Goal: Task Accomplishment & Management: Manage account settings

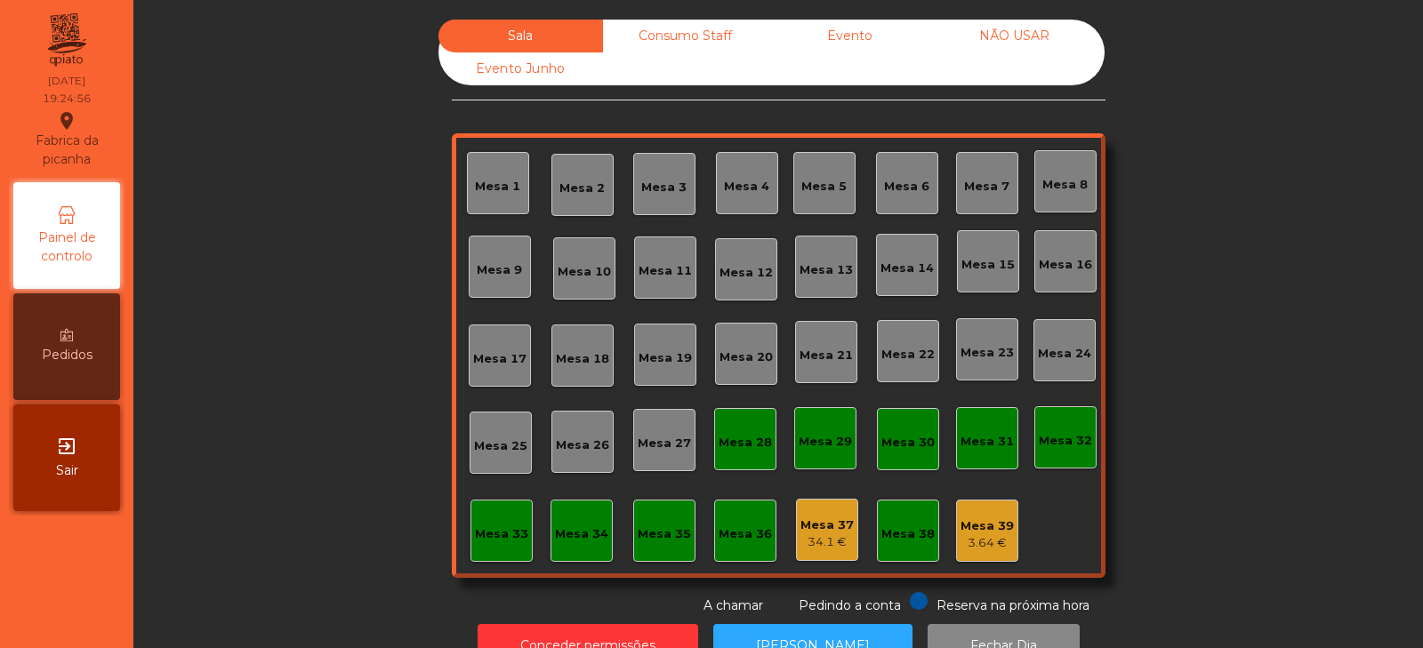
click at [990, 520] on div "Mesa 39" at bounding box center [987, 527] width 53 height 18
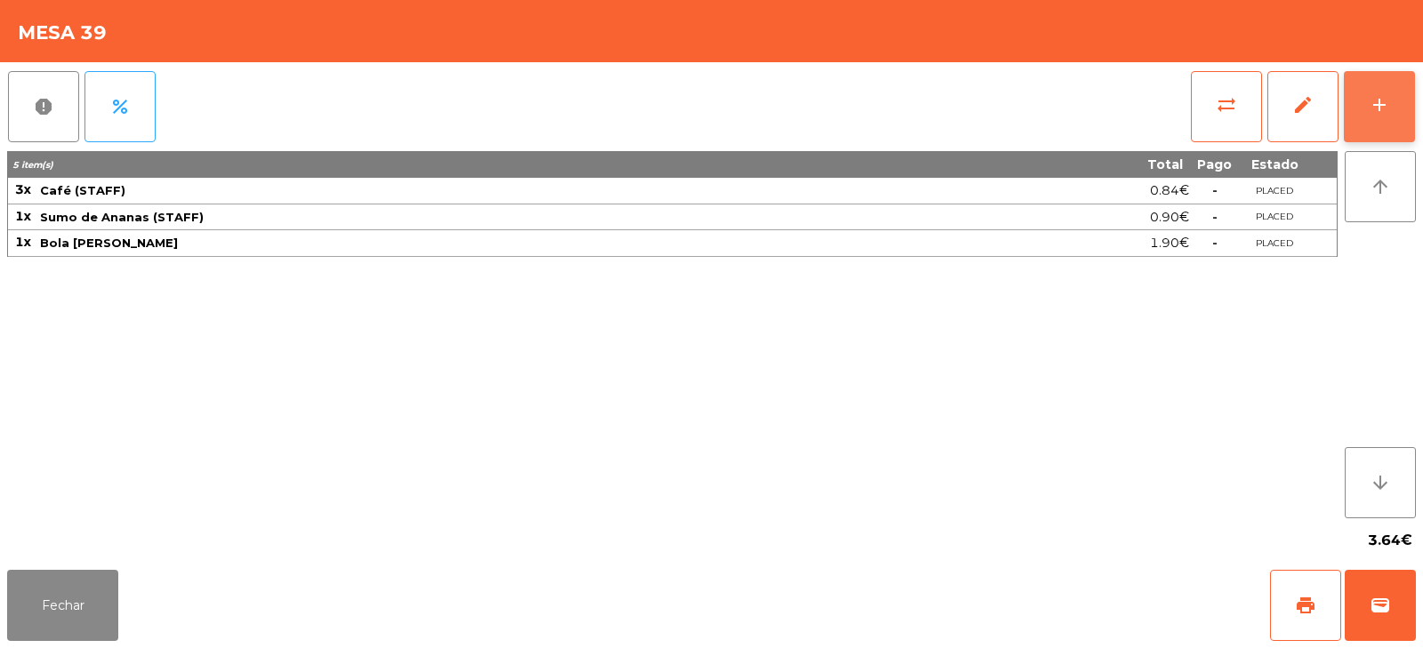
click at [1375, 97] on div "add" at bounding box center [1379, 104] width 21 height 21
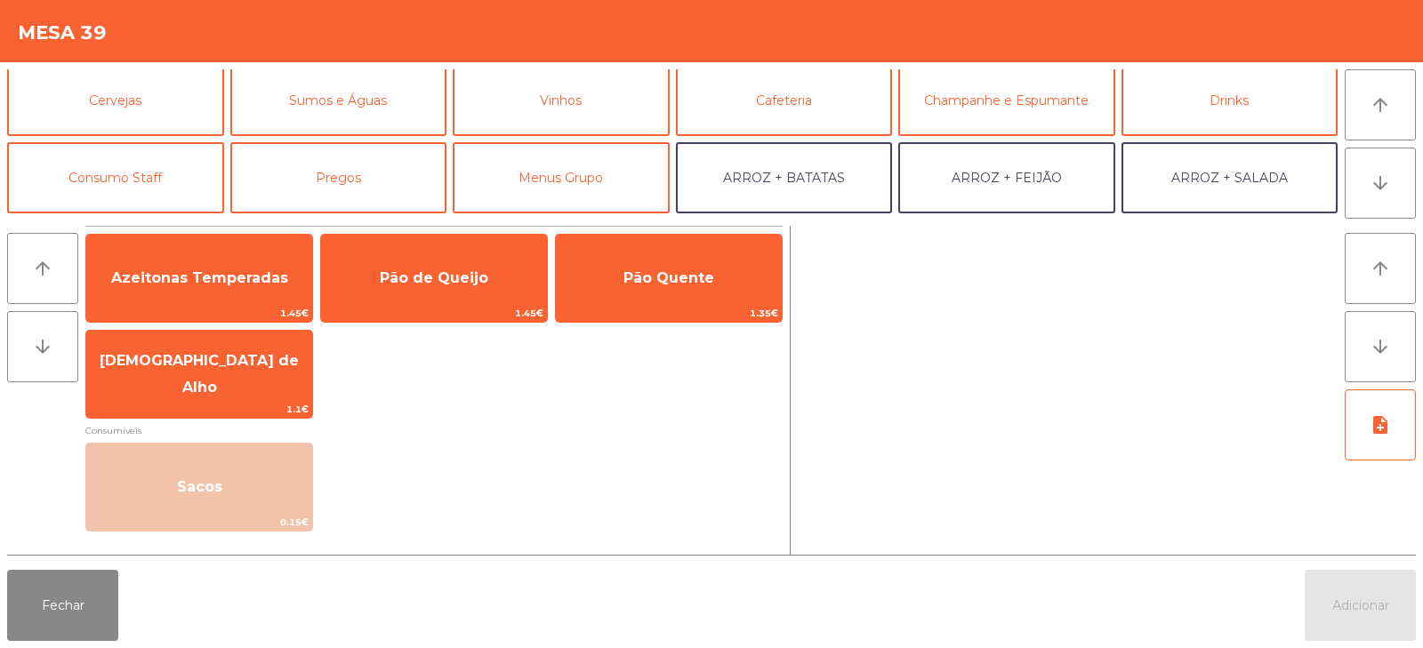
scroll to position [97, 0]
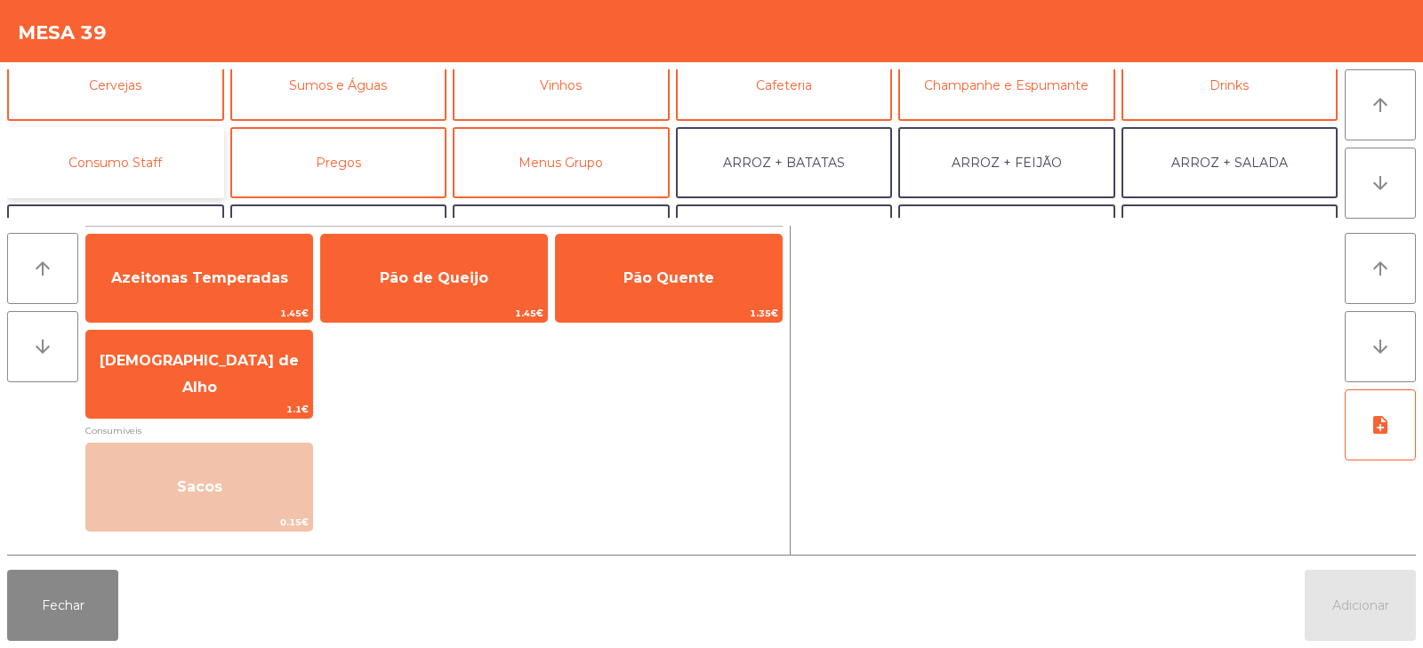
click at [125, 171] on button "Consumo Staff" at bounding box center [115, 162] width 217 height 71
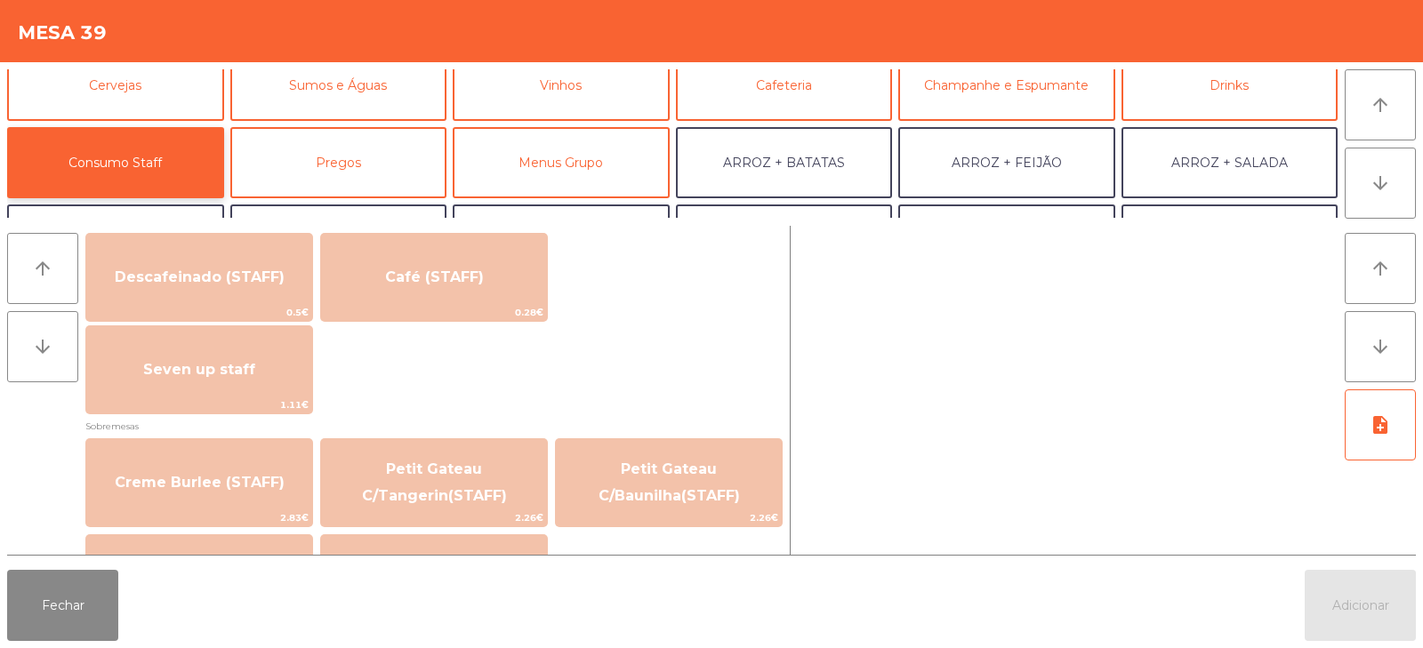
scroll to position [1052, 0]
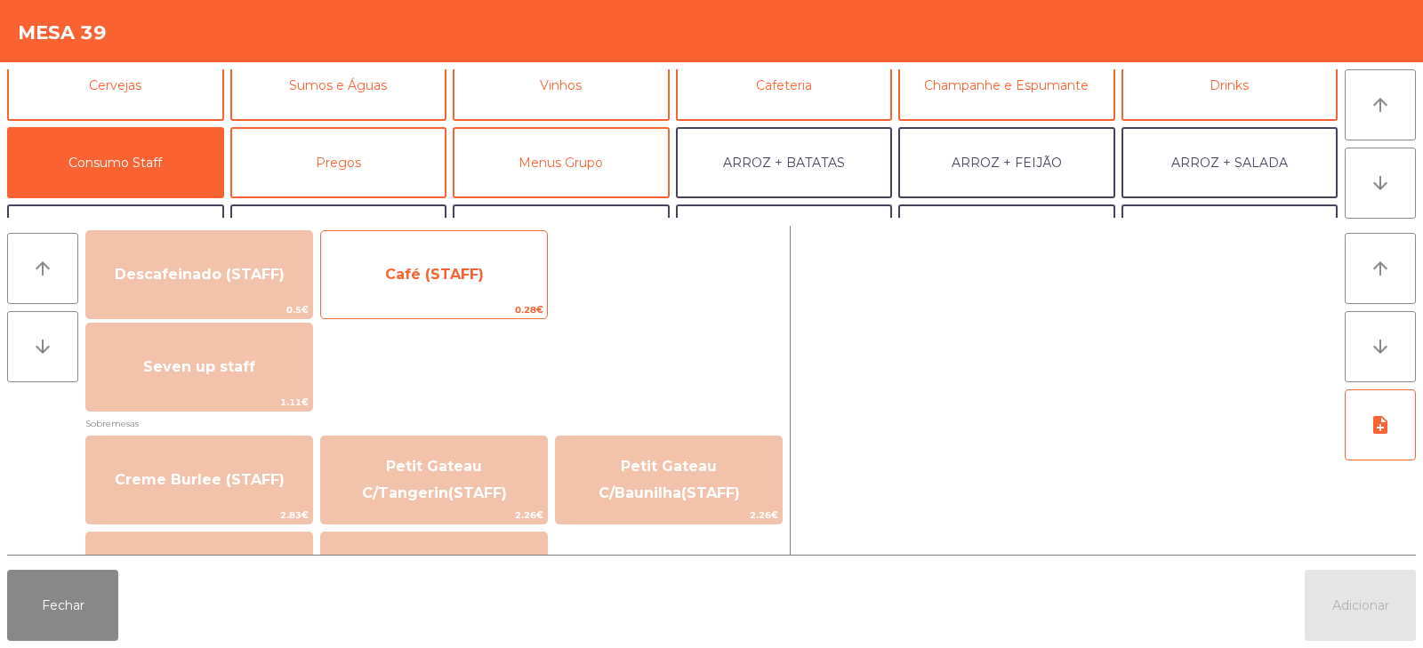
click at [466, 276] on span "Café (STAFF)" at bounding box center [434, 274] width 99 height 17
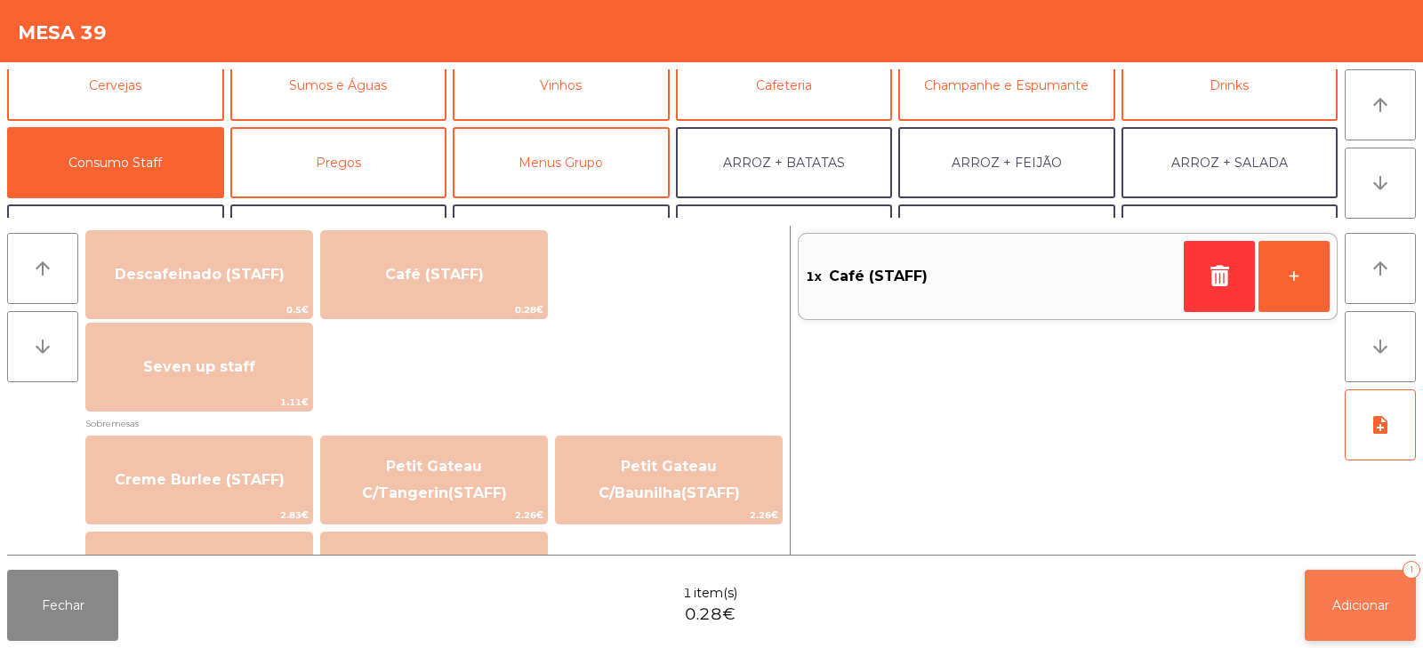
click at [1366, 589] on button "Adicionar 1" at bounding box center [1360, 605] width 111 height 71
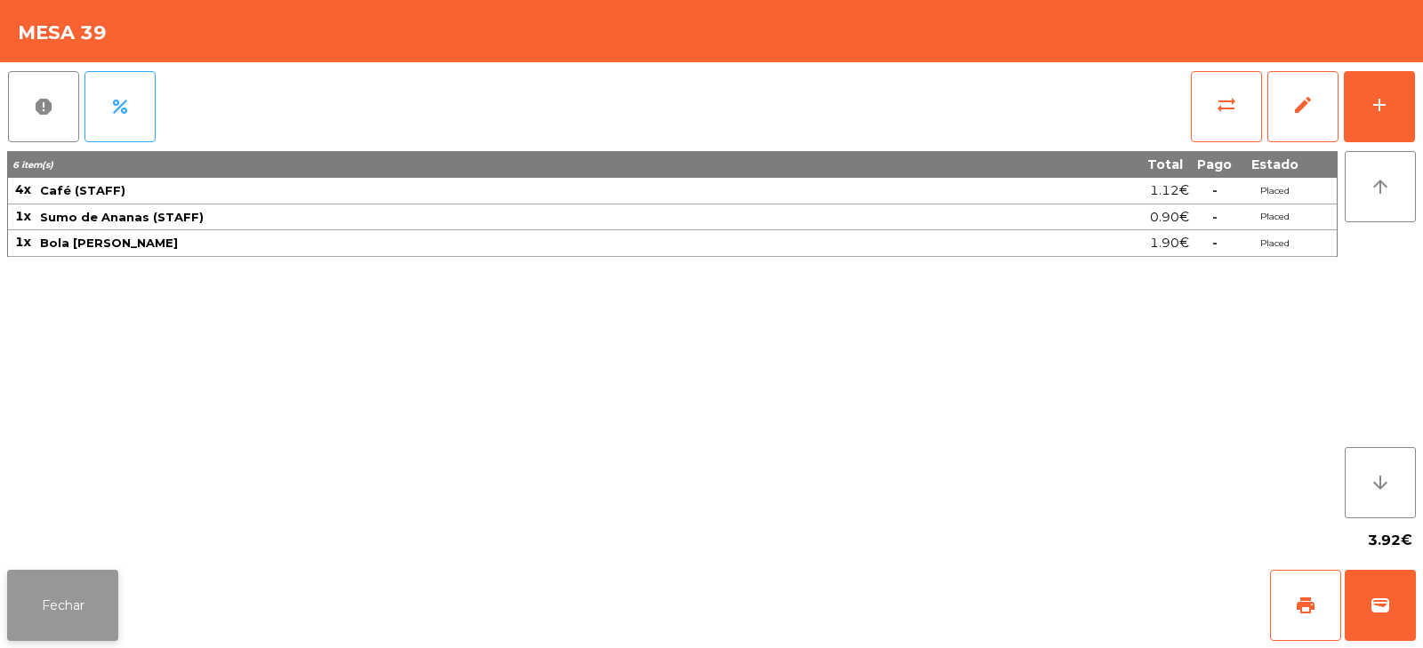
click at [84, 592] on button "Fechar" at bounding box center [62, 605] width 111 height 71
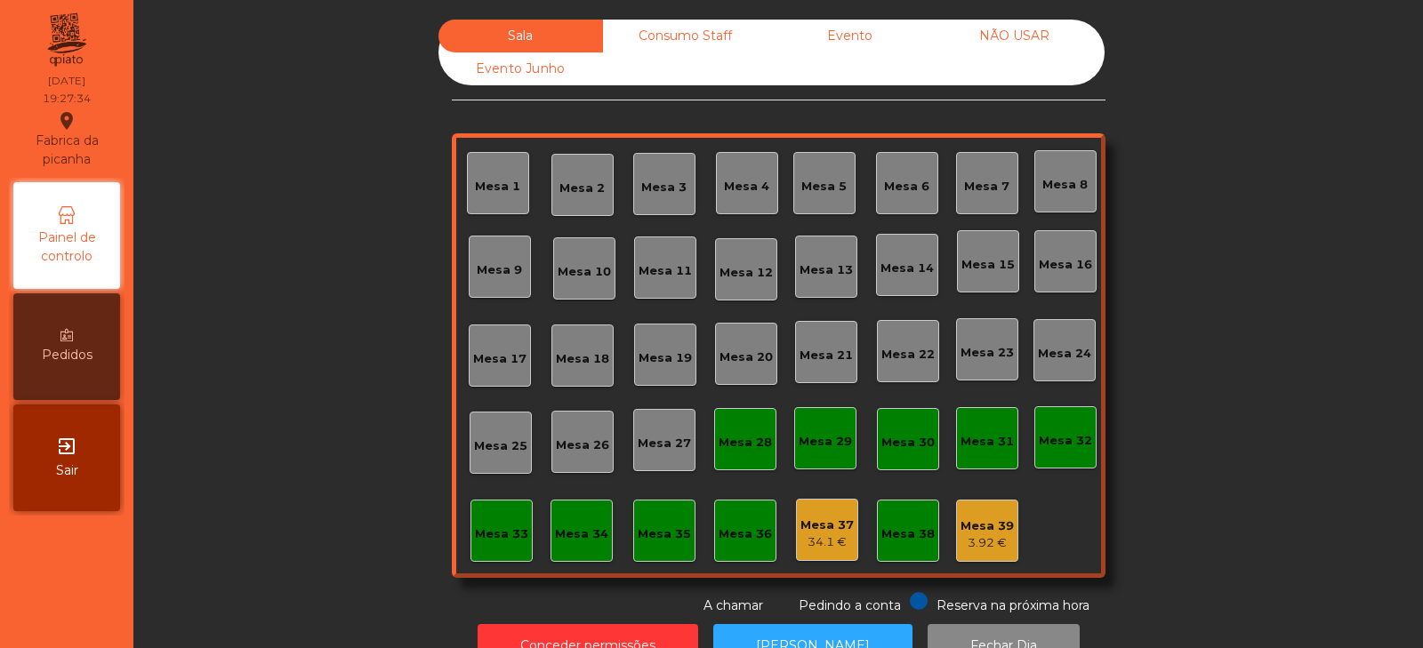
click at [993, 560] on div "Mesa 39 3.92 €" at bounding box center [987, 531] width 62 height 62
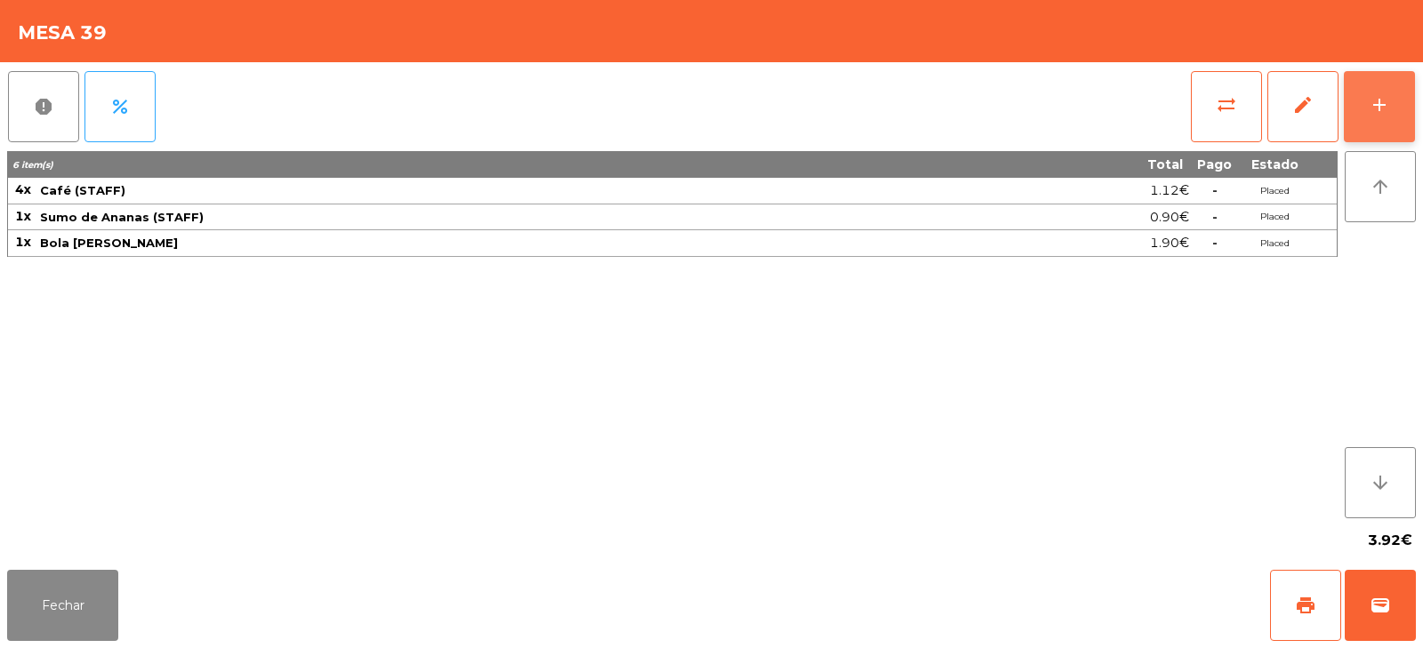
click at [1388, 126] on button "add" at bounding box center [1379, 106] width 71 height 71
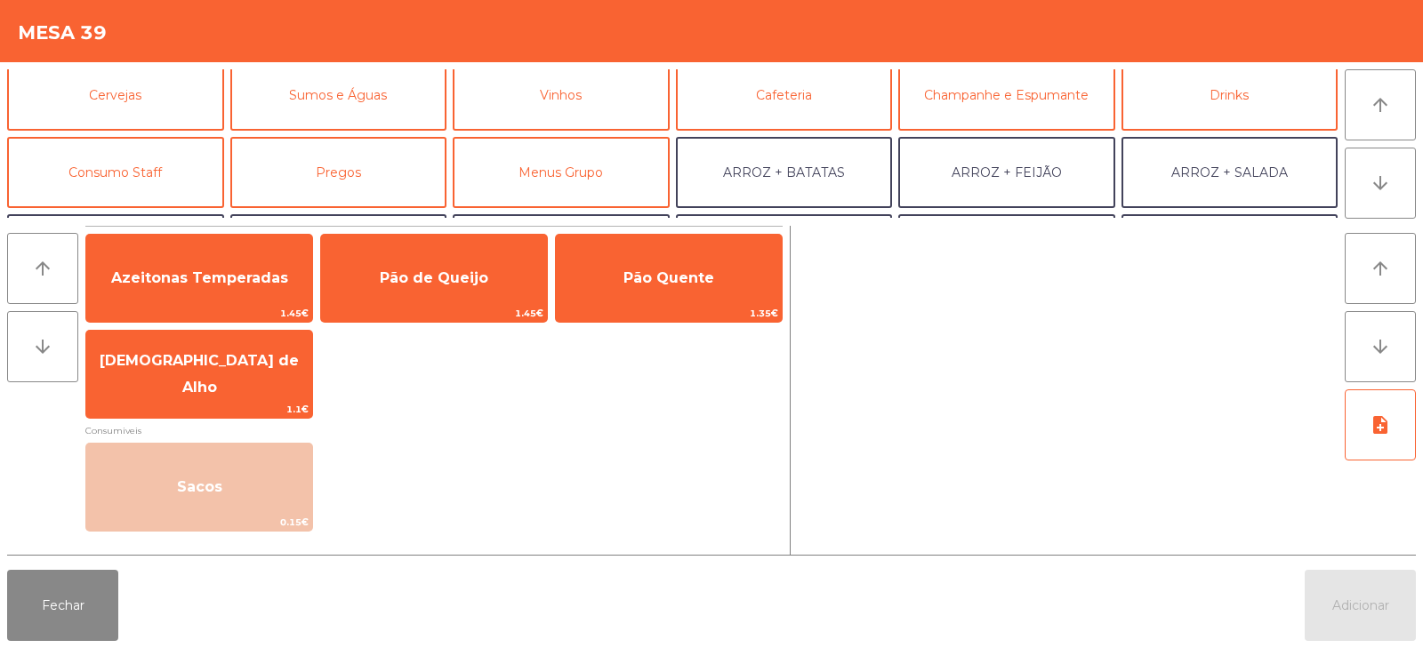
scroll to position [115, 0]
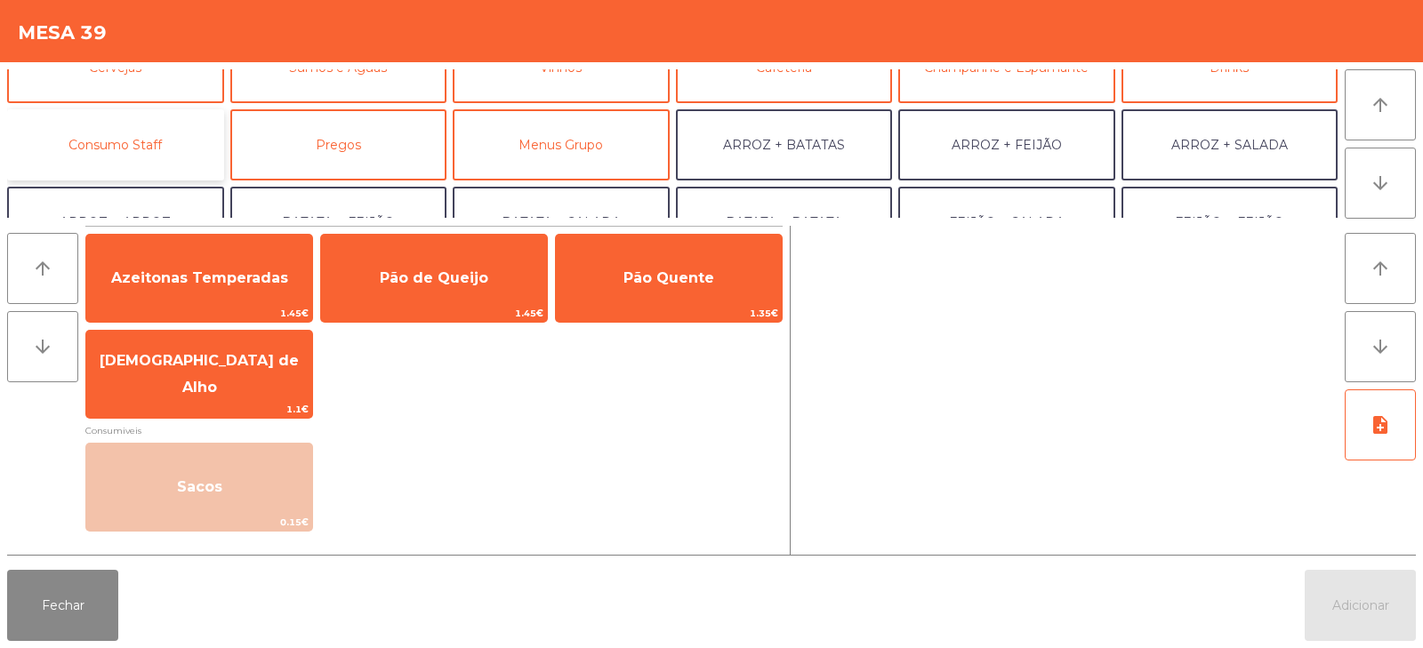
click at [152, 141] on button "Consumo Staff" at bounding box center [115, 144] width 217 height 71
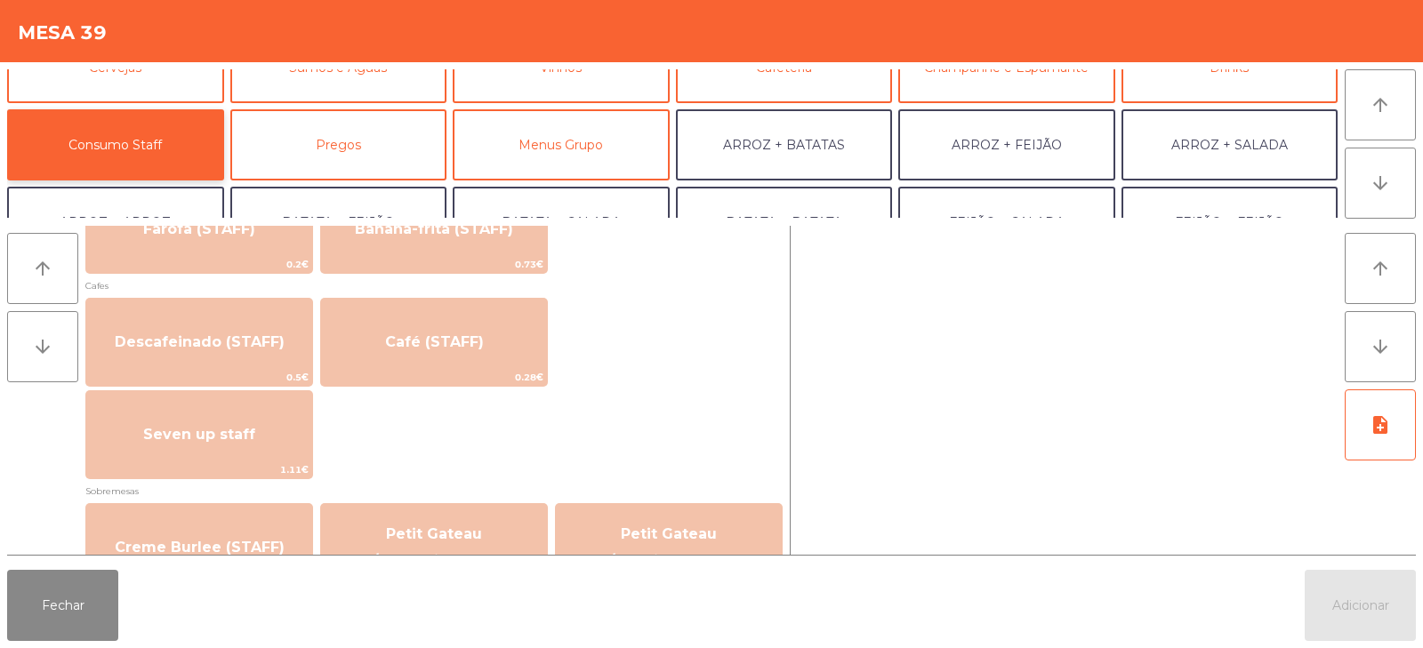
scroll to position [987, 0]
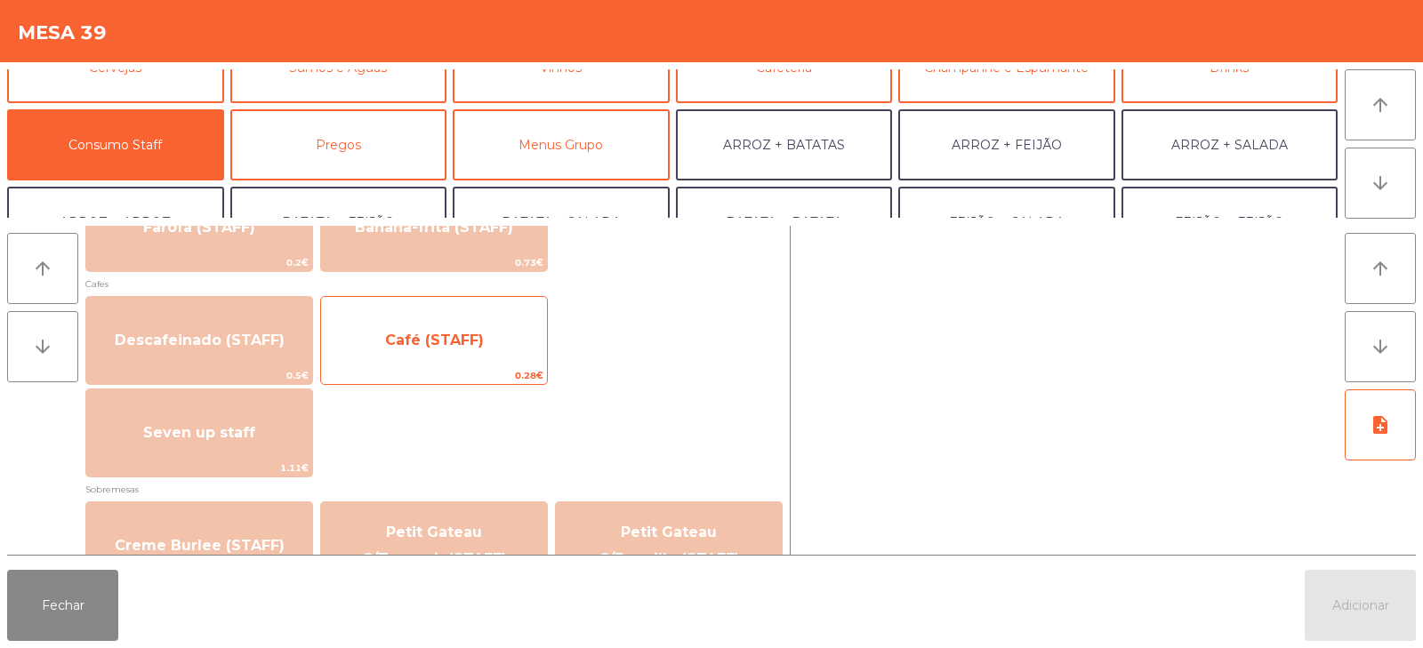
click at [452, 337] on span "Café (STAFF)" at bounding box center [434, 340] width 99 height 17
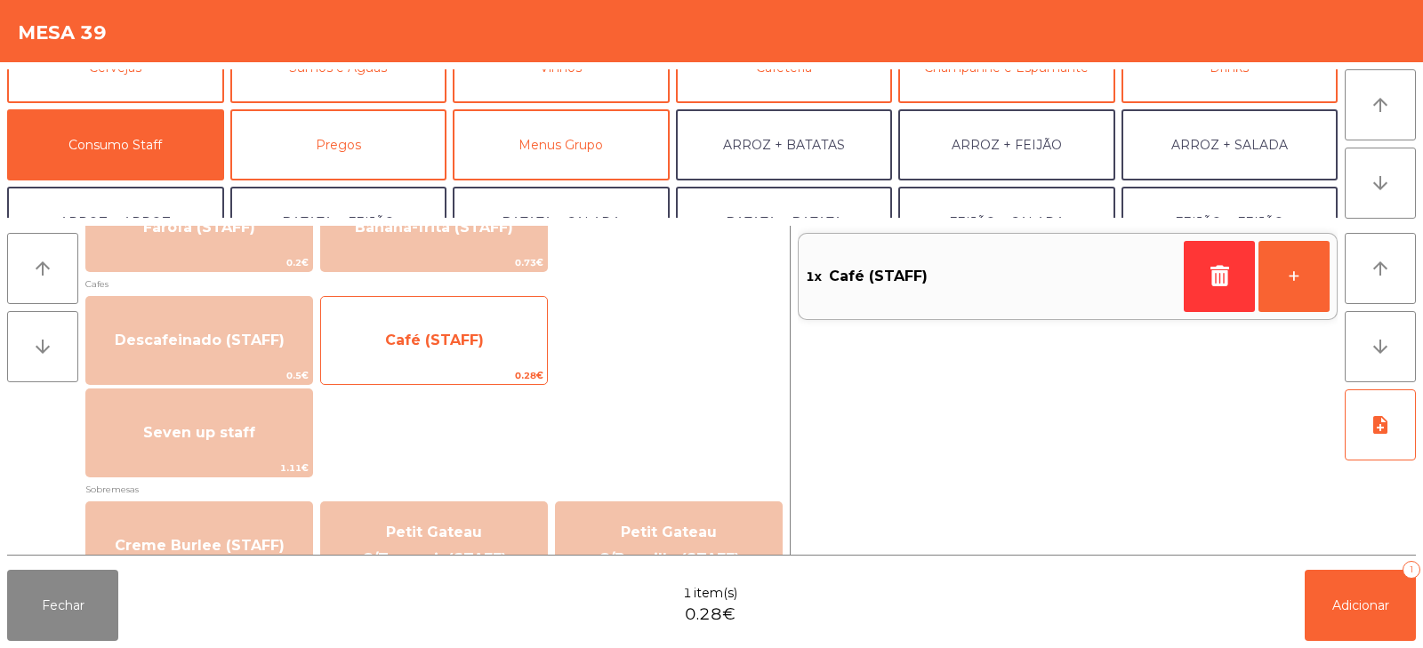
click at [447, 335] on span "Café (STAFF)" at bounding box center [434, 340] width 99 height 17
click at [455, 344] on span "Café (STAFF)" at bounding box center [434, 340] width 99 height 17
click at [451, 346] on span "Café (STAFF)" at bounding box center [434, 340] width 99 height 17
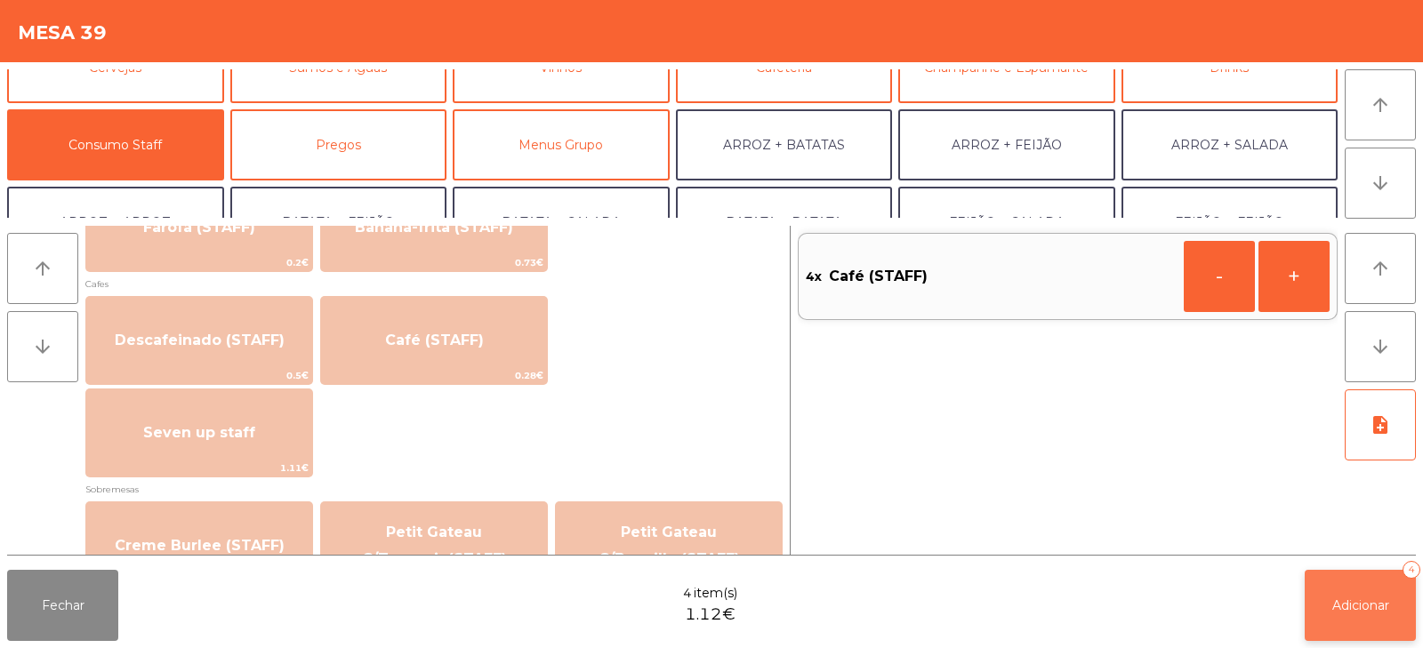
click at [1344, 631] on button "Adicionar 4" at bounding box center [1360, 605] width 111 height 71
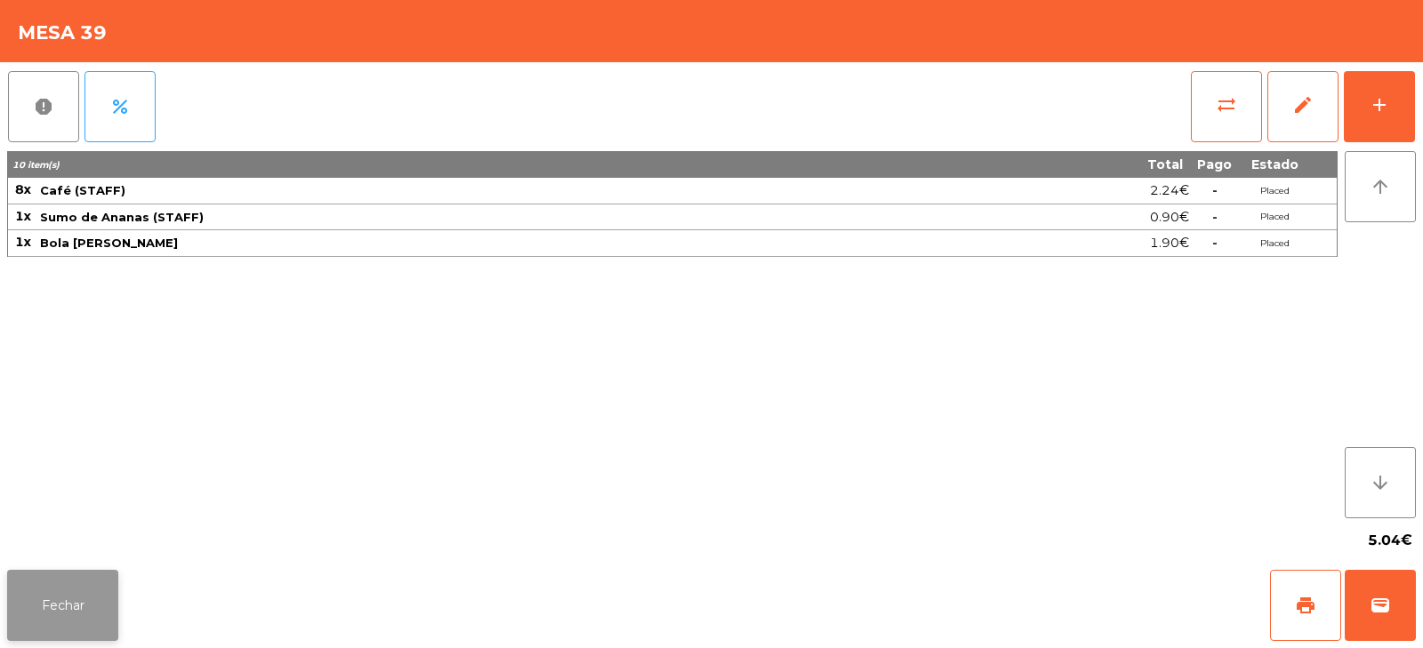
click at [55, 591] on button "Fechar" at bounding box center [62, 605] width 111 height 71
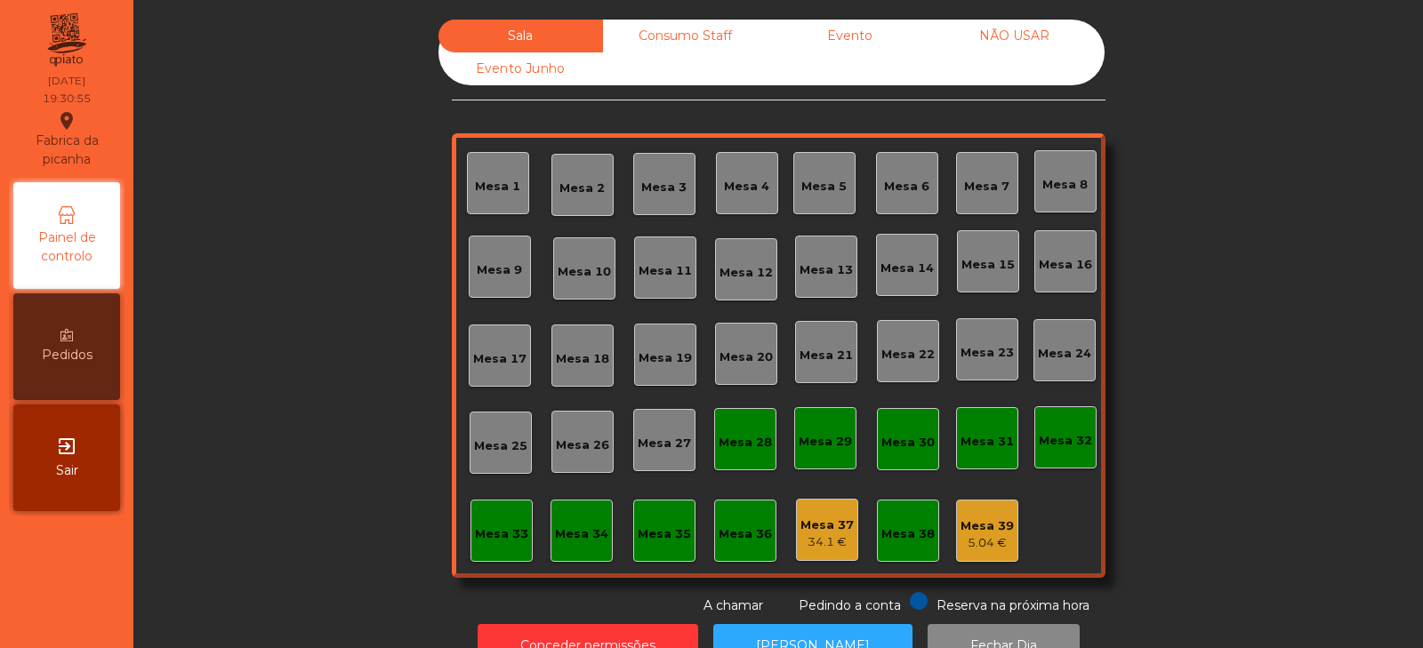
click at [979, 534] on div "Mesa 39" at bounding box center [987, 527] width 53 height 18
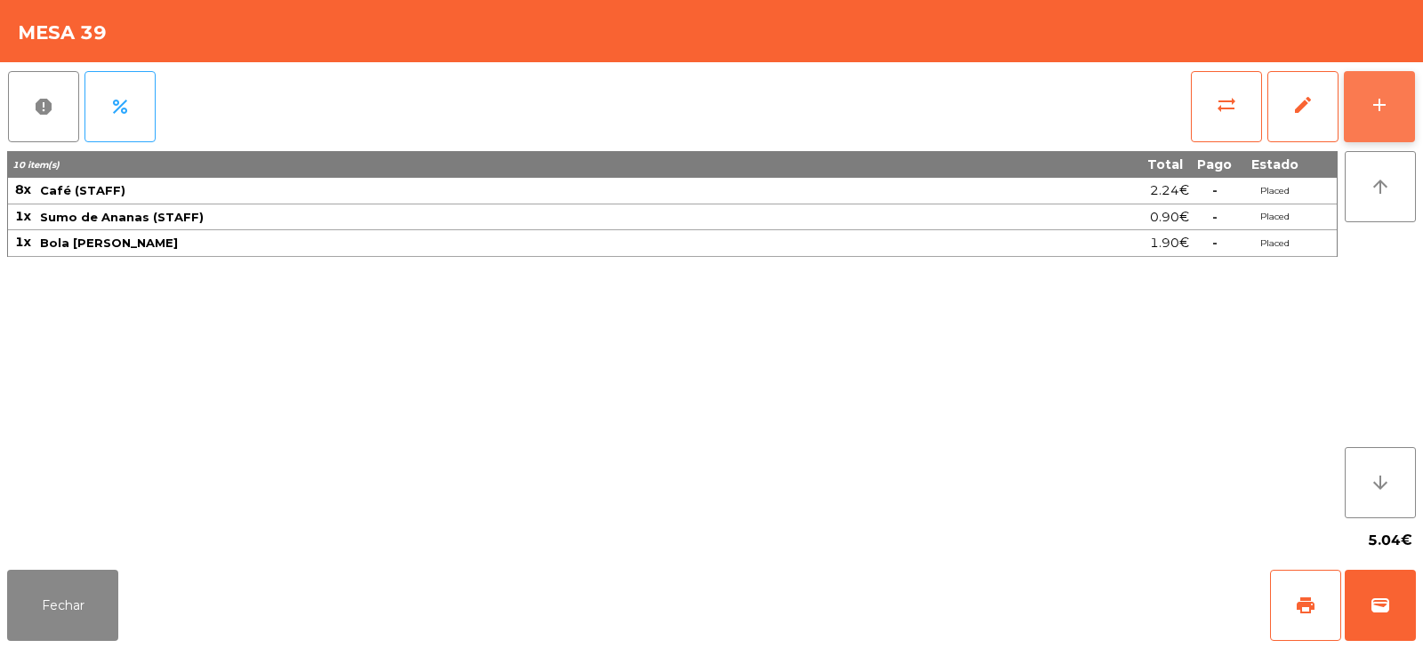
click at [1391, 107] on button "add" at bounding box center [1379, 106] width 71 height 71
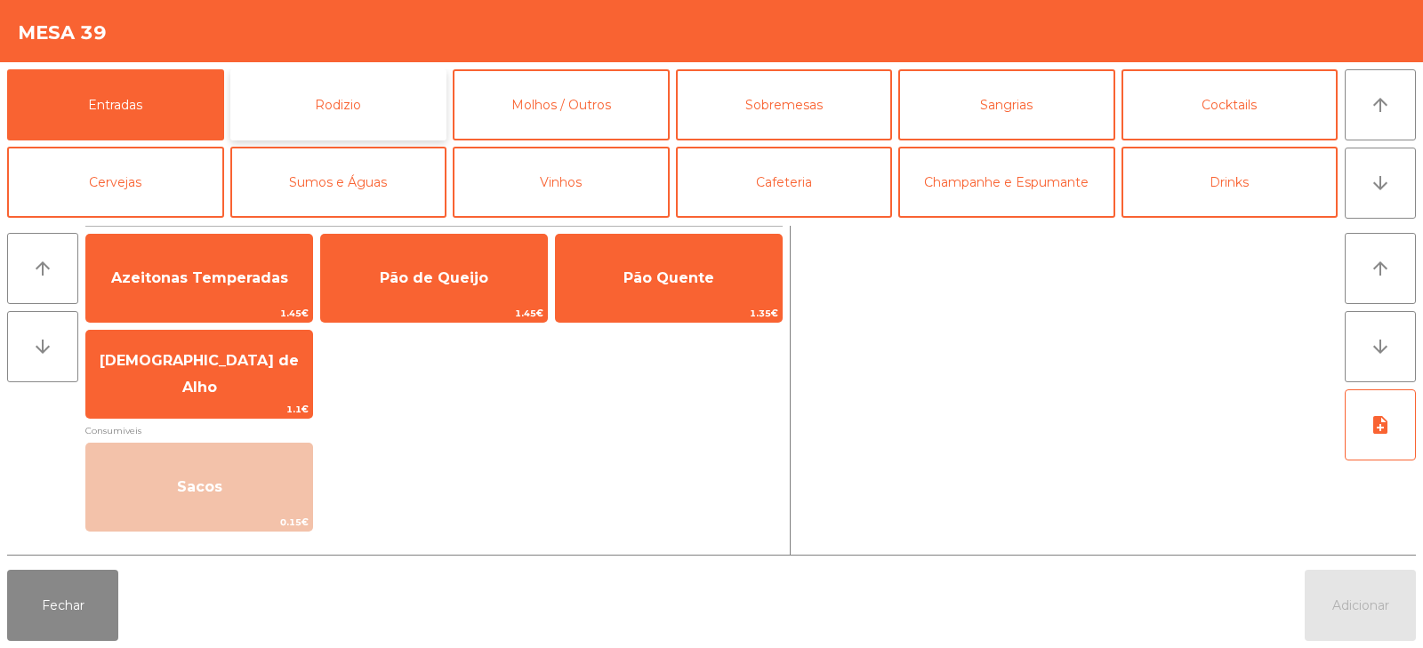
click at [388, 107] on button "Rodizio" at bounding box center [338, 104] width 217 height 71
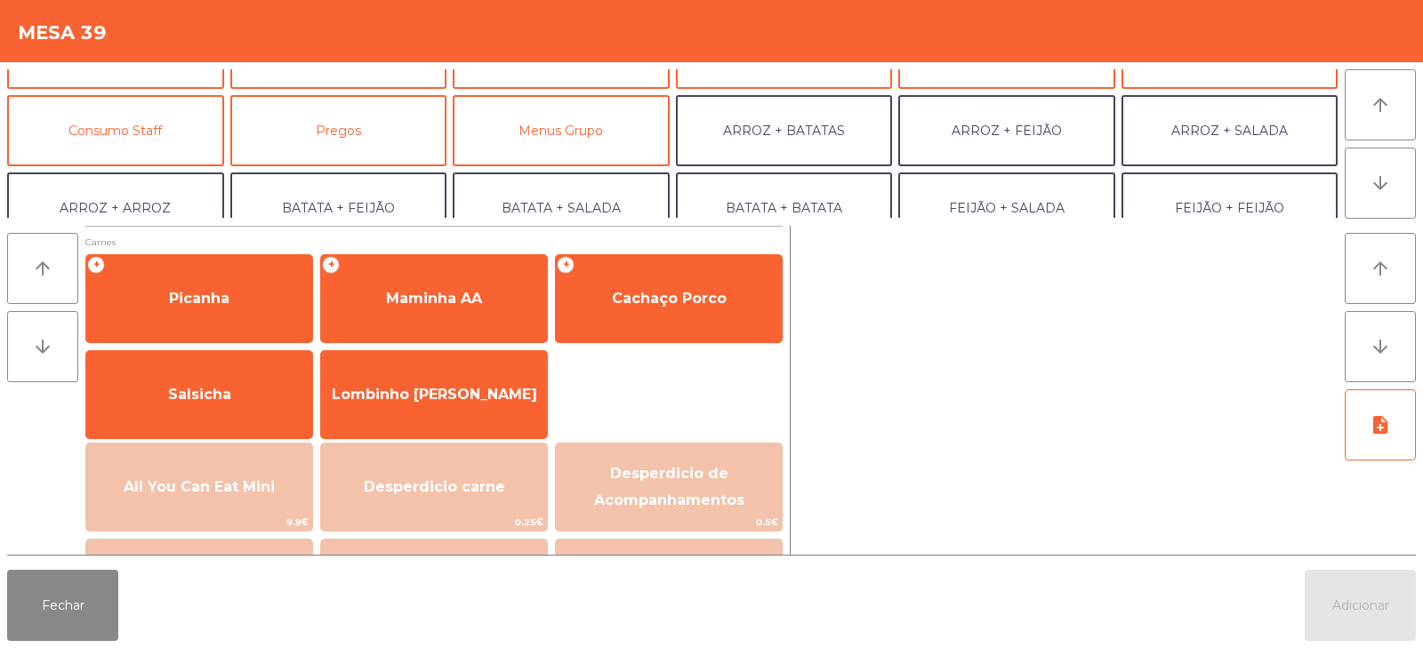
scroll to position [145, 0]
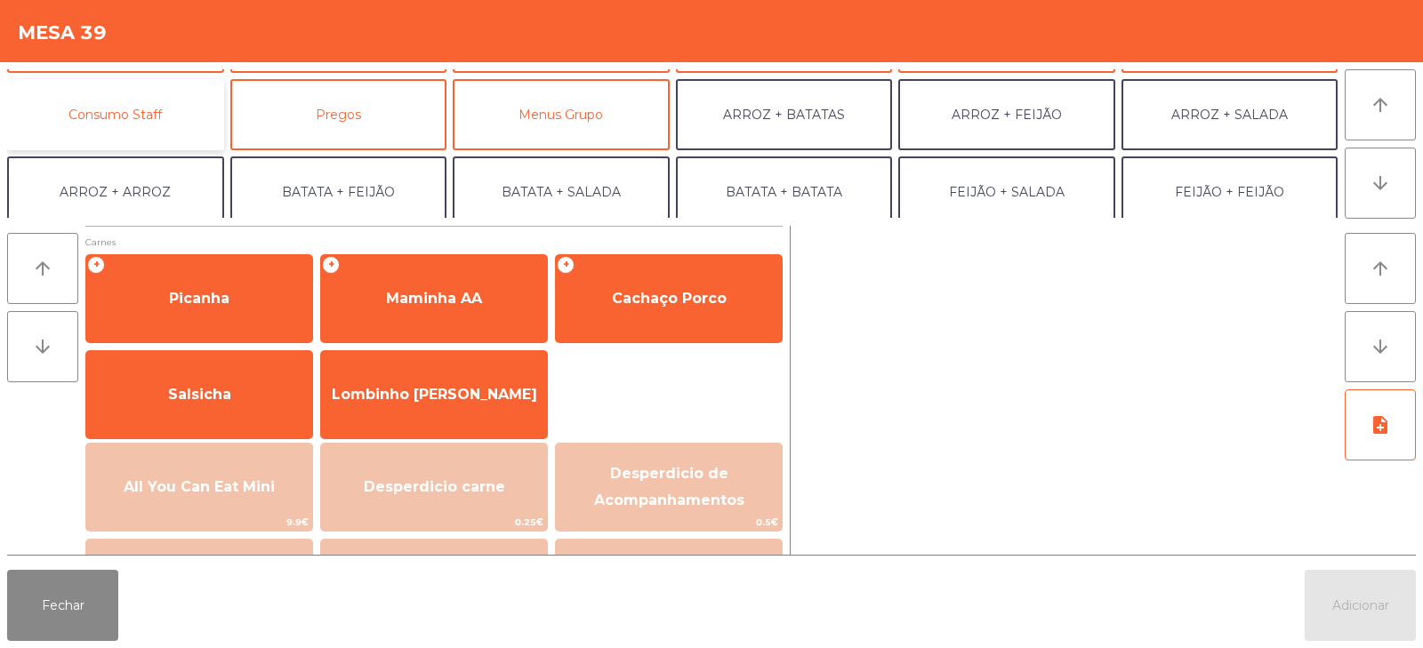
click at [139, 131] on button "Consumo Staff" at bounding box center [115, 114] width 217 height 71
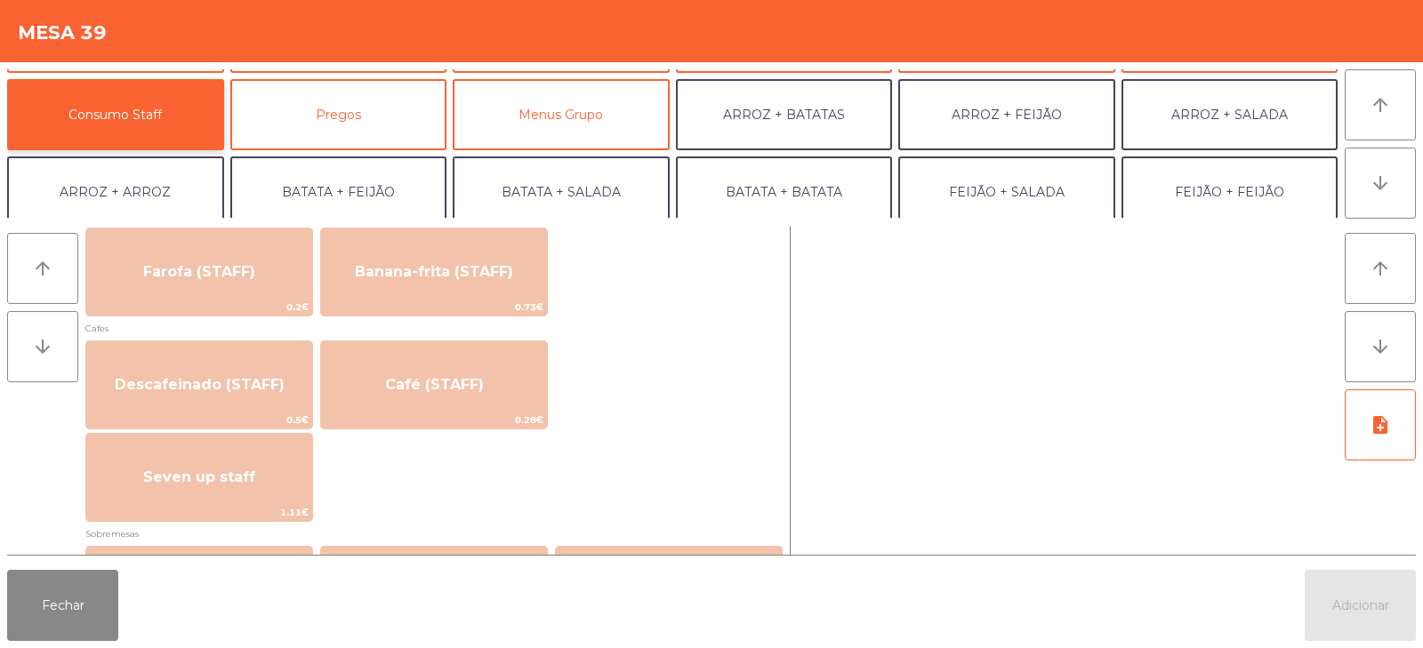
scroll to position [955, 0]
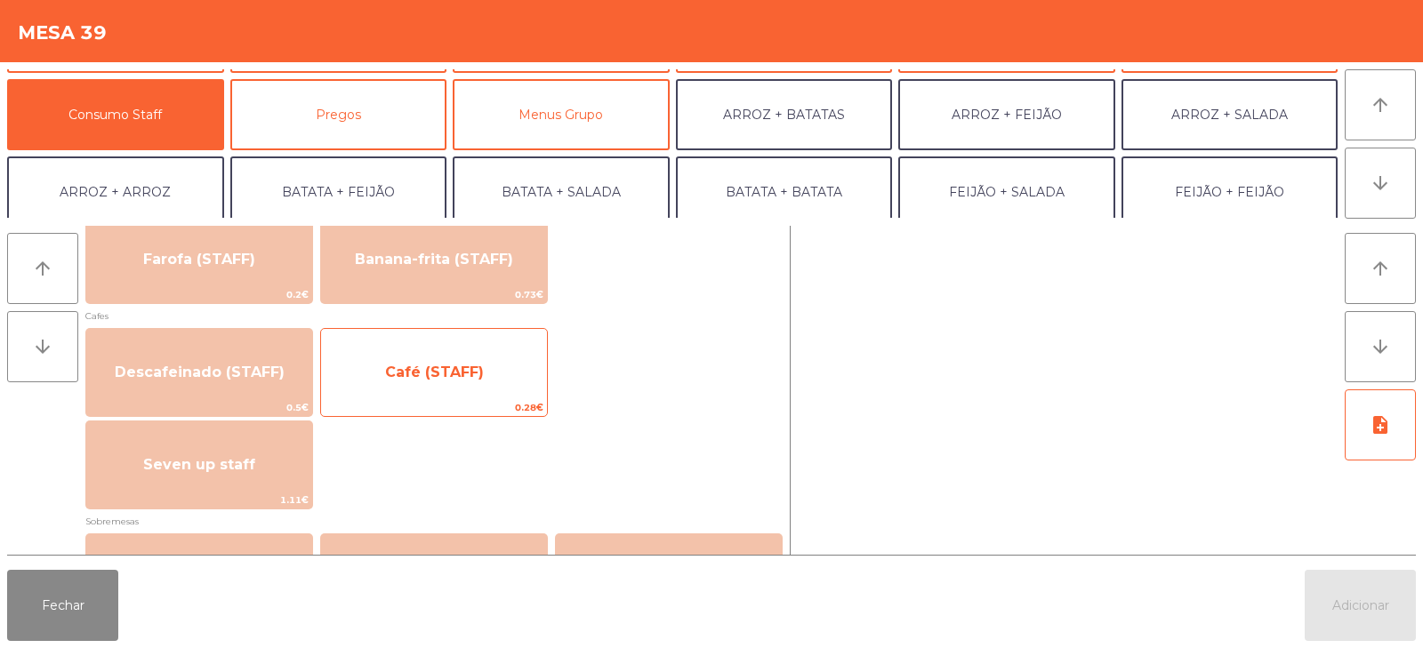
click at [440, 388] on span "Café (STAFF)" at bounding box center [434, 373] width 226 height 48
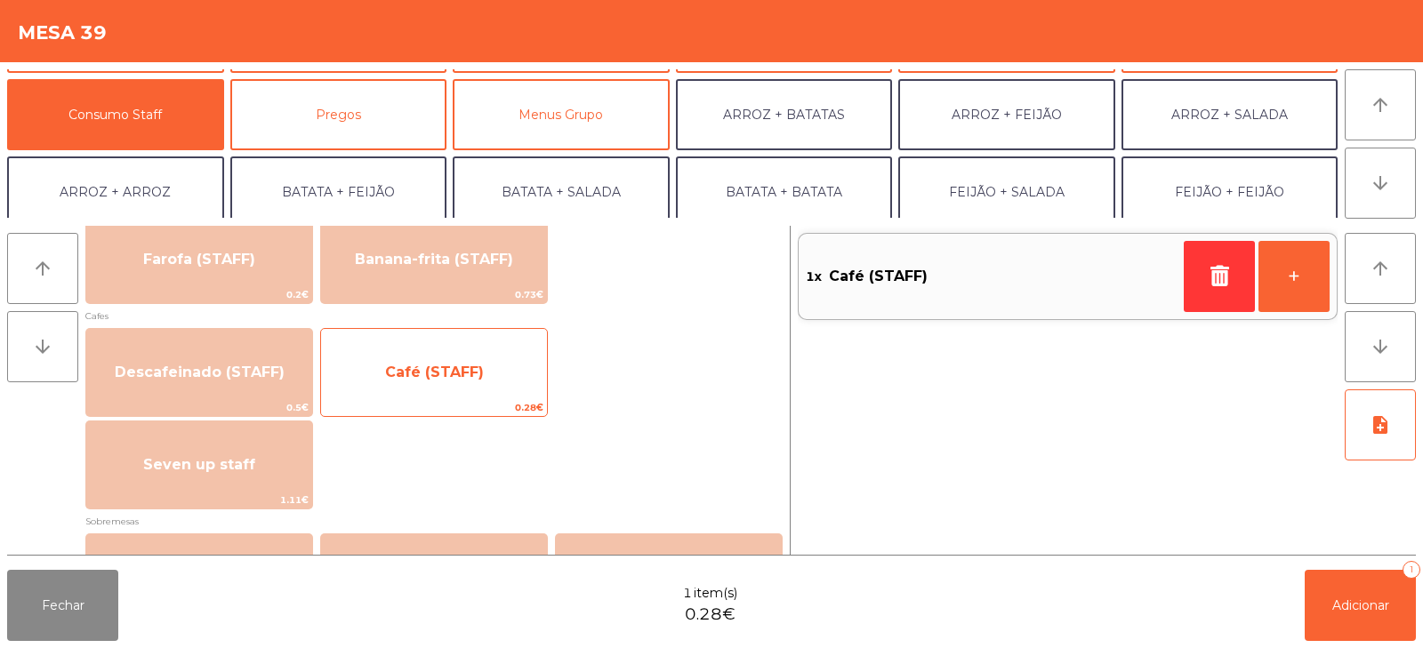
click at [427, 378] on span "Café (STAFF)" at bounding box center [434, 372] width 99 height 17
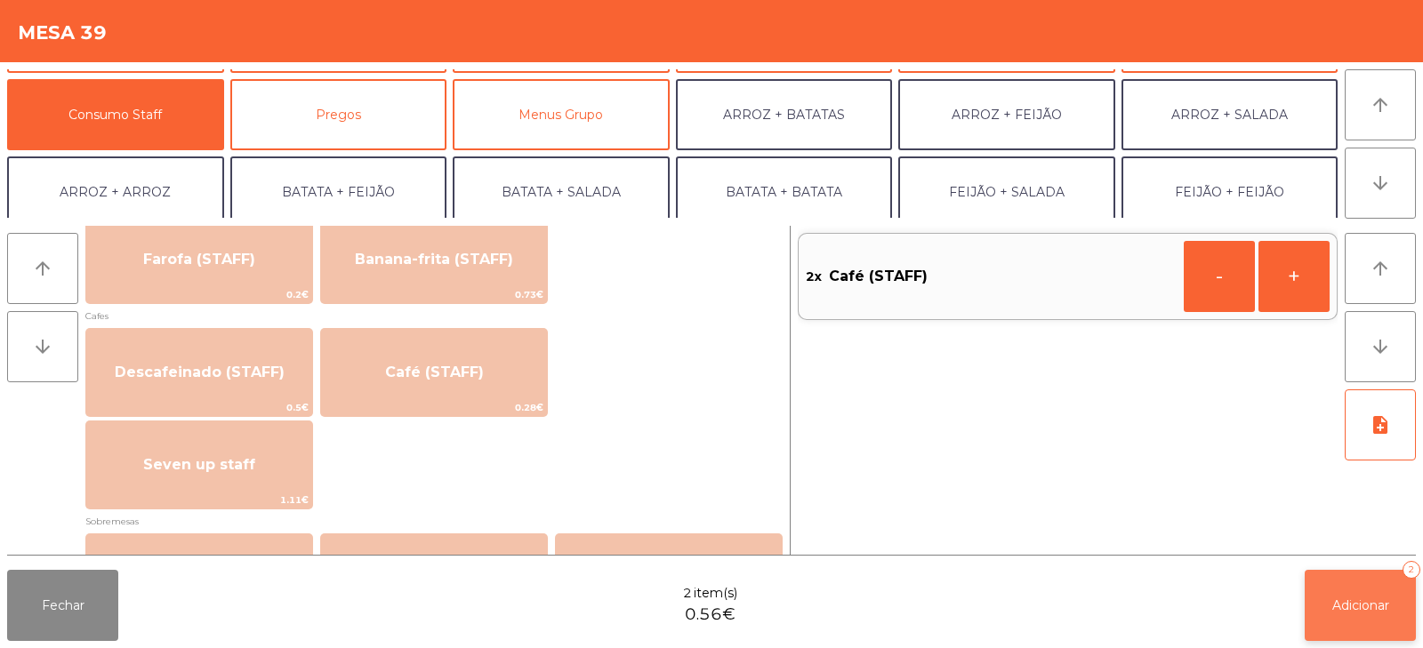
click at [1341, 598] on span "Adicionar" at bounding box center [1361, 606] width 57 height 16
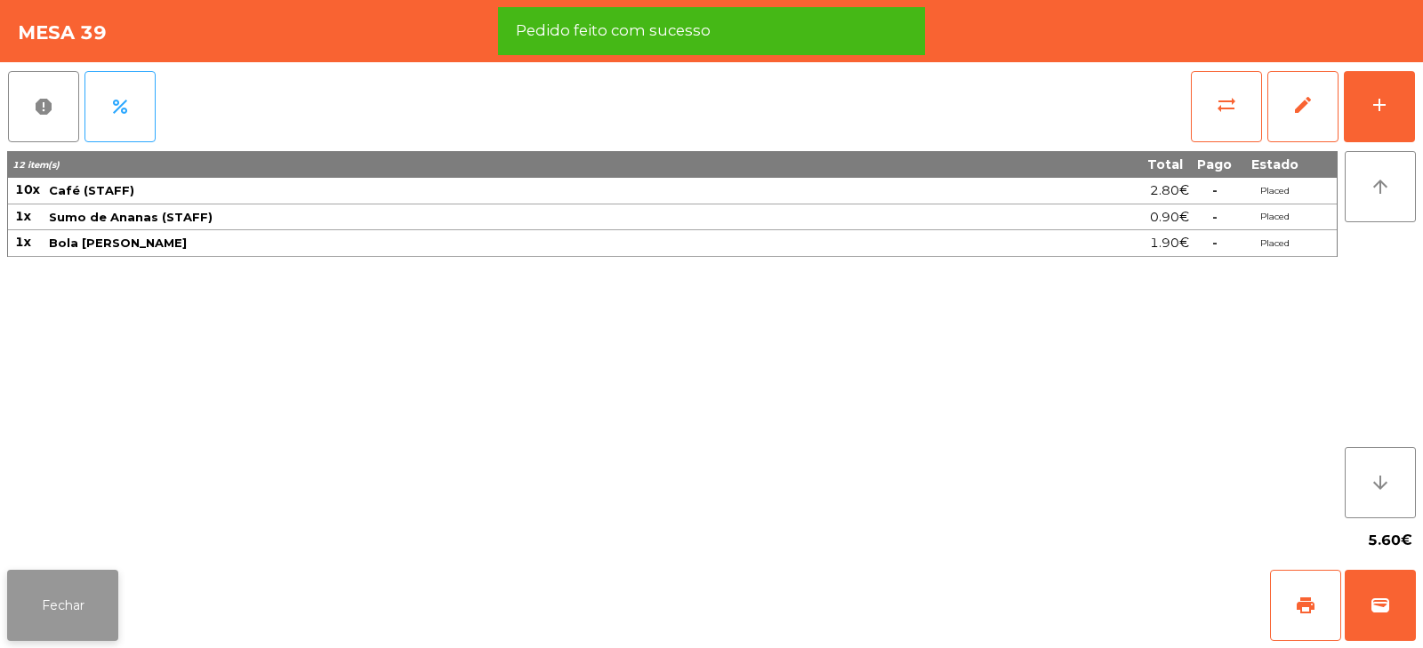
click at [70, 592] on button "Fechar" at bounding box center [62, 605] width 111 height 71
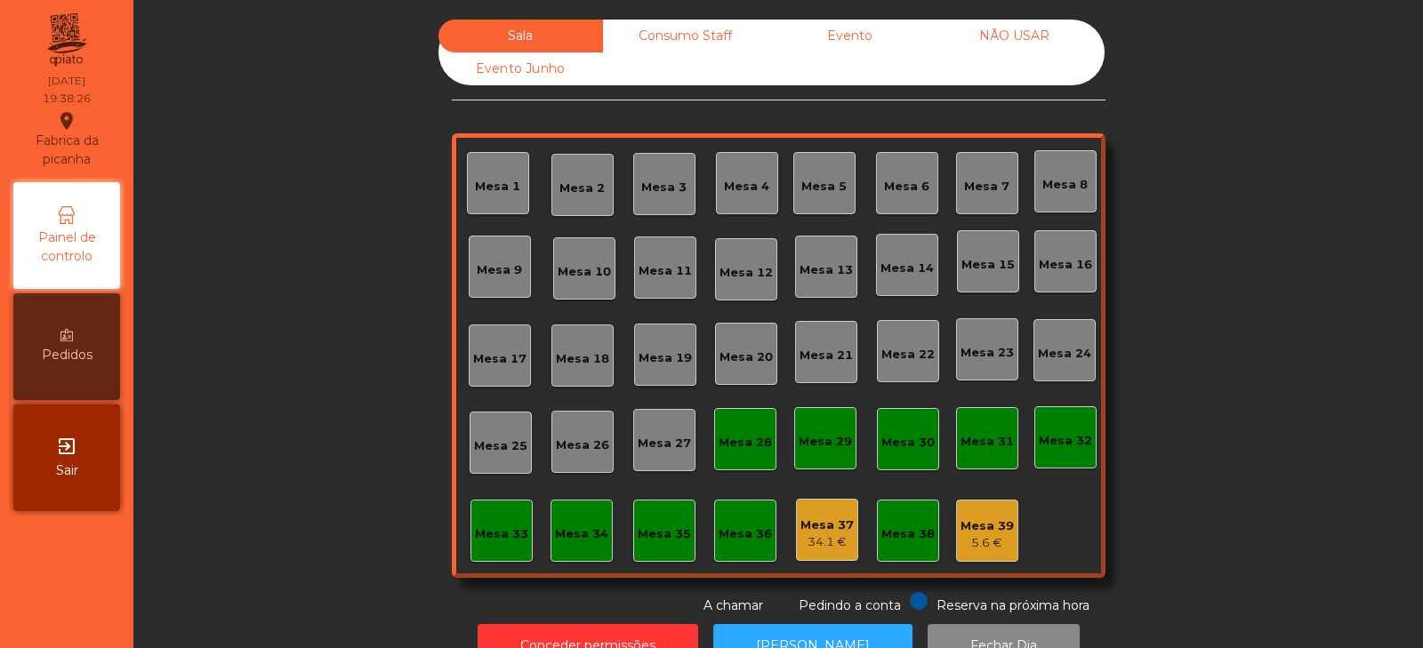
click at [1063, 184] on div "Mesa 8" at bounding box center [1065, 185] width 45 height 18
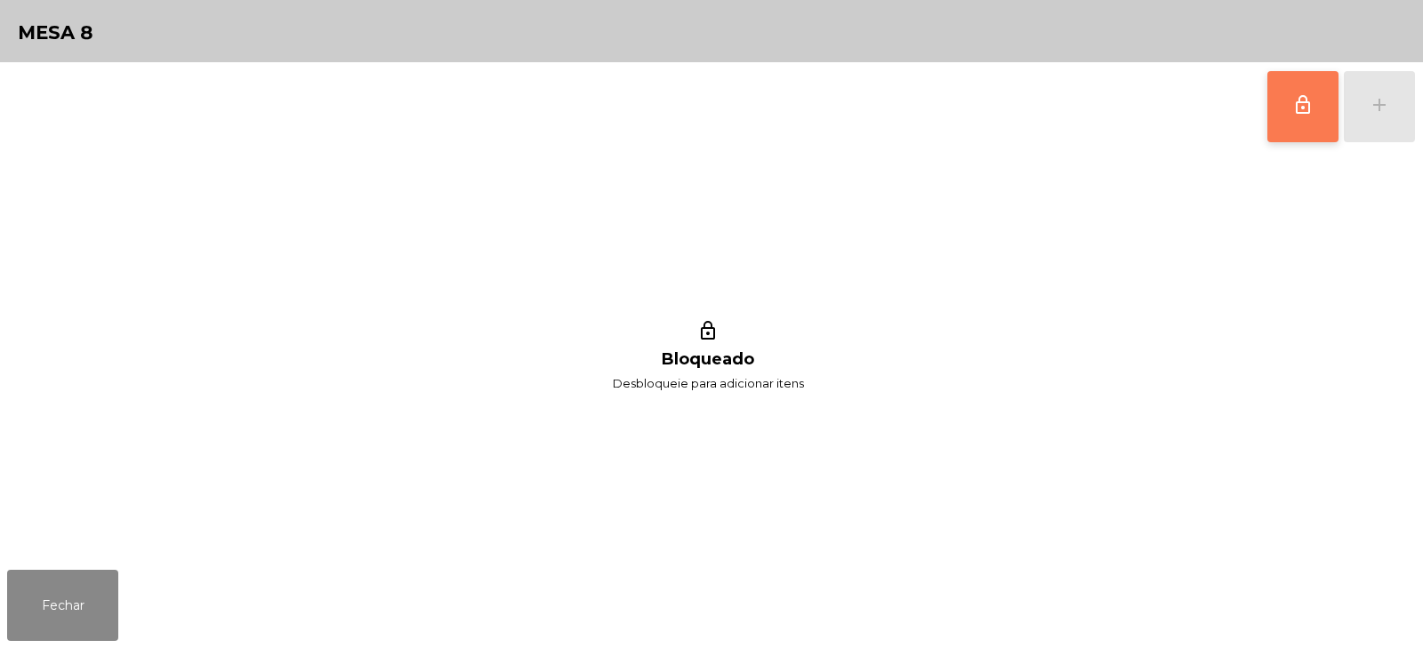
click at [1283, 101] on button "lock_outline" at bounding box center [1303, 106] width 71 height 71
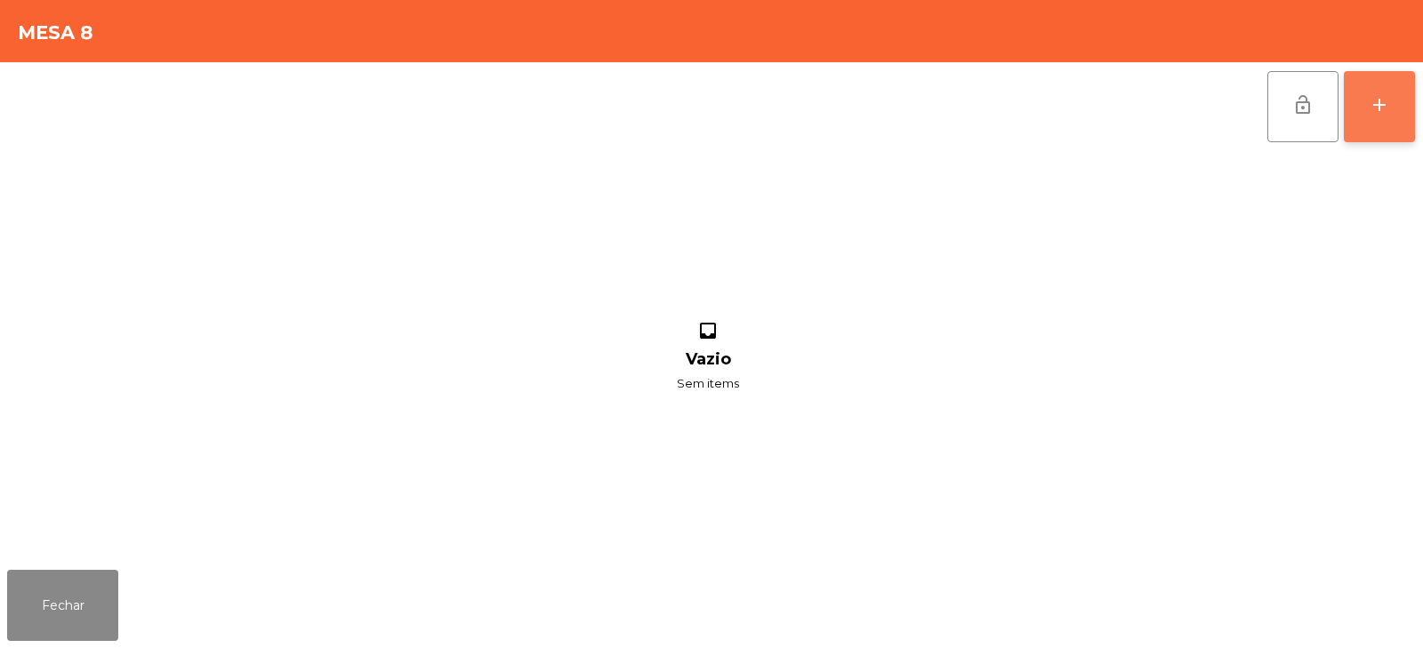
click at [1385, 113] on div "add" at bounding box center [1379, 104] width 21 height 21
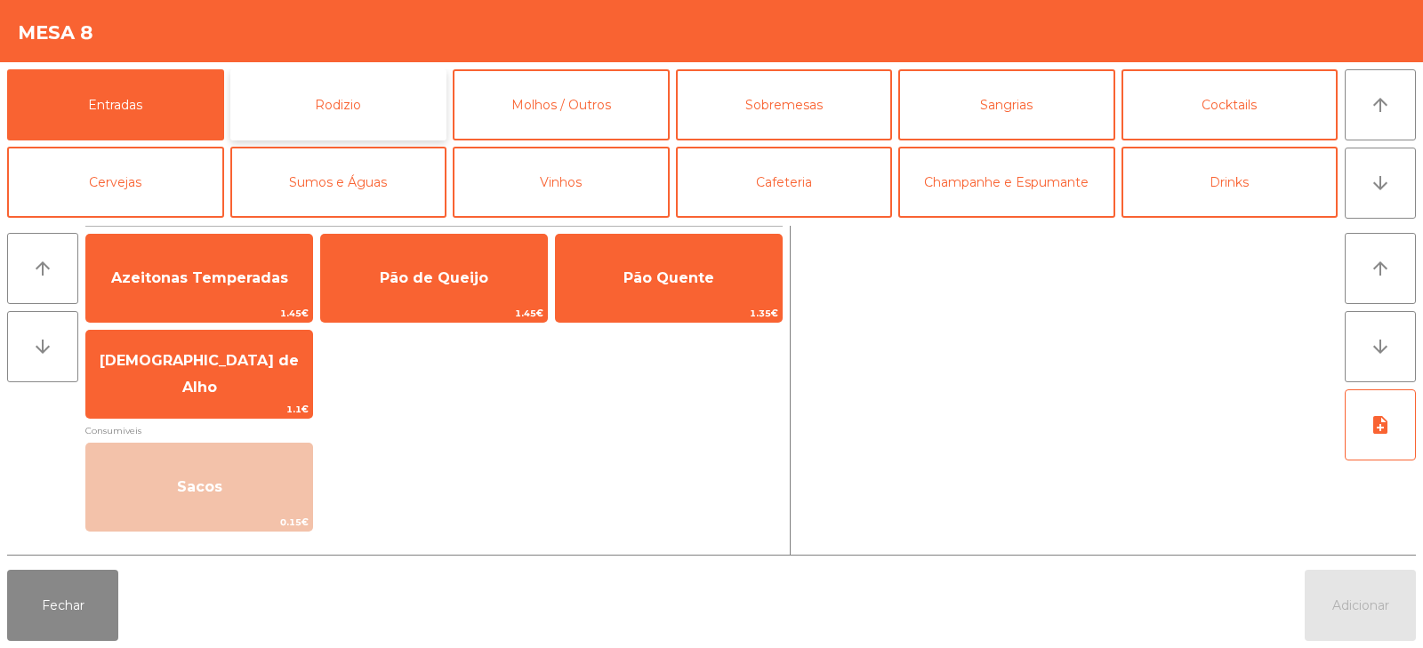
click at [339, 93] on button "Rodizio" at bounding box center [338, 104] width 217 height 71
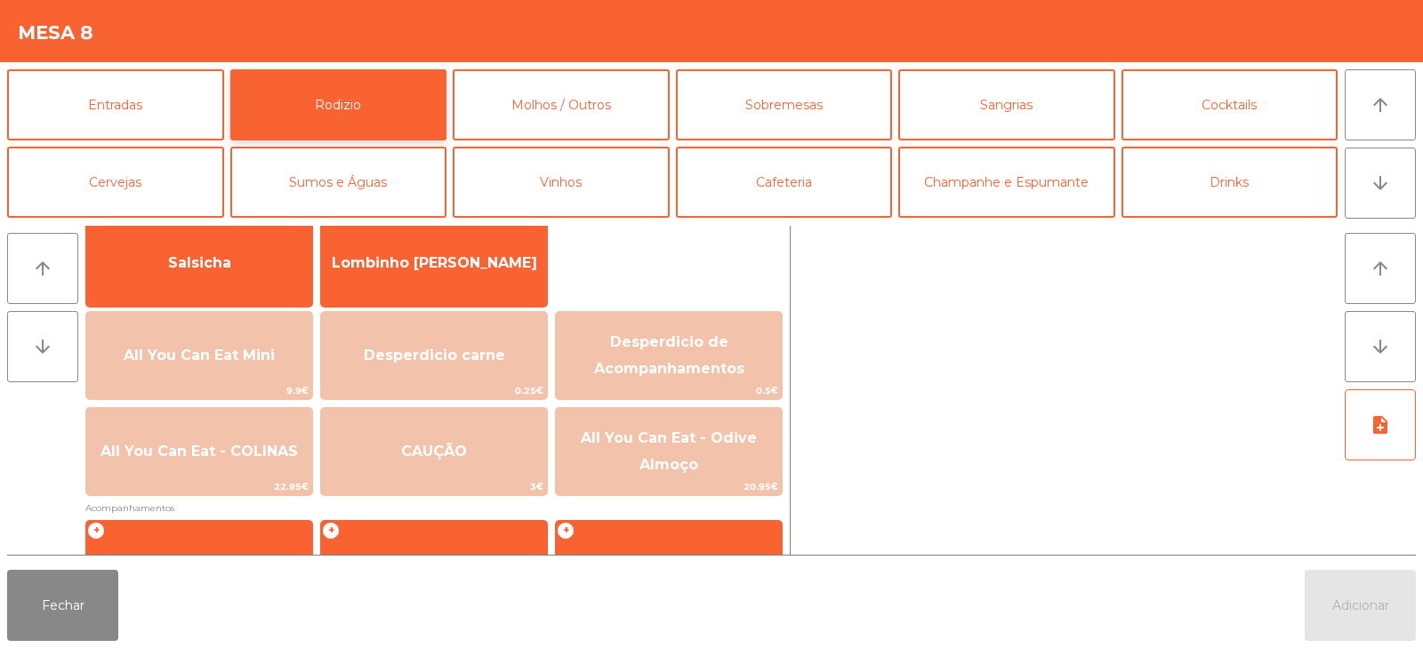
scroll to position [126, 0]
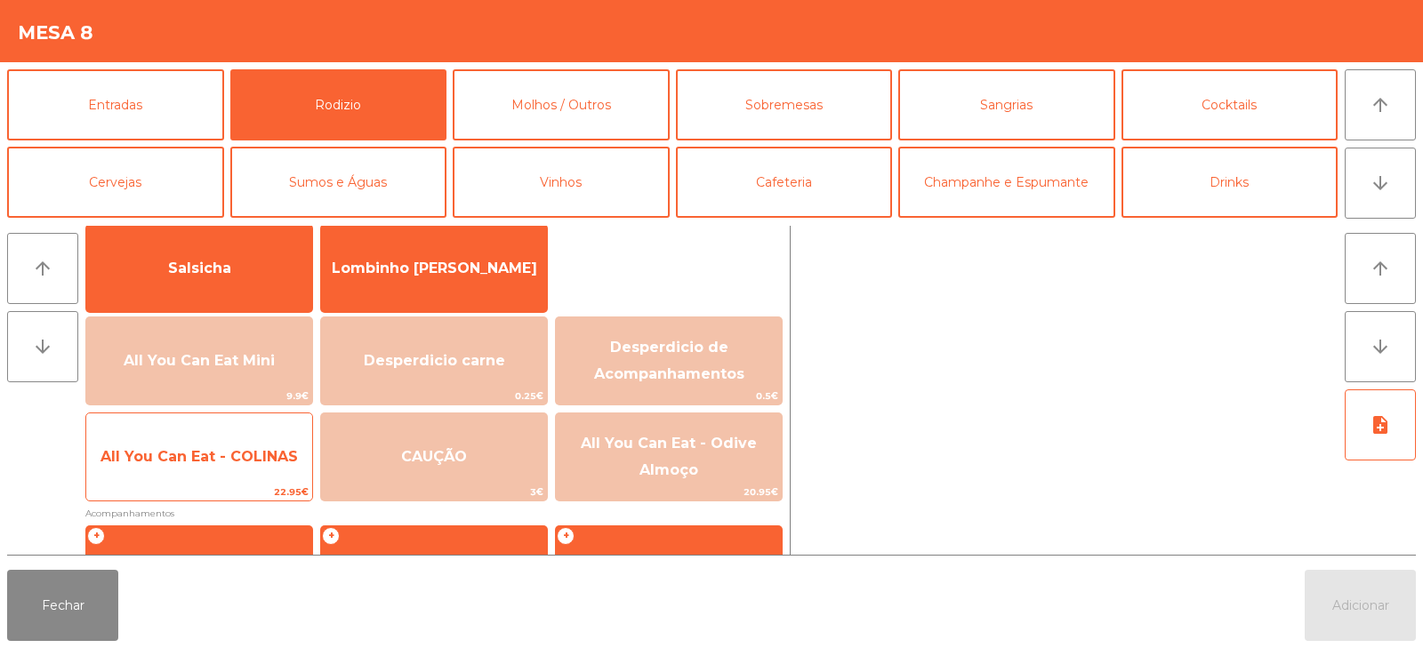
click at [213, 462] on span "All You Can Eat - COLINAS" at bounding box center [199, 456] width 197 height 17
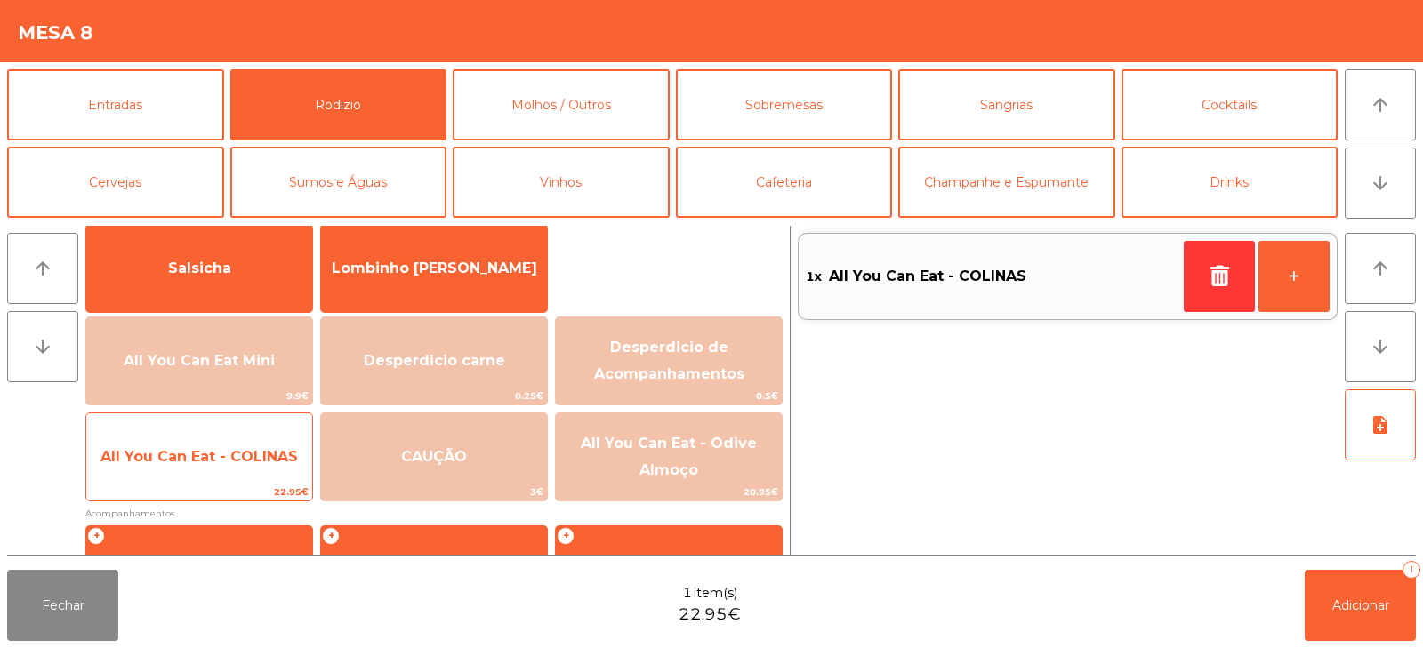
click at [221, 483] on div "All You Can Eat - COLINAS 22.95€" at bounding box center [199, 457] width 228 height 89
click at [234, 483] on div "All You Can Eat - COLINAS 22.95€" at bounding box center [199, 457] width 228 height 89
click at [234, 486] on span "22.95€" at bounding box center [199, 492] width 226 height 17
click at [216, 492] on span "22.95€" at bounding box center [199, 492] width 226 height 17
click at [226, 487] on span "22.95€" at bounding box center [199, 492] width 226 height 17
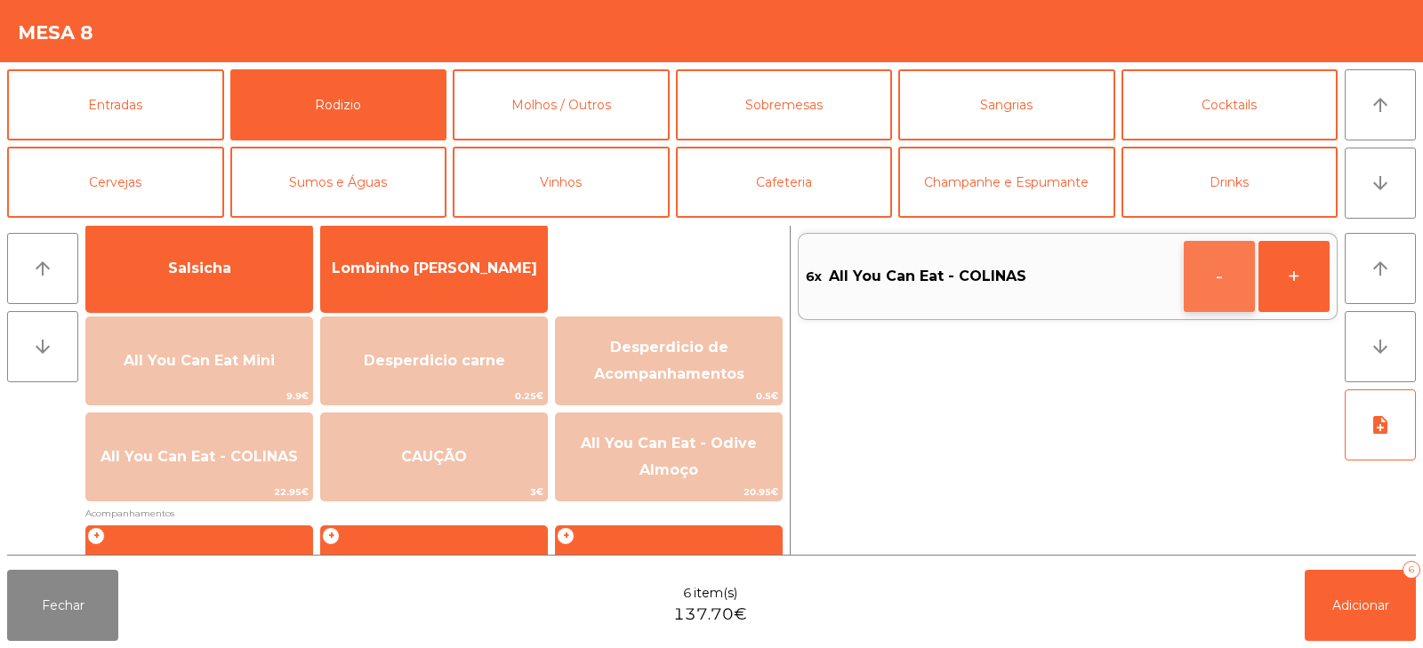
click at [1211, 269] on button "-" at bounding box center [1219, 276] width 71 height 71
click at [1358, 596] on button "Adicionar 5" at bounding box center [1360, 605] width 111 height 71
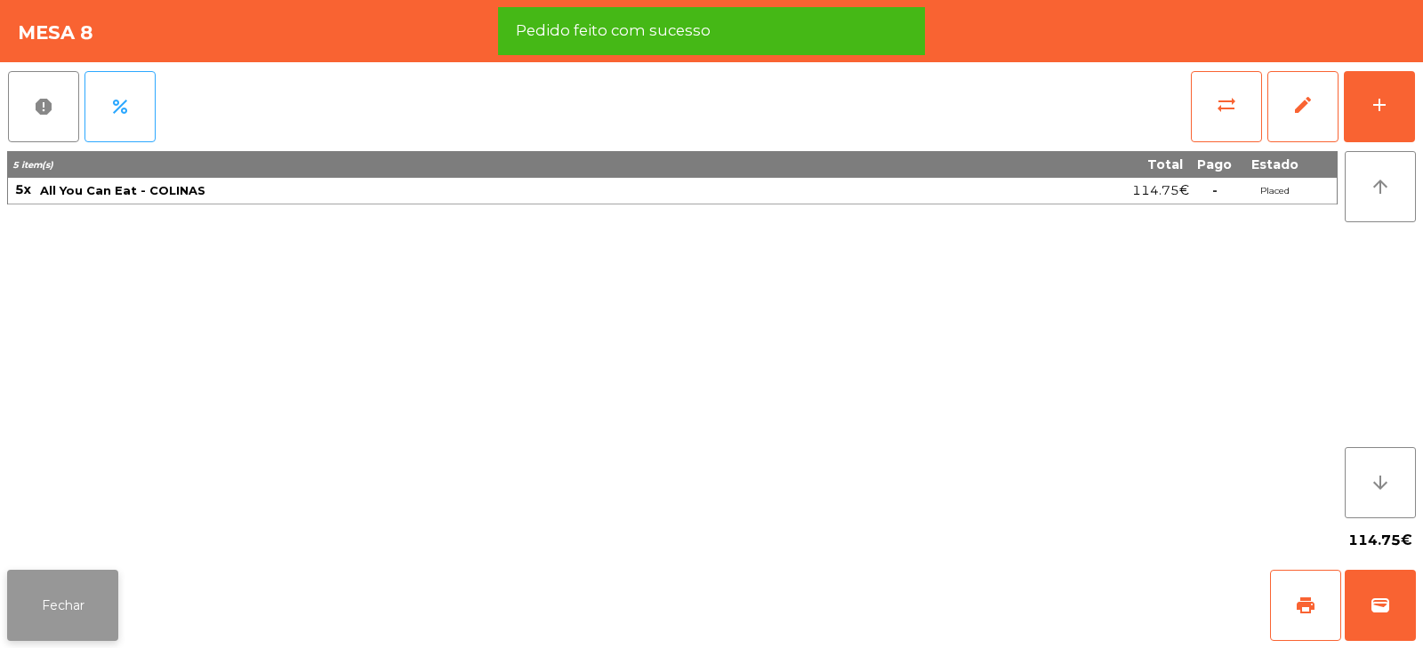
click at [61, 602] on button "Fechar" at bounding box center [62, 605] width 111 height 71
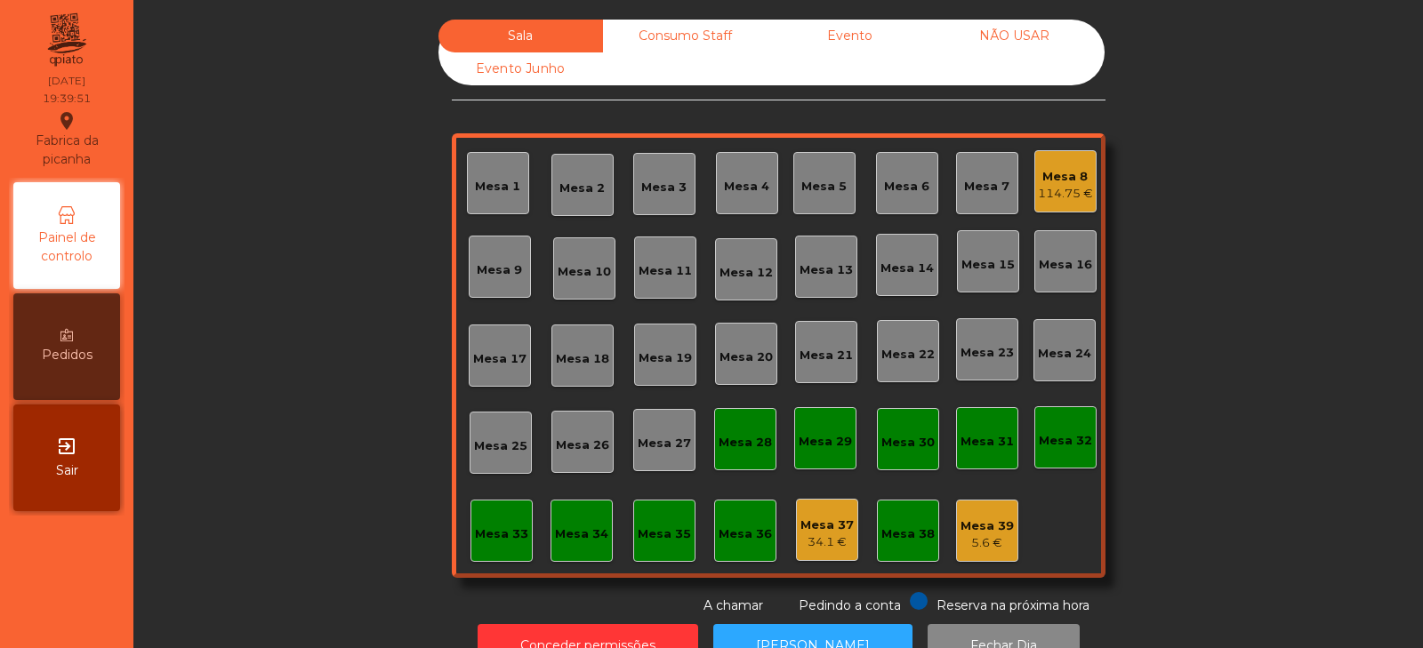
click at [507, 176] on div "Mesa 1" at bounding box center [497, 183] width 45 height 25
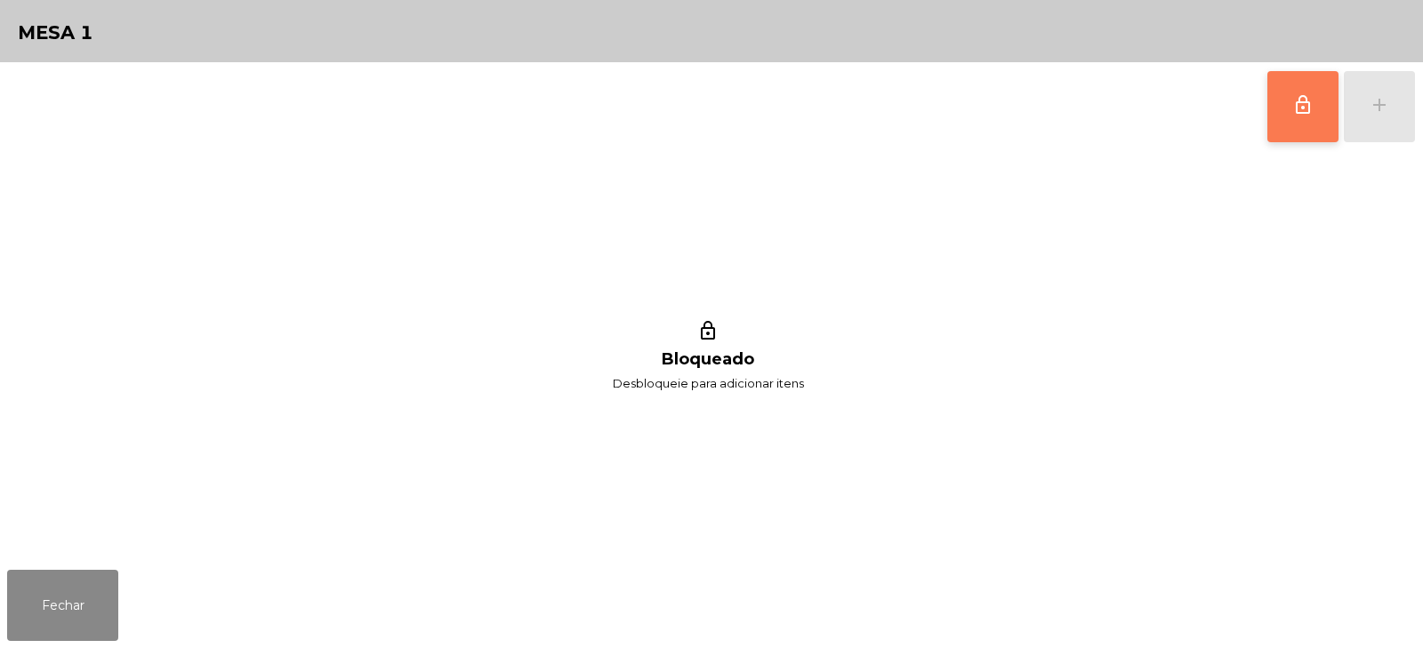
click at [1301, 108] on span "lock_outline" at bounding box center [1303, 104] width 21 height 21
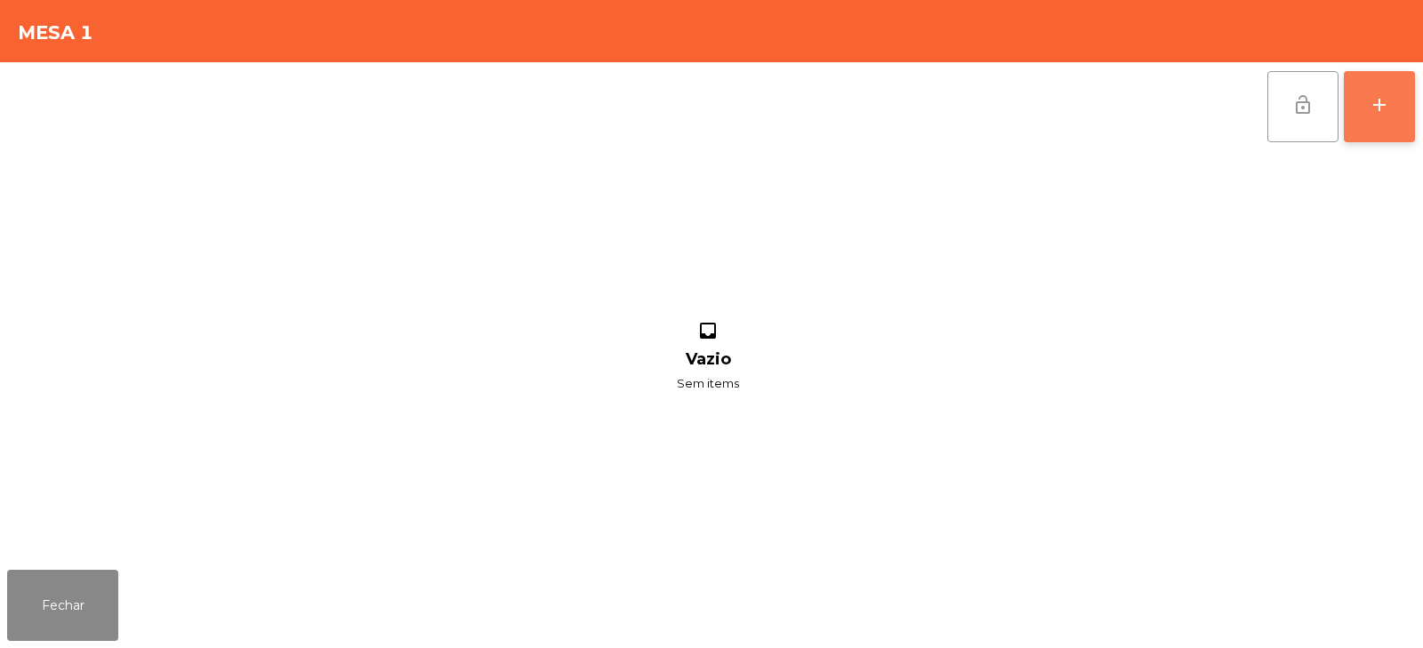
click at [1378, 139] on button "add" at bounding box center [1379, 106] width 71 height 71
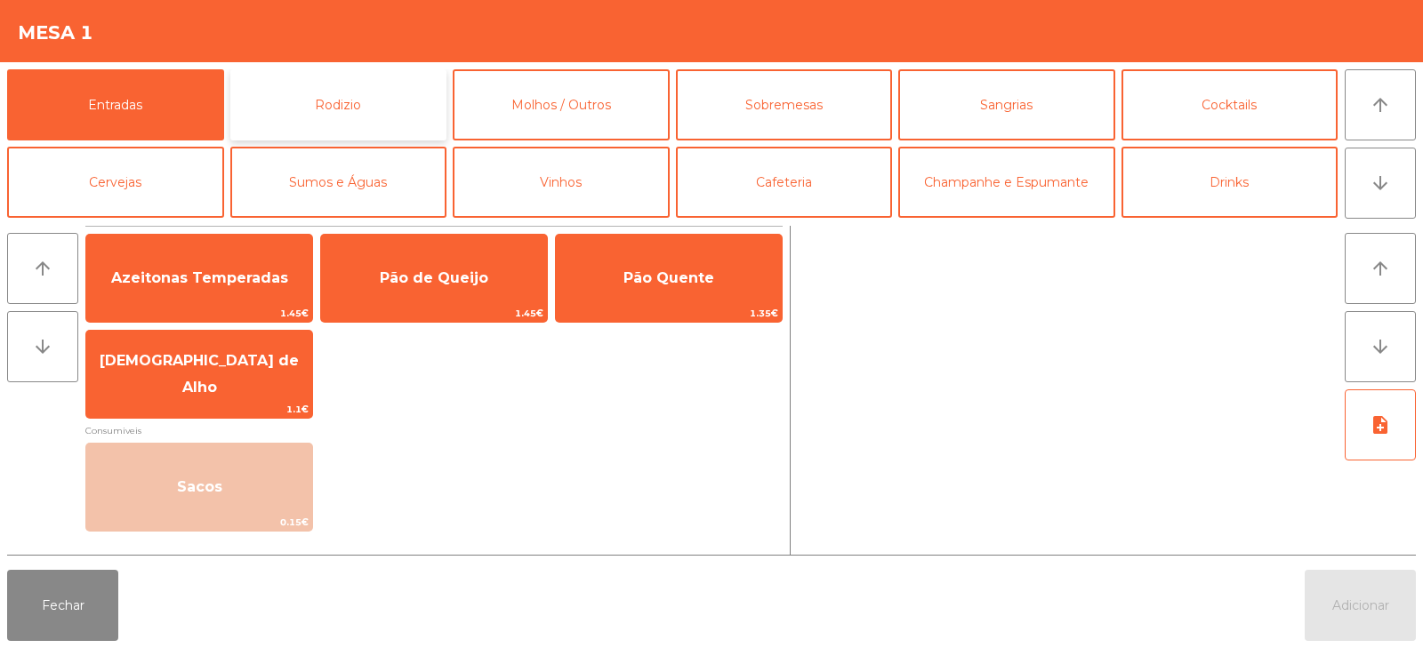
click at [297, 93] on button "Rodizio" at bounding box center [338, 104] width 217 height 71
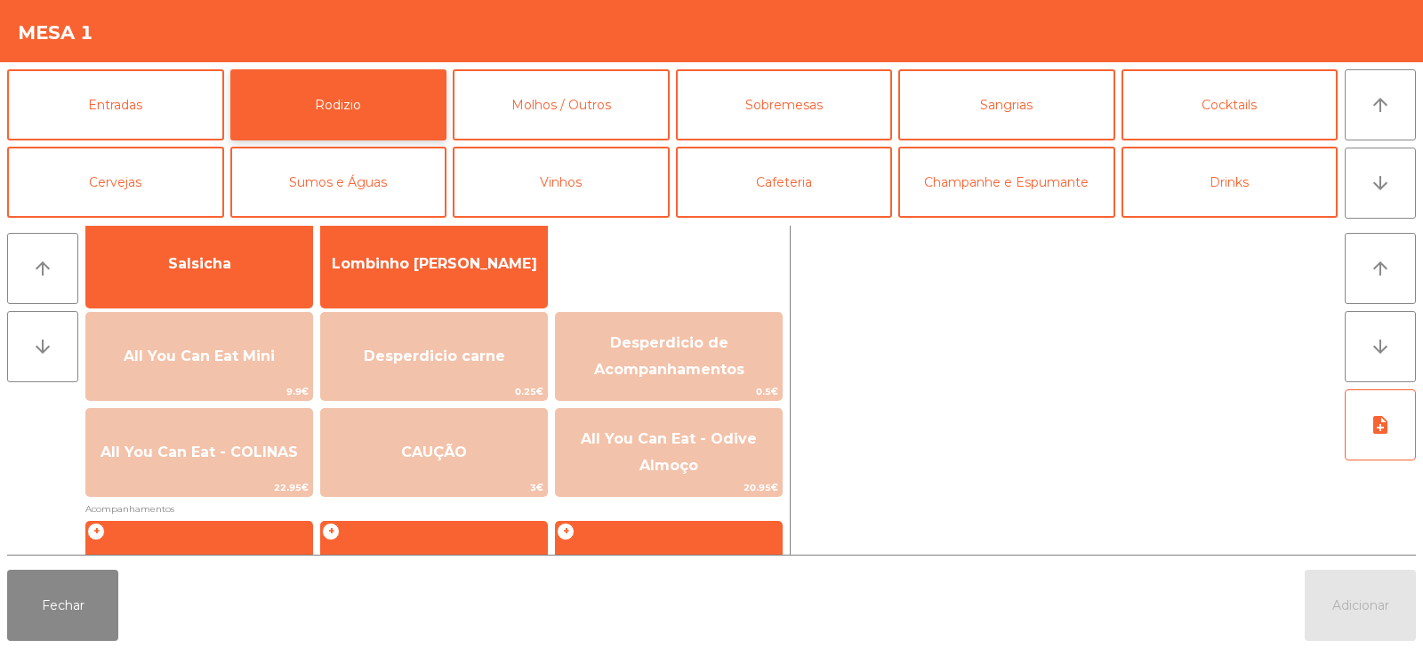
scroll to position [130, 0]
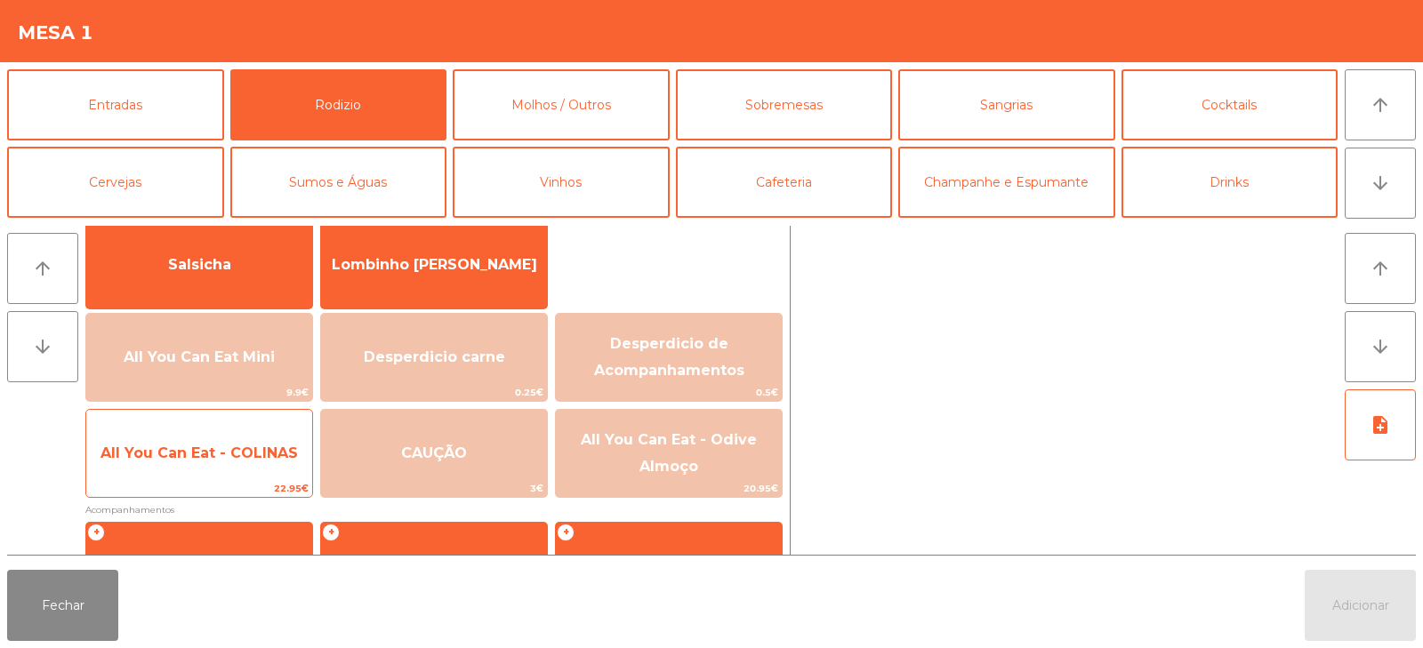
click at [204, 471] on span "All You Can Eat - COLINAS" at bounding box center [199, 454] width 226 height 48
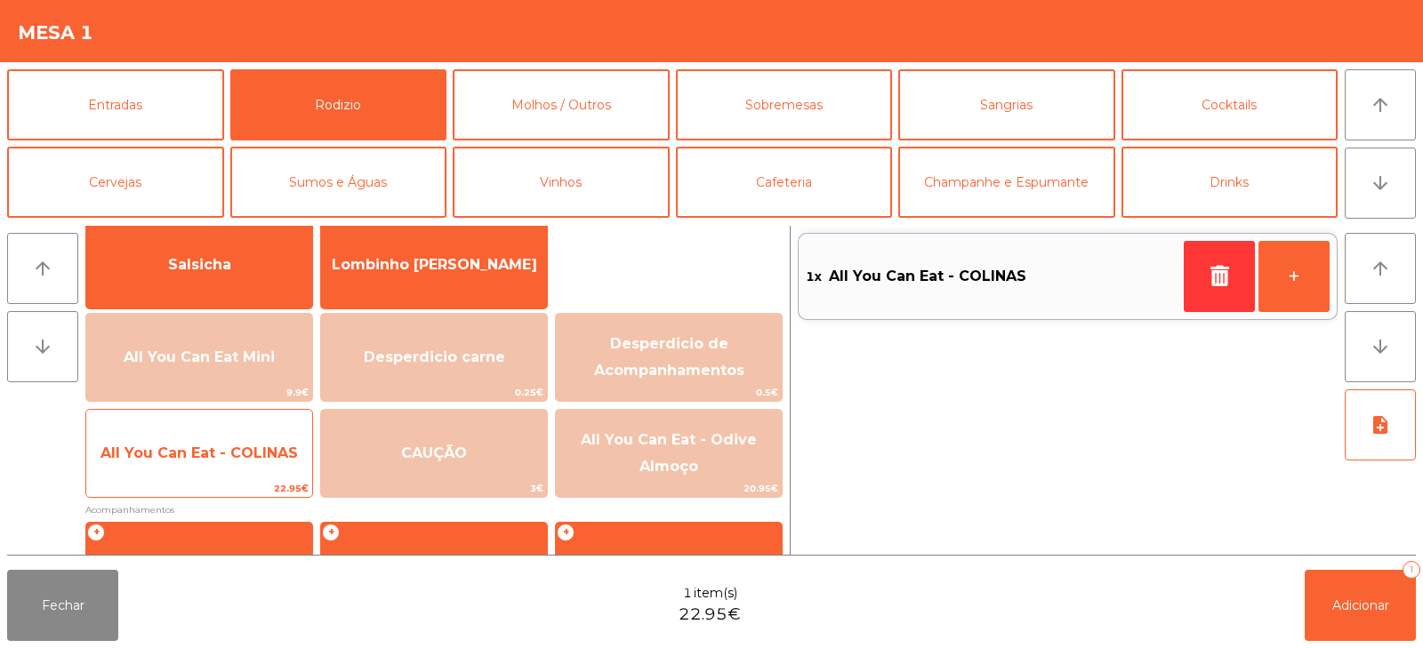
click at [214, 459] on span "All You Can Eat - COLINAS" at bounding box center [199, 453] width 197 height 17
click at [212, 470] on span "All You Can Eat - COLINAS" at bounding box center [199, 454] width 226 height 48
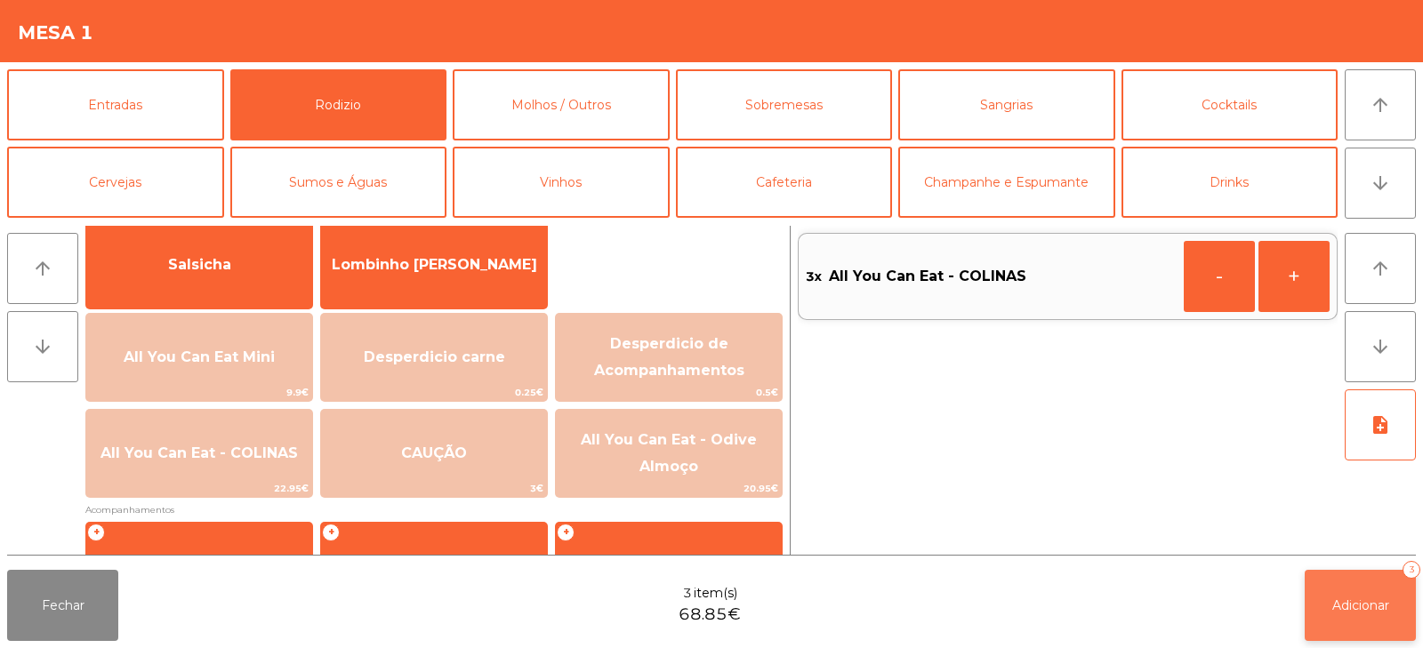
click at [1355, 610] on span "Adicionar" at bounding box center [1361, 606] width 57 height 16
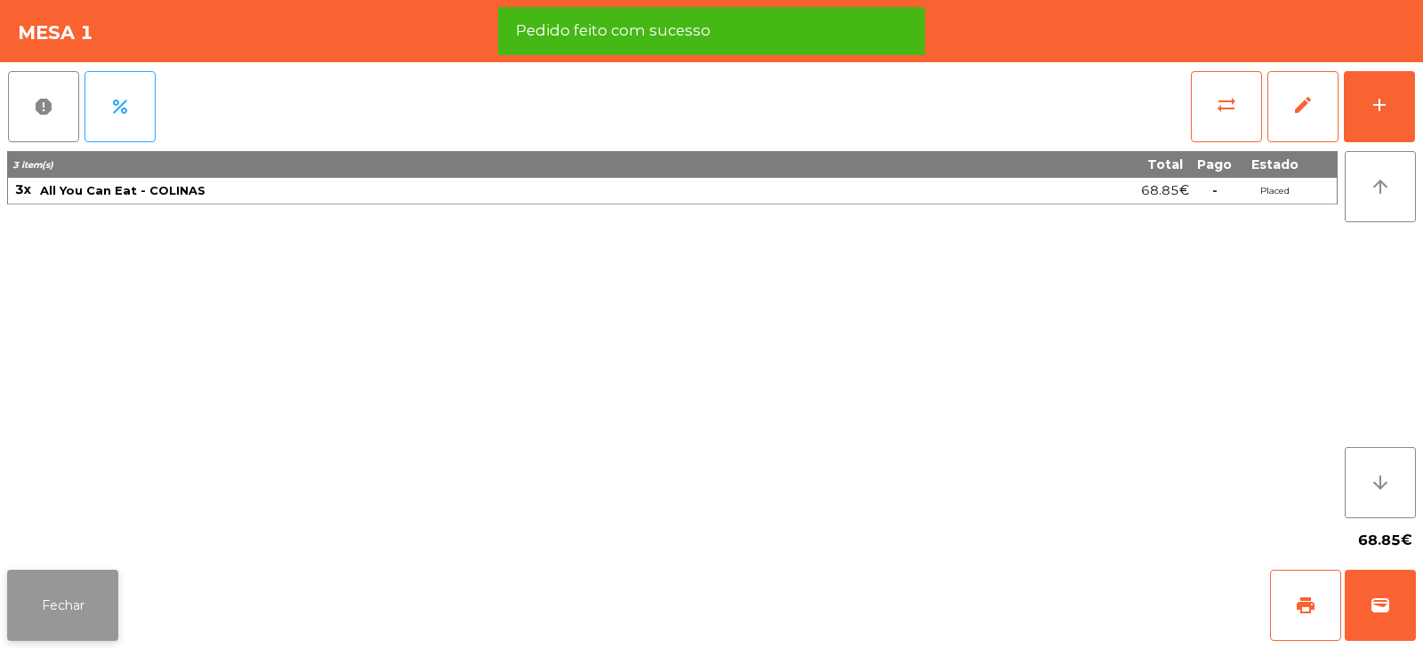
click at [80, 622] on button "Fechar" at bounding box center [62, 605] width 111 height 71
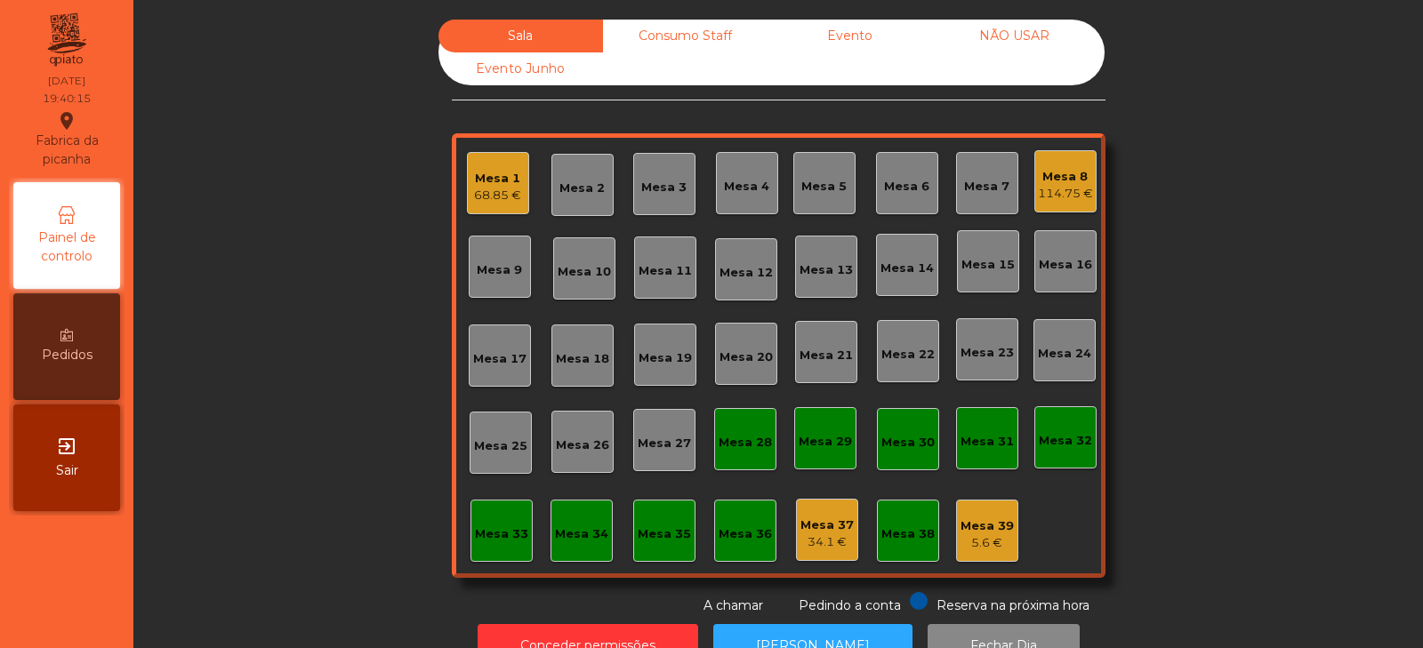
click at [236, 302] on div "Sala Consumo Staff Evento NÃO USAR Evento Junho Mesa 1 68.85 € Mesa 2 Mesa 3 Me…" at bounding box center [778, 318] width 1242 height 596
click at [1083, 168] on div "Mesa 8" at bounding box center [1065, 177] width 55 height 18
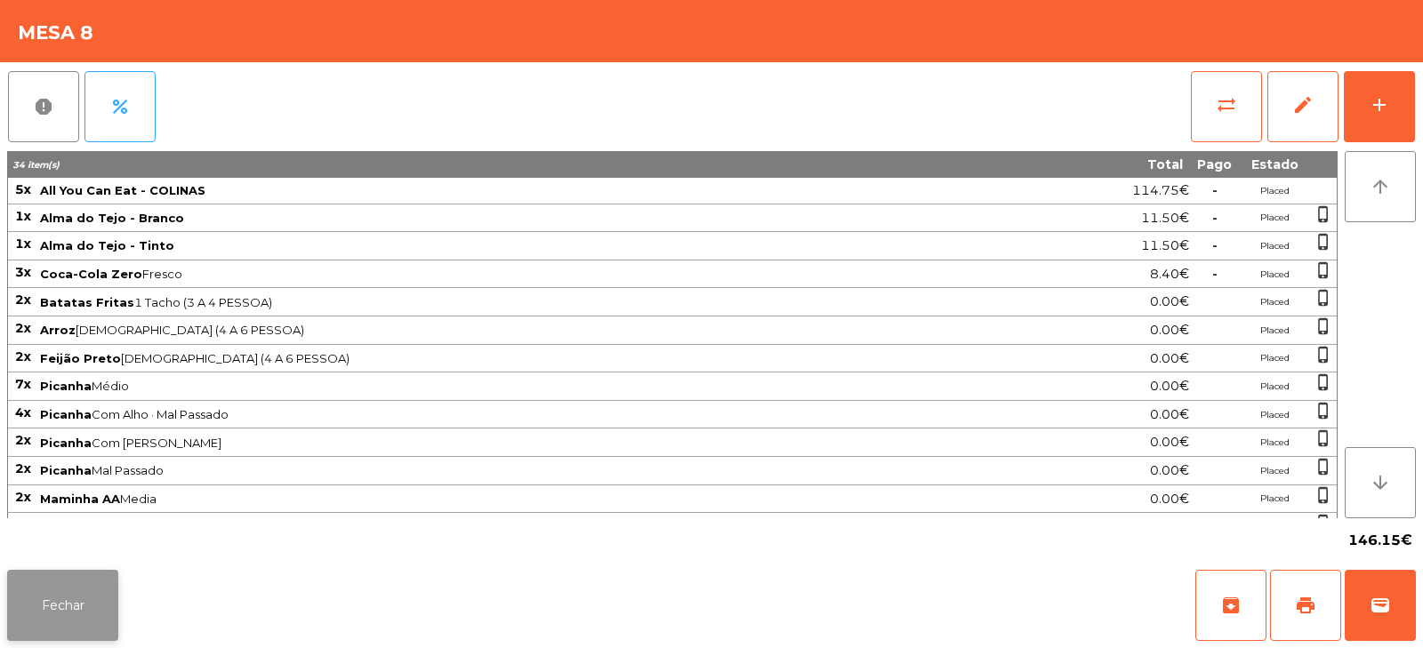
click at [71, 619] on button "Fechar" at bounding box center [62, 605] width 111 height 71
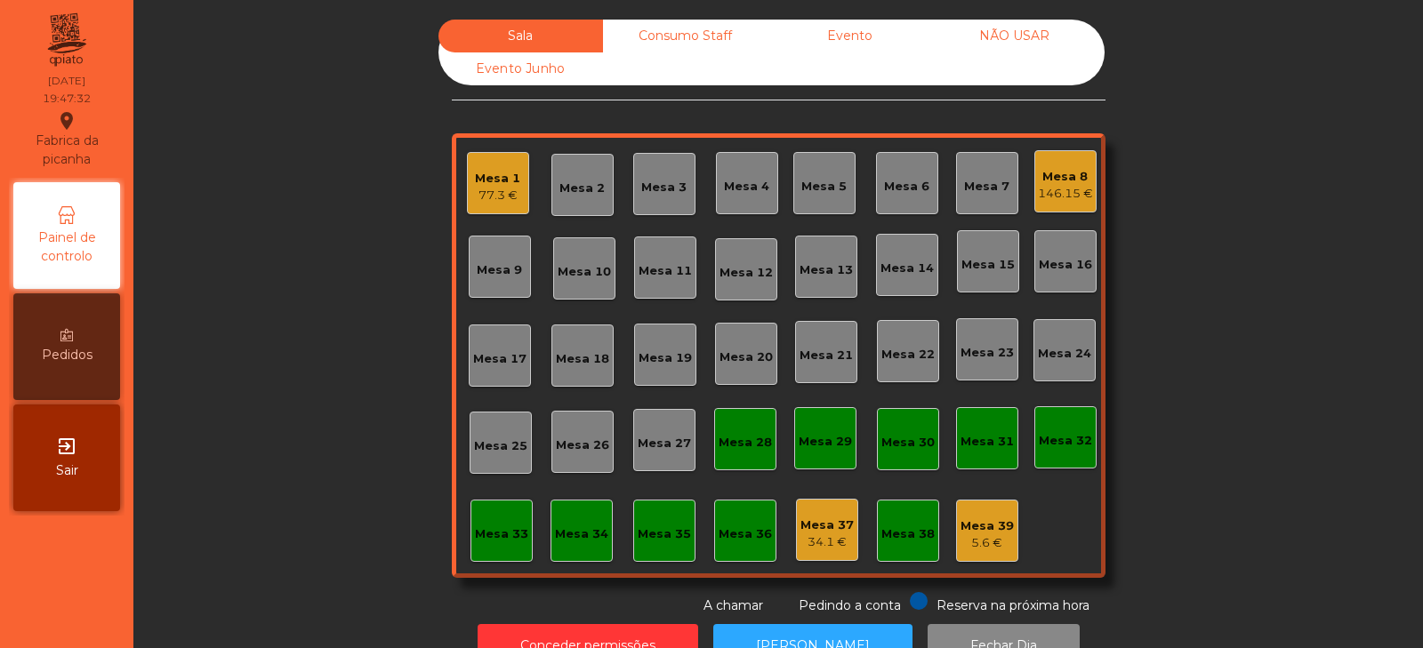
click at [1212, 245] on div "Sala Consumo Staff Evento NÃO USAR Evento Junho Mesa 1 77.3 € Mesa 2 [GEOGRAPHI…" at bounding box center [778, 318] width 1242 height 596
click at [968, 351] on div "Mesa 23" at bounding box center [987, 353] width 53 height 18
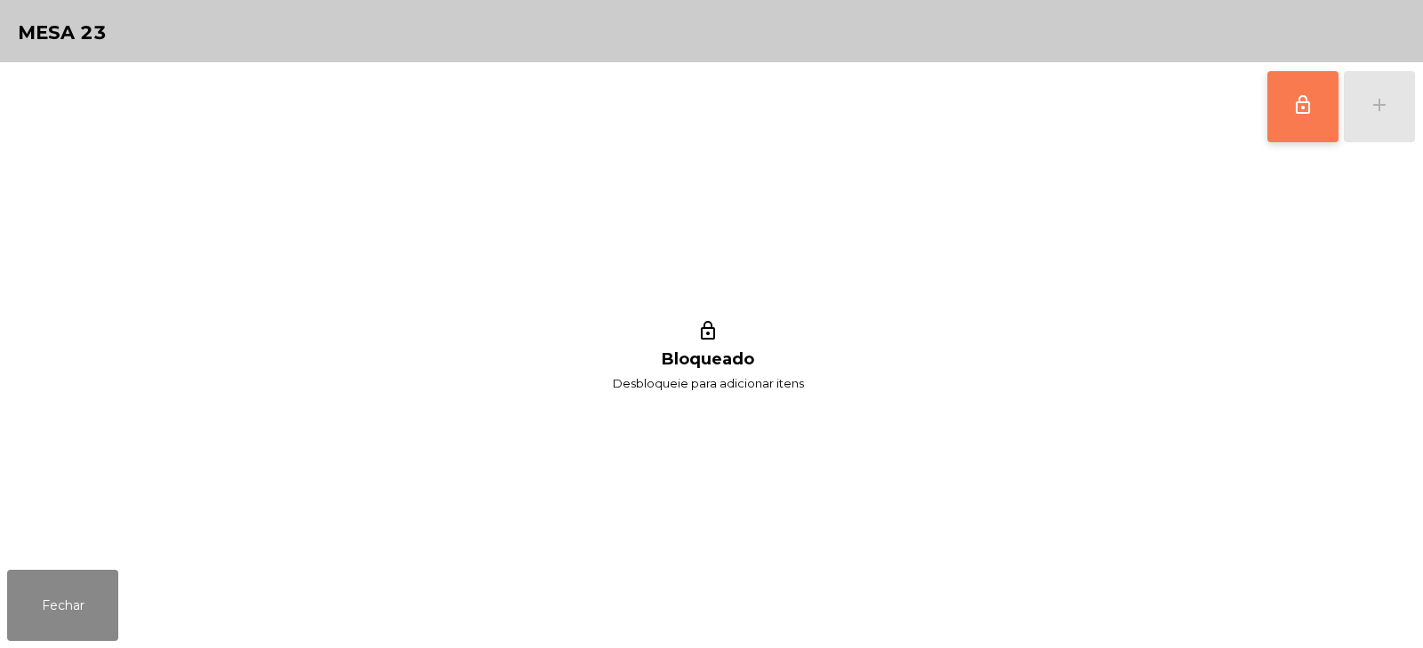
click at [1302, 121] on button "lock_outline" at bounding box center [1303, 106] width 71 height 71
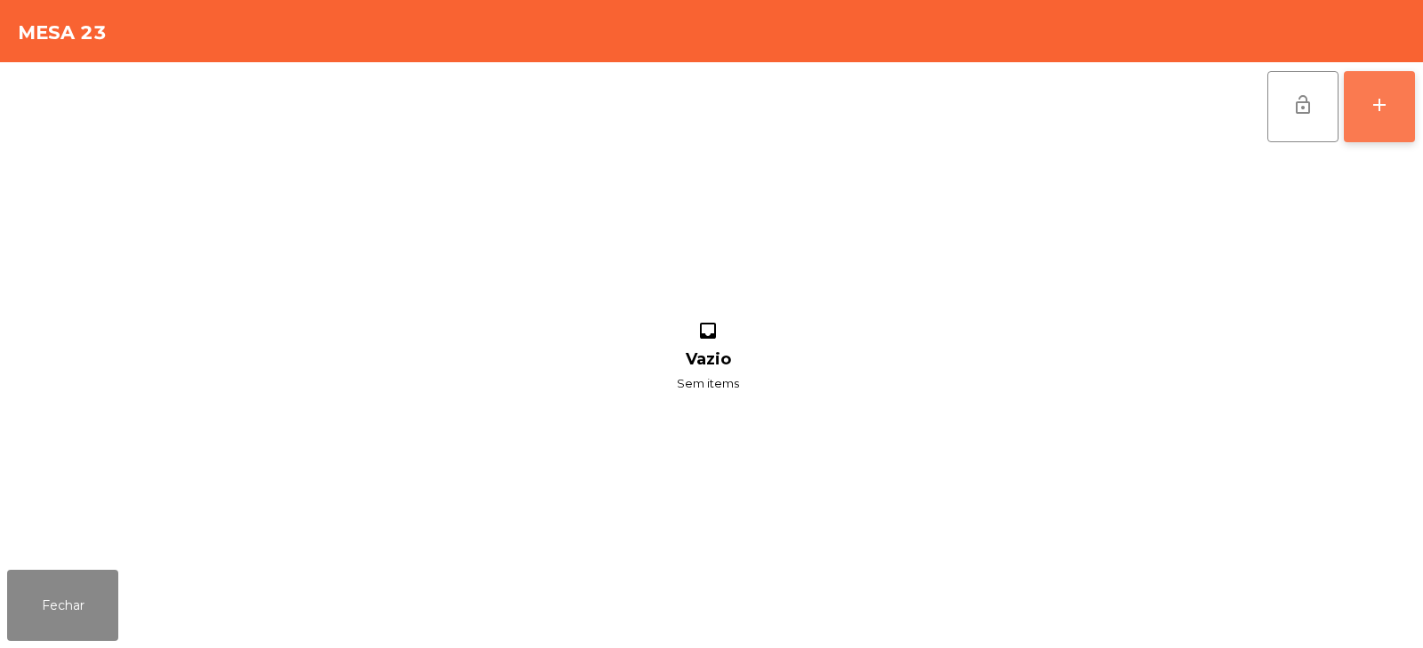
click at [1375, 108] on div "add" at bounding box center [1379, 104] width 21 height 21
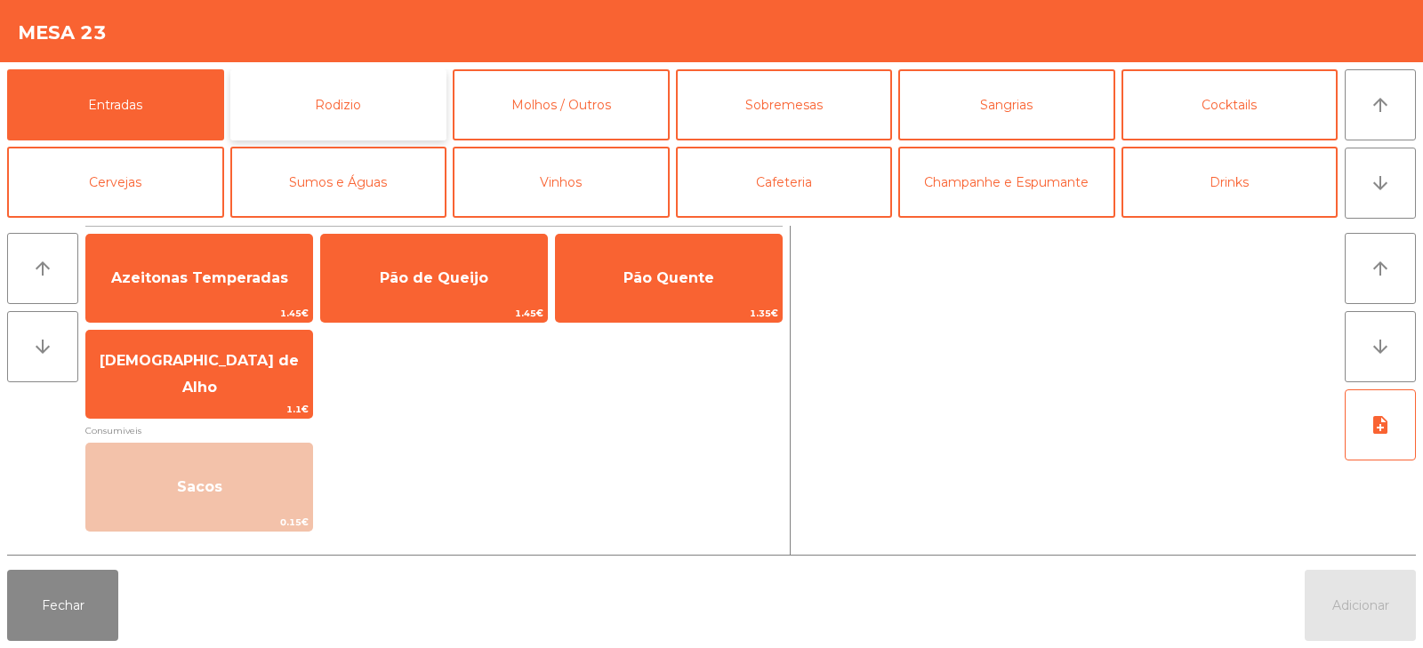
click at [378, 106] on button "Rodizio" at bounding box center [338, 104] width 217 height 71
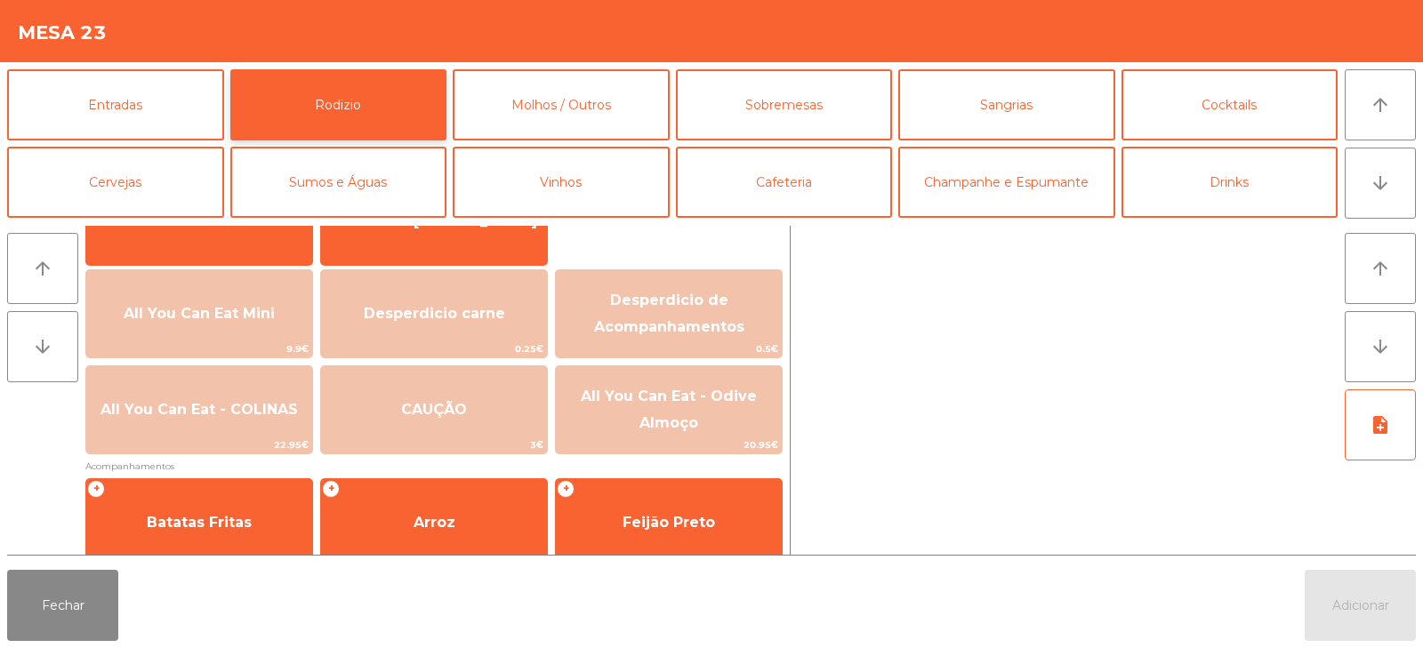
scroll to position [176, 0]
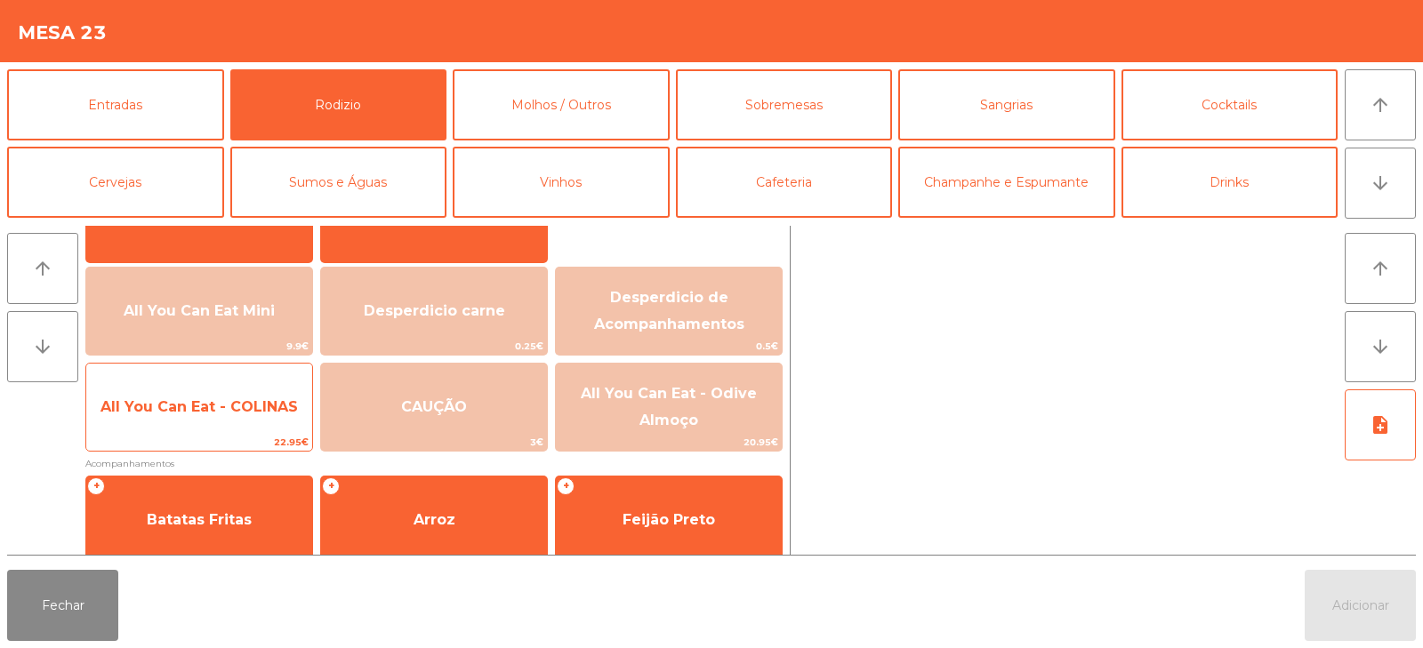
click at [239, 412] on span "All You Can Eat - COLINAS" at bounding box center [199, 407] width 197 height 17
click at [247, 422] on span "All You Can Eat - COLINAS" at bounding box center [199, 407] width 226 height 48
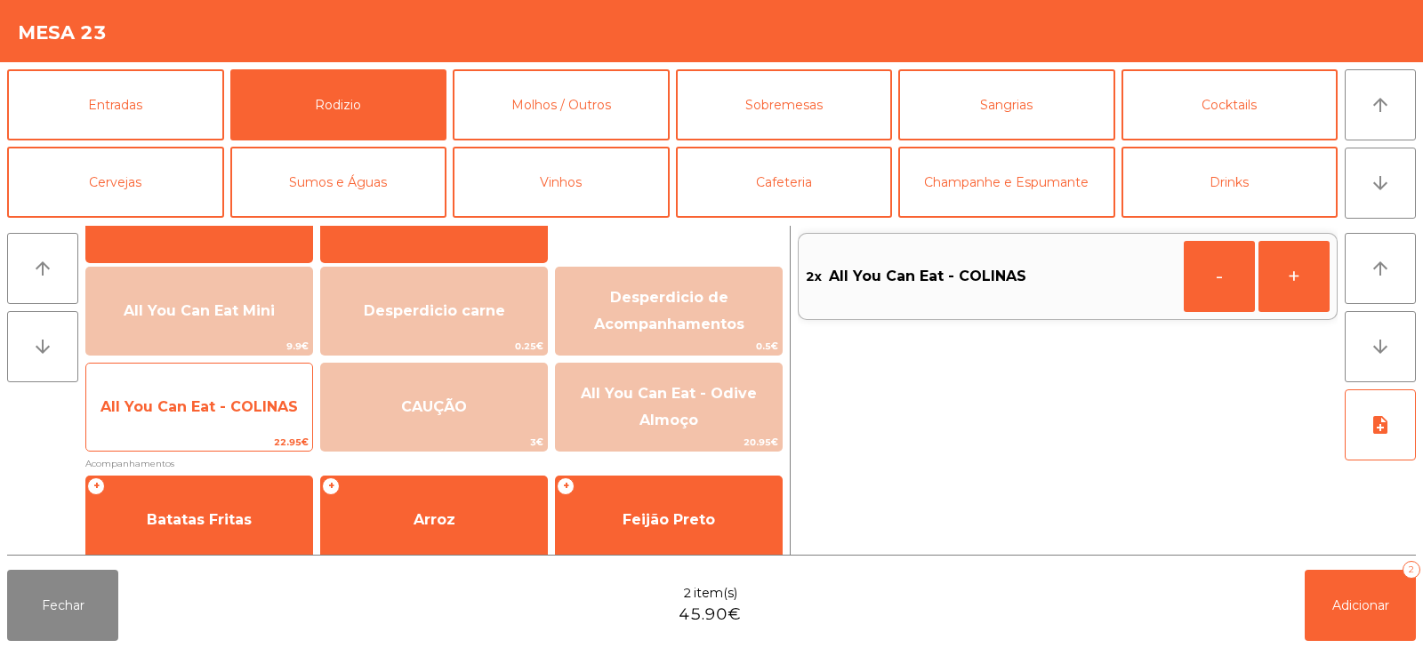
click at [256, 413] on span "All You Can Eat - COLINAS" at bounding box center [199, 407] width 197 height 17
click at [253, 423] on span "All You Can Eat - COLINAS" at bounding box center [199, 407] width 226 height 48
click at [243, 423] on span "All You Can Eat - COLINAS" at bounding box center [199, 407] width 226 height 48
click at [232, 422] on span "All You Can Eat - COLINAS" at bounding box center [199, 407] width 226 height 48
click at [254, 410] on span "All You Can Eat - COLINAS" at bounding box center [199, 407] width 197 height 17
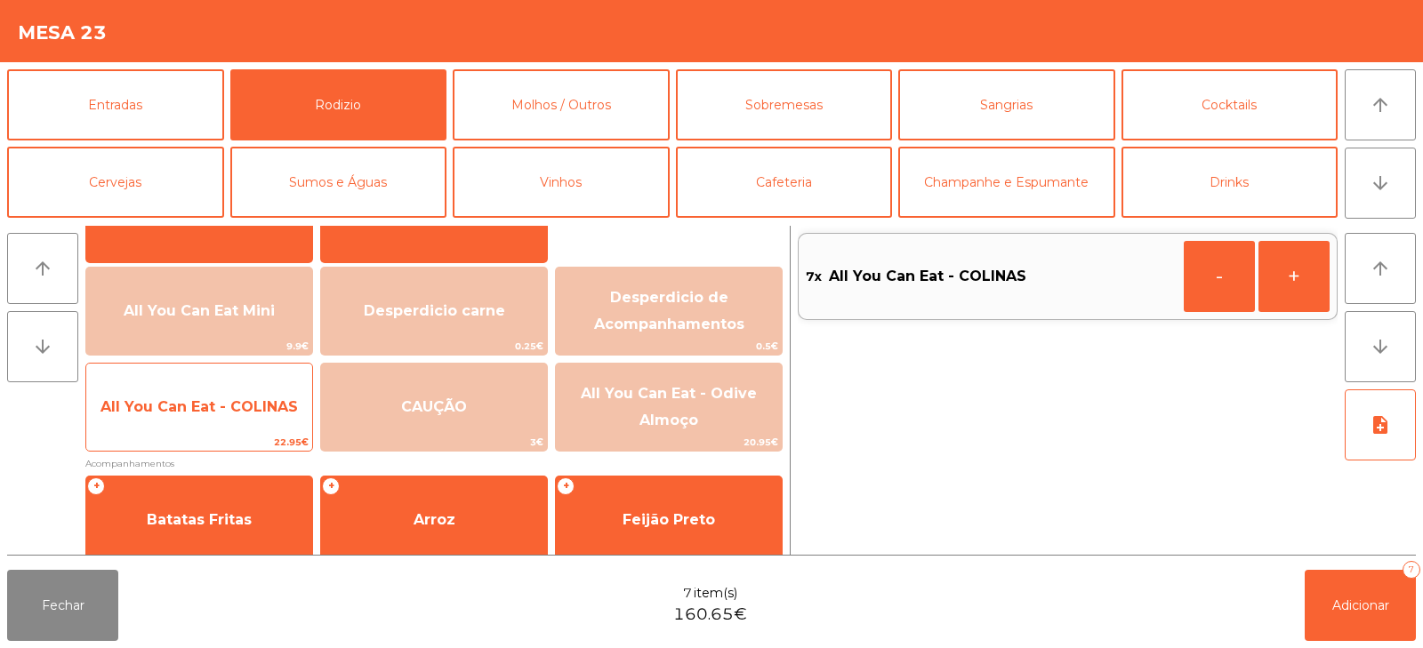
click at [247, 422] on span "All You Can Eat - COLINAS" at bounding box center [199, 407] width 226 height 48
click at [233, 422] on span "All You Can Eat - COLINAS" at bounding box center [199, 407] width 226 height 48
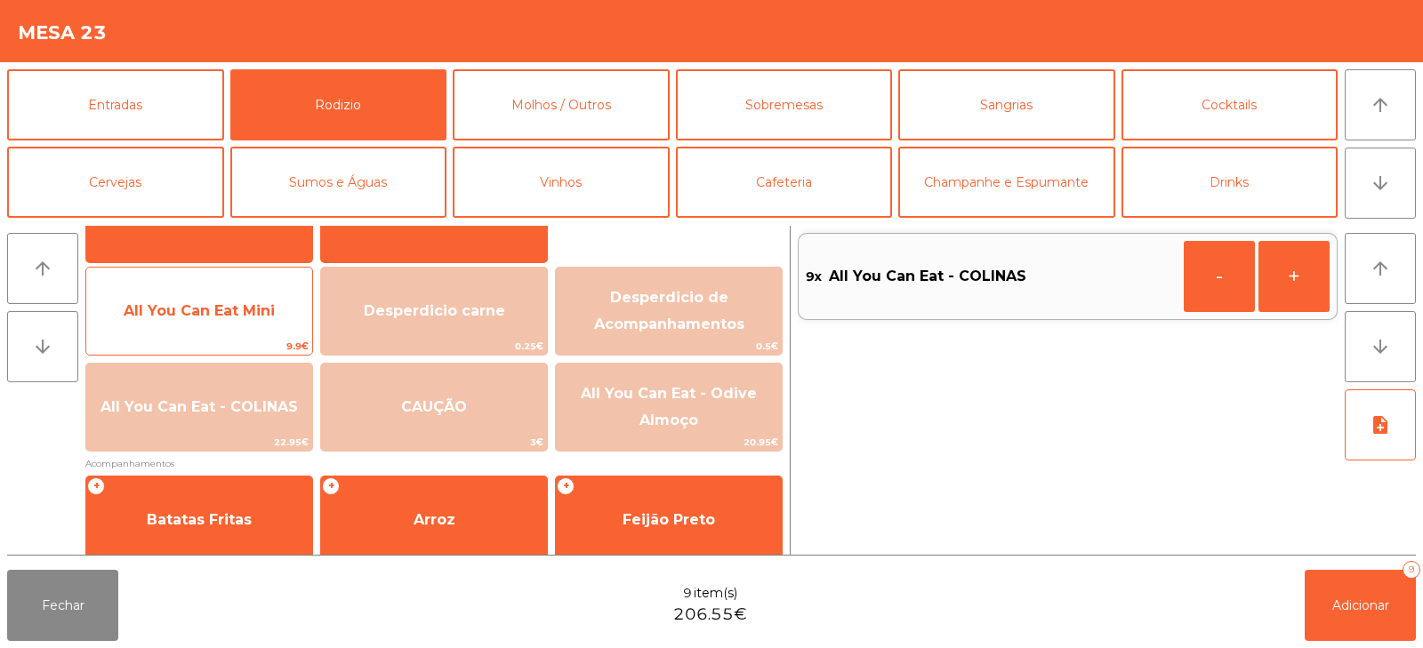
click at [213, 321] on span "All You Can Eat Mini" at bounding box center [199, 311] width 226 height 48
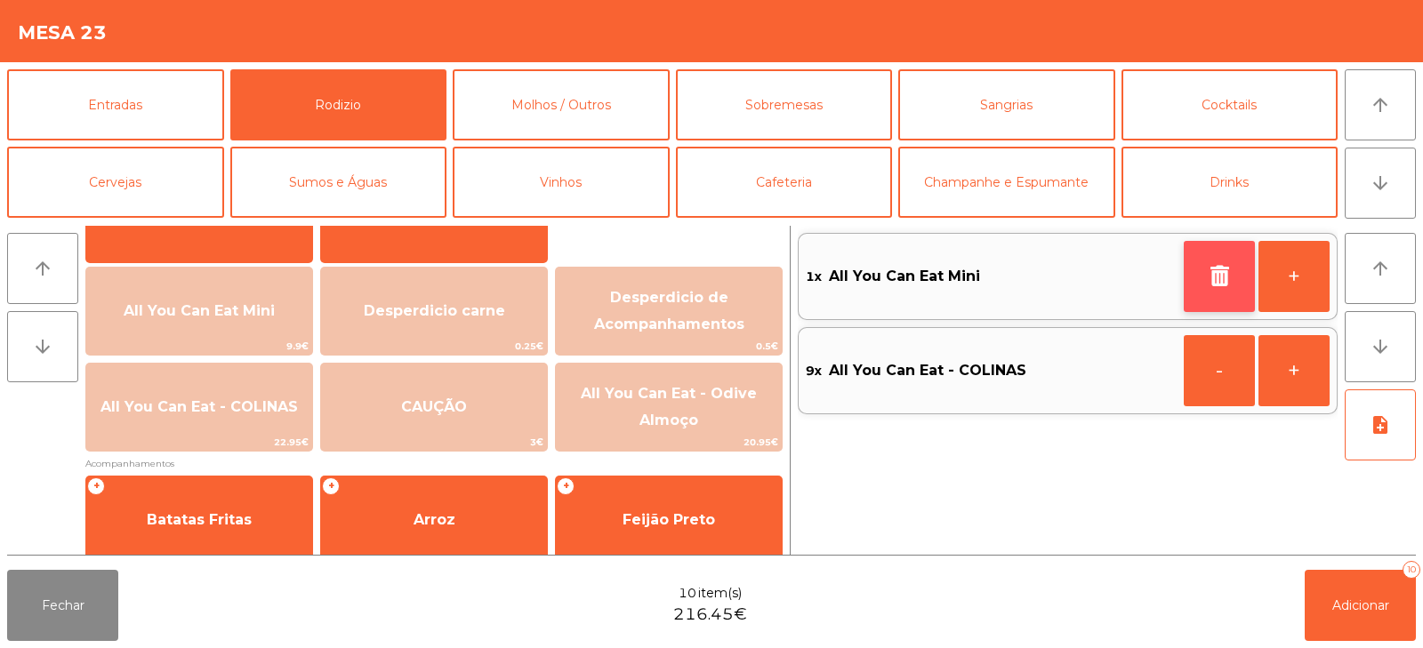
click at [1209, 282] on icon "button" at bounding box center [1219, 275] width 27 height 21
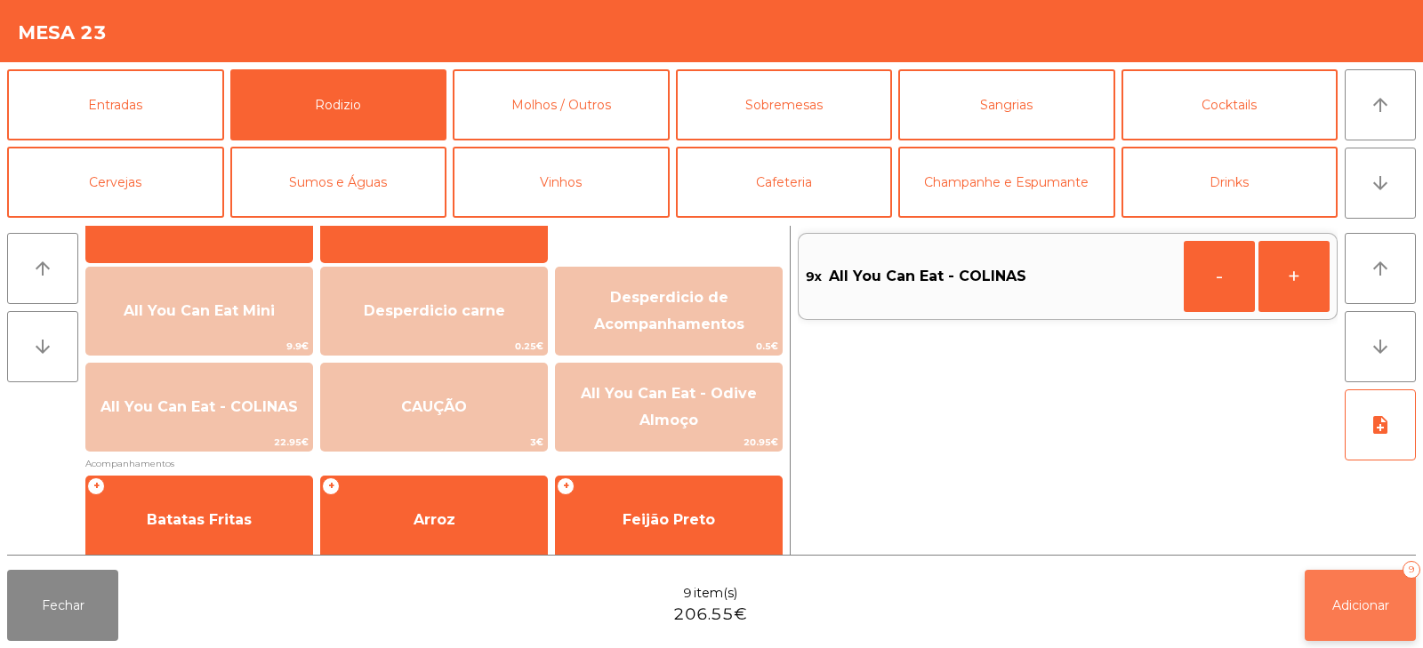
click at [1344, 622] on button "Adicionar 9" at bounding box center [1360, 605] width 111 height 71
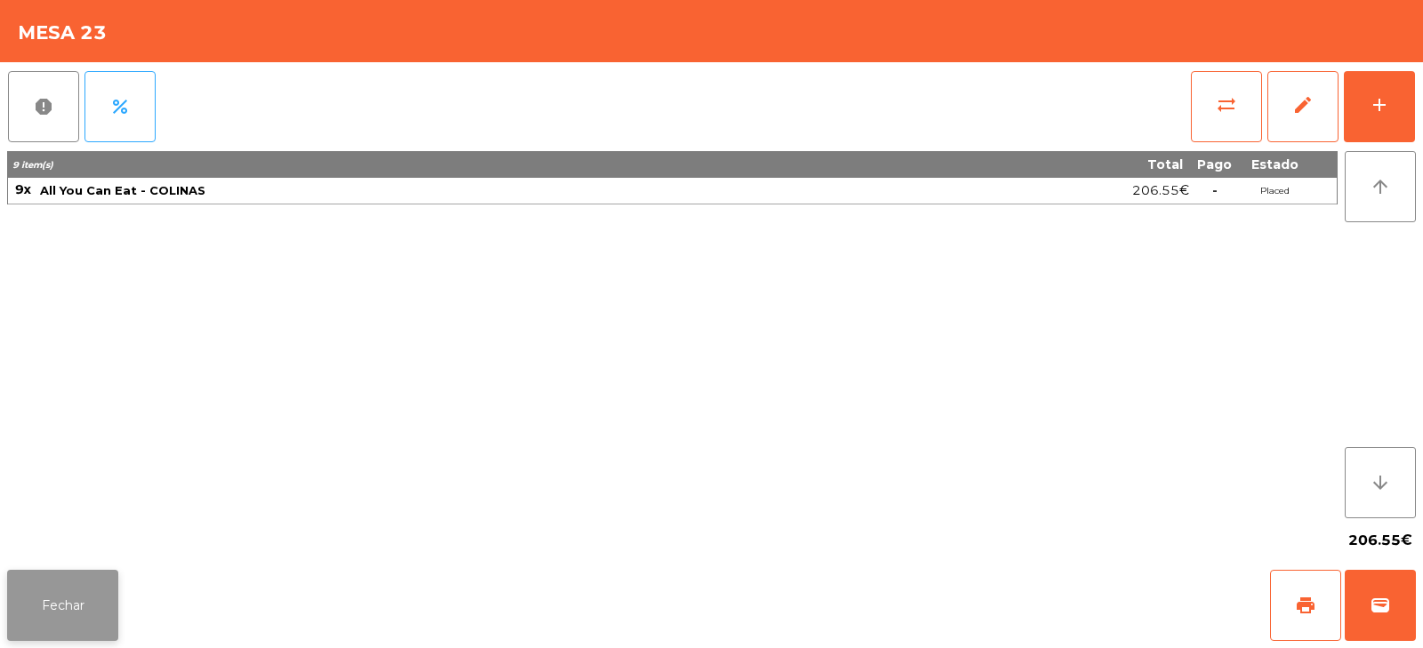
click at [66, 591] on button "Fechar" at bounding box center [62, 605] width 111 height 71
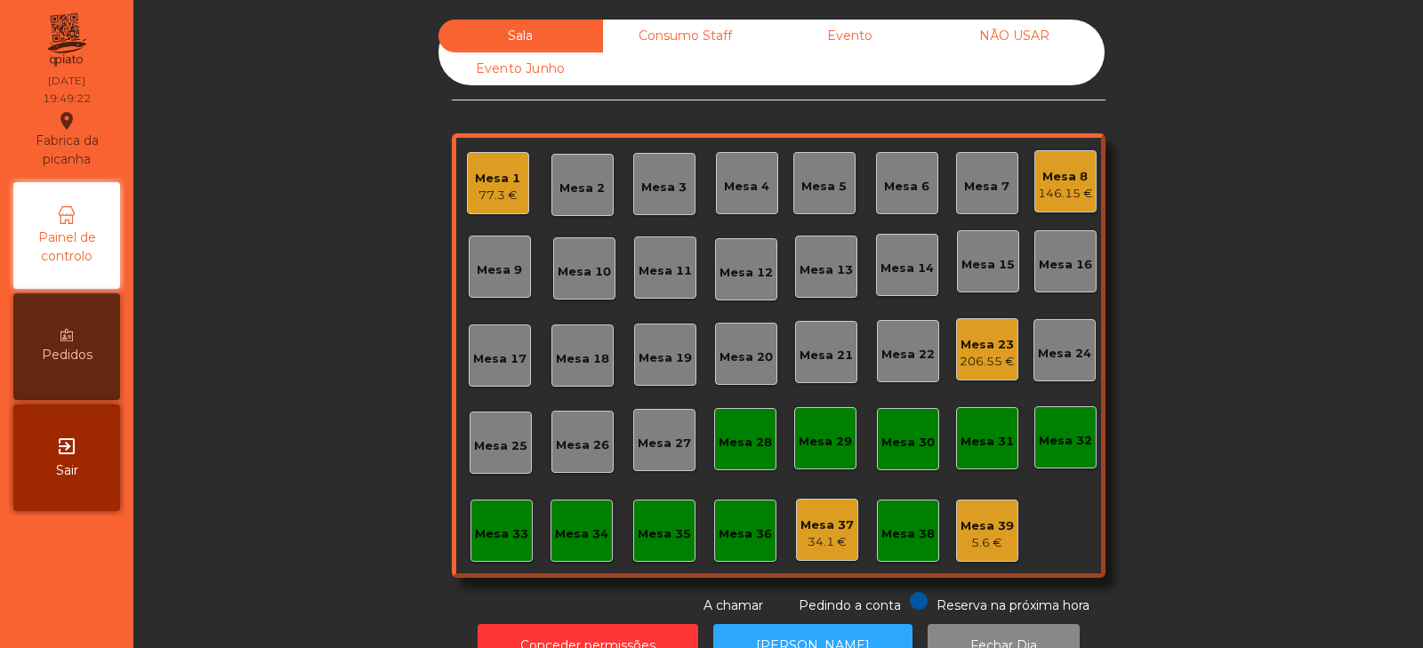
click at [342, 338] on div "Sala Consumo Staff Evento NÃO USAR Evento Junho Mesa 1 77.3 € Mesa 2 [GEOGRAPHI…" at bounding box center [778, 318] width 1242 height 596
click at [1191, 233] on div "Sala Consumo Staff Evento NÃO USAR Evento Junho Mesa 1 77.3 € Mesa 2 [GEOGRAPHI…" at bounding box center [778, 318] width 1242 height 596
click at [499, 274] on div "Mesa 9" at bounding box center [499, 271] width 45 height 18
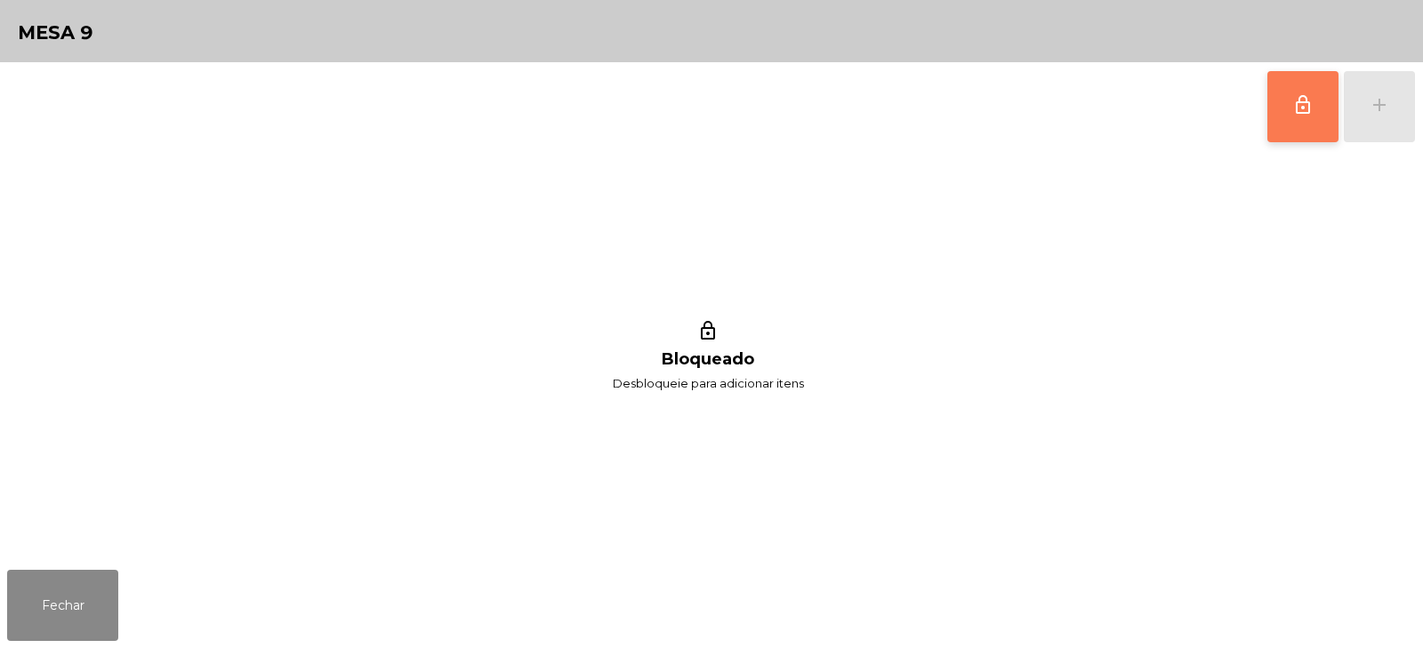
click at [1303, 127] on button "lock_outline" at bounding box center [1303, 106] width 71 height 71
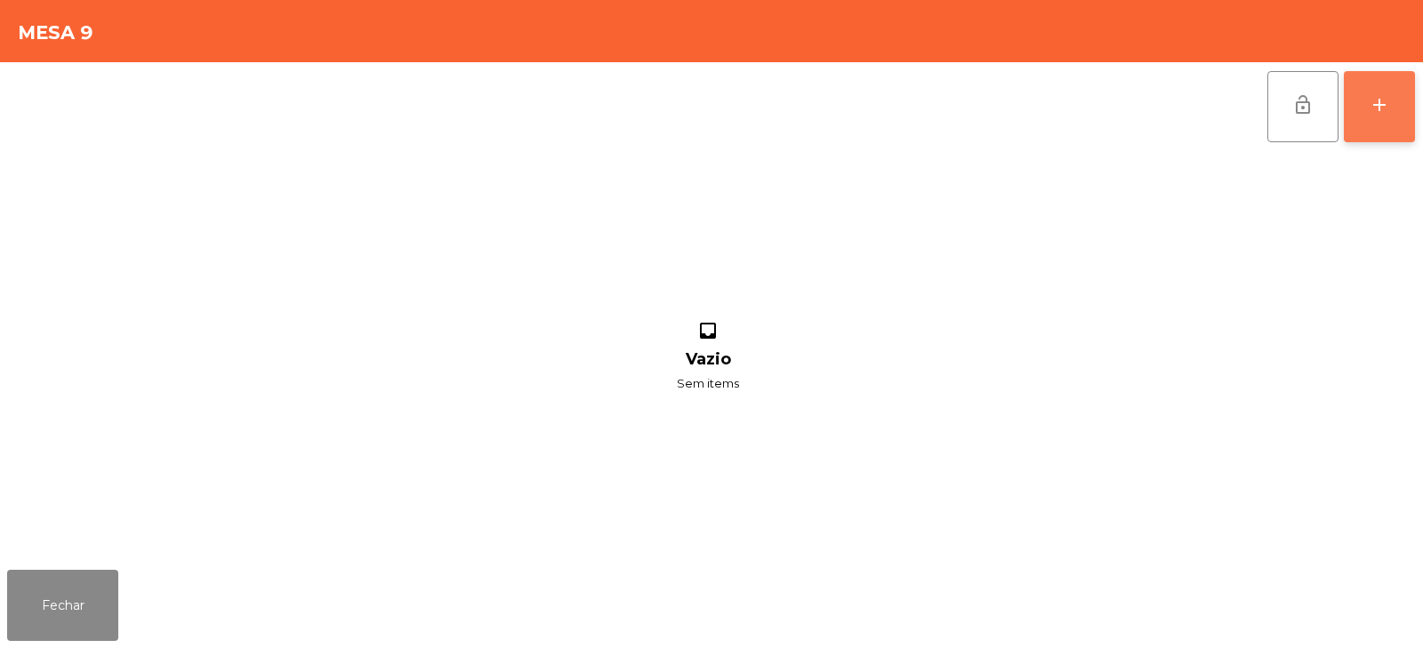
click at [1383, 129] on button "add" at bounding box center [1379, 106] width 71 height 71
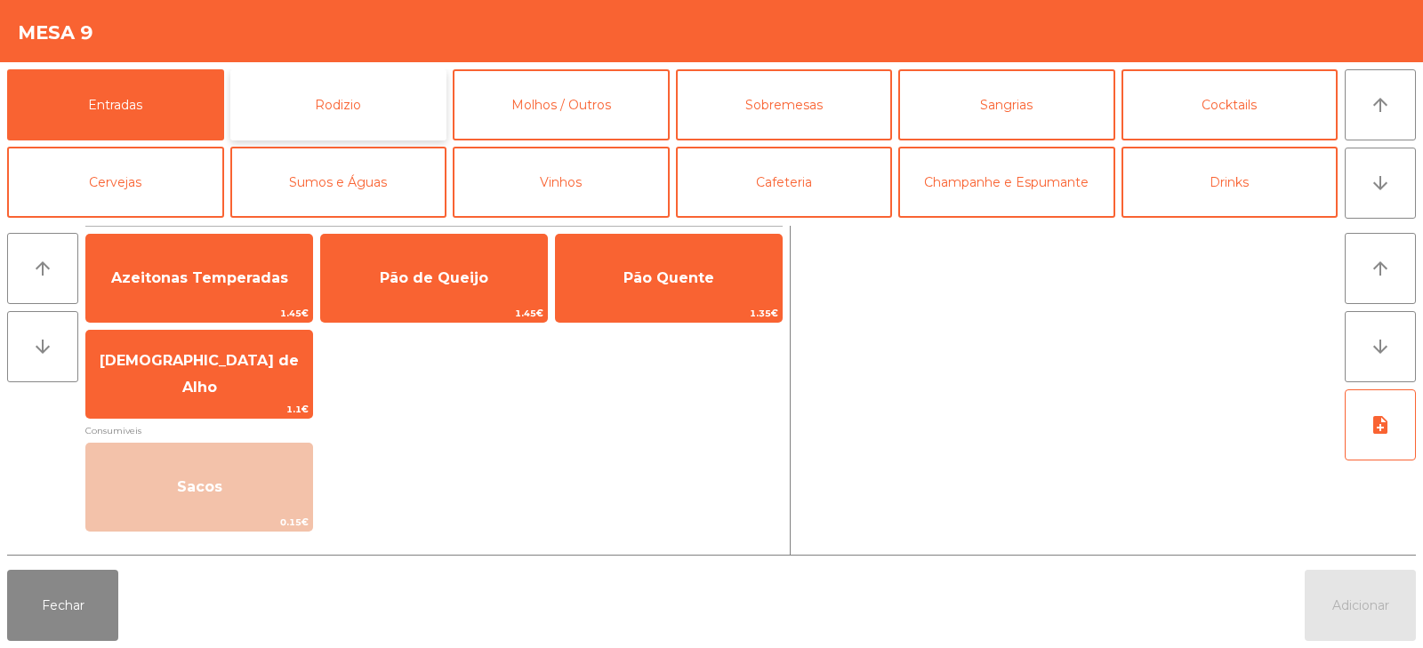
click at [398, 114] on button "Rodizio" at bounding box center [338, 104] width 217 height 71
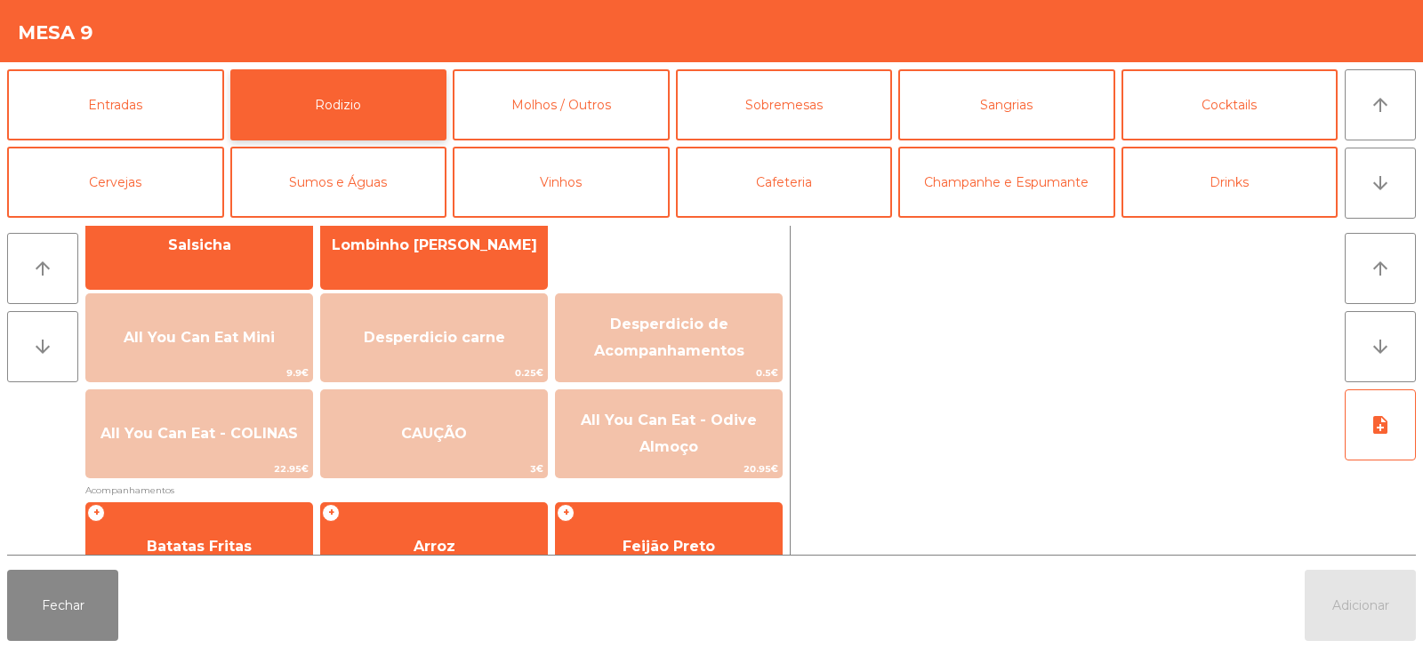
scroll to position [148, 0]
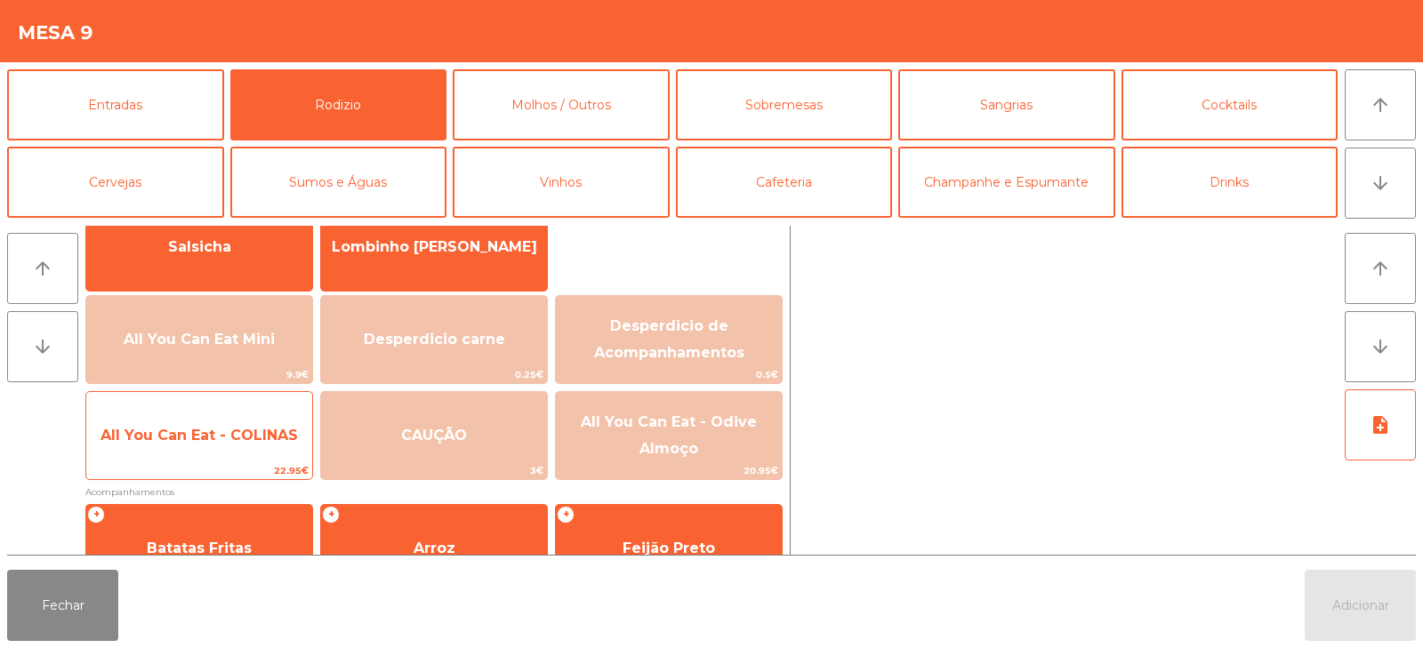
click at [186, 443] on span "All You Can Eat - COLINAS" at bounding box center [199, 435] width 197 height 17
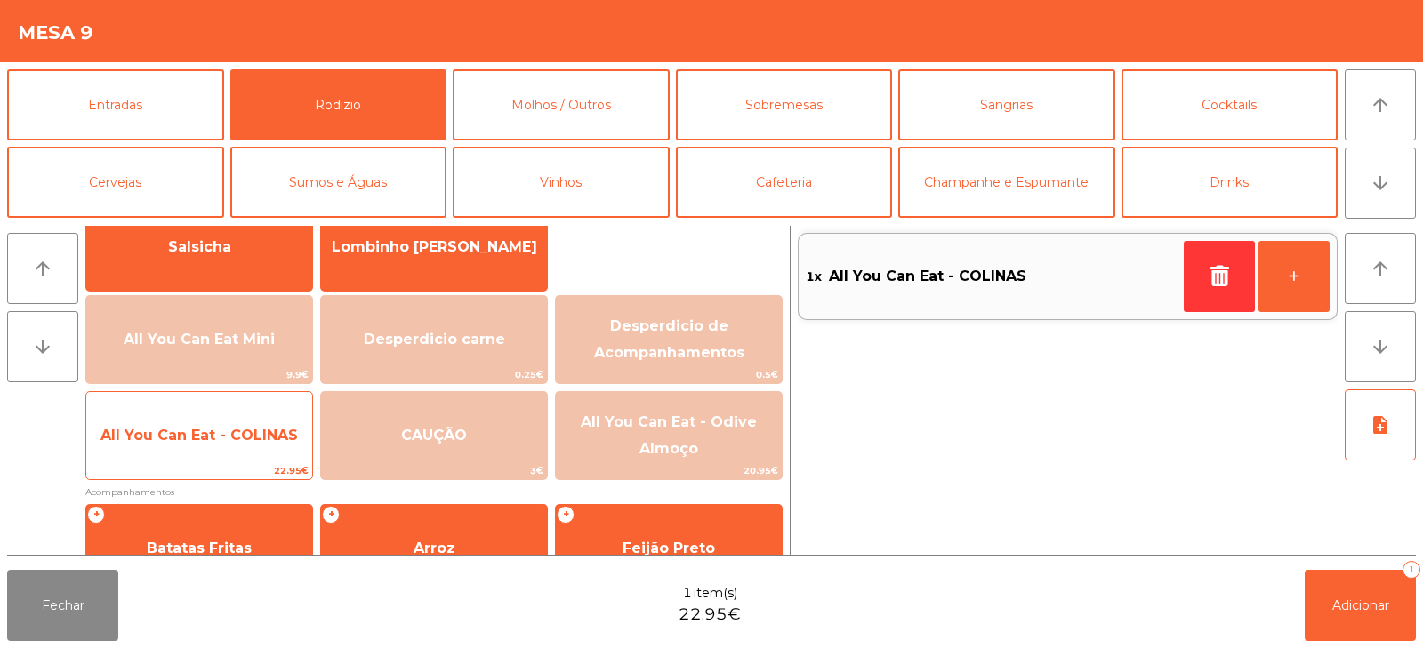
click at [189, 442] on span "All You Can Eat - COLINAS" at bounding box center [199, 435] width 197 height 17
click at [196, 446] on span "All You Can Eat - COLINAS" at bounding box center [199, 436] width 226 height 48
click at [191, 455] on span "All You Can Eat - COLINAS" at bounding box center [199, 436] width 226 height 48
click at [200, 453] on span "All You Can Eat - COLINAS" at bounding box center [199, 436] width 226 height 48
click at [192, 455] on span "All You Can Eat - COLINAS" at bounding box center [199, 436] width 226 height 48
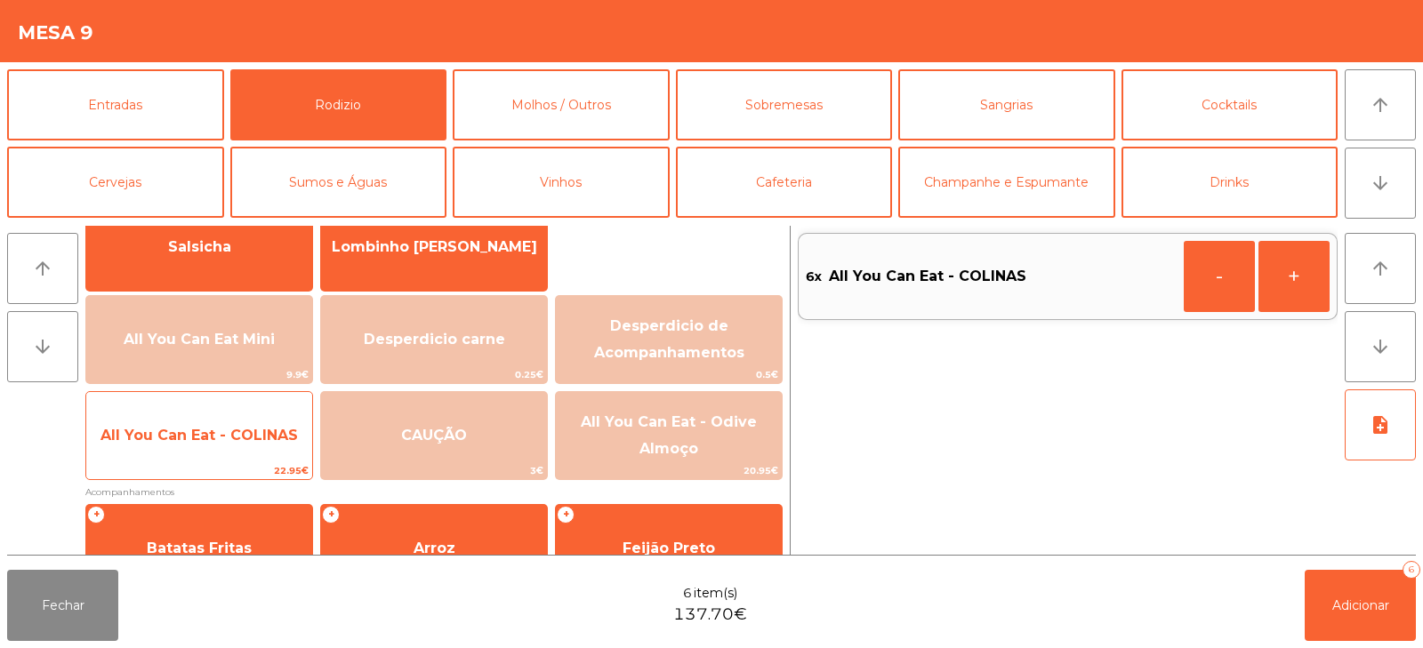
click at [199, 458] on span "All You Can Eat - COLINAS" at bounding box center [199, 436] width 226 height 48
click at [198, 463] on span "22.95€" at bounding box center [199, 471] width 226 height 17
click at [198, 462] on div "All You Can Eat - COLINAS 22.95€" at bounding box center [199, 435] width 228 height 89
click at [200, 458] on span "All You Can Eat - COLINAS" at bounding box center [199, 436] width 226 height 48
click at [204, 463] on span "22.95€" at bounding box center [199, 471] width 226 height 17
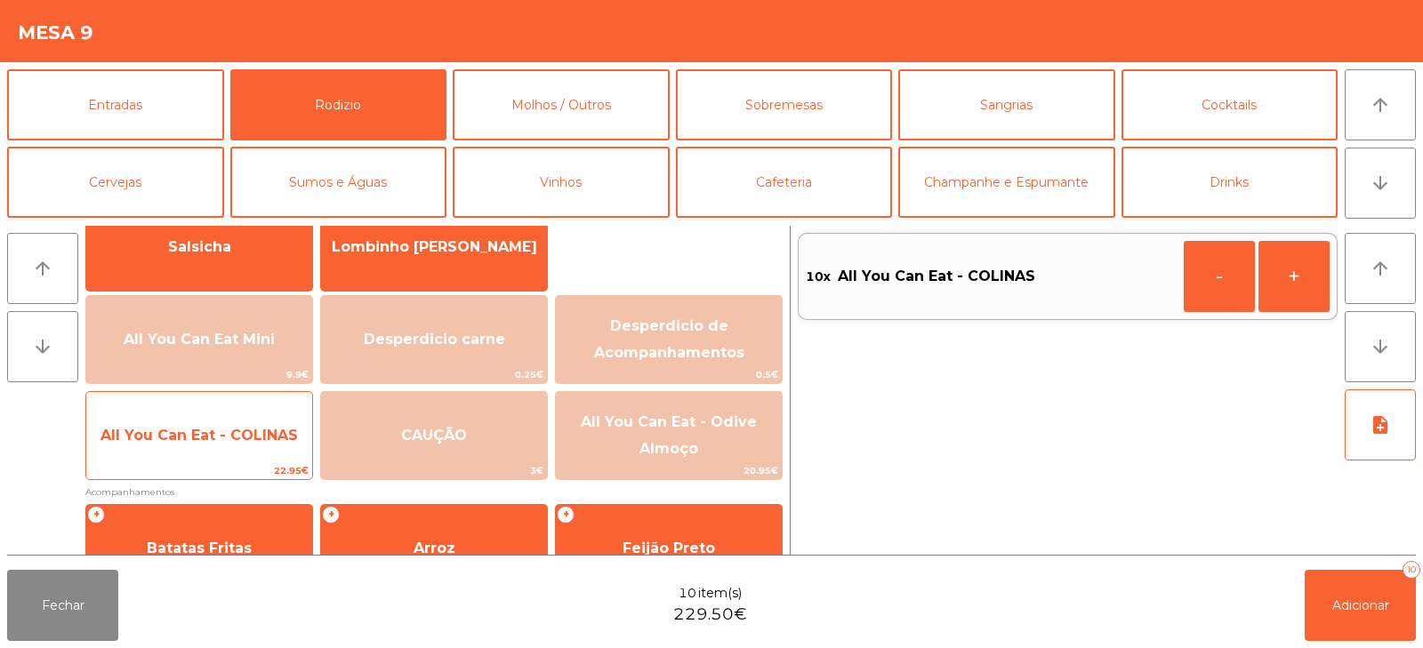
click at [206, 462] on div "All You Can Eat - COLINAS 22.95€" at bounding box center [199, 435] width 228 height 89
click at [212, 456] on span "All You Can Eat - COLINAS" at bounding box center [199, 436] width 226 height 48
click at [215, 463] on span "22.95€" at bounding box center [199, 471] width 226 height 17
click at [217, 463] on span "22.95€" at bounding box center [199, 471] width 226 height 17
click at [214, 457] on span "All You Can Eat - COLINAS" at bounding box center [199, 436] width 226 height 48
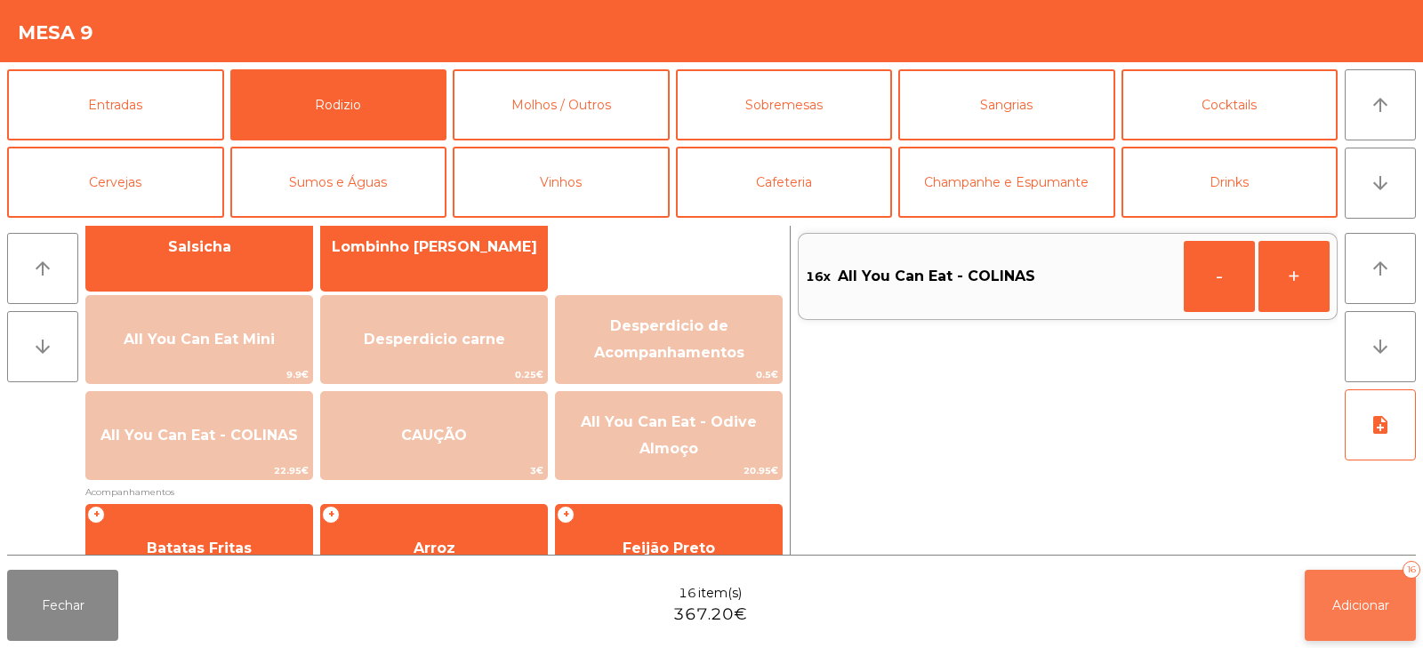
click at [1307, 607] on button "Adicionar 16" at bounding box center [1360, 605] width 111 height 71
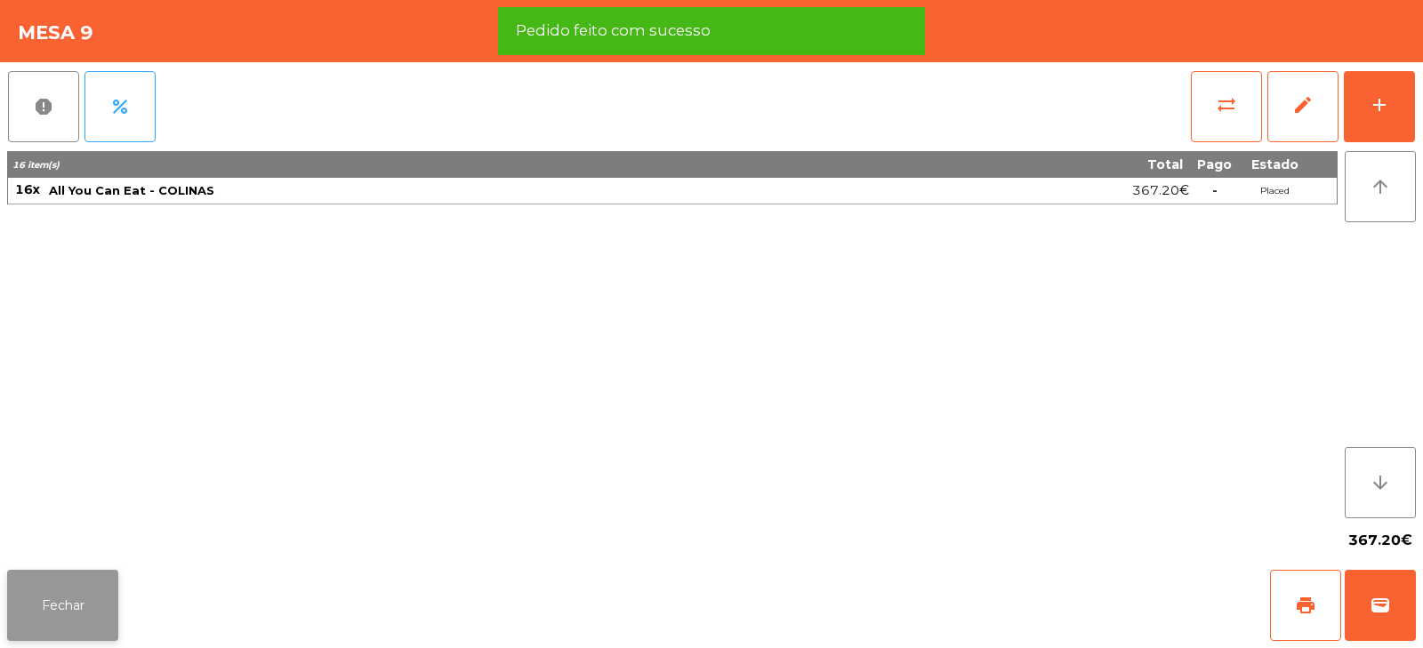
click at [77, 623] on button "Fechar" at bounding box center [62, 605] width 111 height 71
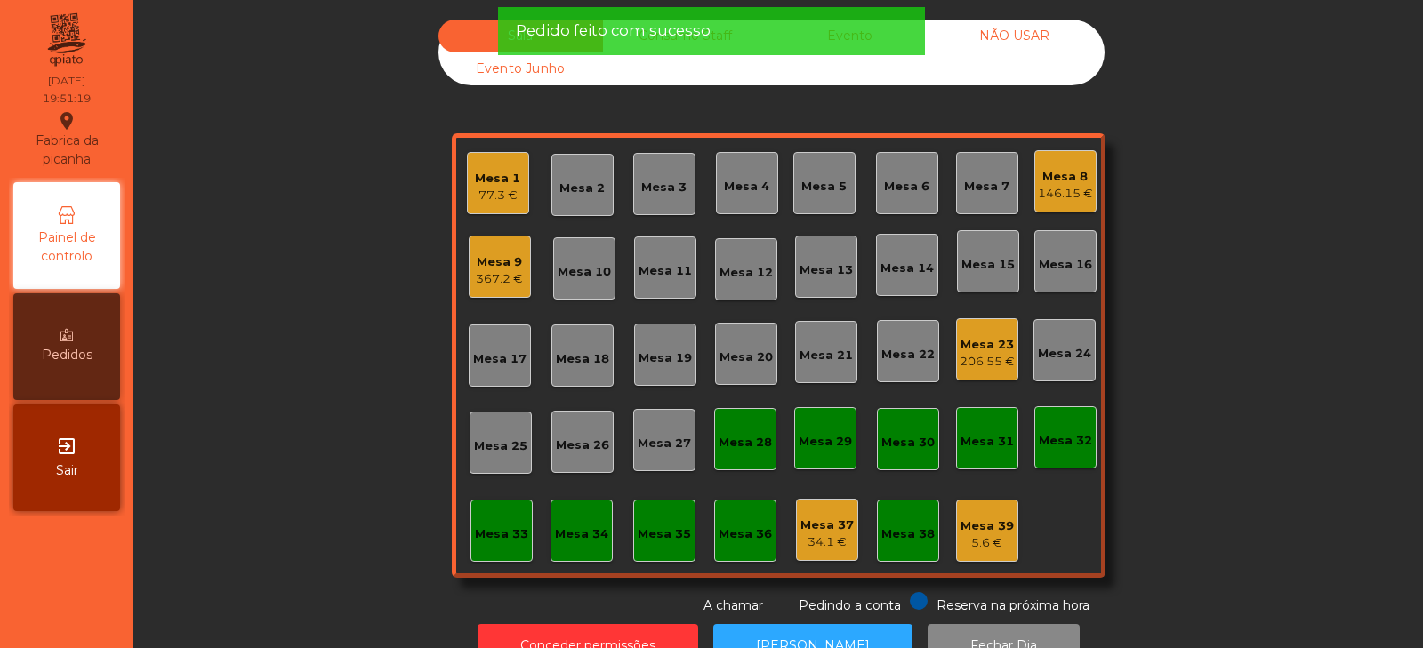
click at [326, 350] on div "Sala Consumo Staff Evento NÃO USAR Evento Junho Mesa 1 77.3 € Mesa 2 Mesa 3 [GE…" at bounding box center [778, 318] width 1242 height 596
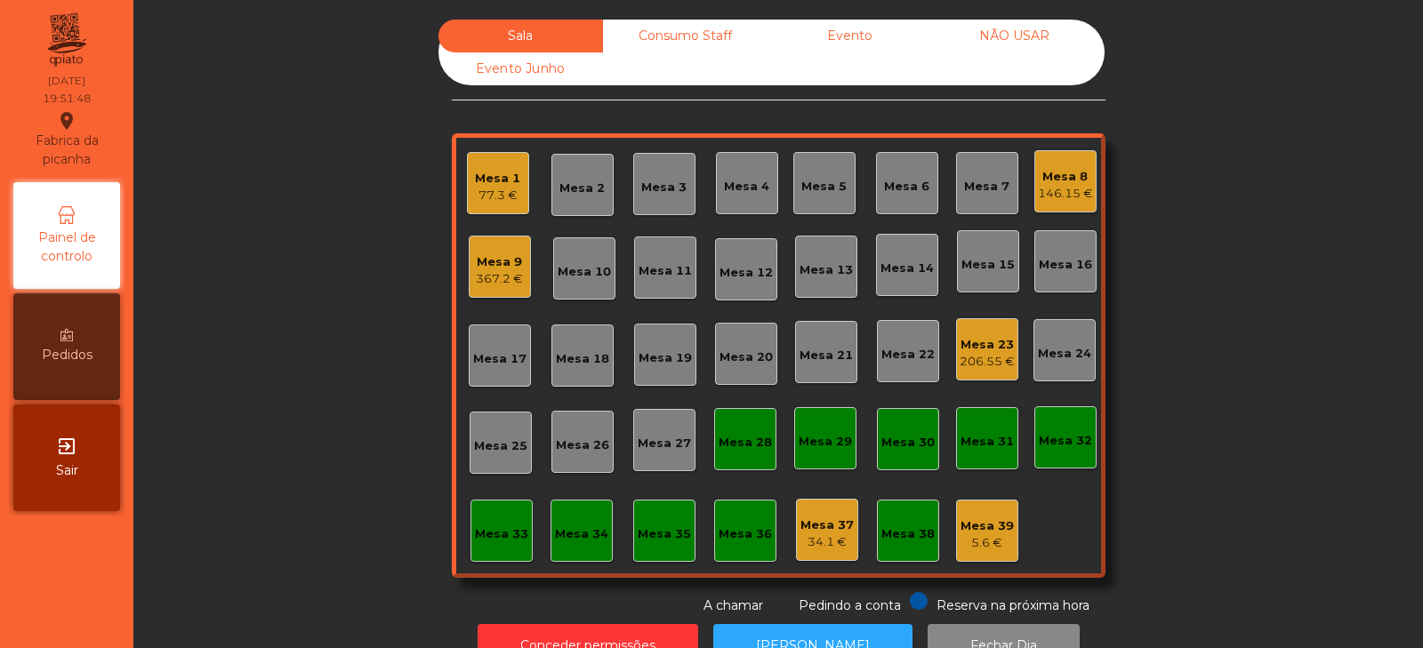
click at [893, 182] on div "Mesa 6" at bounding box center [906, 187] width 45 height 18
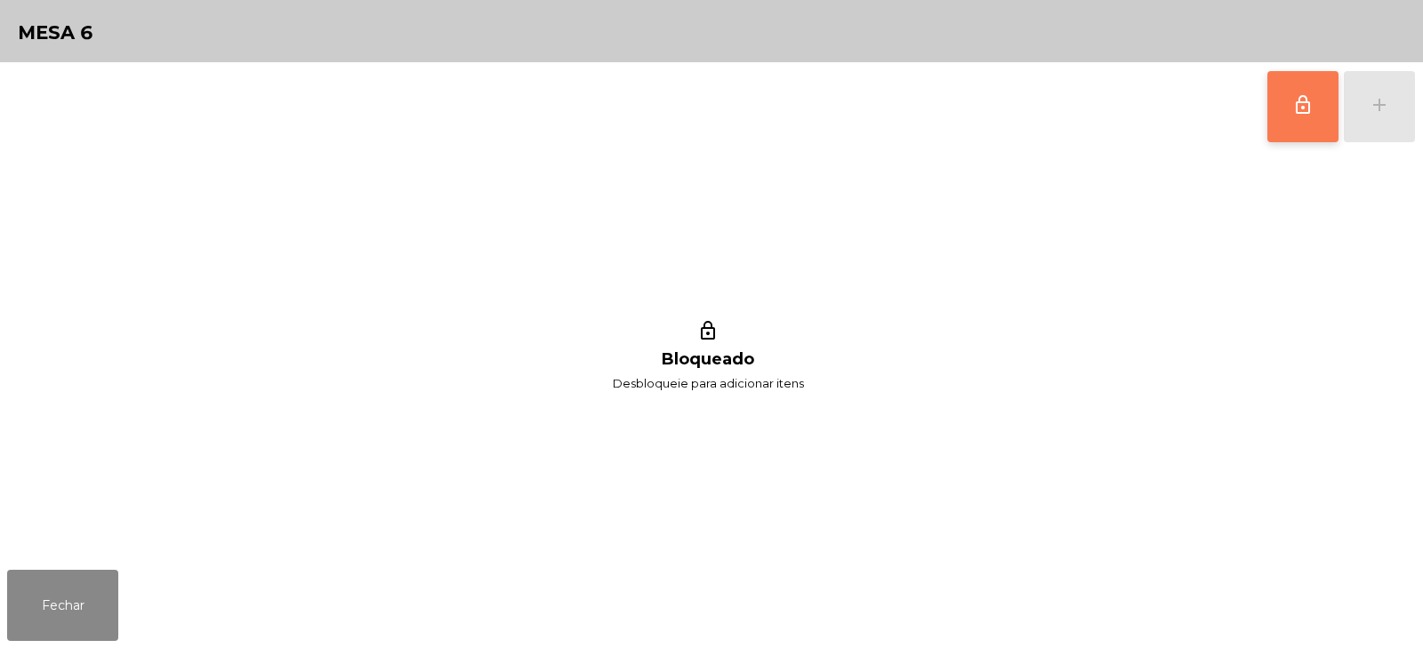
click at [1284, 125] on button "lock_outline" at bounding box center [1303, 106] width 71 height 71
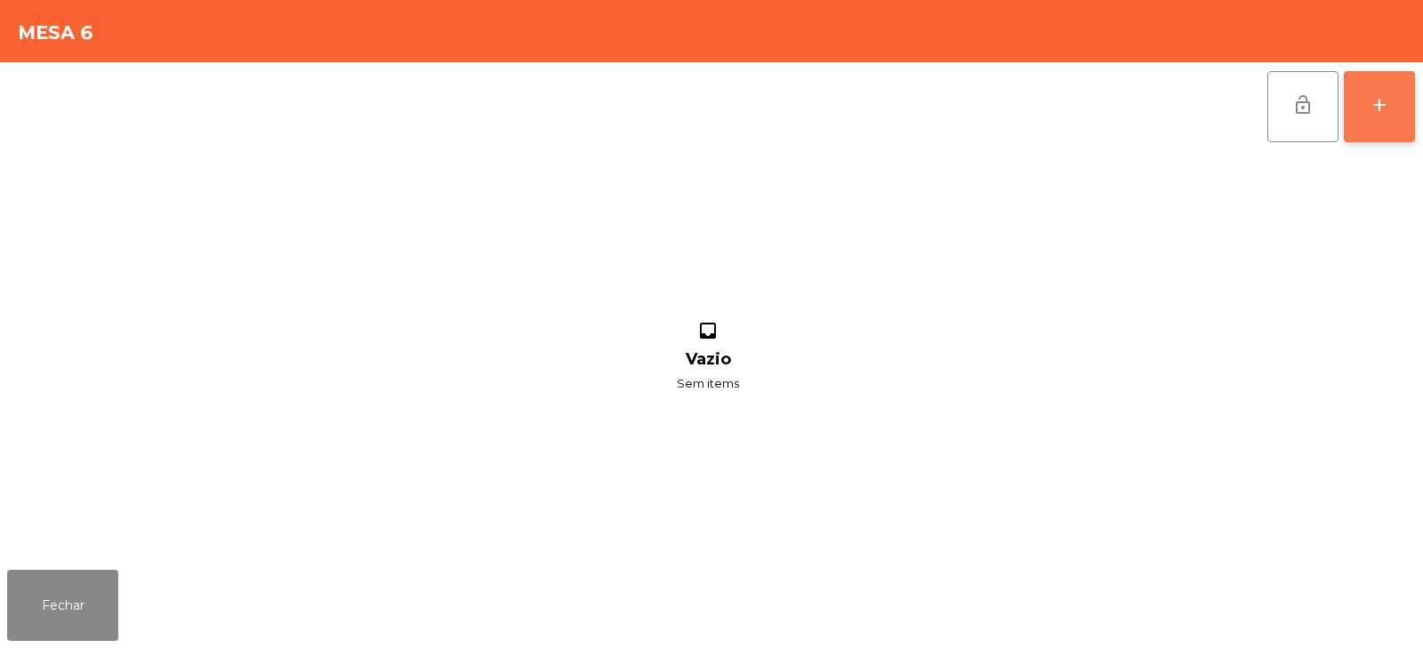
click at [1384, 106] on div "add" at bounding box center [1379, 104] width 21 height 21
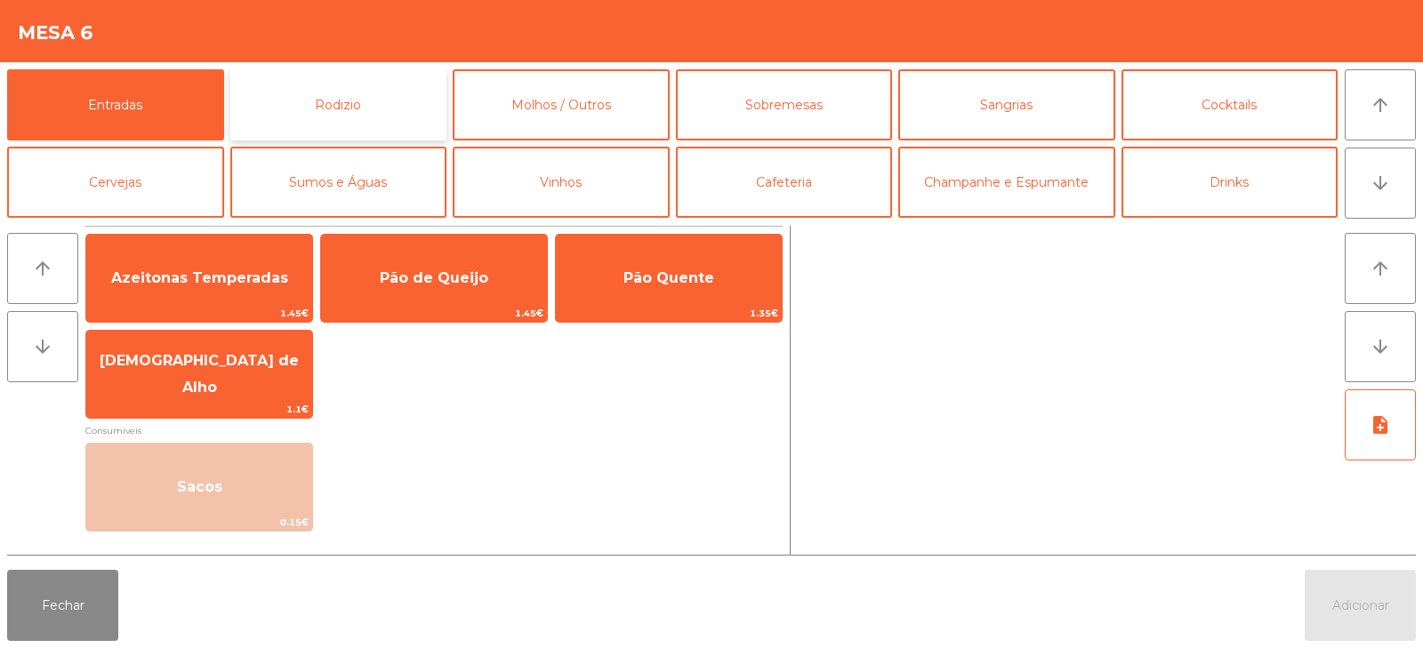
click at [376, 110] on button "Rodizio" at bounding box center [338, 104] width 217 height 71
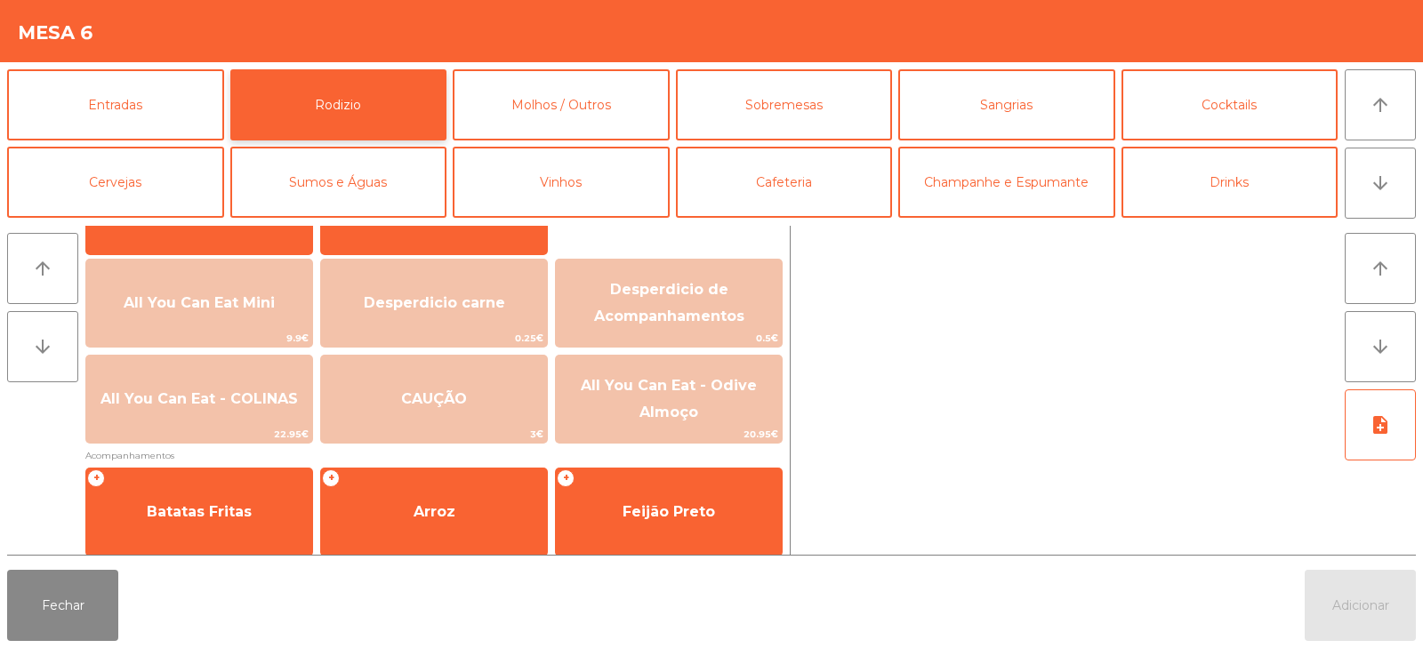
scroll to position [191, 0]
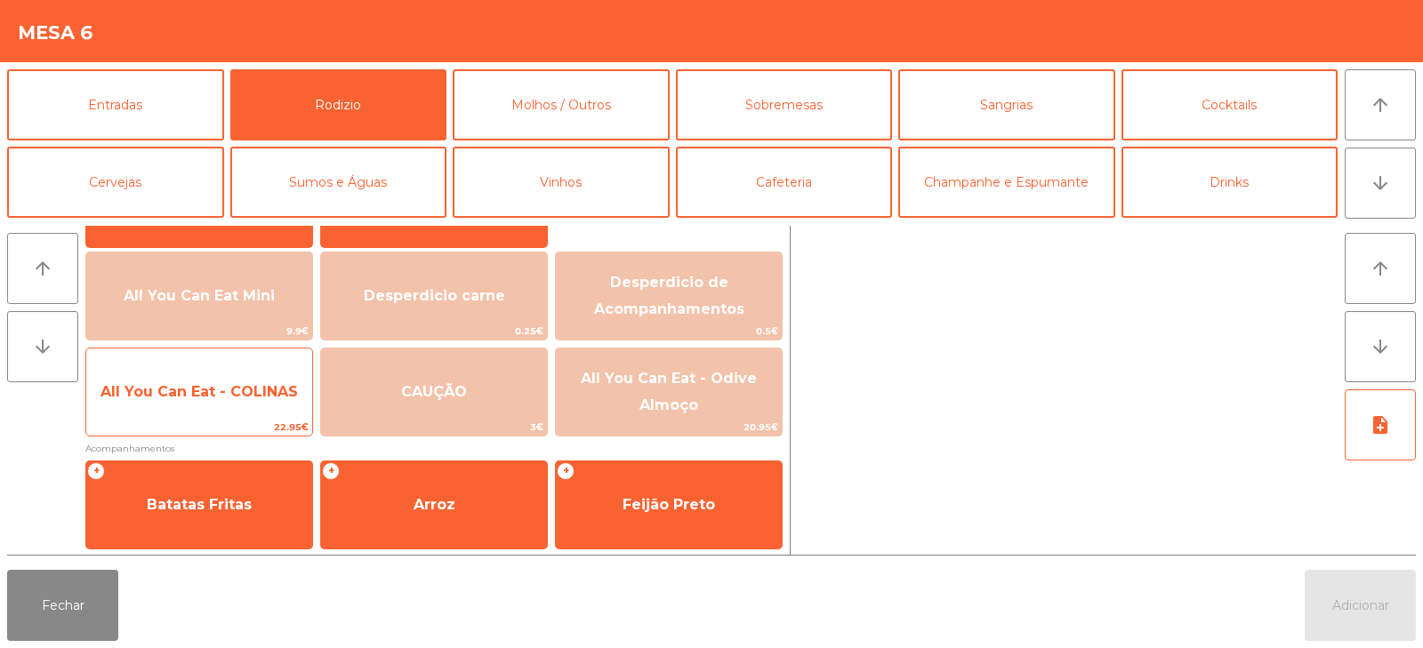
click at [198, 399] on span "All You Can Eat - COLINAS" at bounding box center [199, 391] width 197 height 17
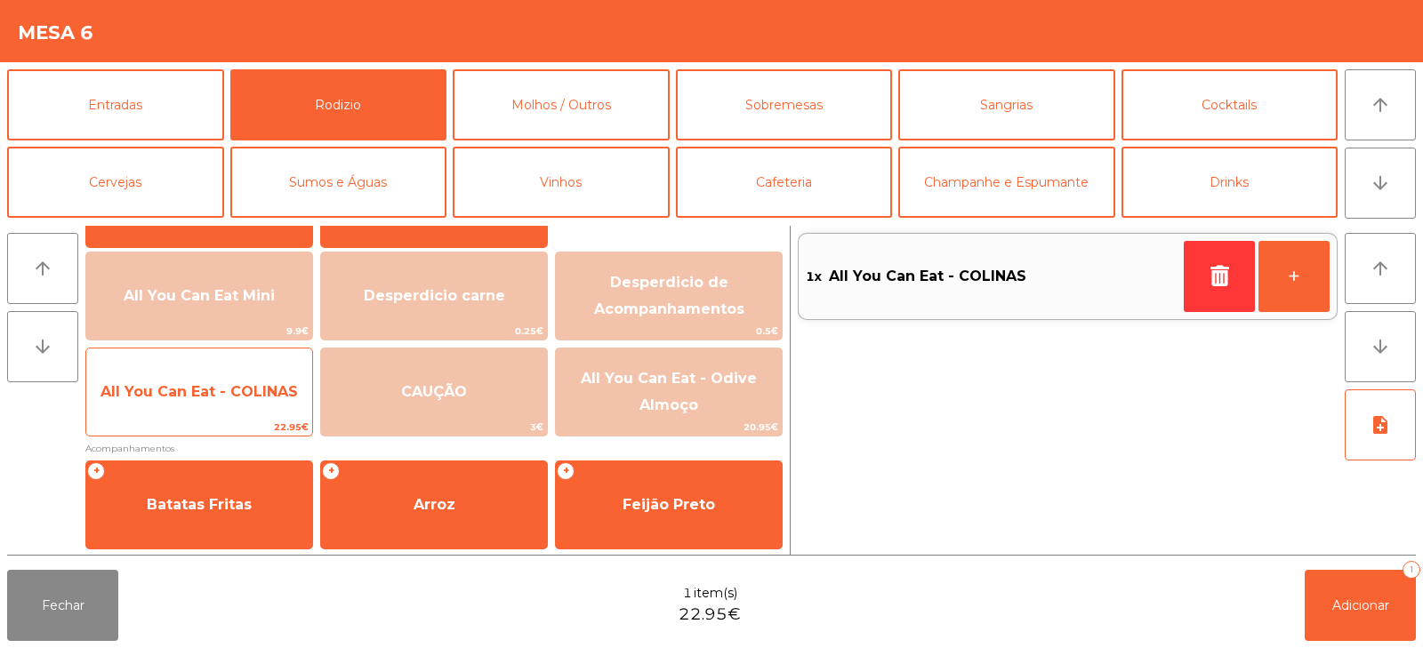
click at [167, 407] on span "All You Can Eat - COLINAS" at bounding box center [199, 392] width 226 height 48
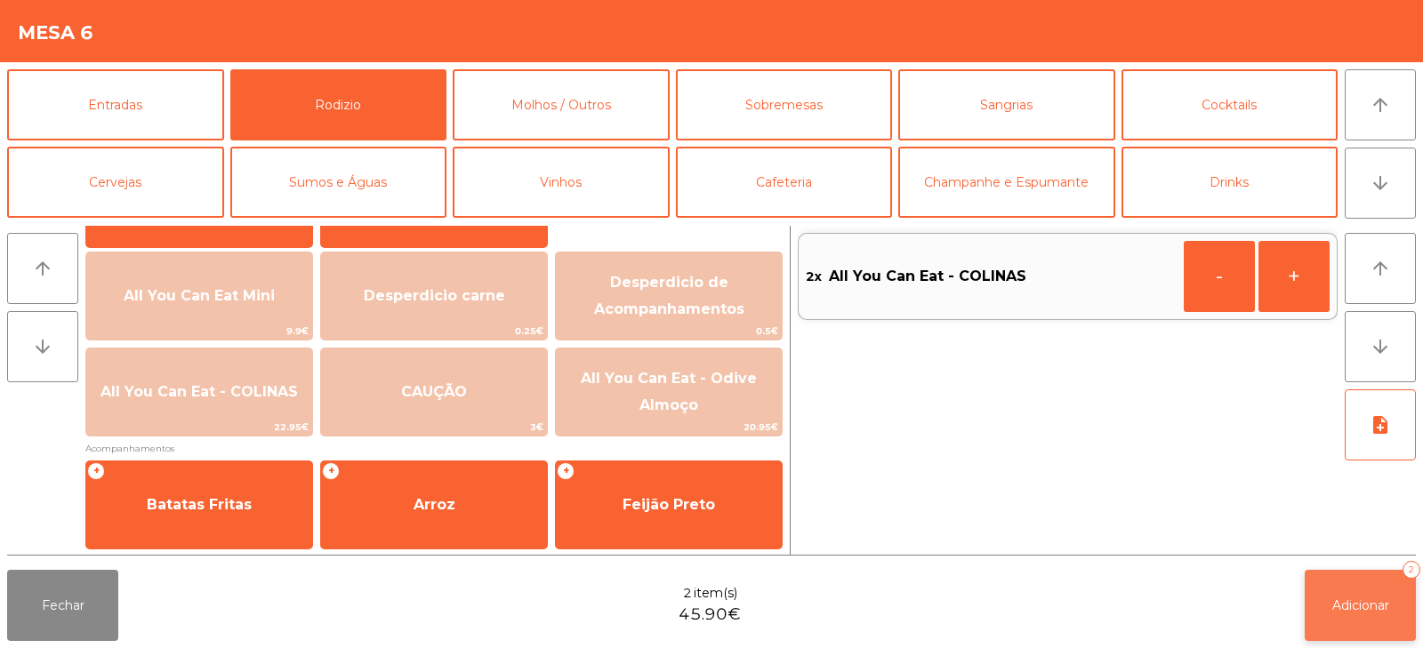
click at [1343, 586] on button "Adicionar 2" at bounding box center [1360, 605] width 111 height 71
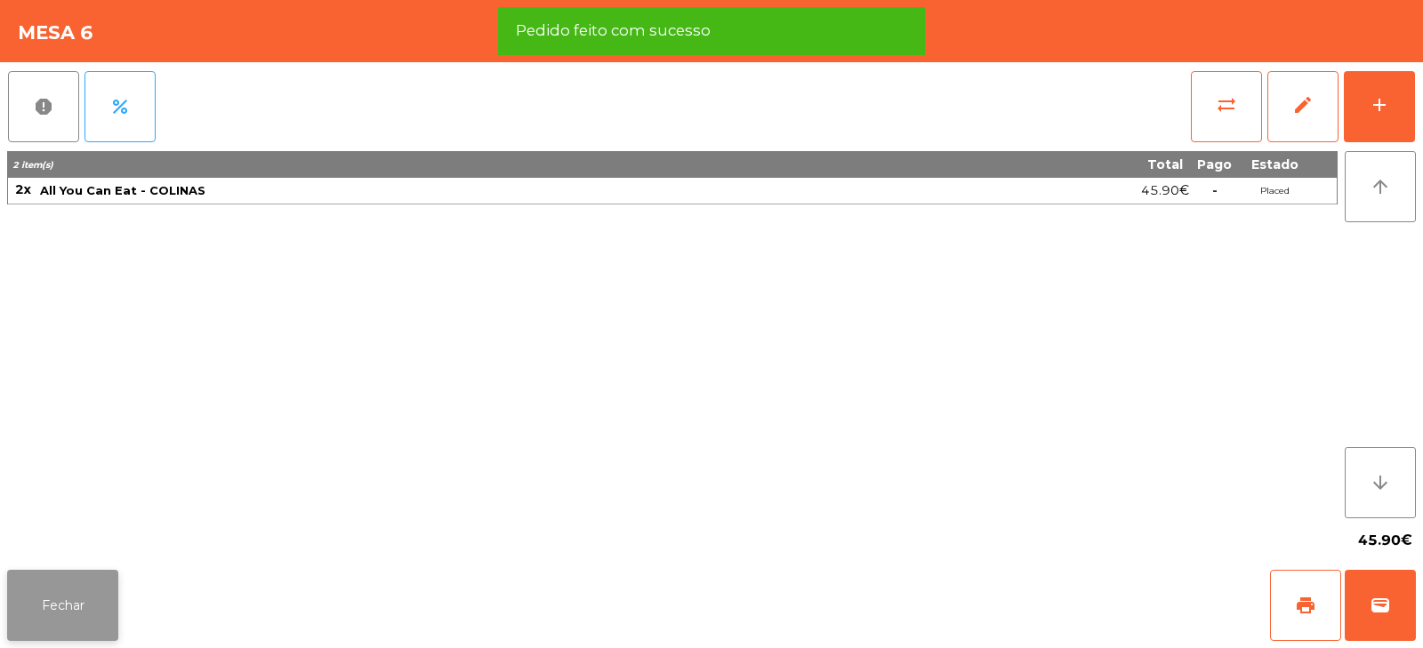
click at [63, 622] on button "Fechar" at bounding box center [62, 605] width 111 height 71
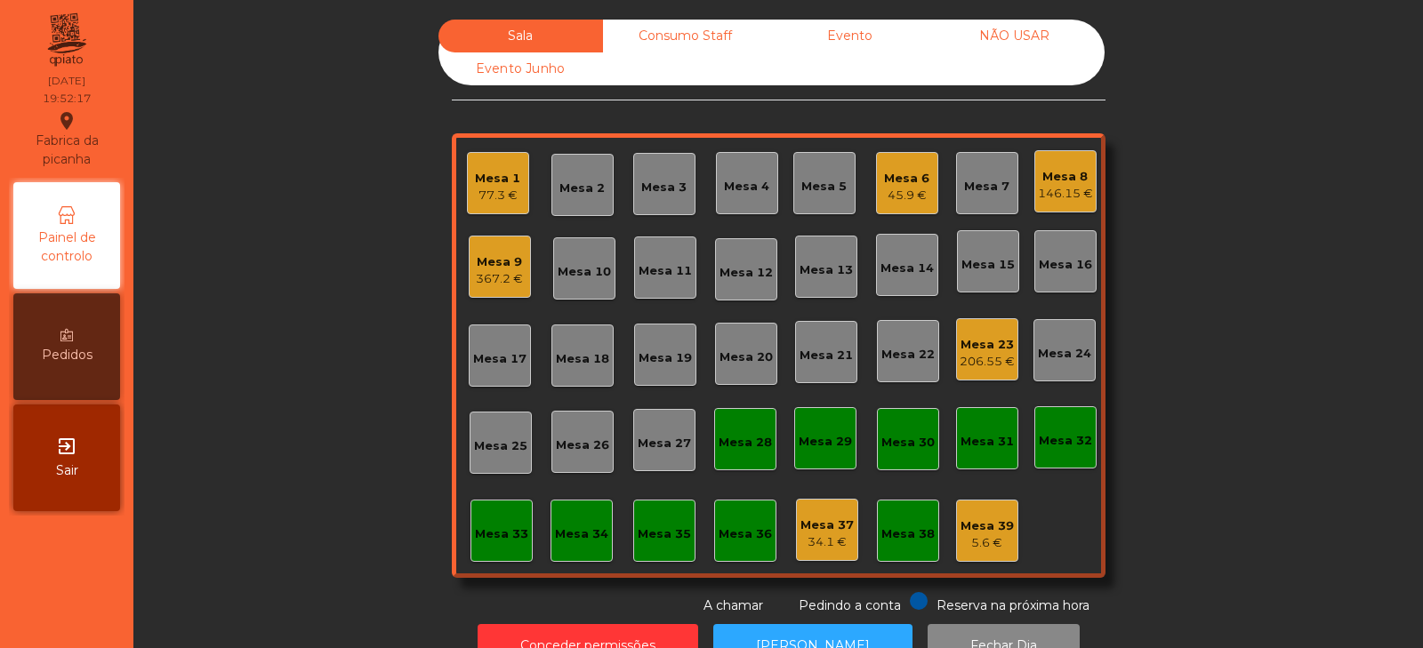
click at [278, 209] on div "Sala Consumo Staff Evento NÃO USAR Evento Junho Mesa 1 77.3 € Mesa 2 Mesa 3 Mes…" at bounding box center [778, 318] width 1242 height 596
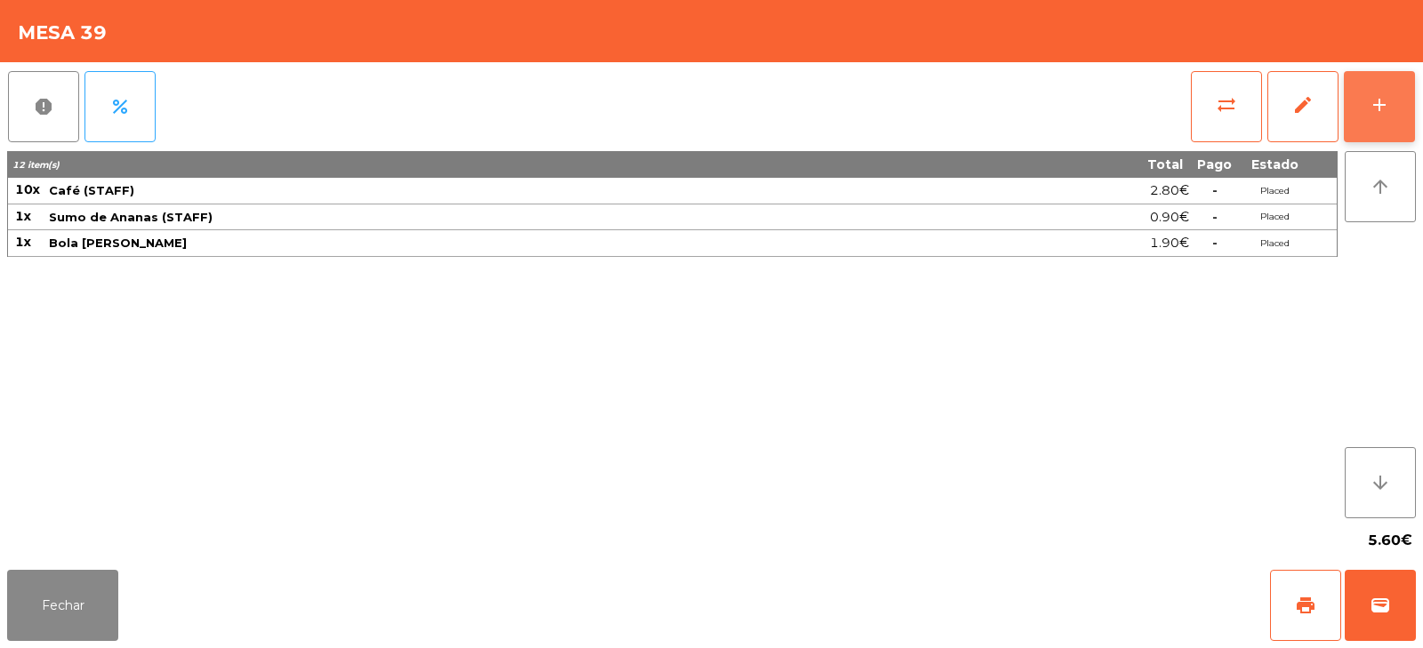
click at [1371, 105] on div "add" at bounding box center [1379, 104] width 21 height 21
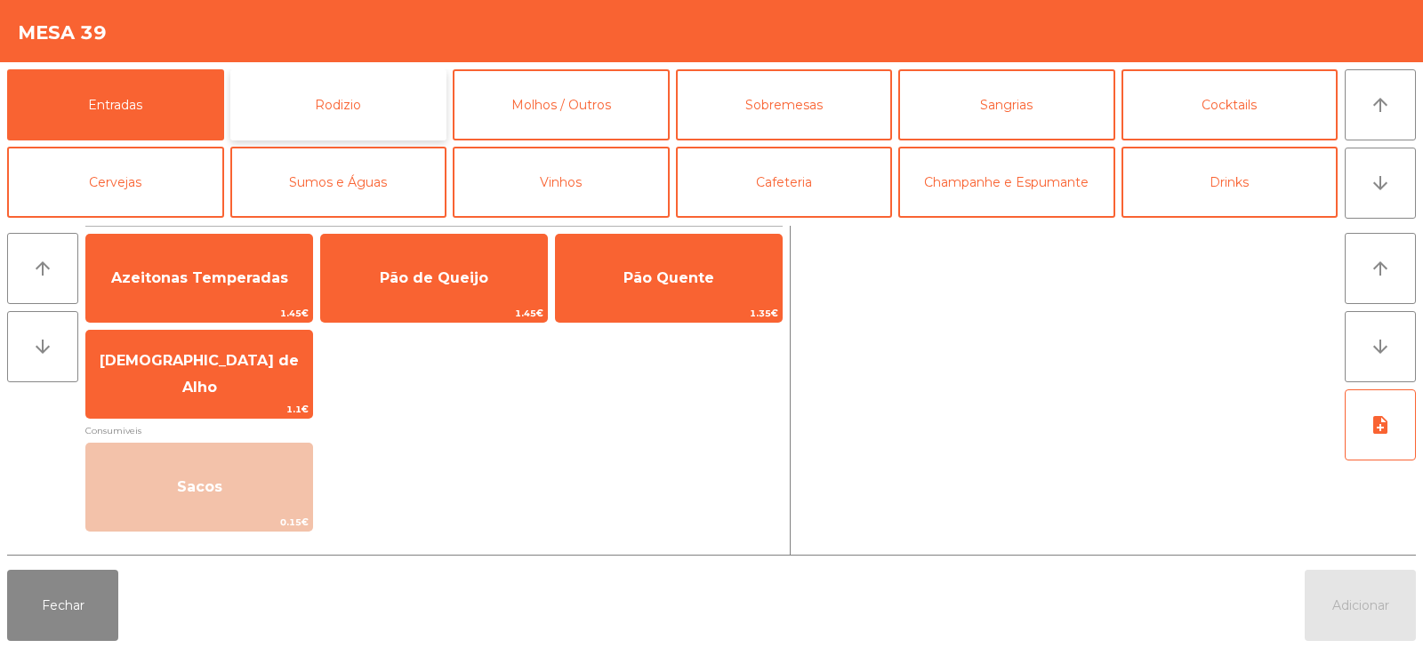
click at [361, 111] on button "Rodizio" at bounding box center [338, 104] width 217 height 71
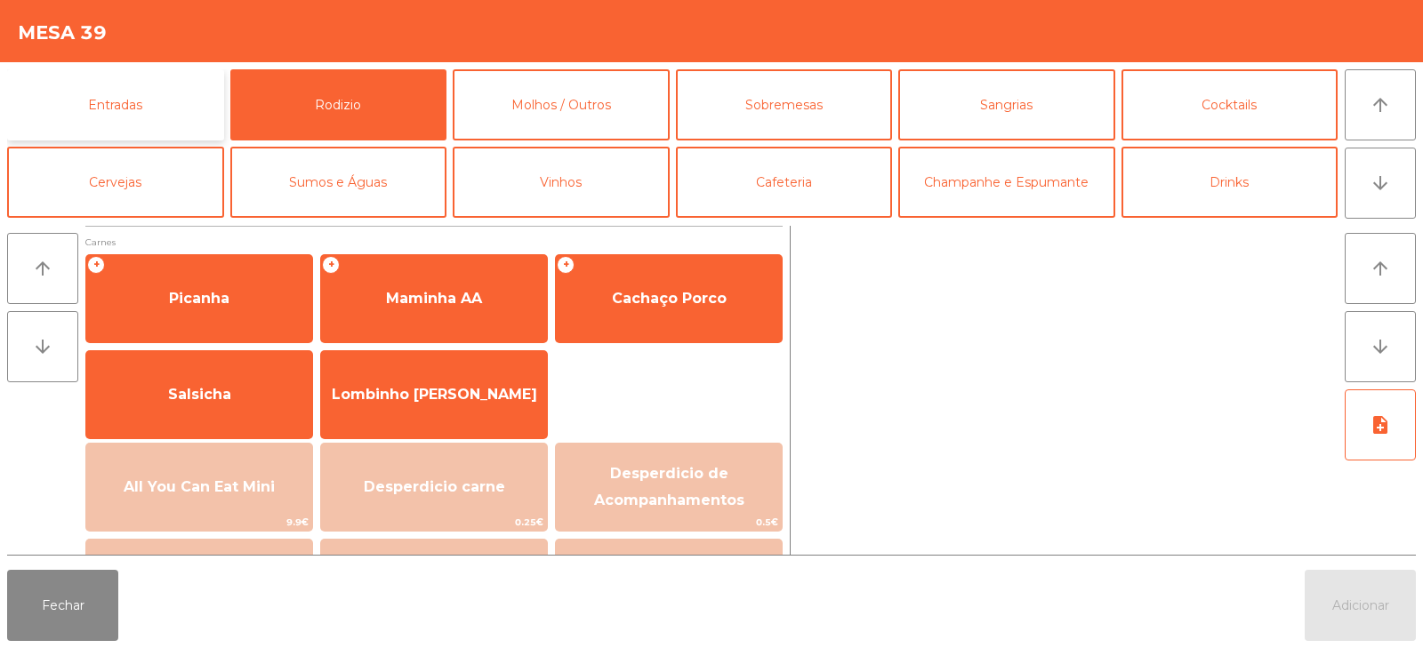
click at [147, 91] on button "Entradas" at bounding box center [115, 104] width 217 height 71
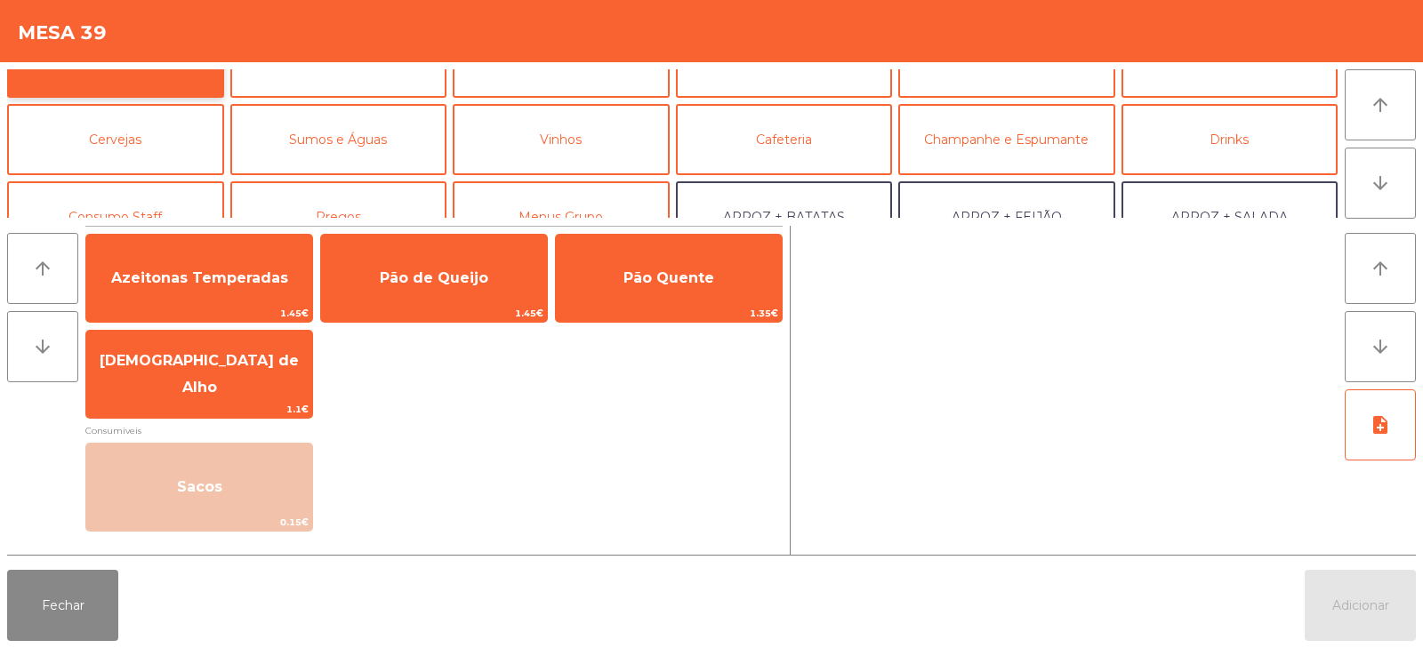
scroll to position [62, 0]
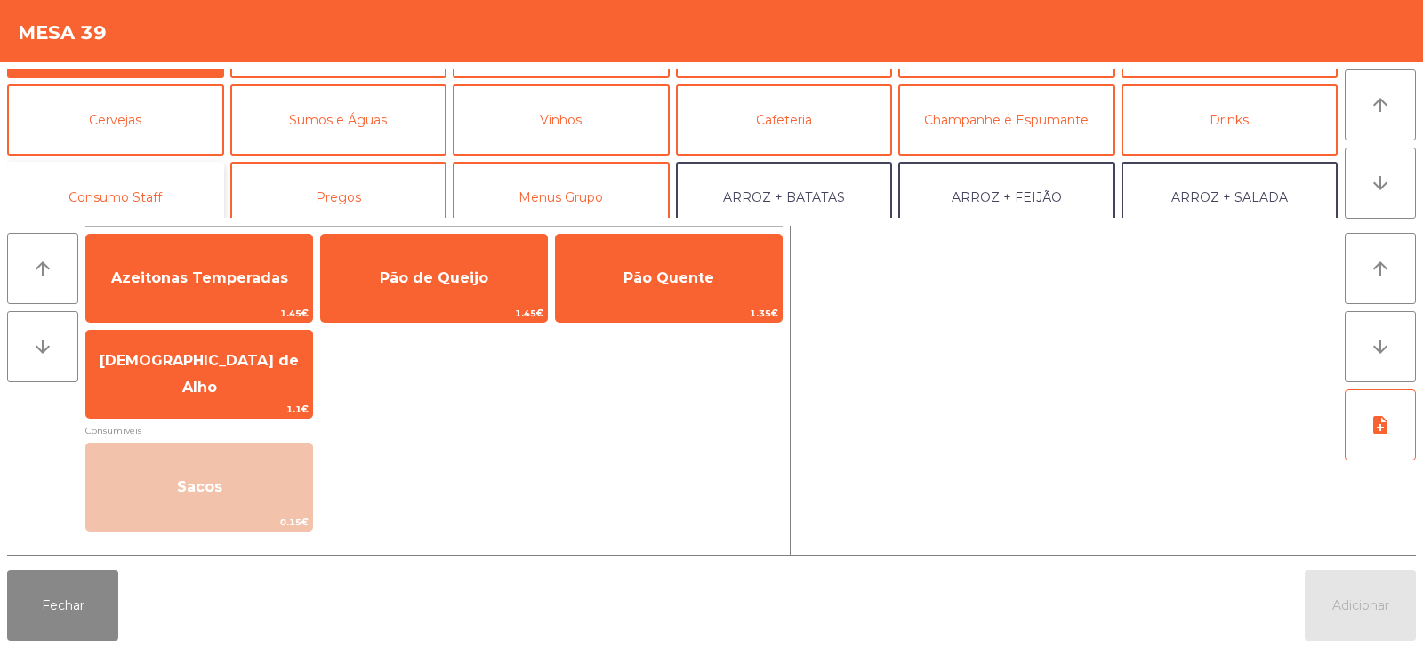
click at [135, 188] on button "Consumo Staff" at bounding box center [115, 197] width 217 height 71
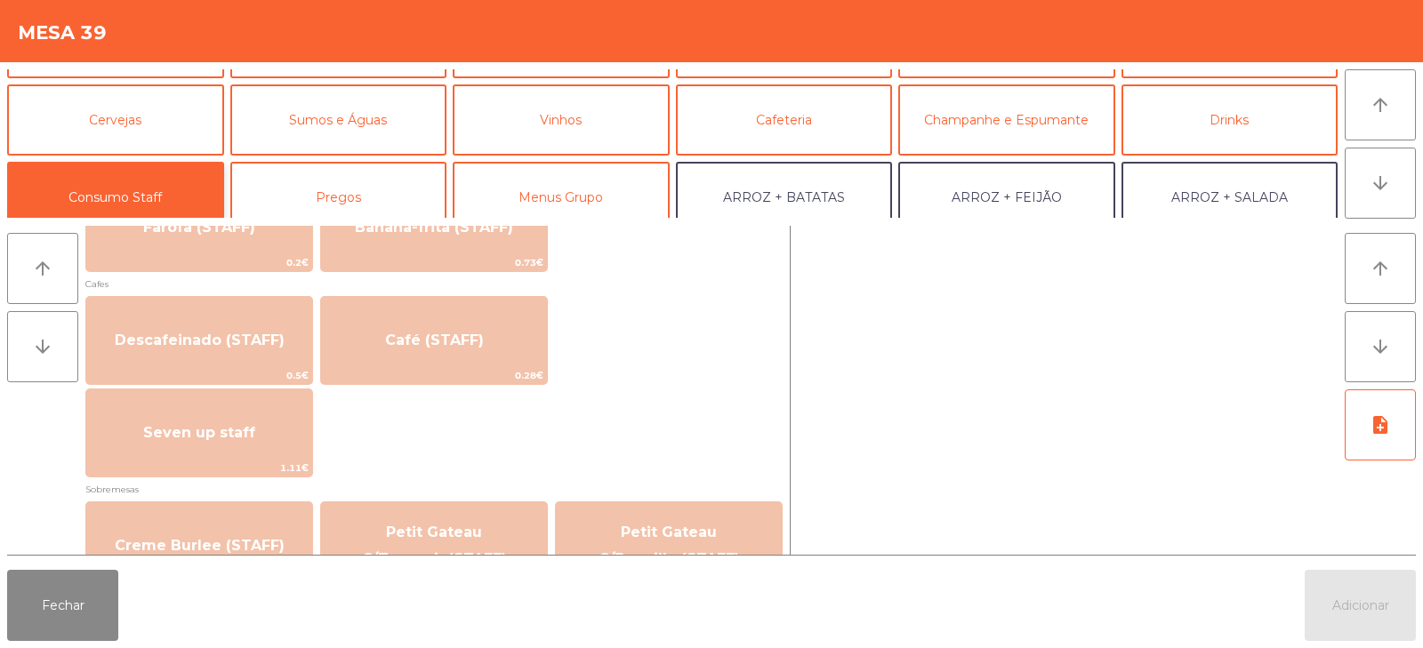
scroll to position [999, 0]
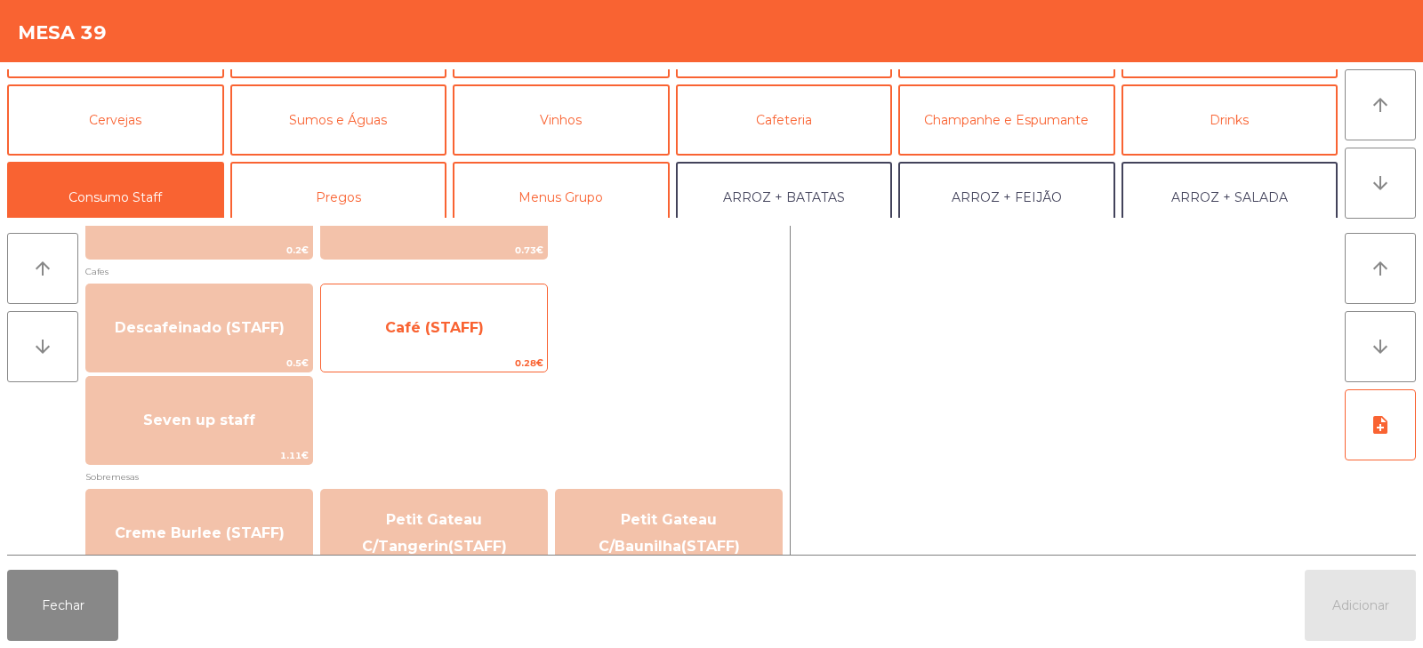
click at [409, 324] on span "Café (STAFF)" at bounding box center [434, 327] width 99 height 17
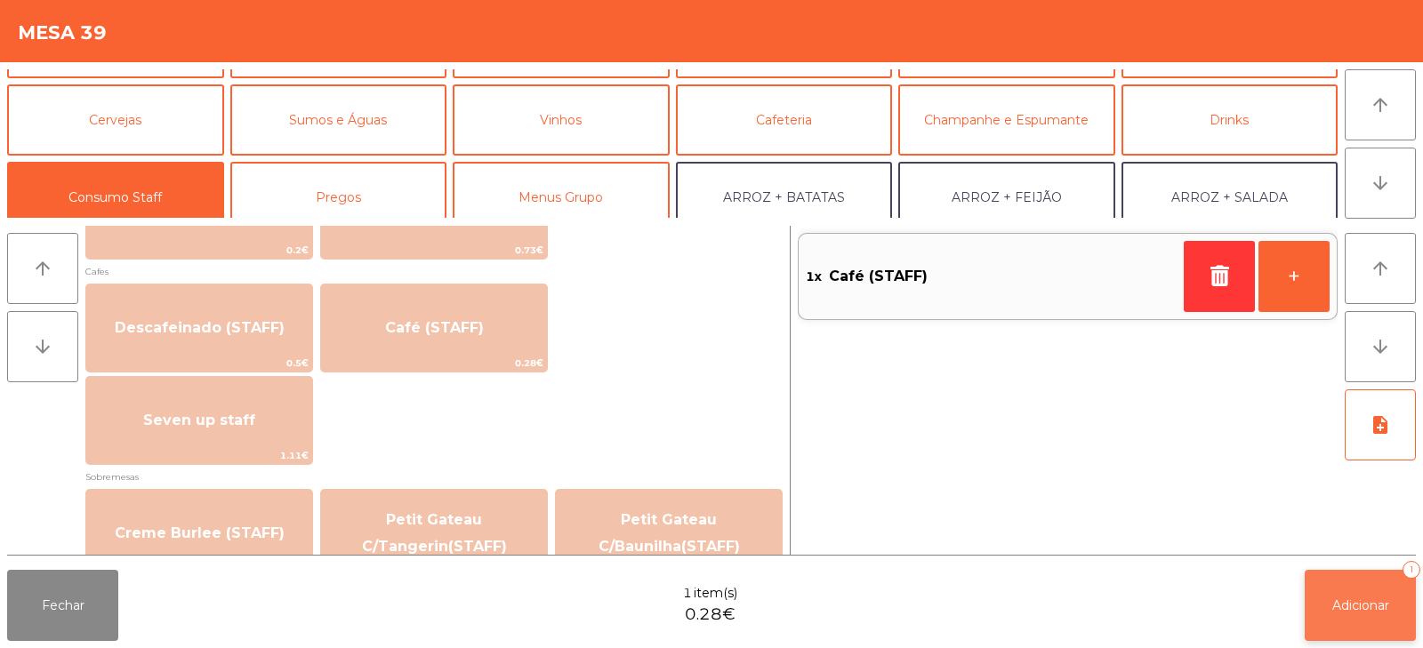
click at [1341, 592] on button "Adicionar 1" at bounding box center [1360, 605] width 111 height 71
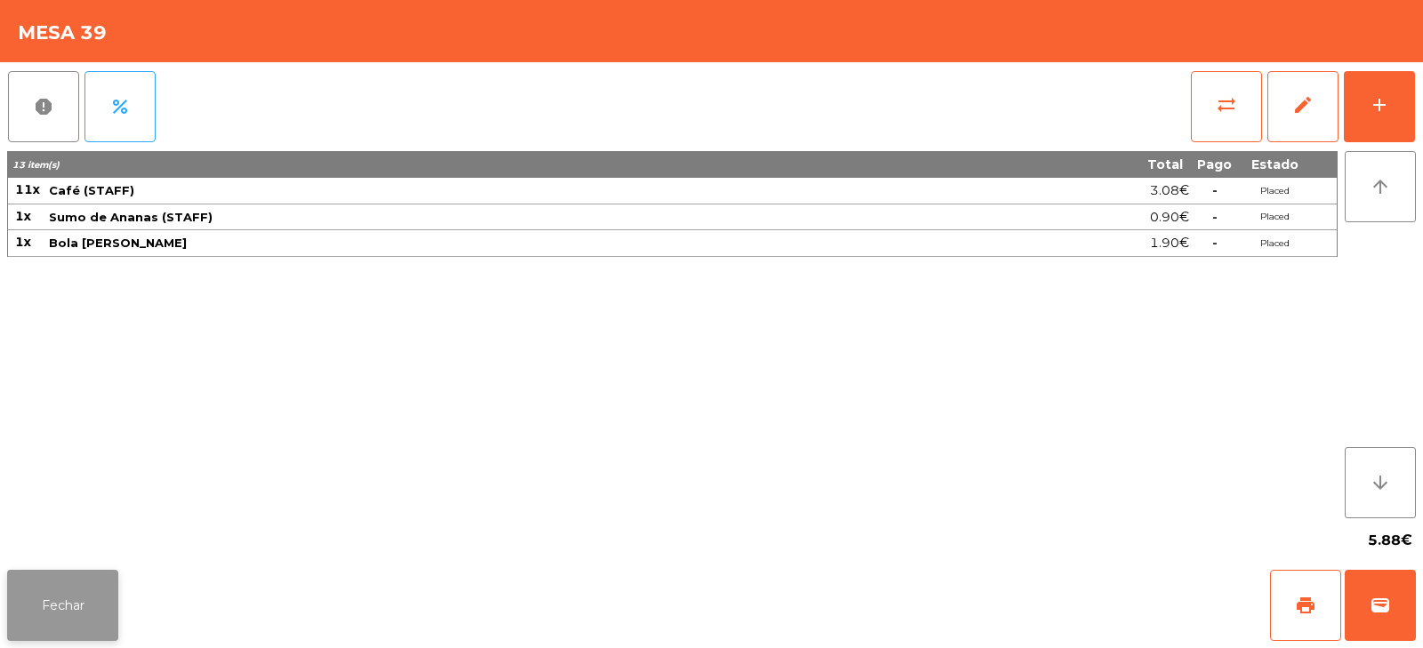
click at [85, 605] on button "Fechar" at bounding box center [62, 605] width 111 height 71
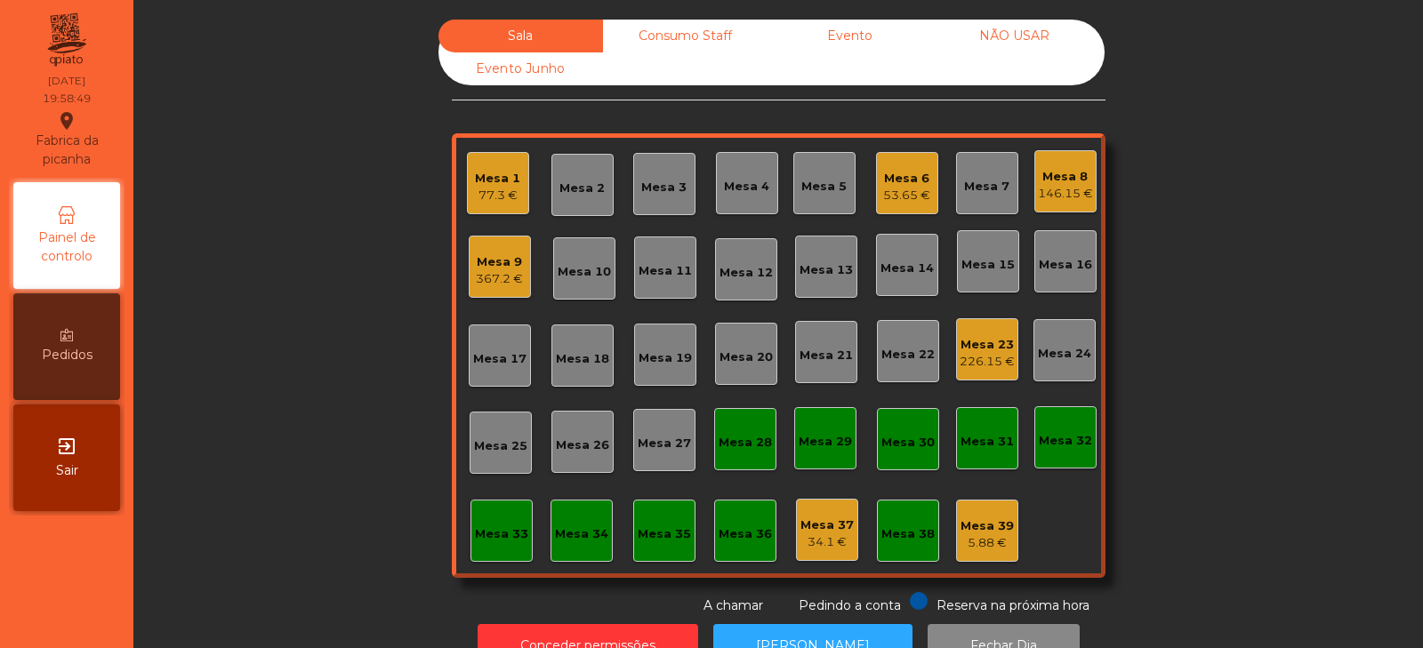
click at [831, 350] on div "Mesa 21" at bounding box center [826, 356] width 53 height 18
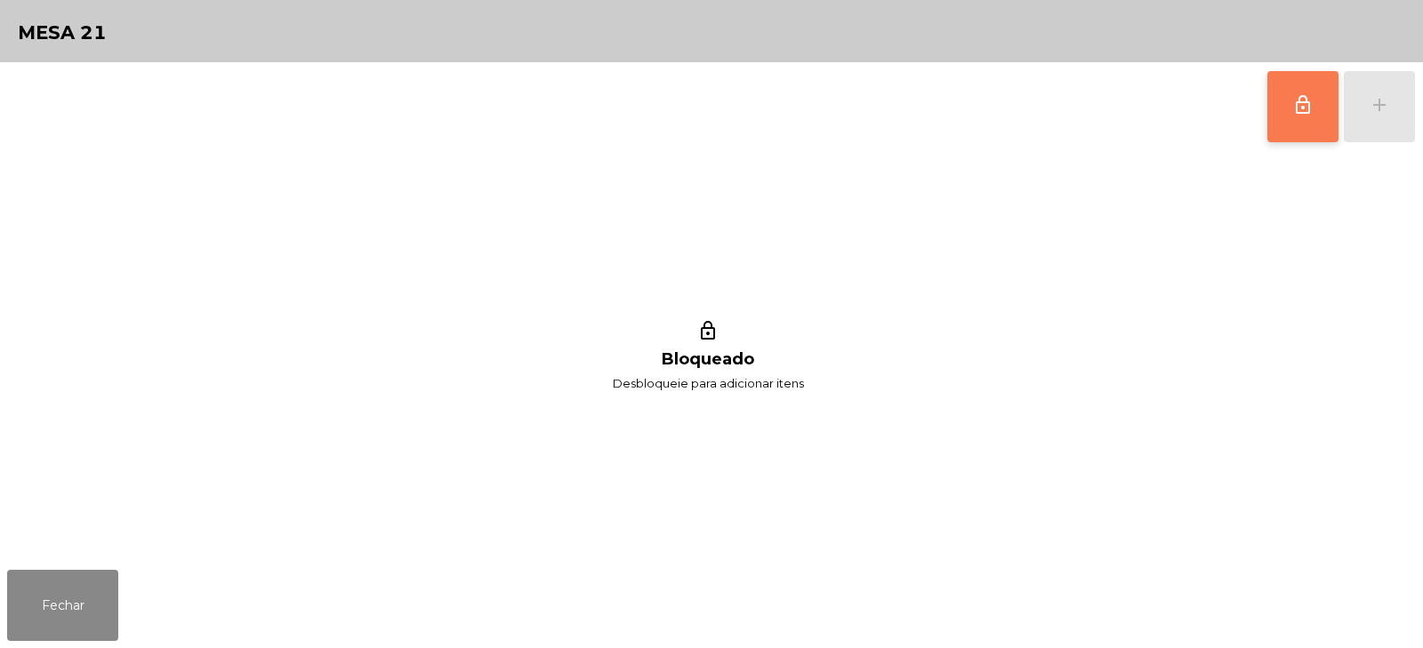
click at [1292, 98] on button "lock_outline" at bounding box center [1303, 106] width 71 height 71
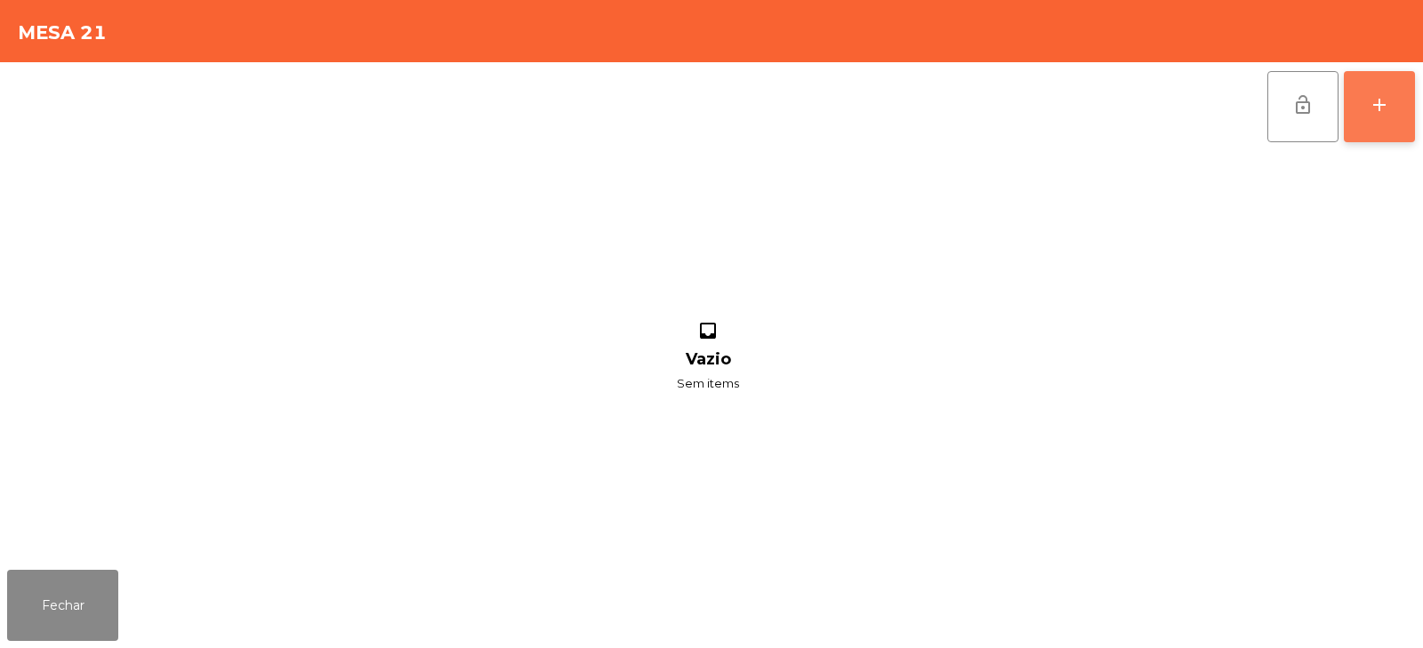
click at [1383, 102] on div "add" at bounding box center [1379, 104] width 21 height 21
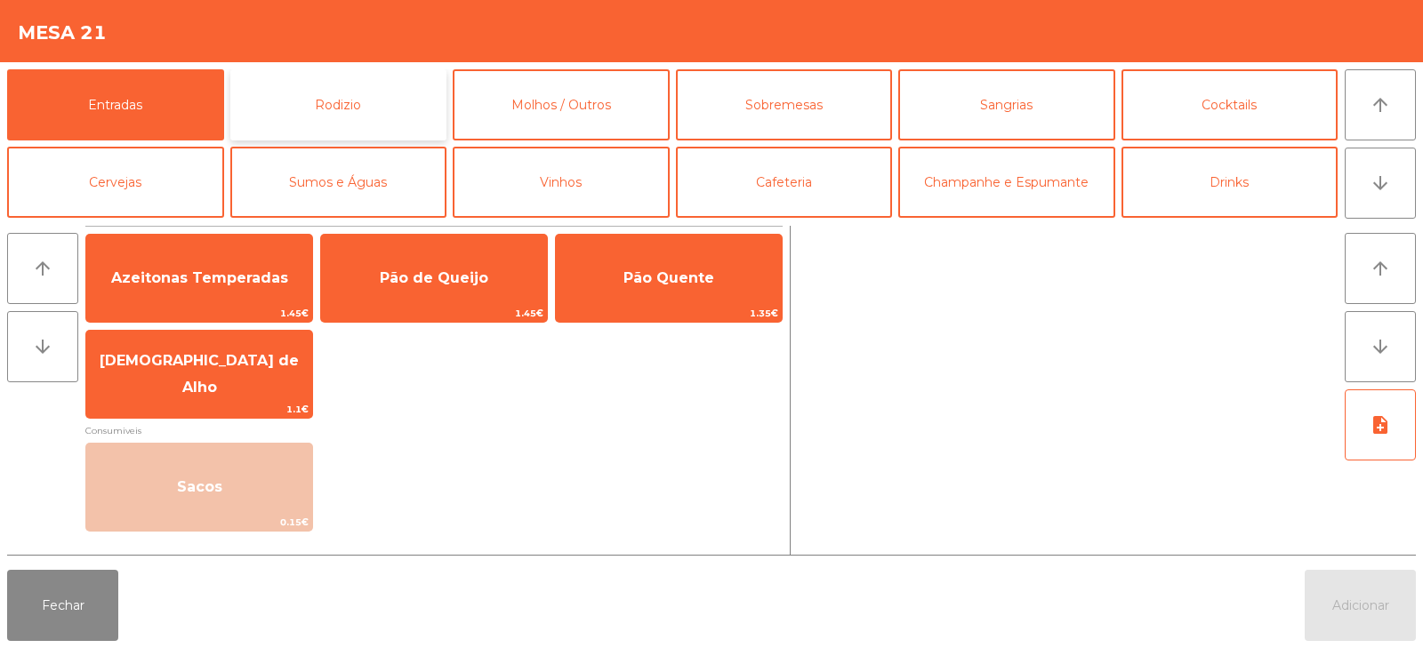
click at [383, 102] on button "Rodizio" at bounding box center [338, 104] width 217 height 71
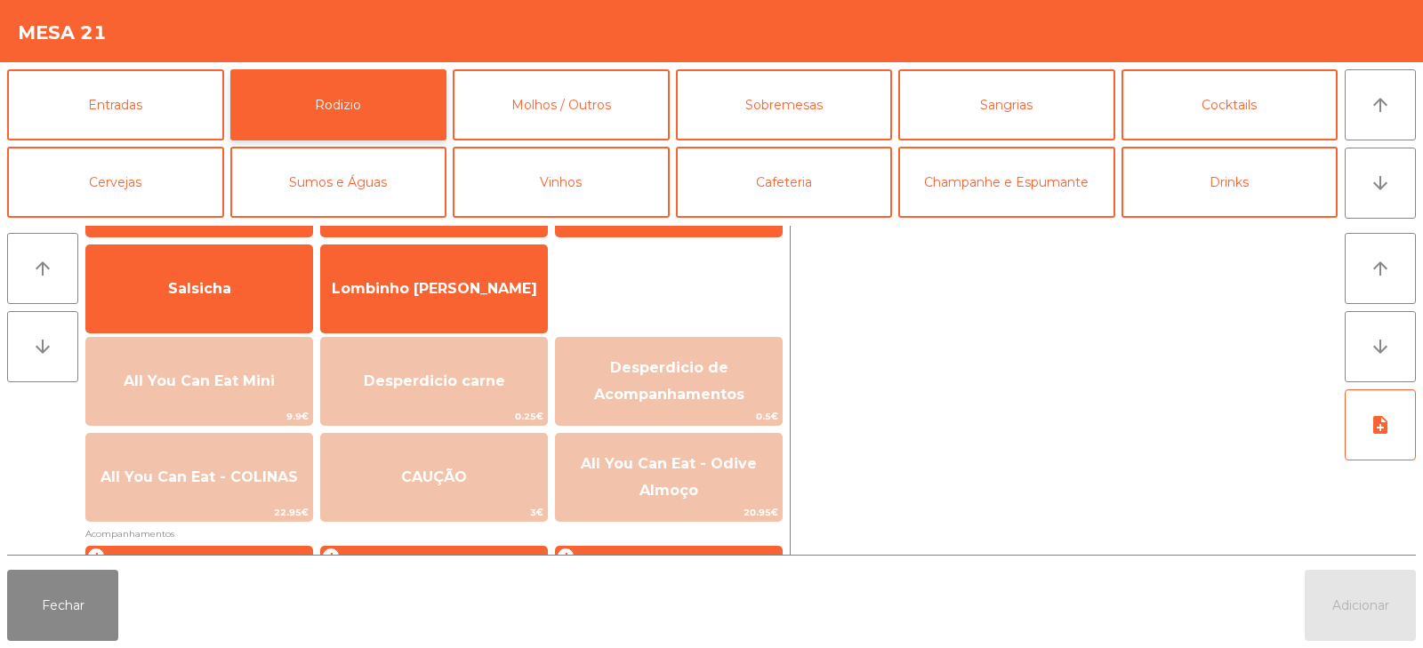
scroll to position [179, 0]
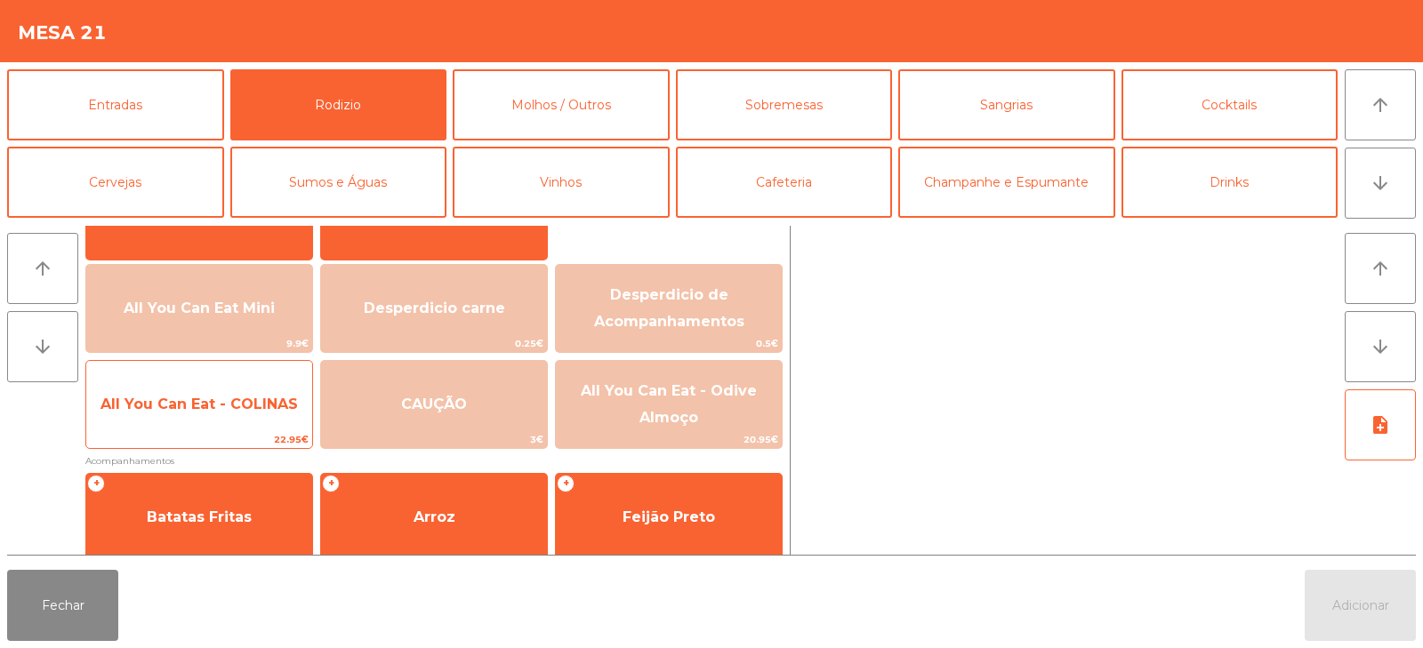
click at [202, 415] on span "All You Can Eat - COLINAS" at bounding box center [199, 405] width 226 height 48
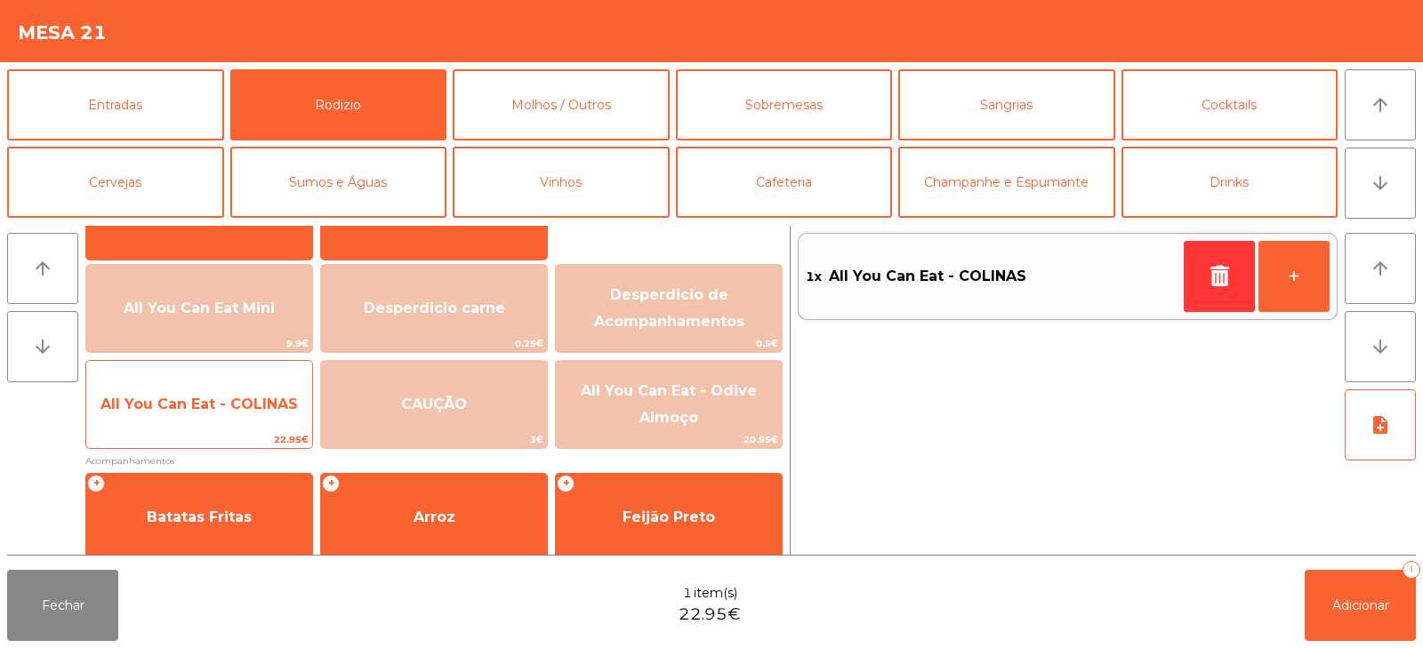
click at [195, 418] on span "All You Can Eat - COLINAS" at bounding box center [199, 405] width 226 height 48
click at [191, 425] on span "All You Can Eat - COLINAS" at bounding box center [199, 405] width 226 height 48
click at [190, 415] on span "All You Can Eat - COLINAS" at bounding box center [199, 405] width 226 height 48
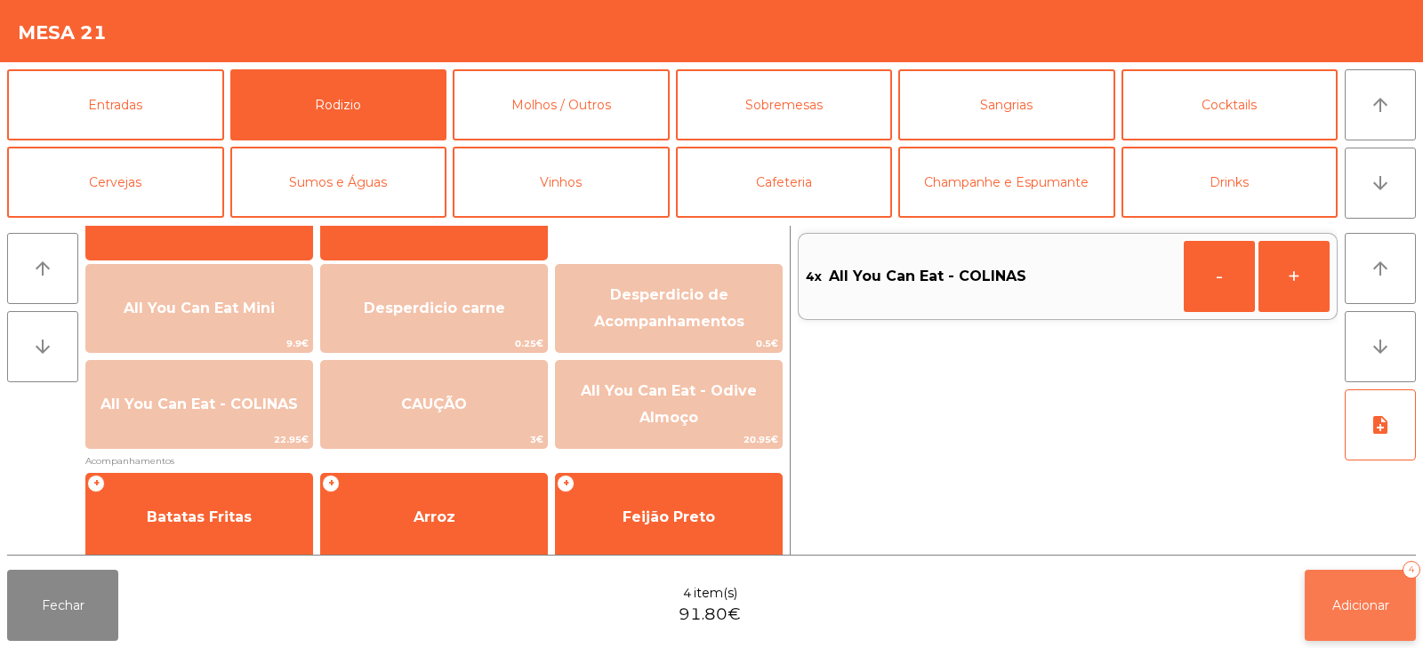
click at [1328, 602] on button "Adicionar 4" at bounding box center [1360, 605] width 111 height 71
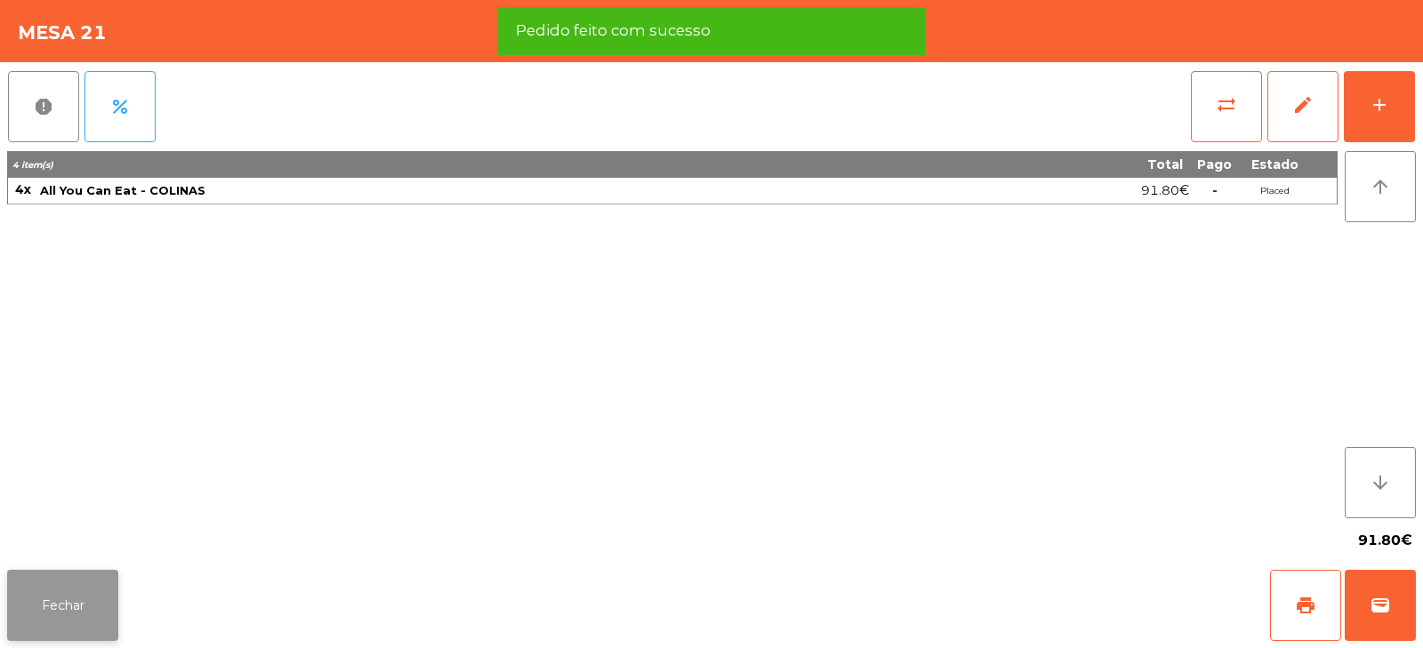
click at [58, 603] on button "Fechar" at bounding box center [62, 605] width 111 height 71
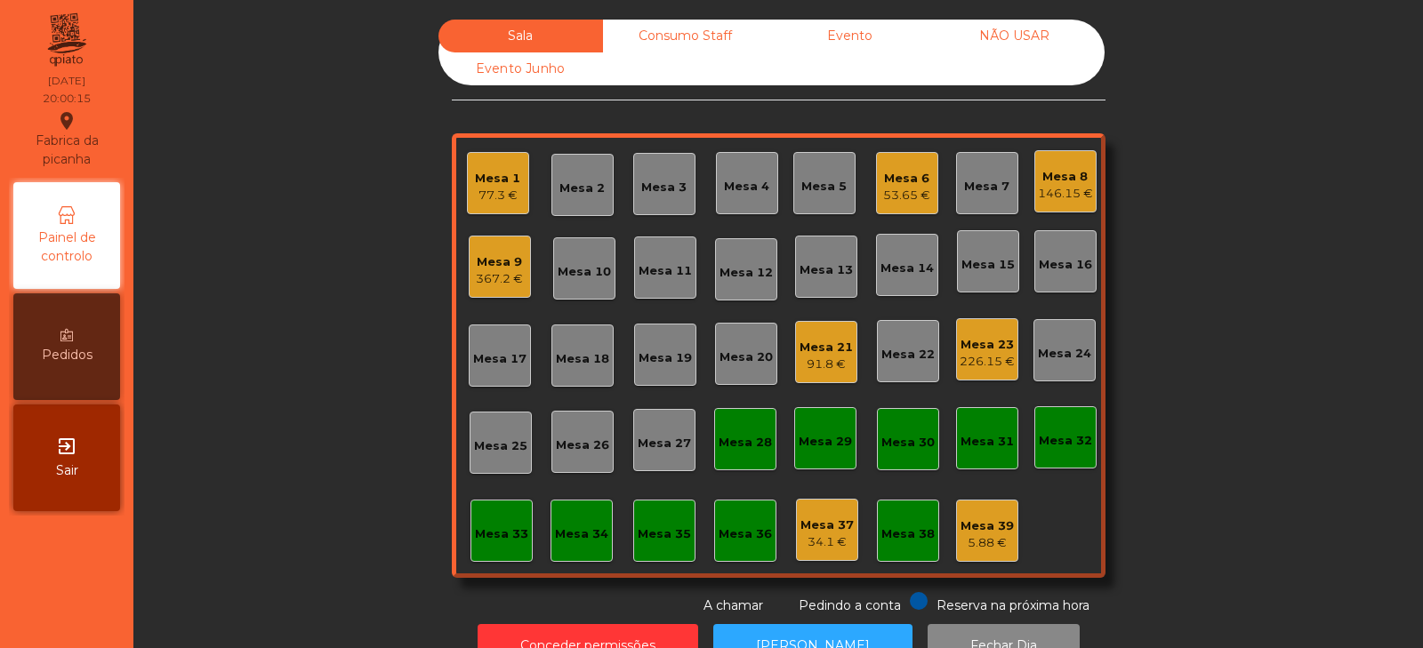
click at [883, 187] on div "53.65 €" at bounding box center [906, 196] width 47 height 18
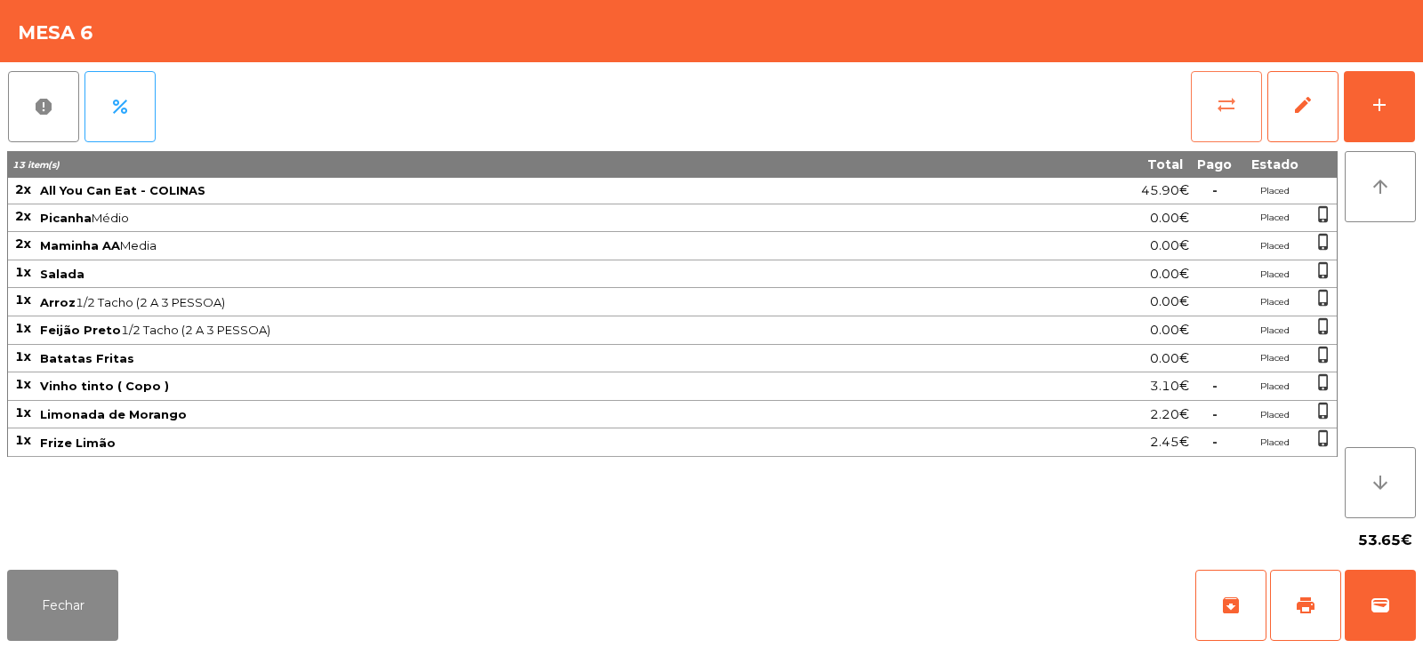
click at [1216, 98] on span "sync_alt" at bounding box center [1226, 104] width 21 height 21
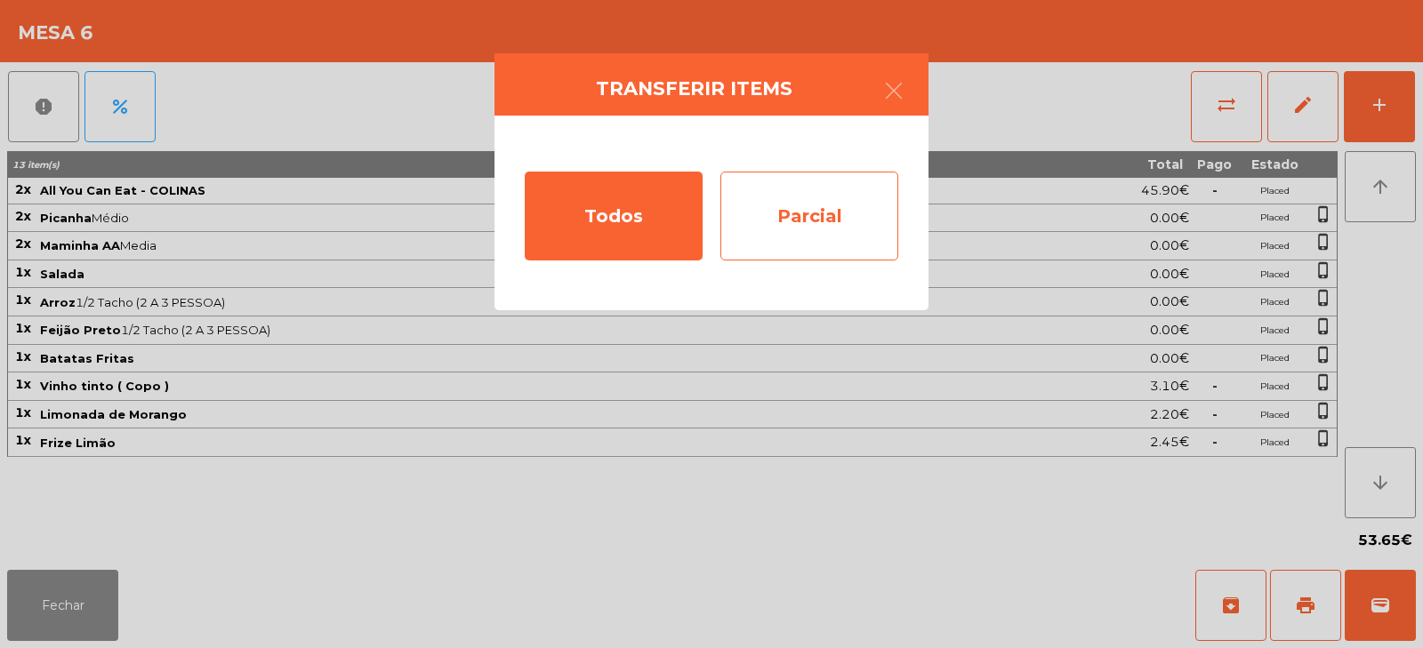
click at [832, 205] on div "Parcial" at bounding box center [810, 216] width 178 height 89
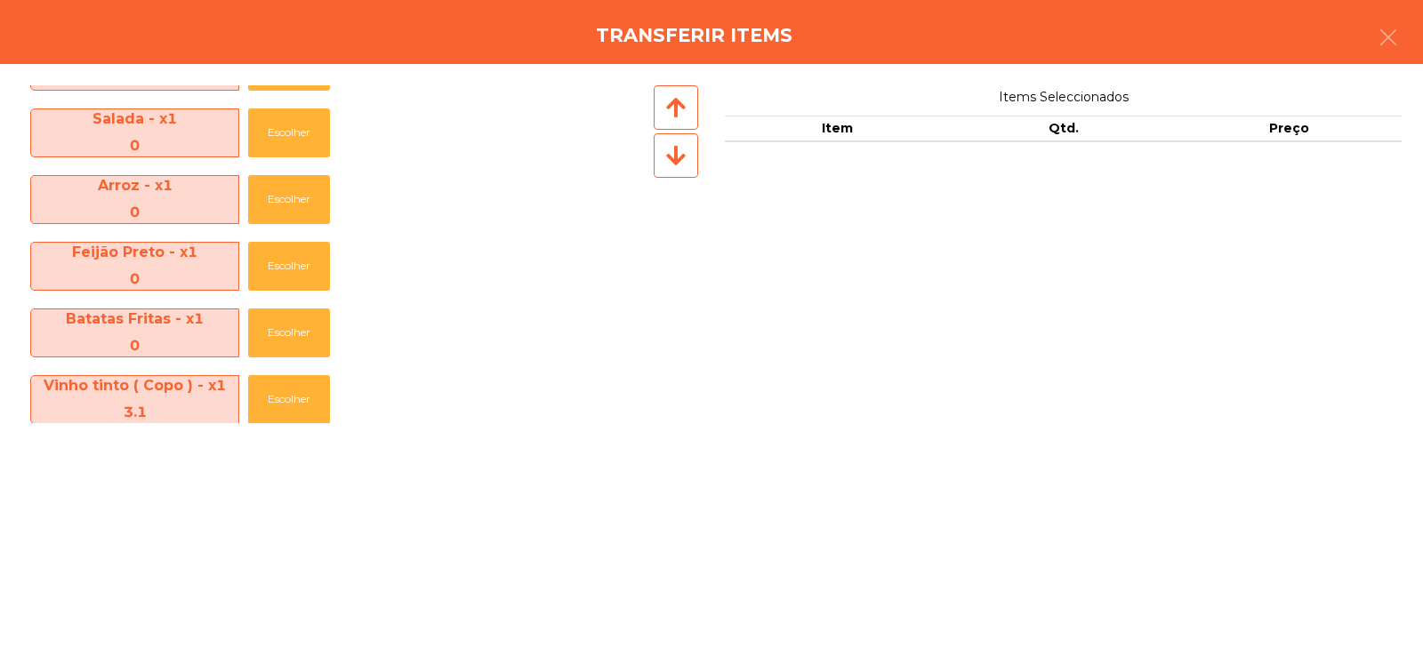
scroll to position [329, 0]
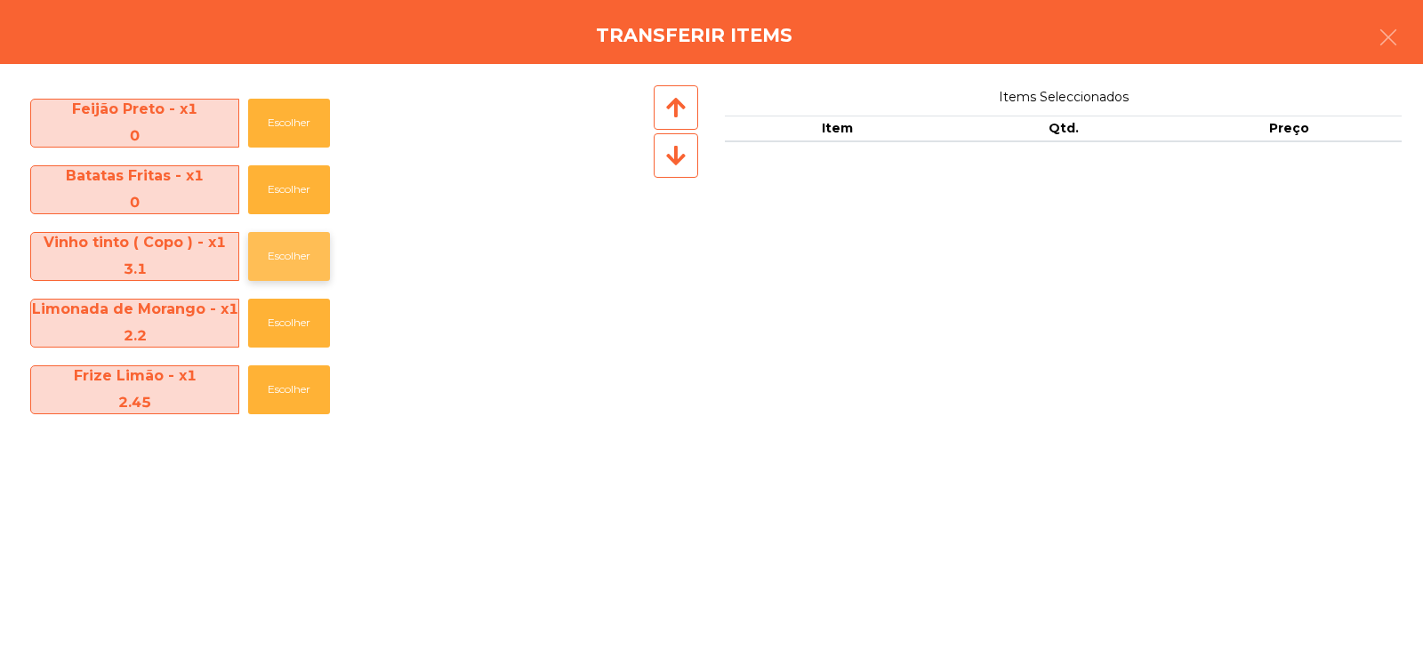
click at [293, 255] on button "Escolher" at bounding box center [289, 256] width 82 height 49
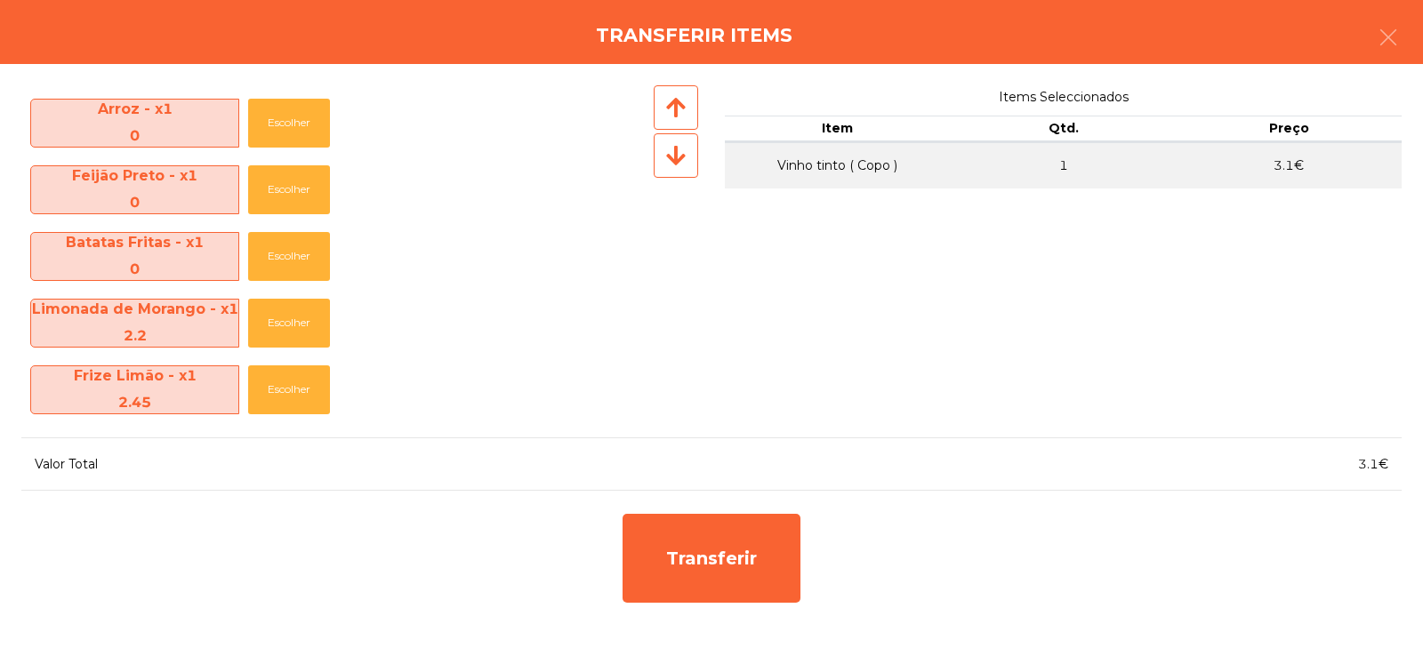
scroll to position [262, 0]
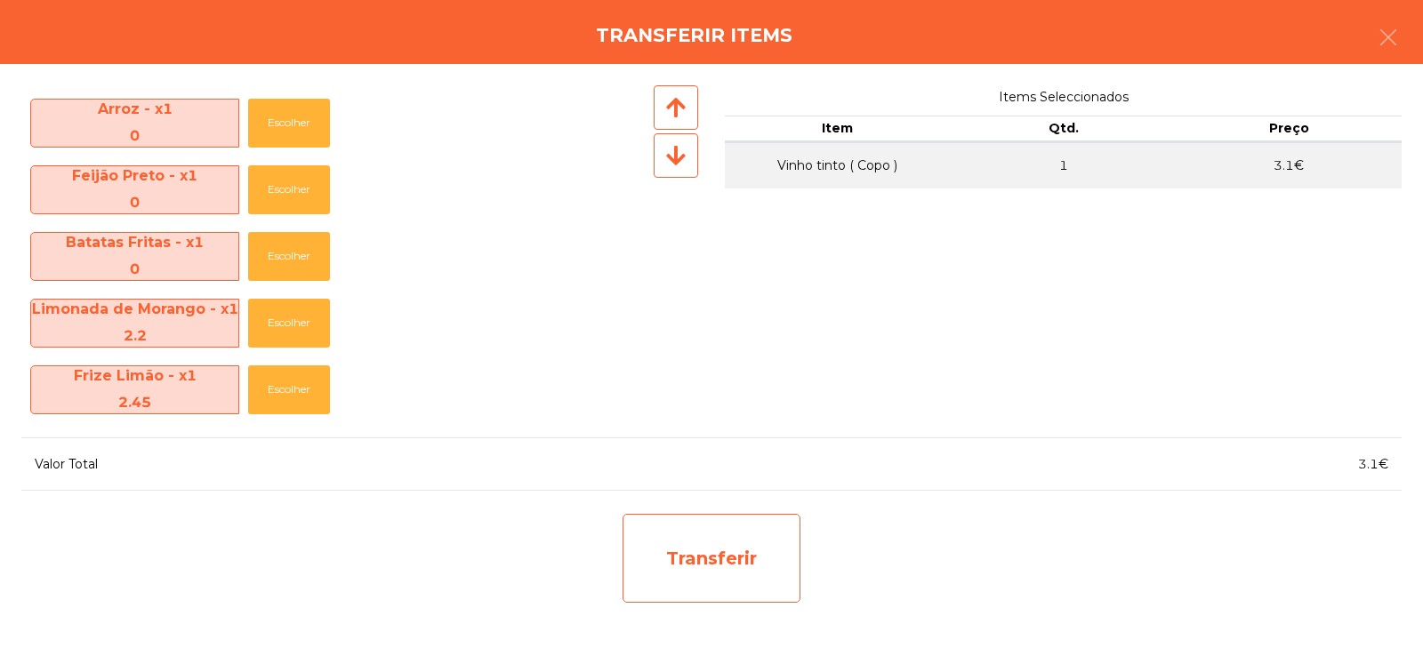
click at [740, 574] on div "Transferir" at bounding box center [712, 558] width 178 height 89
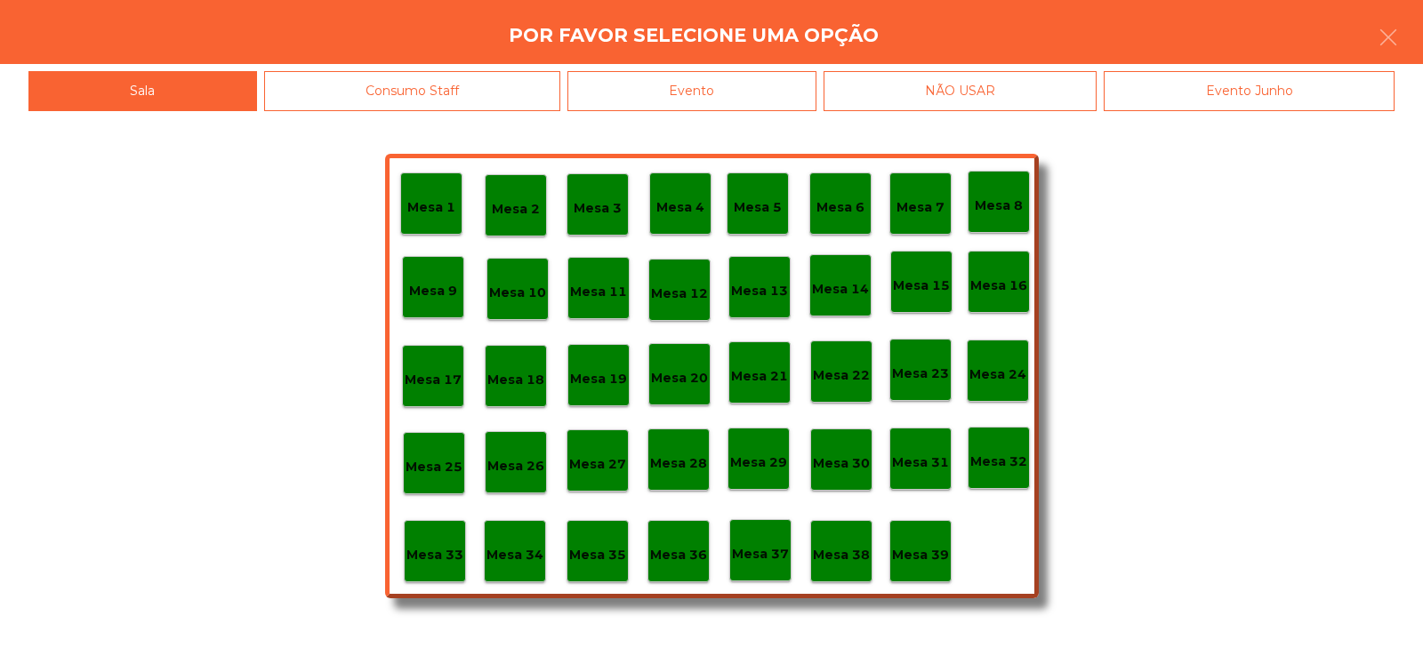
click at [837, 542] on div "Mesa 38" at bounding box center [841, 552] width 57 height 28
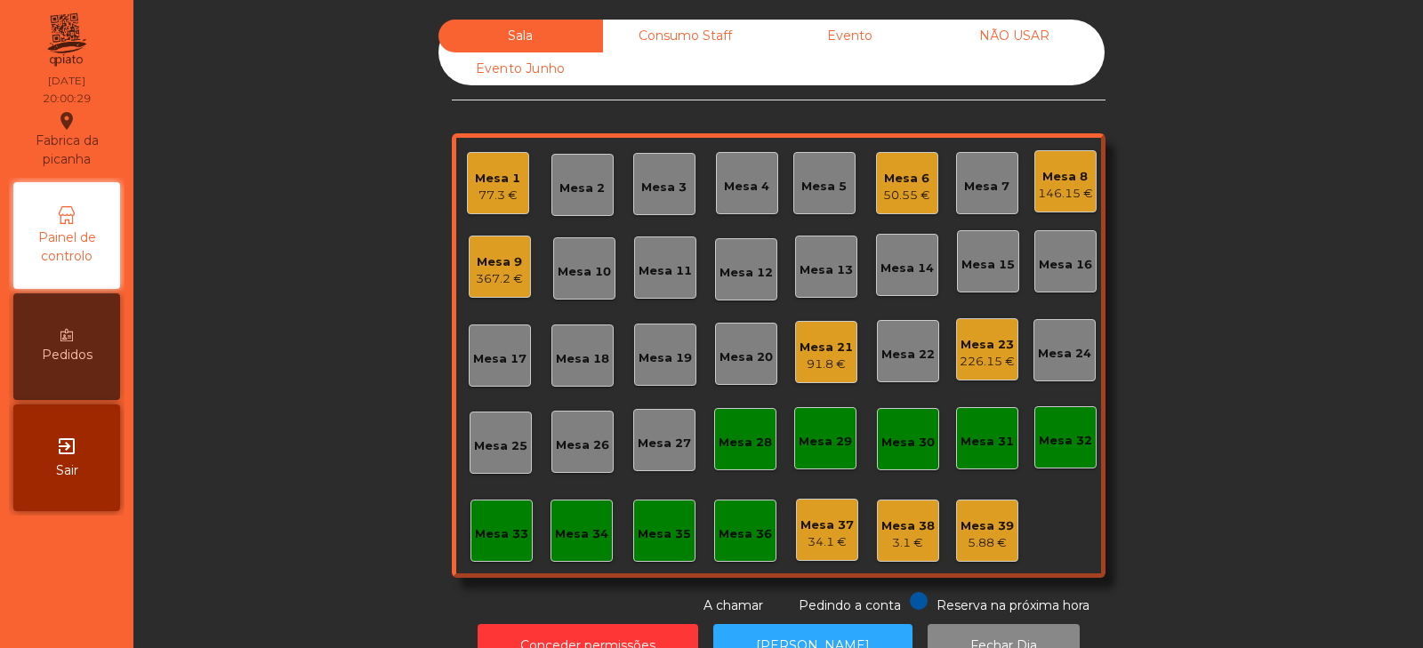
click at [893, 184] on div "Mesa 6" at bounding box center [906, 179] width 47 height 18
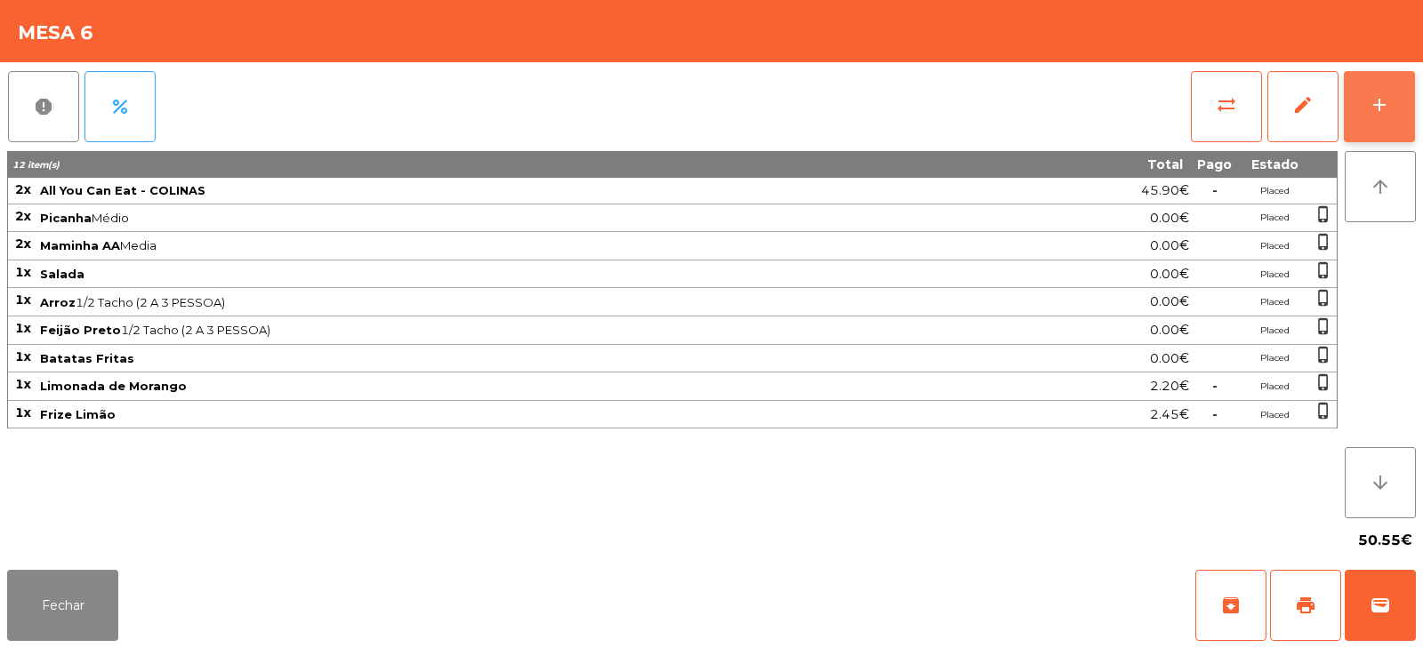
click at [1381, 111] on div "add" at bounding box center [1379, 104] width 21 height 21
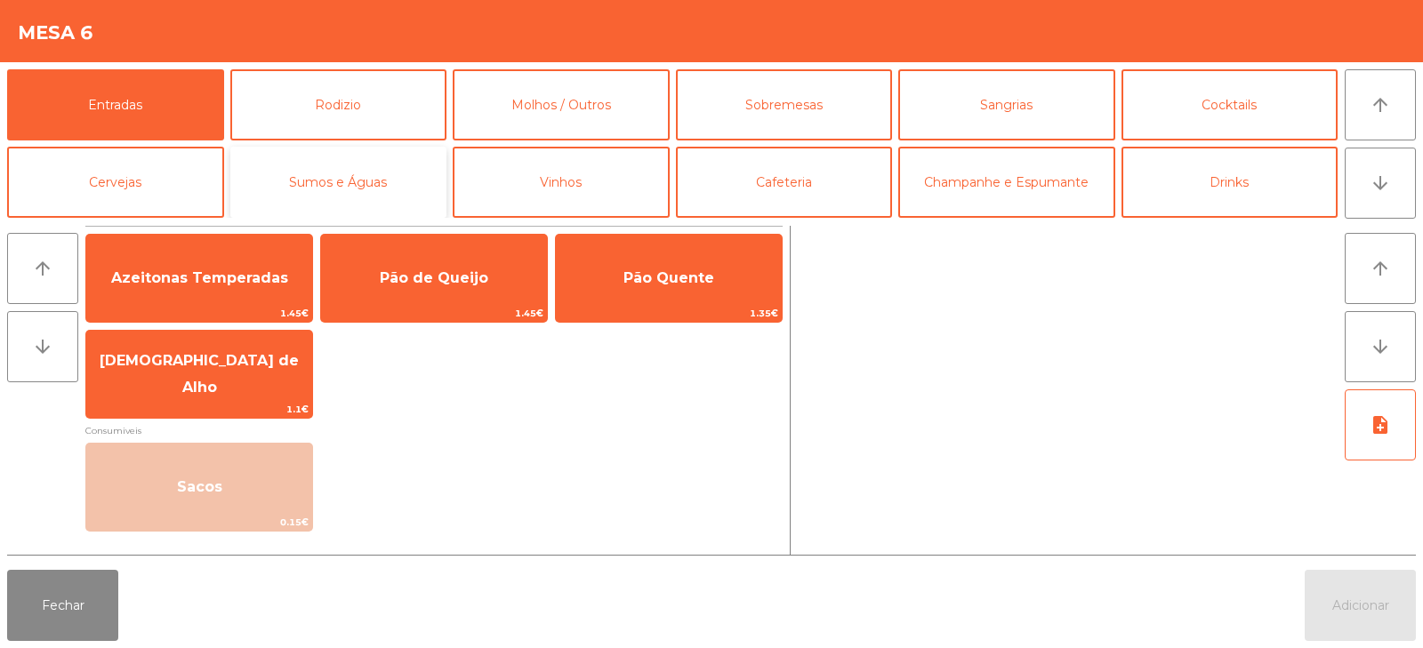
click at [373, 181] on button "Sumos e Águas" at bounding box center [338, 182] width 217 height 71
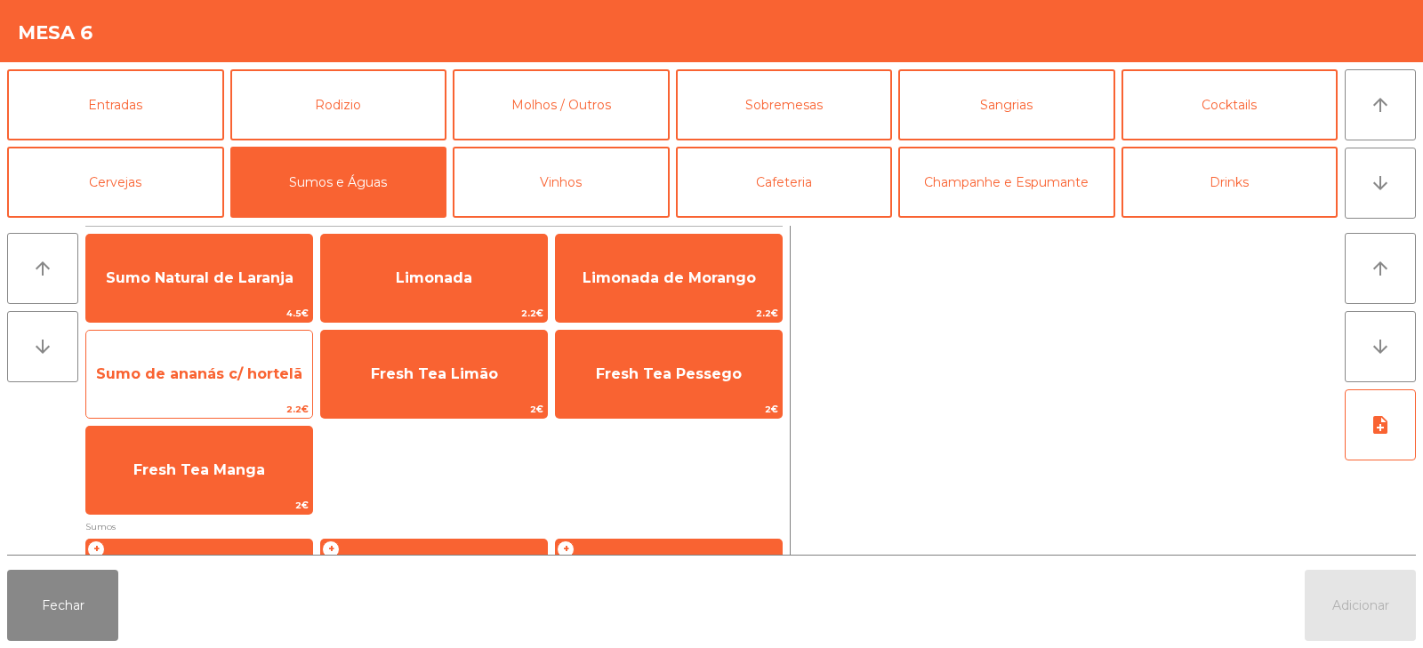
click at [201, 398] on span "Sumo de ananás c/ hortelã" at bounding box center [199, 374] width 226 height 48
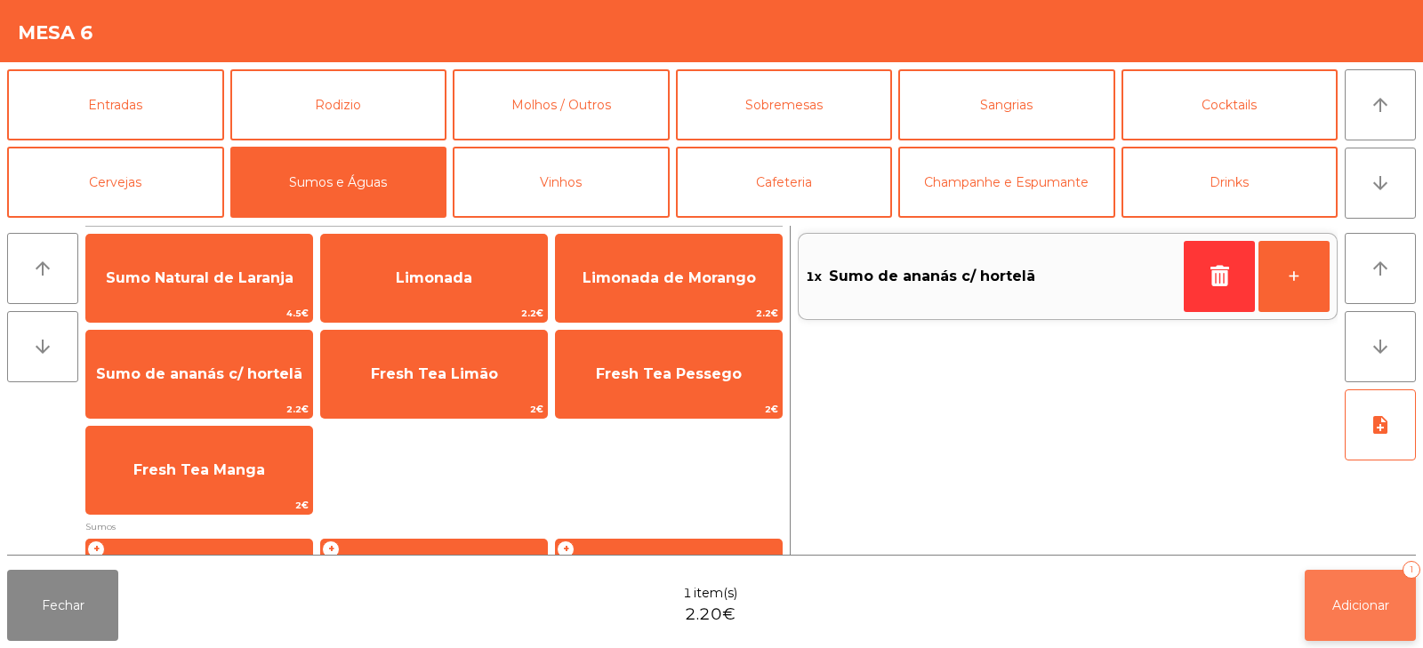
click at [1340, 610] on span "Adicionar" at bounding box center [1361, 606] width 57 height 16
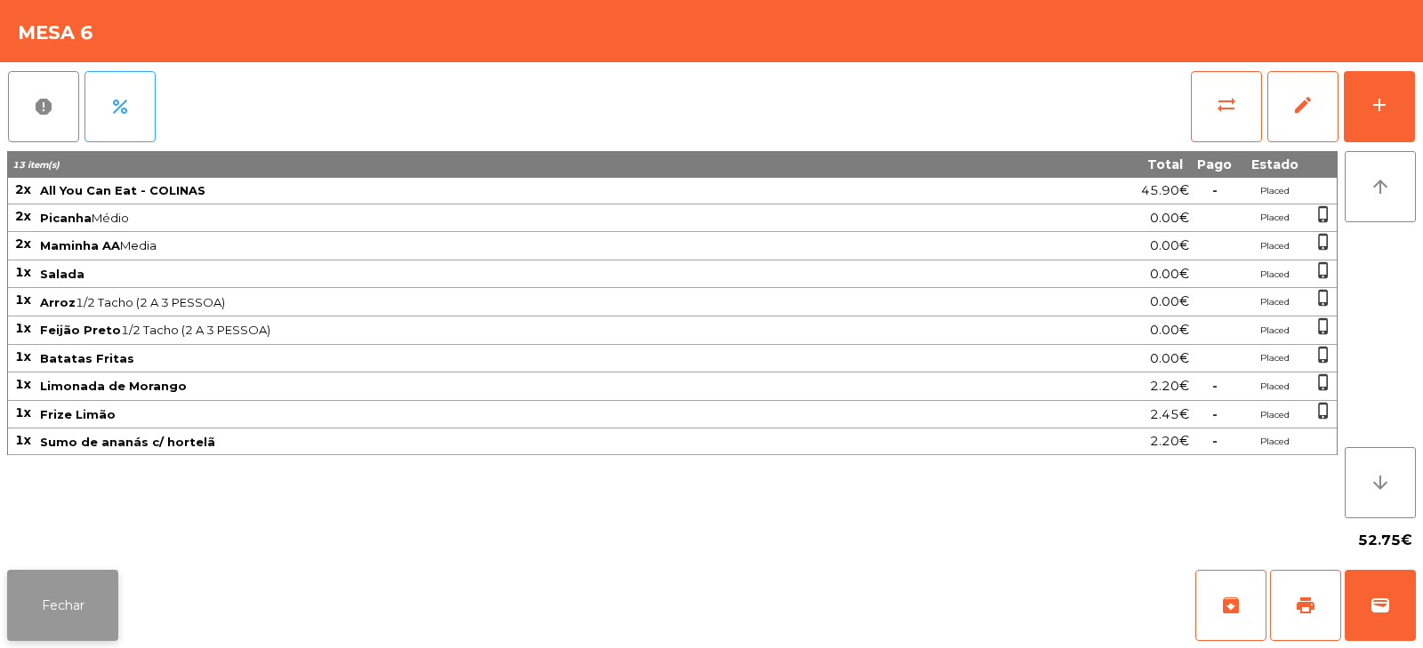
click at [54, 582] on button "Fechar" at bounding box center [62, 605] width 111 height 71
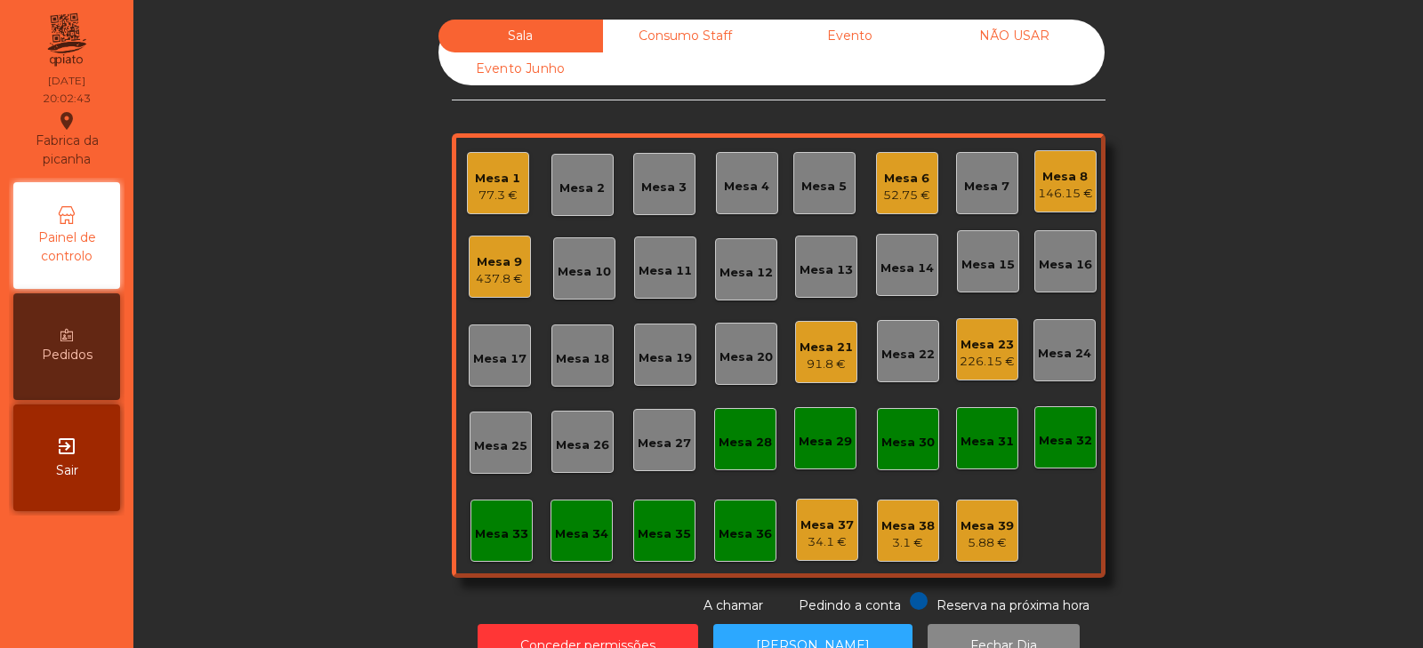
click at [485, 289] on div "Mesa 9 437.8 €" at bounding box center [500, 267] width 62 height 62
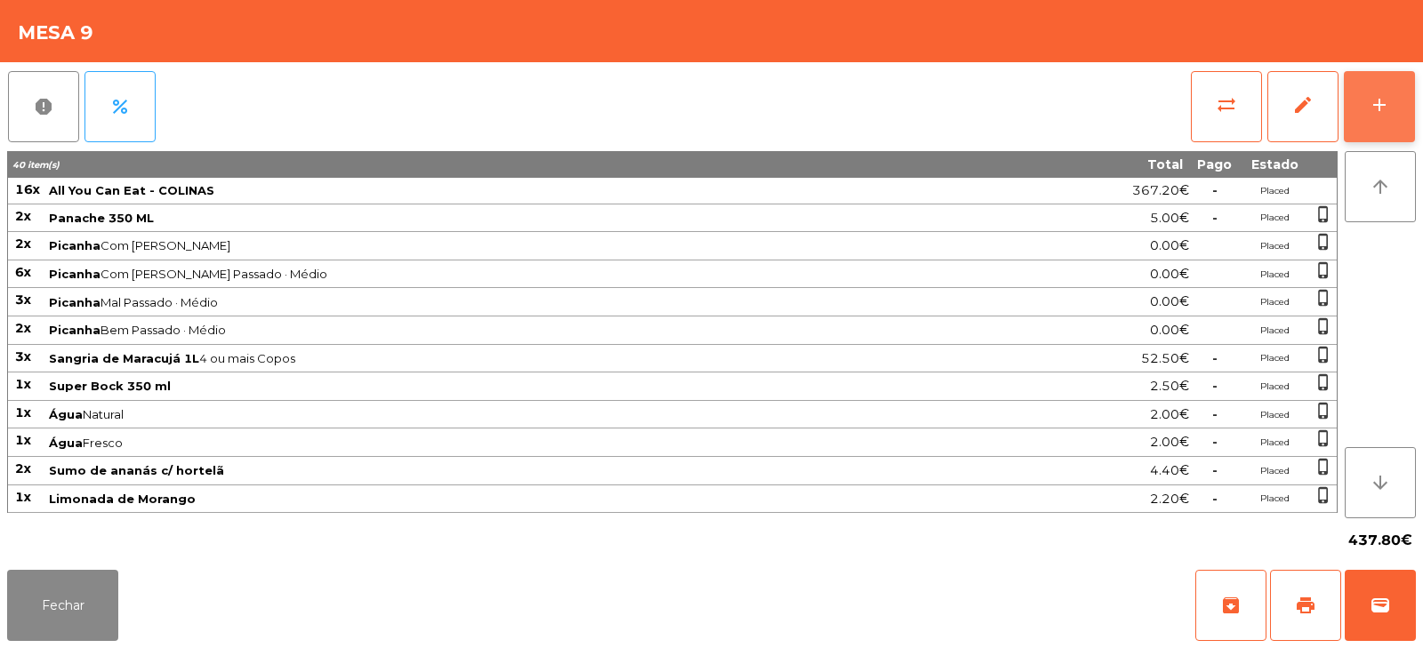
click at [1386, 120] on button "add" at bounding box center [1379, 106] width 71 height 71
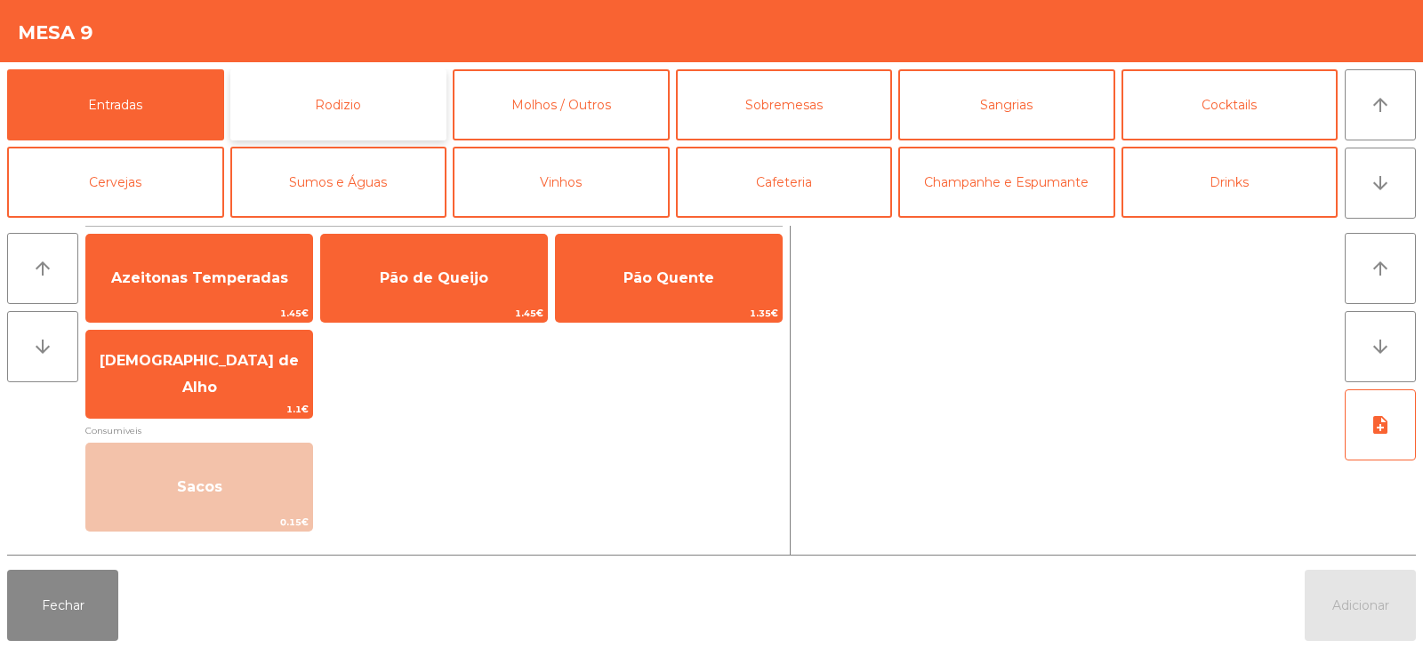
click at [403, 106] on button "Rodizio" at bounding box center [338, 104] width 217 height 71
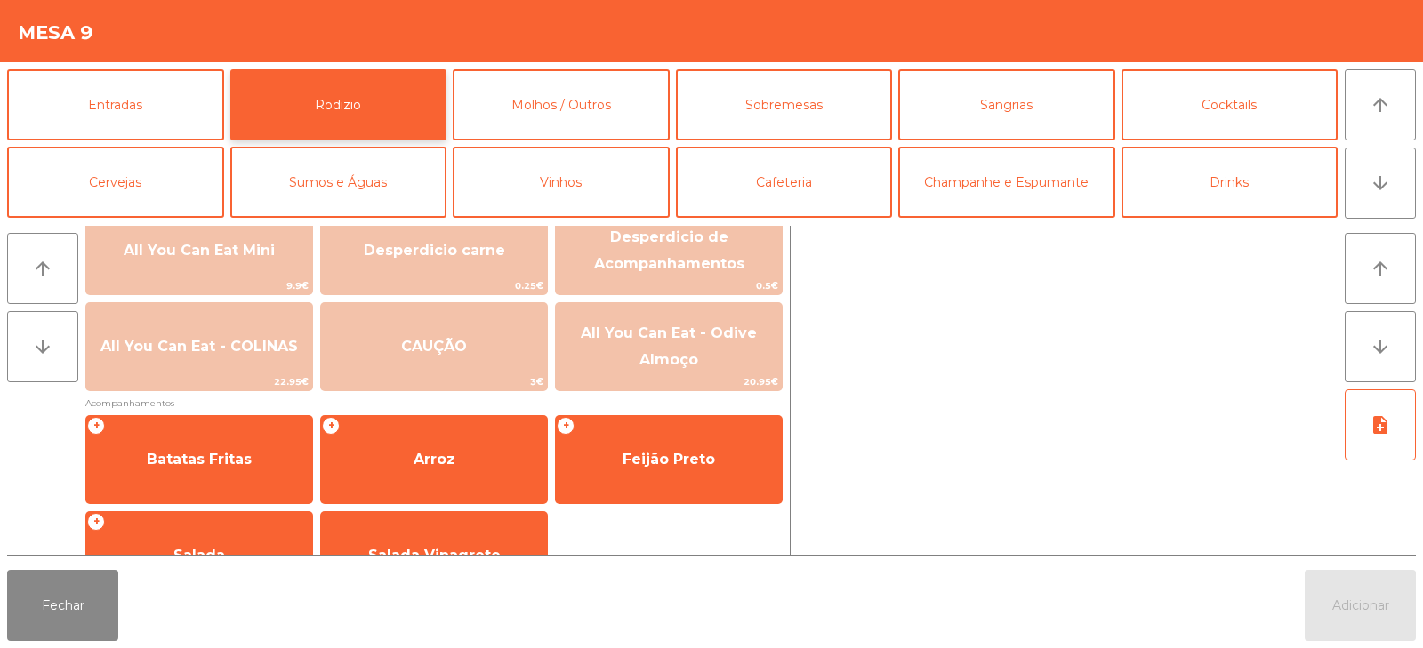
scroll to position [289, 0]
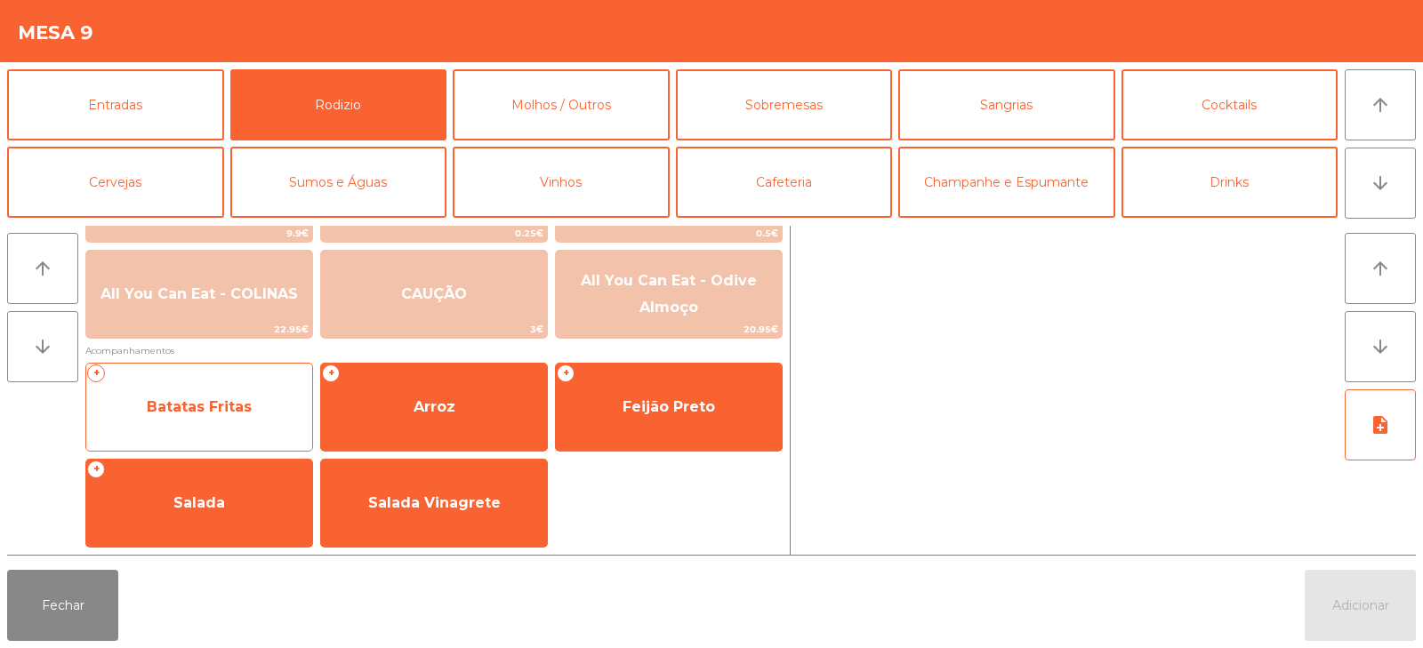
click at [194, 412] on span "Batatas Fritas" at bounding box center [199, 407] width 105 height 17
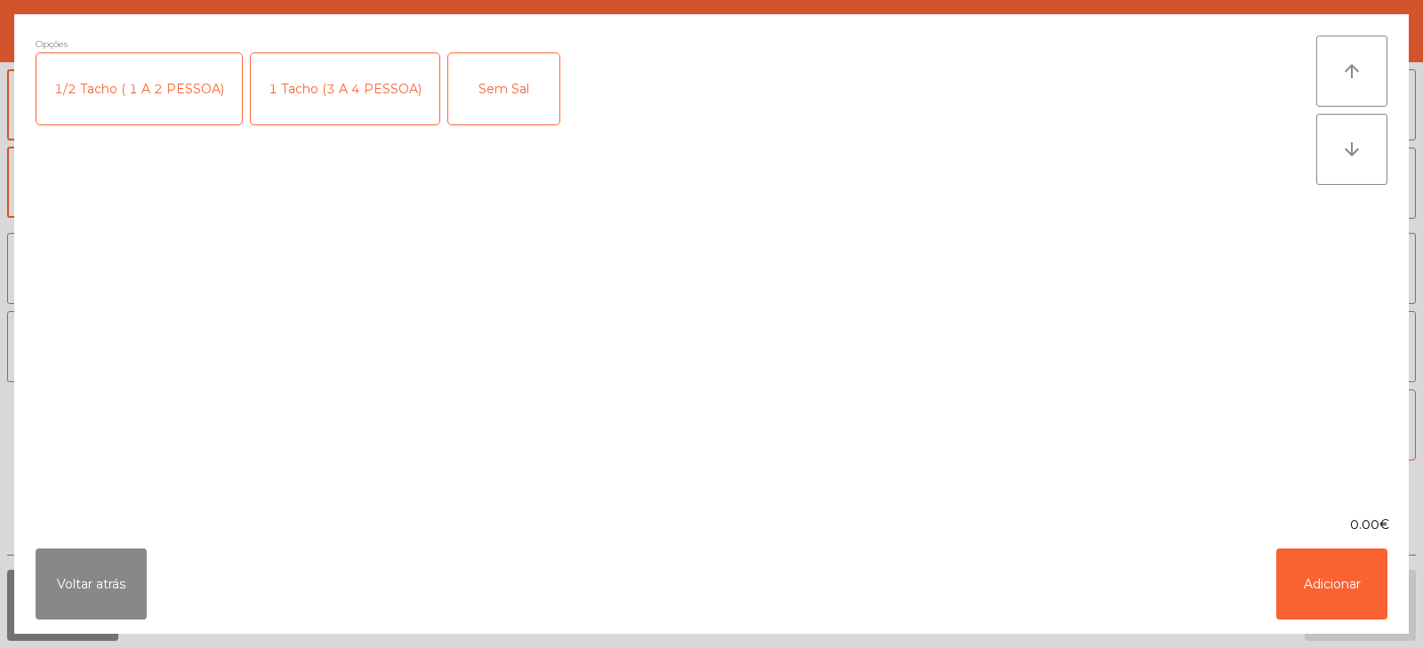
click at [324, 93] on div "1 Tacho (3 A 4 PESSOA)" at bounding box center [345, 88] width 189 height 71
click at [1315, 584] on button "Adicionar" at bounding box center [1332, 584] width 111 height 71
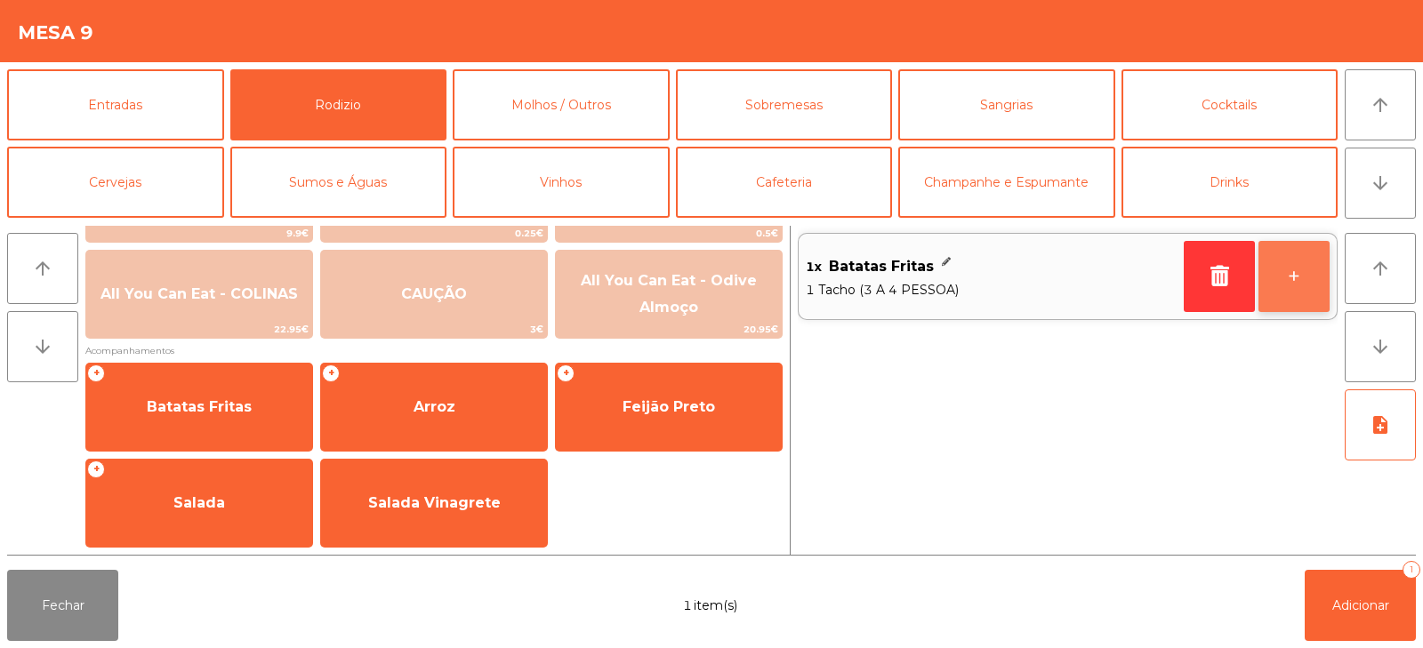
click at [1274, 269] on button "+" at bounding box center [1294, 276] width 71 height 71
click at [1298, 280] on button "+" at bounding box center [1294, 276] width 71 height 71
click at [1283, 280] on button "+" at bounding box center [1294, 276] width 71 height 71
click at [1284, 274] on button "+" at bounding box center [1294, 276] width 71 height 71
click at [1287, 282] on button "+" at bounding box center [1294, 276] width 71 height 71
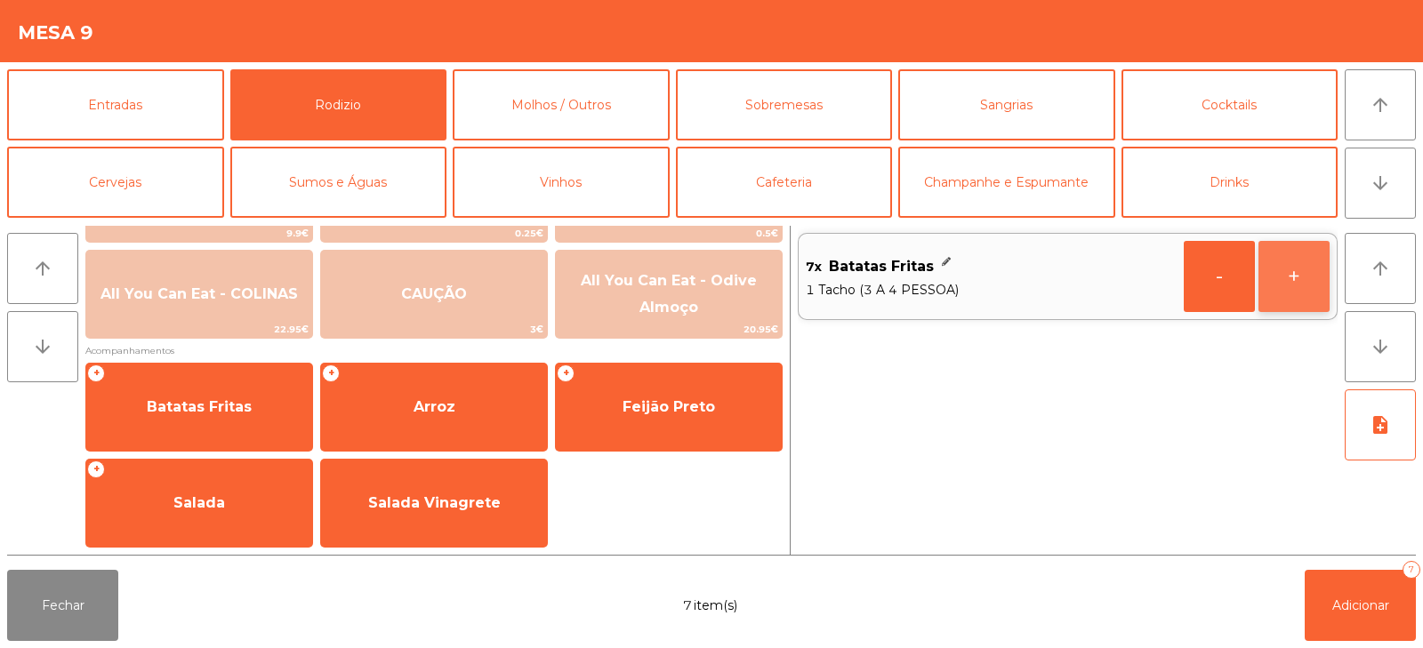
click at [1285, 279] on button "+" at bounding box center [1294, 276] width 71 height 71
click at [1299, 282] on button "+" at bounding box center [1294, 276] width 71 height 71
click at [1292, 279] on button "+" at bounding box center [1294, 276] width 71 height 71
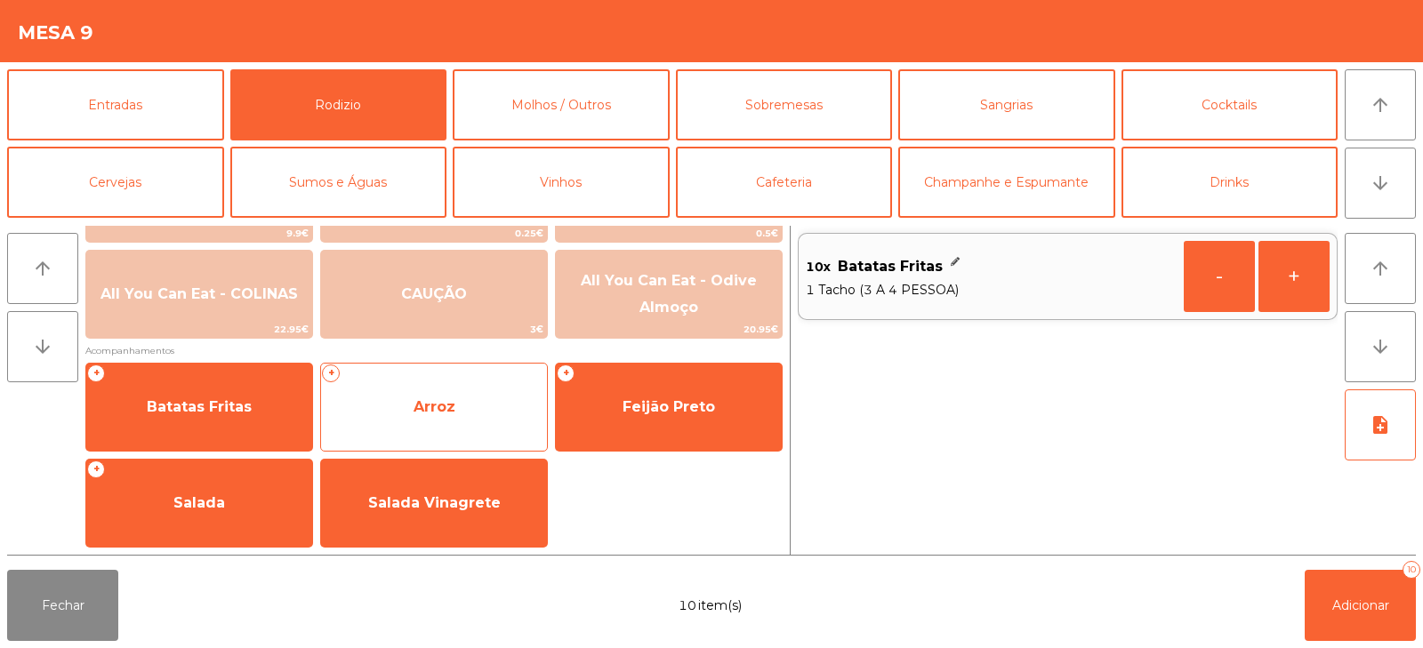
click at [388, 393] on span "Arroz" at bounding box center [434, 407] width 226 height 48
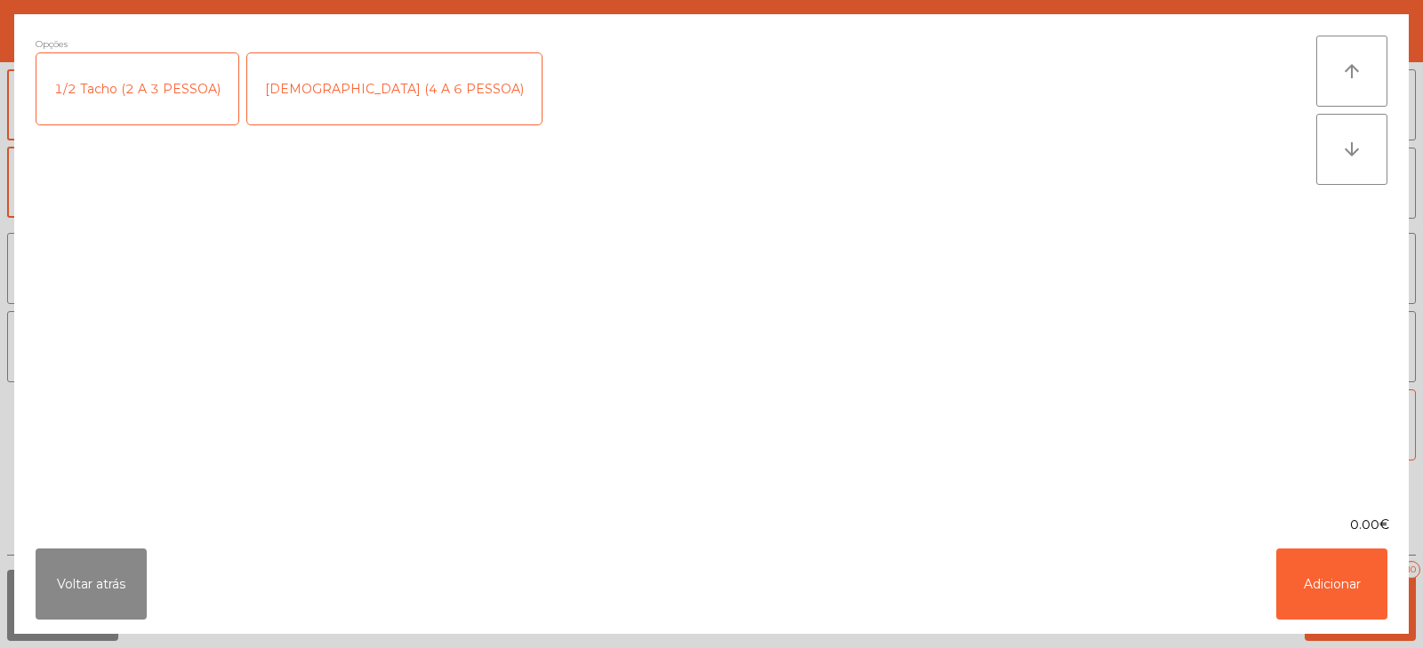
click at [306, 96] on div "[DEMOGRAPHIC_DATA] (4 A 6 PESSOA)" at bounding box center [394, 88] width 294 height 71
click at [1335, 584] on button "Adicionar" at bounding box center [1332, 584] width 111 height 71
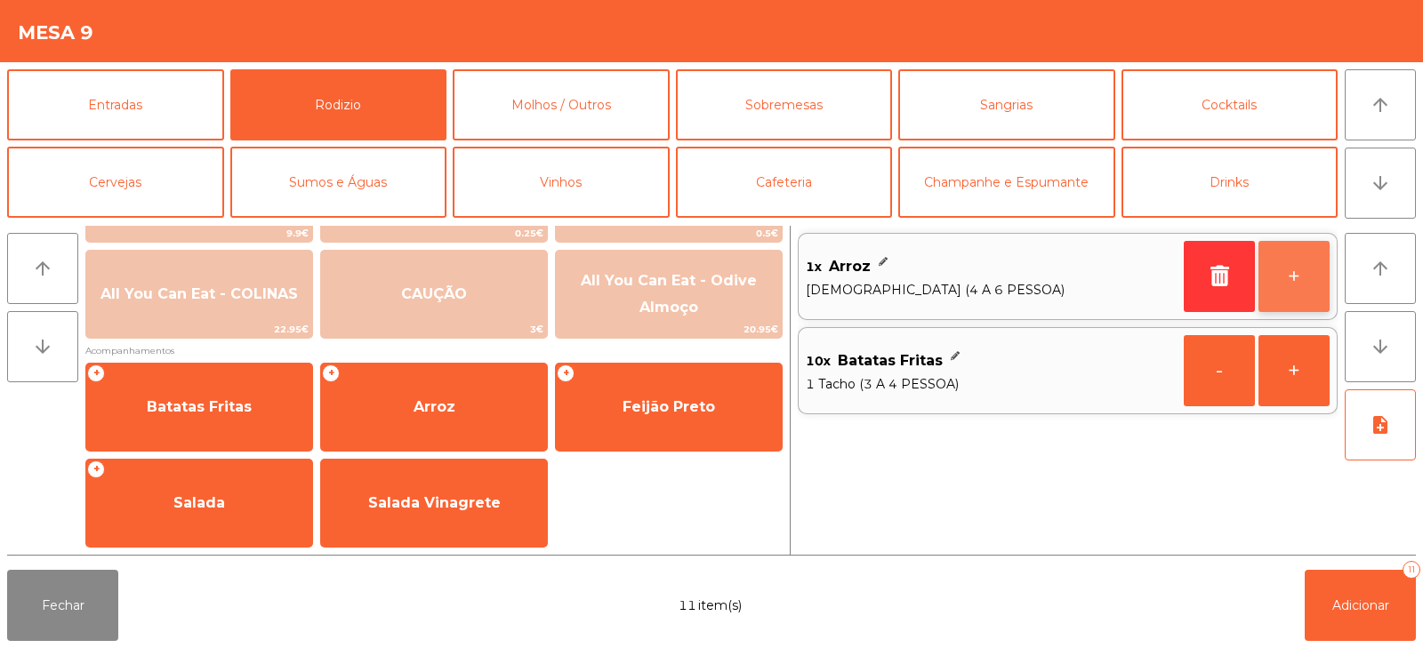
click at [1288, 267] on button "+" at bounding box center [1294, 276] width 71 height 71
click at [1287, 266] on button "+" at bounding box center [1294, 276] width 71 height 71
click at [1278, 270] on button "+" at bounding box center [1294, 276] width 71 height 71
click at [1280, 278] on button "+" at bounding box center [1294, 276] width 71 height 71
click at [1269, 269] on button "+" at bounding box center [1294, 276] width 71 height 71
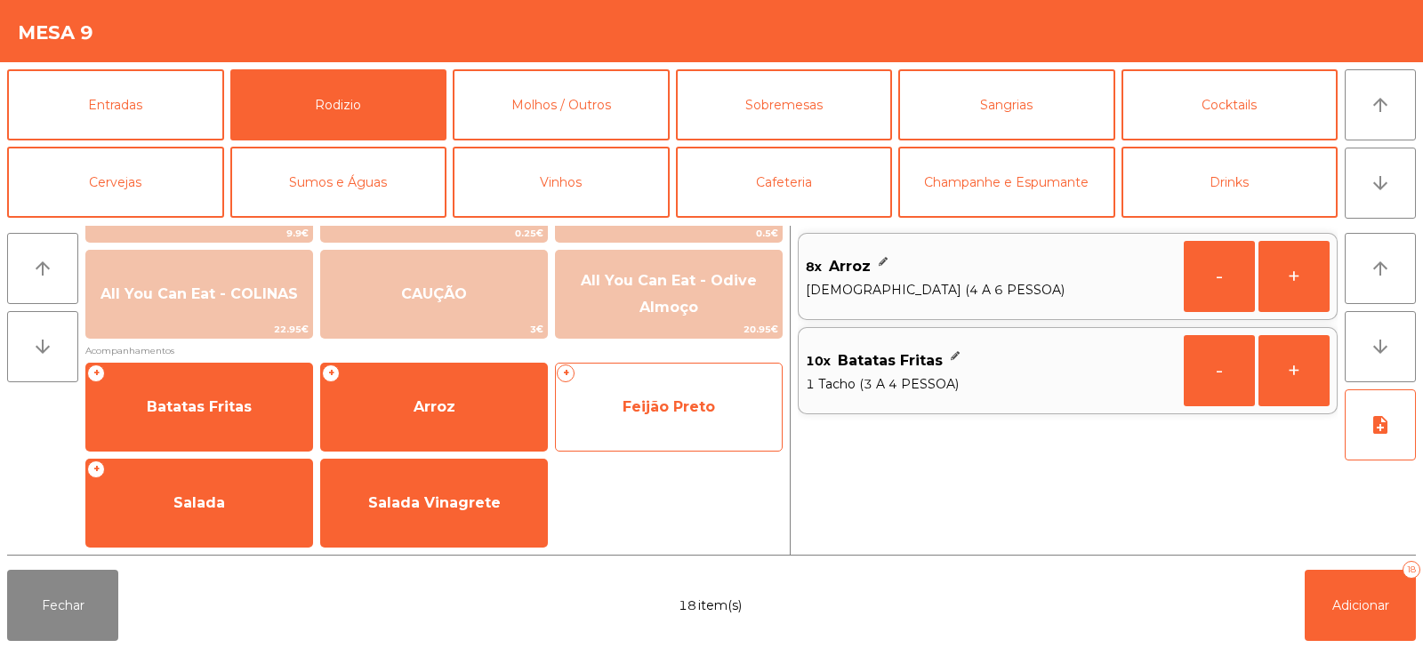
click at [675, 419] on span "Feijão Preto" at bounding box center [669, 407] width 226 height 48
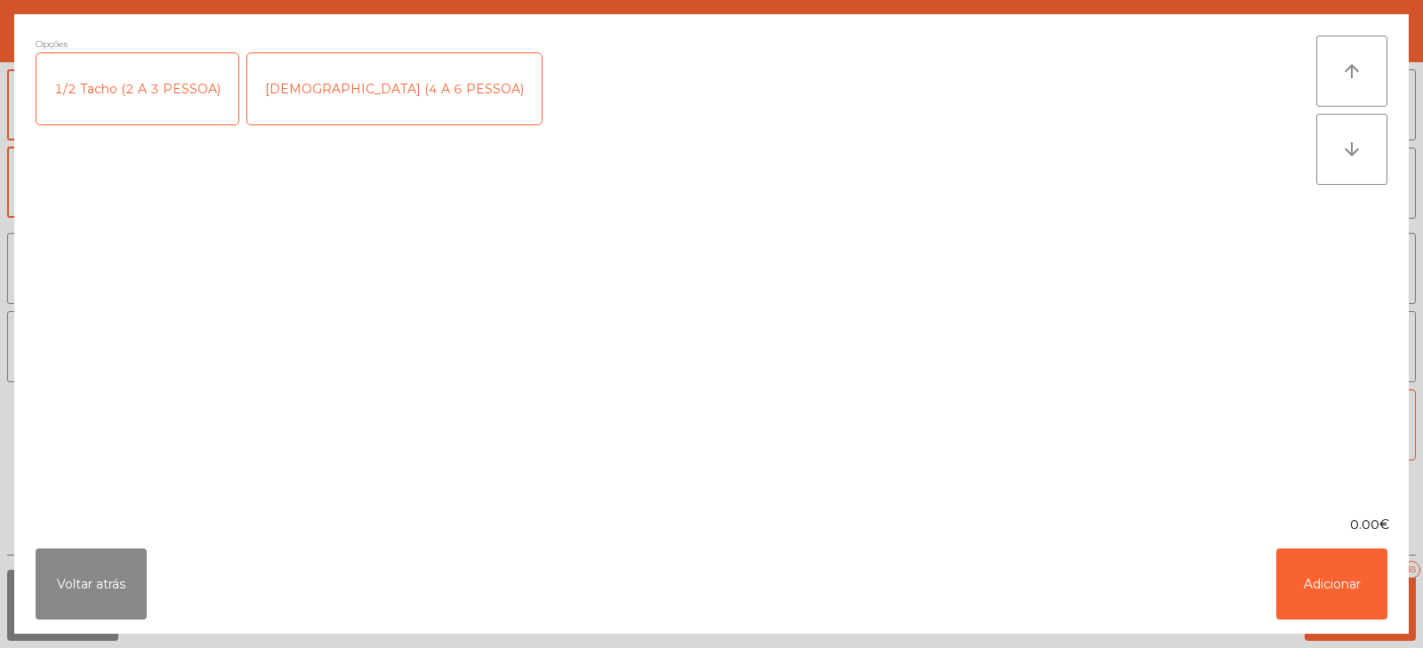
click at [334, 103] on div "[DEMOGRAPHIC_DATA] (4 A 6 PESSOA)" at bounding box center [394, 88] width 294 height 71
click at [1339, 569] on button "Adicionar" at bounding box center [1332, 584] width 111 height 71
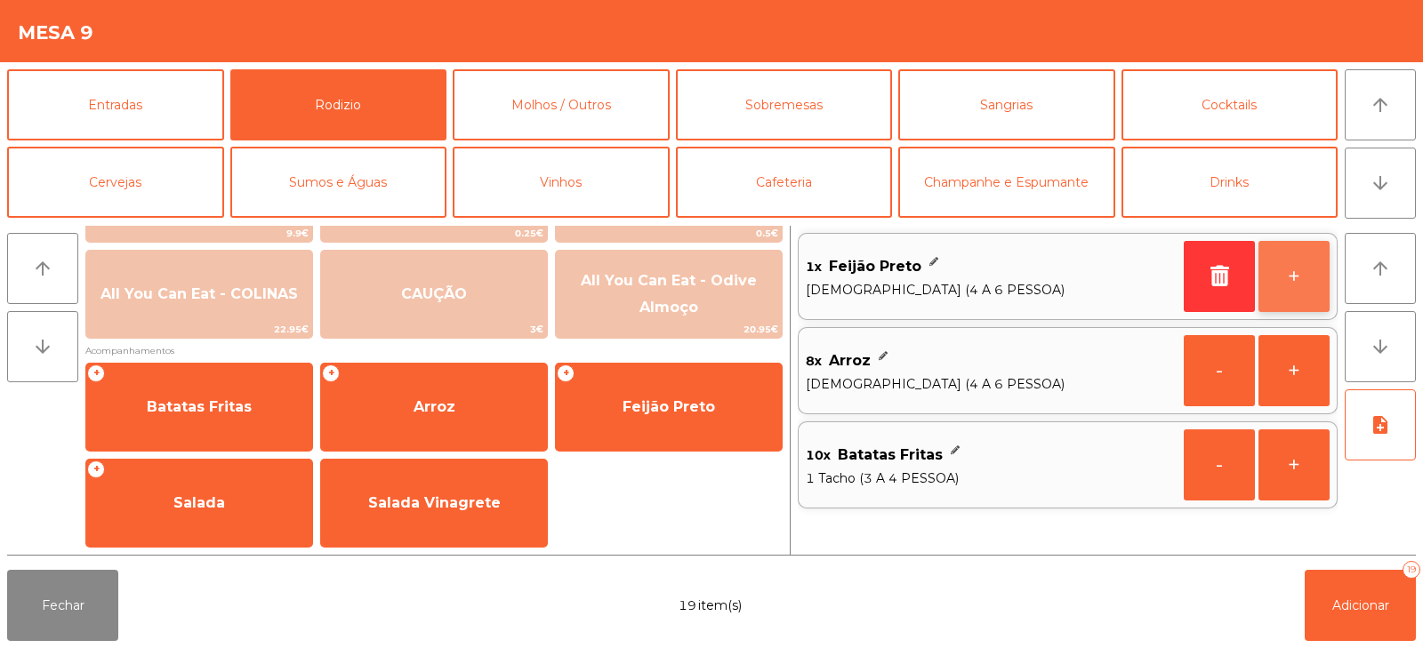
click at [1300, 267] on button "+" at bounding box center [1294, 276] width 71 height 71
click at [1293, 270] on button "+" at bounding box center [1294, 276] width 71 height 71
click at [1290, 267] on button "+" at bounding box center [1294, 276] width 71 height 71
click at [1289, 270] on button "+" at bounding box center [1294, 276] width 71 height 71
click at [1295, 270] on button "+" at bounding box center [1294, 276] width 71 height 71
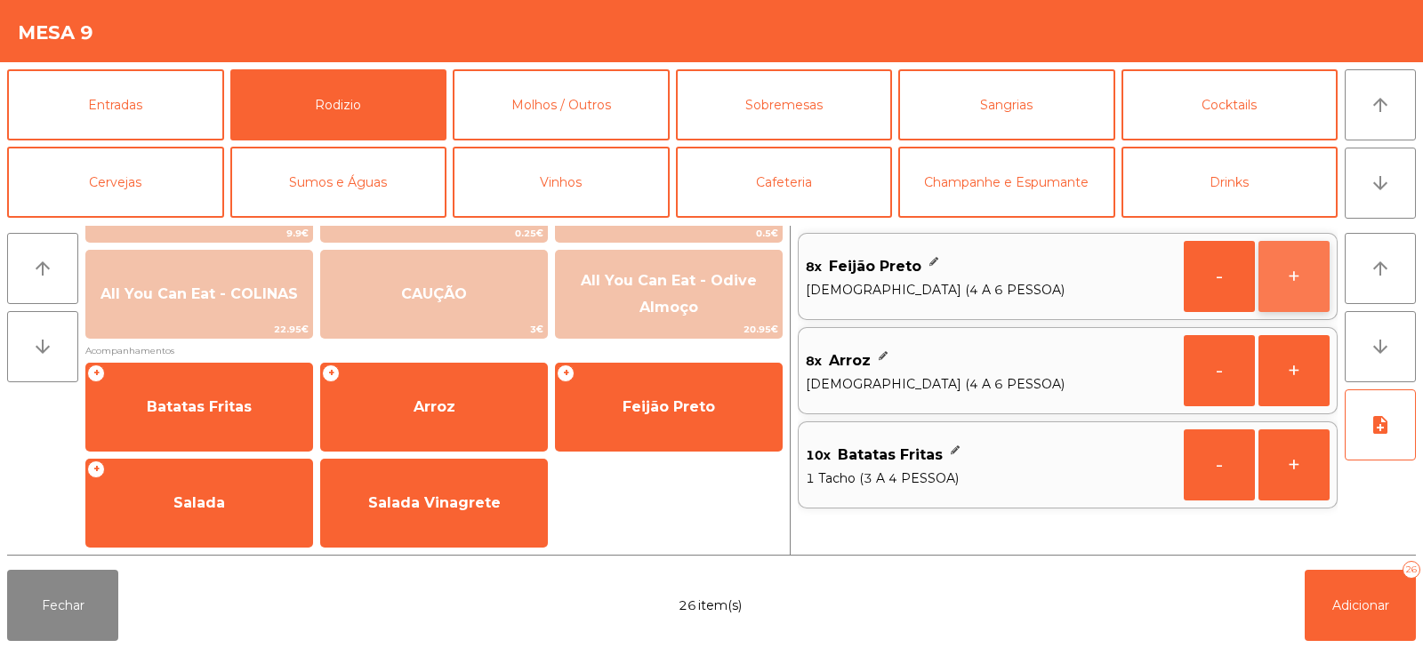
click at [1299, 264] on button "+" at bounding box center [1294, 276] width 71 height 71
click at [1202, 272] on button "-" at bounding box center [1219, 276] width 71 height 71
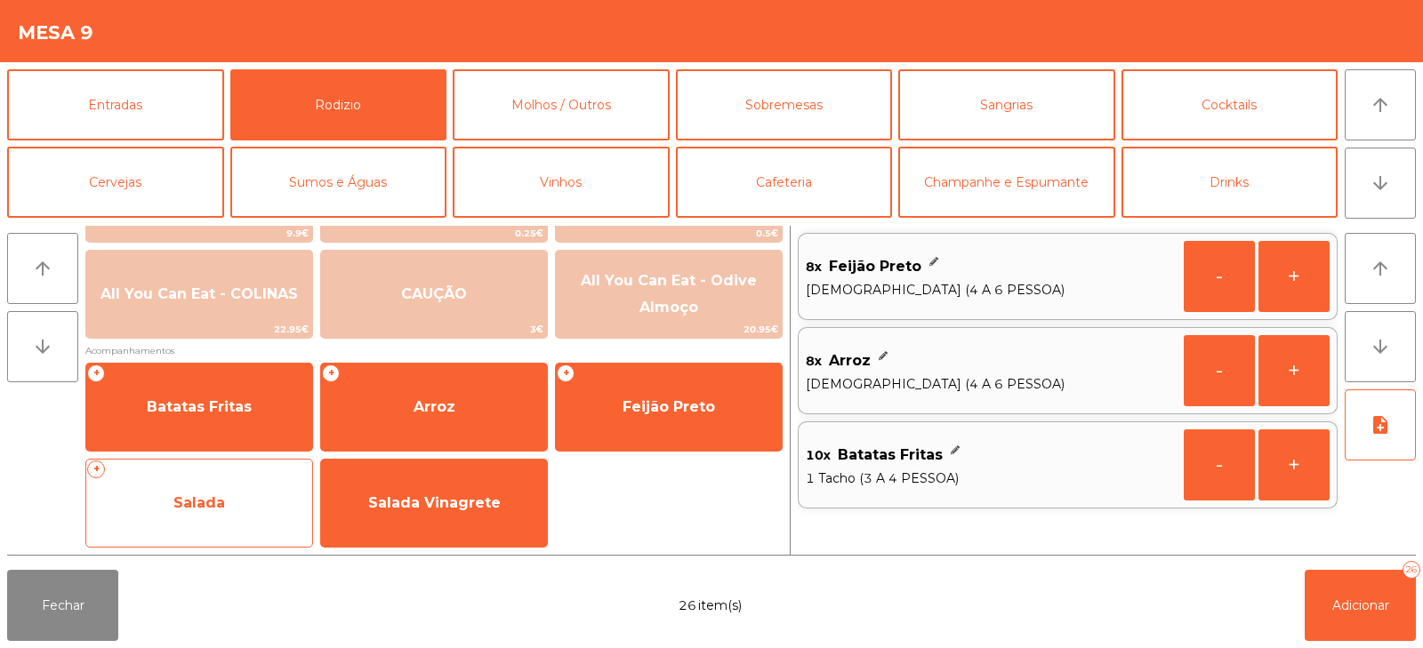
click at [178, 508] on span "Salada" at bounding box center [199, 503] width 52 height 17
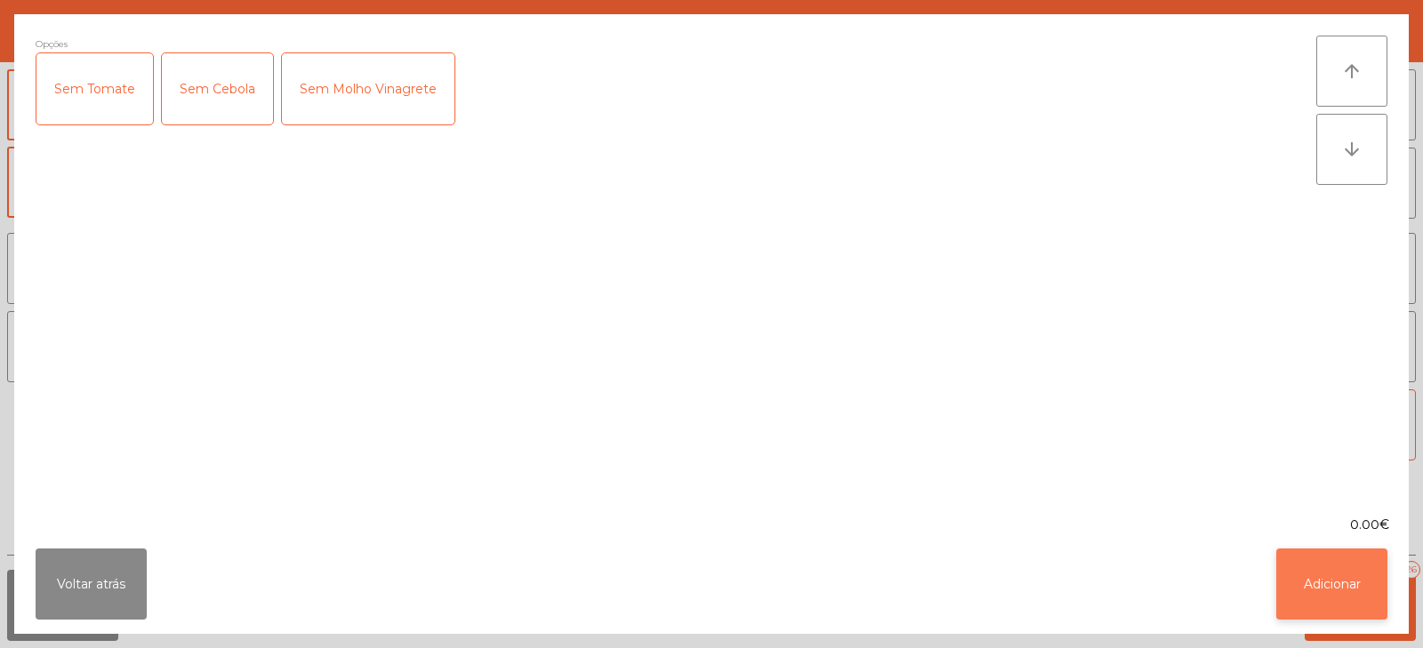
click at [1347, 576] on button "Adicionar" at bounding box center [1332, 584] width 111 height 71
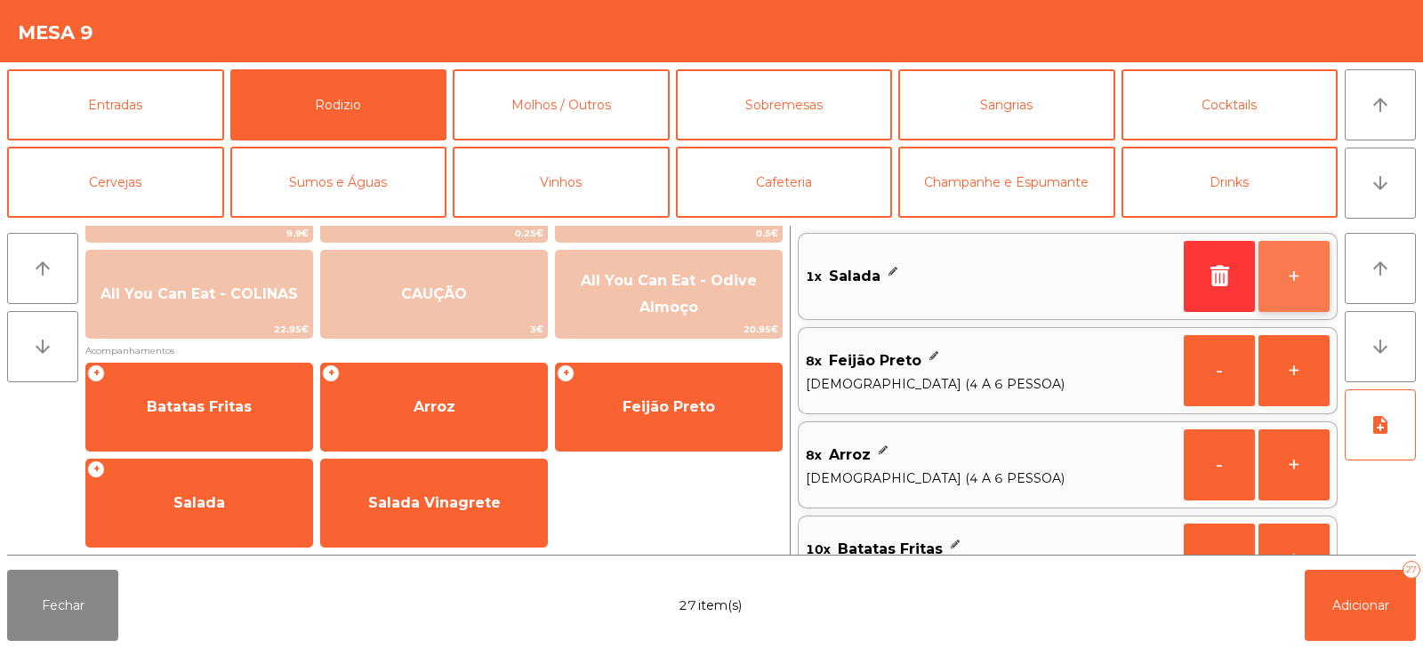
click at [1301, 279] on button "+" at bounding box center [1294, 276] width 71 height 71
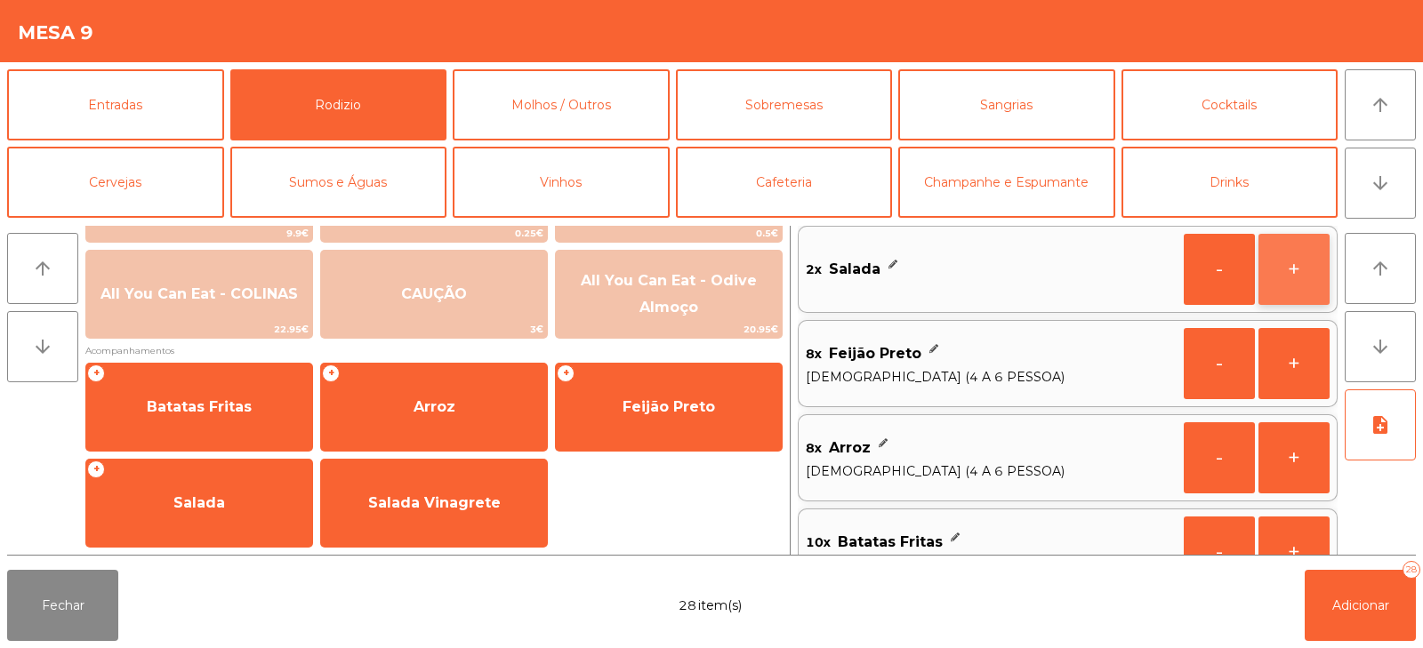
click at [1301, 275] on button "+" at bounding box center [1294, 269] width 71 height 71
click at [1287, 270] on button "+" at bounding box center [1294, 269] width 71 height 71
click at [1289, 270] on button "+" at bounding box center [1294, 269] width 71 height 71
click at [1291, 271] on button "+" at bounding box center [1294, 269] width 71 height 71
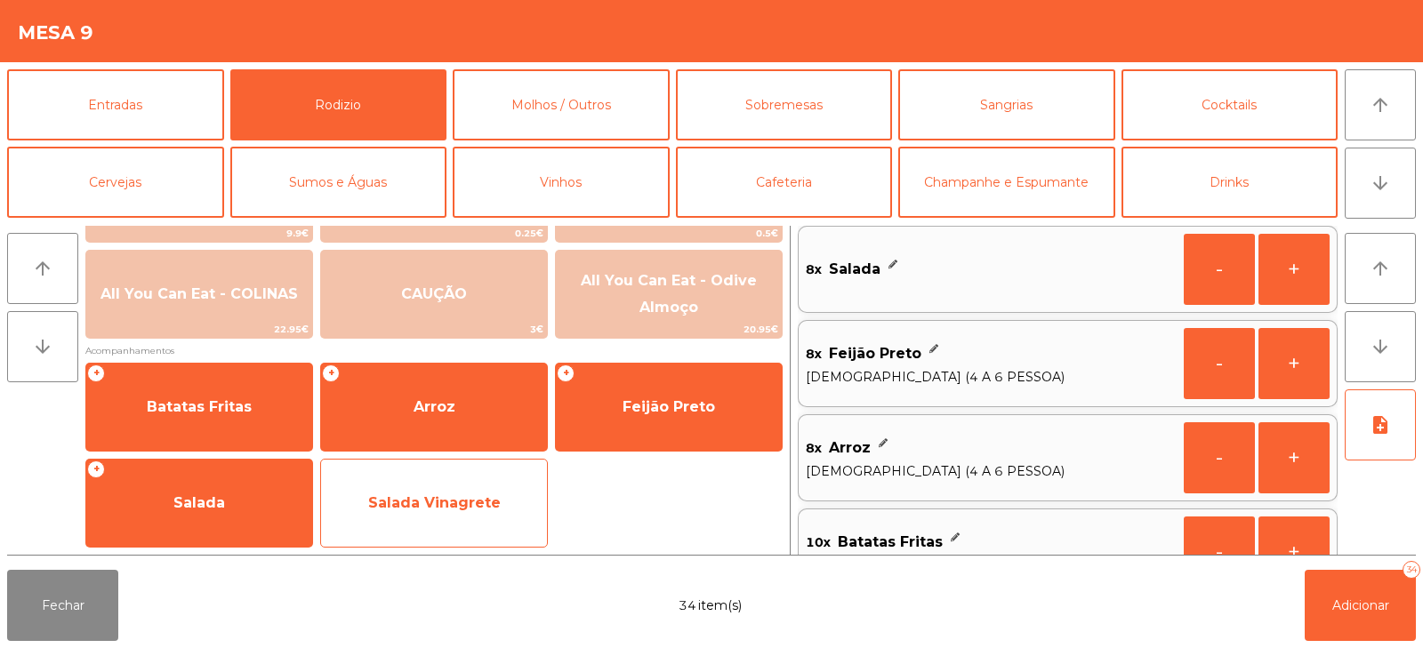
click at [402, 508] on span "Salada Vinagrete" at bounding box center [434, 503] width 133 height 17
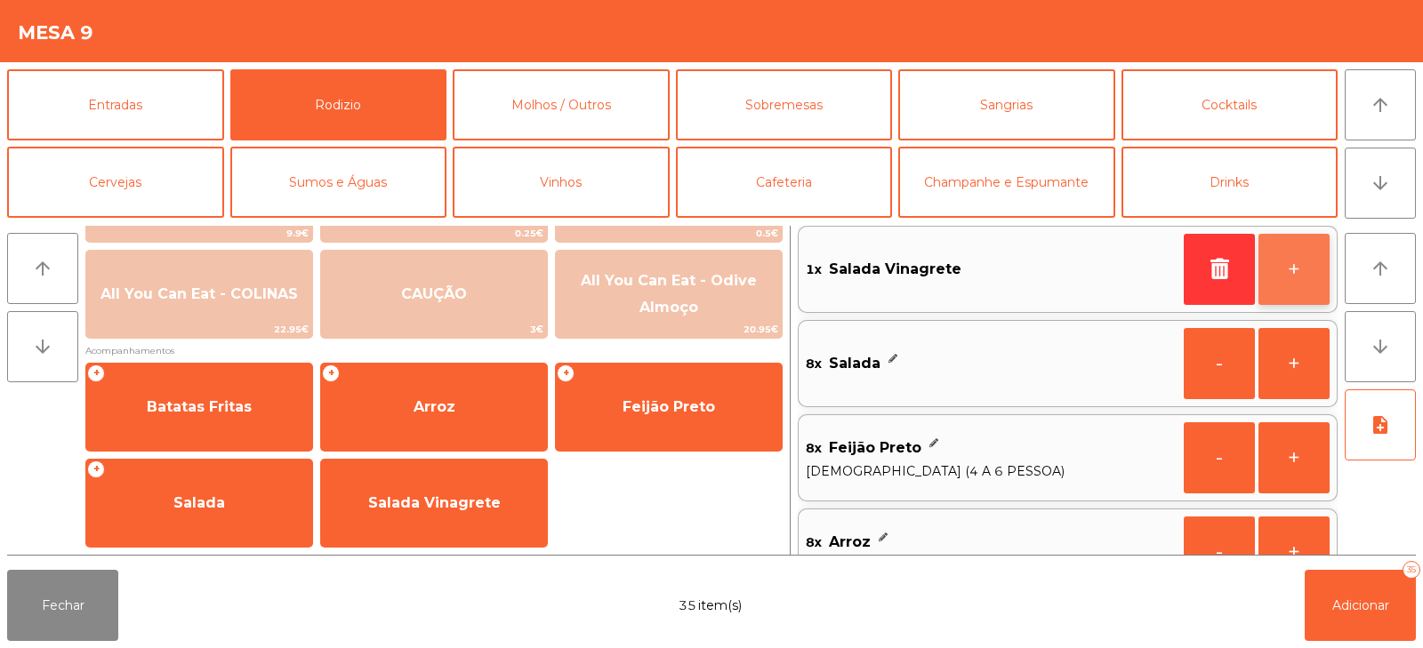
click at [1284, 270] on button "+" at bounding box center [1294, 269] width 71 height 71
click at [1289, 273] on button "+" at bounding box center [1294, 269] width 71 height 71
click at [1293, 271] on button "+" at bounding box center [1294, 269] width 71 height 71
click at [1289, 267] on button "+" at bounding box center [1294, 269] width 71 height 71
click at [1285, 267] on button "+" at bounding box center [1294, 269] width 71 height 71
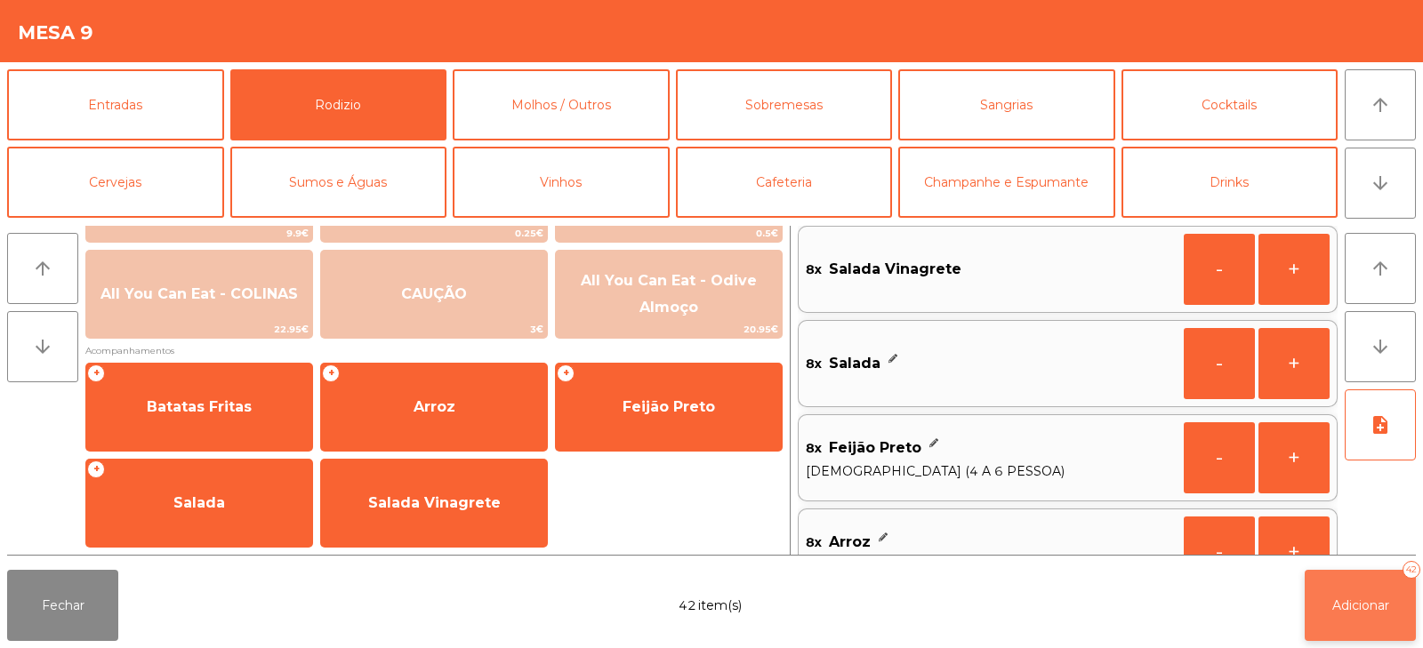
click at [1345, 598] on span "Adicionar" at bounding box center [1361, 606] width 57 height 16
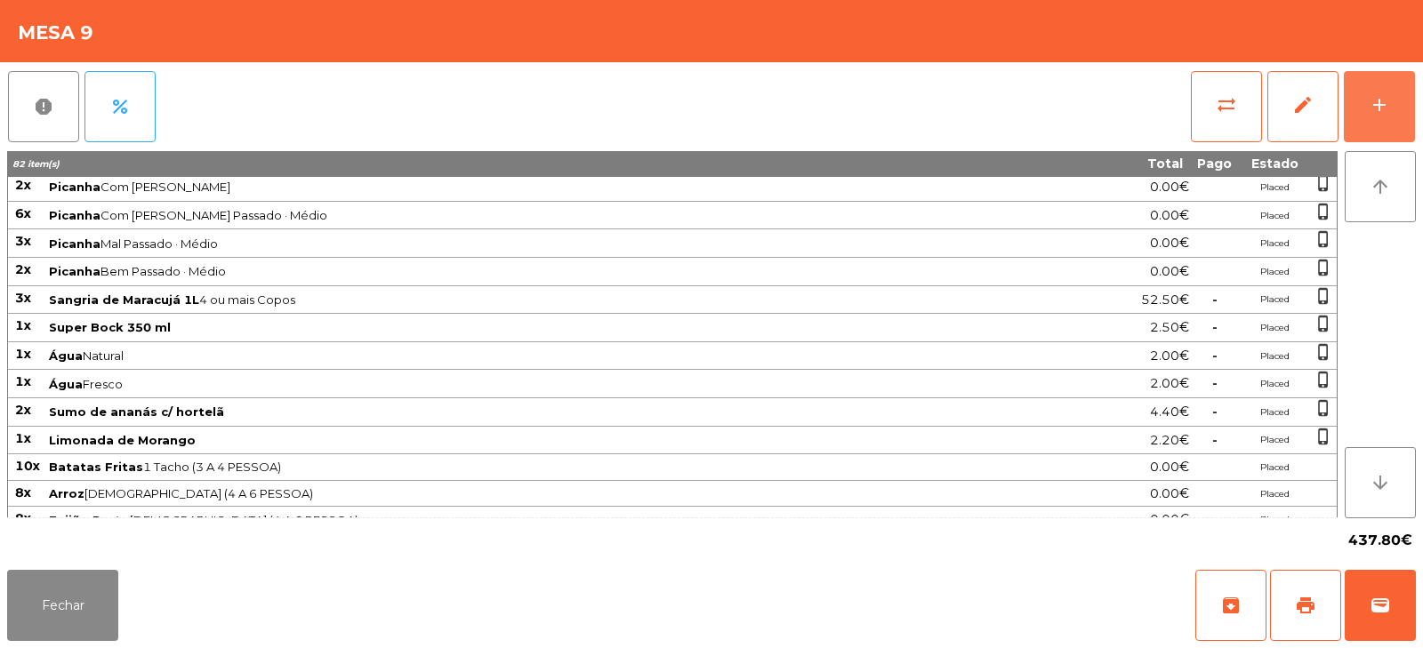
scroll to position [0, 0]
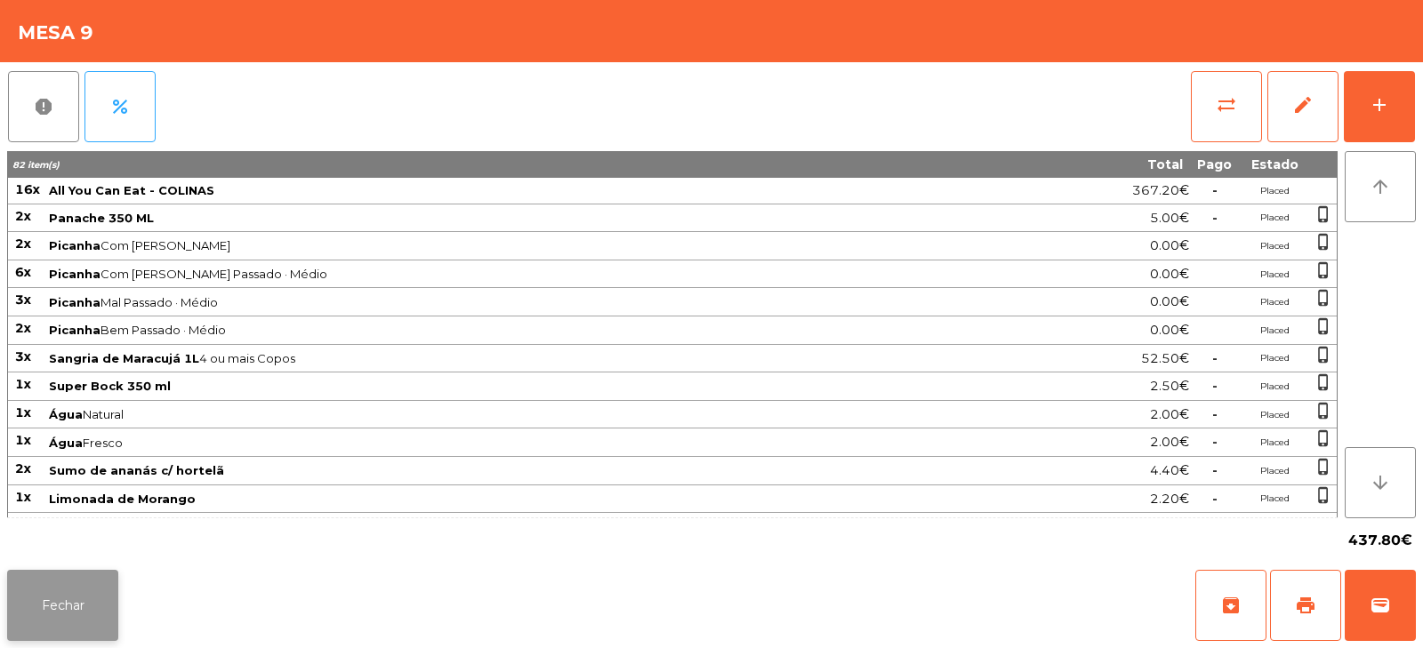
click at [104, 602] on button "Fechar" at bounding box center [62, 605] width 111 height 71
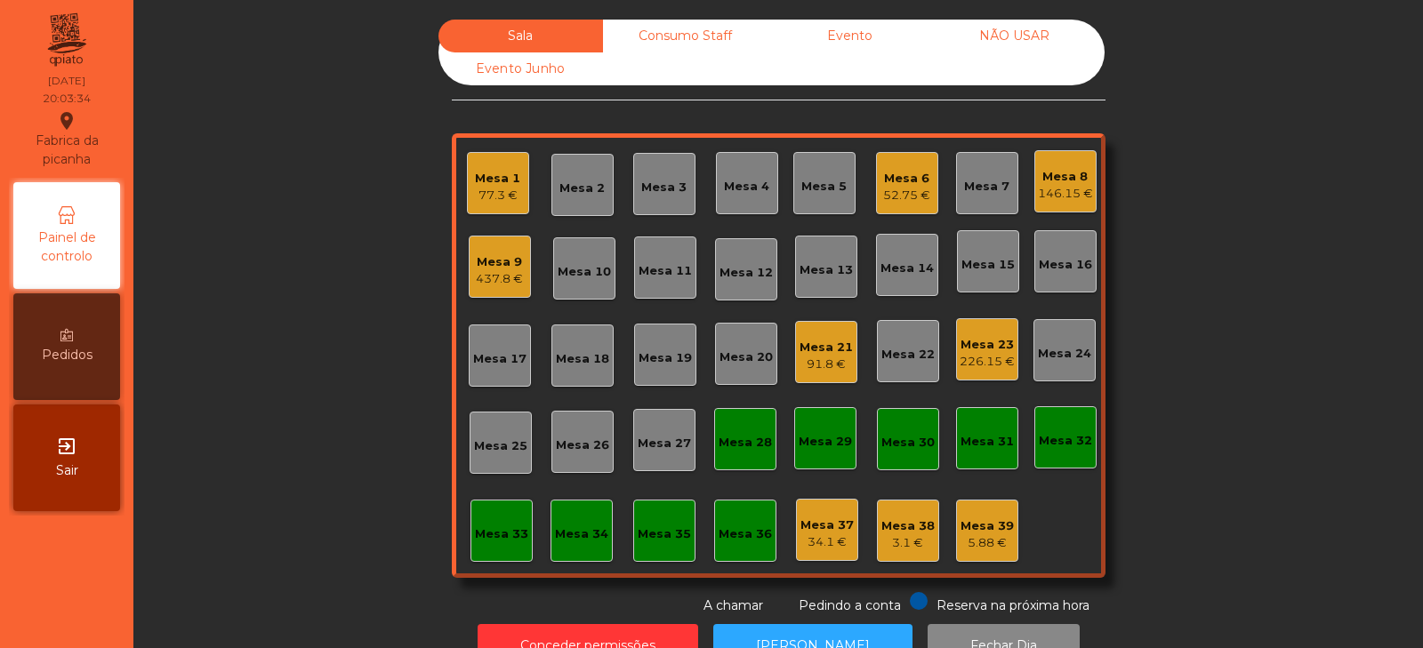
click at [303, 475] on div "Sala Consumo Staff Evento NÃO USAR Evento Junho Mesa 1 77.3 € Mesa 2 Mesa 3 Mes…" at bounding box center [778, 318] width 1242 height 596
click at [292, 374] on div "Sala Consumo Staff Evento NÃO USAR Evento Junho Mesa 1 77.3 € Mesa 2 Mesa 3 Mes…" at bounding box center [778, 318] width 1242 height 596
click at [489, 279] on div "437.8 €" at bounding box center [499, 279] width 47 height 18
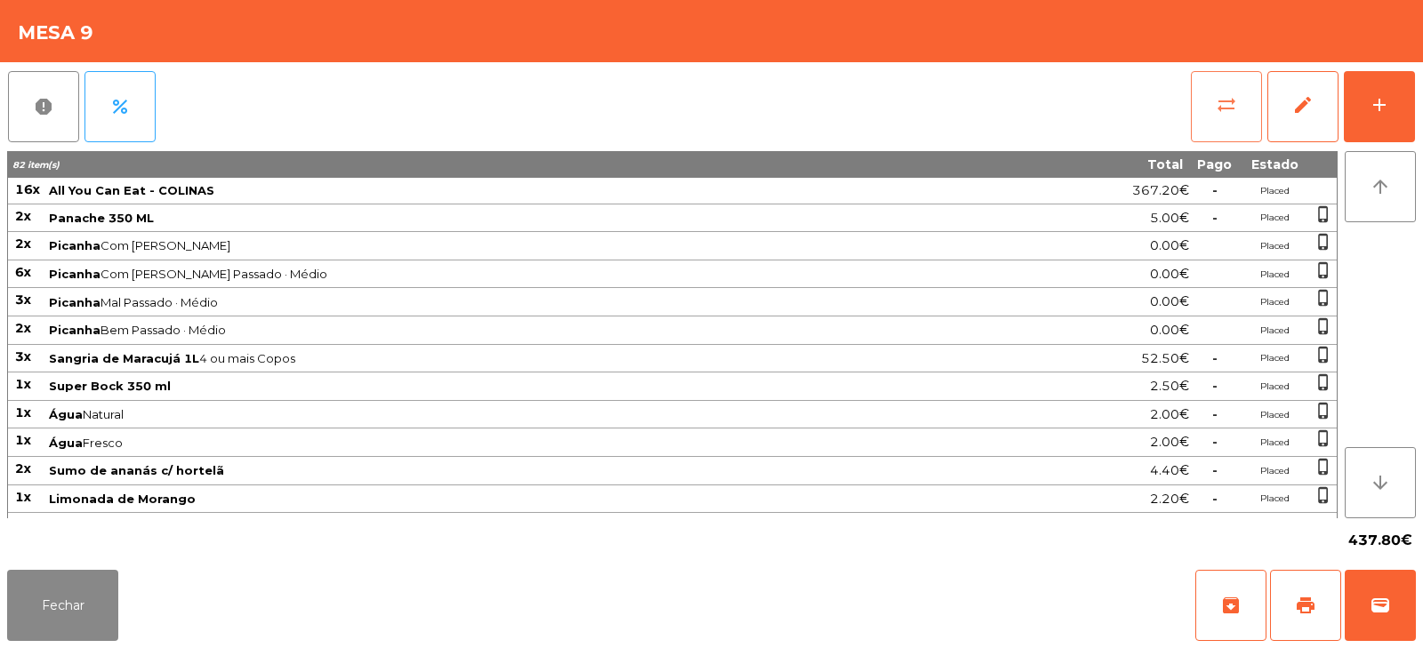
click at [1211, 93] on button "sync_alt" at bounding box center [1226, 106] width 71 height 71
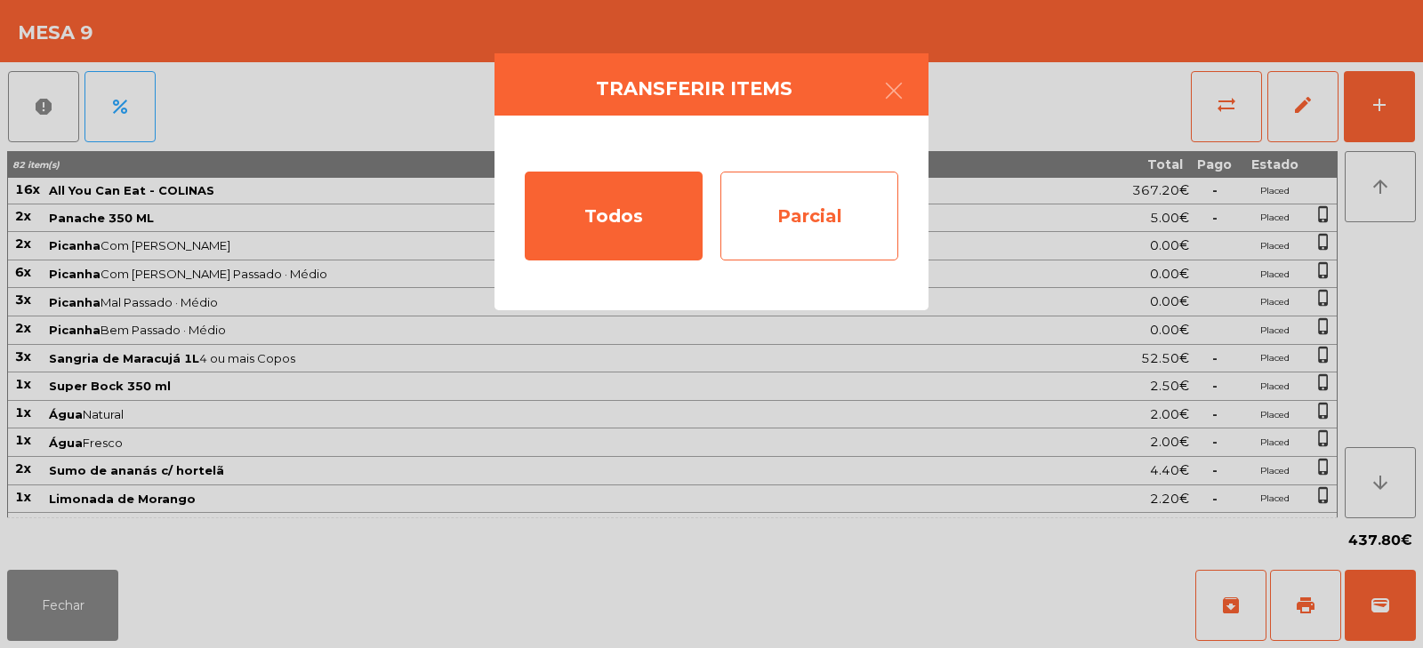
click at [803, 219] on div "Parcial" at bounding box center [810, 216] width 178 height 89
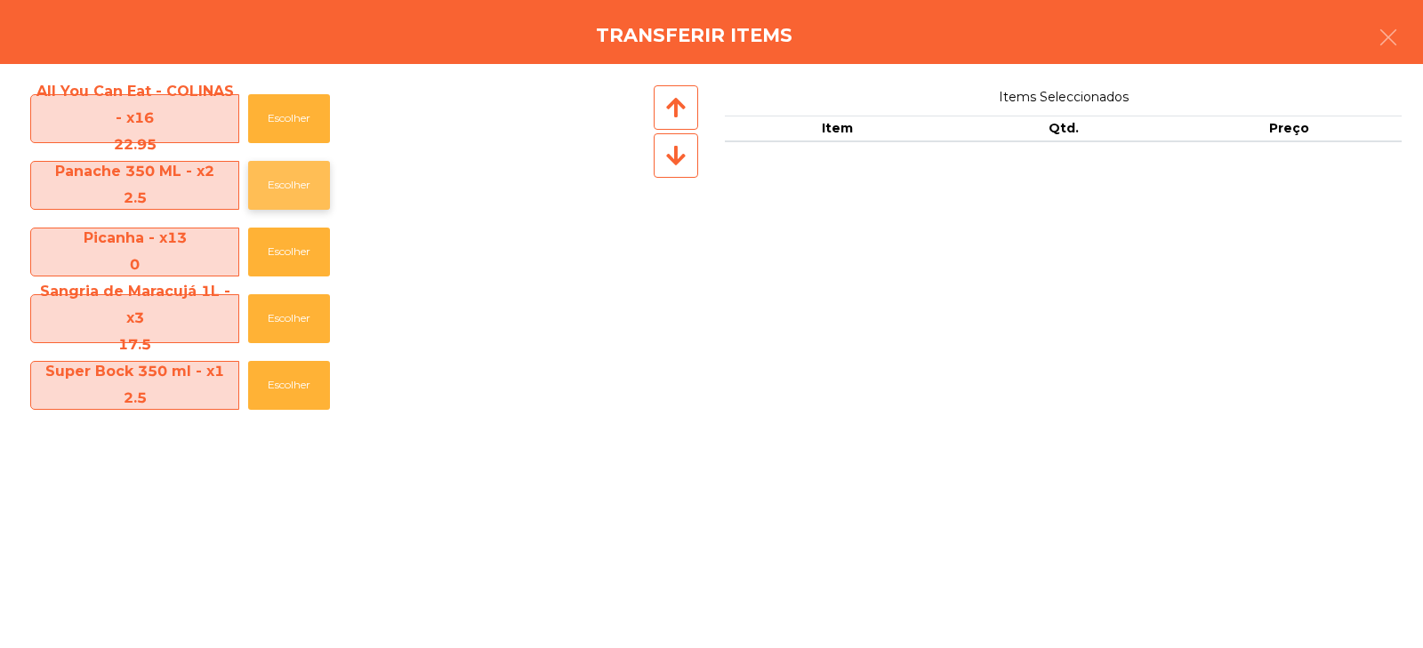
click at [269, 185] on button "Escolher" at bounding box center [289, 185] width 82 height 49
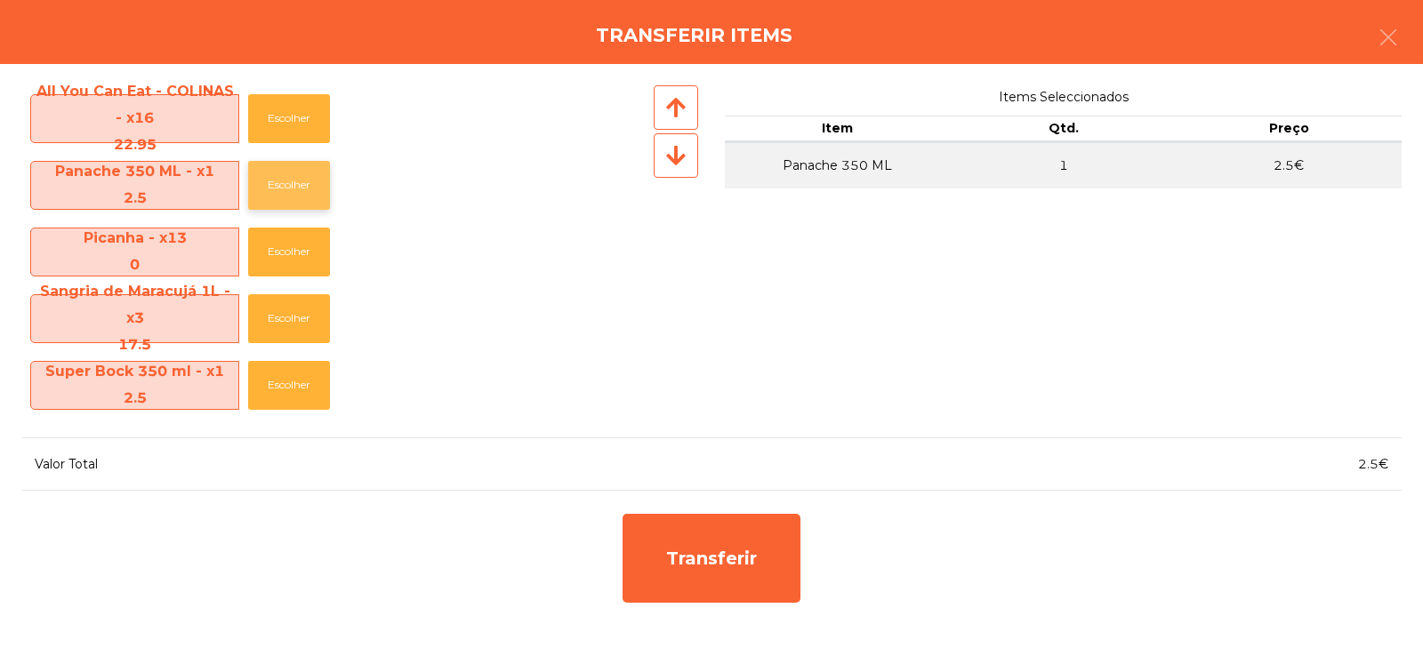
click at [265, 181] on button "Escolher" at bounding box center [289, 185] width 82 height 49
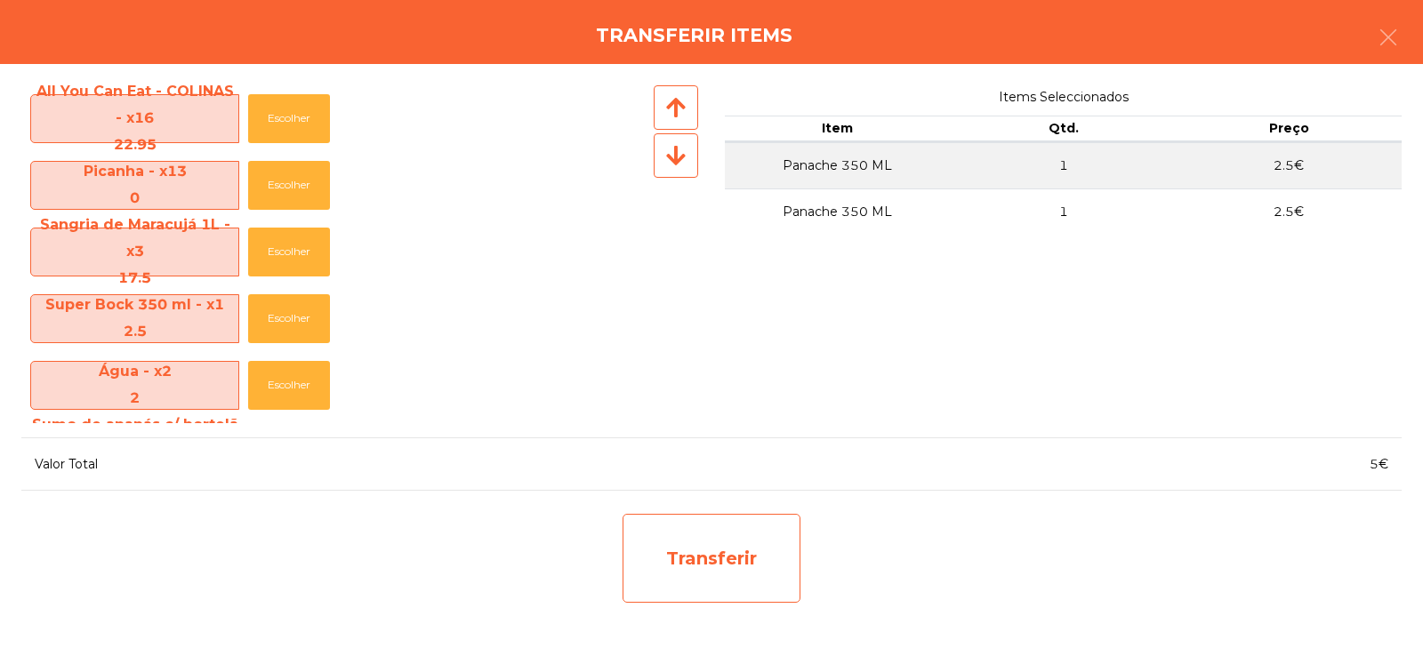
click at [688, 543] on div "Transferir" at bounding box center [712, 558] width 178 height 89
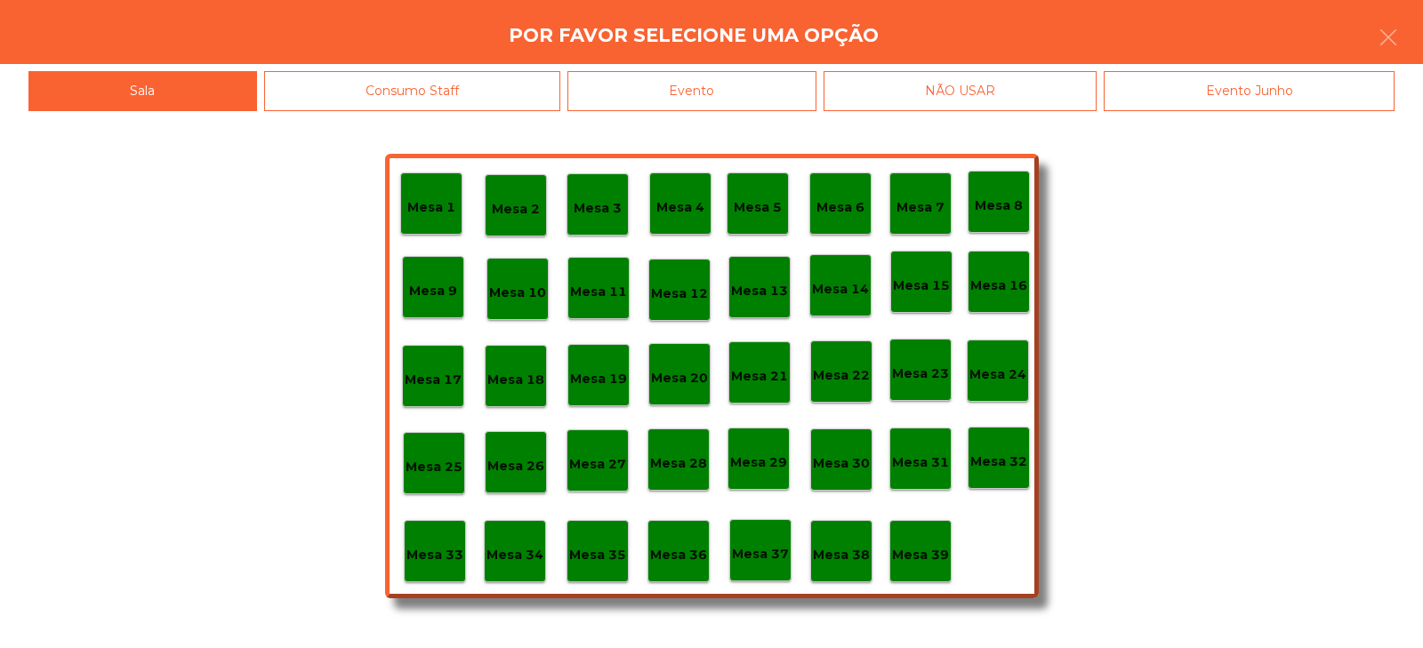
click at [923, 556] on p "Mesa 39" at bounding box center [920, 555] width 57 height 20
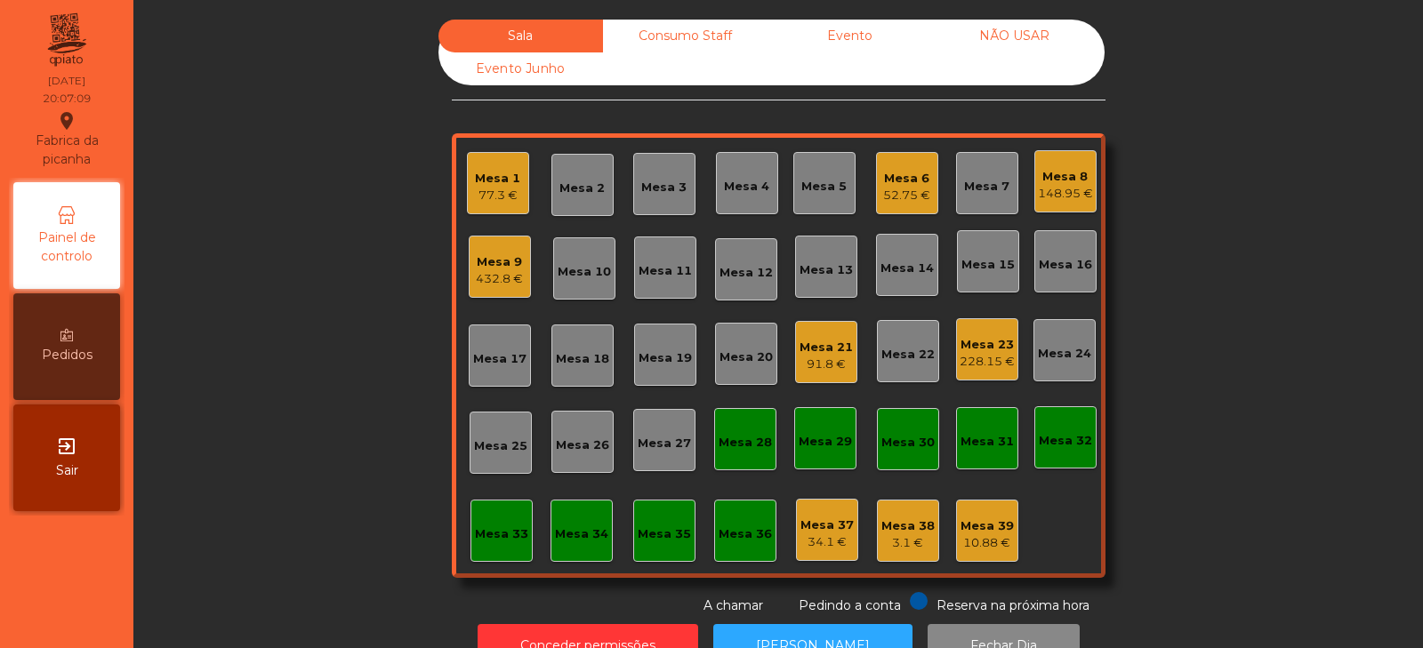
click at [1242, 264] on div "Sala Consumo Staff Evento NÃO USAR Evento Junho Mesa 1 77.3 € Mesa 2 Mesa 3 Mes…" at bounding box center [778, 318] width 1242 height 596
click at [253, 322] on div "Sala Consumo Staff Evento NÃO USAR Evento Junho Mesa 1 77.3 € Mesa 2 Mesa 3 Mes…" at bounding box center [778, 318] width 1242 height 596
click at [475, 539] on div "Mesa 33" at bounding box center [501, 535] width 53 height 18
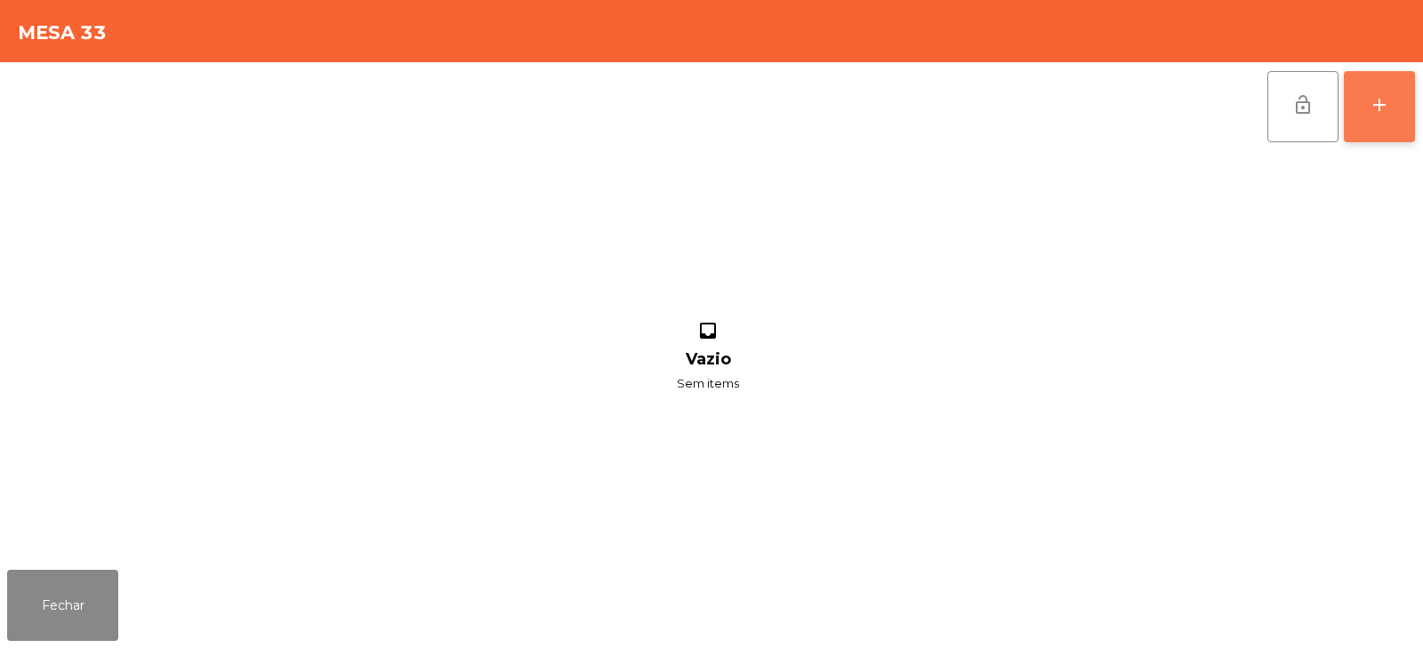
click at [1370, 131] on button "add" at bounding box center [1379, 106] width 71 height 71
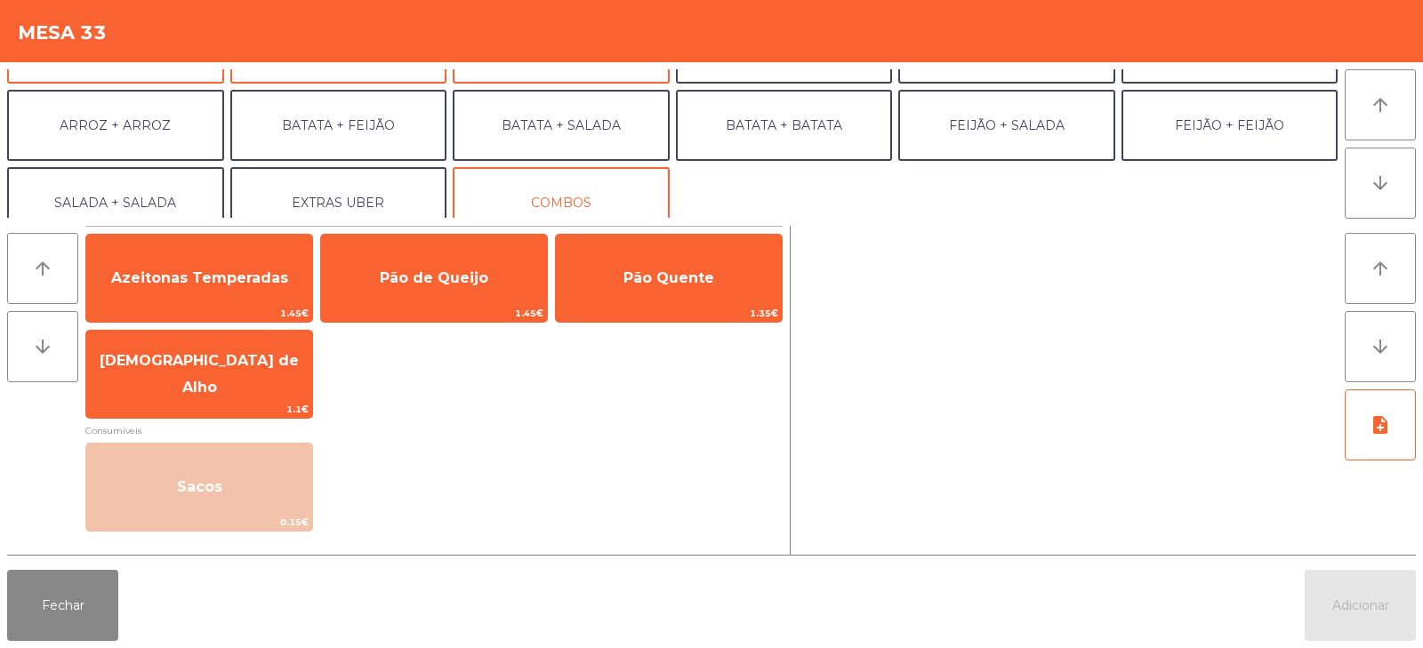
scroll to position [232, 0]
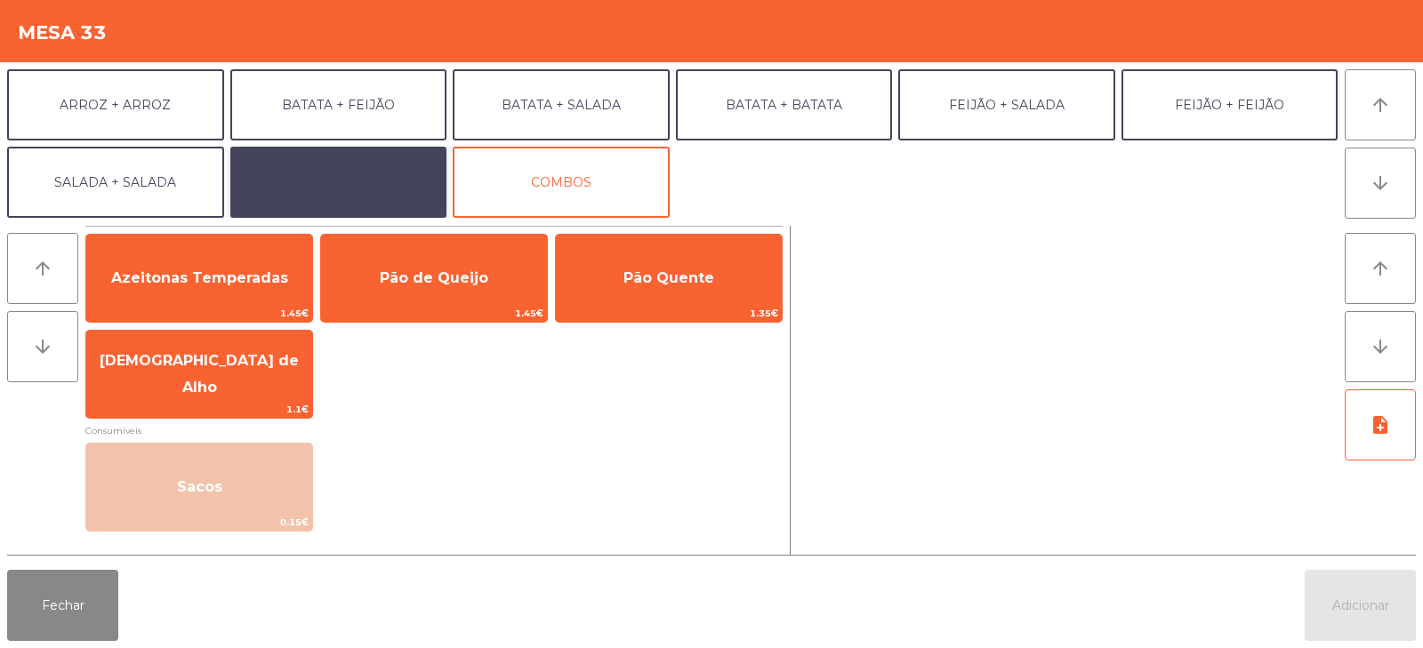
click at [356, 189] on button "EXTRAS UBER" at bounding box center [338, 182] width 217 height 71
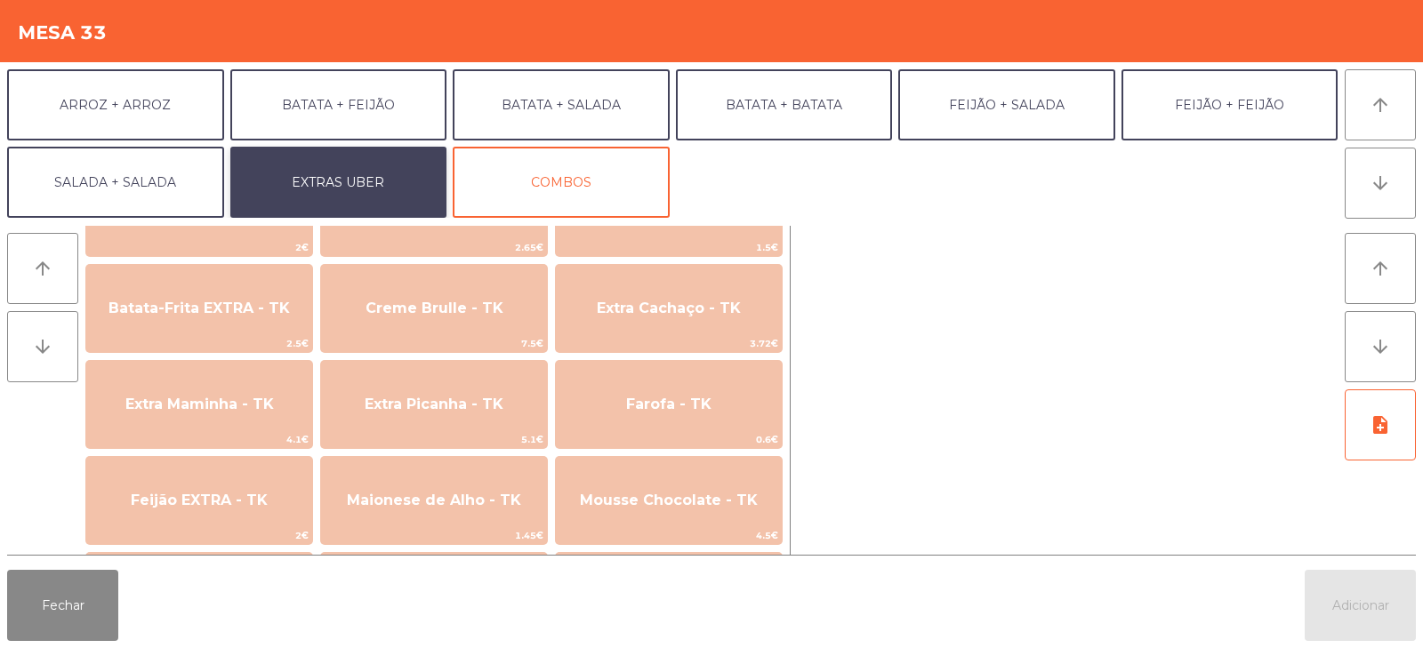
scroll to position [777, 0]
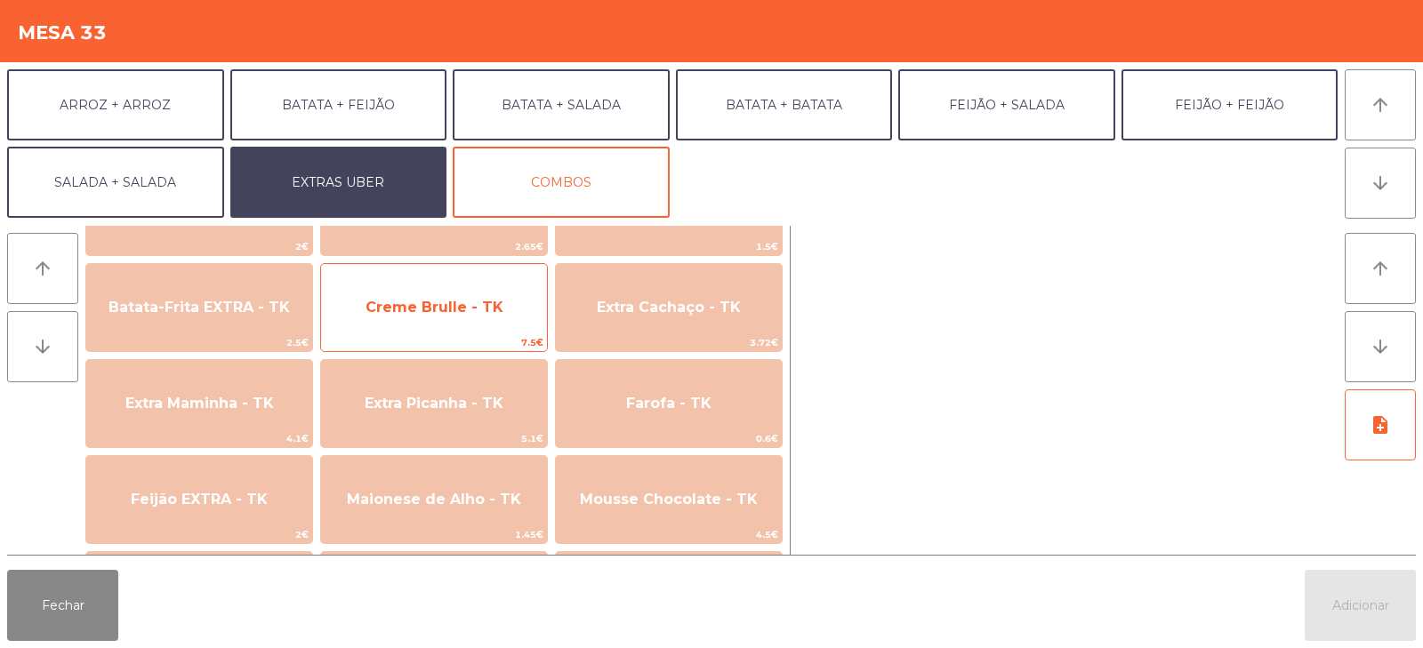
click at [448, 299] on span "Creme Brulle - TK" at bounding box center [435, 307] width 138 height 17
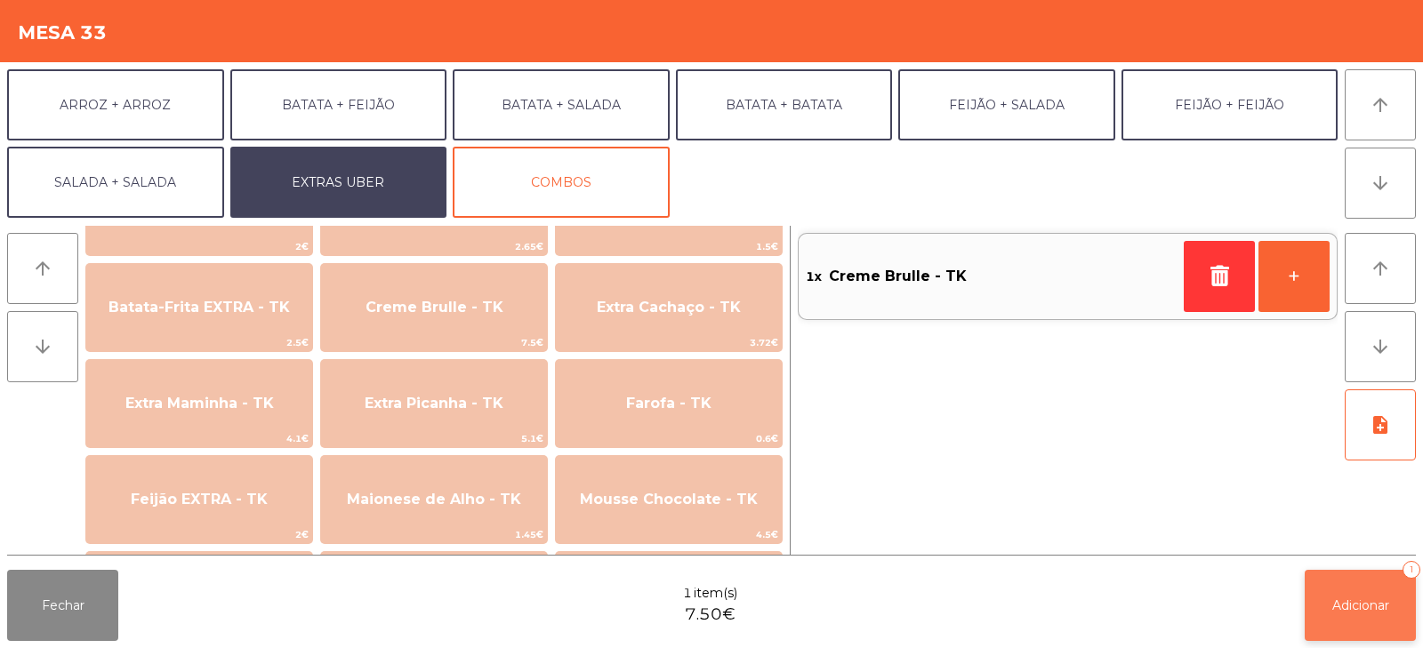
click at [1348, 601] on span "Adicionar" at bounding box center [1361, 606] width 57 height 16
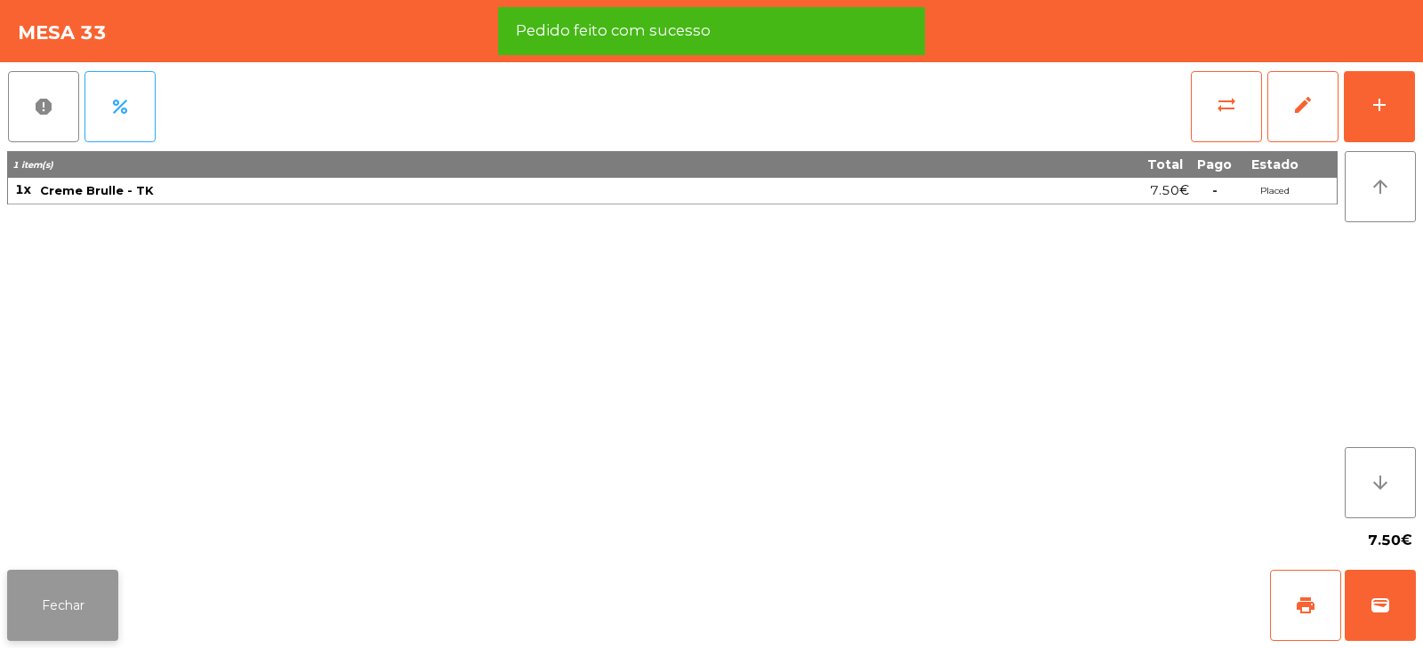
click at [71, 616] on button "Fechar" at bounding box center [62, 605] width 111 height 71
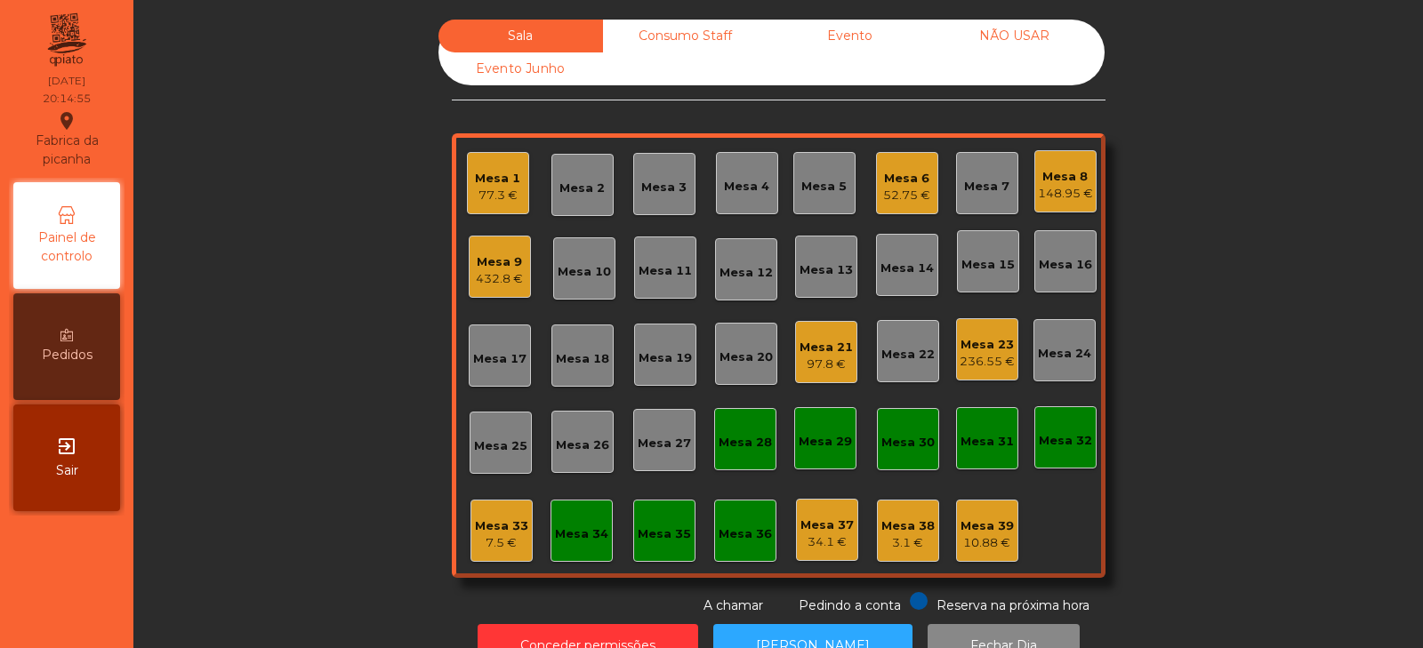
click at [817, 349] on div "Mesa 21" at bounding box center [826, 348] width 53 height 18
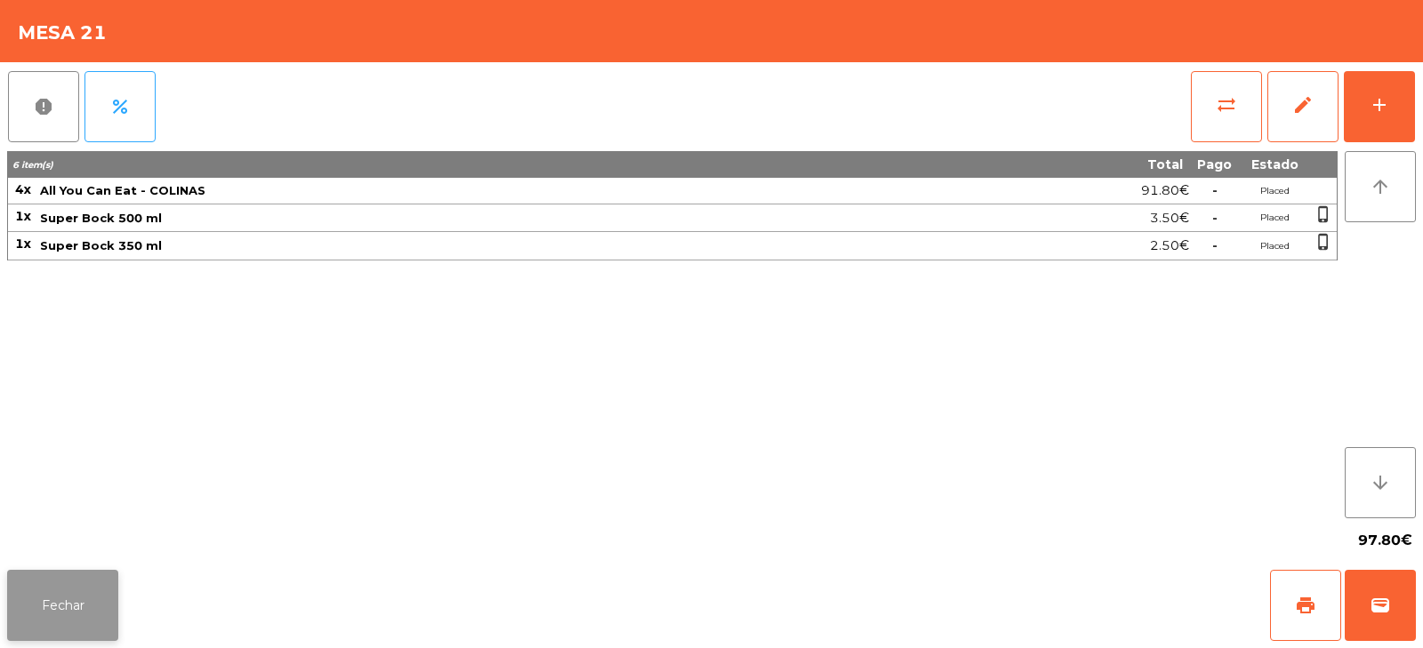
click at [97, 588] on button "Fechar" at bounding box center [62, 605] width 111 height 71
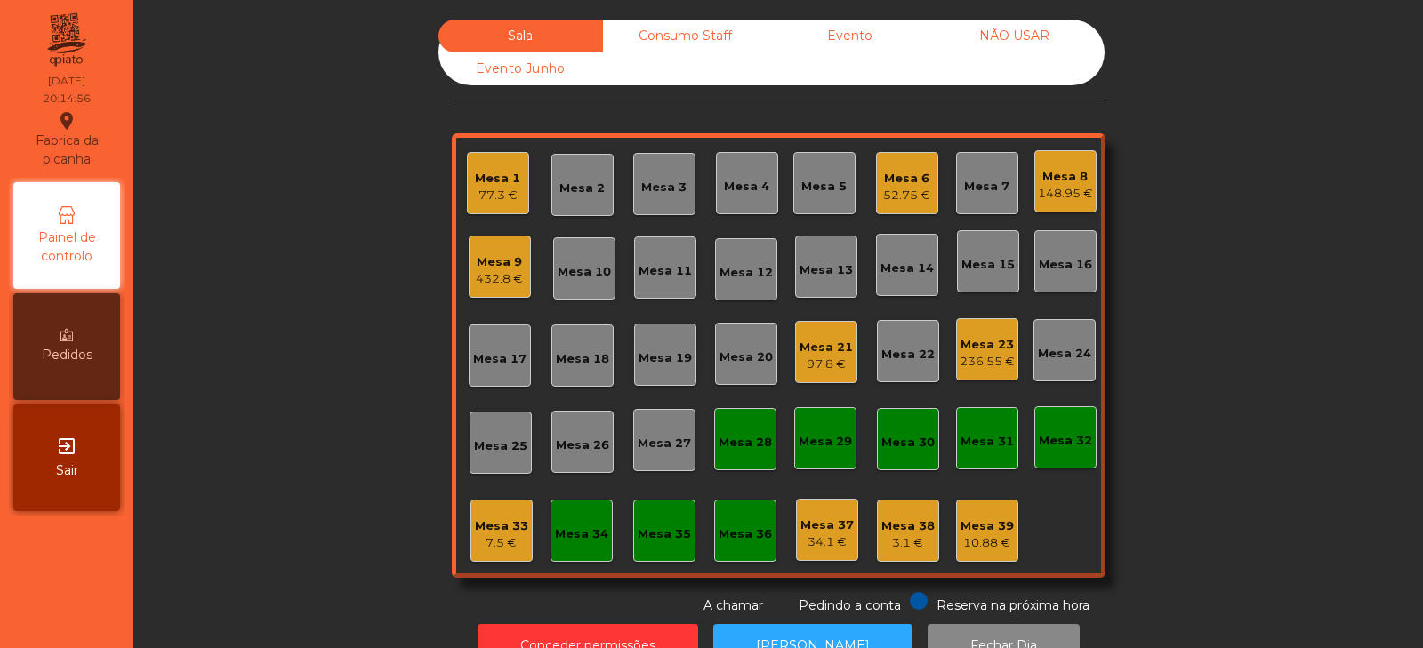
click at [273, 375] on div "Sala Consumo Staff Evento NÃO USAR Evento Junho Mesa 1 77.3 € Mesa 2 Mesa 3 Mes…" at bounding box center [778, 318] width 1242 height 596
click at [567, 186] on div "Mesa 2" at bounding box center [582, 189] width 45 height 18
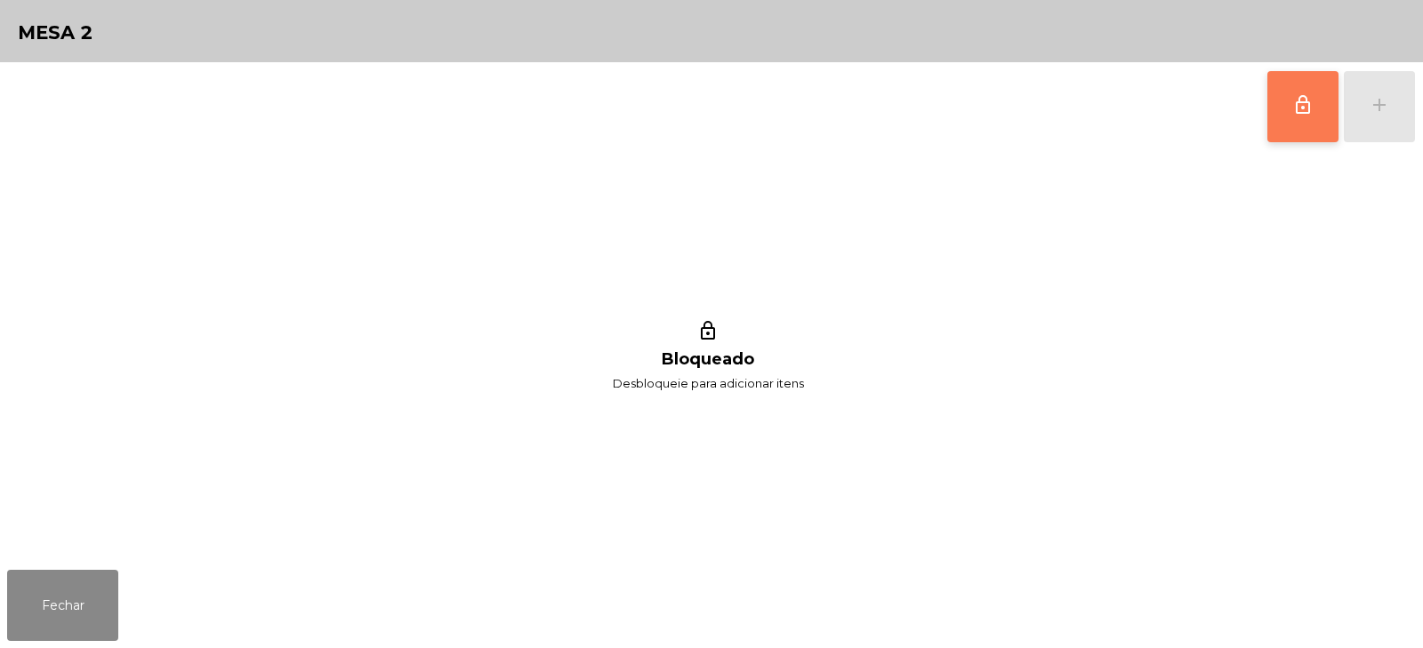
click at [1293, 107] on span "lock_outline" at bounding box center [1303, 104] width 21 height 21
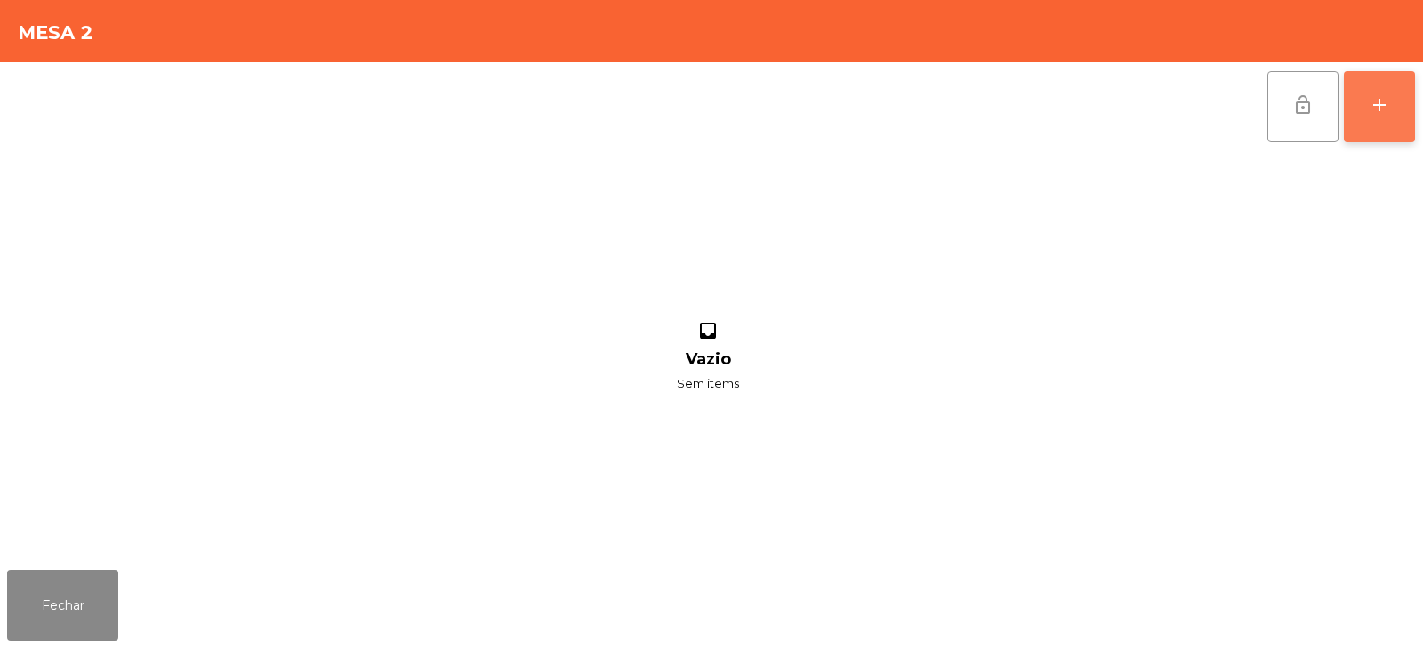
click at [1372, 109] on div "add" at bounding box center [1379, 104] width 21 height 21
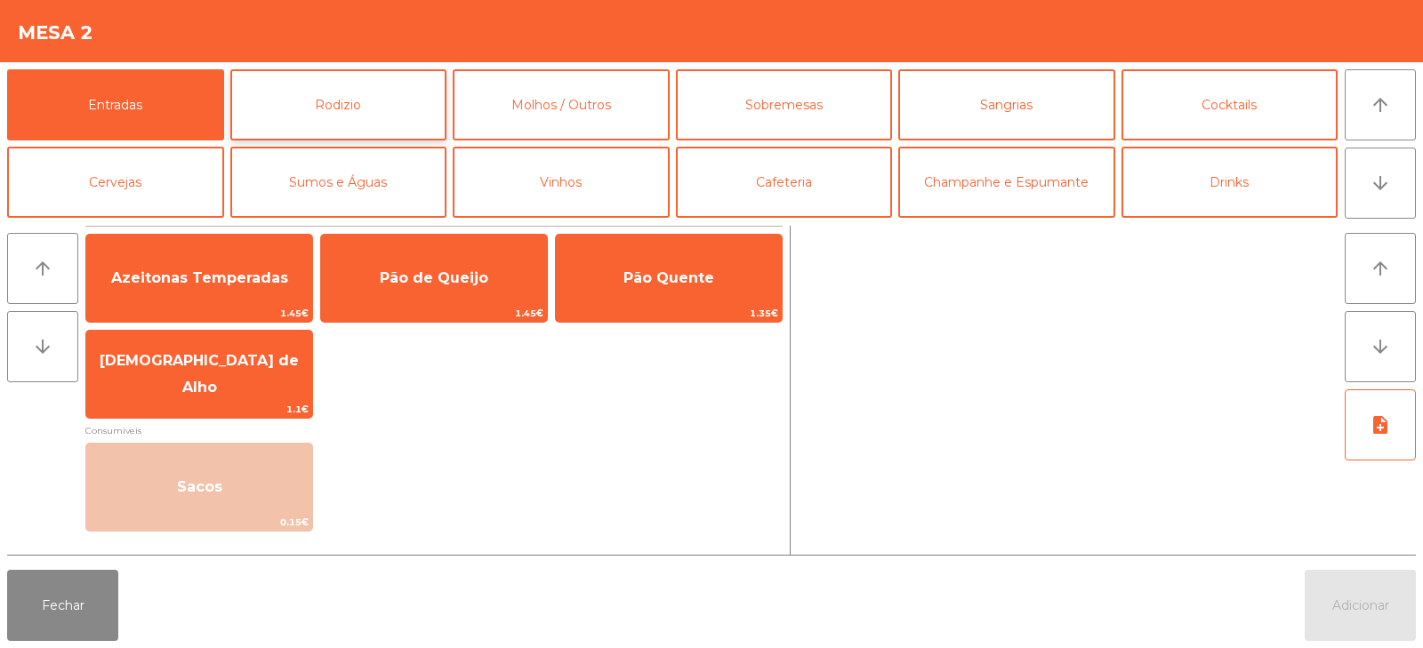
click at [385, 108] on button "Rodizio" at bounding box center [338, 104] width 217 height 71
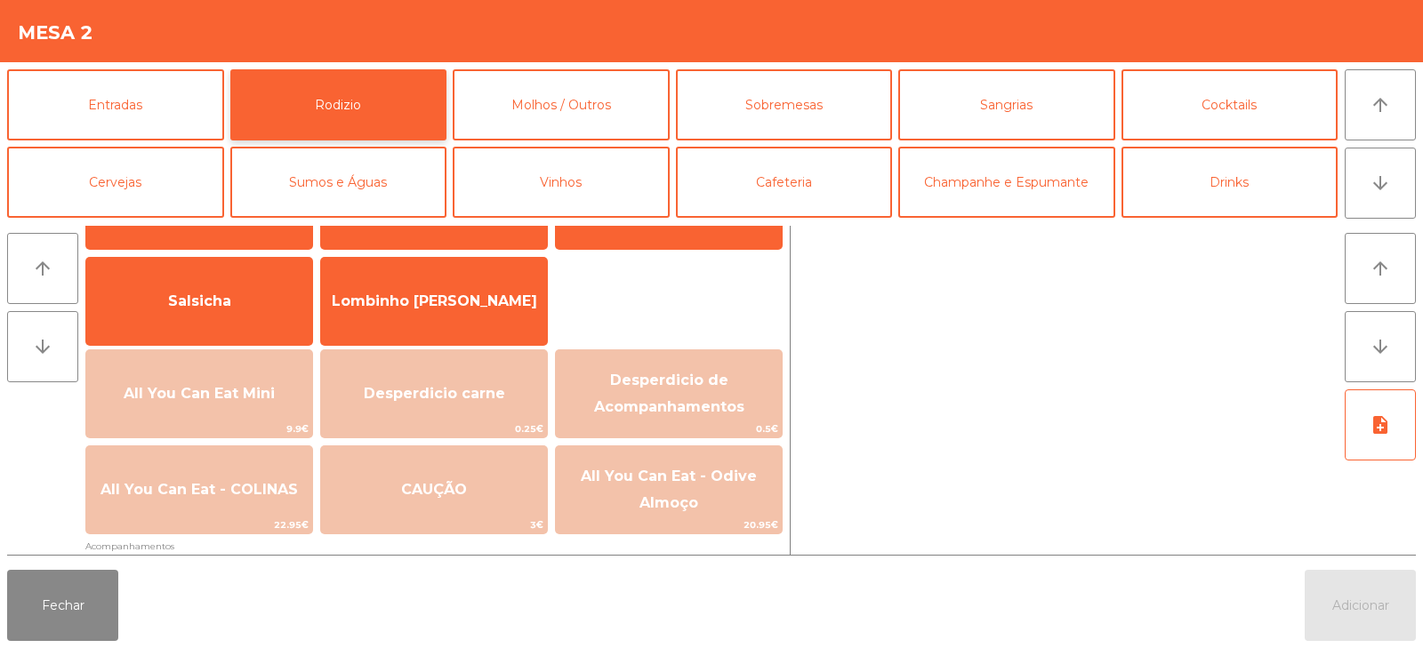
scroll to position [158, 0]
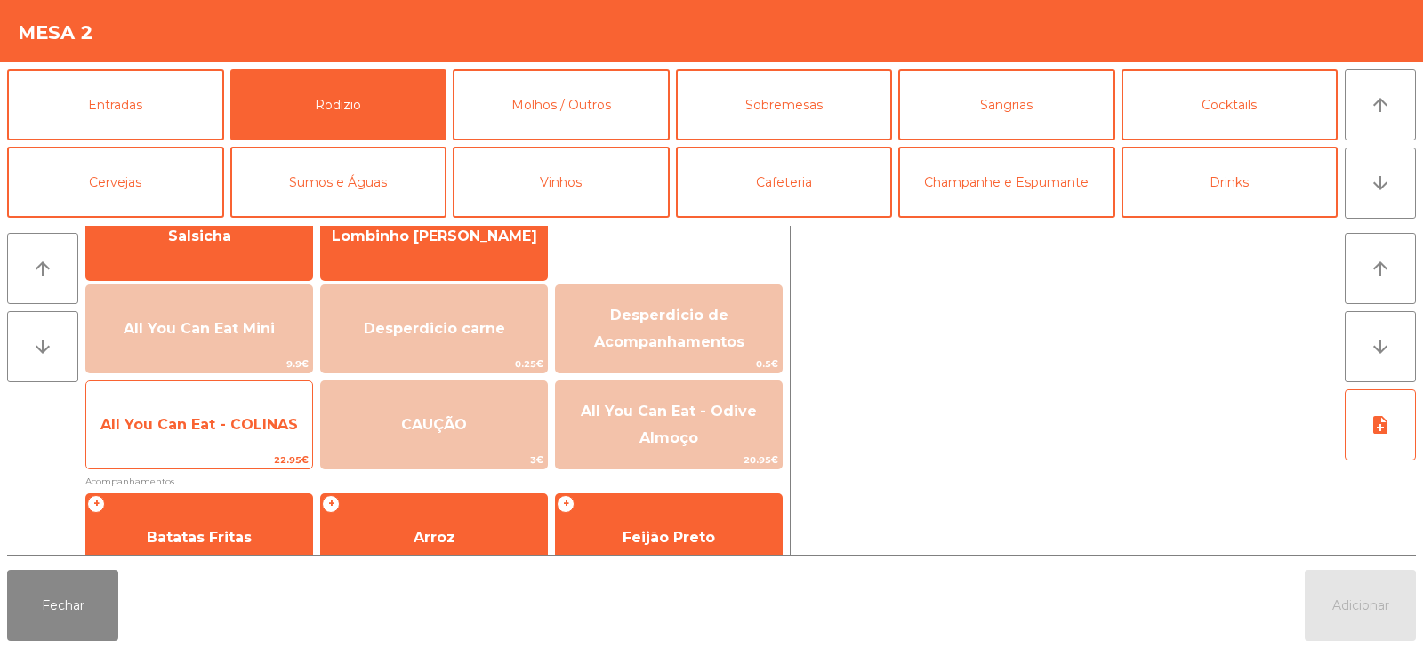
click at [202, 415] on span "All You Can Eat - COLINAS" at bounding box center [199, 425] width 226 height 48
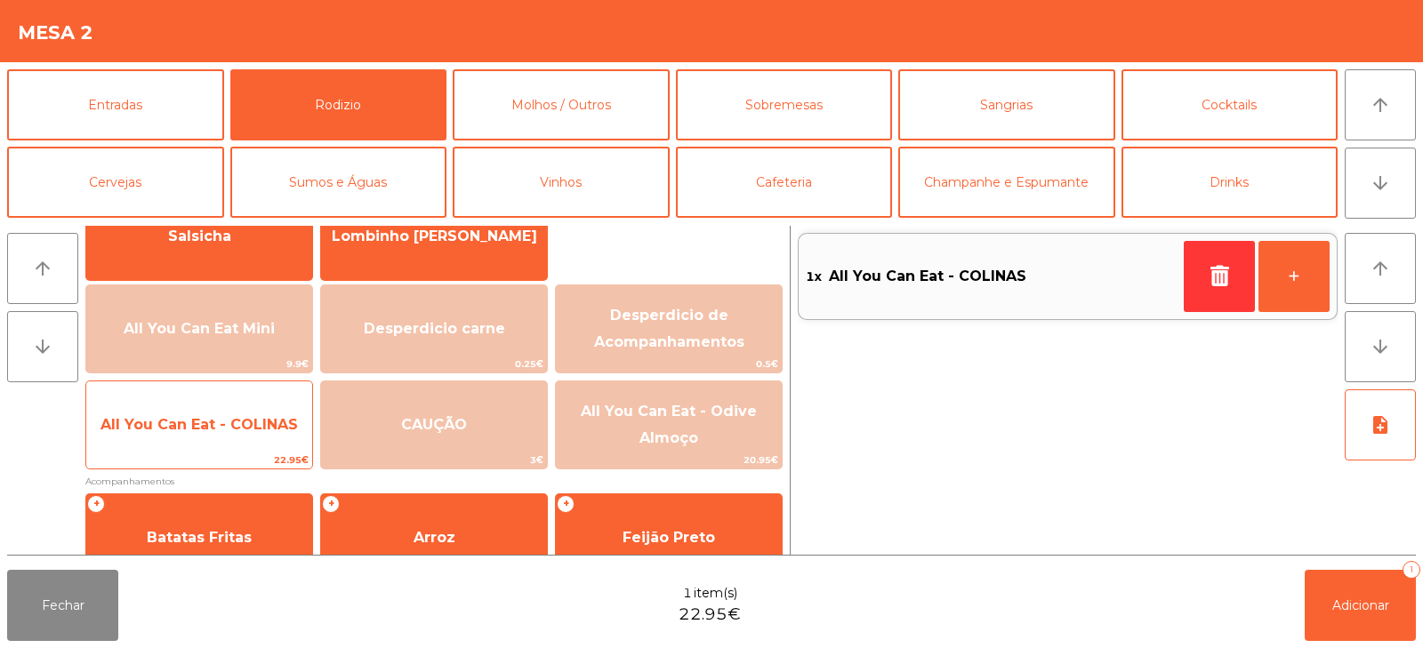
click at [196, 410] on span "All You Can Eat - COLINAS" at bounding box center [199, 425] width 226 height 48
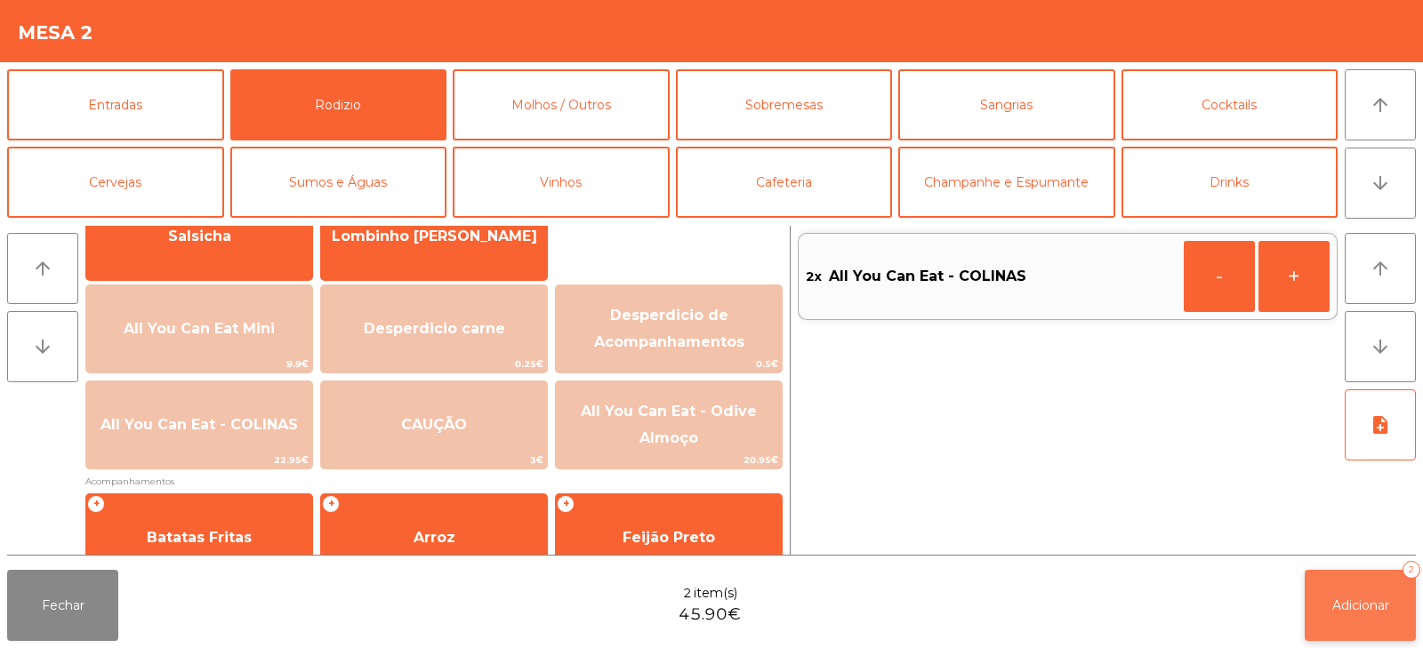
click at [1333, 576] on button "Adicionar 2" at bounding box center [1360, 605] width 111 height 71
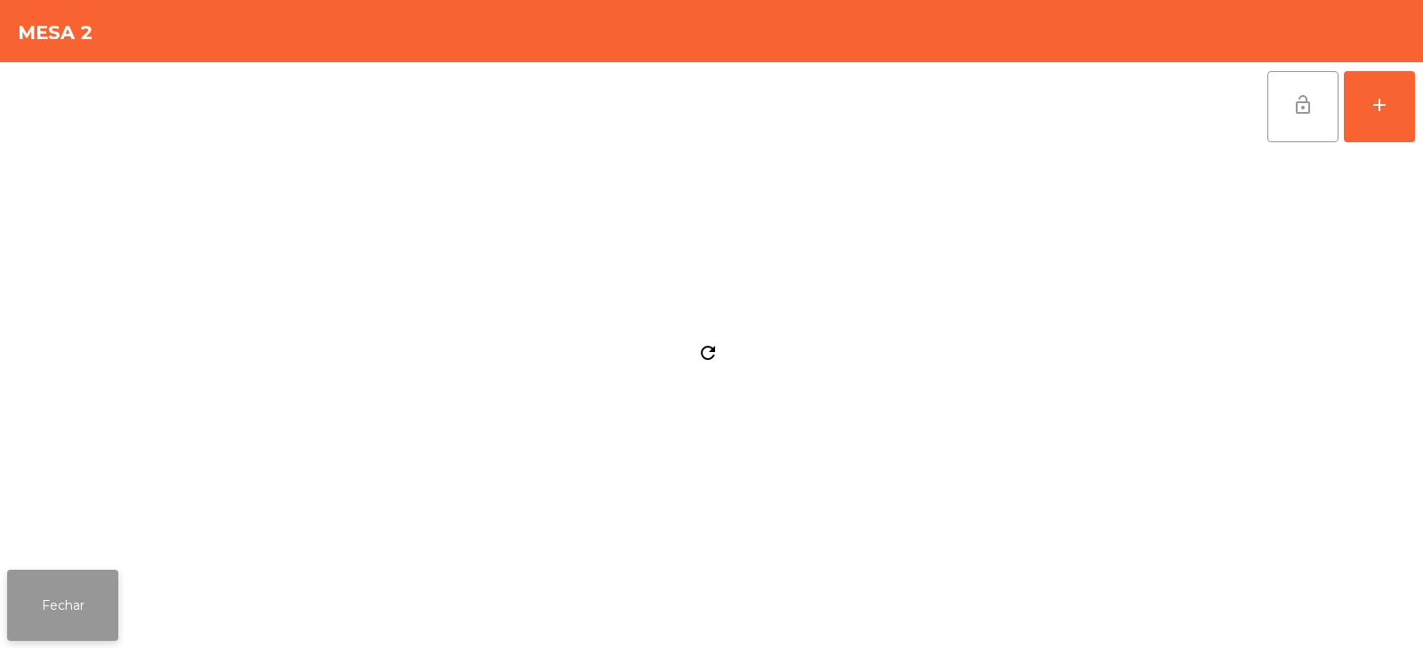
click at [52, 600] on button "Fechar" at bounding box center [62, 605] width 111 height 71
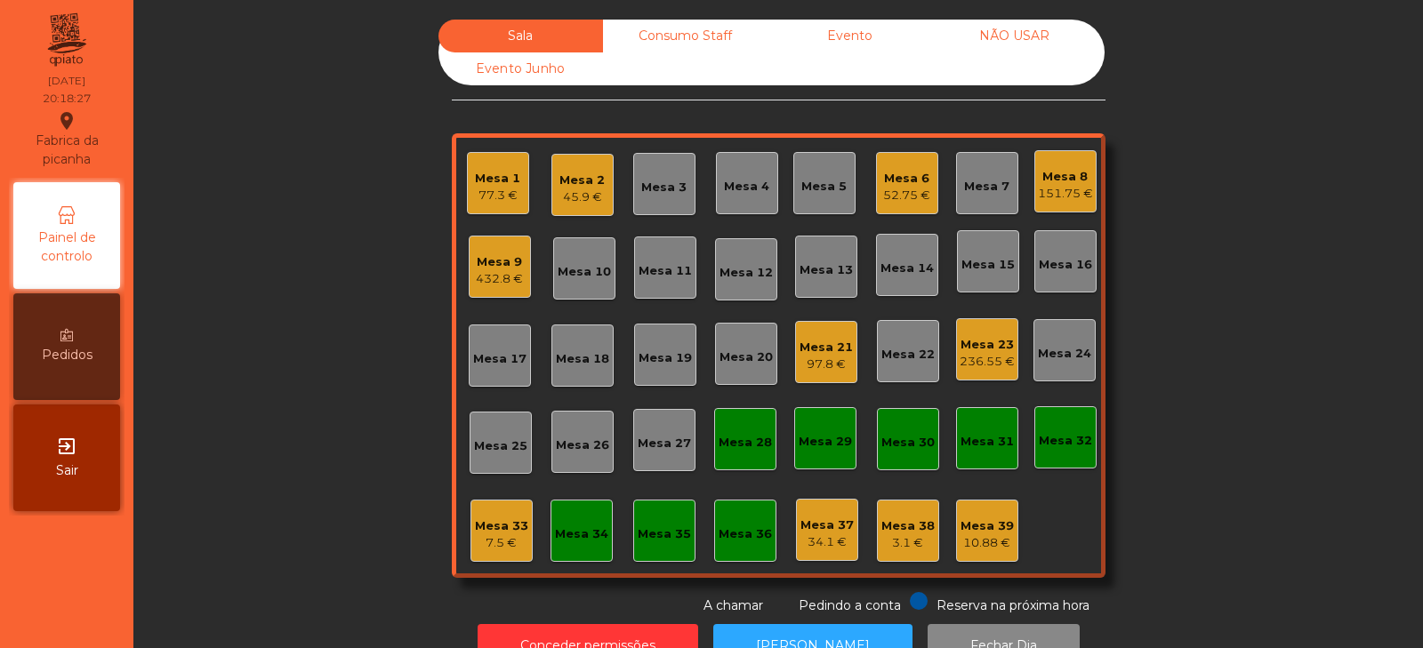
click at [1221, 310] on div "Sala Consumo Staff Evento NÃO USAR Evento Junho Mesa 1 77.3 € Mesa 2 45.9 € Mes…" at bounding box center [778, 318] width 1242 height 596
click at [1051, 334] on div "Mesa 24" at bounding box center [1065, 350] width 62 height 62
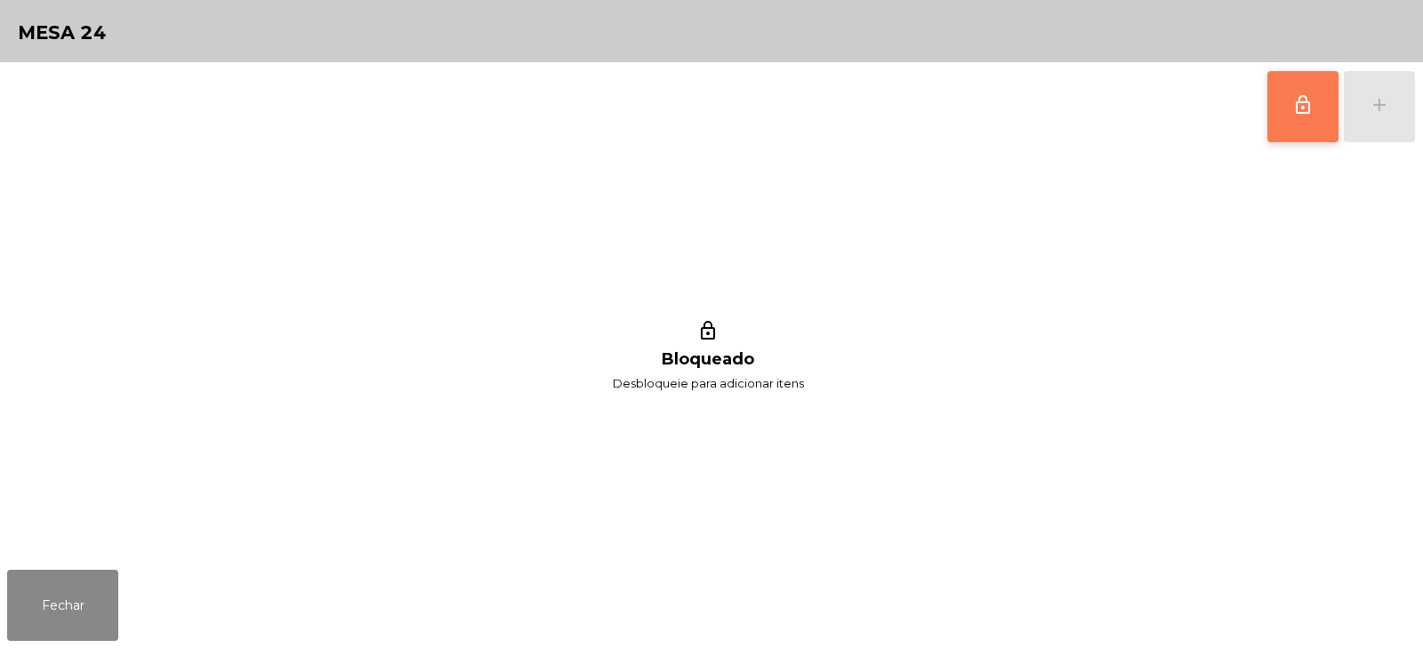
click at [1310, 101] on span "lock_outline" at bounding box center [1303, 104] width 21 height 21
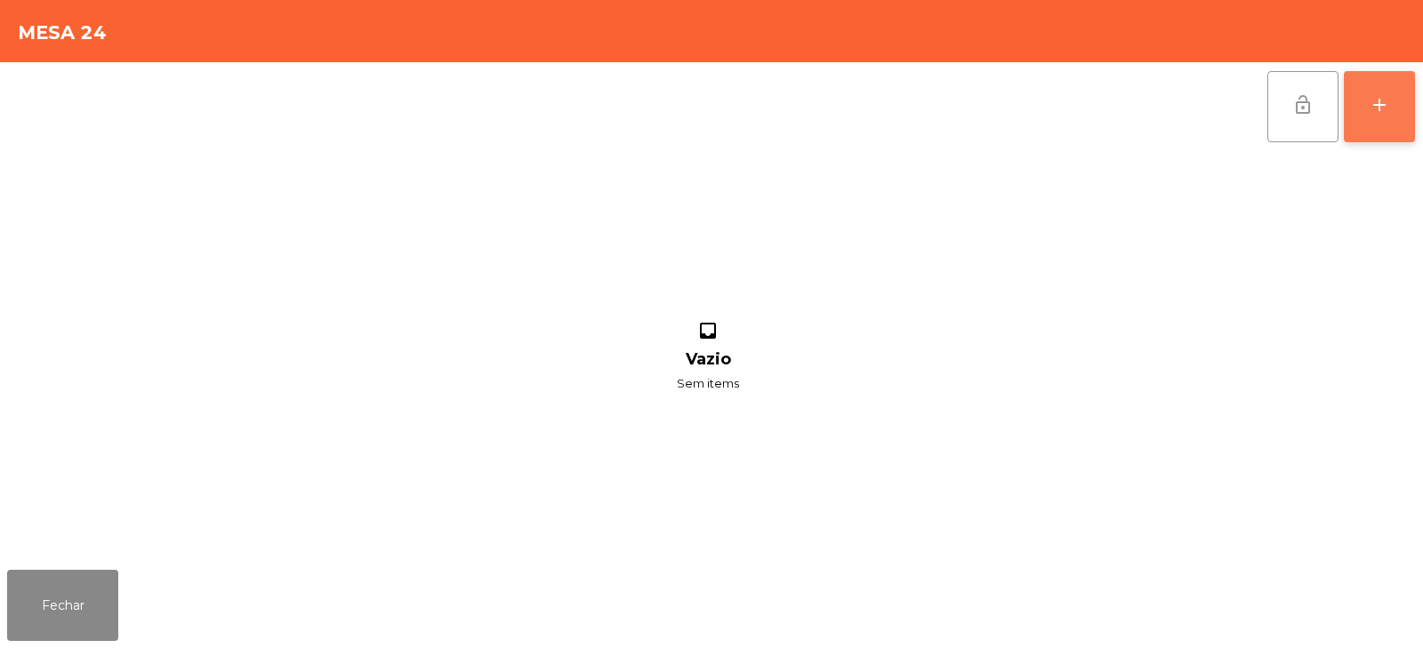
click at [1390, 118] on button "add" at bounding box center [1379, 106] width 71 height 71
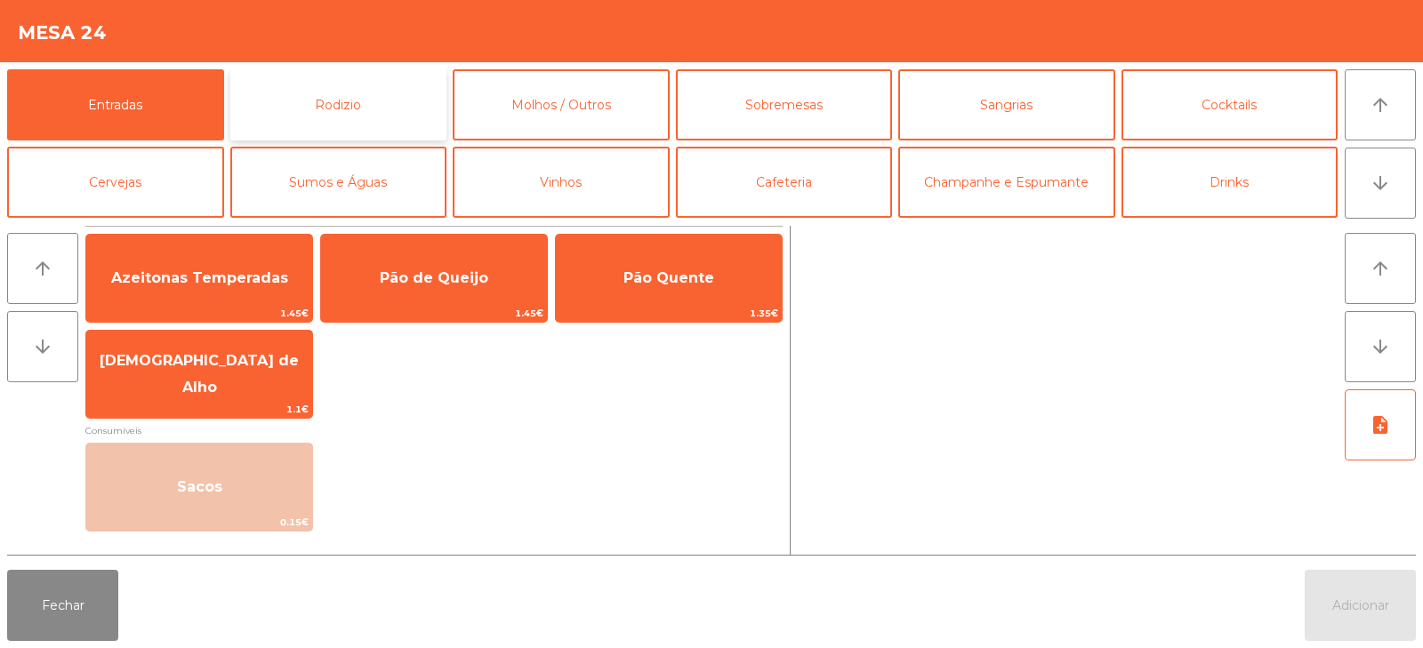
click at [375, 106] on button "Rodizio" at bounding box center [338, 104] width 217 height 71
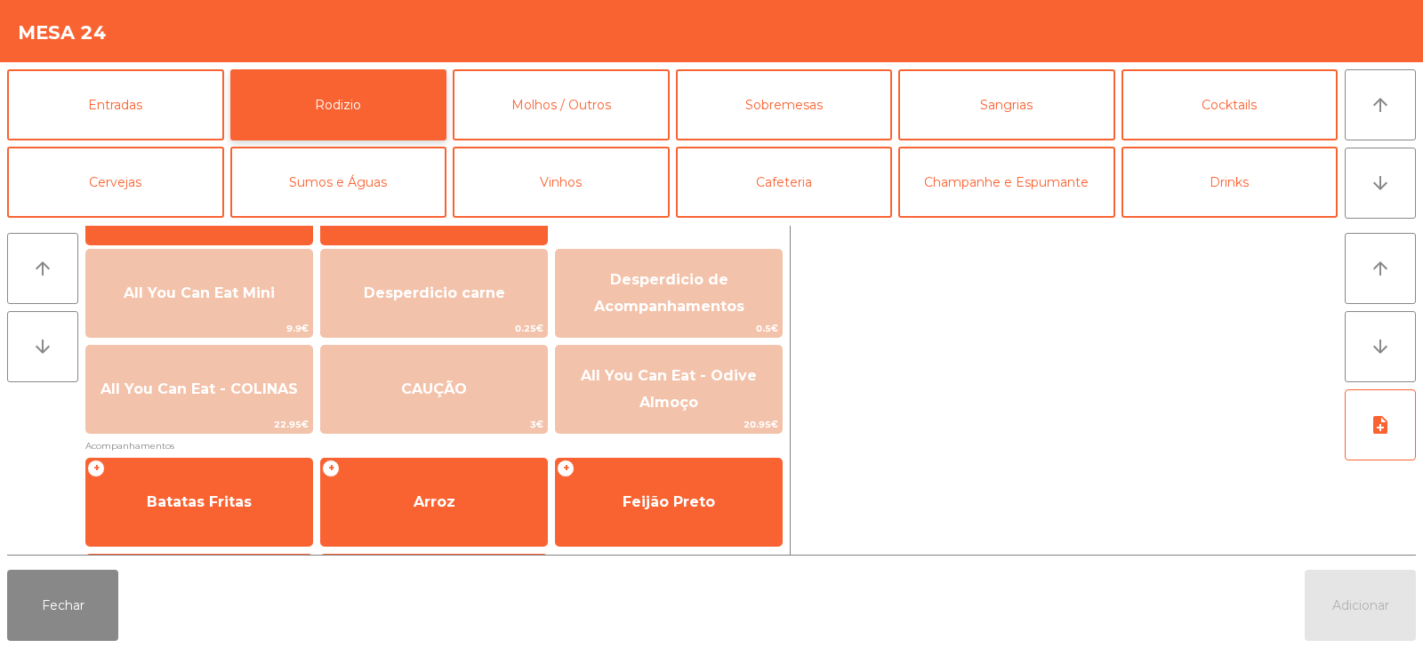
scroll to position [198, 0]
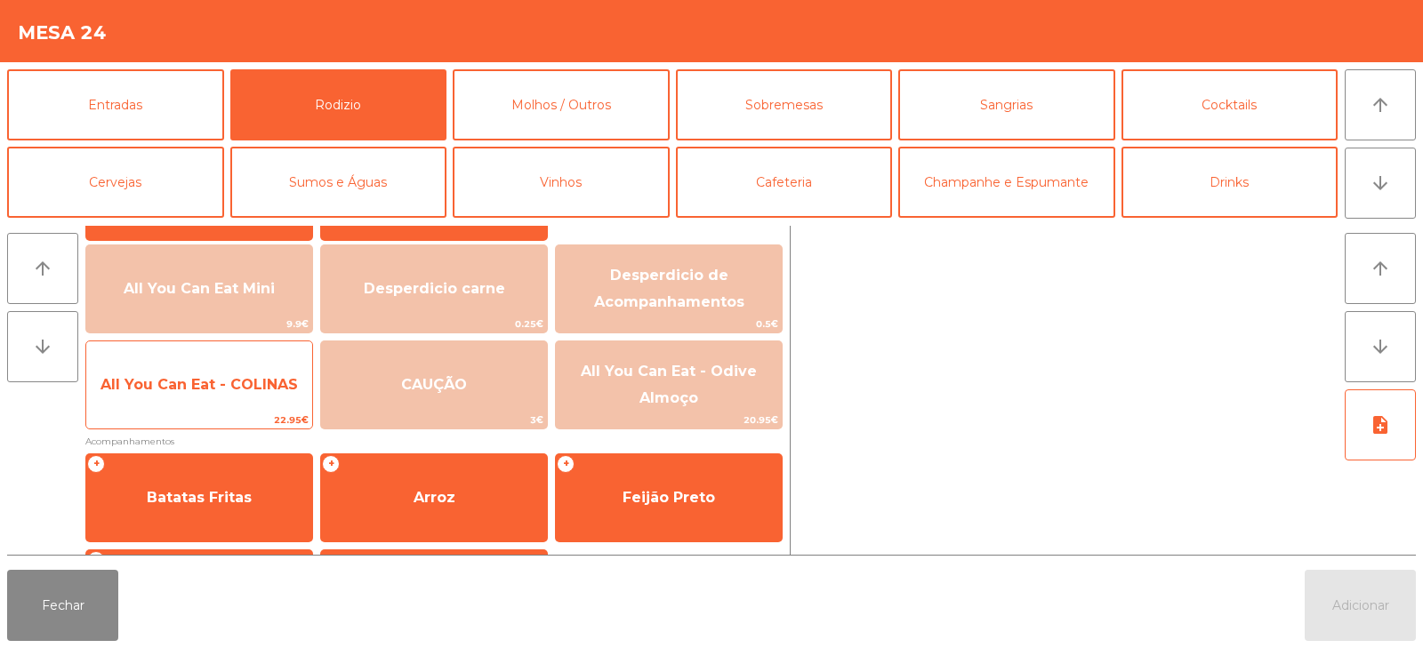
click at [232, 393] on span "All You Can Eat - COLINAS" at bounding box center [199, 385] width 226 height 48
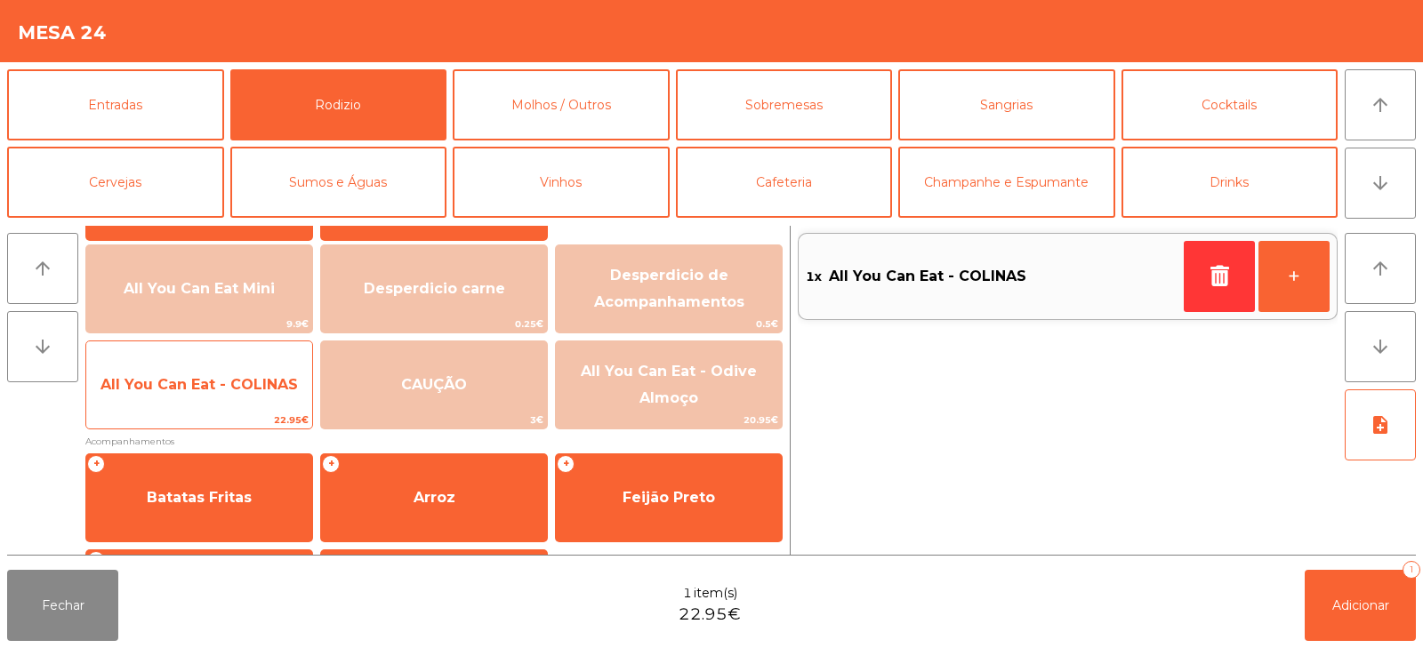
click at [233, 401] on span "All You Can Eat - COLINAS" at bounding box center [199, 385] width 226 height 48
click at [228, 415] on span "22.95€" at bounding box center [199, 420] width 226 height 17
click at [228, 423] on span "22.95€" at bounding box center [199, 420] width 226 height 17
click at [222, 407] on span "All You Can Eat - COLINAS" at bounding box center [199, 385] width 226 height 48
click at [227, 405] on span "All You Can Eat - COLINAS" at bounding box center [199, 385] width 226 height 48
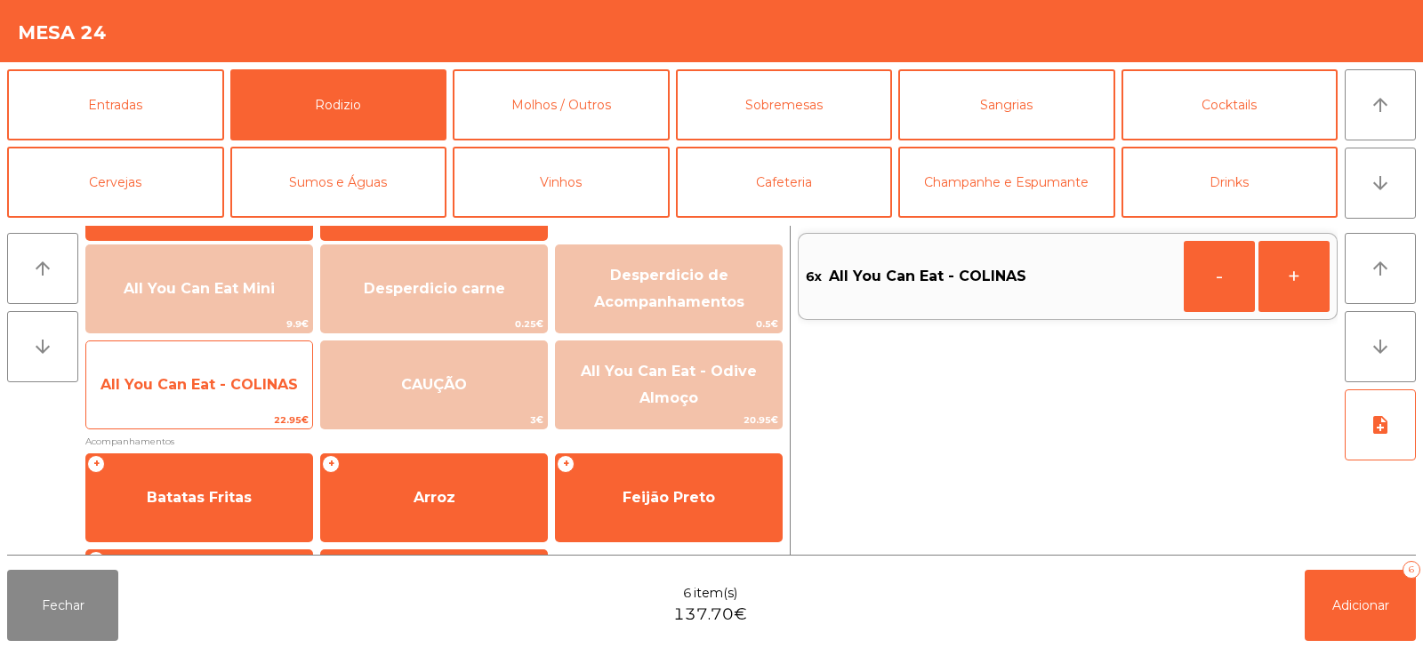
click at [238, 404] on span "All You Can Eat - COLINAS" at bounding box center [199, 385] width 226 height 48
click at [202, 423] on span "22.95€" at bounding box center [199, 420] width 226 height 17
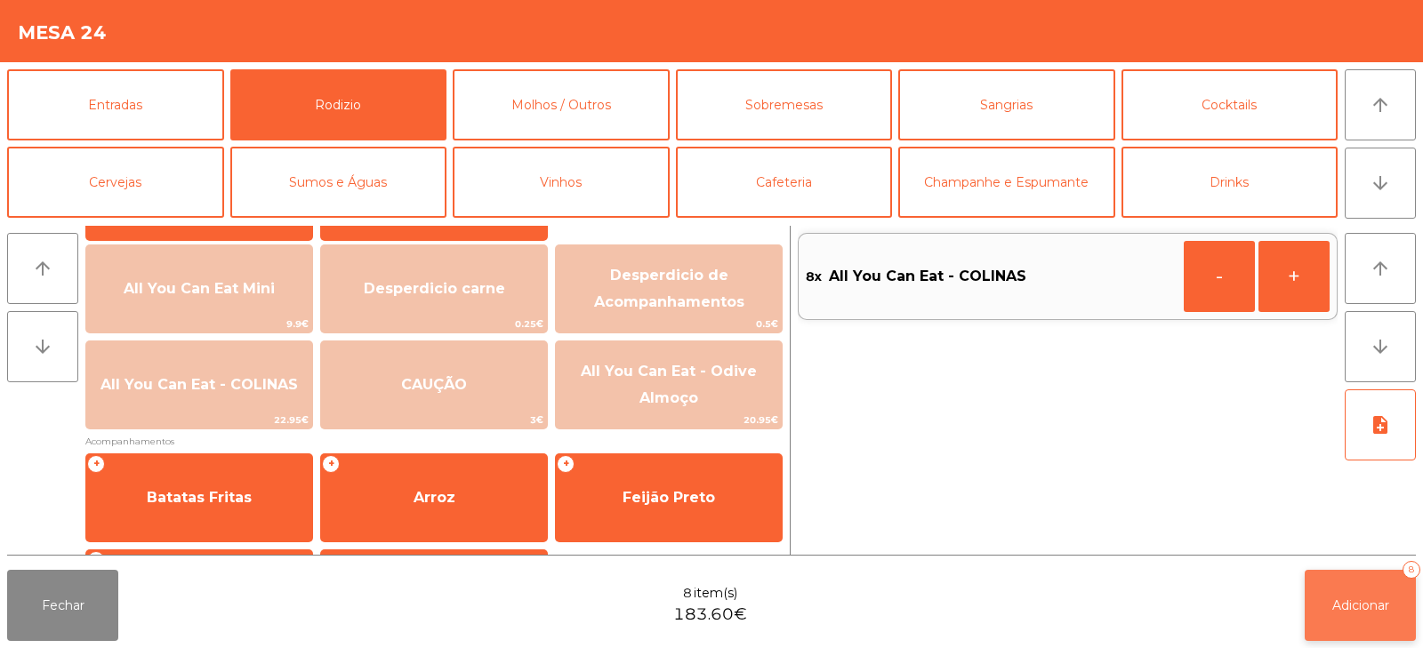
click at [1319, 587] on button "Adicionar 8" at bounding box center [1360, 605] width 111 height 71
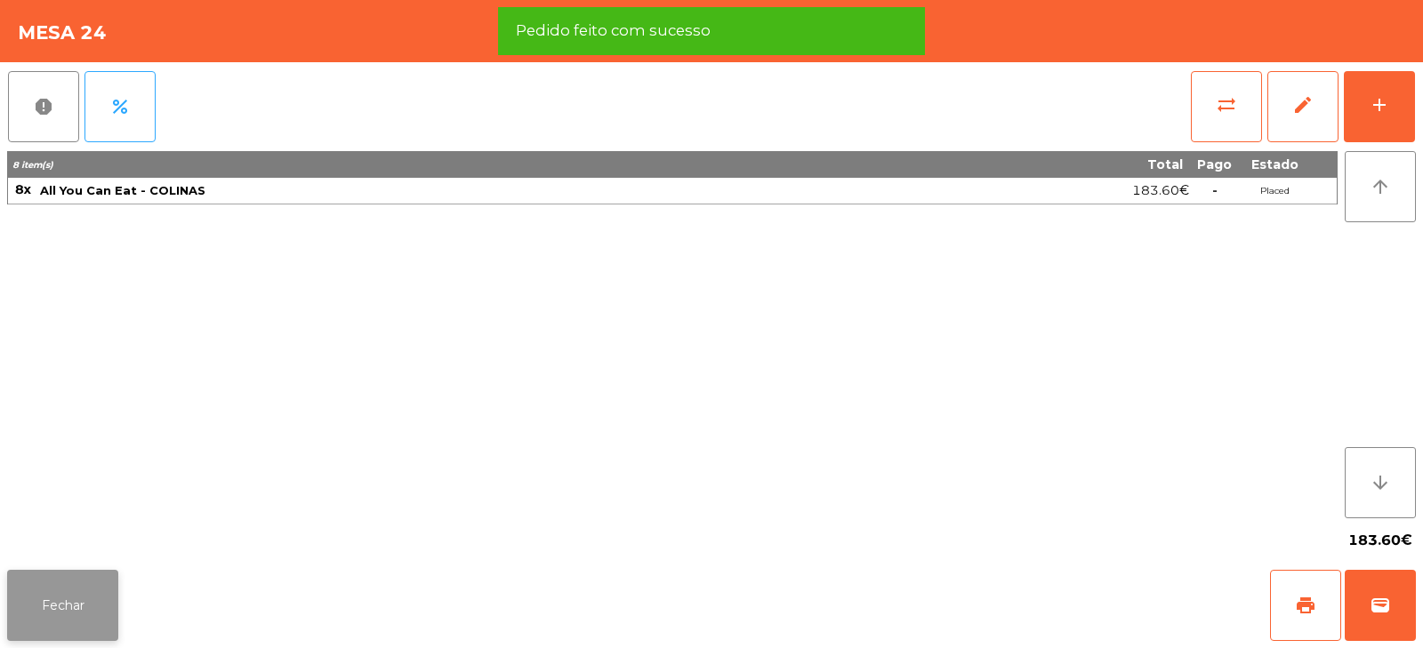
click at [77, 620] on button "Fechar" at bounding box center [62, 605] width 111 height 71
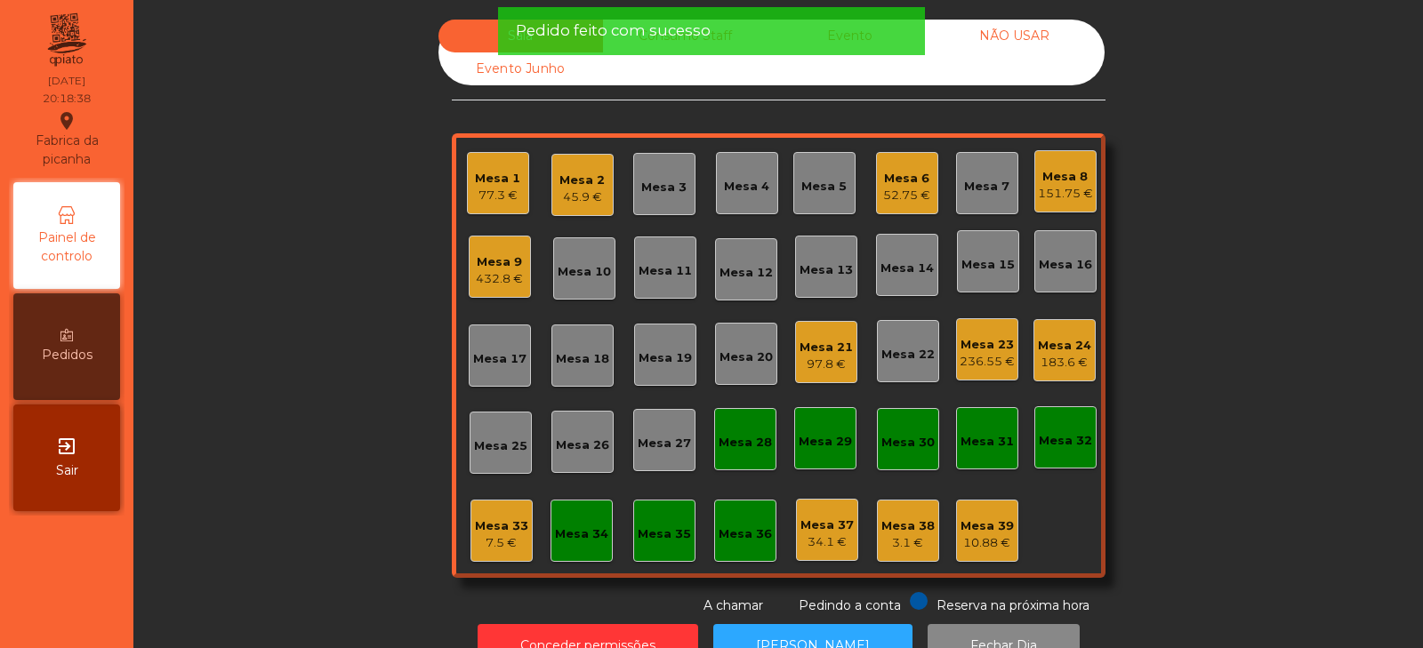
click at [327, 325] on div "Sala Consumo Staff Evento NÃO USAR Evento Junho Mesa 1 77.3 € Mesa 2 45.9 € Mes…" at bounding box center [778, 318] width 1242 height 596
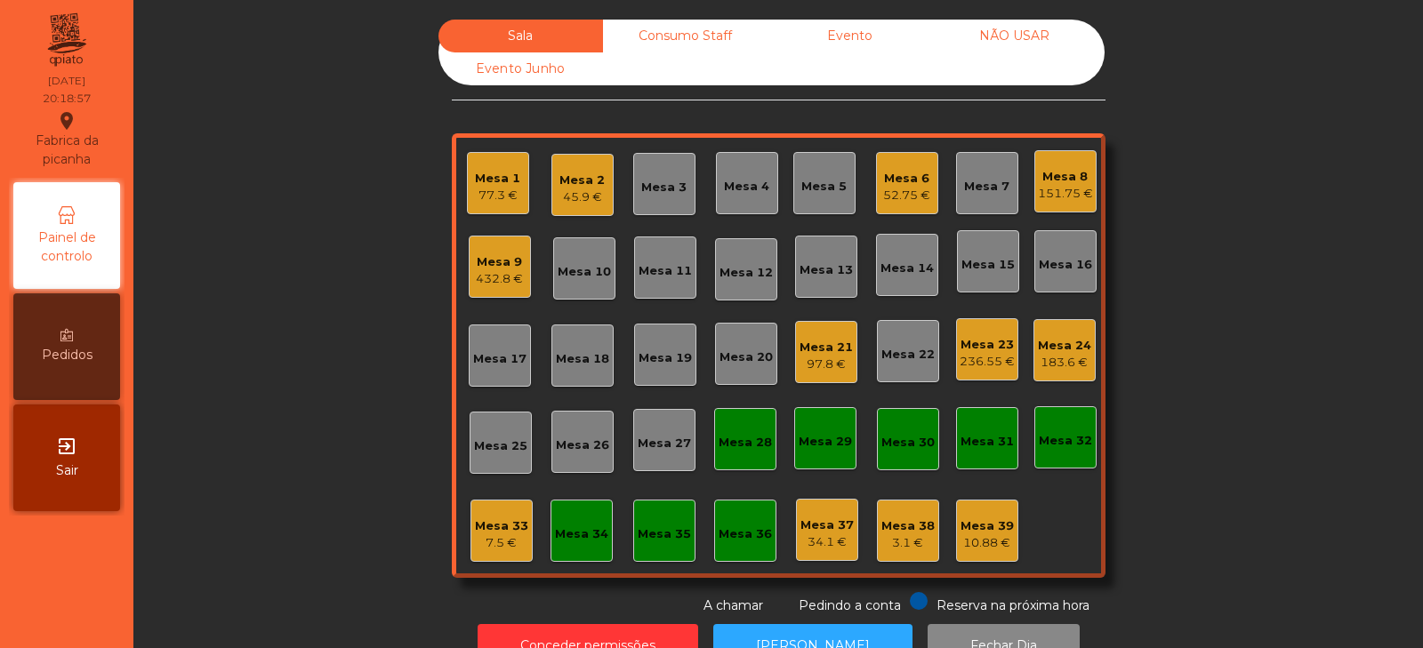
click at [1250, 302] on div "Sala Consumo Staff Evento NÃO USAR Evento Junho Mesa 1 77.3 € Mesa 2 45.9 € Mes…" at bounding box center [778, 318] width 1242 height 596
click at [734, 353] on div "Mesa 20" at bounding box center [746, 358] width 53 height 18
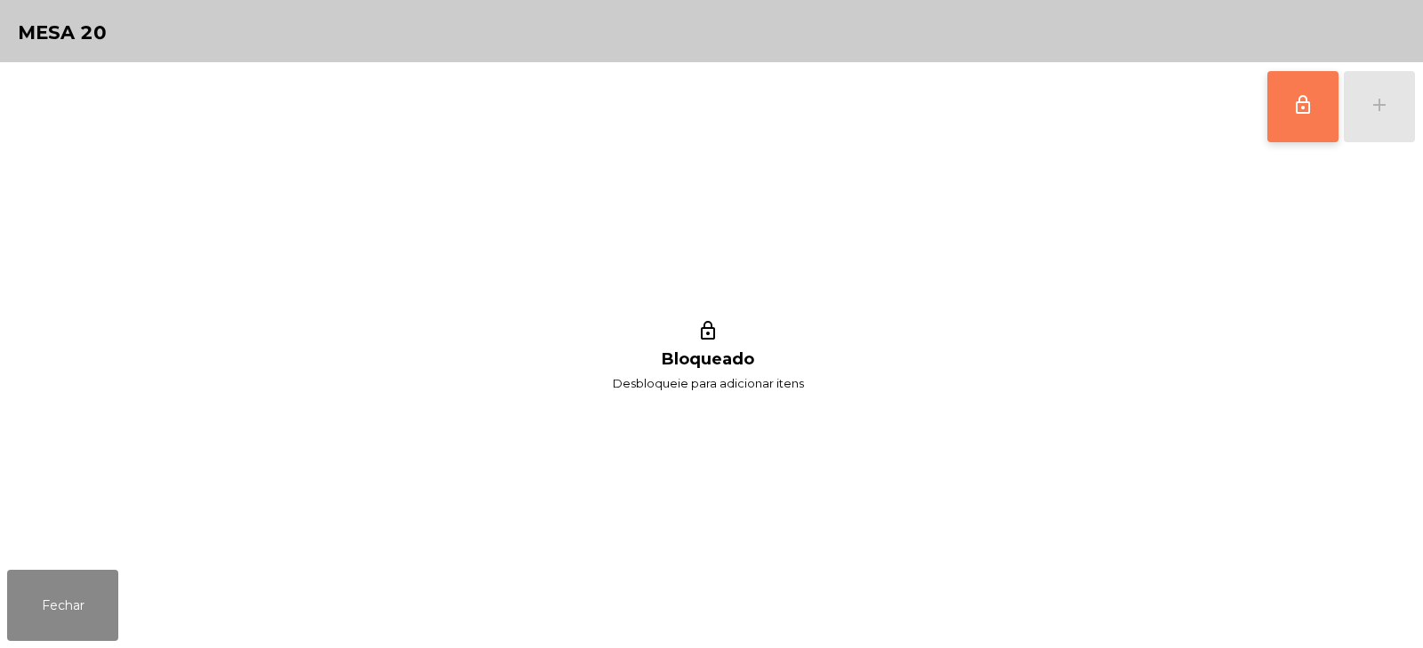
click at [1288, 117] on button "lock_outline" at bounding box center [1303, 106] width 71 height 71
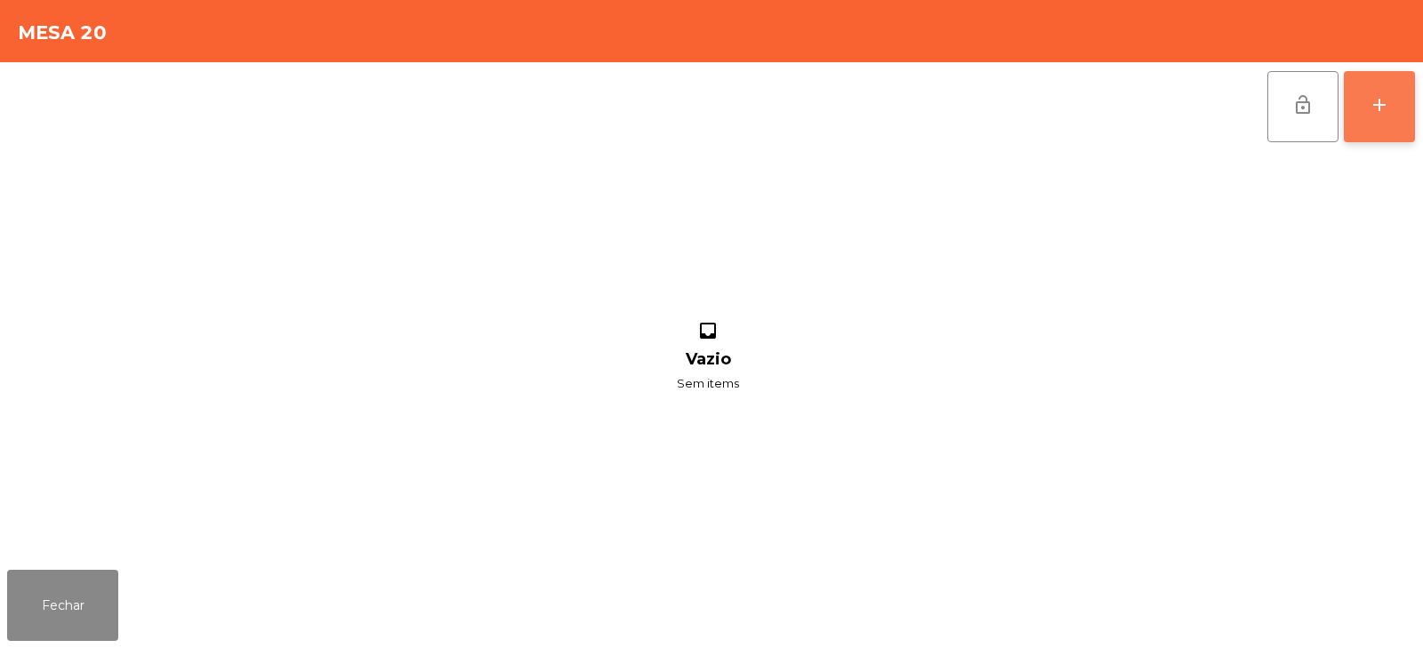
click at [1382, 113] on div "add" at bounding box center [1379, 104] width 21 height 21
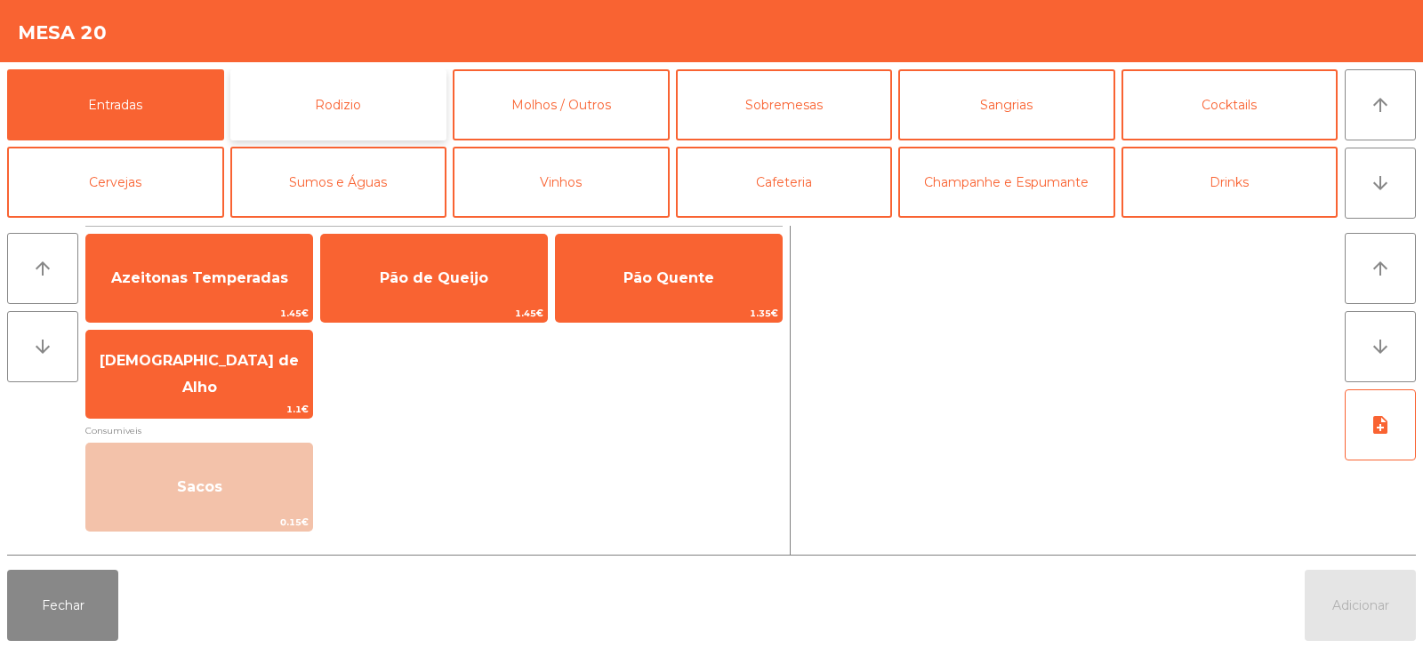
click at [379, 102] on button "Rodizio" at bounding box center [338, 104] width 217 height 71
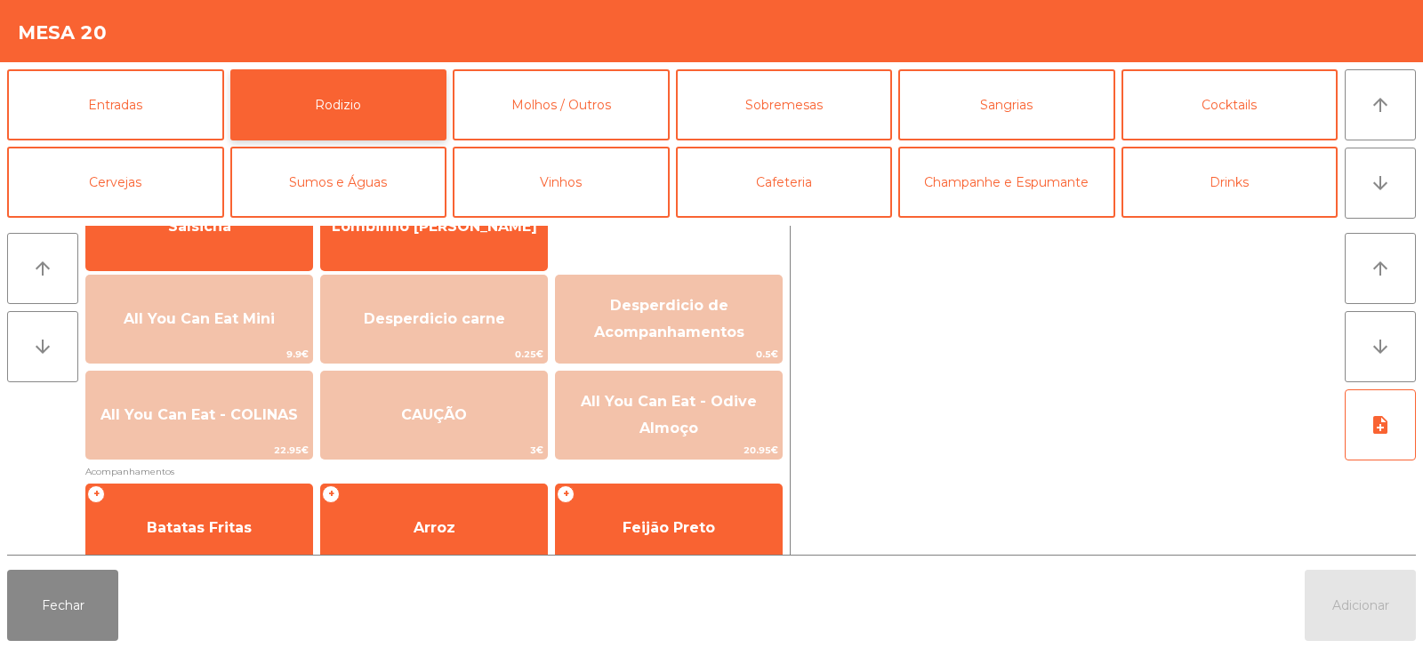
scroll to position [164, 0]
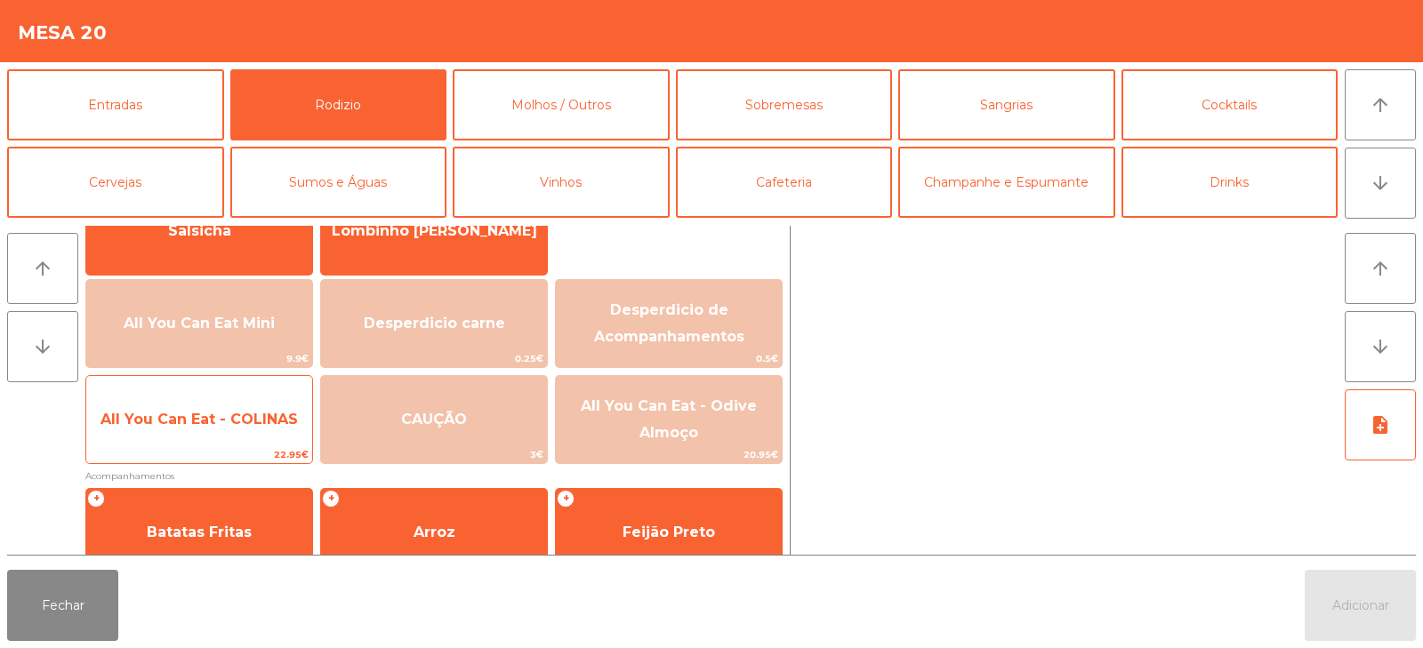
click at [198, 433] on span "All You Can Eat - COLINAS" at bounding box center [199, 420] width 226 height 48
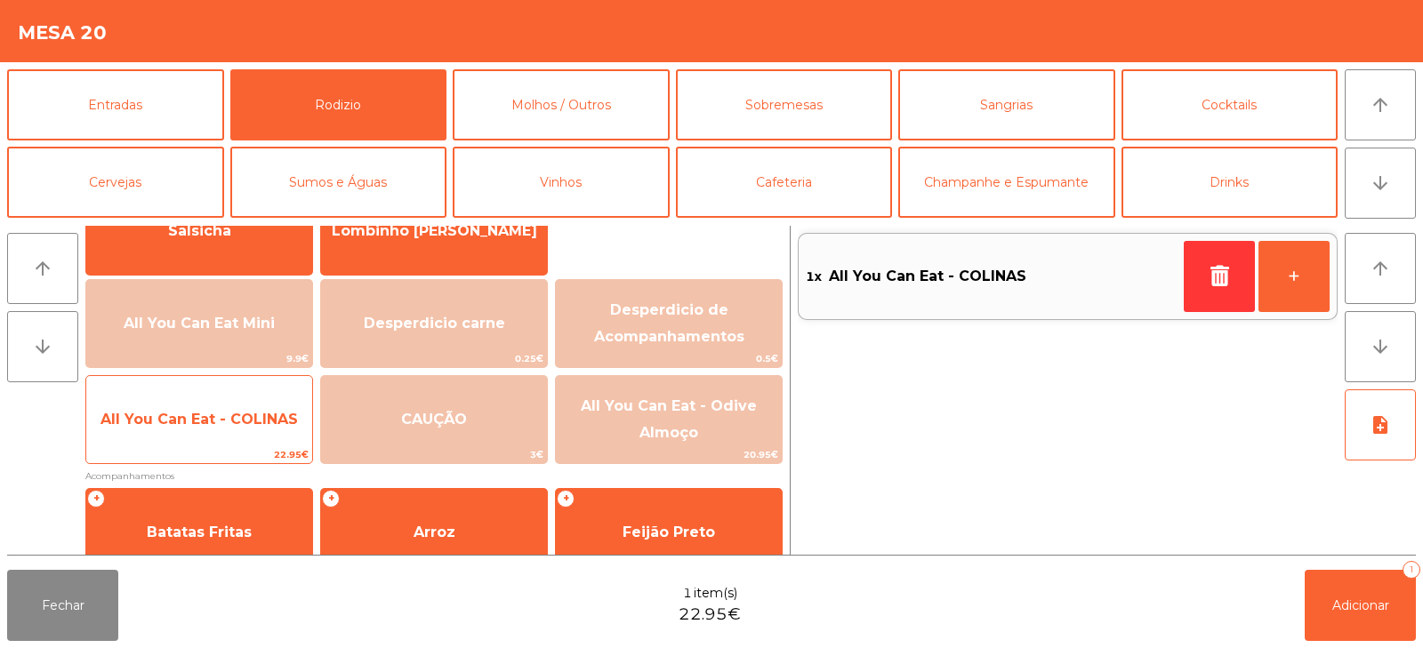
click at [181, 442] on span "All You Can Eat - COLINAS" at bounding box center [199, 420] width 226 height 48
click at [176, 448] on span "22.95€" at bounding box center [199, 455] width 226 height 17
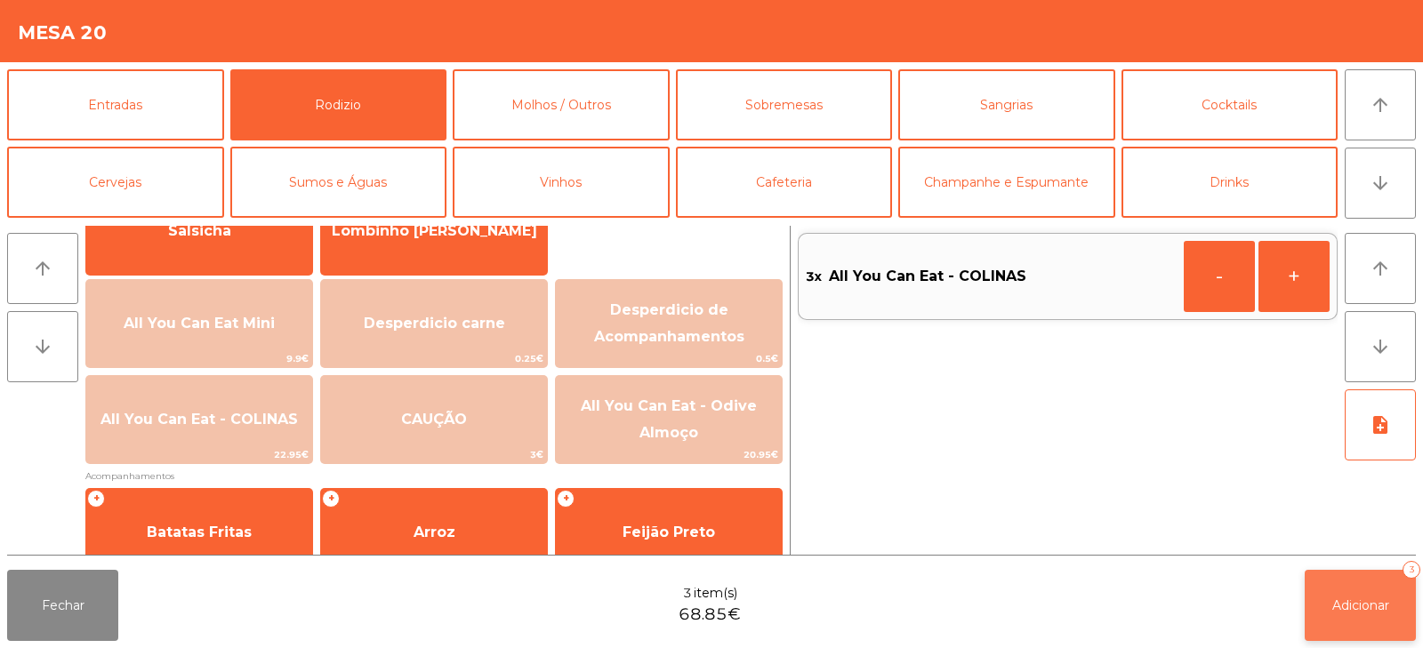
click at [1339, 598] on span "Adicionar" at bounding box center [1361, 606] width 57 height 16
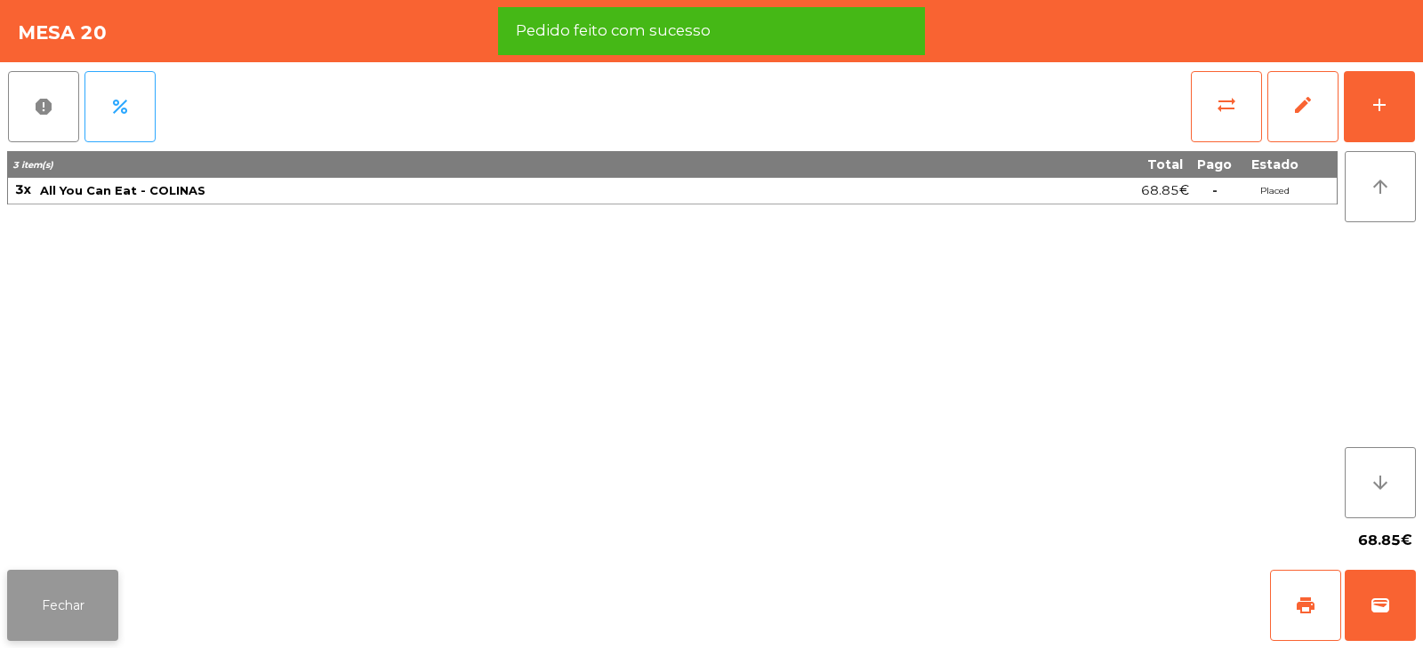
click at [71, 613] on button "Fechar" at bounding box center [62, 605] width 111 height 71
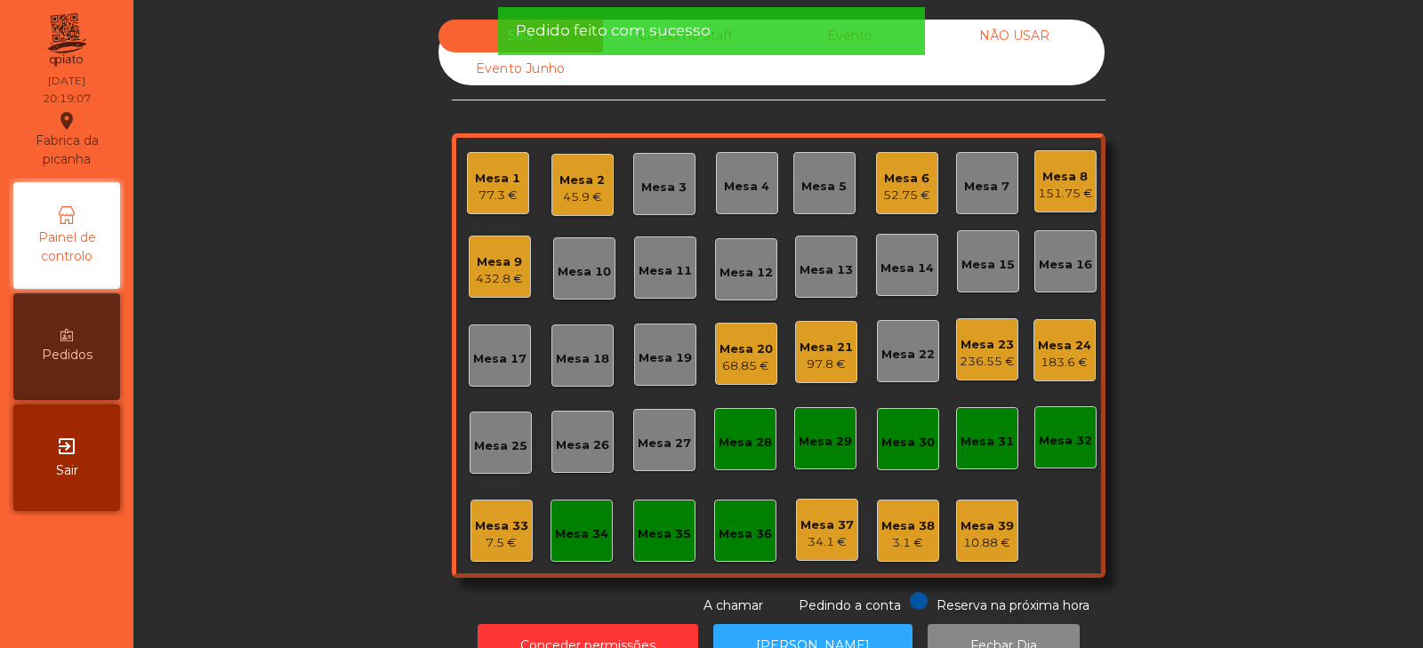
click at [313, 333] on div "Sala Consumo Staff Evento NÃO USAR Evento Junho Mesa 1 77.3 € Mesa 2 45.9 € Mes…" at bounding box center [778, 318] width 1242 height 596
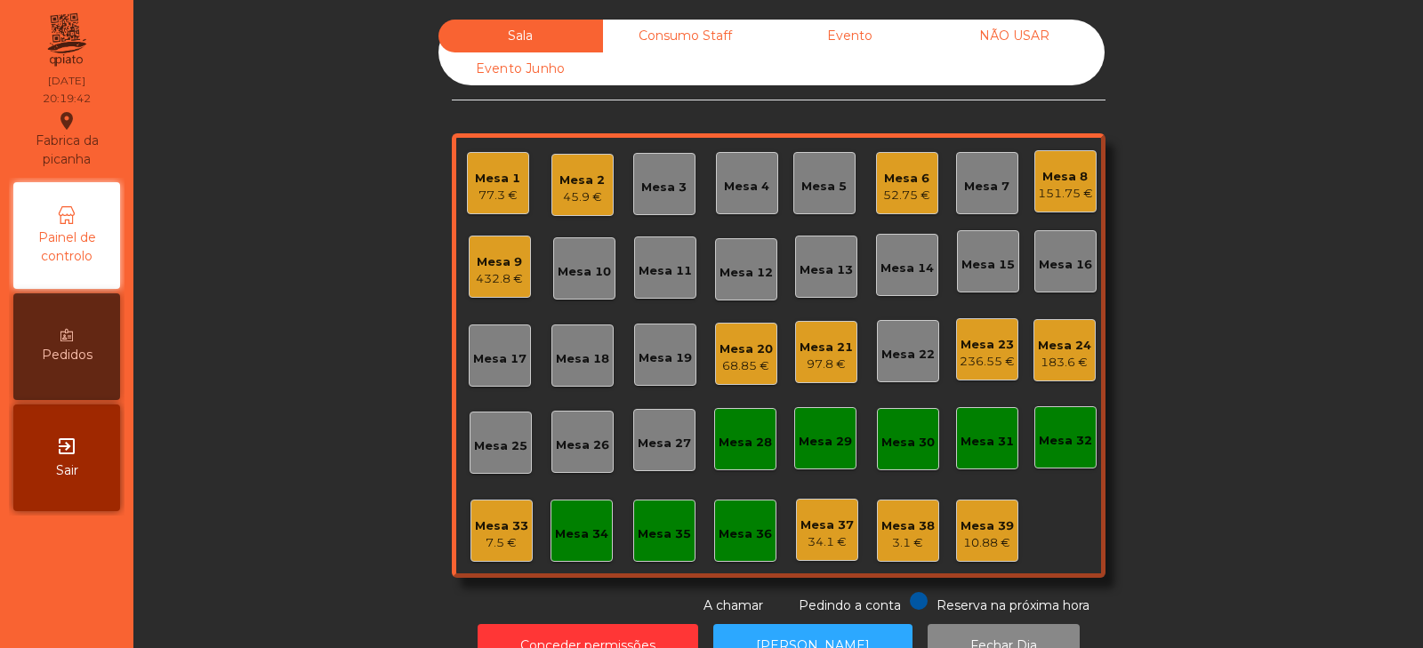
click at [315, 345] on div "Sala Consumo Staff Evento NÃO USAR Evento Junho Mesa 1 77.3 € Mesa 2 45.9 € Mes…" at bounding box center [778, 318] width 1242 height 596
click at [499, 212] on div "Mesa 1 77.3 €" at bounding box center [498, 183] width 62 height 62
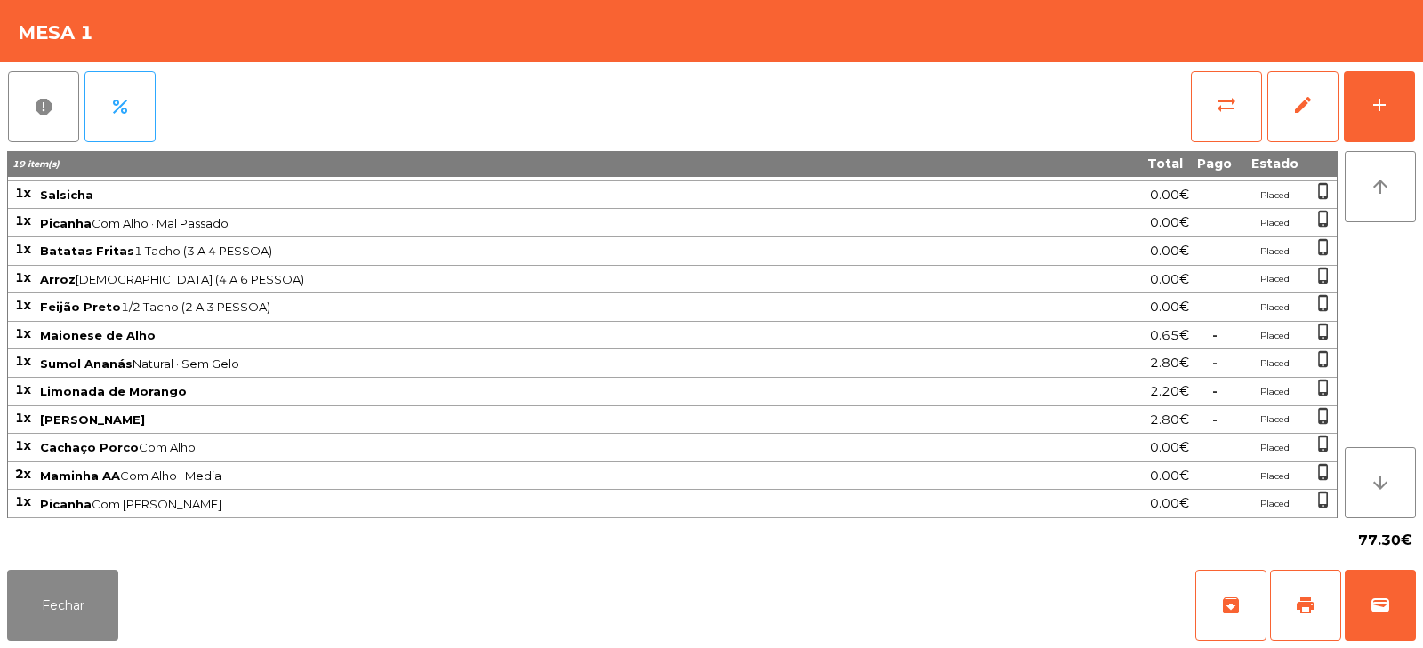
scroll to position [0, 0]
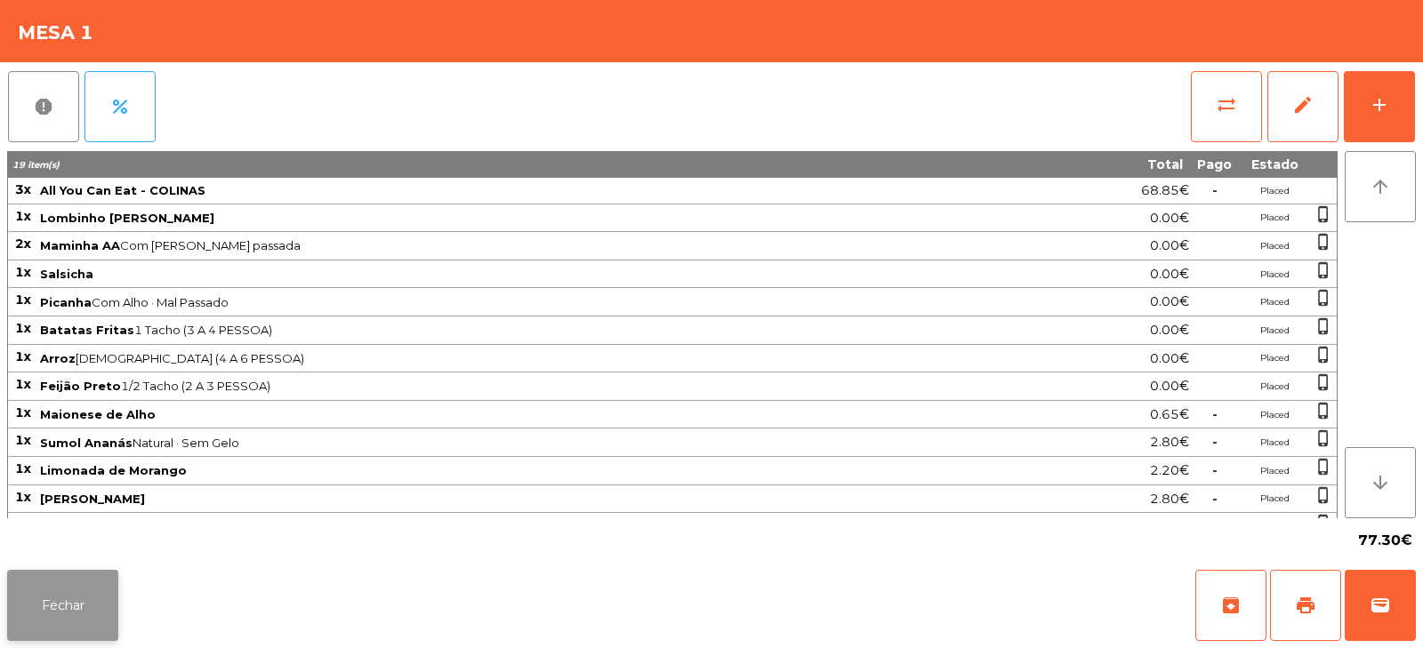
click at [66, 630] on button "Fechar" at bounding box center [62, 605] width 111 height 71
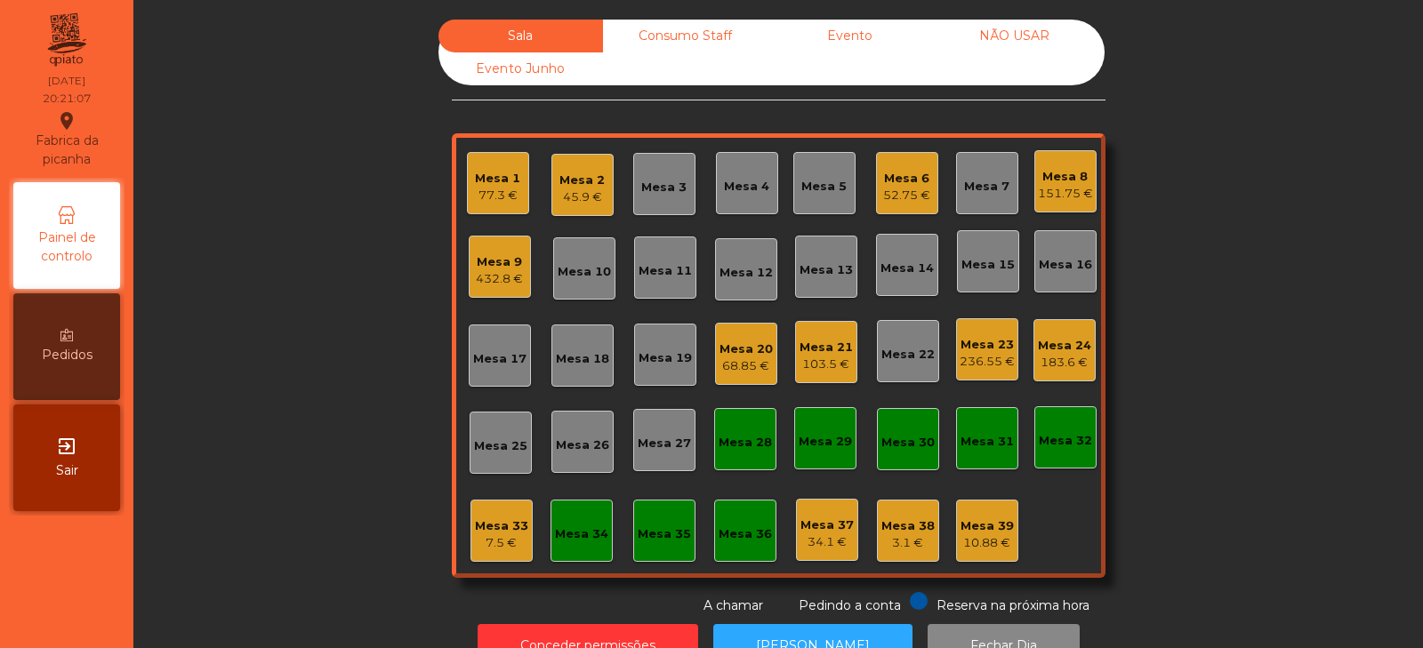
click at [380, 251] on div "Sala Consumo Staff Evento NÃO USAR Evento Junho Mesa 1 77.3 € Mesa 2 45.9 € Mes…" at bounding box center [778, 318] width 1242 height 596
click at [485, 522] on div "Mesa 33" at bounding box center [501, 527] width 53 height 18
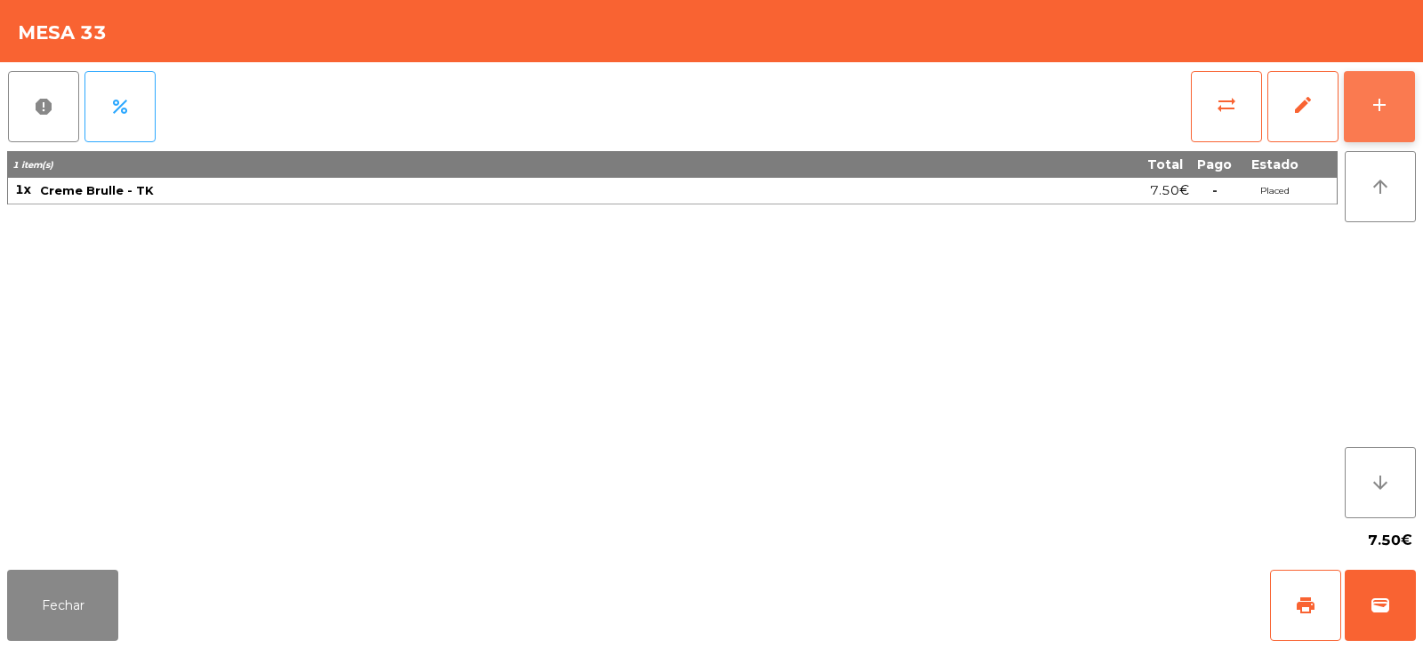
click at [1388, 123] on button "add" at bounding box center [1379, 106] width 71 height 71
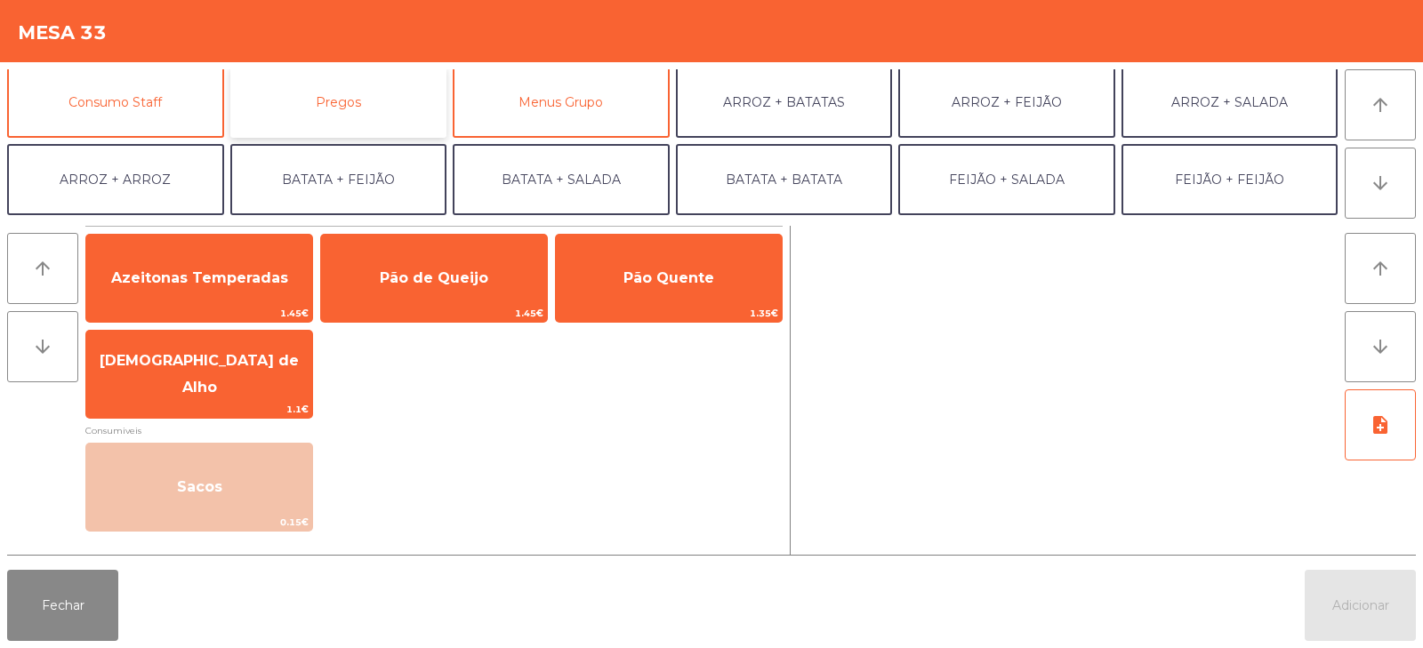
click at [353, 119] on button "Pregos" at bounding box center [338, 102] width 217 height 71
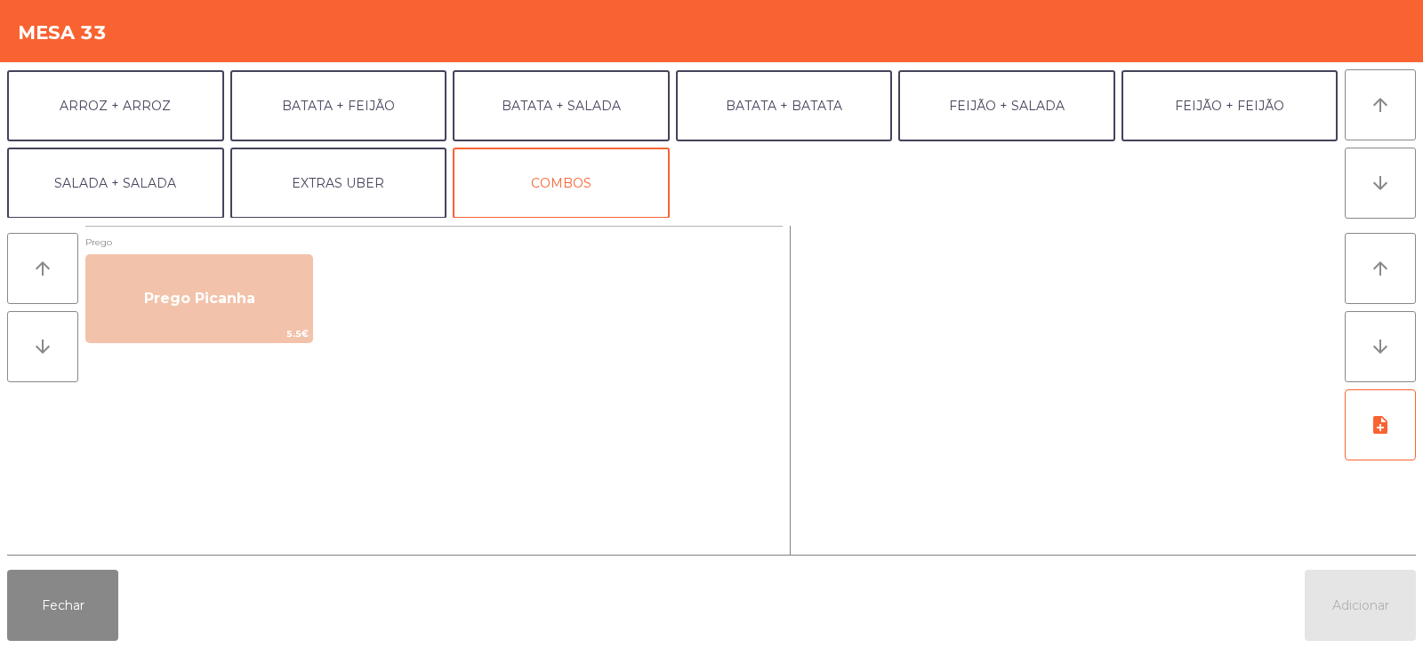
scroll to position [232, 0]
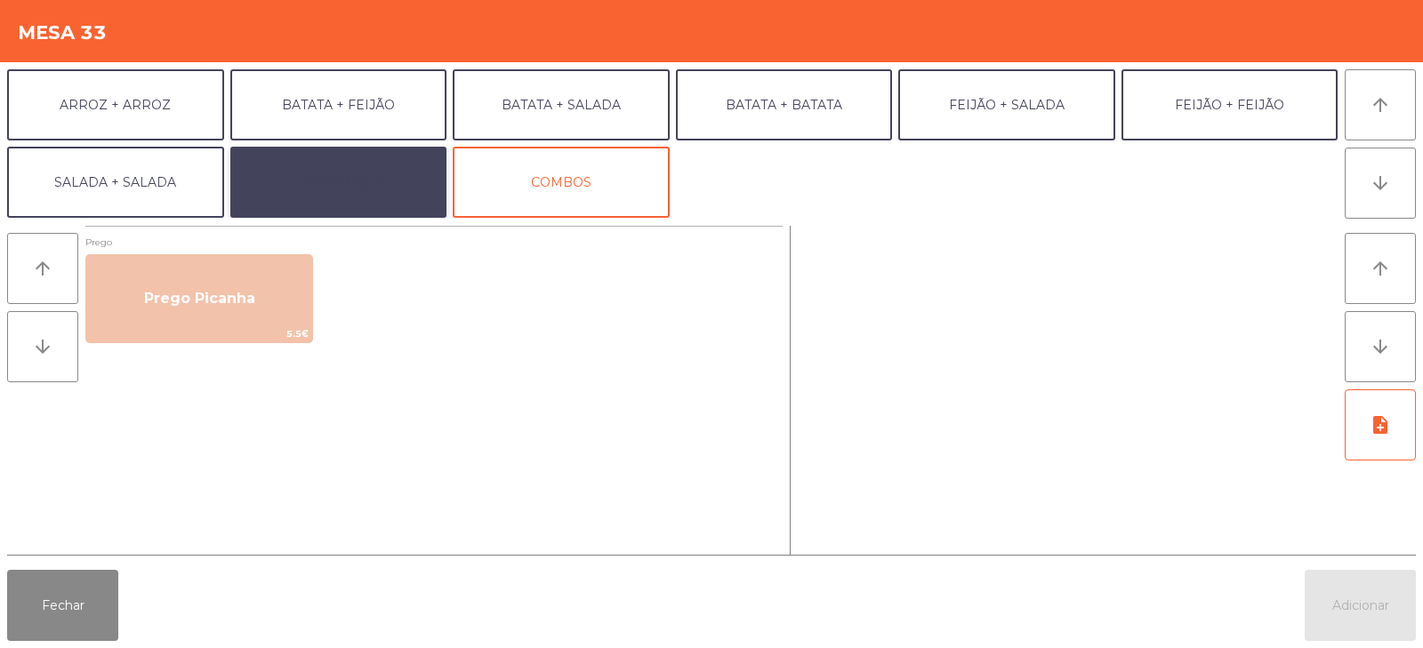
click at [352, 189] on button "EXTRAS UBER" at bounding box center [338, 182] width 217 height 71
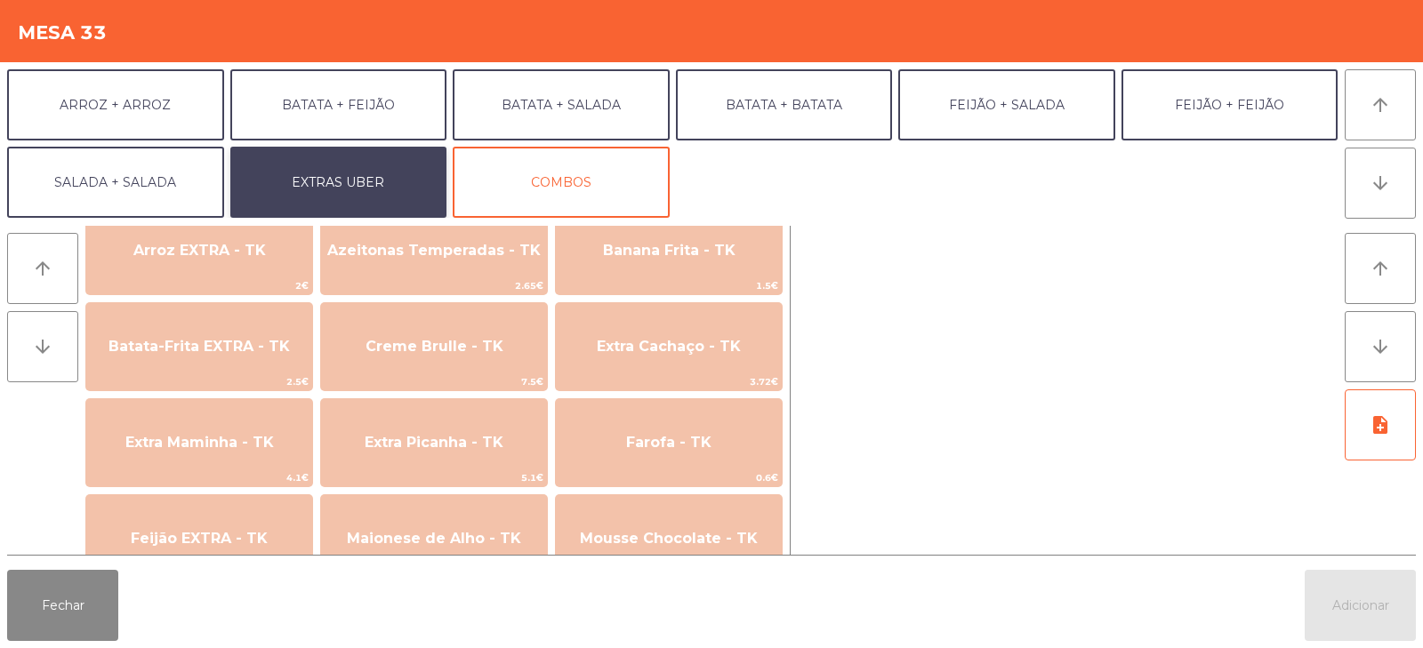
scroll to position [742, 0]
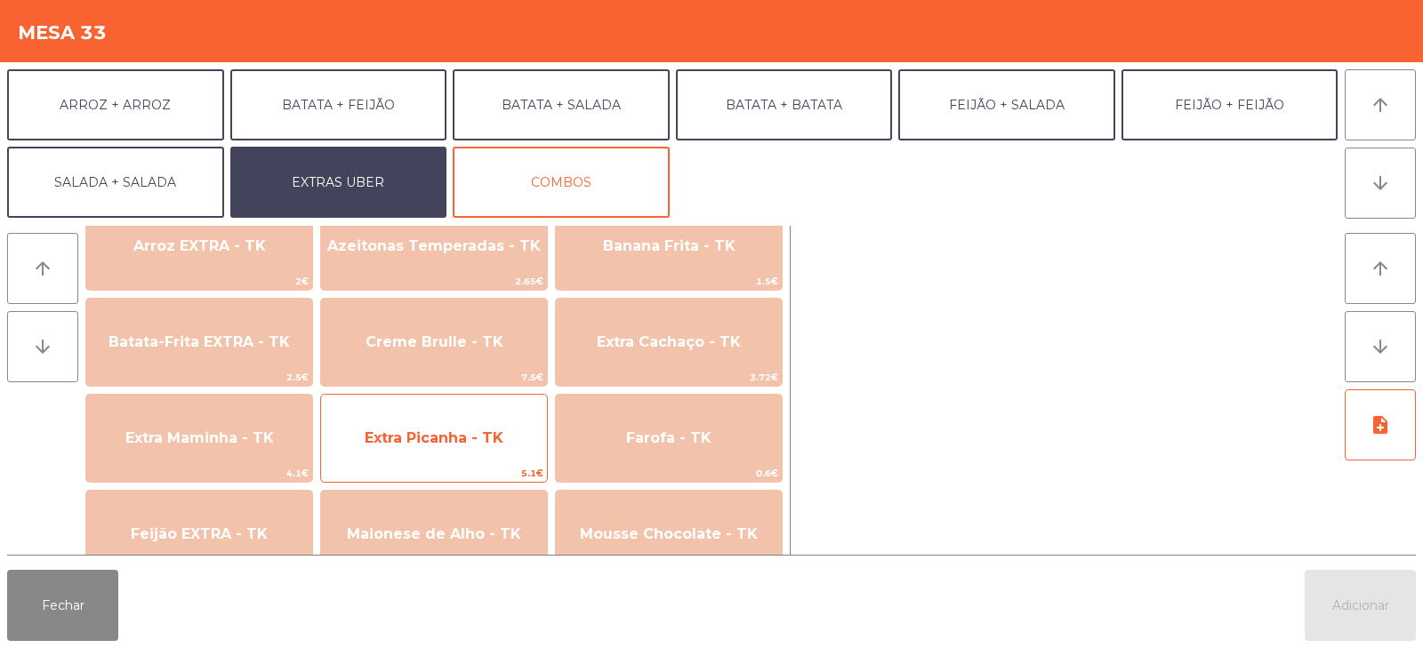
click at [390, 478] on span "5.1€" at bounding box center [434, 473] width 226 height 17
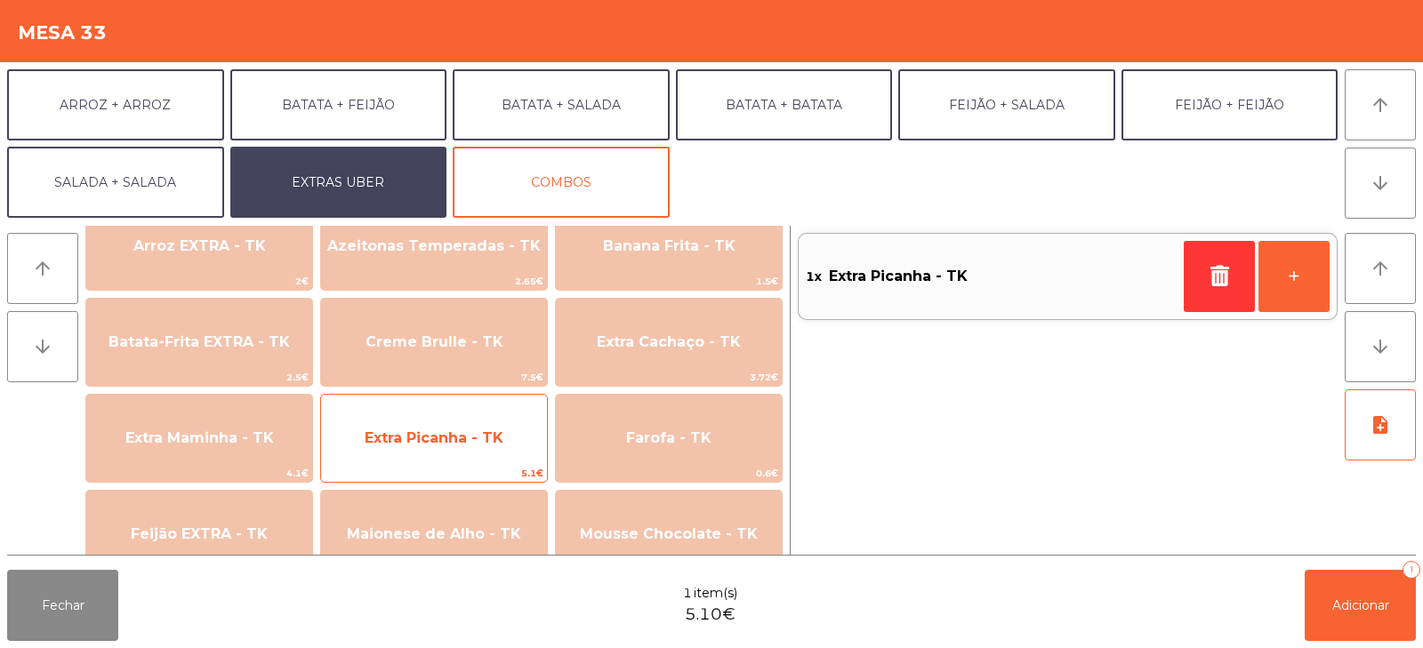
click at [423, 411] on div "Extra Picanha - TK 5.1€" at bounding box center [434, 438] width 228 height 89
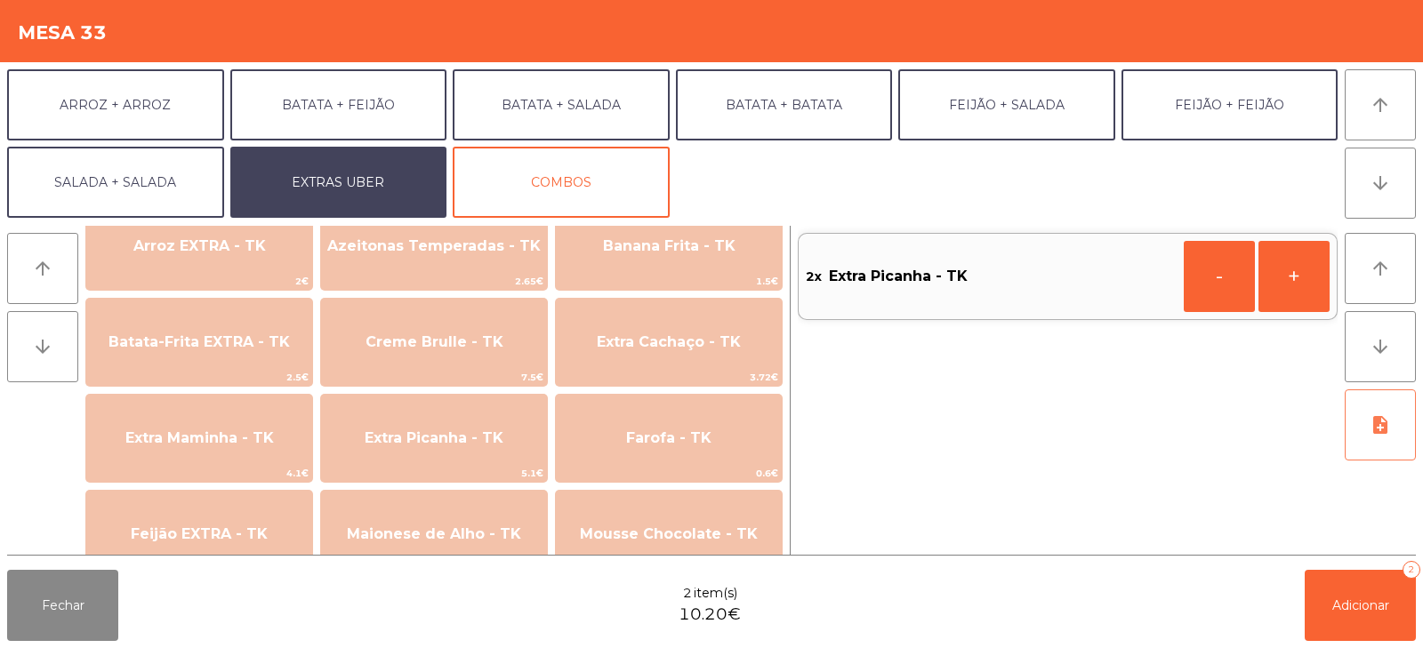
click at [1385, 425] on icon "note_add" at bounding box center [1380, 425] width 21 height 21
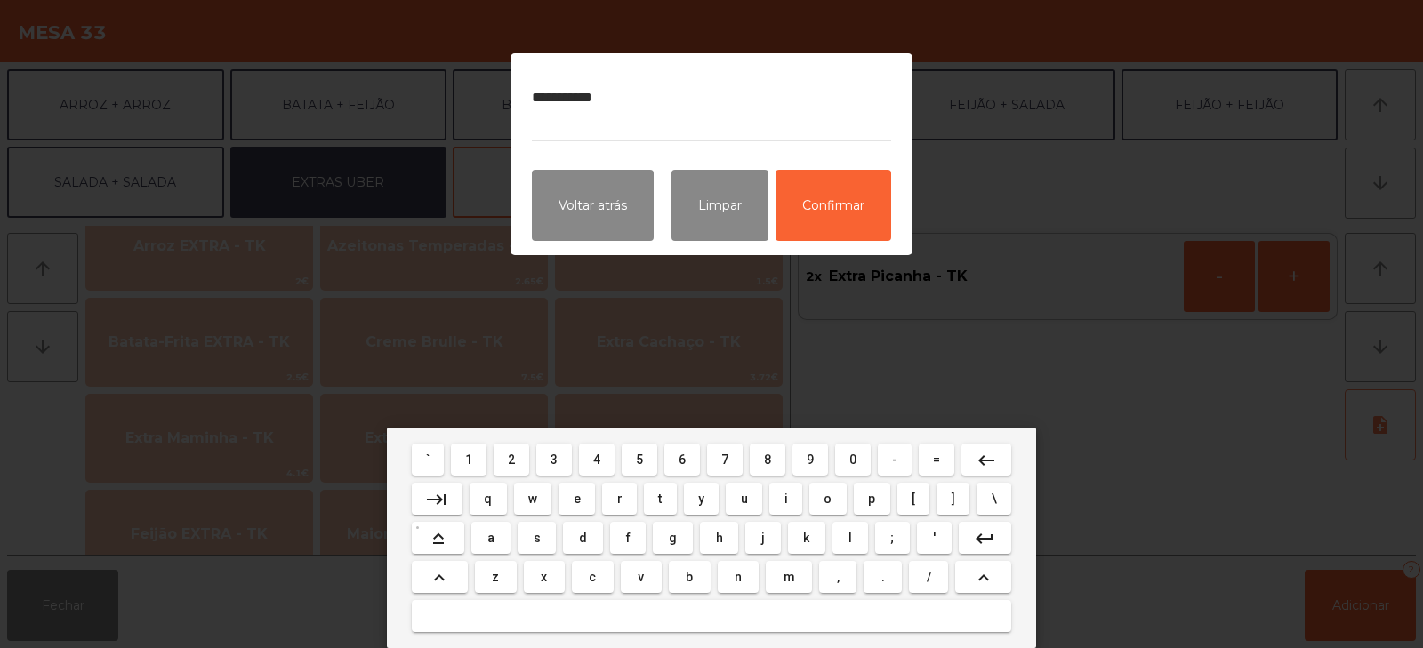
type textarea "**********"
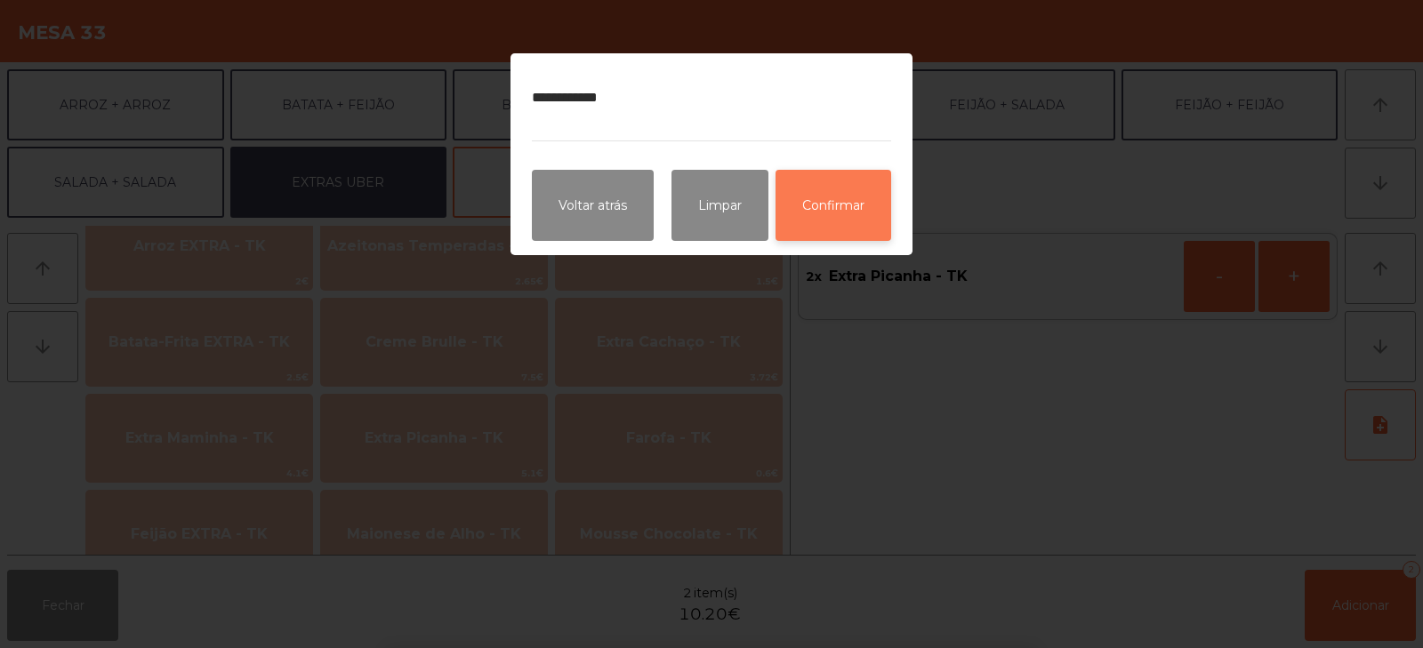
click at [834, 197] on button "Confirmar" at bounding box center [834, 205] width 116 height 71
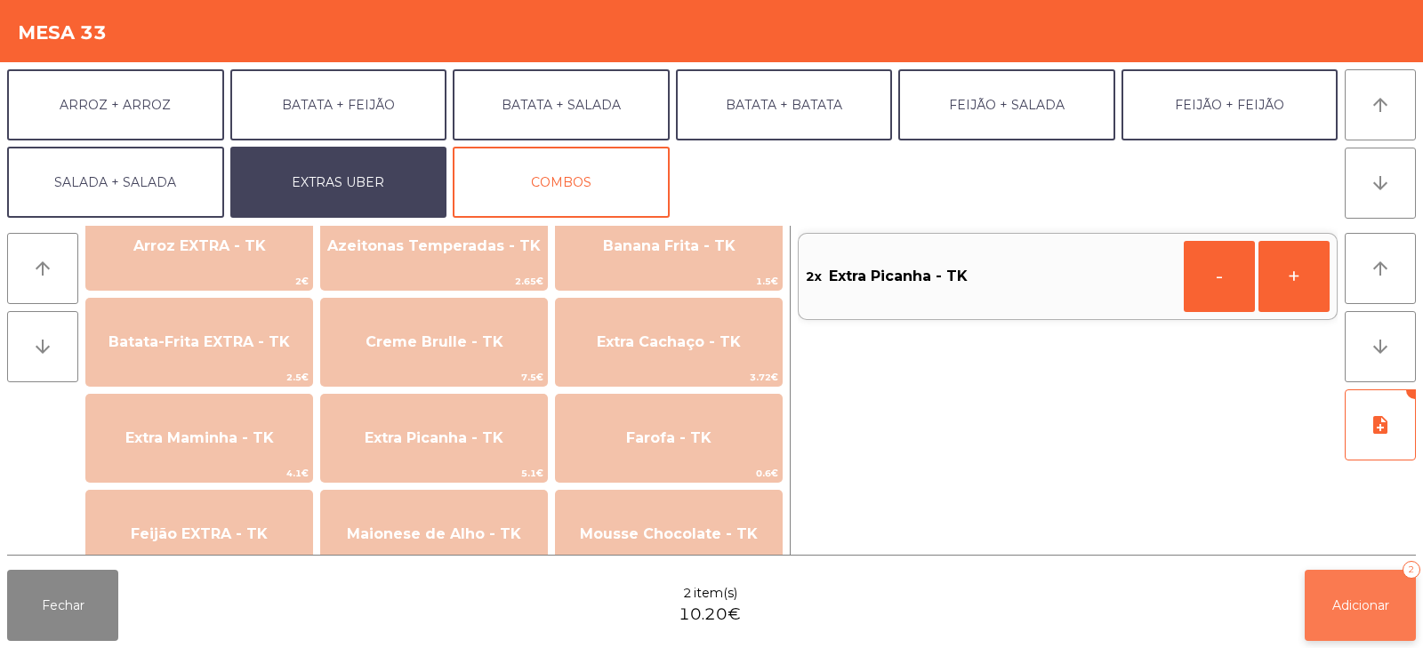
click at [1348, 593] on button "Adicionar 2" at bounding box center [1360, 605] width 111 height 71
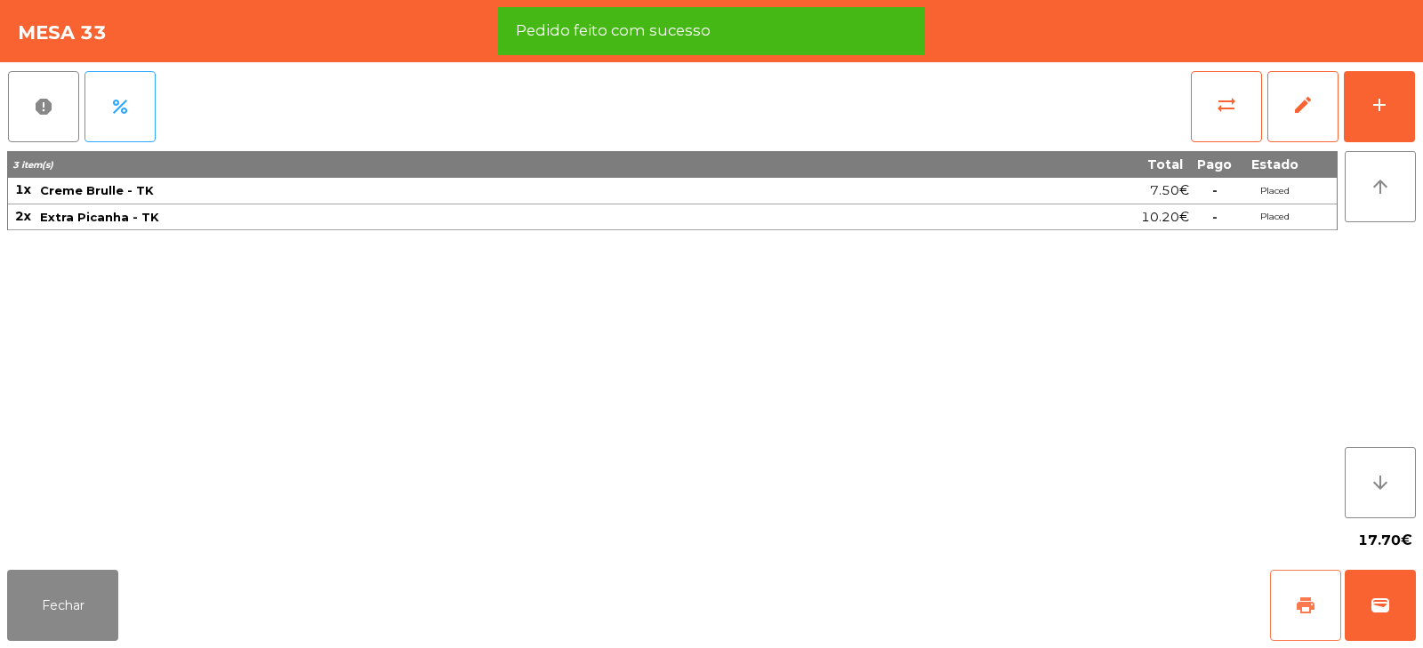
click at [1292, 608] on button "print" at bounding box center [1305, 605] width 71 height 71
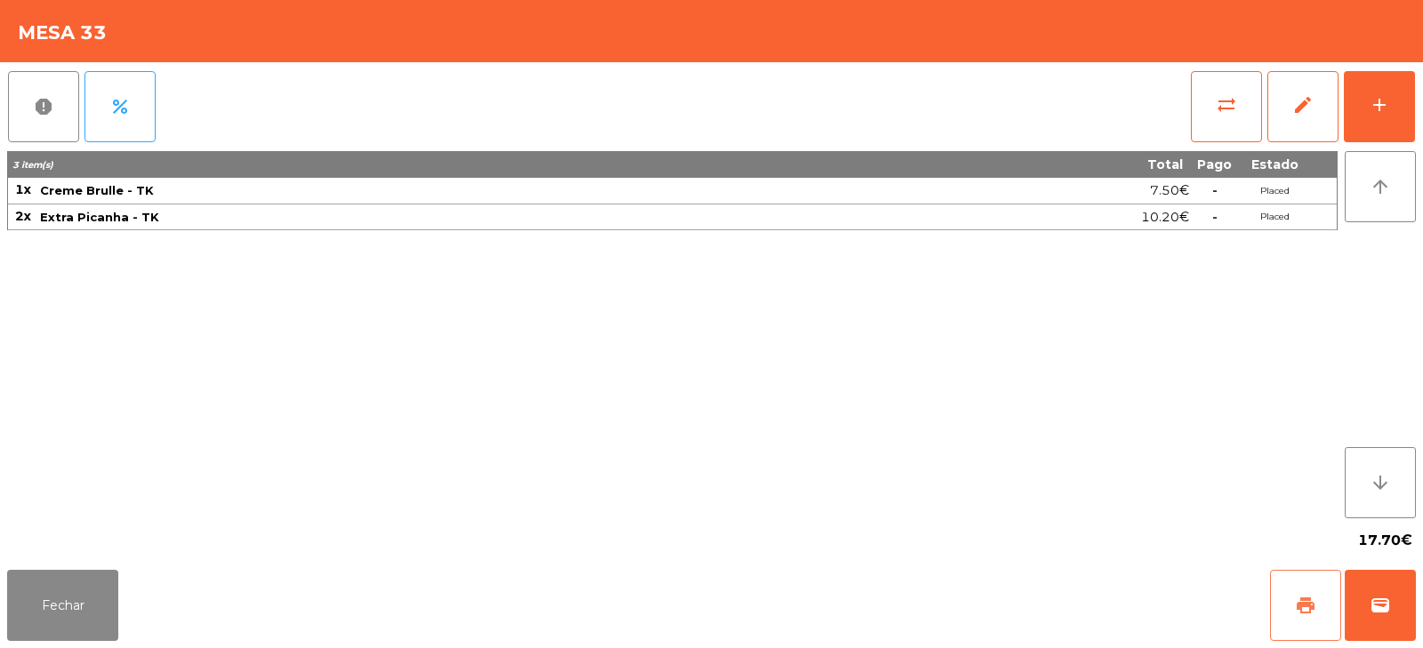
click at [1319, 599] on button "print" at bounding box center [1305, 605] width 71 height 71
click at [1209, 108] on button "sync_alt" at bounding box center [1226, 106] width 71 height 71
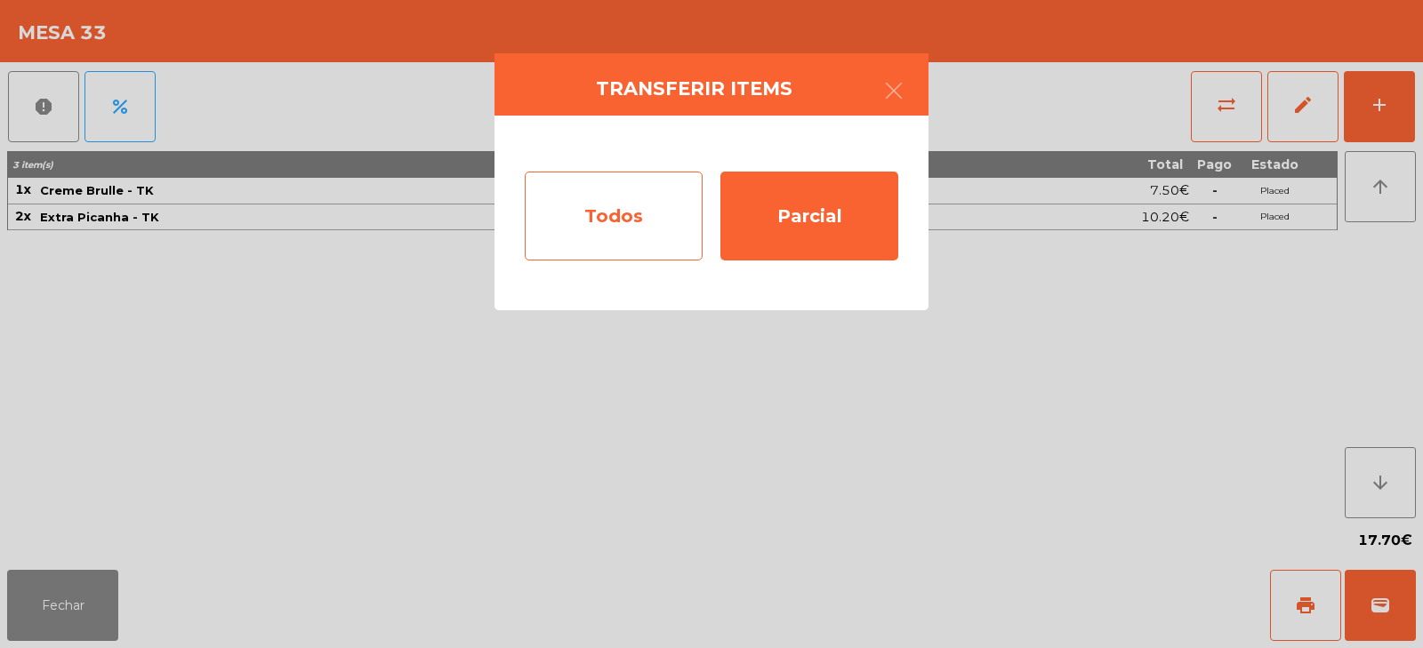
click at [545, 226] on div "Todos" at bounding box center [614, 216] width 178 height 89
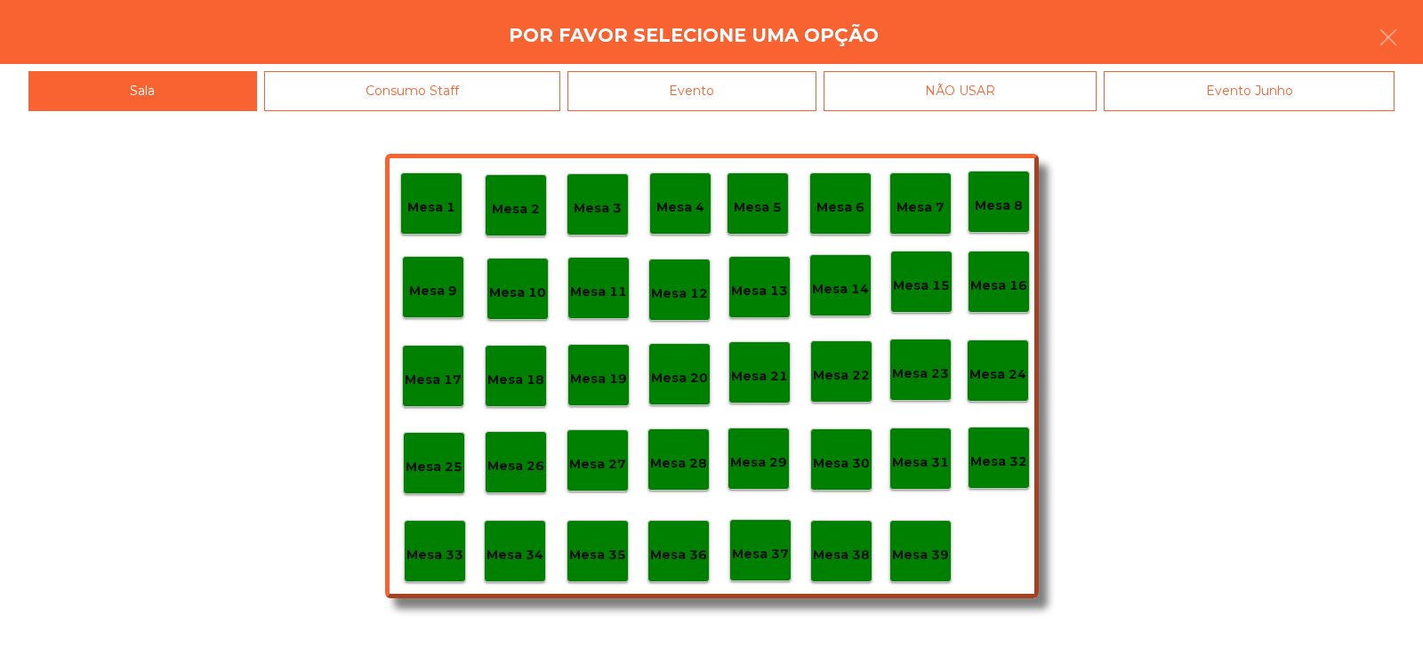
click at [722, 77] on div "Evento" at bounding box center [692, 91] width 249 height 40
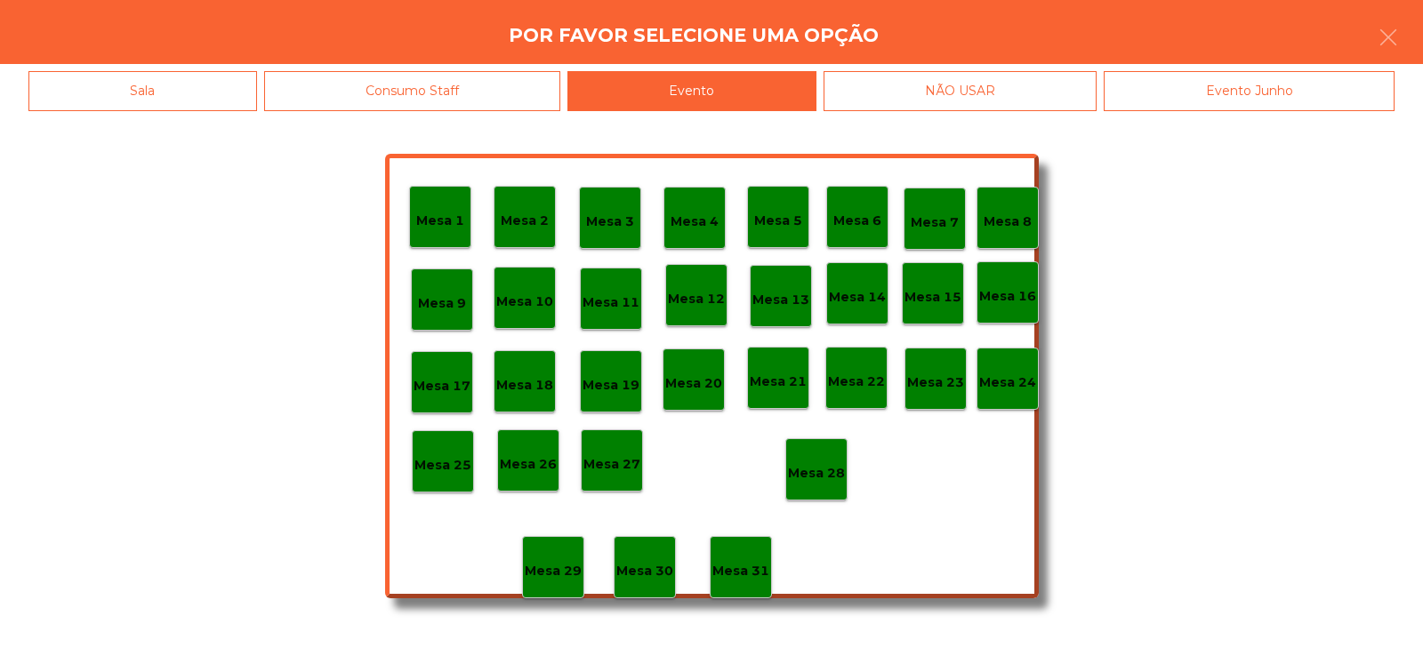
click at [813, 487] on div "Mesa 28" at bounding box center [816, 470] width 62 height 62
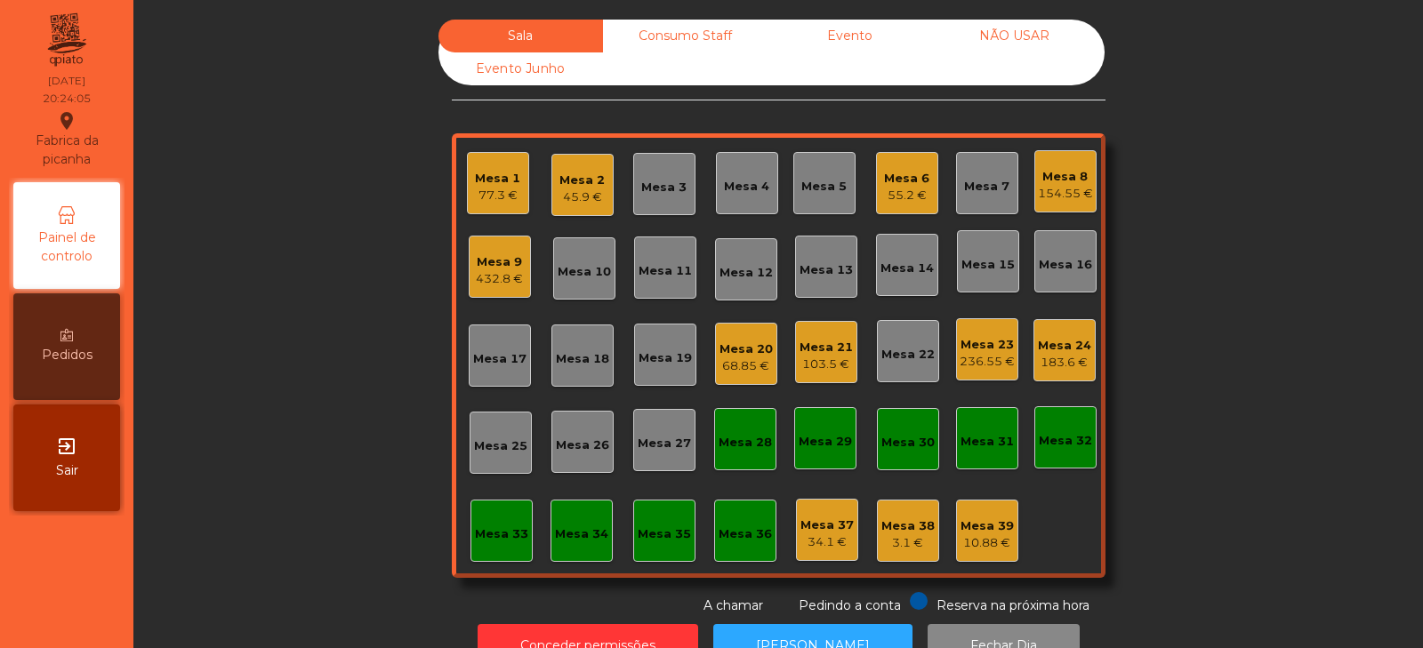
click at [344, 192] on div "Sala Consumo Staff Evento NÃO USAR Evento Junho Mesa 1 77.3 € Mesa 2 45.9 € Mes…" at bounding box center [778, 318] width 1242 height 596
click at [1201, 248] on div "Sala Consumo Staff Evento NÃO USAR Evento Junho Mesa 1 77.3 € Mesa 2 45.9 € Mes…" at bounding box center [778, 318] width 1242 height 596
click at [662, 368] on div "Mesa 19" at bounding box center [665, 355] width 62 height 62
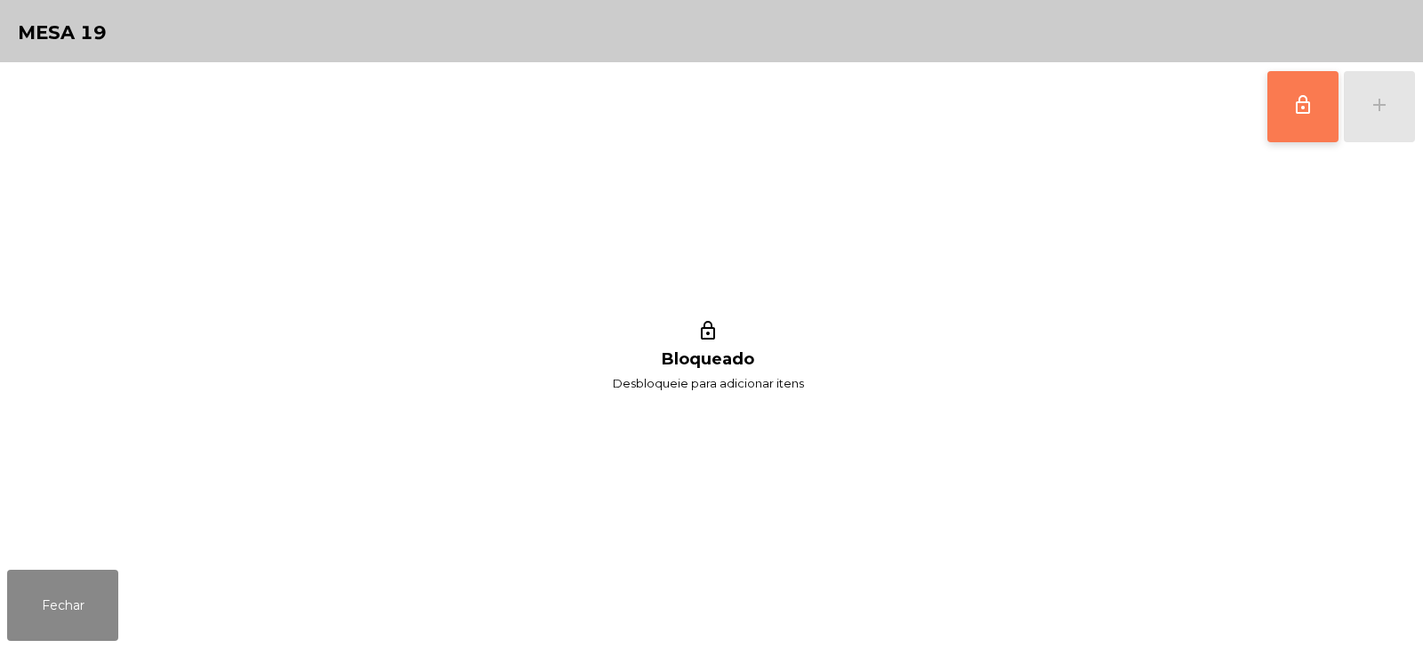
click at [1301, 126] on button "lock_outline" at bounding box center [1303, 106] width 71 height 71
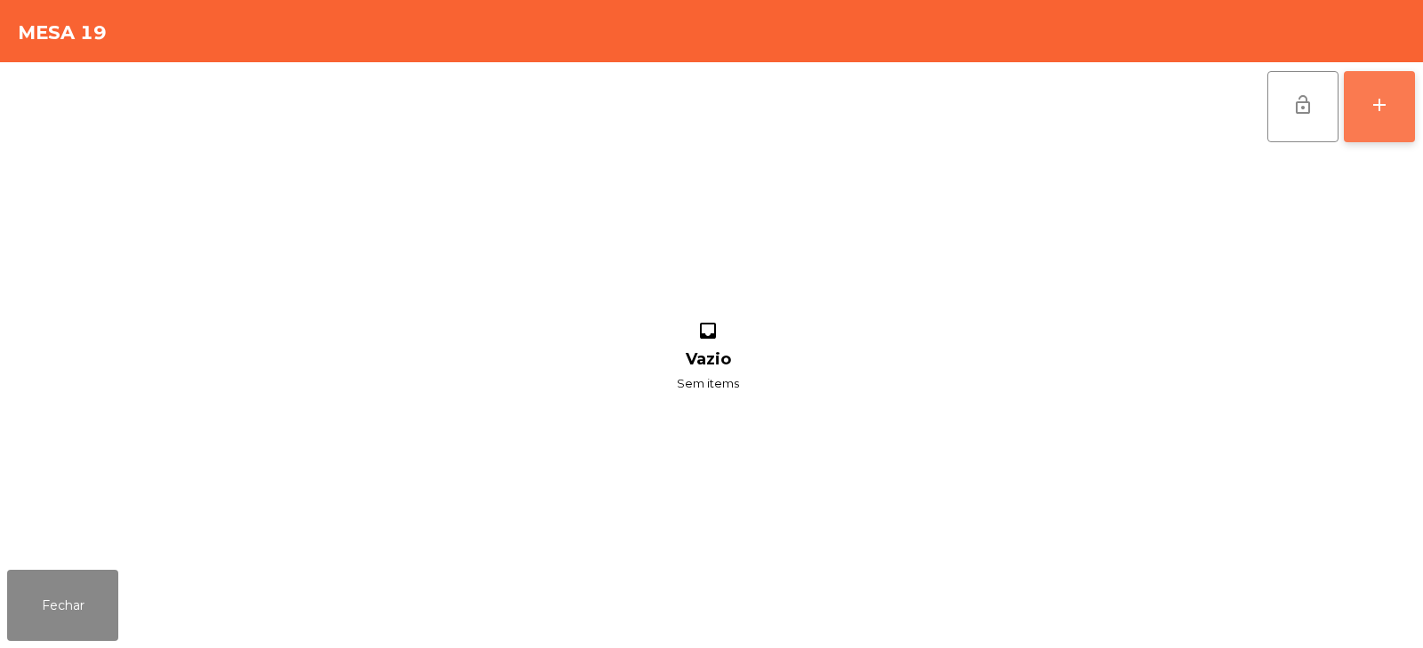
click at [1372, 113] on div "add" at bounding box center [1379, 104] width 21 height 21
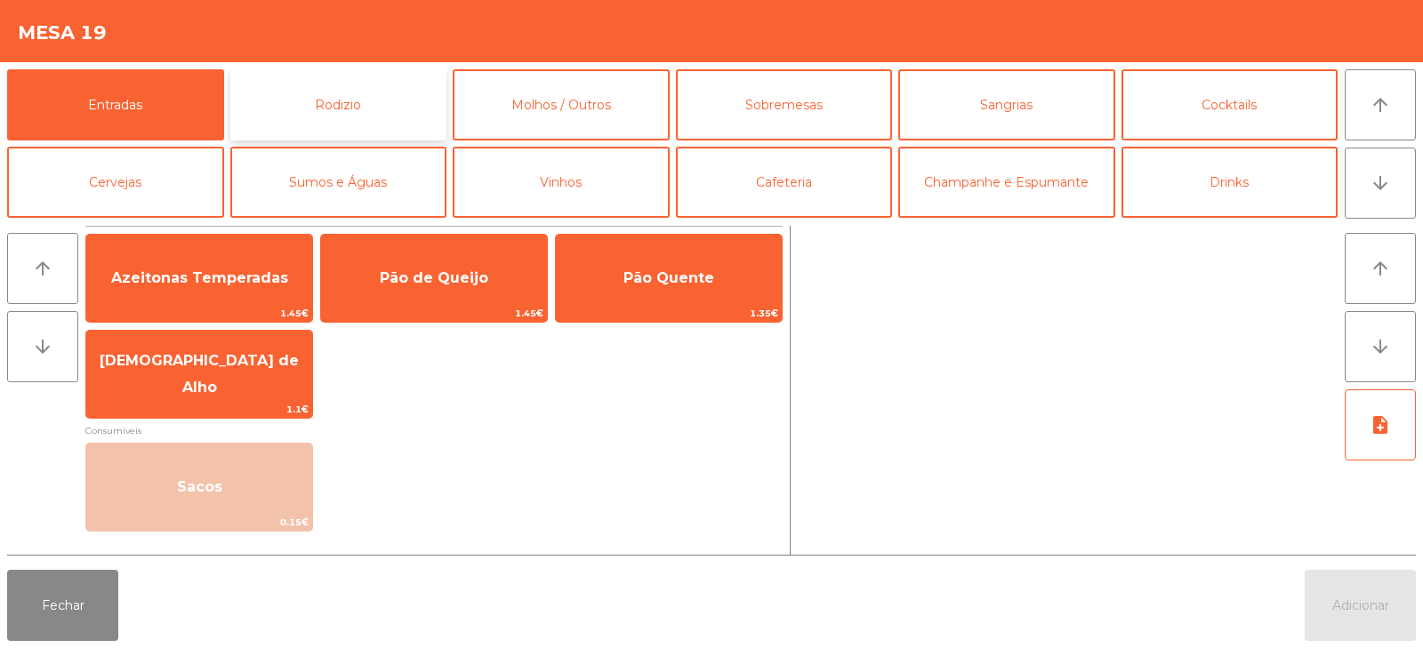
click at [354, 100] on button "Rodizio" at bounding box center [338, 104] width 217 height 71
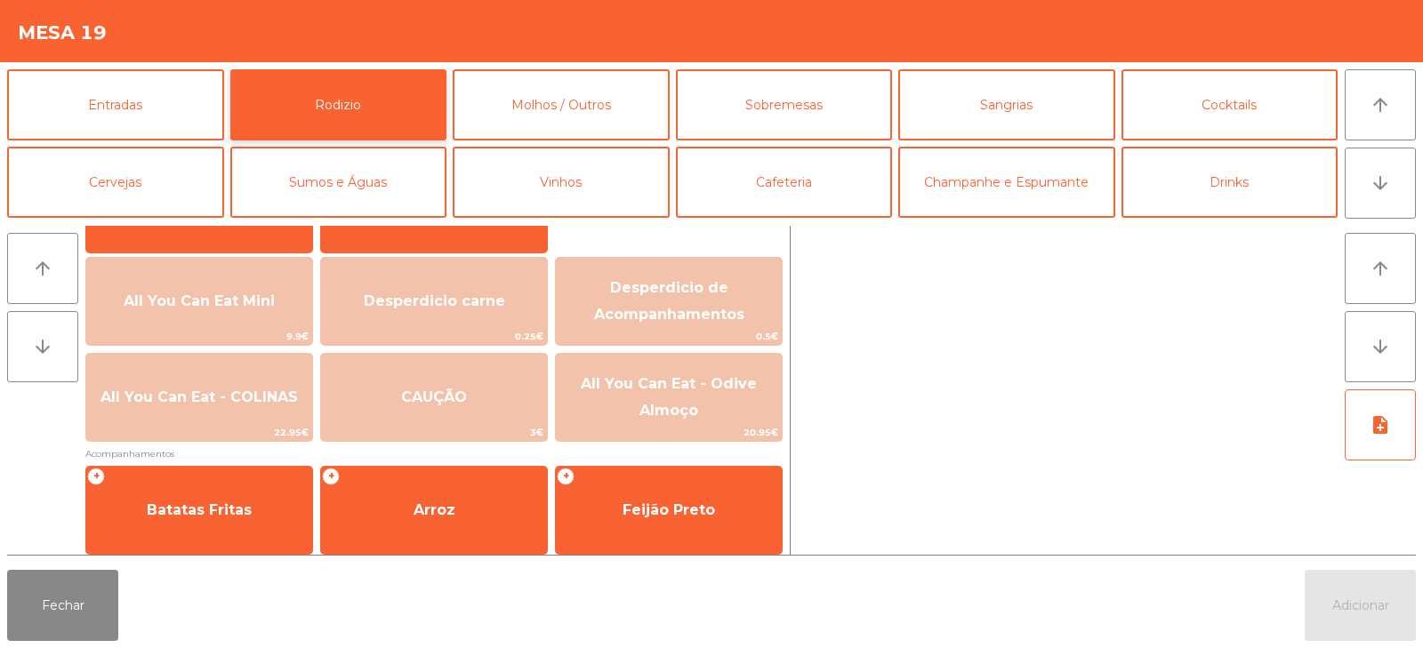
scroll to position [187, 0]
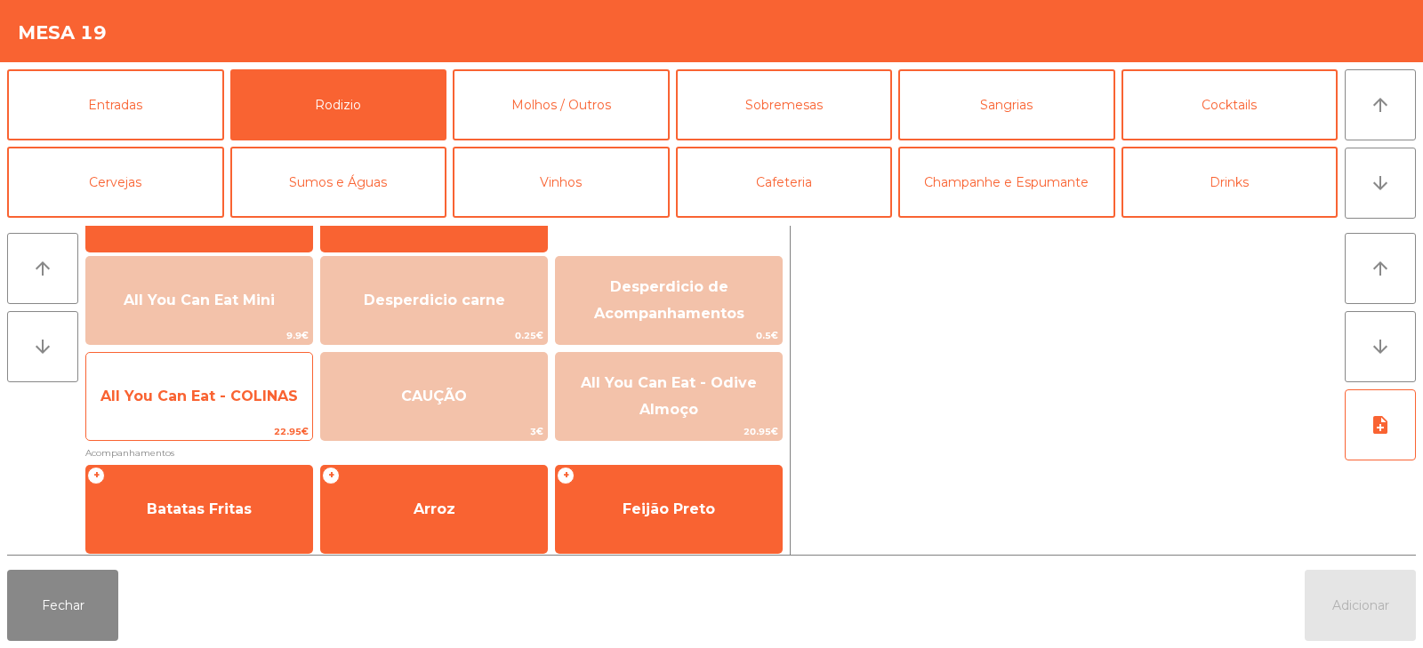
click at [209, 400] on span "All You Can Eat - COLINAS" at bounding box center [199, 396] width 197 height 17
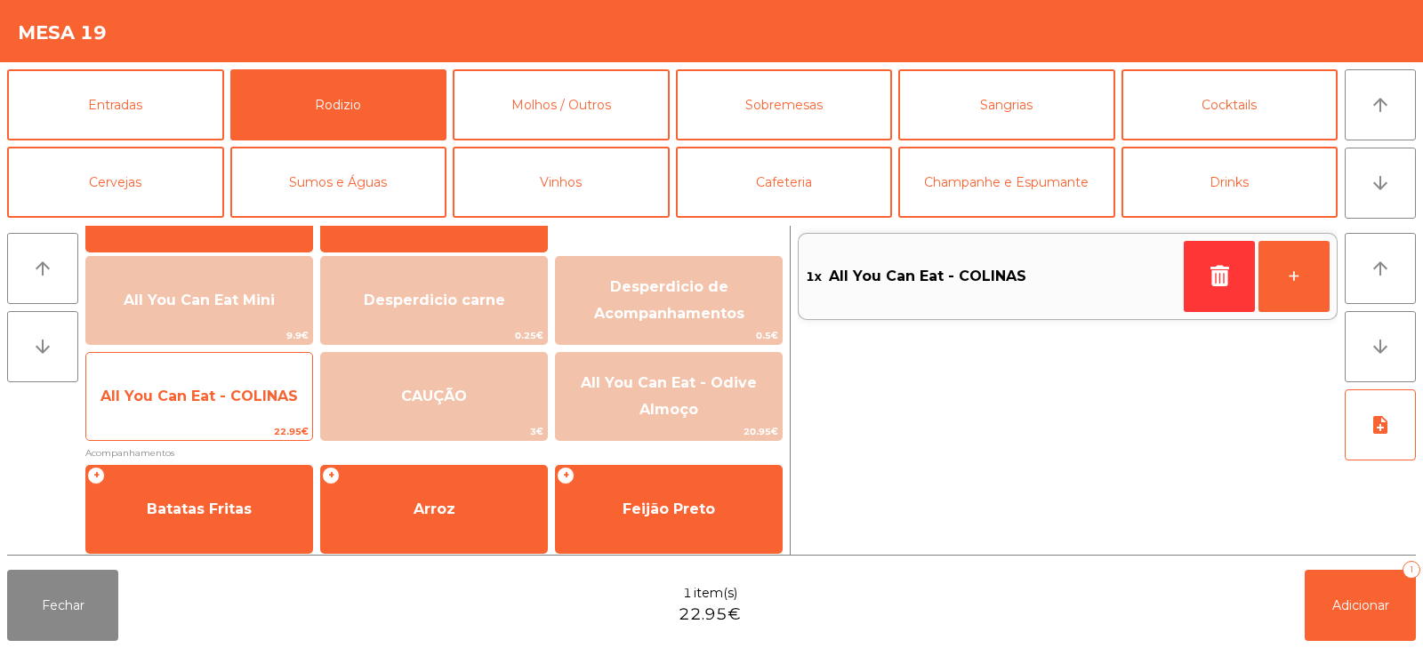
click at [206, 414] on span "All You Can Eat - COLINAS" at bounding box center [199, 397] width 226 height 48
click at [198, 433] on span "22.95€" at bounding box center [199, 431] width 226 height 17
click at [211, 437] on span "22.95€" at bounding box center [199, 431] width 226 height 17
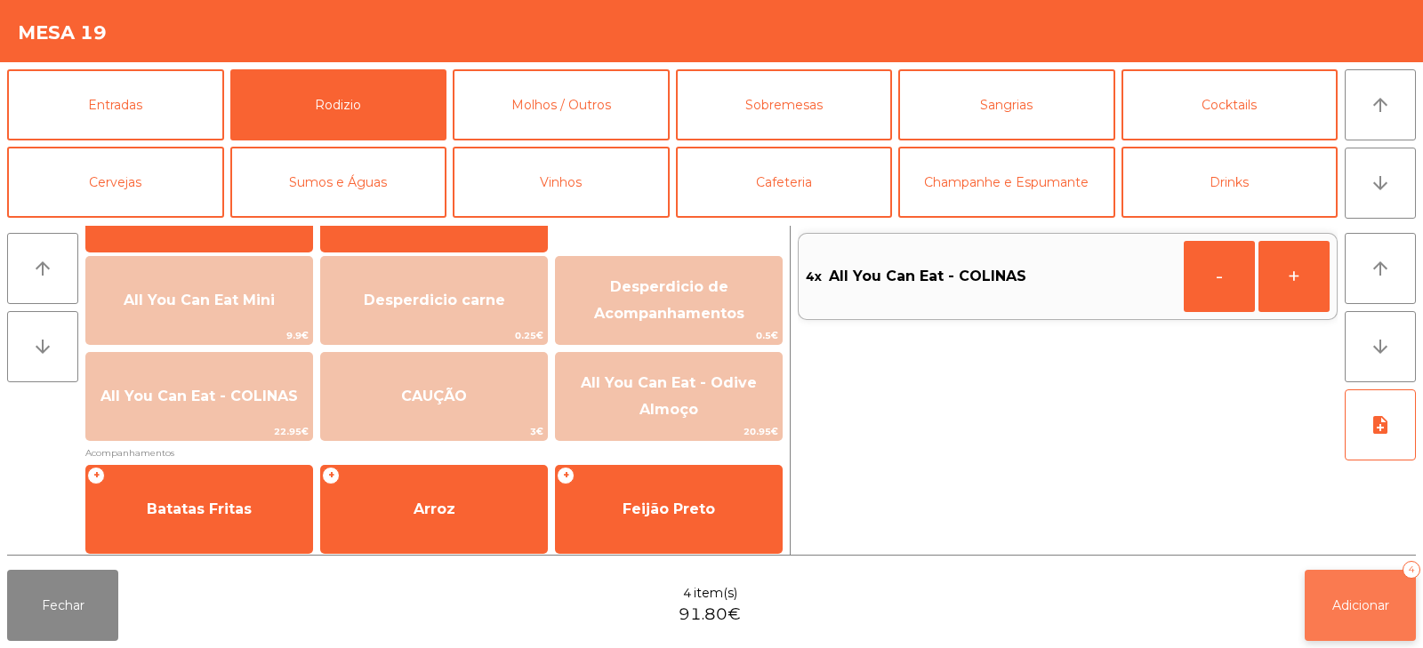
click at [1343, 587] on button "Adicionar 4" at bounding box center [1360, 605] width 111 height 71
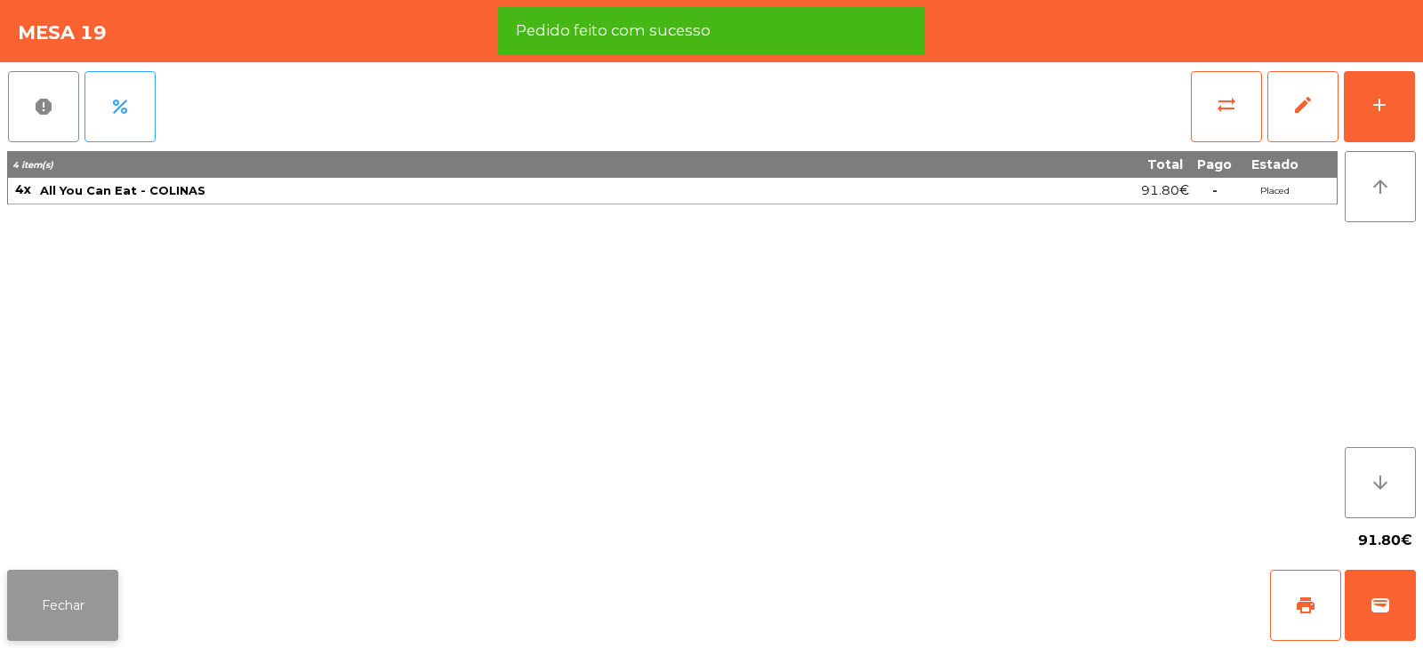
click at [55, 593] on button "Fechar" at bounding box center [62, 605] width 111 height 71
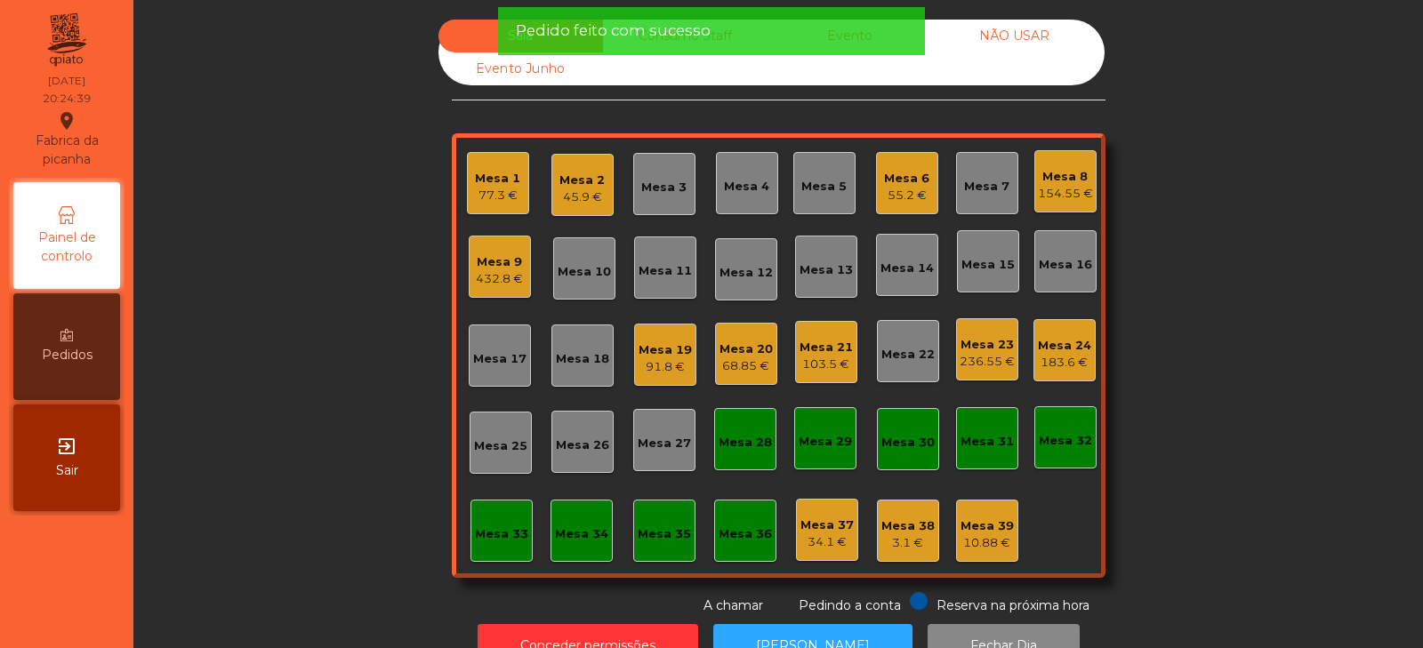
click at [316, 327] on div "Sala Consumo Staff Evento NÃO USAR Evento Junho Mesa 1 77.3 € Mesa 2 45.9 € Mes…" at bounding box center [778, 318] width 1242 height 596
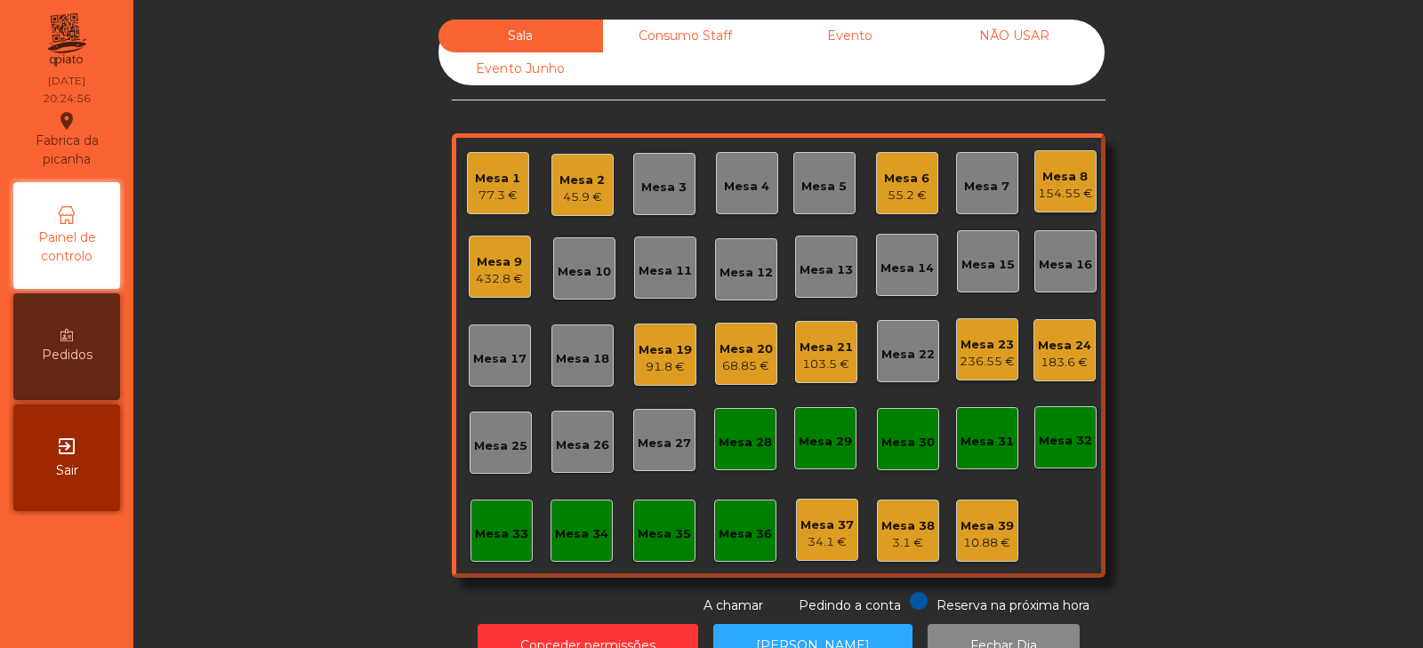
click at [912, 246] on div "Mesa 14" at bounding box center [907, 265] width 62 height 62
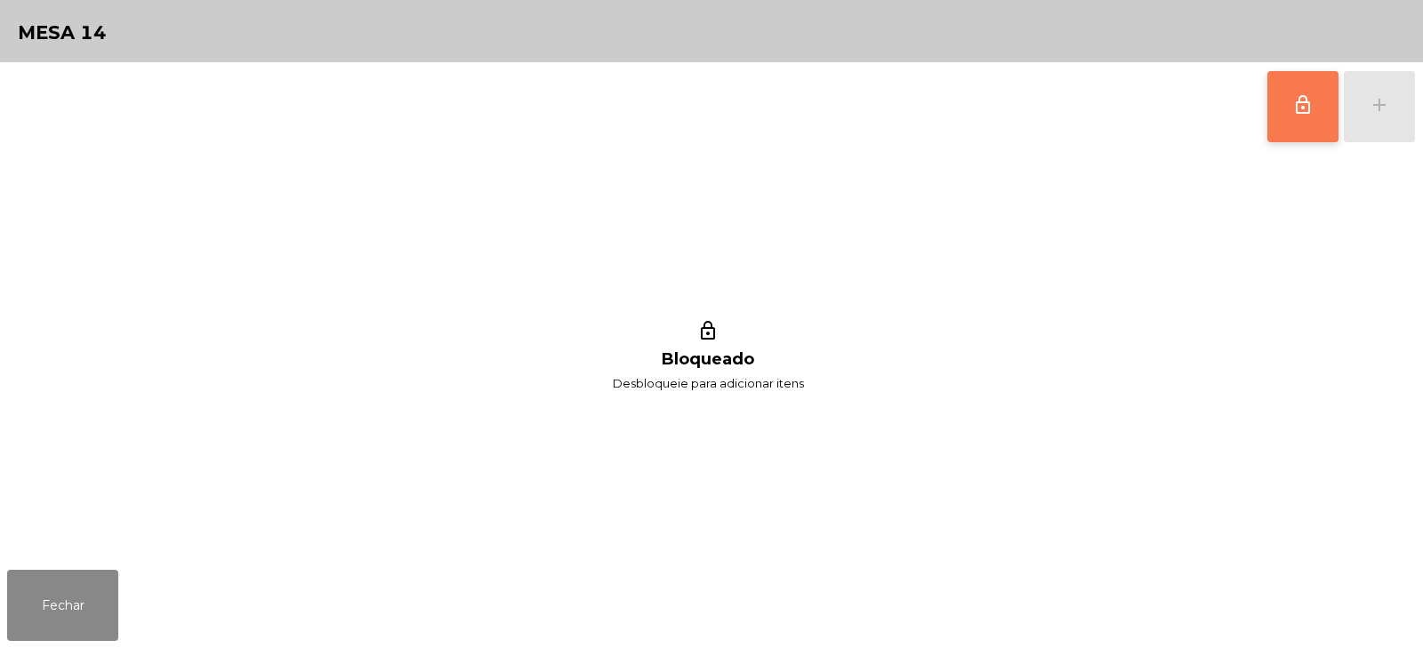
click at [1323, 112] on button "lock_outline" at bounding box center [1303, 106] width 71 height 71
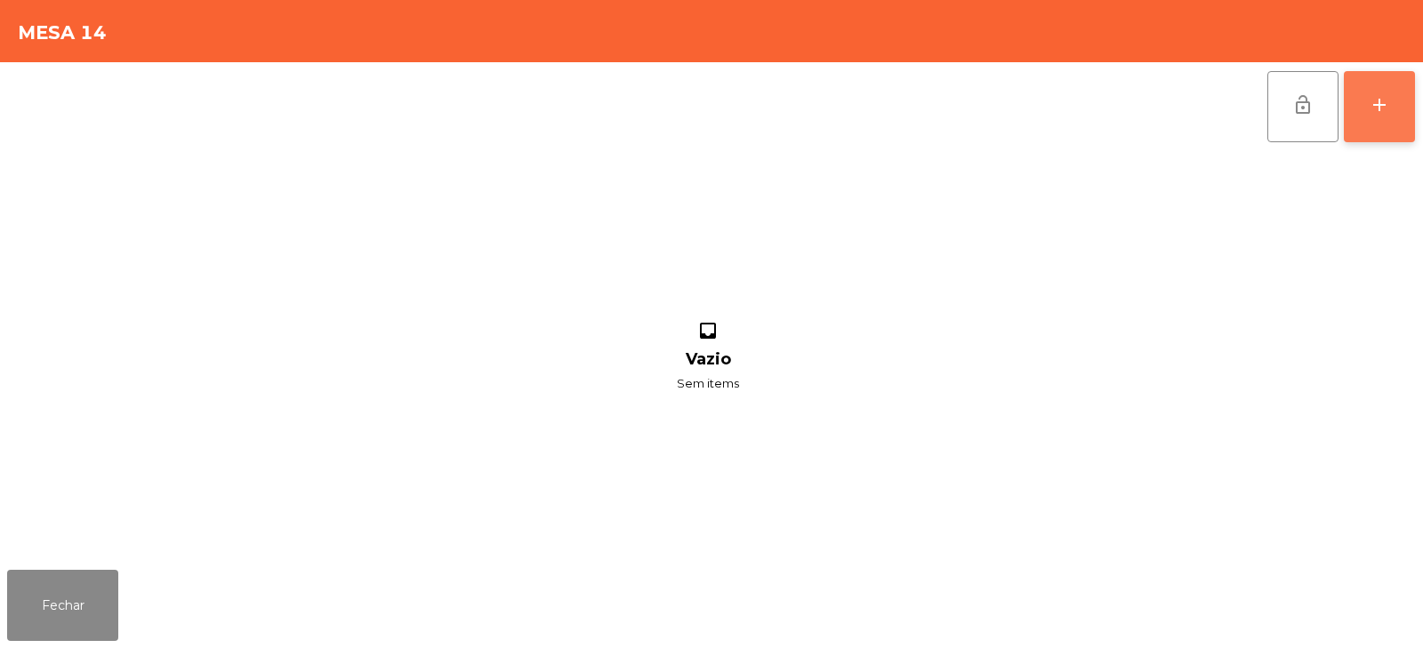
click at [1381, 131] on button "add" at bounding box center [1379, 106] width 71 height 71
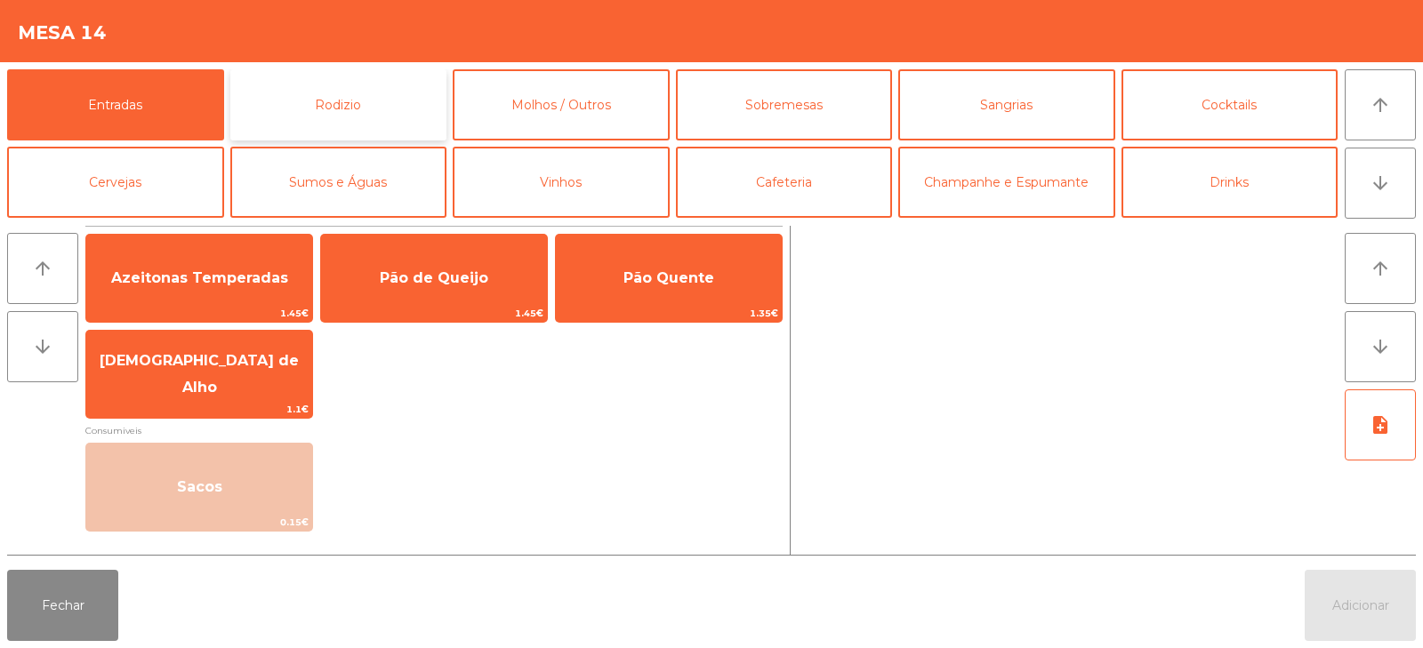
click at [358, 73] on button "Rodizio" at bounding box center [338, 104] width 217 height 71
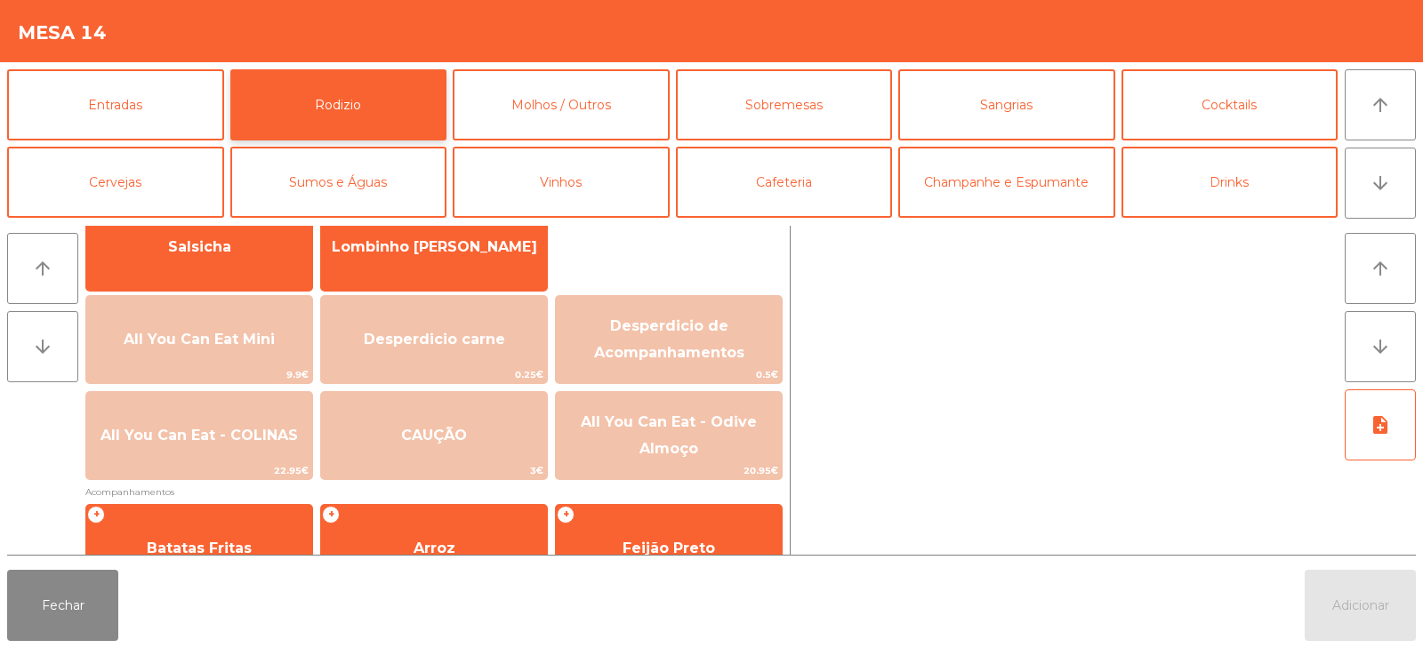
scroll to position [144, 0]
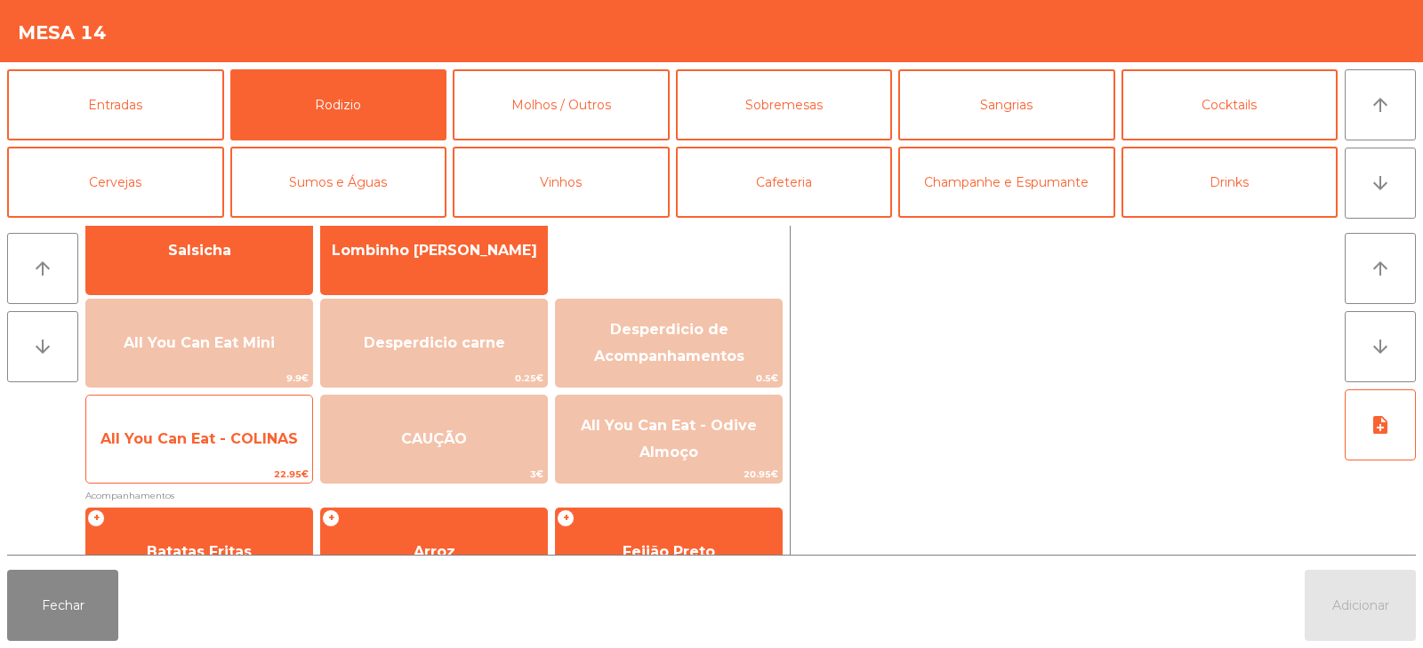
click at [183, 421] on span "All You Can Eat - COLINAS" at bounding box center [199, 439] width 226 height 48
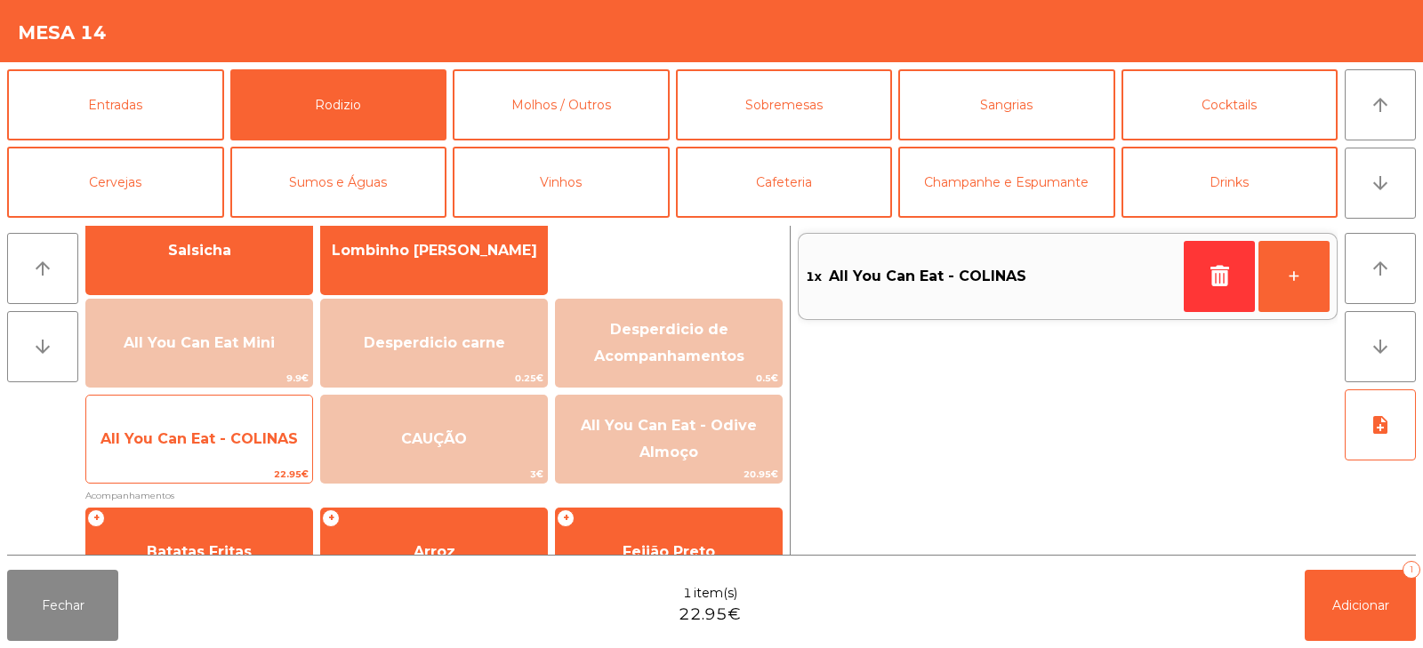
click at [165, 431] on span "All You Can Eat - COLINAS" at bounding box center [199, 439] width 197 height 17
click at [147, 428] on span "All You Can Eat - COLINAS" at bounding box center [199, 439] width 226 height 48
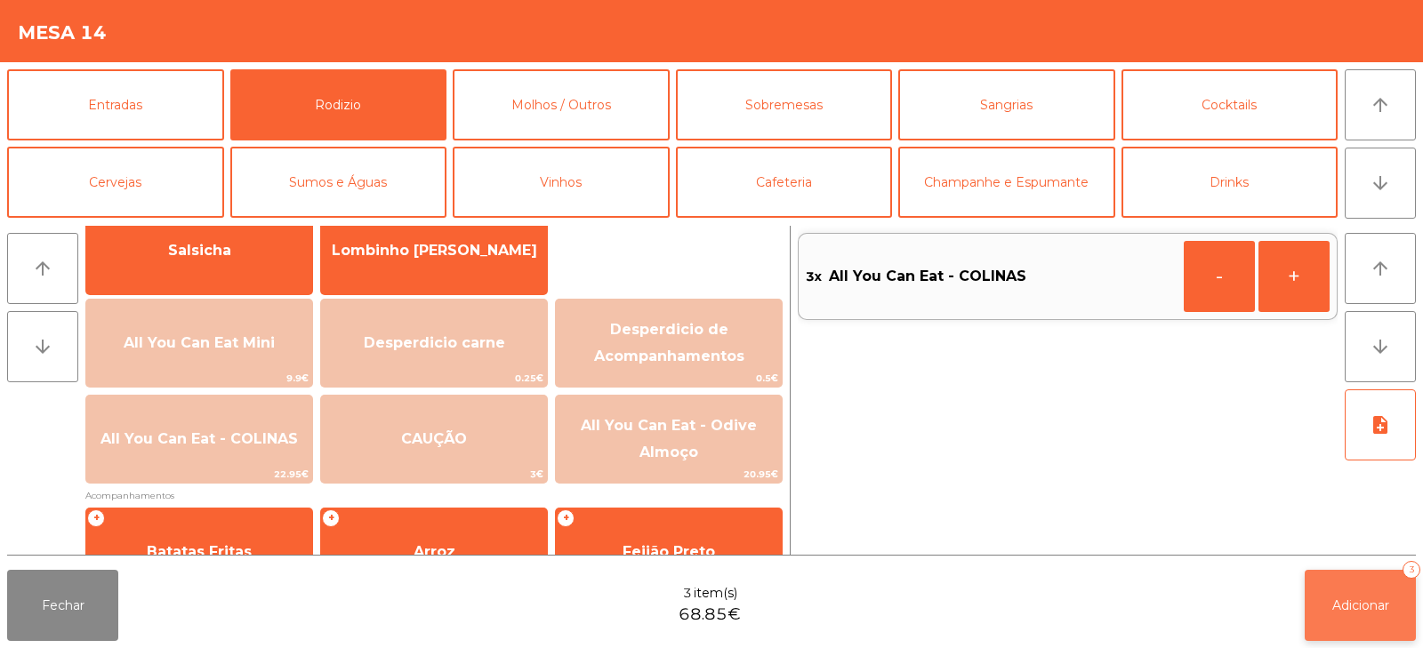
click at [1362, 606] on span "Adicionar" at bounding box center [1361, 606] width 57 height 16
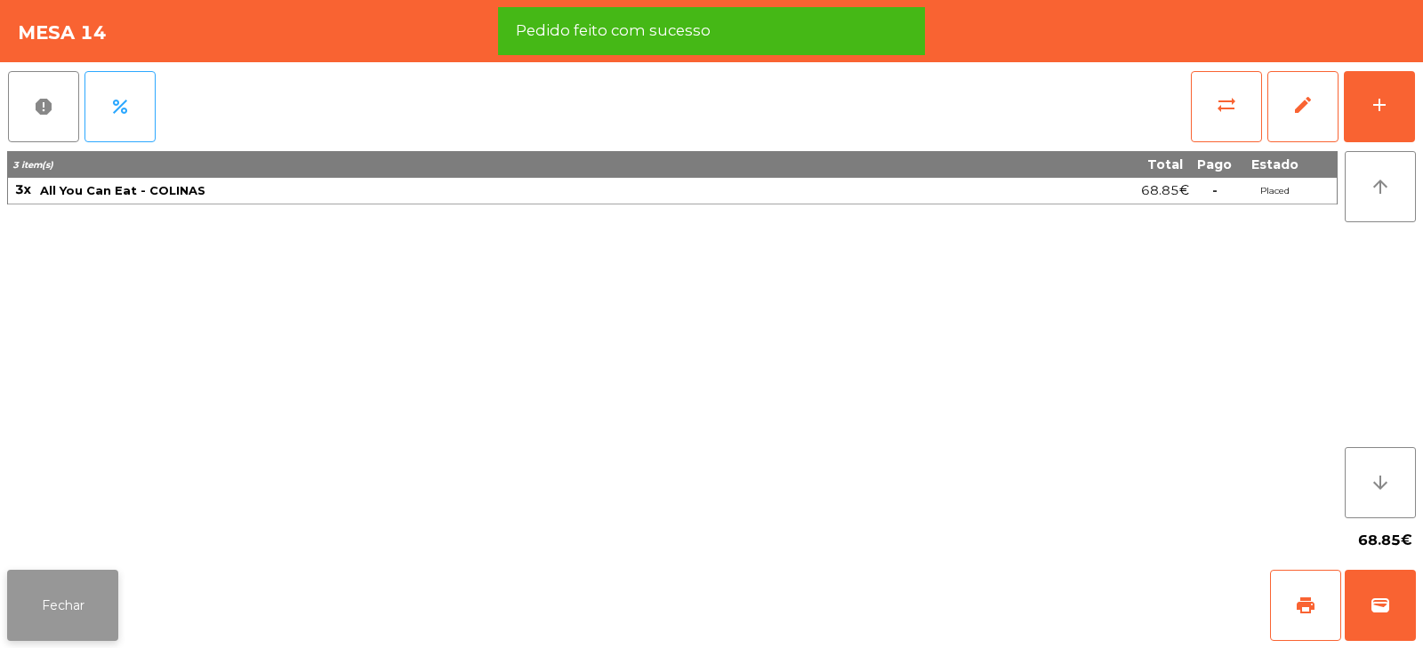
click at [60, 601] on button "Fechar" at bounding box center [62, 605] width 111 height 71
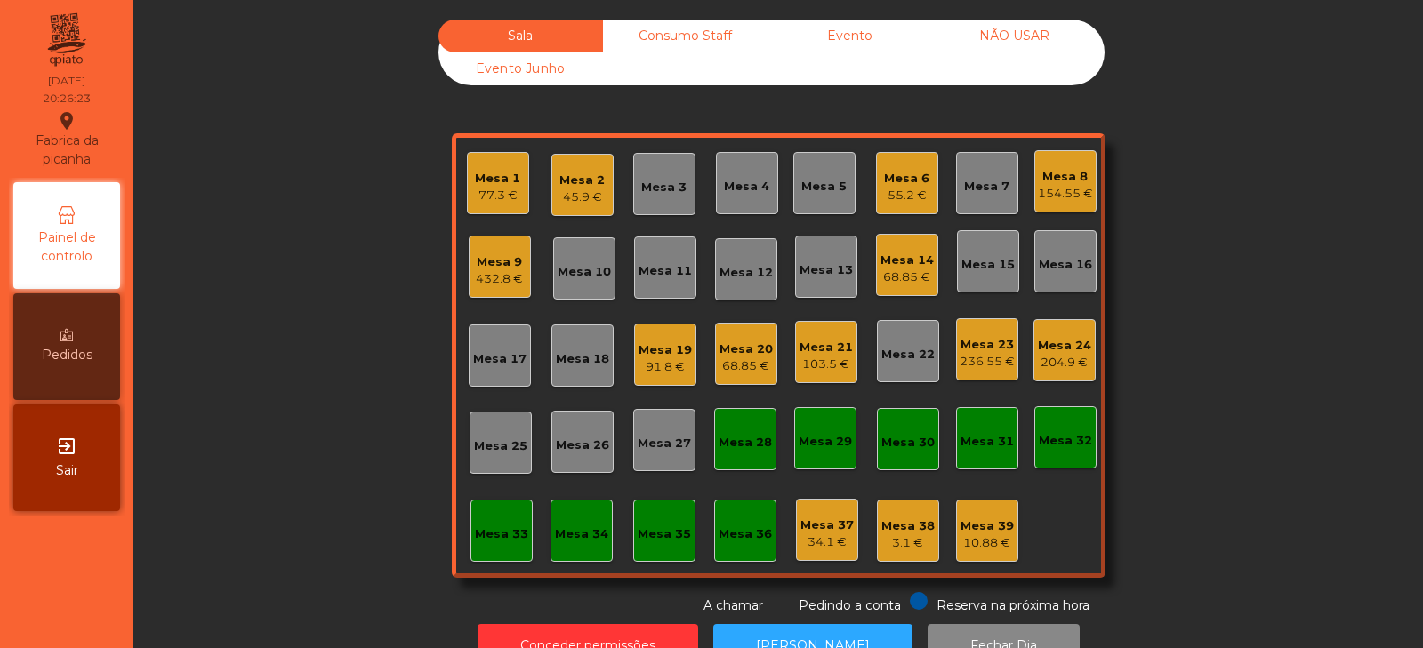
click at [313, 299] on div "Sala Consumo Staff Evento NÃO USAR Evento Junho Mesa 1 77.3 € Mesa 2 45.9 € Mes…" at bounding box center [778, 318] width 1242 height 596
click at [667, 181] on div "Mesa 3" at bounding box center [663, 188] width 45 height 18
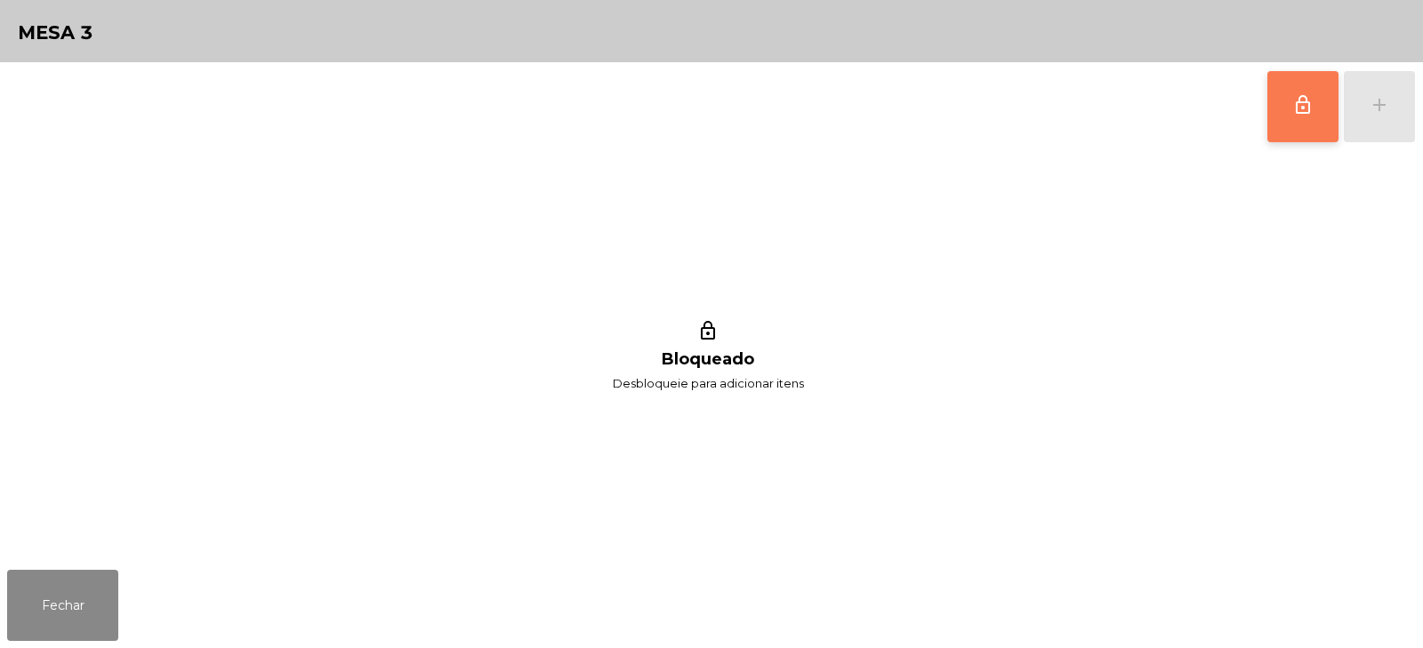
click at [1296, 98] on span "lock_outline" at bounding box center [1303, 104] width 21 height 21
click at [1388, 85] on button "add" at bounding box center [1379, 106] width 71 height 71
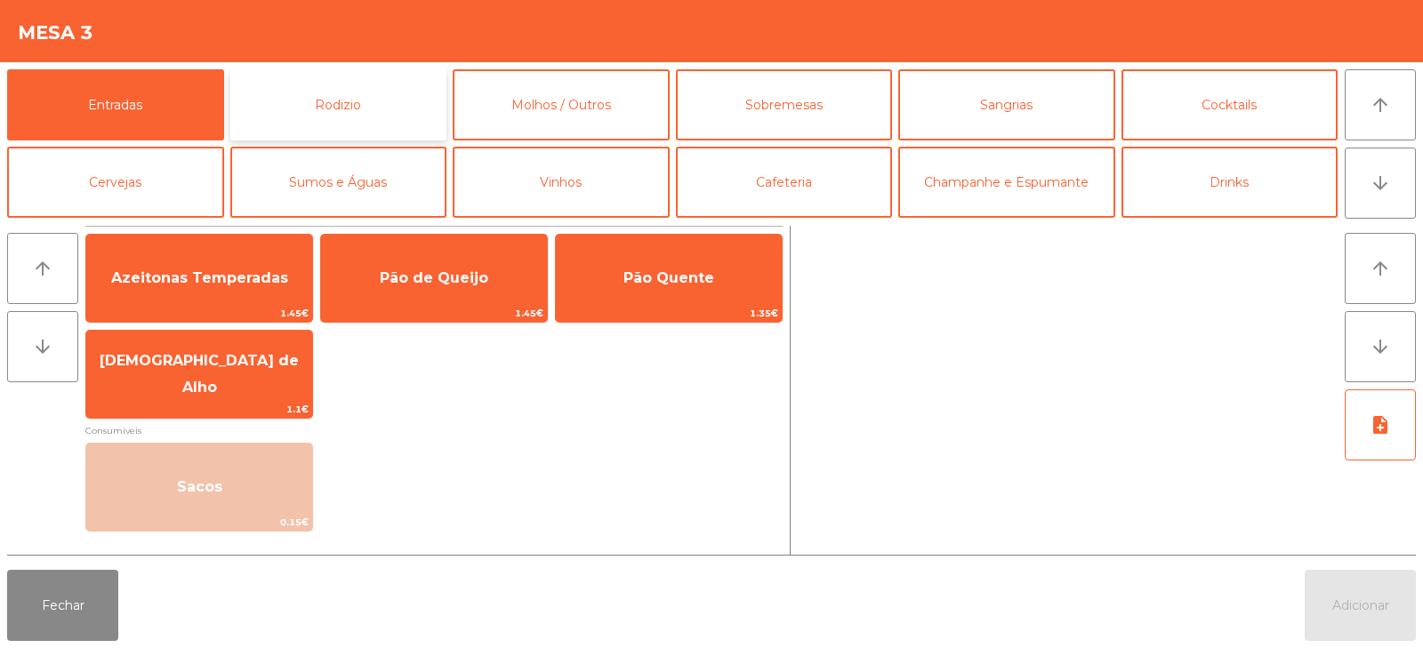
click at [351, 106] on button "Rodizio" at bounding box center [338, 104] width 217 height 71
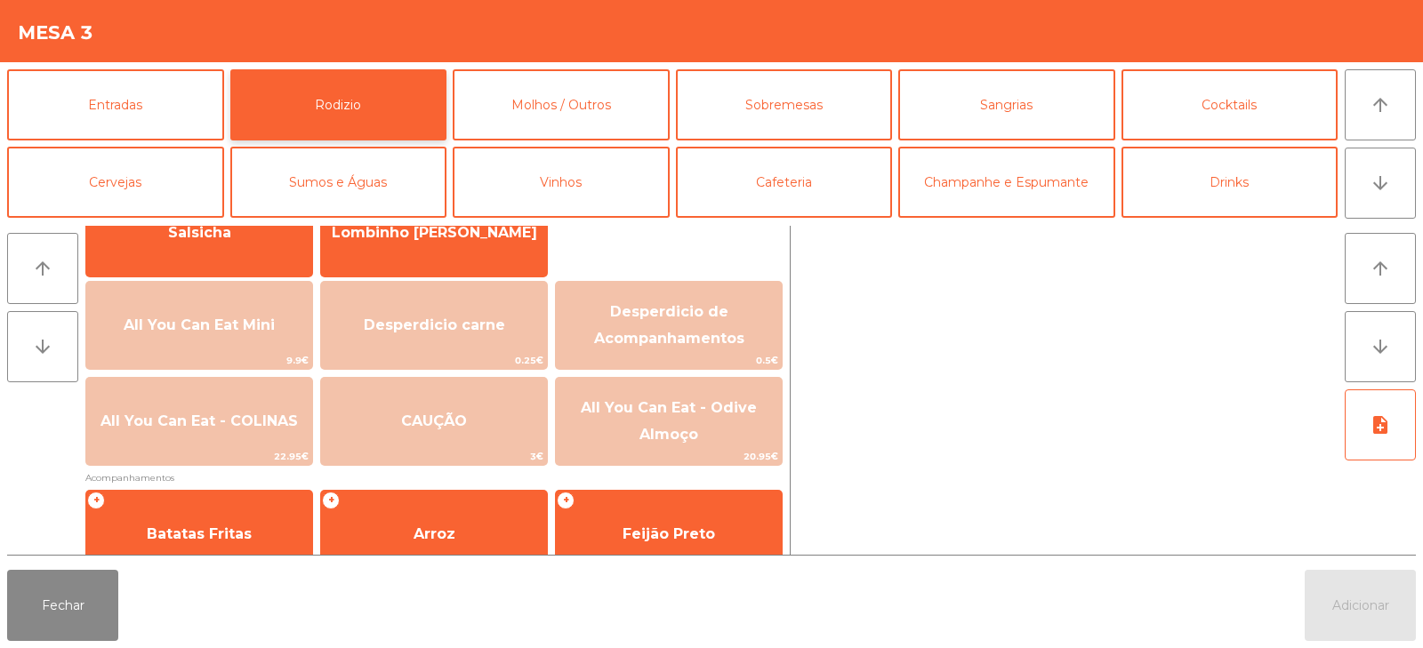
scroll to position [159, 0]
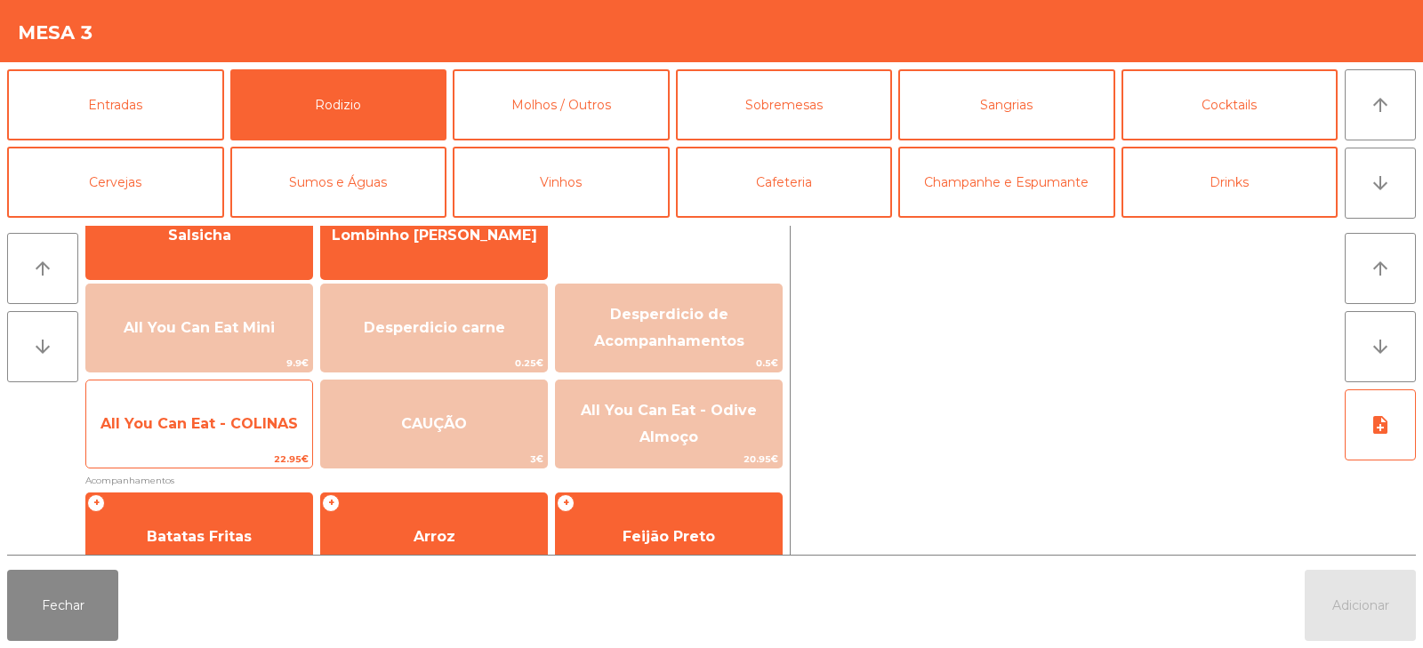
click at [196, 439] on span "All You Can Eat - COLINAS" at bounding box center [199, 424] width 226 height 48
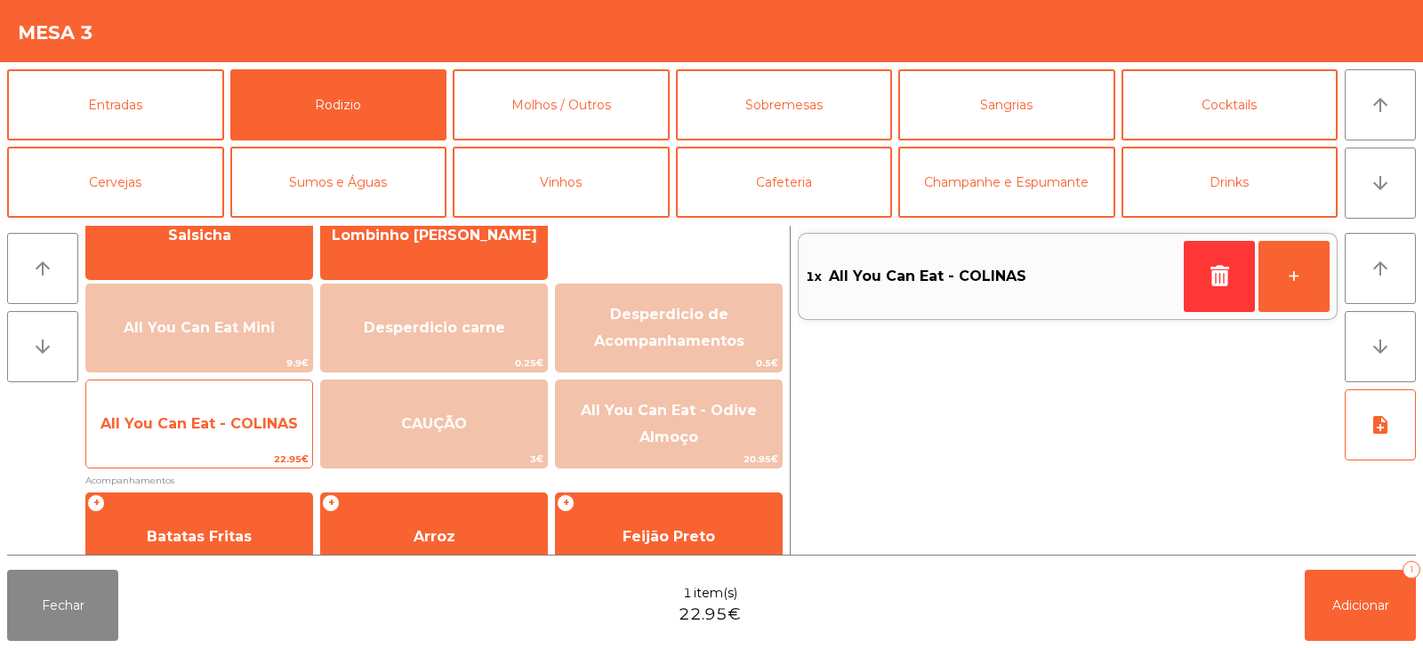
click at [197, 439] on span "All You Can Eat - COLINAS" at bounding box center [199, 424] width 226 height 48
click at [205, 415] on span "All You Can Eat - COLINAS" at bounding box center [199, 423] width 197 height 17
click at [230, 428] on span "All You Can Eat - COLINAS" at bounding box center [199, 423] width 197 height 17
click at [228, 426] on span "All You Can Eat - COLINAS" at bounding box center [199, 423] width 197 height 17
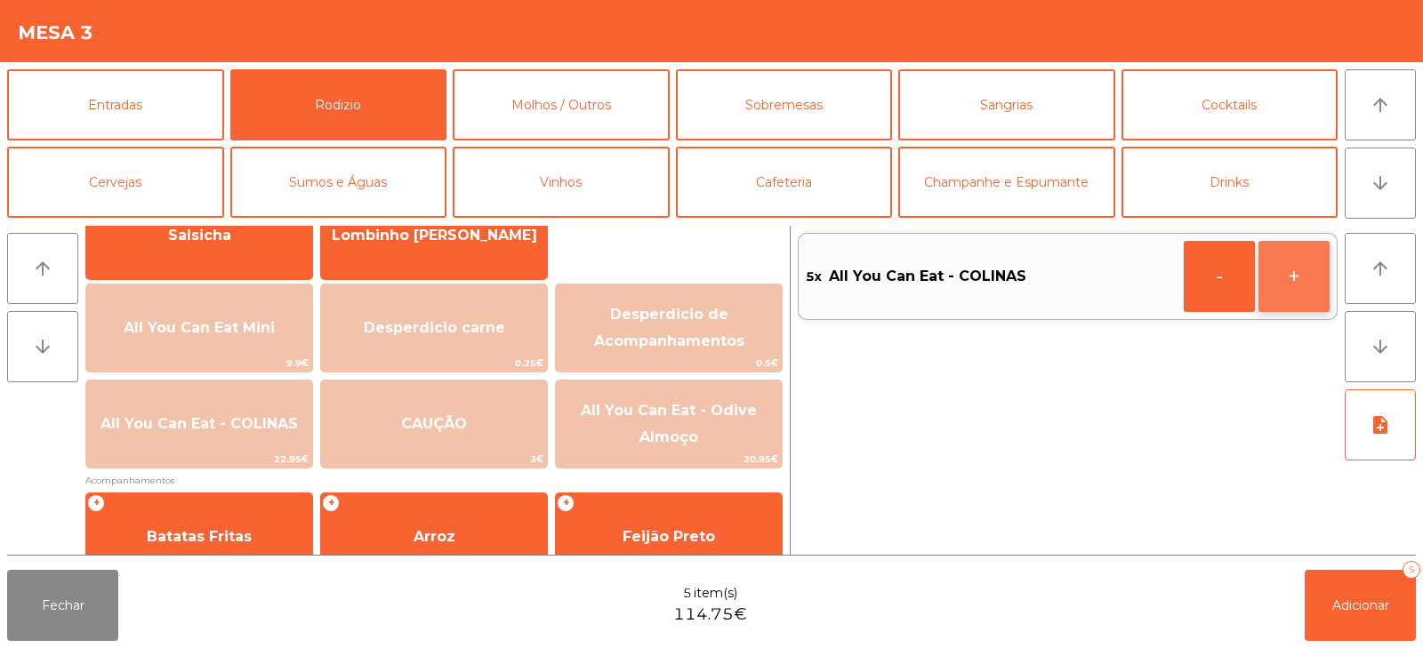
click at [1306, 265] on button "+" at bounding box center [1294, 276] width 71 height 71
click at [1313, 276] on button "+" at bounding box center [1294, 276] width 71 height 71
click at [1387, 584] on button "Adicionar 7" at bounding box center [1360, 605] width 111 height 71
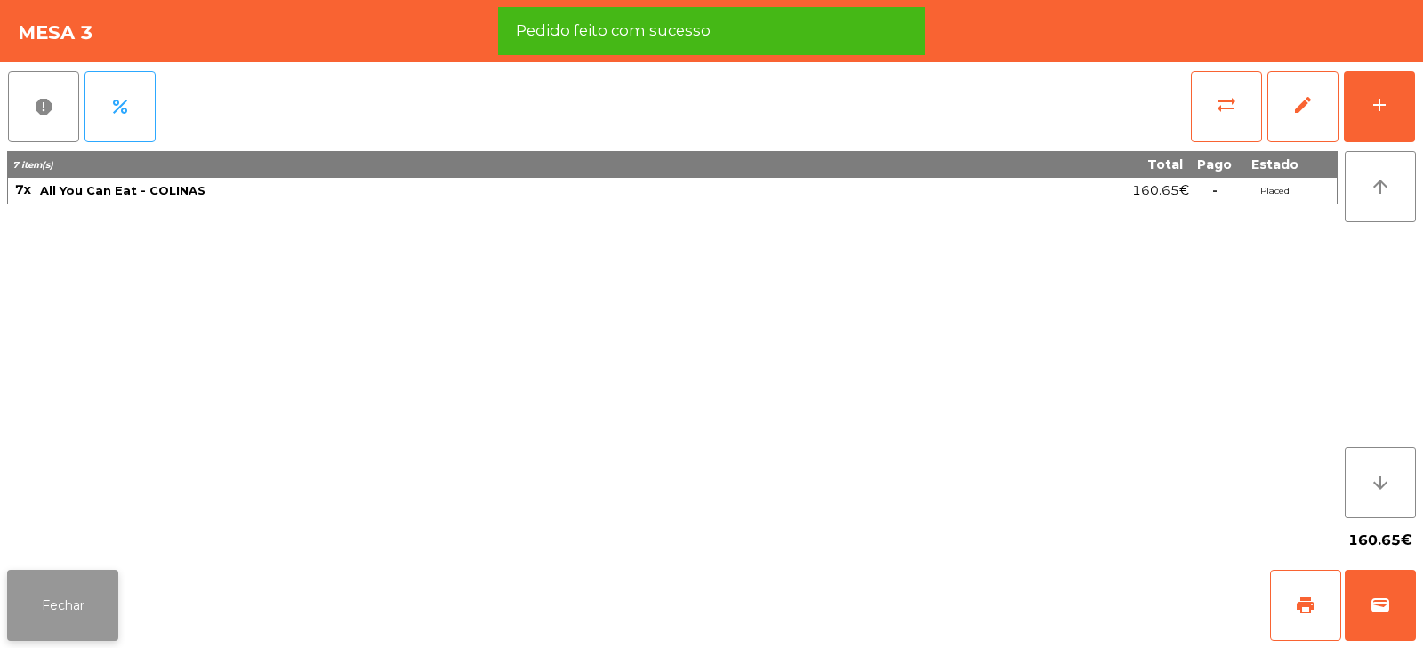
click at [71, 589] on button "Fechar" at bounding box center [62, 605] width 111 height 71
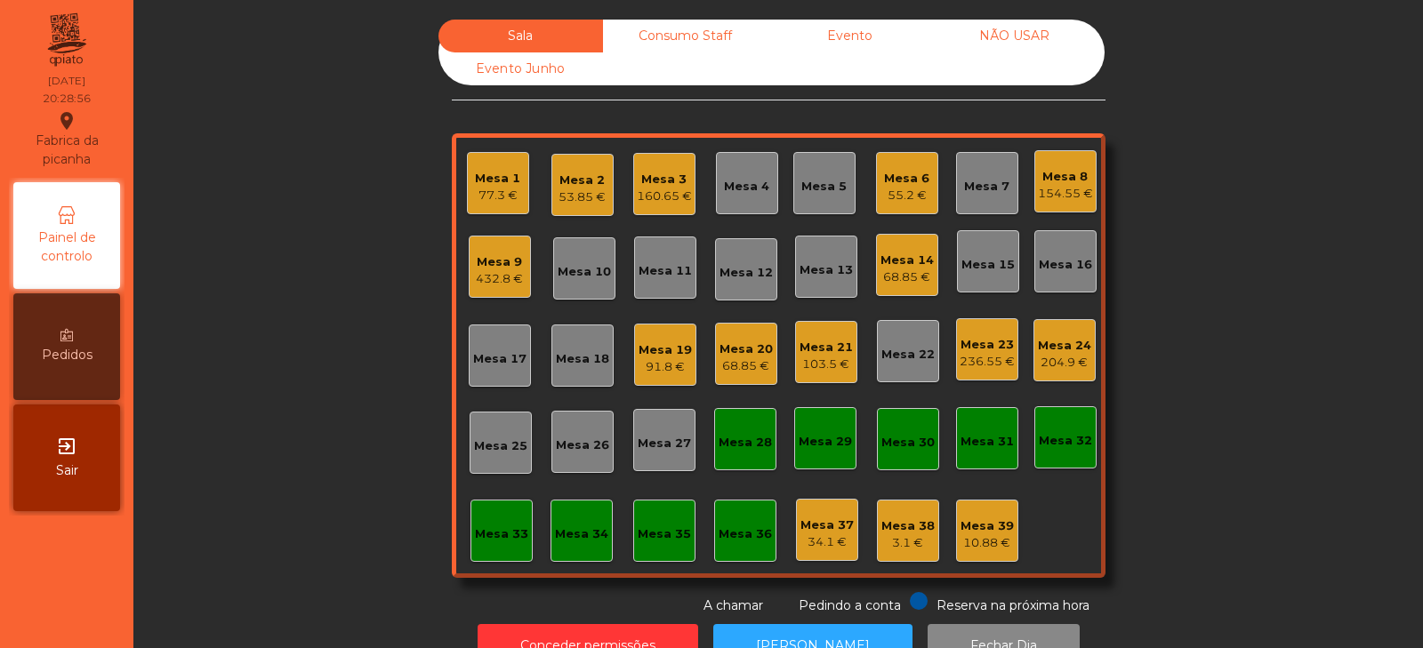
click at [282, 307] on div "Sala Consumo Staff Evento NÃO USAR Evento Junho Mesa 1 77.3 € Mesa 2 53.85 € Me…" at bounding box center [778, 318] width 1242 height 596
click at [1233, 367] on div "Sala Consumo Staff Evento NÃO USAR Evento Junho Mesa 1 77.3 € Mesa 2 53.85 € Me…" at bounding box center [778, 318] width 1242 height 596
click at [657, 373] on div "91.8 €" at bounding box center [665, 367] width 53 height 18
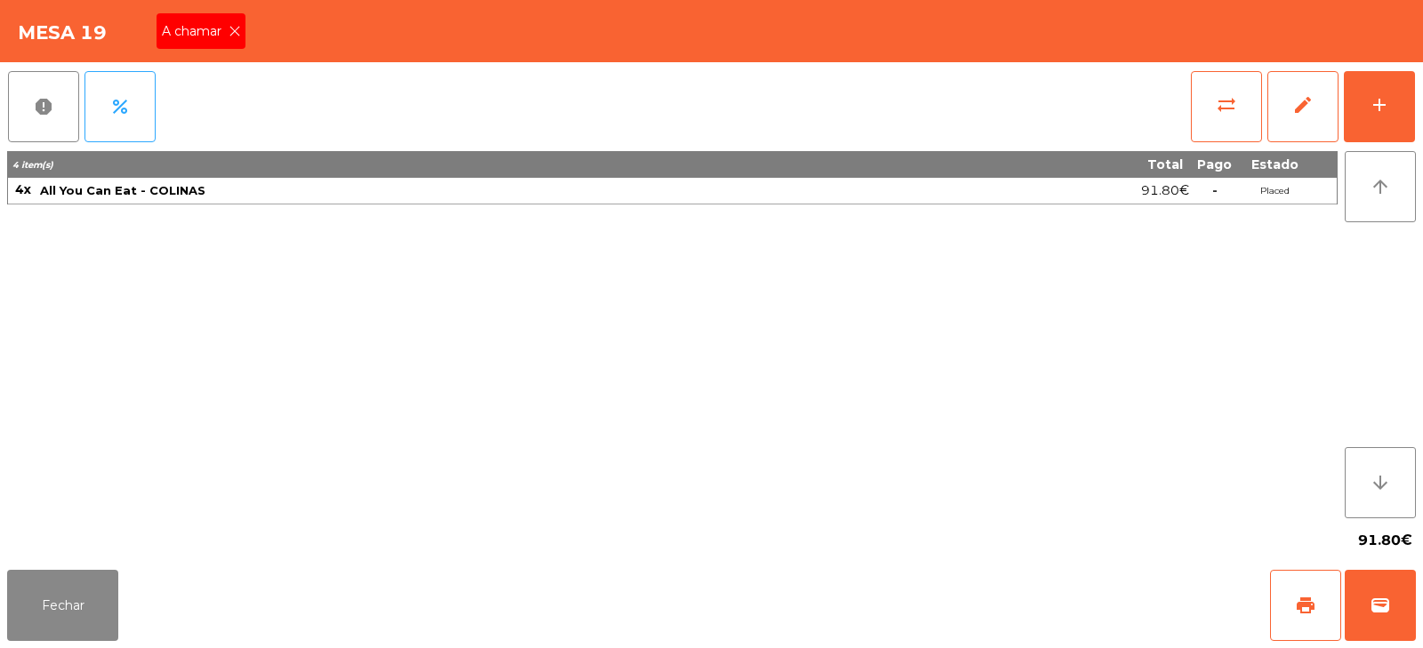
click at [234, 44] on div "A chamar" at bounding box center [201, 31] width 89 height 36
click at [68, 596] on button "Fechar" at bounding box center [62, 605] width 111 height 71
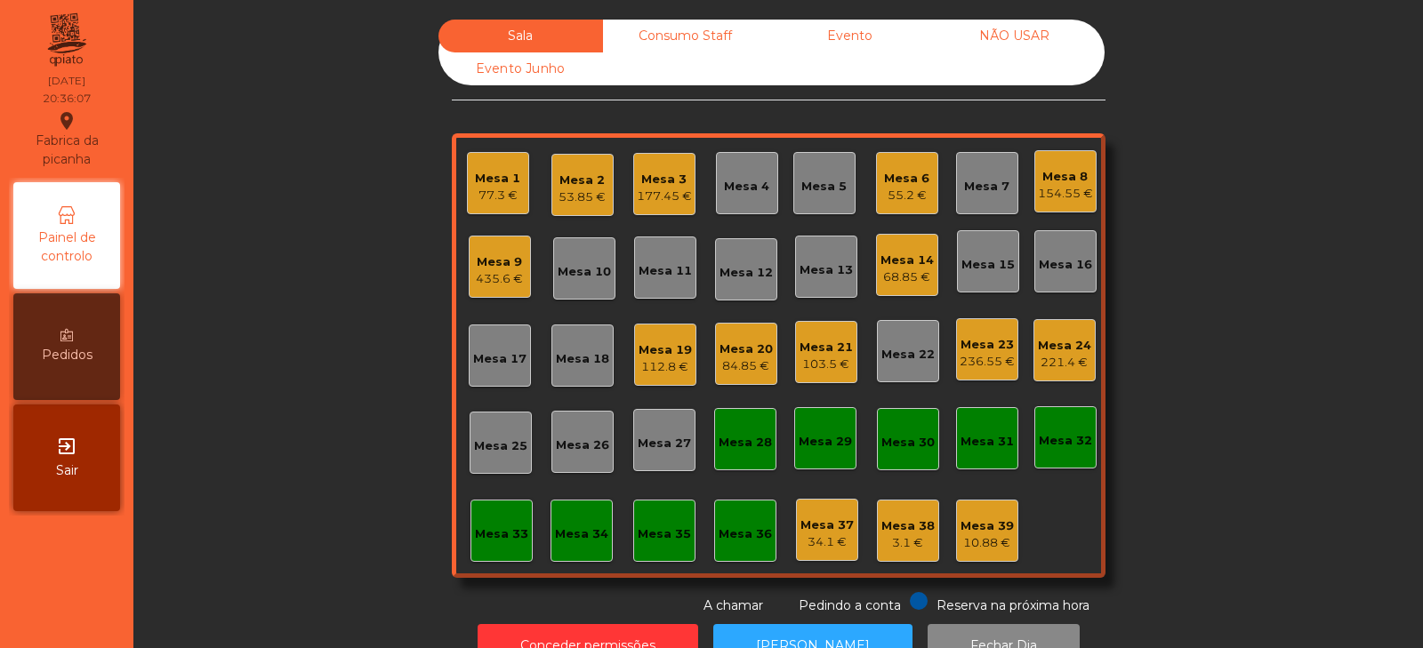
scroll to position [52, 0]
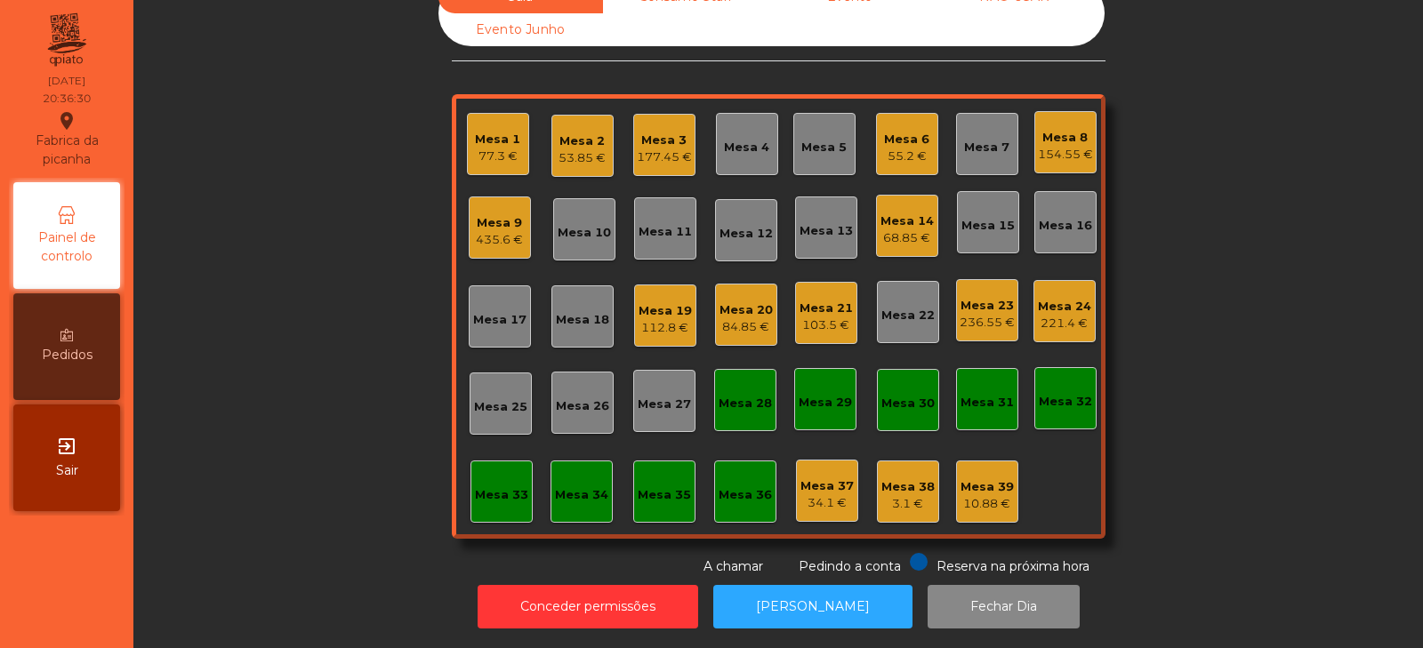
click at [319, 159] on div "Sala Consumo Staff Evento NÃO USAR Evento Junho Mesa 1 77.3 € Mesa 2 53.85 € Me…" at bounding box center [778, 278] width 1242 height 596
click at [479, 311] on div "Mesa 17" at bounding box center [499, 320] width 53 height 18
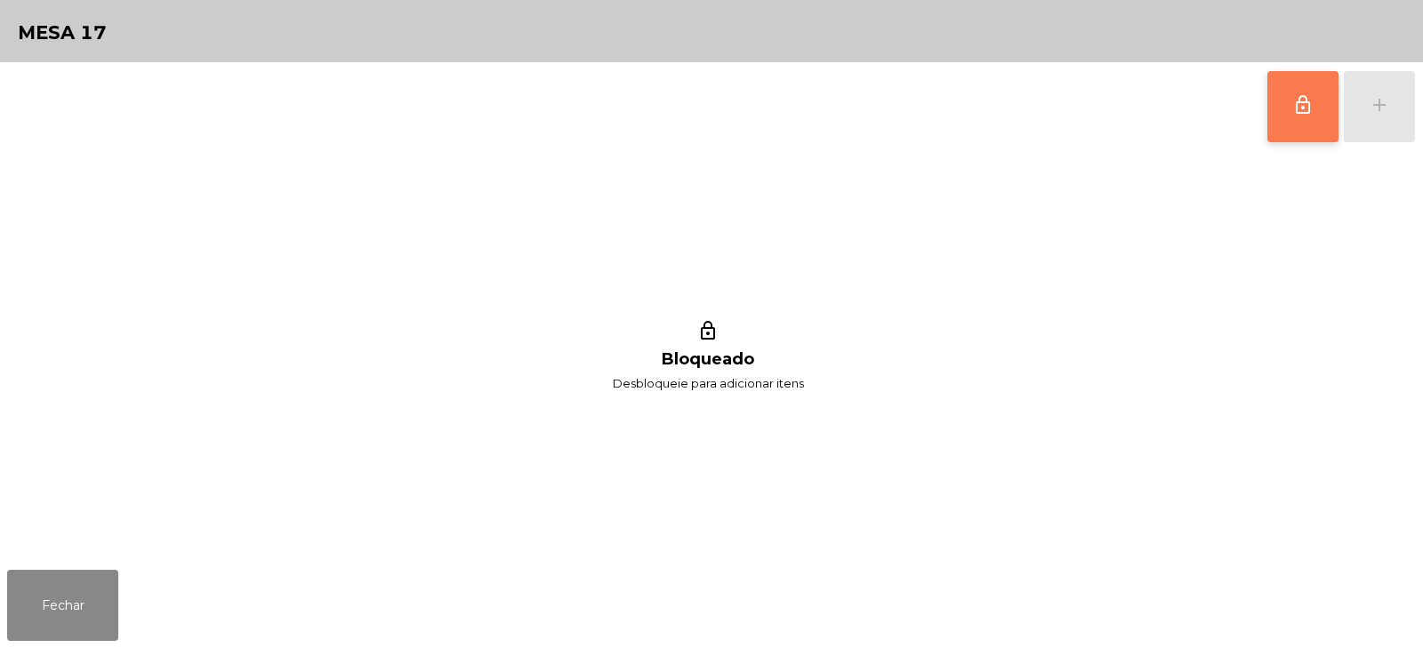
click at [1290, 96] on button "lock_outline" at bounding box center [1303, 106] width 71 height 71
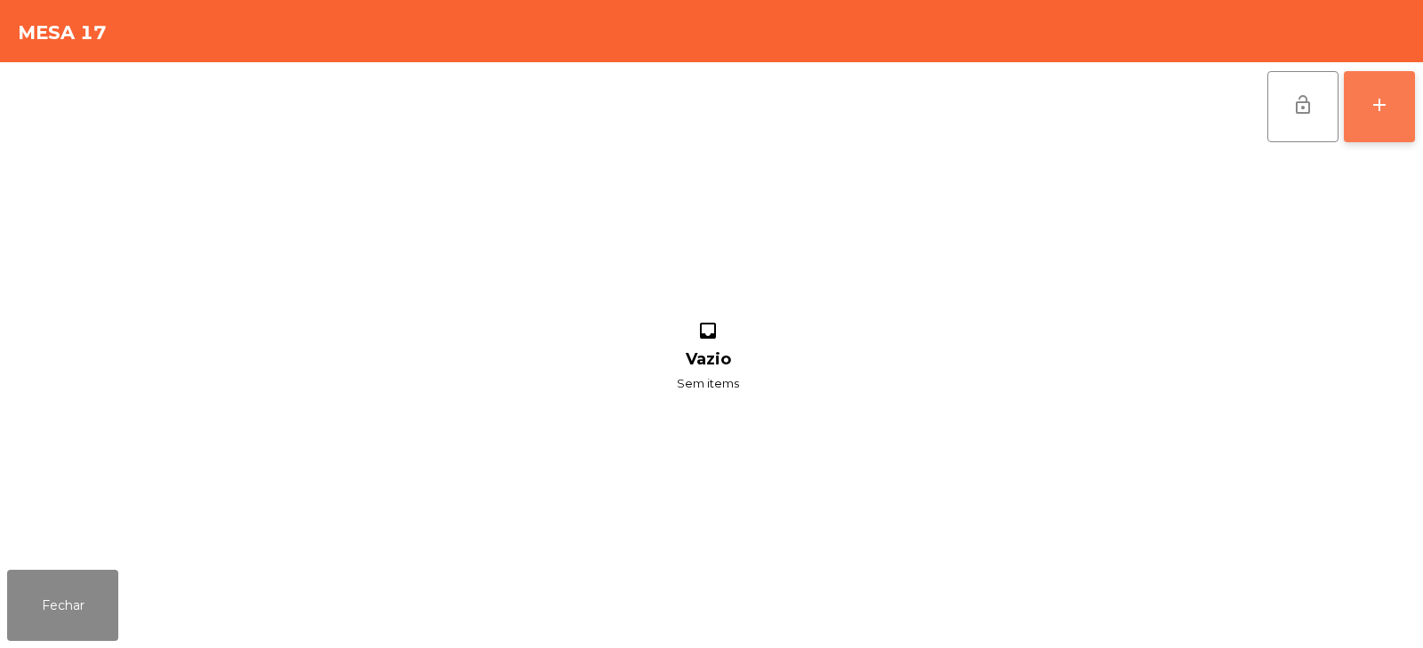
click at [1374, 107] on div "add" at bounding box center [1379, 104] width 21 height 21
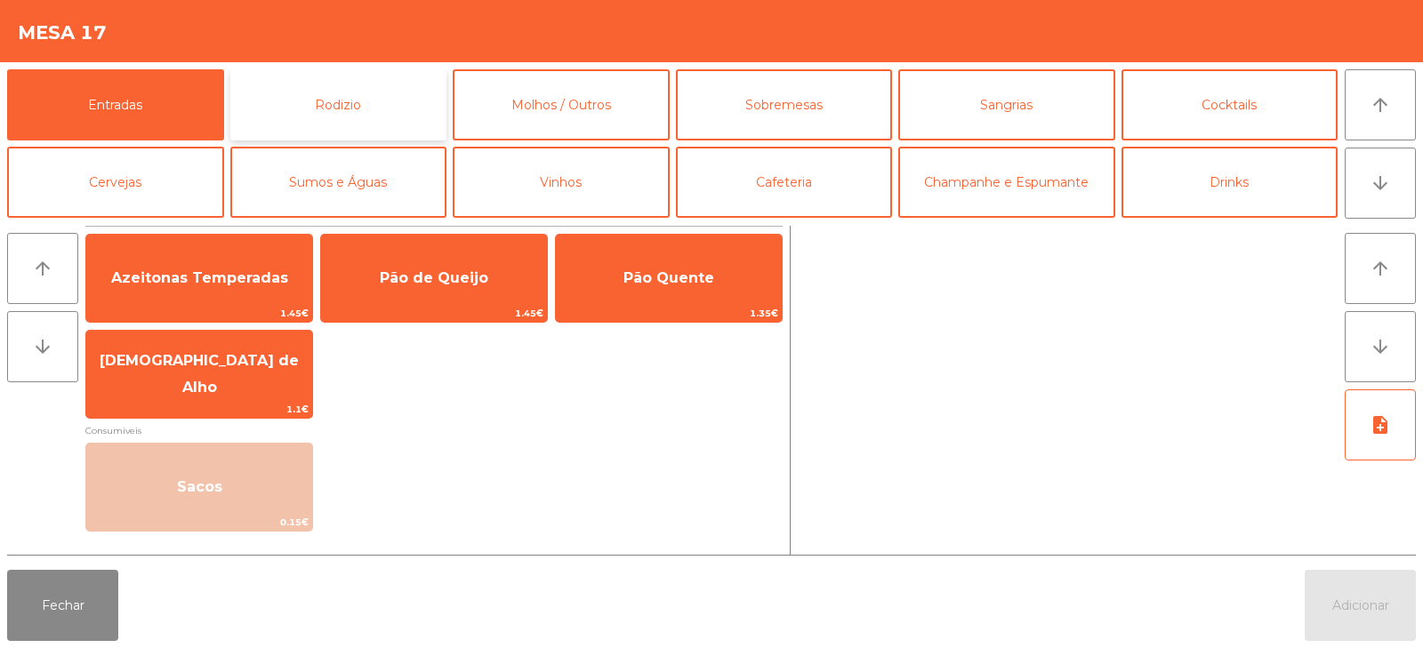
click at [310, 104] on button "Rodizio" at bounding box center [338, 104] width 217 height 71
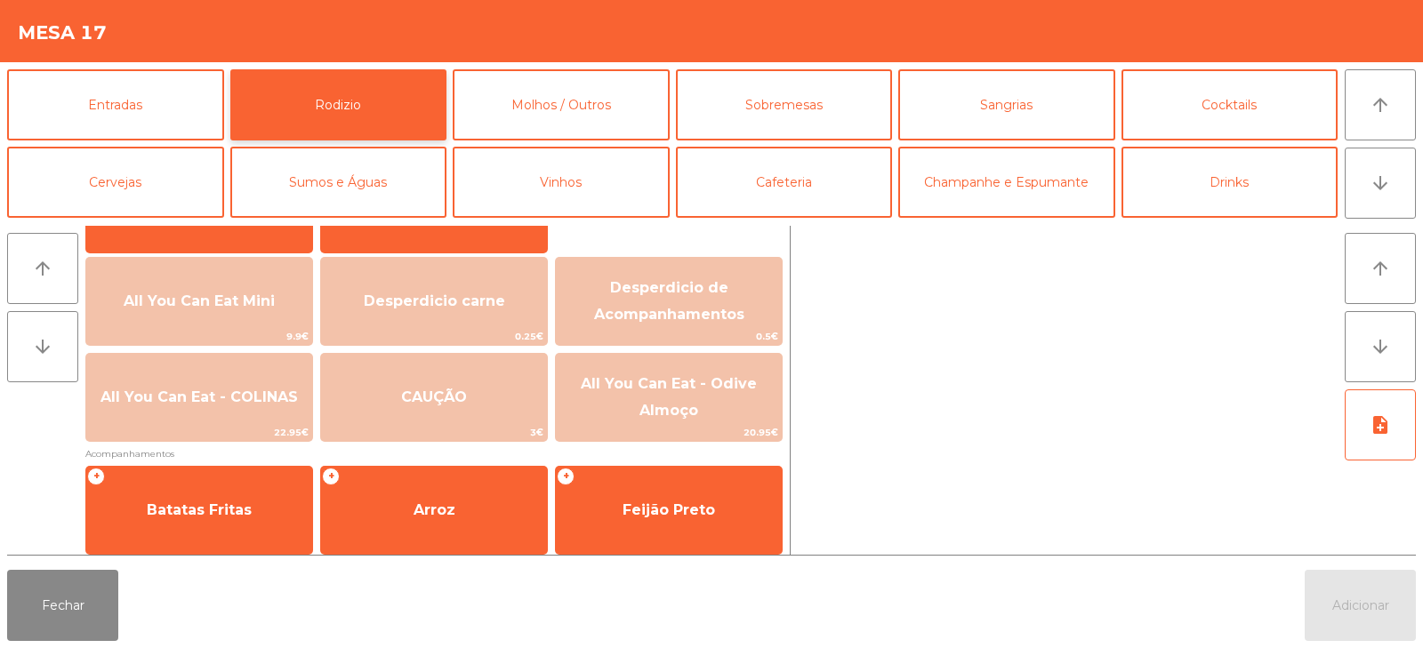
scroll to position [185, 0]
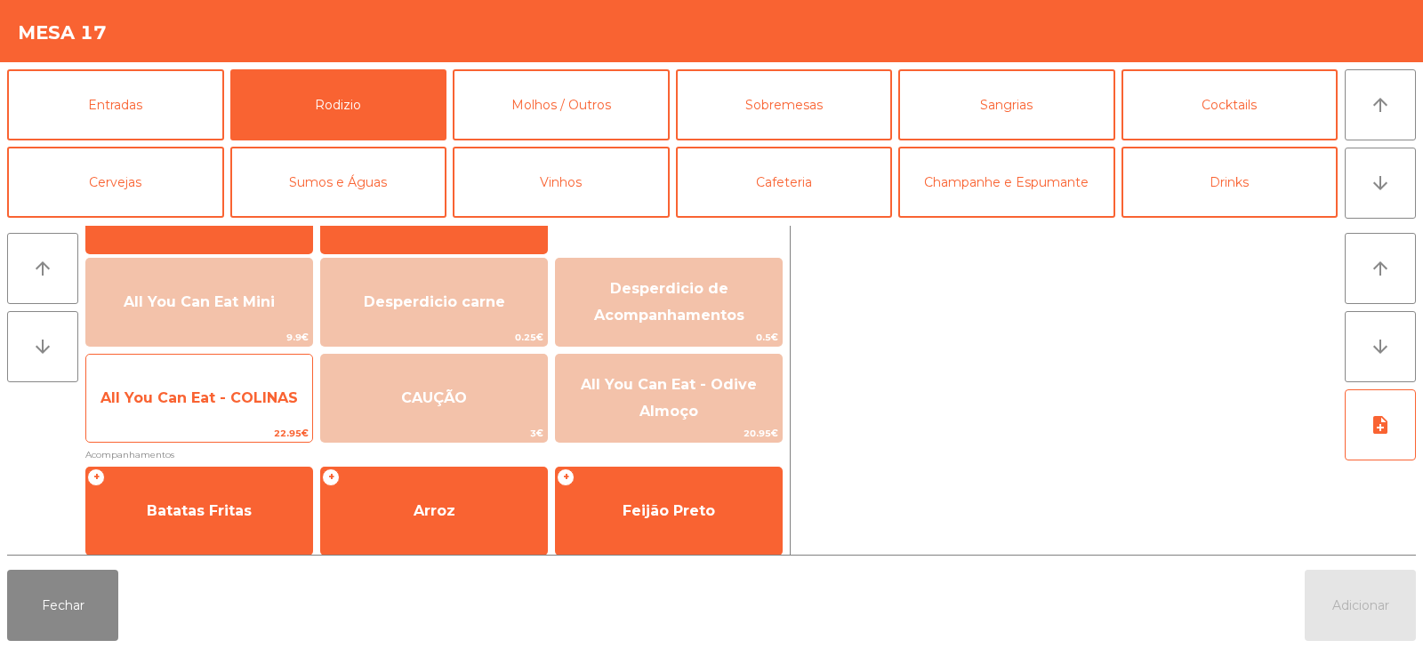
click at [197, 412] on span "All You Can Eat - COLINAS" at bounding box center [199, 399] width 226 height 48
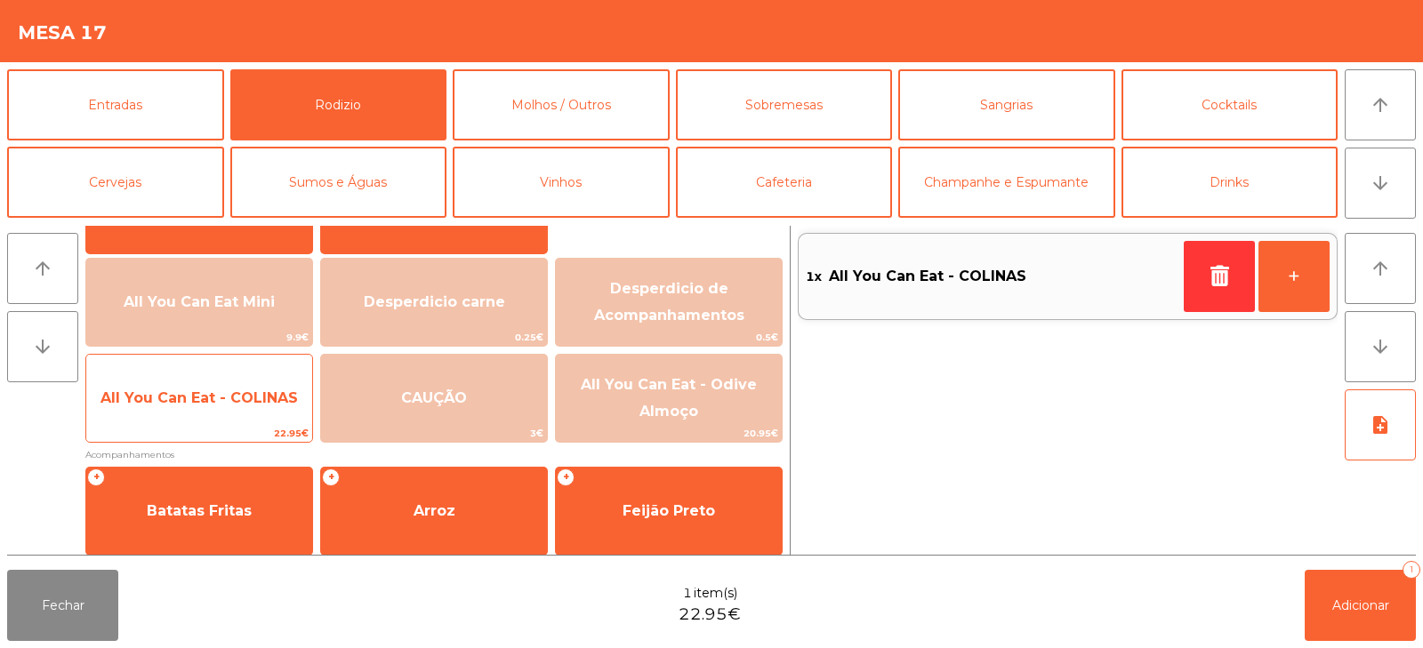
click at [194, 415] on span "All You Can Eat - COLINAS" at bounding box center [199, 399] width 226 height 48
click at [197, 418] on span "All You Can Eat - COLINAS" at bounding box center [199, 399] width 226 height 48
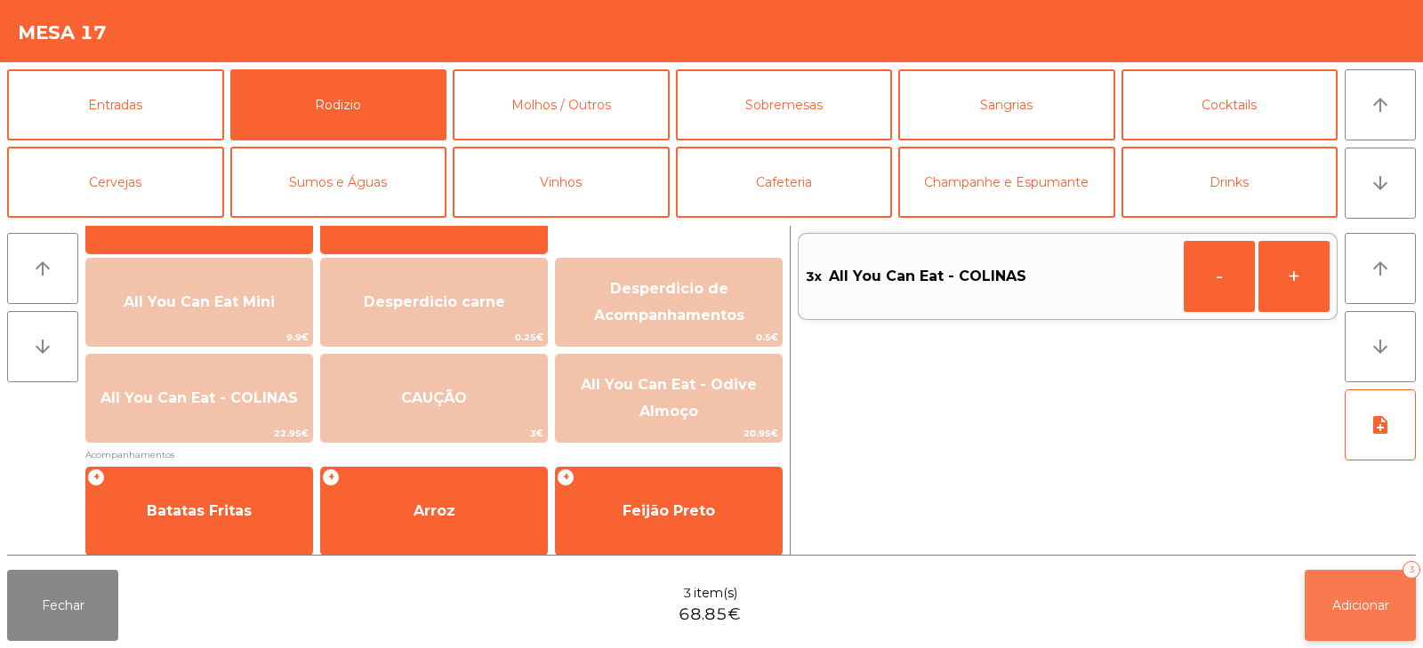
click at [1383, 606] on span "Adicionar" at bounding box center [1361, 606] width 57 height 16
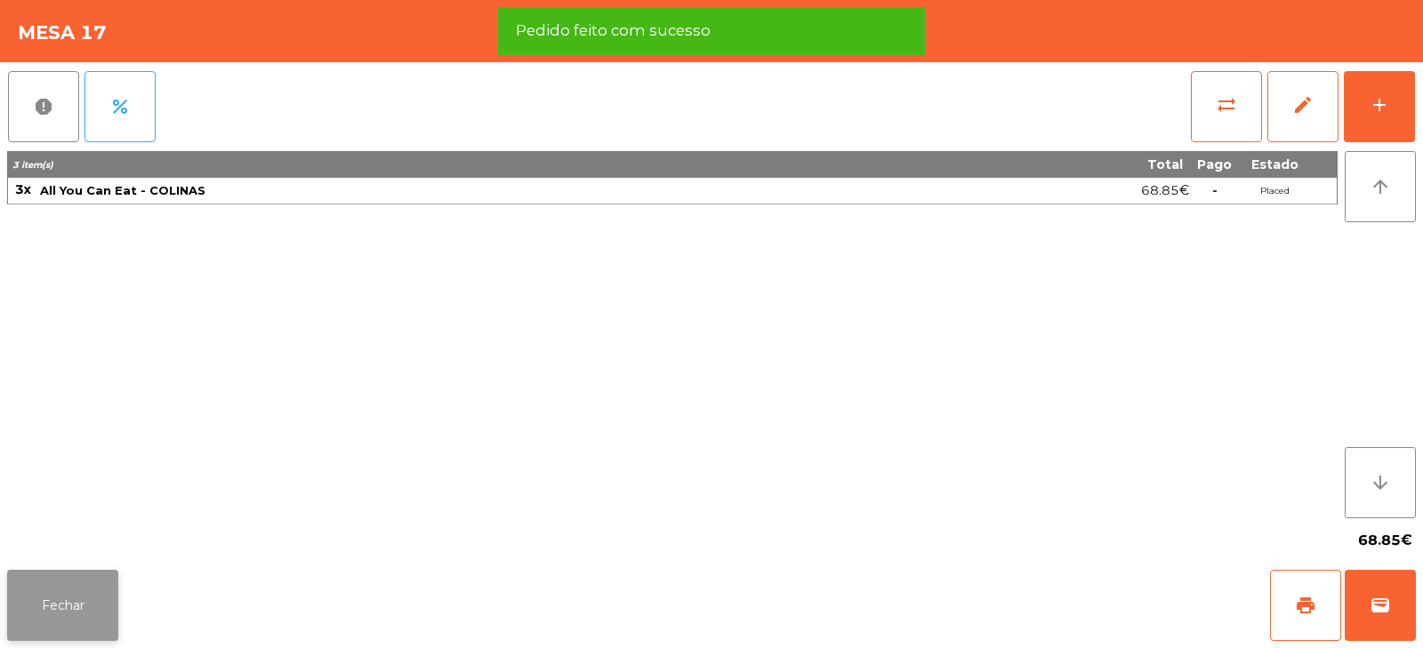
click at [70, 597] on button "Fechar" at bounding box center [62, 605] width 111 height 71
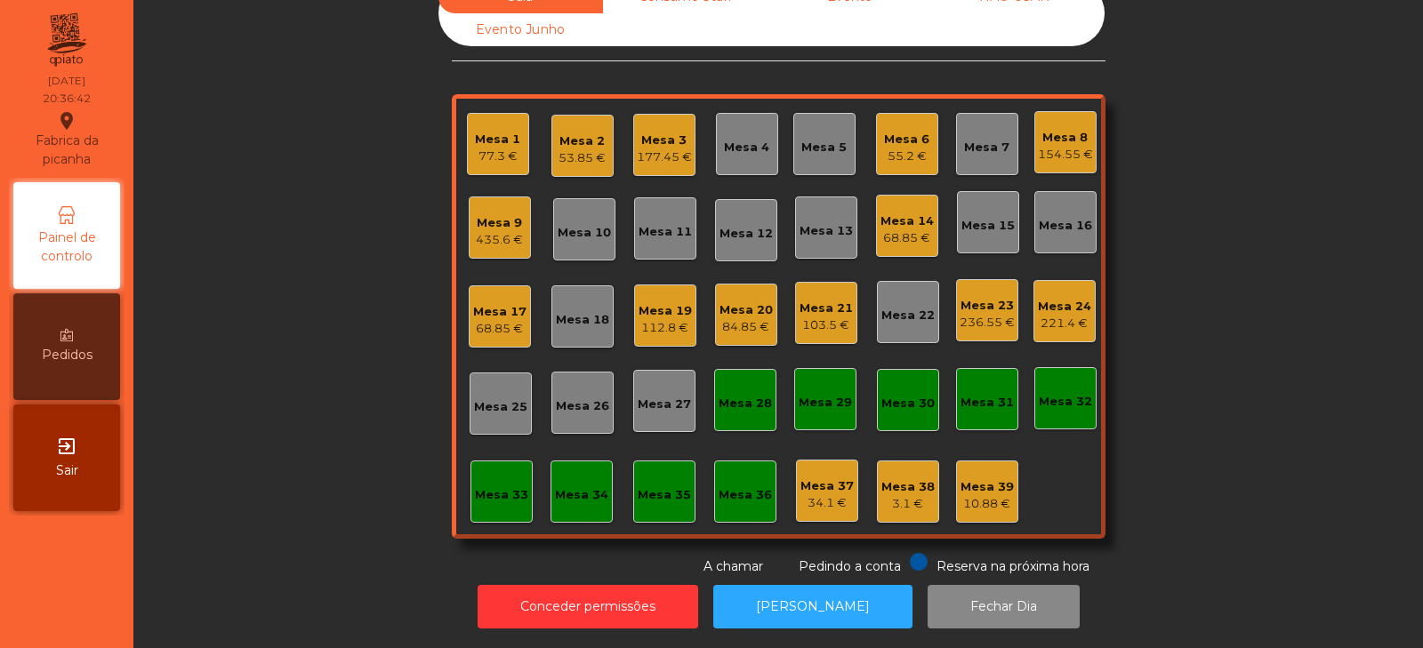
click at [263, 377] on div "Sala Consumo Staff Evento NÃO USAR Evento Junho Mesa 1 77.3 € Mesa 2 53.85 € Me…" at bounding box center [778, 278] width 1242 height 596
click at [929, 197] on div "Mesa 14 68.85 €" at bounding box center [907, 226] width 62 height 62
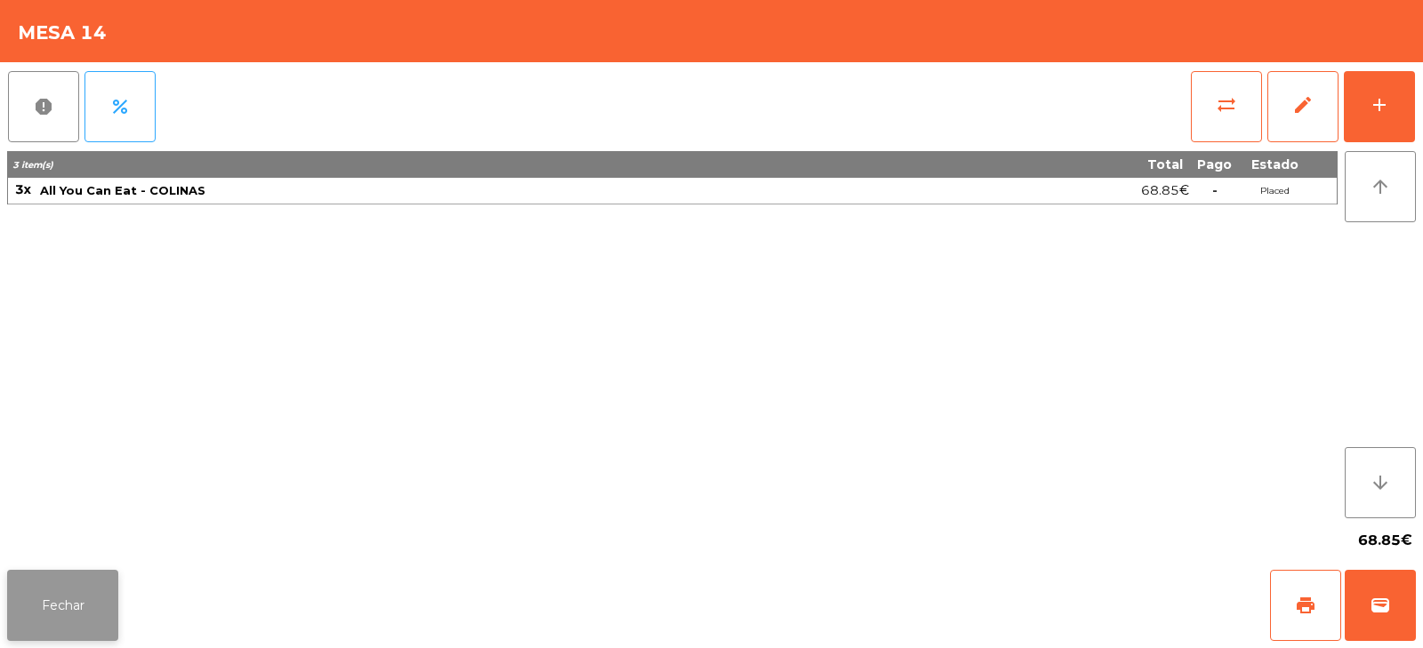
click at [60, 600] on button "Fechar" at bounding box center [62, 605] width 111 height 71
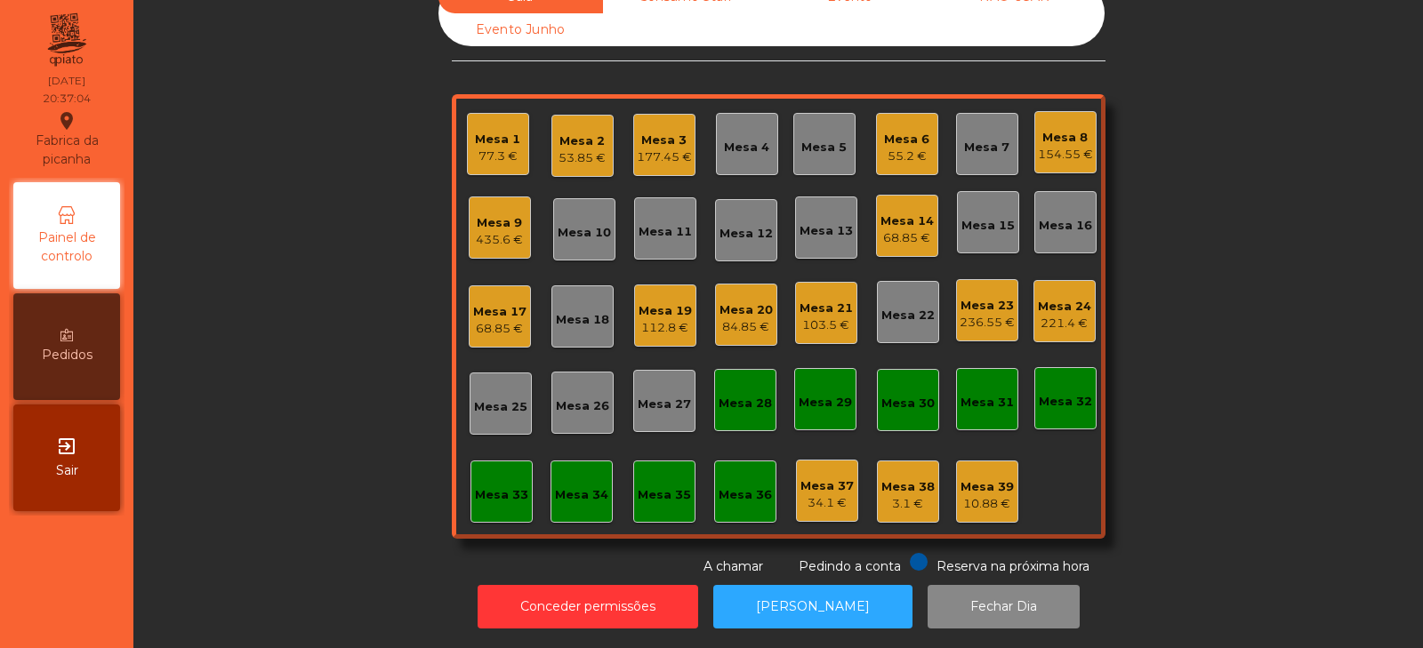
click at [736, 318] on div "84.85 €" at bounding box center [746, 327] width 53 height 18
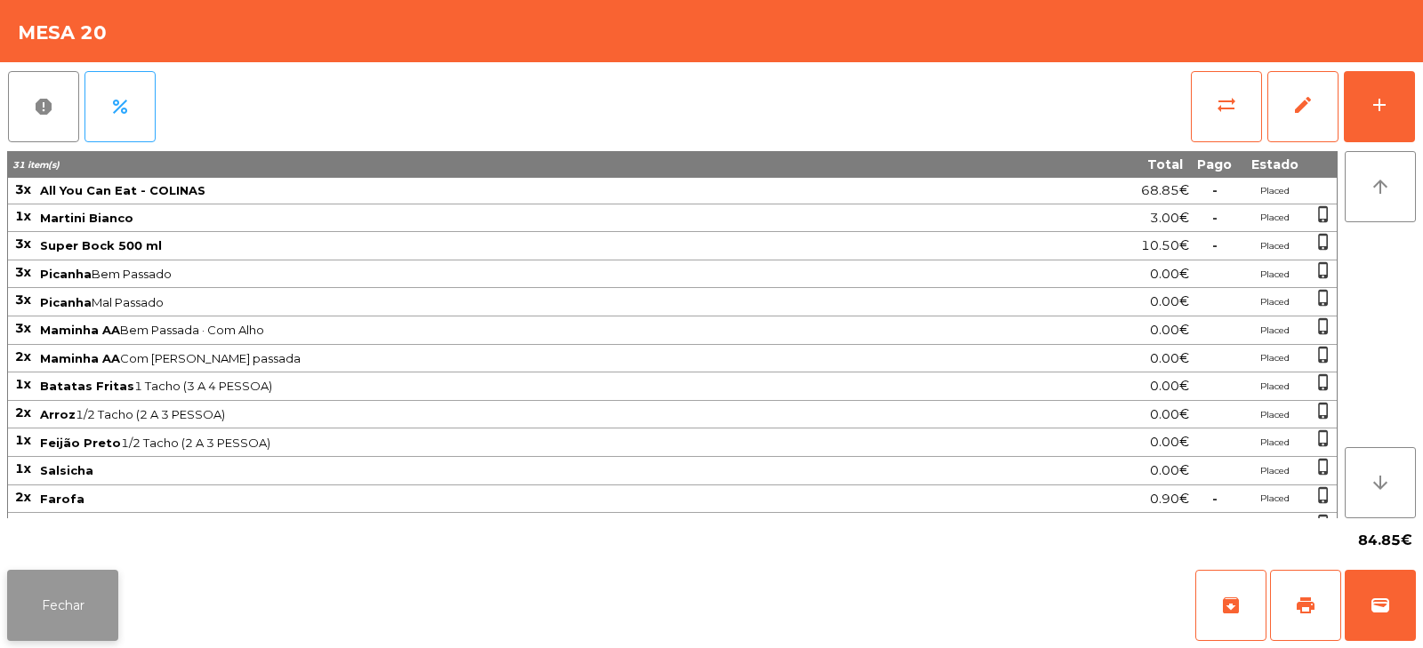
click at [43, 606] on button "Fechar" at bounding box center [62, 605] width 111 height 71
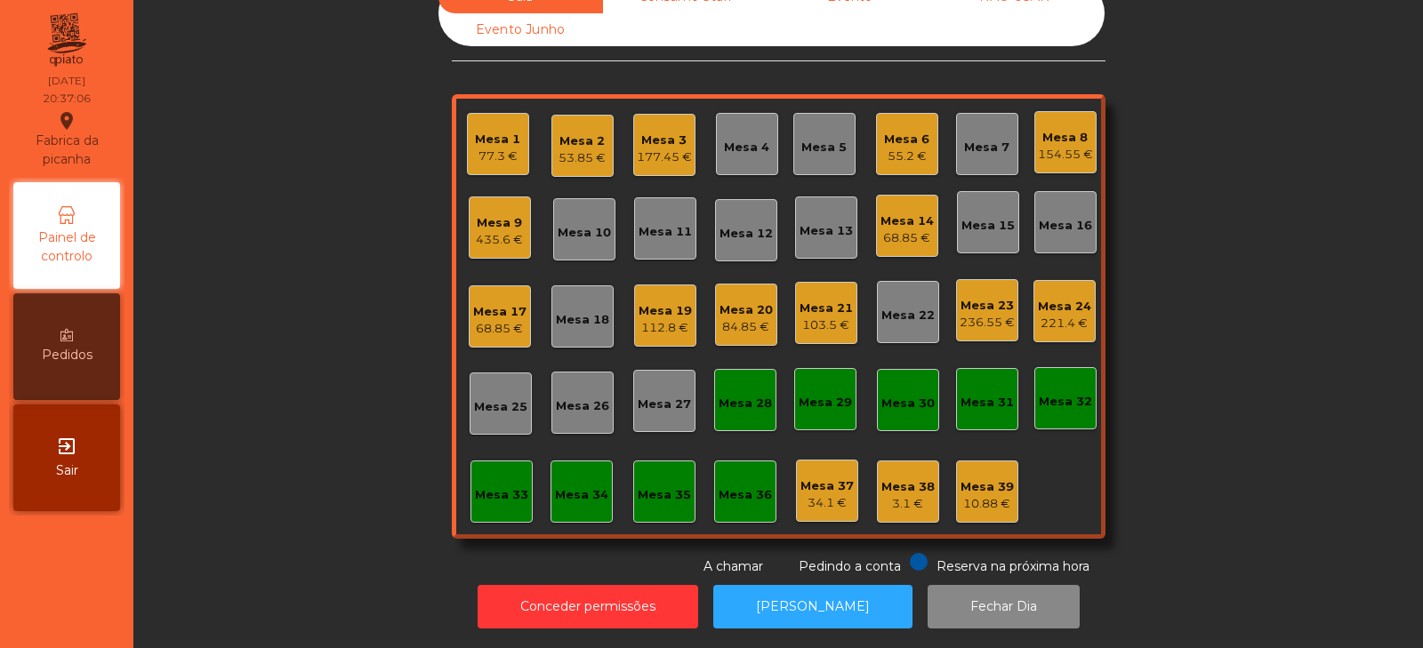
click at [661, 319] on div "112.8 €" at bounding box center [665, 328] width 53 height 18
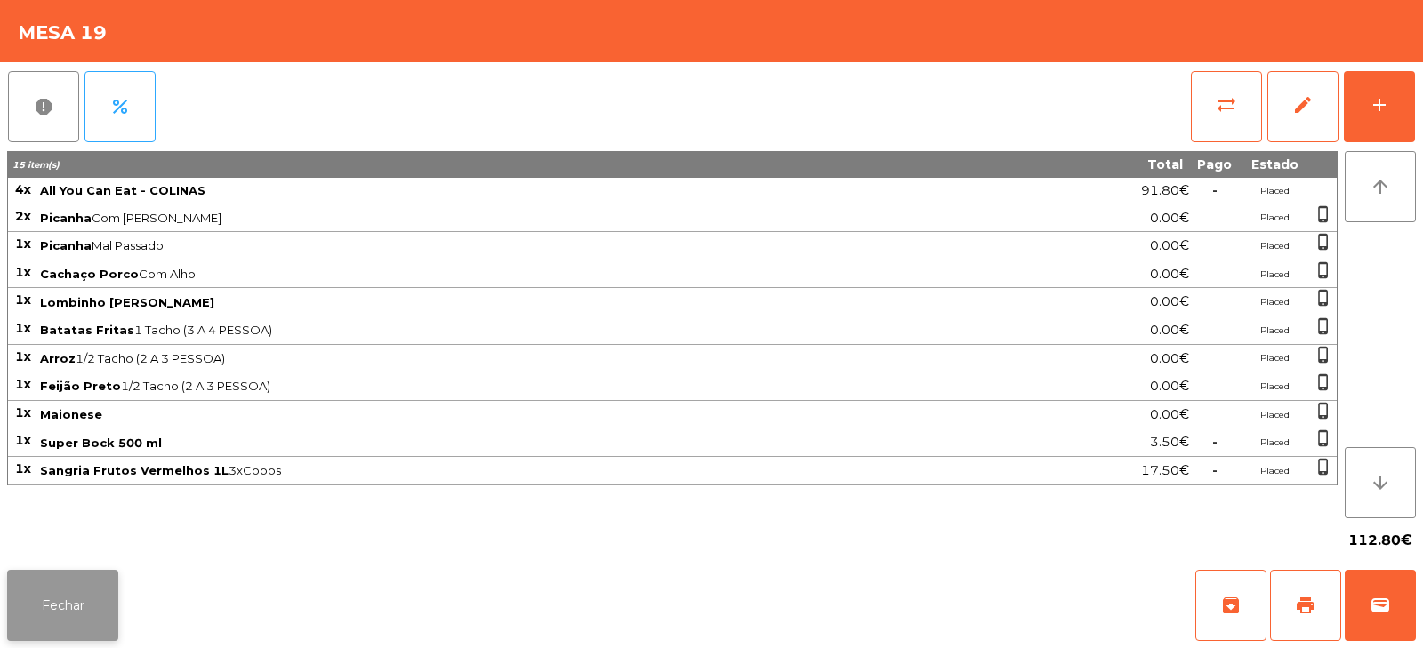
click at [59, 614] on button "Fechar" at bounding box center [62, 605] width 111 height 71
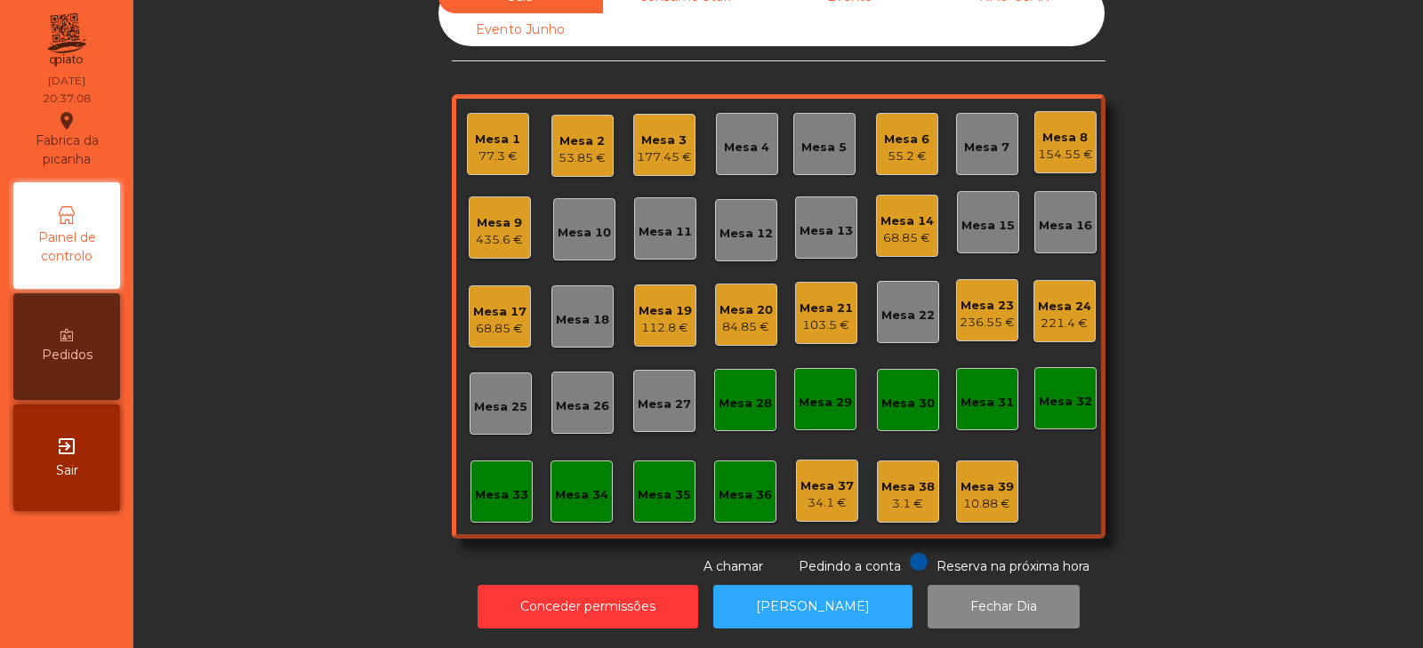
scroll to position [0, 0]
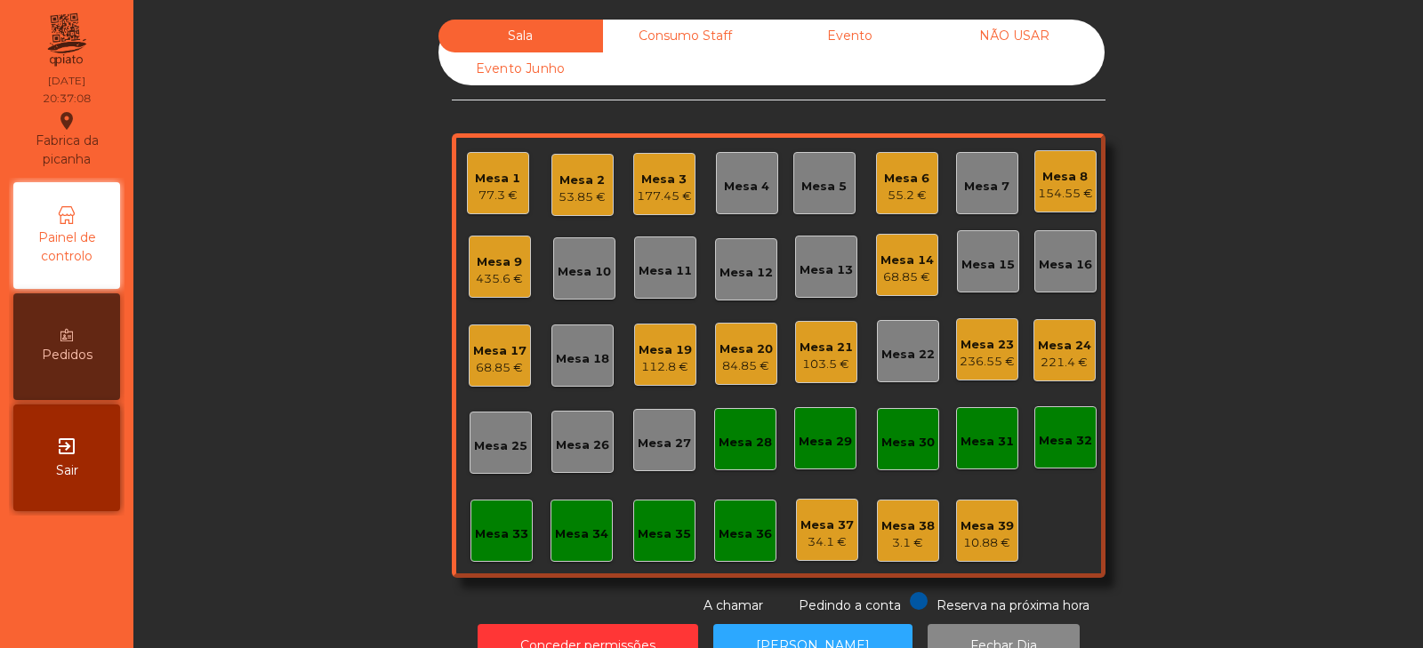
click at [813, 350] on div "Mesa 21" at bounding box center [826, 348] width 53 height 18
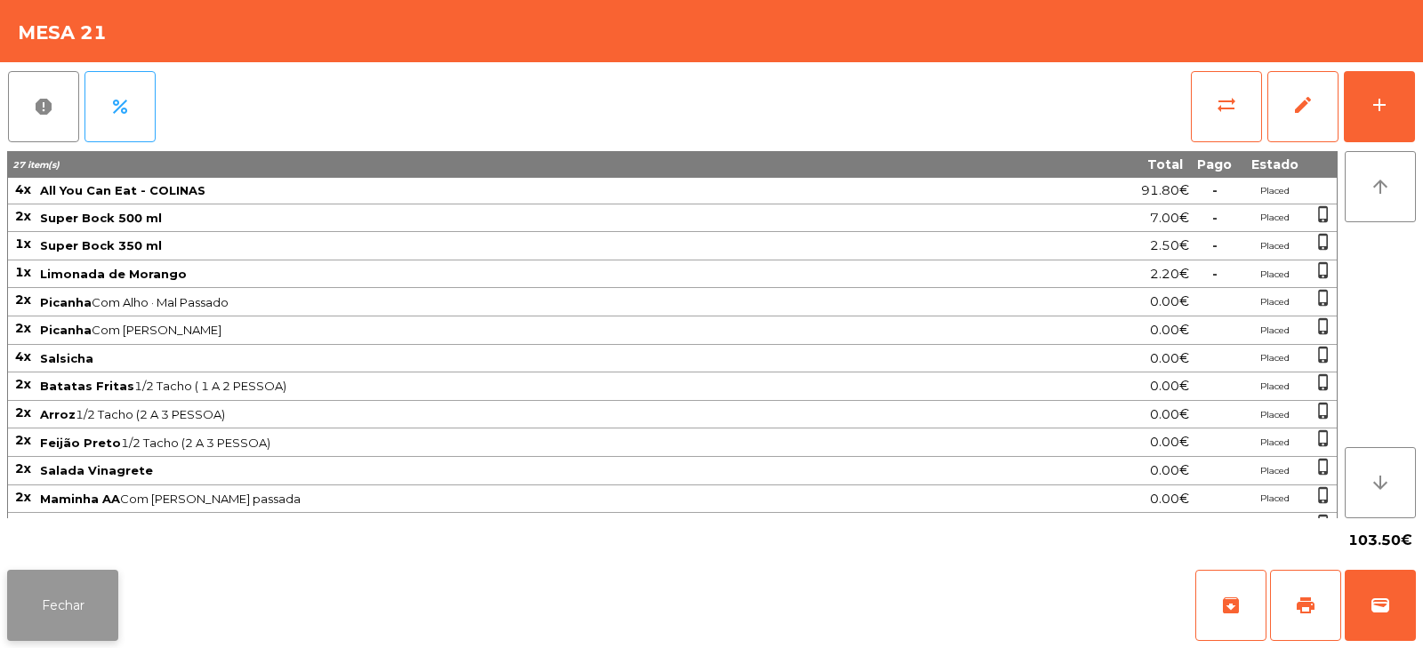
click at [77, 600] on button "Fechar" at bounding box center [62, 605] width 111 height 71
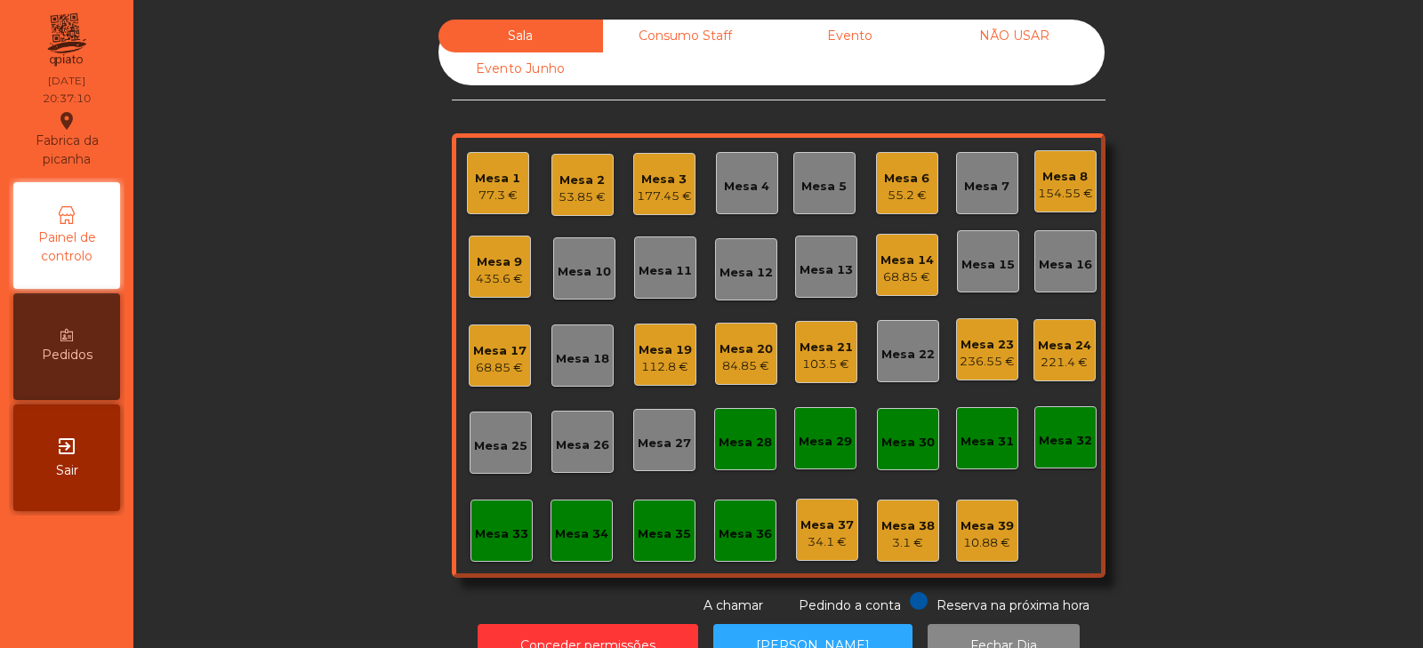
click at [659, 189] on div "177.45 €" at bounding box center [664, 197] width 55 height 18
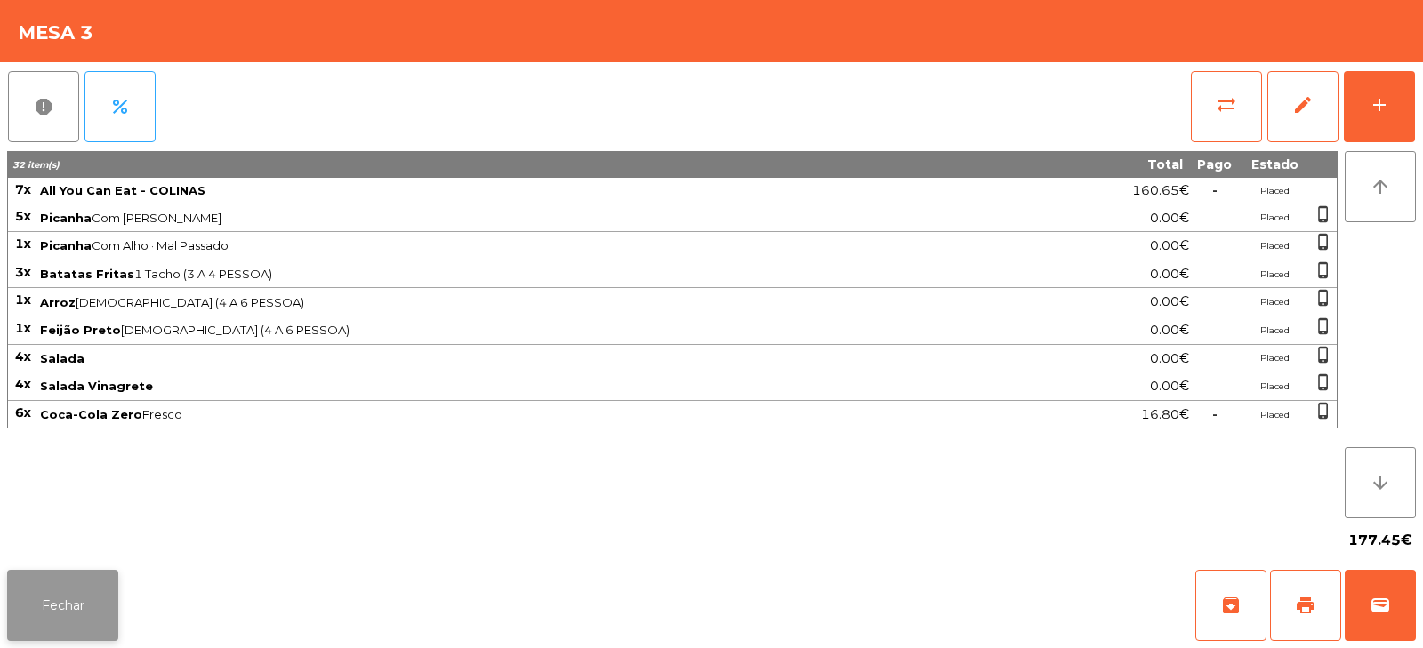
click at [63, 606] on button "Fechar" at bounding box center [62, 605] width 111 height 71
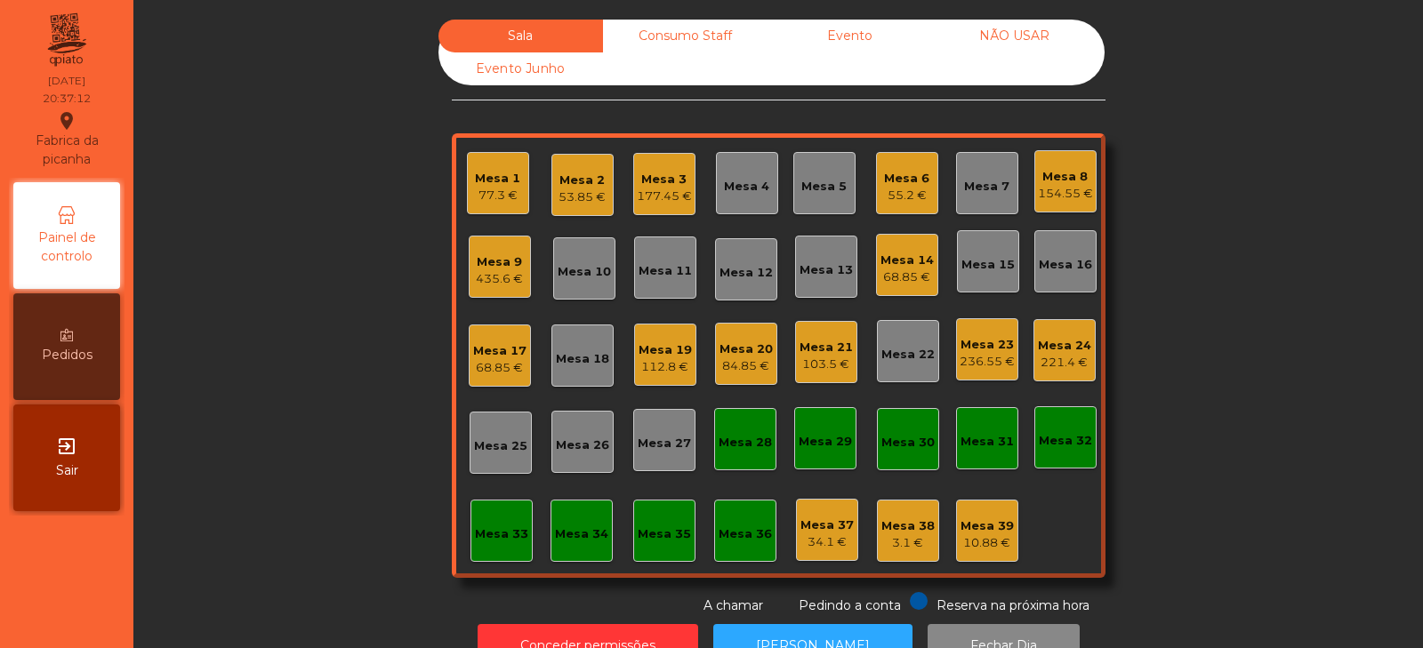
click at [908, 185] on div "Mesa 6" at bounding box center [906, 179] width 45 height 18
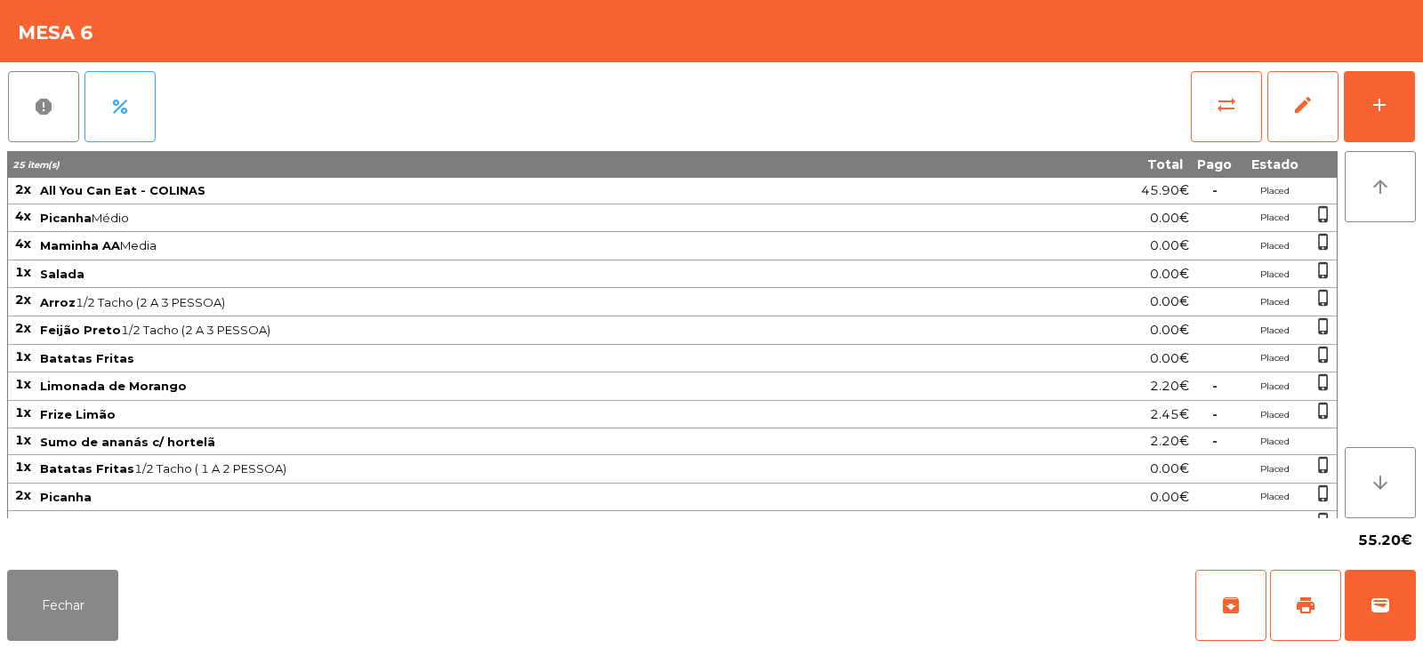
scroll to position [49, 0]
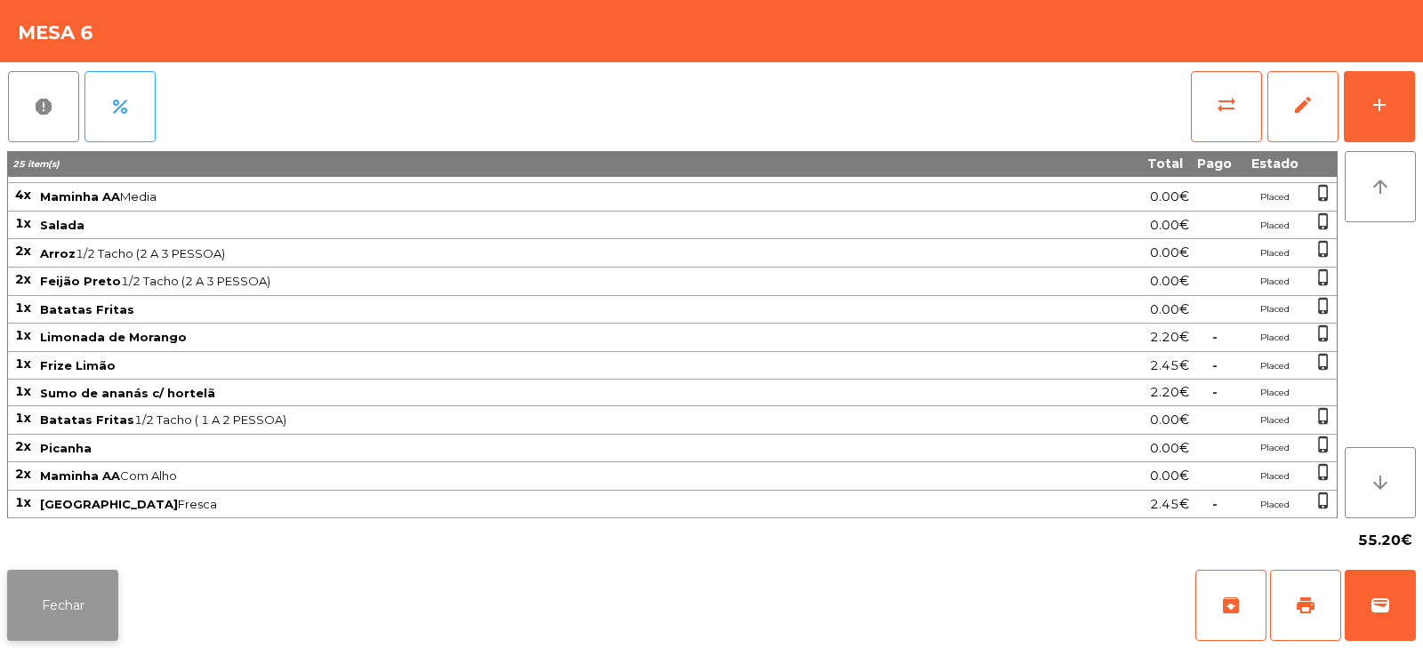
click at [78, 622] on button "Fechar" at bounding box center [62, 605] width 111 height 71
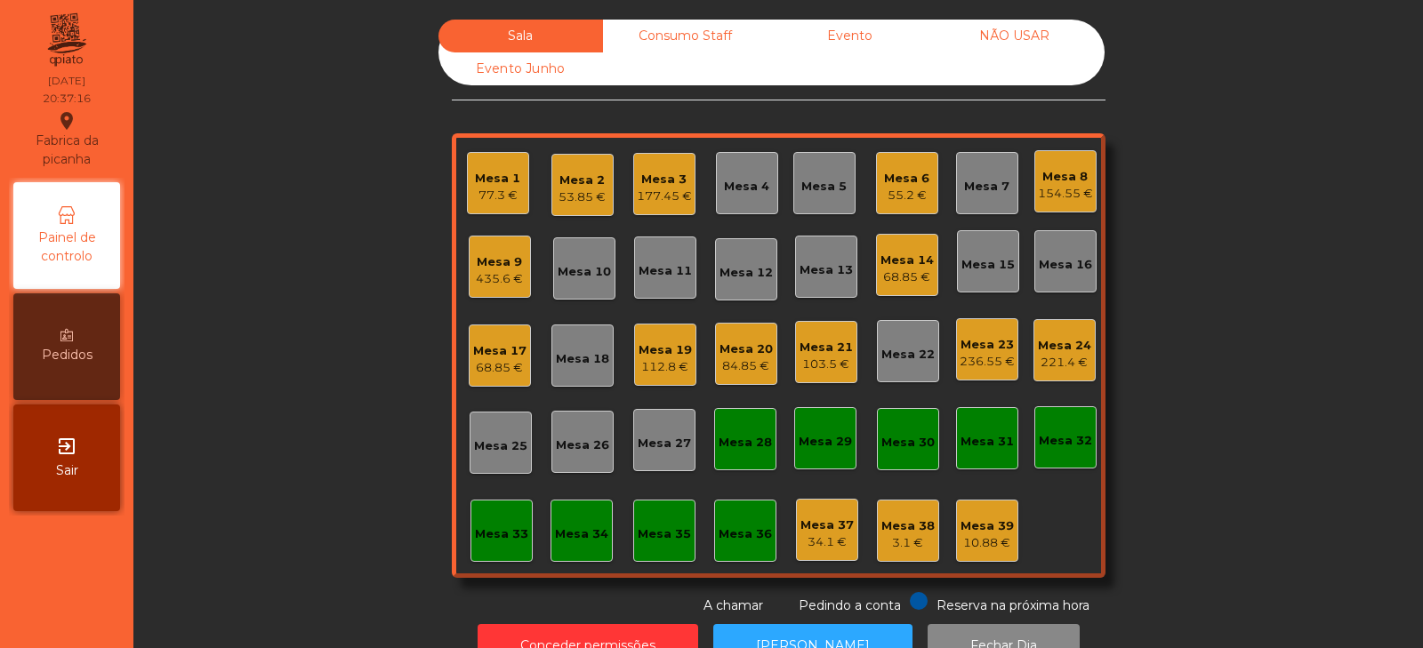
click at [506, 555] on div "Mesa 33" at bounding box center [502, 531] width 62 height 62
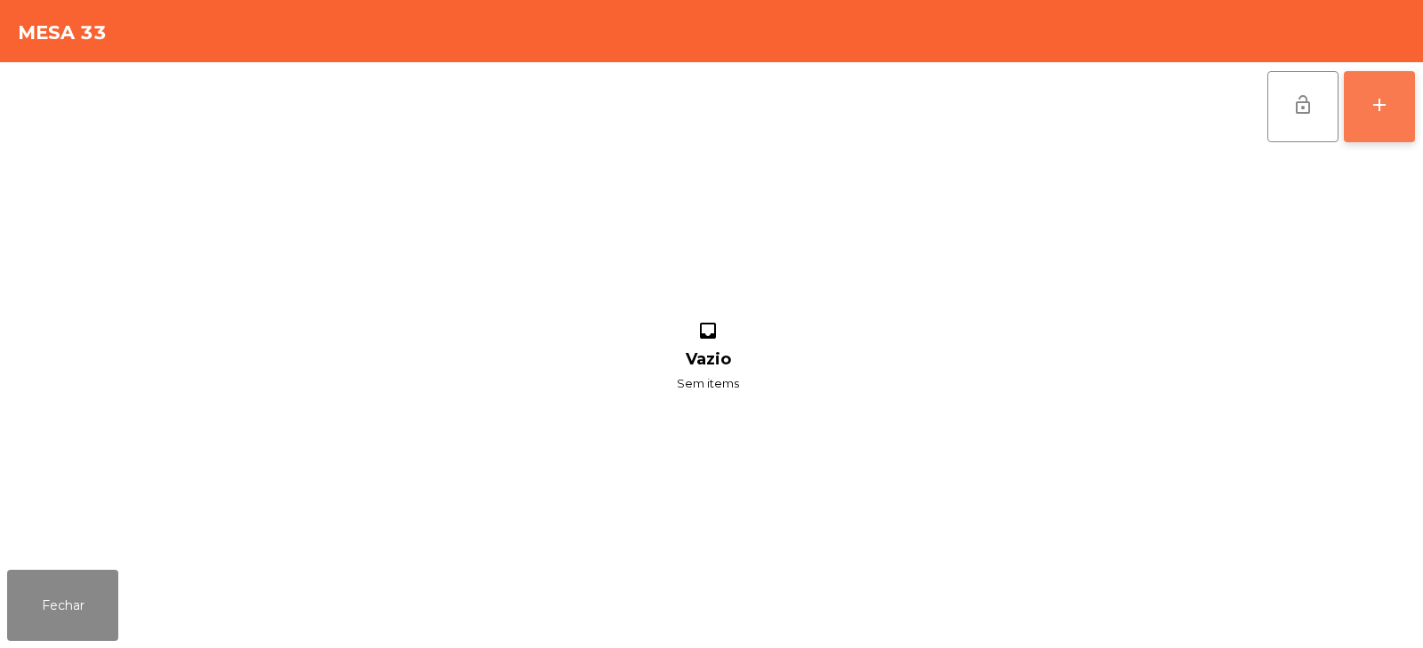
click at [1385, 105] on div "add" at bounding box center [1379, 104] width 21 height 21
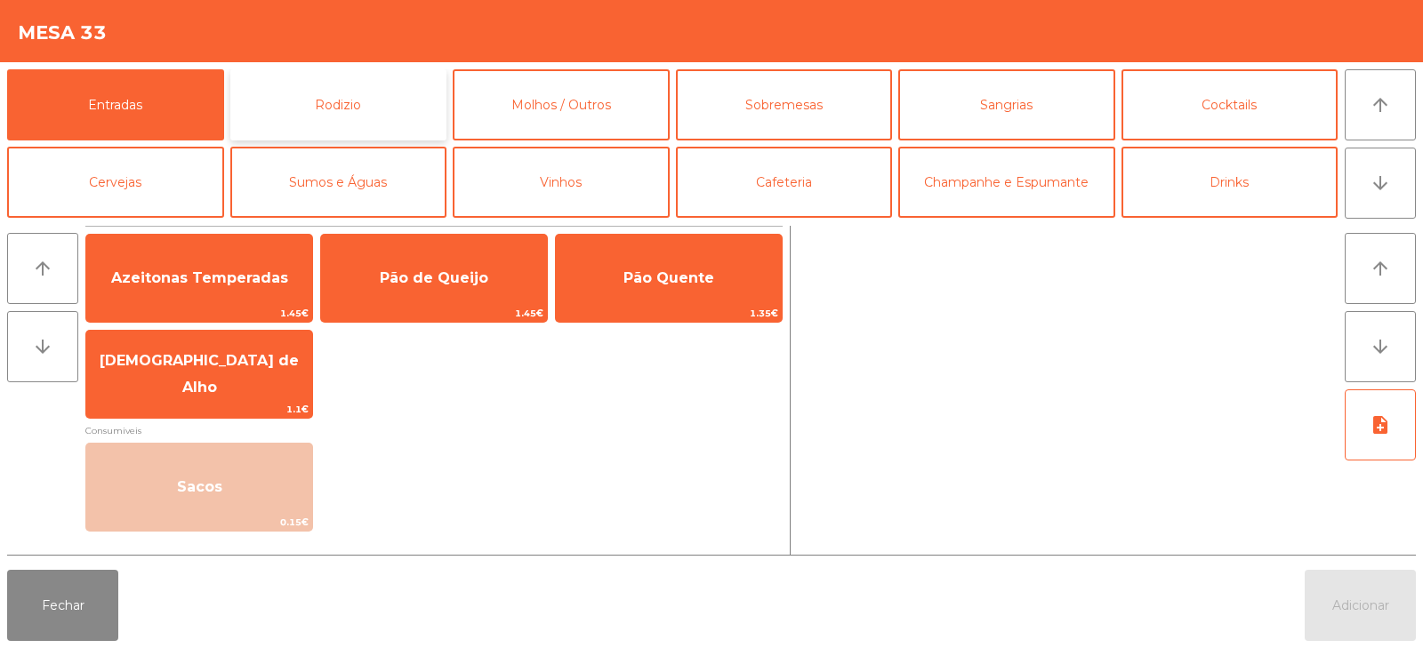
click at [365, 95] on button "Rodizio" at bounding box center [338, 104] width 217 height 71
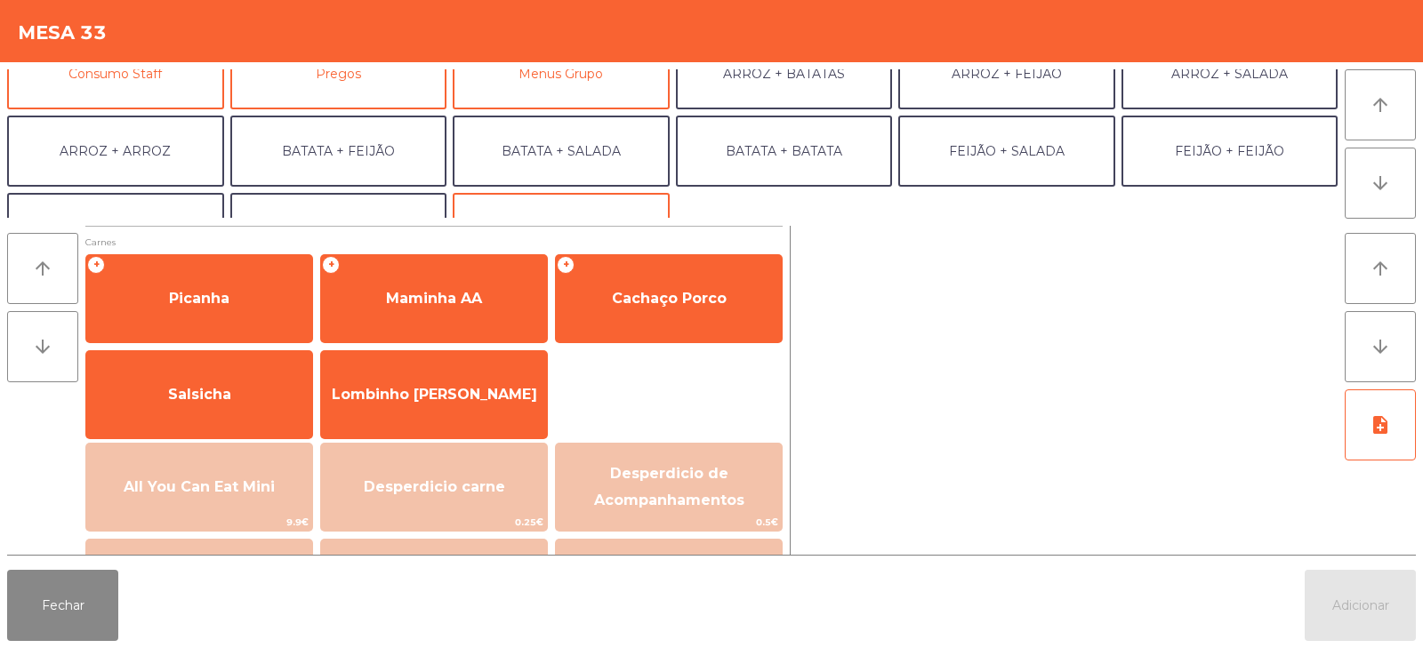
scroll to position [198, 0]
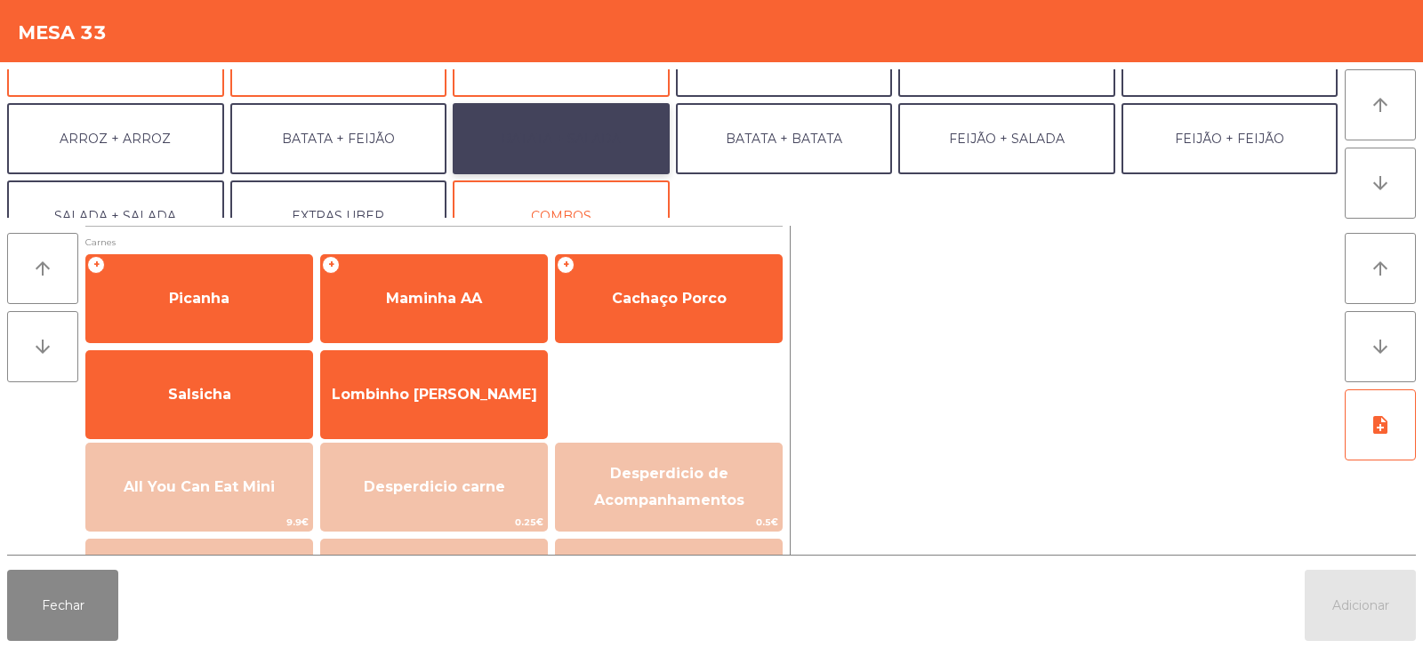
click at [581, 133] on button "BATATA + SALADA" at bounding box center [561, 138] width 217 height 71
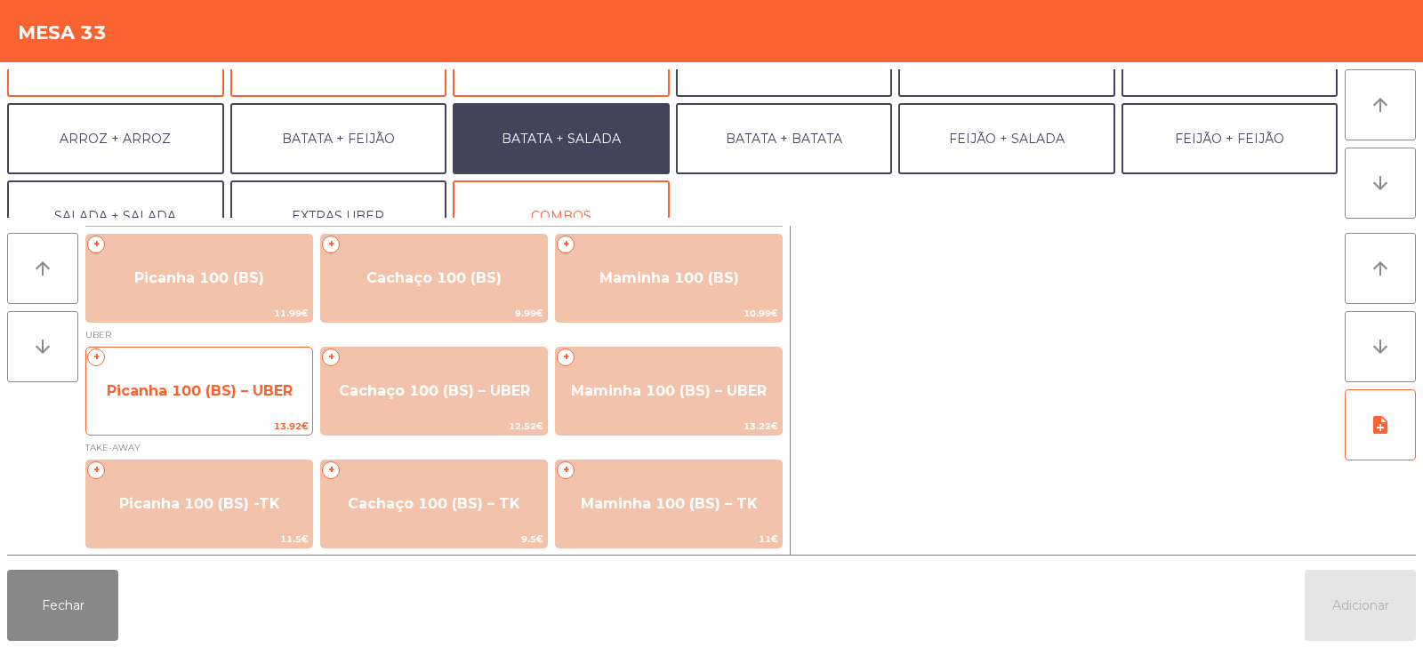
click at [214, 403] on span "Picanha 100 (BS) – UBER" at bounding box center [199, 391] width 226 height 48
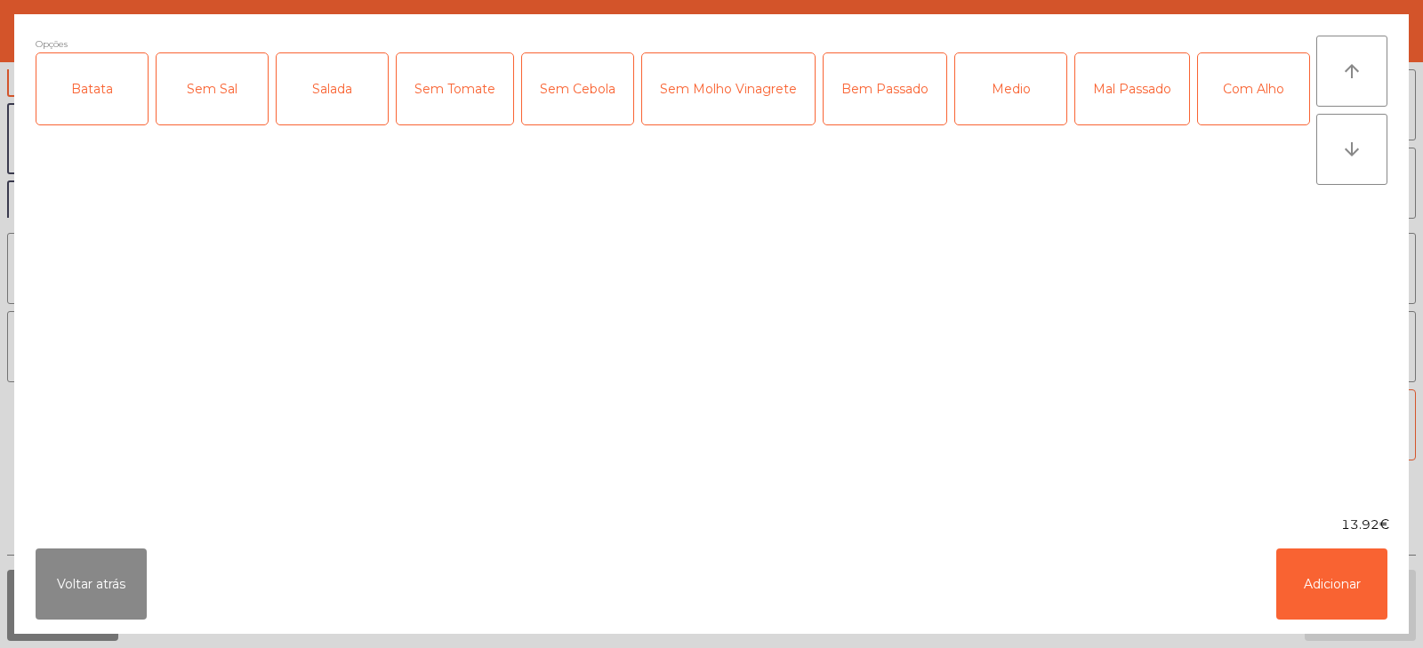
click at [120, 82] on div "Batata" at bounding box center [91, 88] width 111 height 71
click at [1009, 101] on div "Medio" at bounding box center [1010, 88] width 111 height 71
click at [329, 98] on div "Salada" at bounding box center [332, 88] width 111 height 71
click at [1333, 594] on button "Adicionar" at bounding box center [1332, 584] width 111 height 71
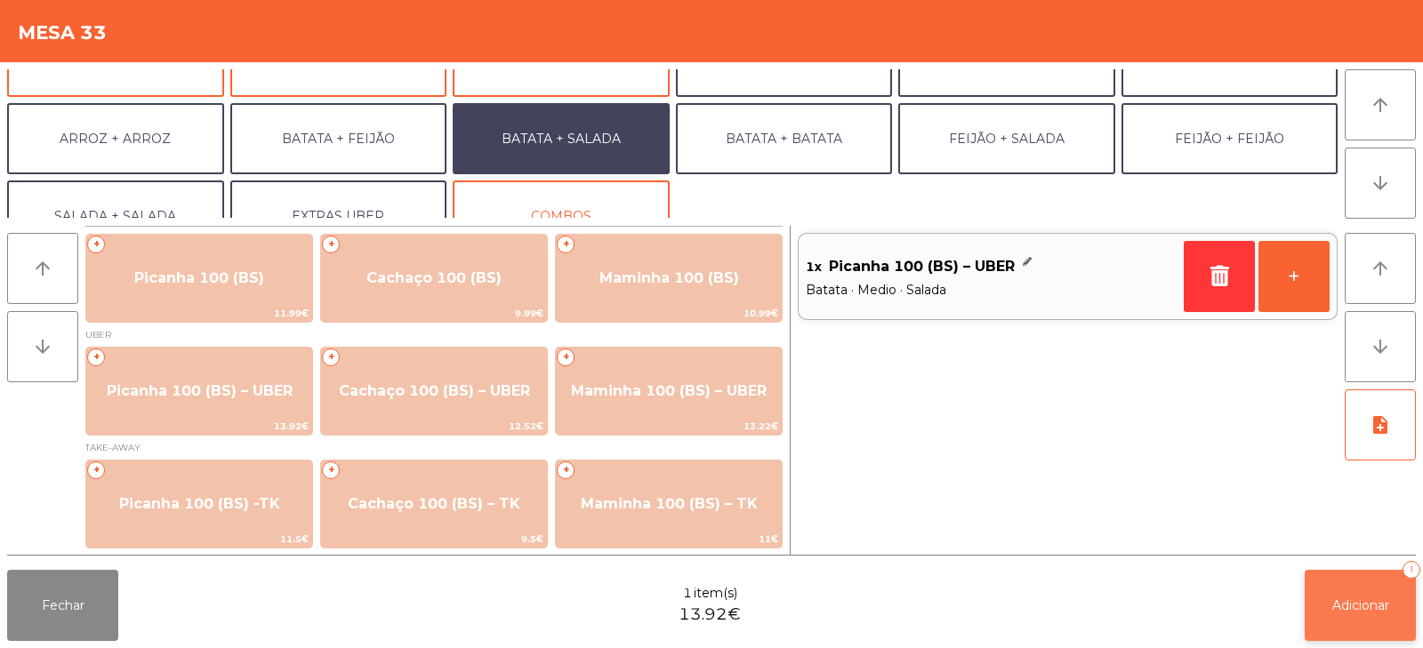
click at [1311, 606] on button "Adicionar 1" at bounding box center [1360, 605] width 111 height 71
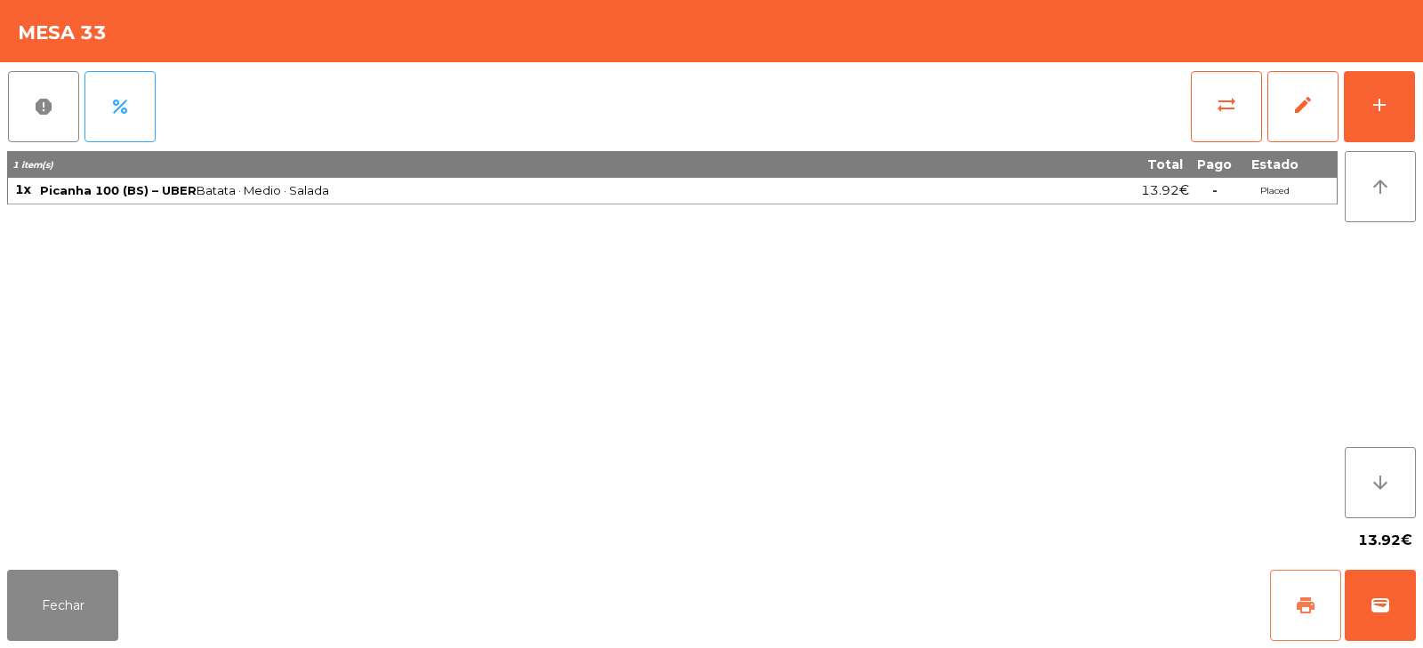
click at [1274, 621] on button "print" at bounding box center [1305, 605] width 71 height 71
click at [1367, 611] on button "wallet" at bounding box center [1380, 605] width 71 height 71
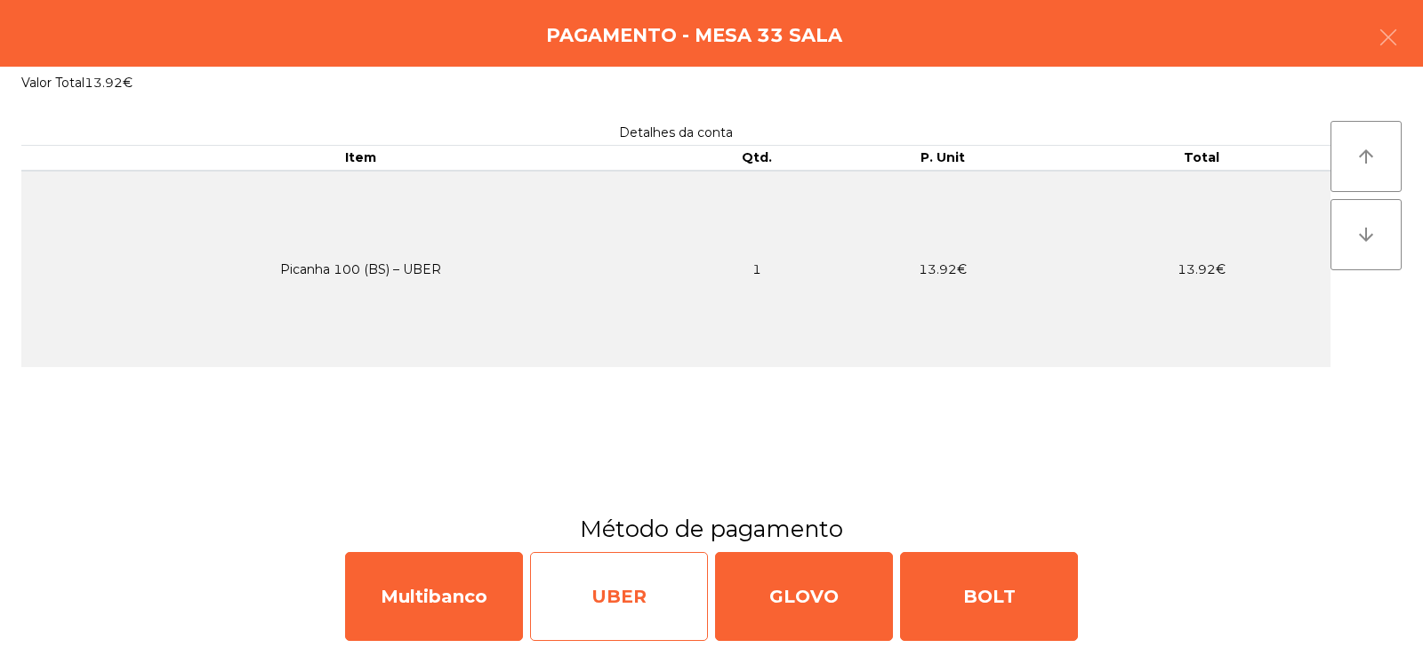
click at [603, 582] on div "UBER" at bounding box center [619, 596] width 178 height 89
select select "**"
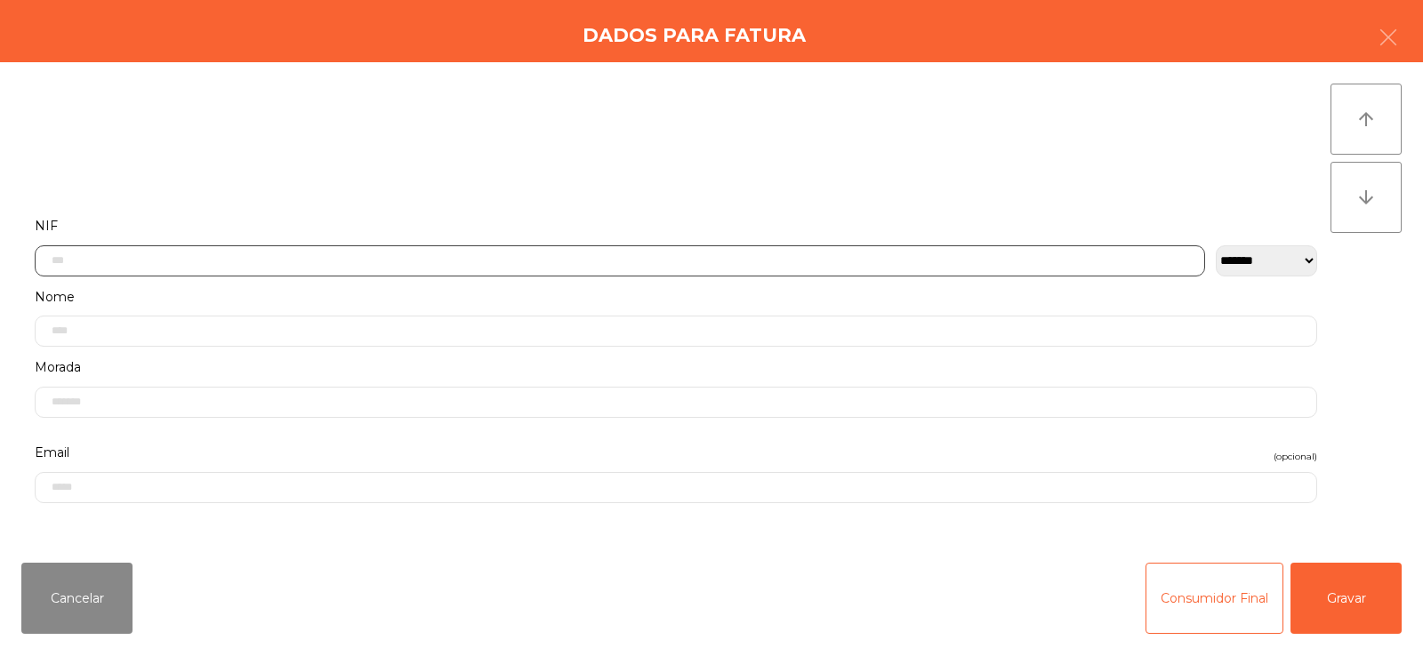
click at [431, 260] on input "text" at bounding box center [620, 261] width 1171 height 31
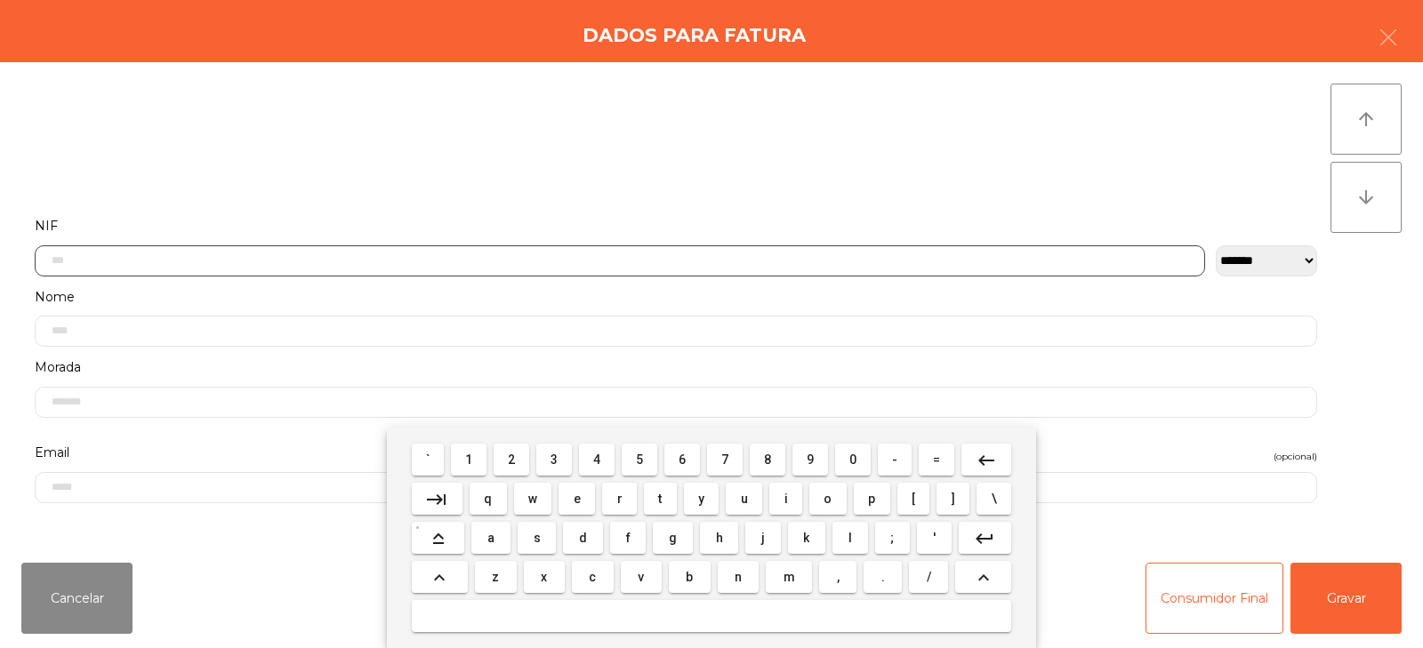
scroll to position [130, 0]
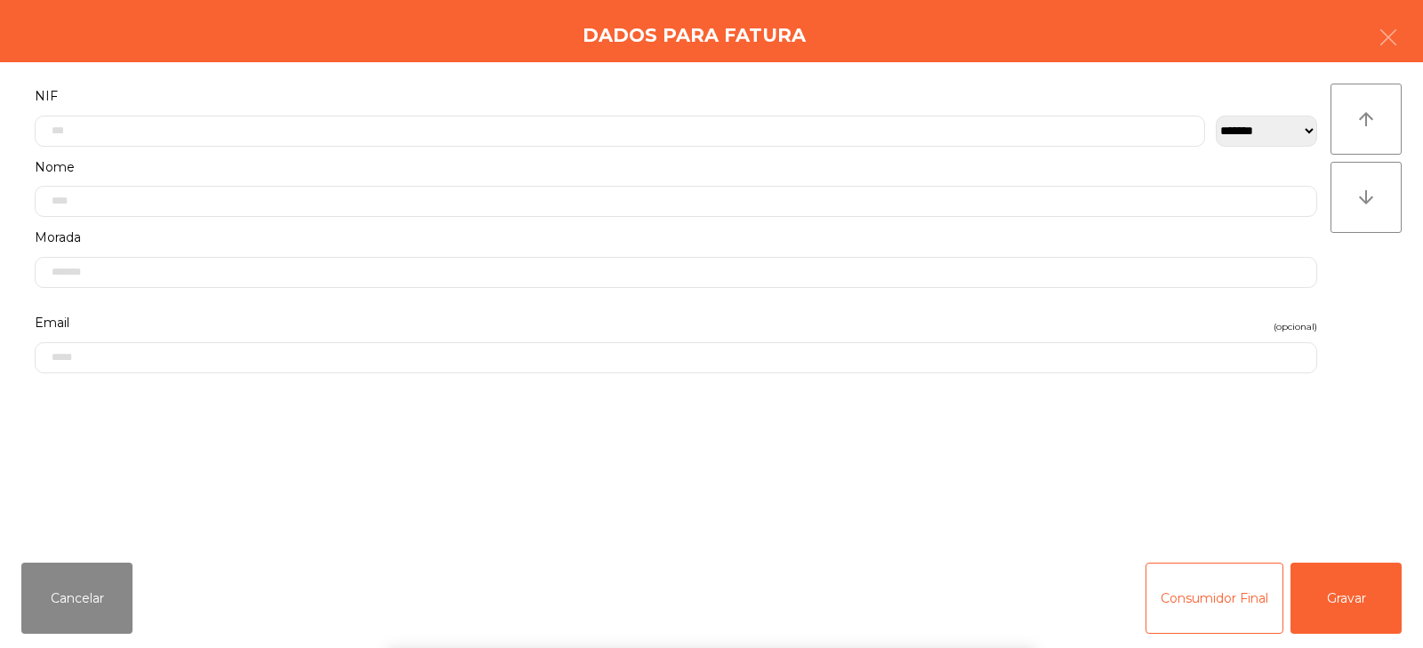
click at [1333, 604] on div "` 1 2 3 4 5 6 7 8 9 0 - = keyboard_backspace keyboard_tab q w e r t y u i o p […" at bounding box center [711, 538] width 1423 height 221
click at [1354, 587] on button "Gravar" at bounding box center [1346, 598] width 111 height 71
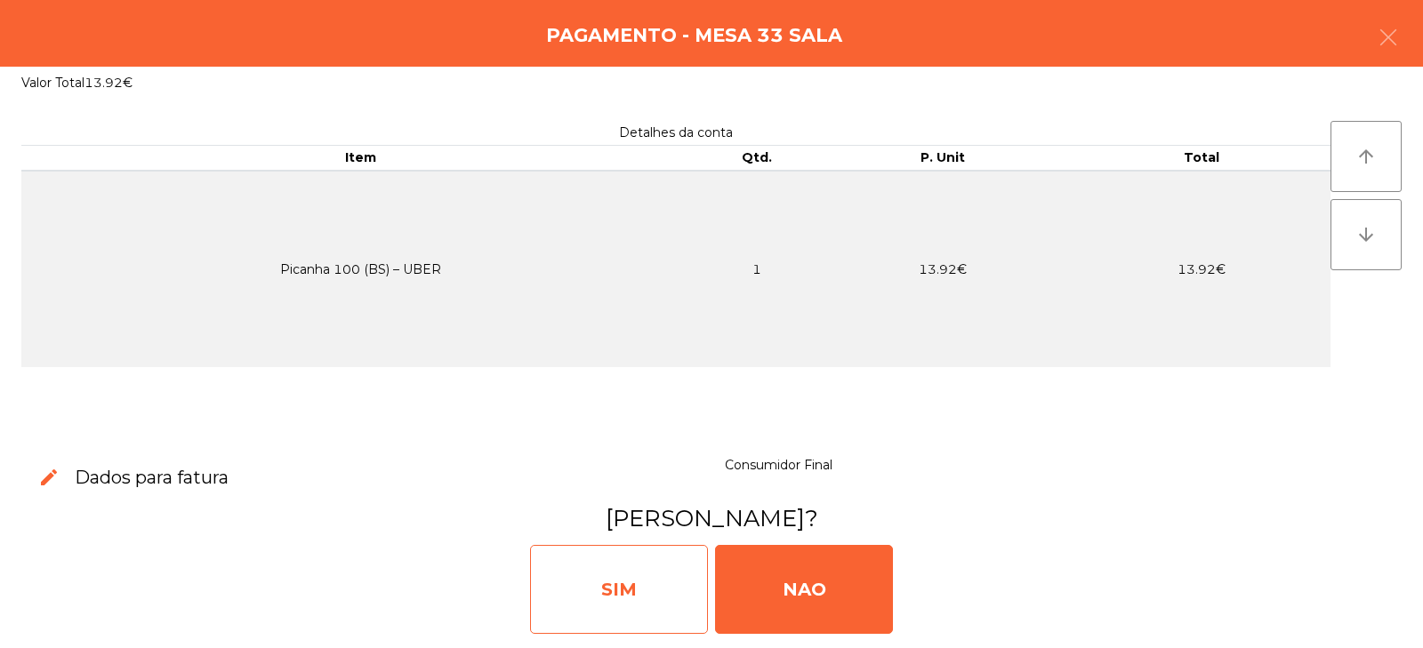
click at [608, 584] on div "SIM" at bounding box center [619, 589] width 178 height 89
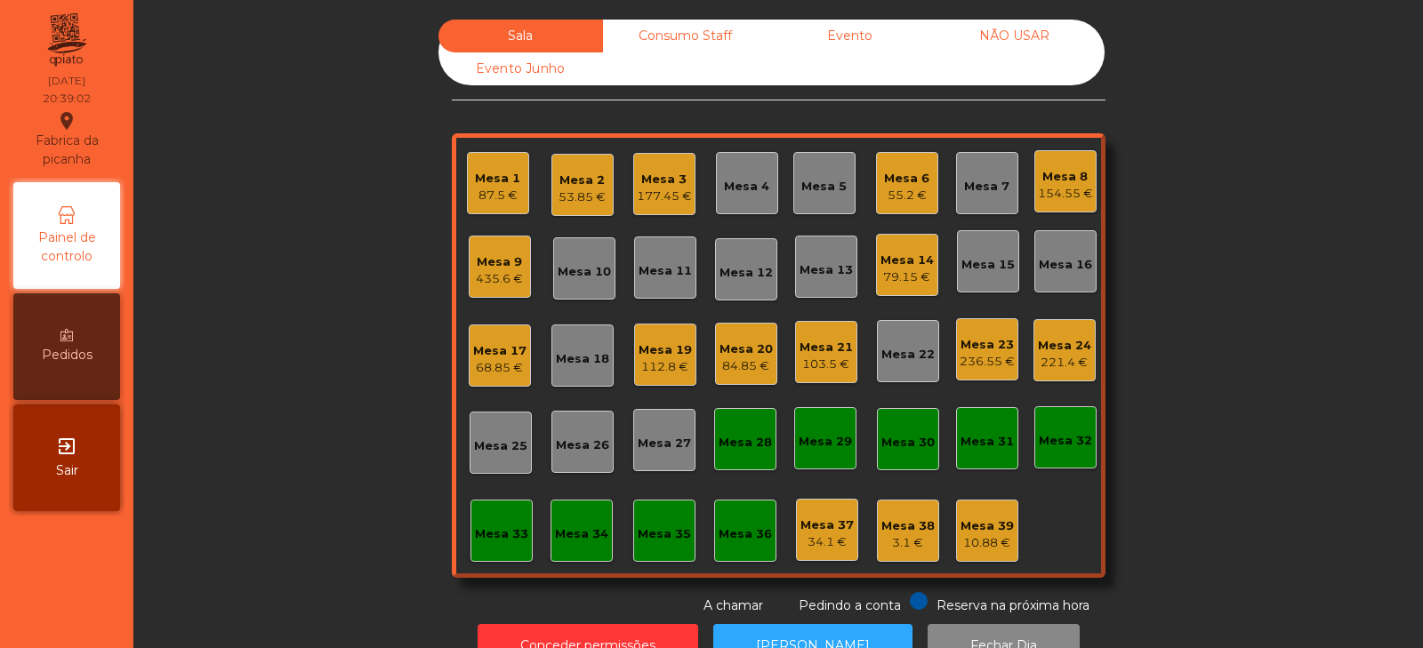
click at [512, 188] on div "87.5 €" at bounding box center [497, 196] width 45 height 18
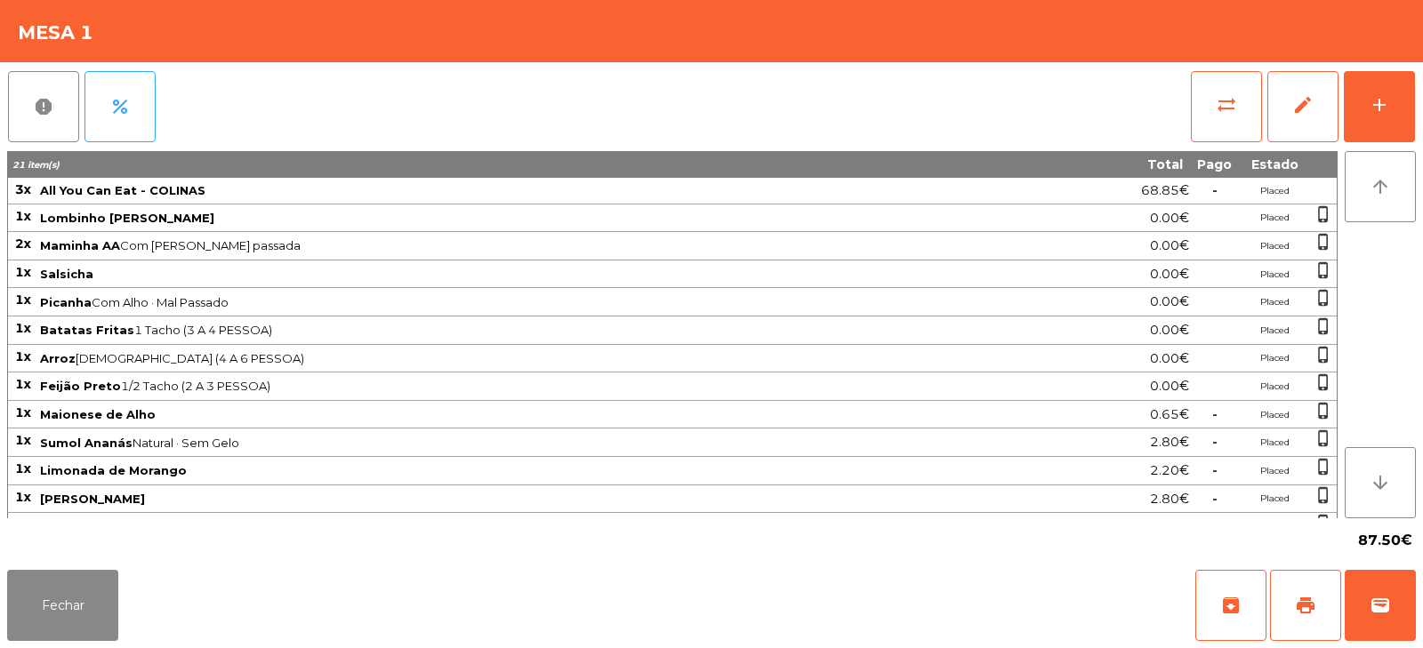
scroll to position [108, 0]
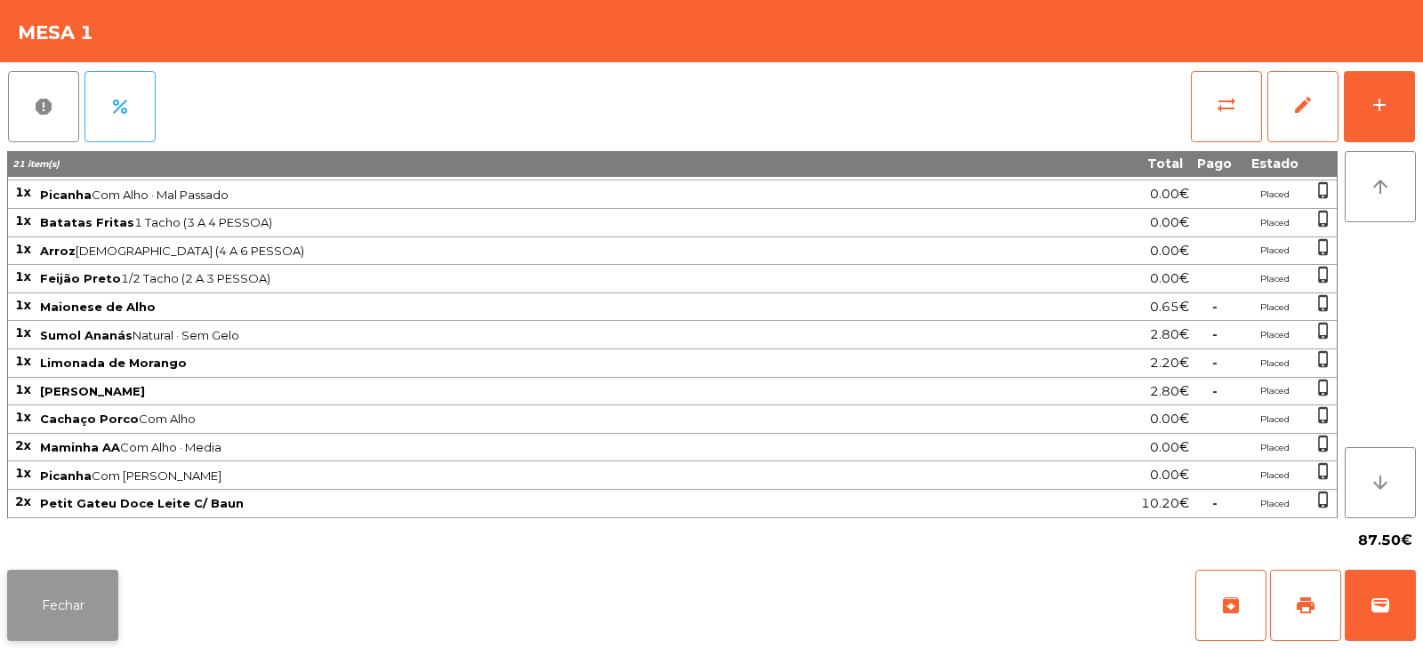
click at [63, 601] on button "Fechar" at bounding box center [62, 605] width 111 height 71
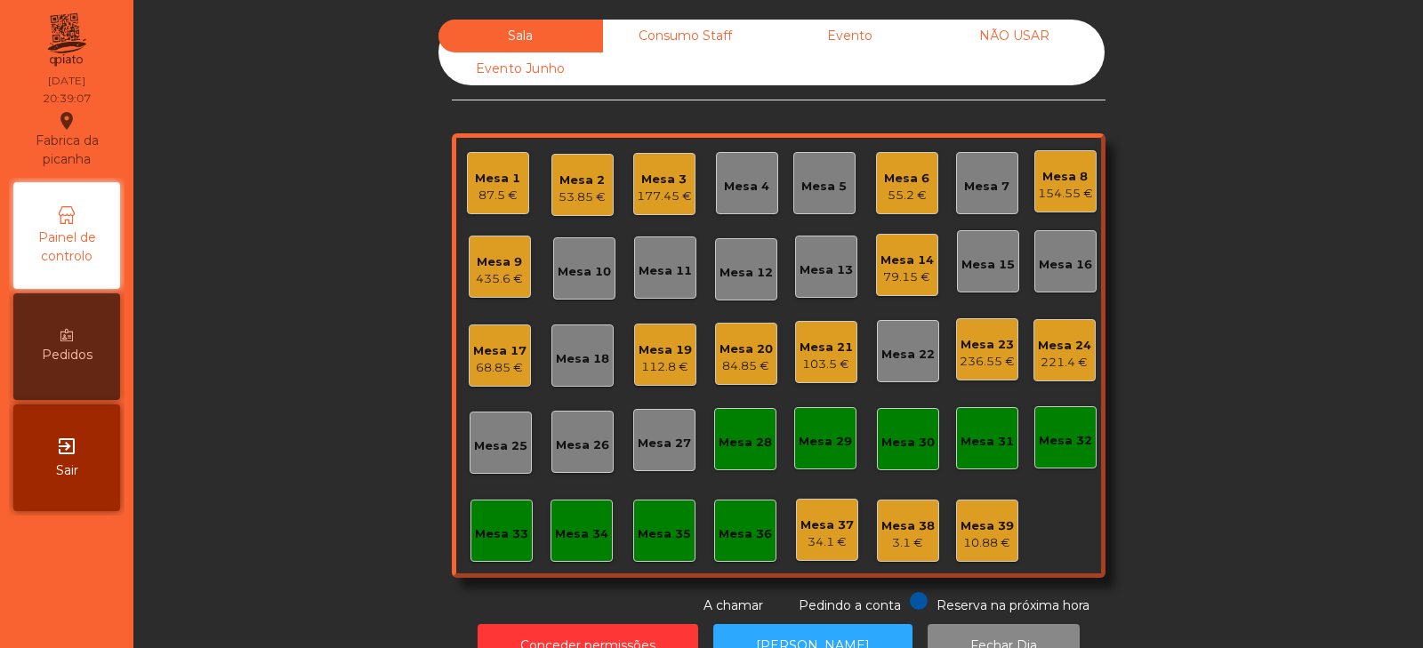
click at [489, 192] on div "87.5 €" at bounding box center [497, 196] width 45 height 18
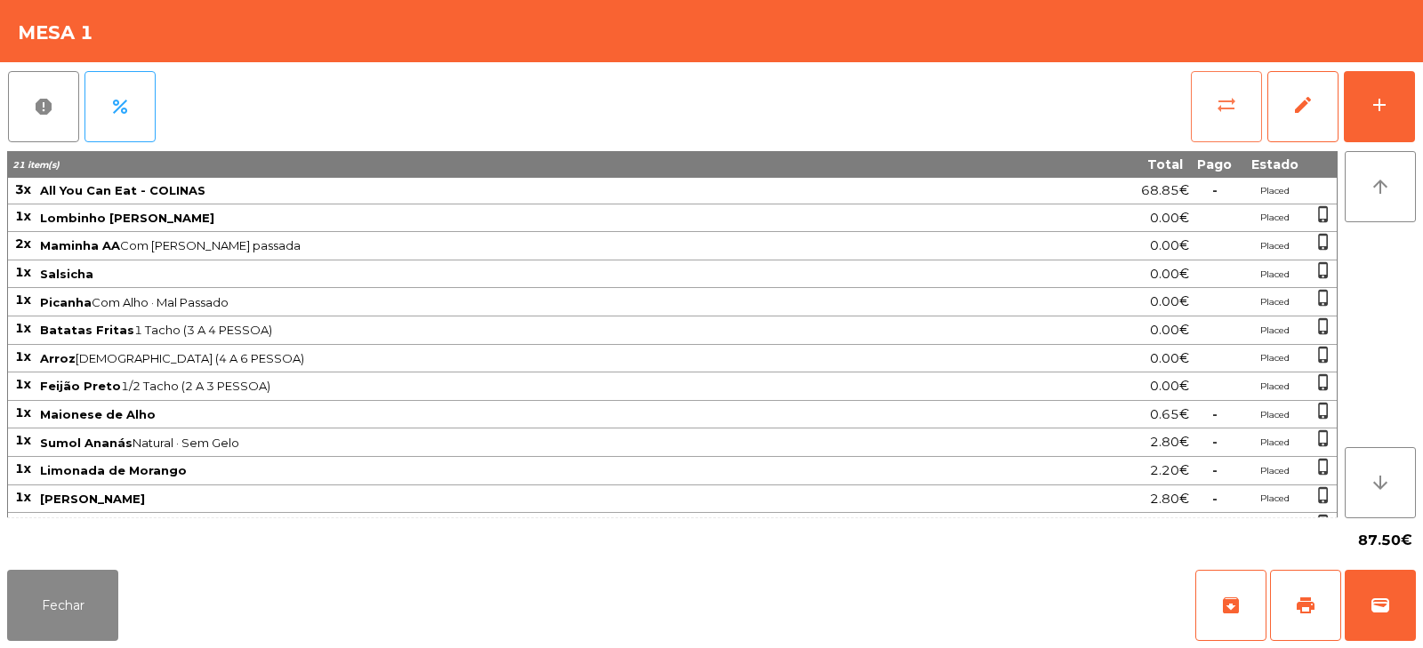
click at [1220, 108] on span "sync_alt" at bounding box center [1226, 104] width 21 height 21
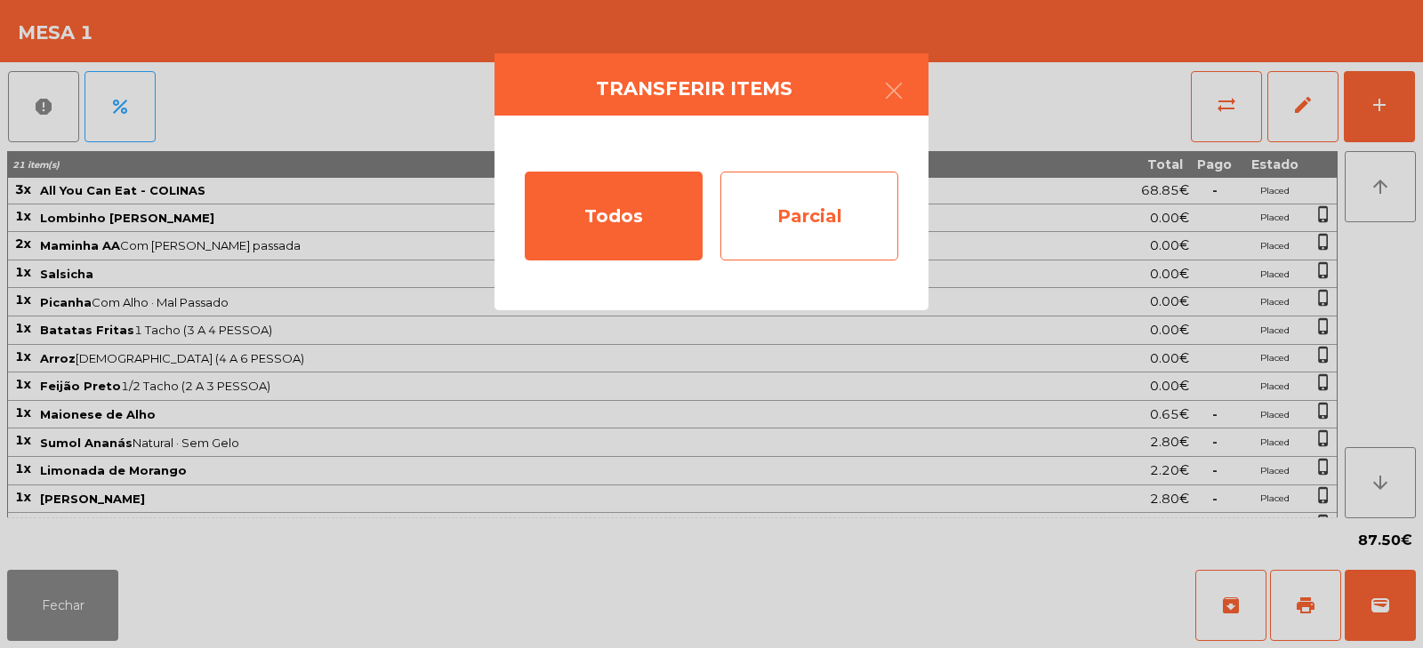
click at [818, 209] on div "Parcial" at bounding box center [810, 216] width 178 height 89
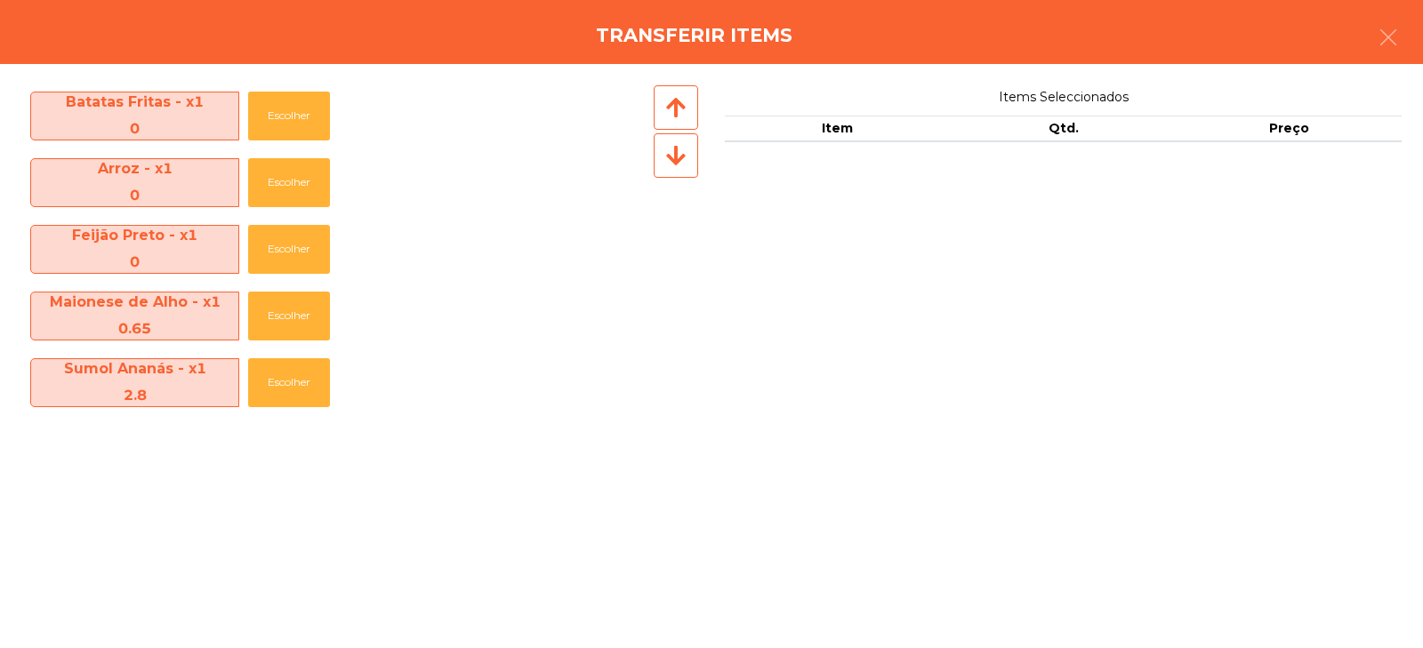
scroll to position [603, 0]
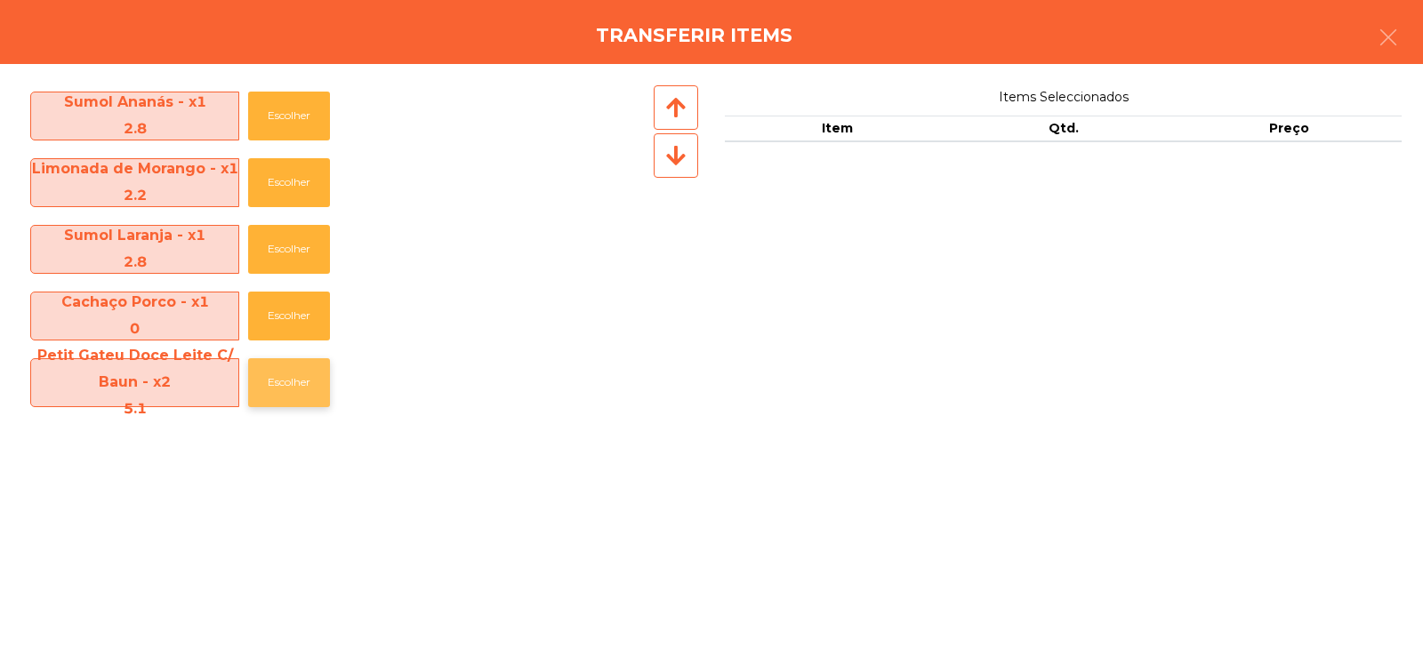
click at [302, 377] on button "Escolher" at bounding box center [289, 382] width 82 height 49
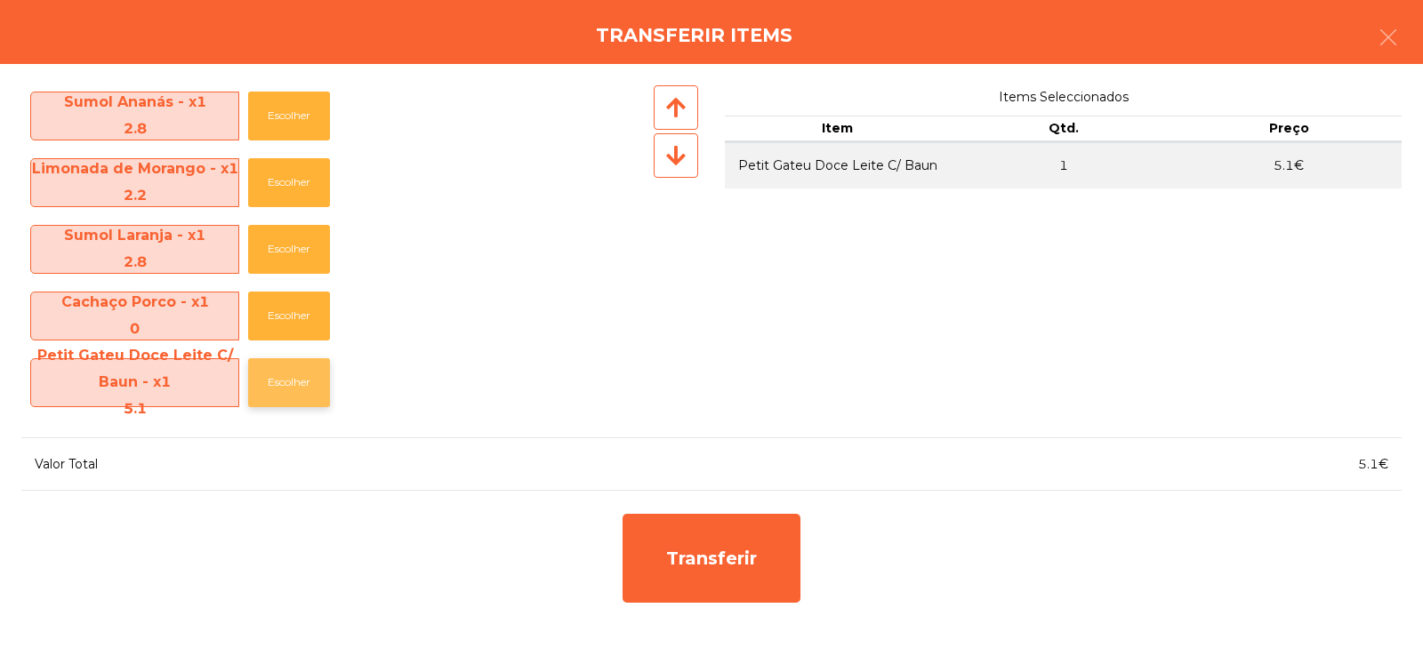
click at [290, 392] on button "Escolher" at bounding box center [289, 382] width 82 height 49
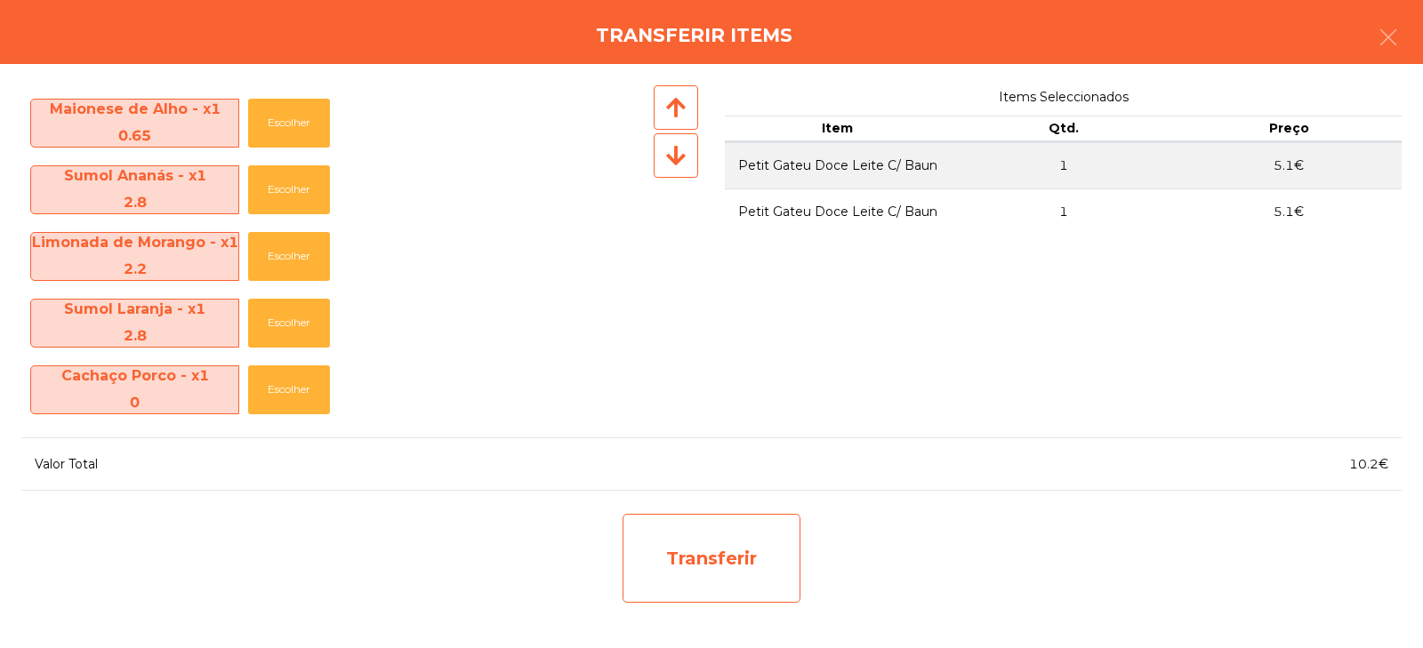
click at [676, 593] on div "Transferir" at bounding box center [712, 558] width 178 height 89
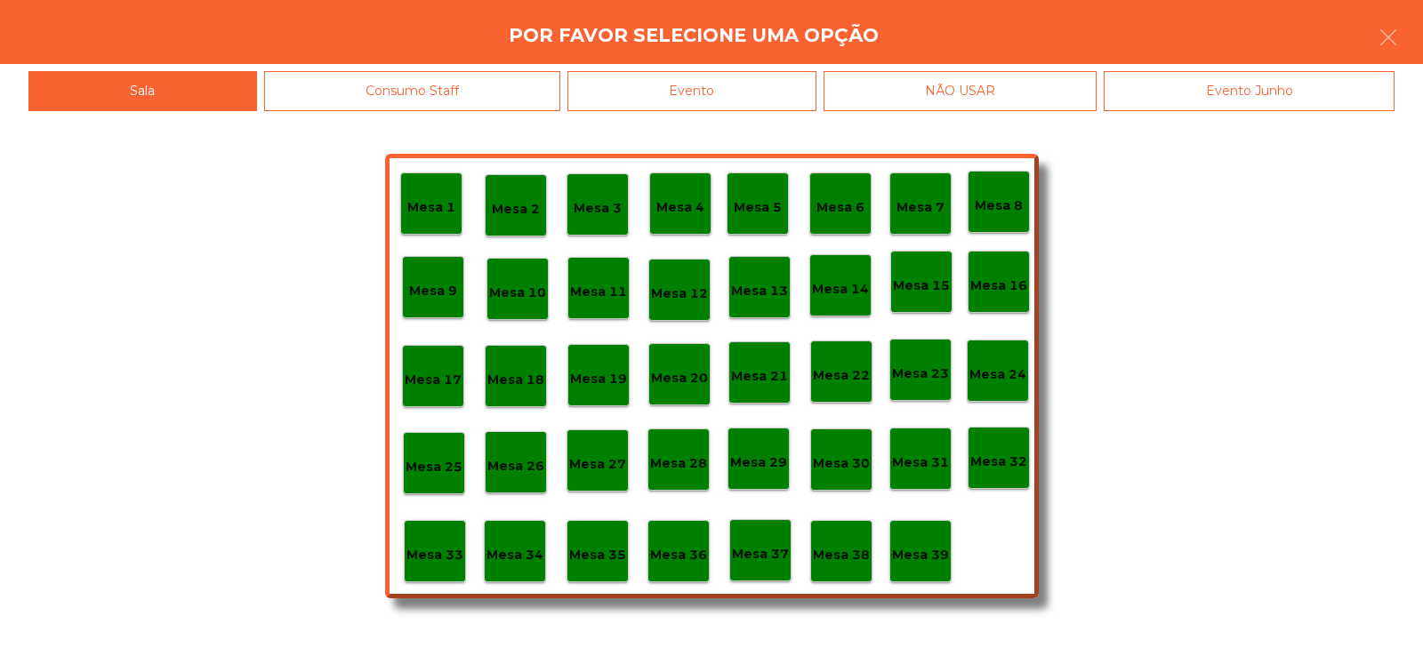
click at [923, 546] on p "Mesa 39" at bounding box center [920, 555] width 57 height 20
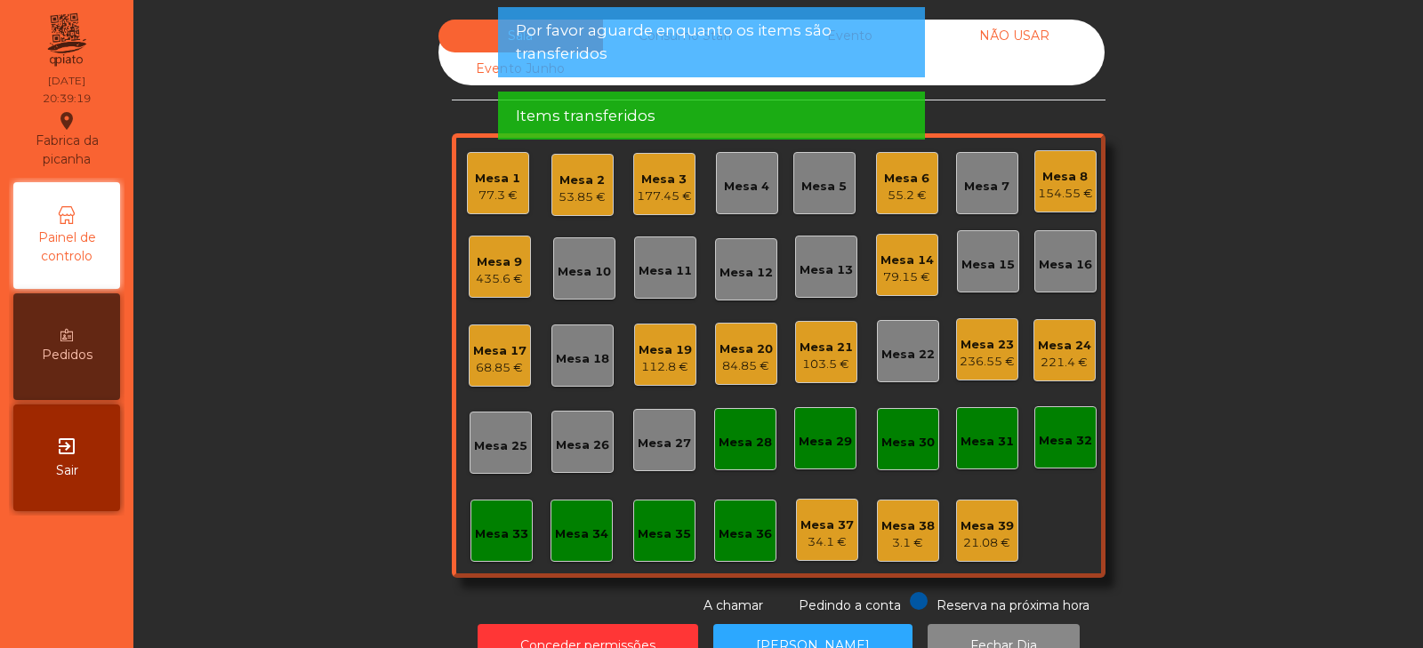
click at [1195, 286] on div "Sala Consumo Staff Evento NÃO USAR Evento Junho Mesa 1 77.3 € Mesa 2 53.85 € Me…" at bounding box center [778, 318] width 1242 height 596
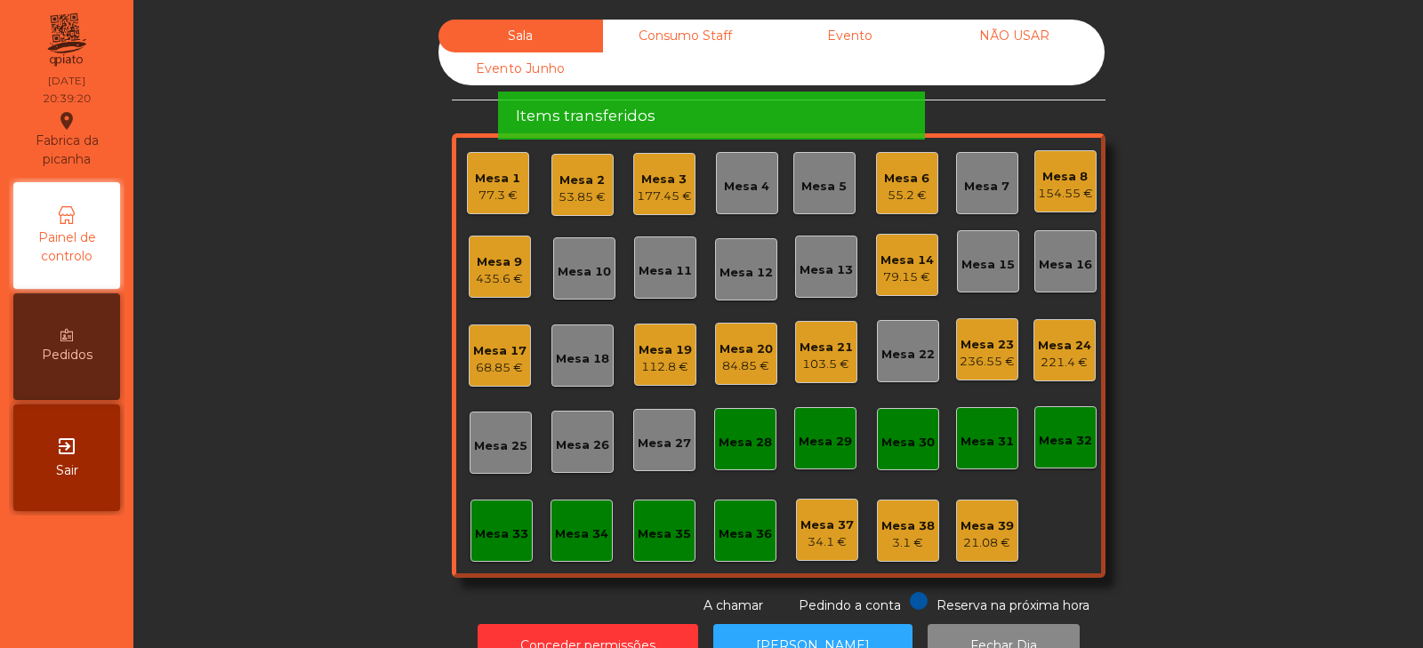
click at [486, 213] on div "Mesa 1 77.3 €" at bounding box center [498, 183] width 62 height 62
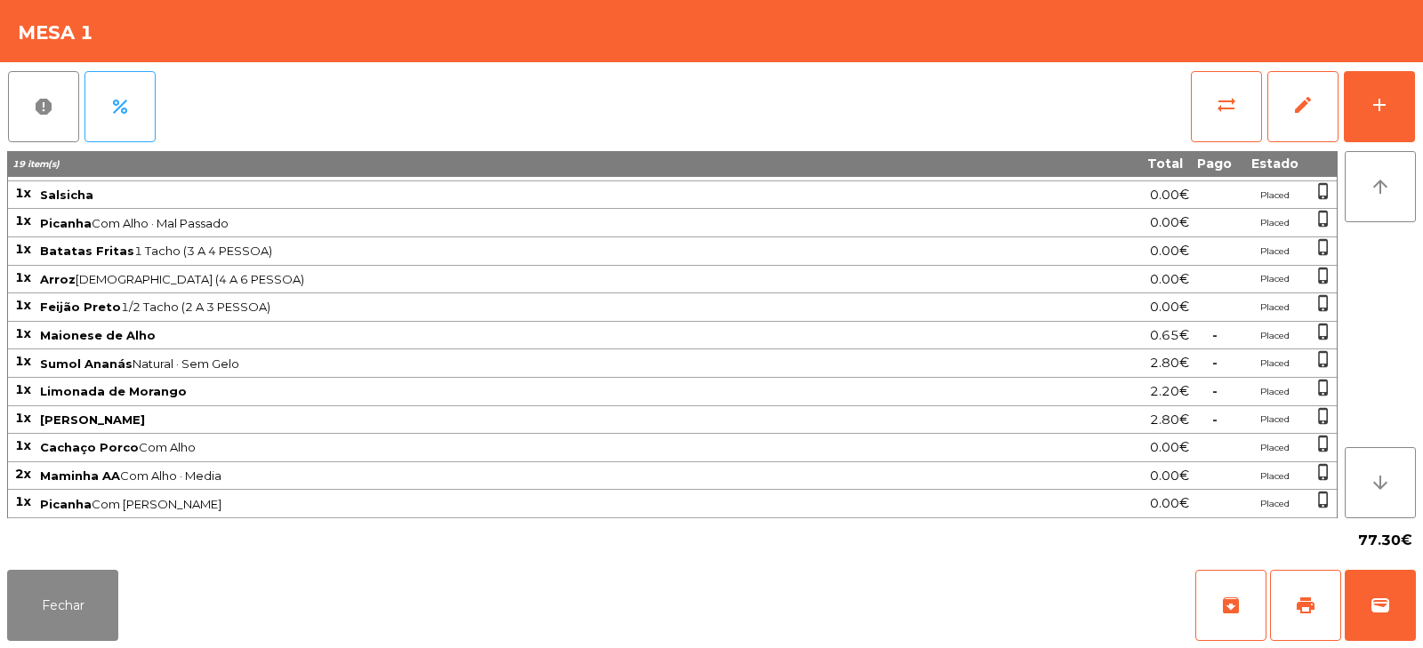
scroll to position [0, 0]
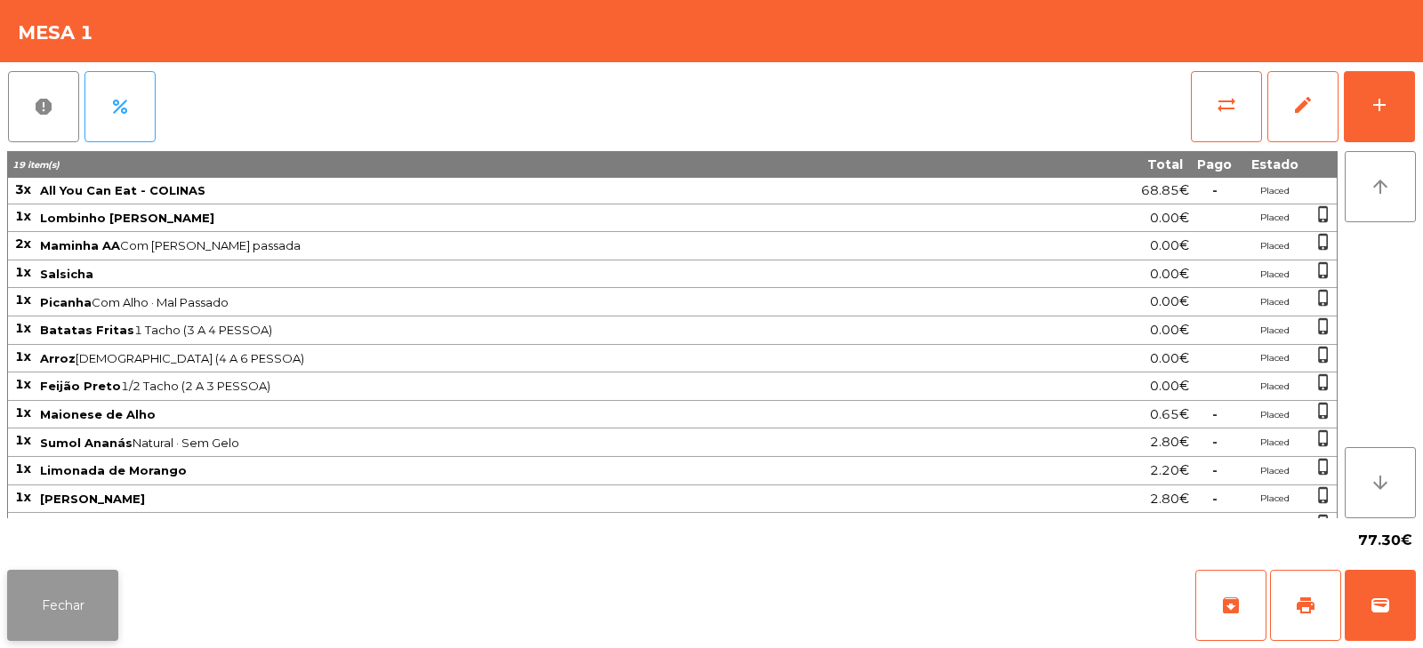
click at [53, 613] on button "Fechar" at bounding box center [62, 605] width 111 height 71
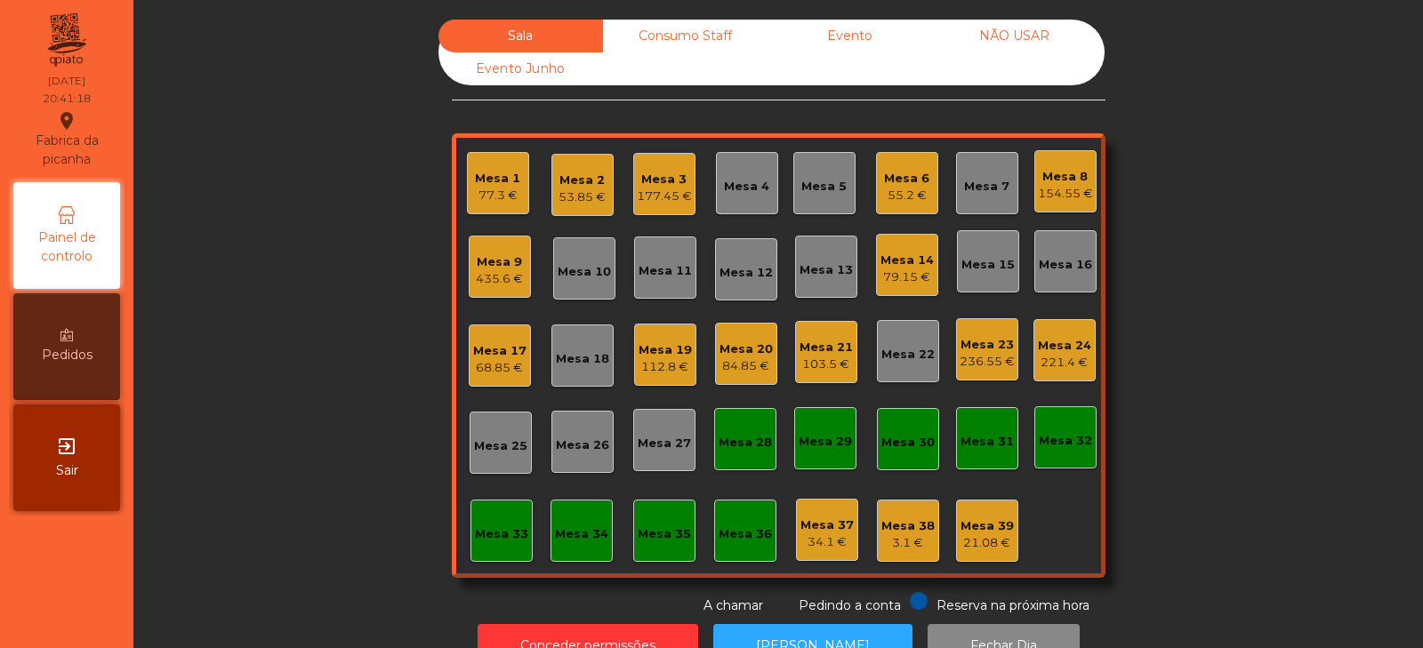
click at [502, 276] on div "435.6 €" at bounding box center [499, 279] width 47 height 18
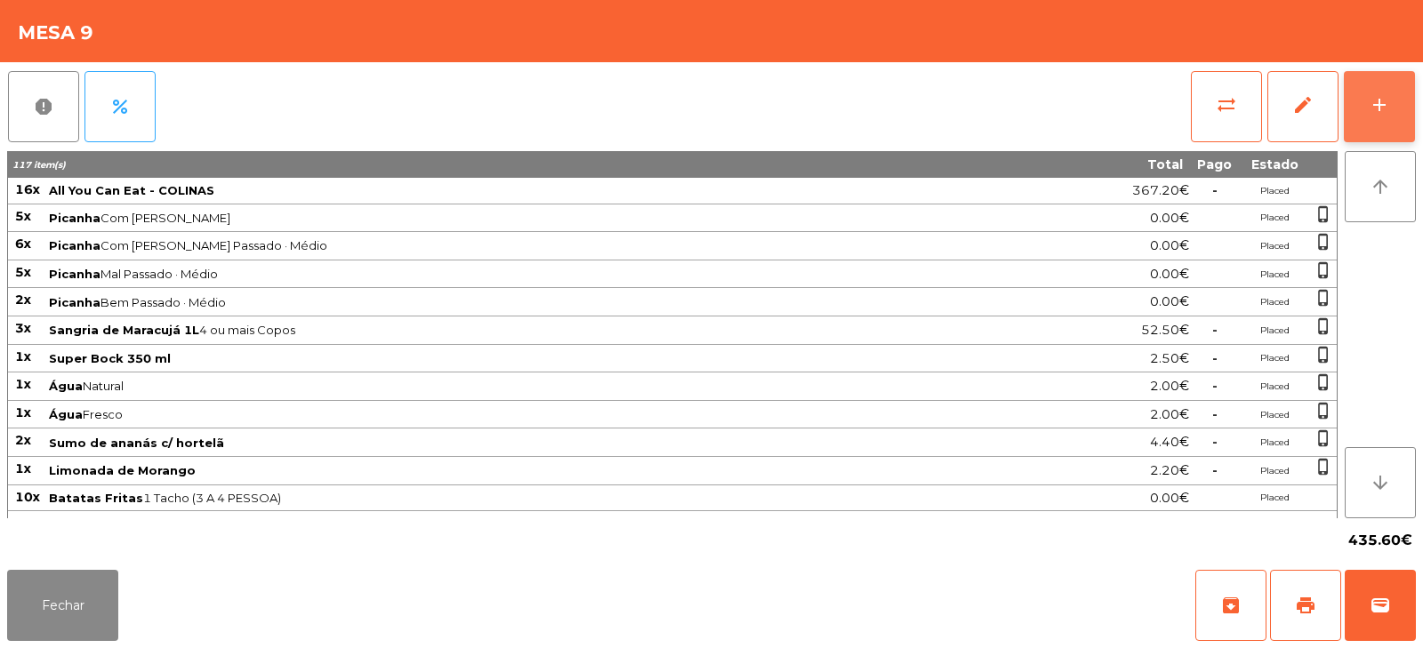
click at [1350, 101] on button "add" at bounding box center [1379, 106] width 71 height 71
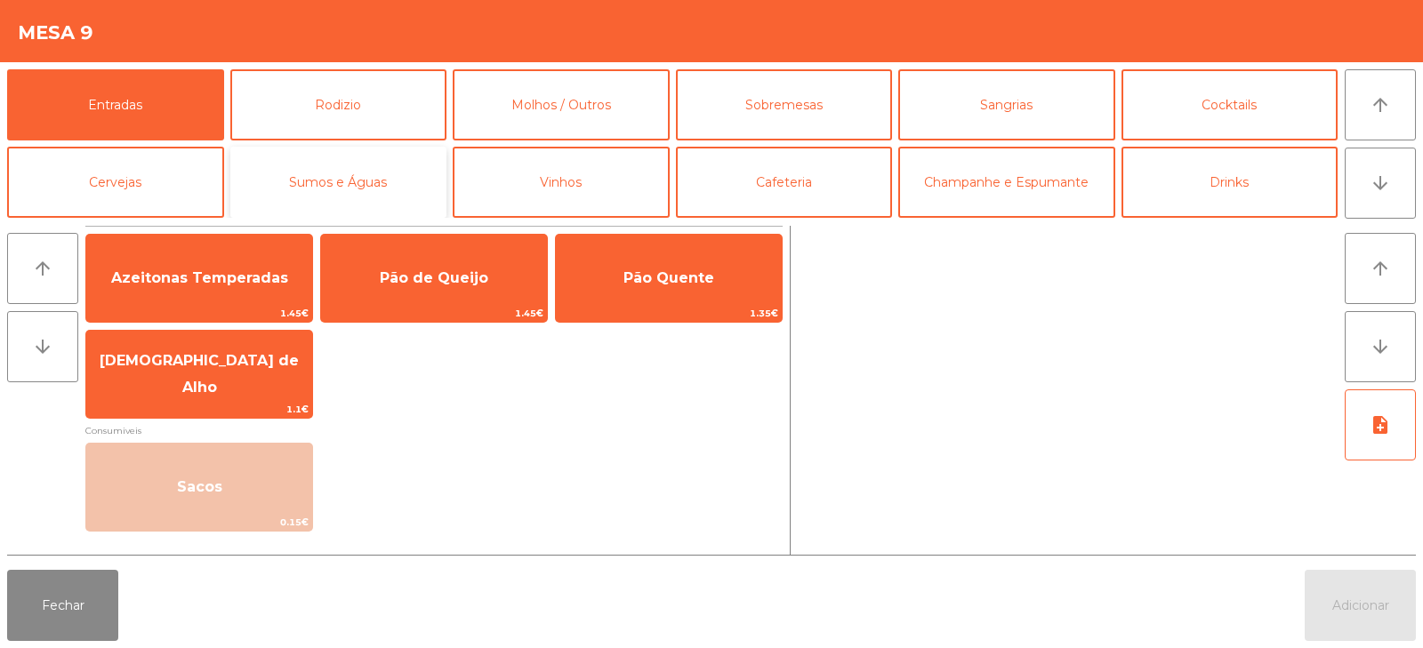
click at [289, 163] on button "Sumos e Águas" at bounding box center [338, 182] width 217 height 71
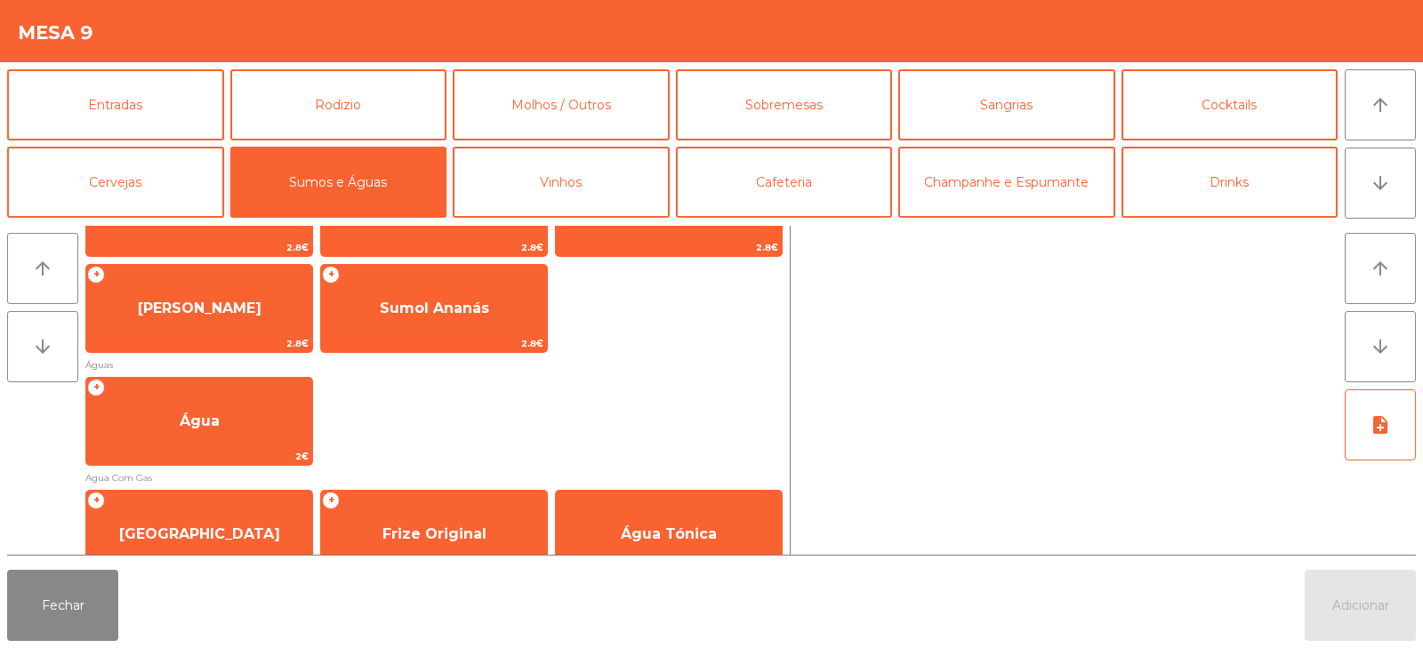
scroll to position [491, 0]
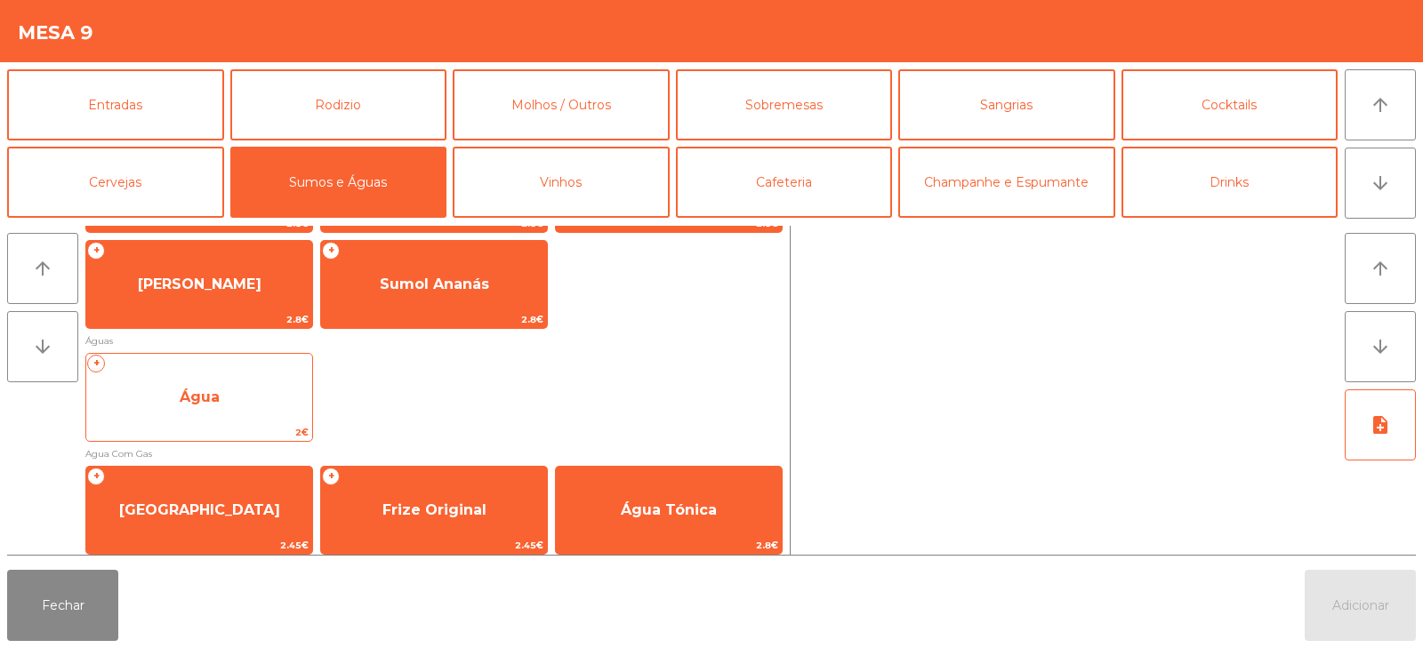
click at [214, 404] on span "Água" at bounding box center [200, 397] width 40 height 17
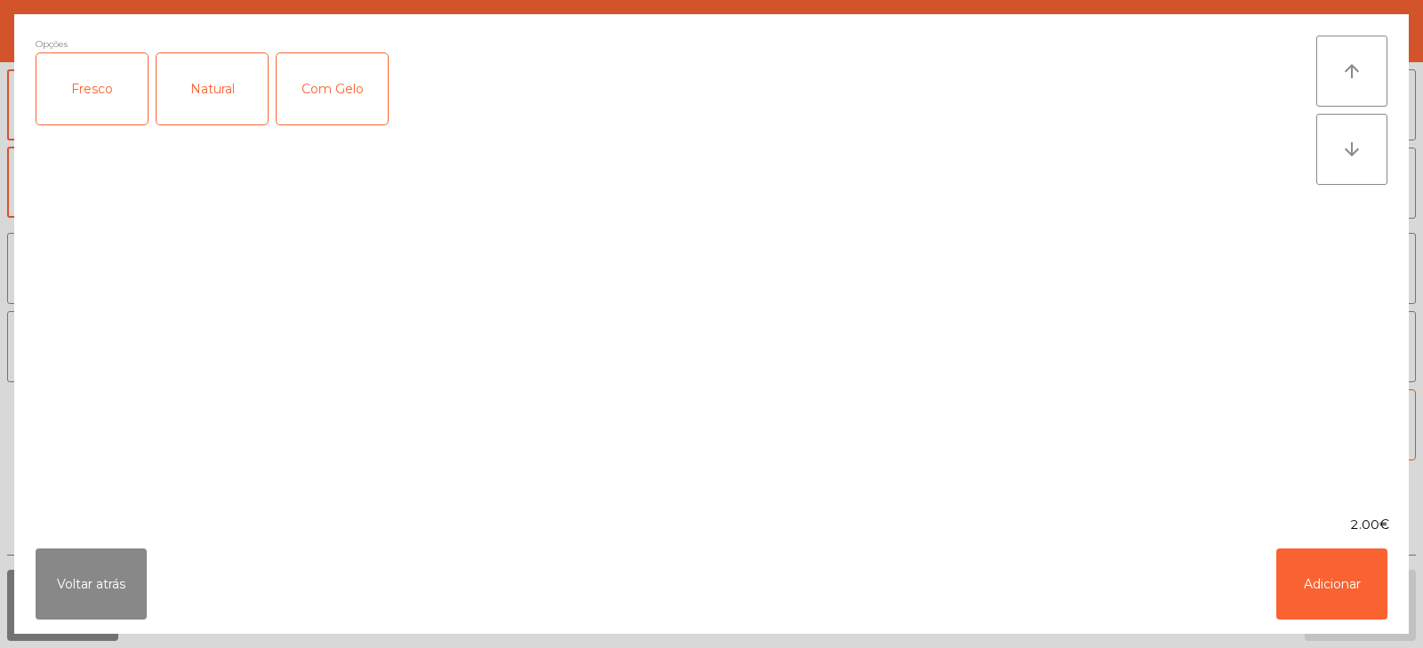
click at [91, 93] on div "Fresco" at bounding box center [91, 88] width 111 height 71
click at [1340, 579] on button "Adicionar" at bounding box center [1332, 584] width 111 height 71
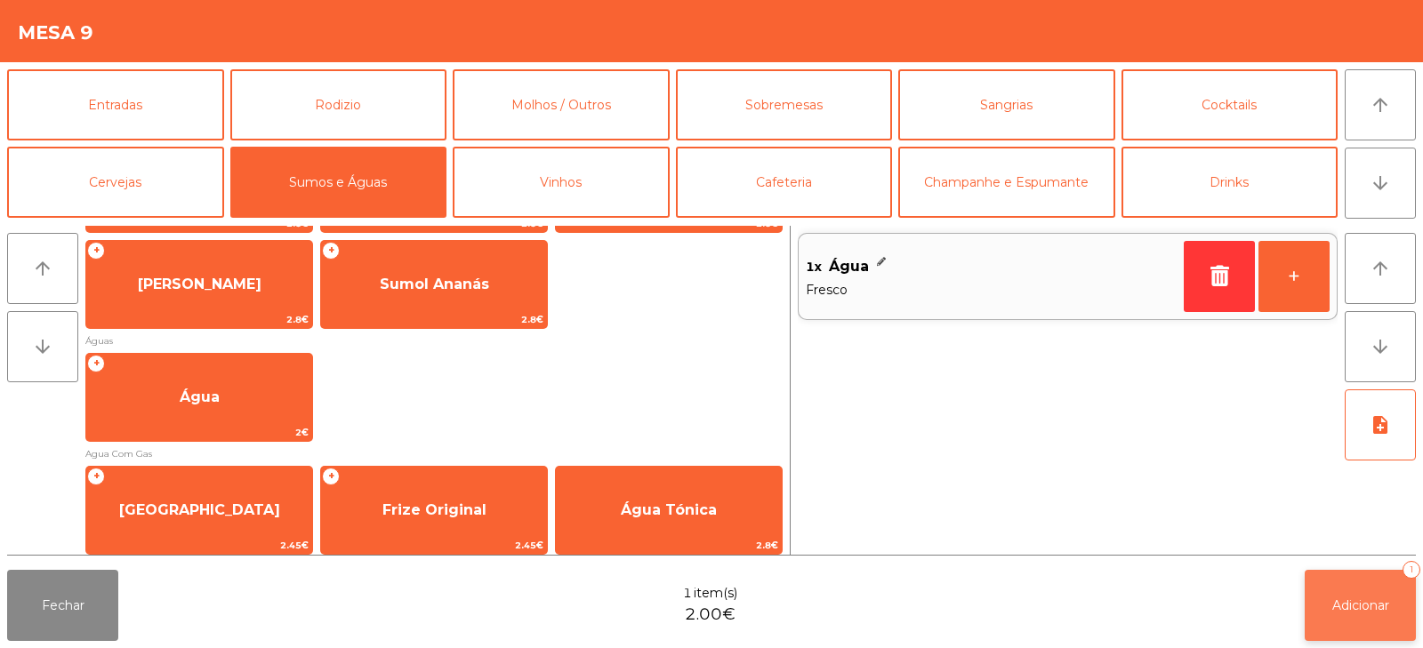
click at [1322, 626] on button "Adicionar 1" at bounding box center [1360, 605] width 111 height 71
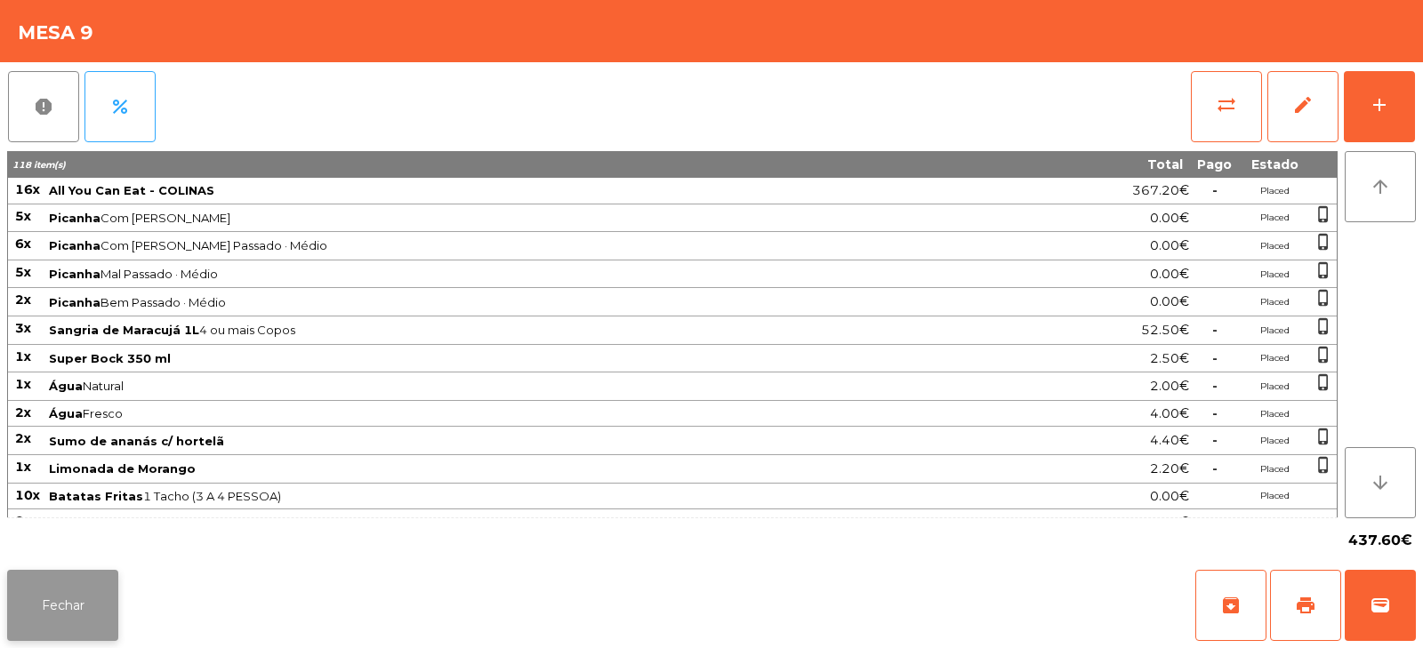
click at [63, 608] on button "Fechar" at bounding box center [62, 605] width 111 height 71
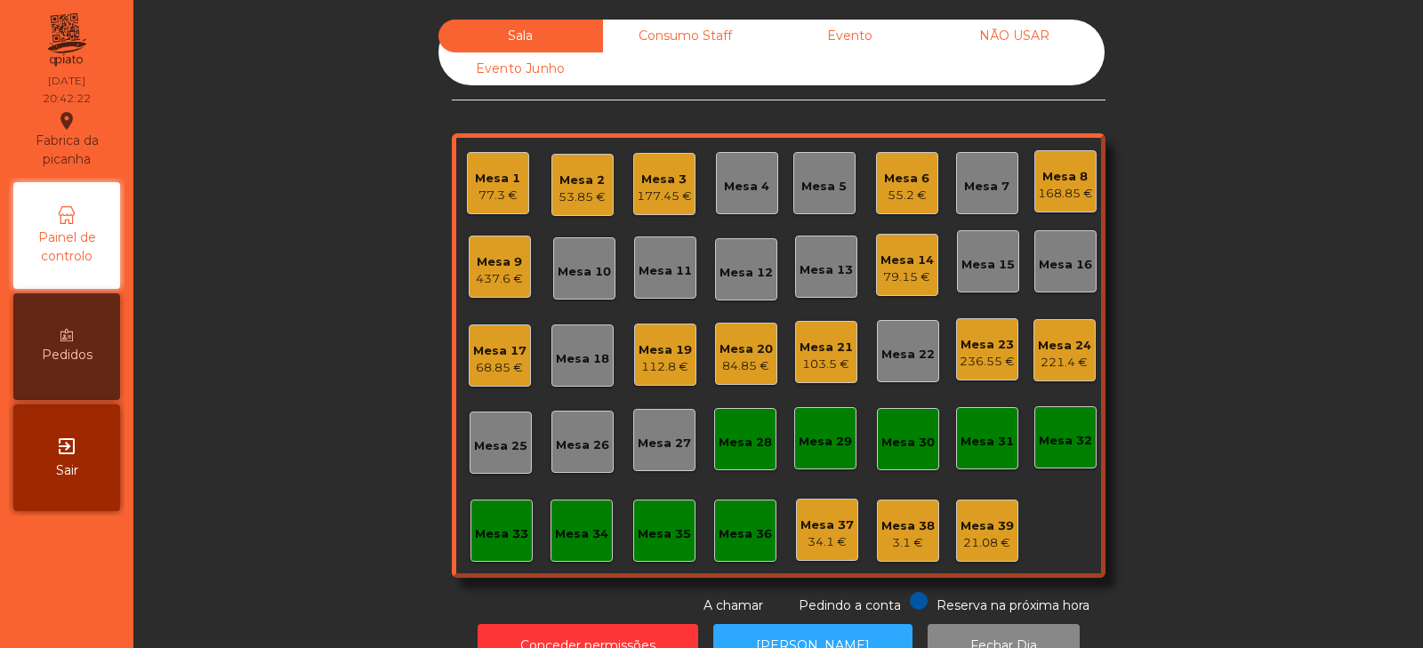
click at [1059, 358] on div "221.4 €" at bounding box center [1064, 363] width 53 height 18
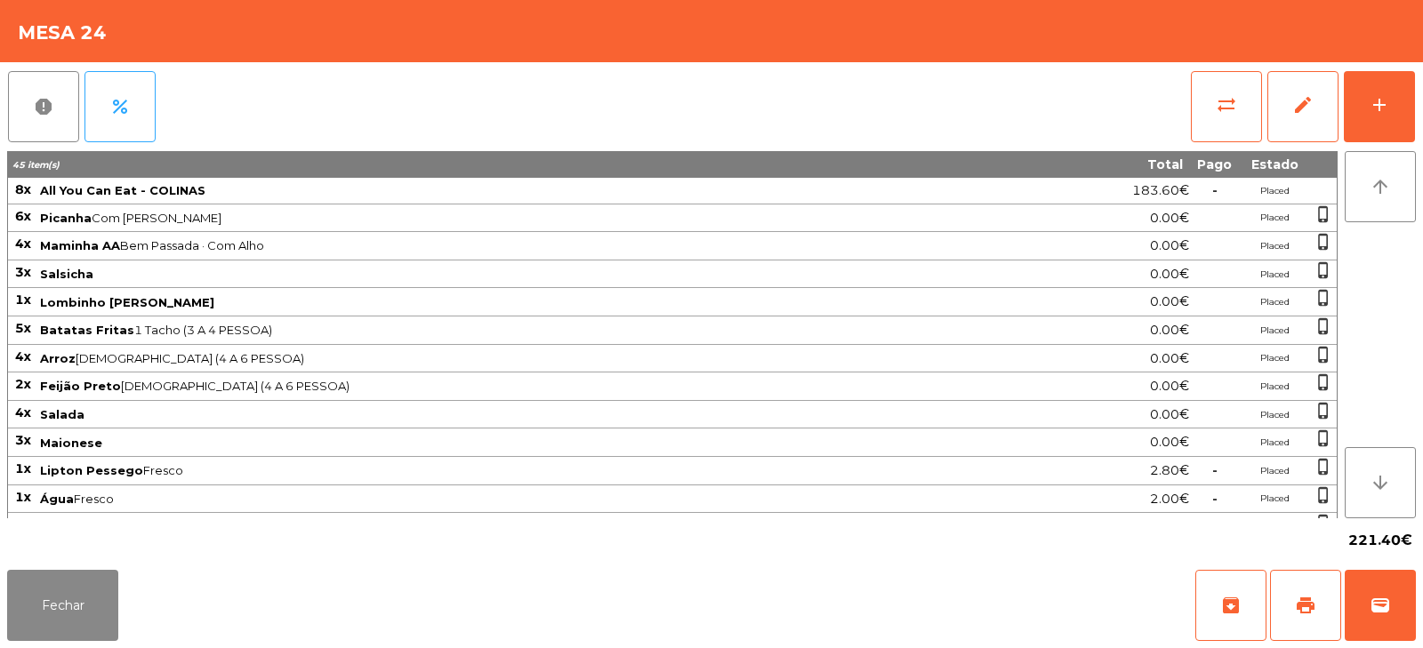
click at [1177, 92] on div "report percent sync_alt edit add" at bounding box center [711, 106] width 1409 height 89
click at [1227, 92] on button "sync_alt" at bounding box center [1226, 106] width 71 height 71
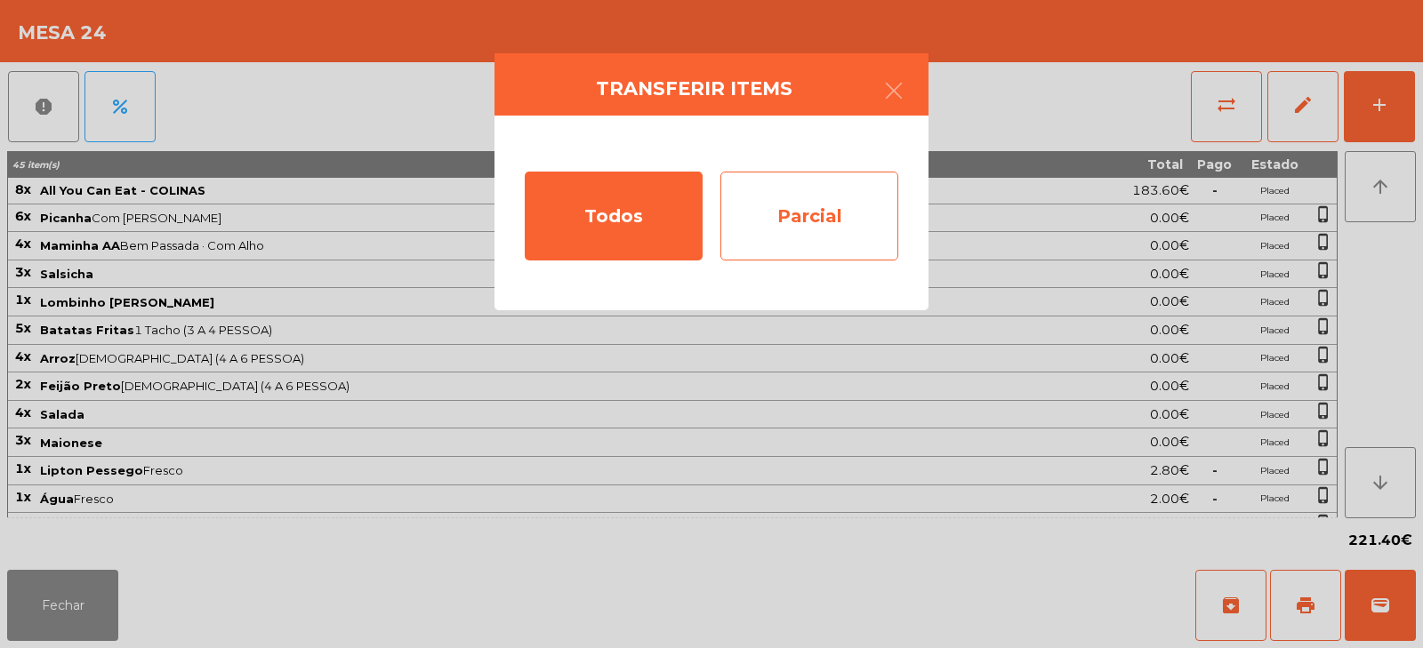
click at [828, 222] on div "Parcial" at bounding box center [810, 216] width 178 height 89
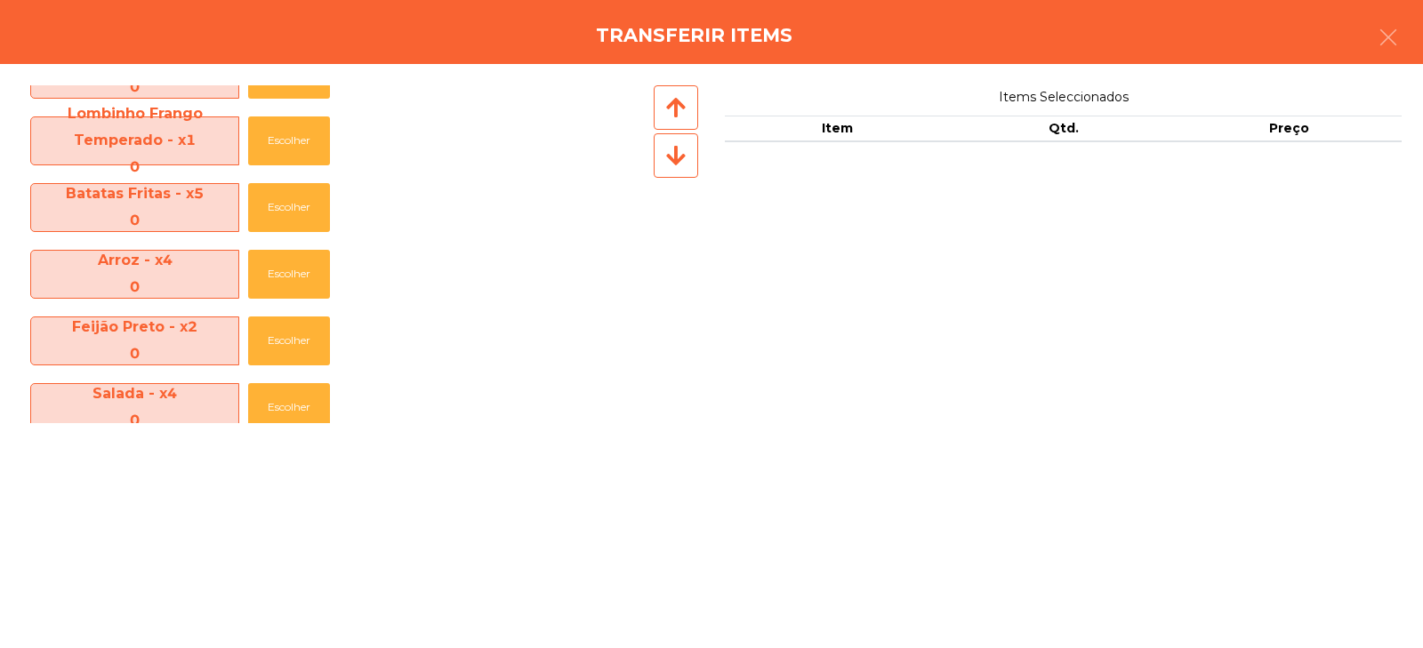
scroll to position [529, 0]
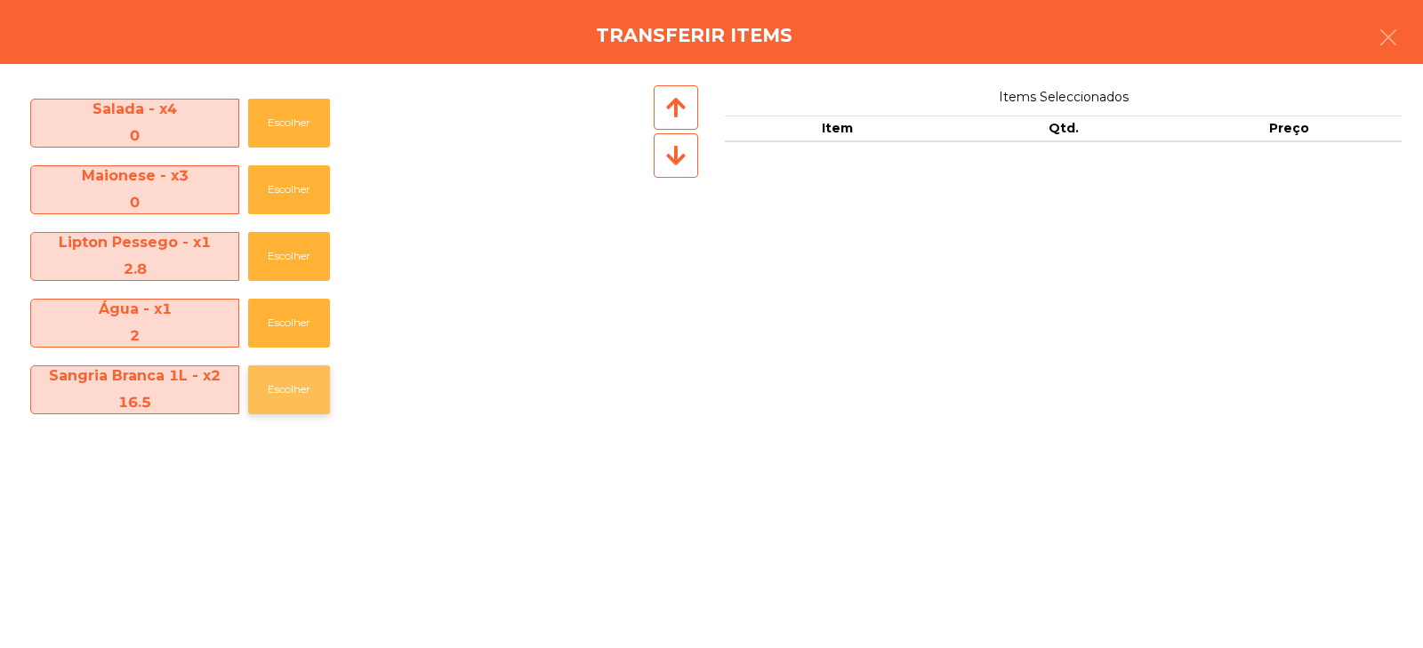
click at [269, 386] on button "Escolher" at bounding box center [289, 390] width 82 height 49
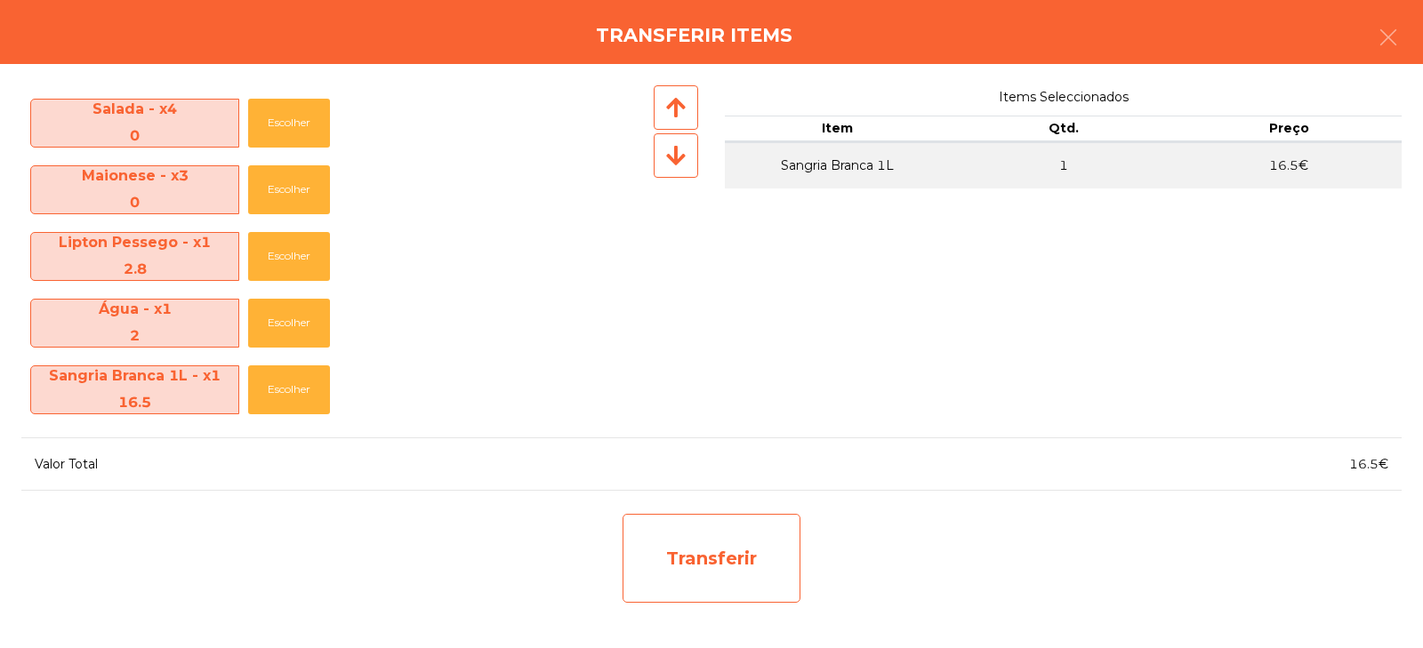
click at [699, 556] on div "Transferir" at bounding box center [712, 558] width 178 height 89
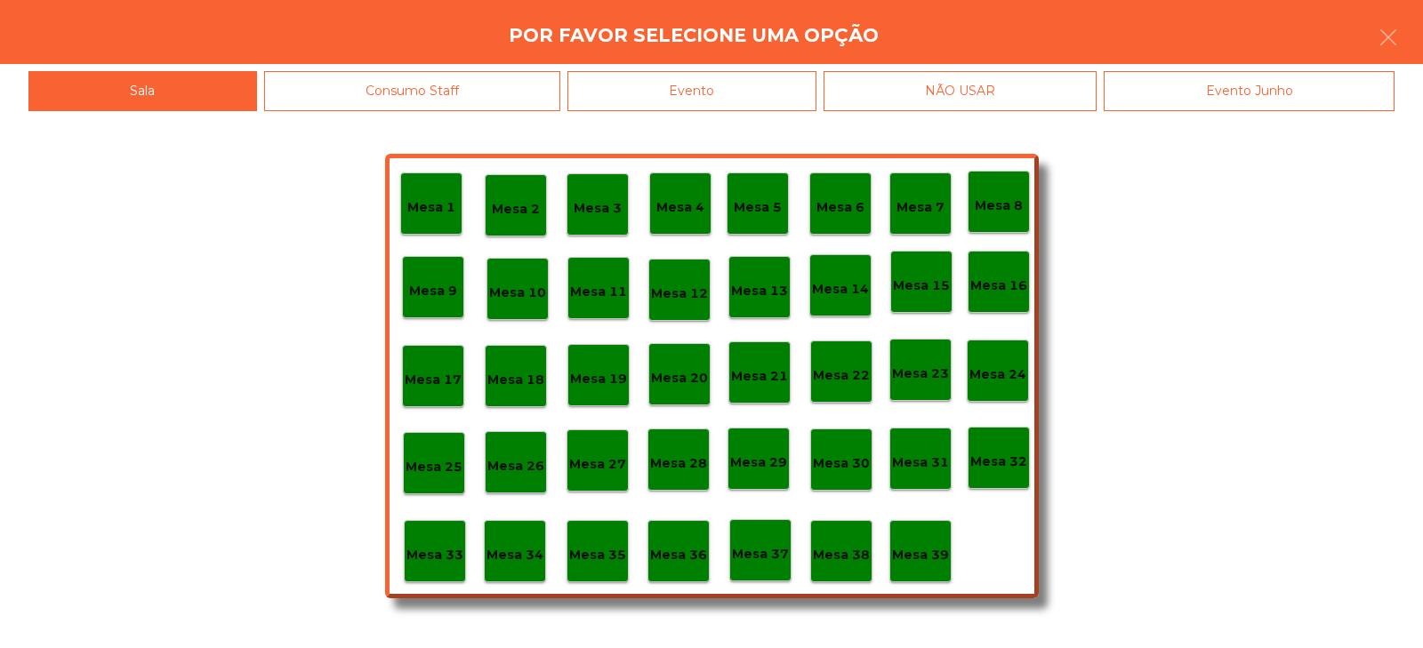
click at [761, 552] on p "Mesa 37" at bounding box center [760, 554] width 57 height 20
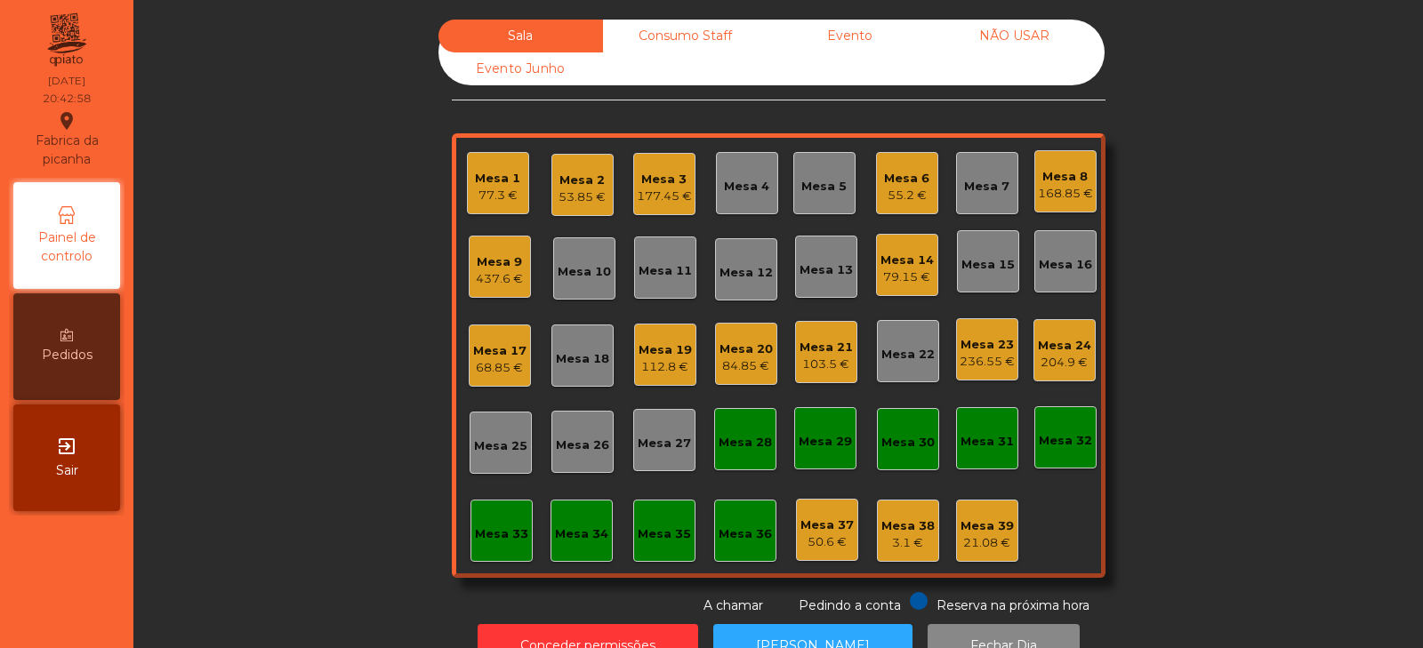
click at [1239, 285] on div "Sala Consumo Staff Evento NÃO USAR Evento Junho Mesa 1 77.3 € Mesa 2 53.85 € Me…" at bounding box center [778, 318] width 1242 height 596
click at [649, 370] on div "112.8 €" at bounding box center [665, 367] width 53 height 18
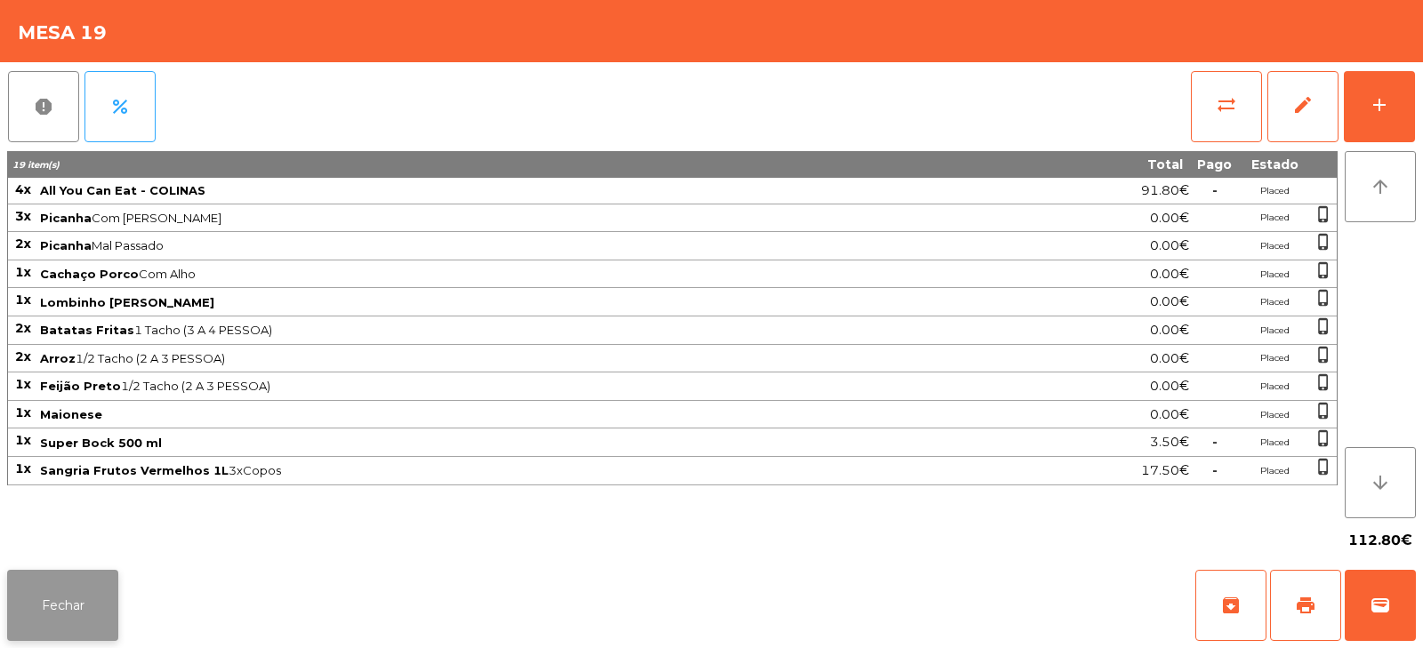
click at [69, 632] on button "Fechar" at bounding box center [62, 605] width 111 height 71
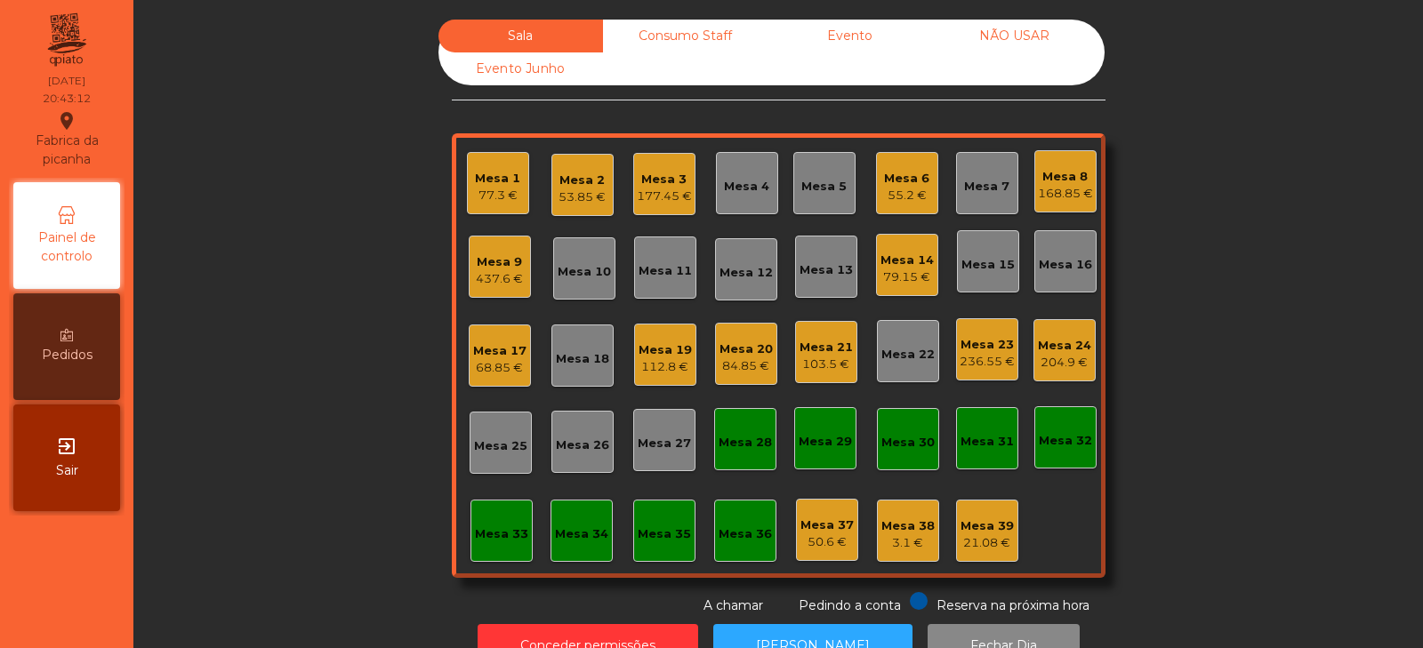
click at [1055, 348] on div "Mesa 24" at bounding box center [1064, 346] width 53 height 18
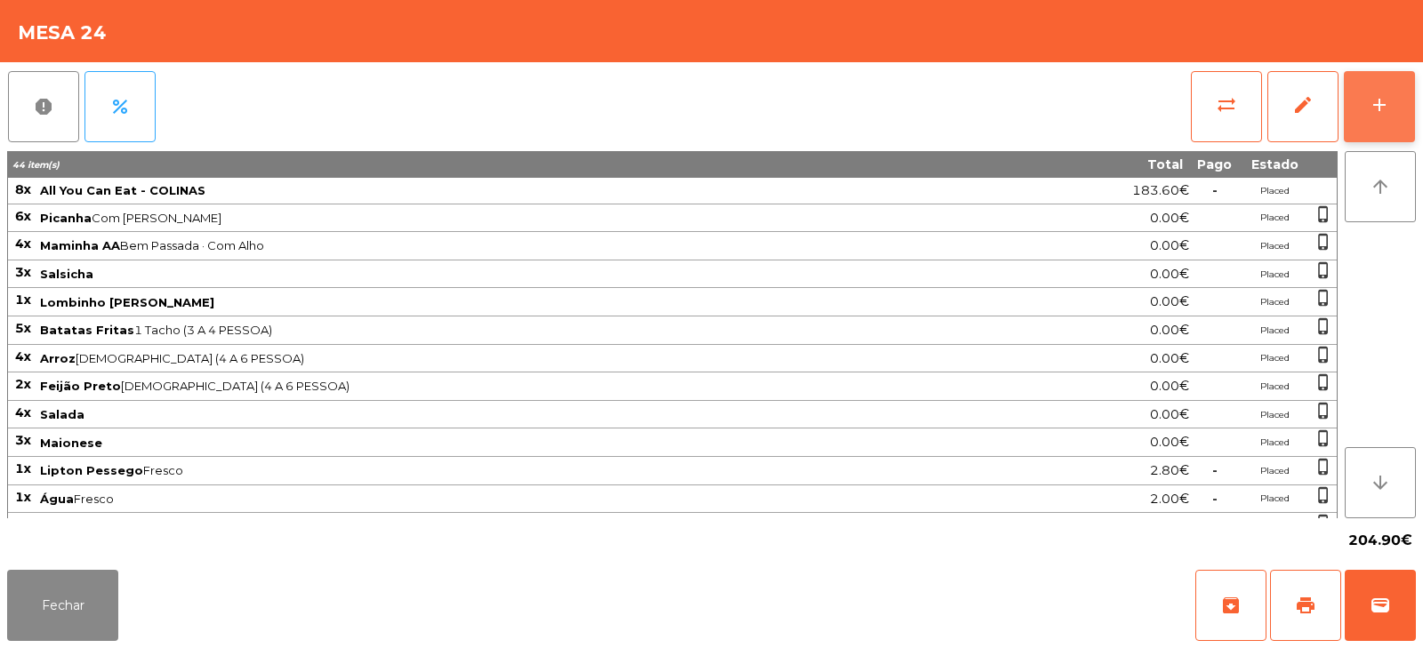
click at [1383, 111] on div "add" at bounding box center [1379, 104] width 21 height 21
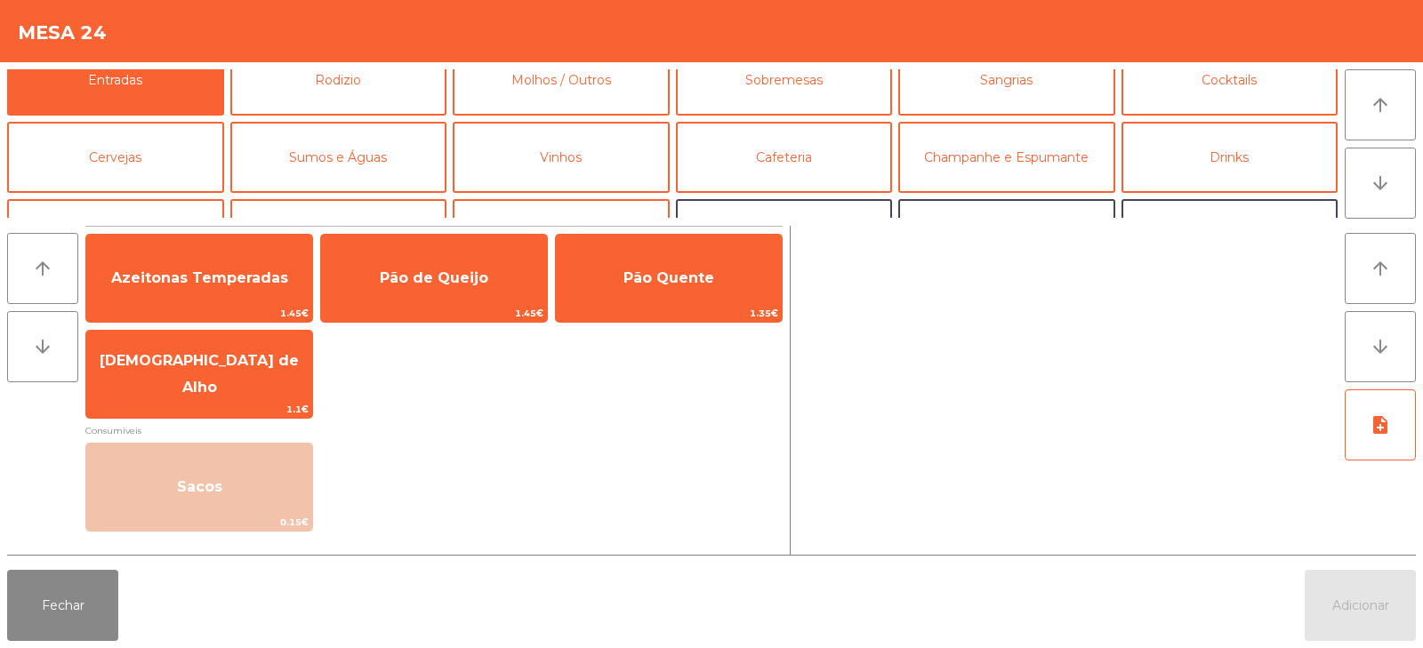
scroll to position [0, 0]
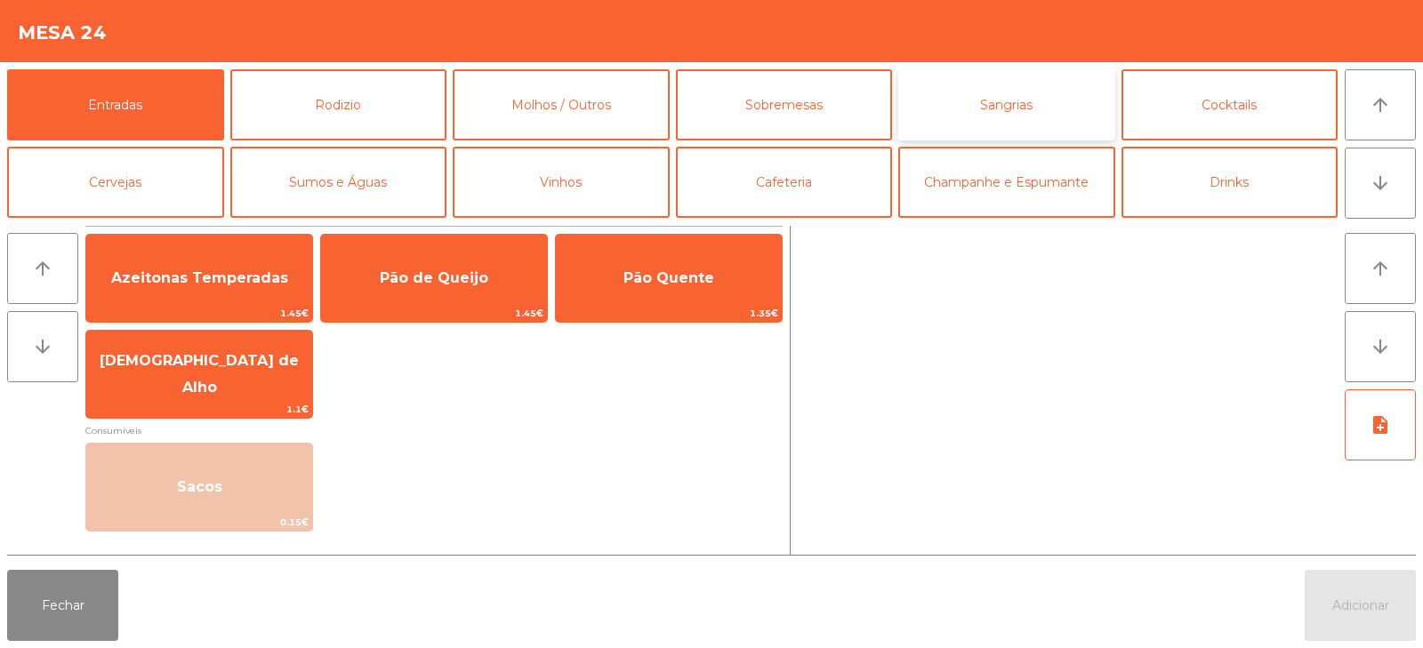
click at [1015, 111] on button "Sangrias" at bounding box center [1006, 104] width 217 height 71
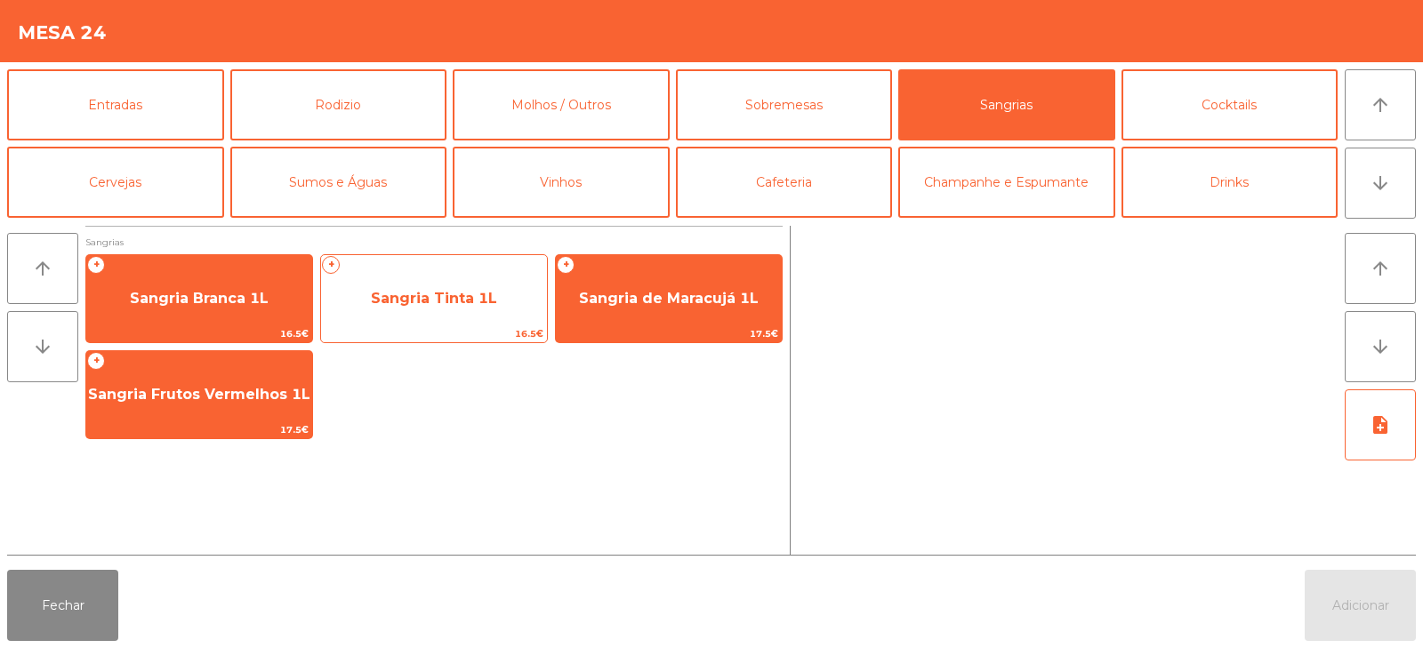
click at [424, 318] on span "Sangria Tinta 1L" at bounding box center [434, 299] width 226 height 48
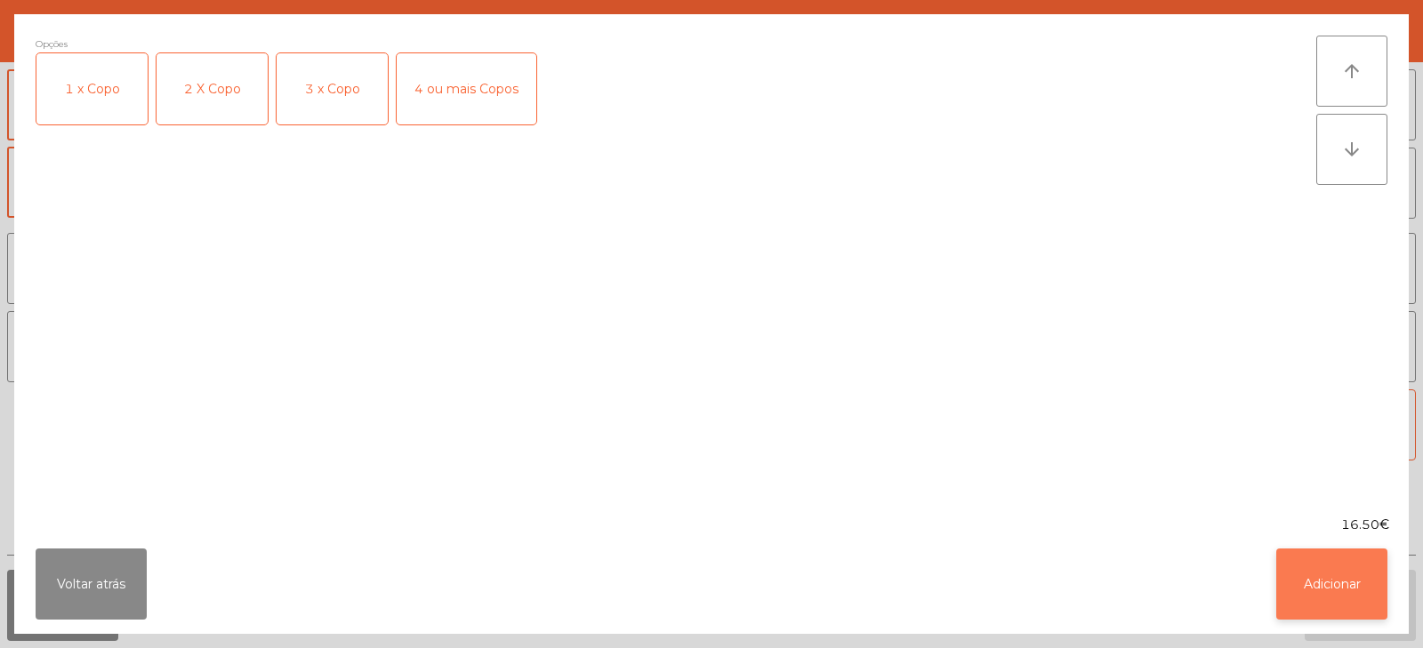
click at [1349, 582] on button "Adicionar" at bounding box center [1332, 584] width 111 height 71
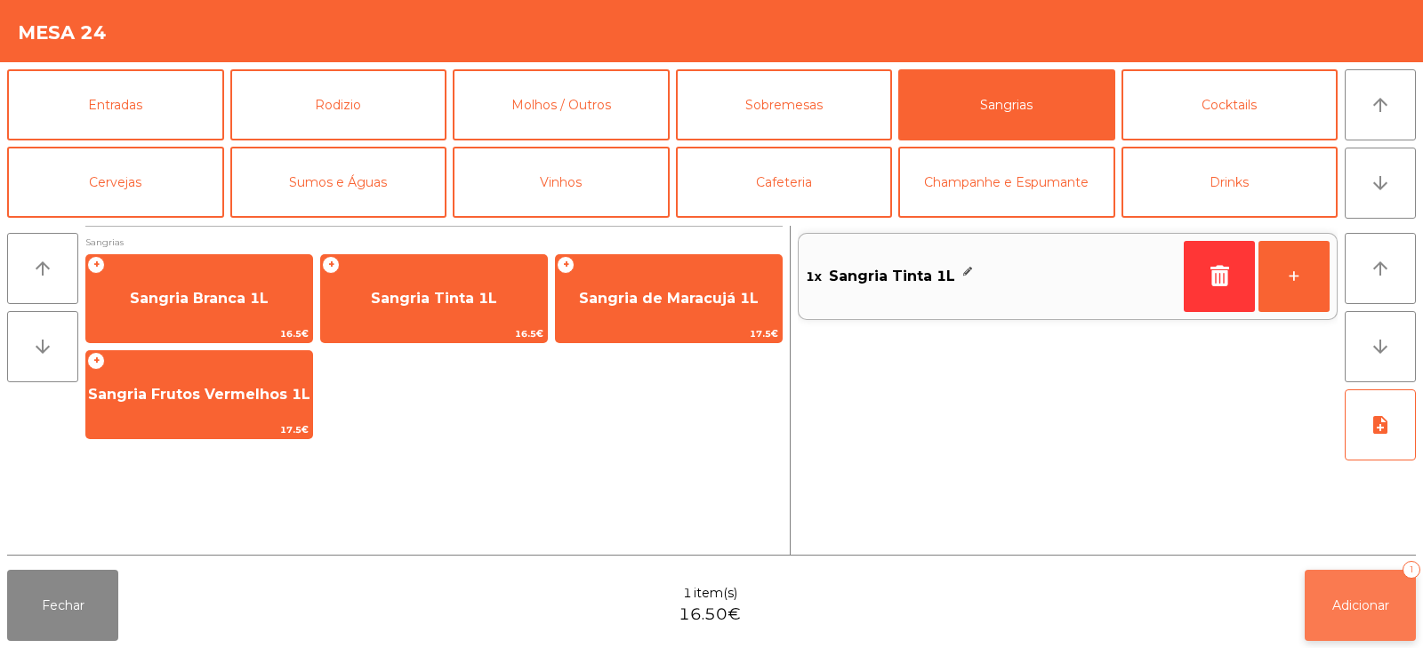
click at [1364, 600] on span "Adicionar" at bounding box center [1361, 606] width 57 height 16
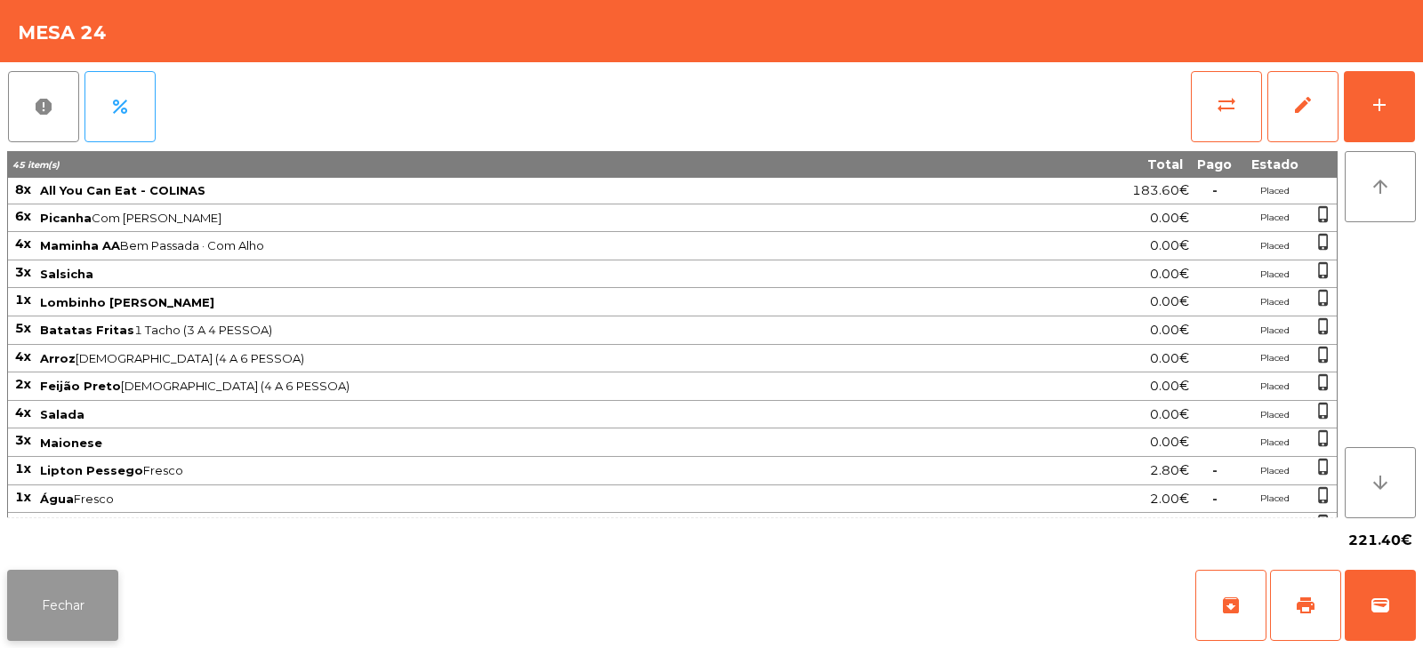
click at [87, 600] on button "Fechar" at bounding box center [62, 605] width 111 height 71
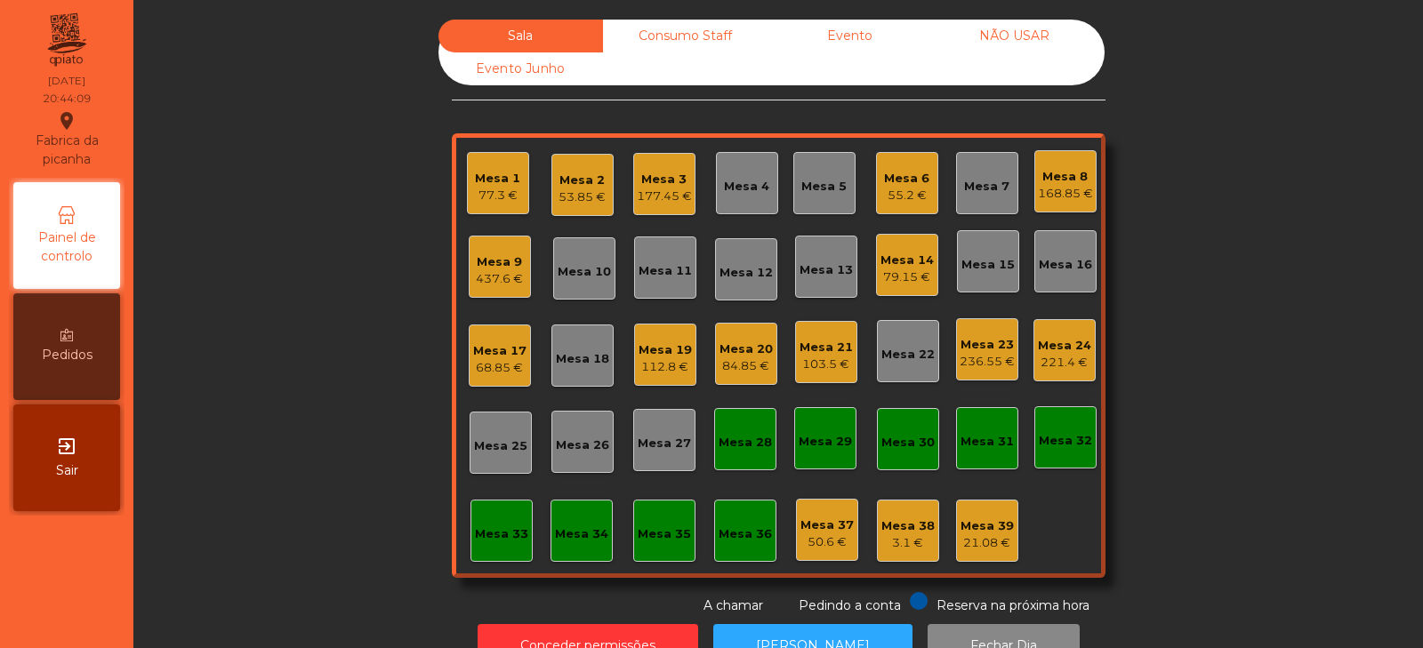
click at [234, 281] on div "Sala Consumo Staff Evento NÃO USAR Evento Junho Mesa 1 77.3 € Mesa 2 53.85 € Me…" at bounding box center [778, 318] width 1242 height 596
click at [312, 268] on div "Sala Consumo Staff Evento NÃO USAR Evento Junho Mesa 1 77.3 € Mesa 2 53.85 € Me…" at bounding box center [778, 318] width 1242 height 596
click at [1219, 187] on div "Sala Consumo Staff Evento NÃO USAR Evento Junho Mesa 1 77.3 € Mesa 2 53.85 € Me…" at bounding box center [778, 318] width 1242 height 596
click at [907, 172] on div "Mesa 6" at bounding box center [906, 179] width 45 height 18
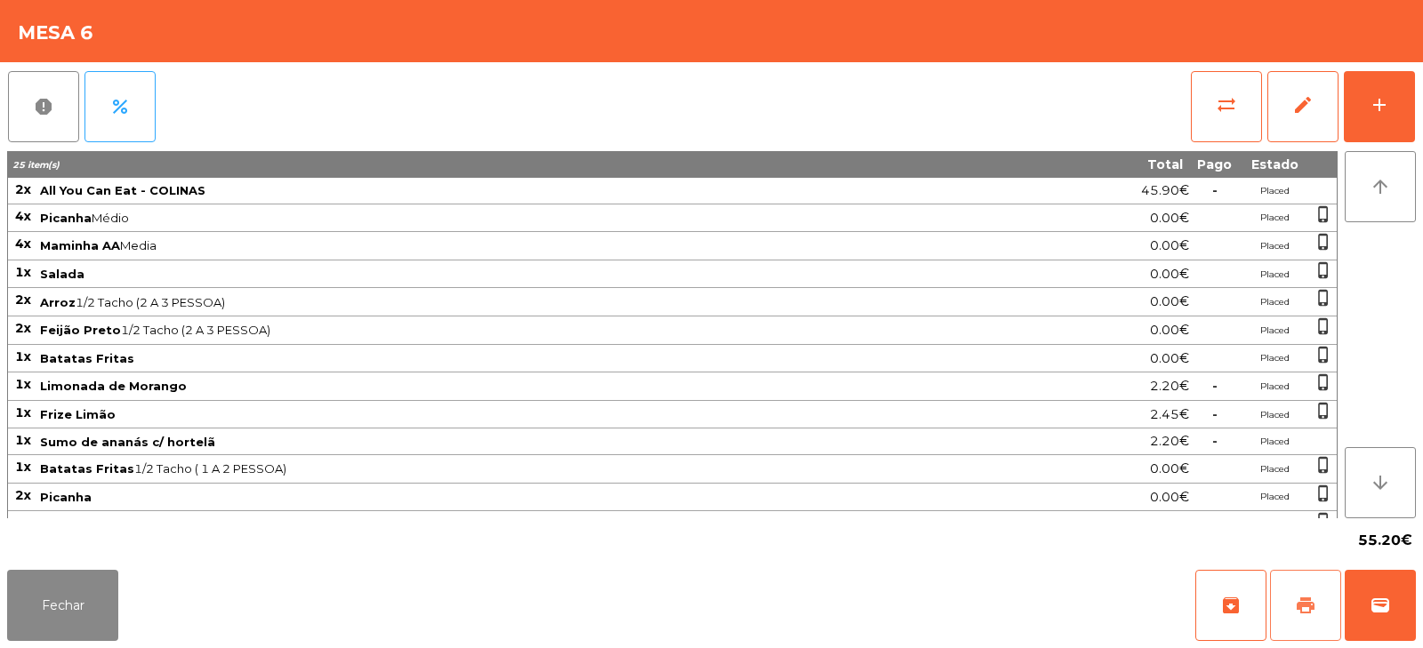
click at [1295, 595] on span "print" at bounding box center [1305, 605] width 21 height 21
click at [63, 613] on button "Fechar" at bounding box center [62, 605] width 111 height 71
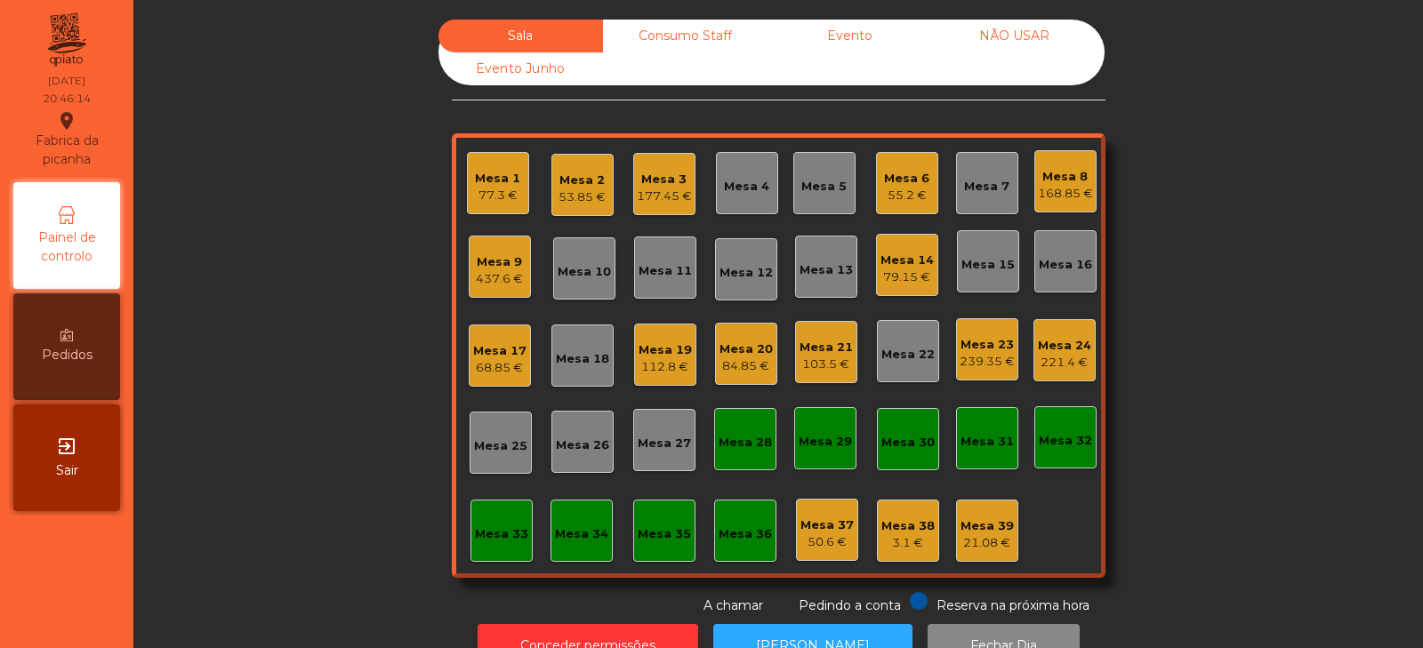
click at [275, 369] on div "Sala Consumo Staff Evento NÃO USAR Evento Junho Mesa 1 77.3 € Mesa 2 53.85 € Me…" at bounding box center [778, 318] width 1242 height 596
click at [502, 541] on div "Mesa 33" at bounding box center [501, 535] width 53 height 18
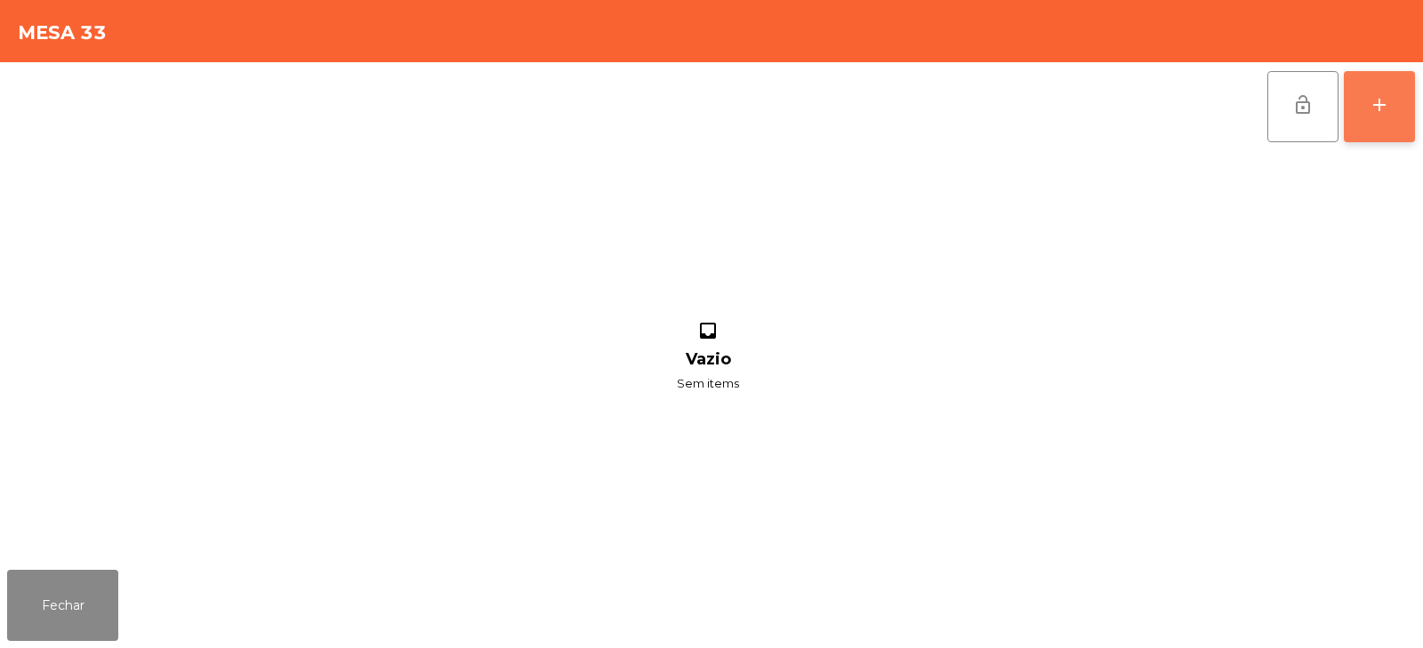
click at [1373, 116] on button "add" at bounding box center [1379, 106] width 71 height 71
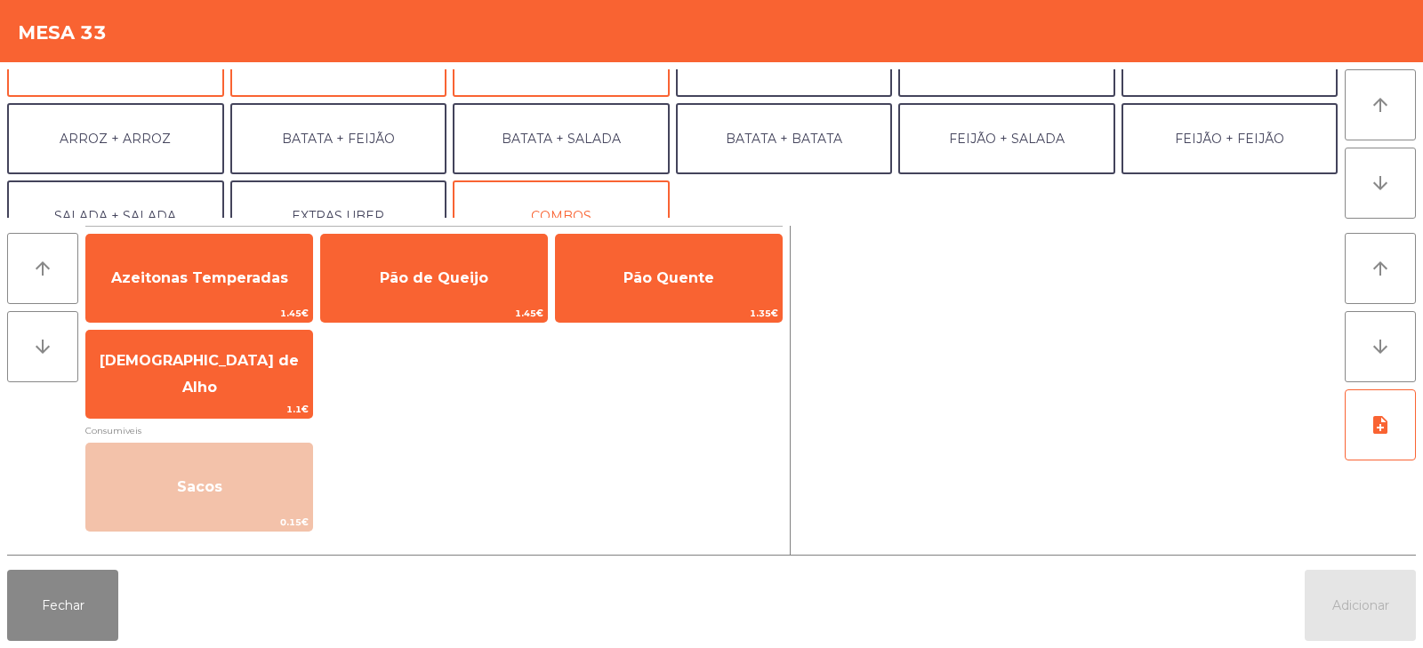
scroll to position [200, 0]
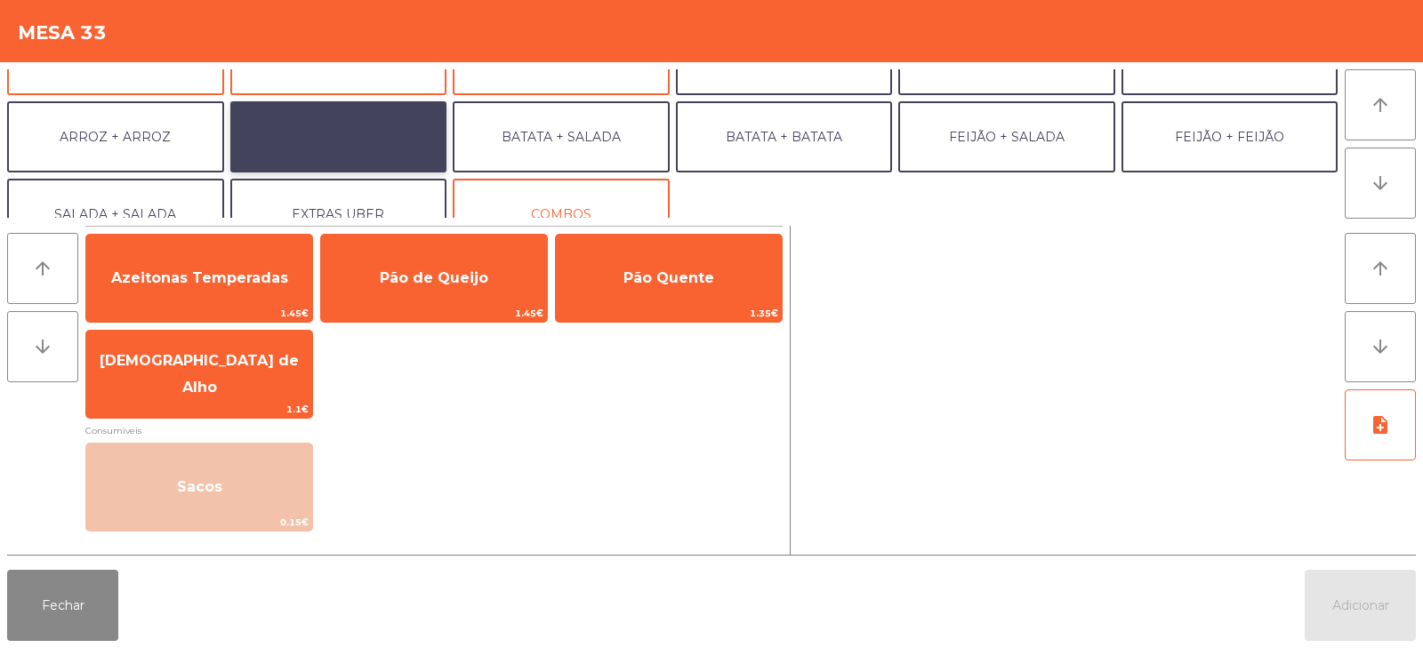
click at [374, 146] on button "BATATA + FEIJÃO" at bounding box center [338, 136] width 217 height 71
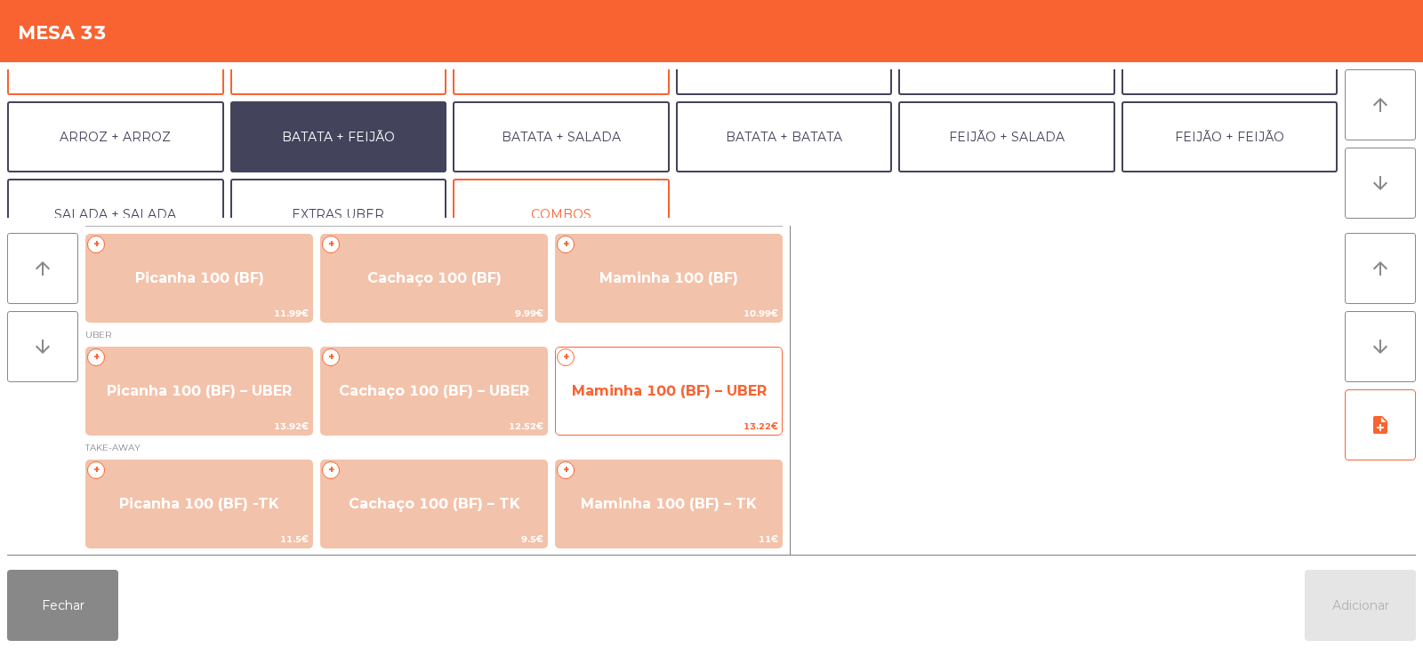
click at [616, 403] on span "Maminha 100 (BF) – UBER" at bounding box center [669, 391] width 226 height 48
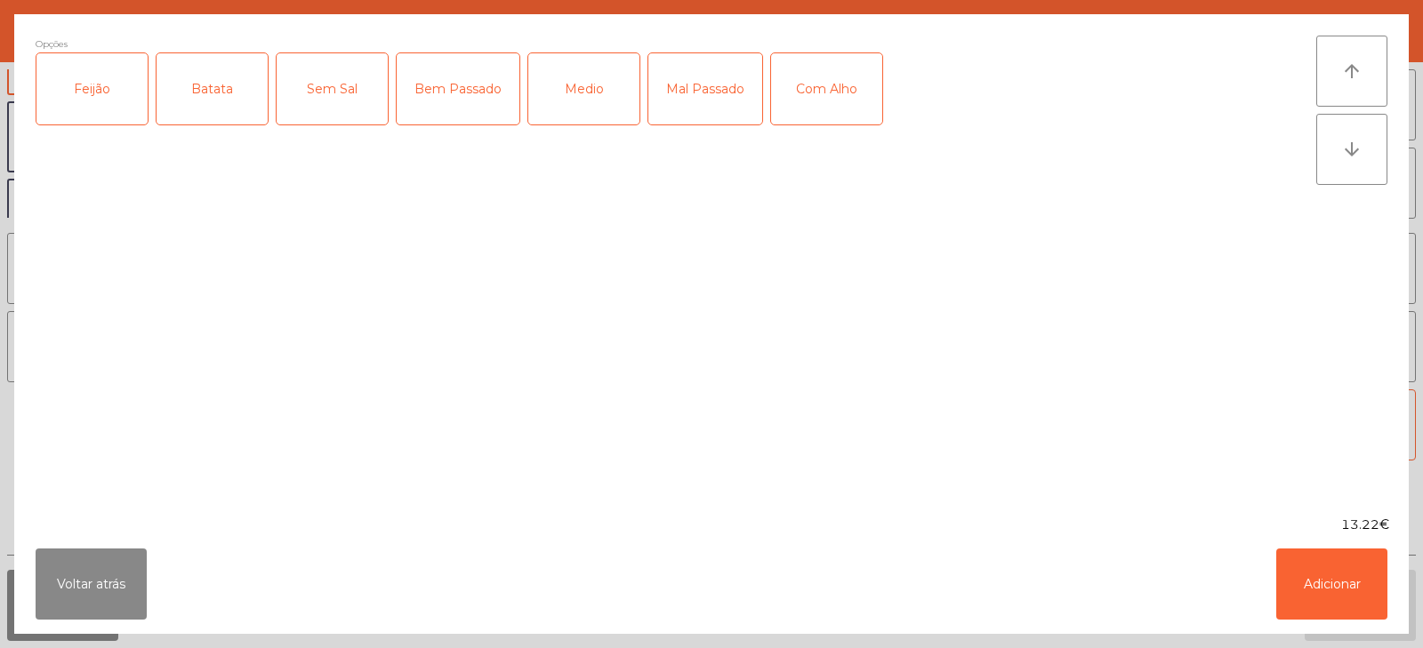
click at [89, 99] on div "Feijão" at bounding box center [91, 88] width 111 height 71
click at [206, 79] on div "Batata" at bounding box center [212, 88] width 111 height 71
click at [1333, 585] on button "Adicionar" at bounding box center [1332, 584] width 111 height 71
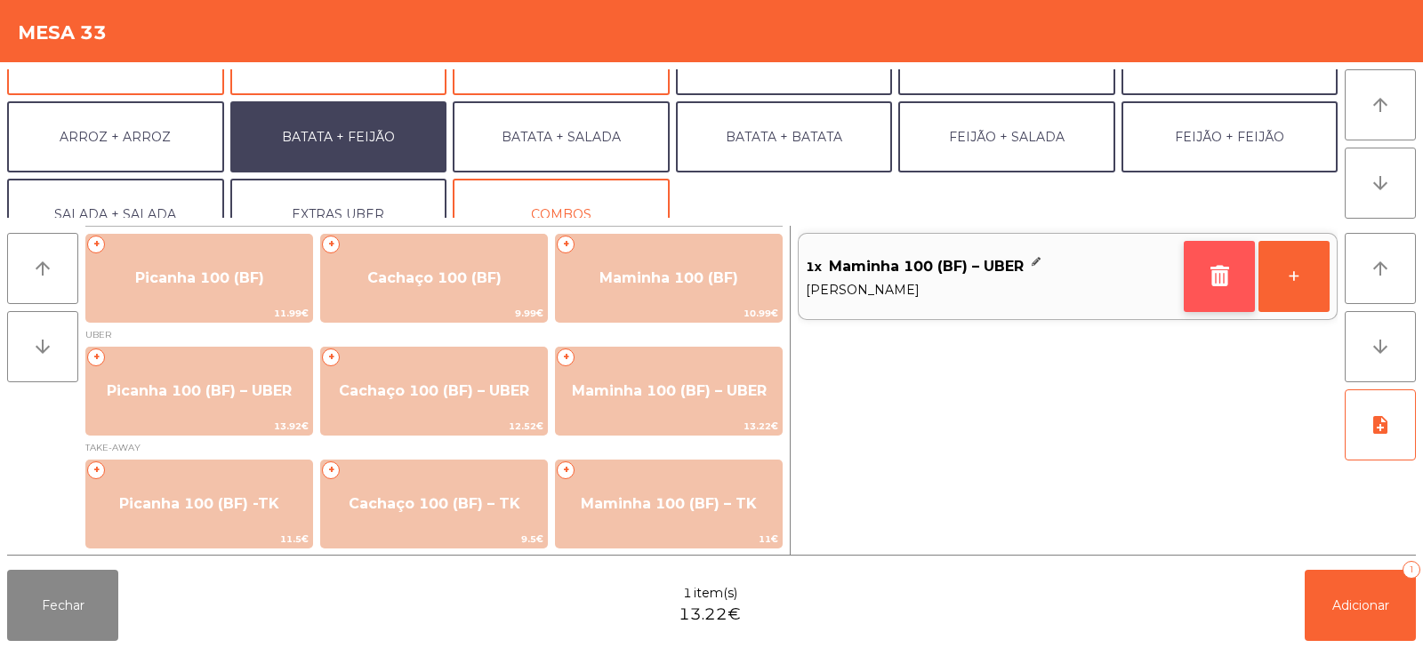
click at [1233, 270] on button "button" at bounding box center [1219, 276] width 71 height 71
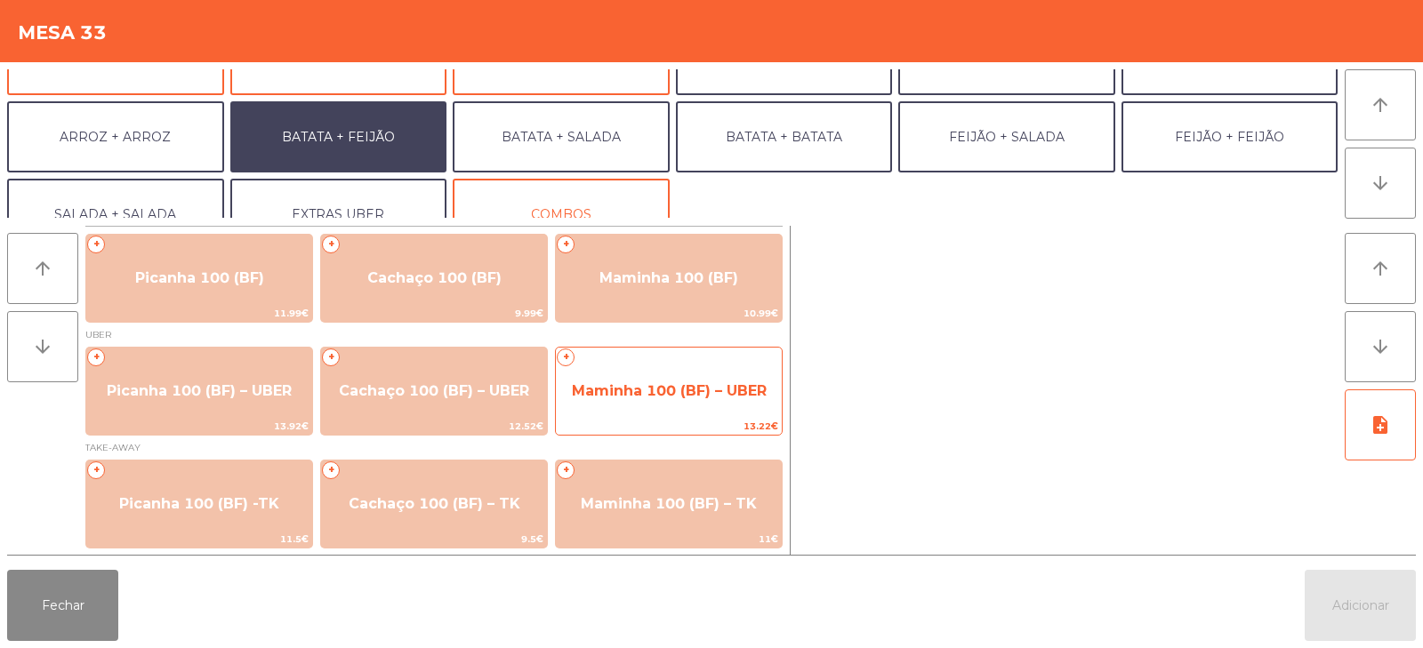
click at [636, 376] on span "Maminha 100 (BF) – UBER" at bounding box center [669, 391] width 226 height 48
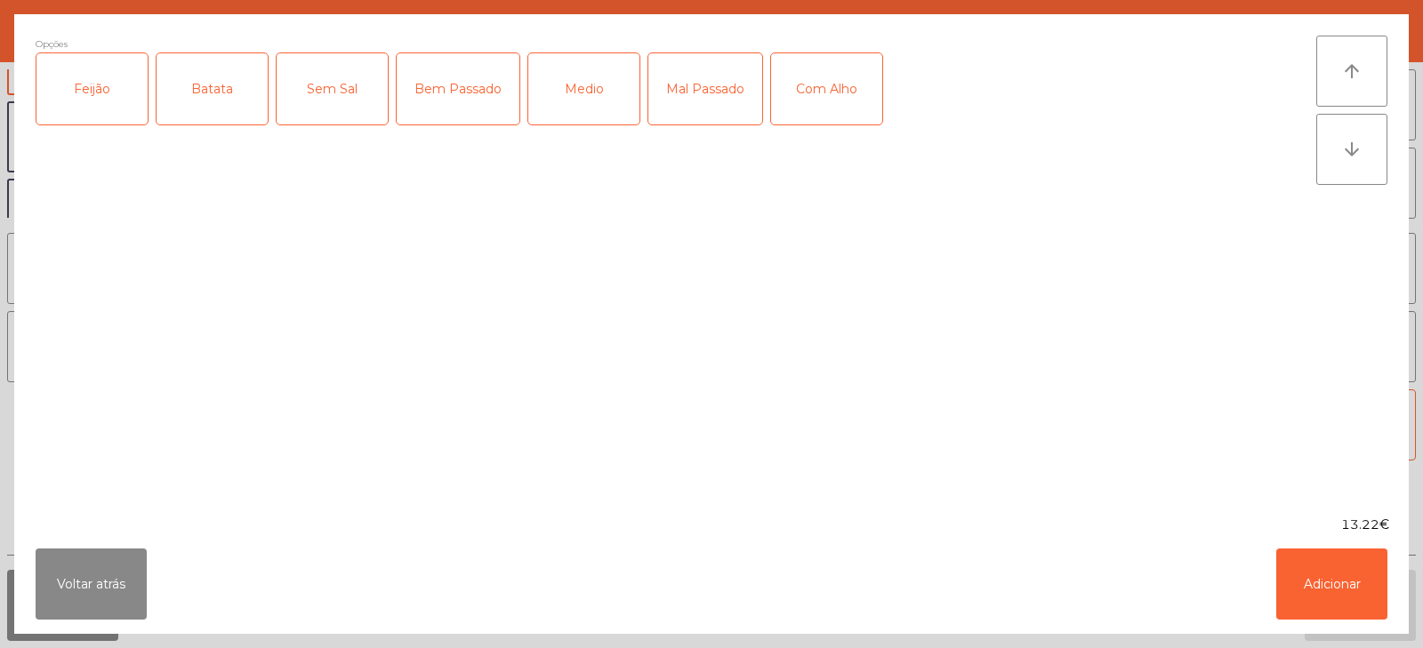
click at [81, 90] on div "Feijão" at bounding box center [91, 88] width 111 height 71
click at [213, 93] on div "Batata" at bounding box center [212, 88] width 111 height 71
click at [447, 95] on div "Bem Passado" at bounding box center [458, 88] width 123 height 71
click at [1318, 598] on button "Adicionar" at bounding box center [1332, 584] width 111 height 71
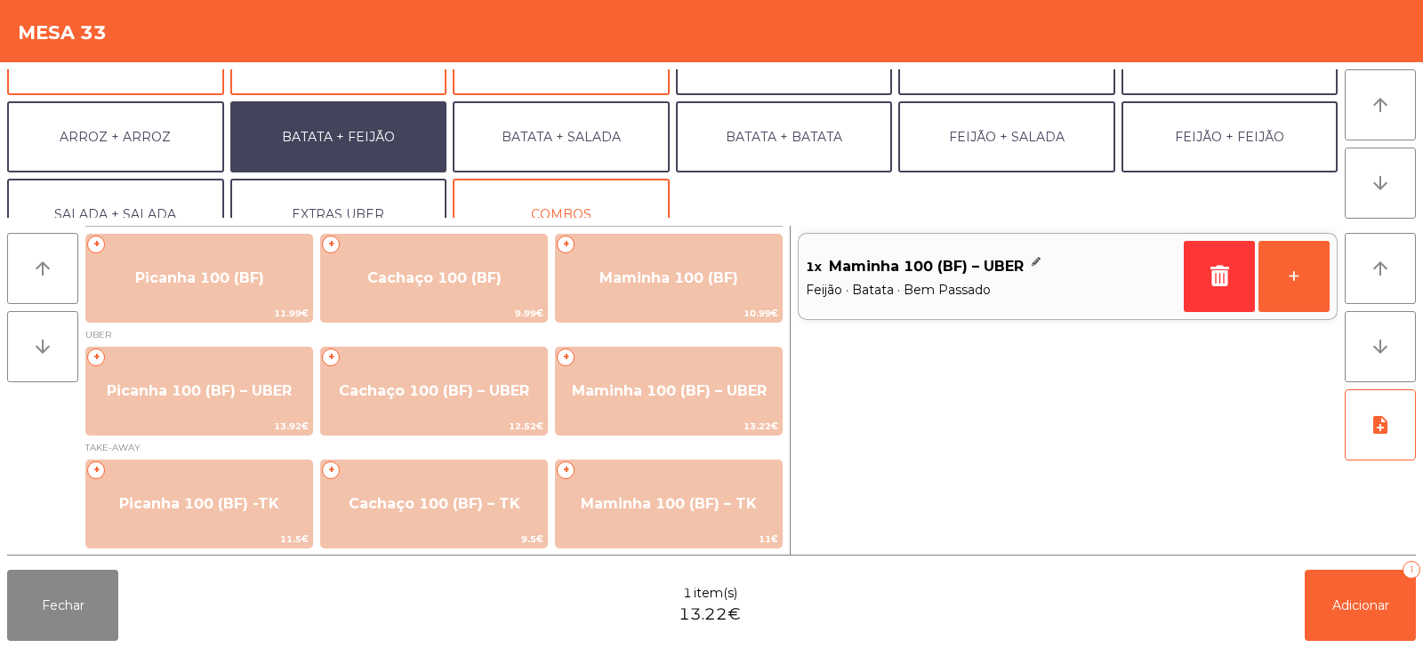
scroll to position [232, 0]
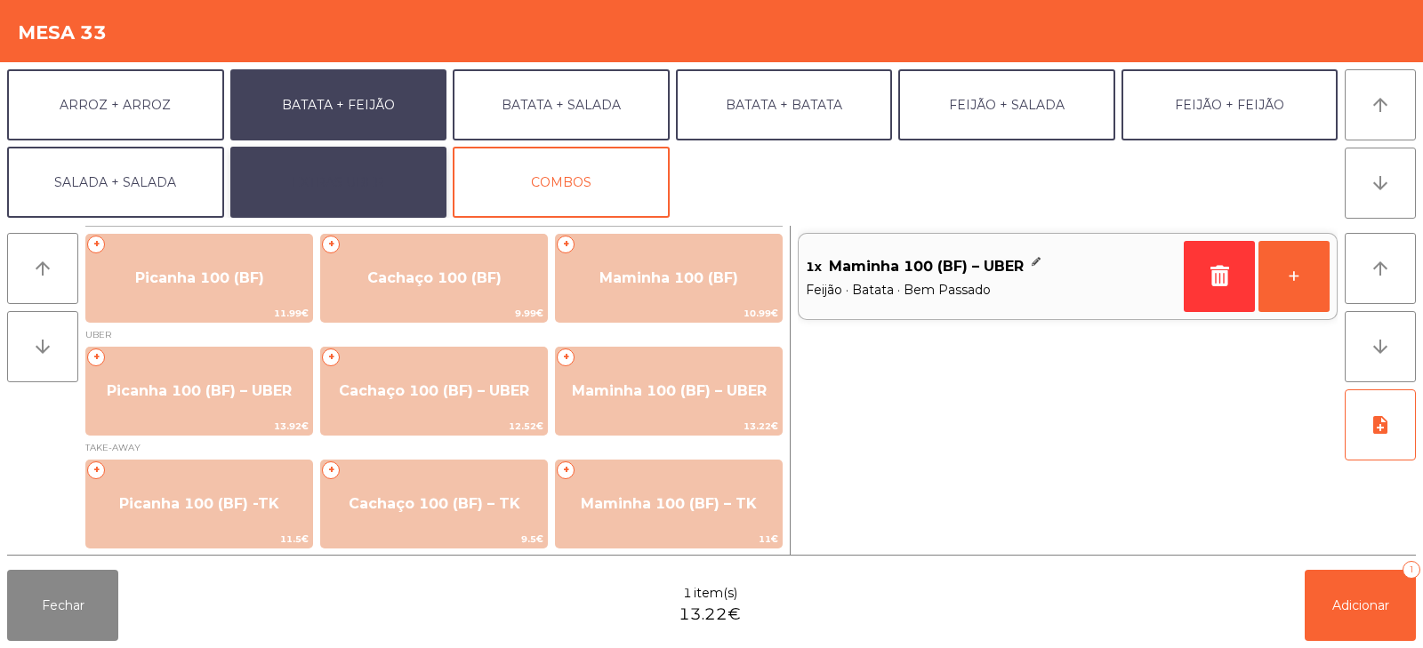
click at [311, 182] on button "EXTRAS UBER" at bounding box center [338, 182] width 217 height 71
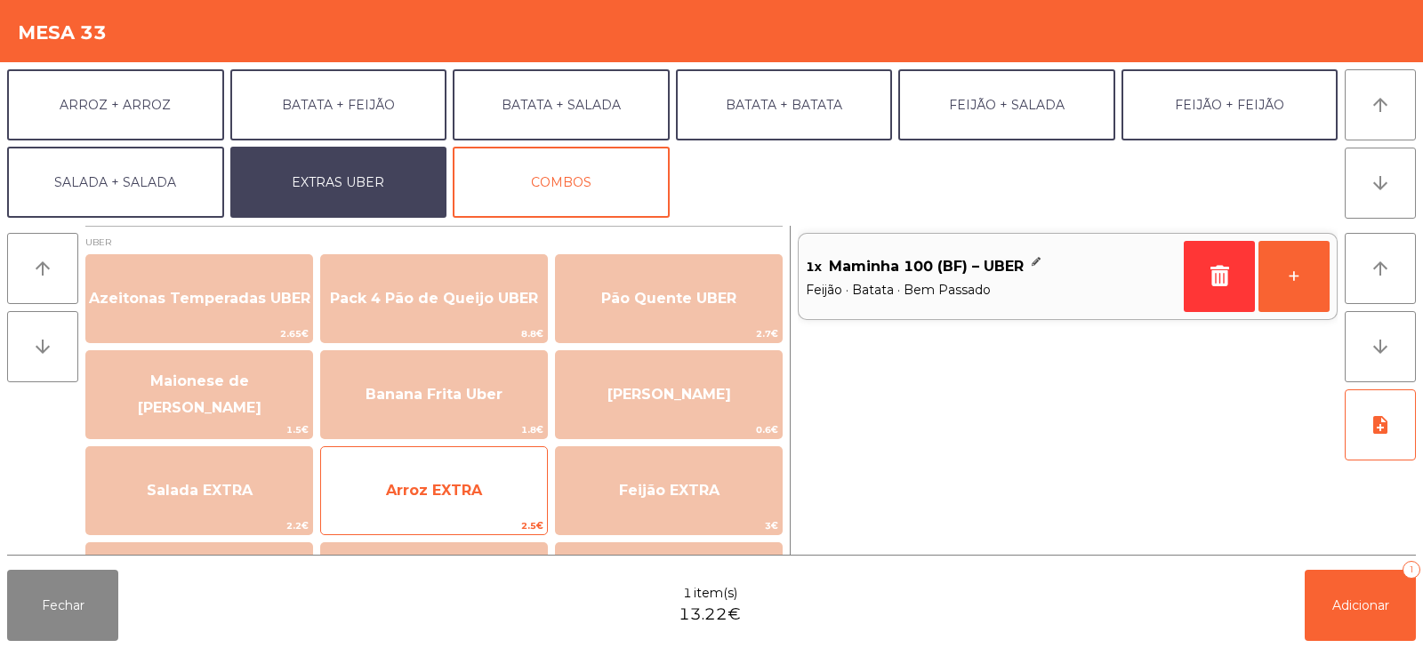
click at [397, 485] on span "Arroz EXTRA" at bounding box center [434, 490] width 96 height 17
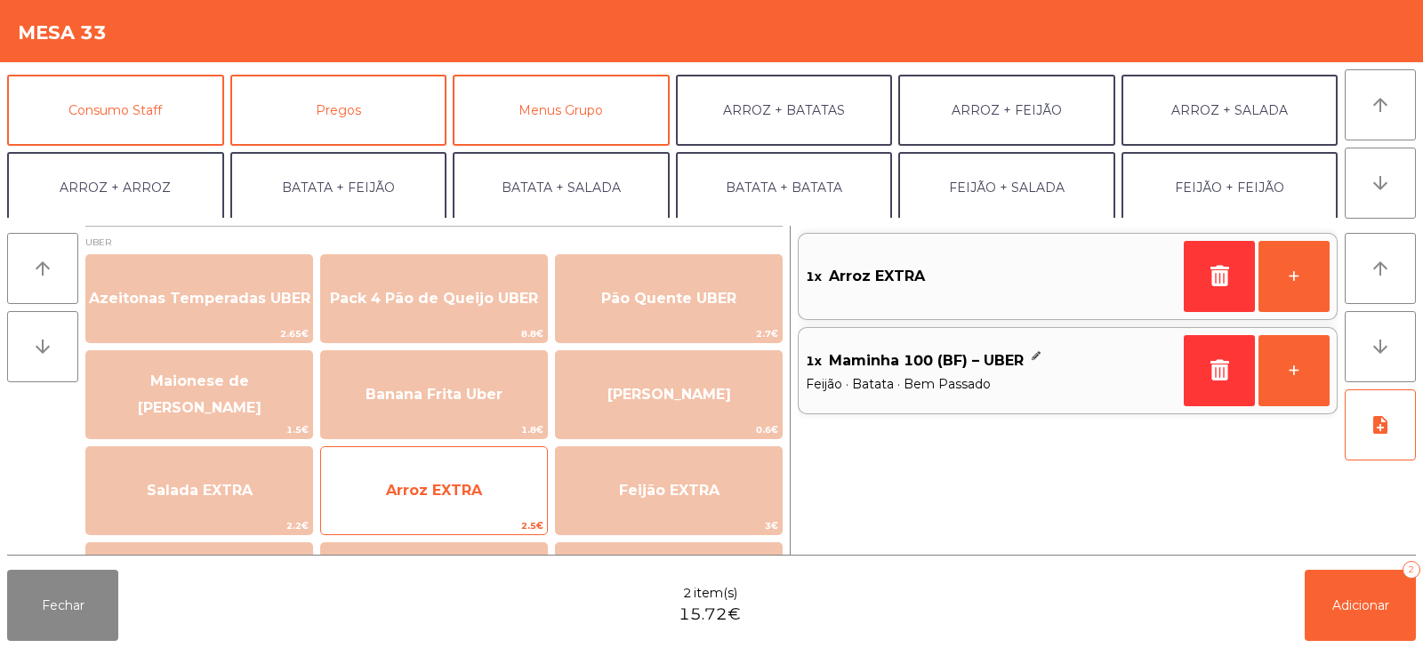
scroll to position [174, 0]
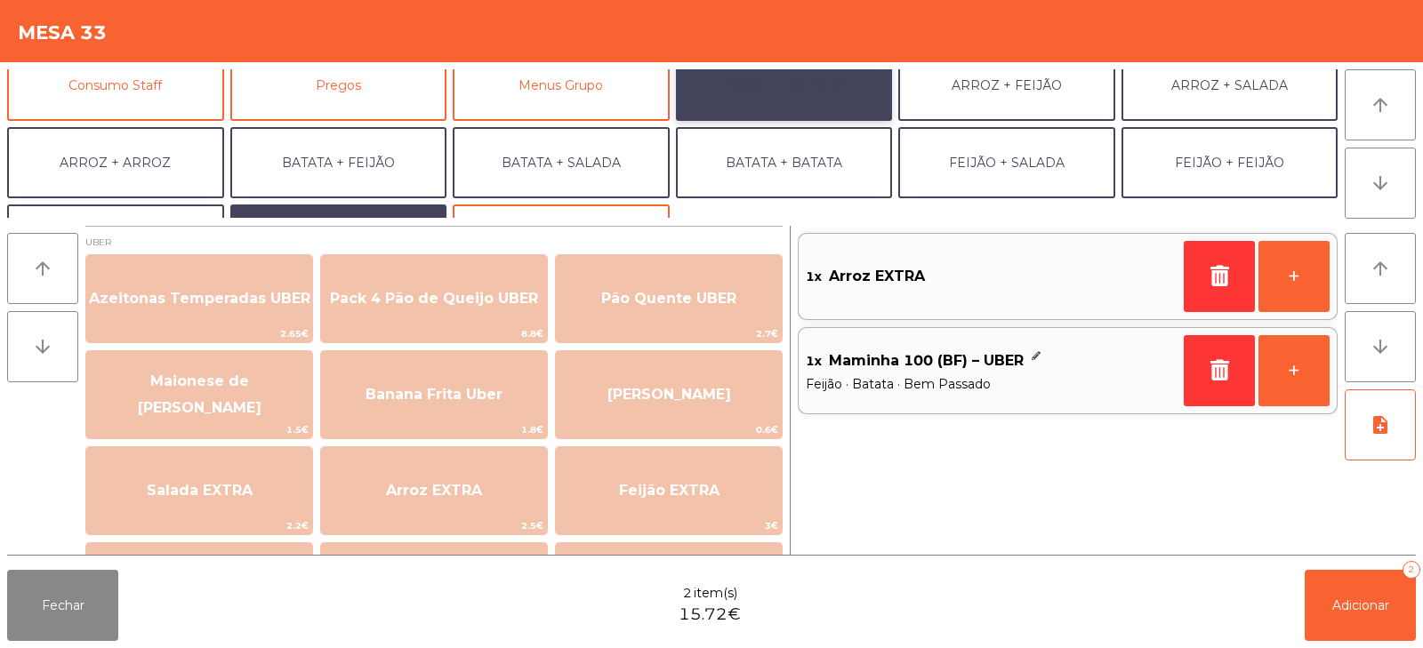
click at [742, 100] on button "ARROZ + BATATAS" at bounding box center [784, 85] width 217 height 71
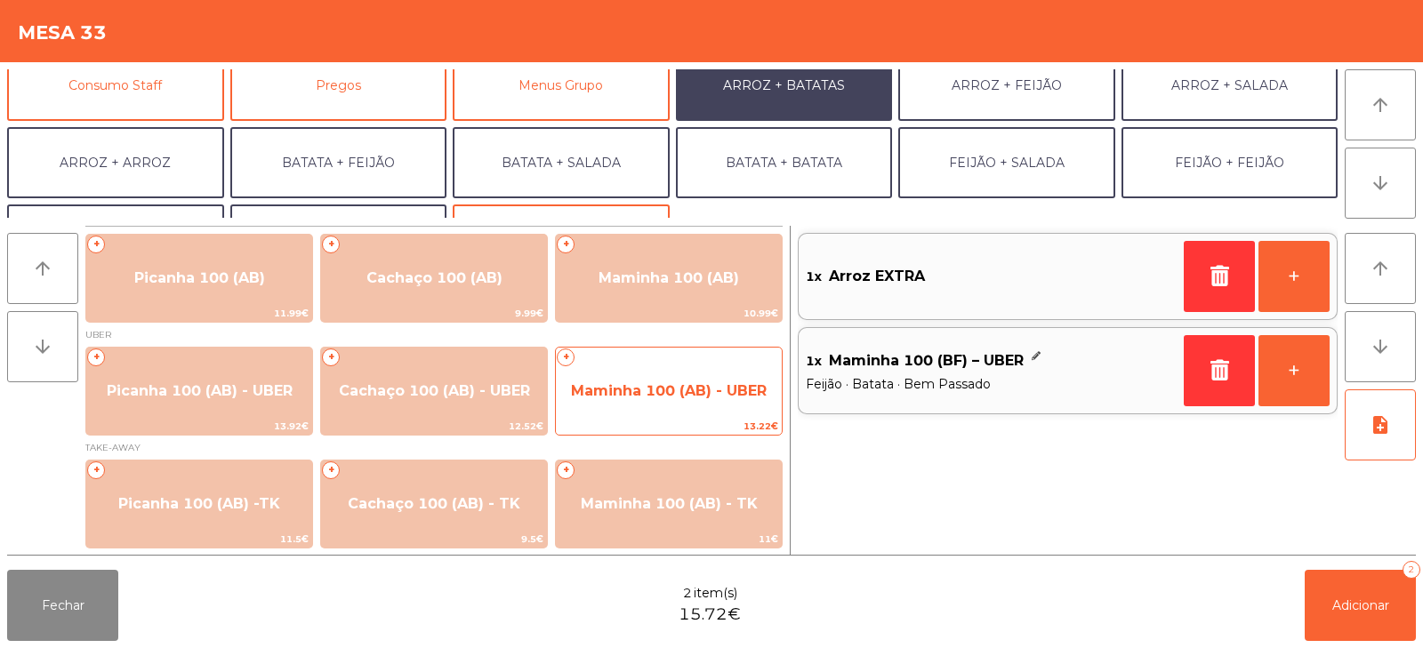
click at [631, 380] on span "Maminha 100 (AB) - UBER" at bounding box center [669, 391] width 226 height 48
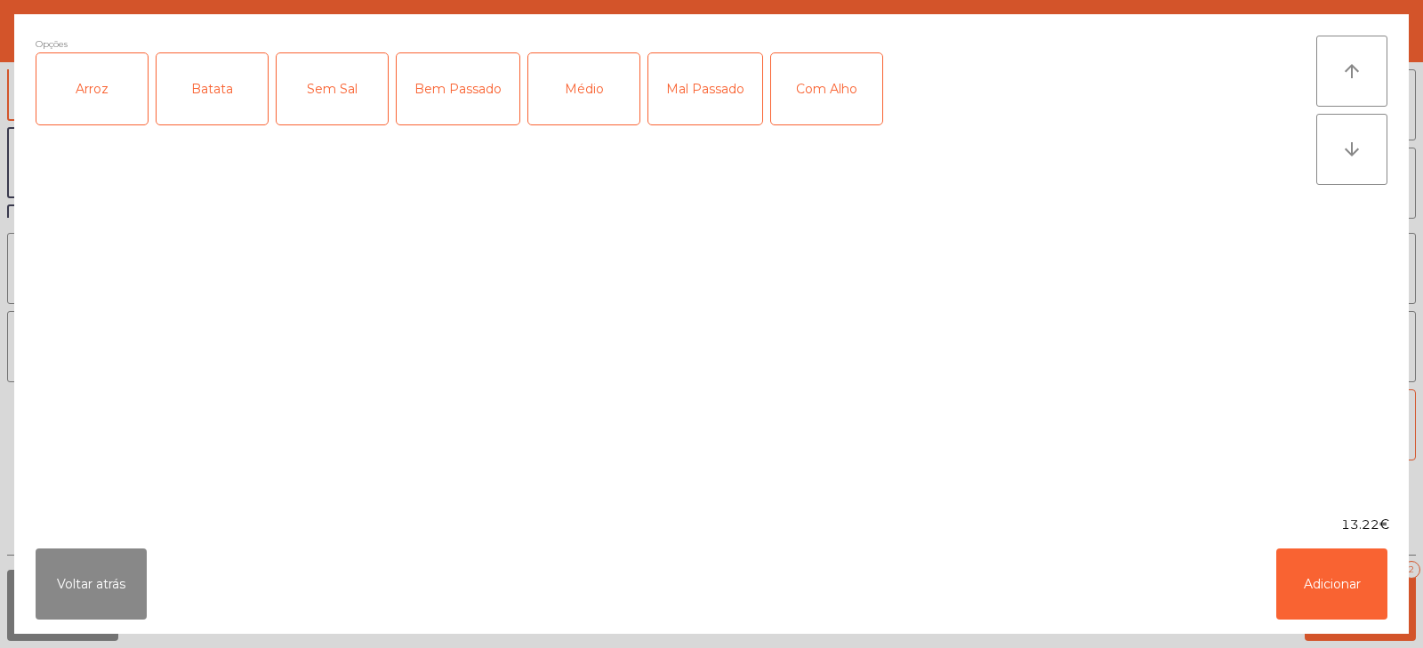
click at [112, 98] on div "Arroz" at bounding box center [91, 88] width 111 height 71
click at [199, 90] on div "Batata" at bounding box center [212, 88] width 111 height 71
click at [431, 76] on div "Bem Passado" at bounding box center [458, 88] width 123 height 71
click at [1320, 575] on button "Adicionar" at bounding box center [1332, 584] width 111 height 71
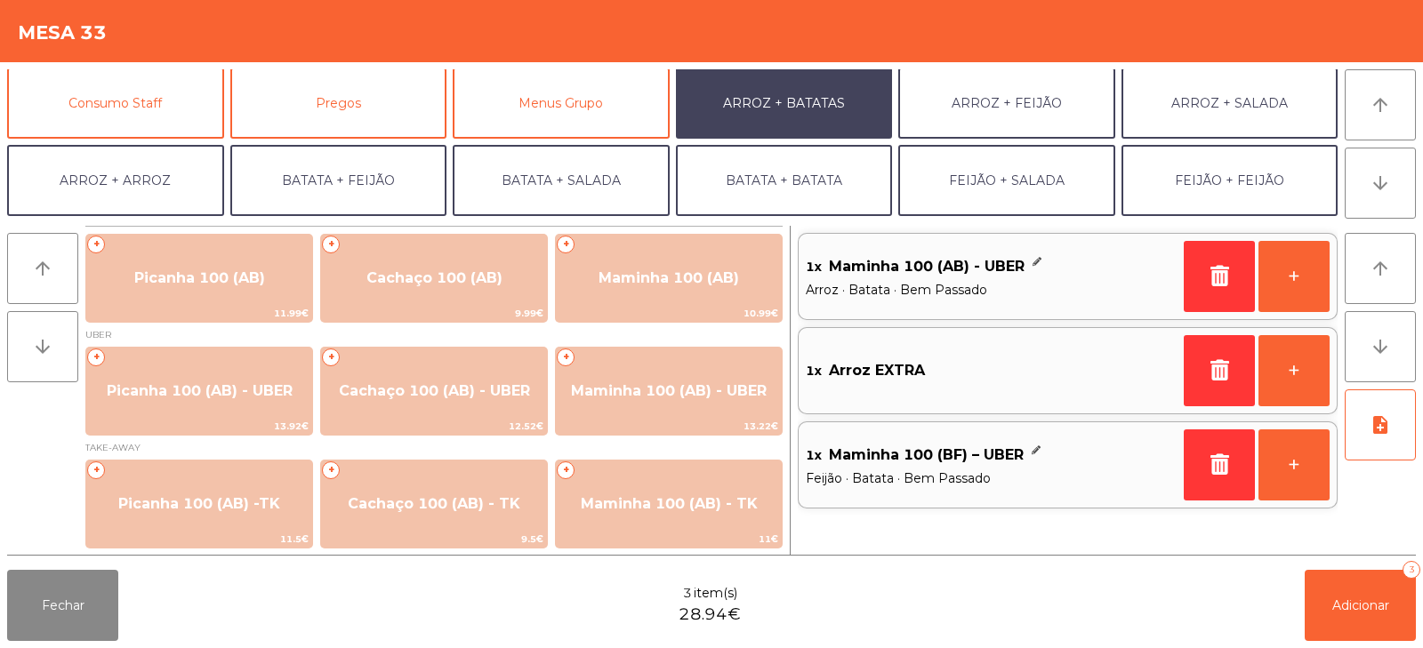
scroll to position [162, 0]
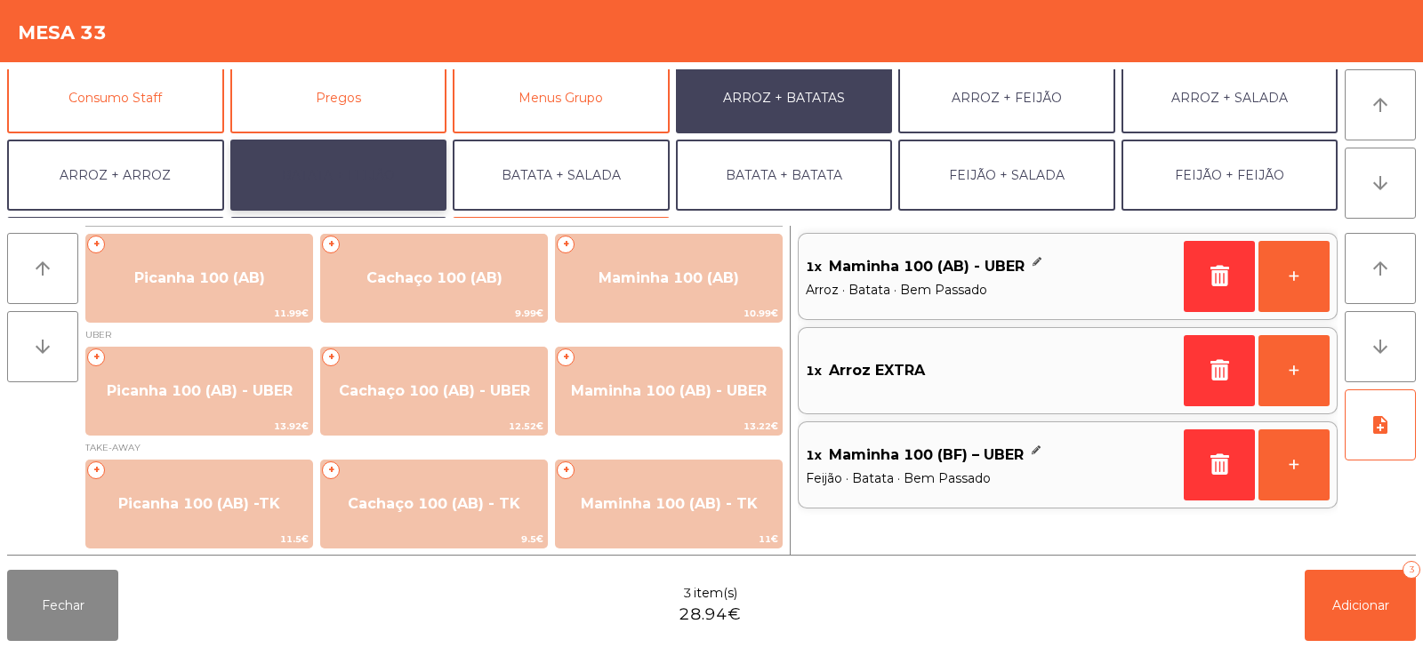
click at [356, 178] on button "BATATA + FEIJÃO" at bounding box center [338, 175] width 217 height 71
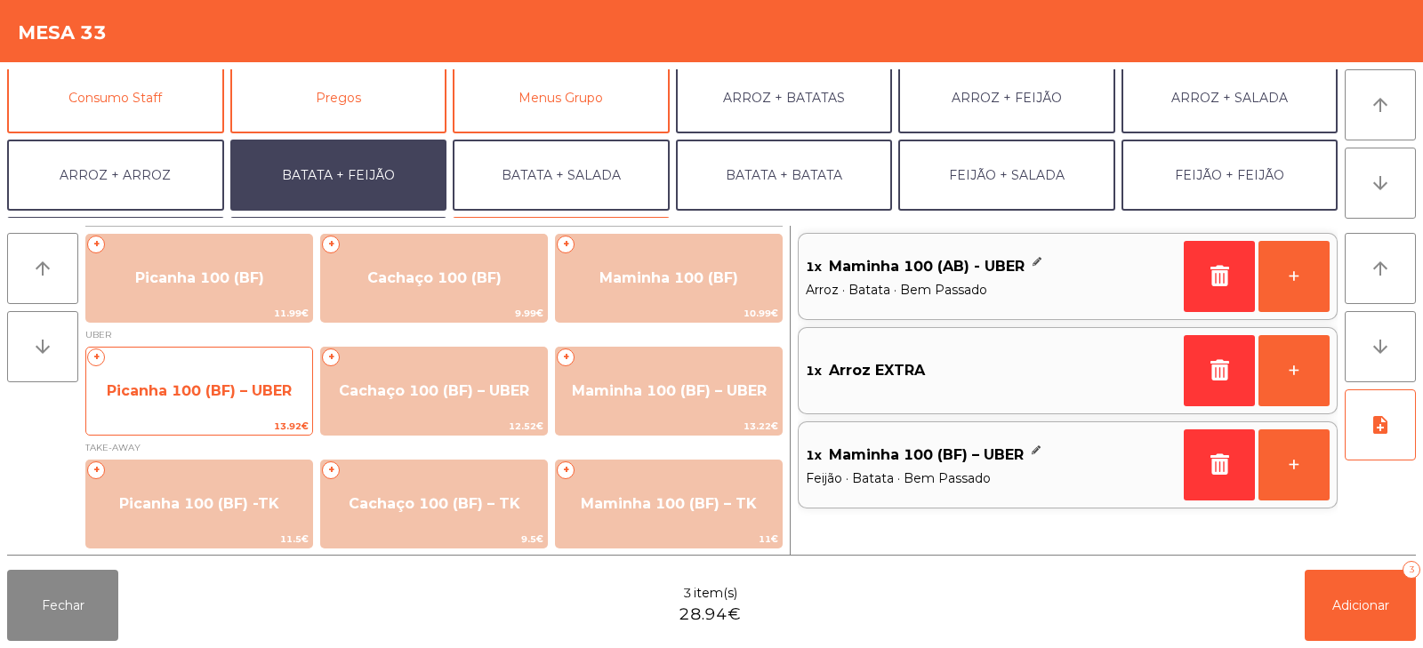
click at [149, 379] on span "Picanha 100 (BF) – UBER" at bounding box center [199, 391] width 226 height 48
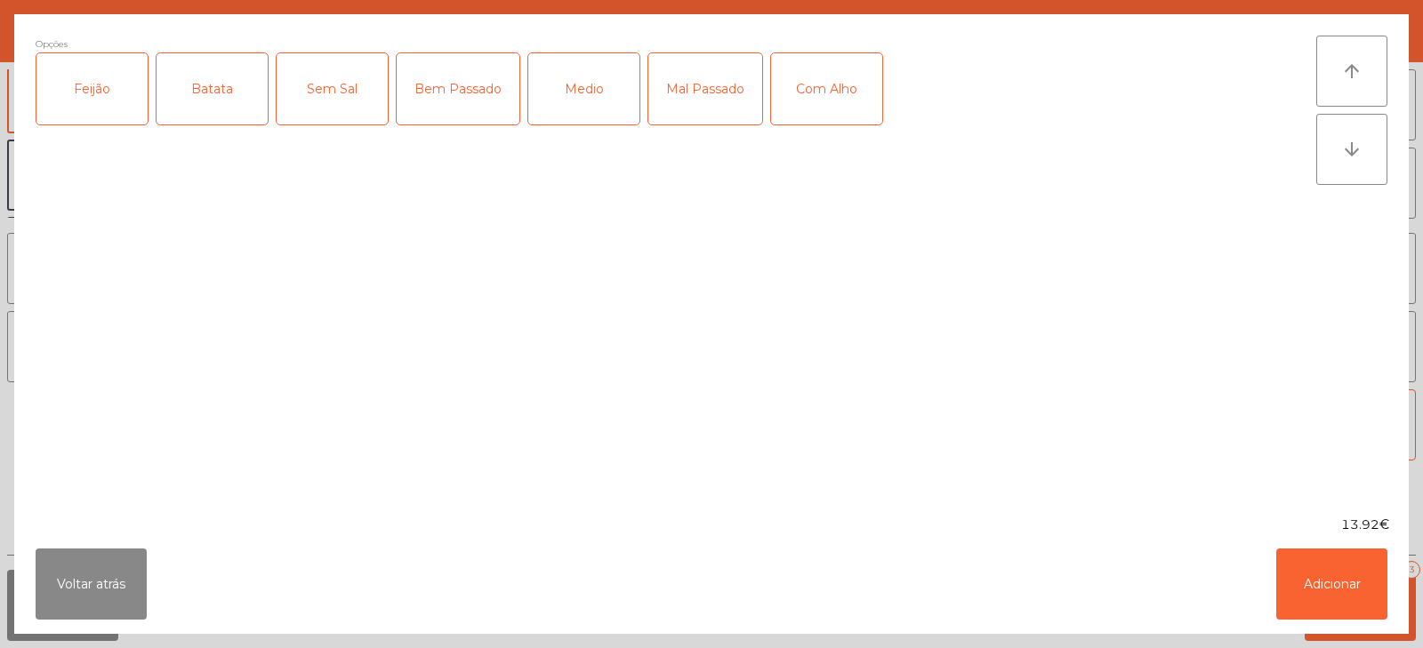
click at [73, 85] on div "Feijão" at bounding box center [91, 88] width 111 height 71
click at [213, 79] on div "Batata" at bounding box center [212, 88] width 111 height 71
click at [440, 99] on div "Bem Passado" at bounding box center [458, 88] width 123 height 71
click at [1325, 589] on button "Adicionar" at bounding box center [1332, 584] width 111 height 71
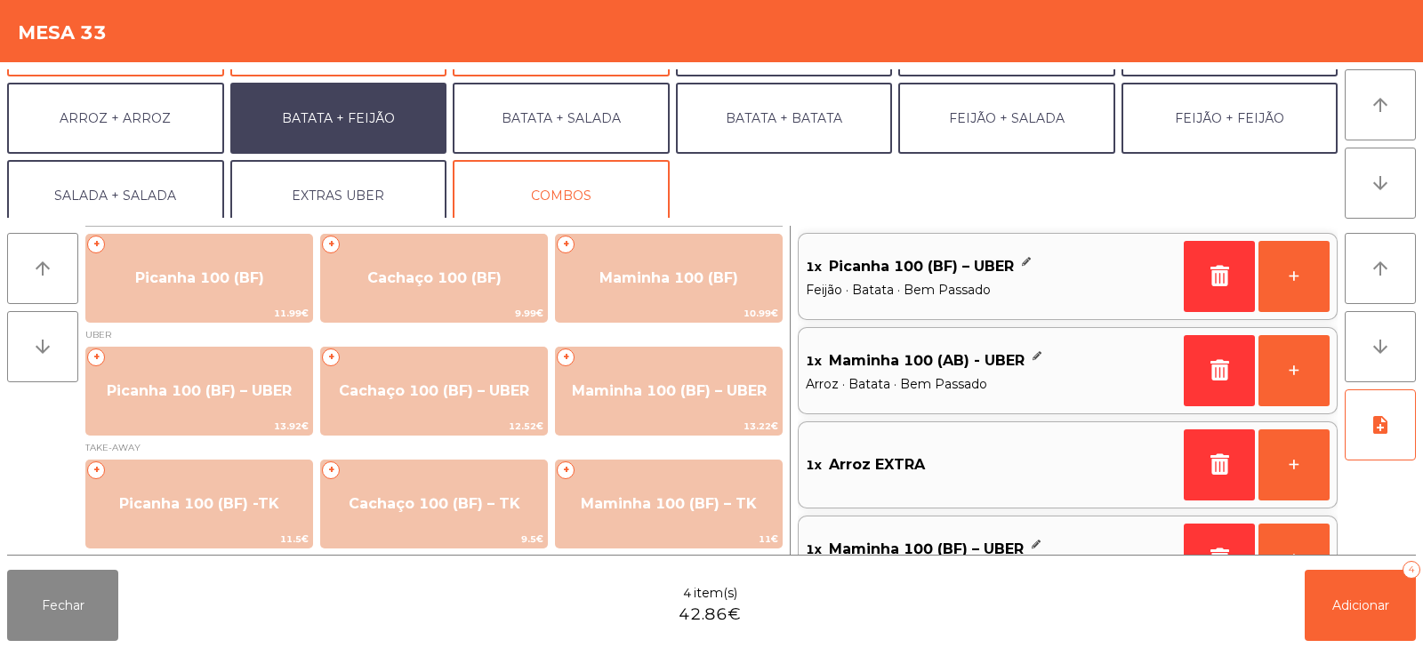
scroll to position [232, 0]
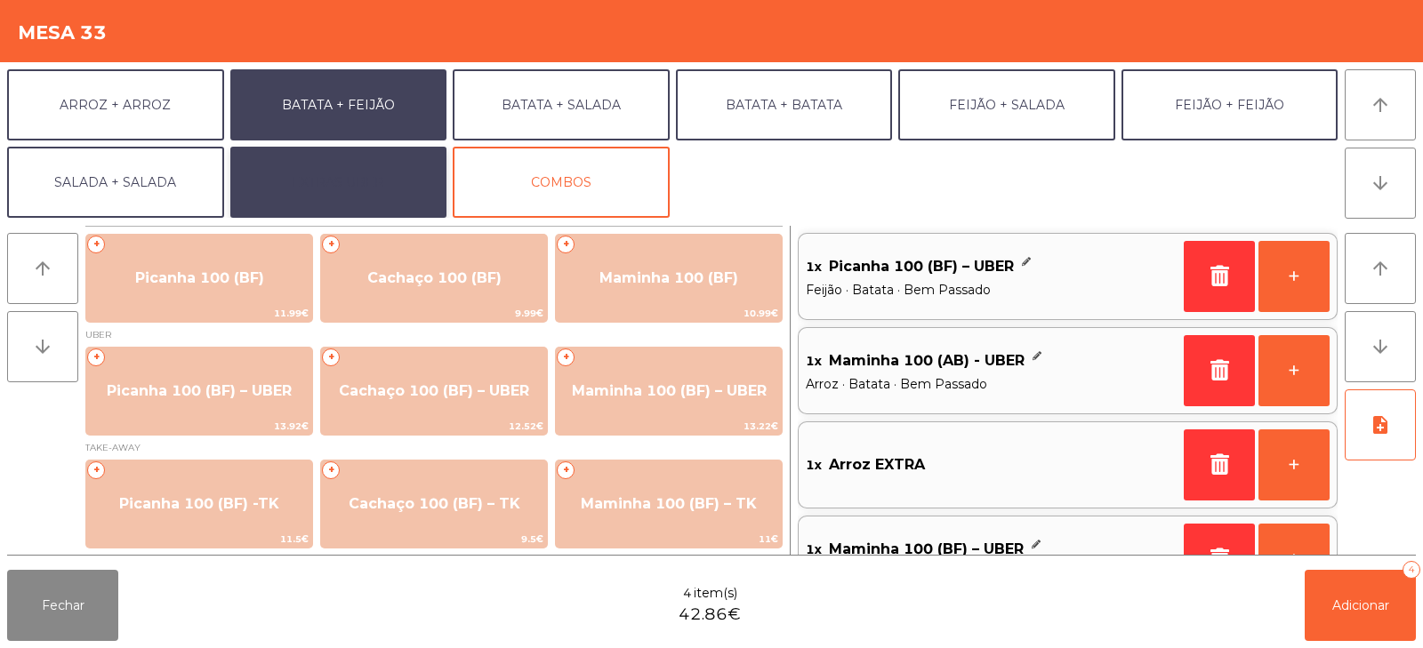
click at [335, 183] on button "EXTRAS UBER" at bounding box center [338, 182] width 217 height 71
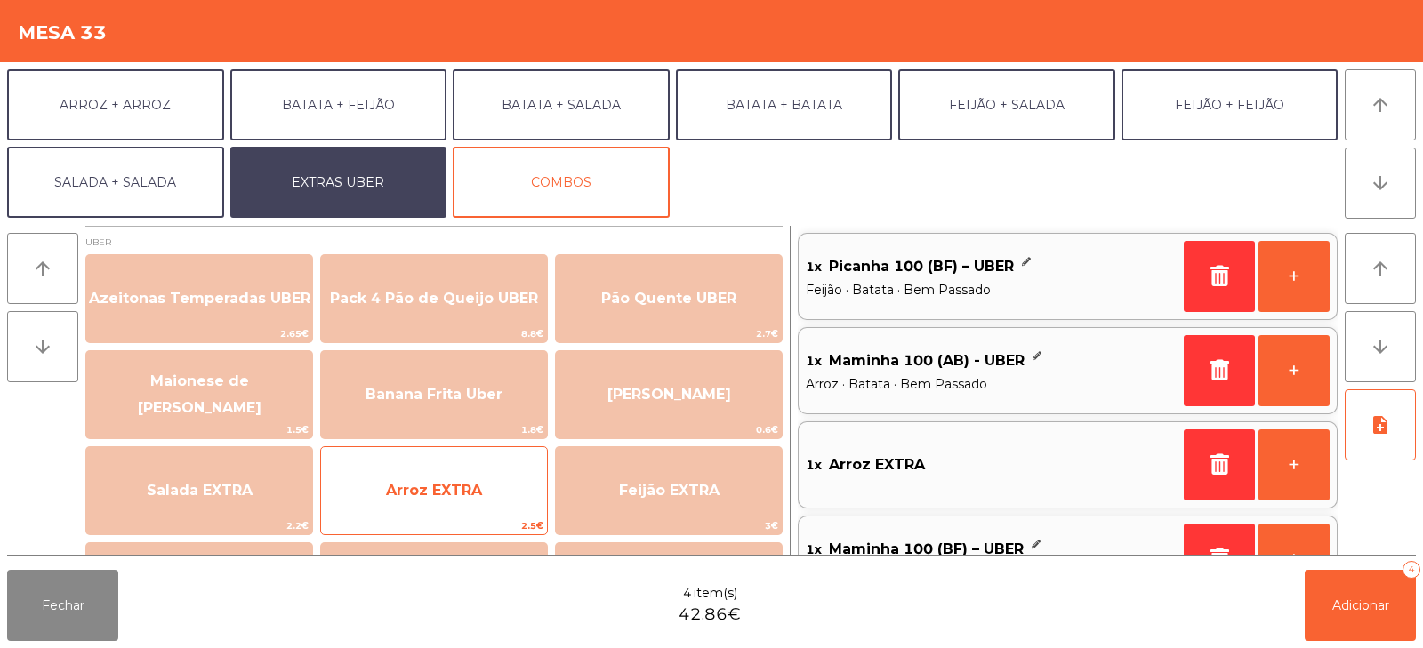
click at [401, 504] on span "Arroz EXTRA" at bounding box center [434, 491] width 226 height 48
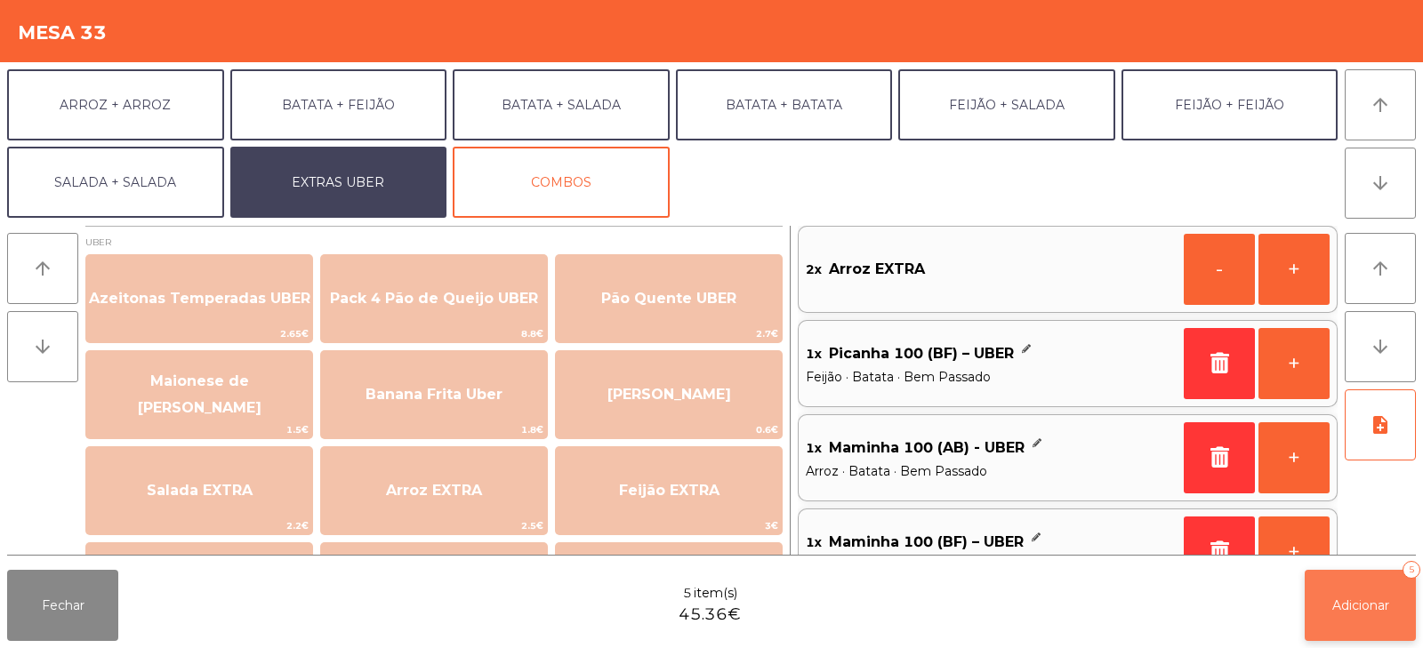
click at [1357, 616] on button "Adicionar 5" at bounding box center [1360, 605] width 111 height 71
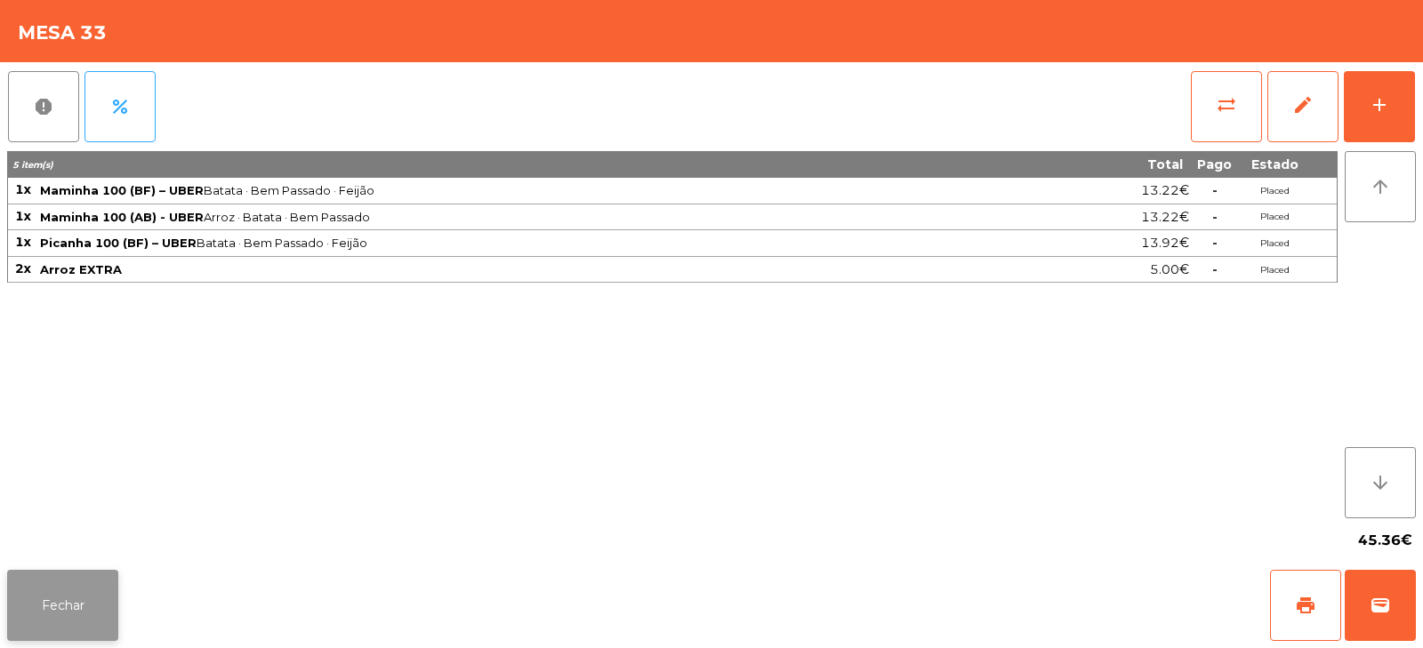
click at [51, 592] on button "Fechar" at bounding box center [62, 605] width 111 height 71
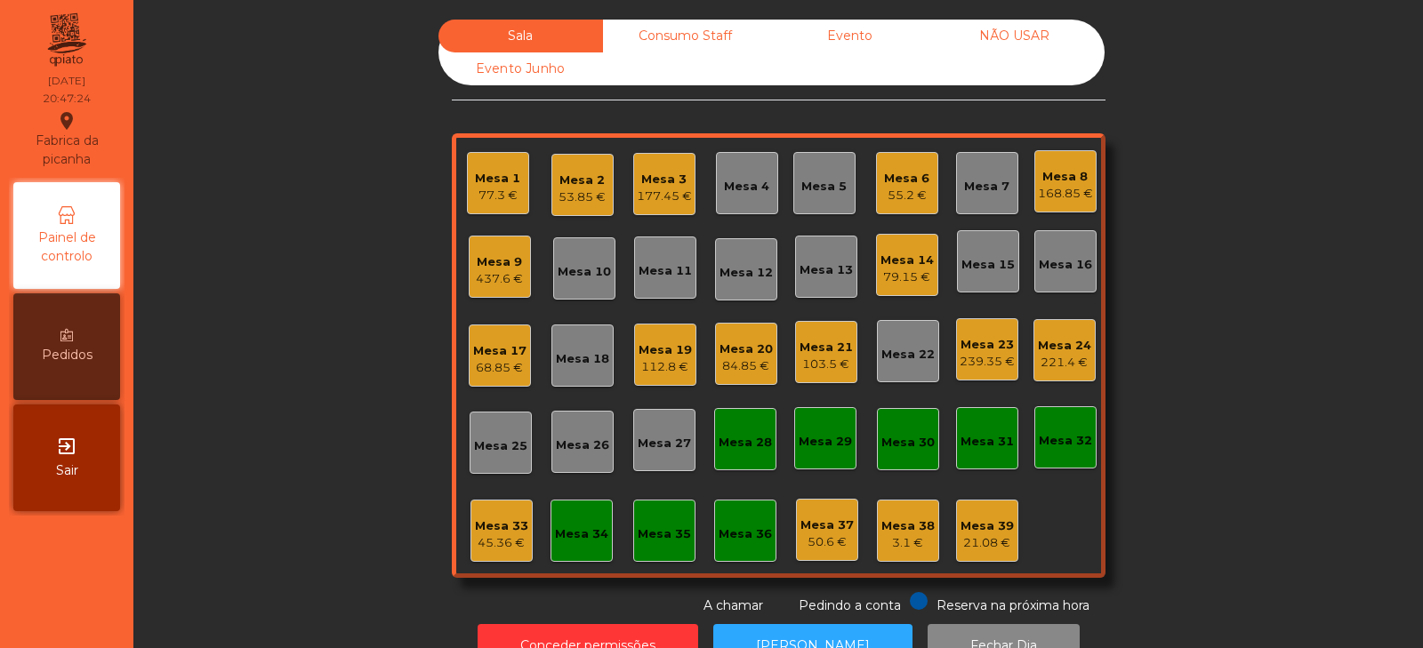
click at [977, 351] on div "Mesa 23" at bounding box center [987, 345] width 55 height 18
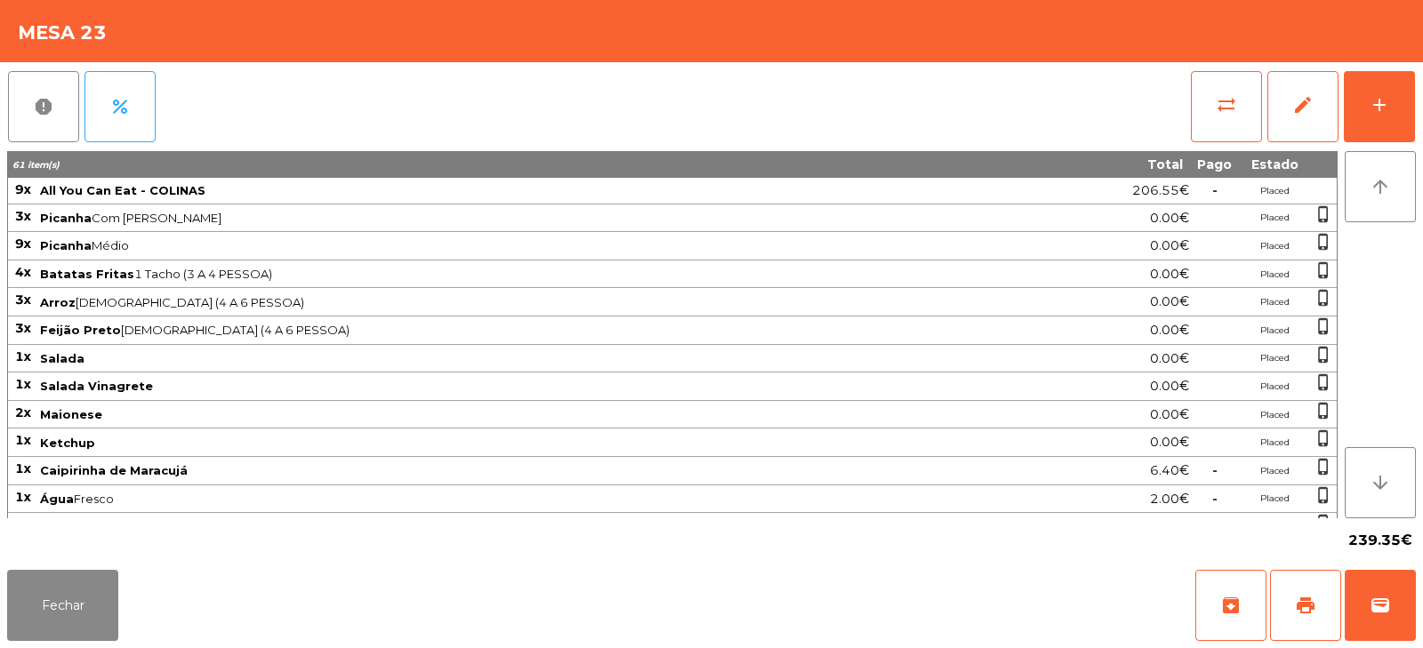
click at [1169, 108] on div "report percent sync_alt edit add" at bounding box center [711, 106] width 1409 height 89
click at [1210, 94] on button "sync_alt" at bounding box center [1226, 106] width 71 height 71
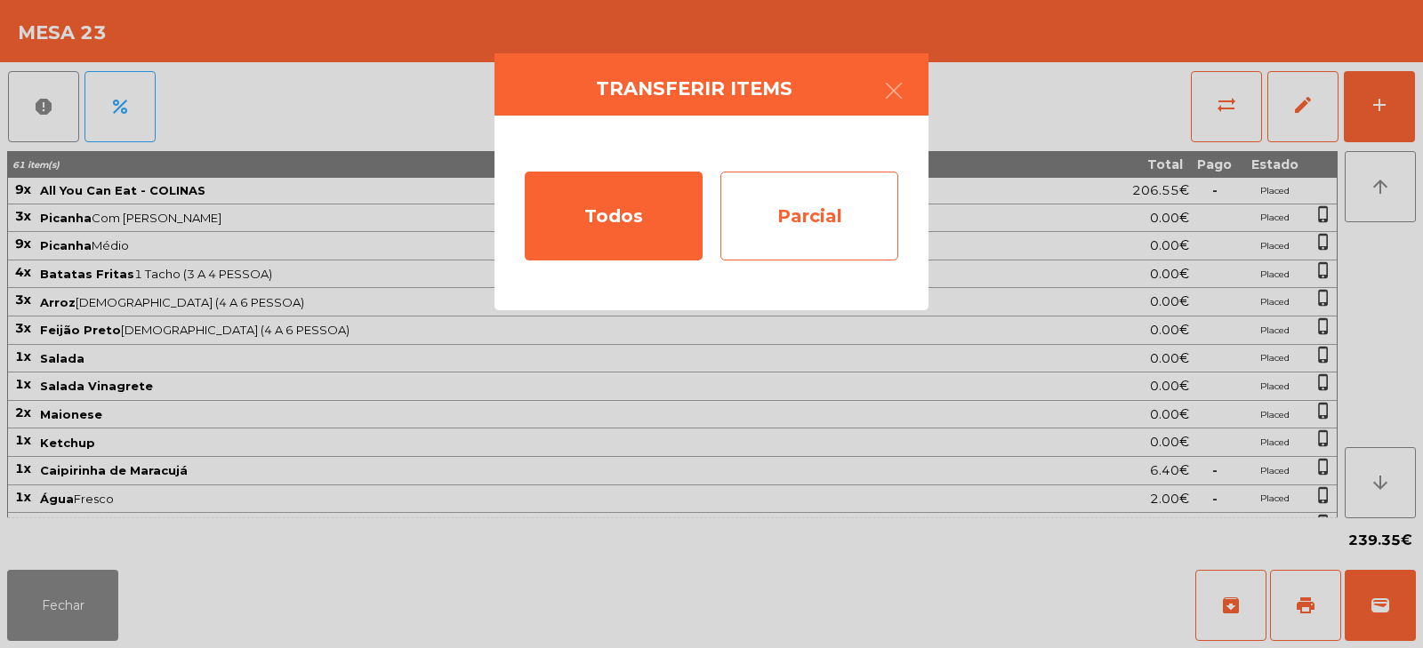
click at [761, 217] on div "Parcial" at bounding box center [810, 216] width 178 height 89
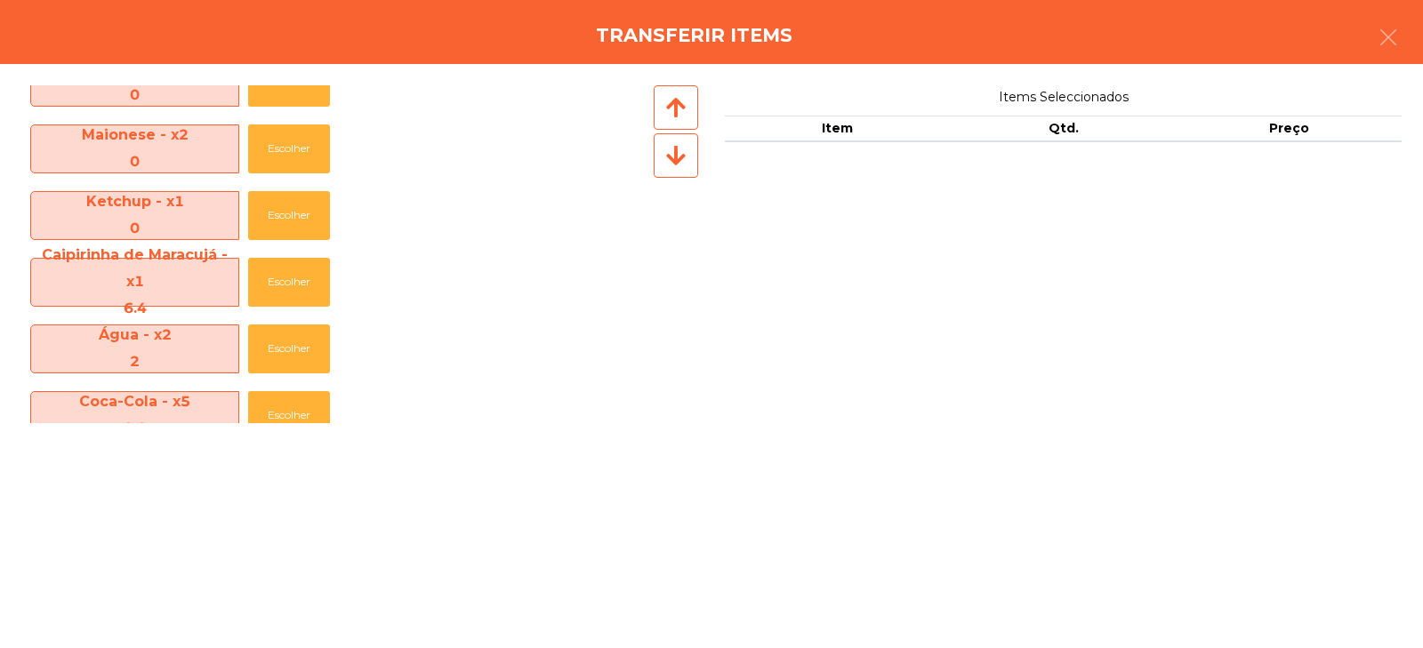
scroll to position [663, 0]
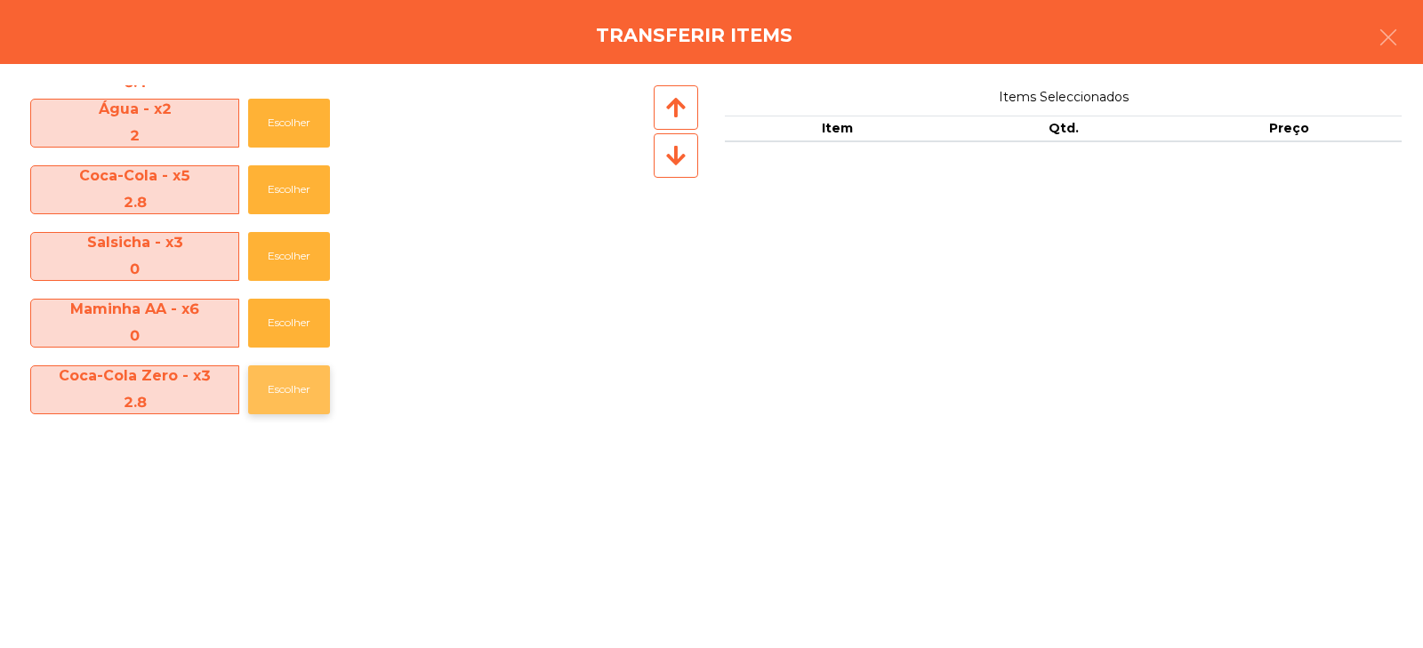
click at [279, 397] on button "Escolher" at bounding box center [289, 390] width 82 height 49
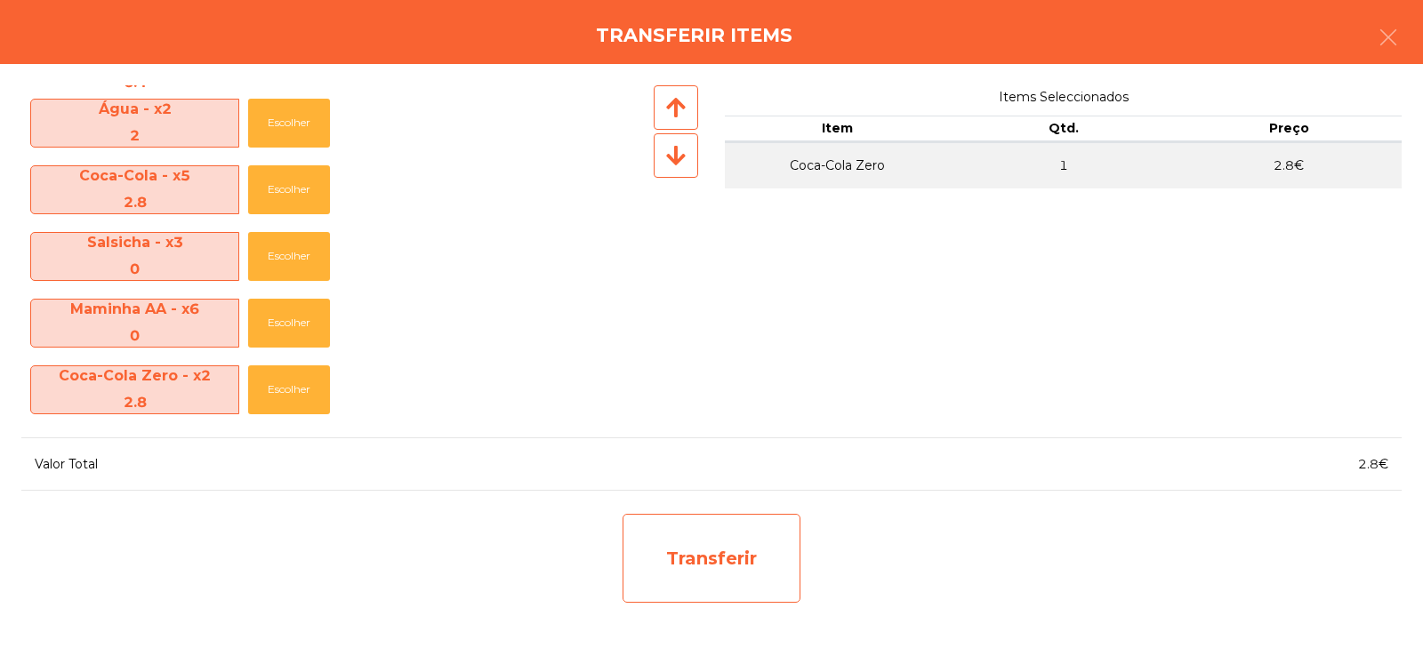
click at [679, 553] on div "Transferir" at bounding box center [712, 558] width 178 height 89
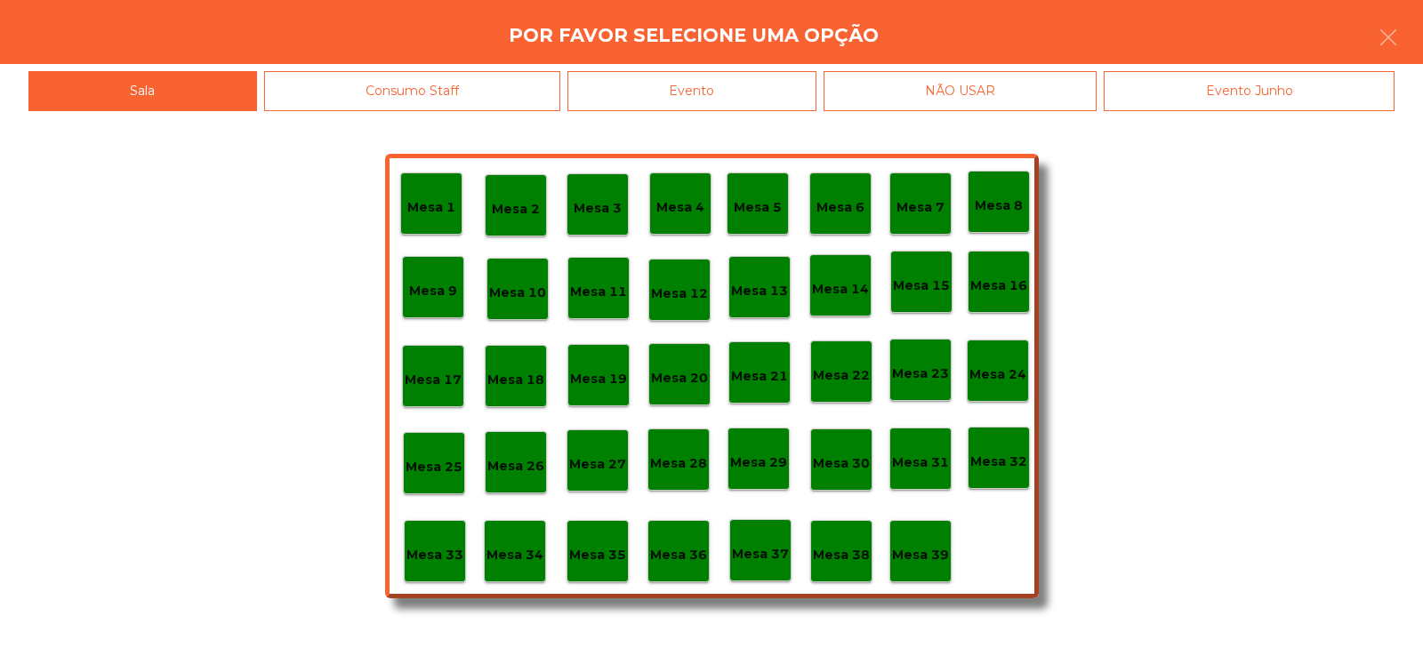
click at [759, 547] on p "Mesa 37" at bounding box center [760, 554] width 57 height 20
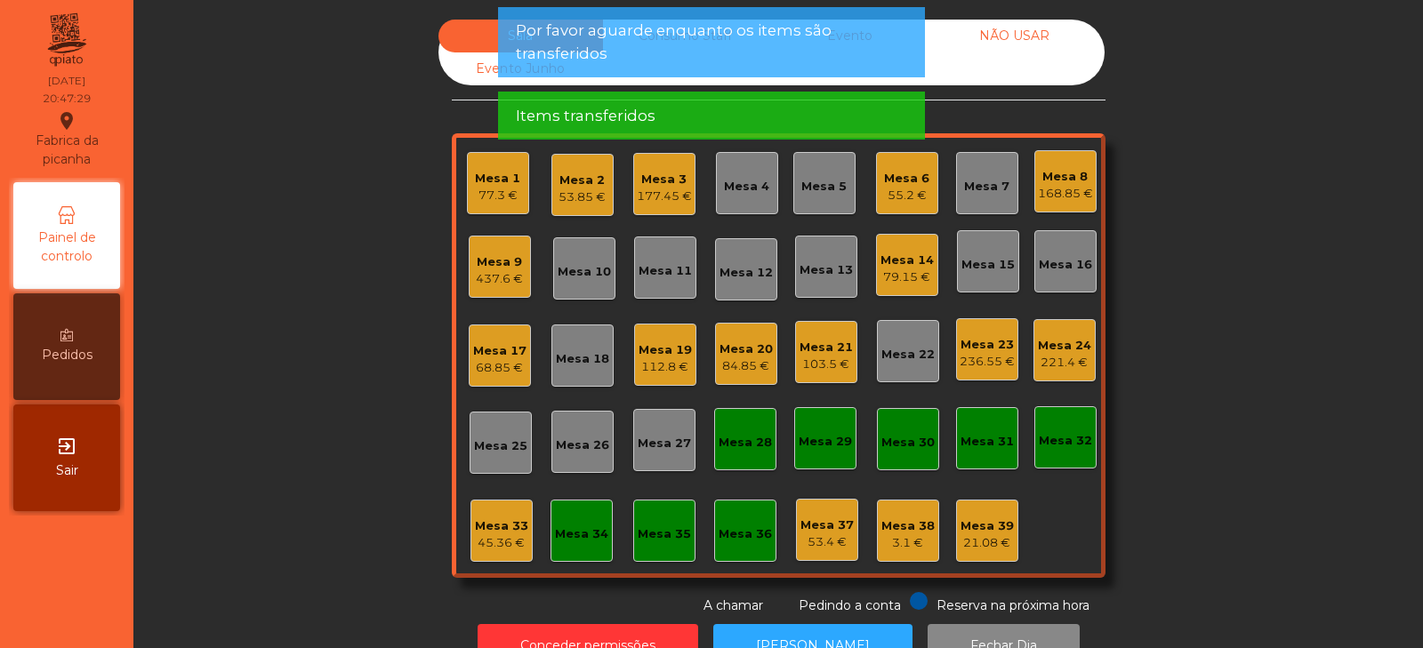
click at [986, 363] on div "236.55 €" at bounding box center [987, 362] width 55 height 18
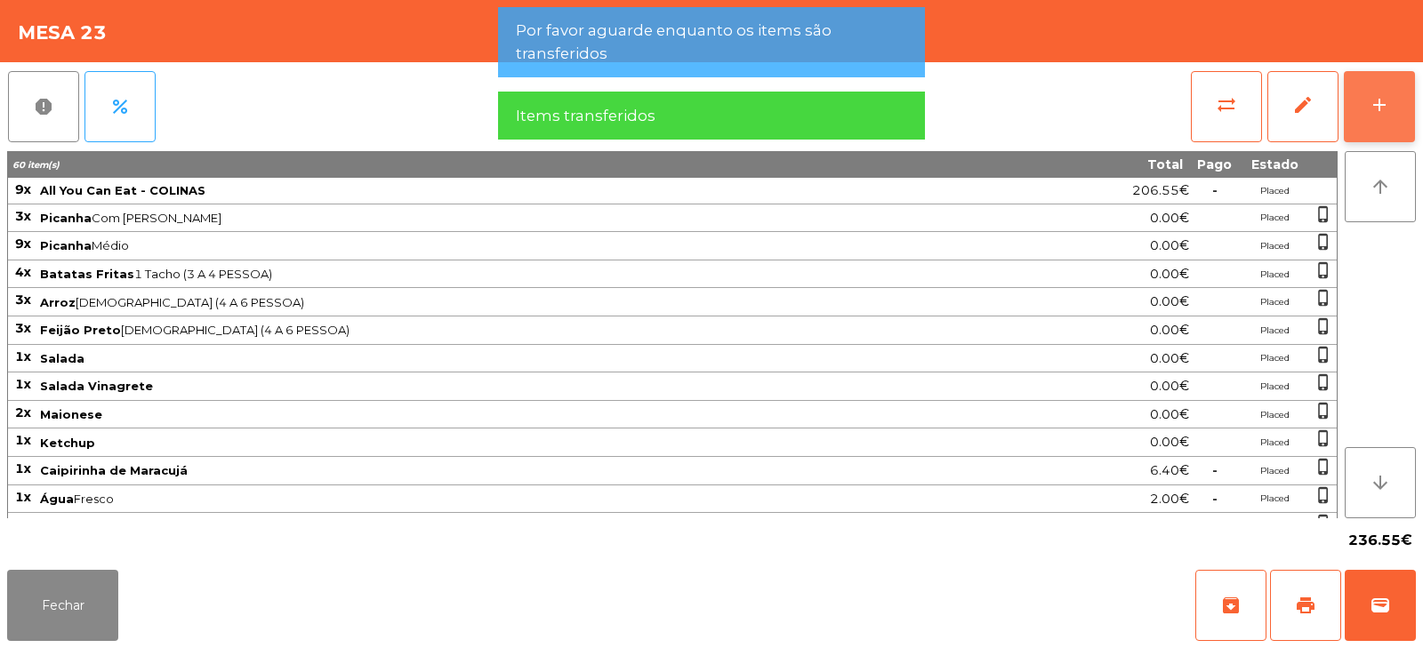
click at [1390, 104] on div "add" at bounding box center [1379, 104] width 21 height 21
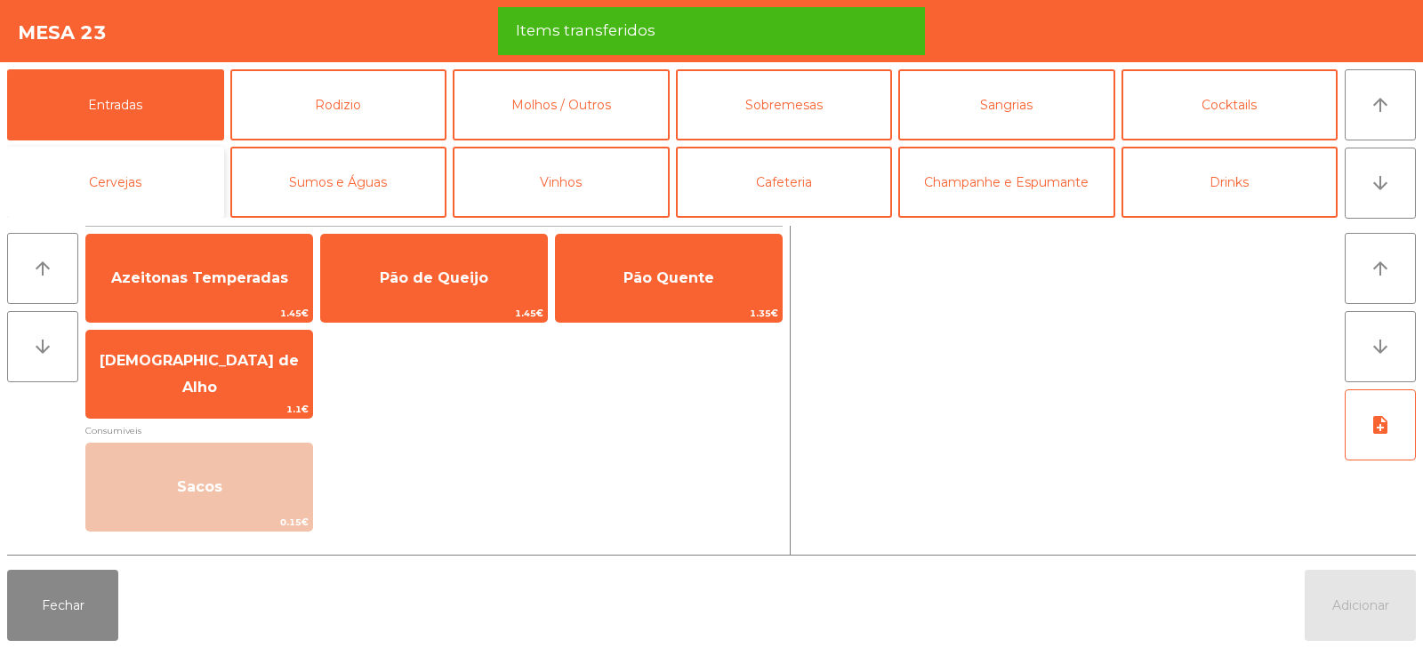
click at [115, 188] on button "Cervejas" at bounding box center [115, 182] width 217 height 71
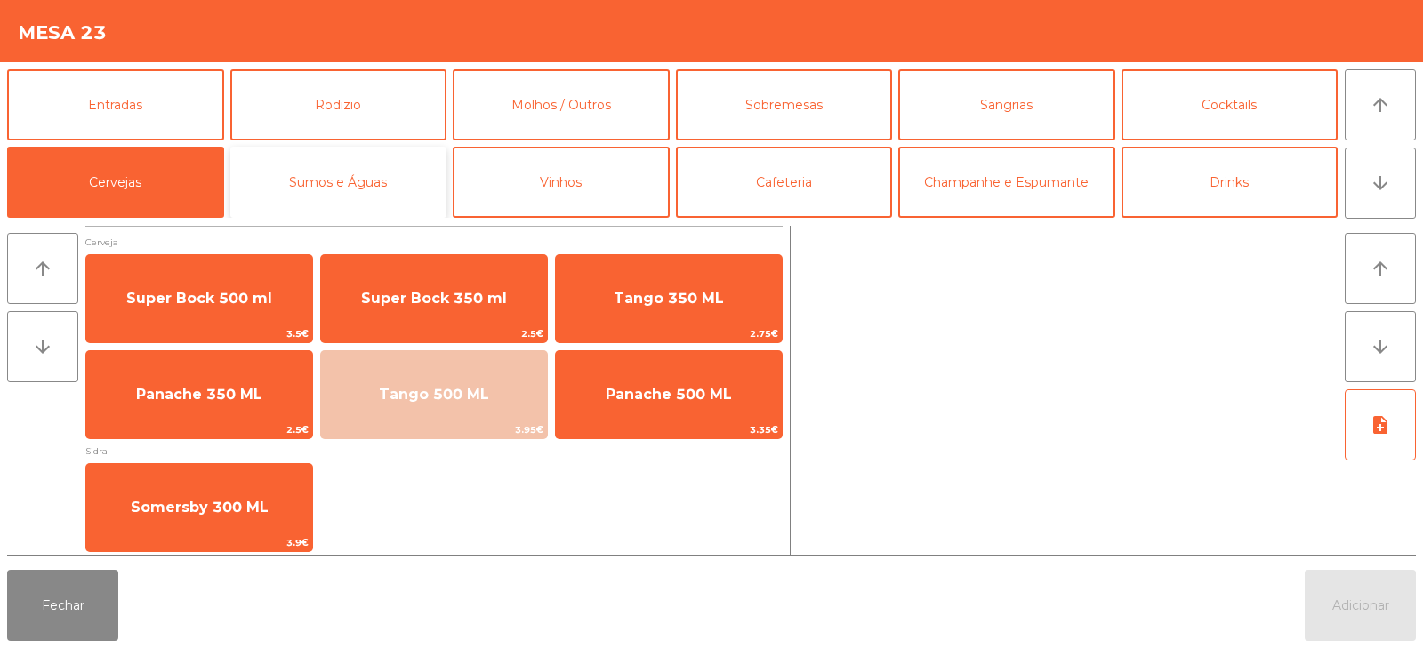
click at [375, 173] on button "Sumos e Águas" at bounding box center [338, 182] width 217 height 71
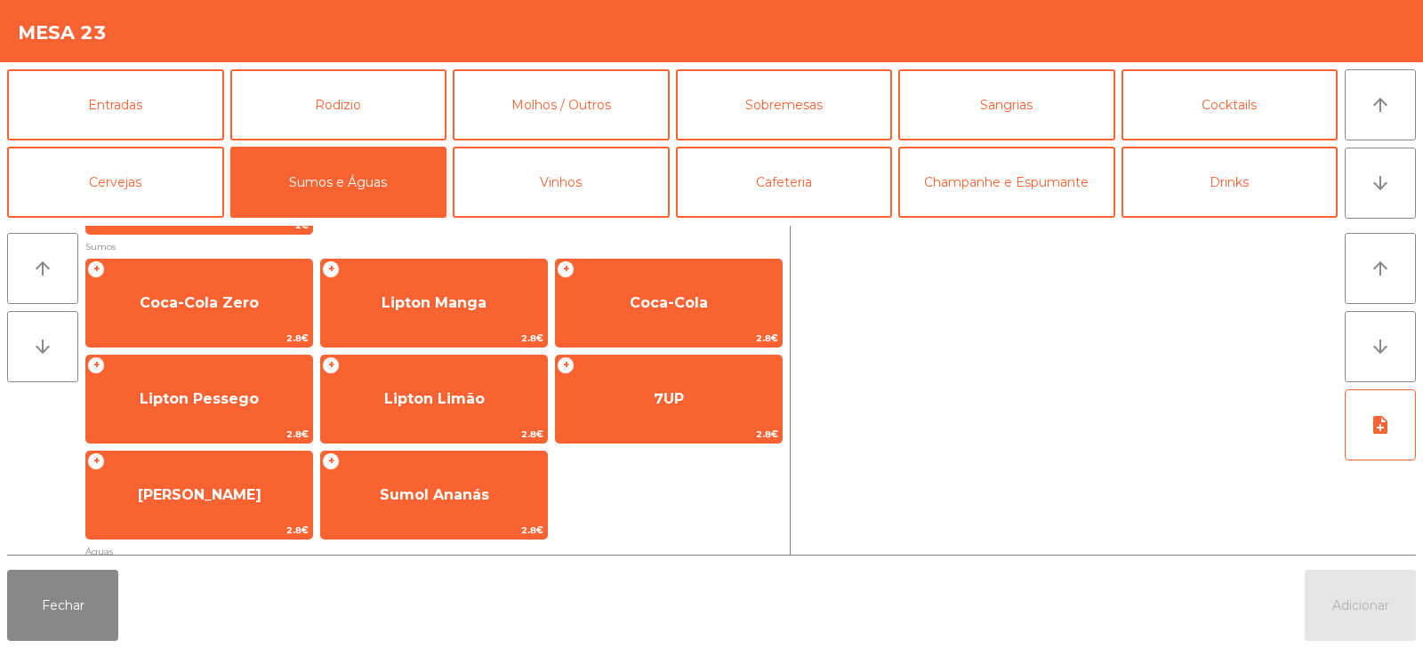
scroll to position [283, 0]
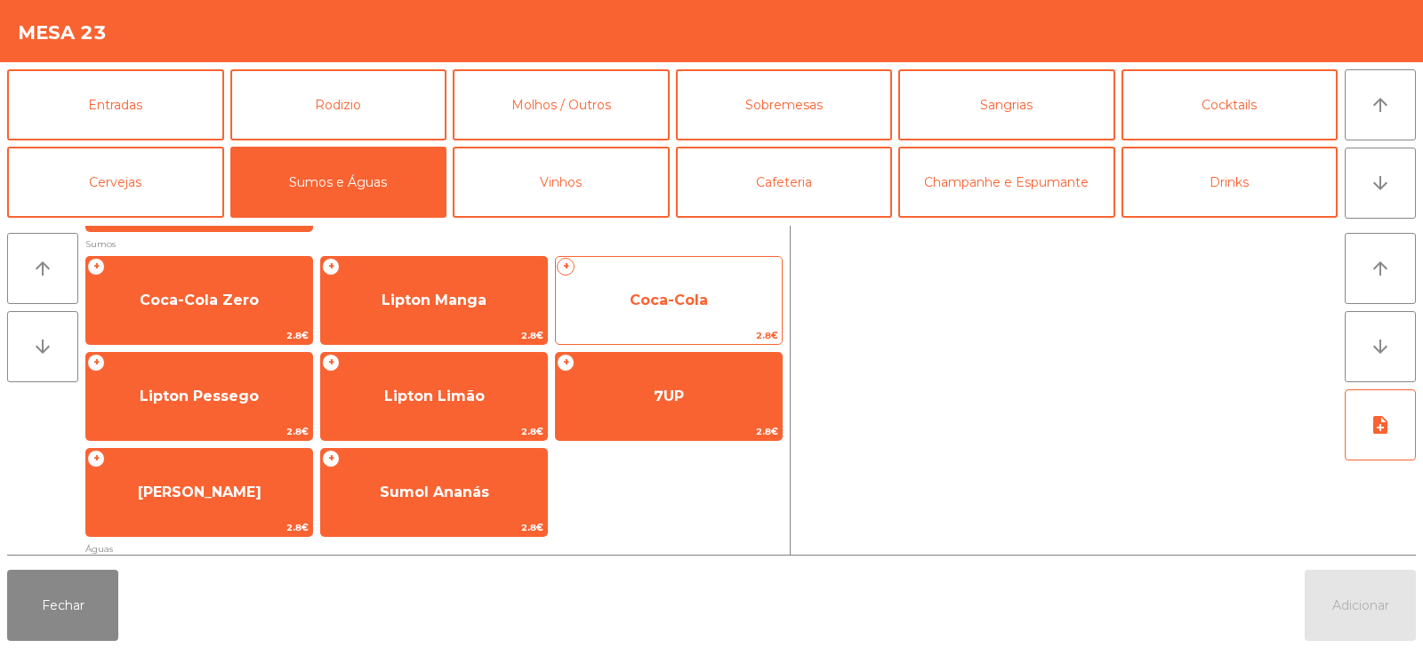
click at [684, 305] on span "Coca-Cola" at bounding box center [669, 300] width 78 height 17
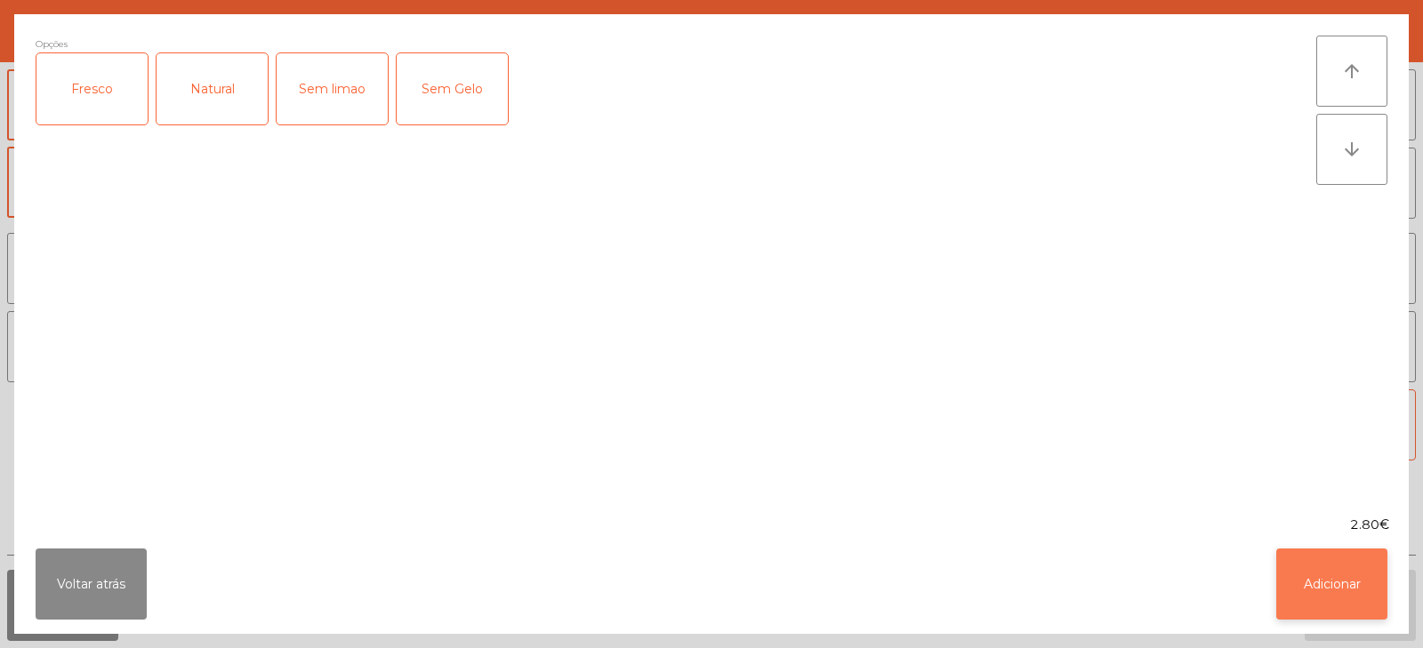
click at [1381, 576] on button "Adicionar" at bounding box center [1332, 584] width 111 height 71
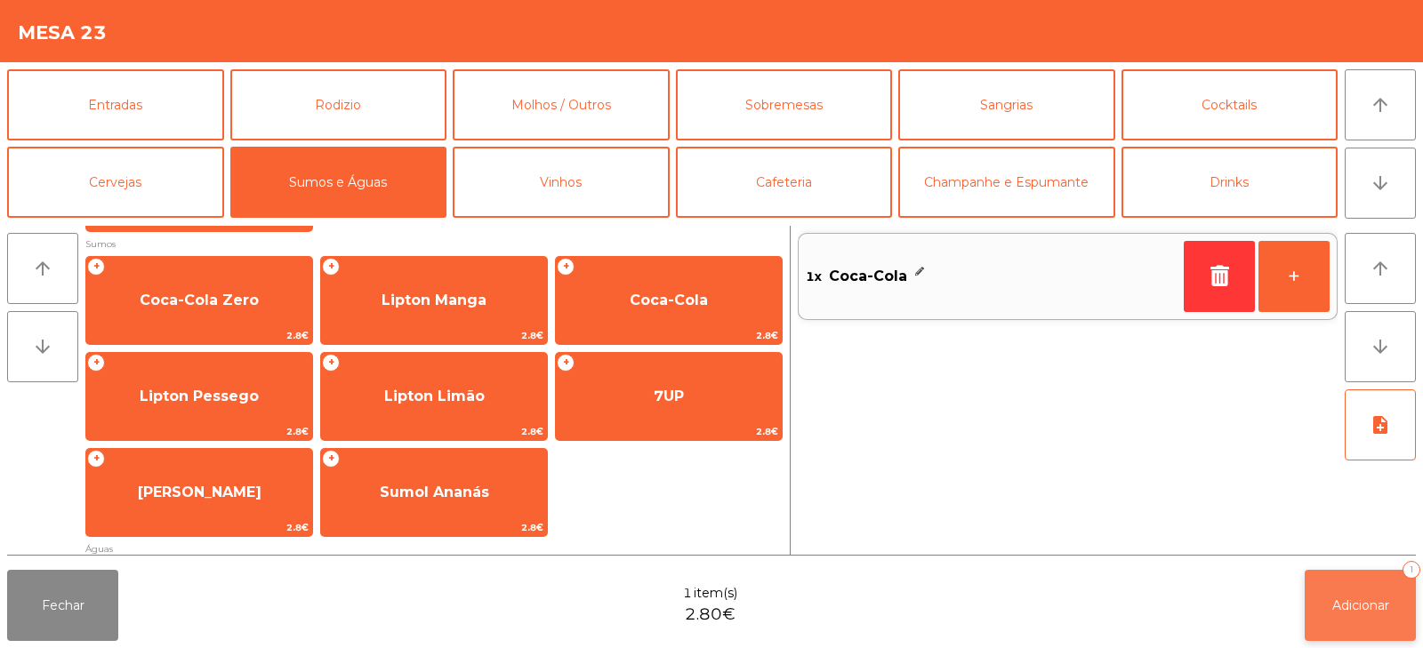
click at [1369, 596] on button "Adicionar 1" at bounding box center [1360, 605] width 111 height 71
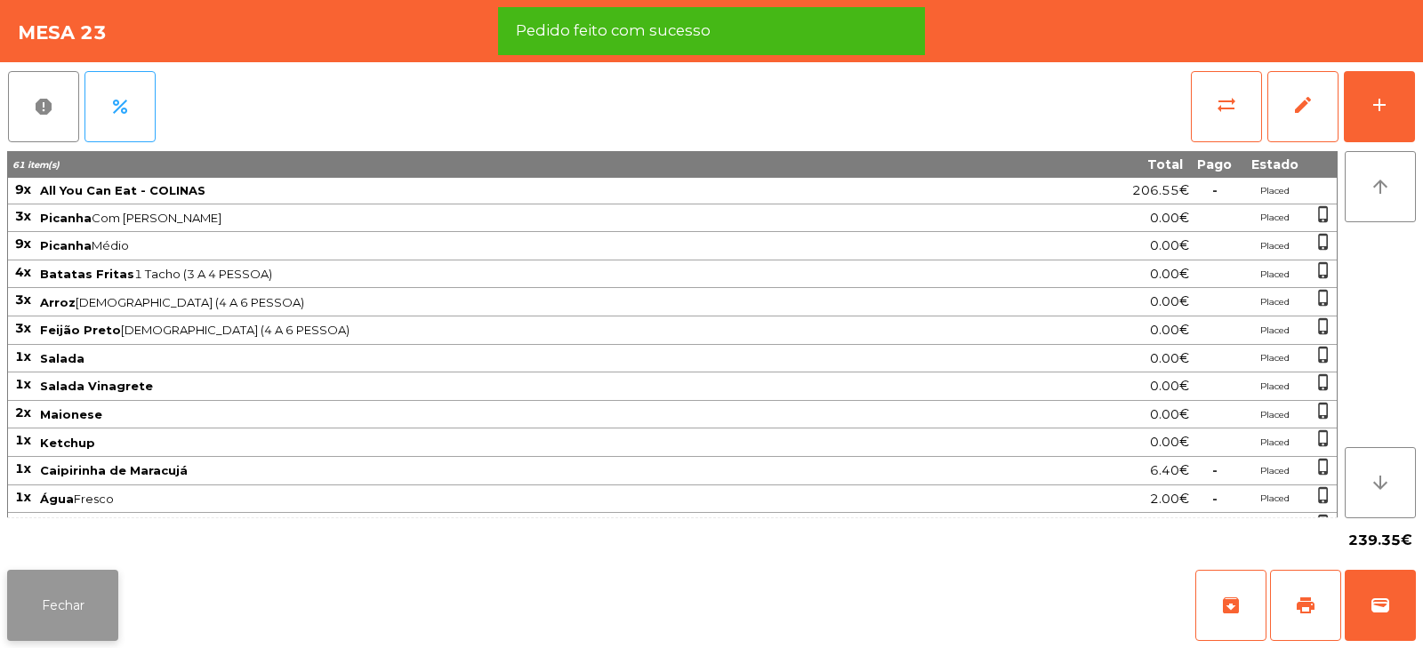
click at [64, 607] on button "Fechar" at bounding box center [62, 605] width 111 height 71
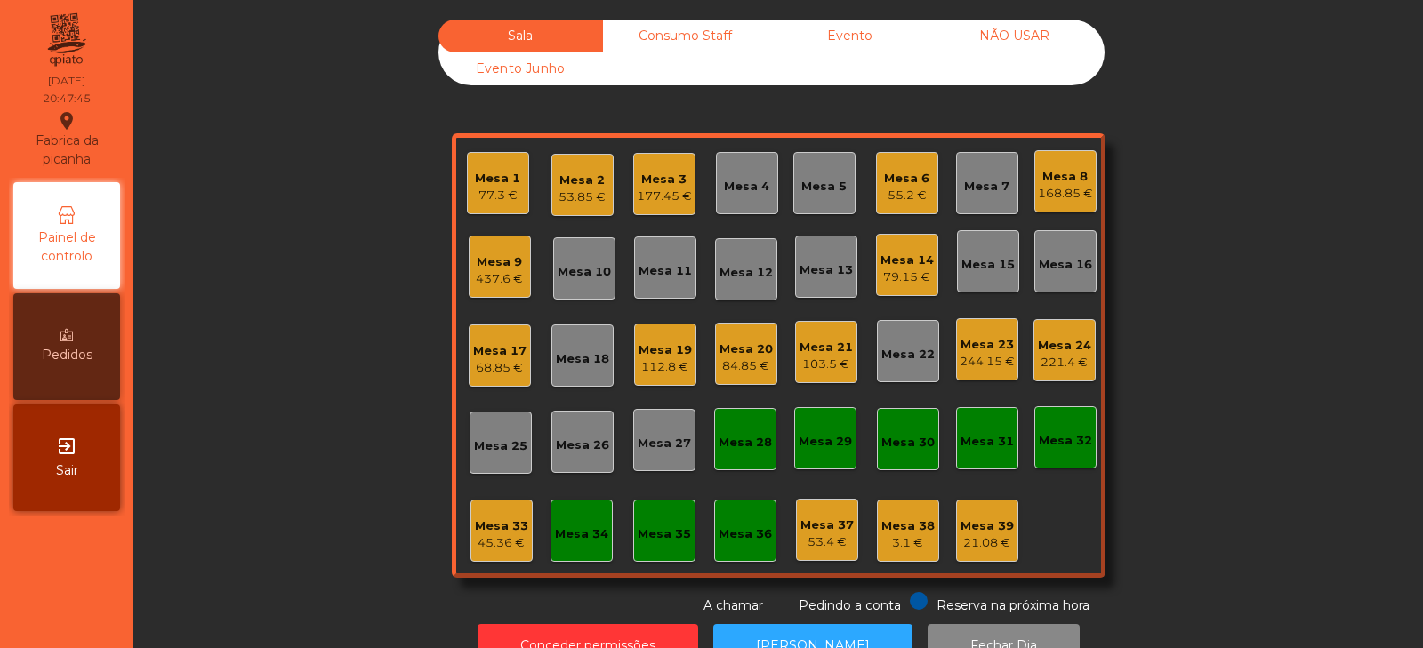
click at [489, 555] on div "Mesa 33 45.36 €" at bounding box center [502, 531] width 62 height 62
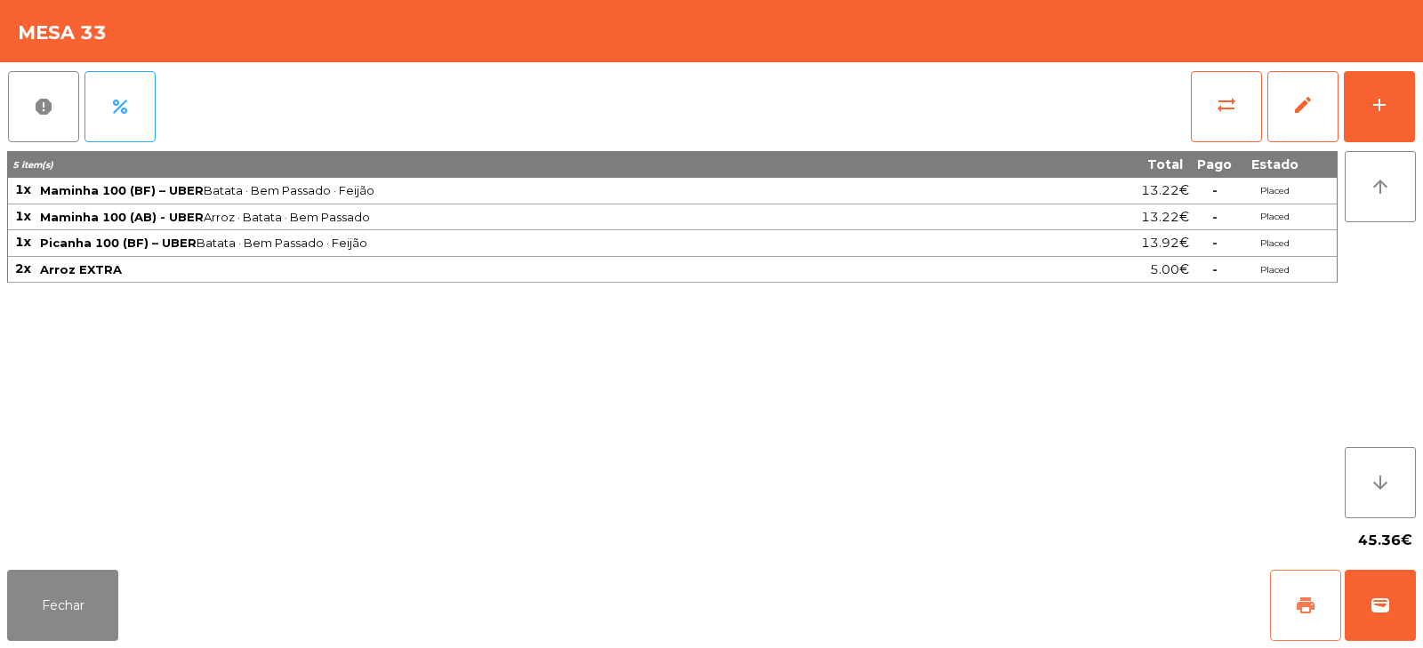
click at [1320, 602] on button "print" at bounding box center [1305, 605] width 71 height 71
click at [1390, 582] on button "wallet" at bounding box center [1380, 605] width 71 height 71
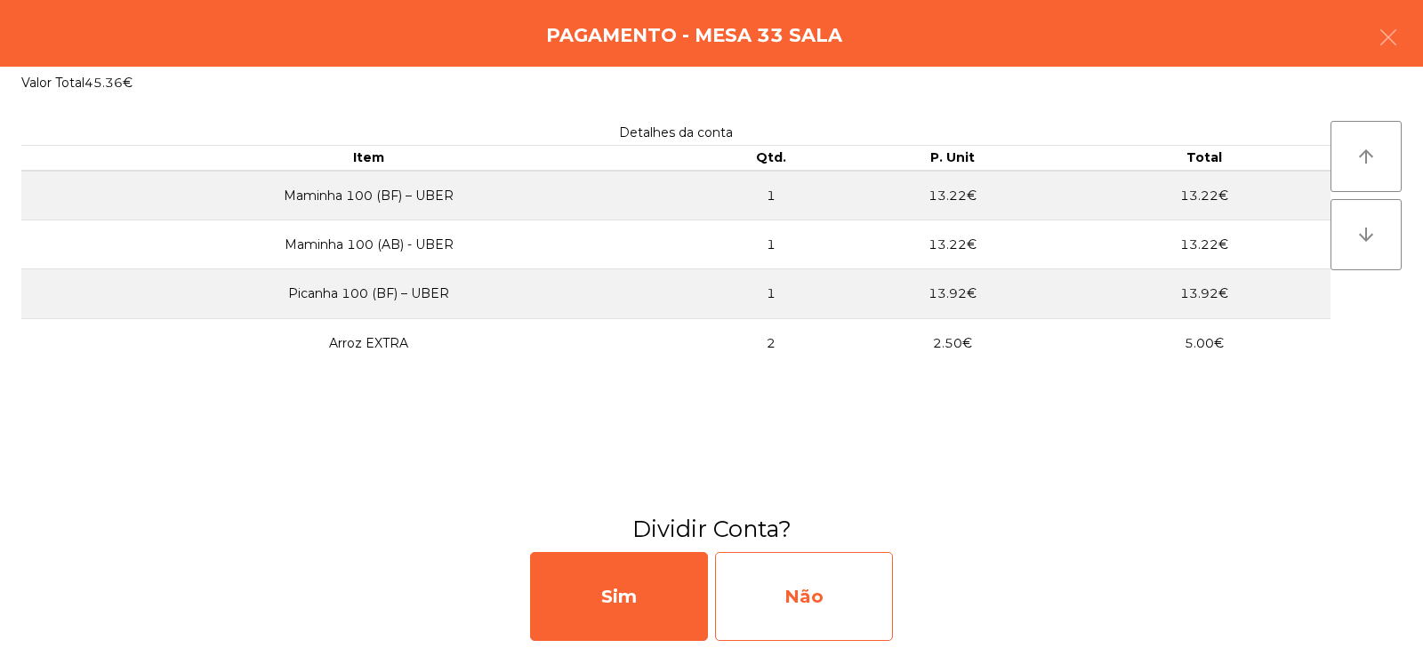
click at [842, 582] on div "Não" at bounding box center [804, 596] width 178 height 89
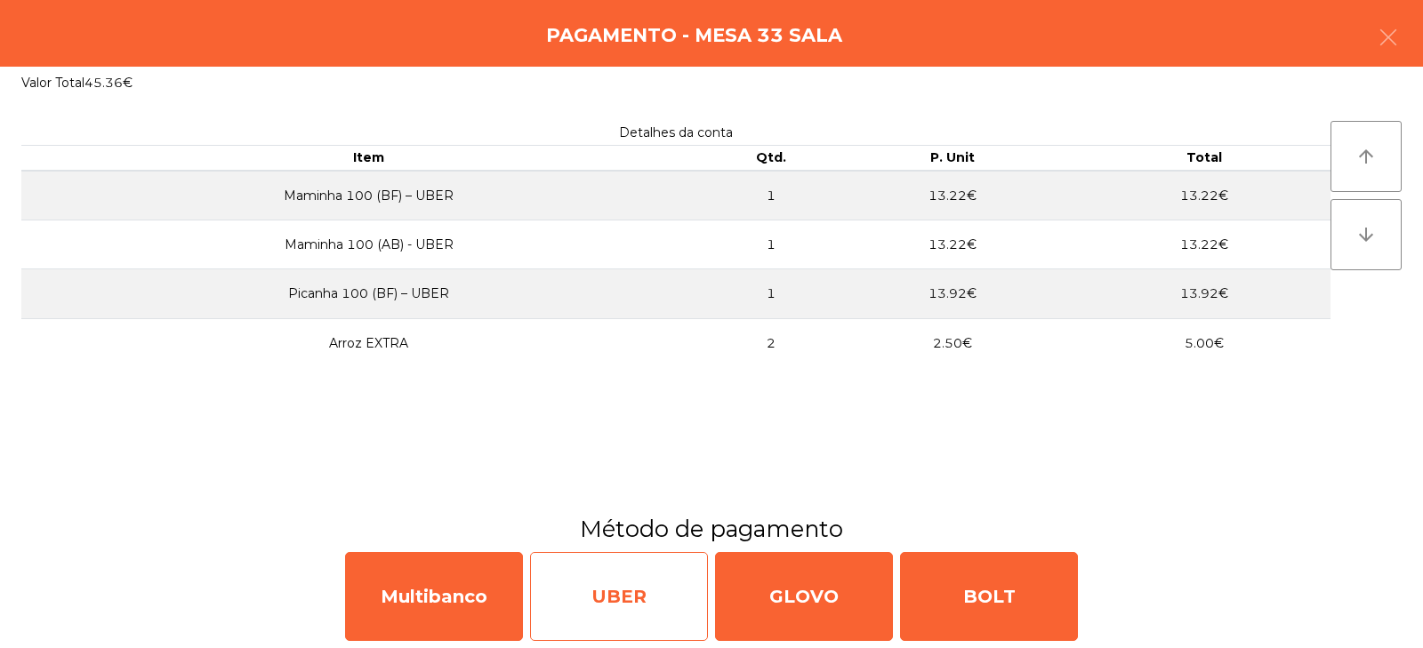
click at [639, 585] on div "UBER" at bounding box center [619, 596] width 178 height 89
select select "**"
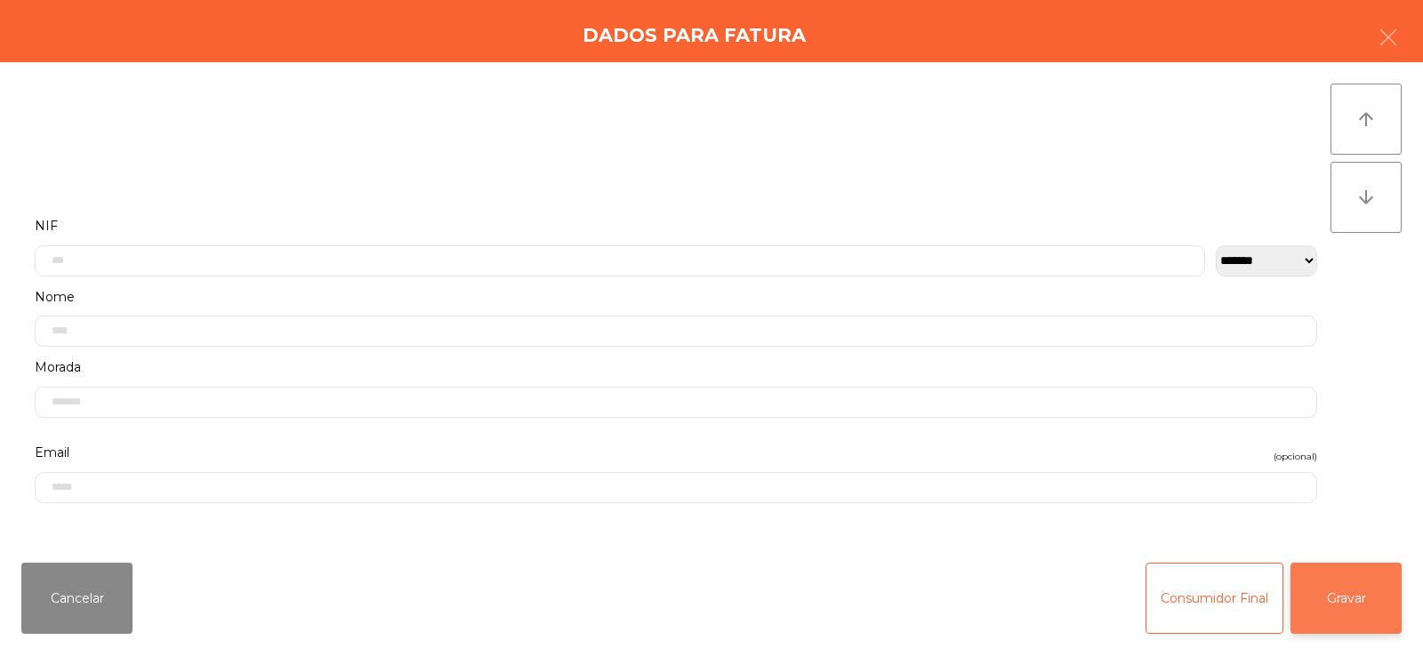
click at [1324, 598] on button "Gravar" at bounding box center [1346, 598] width 111 height 71
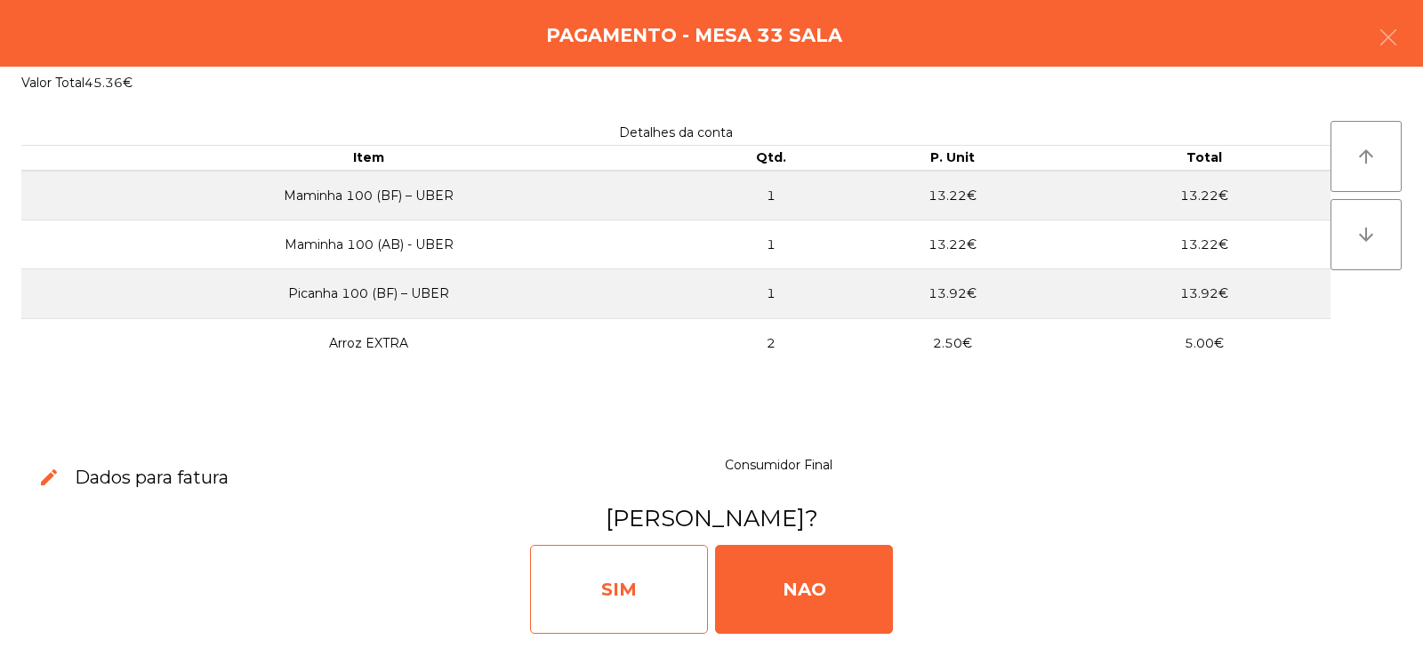
click at [612, 582] on div "SIM" at bounding box center [619, 589] width 178 height 89
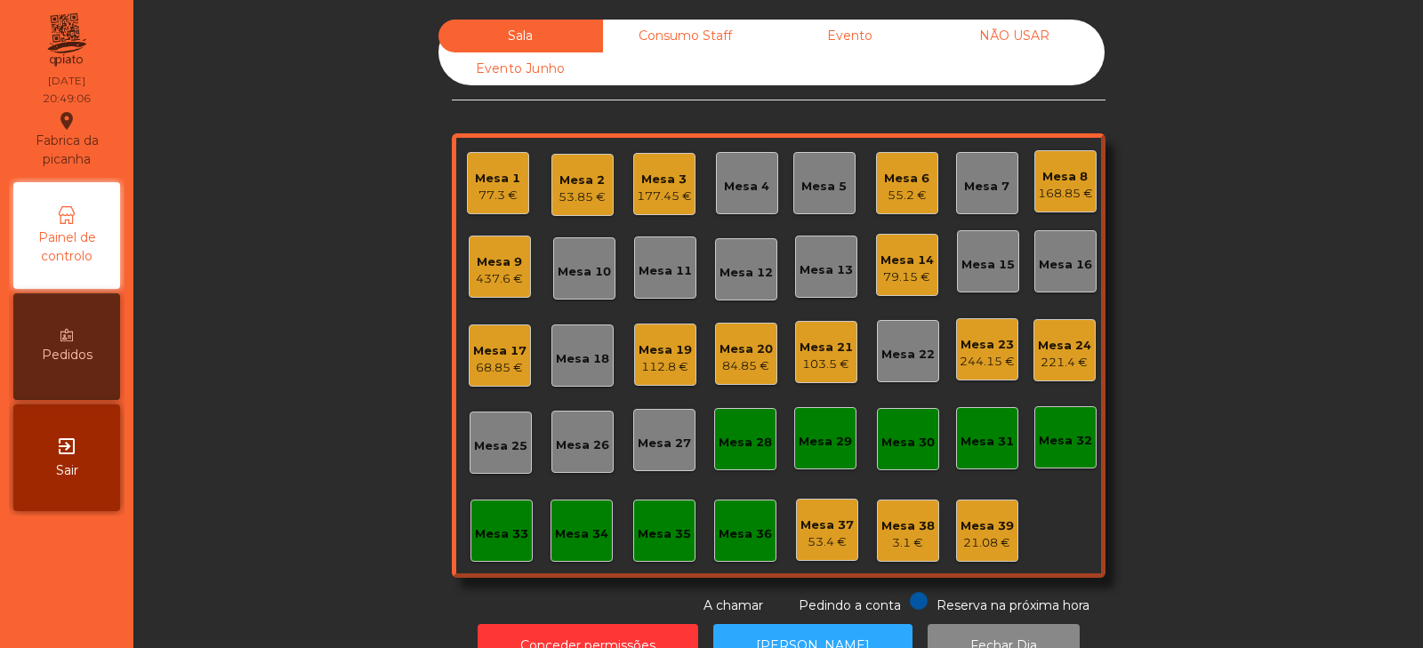
click at [1164, 205] on div "Sala Consumo Staff Evento NÃO USAR Evento Junho Mesa 1 77.3 € Mesa 2 53.85 € Me…" at bounding box center [778, 318] width 1242 height 596
click at [897, 192] on div "55.2 €" at bounding box center [906, 196] width 45 height 18
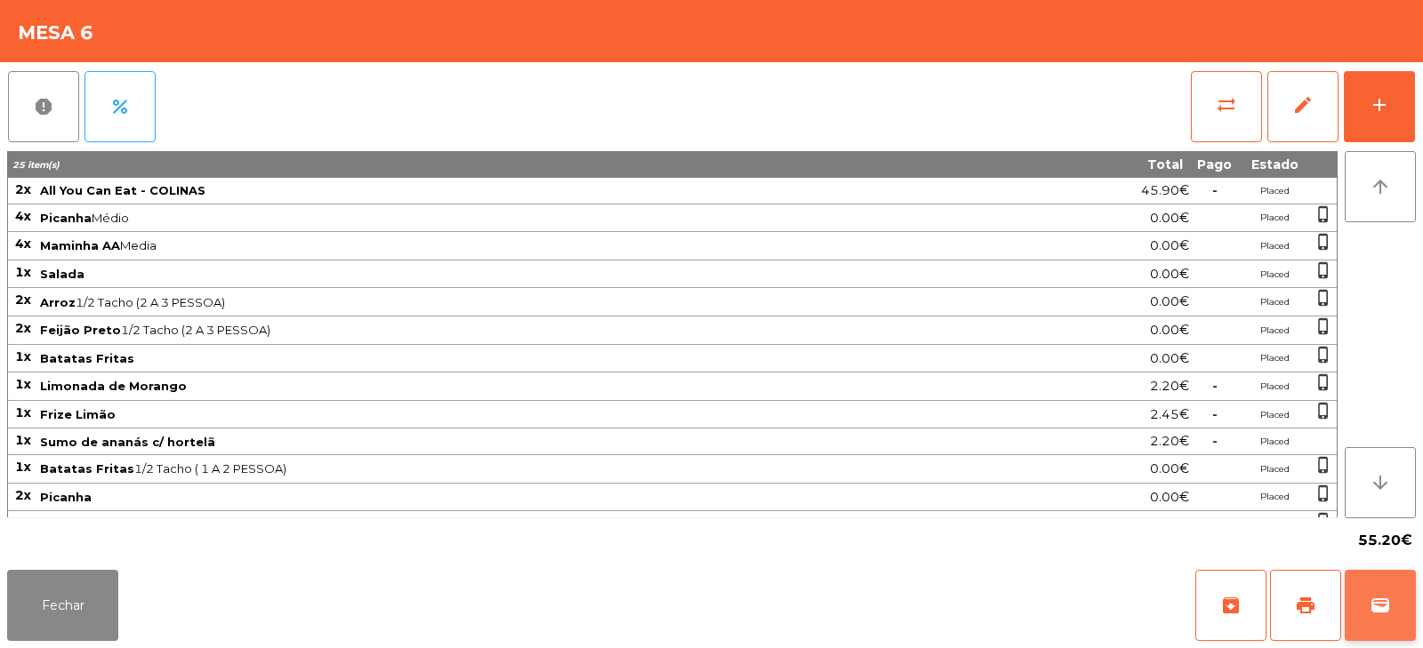
click at [1381, 601] on span "wallet" at bounding box center [1380, 605] width 21 height 21
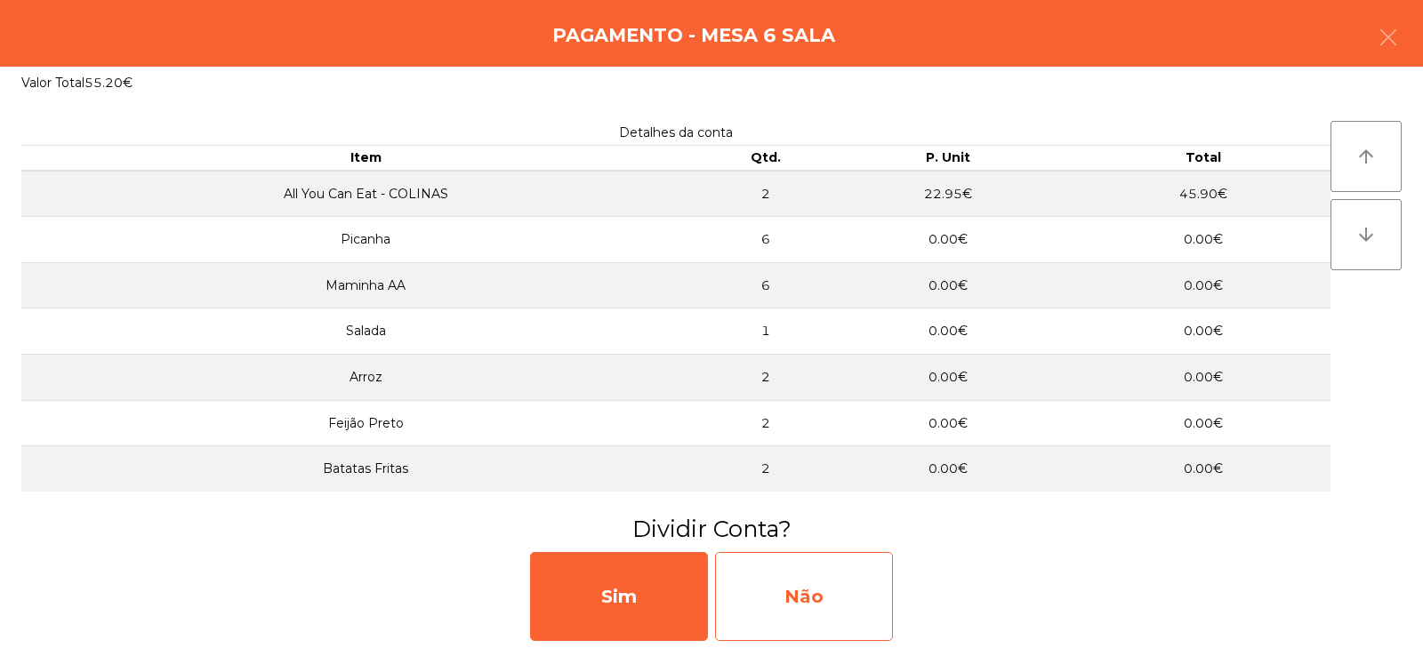
click at [821, 609] on div "Não" at bounding box center [804, 596] width 178 height 89
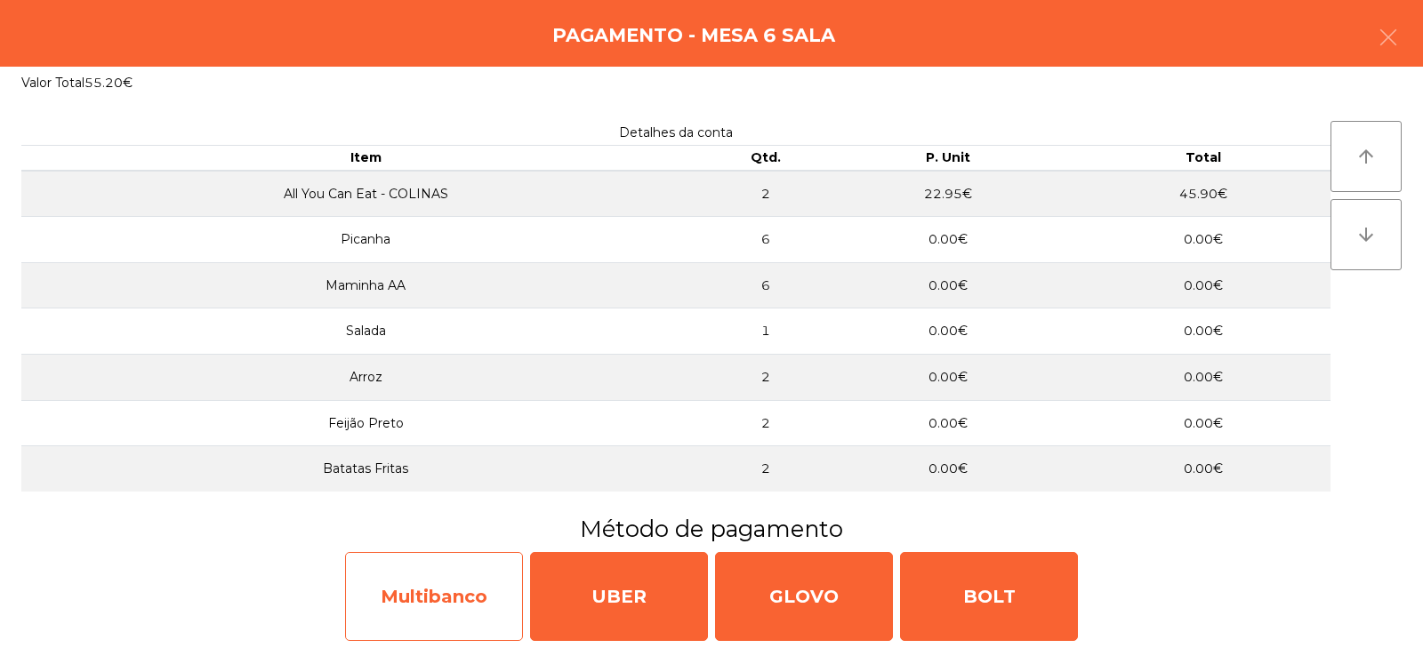
click at [429, 607] on div "Multibanco" at bounding box center [434, 596] width 178 height 89
select select "**"
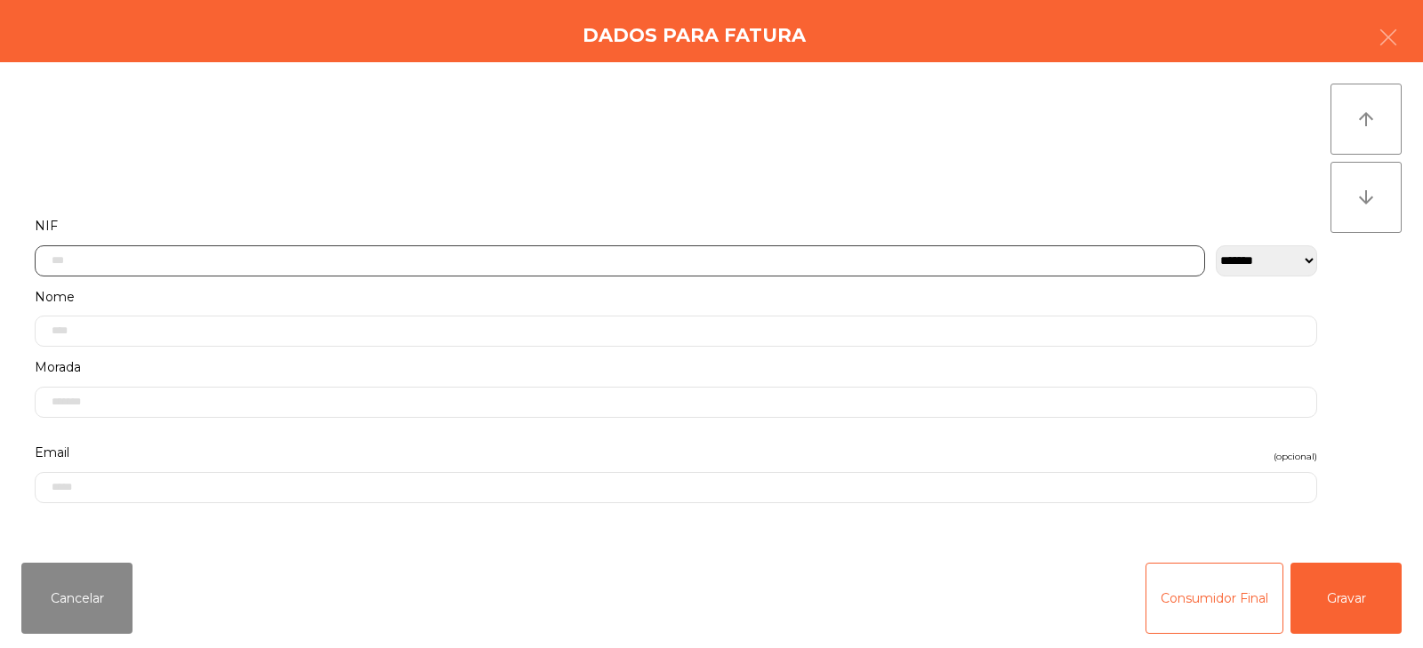
click at [404, 267] on input "text" at bounding box center [620, 261] width 1171 height 31
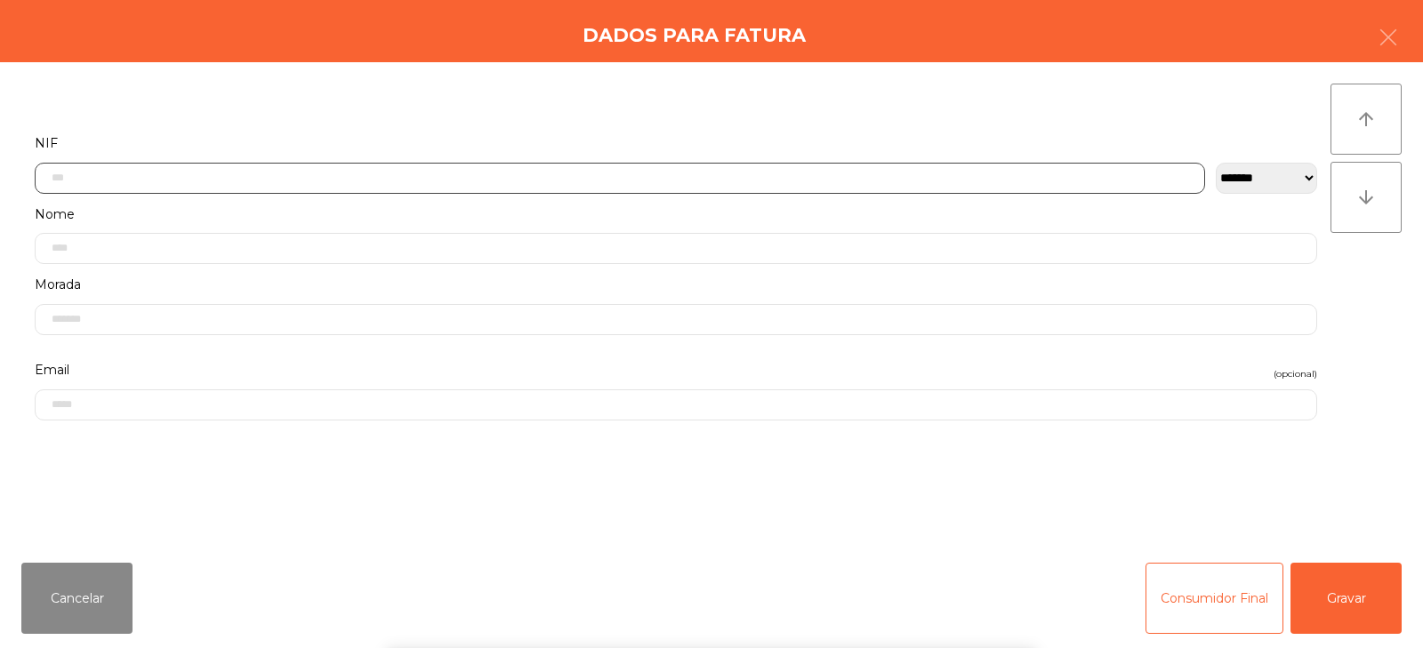
scroll to position [130, 0]
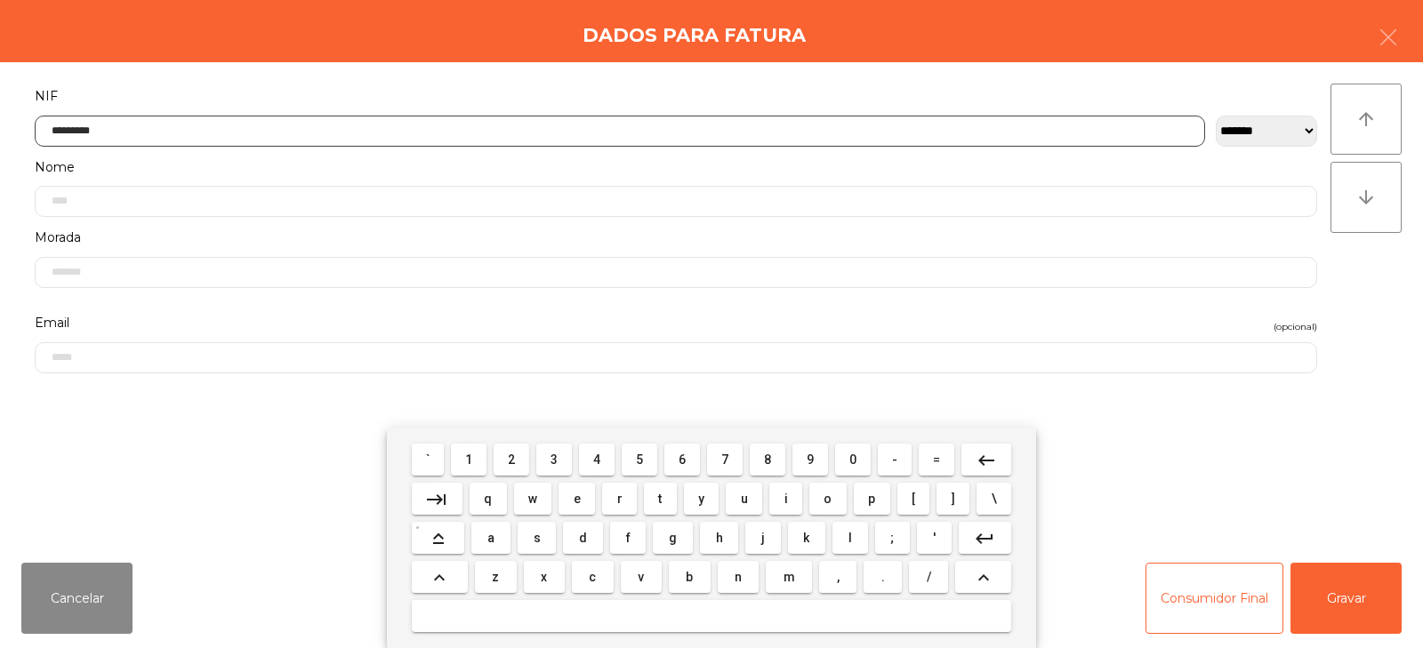
type input "*********"
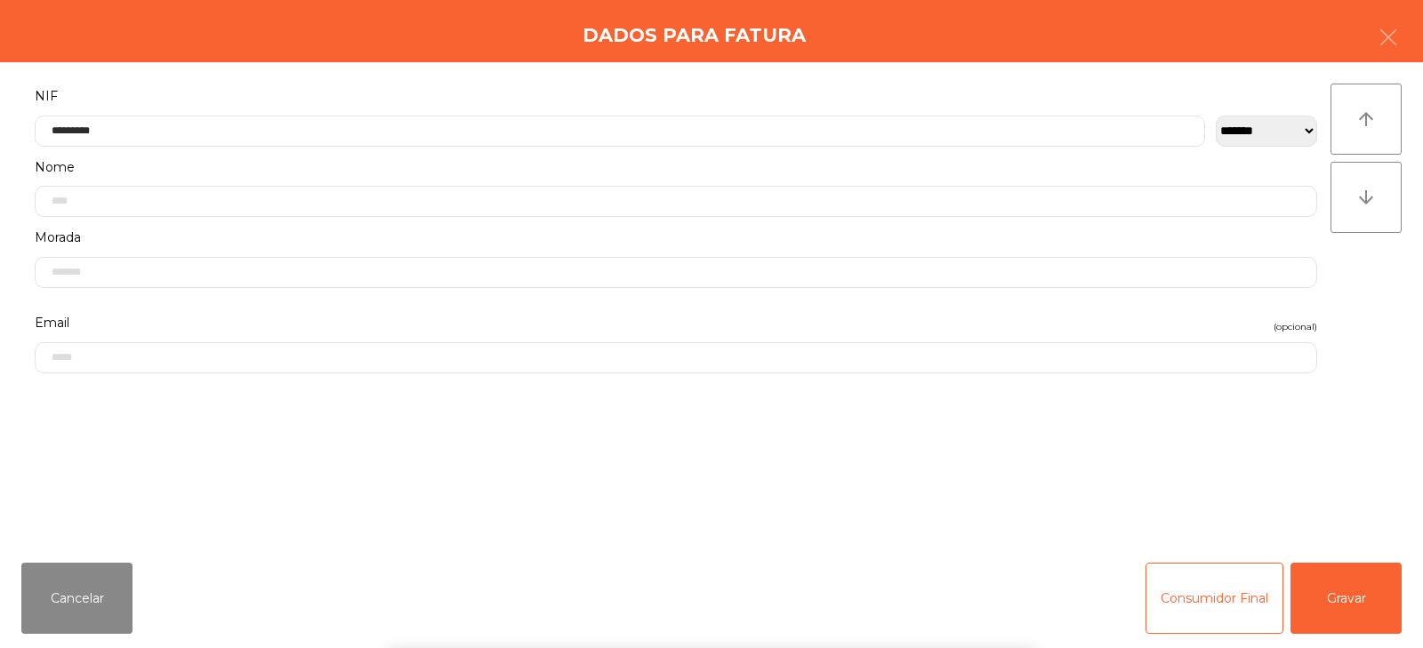
click at [1371, 605] on div "` 1 2 3 4 5 6 7 8 9 0 - = keyboard_backspace keyboard_tab q w e r t y u i o p […" at bounding box center [711, 538] width 1423 height 221
click at [1365, 584] on button "Gravar" at bounding box center [1346, 598] width 111 height 71
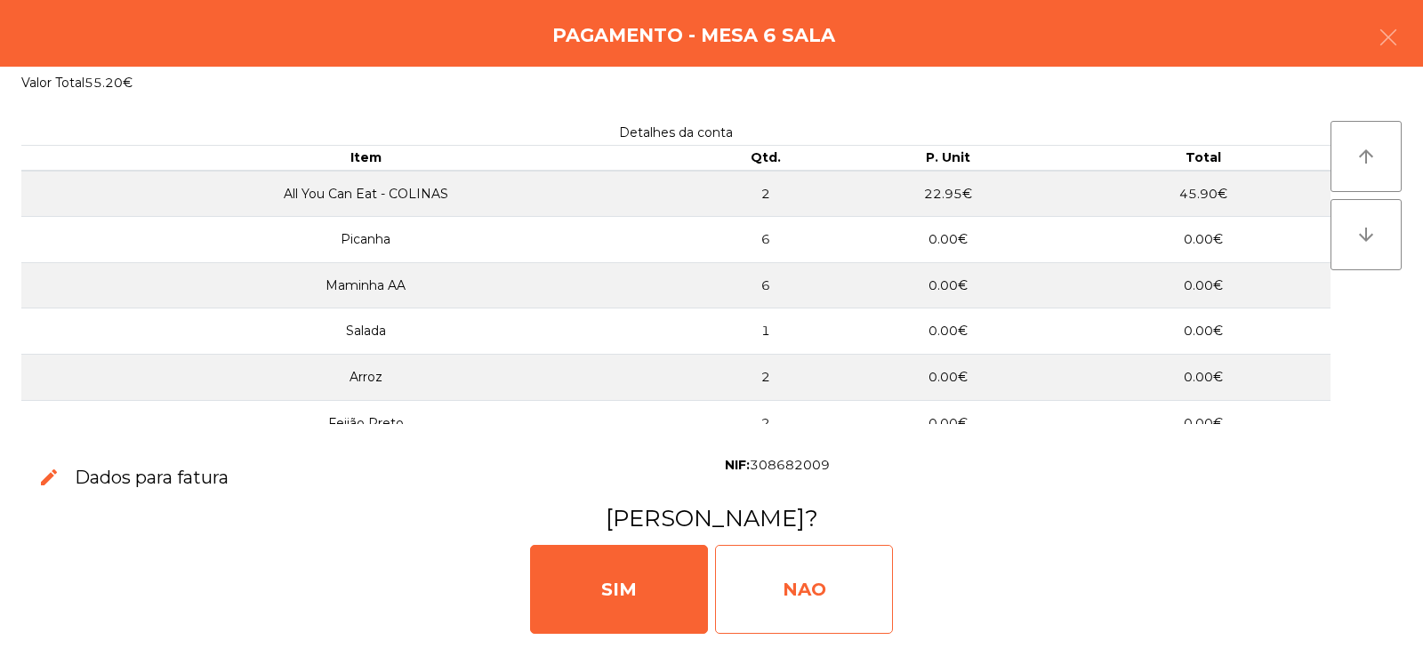
click at [766, 569] on div "NAO" at bounding box center [804, 589] width 178 height 89
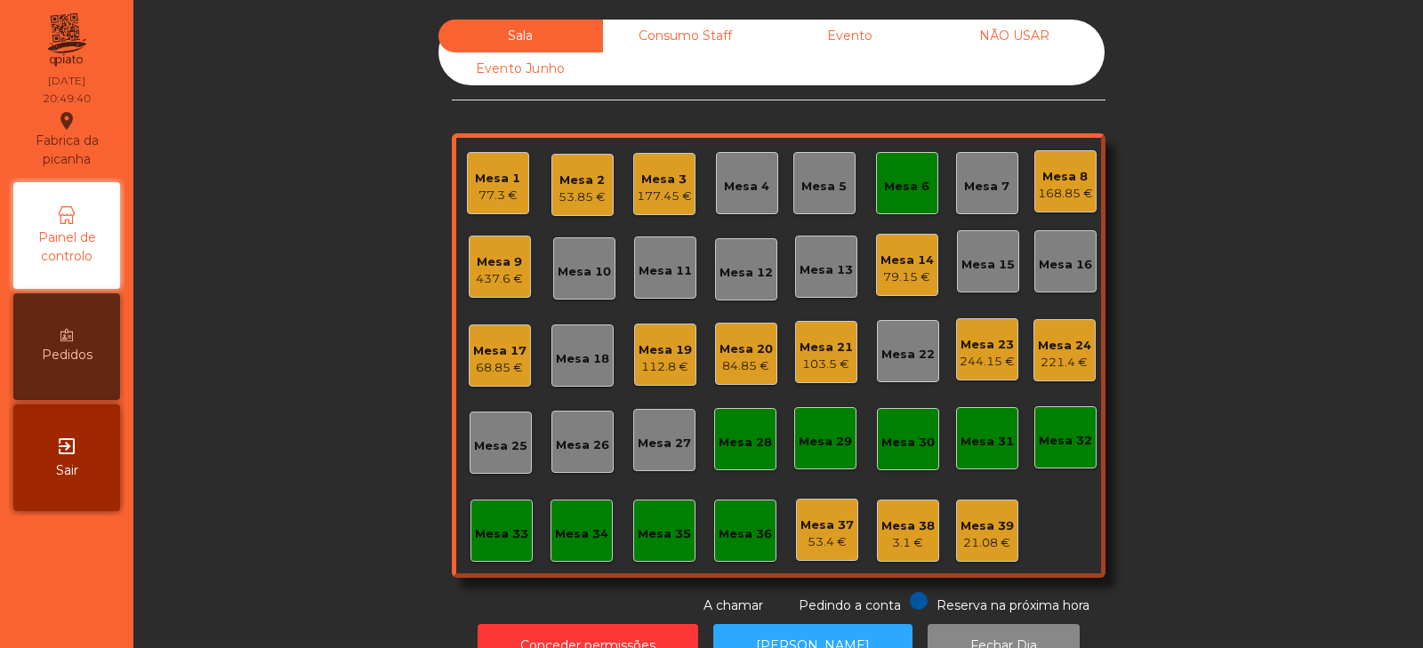
click at [928, 182] on div "Mesa 6" at bounding box center [907, 183] width 62 height 62
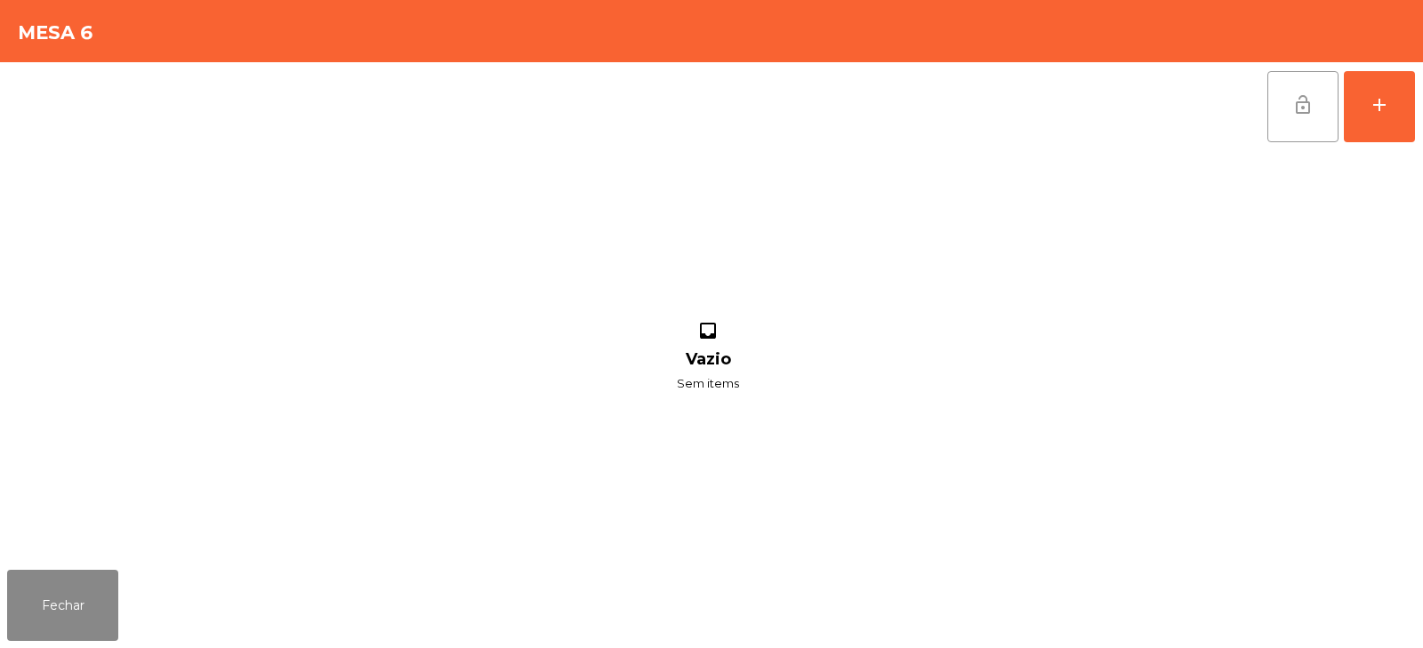
click at [1278, 128] on button "lock_open" at bounding box center [1303, 106] width 71 height 71
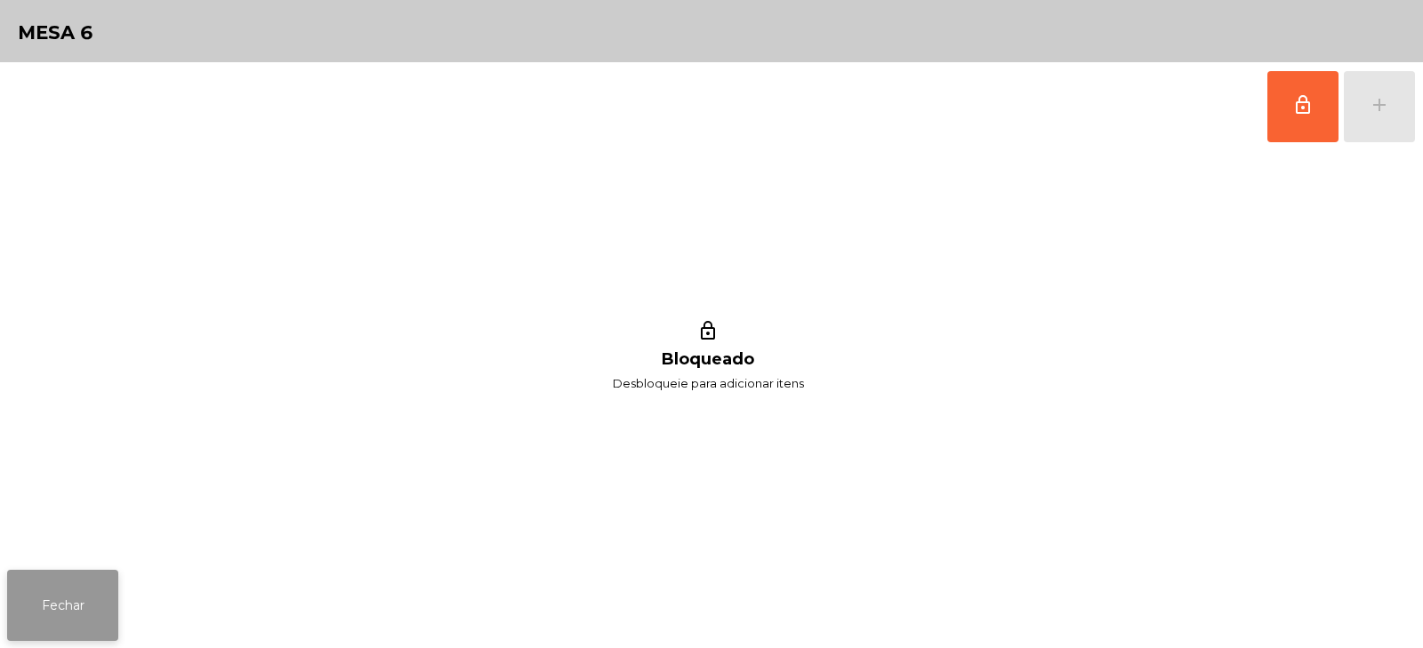
click at [47, 602] on button "Fechar" at bounding box center [62, 605] width 111 height 71
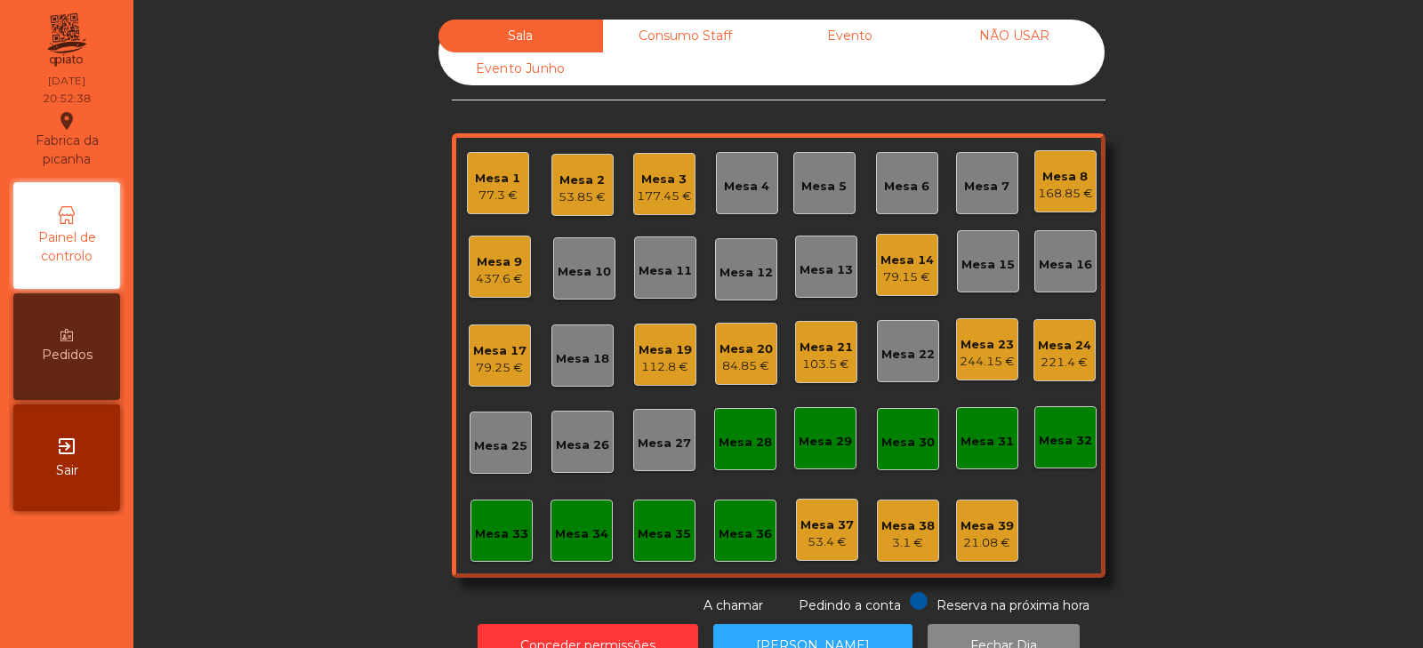
click at [987, 267] on div "Mesa 15" at bounding box center [988, 265] width 53 height 18
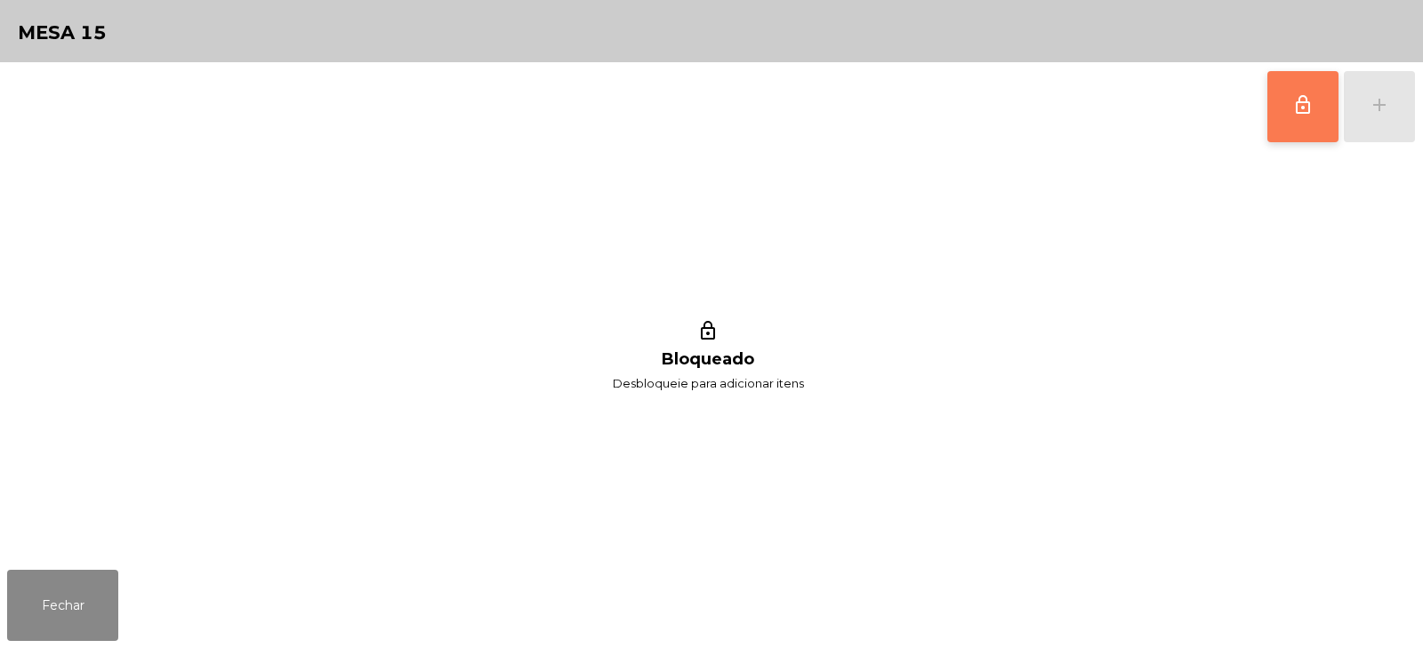
click at [1272, 132] on button "lock_outline" at bounding box center [1303, 106] width 71 height 71
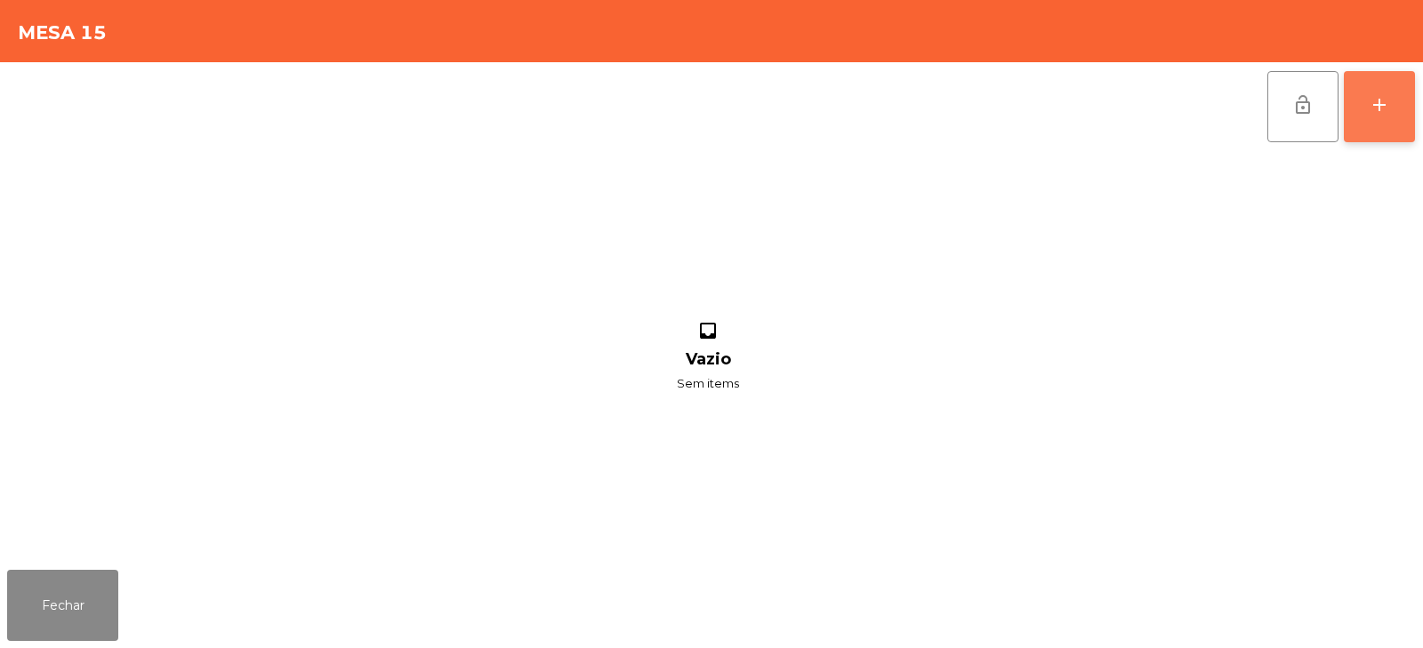
click at [1387, 108] on div "add" at bounding box center [1379, 104] width 21 height 21
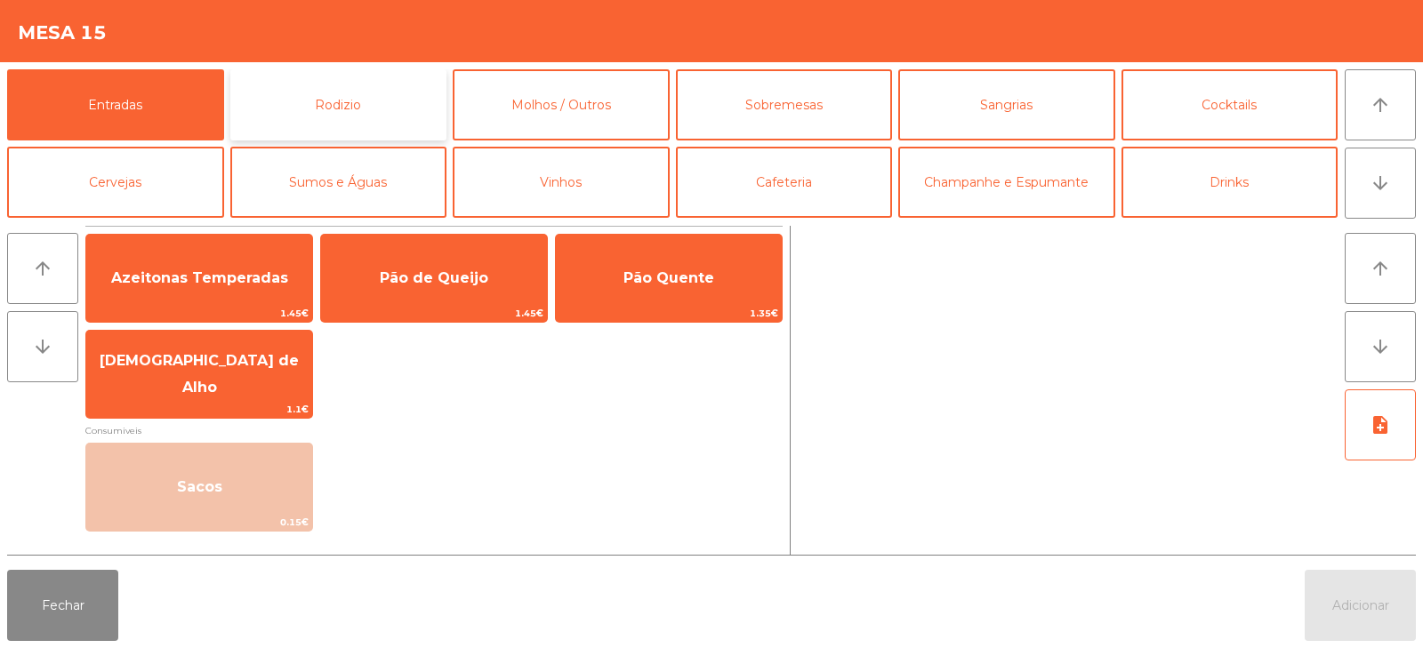
click at [377, 102] on button "Rodizio" at bounding box center [338, 104] width 217 height 71
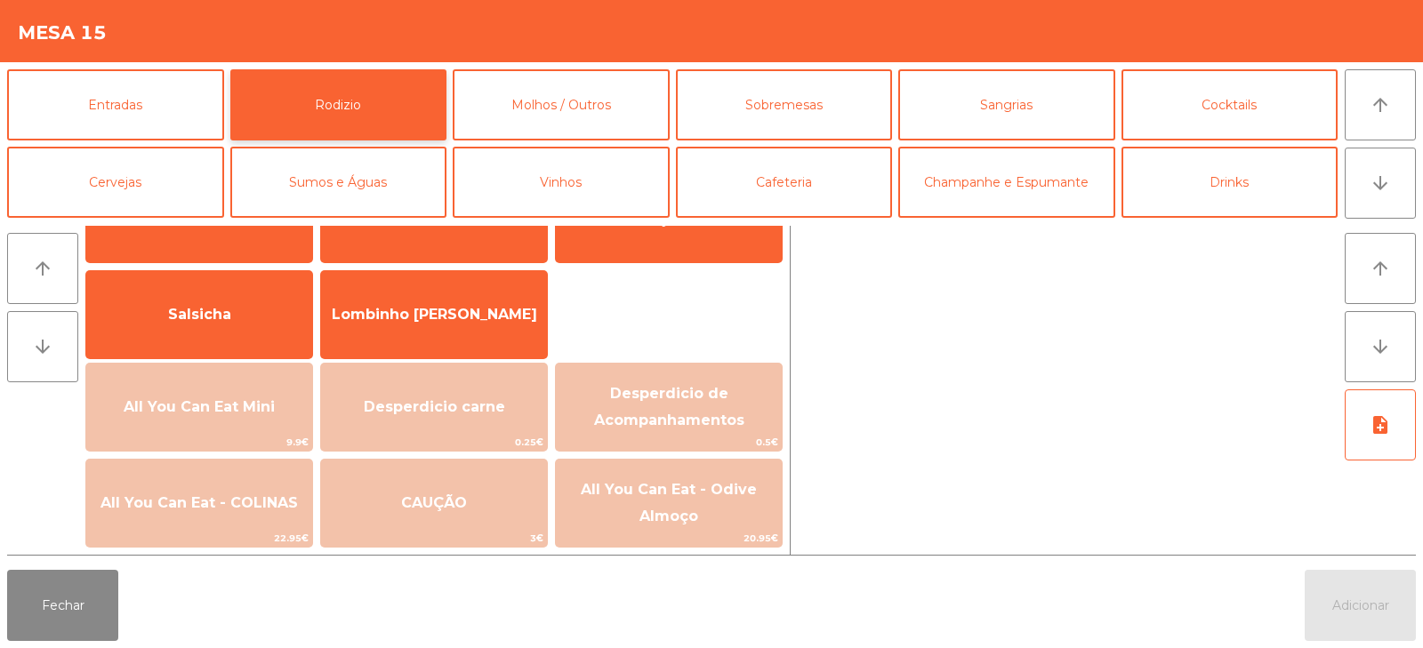
scroll to position [165, 0]
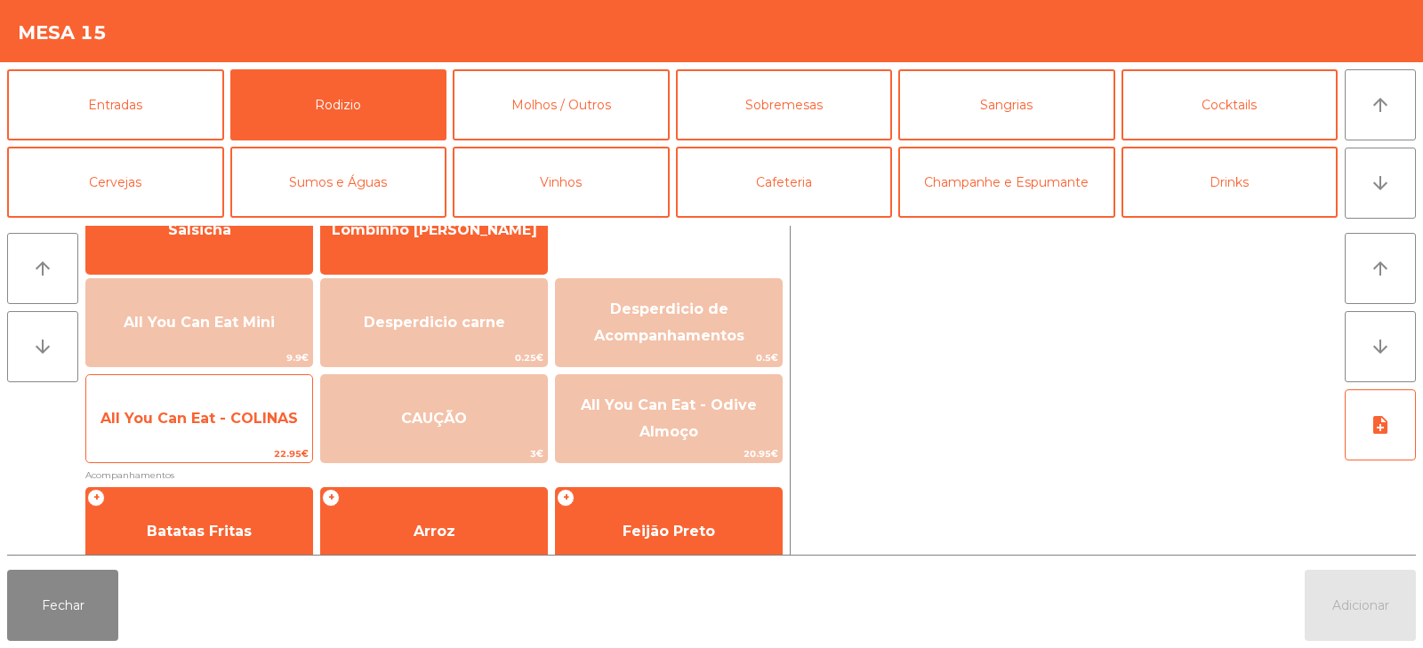
click at [232, 433] on span "All You Can Eat - COLINAS" at bounding box center [199, 419] width 226 height 48
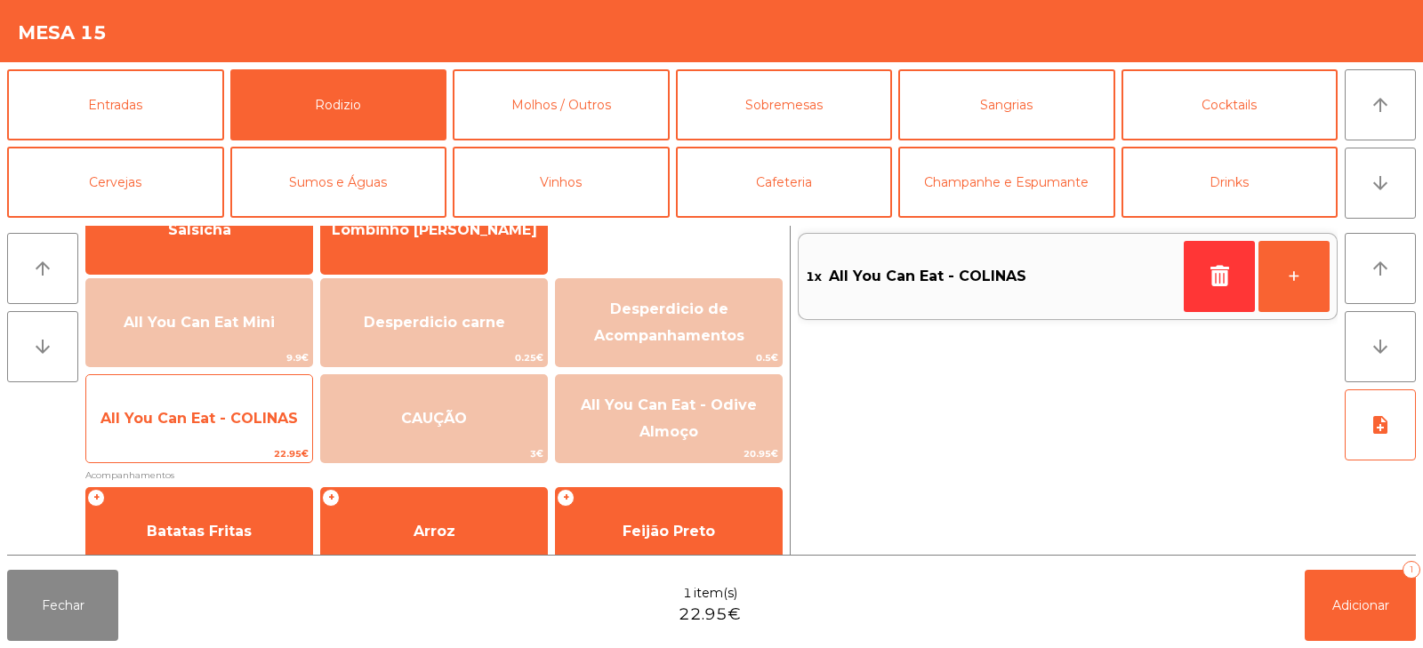
click at [226, 437] on span "All You Can Eat - COLINAS" at bounding box center [199, 419] width 226 height 48
click at [229, 425] on span "All You Can Eat - COLINAS" at bounding box center [199, 418] width 197 height 17
click at [149, 440] on span "All You Can Eat - COLINAS" at bounding box center [199, 419] width 226 height 48
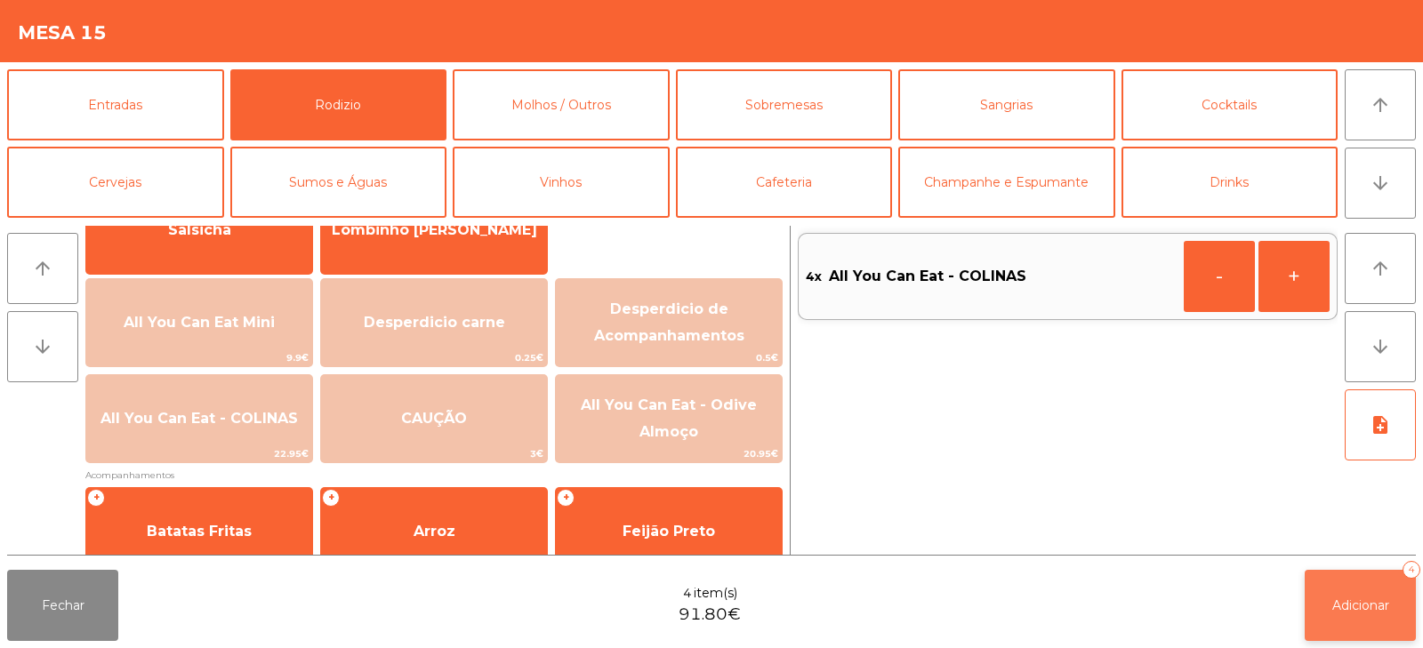
click at [1332, 588] on button "Adicionar 4" at bounding box center [1360, 605] width 111 height 71
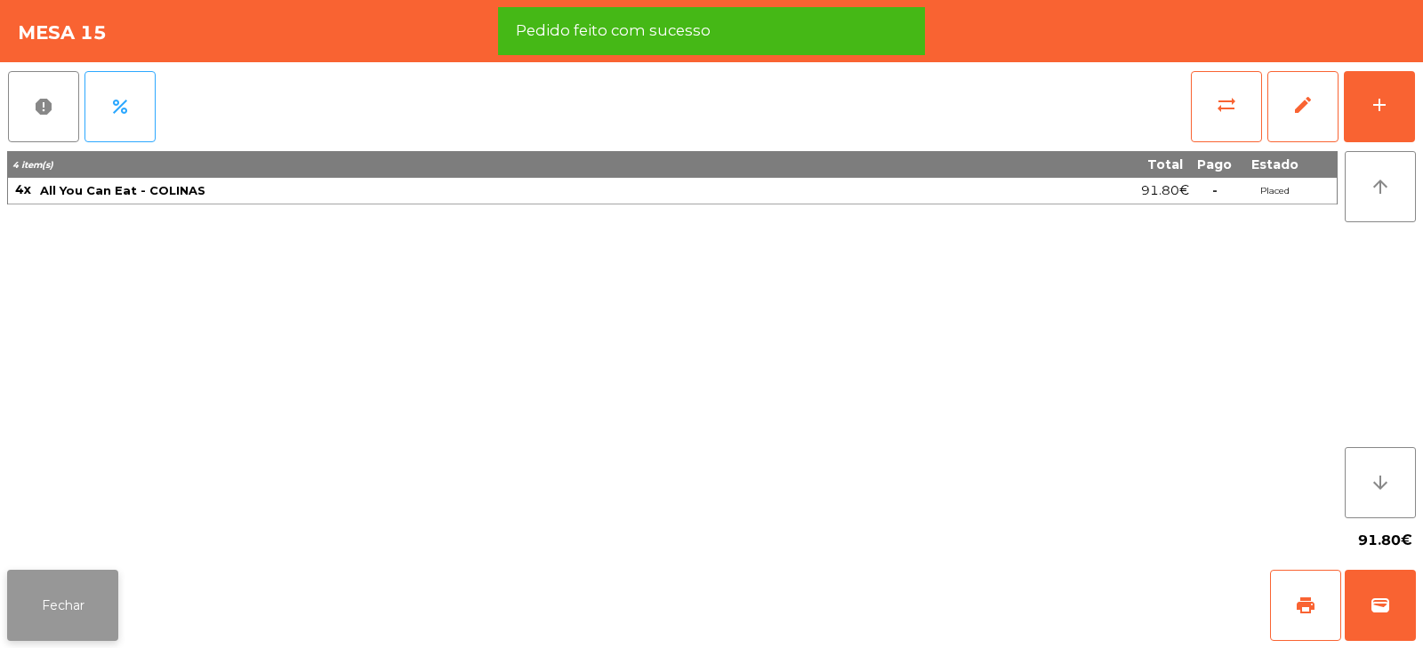
click at [62, 610] on button "Fechar" at bounding box center [62, 605] width 111 height 71
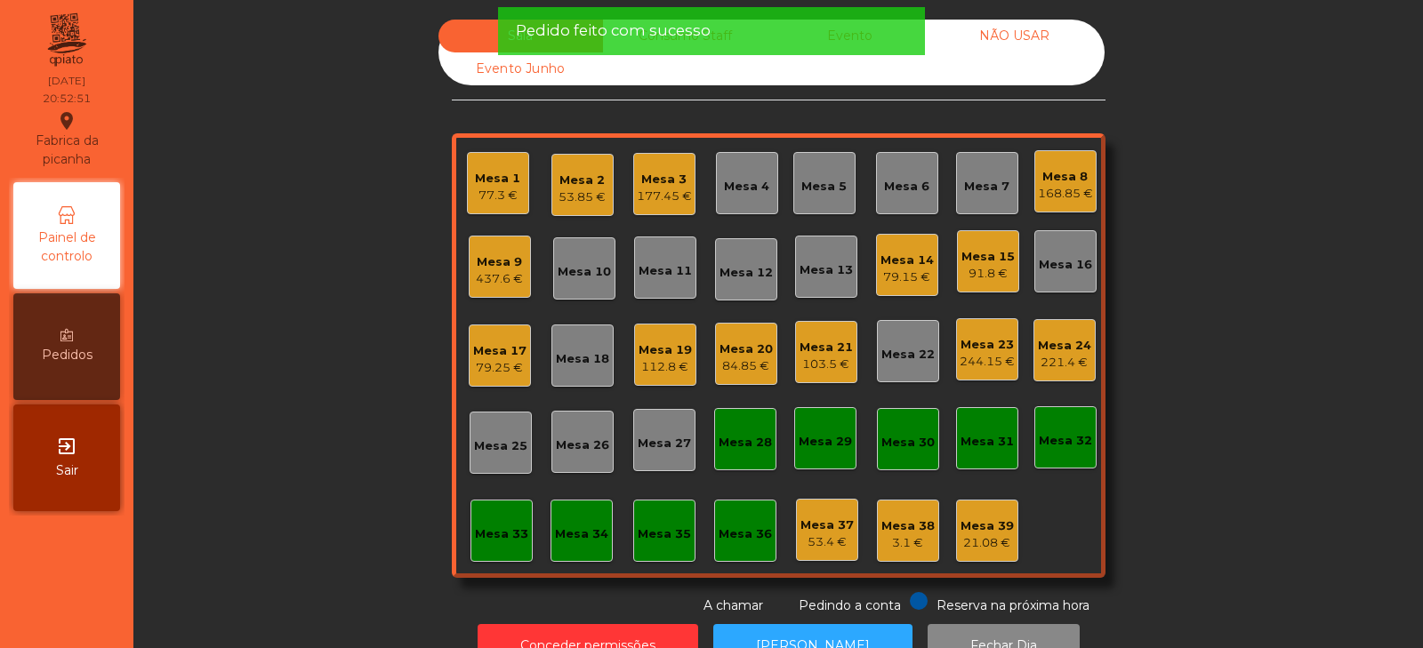
click at [273, 340] on div "Sala Consumo Staff Evento NÃO USAR Evento Junho Mesa 1 77.3 € Mesa 2 53.85 € Me…" at bounding box center [778, 318] width 1242 height 596
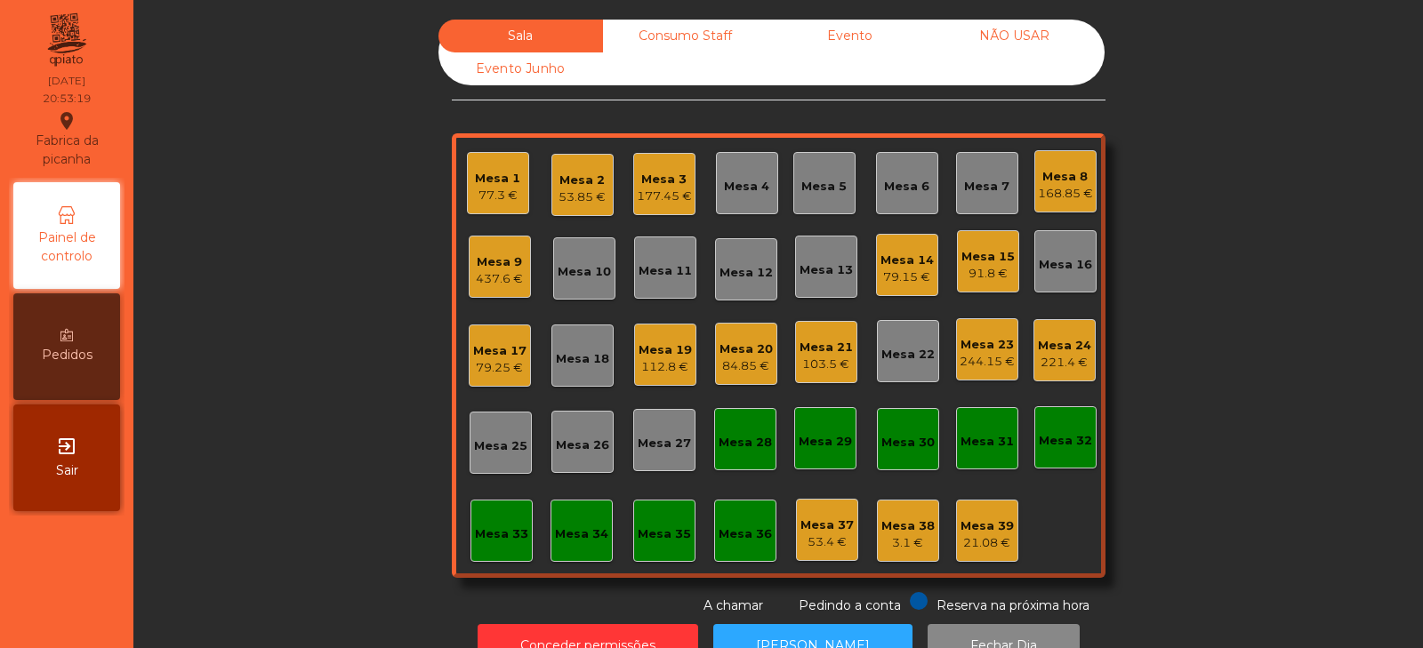
click at [480, 202] on div "77.3 €" at bounding box center [497, 196] width 45 height 18
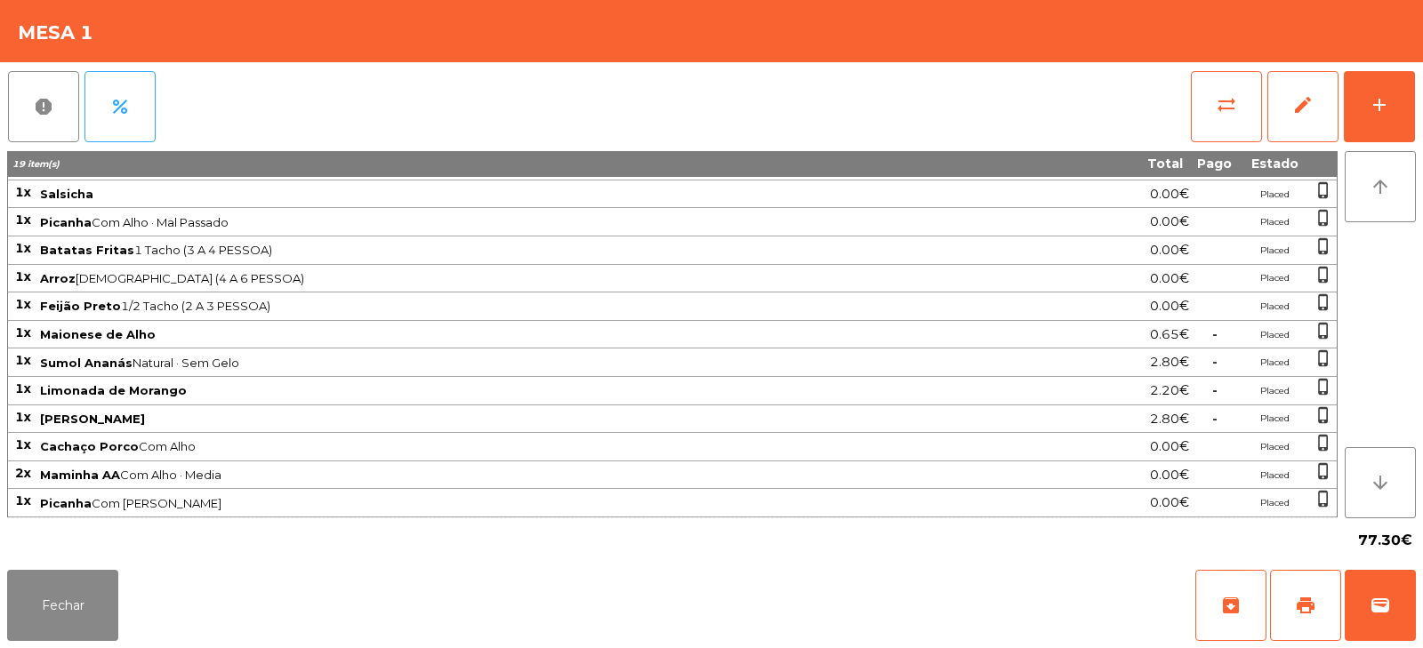
scroll to position [0, 0]
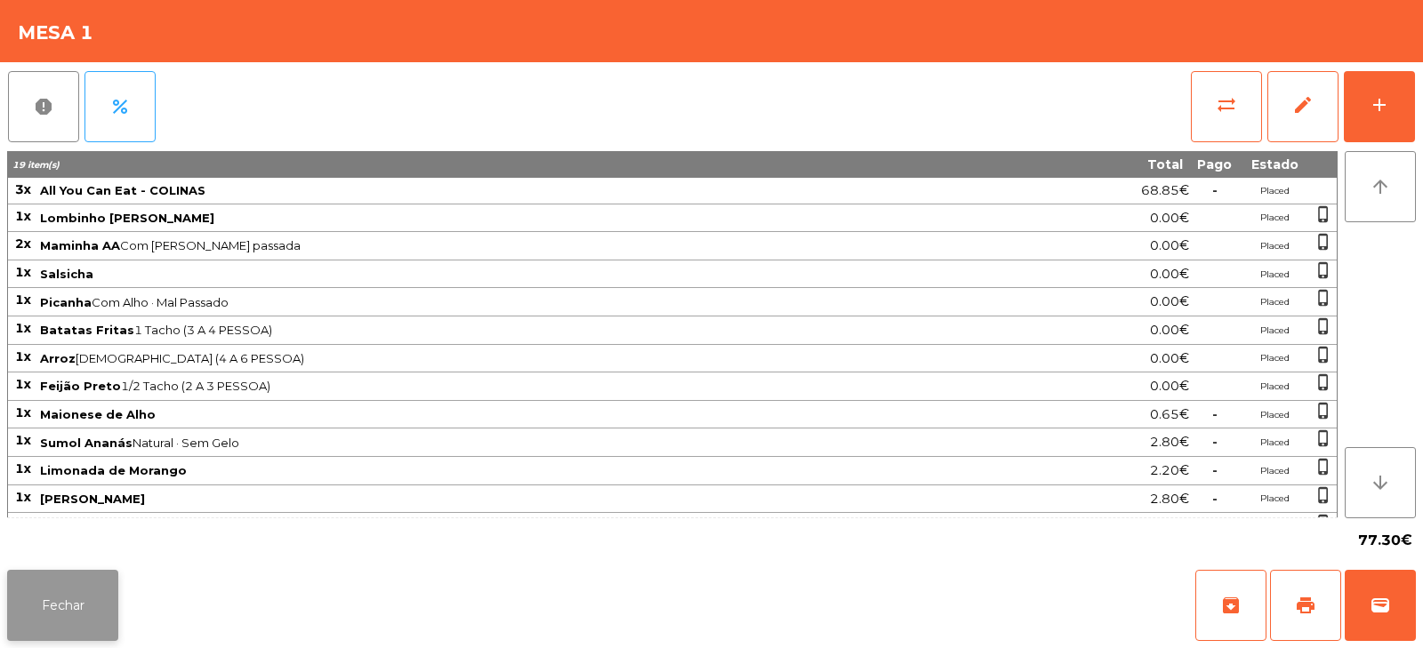
click at [54, 600] on button "Fechar" at bounding box center [62, 605] width 111 height 71
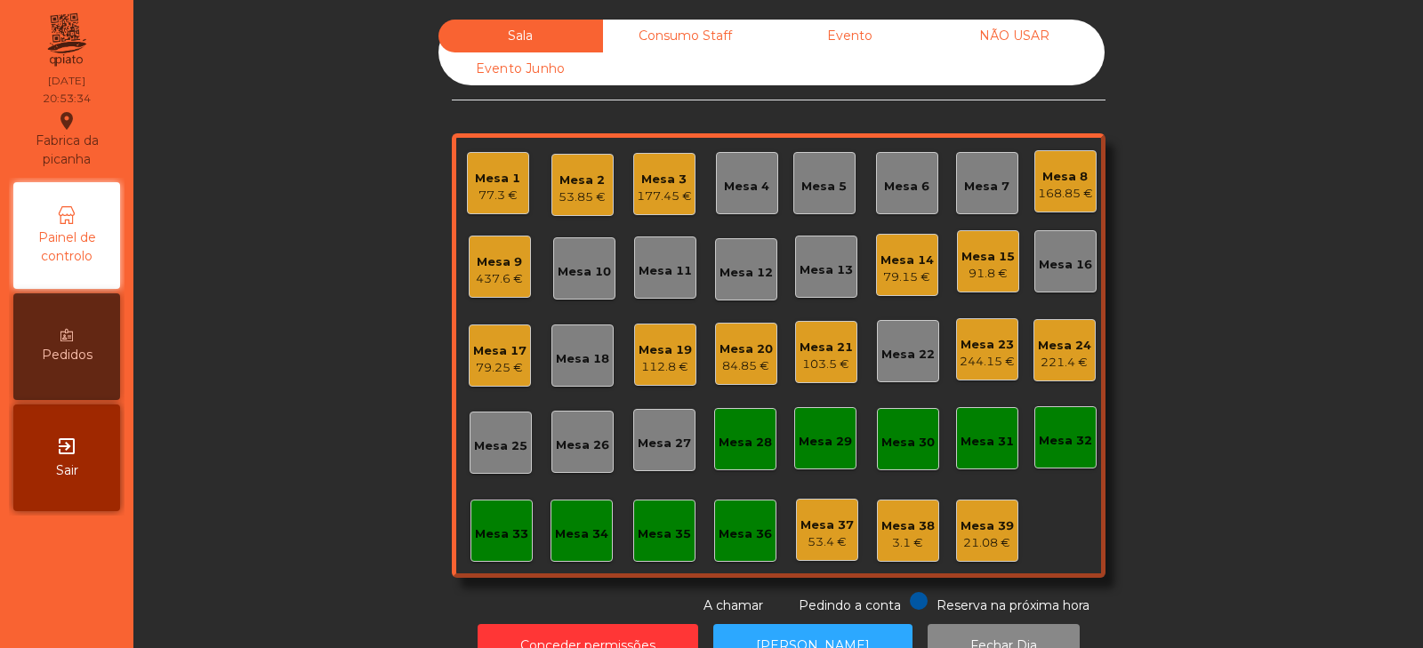
click at [467, 187] on div "Mesa 1 77.3 €" at bounding box center [498, 183] width 62 height 62
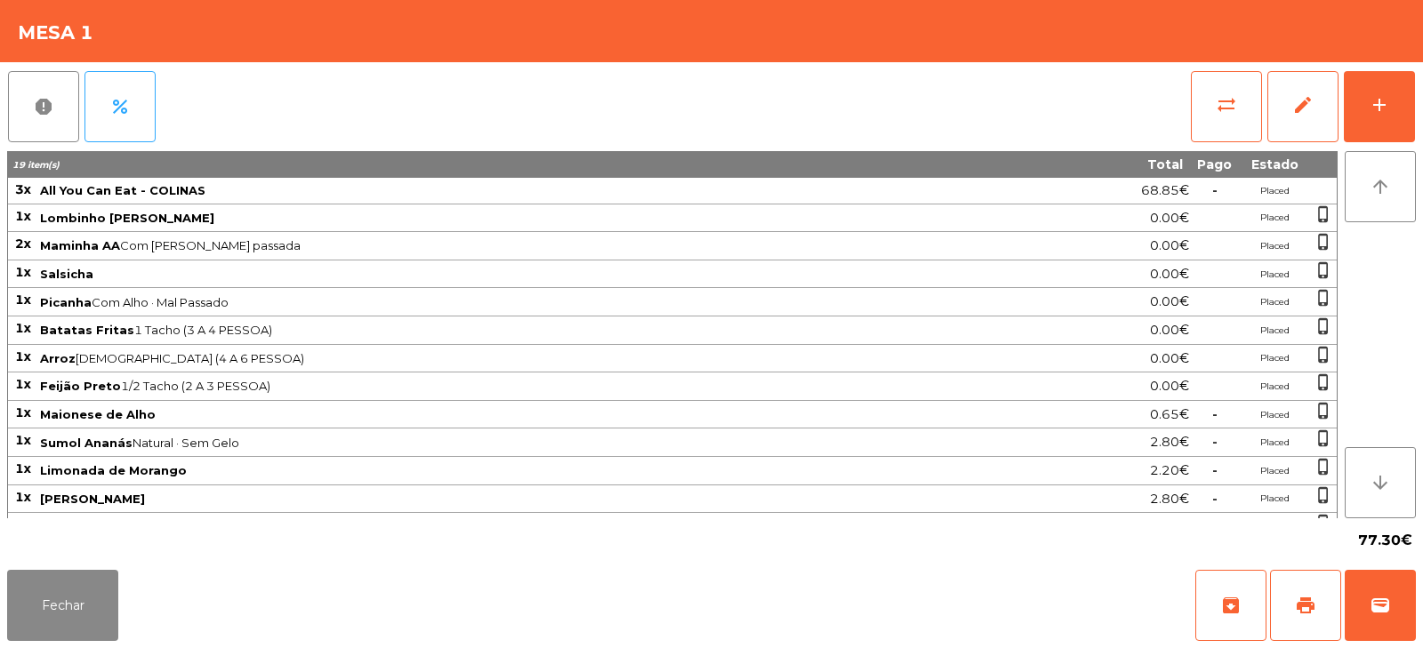
scroll to position [79, 0]
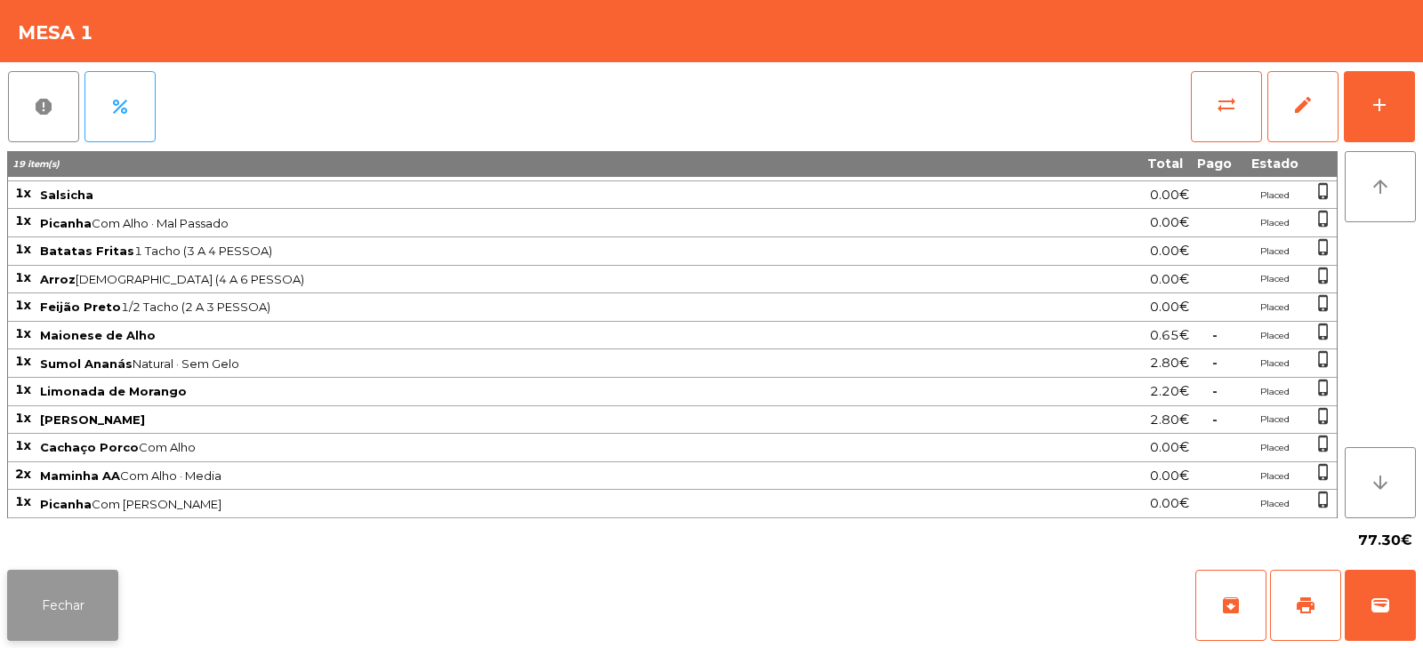
click at [45, 627] on button "Fechar" at bounding box center [62, 605] width 111 height 71
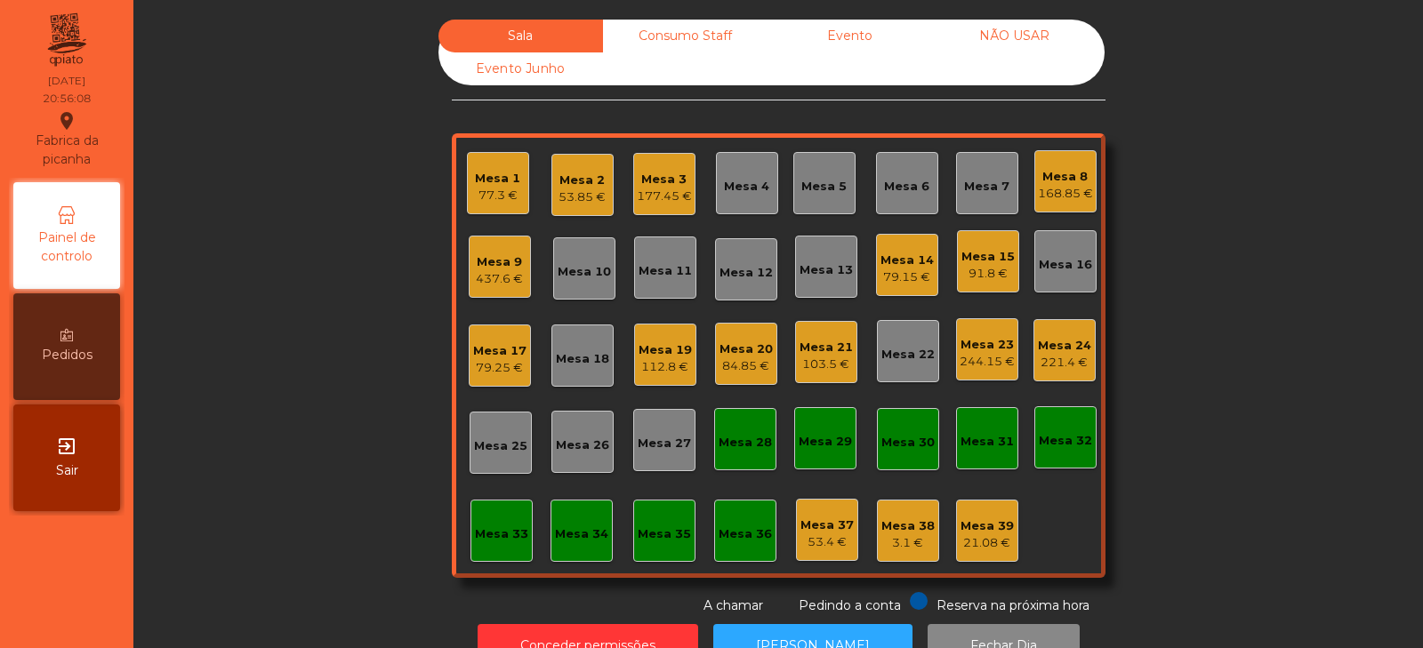
scroll to position [52, 0]
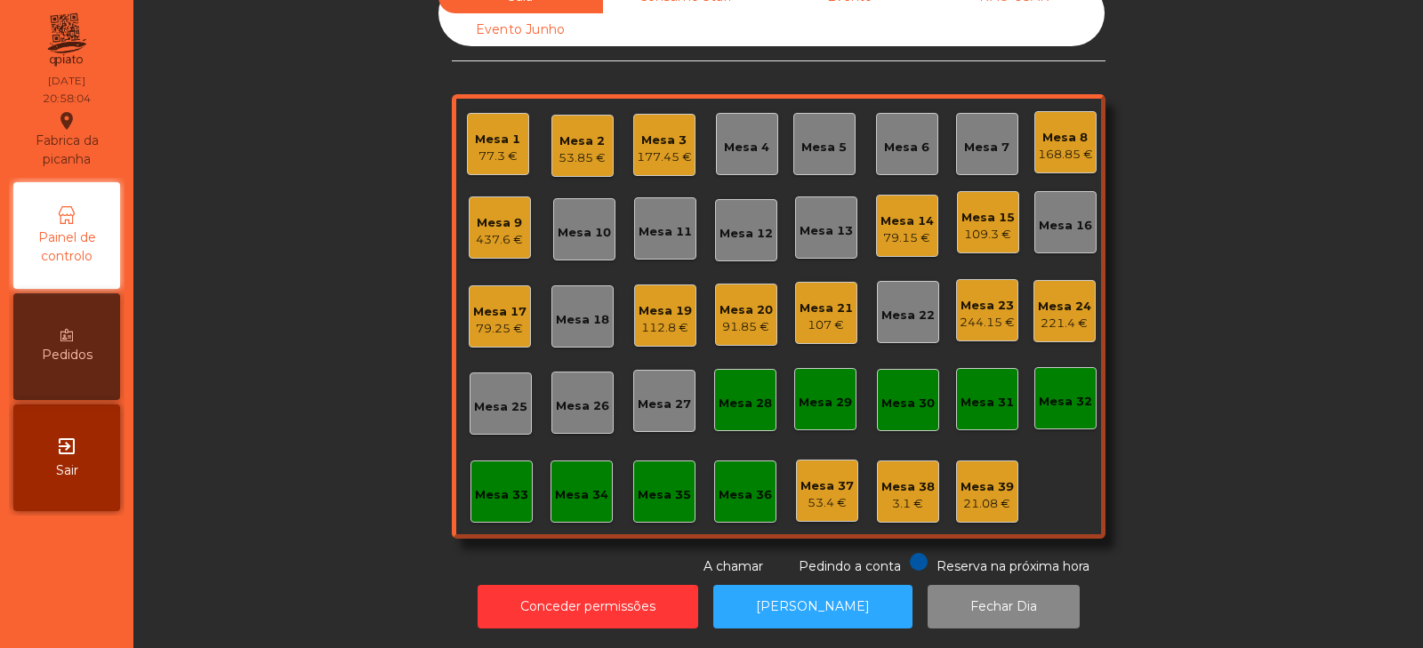
click at [1059, 129] on div "Mesa 8" at bounding box center [1065, 138] width 55 height 18
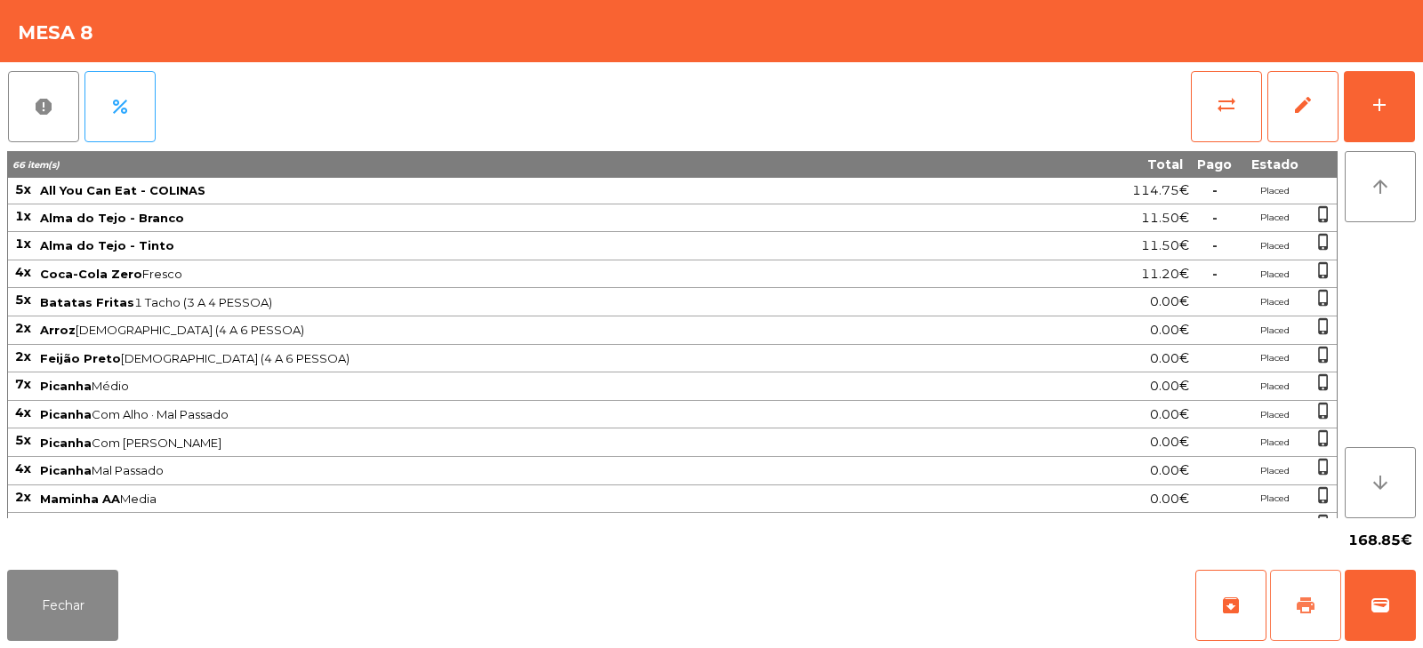
click at [1296, 600] on span "print" at bounding box center [1305, 605] width 21 height 21
click at [1382, 599] on span "wallet" at bounding box center [1380, 605] width 21 height 21
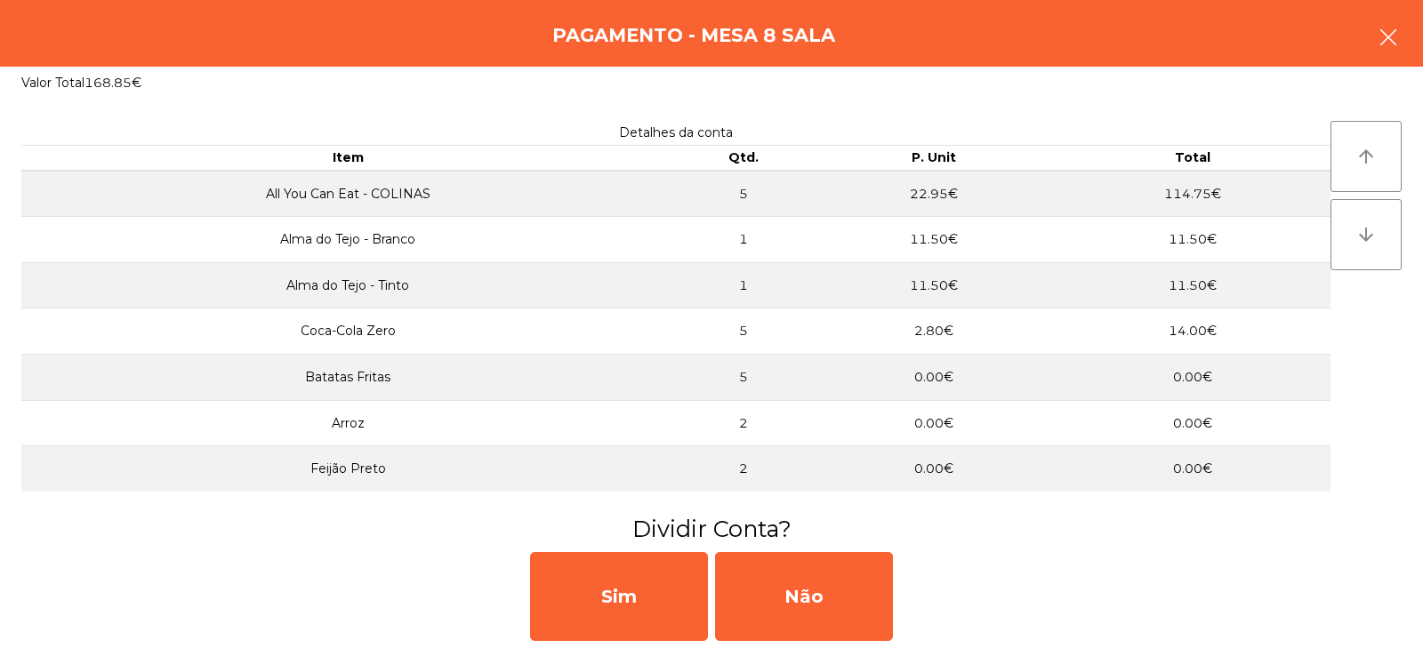
click at [1410, 21] on button "button" at bounding box center [1389, 38] width 50 height 53
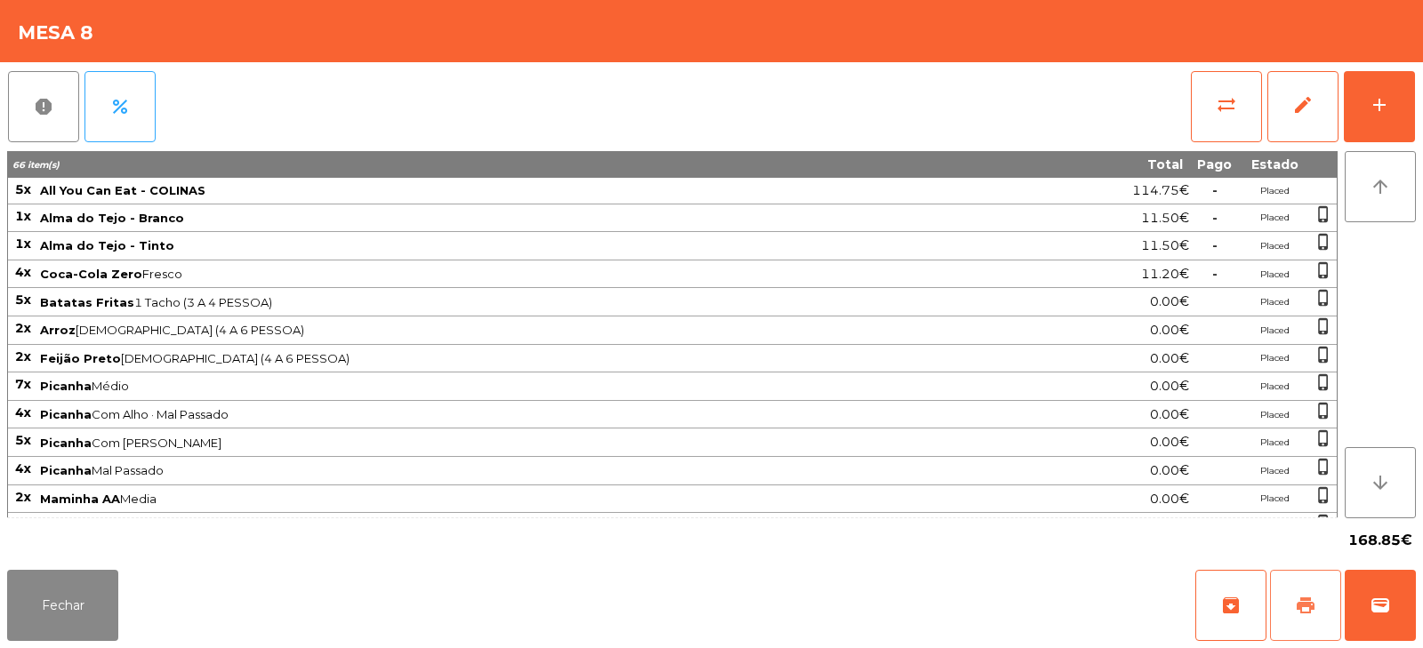
click at [1315, 587] on button "print" at bounding box center [1305, 605] width 71 height 71
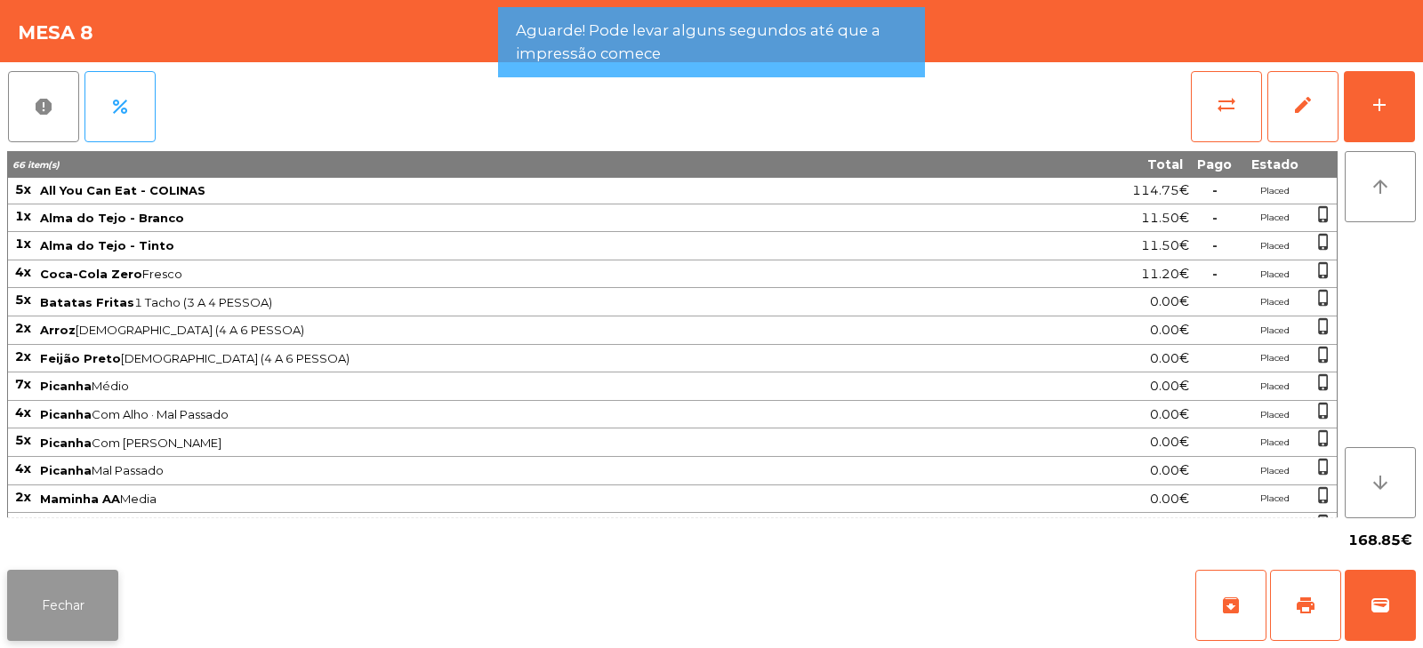
click at [65, 592] on button "Fechar" at bounding box center [62, 605] width 111 height 71
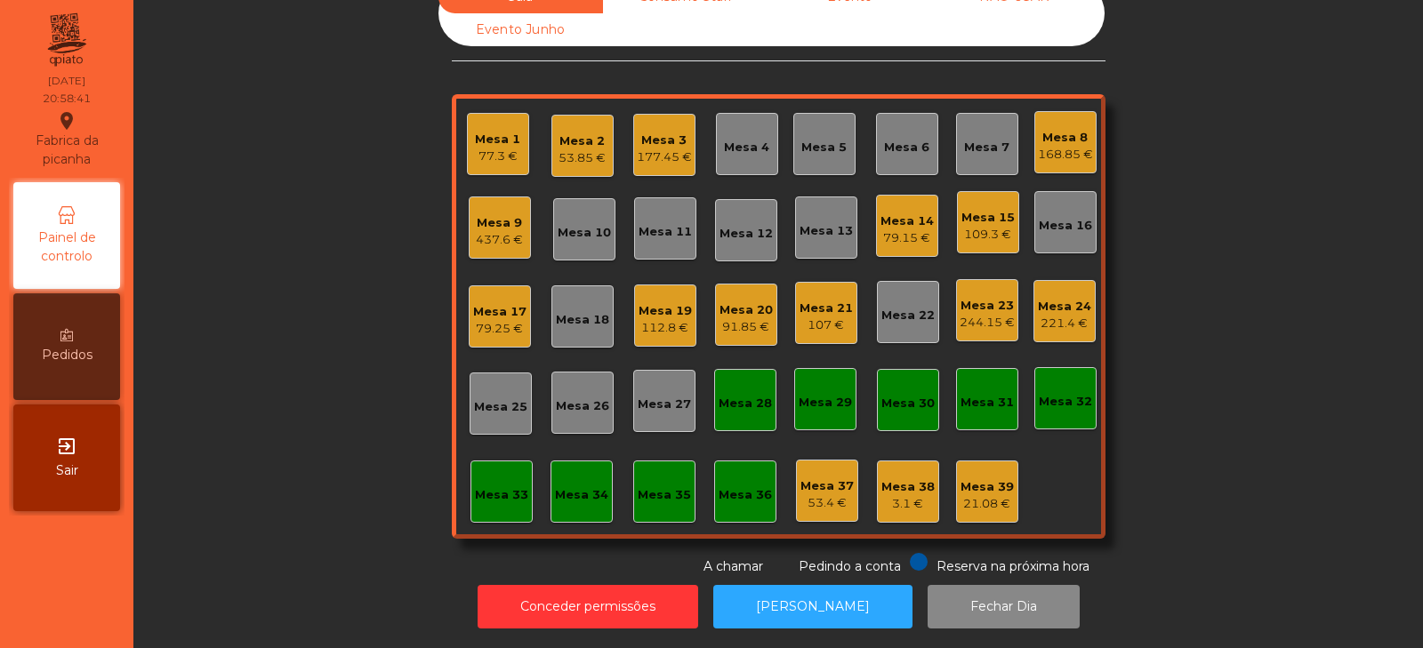
click at [1069, 146] on div "168.85 €" at bounding box center [1065, 155] width 55 height 18
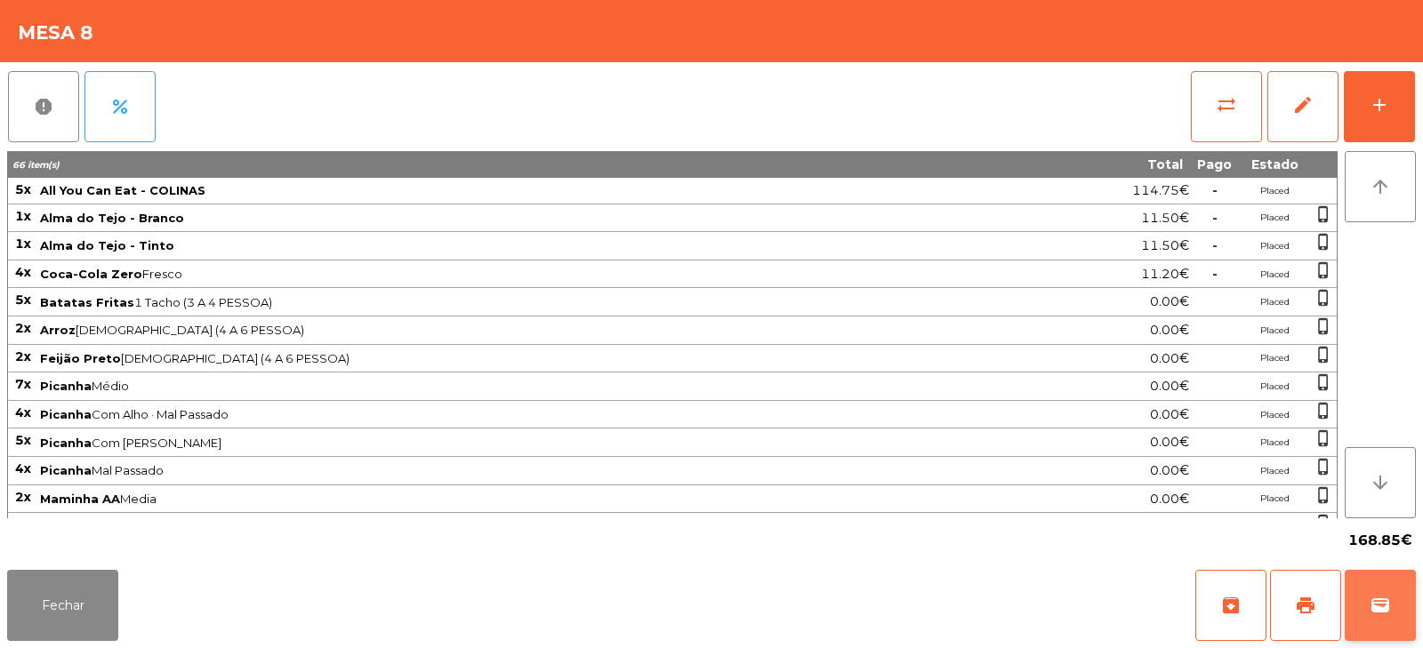
click at [1376, 613] on span "wallet" at bounding box center [1380, 605] width 21 height 21
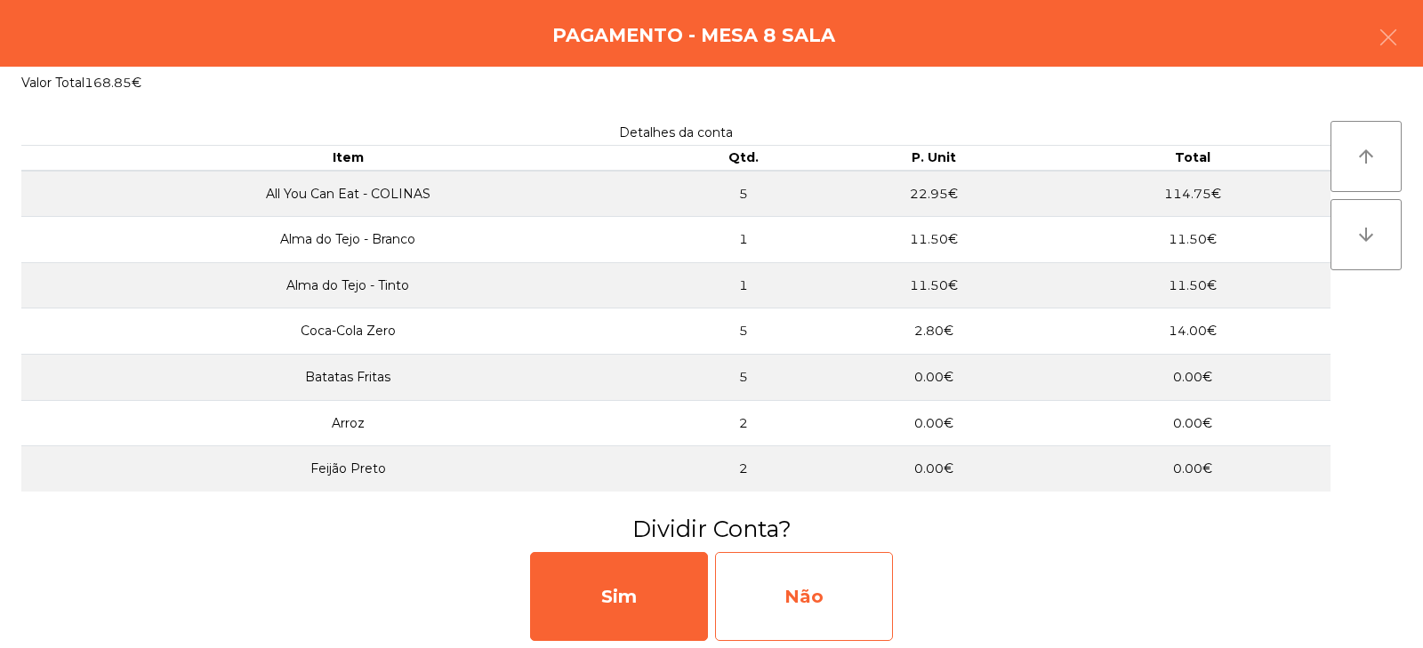
click at [807, 594] on div "Não" at bounding box center [804, 596] width 178 height 89
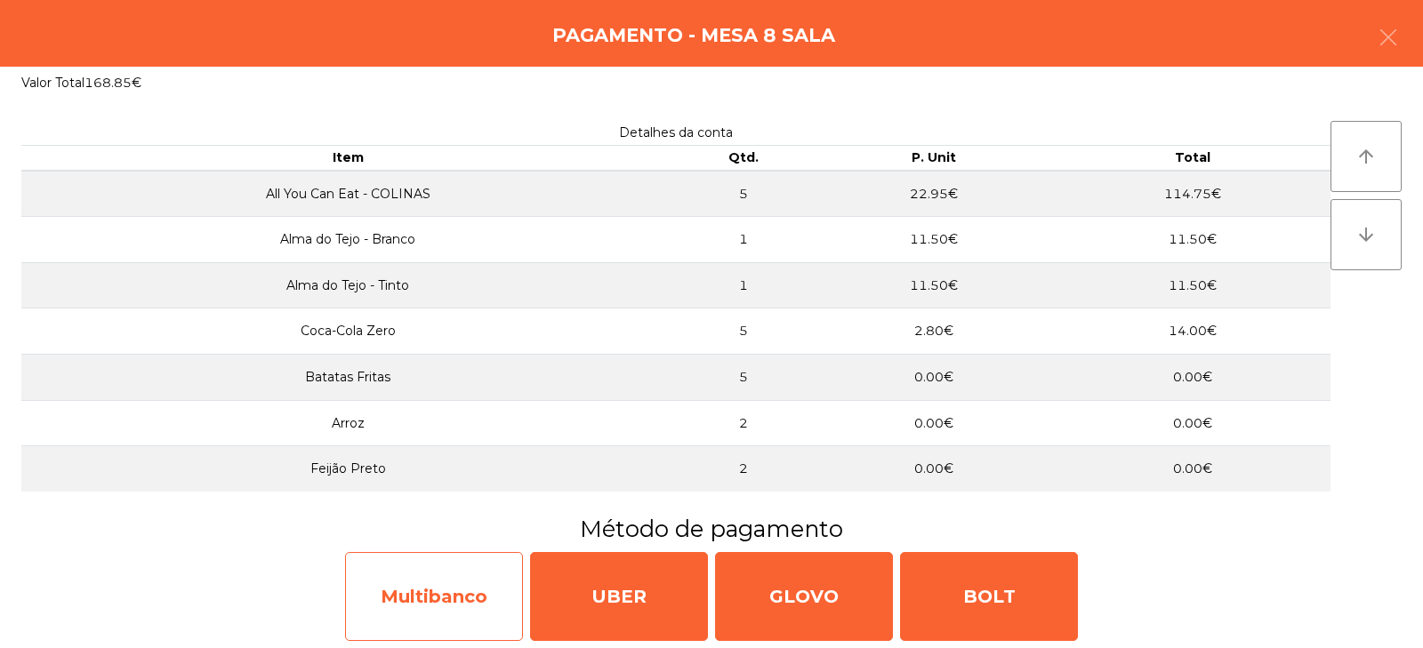
click at [423, 615] on div "Multibanco" at bounding box center [434, 596] width 178 height 89
select select "**"
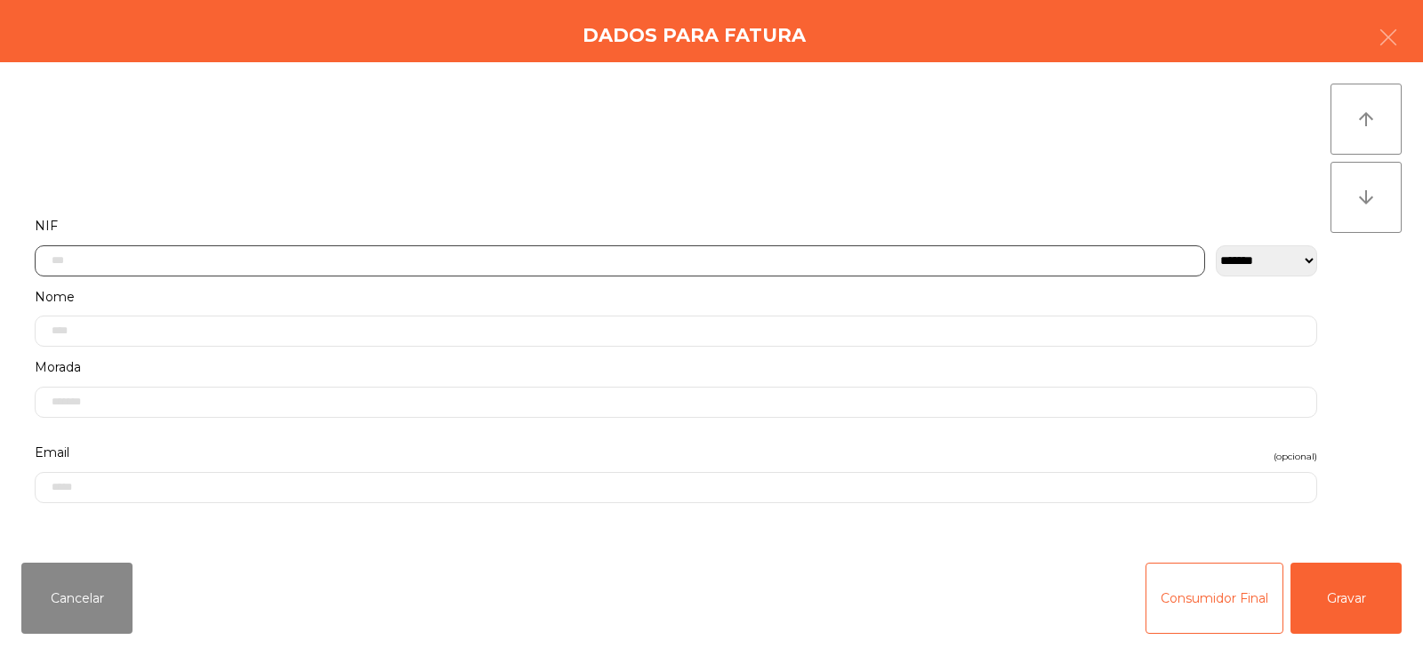
click at [399, 255] on input "text" at bounding box center [620, 261] width 1171 height 31
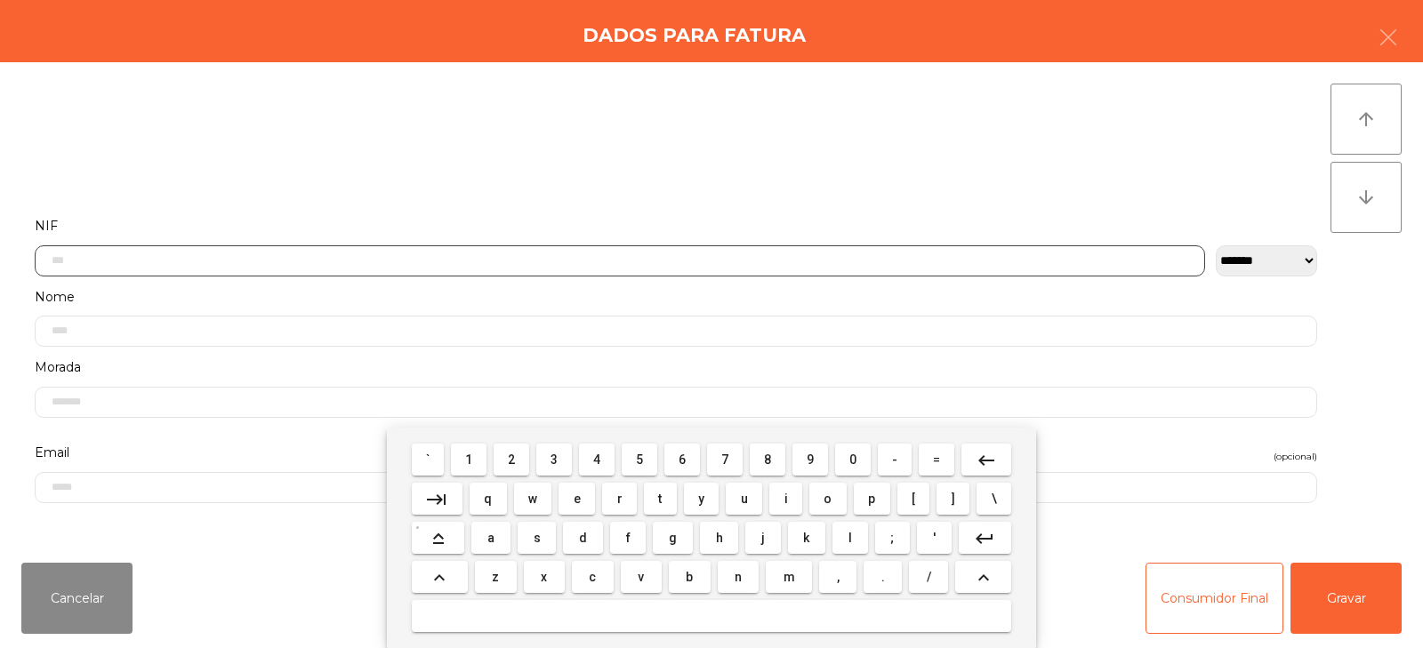
scroll to position [130, 0]
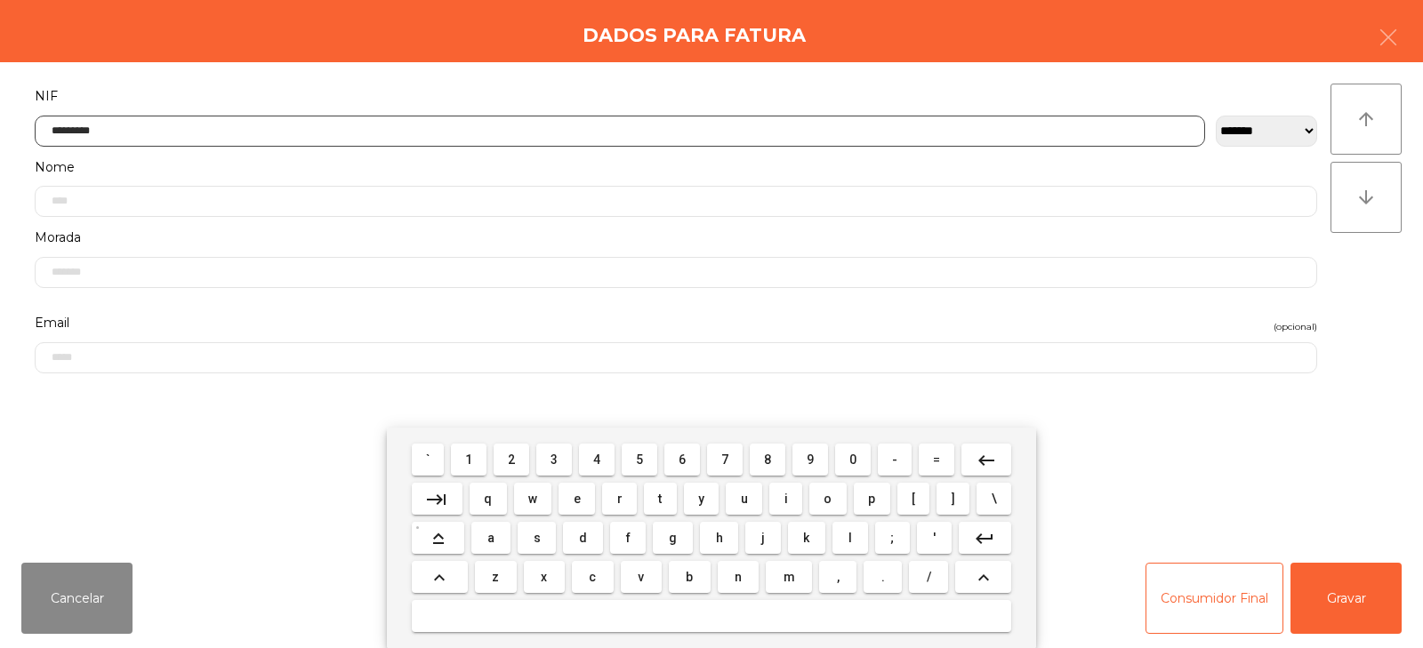
type input "*********"
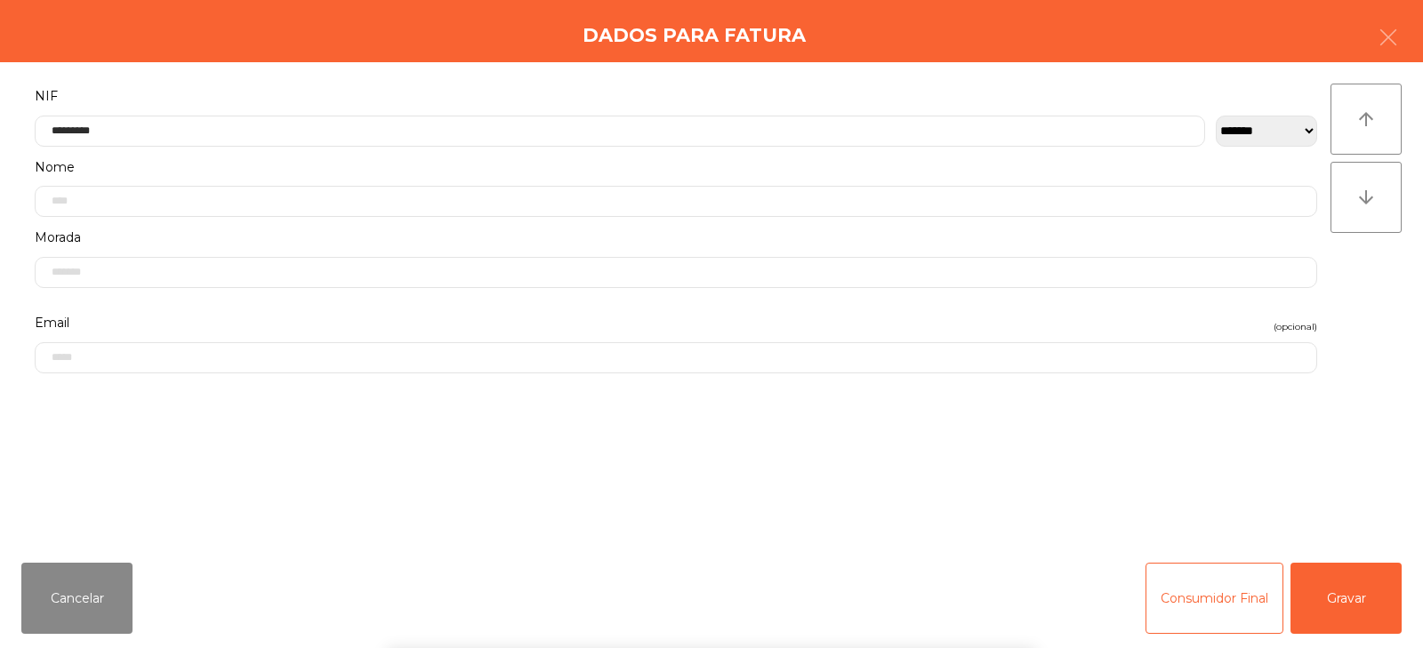
click at [1358, 583] on div "` 1 2 3 4 5 6 7 8 9 0 - = keyboard_backspace keyboard_tab q w e r t y u i o p […" at bounding box center [711, 538] width 1423 height 221
click at [1363, 578] on button "Gravar" at bounding box center [1346, 598] width 111 height 71
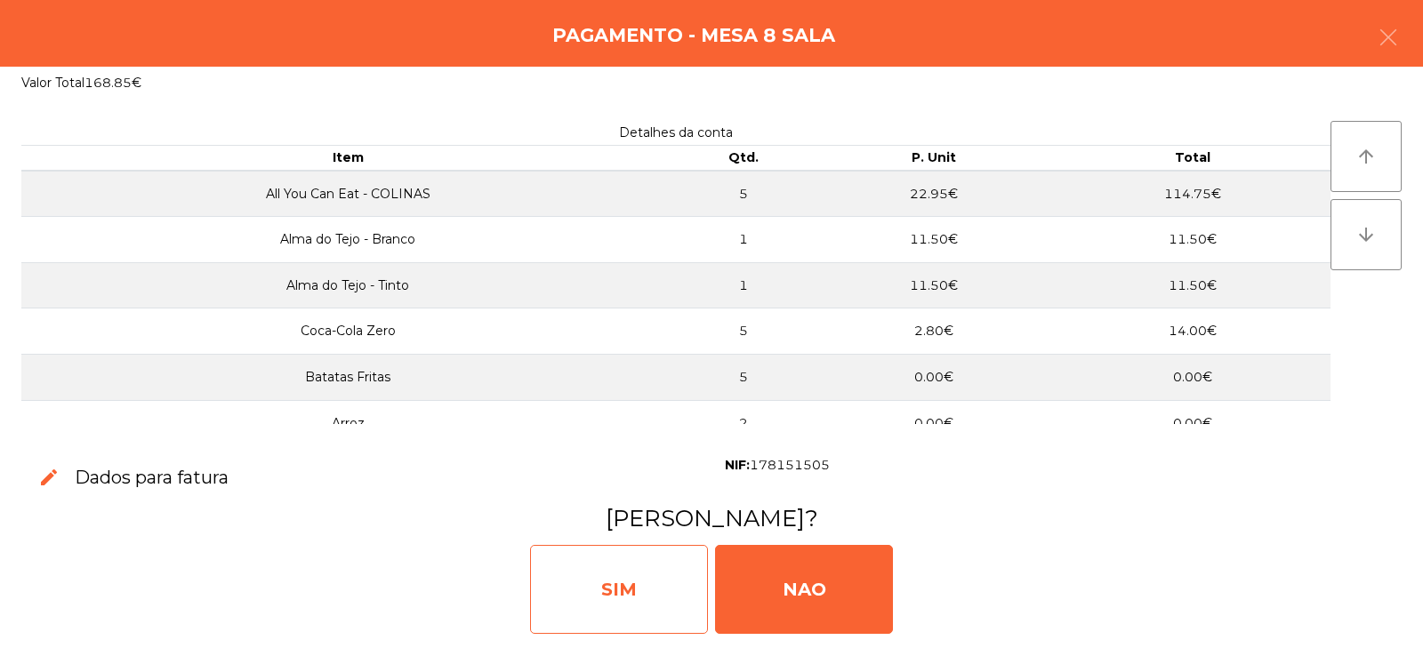
click at [612, 572] on div "SIM" at bounding box center [619, 589] width 178 height 89
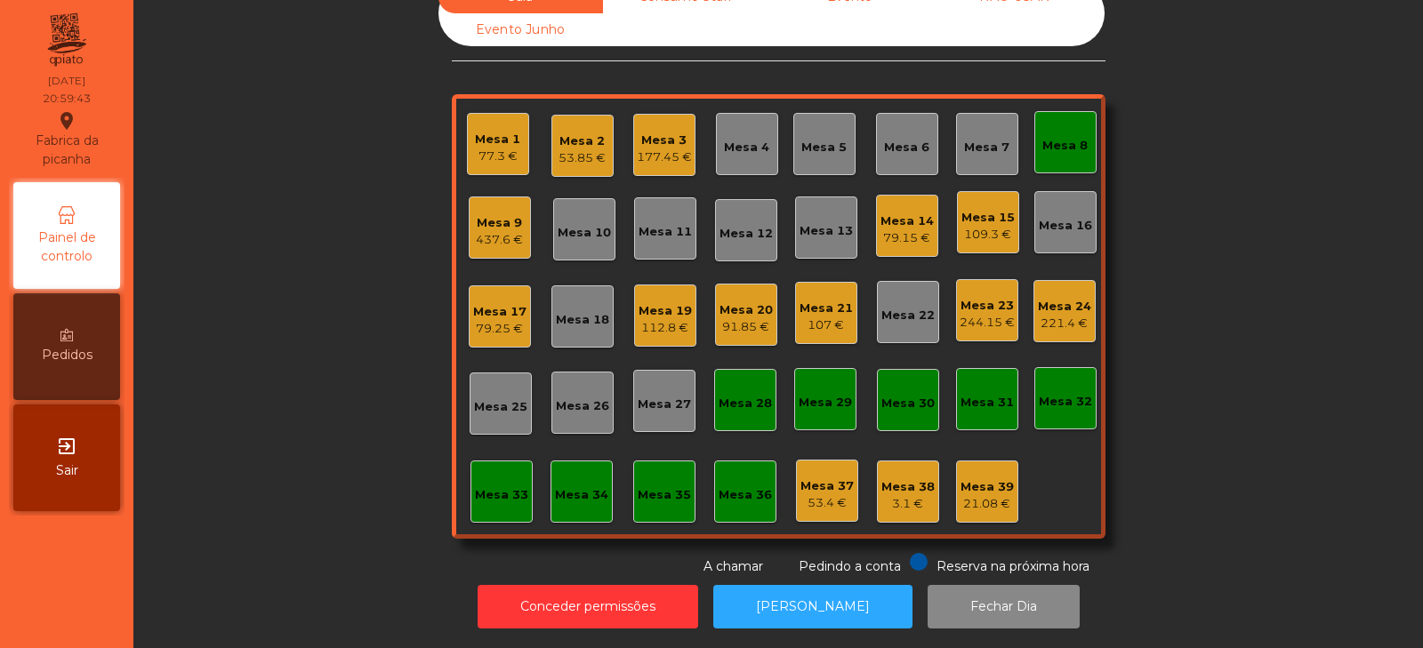
click at [1059, 143] on div "Mesa 8" at bounding box center [1066, 142] width 62 height 62
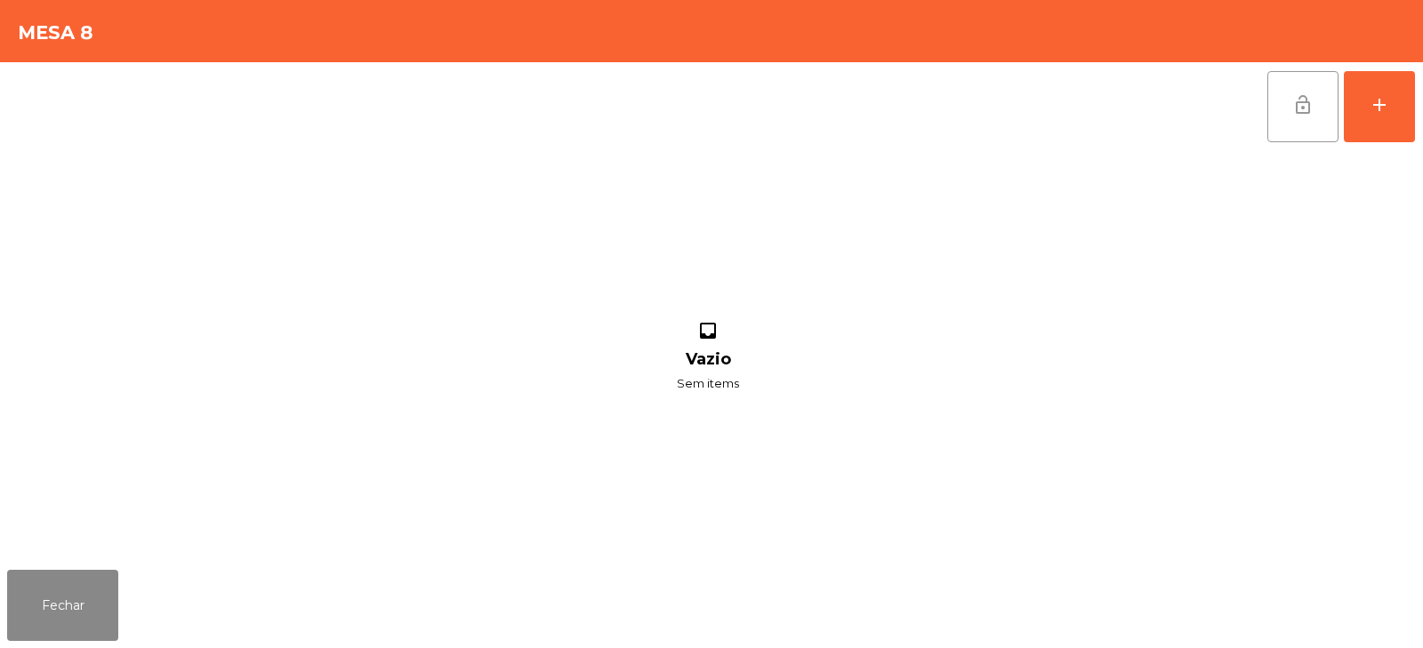
click at [1296, 109] on span "lock_open" at bounding box center [1303, 104] width 21 height 21
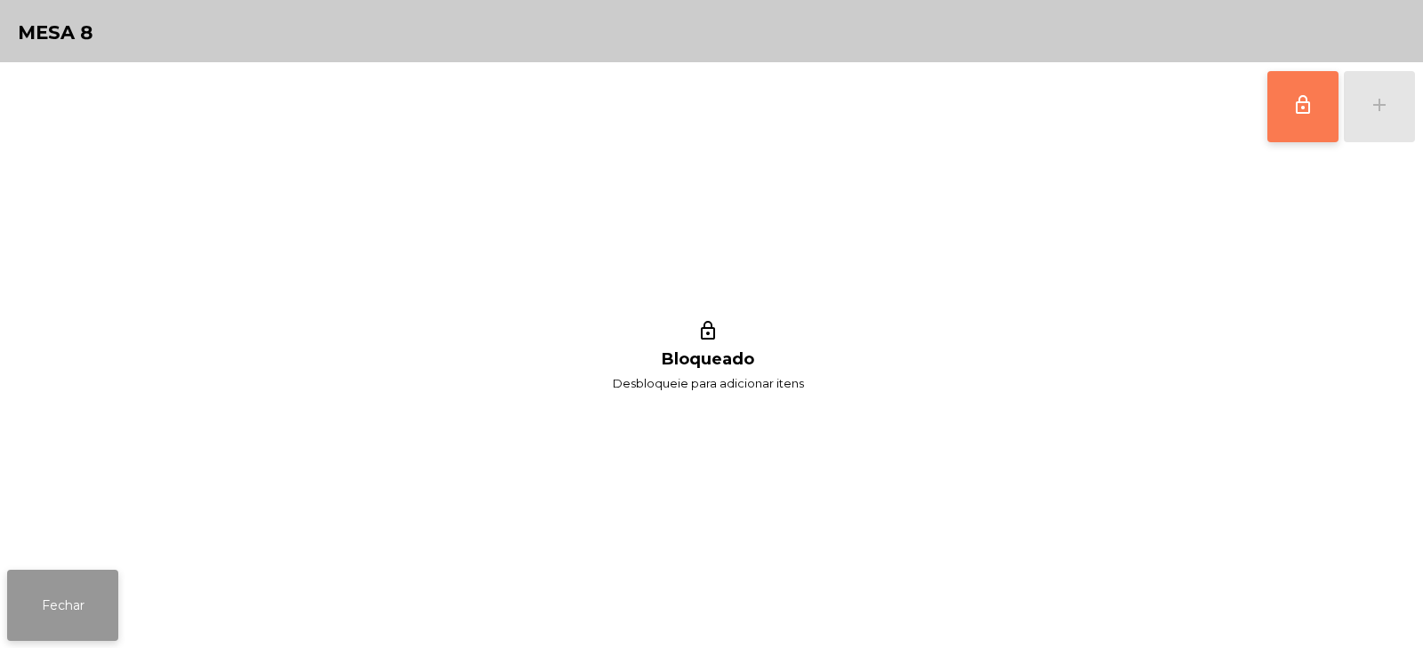
click at [72, 629] on button "Fechar" at bounding box center [62, 605] width 111 height 71
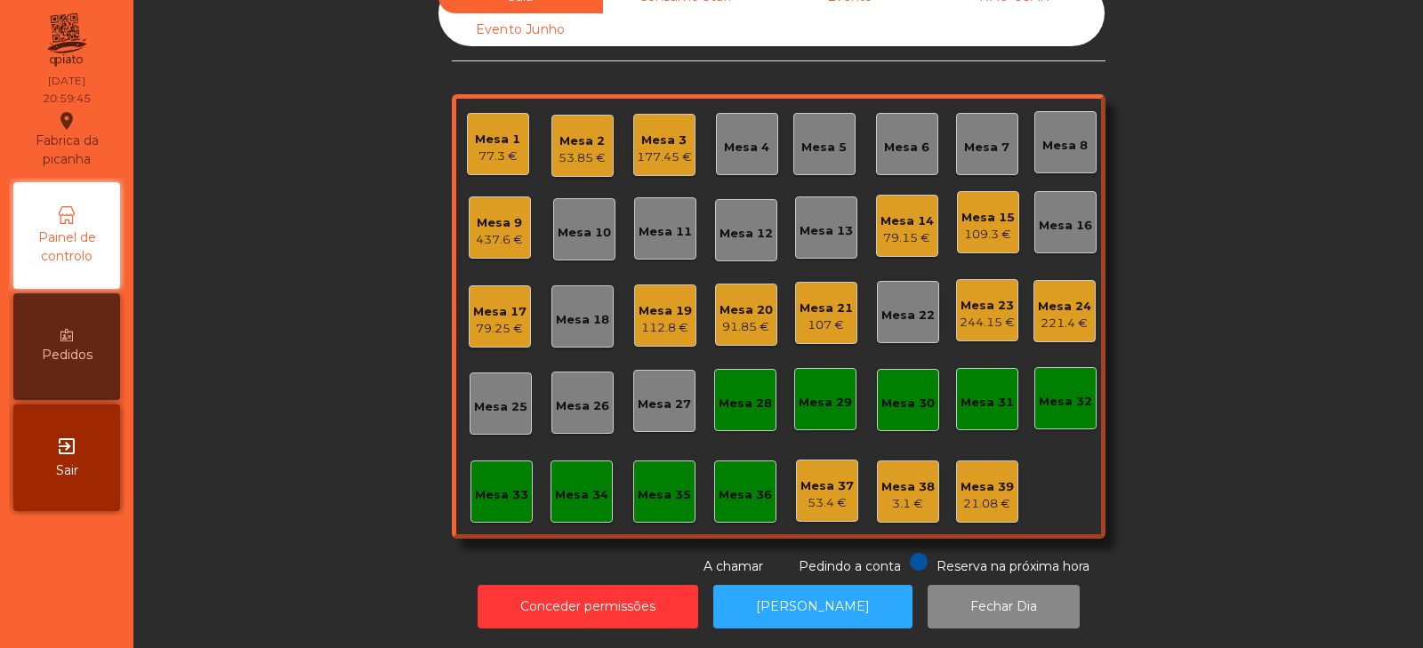
click at [226, 316] on div "Sala Consumo Staff Evento NÃO USAR Evento Junho Mesa 1 77.3 € Mesa 2 53.85 € Me…" at bounding box center [778, 278] width 1242 height 596
click at [269, 461] on div "Sala Consumo Staff Evento NÃO USAR Evento Junho Mesa 1 77.3 € Mesa 2 53.85 € Me…" at bounding box center [778, 278] width 1242 height 596
click at [730, 304] on div "Mesa 20" at bounding box center [746, 311] width 53 height 18
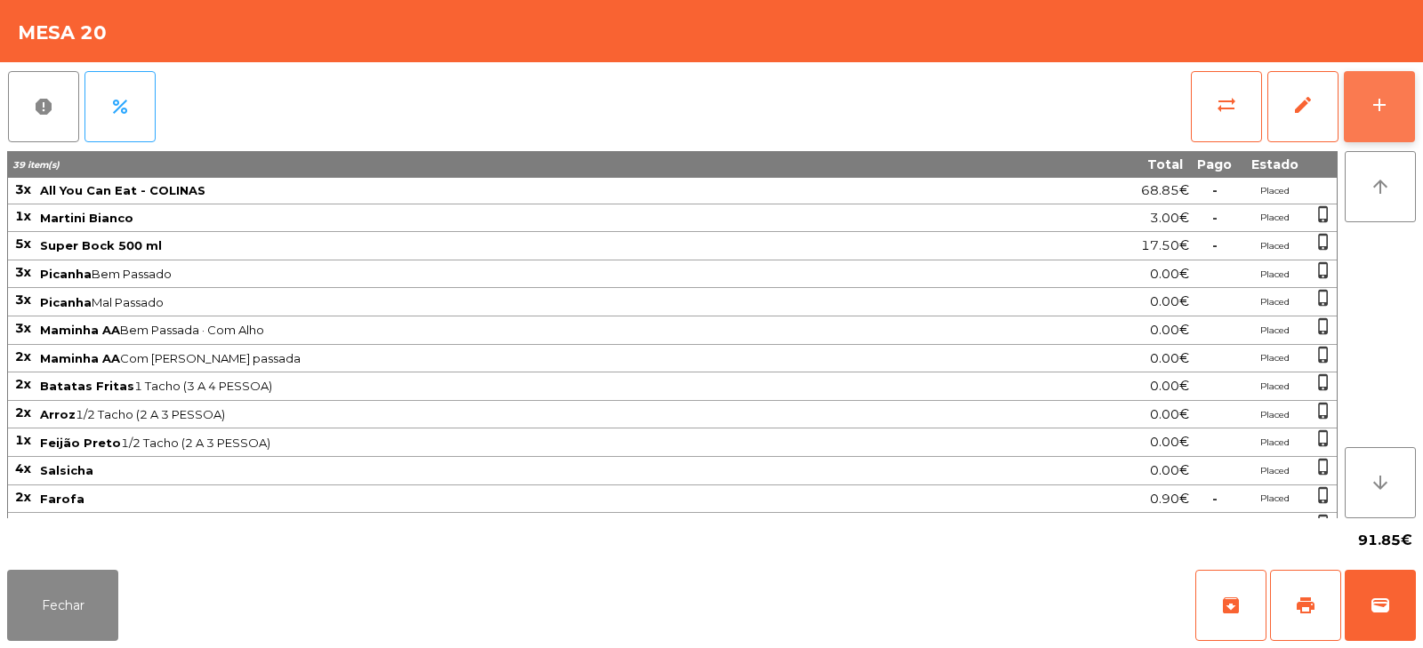
click at [1410, 104] on button "add" at bounding box center [1379, 106] width 71 height 71
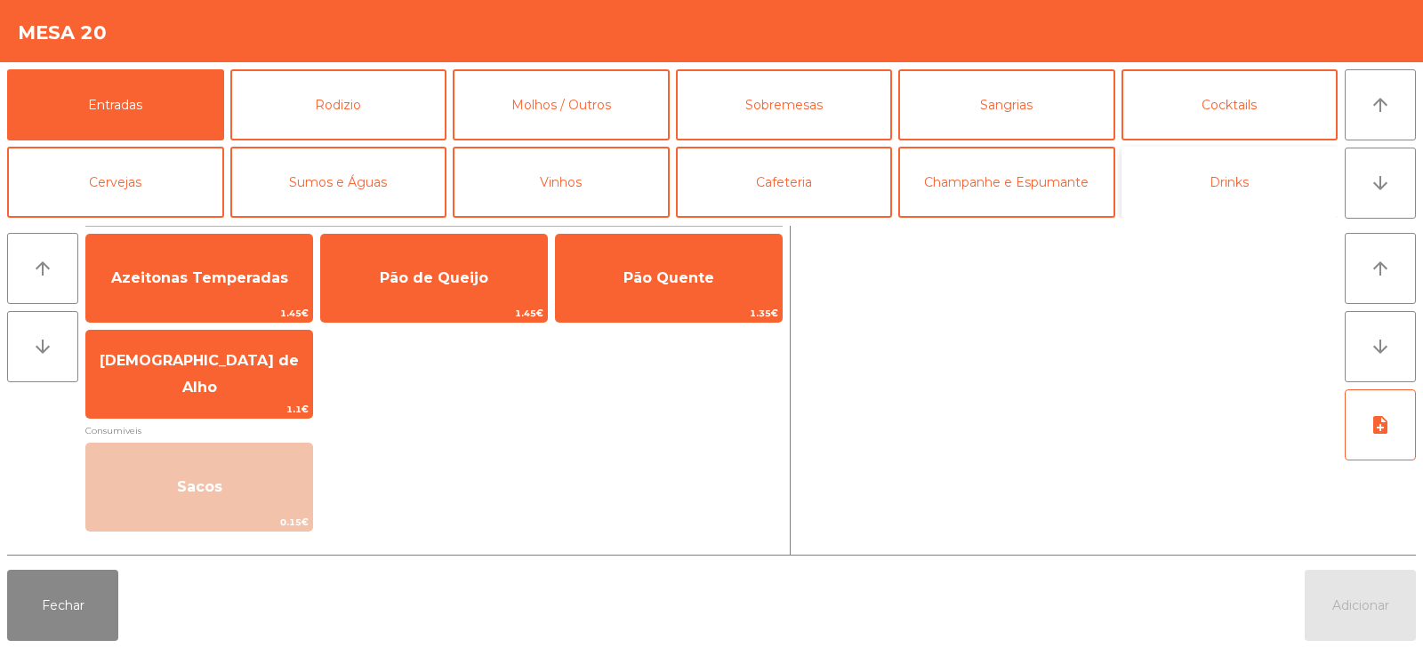
click at [1246, 174] on button "Drinks" at bounding box center [1230, 182] width 217 height 71
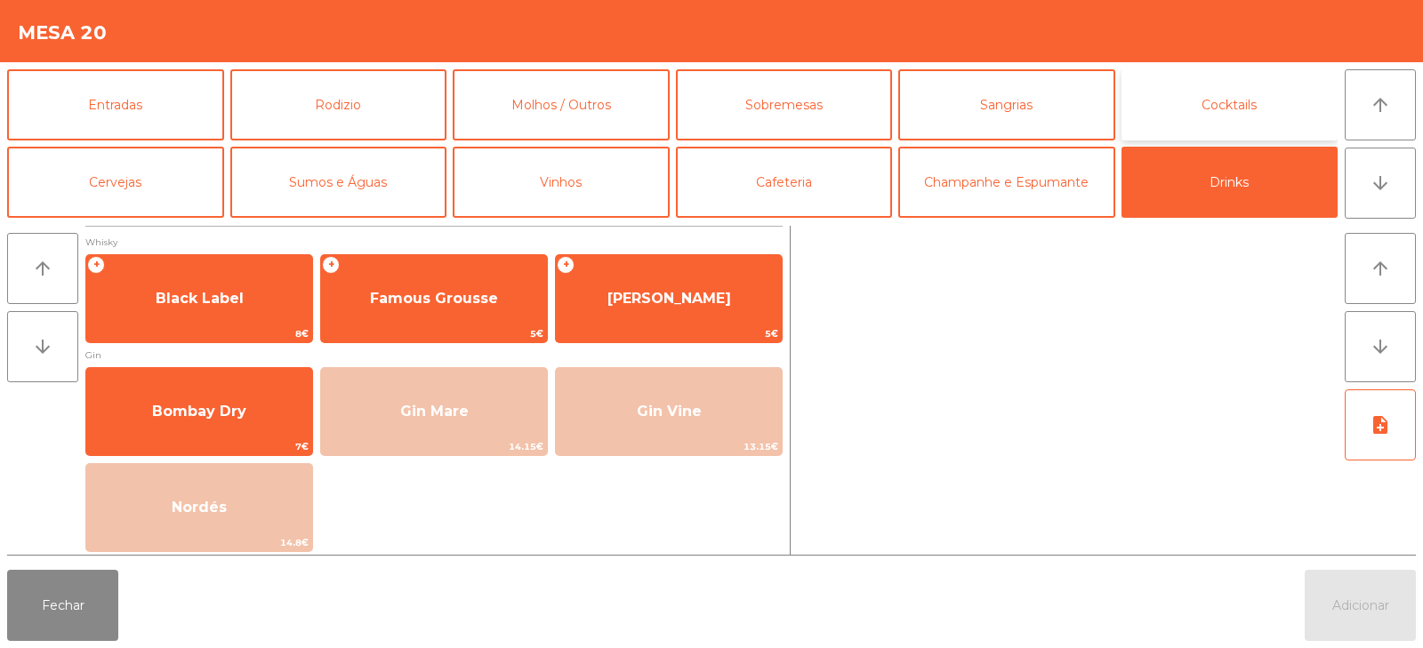
click at [1275, 93] on button "Cocktails" at bounding box center [1230, 104] width 217 height 71
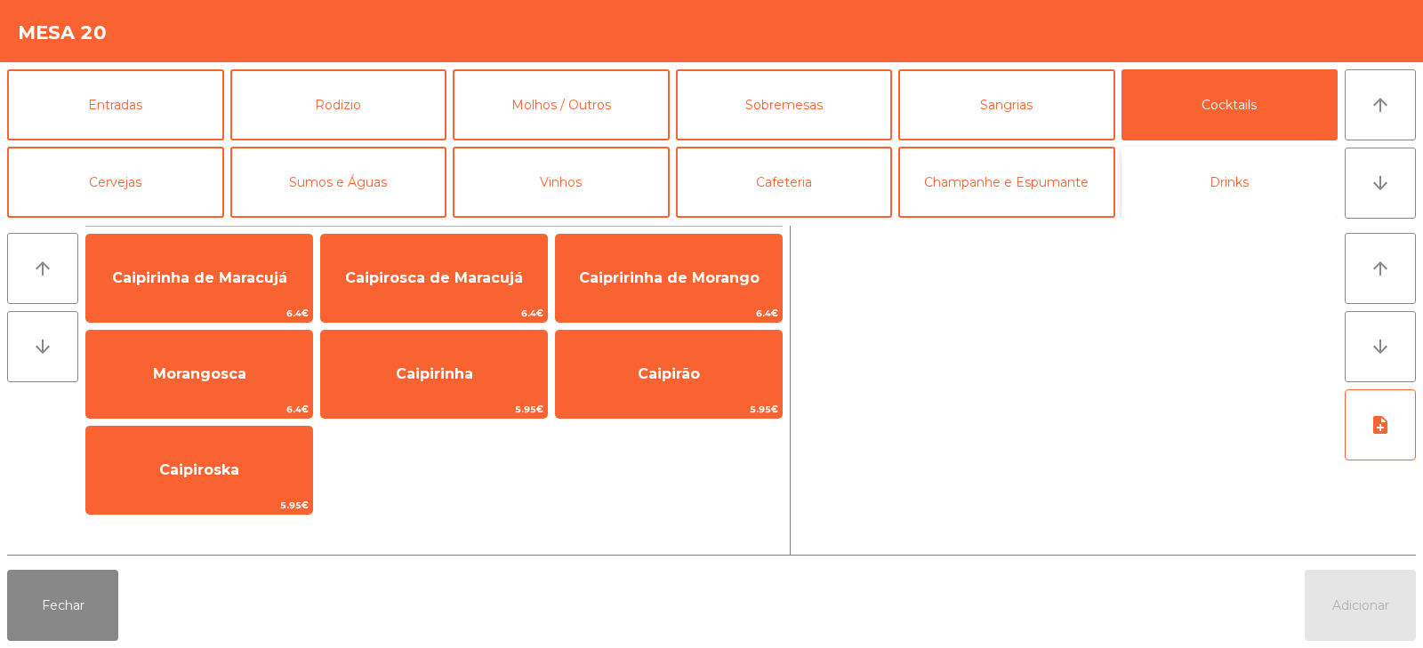
click at [1276, 173] on button "Drinks" at bounding box center [1230, 182] width 217 height 71
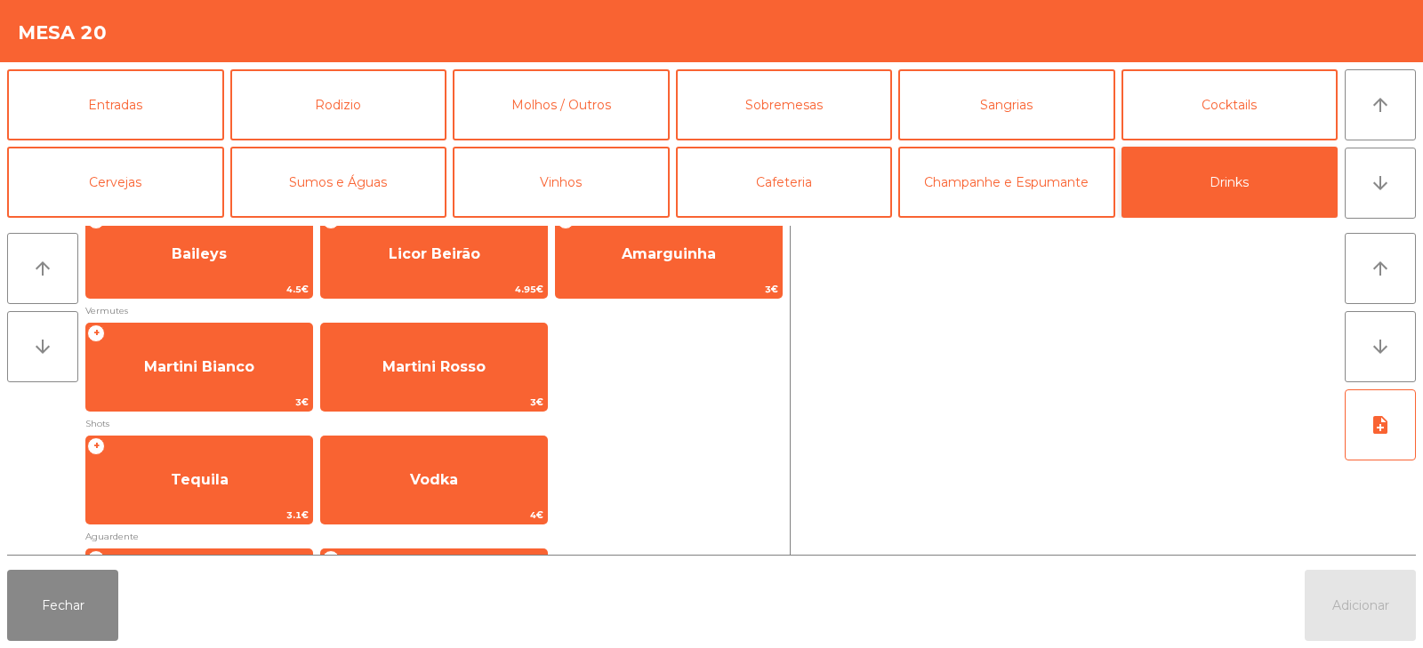
scroll to position [456, 0]
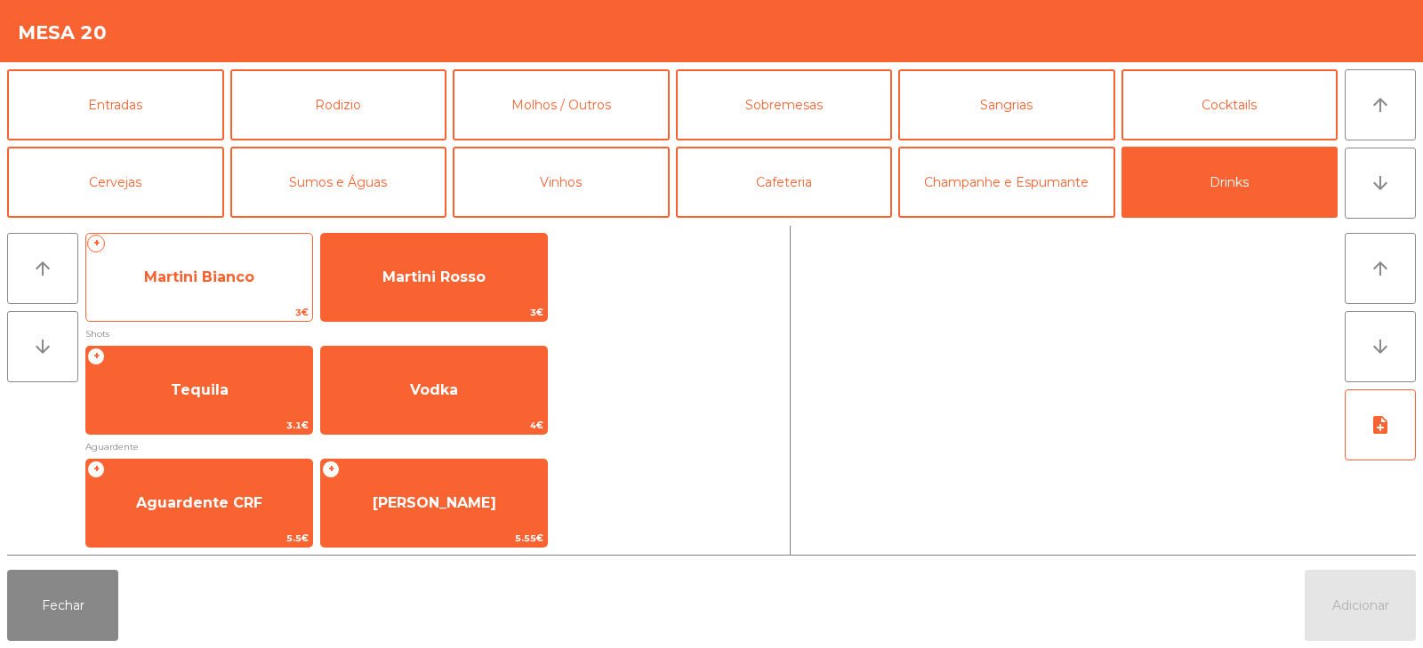
click at [198, 301] on span "Martini Bianco" at bounding box center [199, 278] width 226 height 48
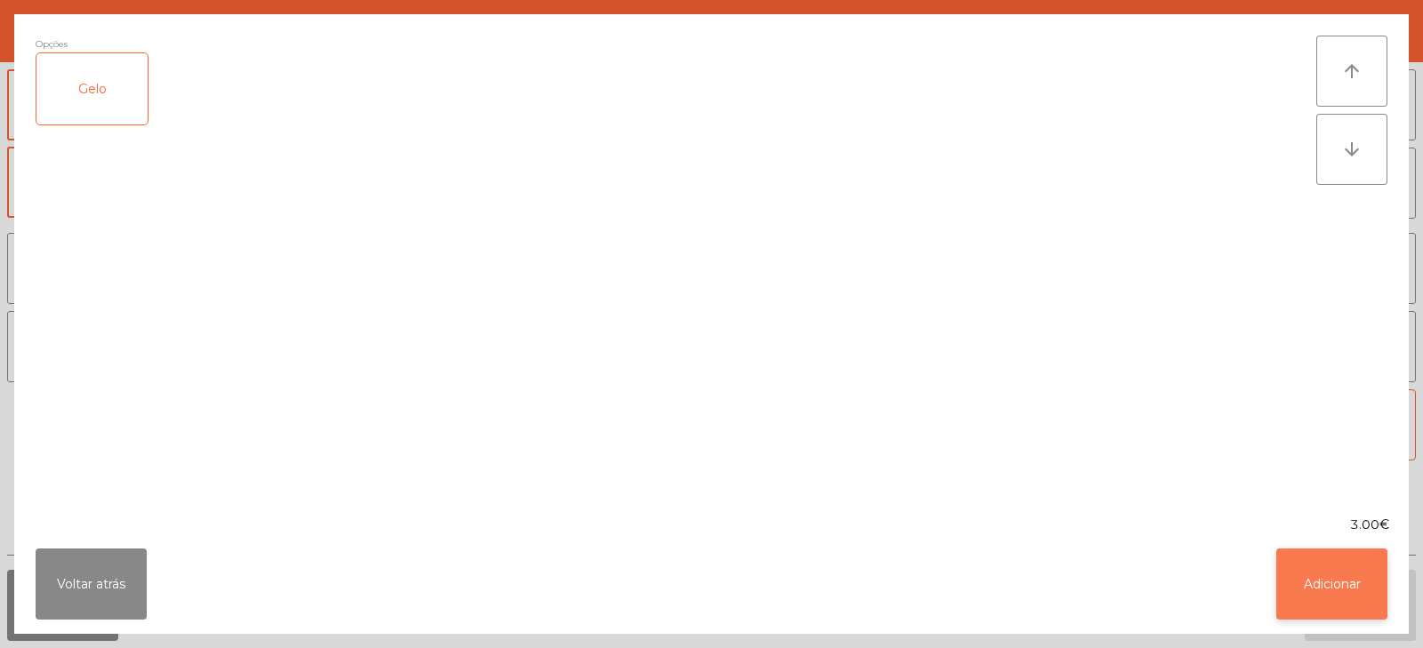
click at [1333, 583] on button "Adicionar" at bounding box center [1332, 584] width 111 height 71
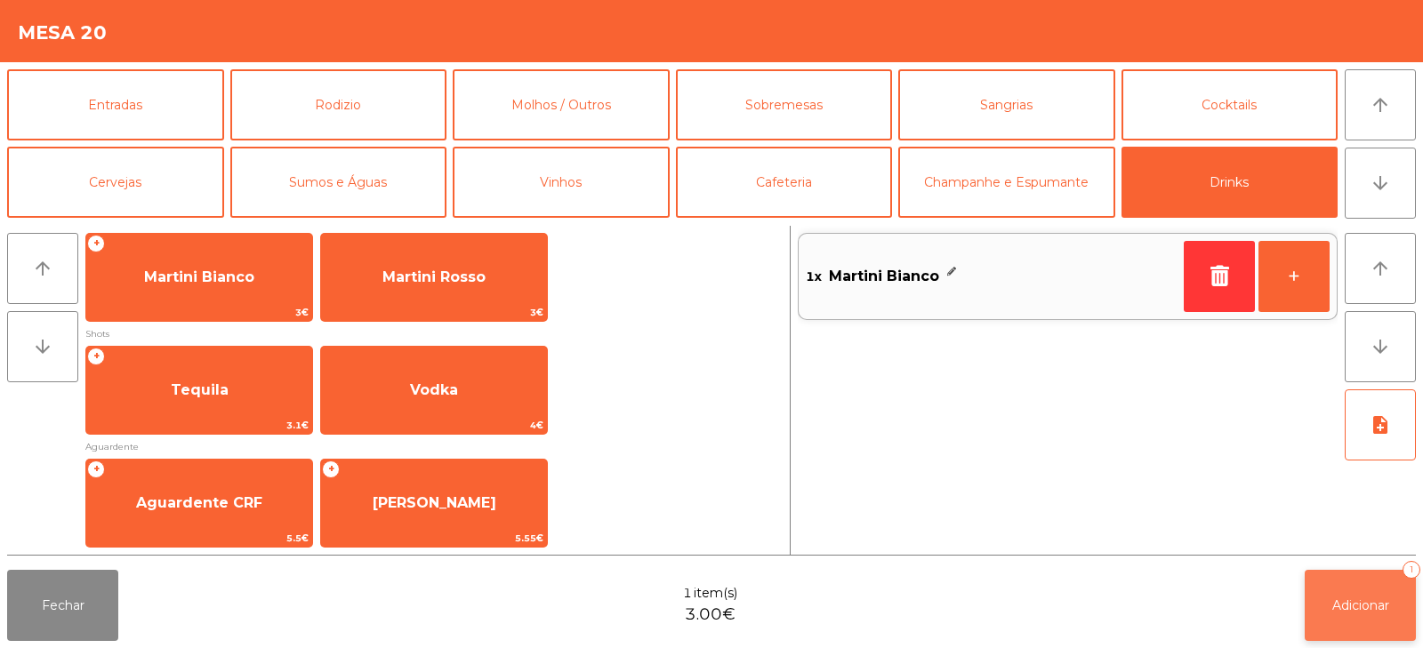
click at [1352, 598] on span "Adicionar" at bounding box center [1361, 606] width 57 height 16
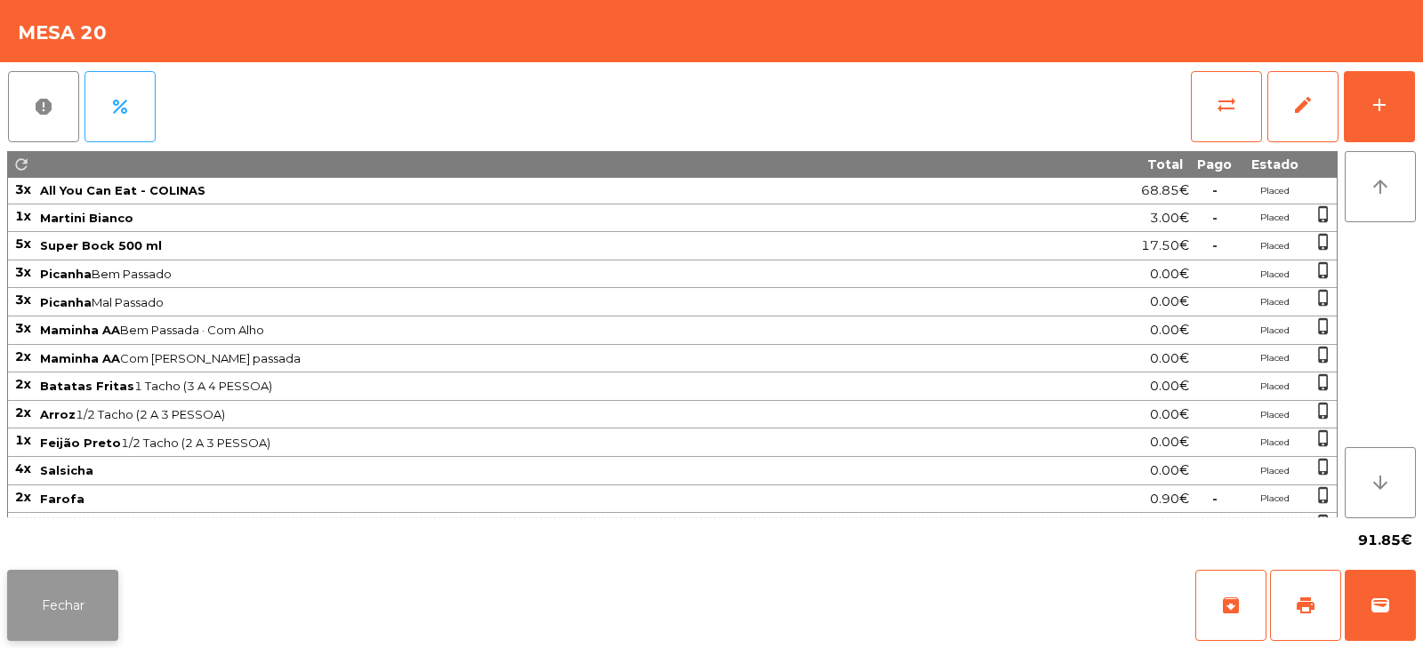
click at [51, 624] on button "Fechar" at bounding box center [62, 605] width 111 height 71
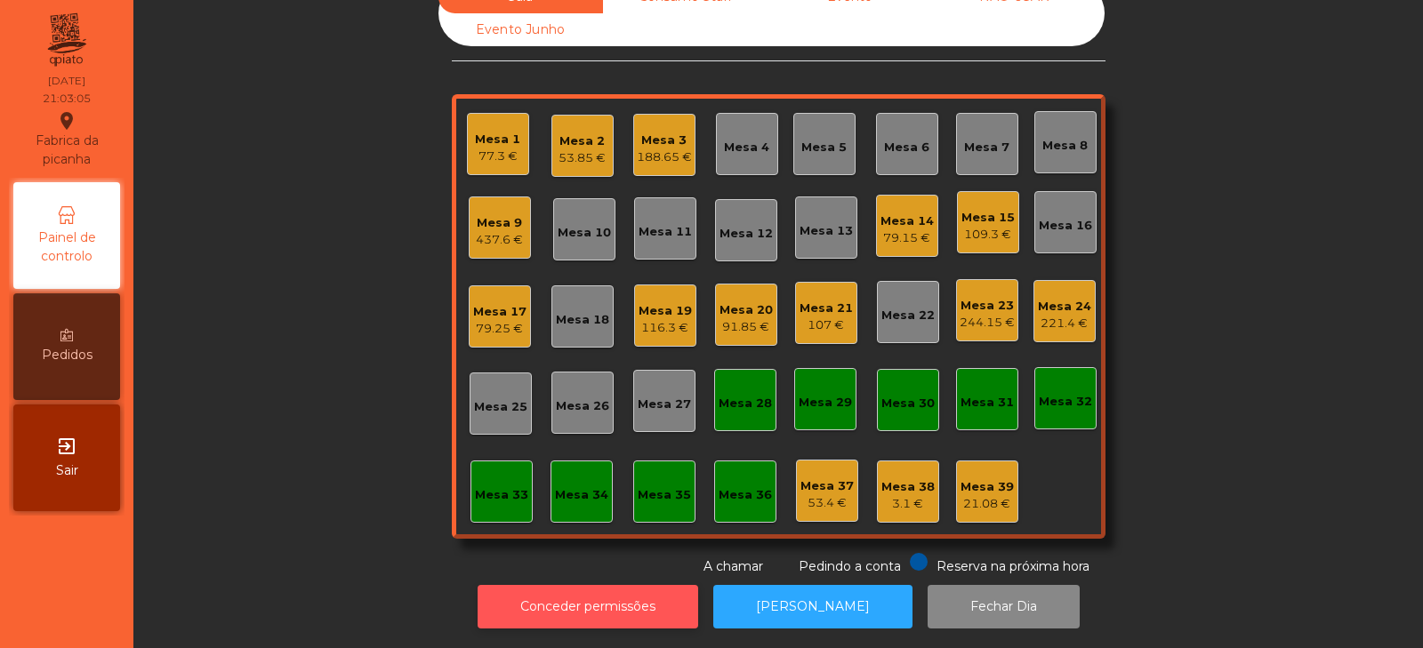
click at [587, 585] on button "Conceder permissões" at bounding box center [588, 607] width 221 height 44
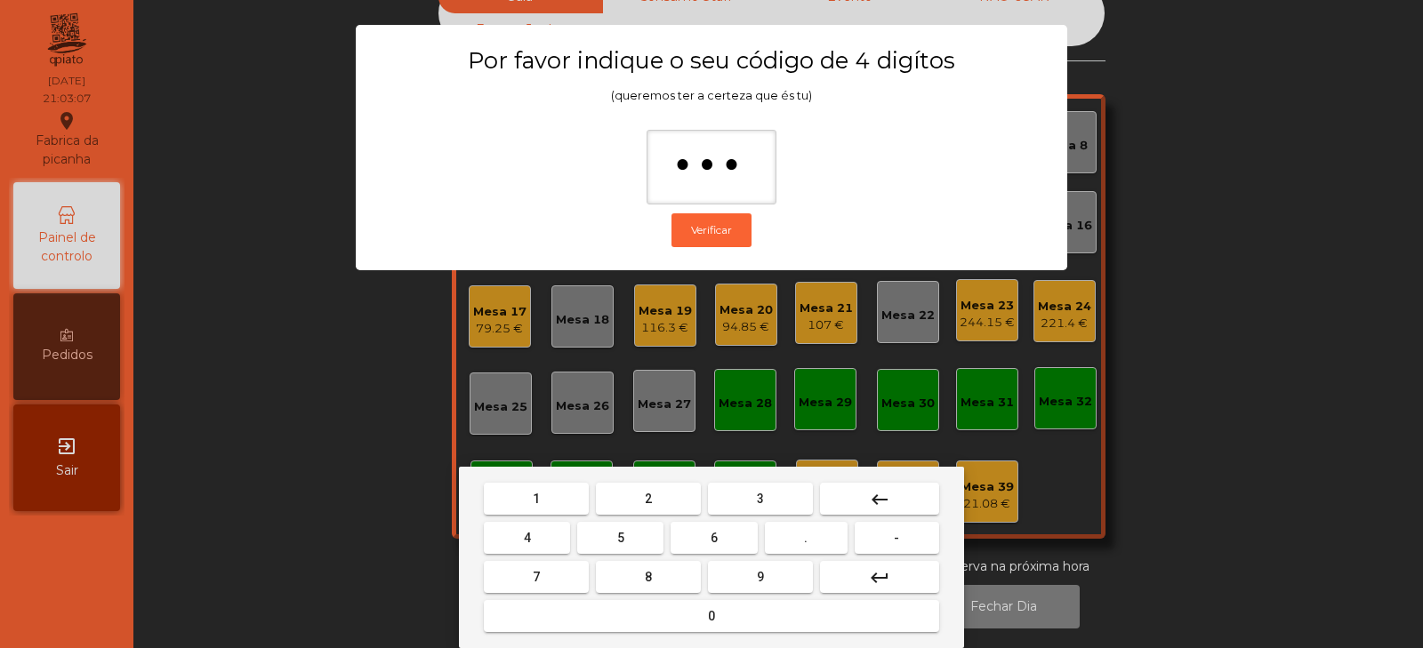
type input "****"
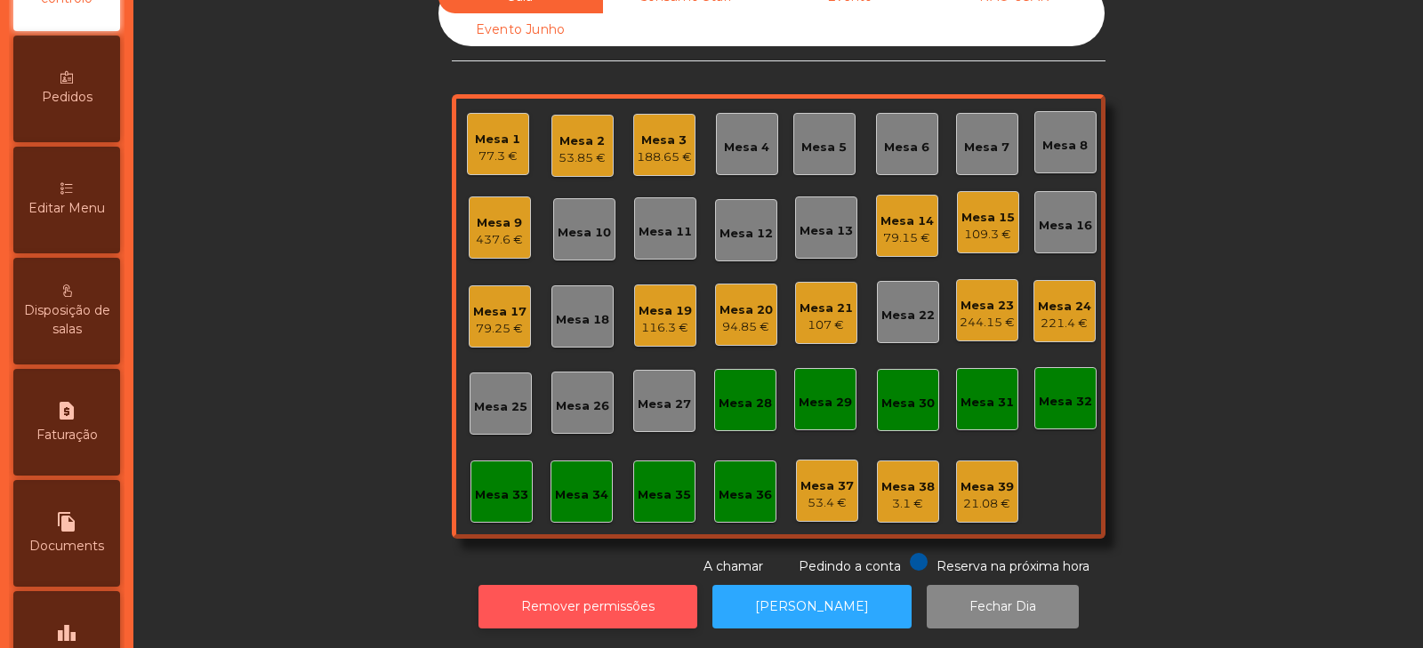
scroll to position [432, 0]
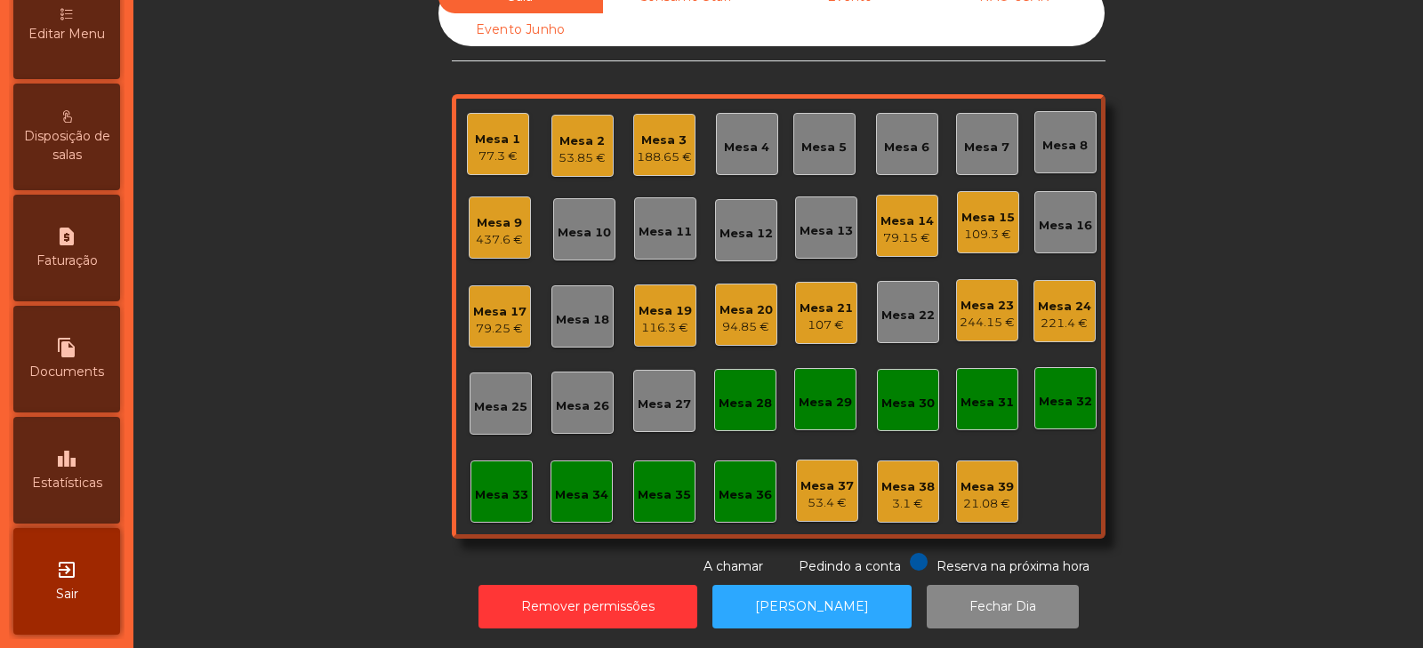
click at [79, 471] on div "leaderboard Estatísticas" at bounding box center [66, 470] width 107 height 107
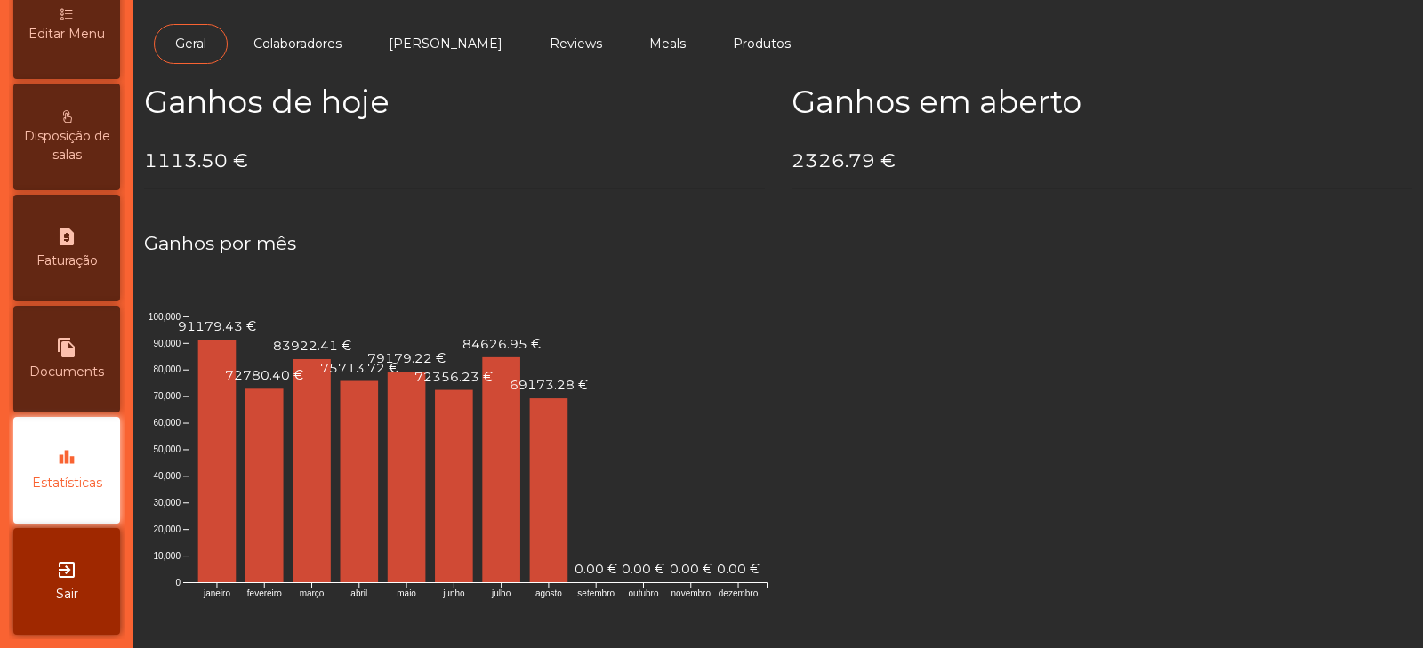
click at [77, 374] on span "Documents" at bounding box center [66, 372] width 75 height 19
select select "*"
select select "****"
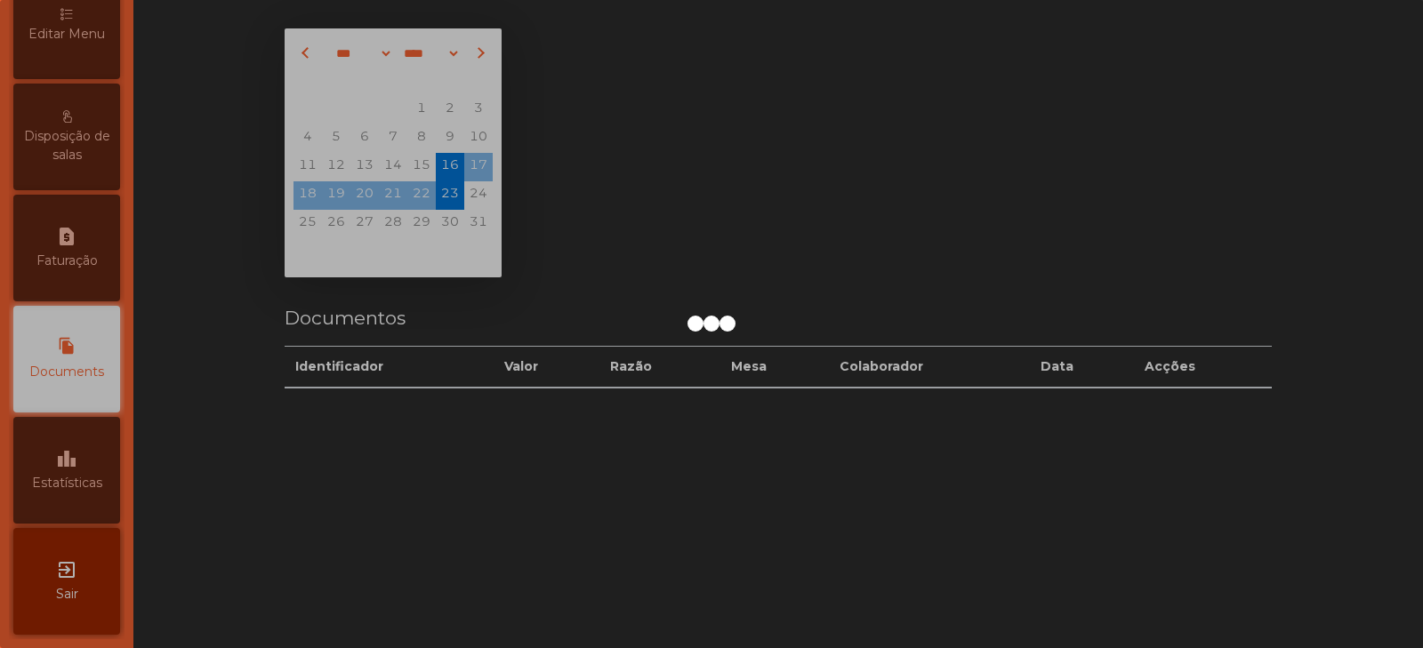
click at [82, 269] on div at bounding box center [711, 324] width 1423 height 648
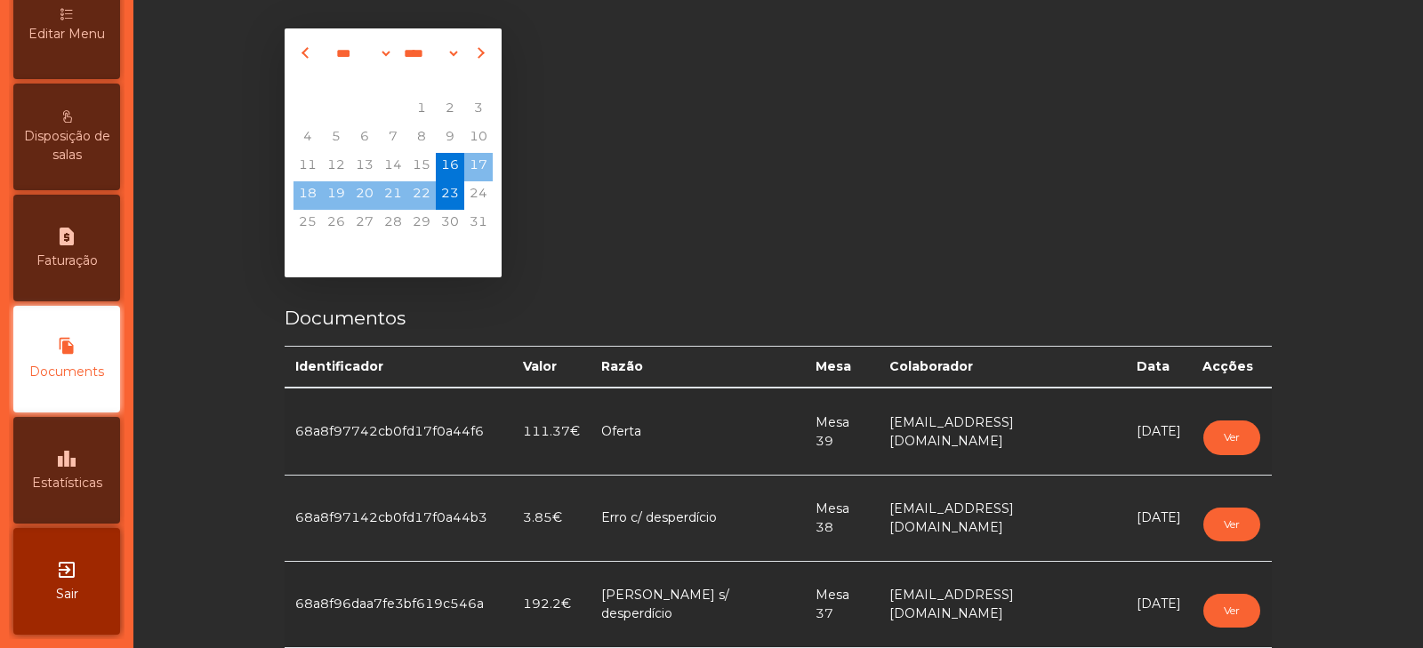
click at [86, 275] on div "request_page Faturação" at bounding box center [66, 248] width 107 height 107
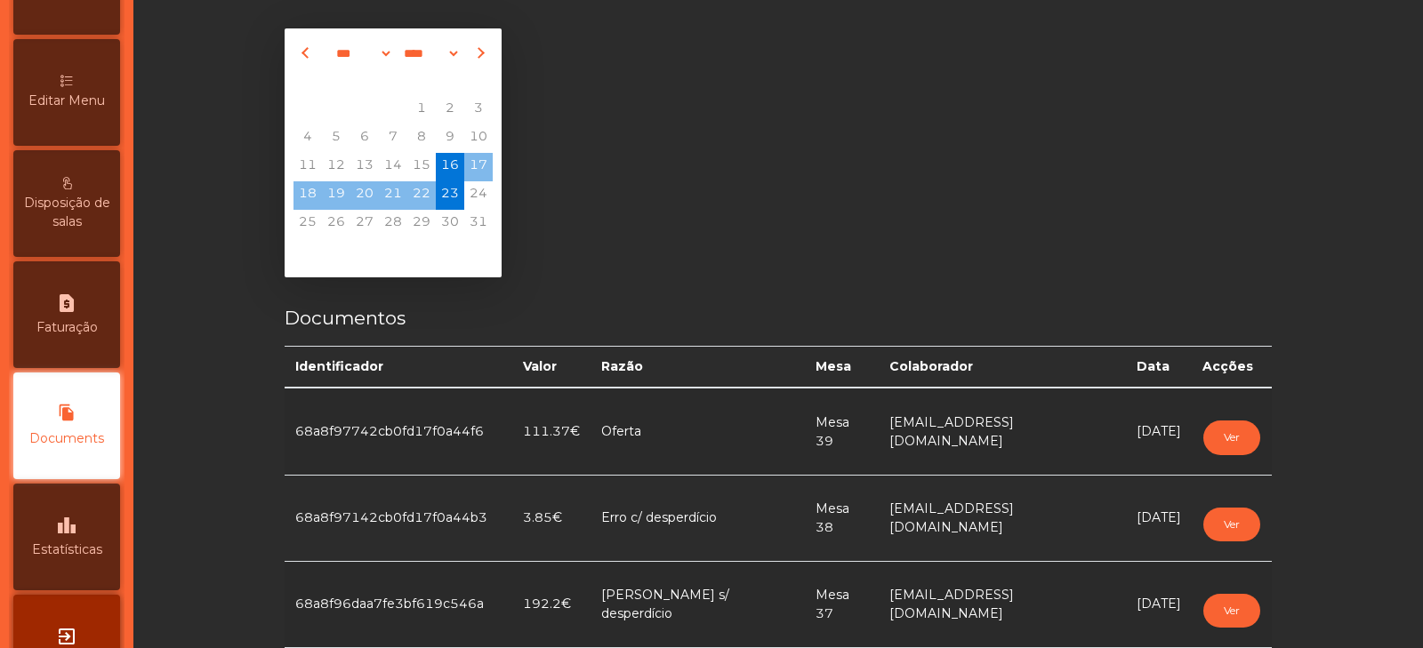
select select "*"
select select "****"
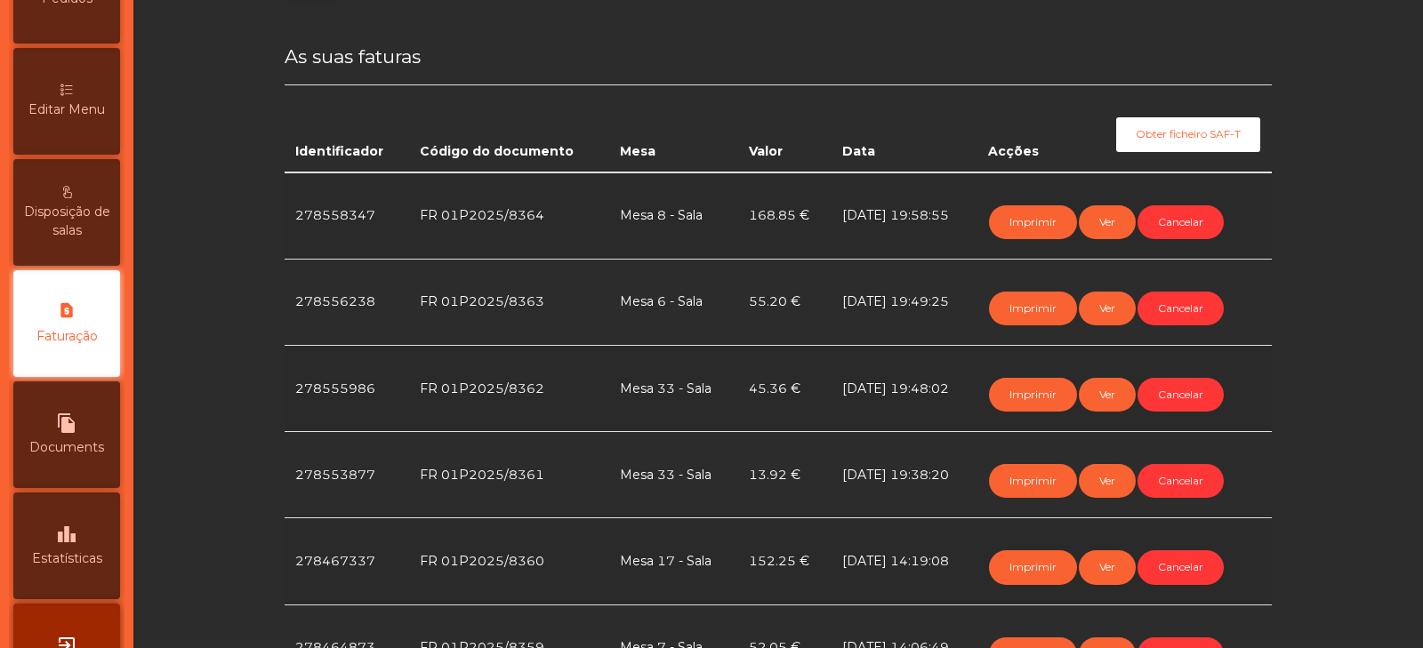
scroll to position [368, 0]
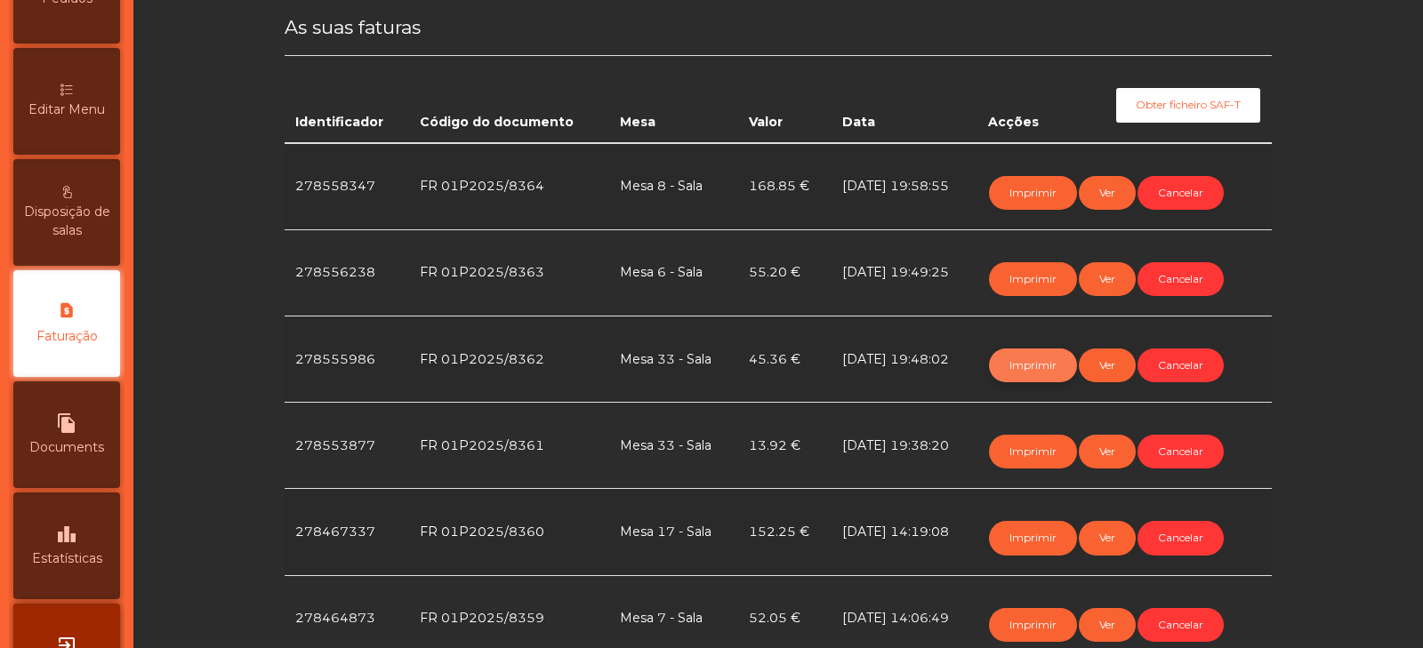
click at [1031, 365] on button "Imprimir" at bounding box center [1033, 366] width 88 height 34
click at [1039, 371] on button "Imprimir" at bounding box center [1033, 366] width 88 height 34
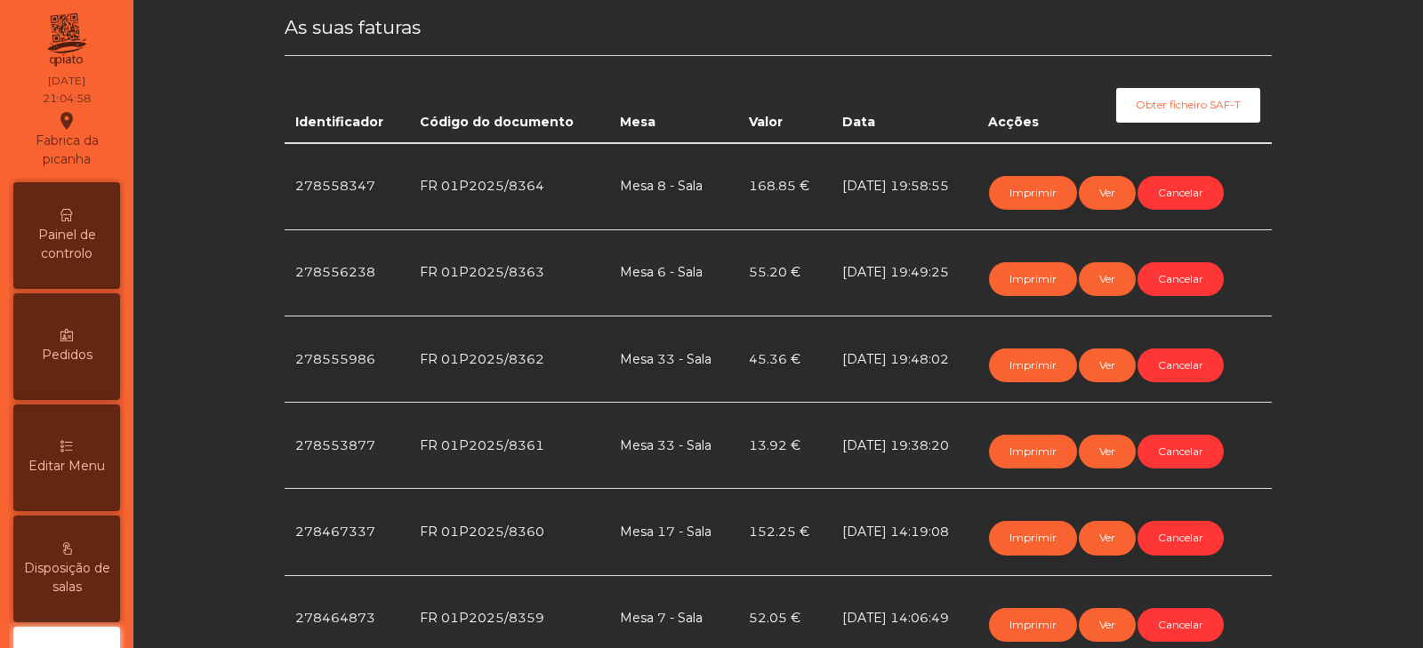
click at [77, 202] on div "Painel de controlo" at bounding box center [66, 235] width 107 height 107
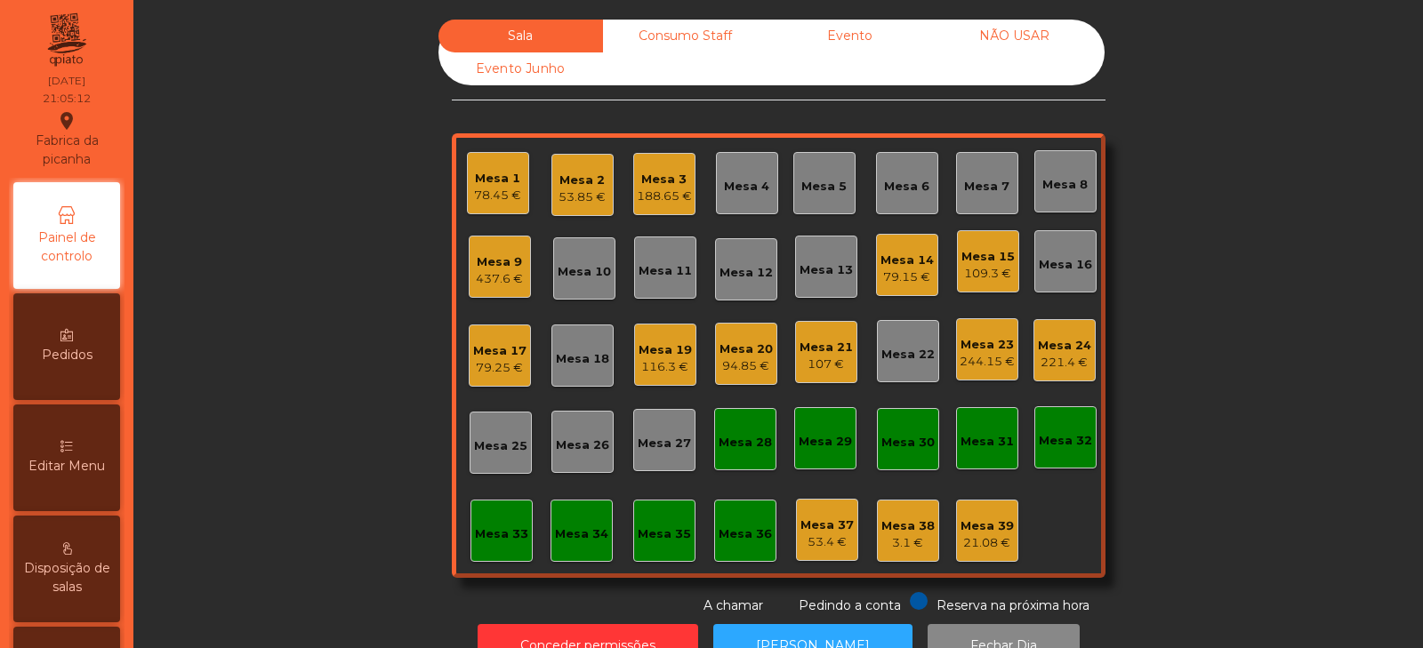
click at [503, 191] on div "78.45 €" at bounding box center [497, 196] width 47 height 18
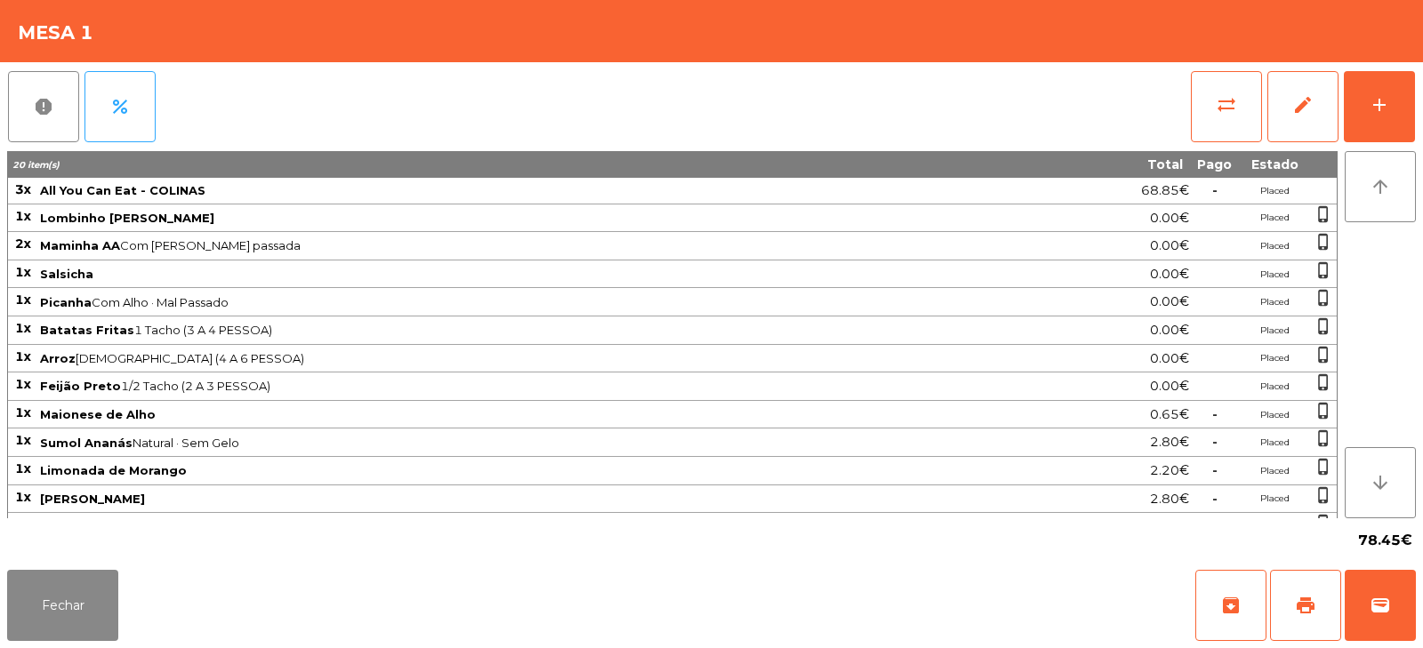
scroll to position [108, 0]
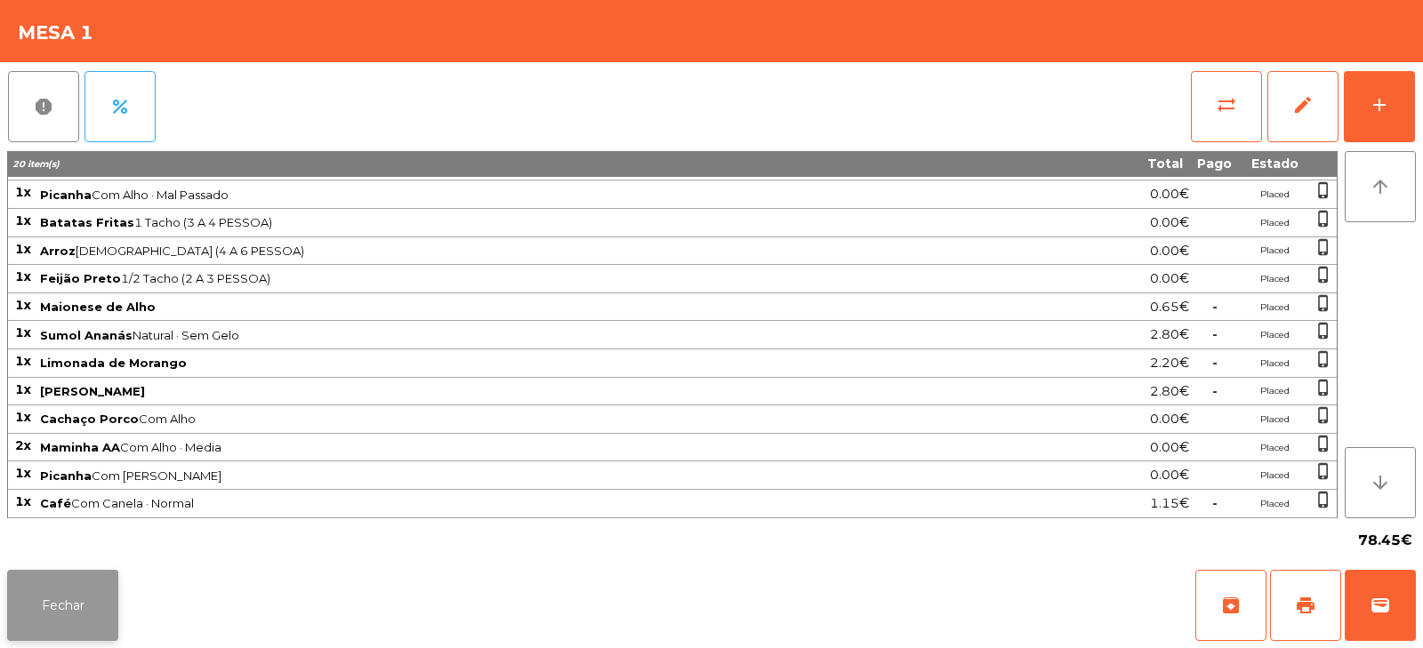
click at [62, 584] on button "Fechar" at bounding box center [62, 605] width 111 height 71
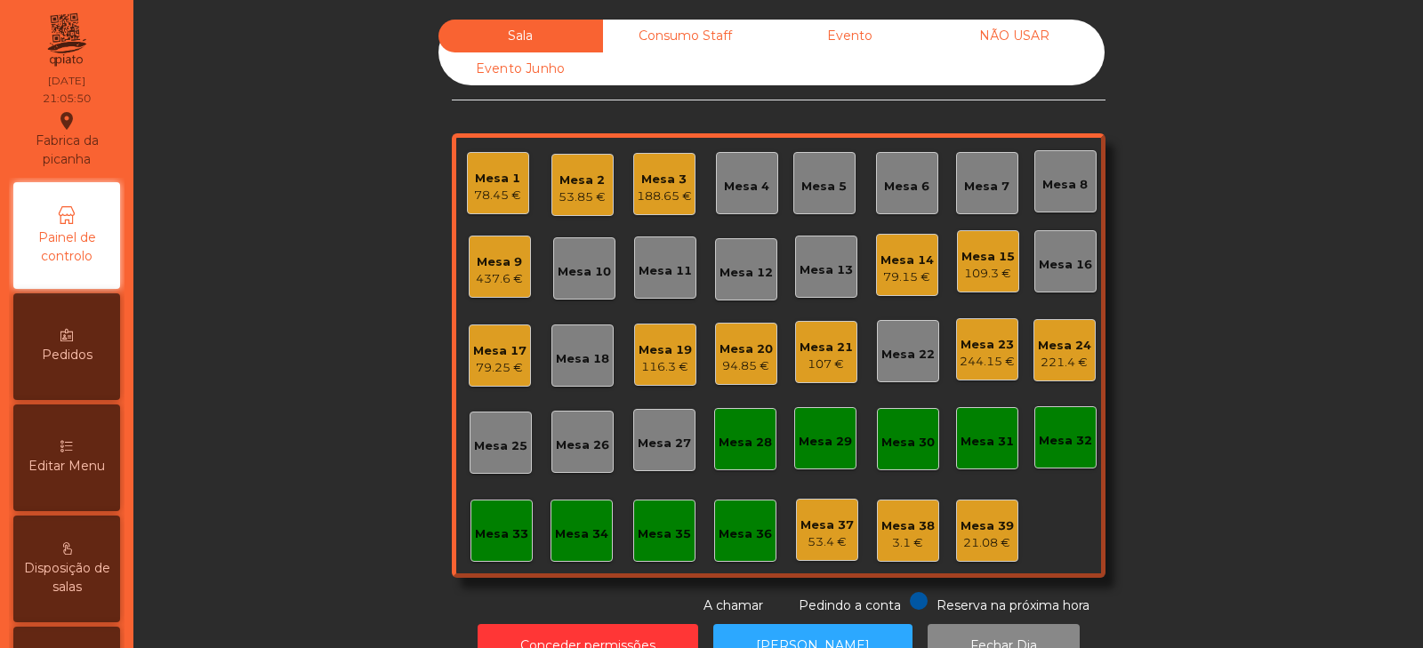
click at [315, 298] on div "Sala Consumo Staff Evento NÃO USAR Evento Junho Mesa 1 78.45 € Mesa 2 53.85 € […" at bounding box center [778, 318] width 1242 height 596
click at [326, 295] on div "Sala Consumo Staff Evento NÃO USAR Evento Junho Mesa 1 78.45 € Mesa 2 53.85 € M…" at bounding box center [778, 318] width 1242 height 596
click at [467, 203] on div "Mesa 1 78.45 €" at bounding box center [498, 183] width 62 height 62
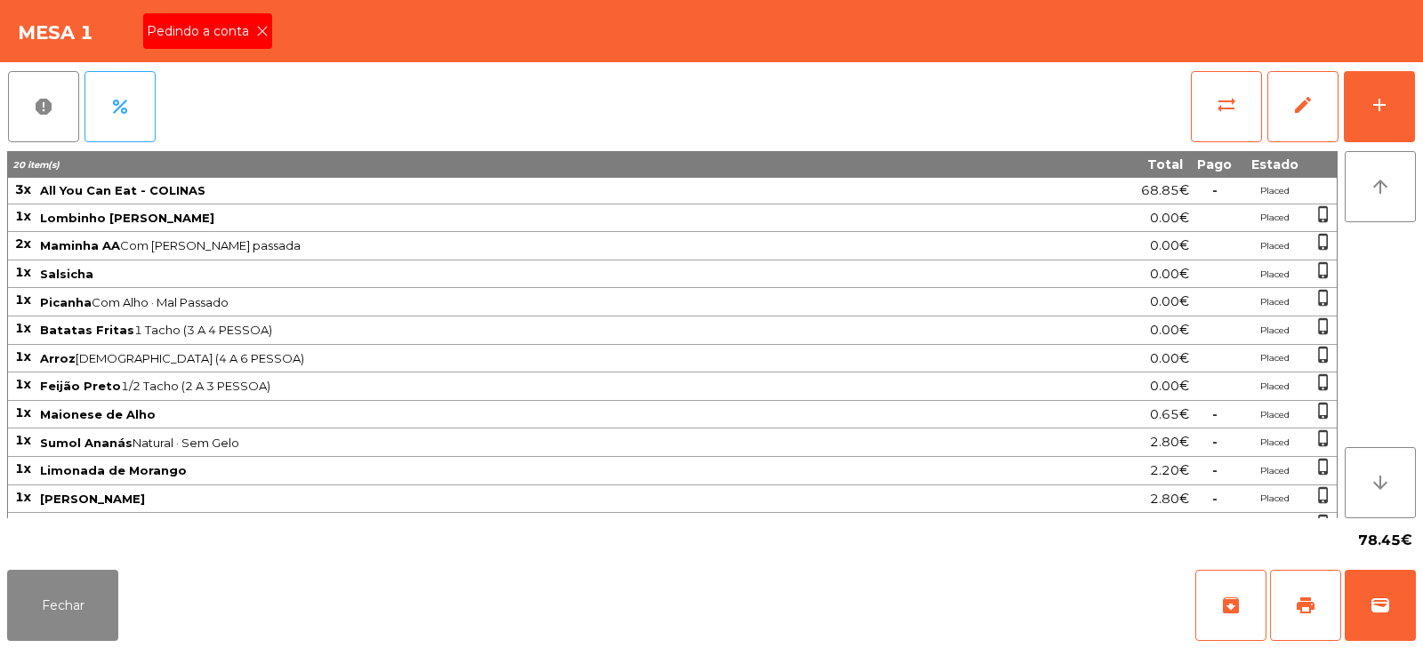
click at [246, 42] on div "Pedindo a conta" at bounding box center [207, 31] width 129 height 36
click at [1306, 599] on span "print" at bounding box center [1305, 605] width 21 height 21
click at [1203, 108] on button "sync_alt" at bounding box center [1226, 106] width 71 height 71
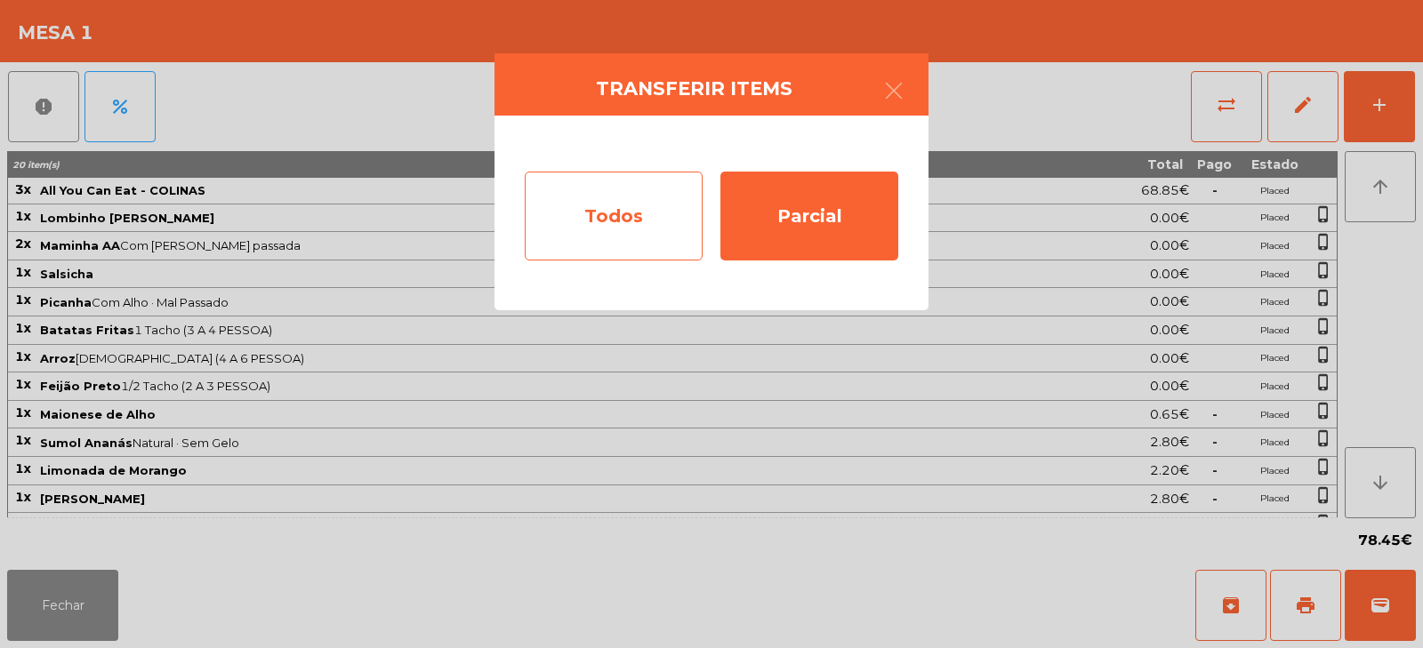
click at [607, 222] on div "Todos" at bounding box center [614, 216] width 178 height 89
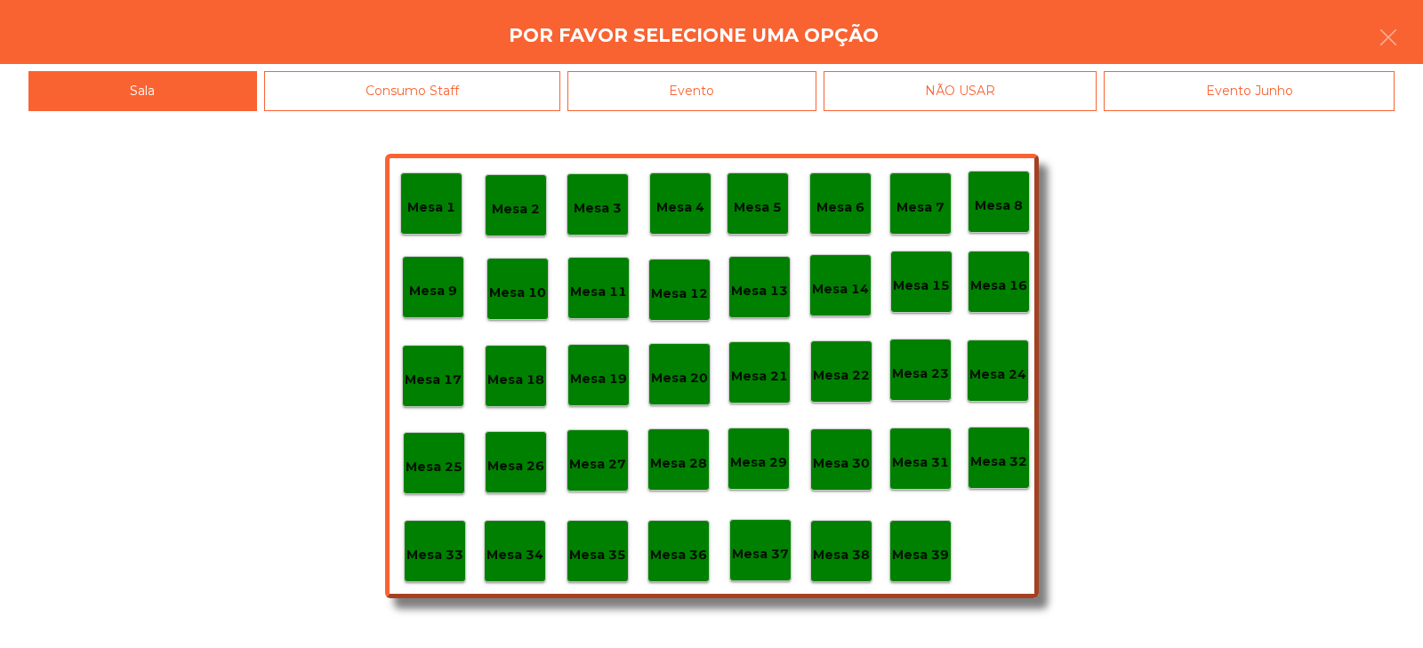
click at [676, 93] on div "Evento" at bounding box center [692, 91] width 249 height 40
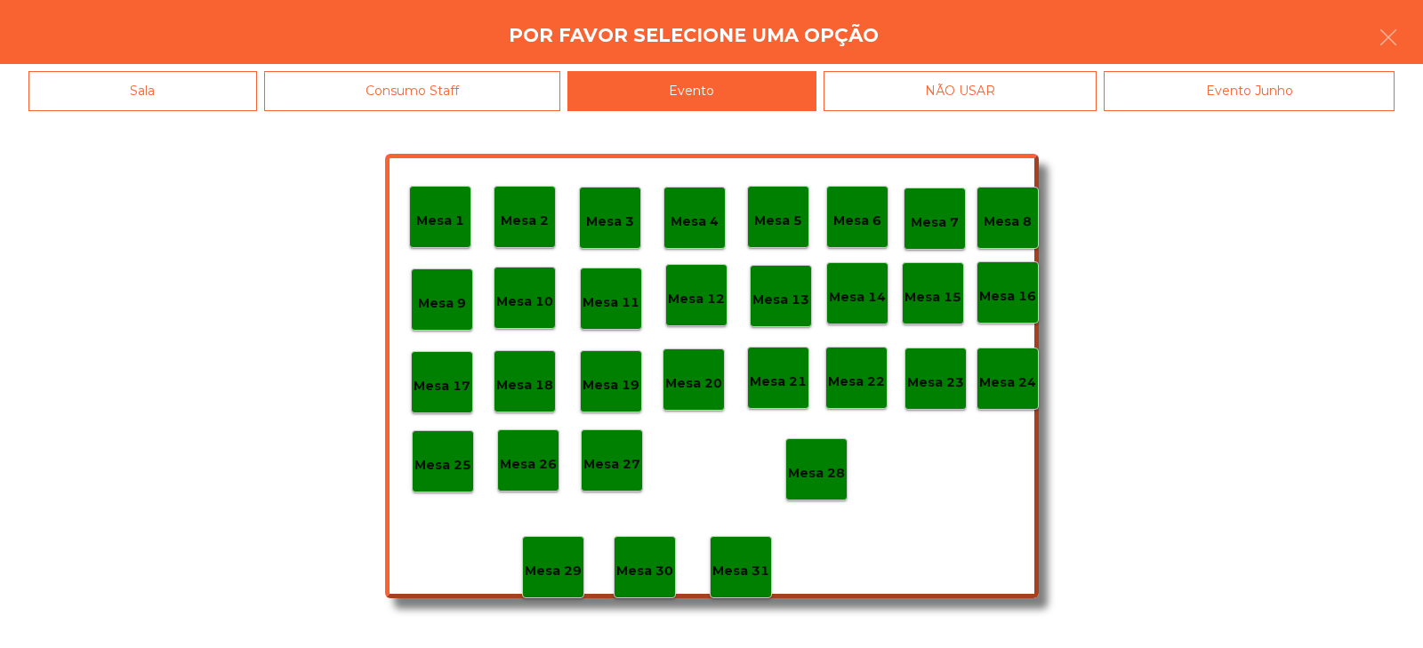
click at [811, 473] on p "Mesa 28" at bounding box center [816, 473] width 57 height 20
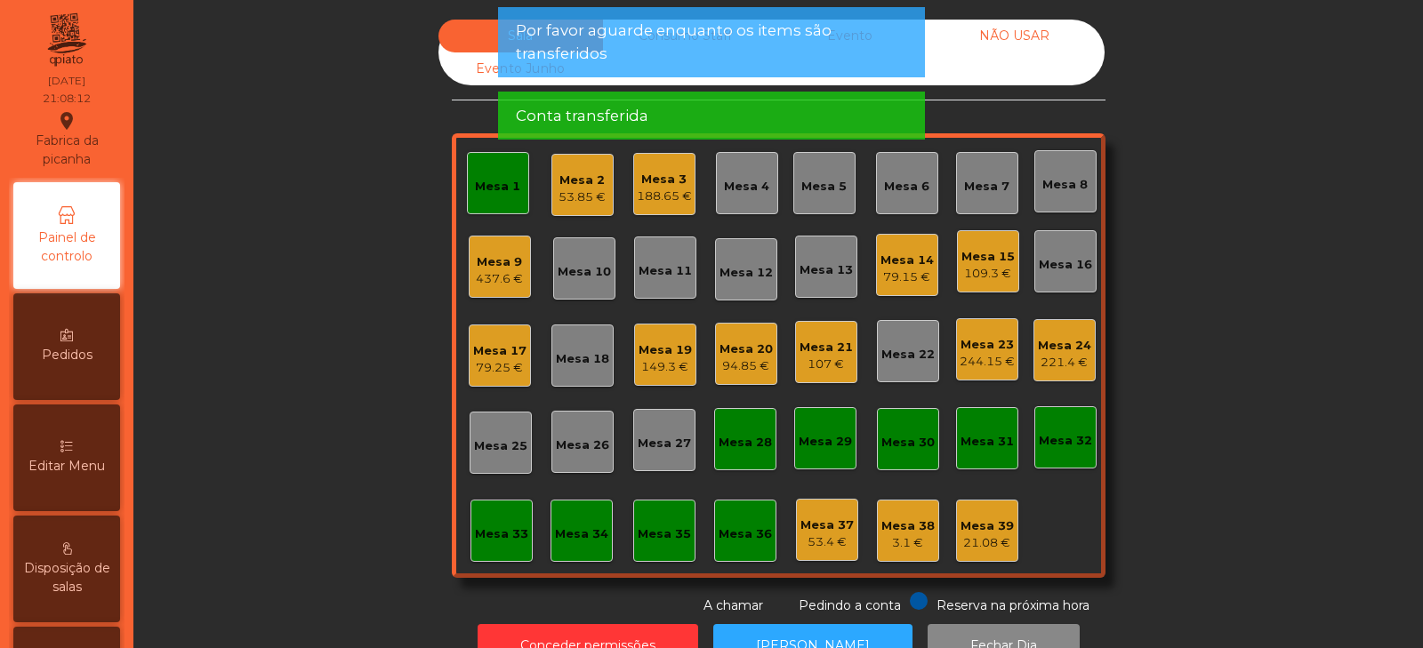
click at [467, 178] on div "Mesa 1" at bounding box center [498, 183] width 62 height 62
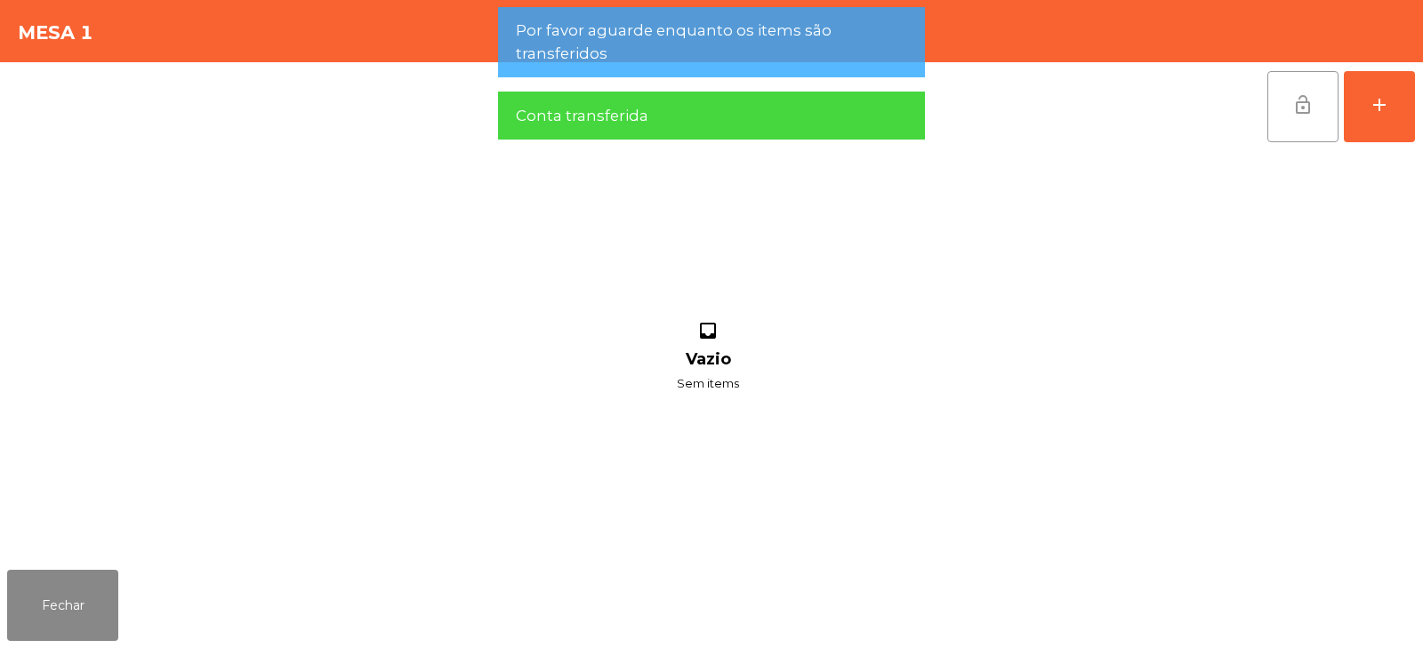
click at [1290, 112] on button "lock_open" at bounding box center [1303, 106] width 71 height 71
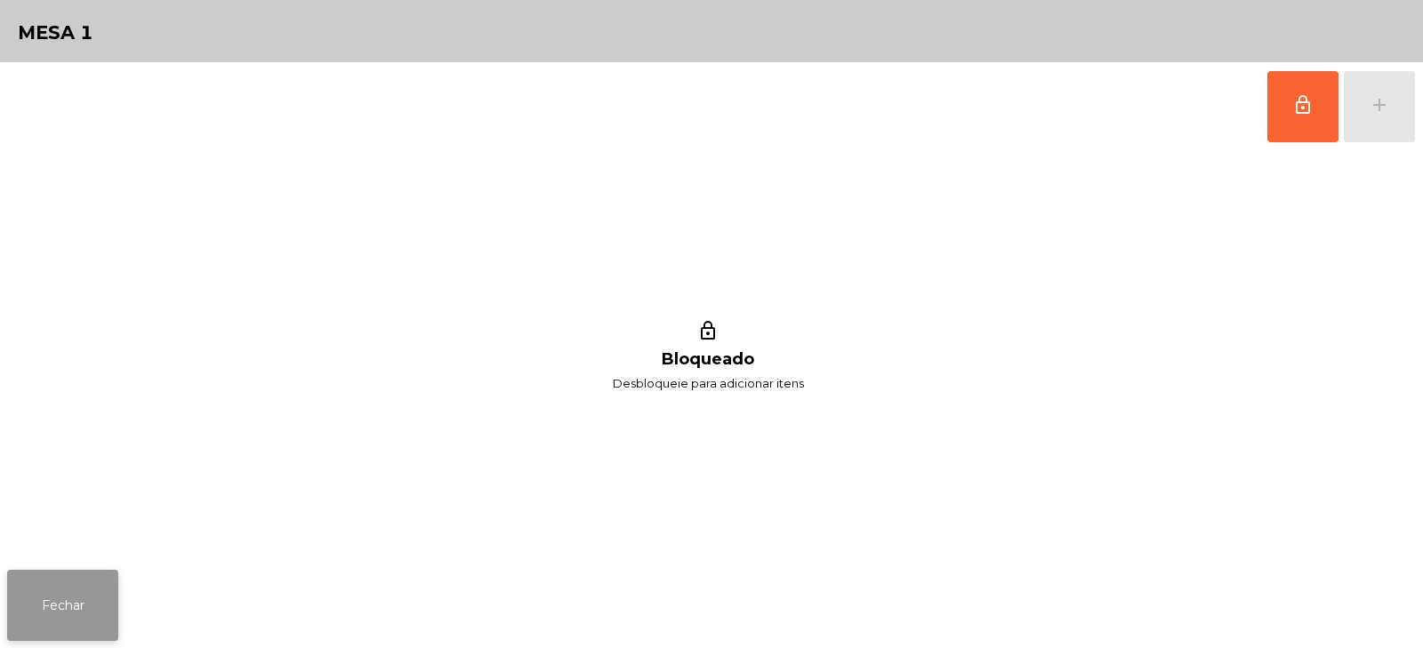
click at [85, 623] on button "Fechar" at bounding box center [62, 605] width 111 height 71
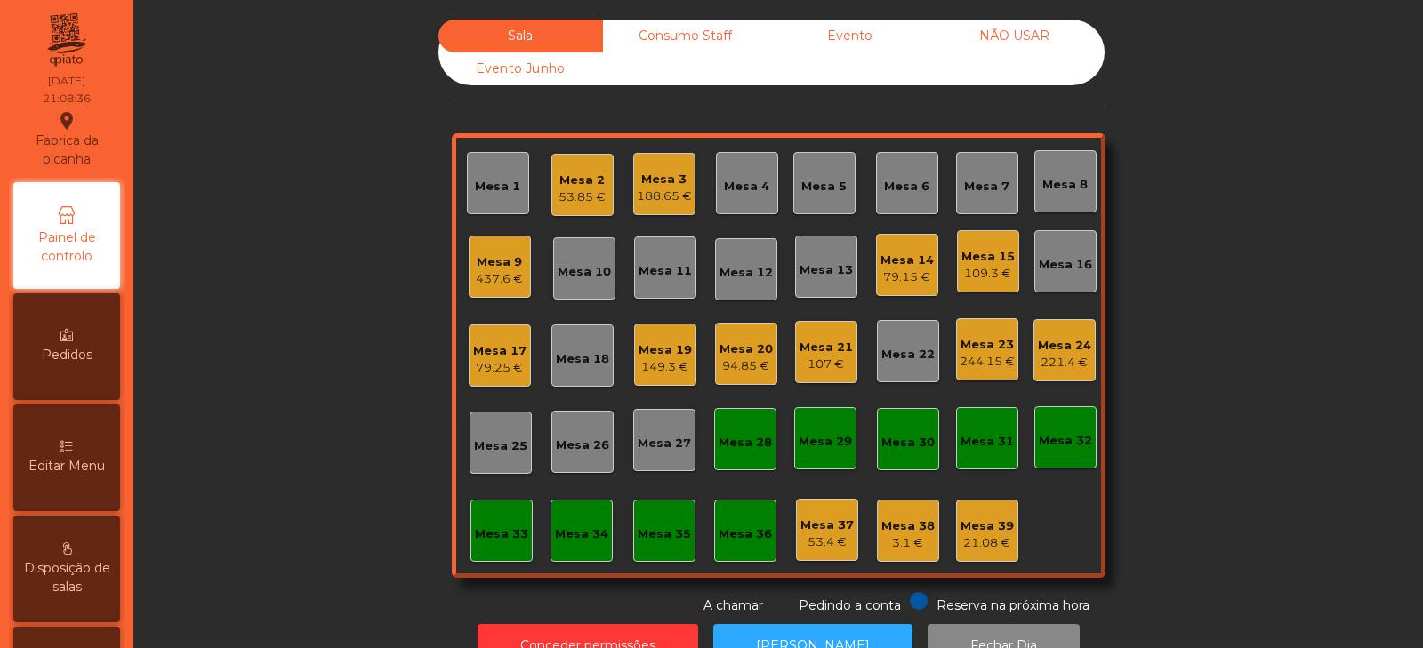
click at [321, 374] on div "Sala Consumo Staff Evento NÃO USAR Evento Junho Mesa 1 Mesa 2 53.85 € [GEOGRAPH…" at bounding box center [778, 318] width 1242 height 596
click at [645, 359] on div "149.3 €" at bounding box center [665, 367] width 53 height 18
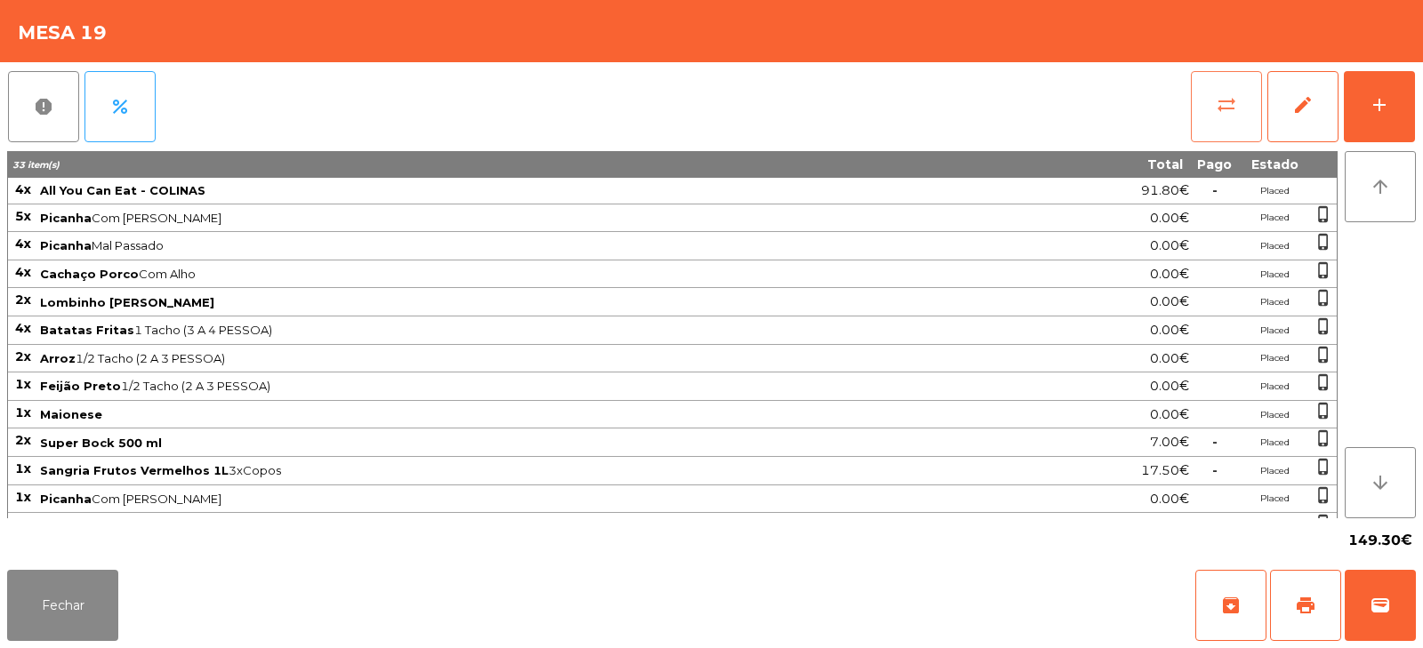
click at [1240, 106] on button "sync_alt" at bounding box center [1226, 106] width 71 height 71
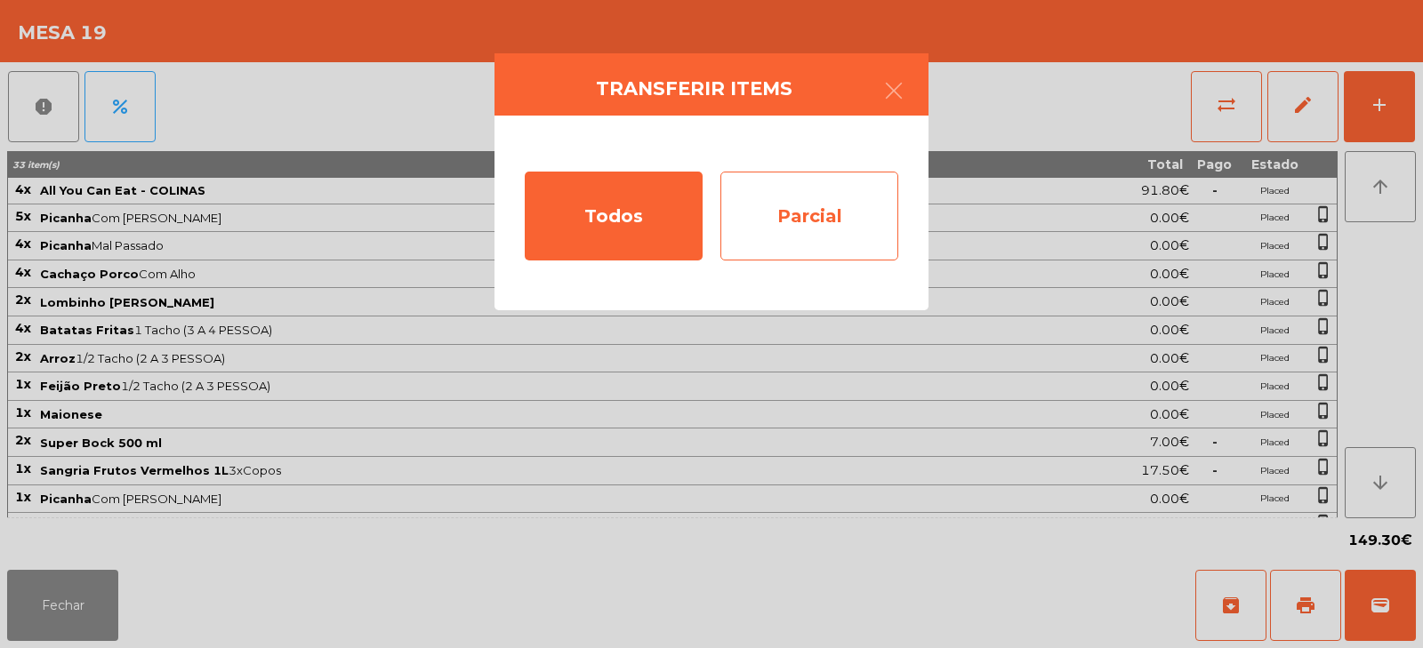
click at [808, 218] on div "Parcial" at bounding box center [810, 216] width 178 height 89
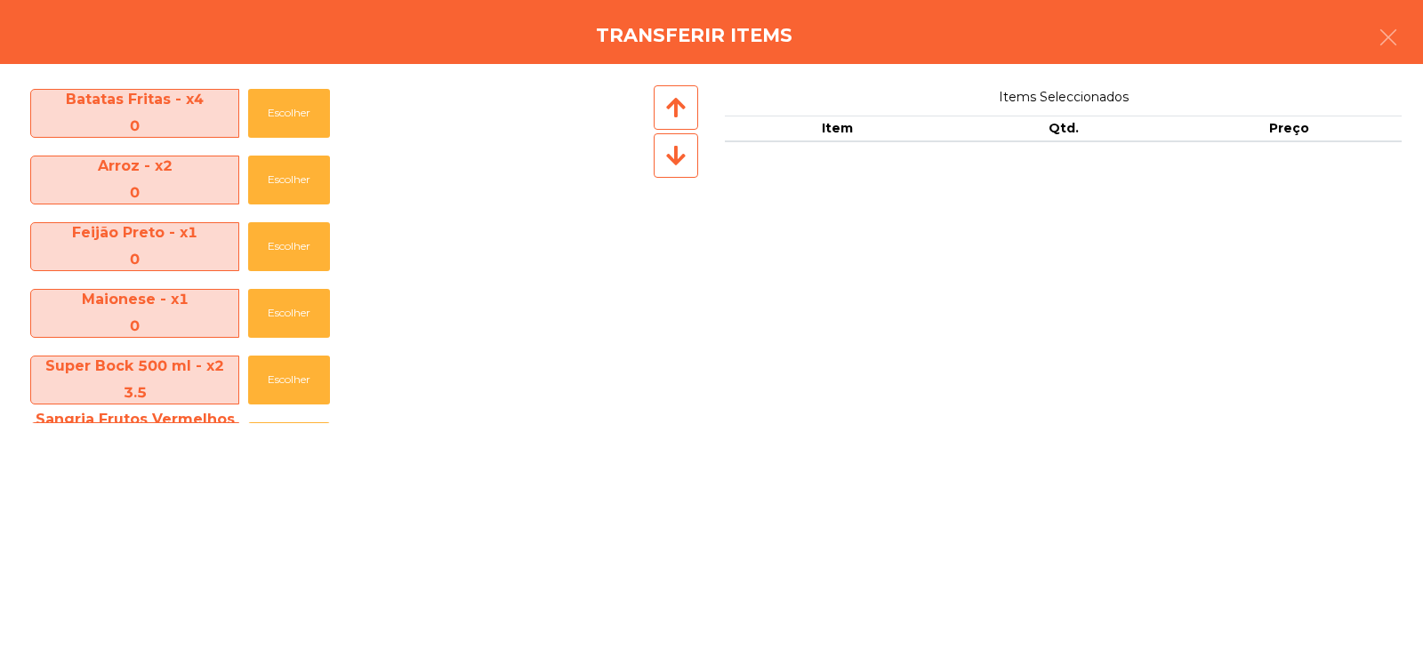
scroll to position [396, 0]
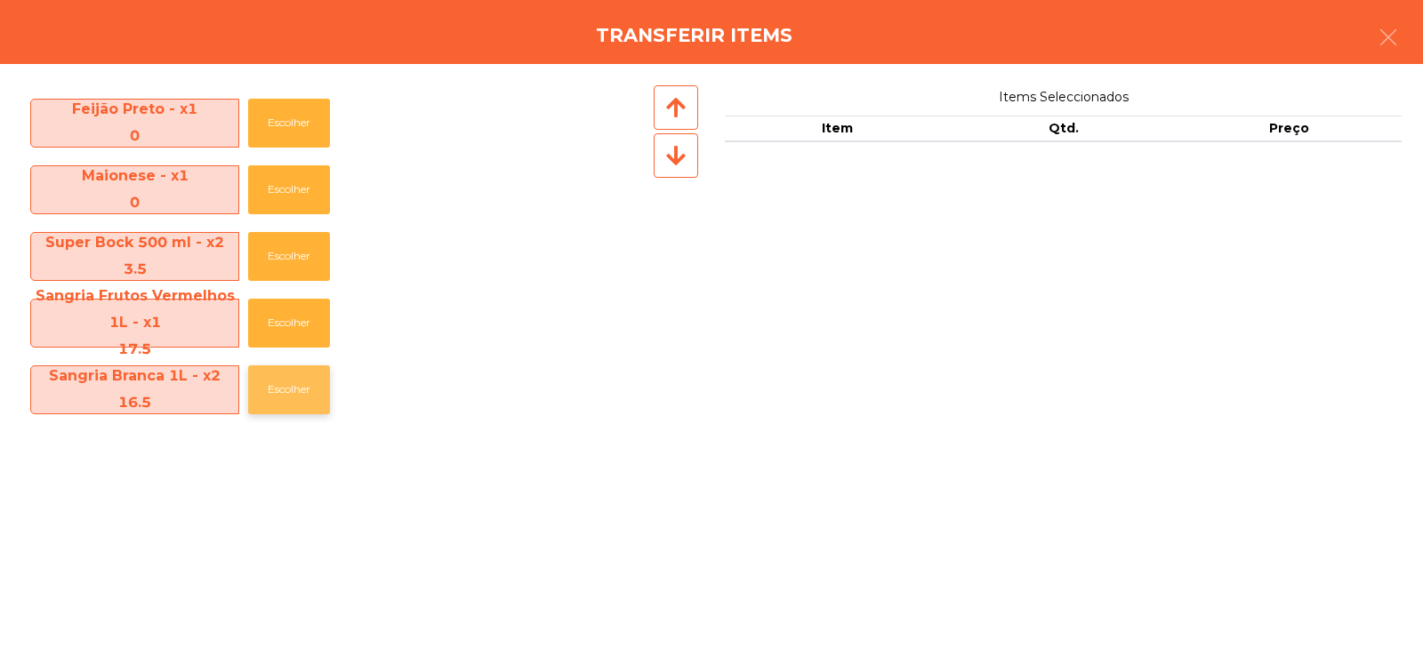
click at [295, 400] on button "Escolher" at bounding box center [289, 390] width 82 height 49
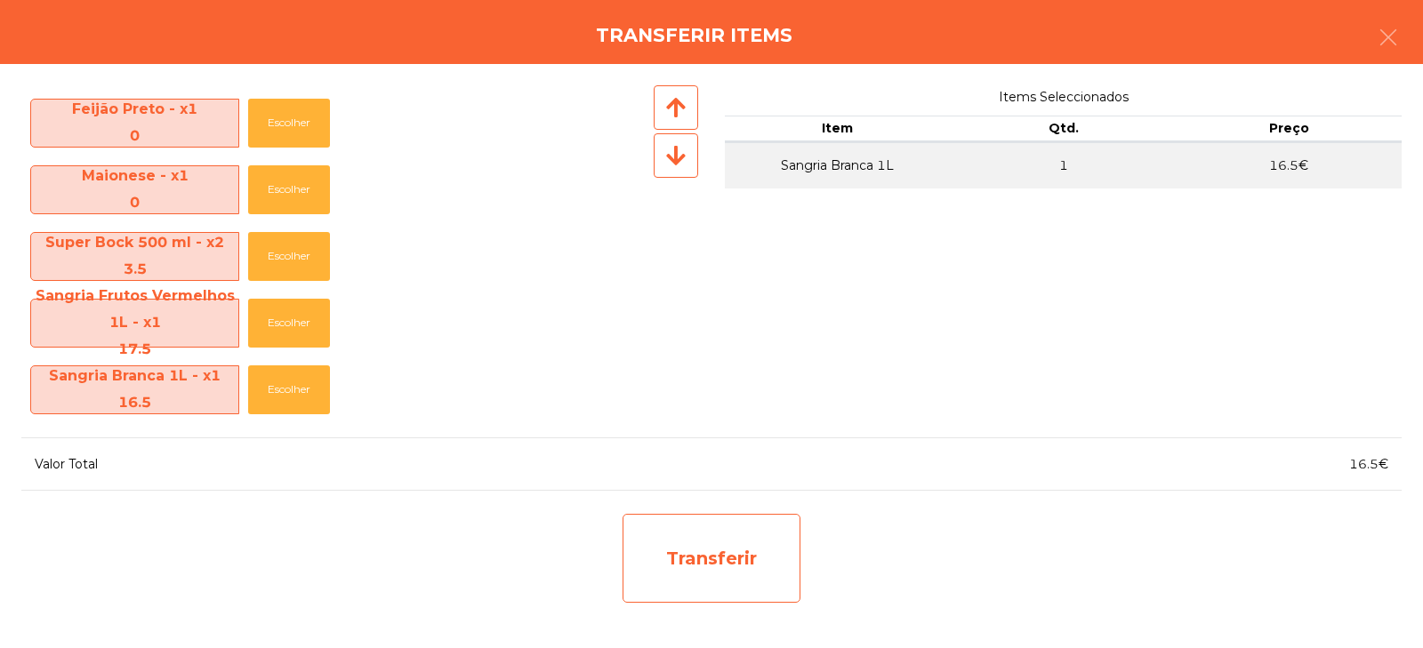
click at [716, 560] on div "Transferir" at bounding box center [712, 558] width 178 height 89
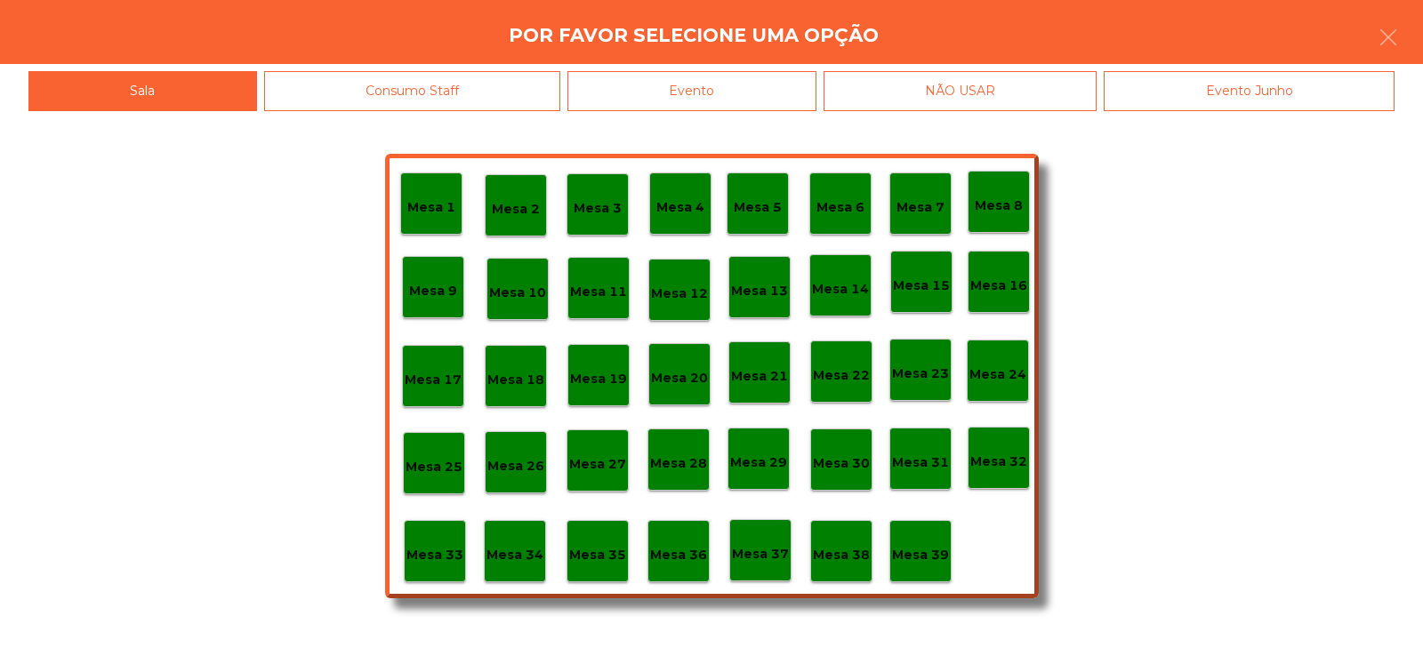
click at [757, 556] on p "Mesa 37" at bounding box center [760, 554] width 57 height 20
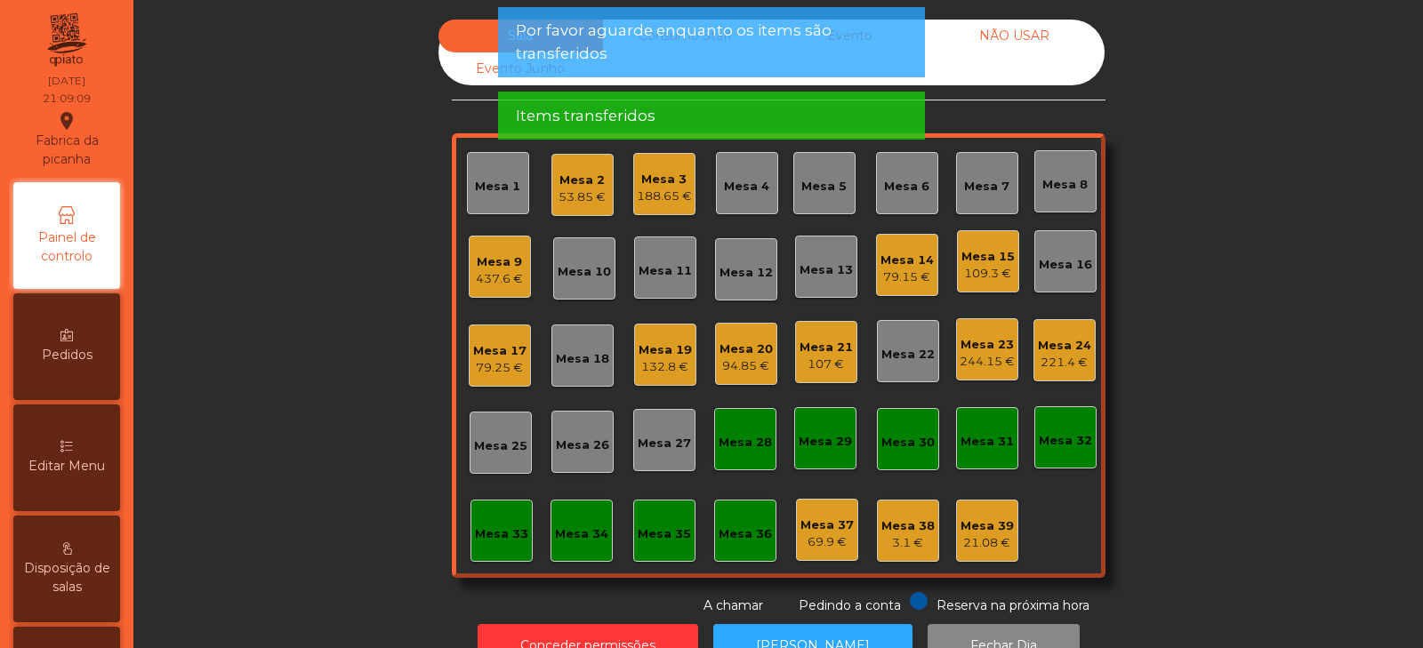
click at [1188, 224] on div "Sala Consumo Staff Evento NÃO USAR Evento Junho Mesa 1 Mesa 2 53.85 € [GEOGRAPH…" at bounding box center [778, 318] width 1242 height 596
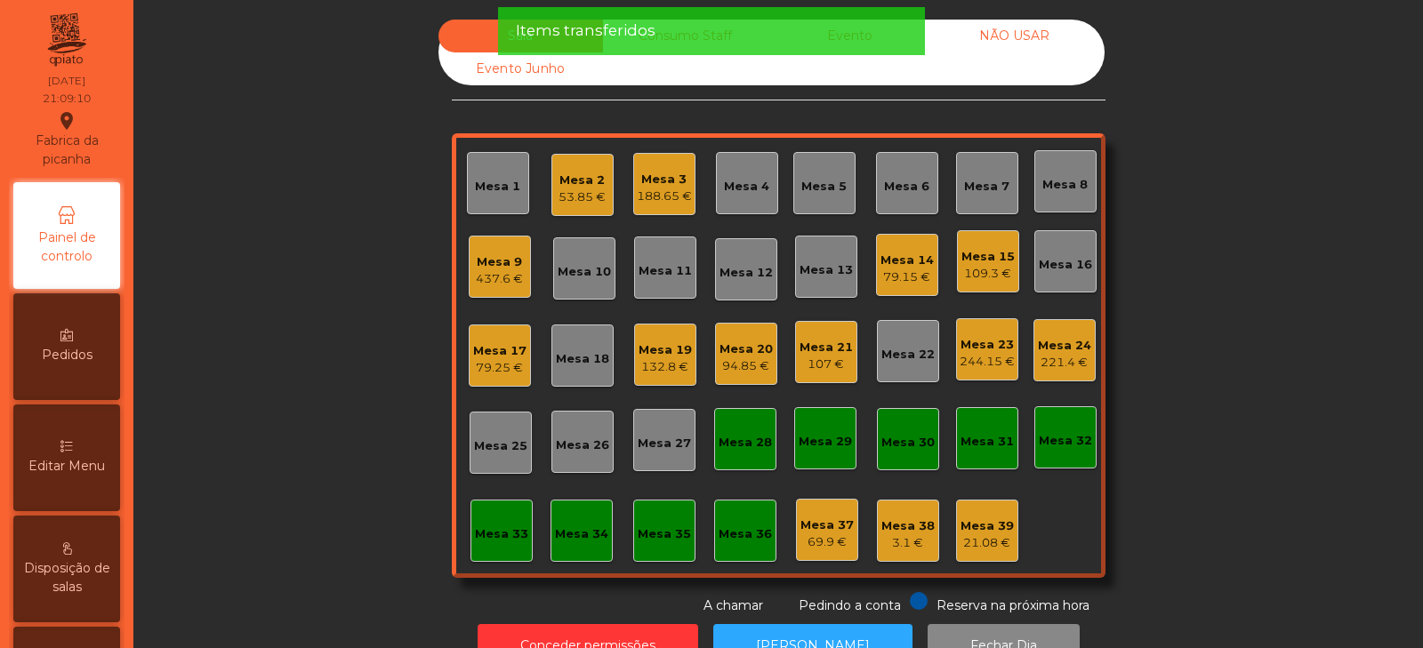
click at [311, 449] on div "Sala Consumo Staff Evento NÃO USAR Evento Junho Mesa 1 Mesa 2 53.85 € [GEOGRAPH…" at bounding box center [778, 318] width 1242 height 596
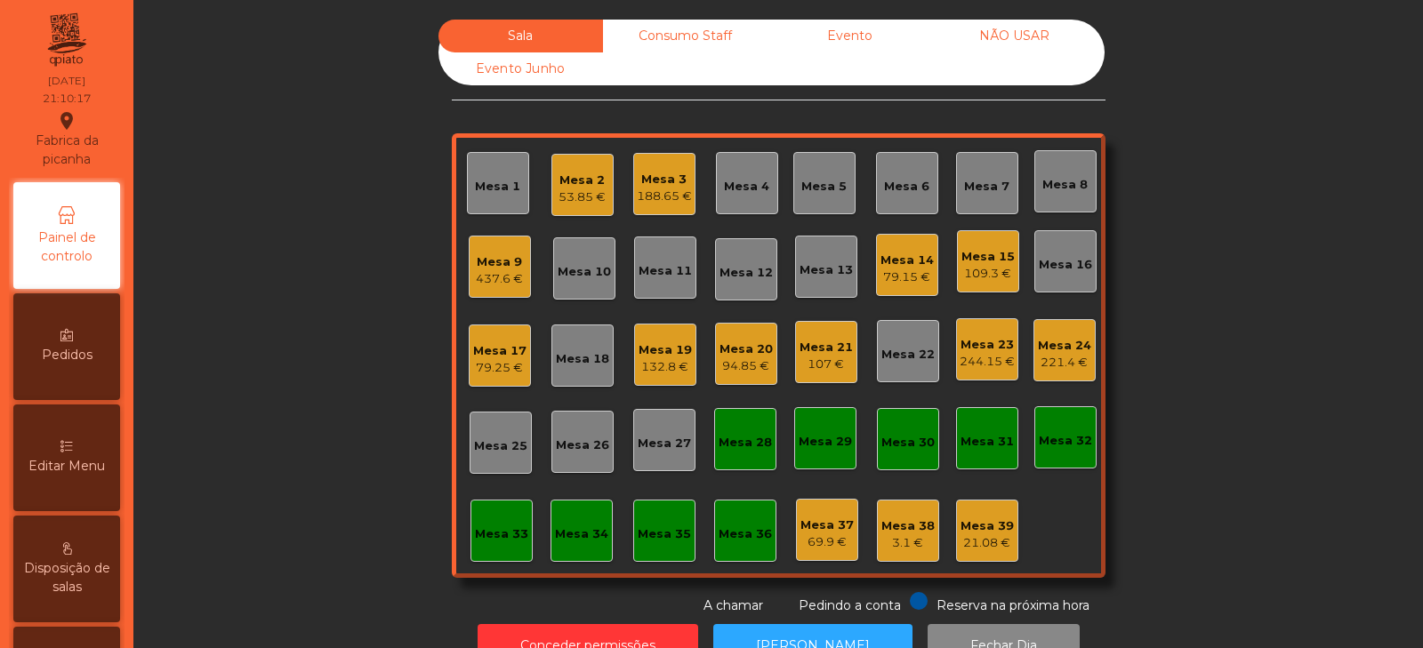
click at [563, 188] on div "Mesa 2" at bounding box center [582, 181] width 47 height 18
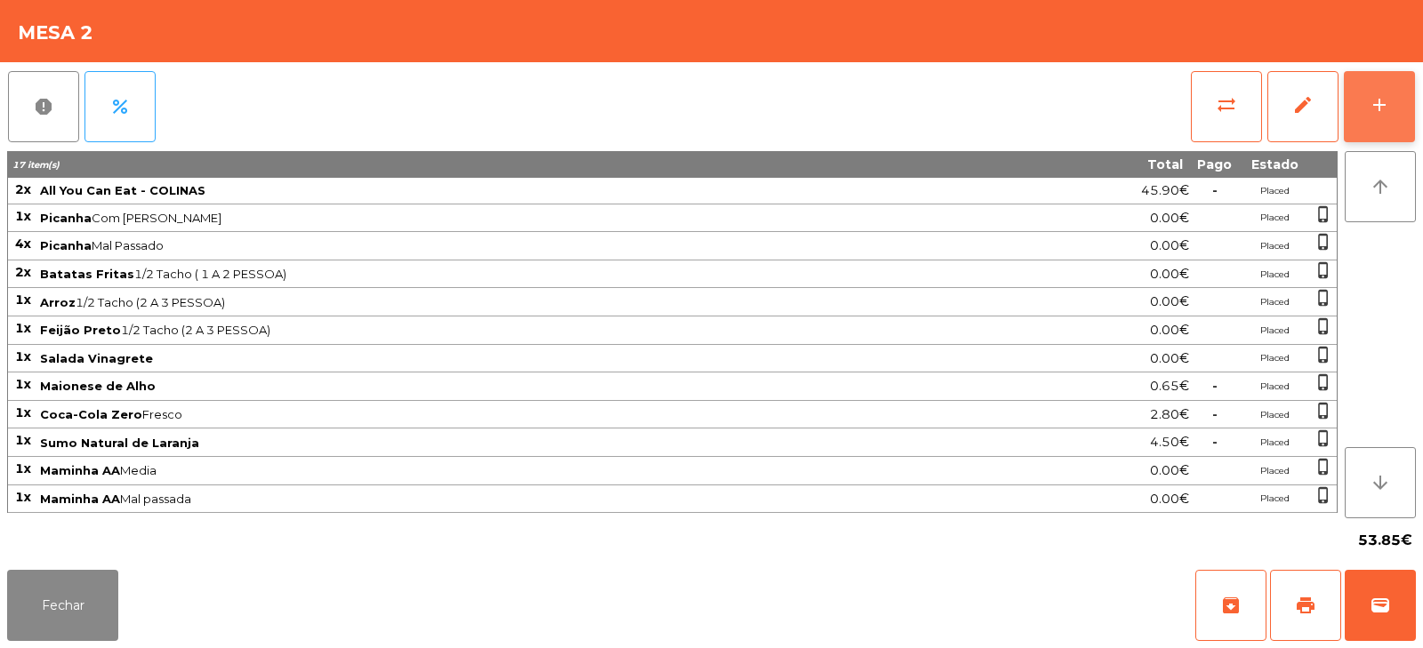
click at [1379, 104] on div "add" at bounding box center [1379, 104] width 21 height 21
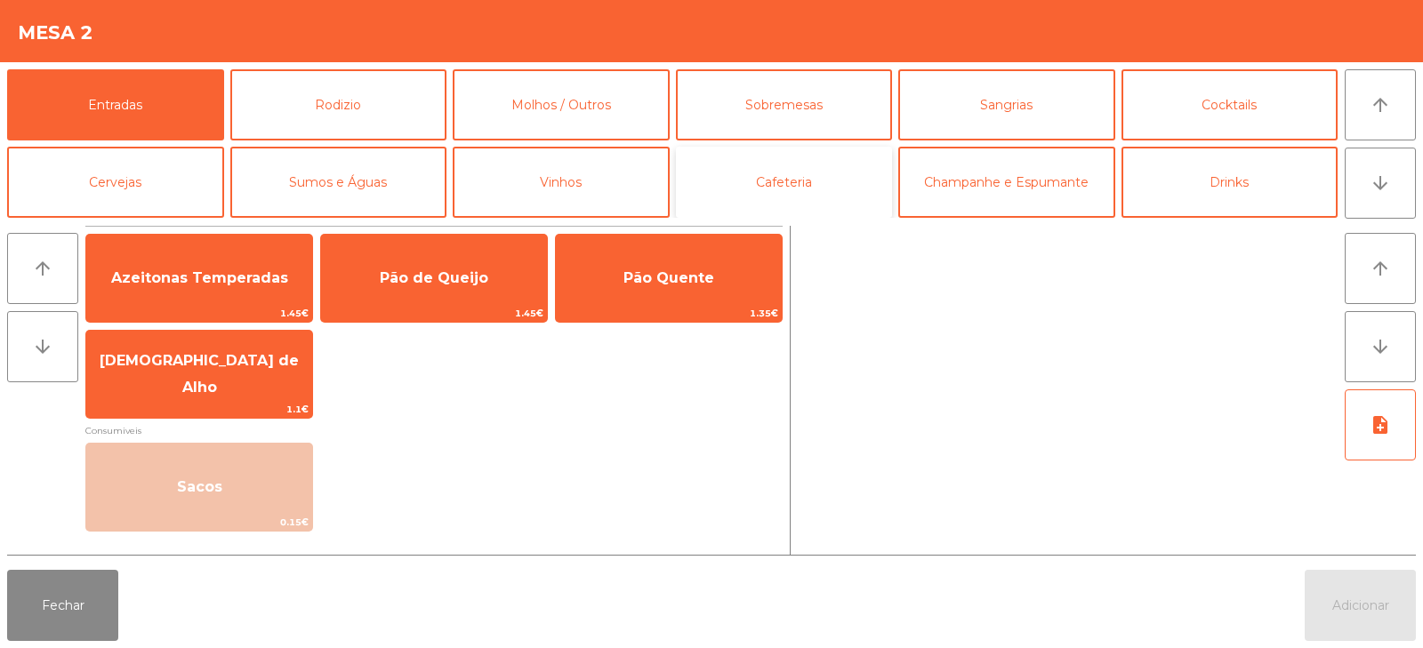
click at [792, 175] on button "Cafeteria" at bounding box center [784, 182] width 217 height 71
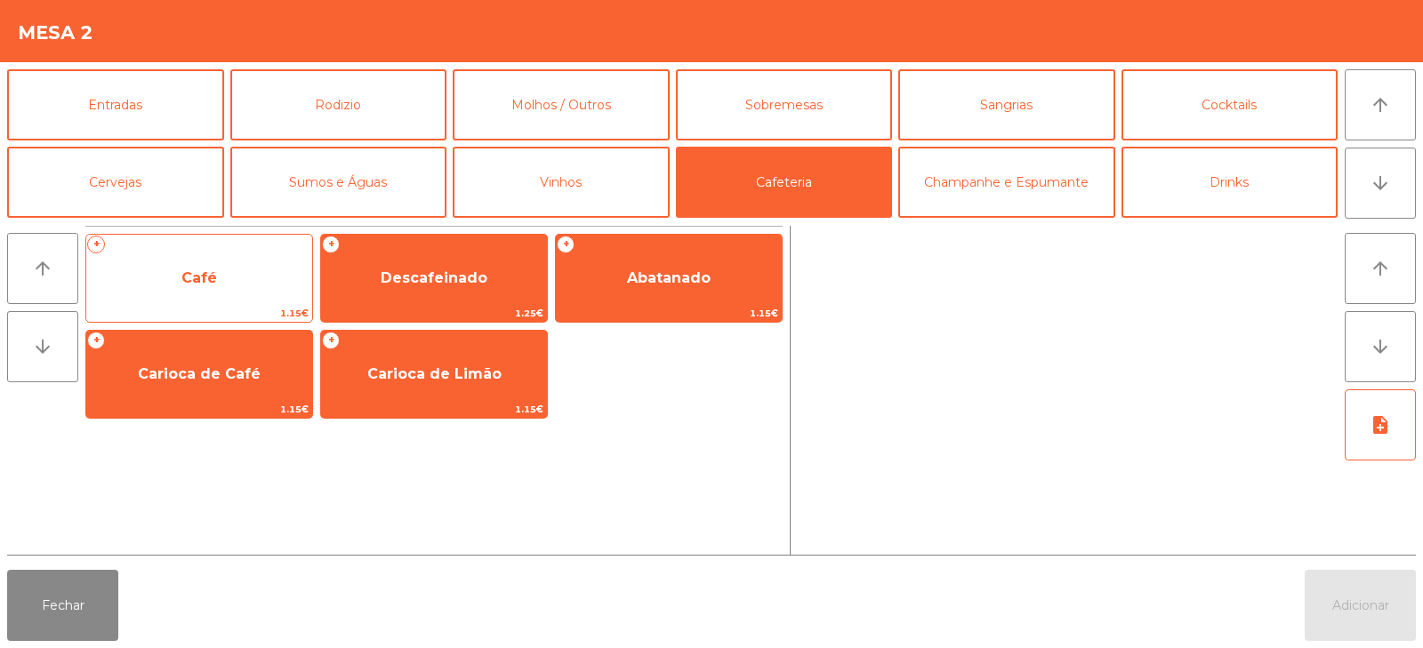
click at [208, 287] on span "Café" at bounding box center [199, 278] width 226 height 48
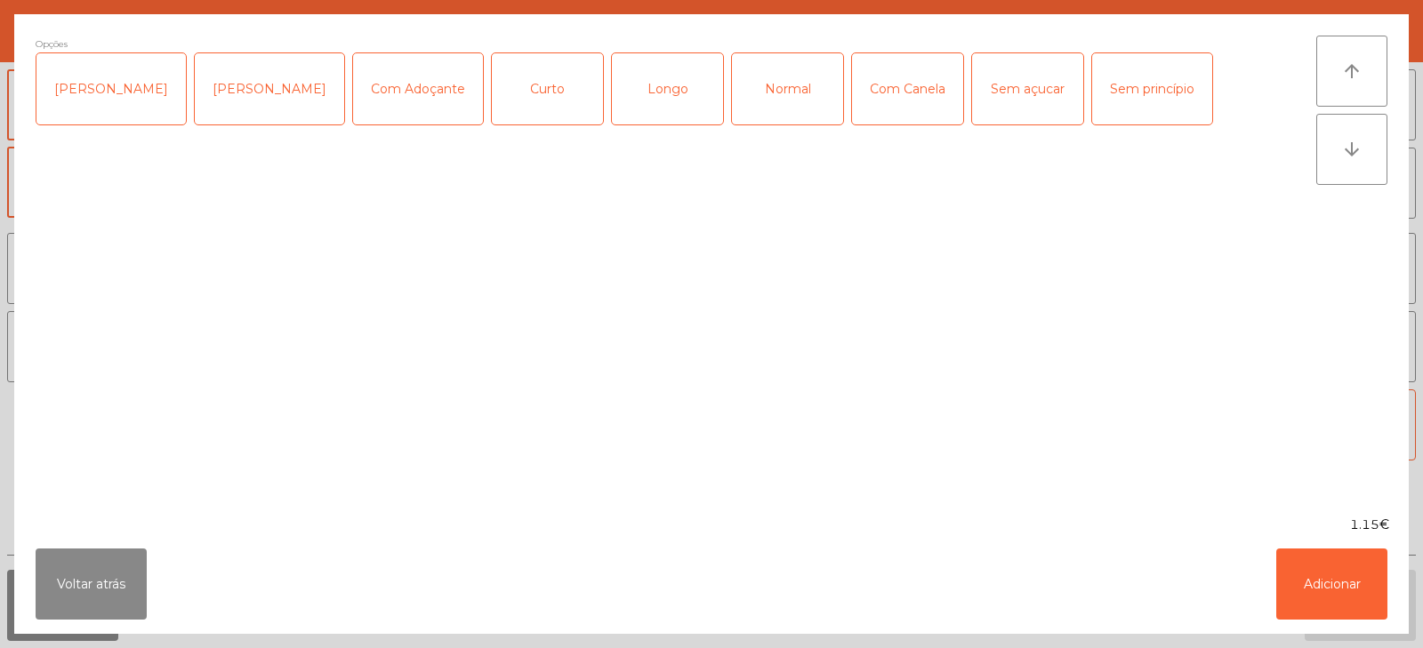
click at [647, 102] on div "Longo" at bounding box center [667, 88] width 111 height 71
click at [1332, 572] on button "Adicionar" at bounding box center [1332, 584] width 111 height 71
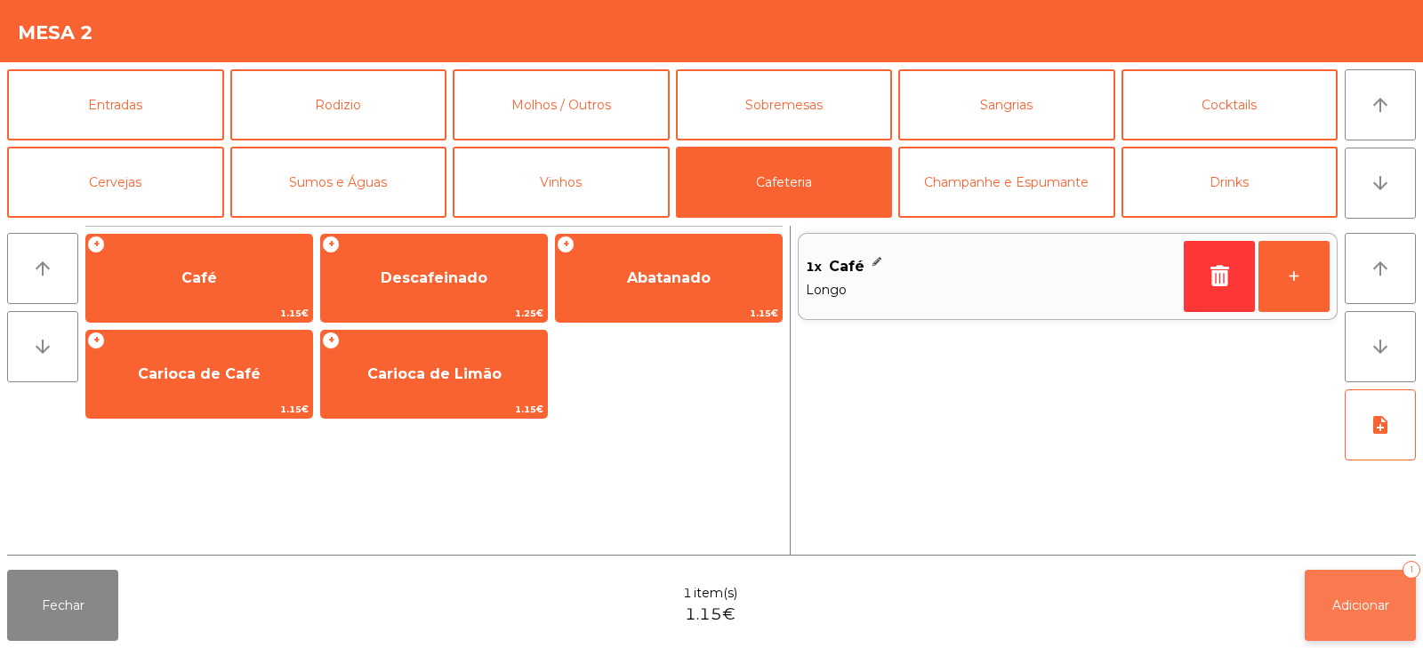
click at [1376, 607] on span "Adicionar" at bounding box center [1361, 606] width 57 height 16
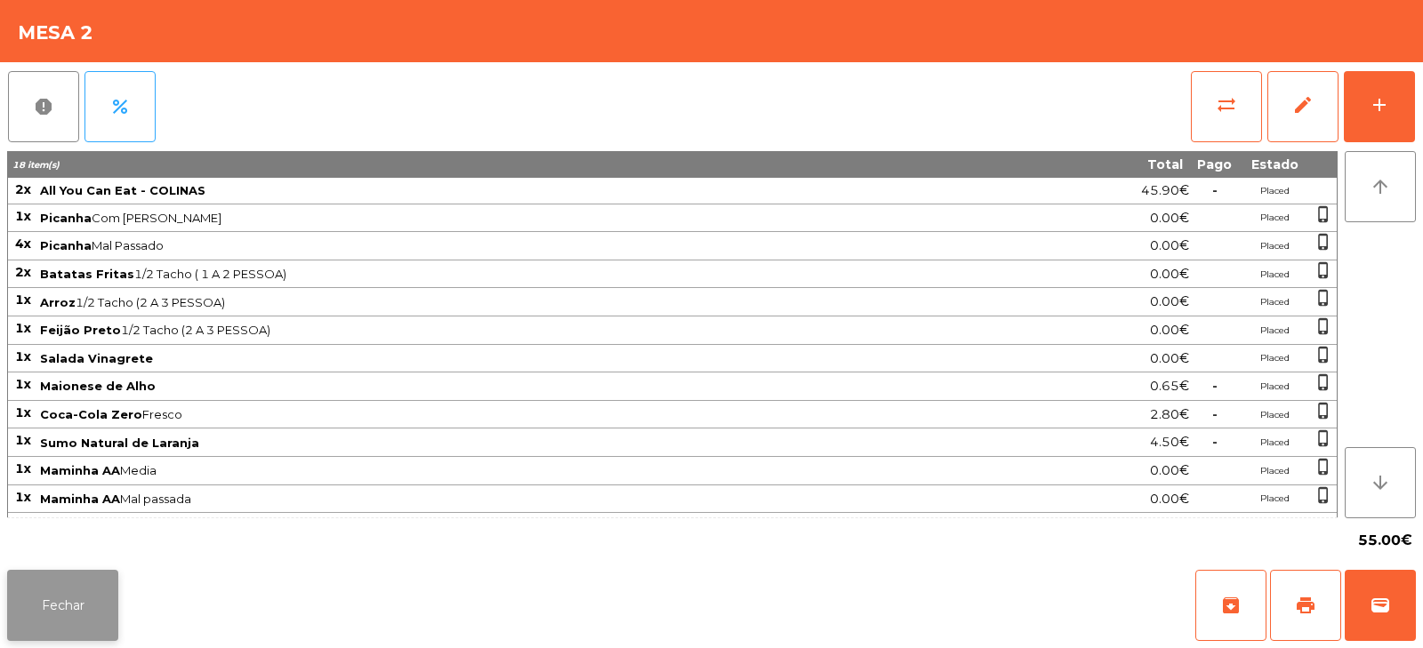
click at [83, 592] on button "Fechar" at bounding box center [62, 605] width 111 height 71
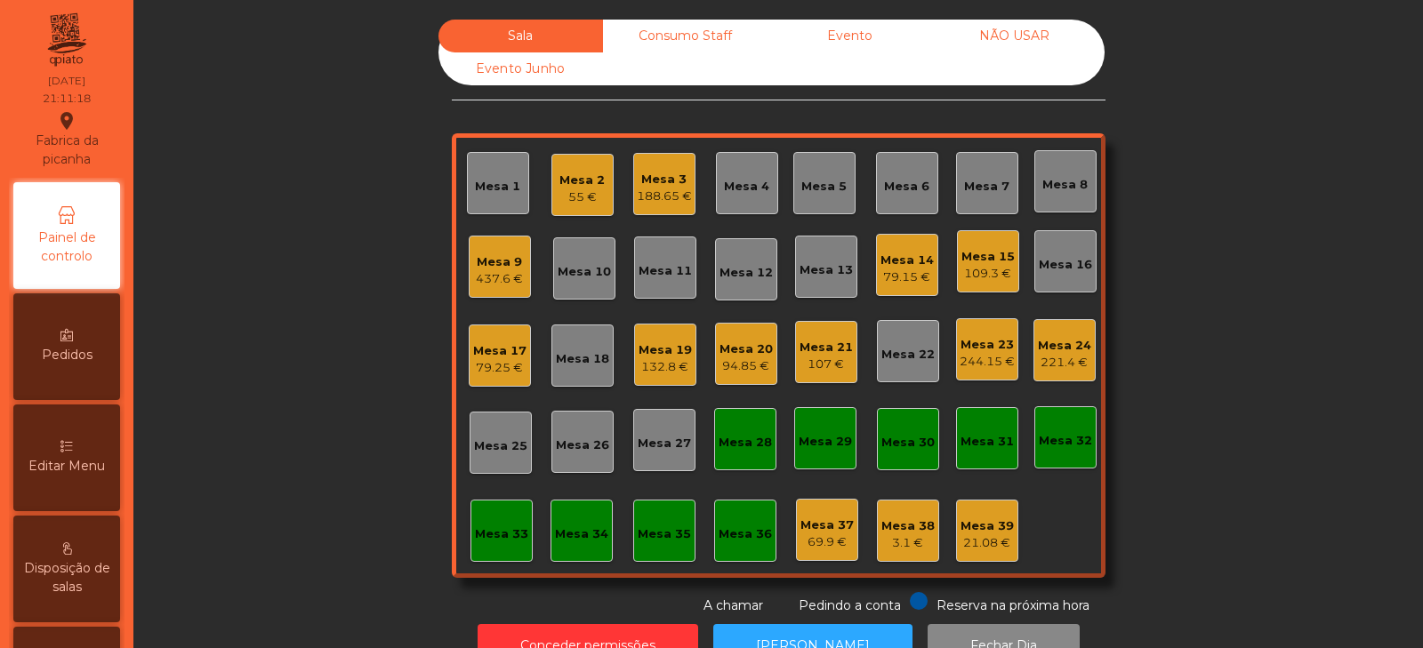
click at [270, 410] on div "Sala Consumo Staff Evento NÃO USAR Evento Junho Mesa 1 Mesa 2 55 € [GEOGRAPHIC_…" at bounding box center [778, 318] width 1242 height 596
click at [497, 269] on div "Mesa 9" at bounding box center [499, 263] width 47 height 18
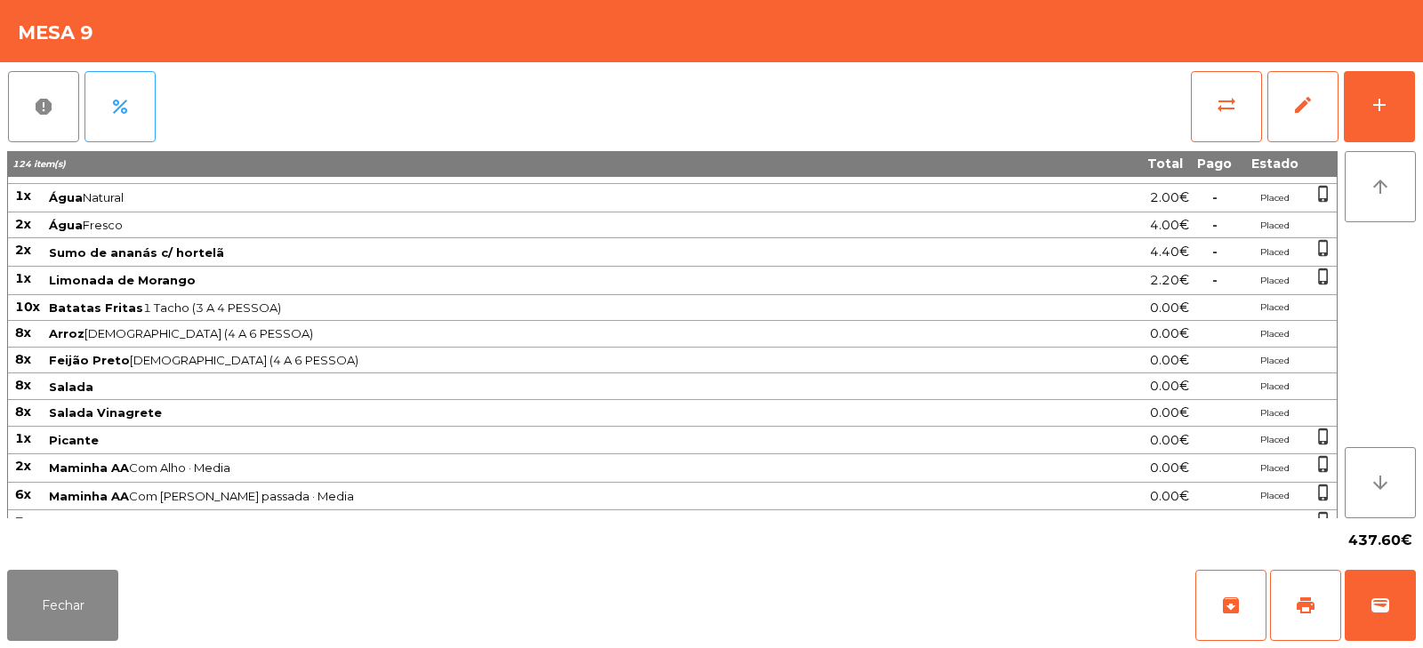
scroll to position [0, 0]
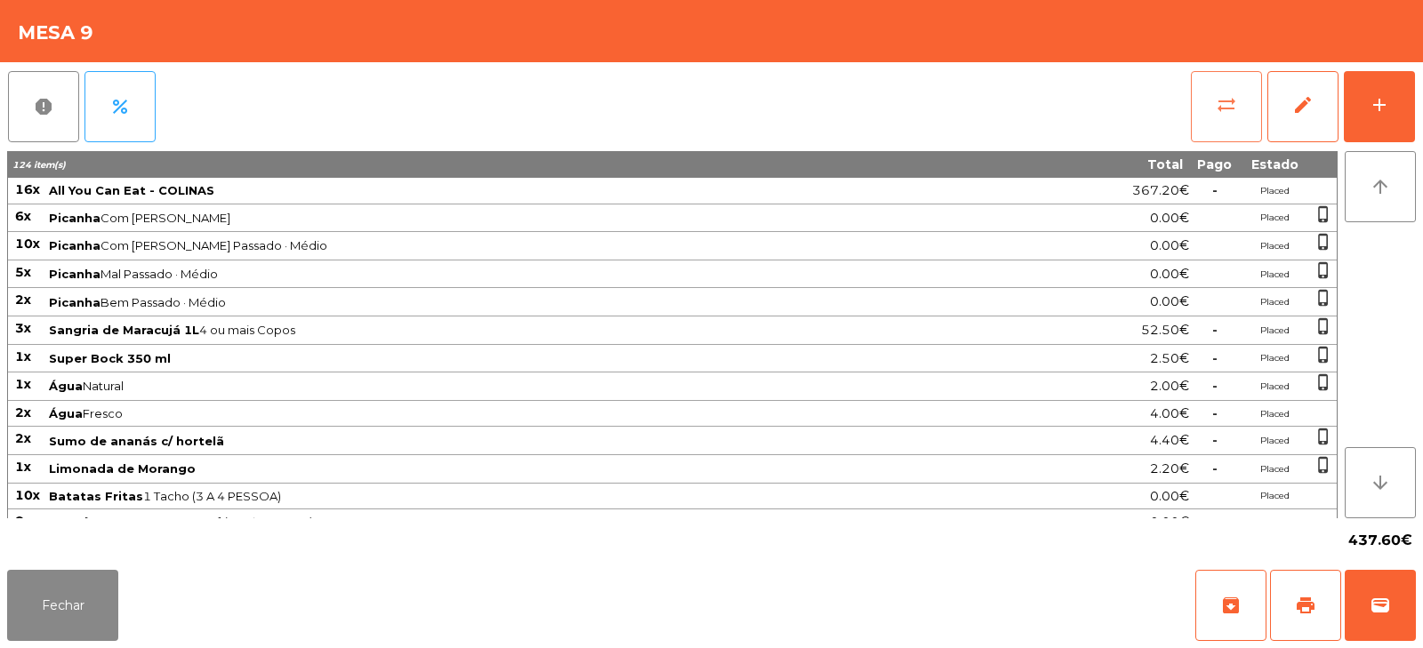
click at [1227, 114] on span "sync_alt" at bounding box center [1226, 104] width 21 height 21
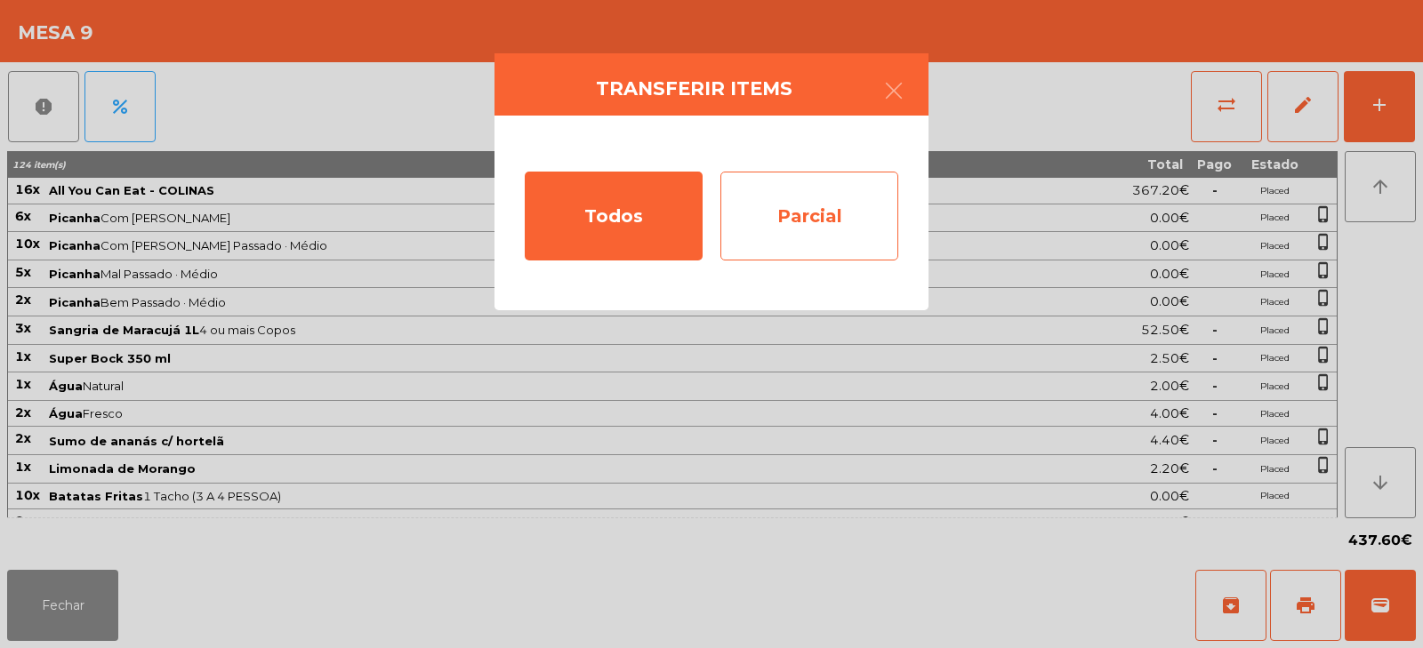
click at [777, 205] on div "Parcial" at bounding box center [810, 216] width 178 height 89
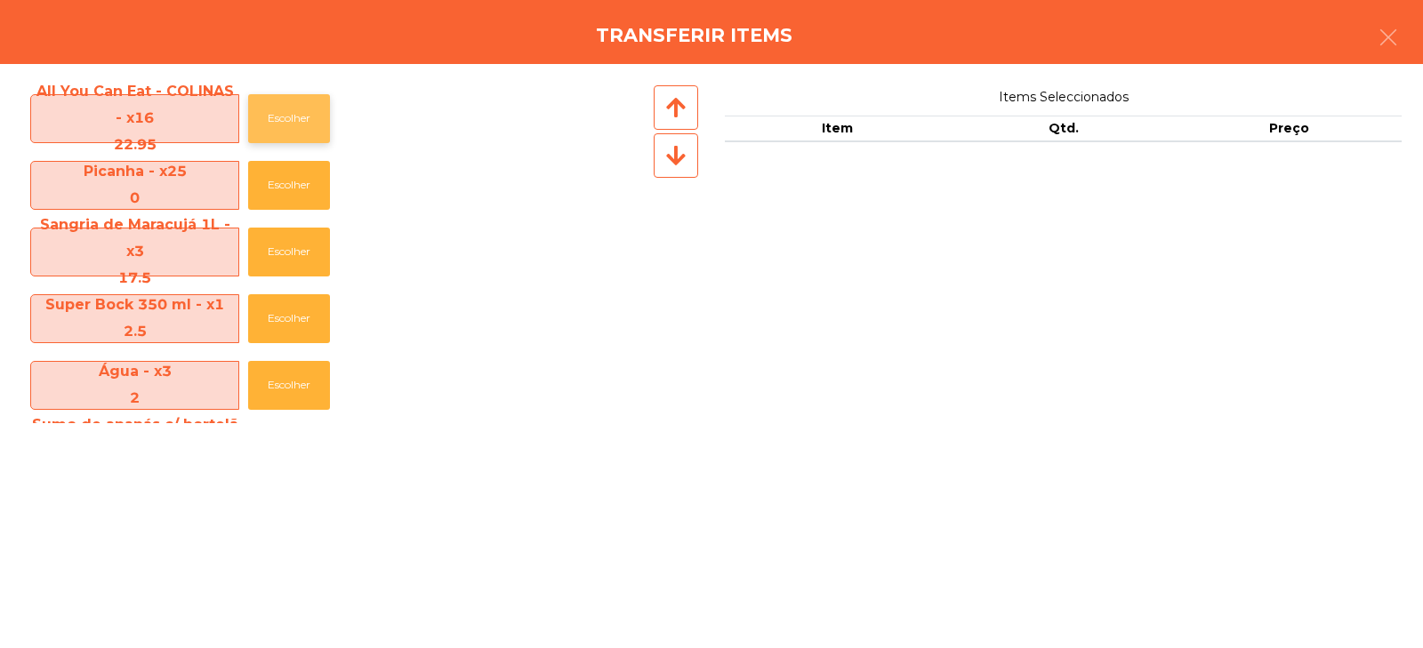
click at [292, 117] on button "Escolher" at bounding box center [289, 118] width 82 height 49
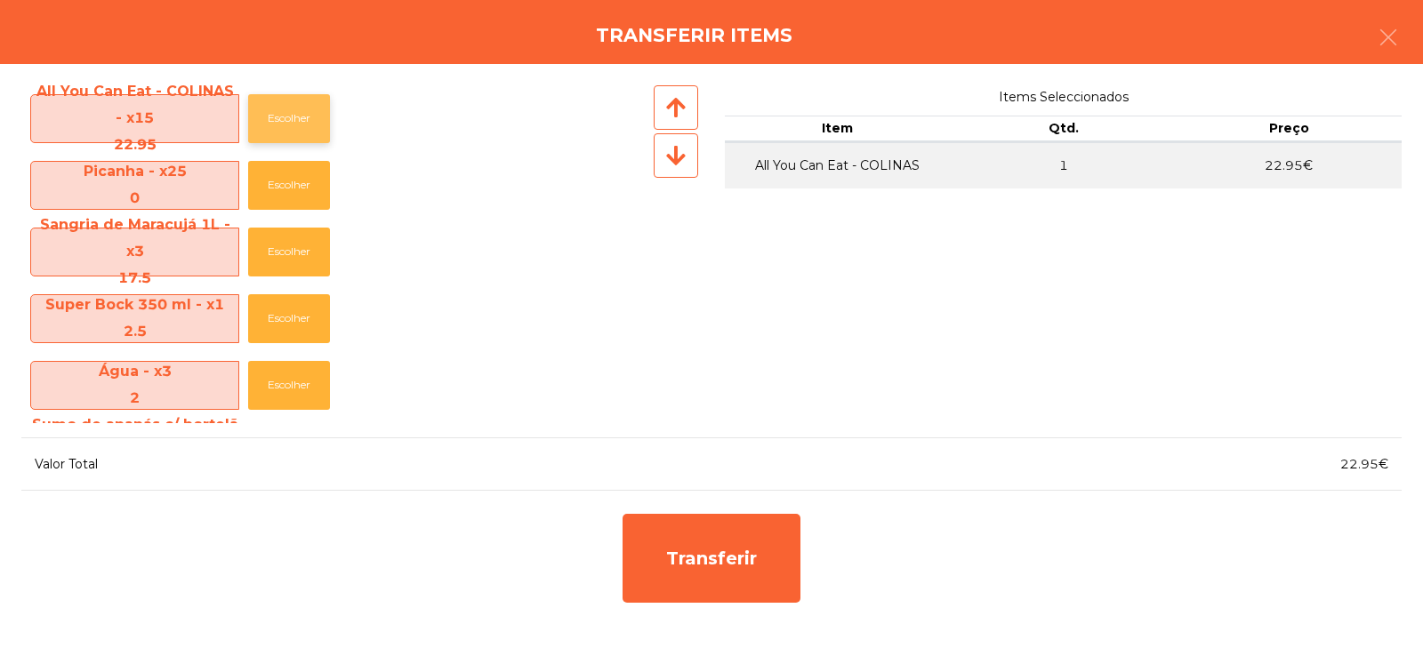
click at [284, 125] on button "Escolher" at bounding box center [289, 118] width 82 height 49
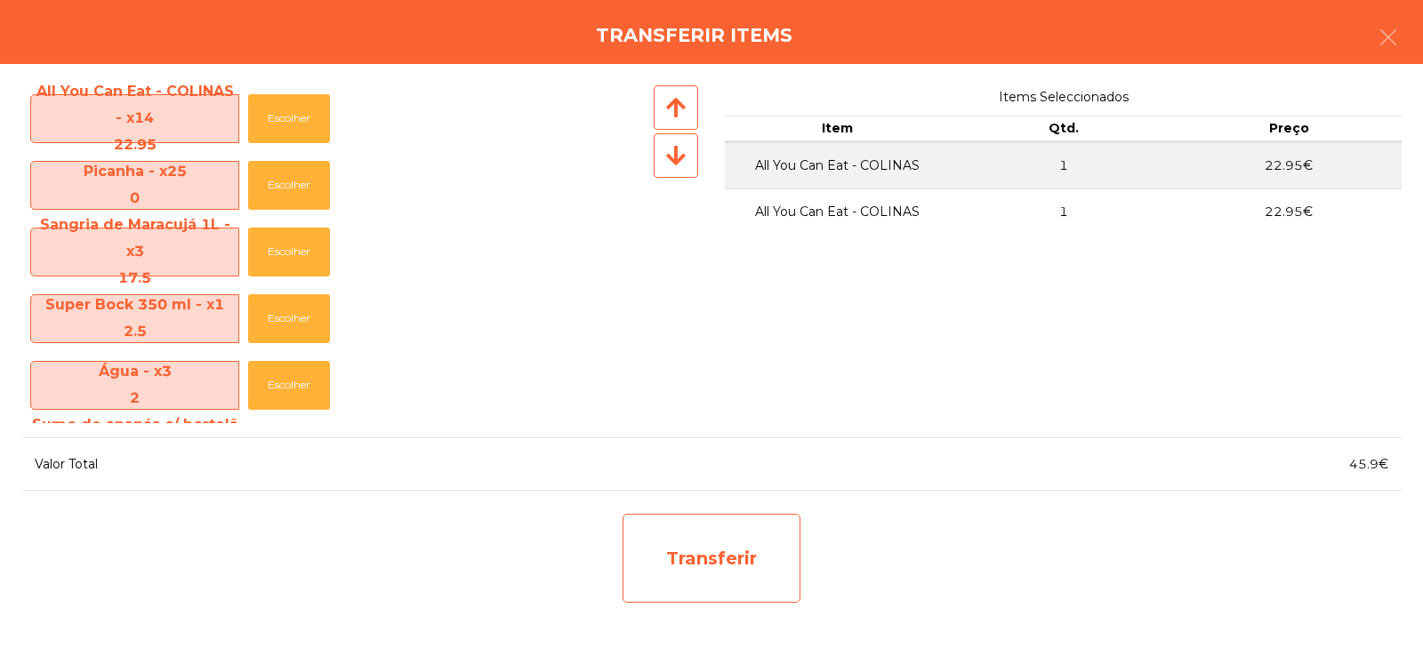
click at [678, 576] on div "Transferir" at bounding box center [712, 558] width 178 height 89
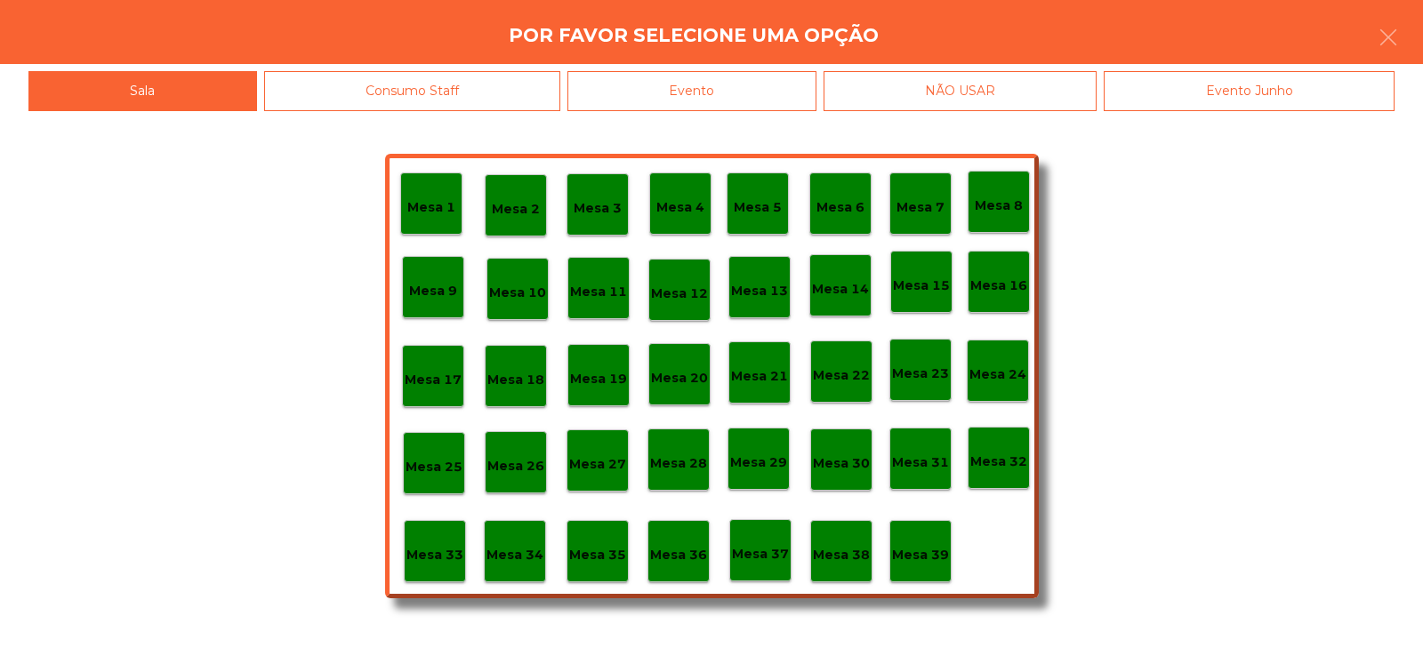
click at [765, 552] on p "Mesa 37" at bounding box center [760, 554] width 57 height 20
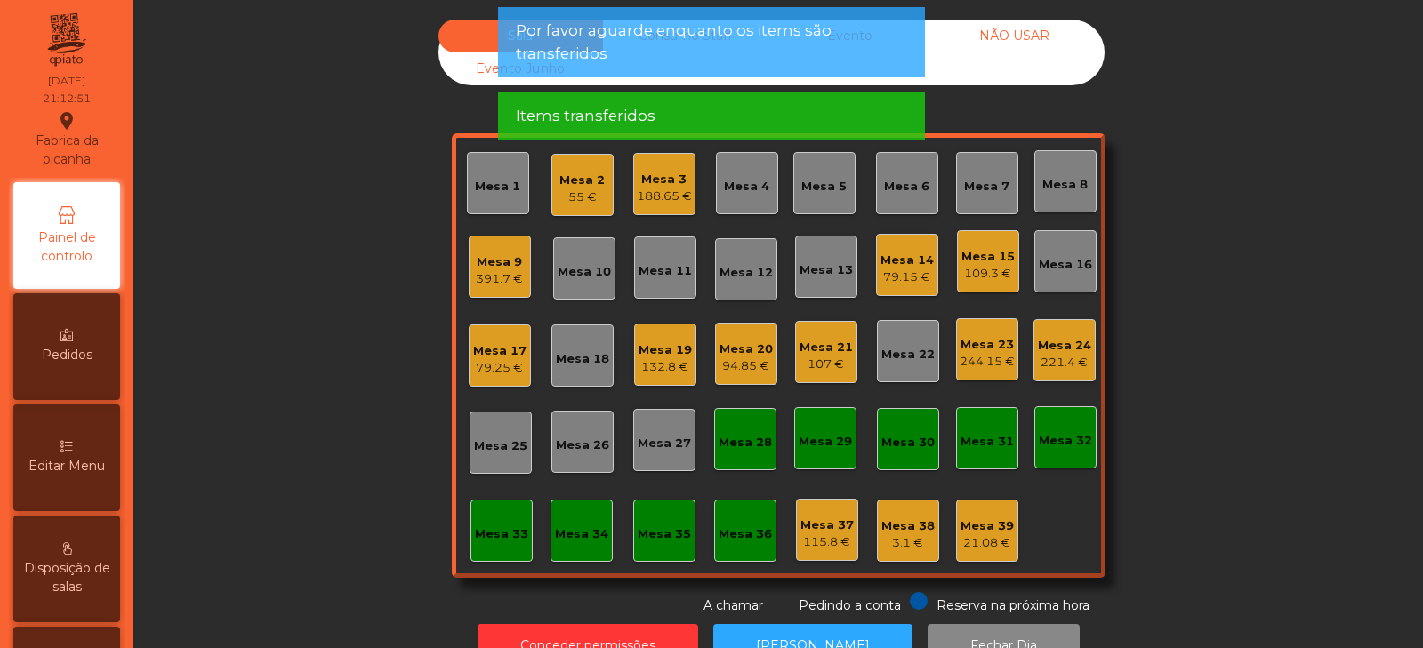
click at [1196, 441] on div "Sala Consumo Staff Evento NÃO USAR Evento Junho Mesa 1 Mesa 2 55 € [GEOGRAPHIC_…" at bounding box center [778, 318] width 1242 height 596
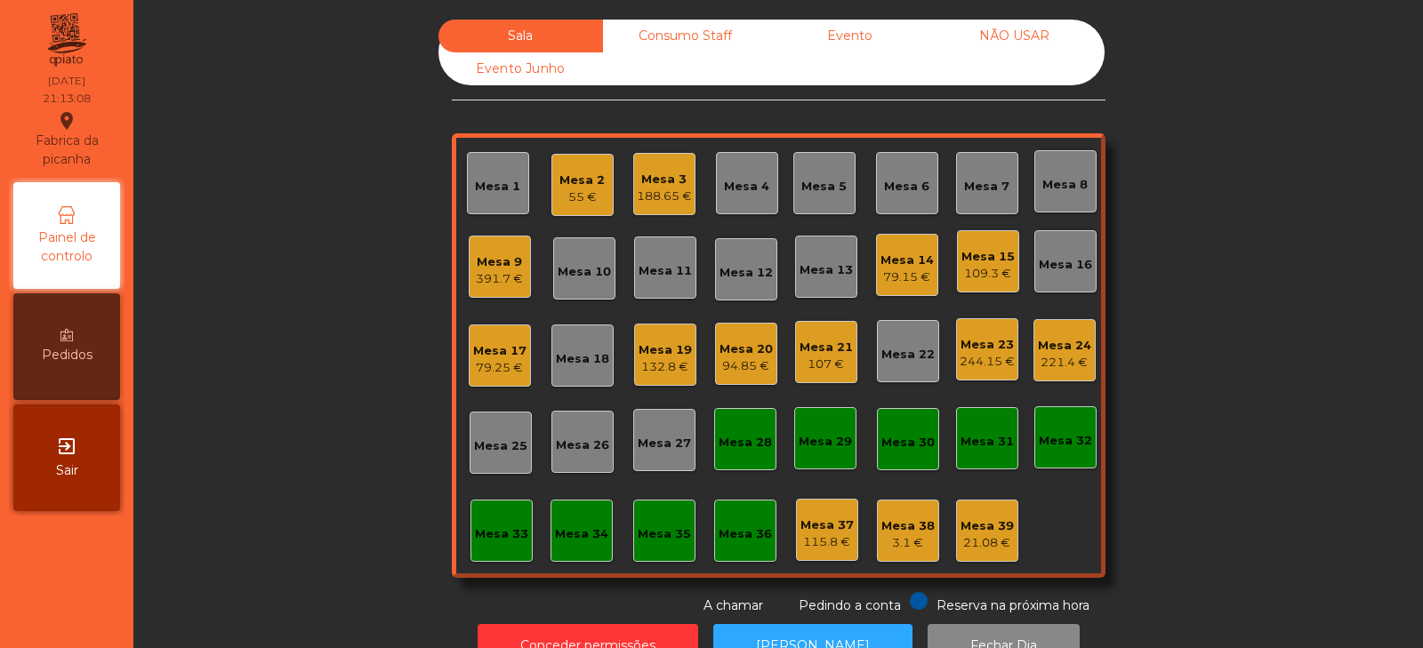
click at [1229, 253] on div "Sala Consumo Staff Evento NÃO USAR Evento Junho Mesa 1 Mesa 2 55 € [GEOGRAPHIC_…" at bounding box center [778, 318] width 1242 height 596
click at [1064, 347] on div "Mesa 24" at bounding box center [1064, 346] width 53 height 18
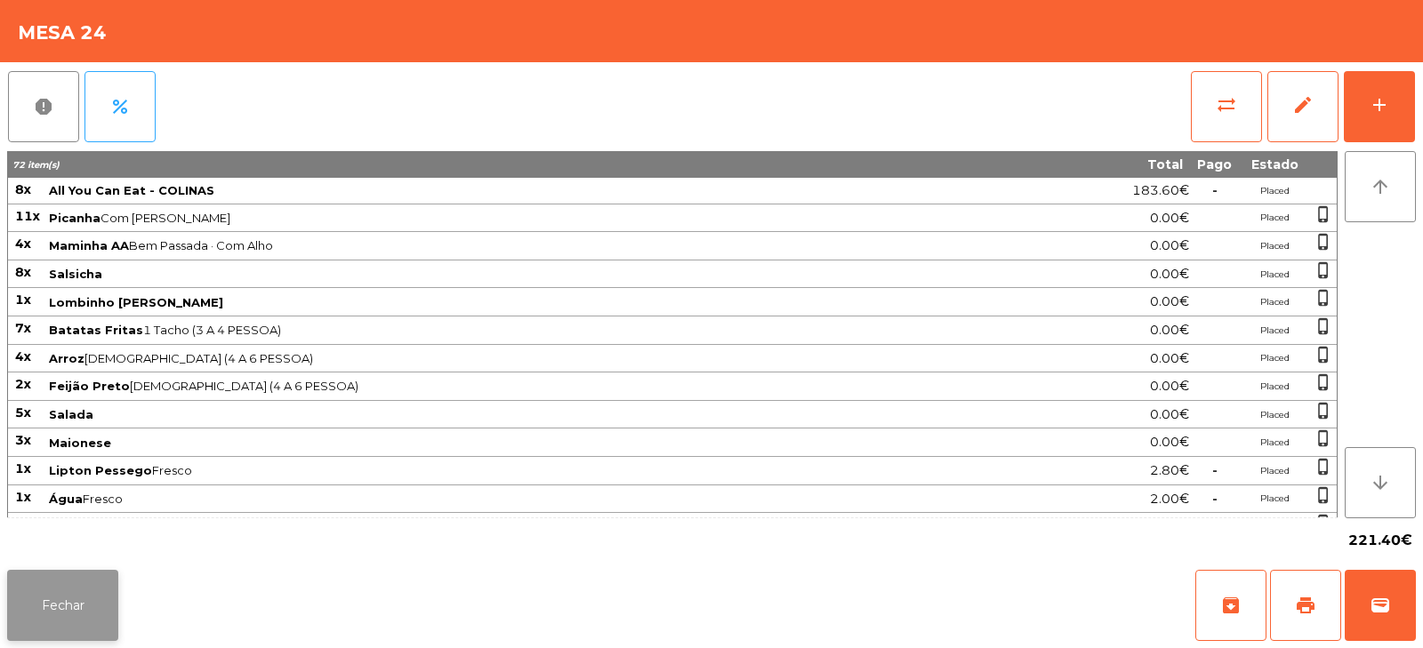
click at [77, 613] on button "Fechar" at bounding box center [62, 605] width 111 height 71
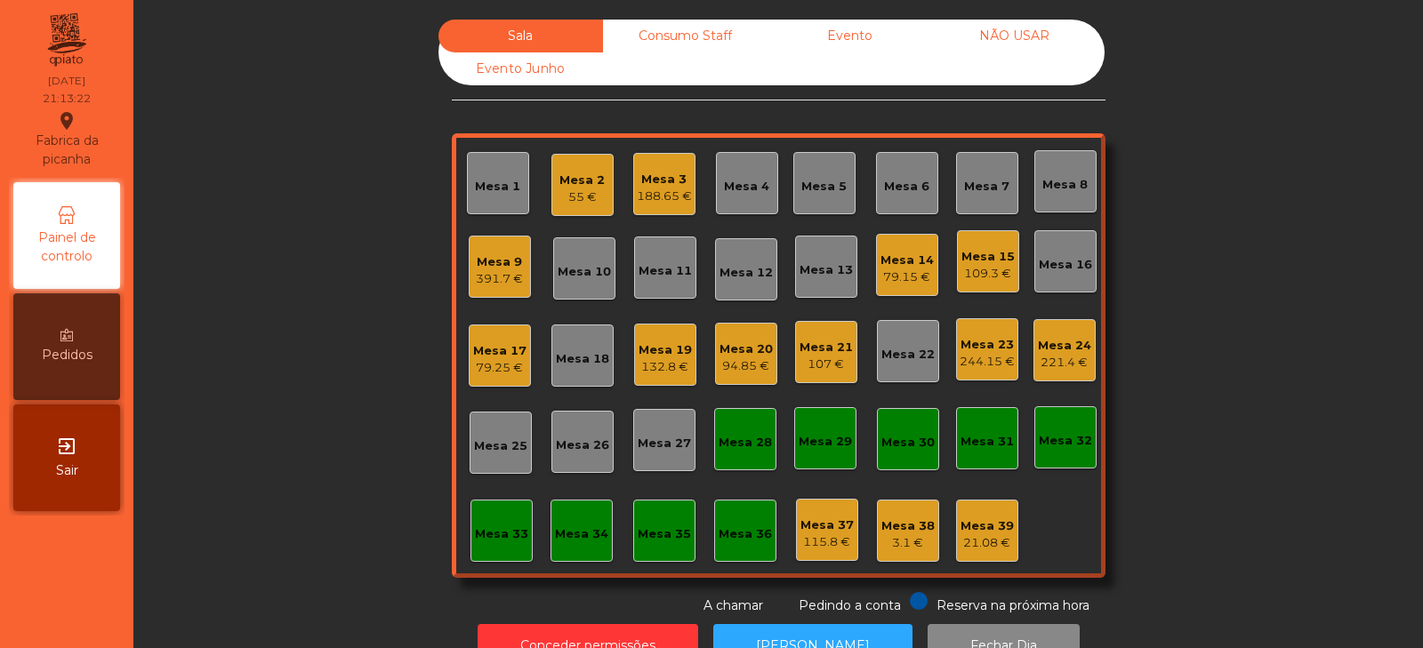
click at [324, 358] on div "Sala Consumo Staff Evento NÃO USAR Evento Junho Mesa 1 Mesa 2 55 € [GEOGRAPHIC_…" at bounding box center [778, 318] width 1242 height 596
click at [969, 351] on div "Mesa 23" at bounding box center [987, 345] width 55 height 18
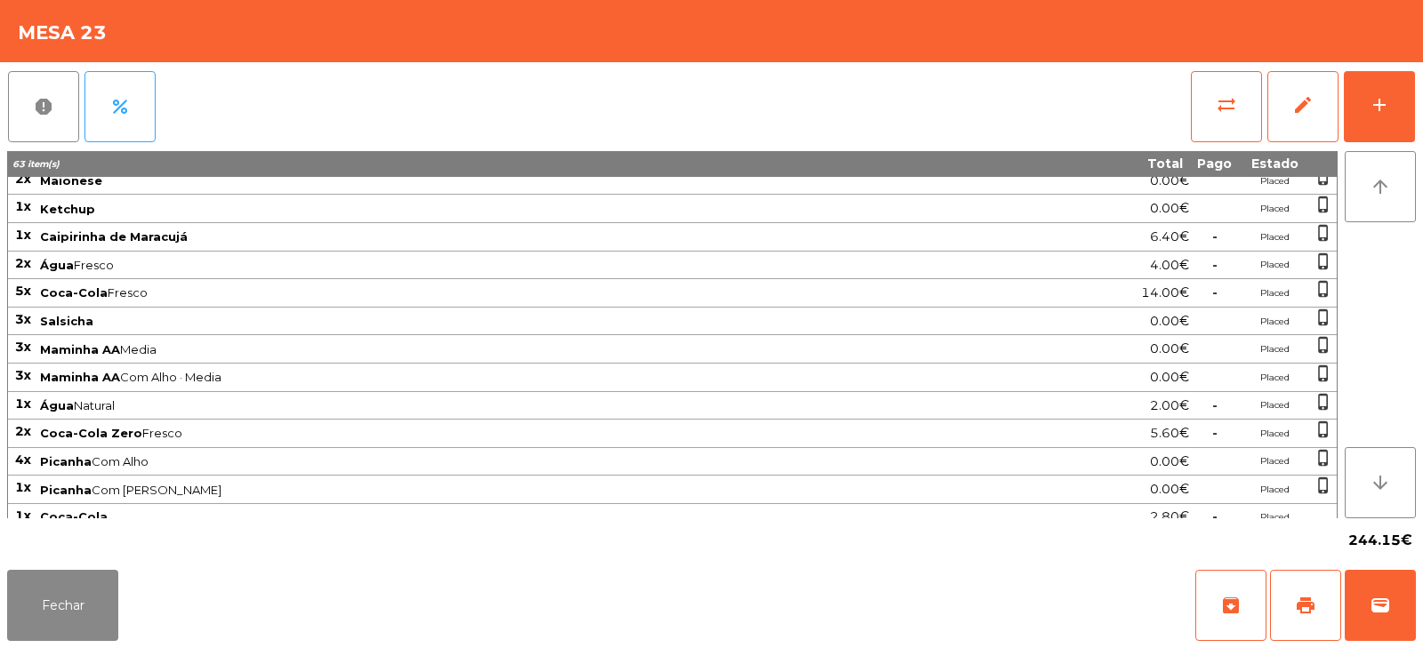
scroll to position [274, 0]
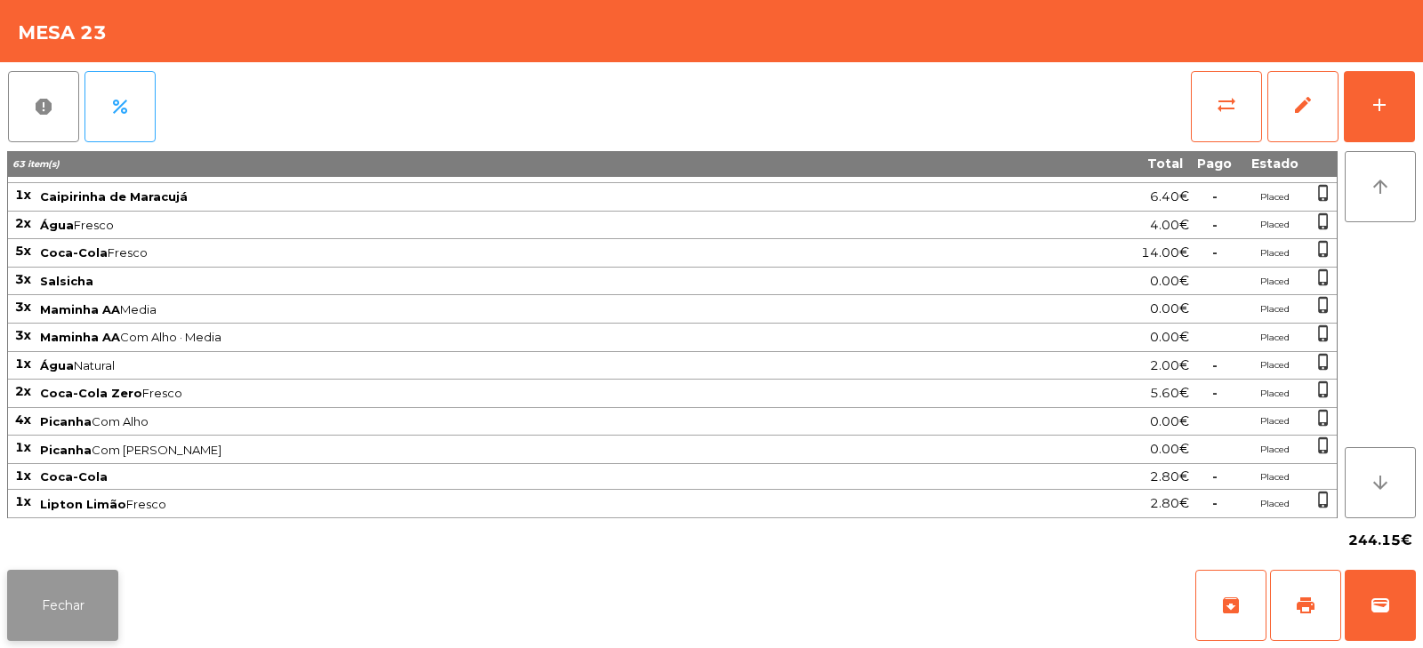
click at [94, 600] on button "Fechar" at bounding box center [62, 605] width 111 height 71
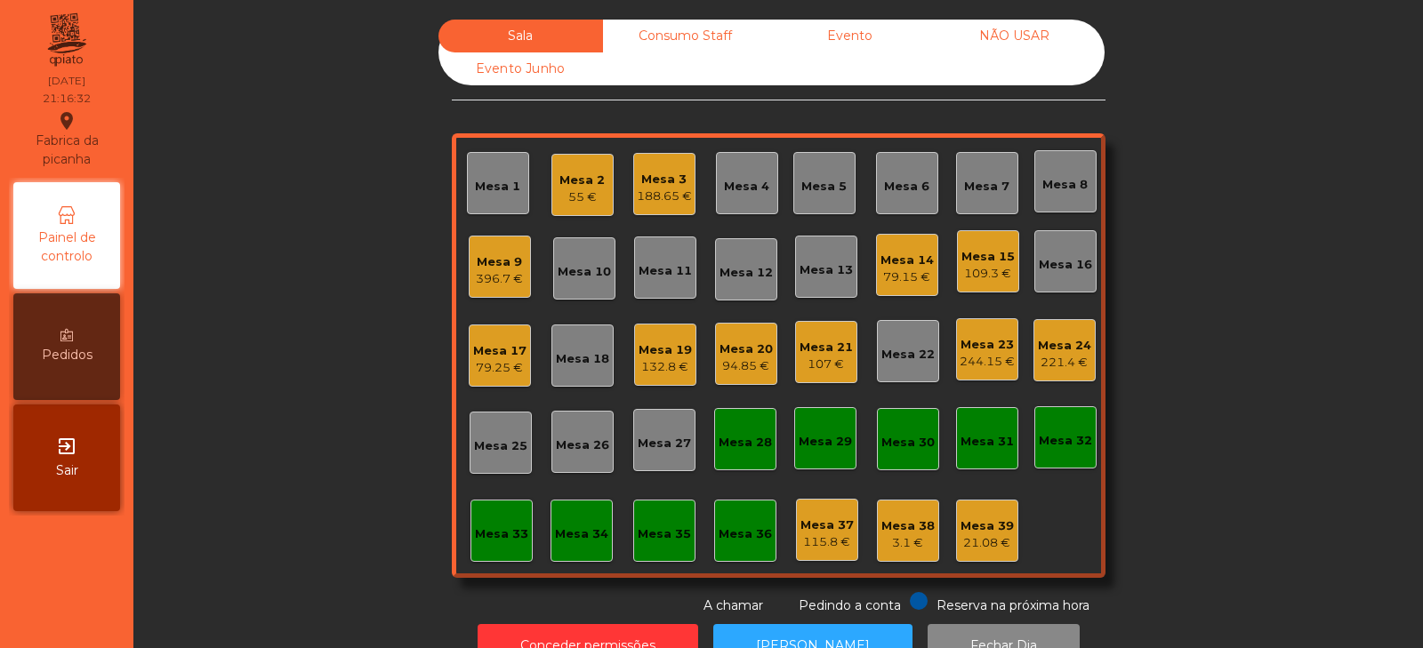
click at [979, 359] on div "244.15 €" at bounding box center [987, 362] width 55 height 18
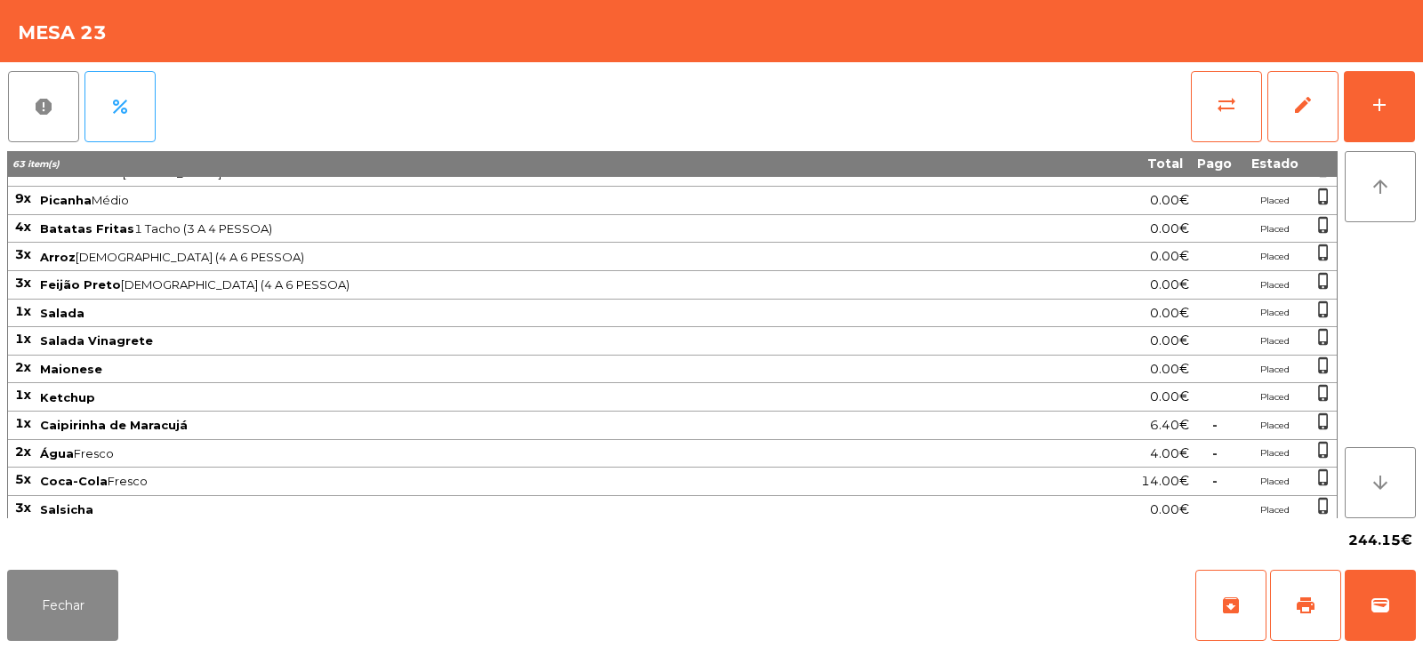
scroll to position [0, 0]
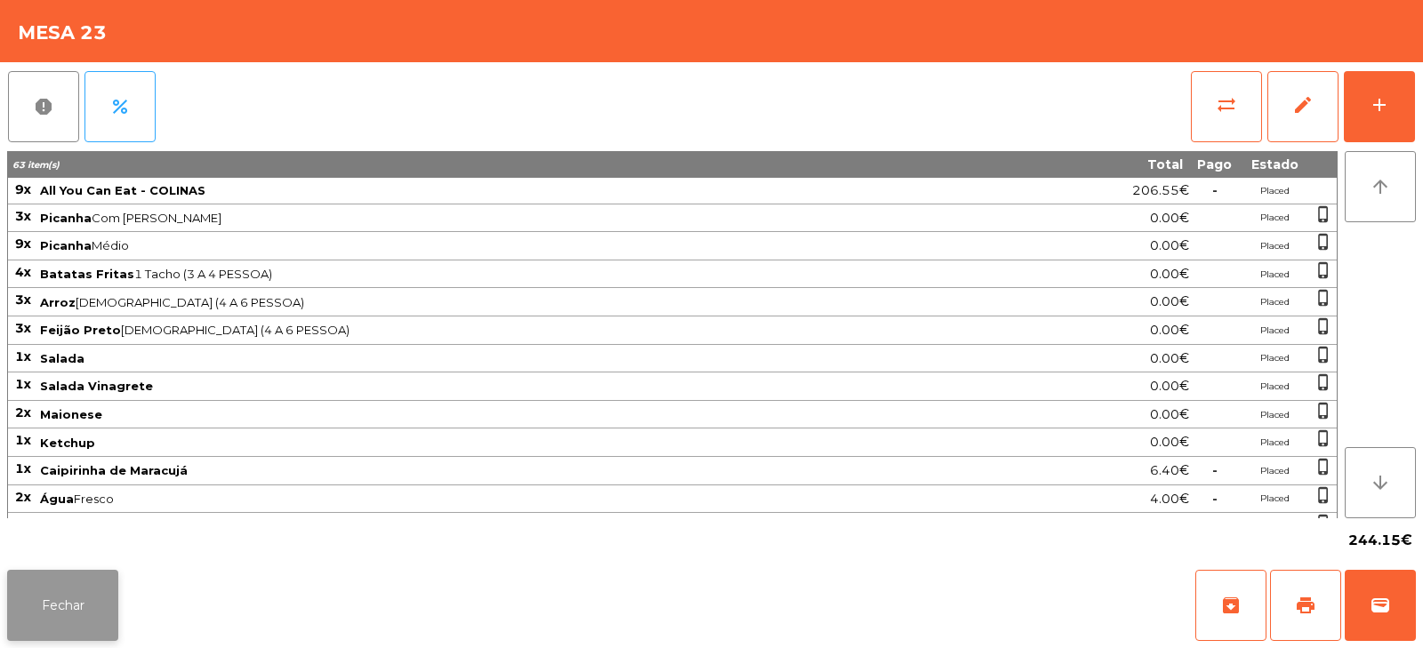
click at [60, 615] on button "Fechar" at bounding box center [62, 605] width 111 height 71
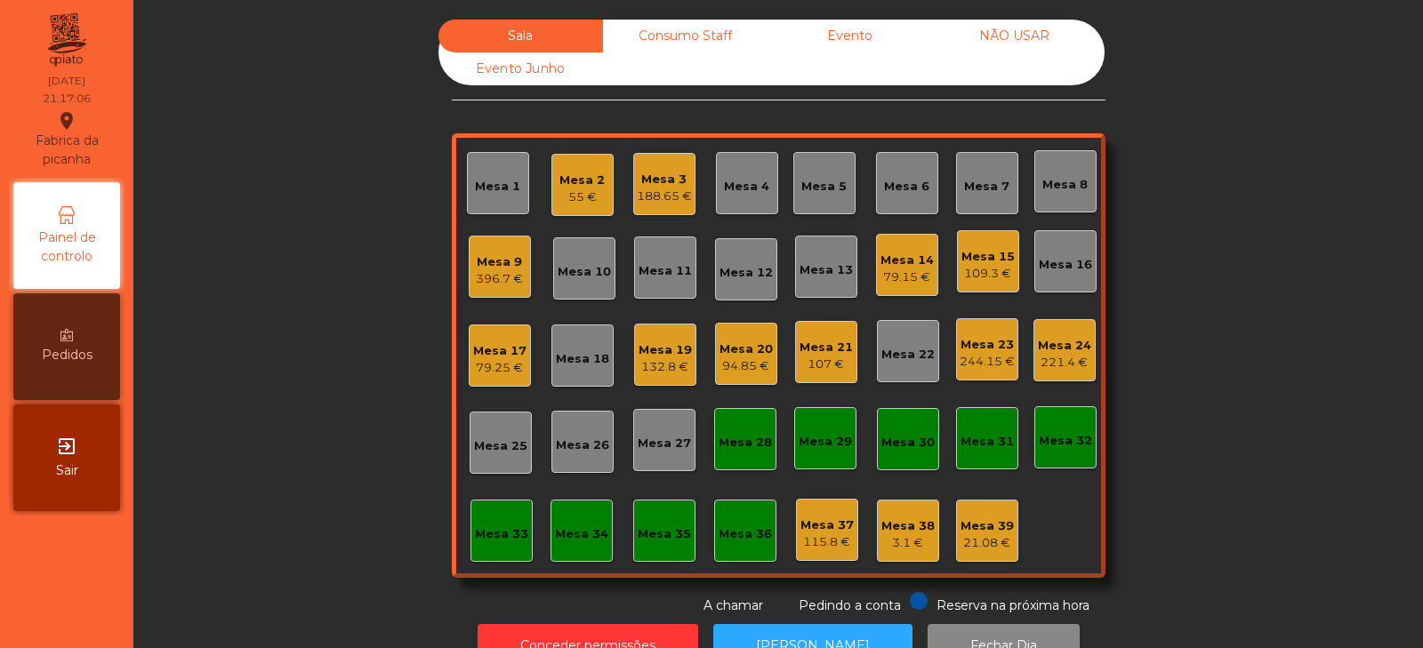
click at [564, 182] on div "Mesa 2" at bounding box center [582, 181] width 45 height 18
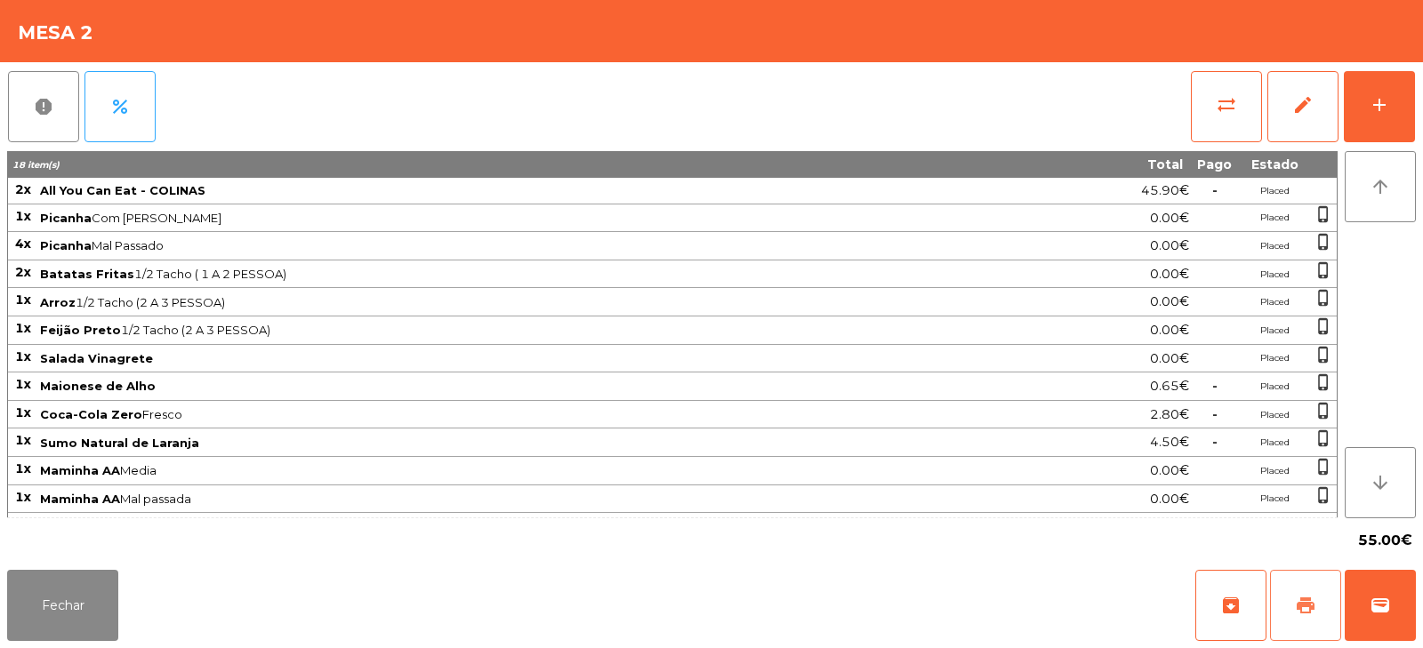
click at [1302, 616] on span "print" at bounding box center [1305, 605] width 21 height 21
click at [53, 576] on button "Fechar" at bounding box center [62, 605] width 111 height 71
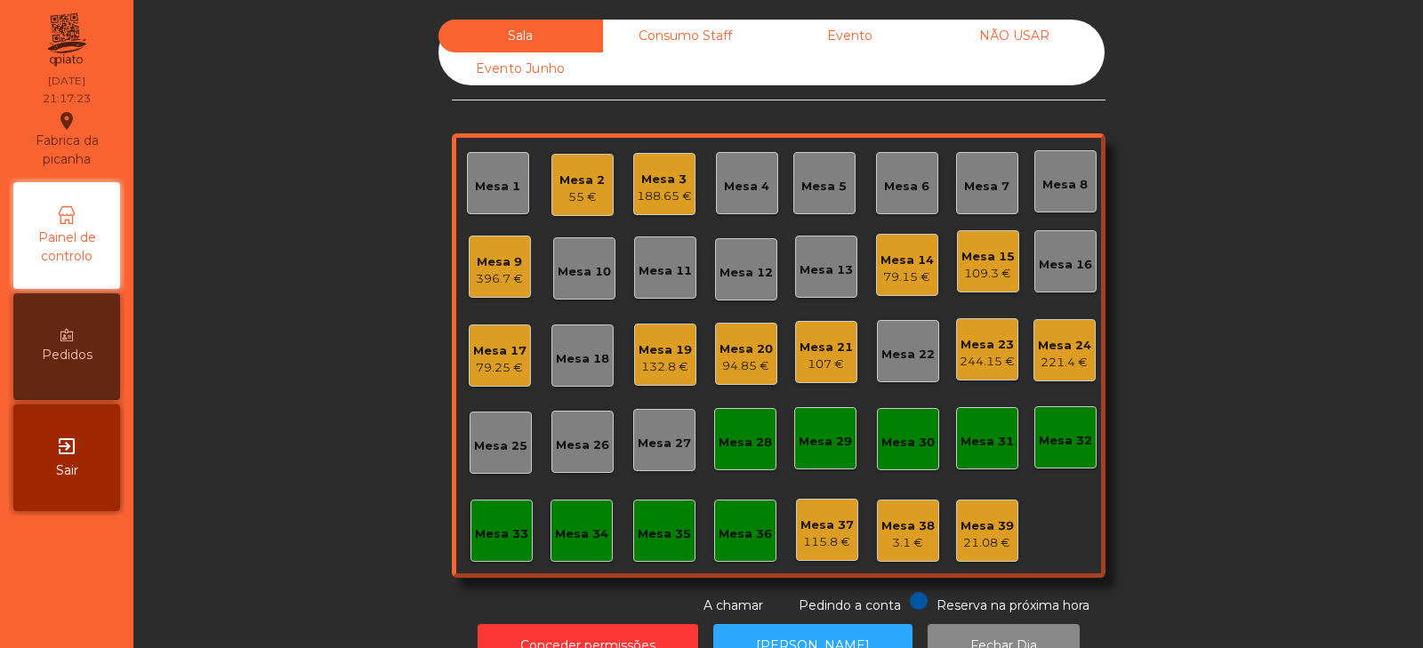
click at [326, 398] on div "Sala Consumo Staff Evento NÃO USAR Evento Junho Mesa 1 Mesa 2 55 € Mesa 3 188.6…" at bounding box center [778, 318] width 1242 height 596
click at [569, 190] on div "55 €" at bounding box center [582, 198] width 45 height 18
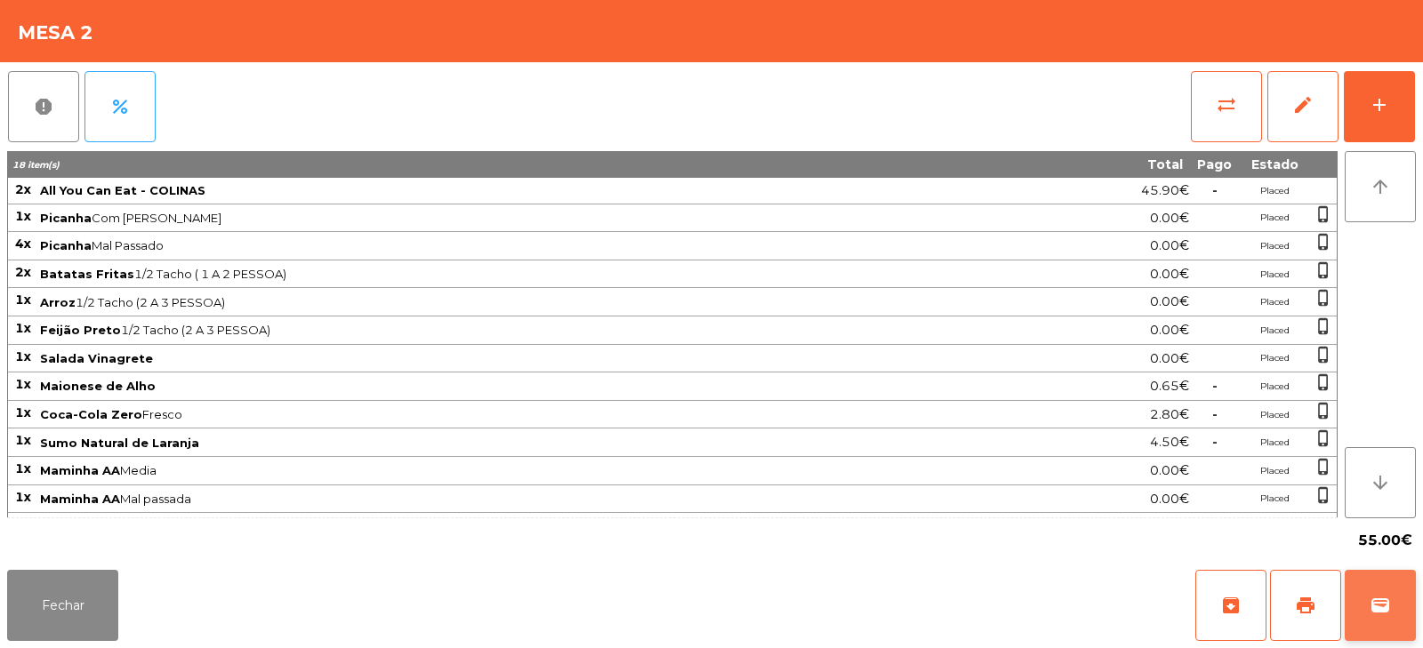
click at [1379, 587] on button "wallet" at bounding box center [1380, 605] width 71 height 71
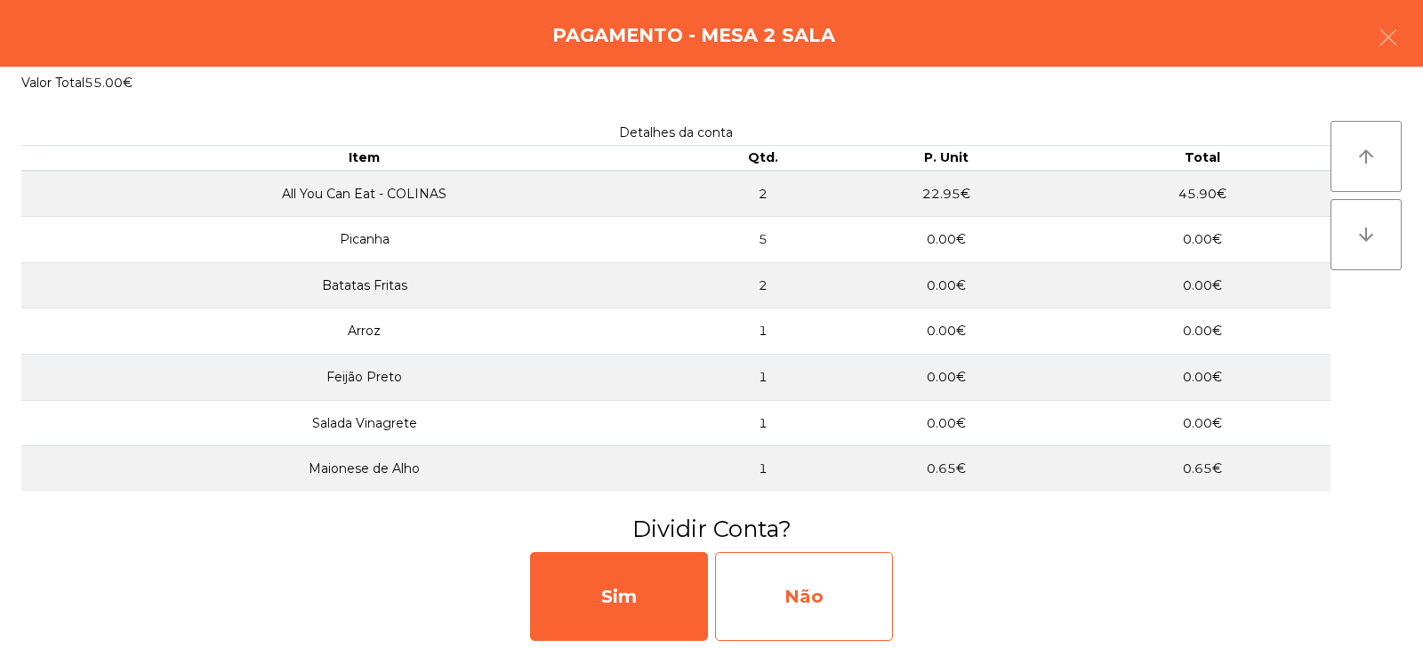
click at [818, 599] on div "Não" at bounding box center [804, 596] width 178 height 89
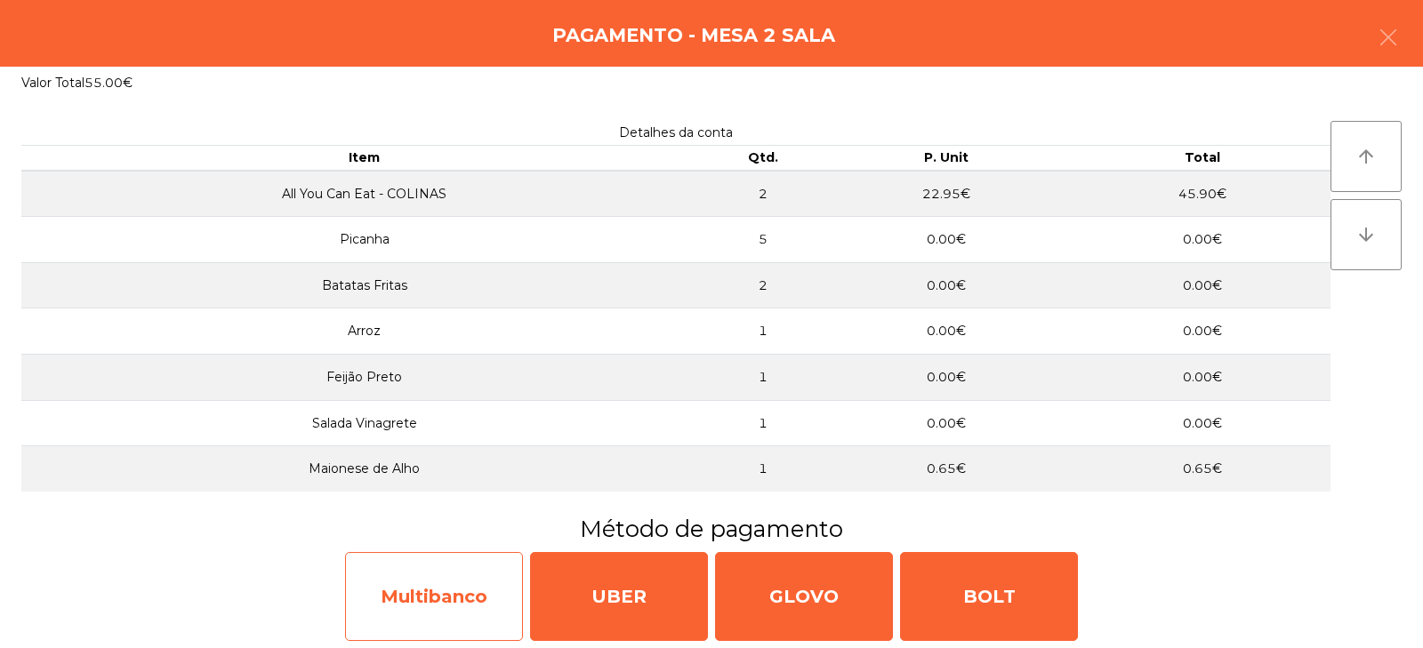
click at [448, 618] on div "Multibanco" at bounding box center [434, 596] width 178 height 89
select select "**"
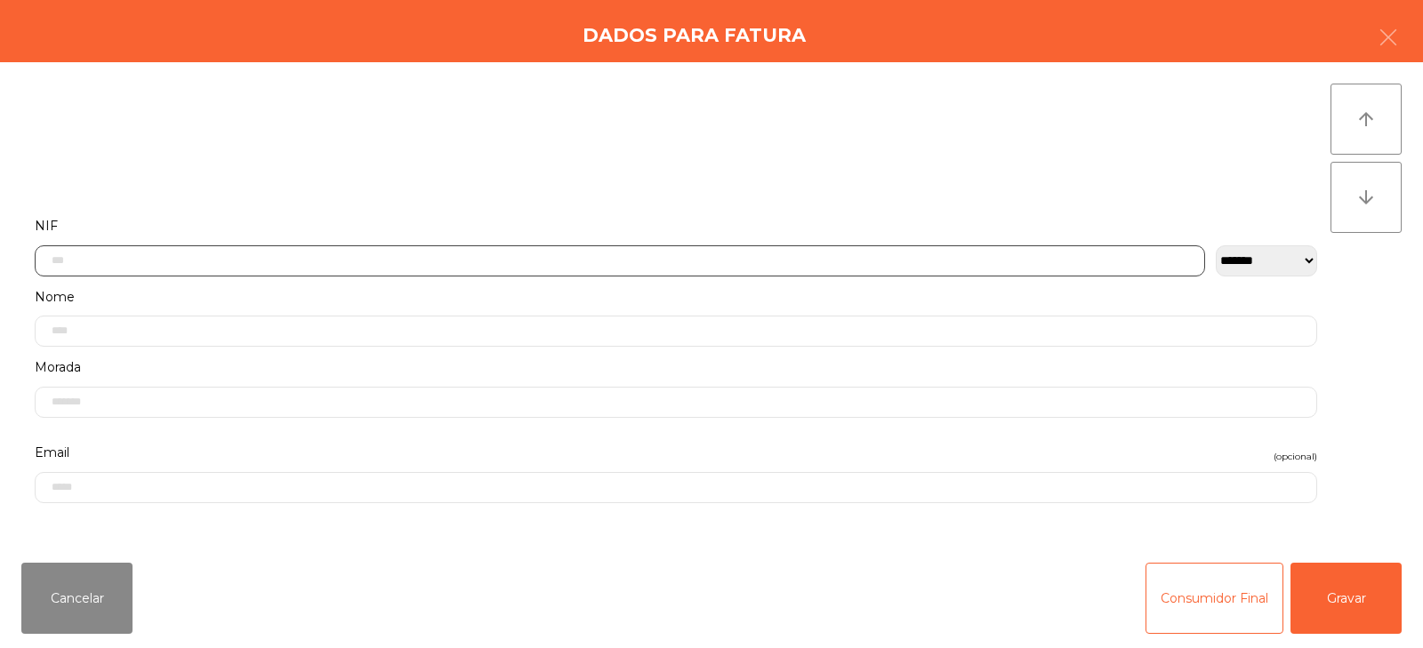
click at [480, 258] on input "text" at bounding box center [620, 261] width 1171 height 31
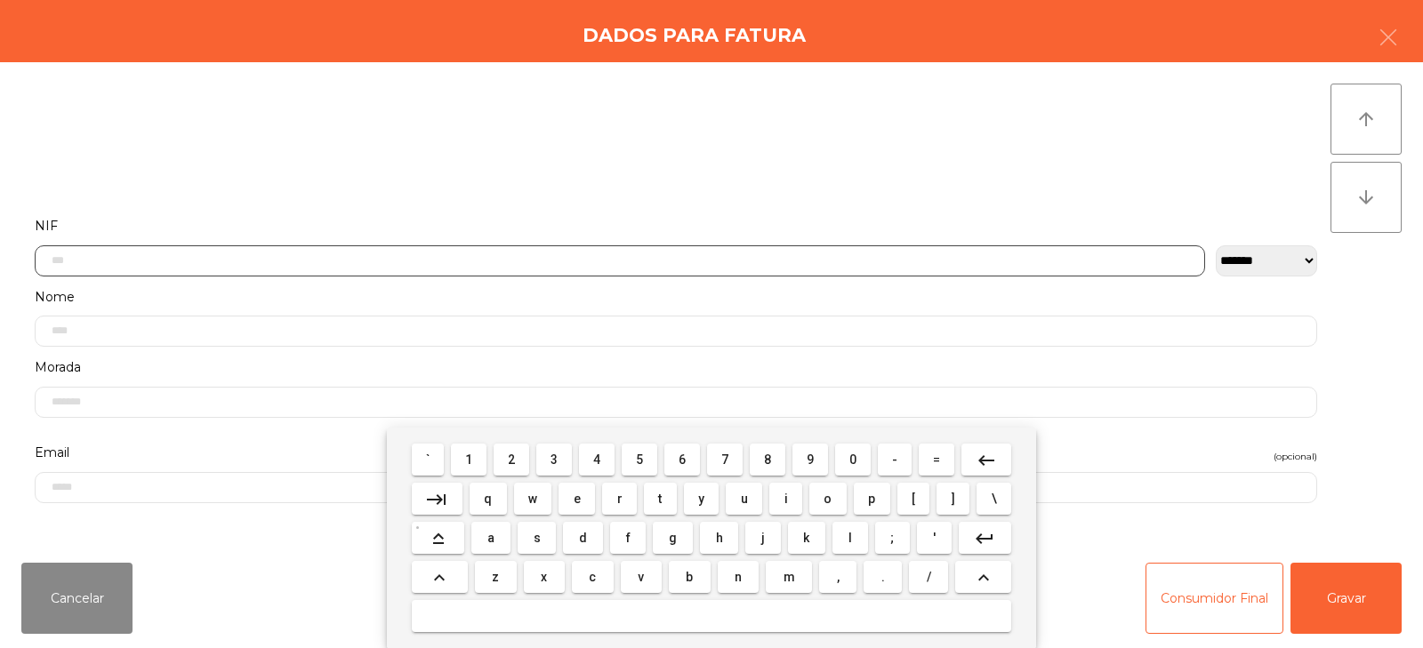
scroll to position [130, 0]
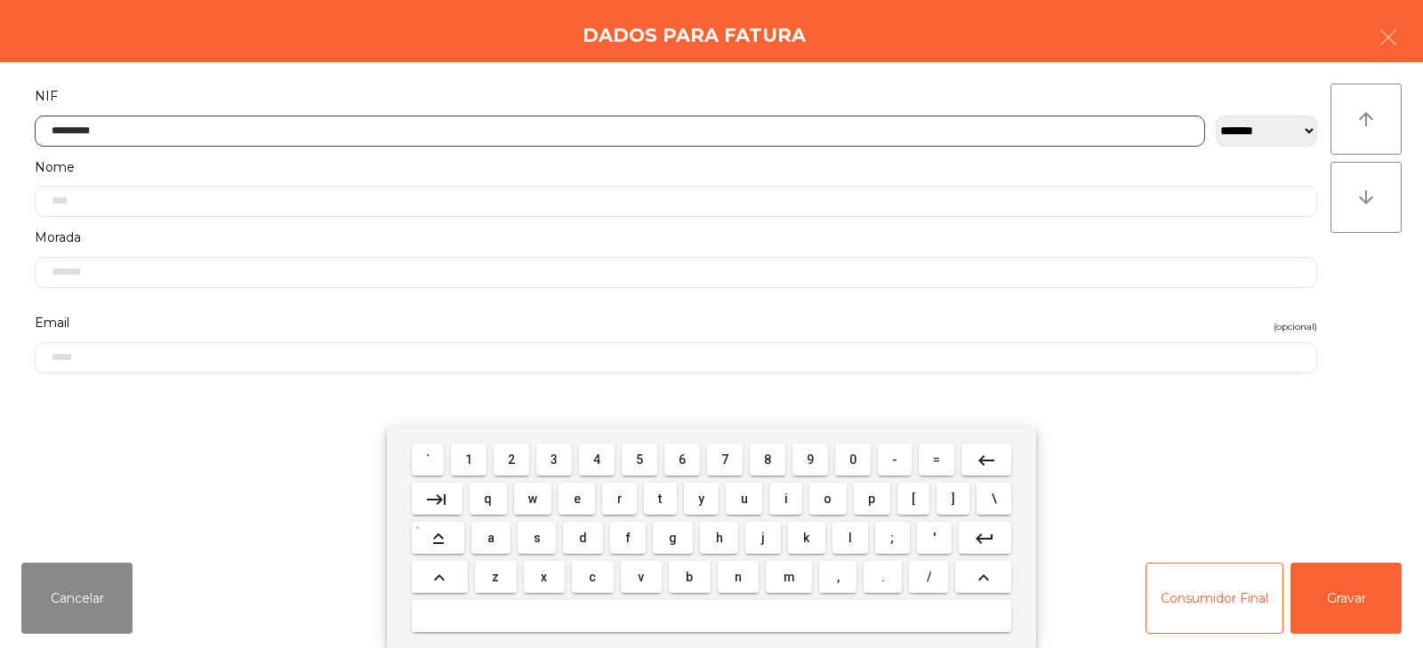
type input "*********"
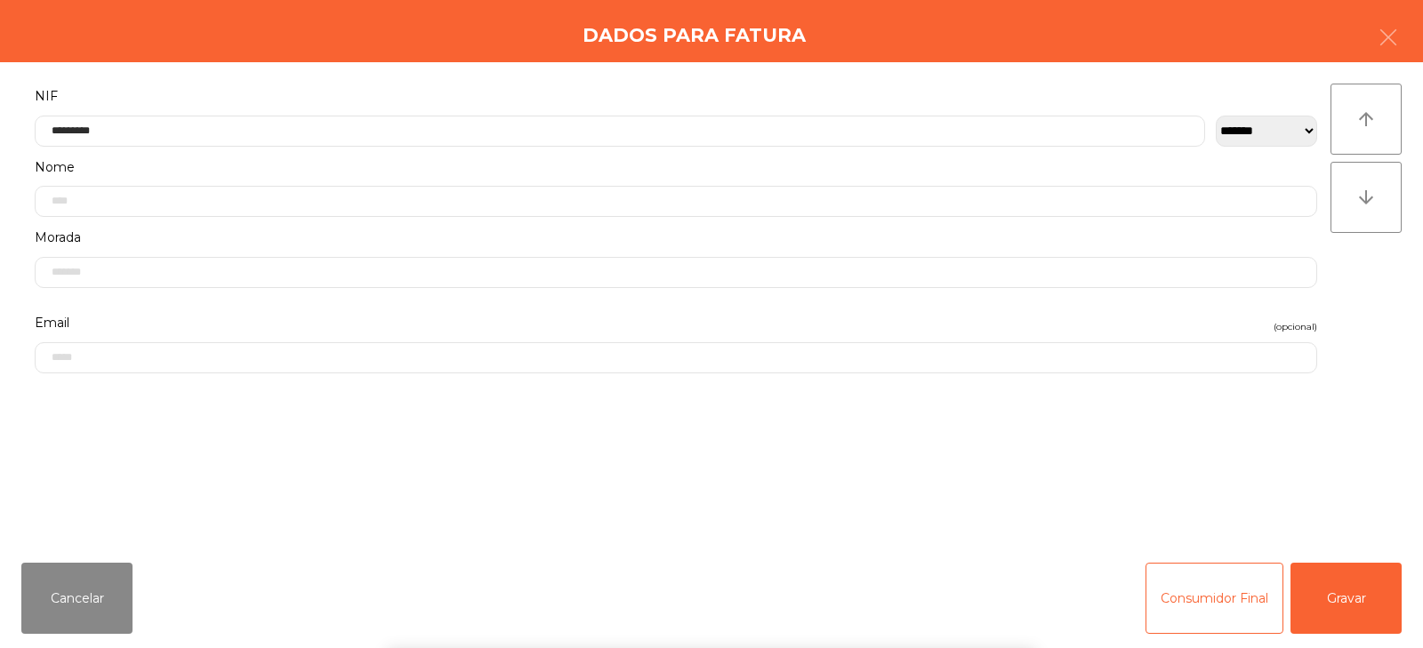
click at [1357, 582] on div "` 1 2 3 4 5 6 7 8 9 0 - = keyboard_backspace keyboard_tab q w e r t y u i o p […" at bounding box center [711, 538] width 1423 height 221
click at [1339, 591] on button "Gravar" at bounding box center [1346, 598] width 111 height 71
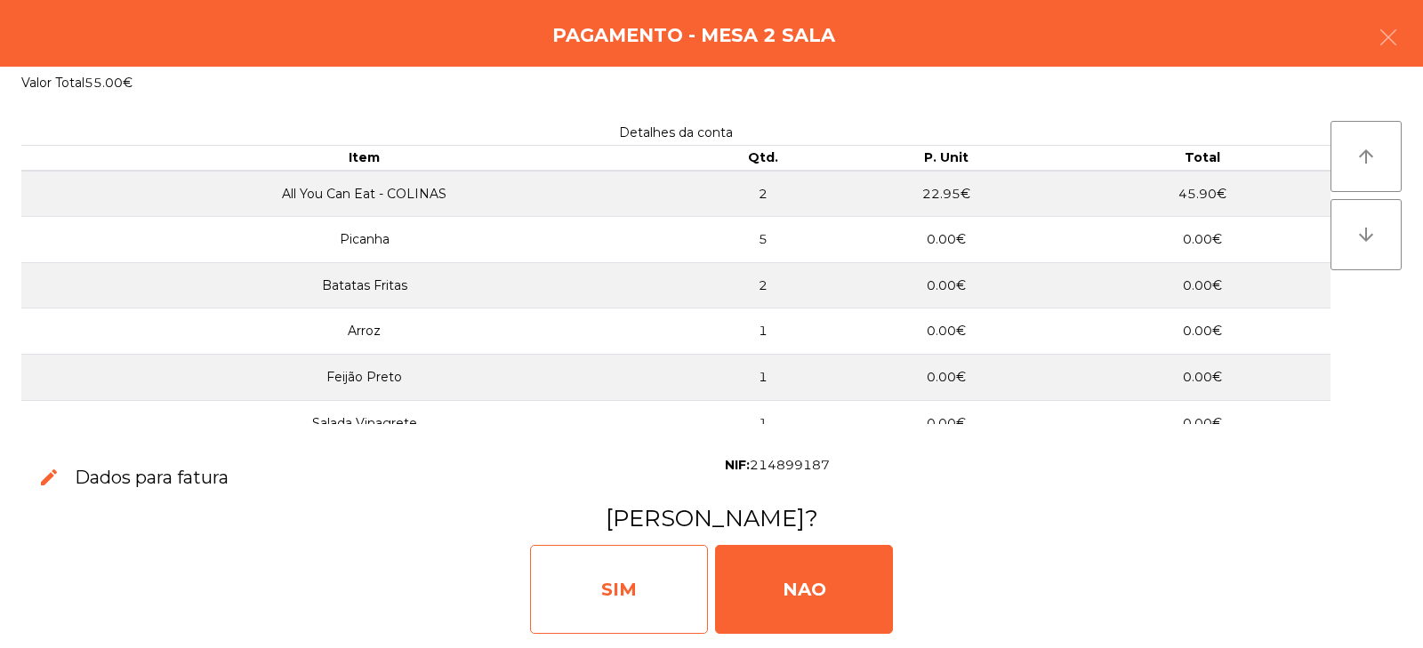
click at [618, 602] on div "SIM" at bounding box center [619, 589] width 178 height 89
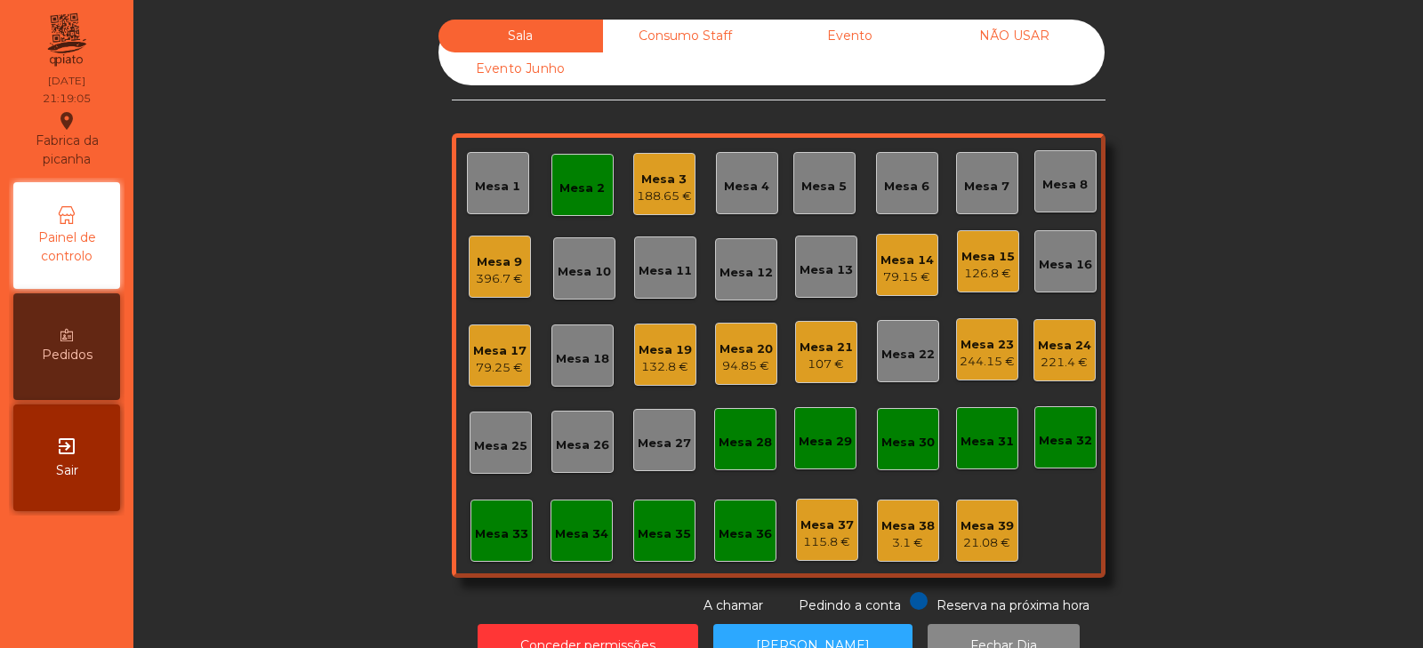
scroll to position [52, 0]
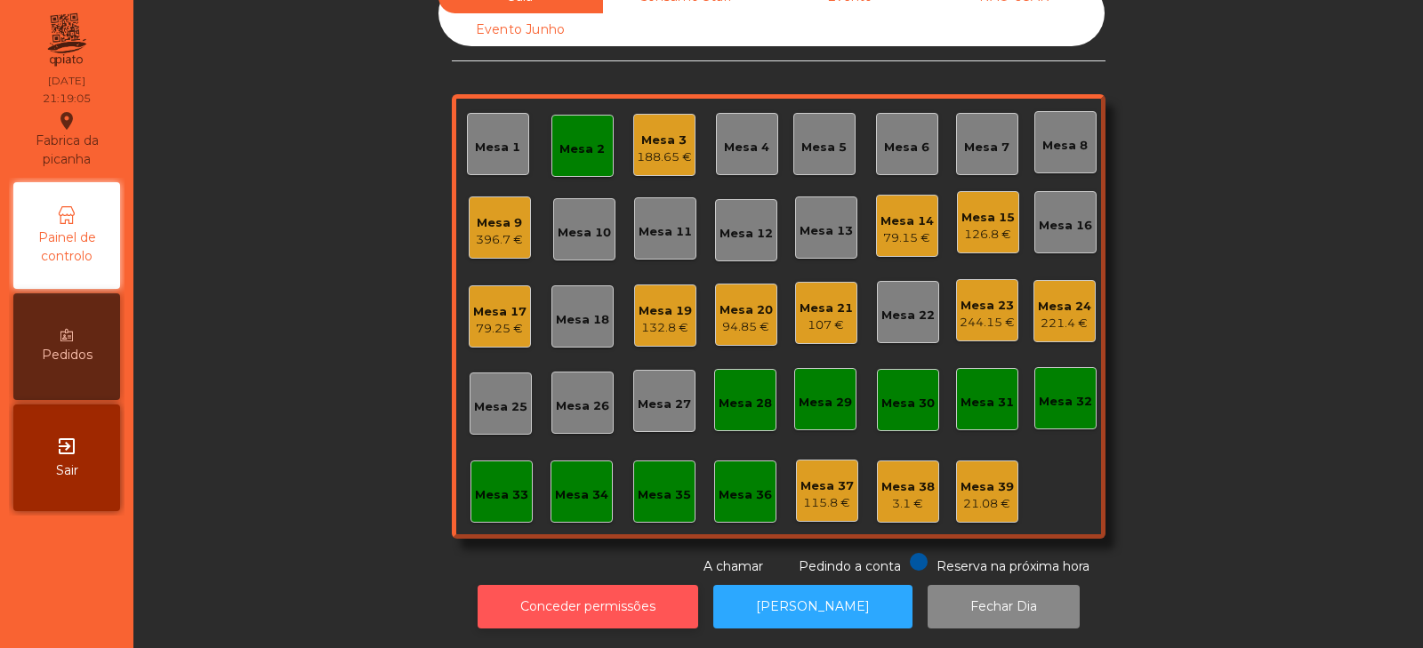
click at [525, 587] on button "Conceder permissões" at bounding box center [588, 607] width 221 height 44
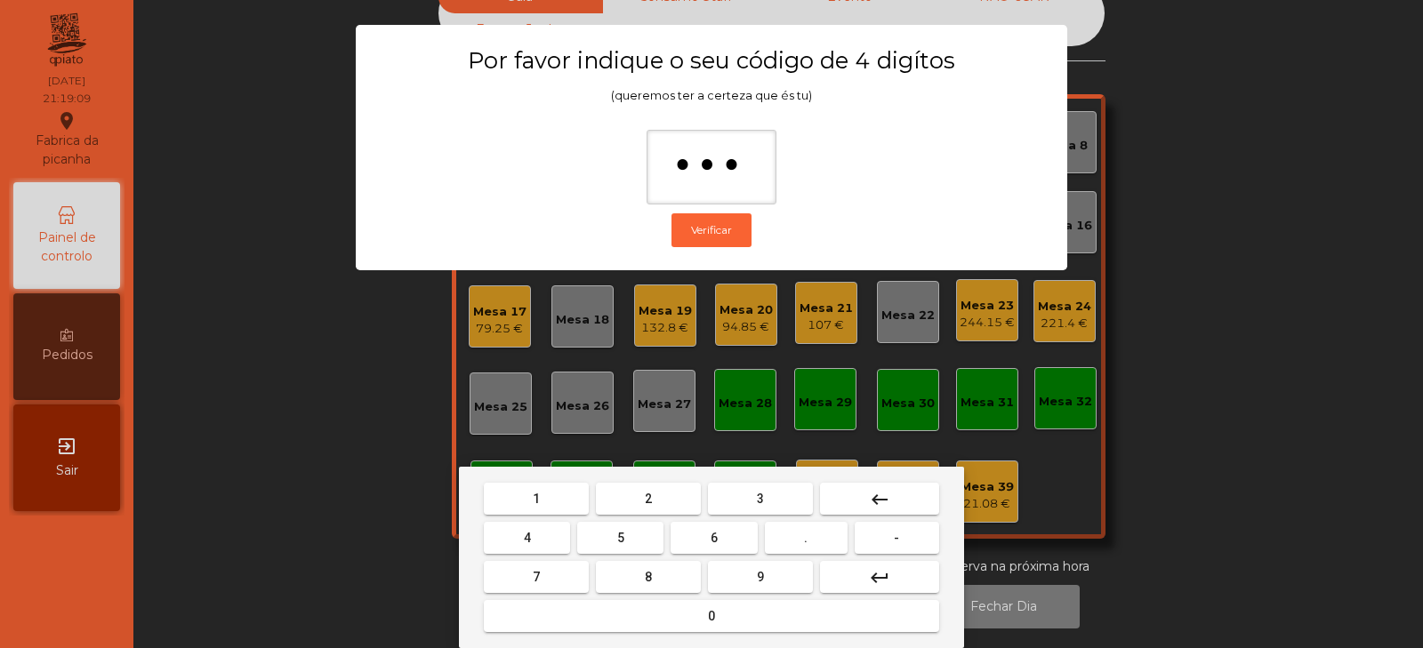
type input "****"
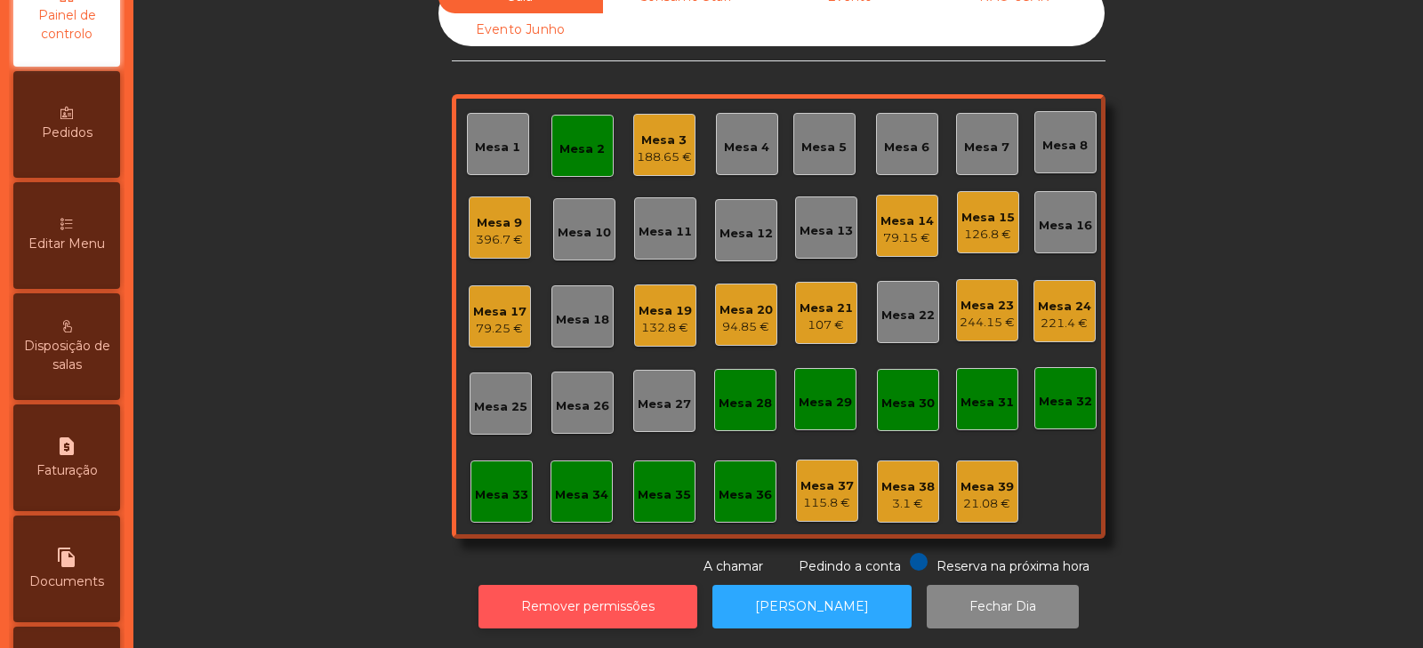
scroll to position [411, 0]
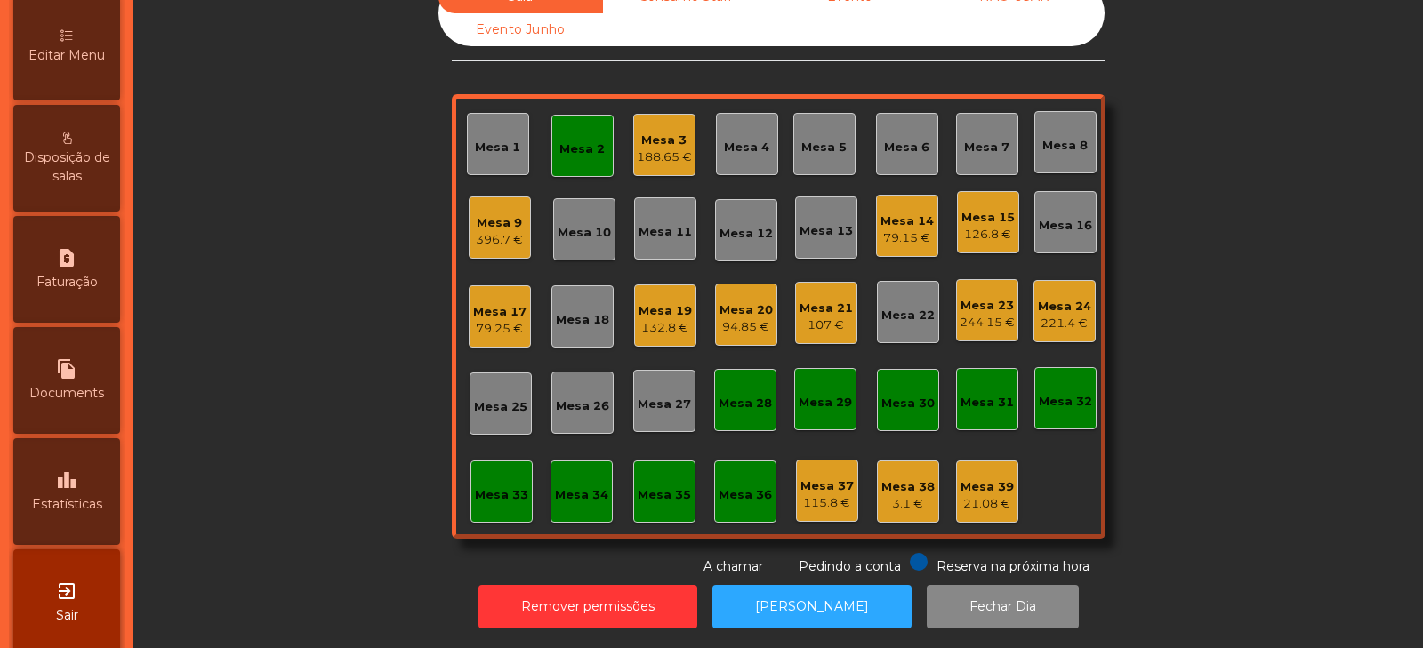
click at [59, 367] on div "file_copy Documents" at bounding box center [66, 380] width 107 height 107
select select "*"
select select "****"
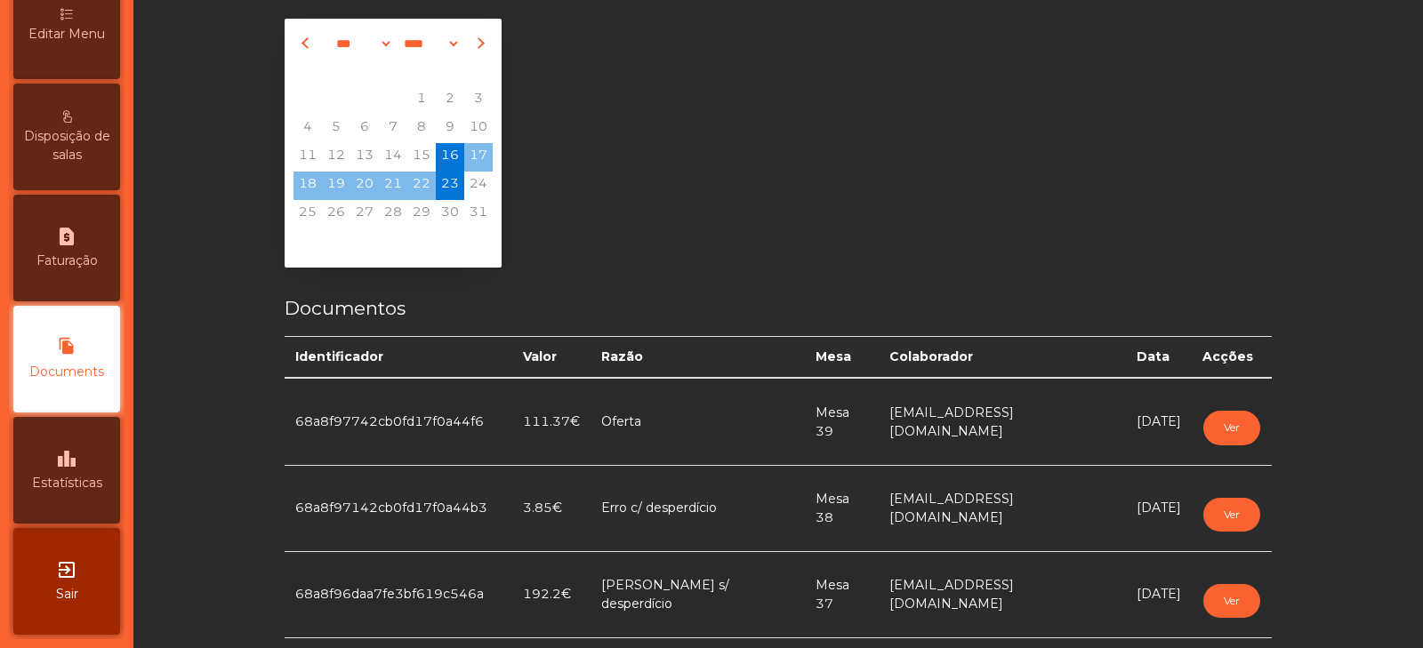
scroll to position [52, 0]
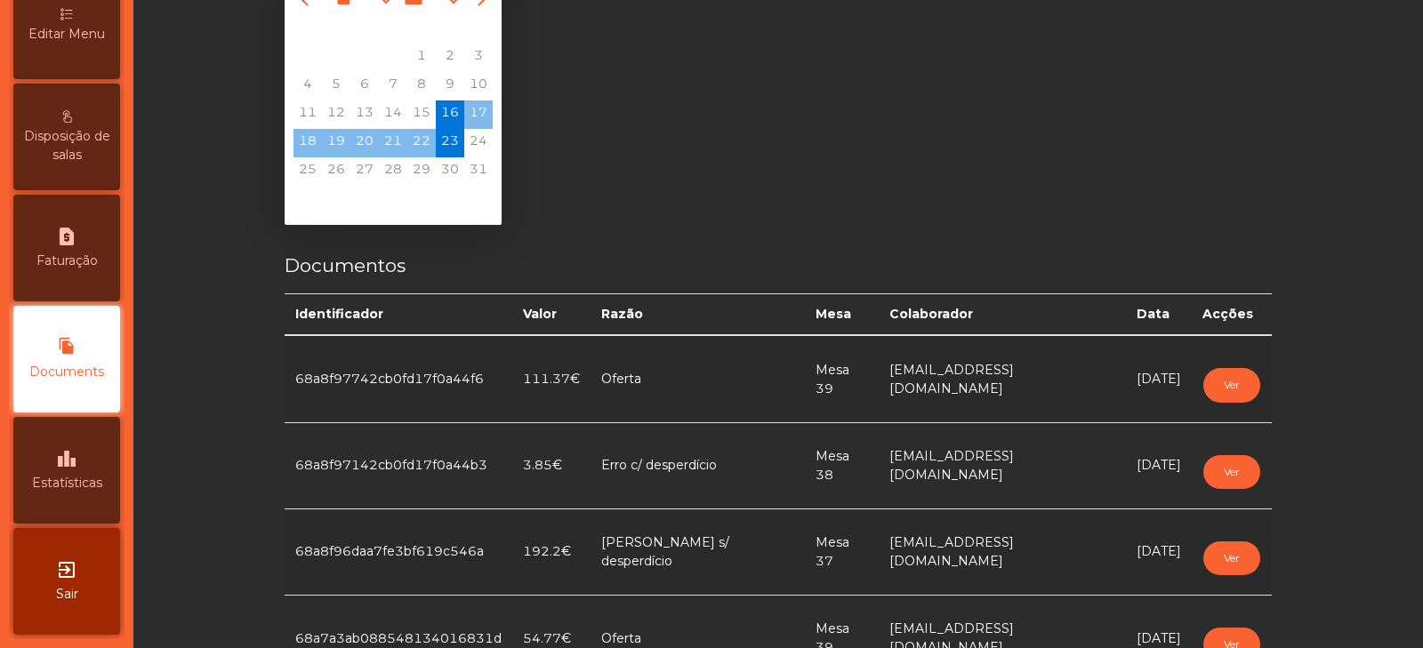
click at [78, 247] on div "request_page Faturação" at bounding box center [66, 248] width 107 height 107
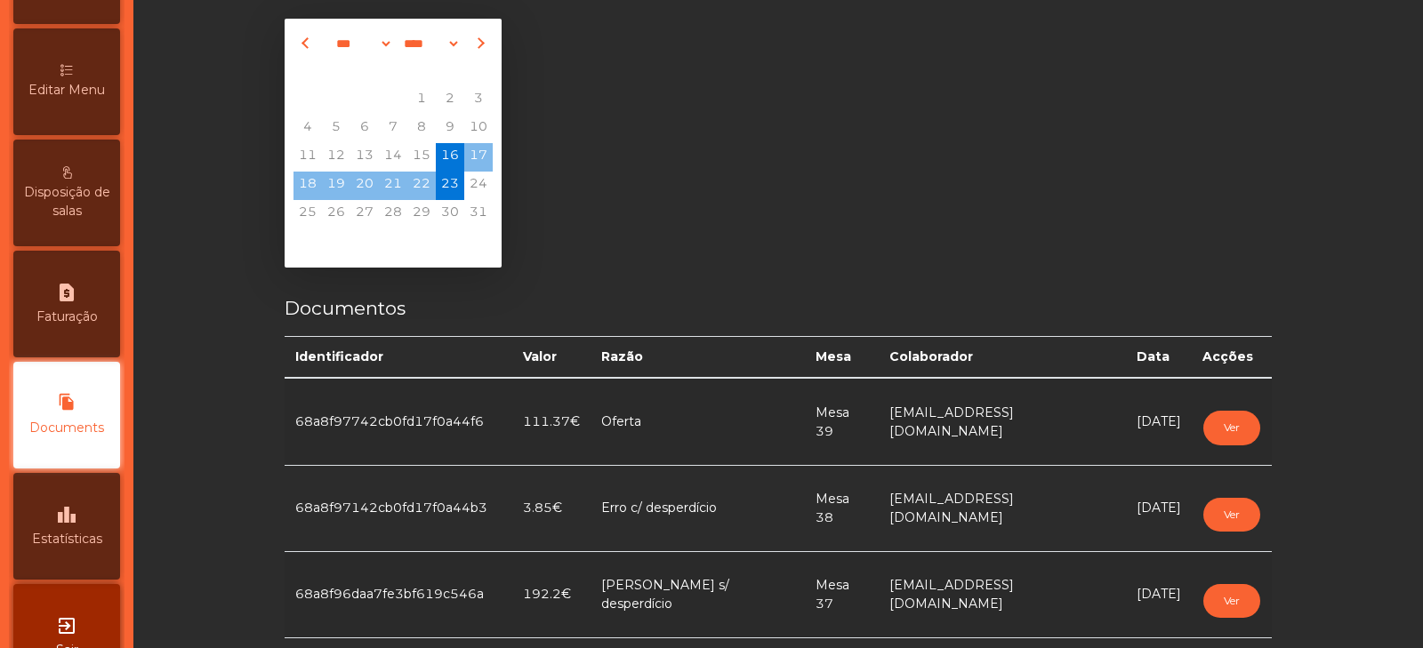
select select "*"
select select "****"
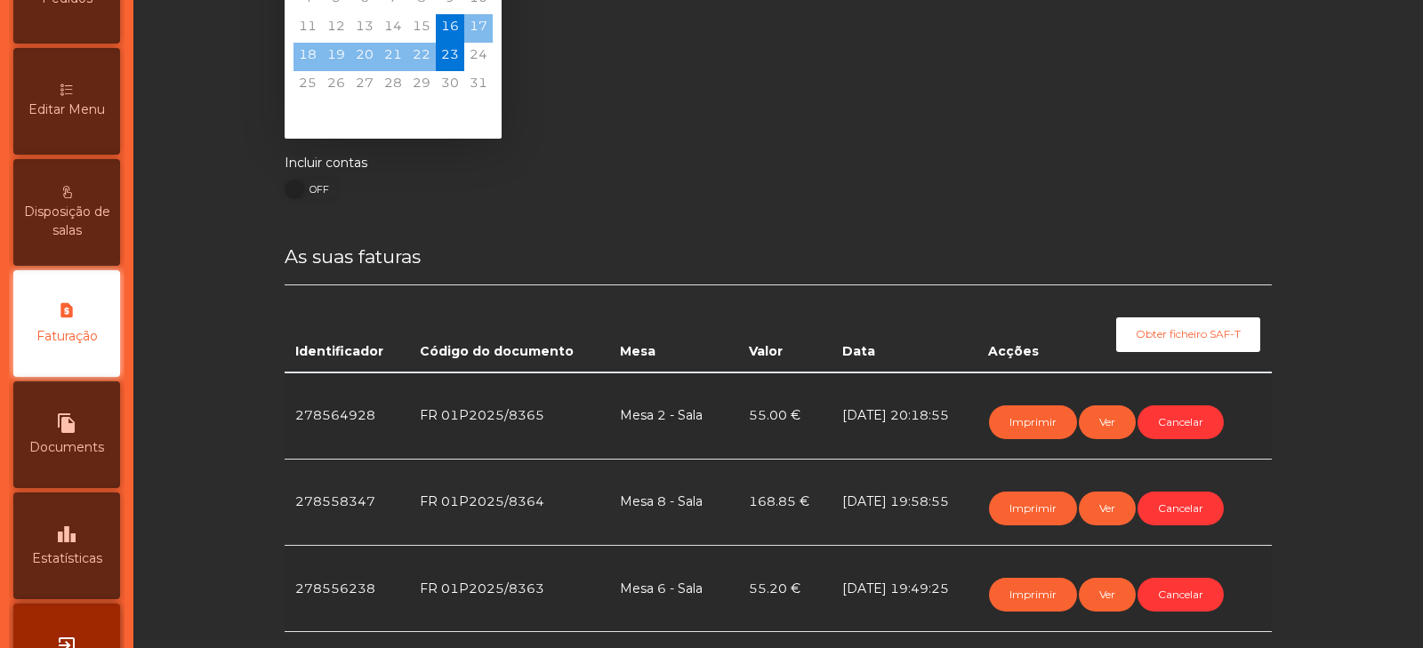
scroll to position [231, 0]
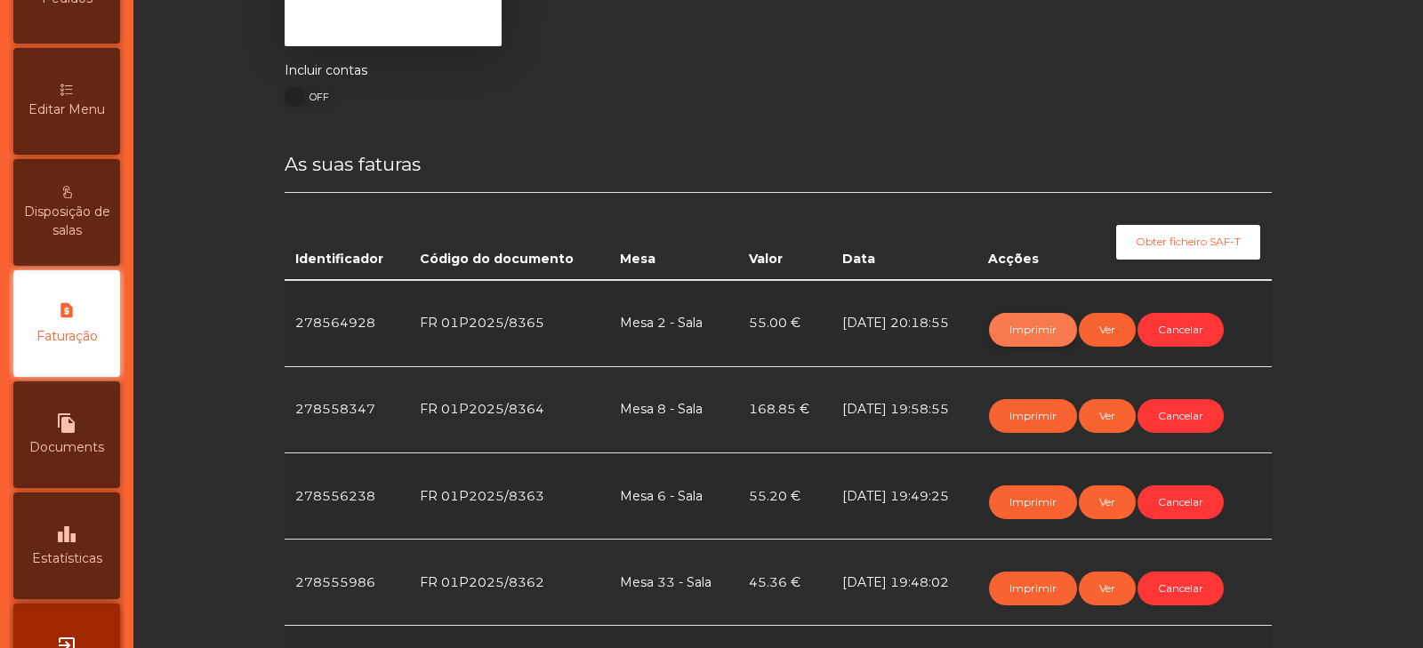
click at [1020, 329] on button "Imprimir" at bounding box center [1033, 330] width 88 height 34
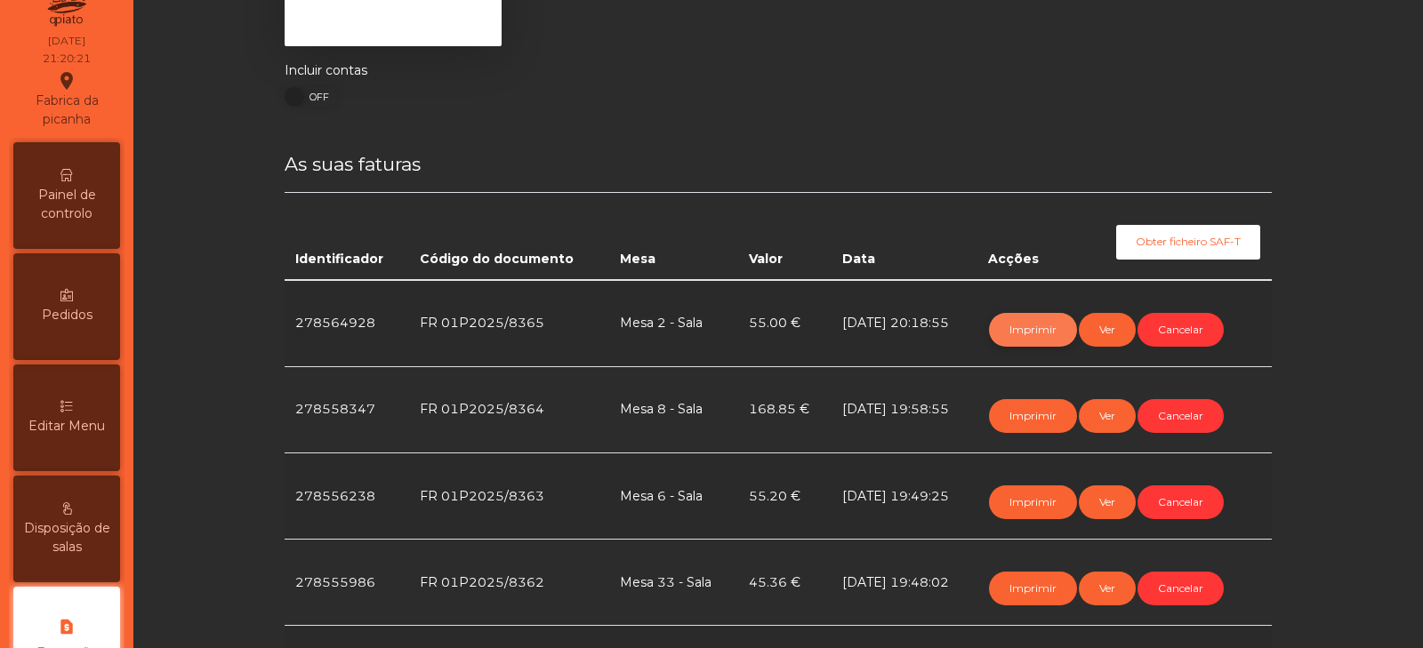
scroll to position [0, 0]
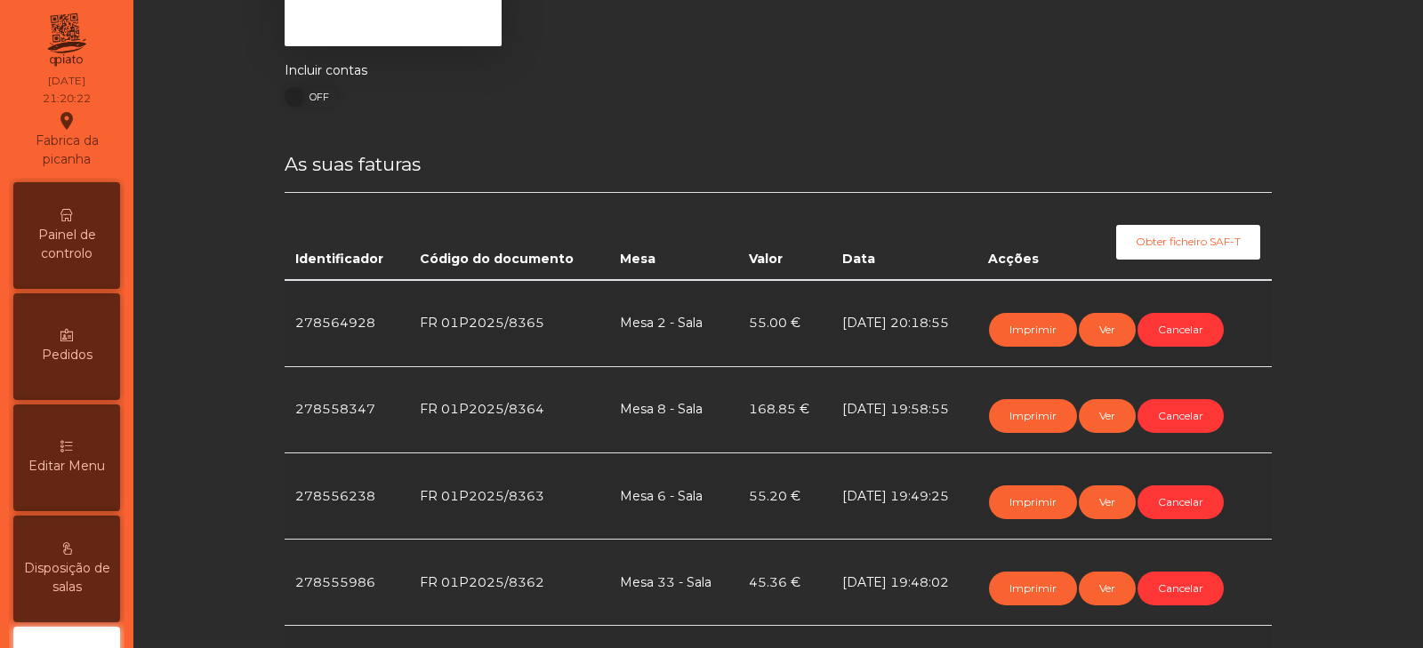
click at [73, 220] on icon at bounding box center [66, 215] width 12 height 12
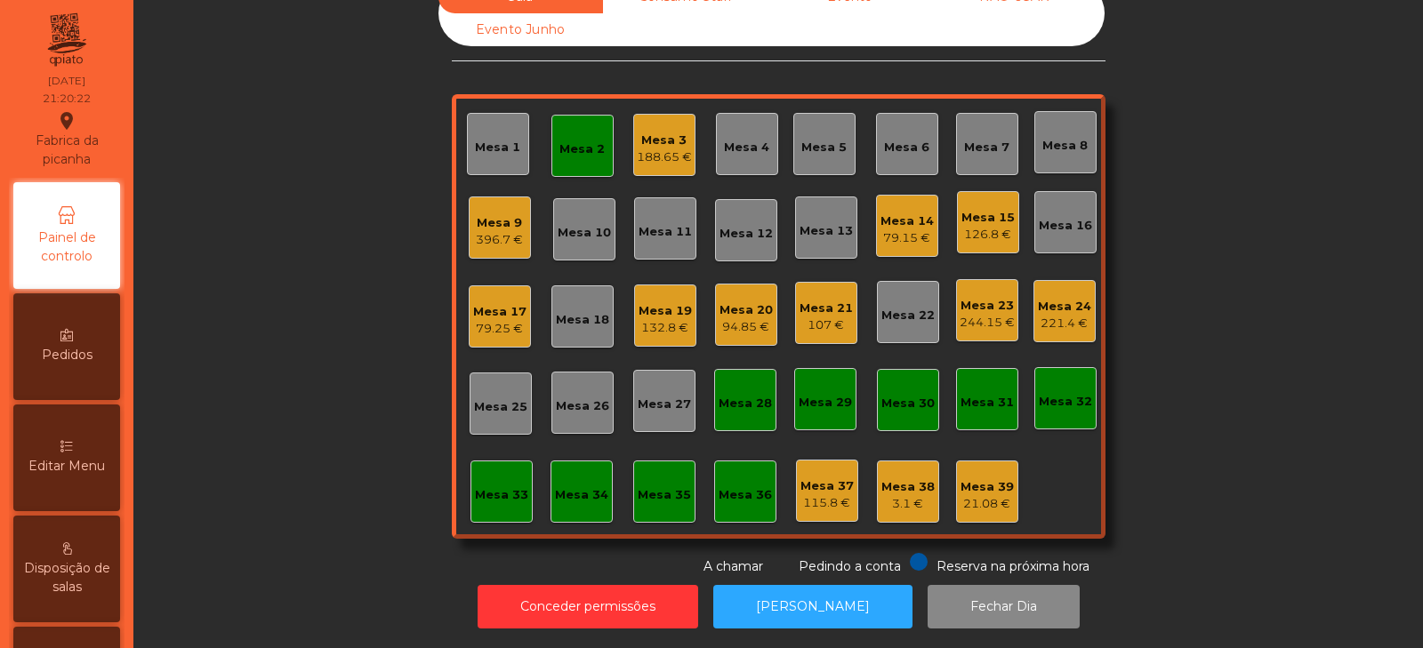
scroll to position [52, 0]
click at [568, 141] on div "Mesa 2" at bounding box center [582, 150] width 45 height 18
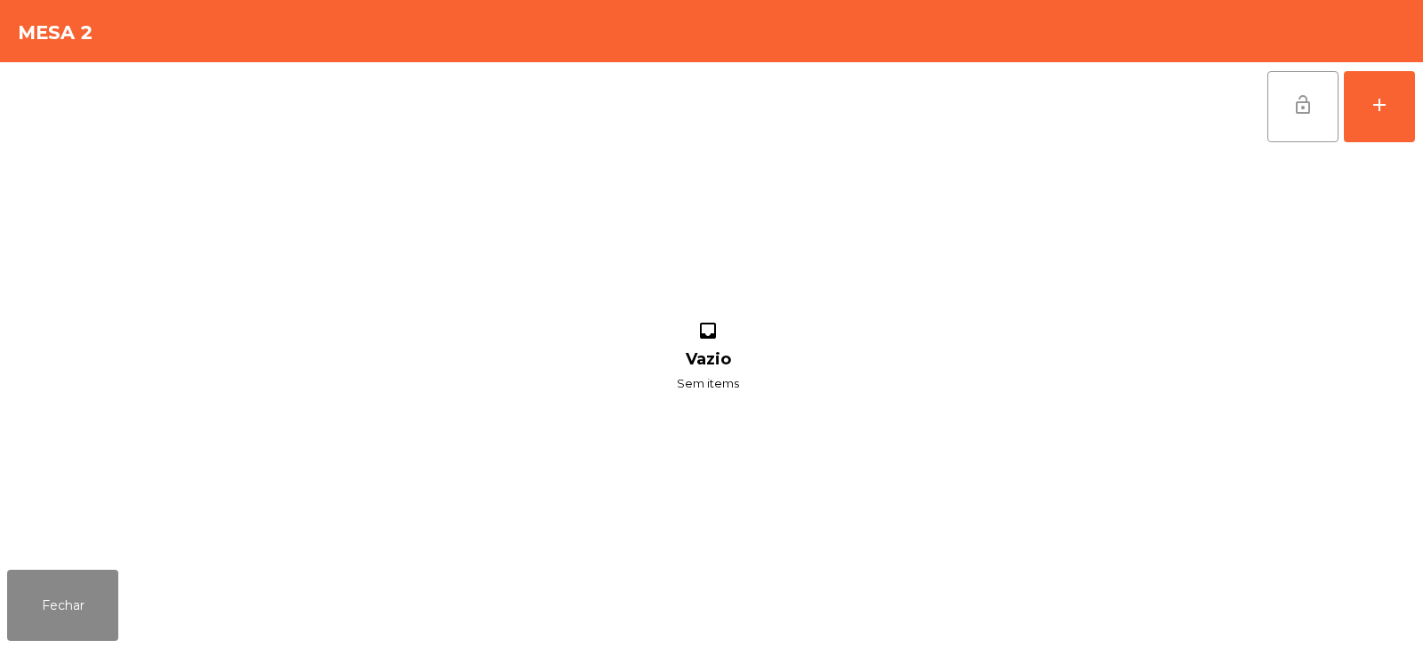
click at [1293, 108] on span "lock_open" at bounding box center [1303, 104] width 21 height 21
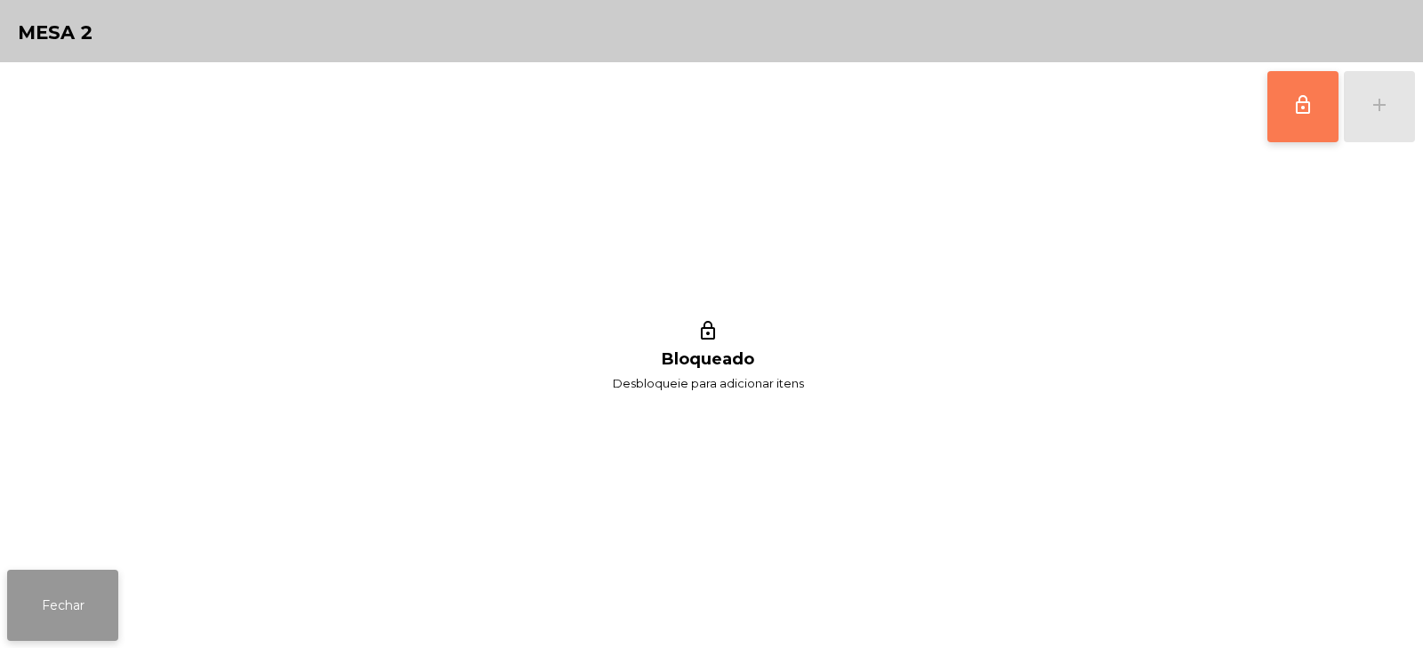
click at [18, 626] on button "Fechar" at bounding box center [62, 605] width 111 height 71
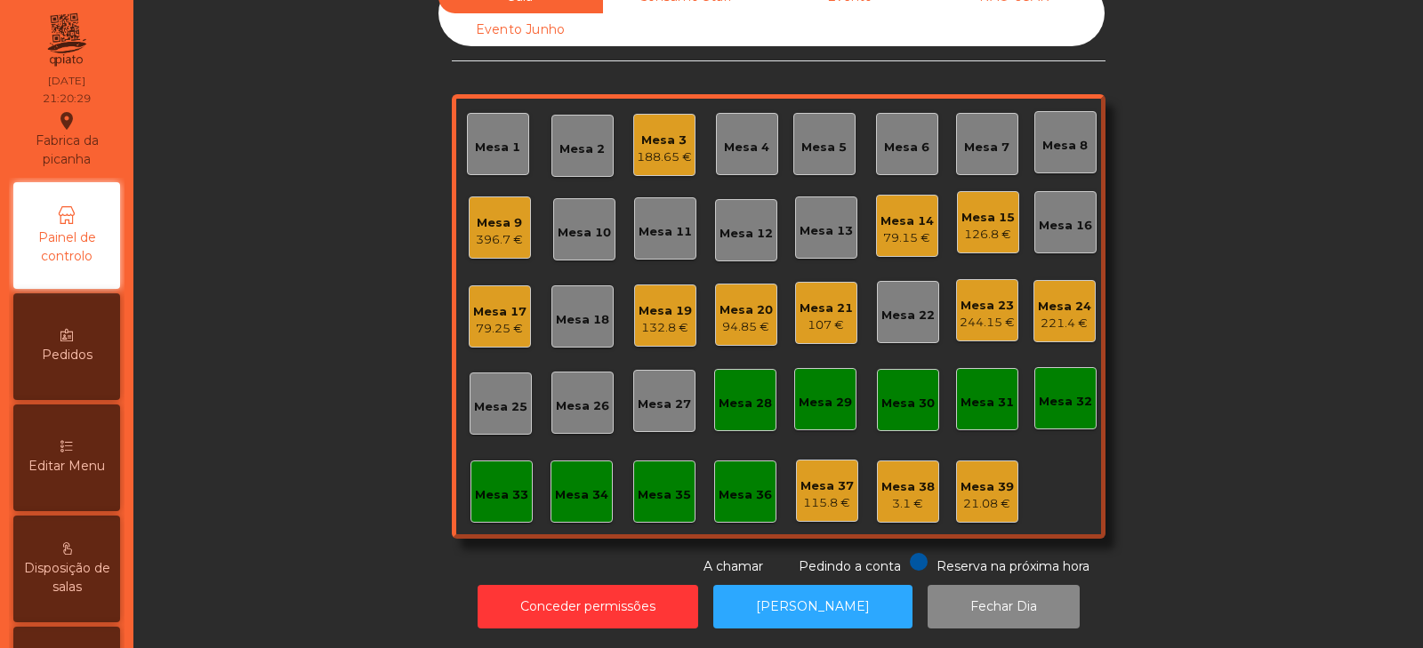
click at [399, 254] on div "Sala Consumo Staff Evento NÃO USAR Evento Junho Mesa 1 Mesa 2 Mesa 3 188.65 € M…" at bounding box center [778, 278] width 1242 height 596
click at [328, 319] on div "Sala Consumo Staff Evento NÃO USAR Evento Junho Mesa 1 Mesa 2 Mesa 3 188.65 € M…" at bounding box center [778, 278] width 1242 height 596
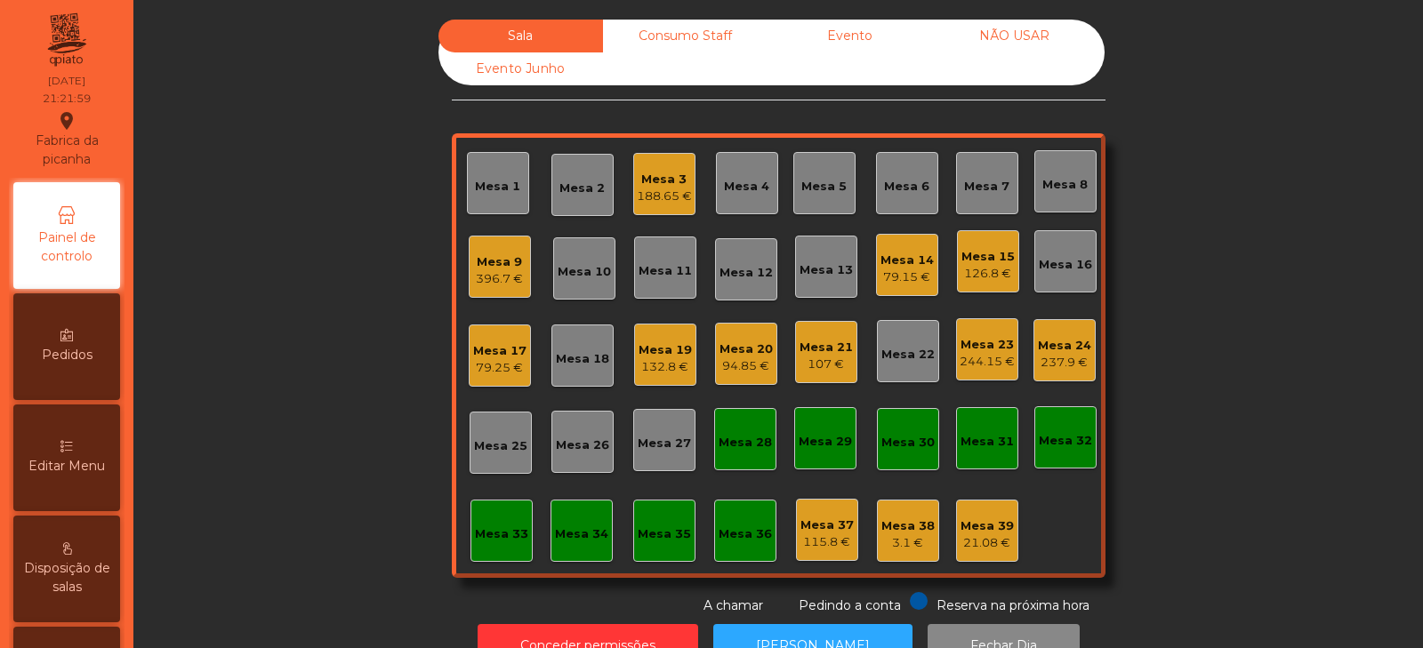
click at [670, 28] on div "Consumo Staff" at bounding box center [685, 36] width 165 height 33
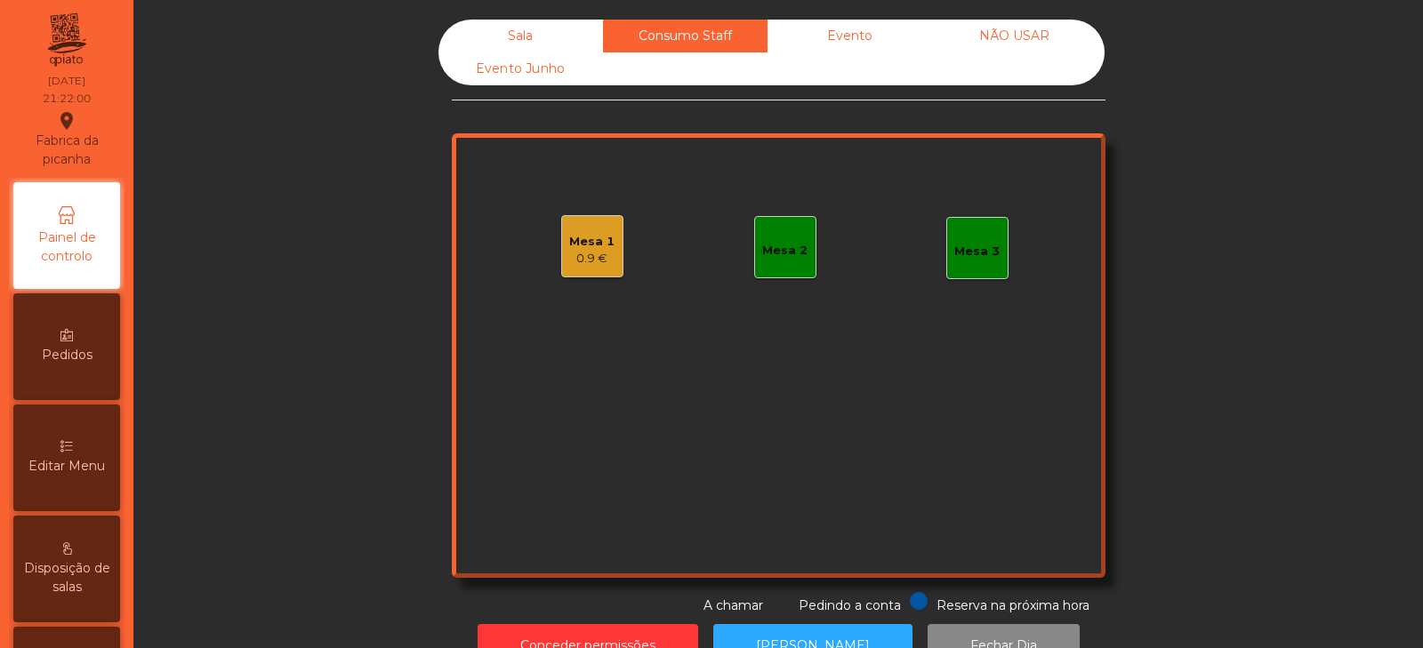
click at [488, 35] on div "Sala" at bounding box center [521, 36] width 165 height 33
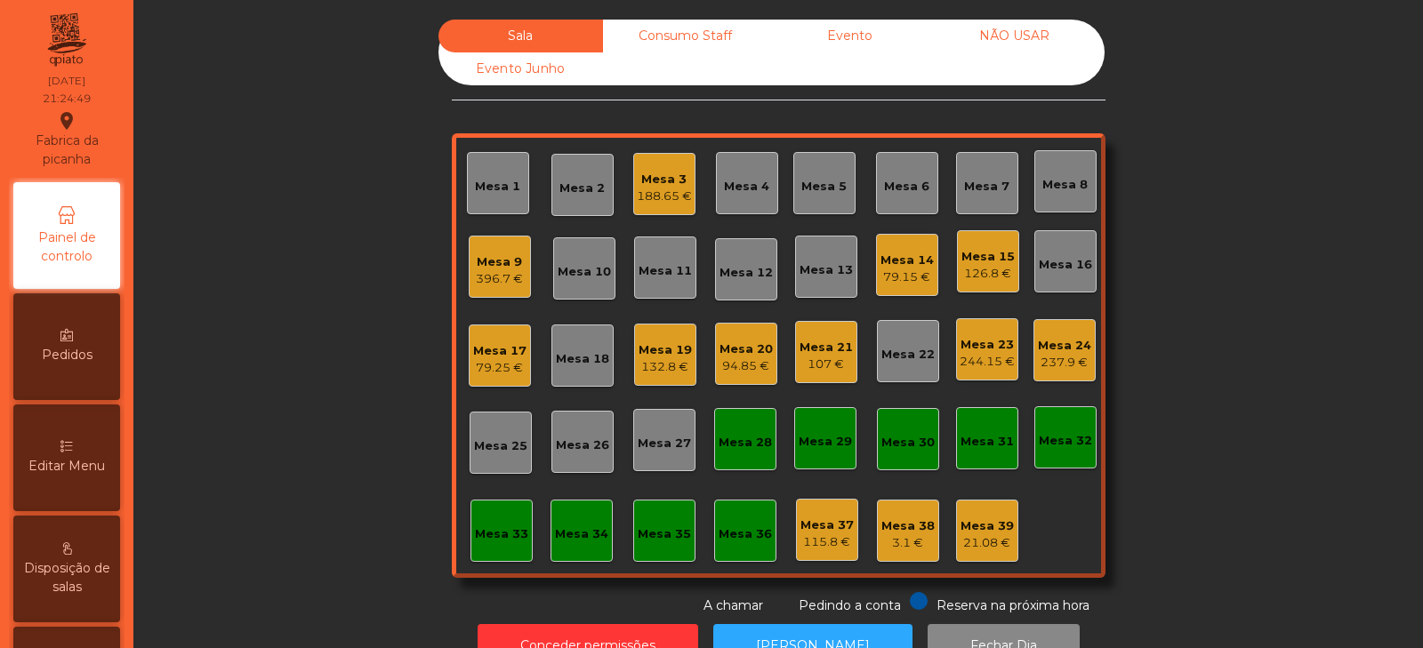
click at [486, 542] on div "Mesa 33" at bounding box center [501, 535] width 53 height 18
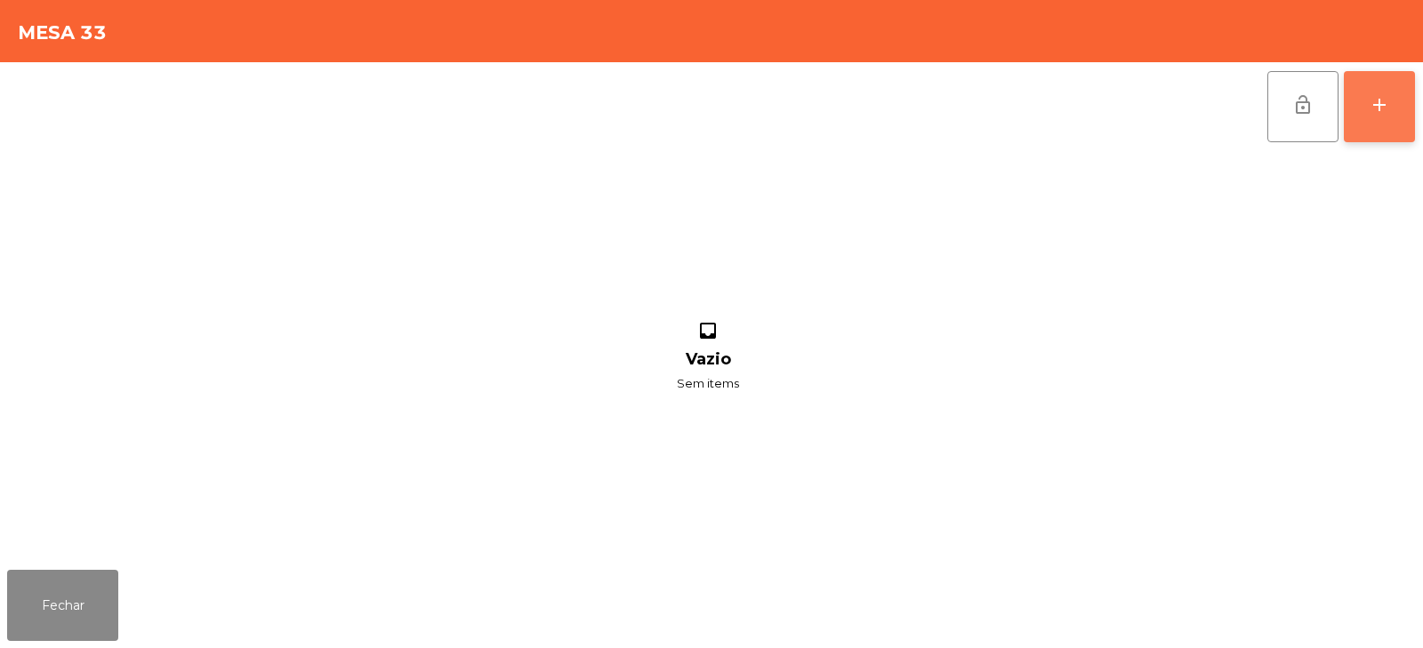
click at [1375, 121] on button "add" at bounding box center [1379, 106] width 71 height 71
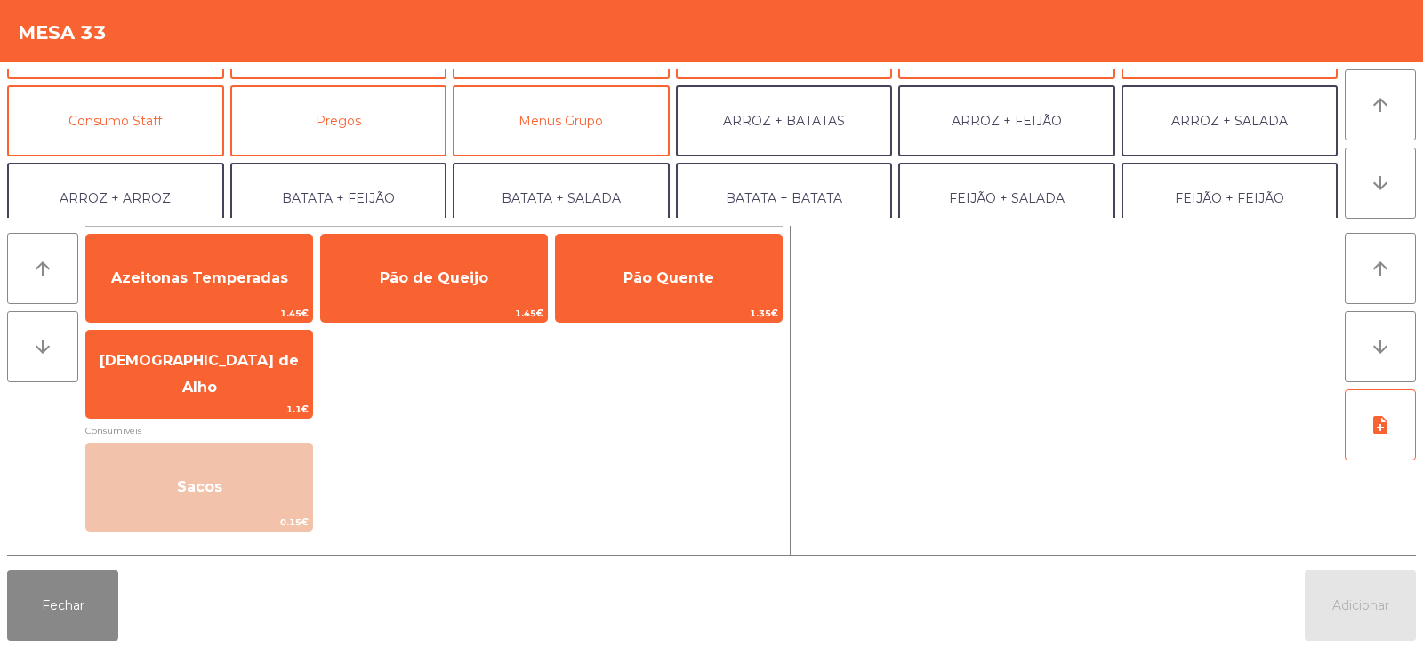
scroll to position [159, 0]
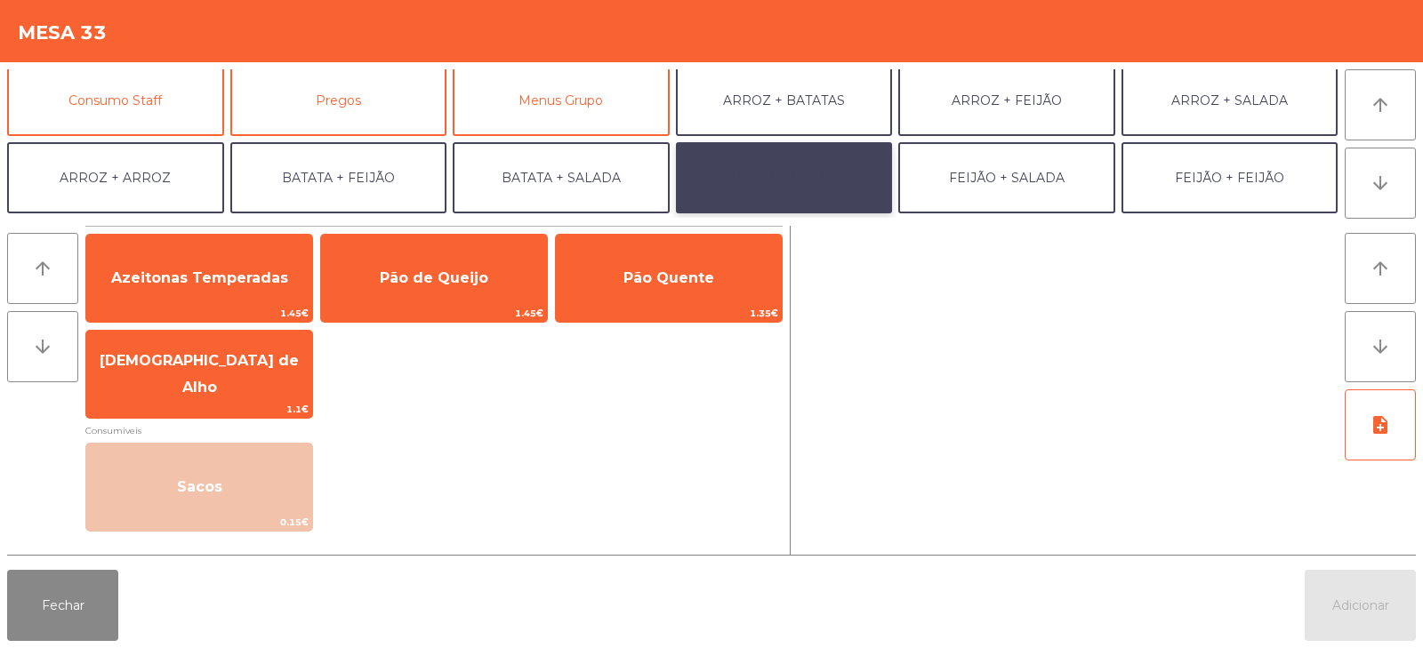
click at [827, 169] on button "BATATA + BATATA" at bounding box center [784, 177] width 217 height 71
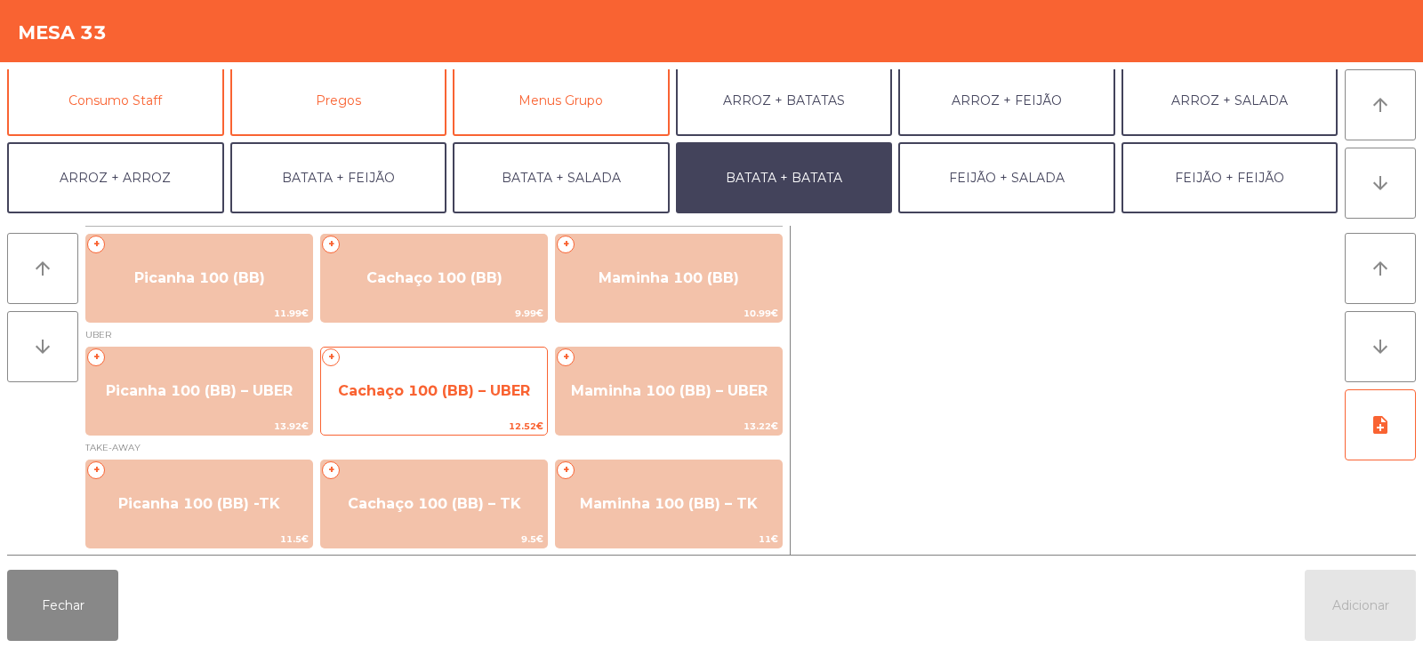
click at [471, 395] on span "Cachaço 100 (BB) – UBER" at bounding box center [434, 391] width 192 height 17
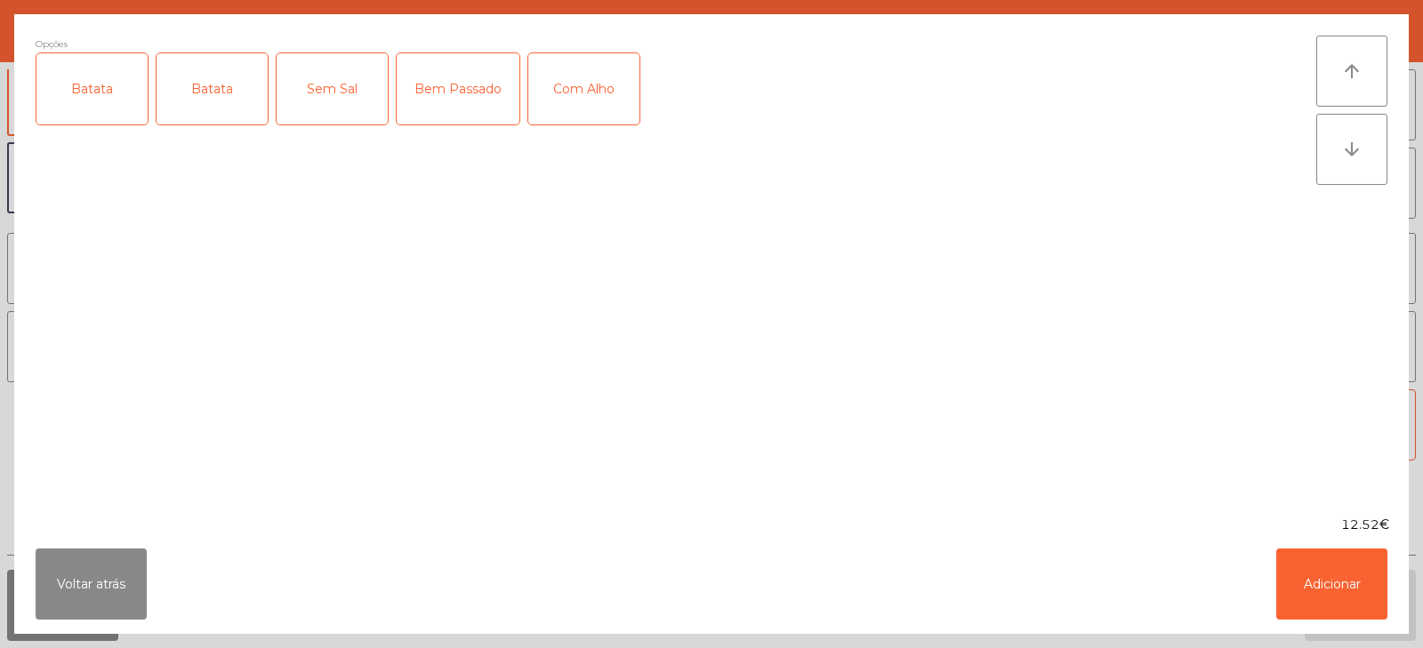
click at [91, 84] on div "Batata" at bounding box center [91, 88] width 111 height 71
click at [600, 108] on div "Com Alho" at bounding box center [583, 88] width 111 height 71
click at [1317, 580] on button "Adicionar" at bounding box center [1332, 584] width 111 height 71
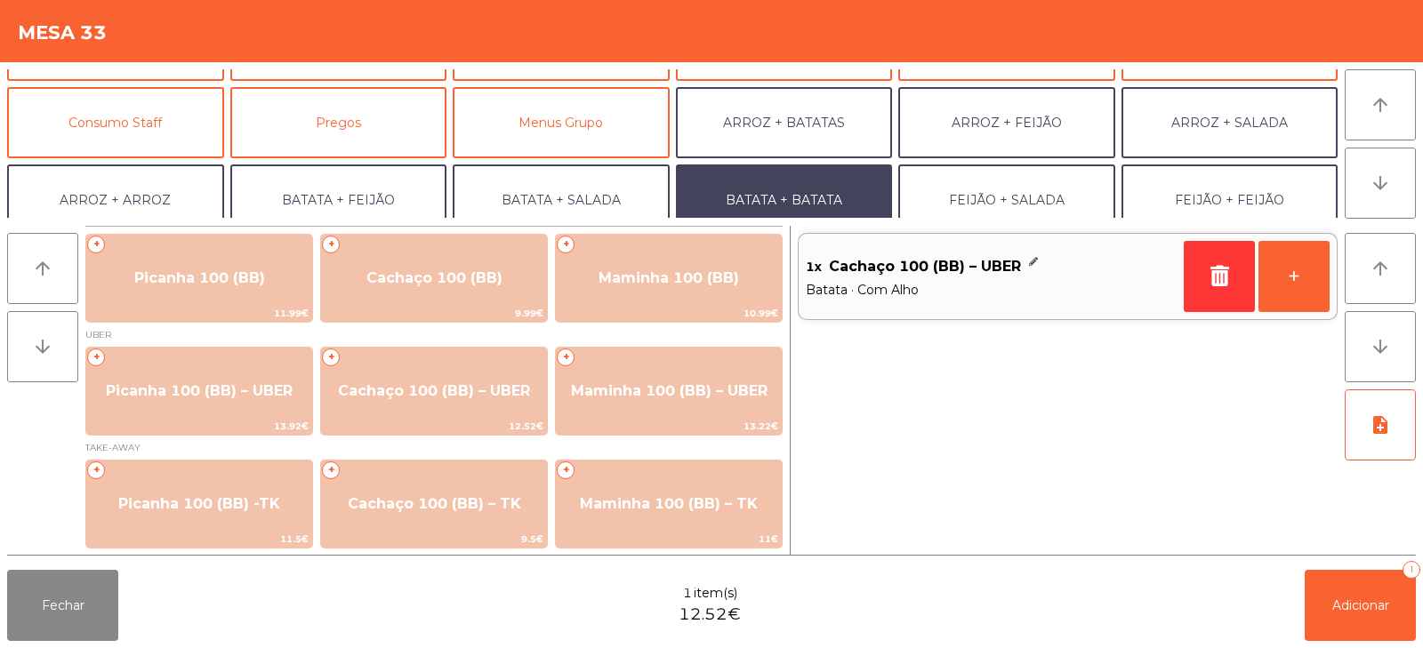
scroll to position [135, 0]
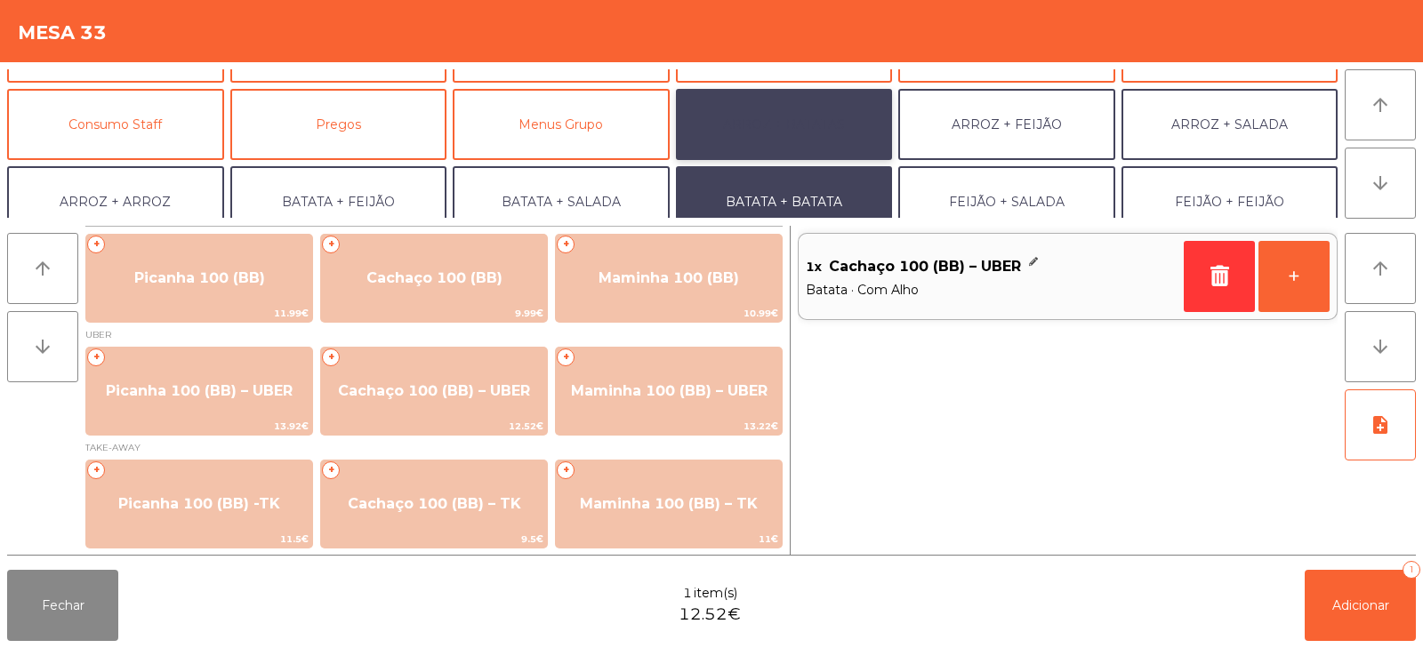
click at [796, 123] on button "ARROZ + BATATAS" at bounding box center [784, 124] width 217 height 71
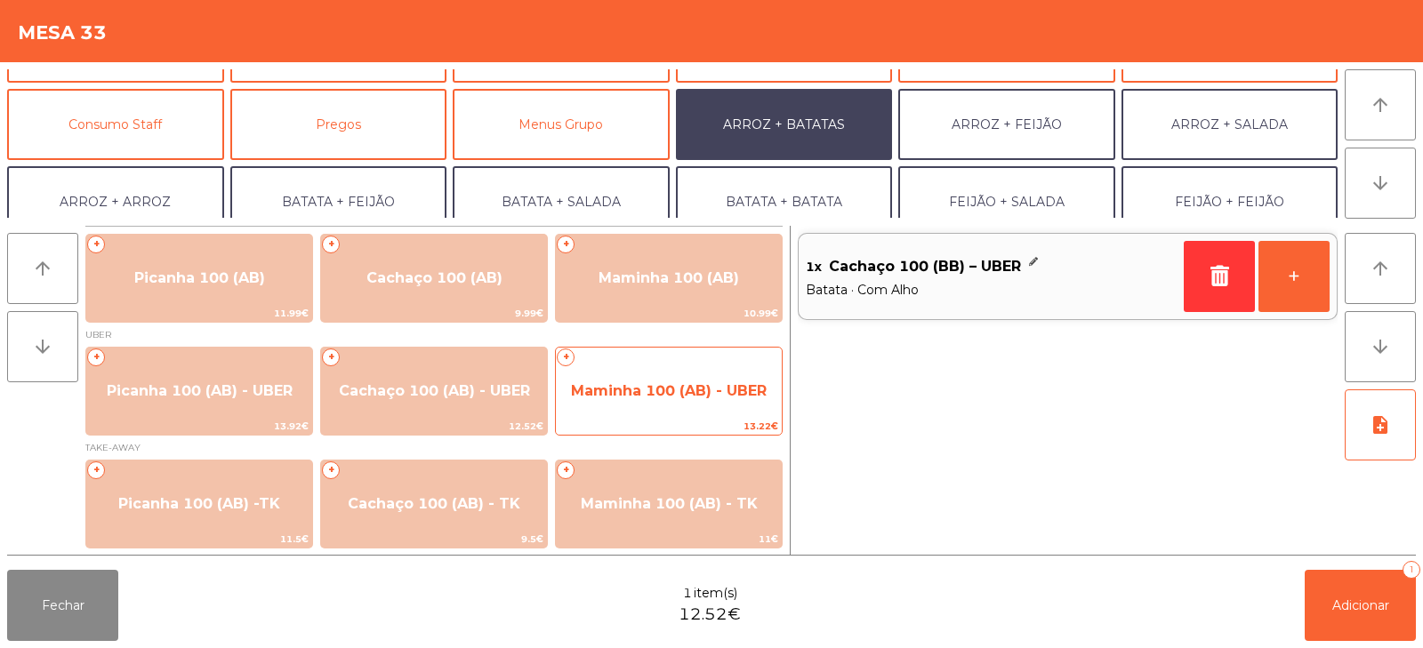
click at [663, 398] on span "Maminha 100 (AB) - UBER" at bounding box center [669, 391] width 196 height 17
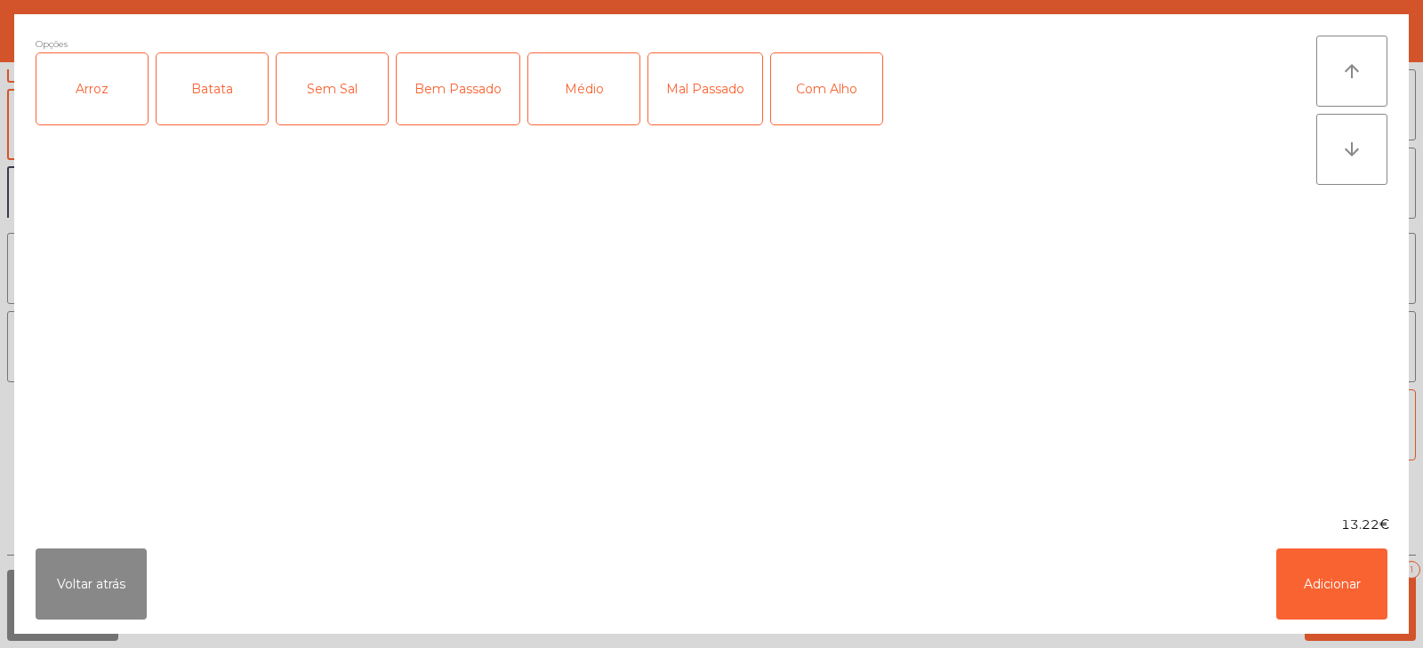
click at [94, 88] on div "Arroz" at bounding box center [91, 88] width 111 height 71
click at [219, 96] on div "Batata" at bounding box center [212, 88] width 111 height 71
click at [602, 92] on div "Médio" at bounding box center [583, 88] width 111 height 71
click at [825, 85] on div "Com Alho" at bounding box center [826, 88] width 111 height 71
click at [1321, 583] on button "Adicionar" at bounding box center [1332, 584] width 111 height 71
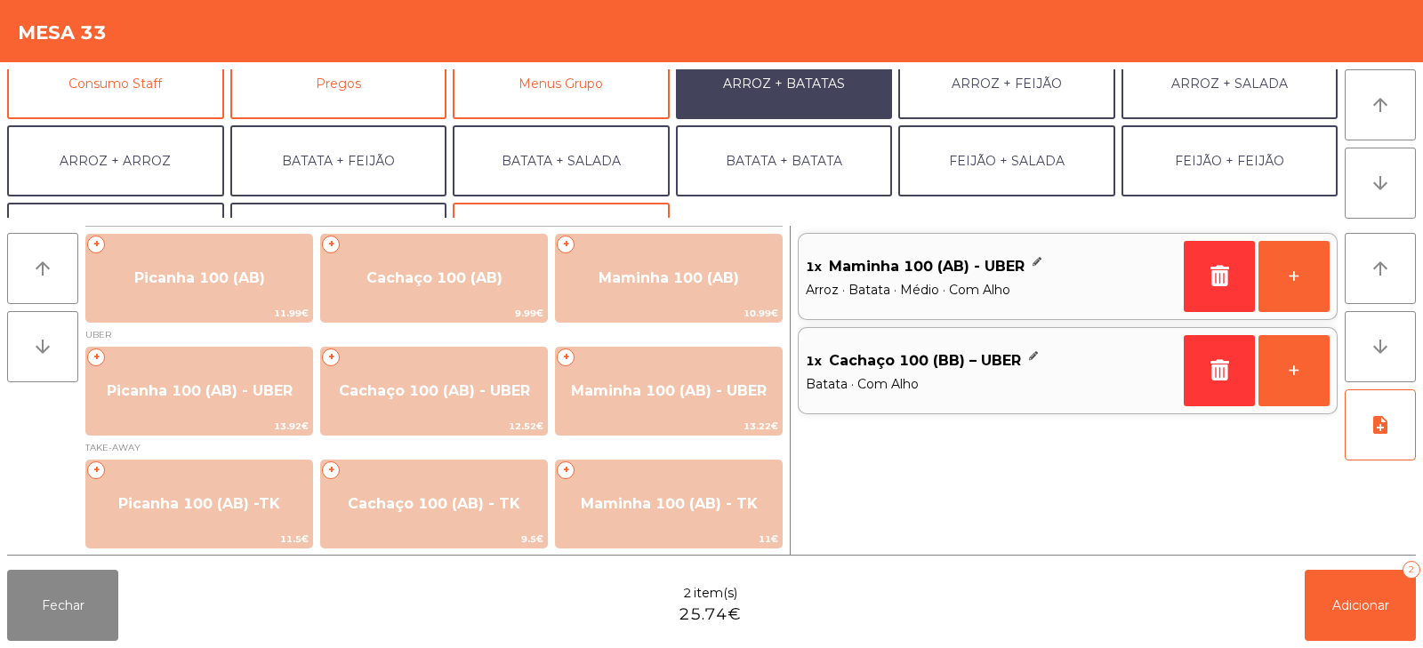
scroll to position [232, 0]
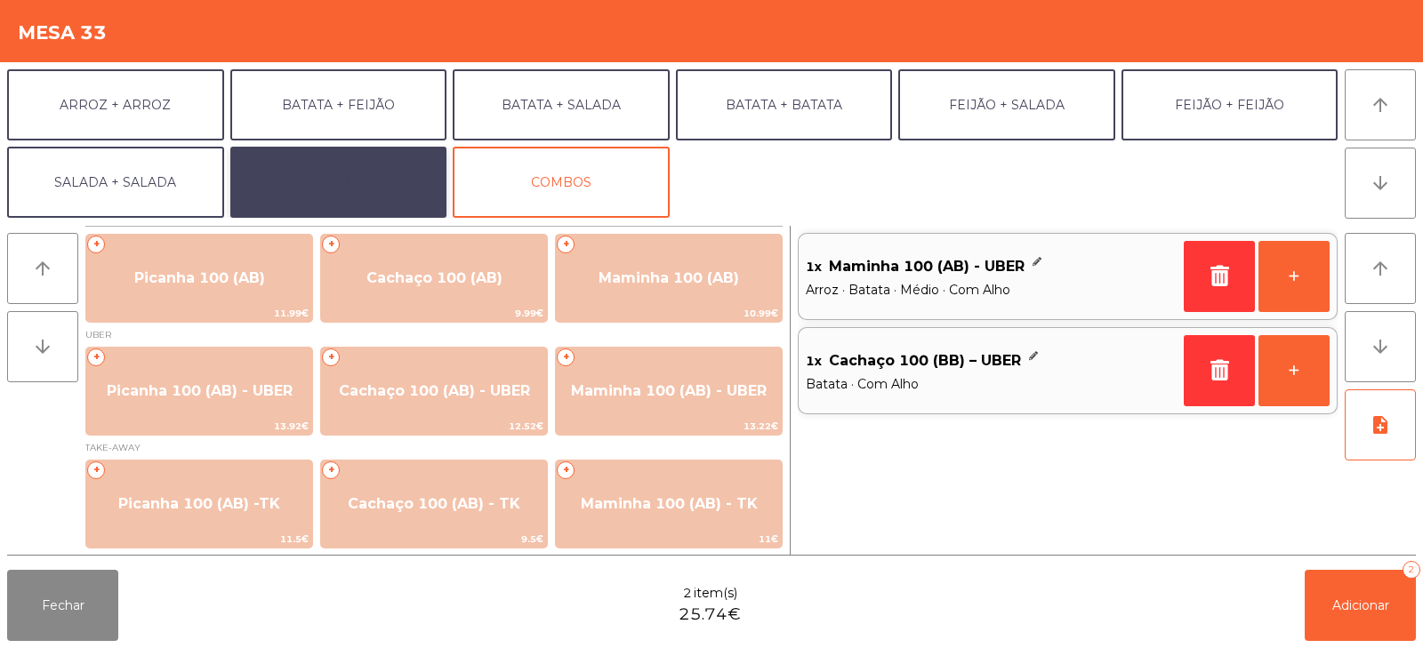
click at [350, 189] on button "EXTRAS UBER" at bounding box center [338, 182] width 217 height 71
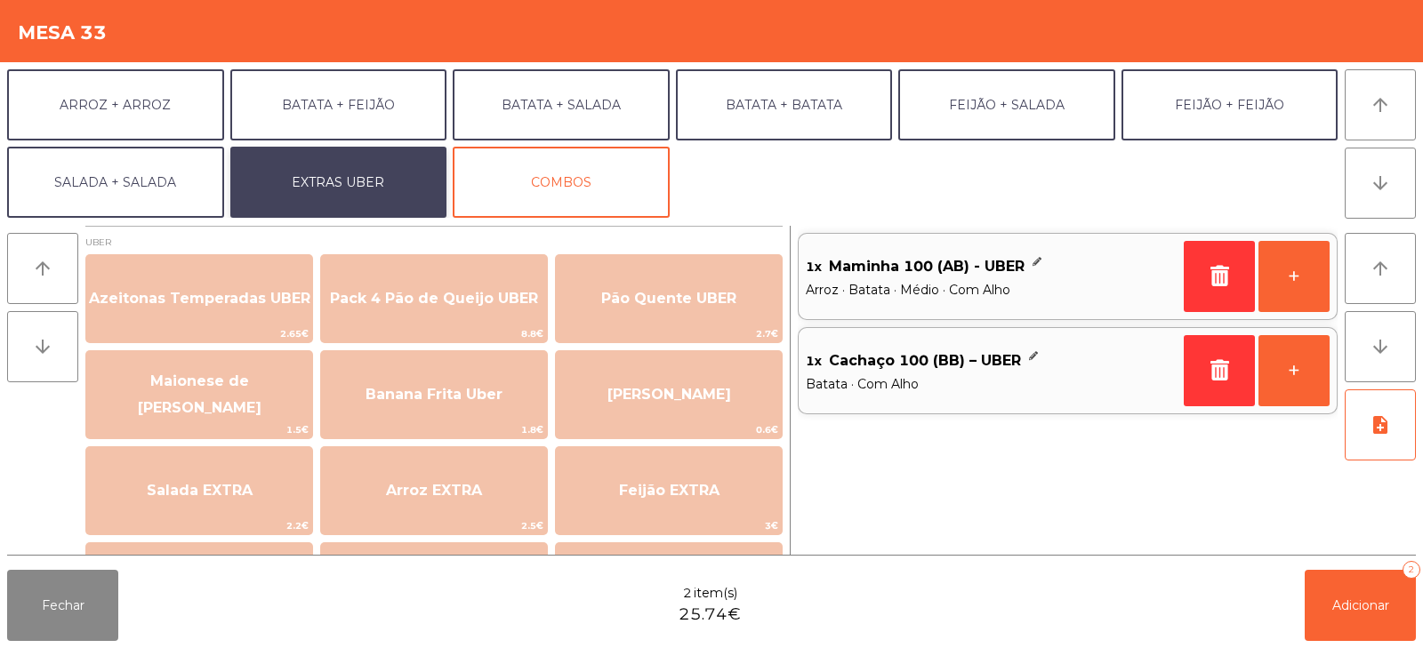
scroll to position [3, 0]
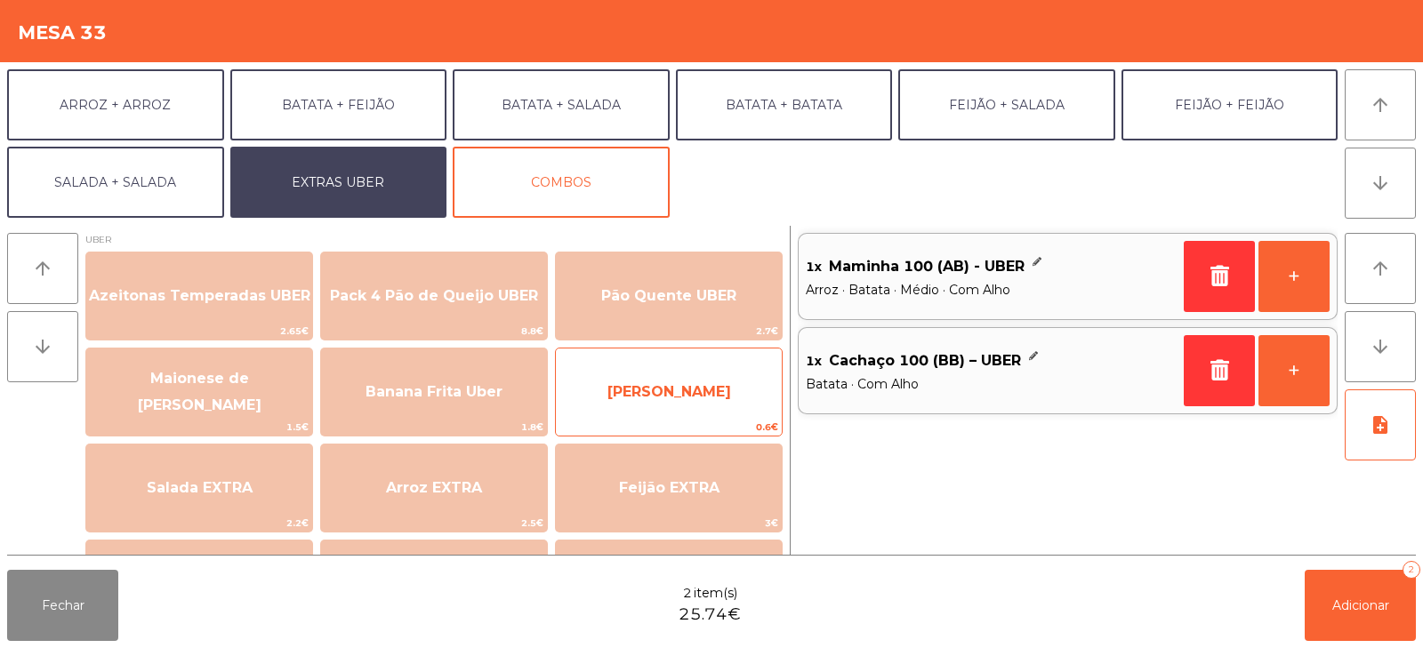
click at [662, 409] on span "[PERSON_NAME]" at bounding box center [669, 392] width 226 height 48
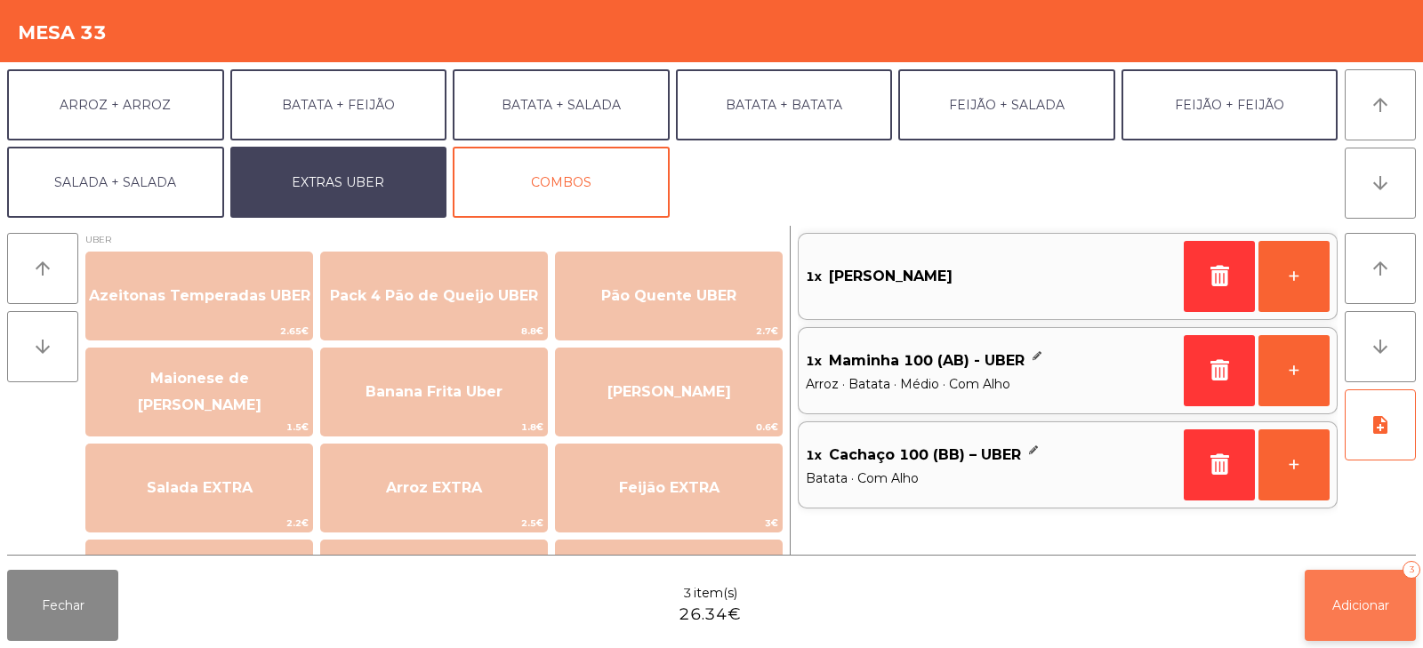
click at [1346, 607] on span "Adicionar" at bounding box center [1361, 606] width 57 height 16
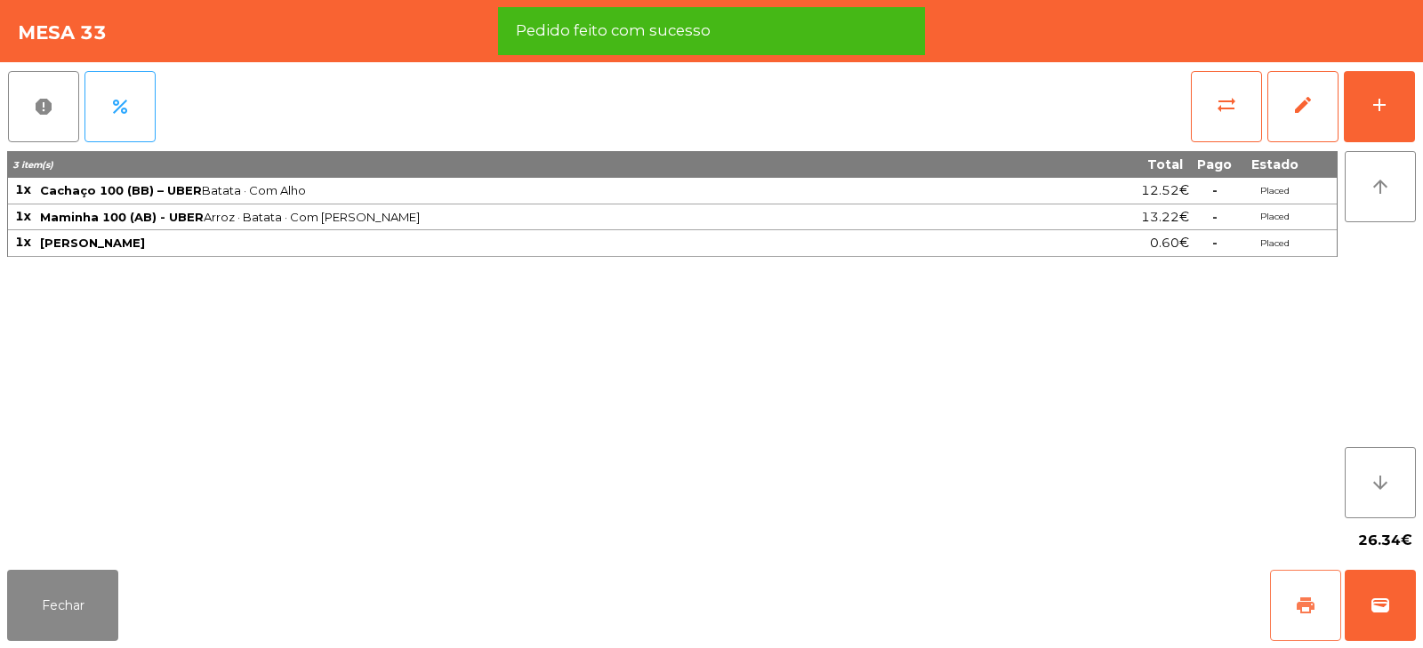
click at [1304, 595] on span "print" at bounding box center [1305, 605] width 21 height 21
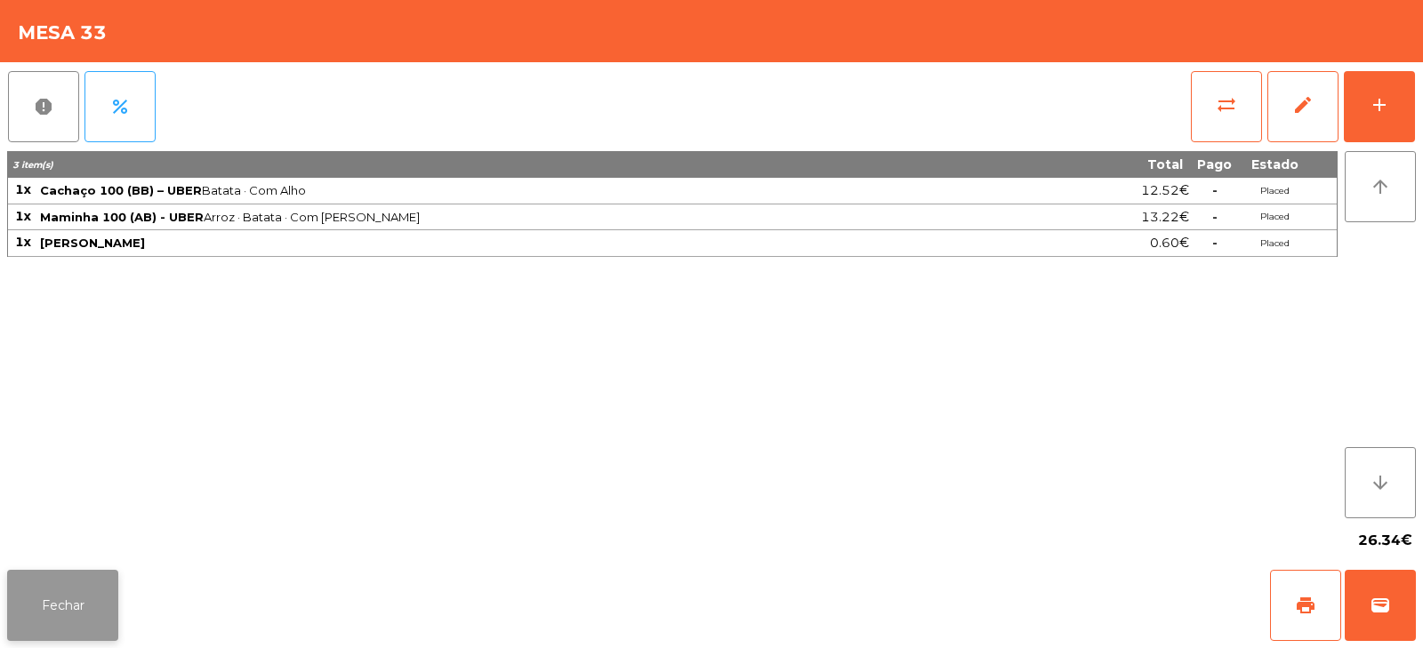
click at [34, 585] on button "Fechar" at bounding box center [62, 605] width 111 height 71
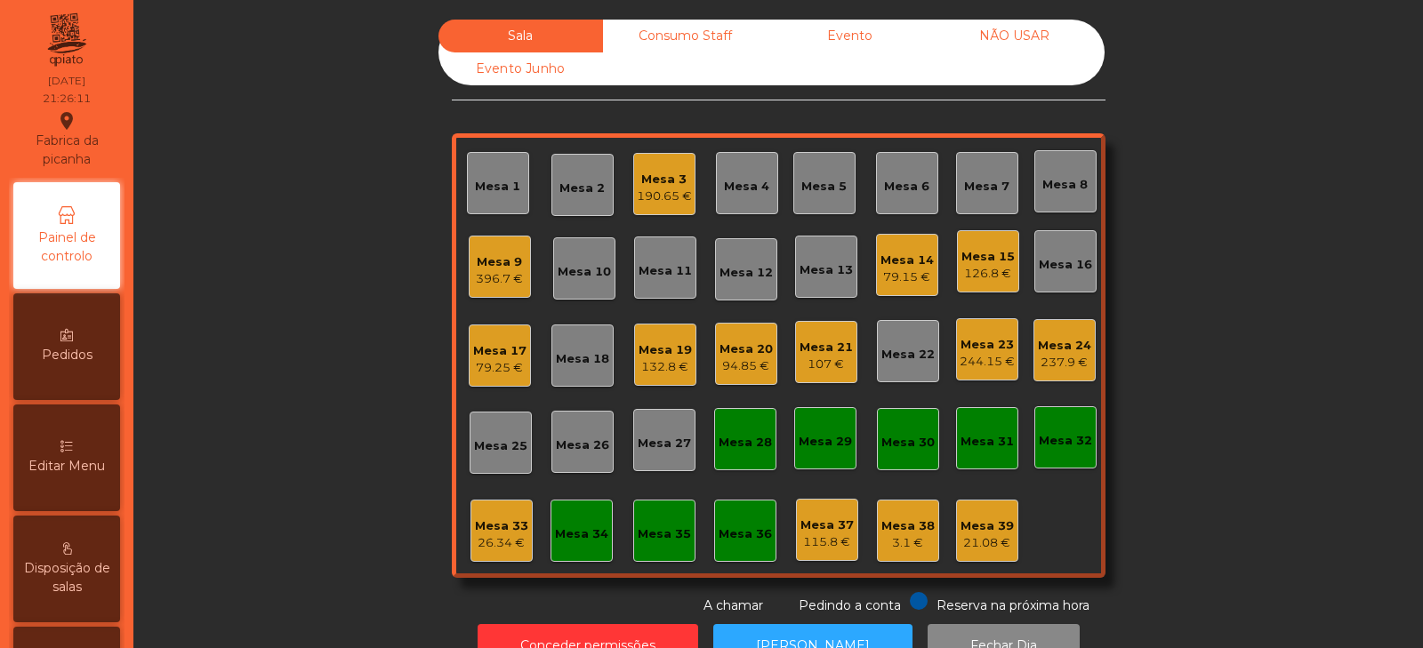
click at [487, 179] on div "Mesa 1" at bounding box center [497, 187] width 45 height 18
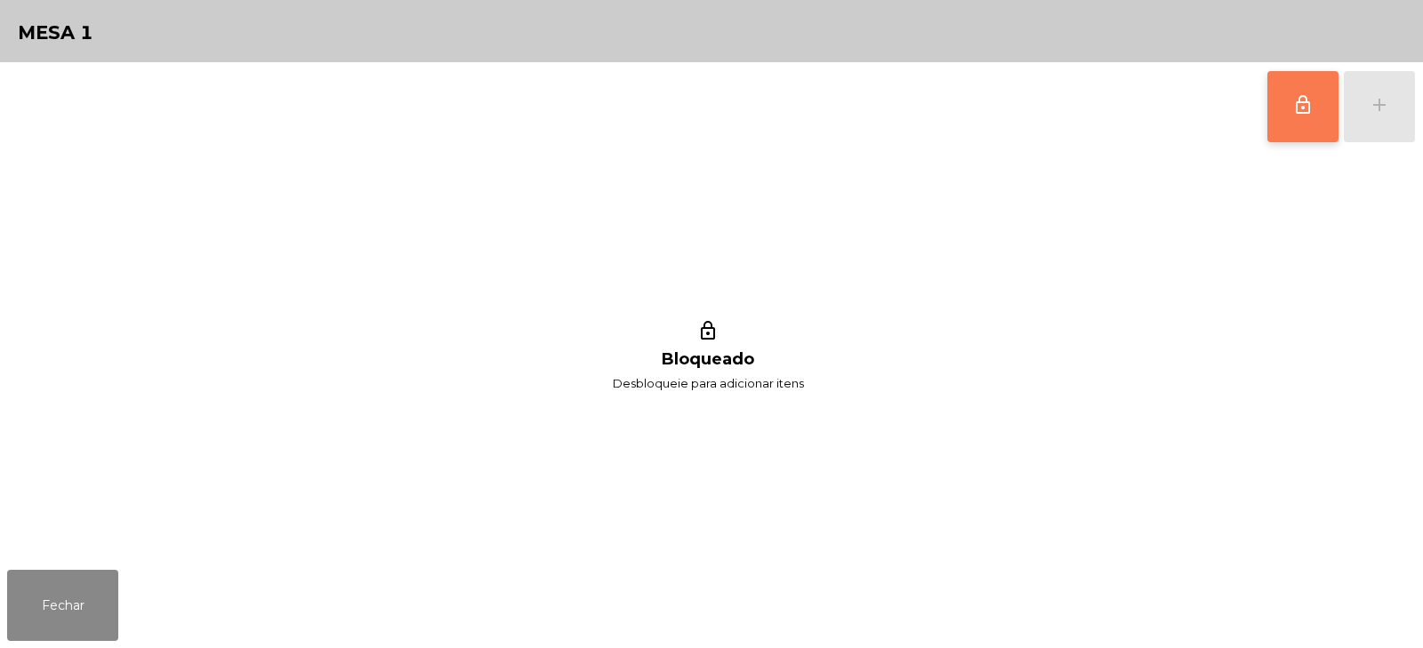
click at [1290, 109] on button "lock_outline" at bounding box center [1303, 106] width 71 height 71
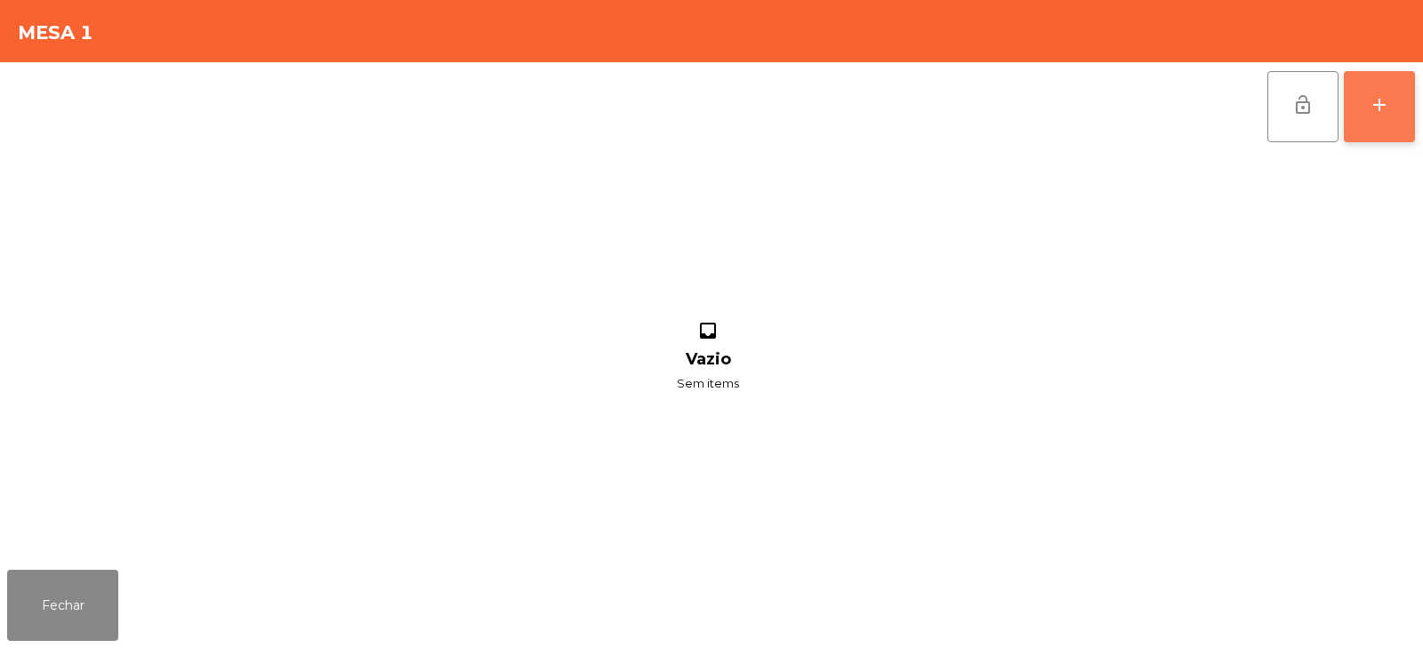
click at [1388, 105] on div "add" at bounding box center [1379, 104] width 21 height 21
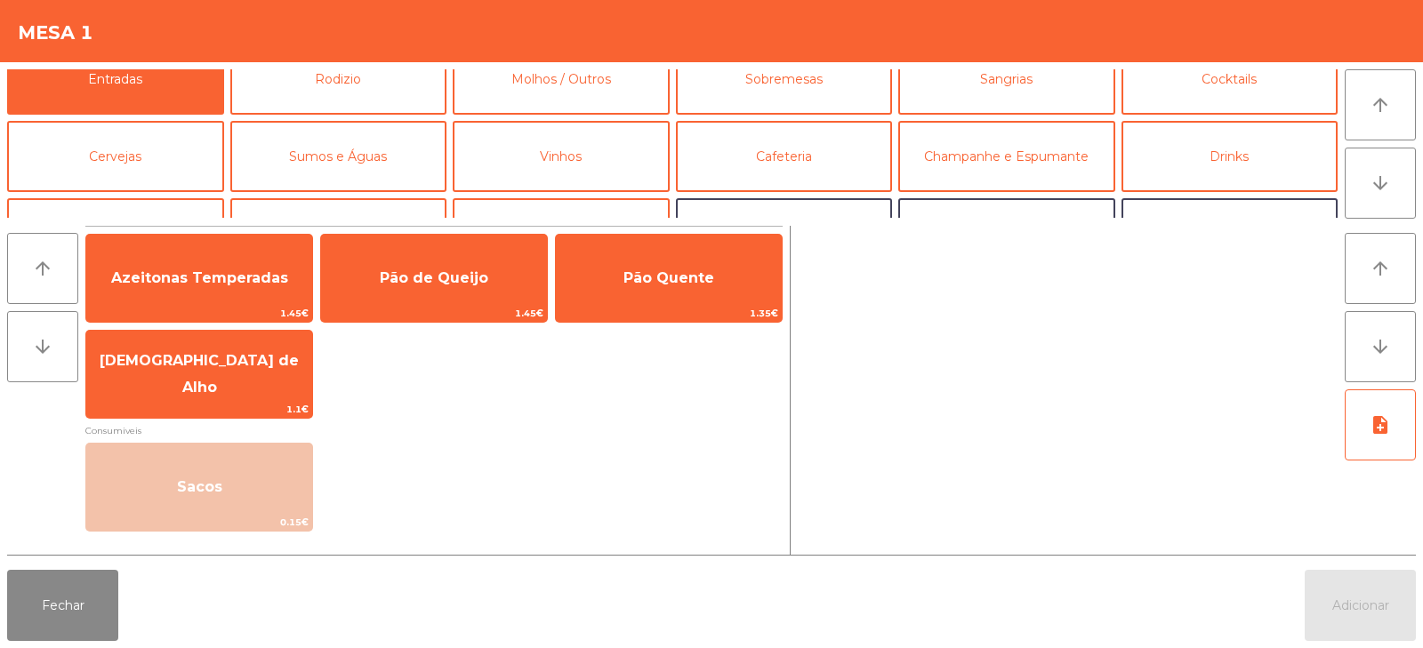
scroll to position [0, 0]
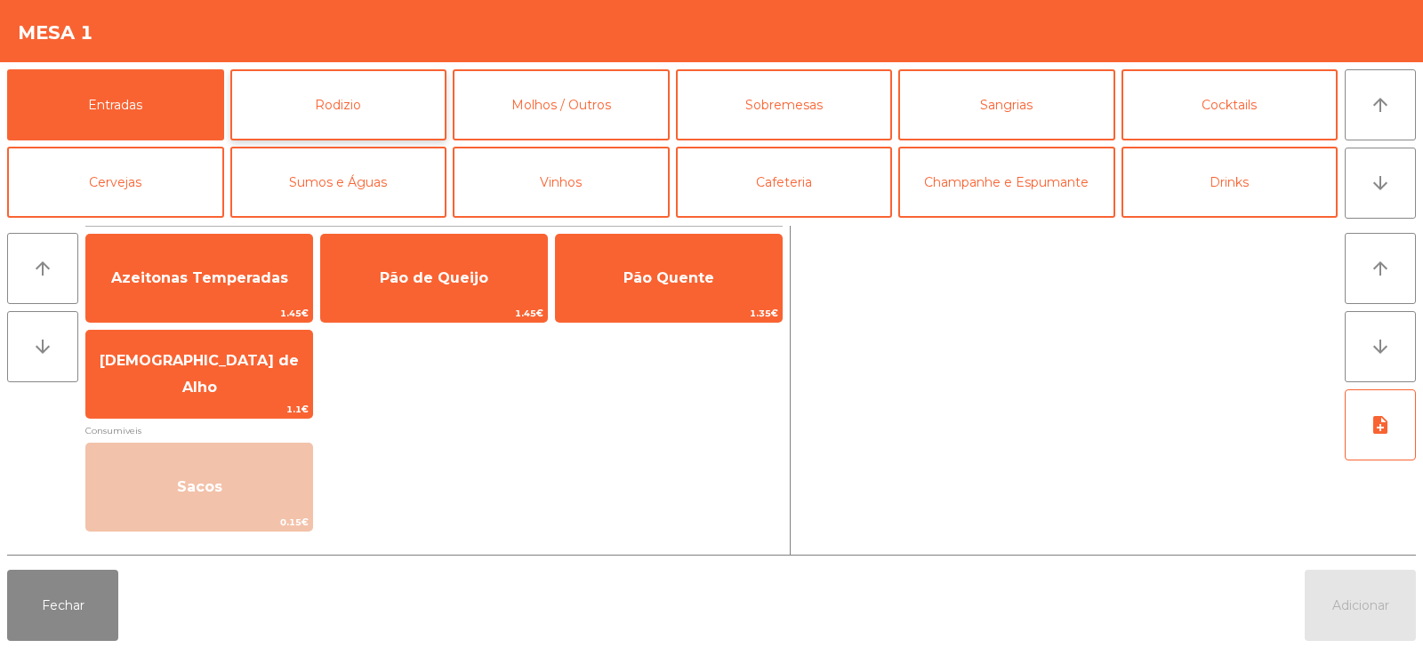
click at [316, 101] on button "Rodizio" at bounding box center [338, 104] width 217 height 71
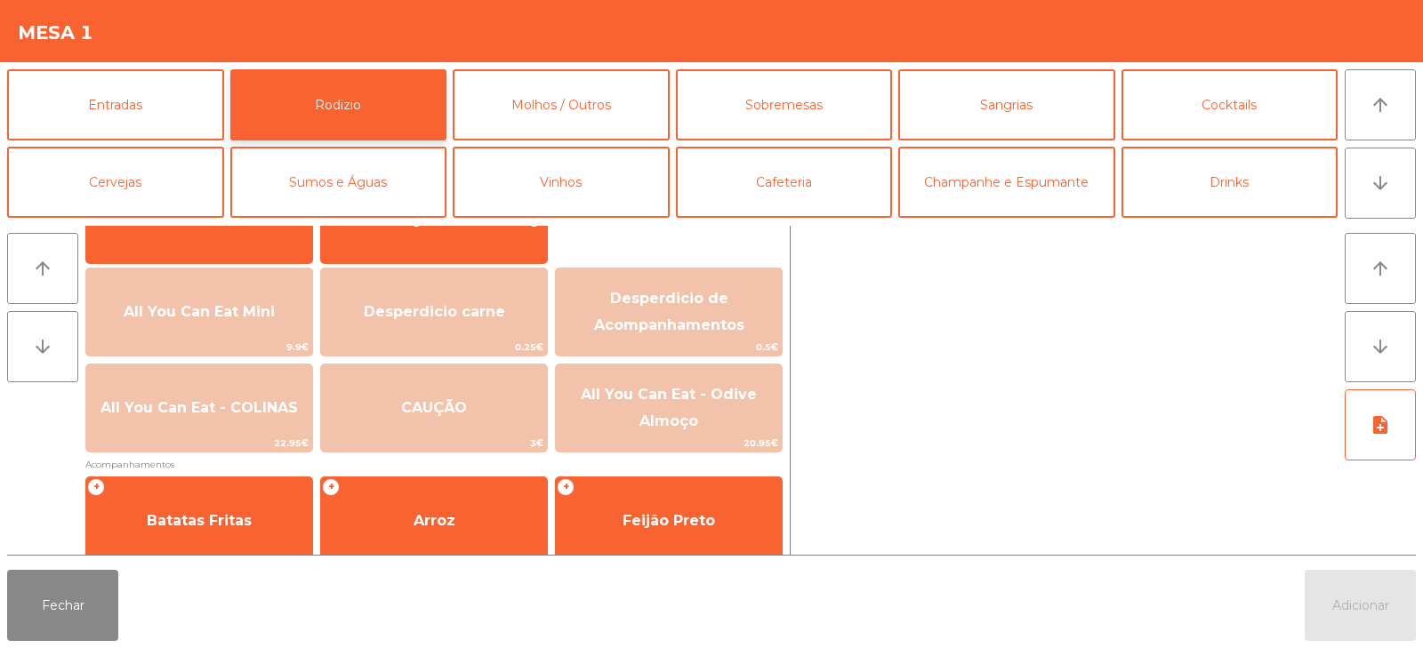
scroll to position [173, 0]
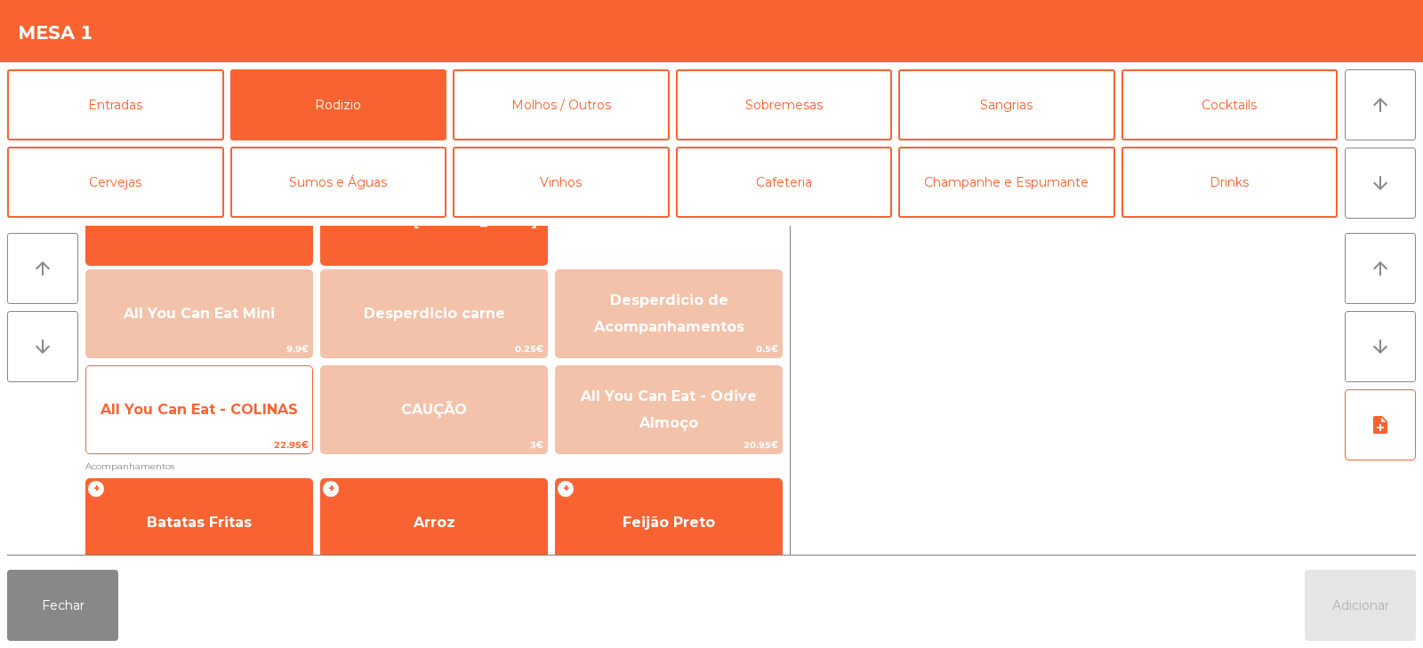
click at [204, 422] on span "All You Can Eat - COLINAS" at bounding box center [199, 410] width 226 height 48
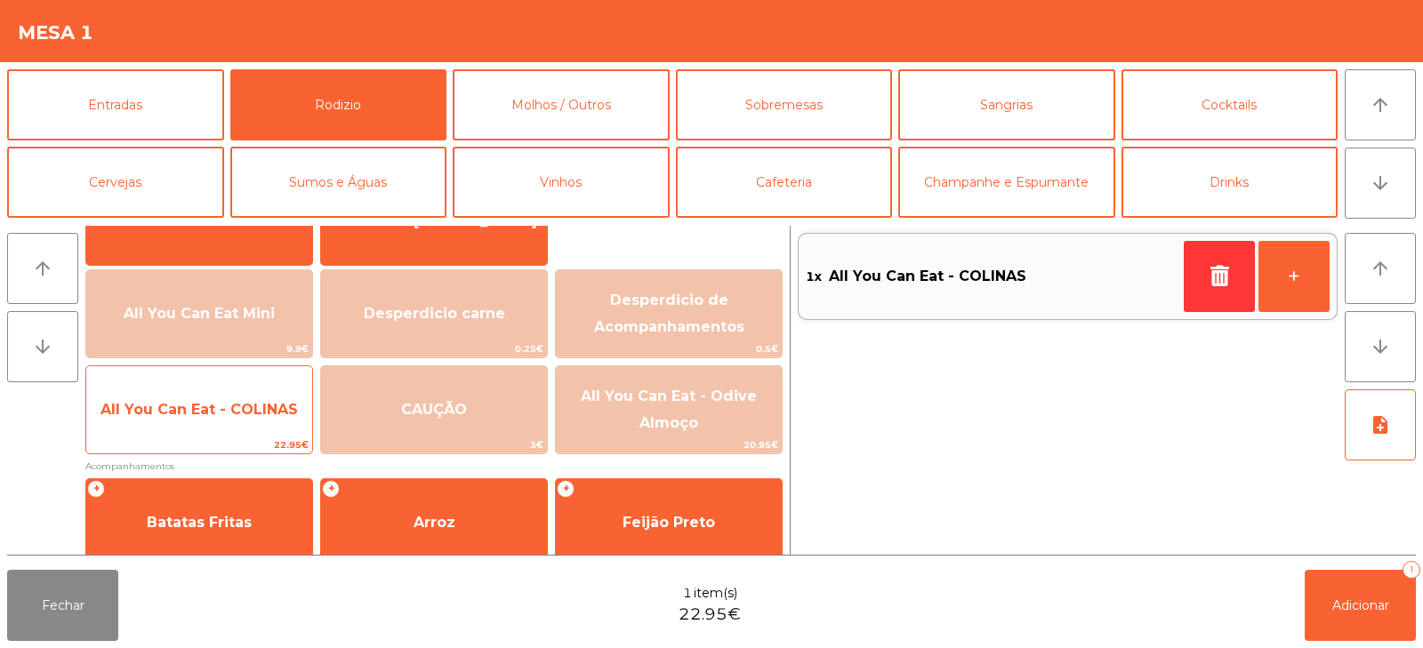
click at [205, 420] on span "All You Can Eat - COLINAS" at bounding box center [199, 410] width 226 height 48
click at [218, 422] on span "All You Can Eat - COLINAS" at bounding box center [199, 410] width 226 height 48
click at [206, 422] on span "All You Can Eat - COLINAS" at bounding box center [199, 410] width 226 height 48
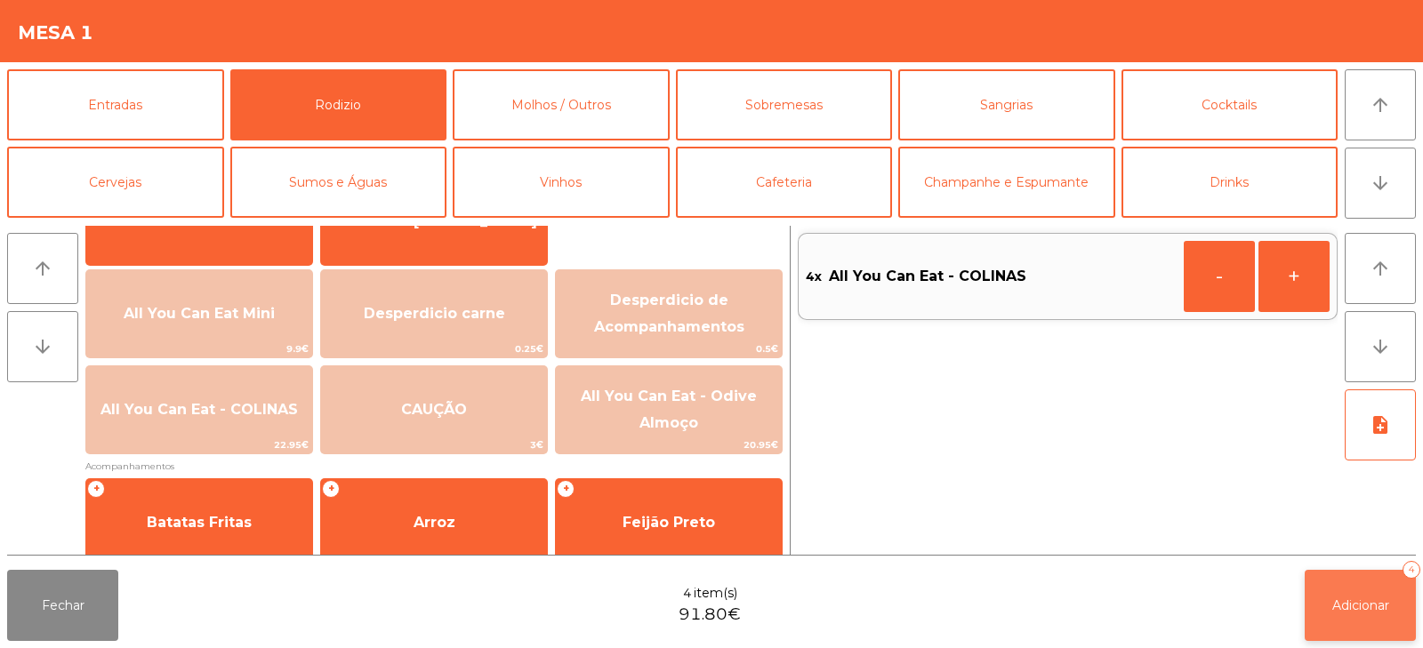
click at [1369, 621] on button "Adicionar 4" at bounding box center [1360, 605] width 111 height 71
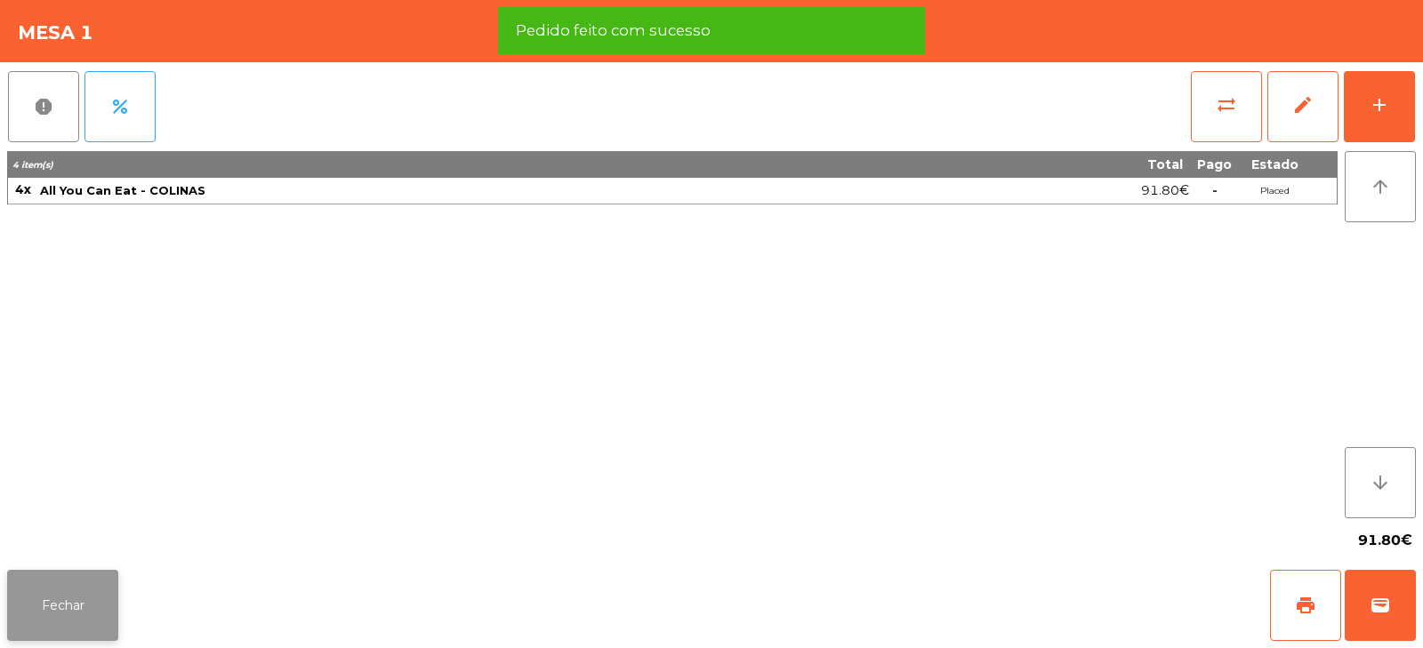
click at [54, 609] on button "Fechar" at bounding box center [62, 605] width 111 height 71
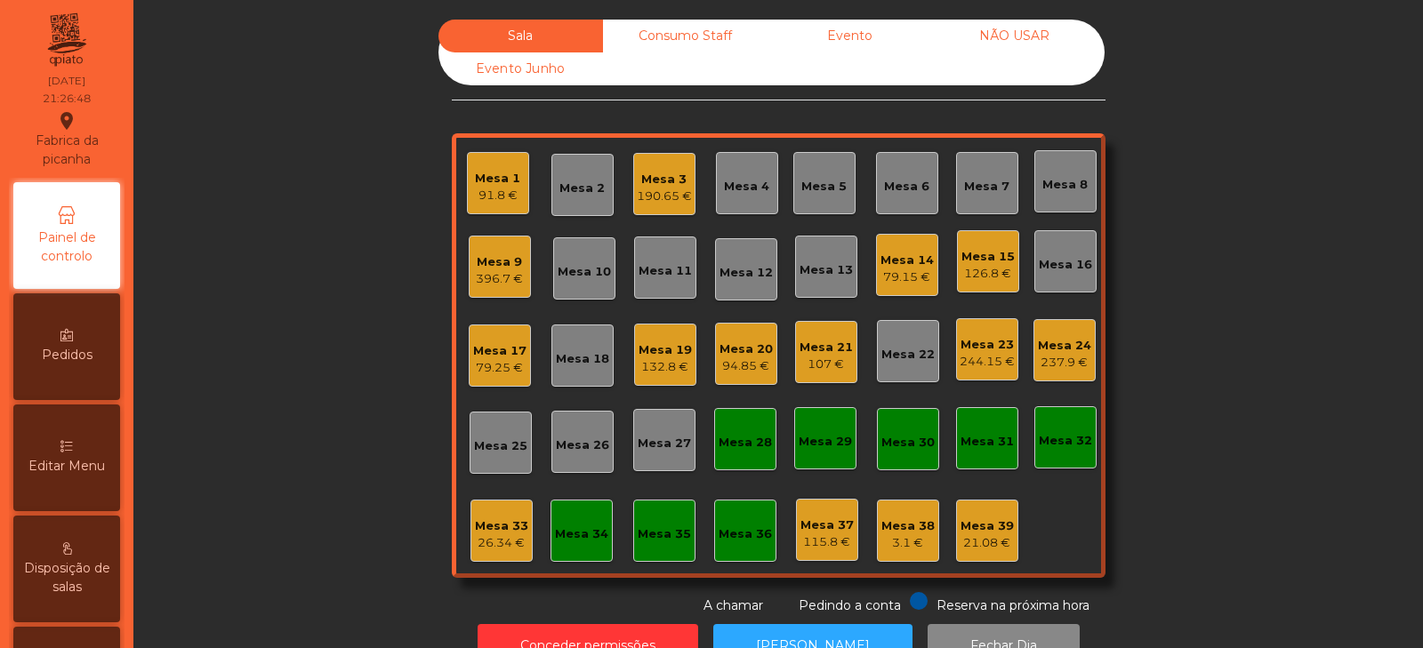
click at [495, 546] on div "26.34 €" at bounding box center [501, 544] width 53 height 18
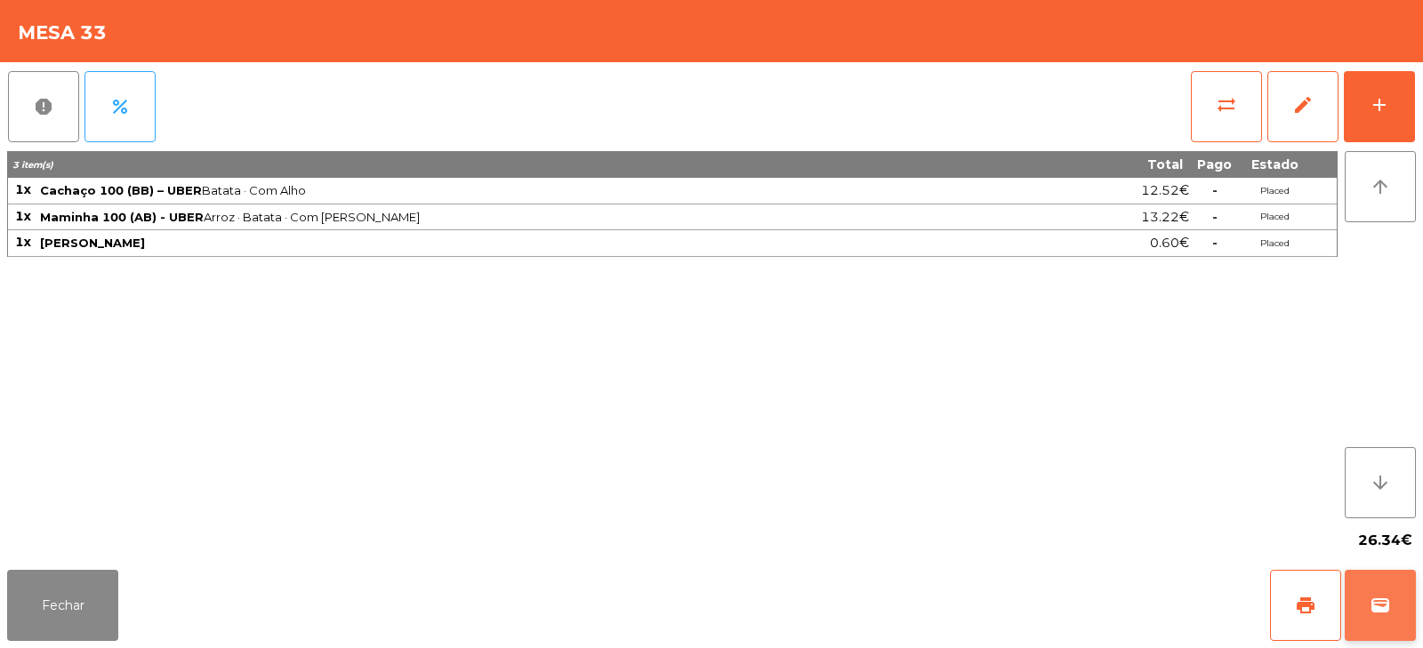
click at [1379, 622] on button "wallet" at bounding box center [1380, 605] width 71 height 71
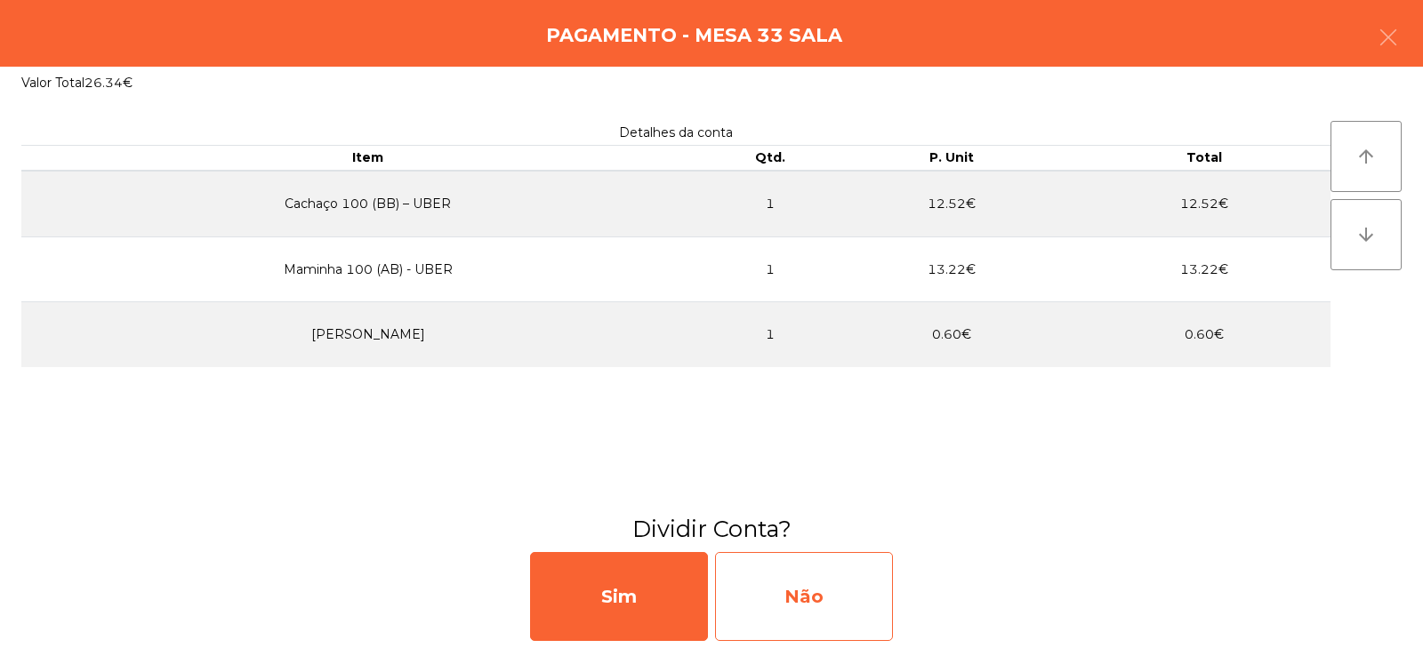
click at [830, 576] on div "Não" at bounding box center [804, 596] width 178 height 89
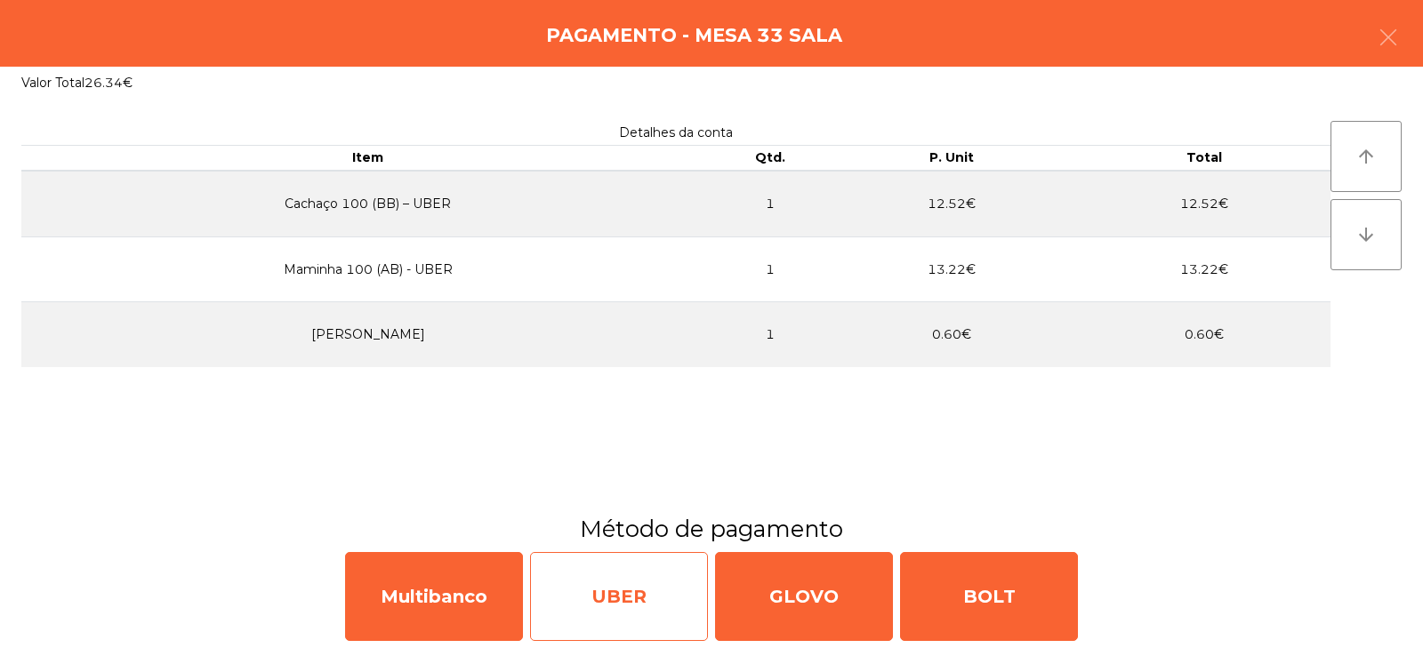
click at [611, 608] on div "UBER" at bounding box center [619, 596] width 178 height 89
select select "**"
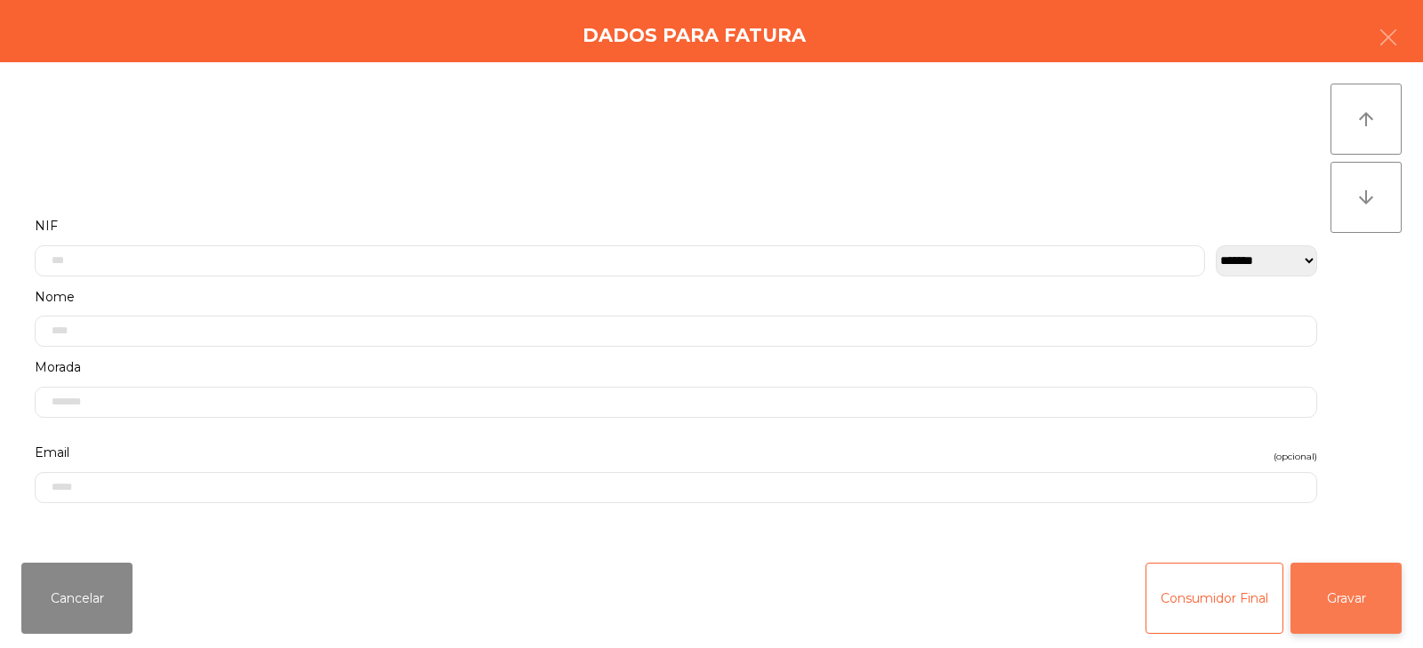
click at [1330, 592] on button "Gravar" at bounding box center [1346, 598] width 111 height 71
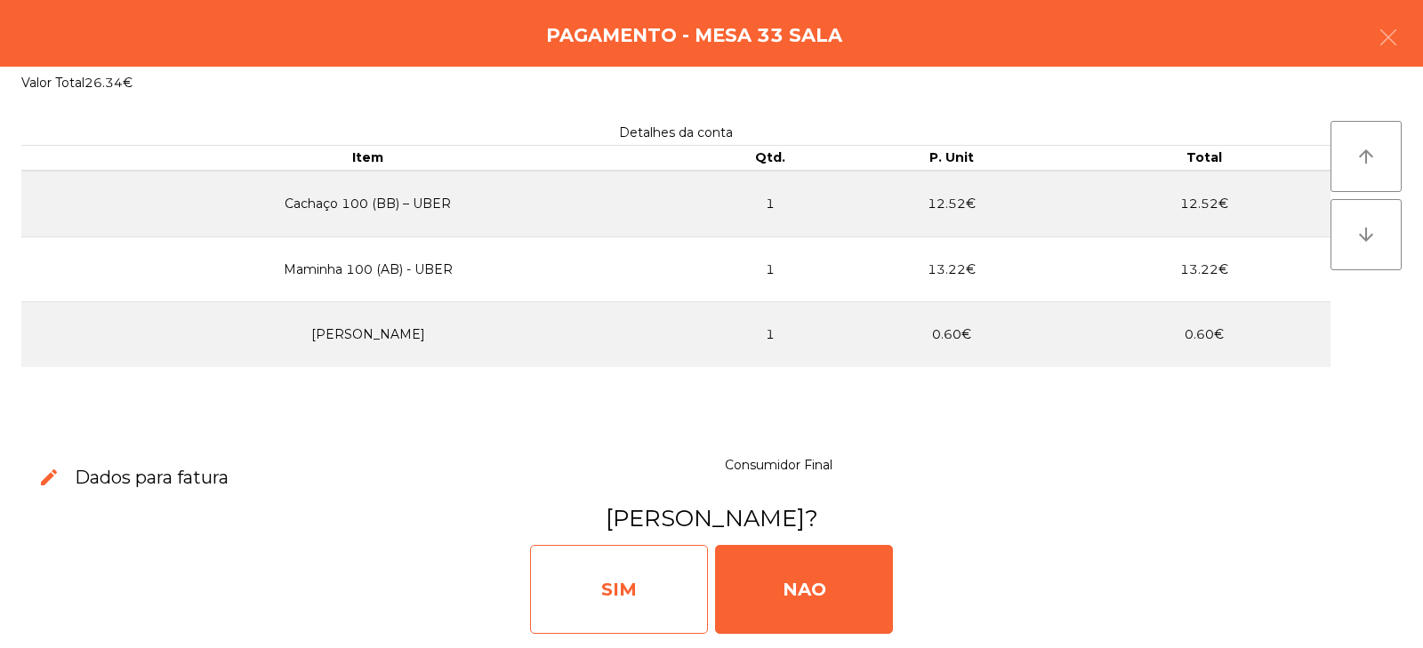
click at [616, 569] on div "SIM" at bounding box center [619, 589] width 178 height 89
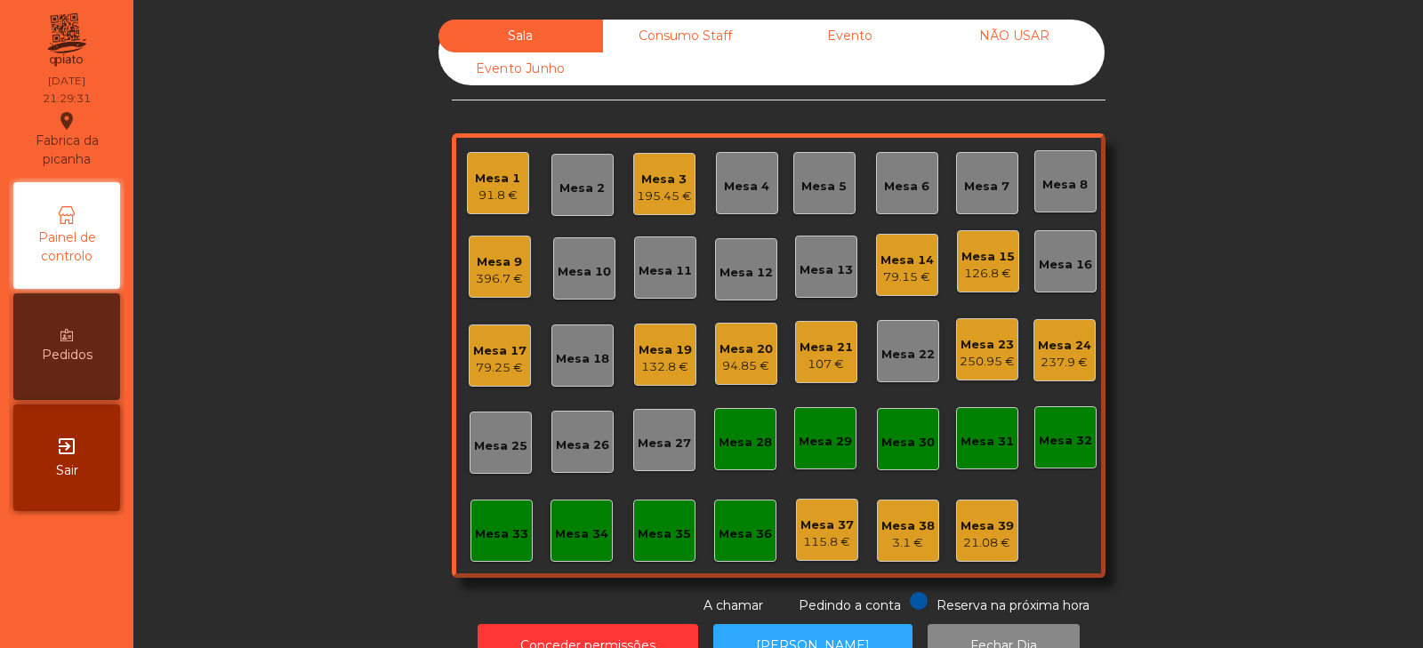
click at [903, 197] on div "Mesa 6" at bounding box center [907, 183] width 62 height 62
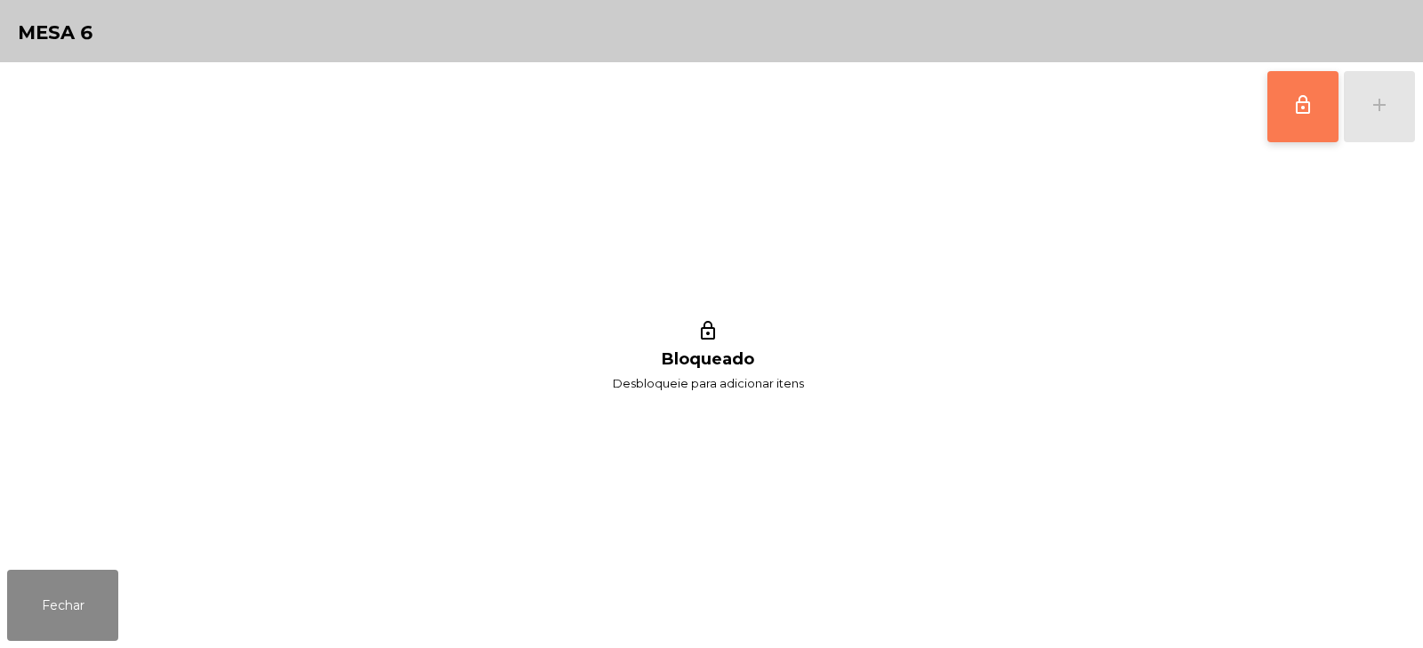
click at [1273, 114] on button "lock_outline" at bounding box center [1303, 106] width 71 height 71
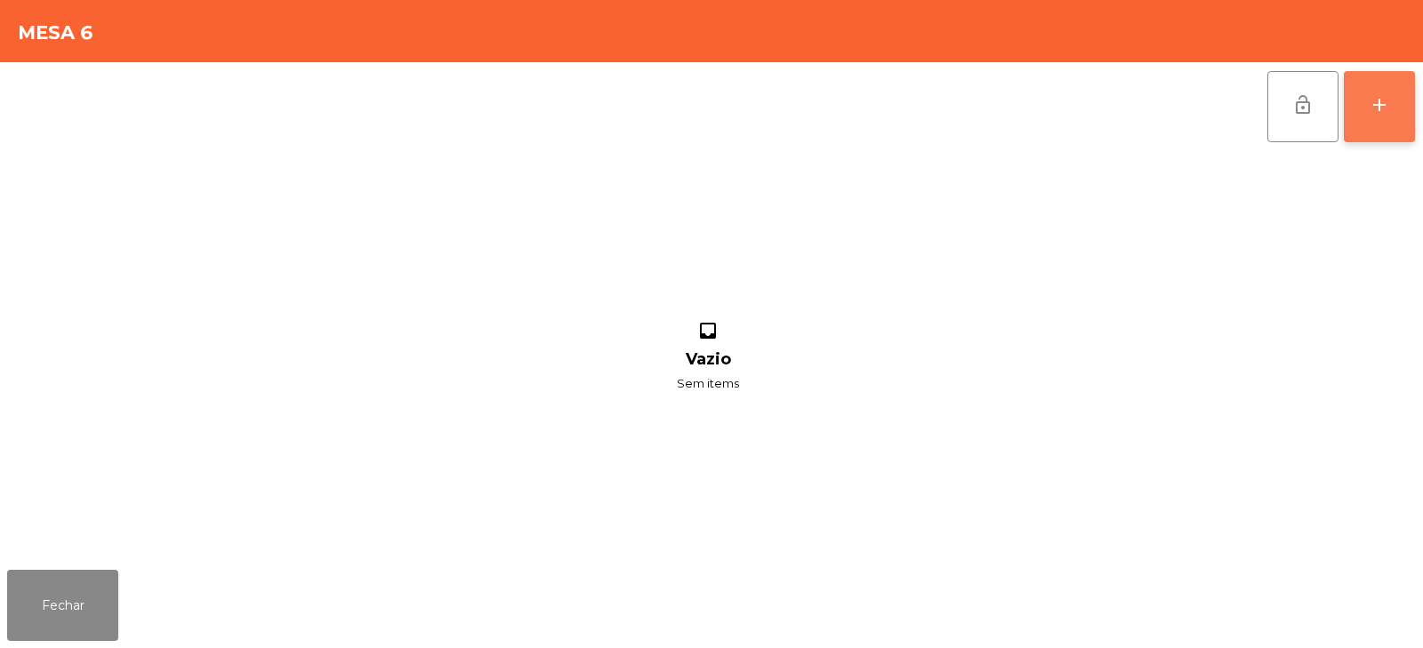
click at [1382, 109] on div "add" at bounding box center [1379, 104] width 21 height 21
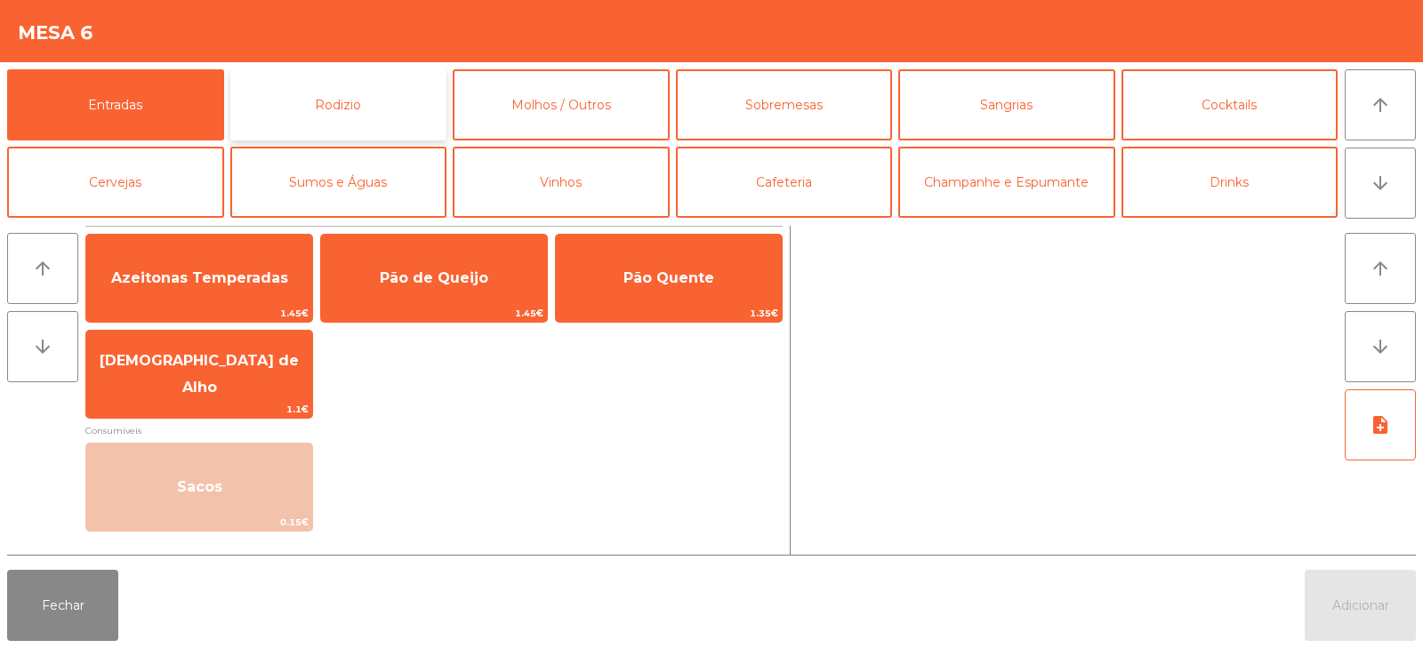
click at [318, 111] on button "Rodizio" at bounding box center [338, 104] width 217 height 71
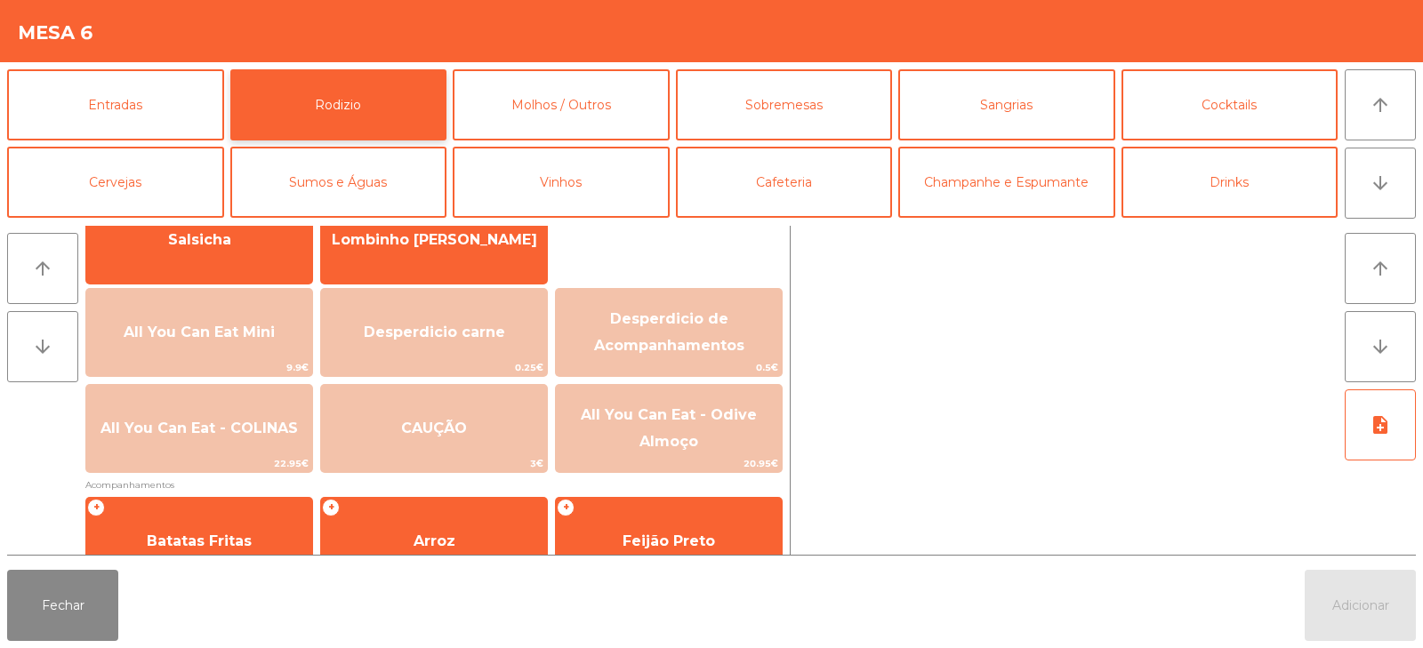
scroll to position [166, 0]
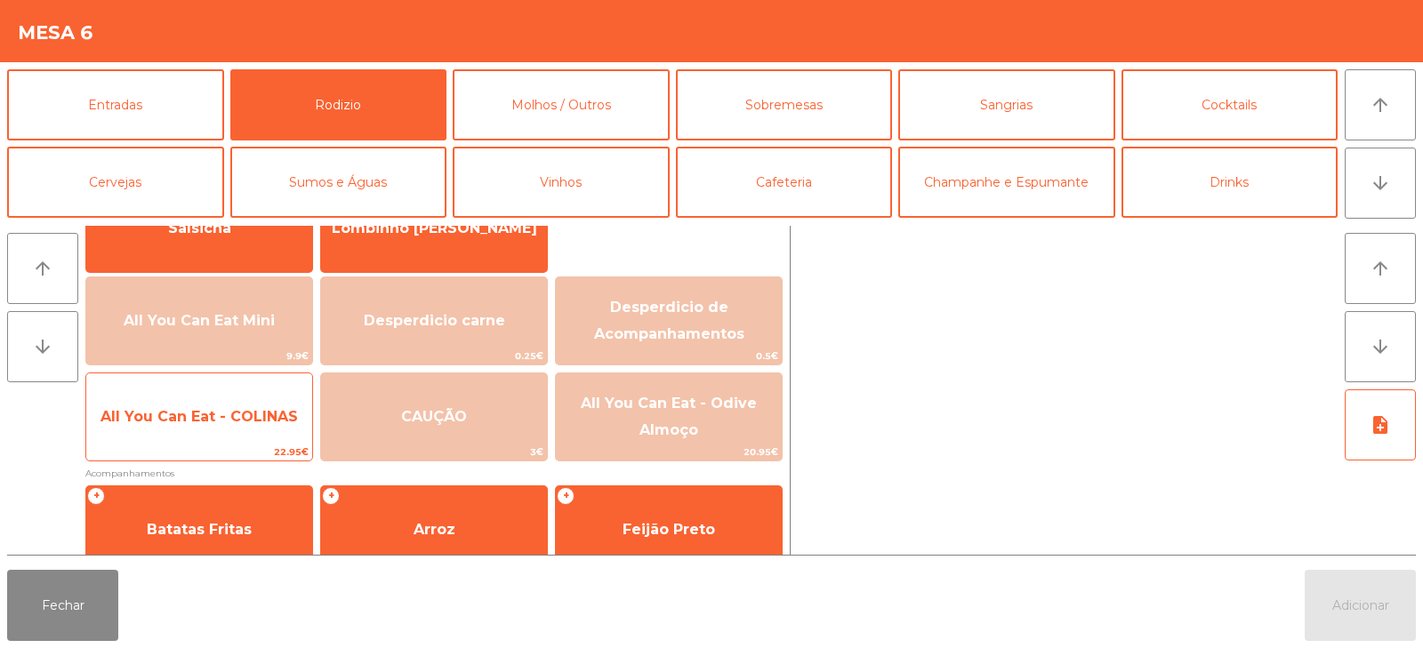
click at [190, 433] on span "All You Can Eat - COLINAS" at bounding box center [199, 417] width 226 height 48
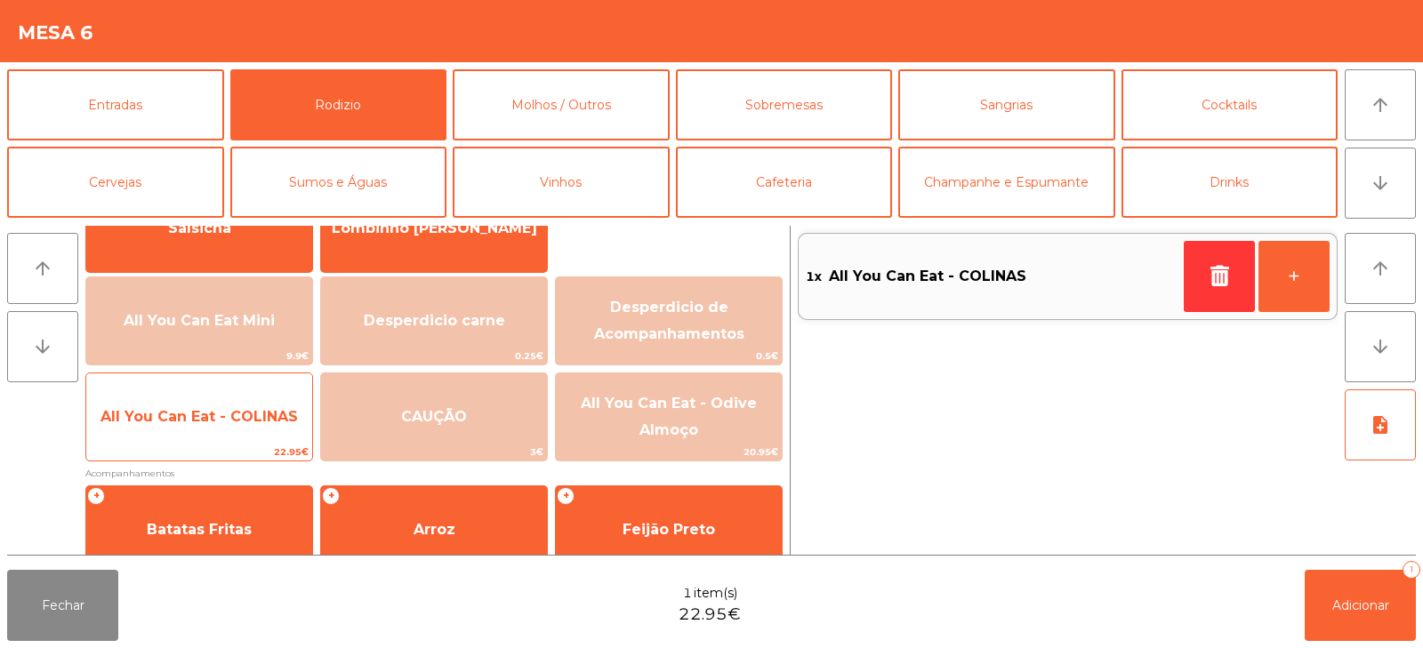
click at [197, 440] on span "All You Can Eat - COLINAS" at bounding box center [199, 417] width 226 height 48
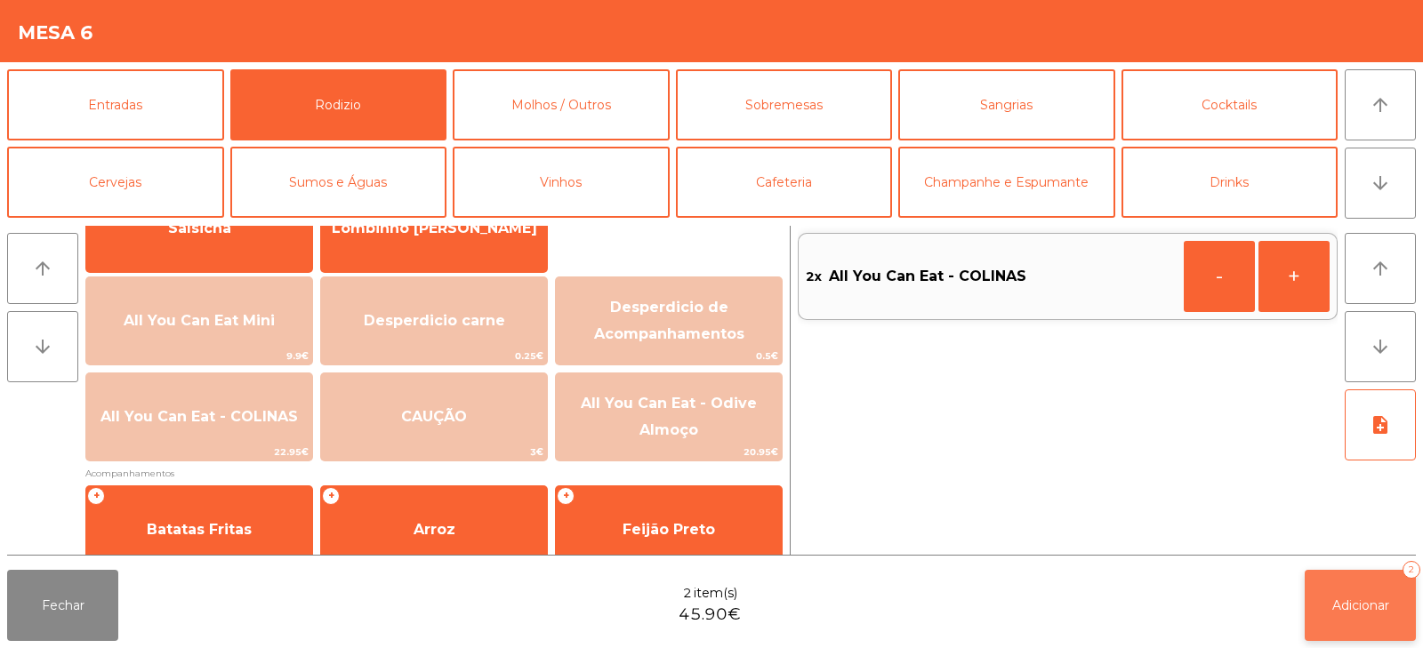
click at [1333, 600] on span "Adicionar" at bounding box center [1361, 606] width 57 height 16
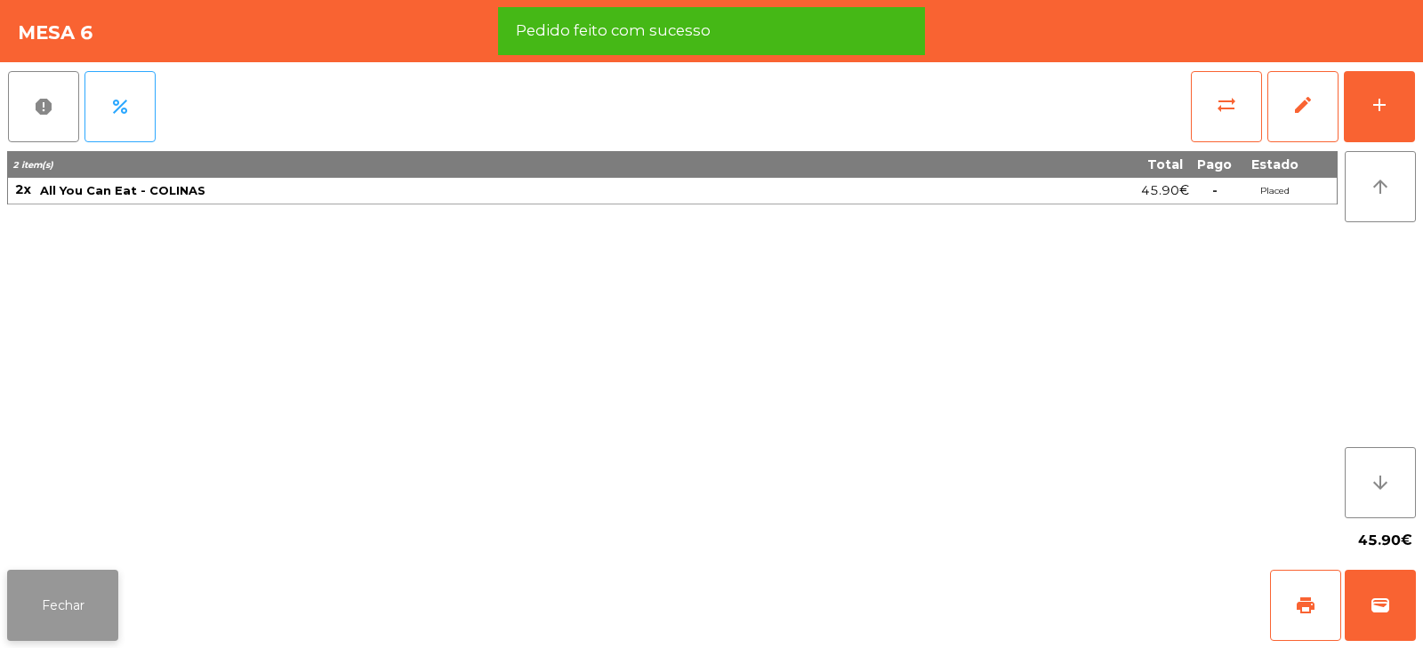
click at [60, 619] on button "Fechar" at bounding box center [62, 605] width 111 height 71
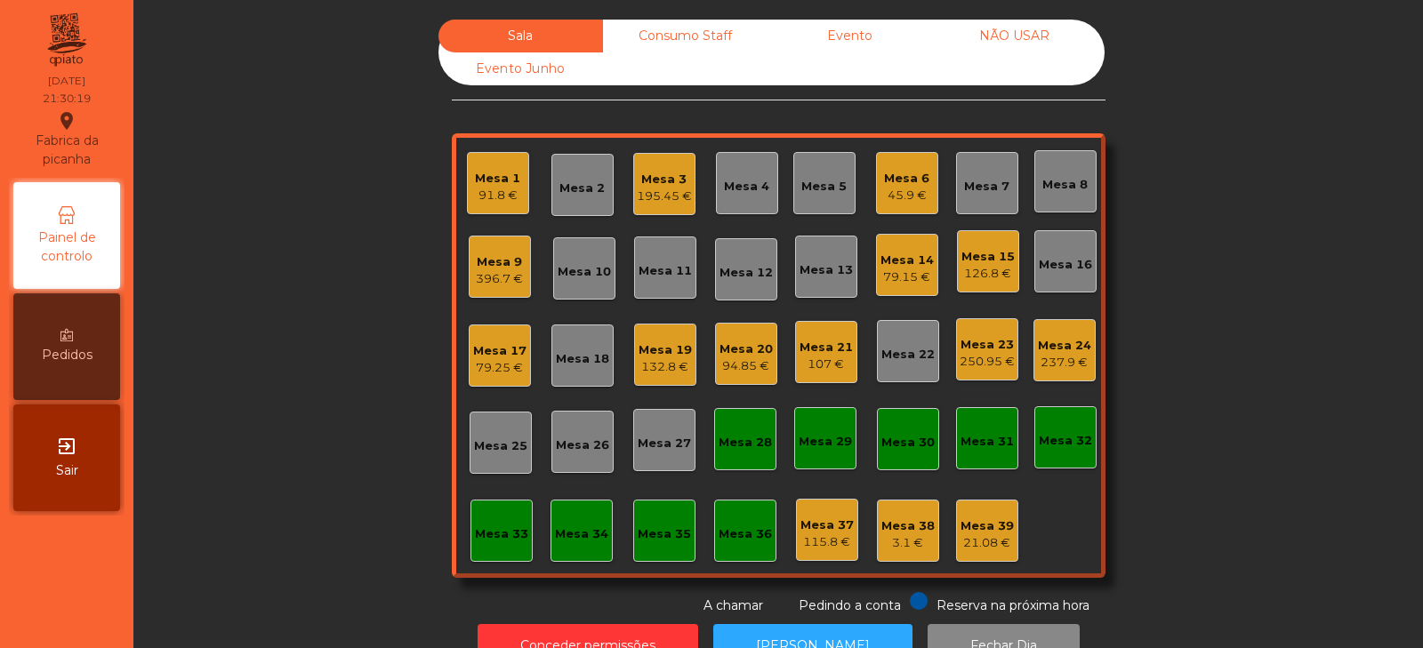
click at [333, 386] on div "Sala Consumo Staff Evento NÃO USAR Evento Junho Mesa 1 91.8 € Mesa 2 Mesa 3 195…" at bounding box center [778, 318] width 1242 height 596
click at [993, 357] on div "250.95 €" at bounding box center [987, 362] width 55 height 18
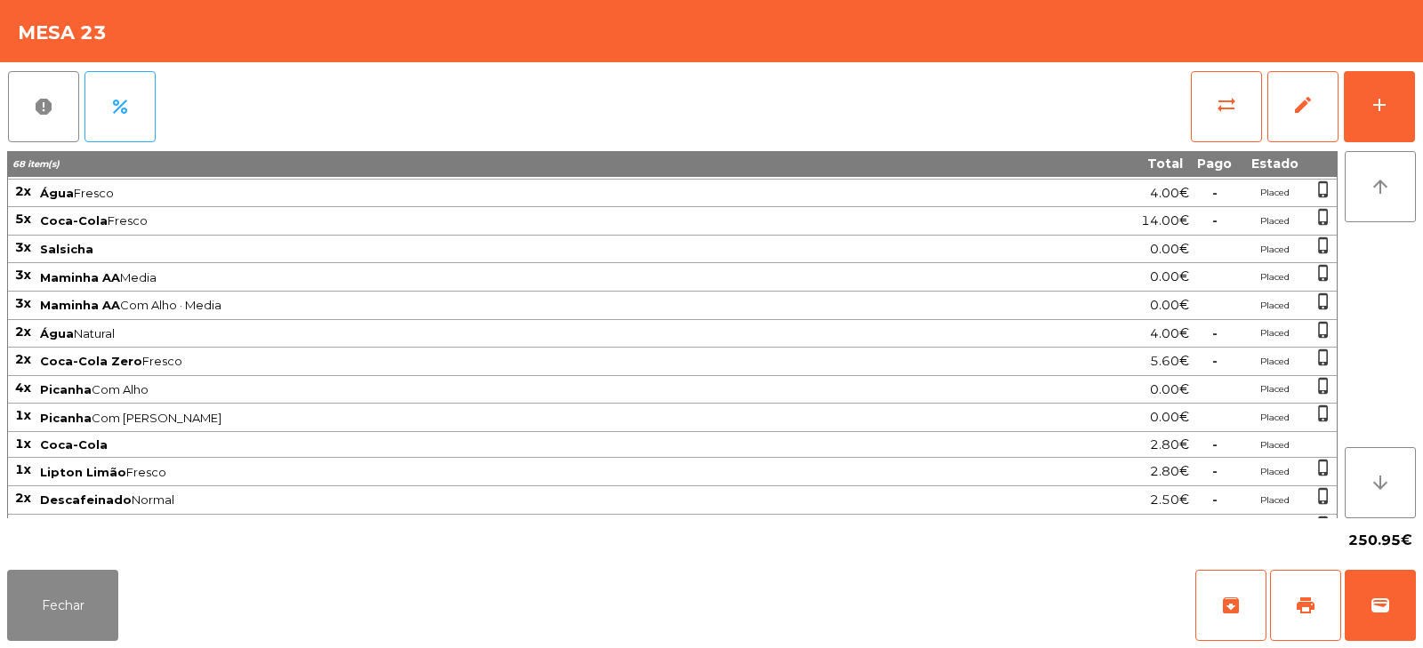
scroll to position [358, 0]
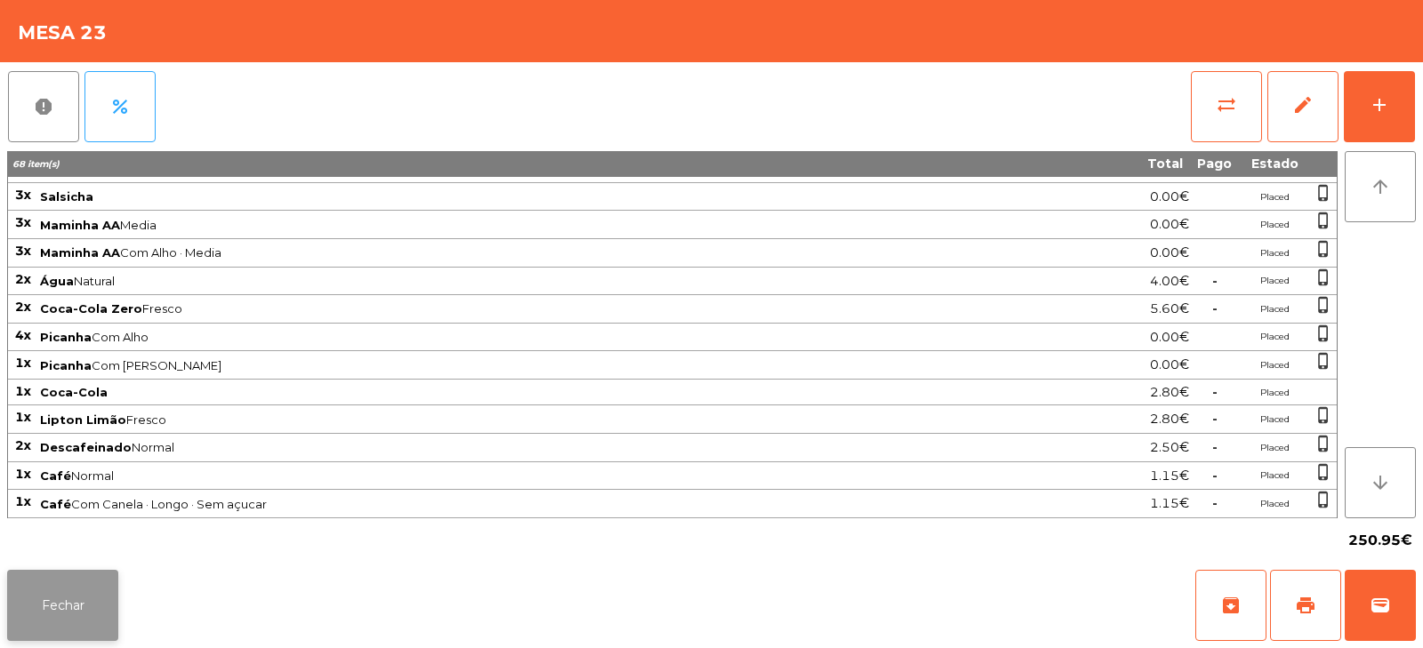
click at [56, 616] on button "Fechar" at bounding box center [62, 605] width 111 height 71
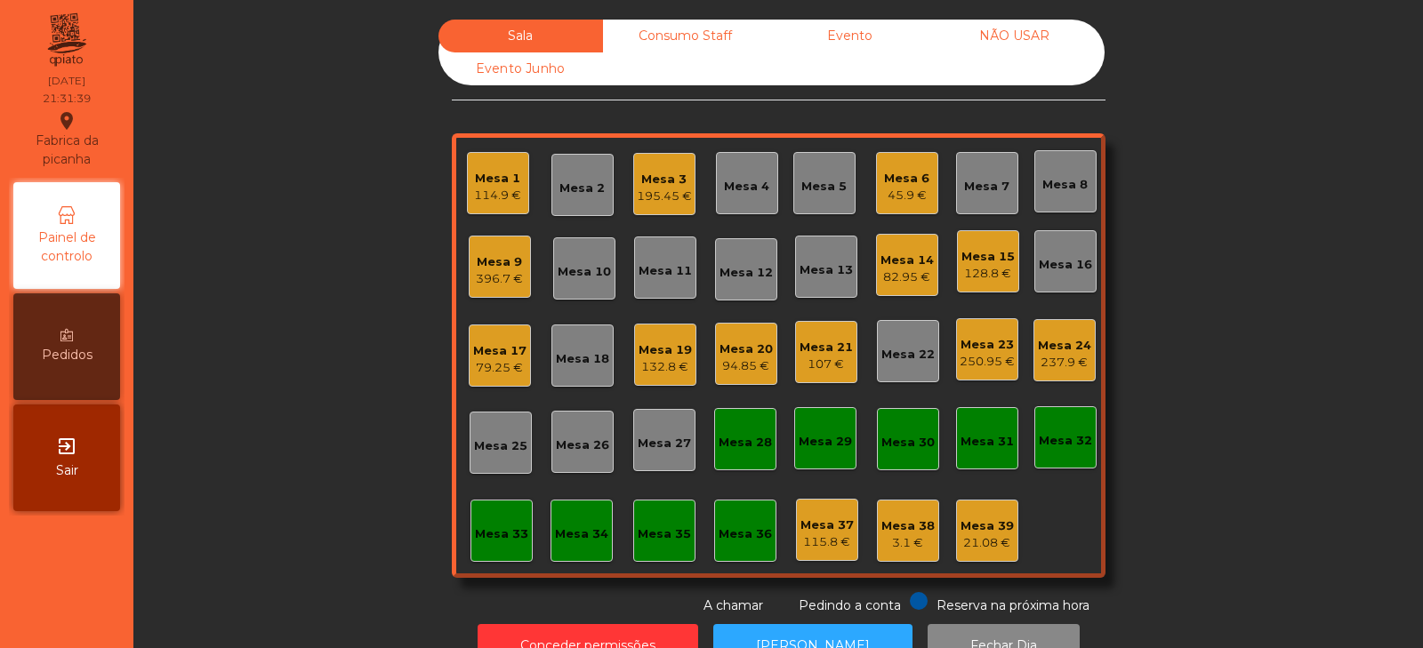
click at [1061, 181] on div "Mesa 8" at bounding box center [1065, 185] width 45 height 18
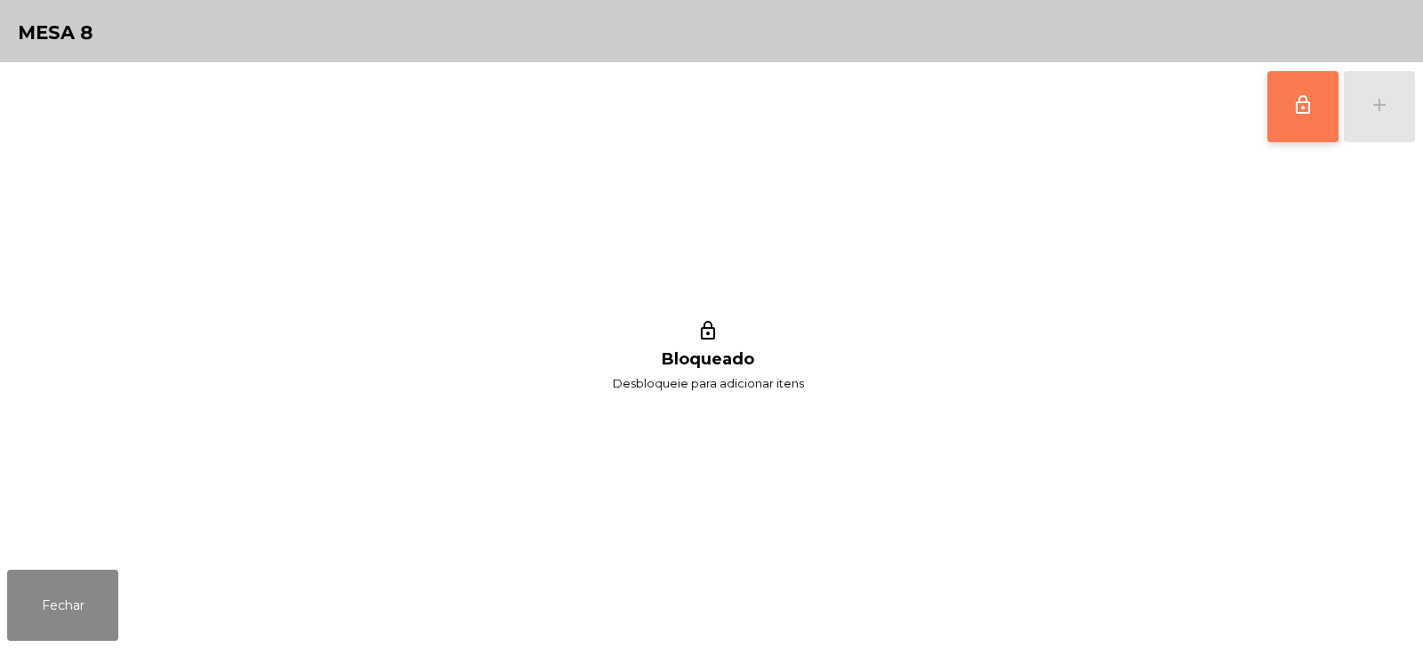
click at [1297, 109] on span "lock_outline" at bounding box center [1303, 104] width 21 height 21
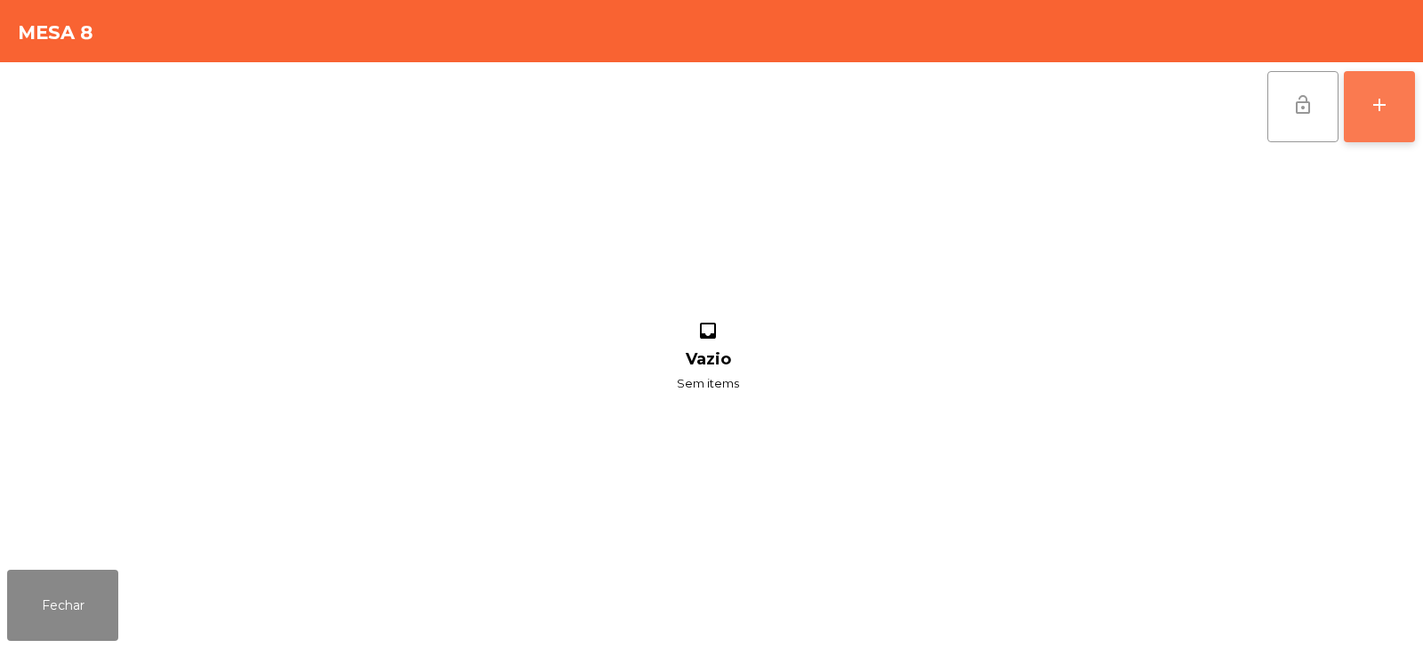
click at [1399, 127] on button "add" at bounding box center [1379, 106] width 71 height 71
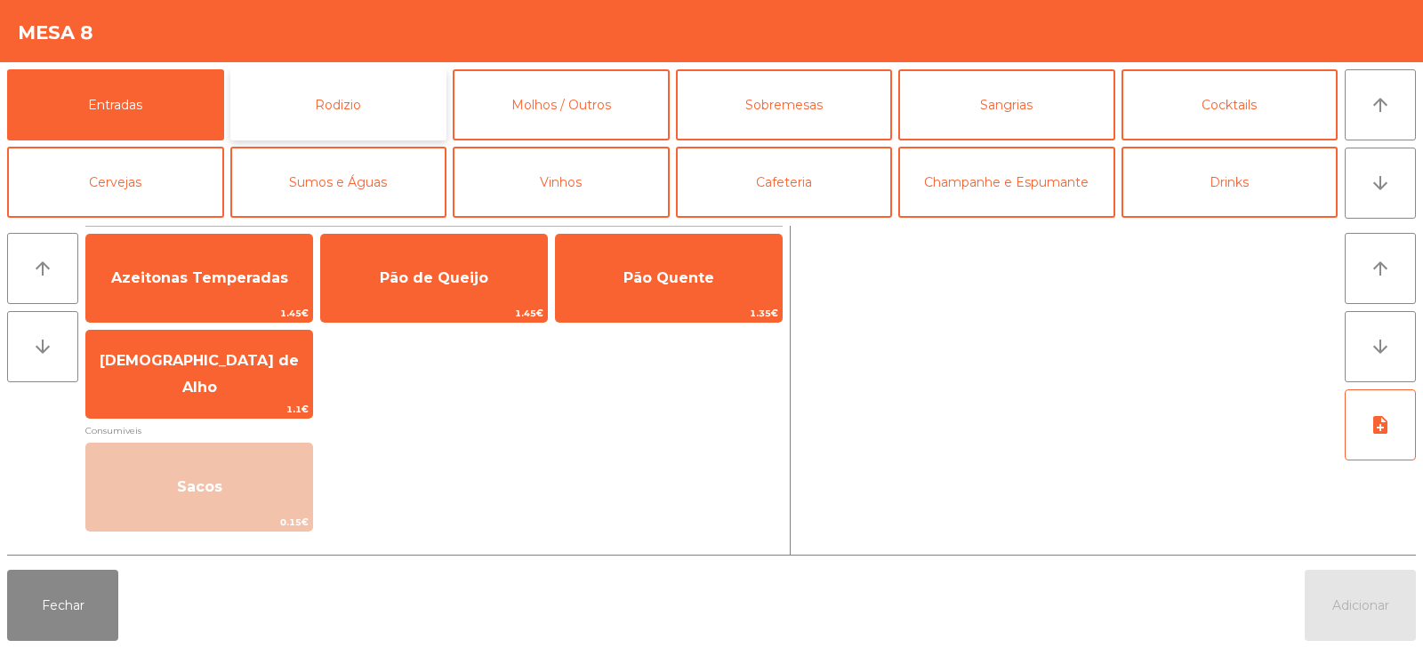
click at [326, 88] on button "Rodizio" at bounding box center [338, 104] width 217 height 71
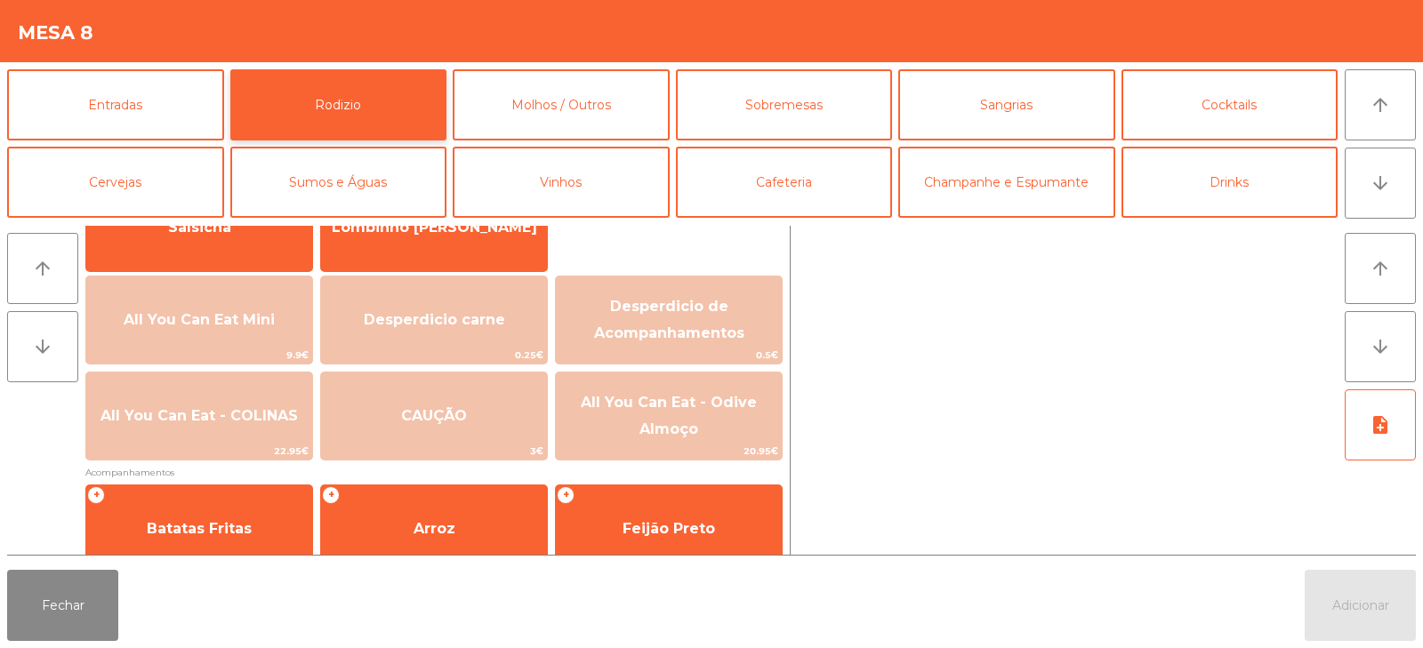
scroll to position [171, 0]
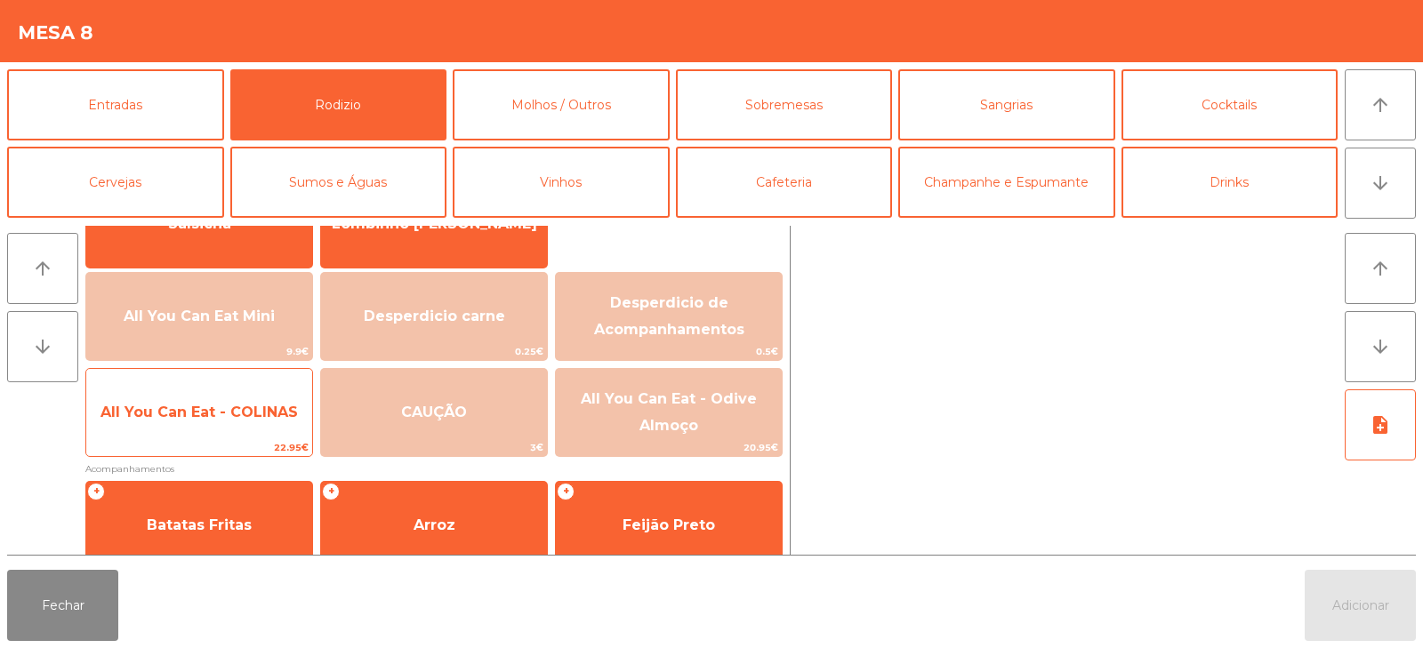
click at [238, 415] on span "All You Can Eat - COLINAS" at bounding box center [199, 412] width 197 height 17
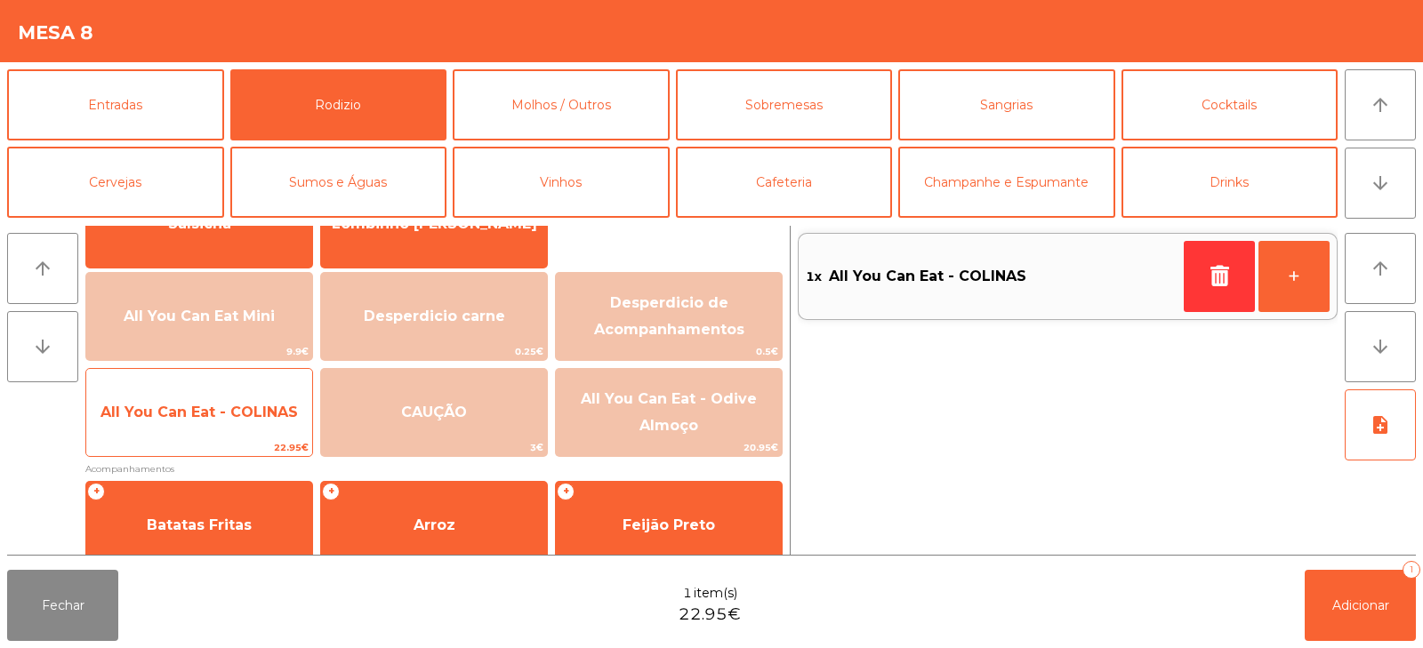
click at [246, 412] on span "All You Can Eat - COLINAS" at bounding box center [199, 412] width 197 height 17
click at [247, 408] on span "All You Can Eat - COLINAS" at bounding box center [199, 412] width 197 height 17
click at [246, 409] on span "All You Can Eat - COLINAS" at bounding box center [199, 412] width 197 height 17
click at [237, 397] on span "All You Can Eat - COLINAS" at bounding box center [199, 413] width 226 height 48
click at [248, 407] on span "All You Can Eat - COLINAS" at bounding box center [199, 412] width 197 height 17
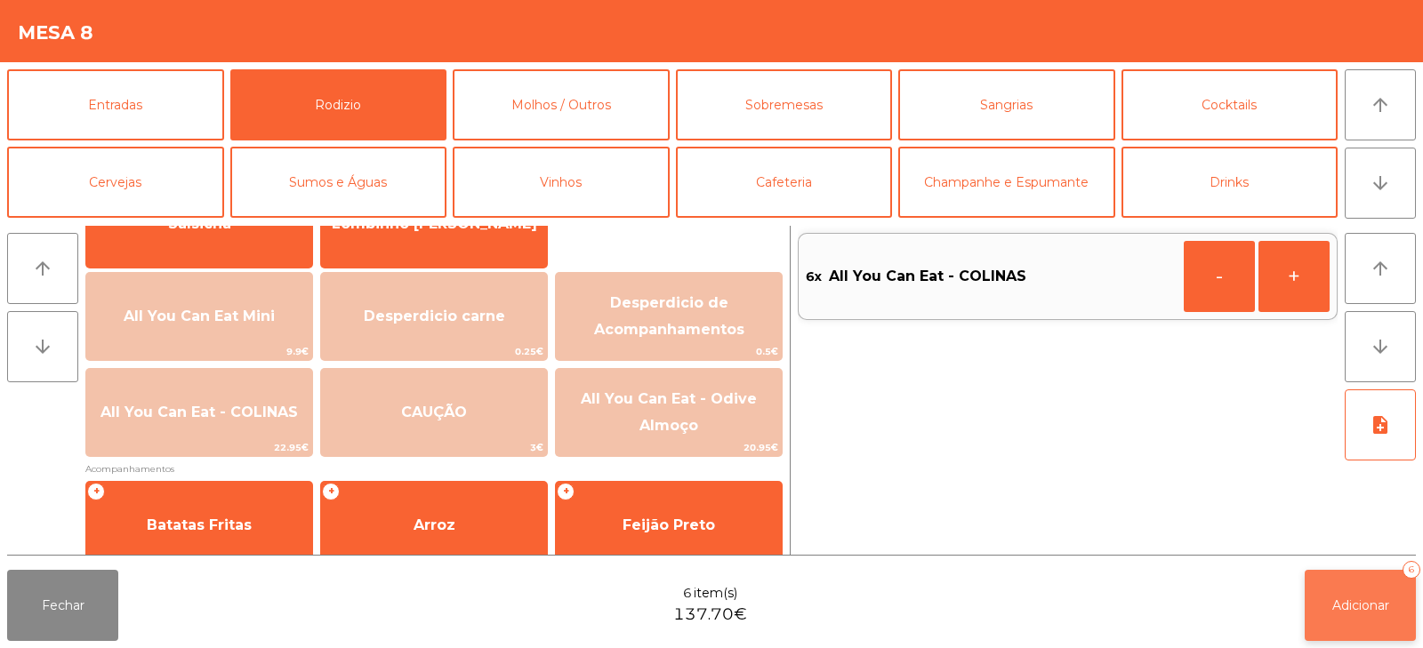
click at [1379, 600] on span "Adicionar" at bounding box center [1361, 606] width 57 height 16
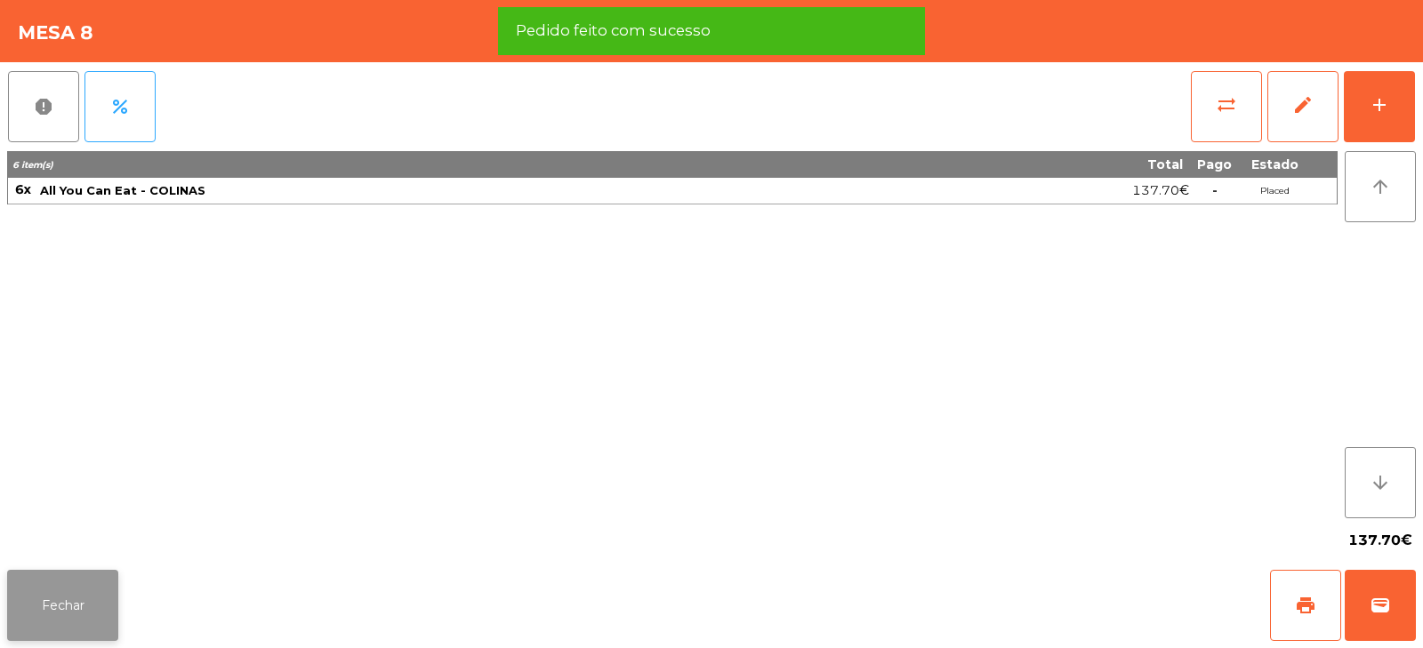
click at [80, 574] on button "Fechar" at bounding box center [62, 605] width 111 height 71
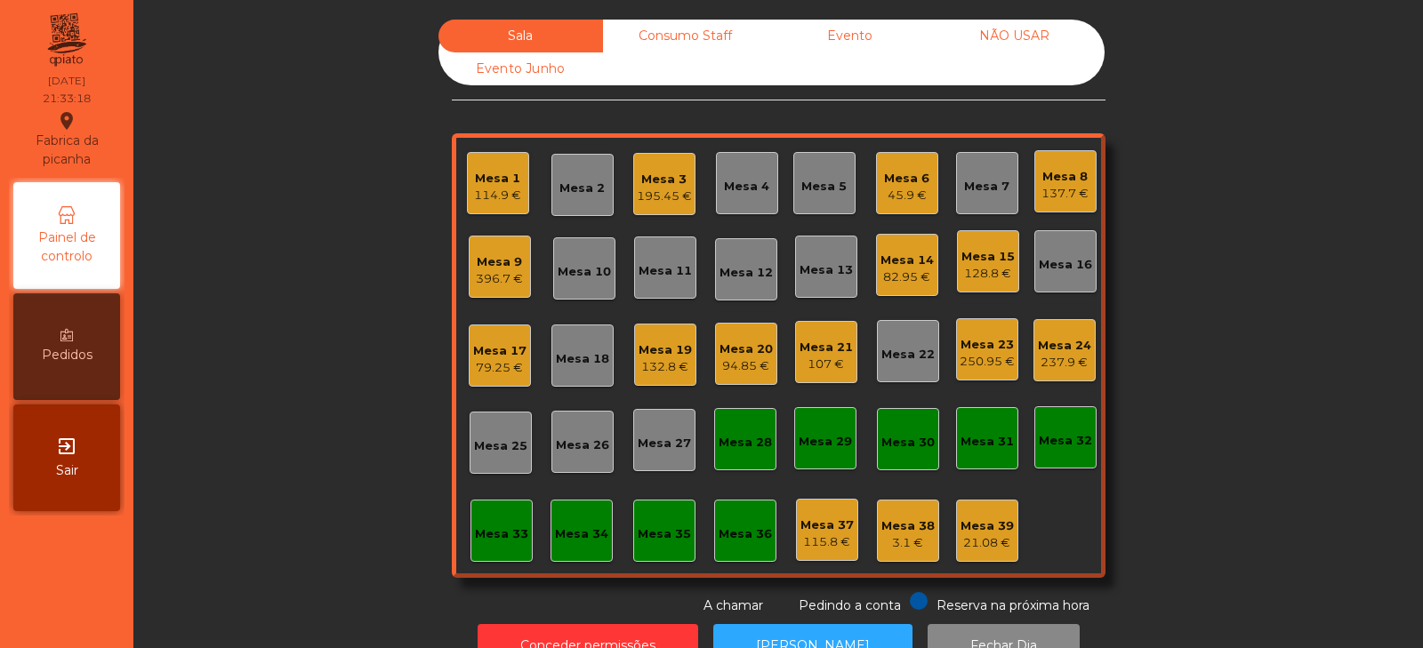
click at [345, 294] on div "Sala Consumo Staff Evento NÃO USAR Evento Junho Mesa 1 114.9 € Mesa 2 Mesa 3 19…" at bounding box center [778, 318] width 1242 height 596
click at [987, 351] on div "Mesa 23" at bounding box center [987, 345] width 55 height 18
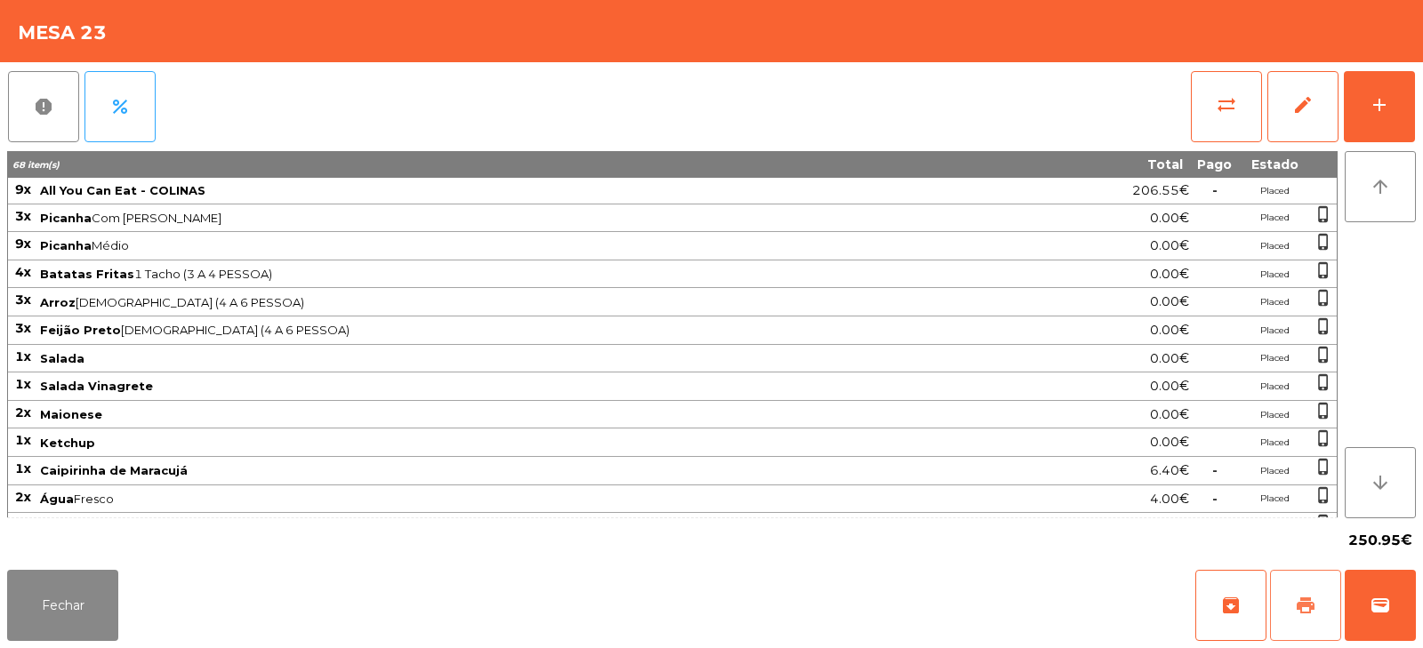
click at [1294, 611] on button "print" at bounding box center [1305, 605] width 71 height 71
click at [38, 619] on button "Fechar" at bounding box center [62, 605] width 111 height 71
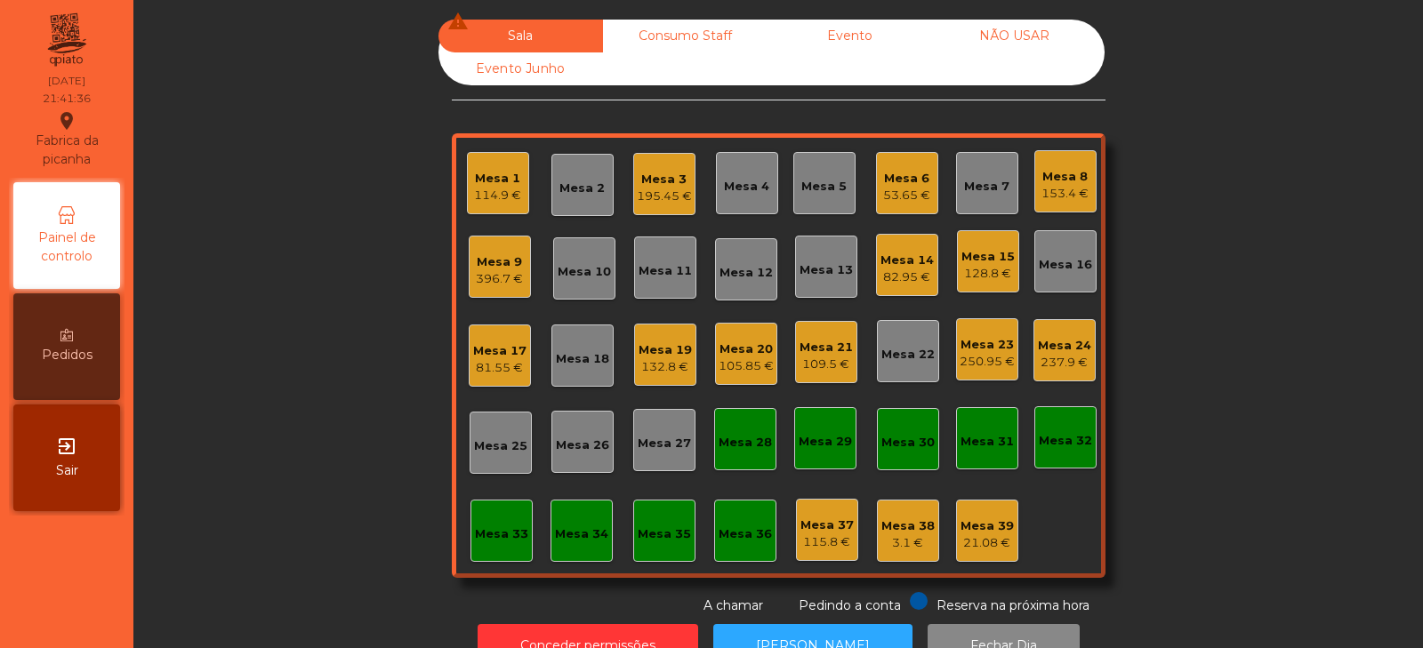
click at [924, 268] on div "Mesa 14" at bounding box center [907, 261] width 53 height 18
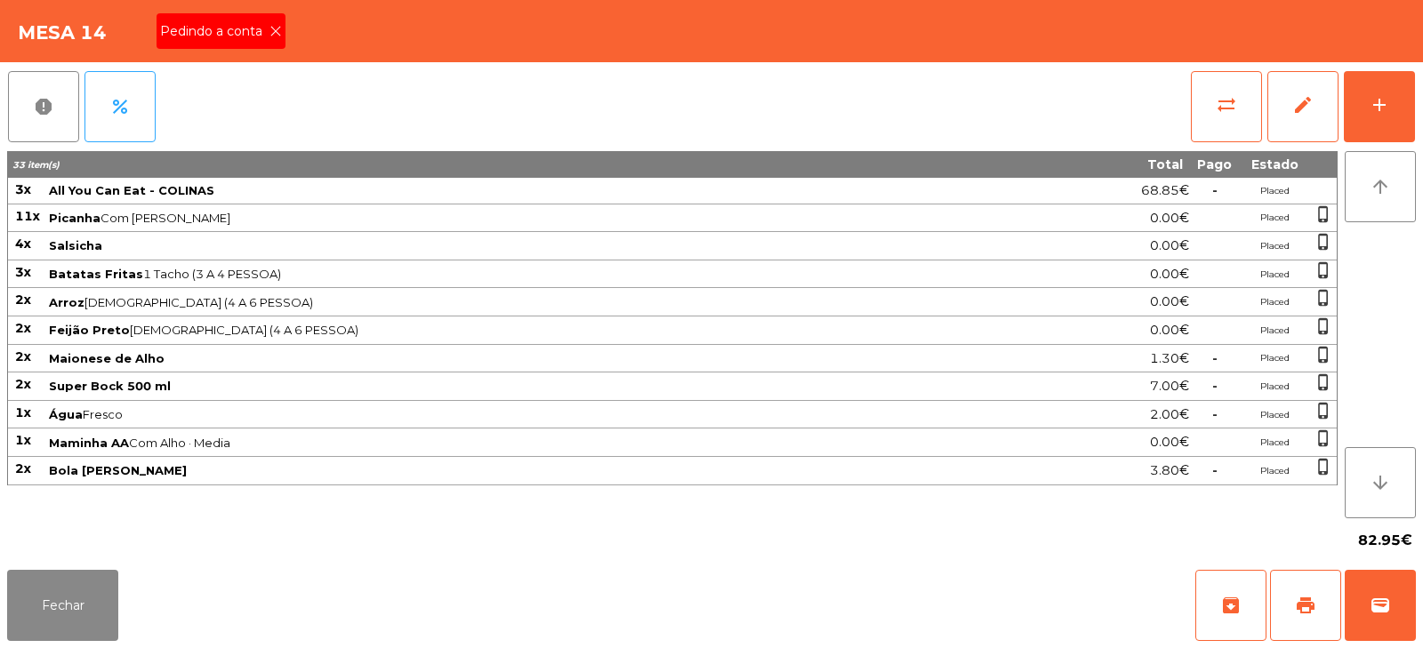
click at [269, 44] on div "Pedindo a conta" at bounding box center [221, 31] width 129 height 36
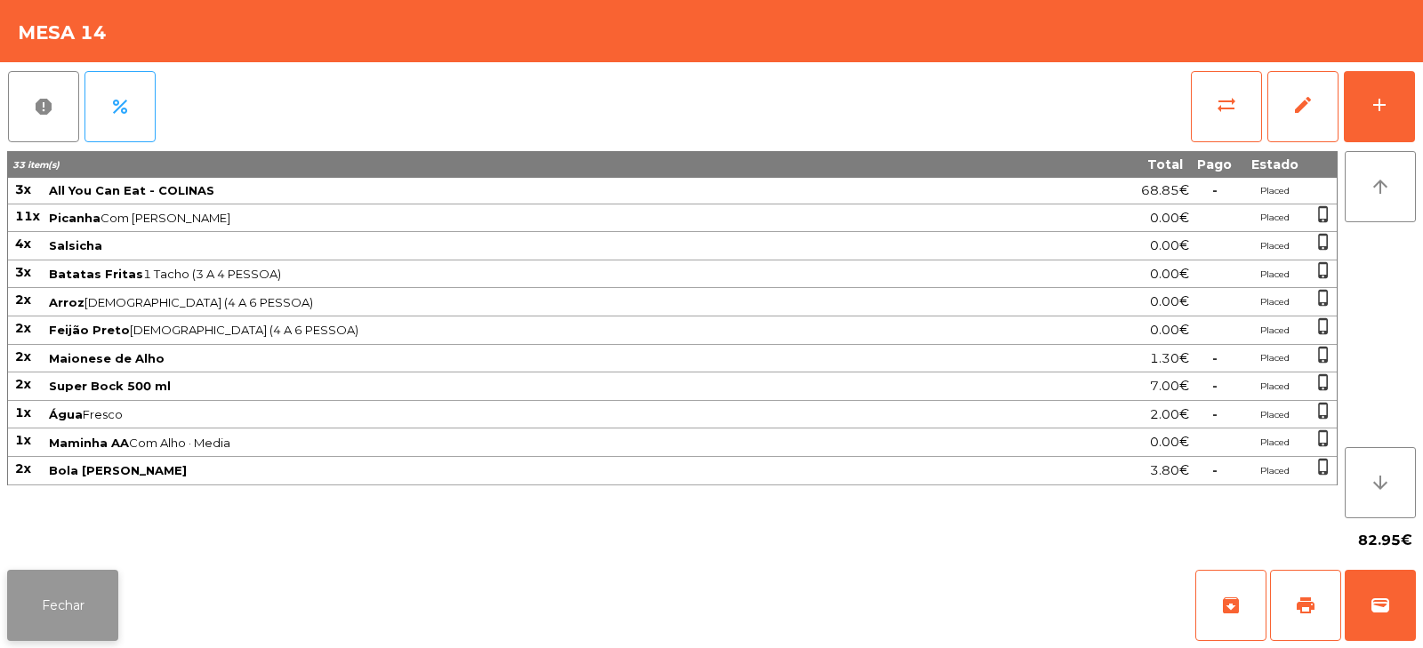
click at [67, 600] on button "Fechar" at bounding box center [62, 605] width 111 height 71
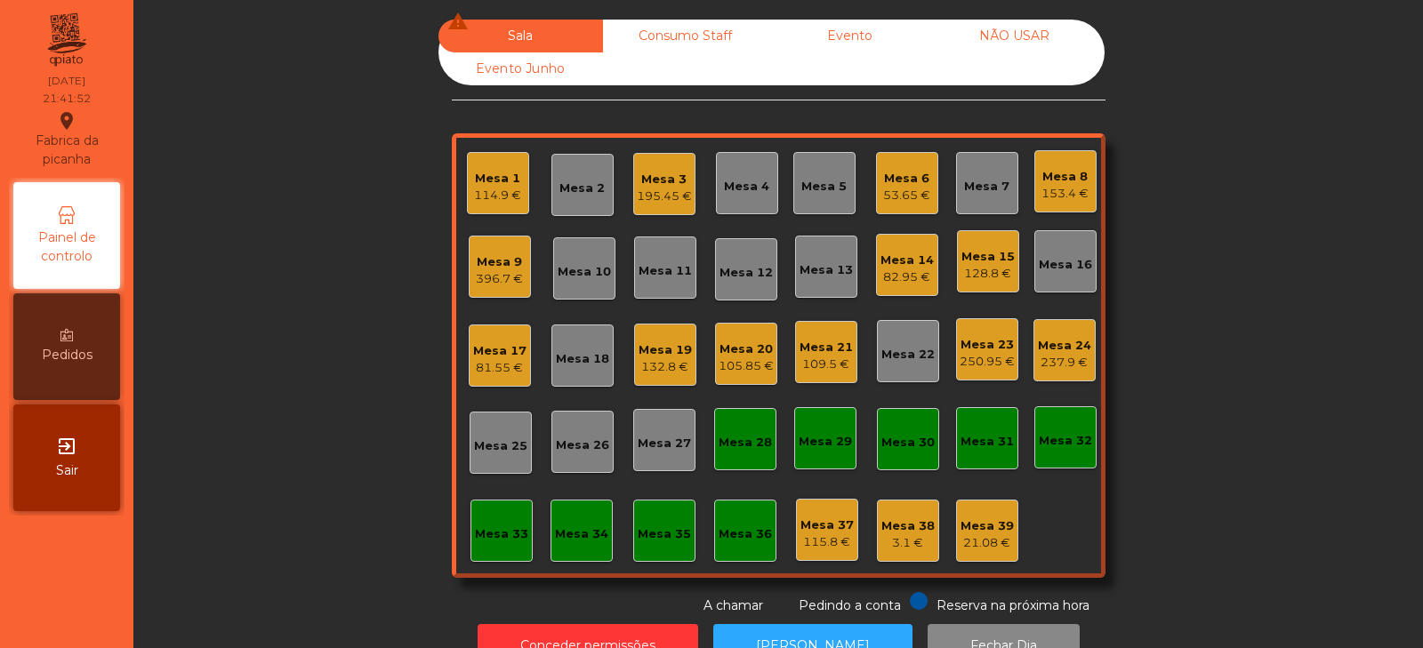
click at [499, 337] on div "Mesa 17 81.55 €" at bounding box center [499, 356] width 53 height 42
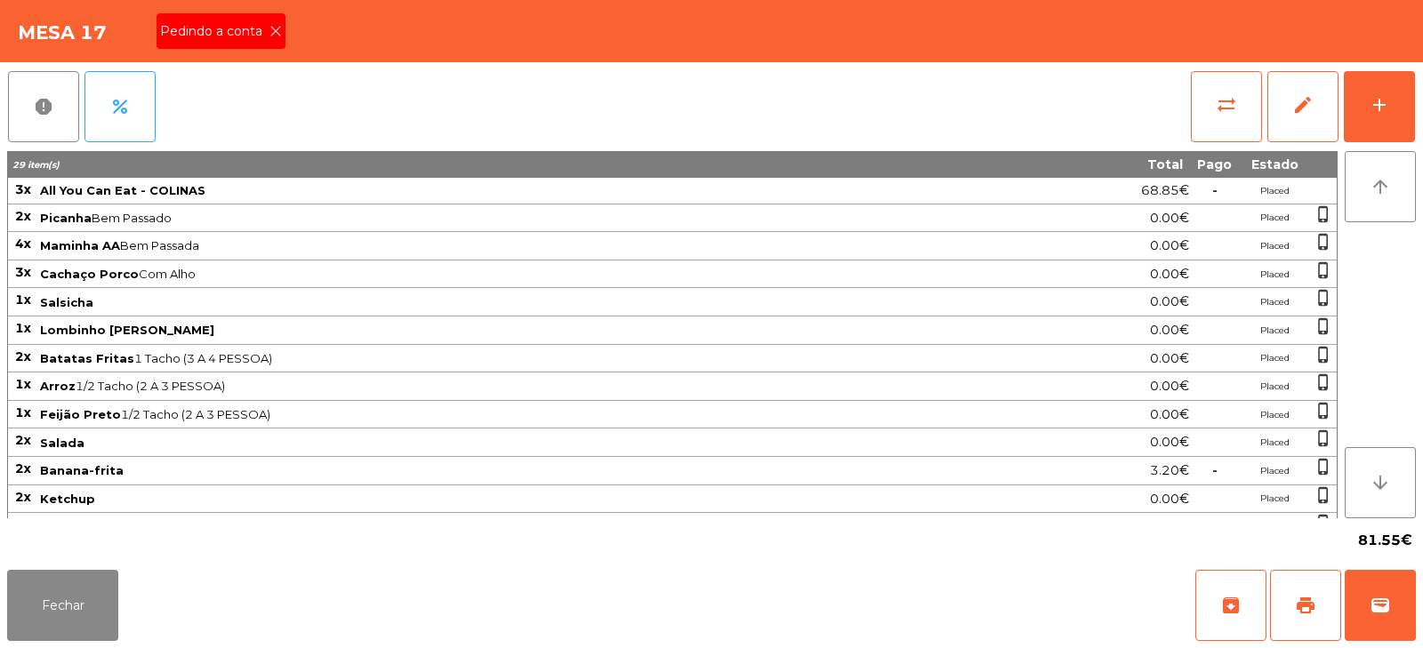
click at [274, 31] on icon at bounding box center [276, 31] width 12 height 12
click at [1315, 600] on span "print" at bounding box center [1305, 605] width 21 height 21
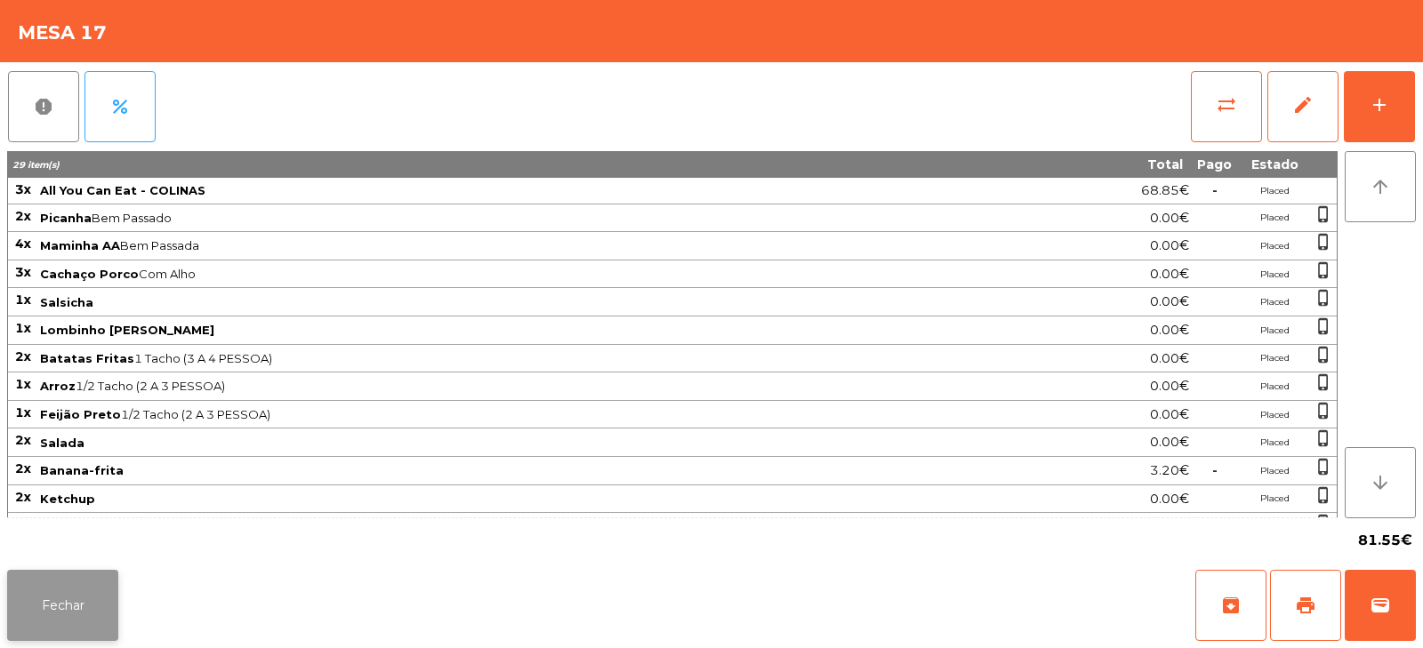
click at [44, 614] on button "Fechar" at bounding box center [62, 605] width 111 height 71
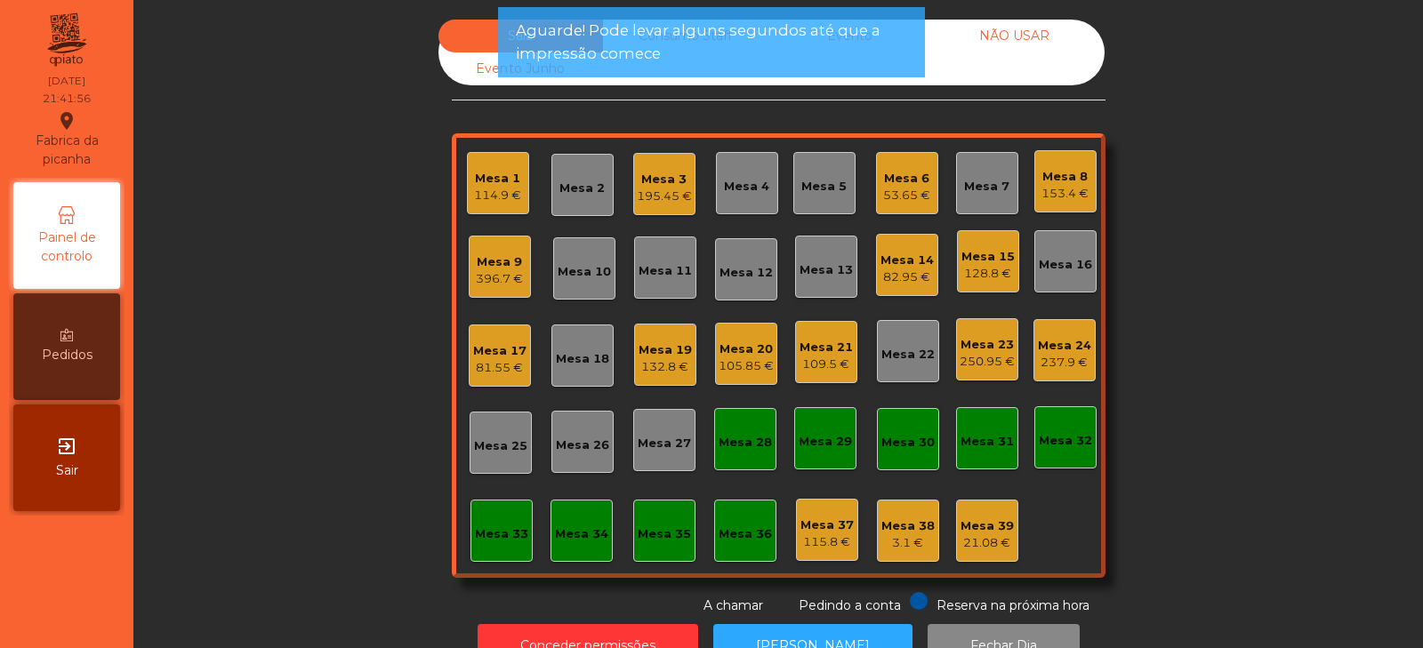
click at [901, 270] on div "82.95 €" at bounding box center [907, 278] width 53 height 18
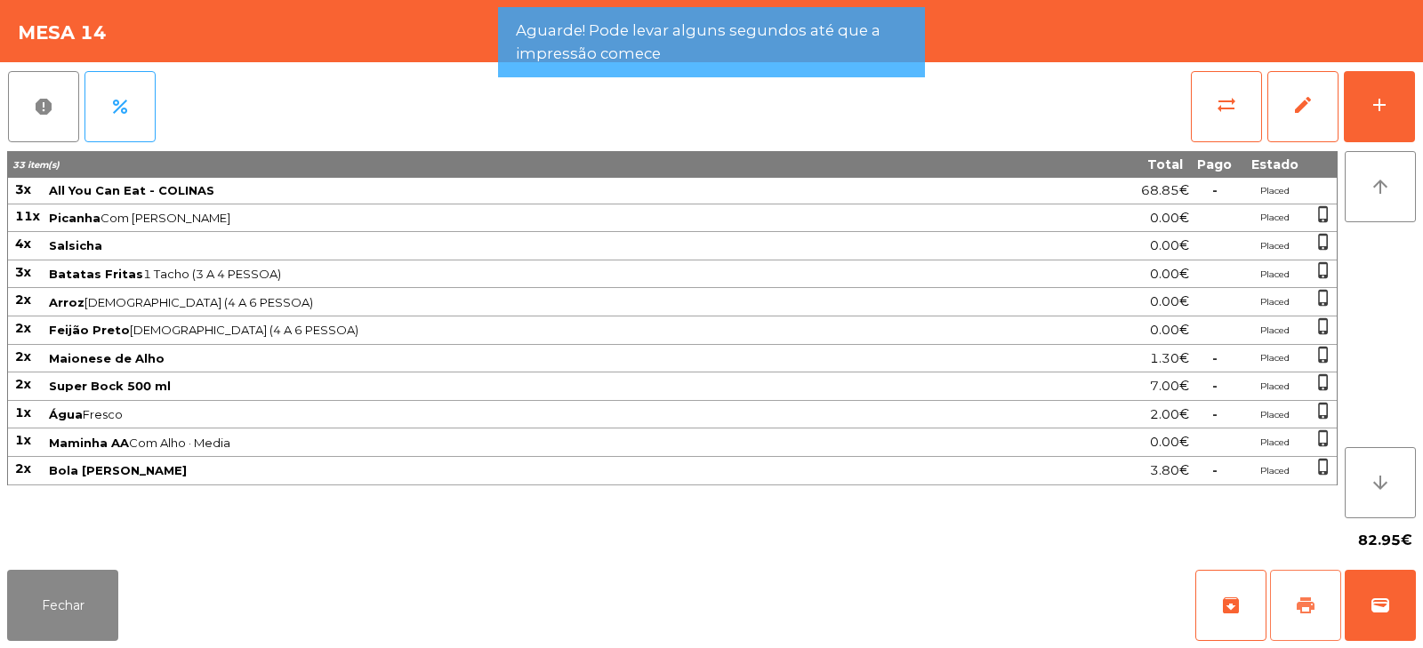
click at [1312, 625] on button "print" at bounding box center [1305, 605] width 71 height 71
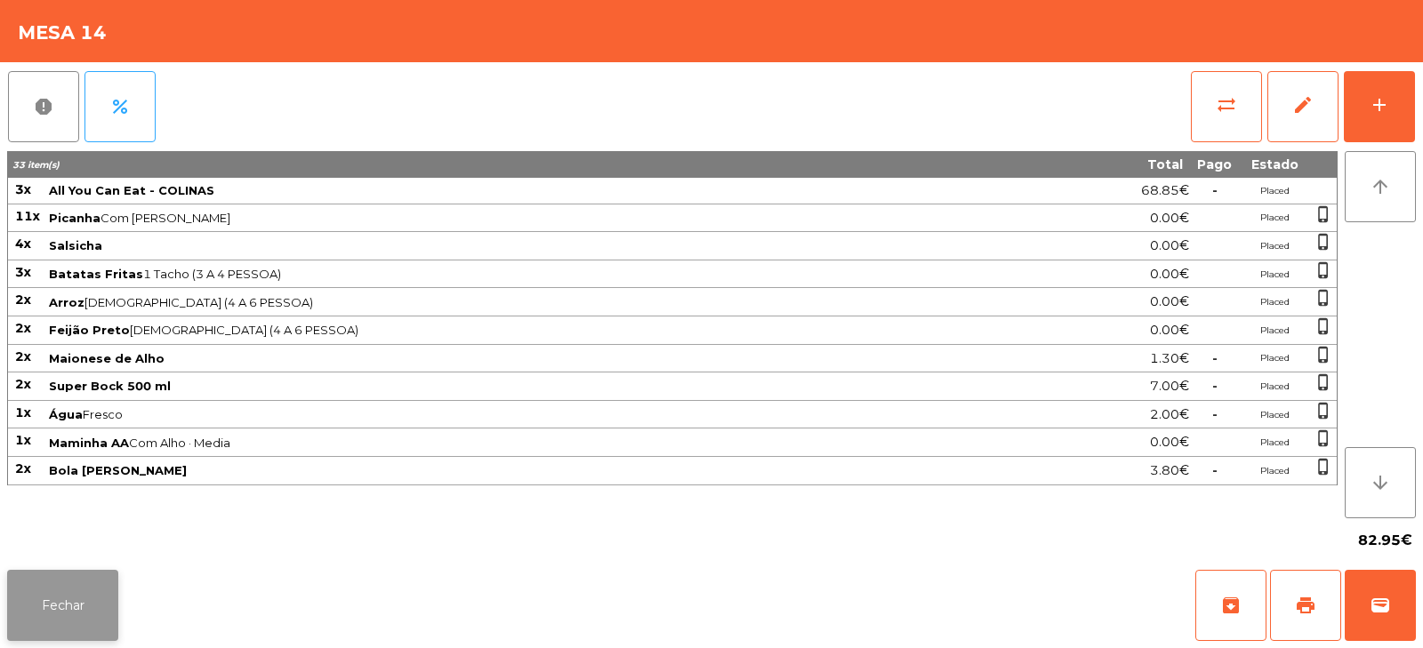
click at [50, 638] on button "Fechar" at bounding box center [62, 605] width 111 height 71
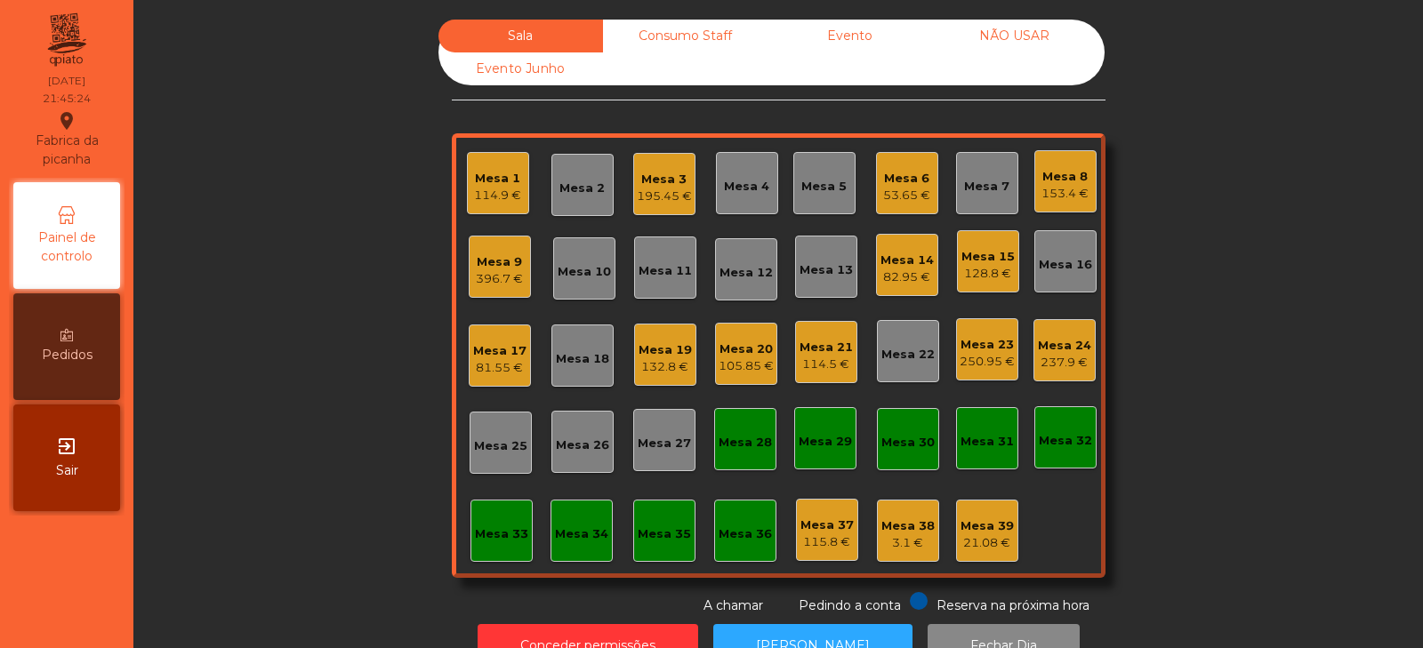
click at [1202, 318] on div "Sala Consumo Staff Evento NÃO USAR Evento Junho Mesa 1 114.9 € Mesa 2 Mesa 3 19…" at bounding box center [778, 318] width 1242 height 596
click at [980, 351] on div "Mesa 23" at bounding box center [987, 345] width 55 height 18
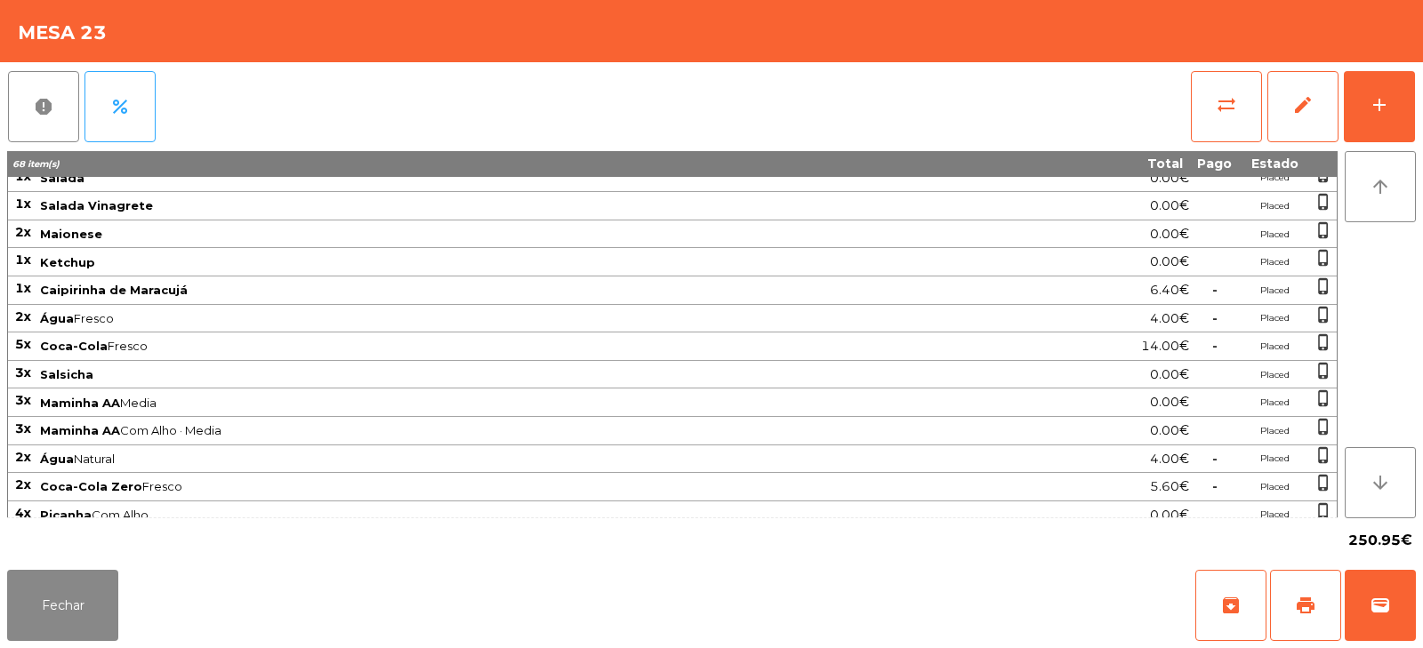
scroll to position [0, 0]
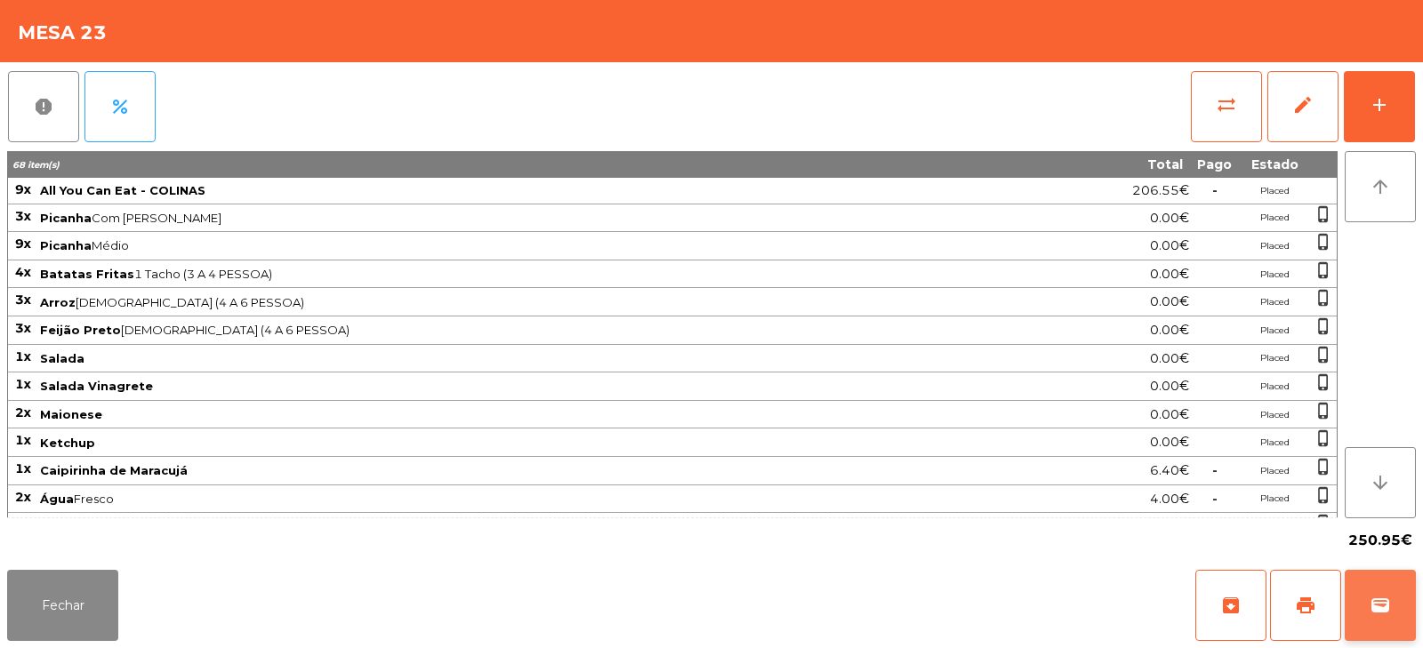
click at [1371, 611] on span "wallet" at bounding box center [1380, 605] width 21 height 21
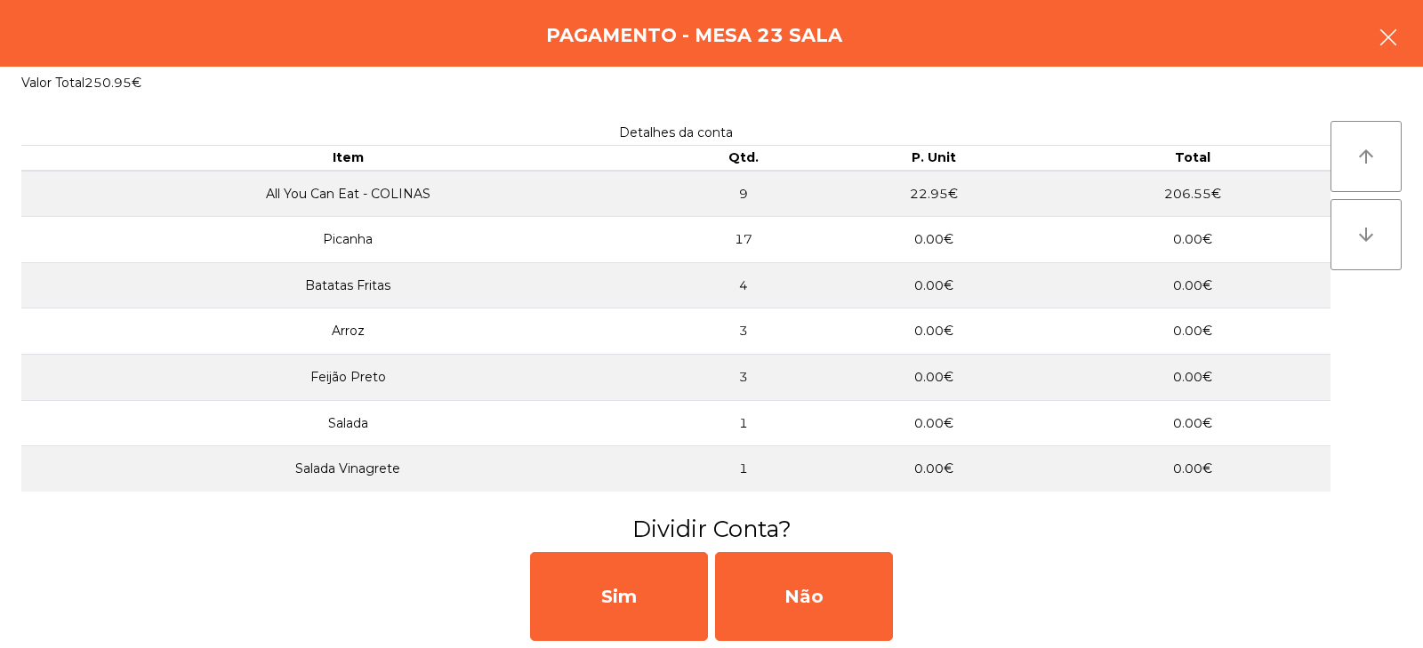
click at [1374, 45] on button "button" at bounding box center [1389, 38] width 50 height 53
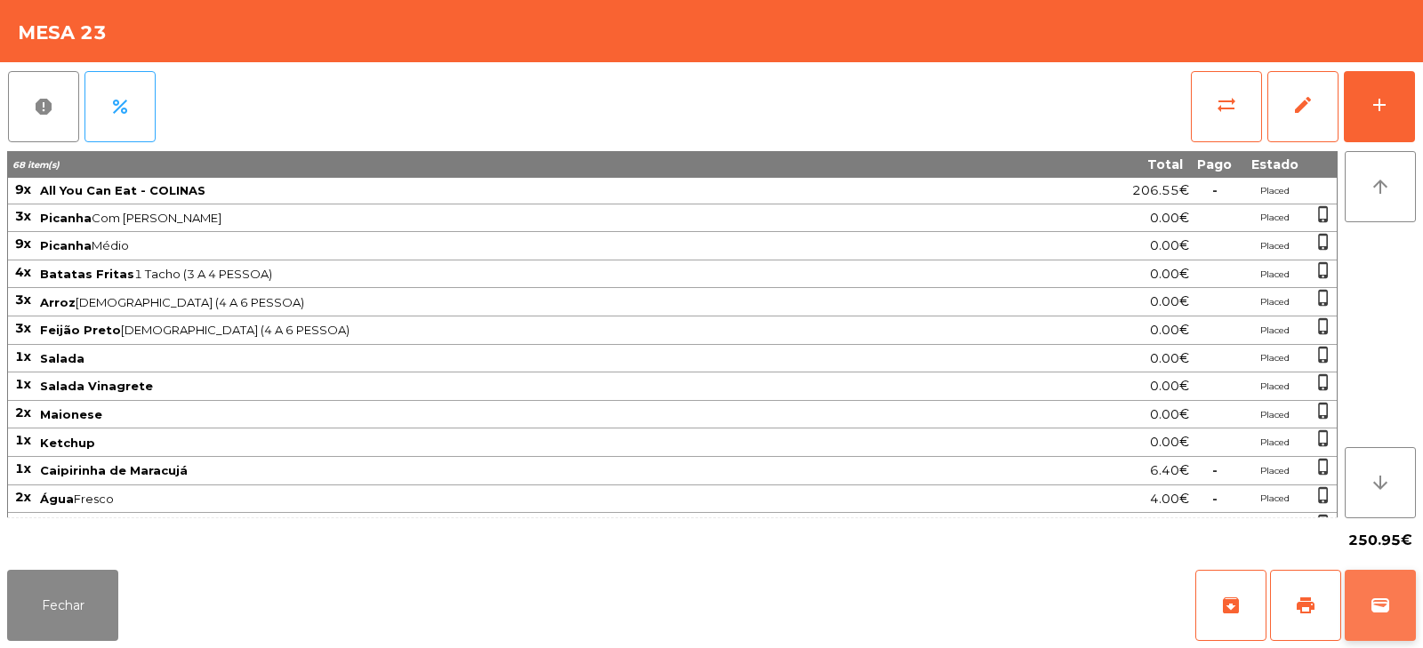
click at [1391, 576] on button "wallet" at bounding box center [1380, 605] width 71 height 71
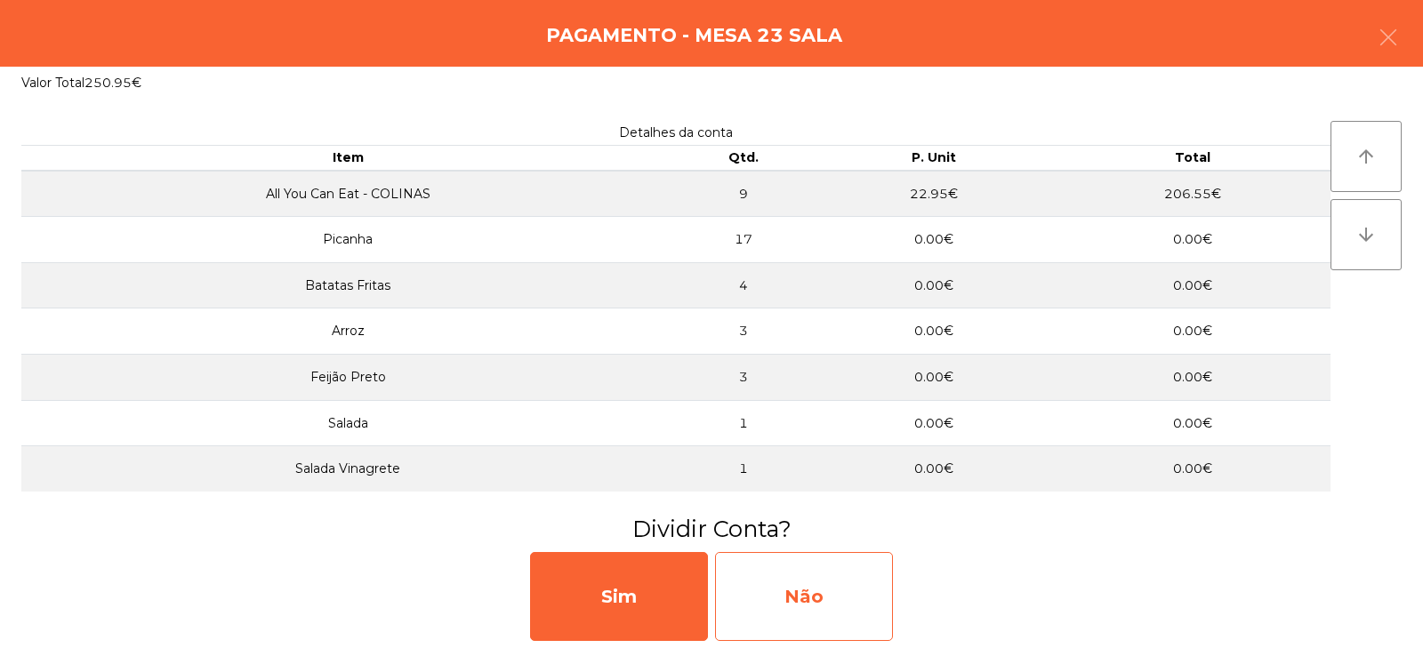
click at [783, 609] on div "Não" at bounding box center [804, 596] width 178 height 89
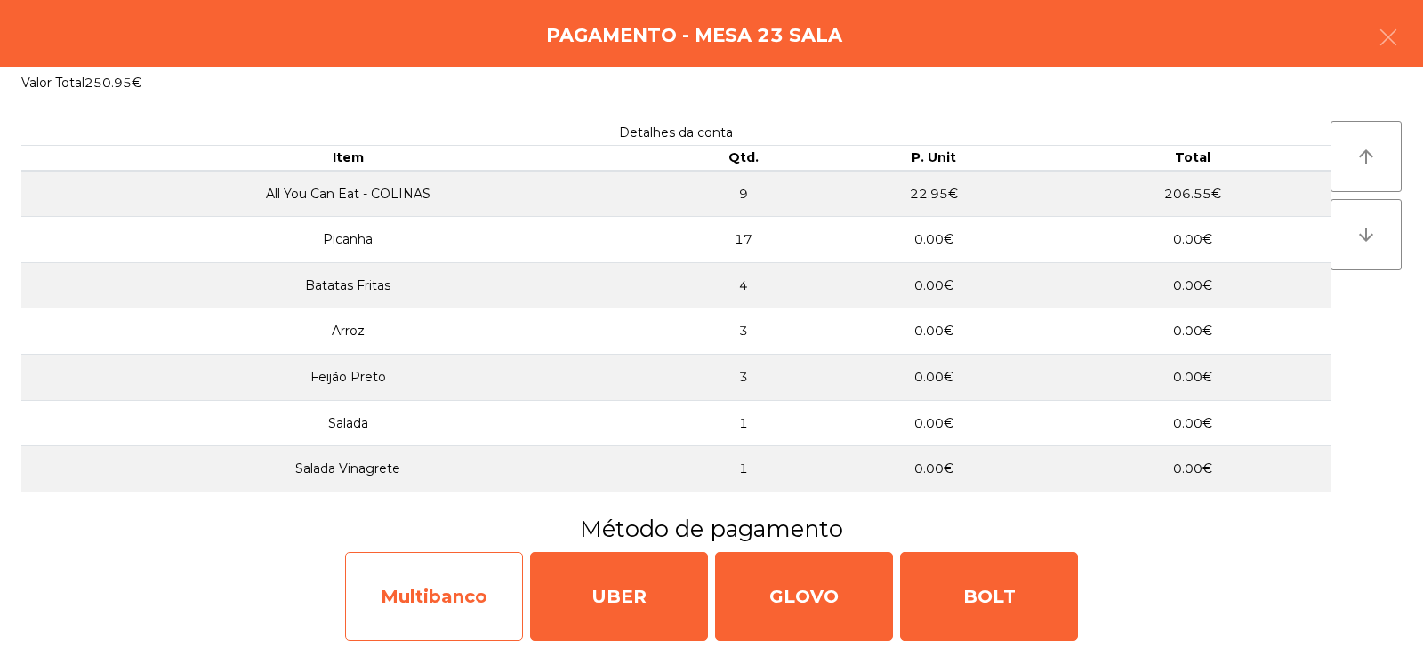
click at [428, 604] on div "Multibanco" at bounding box center [434, 596] width 178 height 89
select select "**"
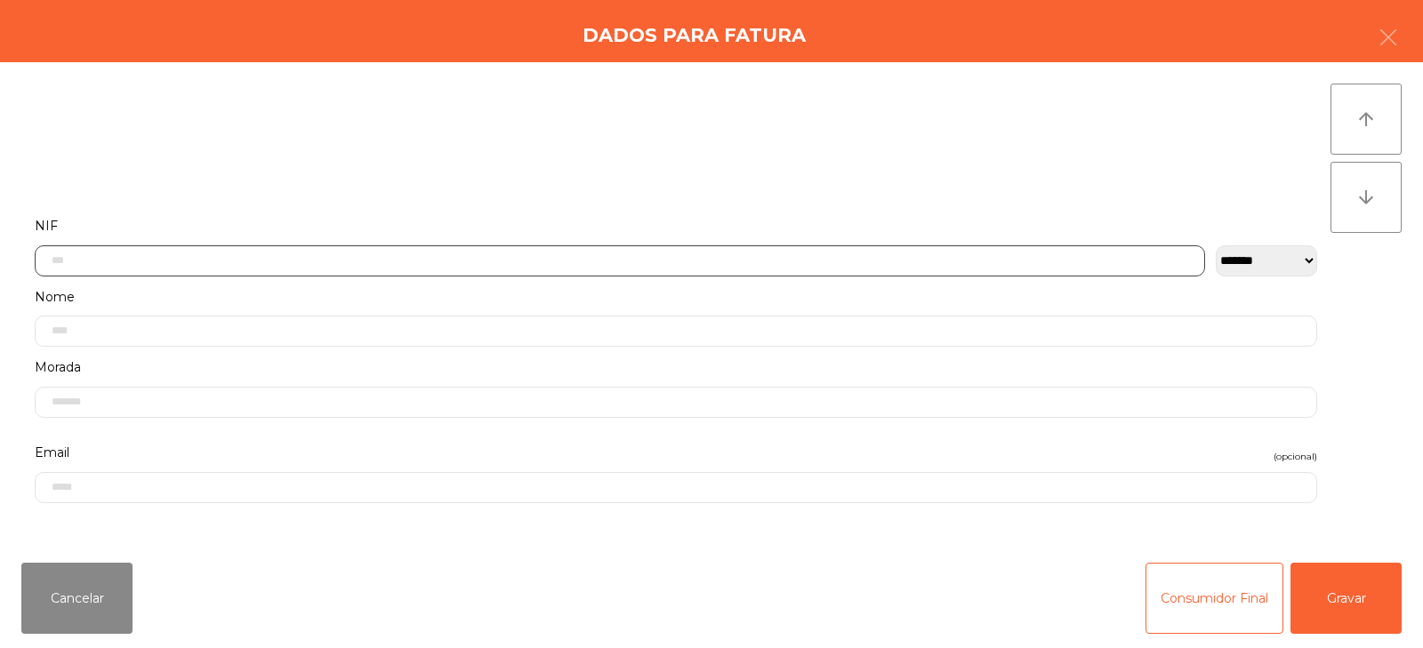
click at [521, 266] on input "text" at bounding box center [620, 261] width 1171 height 31
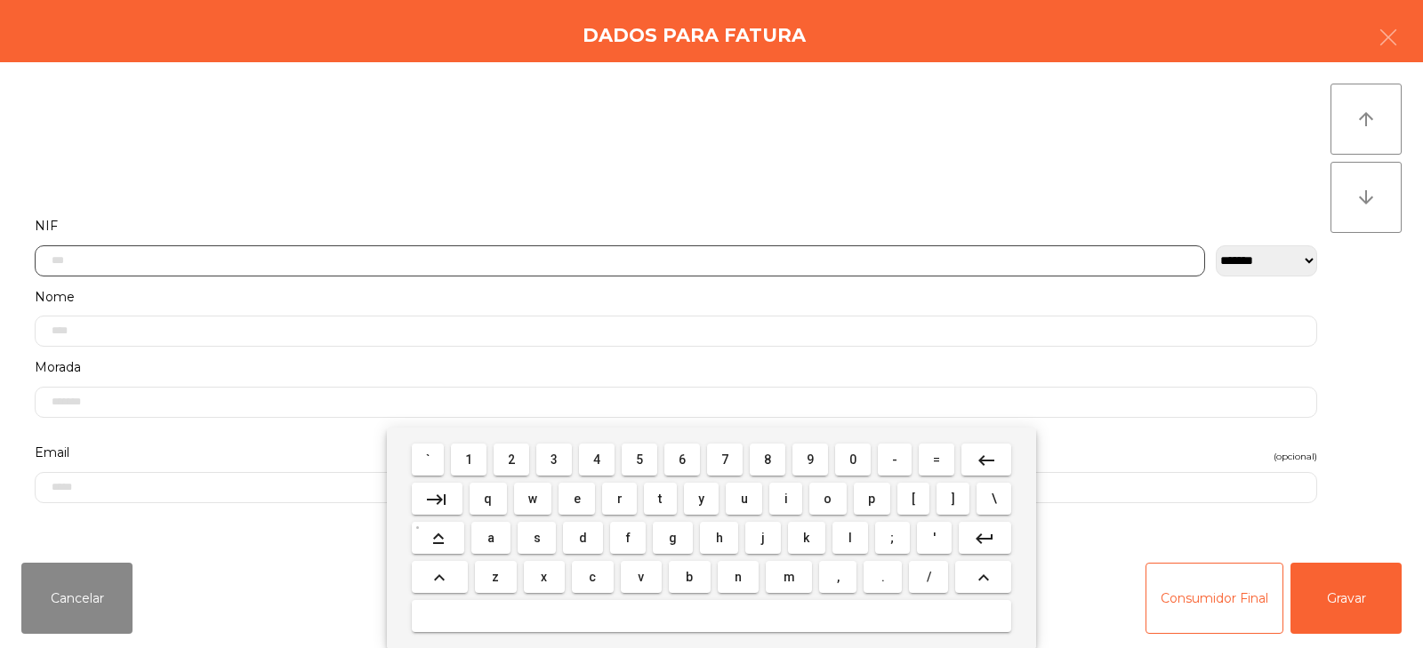
scroll to position [130, 0]
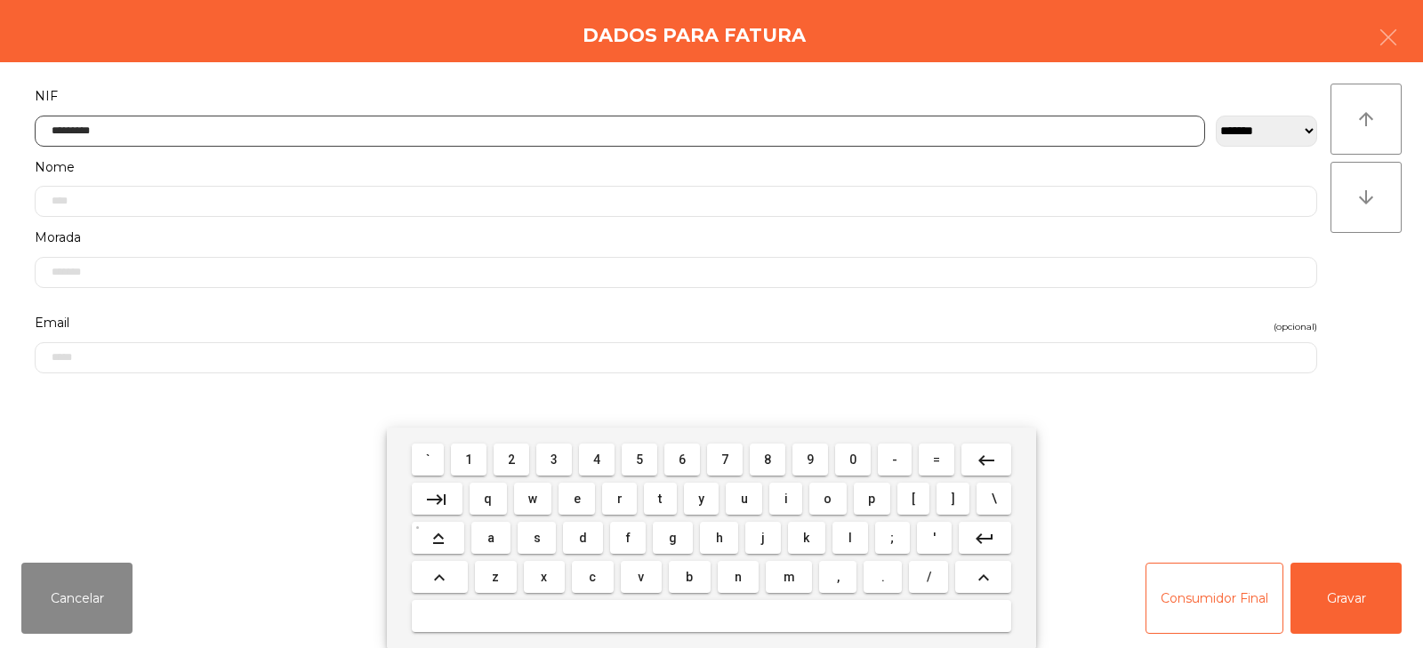
type input "*********"
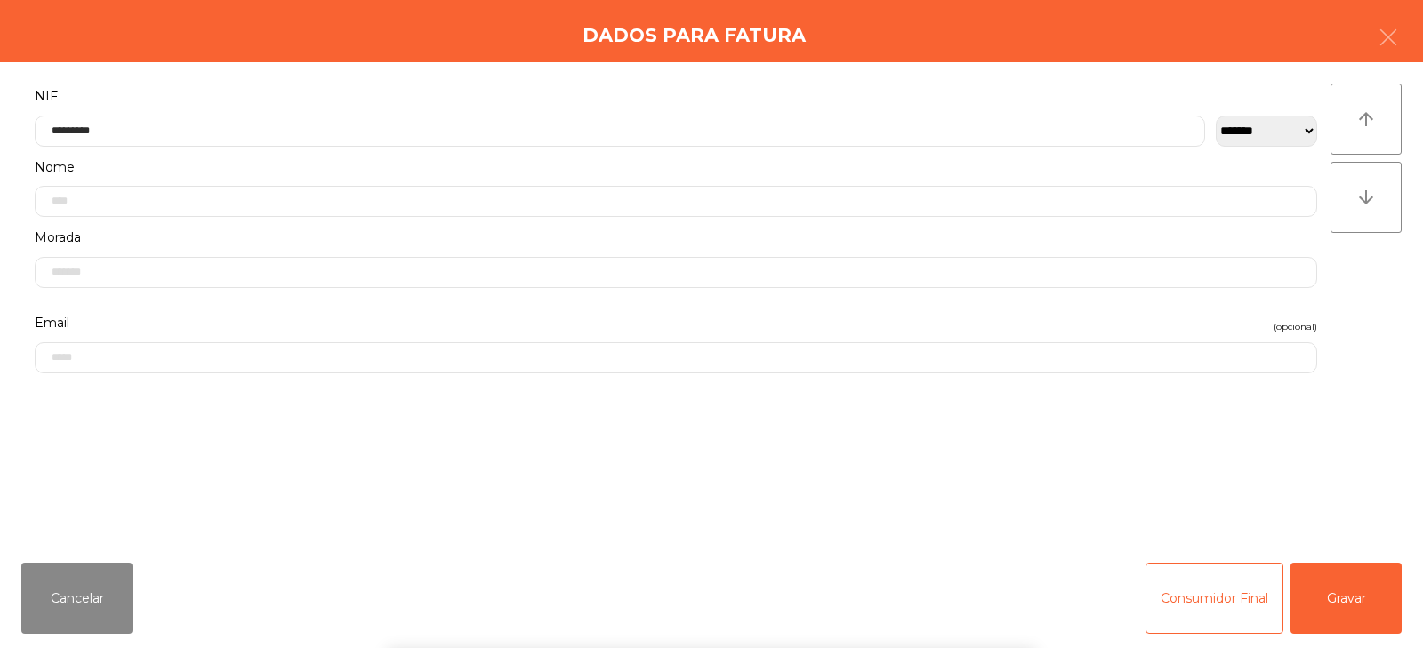
click at [1365, 581] on div "` 1 2 3 4 5 6 7 8 9 0 - = keyboard_backspace keyboard_tab q w e r t y u i o p […" at bounding box center [711, 538] width 1423 height 221
click at [1351, 606] on button "Gravar" at bounding box center [1346, 598] width 111 height 71
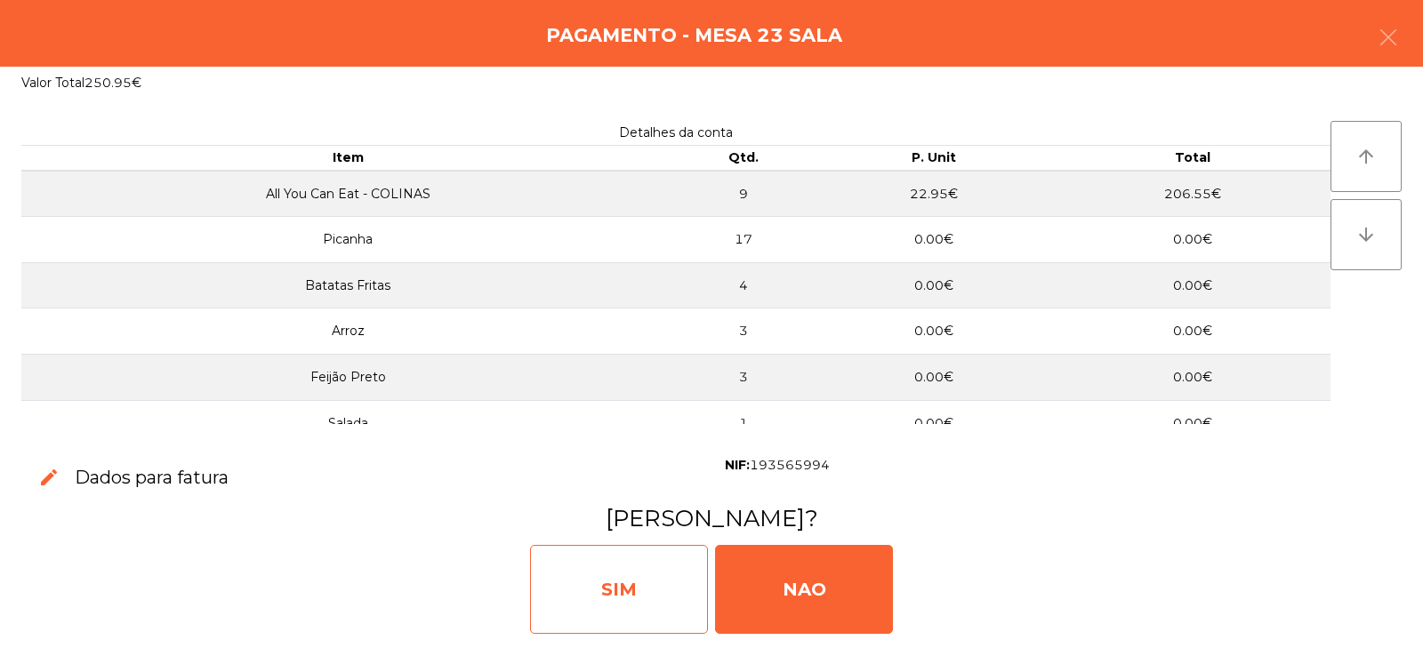
click at [616, 589] on div "SIM" at bounding box center [619, 589] width 178 height 89
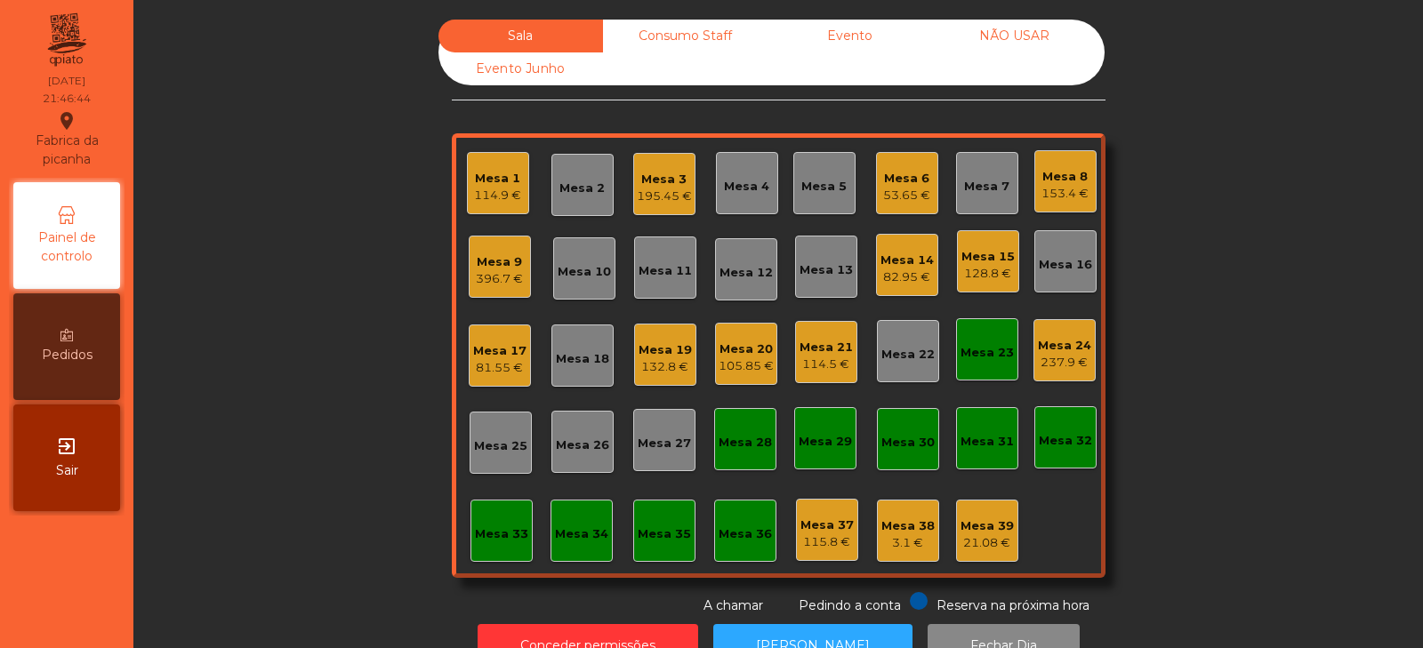
click at [485, 354] on div "Mesa 17" at bounding box center [499, 351] width 53 height 18
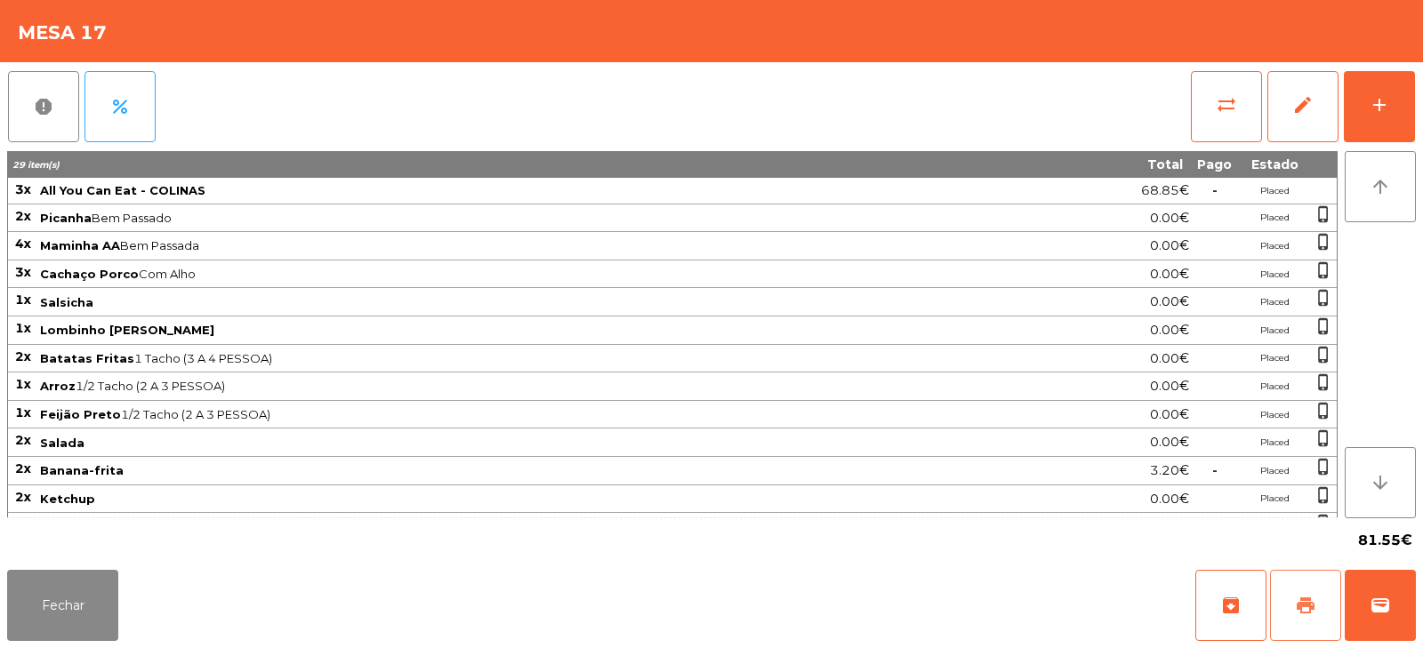
click at [1321, 604] on button "print" at bounding box center [1305, 605] width 71 height 71
click at [1214, 99] on button "sync_alt" at bounding box center [1226, 106] width 71 height 71
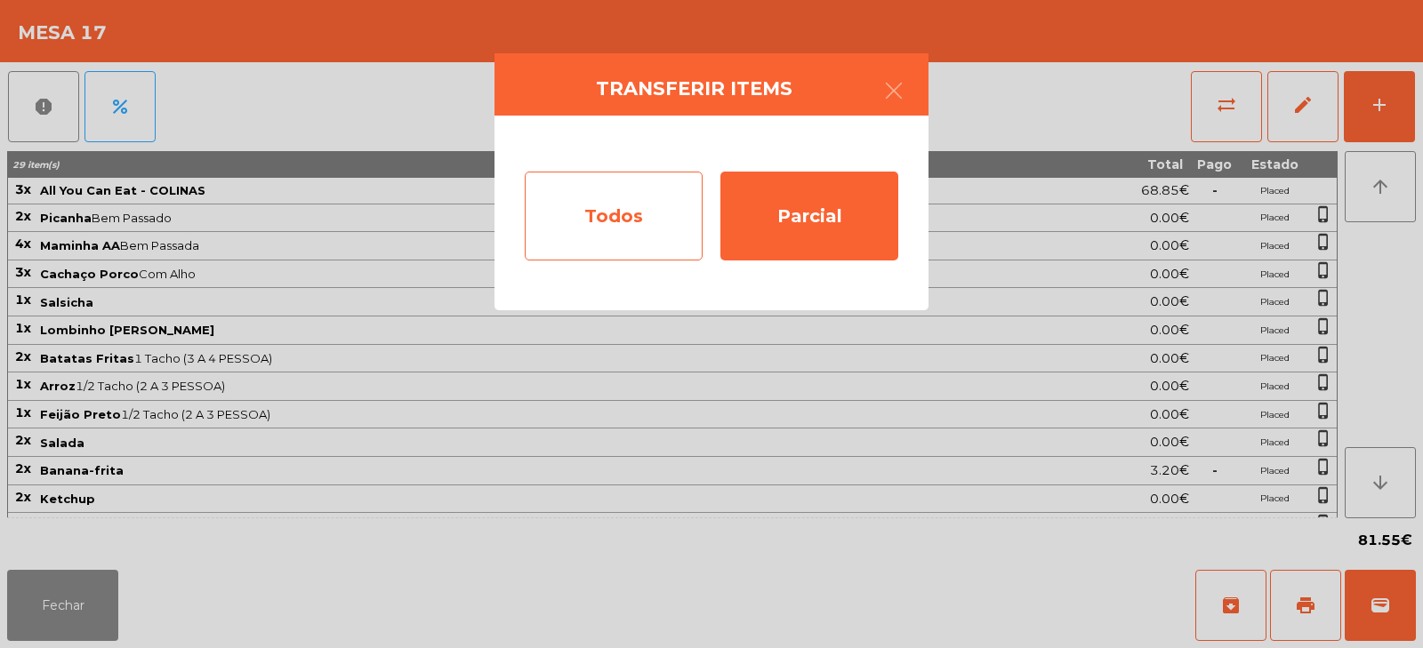
click at [612, 209] on div "Todos" at bounding box center [614, 216] width 178 height 89
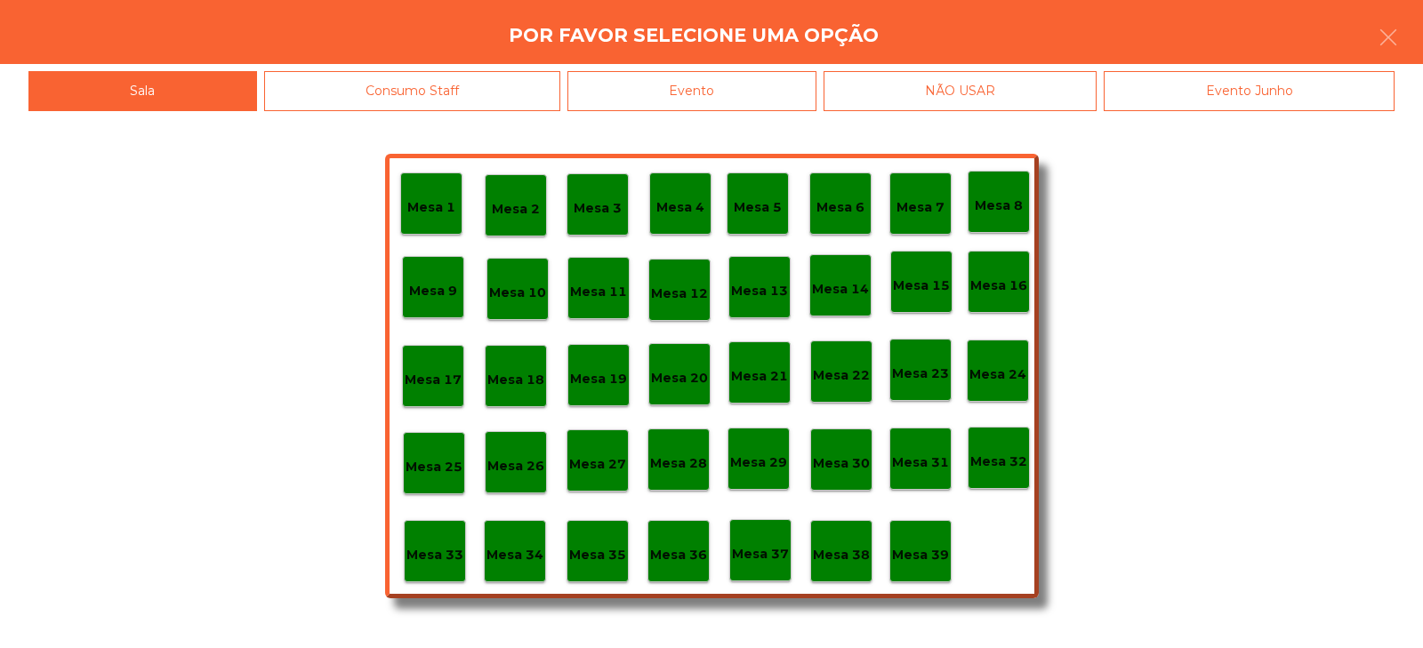
click at [737, 89] on div "Evento" at bounding box center [692, 91] width 249 height 40
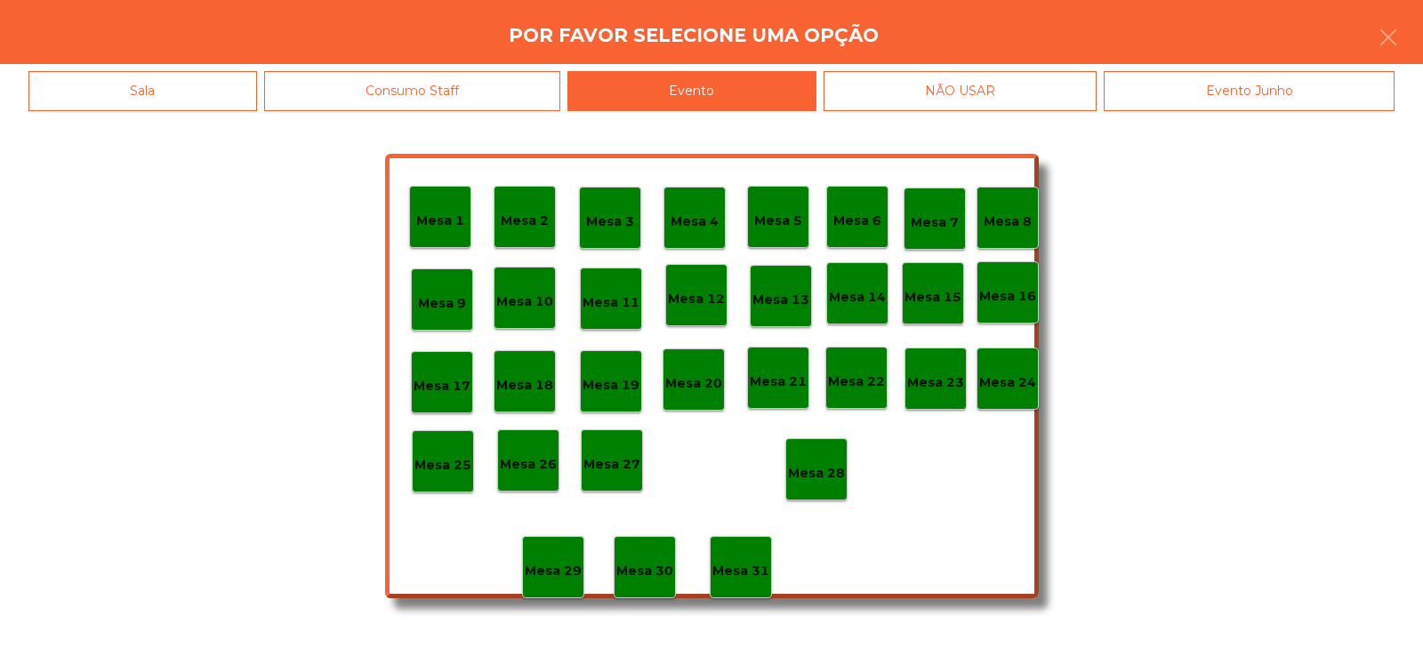
click at [823, 474] on p "Mesa 28" at bounding box center [816, 473] width 57 height 20
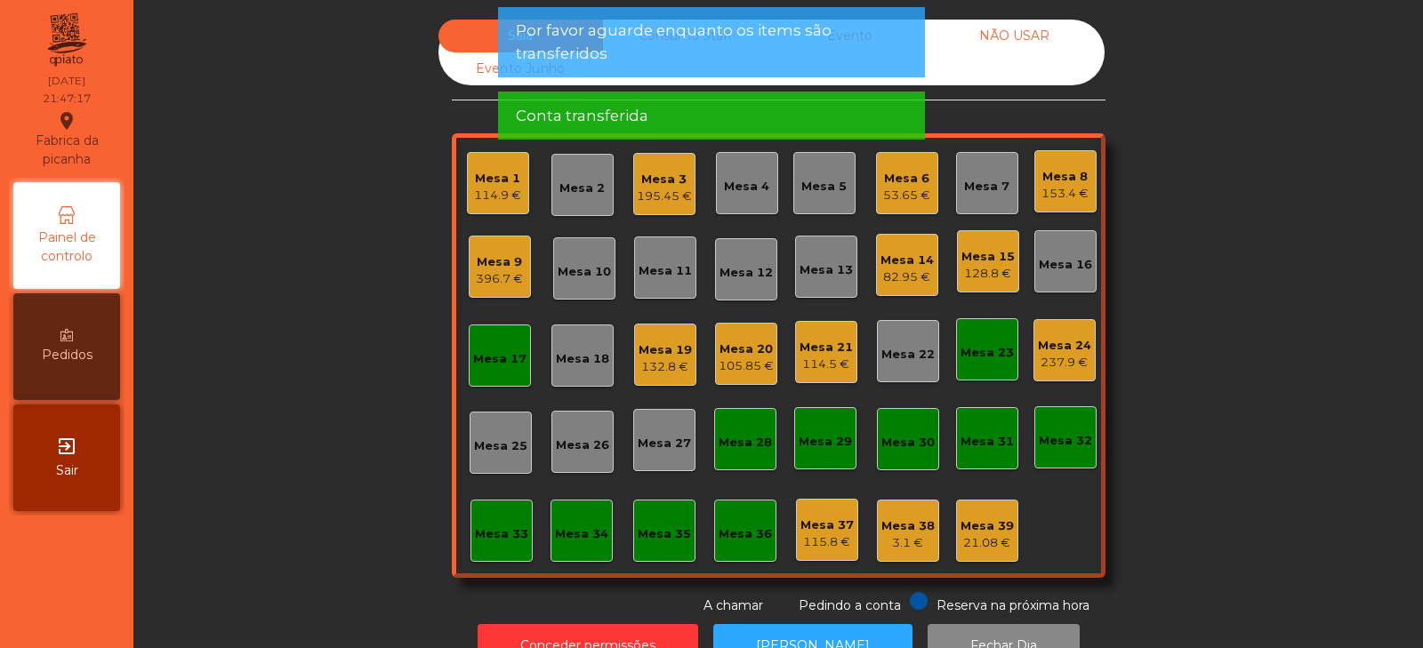
click at [273, 359] on div "Sala Consumo Staff Evento NÃO USAR Evento Junho Mesa 1 114.9 € Mesa 2 Mesa 3 19…" at bounding box center [778, 318] width 1242 height 596
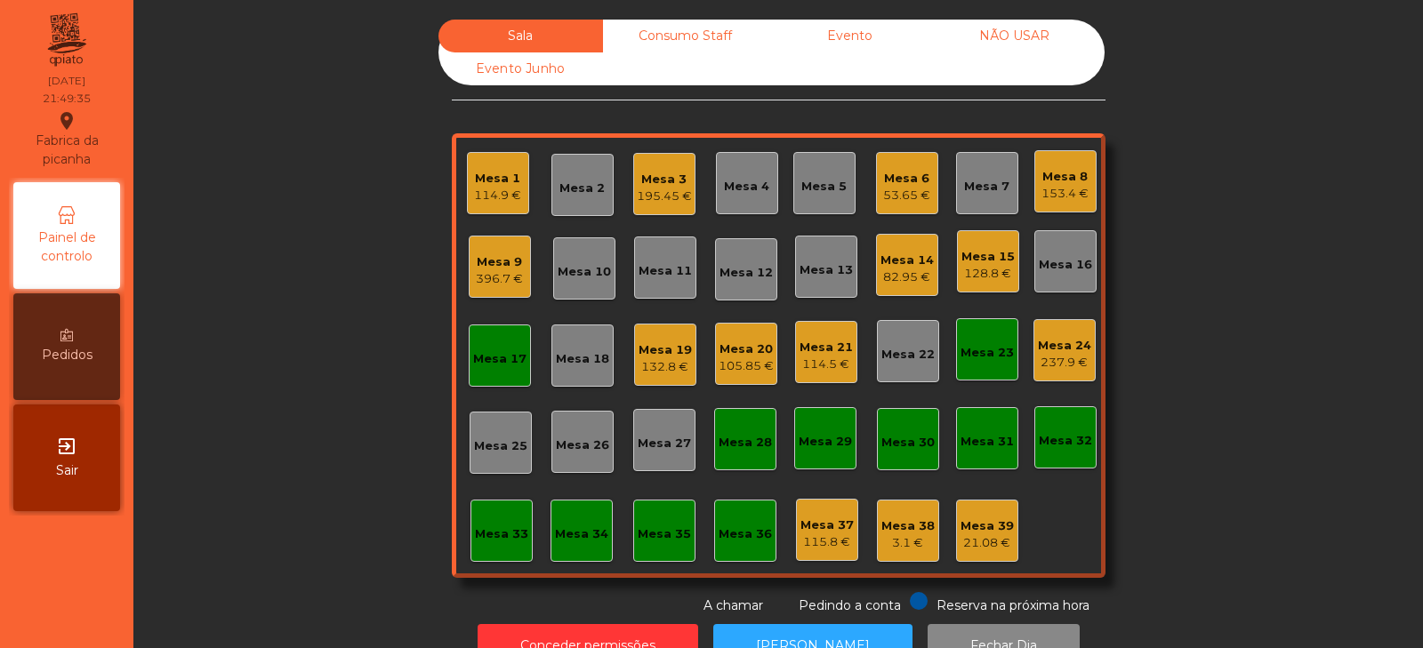
scroll to position [52, 0]
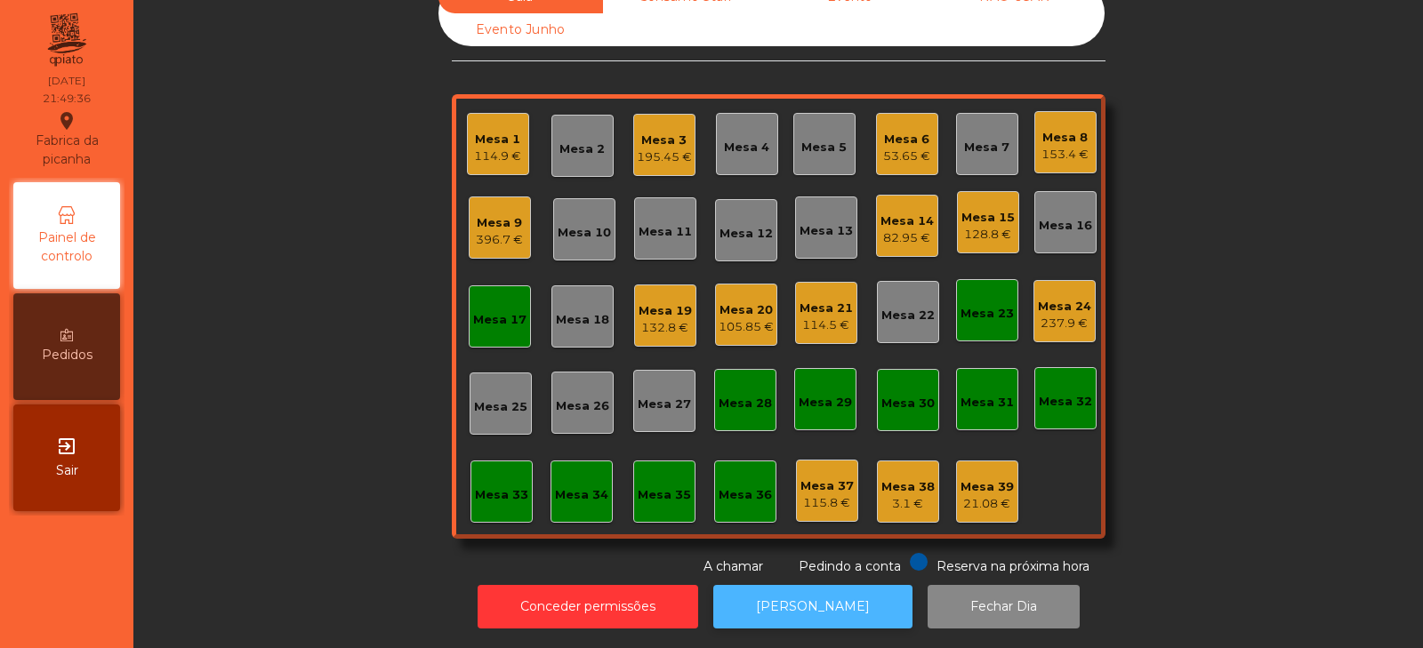
click at [775, 600] on button "[PERSON_NAME]" at bounding box center [812, 607] width 199 height 44
click at [800, 599] on button "[PERSON_NAME]" at bounding box center [812, 607] width 199 height 44
click at [896, 230] on div "82.95 €" at bounding box center [907, 239] width 53 height 18
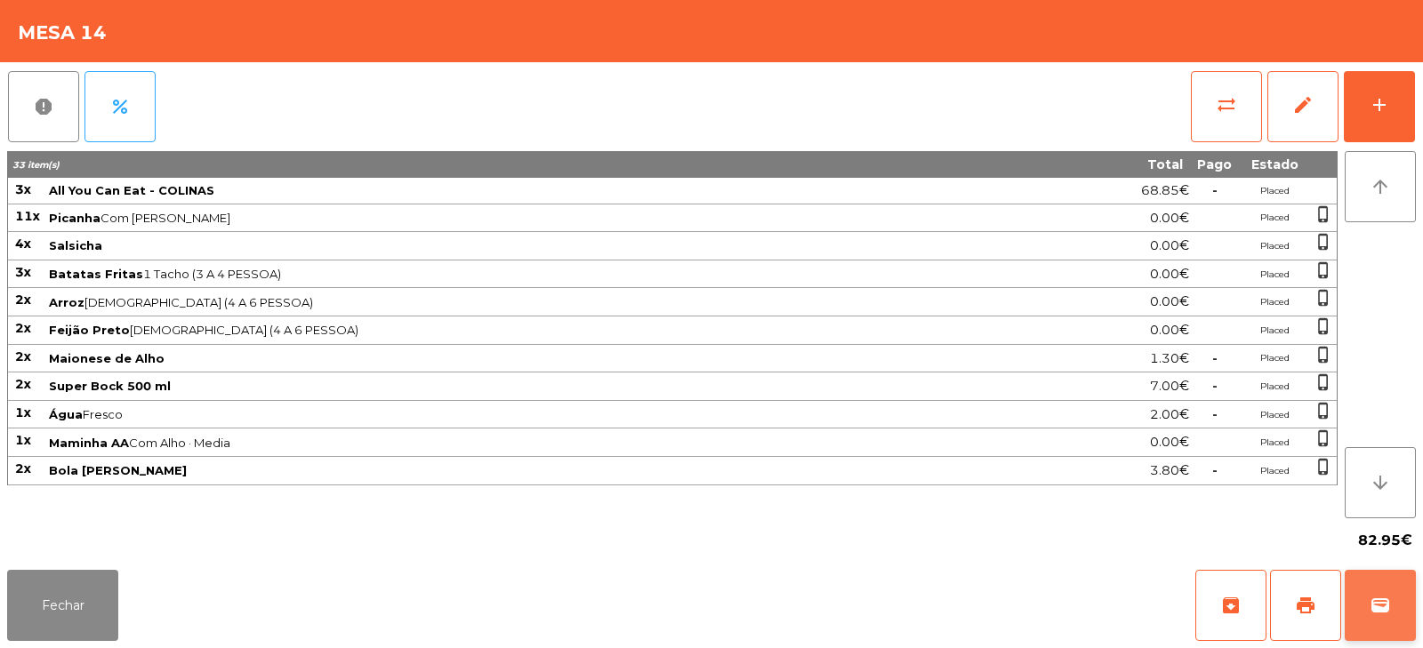
click at [1366, 592] on button "wallet" at bounding box center [1380, 605] width 71 height 71
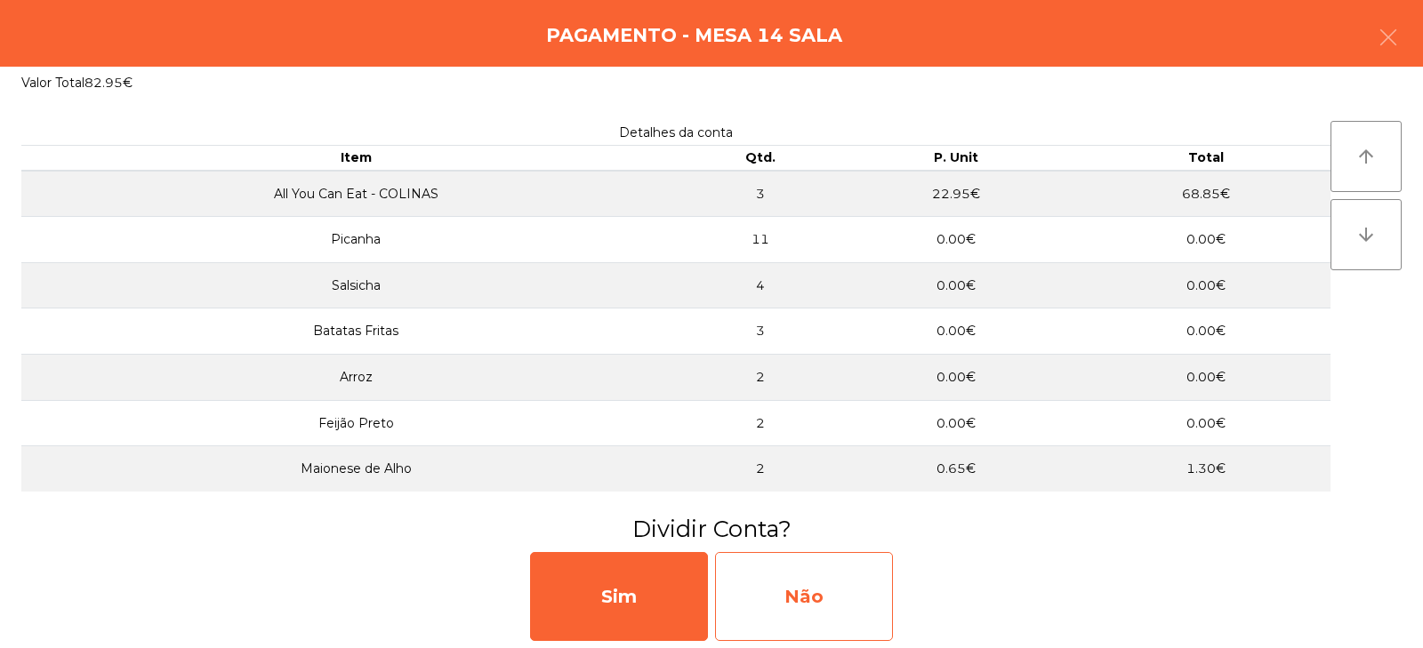
click at [786, 615] on div "Não" at bounding box center [804, 596] width 178 height 89
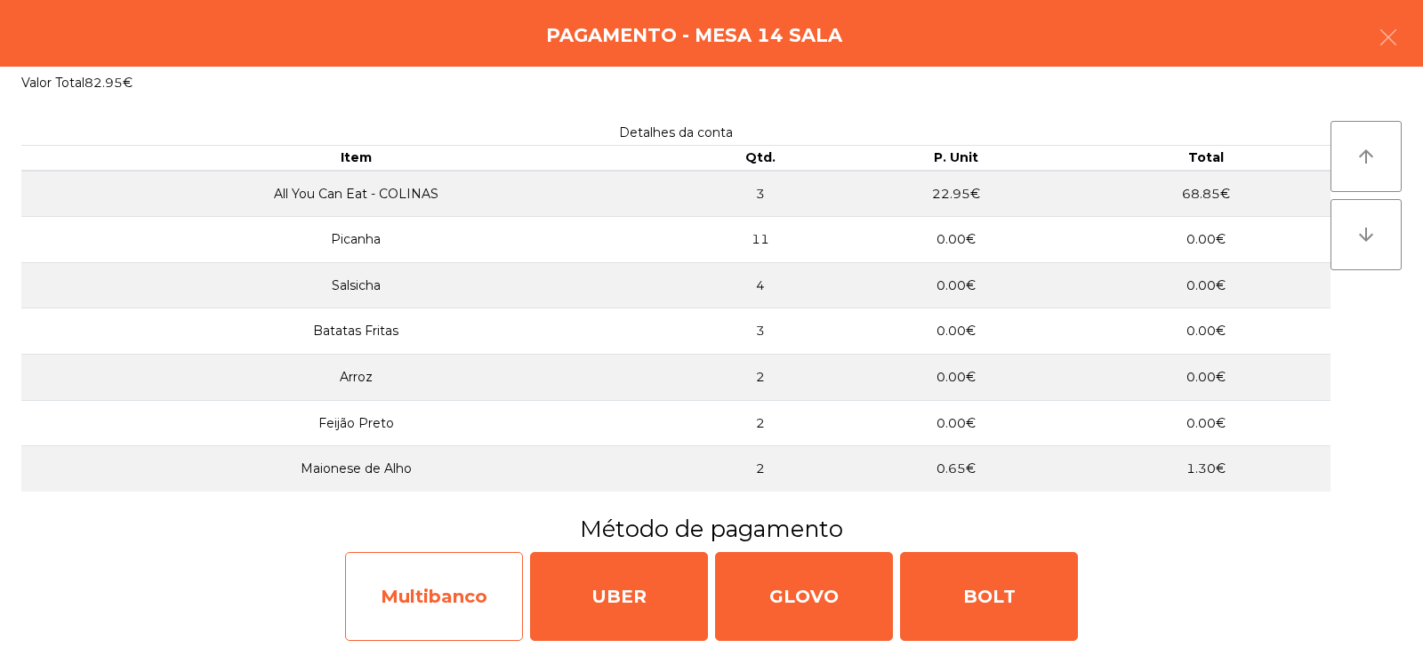
click at [420, 602] on div "Multibanco" at bounding box center [434, 596] width 178 height 89
select select "**"
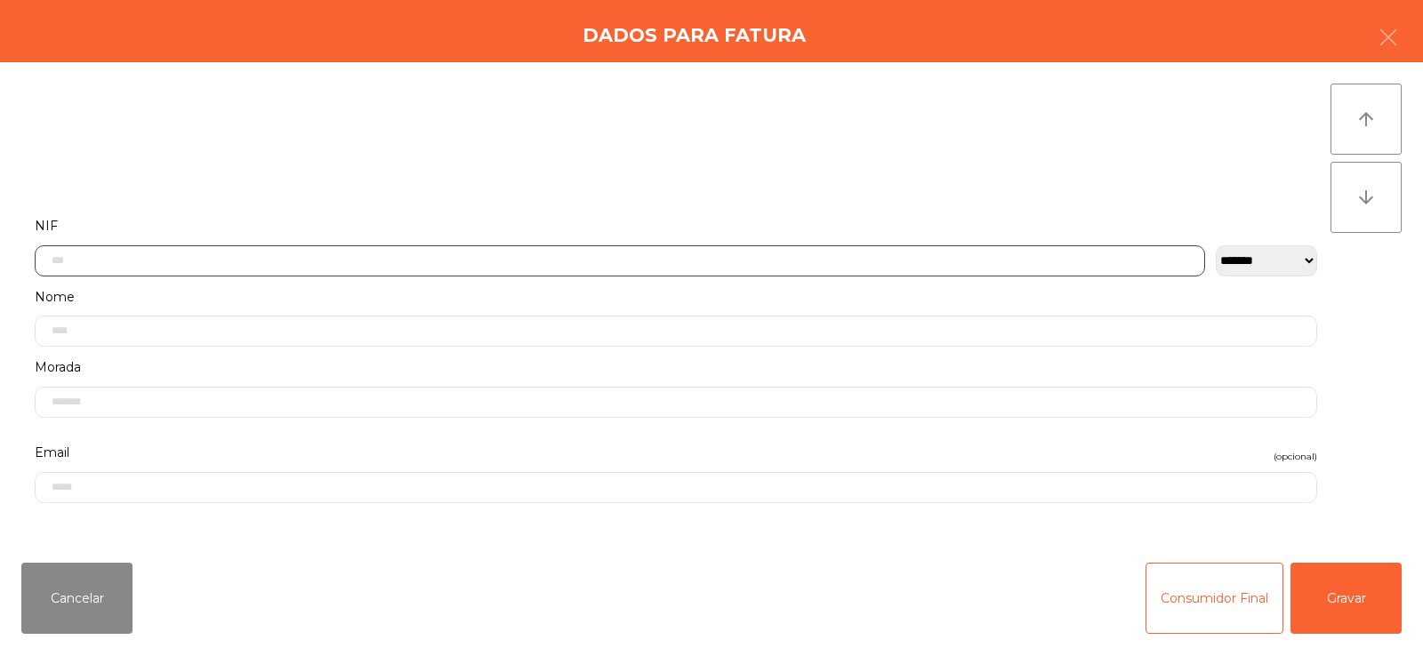
click at [406, 257] on input "text" at bounding box center [620, 261] width 1171 height 31
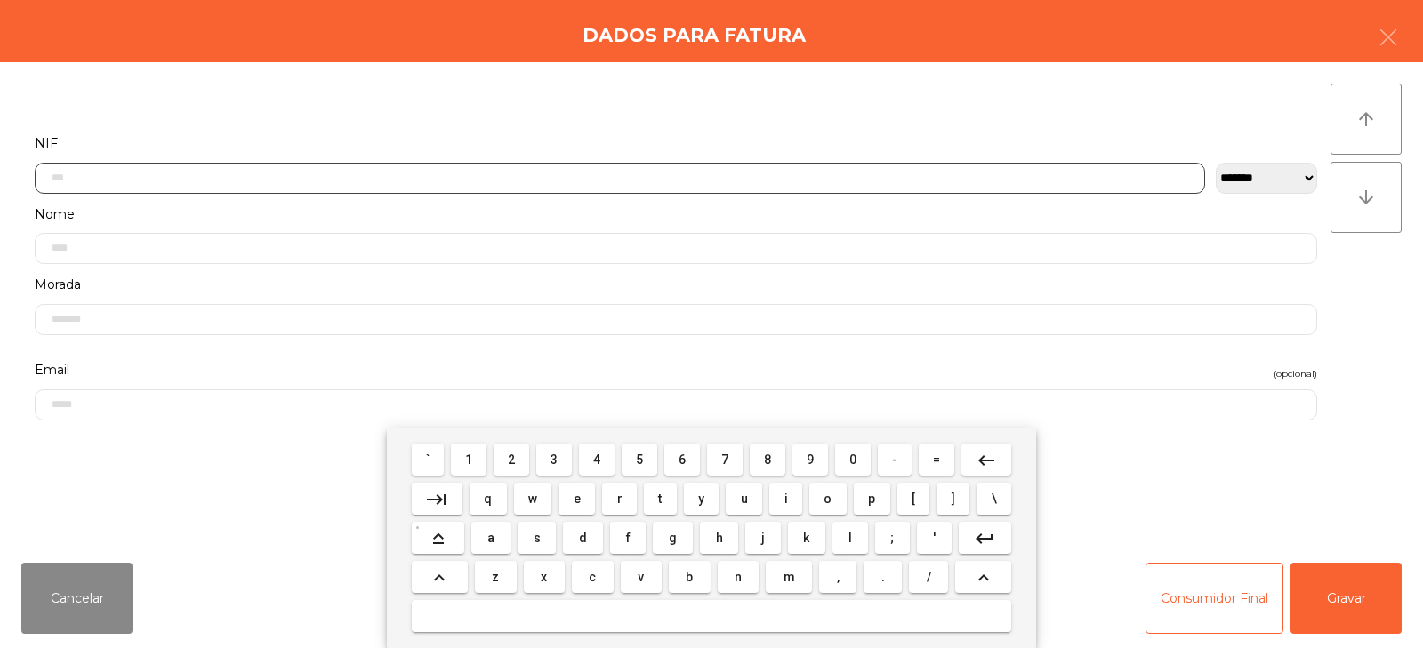
scroll to position [130, 0]
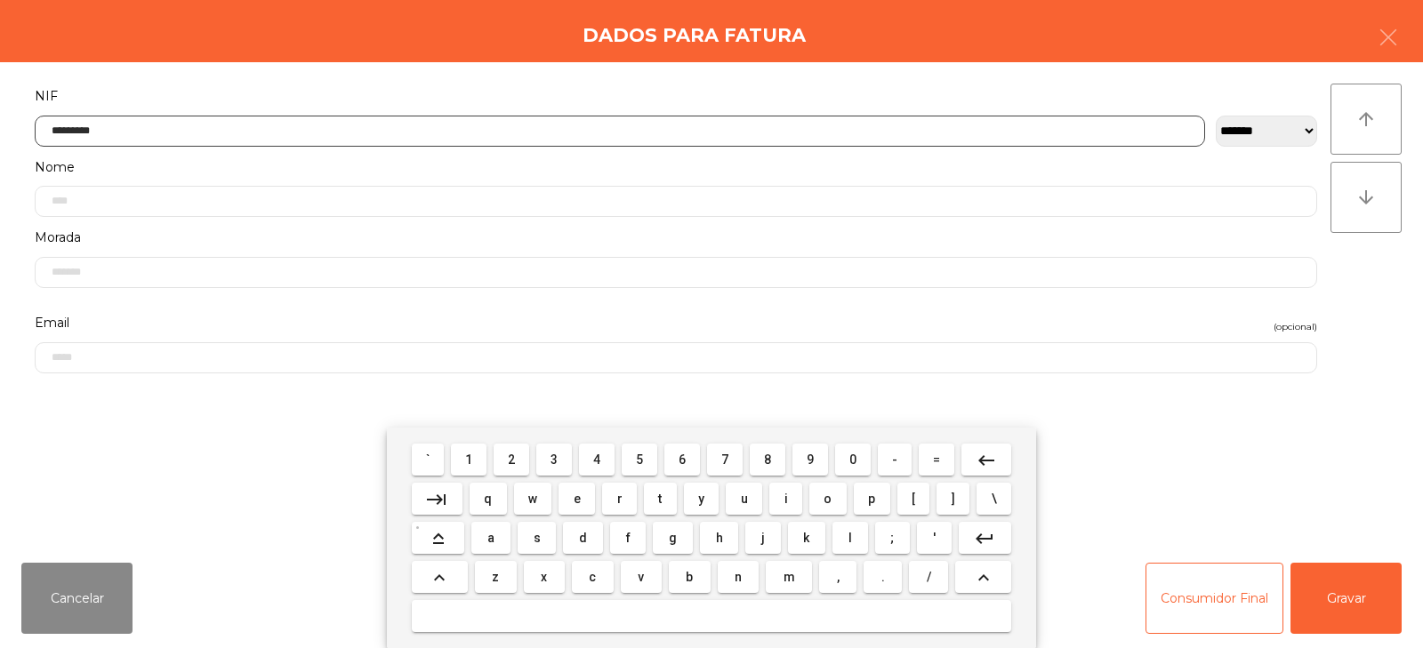
type input "*********"
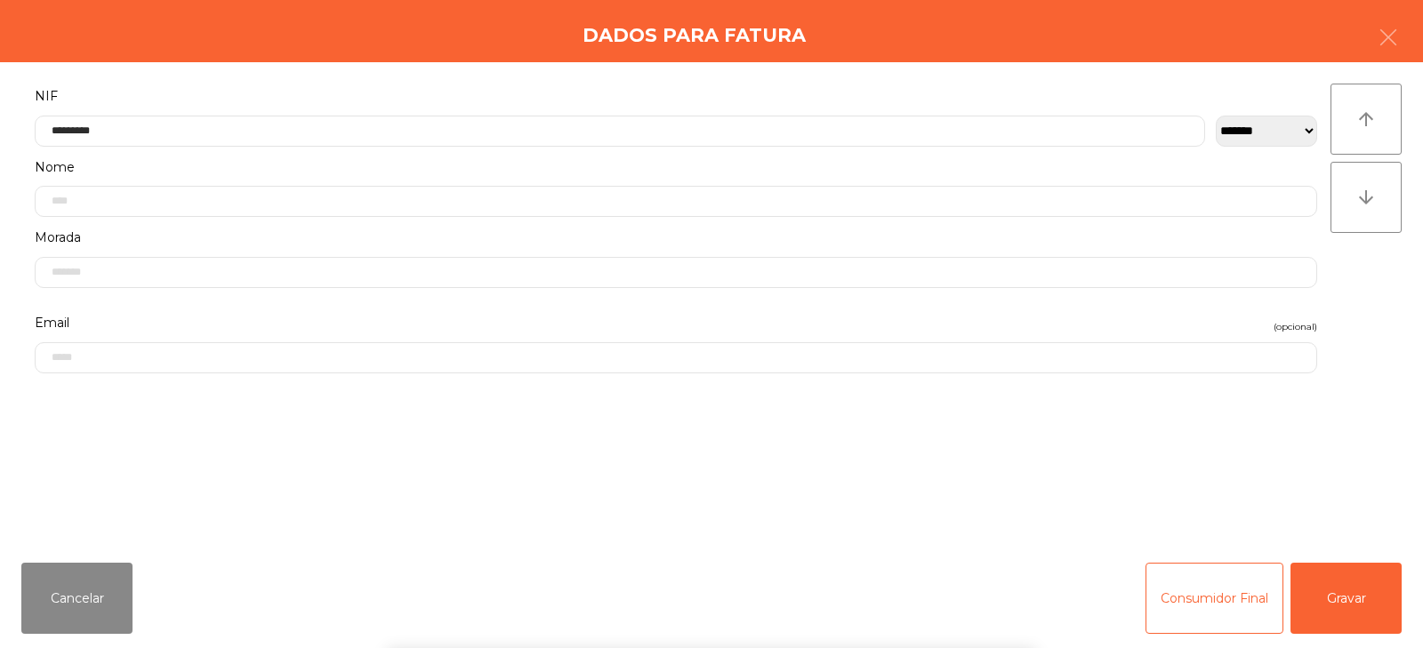
click at [1333, 594] on div "` 1 2 3 4 5 6 7 8 9 0 - = keyboard_backspace keyboard_tab q w e r t y u i o p […" at bounding box center [711, 538] width 1423 height 221
click at [1351, 584] on button "Gravar" at bounding box center [1346, 598] width 111 height 71
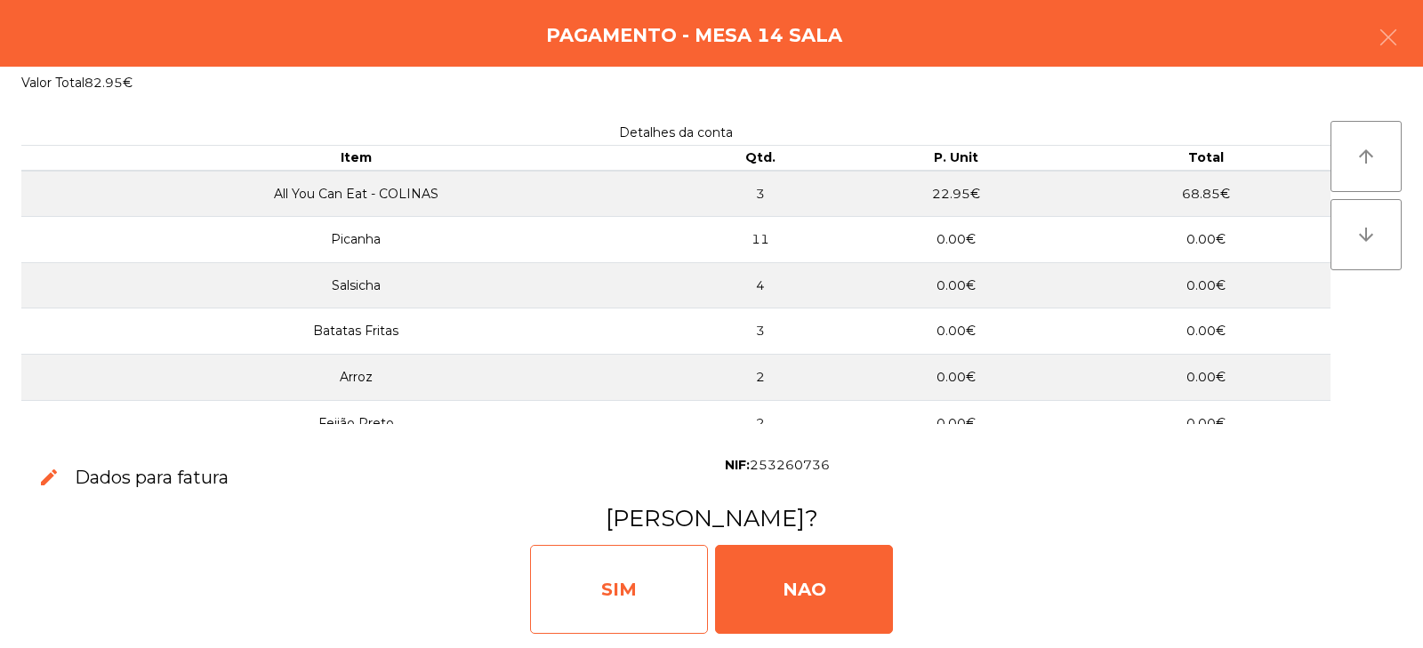
click at [647, 572] on div "SIM" at bounding box center [619, 589] width 178 height 89
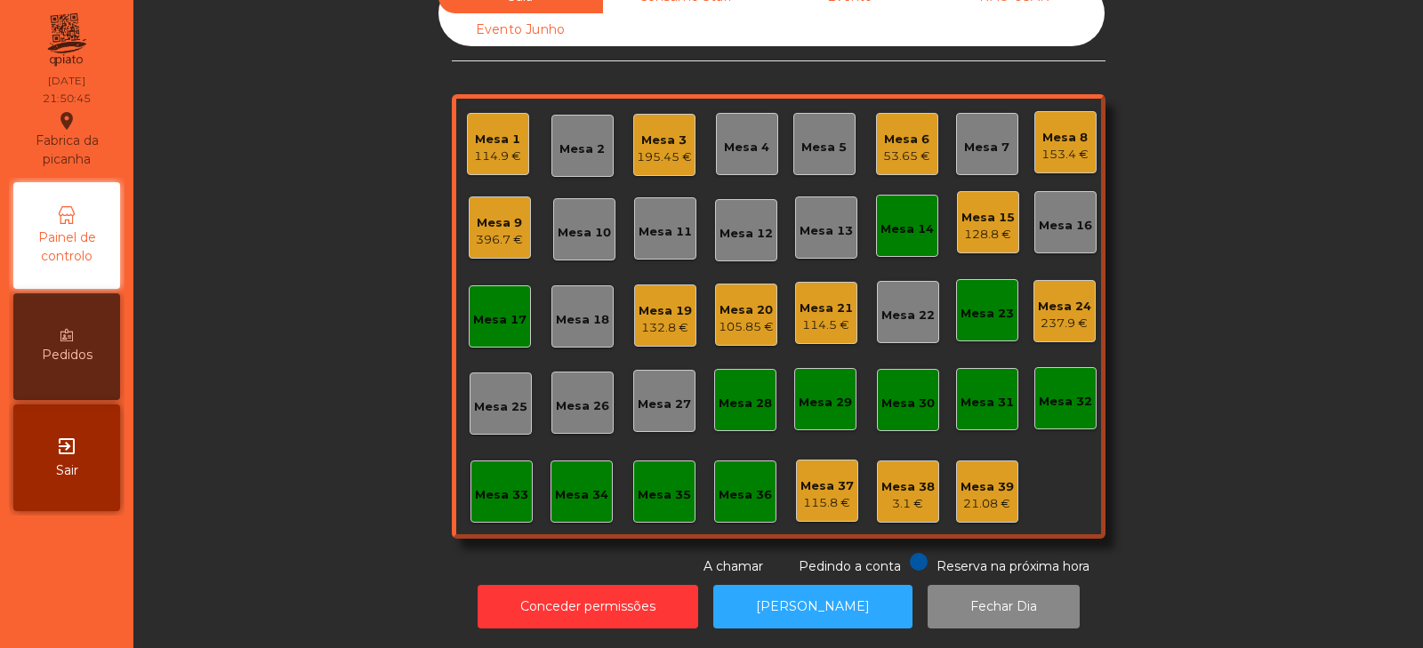
click at [908, 213] on div "Mesa 14" at bounding box center [907, 225] width 53 height 25
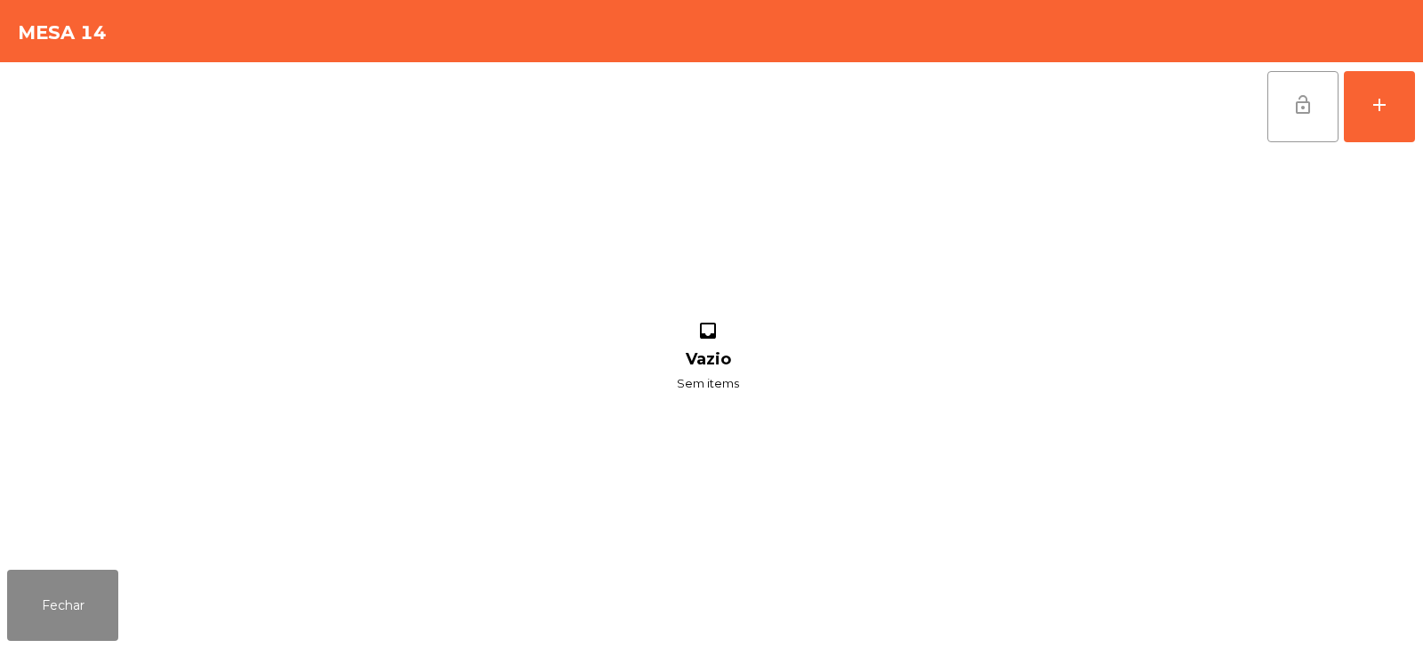
click at [1296, 112] on span "lock_open" at bounding box center [1303, 104] width 21 height 21
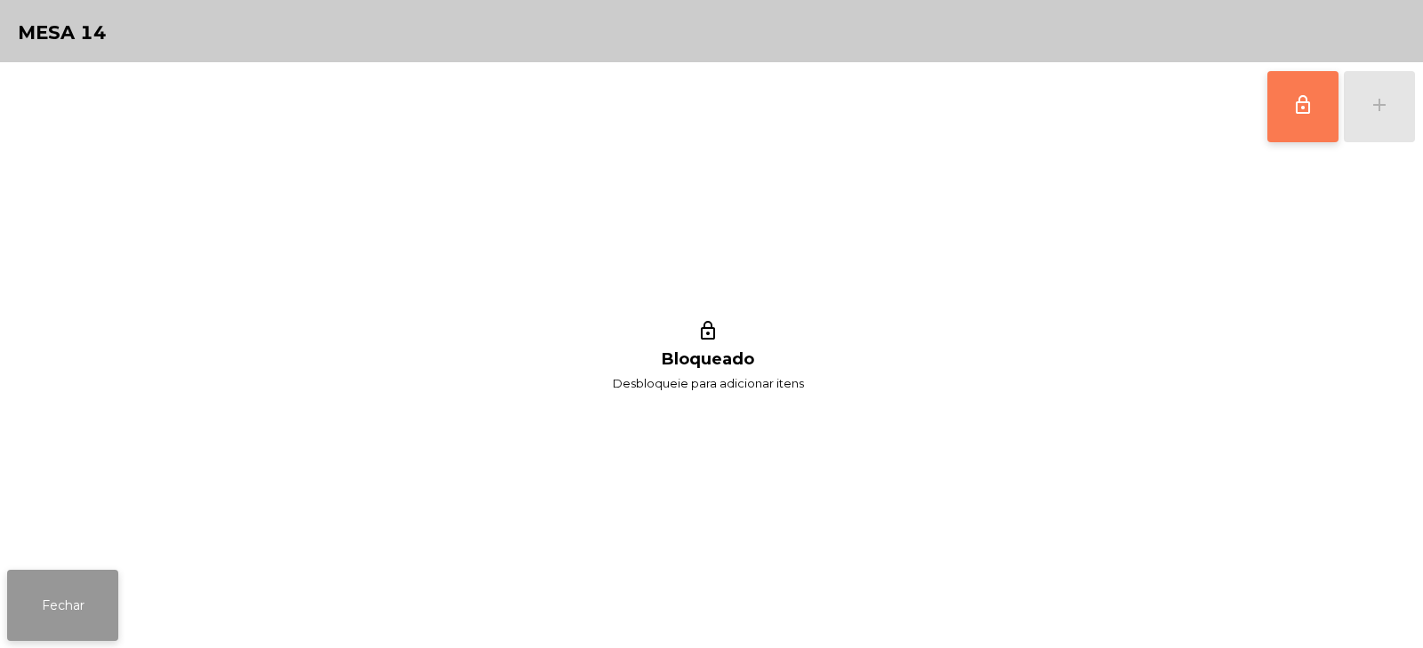
click at [48, 625] on button "Fechar" at bounding box center [62, 605] width 111 height 71
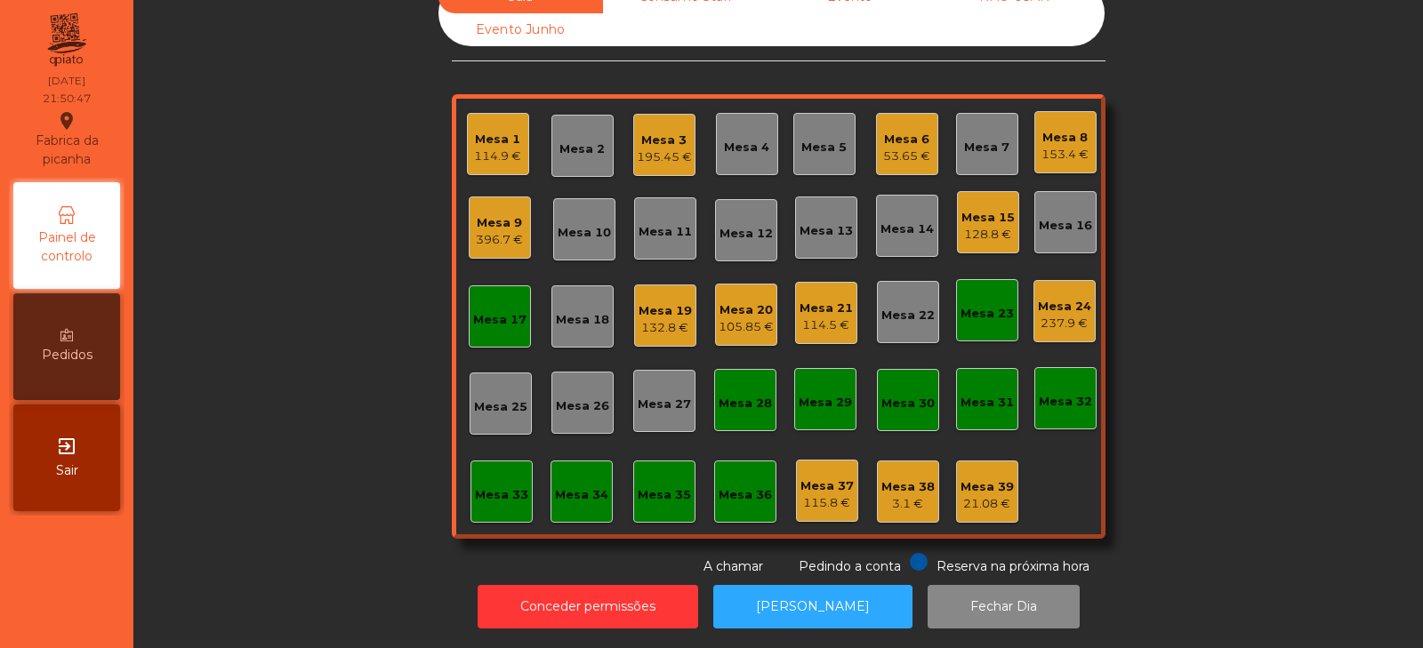
click at [469, 329] on div "Mesa 17" at bounding box center [500, 317] width 62 height 62
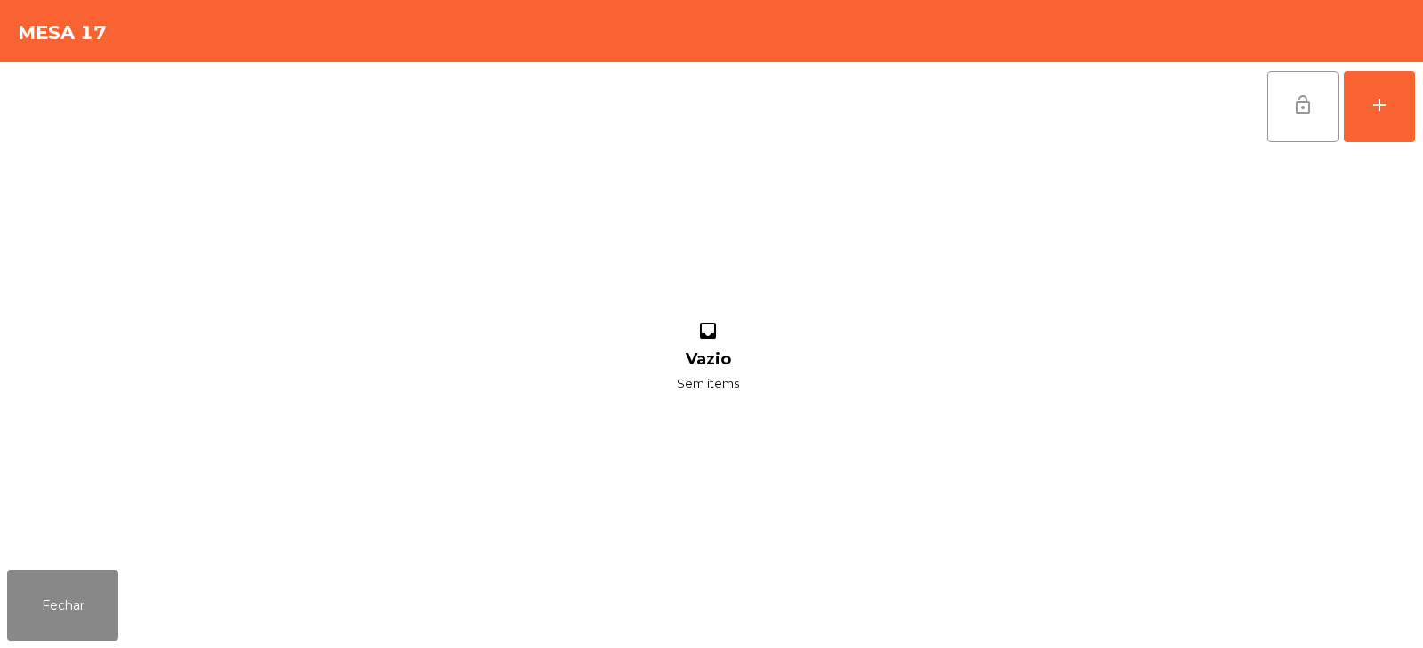
click at [1286, 99] on button "lock_open" at bounding box center [1303, 106] width 71 height 71
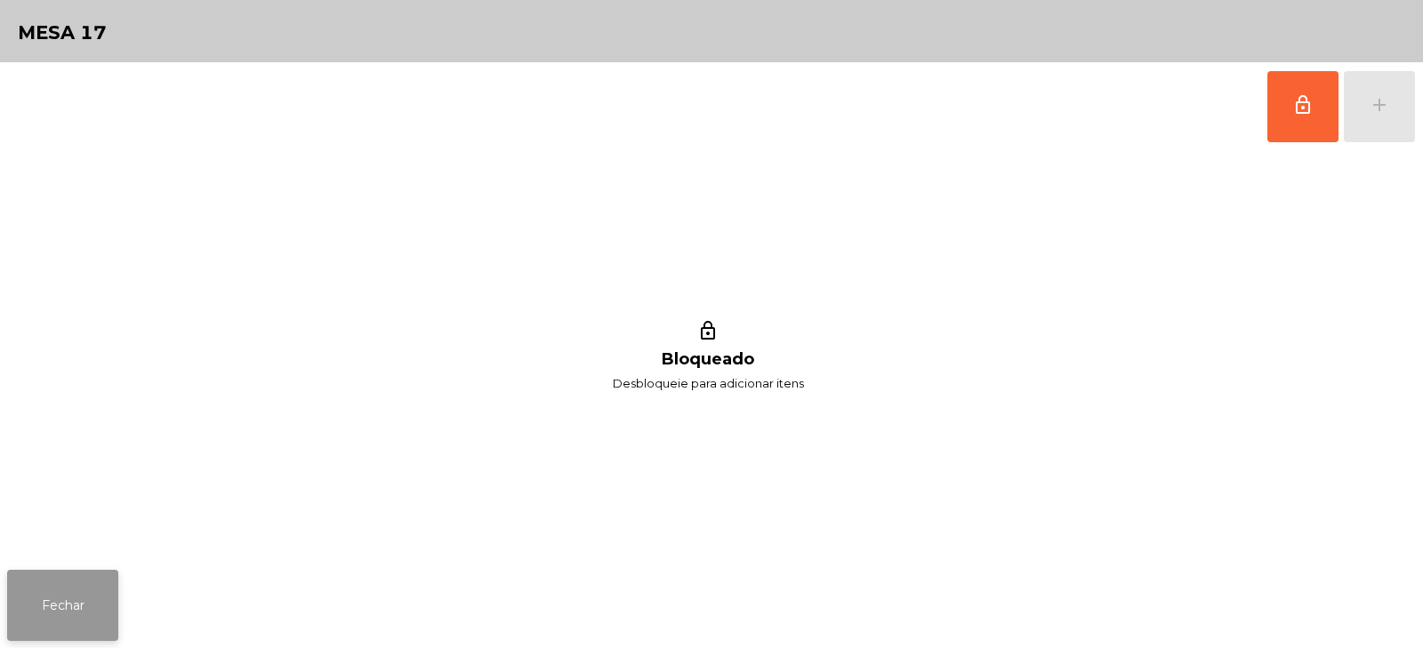
click at [85, 600] on button "Fechar" at bounding box center [62, 605] width 111 height 71
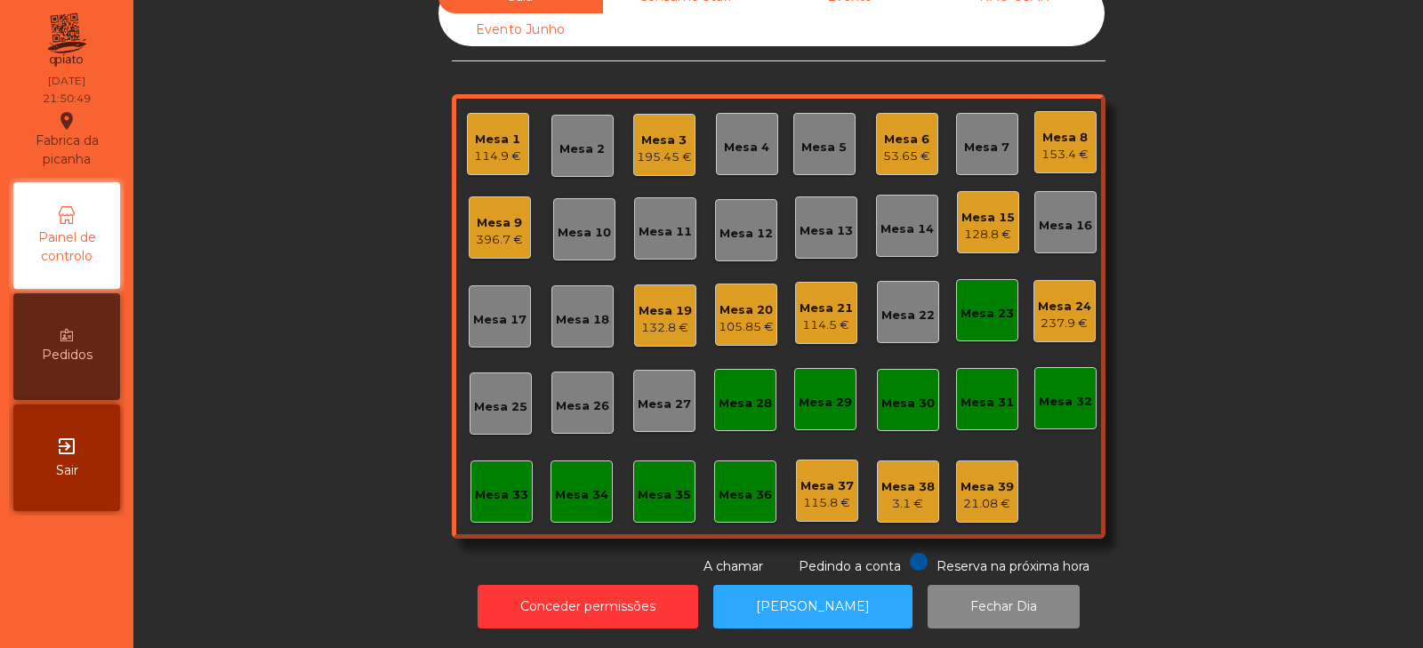
click at [971, 305] on div "Mesa 23" at bounding box center [987, 314] width 53 height 18
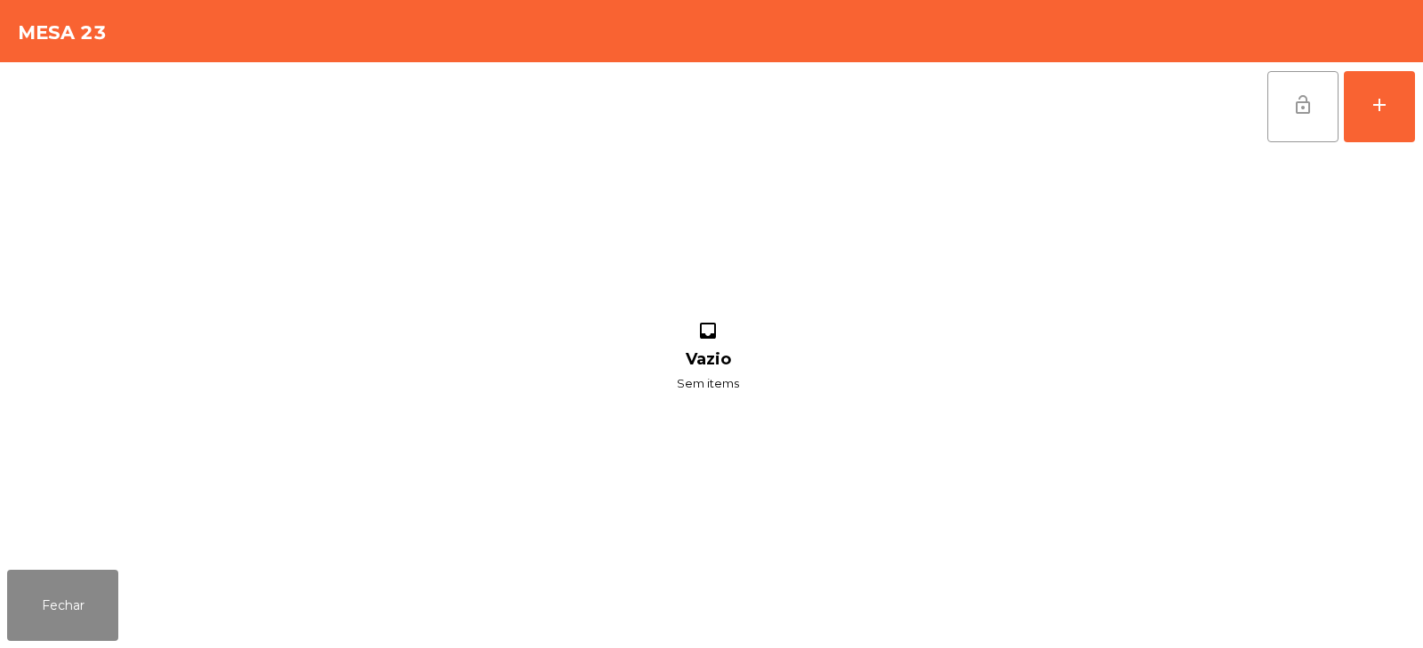
click at [1278, 106] on button "lock_open" at bounding box center [1303, 106] width 71 height 71
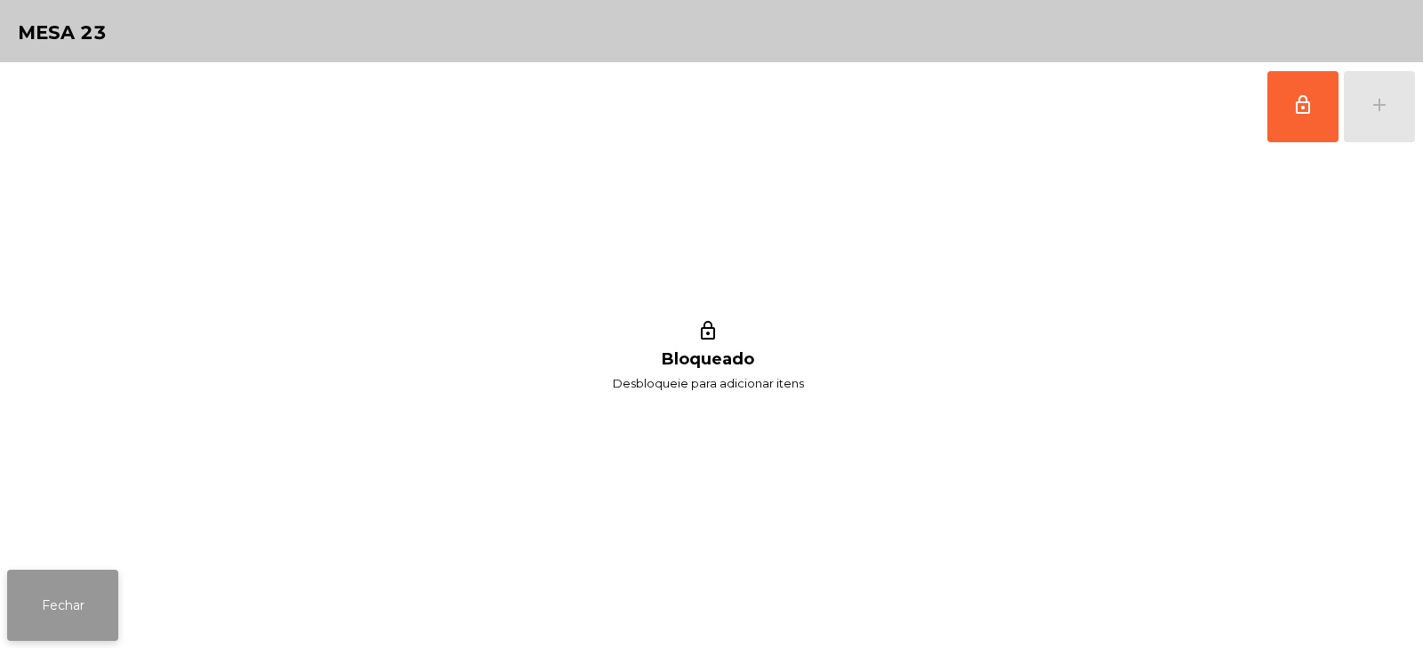
click at [63, 589] on button "Fechar" at bounding box center [62, 605] width 111 height 71
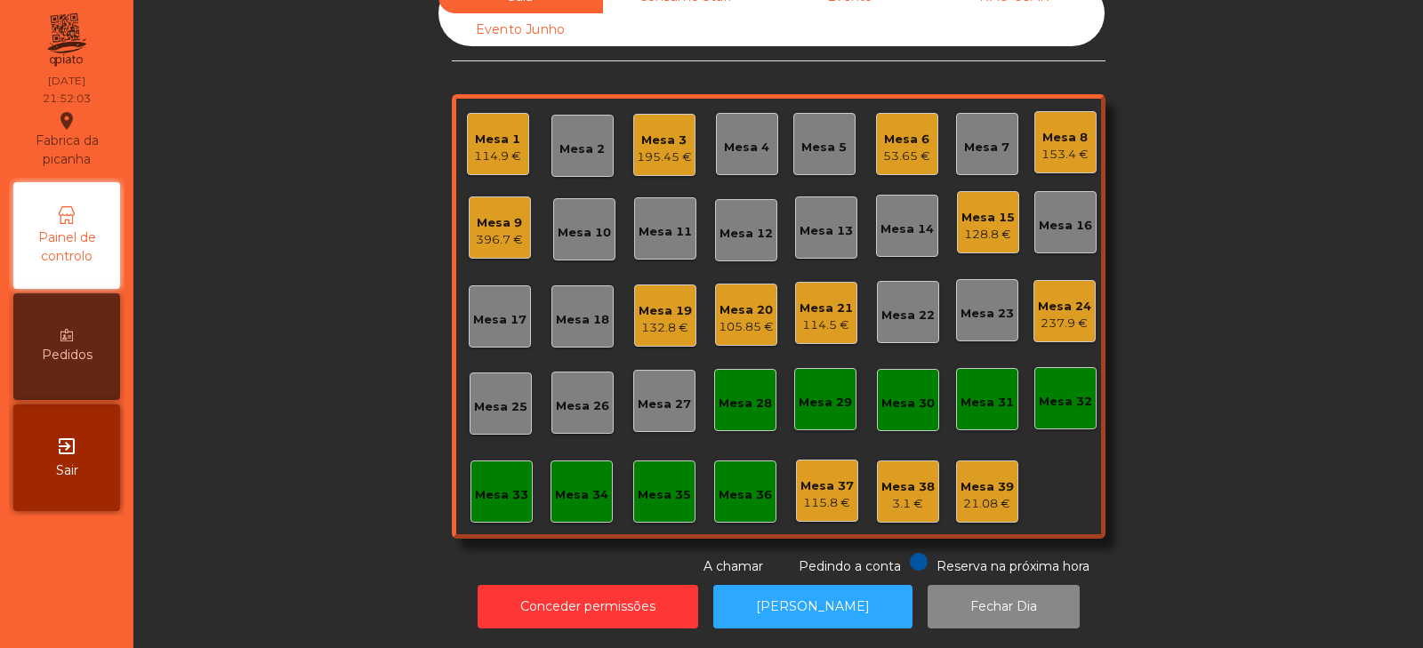
click at [1063, 217] on div "Mesa 16" at bounding box center [1065, 226] width 53 height 18
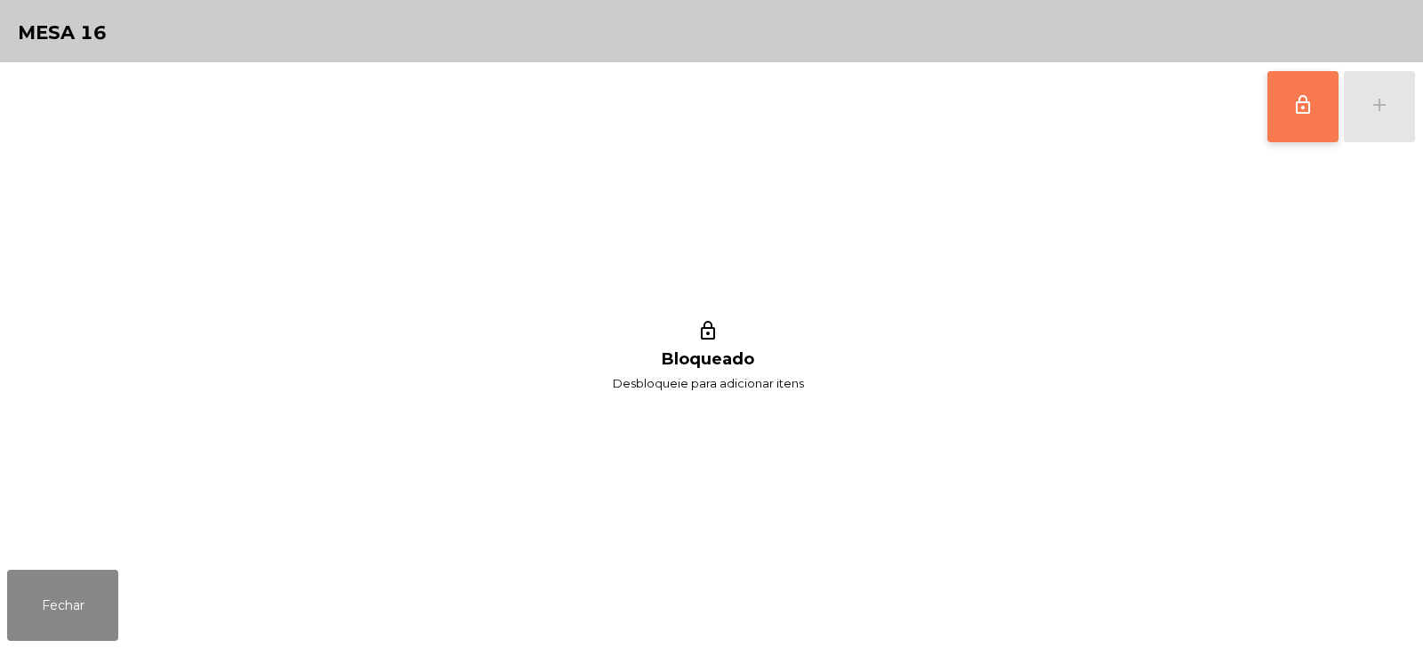
click at [1292, 108] on button "lock_outline" at bounding box center [1303, 106] width 71 height 71
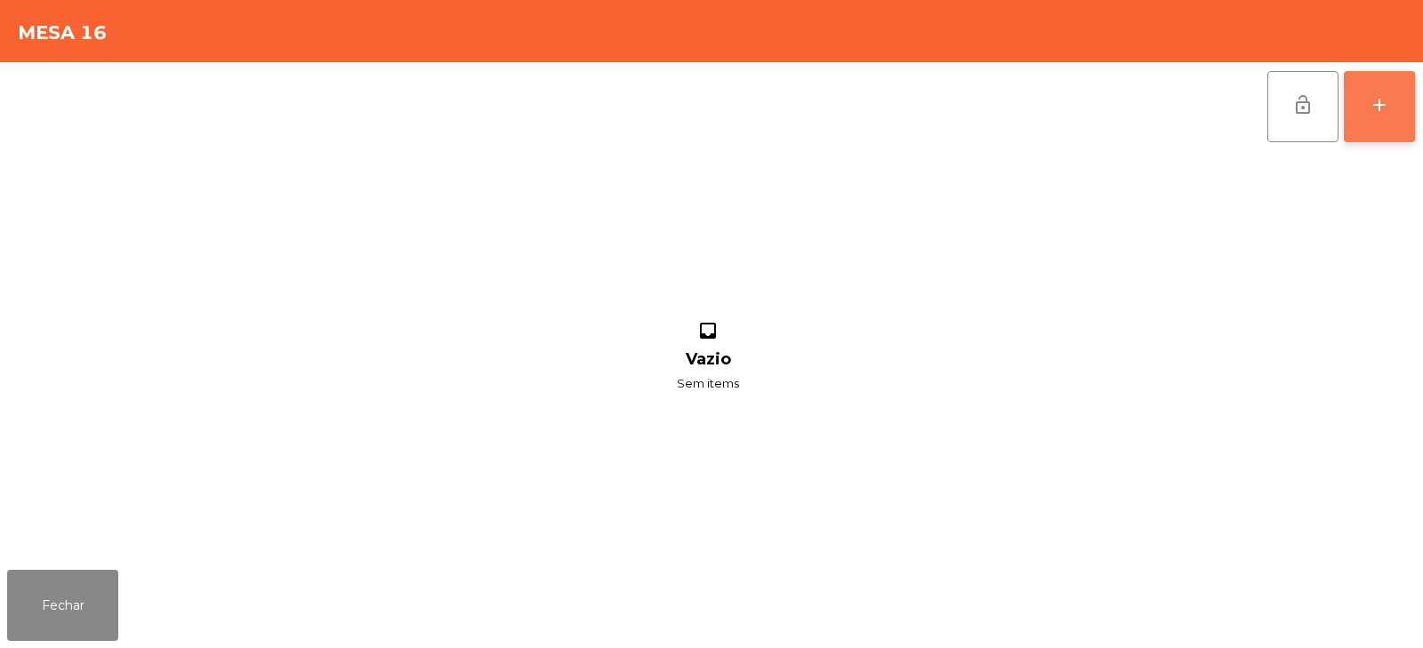
click at [1389, 111] on div "add" at bounding box center [1379, 104] width 21 height 21
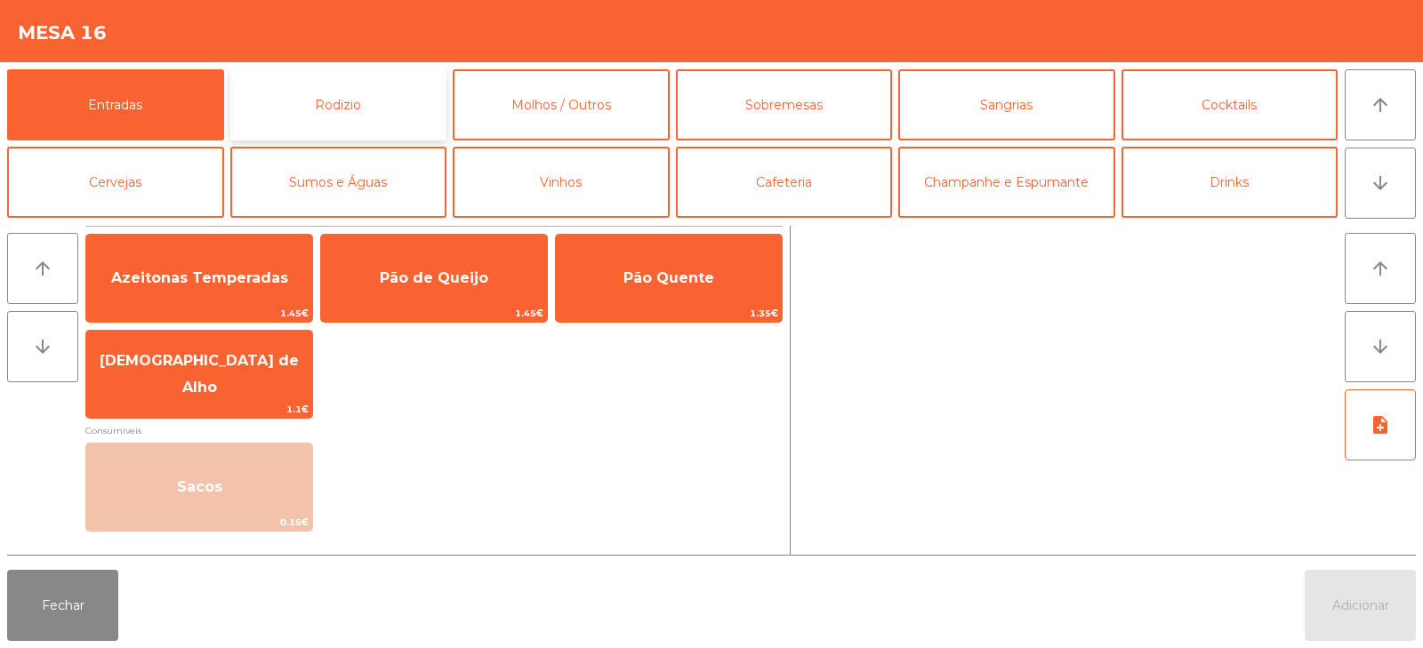
click at [289, 109] on button "Rodizio" at bounding box center [338, 104] width 217 height 71
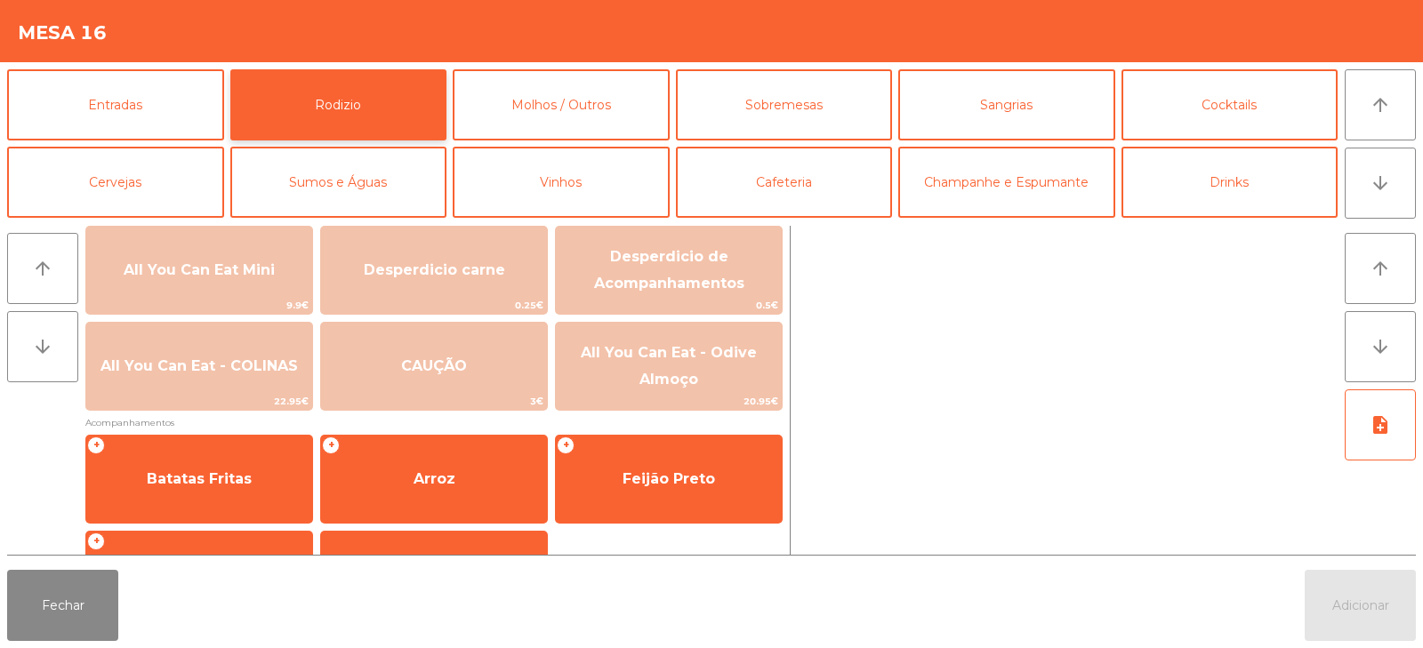
scroll to position [222, 0]
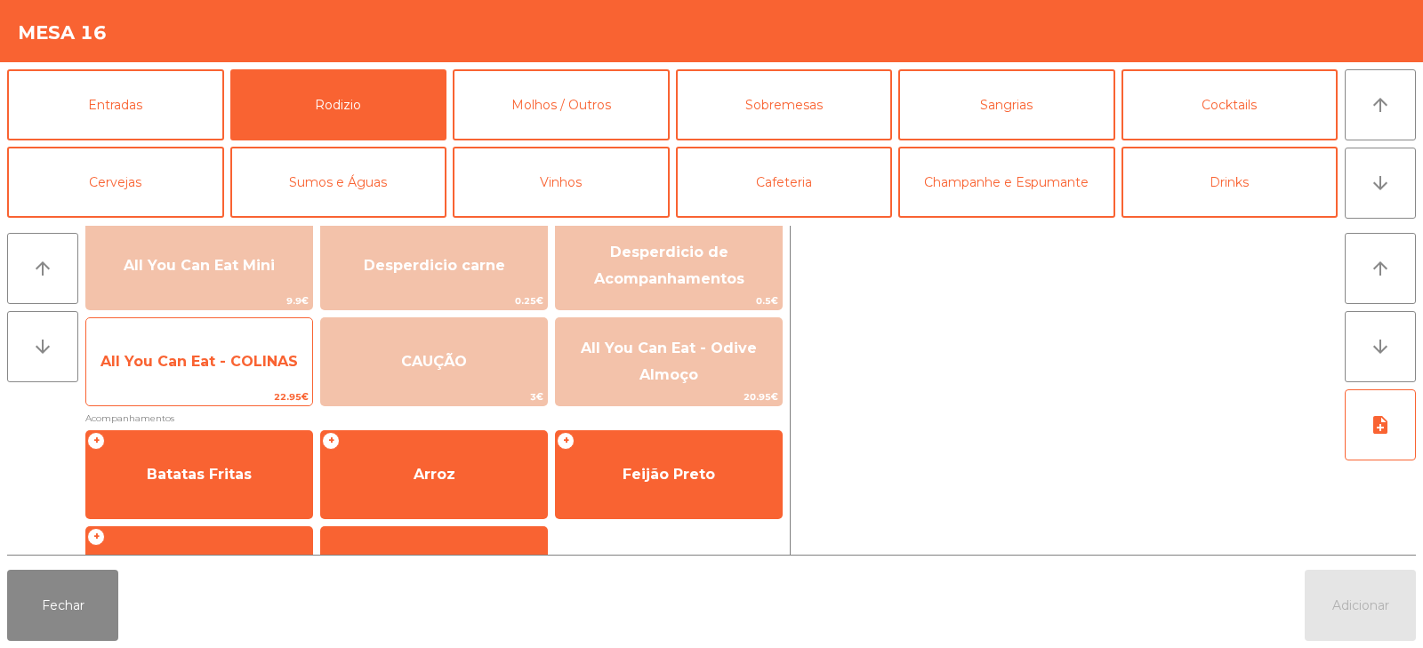
click at [214, 366] on span "All You Can Eat - COLINAS" at bounding box center [199, 361] width 197 height 17
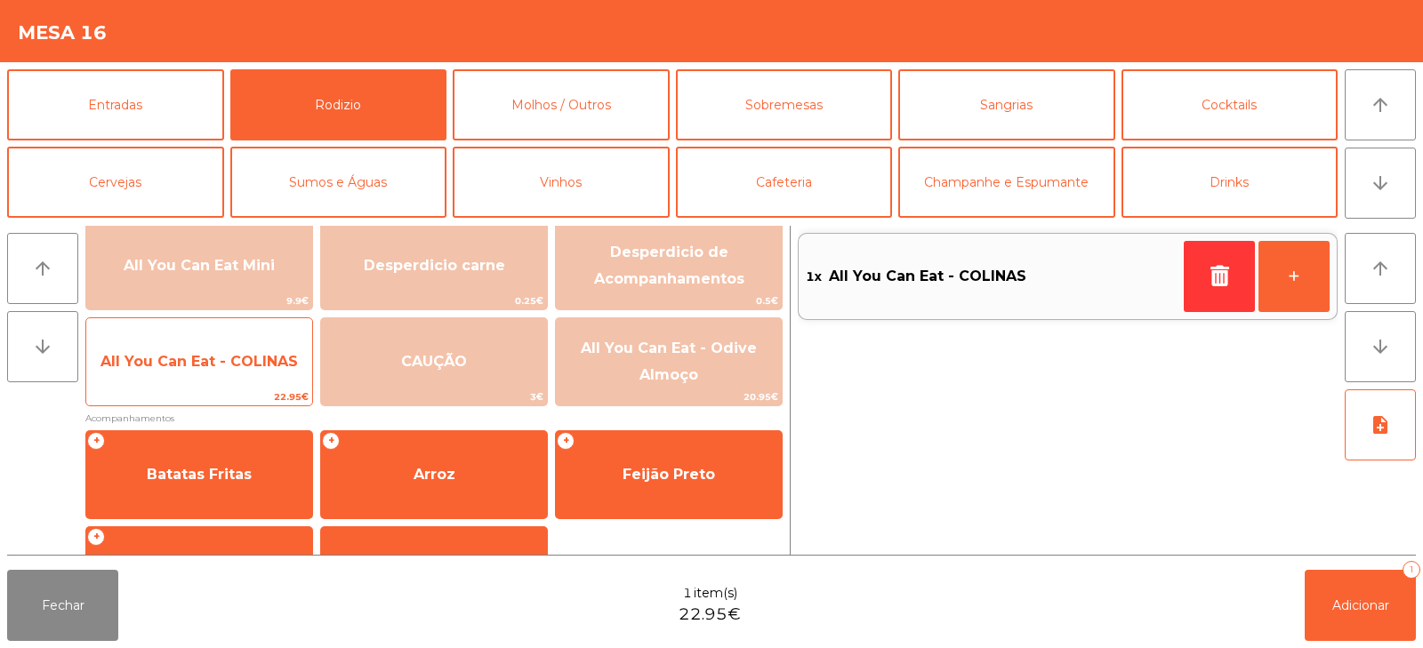
click at [213, 375] on span "All You Can Eat - COLINAS" at bounding box center [199, 362] width 226 height 48
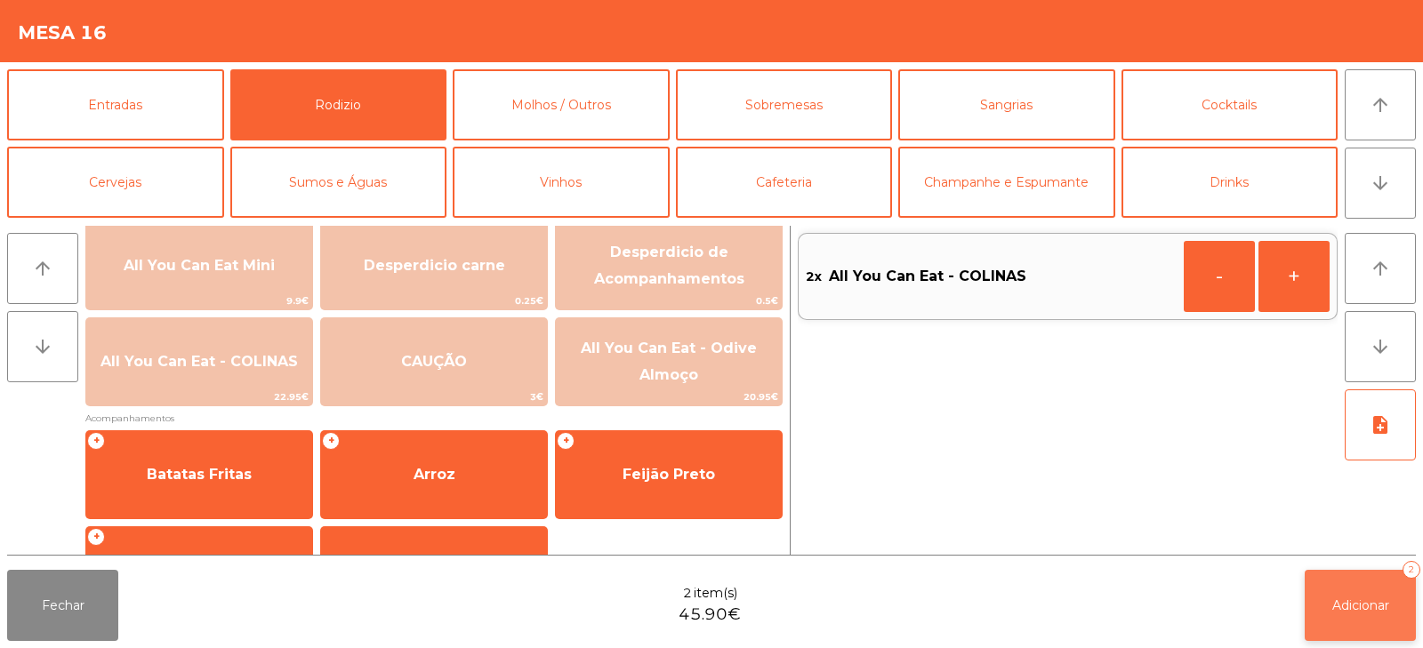
click at [1325, 600] on button "Adicionar 2" at bounding box center [1360, 605] width 111 height 71
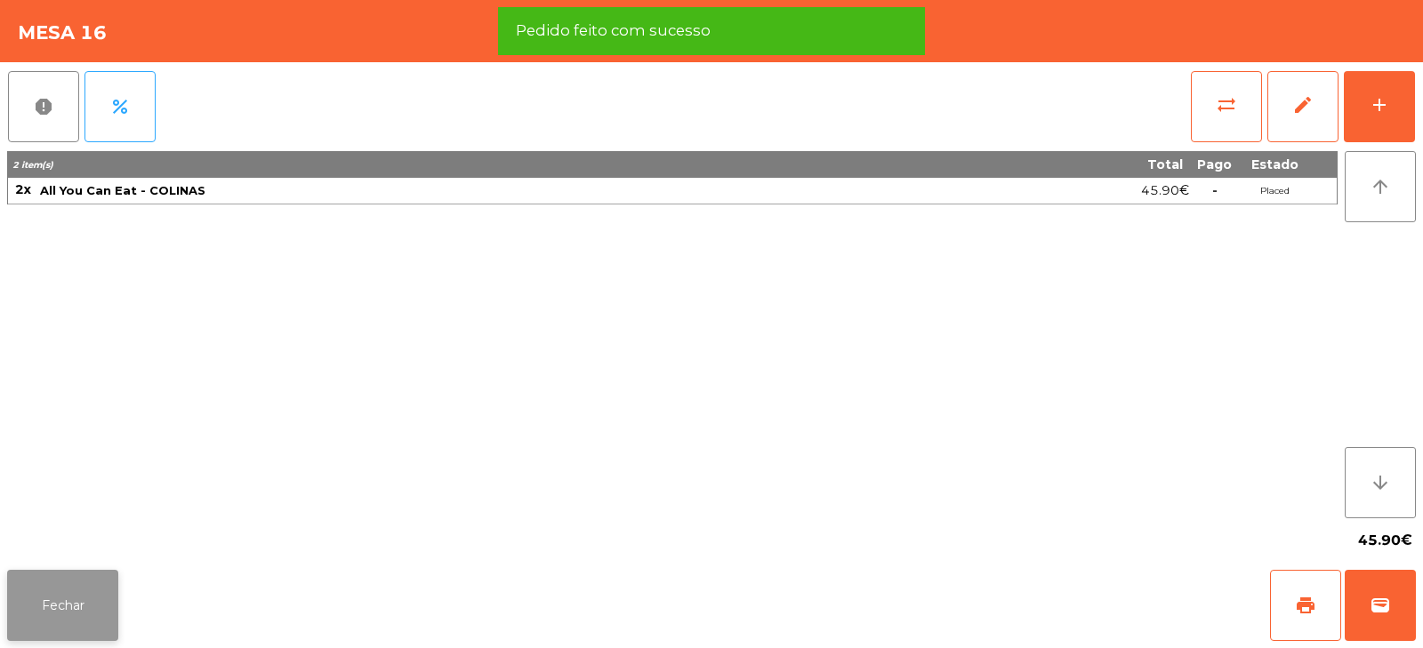
click at [46, 600] on button "Fechar" at bounding box center [62, 605] width 111 height 71
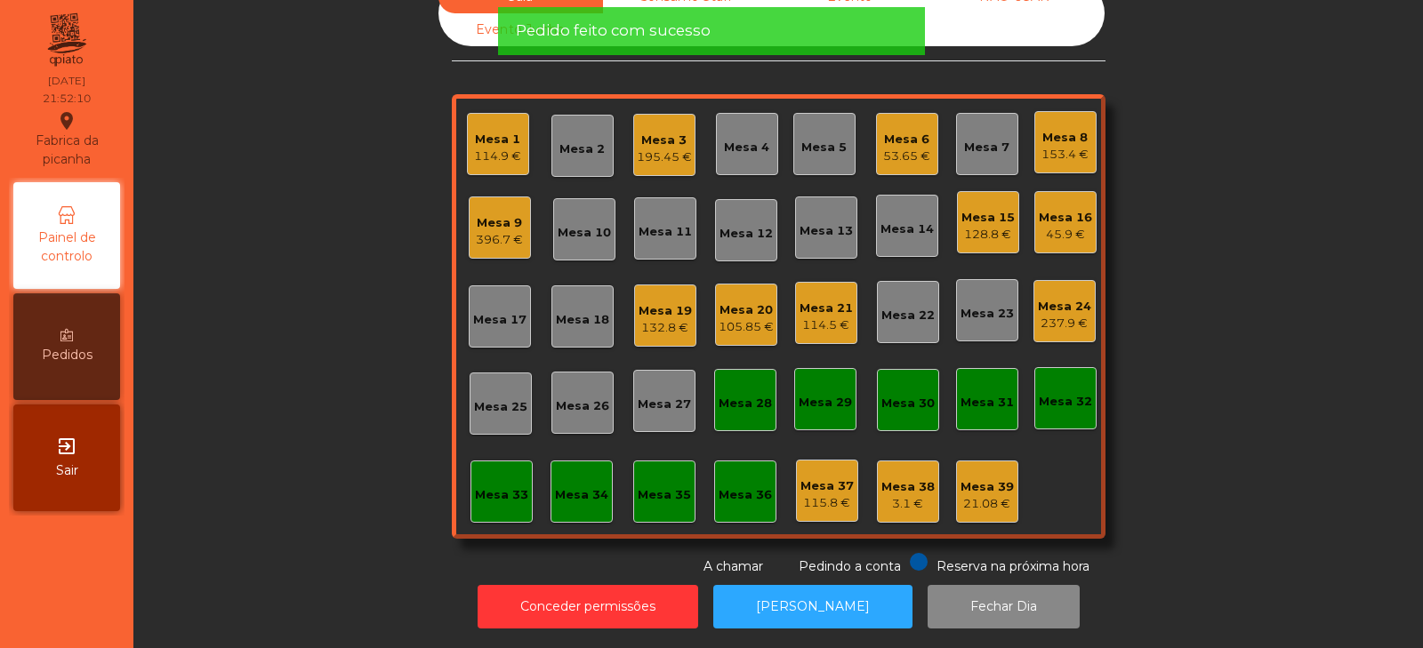
click at [326, 394] on div "Sala Consumo Staff Evento NÃO USAR Evento Junho Mesa 1 114.9 € Mesa 2 Mesa 3 19…" at bounding box center [778, 278] width 1242 height 596
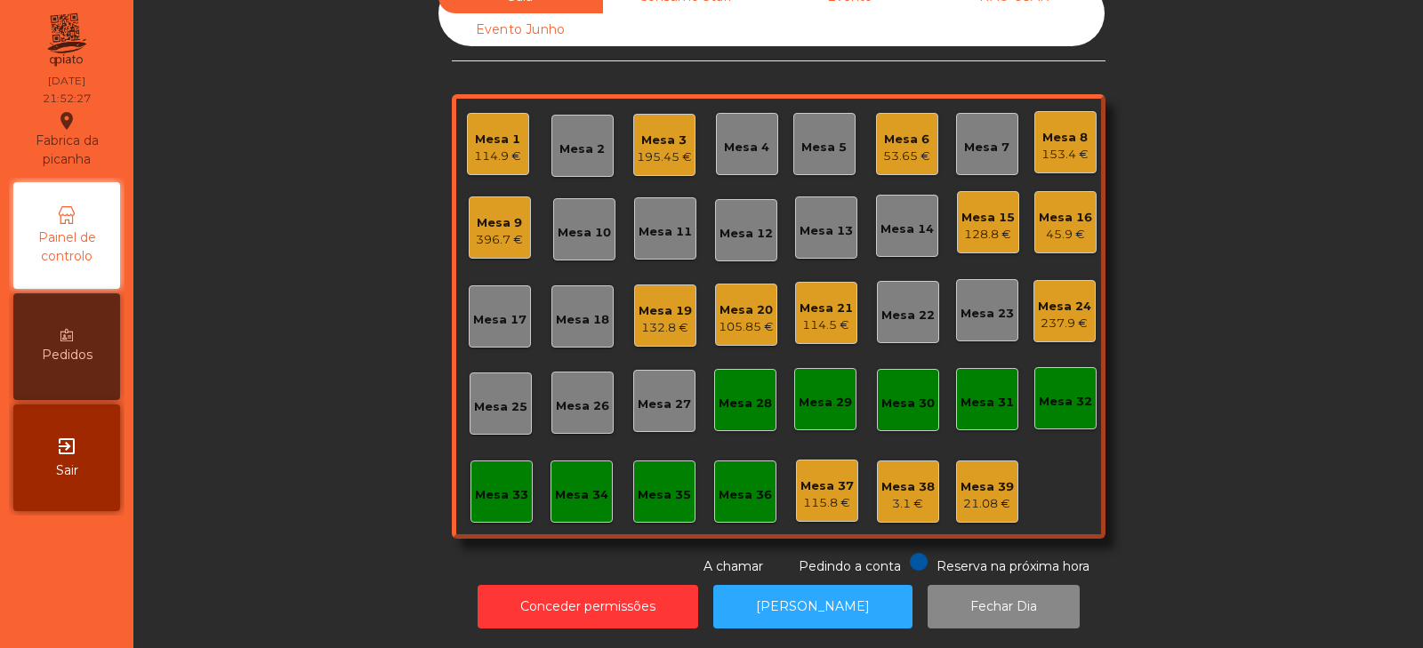
click at [289, 258] on div "Sala Consumo Staff Evento NÃO USAR Evento Junho Mesa 1 114.9 € Mesa 2 Mesa 3 19…" at bounding box center [778, 278] width 1242 height 596
click at [333, 355] on div "Sala Consumo Staff Evento NÃO USAR Evento Junho Mesa 1 114.9 € Mesa 2 Mesa 3 19…" at bounding box center [778, 278] width 1242 height 596
click at [328, 407] on div "Sala Consumo Staff Evento NÃO USAR Evento Junho Mesa 1 114.9 € Mesa 2 Mesa 3 19…" at bounding box center [778, 278] width 1242 height 596
click at [497, 236] on div "Mesa 9 396.7 €" at bounding box center [500, 228] width 62 height 62
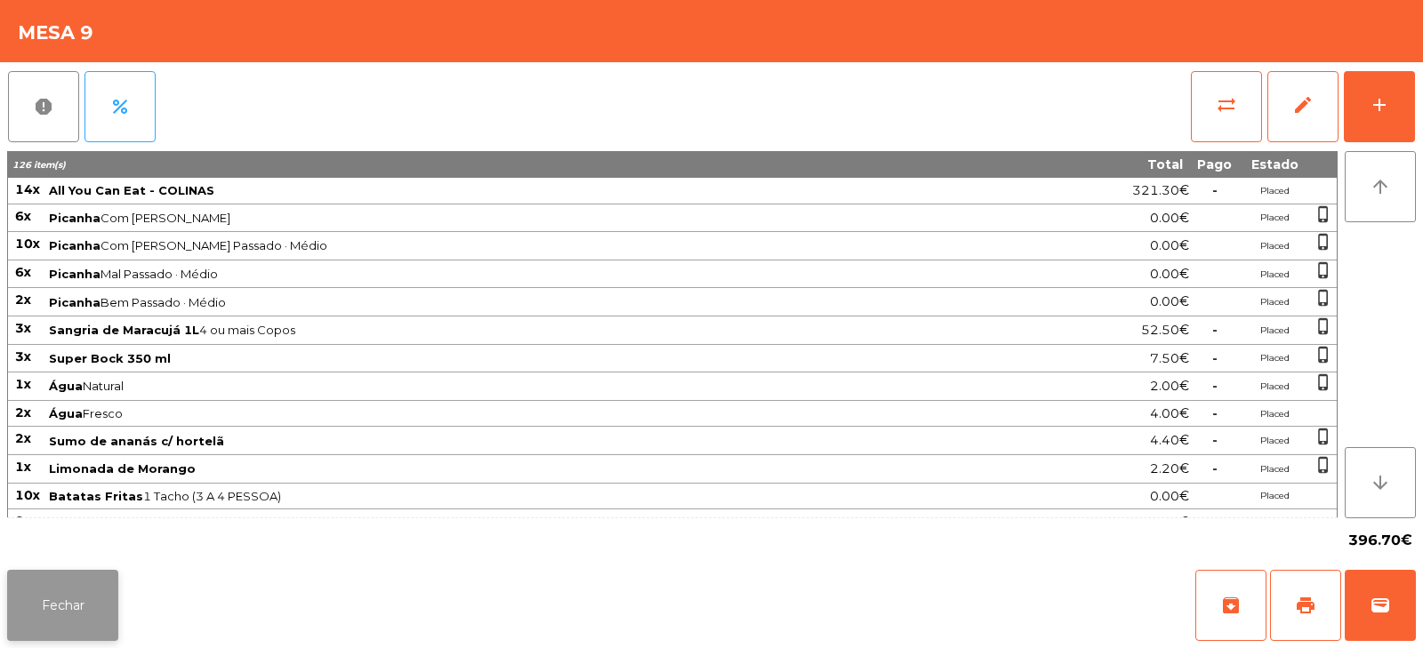
click at [52, 610] on button "Fechar" at bounding box center [62, 605] width 111 height 71
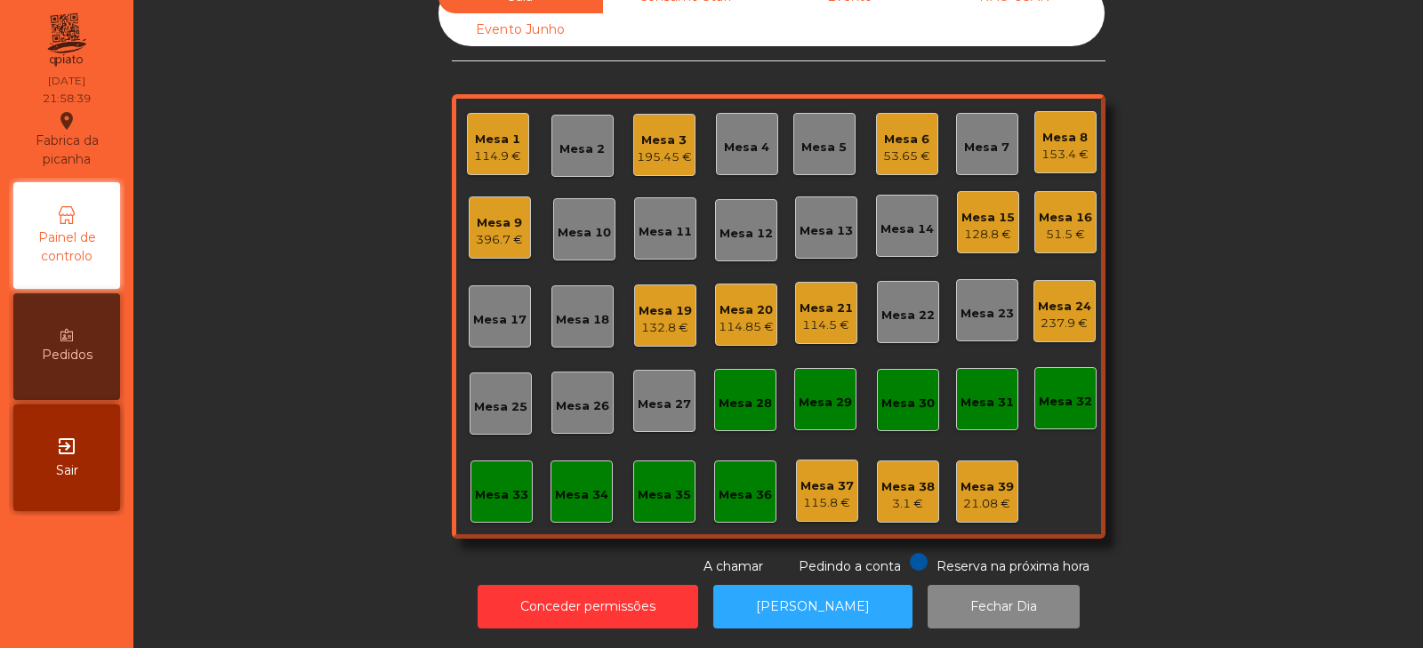
click at [248, 484] on div "Sala Consumo Staff Evento NÃO USAR Evento Junho Mesa 1 114.9 € Mesa 2 Mesa 3 19…" at bounding box center [778, 278] width 1242 height 596
click at [294, 295] on div "Sala Consumo Staff Evento NÃO USAR Evento Junho Mesa 1 114.9 € Mesa 2 Mesa 3 19…" at bounding box center [778, 278] width 1242 height 596
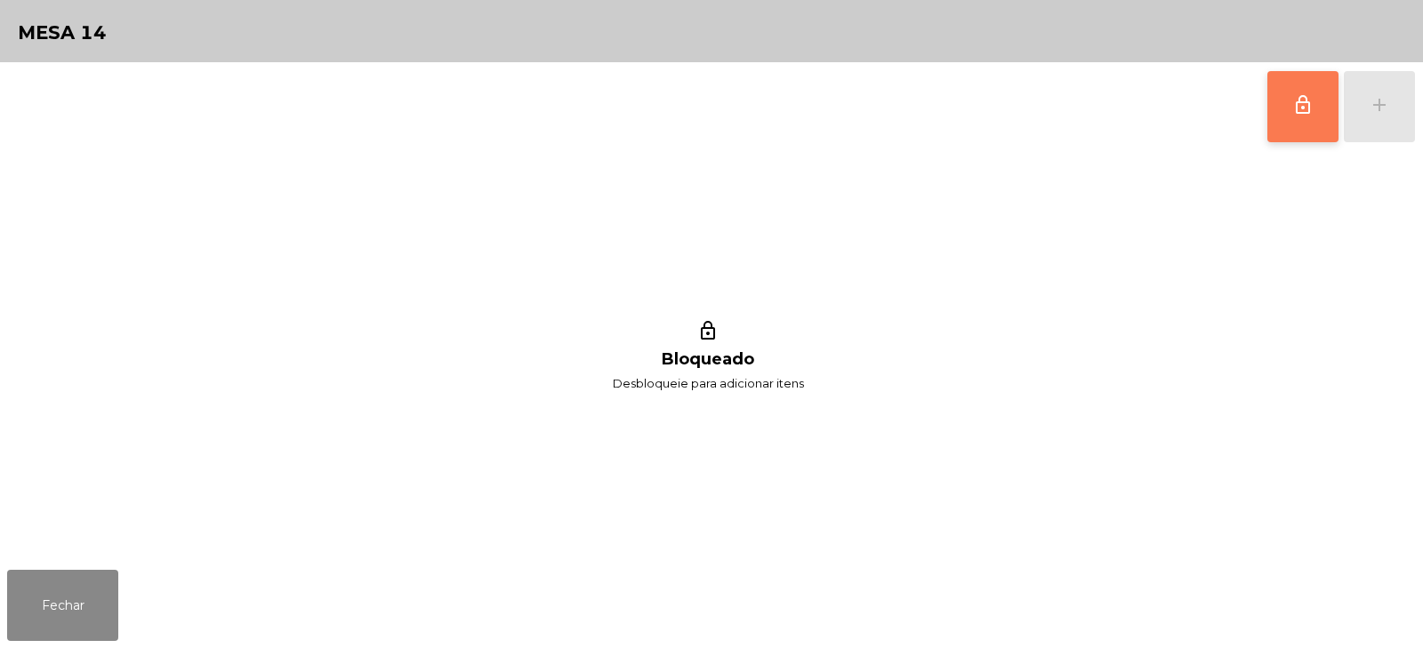
click at [1302, 135] on button "lock_outline" at bounding box center [1303, 106] width 71 height 71
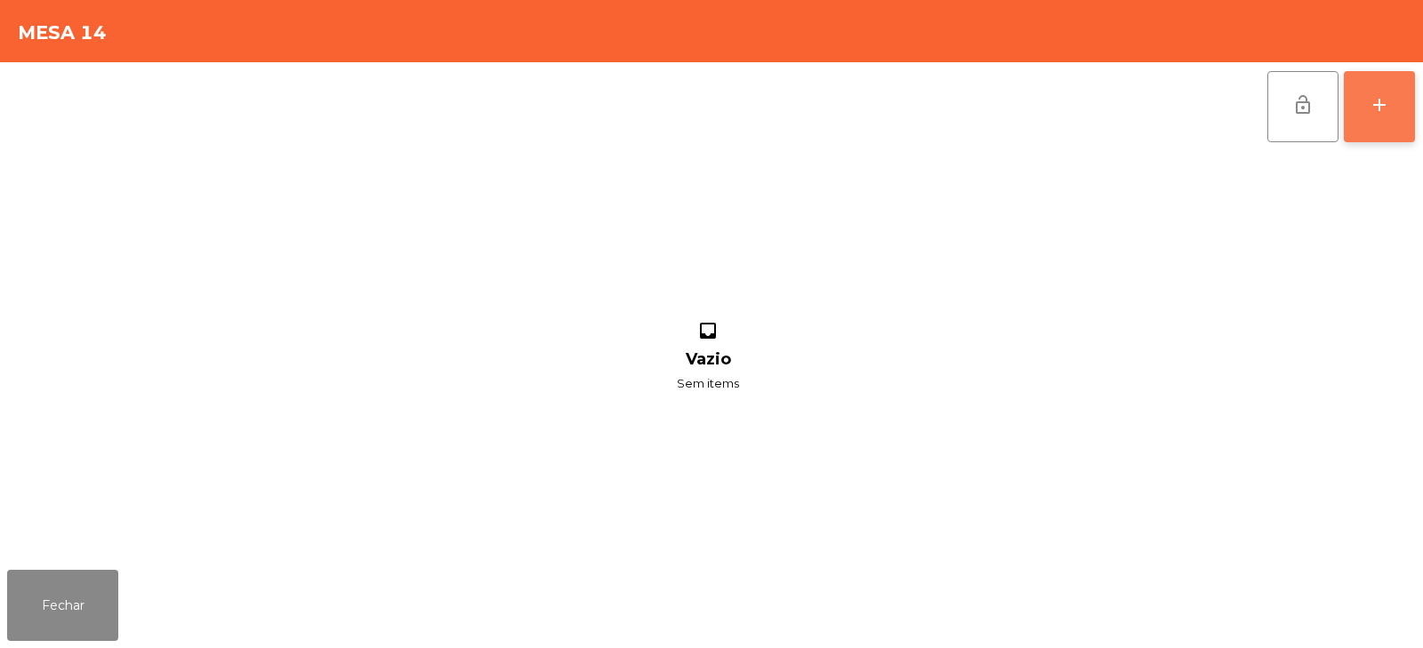
click at [1386, 116] on button "add" at bounding box center [1379, 106] width 71 height 71
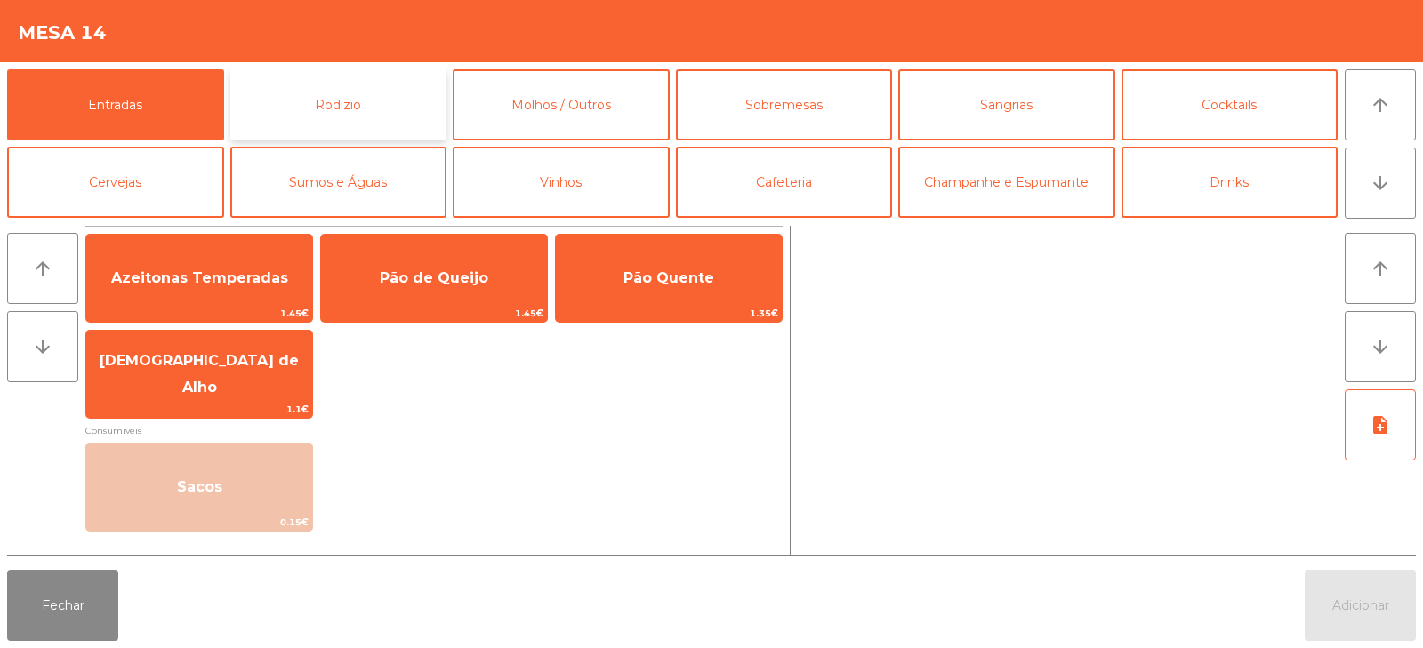
click at [328, 85] on button "Rodizio" at bounding box center [338, 104] width 217 height 71
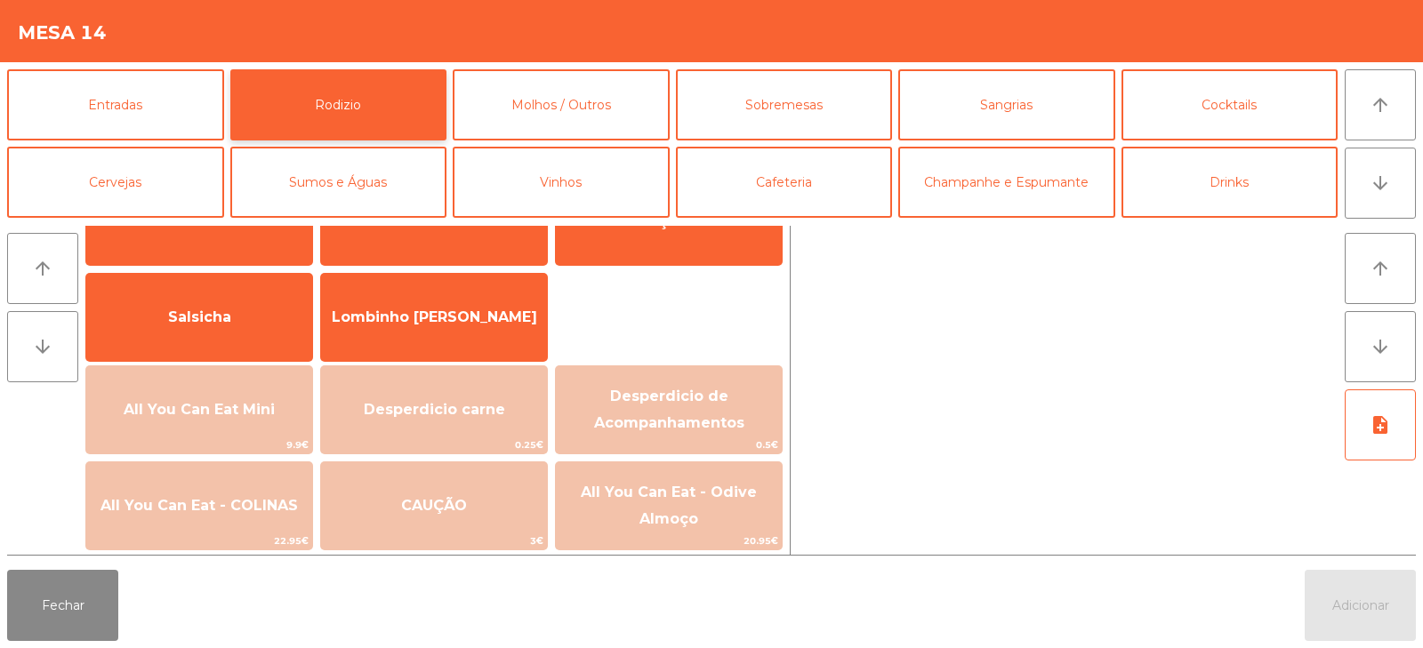
scroll to position [167, 0]
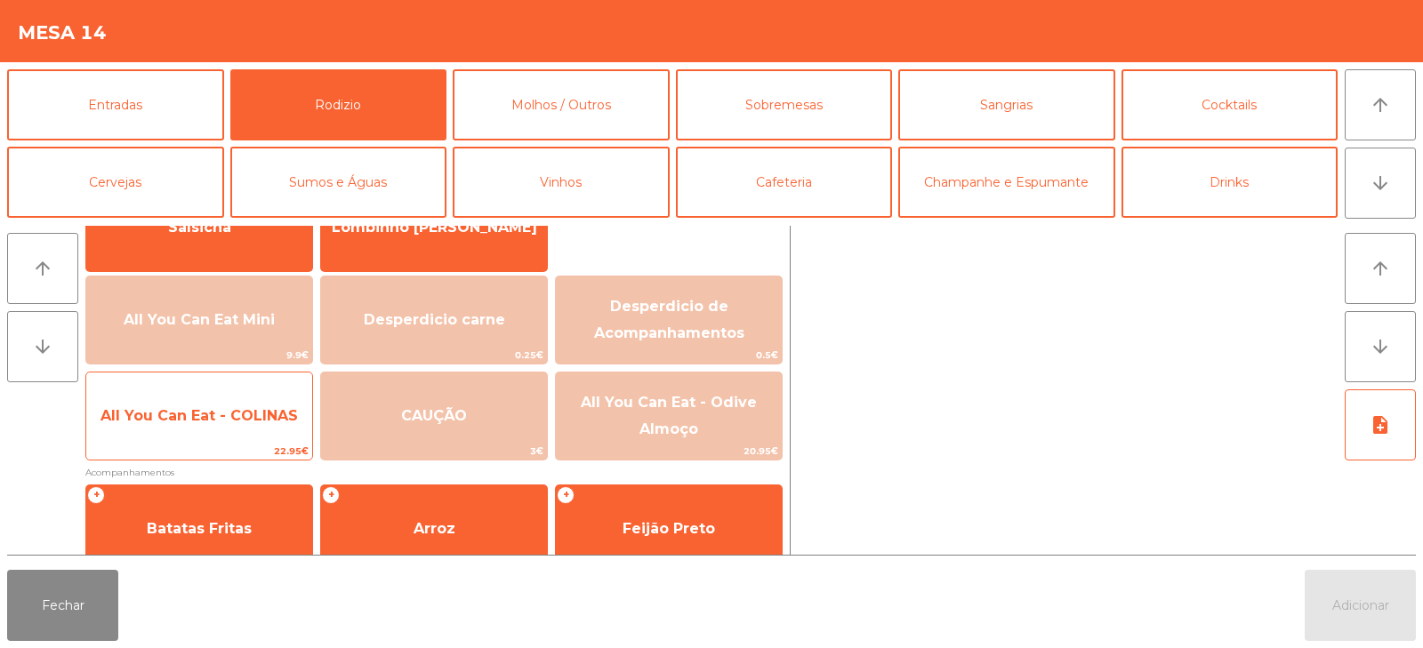
click at [209, 423] on span "All You Can Eat - COLINAS" at bounding box center [199, 415] width 197 height 17
click at [227, 434] on span "All You Can Eat - COLINAS" at bounding box center [199, 416] width 226 height 48
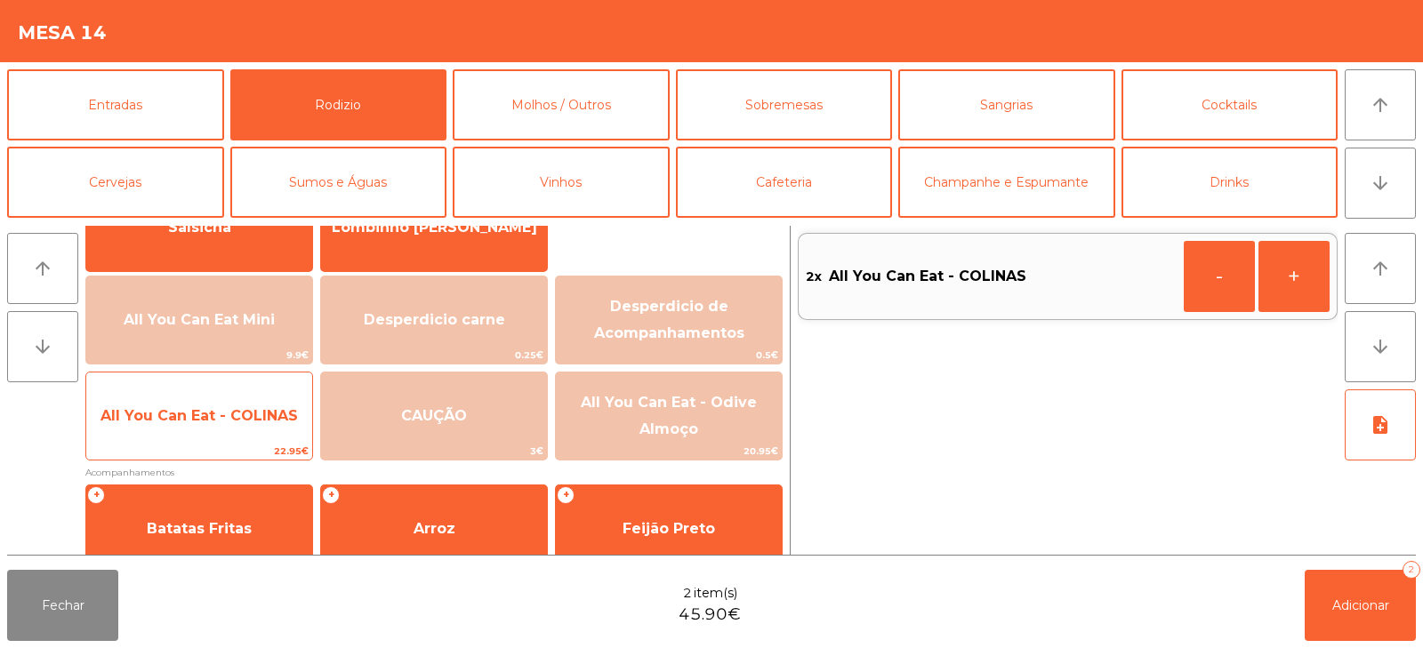
click at [230, 439] on span "All You Can Eat - COLINAS" at bounding box center [199, 416] width 226 height 48
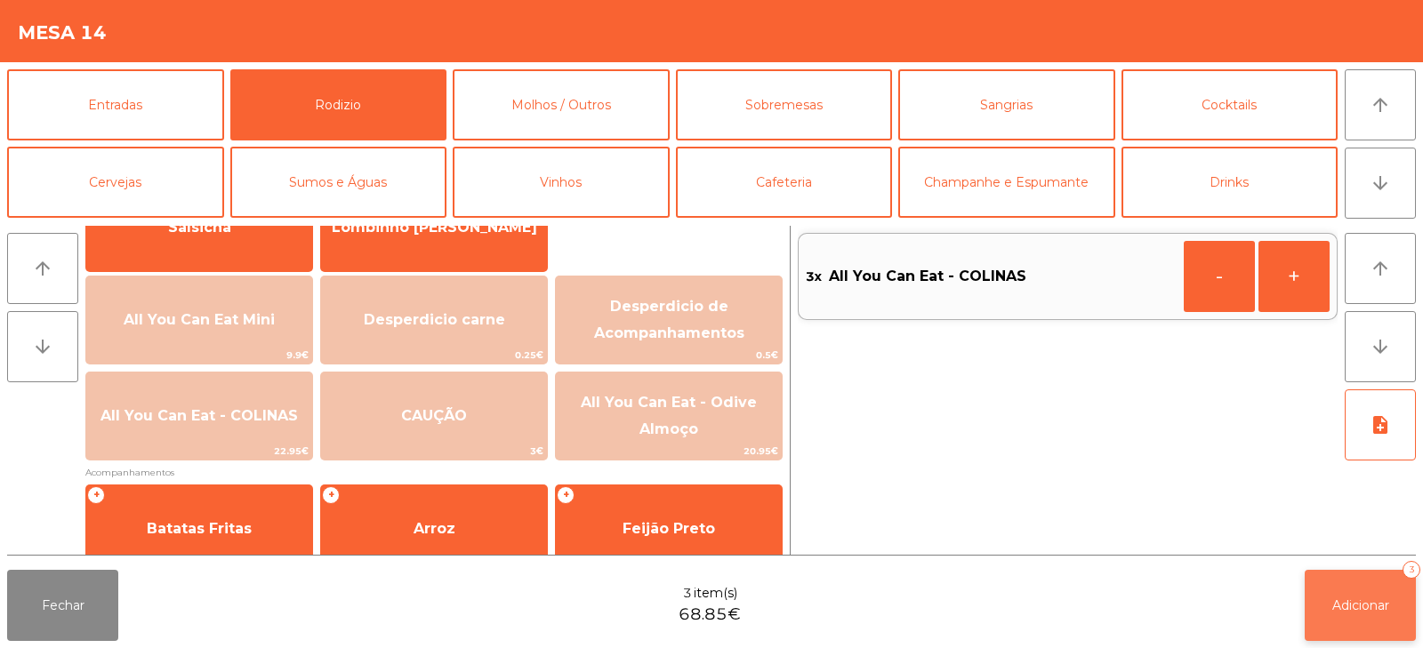
click at [1361, 602] on span "Adicionar" at bounding box center [1361, 606] width 57 height 16
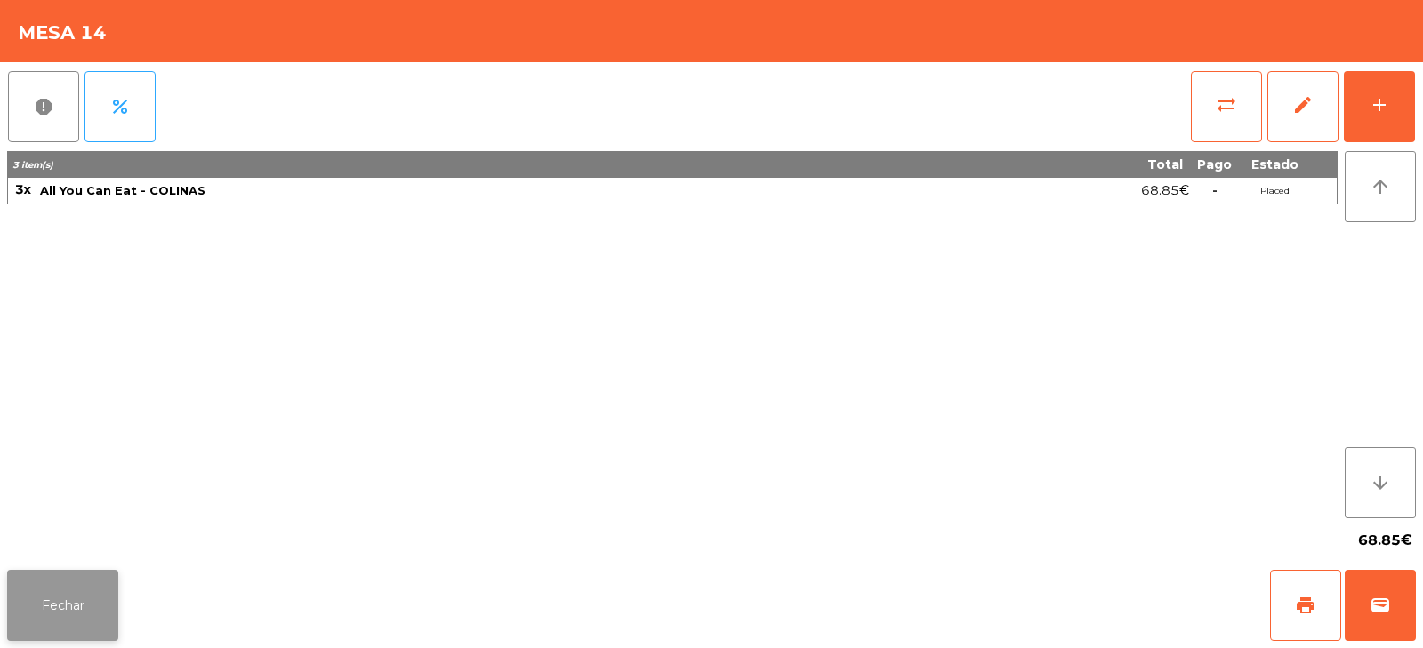
click at [60, 600] on button "Fechar" at bounding box center [62, 605] width 111 height 71
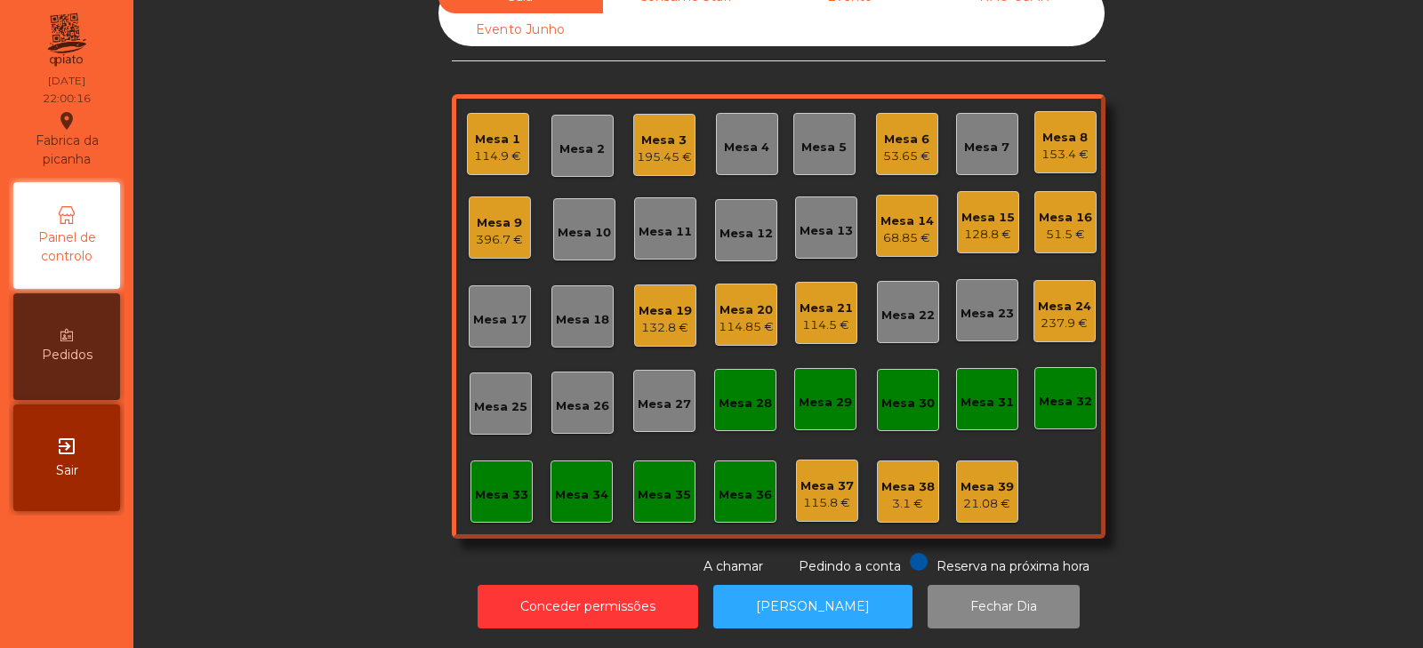
click at [256, 466] on div "Sala Consumo Staff Evento NÃO USAR Evento Junho Mesa 1 114.9 € Mesa 2 Mesa 3 19…" at bounding box center [778, 278] width 1242 height 596
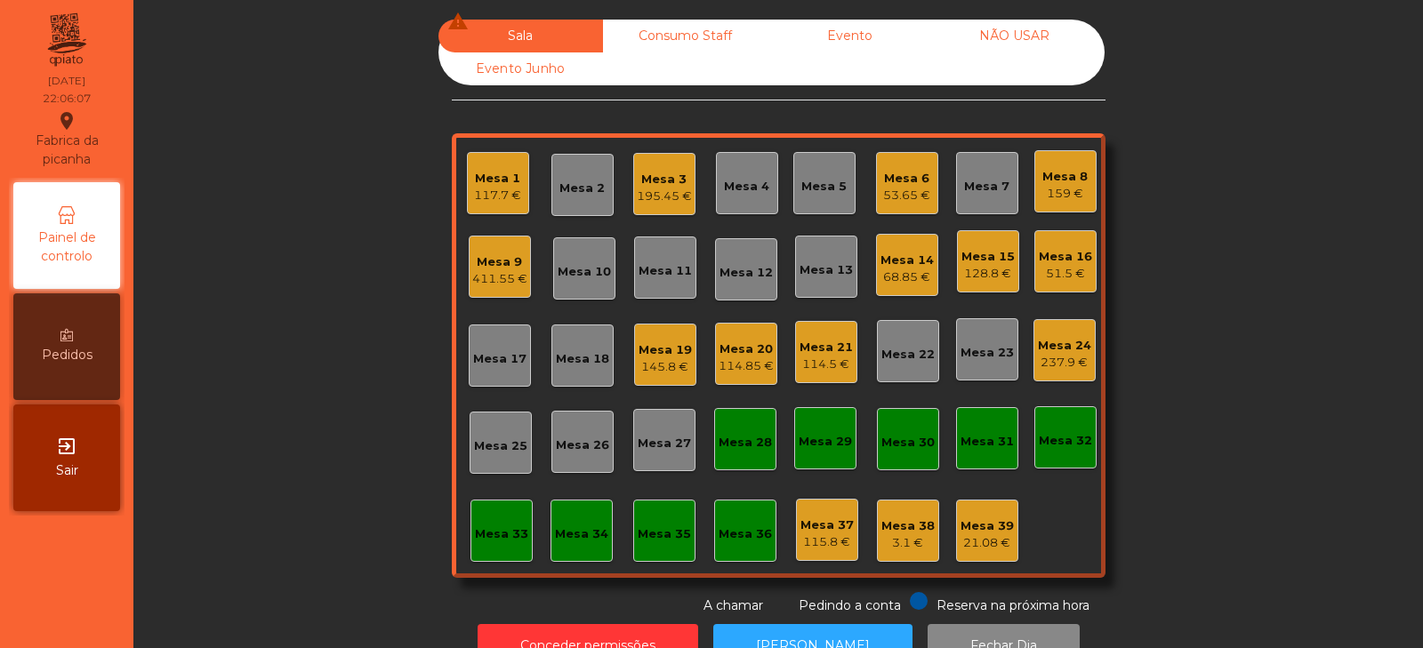
click at [637, 190] on div "195.45 €" at bounding box center [664, 197] width 55 height 18
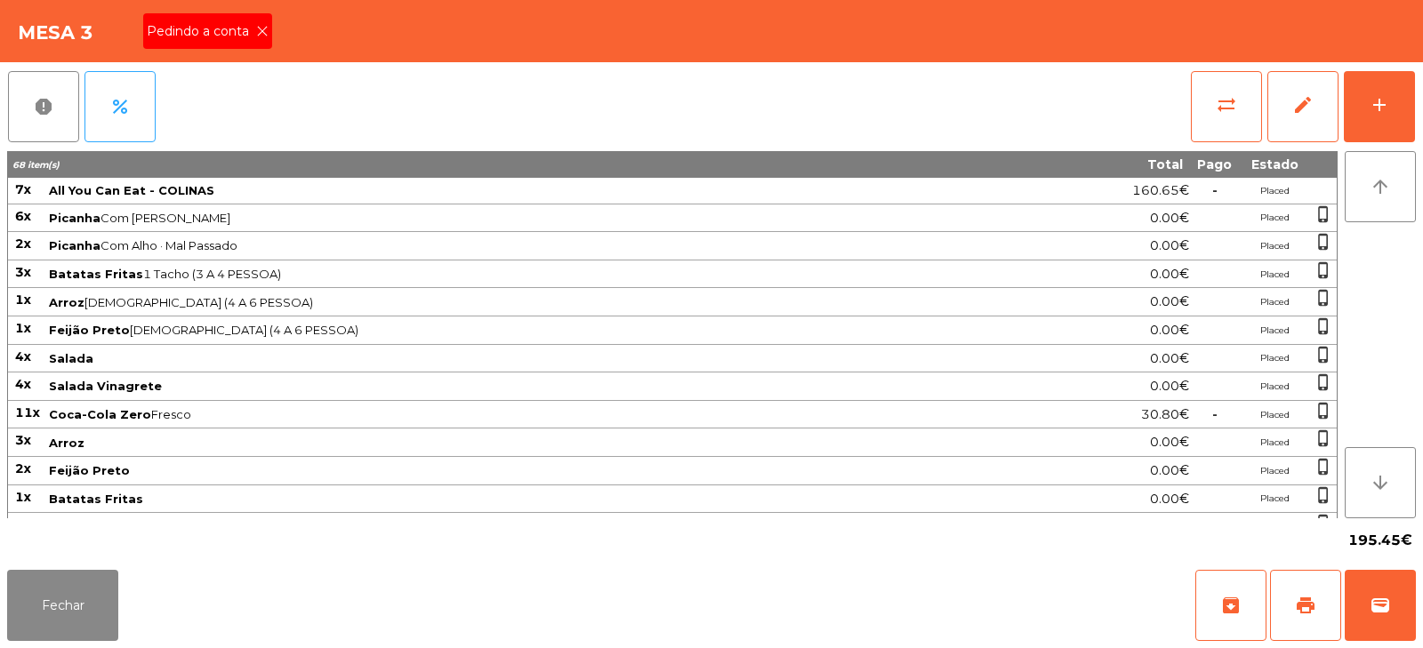
click at [230, 35] on span "Pedindo a conta" at bounding box center [201, 31] width 109 height 19
click at [1295, 602] on span "print" at bounding box center [1305, 605] width 21 height 21
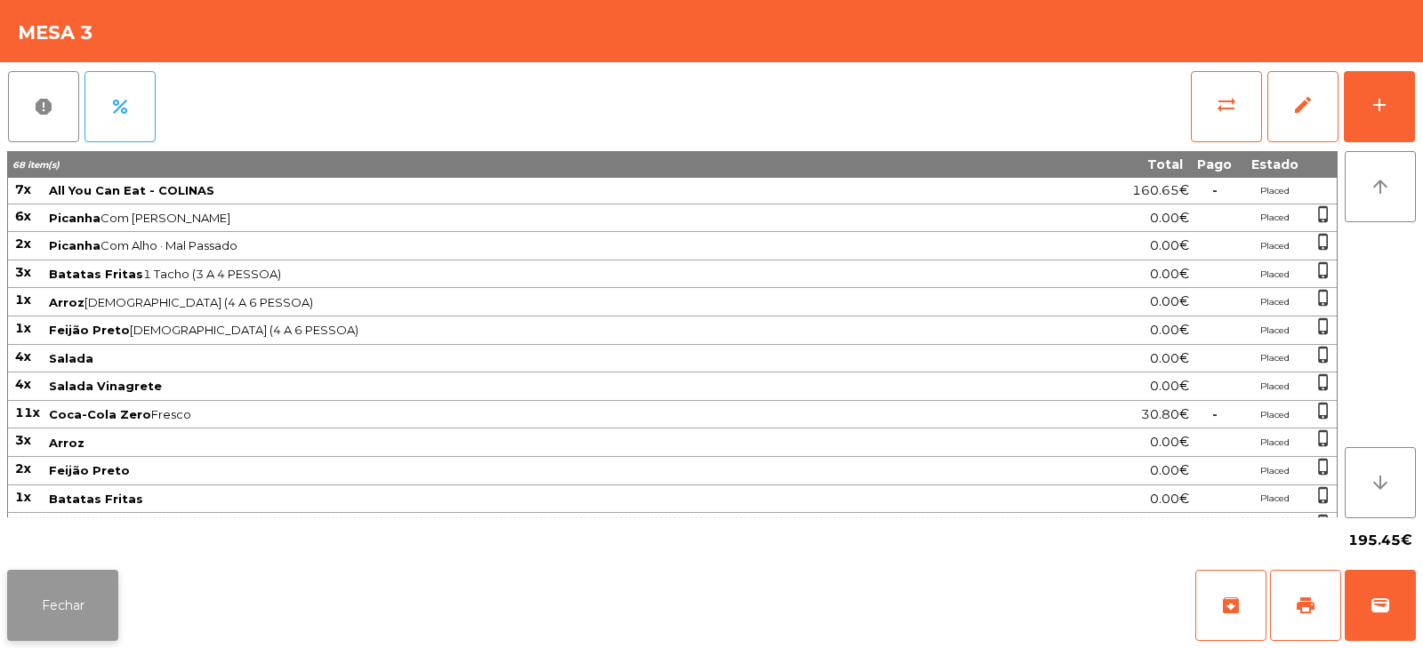
click at [34, 592] on button "Fechar" at bounding box center [62, 605] width 111 height 71
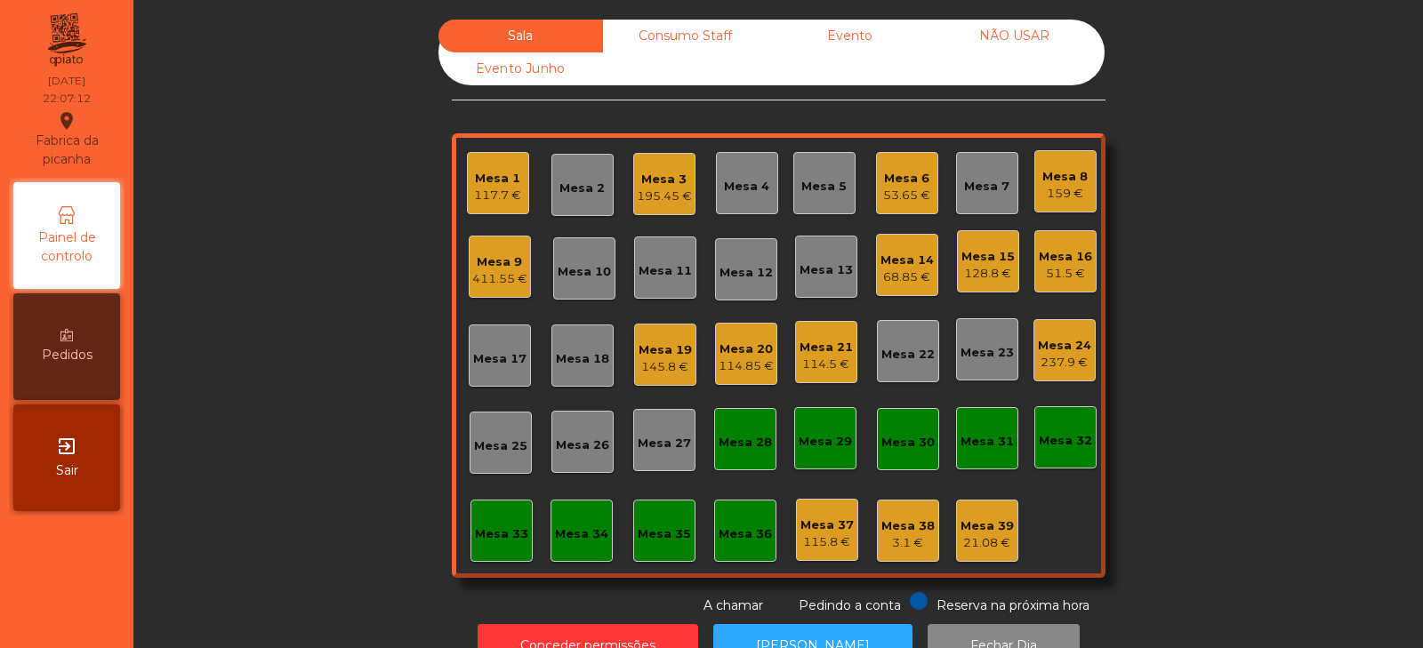
click at [501, 348] on div "Mesa 17" at bounding box center [499, 355] width 53 height 25
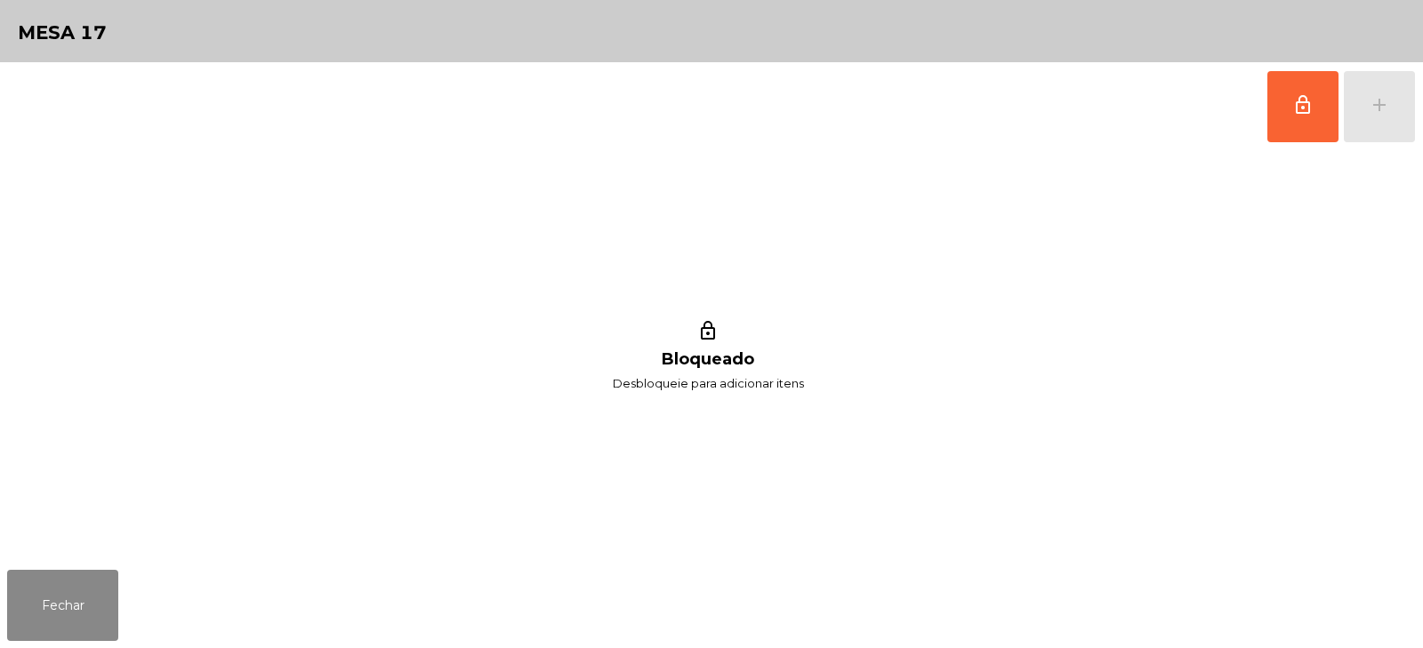
click at [1334, 121] on button "lock_outline" at bounding box center [1303, 106] width 71 height 71
click at [1387, 109] on div "add" at bounding box center [1379, 104] width 21 height 21
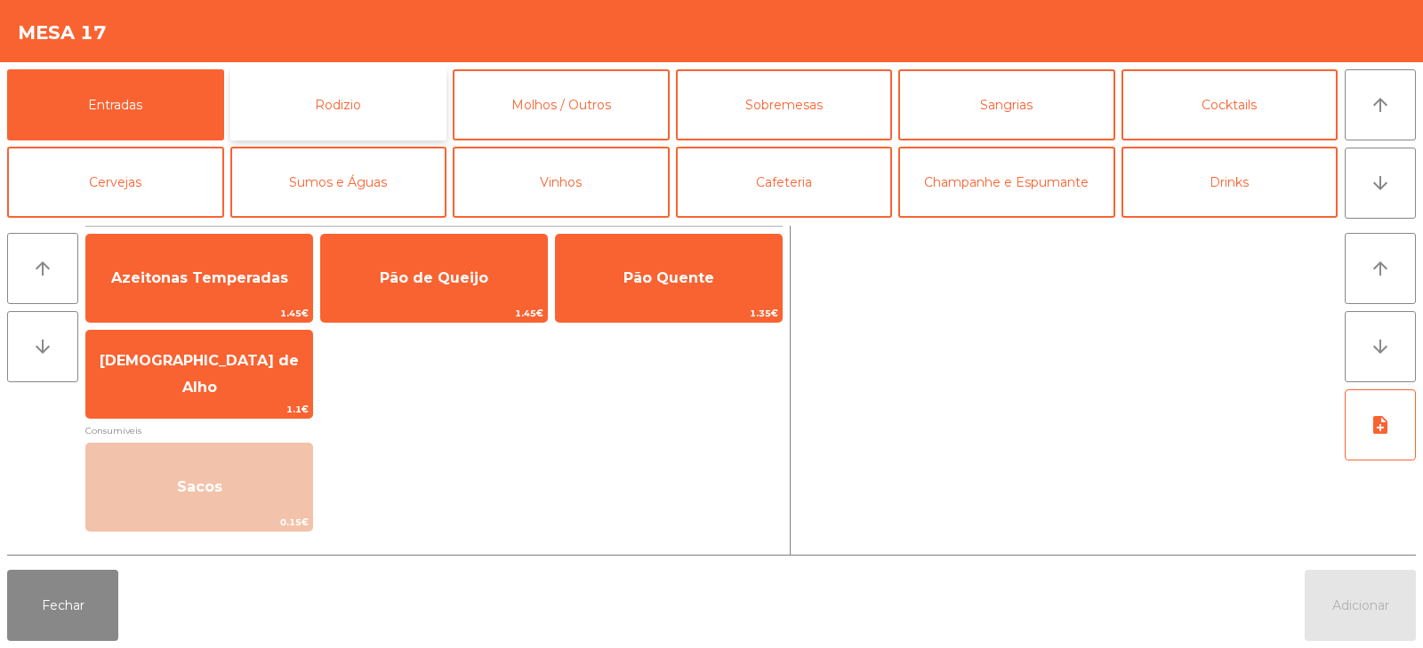
click at [359, 85] on button "Rodizio" at bounding box center [338, 104] width 217 height 71
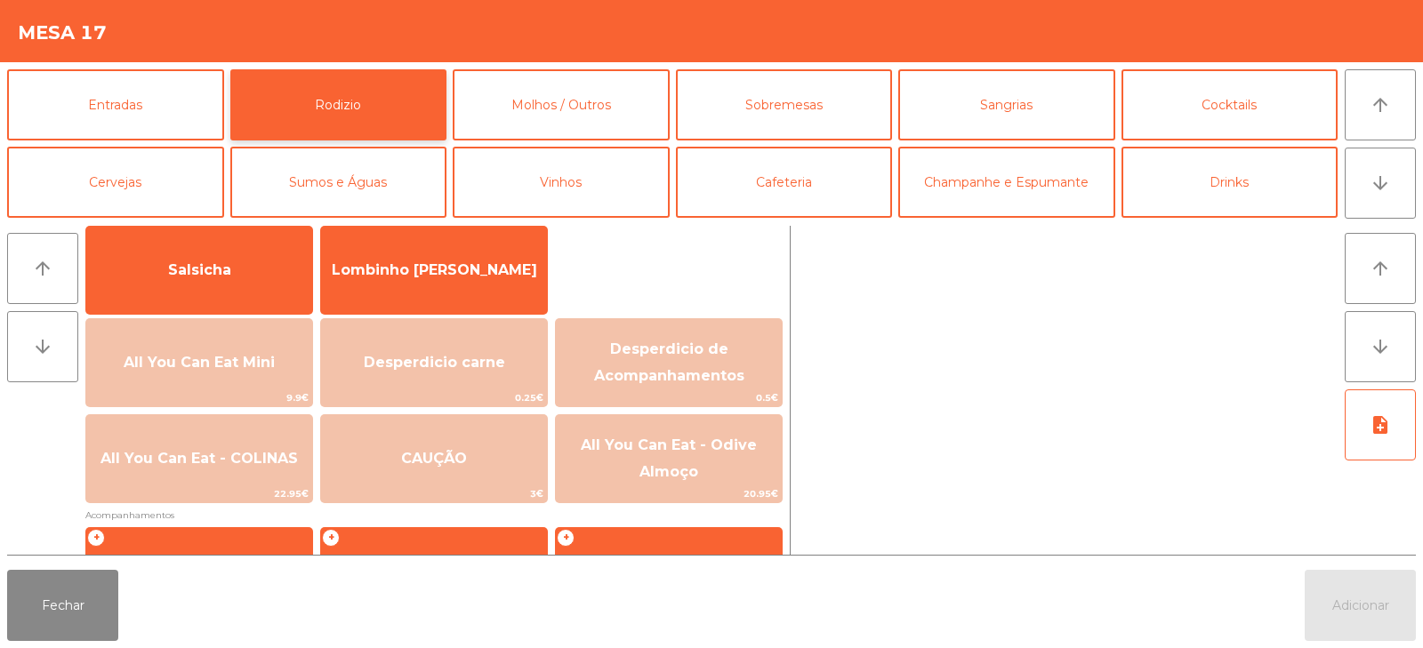
scroll to position [166, 0]
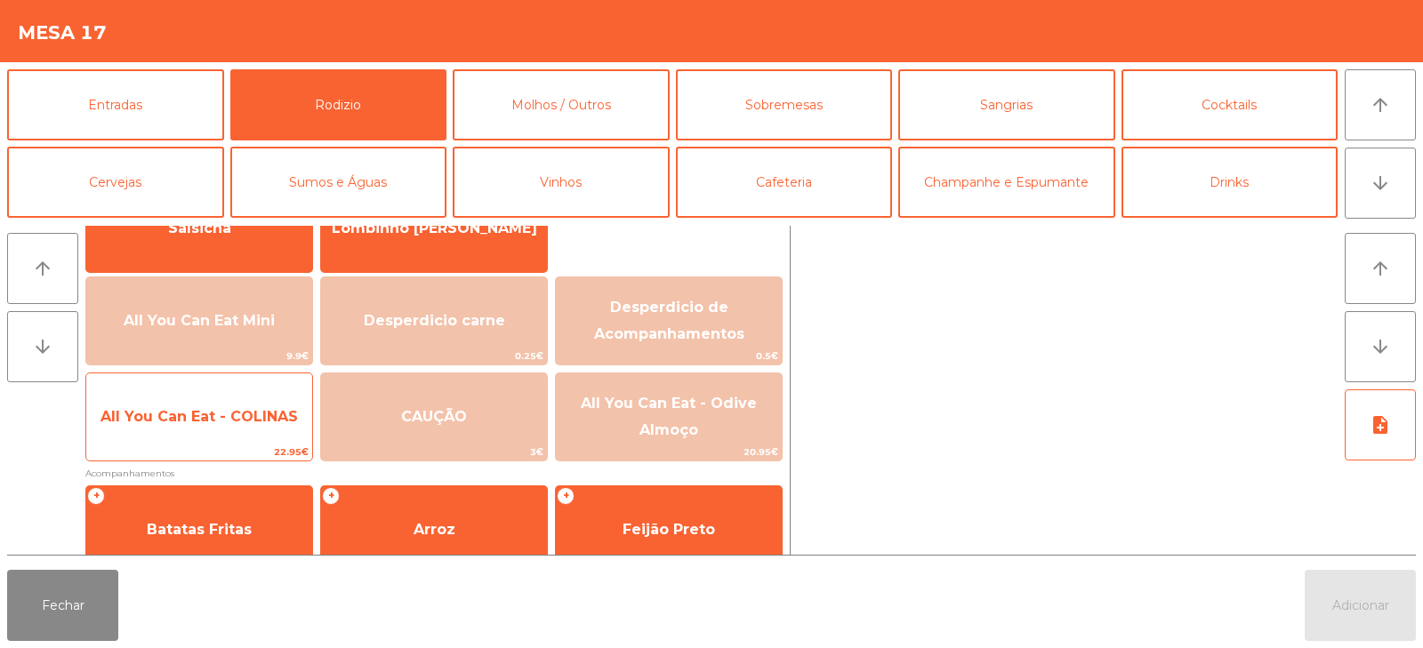
click at [197, 418] on span "All You Can Eat - COLINAS" at bounding box center [199, 416] width 197 height 17
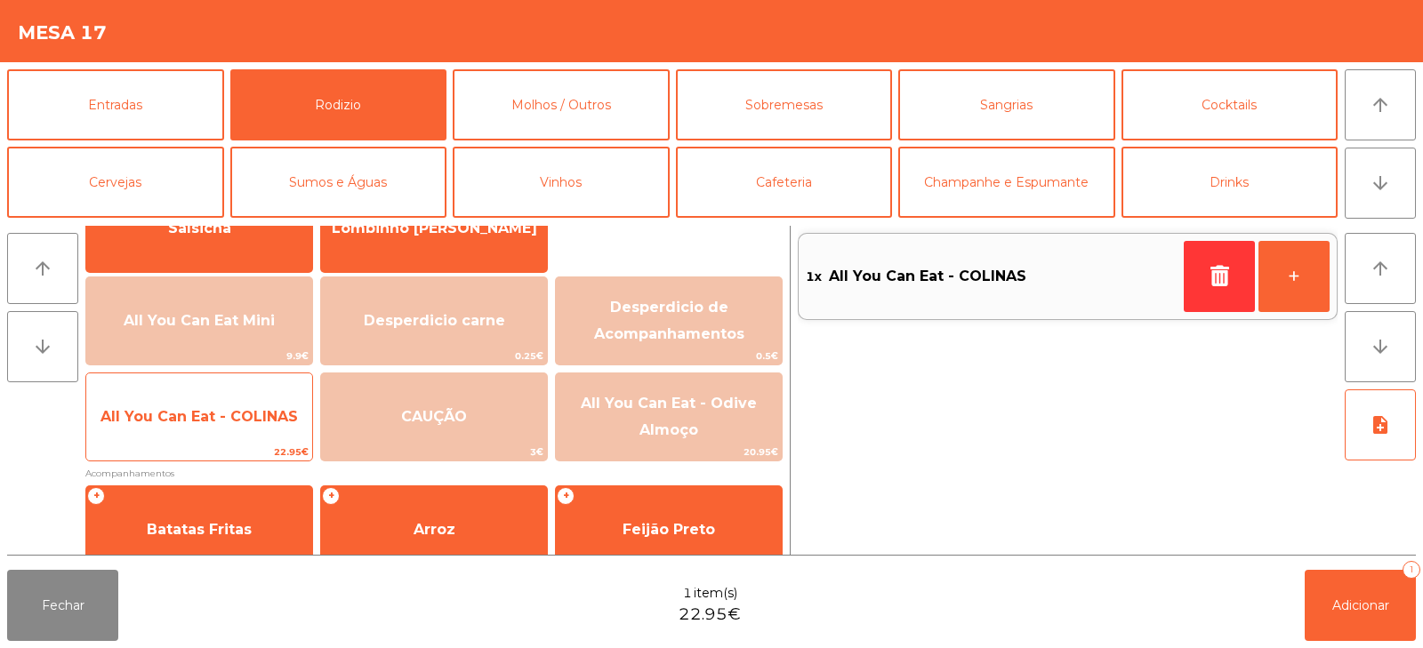
click at [185, 420] on span "All You Can Eat - COLINAS" at bounding box center [199, 416] width 197 height 17
click at [189, 415] on span "All You Can Eat - COLINAS" at bounding box center [199, 416] width 197 height 17
click at [189, 420] on span "All You Can Eat - COLINAS" at bounding box center [199, 416] width 197 height 17
click at [185, 425] on span "All You Can Eat - COLINAS" at bounding box center [199, 417] width 226 height 48
click at [192, 418] on span "All You Can Eat - COLINAS" at bounding box center [199, 416] width 197 height 17
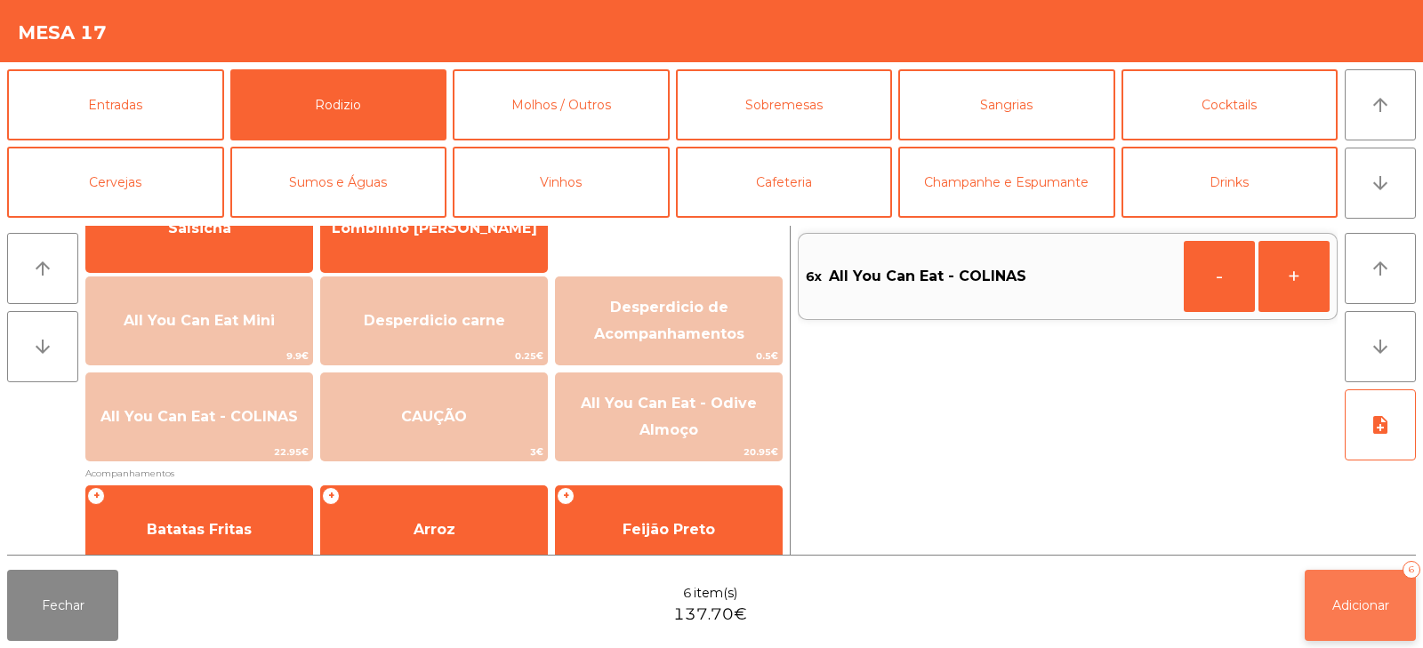
click at [1350, 596] on button "Adicionar 6" at bounding box center [1360, 605] width 111 height 71
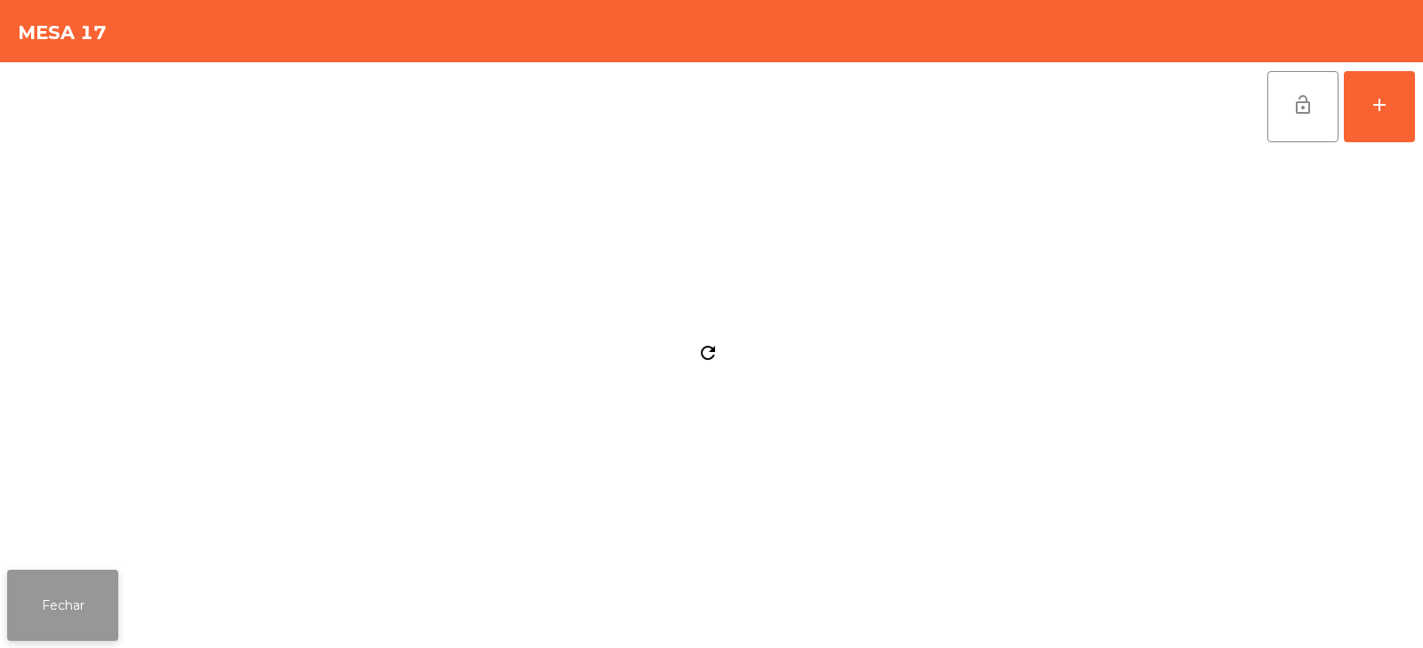
click at [82, 592] on button "Fechar" at bounding box center [62, 605] width 111 height 71
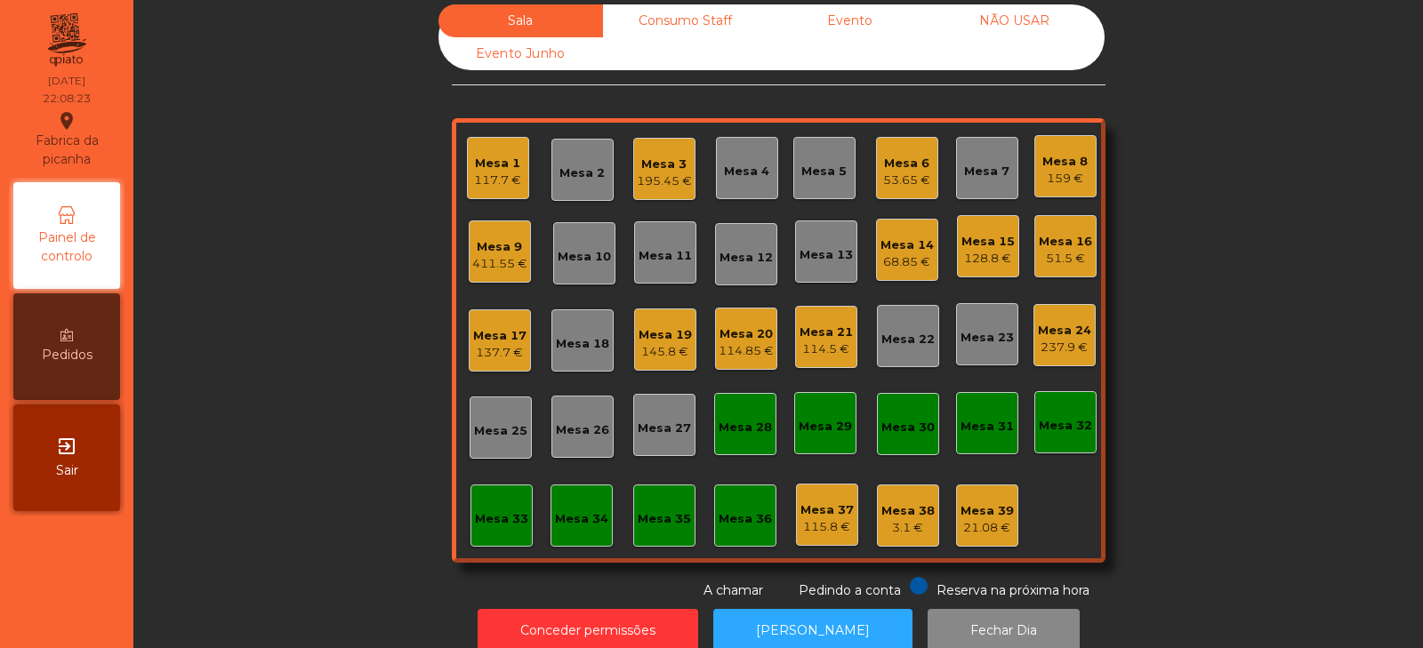
scroll to position [16, 0]
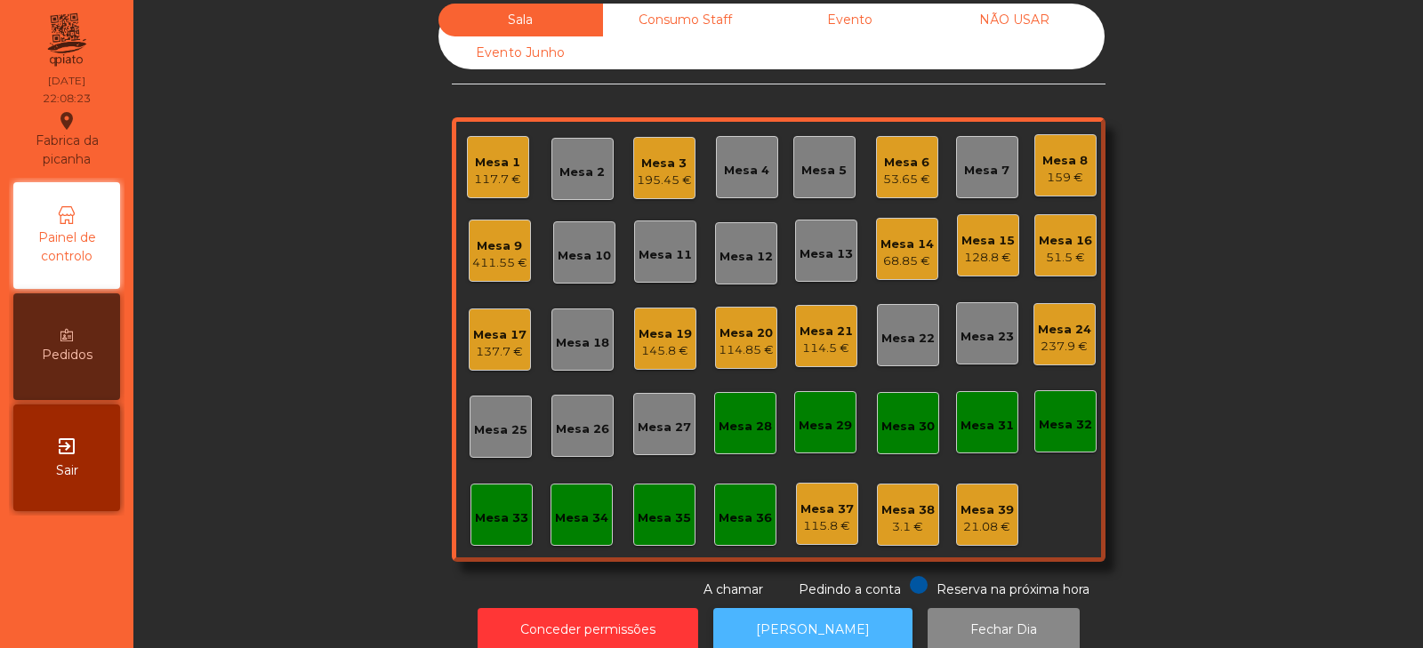
click at [765, 634] on button "[PERSON_NAME]" at bounding box center [812, 630] width 199 height 44
click at [591, 350] on div "Mesa 18" at bounding box center [582, 343] width 53 height 18
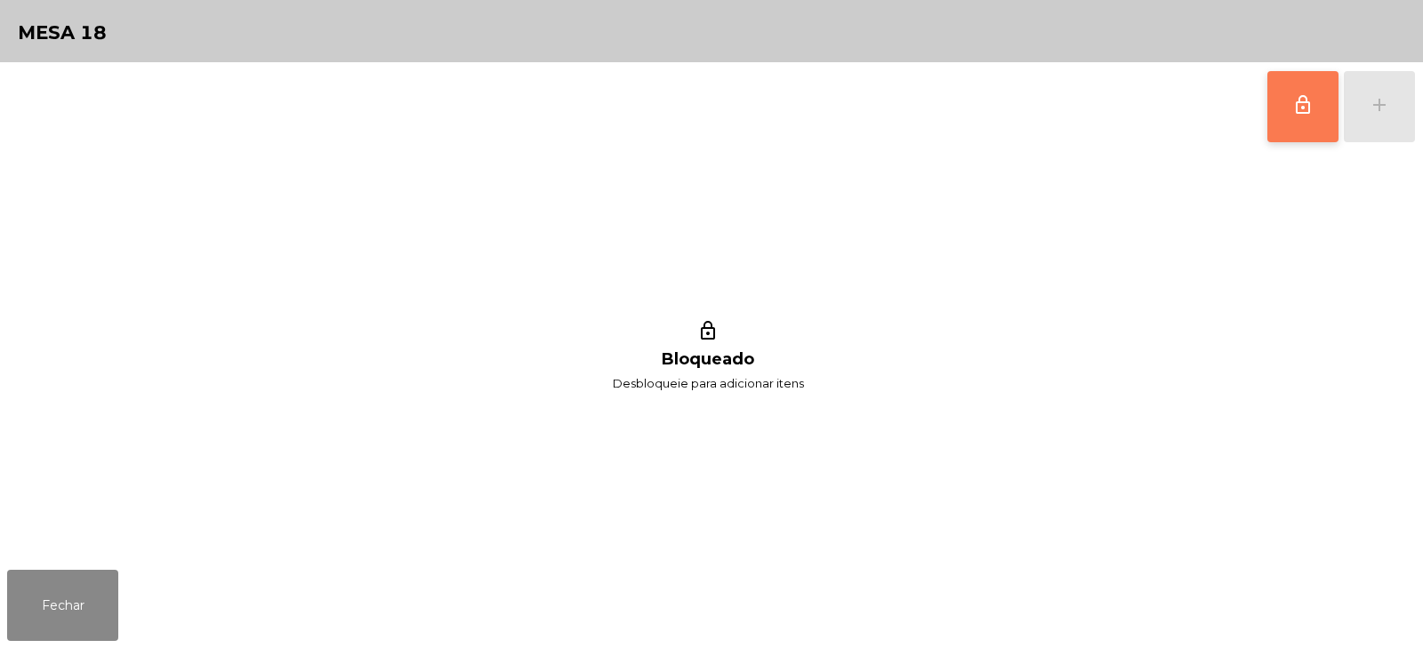
click at [1282, 111] on button "lock_outline" at bounding box center [1303, 106] width 71 height 71
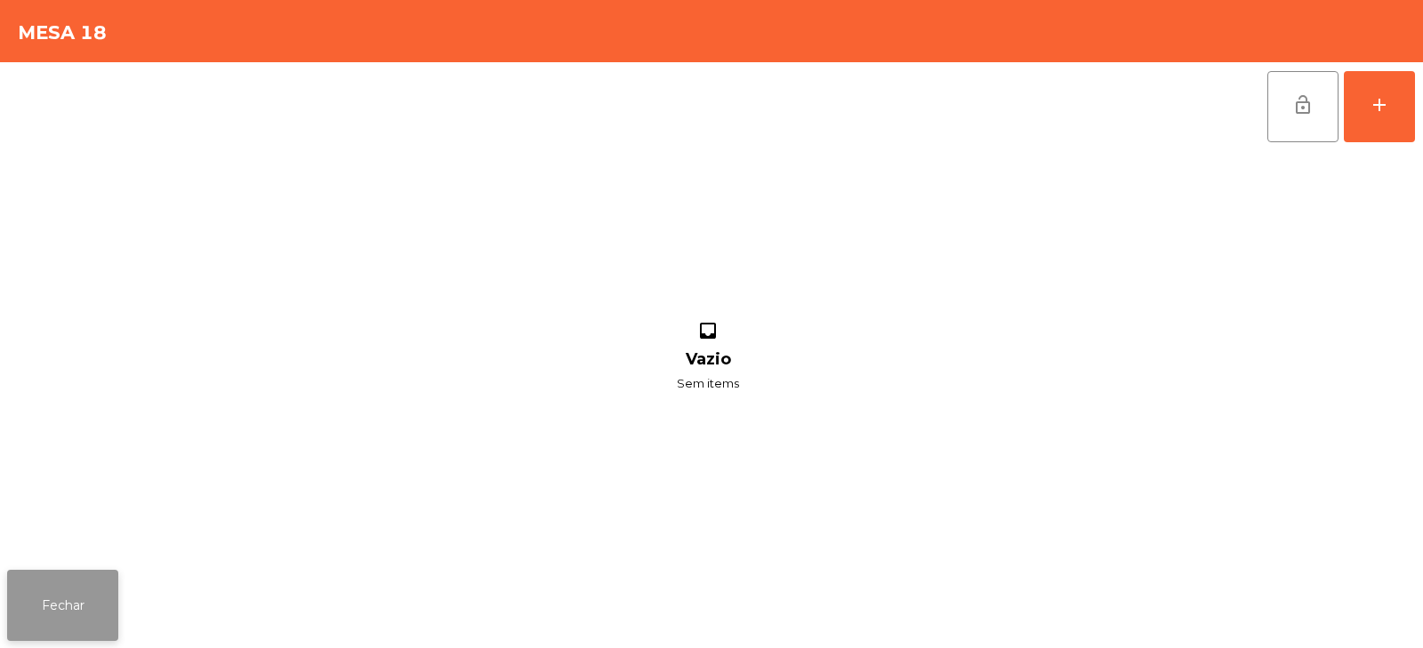
click at [35, 576] on button "Fechar" at bounding box center [62, 605] width 111 height 71
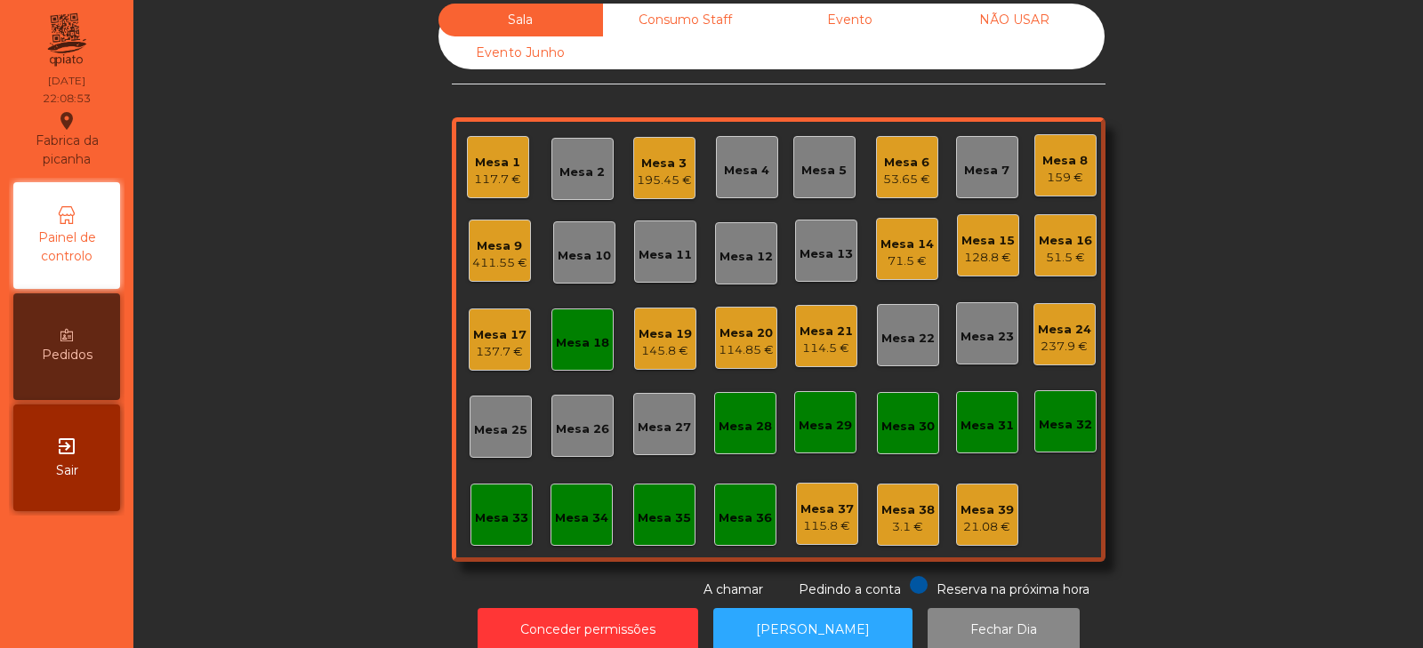
click at [487, 331] on div "Mesa 17" at bounding box center [499, 335] width 53 height 18
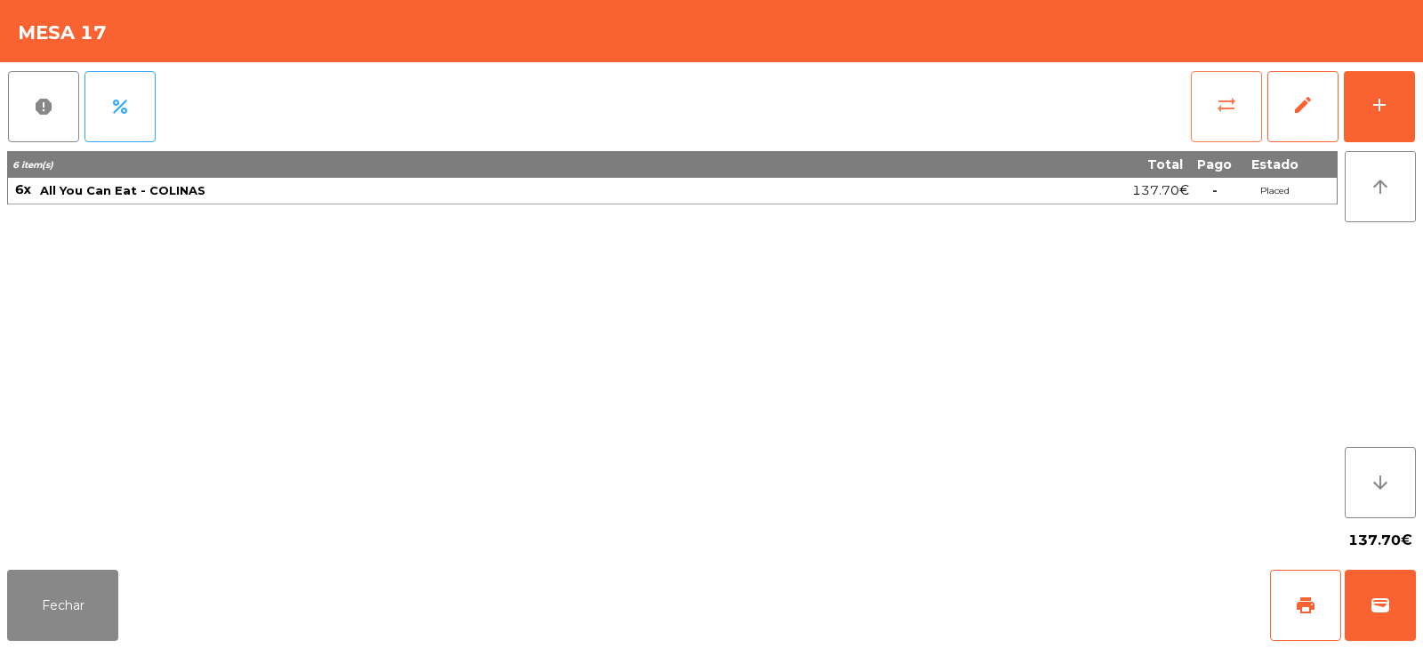
click at [1206, 90] on button "sync_alt" at bounding box center [1226, 106] width 71 height 71
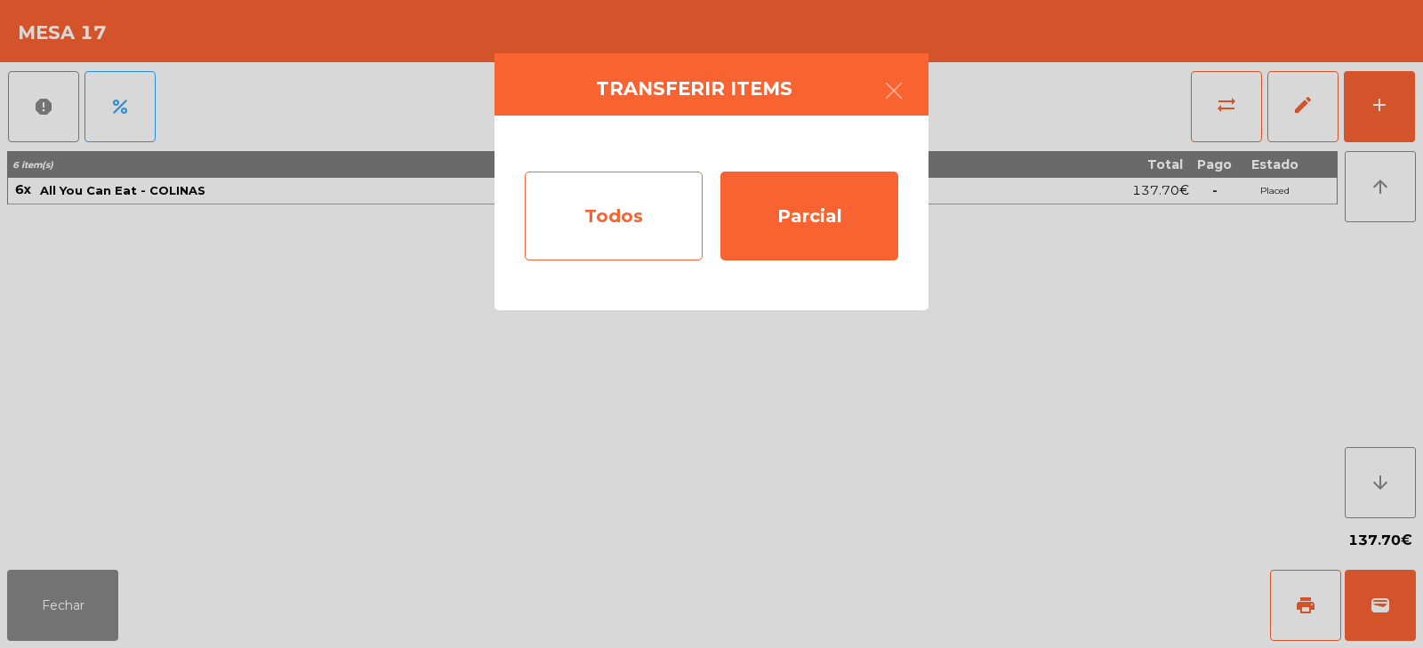
click at [571, 230] on div "Todos" at bounding box center [614, 216] width 178 height 89
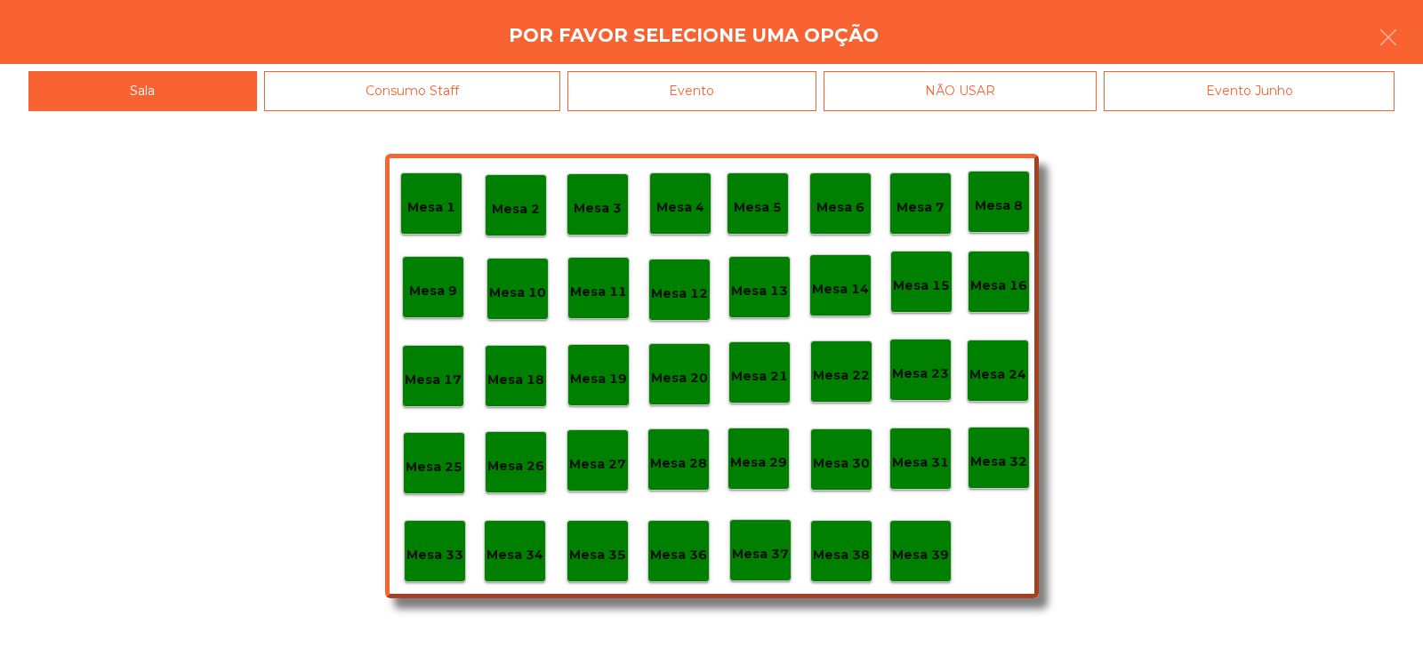
click at [515, 370] on p "Mesa 18" at bounding box center [515, 380] width 57 height 20
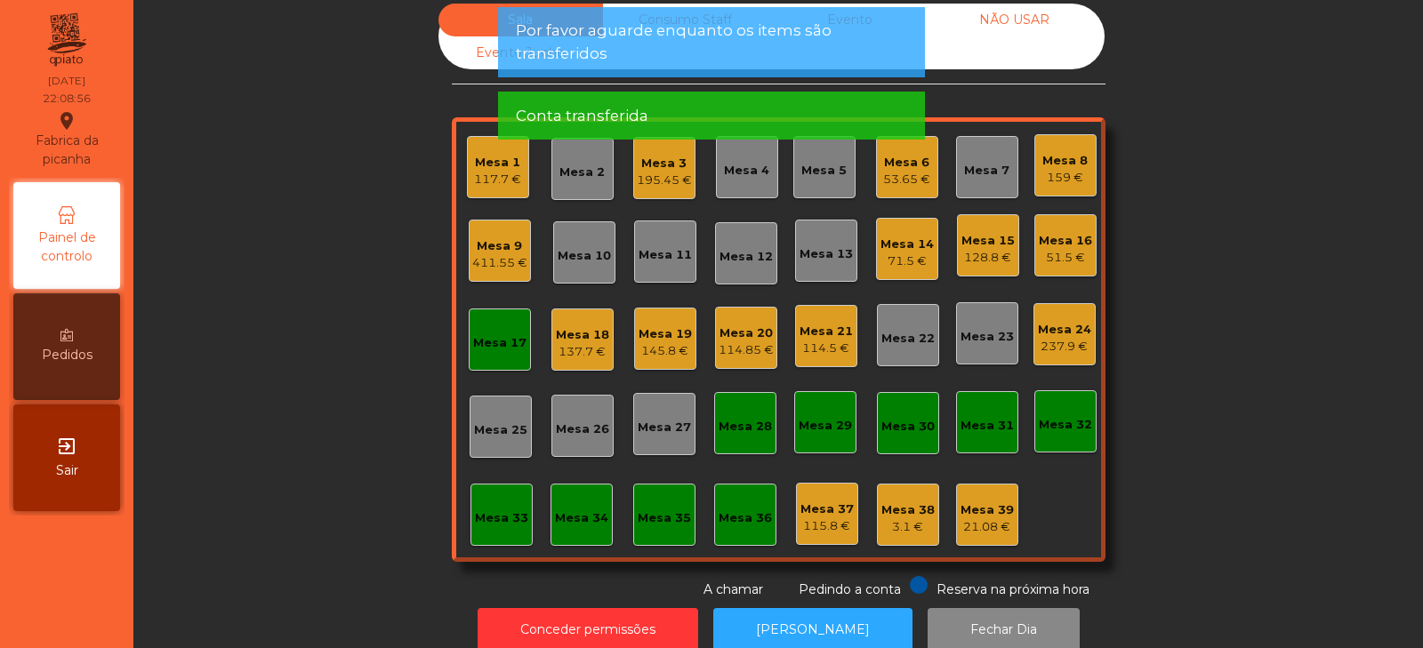
click at [574, 355] on div "137.7 €" at bounding box center [582, 352] width 53 height 18
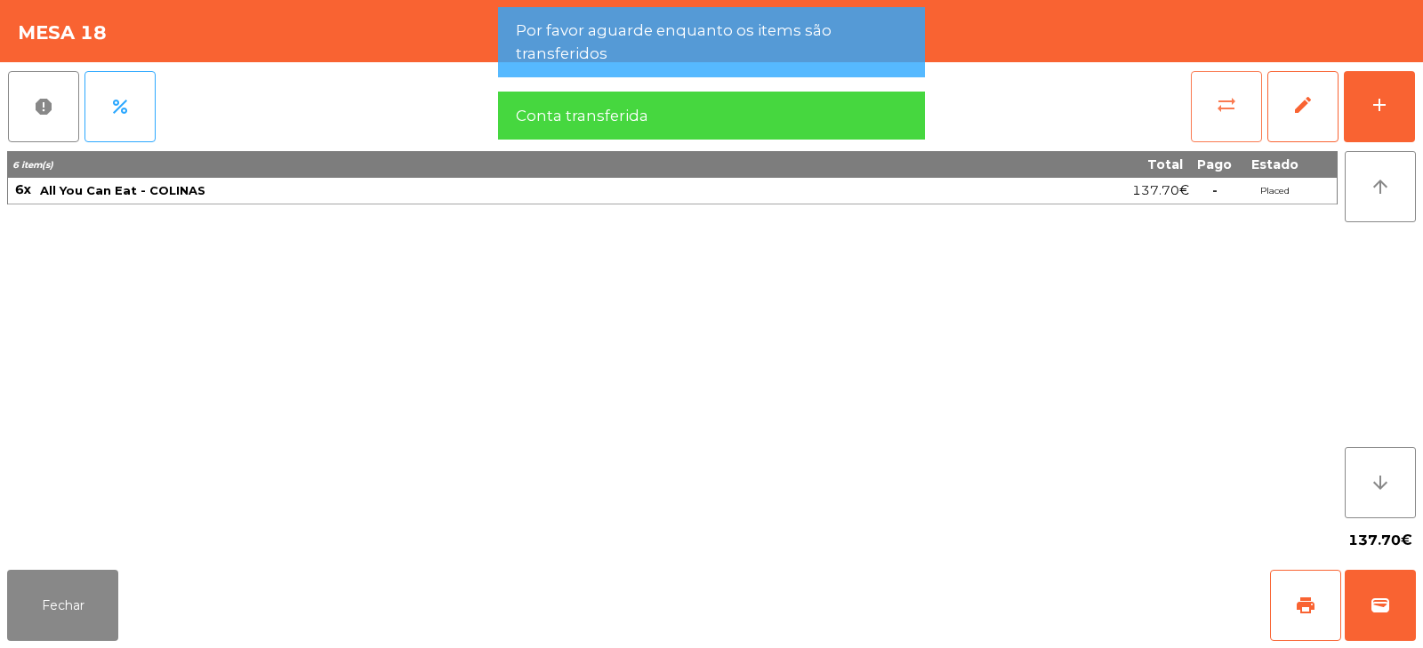
click at [1226, 111] on span "sync_alt" at bounding box center [1226, 104] width 21 height 21
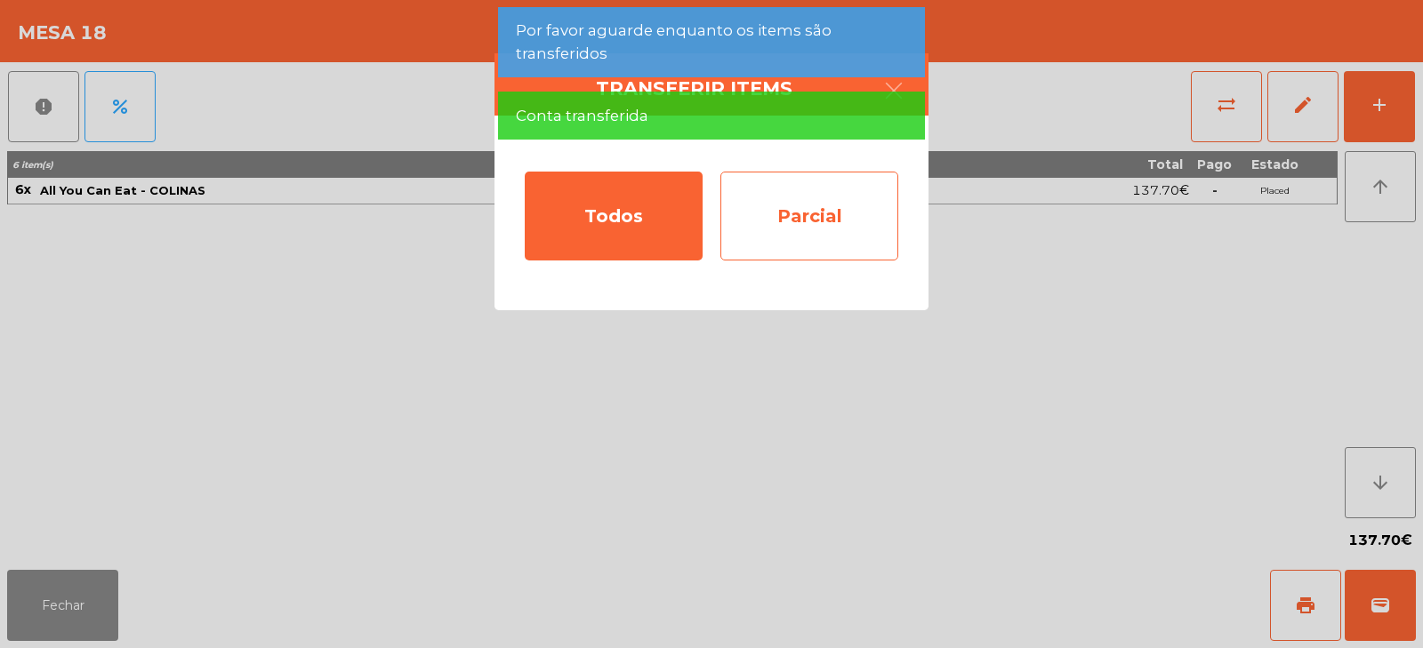
click at [796, 221] on div "Parcial" at bounding box center [810, 216] width 178 height 89
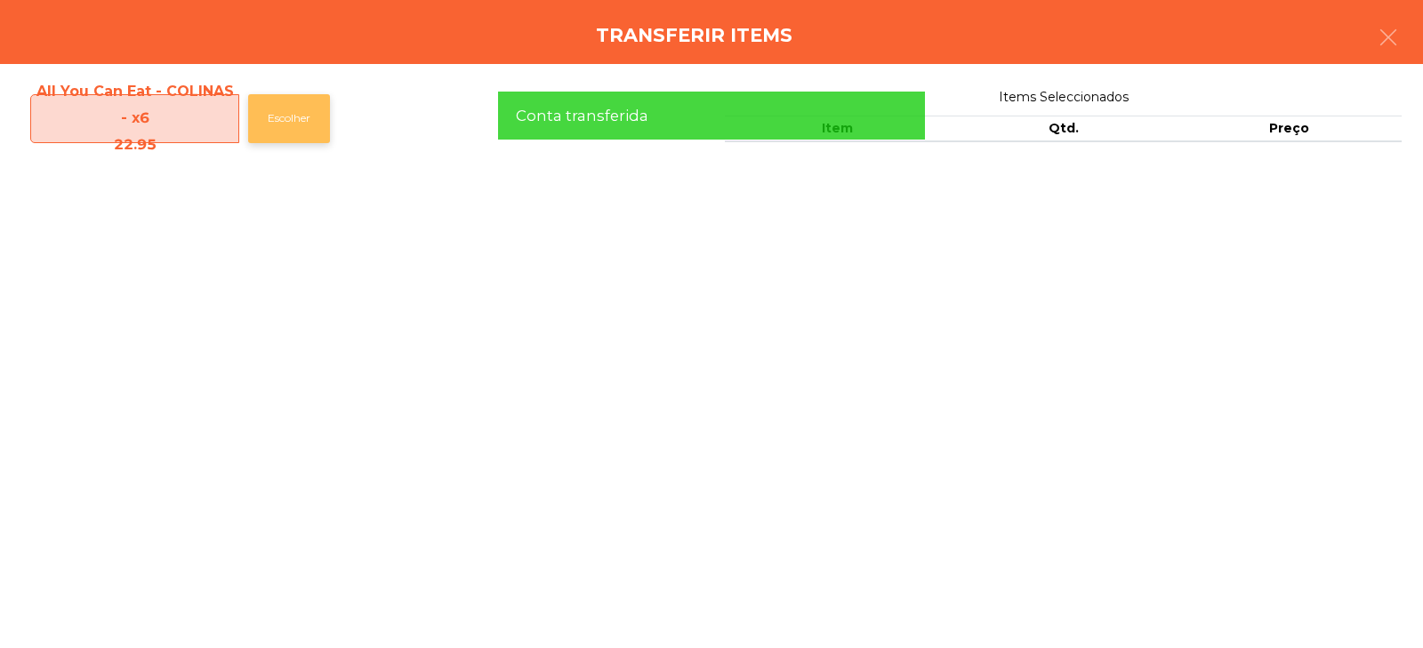
click at [296, 107] on button "Escolher" at bounding box center [289, 118] width 82 height 49
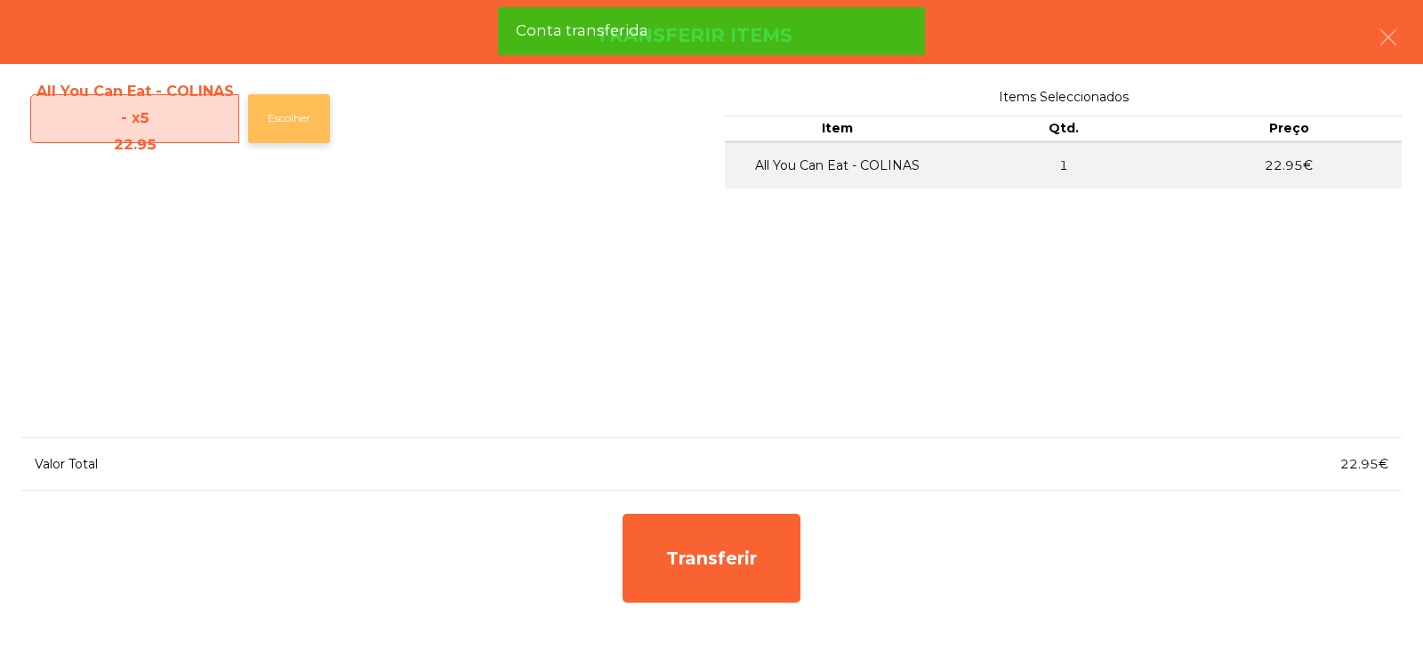
click at [287, 136] on button "Escolher" at bounding box center [289, 118] width 82 height 49
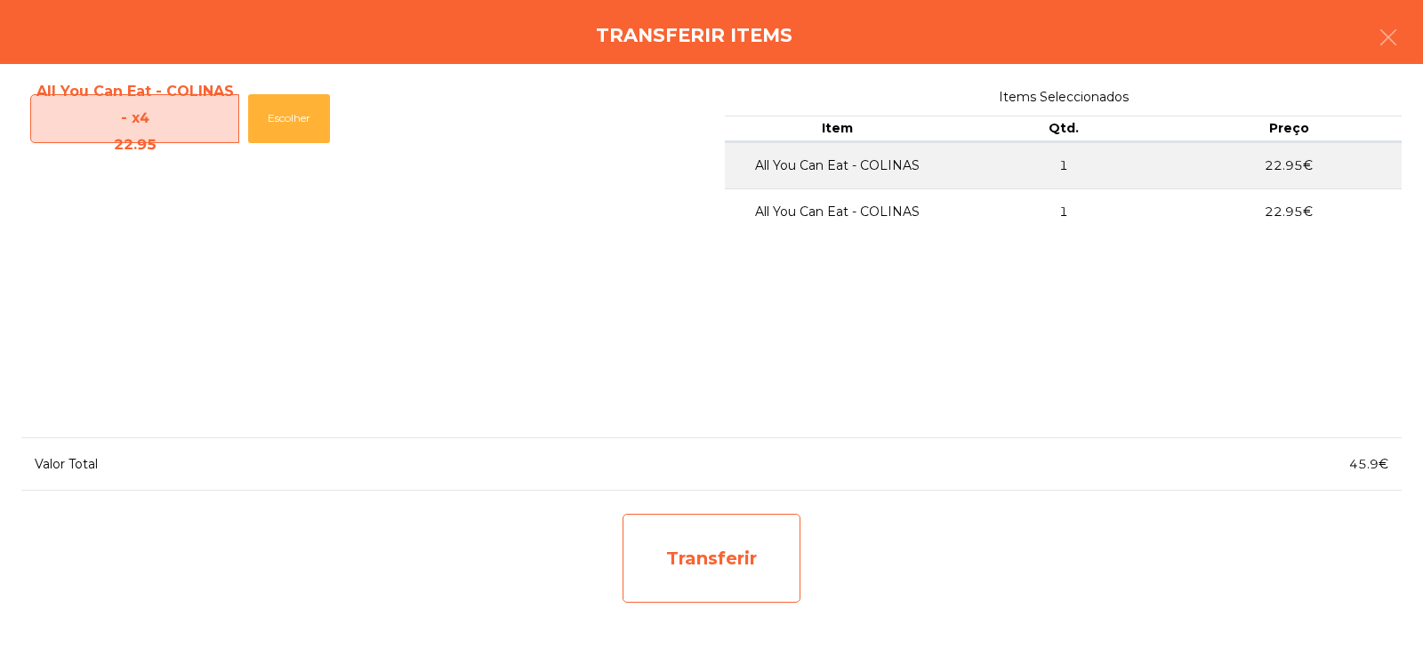
click at [720, 576] on div "Transferir" at bounding box center [712, 558] width 178 height 89
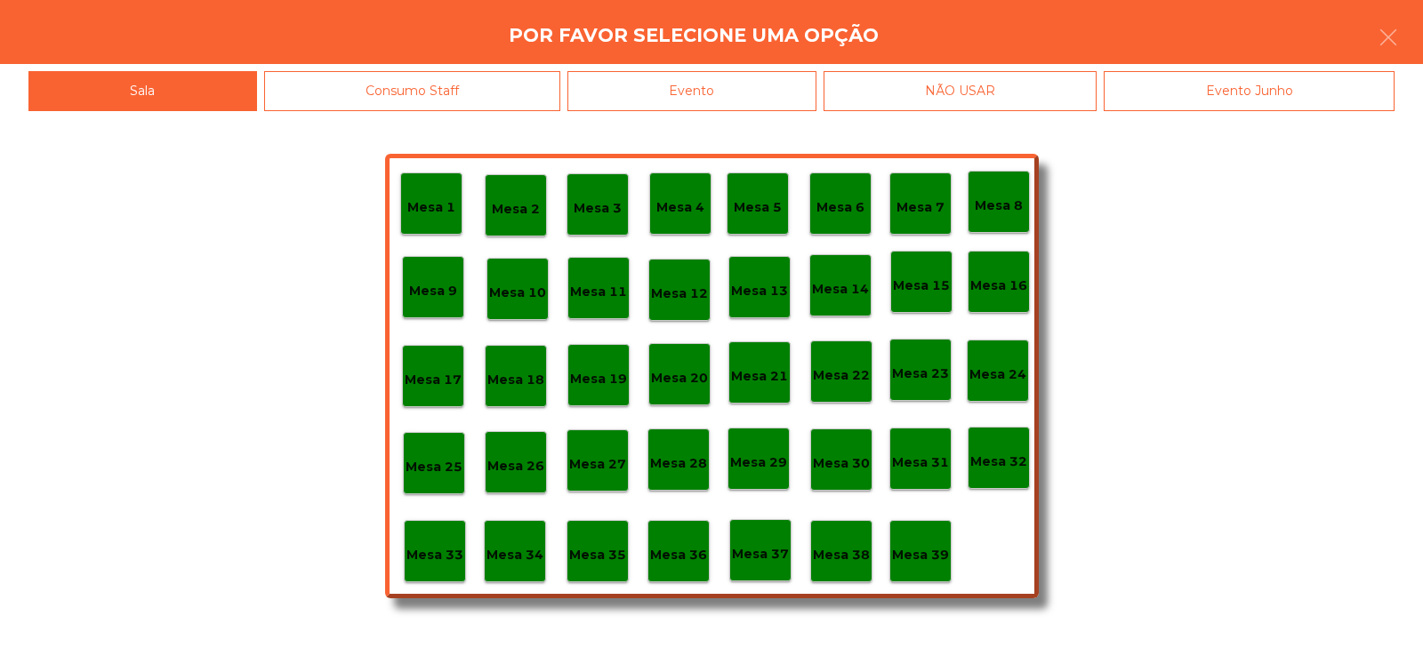
click at [750, 528] on div "Mesa 37" at bounding box center [760, 551] width 62 height 62
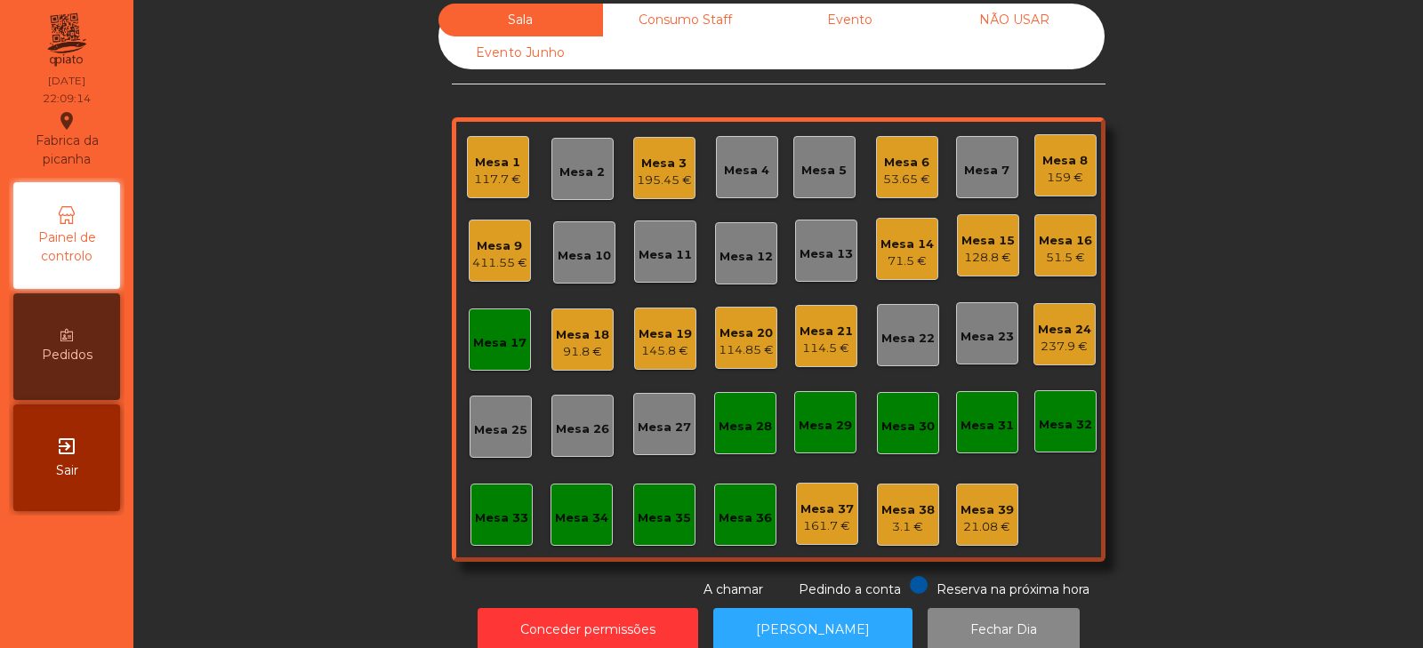
click at [657, 173] on div "195.45 €" at bounding box center [664, 181] width 55 height 18
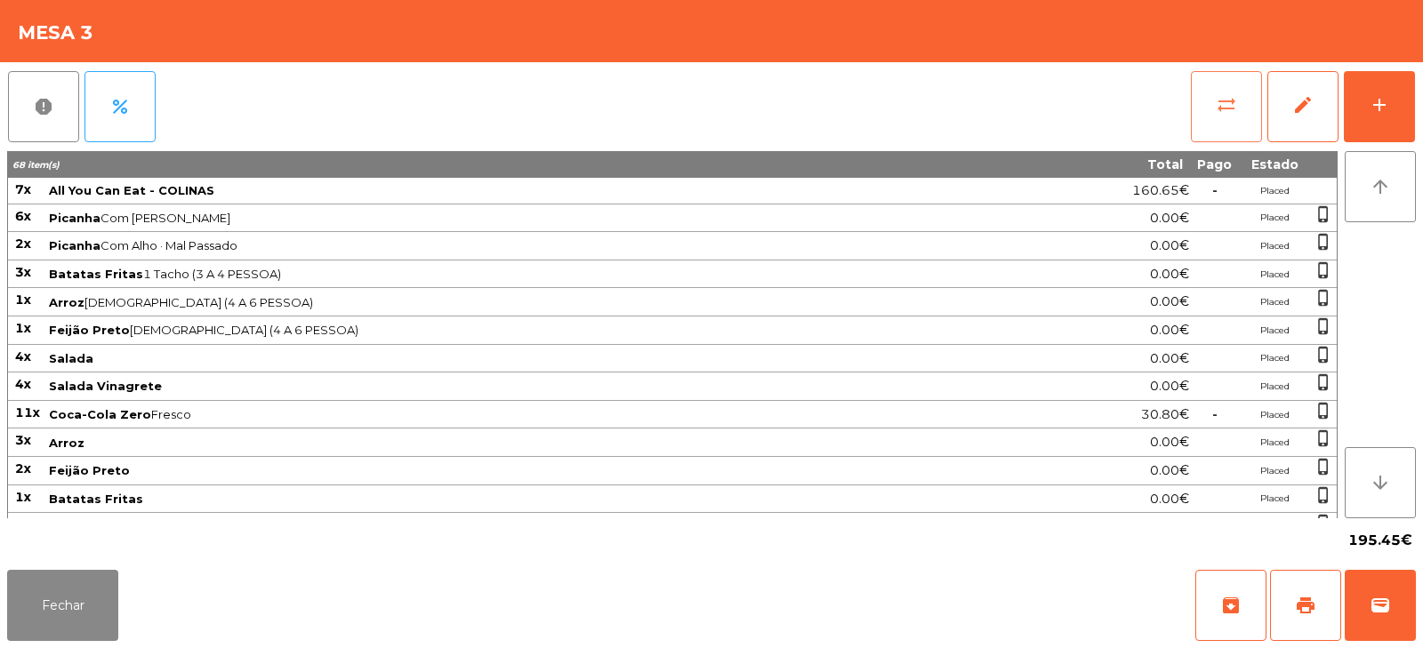
click at [1213, 135] on button "sync_alt" at bounding box center [1226, 106] width 71 height 71
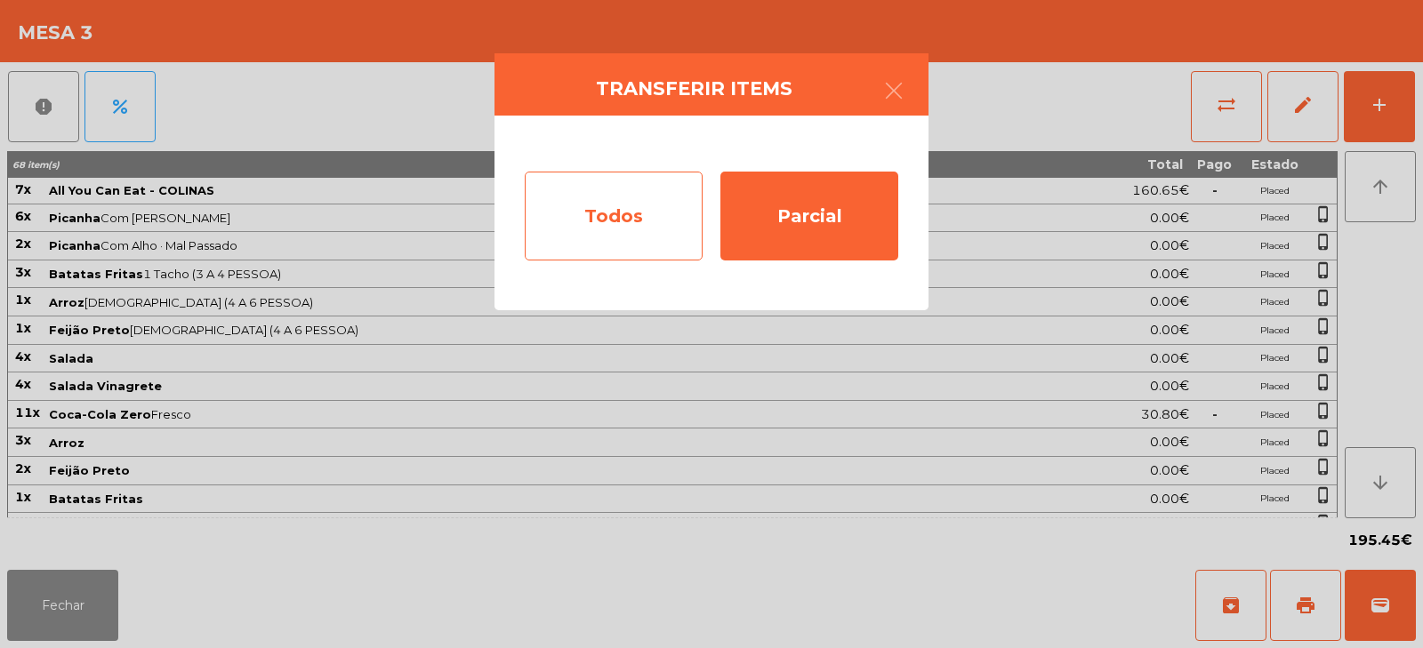
click at [613, 234] on div "Todos" at bounding box center [614, 216] width 178 height 89
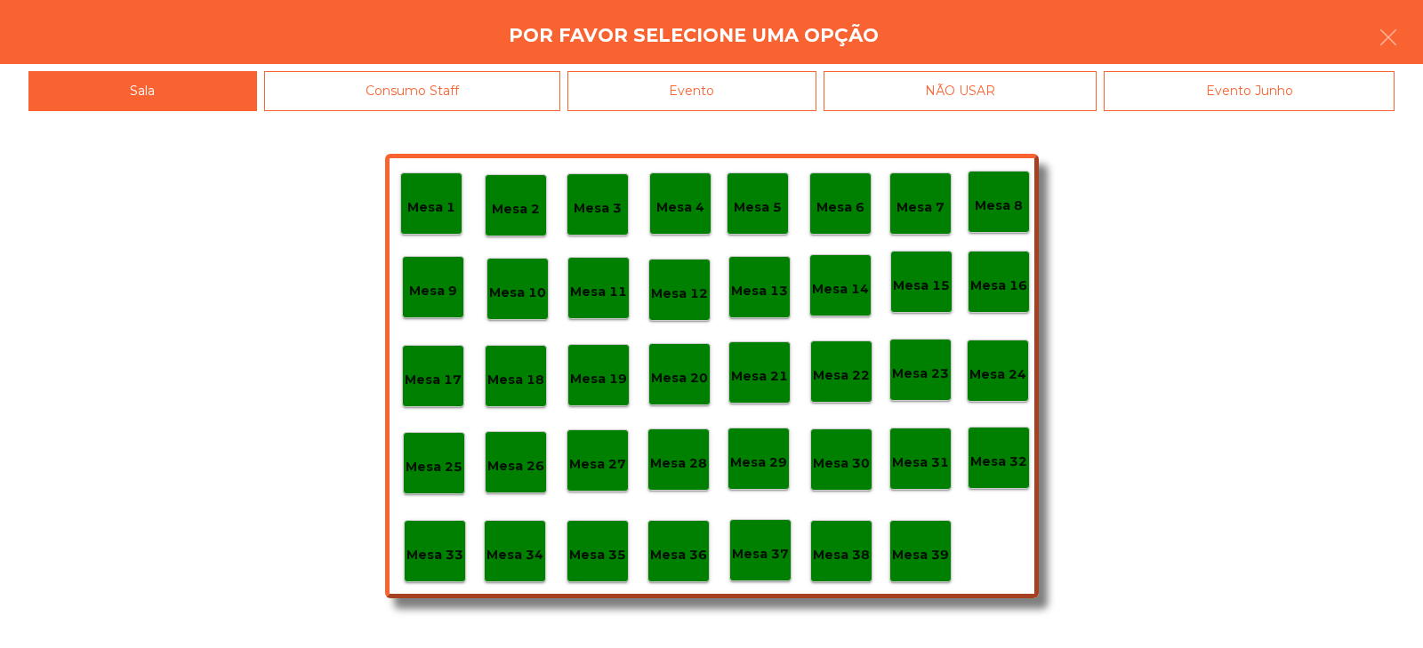
click at [720, 90] on div "Evento" at bounding box center [692, 91] width 249 height 40
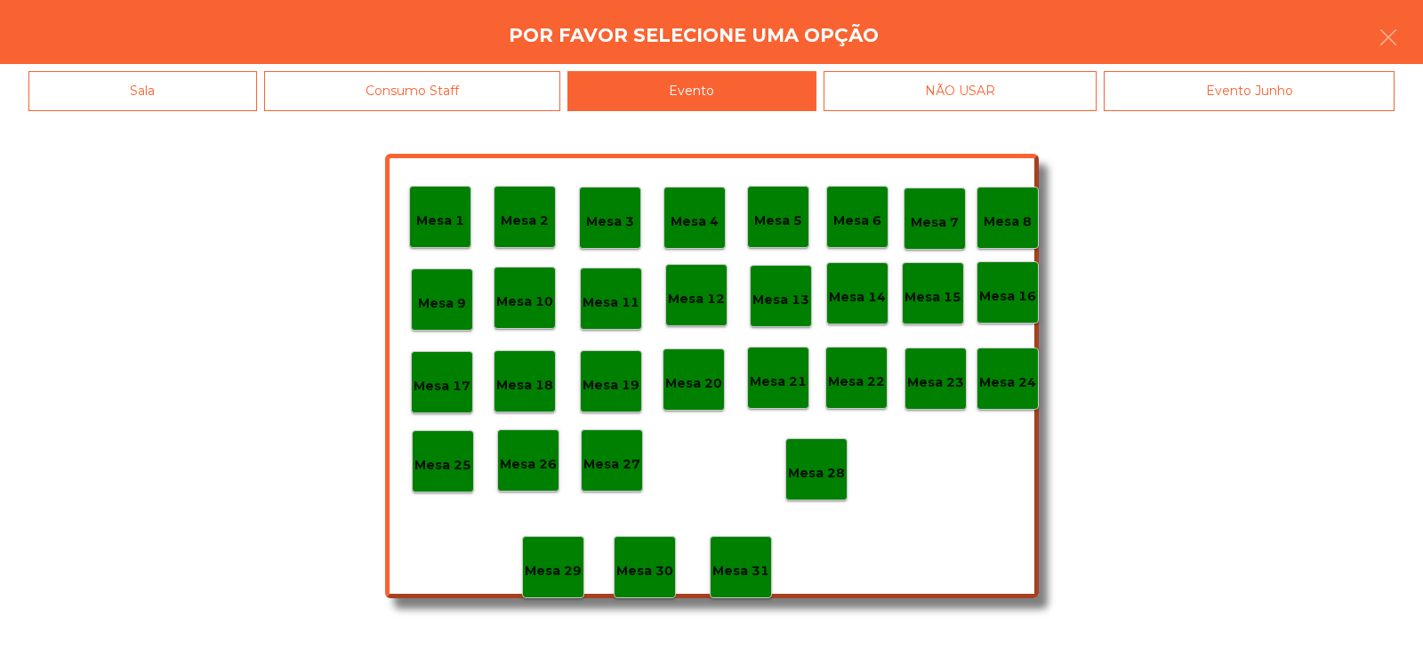
click at [632, 218] on p "Mesa 3" at bounding box center [610, 222] width 48 height 20
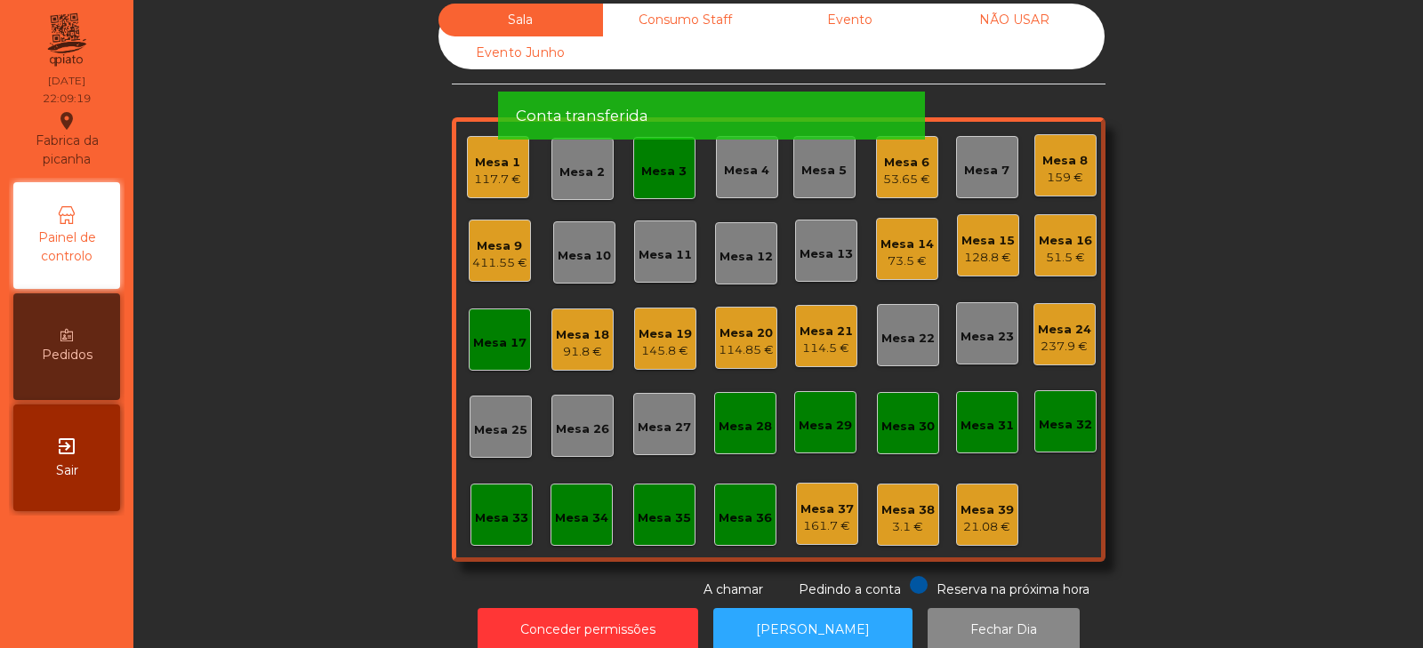
click at [512, 337] on div "Mesa 17" at bounding box center [499, 343] width 53 height 18
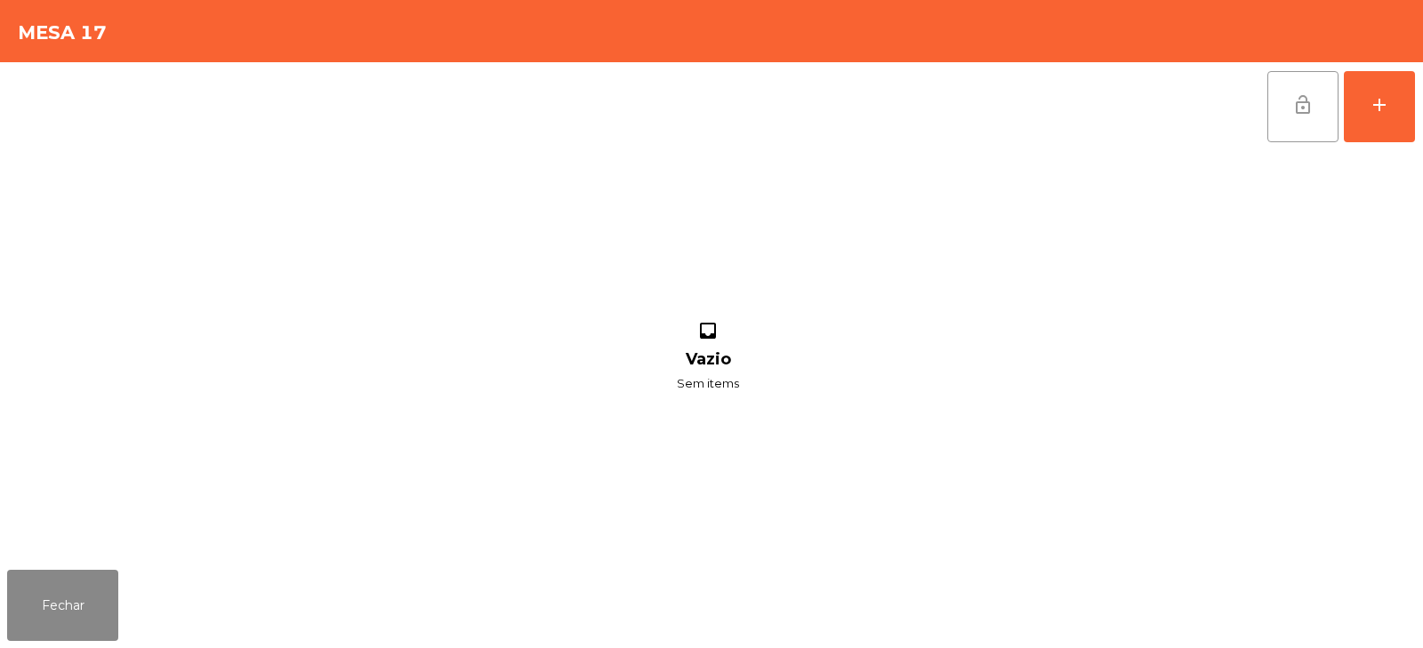
click at [1292, 105] on button "lock_open" at bounding box center [1303, 106] width 71 height 71
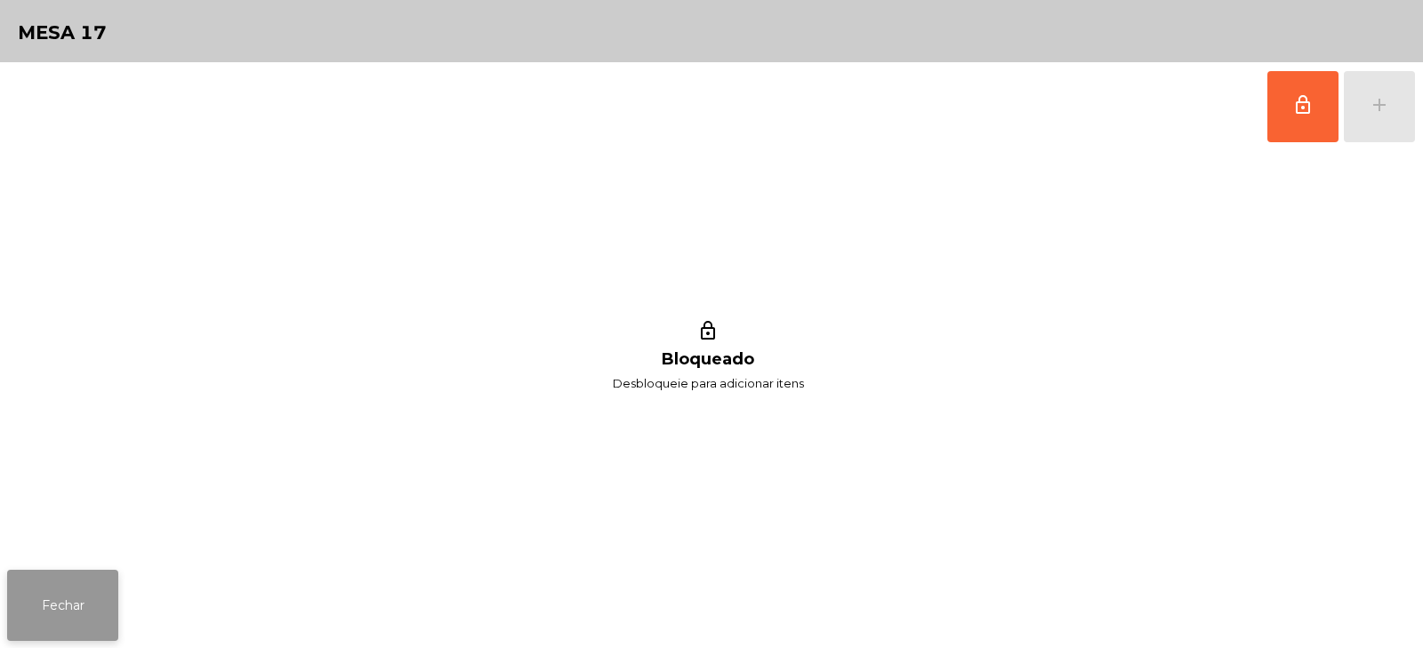
click at [77, 575] on button "Fechar" at bounding box center [62, 605] width 111 height 71
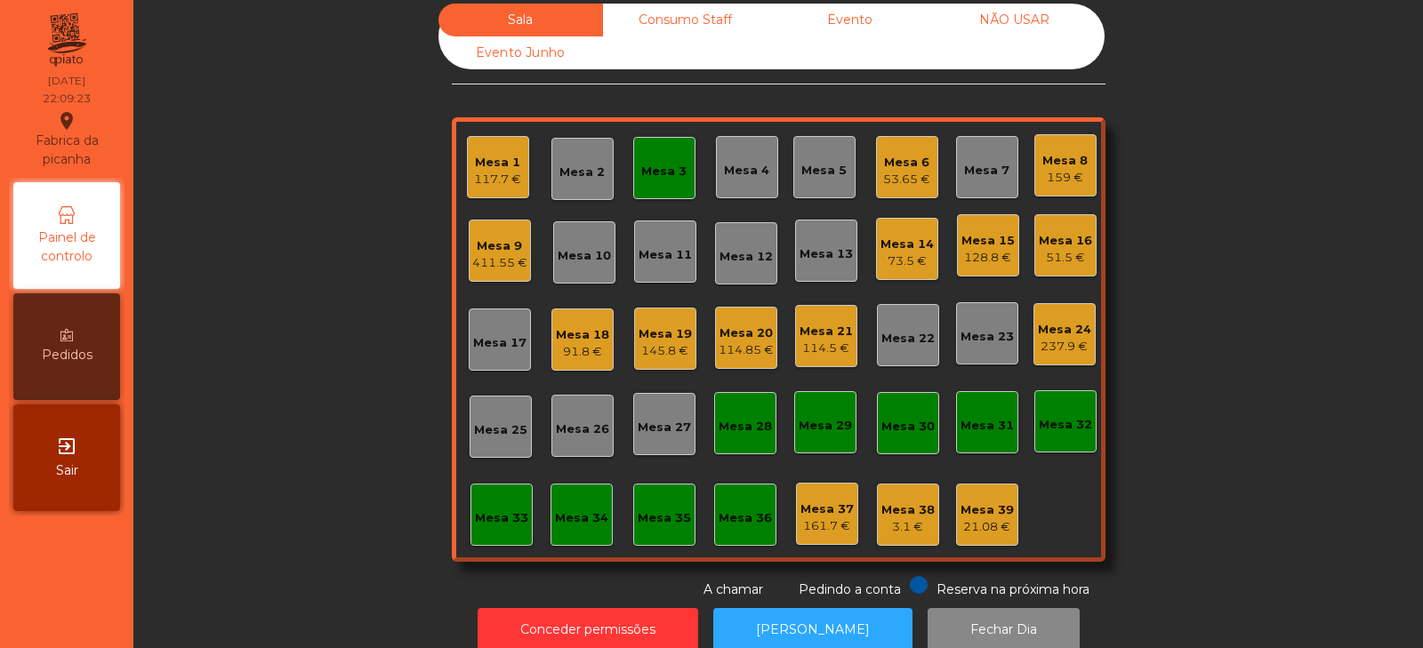
scroll to position [0, 0]
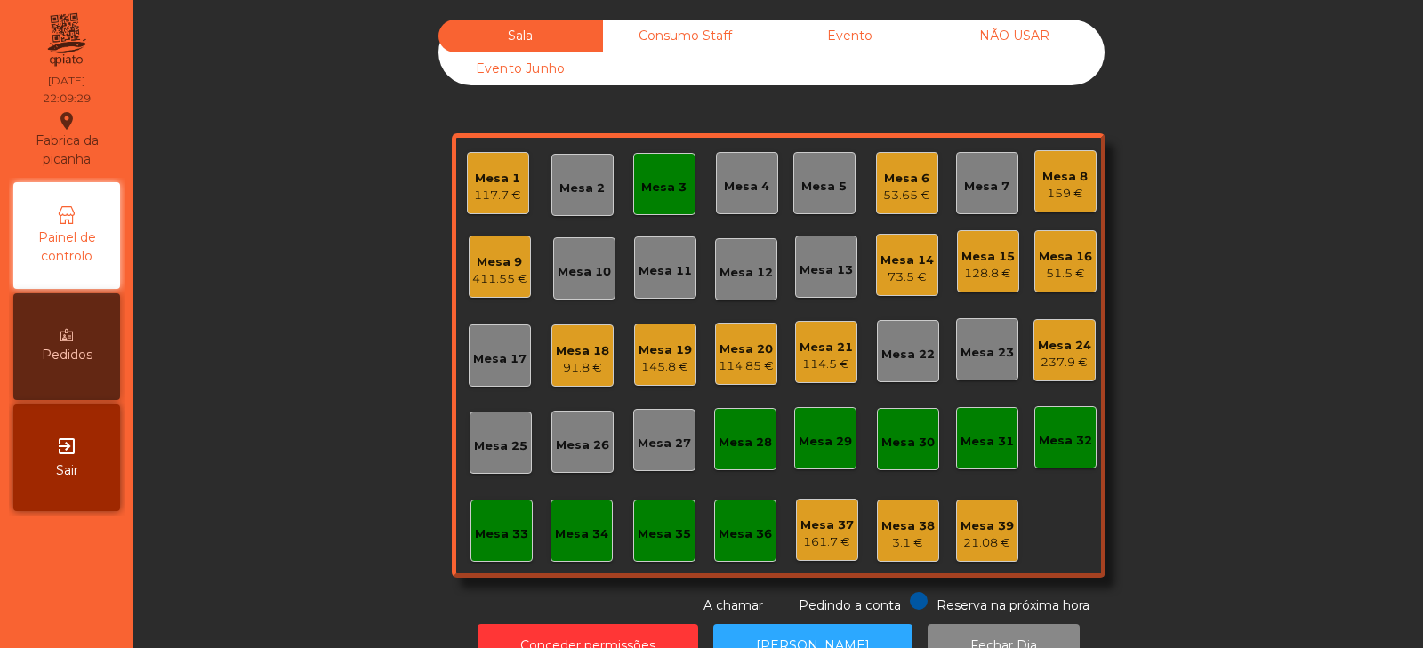
click at [664, 164] on div "Mesa 3" at bounding box center [664, 184] width 62 height 62
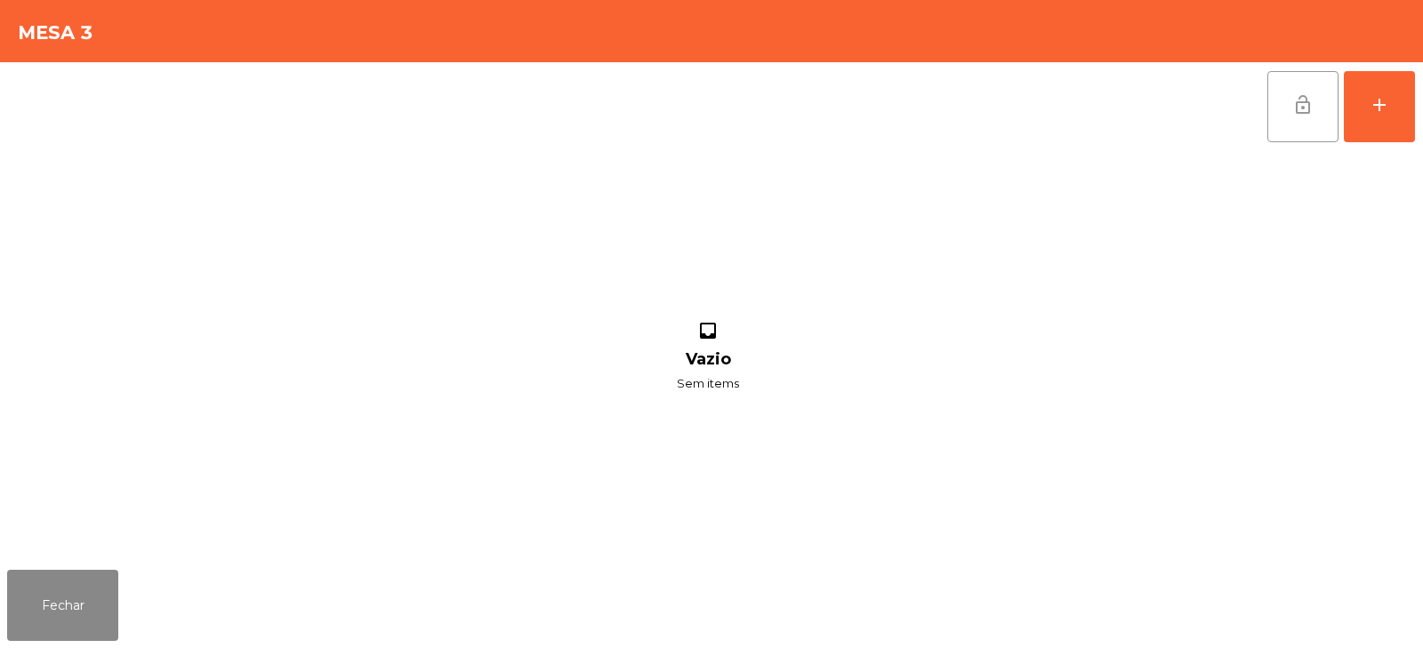
click at [1288, 80] on button "lock_open" at bounding box center [1303, 106] width 71 height 71
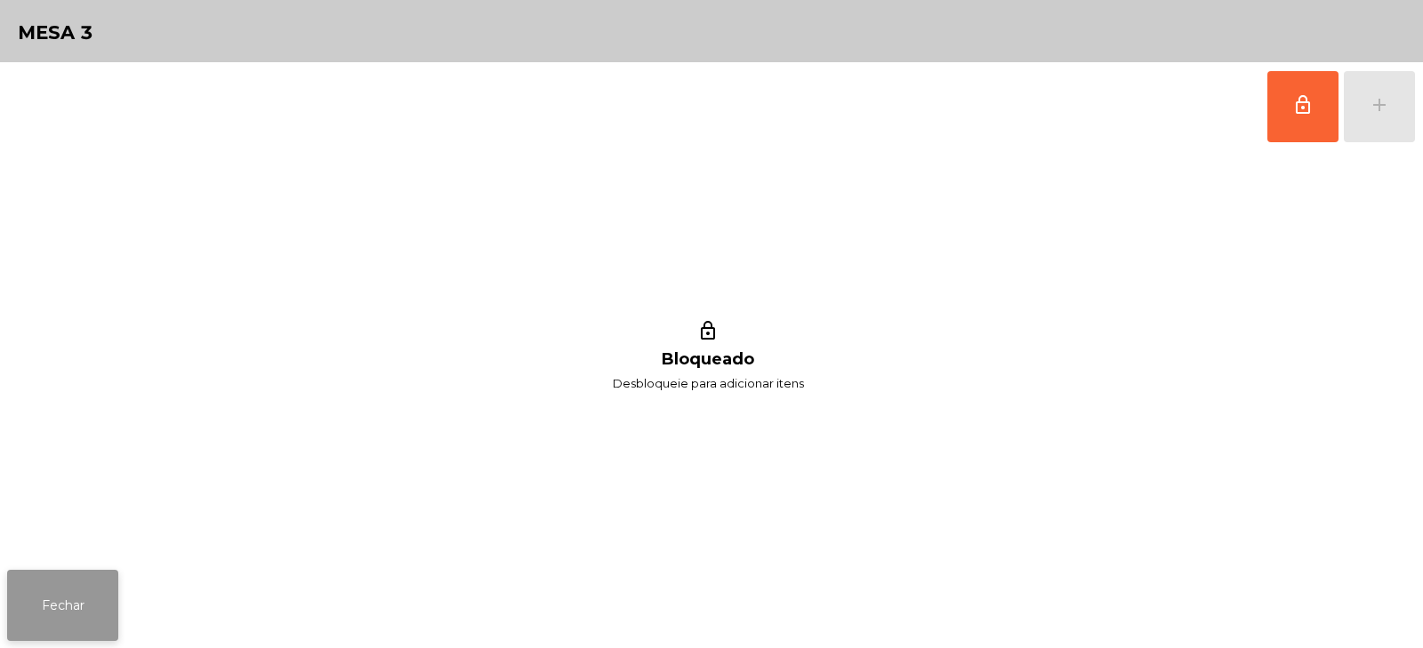
click at [46, 614] on button "Fechar" at bounding box center [62, 605] width 111 height 71
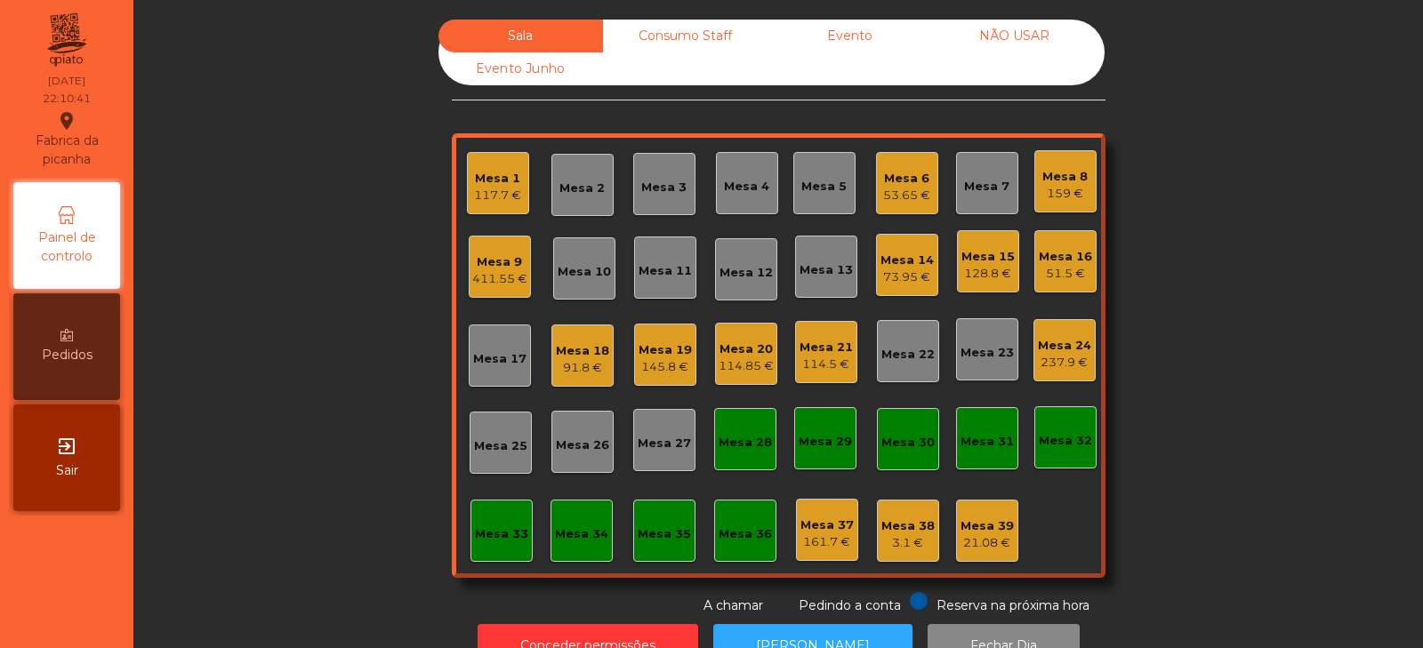
click at [1001, 555] on div "Mesa 39 21.08 €" at bounding box center [987, 531] width 62 height 62
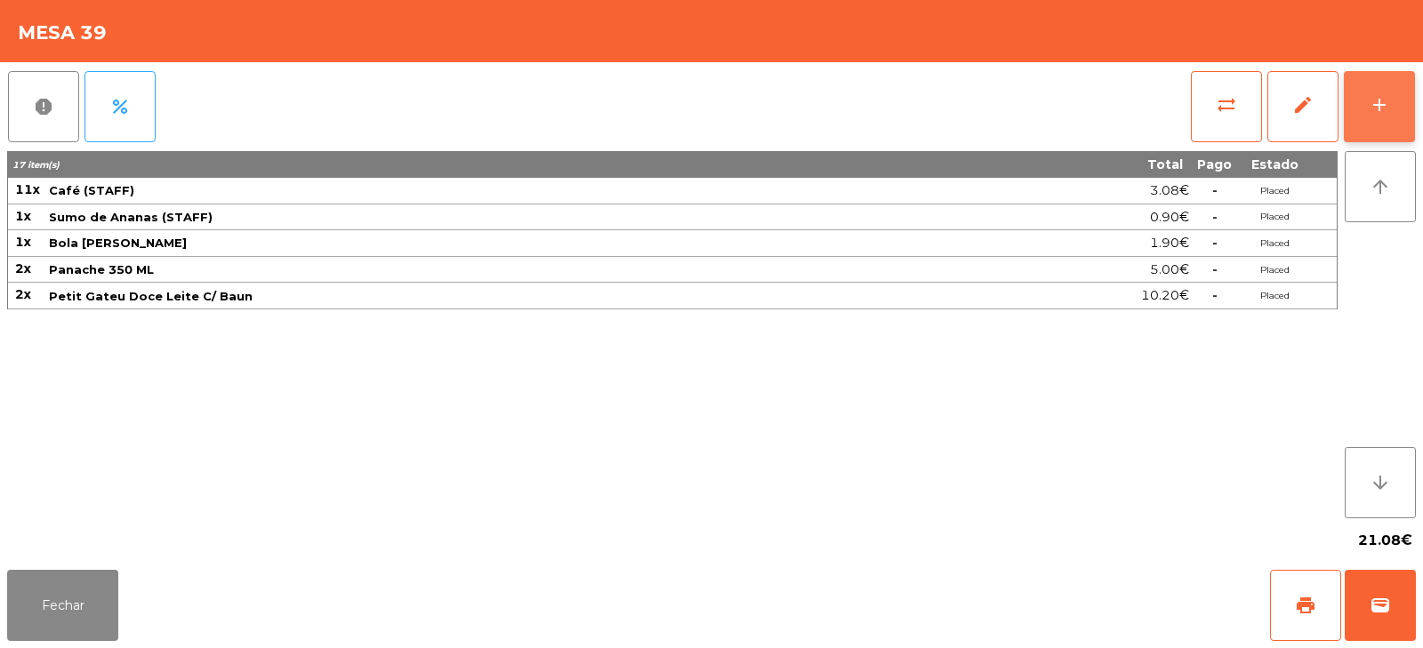
click at [1362, 117] on button "add" at bounding box center [1379, 106] width 71 height 71
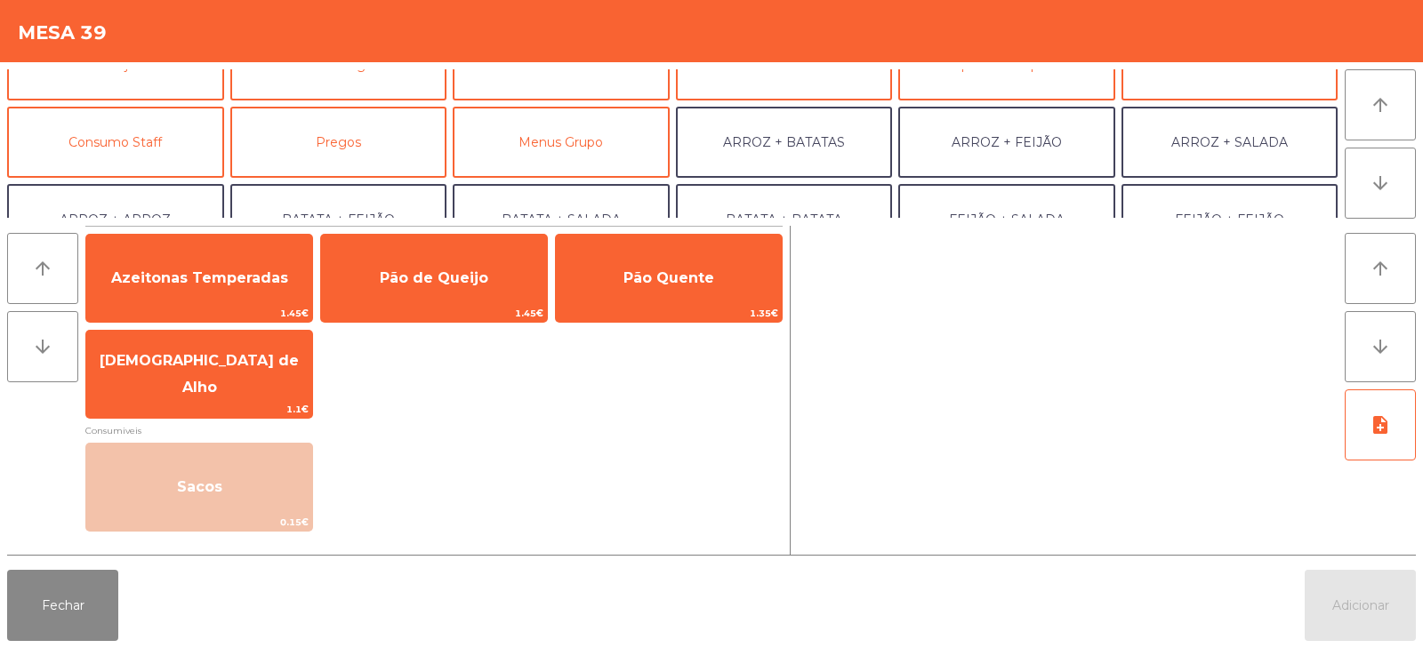
scroll to position [119, 0]
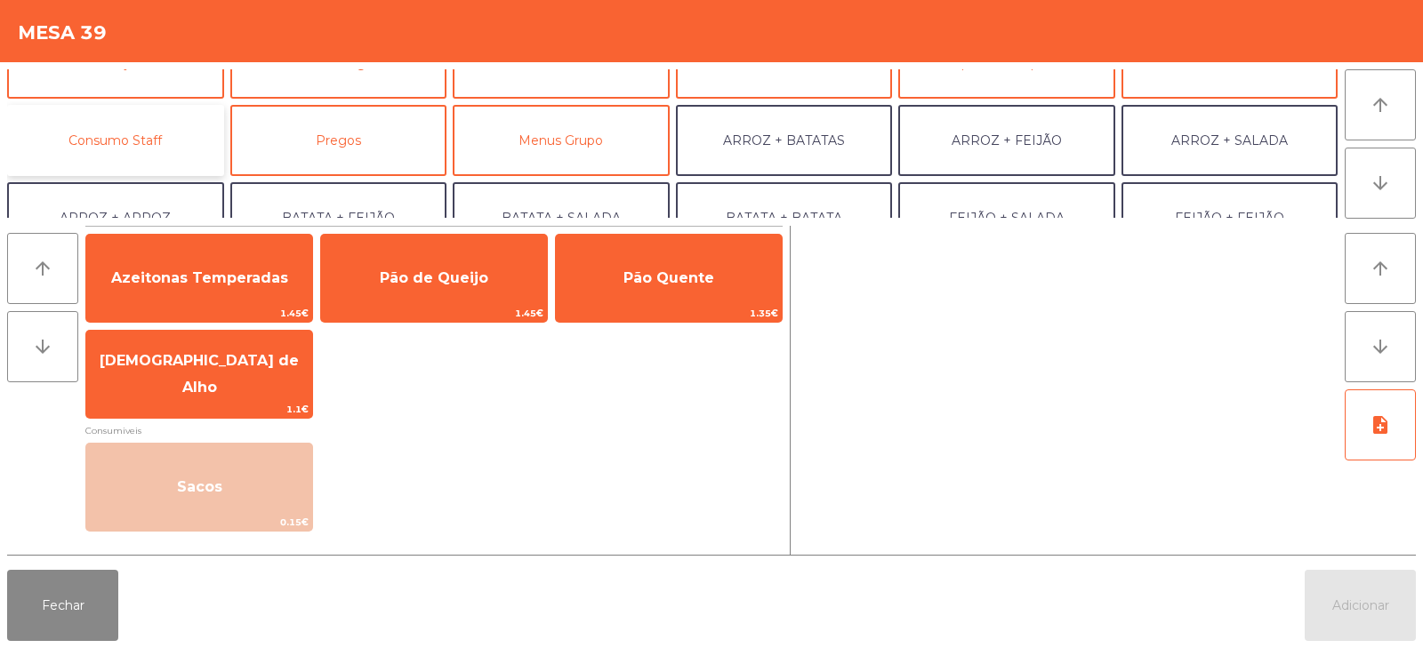
click at [141, 168] on button "Consumo Staff" at bounding box center [115, 140] width 217 height 71
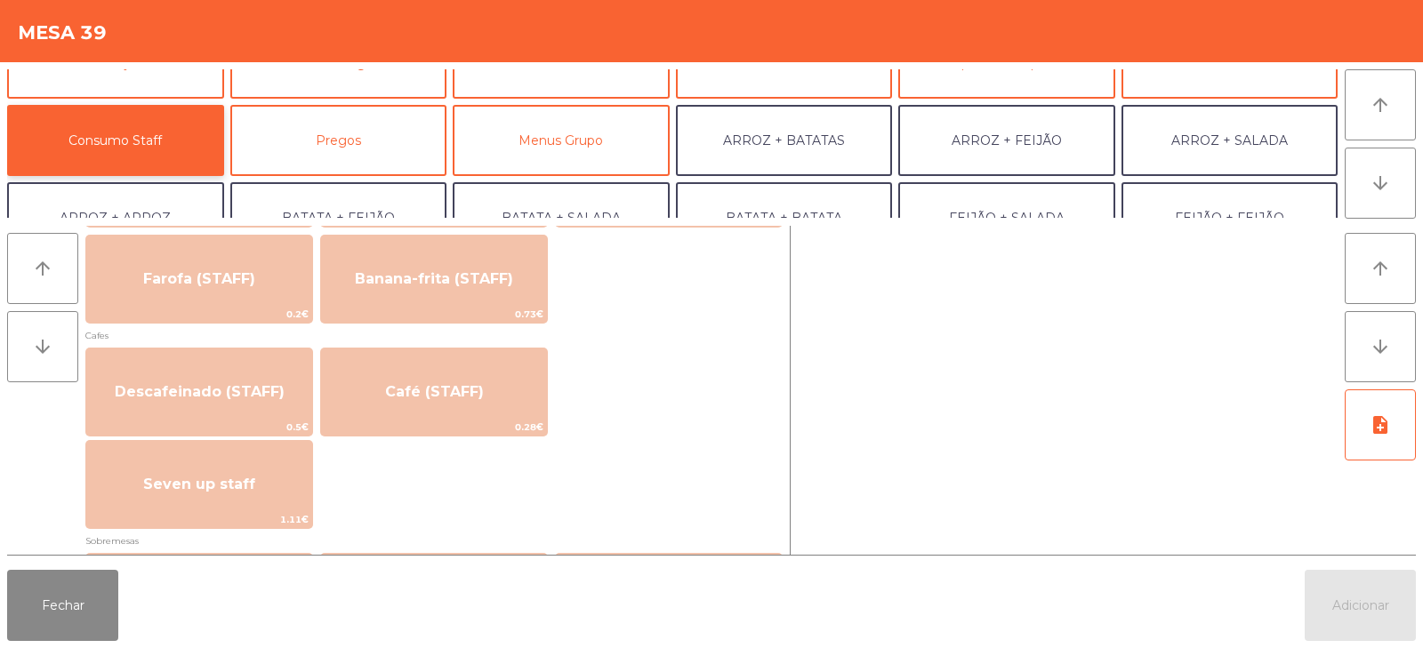
scroll to position [938, 0]
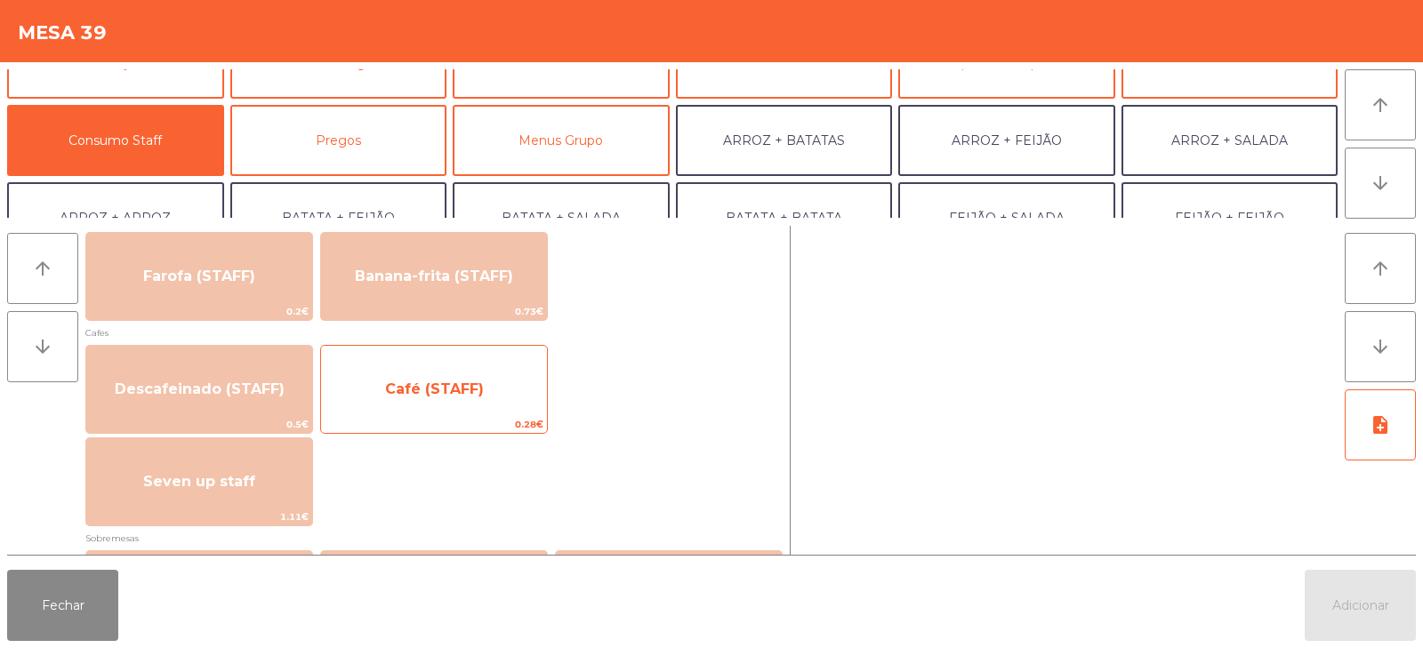
click at [468, 405] on span "Café (STAFF)" at bounding box center [434, 390] width 226 height 48
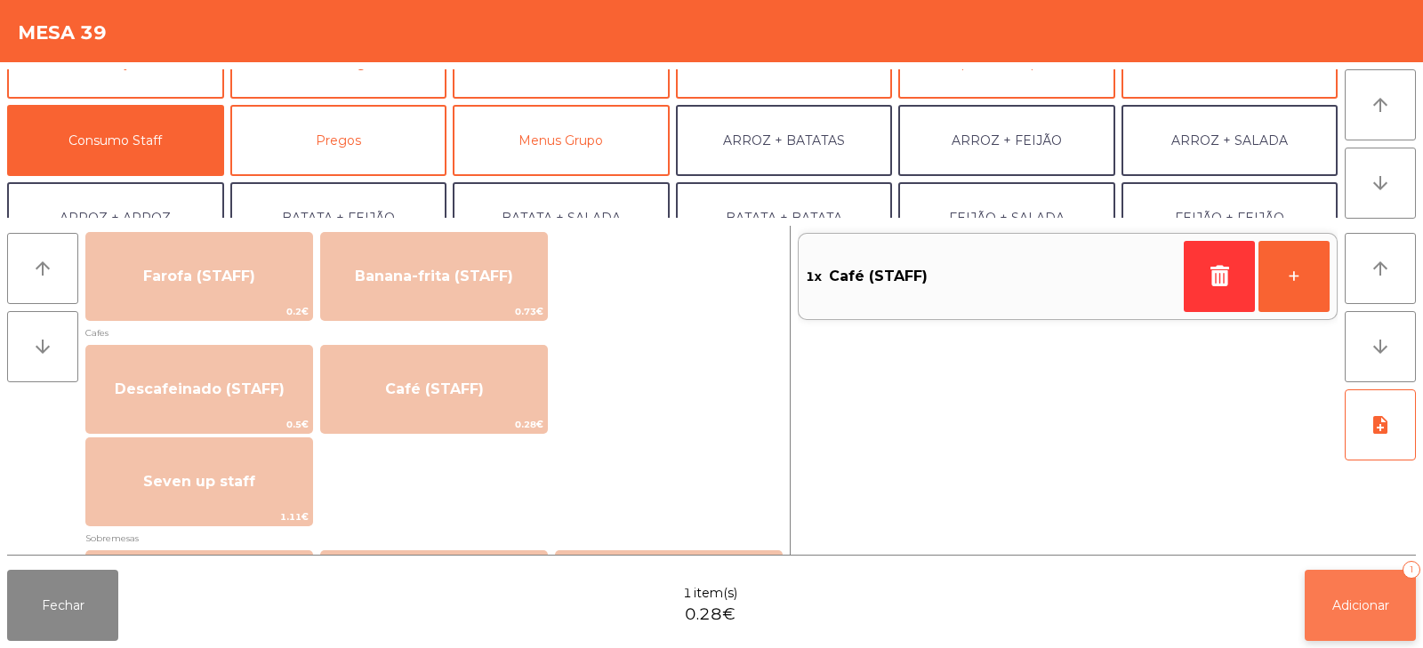
click at [1361, 571] on button "Adicionar 1" at bounding box center [1360, 605] width 111 height 71
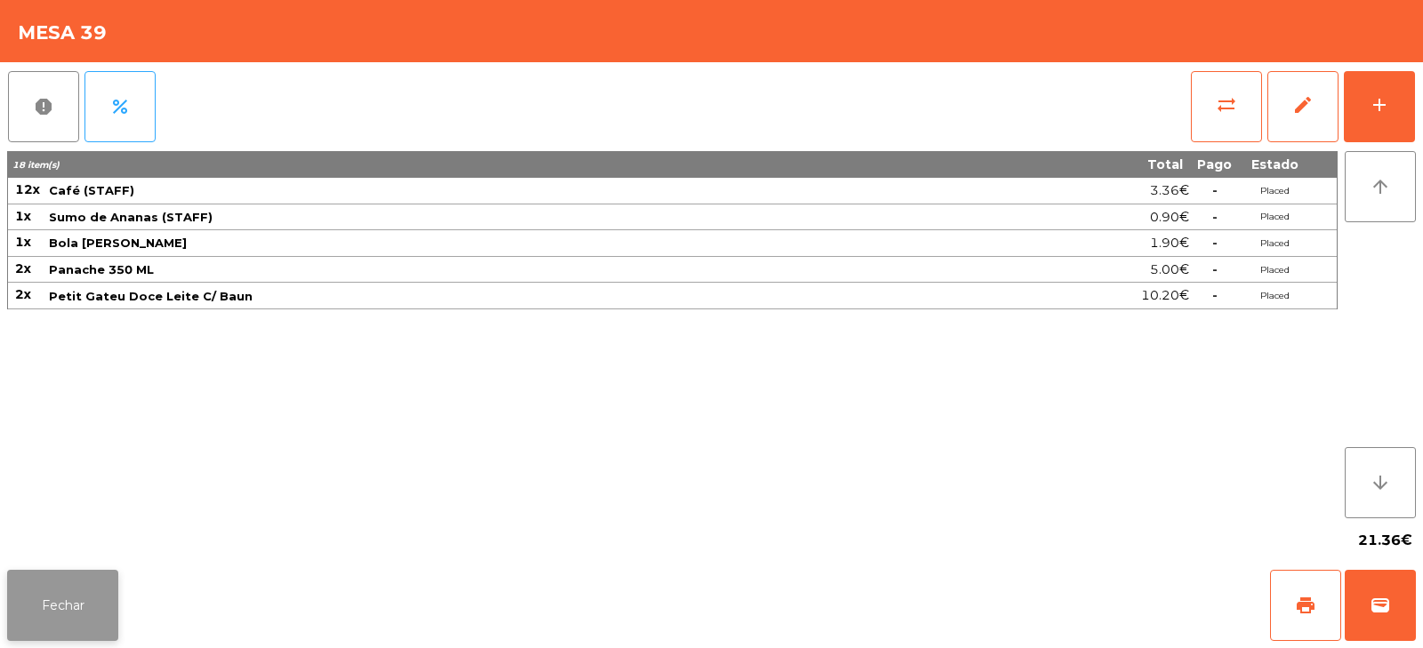
click at [47, 595] on button "Fechar" at bounding box center [62, 605] width 111 height 71
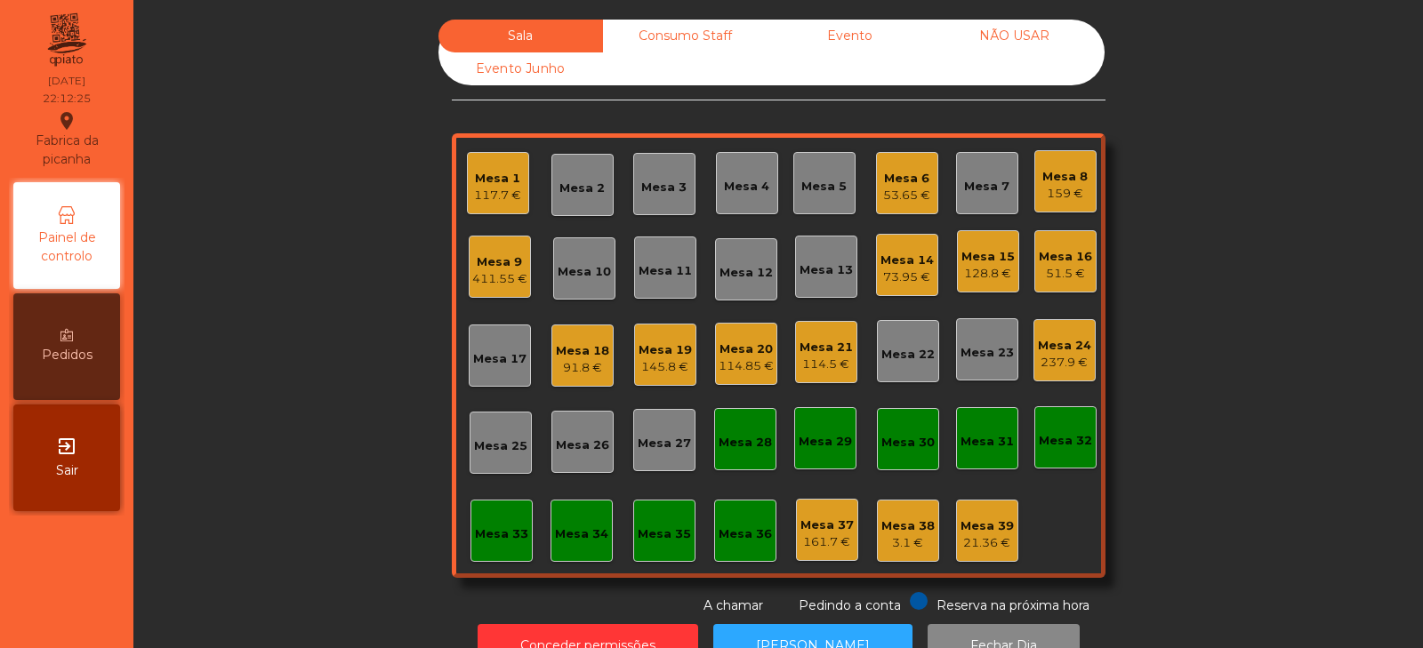
click at [982, 536] on div "21.36 €" at bounding box center [987, 544] width 53 height 18
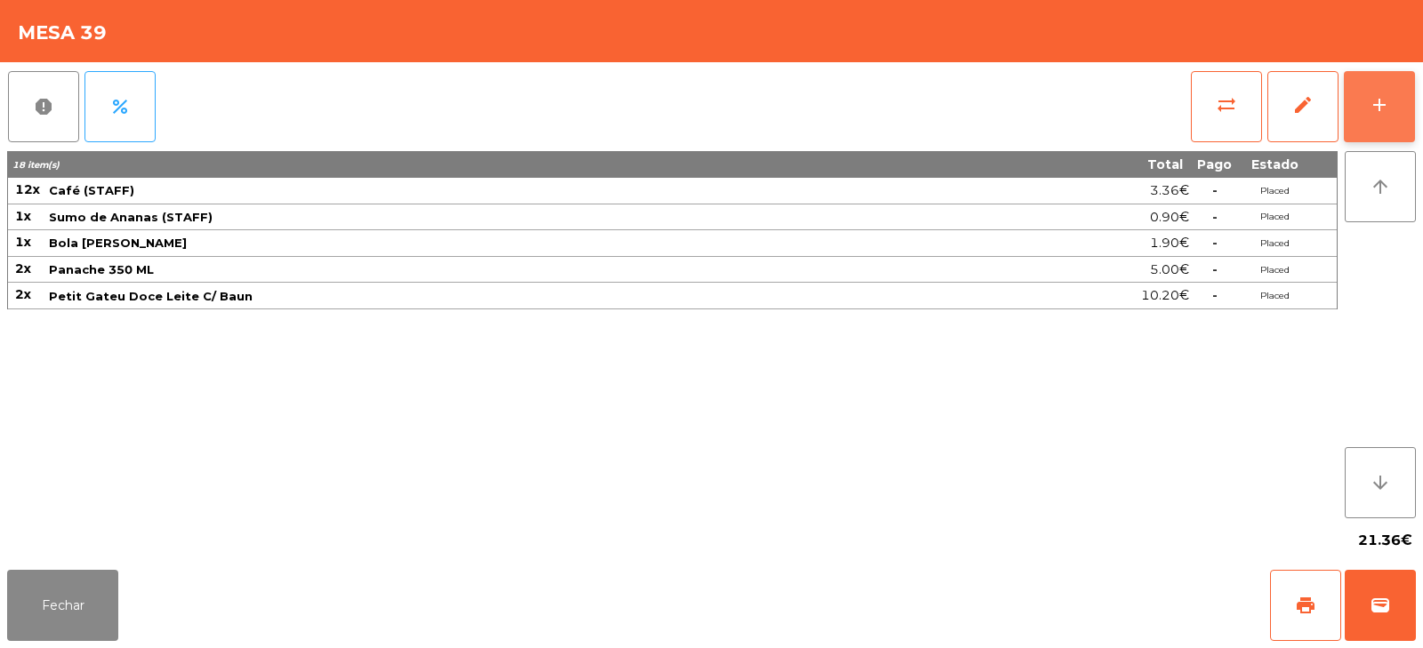
click at [1395, 130] on button "add" at bounding box center [1379, 106] width 71 height 71
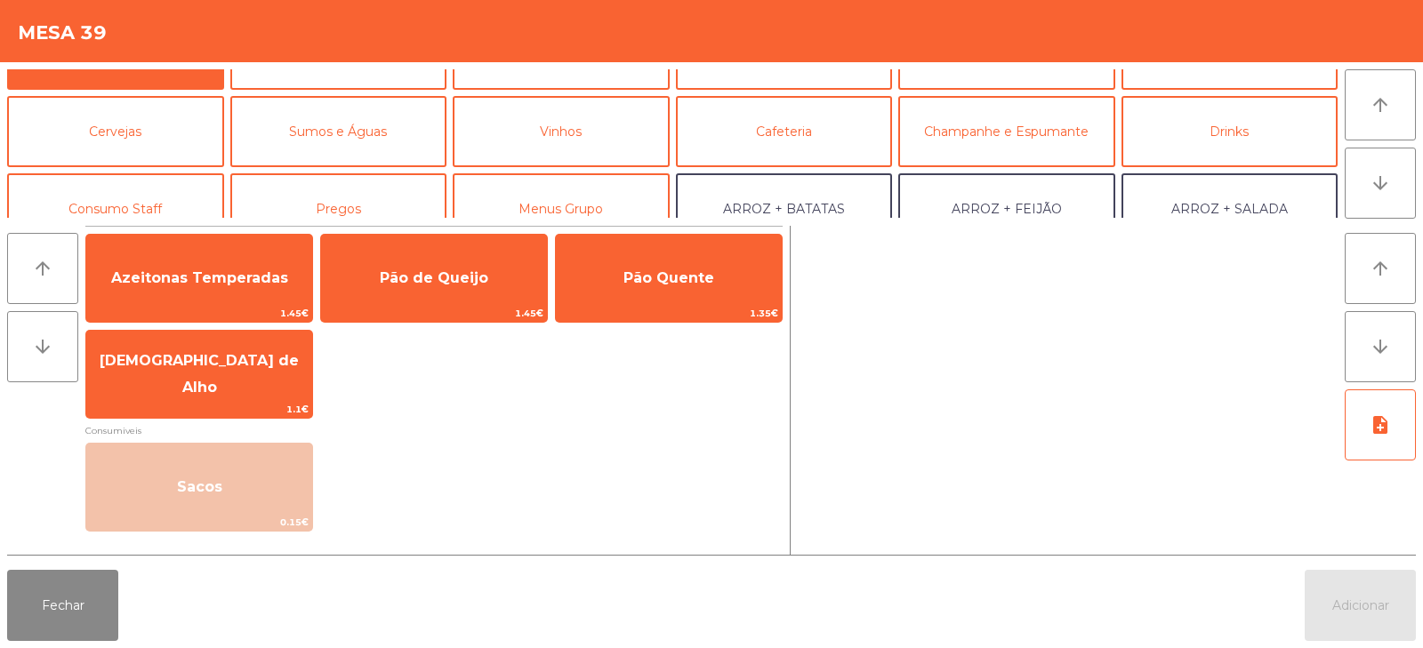
scroll to position [65, 0]
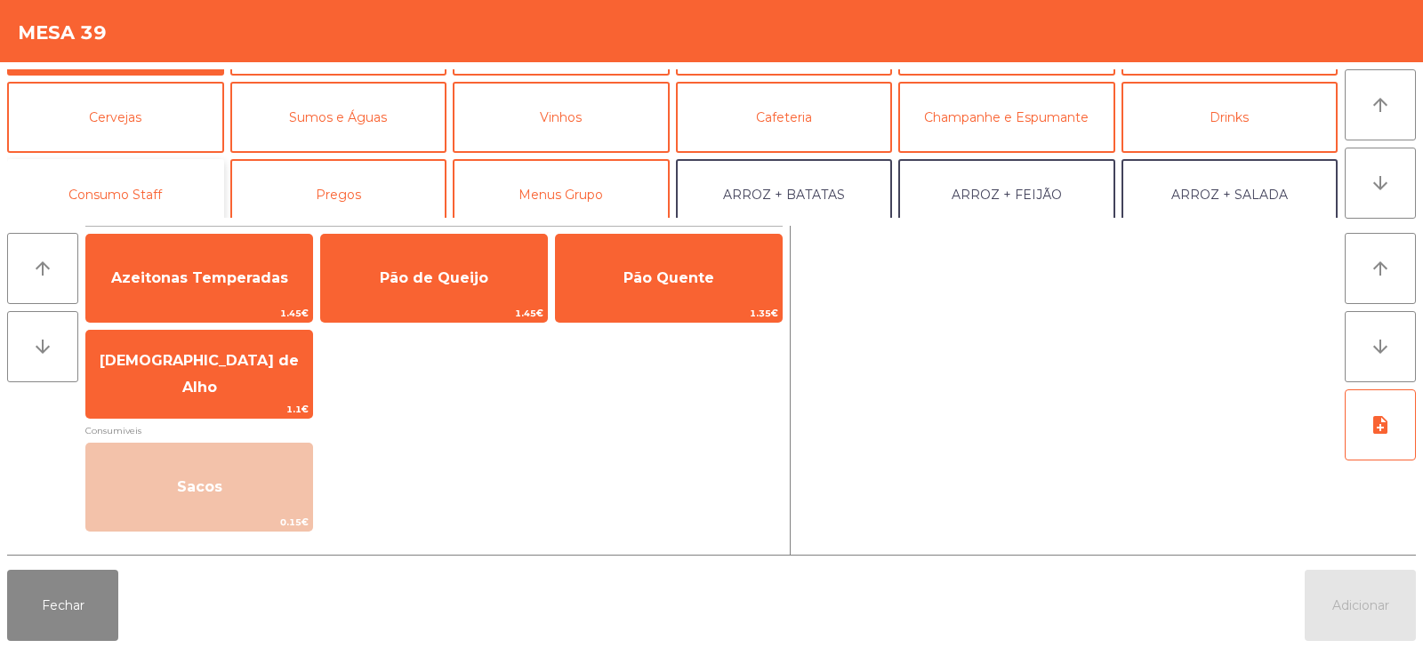
click at [159, 197] on button "Consumo Staff" at bounding box center [115, 194] width 217 height 71
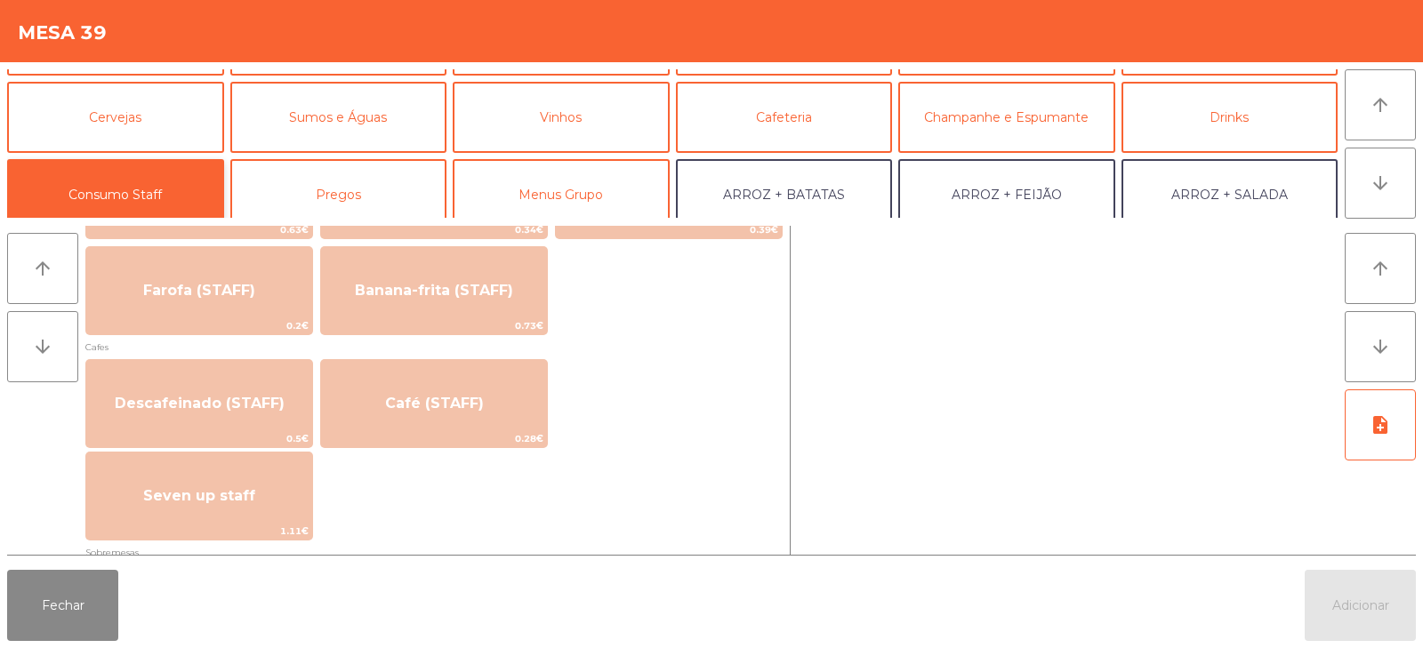
scroll to position [919, 0]
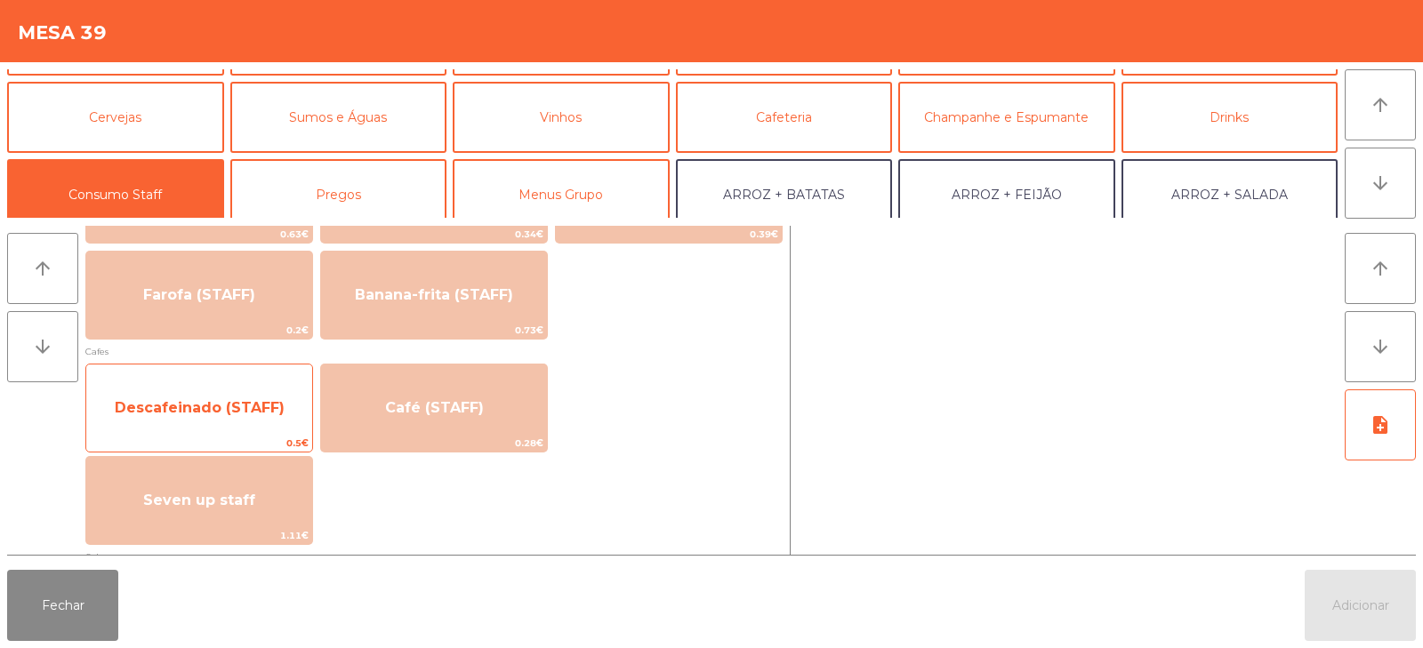
click at [230, 405] on span "Descafeinado (STAFF)" at bounding box center [200, 407] width 170 height 17
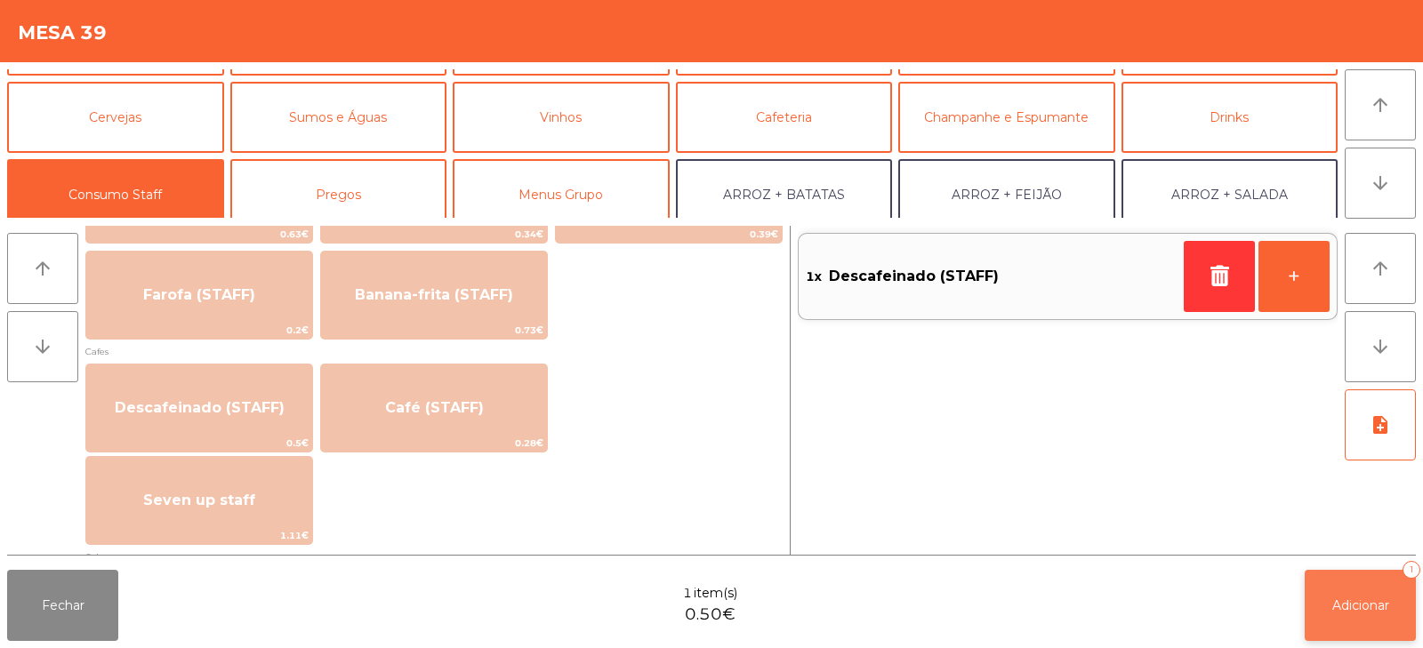
click at [1368, 601] on span "Adicionar" at bounding box center [1361, 606] width 57 height 16
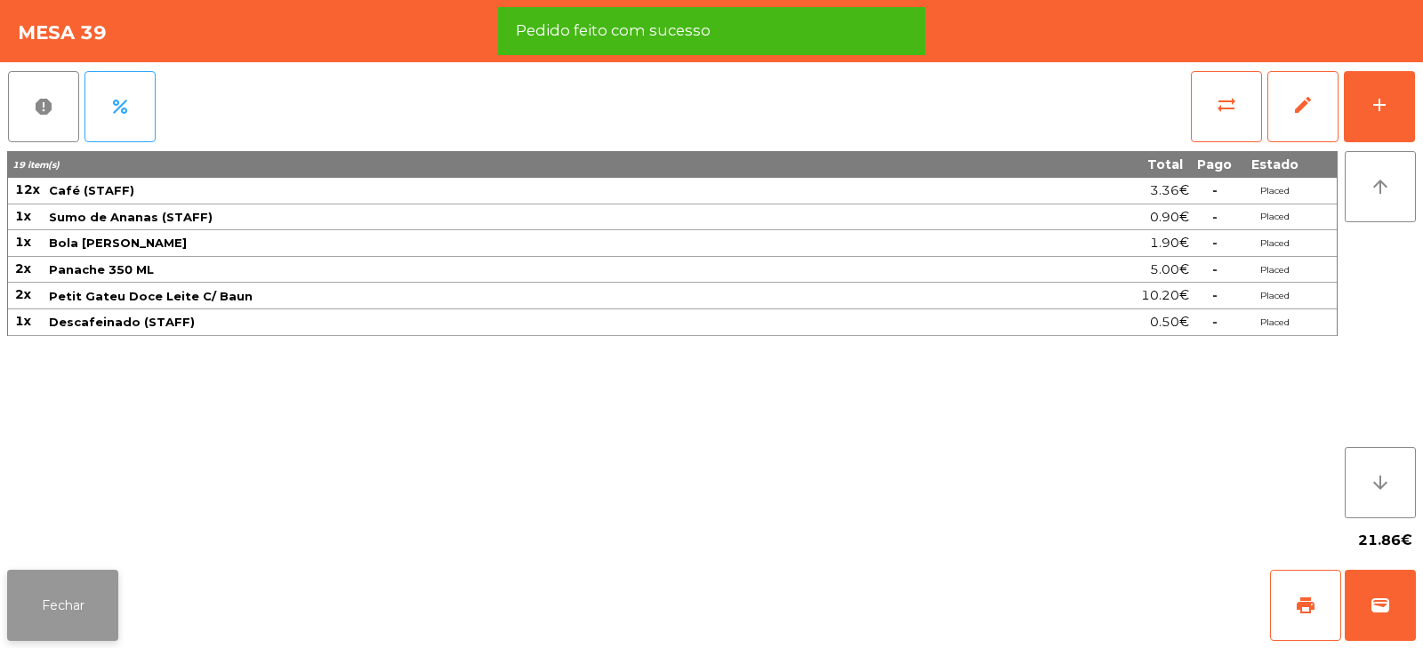
click at [44, 613] on button "Fechar" at bounding box center [62, 605] width 111 height 71
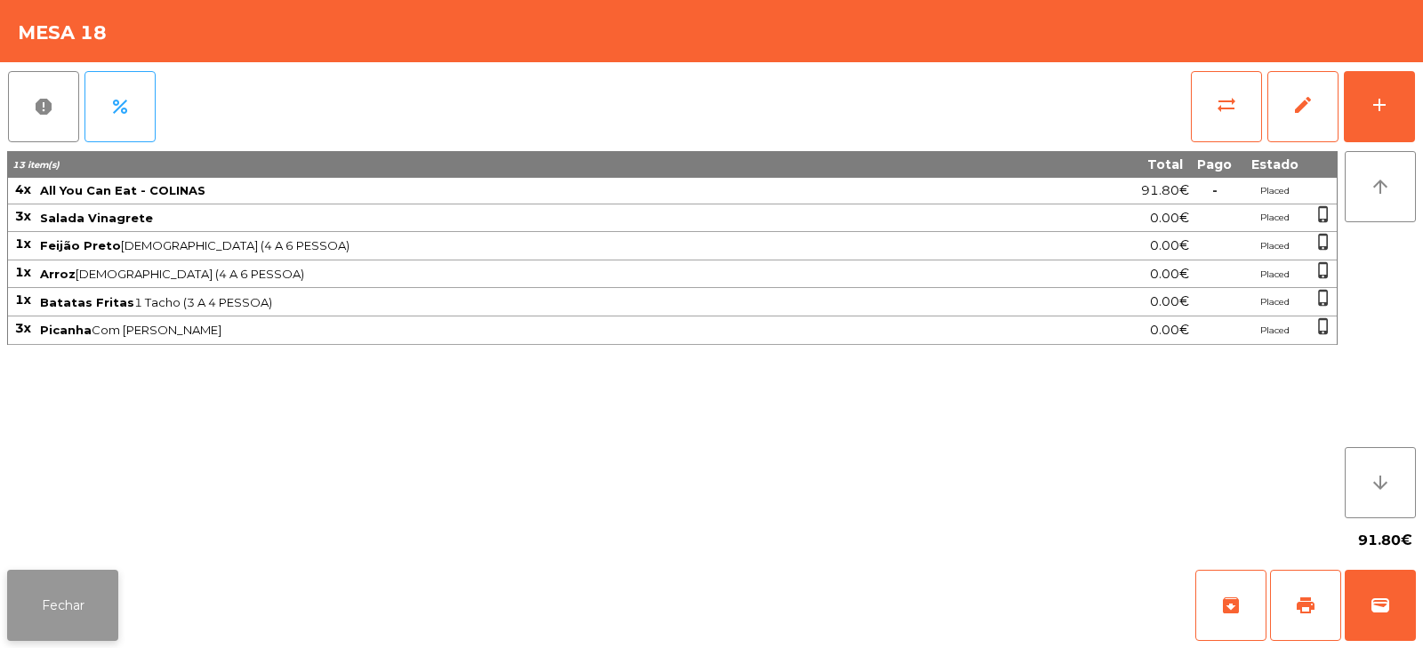
click at [44, 584] on button "Fechar" at bounding box center [62, 605] width 111 height 71
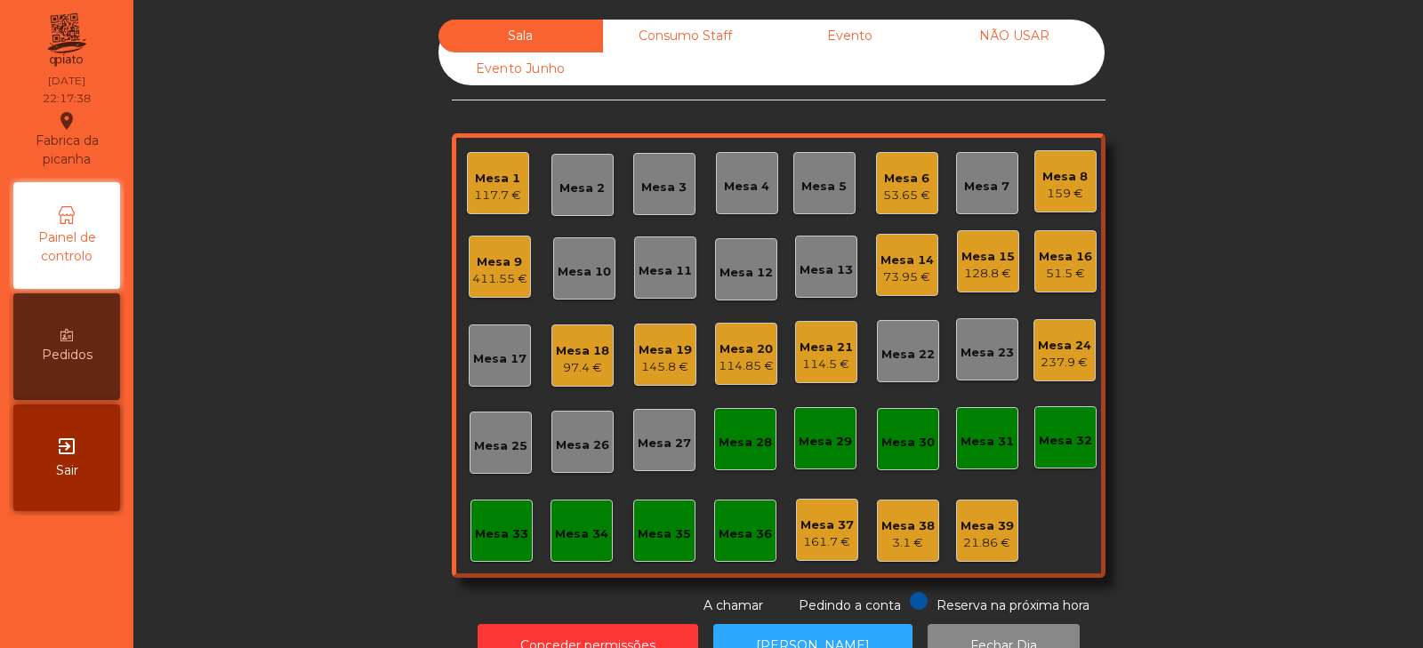
click at [681, 36] on div "Consumo Staff" at bounding box center [685, 36] width 165 height 33
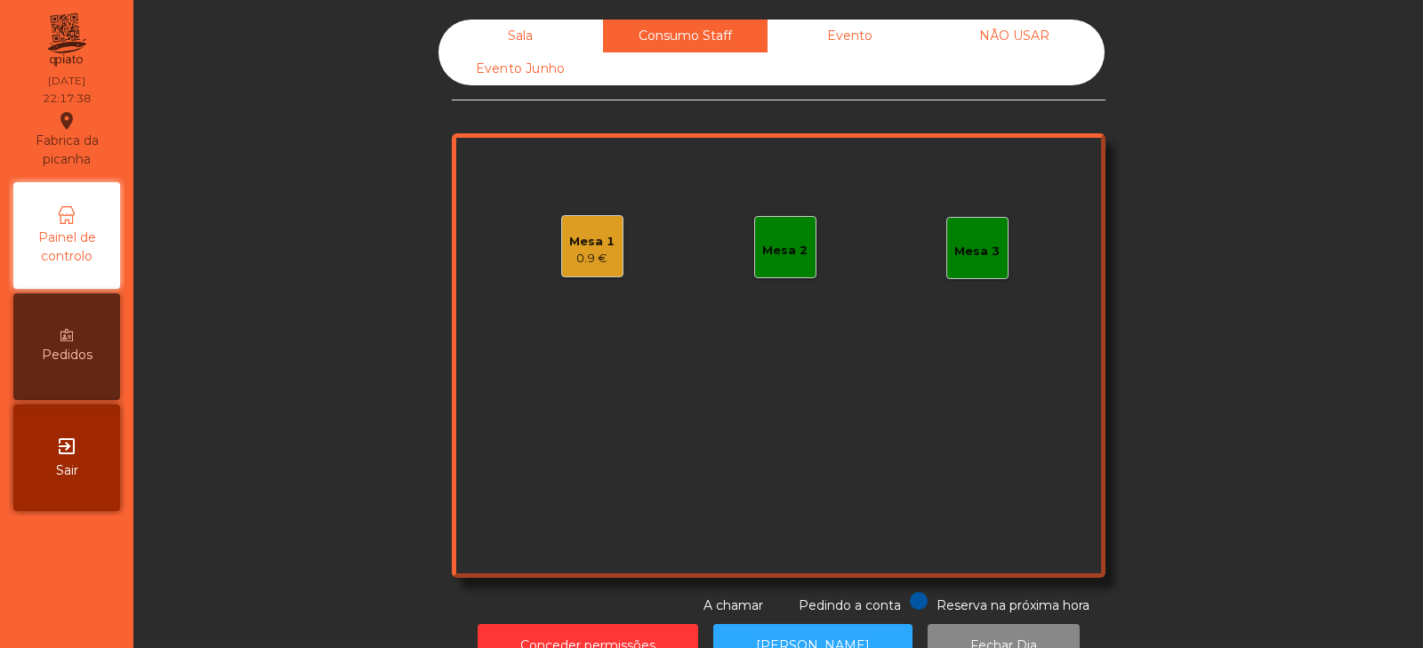
click at [842, 36] on div "Evento" at bounding box center [850, 36] width 165 height 33
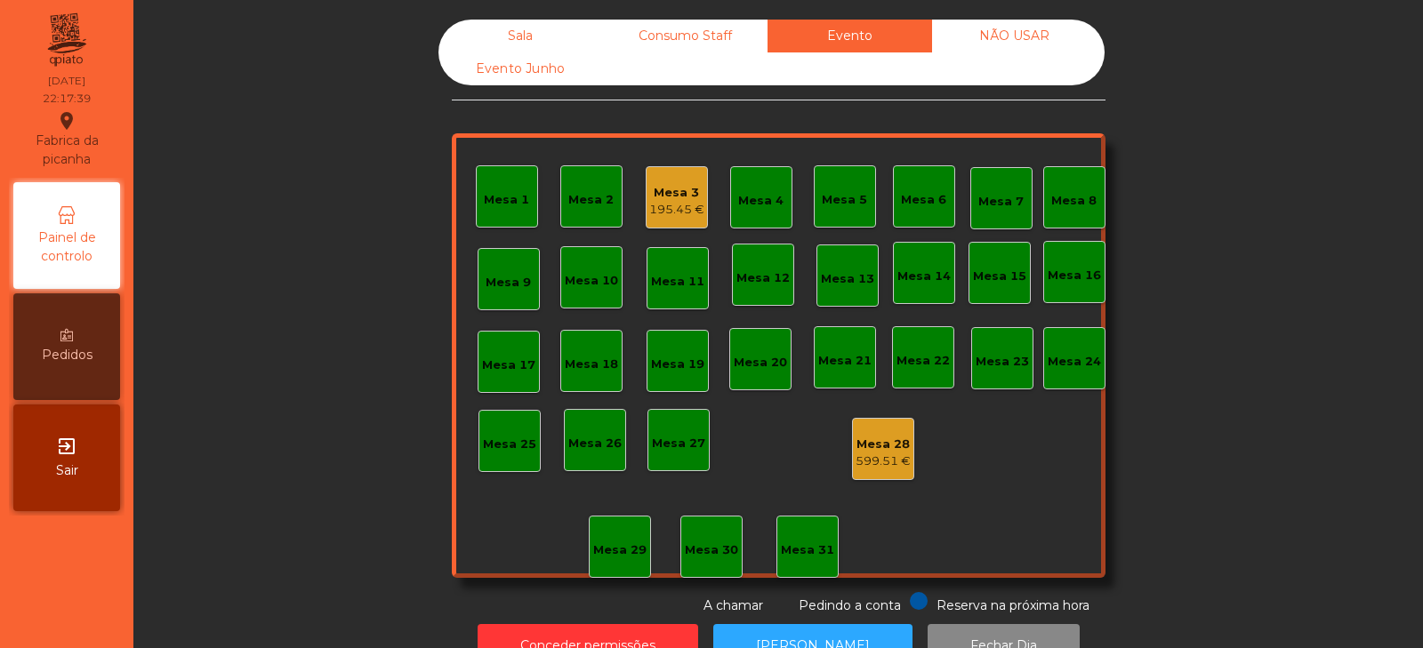
click at [517, 34] on div "Sala" at bounding box center [521, 36] width 165 height 33
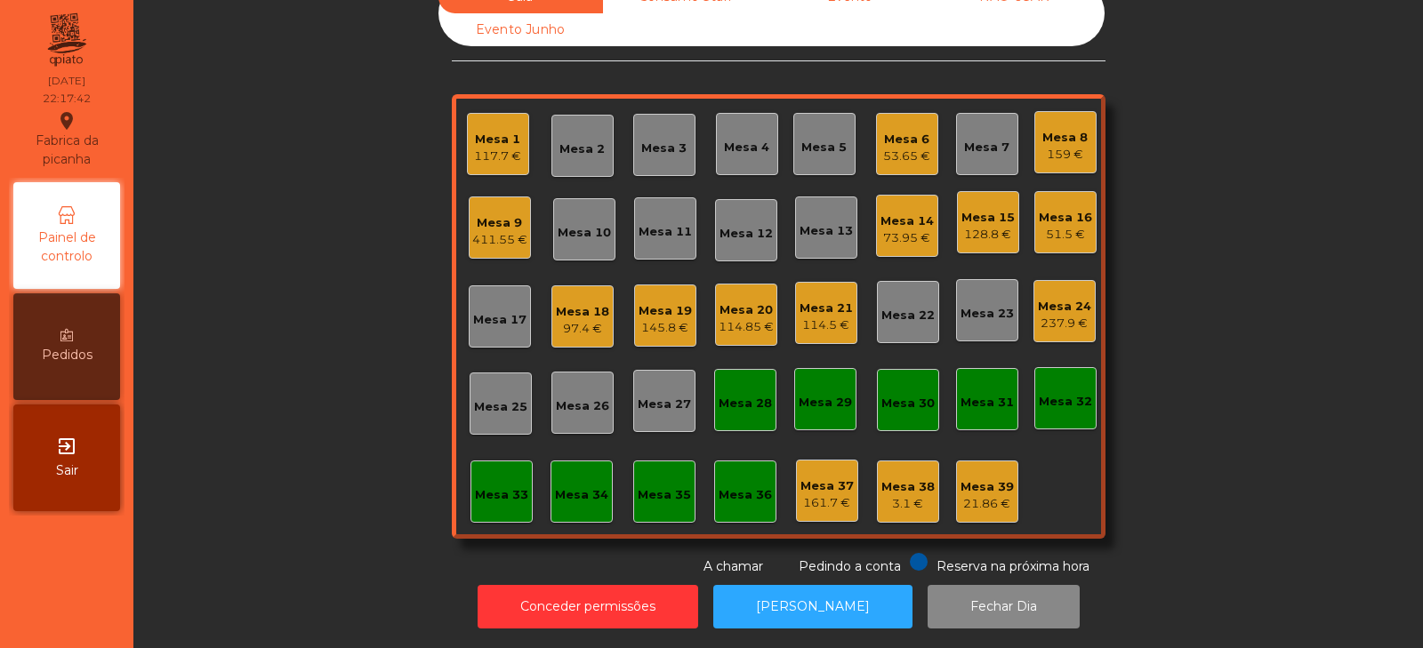
scroll to position [0, 0]
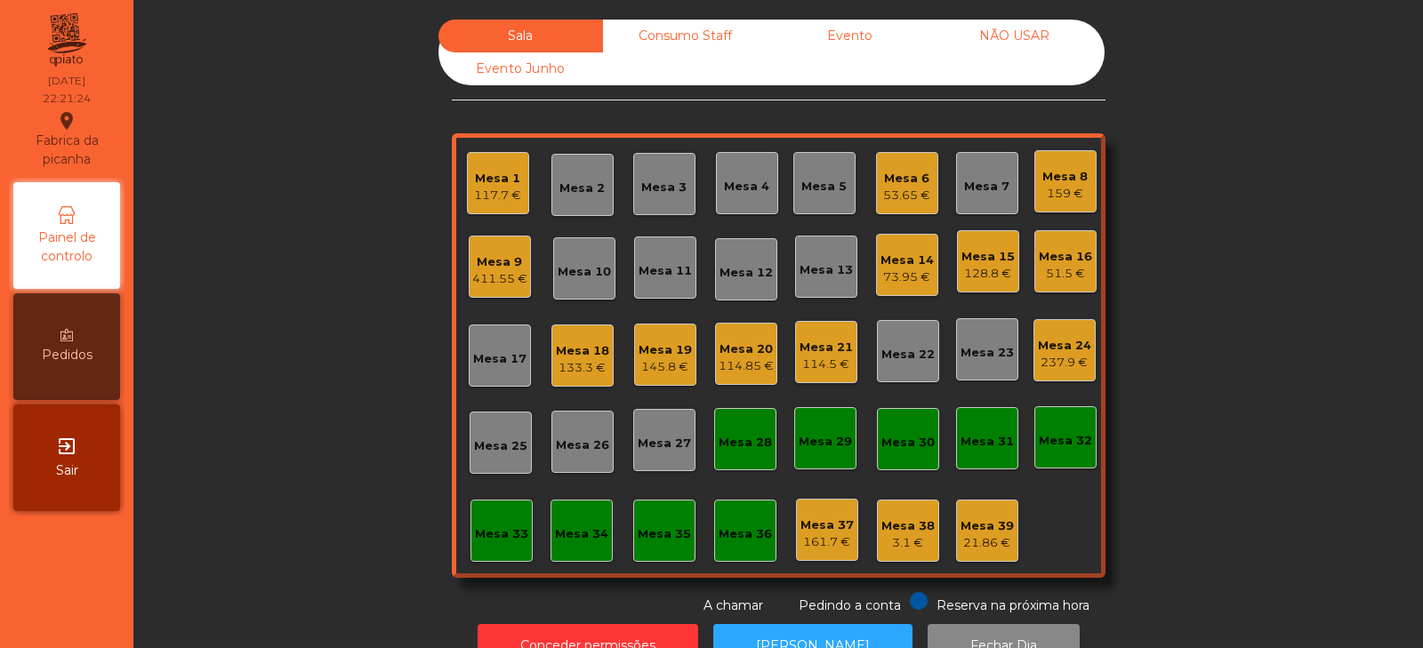
click at [991, 270] on div "128.8 €" at bounding box center [988, 274] width 53 height 18
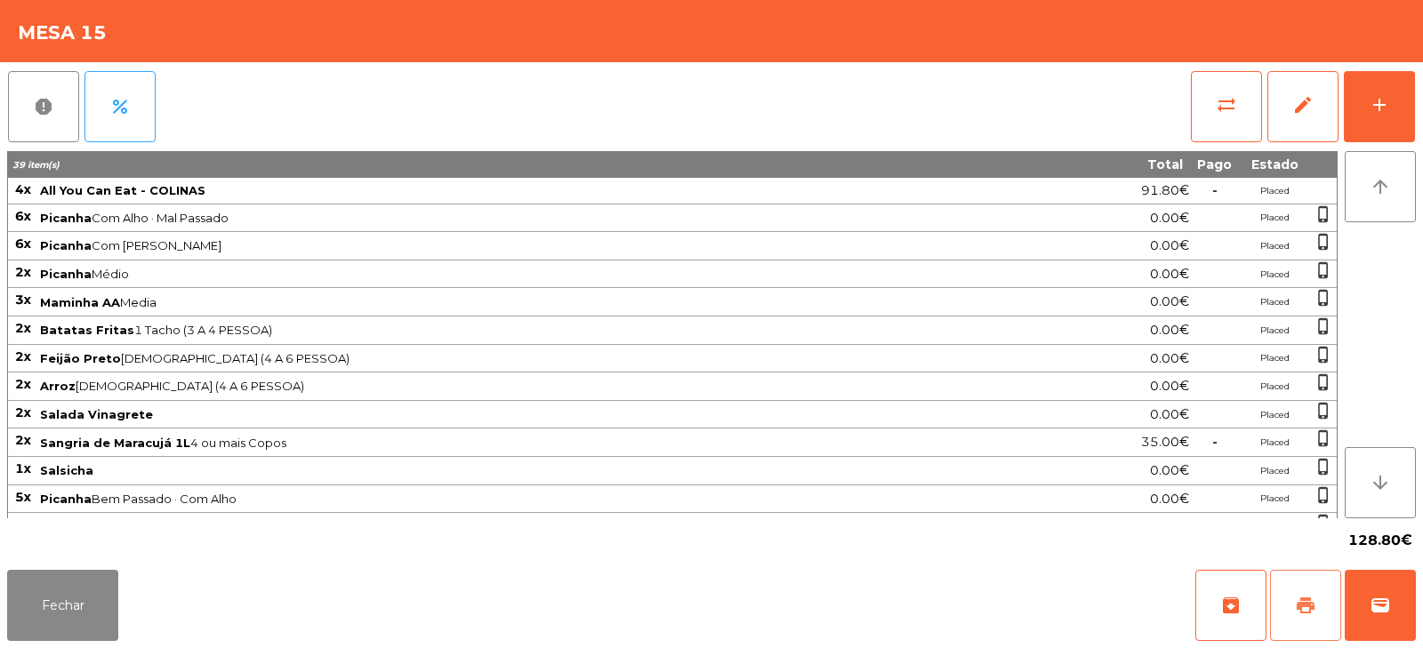
click at [1302, 585] on button "print" at bounding box center [1305, 605] width 71 height 71
click at [102, 613] on button "Fechar" at bounding box center [62, 605] width 111 height 71
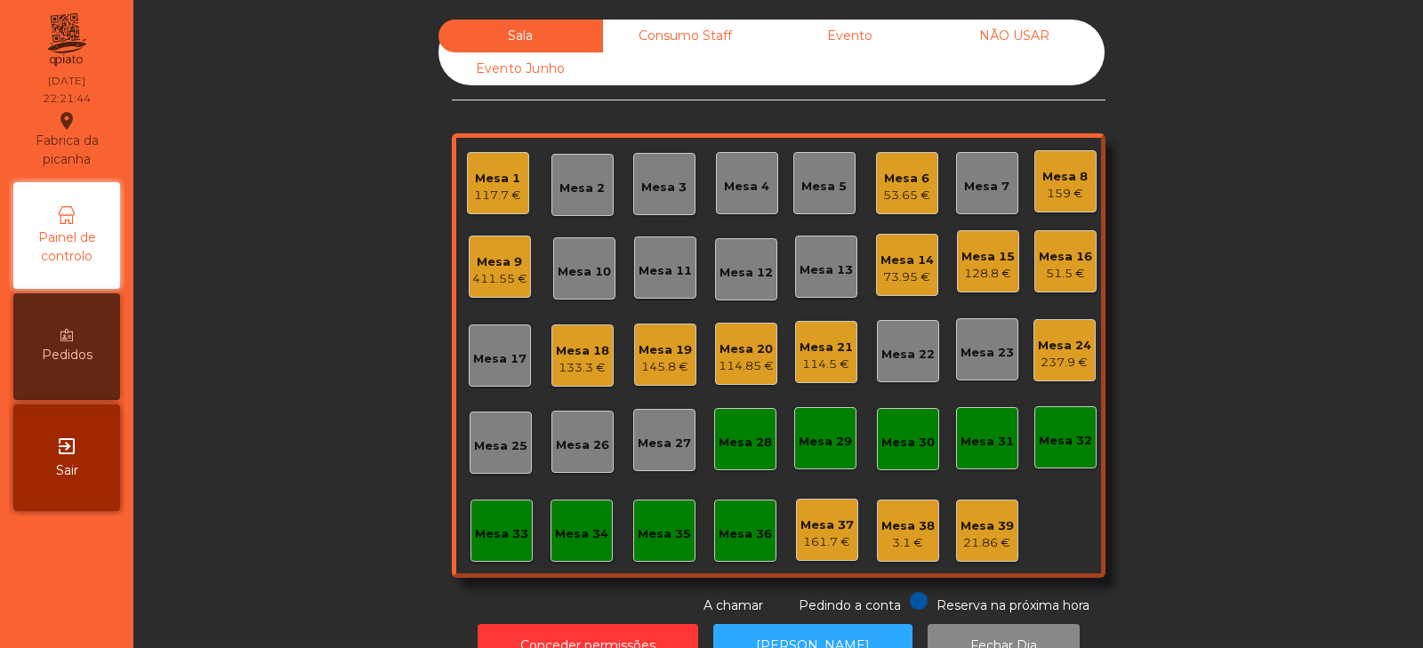
click at [978, 257] on div "Mesa 15" at bounding box center [988, 257] width 53 height 18
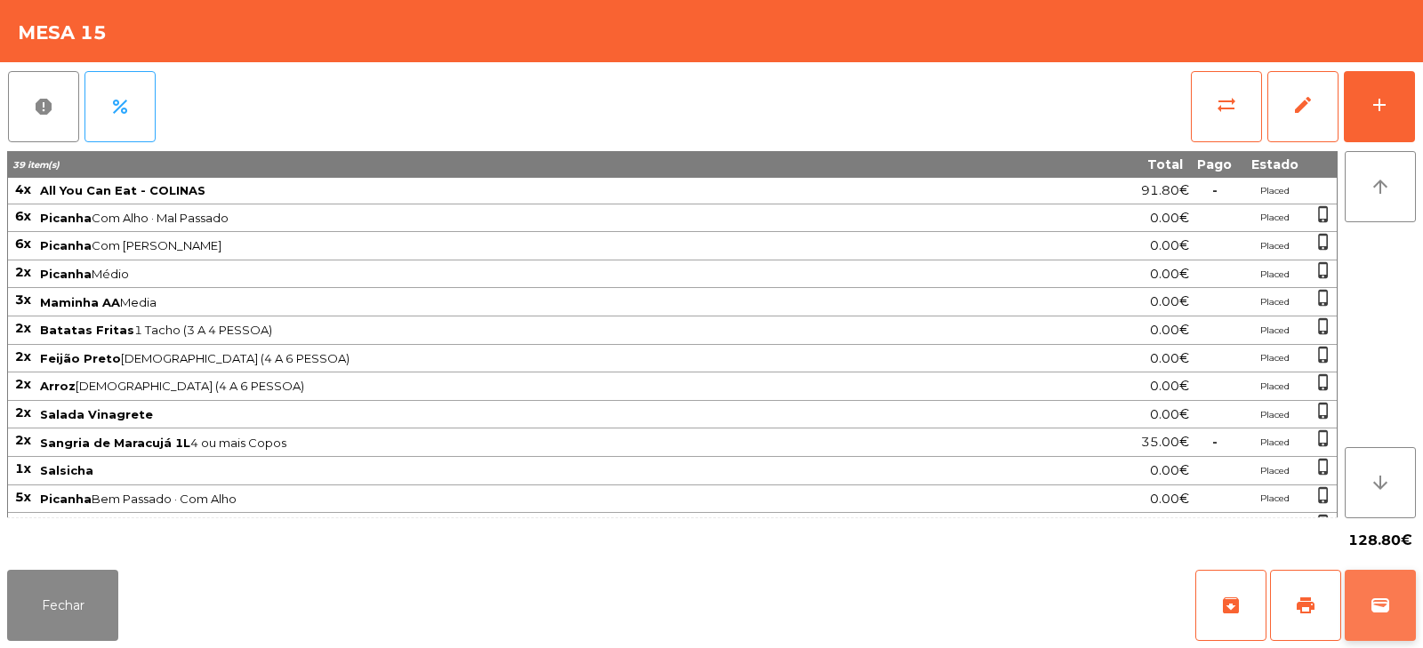
click at [1375, 615] on span "wallet" at bounding box center [1380, 605] width 21 height 21
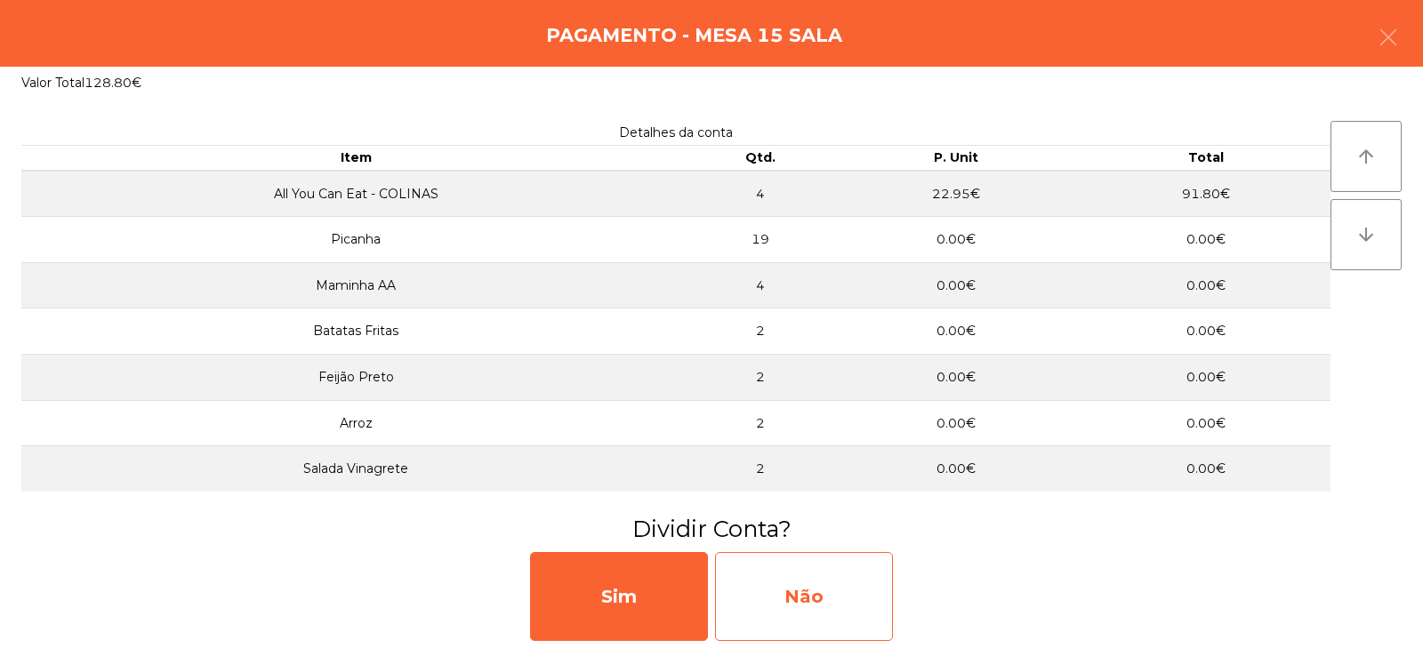
click at [819, 600] on div "Não" at bounding box center [804, 596] width 178 height 89
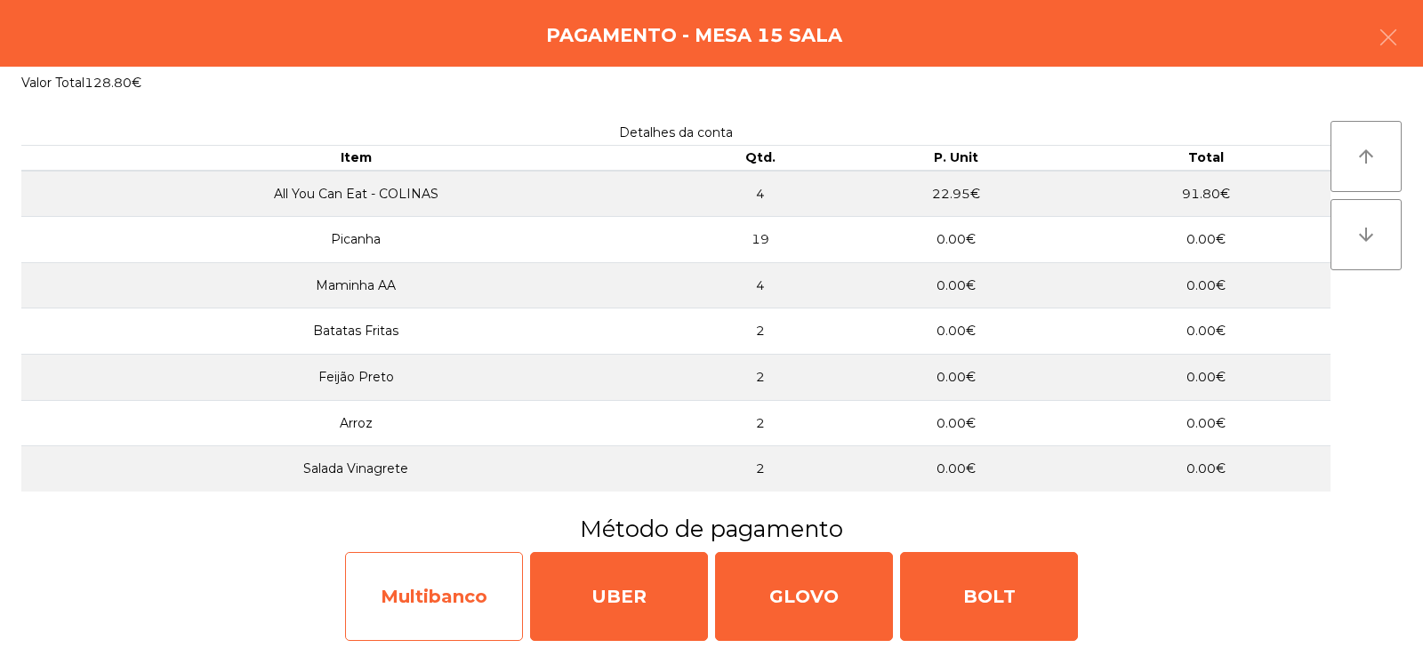
click at [424, 594] on div "Multibanco" at bounding box center [434, 596] width 178 height 89
select select "**"
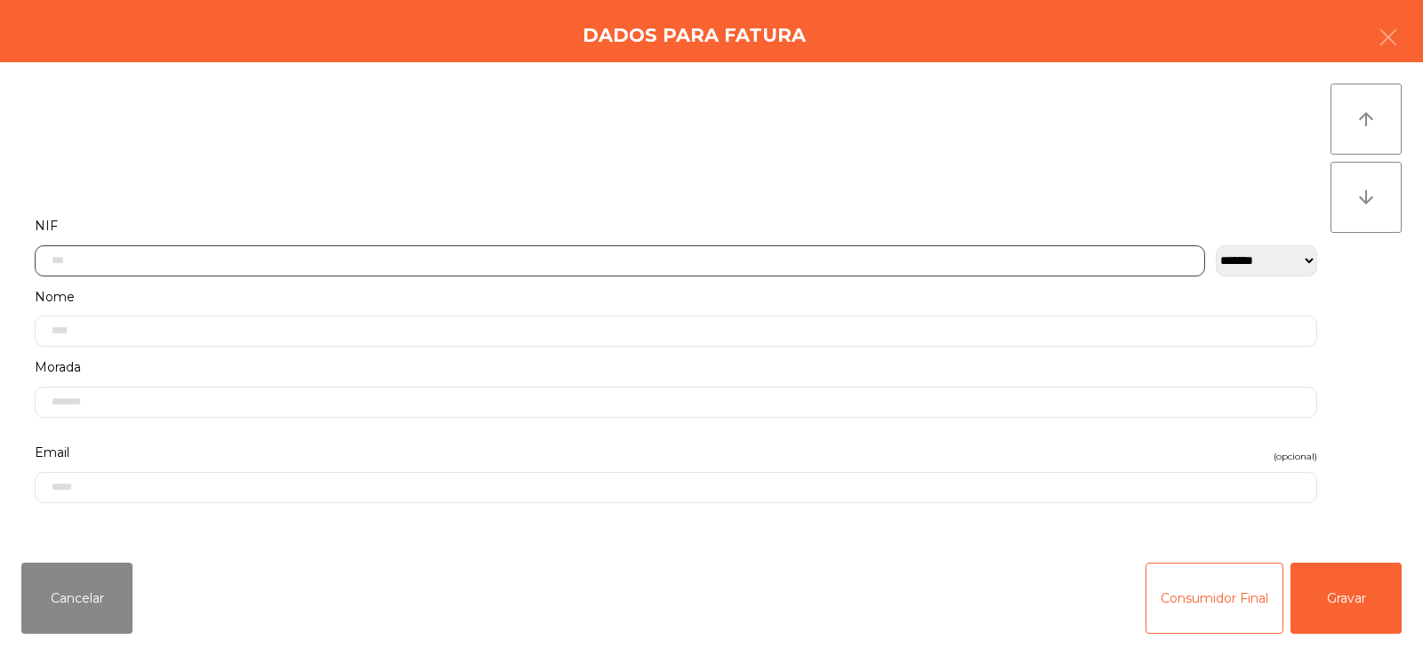
click at [477, 260] on input "text" at bounding box center [620, 261] width 1171 height 31
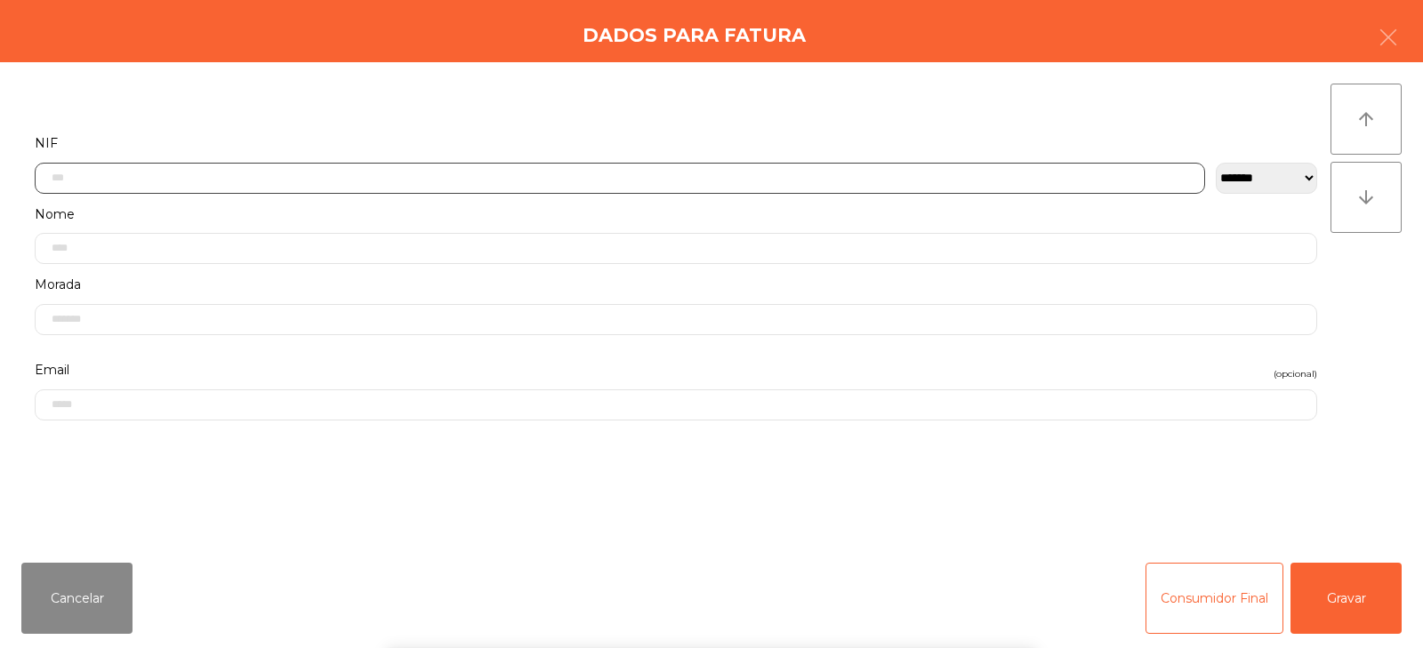
scroll to position [130, 0]
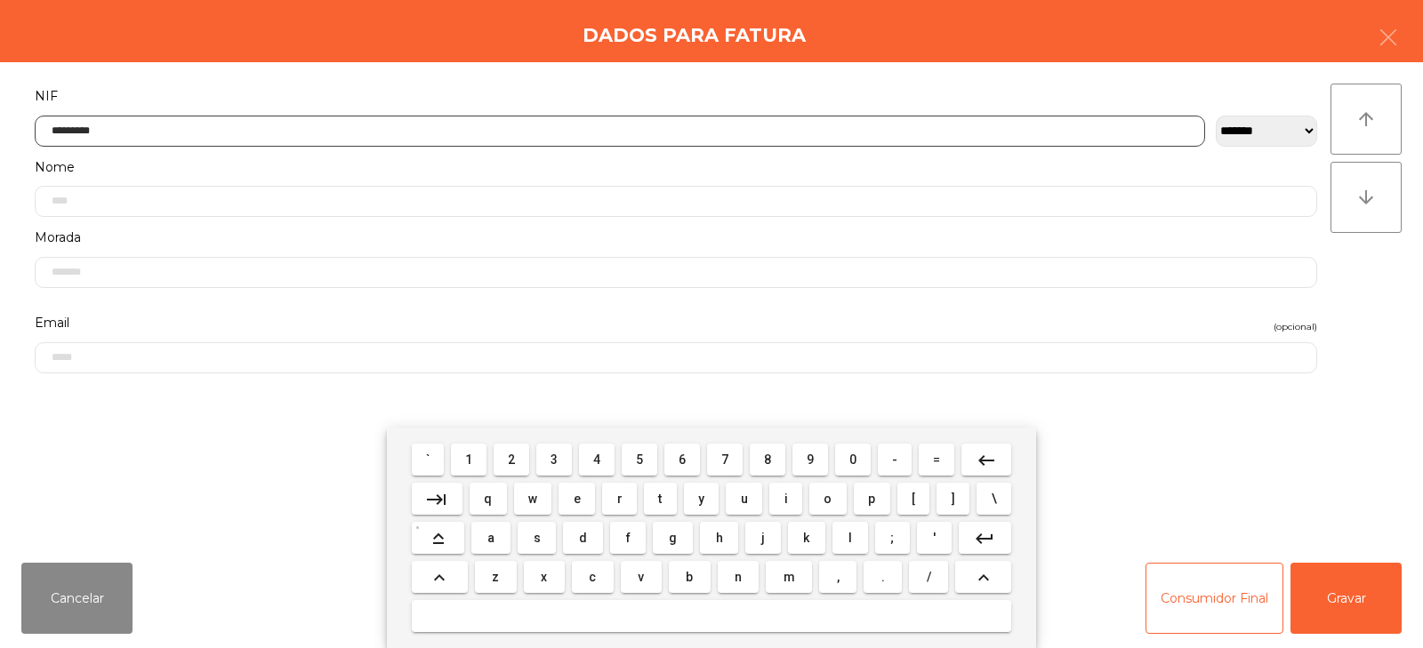
type input "*********"
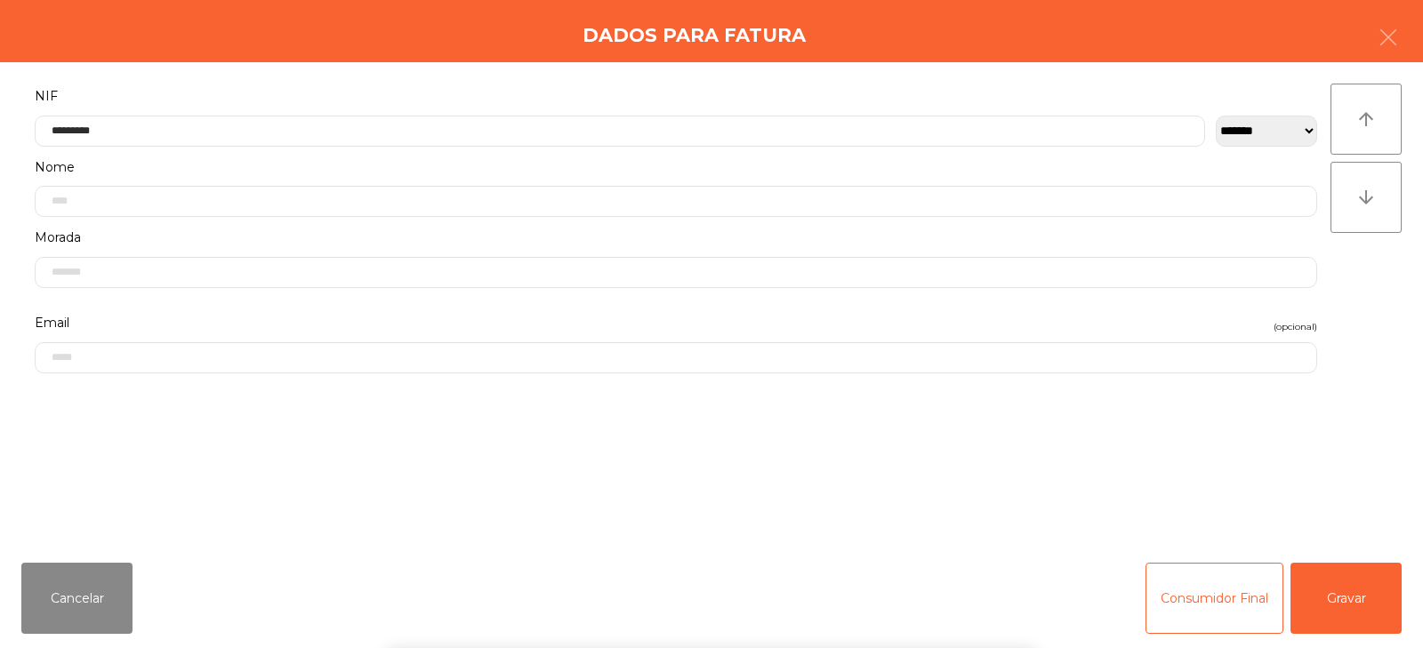
click at [1324, 605] on div "` 1 2 3 4 5 6 7 8 9 0 - = keyboard_backspace keyboard_tab q w e r t y u i o p […" at bounding box center [711, 538] width 1423 height 221
click at [1340, 580] on button "Gravar" at bounding box center [1346, 598] width 111 height 71
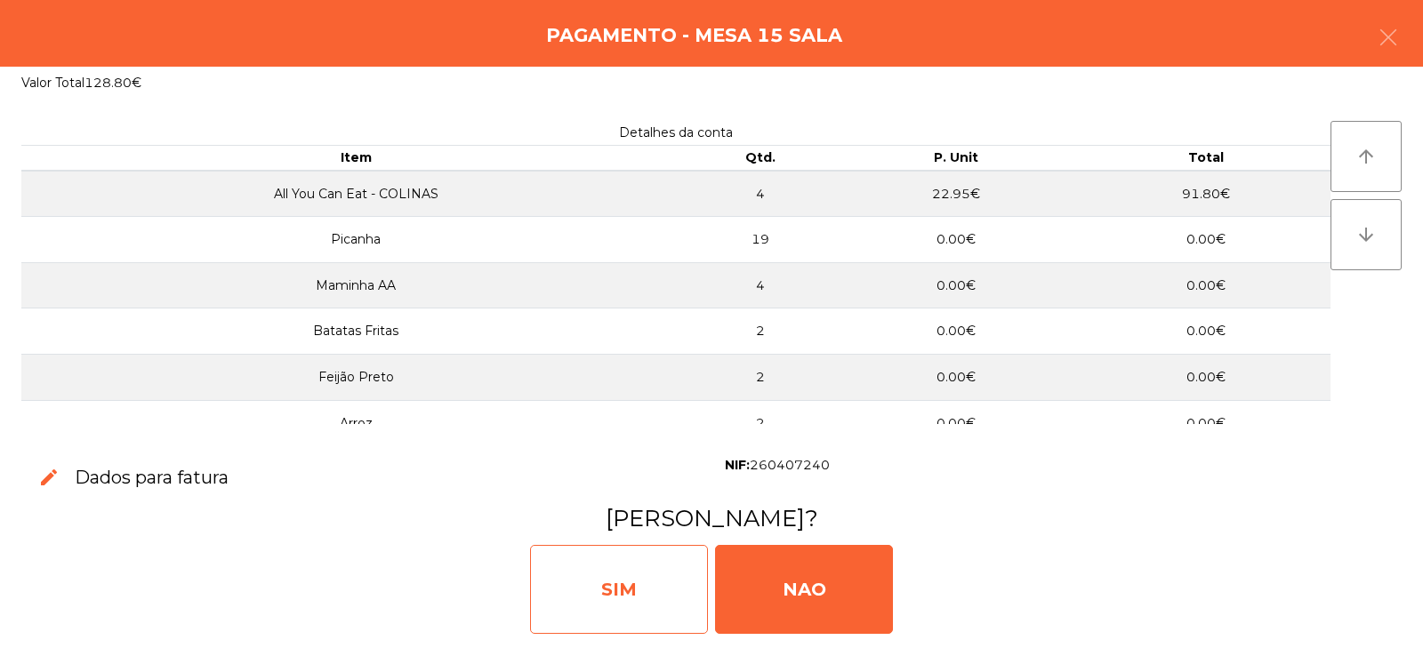
click at [607, 583] on div "SIM" at bounding box center [619, 589] width 178 height 89
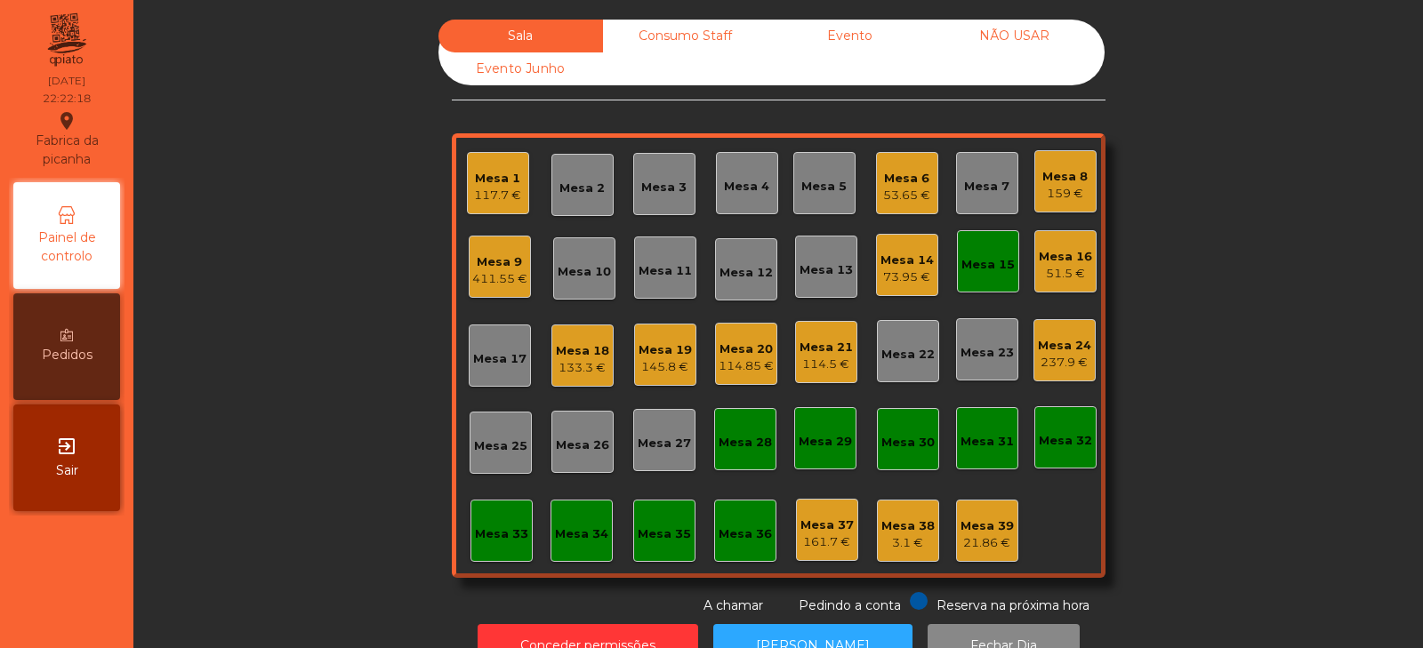
click at [481, 264] on div "Mesa 9" at bounding box center [499, 263] width 55 height 18
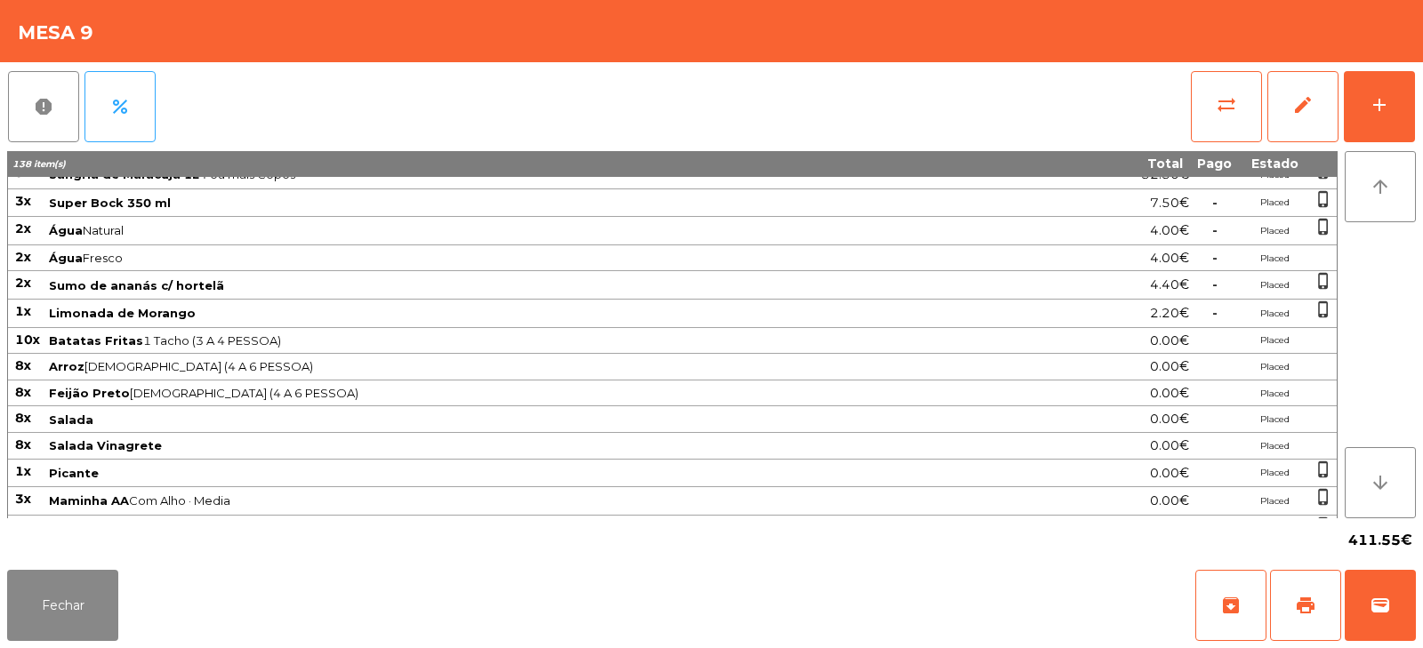
scroll to position [0, 0]
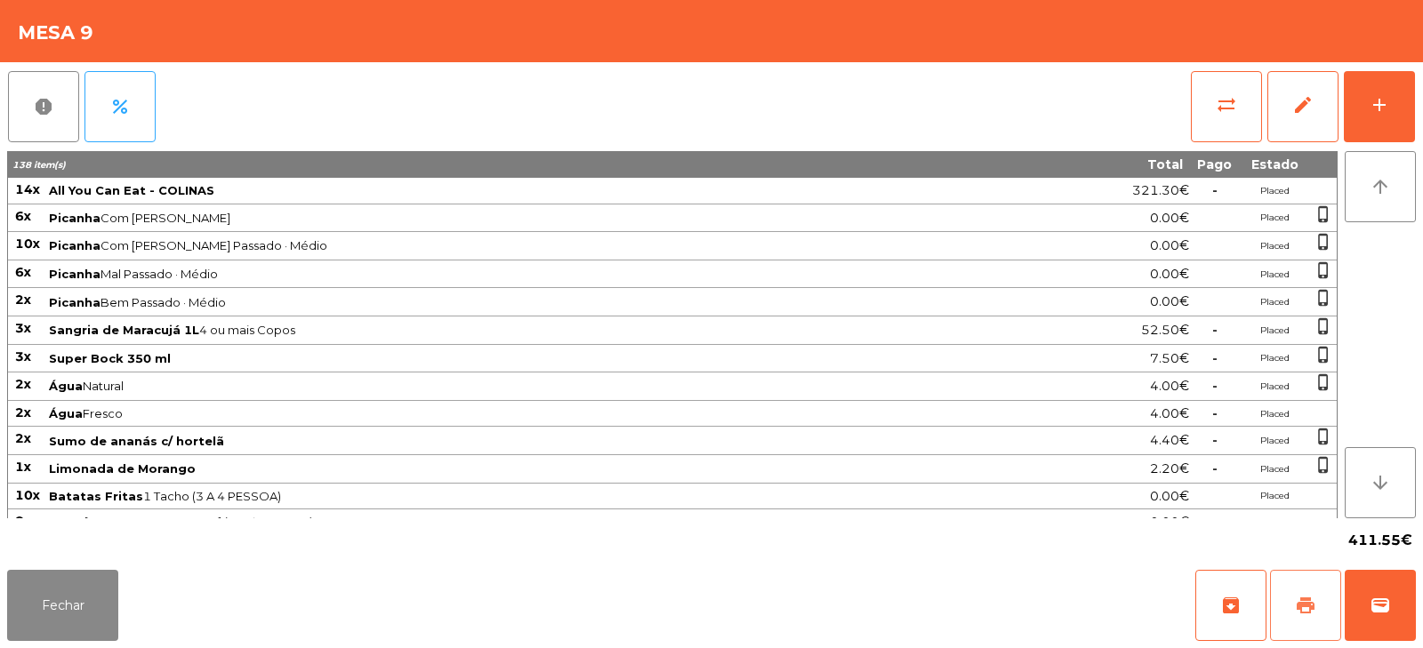
click at [1282, 592] on button "print" at bounding box center [1305, 605] width 71 height 71
click at [1208, 79] on button "sync_alt" at bounding box center [1226, 106] width 71 height 71
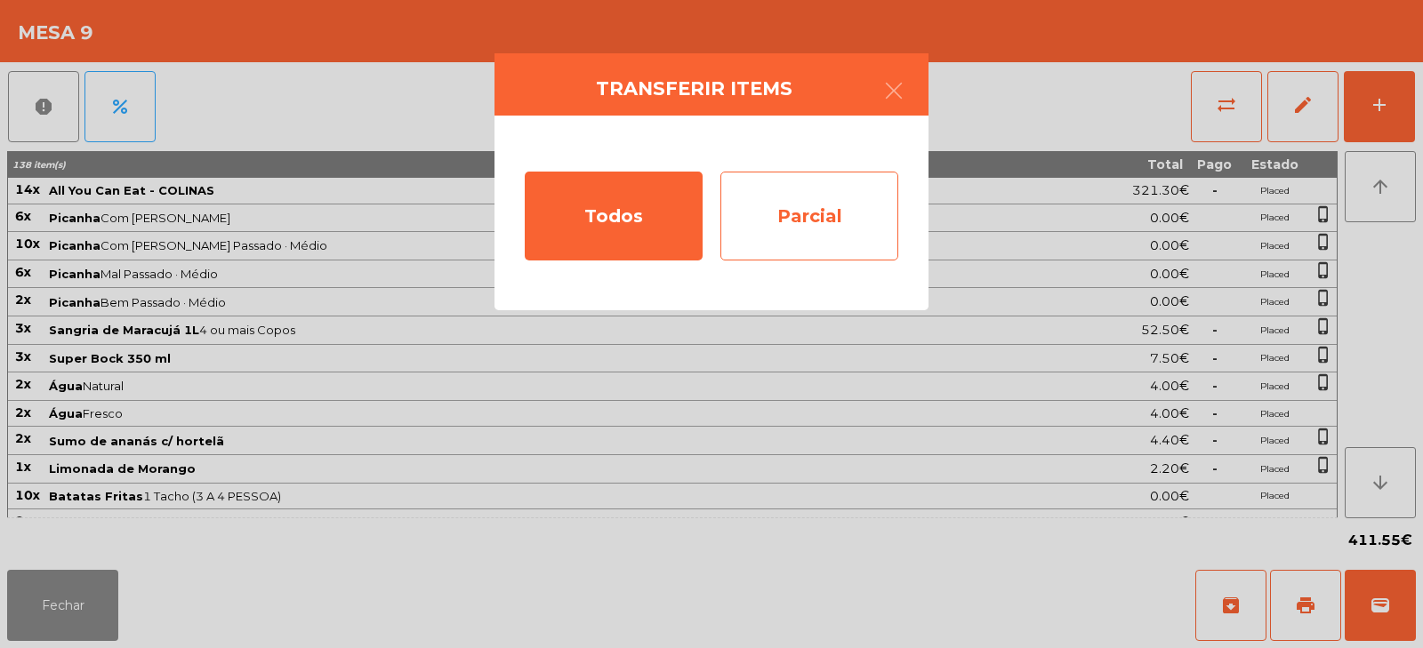
click at [823, 223] on div "Parcial" at bounding box center [810, 216] width 178 height 89
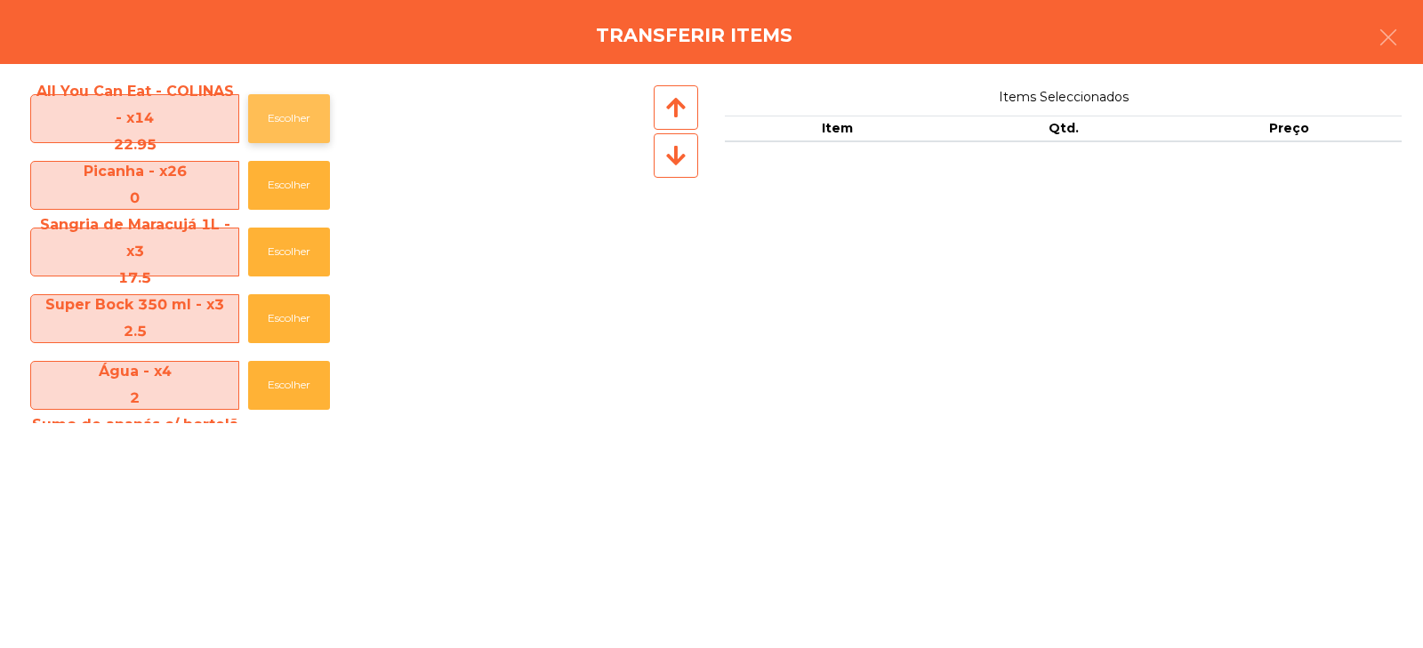
click at [303, 109] on button "Escolher" at bounding box center [289, 118] width 82 height 49
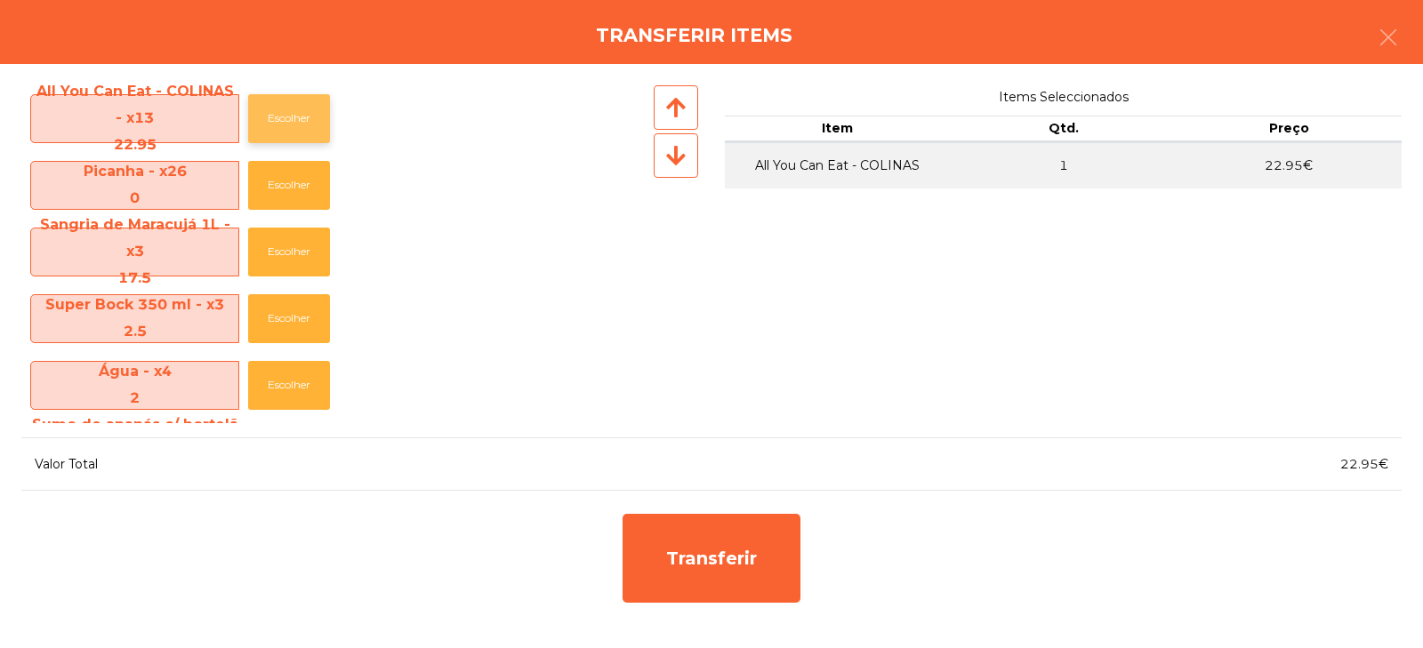
click at [292, 141] on button "Escolher" at bounding box center [289, 118] width 82 height 49
click at [292, 257] on button "Escolher" at bounding box center [289, 252] width 82 height 49
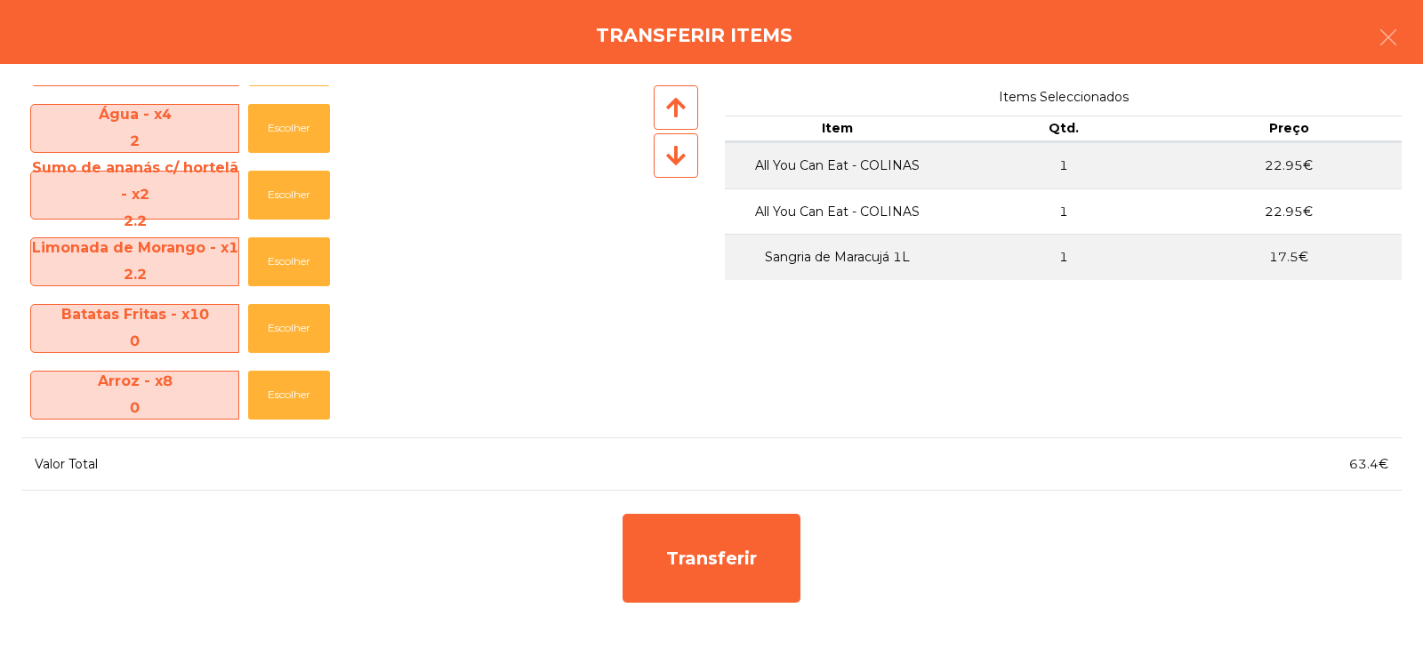
scroll to position [269, 0]
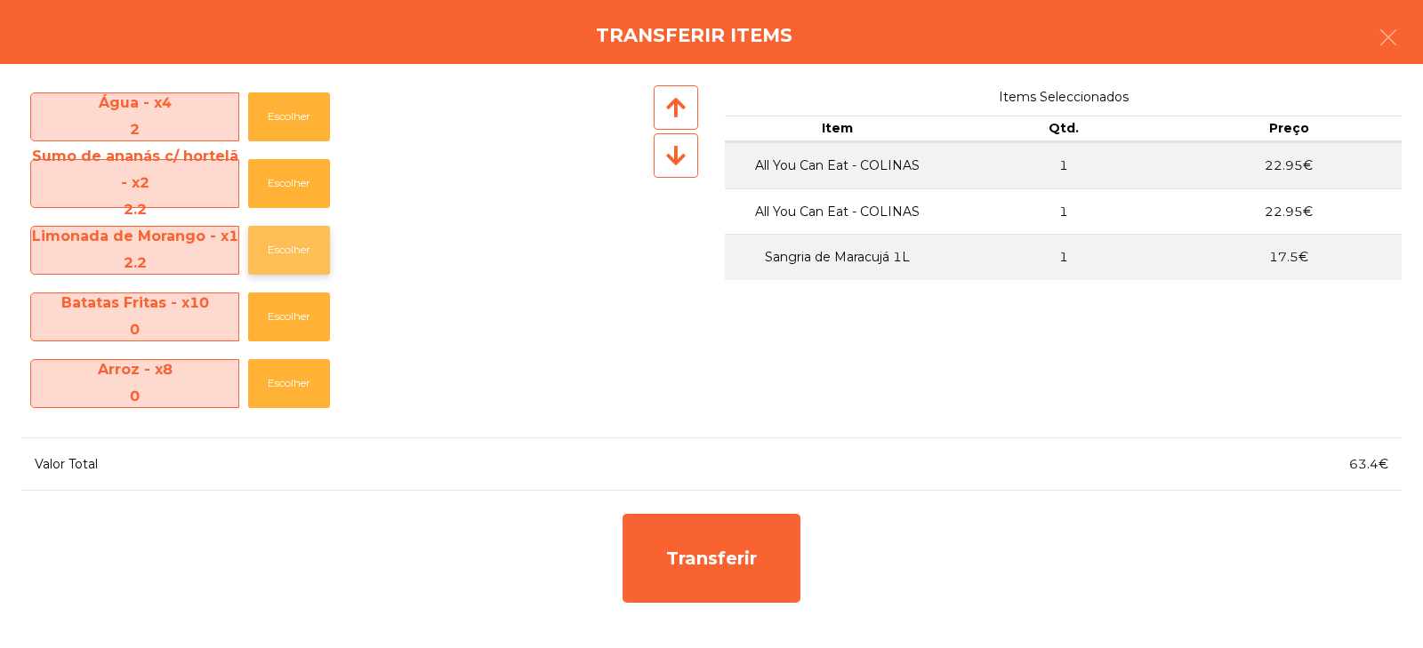
click at [283, 253] on button "Escolher" at bounding box center [289, 250] width 82 height 49
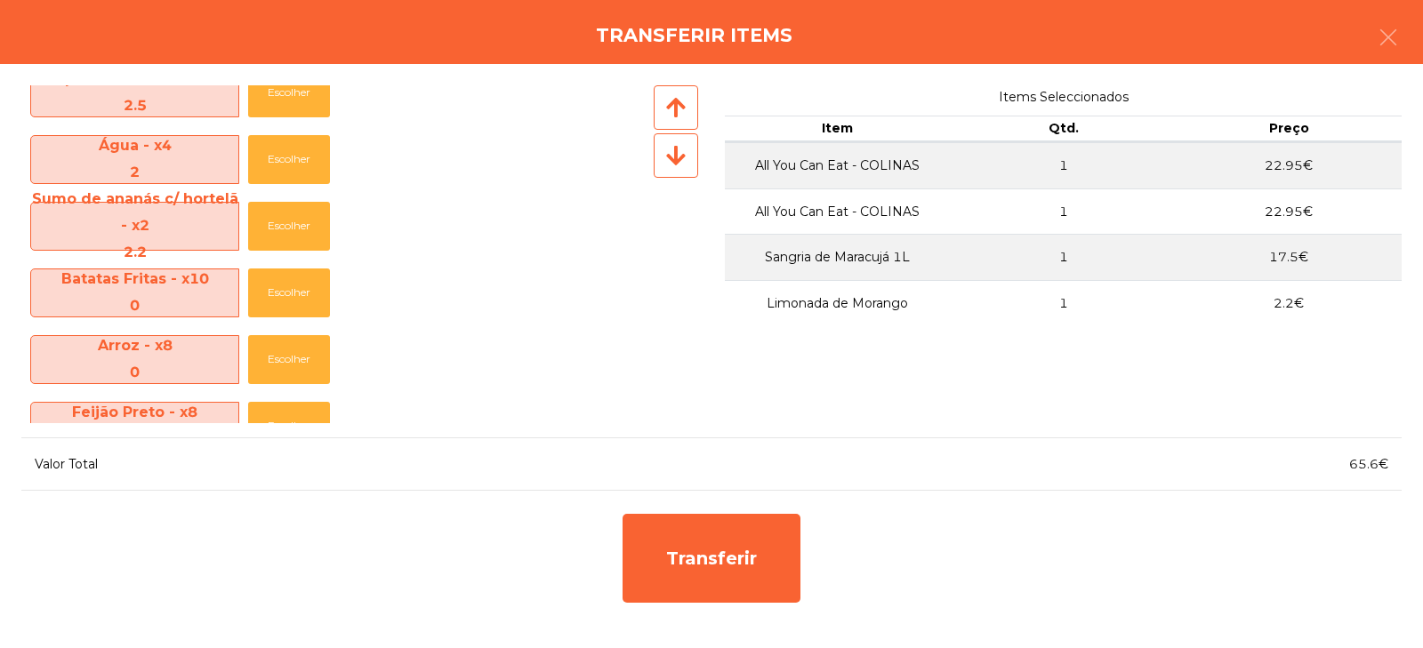
scroll to position [208, 0]
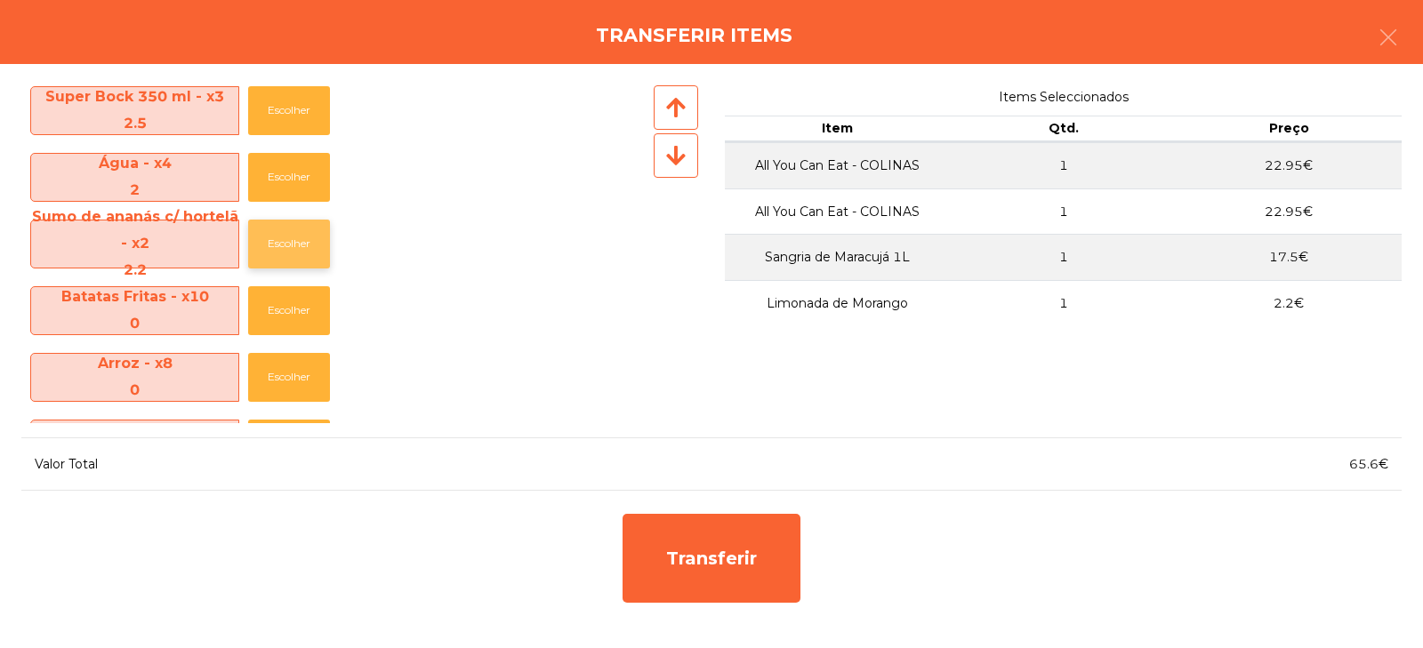
click at [281, 249] on button "Escolher" at bounding box center [289, 244] width 82 height 49
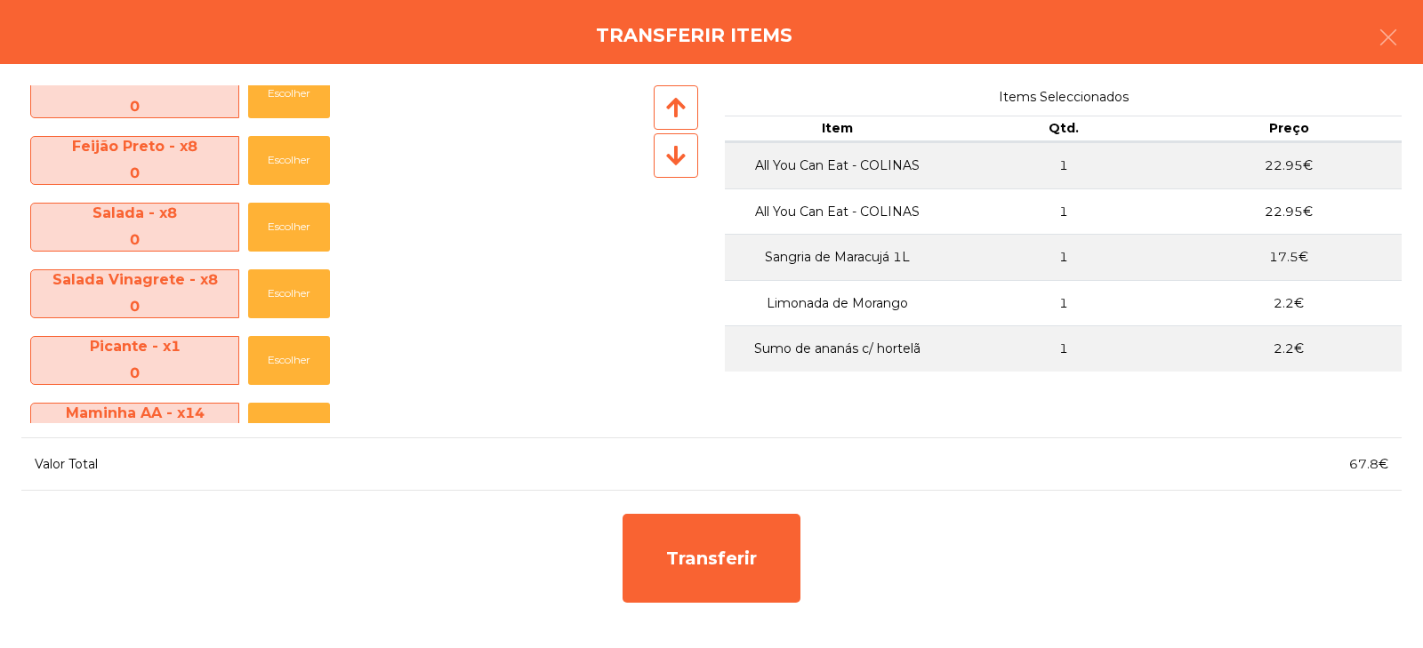
scroll to position [863, 0]
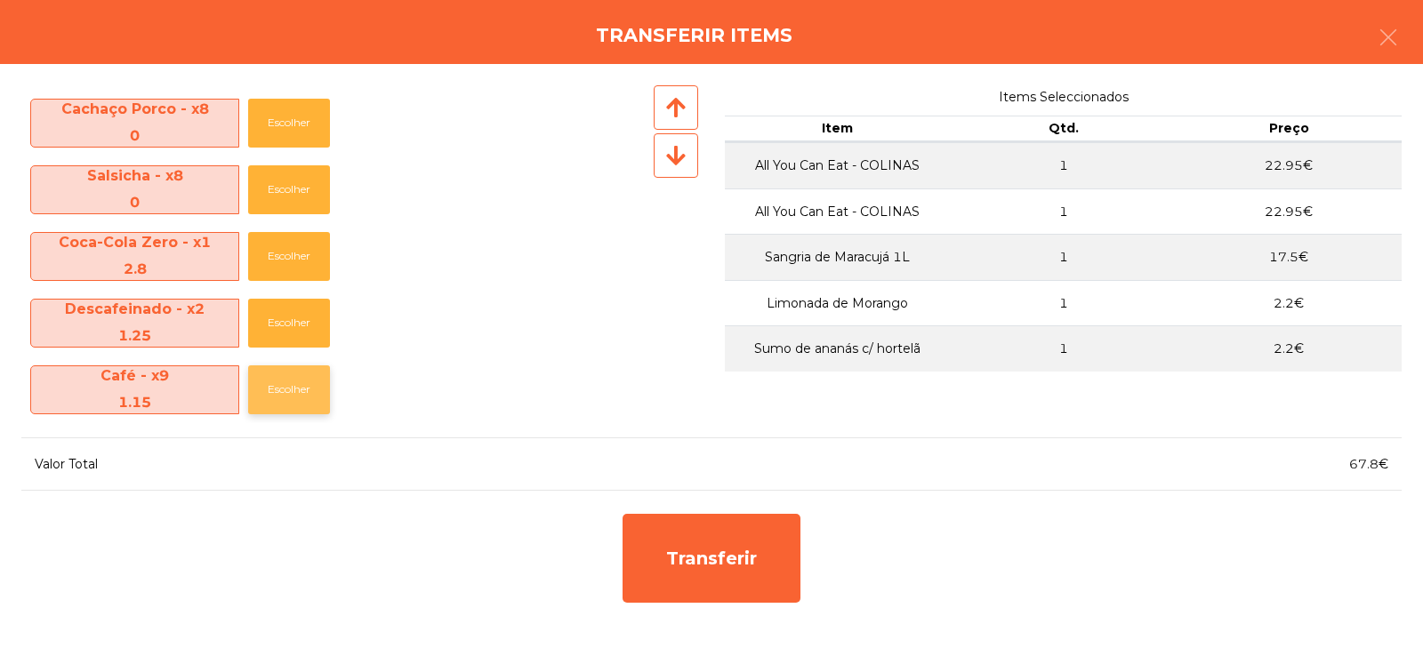
click at [286, 391] on button "Escolher" at bounding box center [289, 390] width 82 height 49
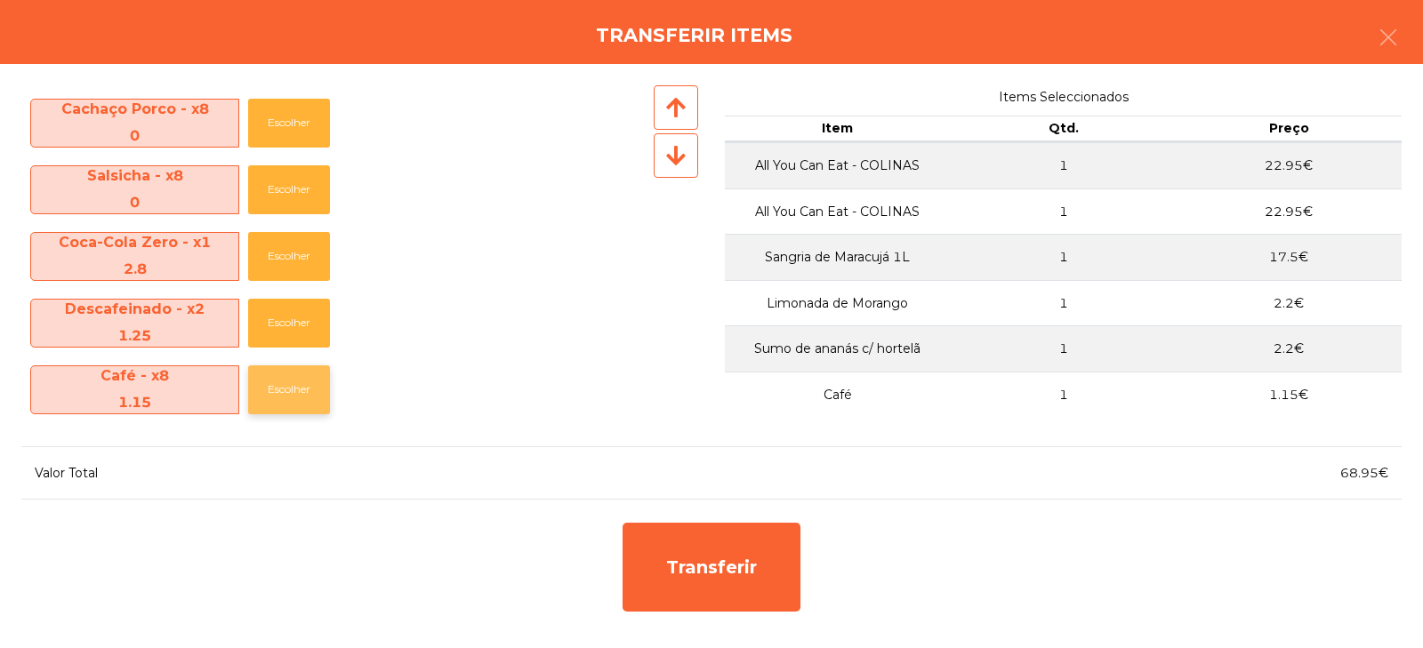
click at [292, 400] on button "Escolher" at bounding box center [289, 390] width 82 height 49
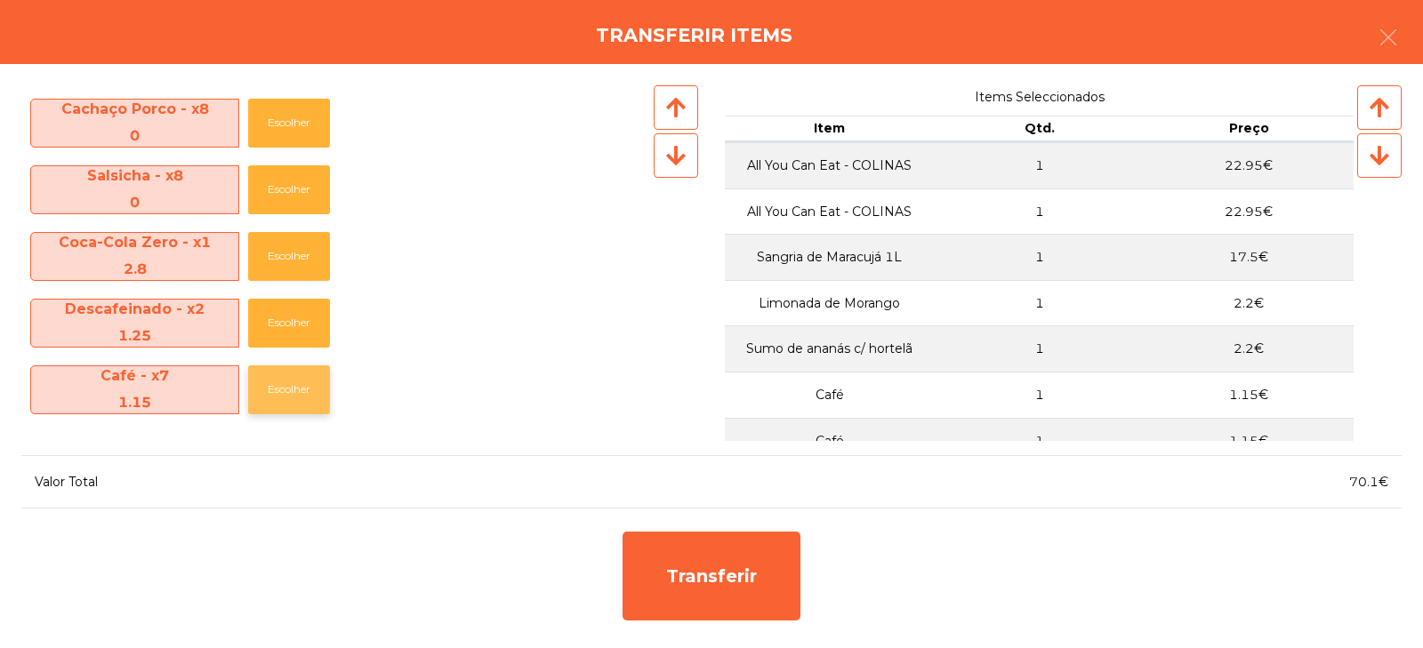
scroll to position [36, 0]
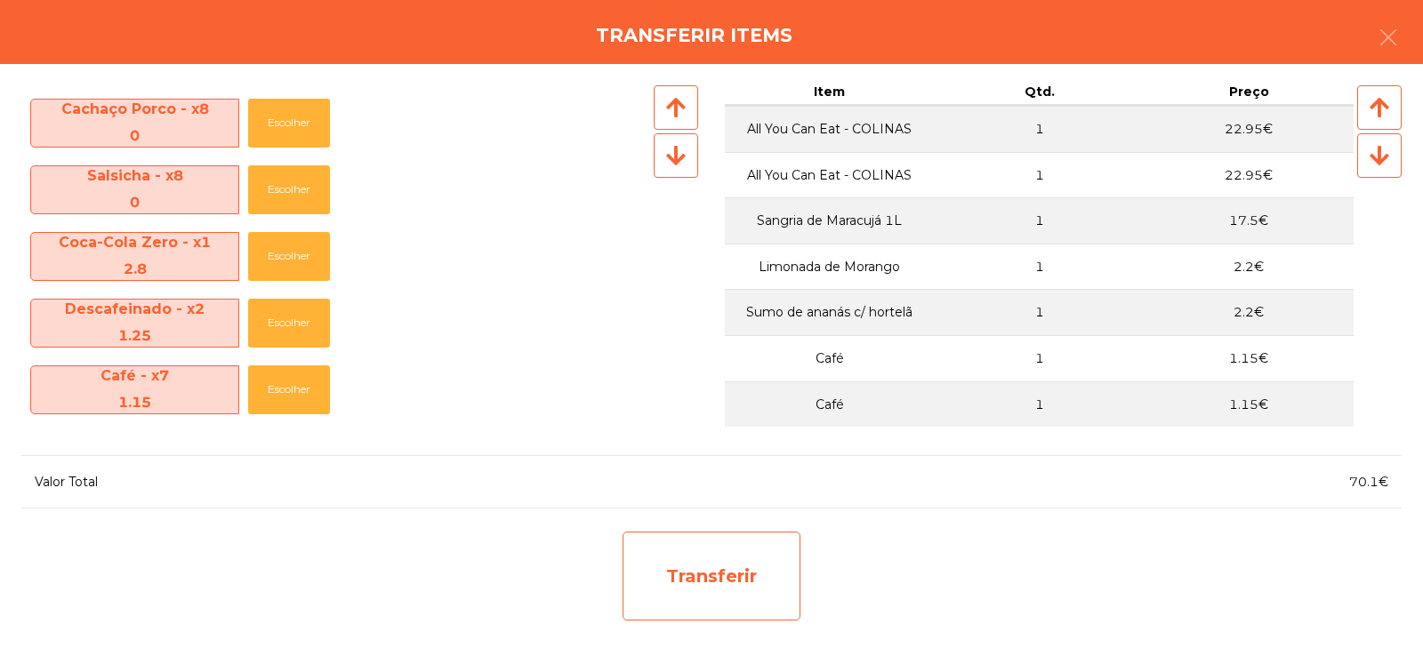
click at [729, 574] on div "Transferir" at bounding box center [712, 576] width 178 height 89
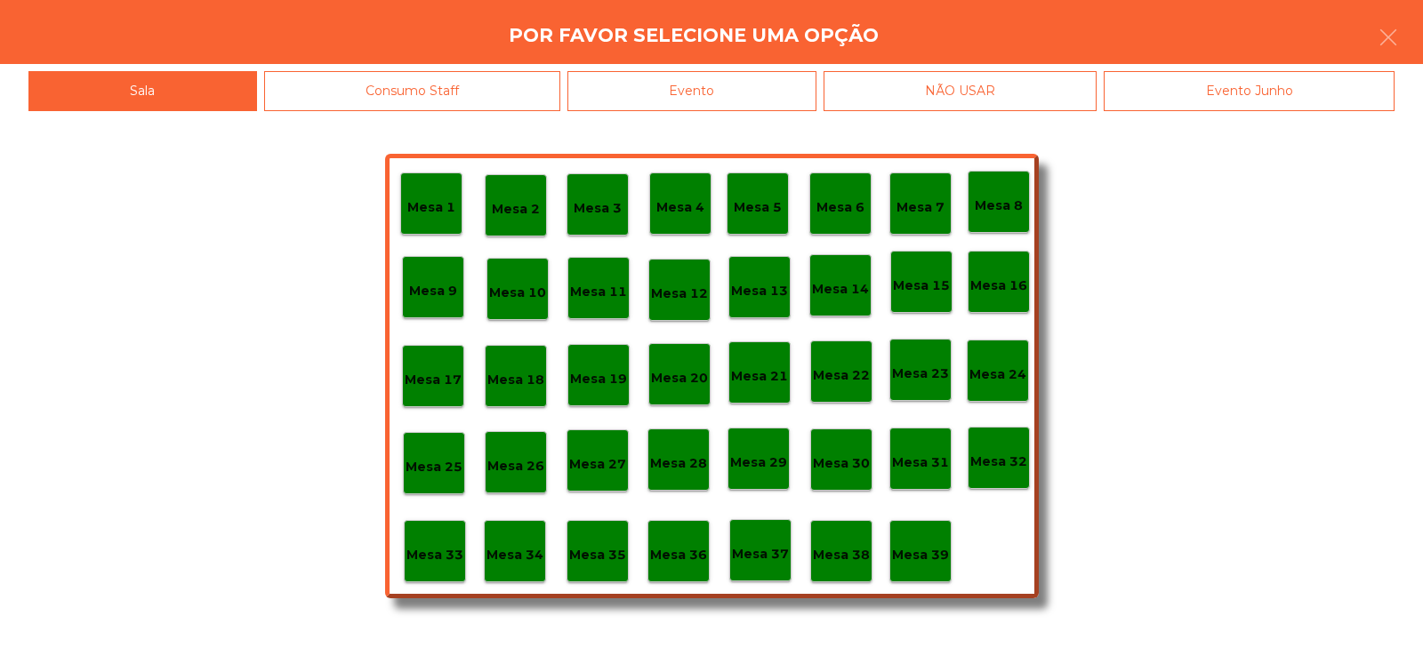
click at [996, 470] on p "Mesa 32" at bounding box center [999, 462] width 57 height 20
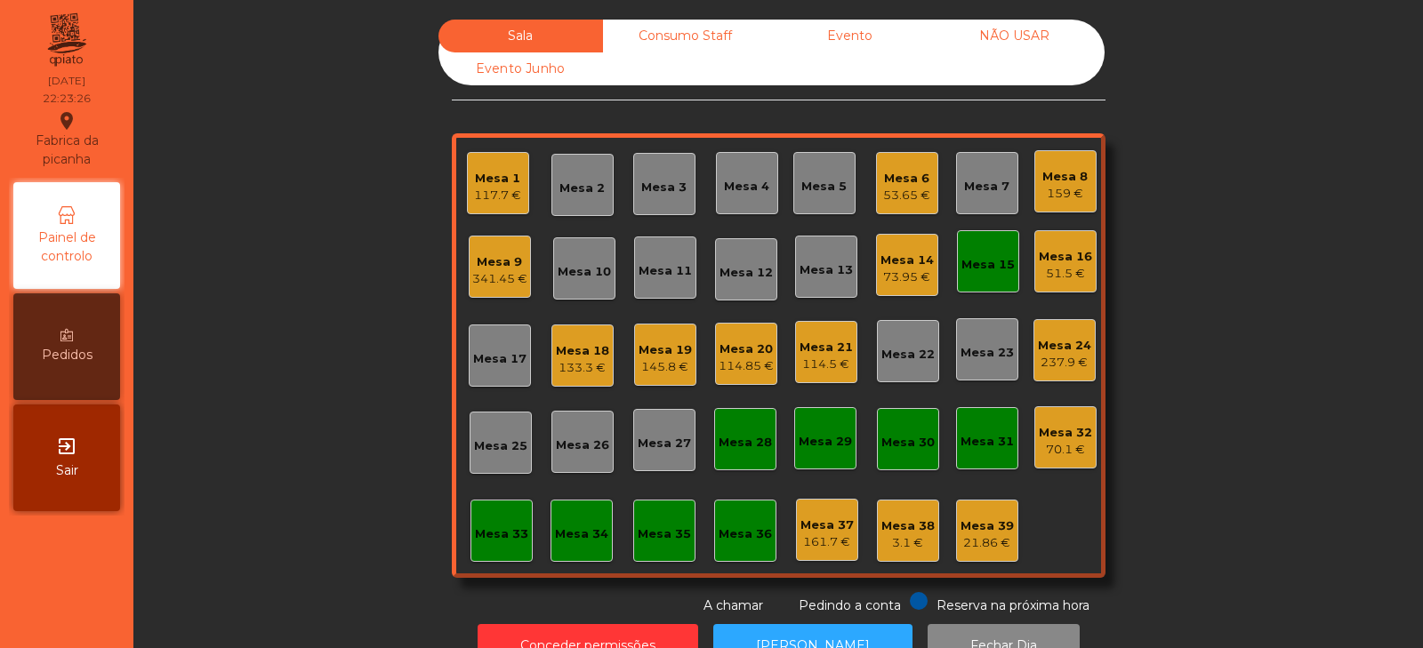
click at [479, 285] on div "341.45 €" at bounding box center [499, 279] width 55 height 18
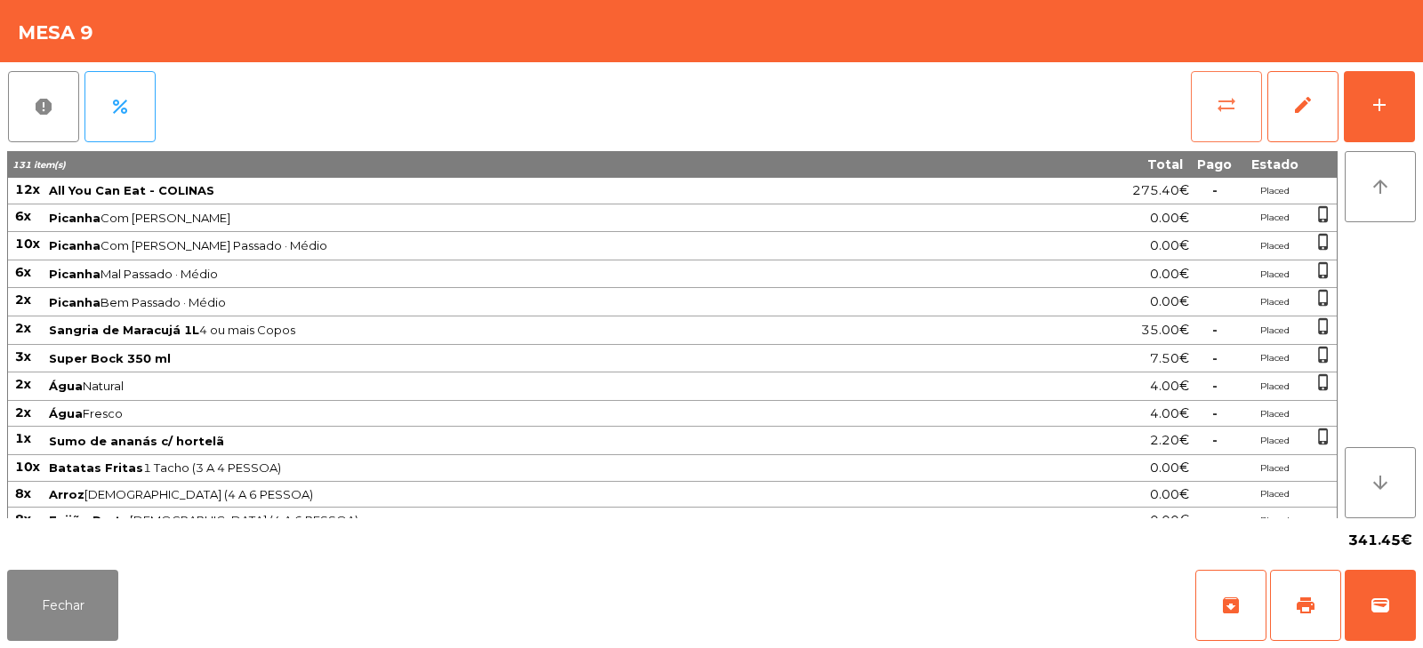
click at [1256, 104] on button "sync_alt" at bounding box center [1226, 106] width 71 height 71
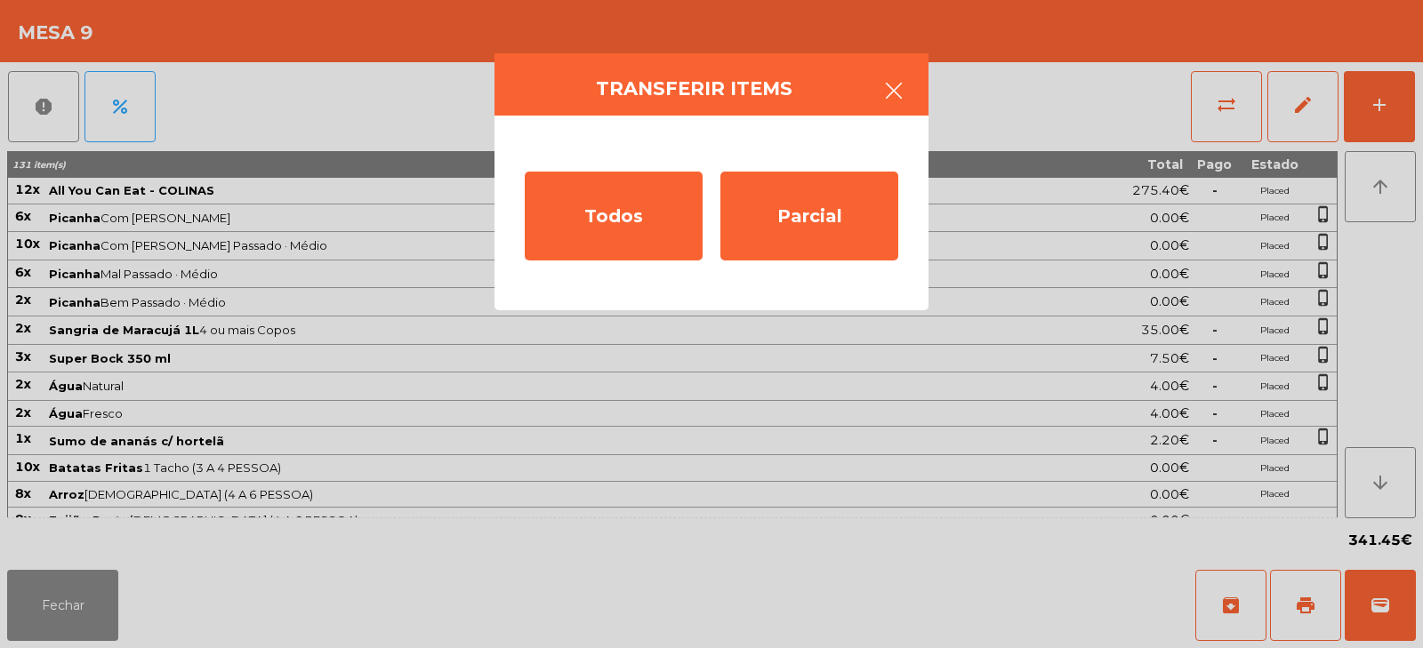
click at [913, 79] on button "button" at bounding box center [894, 92] width 50 height 53
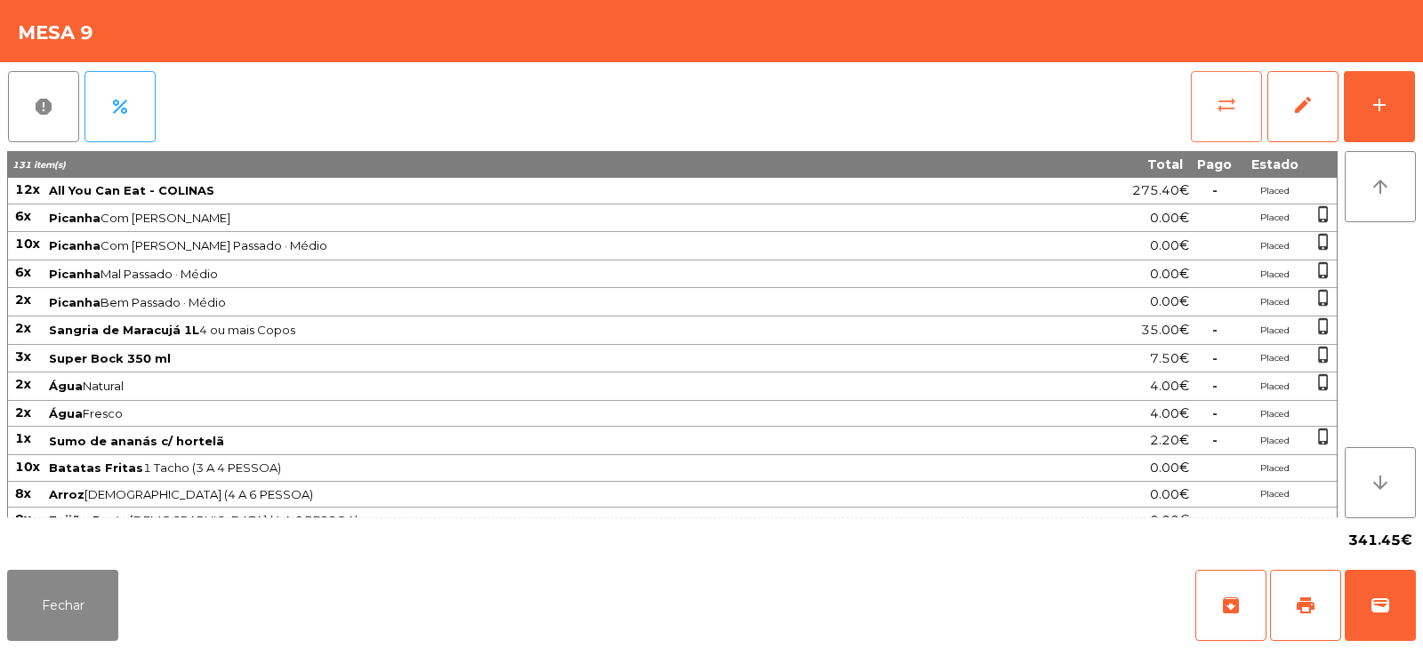
click at [1223, 124] on button "sync_alt" at bounding box center [1226, 106] width 71 height 71
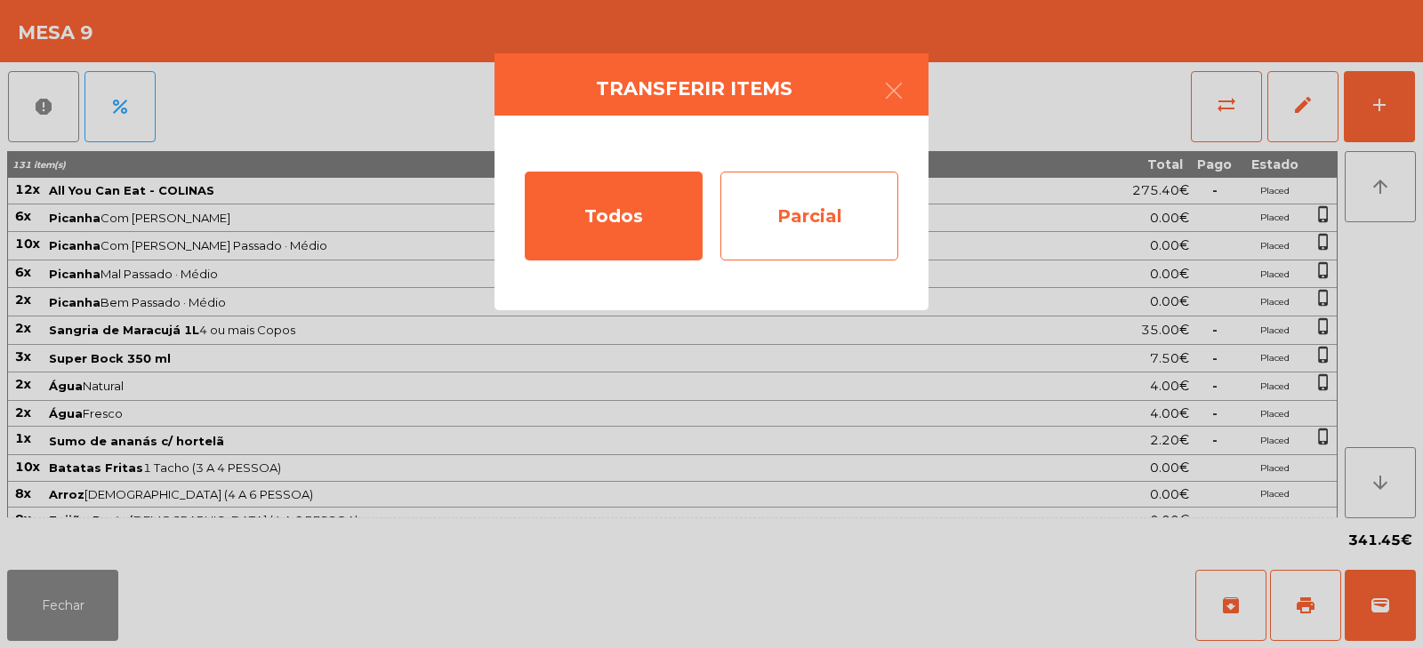
click at [805, 213] on div "Parcial" at bounding box center [810, 216] width 178 height 89
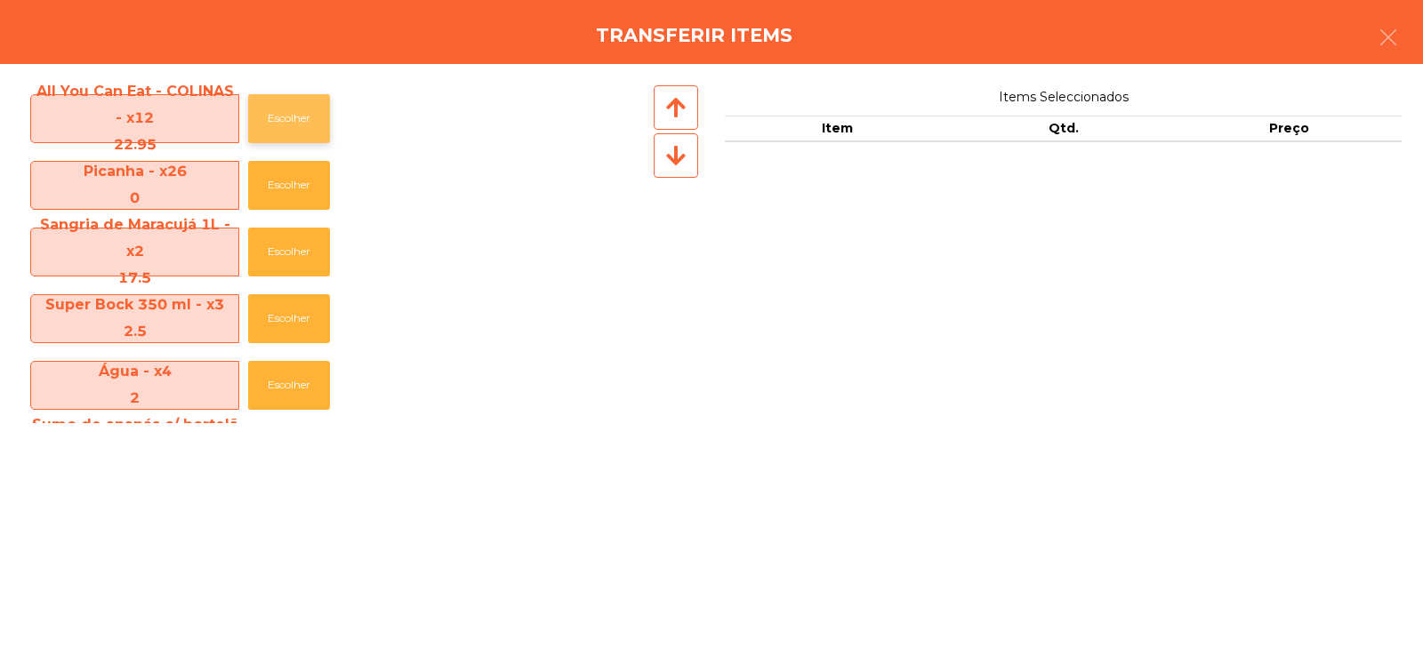
click at [286, 117] on button "Escolher" at bounding box center [289, 118] width 82 height 49
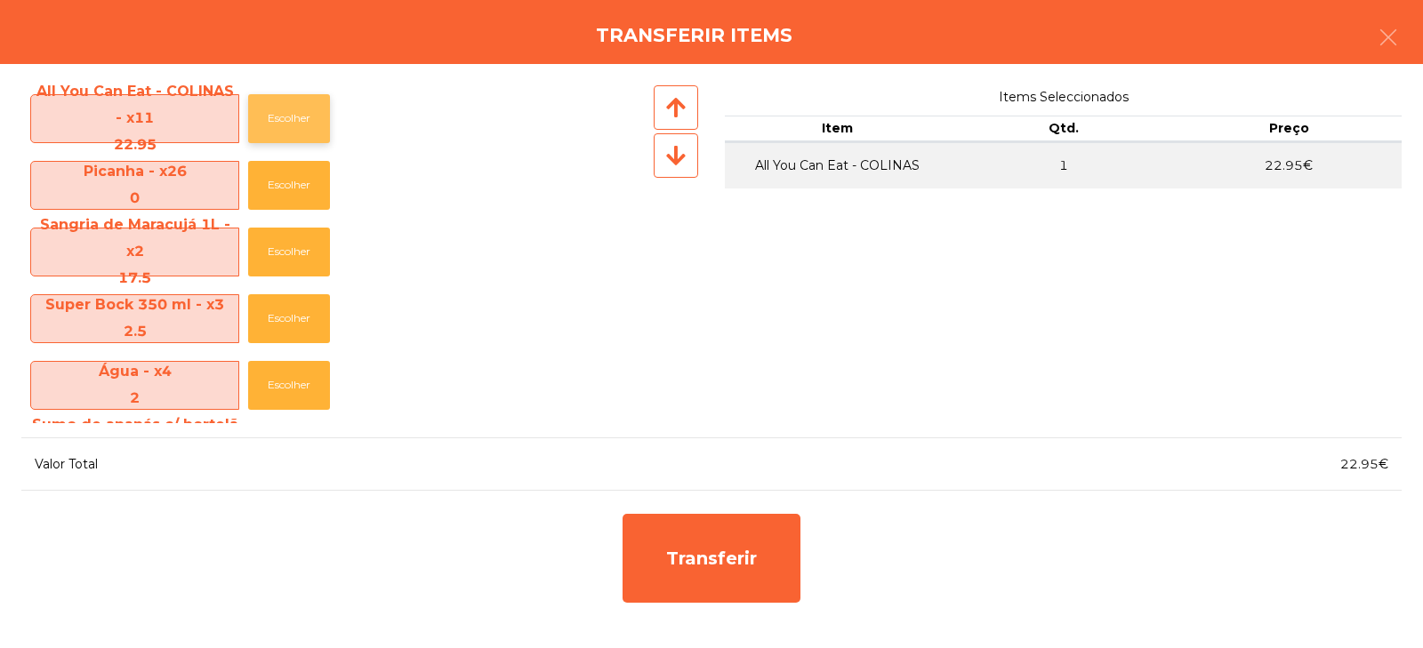
click at [286, 127] on button "Escolher" at bounding box center [289, 118] width 82 height 49
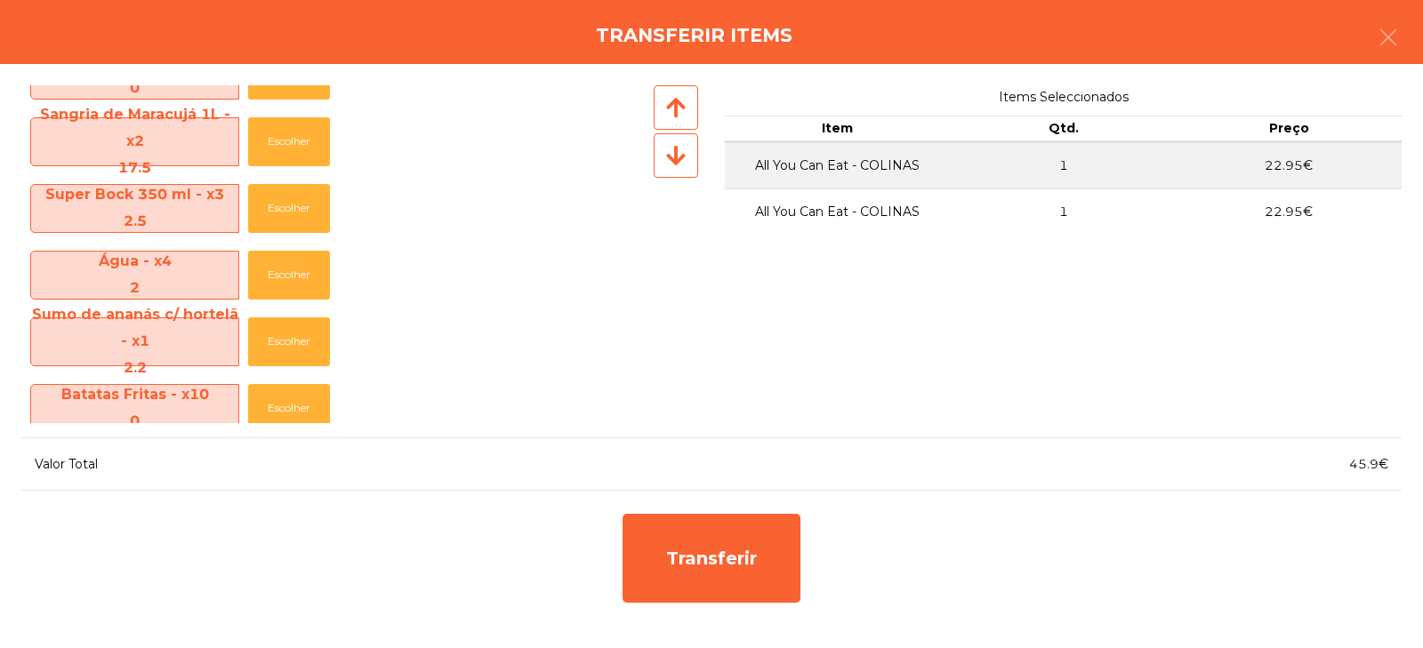
scroll to position [127, 0]
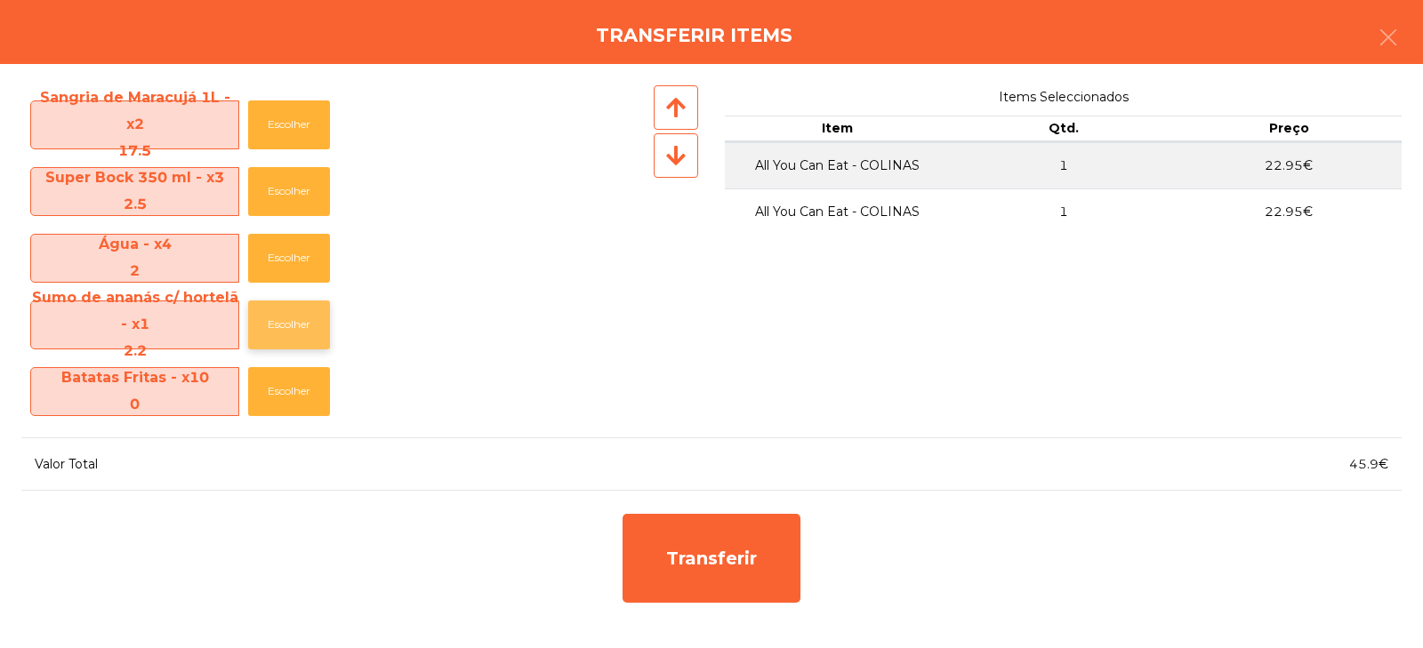
click at [306, 326] on button "Escolher" at bounding box center [289, 325] width 82 height 49
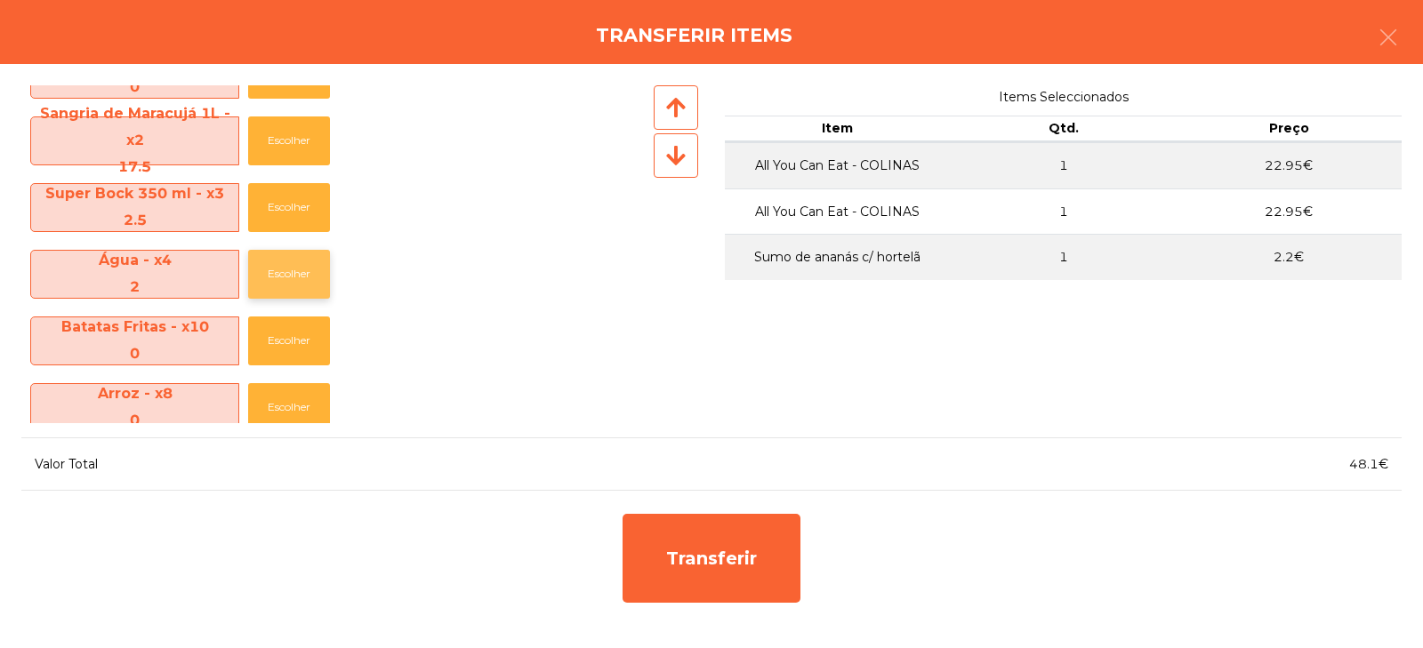
click at [287, 266] on button "Escolher" at bounding box center [289, 274] width 82 height 49
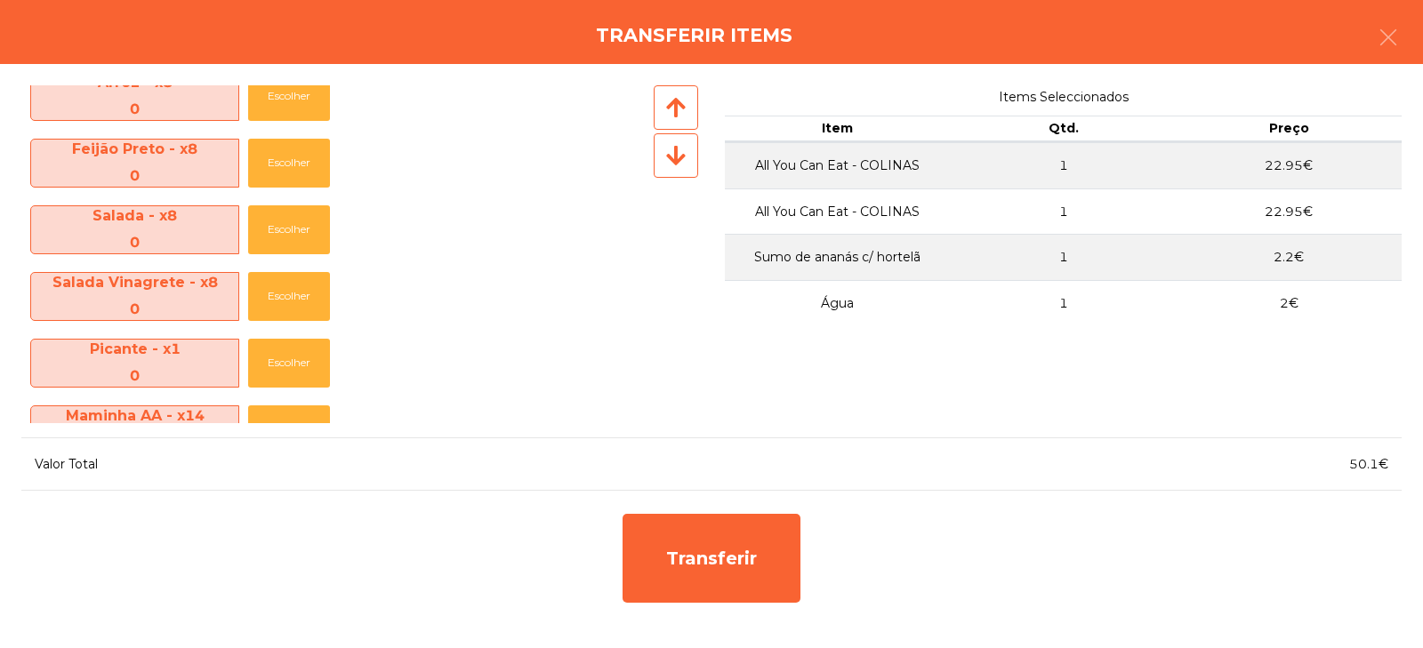
scroll to position [796, 0]
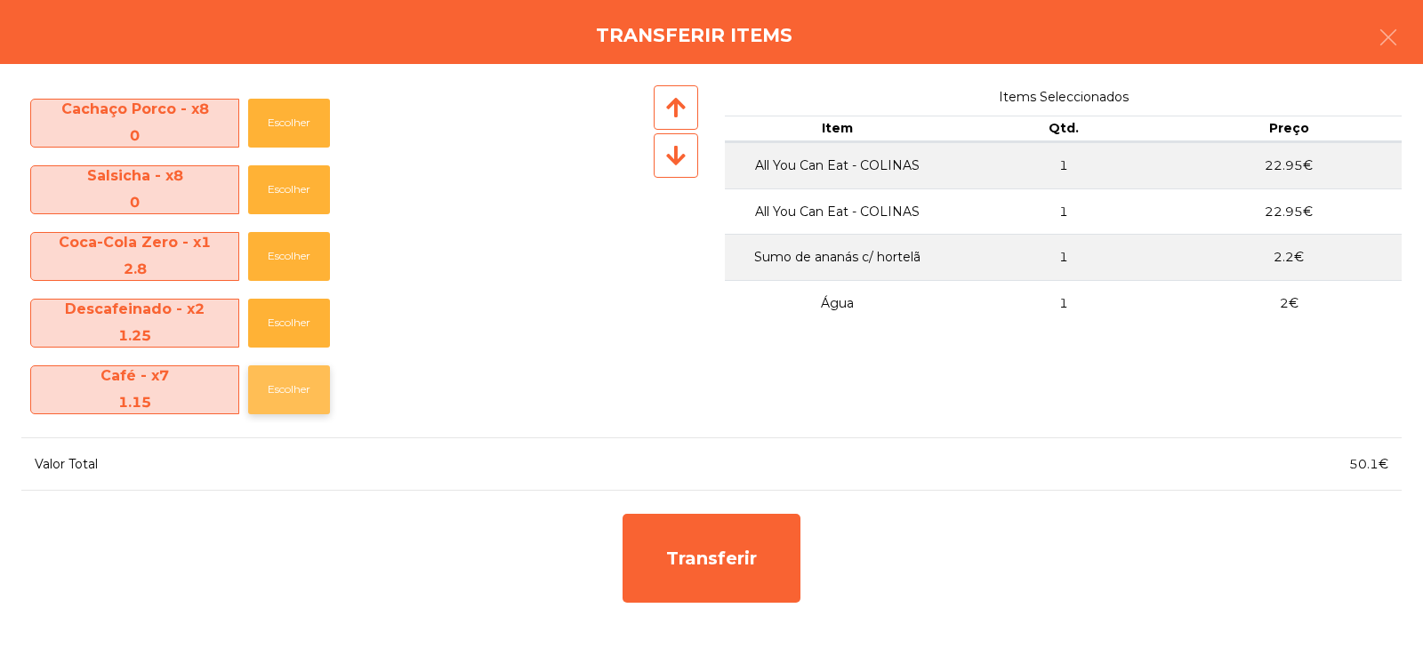
click at [287, 384] on button "Escolher" at bounding box center [289, 390] width 82 height 49
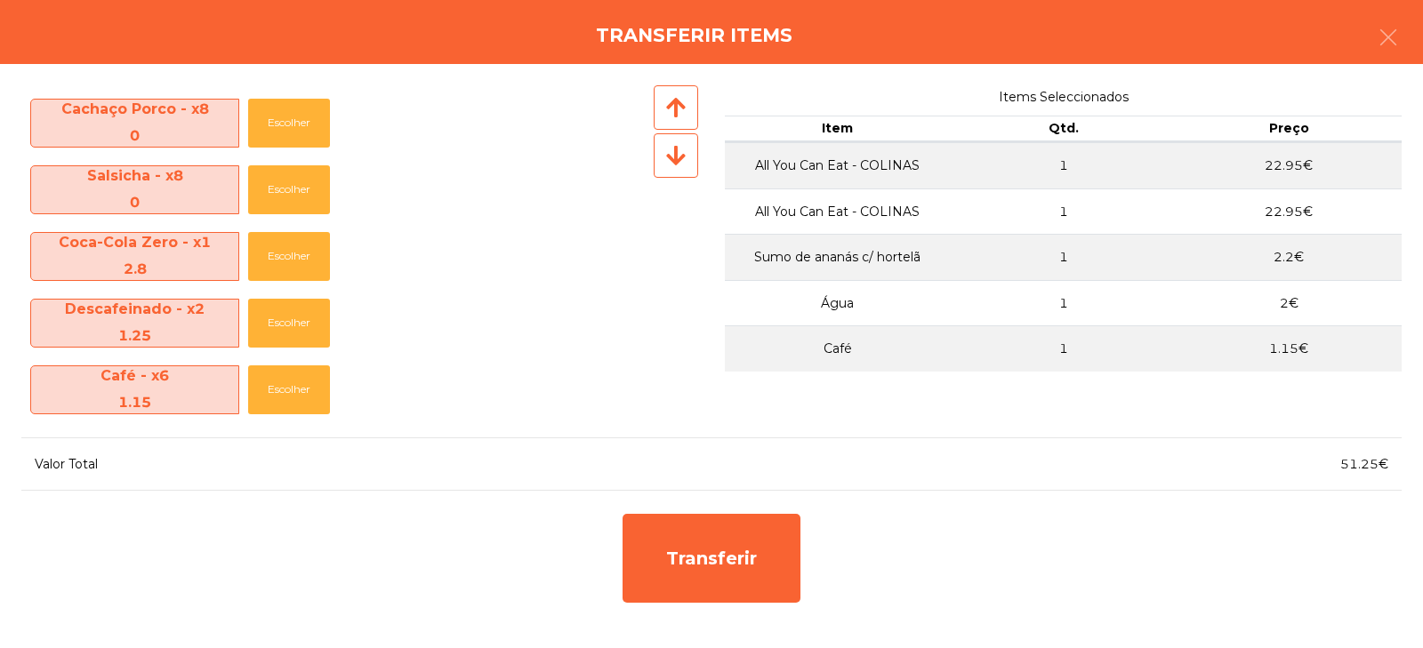
click at [1329, 495] on div "All You Can Eat - COLINAS - x10 22.95 Escolher Picanha - x26 0 Escolher Sangria…" at bounding box center [711, 356] width 1423 height 584
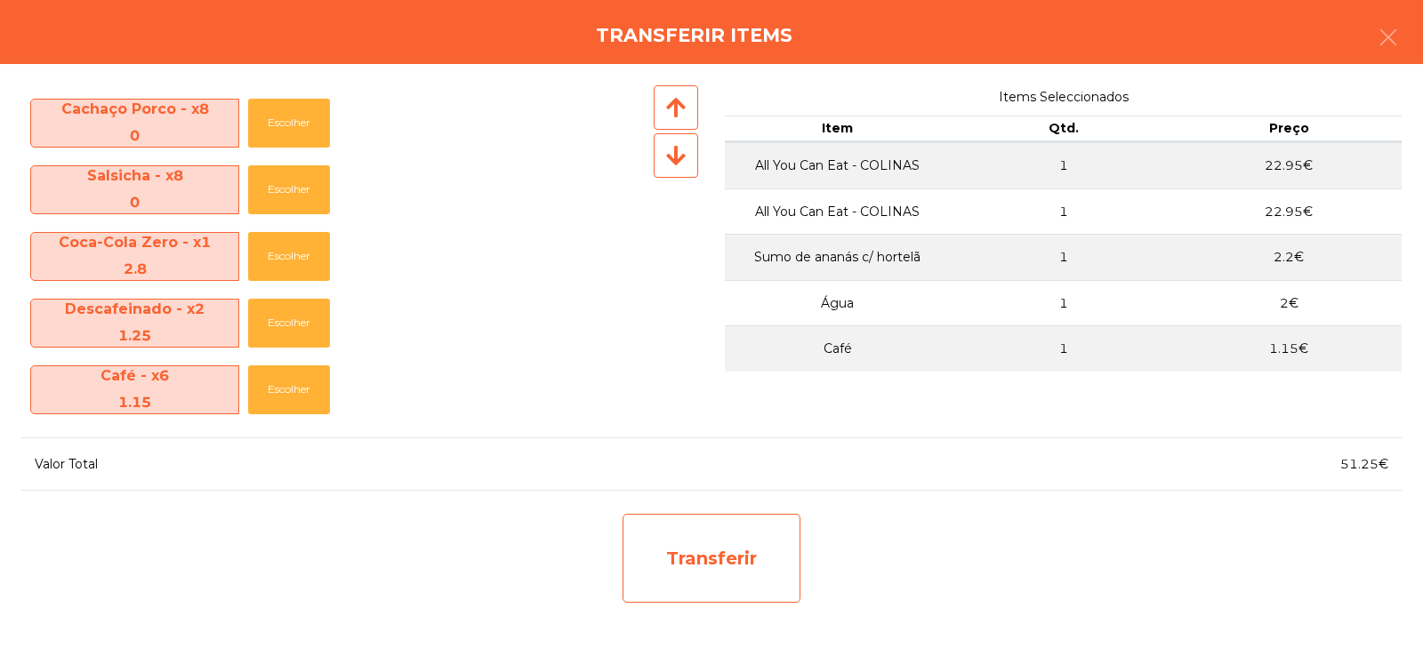
click at [720, 556] on div "Transferir" at bounding box center [712, 558] width 178 height 89
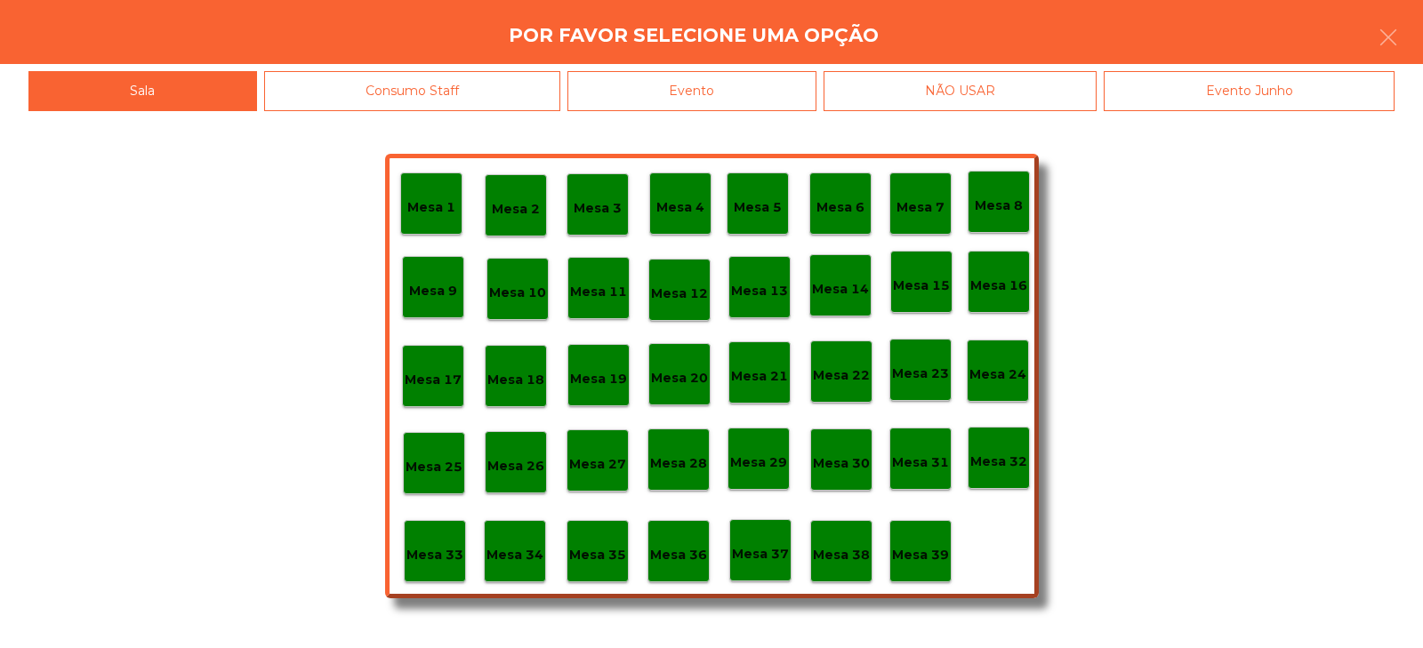
click at [921, 468] on p "Mesa 31" at bounding box center [920, 463] width 57 height 20
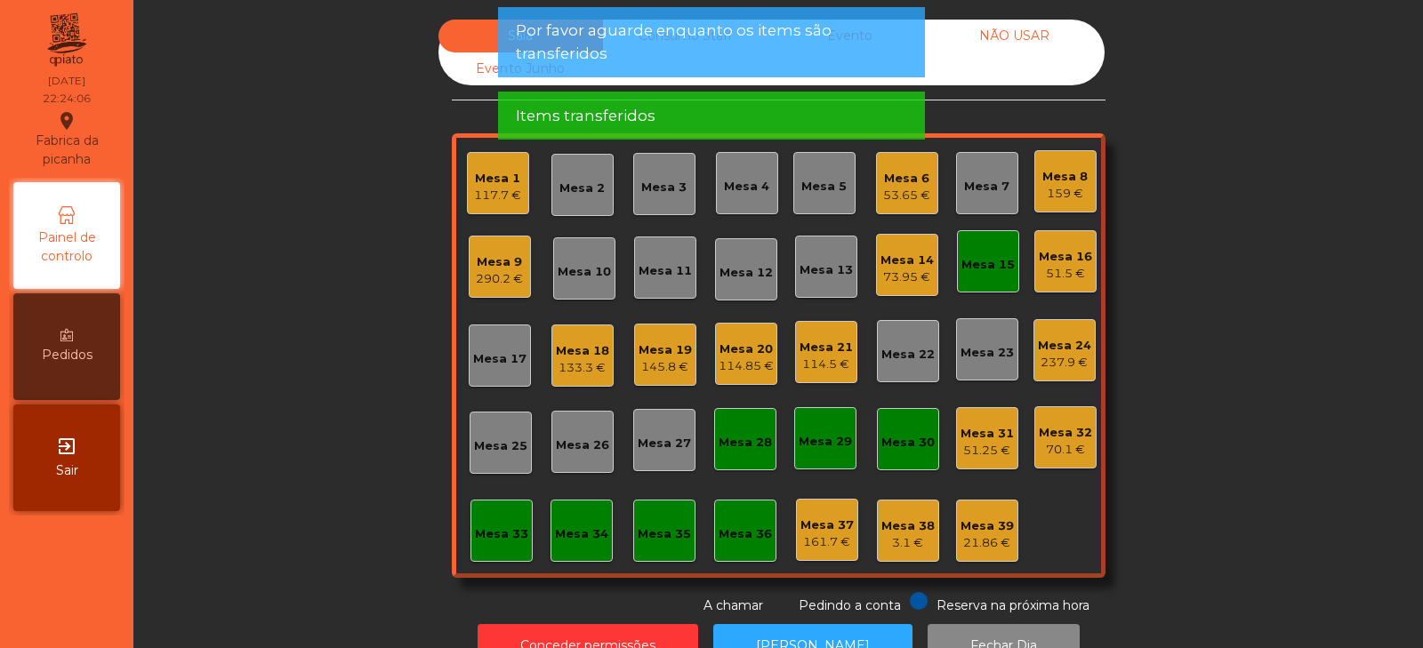
click at [1000, 449] on div "51.25 €" at bounding box center [987, 451] width 53 height 18
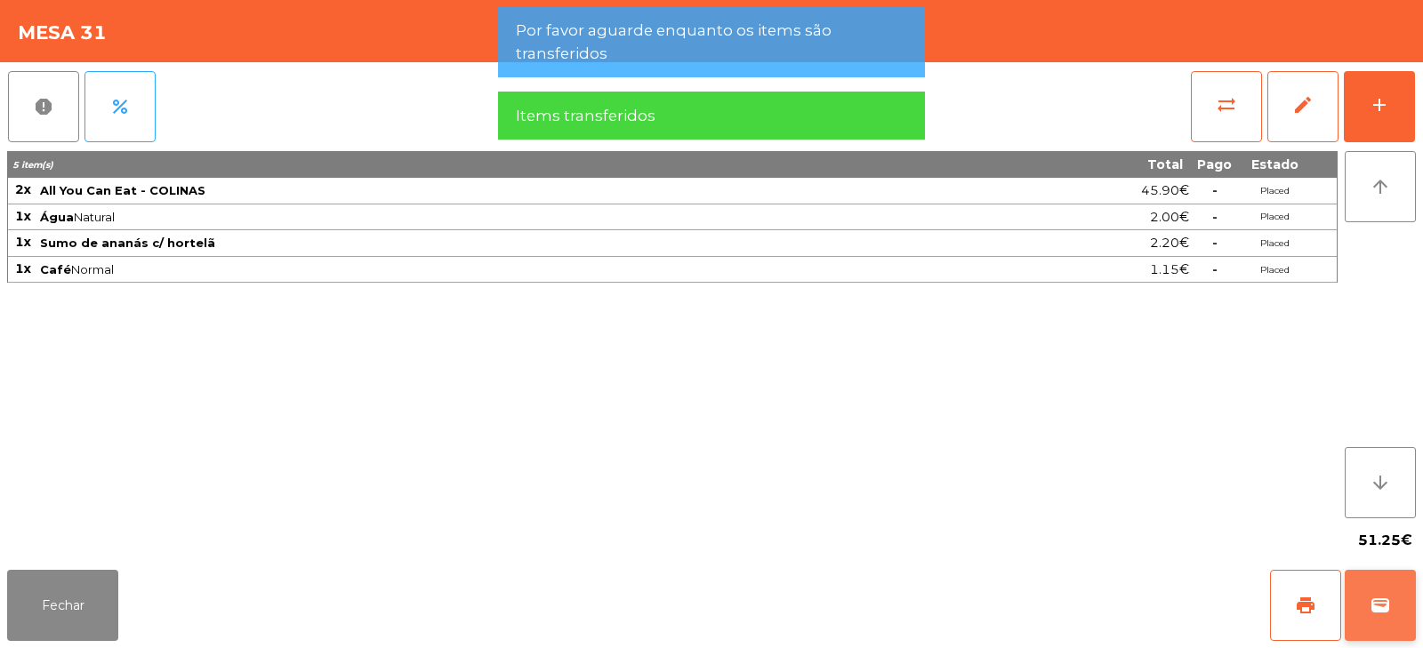
click at [1376, 612] on span "wallet" at bounding box center [1380, 605] width 21 height 21
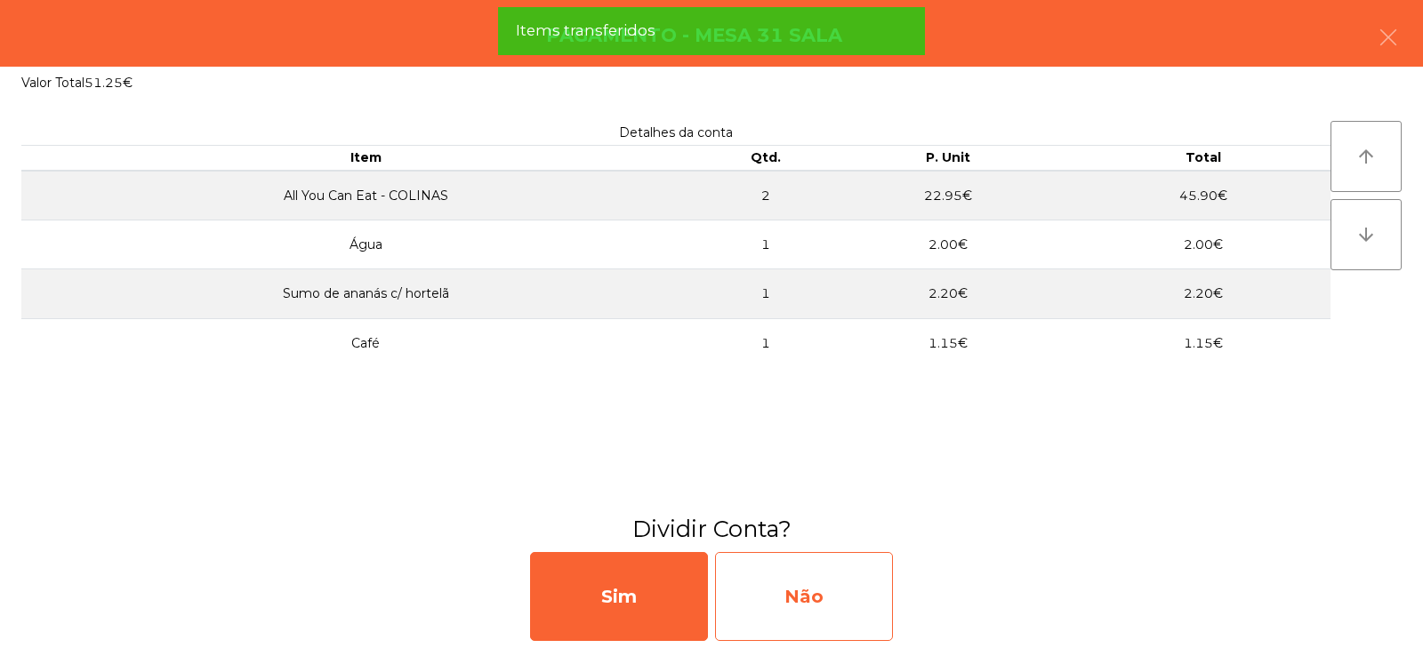
click at [808, 558] on div "Não" at bounding box center [804, 596] width 178 height 89
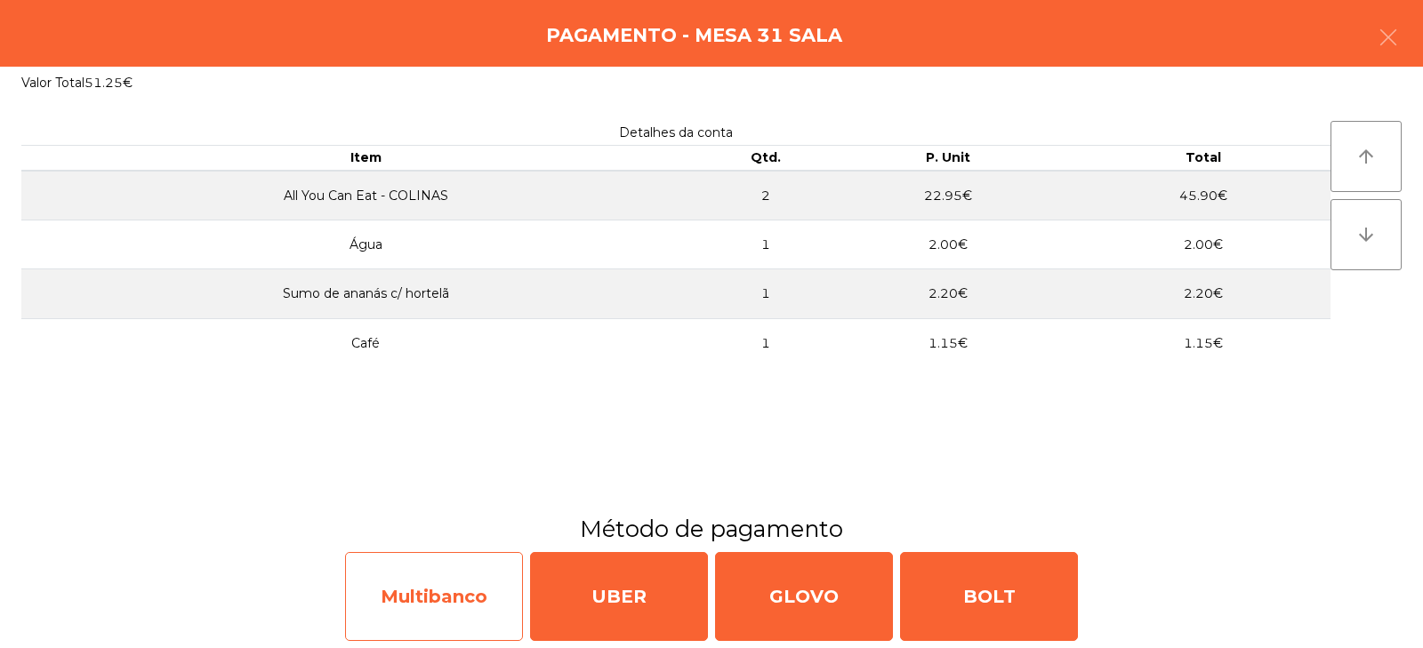
click at [414, 593] on div "Multibanco" at bounding box center [434, 596] width 178 height 89
select select "**"
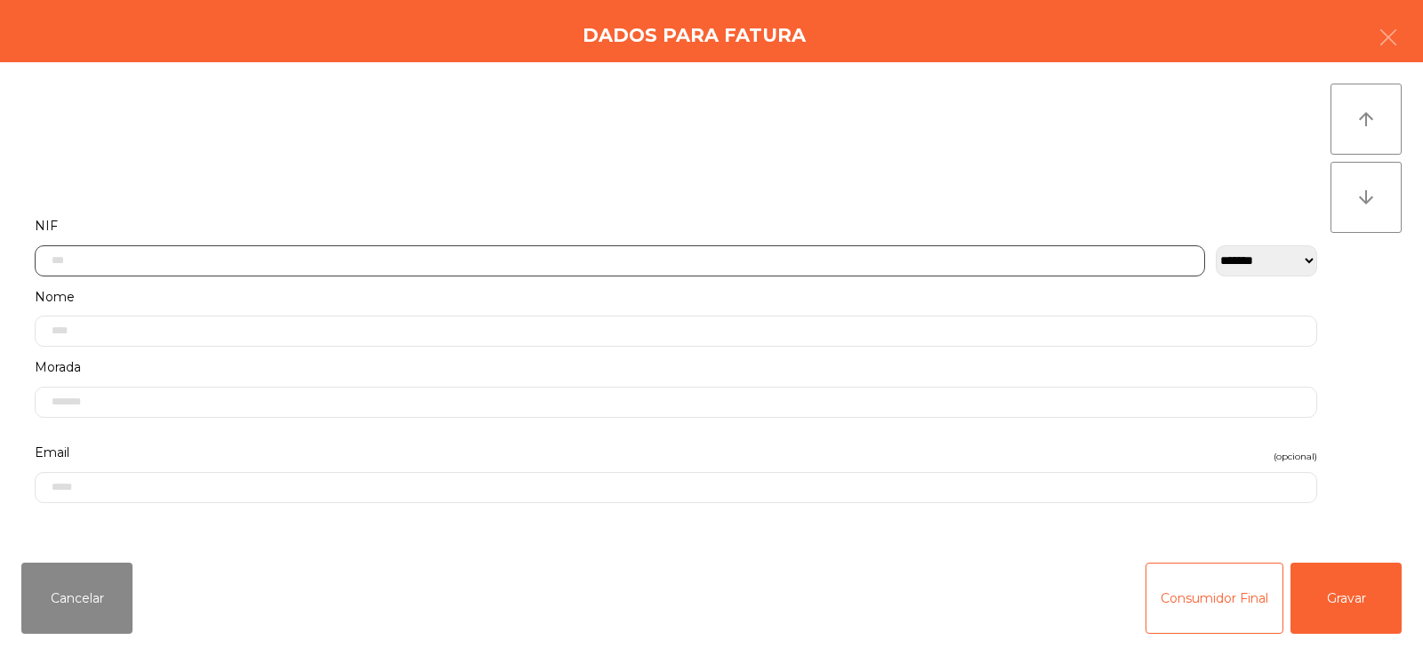
click at [544, 246] on input "text" at bounding box center [620, 261] width 1171 height 31
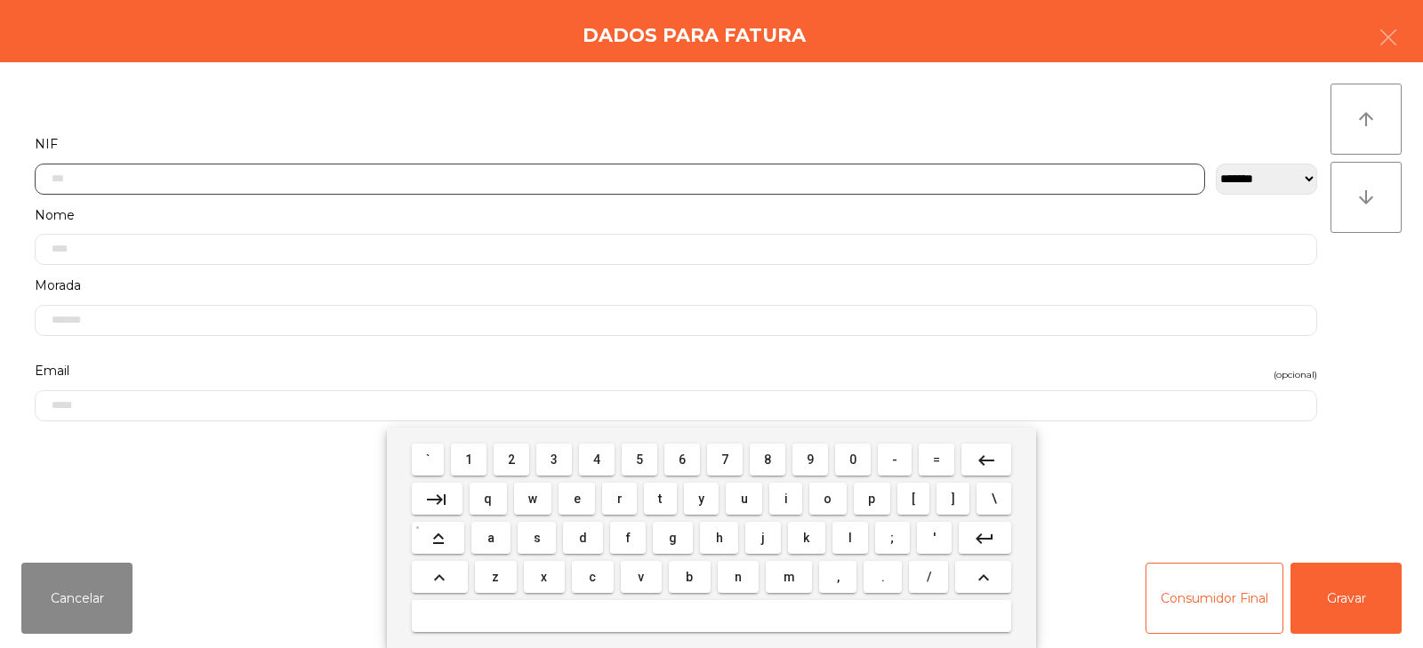
scroll to position [130, 0]
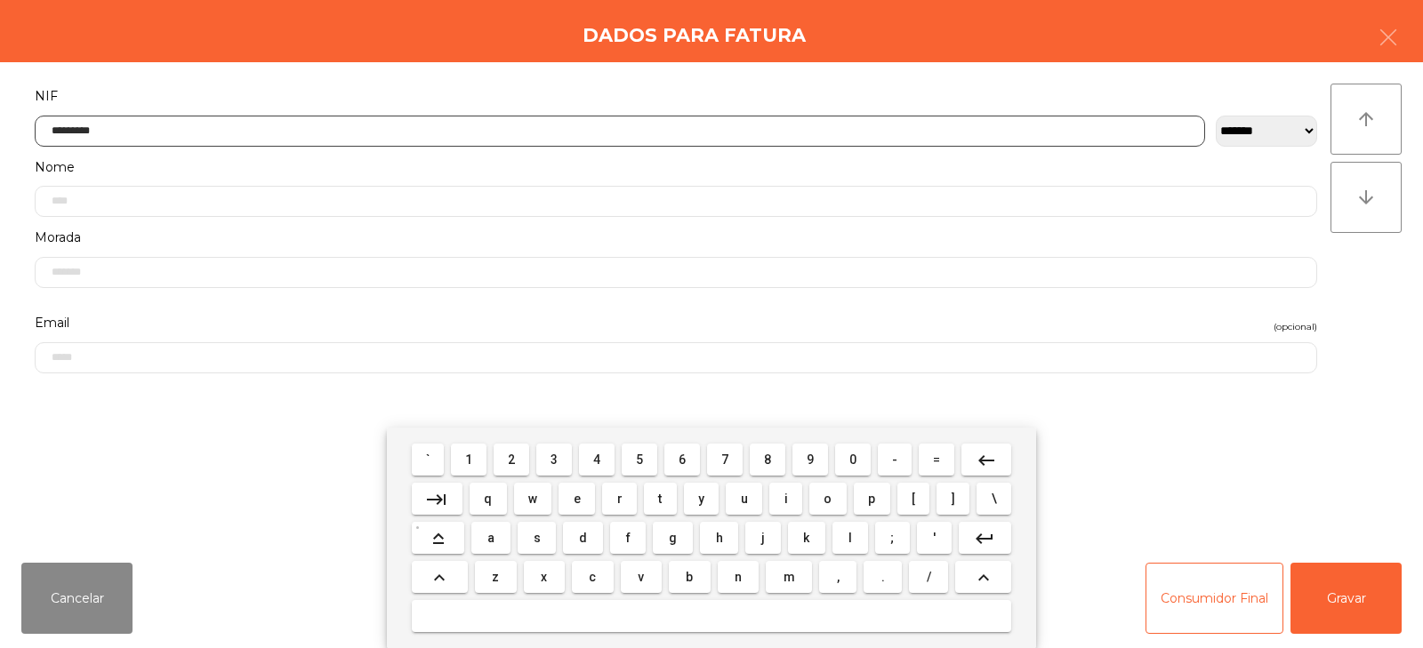
type input "*********"
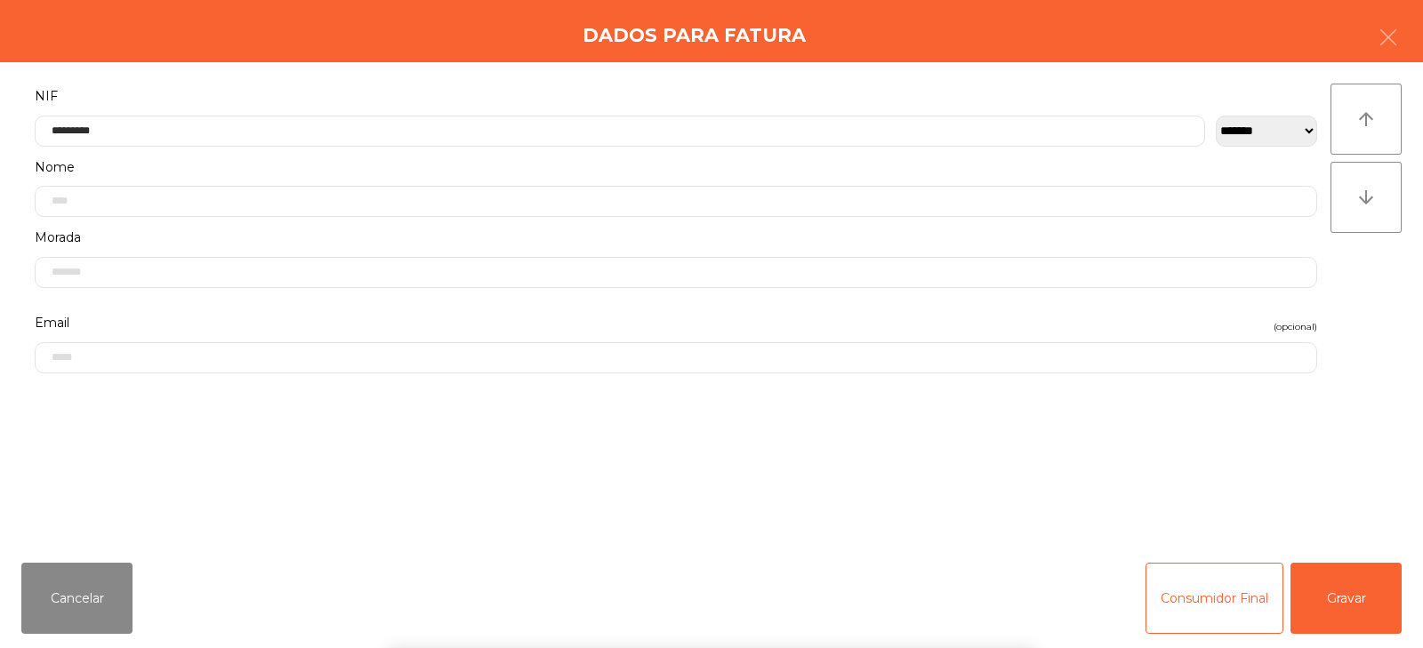
click at [1341, 608] on div "` 1 2 3 4 5 6 7 8 9 0 - = keyboard_backspace keyboard_tab q w e r t y u i o p […" at bounding box center [711, 538] width 1423 height 221
click at [1359, 601] on button "Gravar" at bounding box center [1346, 598] width 111 height 71
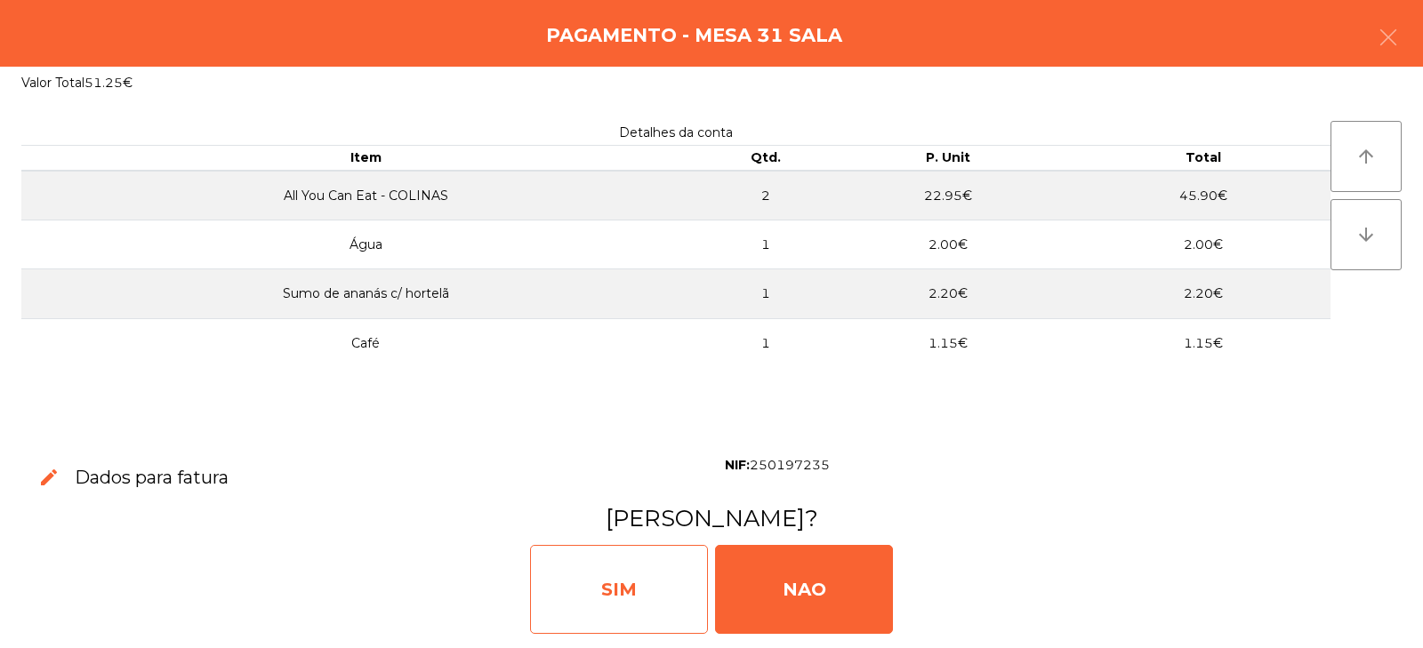
click at [616, 591] on div "SIM" at bounding box center [619, 589] width 178 height 89
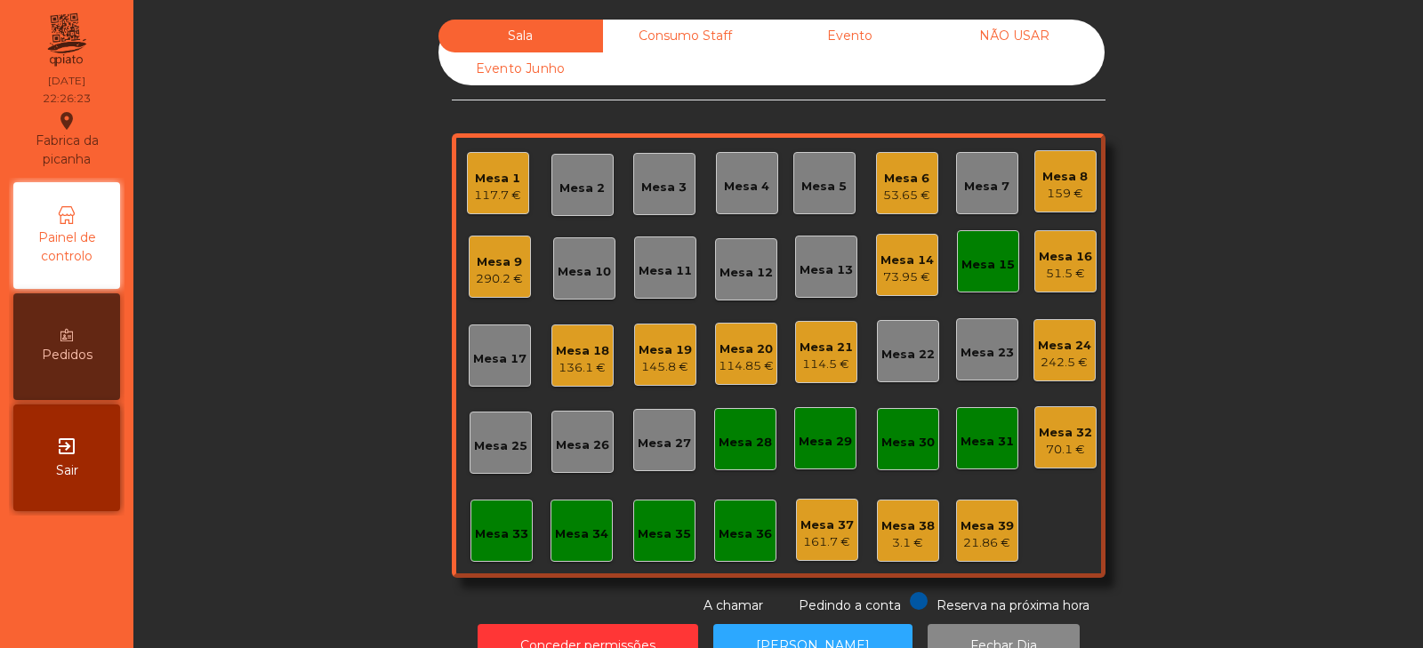
click at [978, 284] on div "Mesa 15" at bounding box center [988, 261] width 62 height 62
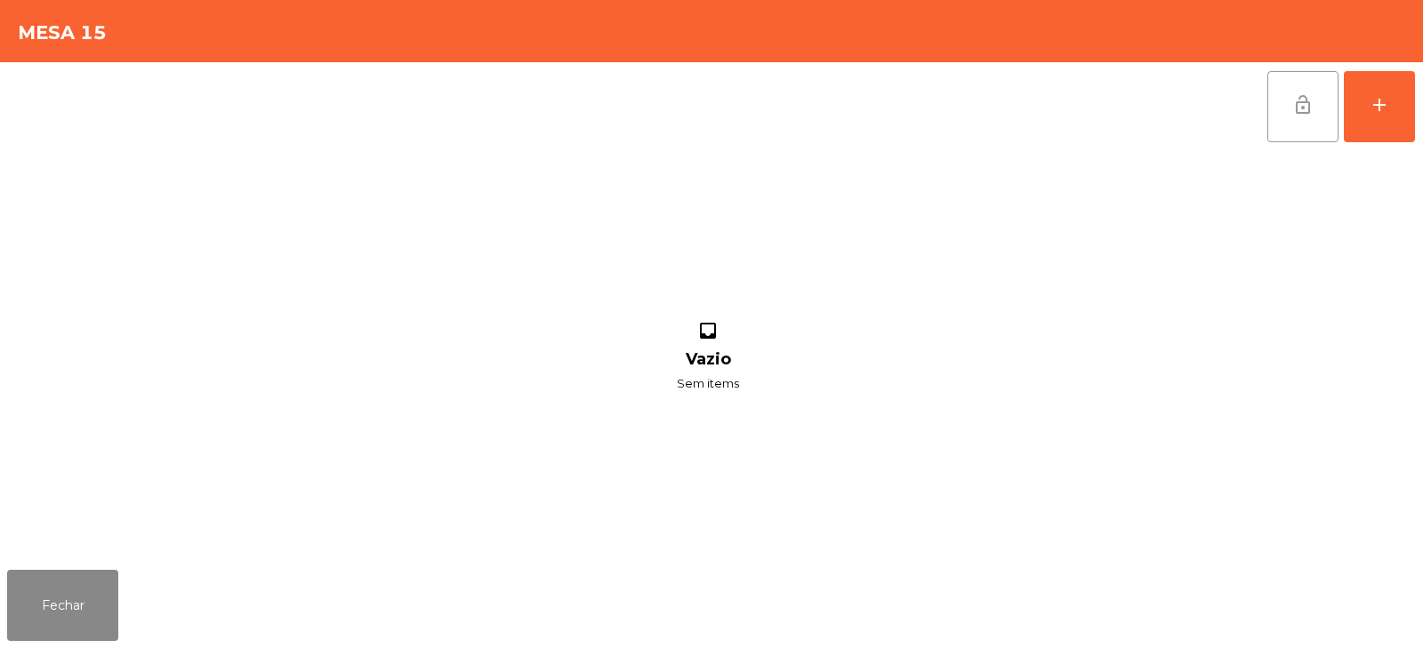
click at [1309, 110] on span "lock_open" at bounding box center [1303, 104] width 21 height 21
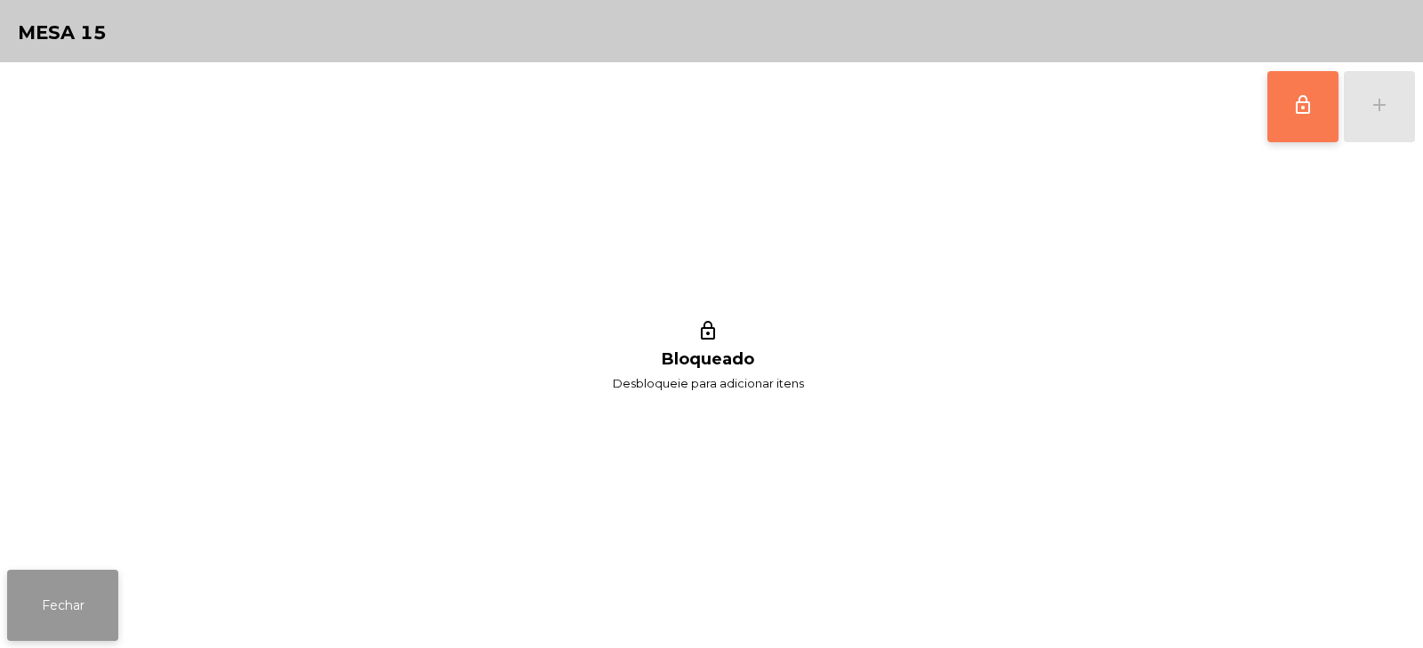
click at [52, 613] on button "Fechar" at bounding box center [62, 605] width 111 height 71
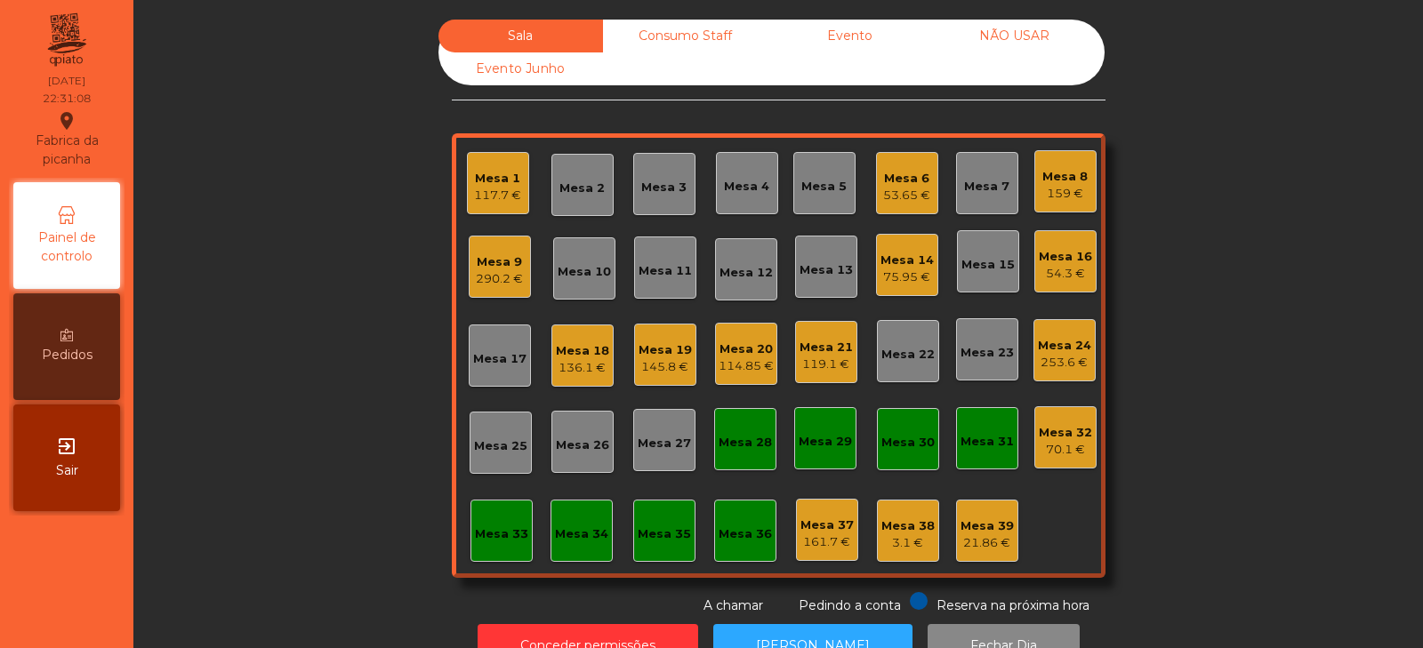
click at [682, 42] on div "Consumo Staff" at bounding box center [685, 36] width 165 height 33
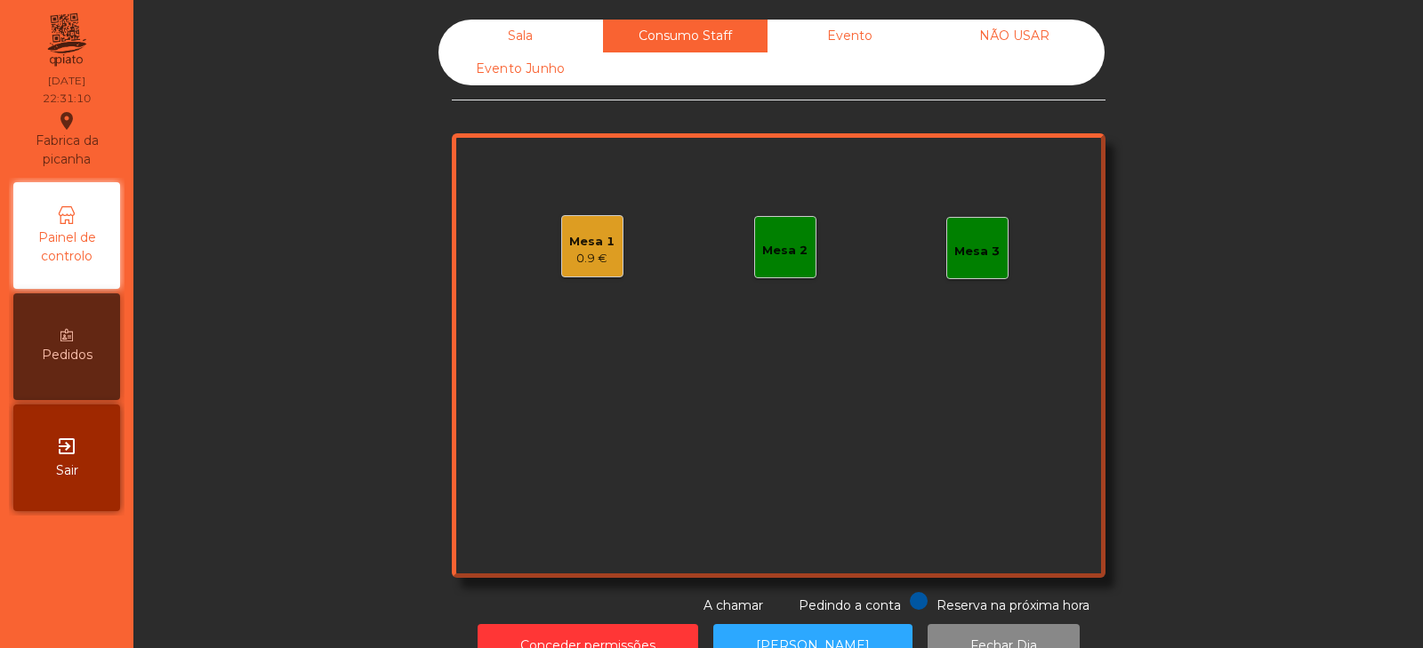
click at [577, 266] on div "0.9 €" at bounding box center [591, 259] width 45 height 18
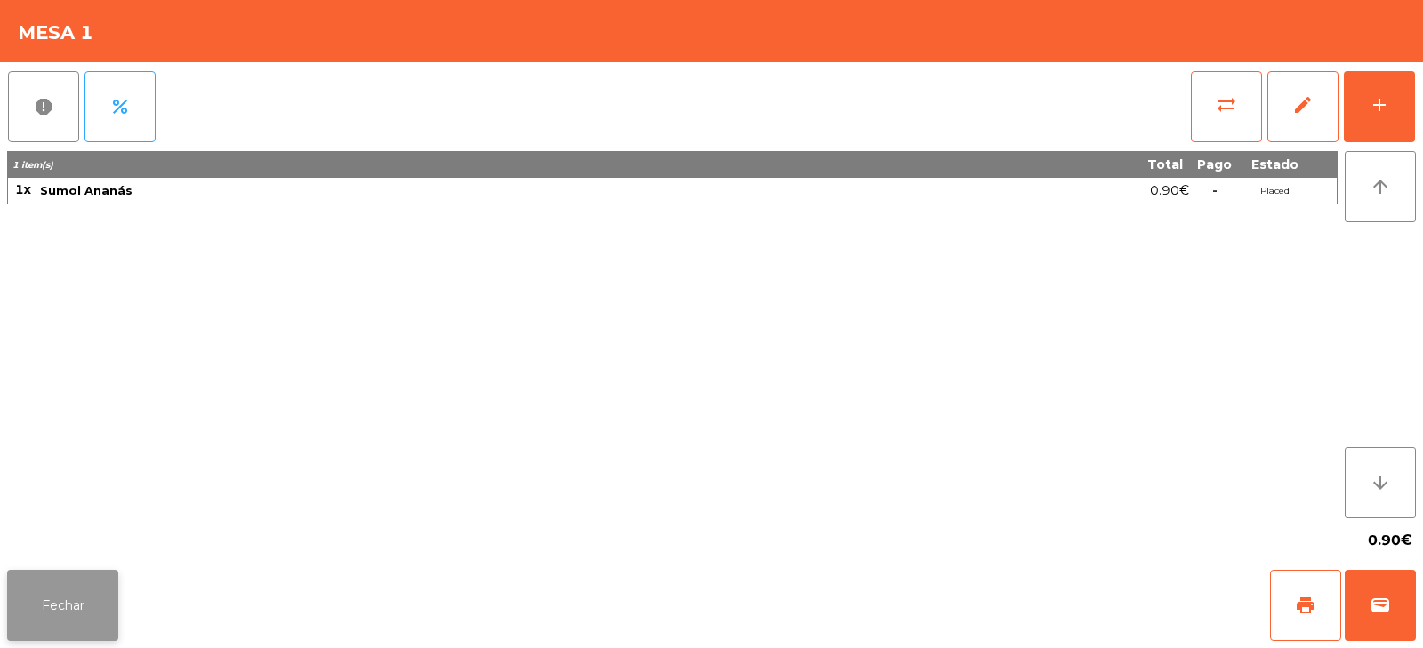
click at [70, 623] on button "Fechar" at bounding box center [62, 605] width 111 height 71
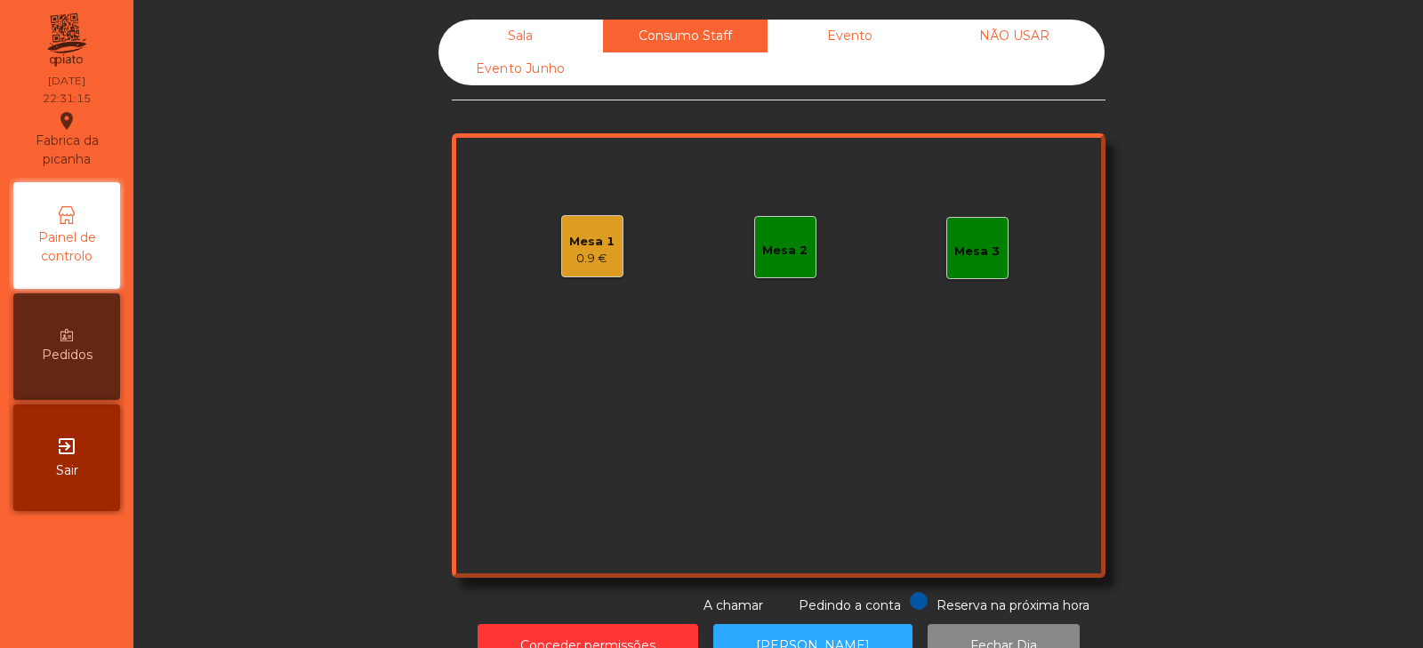
click at [529, 40] on div "Sala" at bounding box center [521, 36] width 165 height 33
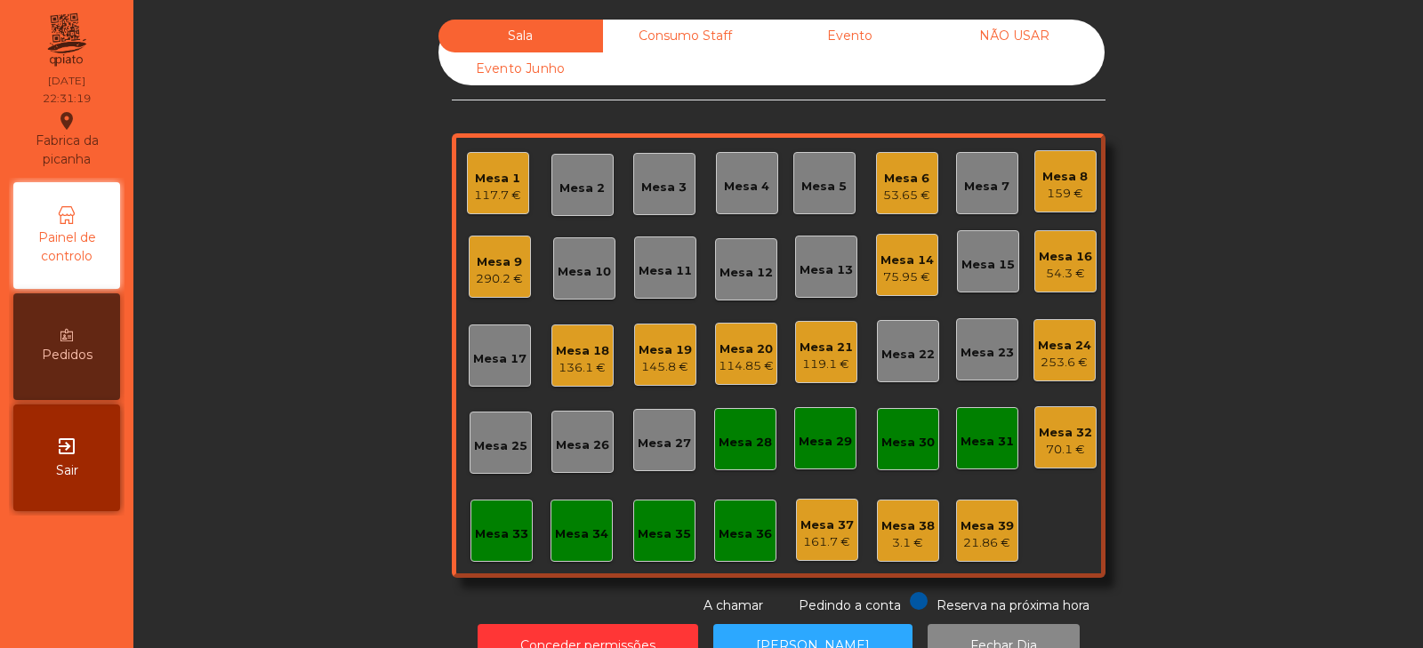
click at [685, 36] on div "Consumo Staff" at bounding box center [685, 36] width 165 height 33
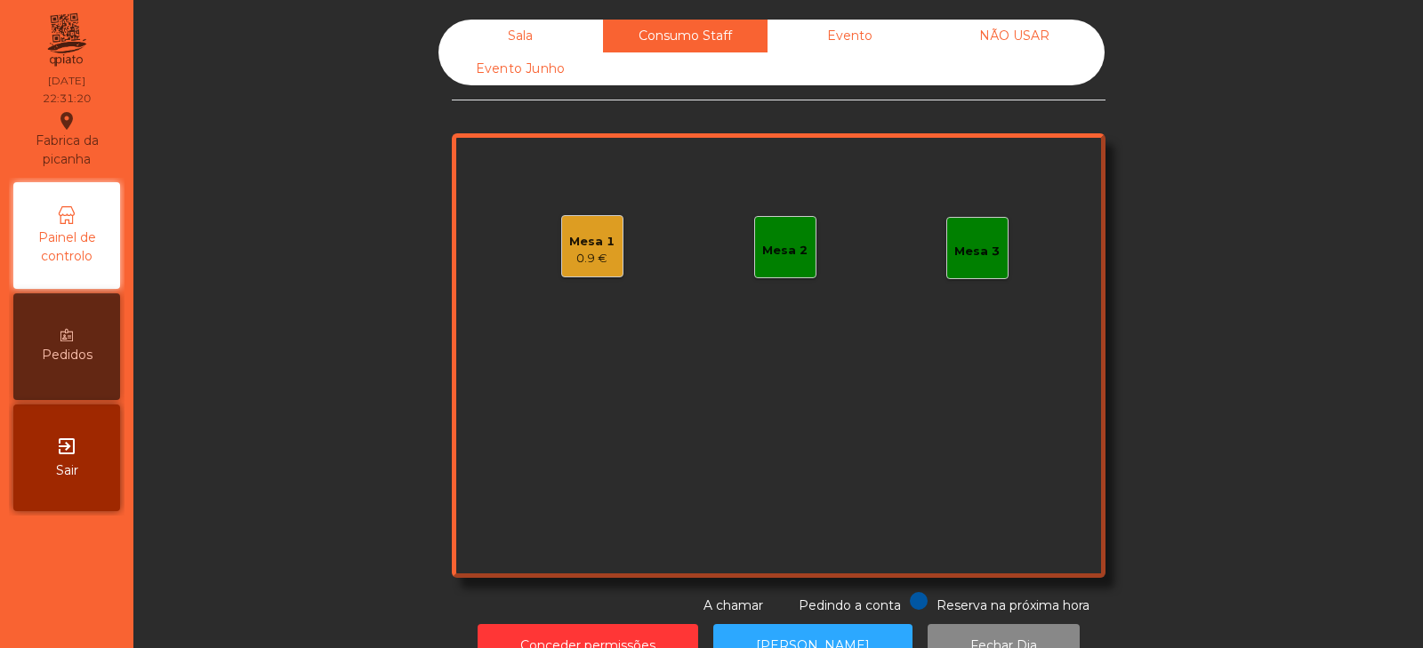
click at [591, 275] on div "Mesa 1 0.9 €" at bounding box center [592, 246] width 62 height 62
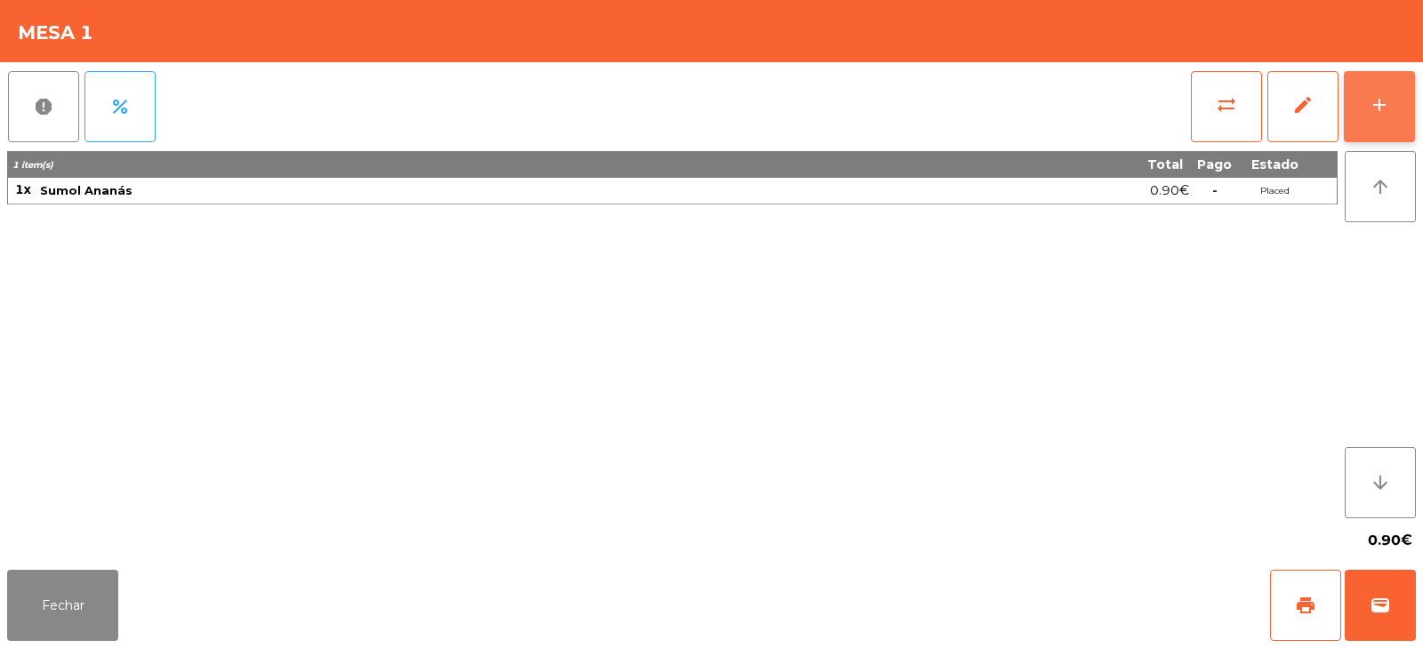
click at [1379, 111] on div "add" at bounding box center [1379, 104] width 21 height 21
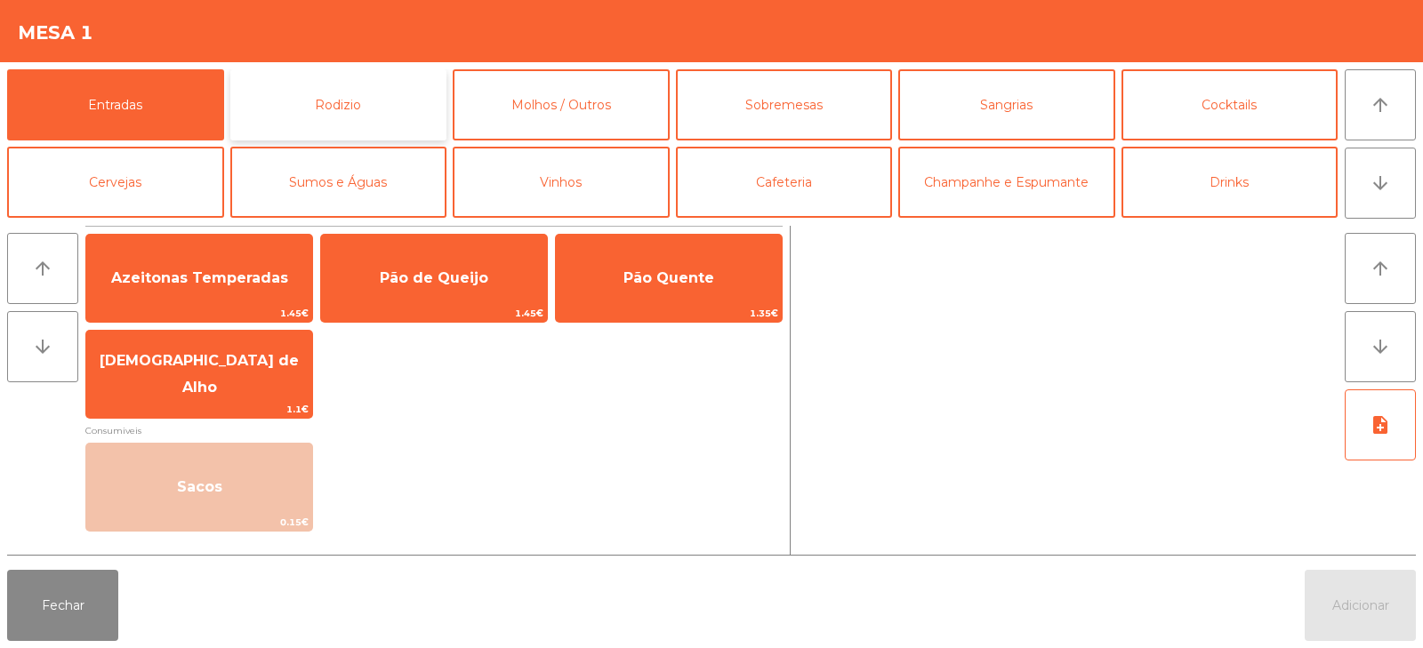
click at [396, 124] on button "Rodizio" at bounding box center [338, 104] width 217 height 71
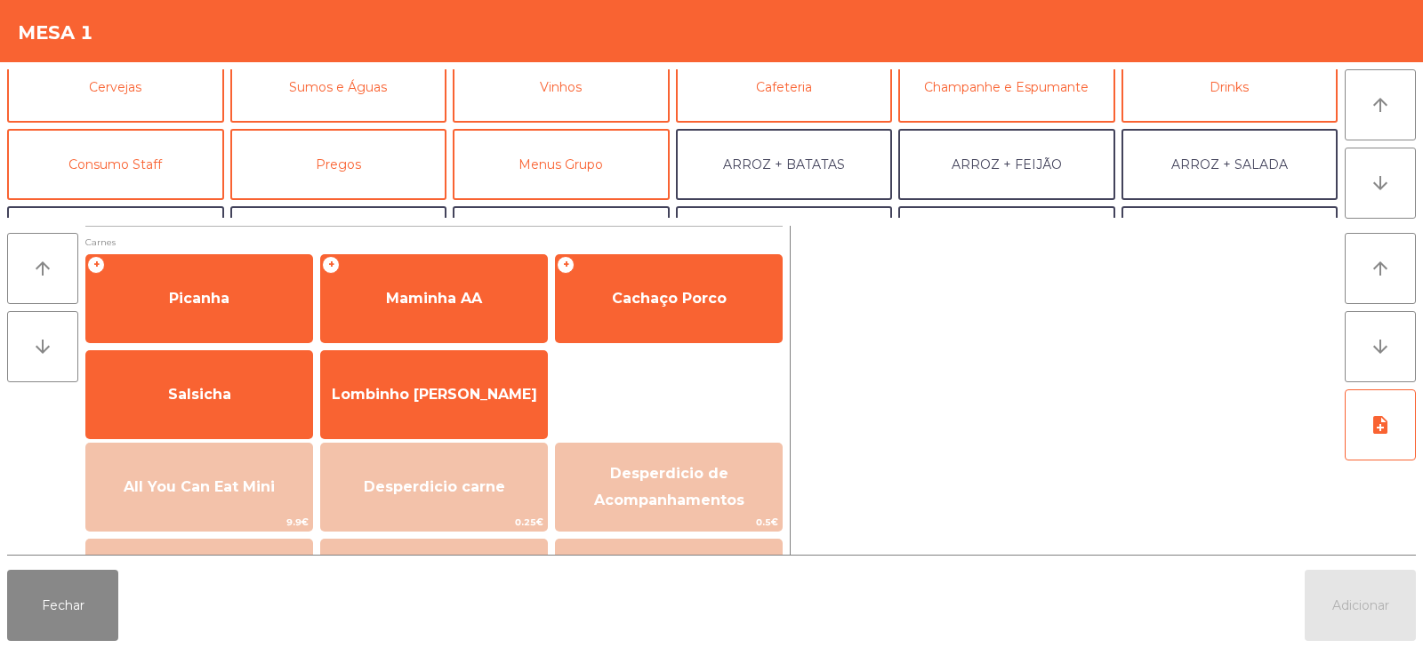
scroll to position [101, 0]
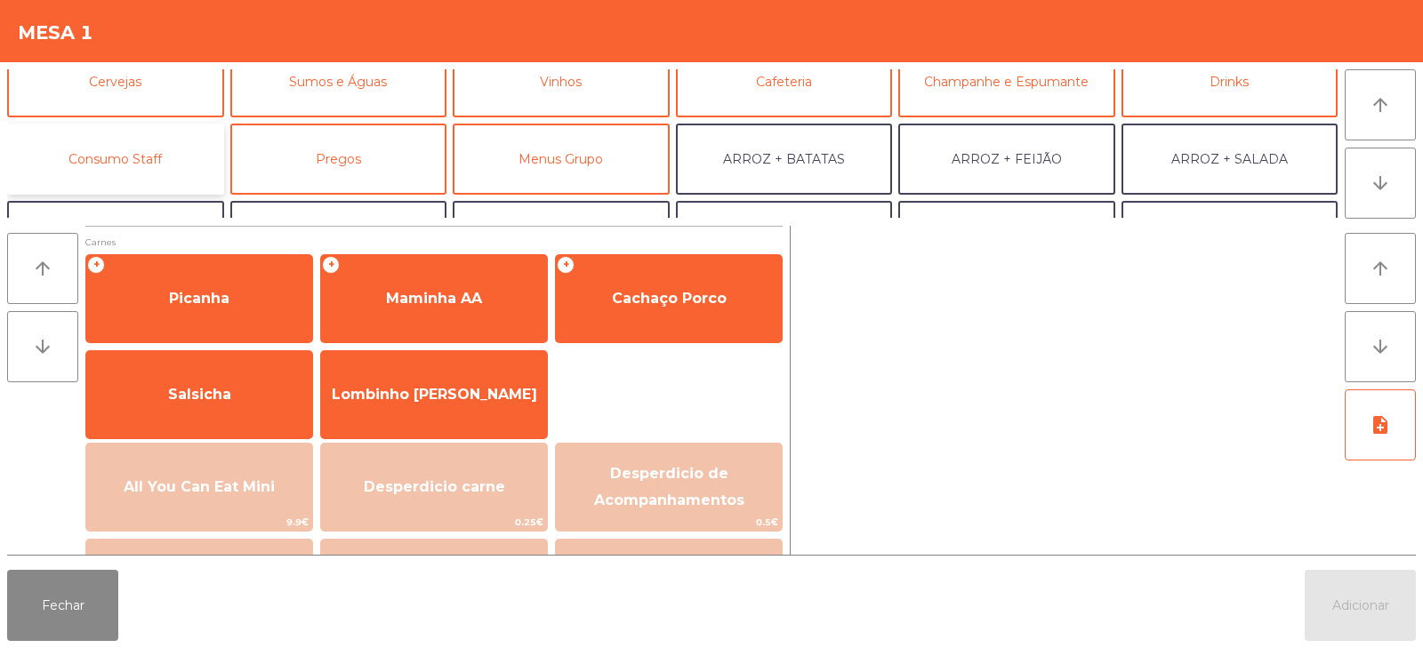
click at [181, 166] on button "Consumo Staff" at bounding box center [115, 159] width 217 height 71
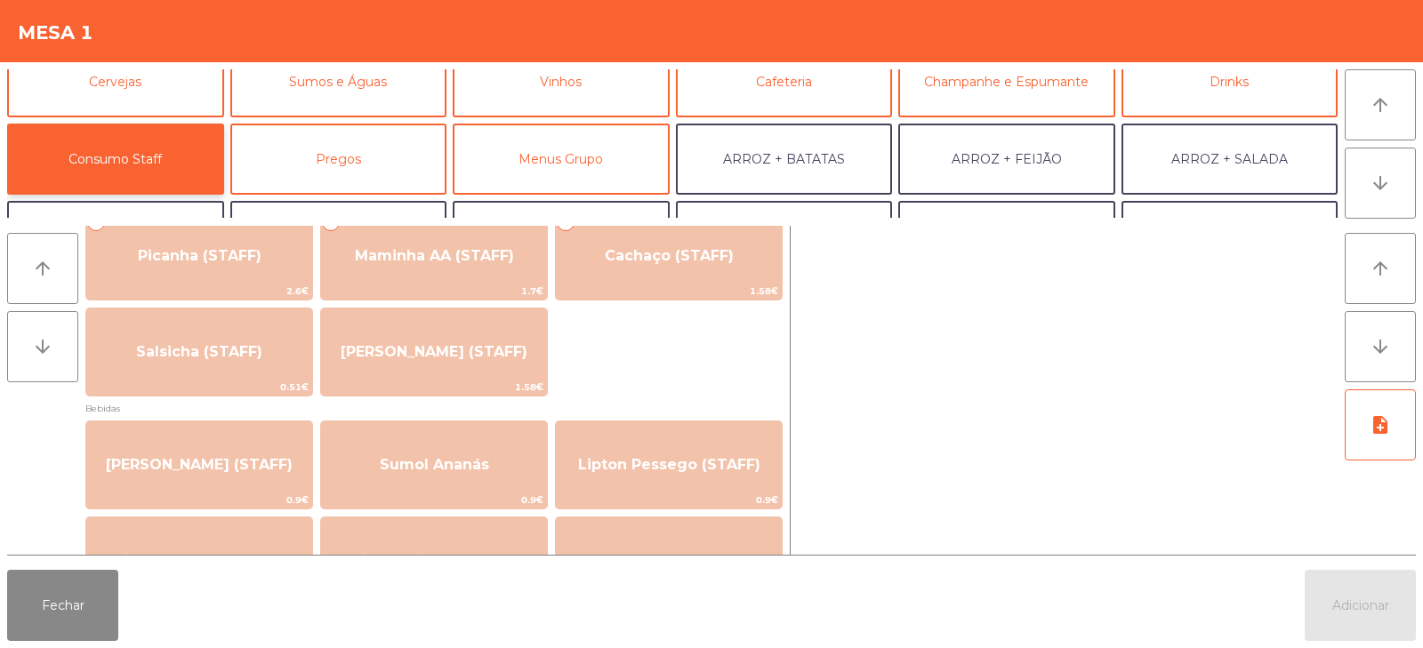
scroll to position [39, 0]
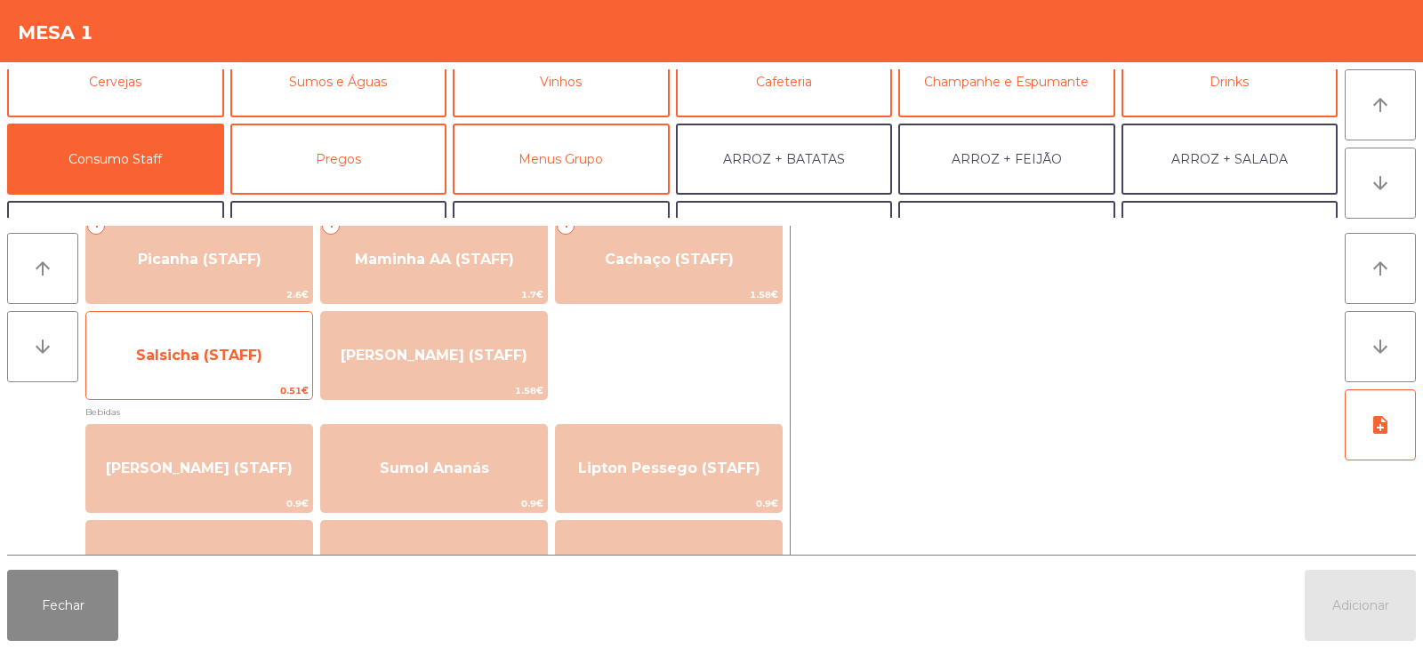
click at [262, 374] on span "Salsicha (STAFF)" at bounding box center [199, 356] width 226 height 48
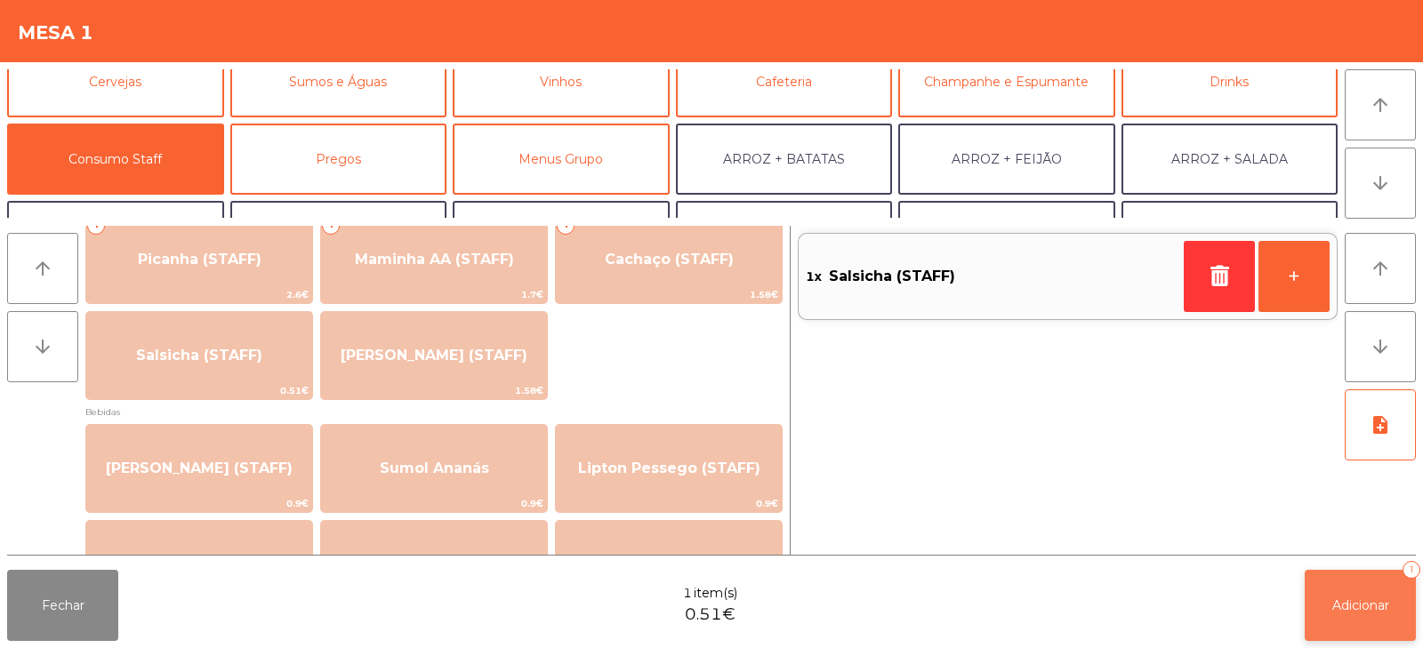
click at [1351, 620] on button "Adicionar 1" at bounding box center [1360, 605] width 111 height 71
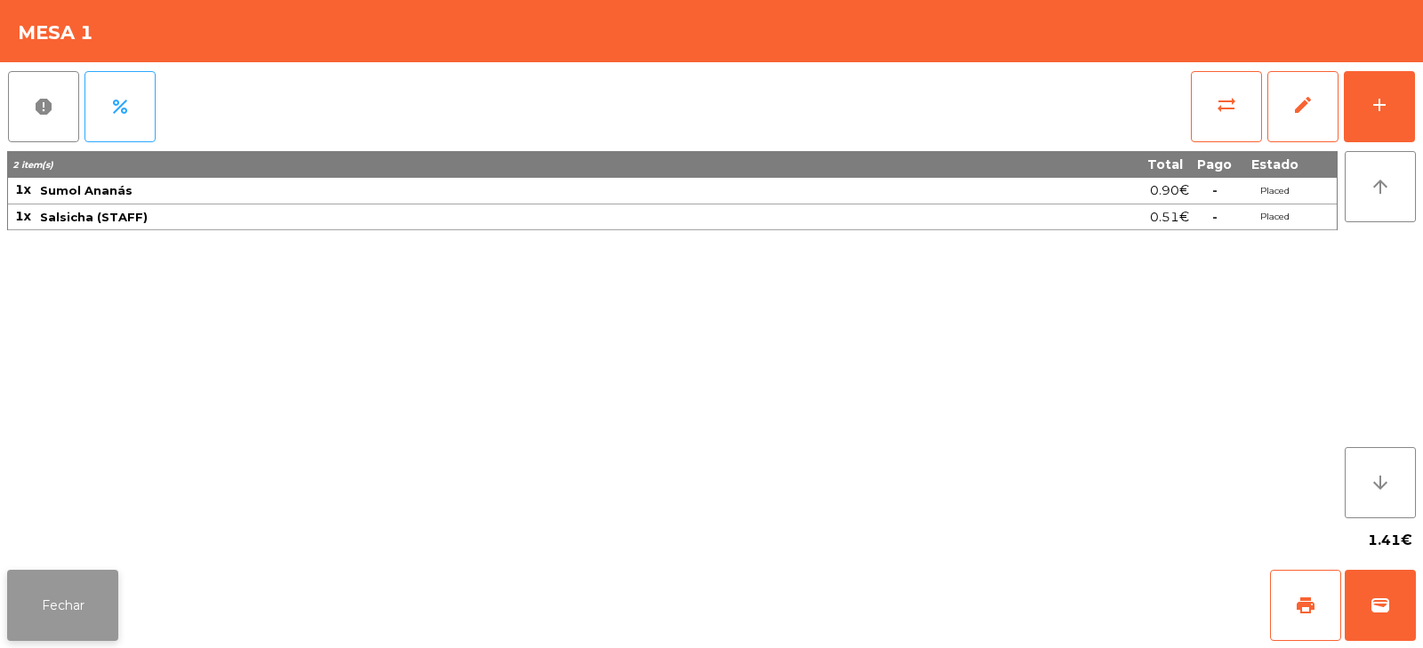
click at [94, 609] on button "Fechar" at bounding box center [62, 605] width 111 height 71
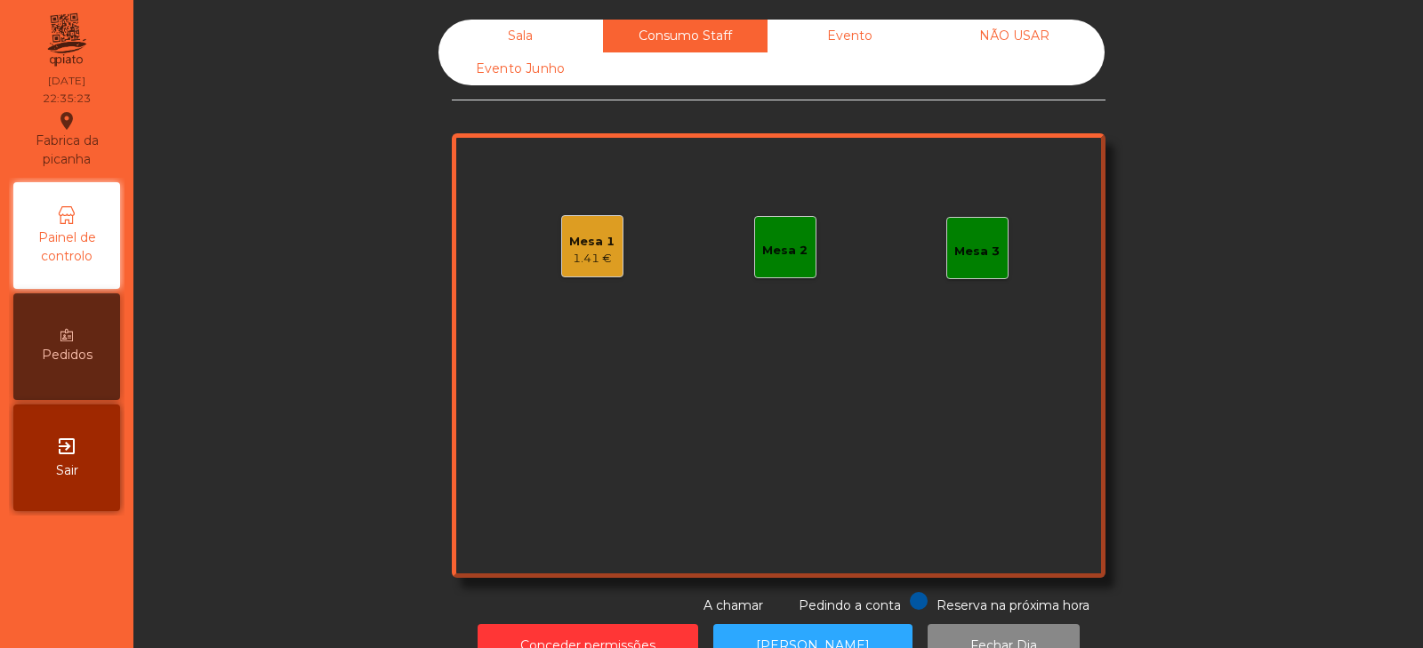
click at [592, 267] on div "1.41 €" at bounding box center [591, 259] width 45 height 18
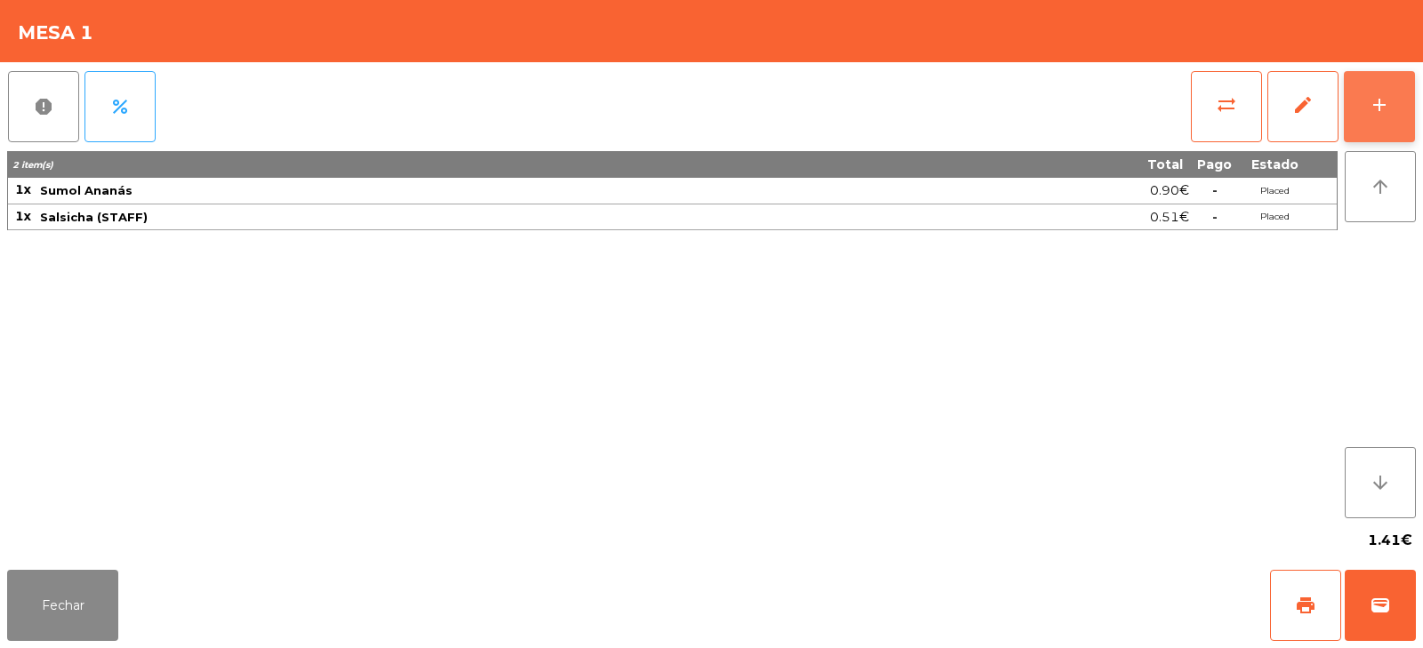
click at [1382, 119] on button "add" at bounding box center [1379, 106] width 71 height 71
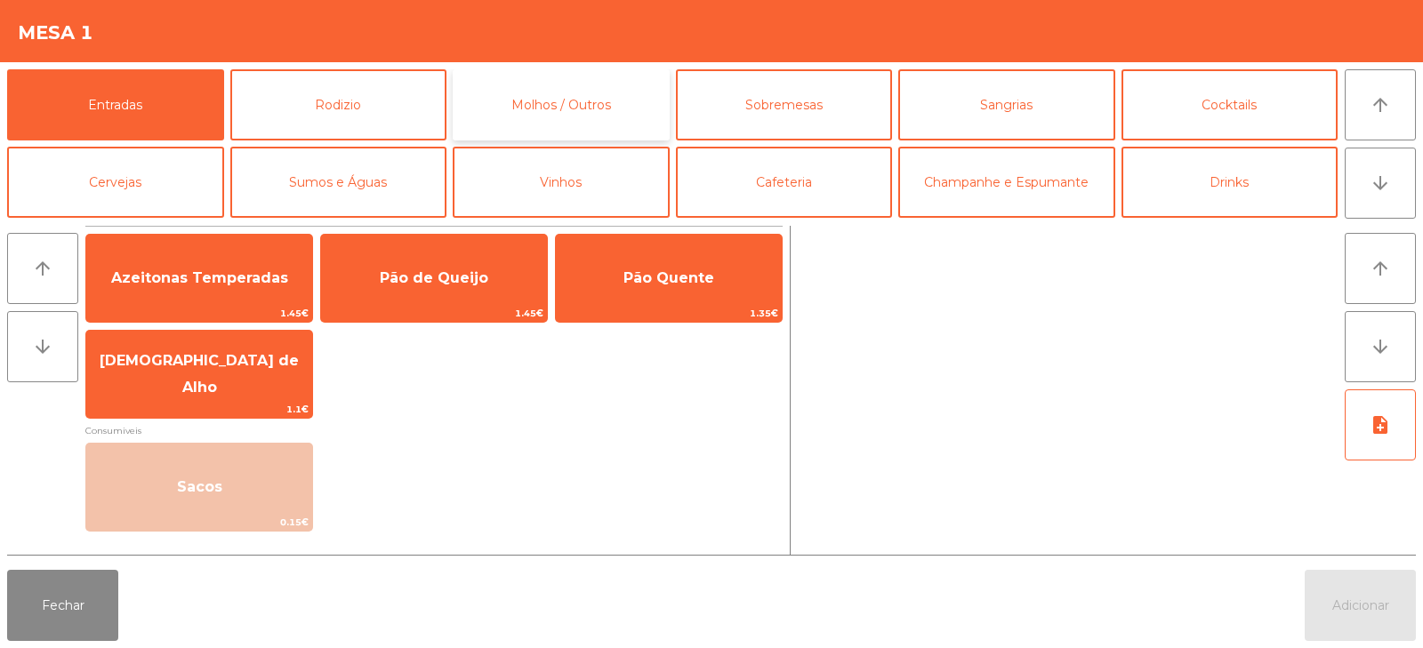
click at [567, 101] on button "Molhos / Outros" at bounding box center [561, 104] width 217 height 71
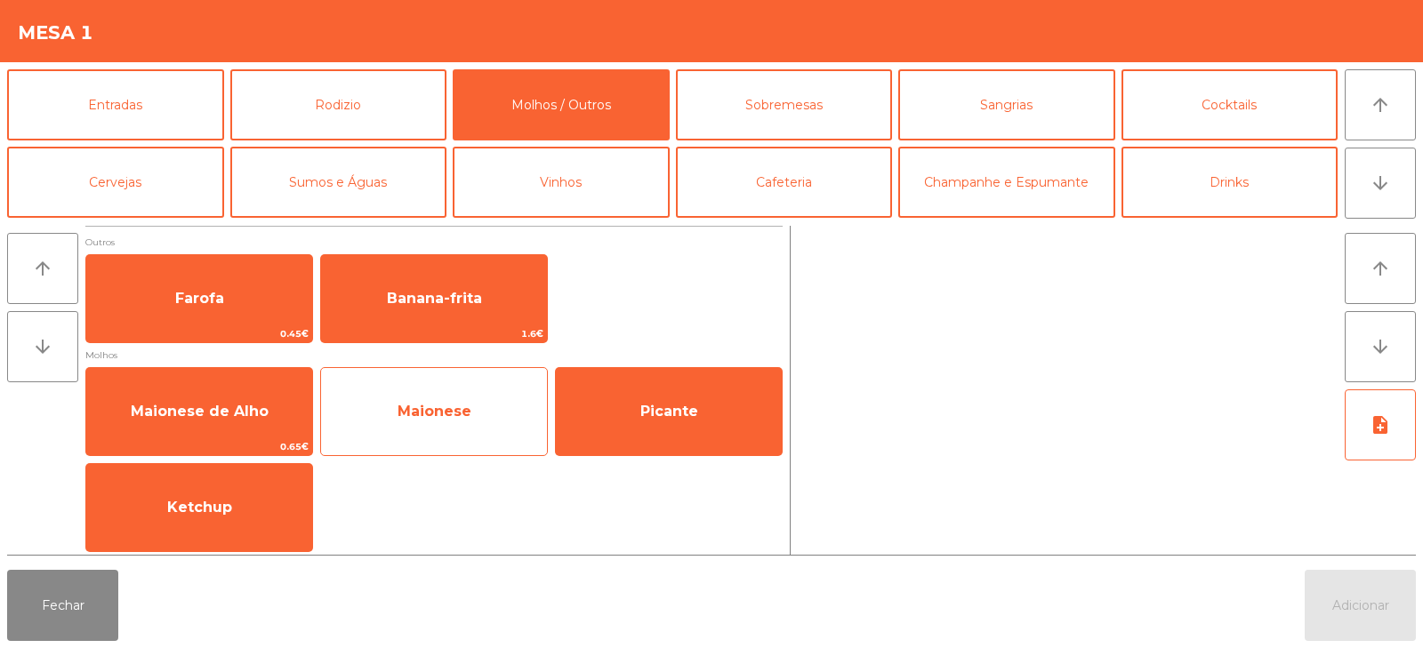
click at [423, 429] on span "Maionese" at bounding box center [434, 412] width 226 height 48
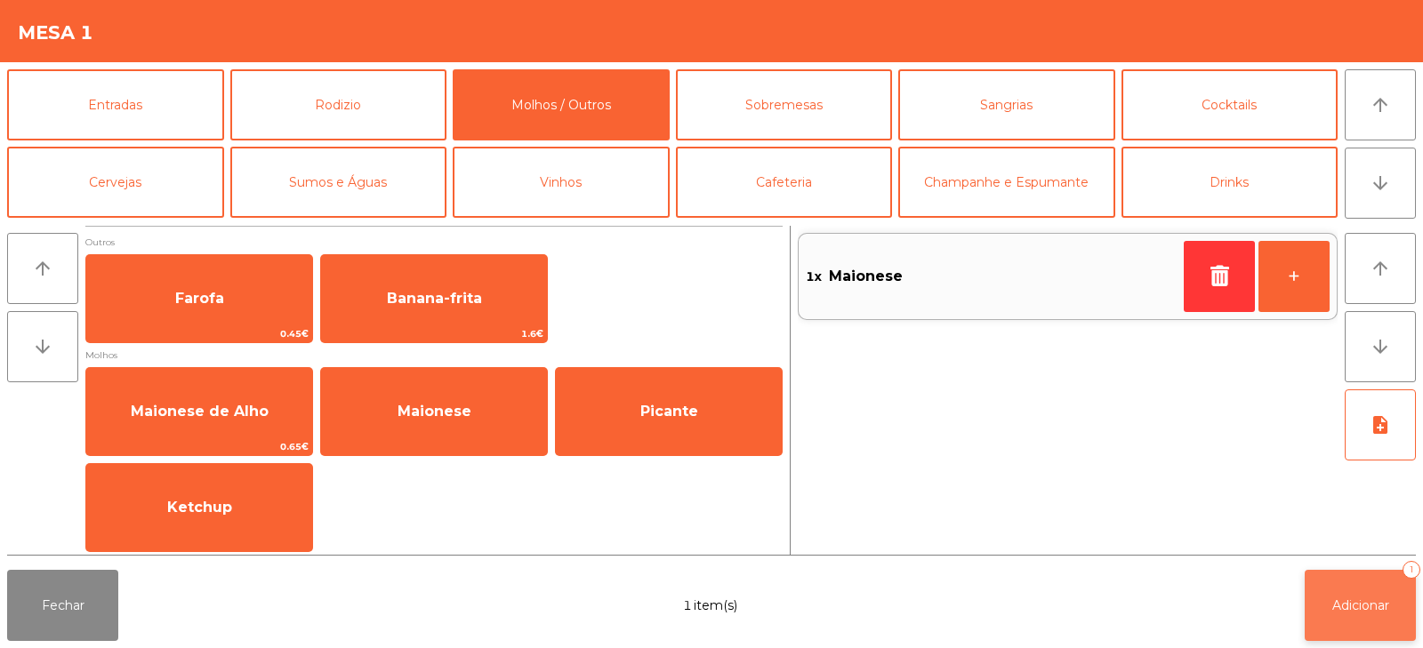
click at [1374, 602] on span "Adicionar" at bounding box center [1361, 606] width 57 height 16
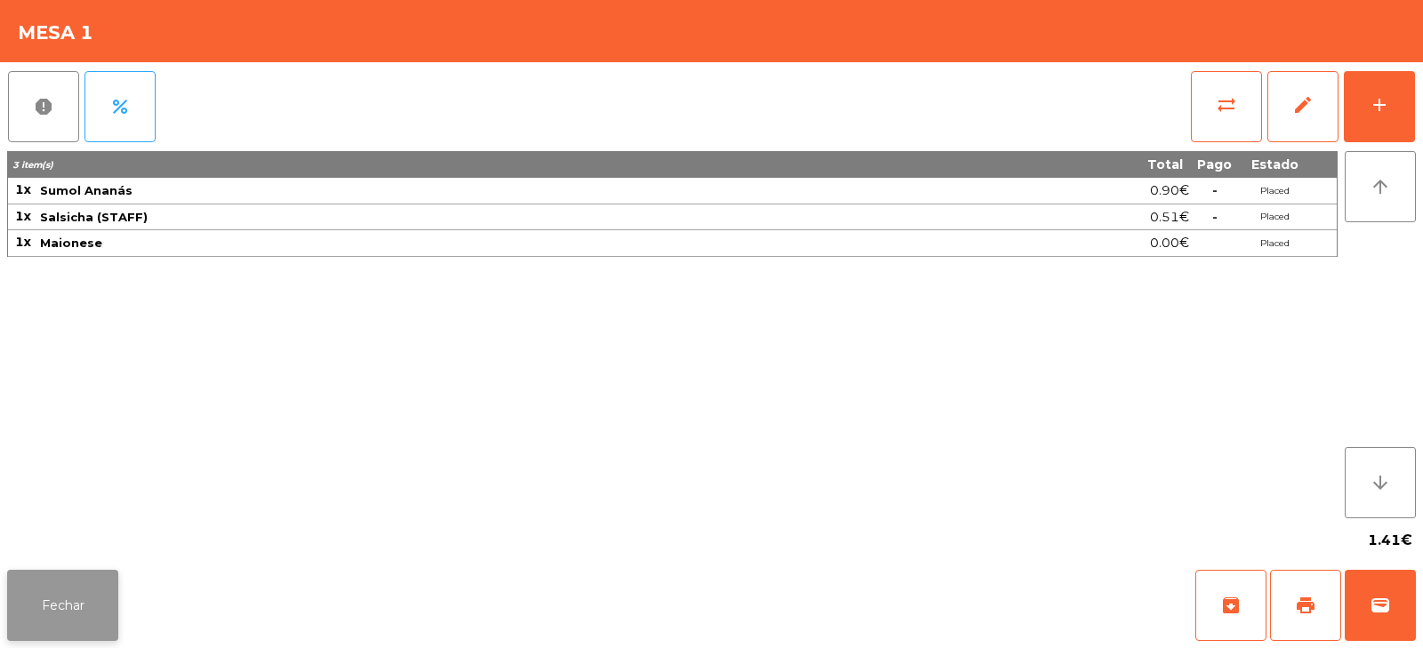
click at [71, 575] on button "Fechar" at bounding box center [62, 605] width 111 height 71
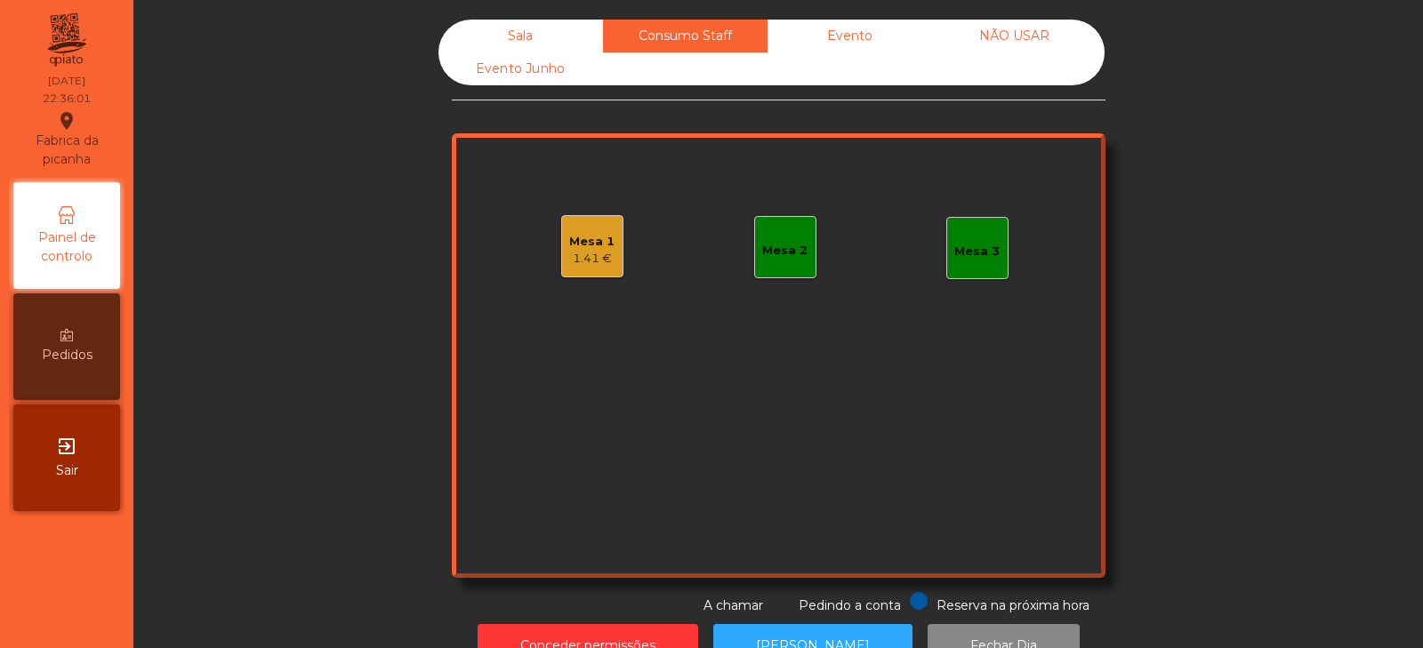
click at [498, 44] on div "Sala" at bounding box center [521, 36] width 165 height 33
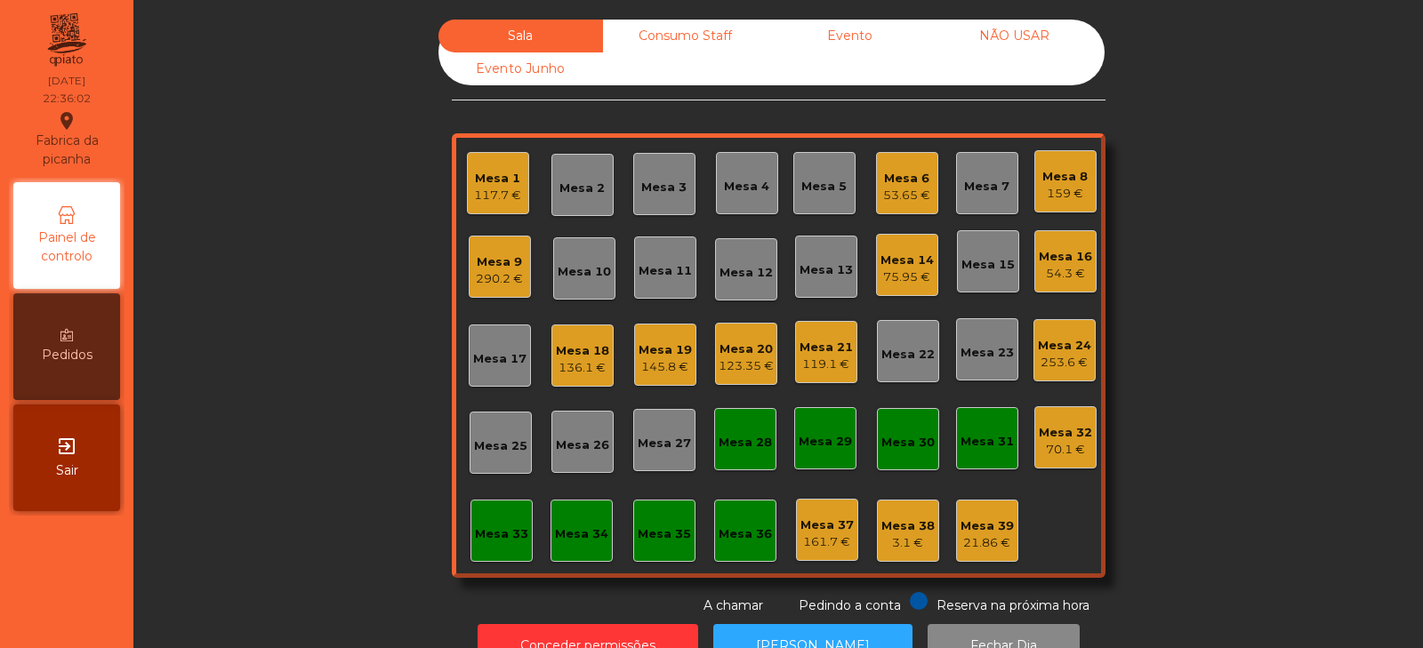
click at [300, 230] on div "Sala Consumo Staff Evento NÃO USAR Evento Junho Mesa 1 117.7 € Mesa 2 Mesa 3 Me…" at bounding box center [778, 318] width 1242 height 596
click at [583, 172] on div "Mesa 2" at bounding box center [583, 185] width 62 height 62
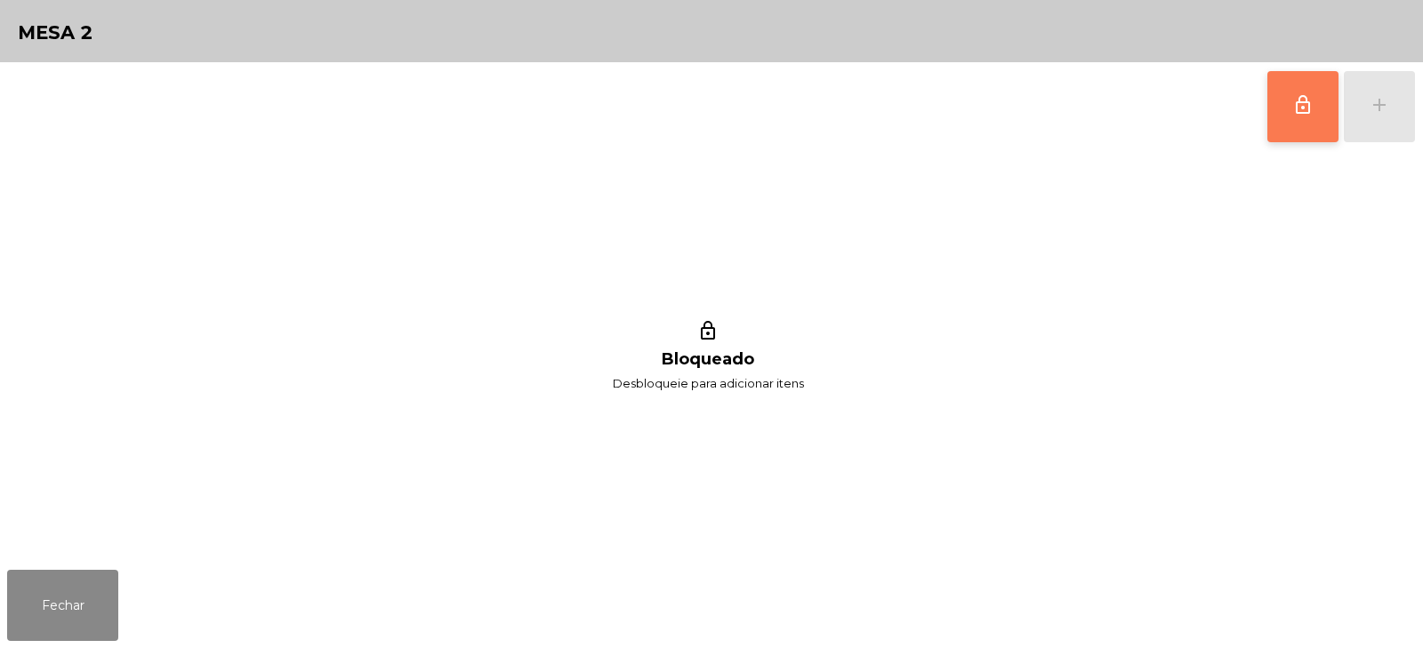
click at [1300, 123] on button "lock_outline" at bounding box center [1303, 106] width 71 height 71
click at [1374, 98] on div "add" at bounding box center [1379, 104] width 21 height 21
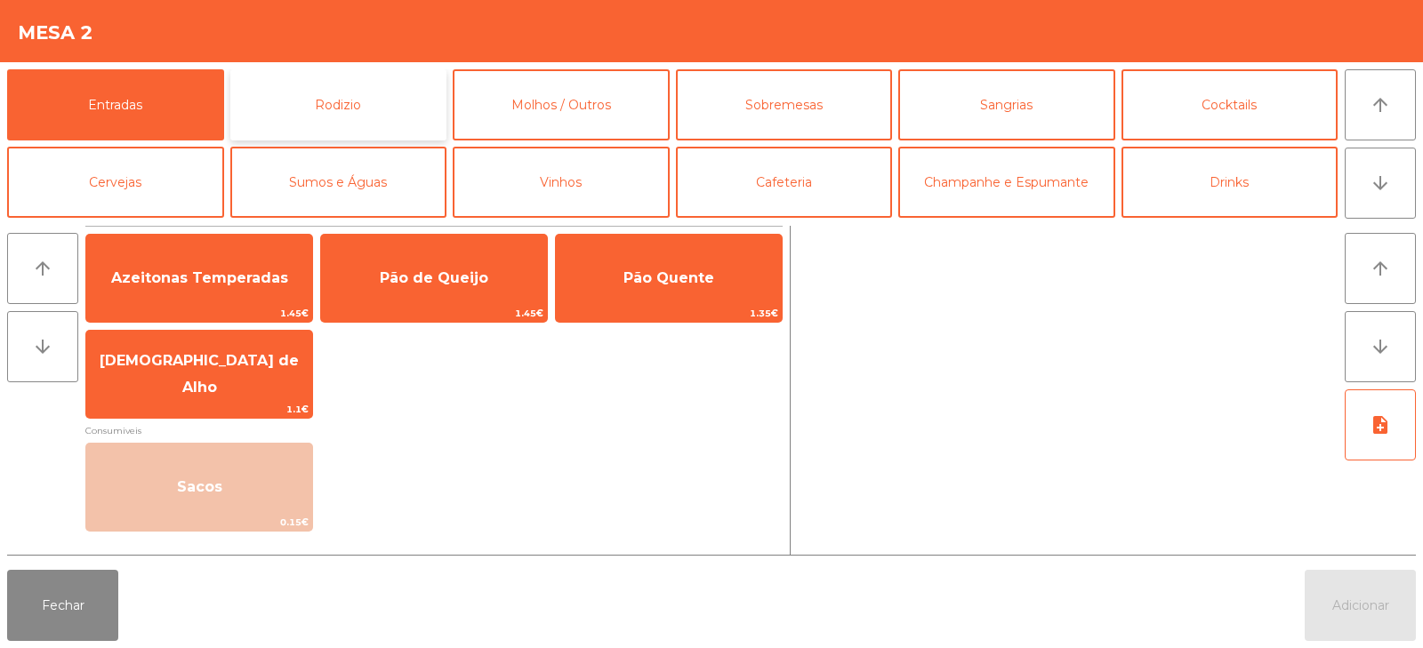
click at [342, 117] on button "Rodizio" at bounding box center [338, 104] width 217 height 71
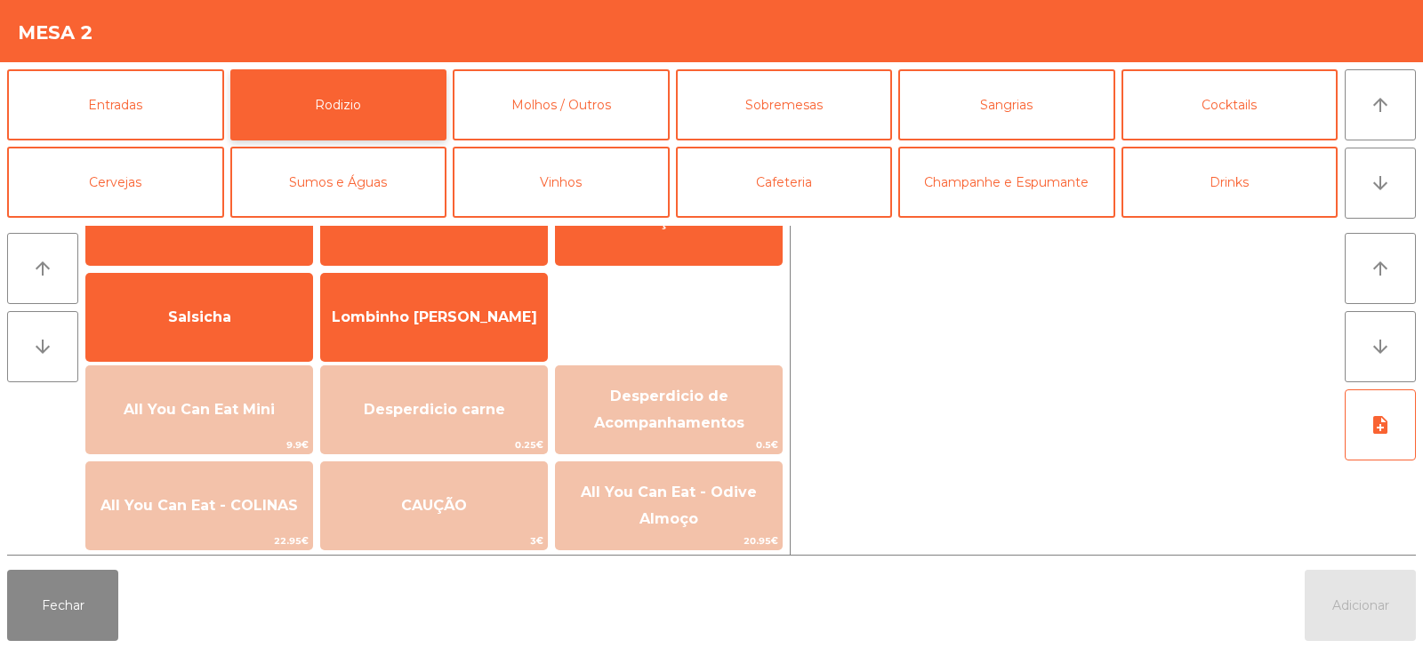
scroll to position [181, 0]
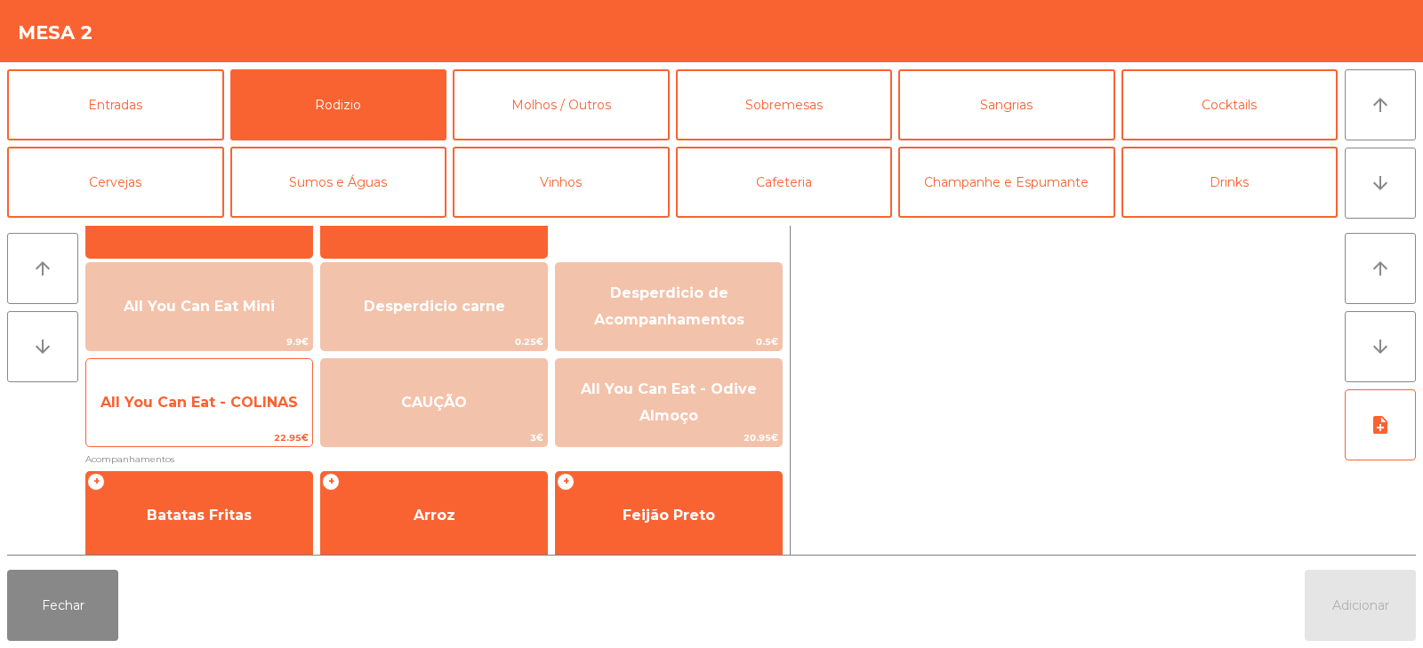
click at [205, 412] on span "All You Can Eat - COLINAS" at bounding box center [199, 403] width 226 height 48
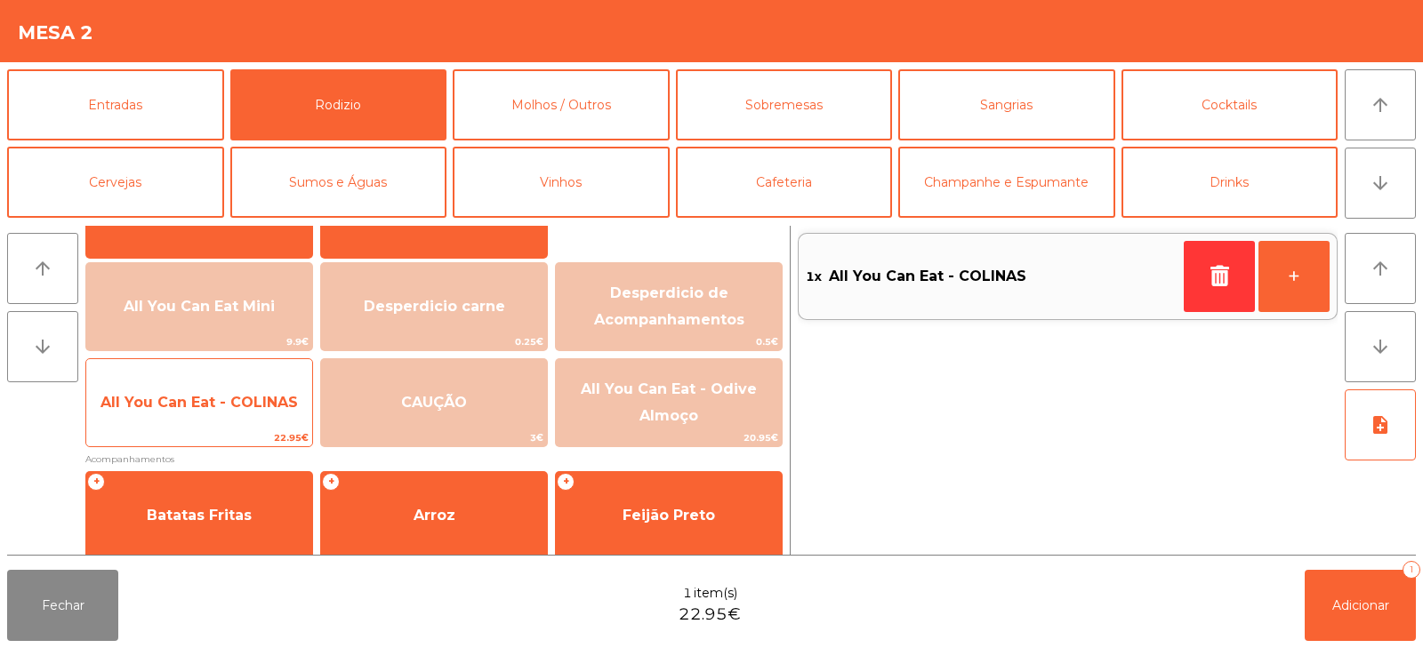
click at [207, 414] on span "All You Can Eat - COLINAS" at bounding box center [199, 403] width 226 height 48
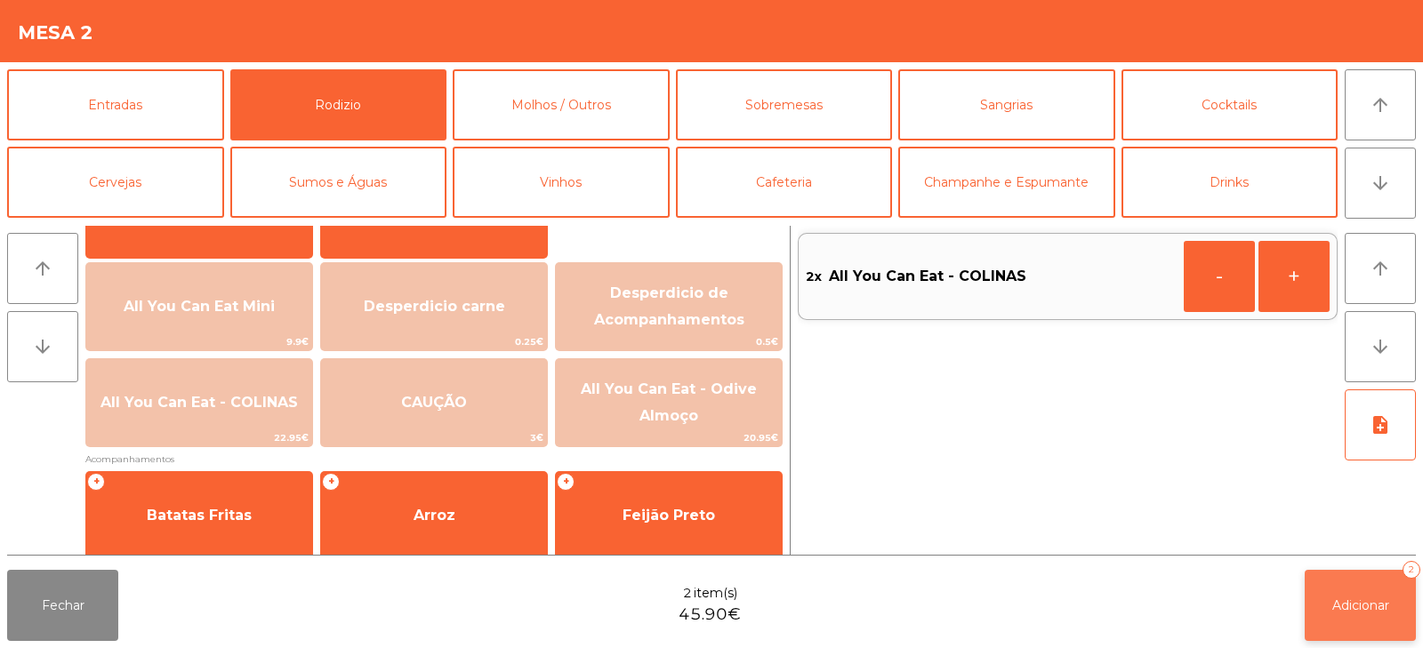
click at [1347, 618] on button "Adicionar 2" at bounding box center [1360, 605] width 111 height 71
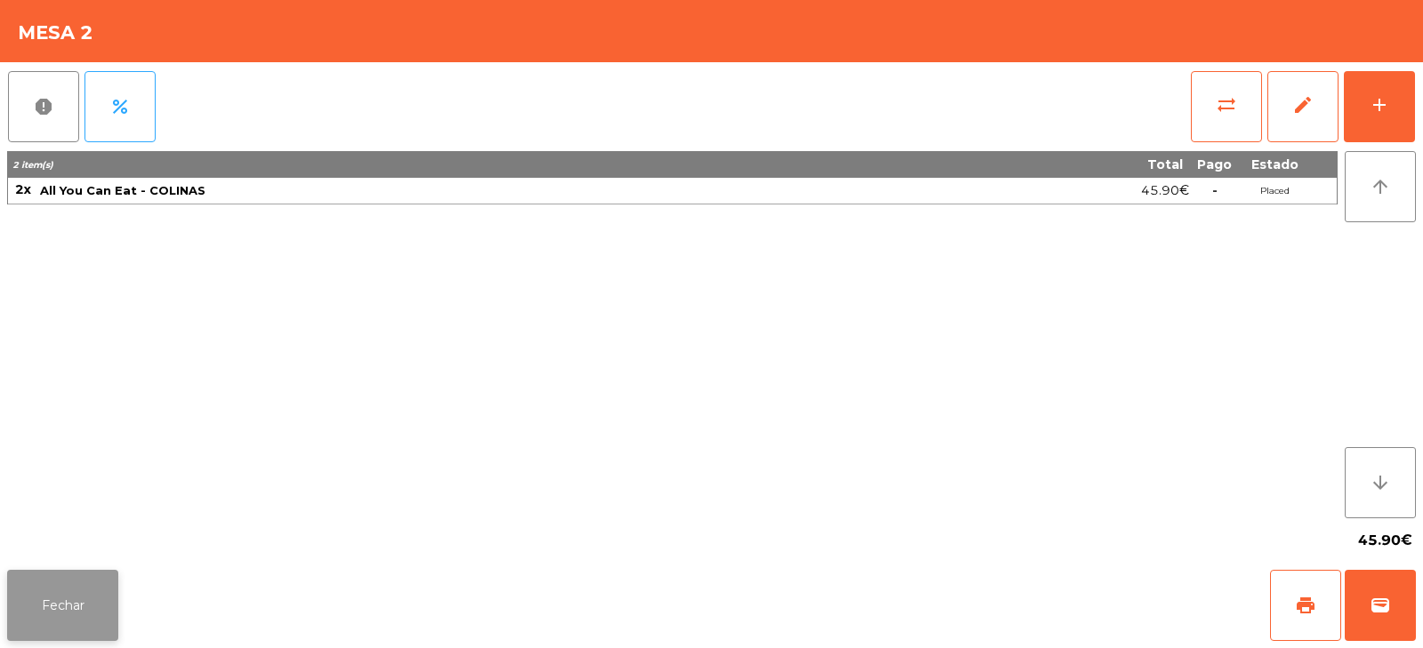
click at [70, 591] on button "Fechar" at bounding box center [62, 605] width 111 height 71
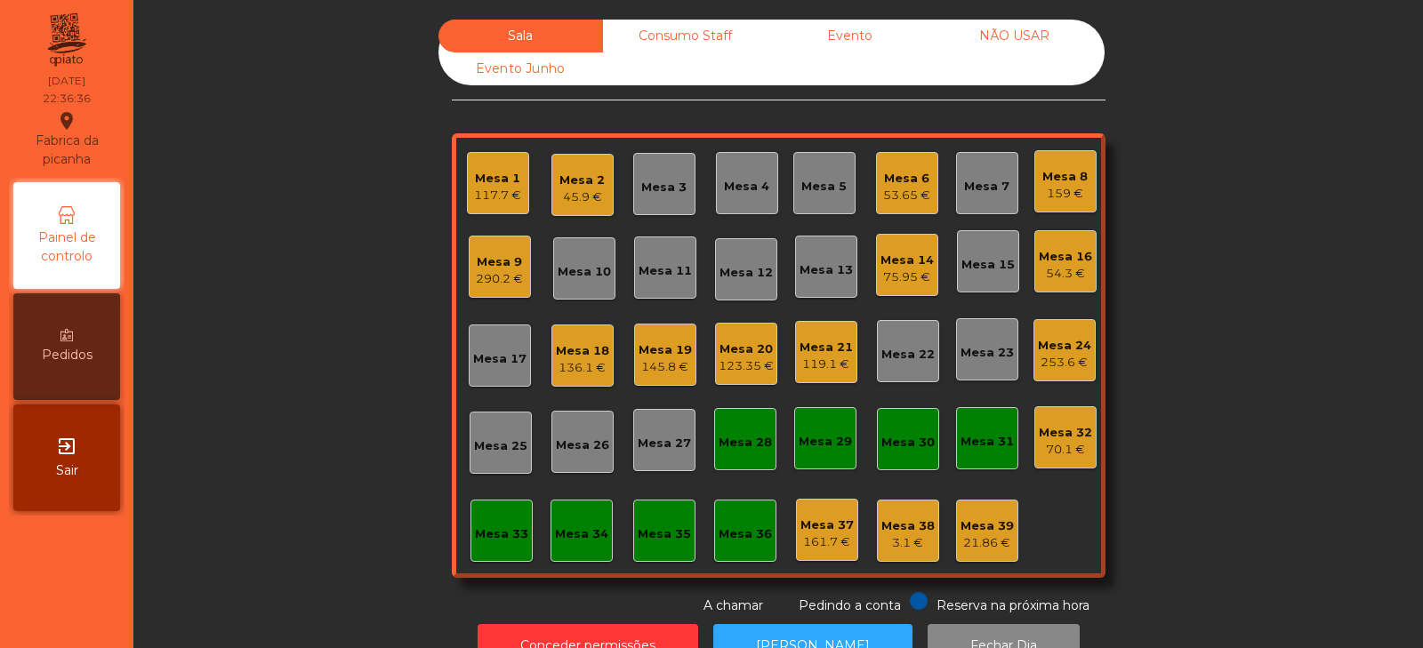
click at [302, 431] on div "Sala Consumo Staff Evento NÃO USAR Evento Junho Mesa 1 117.7 € Mesa 2 45.9 € Me…" at bounding box center [778, 318] width 1242 height 596
click at [277, 376] on div "Sala Consumo Staff Evento NÃO USAR Evento Junho Mesa 1 117.7 € Mesa 2 45.9 € Me…" at bounding box center [778, 318] width 1242 height 596
click at [908, 185] on div "Mesa 6" at bounding box center [906, 179] width 47 height 18
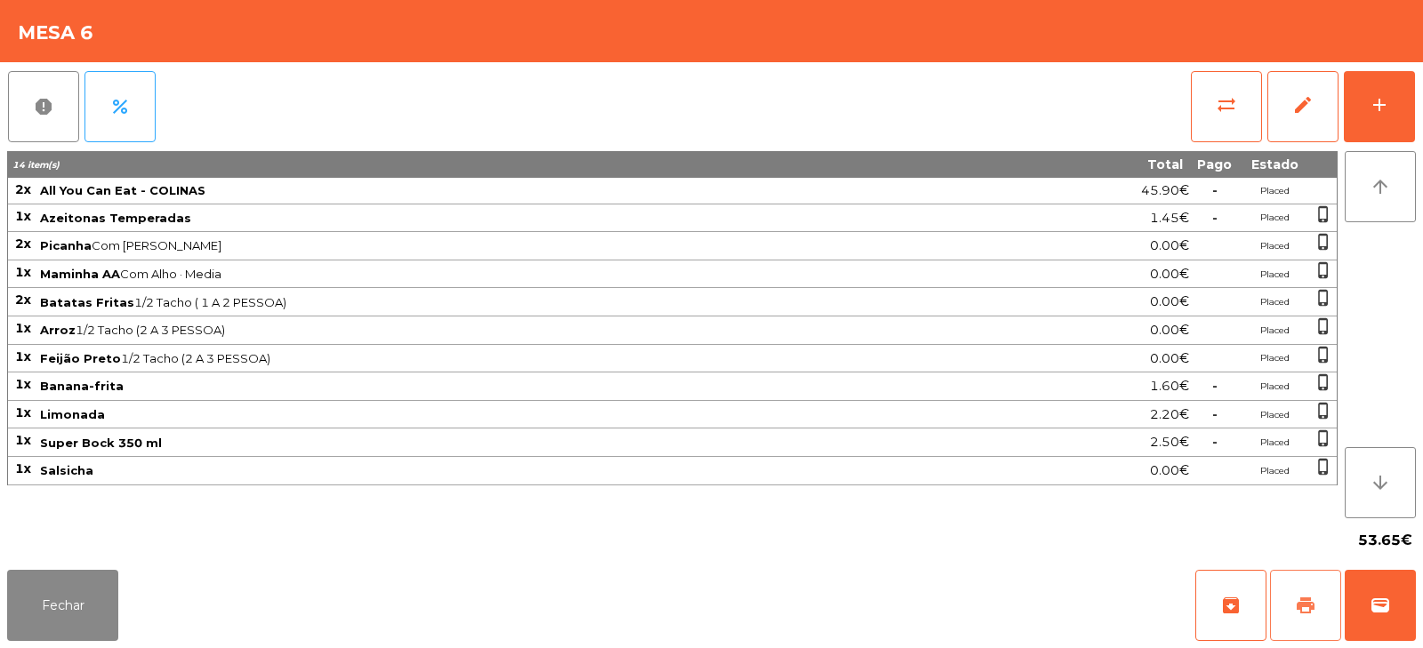
click at [1311, 626] on button "print" at bounding box center [1305, 605] width 71 height 71
click at [1215, 94] on button "sync_alt" at bounding box center [1226, 106] width 71 height 71
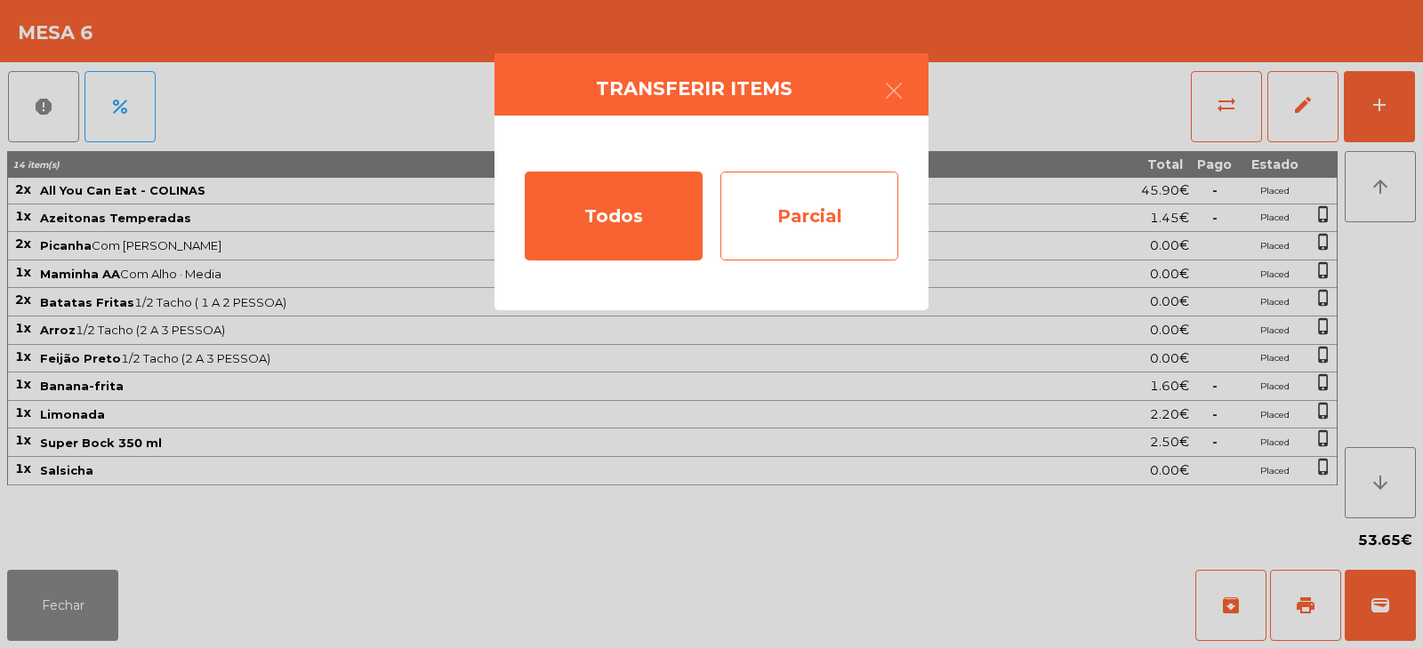
click at [805, 232] on div "Parcial" at bounding box center [810, 216] width 178 height 89
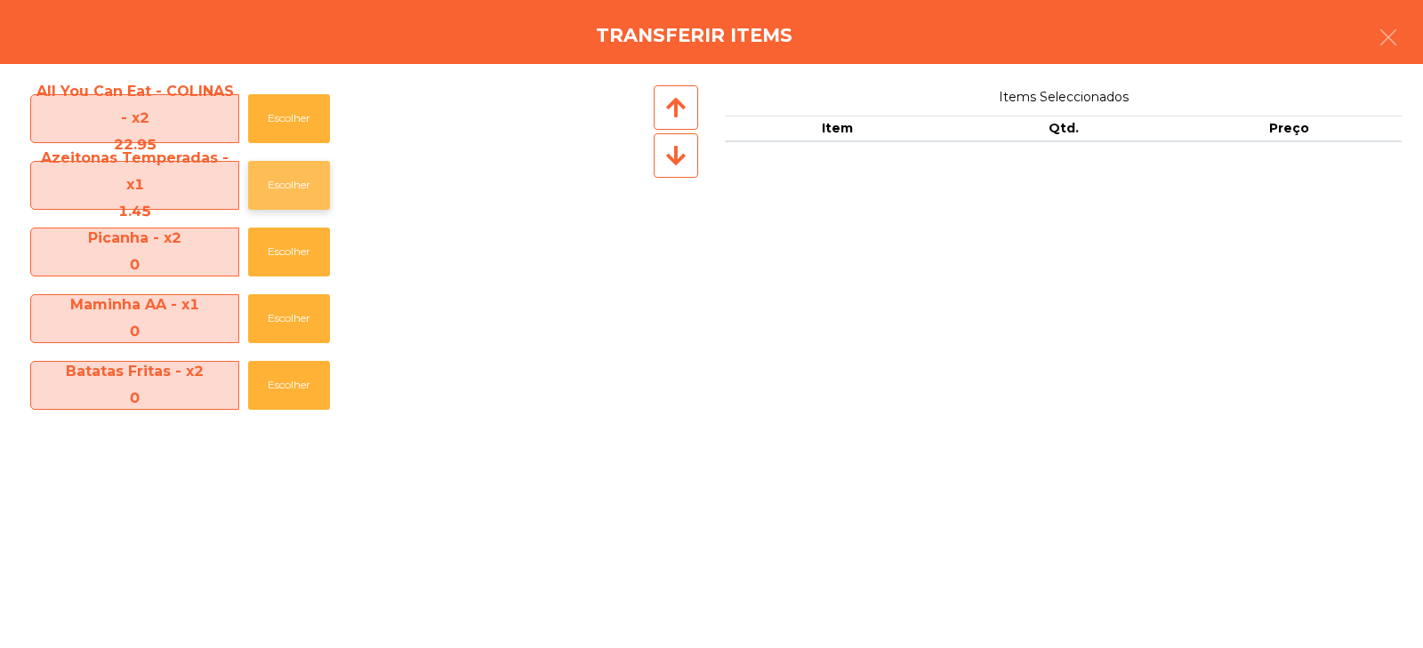
click at [285, 183] on button "Escolher" at bounding box center [289, 185] width 82 height 49
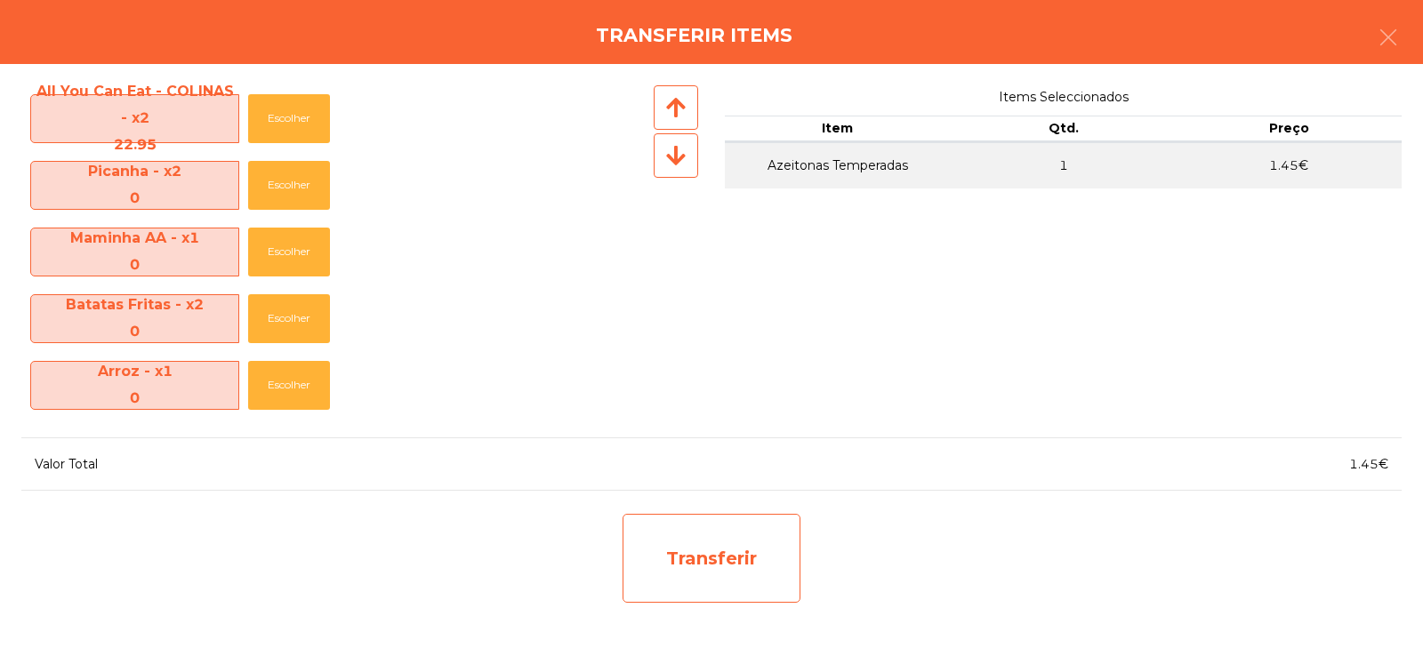
click at [712, 553] on div "Transferir" at bounding box center [712, 558] width 178 height 89
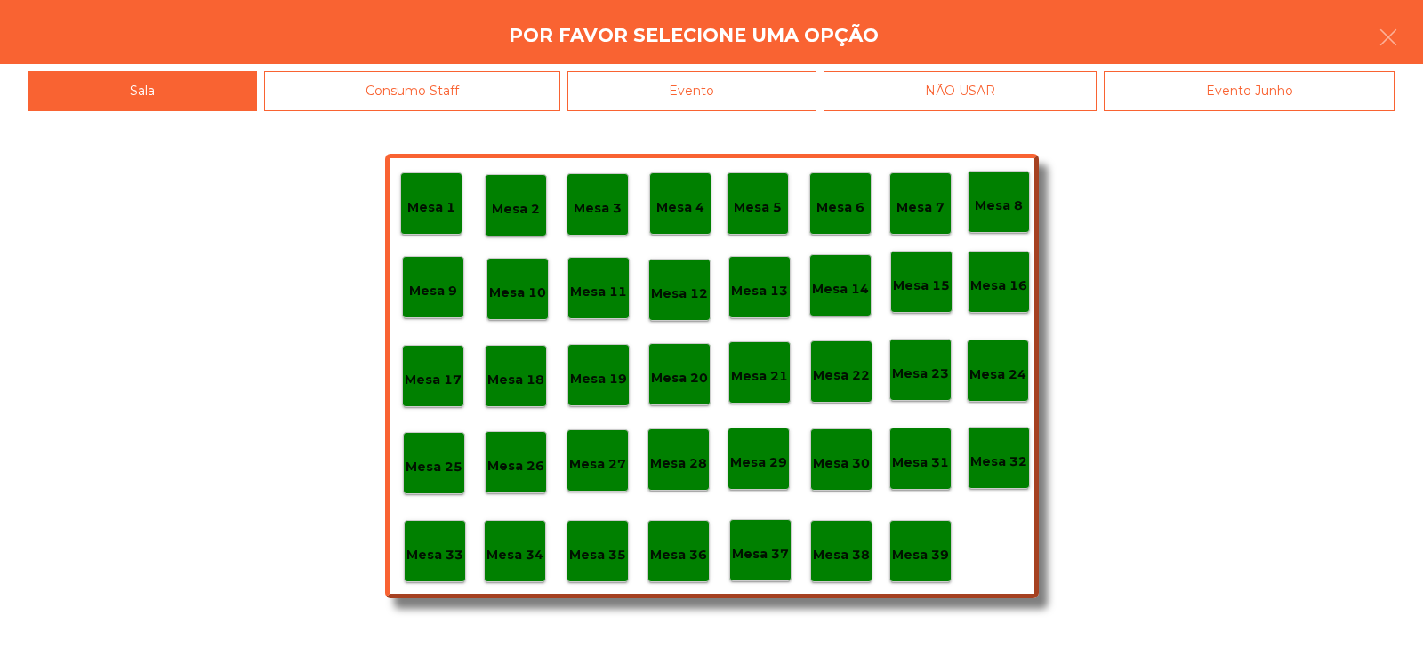
click at [764, 555] on p "Mesa 37" at bounding box center [760, 554] width 57 height 20
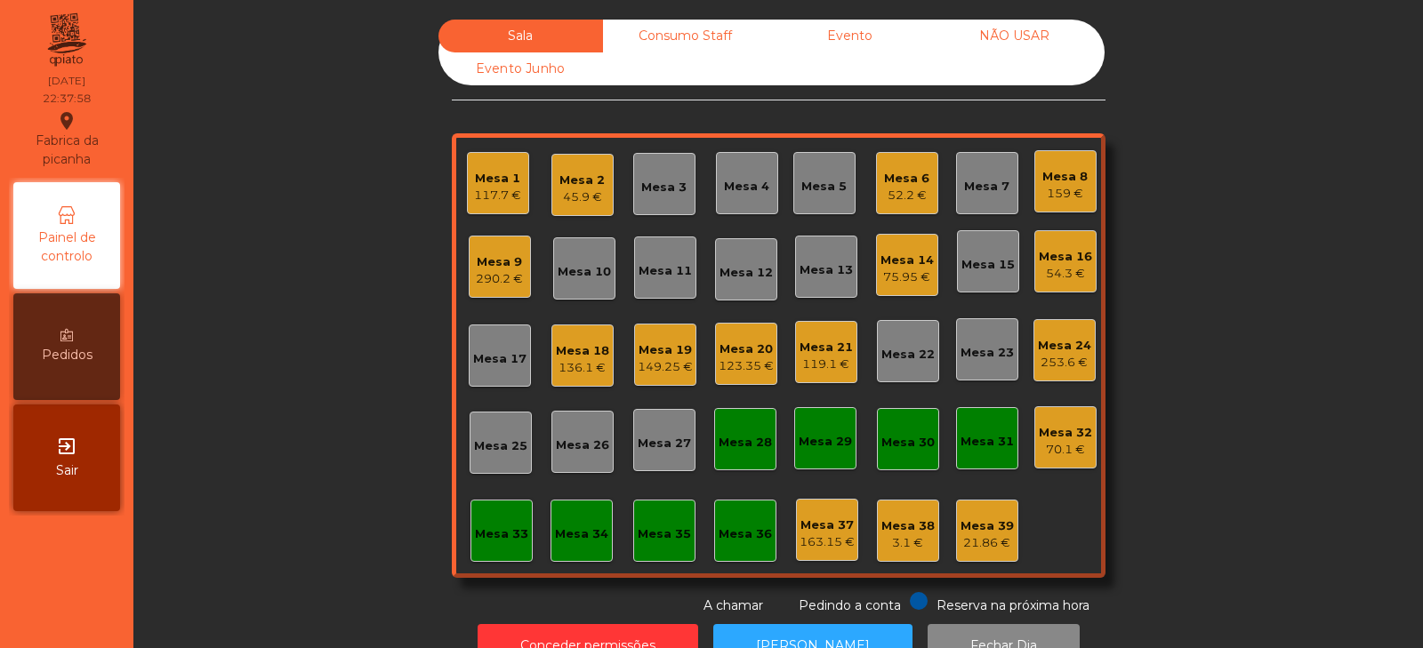
click at [884, 186] on div "Mesa 6" at bounding box center [906, 179] width 45 height 18
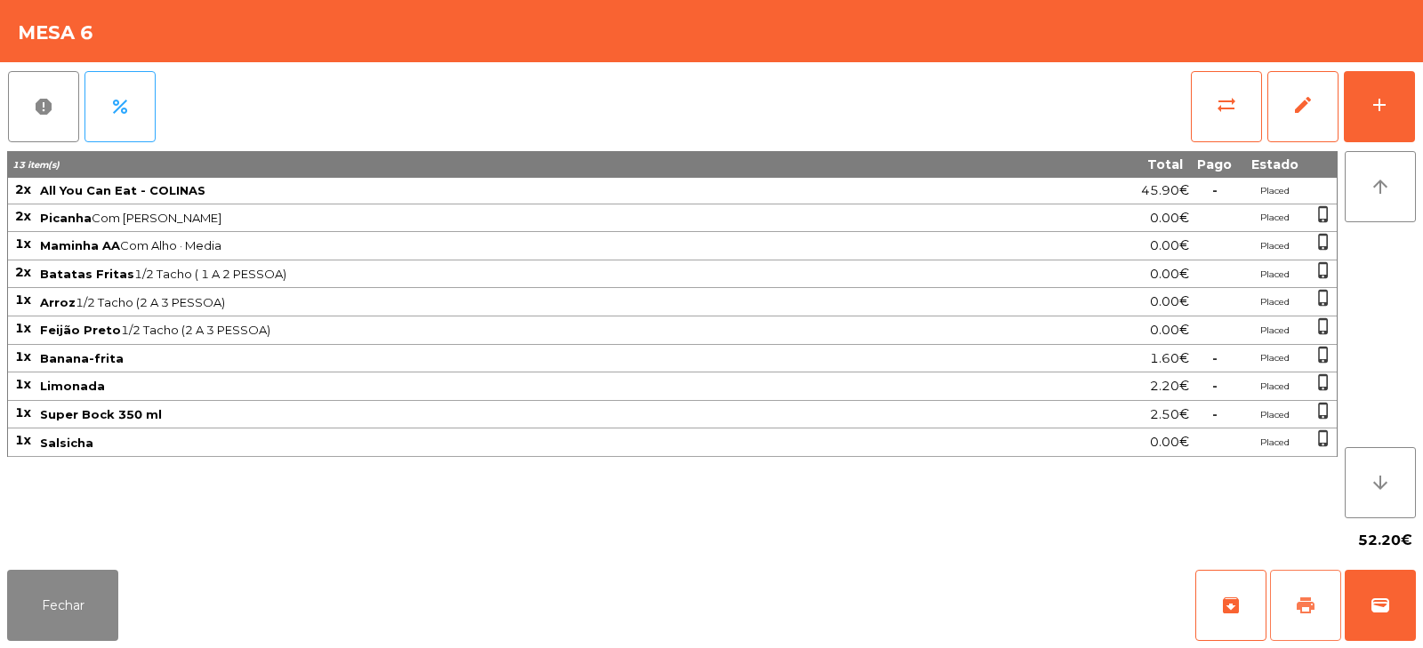
click at [1308, 616] on button "print" at bounding box center [1305, 605] width 71 height 71
click at [1212, 109] on button "sync_alt" at bounding box center [1226, 106] width 71 height 71
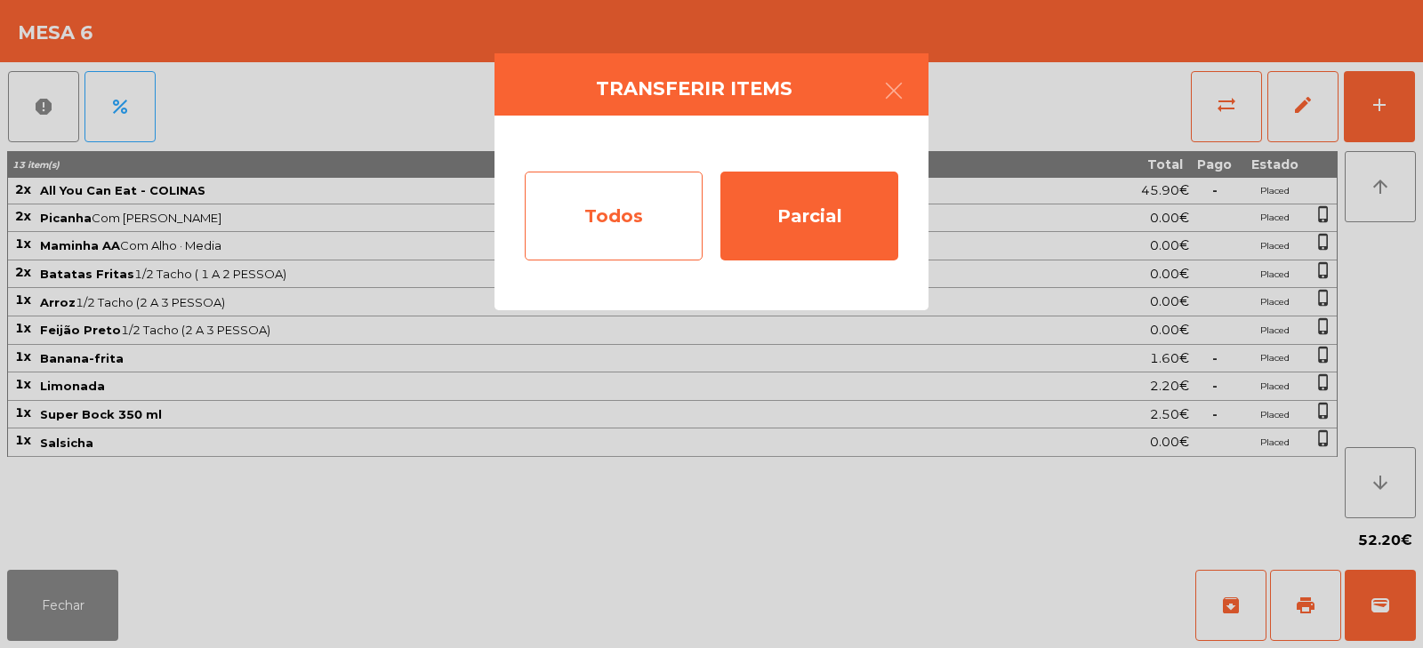
click at [621, 222] on div "Todos" at bounding box center [614, 216] width 178 height 89
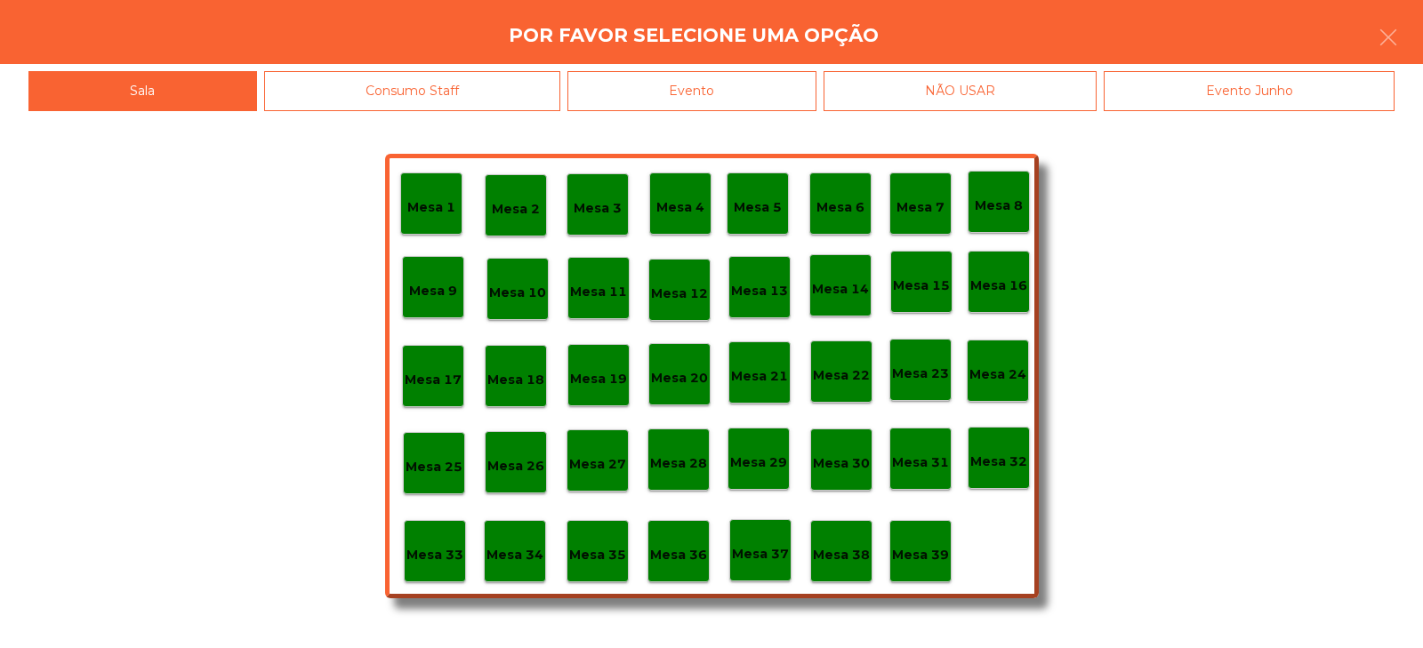
click at [683, 95] on div "Evento" at bounding box center [692, 91] width 249 height 40
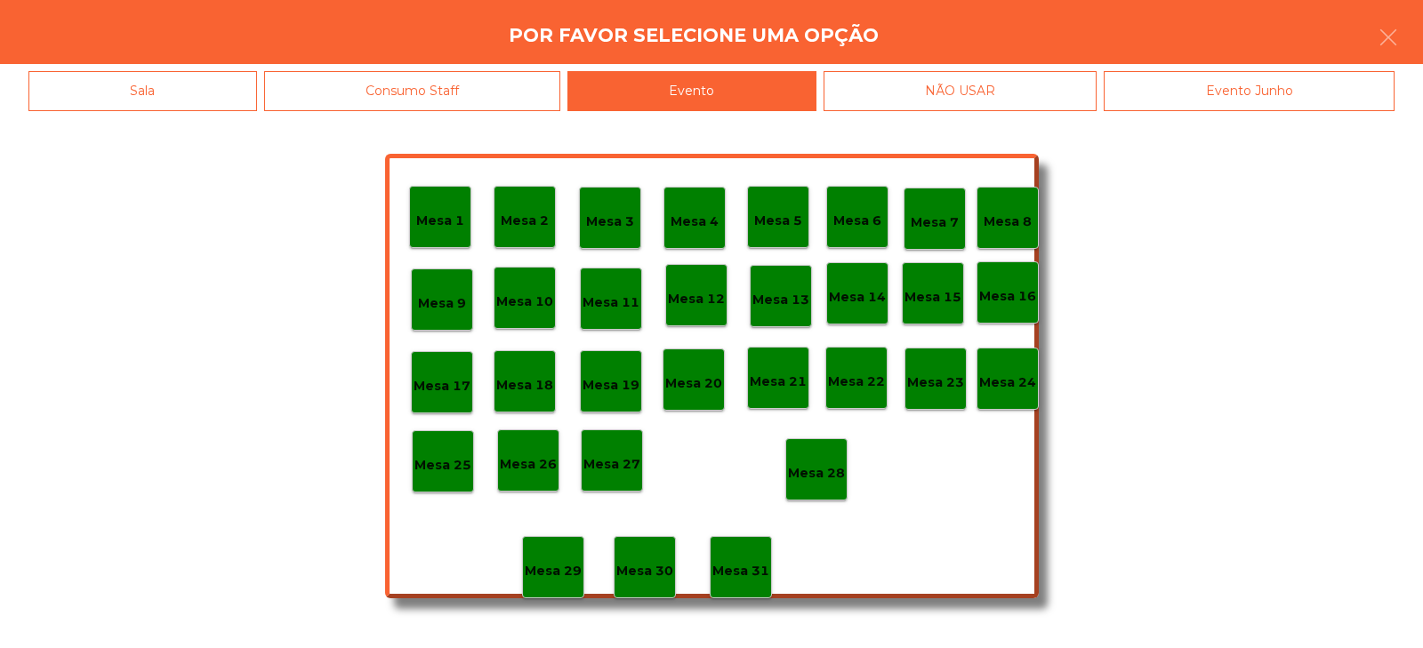
click at [813, 486] on div "Mesa 28" at bounding box center [816, 470] width 62 height 62
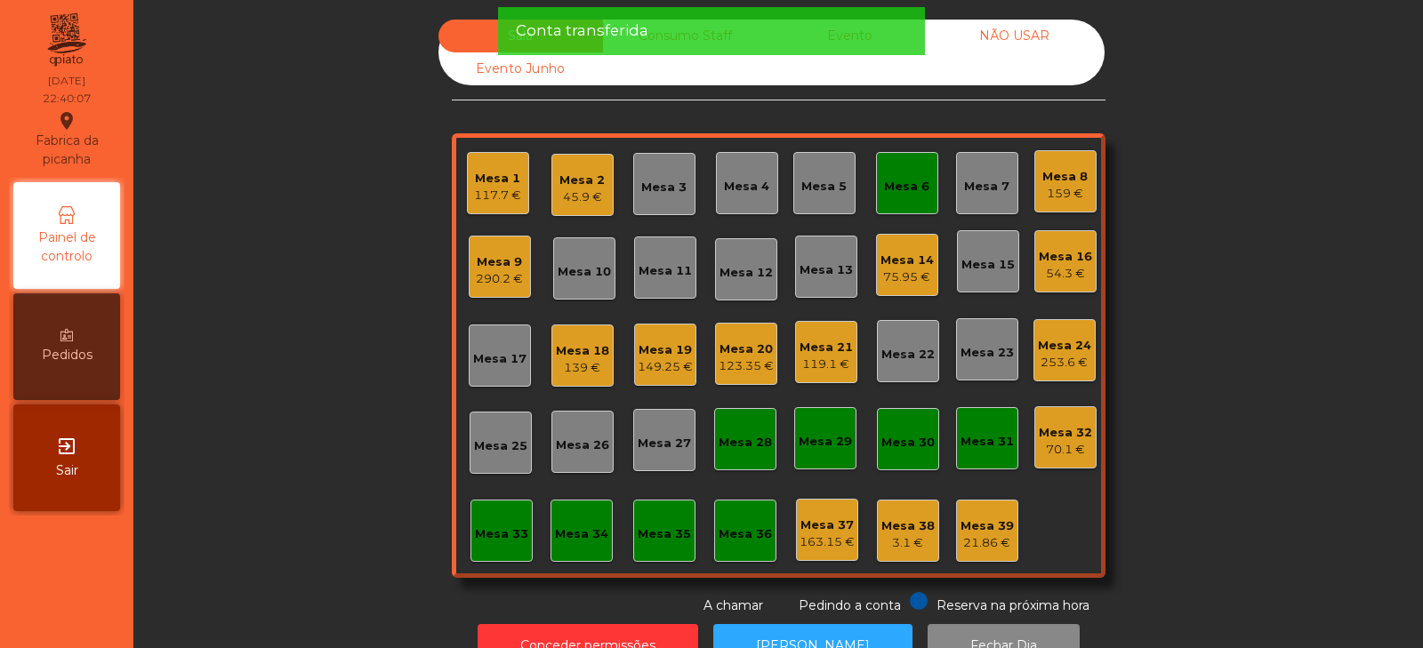
click at [876, 195] on div "Mesa 6" at bounding box center [907, 183] width 62 height 62
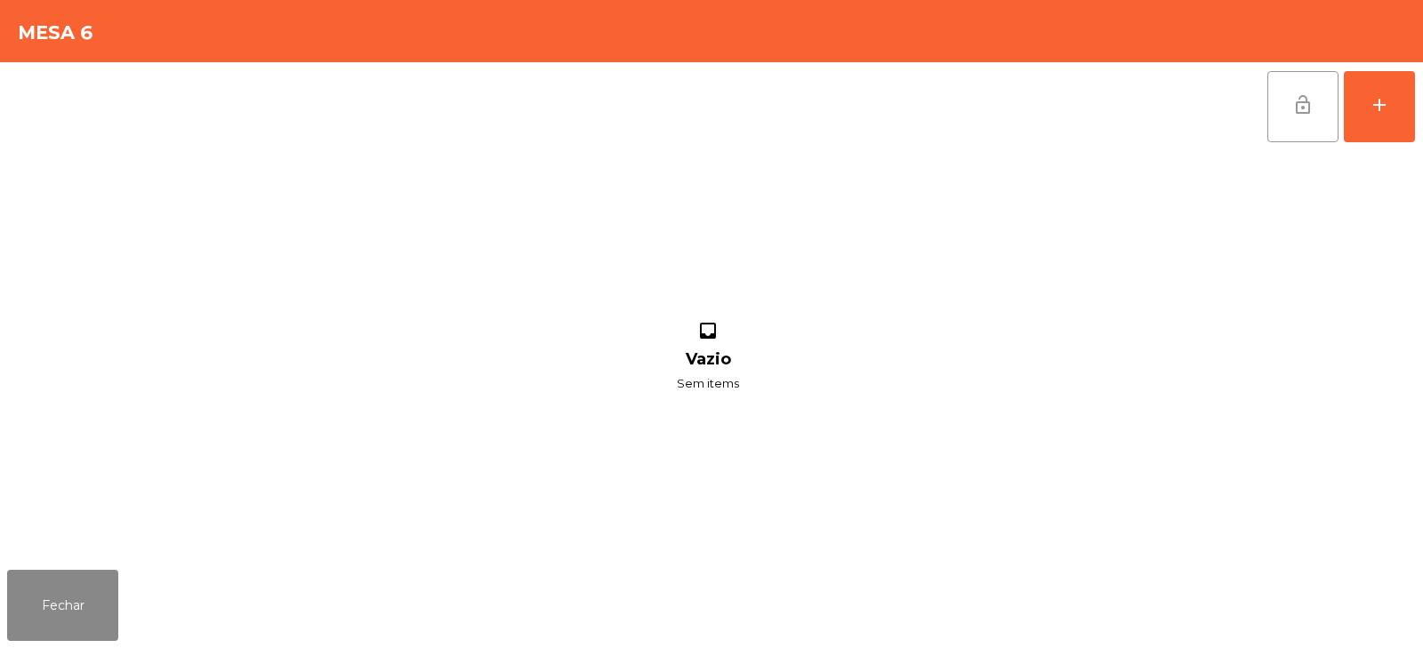
click at [1301, 114] on span "lock_open" at bounding box center [1303, 104] width 21 height 21
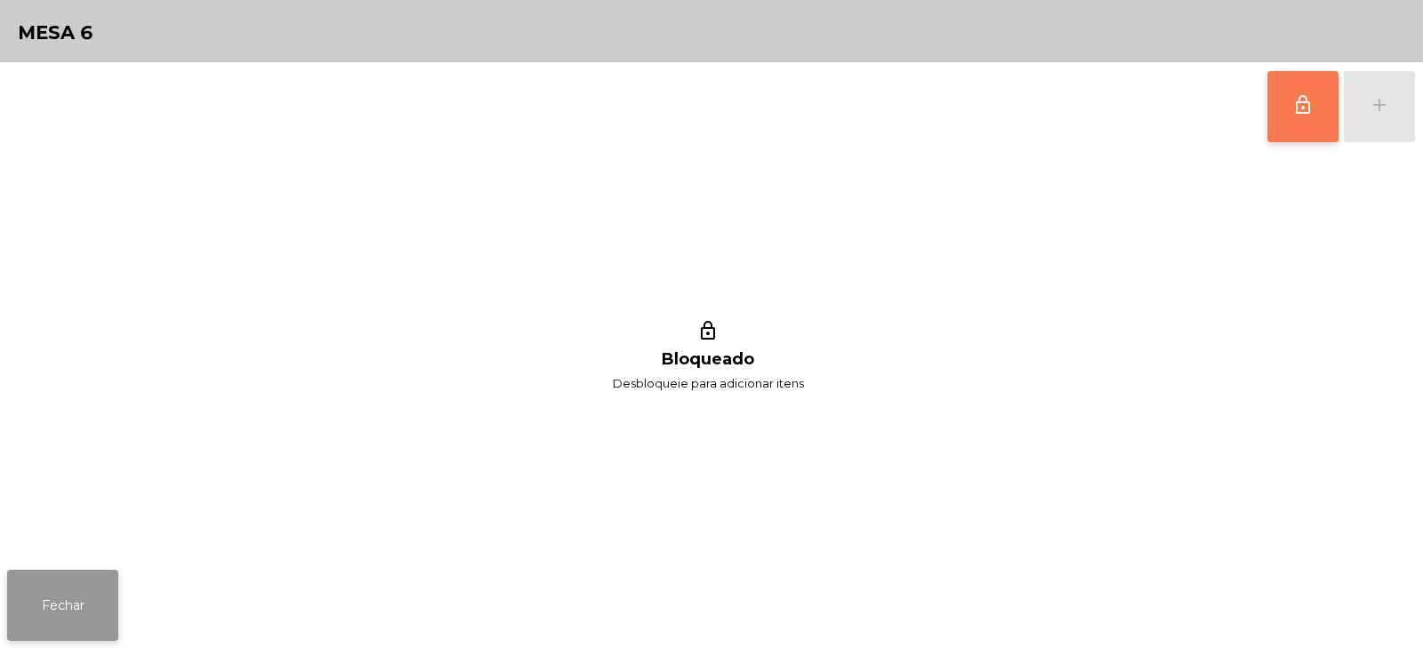
click at [57, 621] on button "Fechar" at bounding box center [62, 605] width 111 height 71
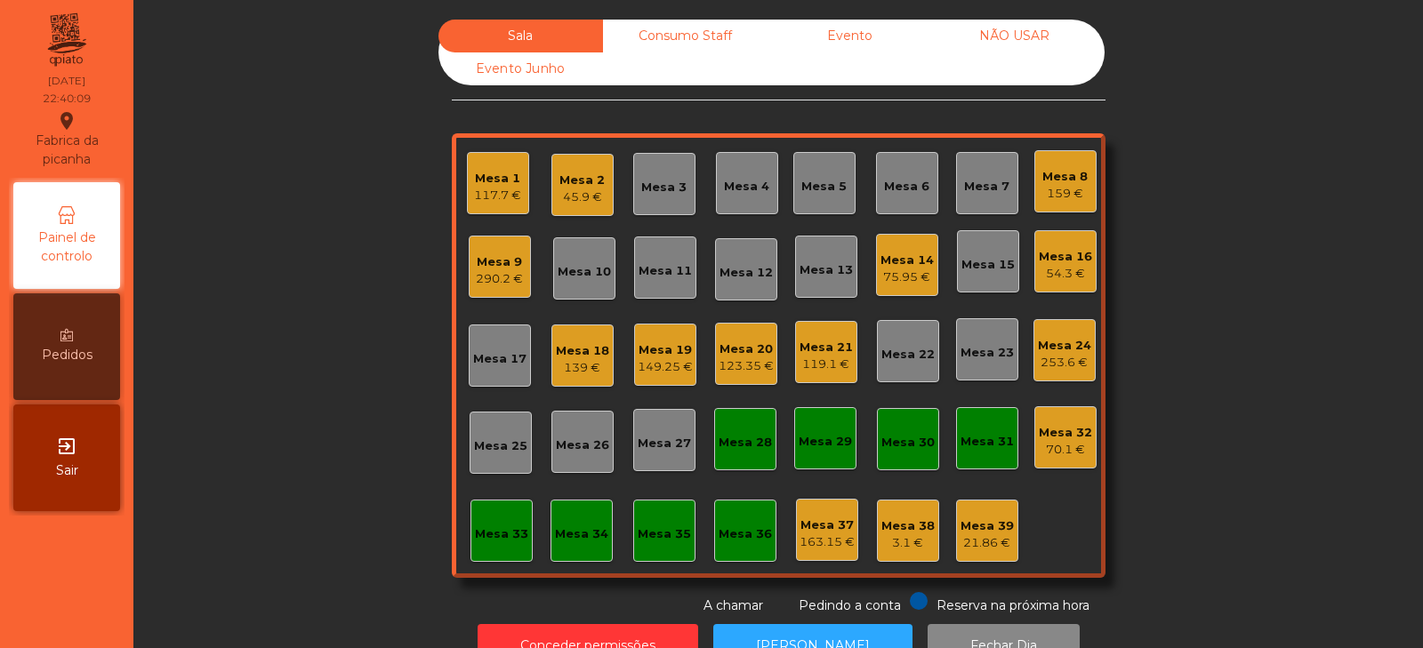
click at [356, 434] on div "Sala Consumo Staff Evento NÃO USAR Evento Junho Mesa 1 117.7 € Mesa 2 45.9 € Me…" at bounding box center [778, 318] width 1242 height 596
click at [1057, 344] on div "Mesa 24" at bounding box center [1064, 346] width 53 height 18
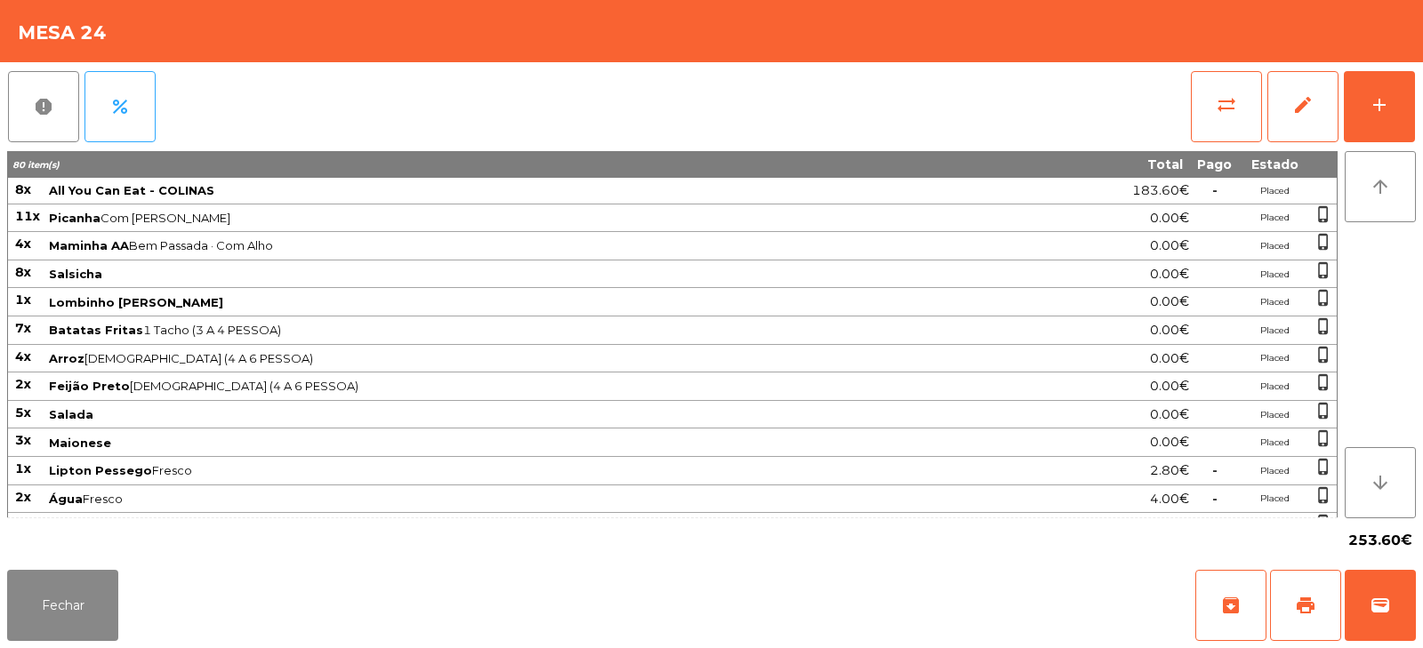
scroll to position [358, 0]
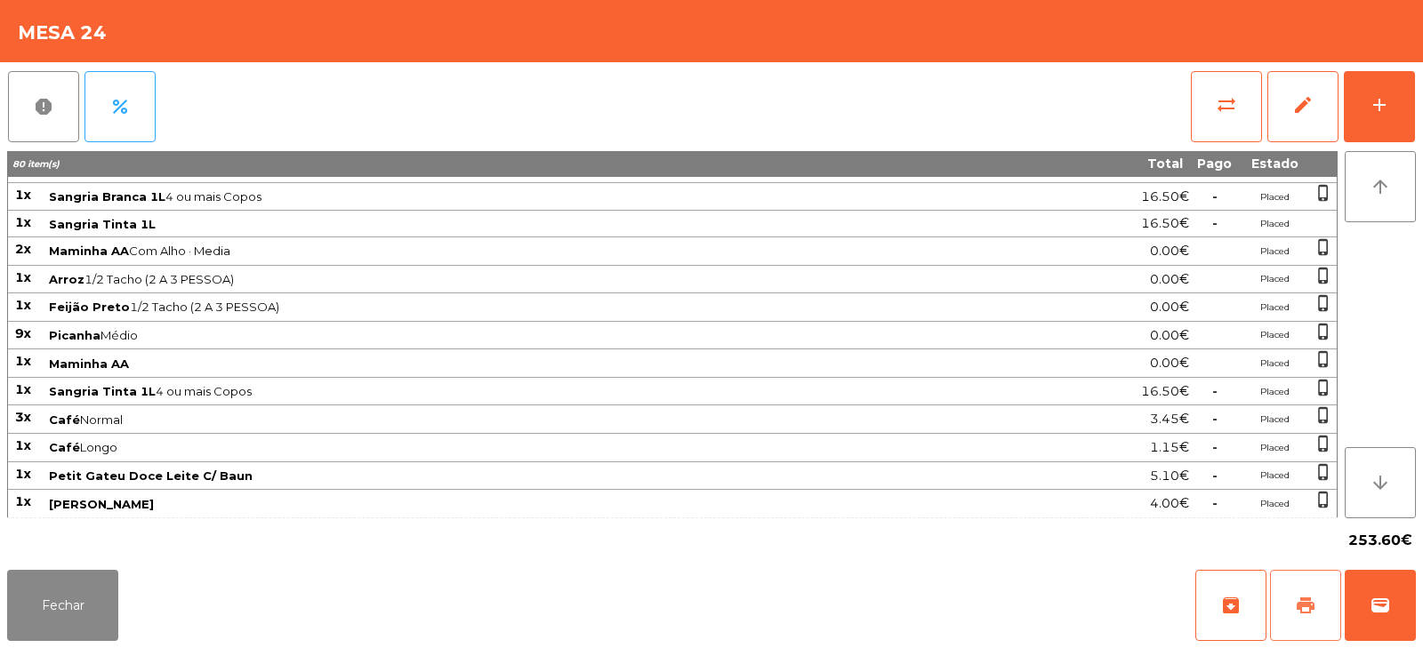
click at [1302, 614] on span "print" at bounding box center [1305, 605] width 21 height 21
click at [40, 600] on button "Fechar" at bounding box center [62, 605] width 111 height 71
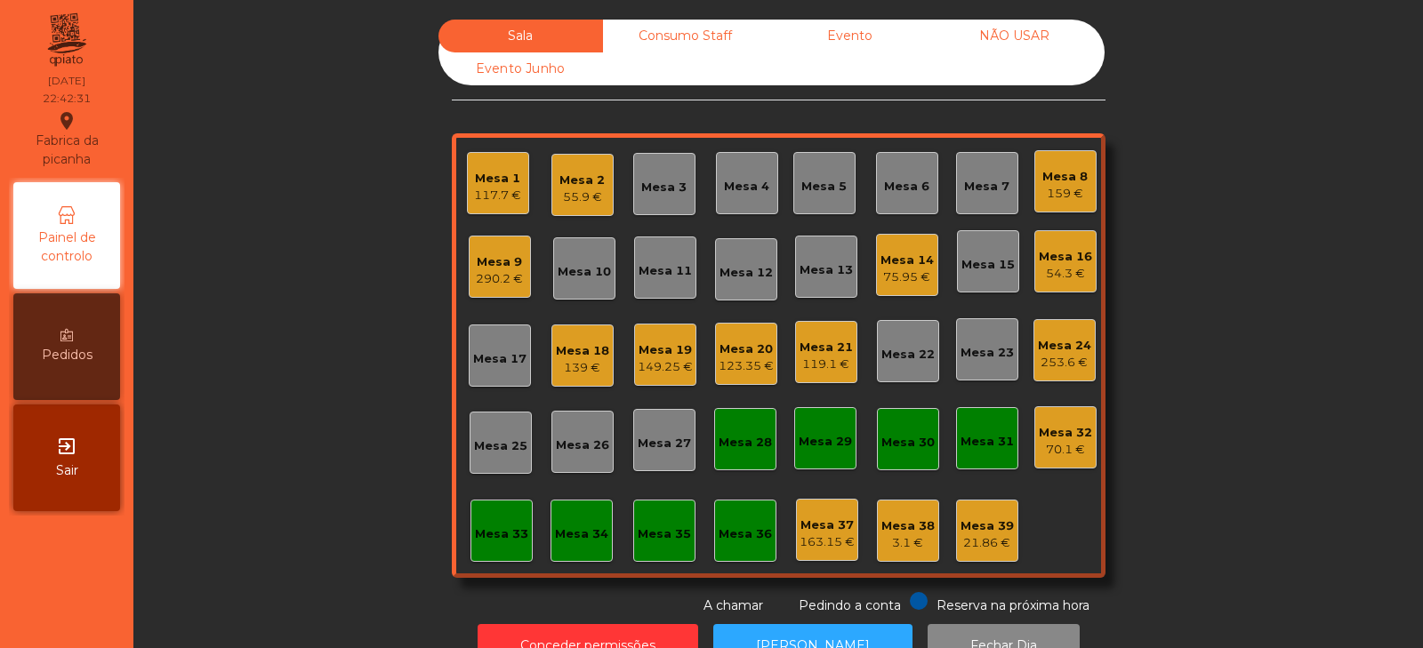
click at [926, 258] on div "Mesa 14 75.95 €" at bounding box center [907, 265] width 62 height 62
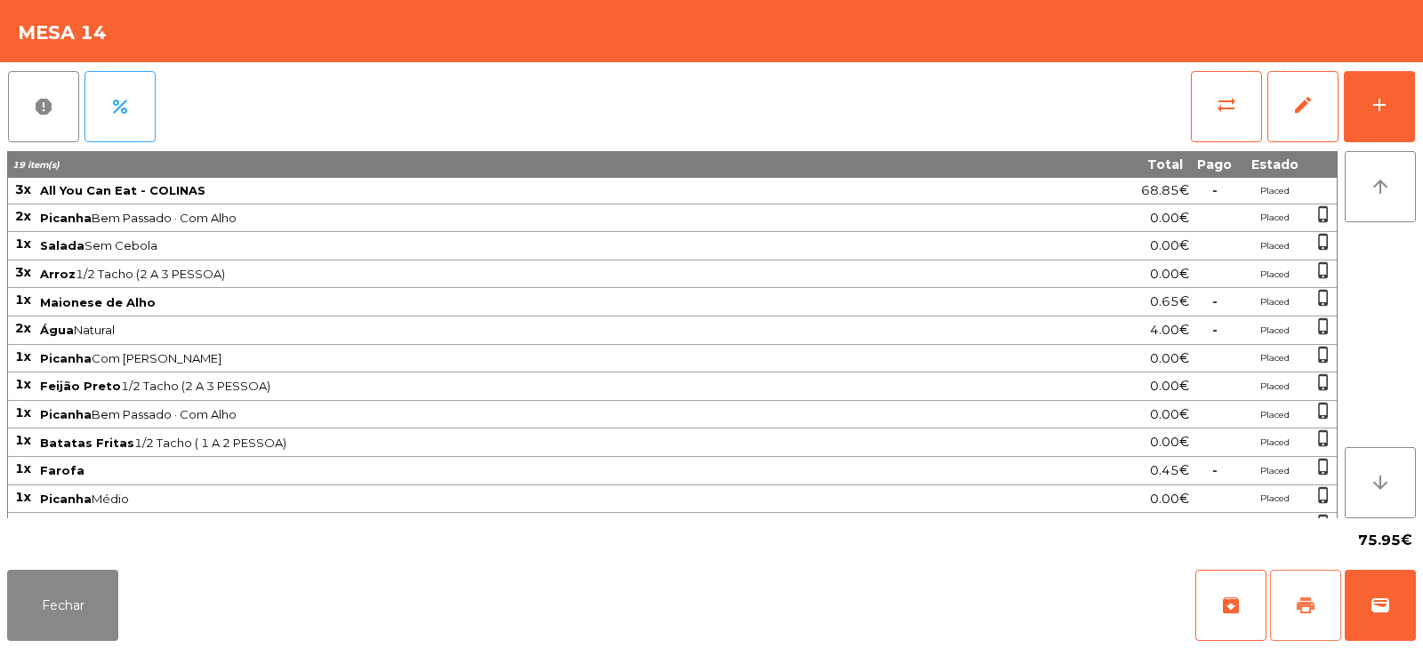
click at [1285, 585] on button "print" at bounding box center [1305, 605] width 71 height 71
click at [68, 603] on button "Fechar" at bounding box center [62, 605] width 111 height 71
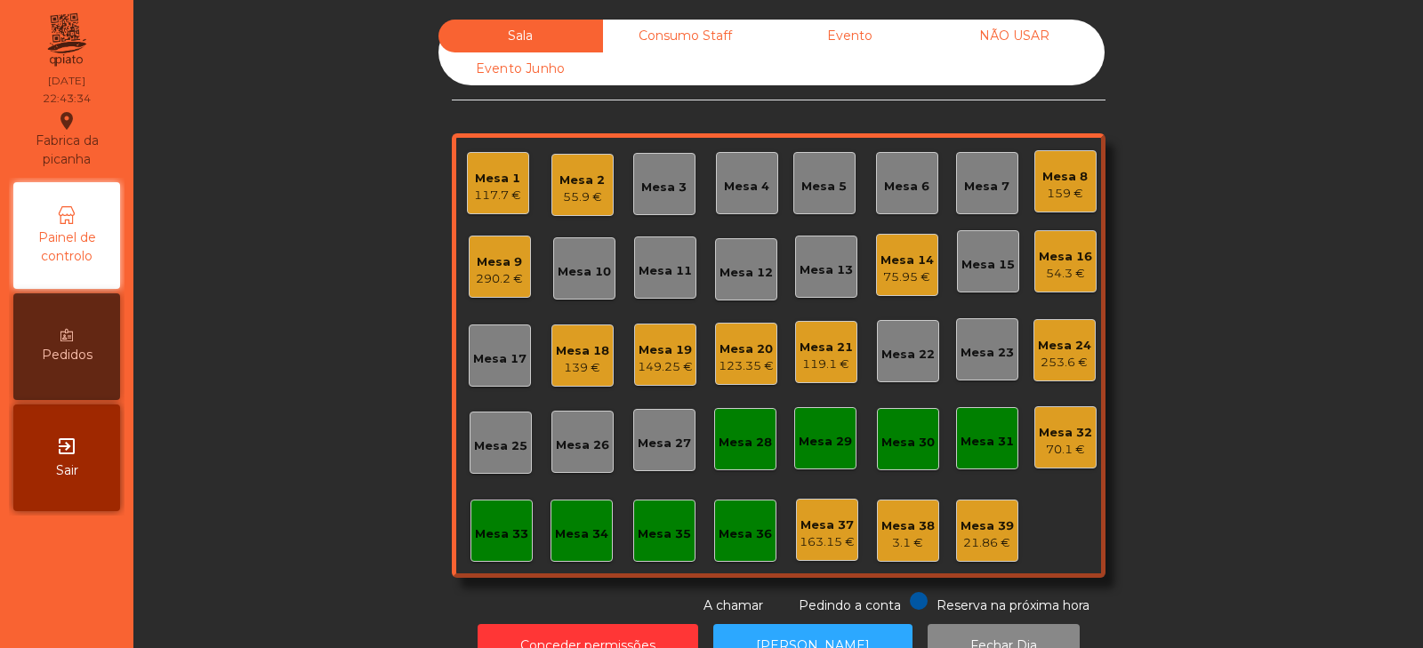
scroll to position [52, 0]
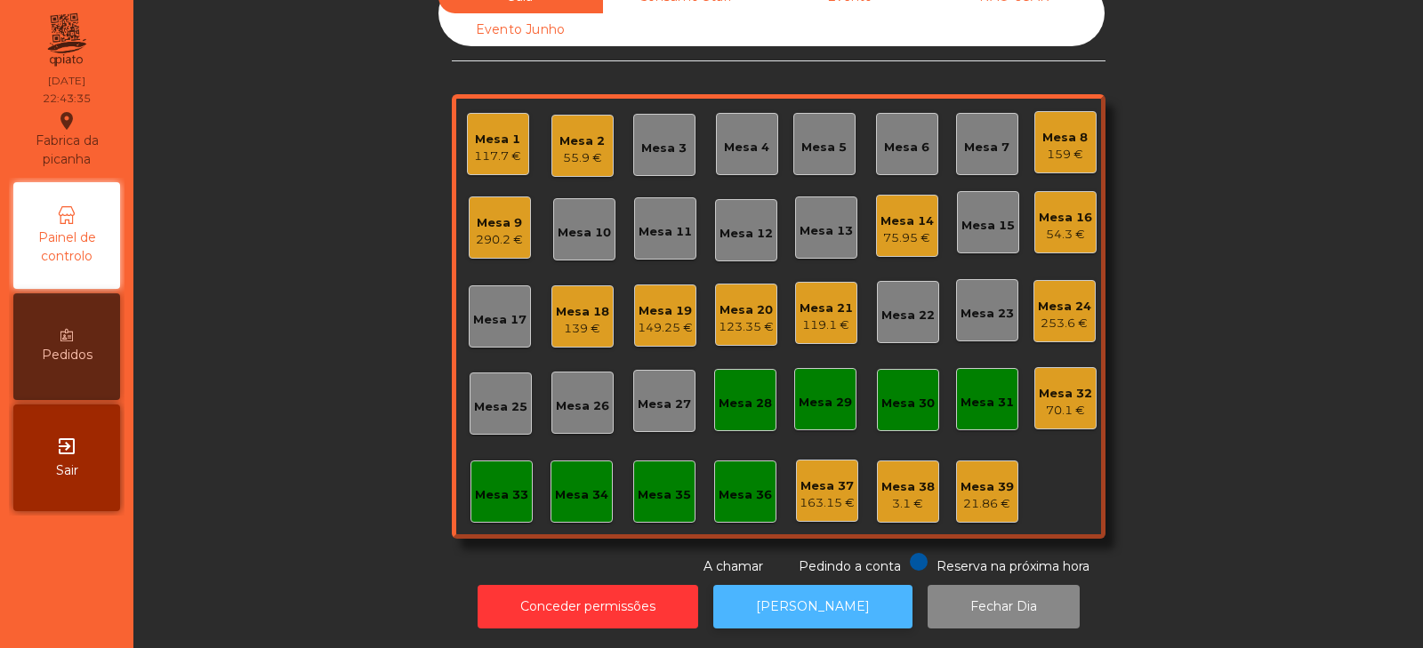
click at [785, 602] on button "[PERSON_NAME]" at bounding box center [812, 607] width 199 height 44
click at [1201, 268] on div "Sala Consumo Staff Evento NÃO USAR Evento Junho Mesa 1 117.7 € Mesa 2 55.9 € Me…" at bounding box center [778, 278] width 1242 height 596
click at [654, 319] on div "149.25 €" at bounding box center [665, 328] width 55 height 18
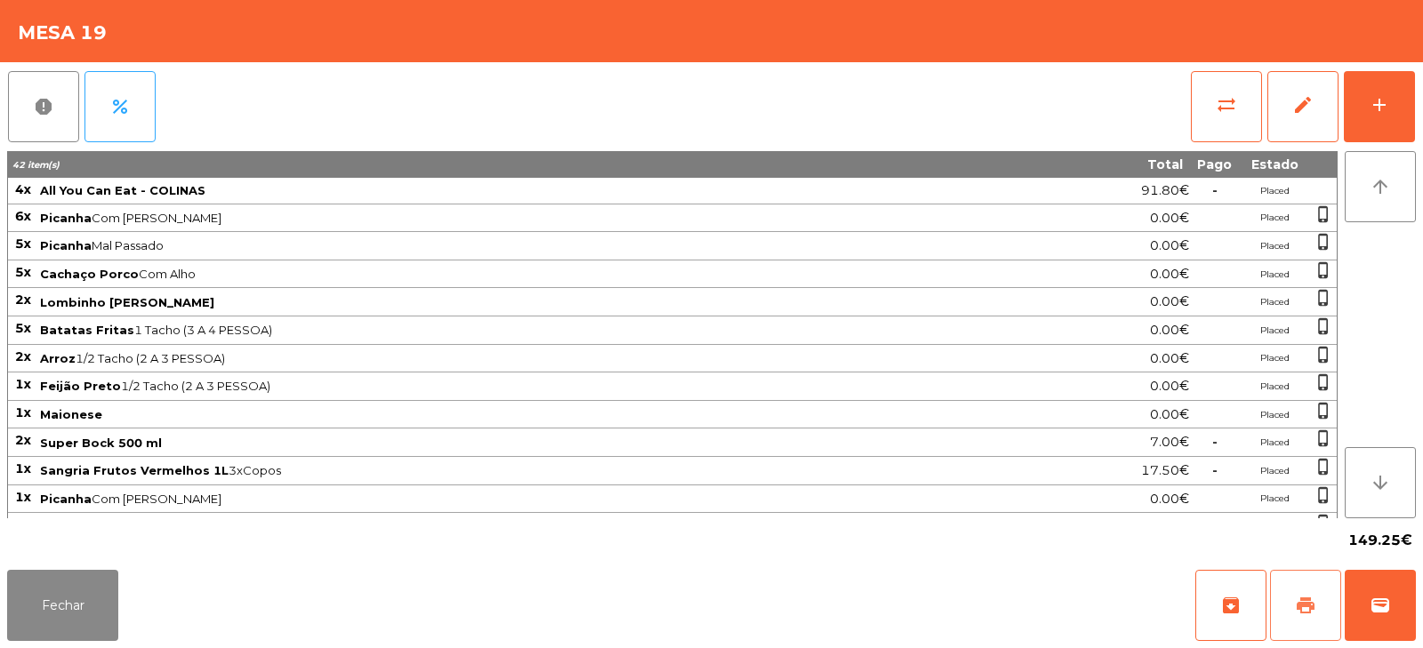
click at [1285, 621] on button "print" at bounding box center [1305, 605] width 71 height 71
click at [1375, 593] on button "wallet" at bounding box center [1380, 605] width 71 height 71
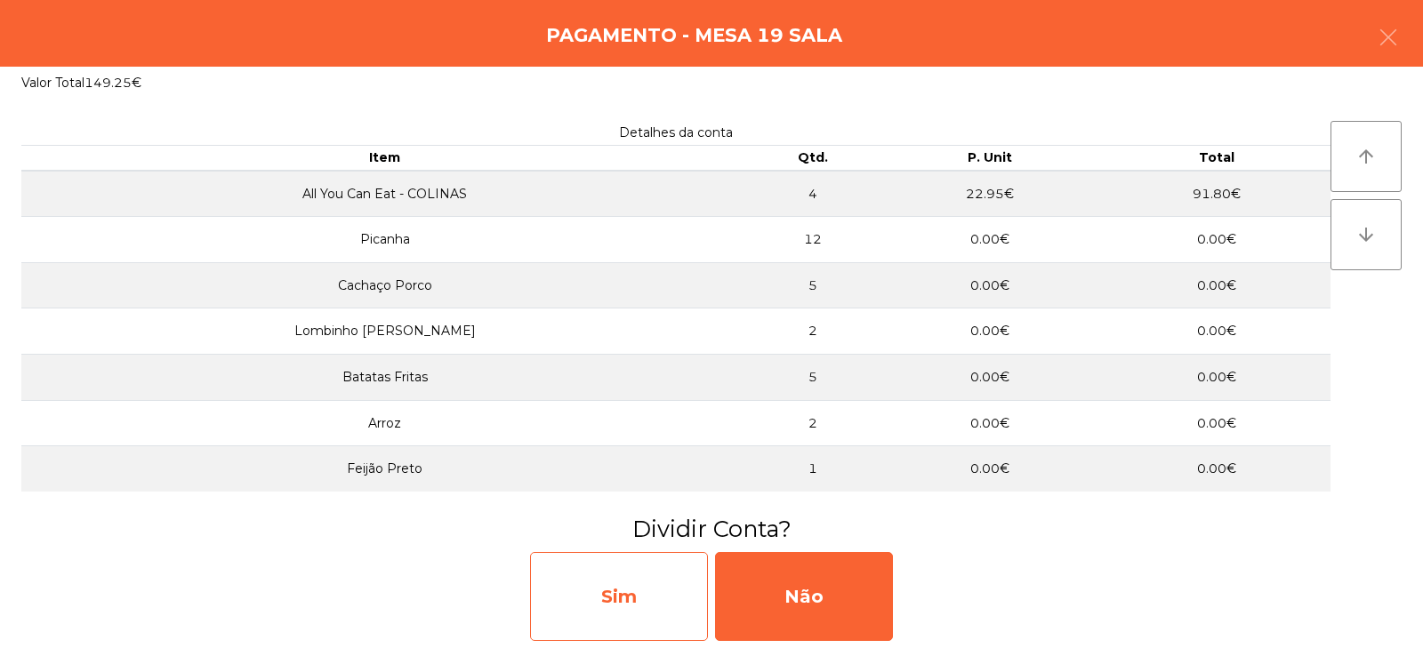
click at [613, 611] on div "Sim" at bounding box center [619, 596] width 178 height 89
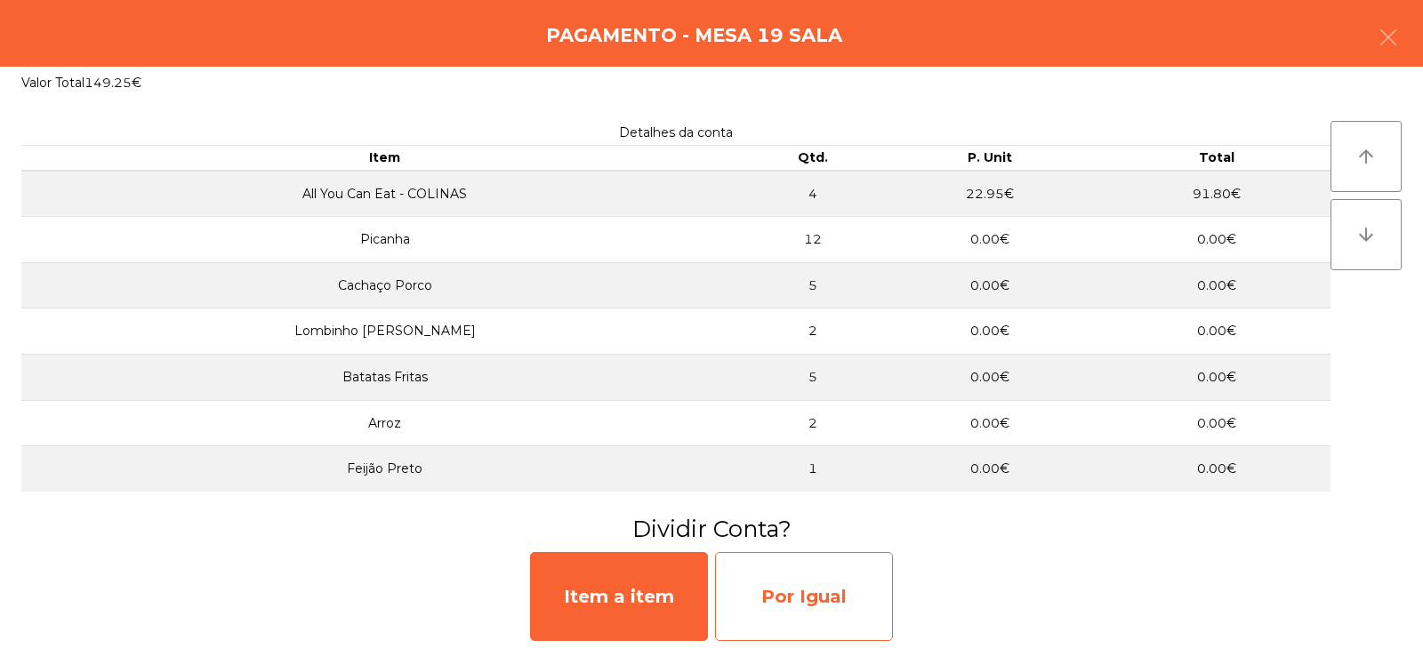
click at [807, 580] on div "Por Igual" at bounding box center [804, 596] width 178 height 89
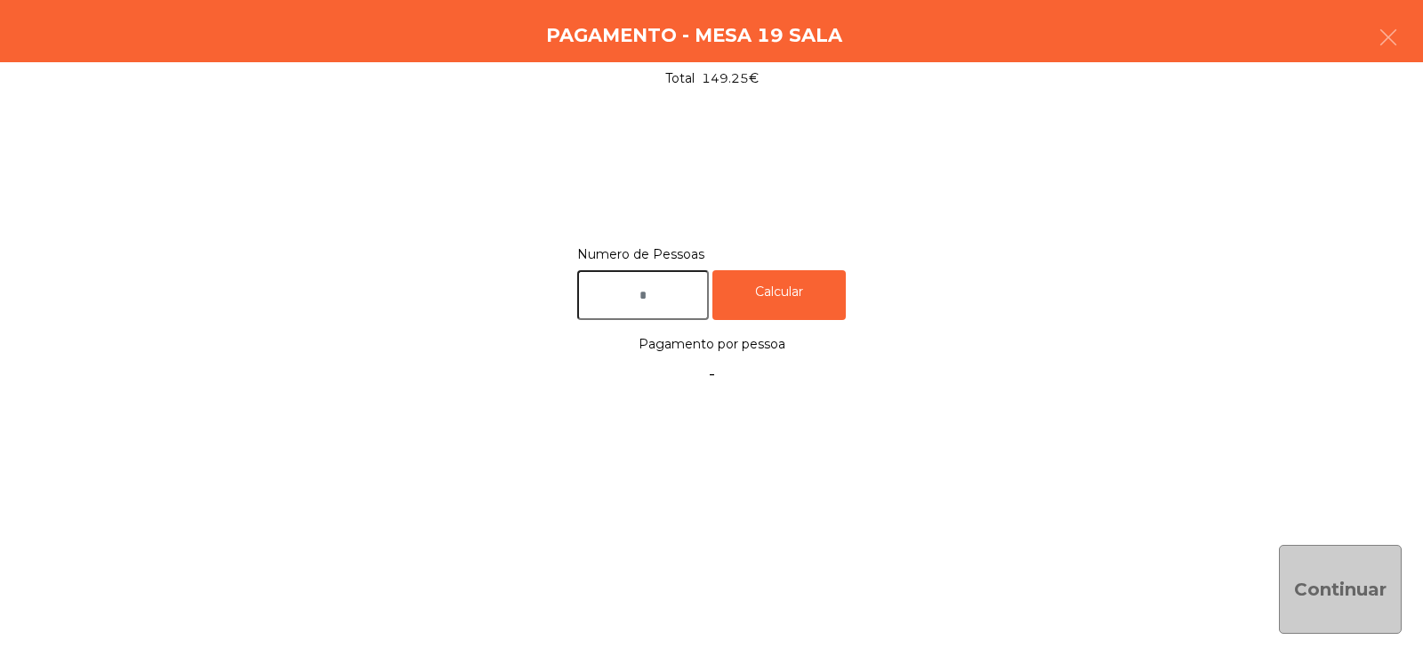
click at [673, 292] on input "text" at bounding box center [643, 295] width 132 height 51
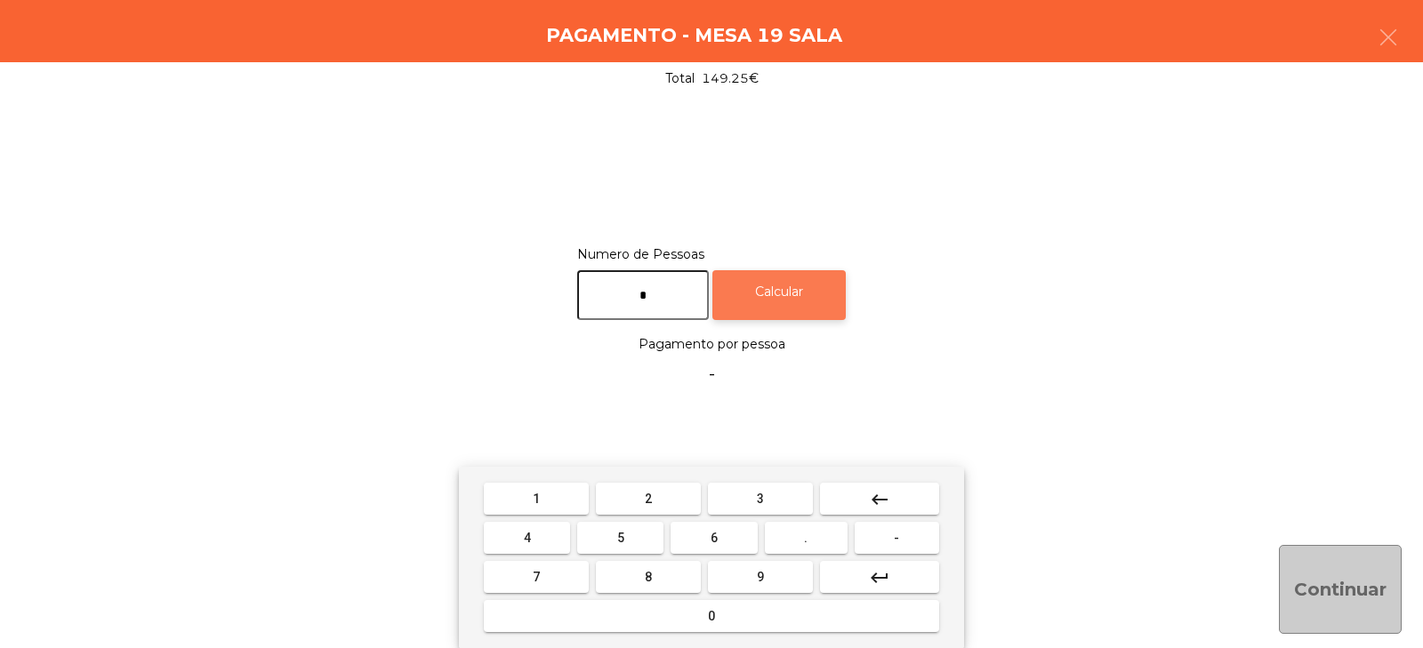
type input "*"
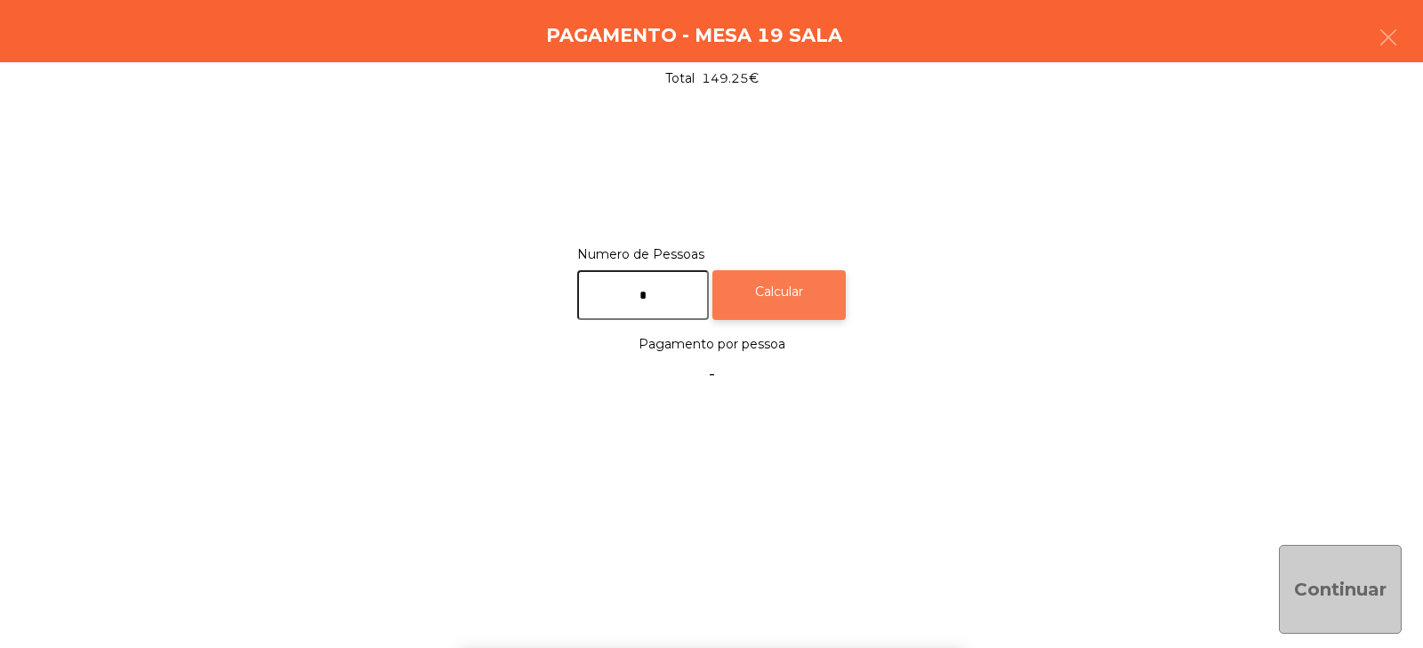
click at [821, 286] on div "Calcular" at bounding box center [779, 295] width 133 height 51
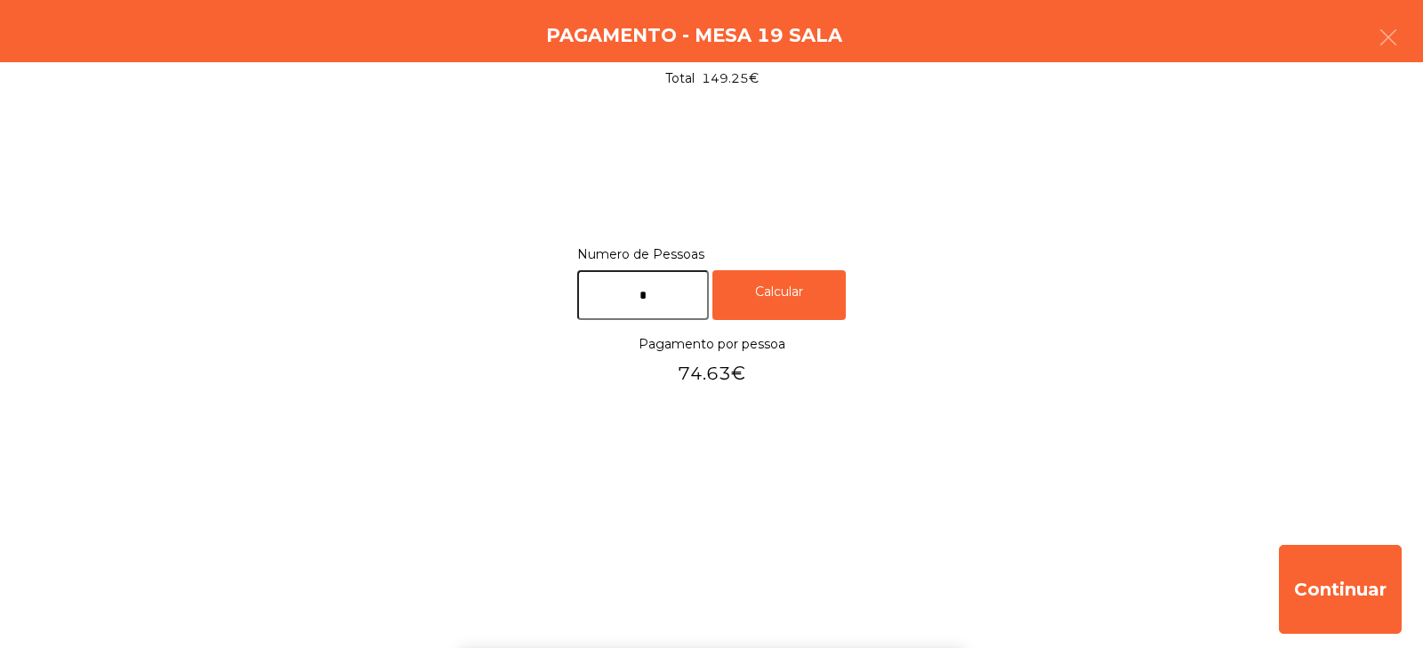
click at [1162, 375] on div "Numero de Pessoas * Calcular Pagamento por pessoa 74.63€" at bounding box center [711, 317] width 1381 height 148
click at [1378, 48] on button "button" at bounding box center [1389, 38] width 50 height 53
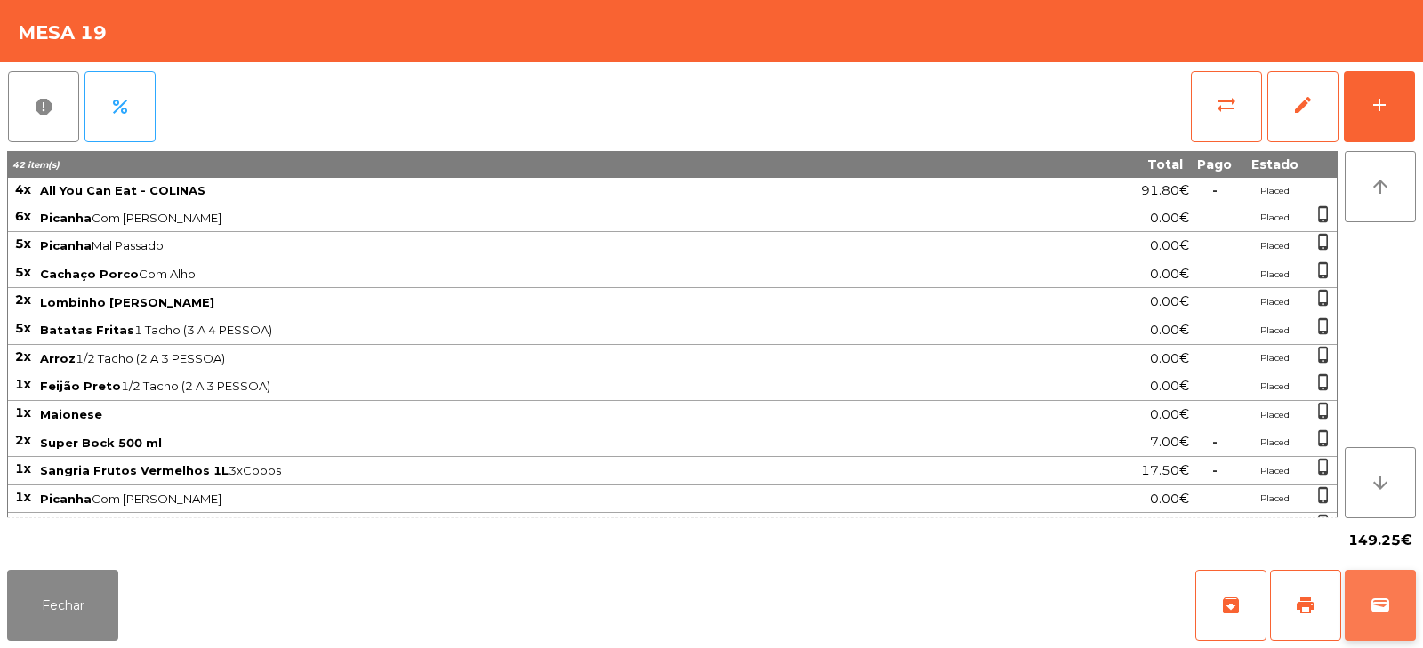
click at [1390, 594] on button "wallet" at bounding box center [1380, 605] width 71 height 71
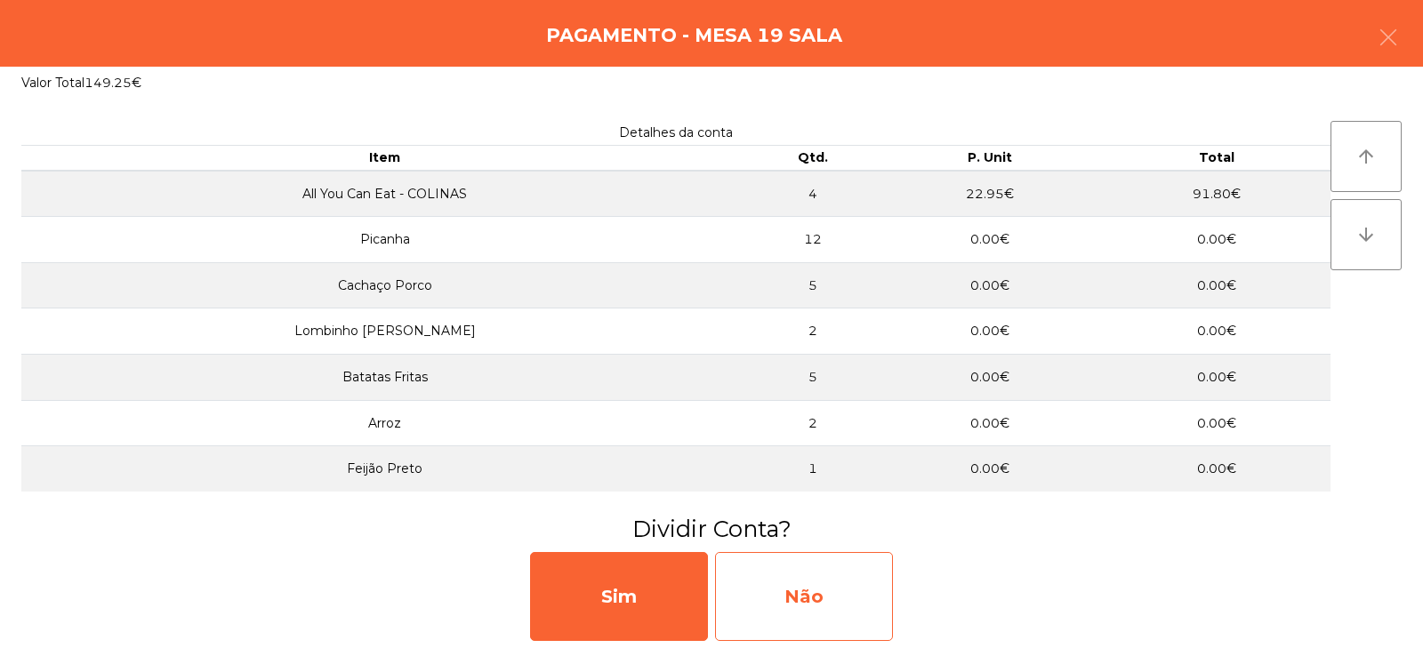
click at [825, 588] on div "Não" at bounding box center [804, 596] width 178 height 89
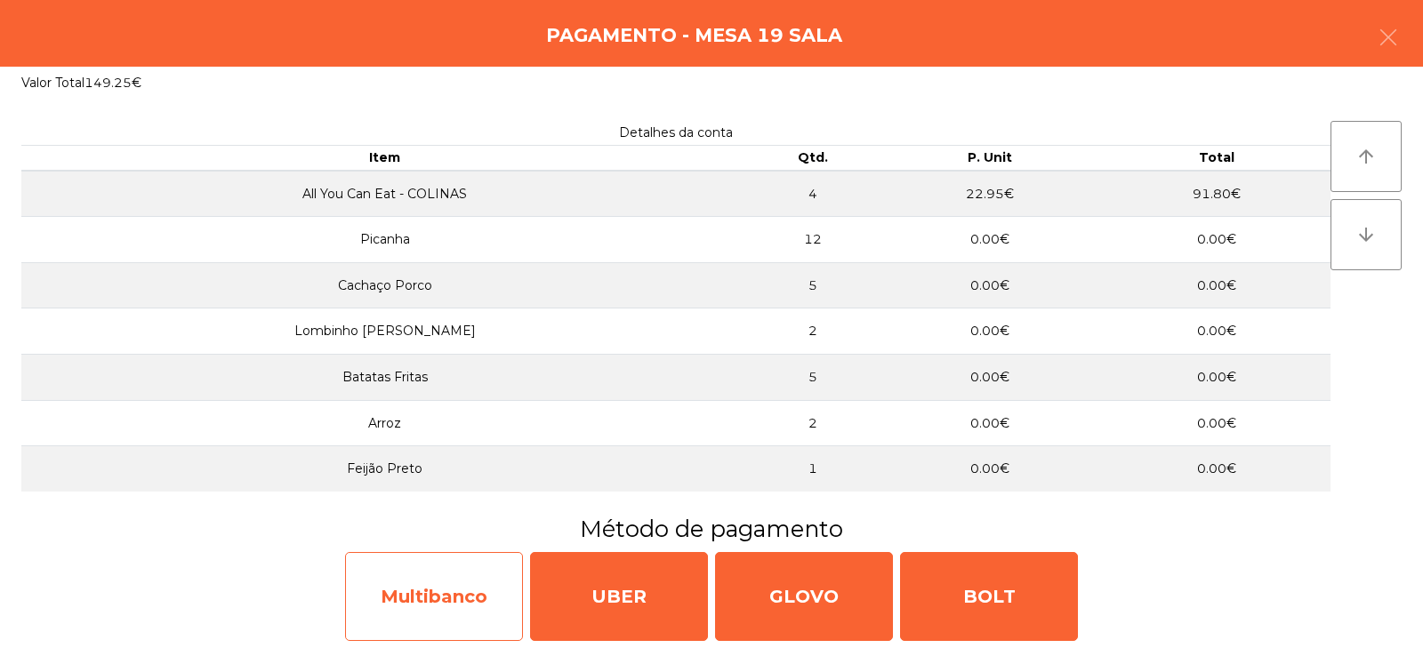
click at [468, 610] on div "Multibanco" at bounding box center [434, 596] width 178 height 89
select select "**"
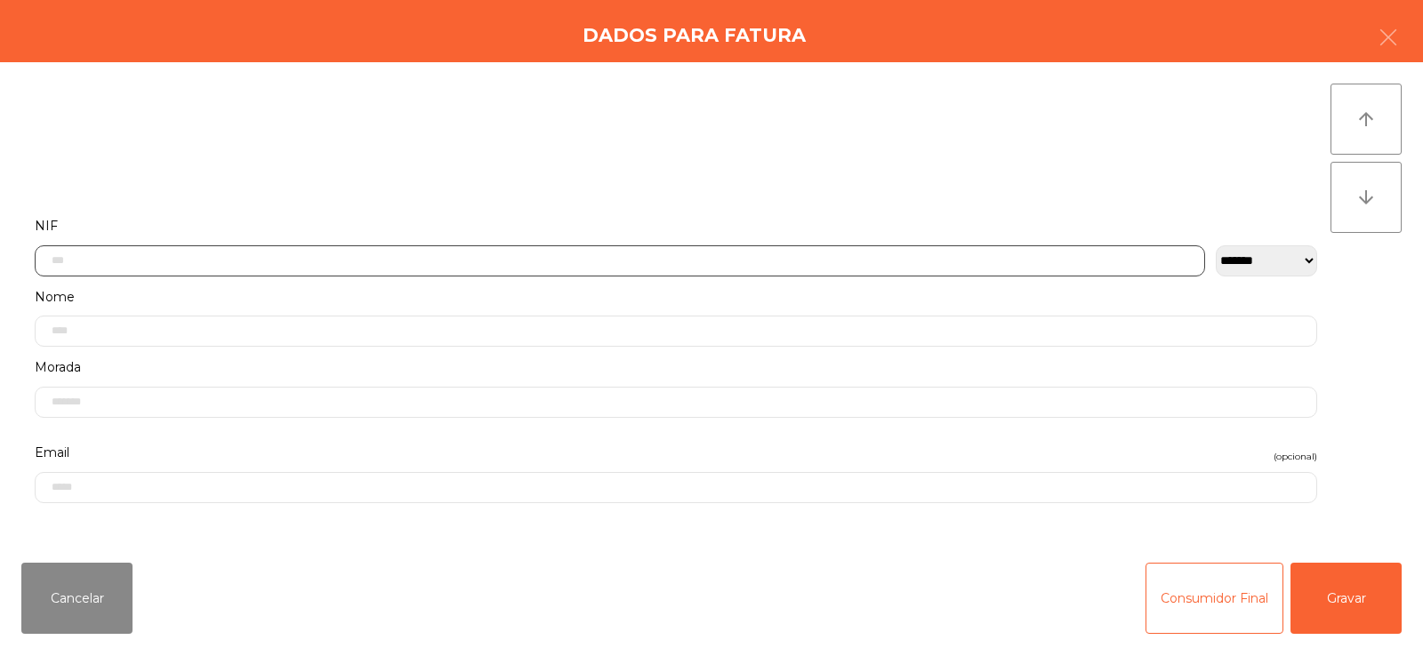
click at [502, 266] on input "text" at bounding box center [620, 261] width 1171 height 31
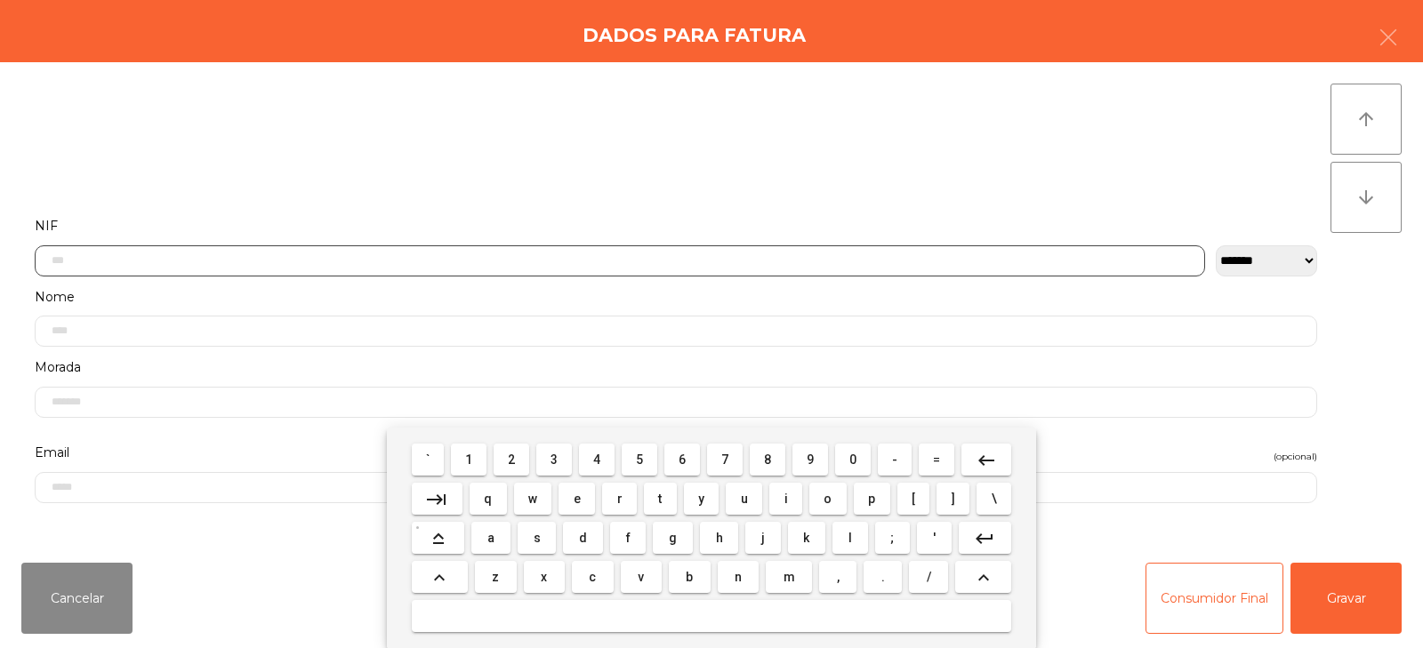
scroll to position [130, 0]
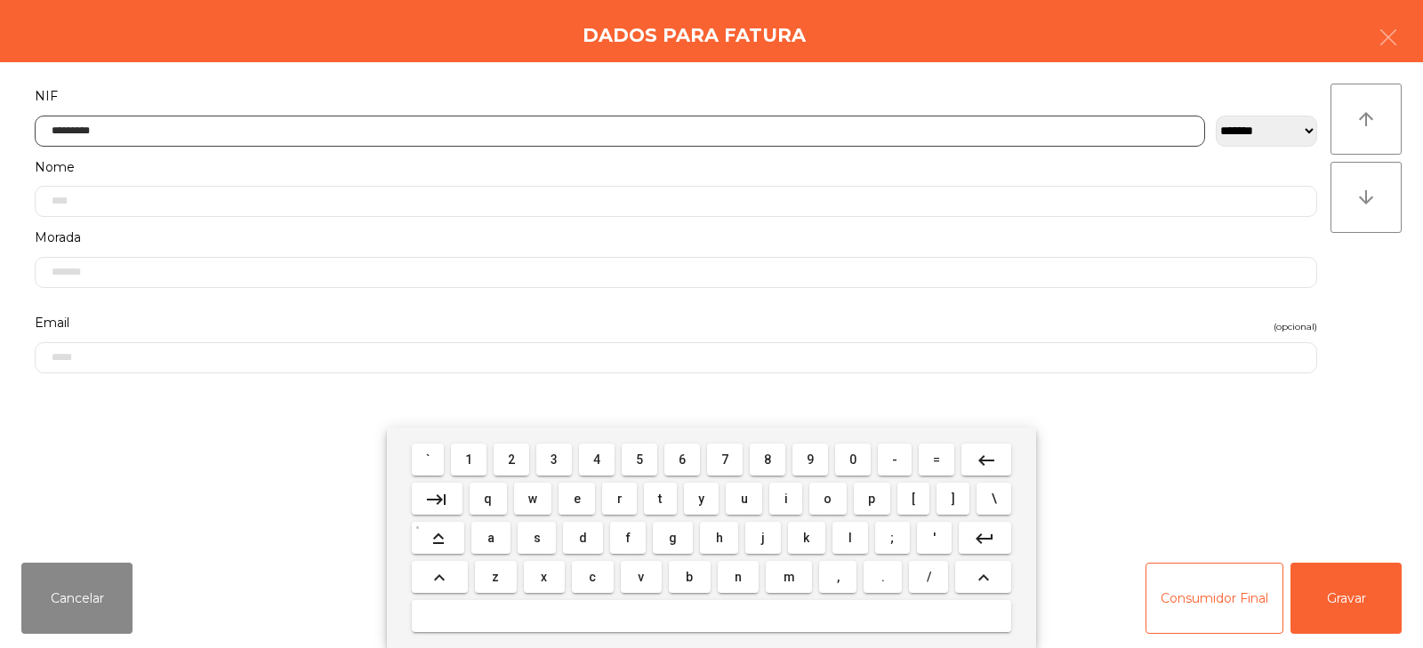
type input "*********"
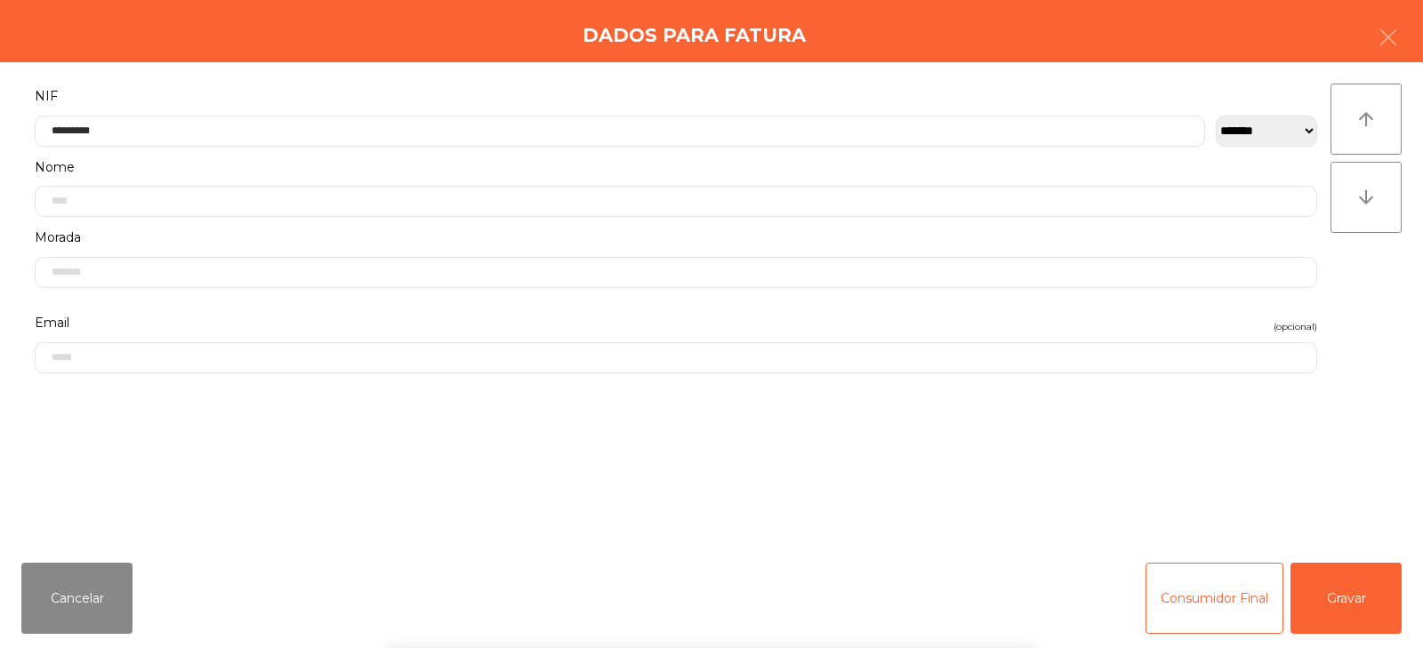
click at [1361, 597] on div "` 1 2 3 4 5 6 7 8 9 0 - = keyboard_backspace keyboard_tab q w e r t y u i o p […" at bounding box center [711, 538] width 1423 height 221
click at [1357, 575] on button "Gravar" at bounding box center [1346, 598] width 111 height 71
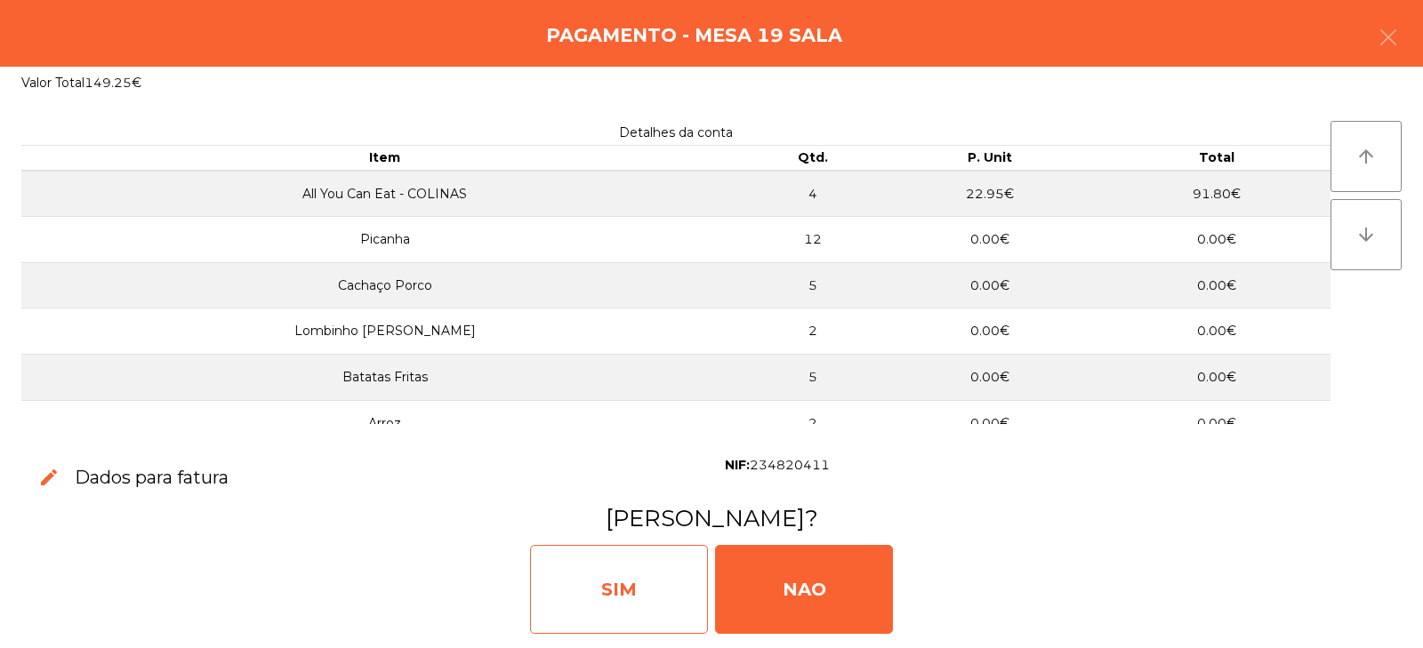
click at [611, 591] on div "SIM" at bounding box center [619, 589] width 178 height 89
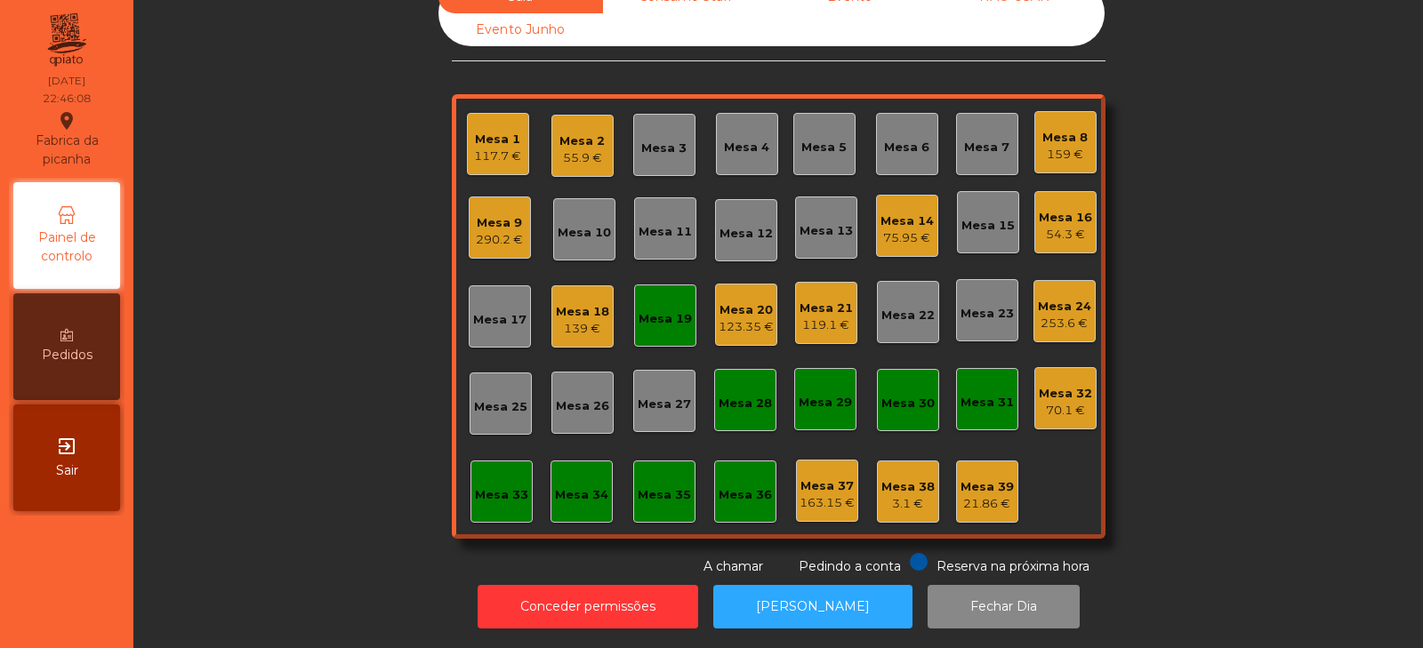
click at [647, 310] on div "Mesa 19" at bounding box center [665, 319] width 53 height 18
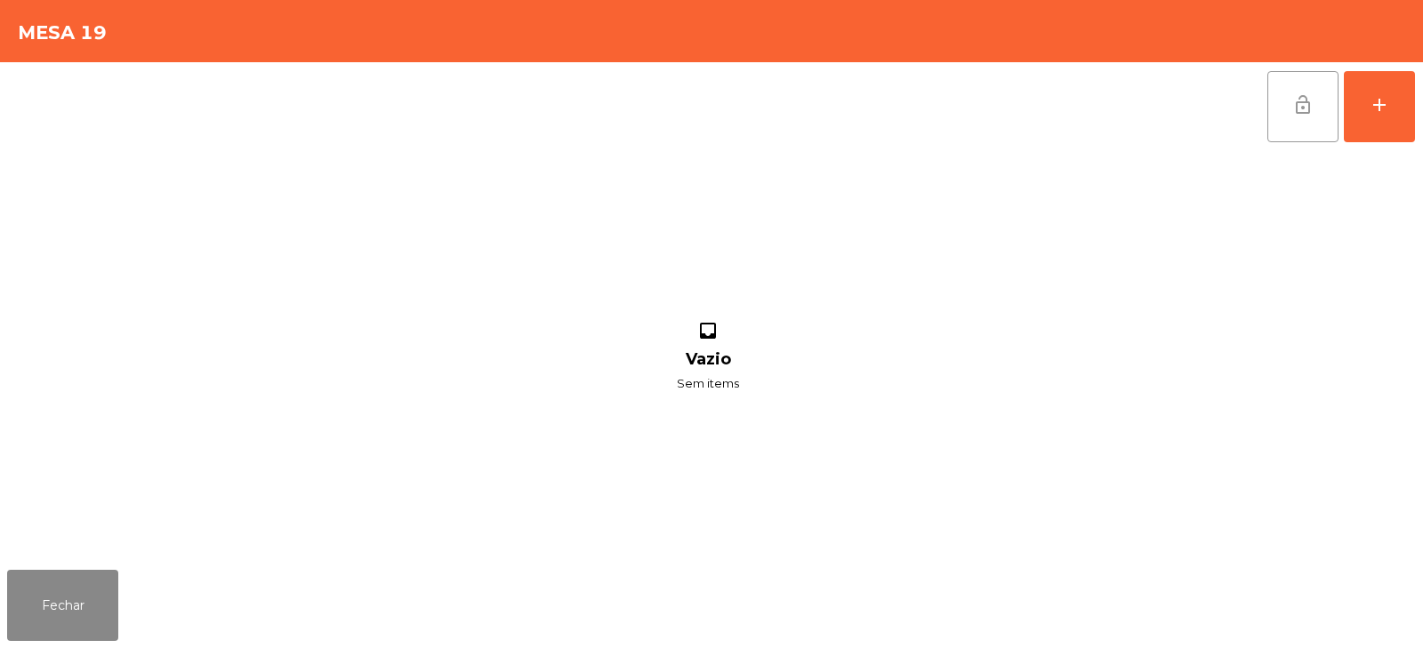
click at [1279, 97] on button "lock_open" at bounding box center [1303, 106] width 71 height 71
click at [81, 603] on button "Fechar" at bounding box center [62, 605] width 111 height 71
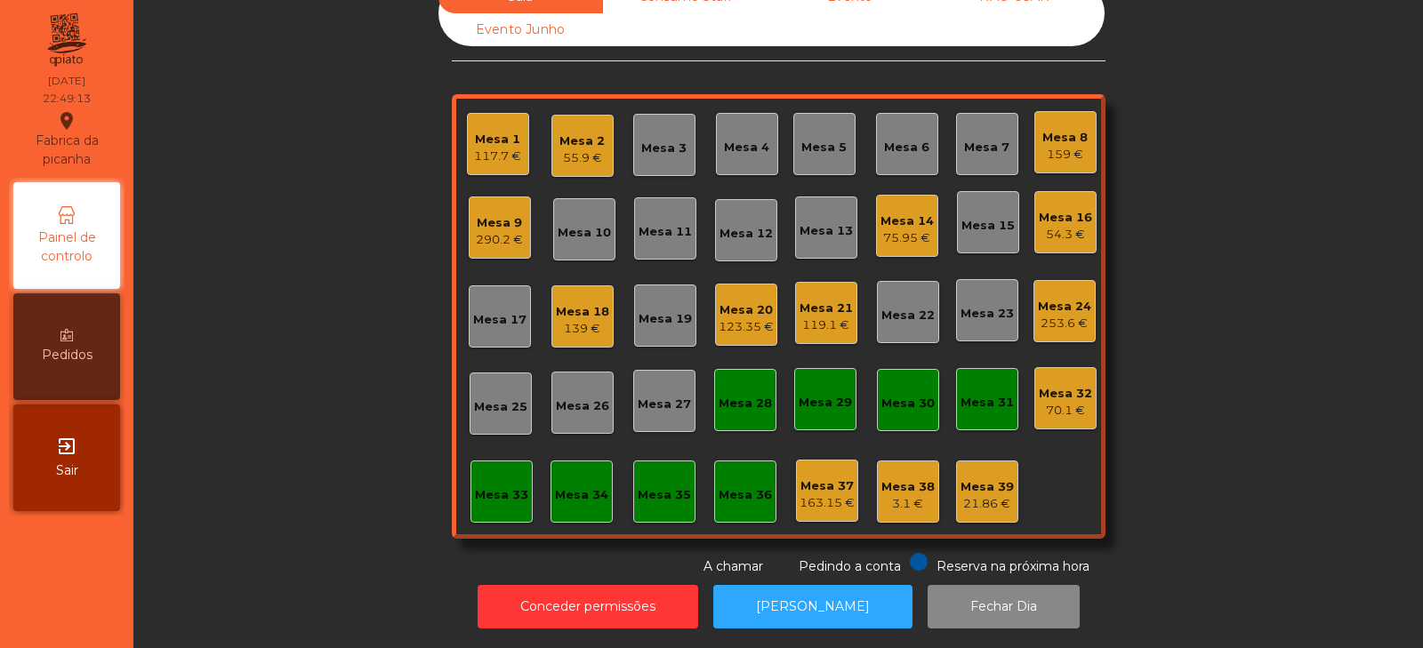
click at [346, 345] on div "Sala Consumo Staff Evento NÃO USAR Evento Junho Mesa 1 117.7 € Mesa 2 55.9 € Me…" at bounding box center [778, 278] width 1242 height 596
click at [1060, 298] on div "Mesa 24" at bounding box center [1064, 307] width 53 height 18
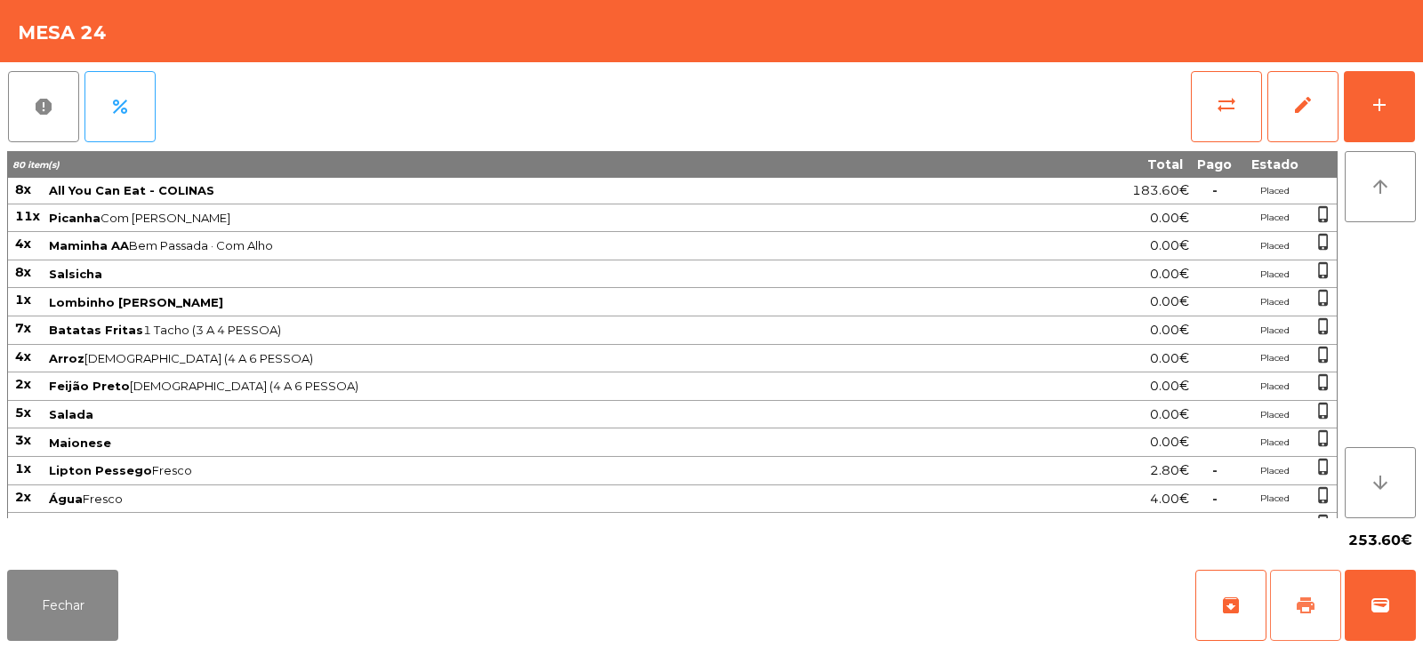
click at [1294, 605] on button "print" at bounding box center [1305, 605] width 71 height 71
click at [1360, 624] on button "wallet" at bounding box center [1380, 605] width 71 height 71
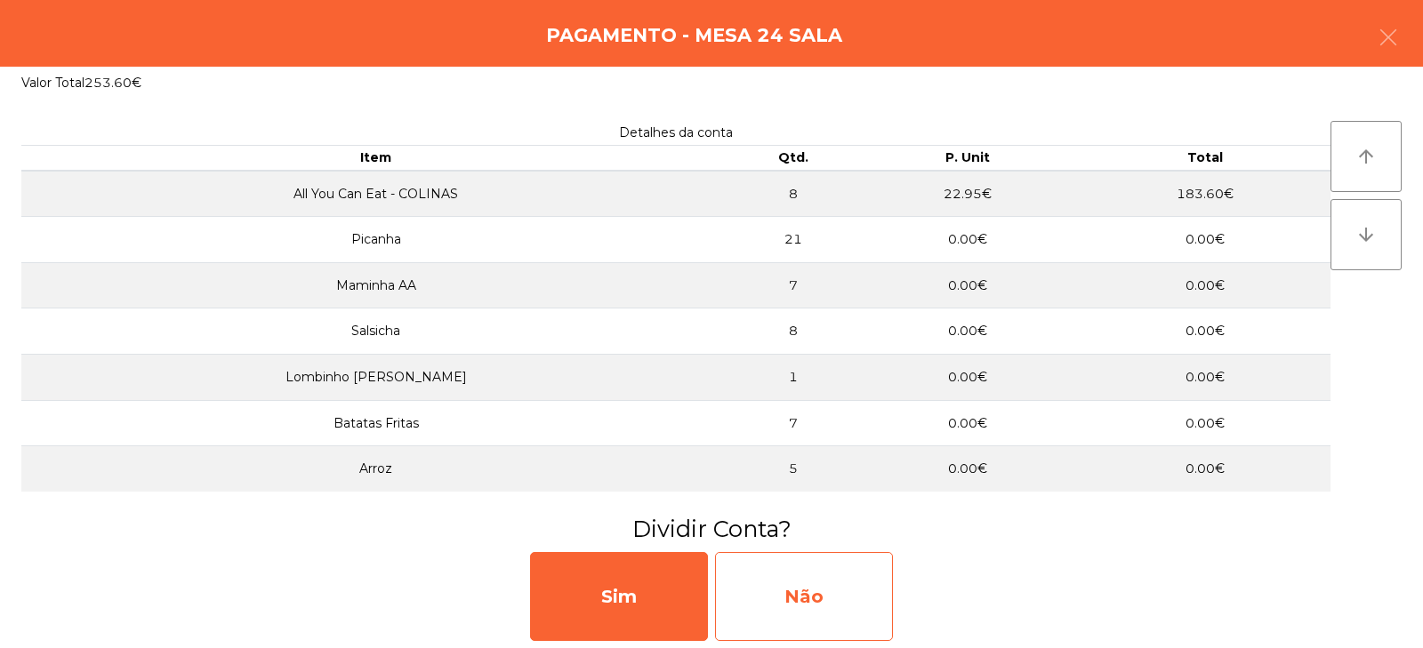
click at [789, 595] on div "Não" at bounding box center [804, 596] width 178 height 89
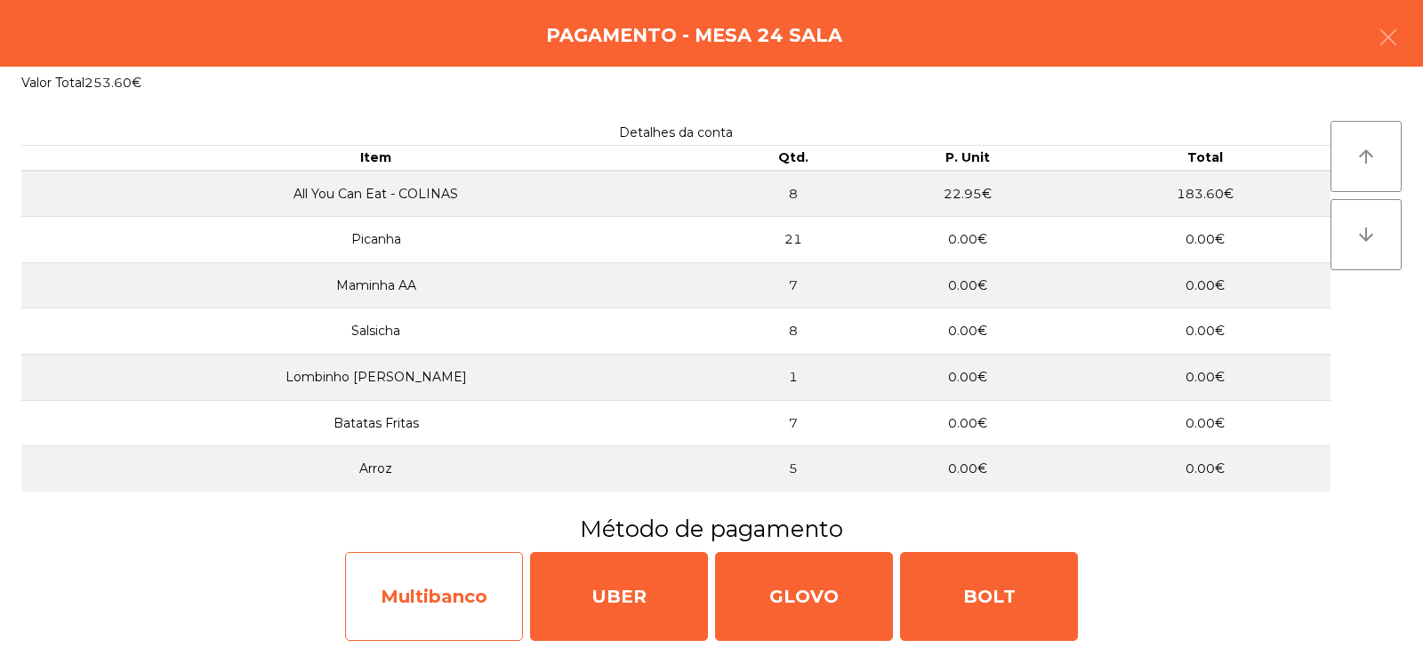
click at [423, 600] on div "Multibanco" at bounding box center [434, 596] width 178 height 89
select select "**"
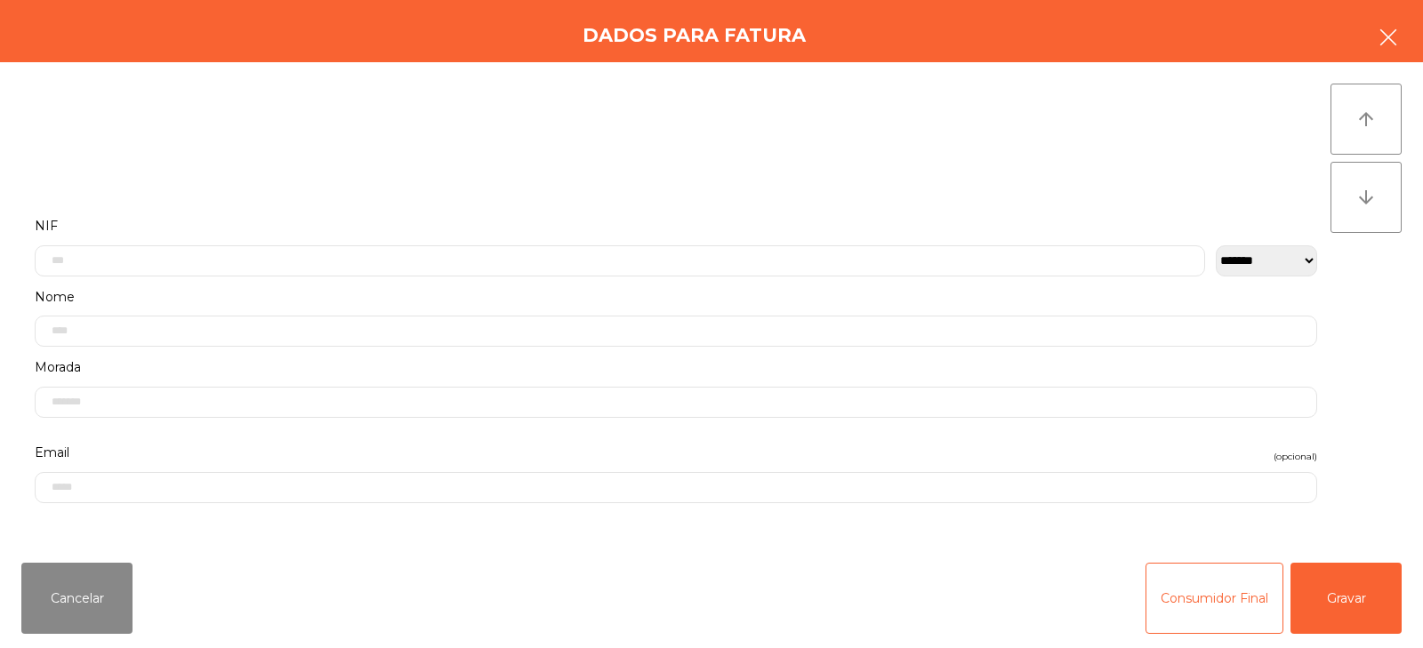
click at [1381, 45] on icon "button" at bounding box center [1388, 37] width 21 height 21
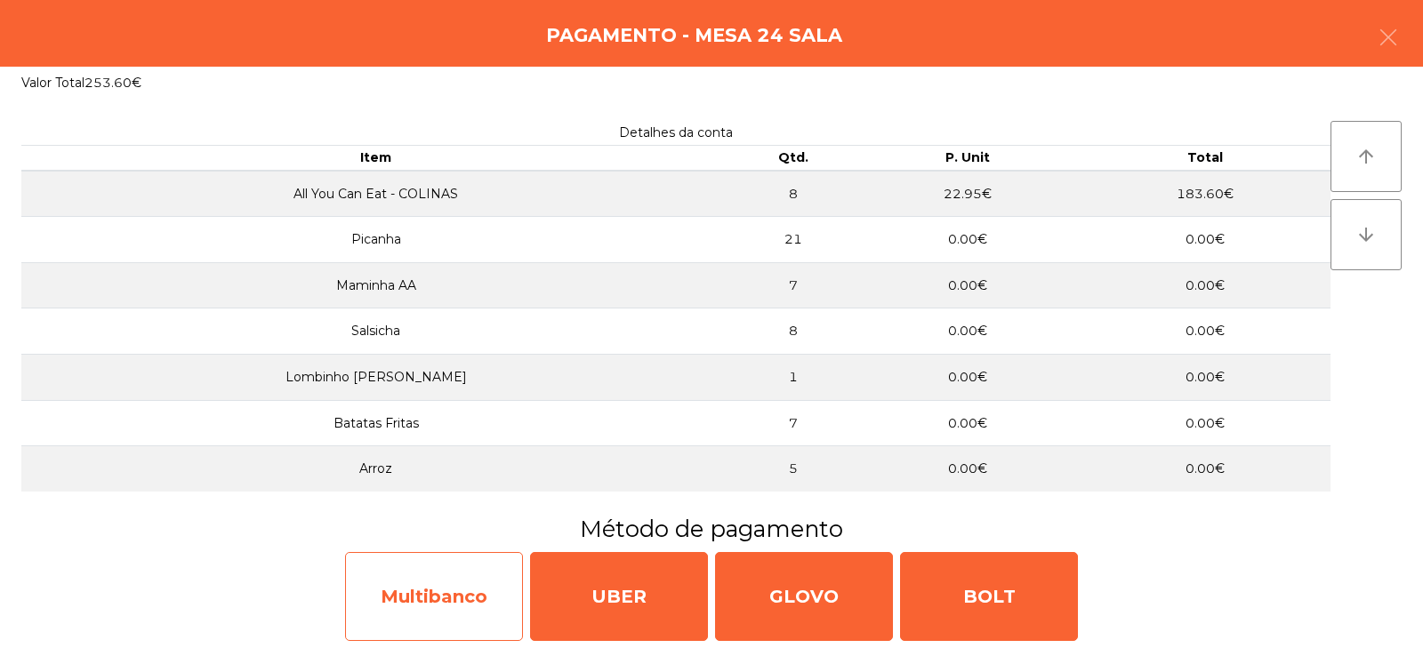
click at [433, 602] on div "Multibanco" at bounding box center [434, 596] width 178 height 89
select select "**"
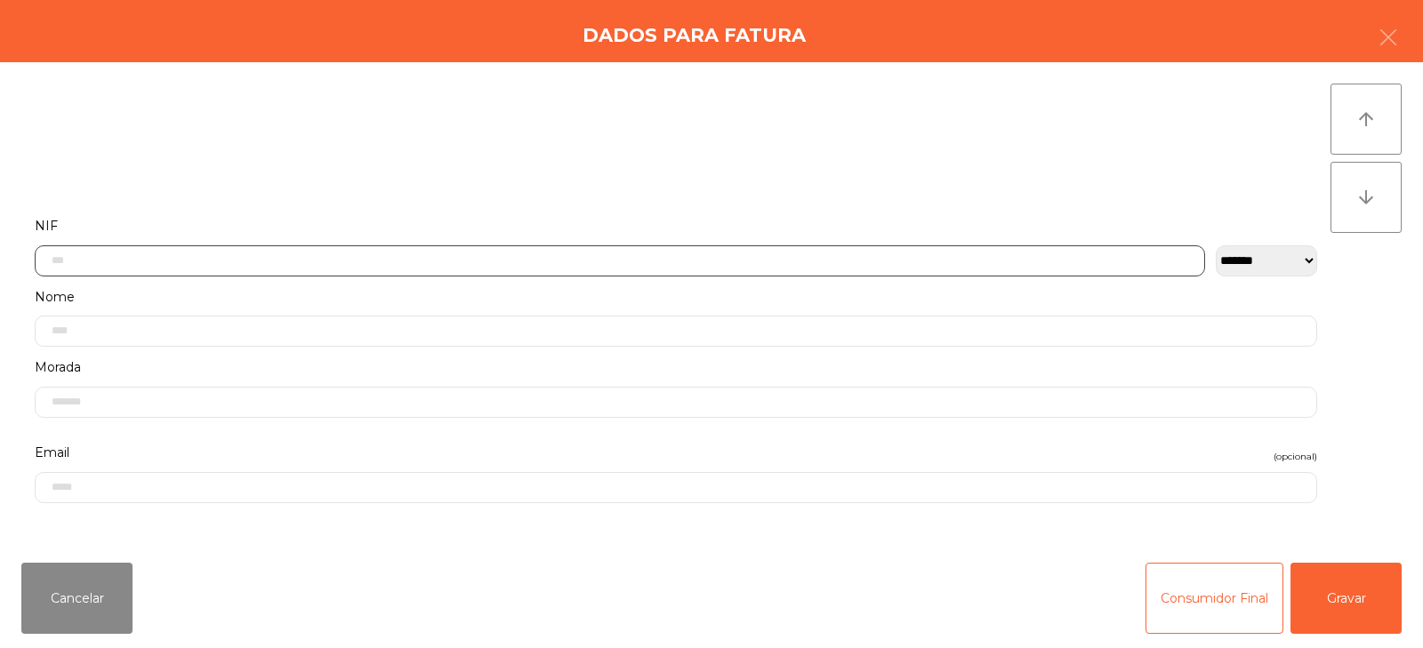
click at [460, 259] on input "text" at bounding box center [620, 261] width 1171 height 31
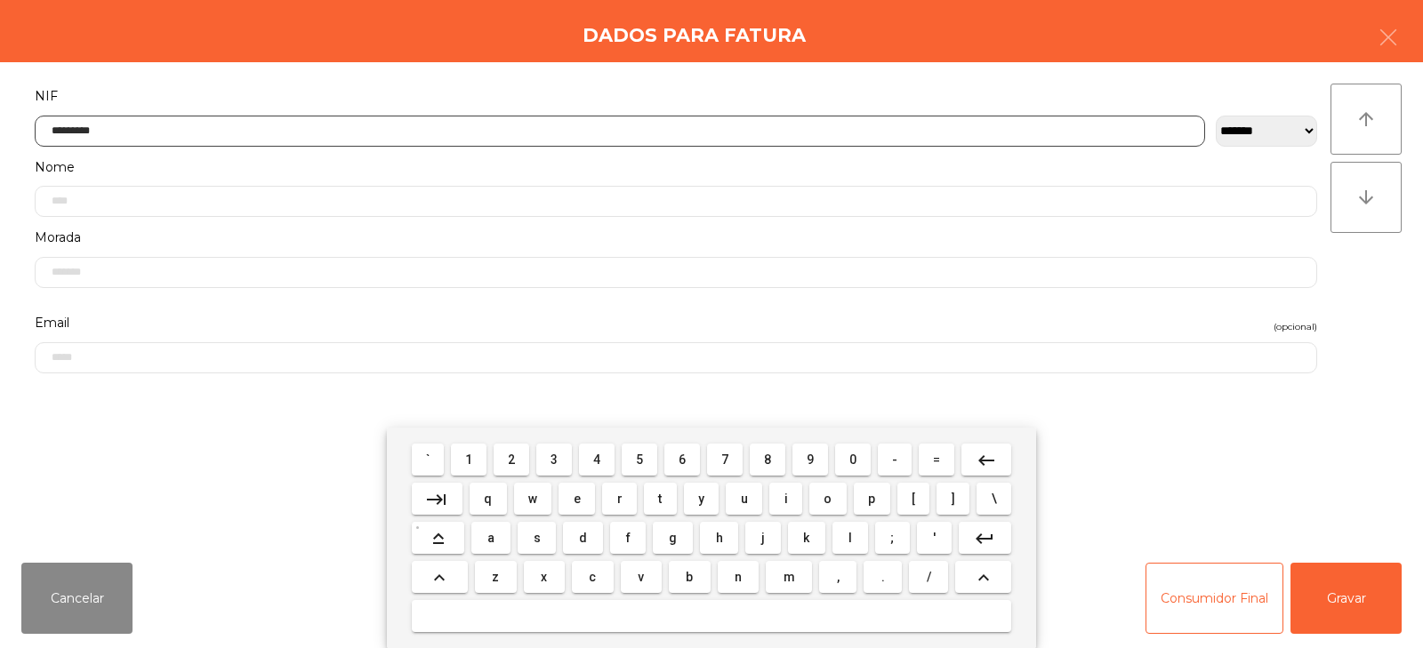
type input "*********"
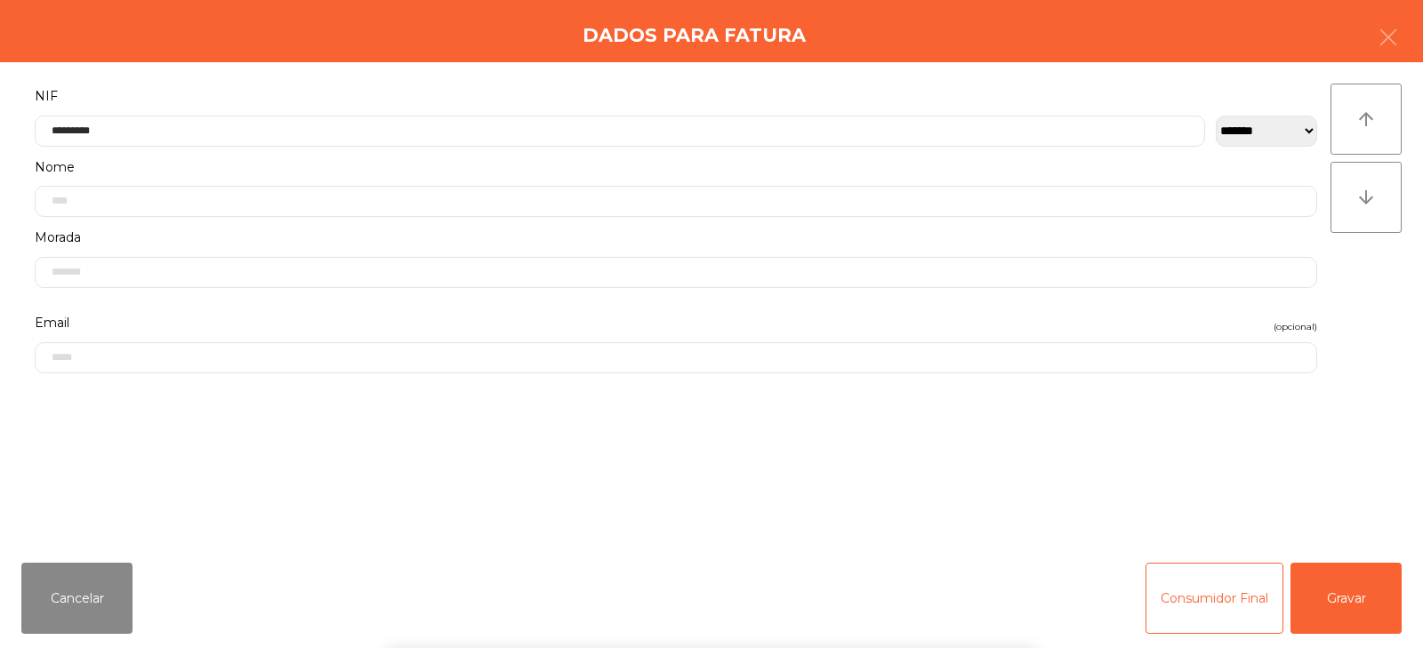
click at [1355, 602] on div "` 1 2 3 4 5 6 7 8 9 0 - = keyboard_backspace keyboard_tab q w e r t y u i o p […" at bounding box center [711, 538] width 1423 height 221
click at [1361, 601] on button "Gravar" at bounding box center [1346, 598] width 111 height 71
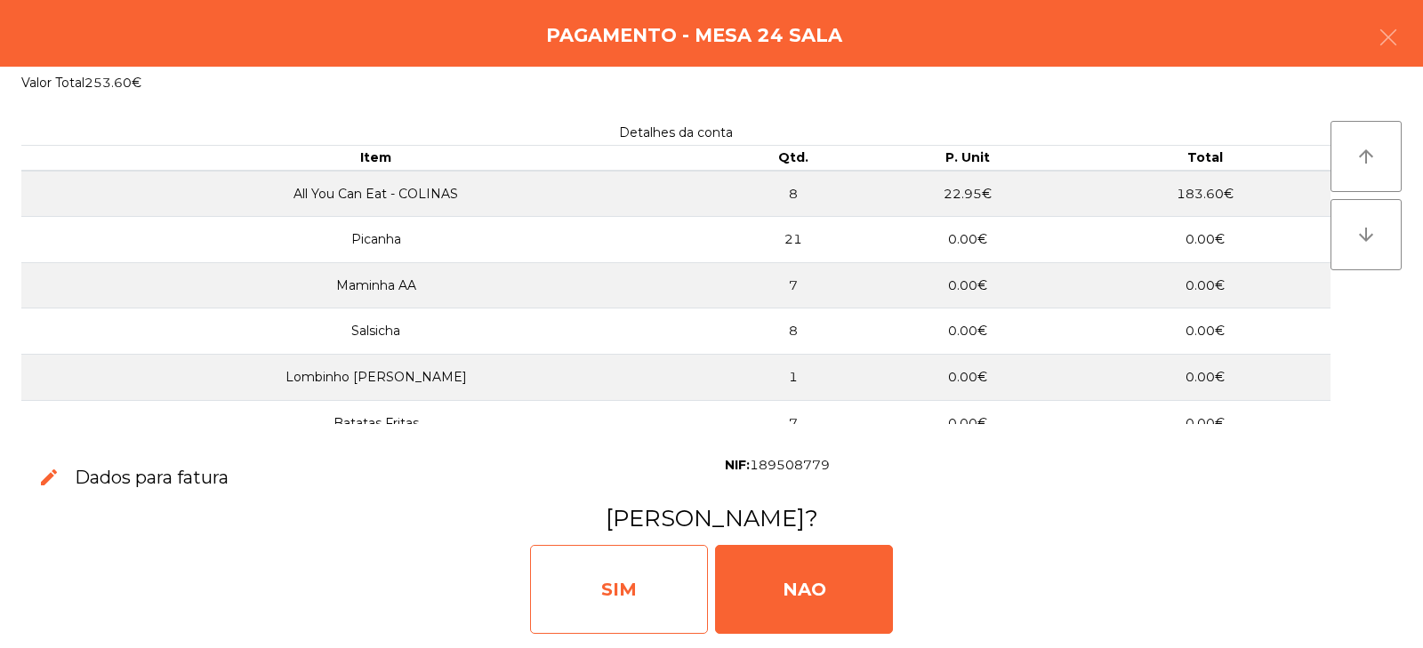
click at [633, 576] on div "SIM" at bounding box center [619, 589] width 178 height 89
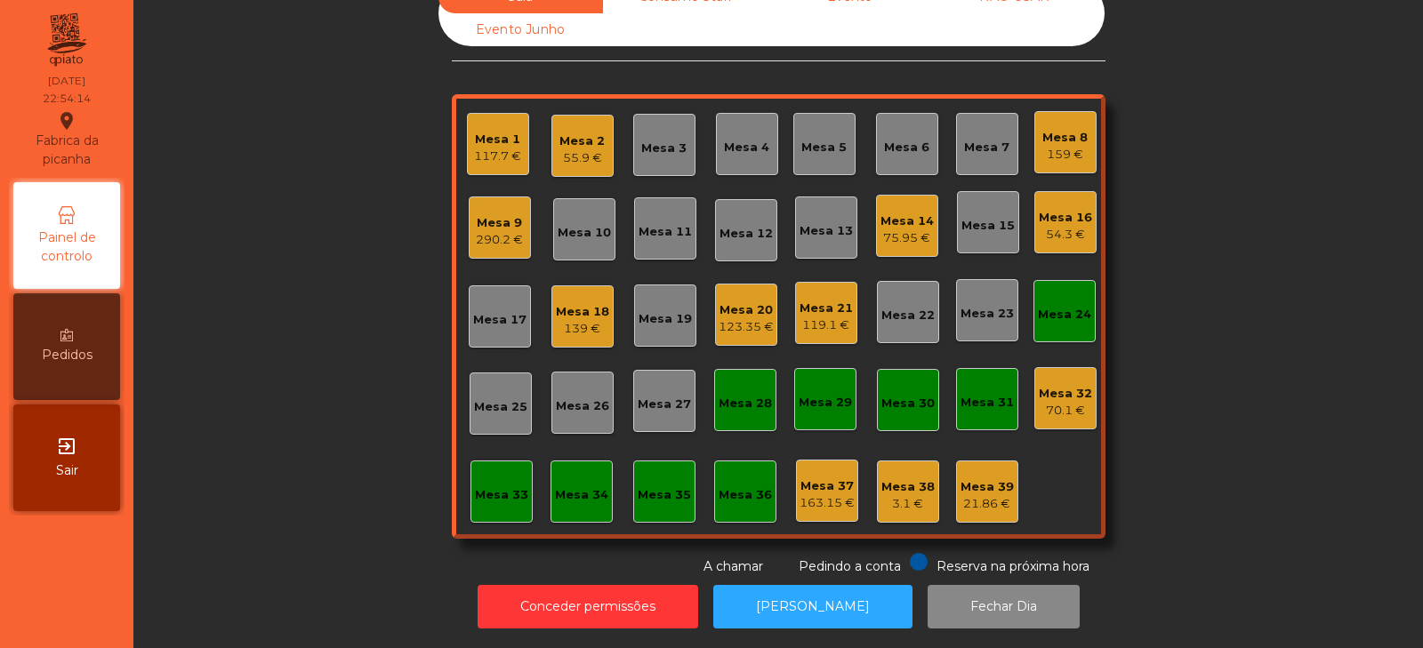
click at [1057, 299] on div "Mesa 24" at bounding box center [1064, 311] width 53 height 25
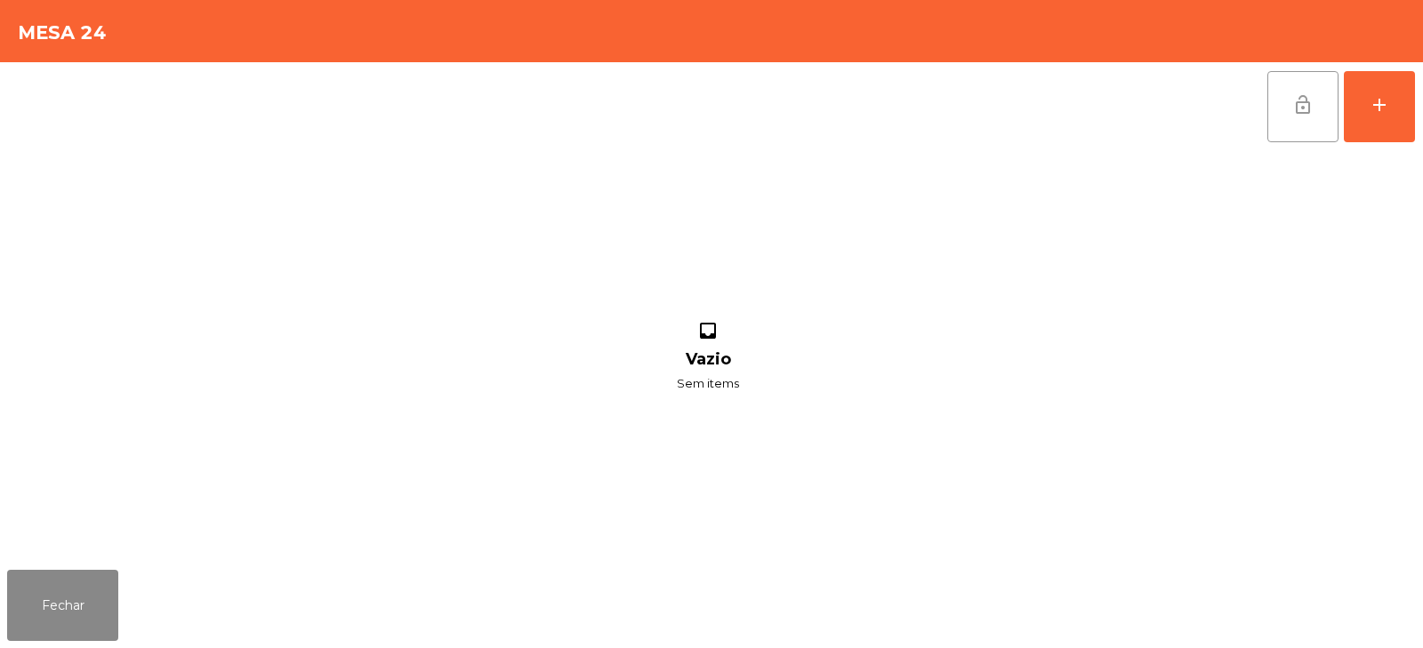
click at [1313, 120] on button "lock_open" at bounding box center [1303, 106] width 71 height 71
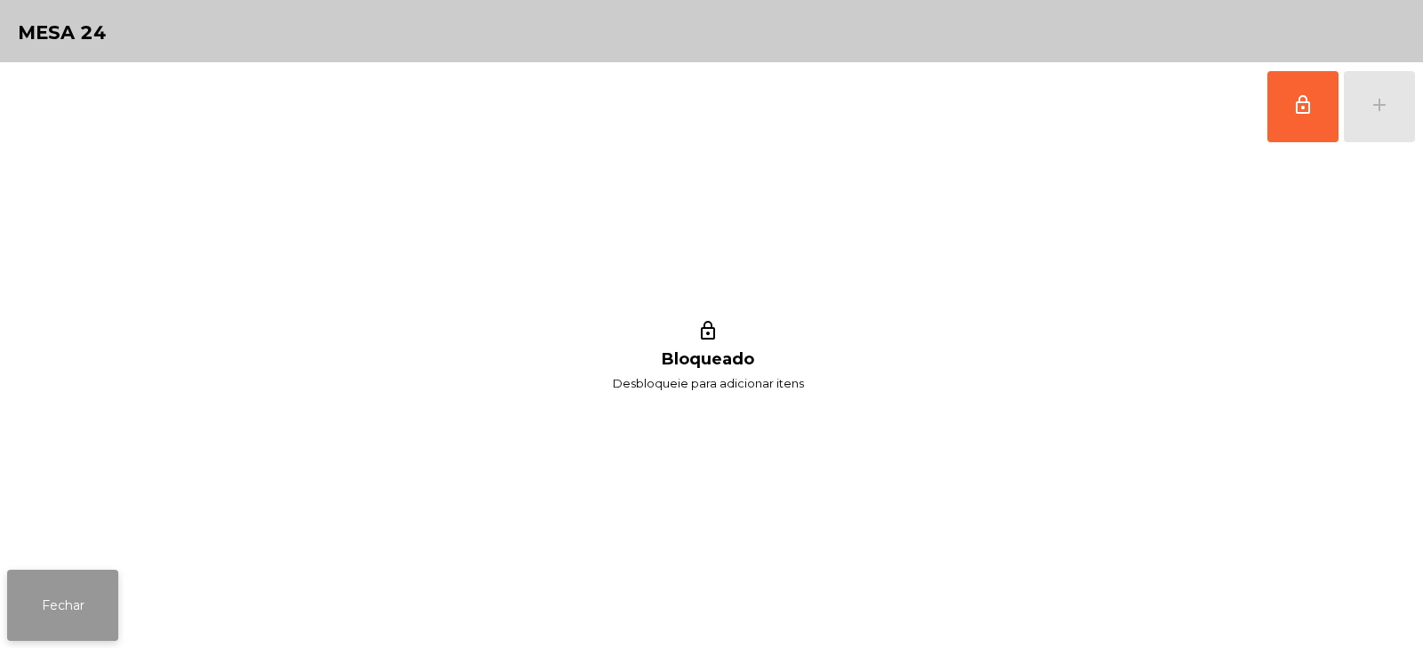
click at [38, 614] on button "Fechar" at bounding box center [62, 605] width 111 height 71
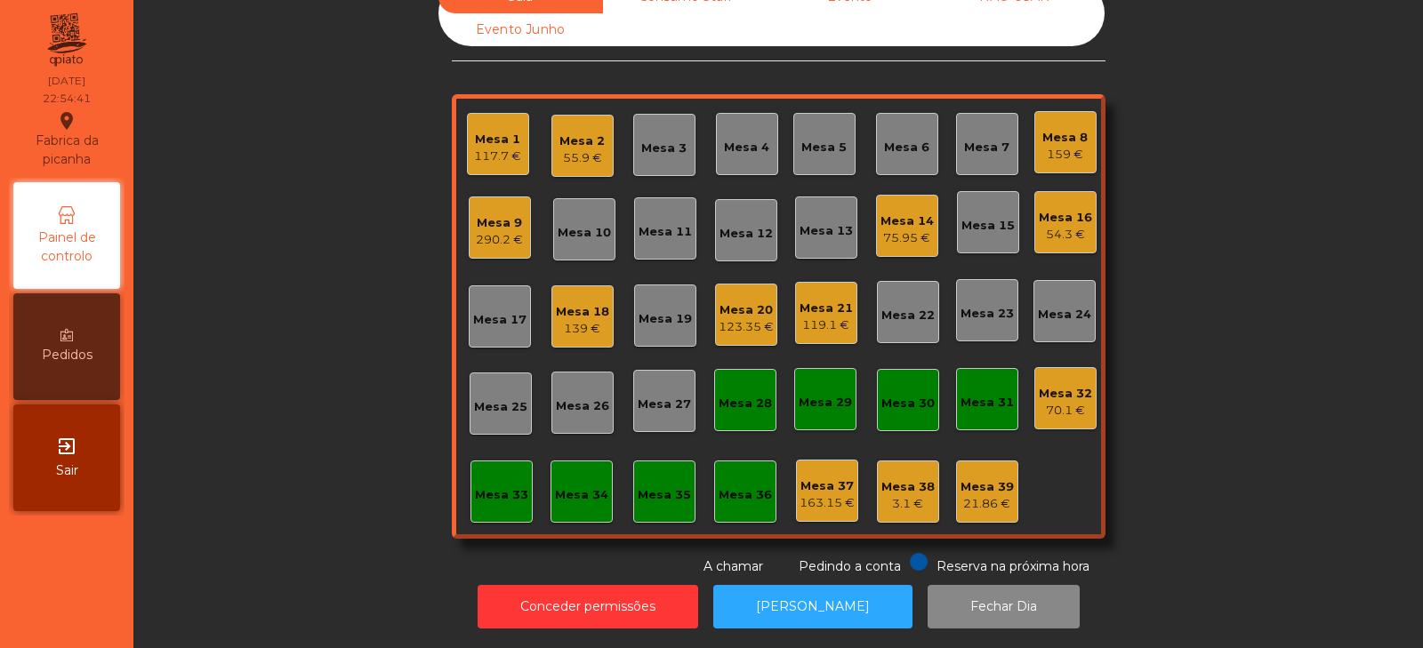
click at [498, 132] on div "Mesa 1" at bounding box center [497, 140] width 47 height 18
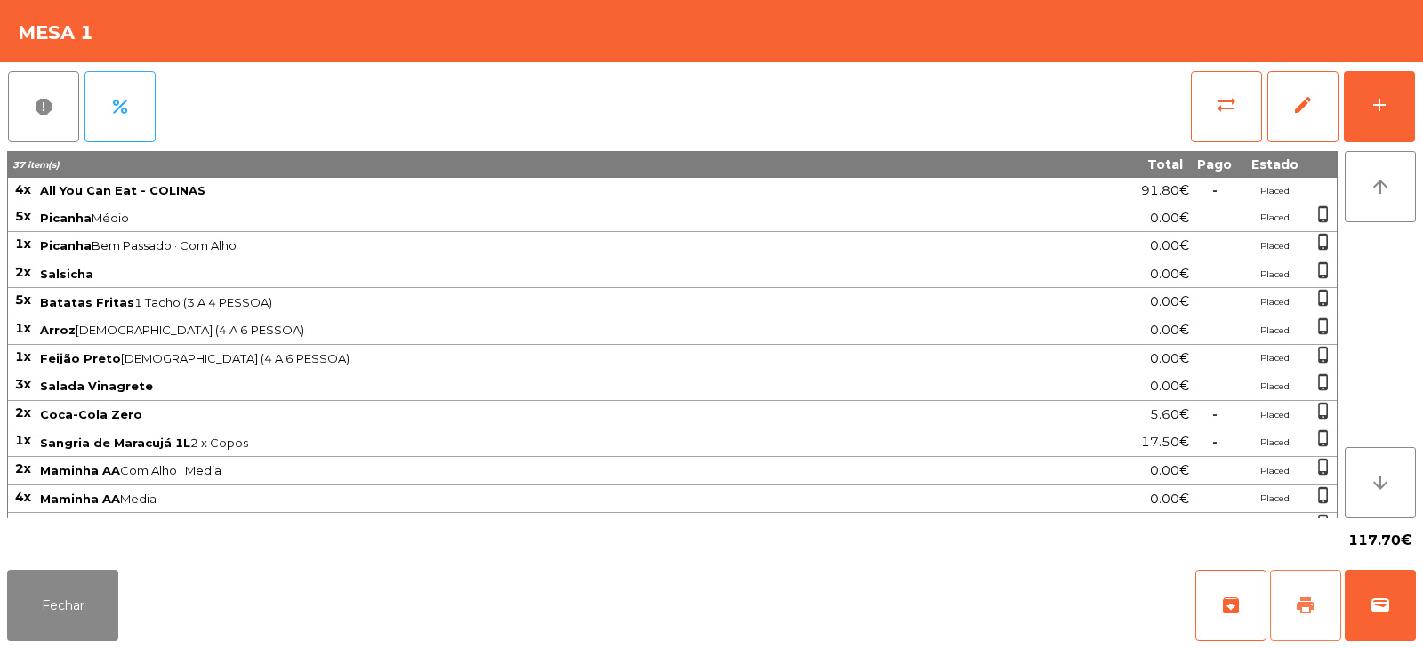
click at [1318, 597] on button "print" at bounding box center [1305, 605] width 71 height 71
click at [1408, 576] on button "wallet" at bounding box center [1380, 605] width 71 height 71
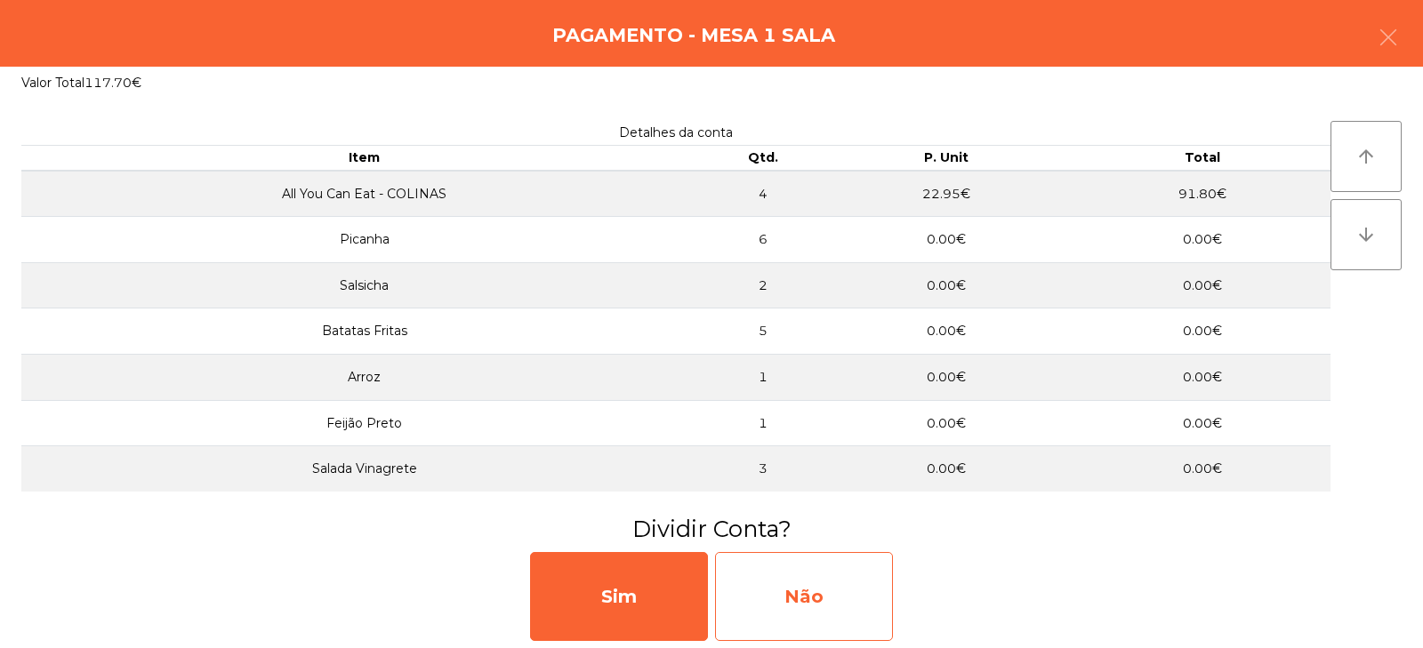
click at [786, 587] on div "Não" at bounding box center [804, 596] width 178 height 89
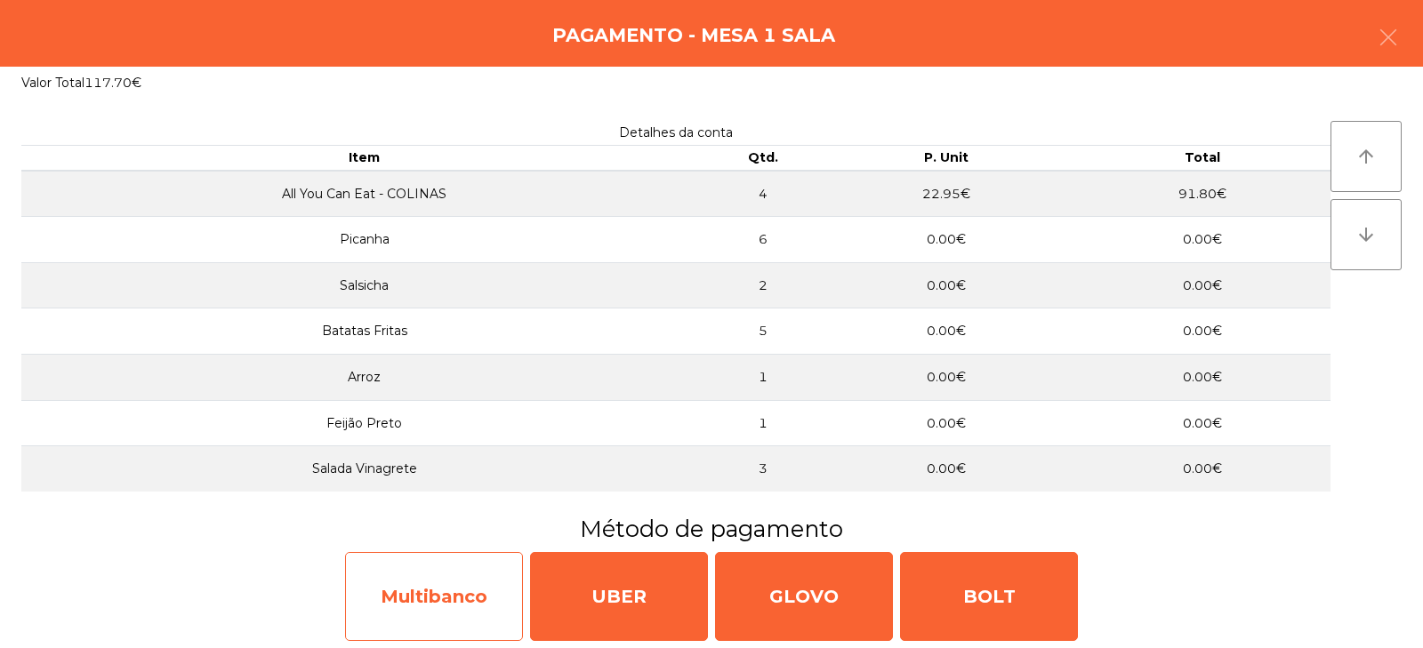
click at [410, 597] on div "Multibanco" at bounding box center [434, 596] width 178 height 89
select select "**"
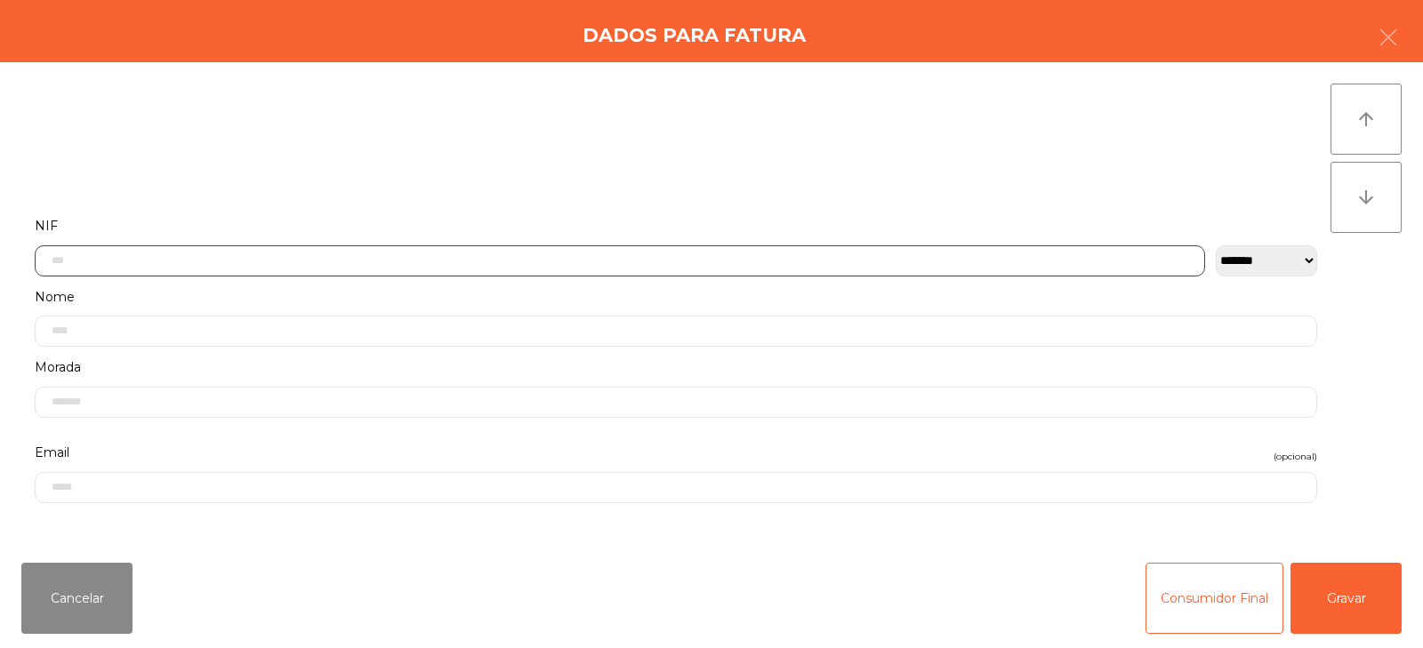
click at [473, 259] on input "text" at bounding box center [620, 261] width 1171 height 31
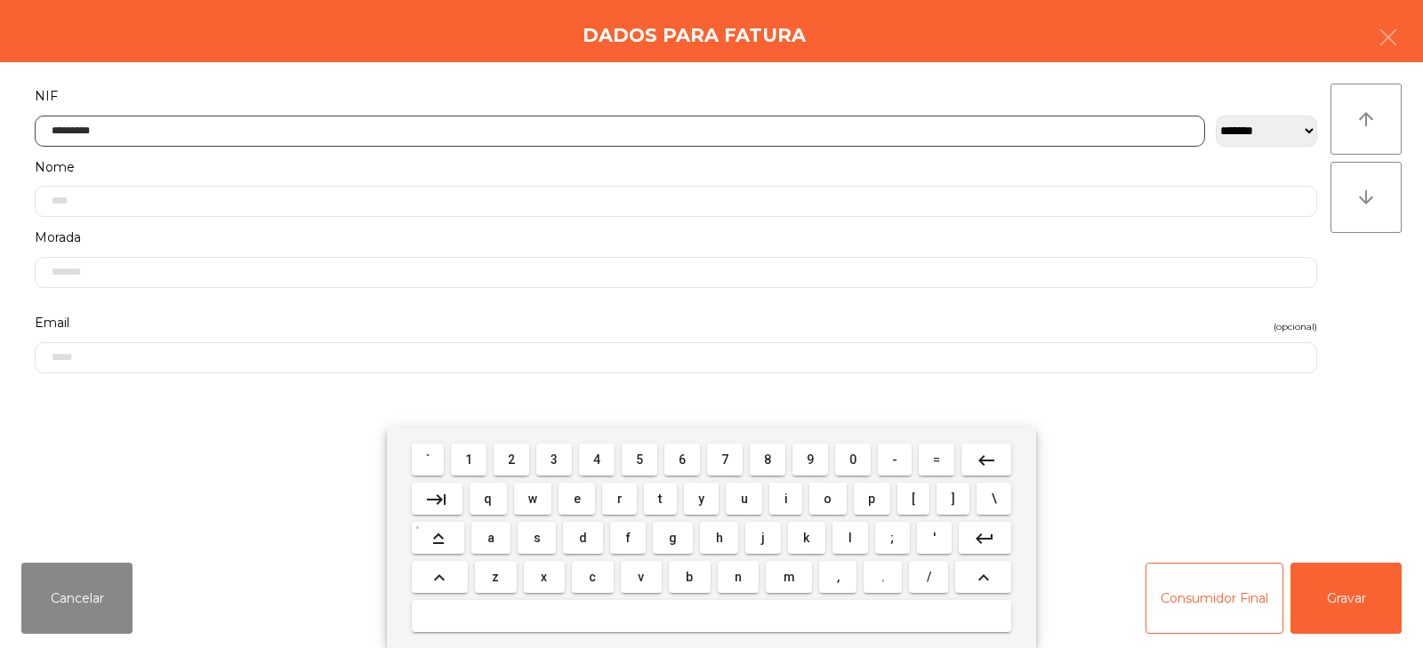
type input "*********"
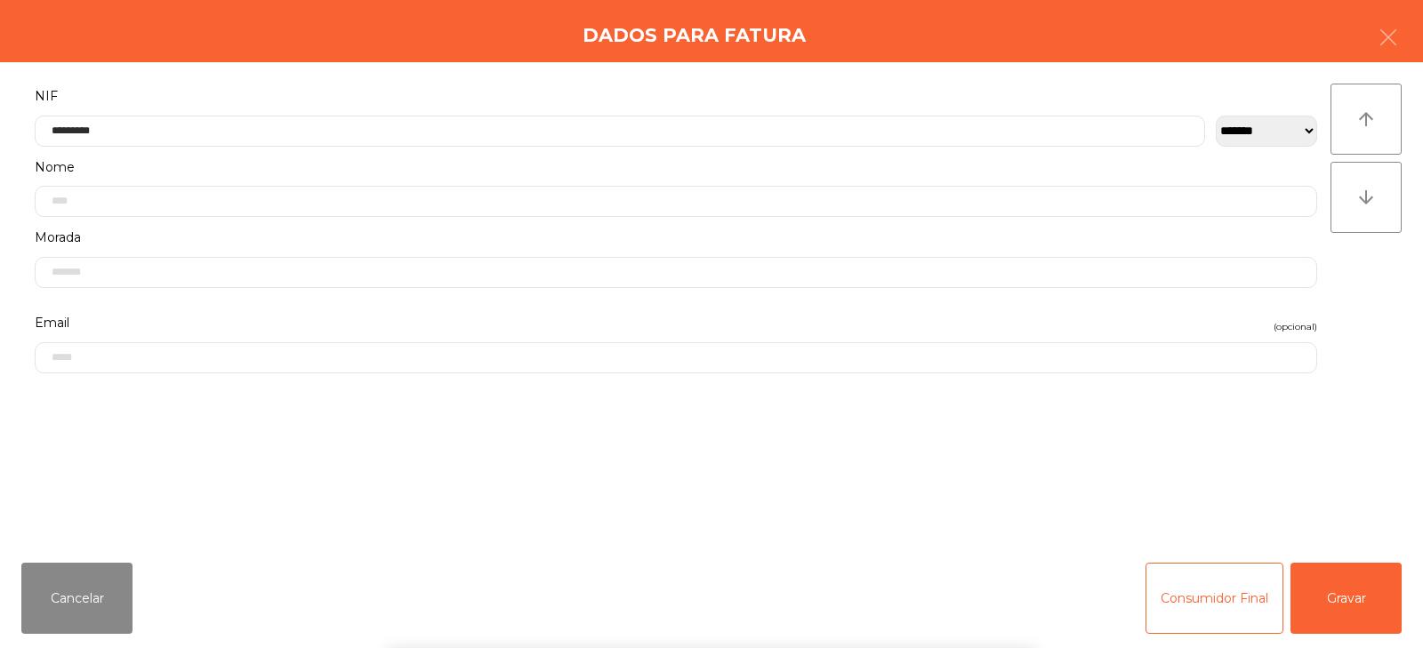
click at [1352, 580] on div "` 1 2 3 4 5 6 7 8 9 0 - = keyboard_backspace keyboard_tab q w e r t y u i o p […" at bounding box center [711, 538] width 1423 height 221
click at [1364, 599] on button "Gravar" at bounding box center [1346, 598] width 111 height 71
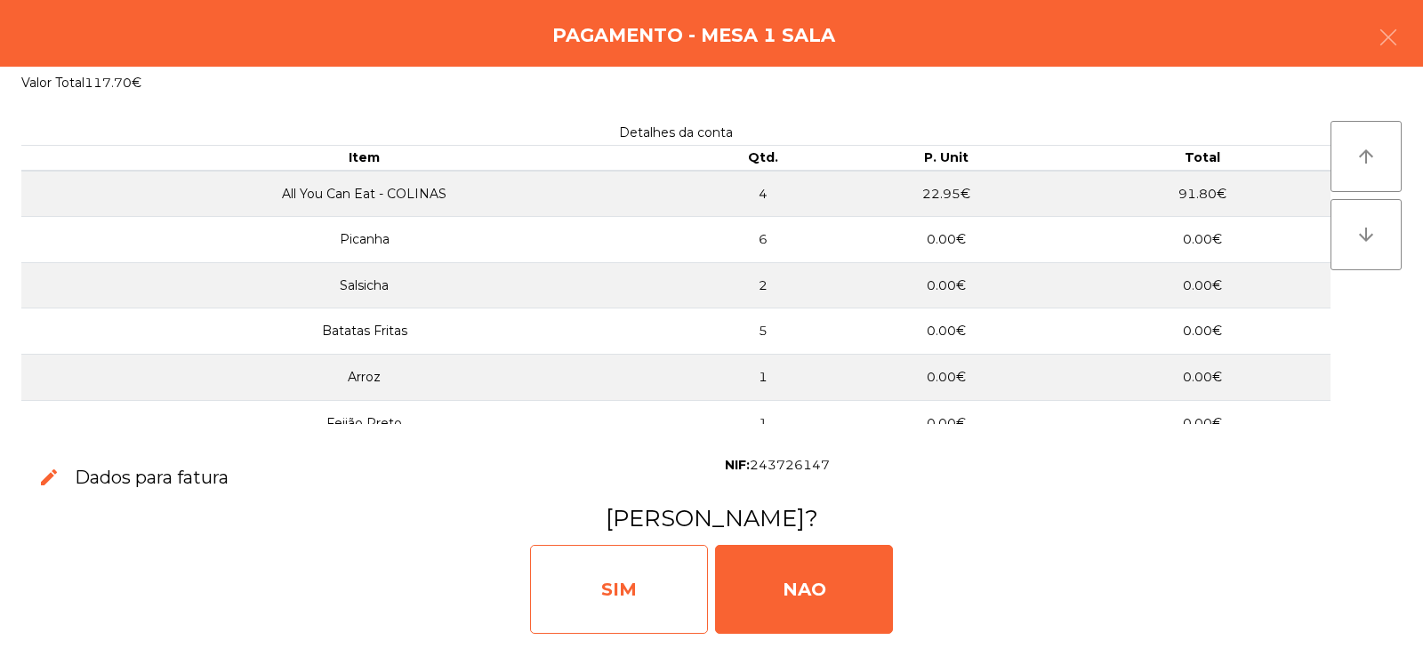
click at [637, 588] on div "SIM" at bounding box center [619, 589] width 178 height 89
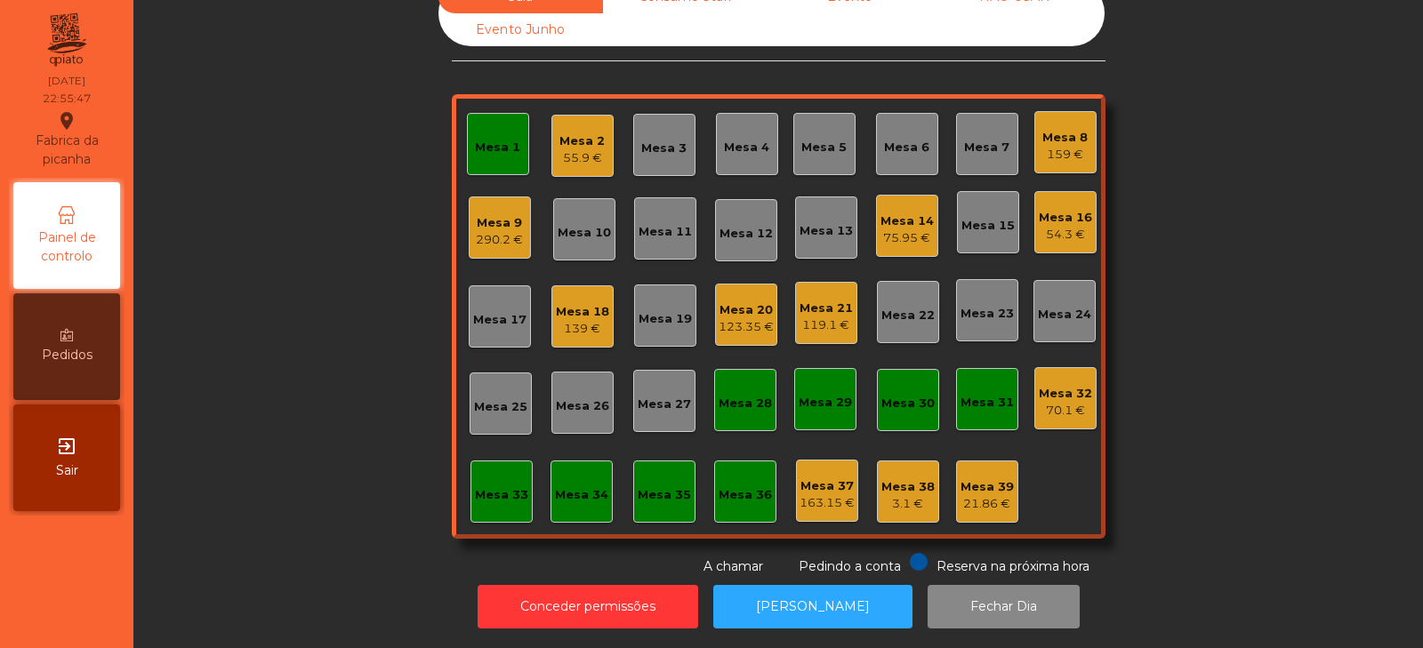
click at [468, 141] on div "Mesa 1" at bounding box center [498, 144] width 62 height 62
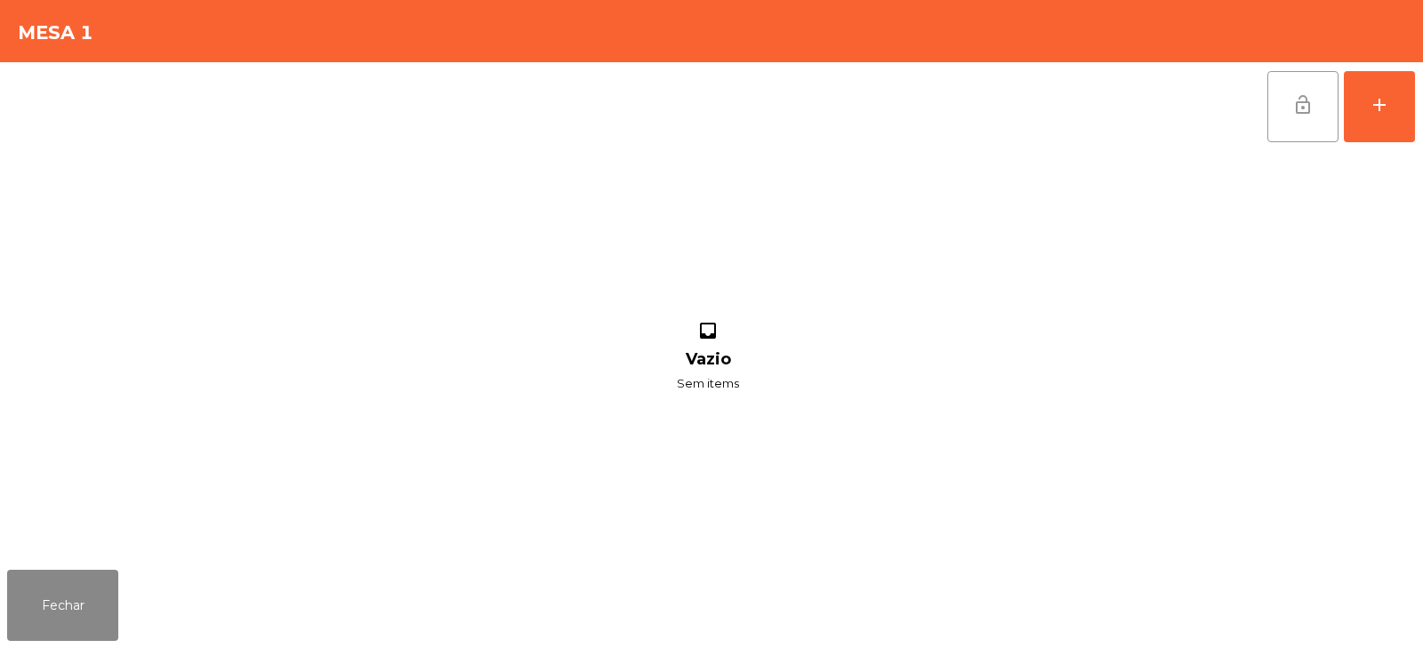
click at [1273, 117] on button "lock_open" at bounding box center [1303, 106] width 71 height 71
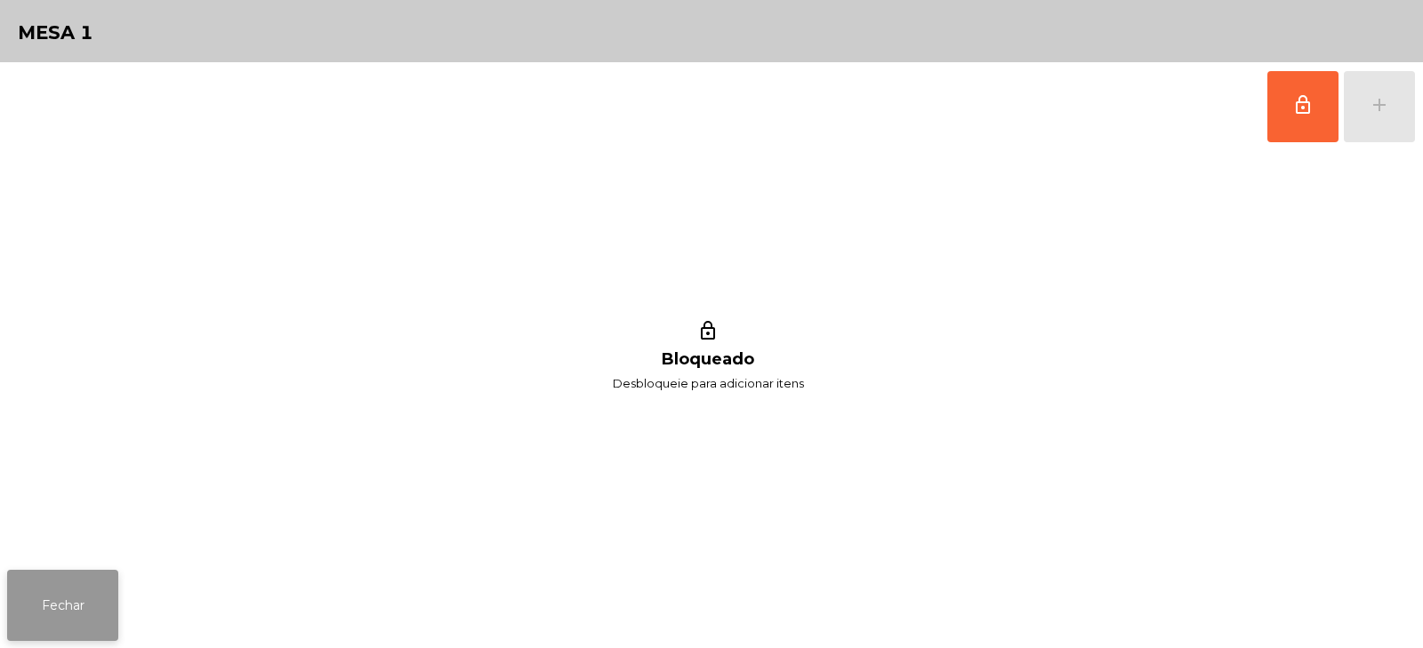
click at [66, 616] on button "Fechar" at bounding box center [62, 605] width 111 height 71
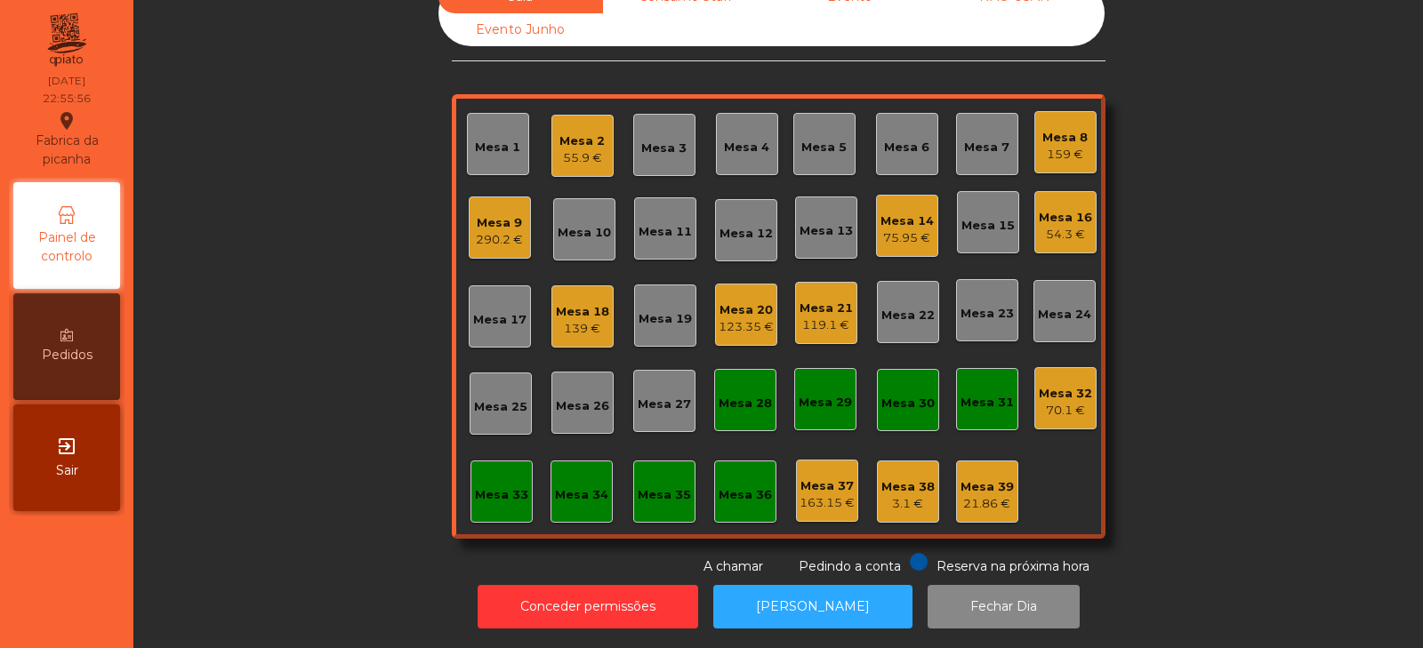
click at [725, 302] on div "Mesa 20" at bounding box center [746, 311] width 55 height 18
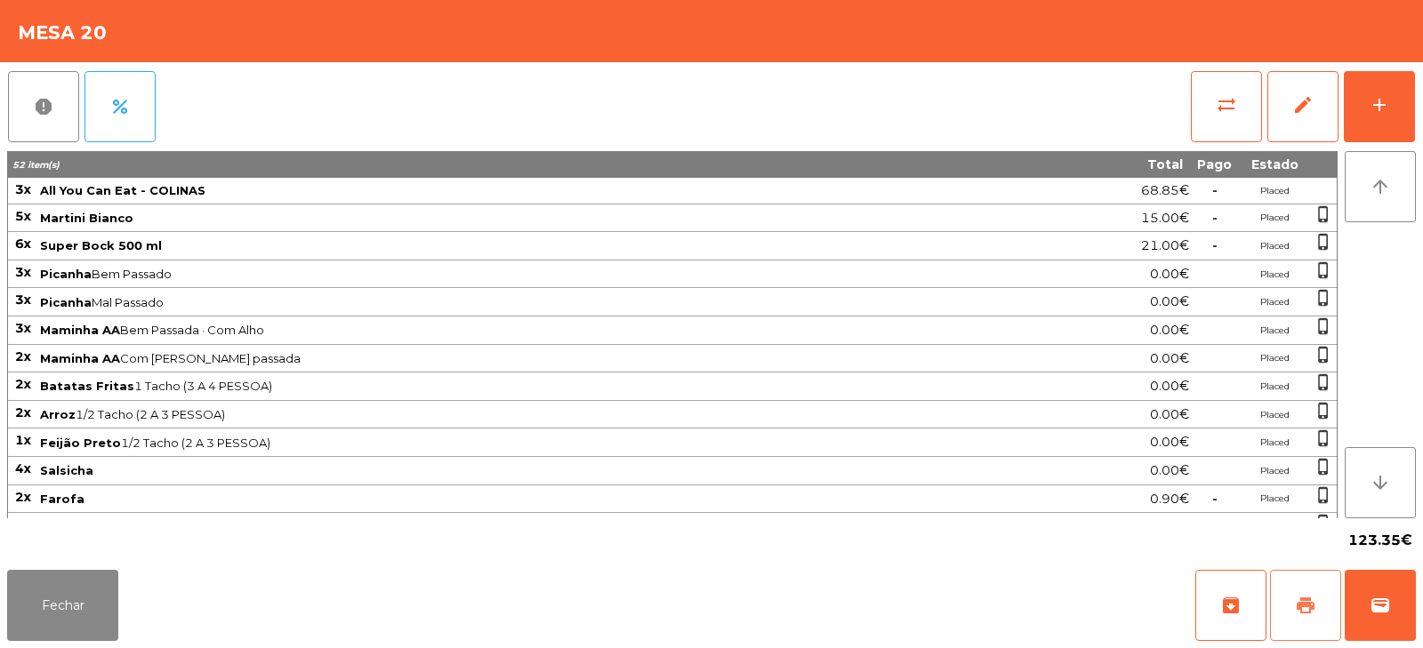
click at [1306, 605] on span "print" at bounding box center [1305, 605] width 21 height 21
click at [68, 611] on button "Fechar" at bounding box center [62, 605] width 111 height 71
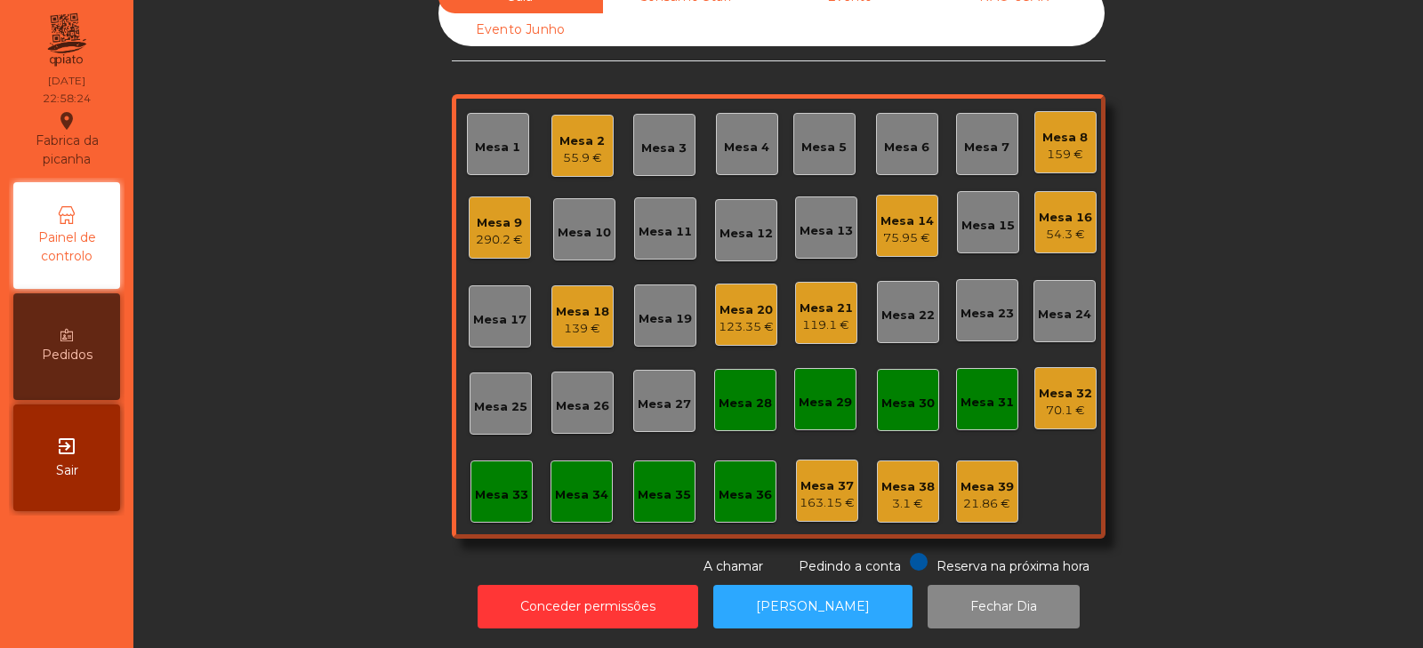
click at [1244, 198] on div "Sala Consumo Staff Evento NÃO USAR Evento Junho Mesa 1 Mesa 2 55.9 € Mesa 3 Mes…" at bounding box center [778, 278] width 1242 height 596
click at [817, 321] on div "Mesa 21 119.1 €" at bounding box center [826, 313] width 62 height 62
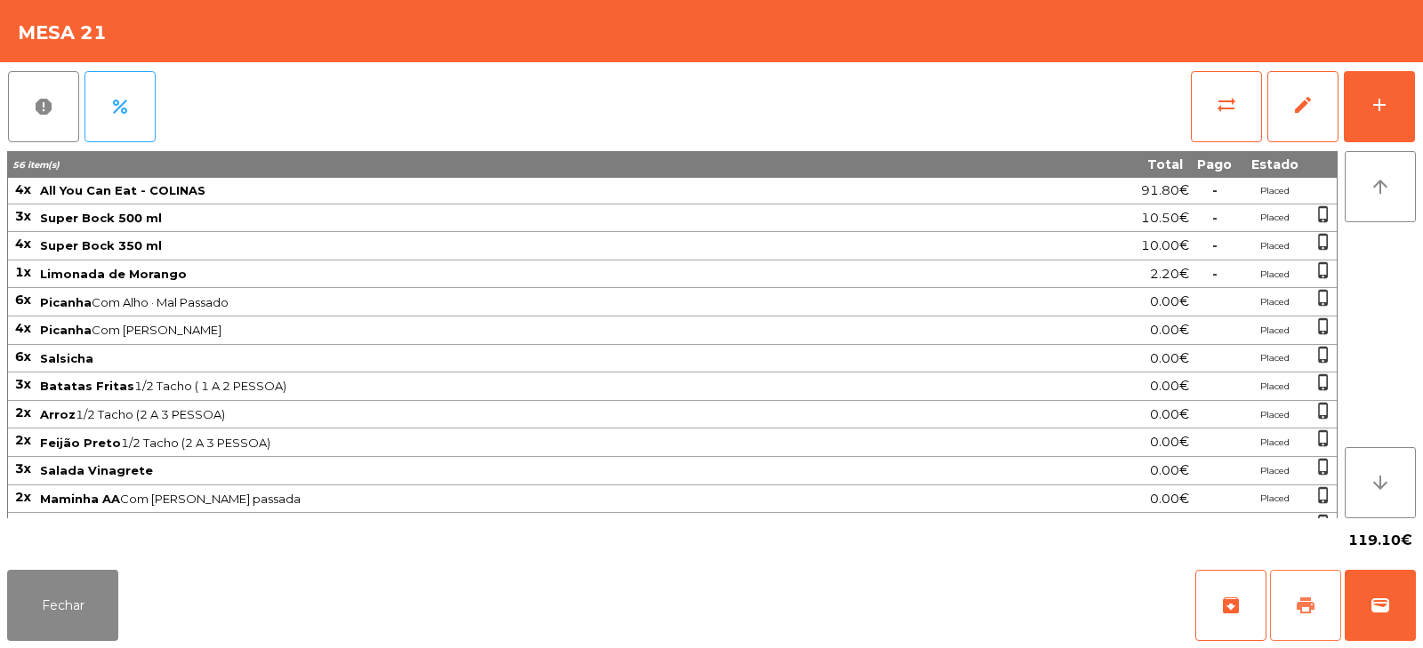
click at [1300, 619] on button "print" at bounding box center [1305, 605] width 71 height 71
click at [70, 614] on button "Fechar" at bounding box center [62, 605] width 111 height 71
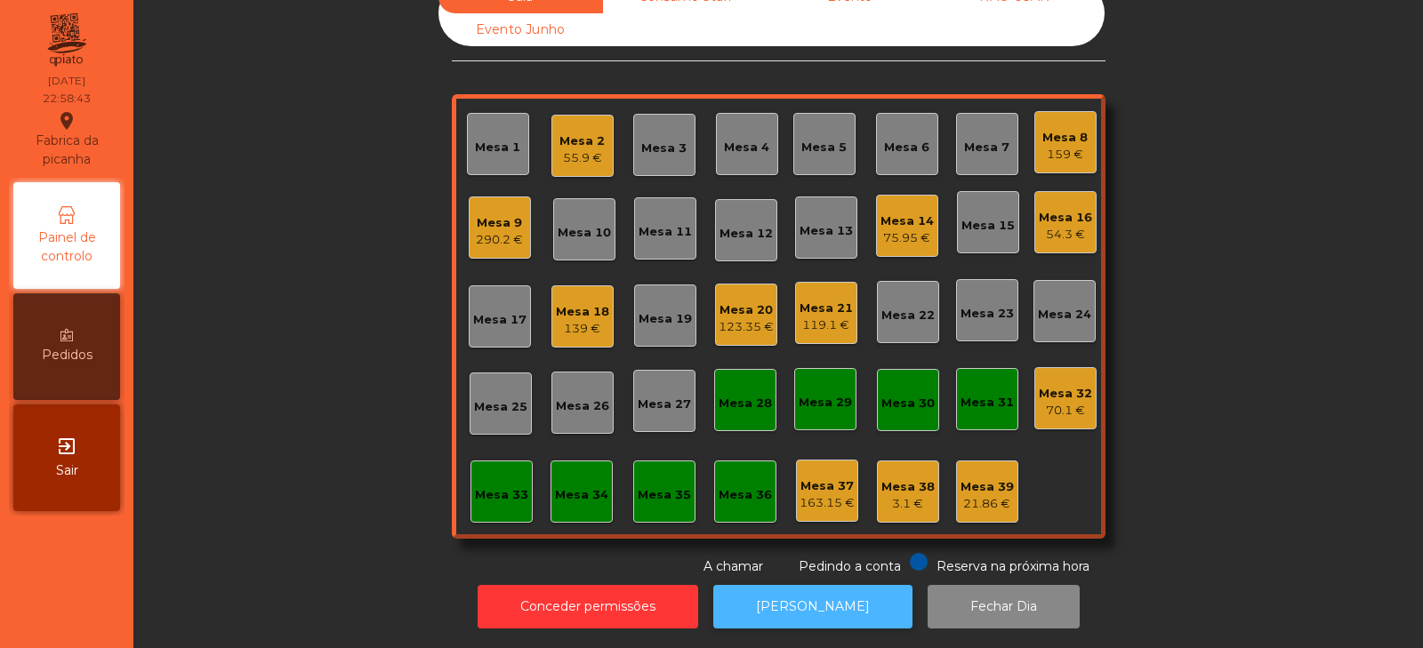
click at [837, 602] on button "[PERSON_NAME]" at bounding box center [812, 607] width 199 height 44
click at [823, 317] on div "119.1 €" at bounding box center [826, 326] width 53 height 18
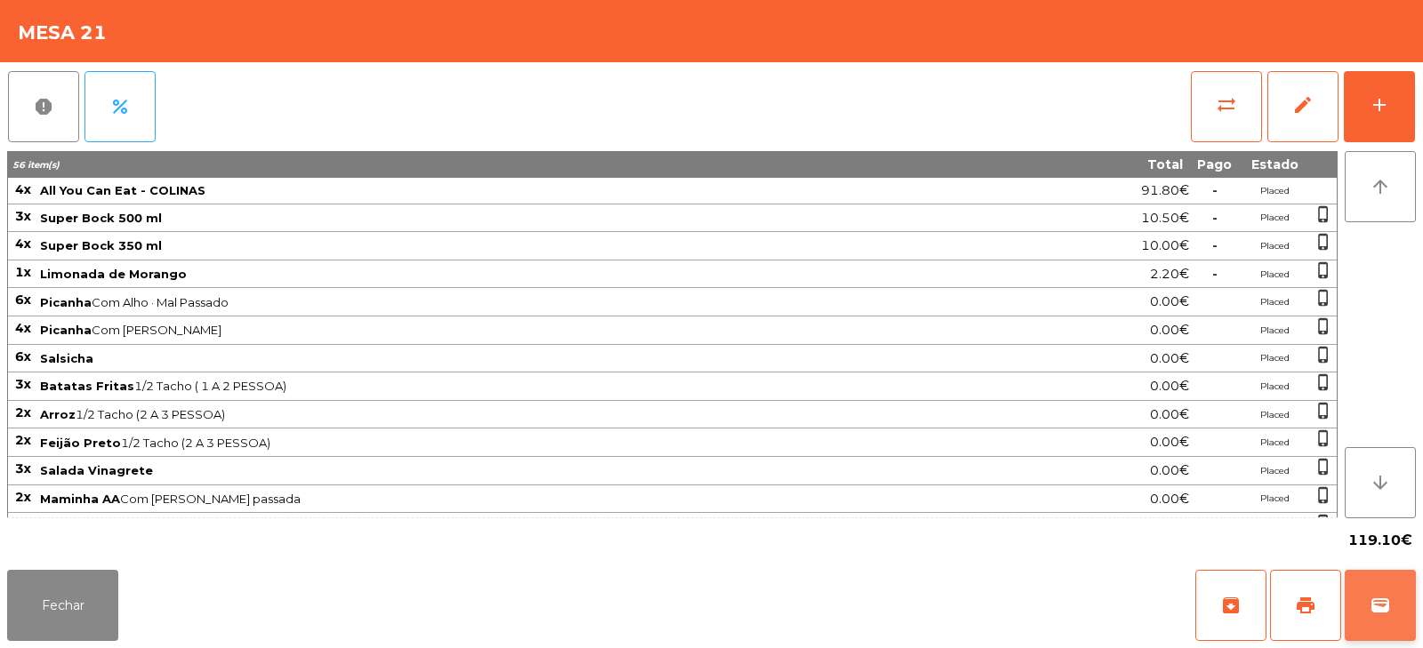
click at [1387, 614] on span "wallet" at bounding box center [1380, 605] width 21 height 21
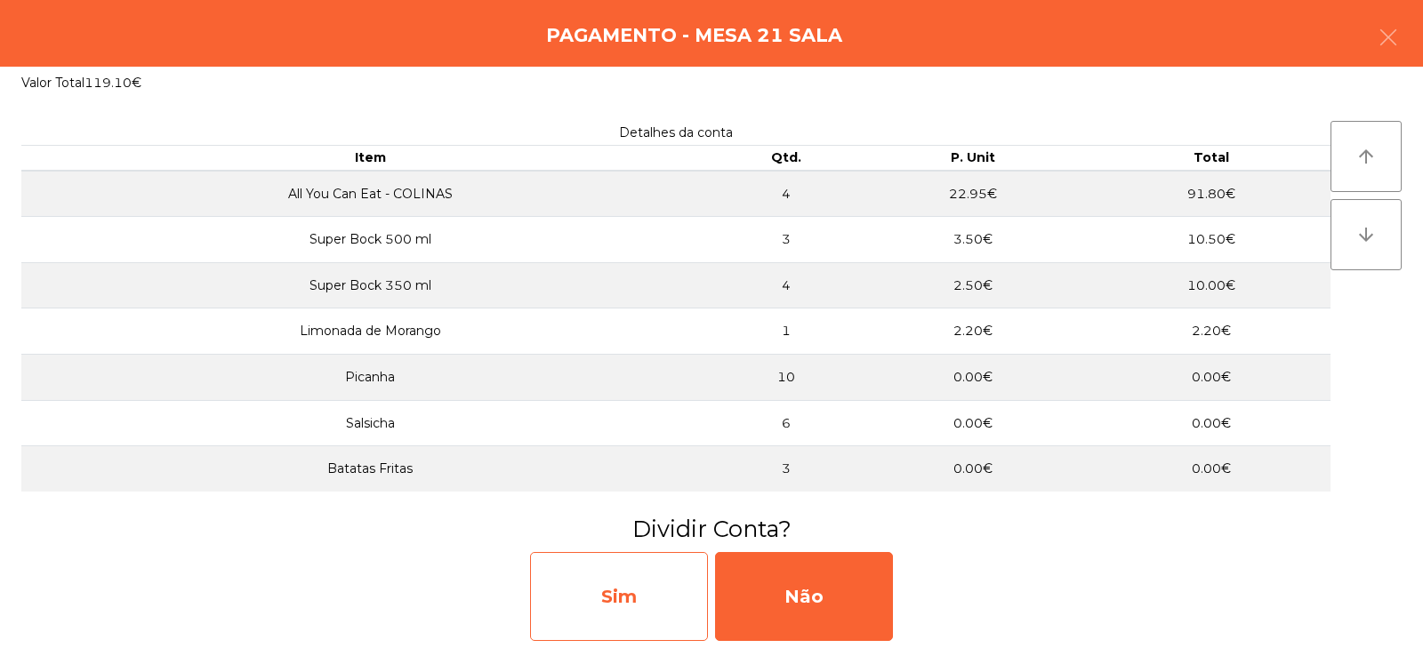
click at [609, 606] on div "Sim" at bounding box center [619, 596] width 178 height 89
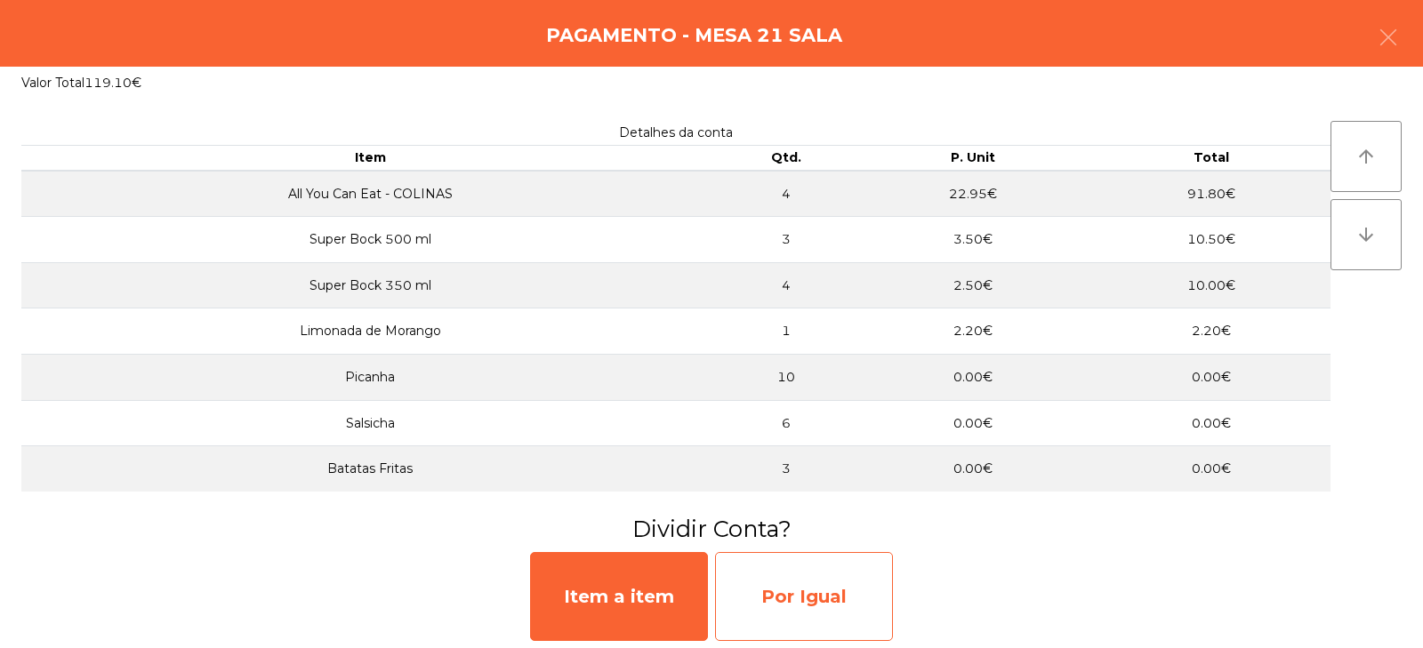
click at [803, 599] on div "Por Igual" at bounding box center [804, 596] width 178 height 89
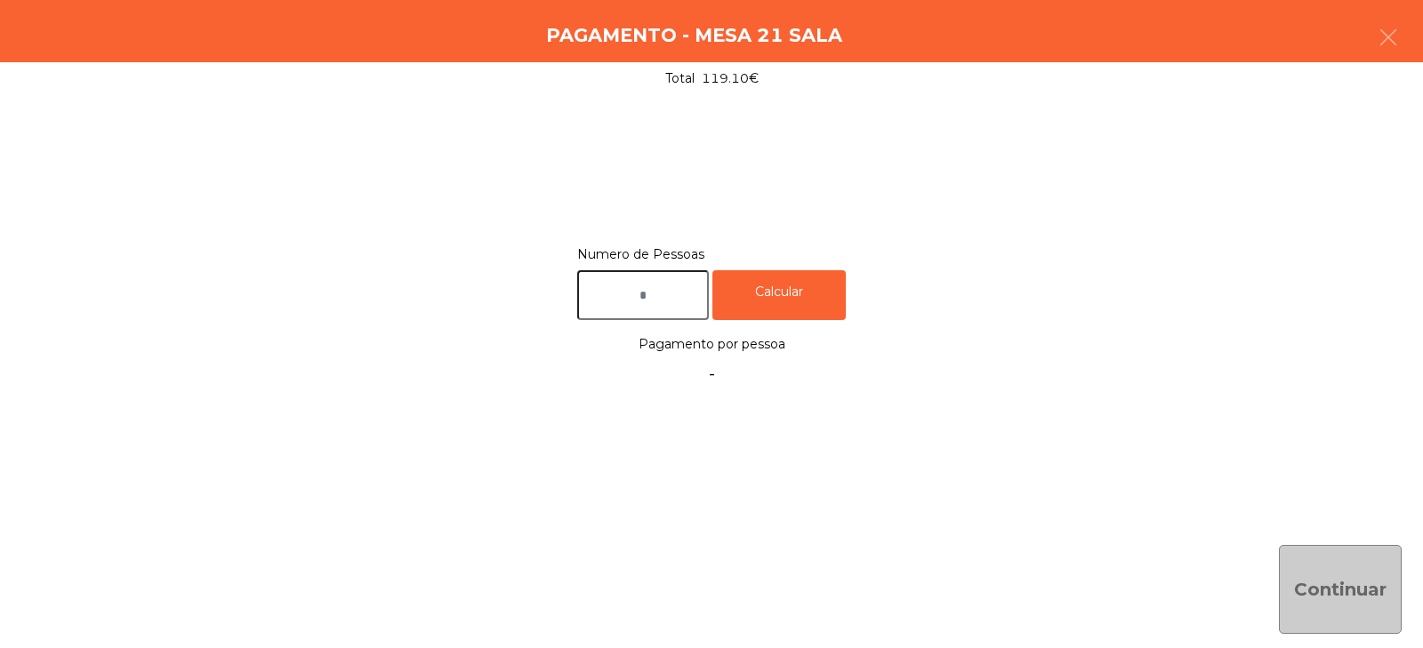
click at [667, 287] on input "text" at bounding box center [643, 295] width 132 height 51
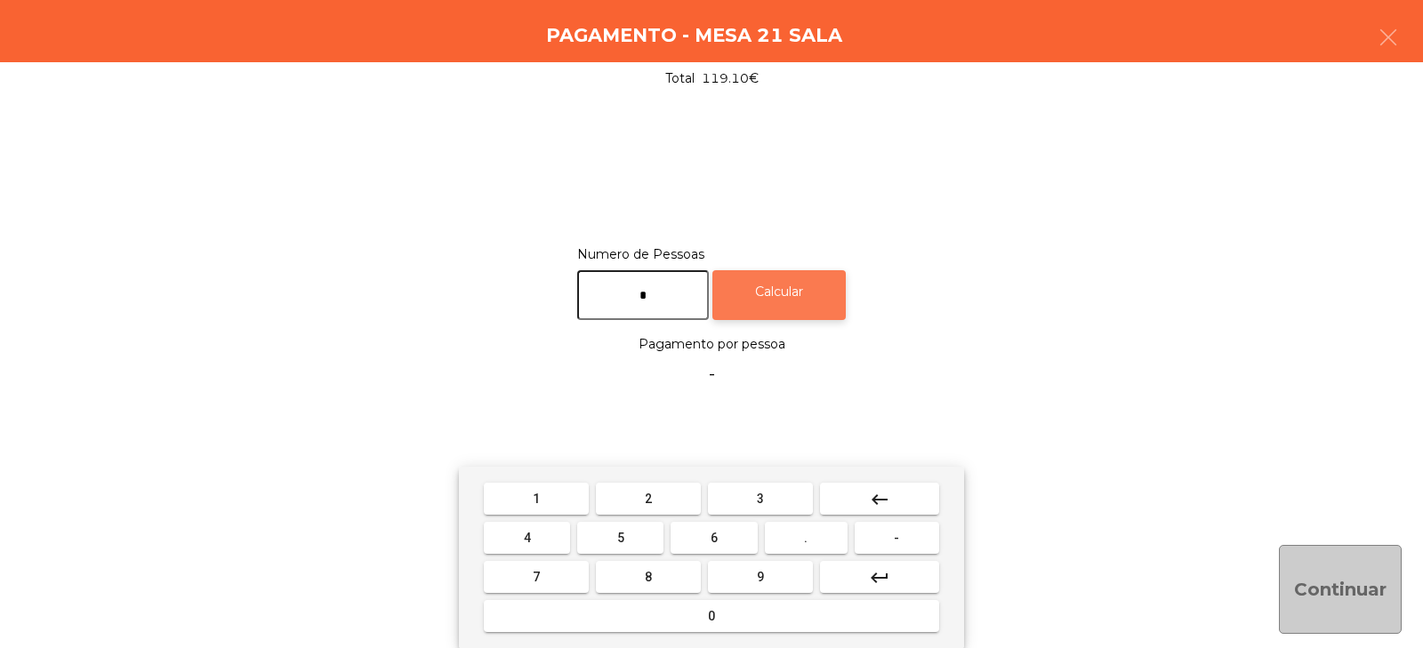
type input "*"
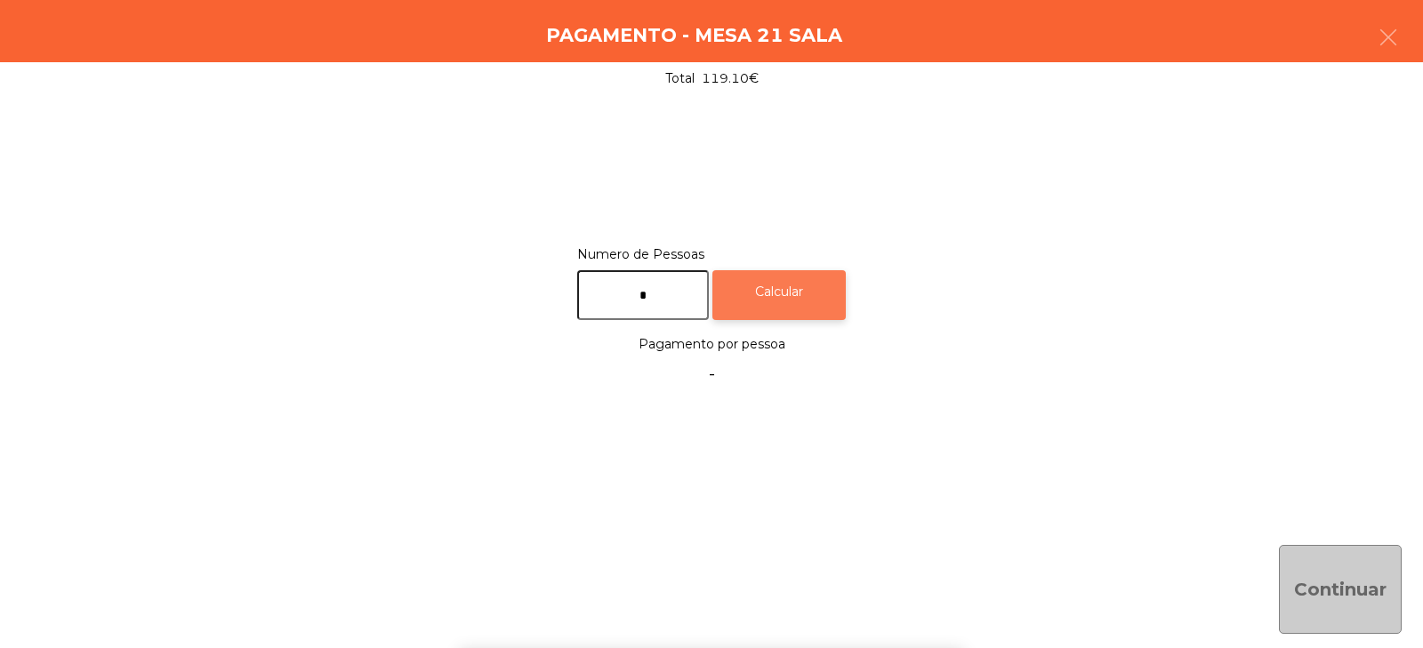
click at [802, 299] on div "Calcular" at bounding box center [779, 295] width 133 height 51
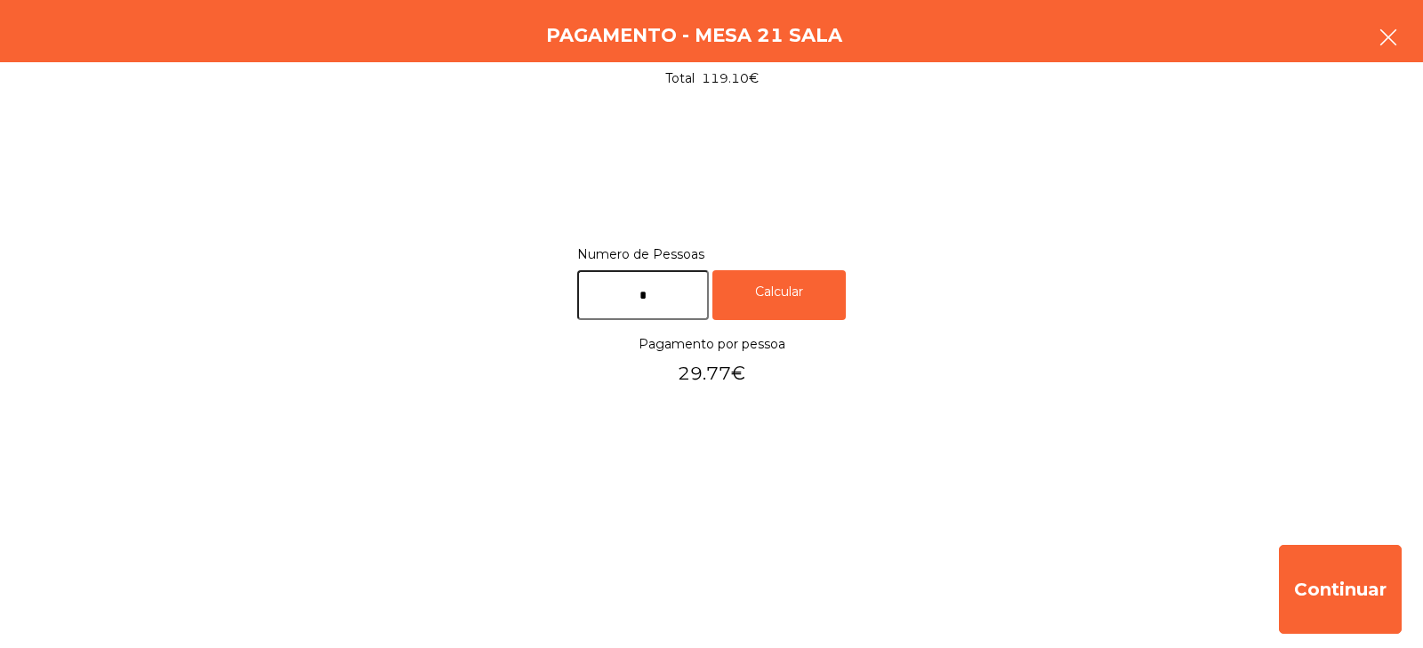
click at [1384, 34] on icon "button" at bounding box center [1388, 37] width 21 height 21
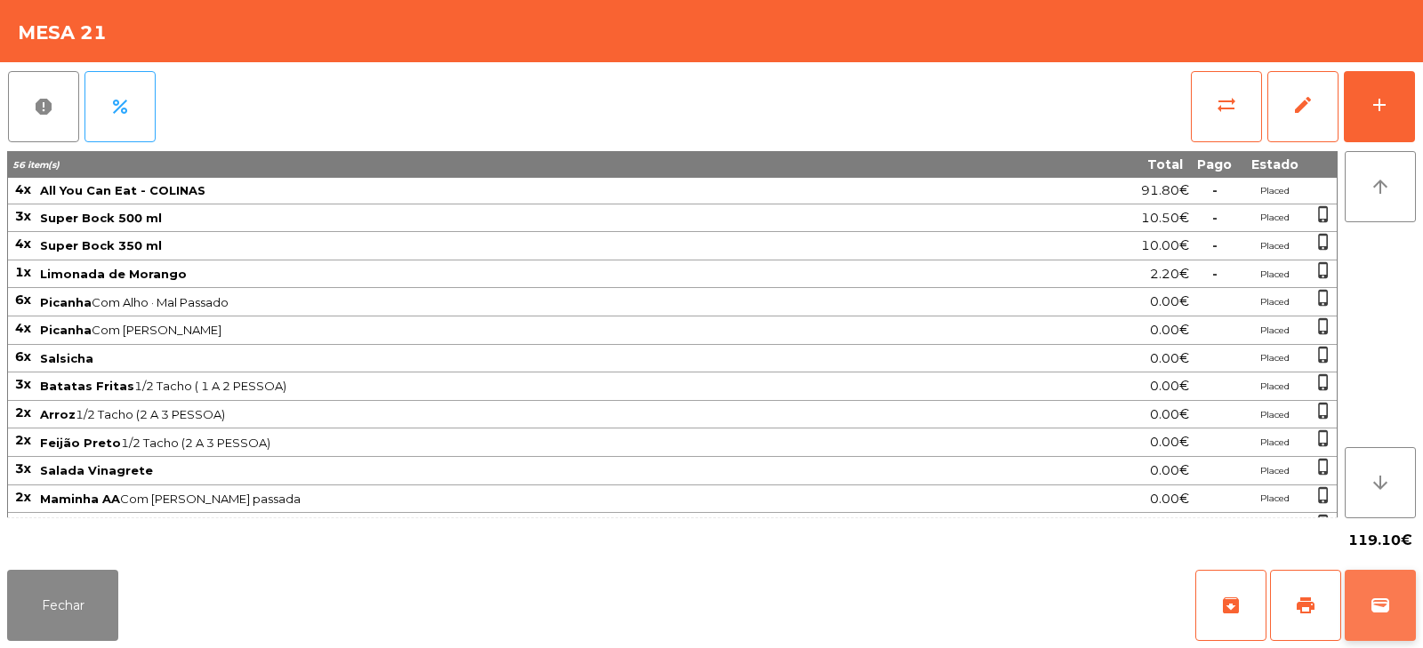
click at [1405, 597] on button "wallet" at bounding box center [1380, 605] width 71 height 71
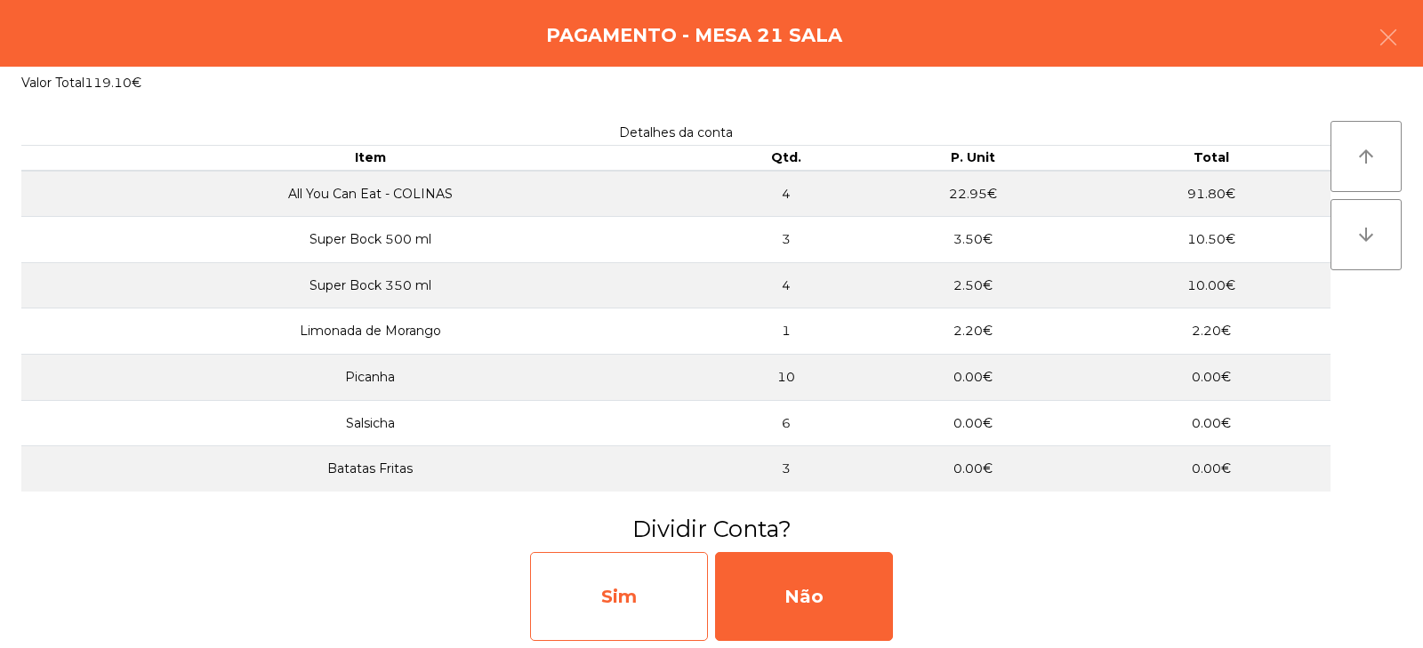
click at [632, 611] on div "Sim" at bounding box center [619, 596] width 178 height 89
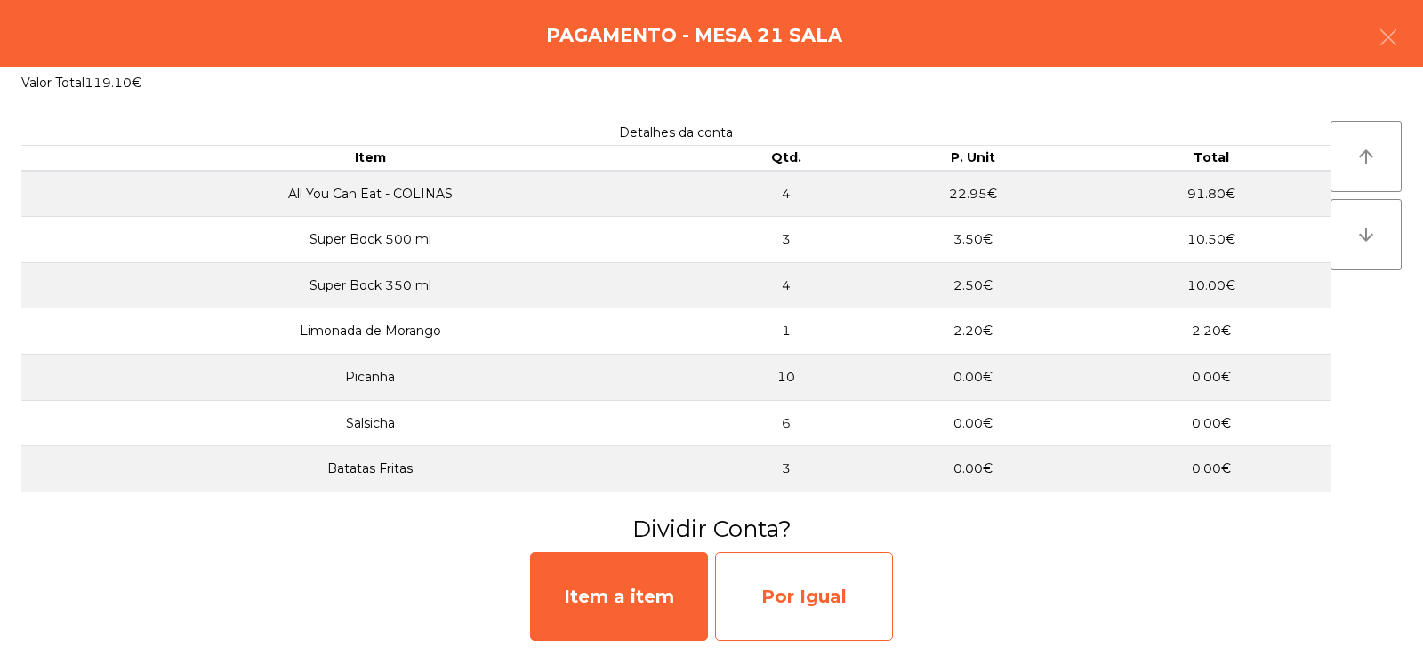
click at [838, 583] on div "Por Igual" at bounding box center [804, 596] width 178 height 89
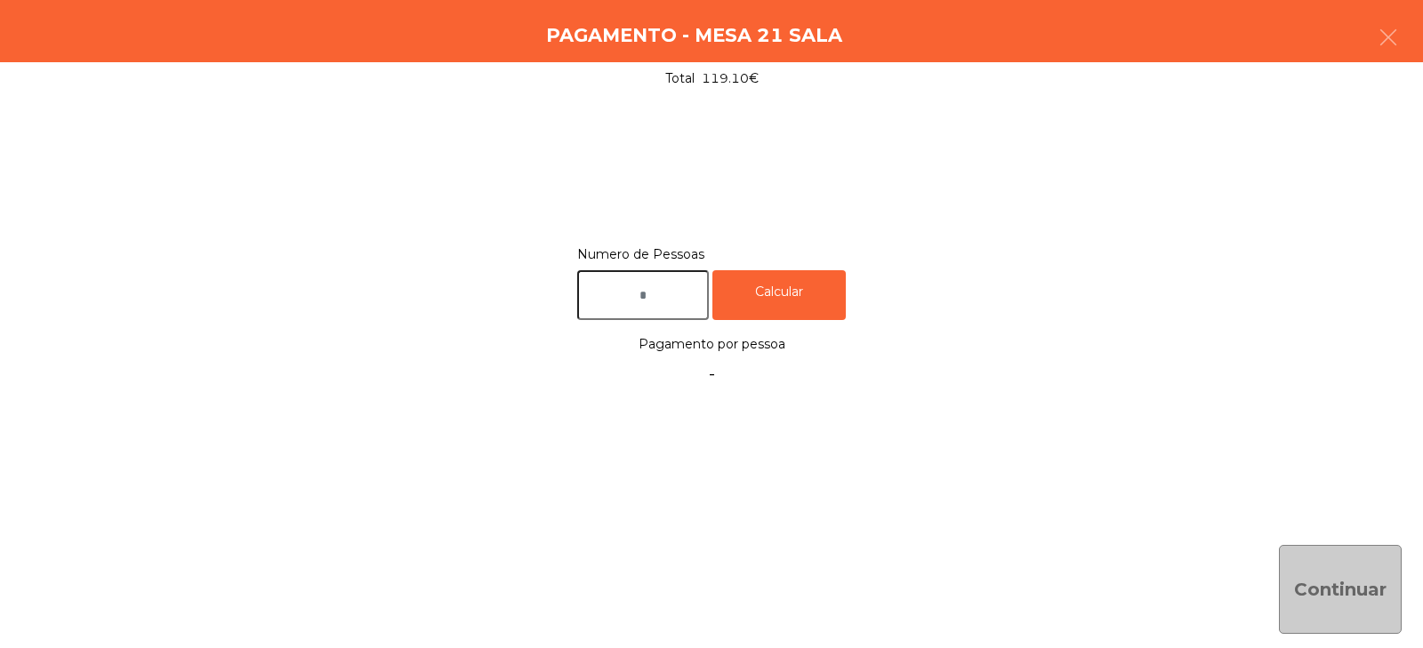
click at [676, 299] on input "text" at bounding box center [643, 295] width 132 height 51
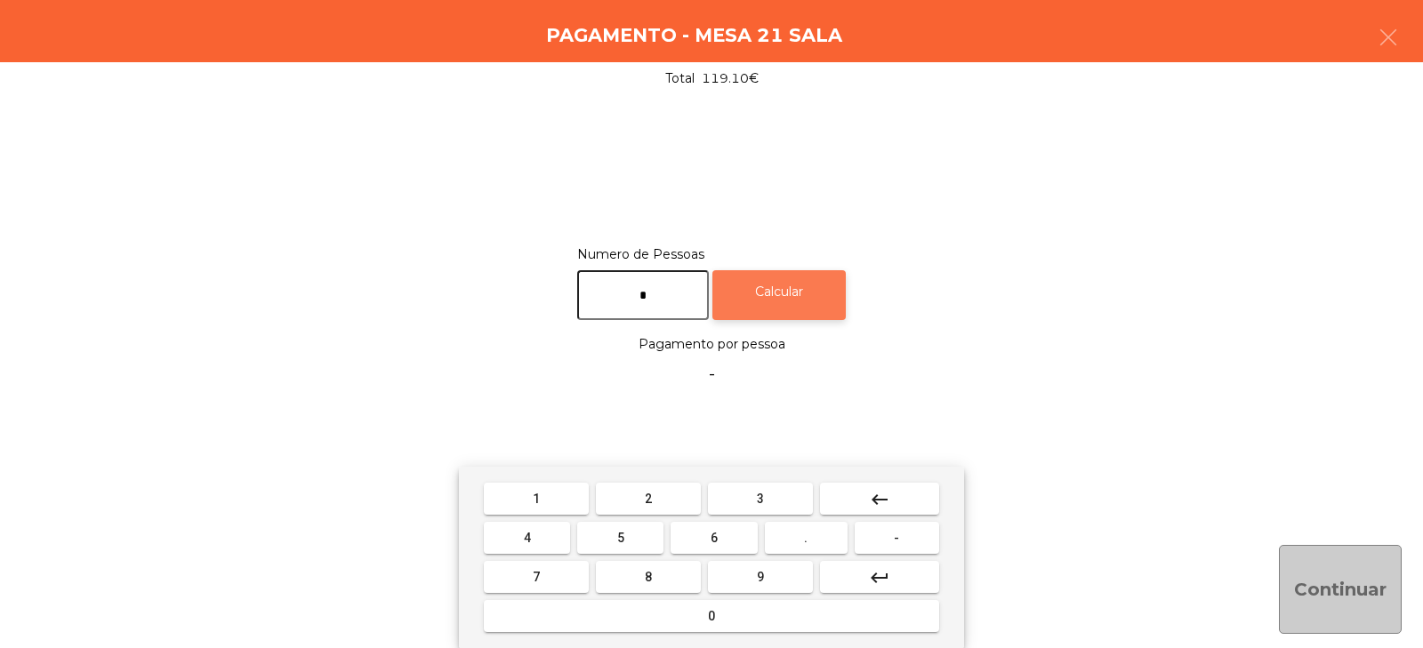
type input "*"
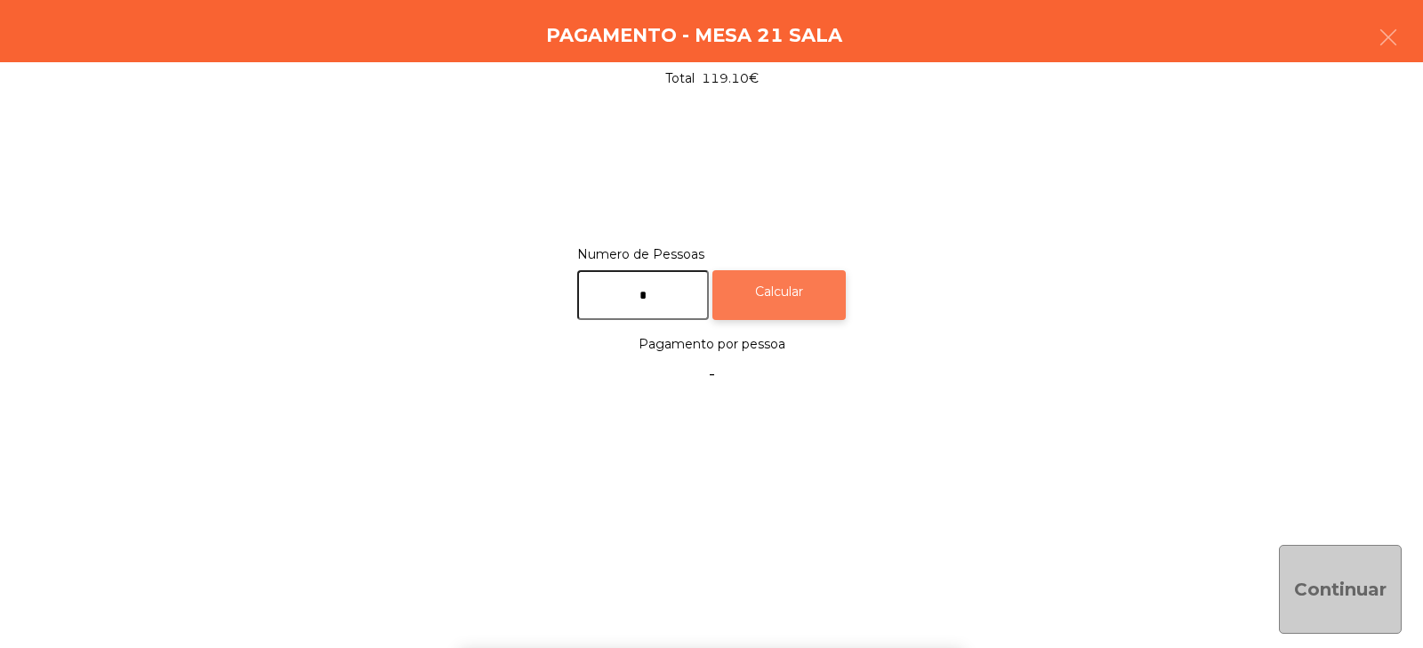
click at [781, 288] on div "Calcular" at bounding box center [779, 295] width 133 height 51
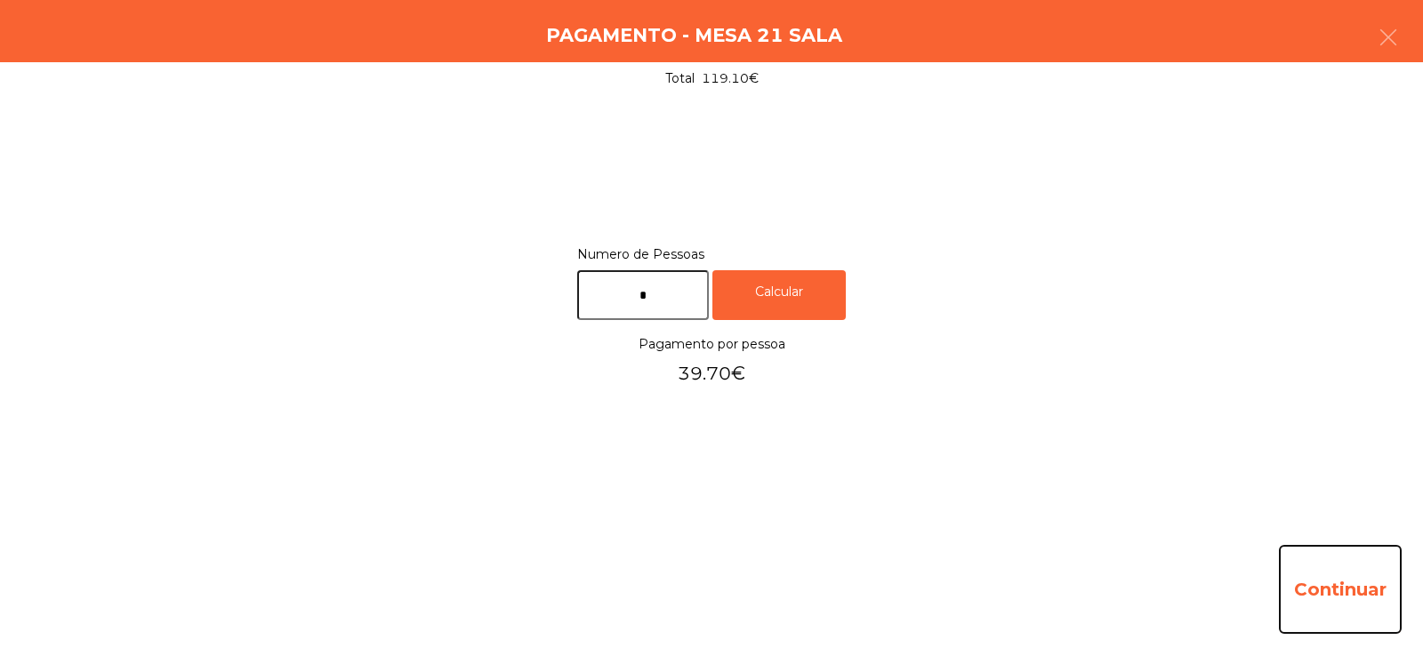
click at [1325, 591] on button "Continuar" at bounding box center [1340, 589] width 123 height 89
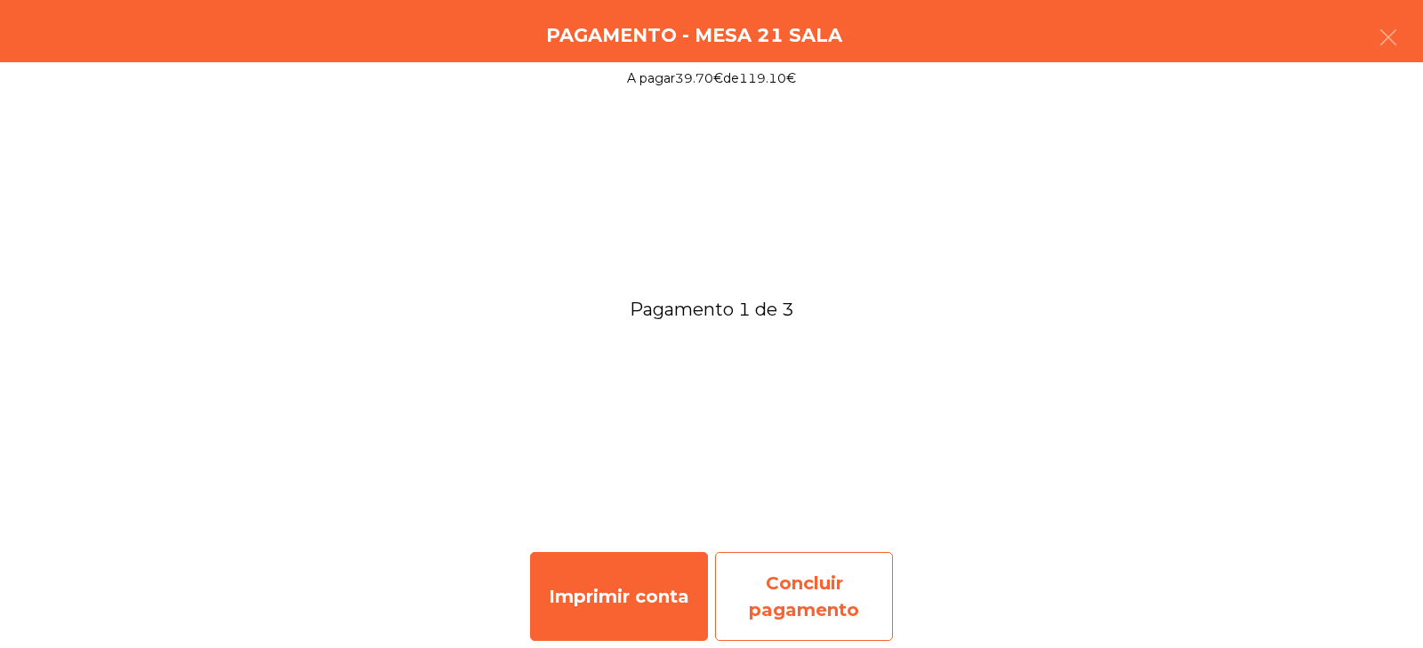
click at [827, 606] on div "Concluir pagamento" at bounding box center [804, 596] width 178 height 89
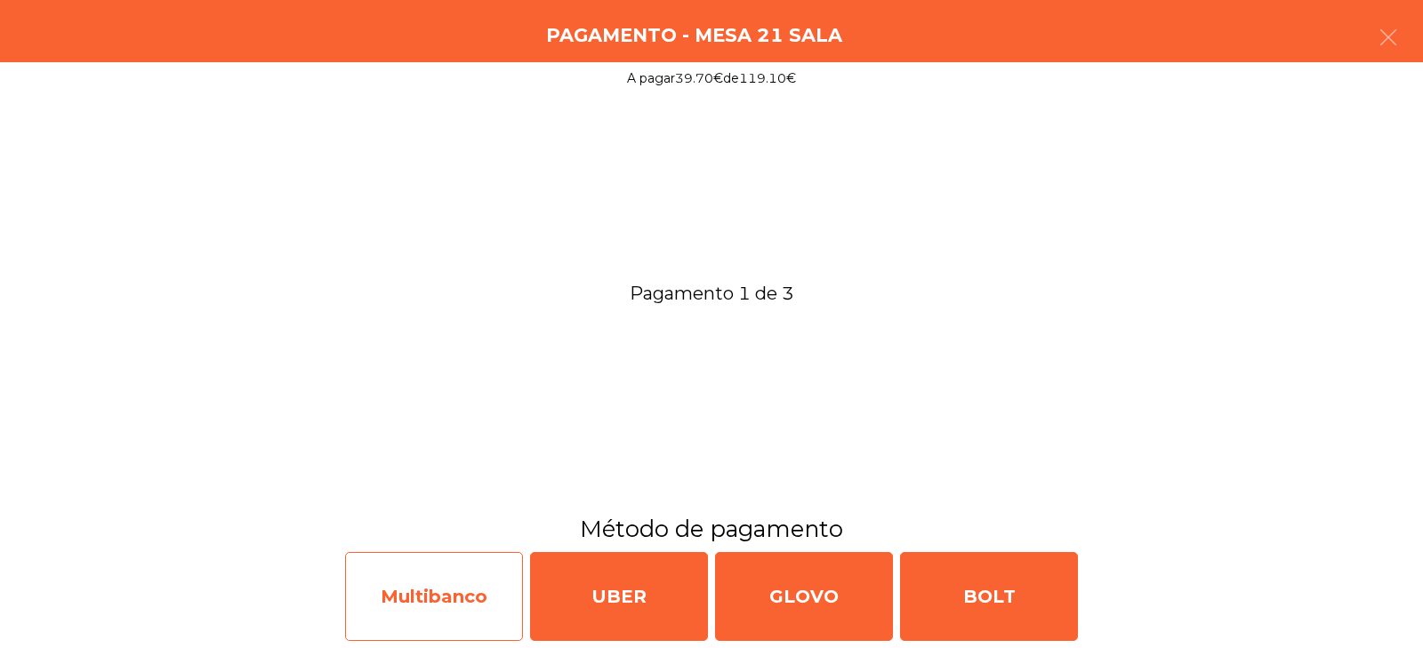
click at [422, 624] on div "Multibanco" at bounding box center [434, 596] width 178 height 89
select select "**"
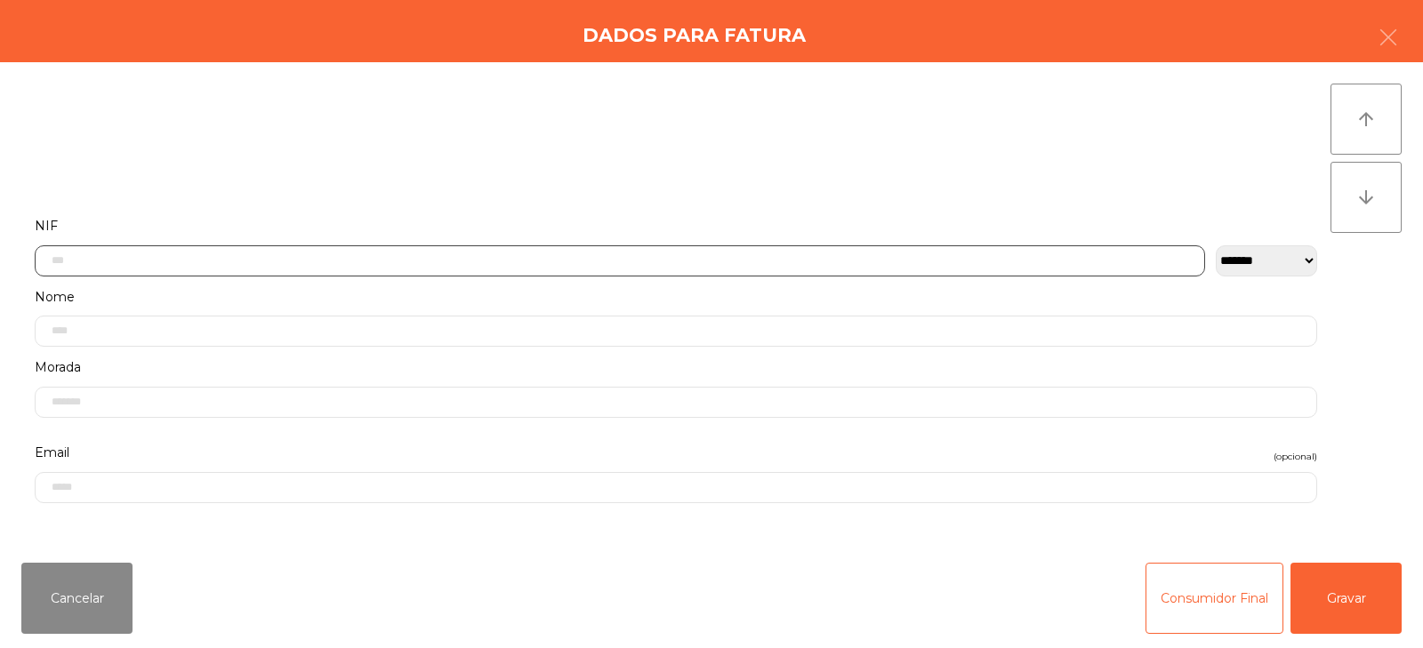
click at [474, 258] on input "text" at bounding box center [620, 261] width 1171 height 31
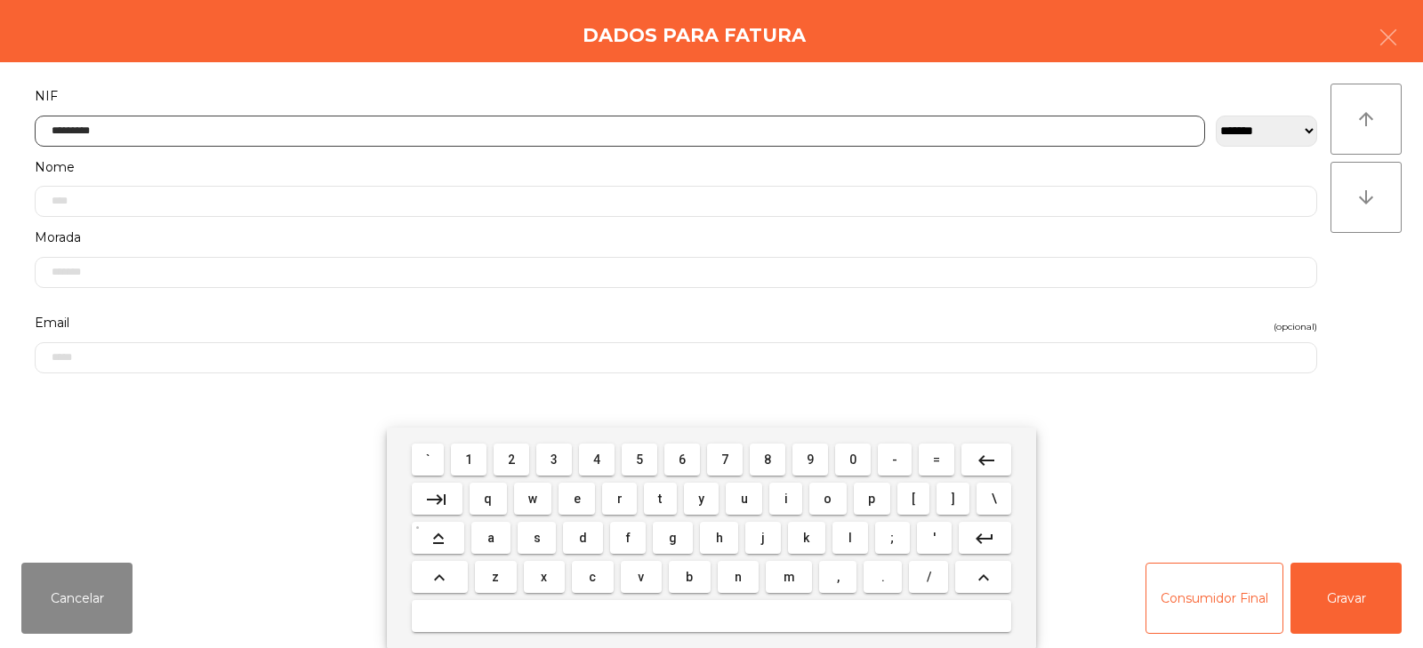
type input "*********"
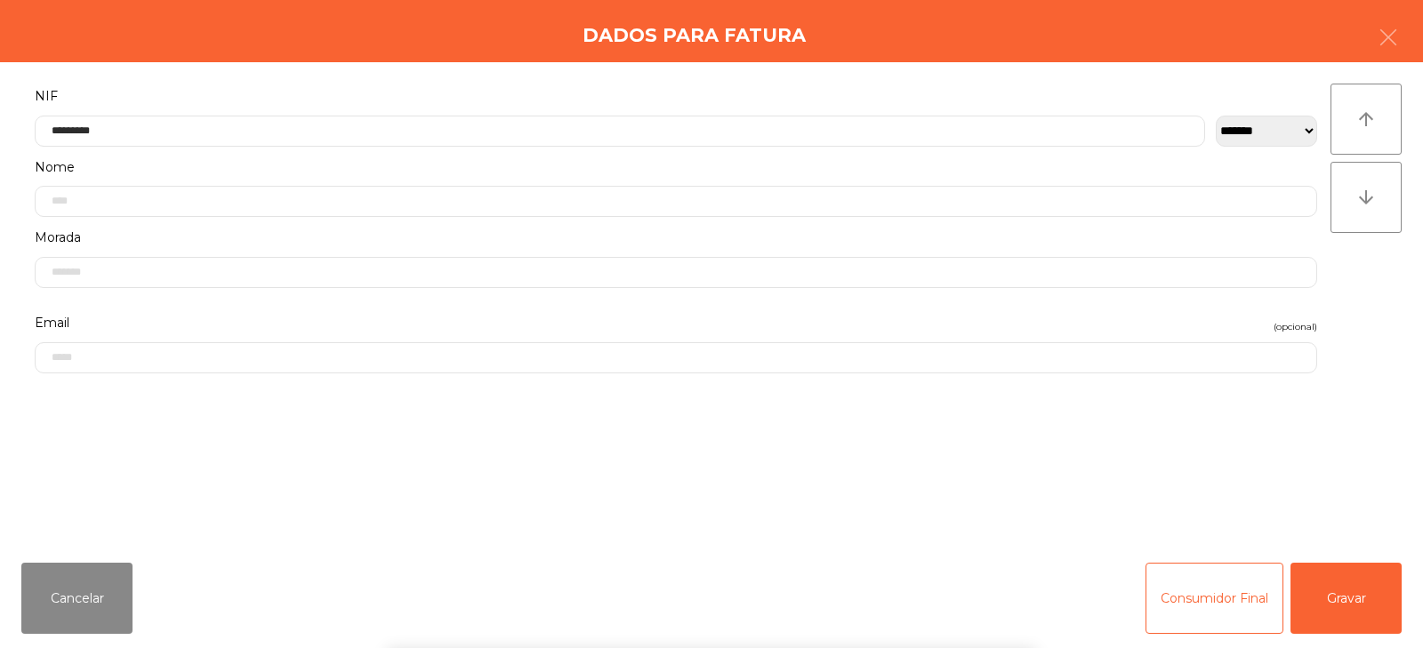
click at [1349, 603] on div "` 1 2 3 4 5 6 7 8 9 0 - = keyboard_backspace keyboard_tab q w e r t y u i o p […" at bounding box center [711, 538] width 1423 height 221
click at [1368, 600] on button "Gravar" at bounding box center [1346, 598] width 111 height 71
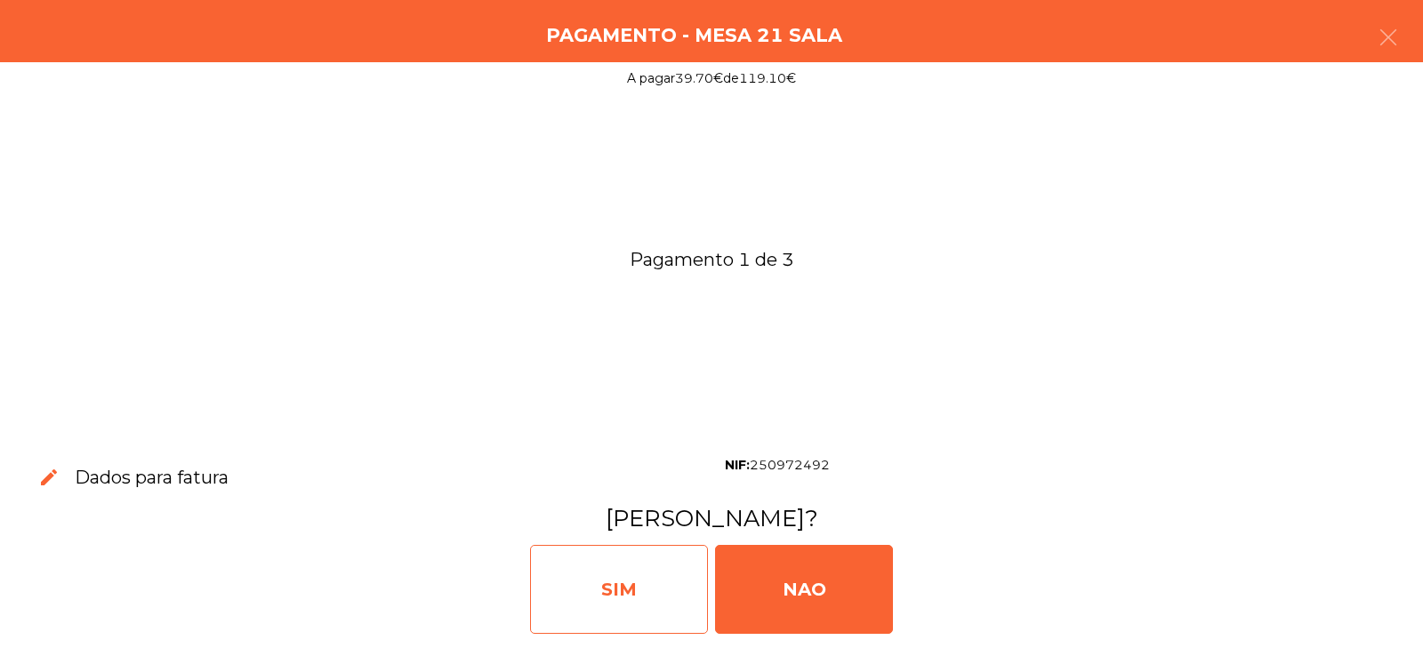
click at [623, 573] on div "SIM" at bounding box center [619, 589] width 178 height 89
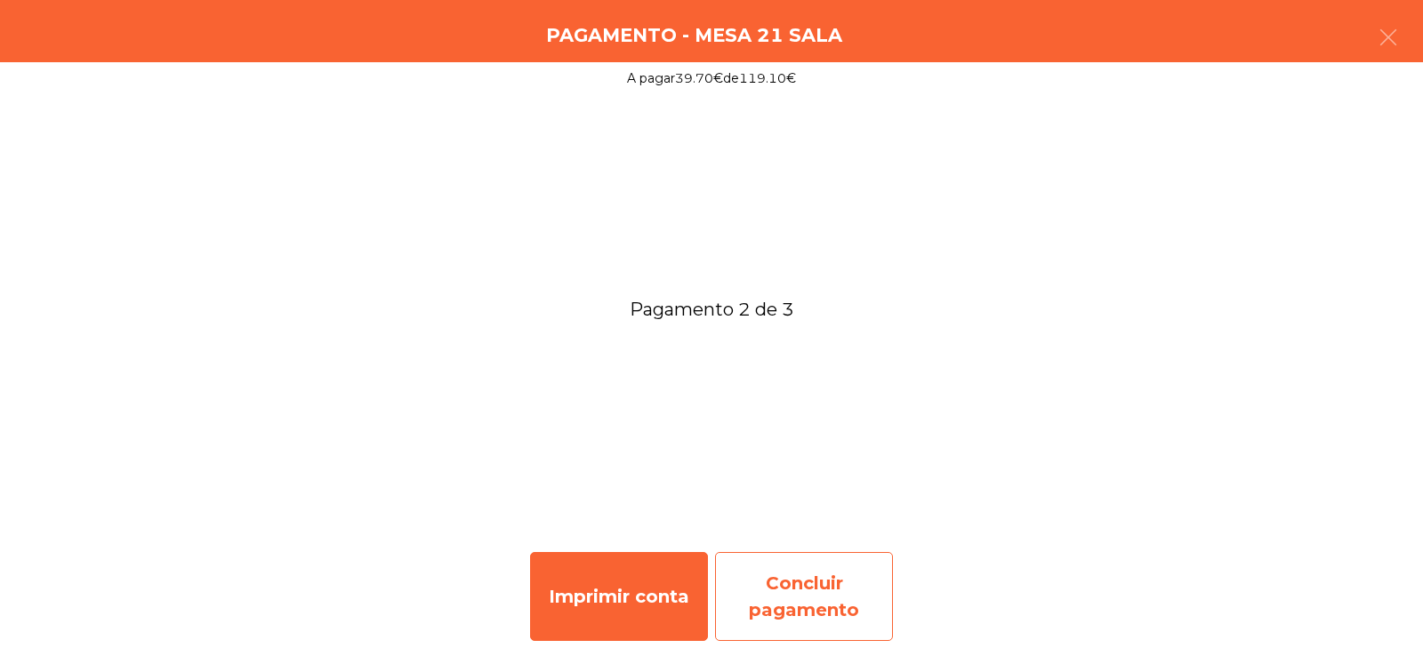
click at [817, 590] on div "Concluir pagamento" at bounding box center [804, 596] width 178 height 89
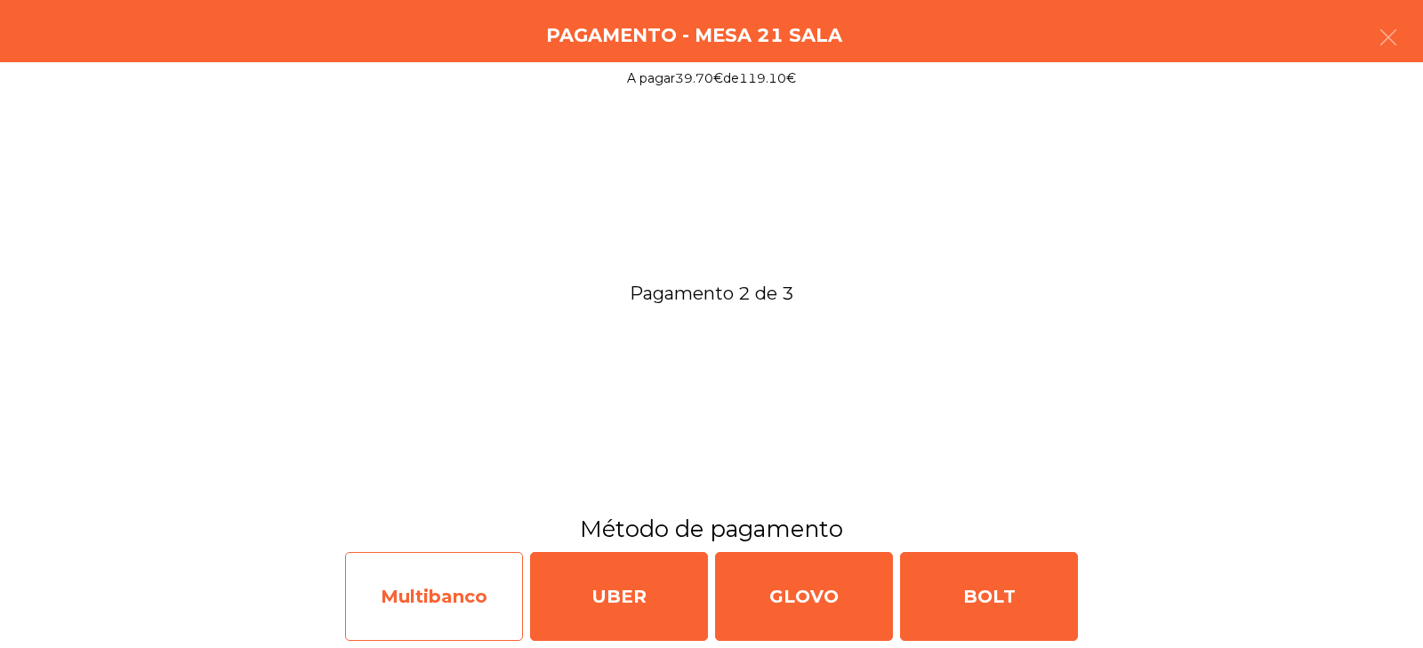
click at [429, 590] on div "Multibanco" at bounding box center [434, 596] width 178 height 89
select select "**"
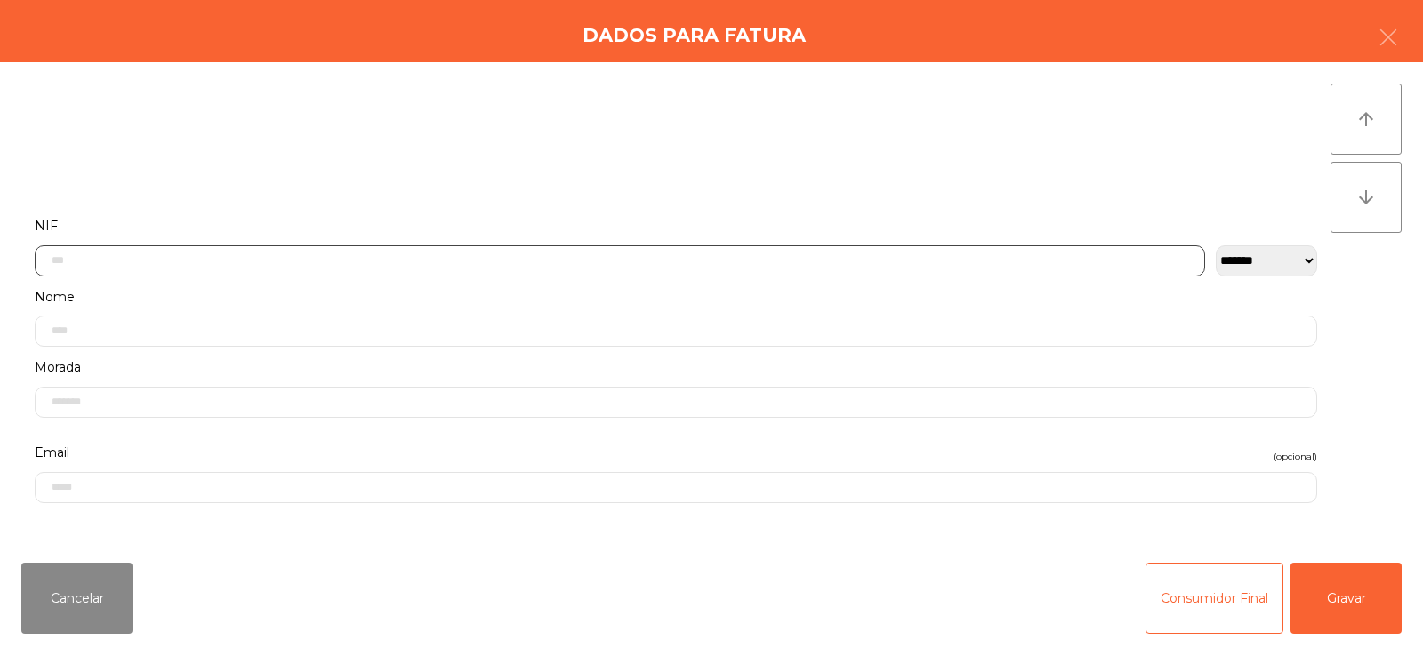
click at [360, 254] on input "text" at bounding box center [620, 261] width 1171 height 31
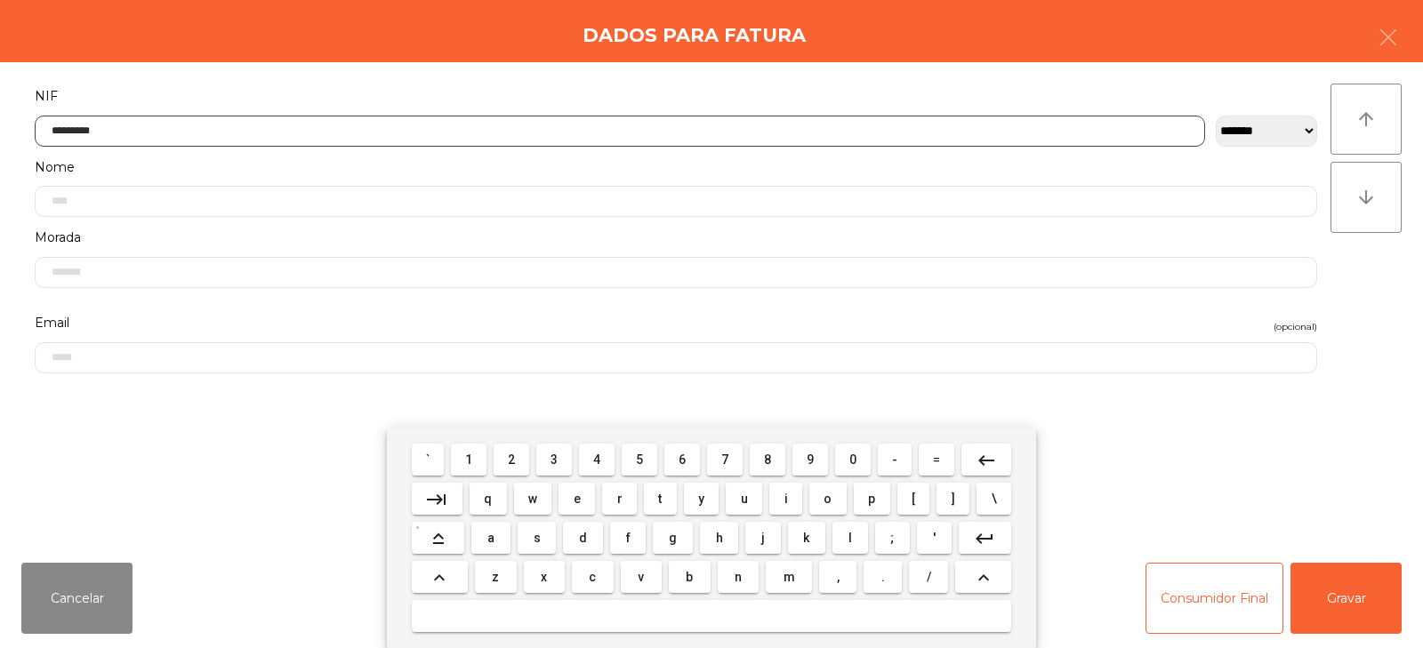
type input "*********"
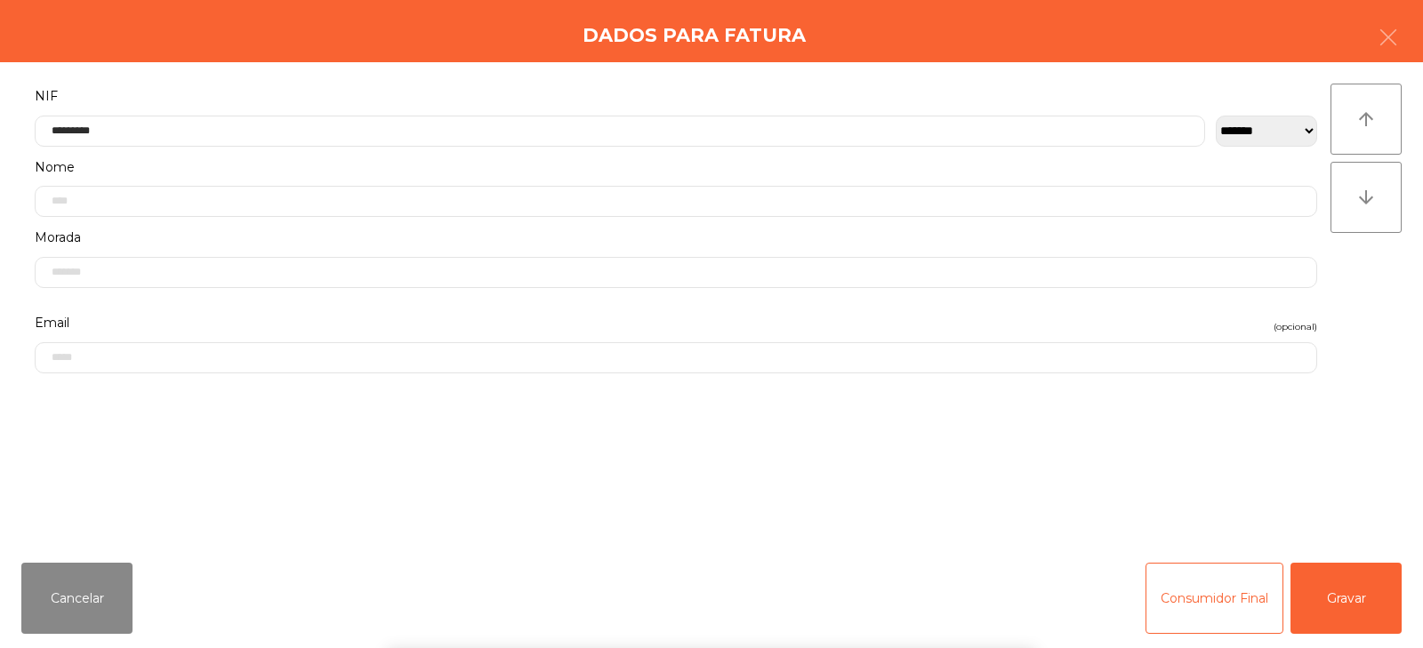
click at [1331, 616] on div "` 1 2 3 4 5 6 7 8 9 0 - = keyboard_backspace keyboard_tab q w e r t y u i o p […" at bounding box center [711, 538] width 1423 height 221
click at [1352, 600] on button "Gravar" at bounding box center [1346, 598] width 111 height 71
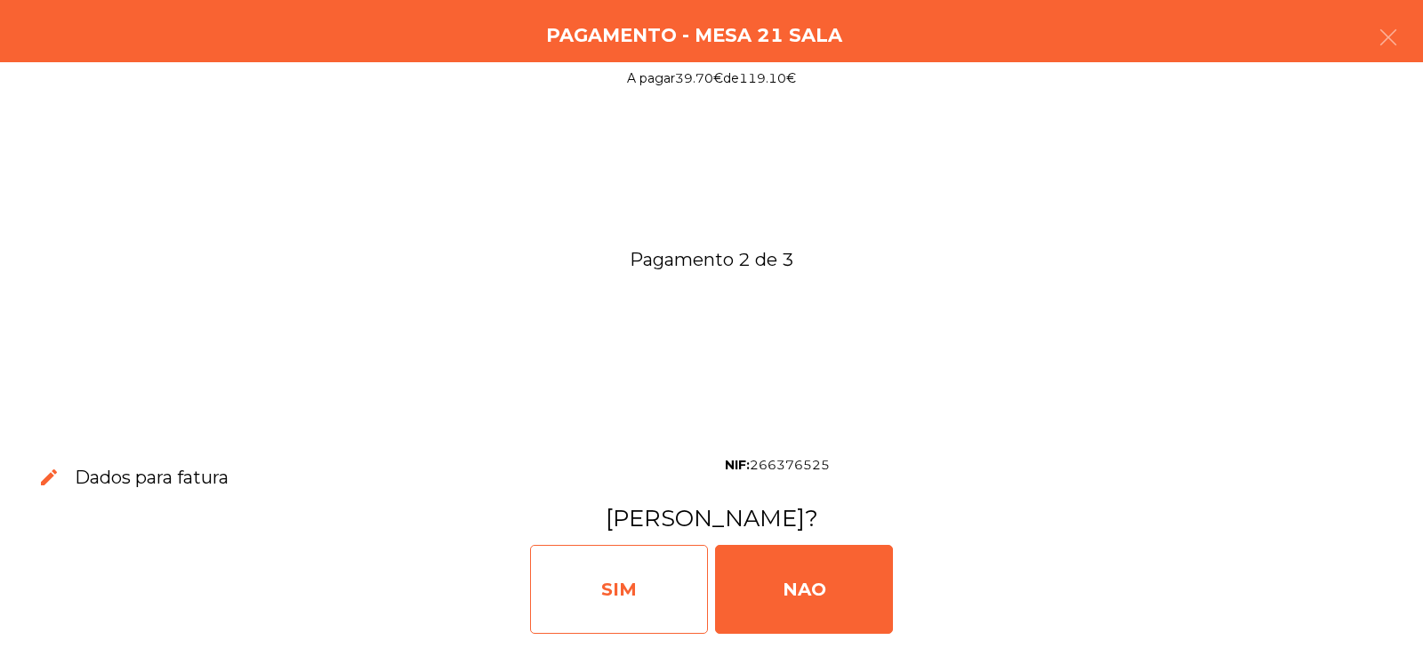
click at [605, 624] on div "SIM" at bounding box center [619, 589] width 178 height 89
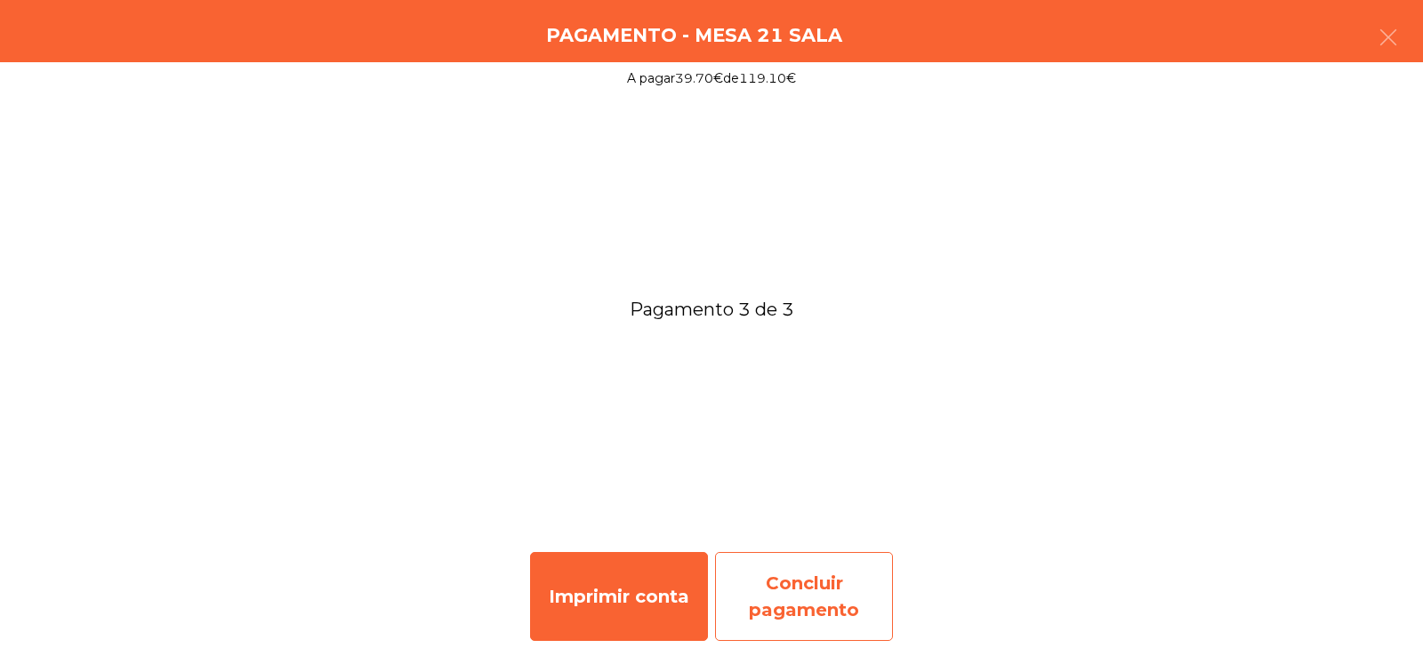
click at [804, 598] on div "Concluir pagamento" at bounding box center [804, 596] width 178 height 89
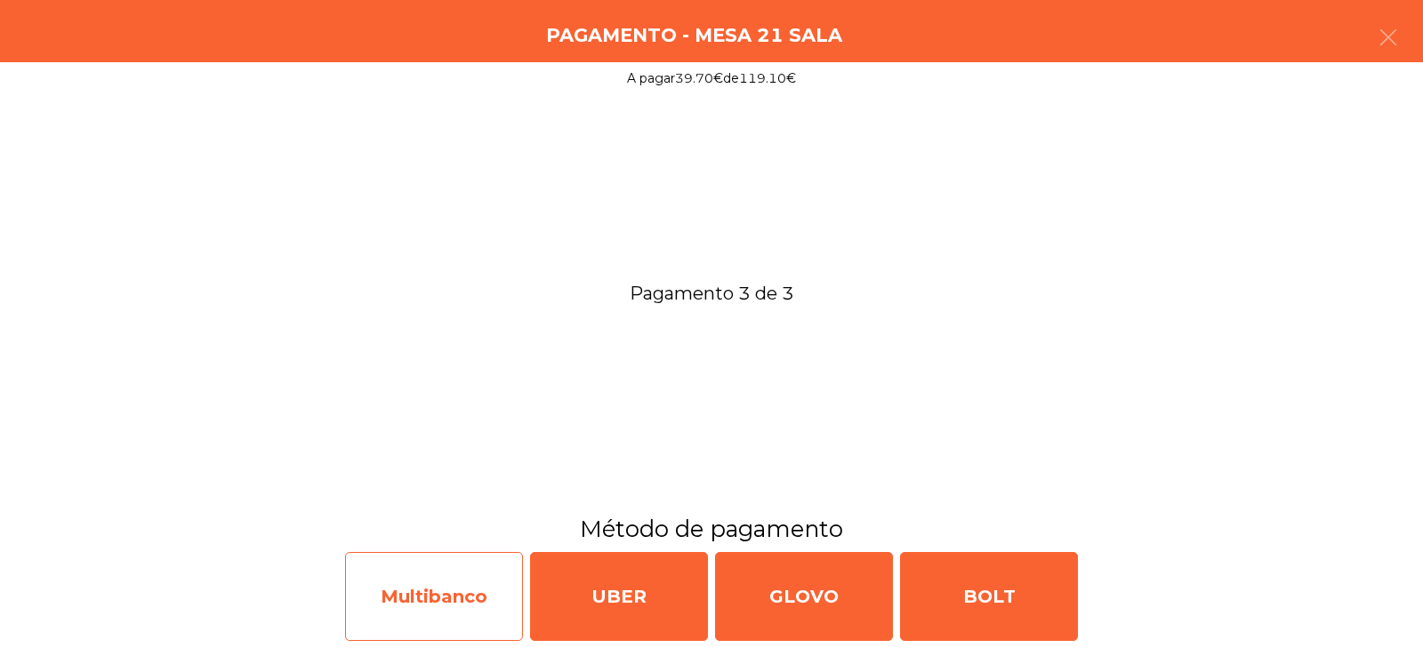
click at [411, 592] on div "Multibanco" at bounding box center [434, 596] width 178 height 89
select select "**"
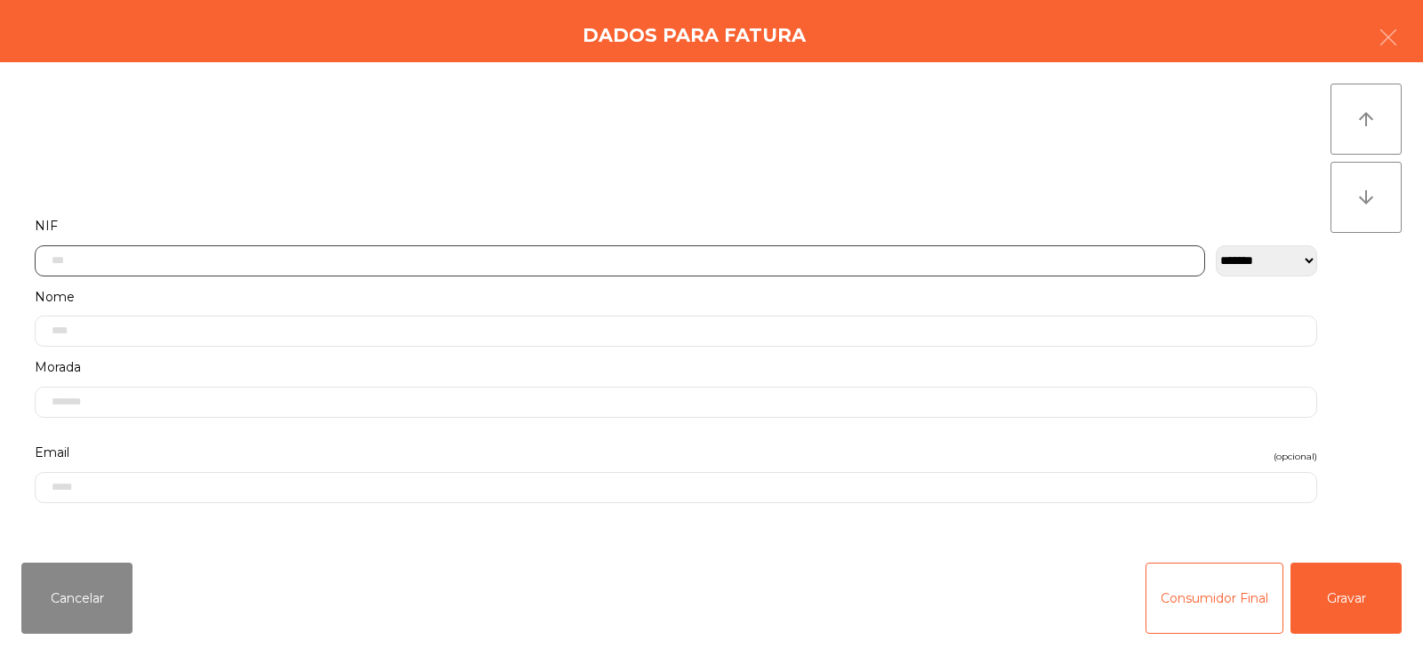
click at [728, 262] on input "text" at bounding box center [620, 261] width 1171 height 31
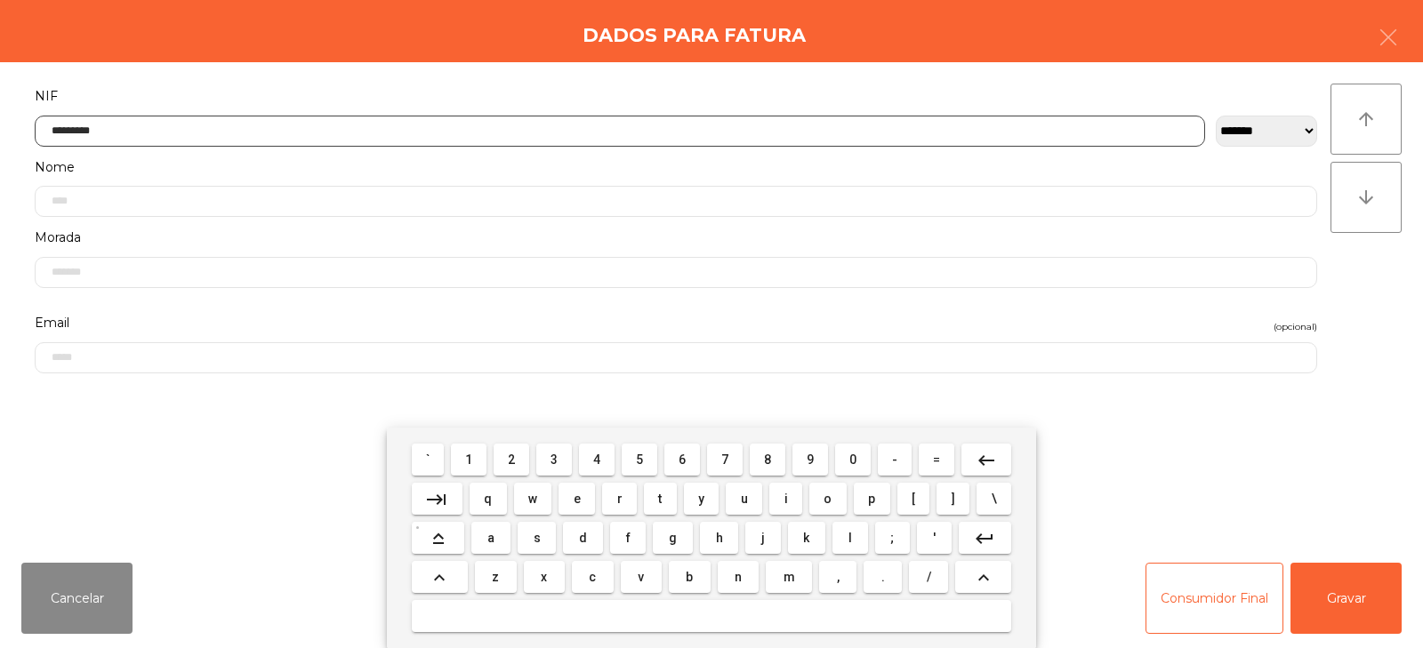
type input "*********"
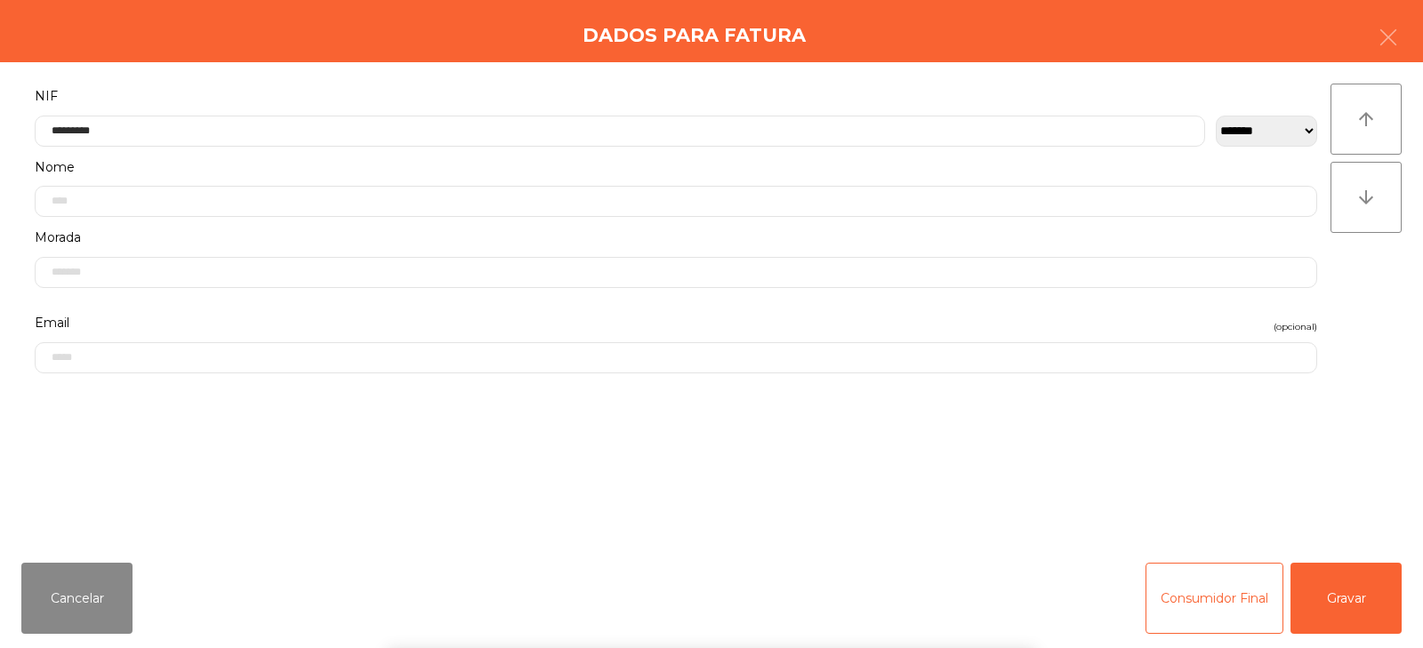
click at [1358, 608] on div "` 1 2 3 4 5 6 7 8 9 0 - = keyboard_backspace keyboard_tab q w e r t y u i o p […" at bounding box center [711, 538] width 1423 height 221
click at [1341, 595] on button "Gravar" at bounding box center [1346, 598] width 111 height 71
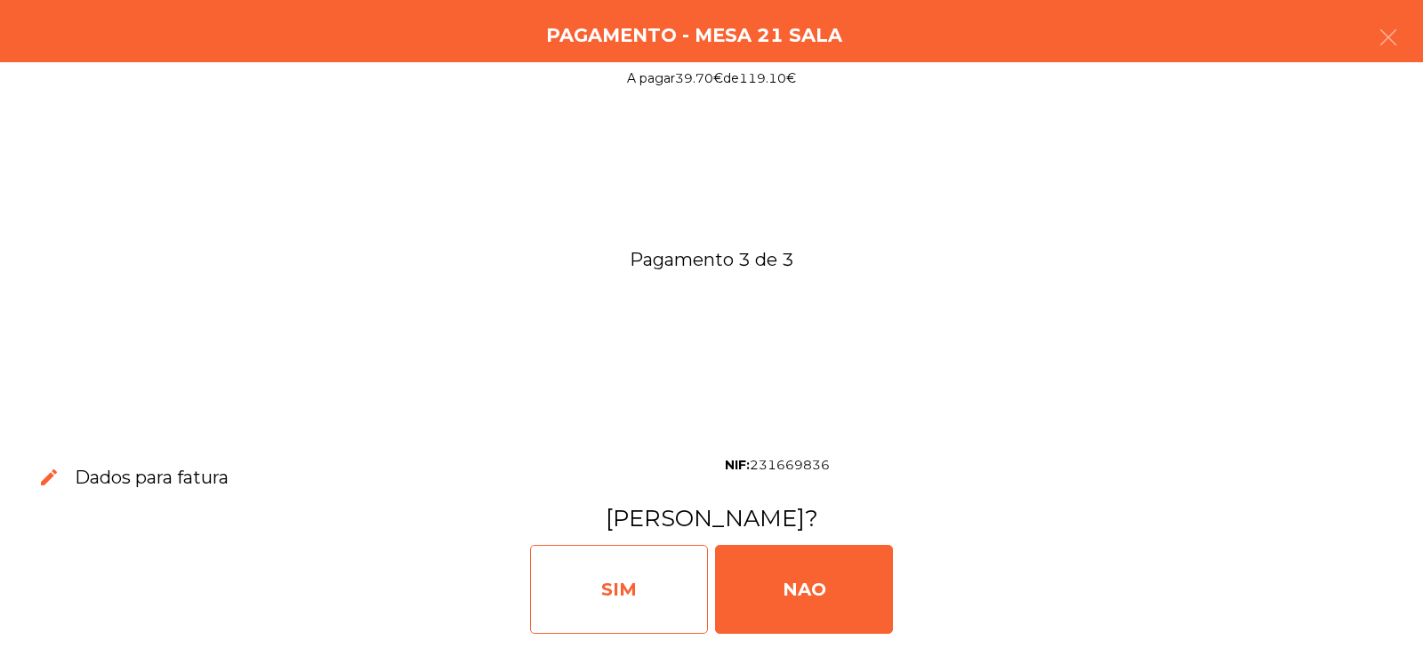
click at [608, 587] on div "SIM" at bounding box center [619, 589] width 178 height 89
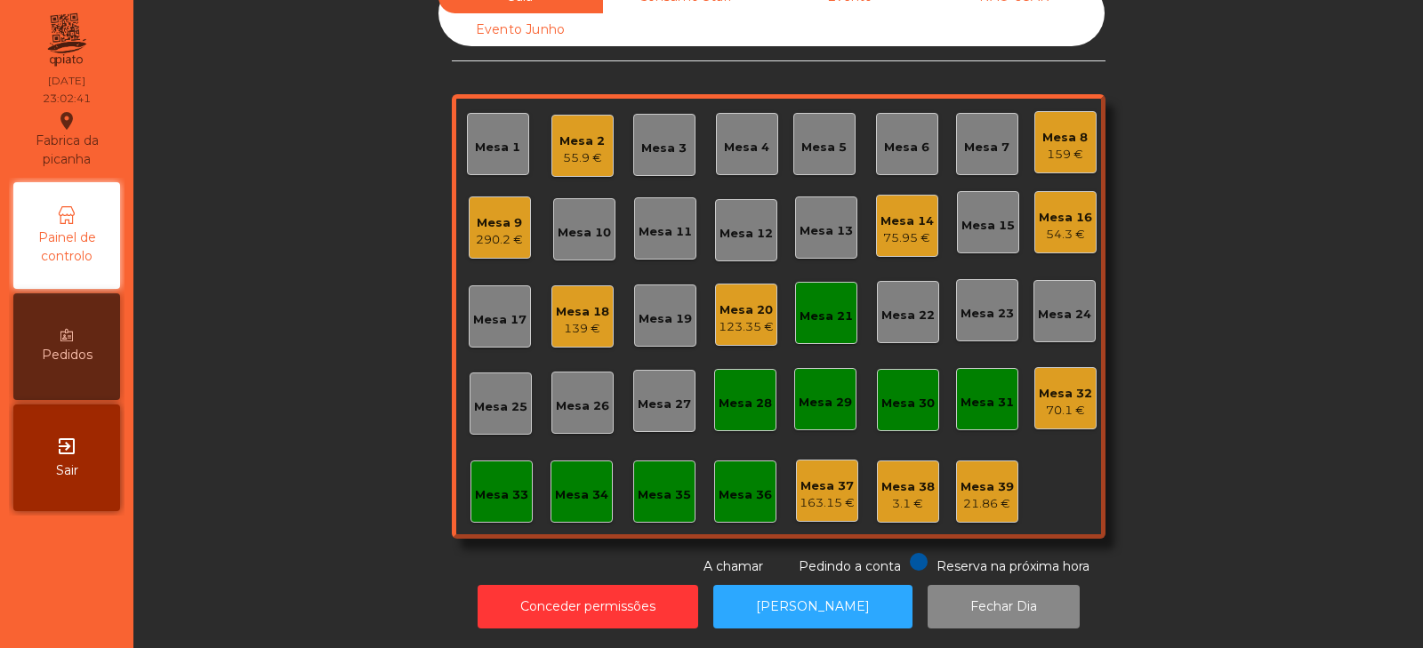
click at [475, 487] on div "Mesa 33" at bounding box center [501, 496] width 53 height 18
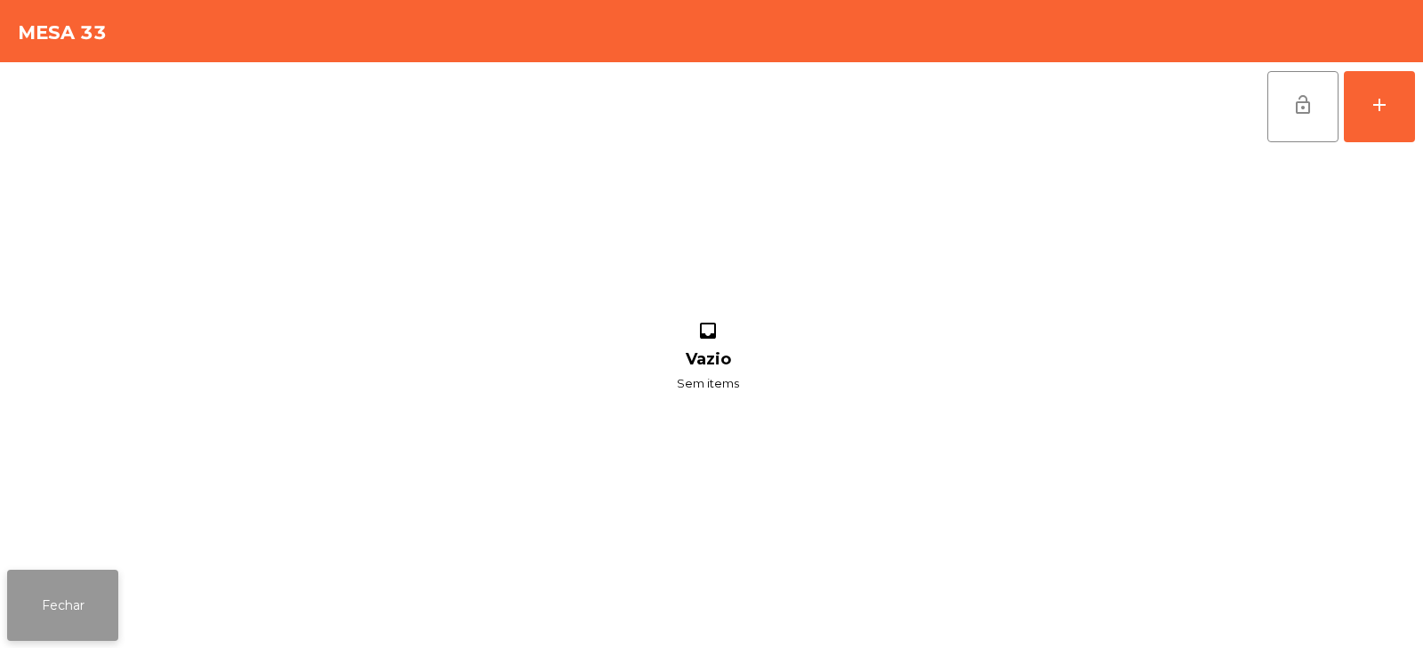
click at [68, 612] on button "Fechar" at bounding box center [62, 605] width 111 height 71
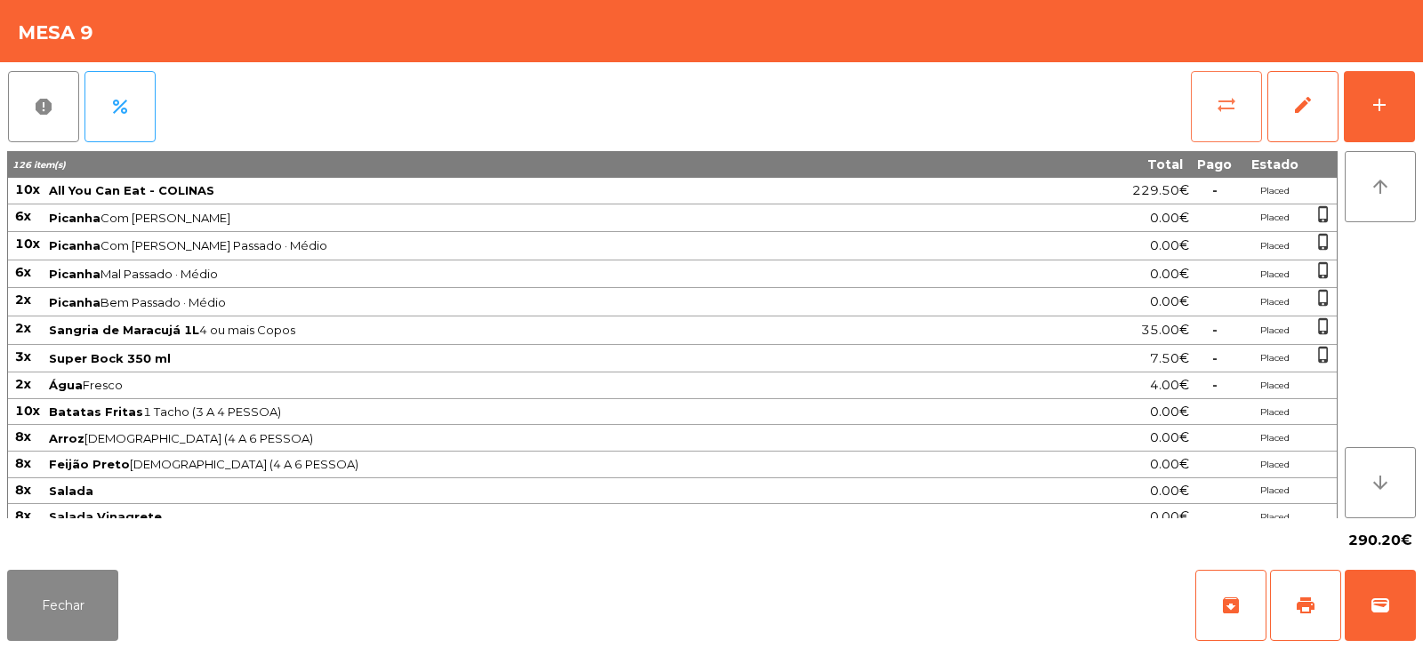
click at [1201, 107] on button "sync_alt" at bounding box center [1226, 106] width 71 height 71
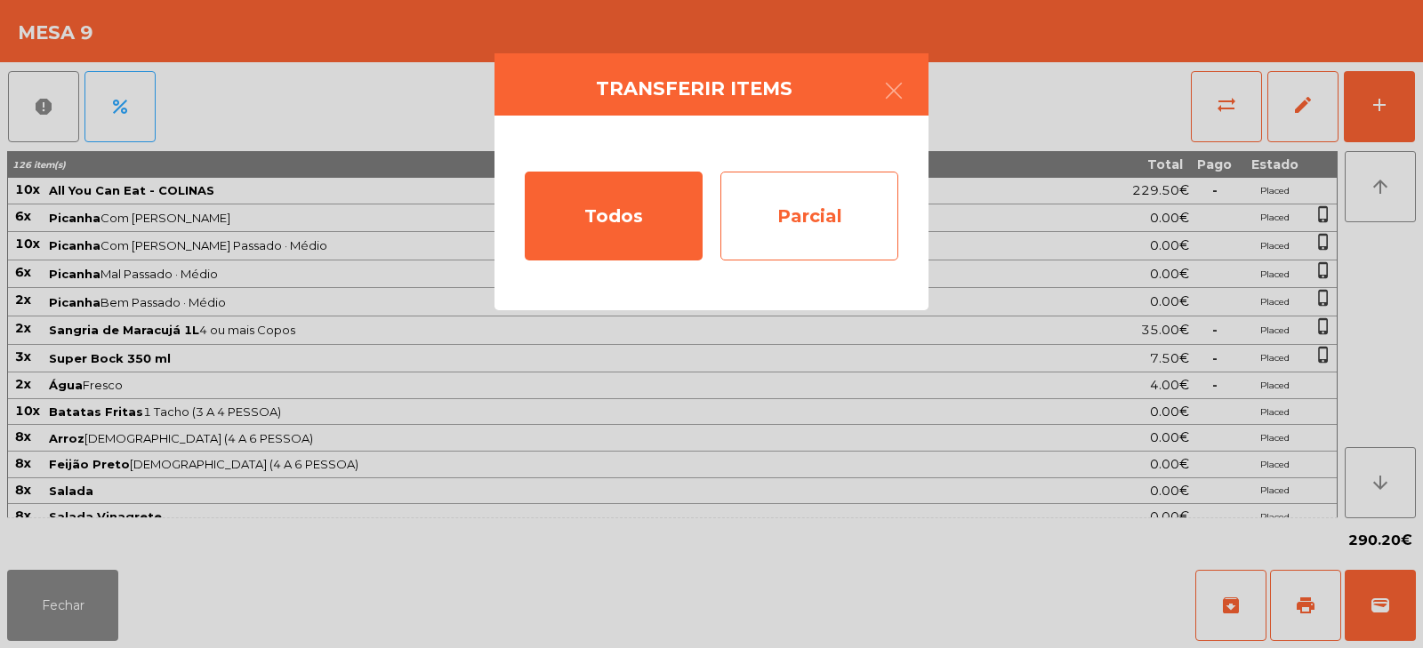
click at [812, 228] on div "Parcial" at bounding box center [810, 216] width 178 height 89
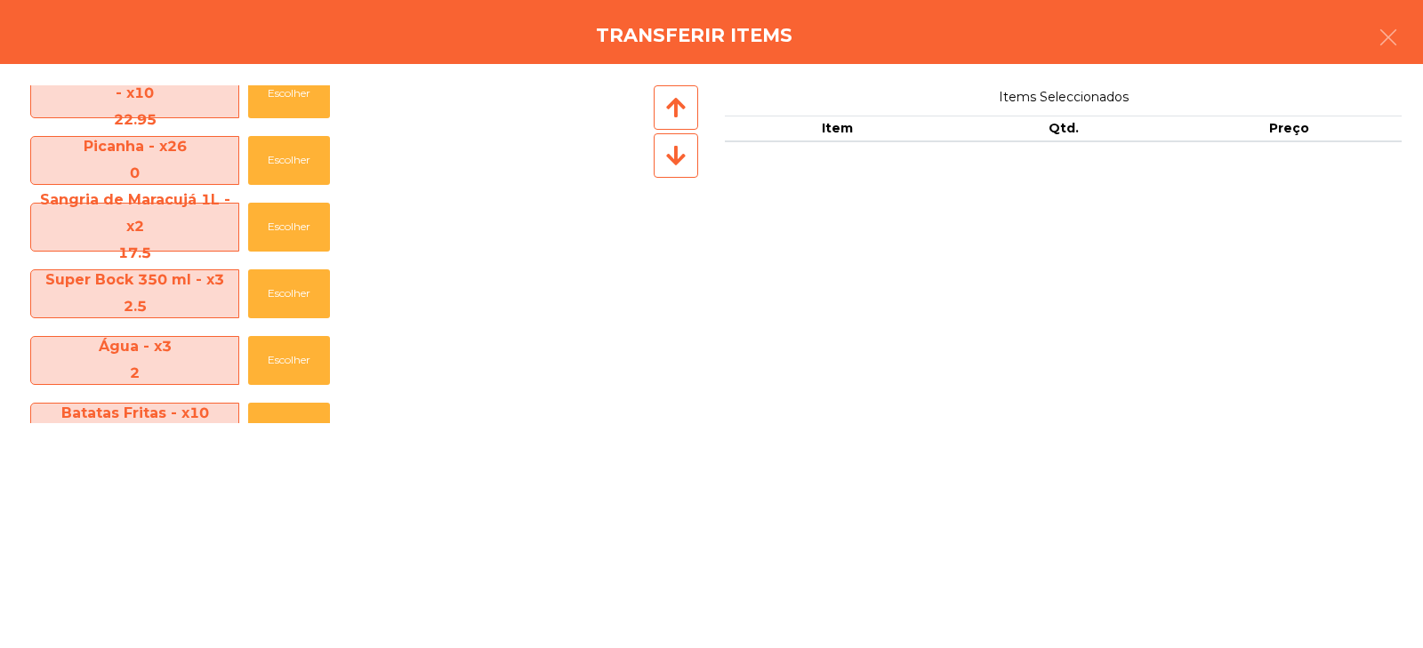
scroll to position [12, 0]
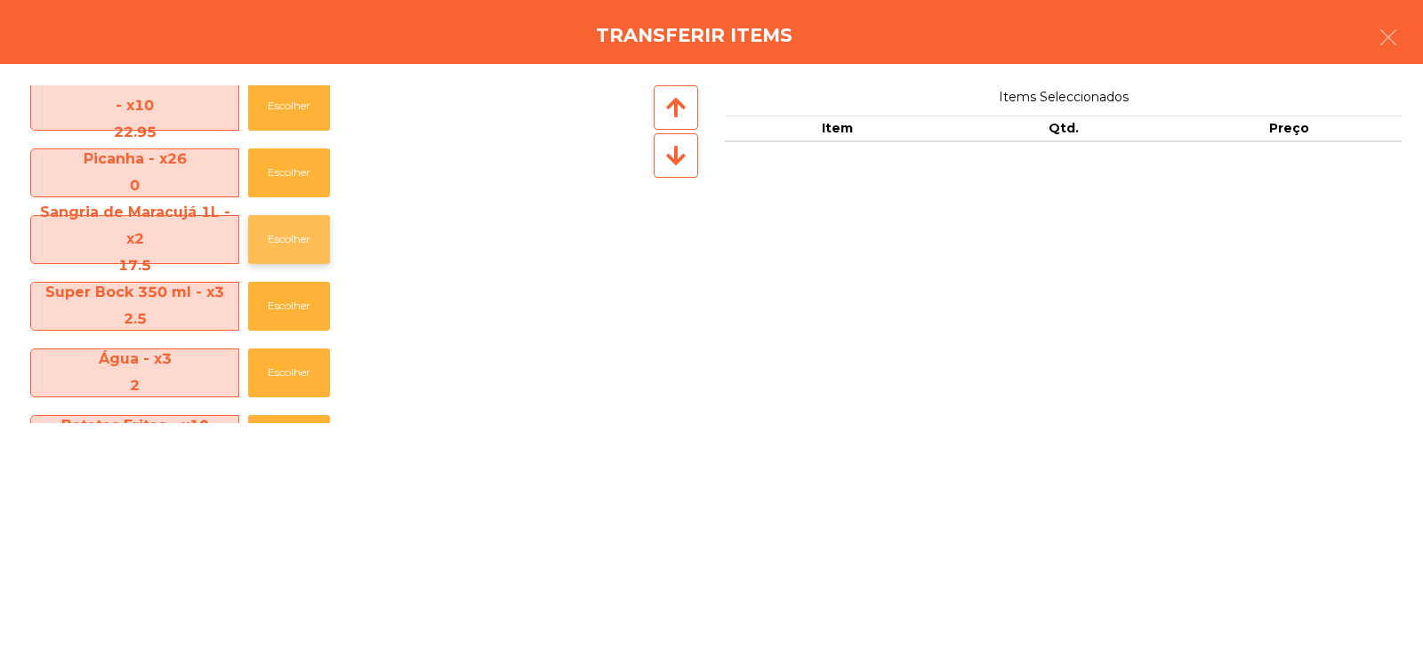
click at [294, 241] on button "Escolher" at bounding box center [289, 239] width 82 height 49
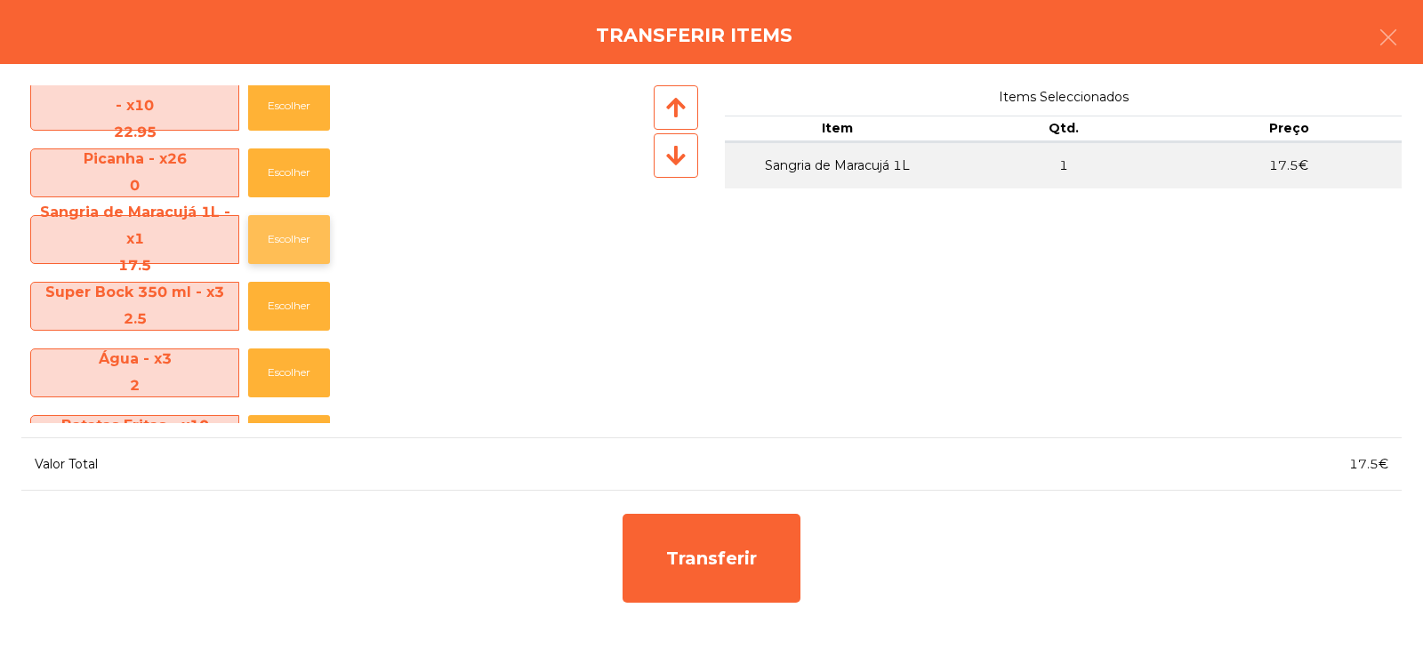
scroll to position [0, 0]
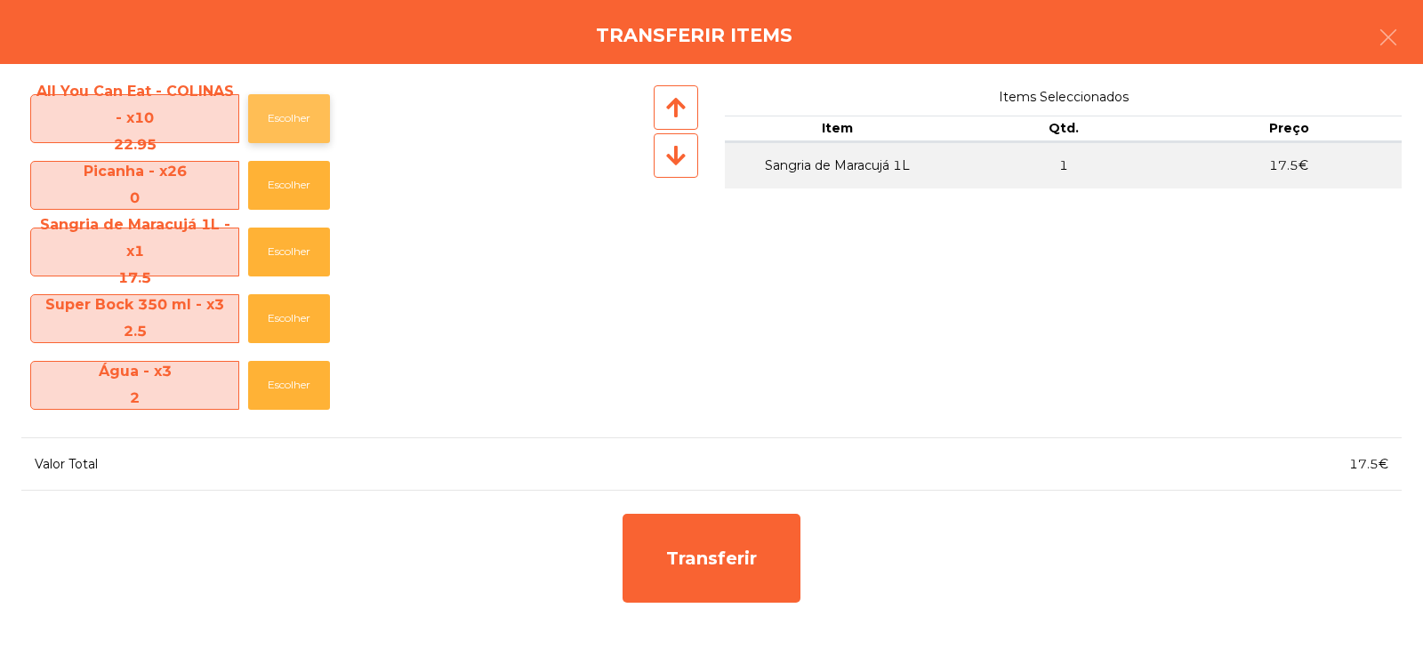
click at [275, 132] on button "Escolher" at bounding box center [289, 118] width 82 height 49
click at [289, 115] on button "Escolher" at bounding box center [289, 118] width 82 height 49
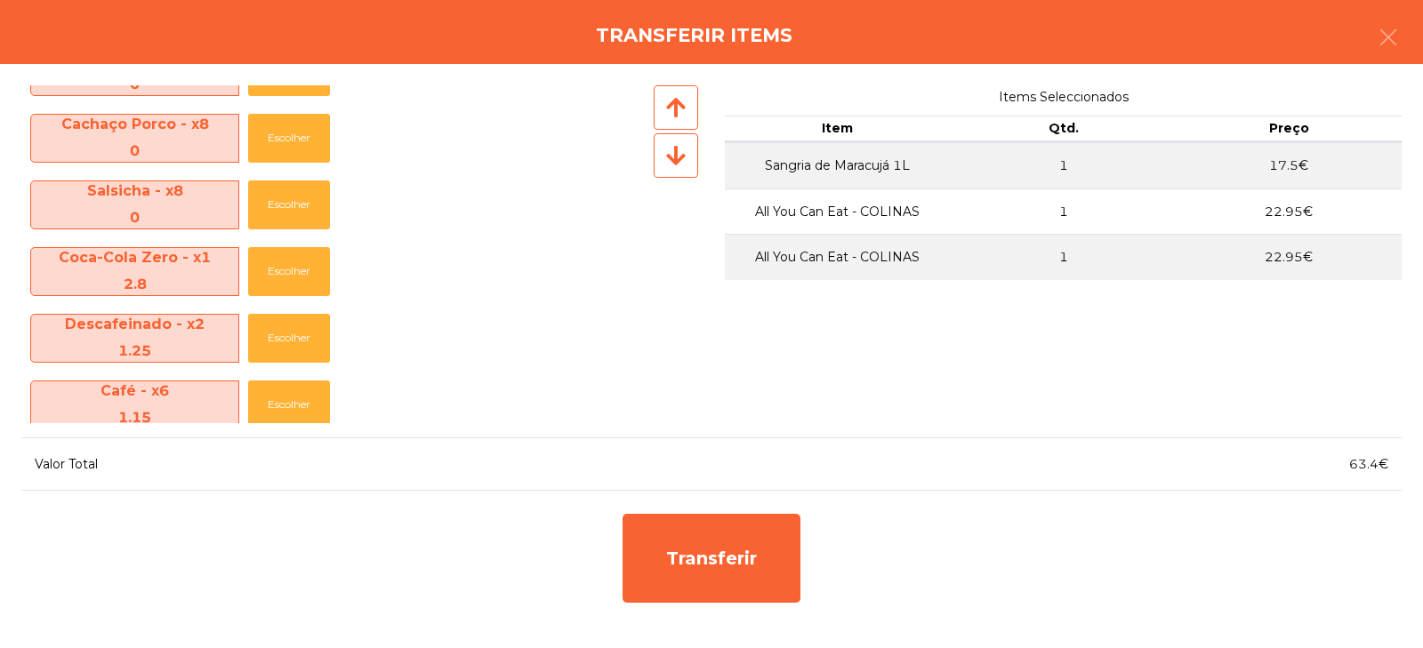
scroll to position [796, 0]
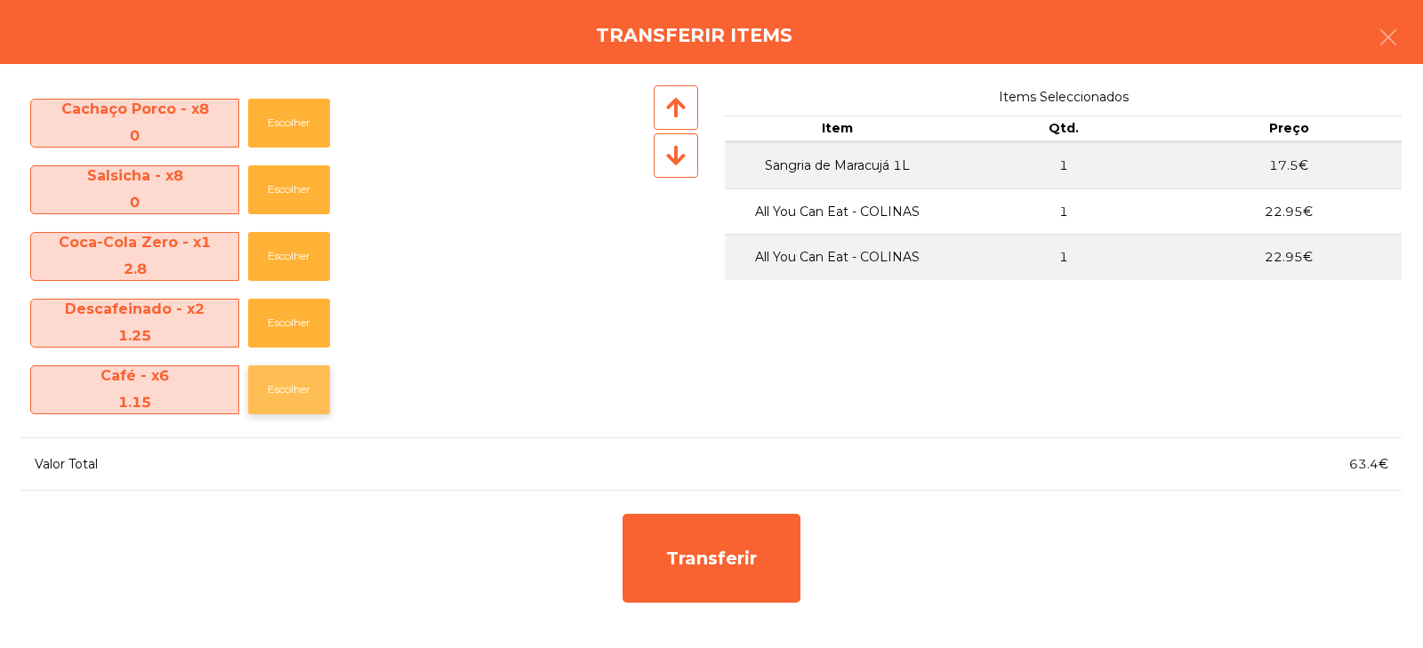
click at [294, 390] on button "Escolher" at bounding box center [289, 390] width 82 height 49
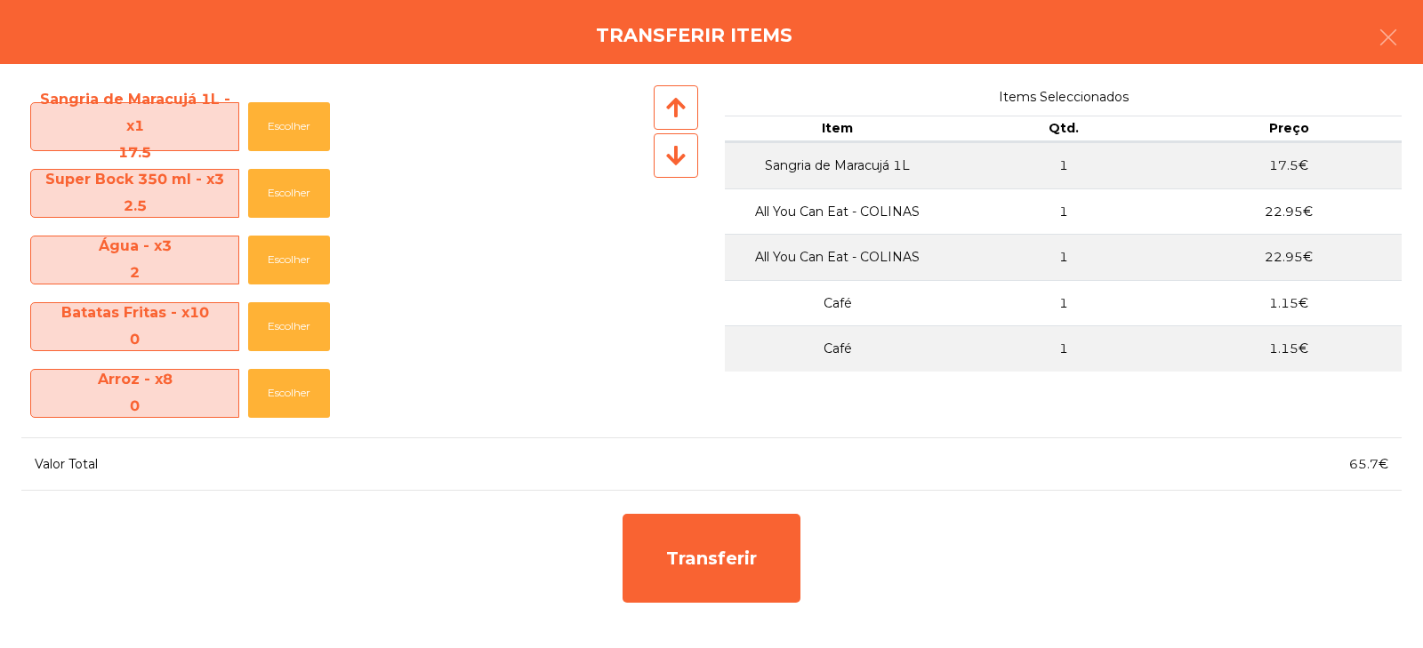
scroll to position [137, 0]
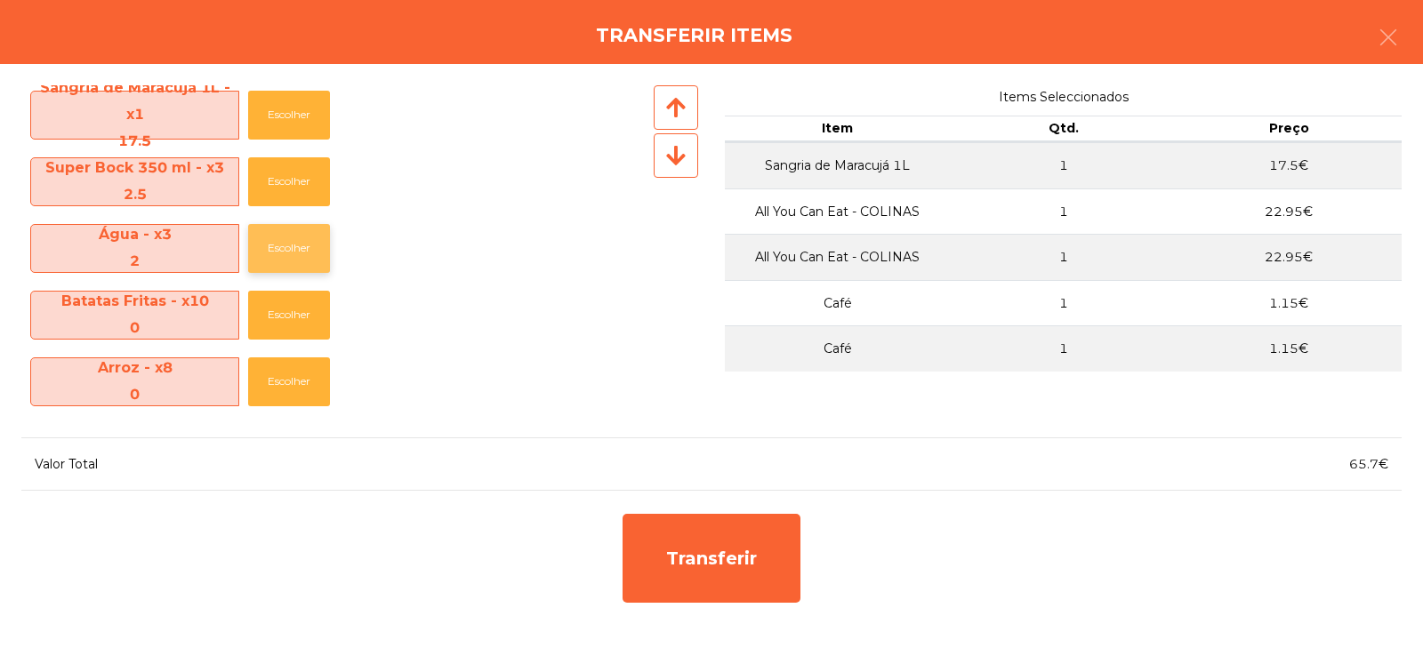
click at [293, 256] on button "Escolher" at bounding box center [289, 248] width 82 height 49
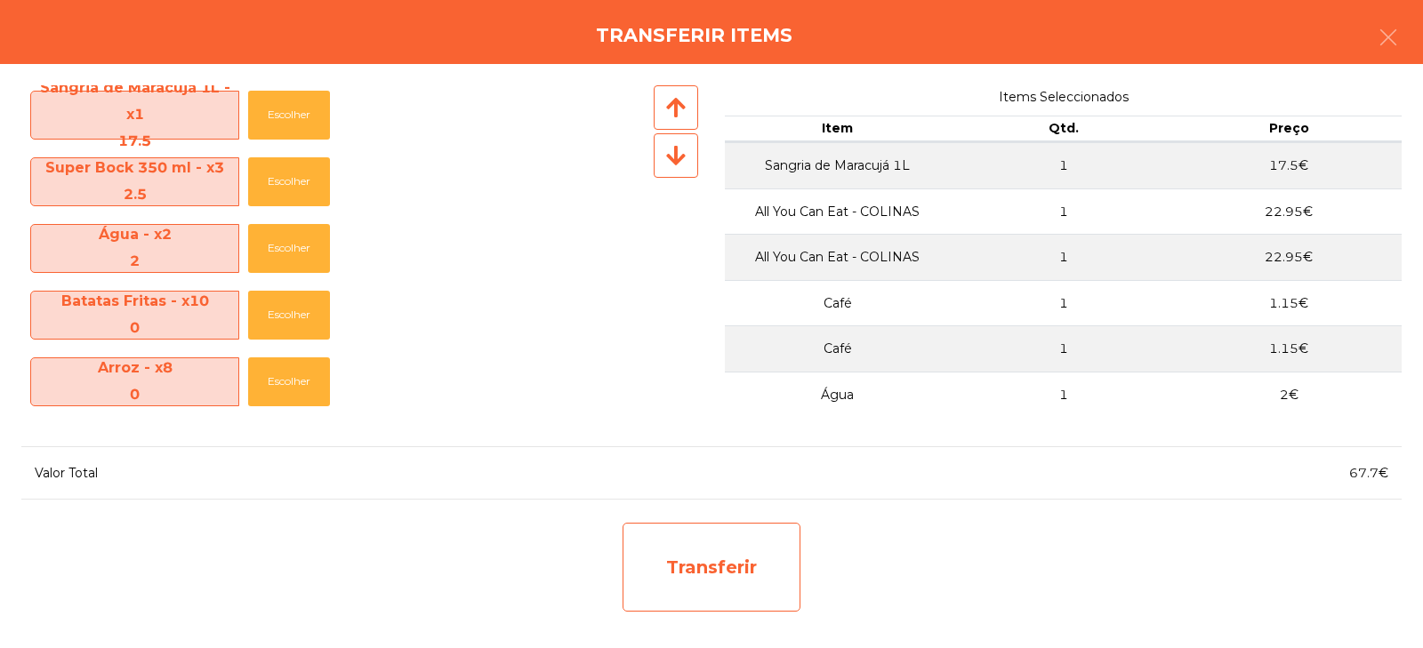
click at [677, 575] on div "Transferir" at bounding box center [712, 567] width 178 height 89
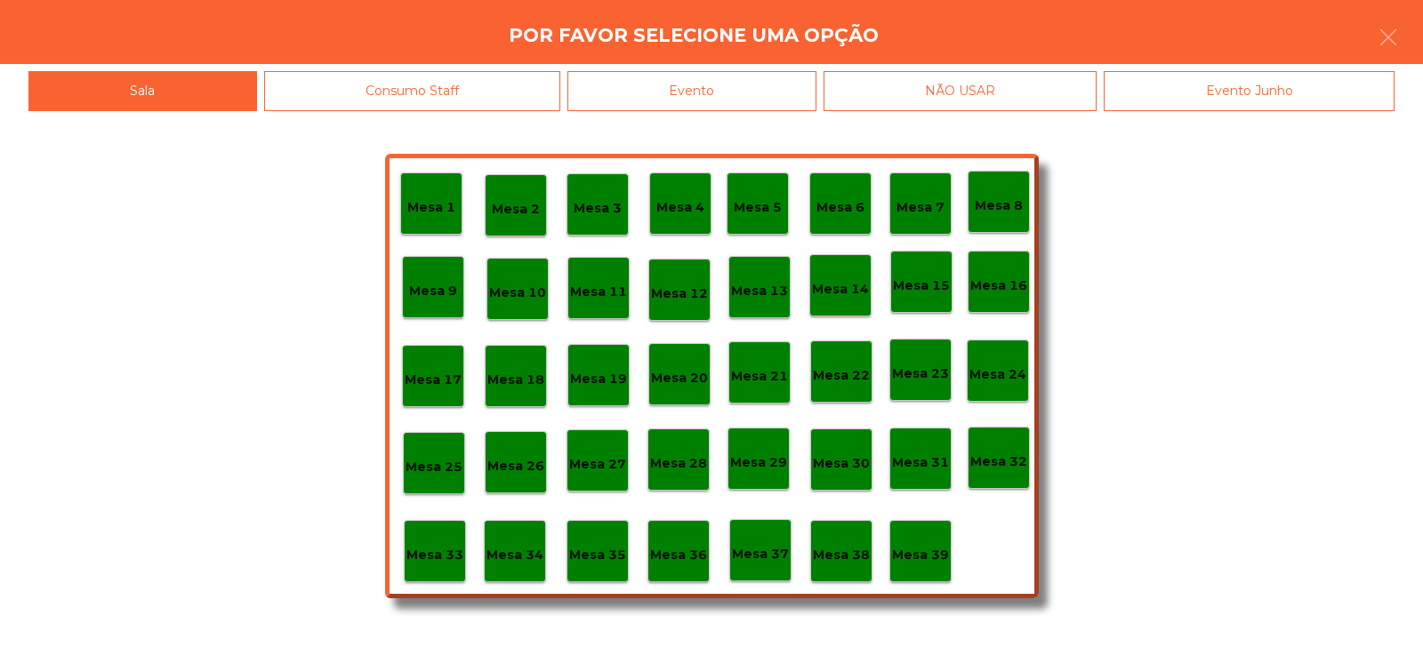
click at [502, 548] on p "Mesa 34" at bounding box center [515, 555] width 57 height 20
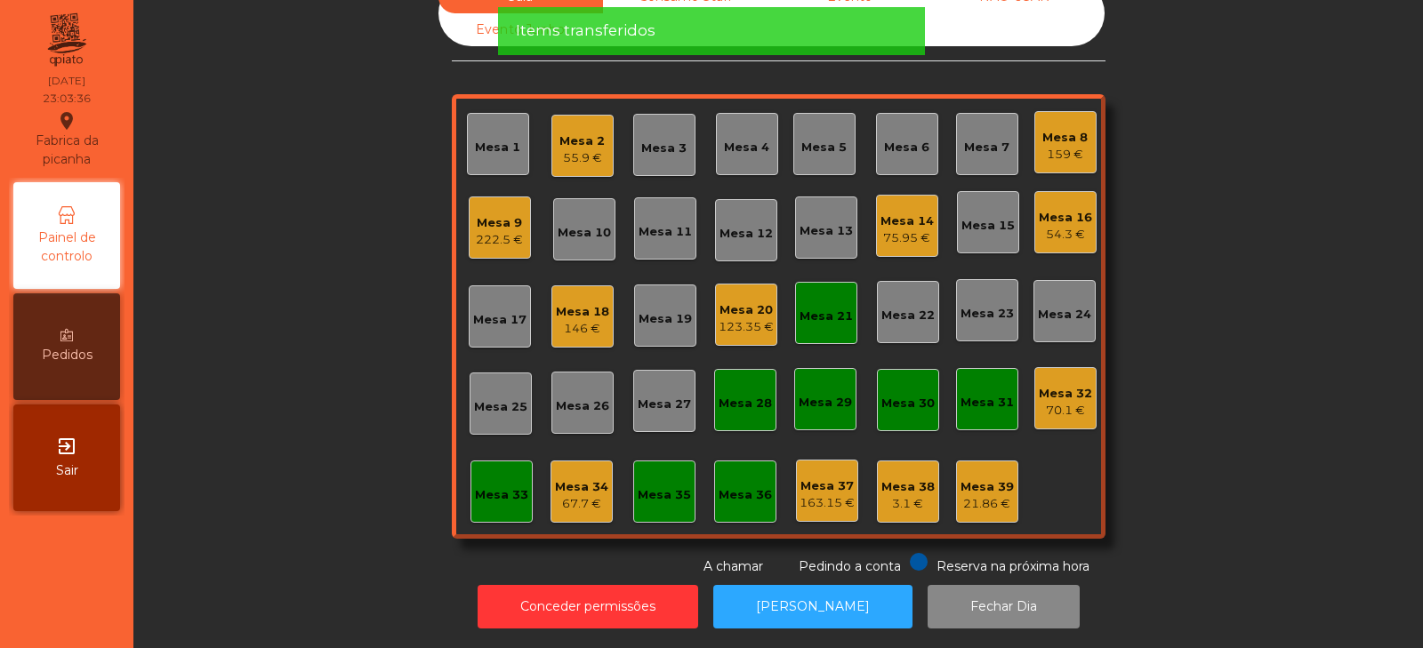
click at [568, 501] on div "Mesa 34 67.7 €" at bounding box center [582, 492] width 62 height 62
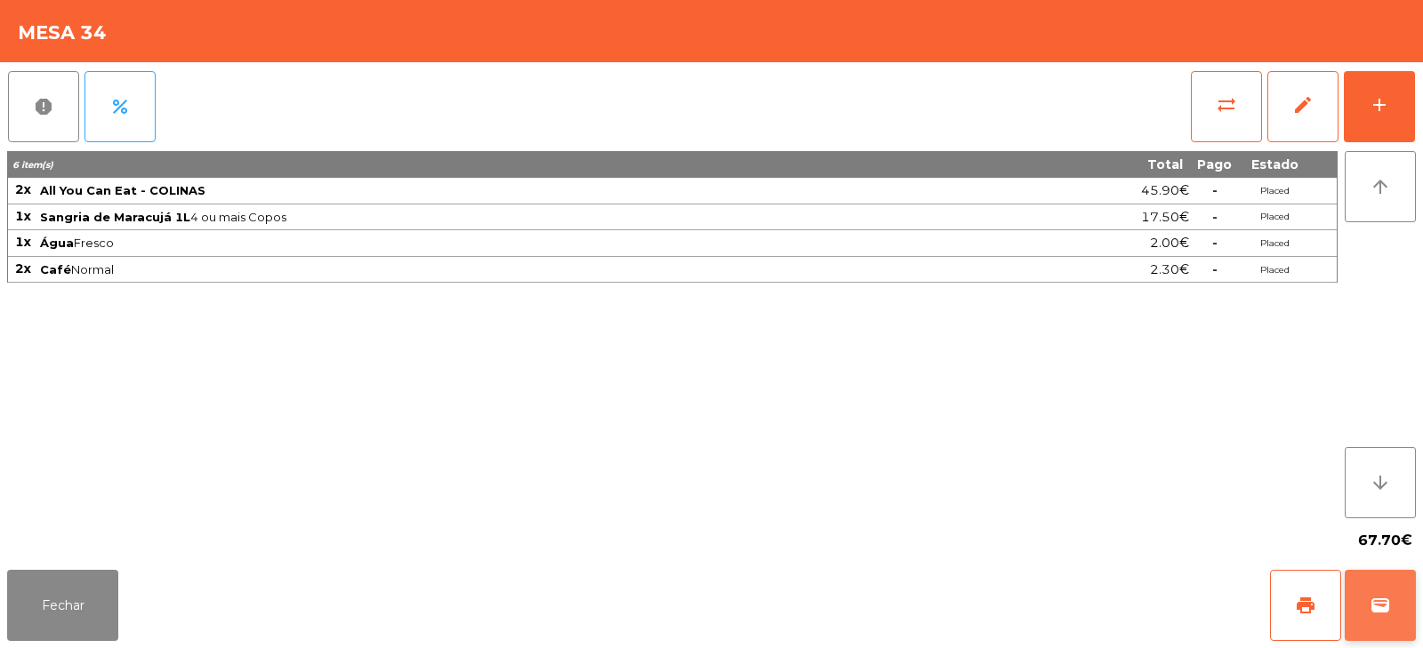
click at [1390, 607] on span "wallet" at bounding box center [1380, 605] width 21 height 21
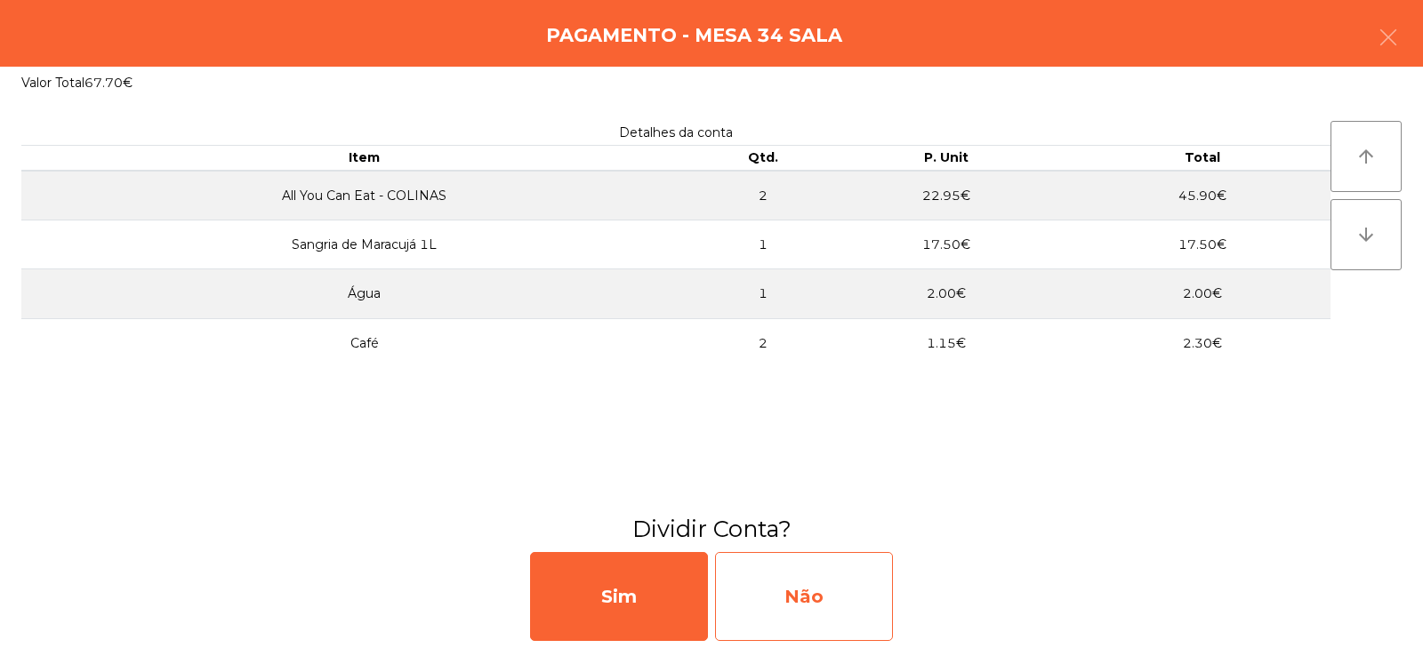
click at [818, 596] on div "Não" at bounding box center [804, 596] width 178 height 89
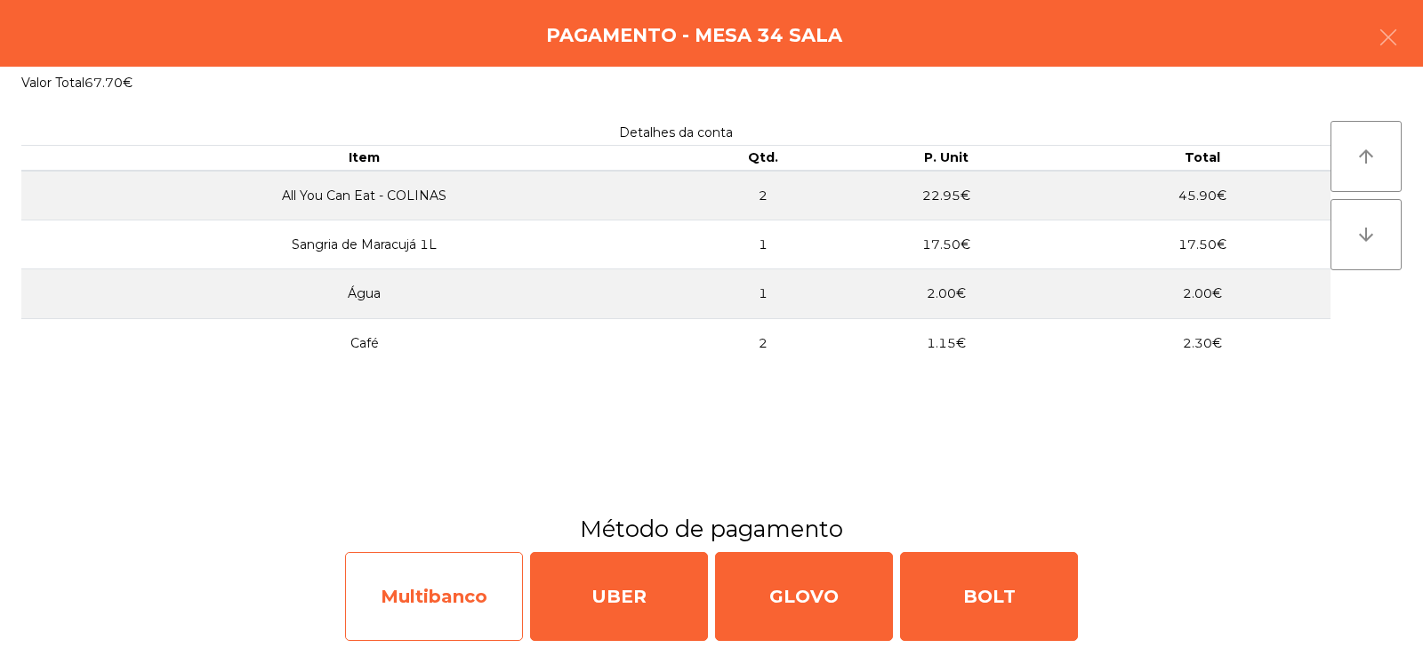
click at [462, 597] on div "Multibanco" at bounding box center [434, 596] width 178 height 89
select select "**"
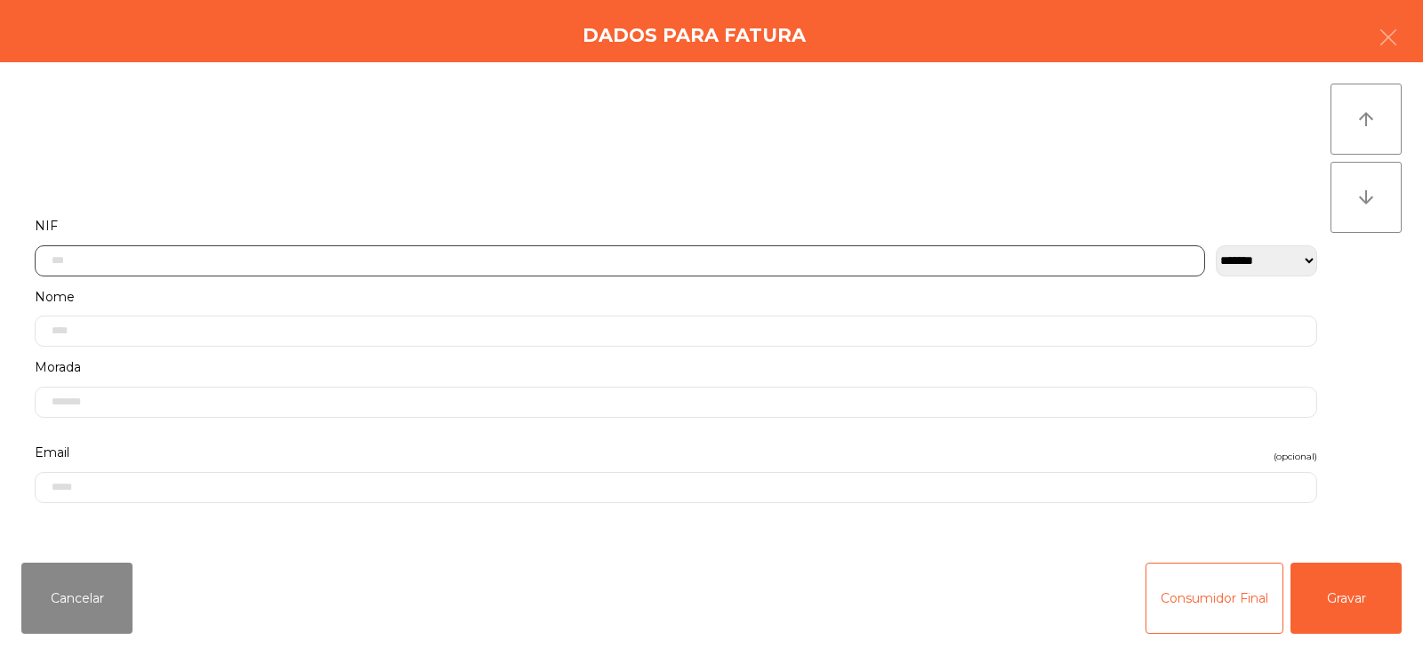
click at [477, 255] on input "text" at bounding box center [620, 261] width 1171 height 31
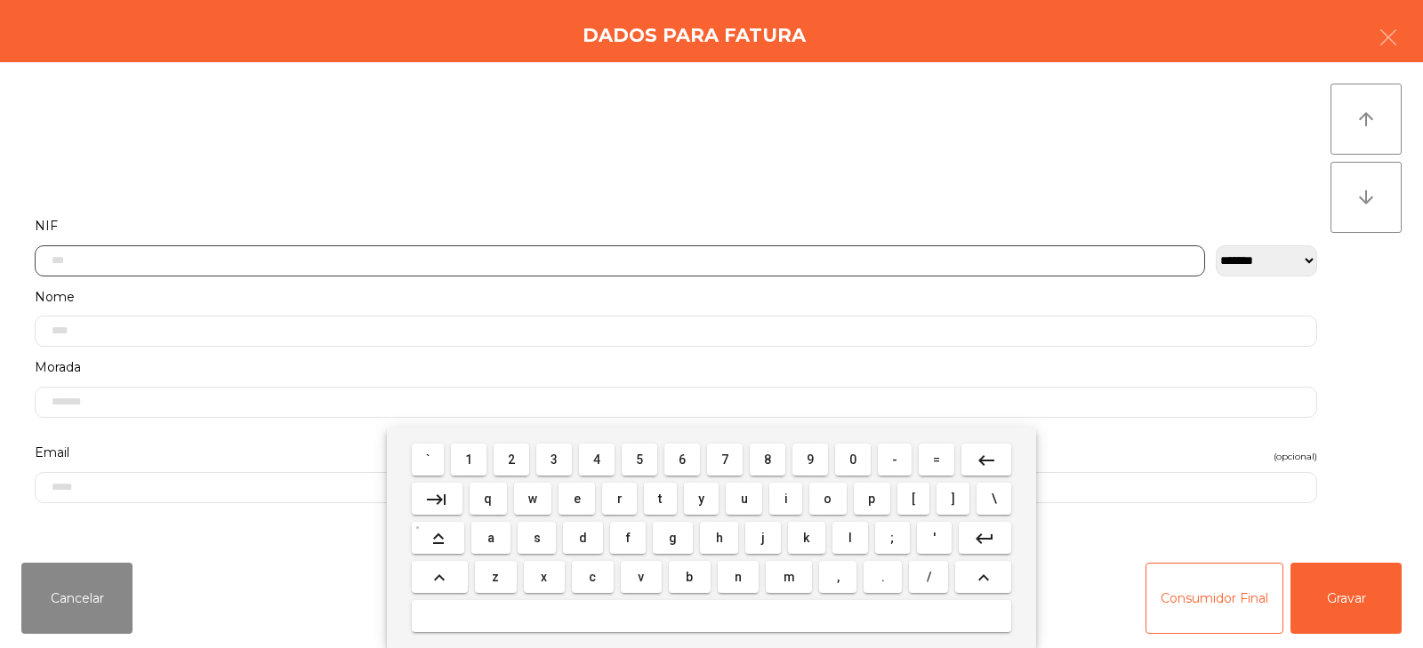
scroll to position [130, 0]
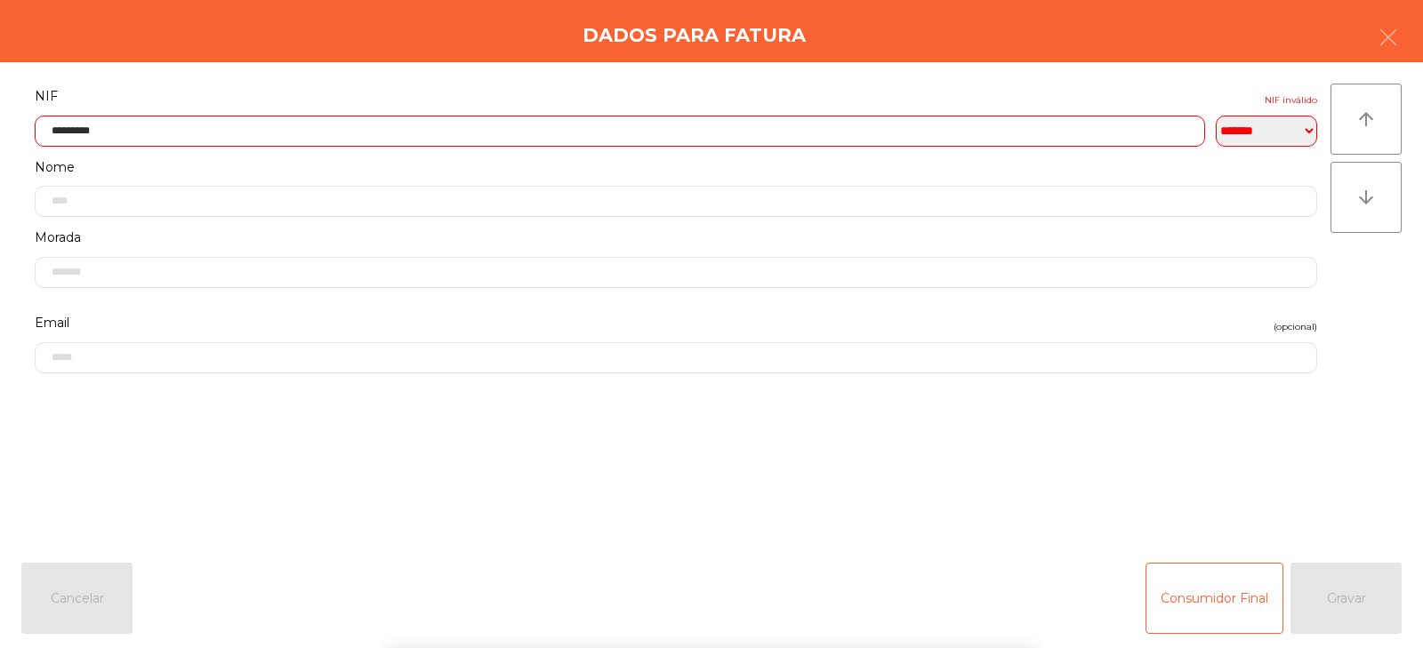
click at [277, 98] on label "NIF NIF inválido" at bounding box center [676, 97] width 1283 height 24
click at [247, 131] on input "*********" at bounding box center [620, 131] width 1171 height 31
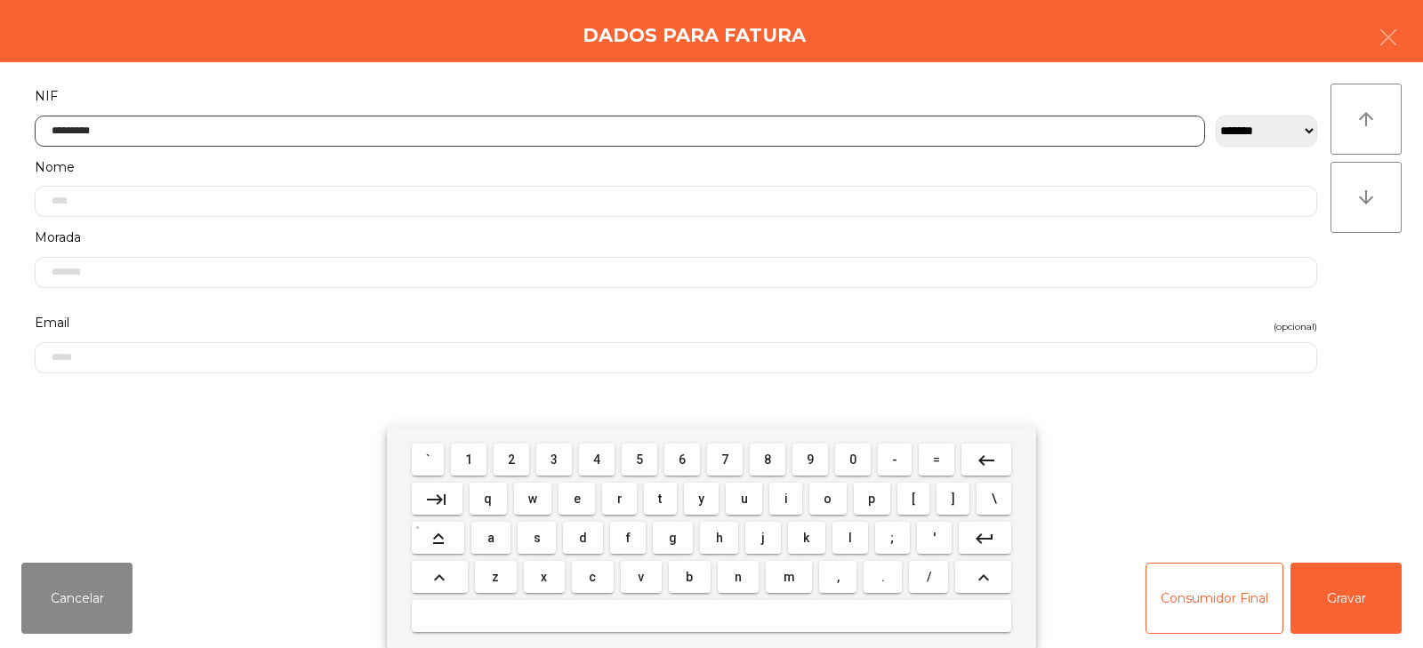
type input "*********"
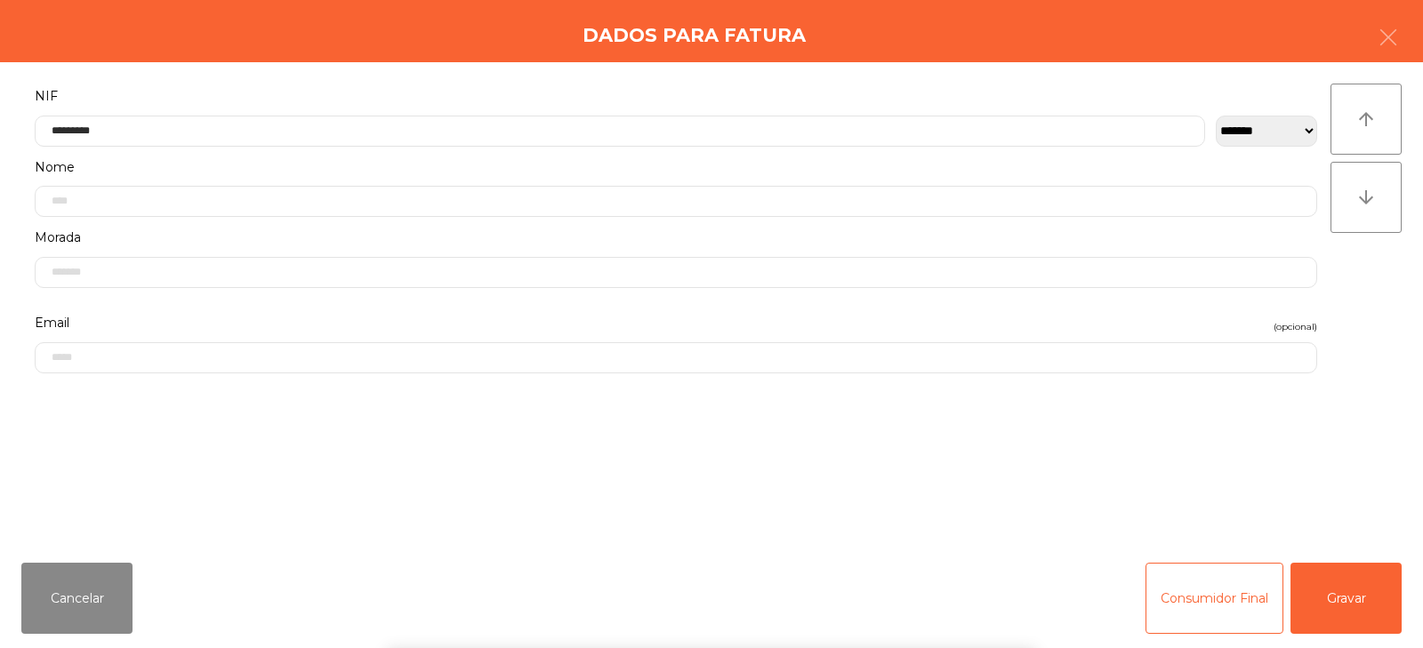
click at [1347, 600] on div "` 1 2 3 4 5 6 7 8 9 0 - = keyboard_backspace keyboard_tab q w e r t y u i o p […" at bounding box center [711, 538] width 1423 height 221
click at [1365, 599] on button "Gravar" at bounding box center [1346, 598] width 111 height 71
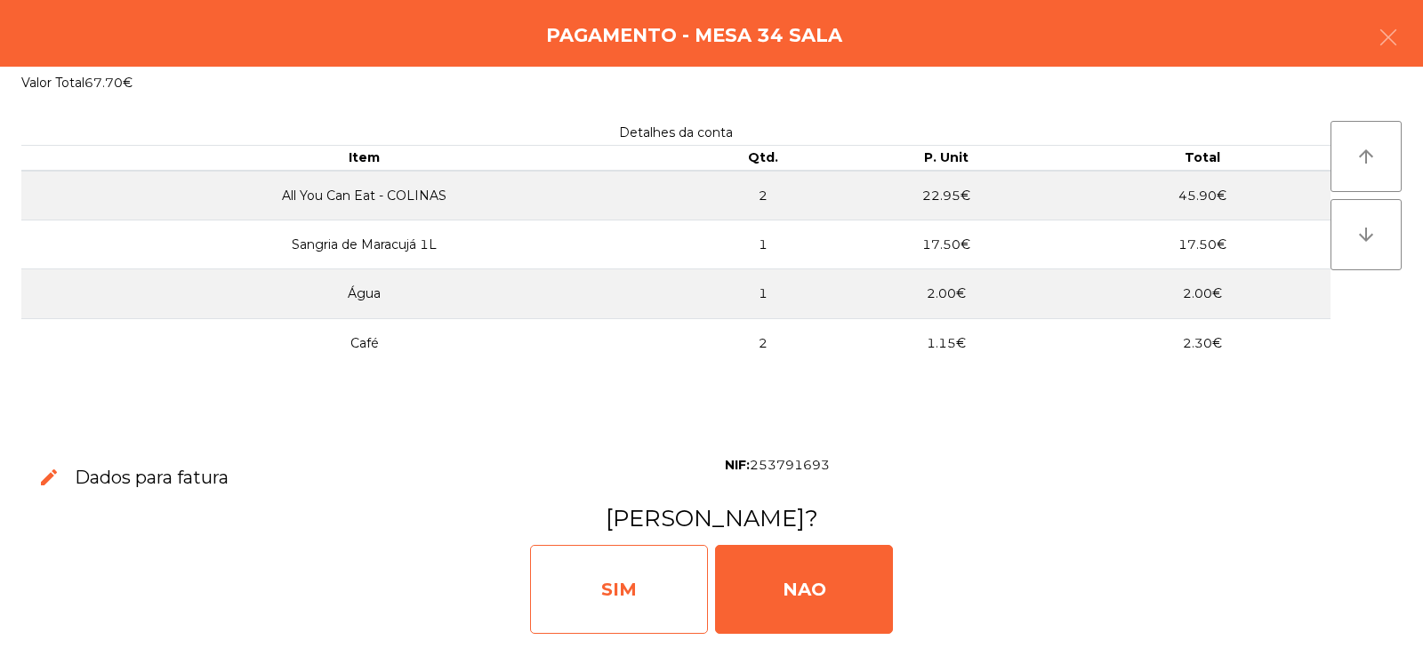
click at [599, 585] on div "SIM" at bounding box center [619, 589] width 178 height 89
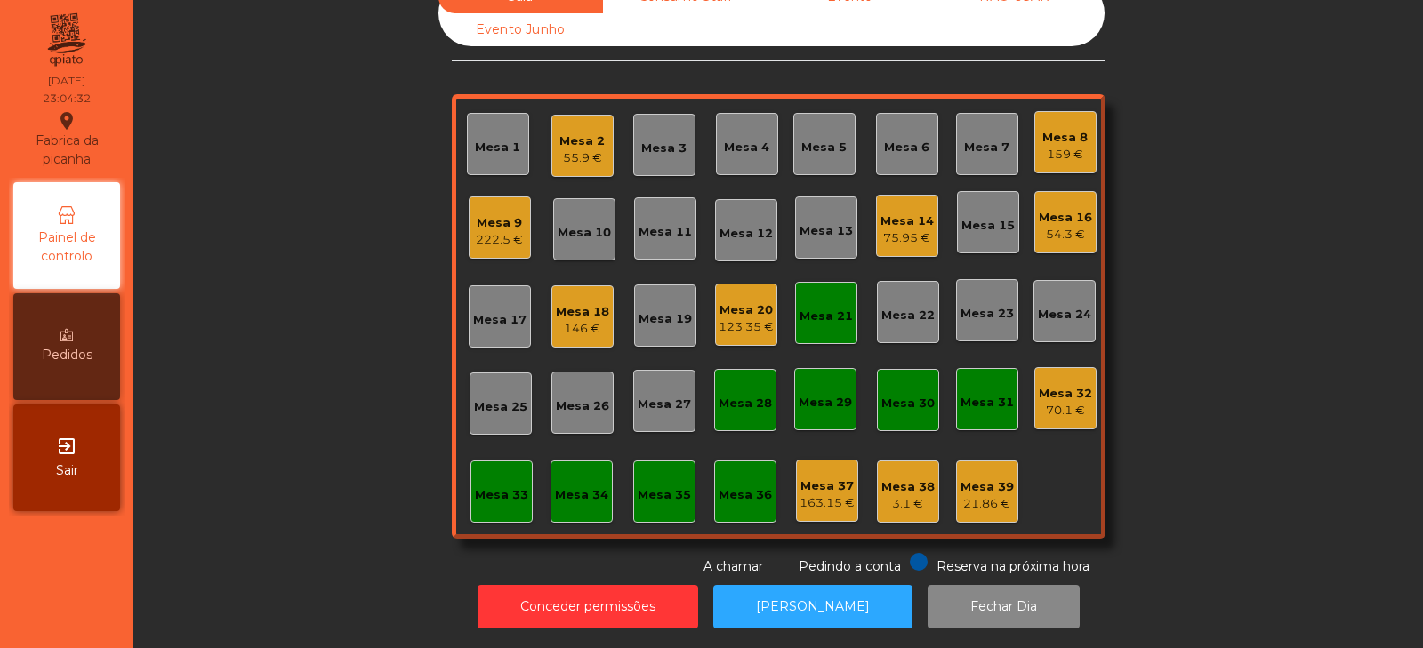
click at [488, 214] on div "Mesa 9" at bounding box center [499, 223] width 47 height 18
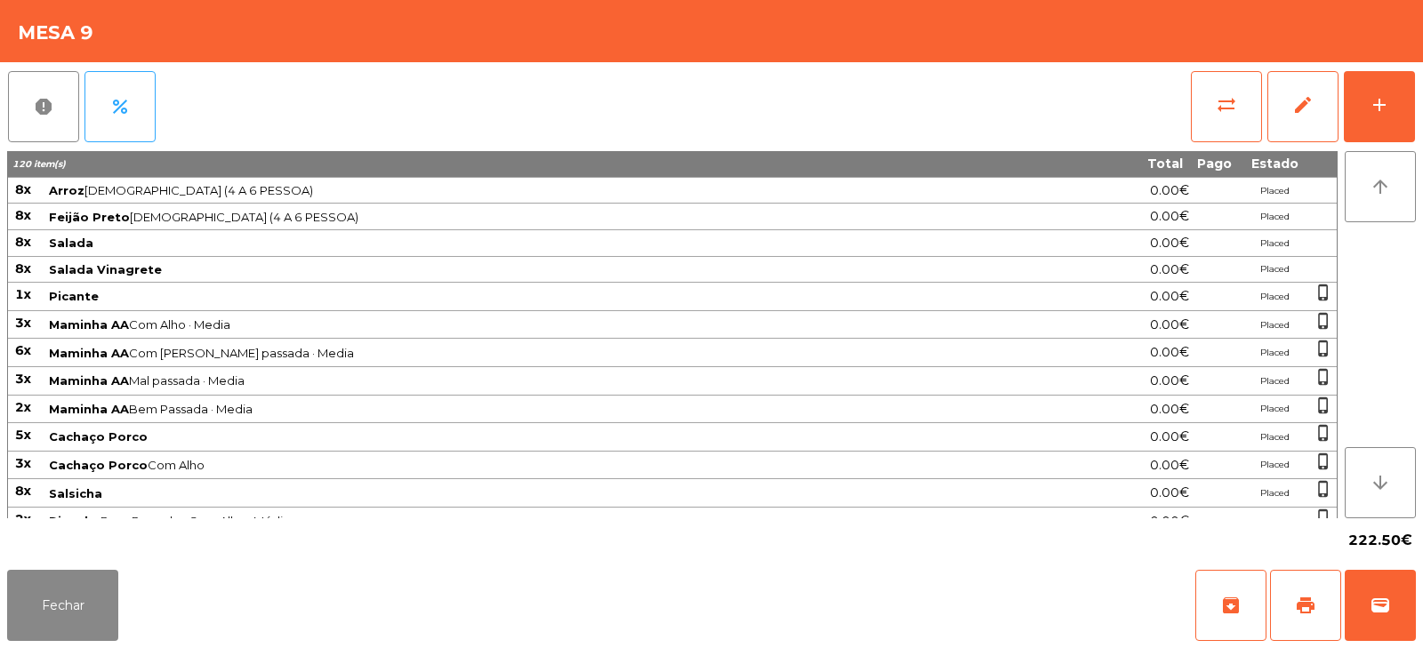
scroll to position [434, 0]
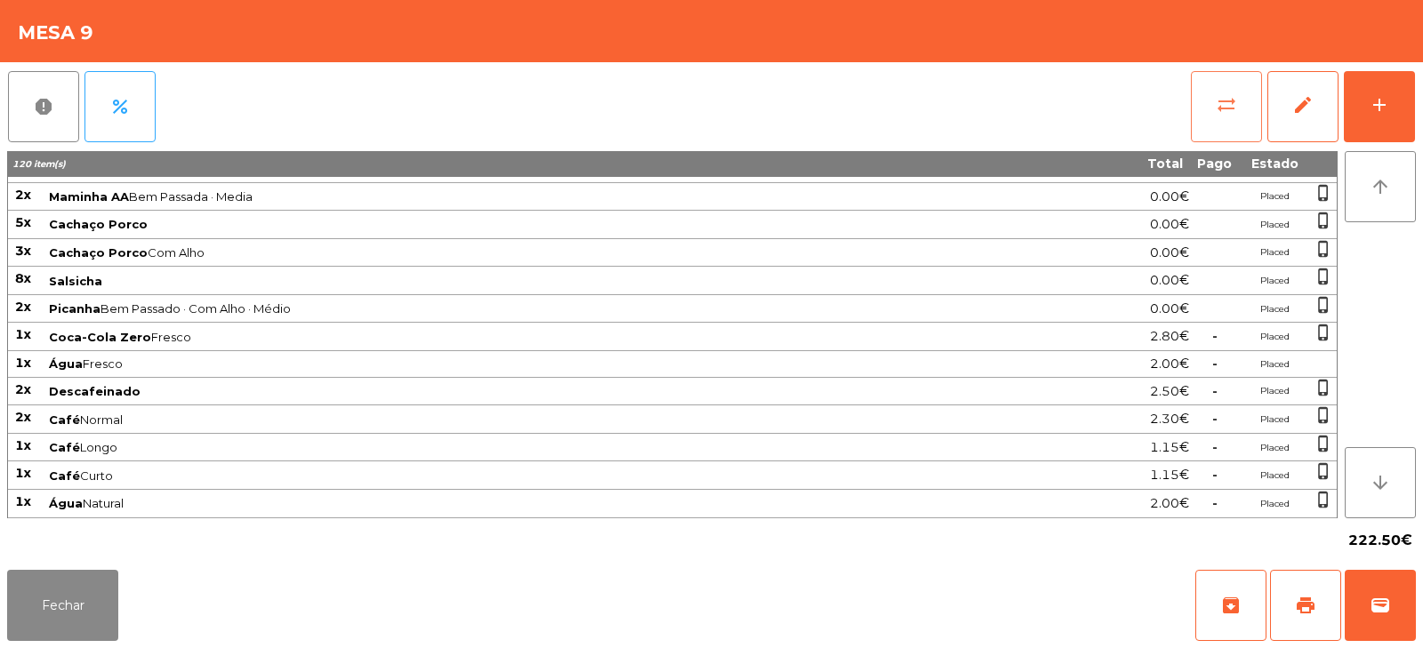
click at [1238, 105] on button "sync_alt" at bounding box center [1226, 106] width 71 height 71
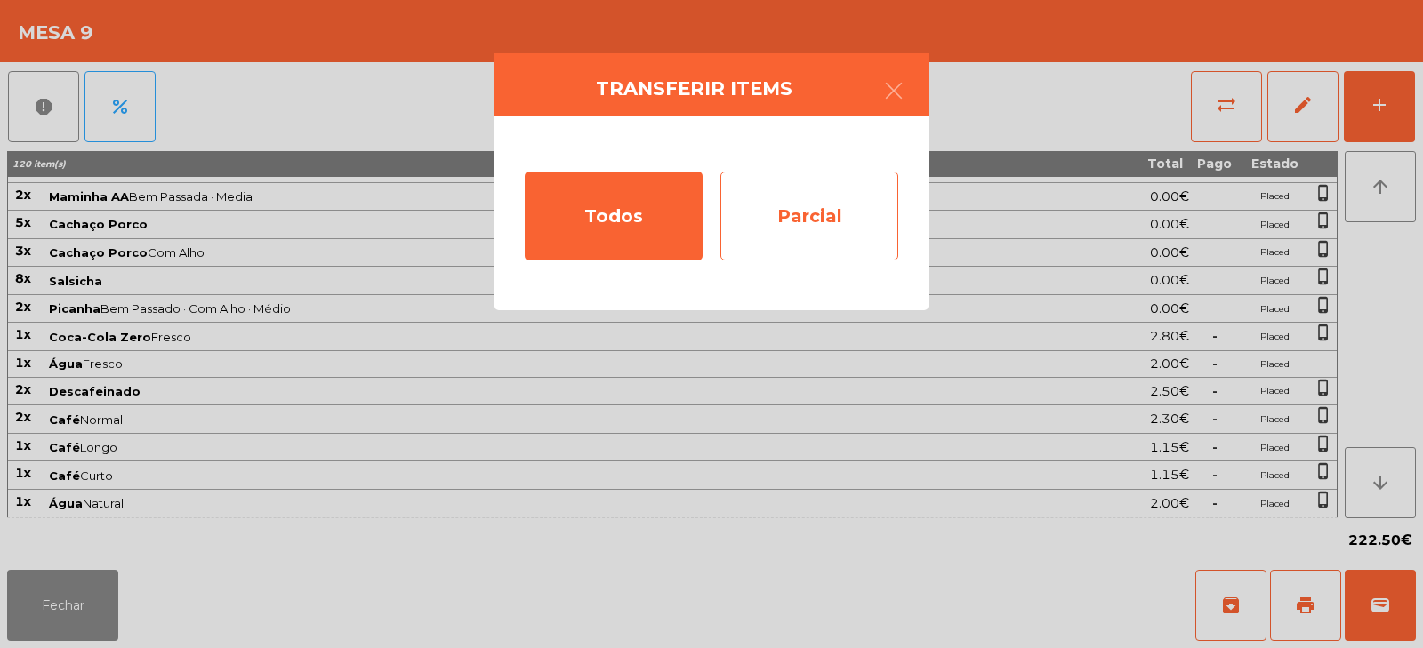
click at [839, 201] on div "Parcial" at bounding box center [810, 216] width 178 height 89
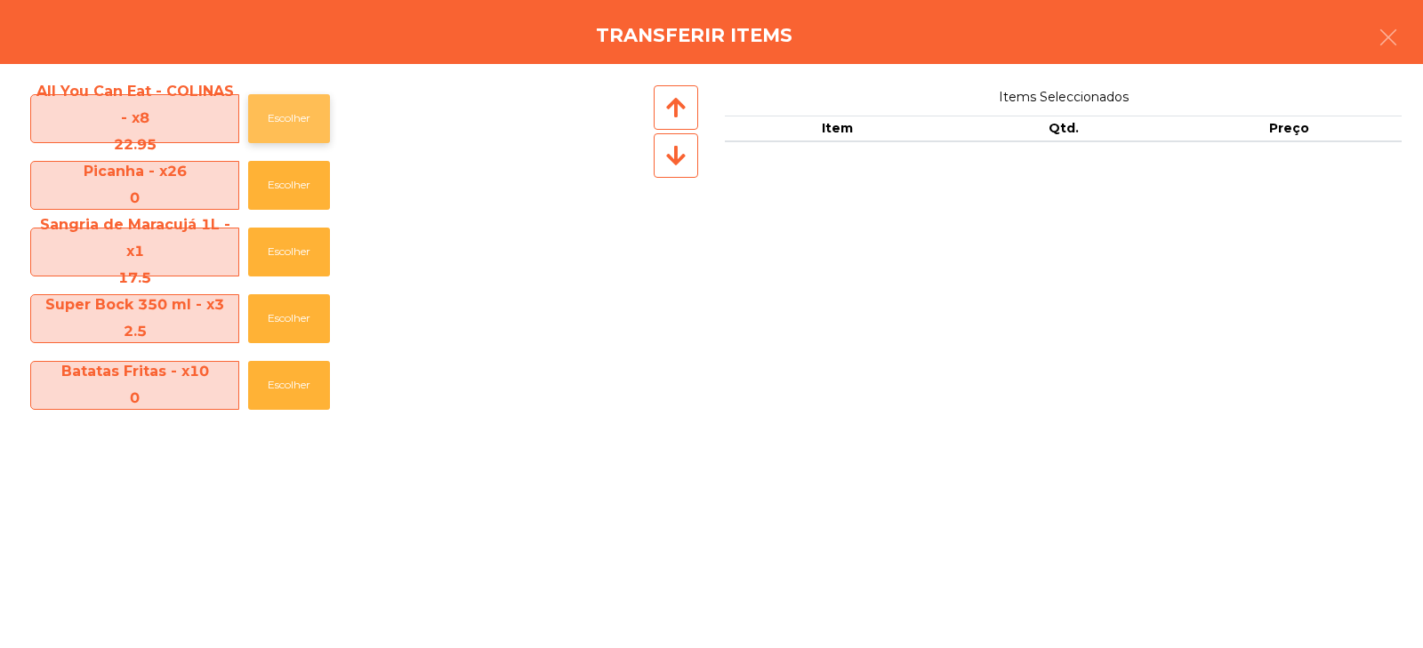
click at [288, 118] on button "Escolher" at bounding box center [289, 118] width 82 height 49
click at [294, 117] on button "Escolher" at bounding box center [289, 118] width 82 height 49
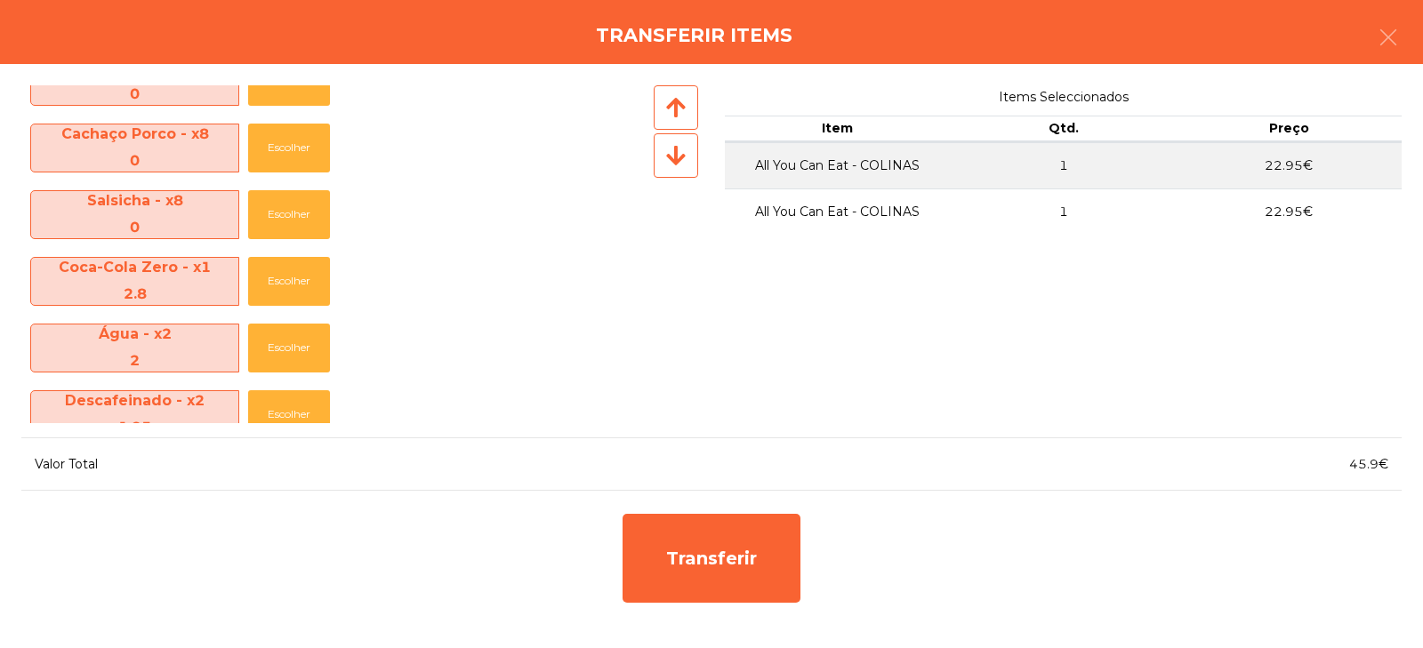
scroll to position [796, 0]
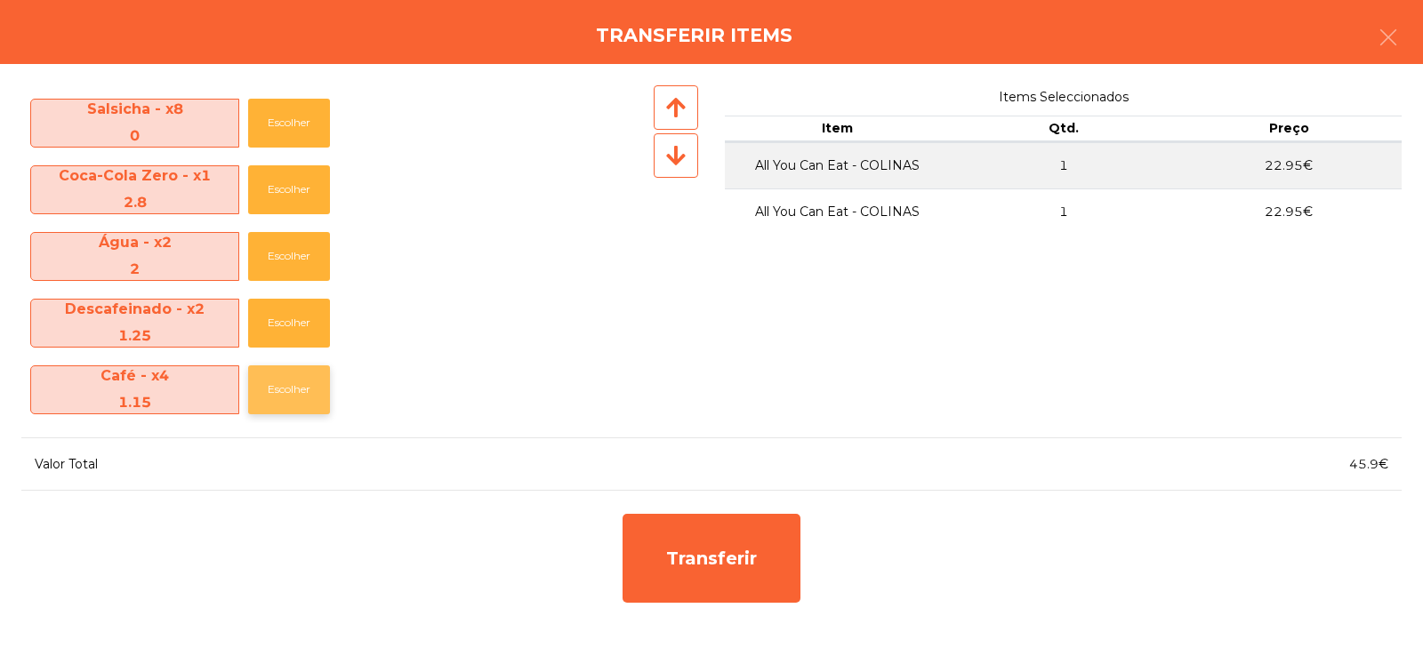
click at [283, 390] on button "Escolher" at bounding box center [289, 390] width 82 height 49
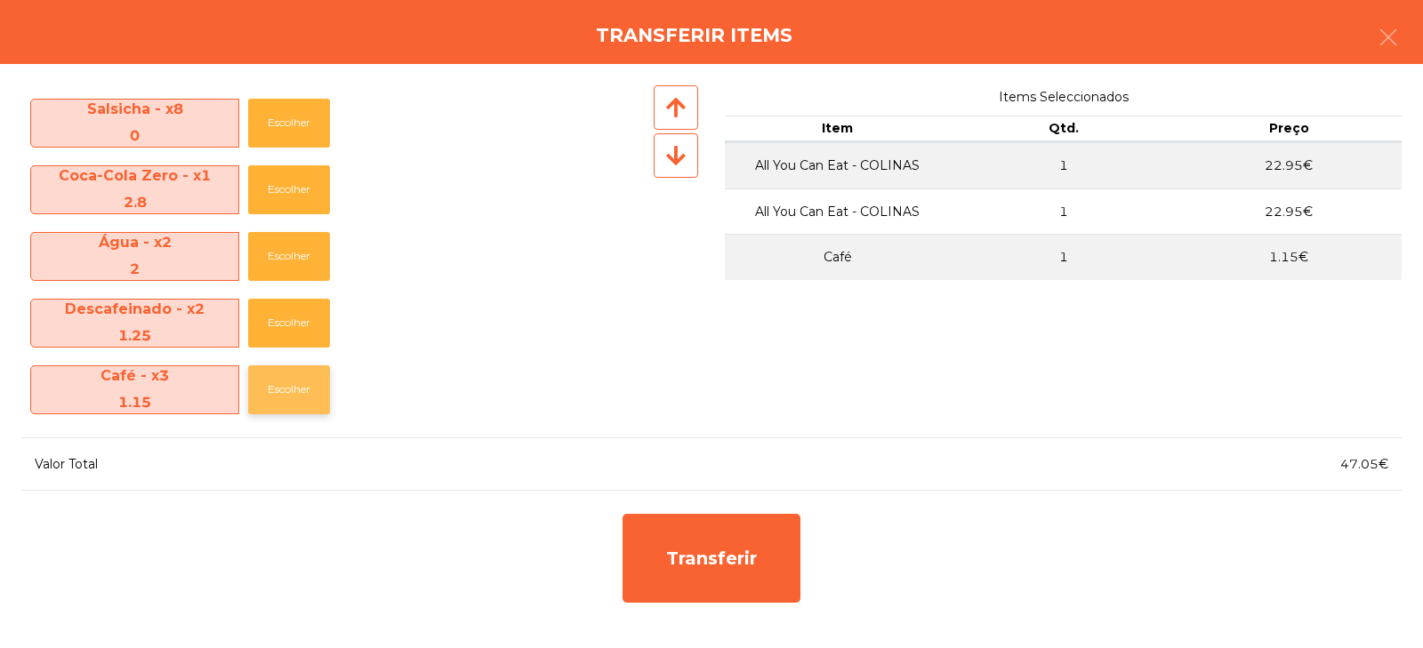
click at [290, 378] on button "Escolher" at bounding box center [289, 390] width 82 height 49
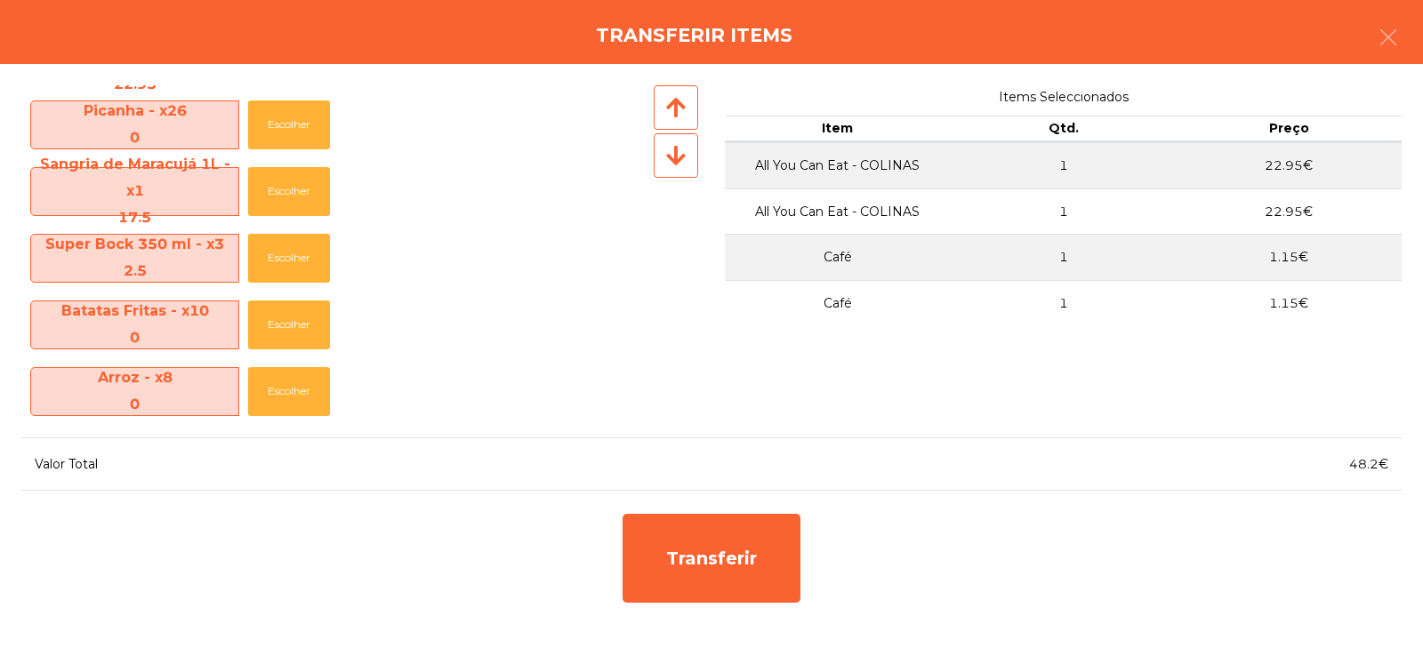
scroll to position [0, 0]
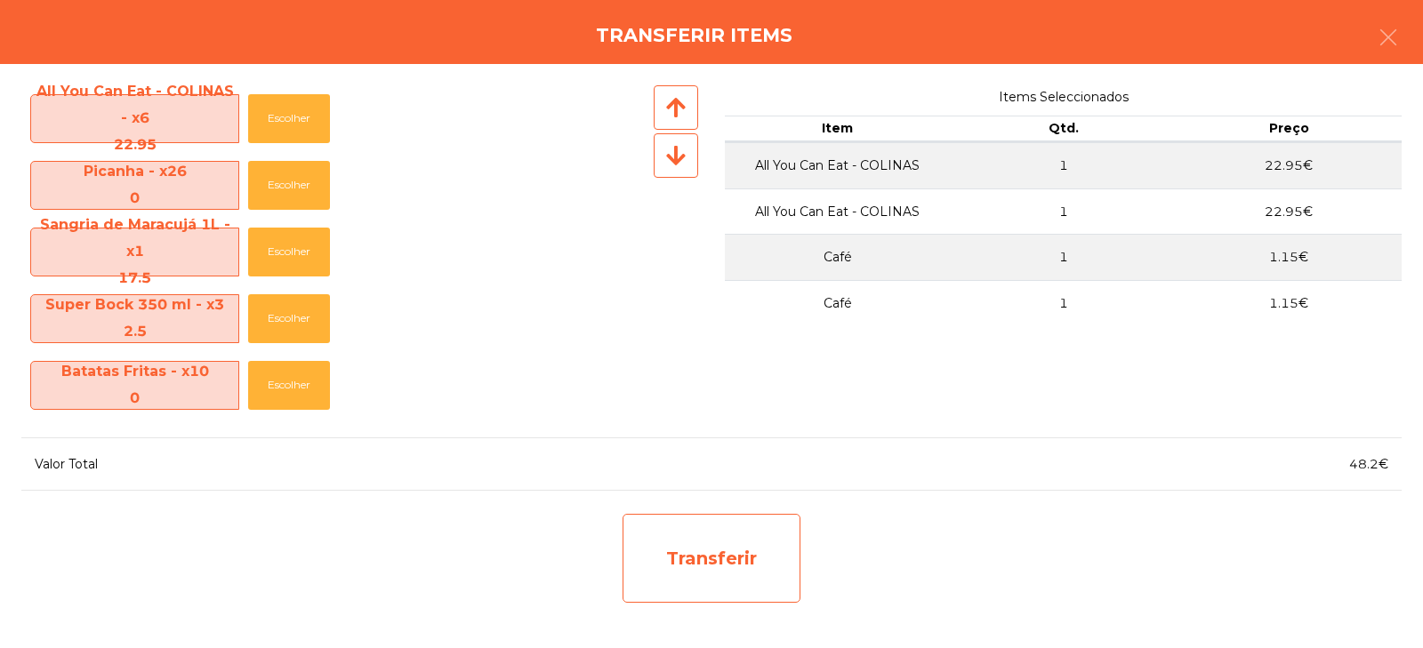
click at [715, 571] on div "Transferir" at bounding box center [712, 558] width 178 height 89
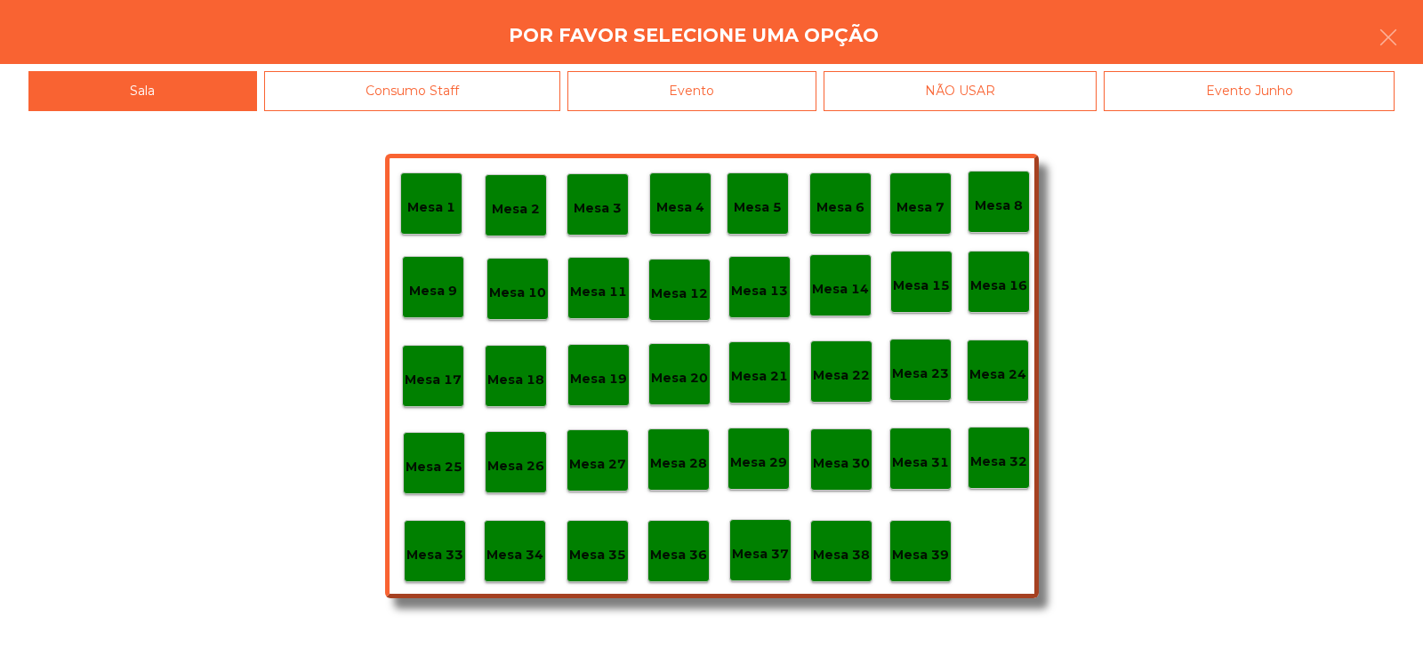
click at [442, 564] on p "Mesa 33" at bounding box center [435, 555] width 57 height 20
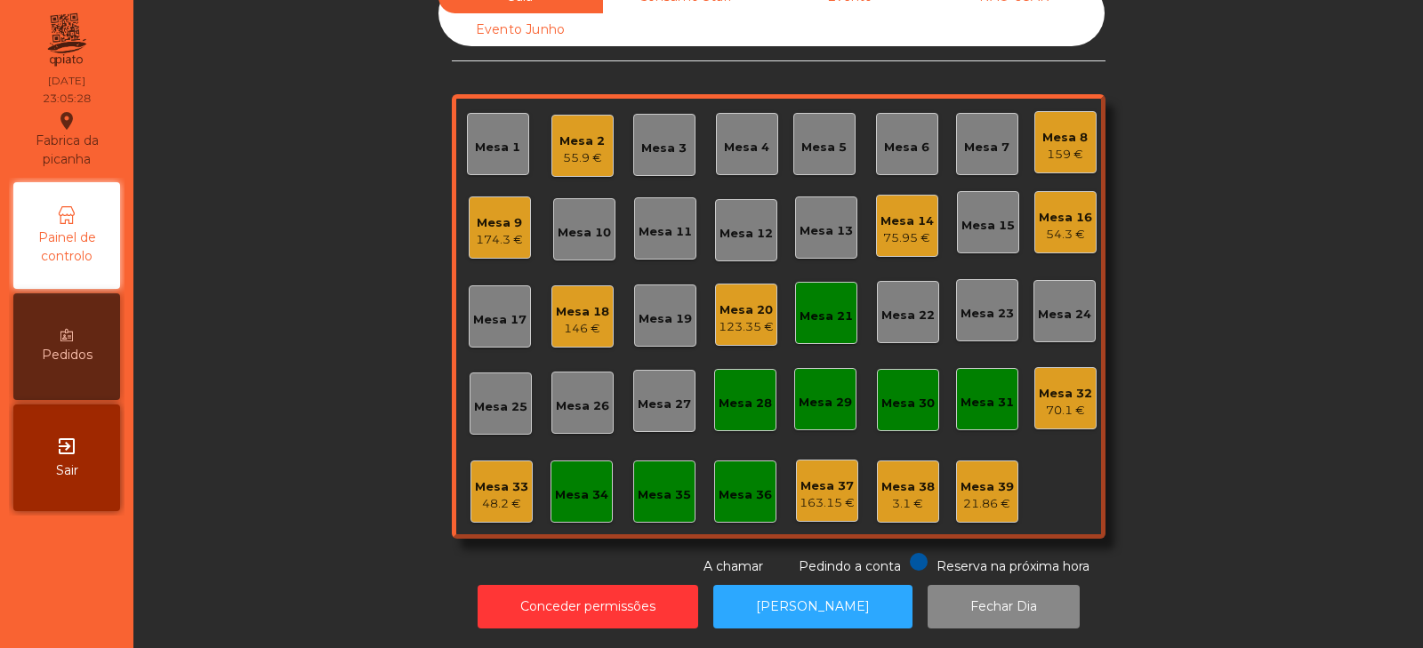
click at [475, 496] on div "48.2 €" at bounding box center [501, 504] width 53 height 18
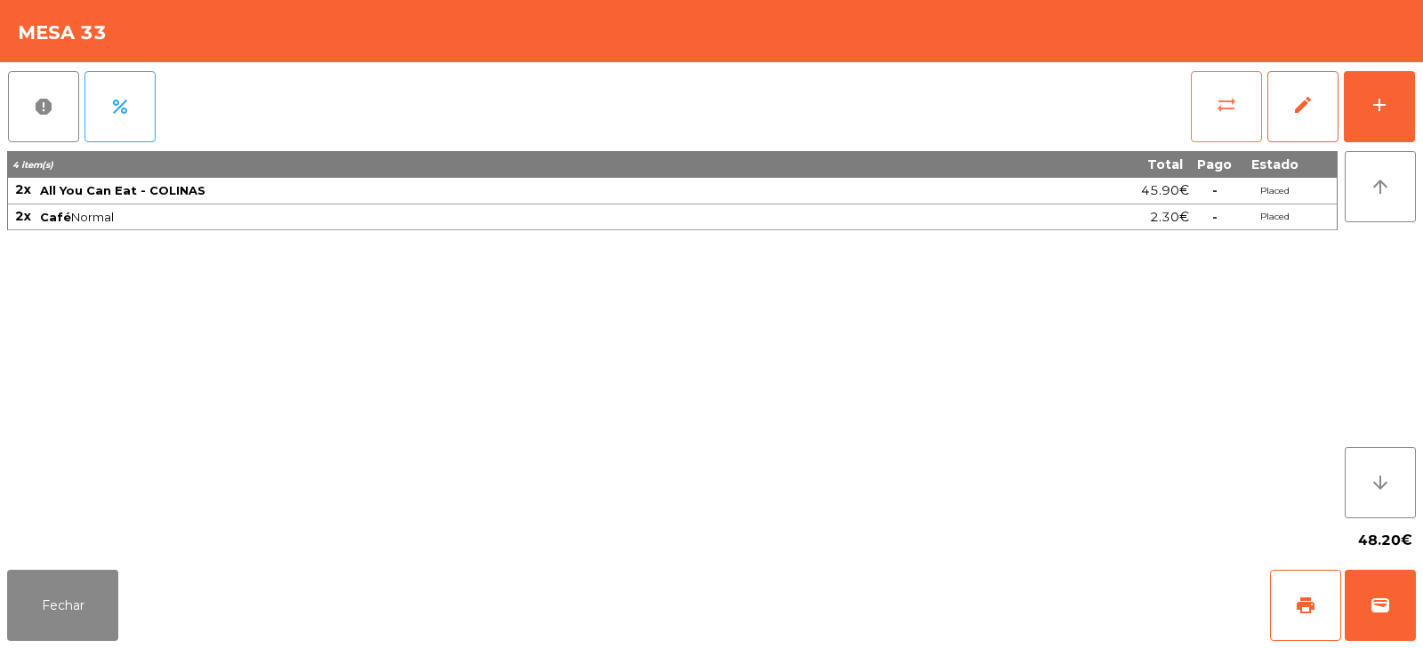
click at [1217, 111] on span "sync_alt" at bounding box center [1226, 104] width 21 height 21
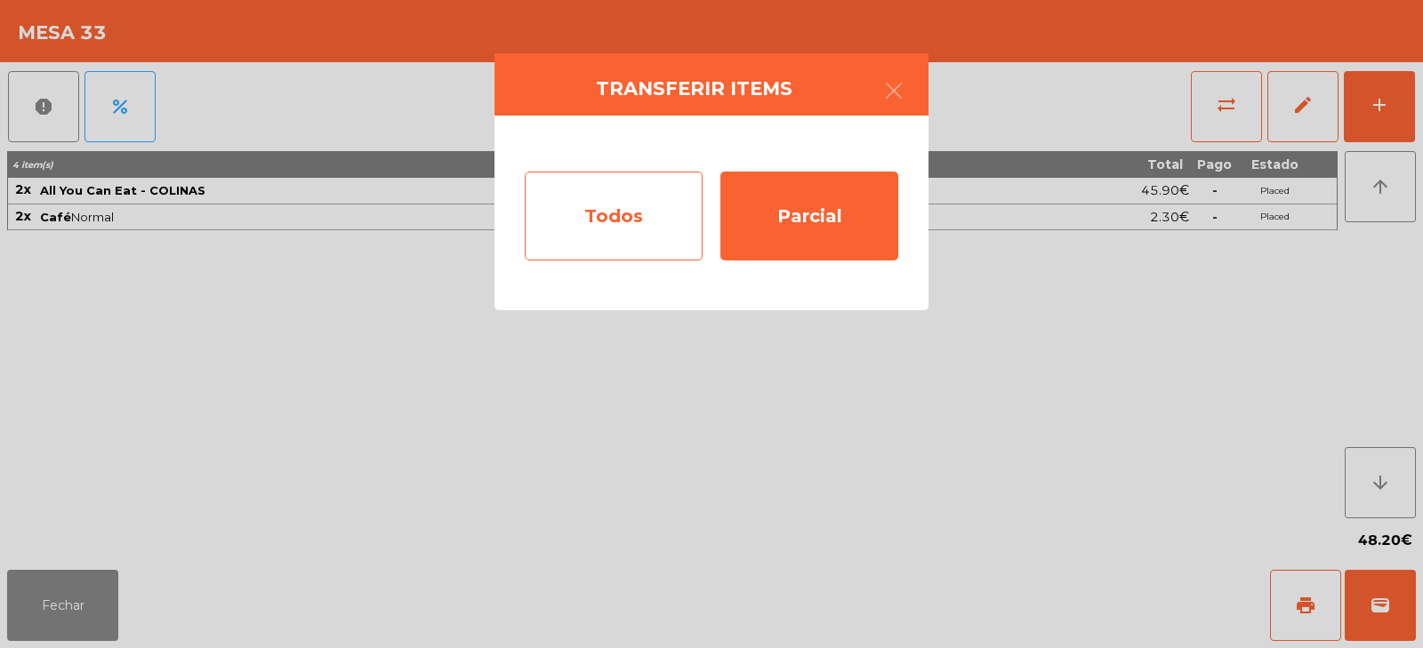
click at [613, 220] on div "Todos" at bounding box center [614, 216] width 178 height 89
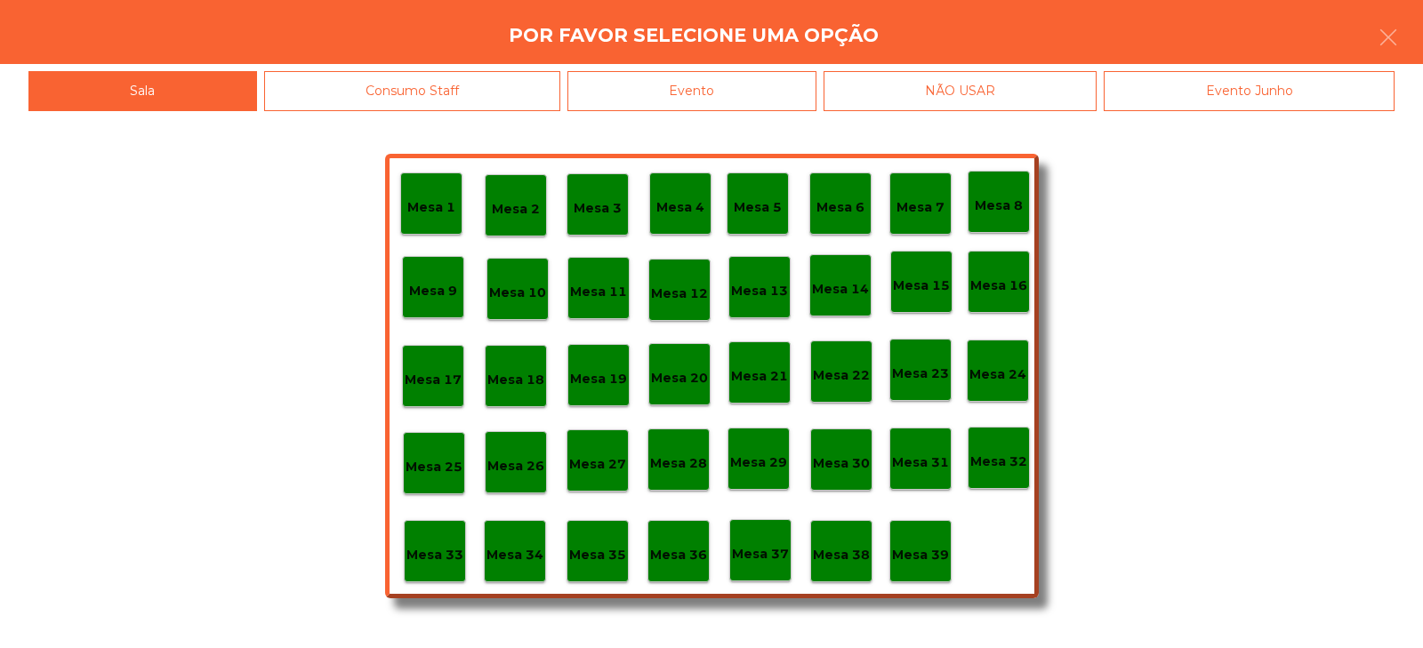
click at [1005, 456] on p "Mesa 32" at bounding box center [999, 462] width 57 height 20
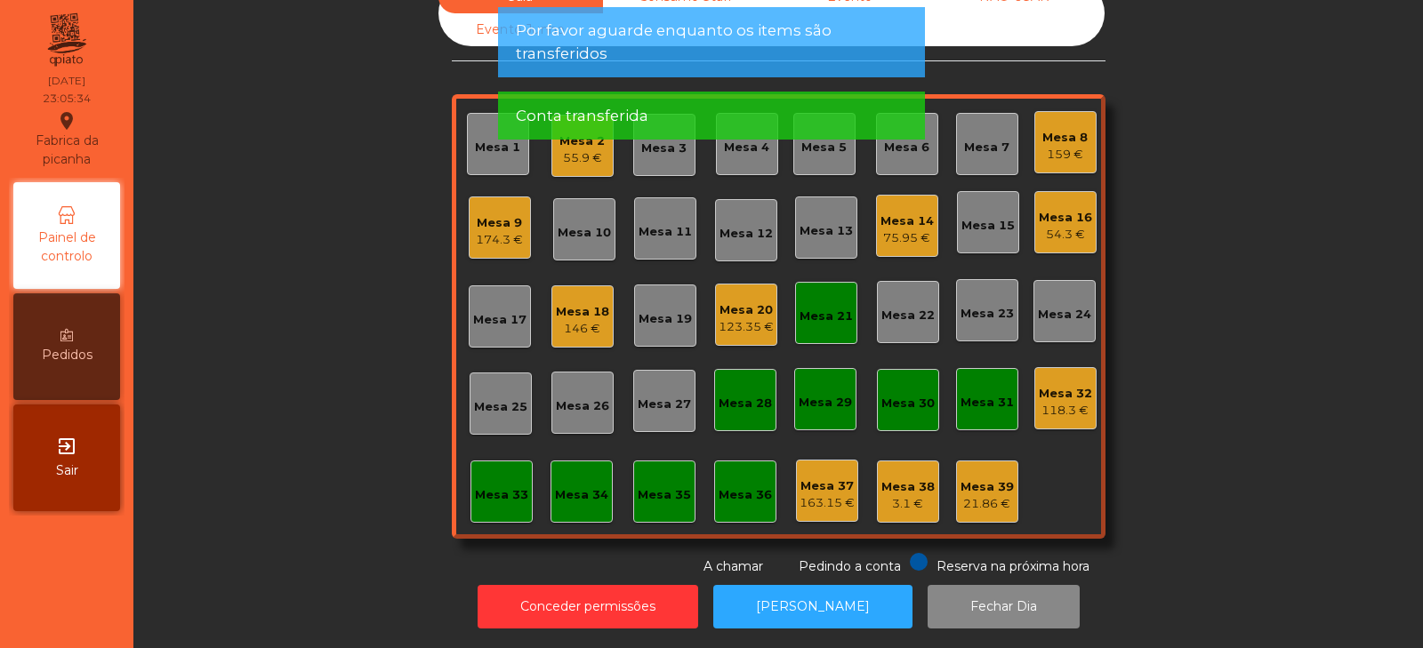
click at [1203, 394] on div "Sala Consumo Staff Evento NÃO USAR Evento Junho Mesa 1 Mesa 2 55.9 € Mesa 3 Mes…" at bounding box center [778, 278] width 1242 height 596
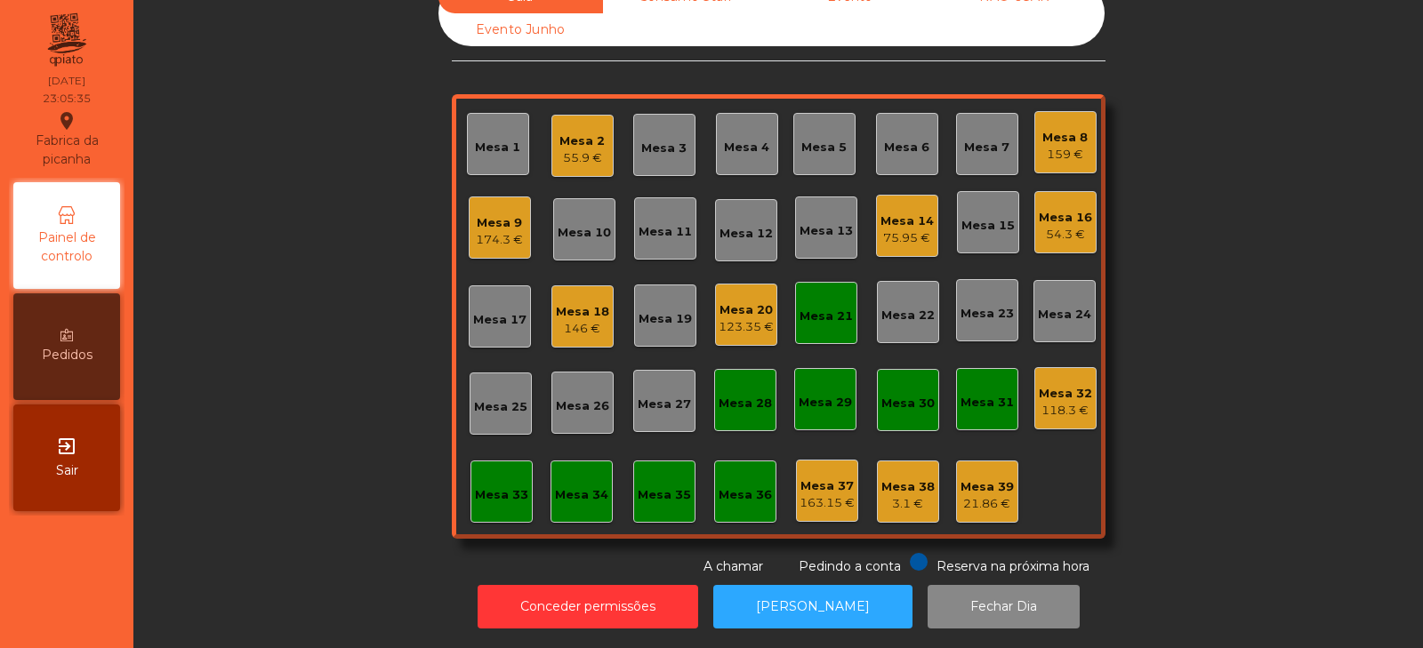
click at [809, 308] on div "Mesa 21" at bounding box center [826, 317] width 53 height 18
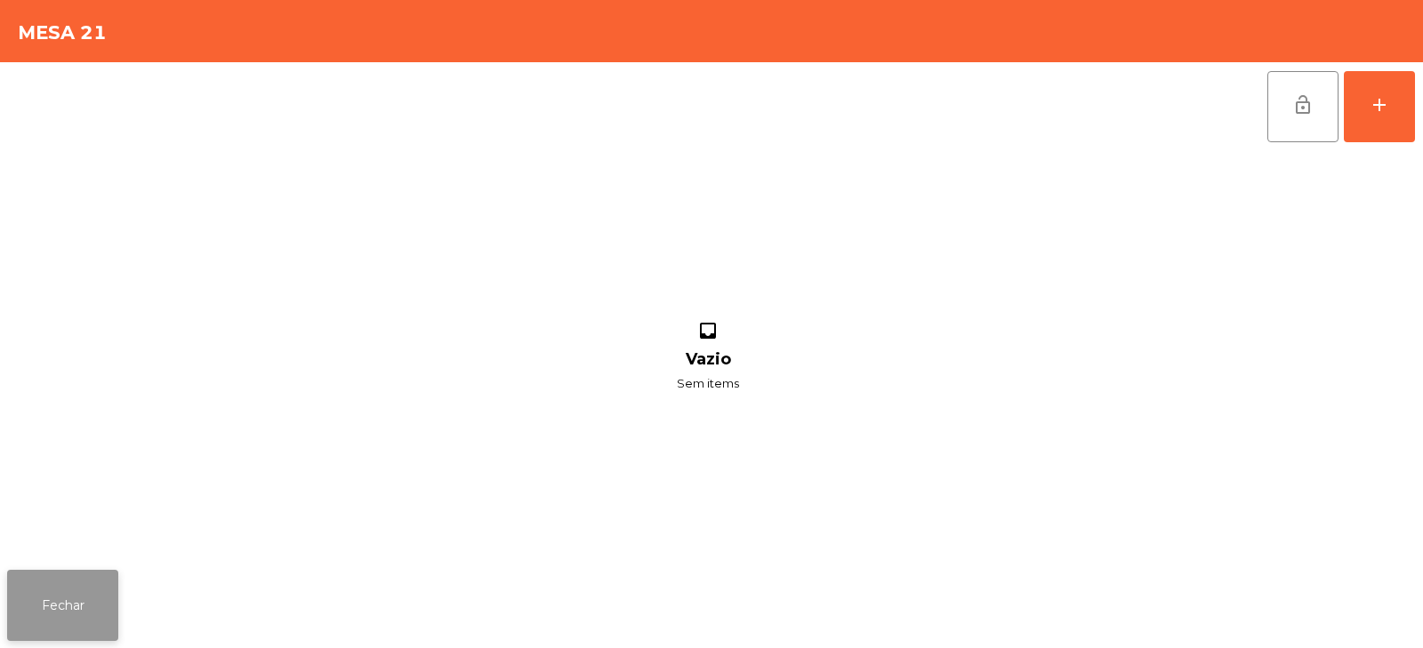
click at [57, 620] on button "Fechar" at bounding box center [62, 605] width 111 height 71
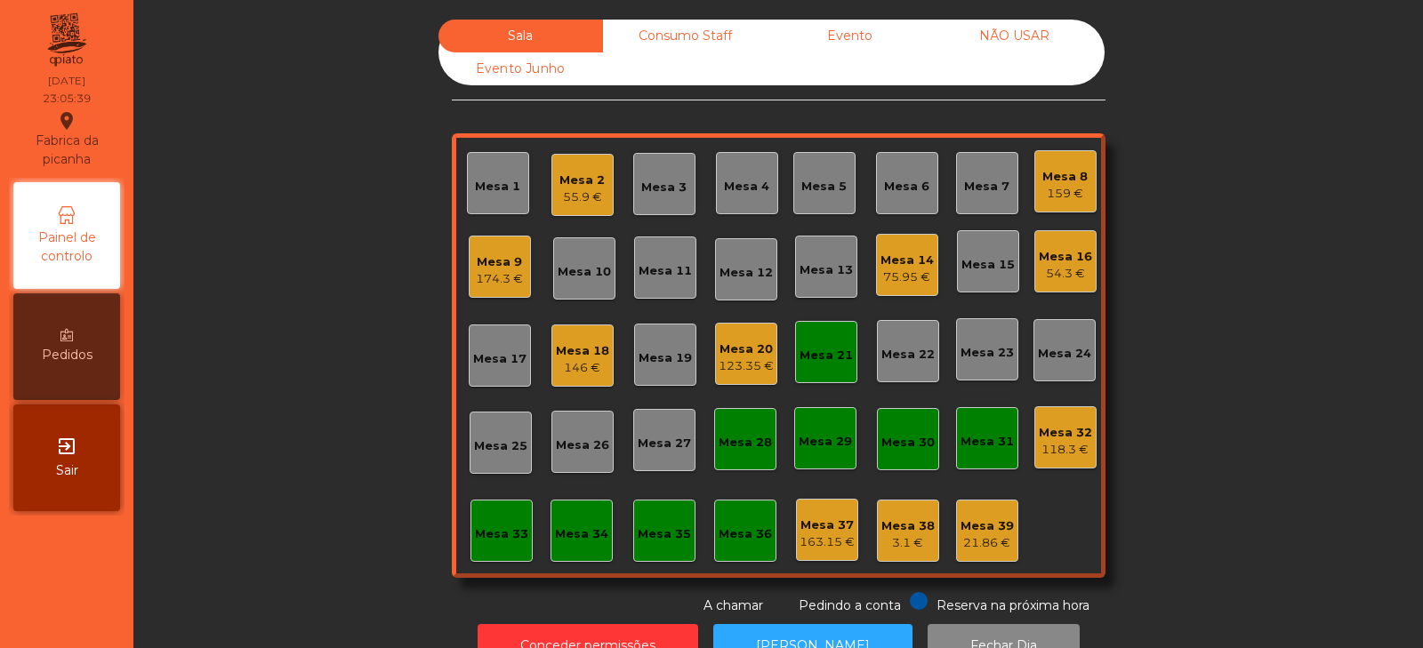
scroll to position [52, 0]
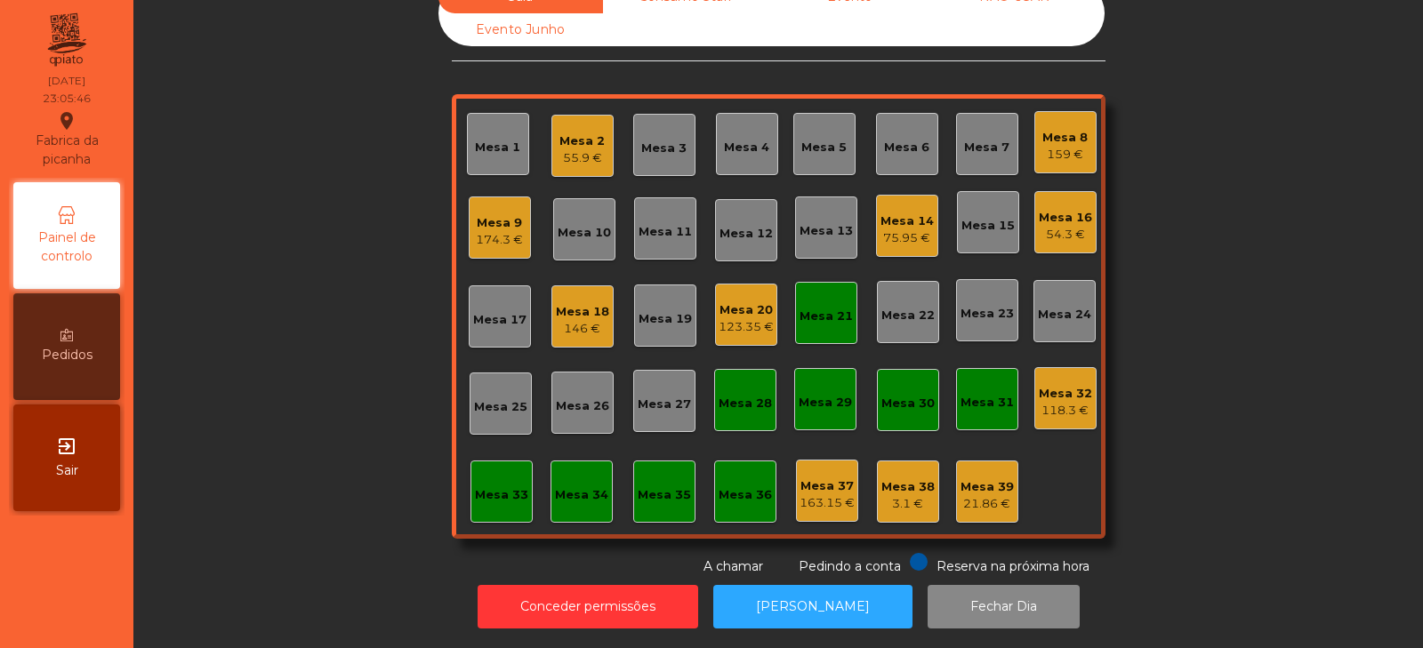
click at [476, 214] on div "Mesa 9" at bounding box center [499, 223] width 47 height 18
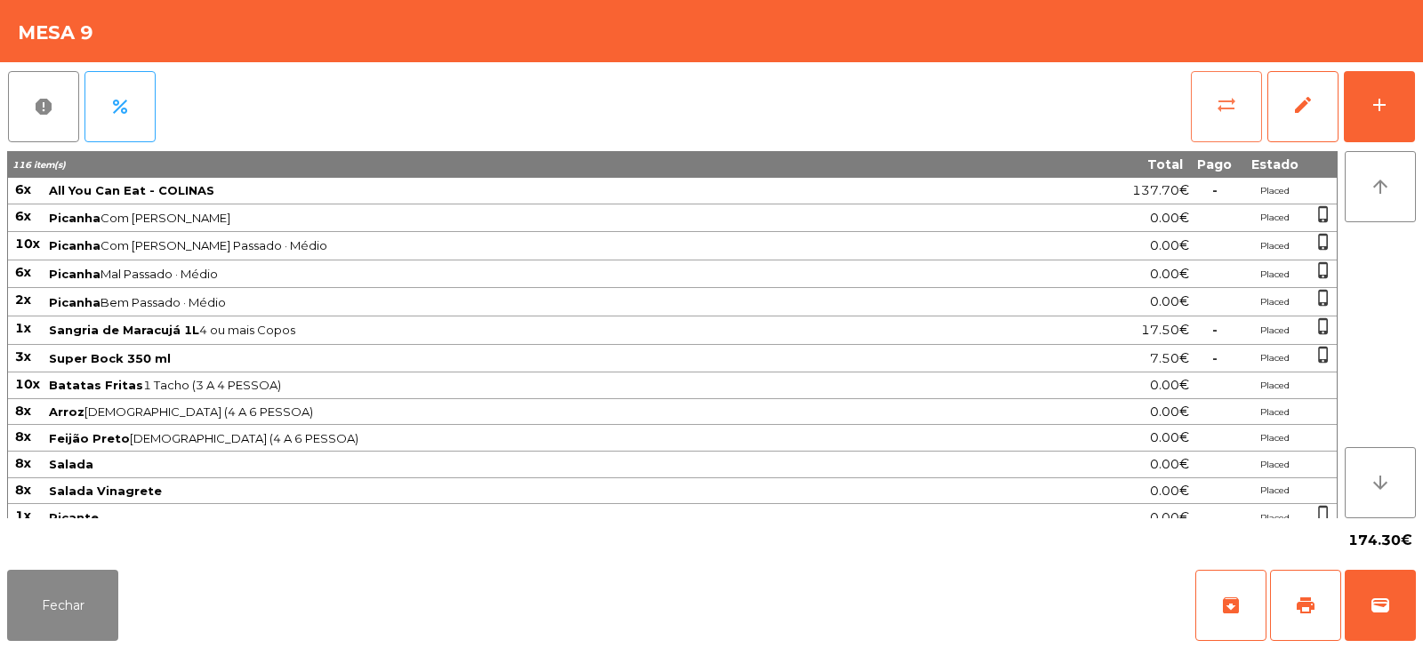
click at [1196, 114] on button "sync_alt" at bounding box center [1226, 106] width 71 height 71
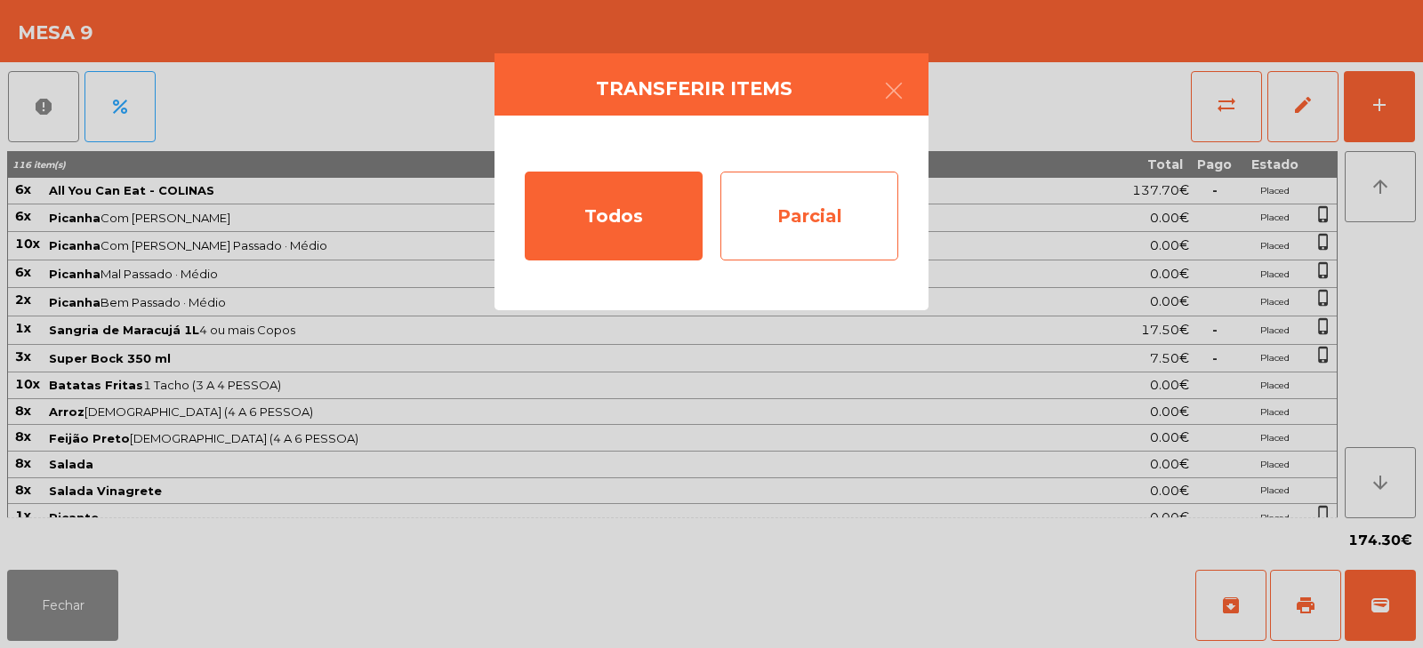
click at [807, 206] on div "Parcial" at bounding box center [810, 216] width 178 height 89
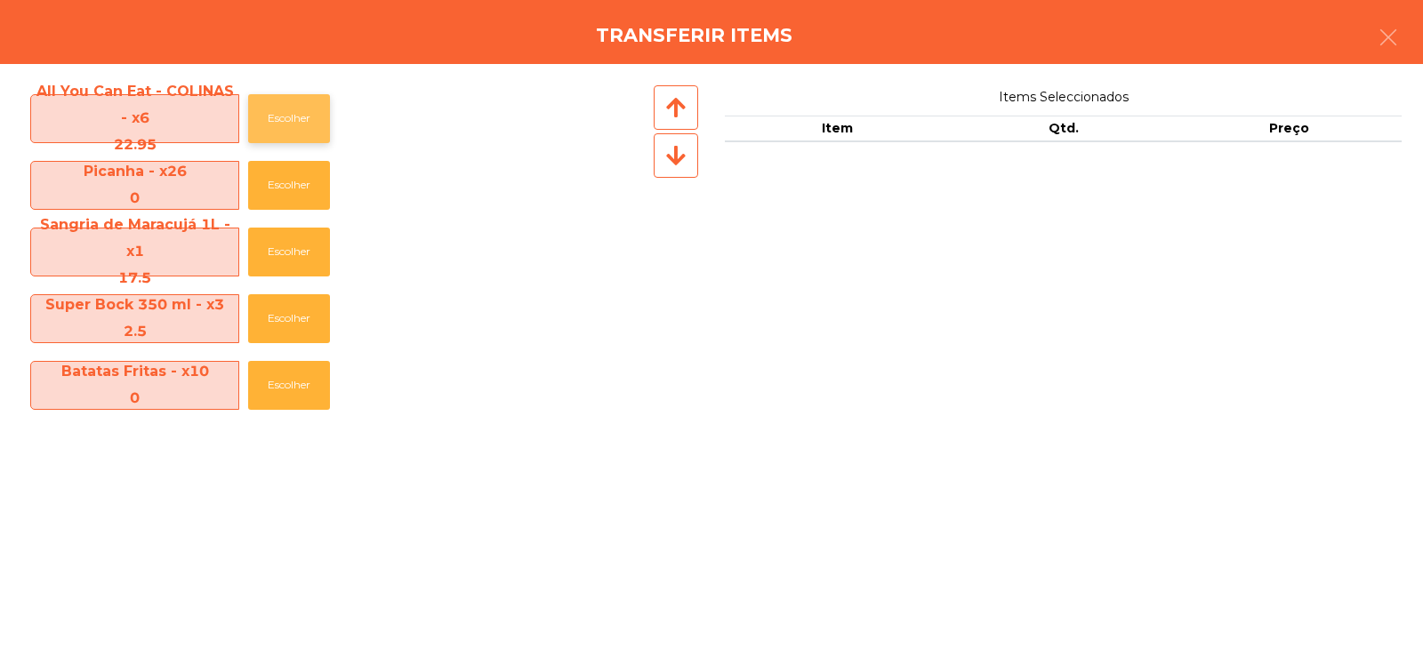
click at [279, 122] on button "Escolher" at bounding box center [289, 118] width 82 height 49
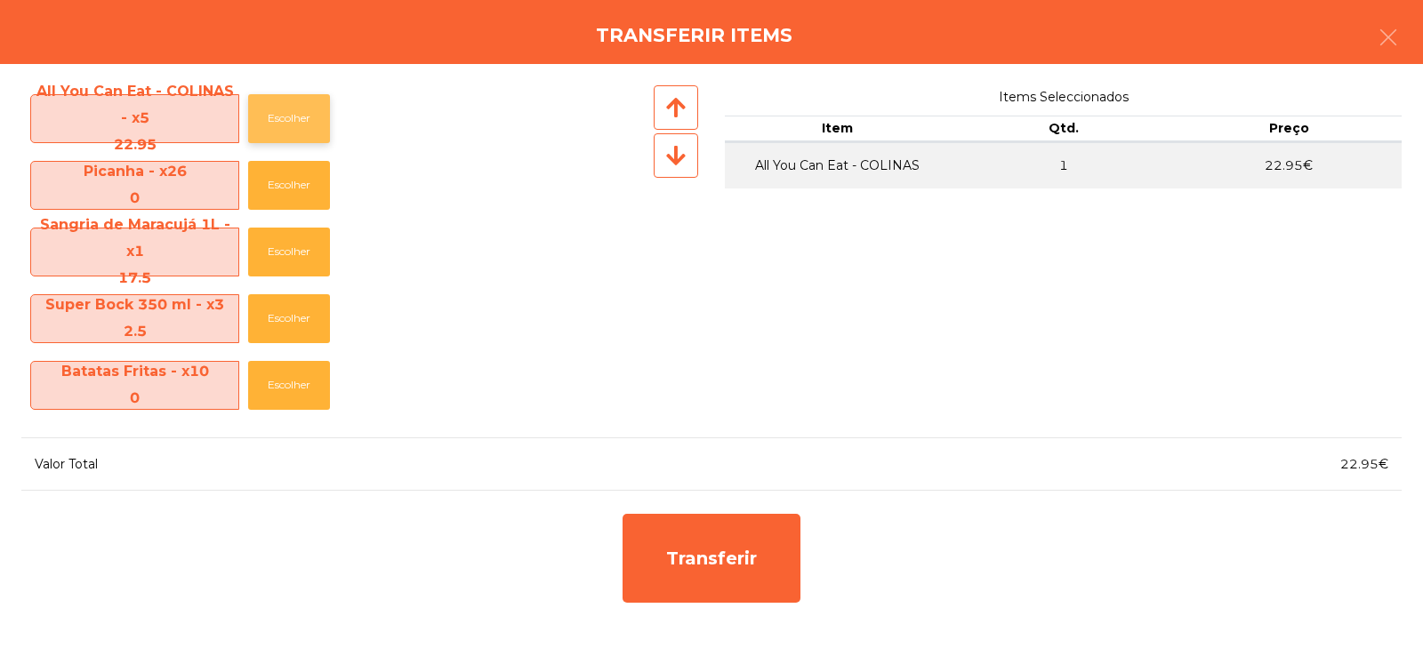
click at [288, 120] on button "Escolher" at bounding box center [289, 118] width 82 height 49
click at [286, 245] on button "Escolher" at bounding box center [289, 252] width 82 height 49
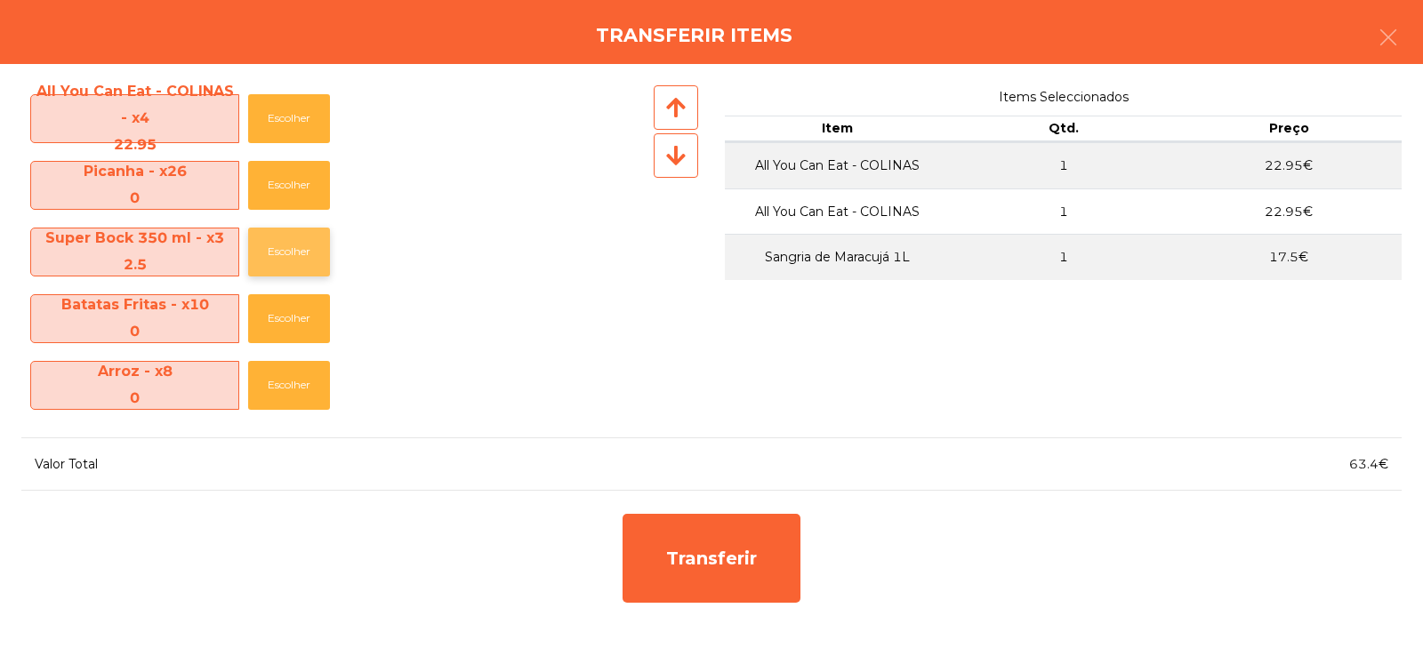
click at [284, 260] on button "Escolher" at bounding box center [289, 252] width 82 height 49
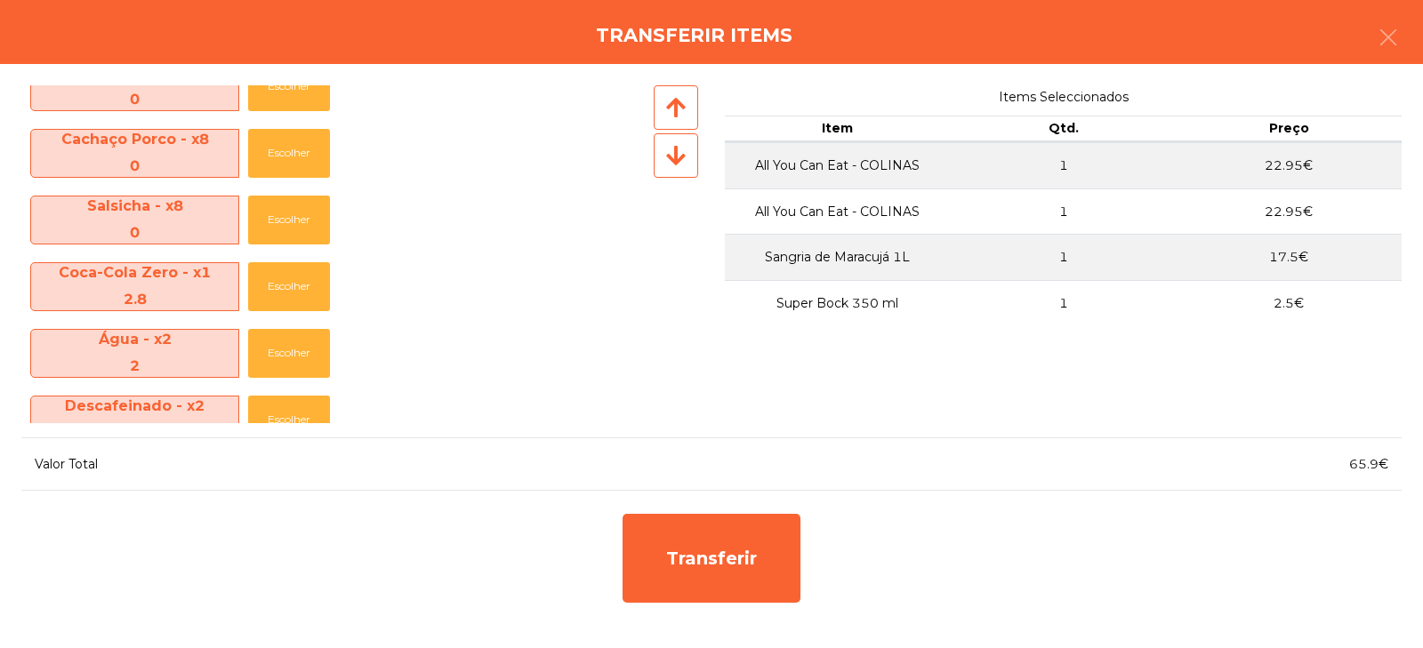
scroll to position [729, 0]
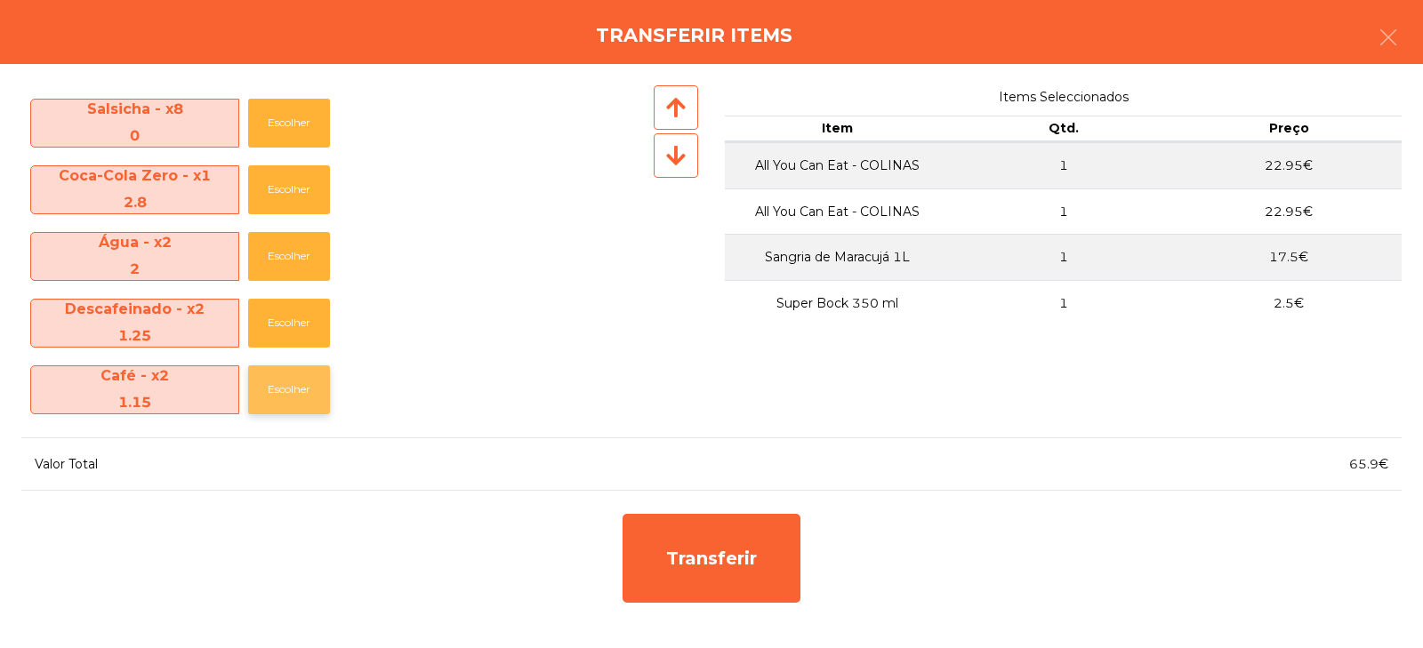
click at [278, 395] on button "Escolher" at bounding box center [289, 390] width 82 height 49
click at [292, 377] on button "Escolher" at bounding box center [289, 390] width 82 height 49
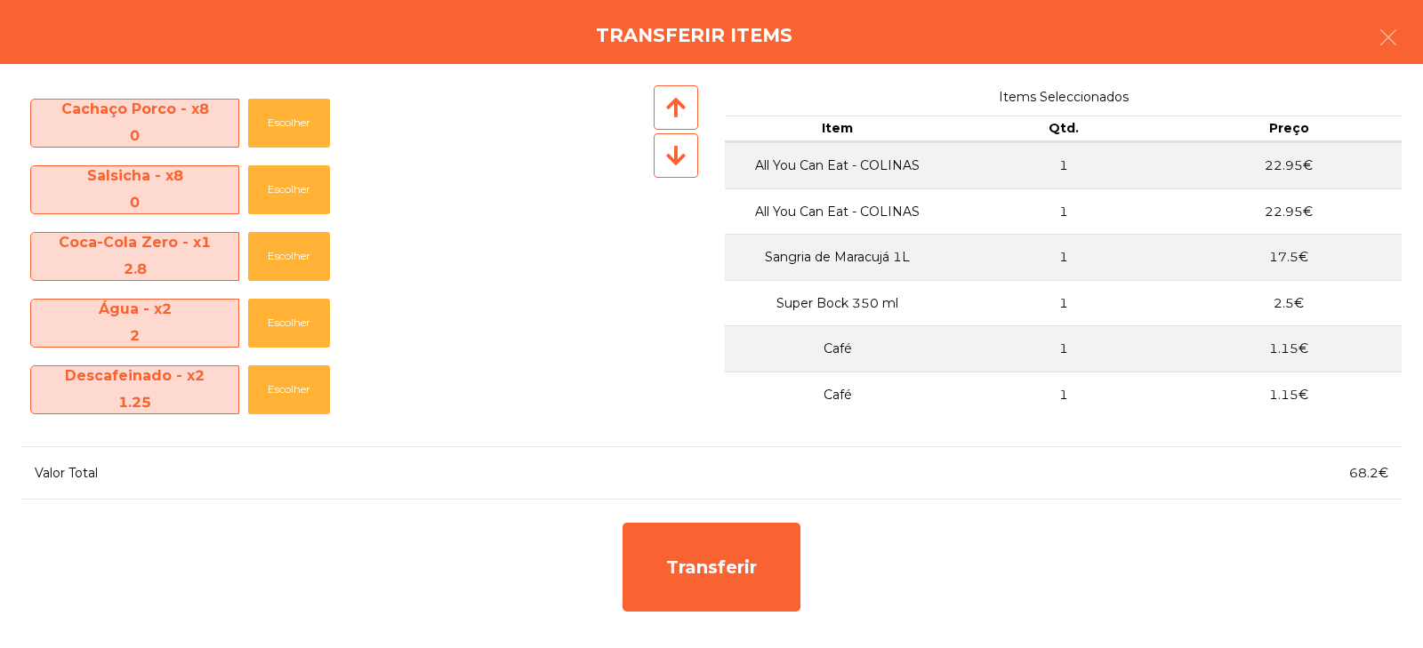
scroll to position [663, 0]
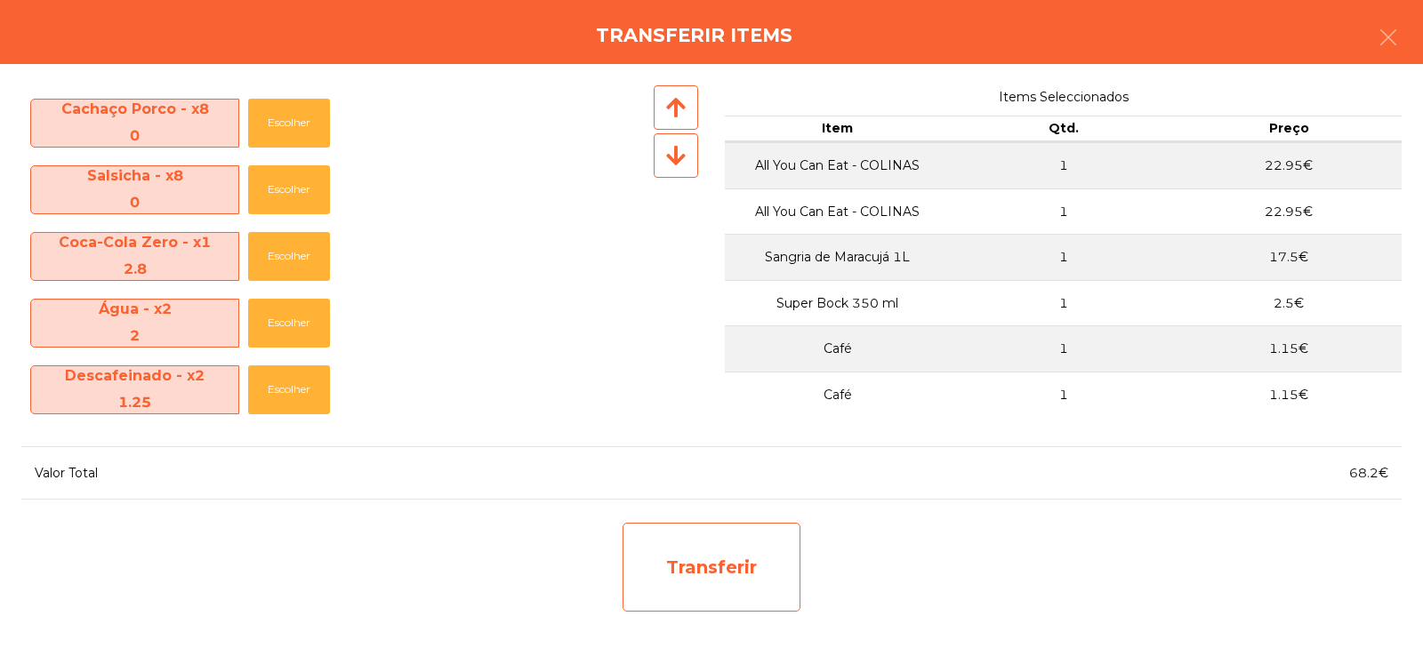
click at [700, 566] on div "Transferir" at bounding box center [712, 567] width 178 height 89
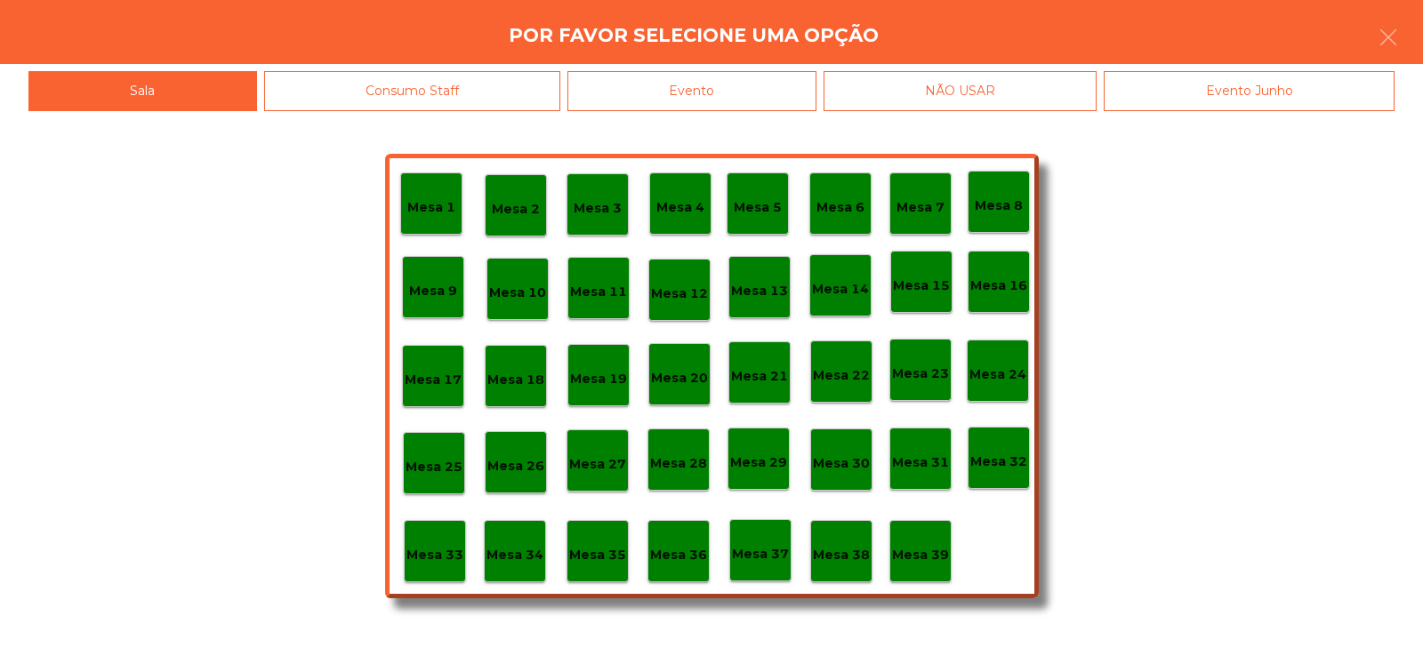
click at [521, 539] on div "Mesa 34" at bounding box center [515, 552] width 57 height 28
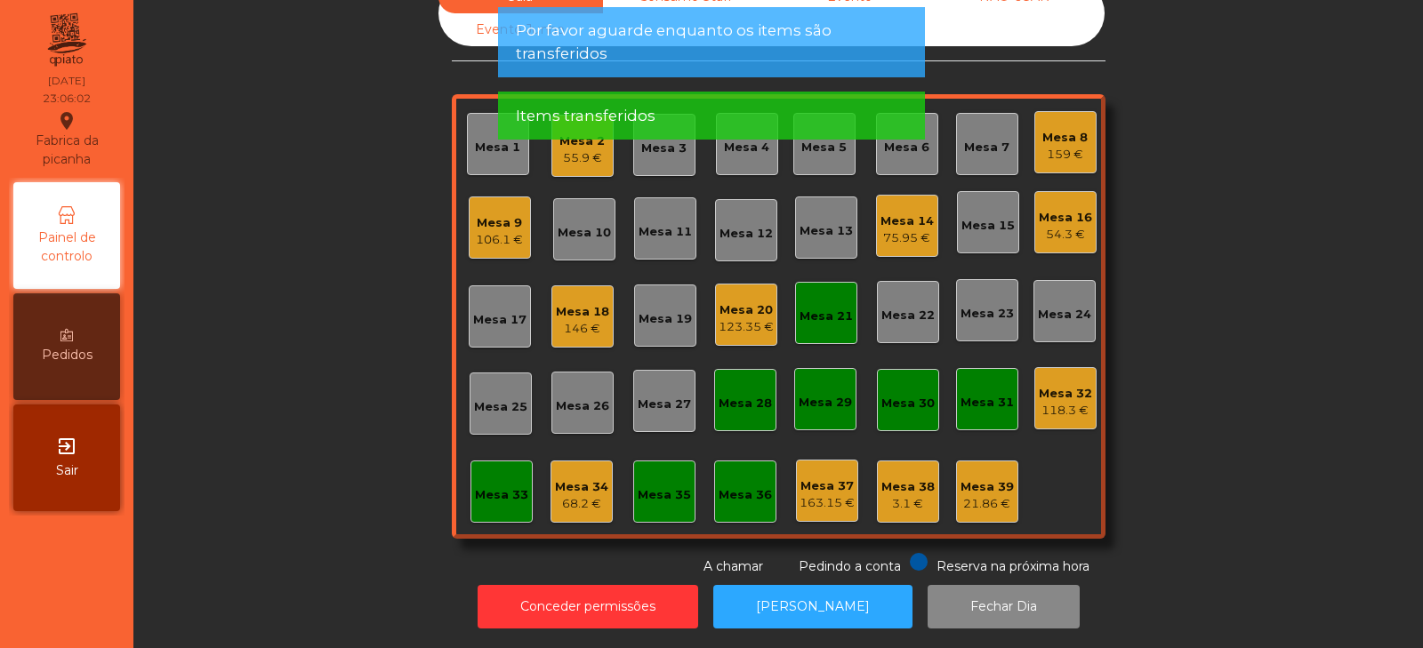
click at [574, 479] on div "Mesa 34" at bounding box center [581, 488] width 53 height 18
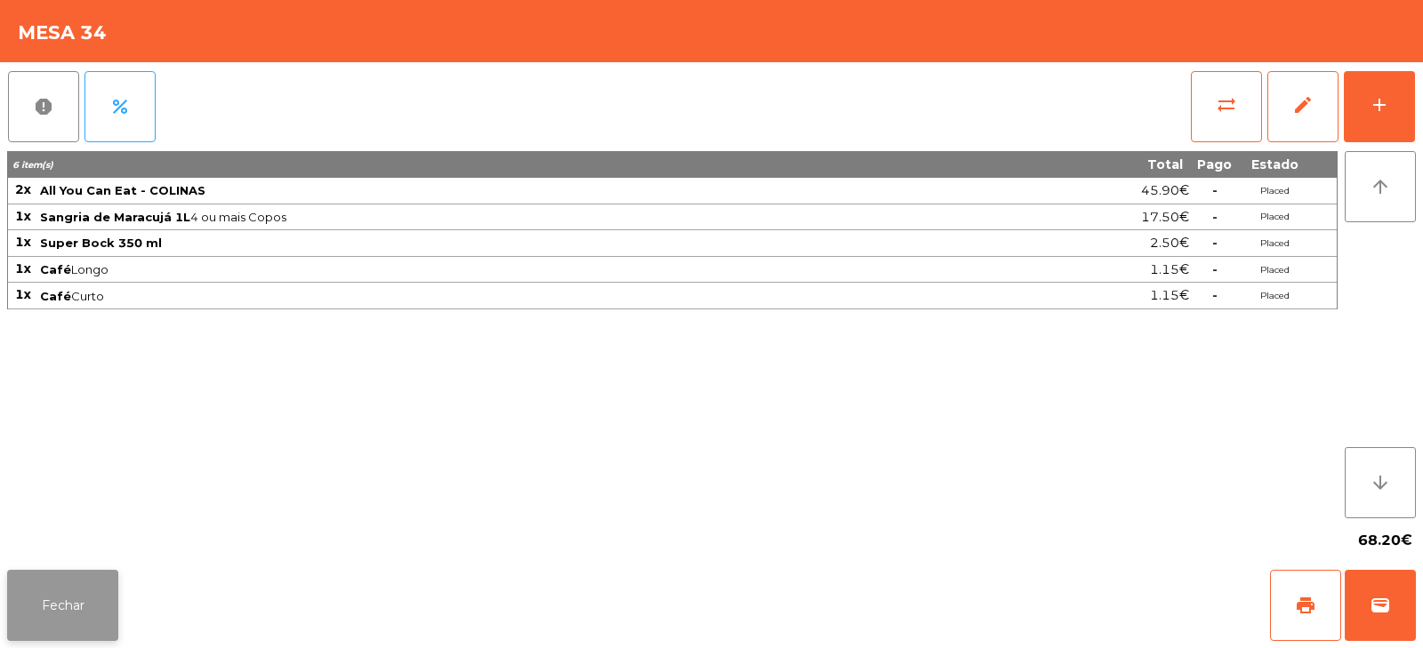
click at [75, 595] on button "Fechar" at bounding box center [62, 605] width 111 height 71
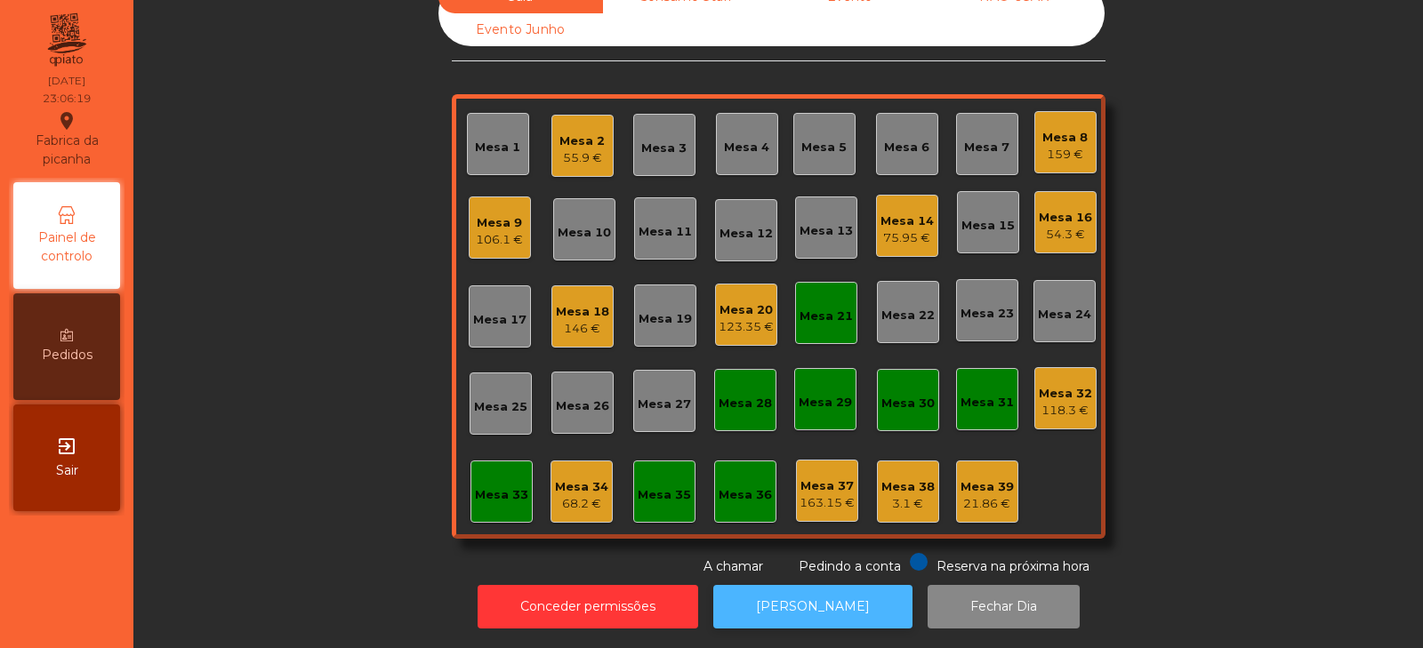
click at [786, 589] on button "[PERSON_NAME]" at bounding box center [812, 607] width 199 height 44
click at [573, 495] on div "68.2 €" at bounding box center [581, 504] width 53 height 18
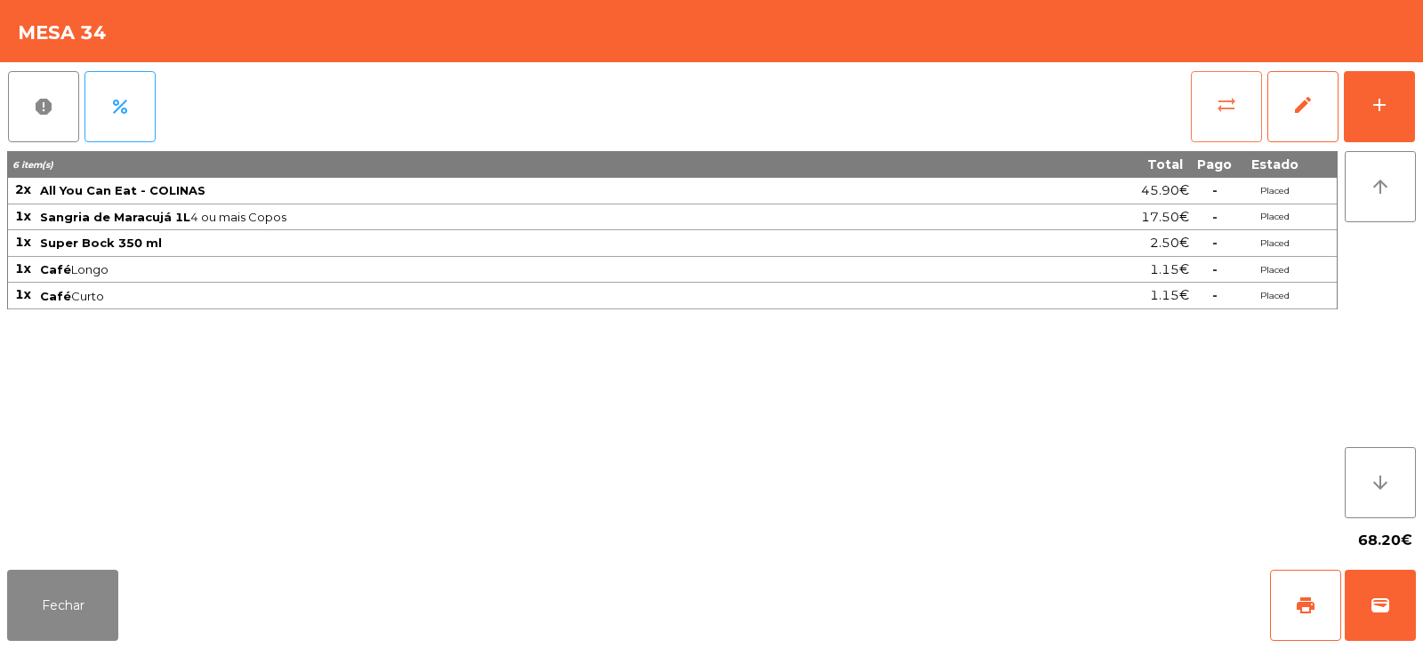
click at [1204, 106] on button "sync_alt" at bounding box center [1226, 106] width 71 height 71
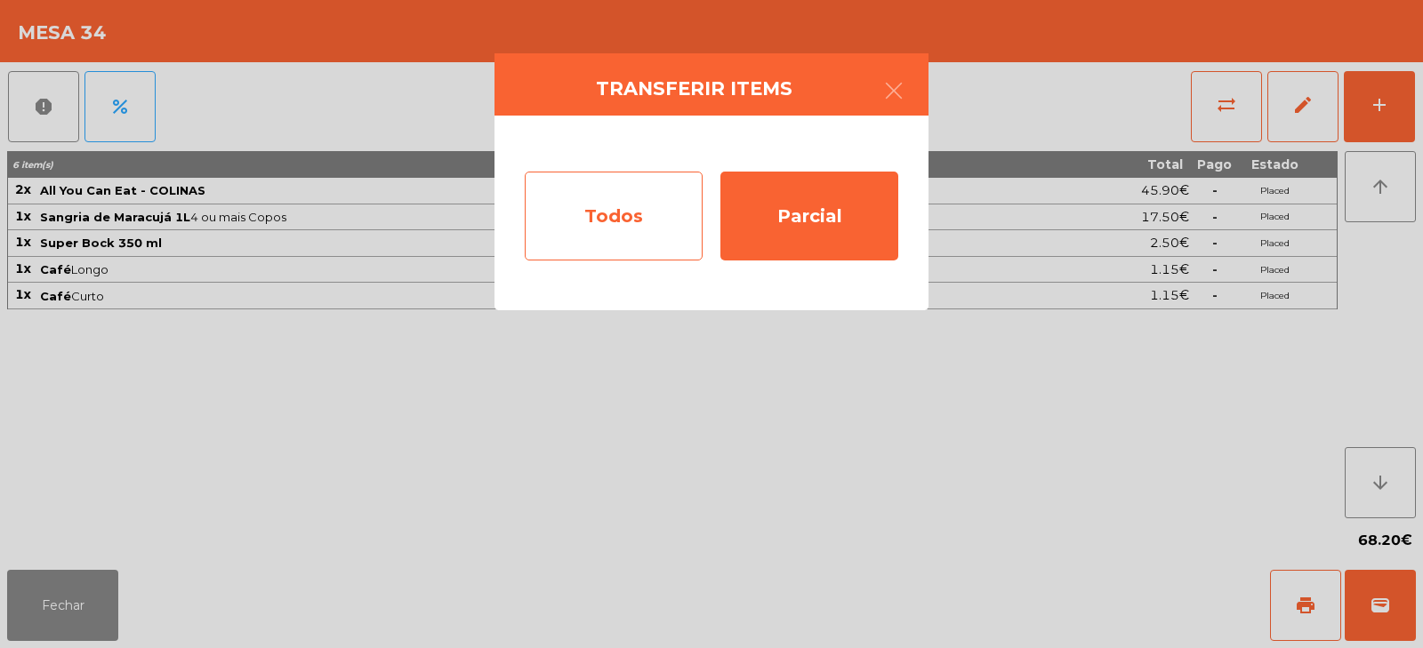
click at [612, 234] on div "Todos" at bounding box center [614, 216] width 178 height 89
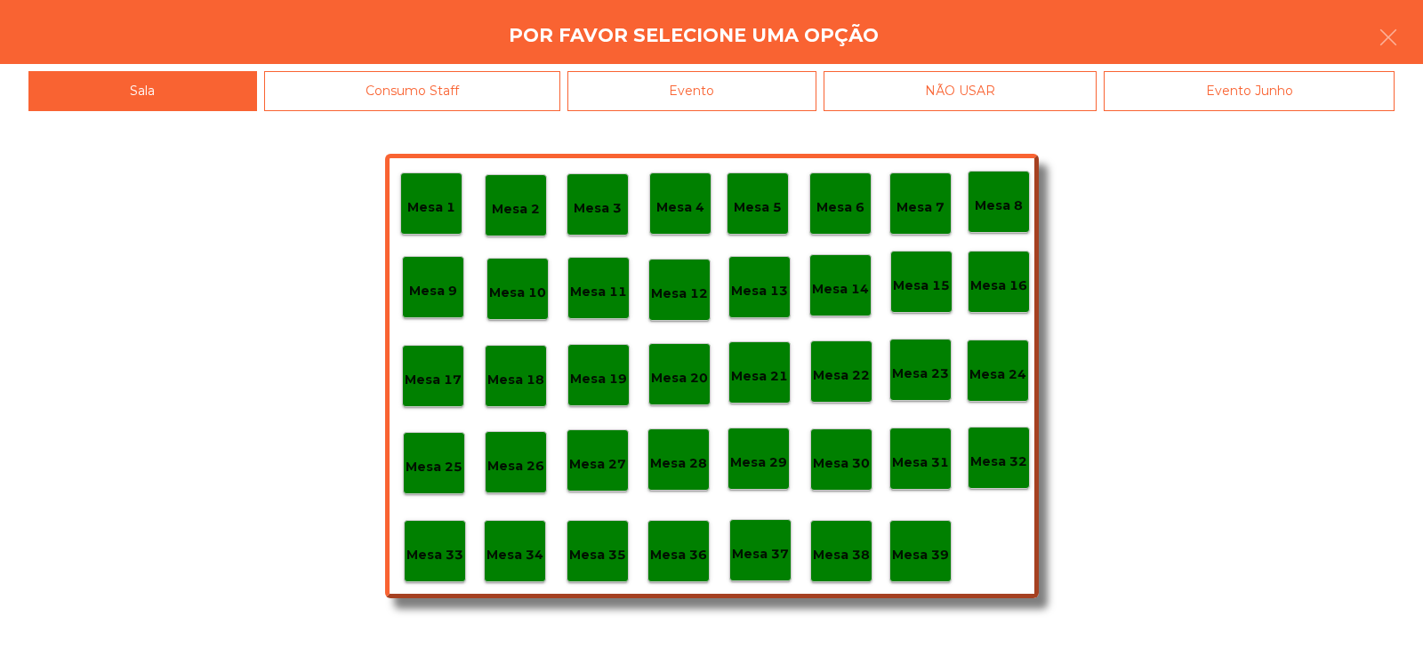
click at [1003, 476] on div "Mesa 32" at bounding box center [999, 458] width 62 height 62
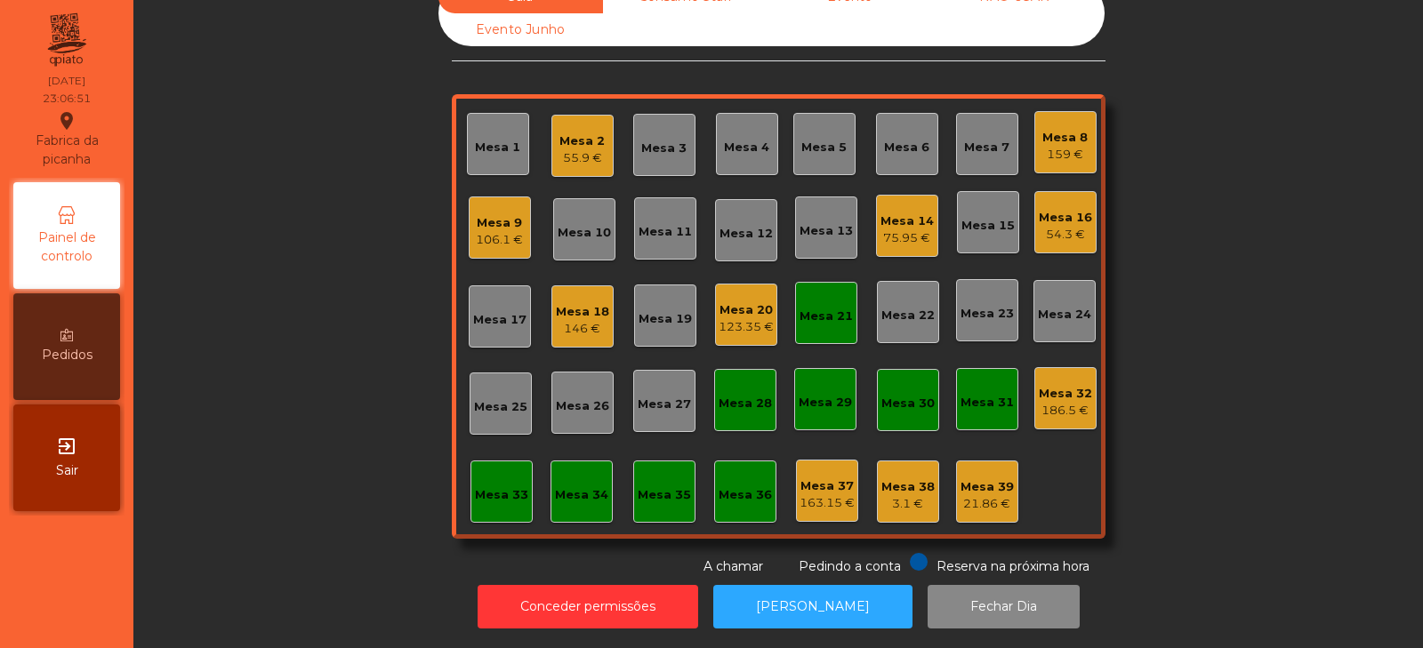
click at [469, 220] on div "Mesa 9 106.1 €" at bounding box center [500, 228] width 62 height 62
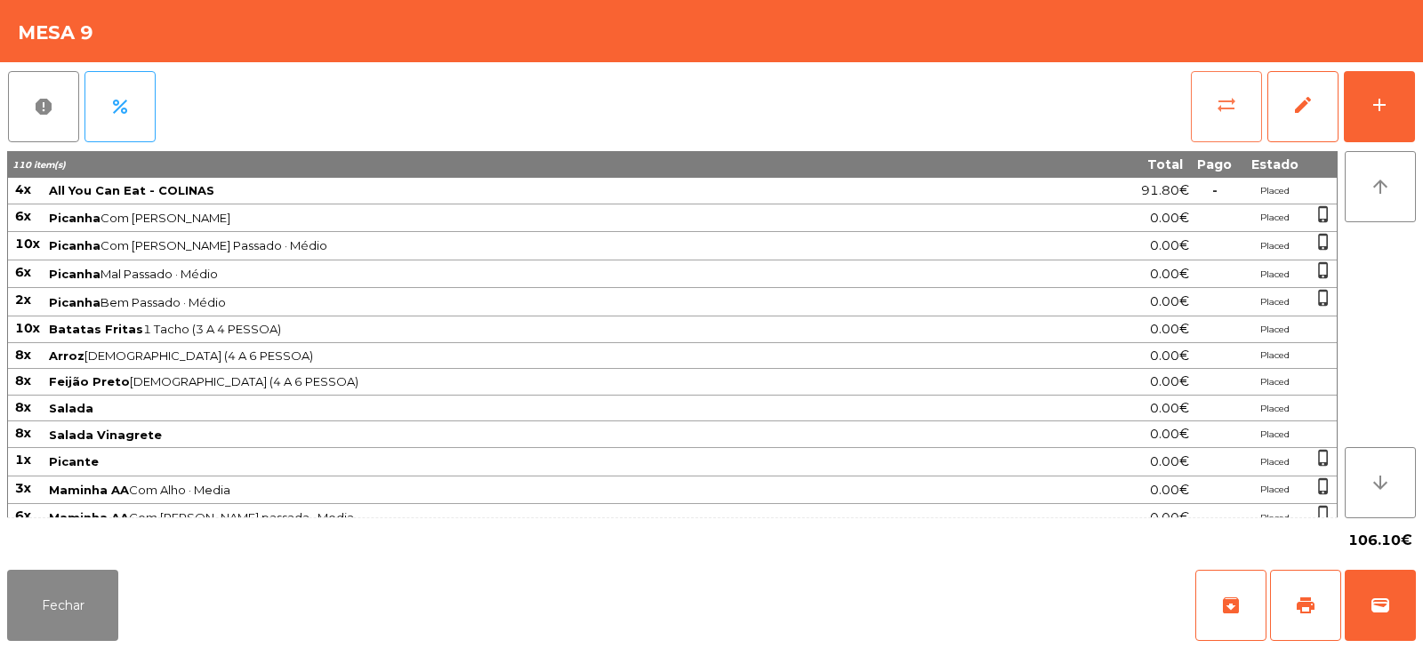
click at [1198, 128] on button "sync_alt" at bounding box center [1226, 106] width 71 height 71
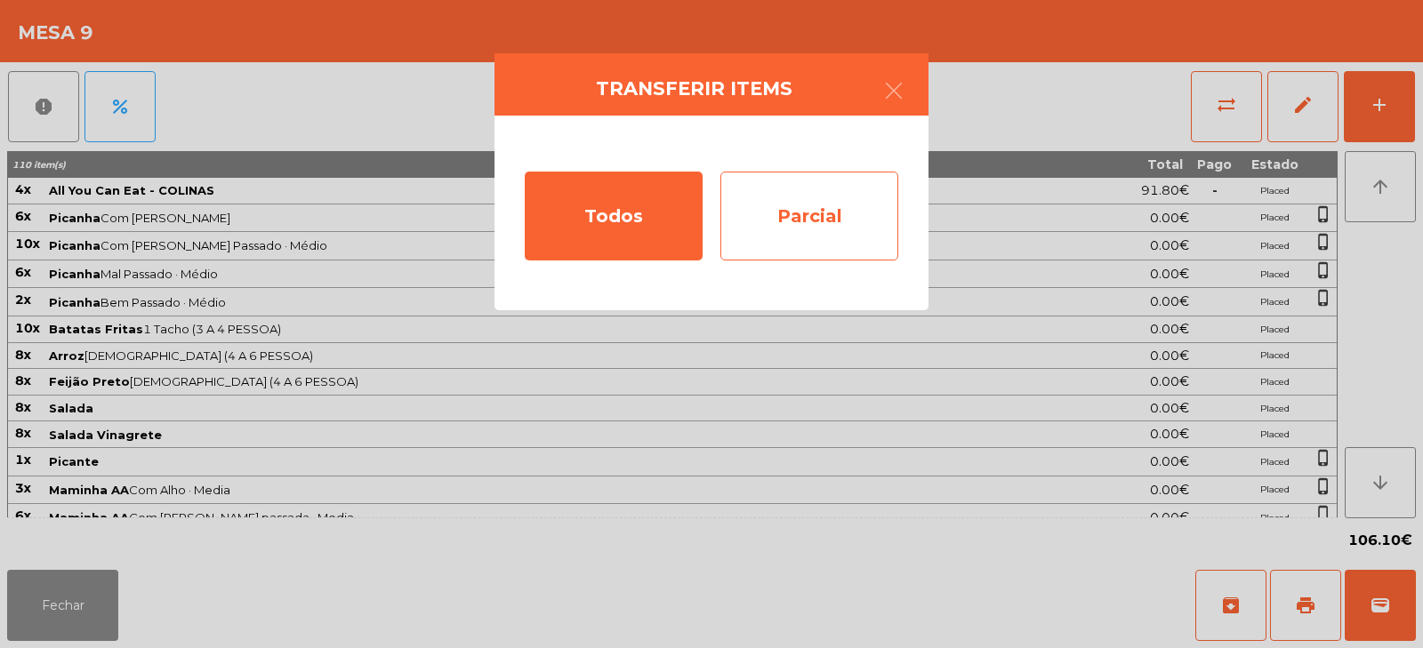
click at [813, 226] on div "Parcial" at bounding box center [810, 216] width 178 height 89
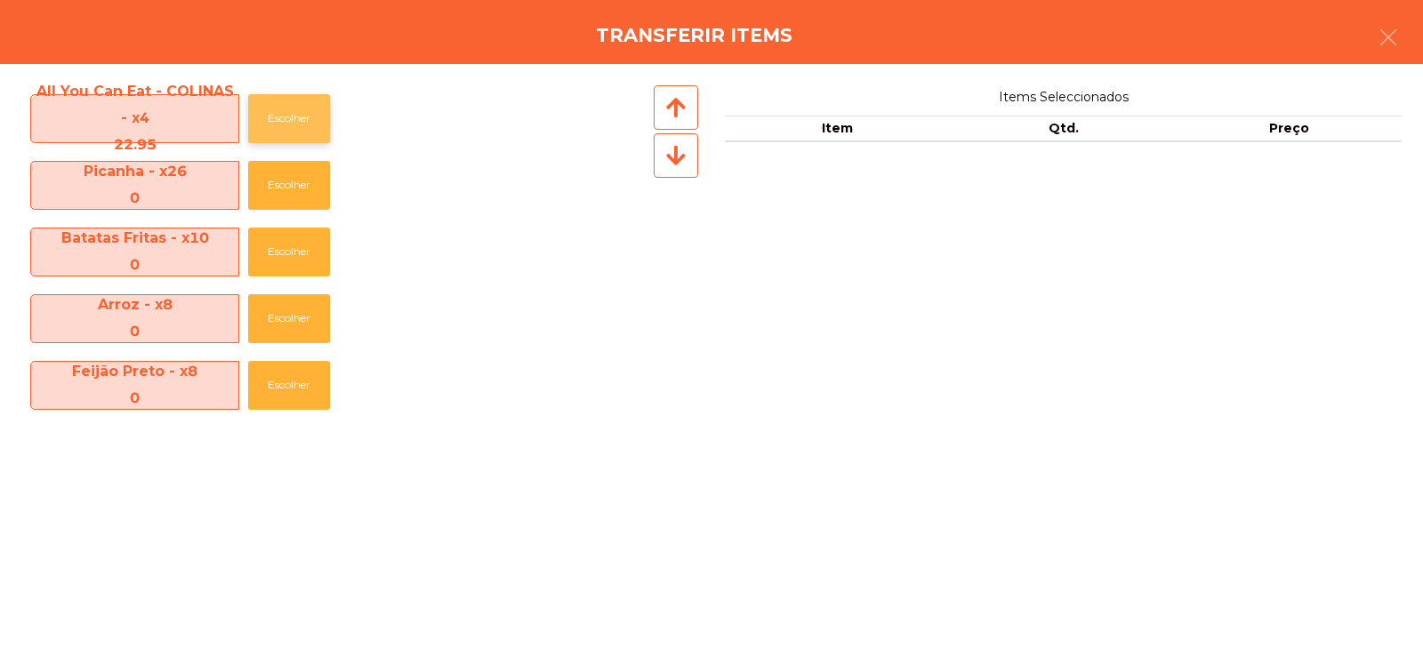
click at [288, 109] on button "Escolher" at bounding box center [289, 118] width 82 height 49
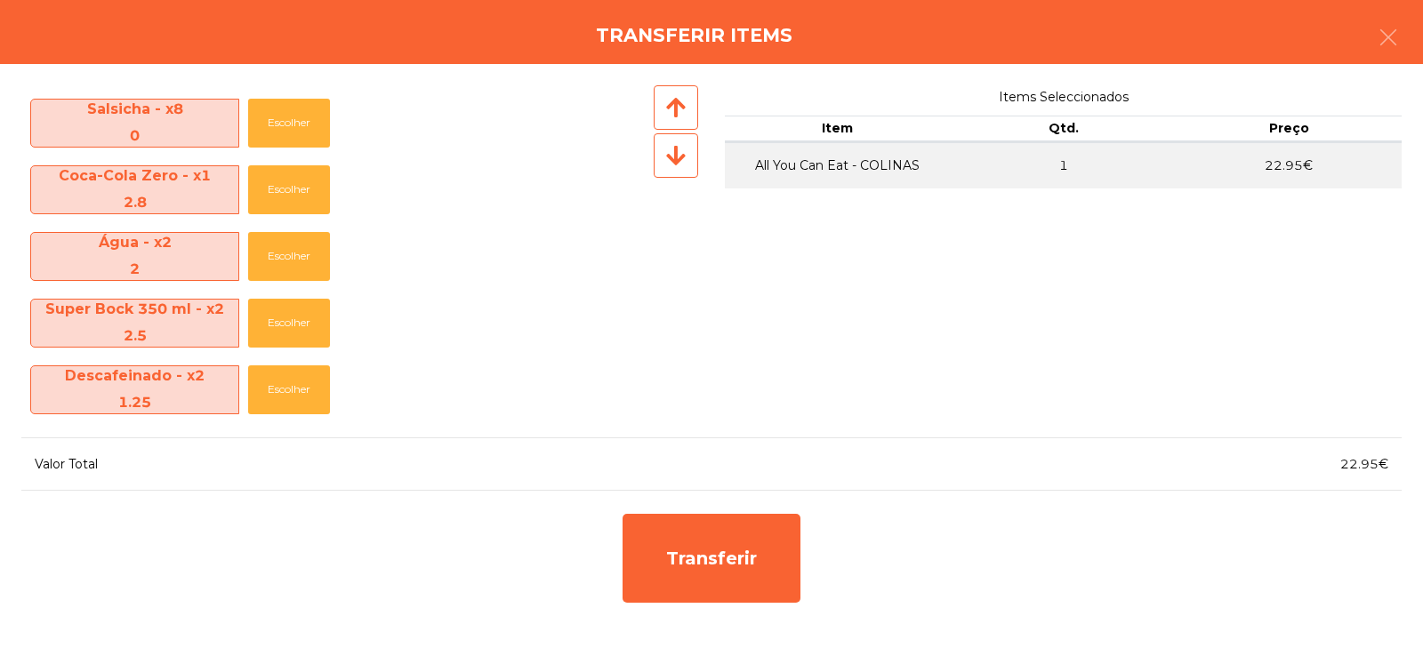
scroll to position [662, 0]
click at [293, 330] on button "Escolher" at bounding box center [289, 324] width 82 height 49
click at [283, 393] on button "Escolher" at bounding box center [289, 391] width 82 height 49
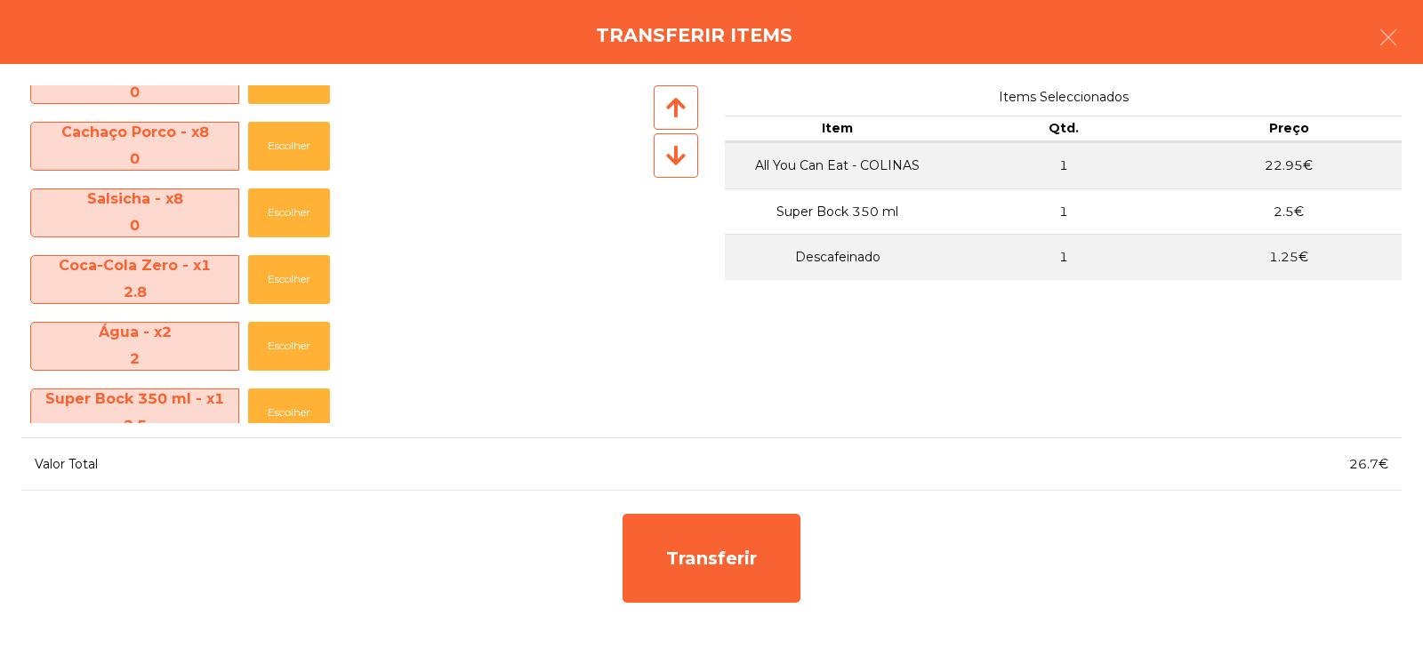
scroll to position [663, 0]
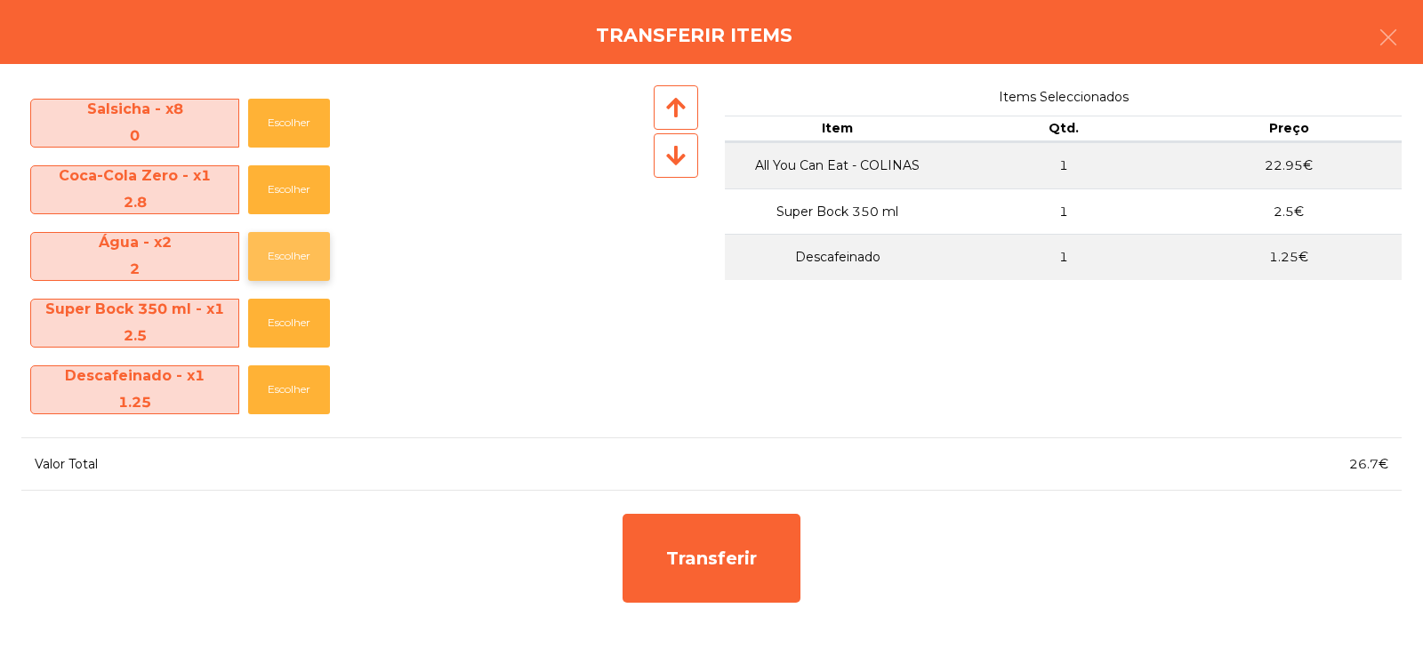
click at [293, 258] on button "Escolher" at bounding box center [289, 256] width 82 height 49
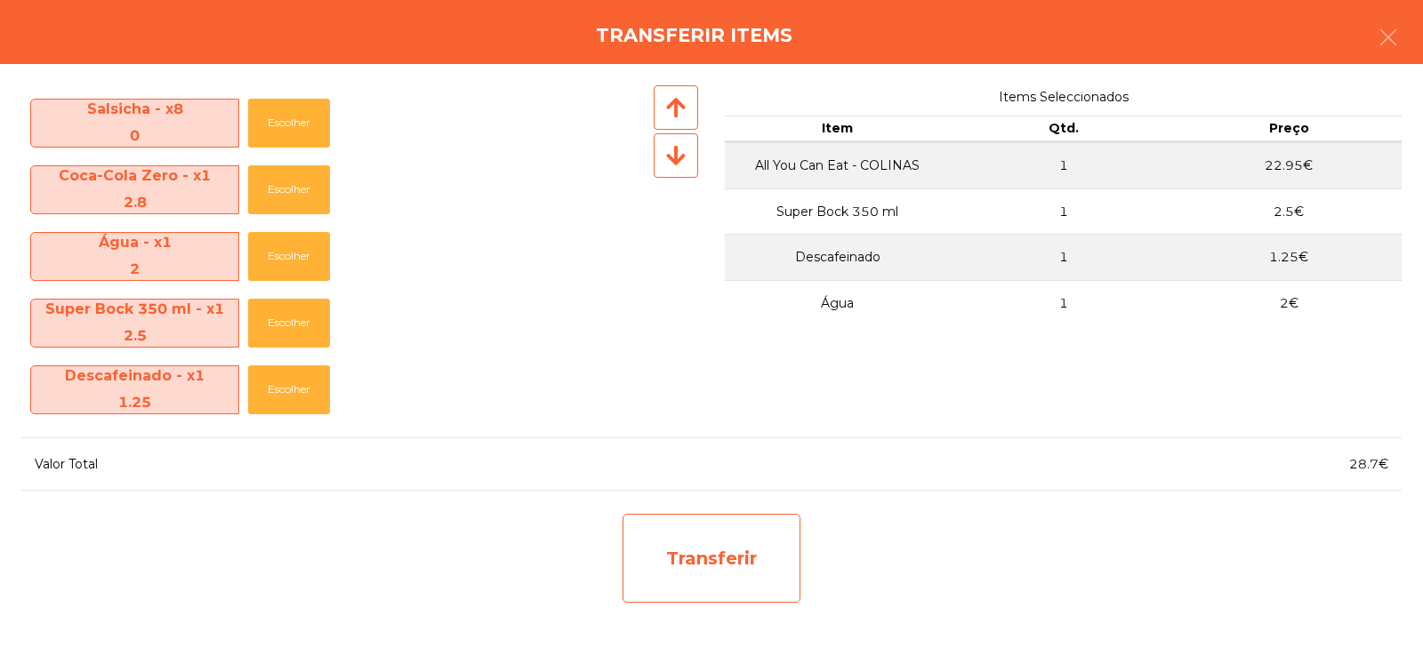
click at [715, 558] on div "Transferir" at bounding box center [712, 558] width 178 height 89
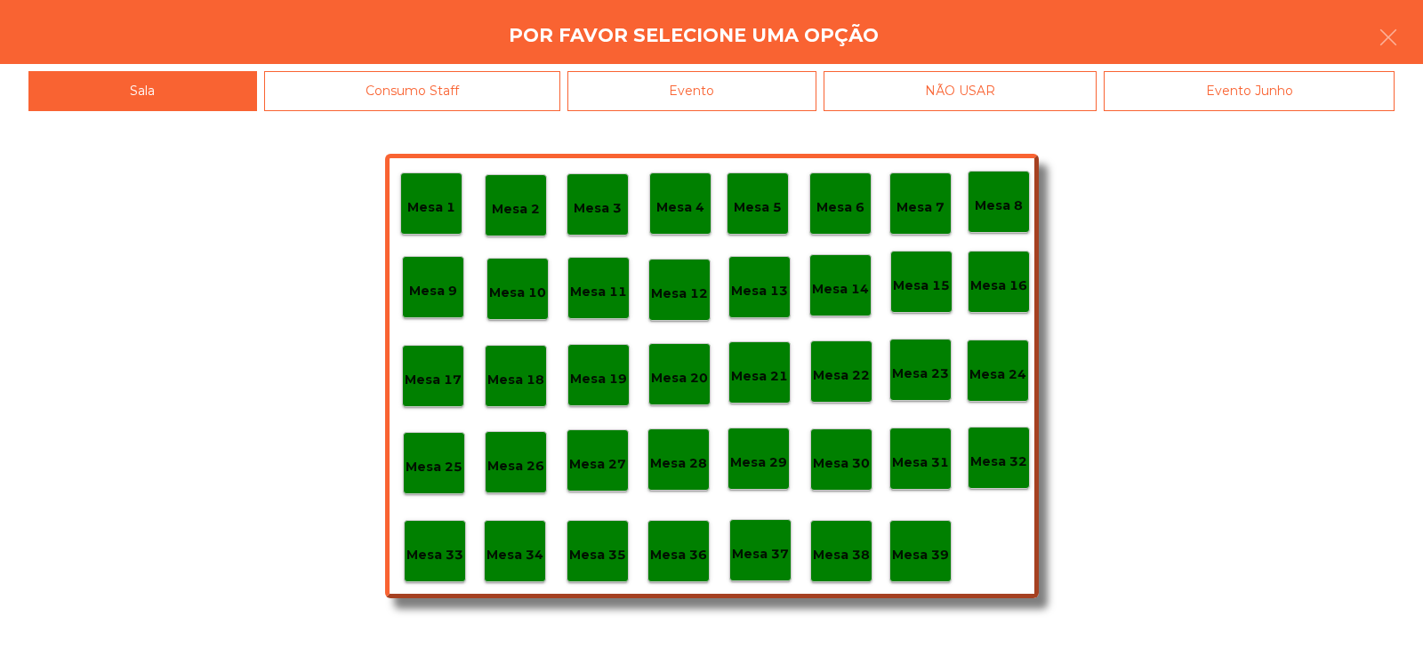
click at [512, 554] on p "Mesa 34" at bounding box center [515, 555] width 57 height 20
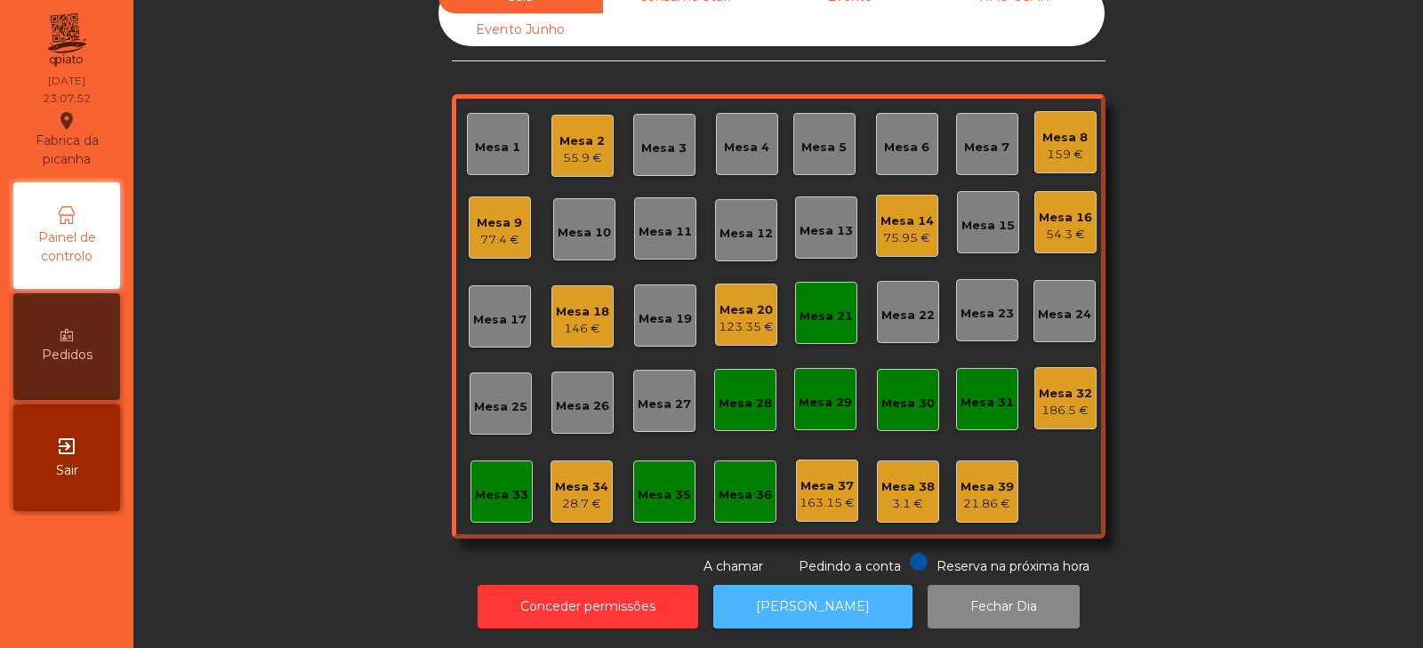
click at [794, 598] on button "[PERSON_NAME]" at bounding box center [812, 607] width 199 height 44
click at [560, 495] on div "28.7 €" at bounding box center [581, 504] width 53 height 18
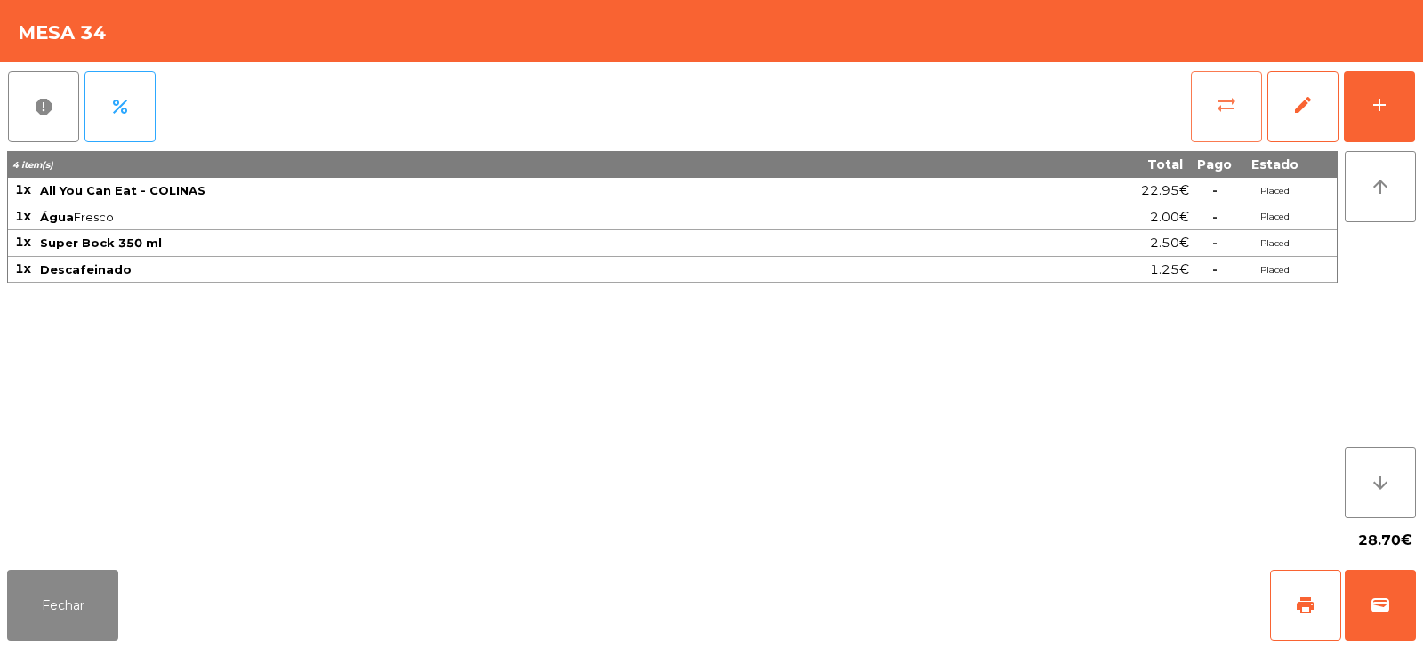
click at [1223, 111] on span "sync_alt" at bounding box center [1226, 104] width 21 height 21
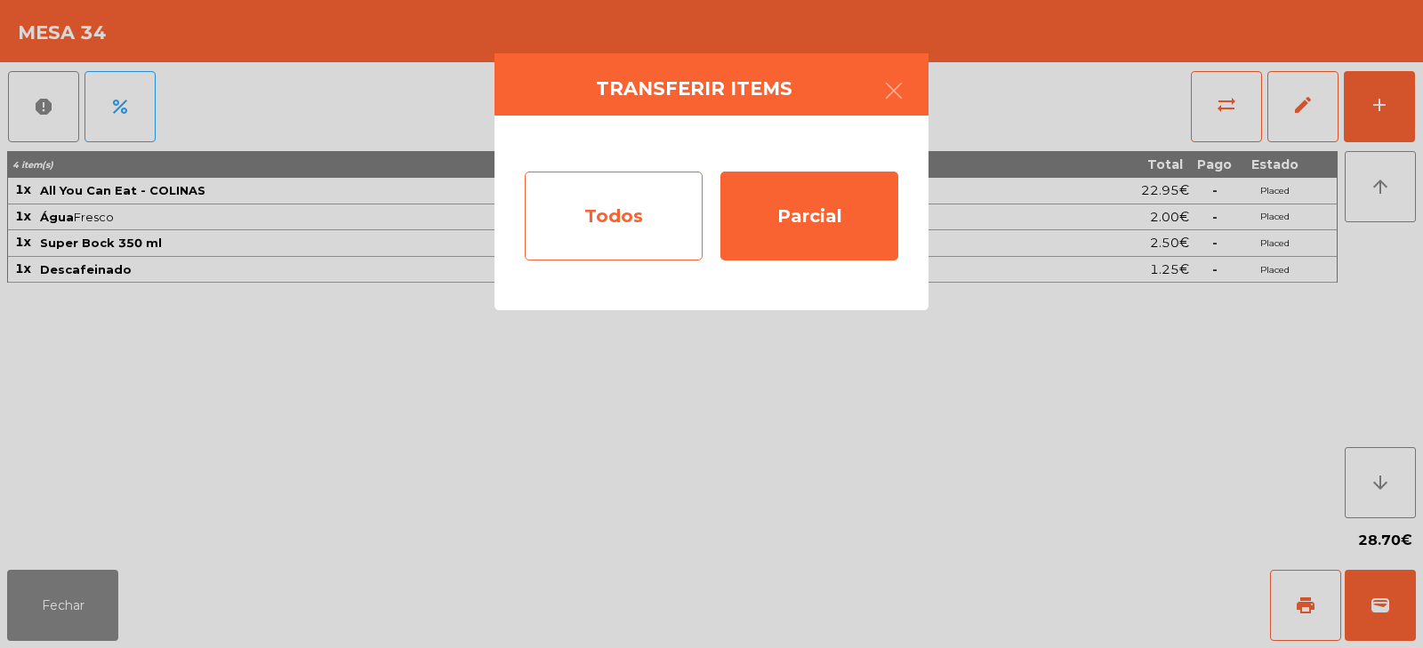
click at [648, 217] on div "Todos" at bounding box center [614, 216] width 178 height 89
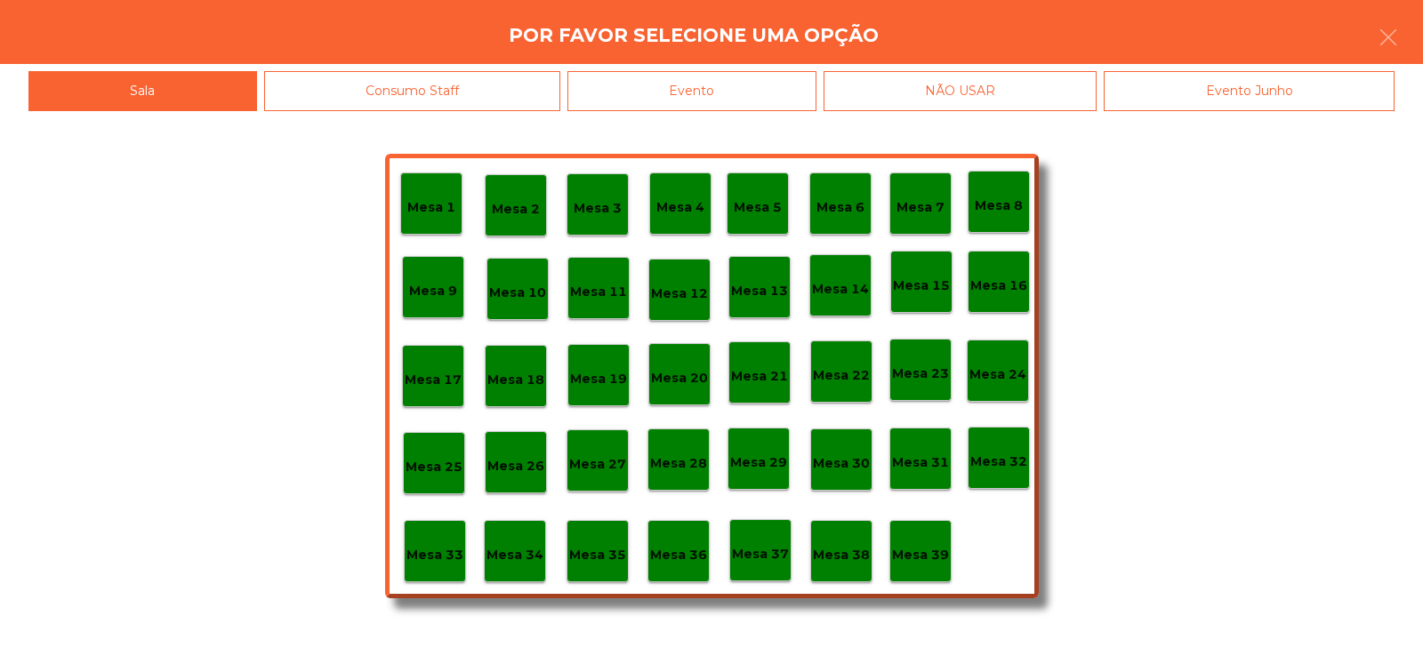
click at [1007, 471] on p "Mesa 32" at bounding box center [999, 462] width 57 height 20
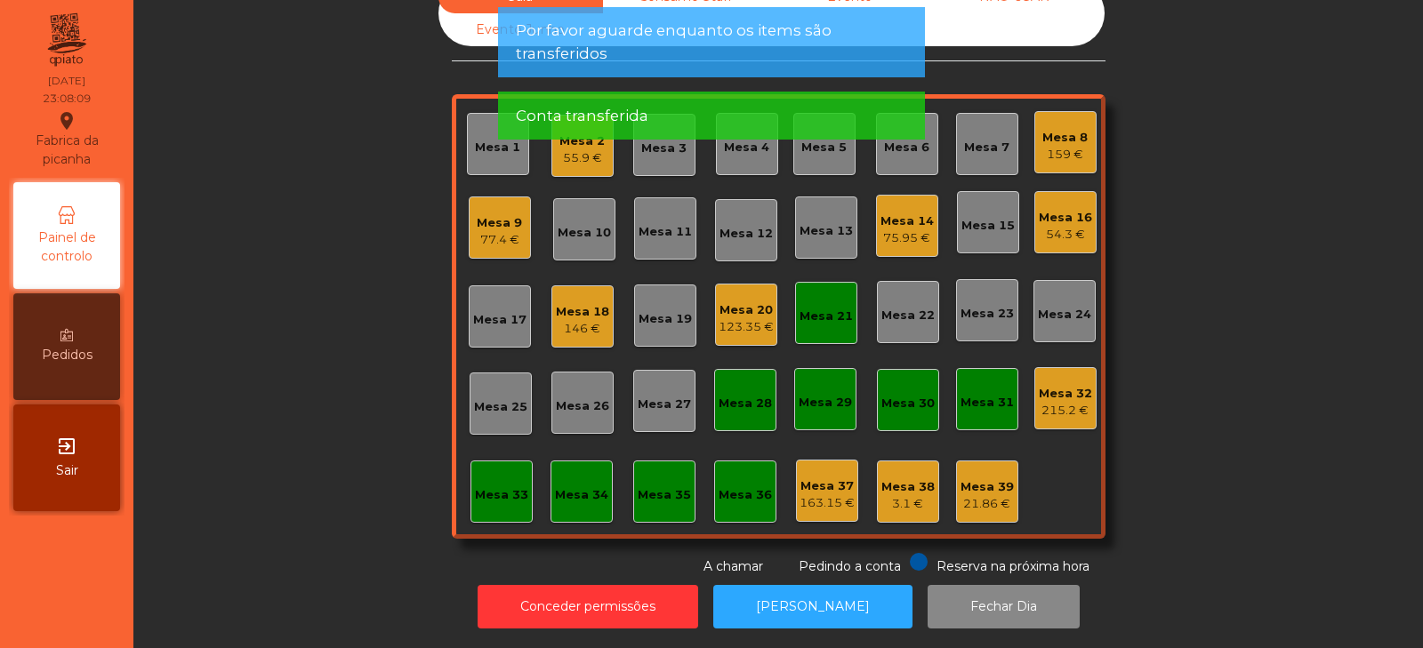
click at [1286, 319] on div "Sala Consumo Staff Evento NÃO USAR Evento Junho Mesa 1 Mesa 2 55.9 € Mesa 3 Mes…" at bounding box center [778, 278] width 1242 height 596
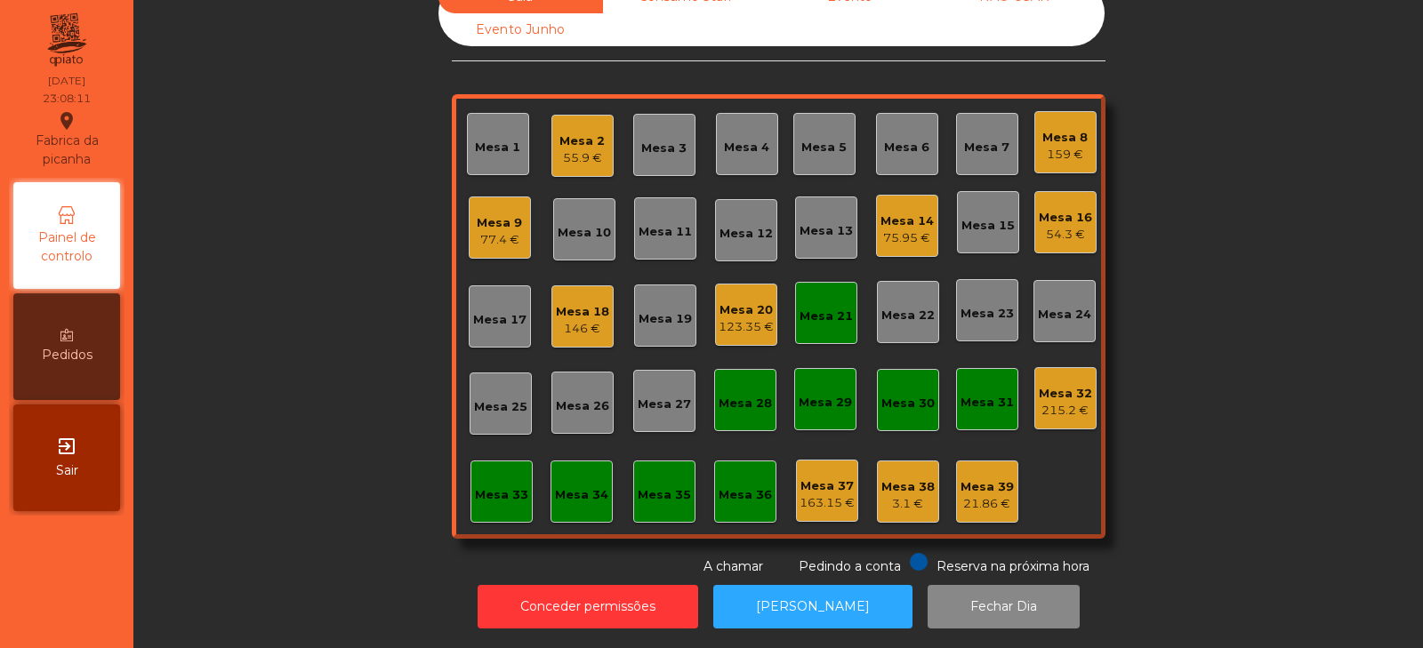
click at [499, 217] on div "Mesa 9" at bounding box center [499, 223] width 45 height 18
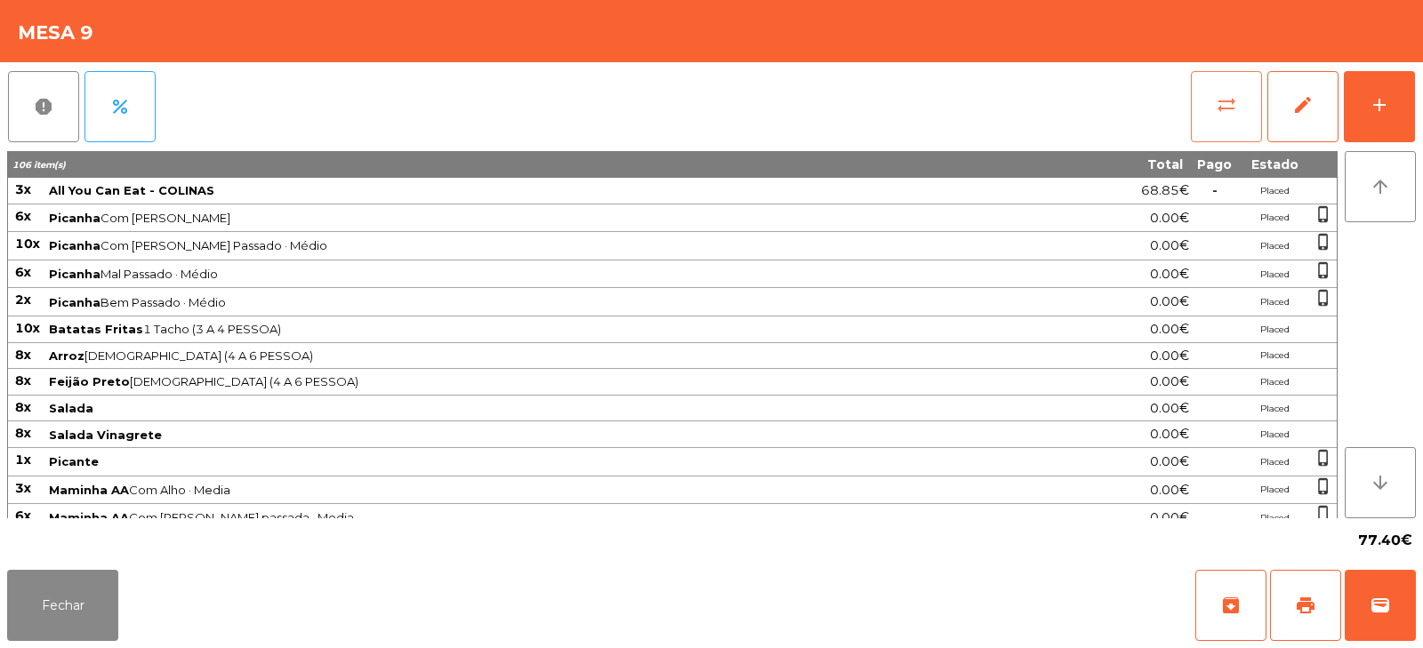
click at [1212, 109] on button "sync_alt" at bounding box center [1226, 106] width 71 height 71
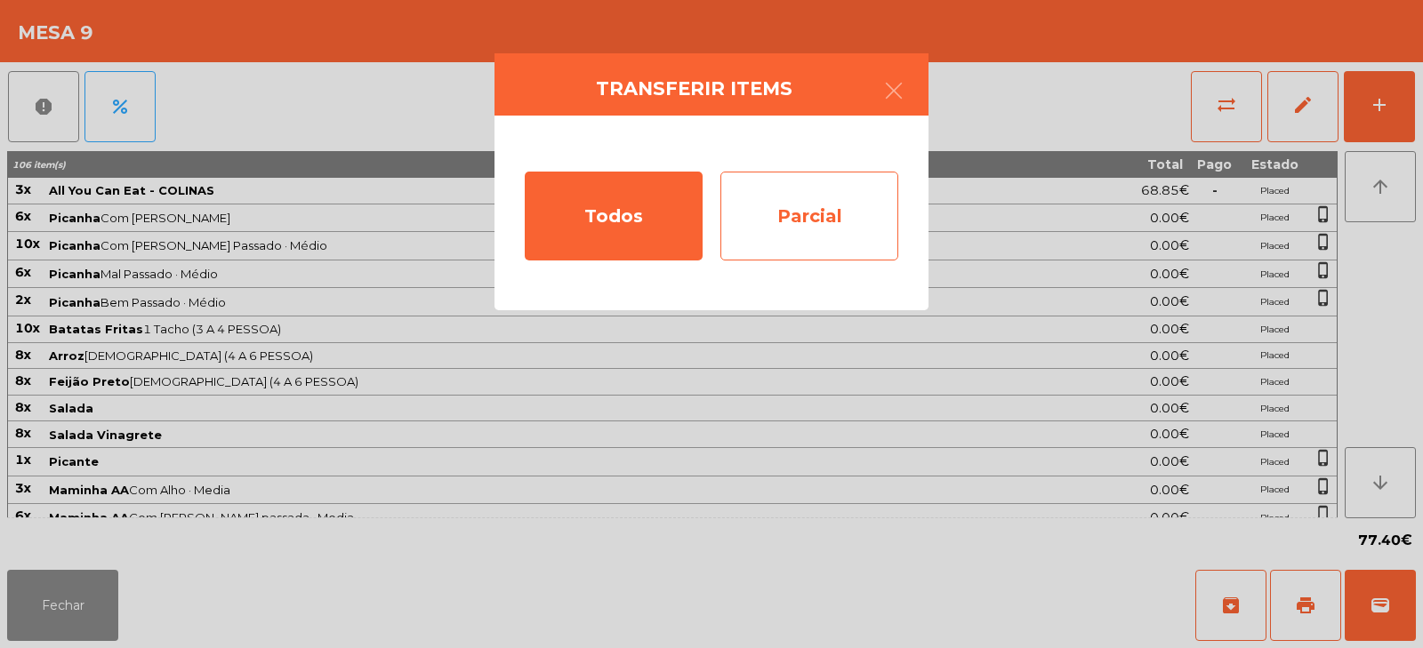
click at [814, 191] on div "Parcial" at bounding box center [810, 216] width 178 height 89
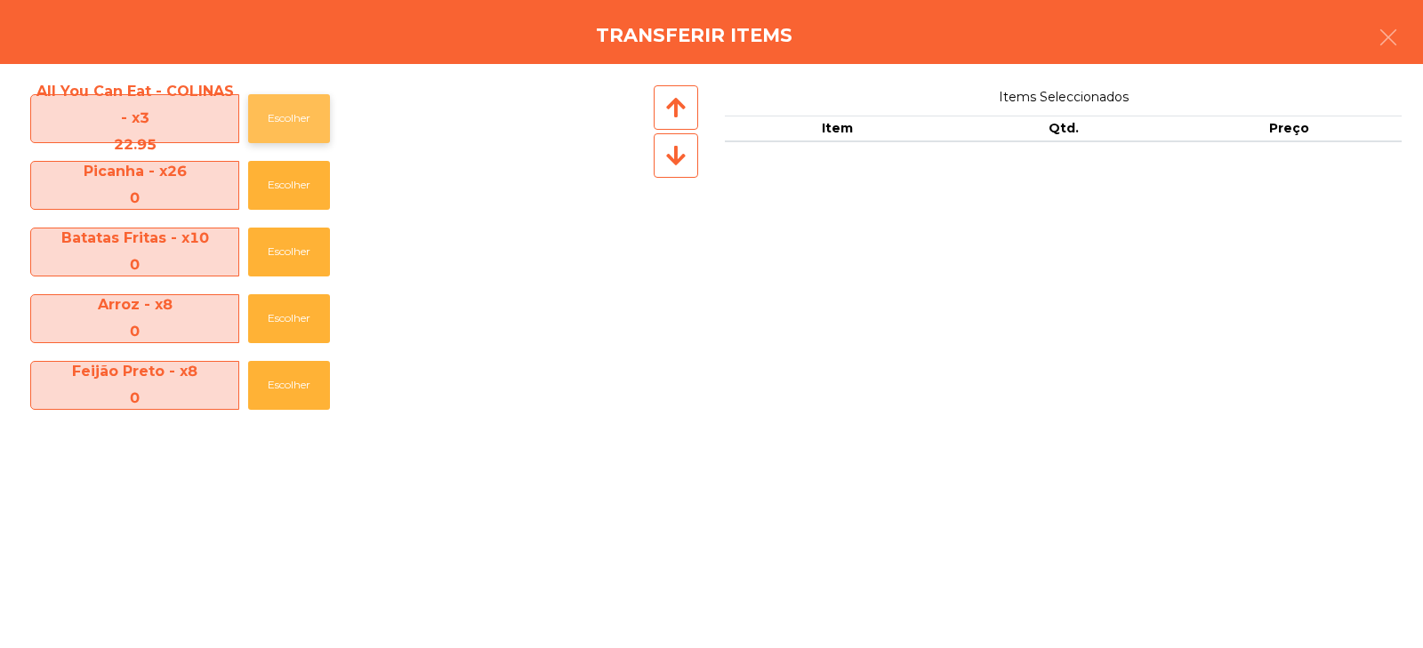
click at [290, 113] on button "Escolher" at bounding box center [289, 118] width 82 height 49
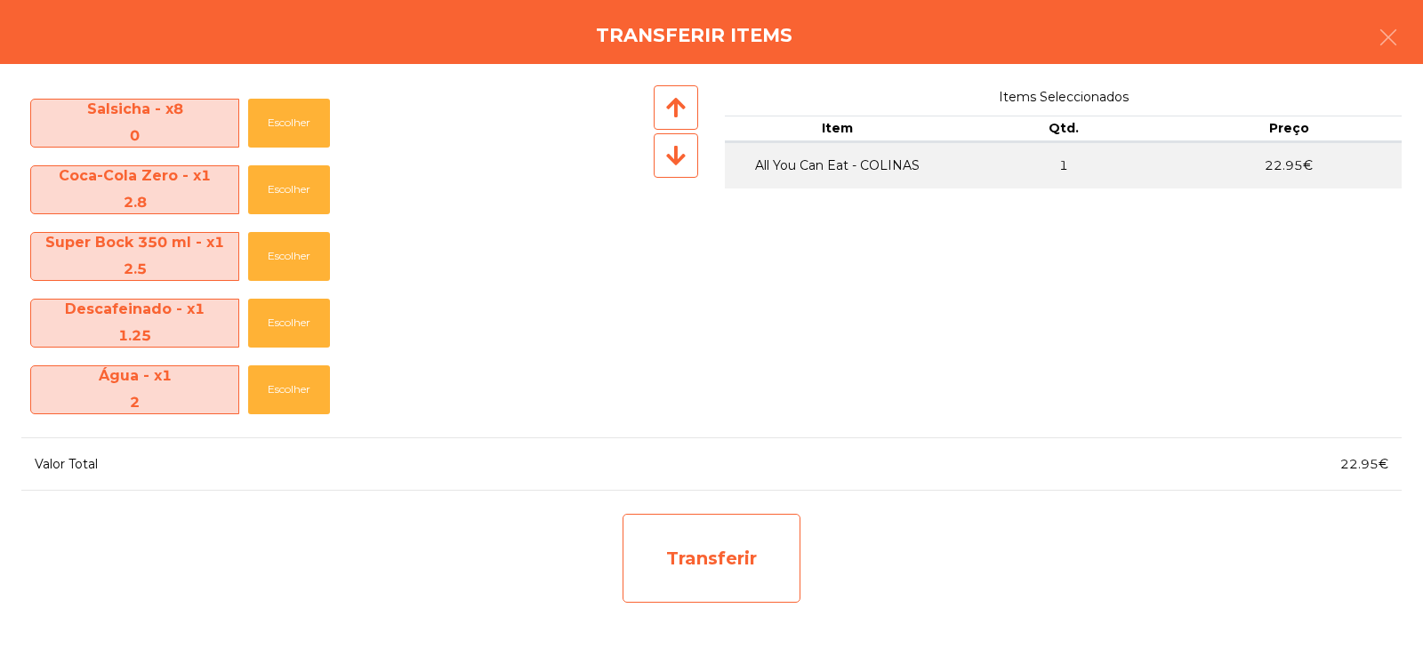
click at [735, 570] on div "Transferir" at bounding box center [712, 558] width 178 height 89
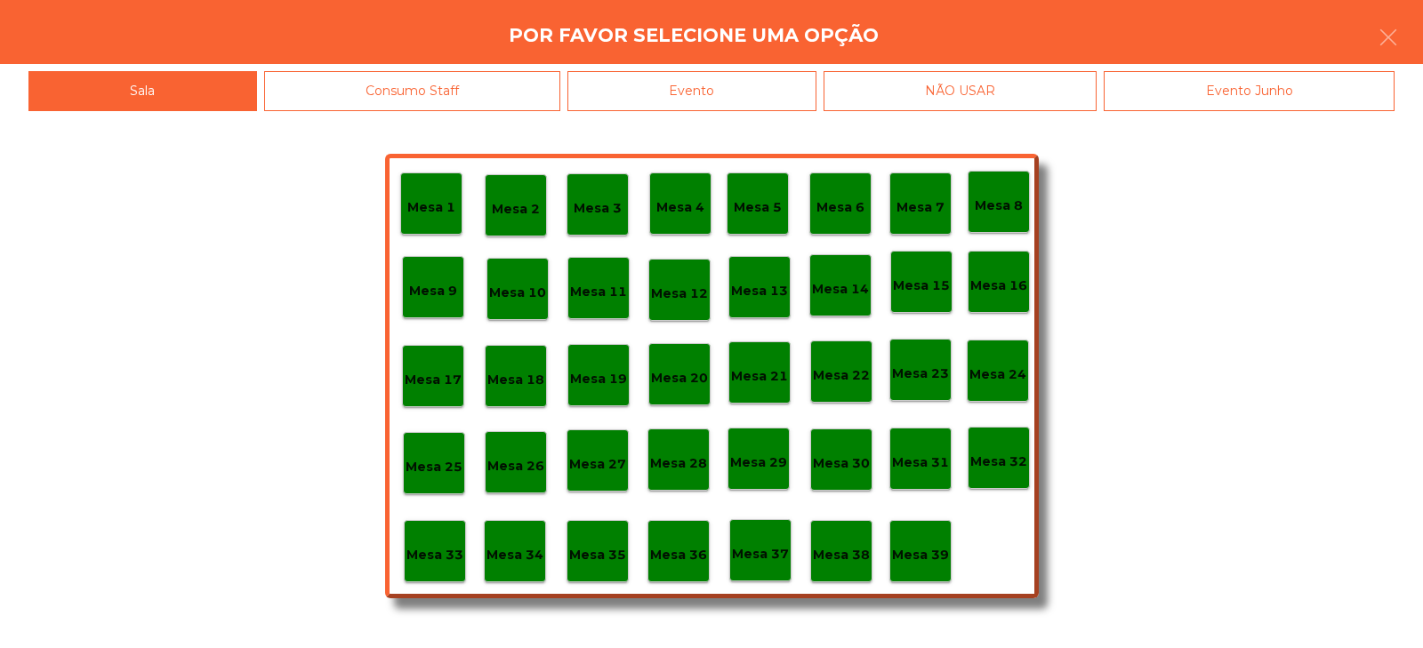
click at [420, 561] on p "Mesa 33" at bounding box center [435, 555] width 57 height 20
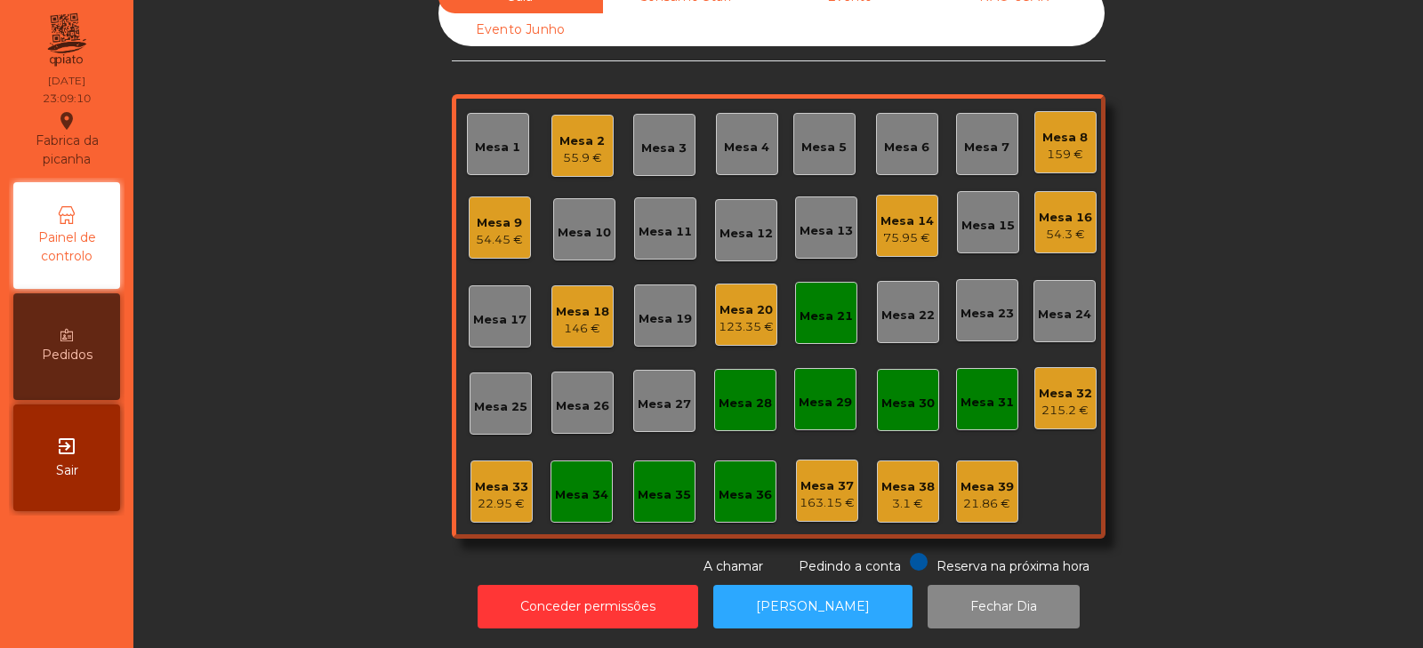
click at [478, 495] on div "22.95 €" at bounding box center [501, 504] width 53 height 18
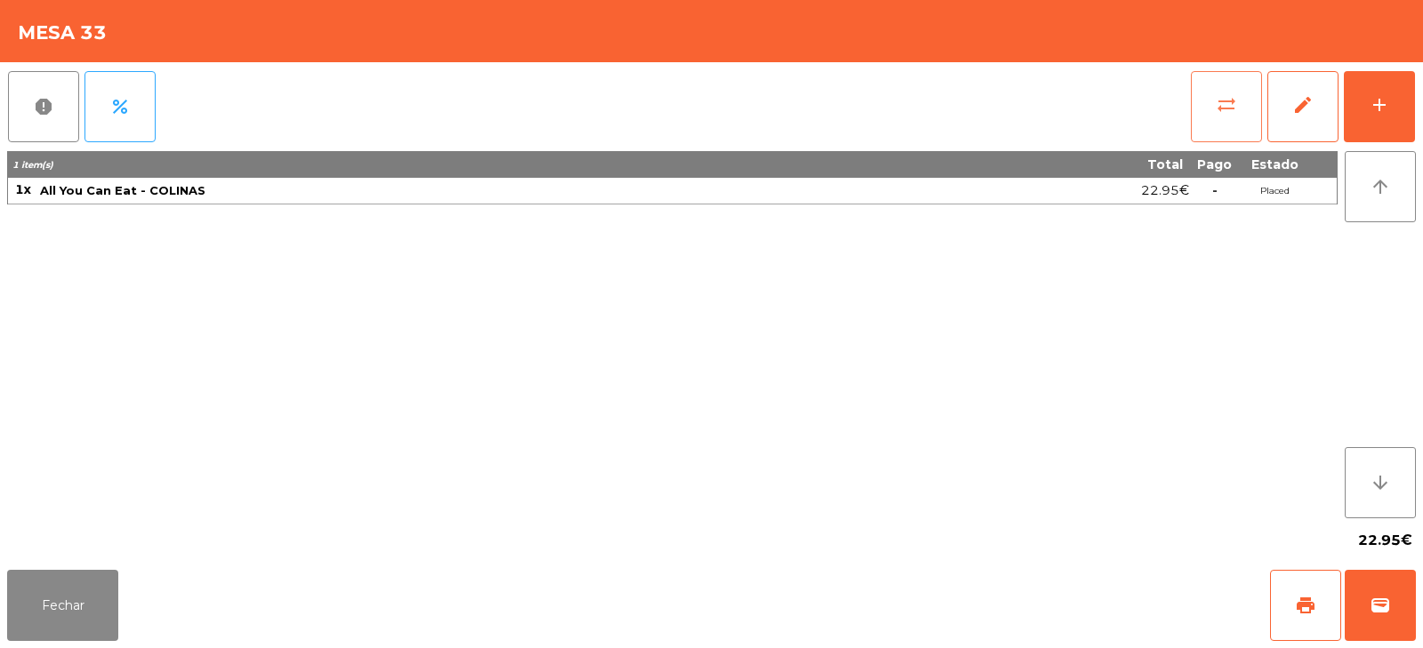
click at [1209, 102] on button "sync_alt" at bounding box center [1226, 106] width 71 height 71
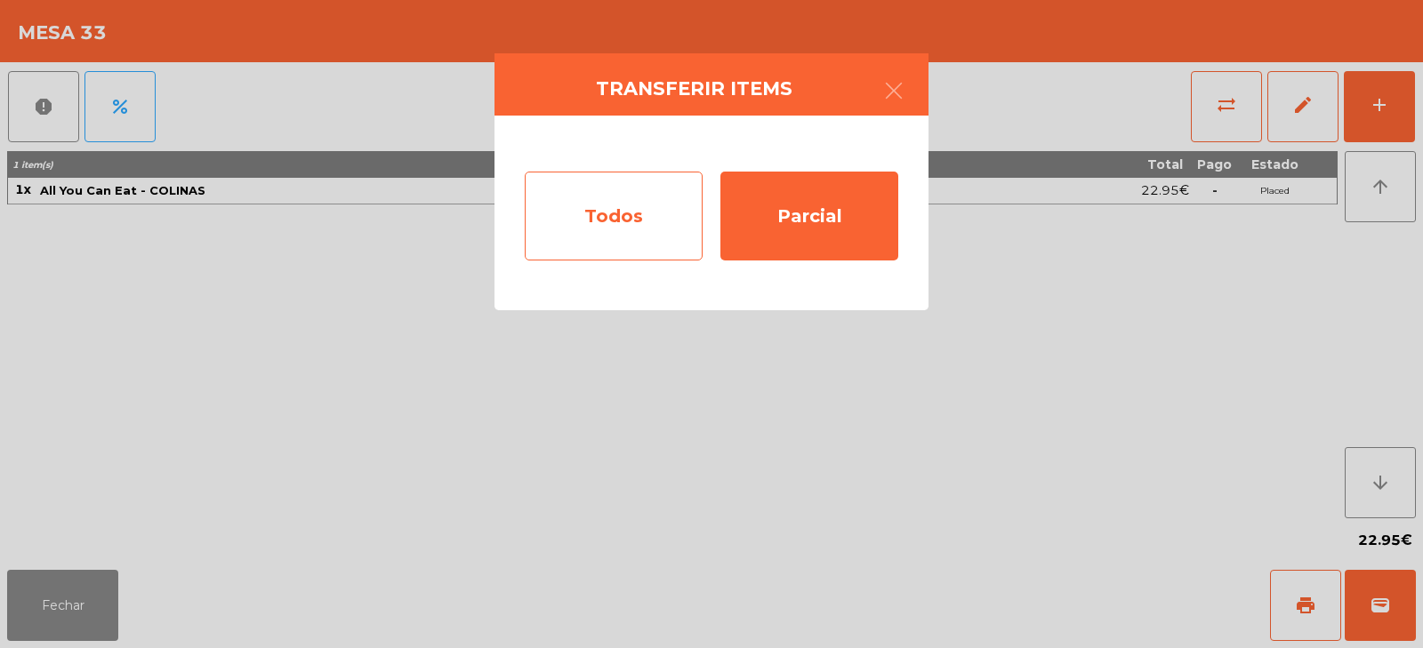
click at [613, 219] on div "Todos" at bounding box center [614, 216] width 178 height 89
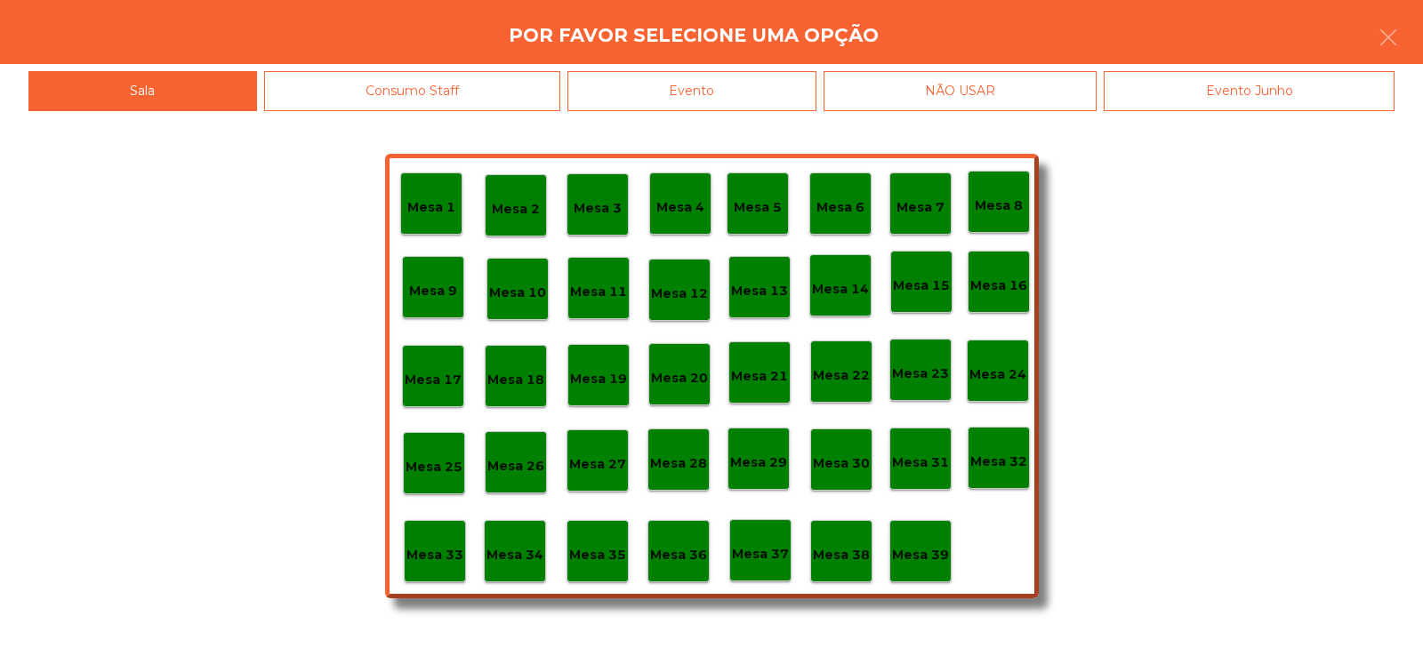
click at [1012, 461] on p "Mesa 32" at bounding box center [999, 462] width 57 height 20
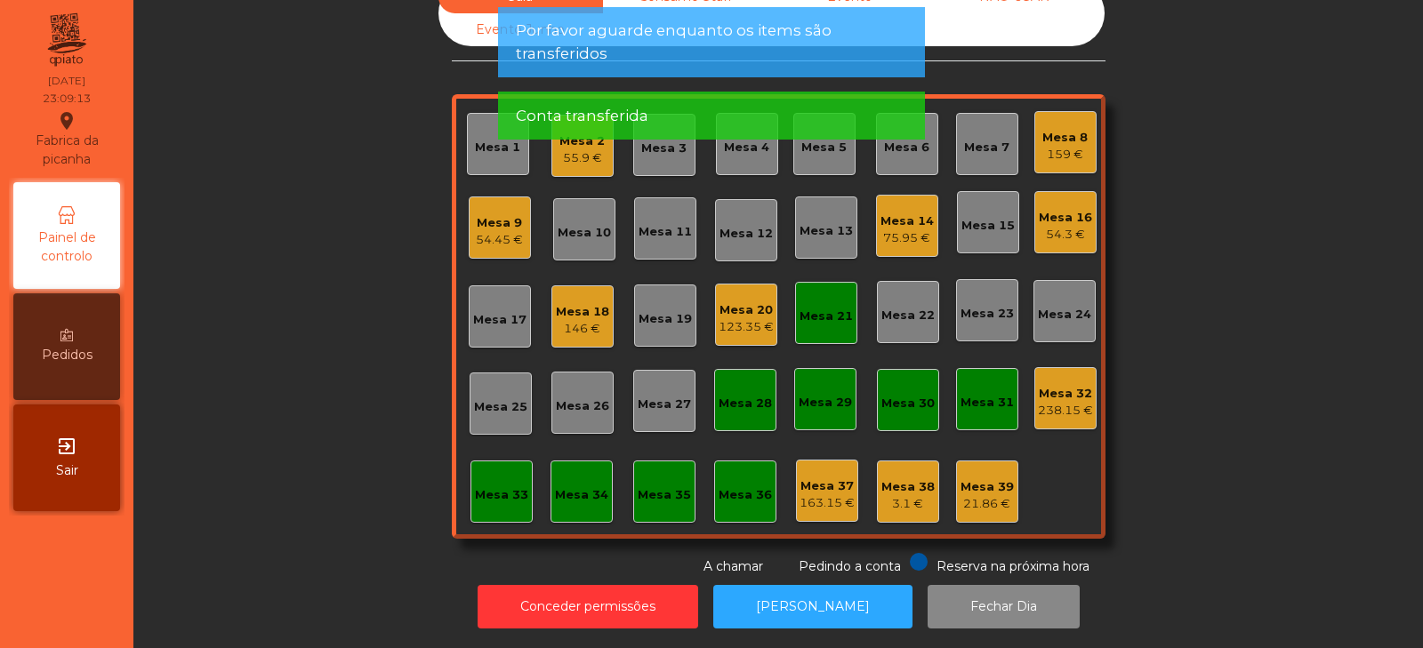
click at [286, 350] on div "Sala Consumo Staff Evento NÃO USAR Evento Junho Mesa 1 Mesa 2 55.9 € Mesa 3 Mes…" at bounding box center [778, 278] width 1242 height 596
click at [494, 231] on div "54.45 €" at bounding box center [499, 240] width 47 height 18
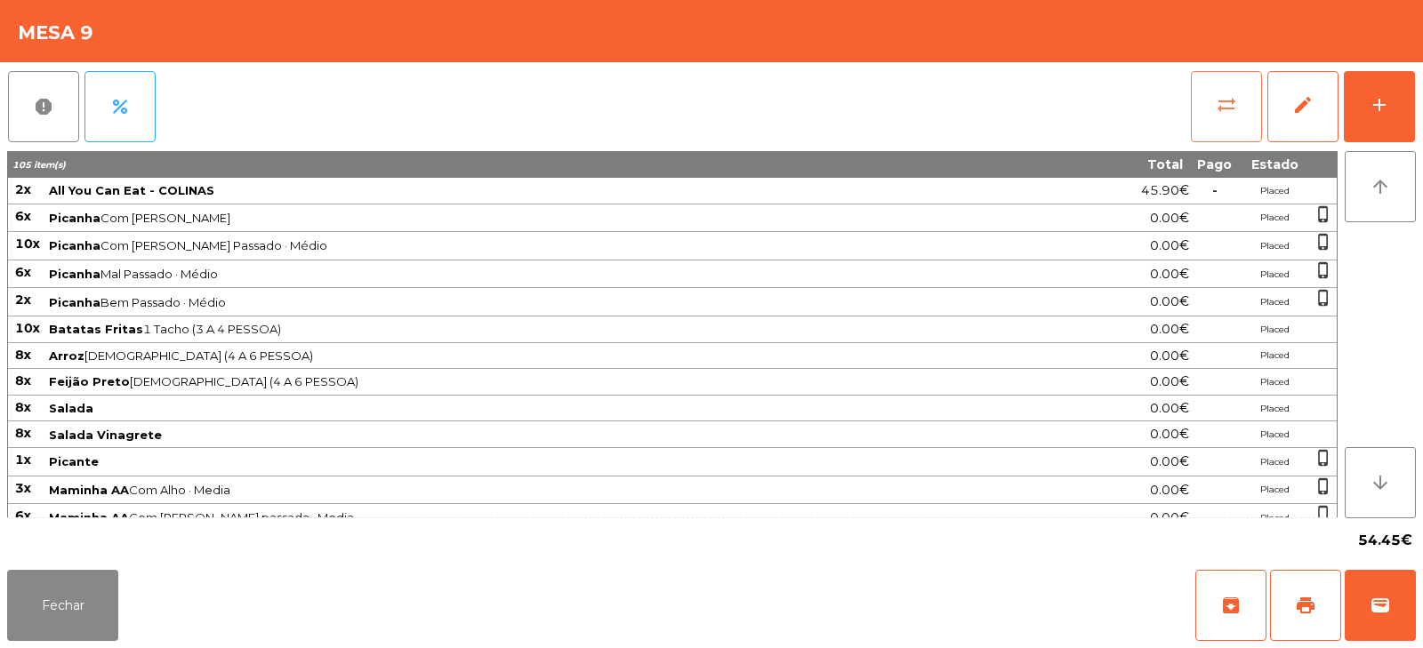
click at [1224, 104] on span "sync_alt" at bounding box center [1226, 104] width 21 height 21
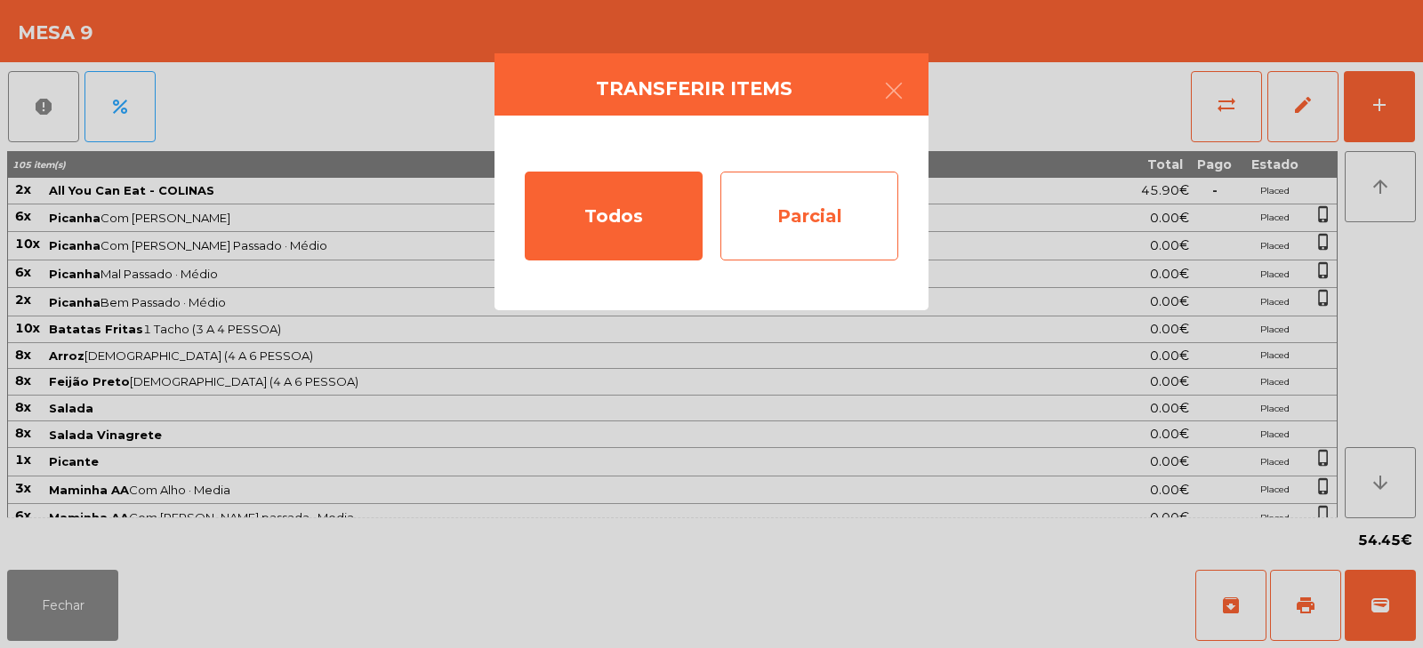
click at [819, 222] on div "Parcial" at bounding box center [810, 216] width 178 height 89
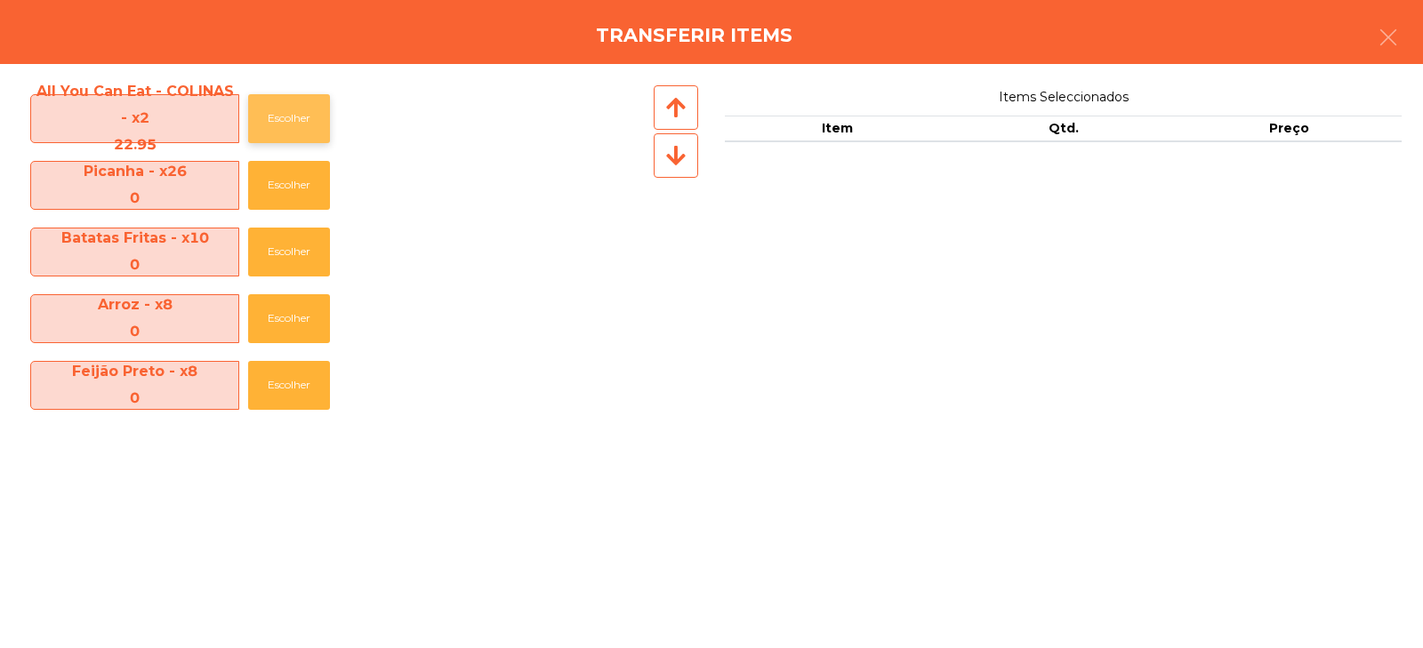
click at [303, 110] on button "Escolher" at bounding box center [289, 118] width 82 height 49
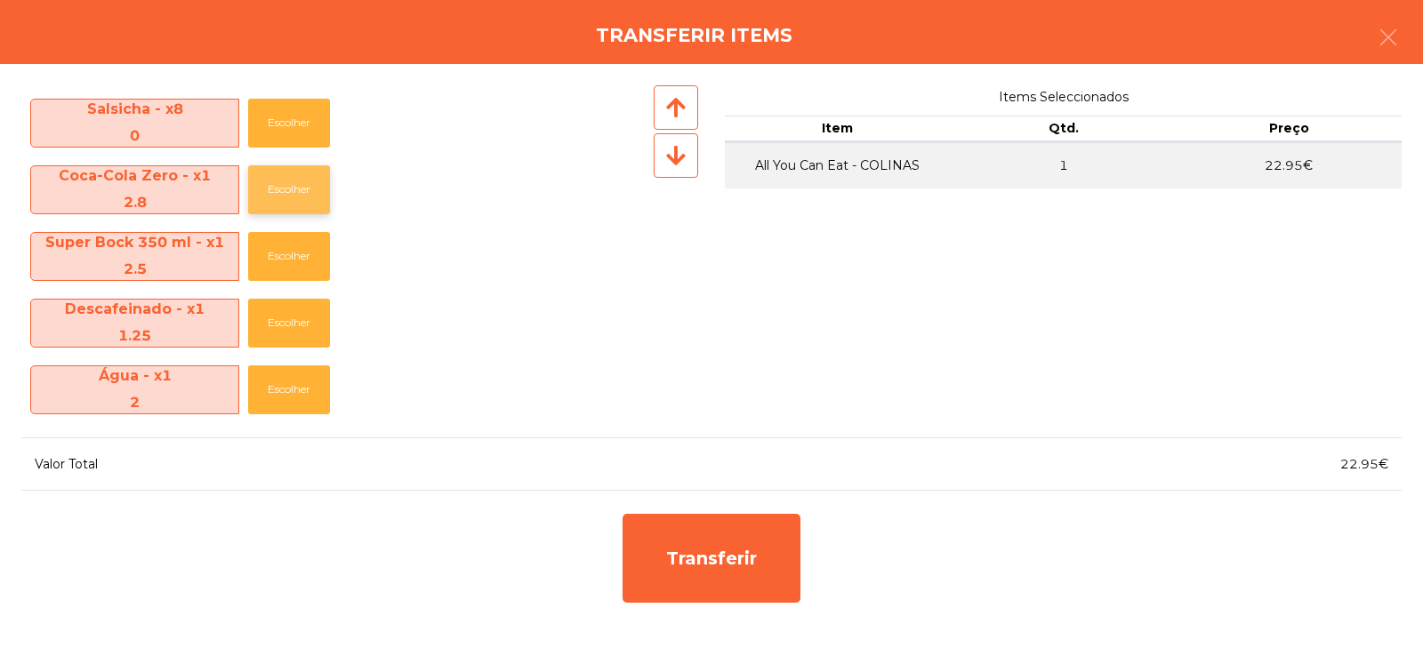
click at [295, 199] on button "Escolher" at bounding box center [289, 189] width 82 height 49
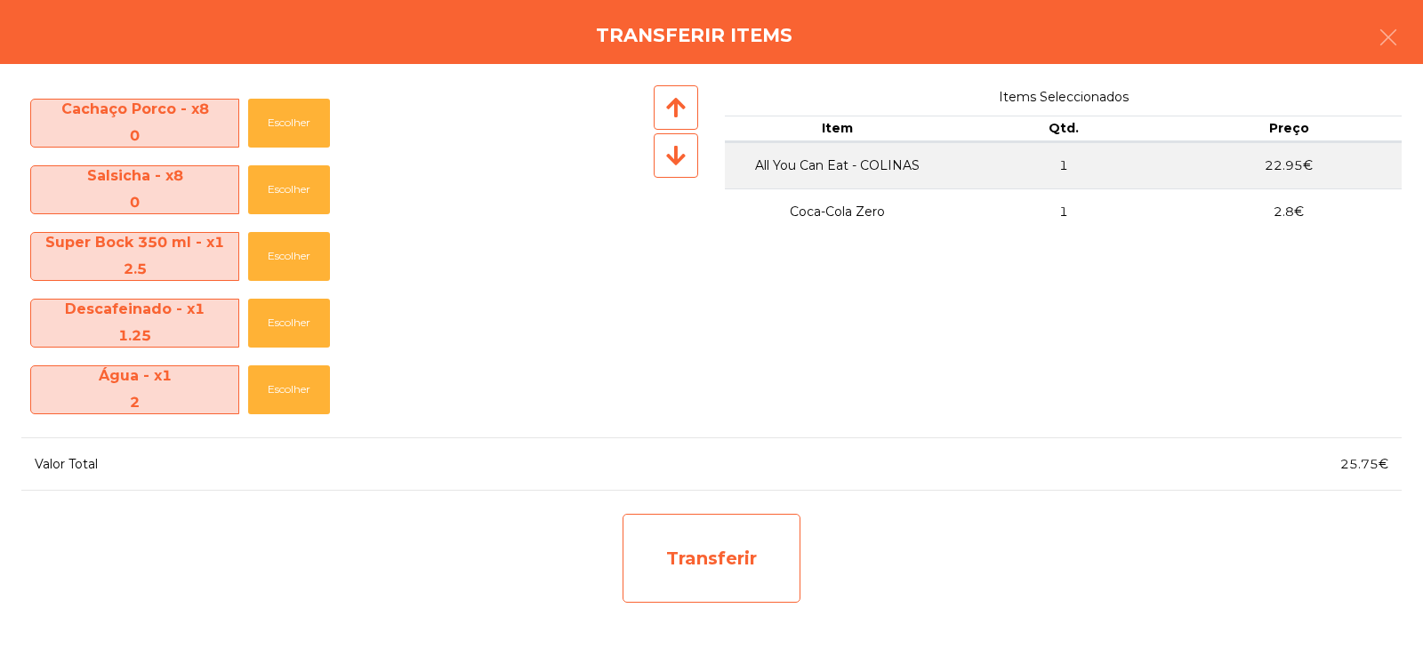
click at [695, 563] on div "Transferir" at bounding box center [712, 558] width 178 height 89
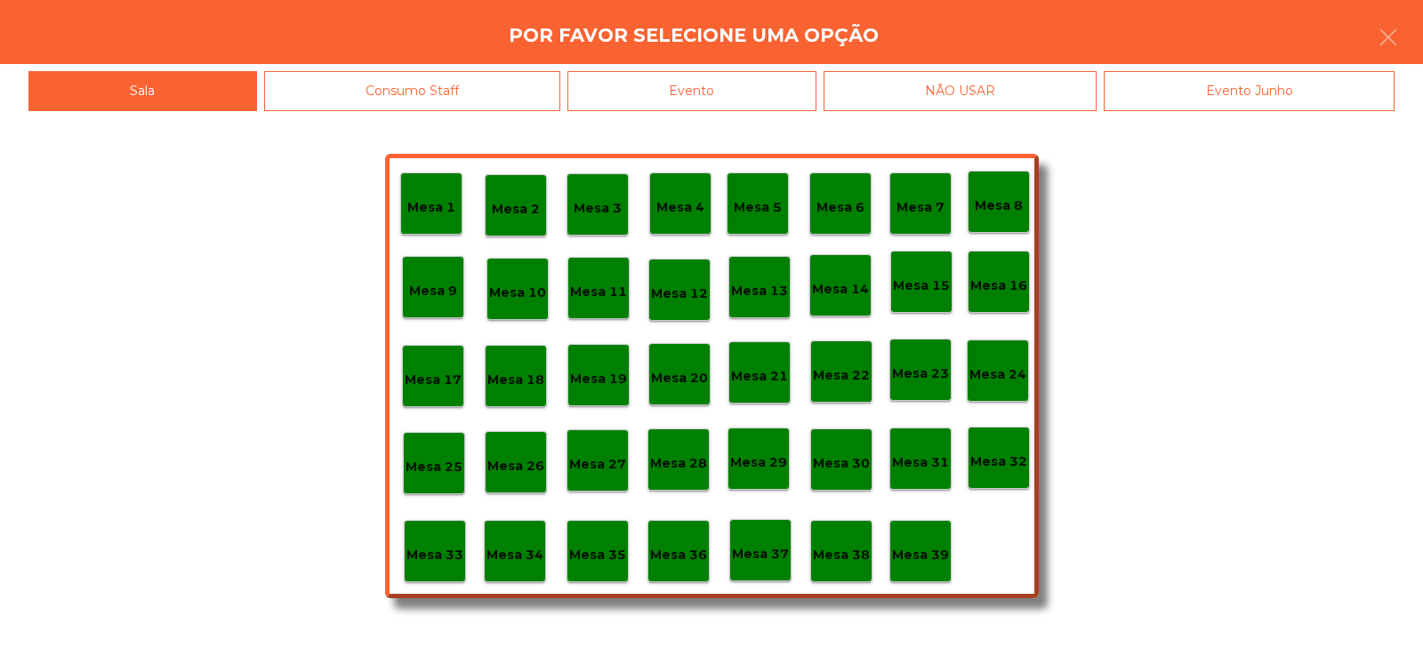
click at [422, 559] on p "Mesa 33" at bounding box center [435, 555] width 57 height 20
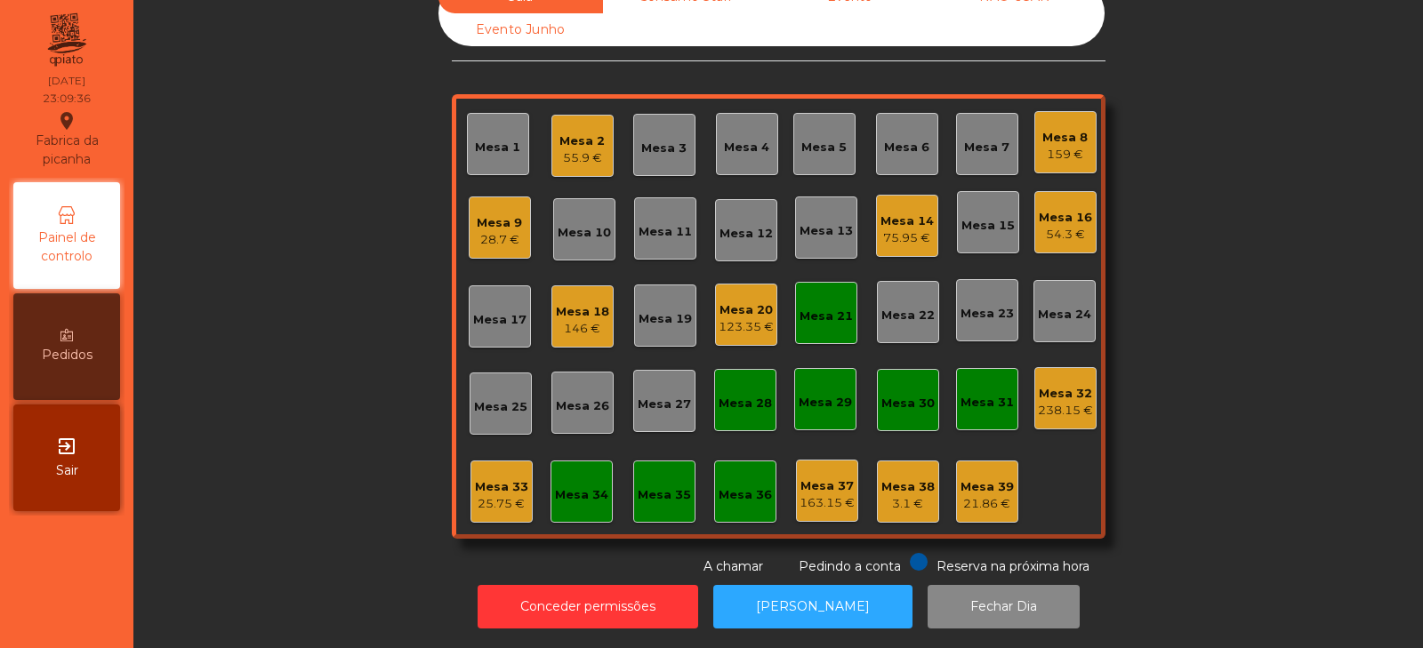
click at [489, 507] on div "Mesa 33 25.75 €" at bounding box center [502, 492] width 62 height 62
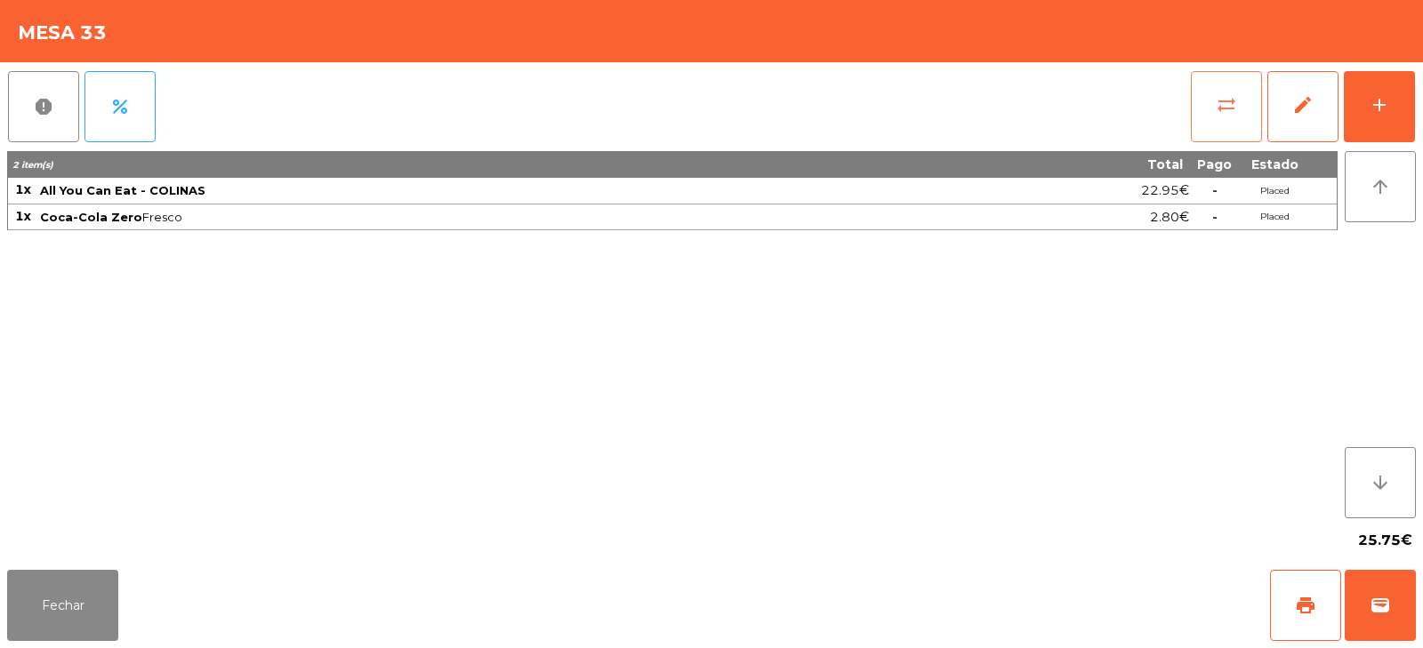
click at [1201, 77] on button "sync_alt" at bounding box center [1226, 106] width 71 height 71
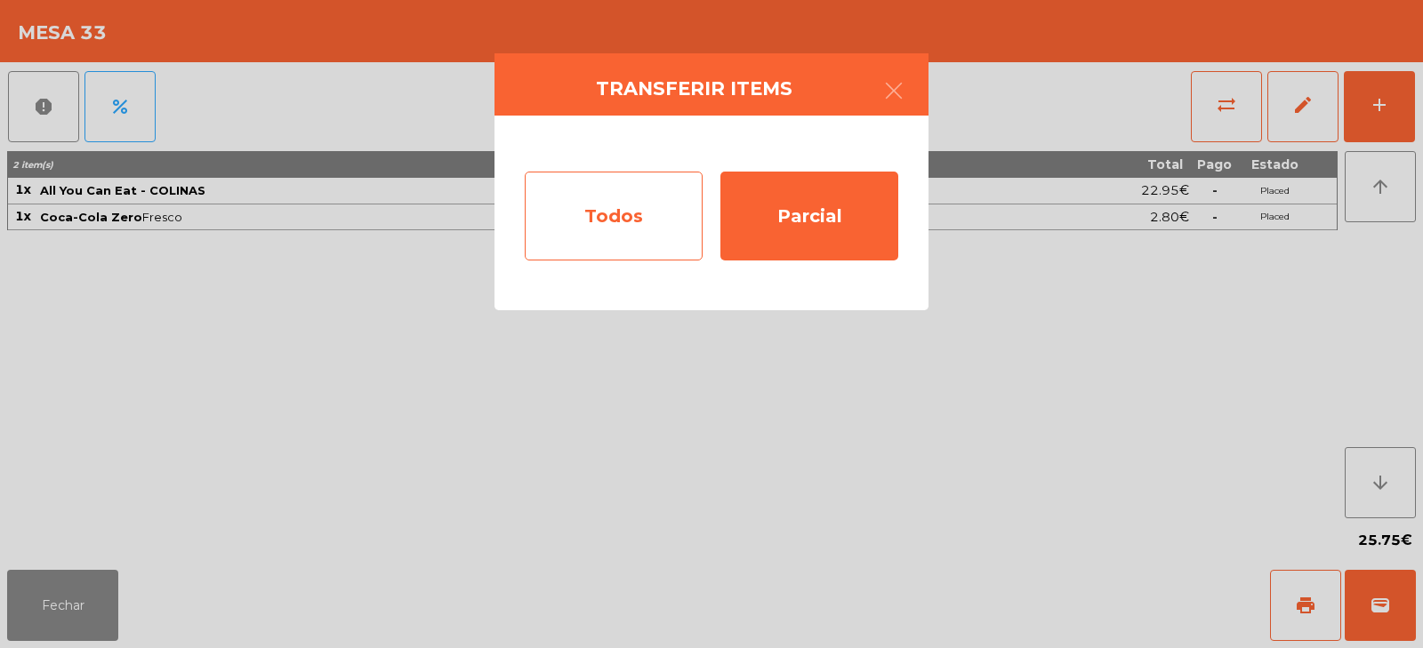
click at [604, 211] on div "Todos" at bounding box center [614, 216] width 178 height 89
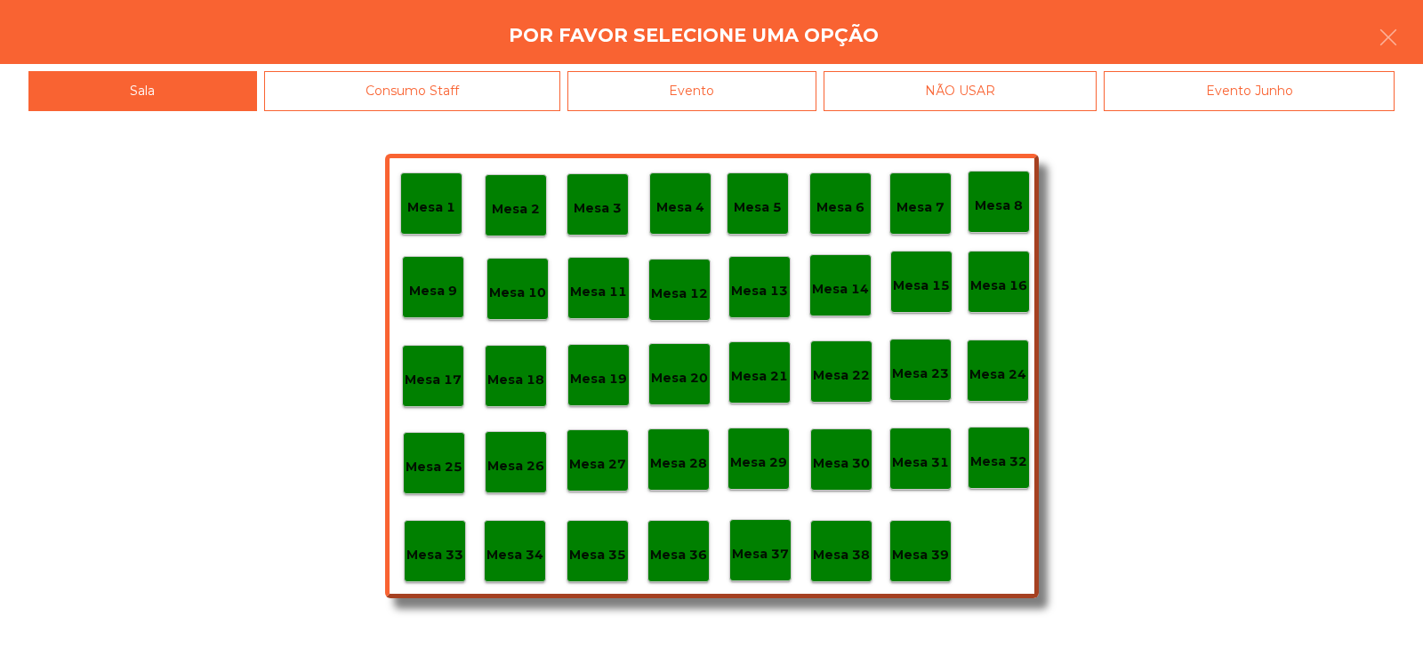
click at [1023, 453] on p "Mesa 32" at bounding box center [999, 462] width 57 height 20
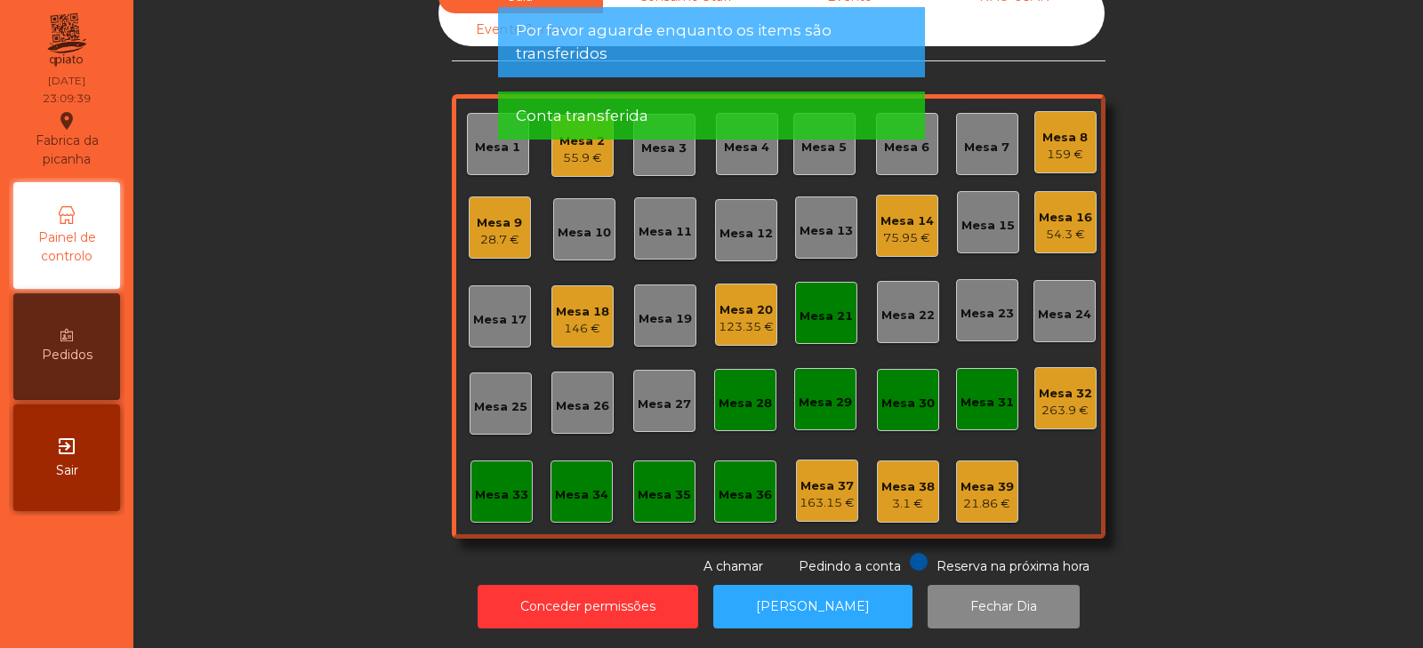
click at [263, 321] on div "Sala Consumo Staff Evento NÃO USAR Evento Junho Mesa 1 Mesa 2 55.9 € Mesa 3 Mes…" at bounding box center [778, 278] width 1242 height 596
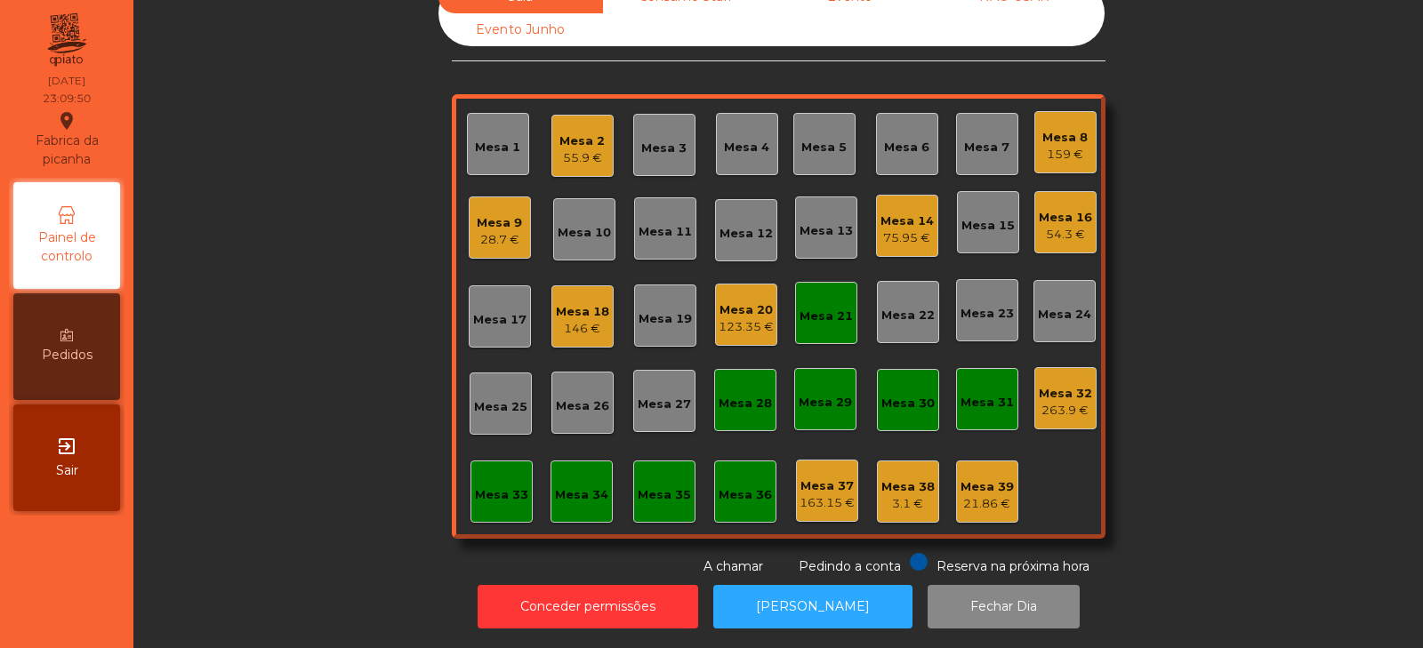
click at [469, 201] on div "Mesa 9 28.7 €" at bounding box center [500, 228] width 62 height 62
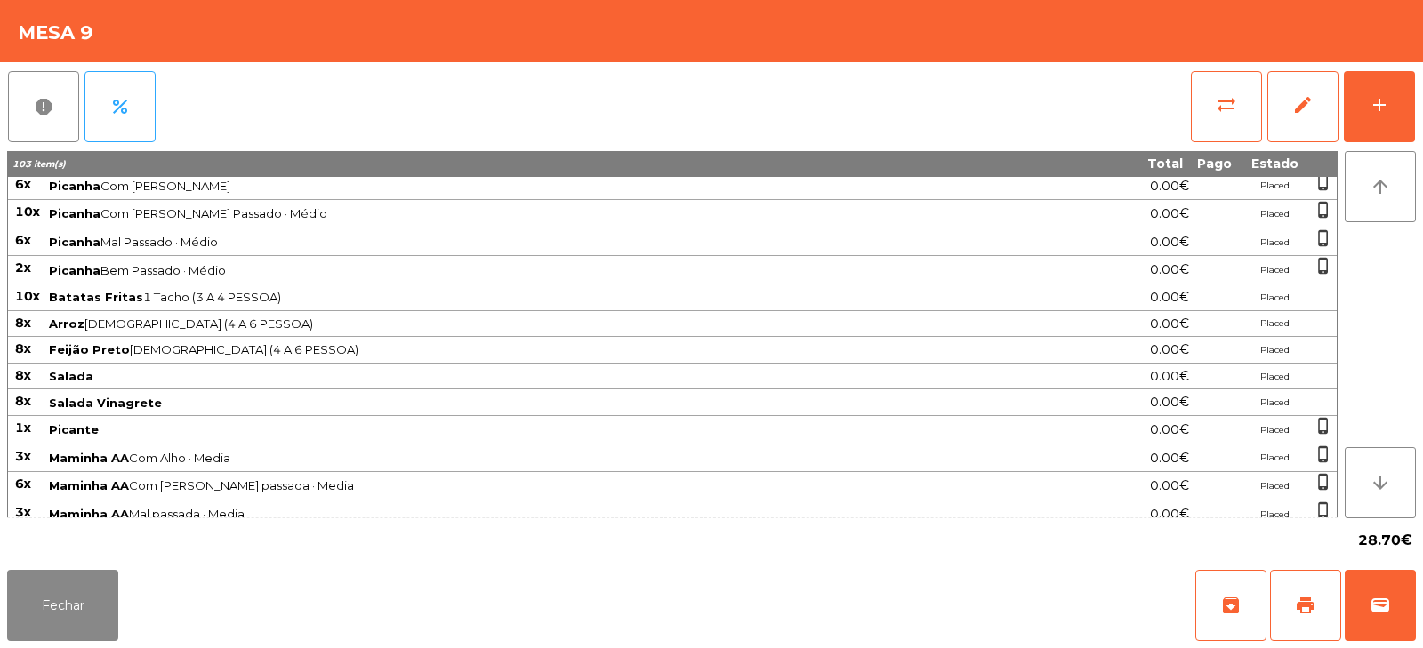
scroll to position [0, 0]
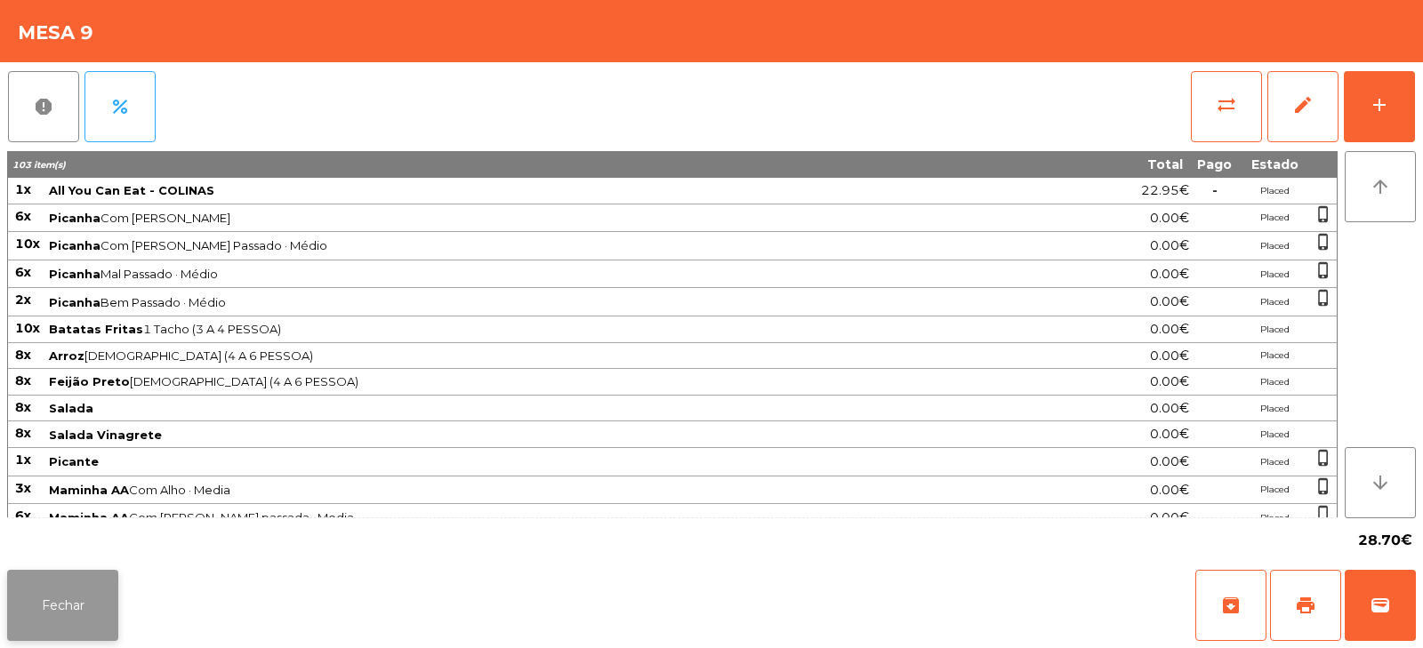
click at [49, 608] on button "Fechar" at bounding box center [62, 605] width 111 height 71
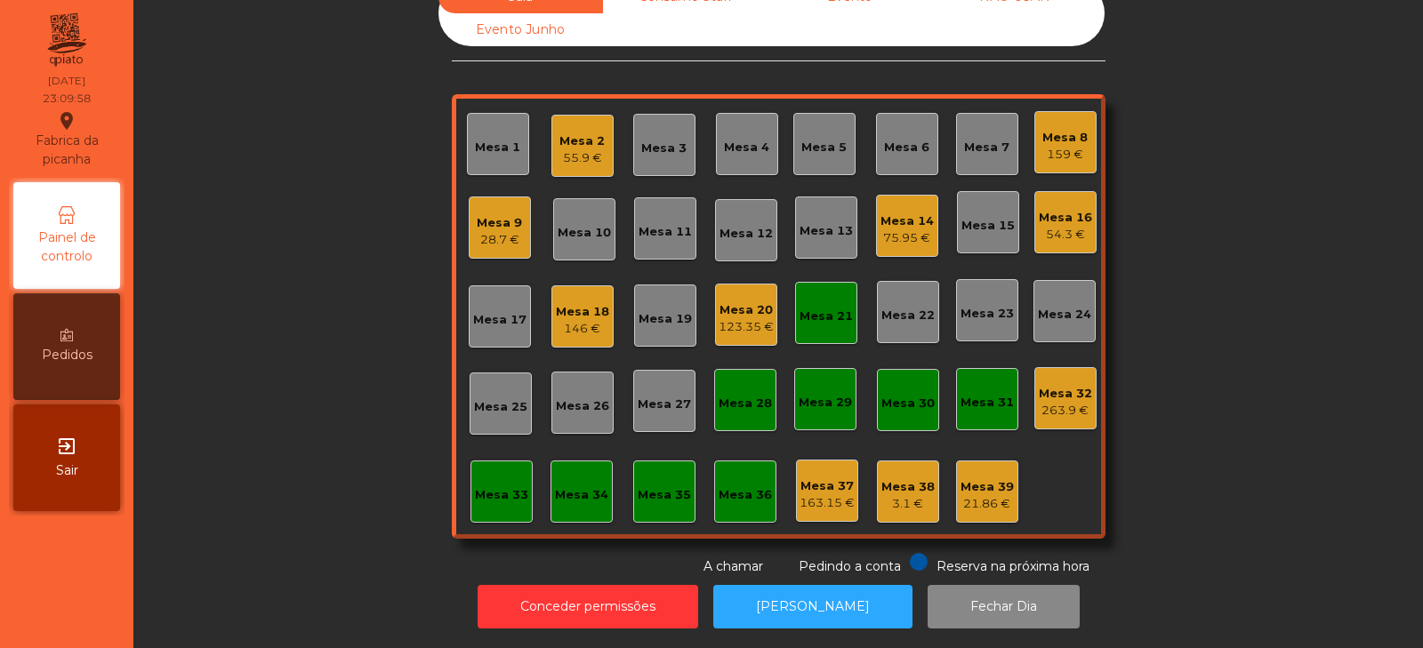
click at [483, 231] on div "28.7 €" at bounding box center [499, 240] width 45 height 18
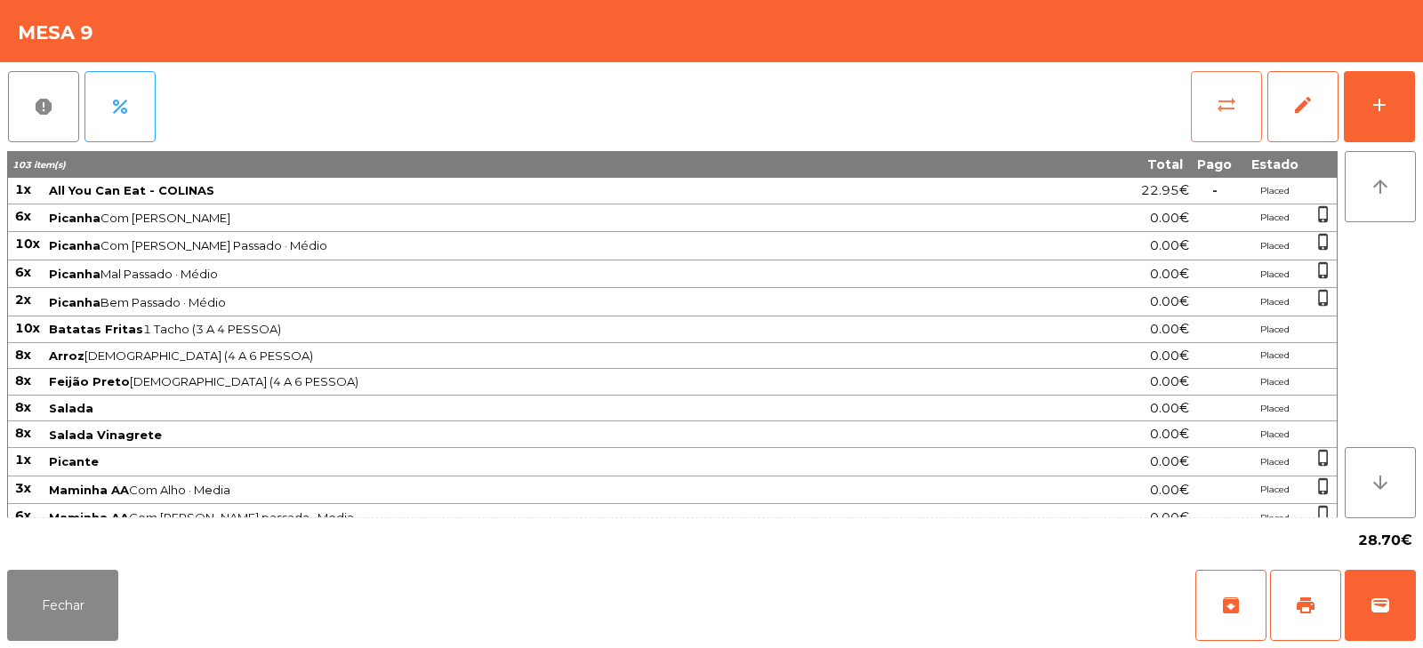
click at [1232, 129] on button "sync_alt" at bounding box center [1226, 106] width 71 height 71
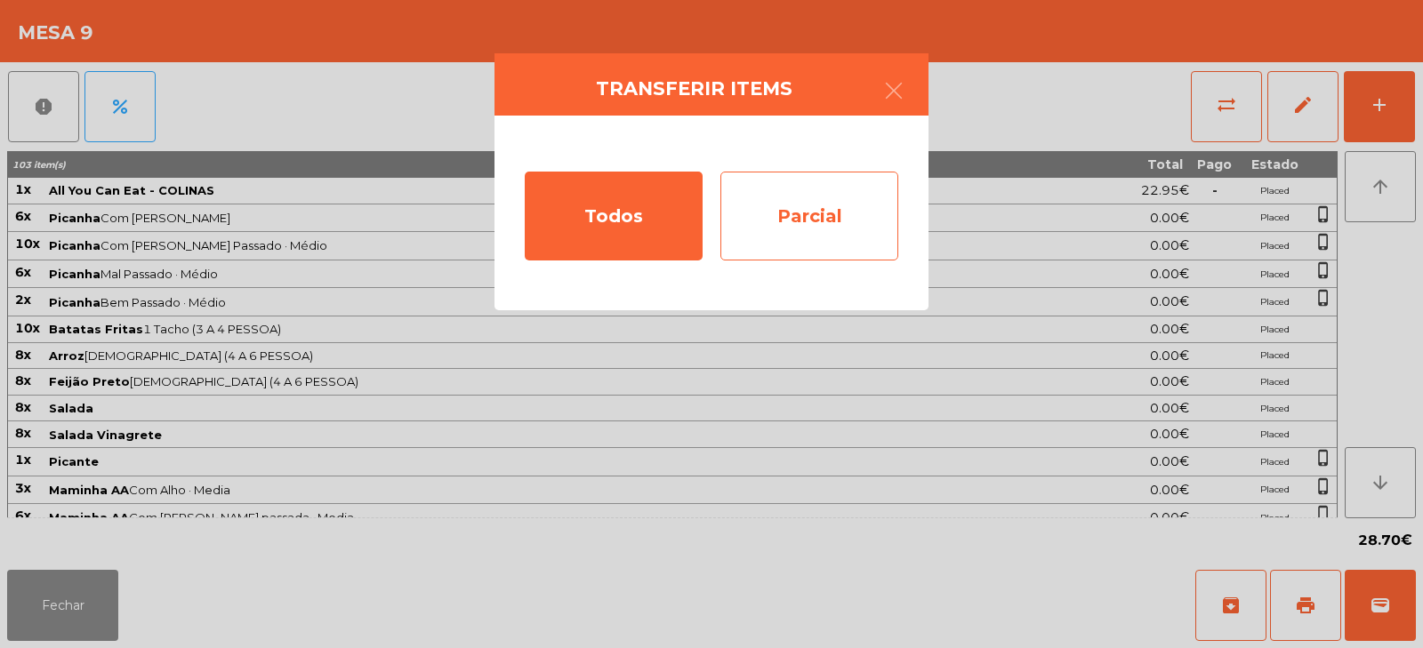
click at [820, 209] on div "Parcial" at bounding box center [810, 216] width 178 height 89
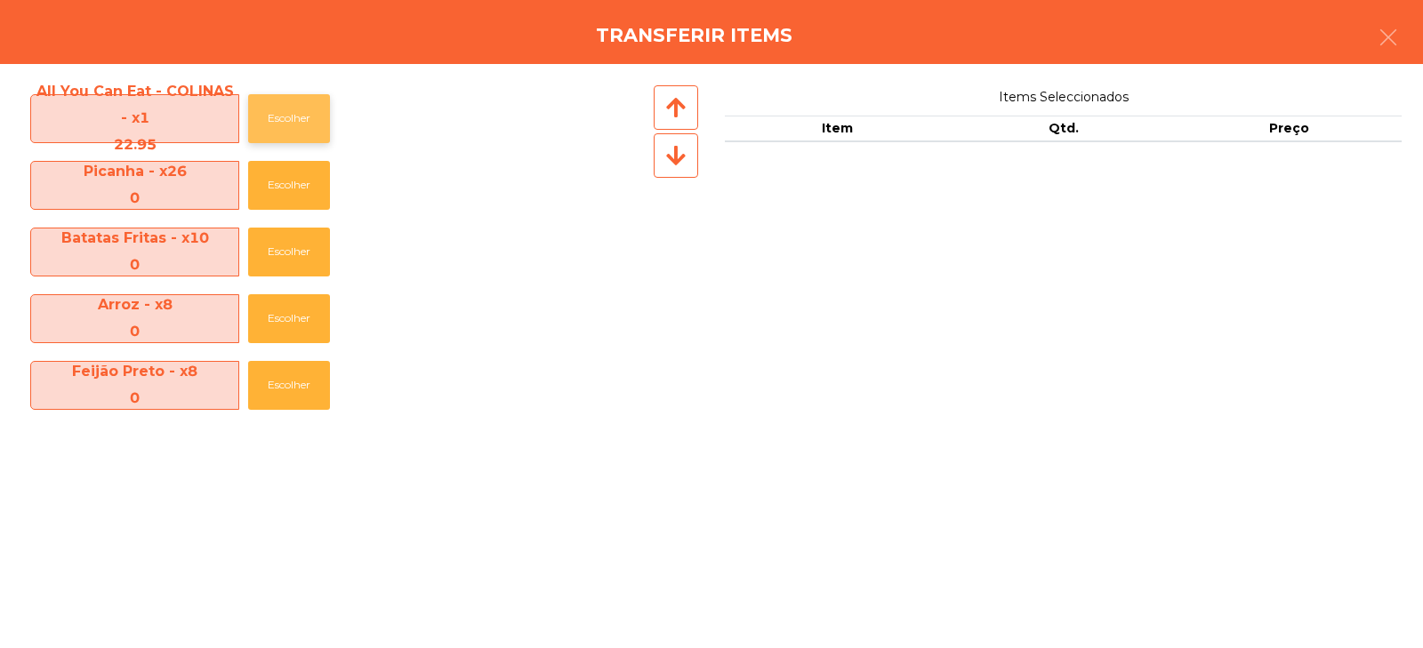
click at [283, 112] on button "Escolher" at bounding box center [289, 118] width 82 height 49
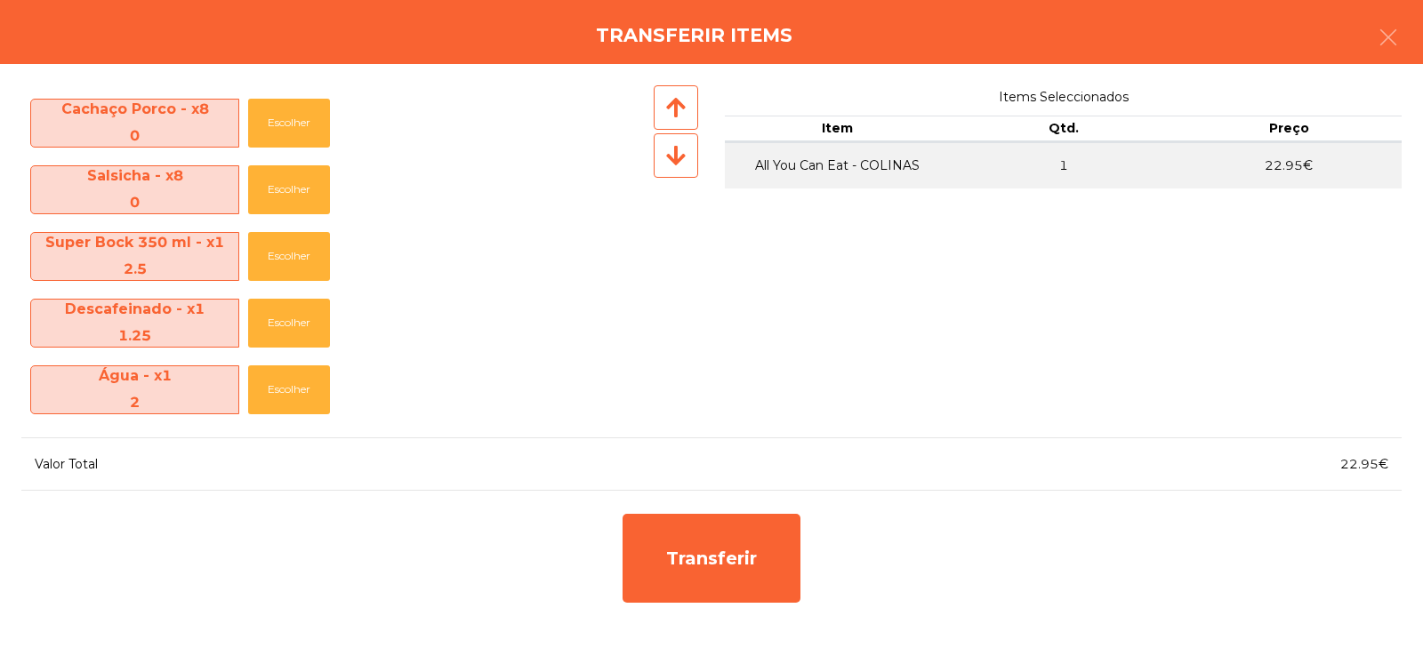
scroll to position [524, 0]
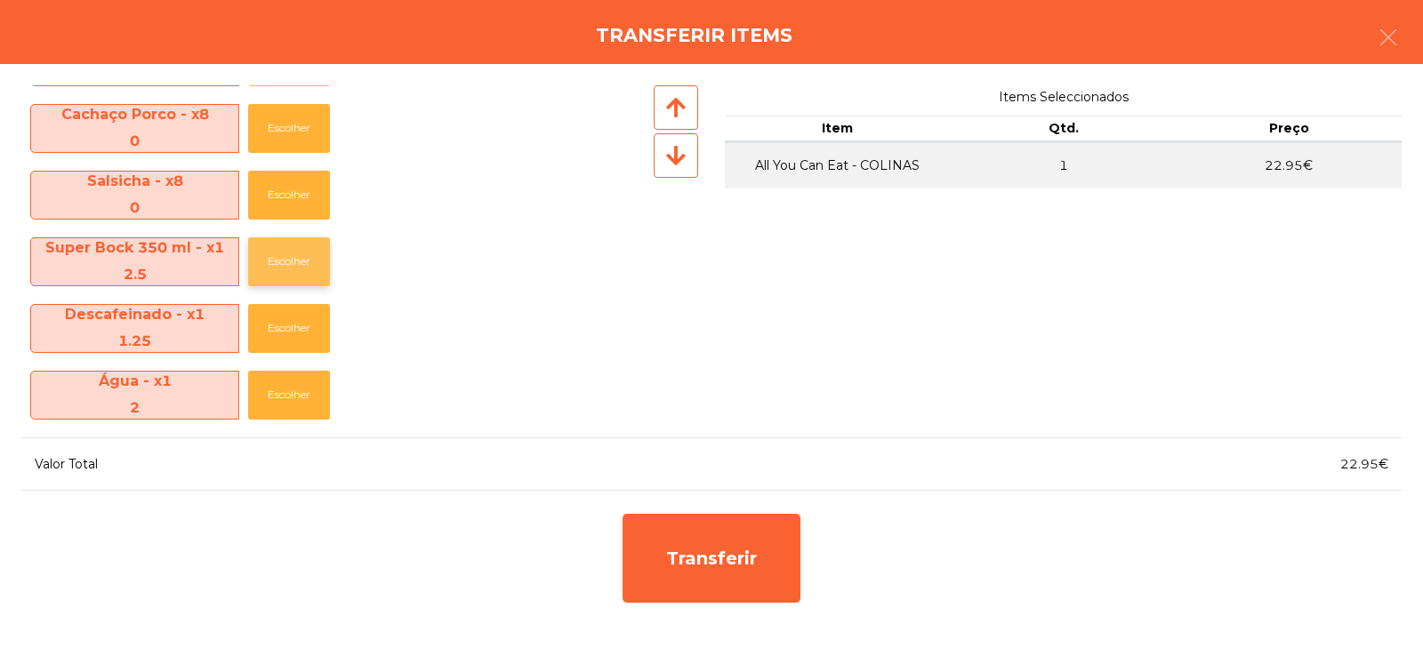
click at [286, 259] on button "Escolher" at bounding box center [289, 262] width 82 height 49
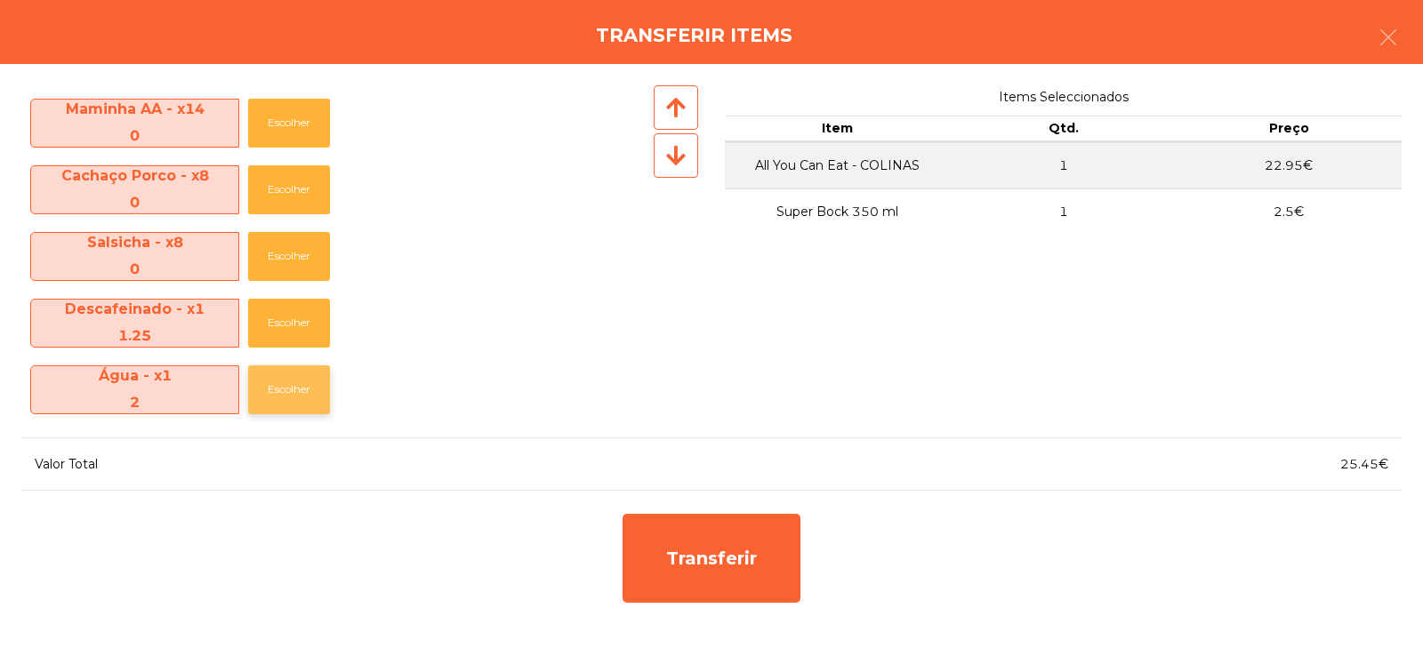
click at [278, 391] on button "Escolher" at bounding box center [289, 390] width 82 height 49
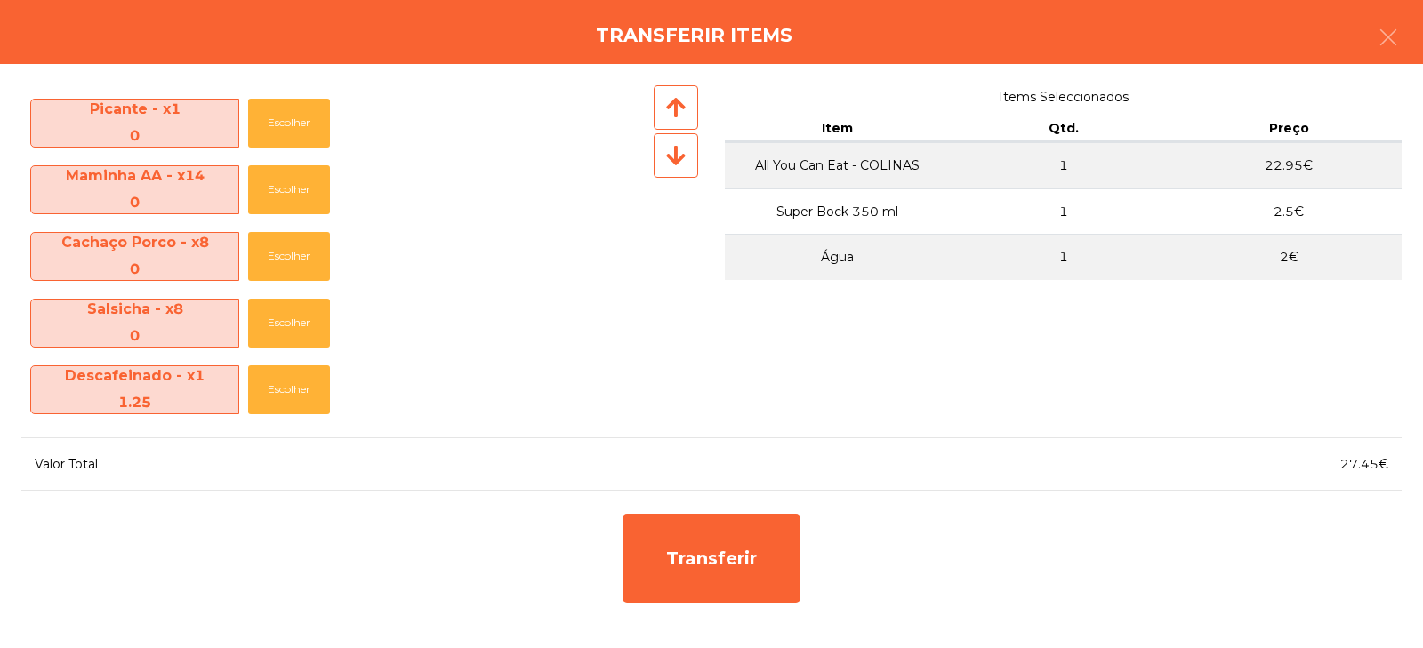
scroll to position [396, 0]
click at [274, 326] on button "Escolher" at bounding box center [289, 323] width 82 height 49
click at [1365, 44] on button "button" at bounding box center [1389, 38] width 50 height 53
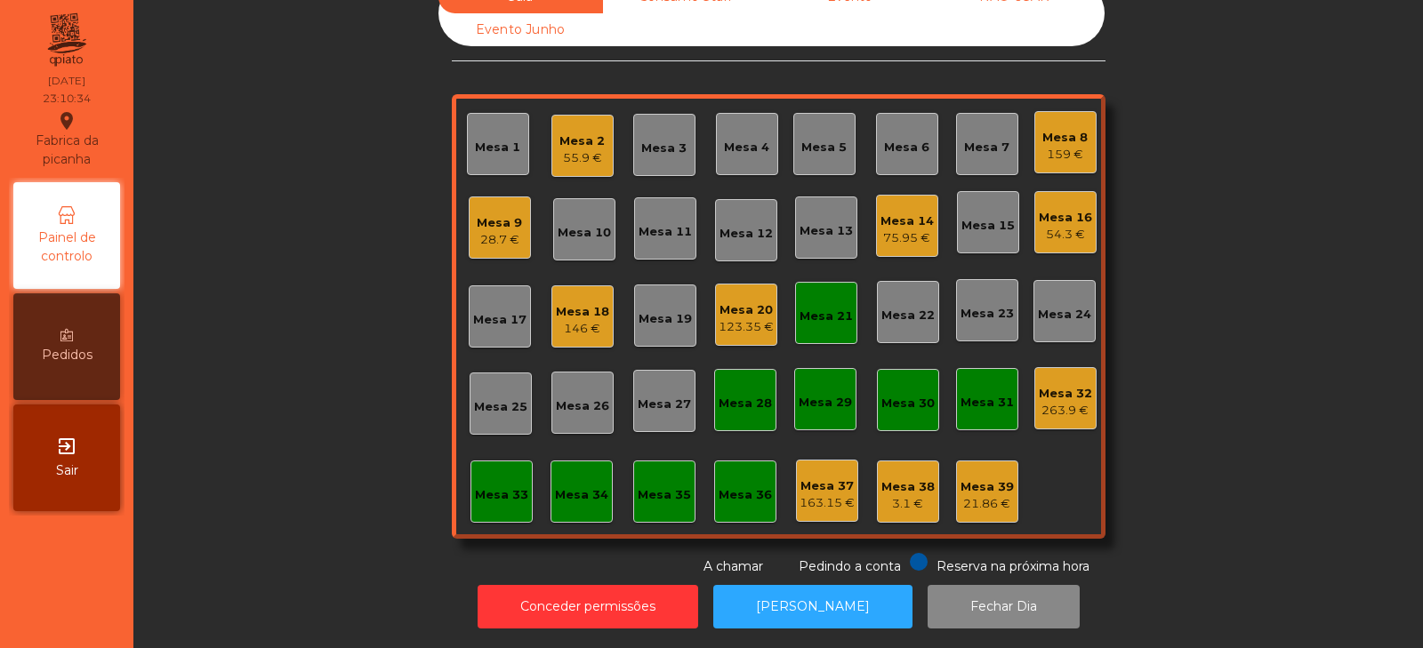
click at [487, 231] on div "28.7 €" at bounding box center [499, 240] width 45 height 18
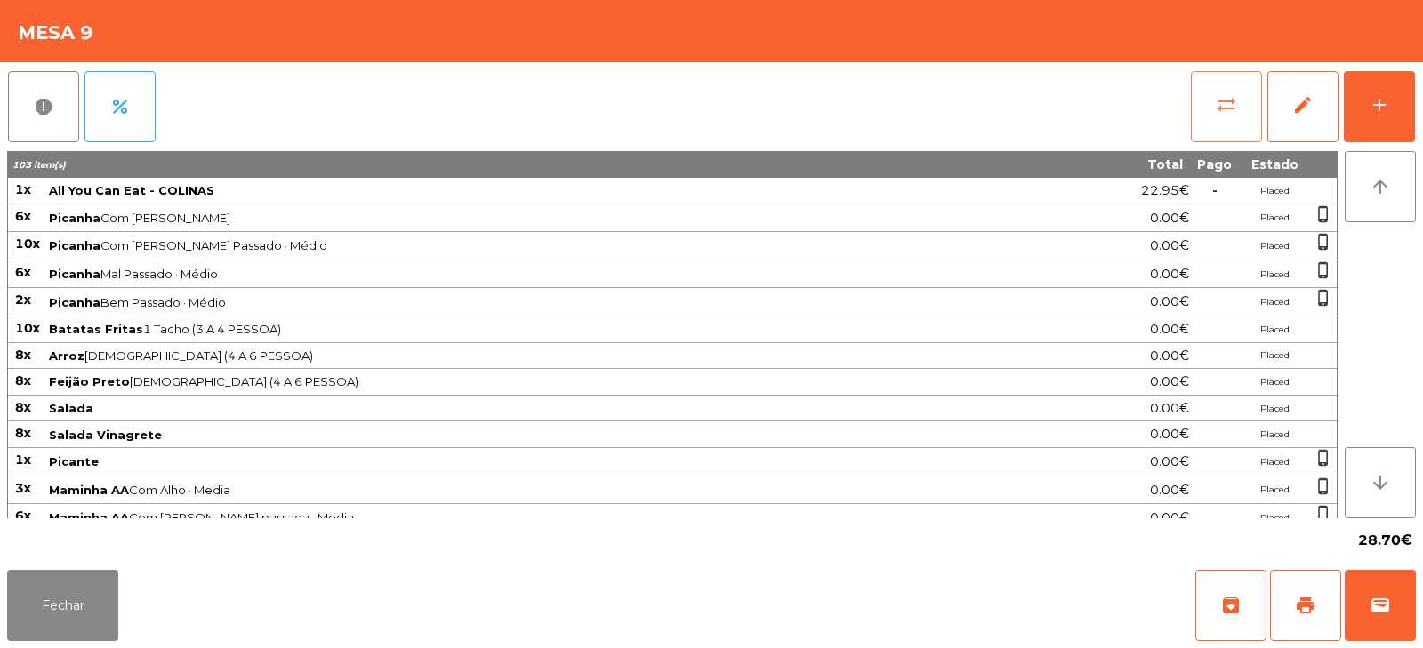
click at [1223, 116] on button "sync_alt" at bounding box center [1226, 106] width 71 height 71
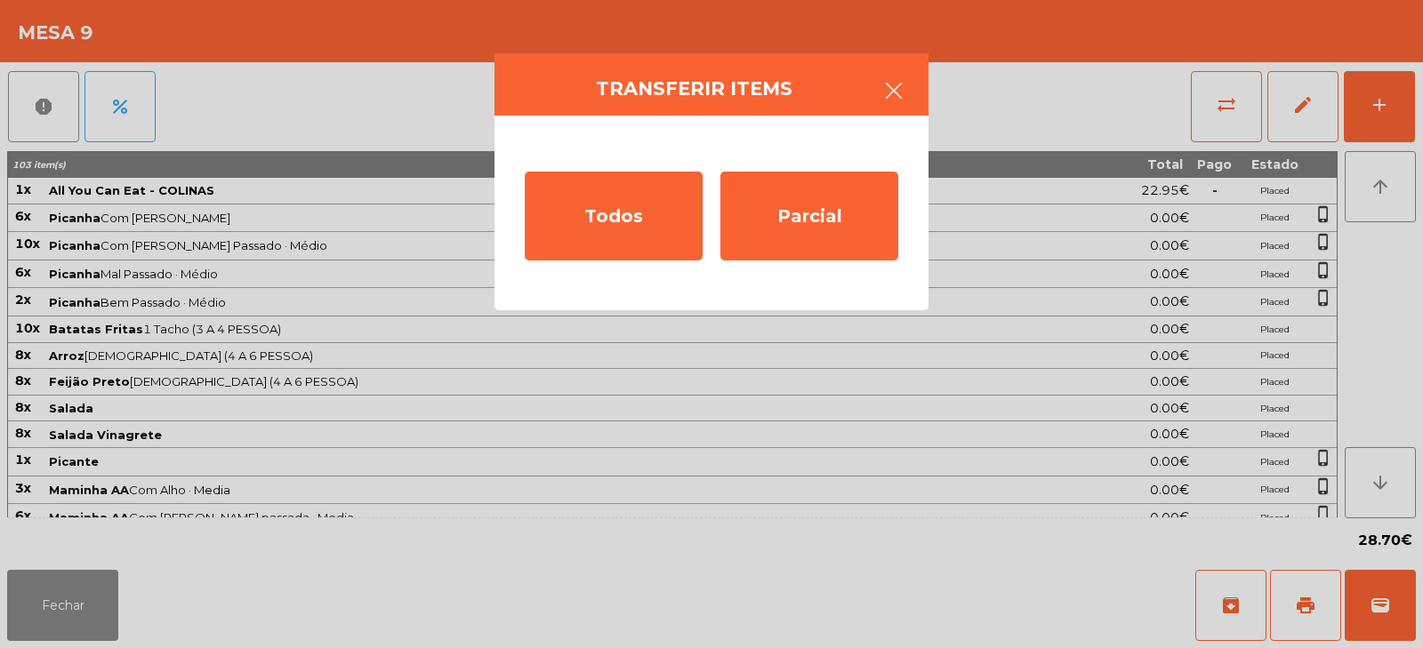
click at [877, 80] on button "button" at bounding box center [894, 92] width 50 height 53
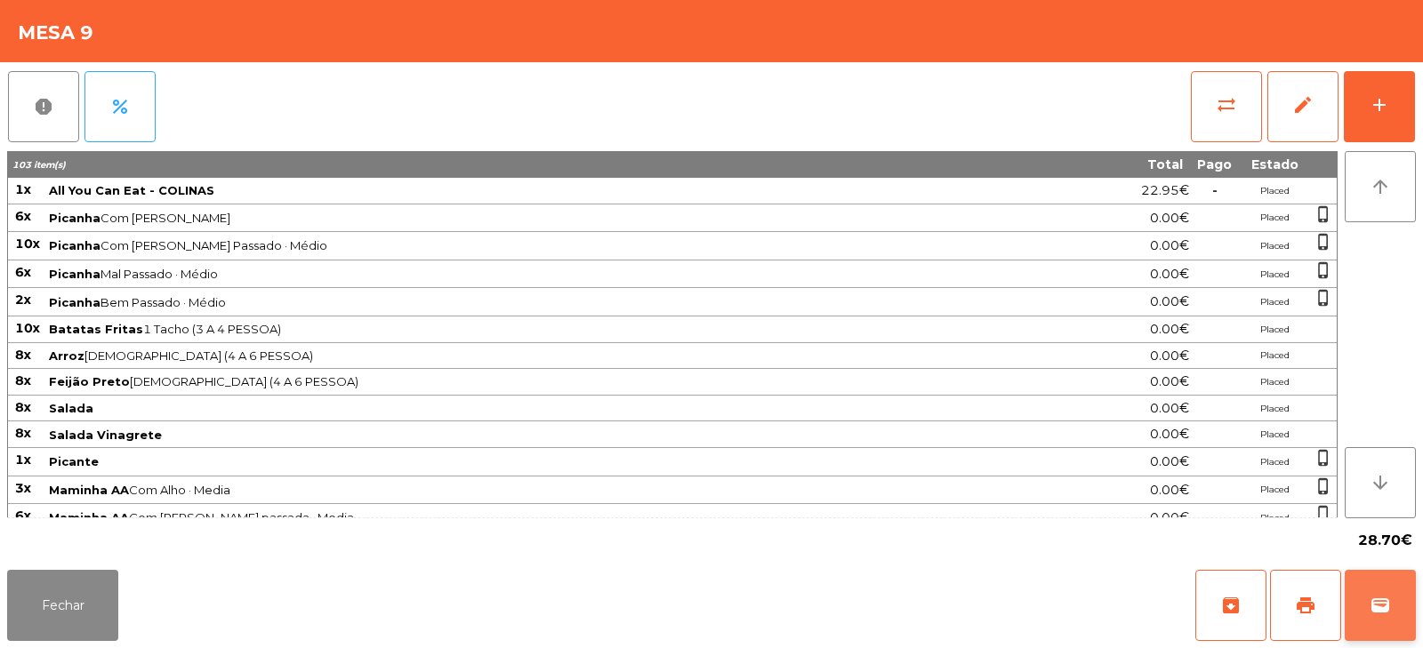
click at [1379, 592] on button "wallet" at bounding box center [1380, 605] width 71 height 71
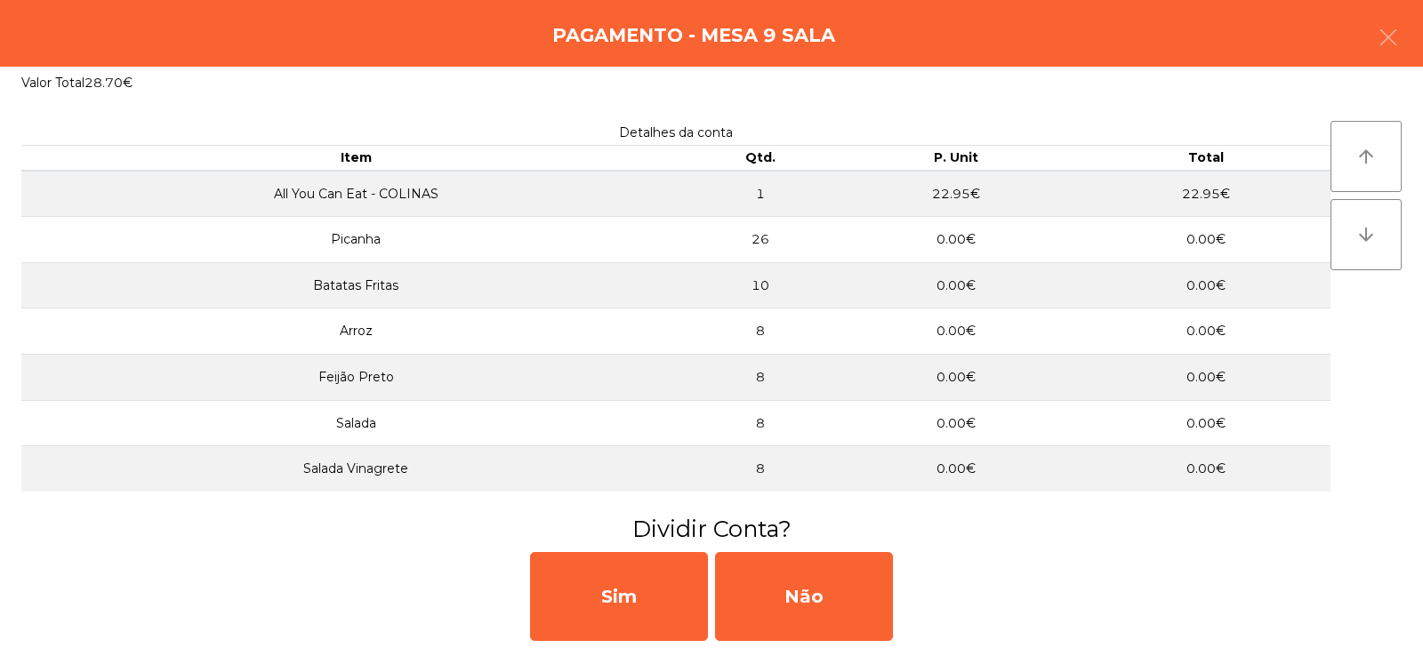
click at [1059, 624] on div "Sim Não" at bounding box center [711, 596] width 1423 height 103
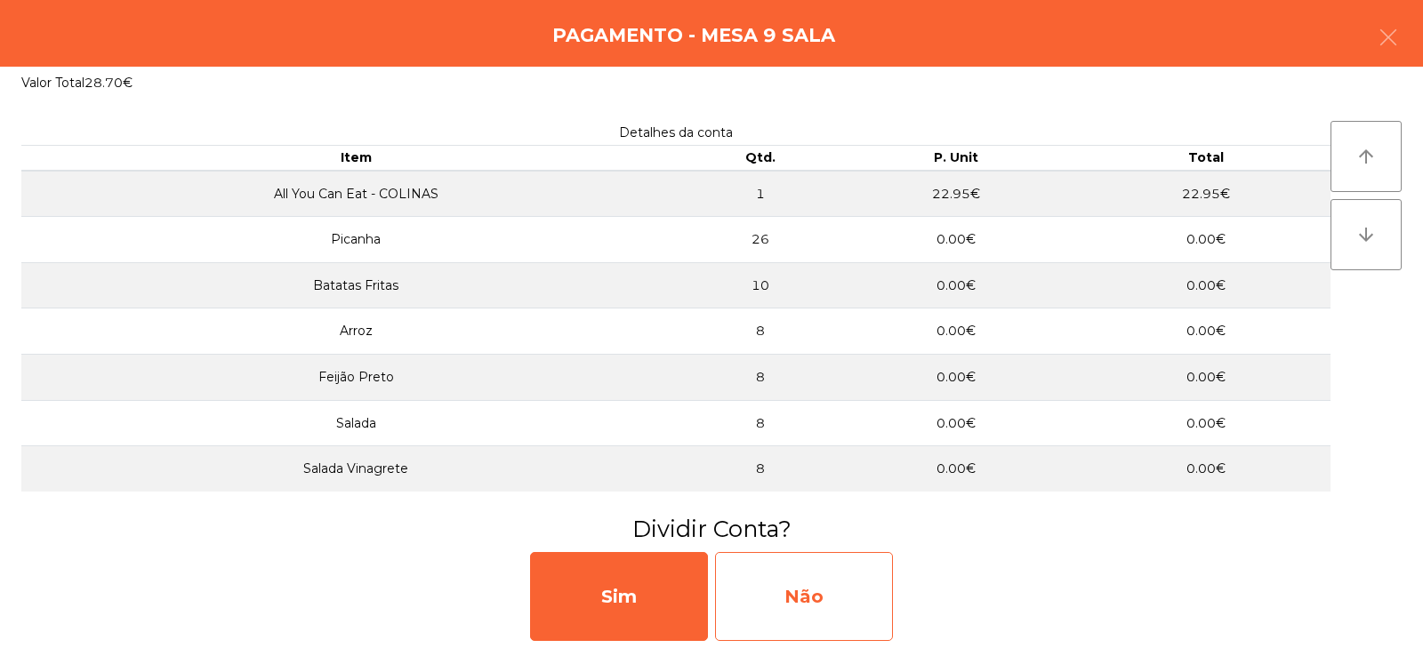
click at [801, 584] on div "Não" at bounding box center [804, 596] width 178 height 89
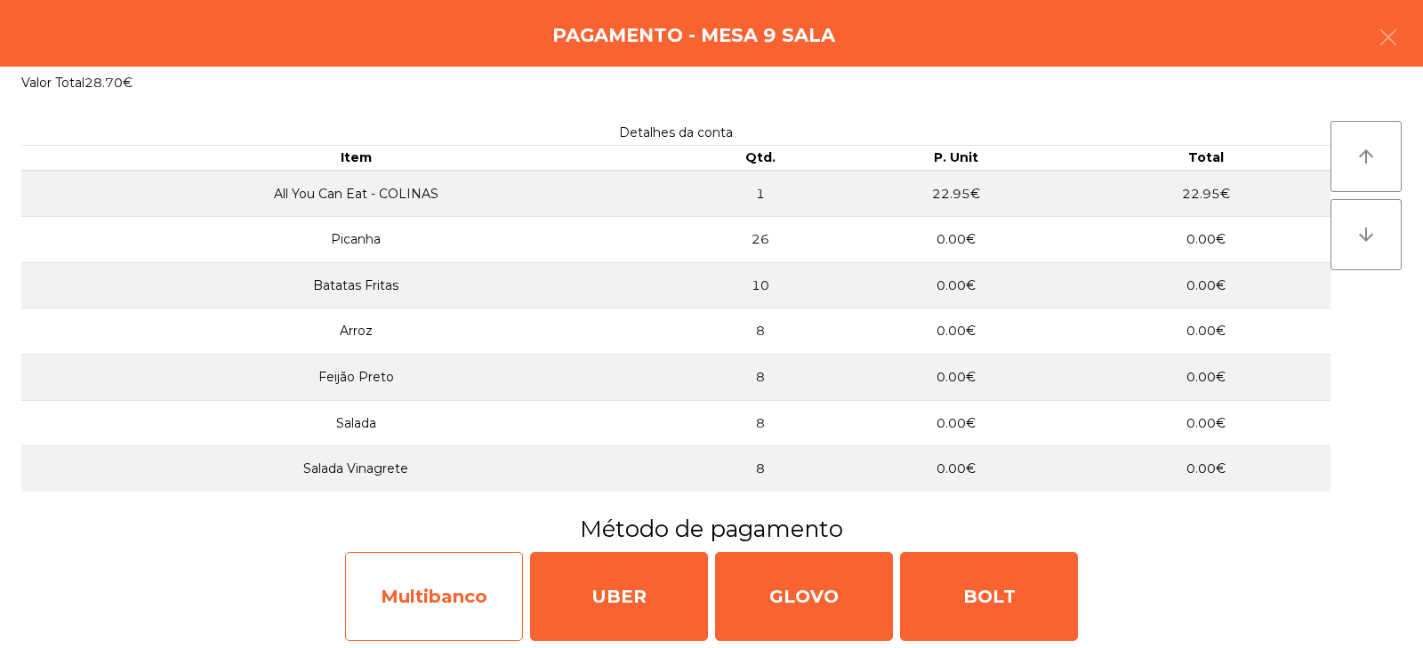
click at [414, 600] on div "Multibanco" at bounding box center [434, 596] width 178 height 89
select select "**"
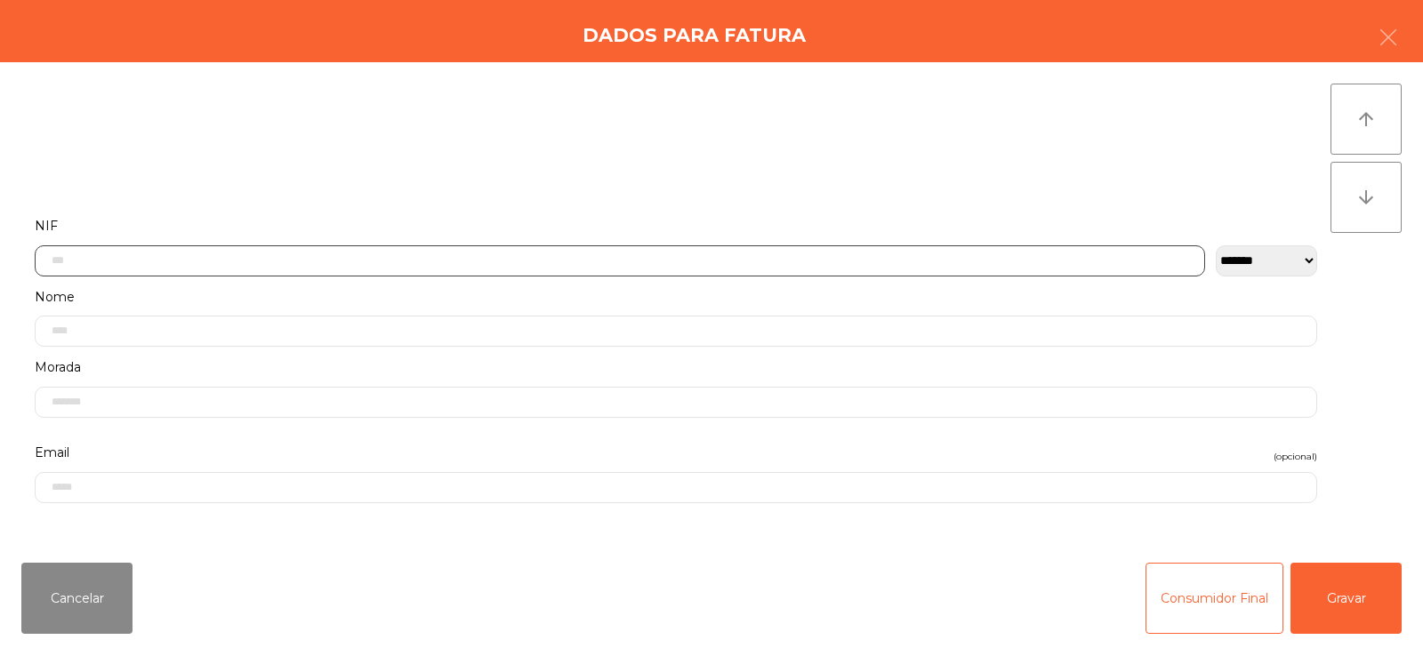
click at [350, 254] on input "text" at bounding box center [620, 261] width 1171 height 31
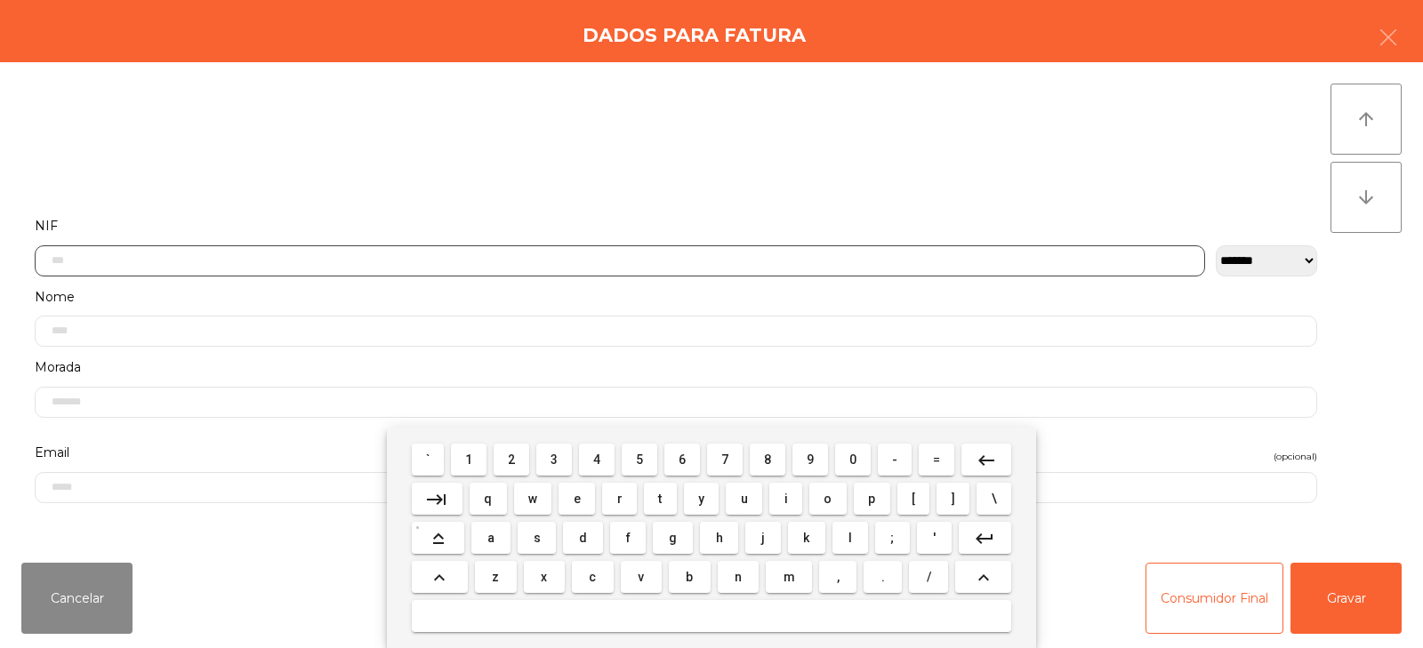
scroll to position [130, 0]
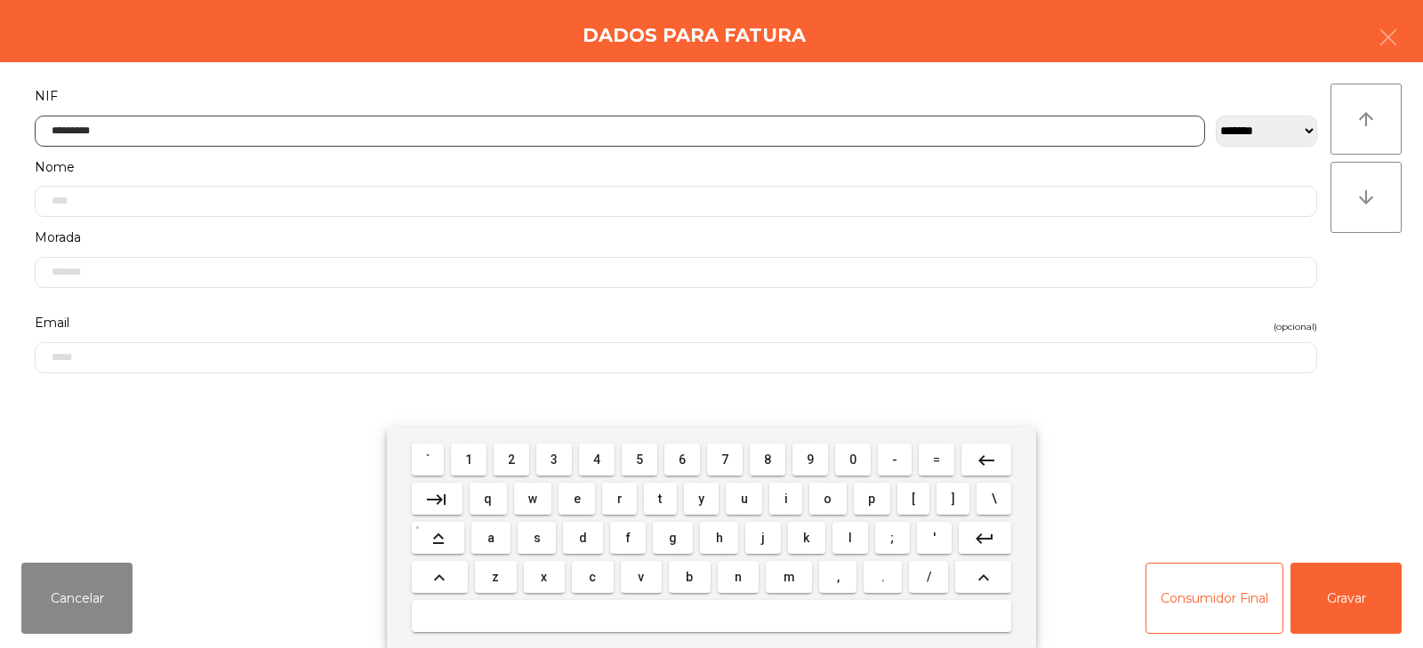
type input "*********"
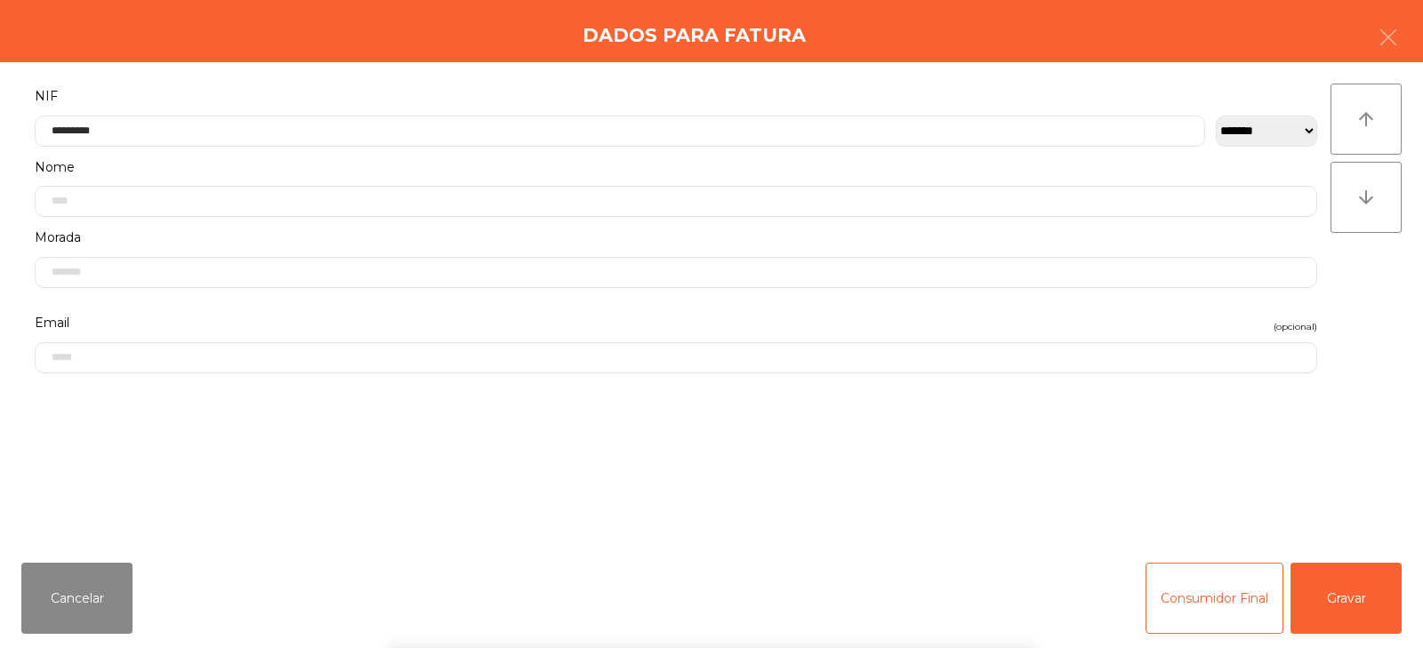
click at [1358, 617] on div "` 1 2 3 4 5 6 7 8 9 0 - = keyboard_backspace keyboard_tab q w e r t y u i o p […" at bounding box center [711, 538] width 1423 height 221
click at [1368, 598] on button "Gravar" at bounding box center [1346, 598] width 111 height 71
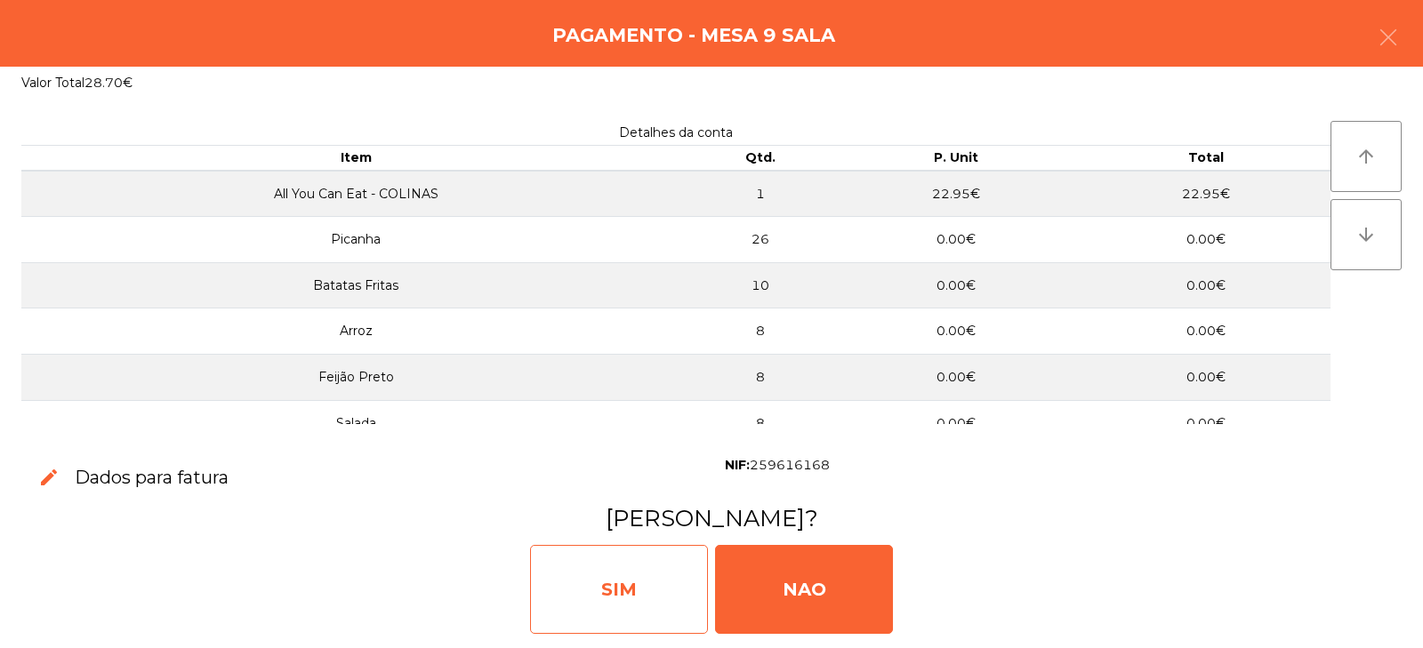
click at [605, 581] on div "SIM" at bounding box center [619, 589] width 178 height 89
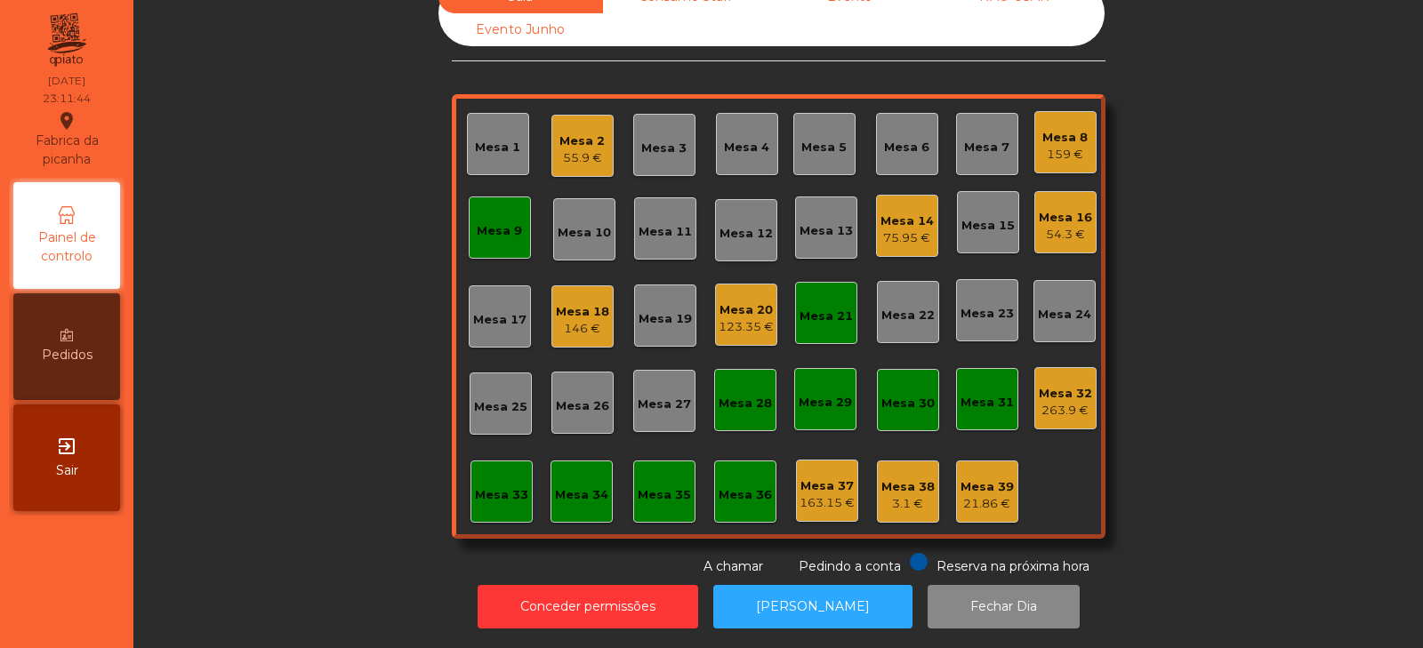
click at [475, 487] on div "Mesa 33" at bounding box center [501, 496] width 53 height 18
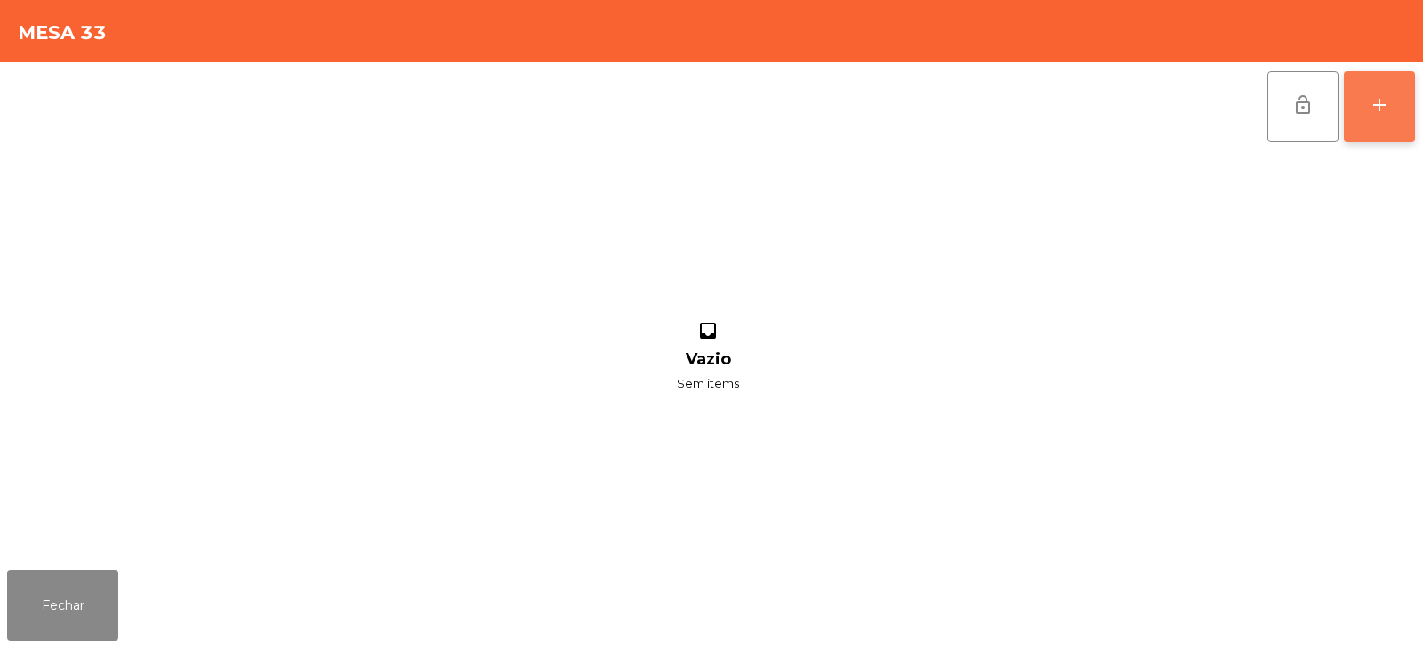
click at [1403, 107] on button "add" at bounding box center [1379, 106] width 71 height 71
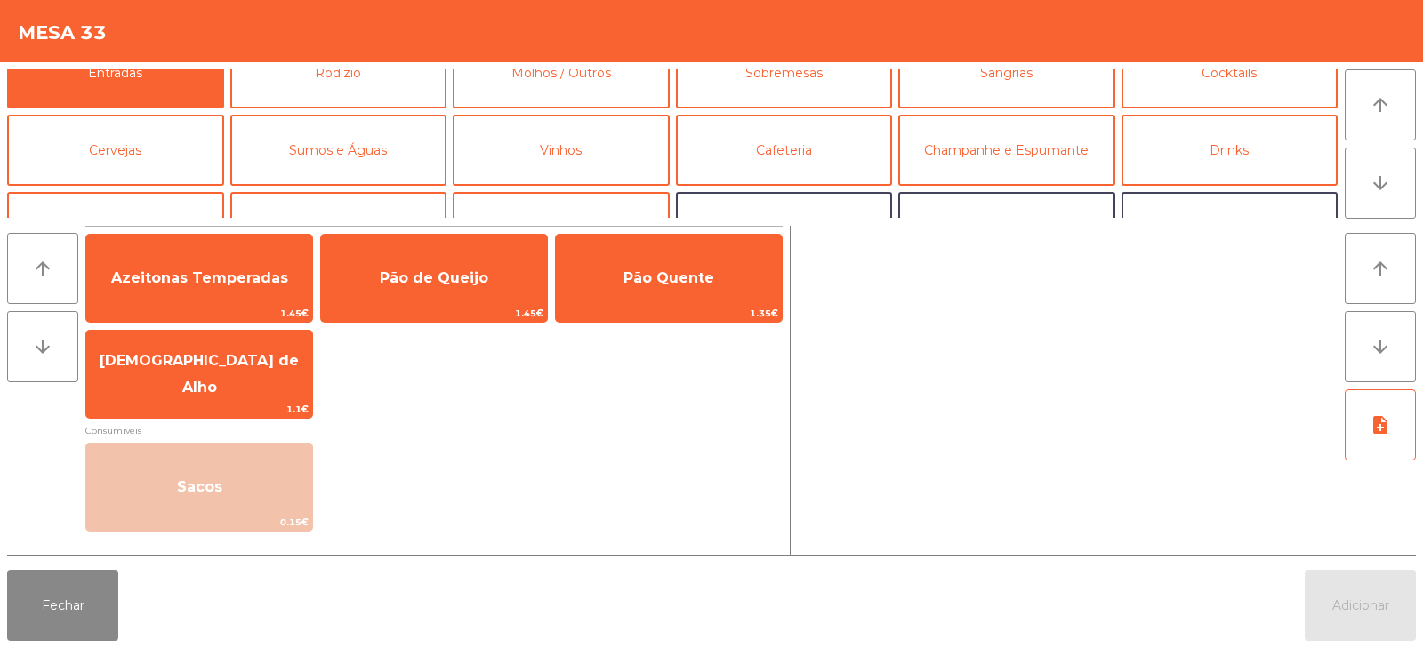
scroll to position [44, 0]
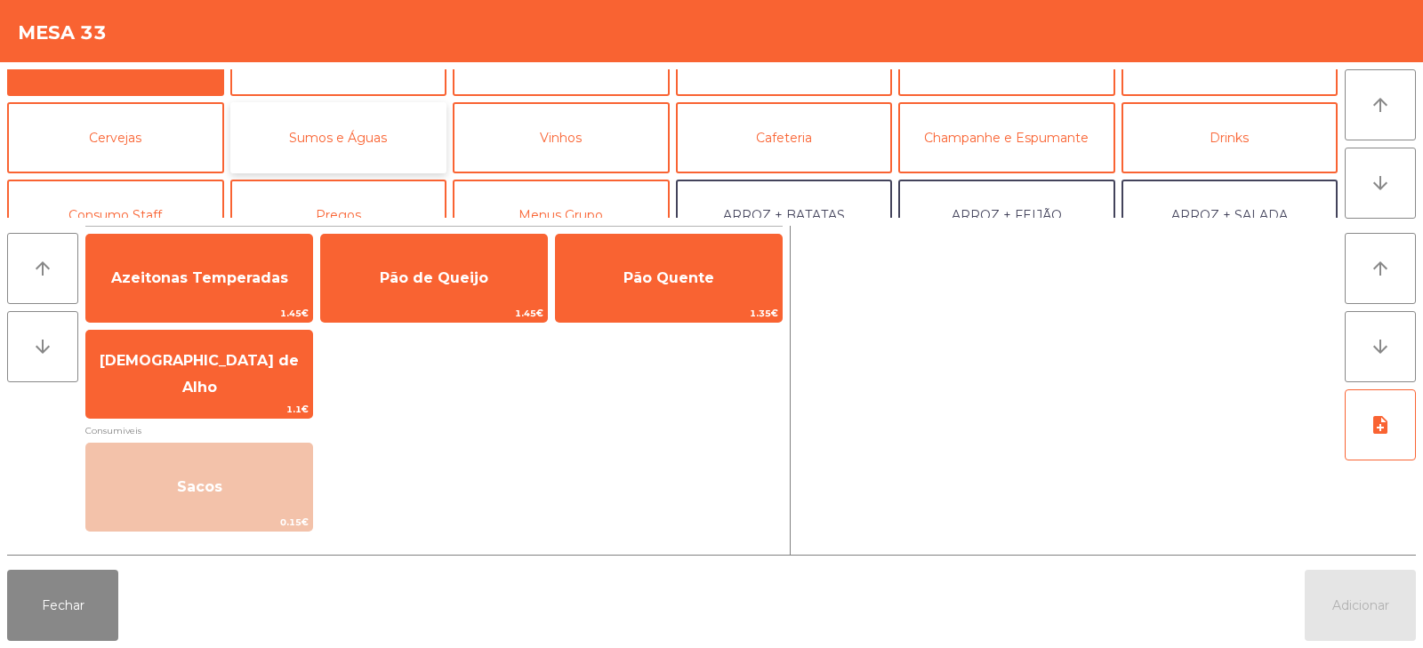
click at [371, 134] on button "Sumos e Águas" at bounding box center [338, 137] width 217 height 71
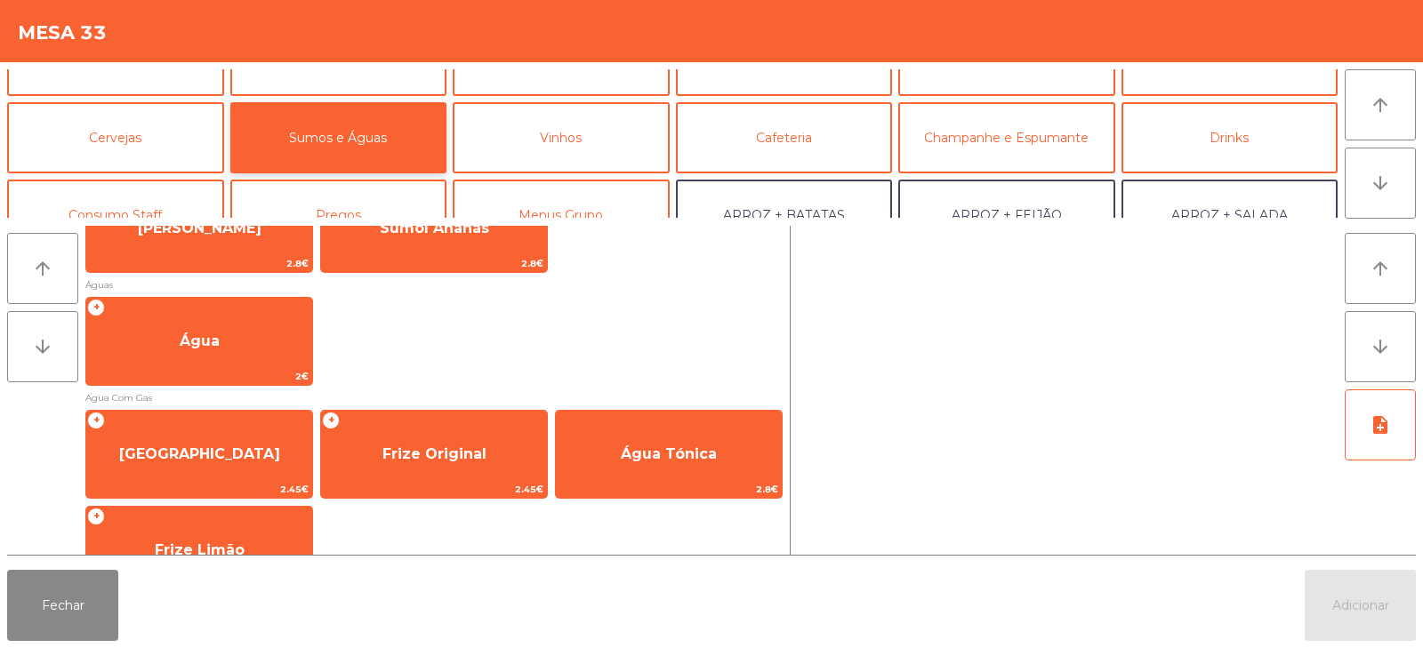
scroll to position [590, 0]
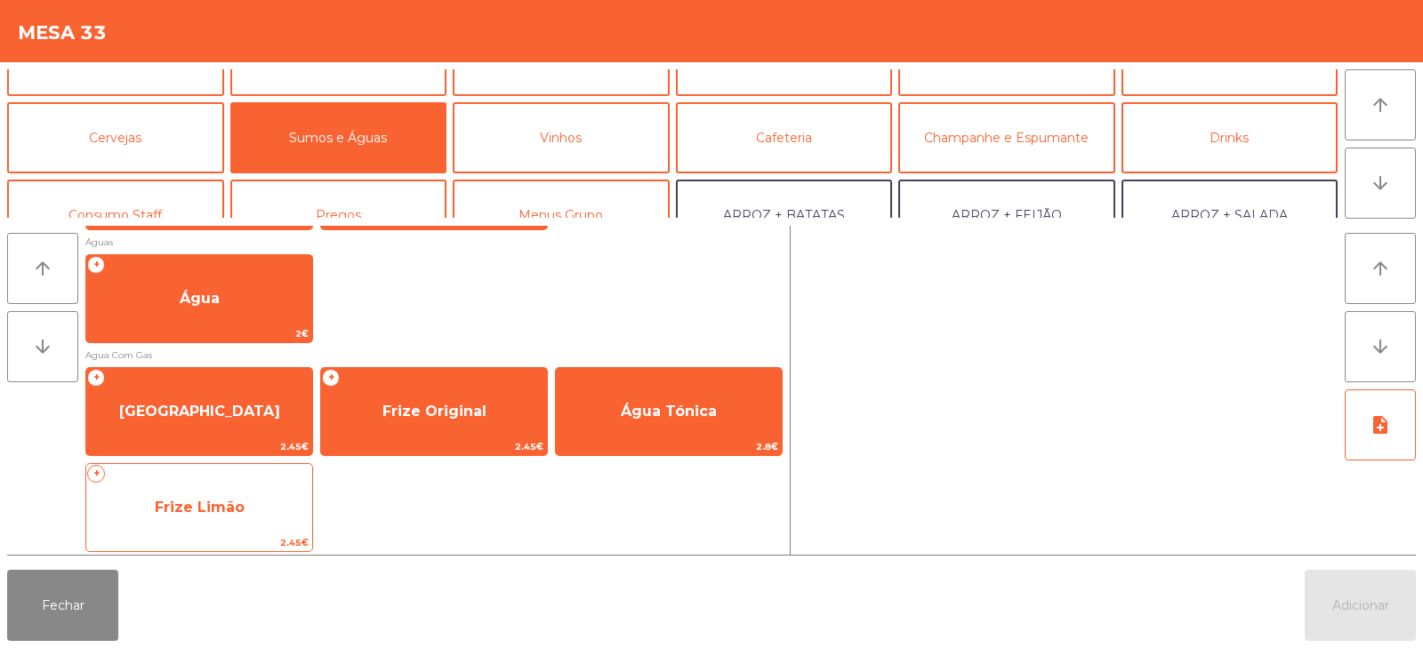
click at [243, 506] on span "Frize Limão" at bounding box center [199, 508] width 226 height 48
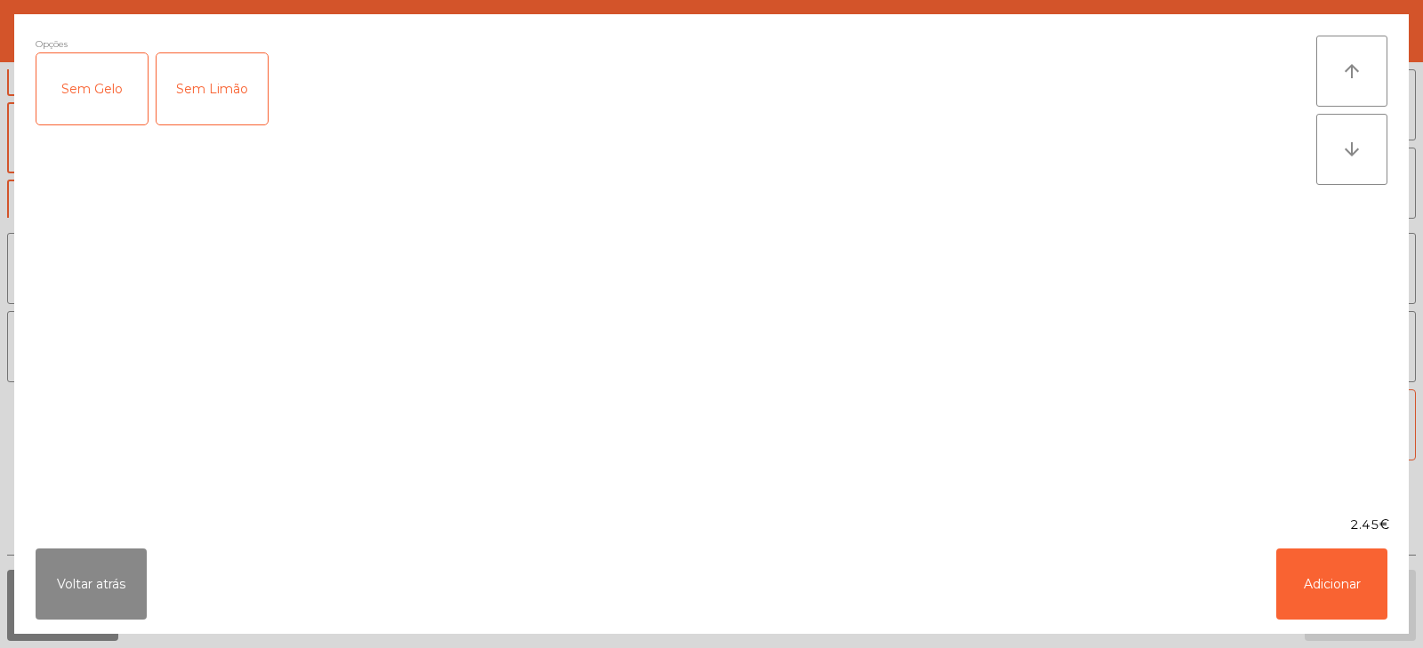
click at [91, 103] on div "Sem Gelo" at bounding box center [91, 88] width 111 height 71
click at [1322, 556] on button "Adicionar" at bounding box center [1332, 584] width 111 height 71
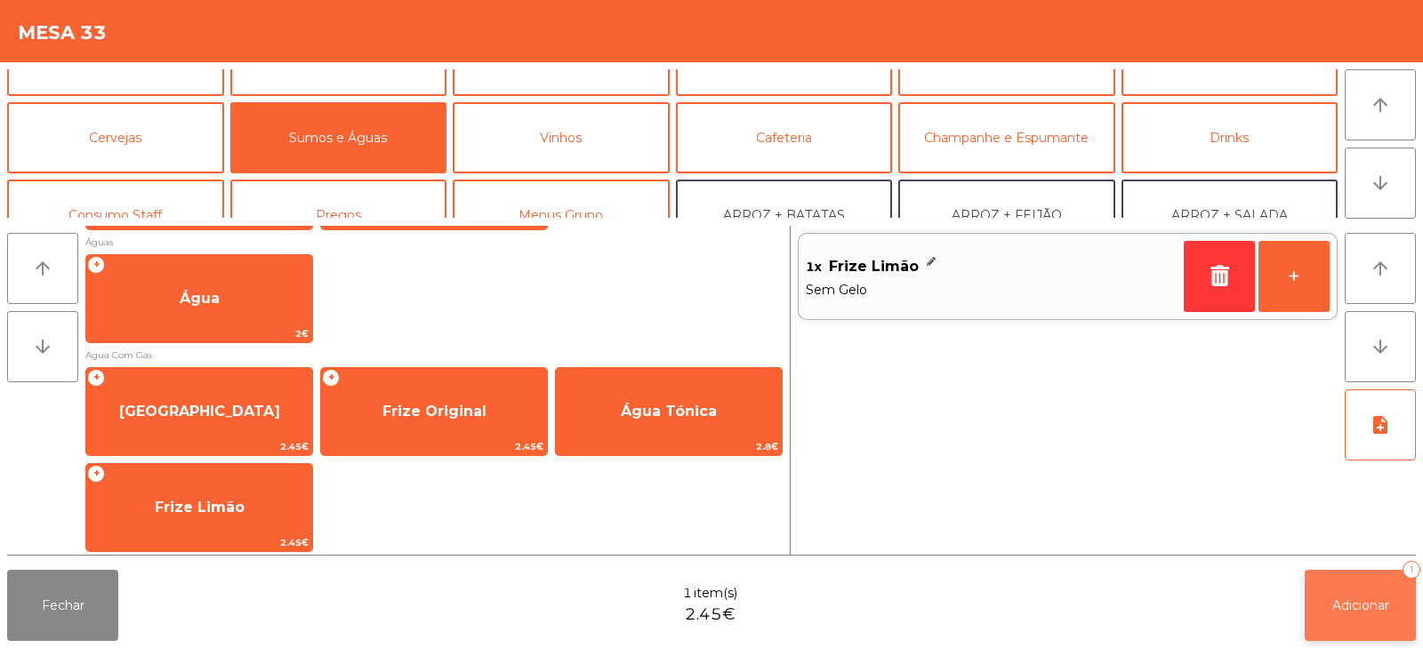
click at [1352, 585] on button "Adicionar 1" at bounding box center [1360, 605] width 111 height 71
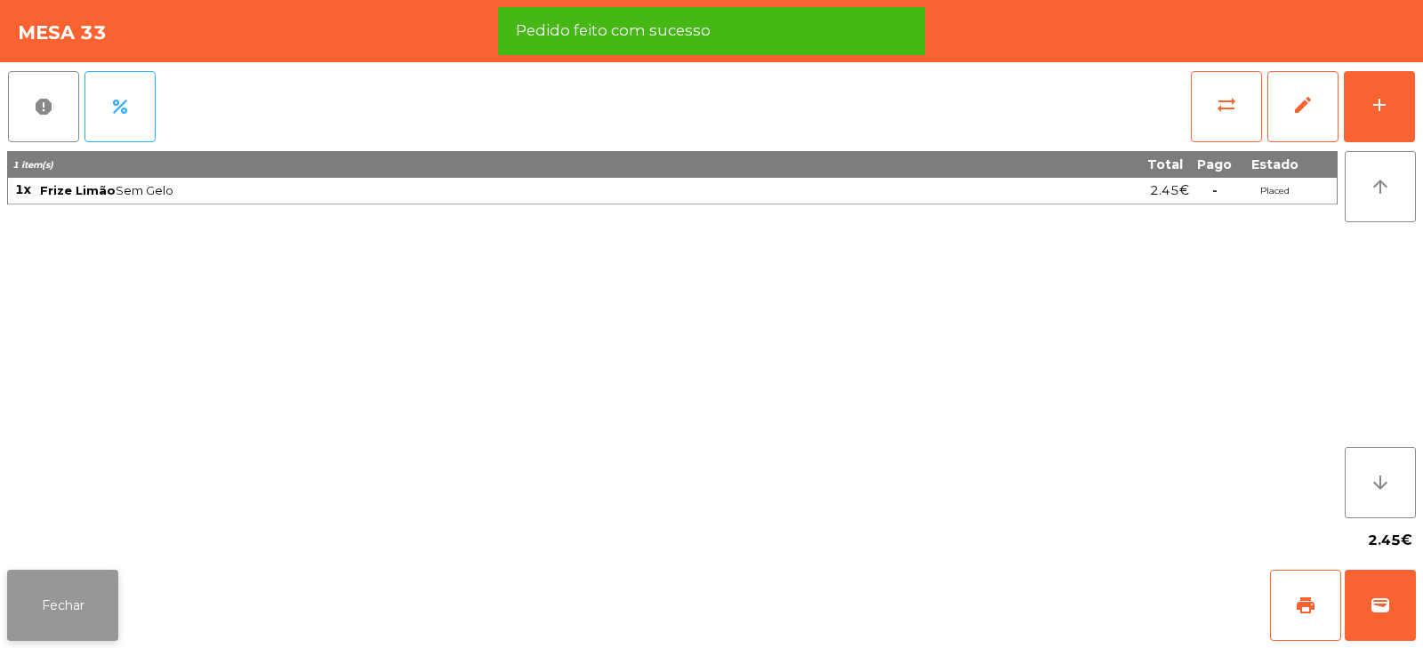
click at [60, 591] on button "Fechar" at bounding box center [62, 605] width 111 height 71
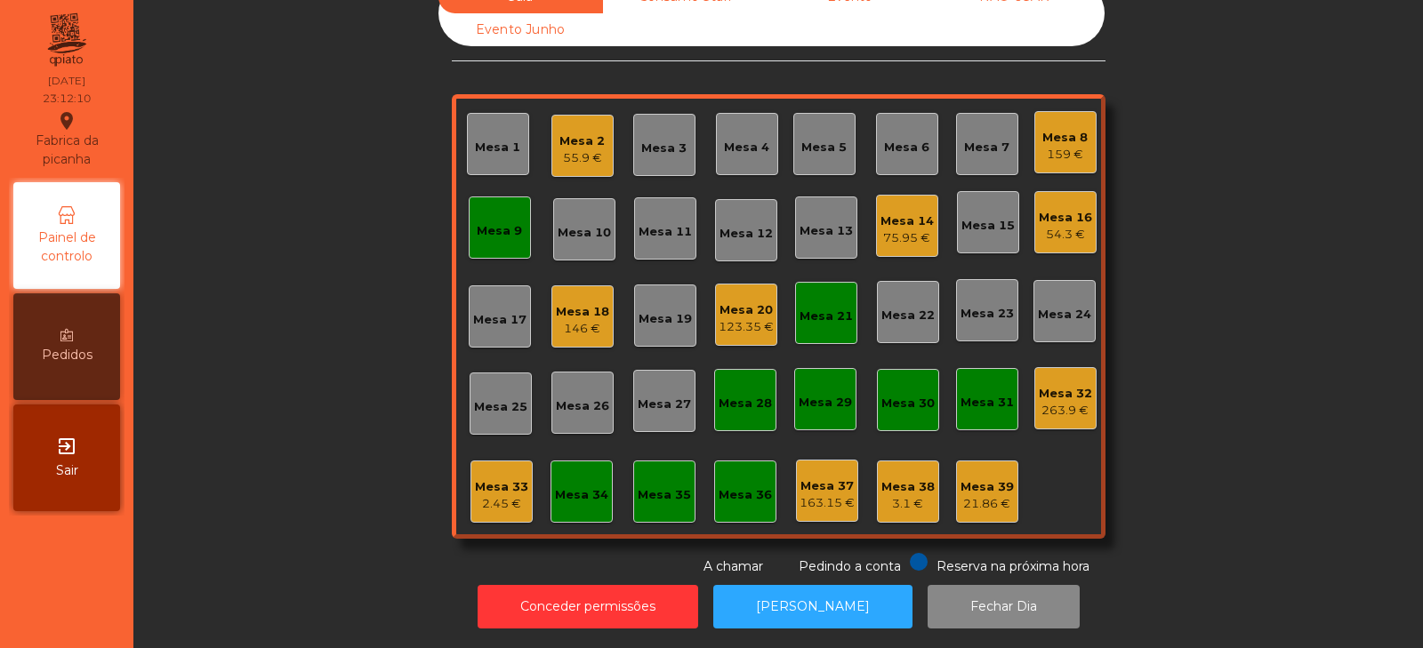
click at [492, 495] on div "2.45 €" at bounding box center [501, 504] width 53 height 18
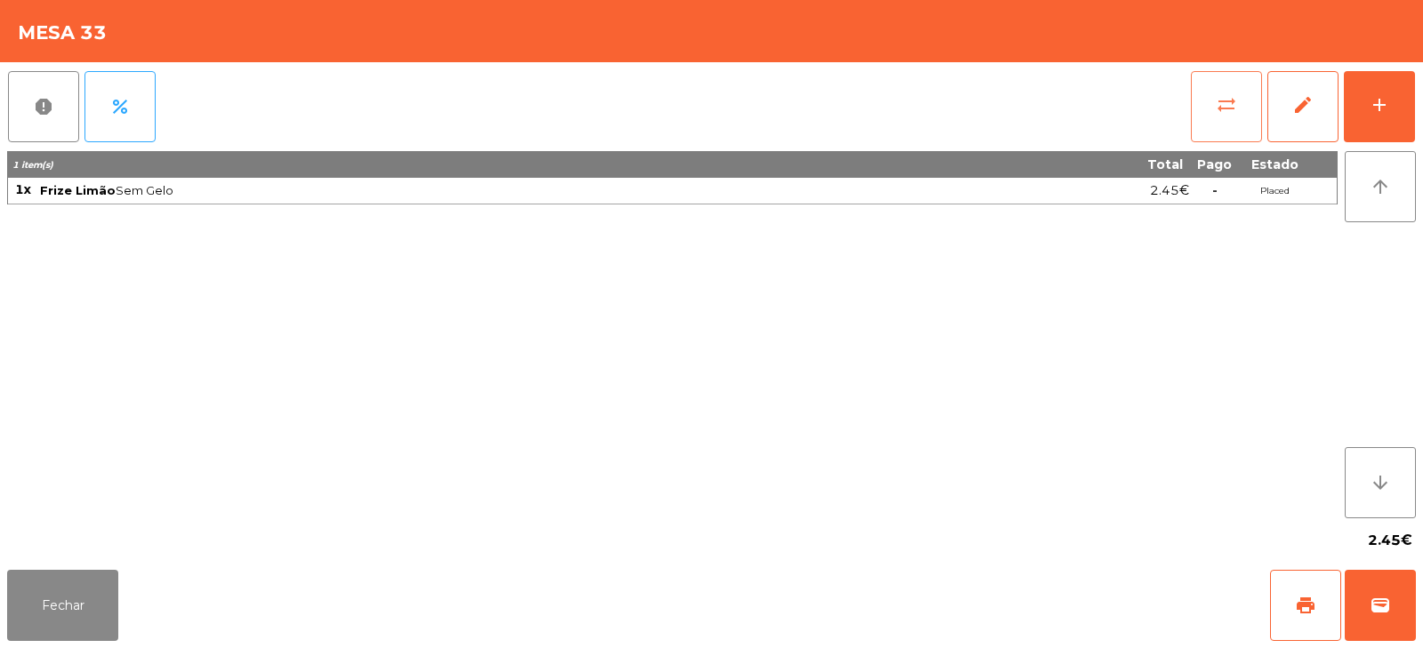
click at [1195, 106] on button "sync_alt" at bounding box center [1226, 106] width 71 height 71
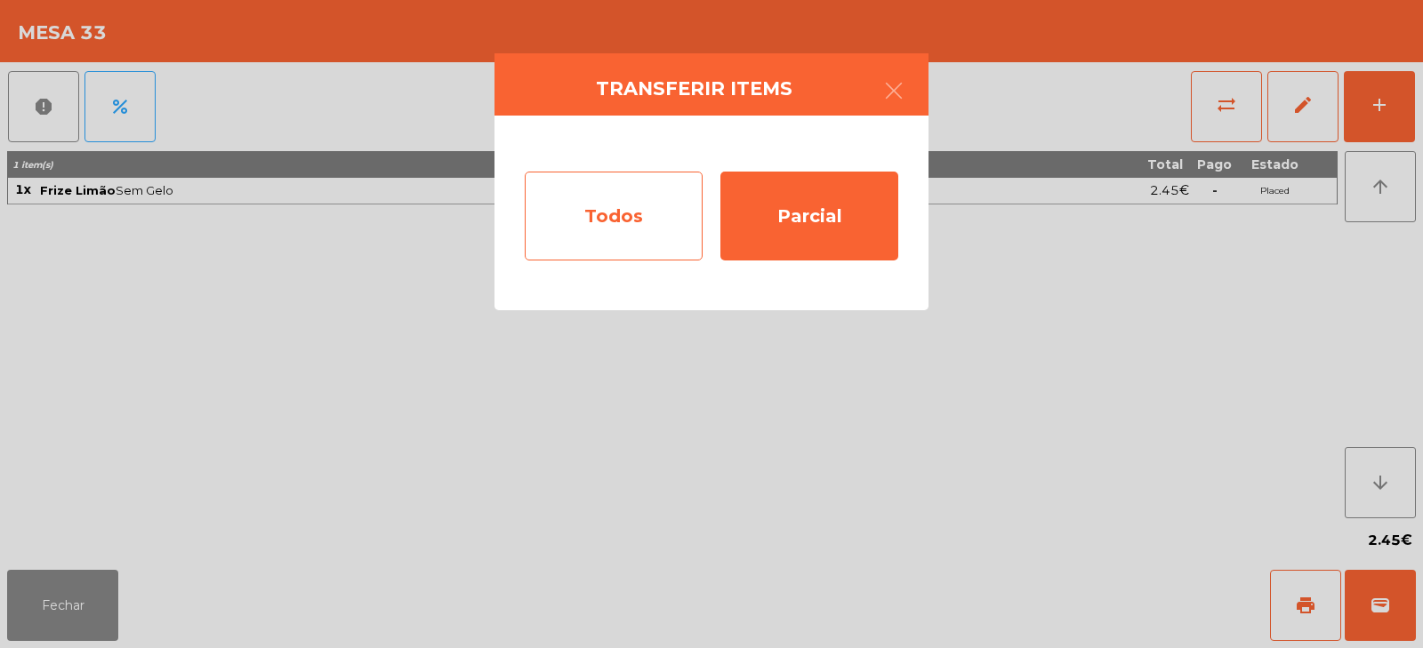
click at [600, 228] on div "Todos" at bounding box center [614, 216] width 178 height 89
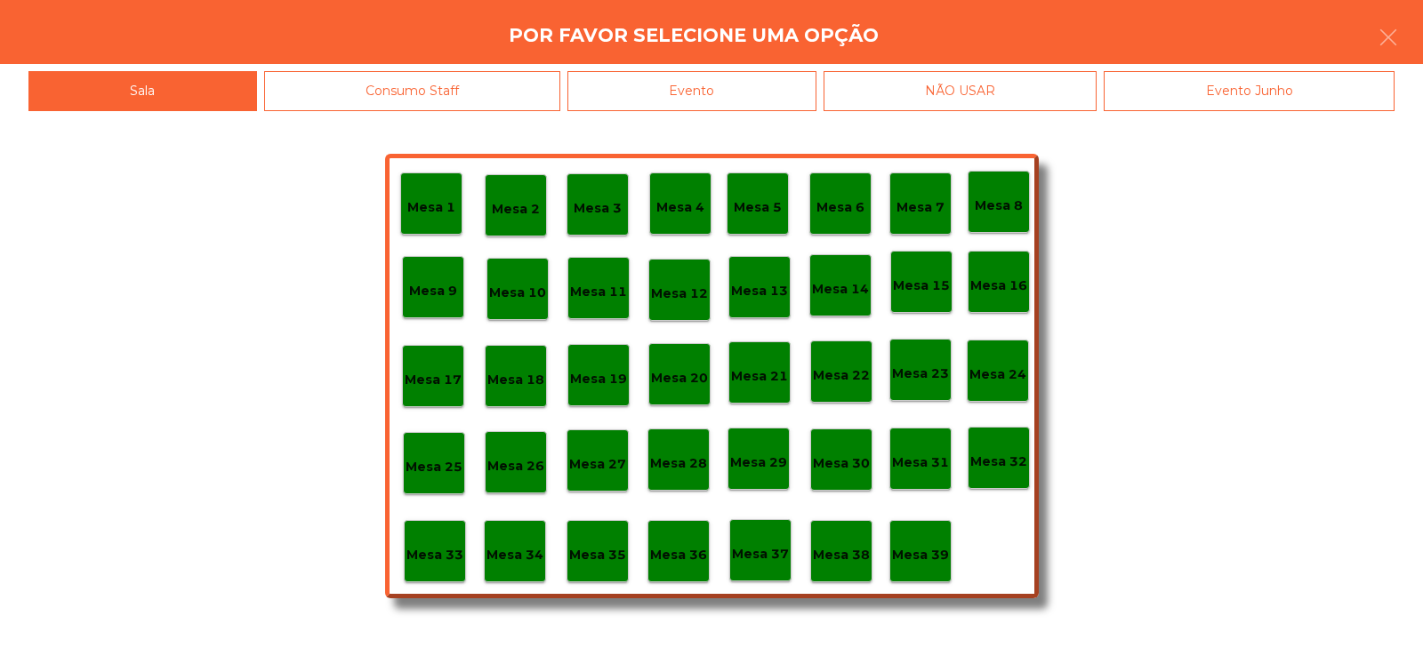
click at [714, 91] on div "Evento" at bounding box center [692, 91] width 249 height 40
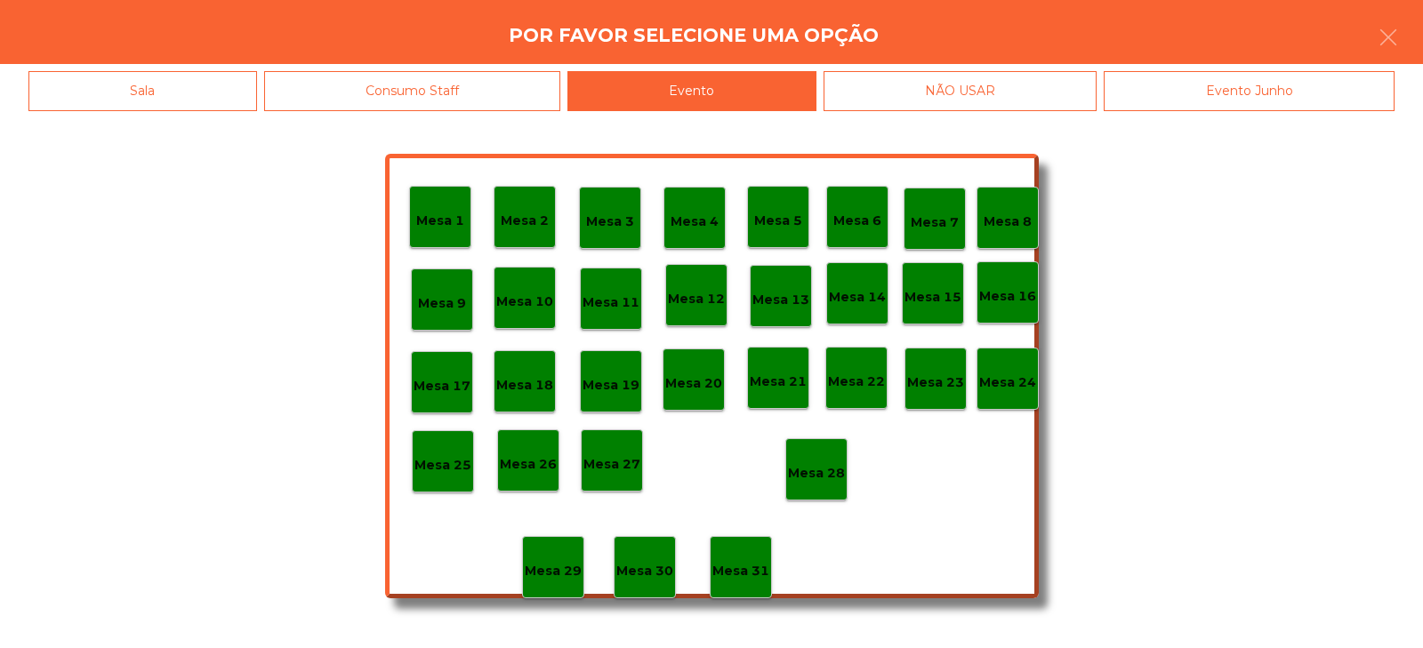
click at [824, 480] on p "Mesa 28" at bounding box center [816, 473] width 57 height 20
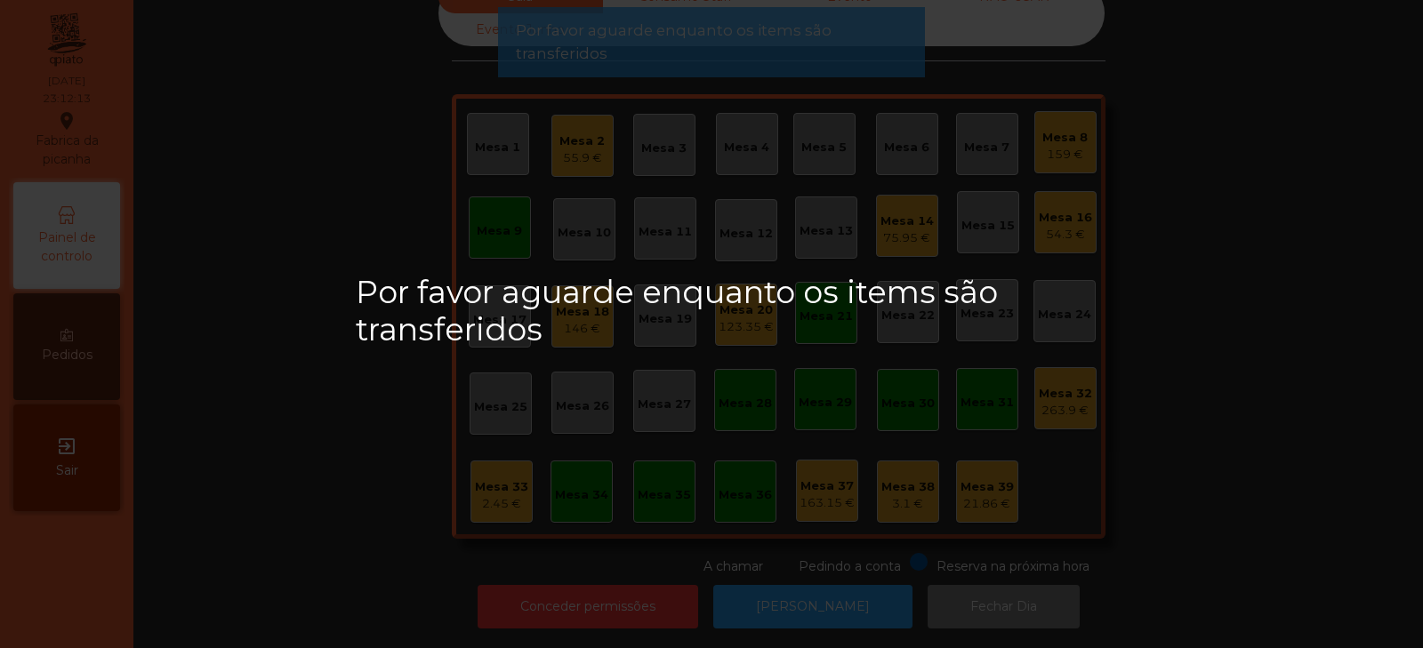
click at [1277, 269] on div "Por favor aguarde enquanto os items são transferidos" at bounding box center [711, 324] width 1423 height 648
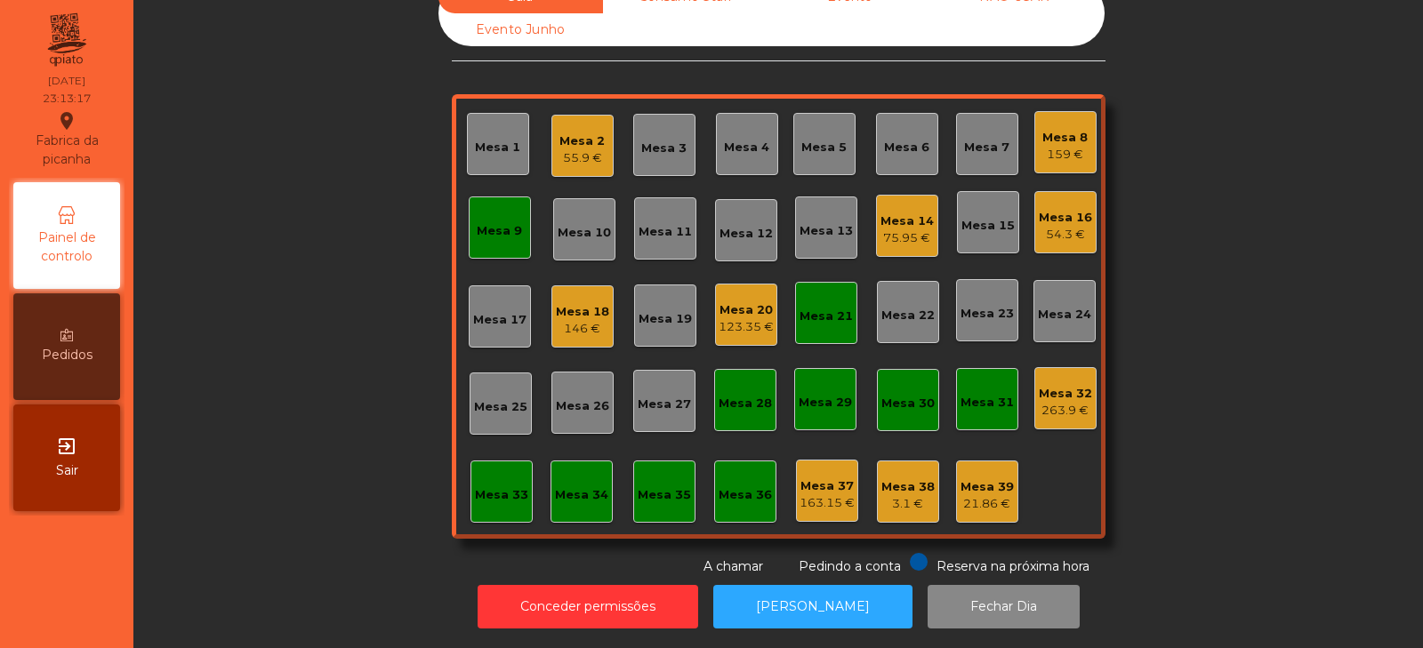
click at [1043, 129] on div "Mesa 8" at bounding box center [1065, 138] width 45 height 18
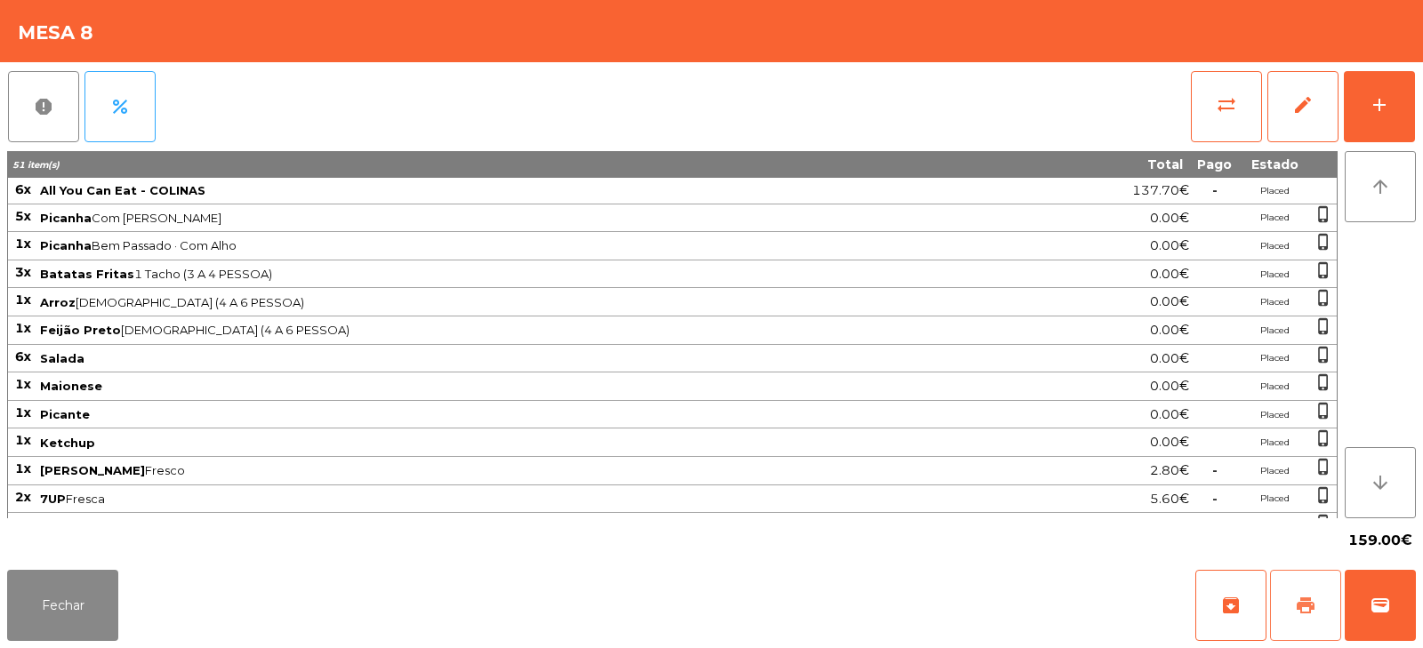
click at [1272, 586] on button "print" at bounding box center [1305, 605] width 71 height 71
click at [83, 600] on button "Fechar" at bounding box center [62, 605] width 111 height 71
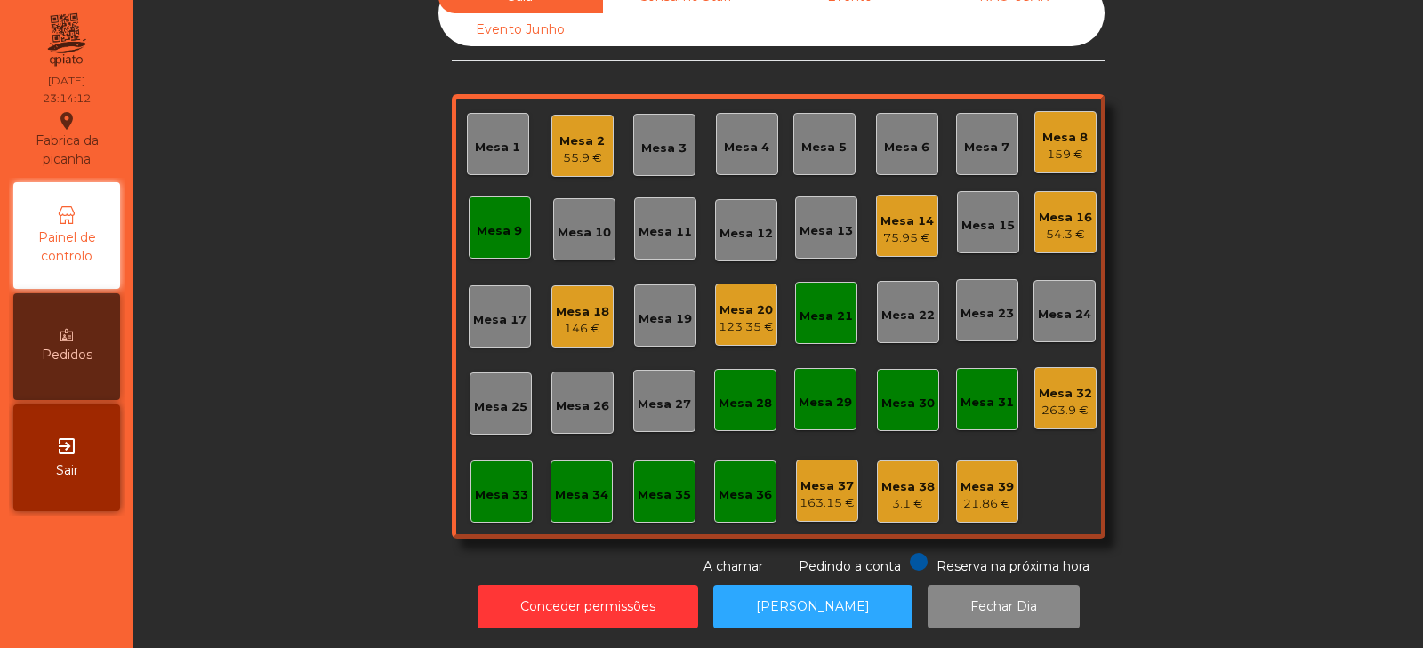
click at [471, 507] on div "Mesa 33" at bounding box center [502, 492] width 62 height 62
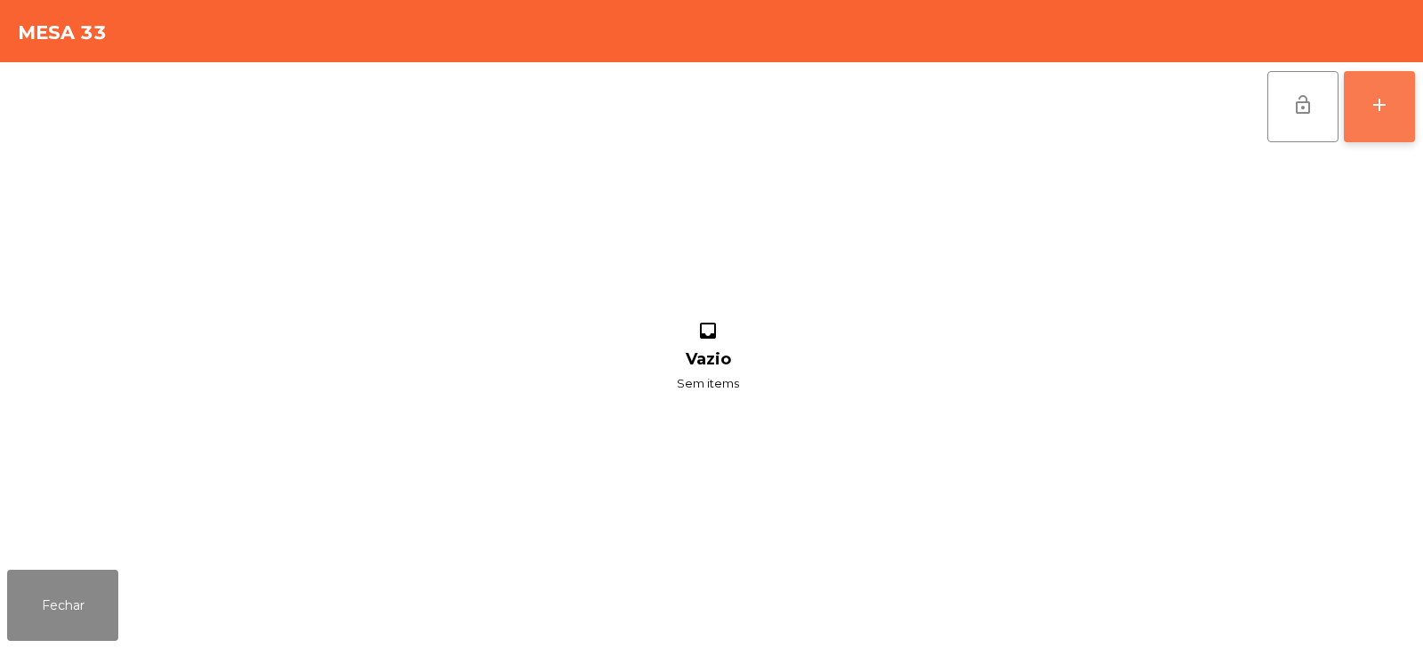
click at [1365, 122] on button "add" at bounding box center [1379, 106] width 71 height 71
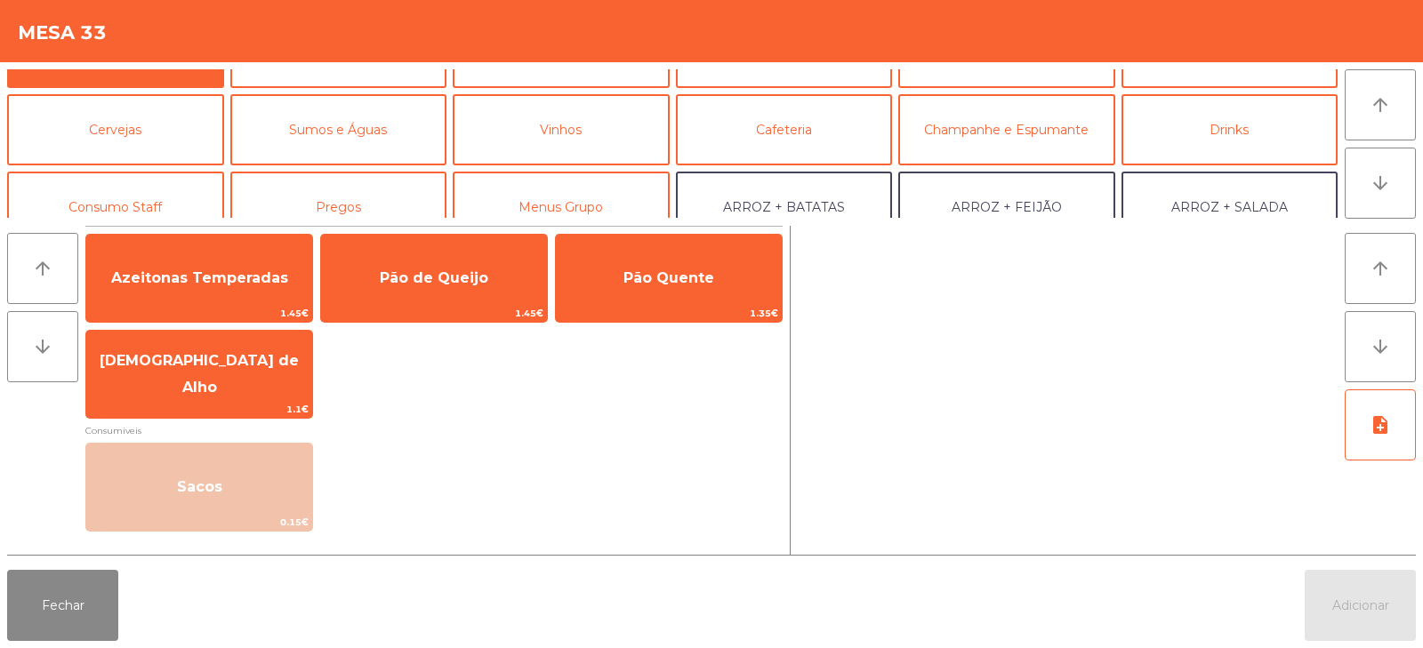
scroll to position [81, 0]
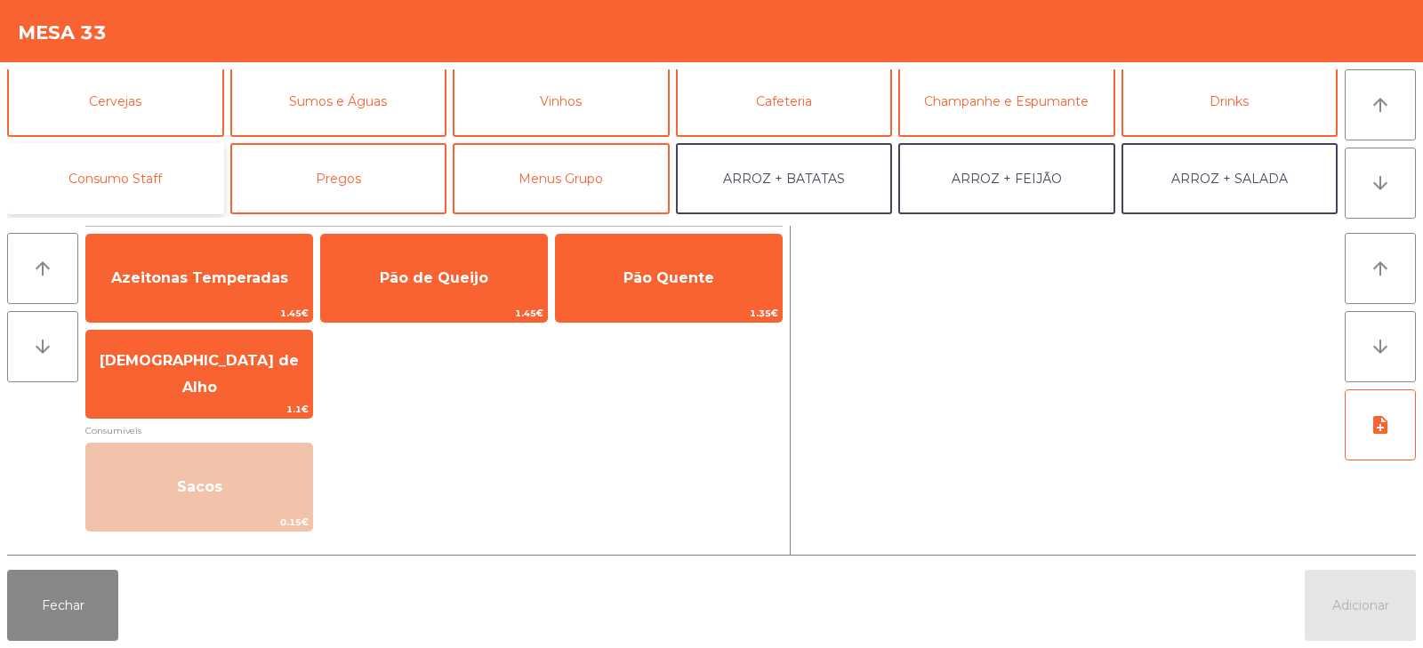
click at [92, 173] on button "Consumo Staff" at bounding box center [115, 178] width 217 height 71
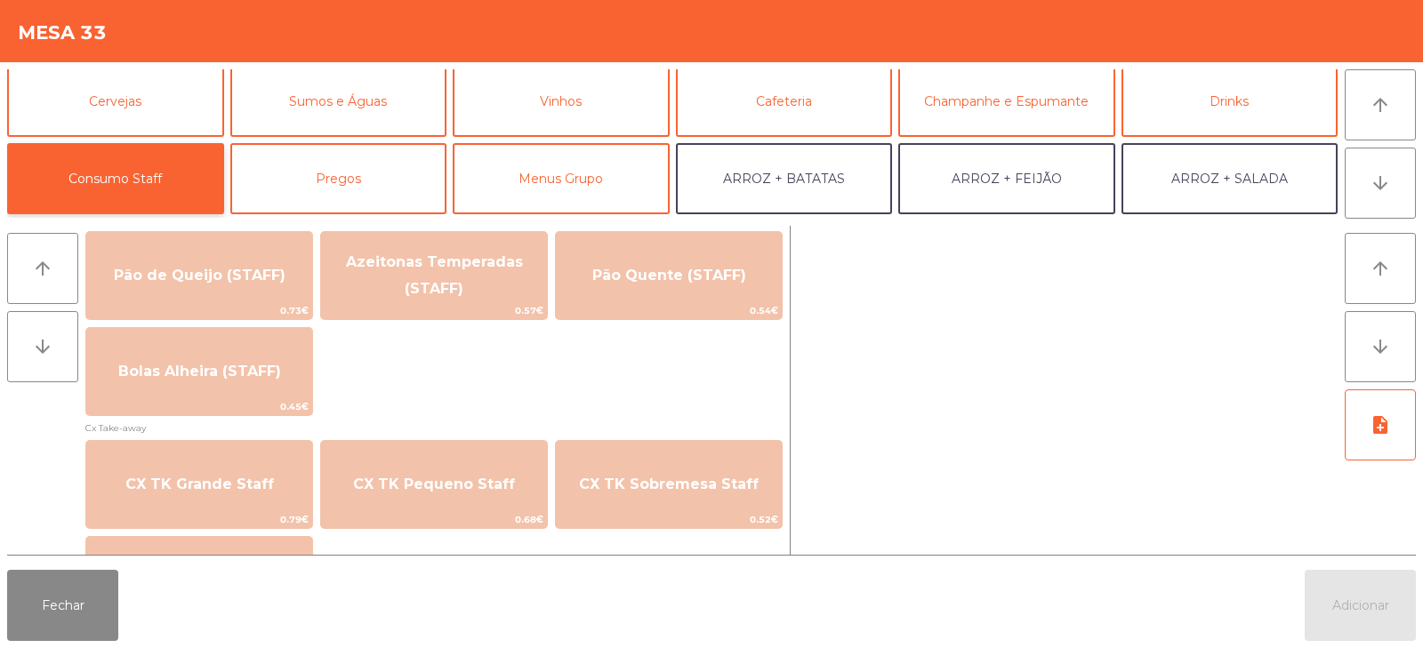
scroll to position [1468, 0]
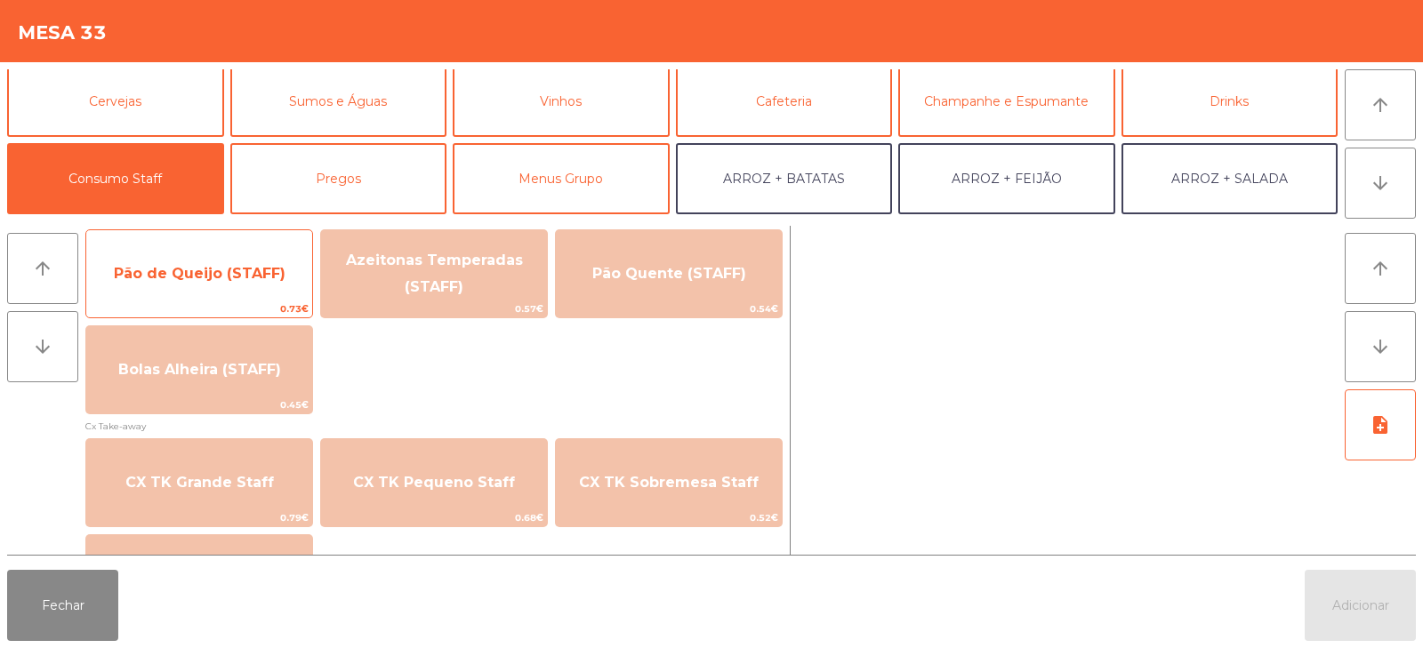
click at [149, 273] on span "Pão de Queijo (STAFF)" at bounding box center [200, 273] width 172 height 17
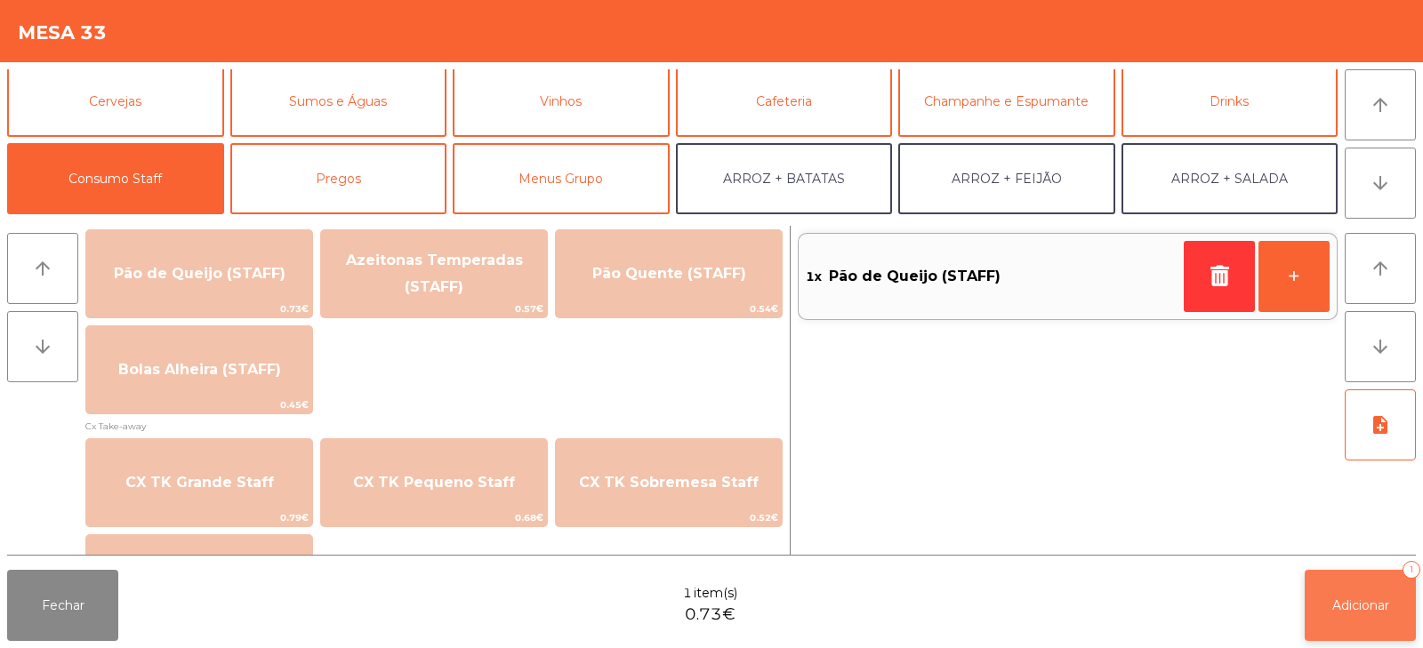
click at [1336, 610] on span "Adicionar" at bounding box center [1361, 606] width 57 height 16
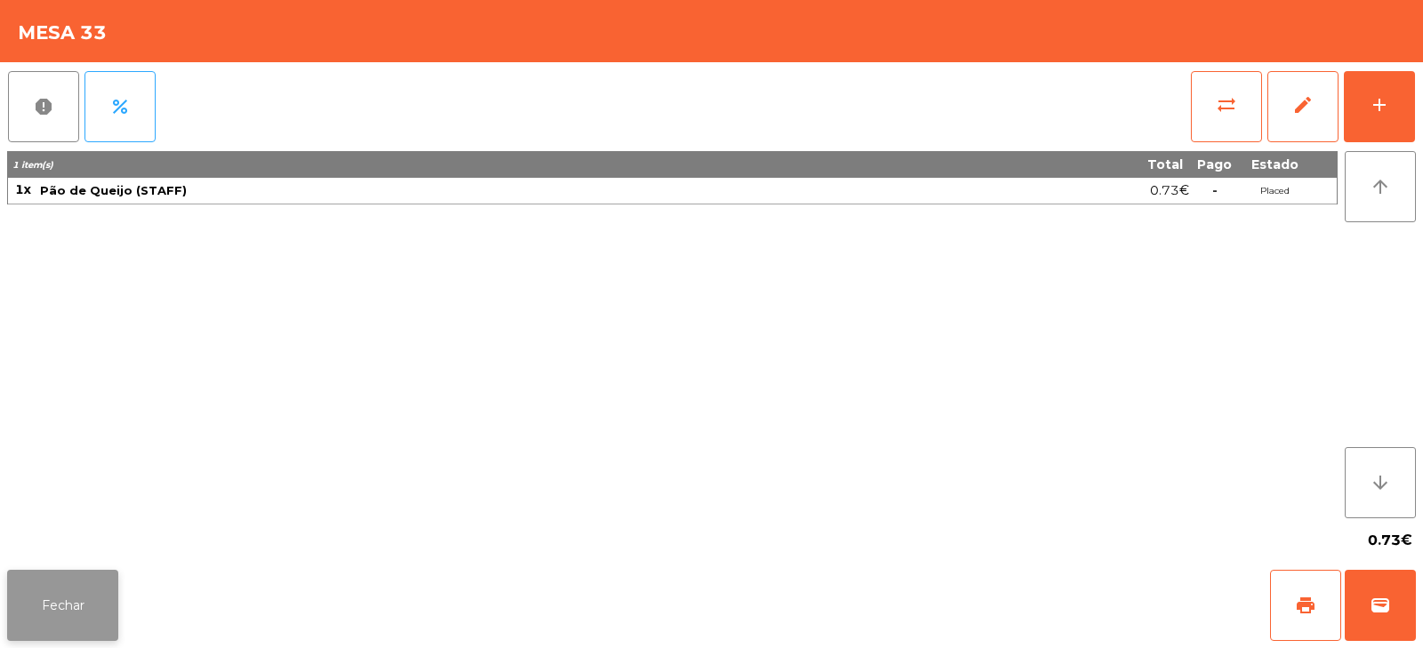
click at [56, 618] on button "Fechar" at bounding box center [62, 605] width 111 height 71
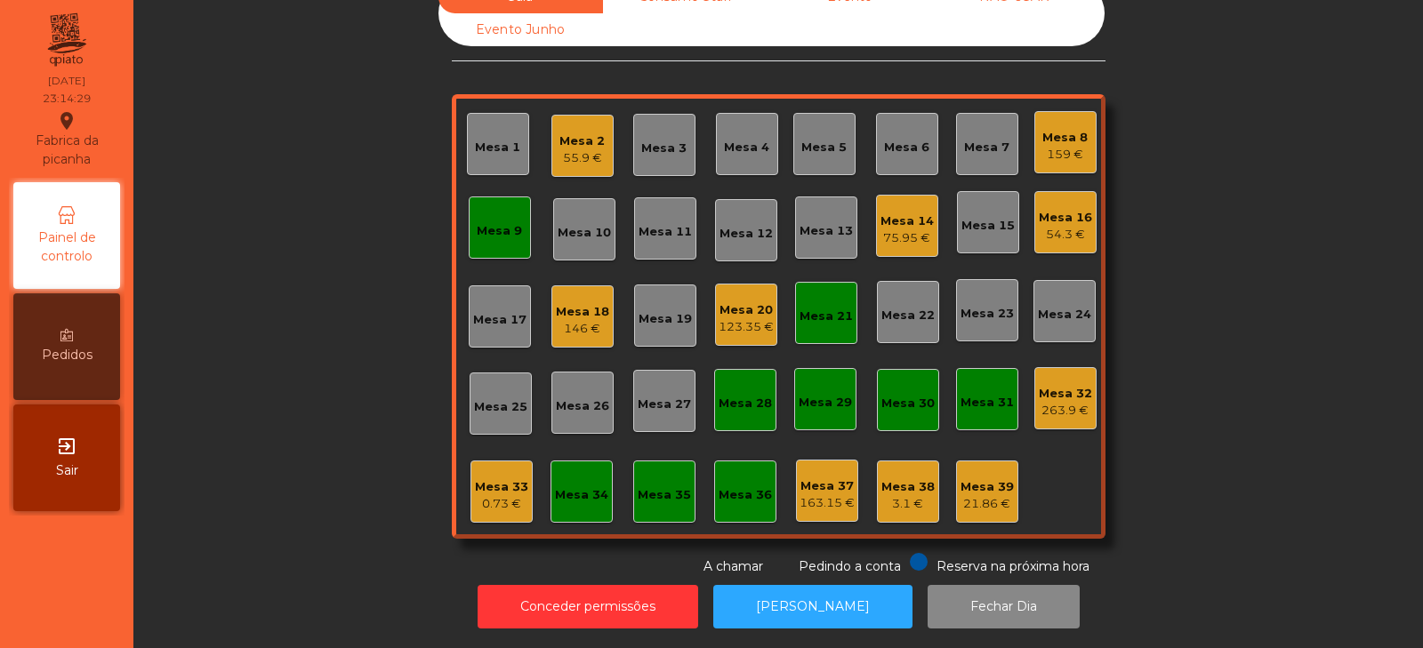
scroll to position [0, 0]
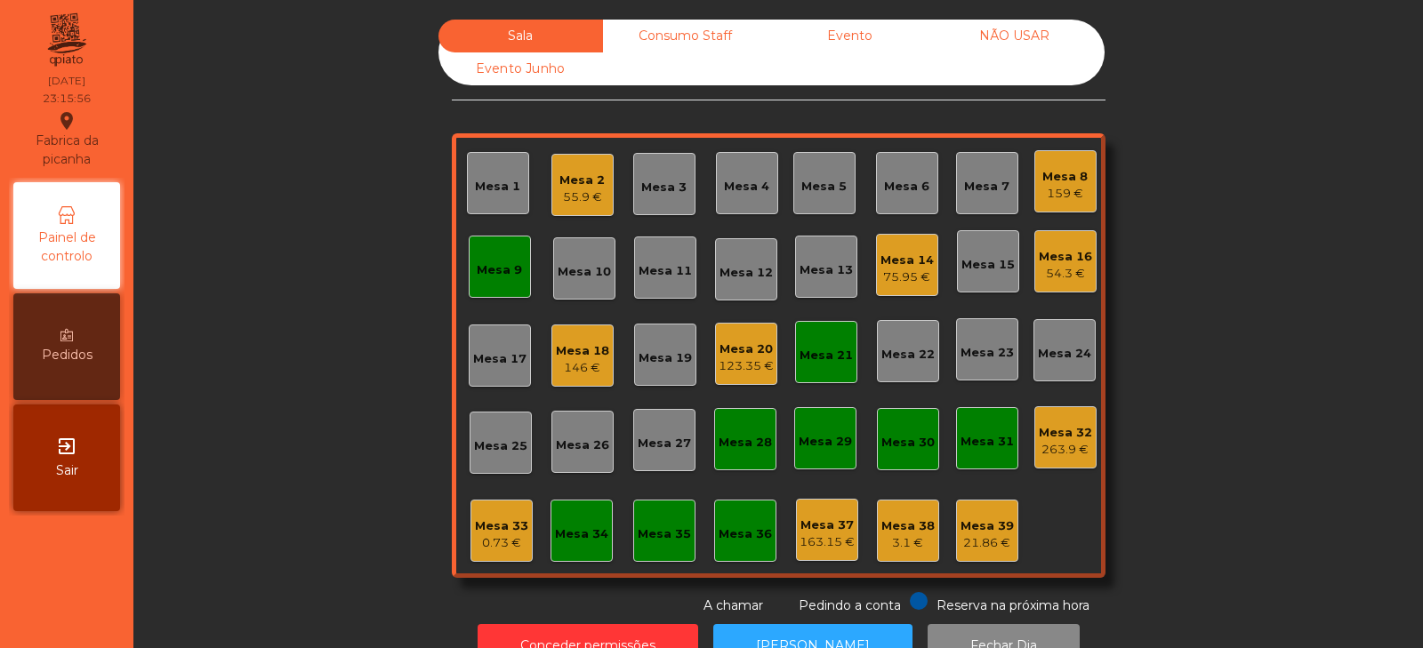
click at [821, 444] on div "Mesa 29" at bounding box center [825, 442] width 53 height 18
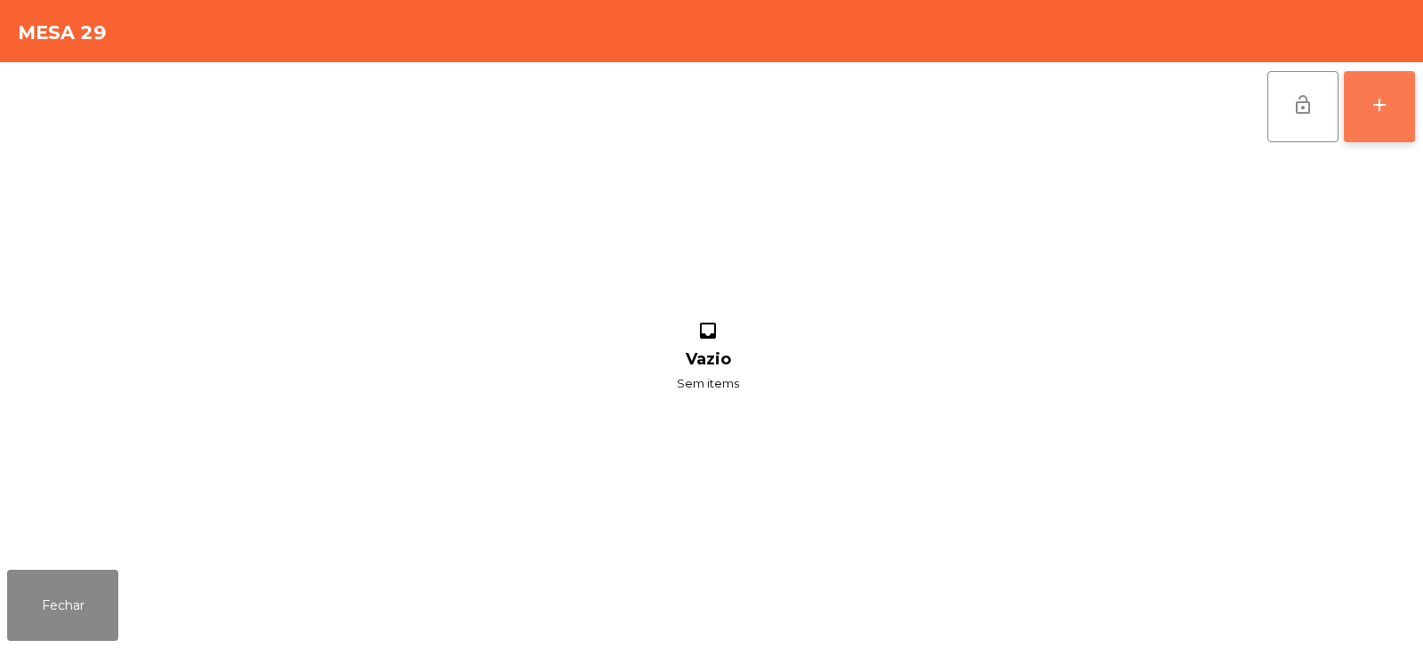
click at [1379, 111] on div "add" at bounding box center [1379, 104] width 21 height 21
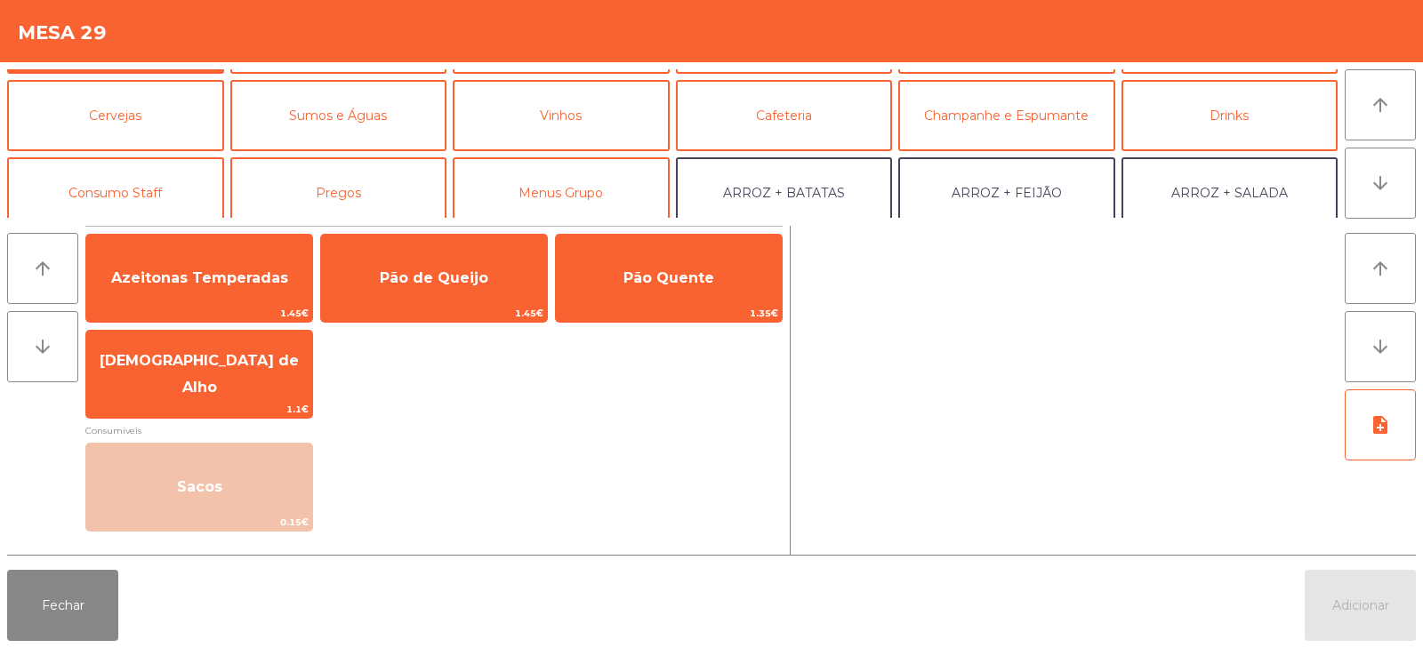
scroll to position [113, 0]
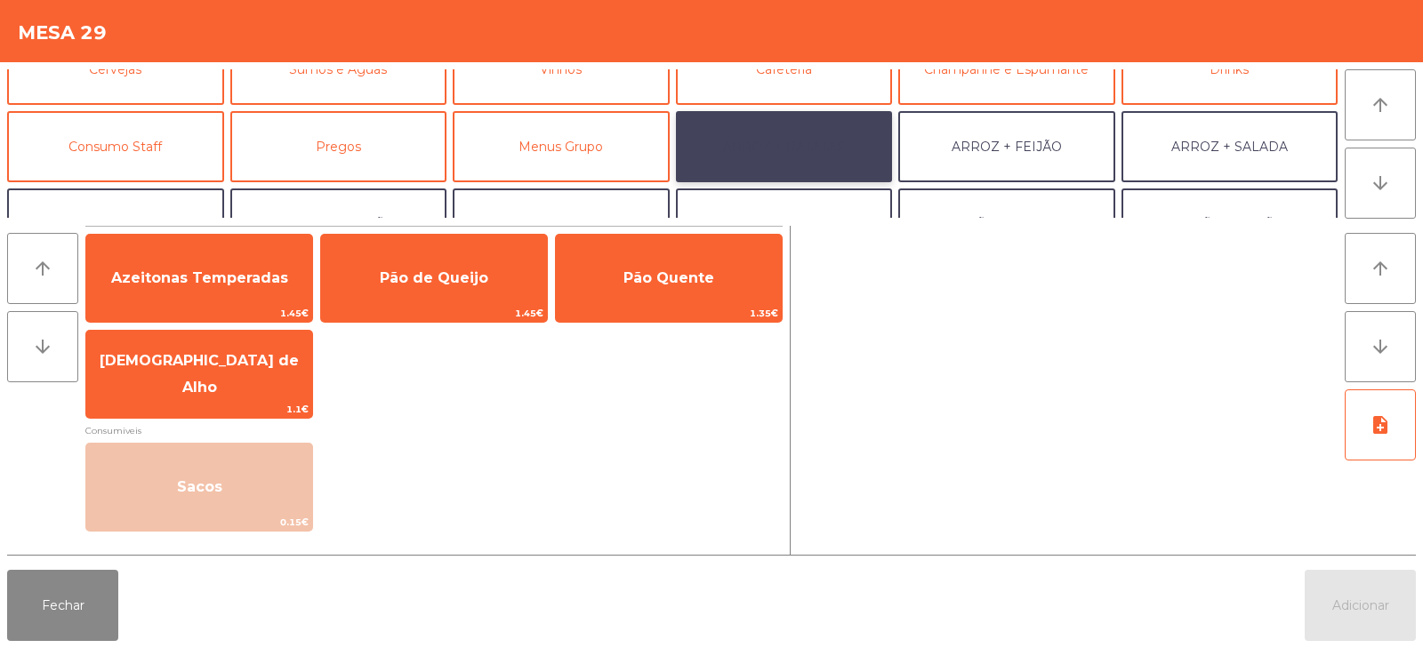
click at [755, 142] on button "ARROZ + BATATAS" at bounding box center [784, 146] width 217 height 71
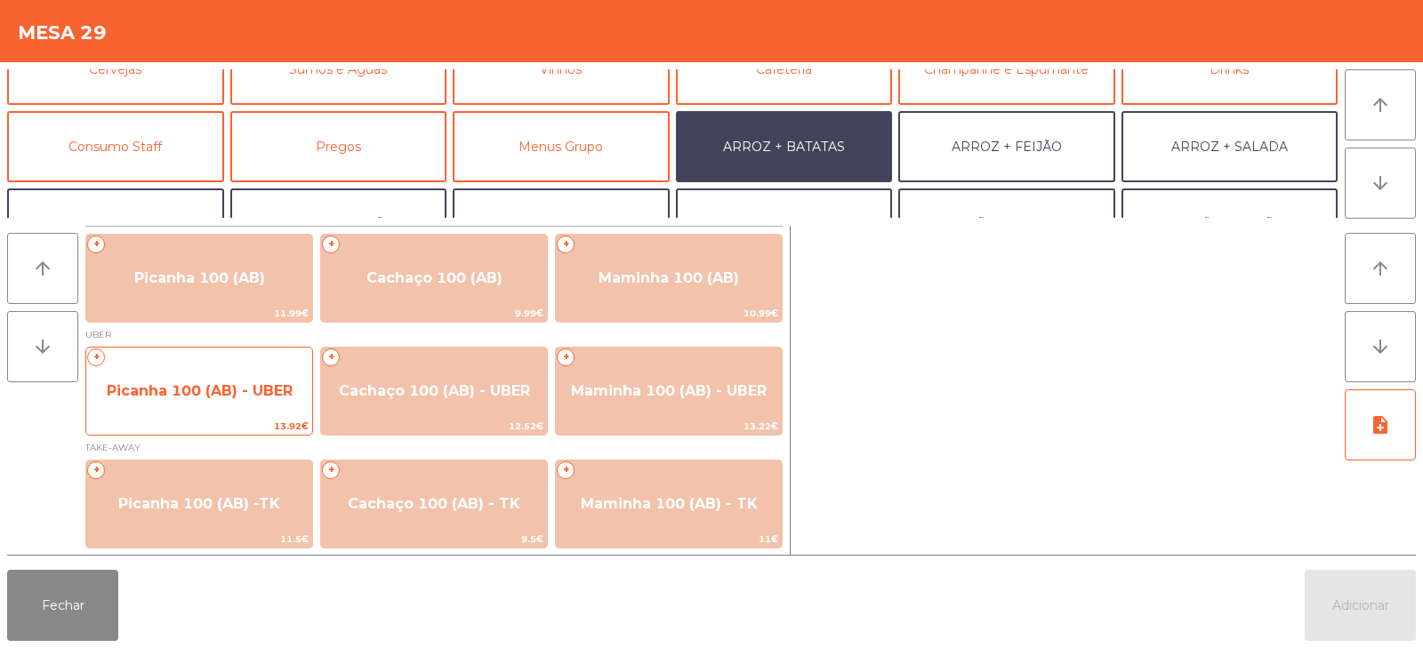
click at [160, 371] on span "Picanha 100 (AB) - UBER" at bounding box center [199, 391] width 226 height 48
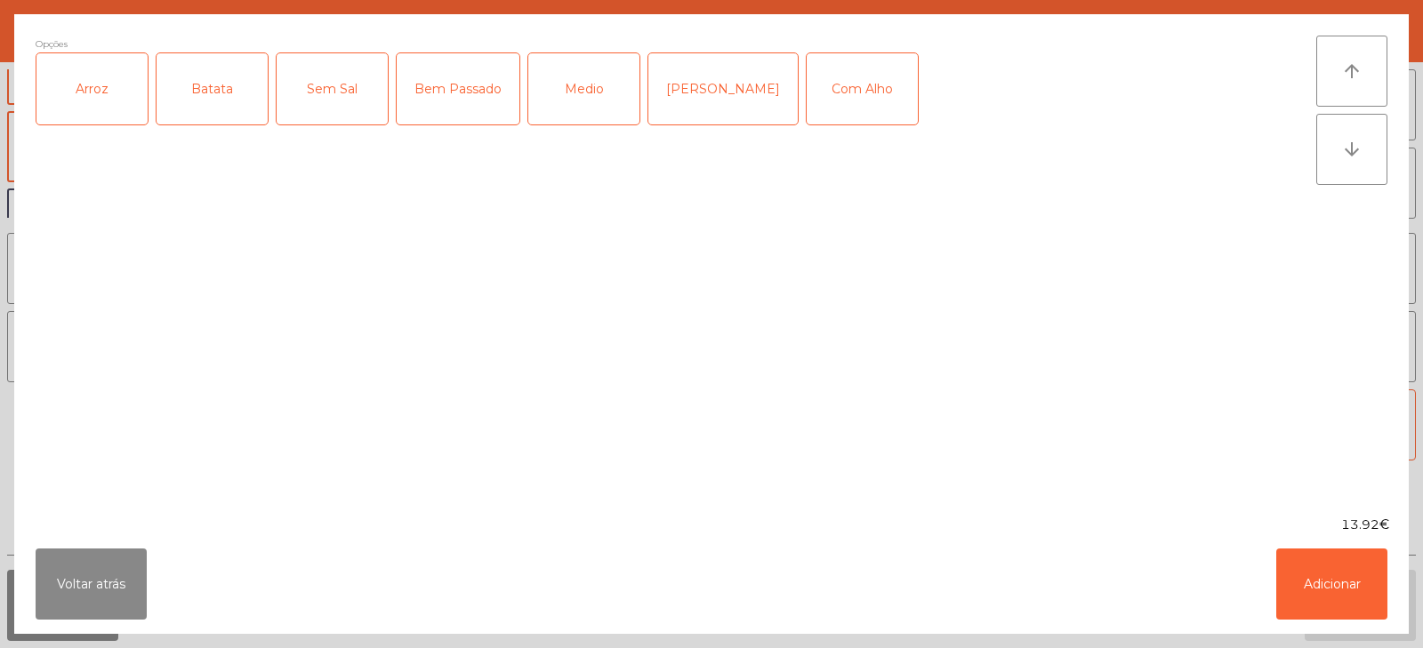
click at [95, 109] on div "Arroz" at bounding box center [91, 88] width 111 height 71
click at [217, 89] on div "Batata" at bounding box center [212, 88] width 111 height 71
click at [568, 103] on div "Medio" at bounding box center [583, 88] width 111 height 71
click at [1317, 618] on button "Adicionar" at bounding box center [1332, 584] width 111 height 71
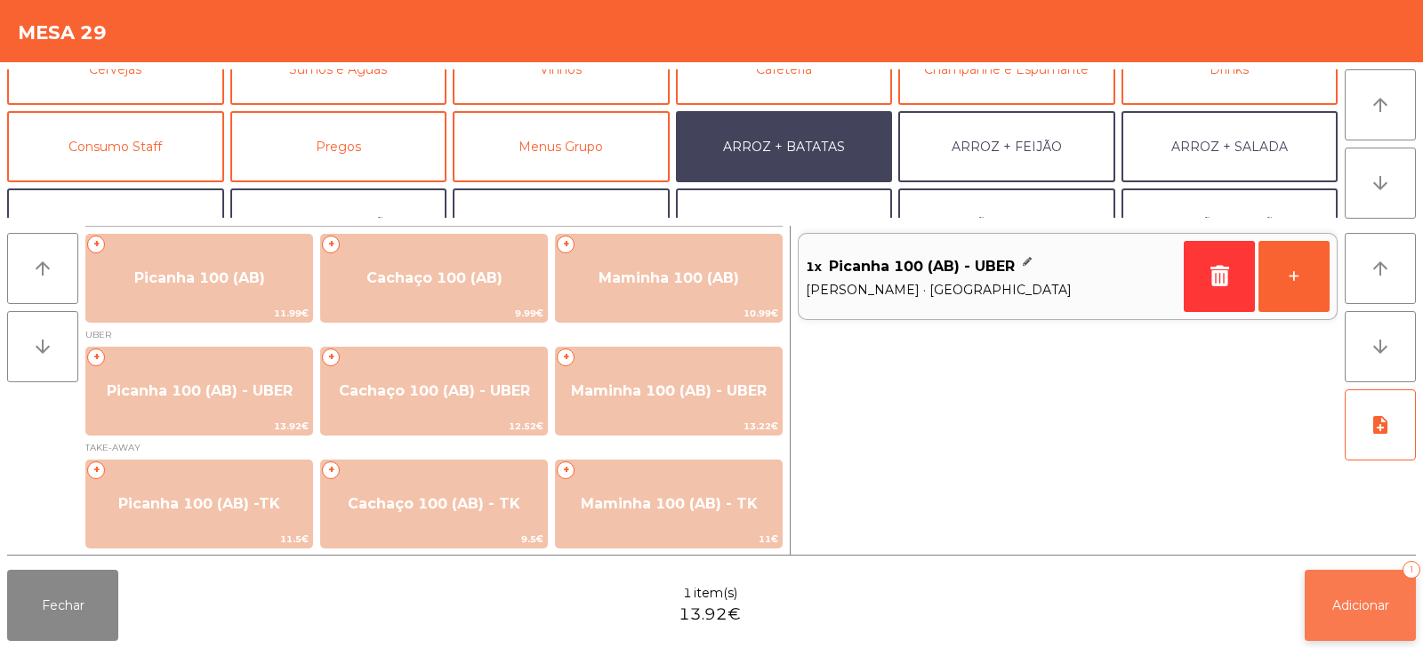
click at [1342, 592] on button "Adicionar 1" at bounding box center [1360, 605] width 111 height 71
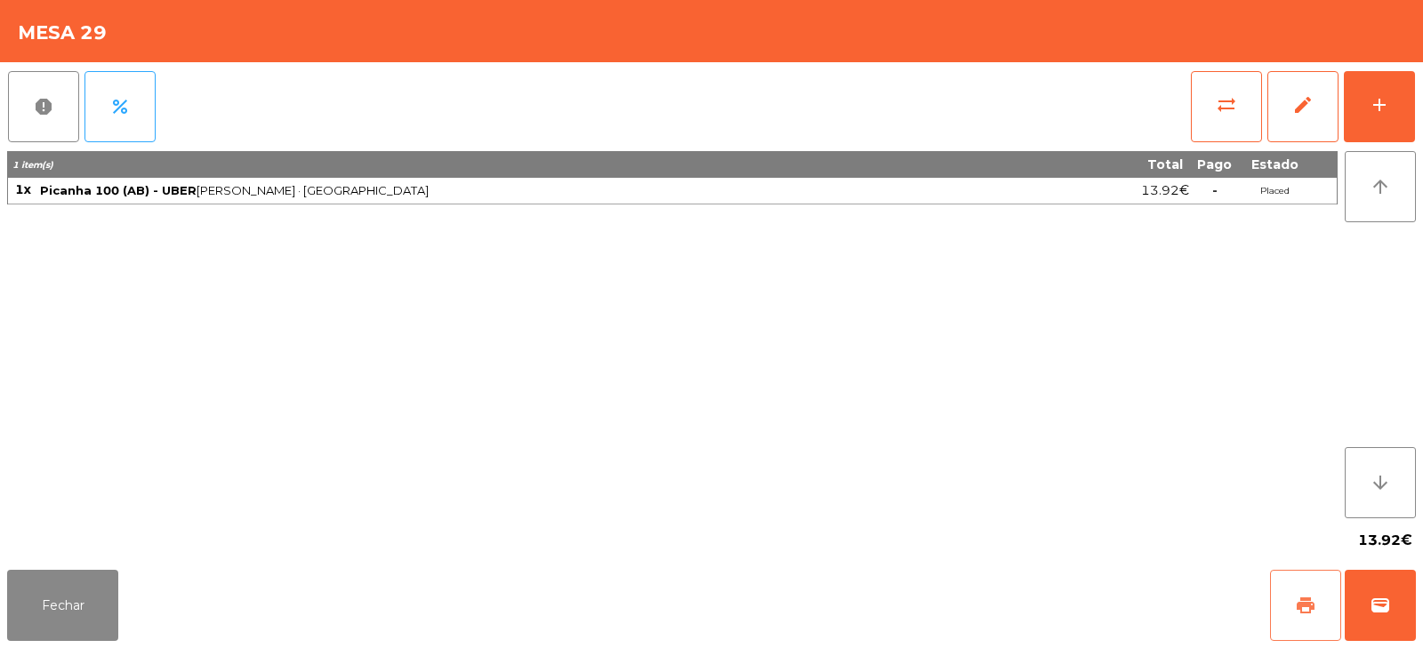
click at [1292, 605] on button "print" at bounding box center [1305, 605] width 71 height 71
click at [1384, 595] on span "wallet" at bounding box center [1380, 605] width 21 height 21
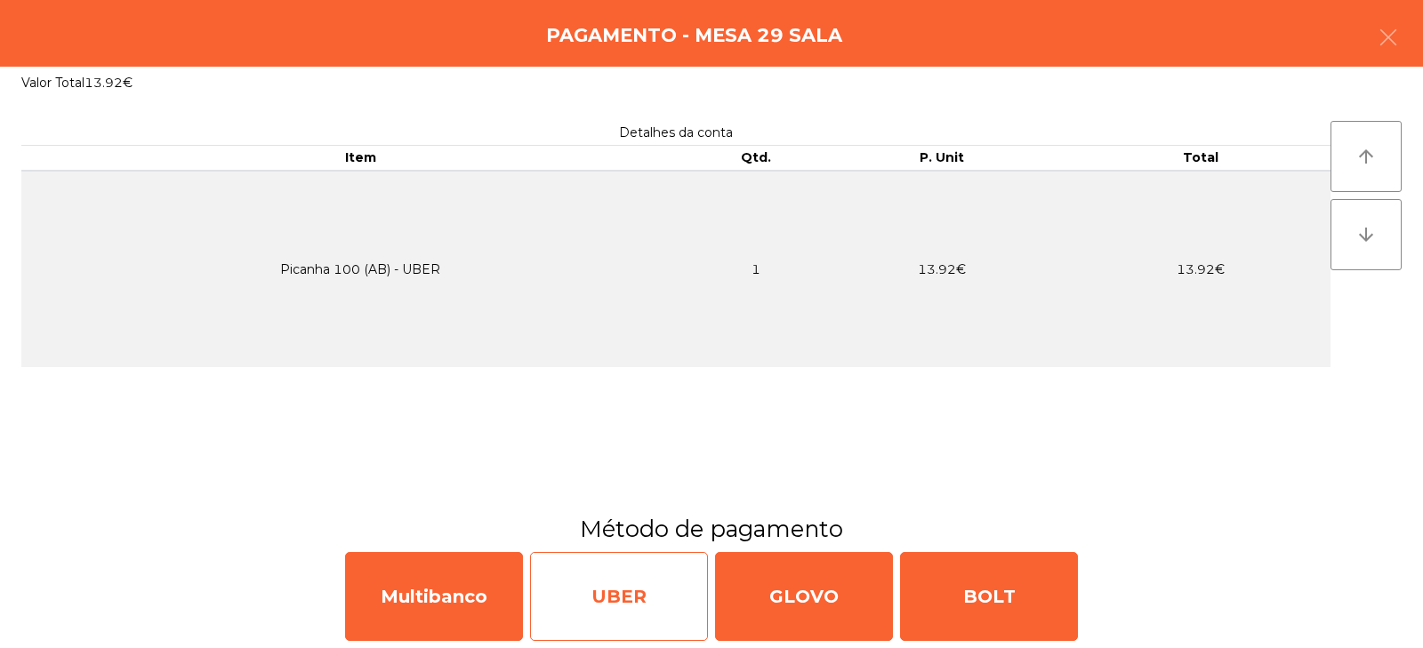
click at [620, 608] on div "UBER" at bounding box center [619, 596] width 178 height 89
select select "**"
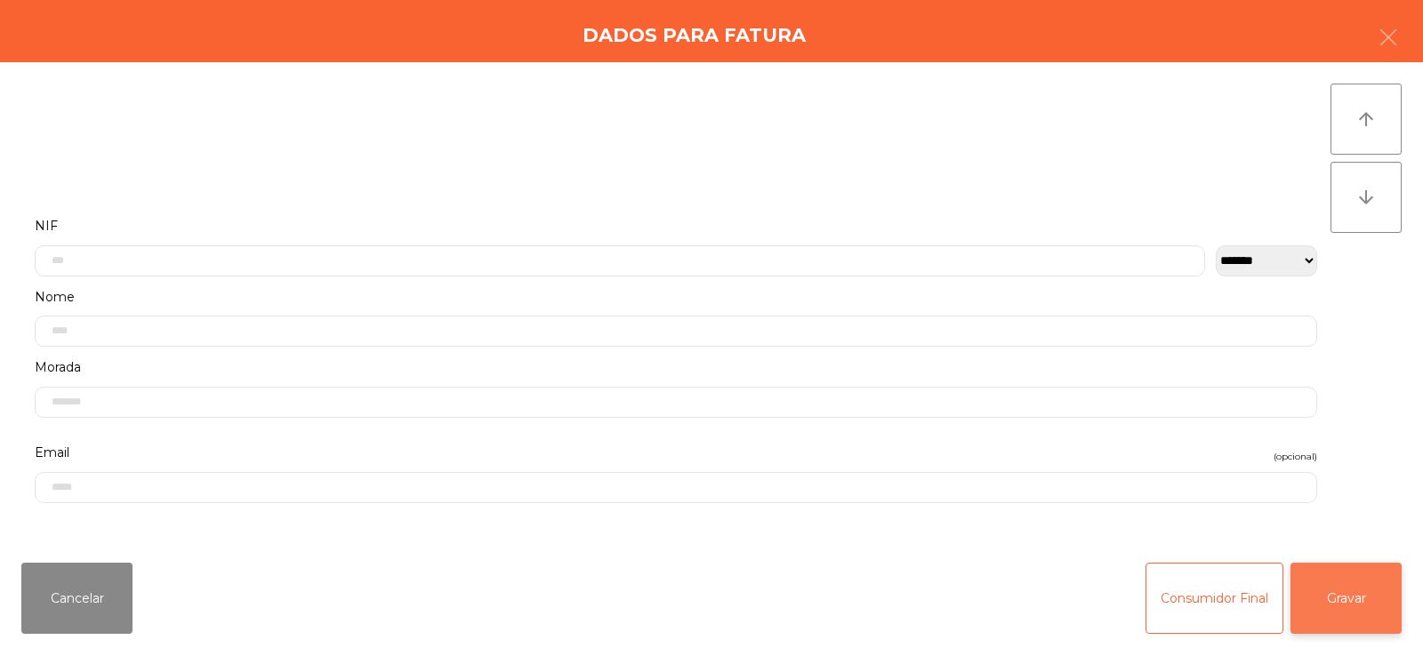
click at [1350, 626] on button "Gravar" at bounding box center [1346, 598] width 111 height 71
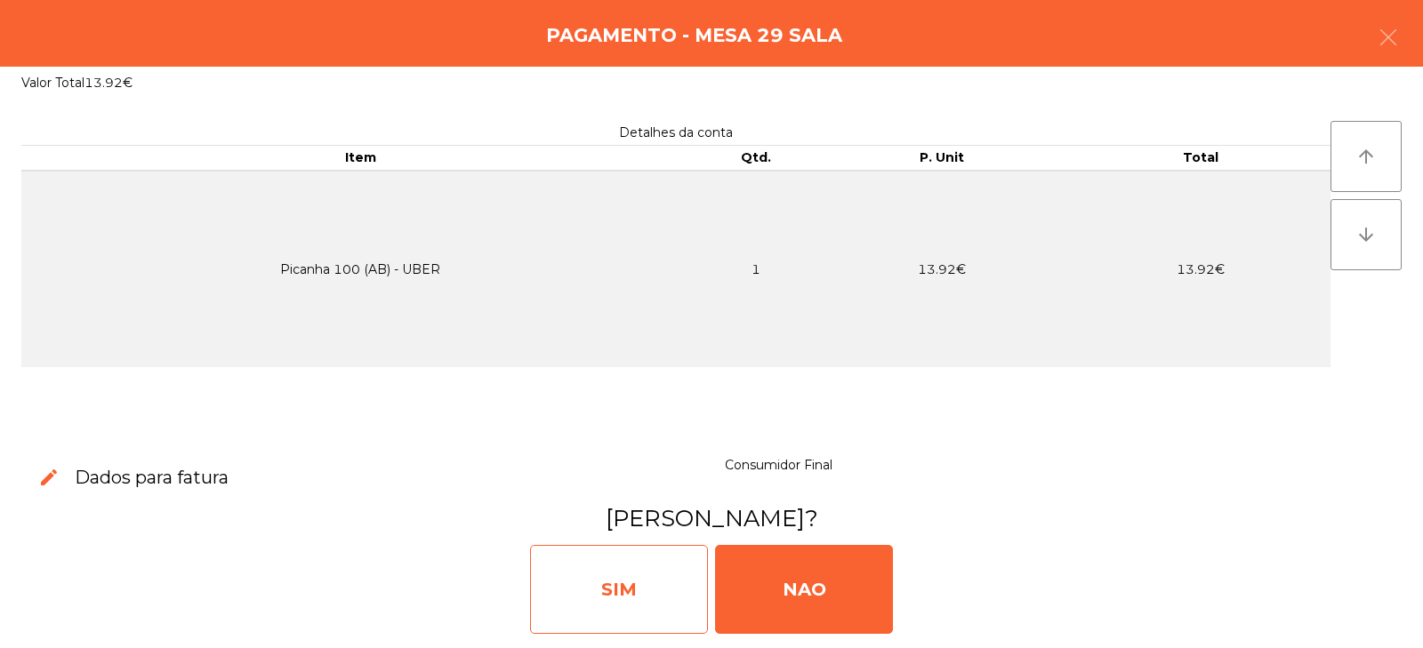
click at [661, 566] on div "SIM" at bounding box center [619, 589] width 178 height 89
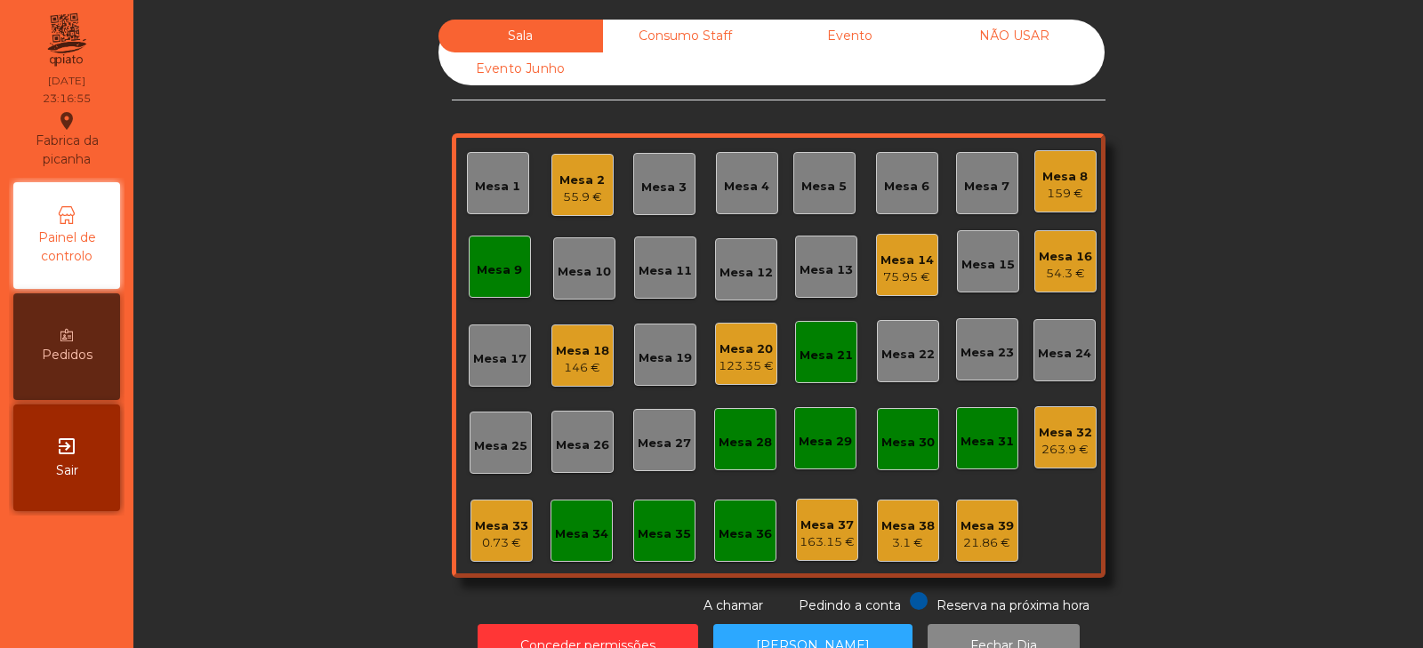
scroll to position [52, 0]
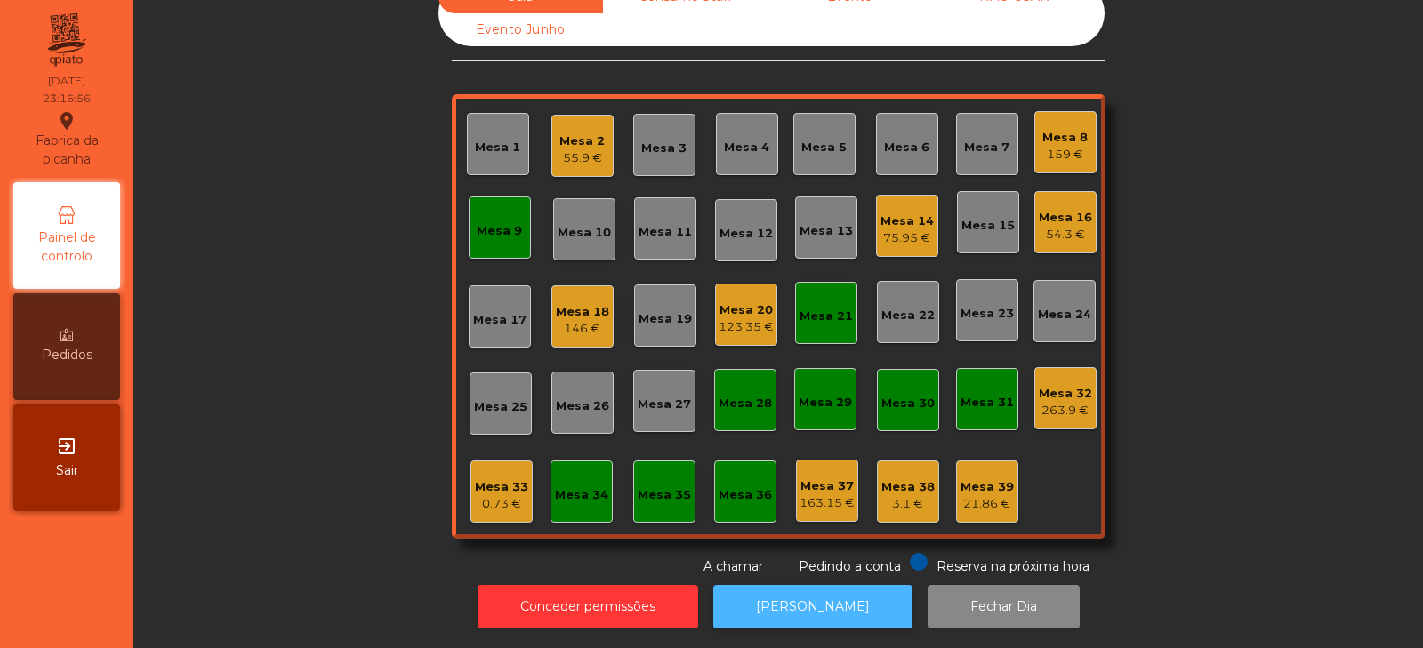
click at [802, 604] on button "[PERSON_NAME]" at bounding box center [812, 607] width 199 height 44
click at [506, 495] on div "0.73 €" at bounding box center [501, 504] width 53 height 18
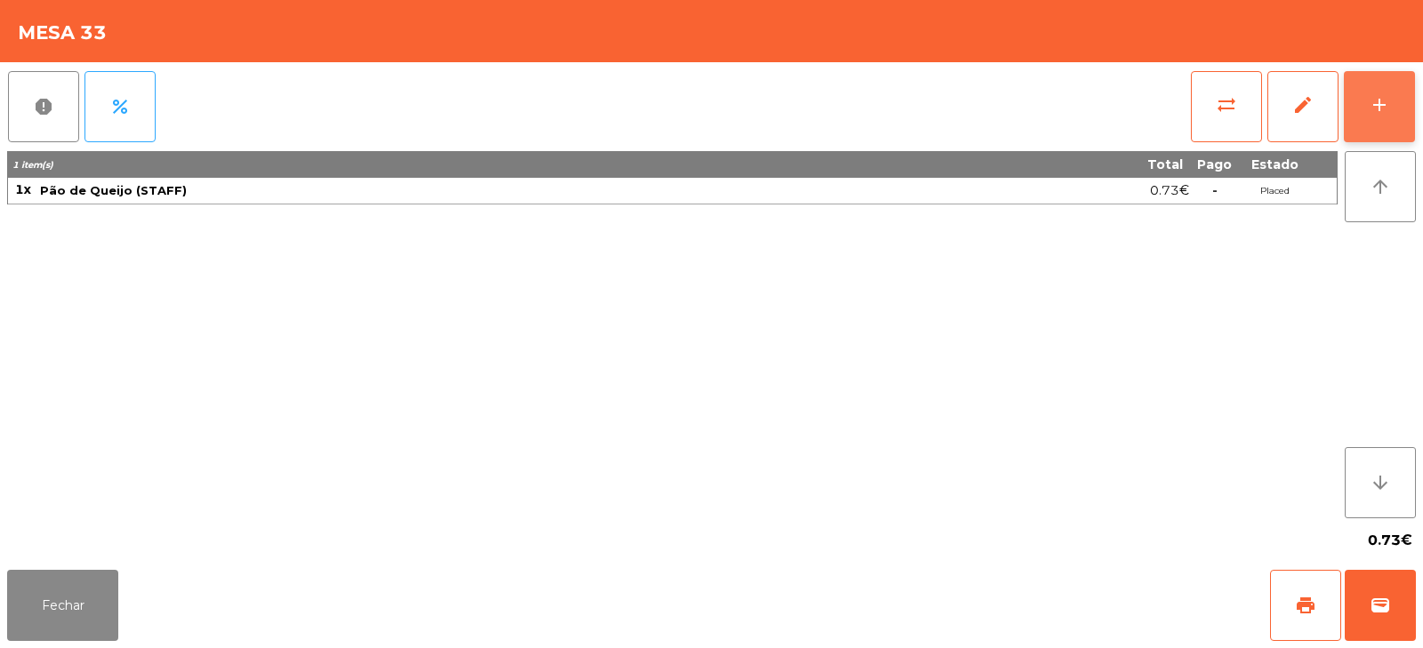
click at [1356, 120] on button "add" at bounding box center [1379, 106] width 71 height 71
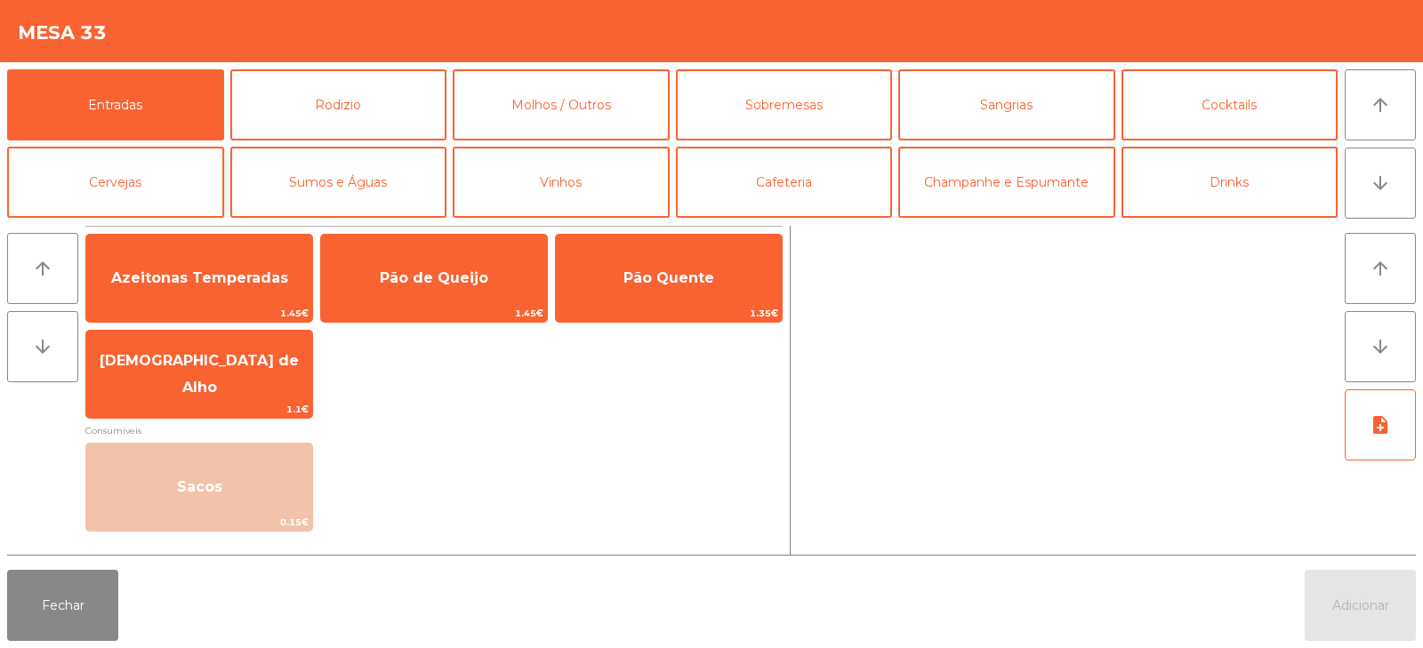
click at [116, 180] on button "Cervejas" at bounding box center [115, 182] width 217 height 71
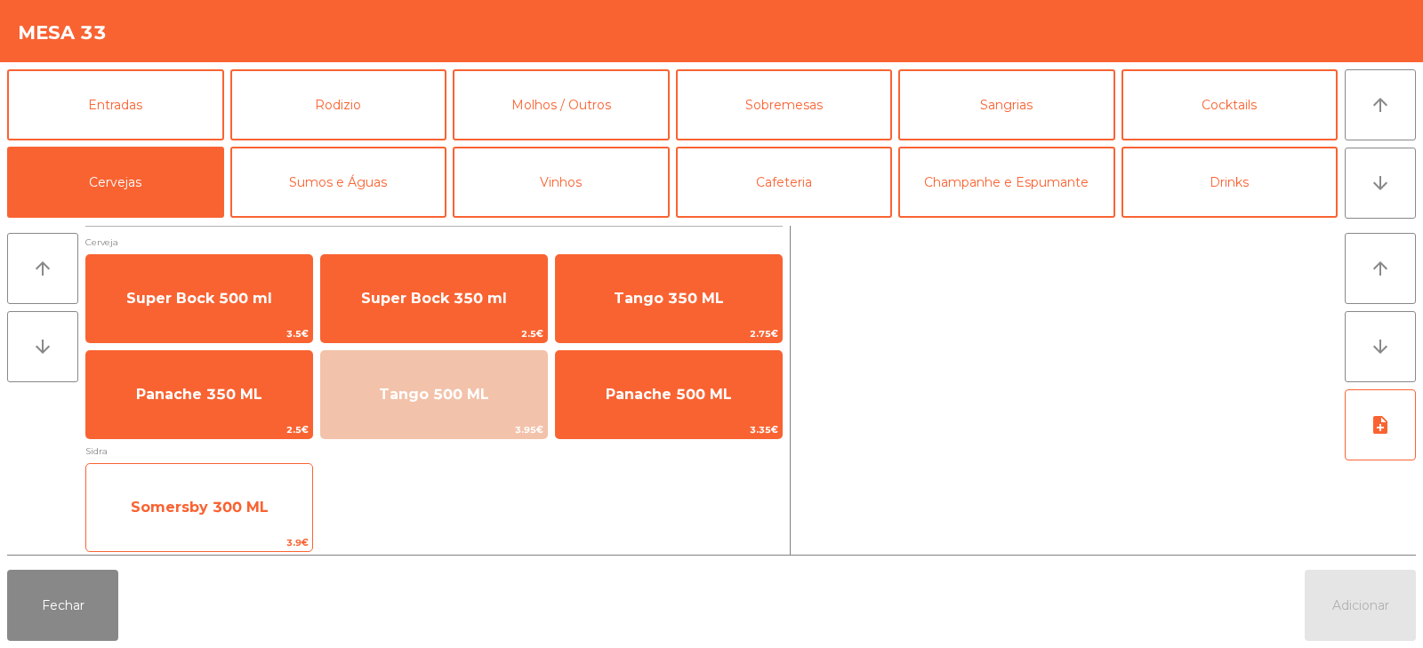
click at [230, 511] on span "Somersby 300 ML" at bounding box center [200, 507] width 138 height 17
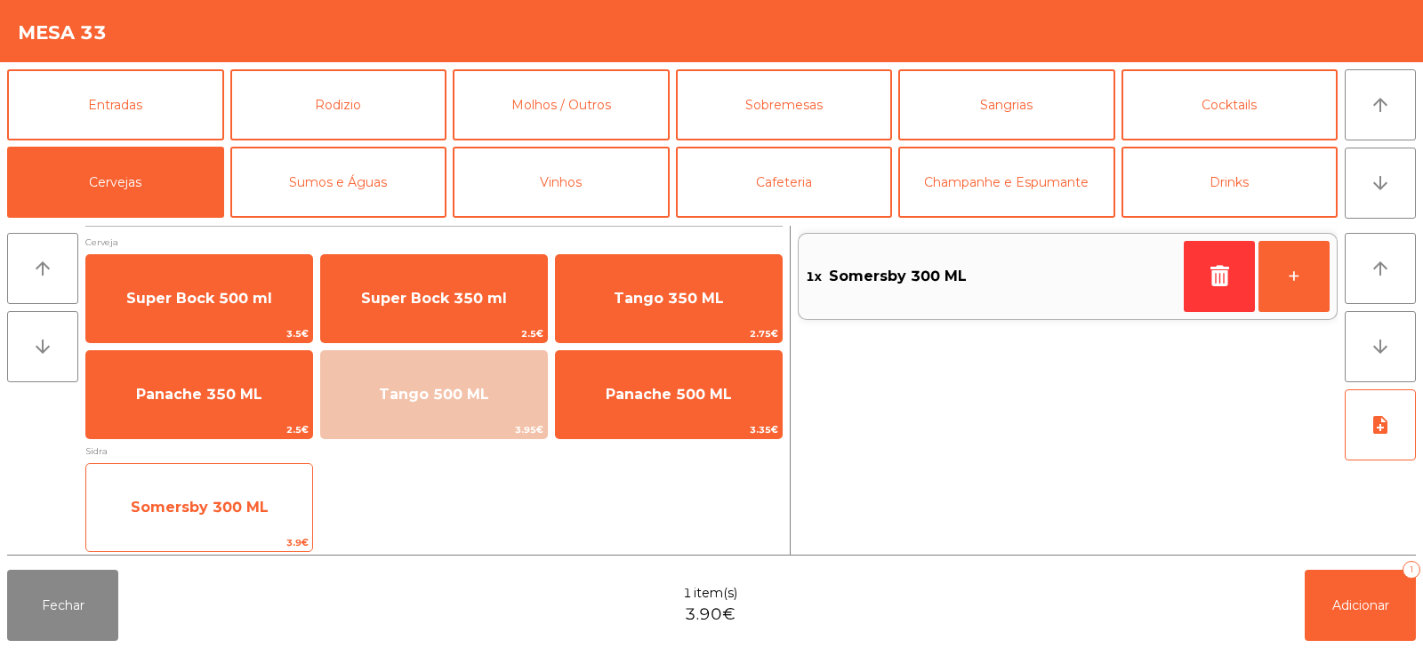
click at [224, 512] on span "Somersby 300 ML" at bounding box center [200, 507] width 138 height 17
click at [205, 510] on span "Somersby 300 ML" at bounding box center [200, 507] width 138 height 17
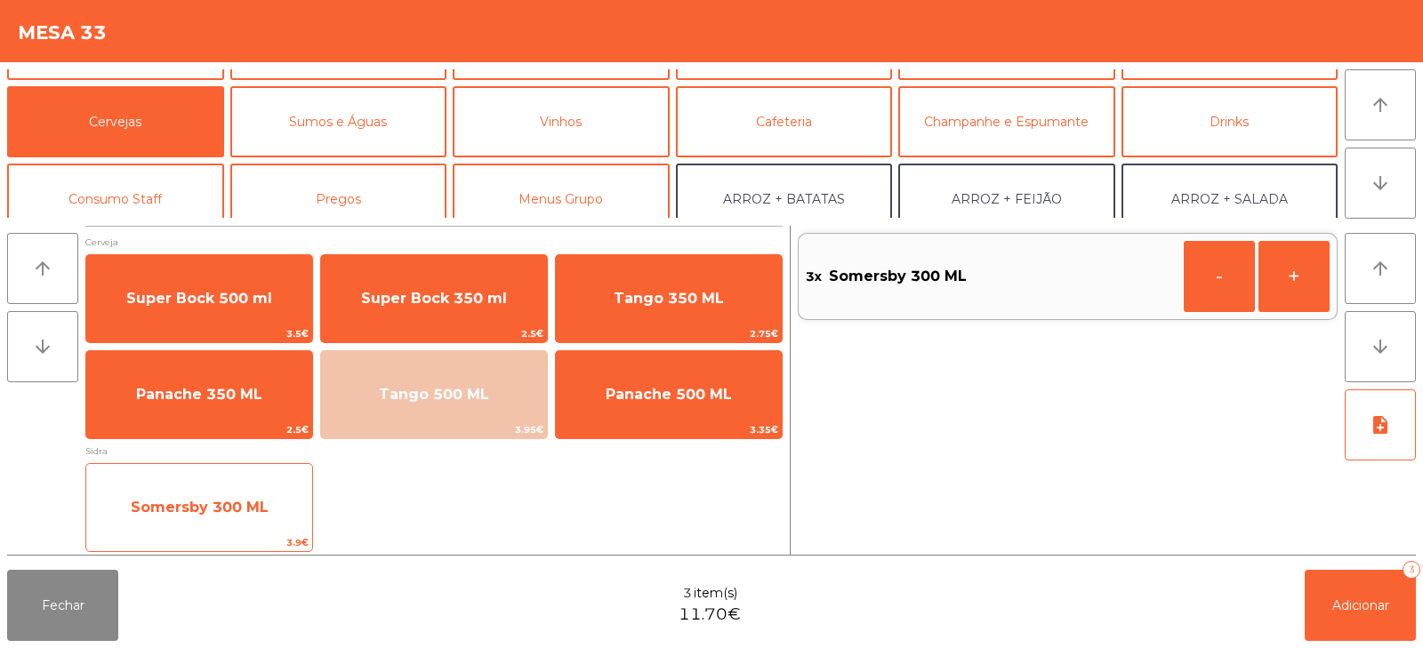
scroll to position [99, 0]
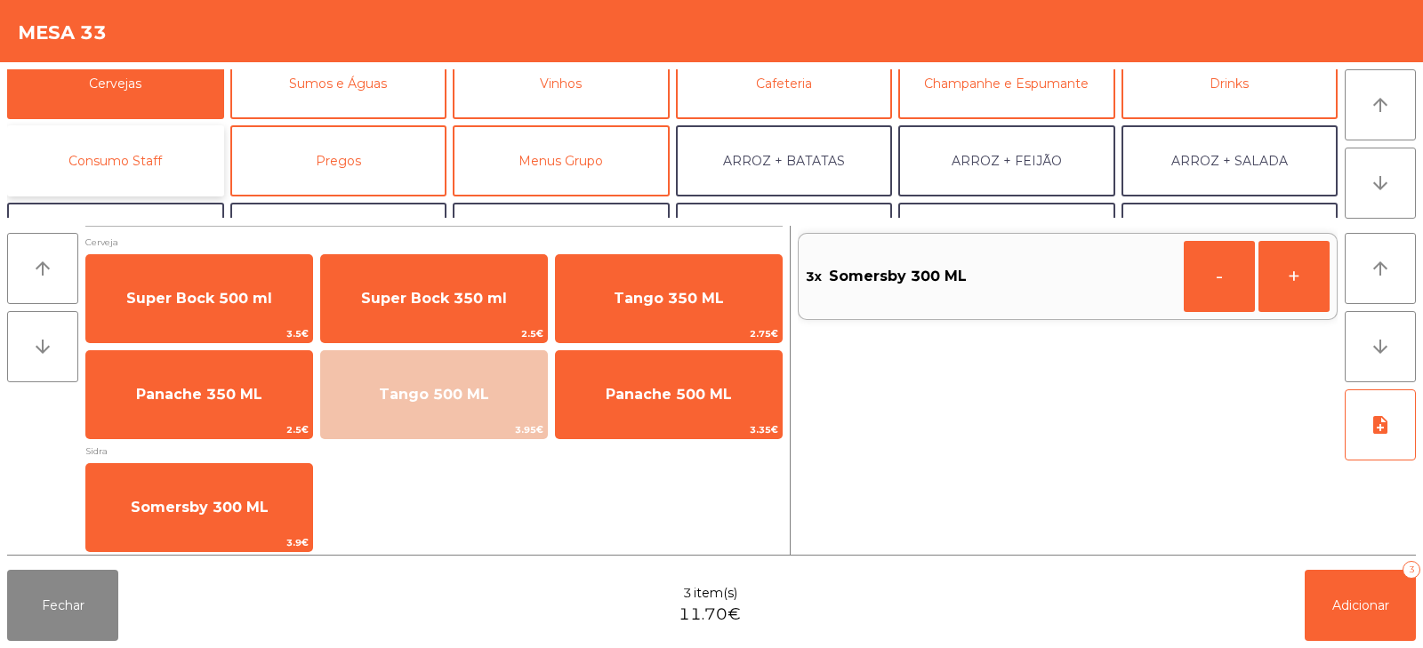
click at [150, 177] on button "Consumo Staff" at bounding box center [115, 160] width 217 height 71
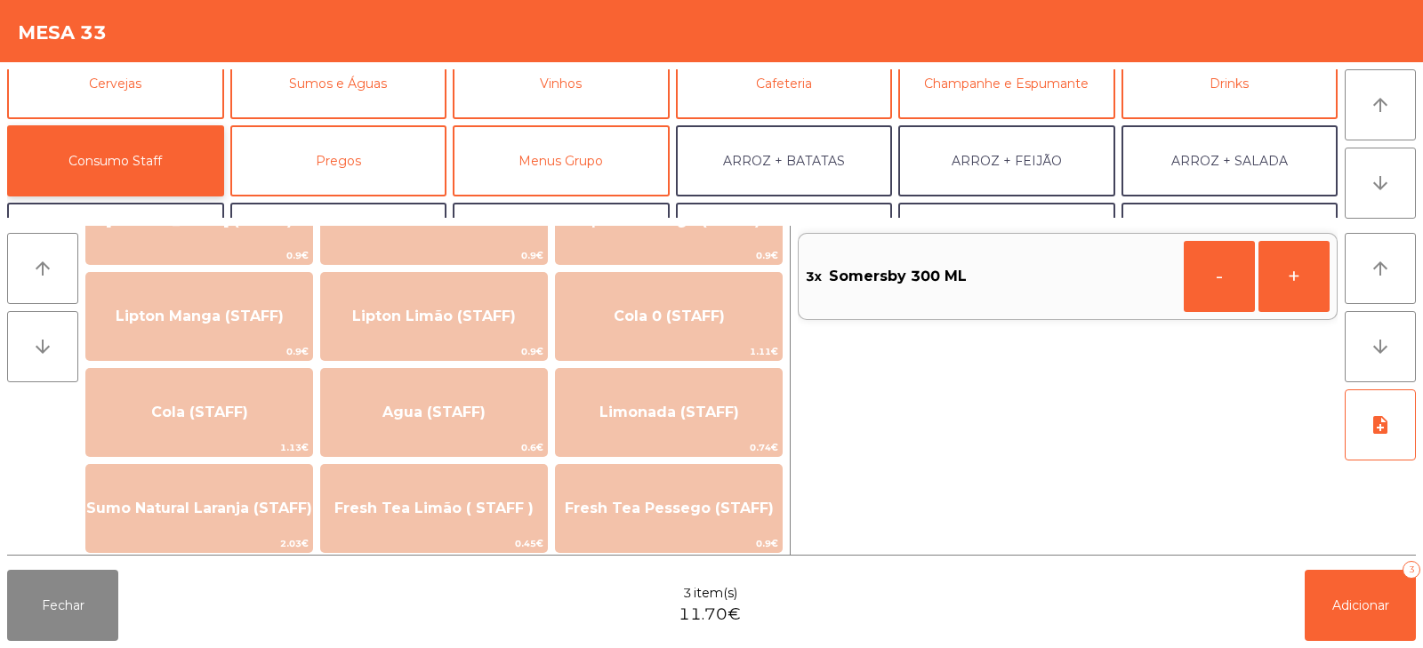
scroll to position [289, 0]
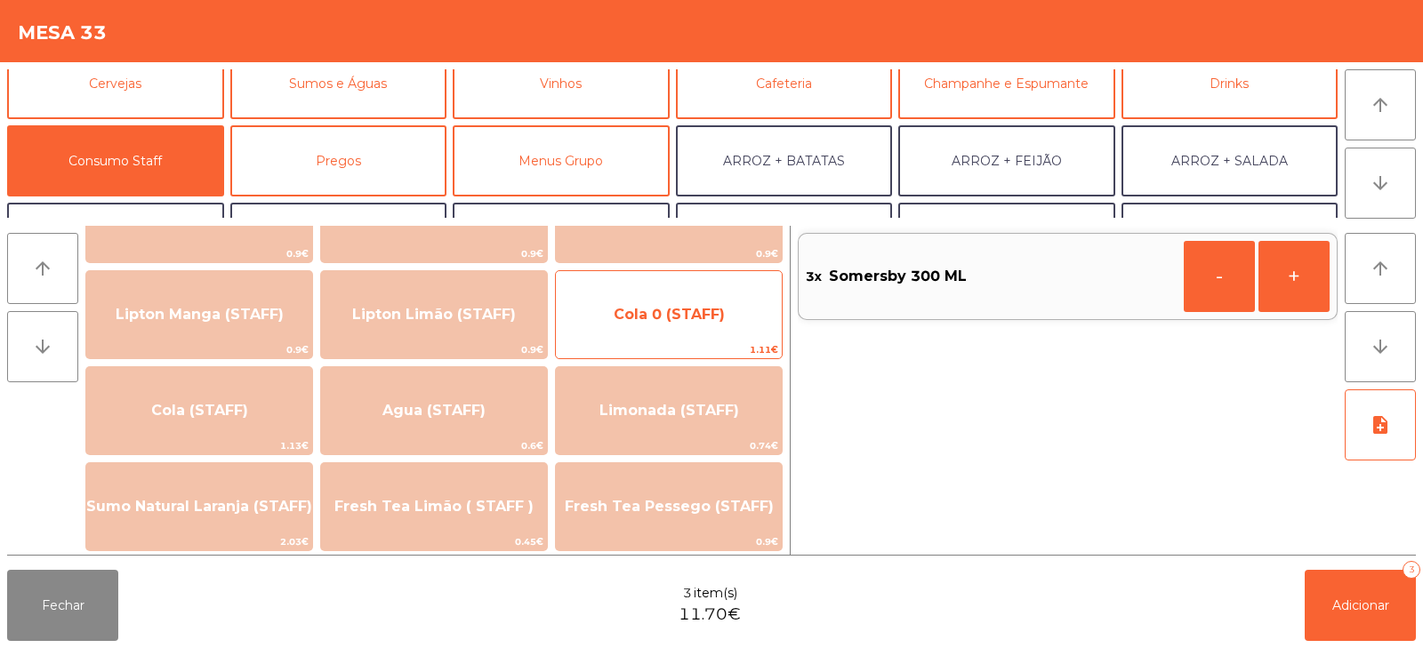
click at [684, 320] on span "Cola 0 (STAFF)" at bounding box center [669, 314] width 111 height 17
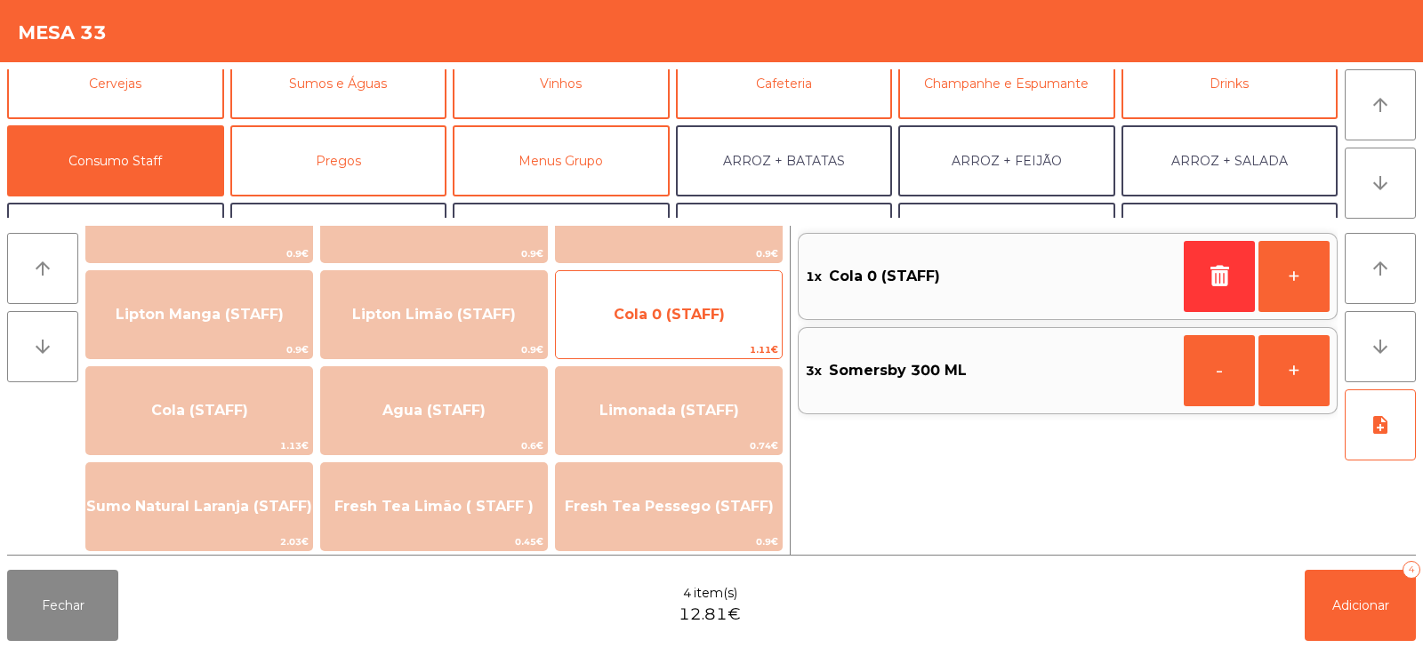
click at [681, 325] on span "Cola 0 (STAFF)" at bounding box center [669, 315] width 226 height 48
click at [677, 320] on span "Cola 0 (STAFF)" at bounding box center [669, 314] width 111 height 17
click at [673, 318] on span "Cola 0 (STAFF)" at bounding box center [669, 314] width 111 height 17
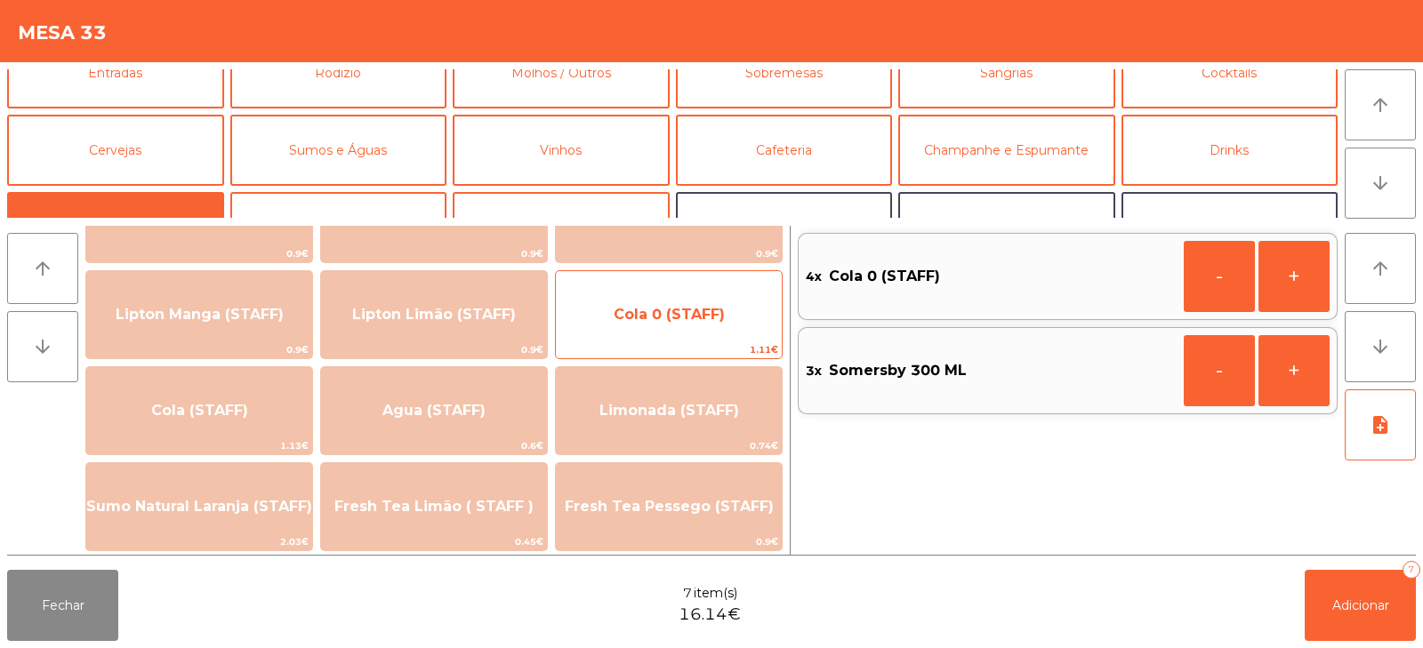
scroll to position [23, 0]
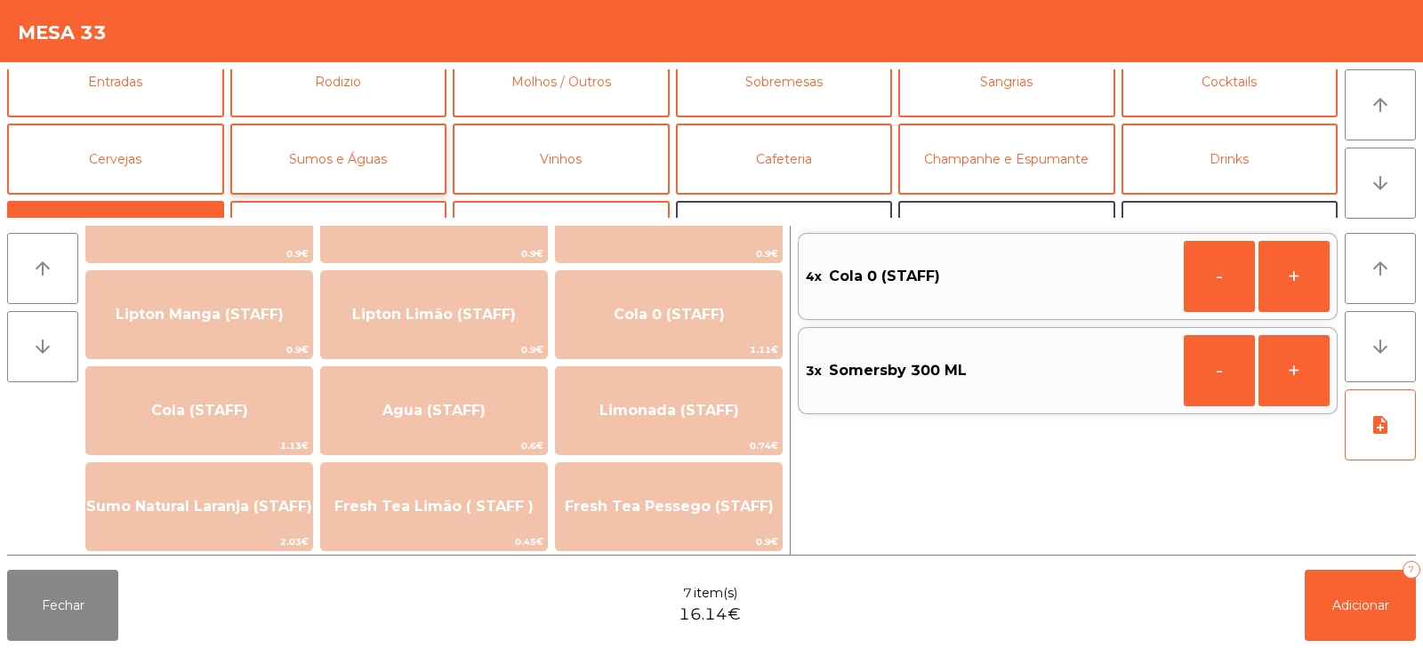
click at [318, 165] on button "Sumos e Águas" at bounding box center [338, 159] width 217 height 71
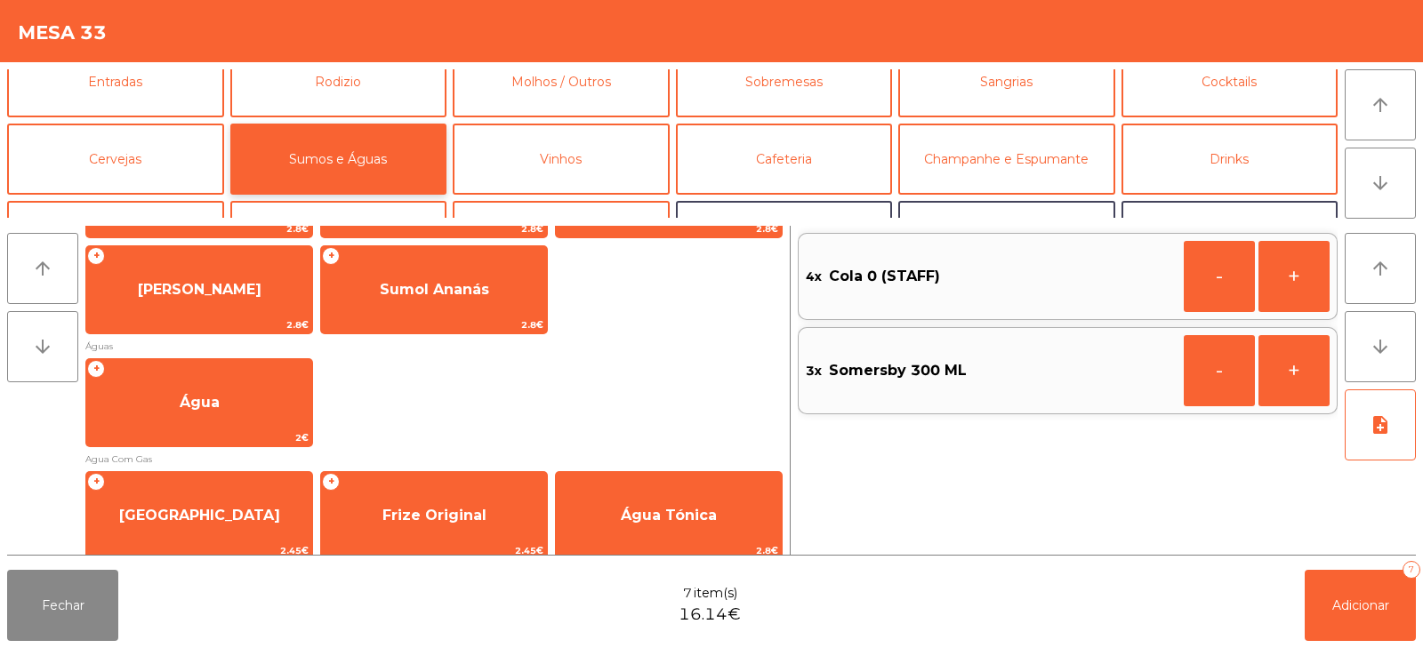
scroll to position [0, 0]
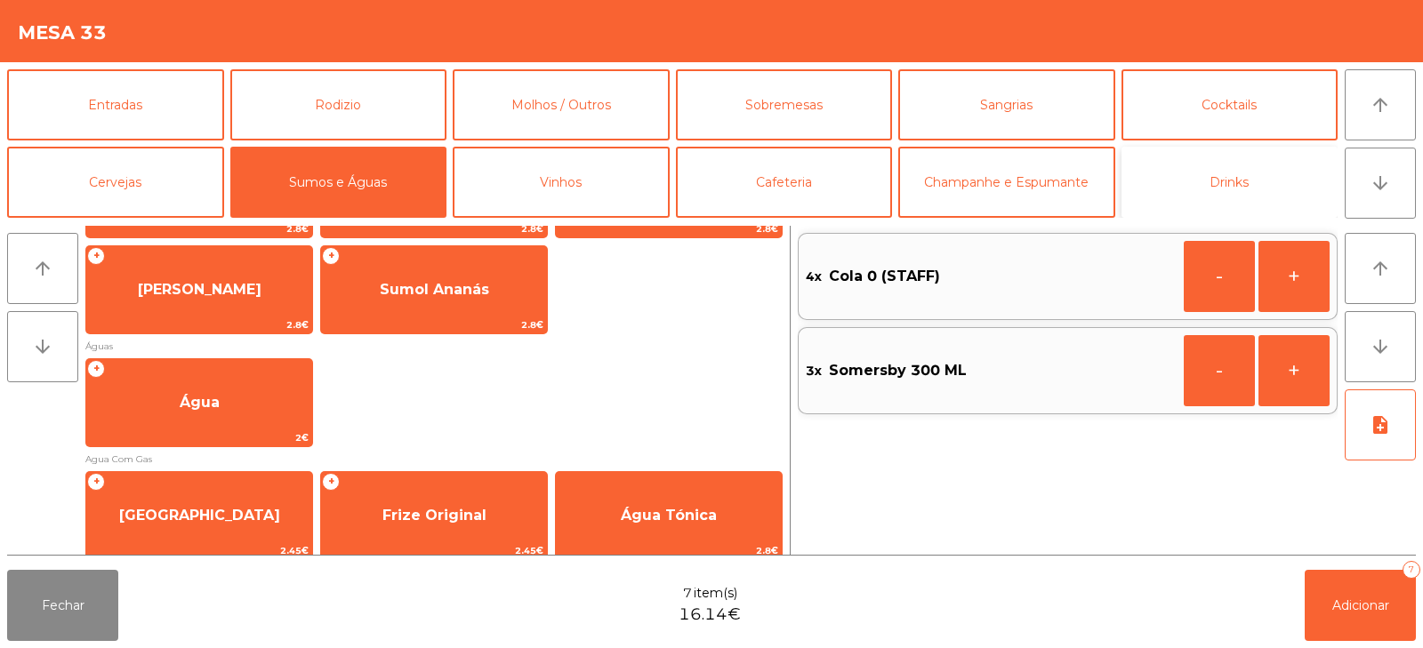
click at [1277, 205] on button "Drinks" at bounding box center [1230, 182] width 217 height 71
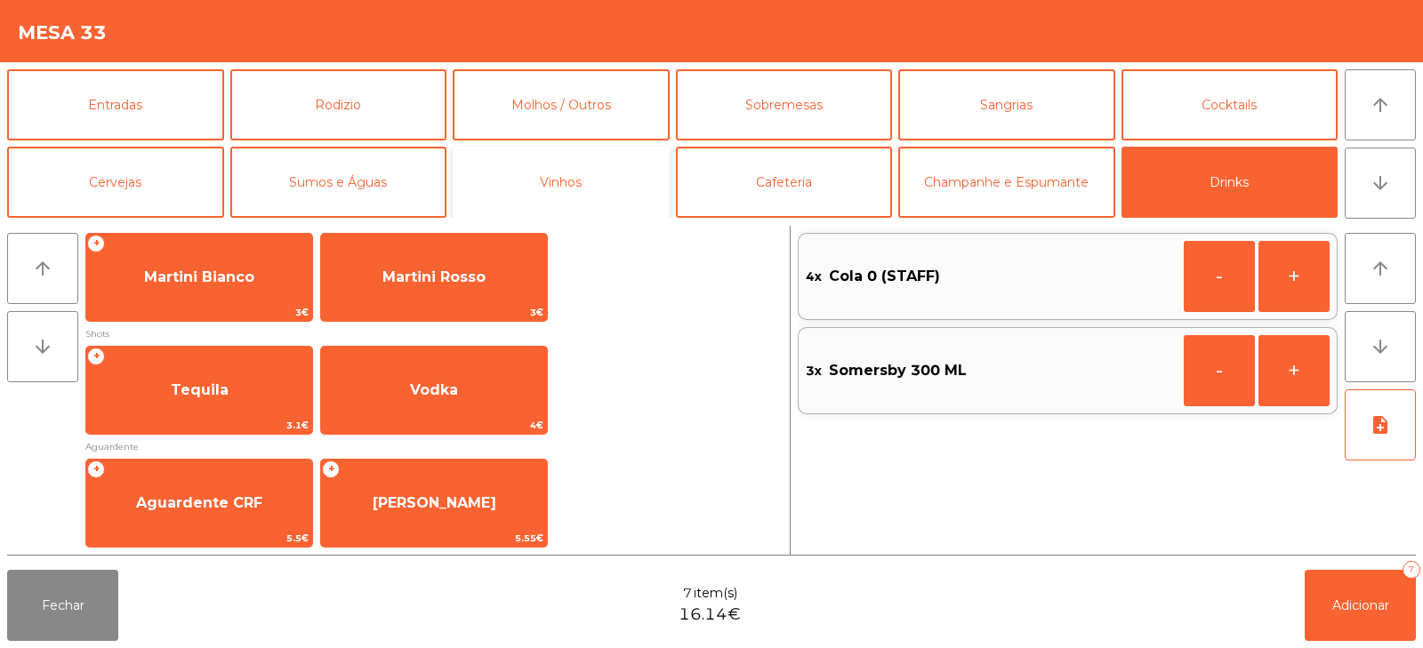
click at [564, 176] on button "Vinhos" at bounding box center [561, 182] width 217 height 71
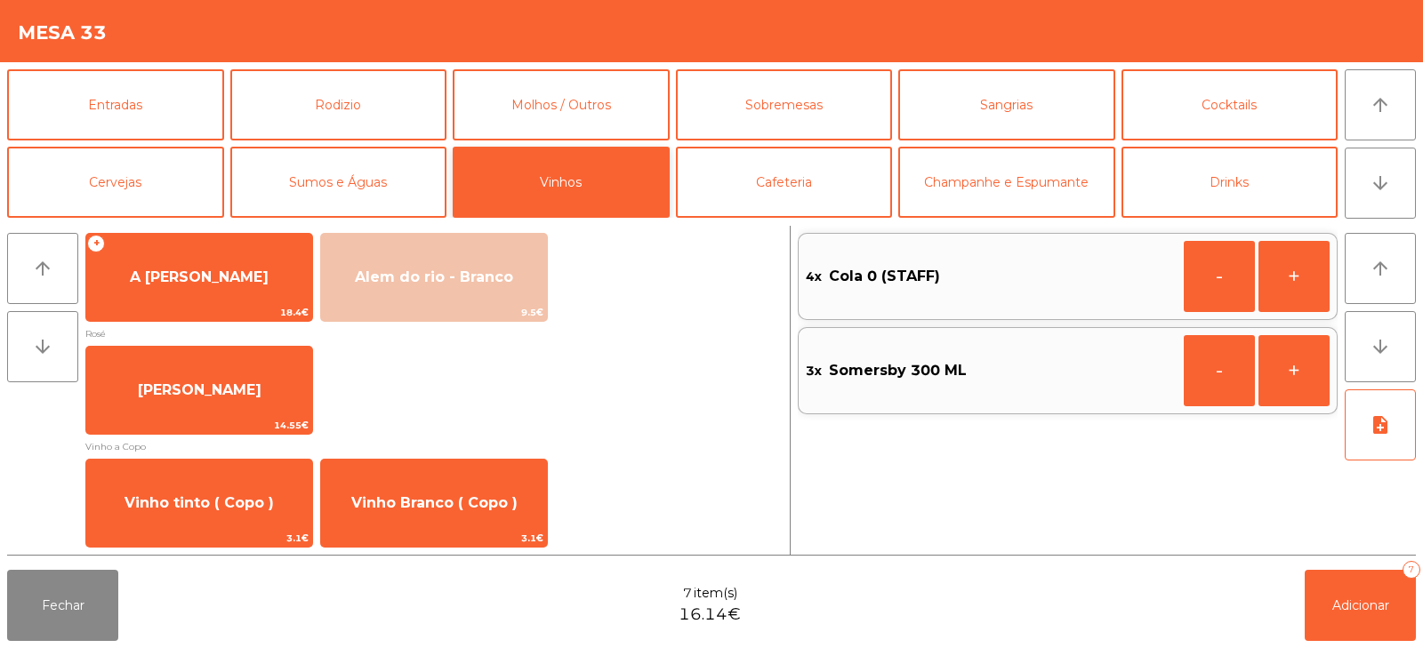
scroll to position [326, 0]
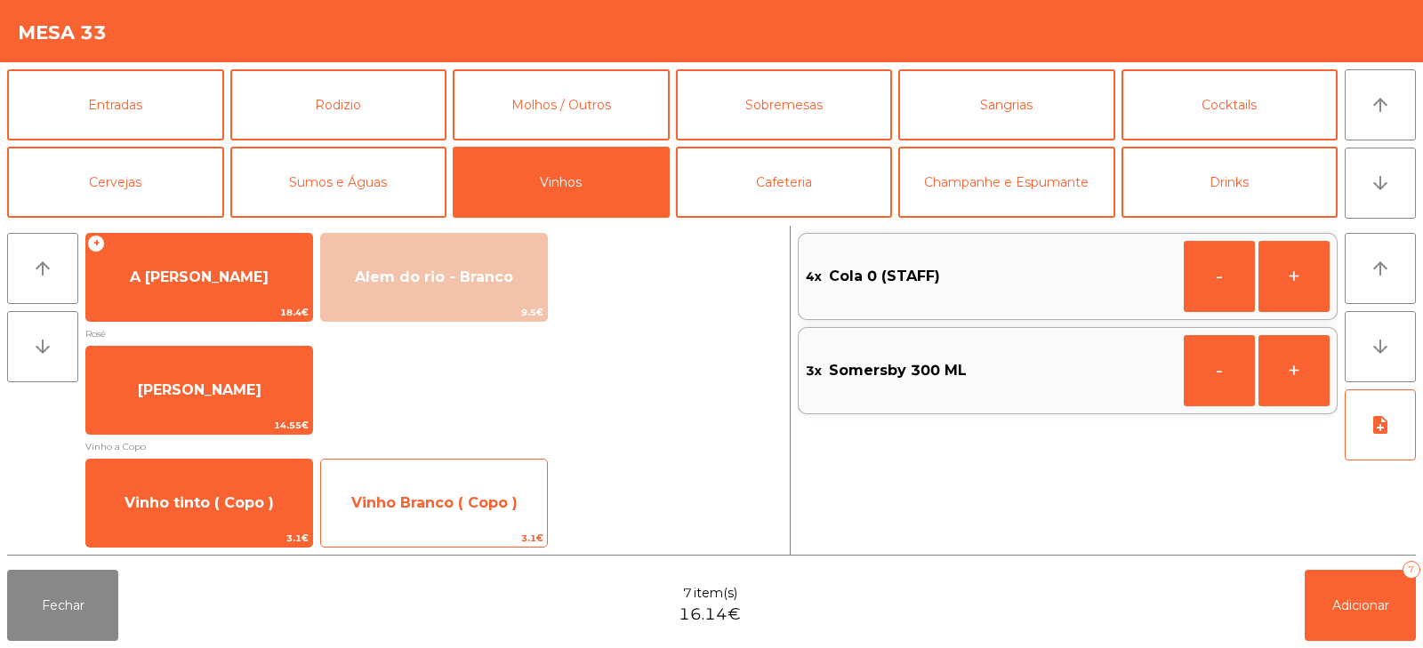
click at [431, 495] on span "Vinho Branco ( Copo )" at bounding box center [434, 503] width 166 height 17
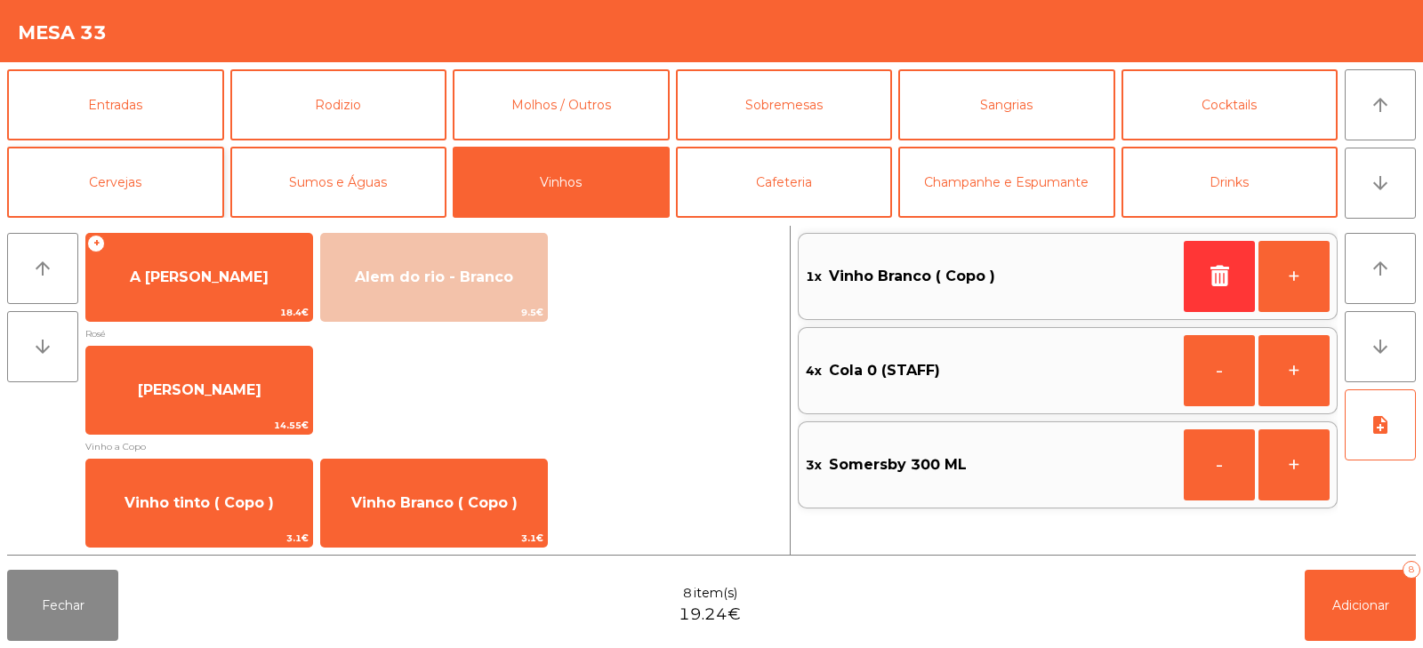
click at [138, 181] on button "Cervejas" at bounding box center [115, 182] width 217 height 71
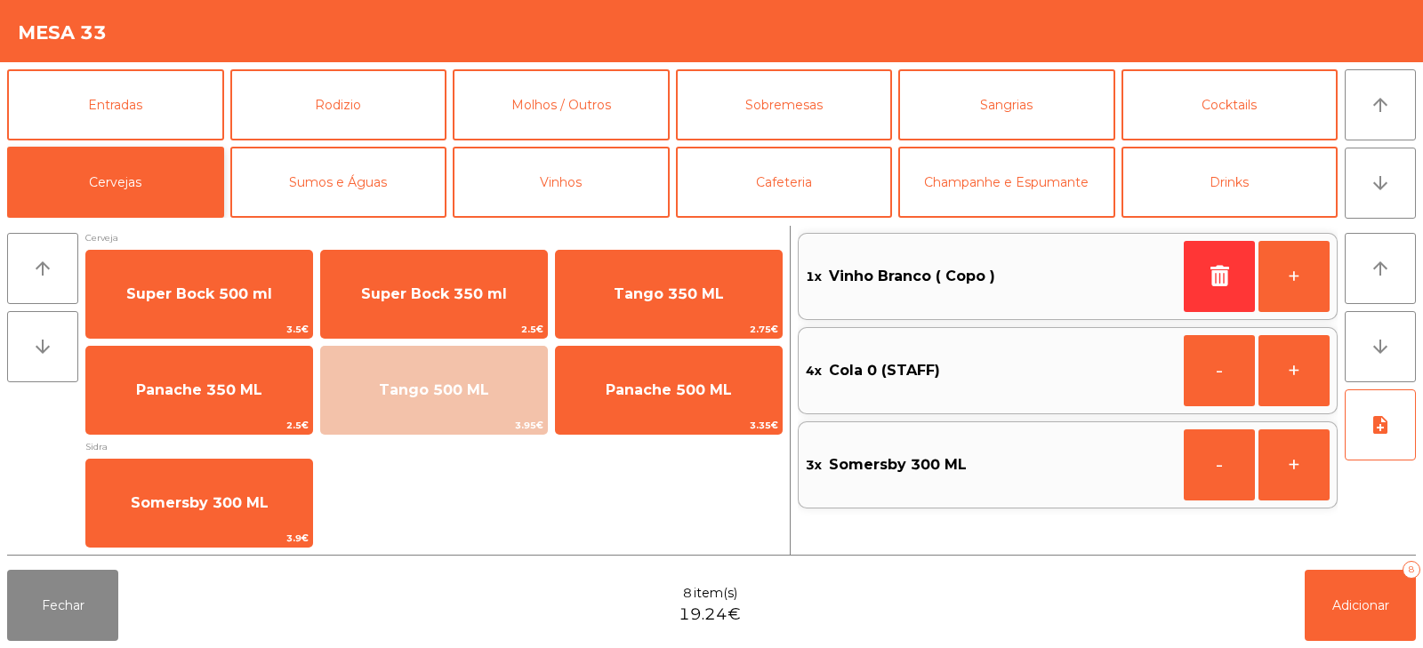
scroll to position [4, 0]
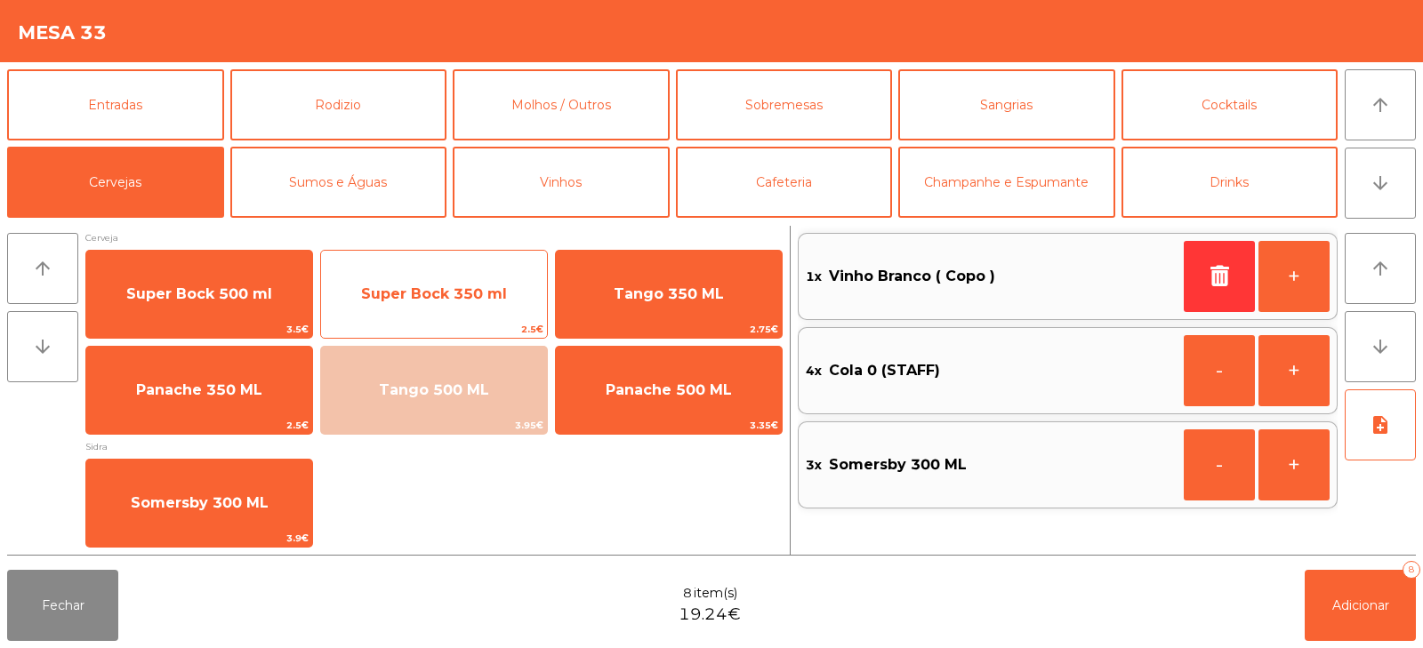
click at [483, 273] on span "Super Bock 350 ml" at bounding box center [434, 294] width 226 height 48
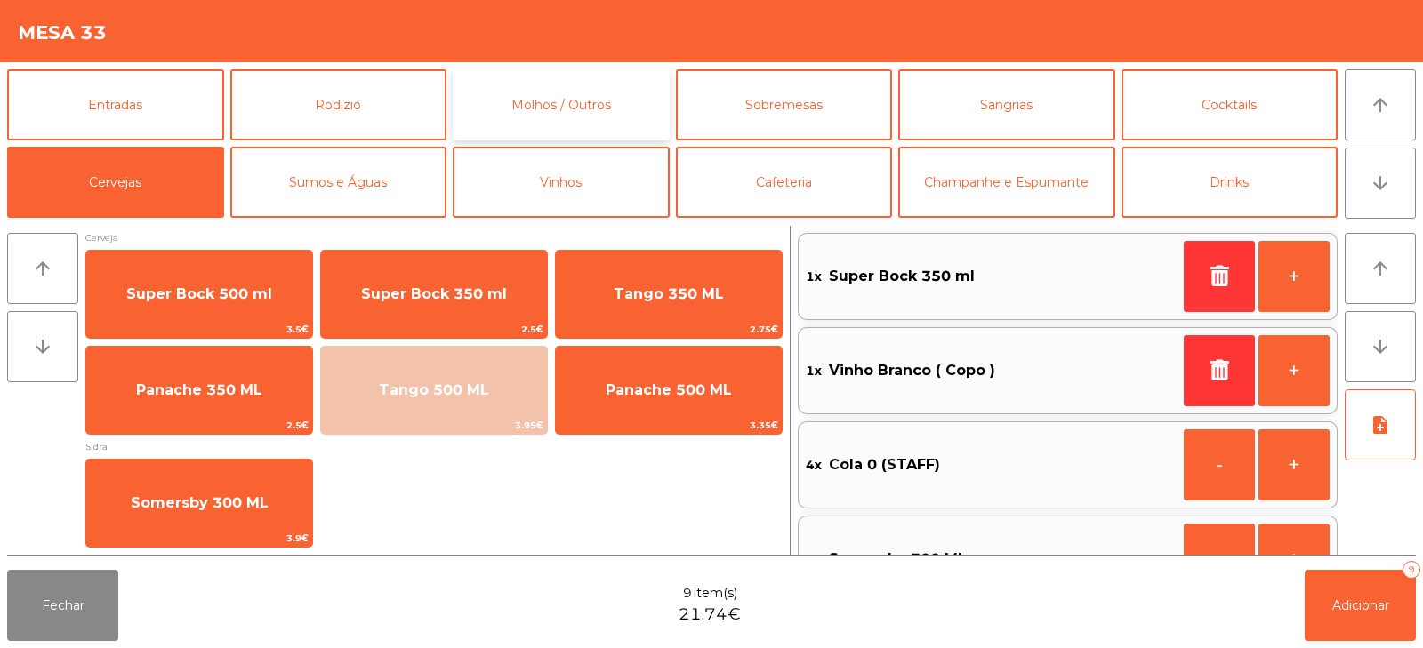
click at [544, 97] on button "Molhos / Outros" at bounding box center [561, 104] width 217 height 71
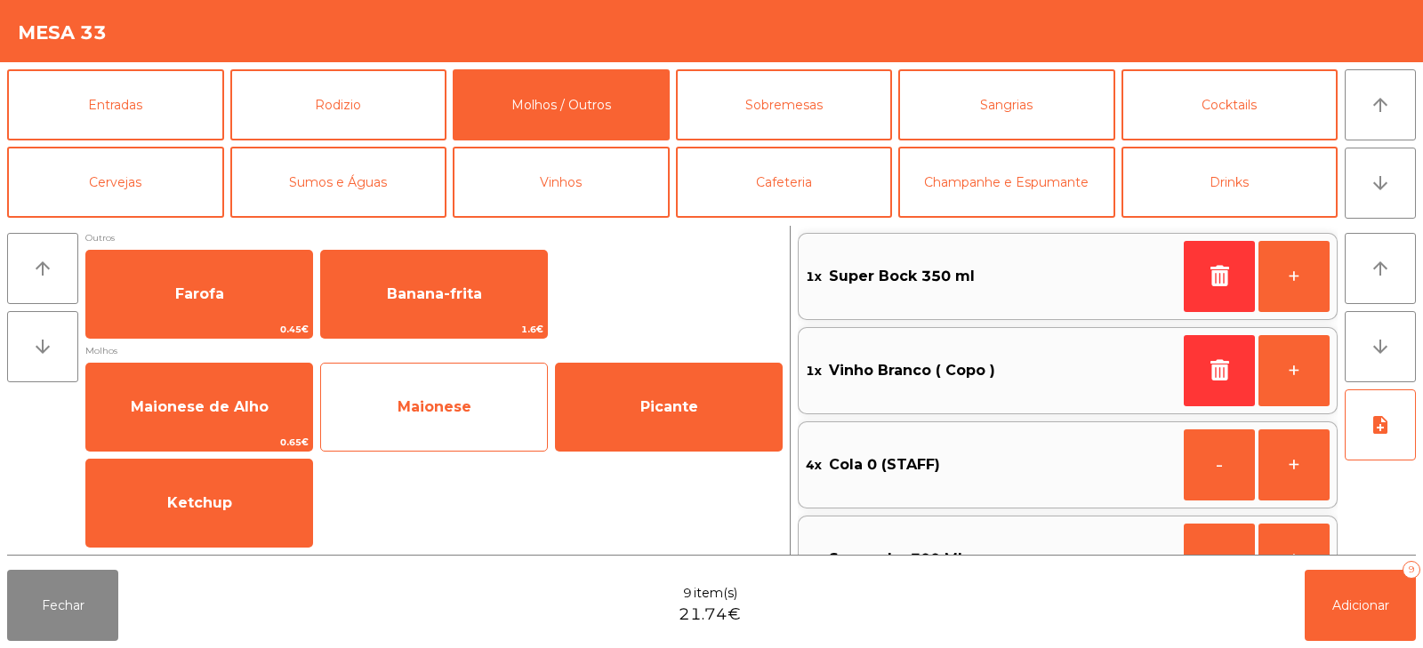
click at [455, 413] on span "Maionese" at bounding box center [435, 407] width 74 height 17
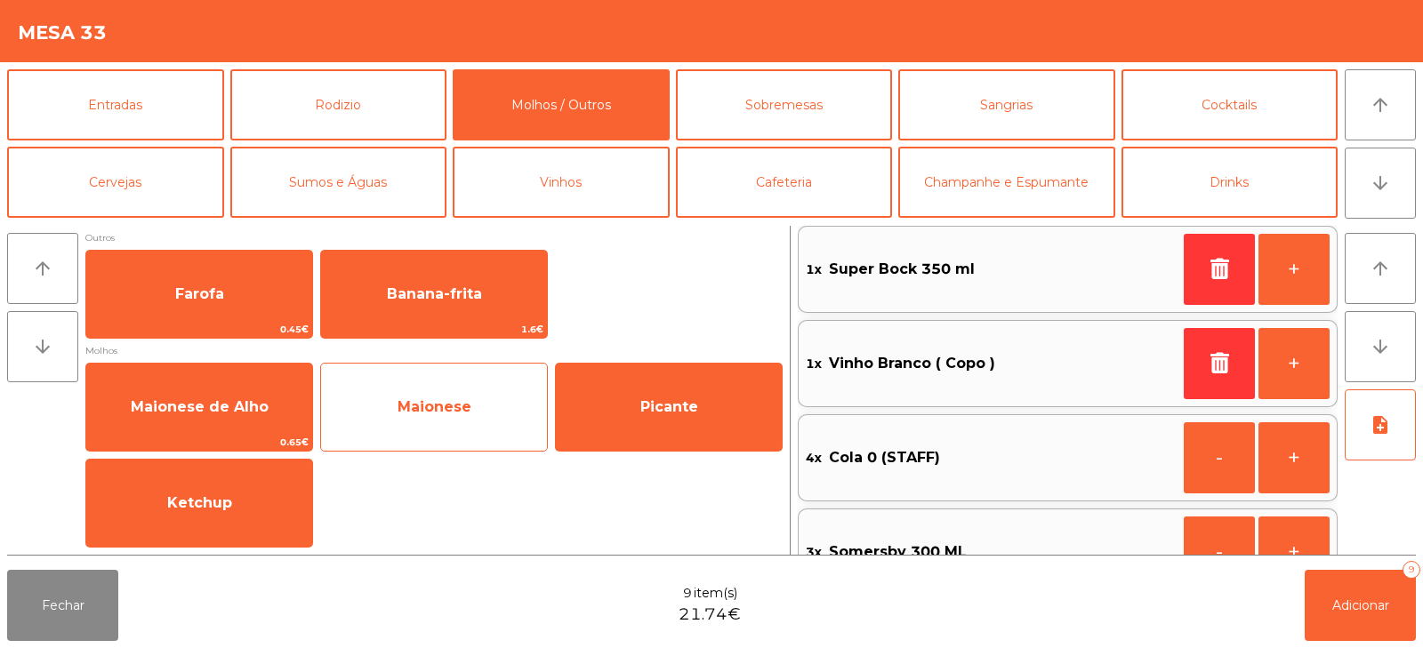
click at [453, 413] on span "Maionese" at bounding box center [435, 407] width 74 height 17
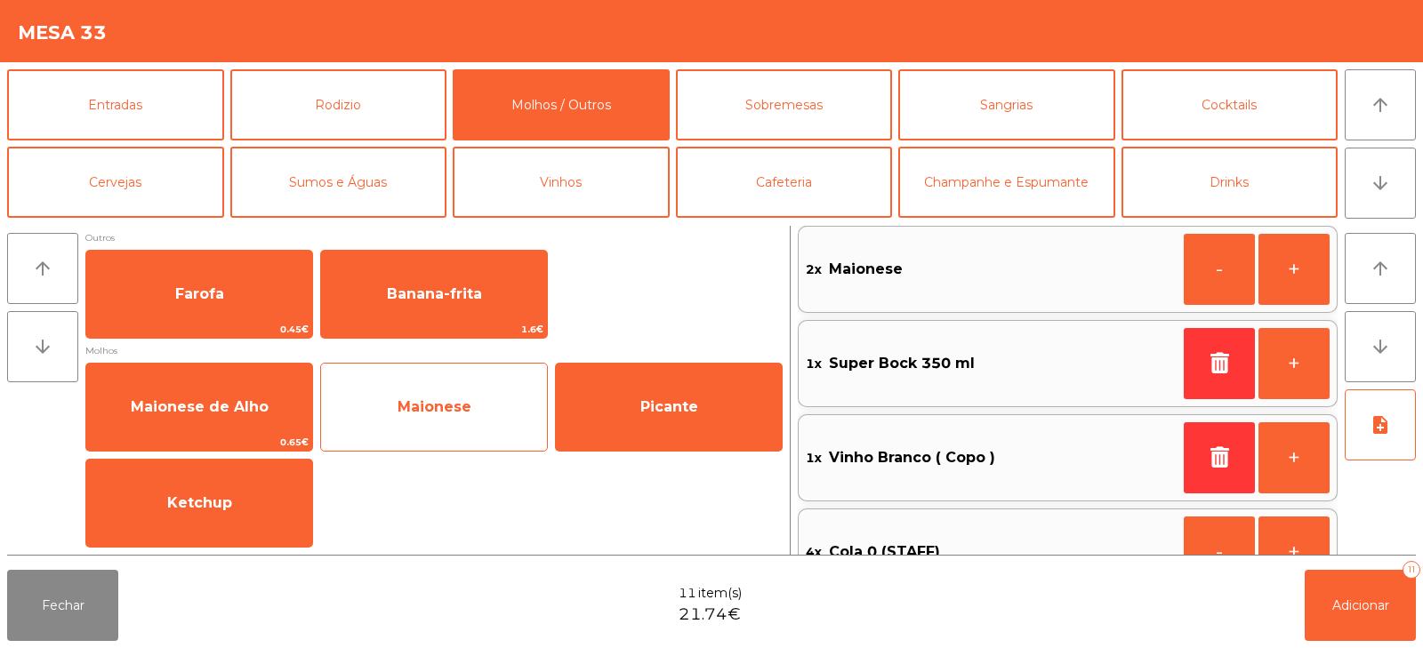
click at [431, 408] on span "Maionese" at bounding box center [435, 407] width 74 height 17
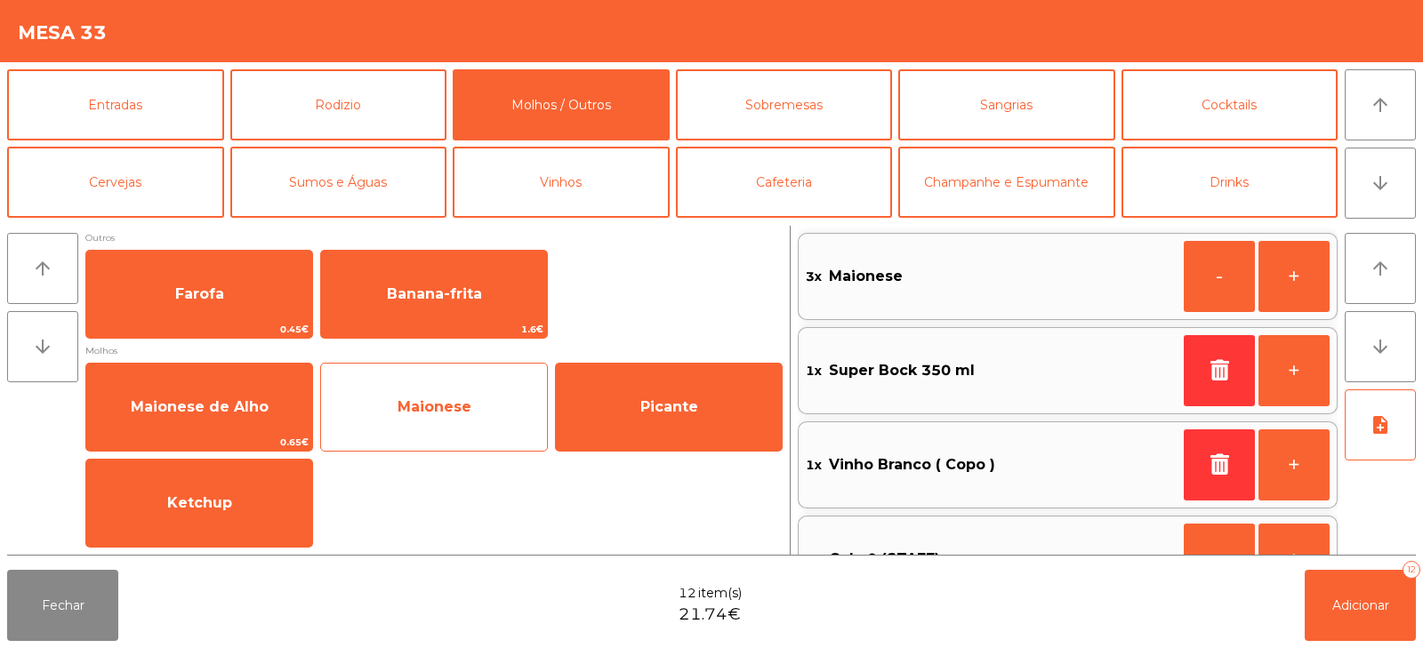
scroll to position [149, 0]
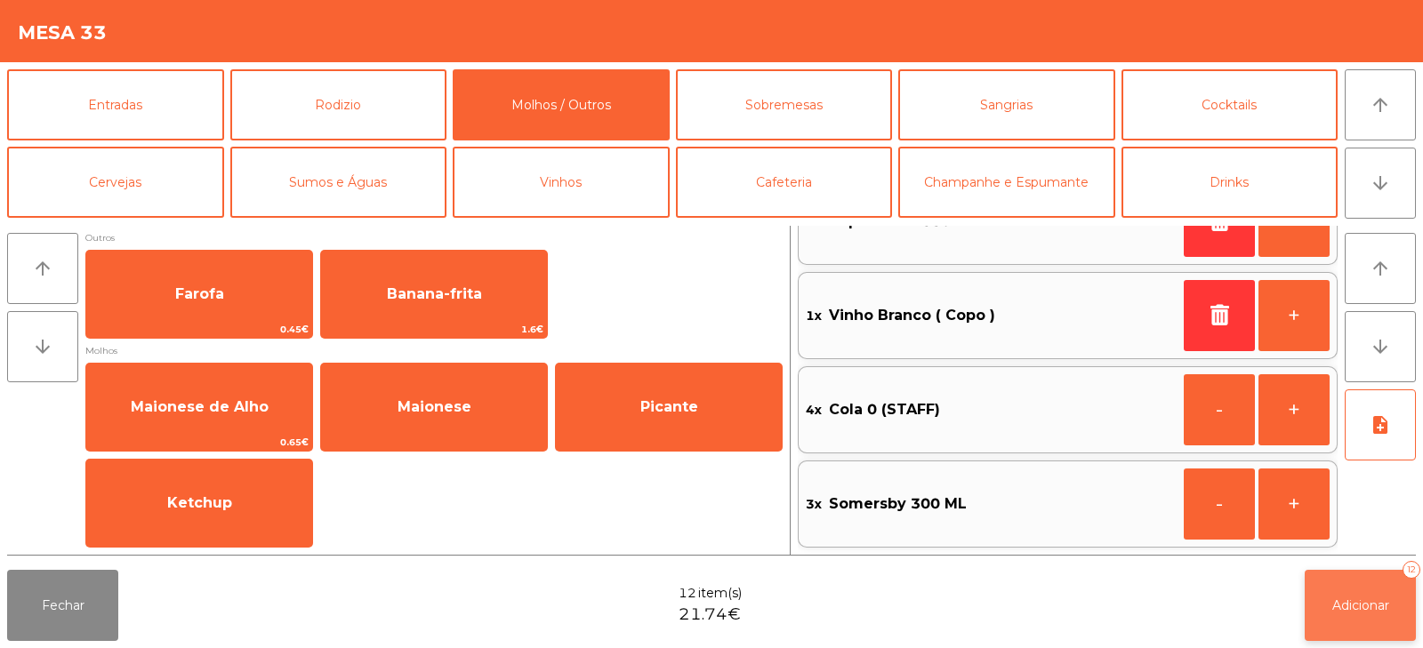
click at [1358, 602] on span "Adicionar" at bounding box center [1361, 606] width 57 height 16
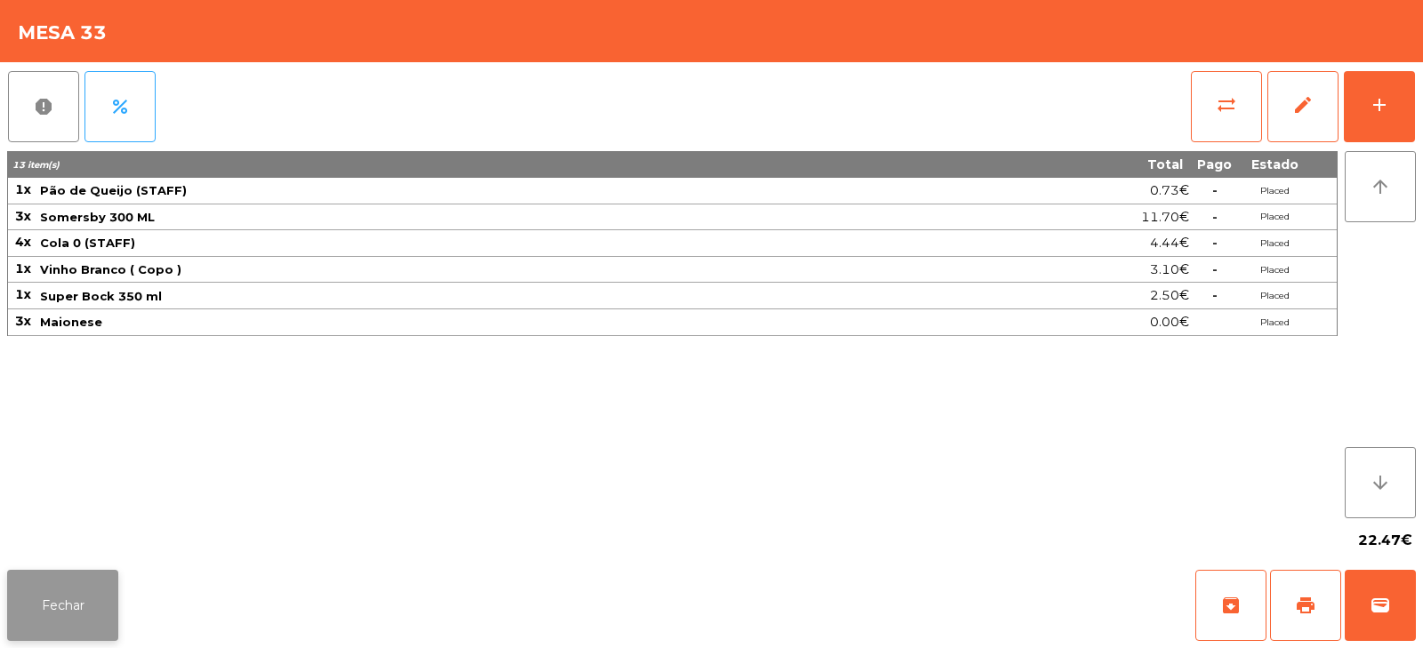
click at [50, 598] on button "Fechar" at bounding box center [62, 605] width 111 height 71
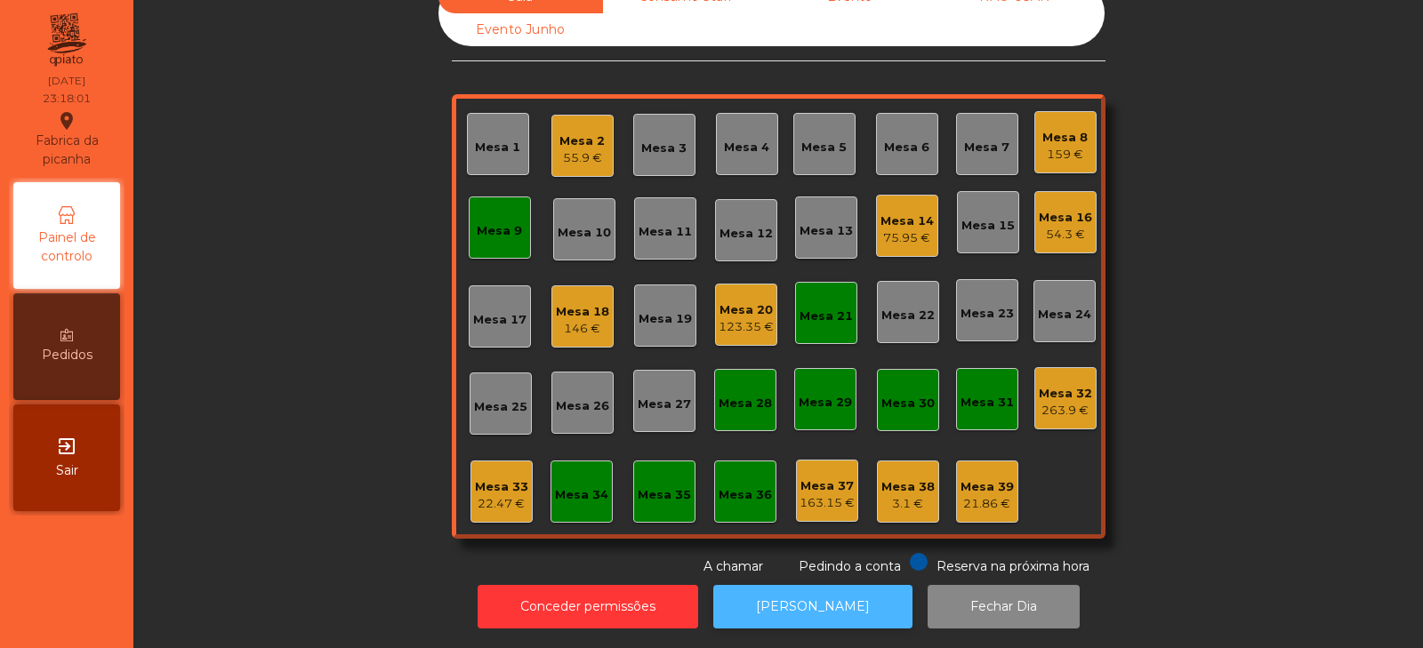
click at [810, 608] on button "[PERSON_NAME]" at bounding box center [812, 607] width 199 height 44
click at [657, 490] on div "Mesa 35" at bounding box center [664, 496] width 53 height 18
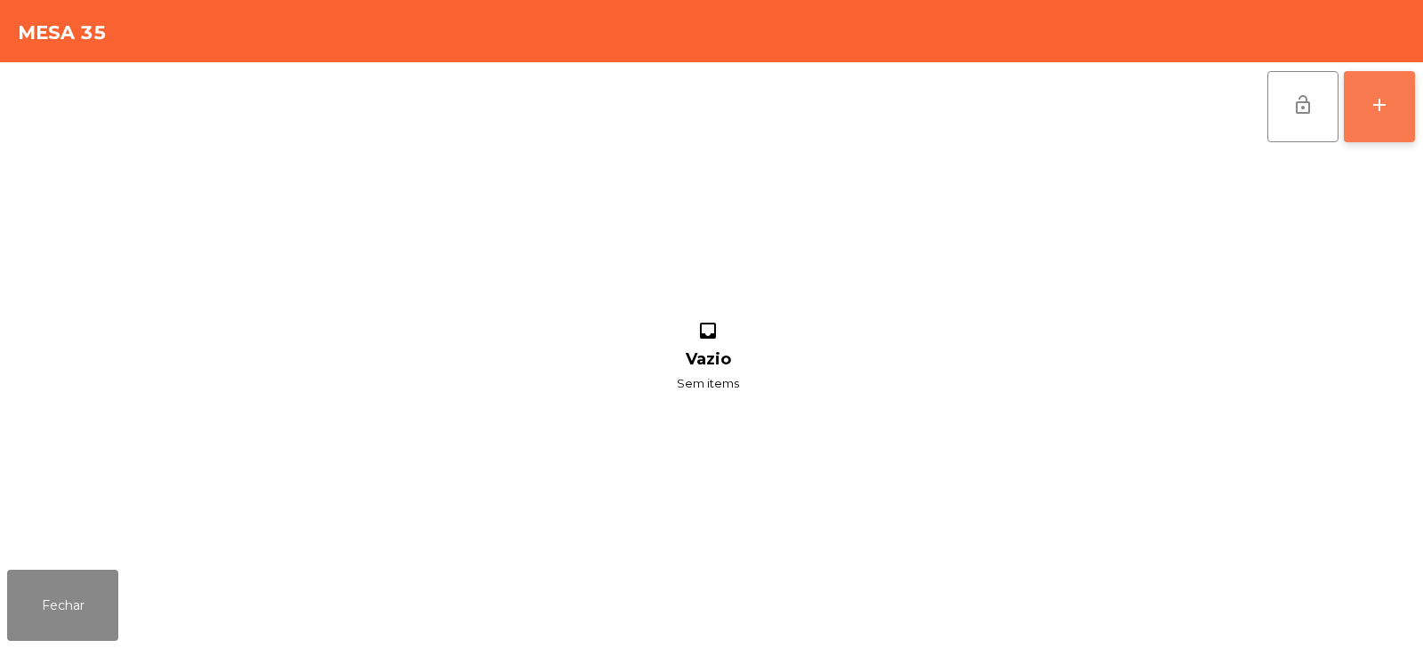
click at [1371, 113] on div "add" at bounding box center [1379, 104] width 21 height 21
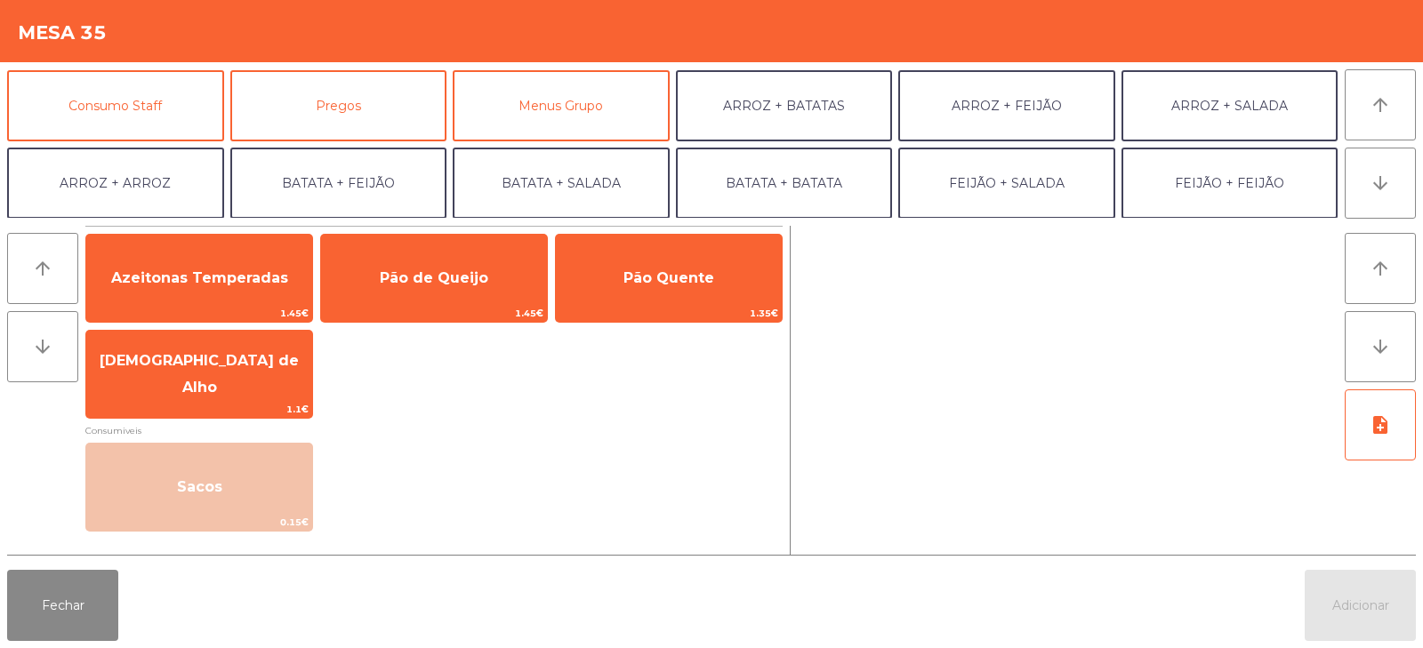
scroll to position [142, 0]
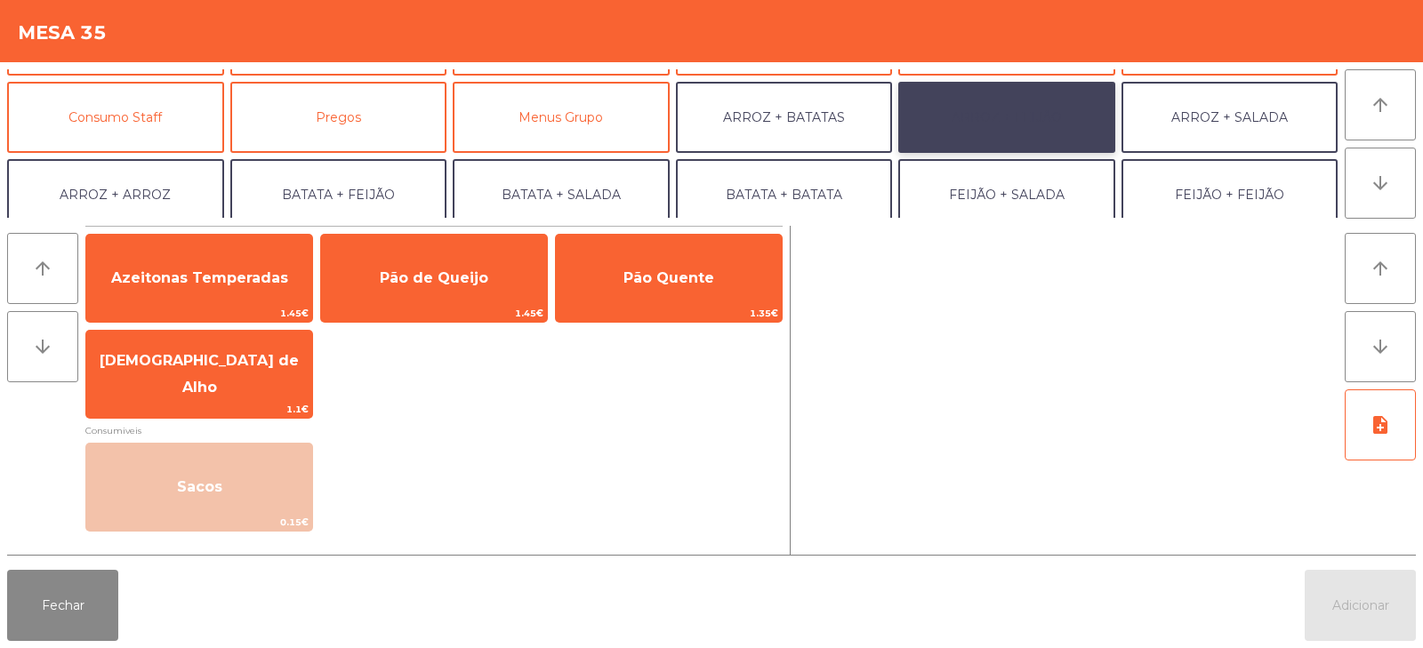
click at [1009, 112] on button "ARROZ + FEIJÃO" at bounding box center [1006, 117] width 217 height 71
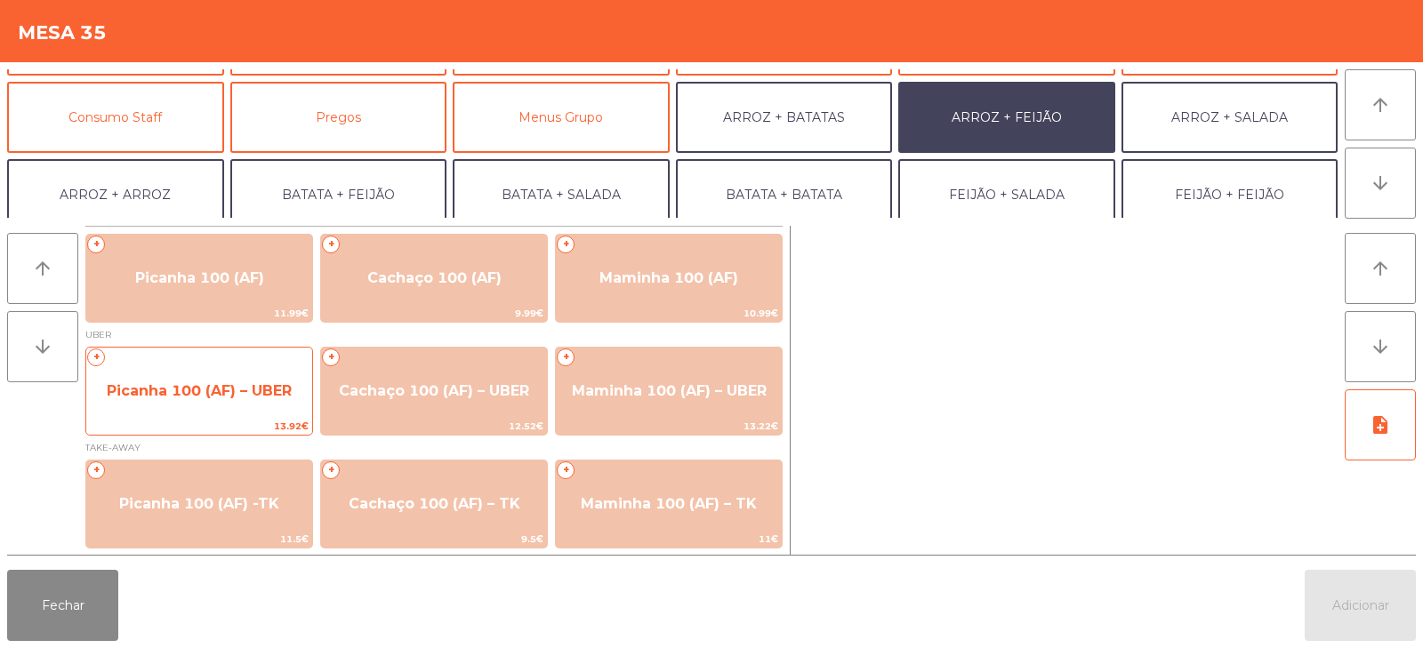
click at [225, 388] on span "Picanha 100 (AF) – UBER" at bounding box center [199, 391] width 185 height 17
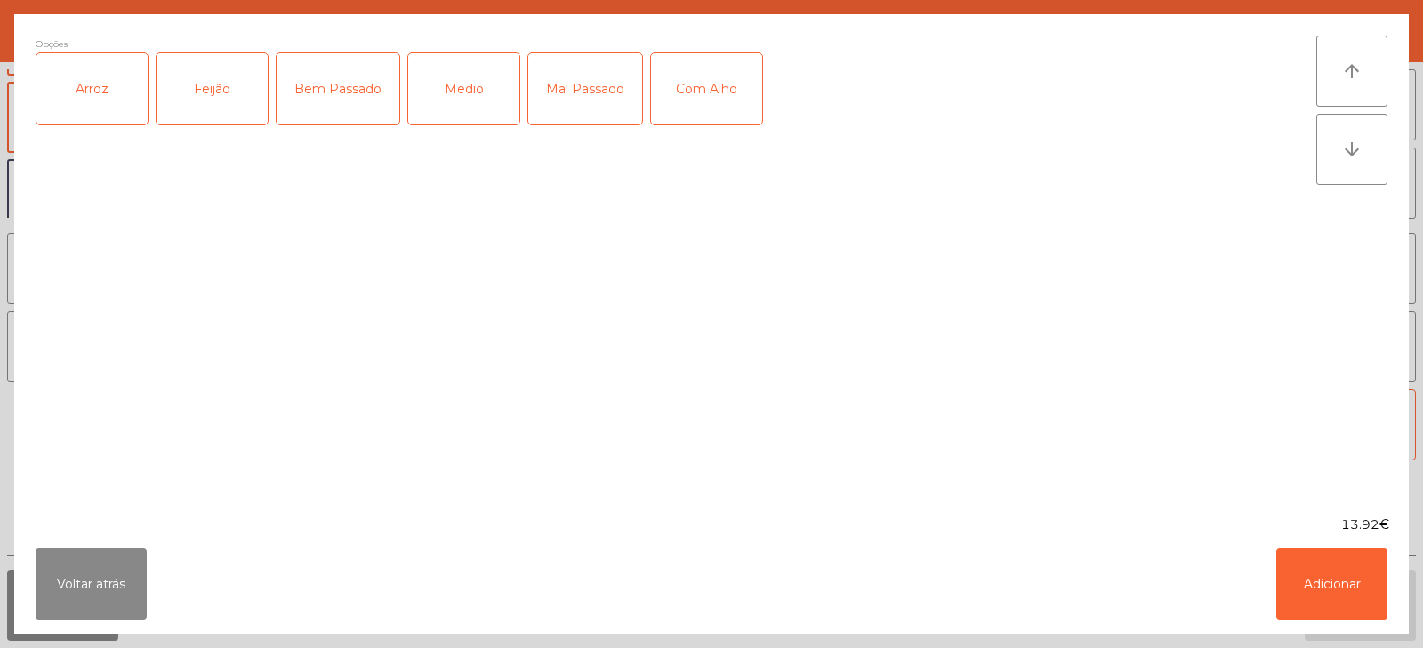
click at [123, 98] on div "Arroz" at bounding box center [91, 88] width 111 height 71
click at [237, 76] on div "Feijão" at bounding box center [212, 88] width 111 height 71
click at [347, 61] on div "Bem Passado" at bounding box center [338, 88] width 123 height 71
click at [1320, 613] on button "Adicionar" at bounding box center [1332, 584] width 111 height 71
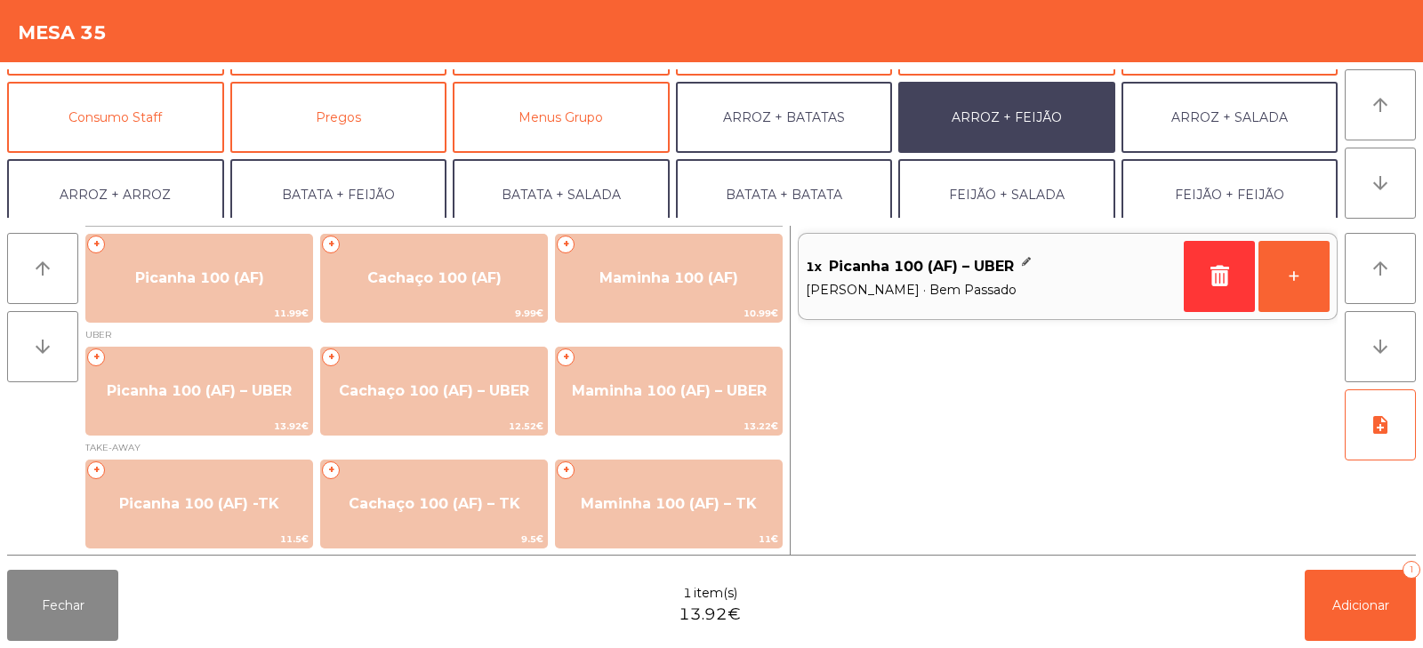
scroll to position [232, 0]
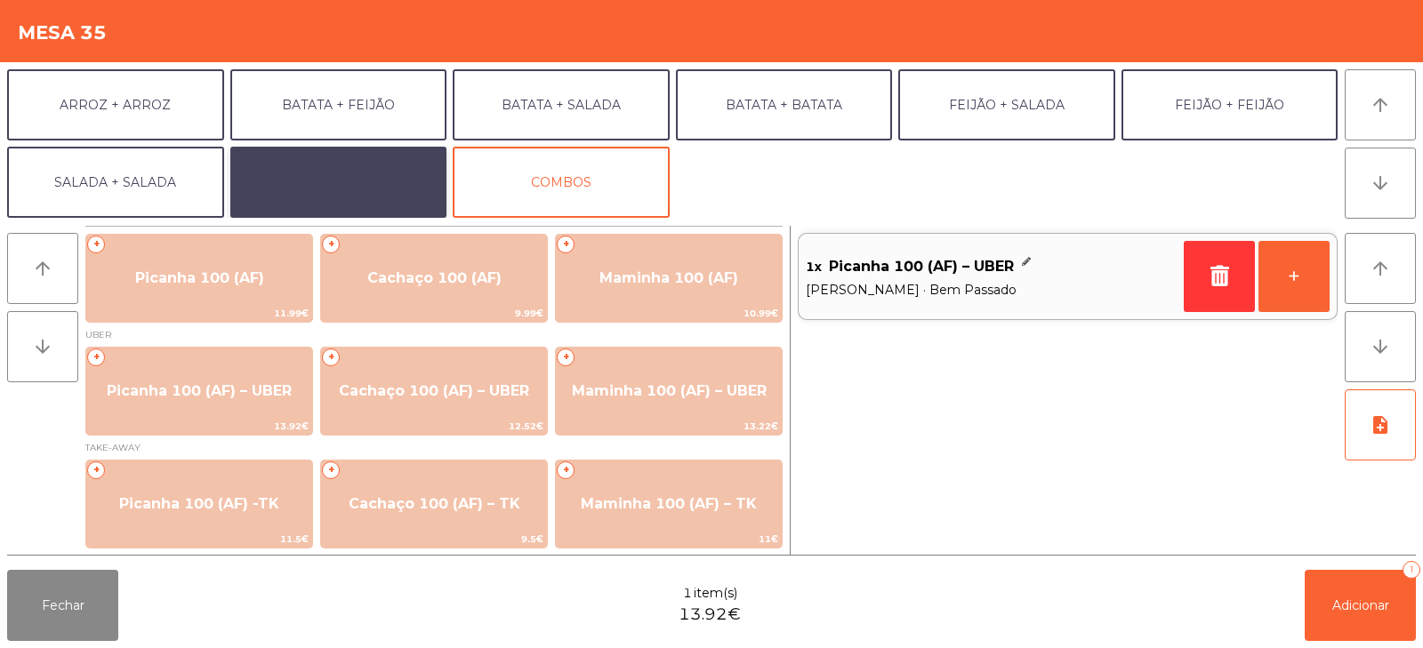
click at [345, 182] on button "EXTRAS UBER" at bounding box center [338, 182] width 217 height 71
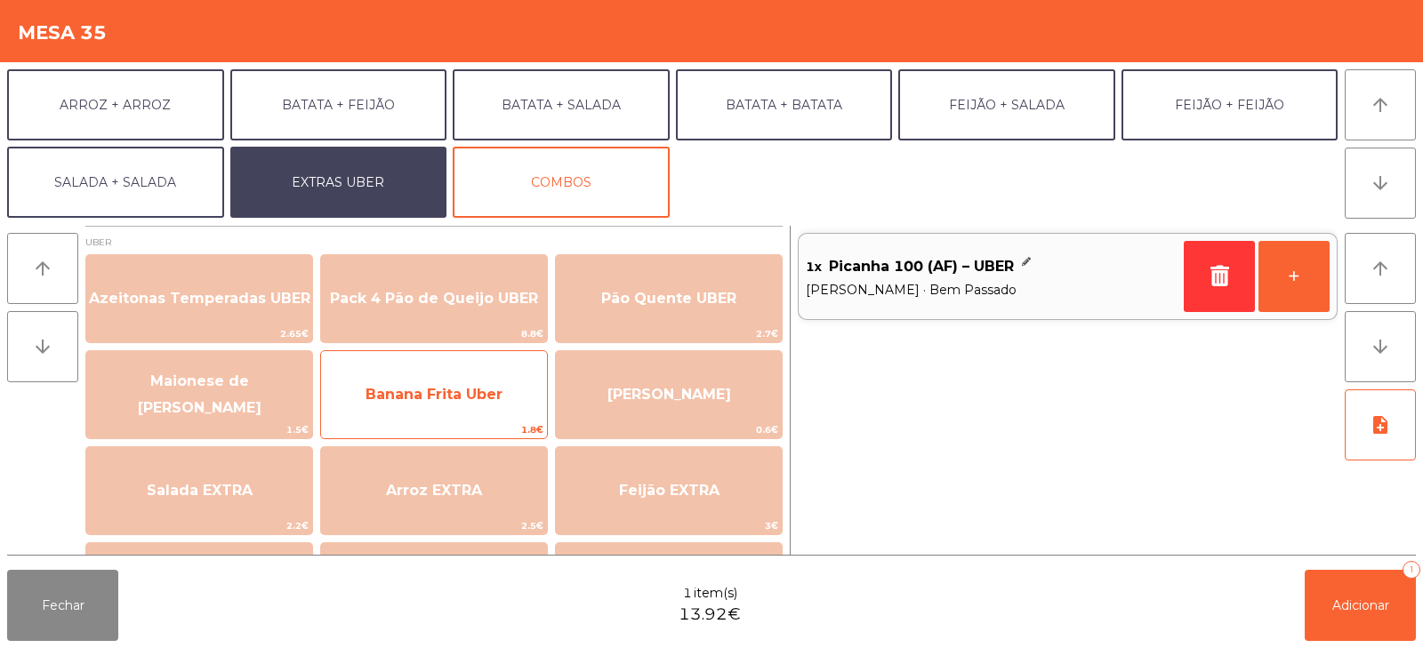
click at [453, 391] on span "Banana Frita Uber" at bounding box center [434, 394] width 137 height 17
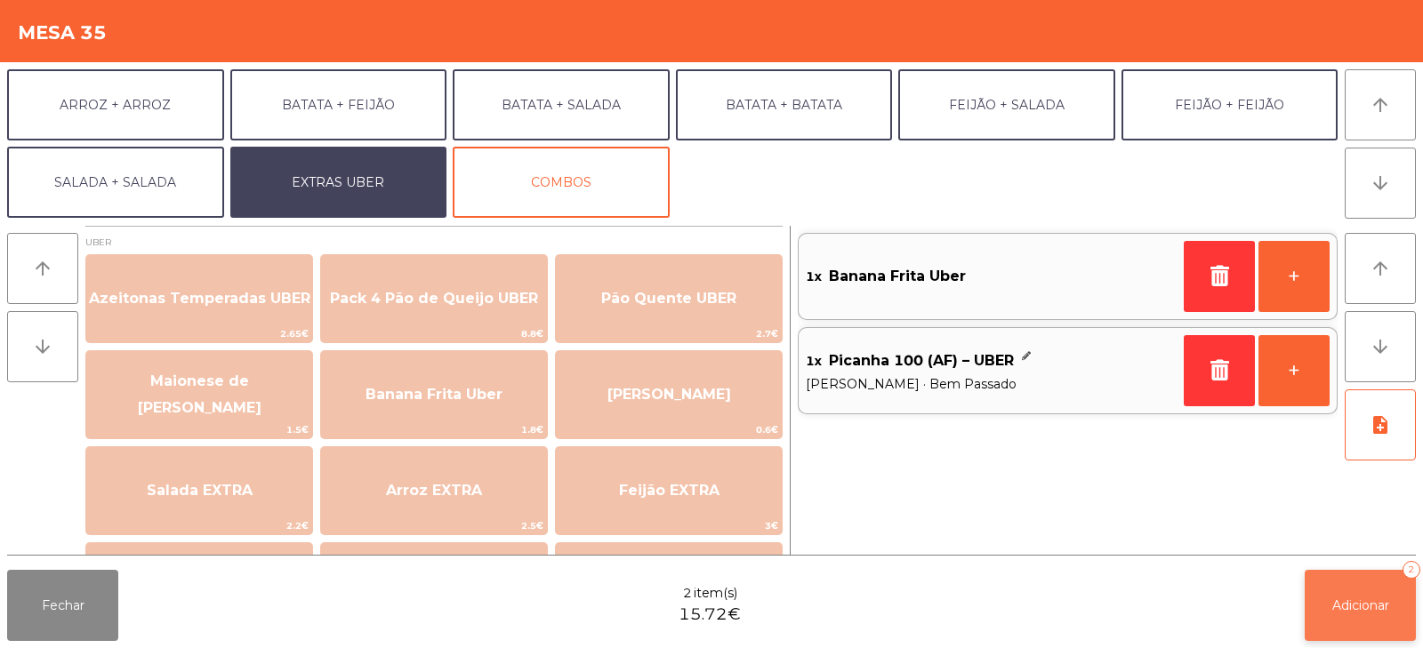
click at [1347, 580] on button "Adicionar 2" at bounding box center [1360, 605] width 111 height 71
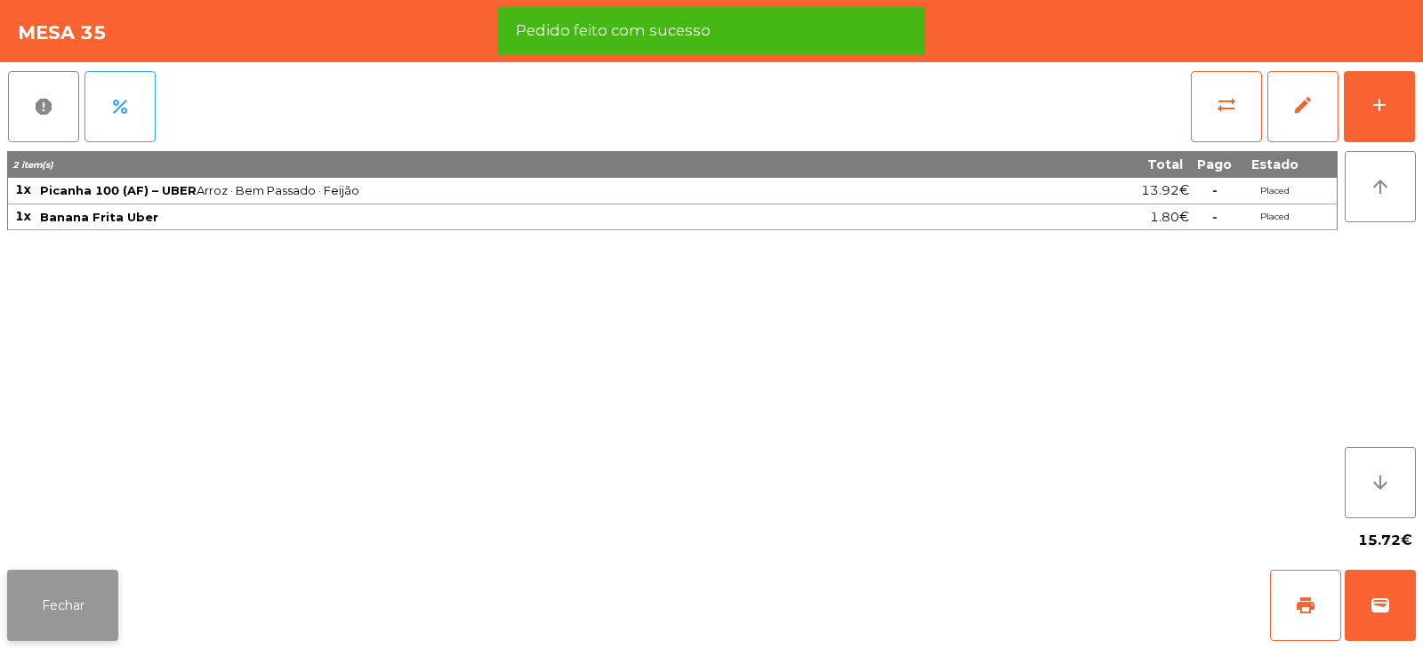
click at [85, 597] on button "Fechar" at bounding box center [62, 605] width 111 height 71
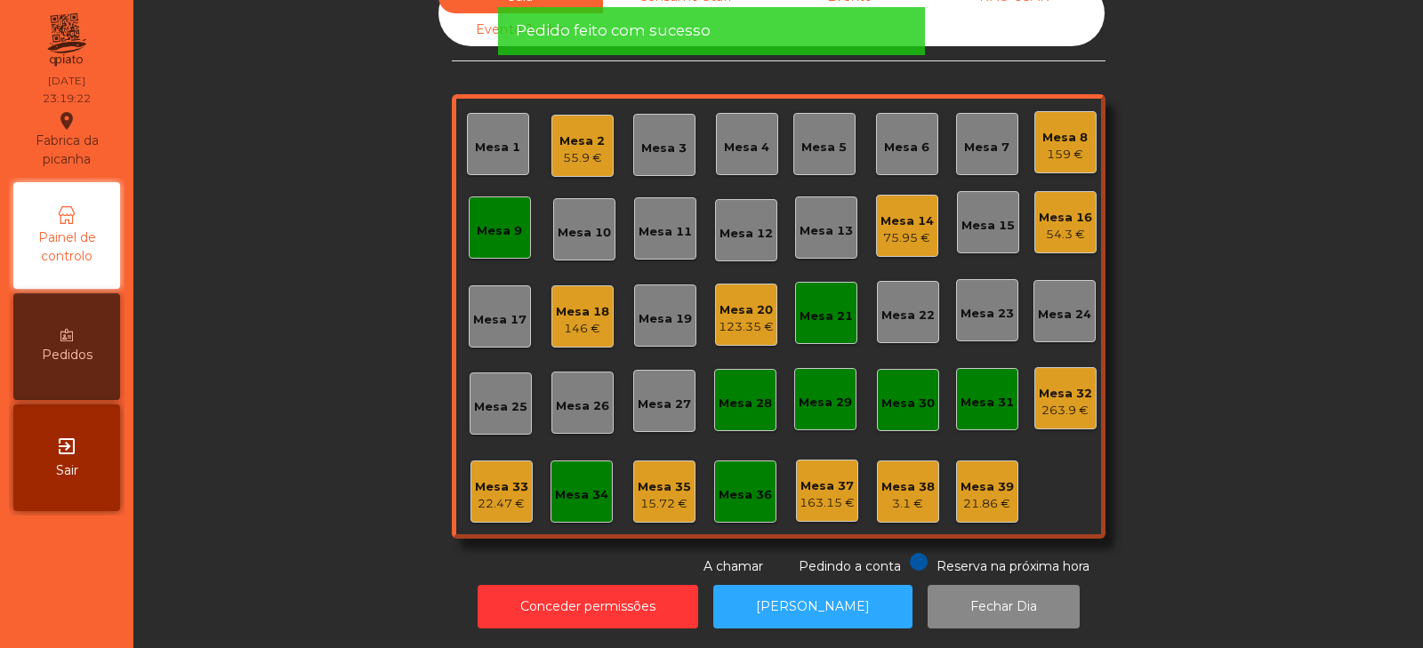
click at [571, 320] on div "146 €" at bounding box center [582, 329] width 53 height 18
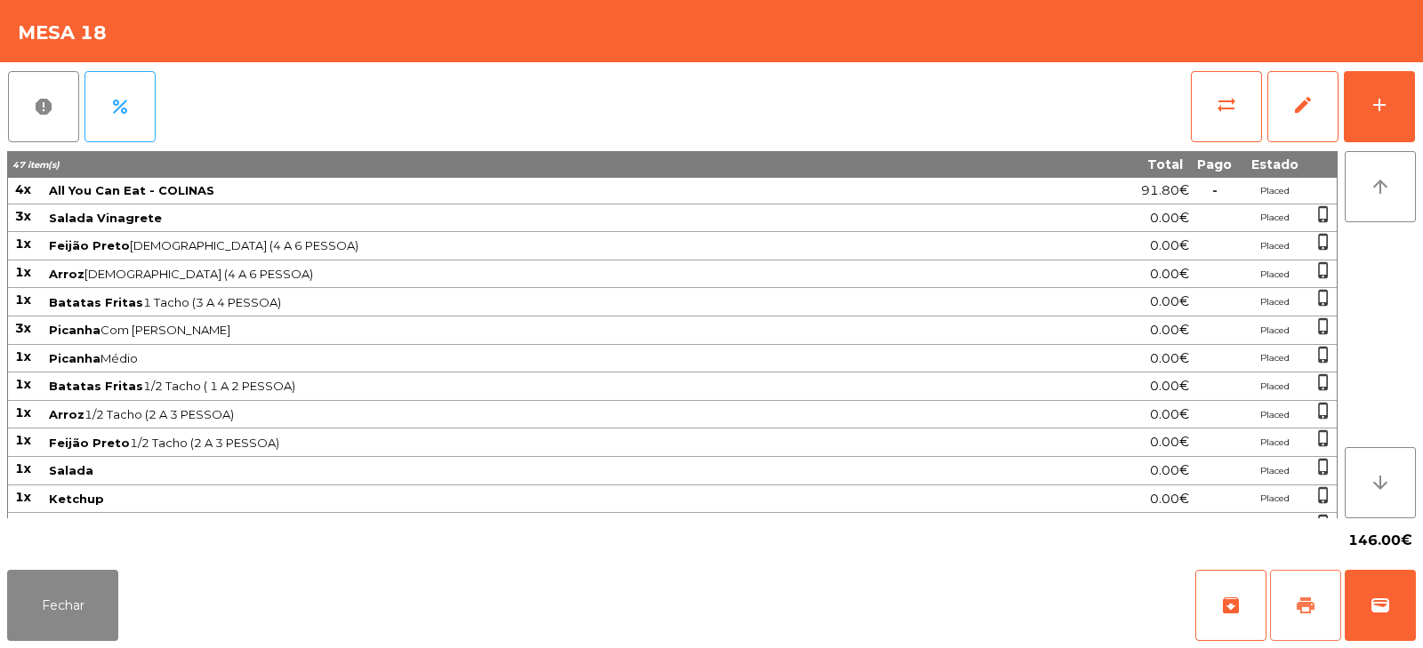
click at [1300, 600] on span "print" at bounding box center [1305, 605] width 21 height 21
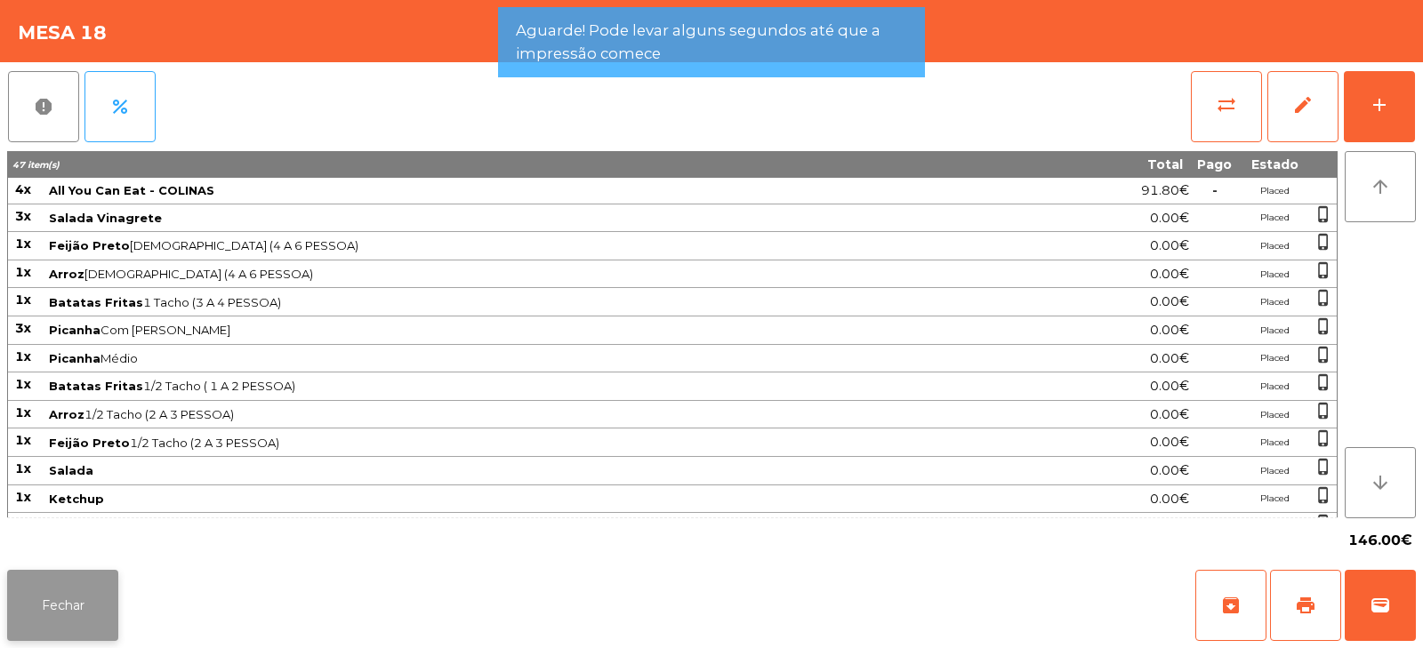
click at [85, 599] on button "Fechar" at bounding box center [62, 605] width 111 height 71
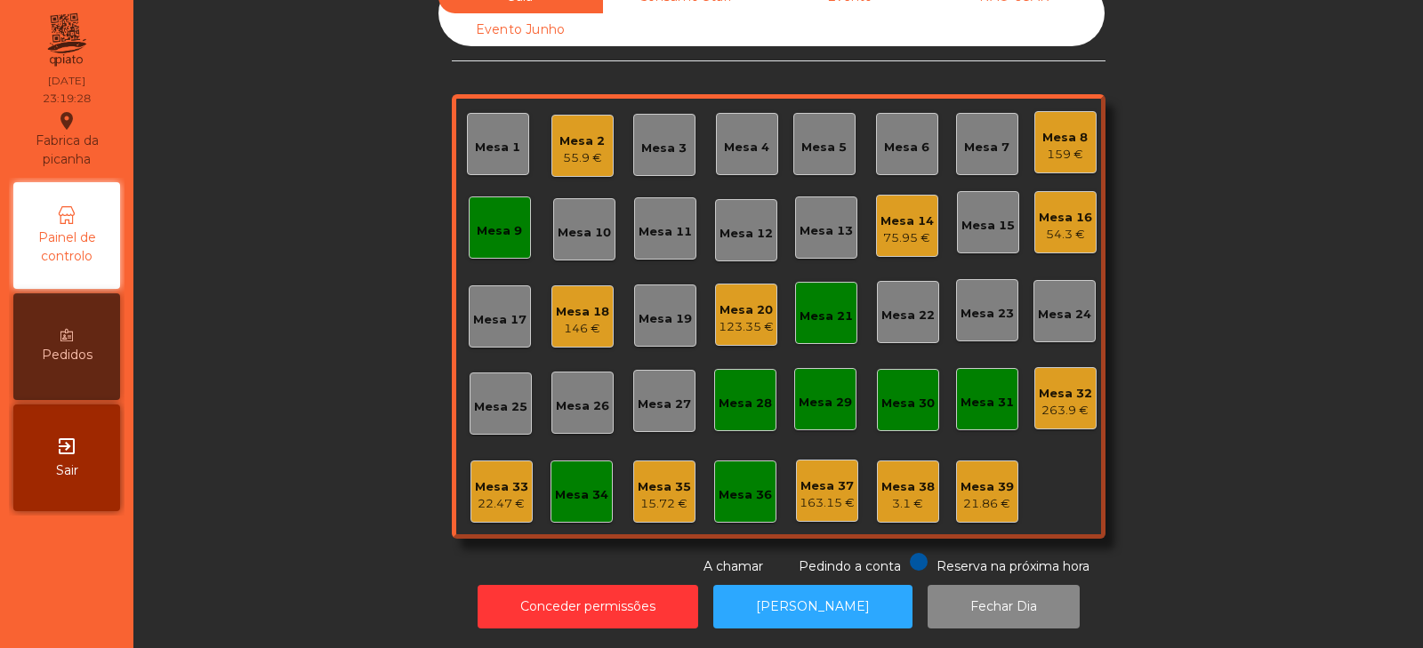
click at [1056, 385] on div "Mesa 32" at bounding box center [1065, 394] width 53 height 18
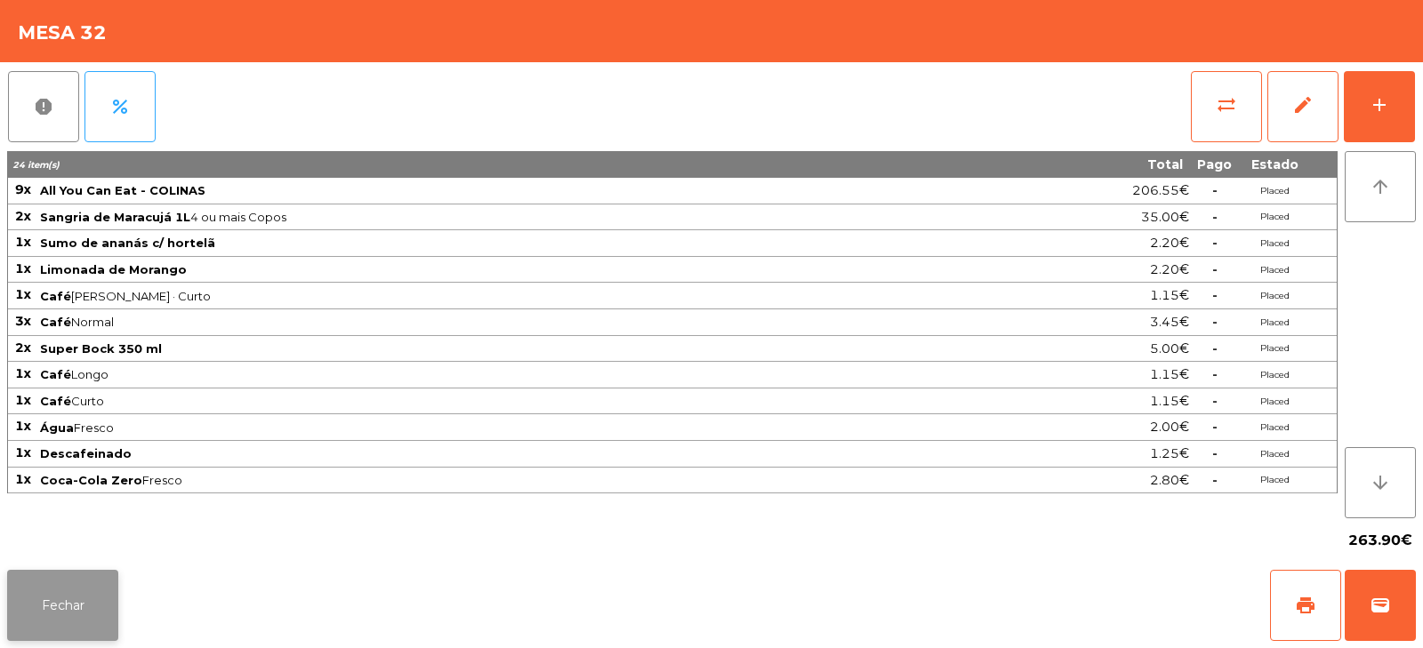
click at [50, 612] on button "Fechar" at bounding box center [62, 605] width 111 height 71
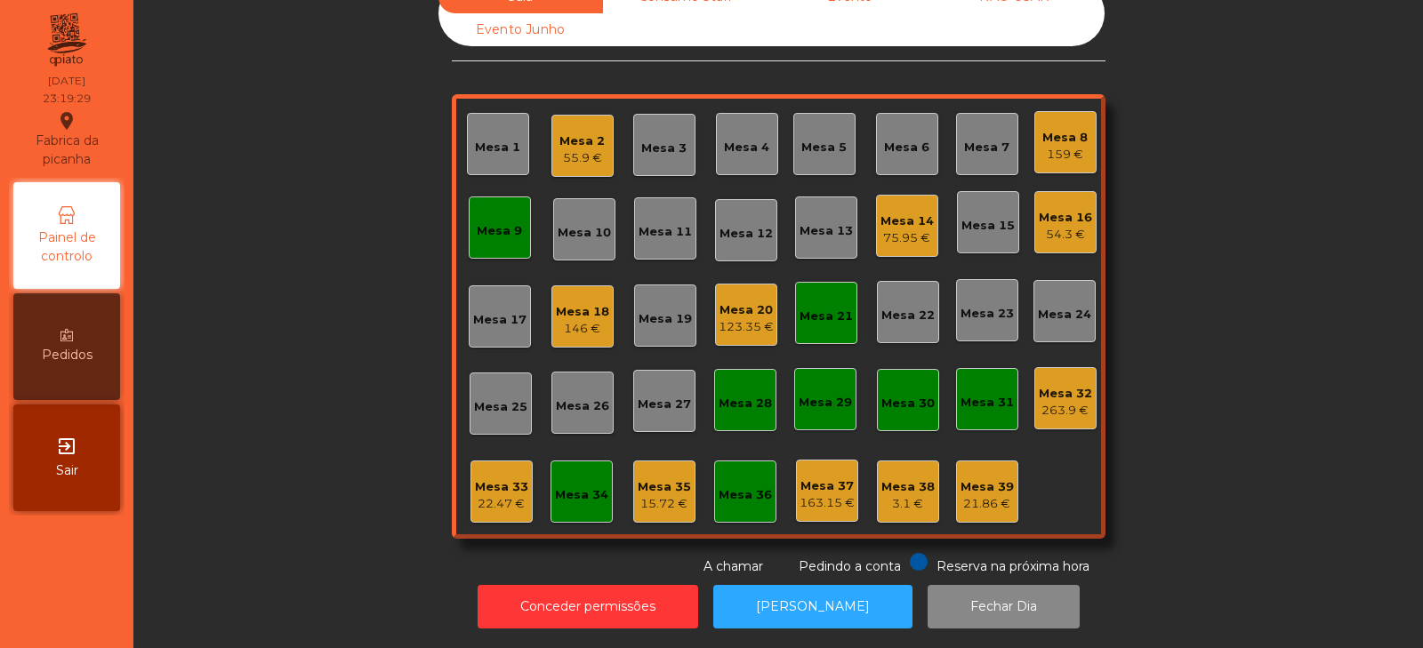
click at [652, 495] on div "15.72 €" at bounding box center [664, 504] width 53 height 18
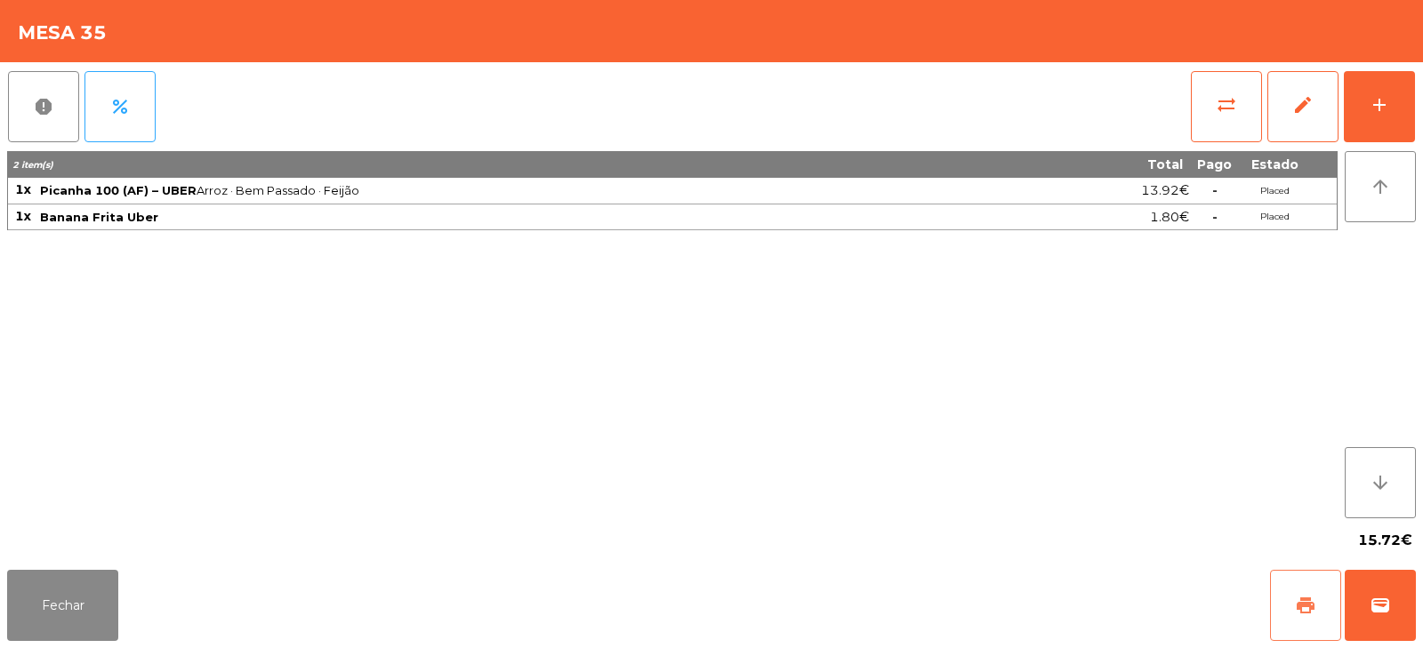
click at [1302, 600] on span "print" at bounding box center [1305, 605] width 21 height 21
click at [1394, 610] on button "wallet" at bounding box center [1380, 605] width 71 height 71
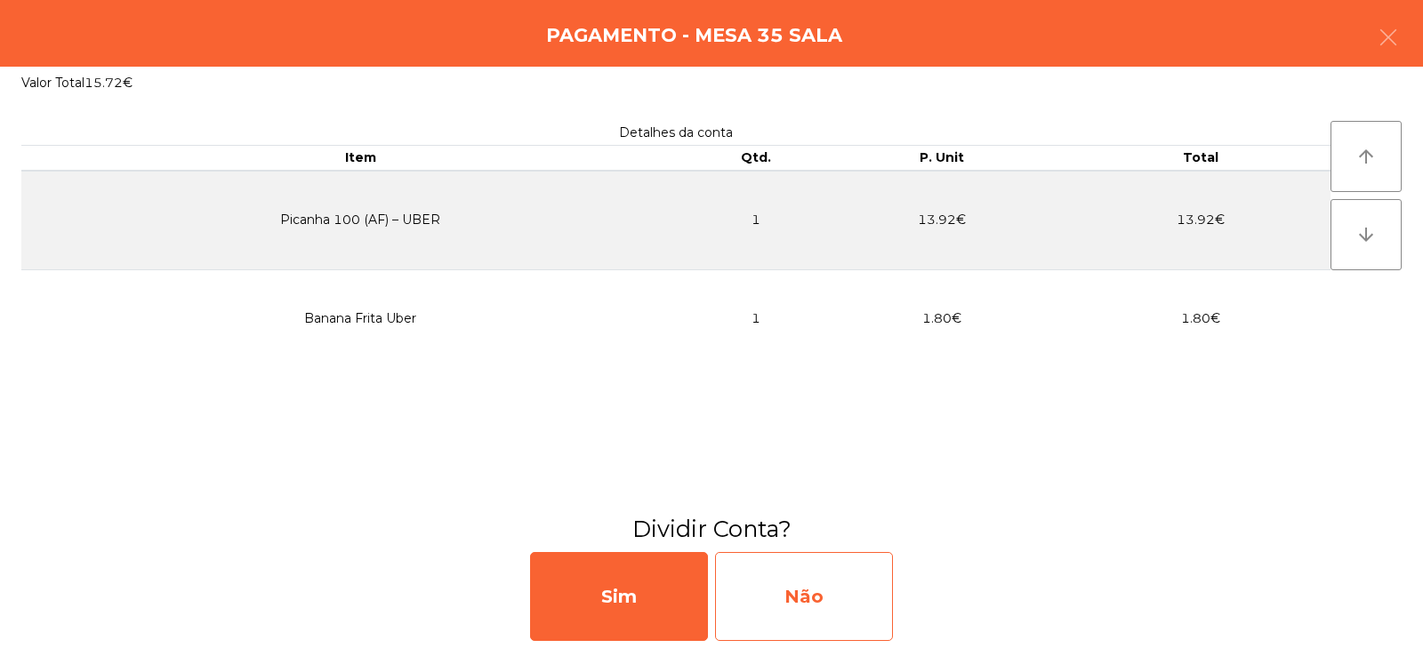
click at [835, 586] on div "Não" at bounding box center [804, 596] width 178 height 89
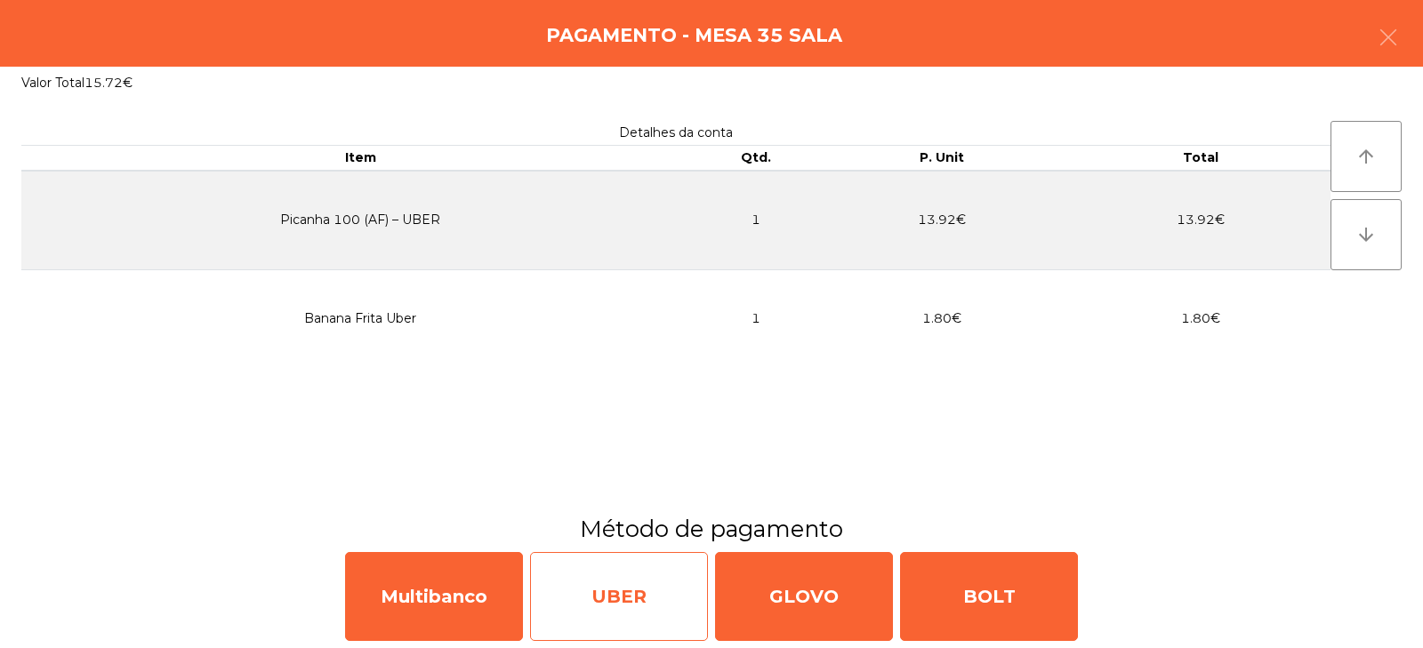
click at [608, 590] on div "UBER" at bounding box center [619, 596] width 178 height 89
select select "**"
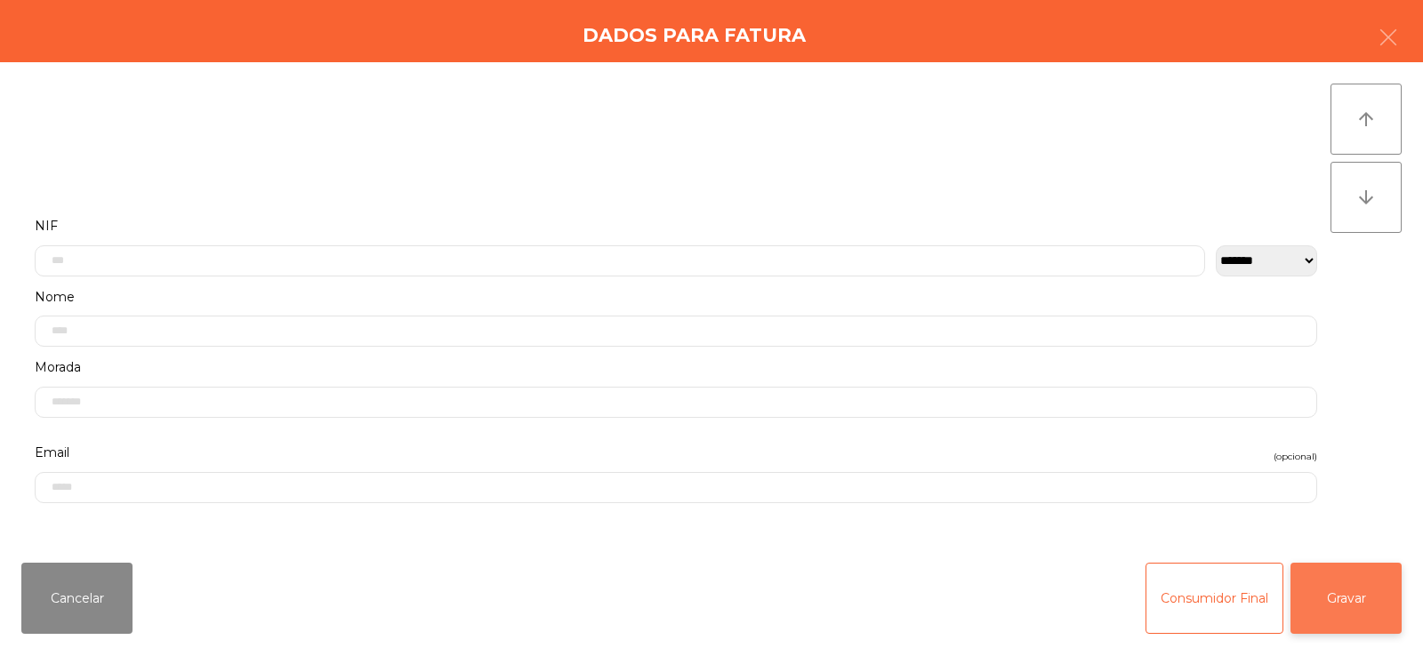
click at [1367, 621] on button "Gravar" at bounding box center [1346, 598] width 111 height 71
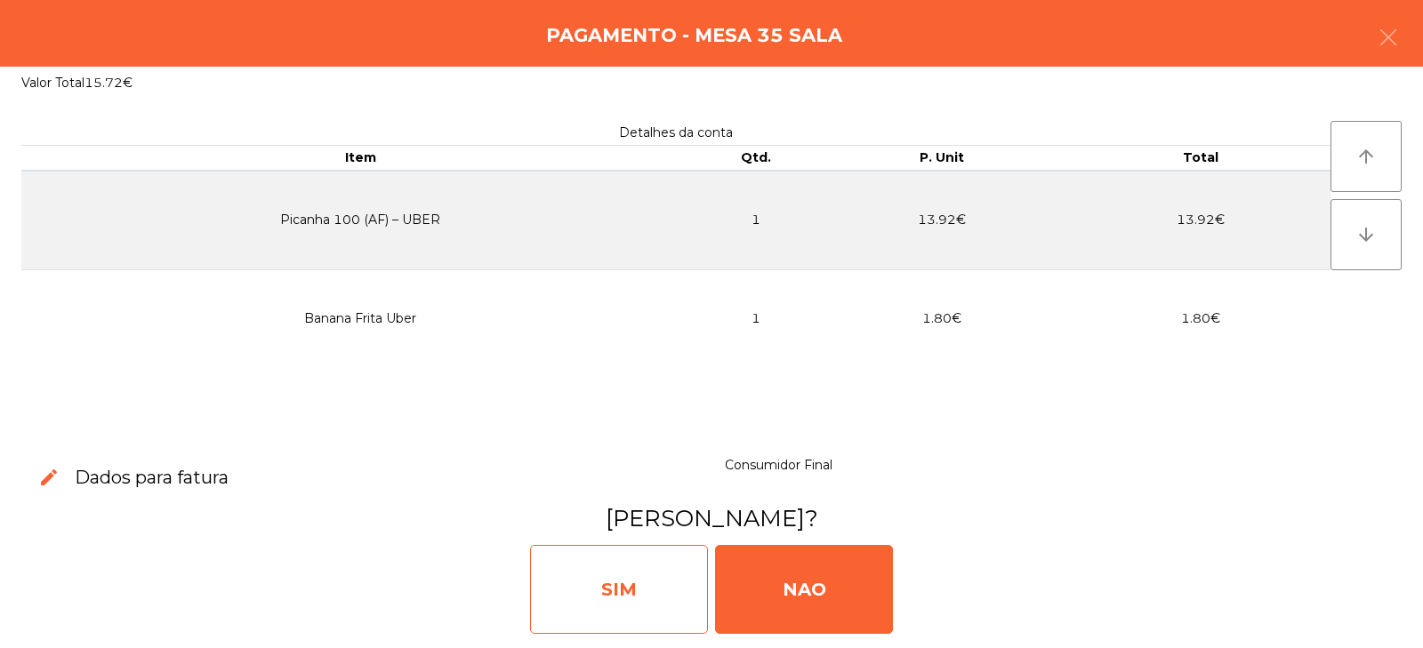
click at [668, 589] on div "SIM" at bounding box center [619, 589] width 178 height 89
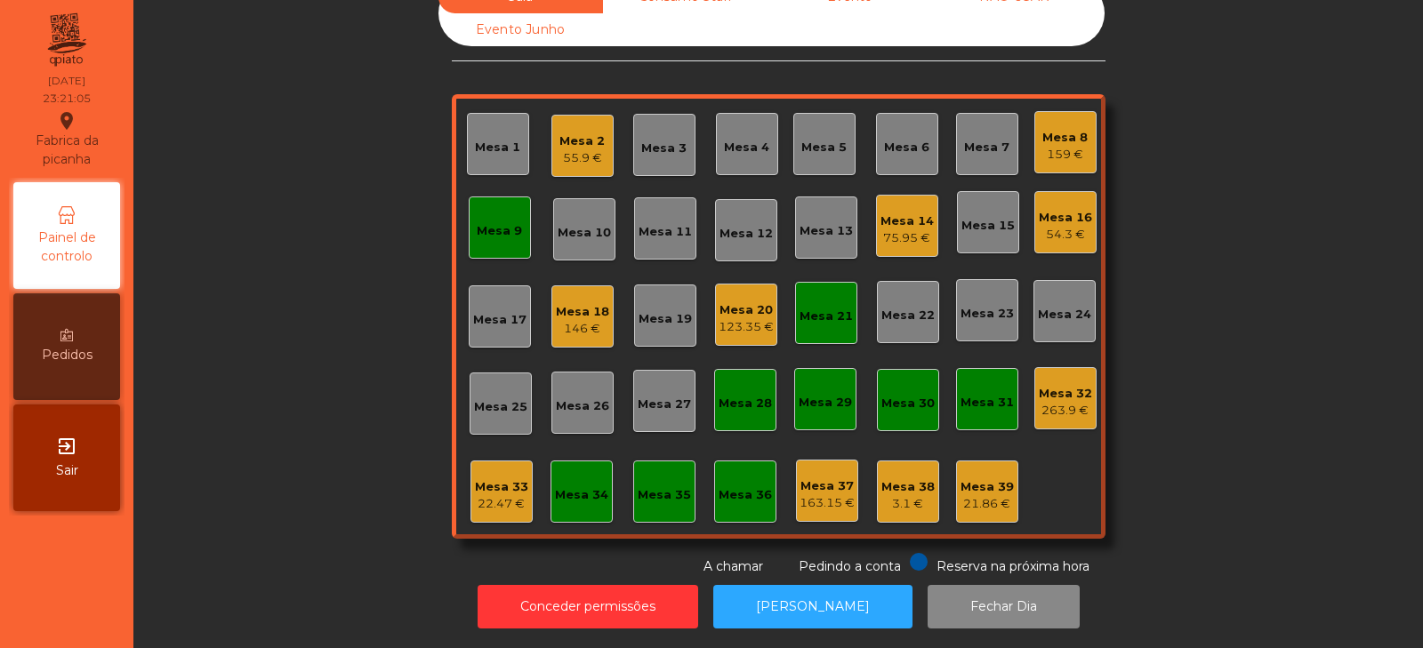
click at [1069, 386] on div "Mesa 32" at bounding box center [1065, 394] width 53 height 18
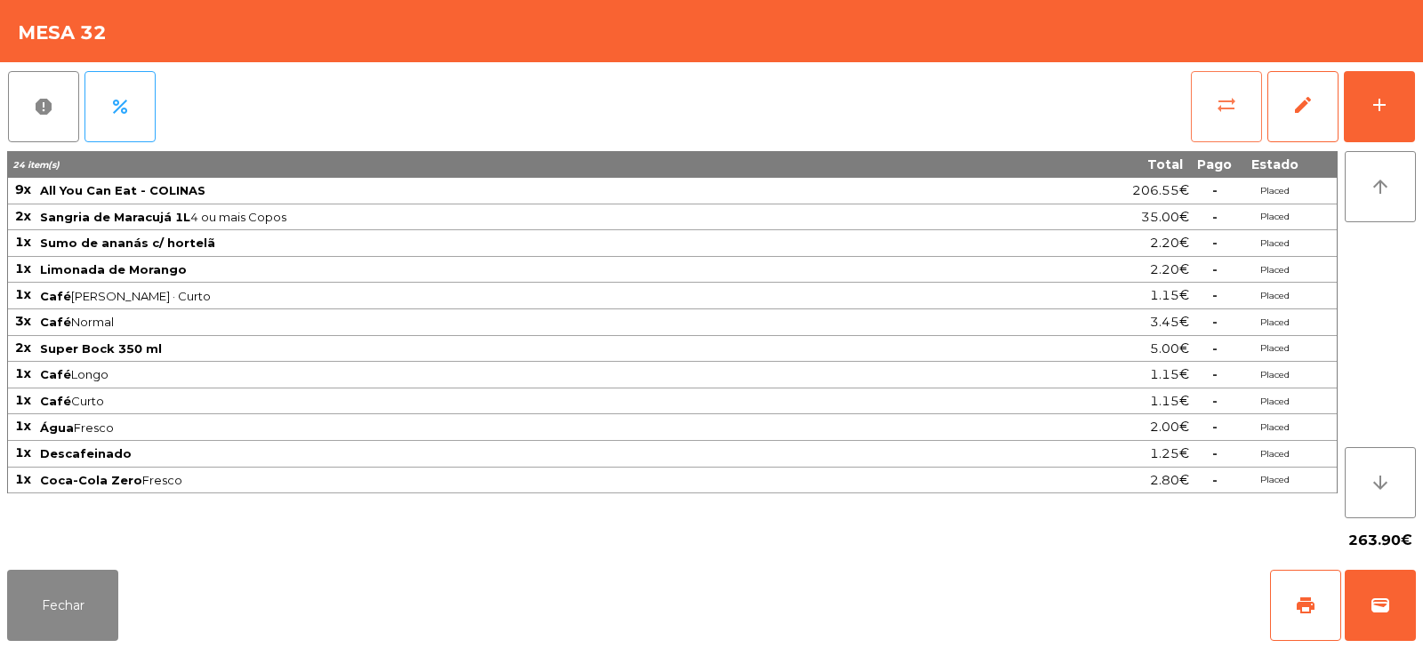
click at [1212, 112] on button "sync_alt" at bounding box center [1226, 106] width 71 height 71
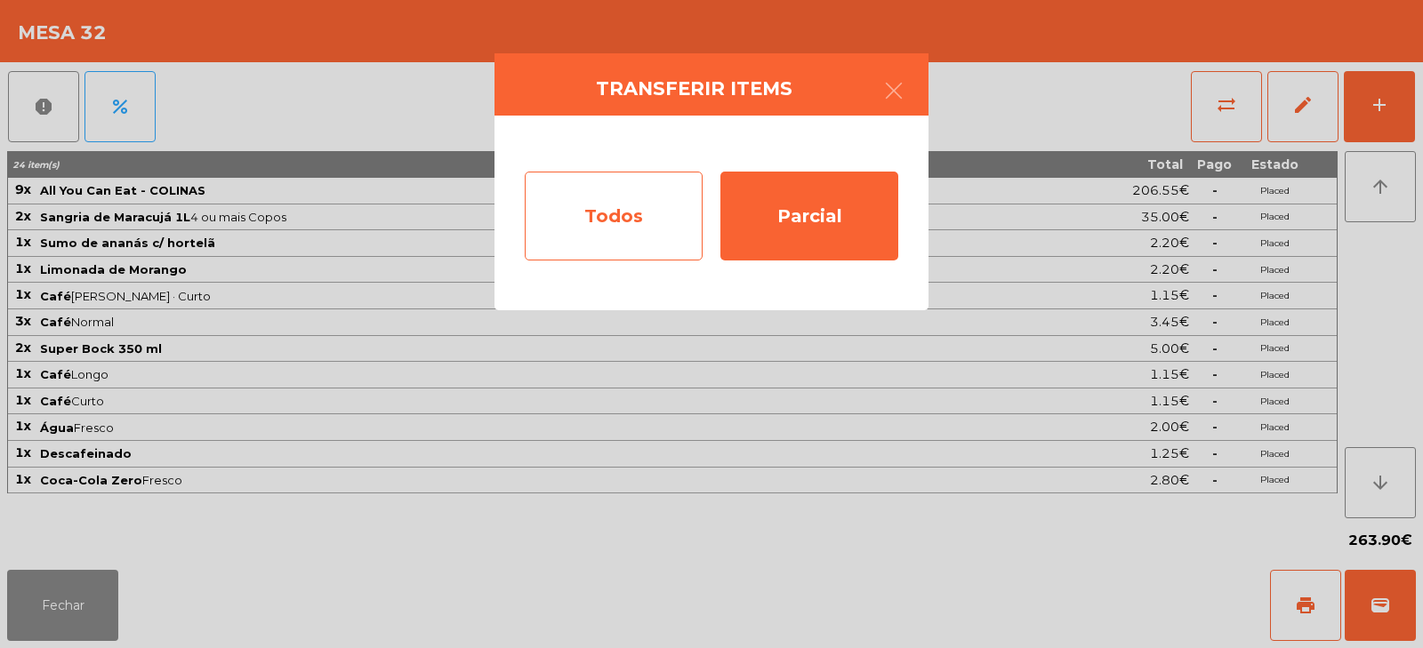
click at [661, 211] on div "Todos" at bounding box center [614, 216] width 178 height 89
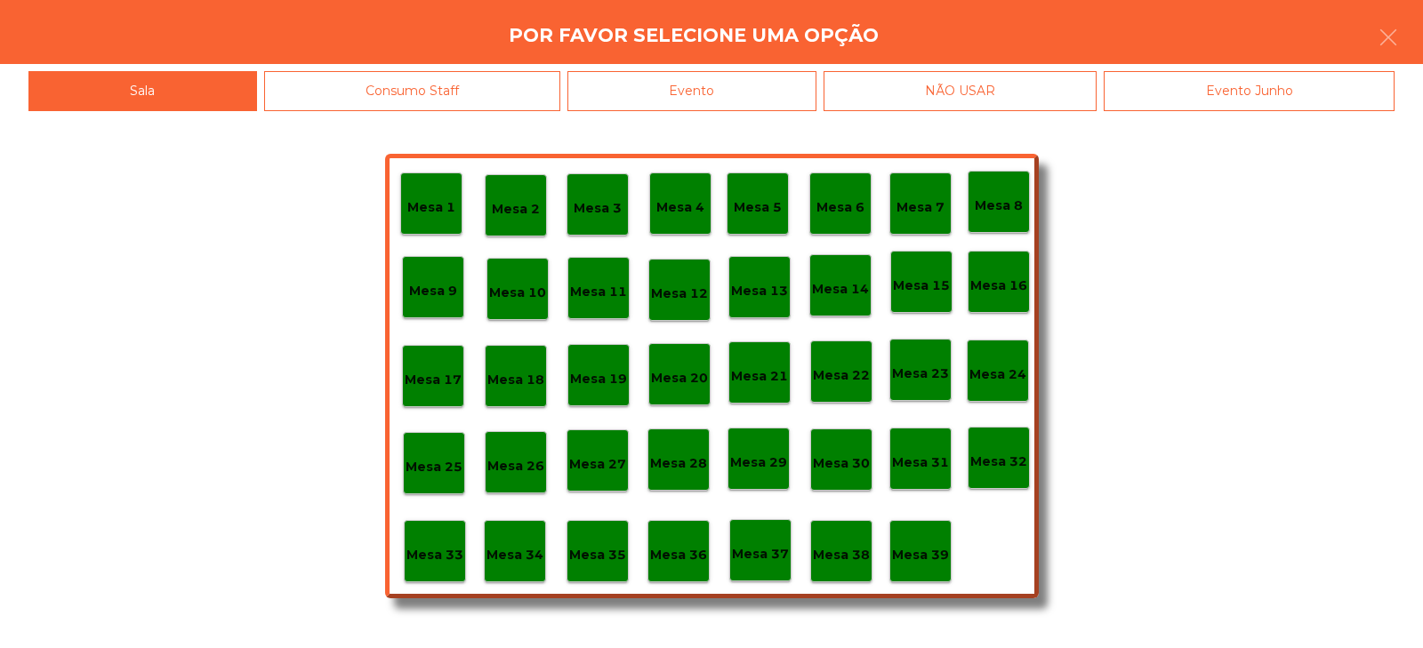
click at [726, 97] on div "Evento" at bounding box center [692, 91] width 249 height 40
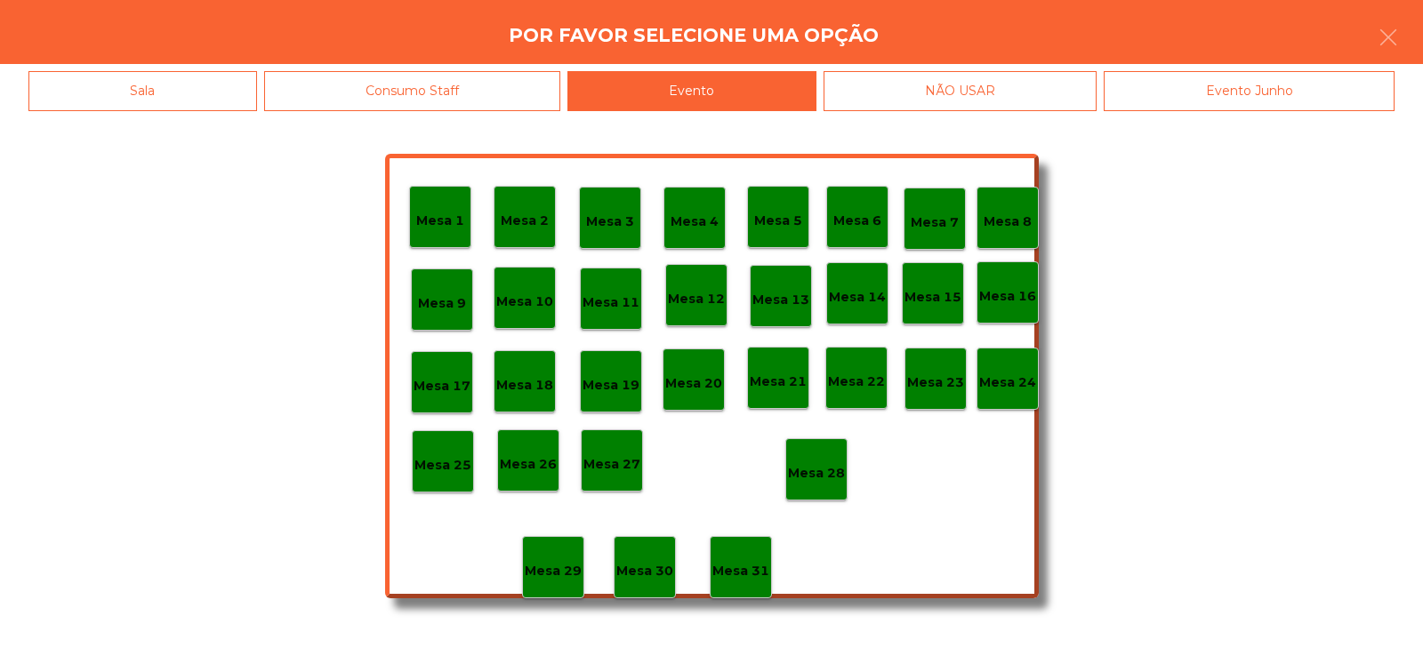
click at [819, 470] on p "Mesa 28" at bounding box center [816, 473] width 57 height 20
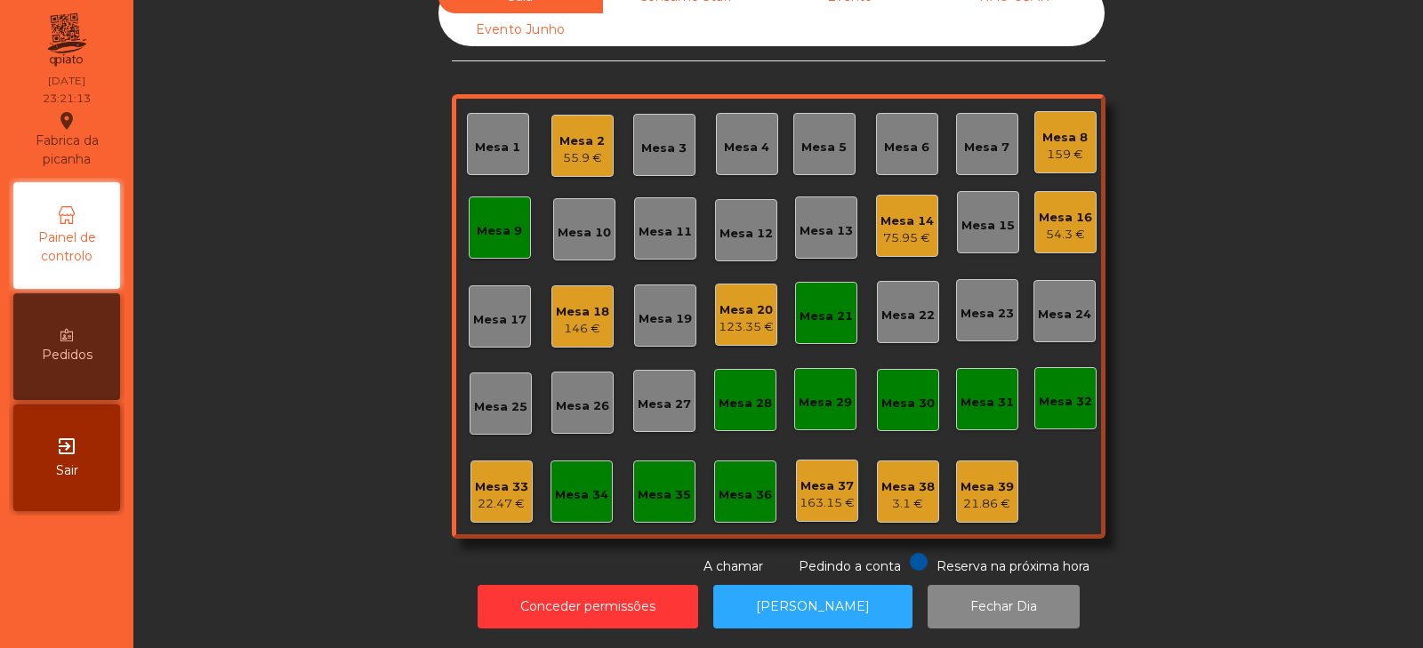
click at [1174, 213] on div "Sala Consumo Staff Evento NÃO USAR Evento Junho Mesa 1 Mesa 2 55.9 € Mesa 3 Mes…" at bounding box center [778, 278] width 1242 height 596
click at [556, 320] on div "146 €" at bounding box center [582, 329] width 53 height 18
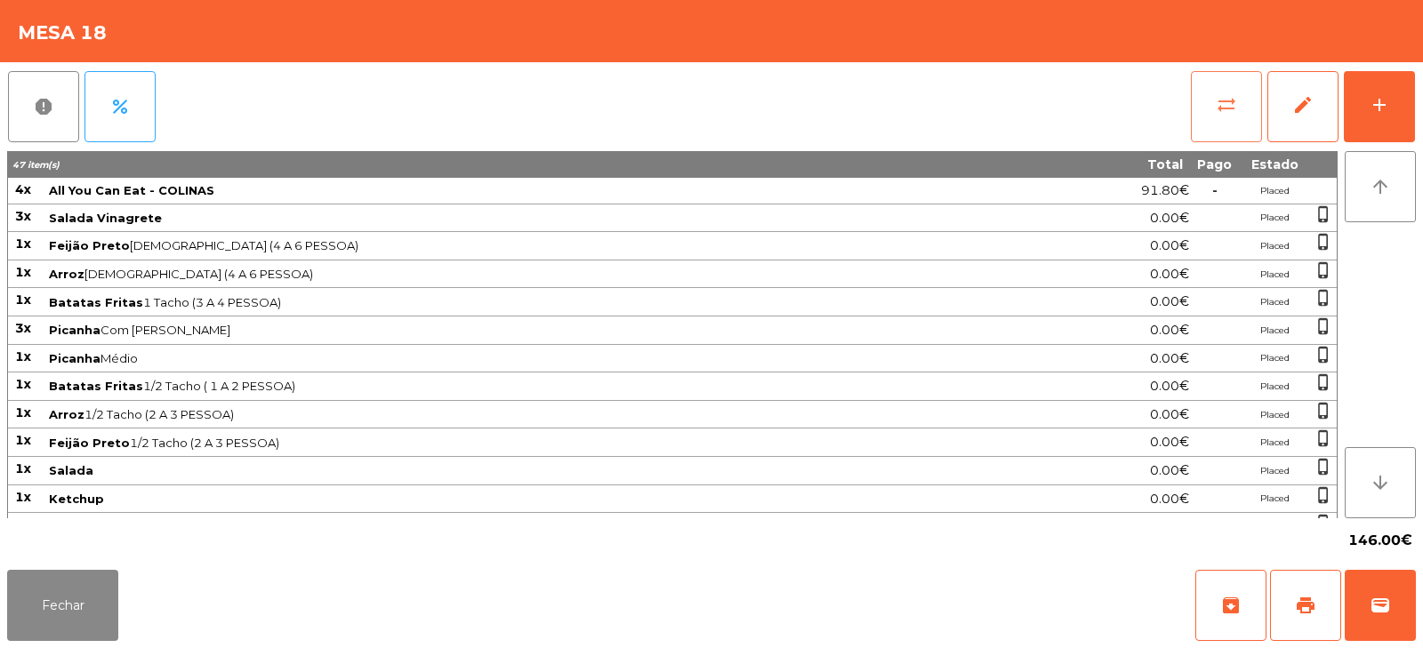
click at [1212, 111] on button "sync_alt" at bounding box center [1226, 106] width 71 height 71
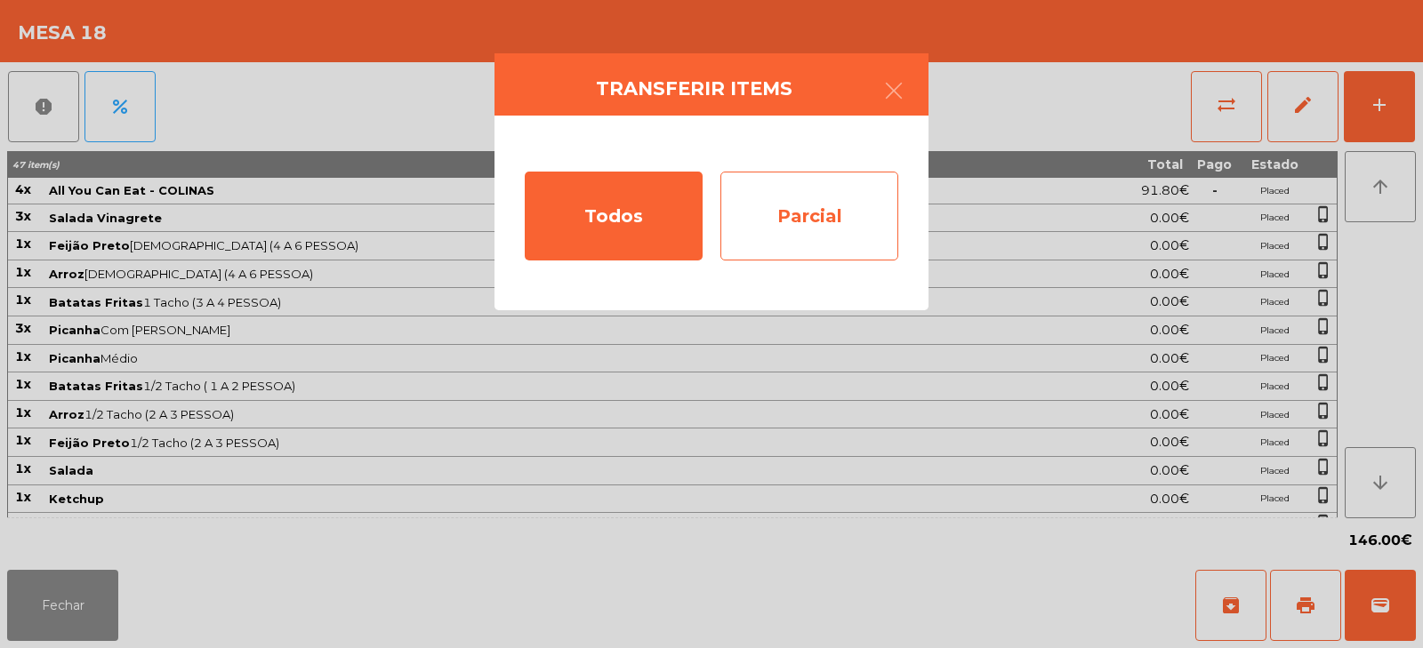
click at [826, 216] on div "Parcial" at bounding box center [810, 216] width 178 height 89
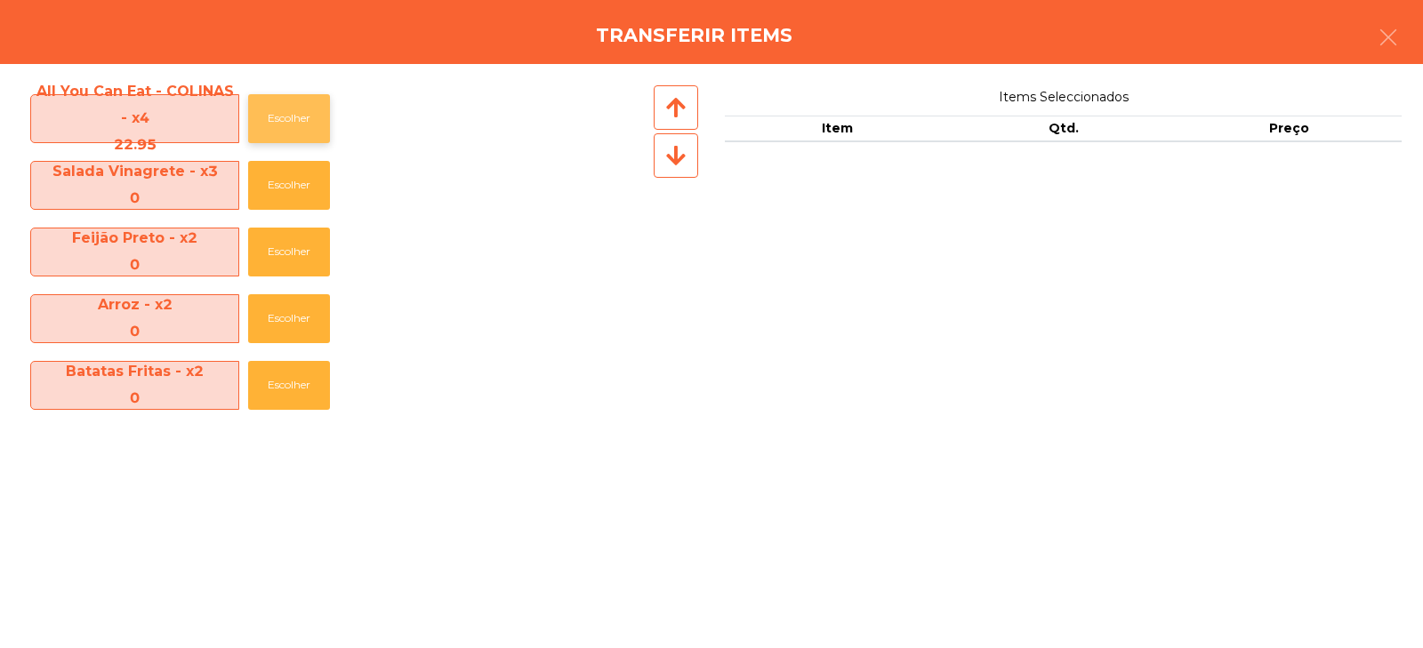
click at [302, 108] on button "Escolher" at bounding box center [289, 118] width 82 height 49
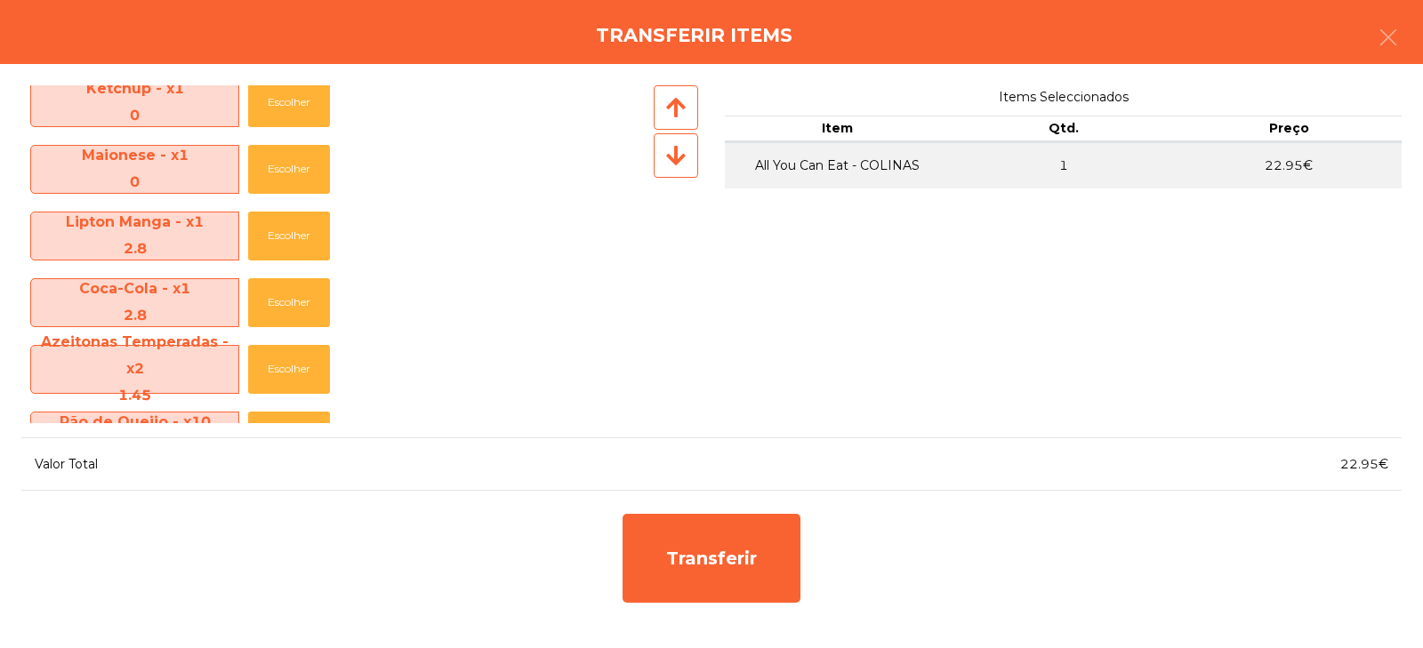
scroll to position [502, 0]
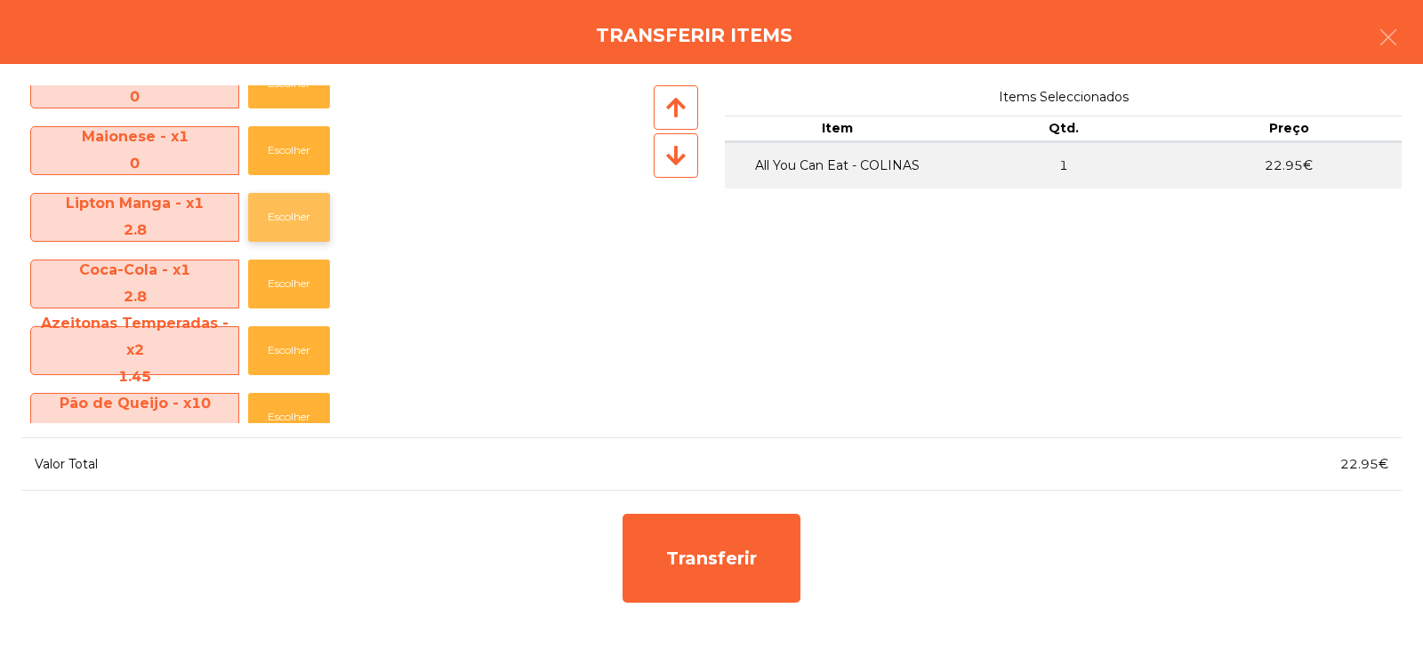
click at [283, 225] on button "Escolher" at bounding box center [289, 217] width 82 height 49
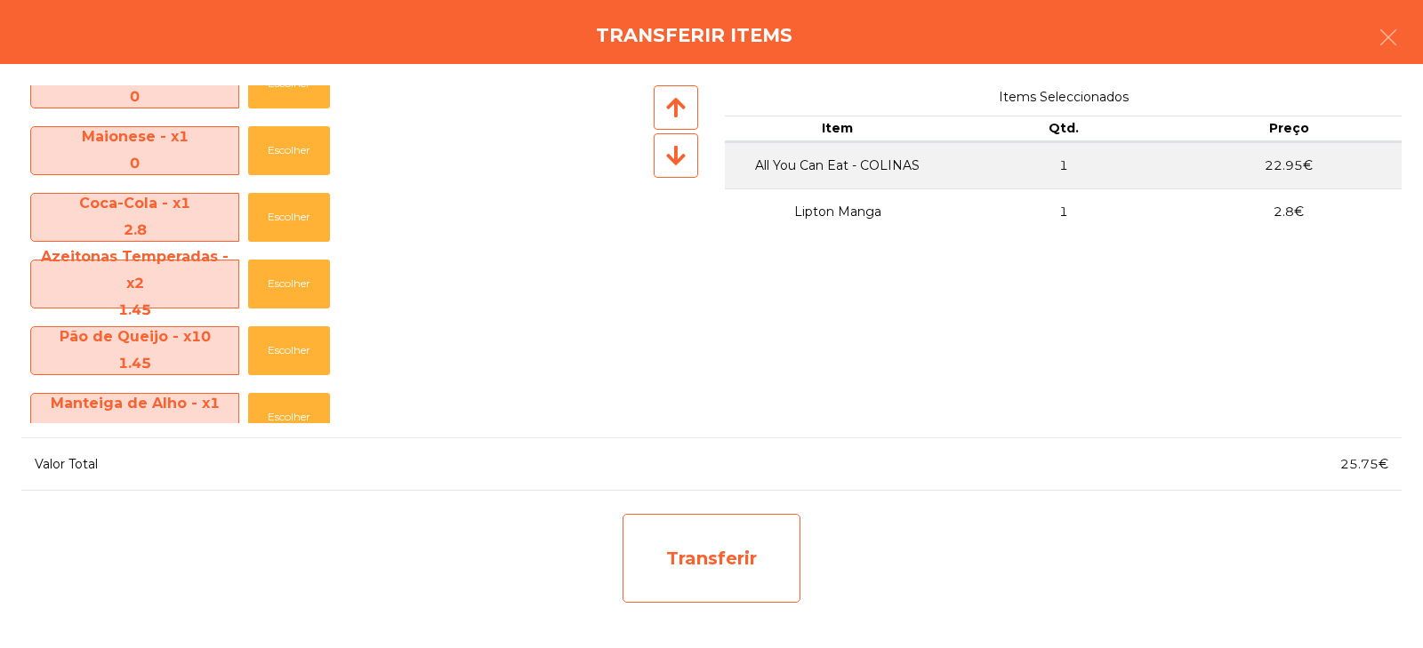
click at [684, 568] on div "Transferir" at bounding box center [712, 558] width 178 height 89
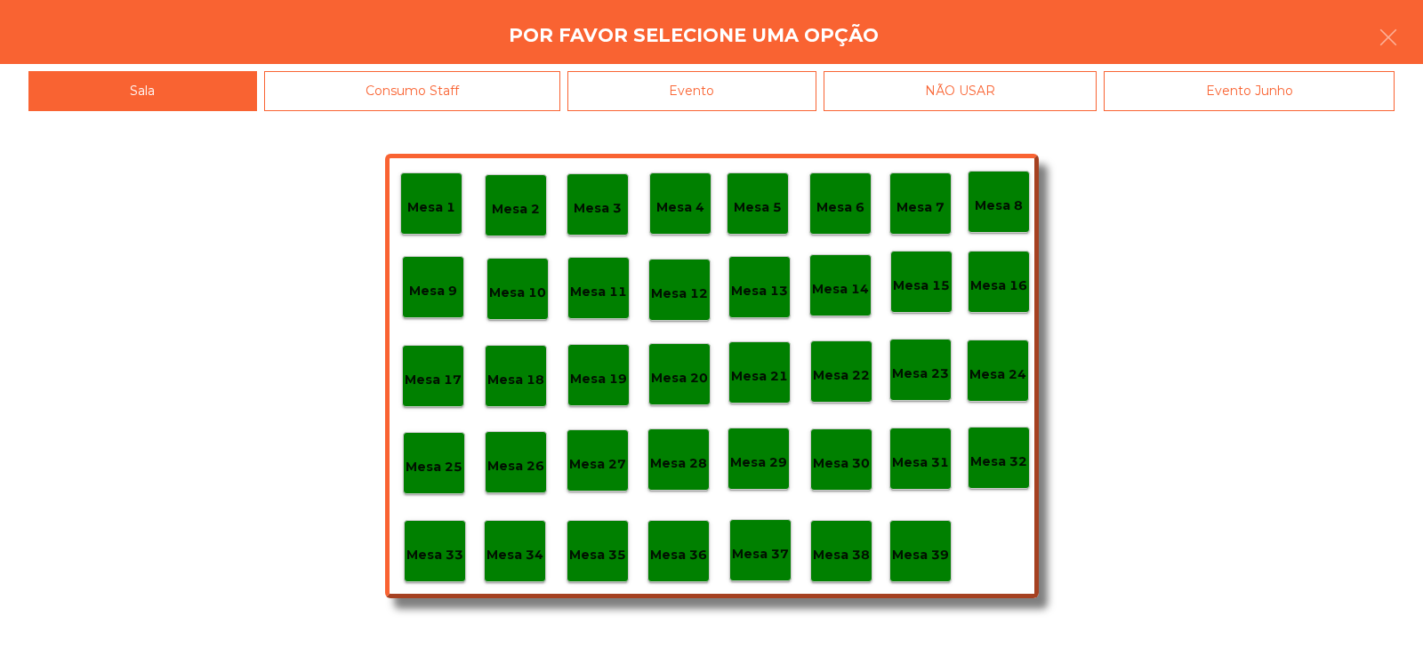
click at [531, 551] on p "Mesa 34" at bounding box center [515, 555] width 57 height 20
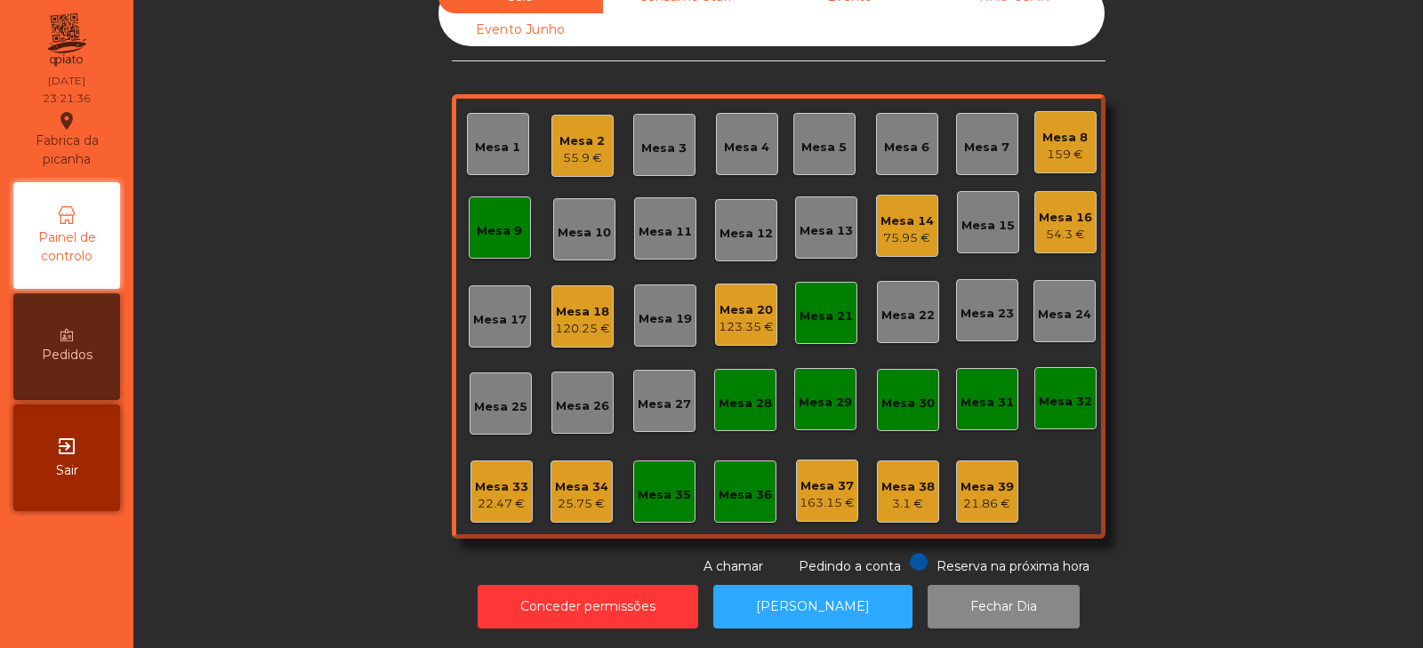
click at [578, 479] on div "Mesa 34" at bounding box center [581, 488] width 53 height 18
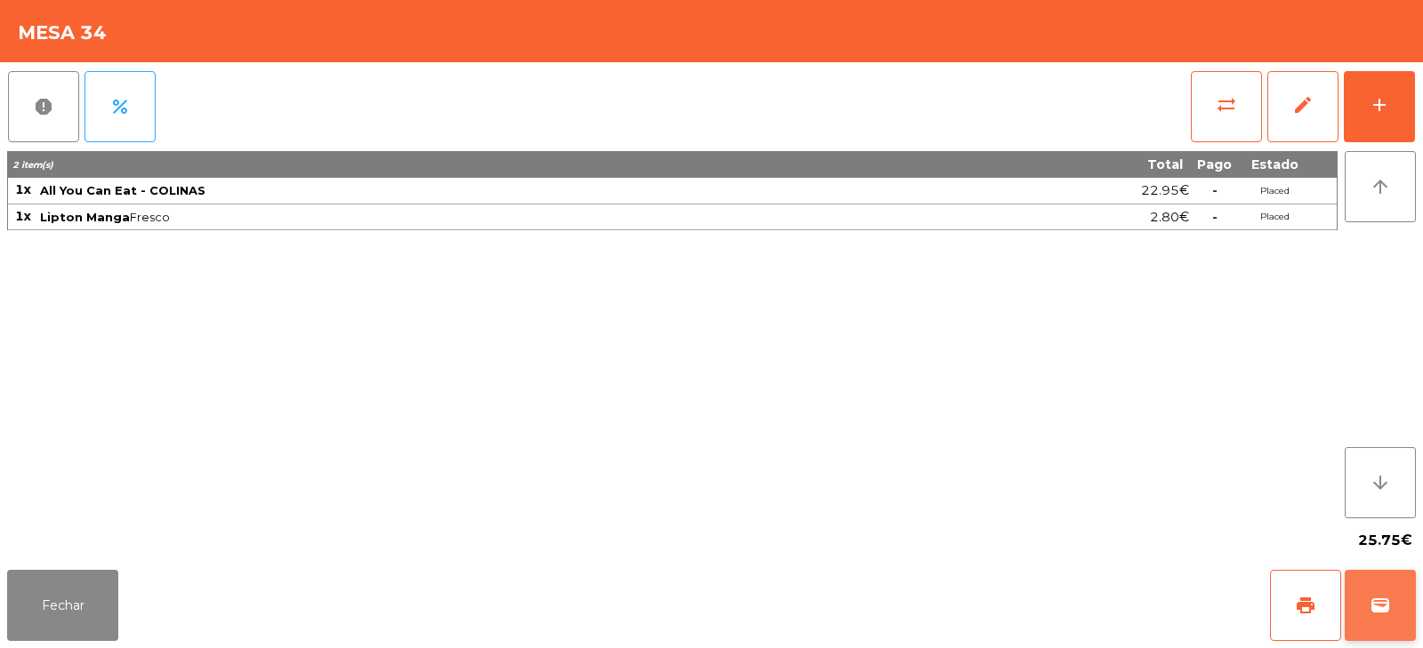
click at [1386, 610] on span "wallet" at bounding box center [1380, 605] width 21 height 21
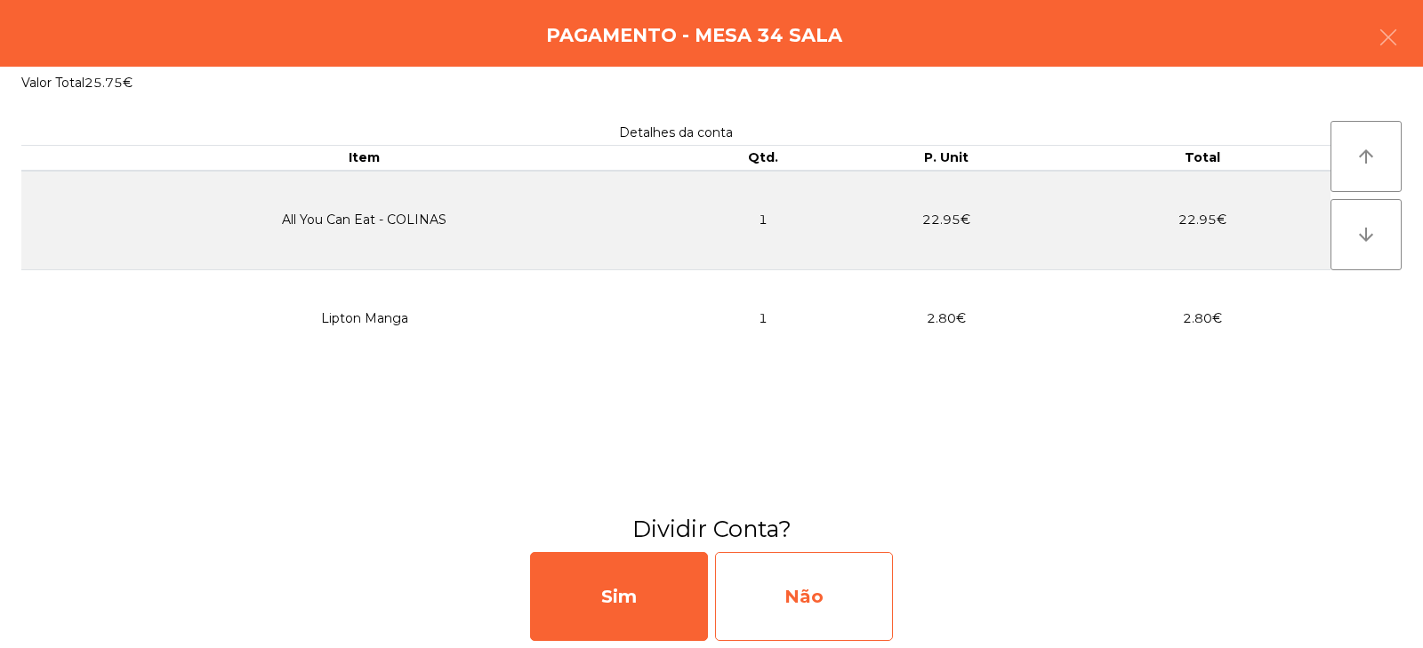
click at [826, 603] on div "Não" at bounding box center [804, 596] width 178 height 89
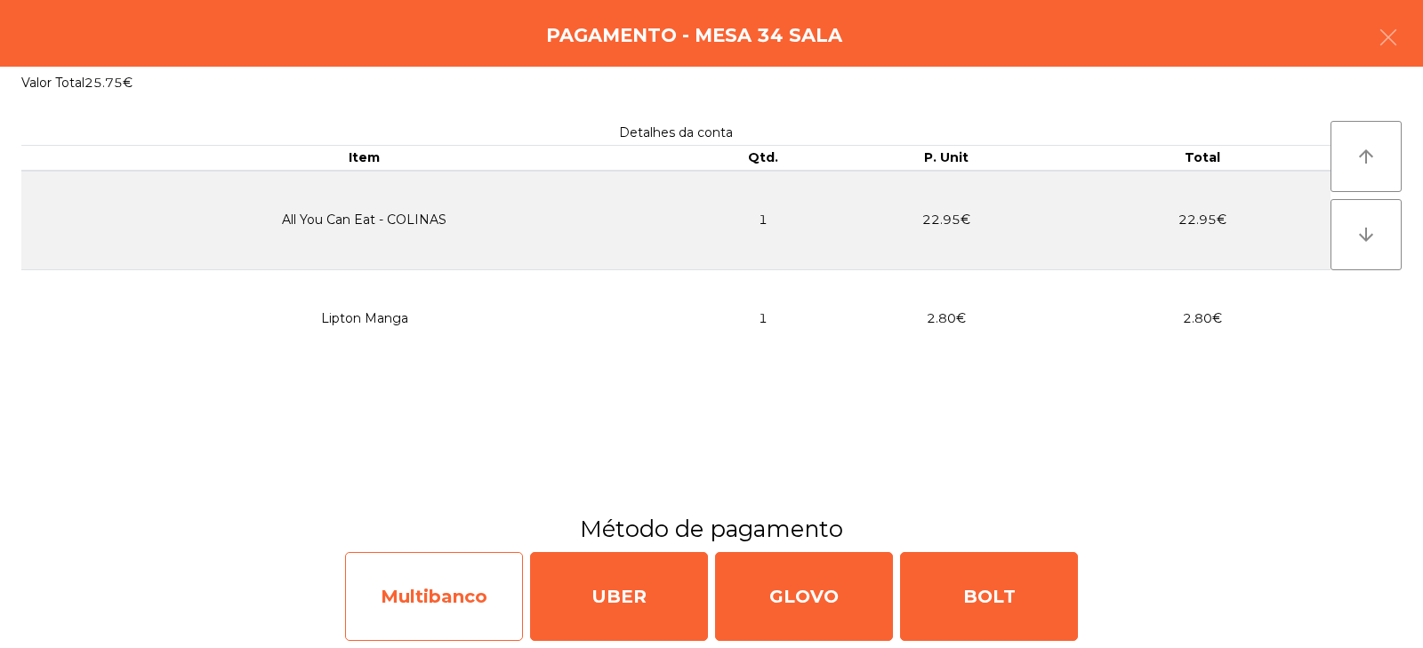
click at [454, 600] on div "Multibanco" at bounding box center [434, 596] width 178 height 89
select select "**"
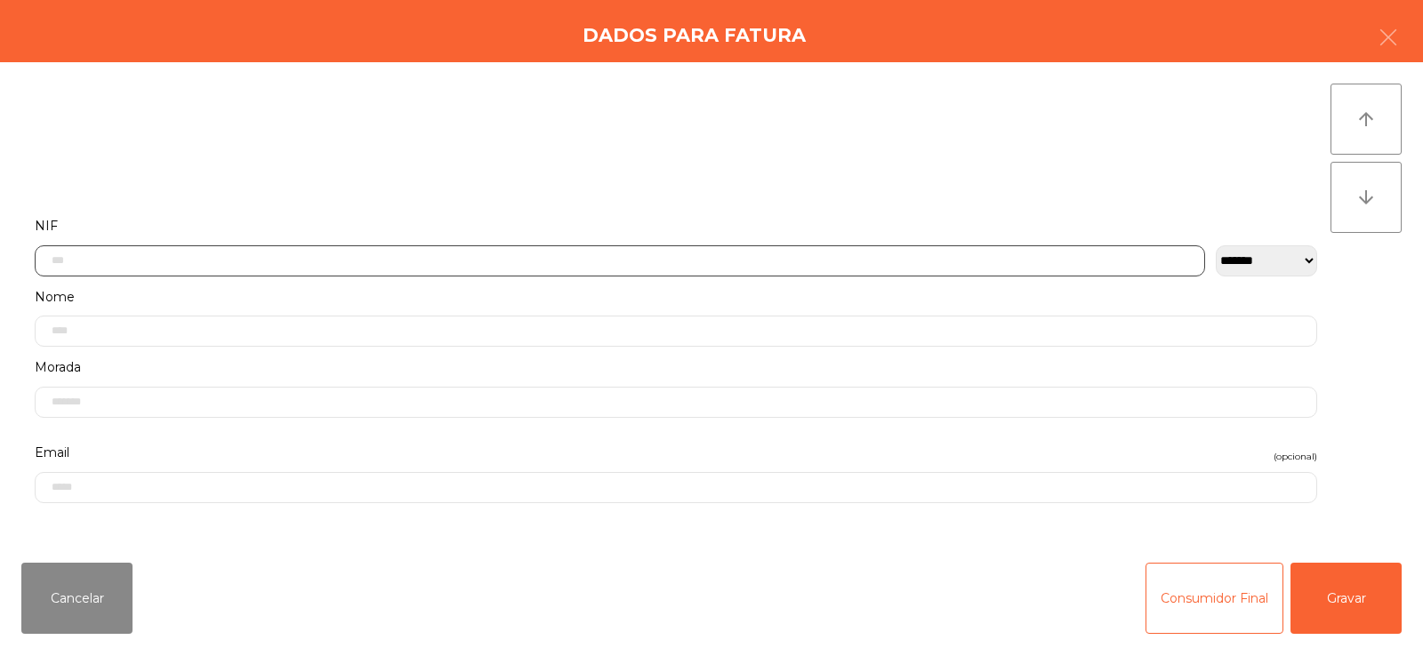
click at [391, 262] on input "text" at bounding box center [620, 261] width 1171 height 31
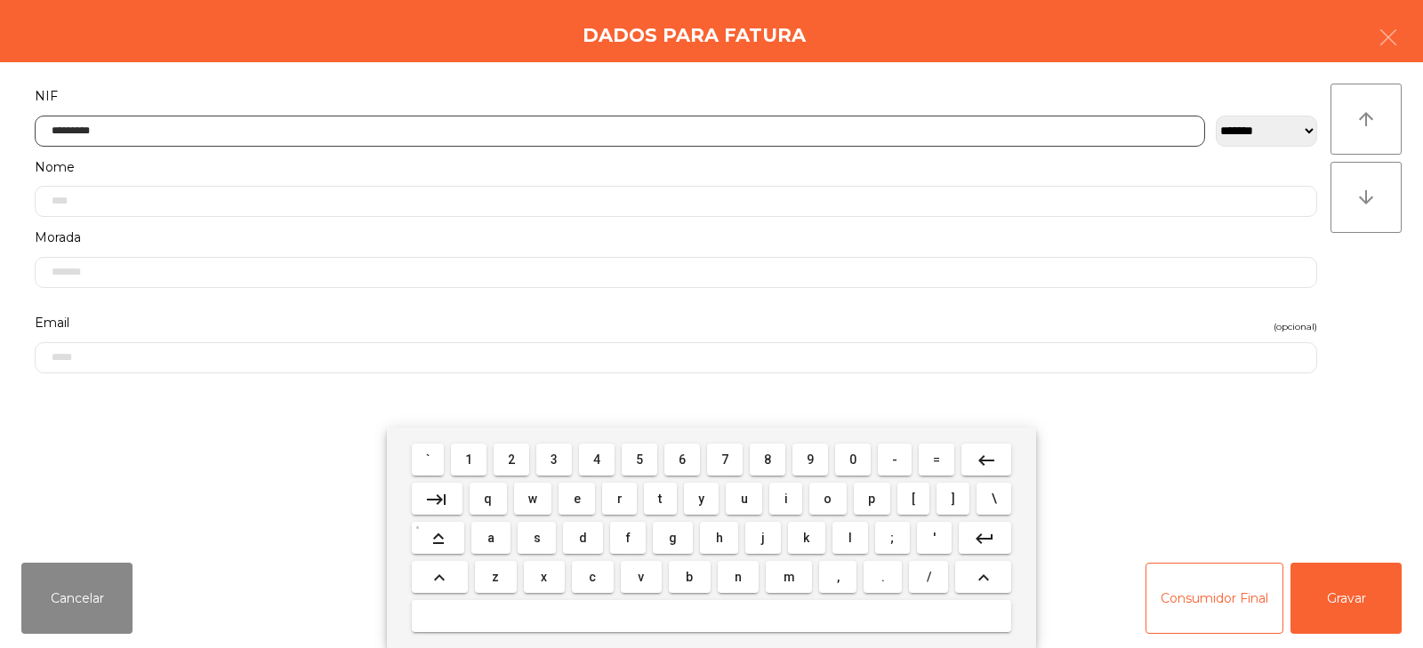
type input "*********"
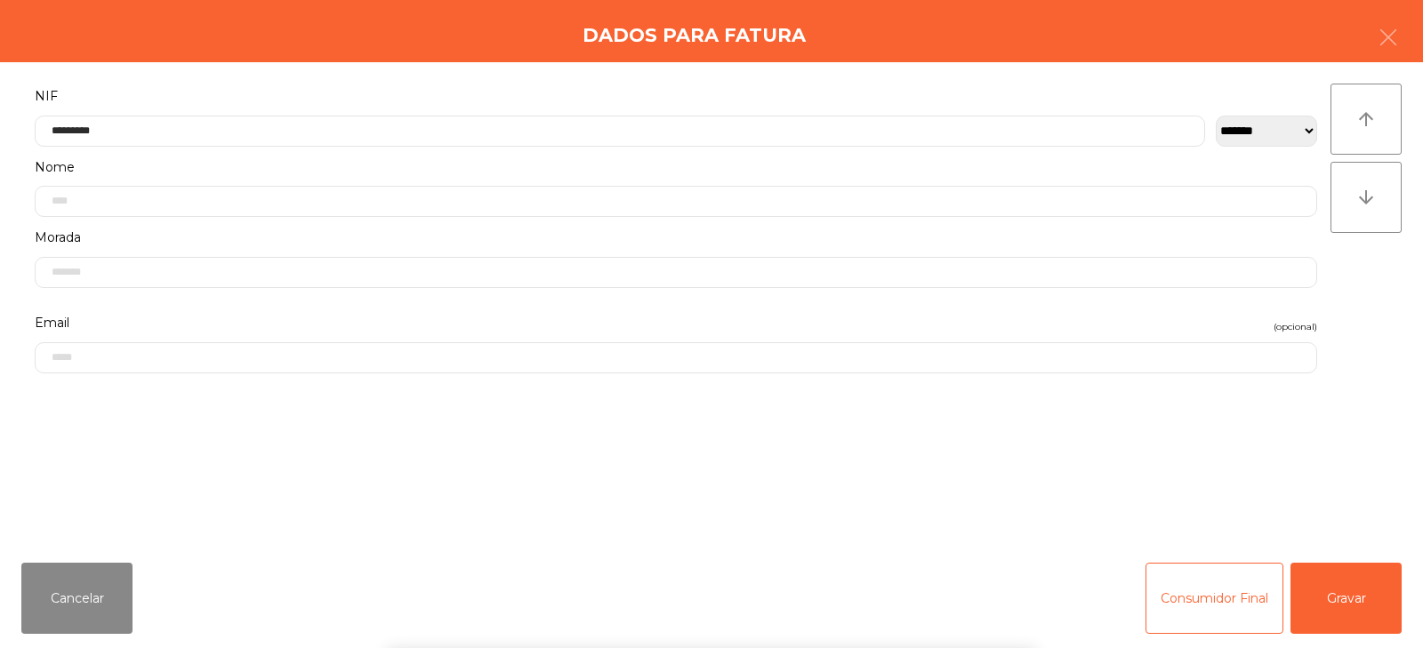
click at [1343, 607] on div "` 1 2 3 4 5 6 7 8 9 0 - = keyboard_backspace keyboard_tab q w e r t y u i o p […" at bounding box center [711, 538] width 1423 height 221
click at [1354, 583] on button "Gravar" at bounding box center [1346, 598] width 111 height 71
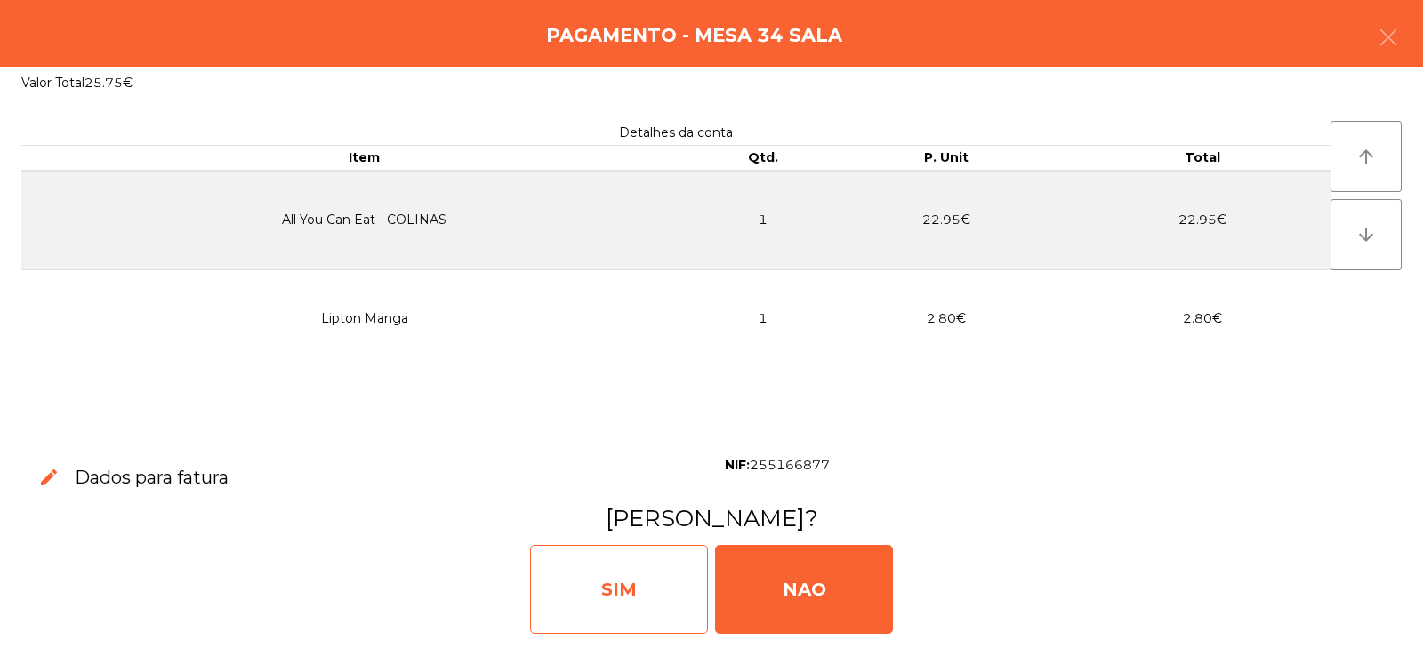
click at [607, 592] on div "SIM" at bounding box center [619, 589] width 178 height 89
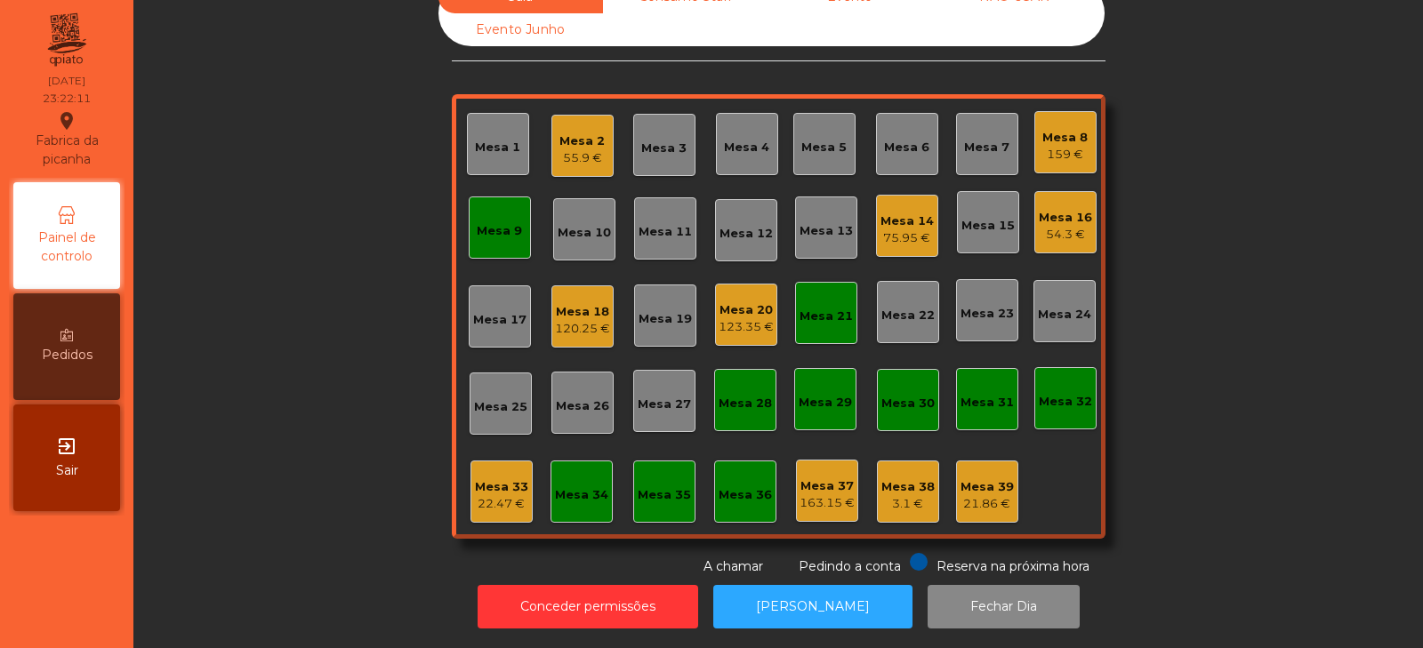
click at [572, 320] on div "120.25 €" at bounding box center [582, 329] width 55 height 18
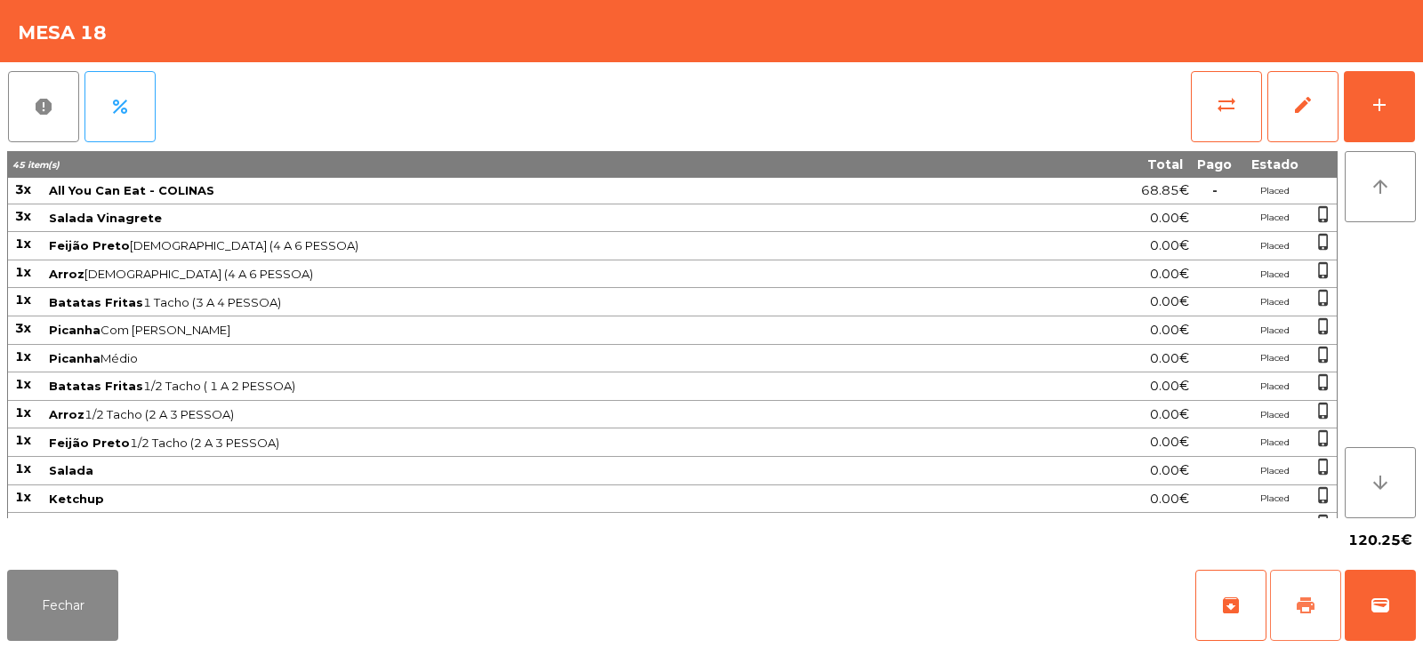
click at [1307, 616] on button "print" at bounding box center [1305, 605] width 71 height 71
click at [20, 595] on button "Fechar" at bounding box center [62, 605] width 111 height 71
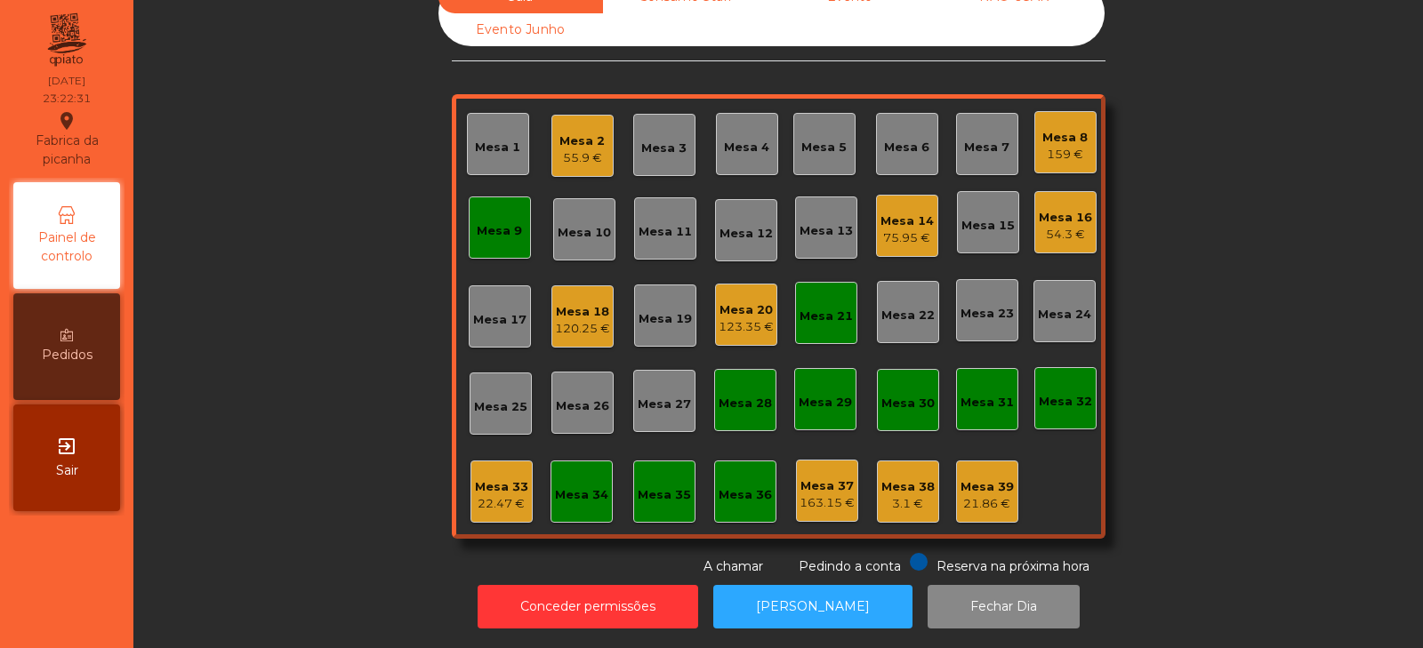
click at [571, 320] on div "120.25 €" at bounding box center [582, 329] width 55 height 18
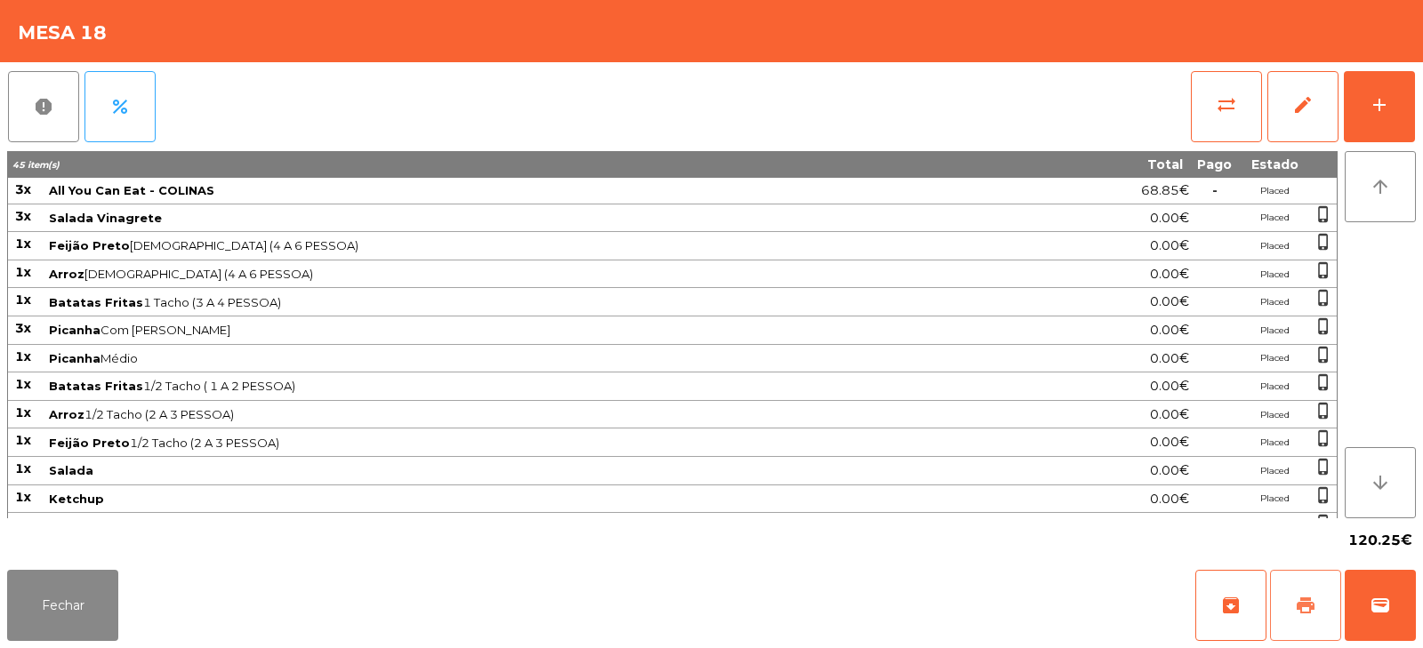
click at [1297, 604] on span "print" at bounding box center [1305, 605] width 21 height 21
click at [1213, 103] on button "sync_alt" at bounding box center [1226, 106] width 71 height 71
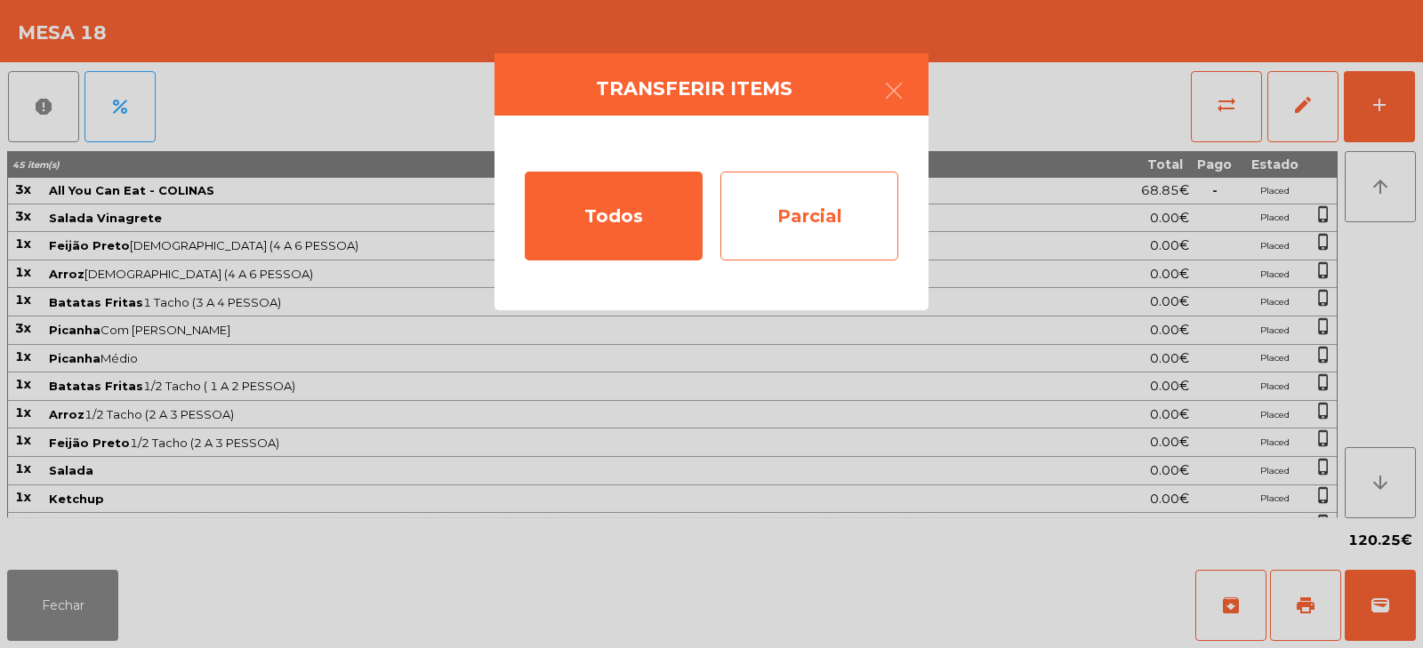
click at [806, 219] on div "Parcial" at bounding box center [810, 216] width 178 height 89
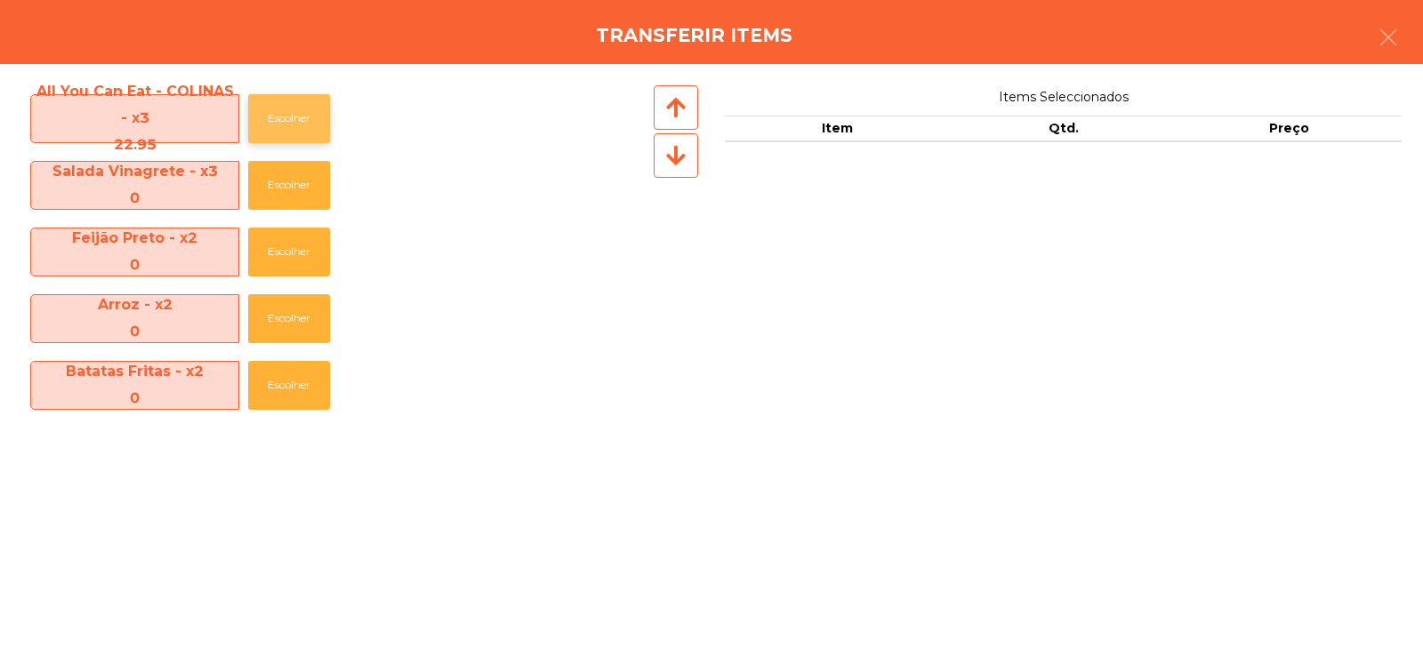
click at [284, 124] on button "Escolher" at bounding box center [289, 118] width 82 height 49
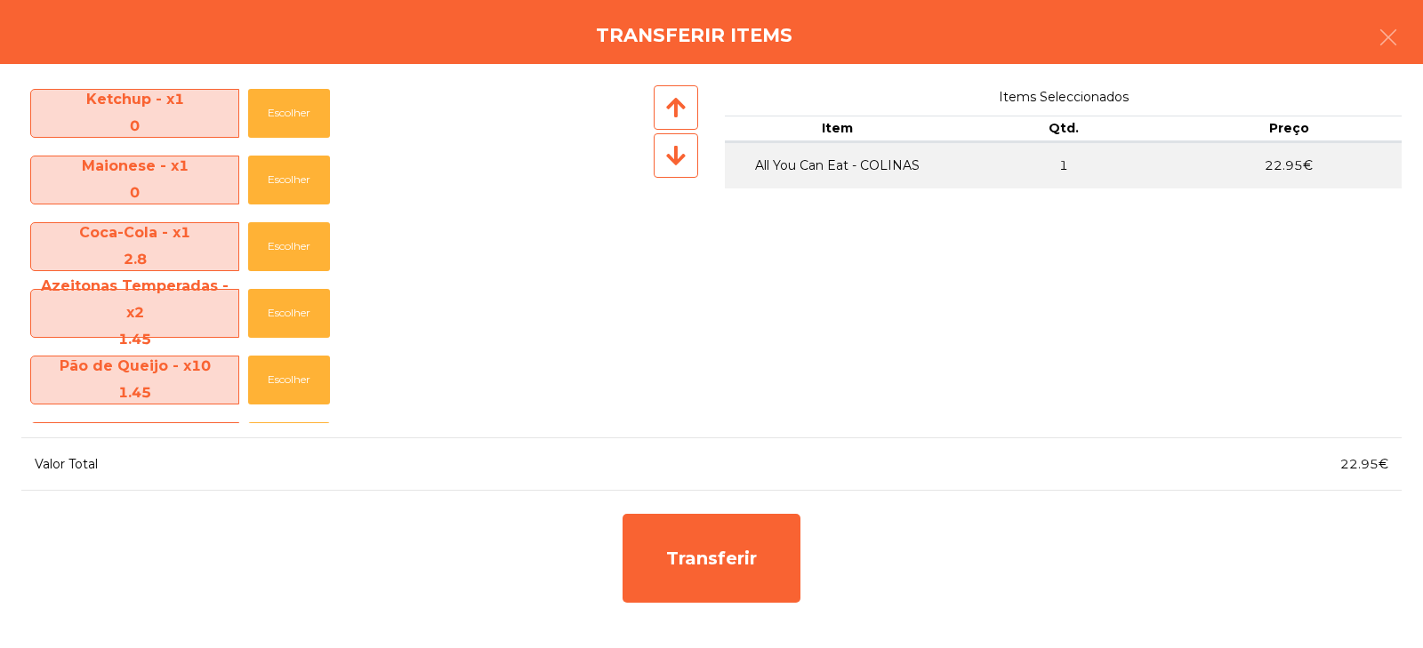
scroll to position [483, 0]
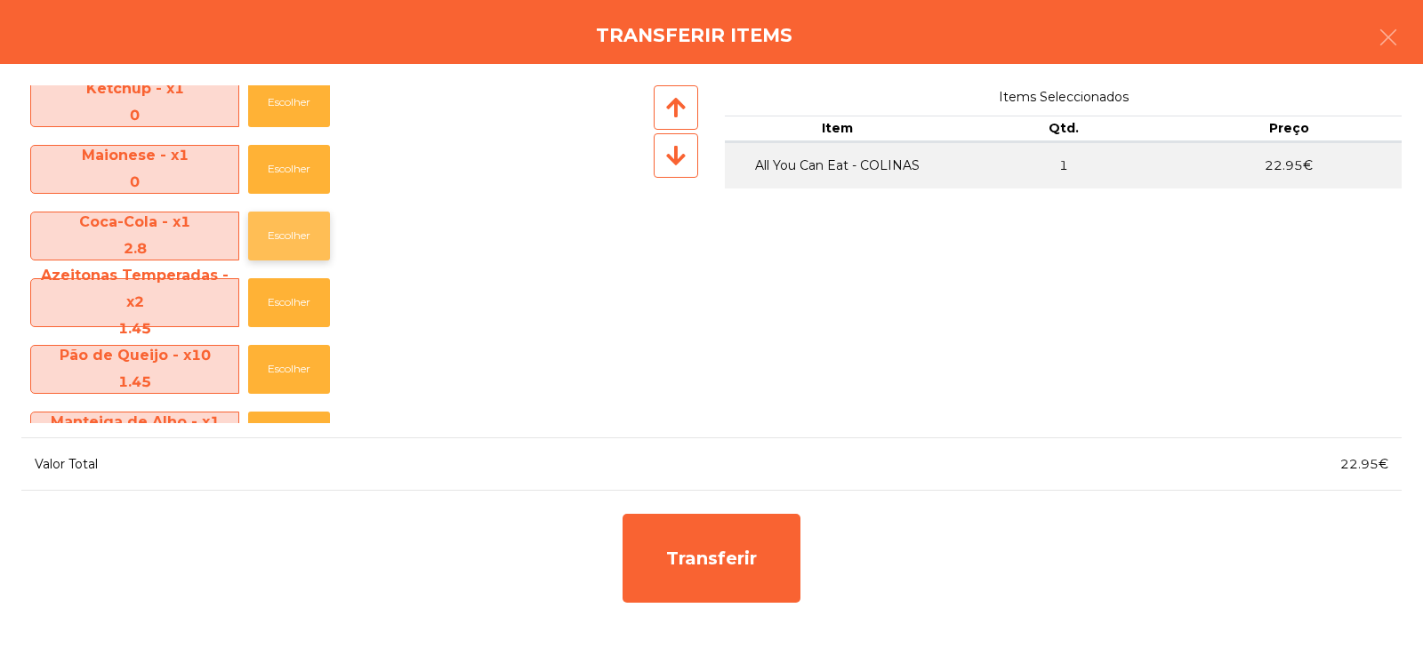
click at [292, 241] on button "Escolher" at bounding box center [289, 236] width 82 height 49
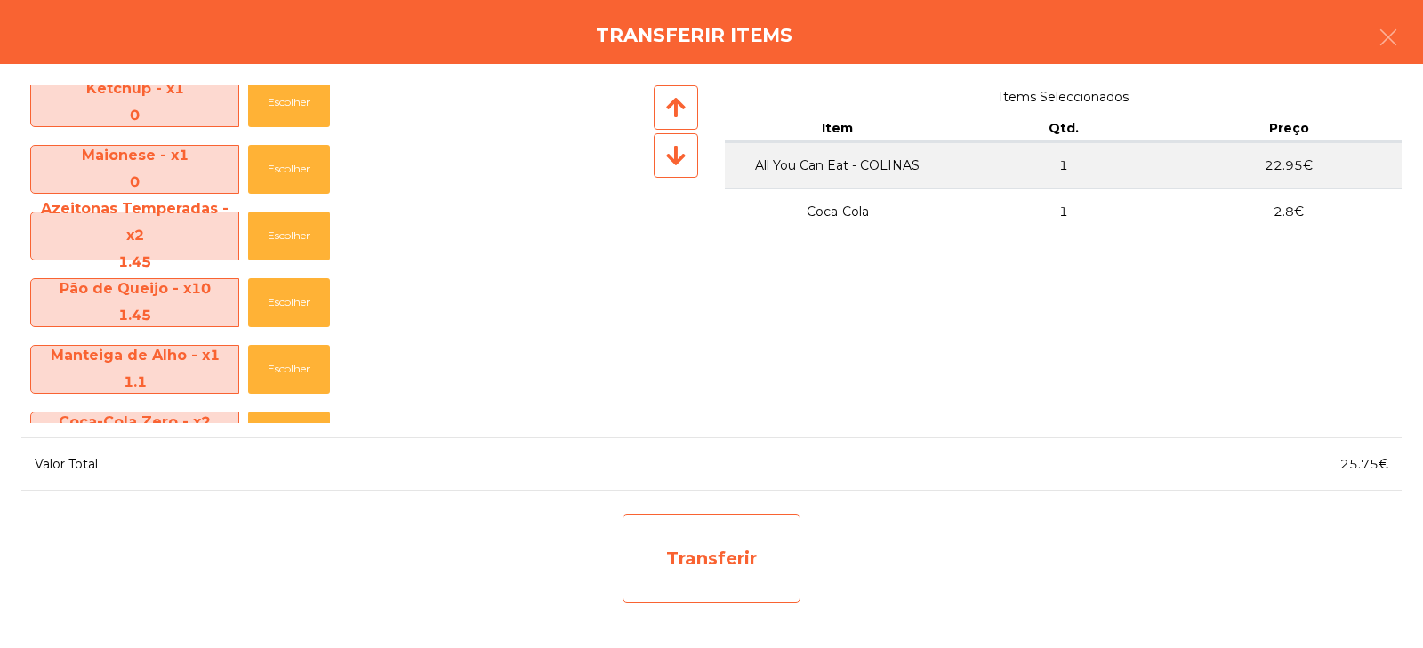
click at [698, 566] on div "Transferir" at bounding box center [712, 558] width 178 height 89
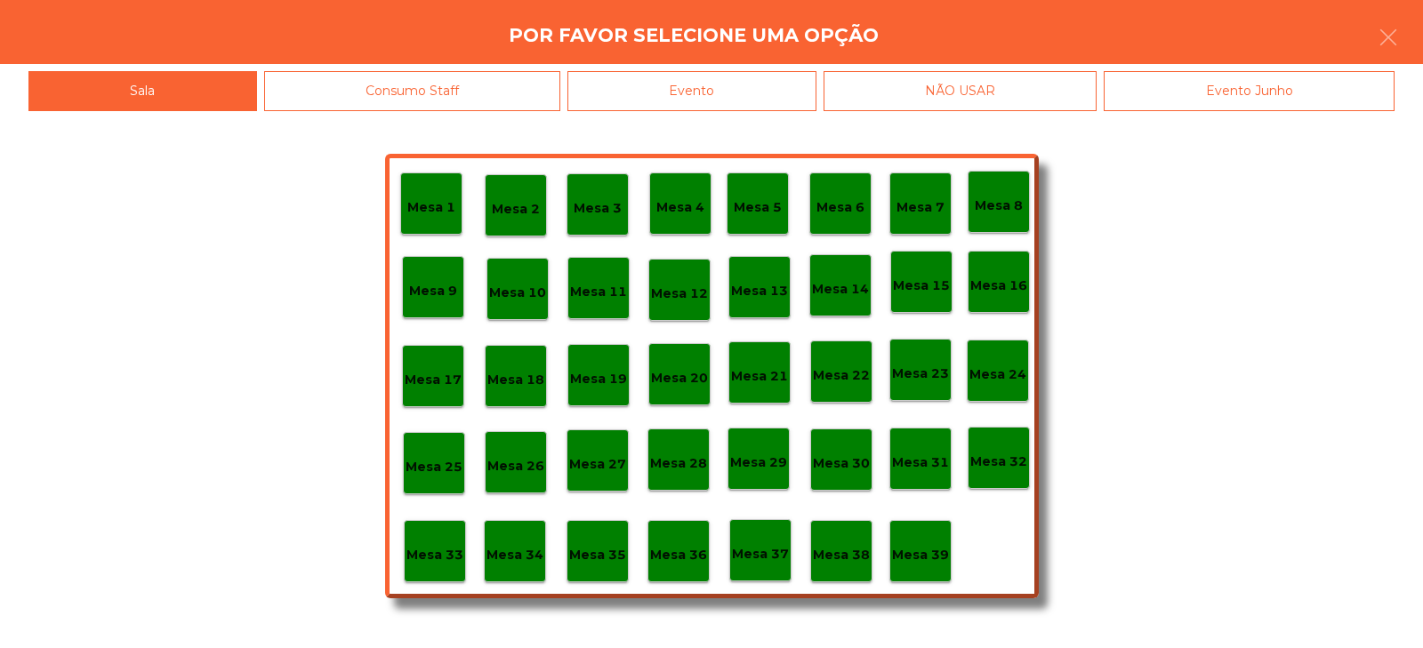
click at [522, 549] on p "Mesa 34" at bounding box center [515, 555] width 57 height 20
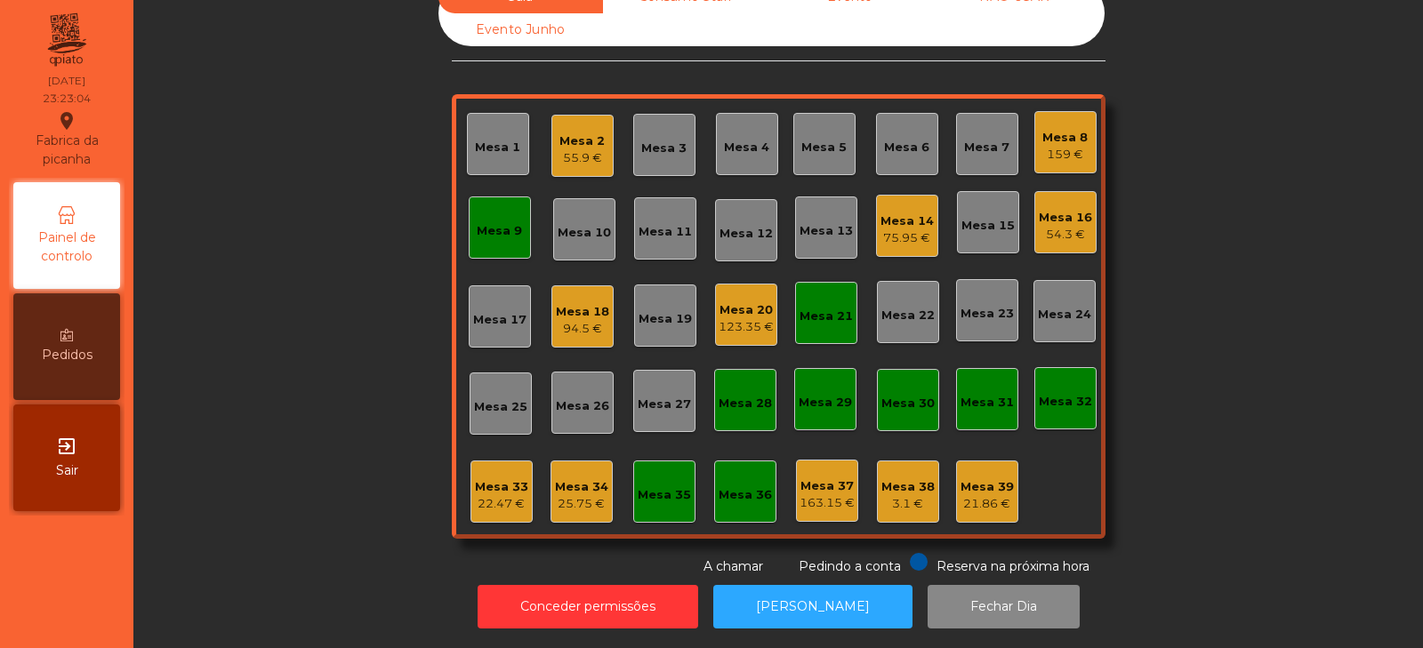
click at [575, 304] on div "Mesa 18" at bounding box center [582, 312] width 53 height 18
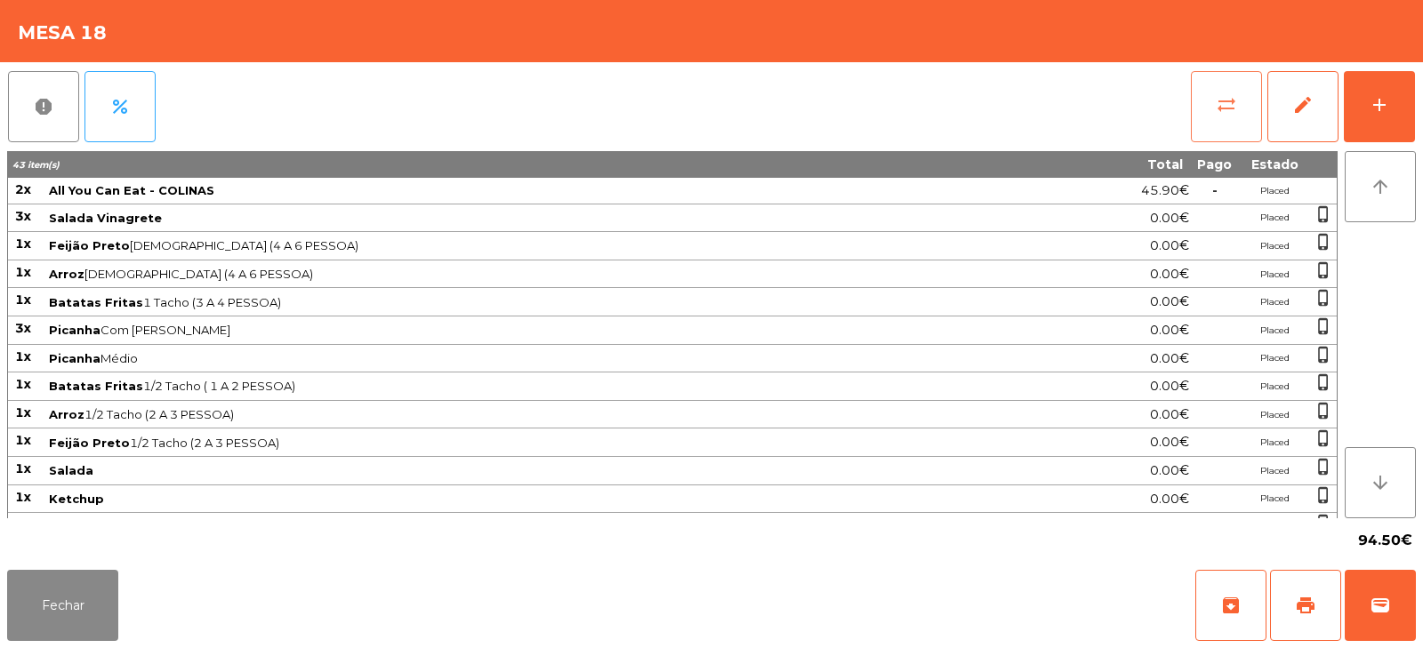
click at [1227, 111] on span "sync_alt" at bounding box center [1226, 104] width 21 height 21
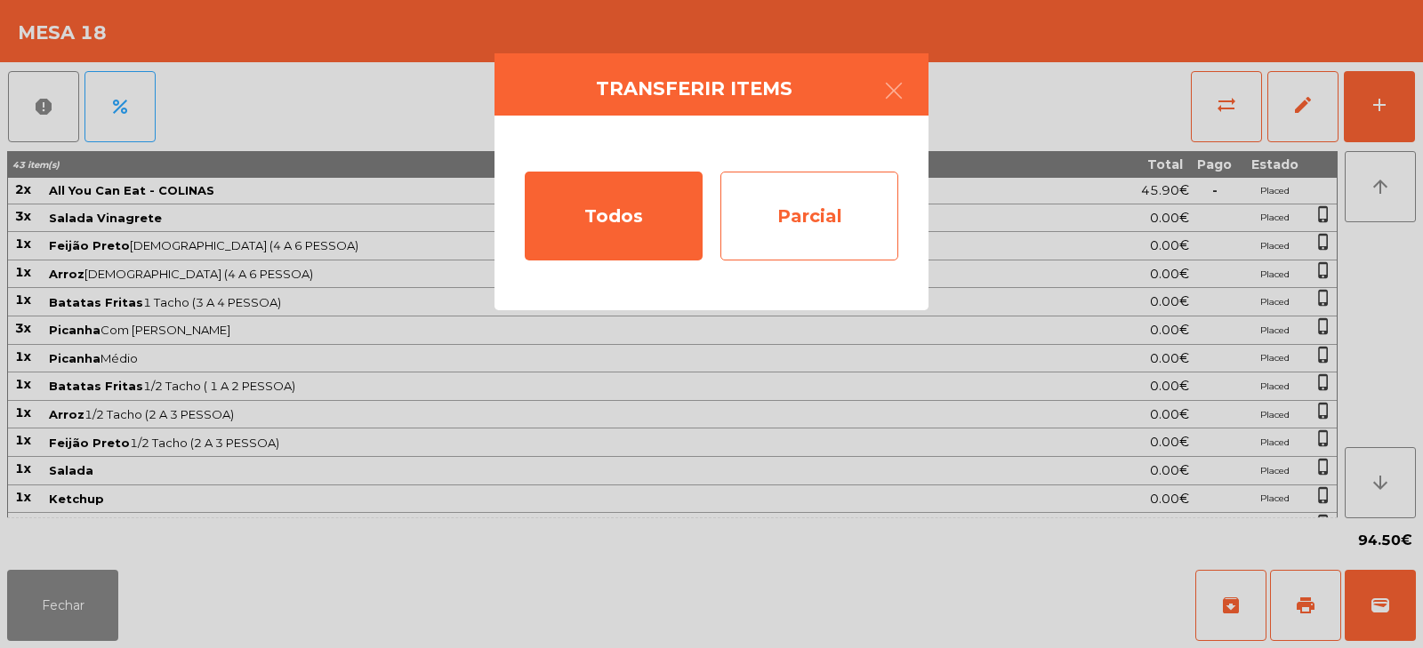
click at [792, 209] on div "Parcial" at bounding box center [810, 216] width 178 height 89
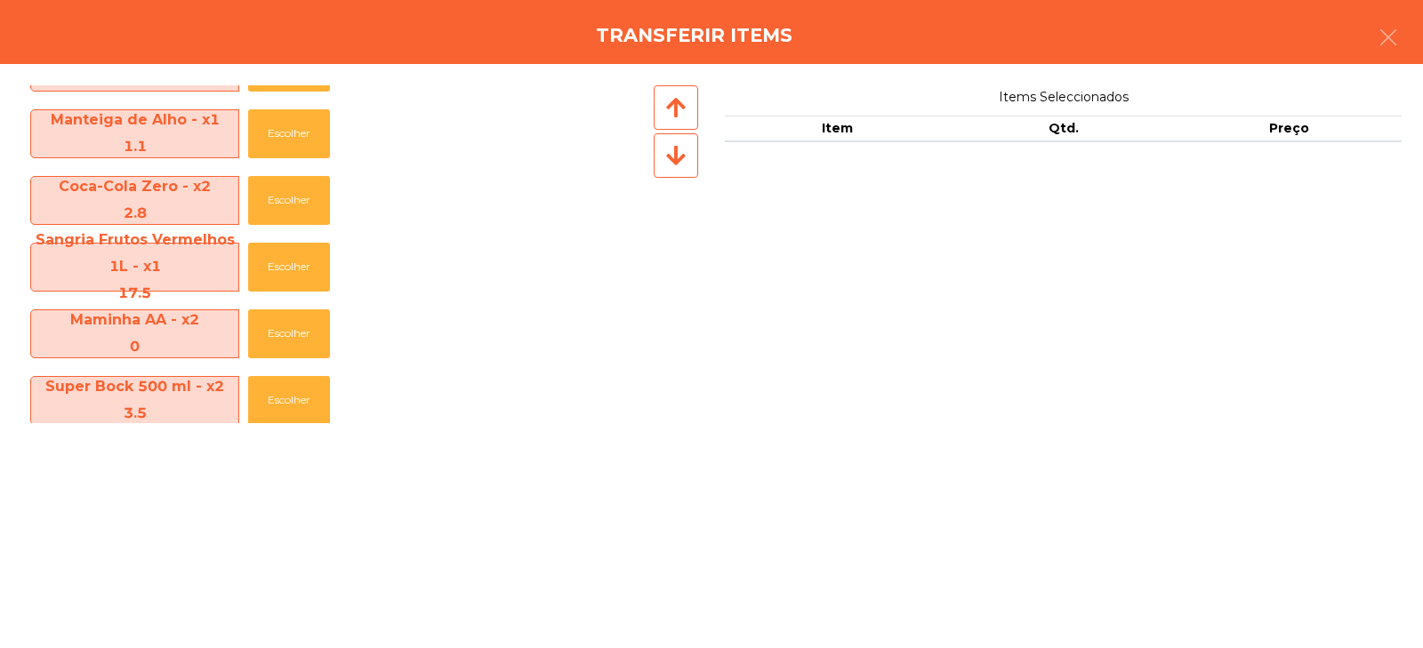
scroll to position [729, 0]
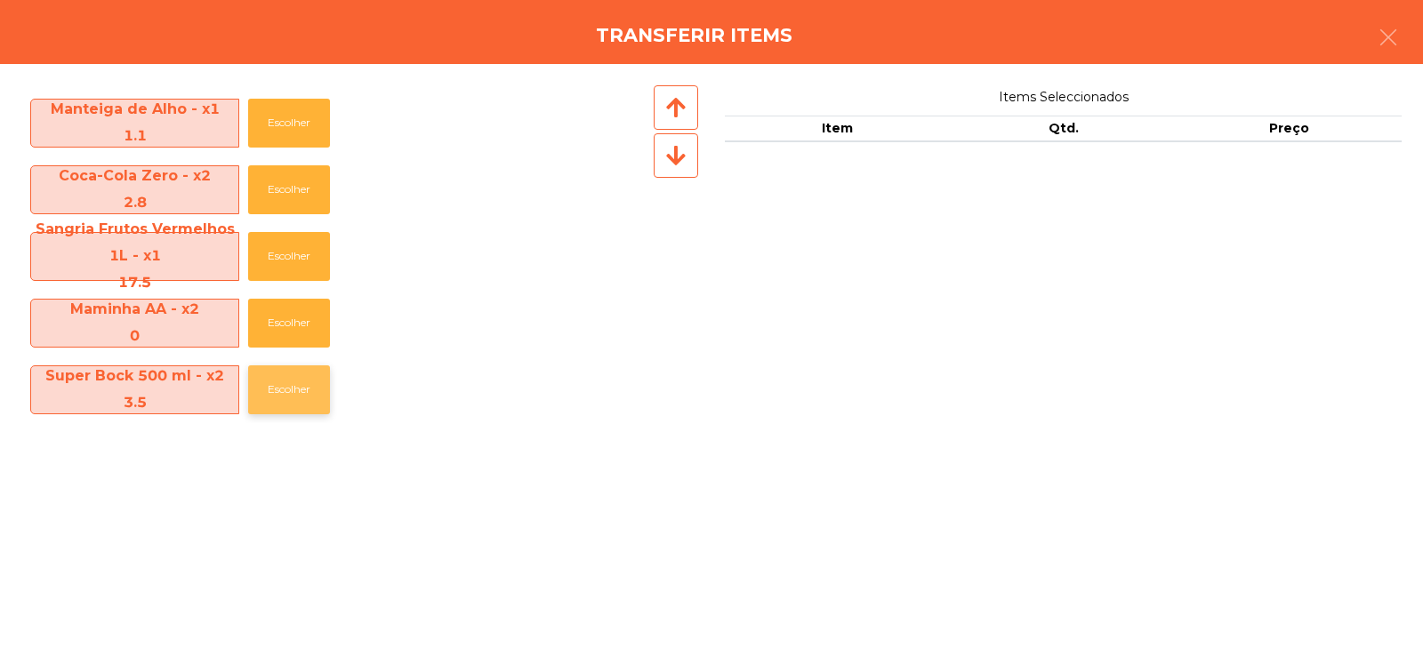
click at [290, 408] on button "Escolher" at bounding box center [289, 390] width 82 height 49
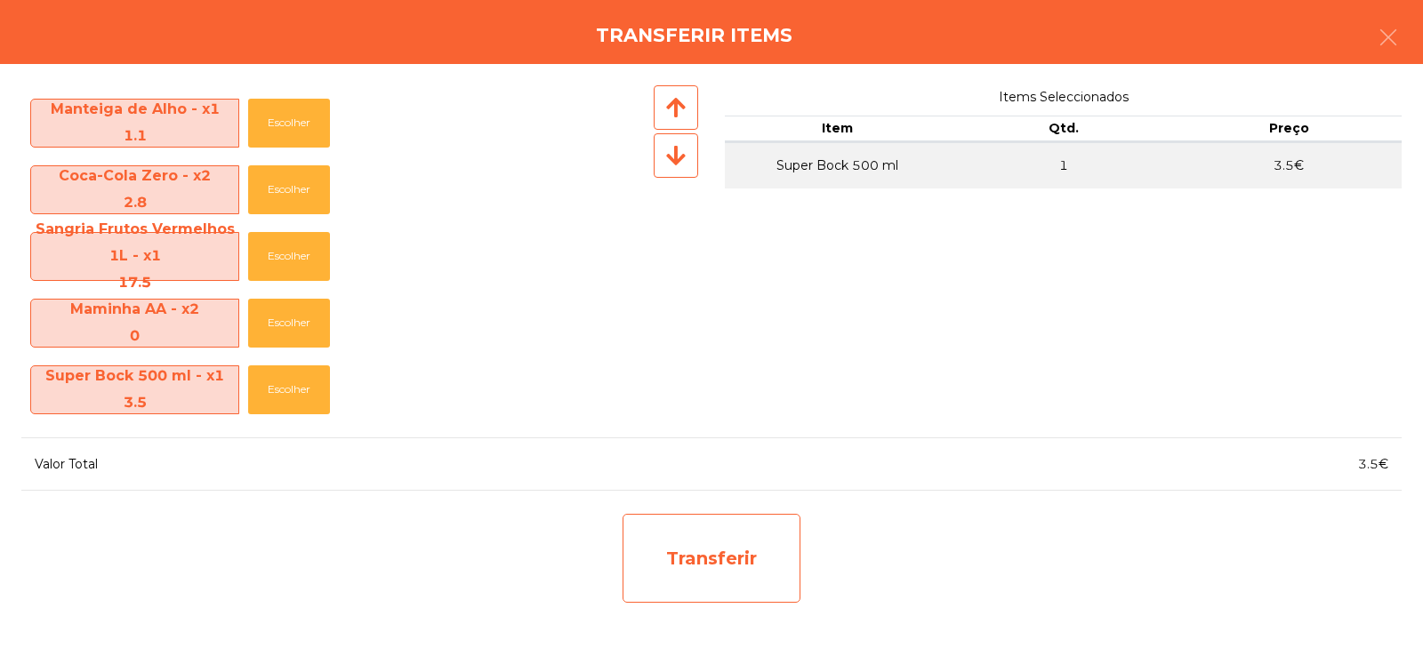
click at [705, 594] on div "Transferir" at bounding box center [712, 558] width 178 height 89
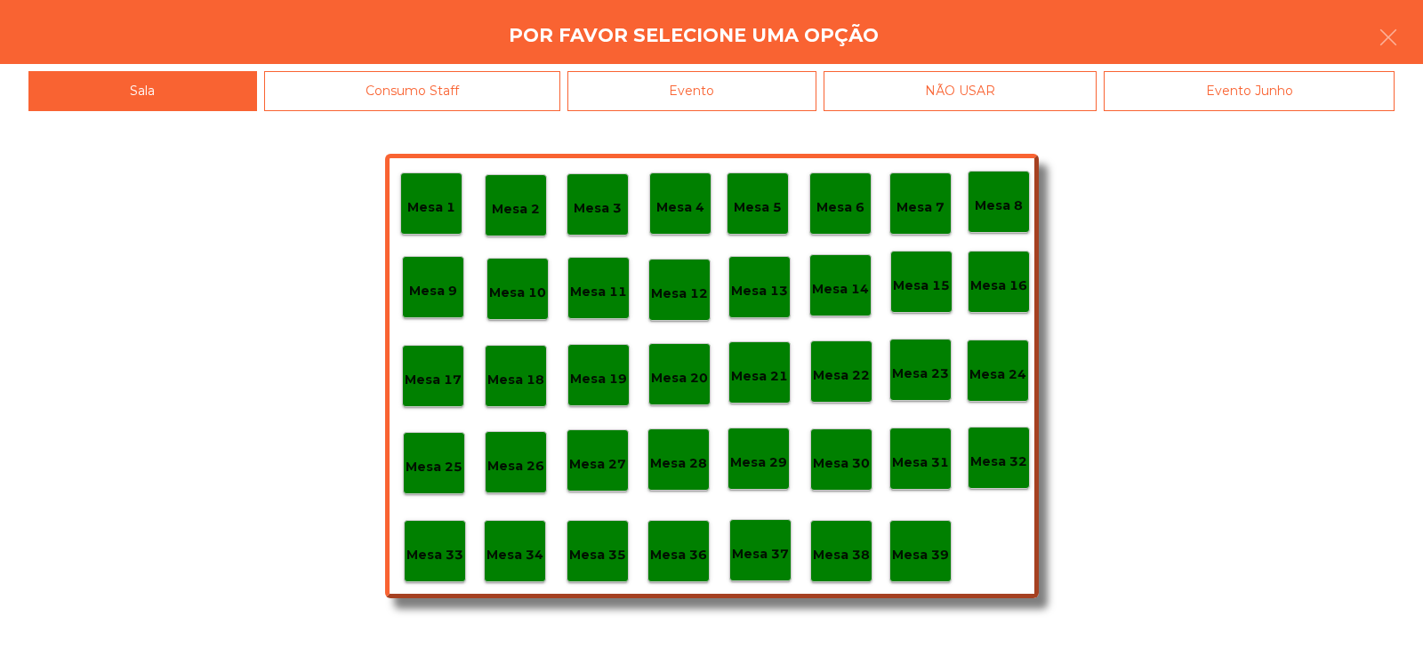
click at [525, 547] on p "Mesa 34" at bounding box center [515, 555] width 57 height 20
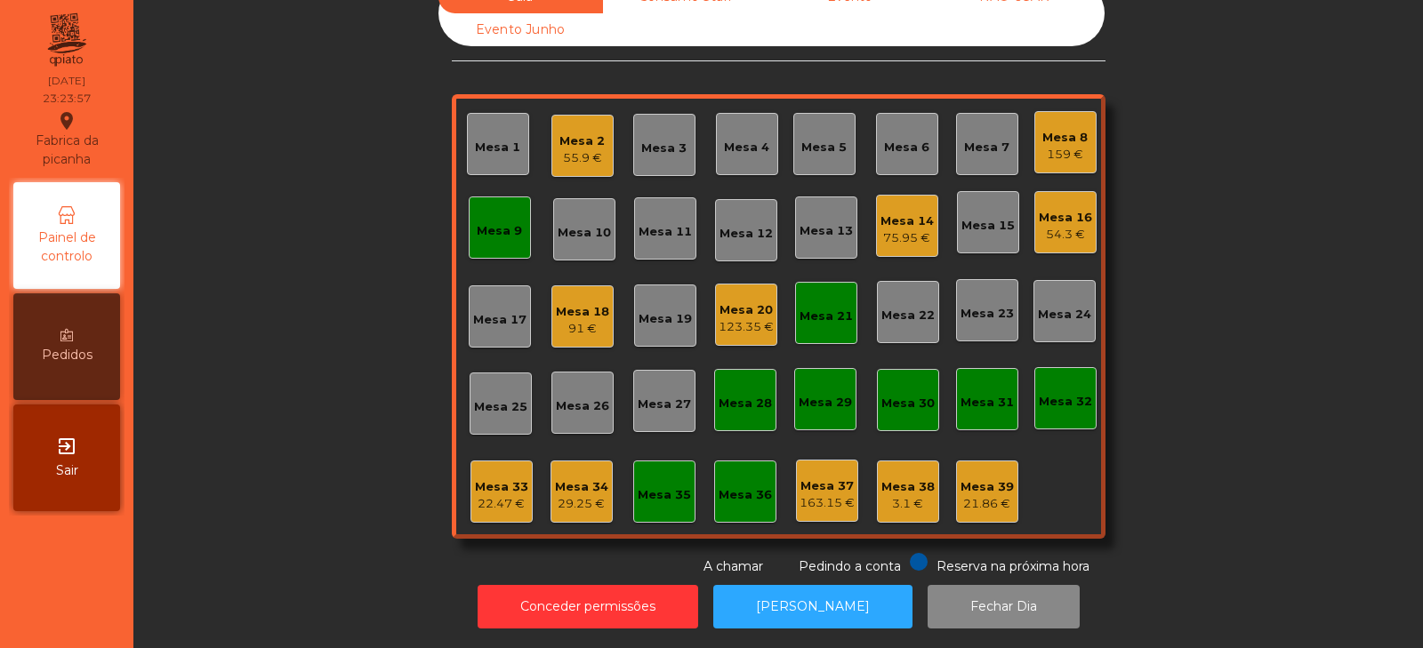
click at [583, 471] on div "Mesa 34 29.25 €" at bounding box center [581, 492] width 53 height 42
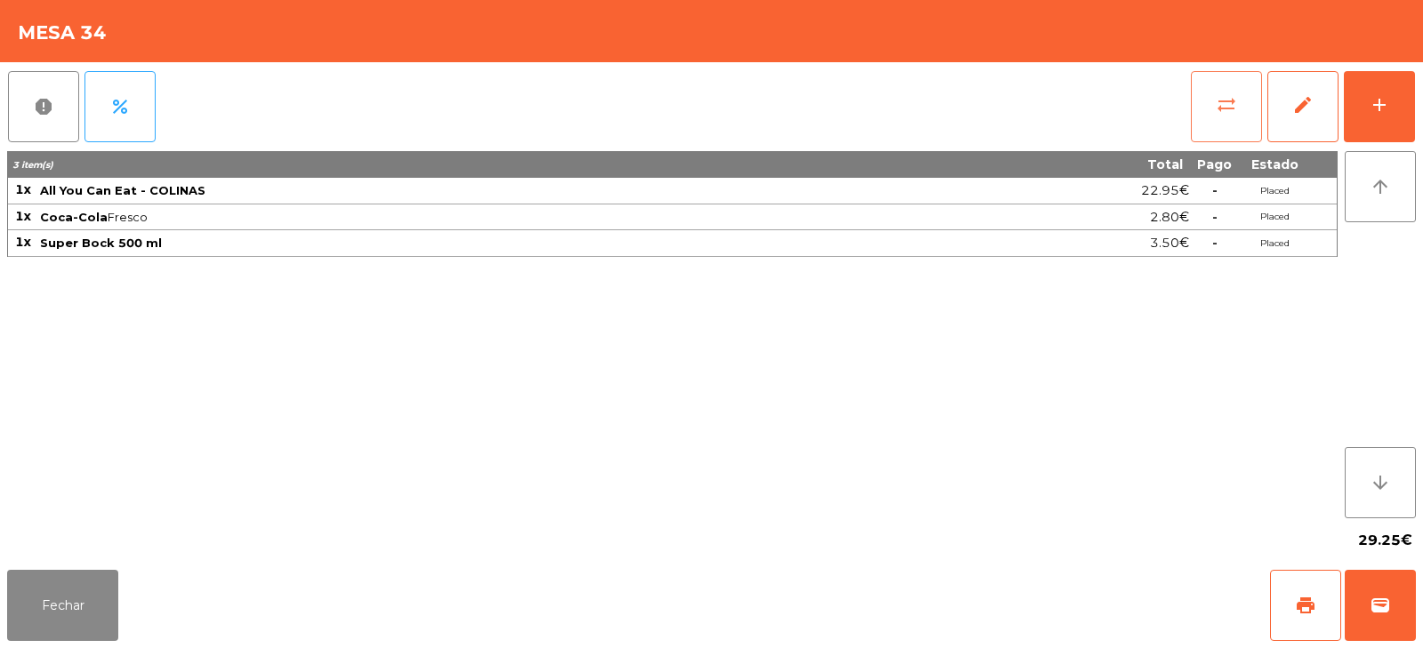
click at [1250, 103] on button "sync_alt" at bounding box center [1226, 106] width 71 height 71
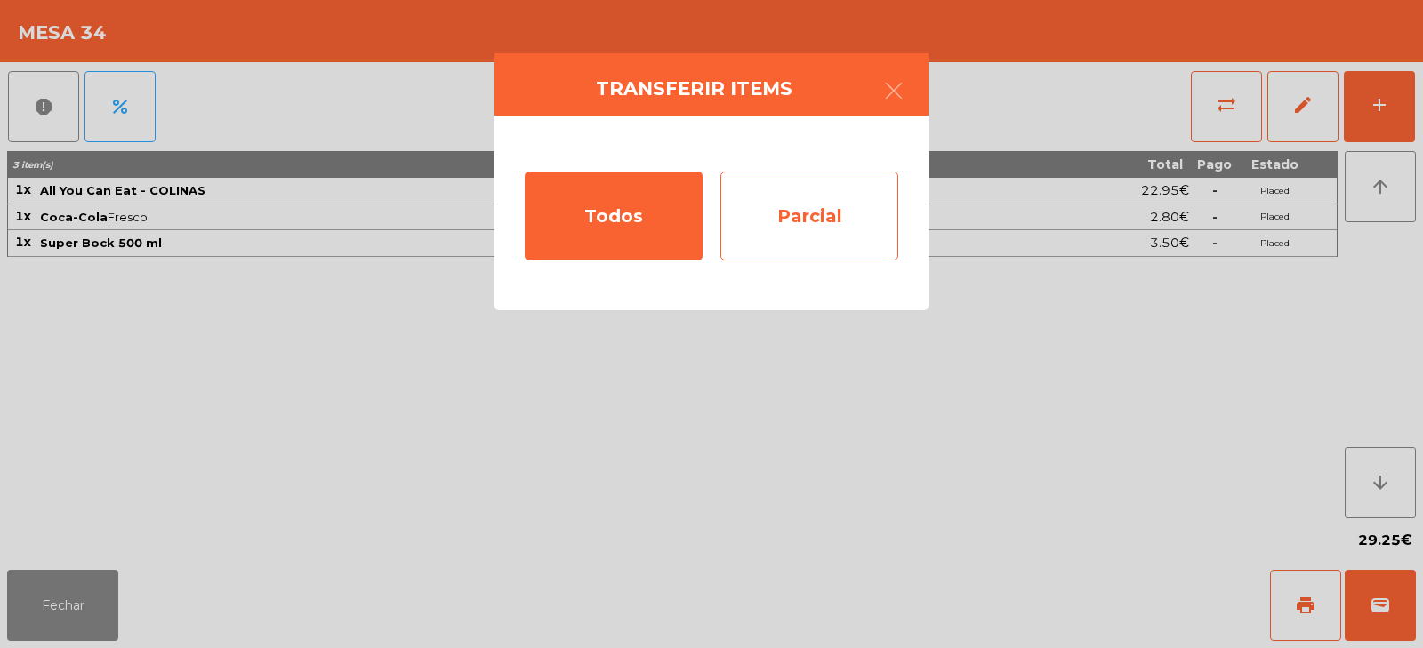
click at [808, 221] on div "Parcial" at bounding box center [810, 216] width 178 height 89
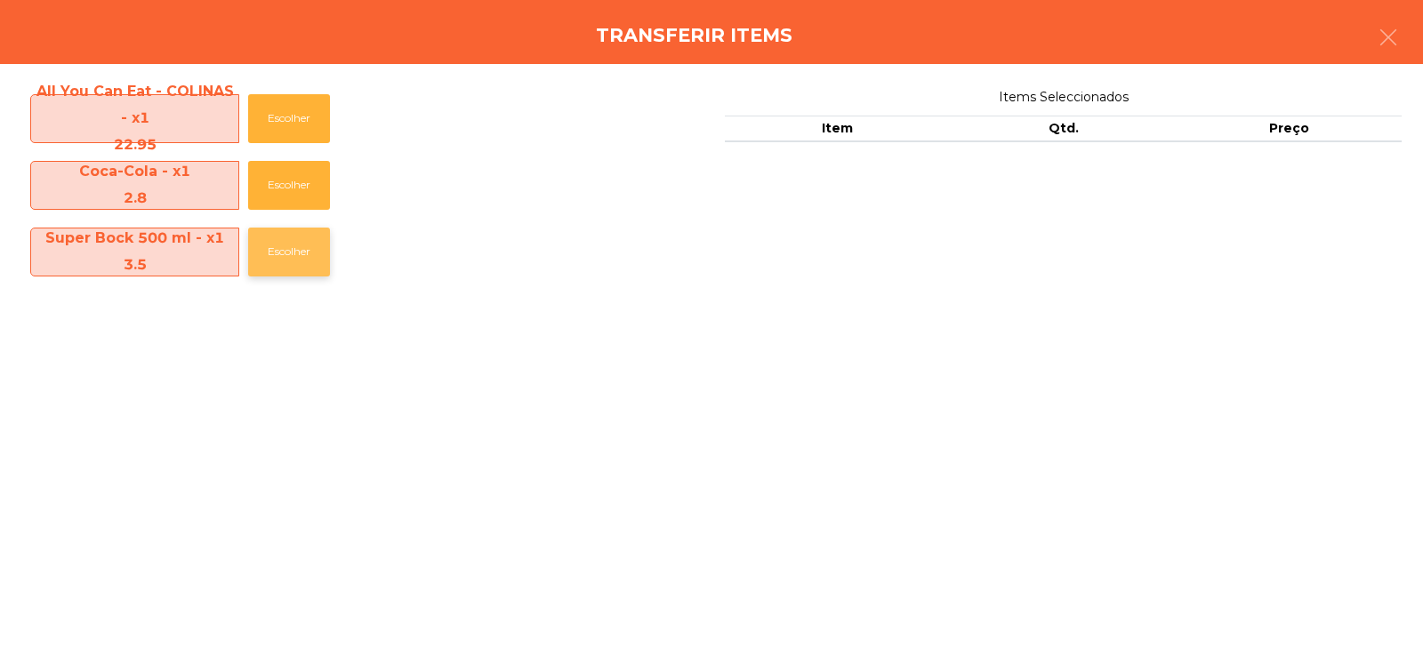
click at [285, 251] on button "Escolher" at bounding box center [289, 252] width 82 height 49
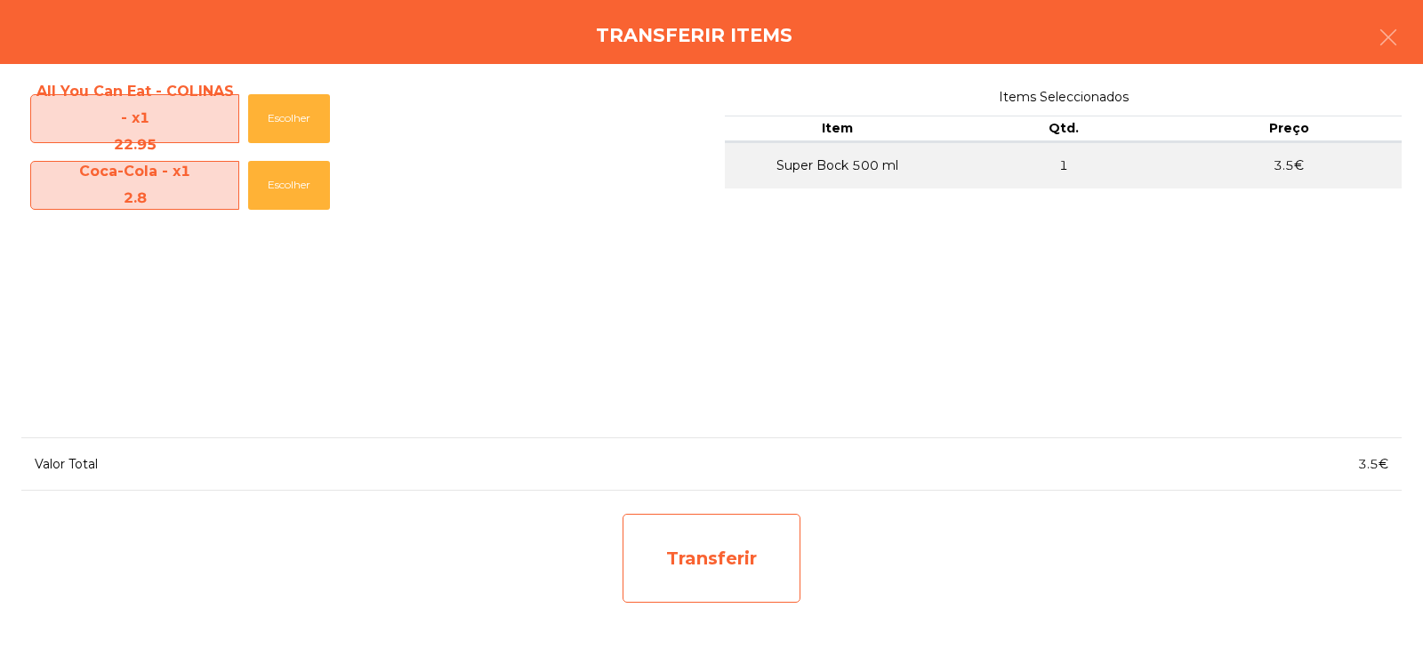
click at [721, 561] on div "Transferir" at bounding box center [712, 558] width 178 height 89
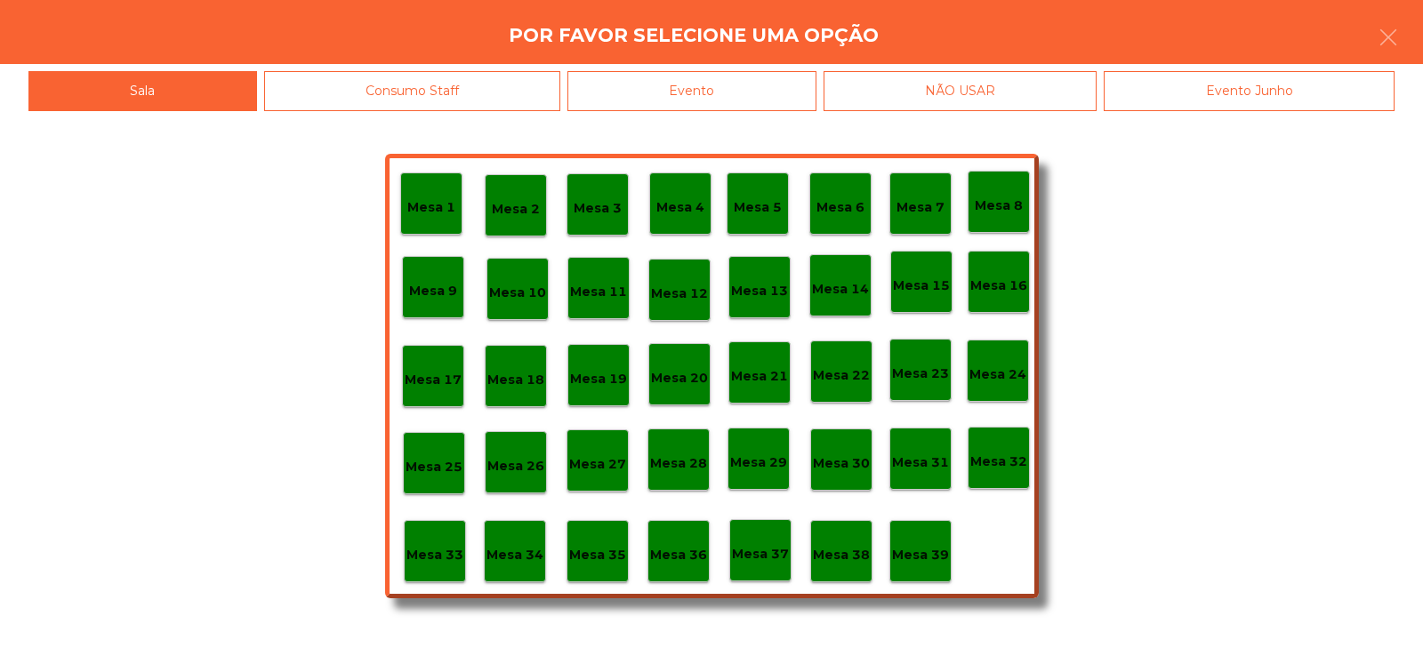
click at [517, 384] on p "Mesa 18" at bounding box center [515, 380] width 57 height 20
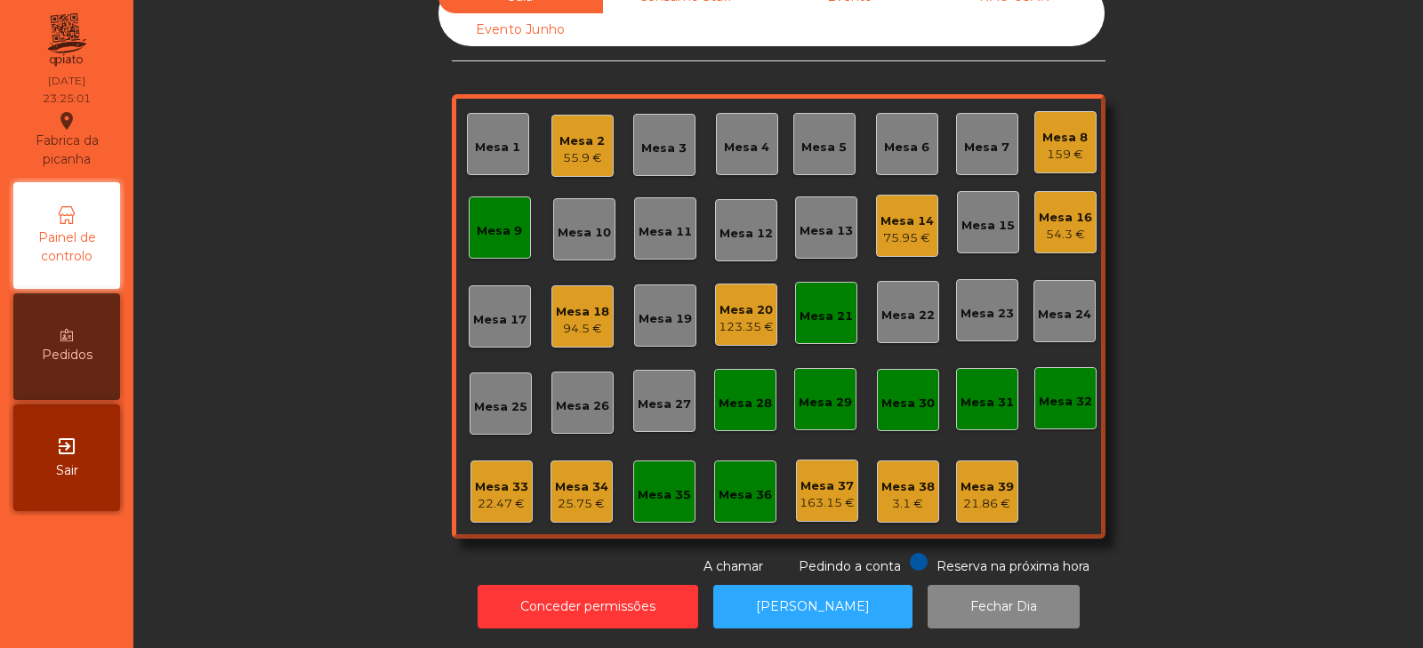
click at [597, 320] on div "94.5 €" at bounding box center [582, 329] width 53 height 18
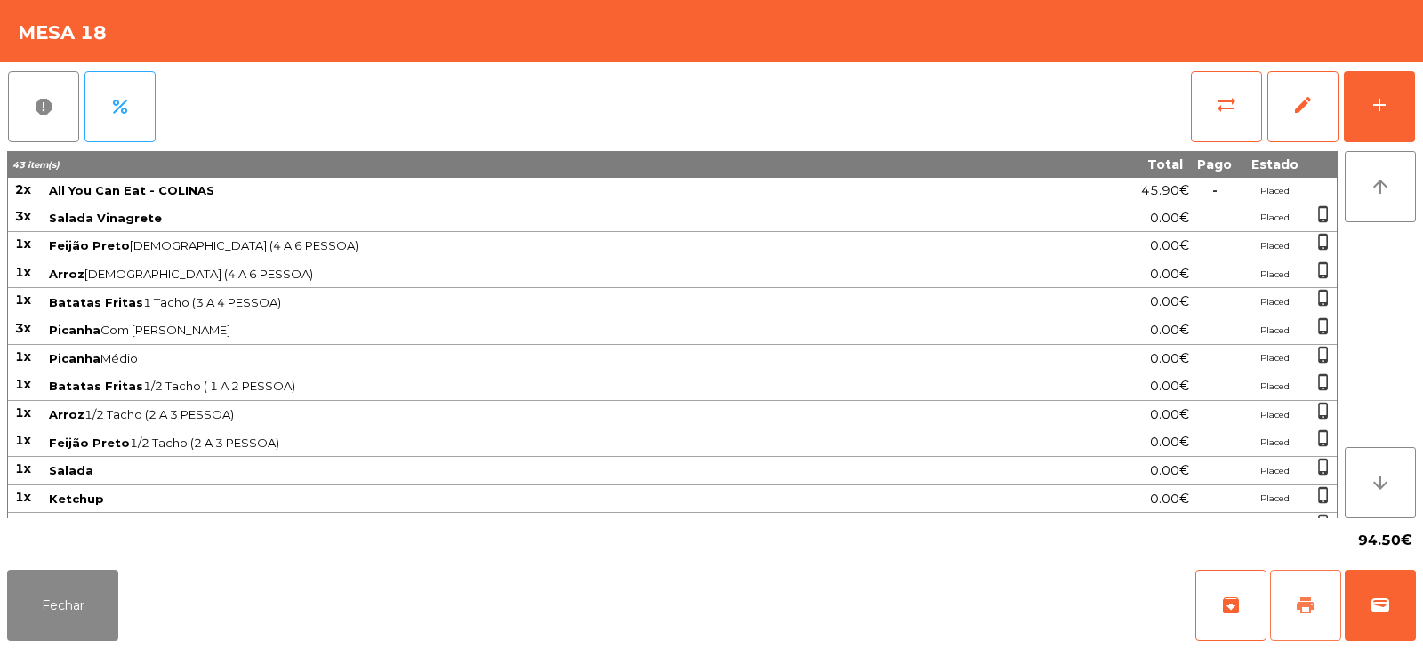
click at [1301, 598] on span "print" at bounding box center [1305, 605] width 21 height 21
click at [1211, 136] on button "sync_alt" at bounding box center [1226, 106] width 71 height 71
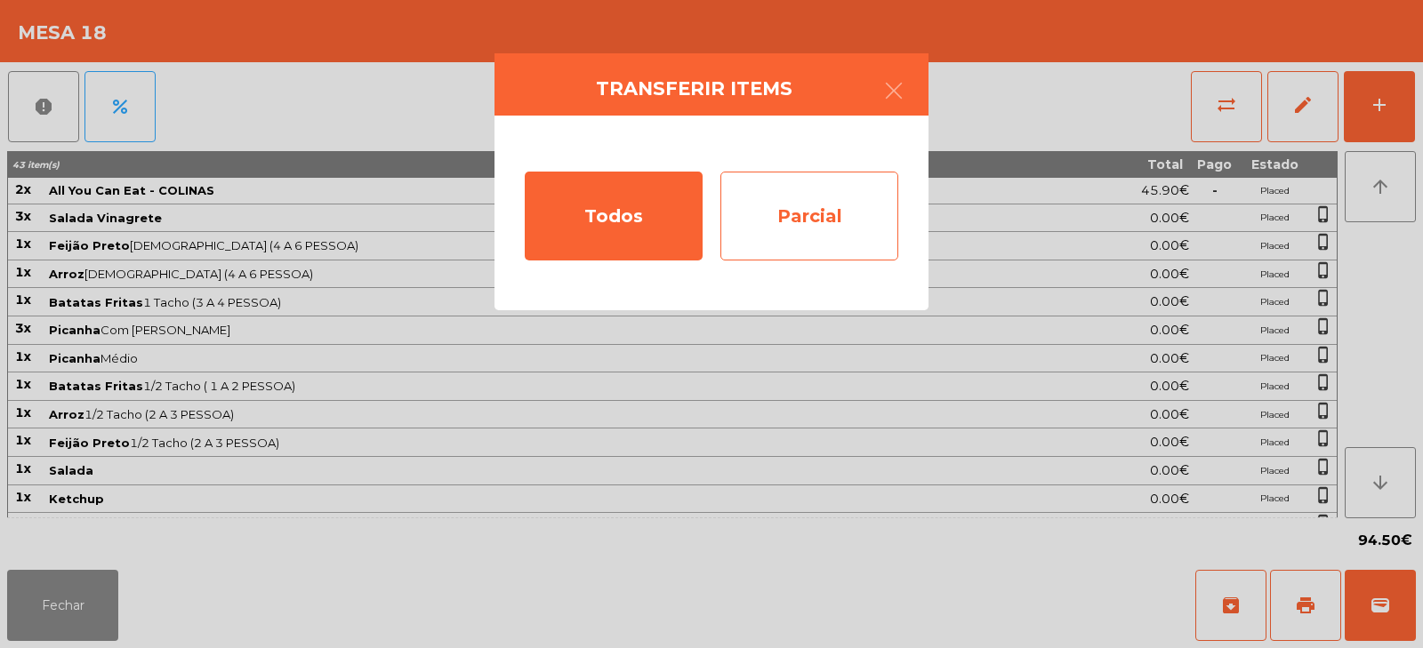
click at [812, 220] on div "Parcial" at bounding box center [810, 216] width 178 height 89
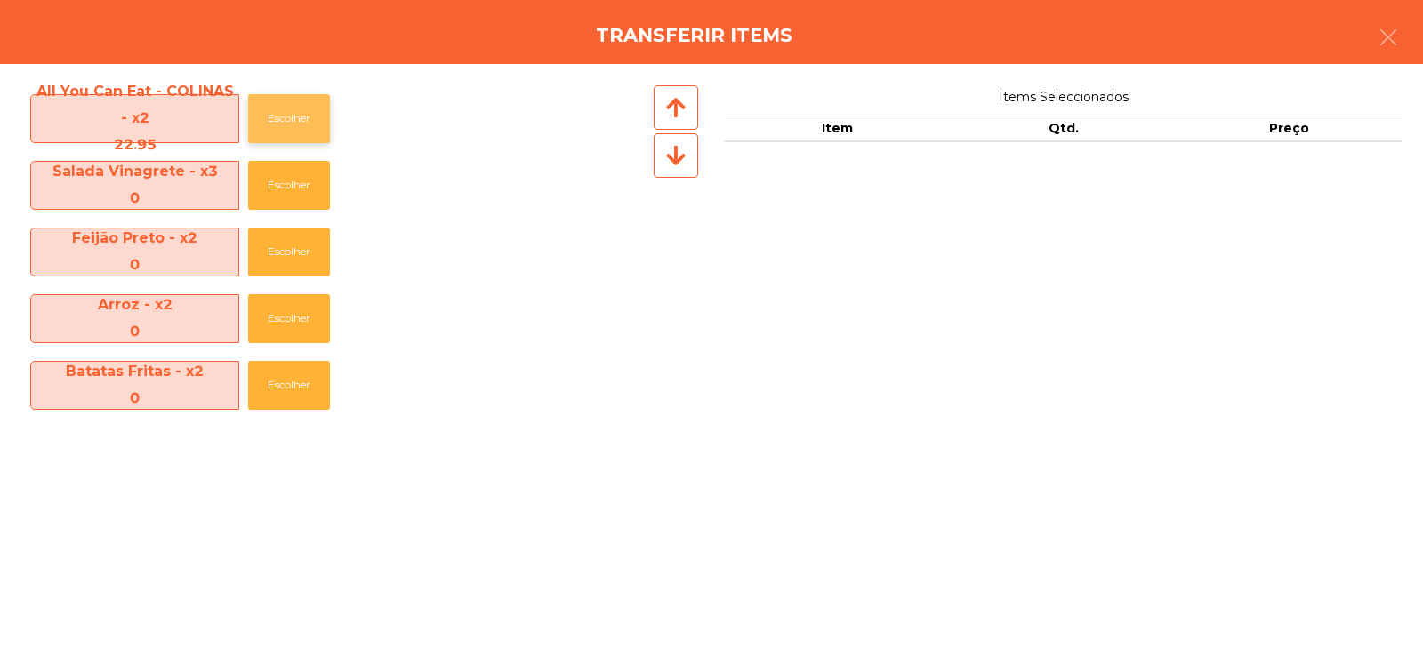
click at [292, 114] on button "Escolher" at bounding box center [289, 118] width 82 height 49
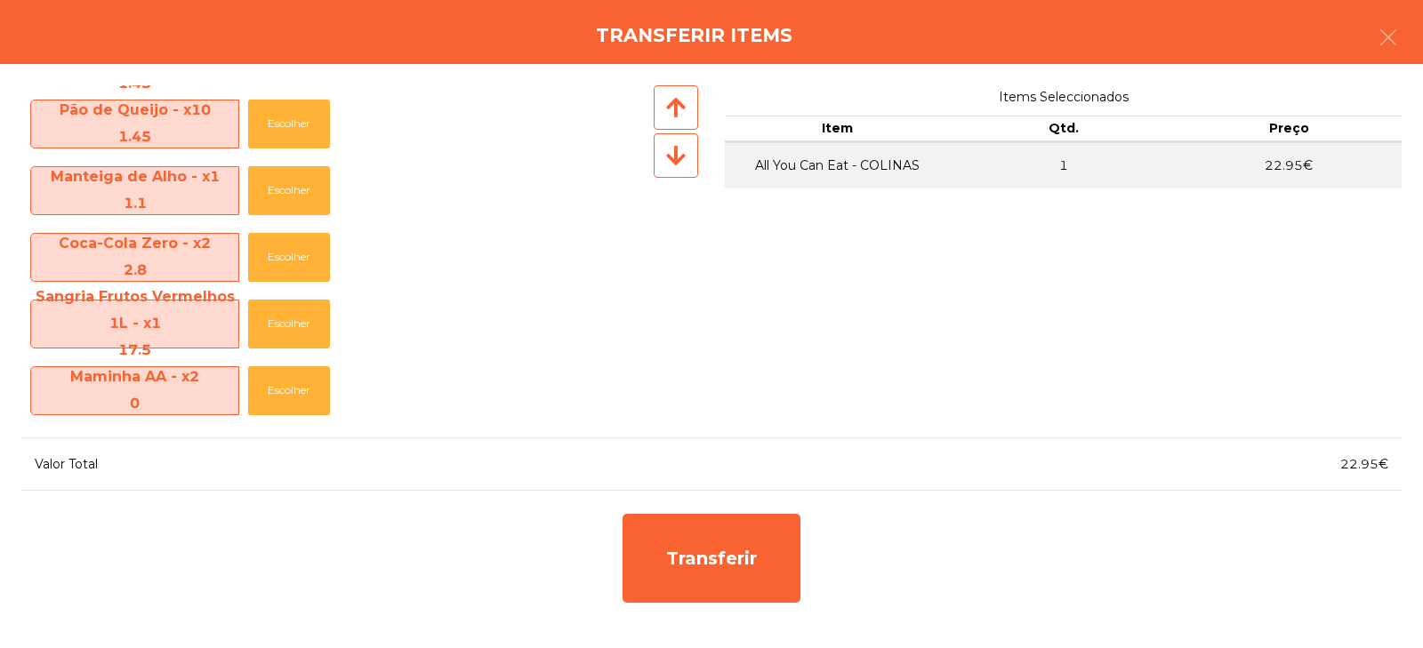
scroll to position [661, 0]
click at [270, 254] on button "Escolher" at bounding box center [289, 258] width 82 height 49
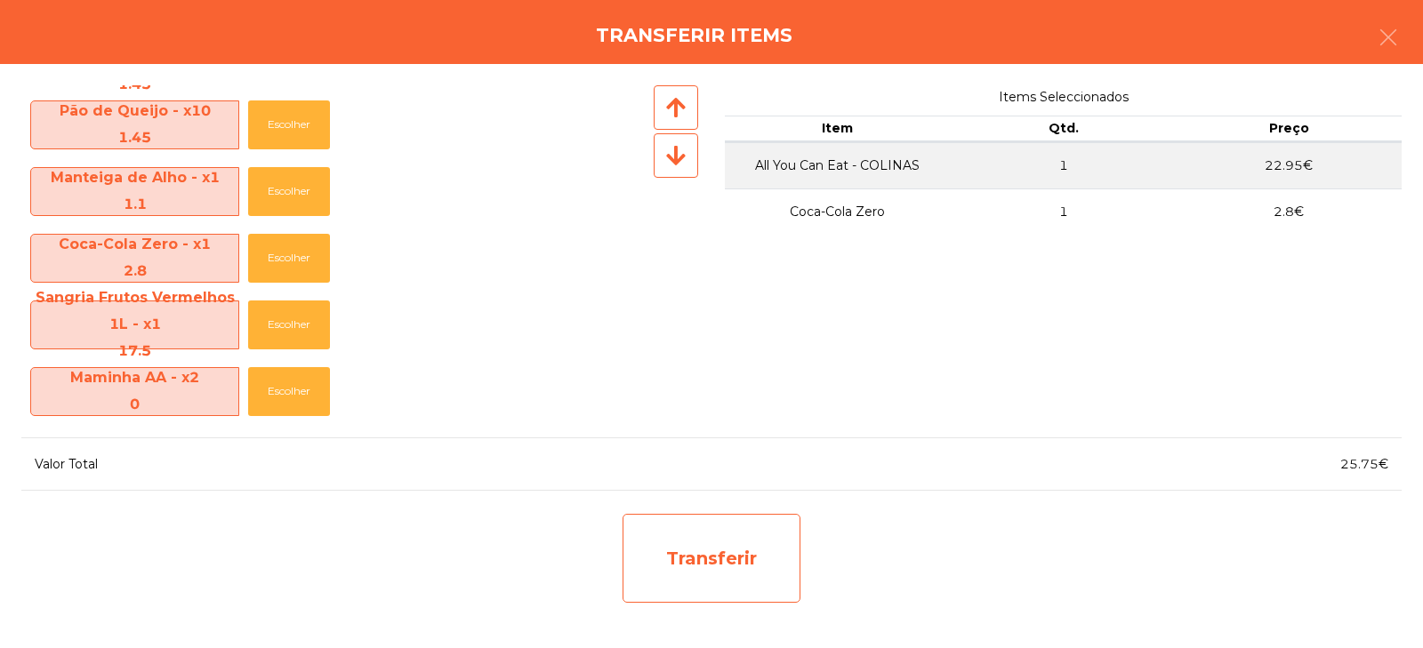
click at [697, 551] on div "Transferir" at bounding box center [712, 558] width 178 height 89
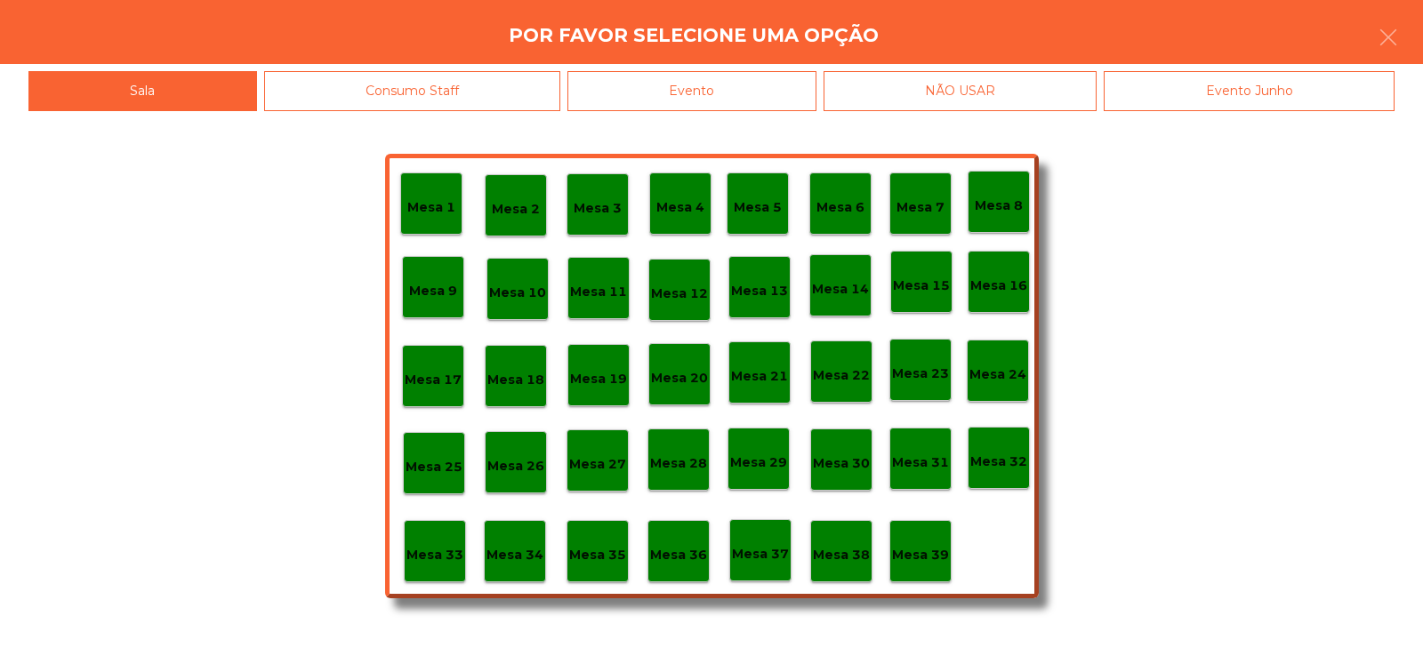
click at [505, 551] on p "Mesa 34" at bounding box center [515, 555] width 57 height 20
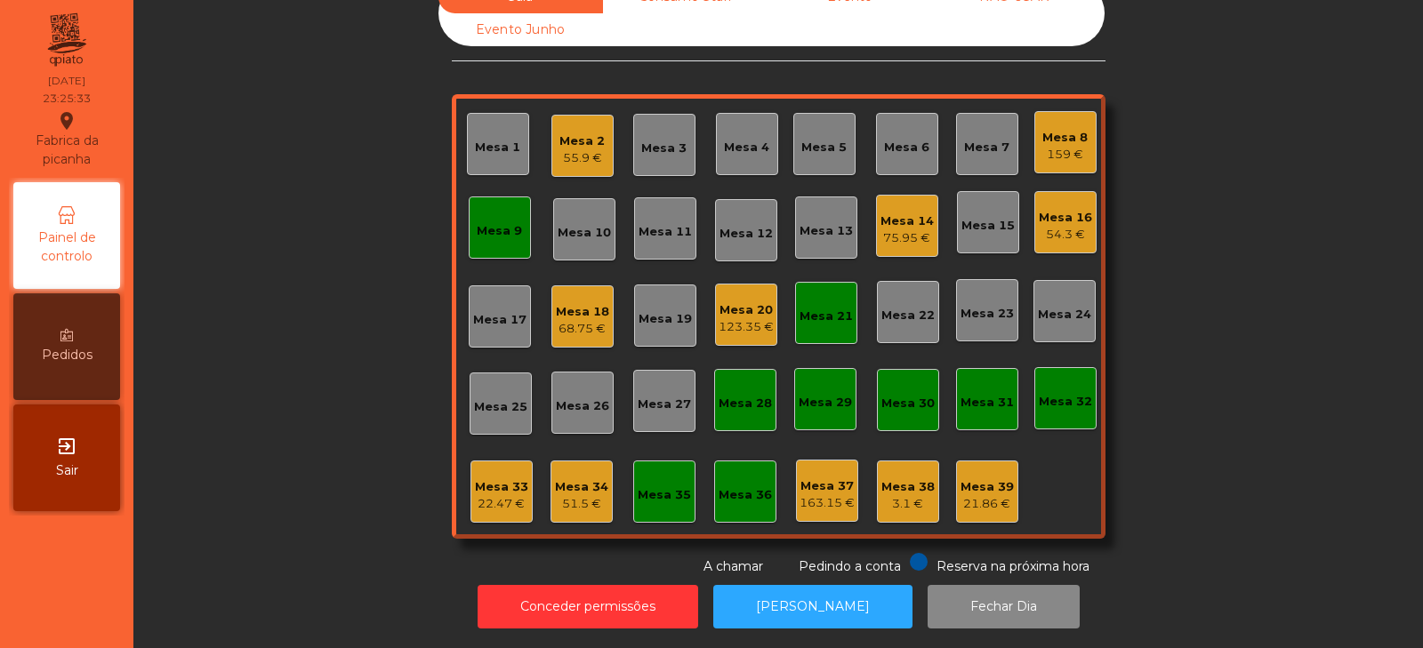
click at [582, 495] on div "51.5 €" at bounding box center [581, 504] width 53 height 18
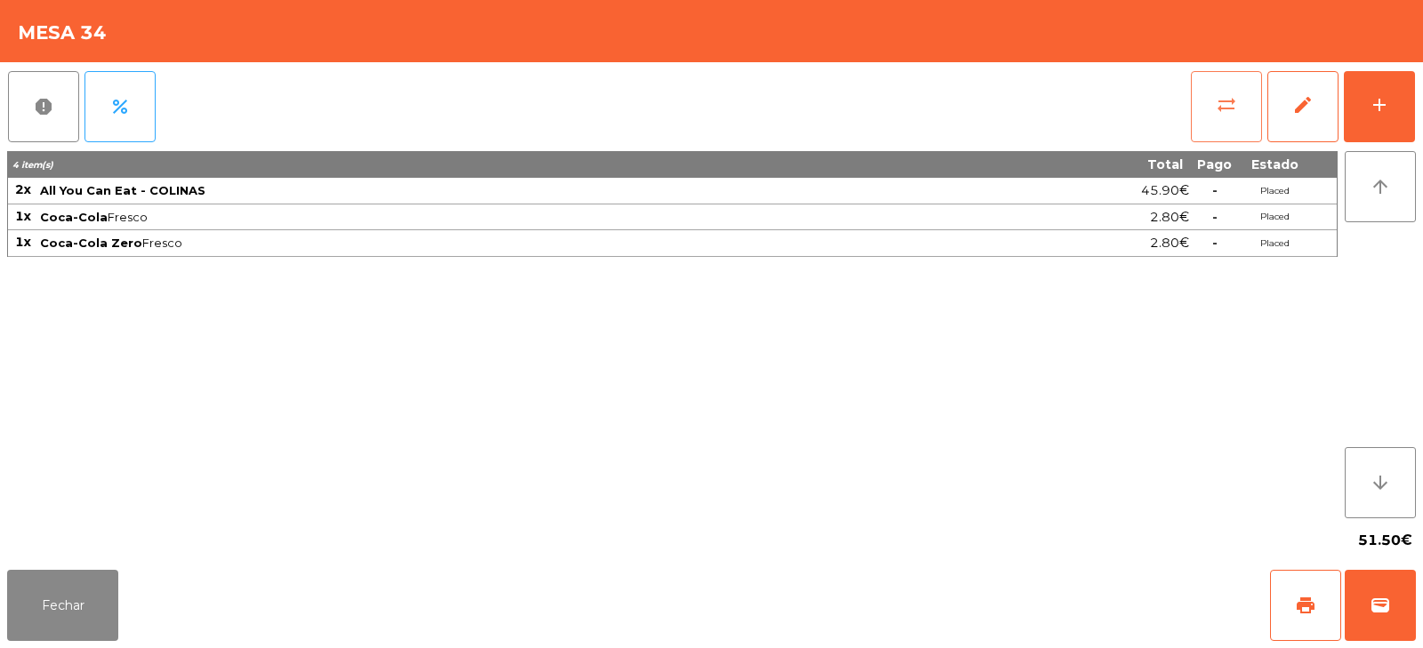
click at [1234, 112] on span "sync_alt" at bounding box center [1226, 104] width 21 height 21
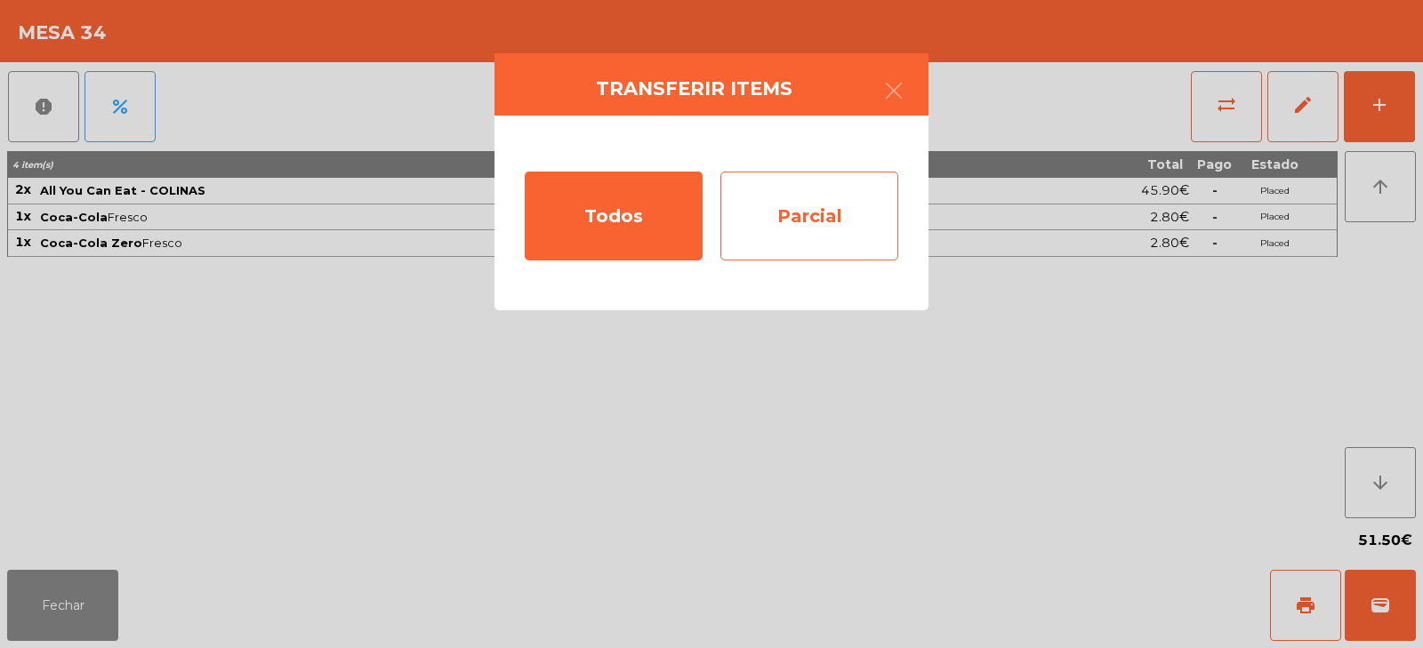
click at [820, 222] on div "Parcial" at bounding box center [810, 216] width 178 height 89
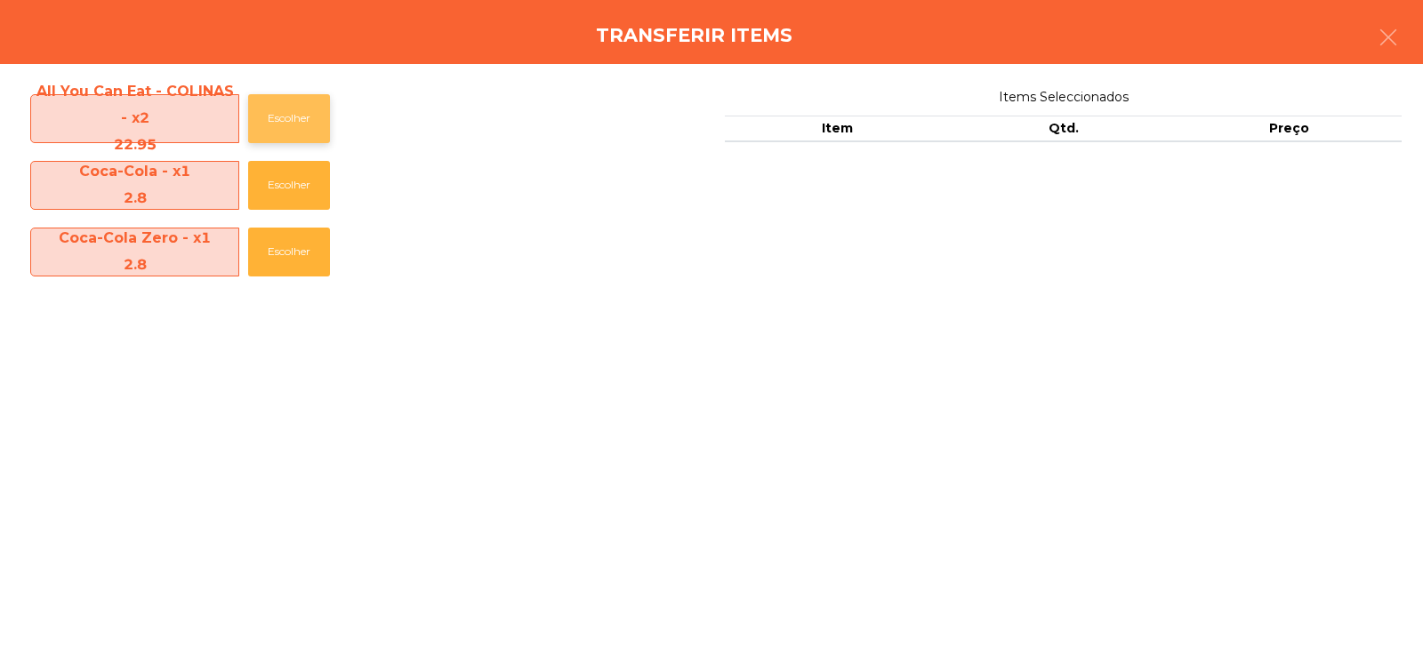
click at [311, 108] on button "Escolher" at bounding box center [289, 118] width 82 height 49
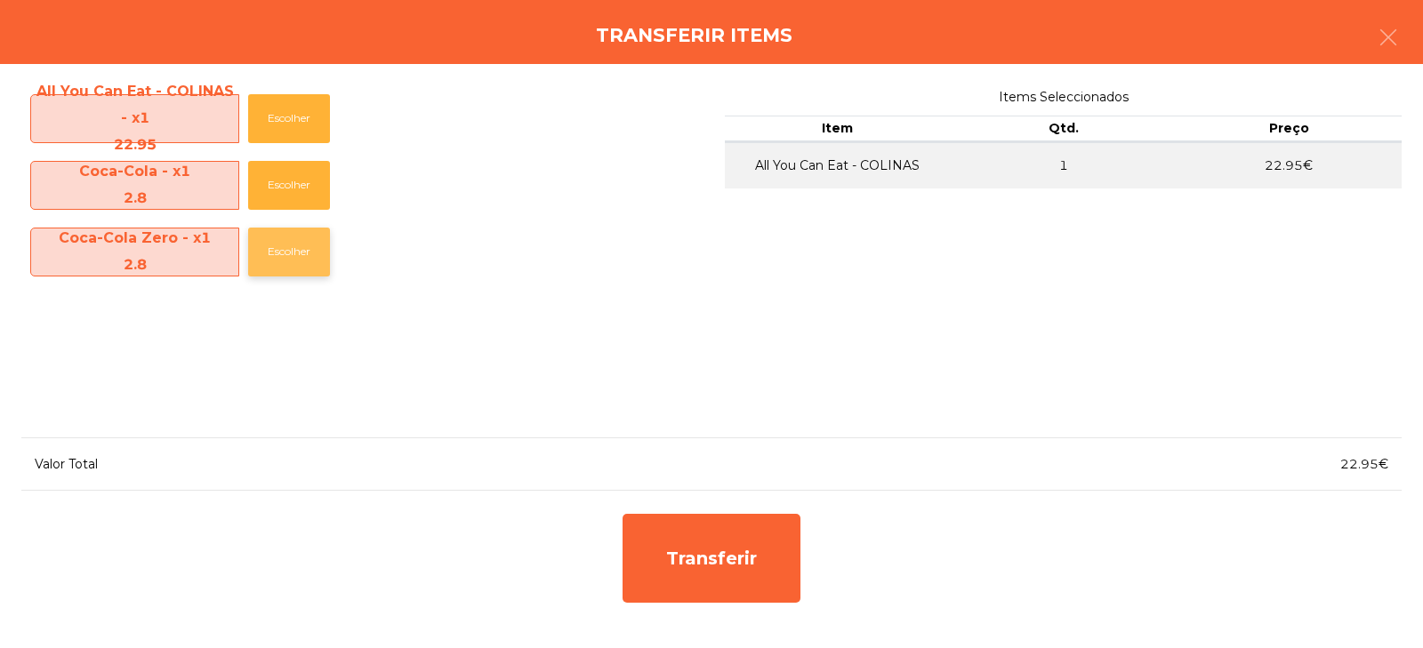
click at [290, 270] on button "Escolher" at bounding box center [289, 252] width 82 height 49
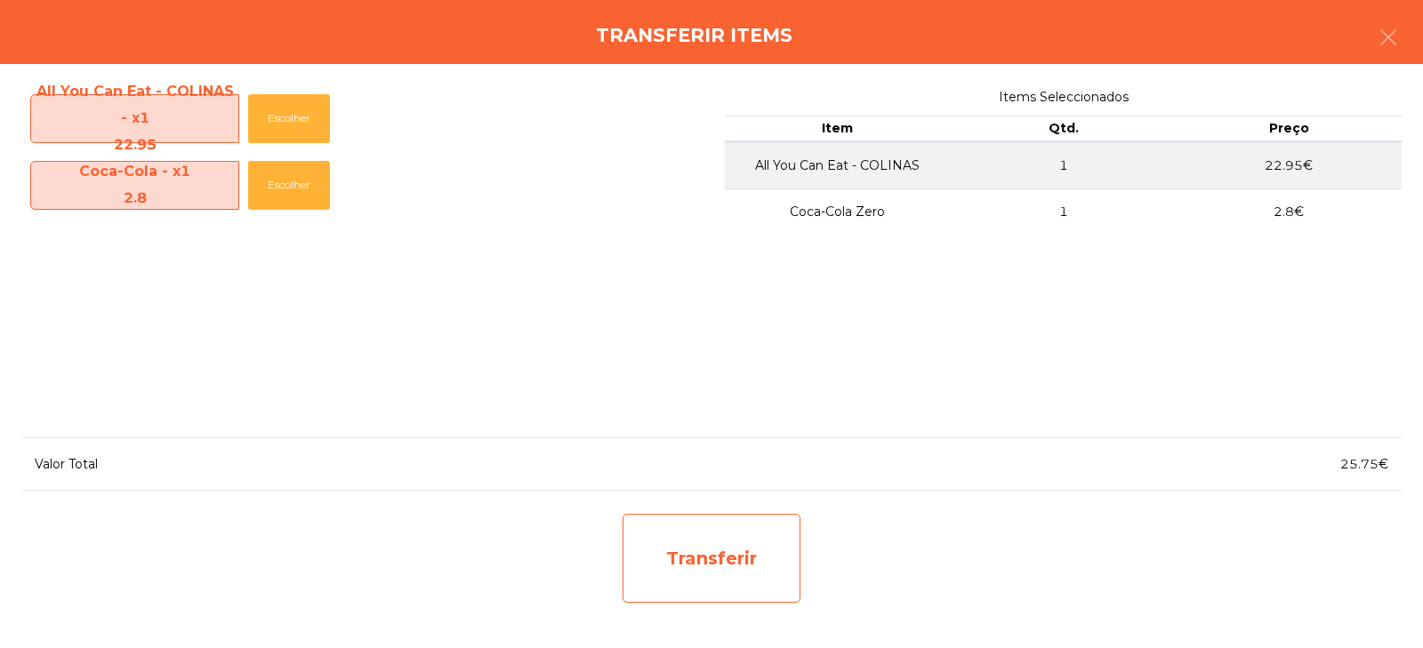
click at [690, 568] on div "Transferir" at bounding box center [712, 558] width 178 height 89
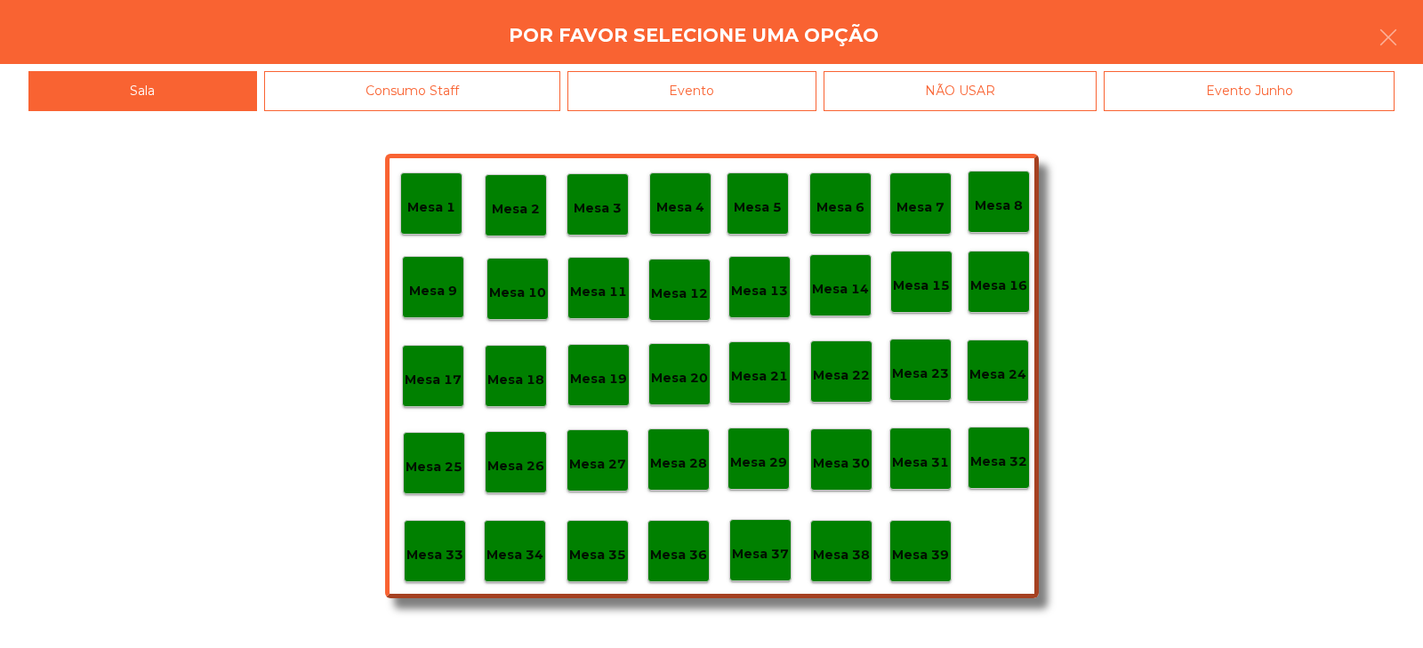
click at [597, 561] on p "Mesa 35" at bounding box center [597, 555] width 57 height 20
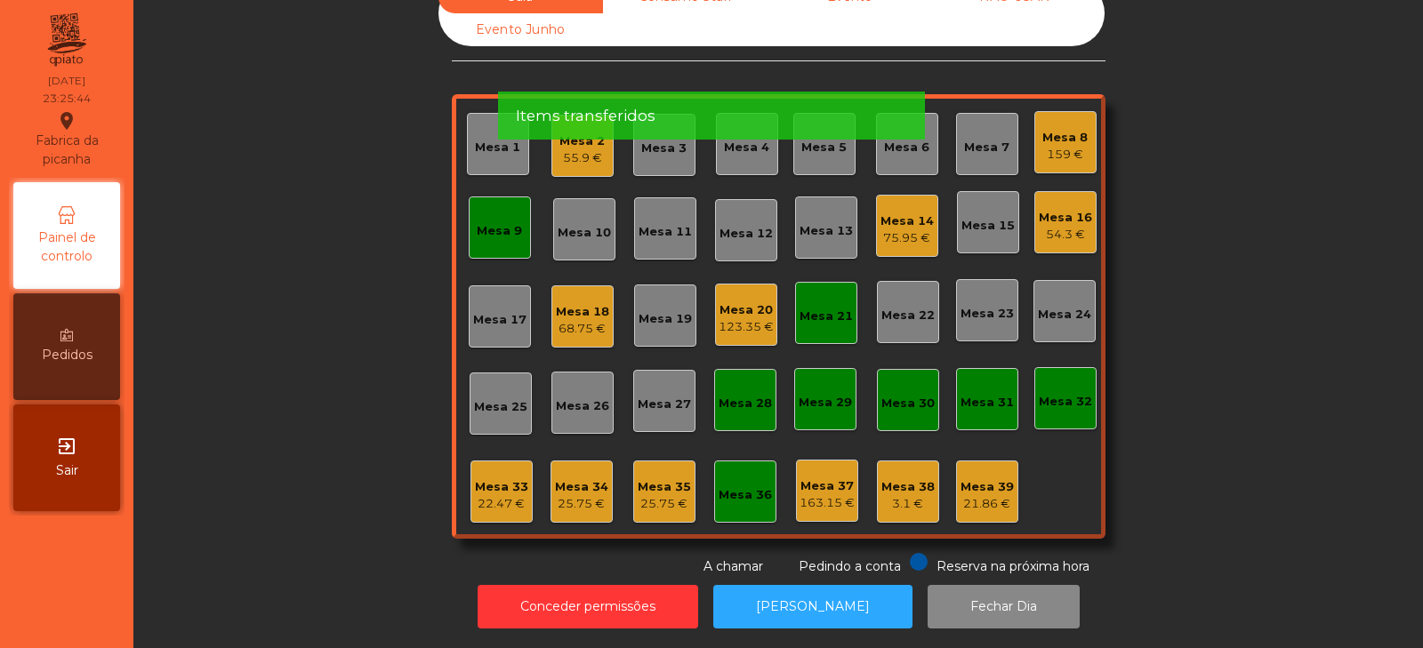
click at [583, 499] on div "25.75 €" at bounding box center [581, 504] width 53 height 18
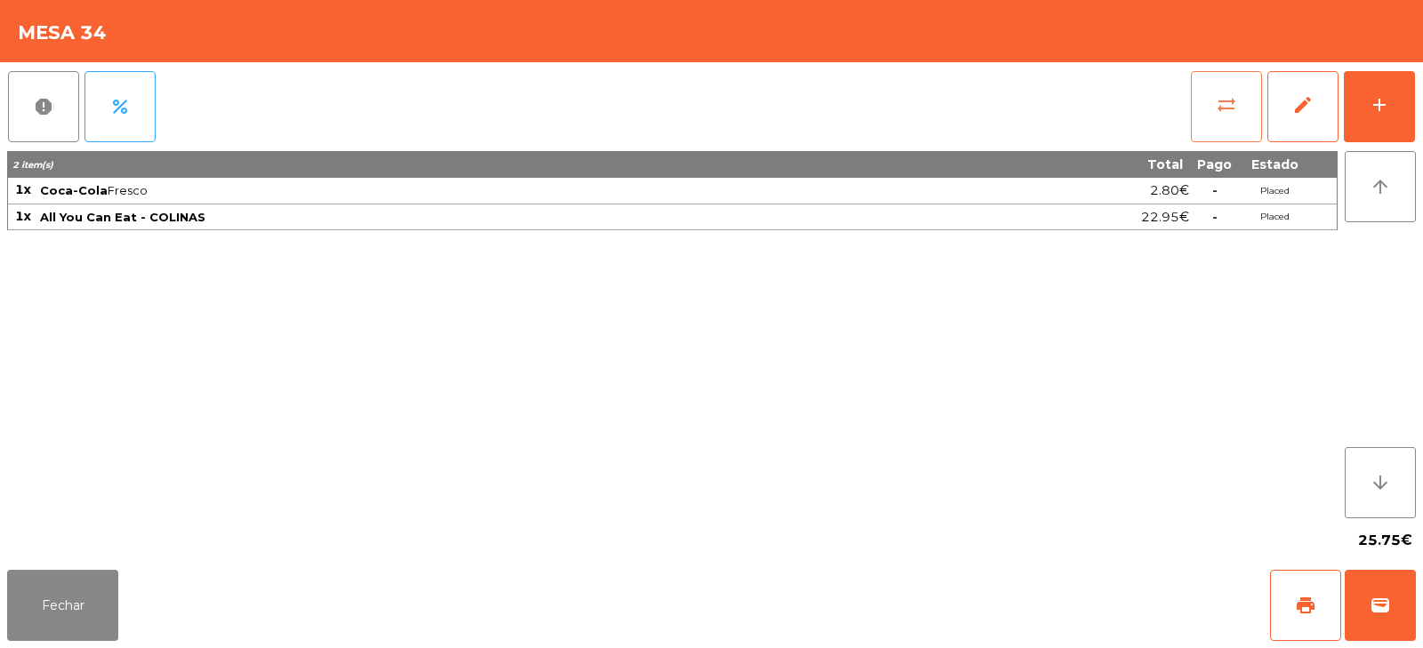
click at [1209, 97] on button "sync_alt" at bounding box center [1226, 106] width 71 height 71
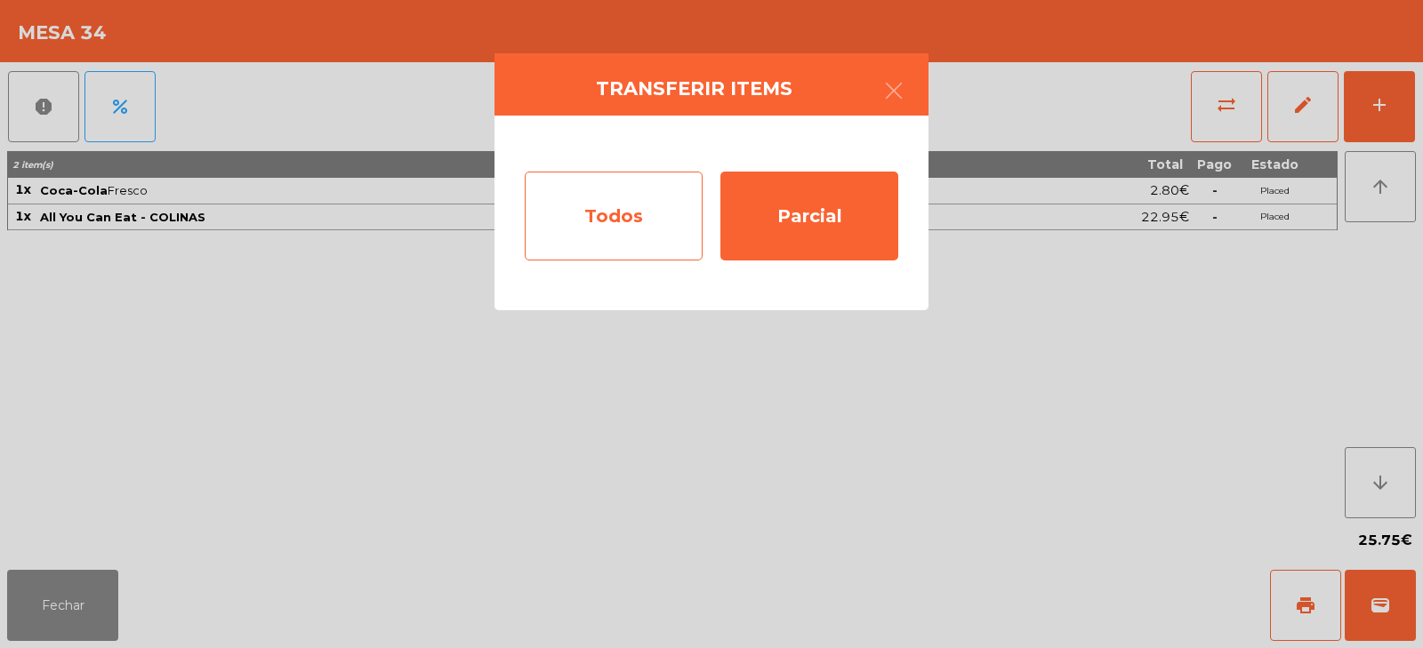
click at [618, 221] on div "Todos" at bounding box center [614, 216] width 178 height 89
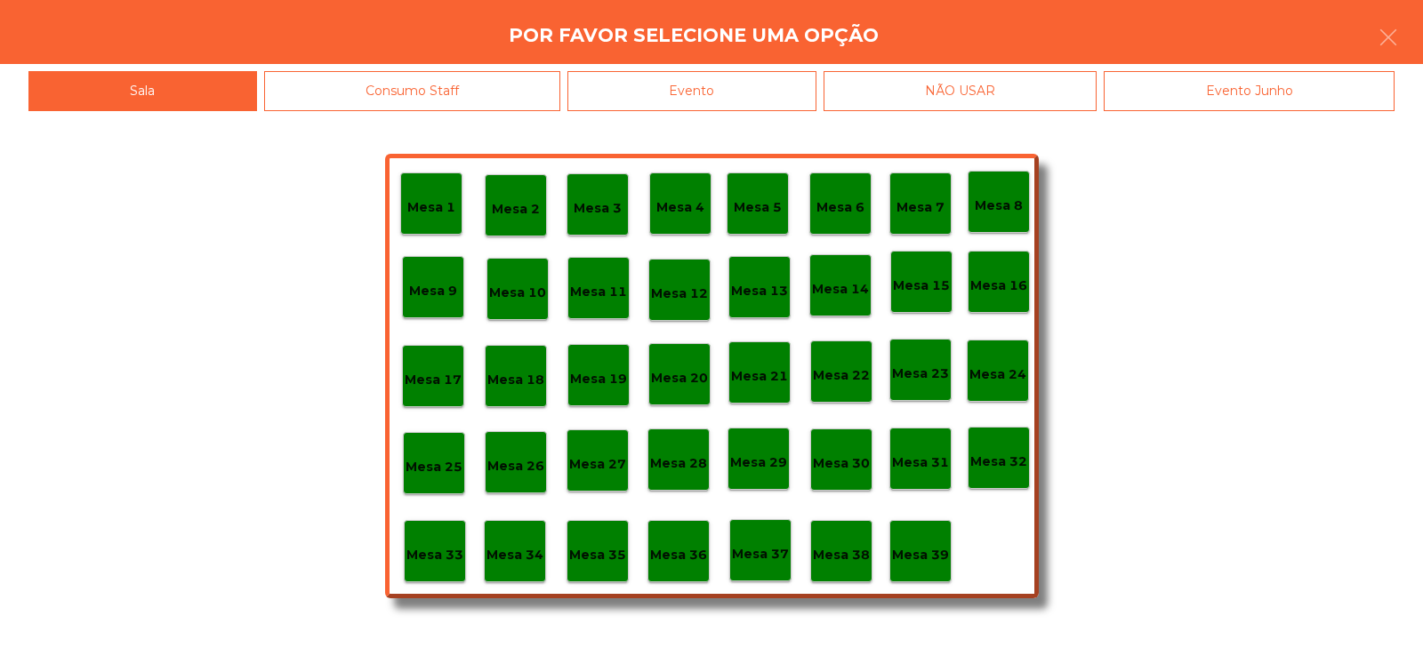
click at [720, 93] on div "Evento" at bounding box center [692, 91] width 249 height 40
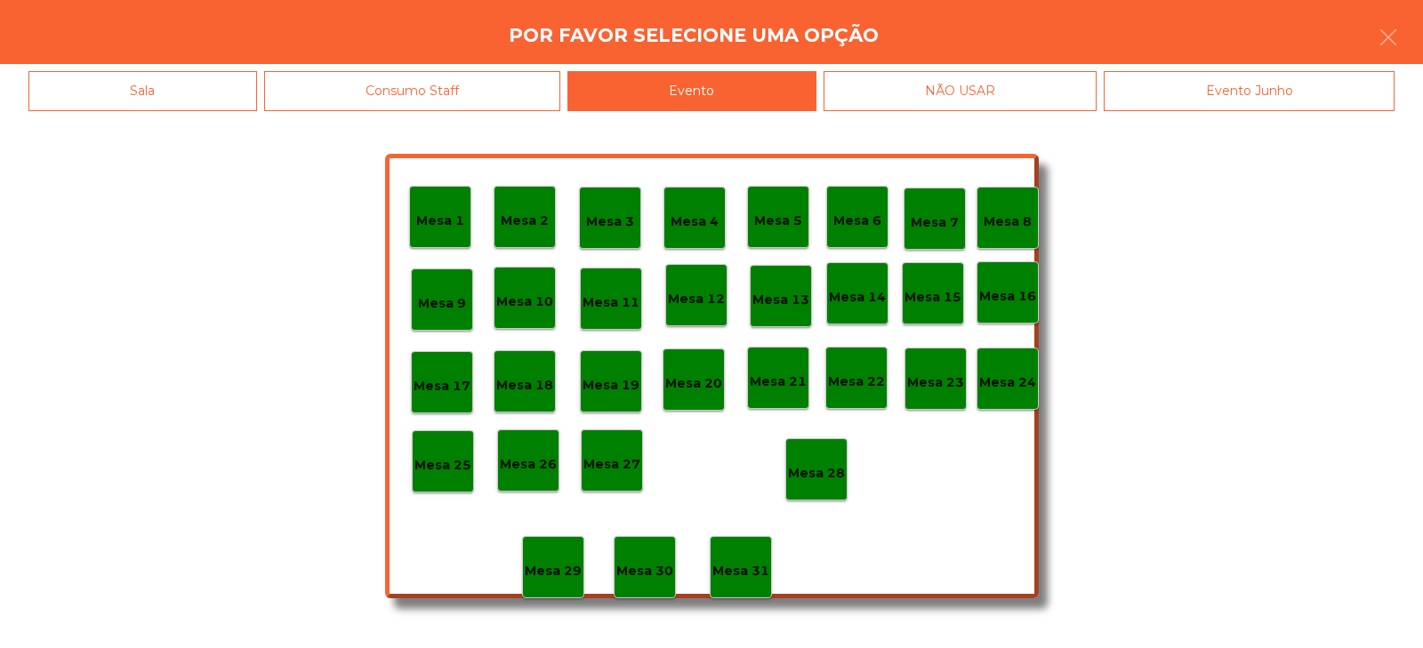
click at [825, 471] on p "Mesa 28" at bounding box center [816, 473] width 57 height 20
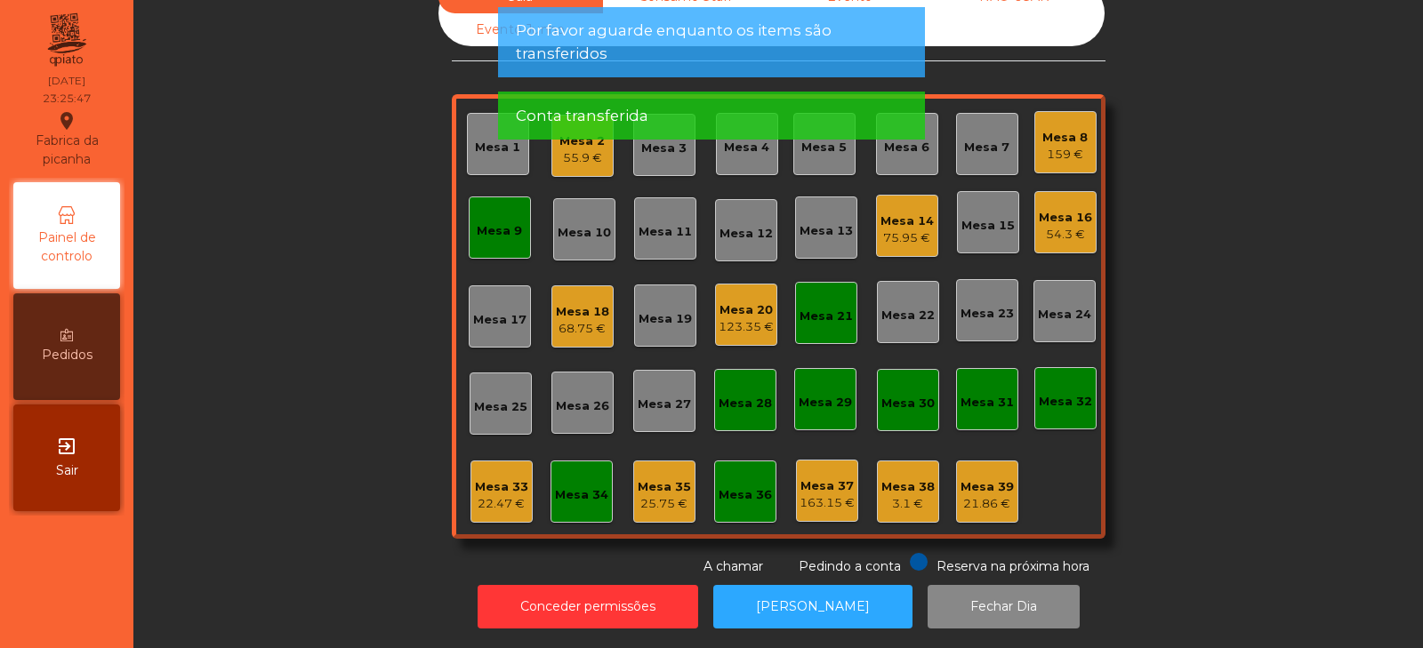
click at [269, 322] on div "Sala Consumo Staff Evento NÃO USAR Evento Junho Mesa 1 Mesa 2 55.9 € Mesa 3 Mes…" at bounding box center [778, 278] width 1242 height 596
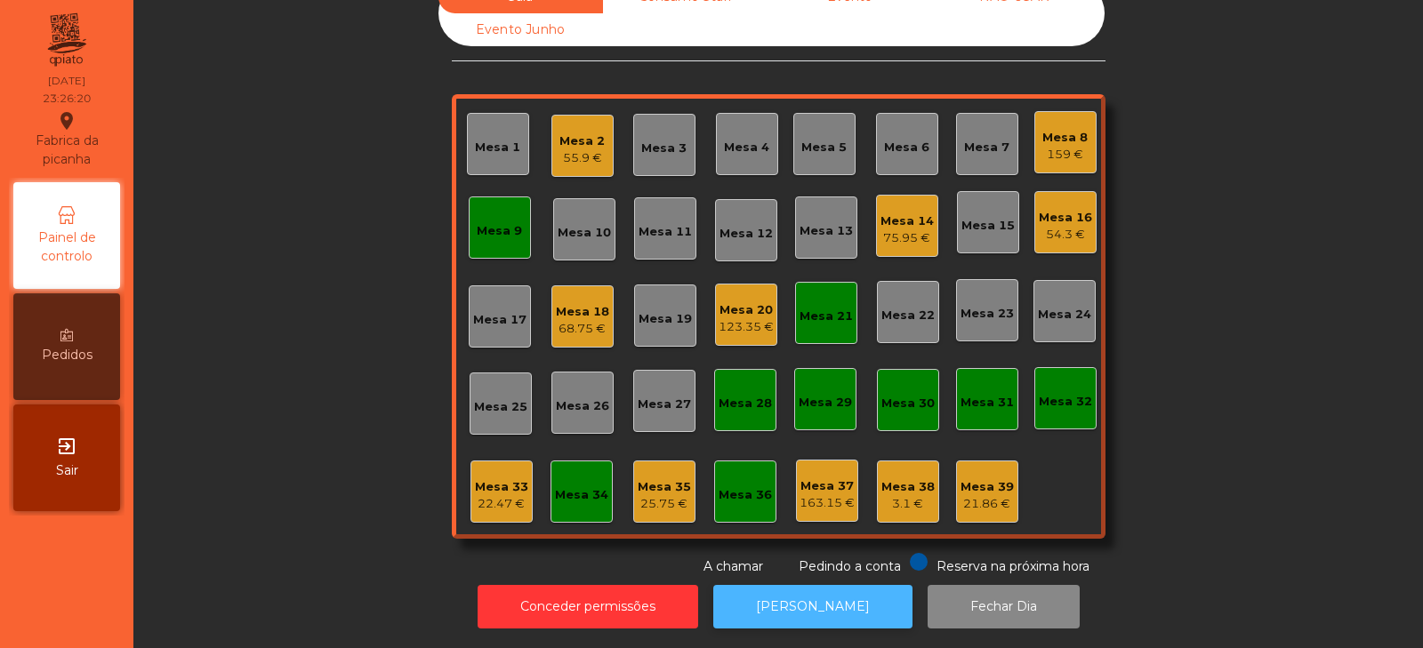
click at [799, 585] on button "[PERSON_NAME]" at bounding box center [812, 607] width 199 height 44
click at [659, 495] on div "25.75 €" at bounding box center [664, 504] width 53 height 18
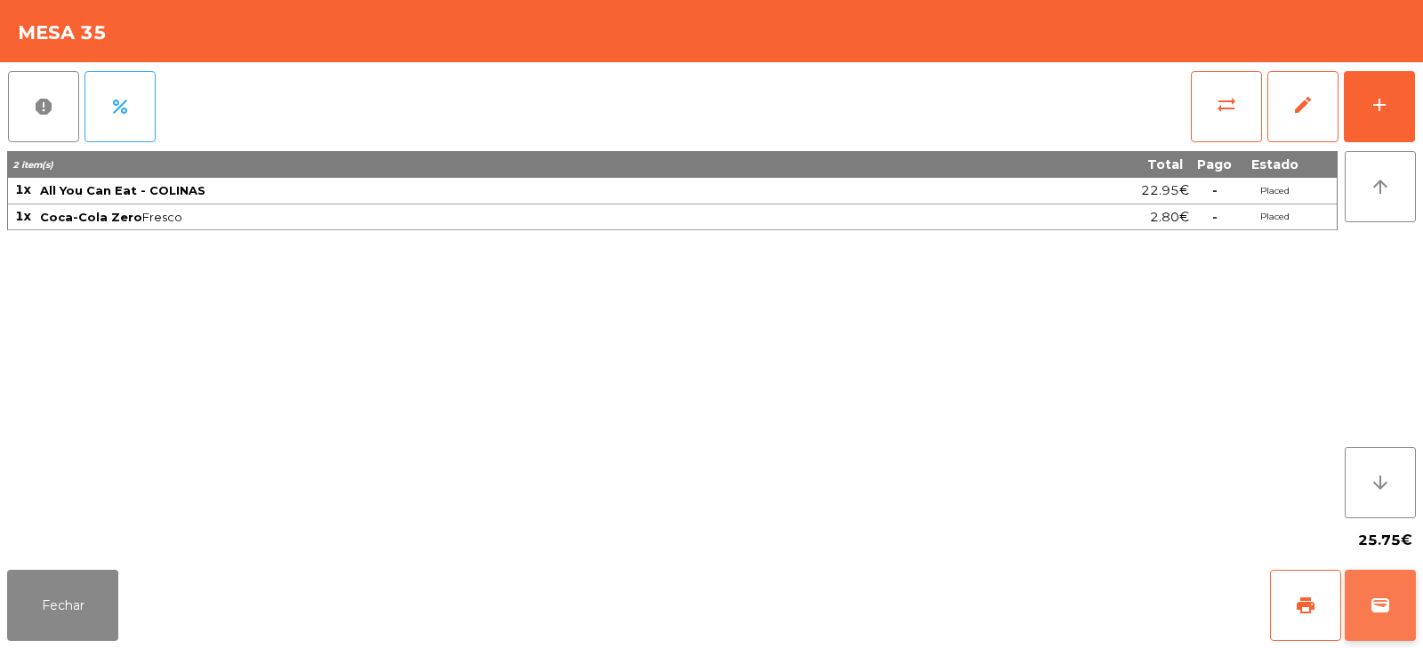
click at [1382, 622] on button "wallet" at bounding box center [1380, 605] width 71 height 71
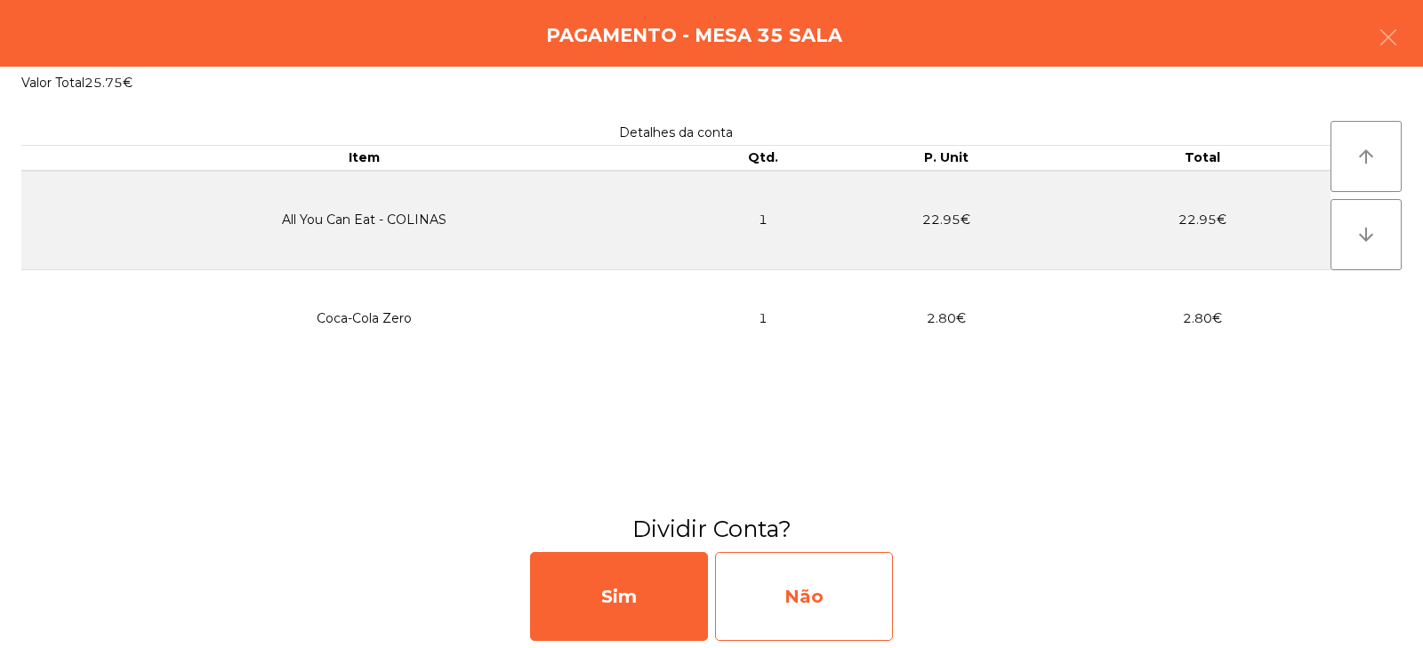
click at [807, 584] on div "Não" at bounding box center [804, 596] width 178 height 89
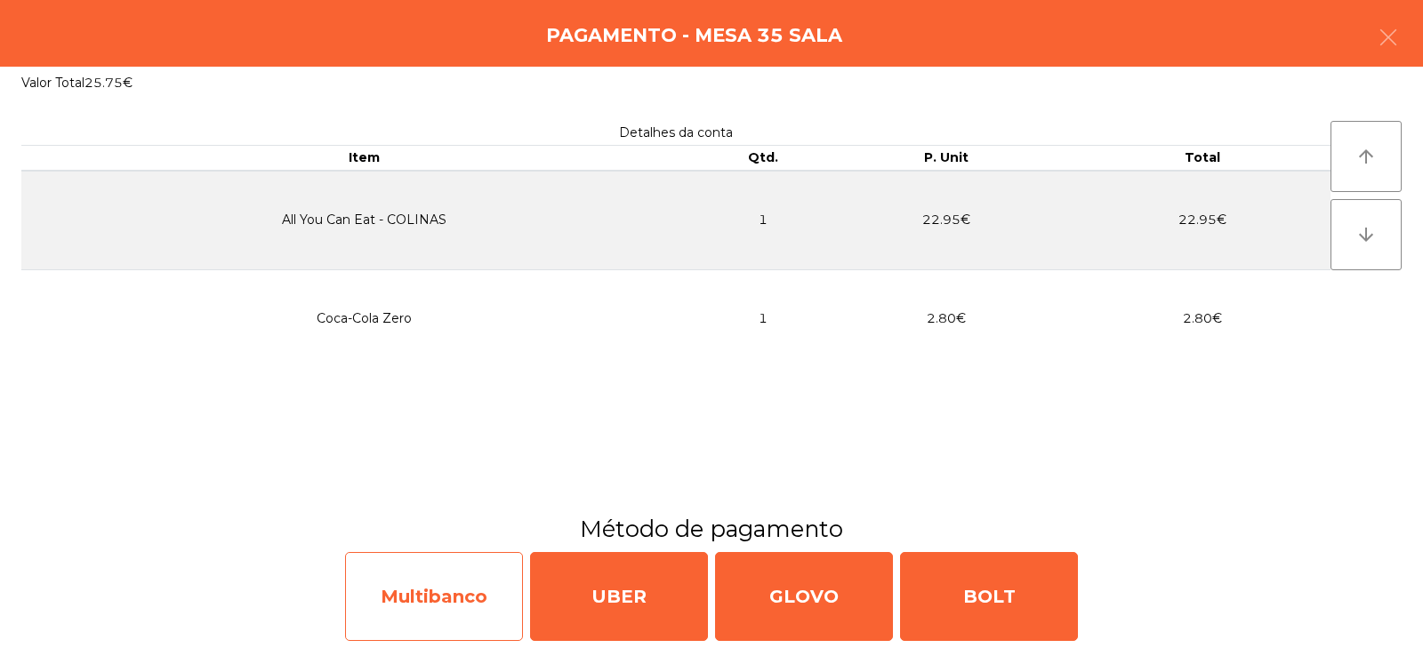
click at [407, 598] on div "Multibanco" at bounding box center [434, 596] width 178 height 89
select select "**"
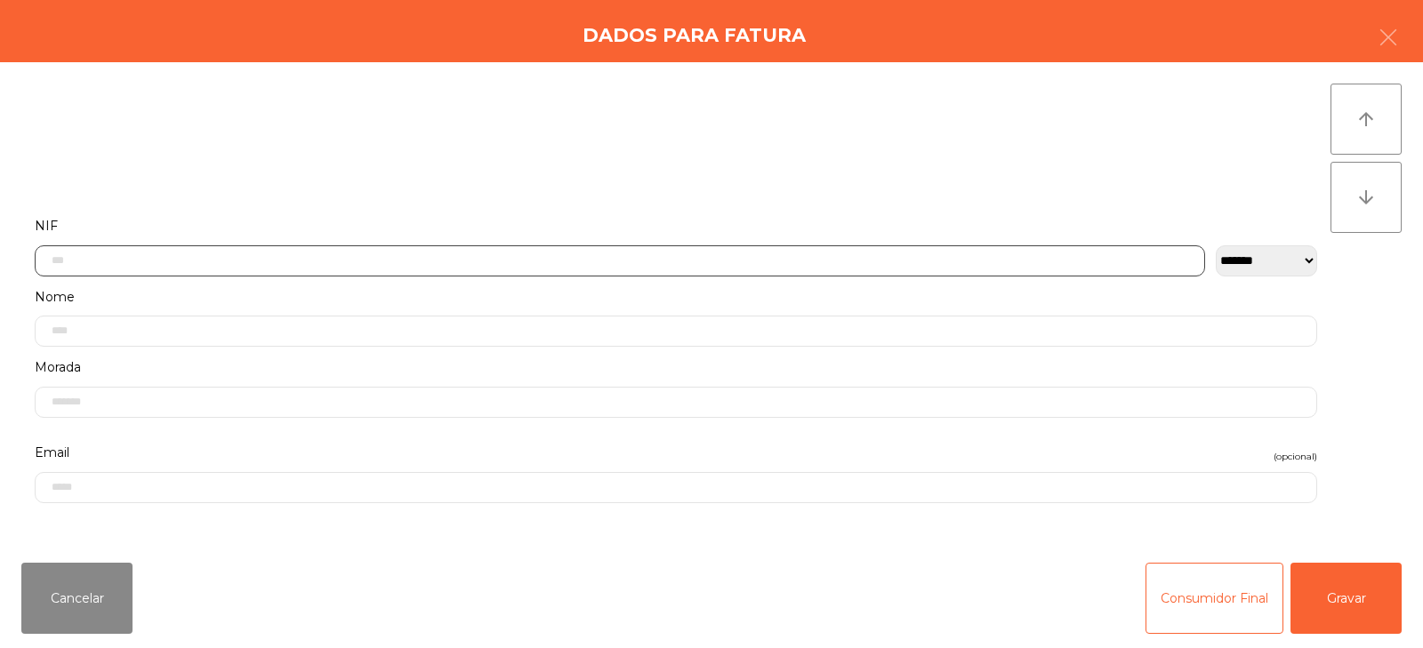
click at [303, 267] on input "text" at bounding box center [620, 261] width 1171 height 31
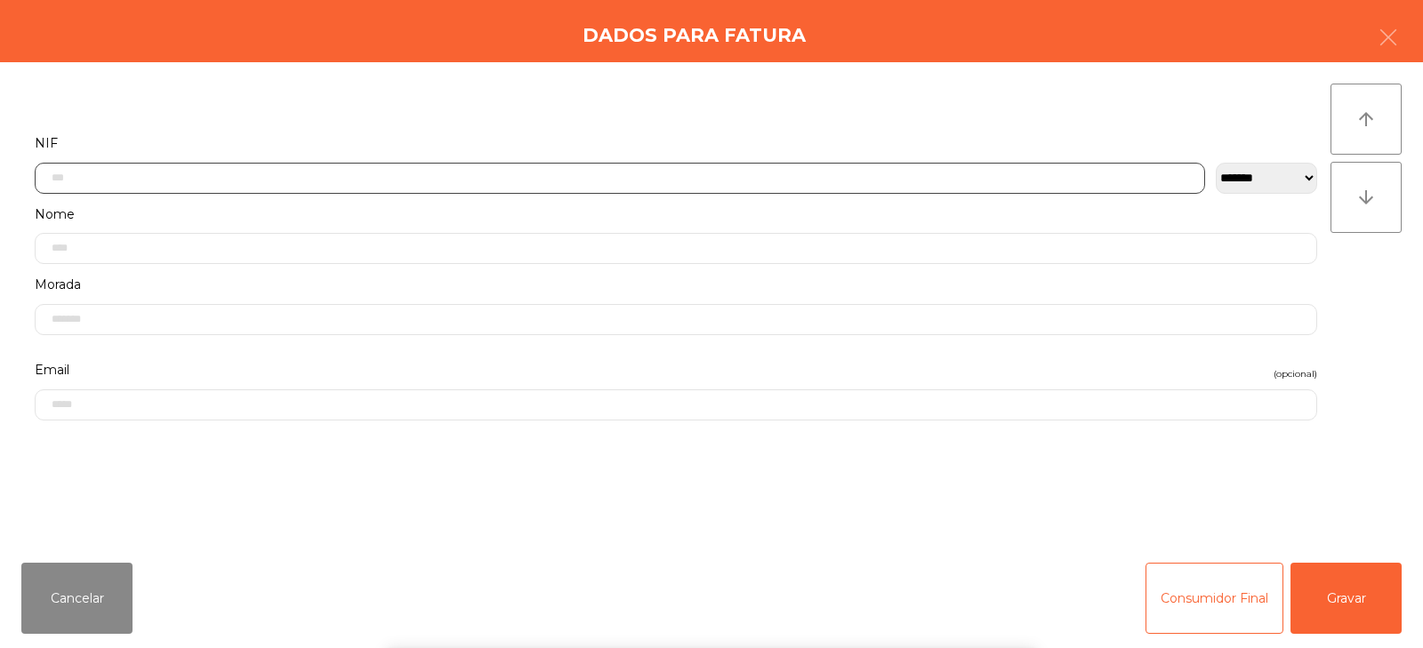
scroll to position [130, 0]
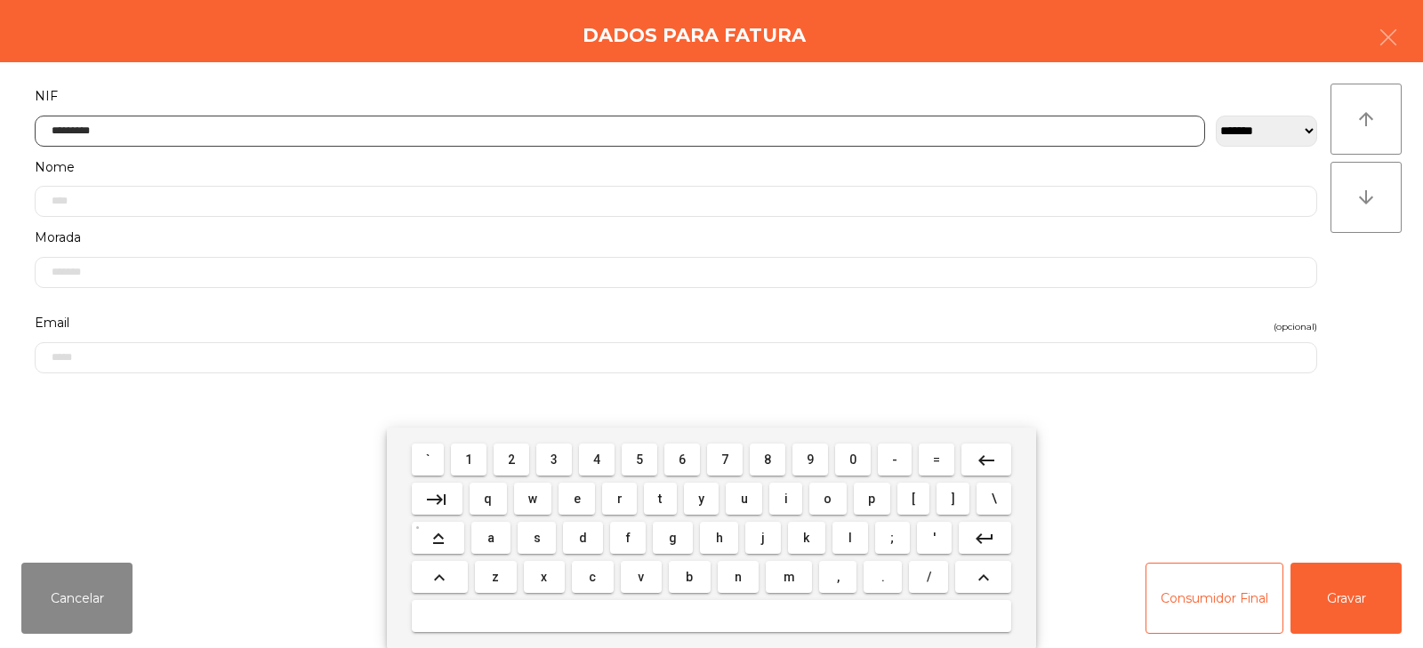
type input "*********"
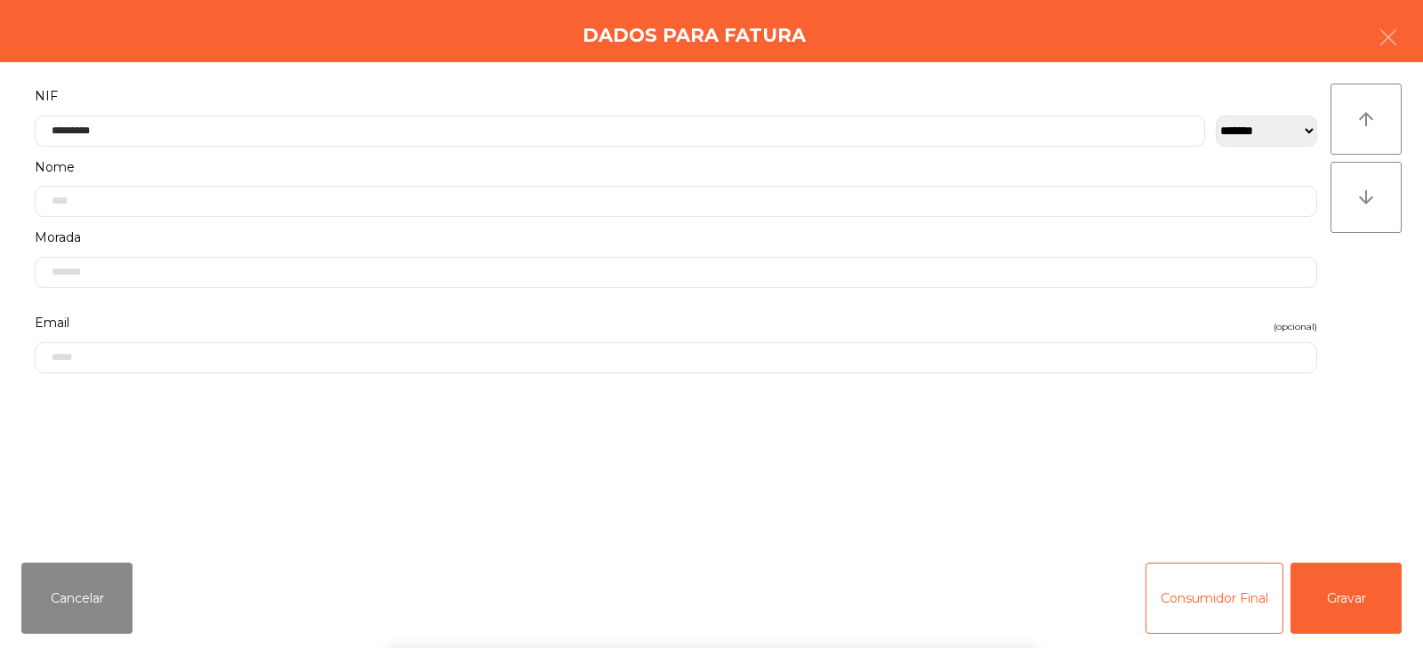
click at [1358, 618] on div "` 1 2 3 4 5 6 7 8 9 0 - = keyboard_backspace keyboard_tab q w e r t y u i o p […" at bounding box center [711, 538] width 1423 height 221
click at [1348, 607] on button "Gravar" at bounding box center [1346, 598] width 111 height 71
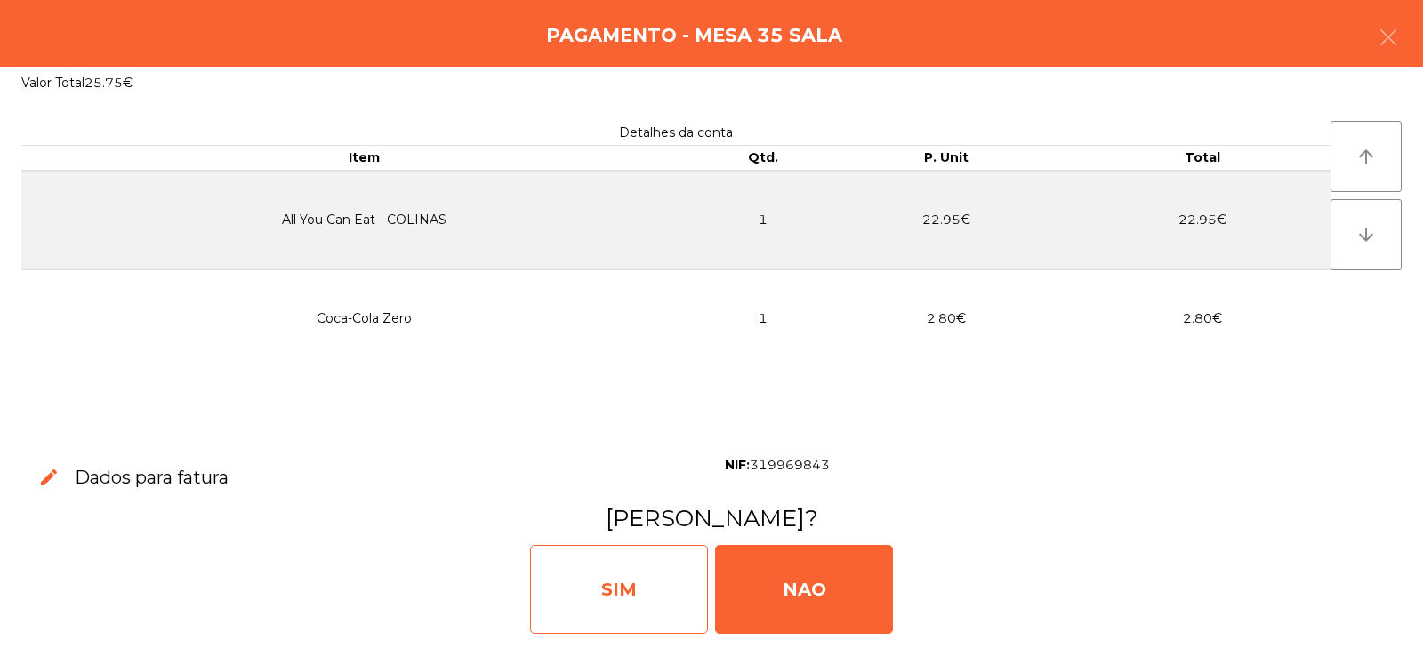
click at [596, 617] on div "SIM" at bounding box center [619, 589] width 178 height 89
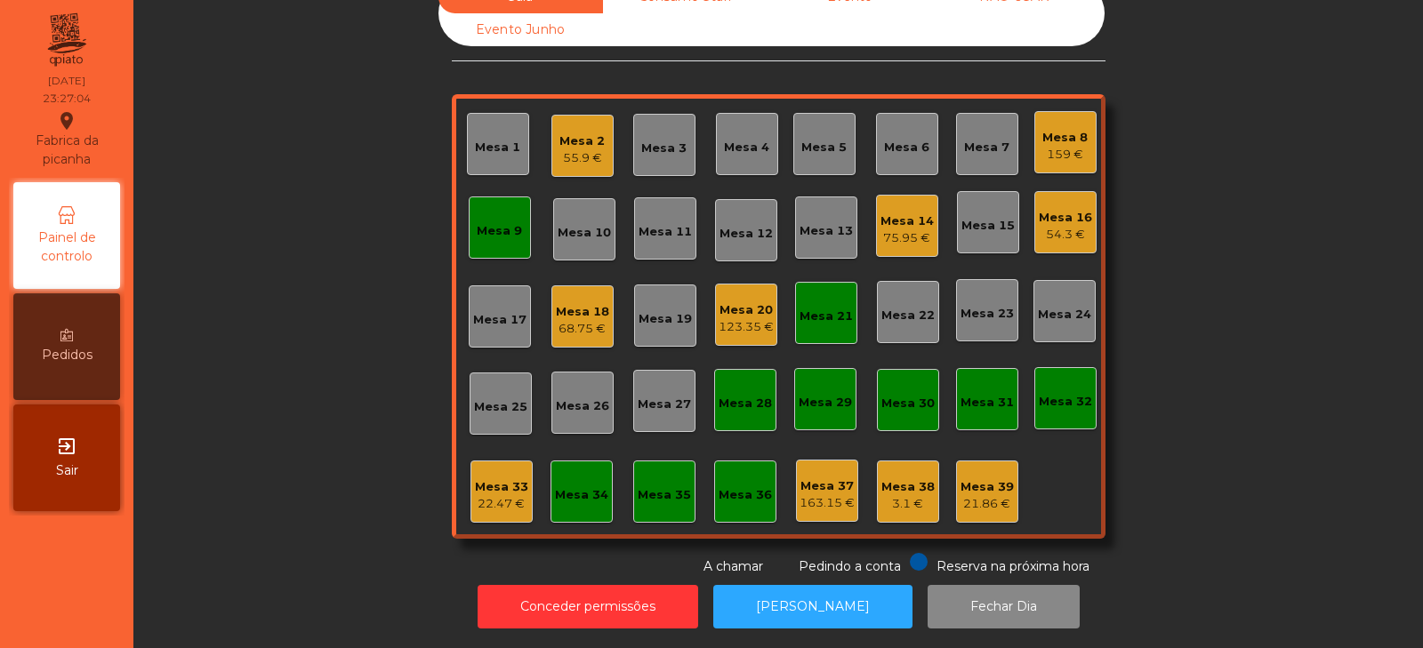
click at [1239, 301] on div "Sala Consumo Staff Evento NÃO USAR Evento Junho Mesa 1 Mesa 2 55.9 € Mesa 3 Mes…" at bounding box center [778, 278] width 1242 height 596
click at [1192, 390] on div "Sala Consumo Staff Evento NÃO USAR Evento Junho Mesa 1 Mesa 2 55.9 € Mesa 3 Mes…" at bounding box center [778, 278] width 1242 height 596
click at [556, 306] on div "Mesa 18" at bounding box center [582, 312] width 53 height 18
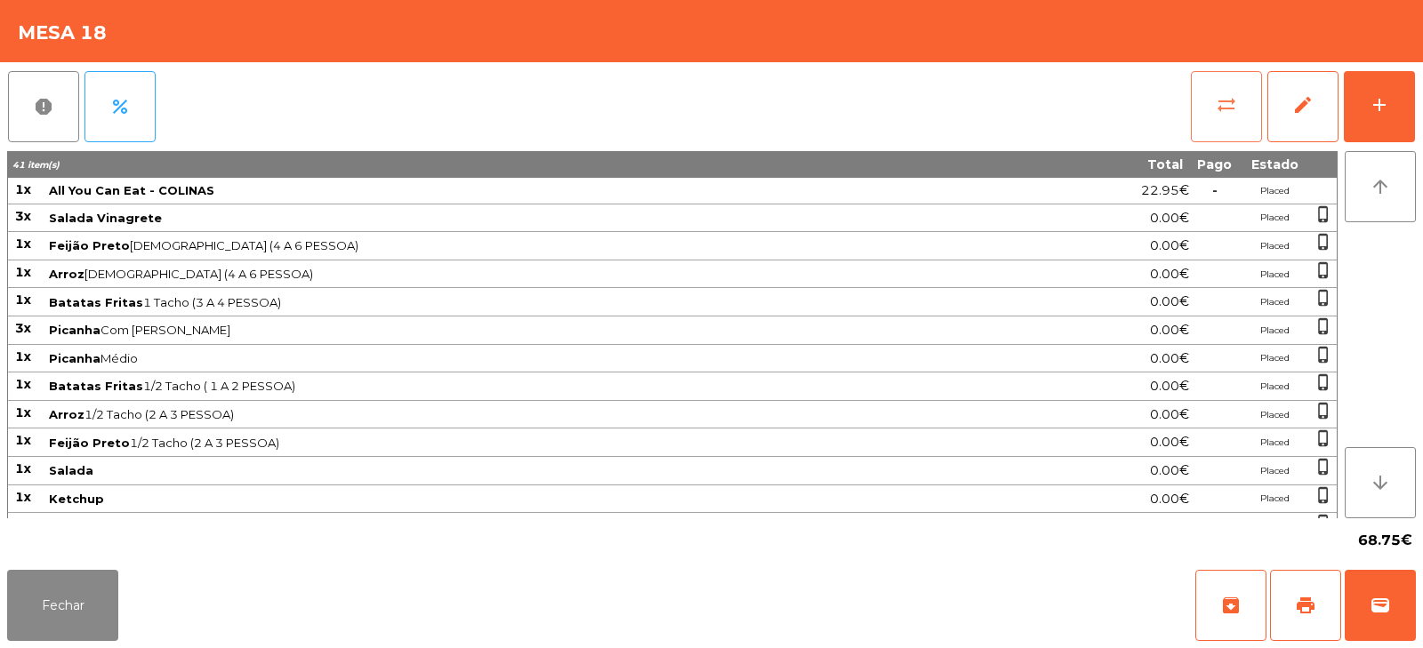
click at [1208, 109] on button "sync_alt" at bounding box center [1226, 106] width 71 height 71
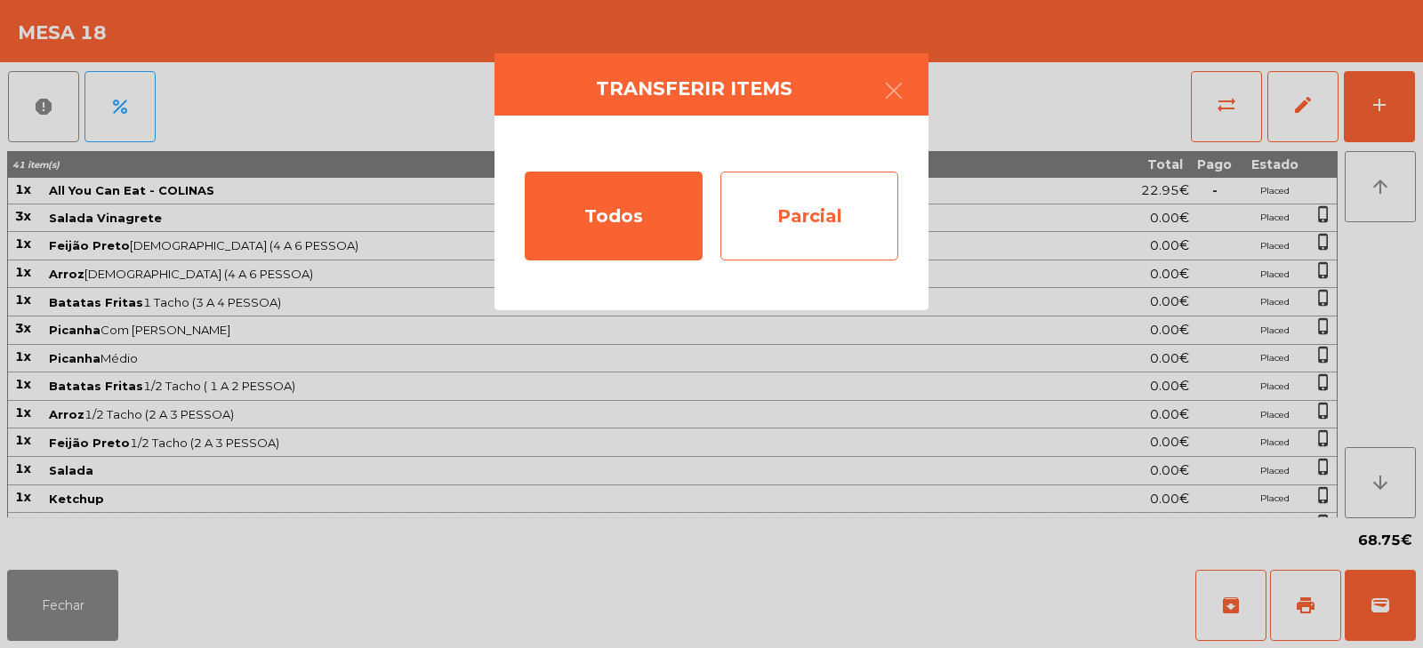
click at [825, 208] on div "Parcial" at bounding box center [810, 216] width 178 height 89
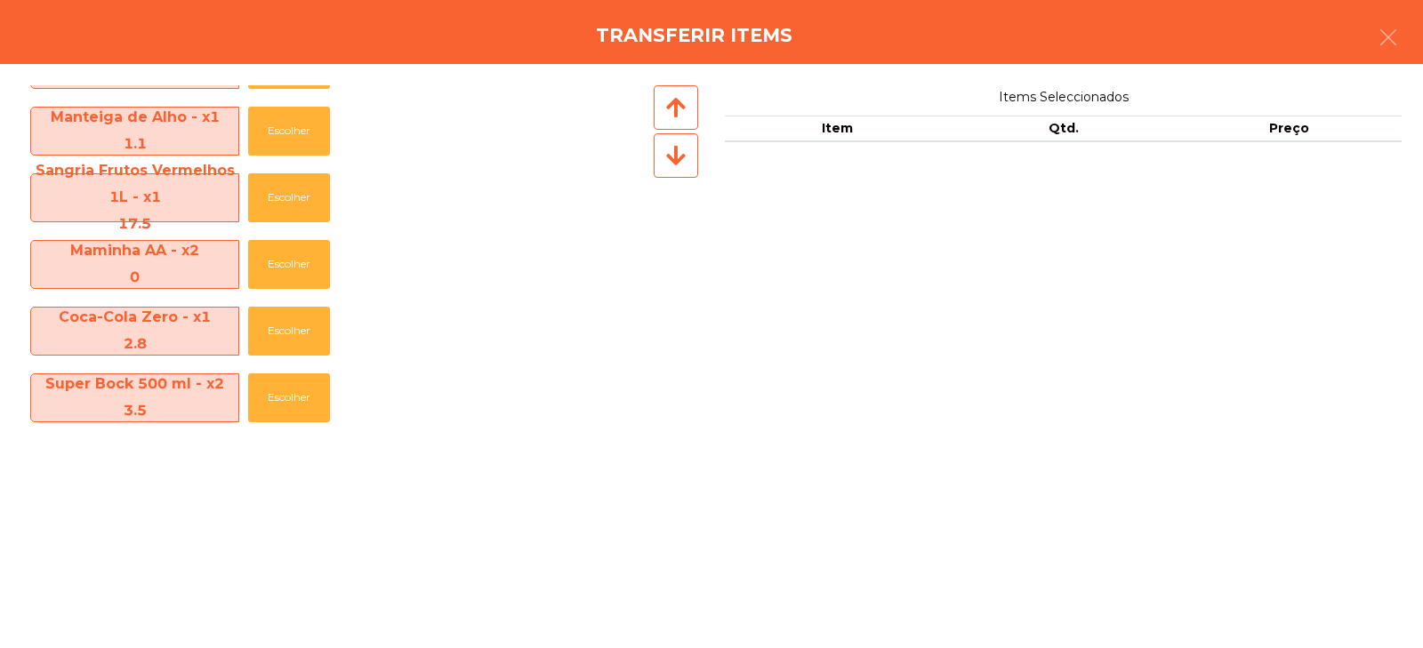
scroll to position [729, 0]
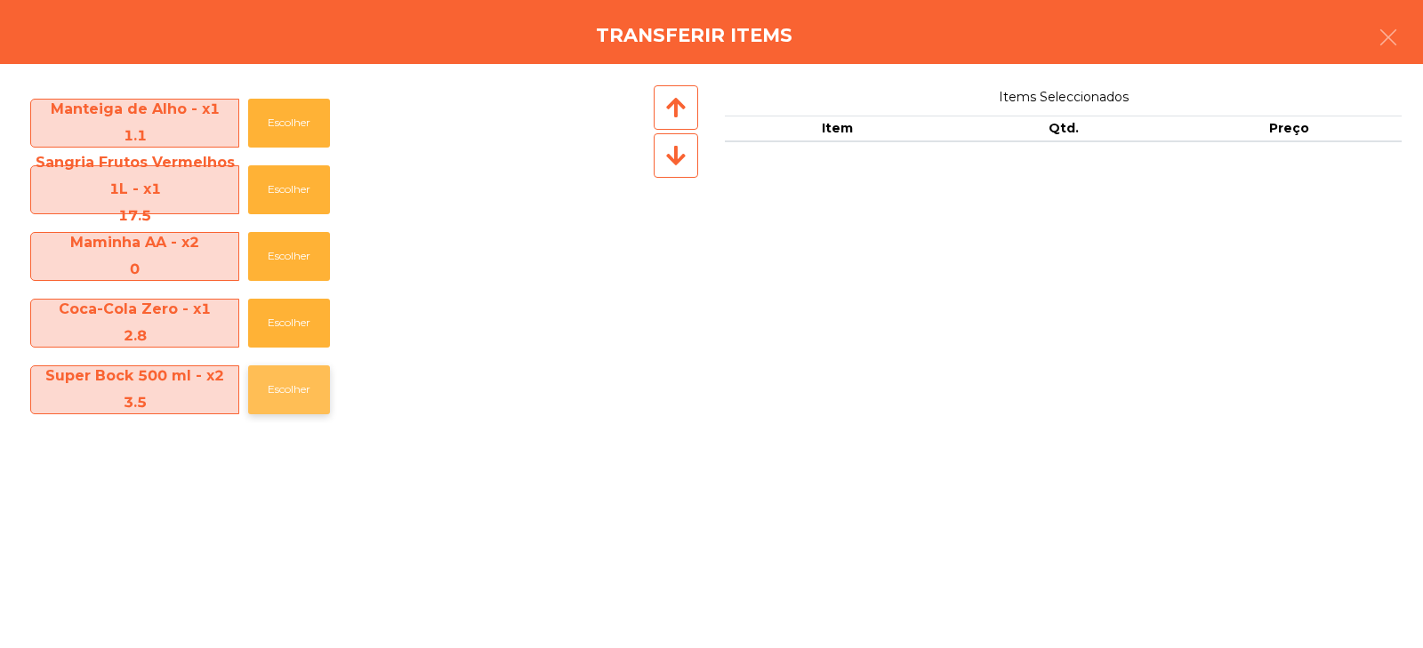
click at [279, 395] on button "Escolher" at bounding box center [289, 390] width 82 height 49
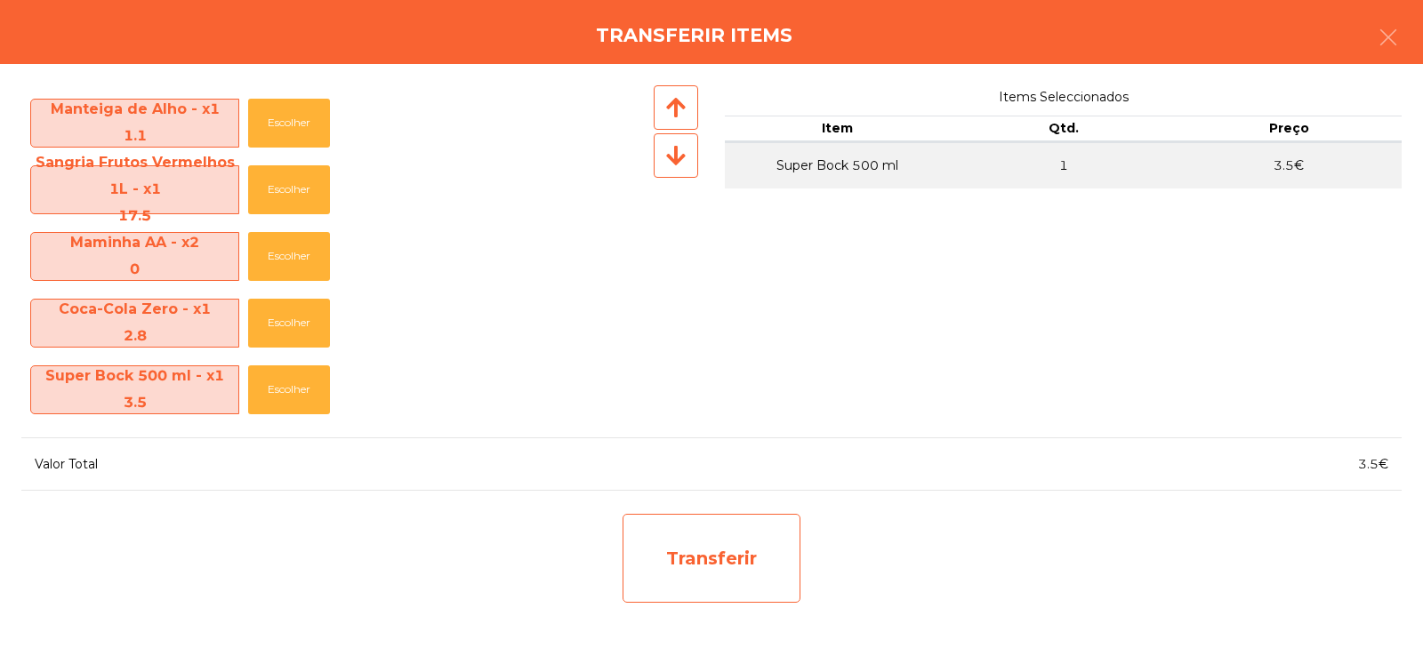
click at [731, 551] on div "Transferir" at bounding box center [712, 558] width 178 height 89
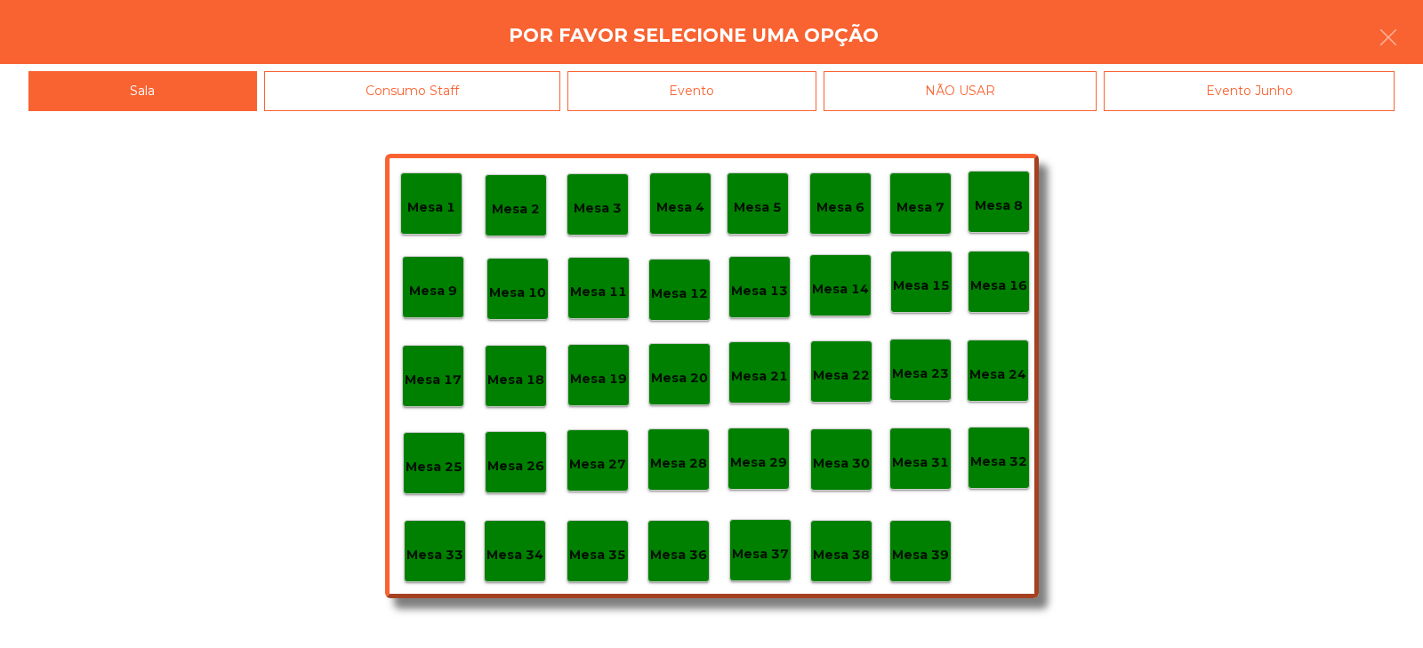
click at [519, 572] on div "Mesa 34" at bounding box center [515, 551] width 62 height 62
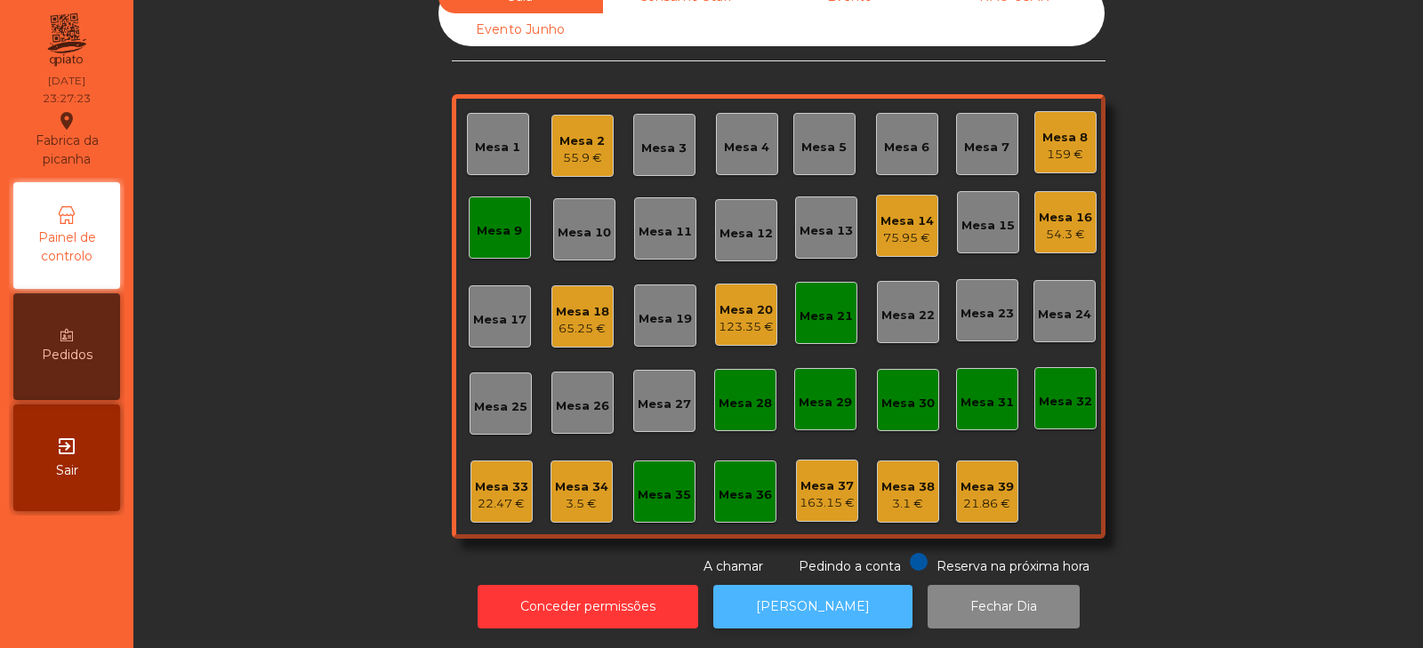
click at [774, 586] on button "[PERSON_NAME]" at bounding box center [812, 607] width 199 height 44
click at [559, 495] on div "3.5 €" at bounding box center [581, 504] width 53 height 18
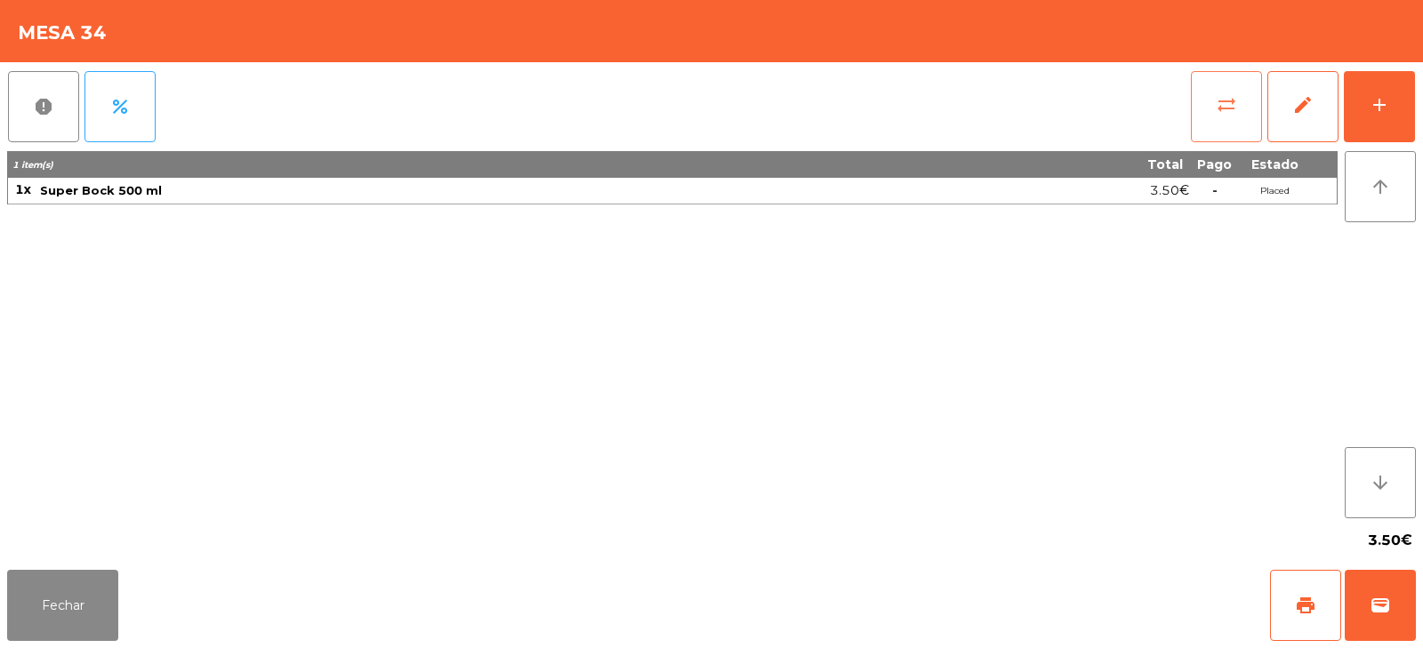
click at [1212, 125] on button "sync_alt" at bounding box center [1226, 106] width 71 height 71
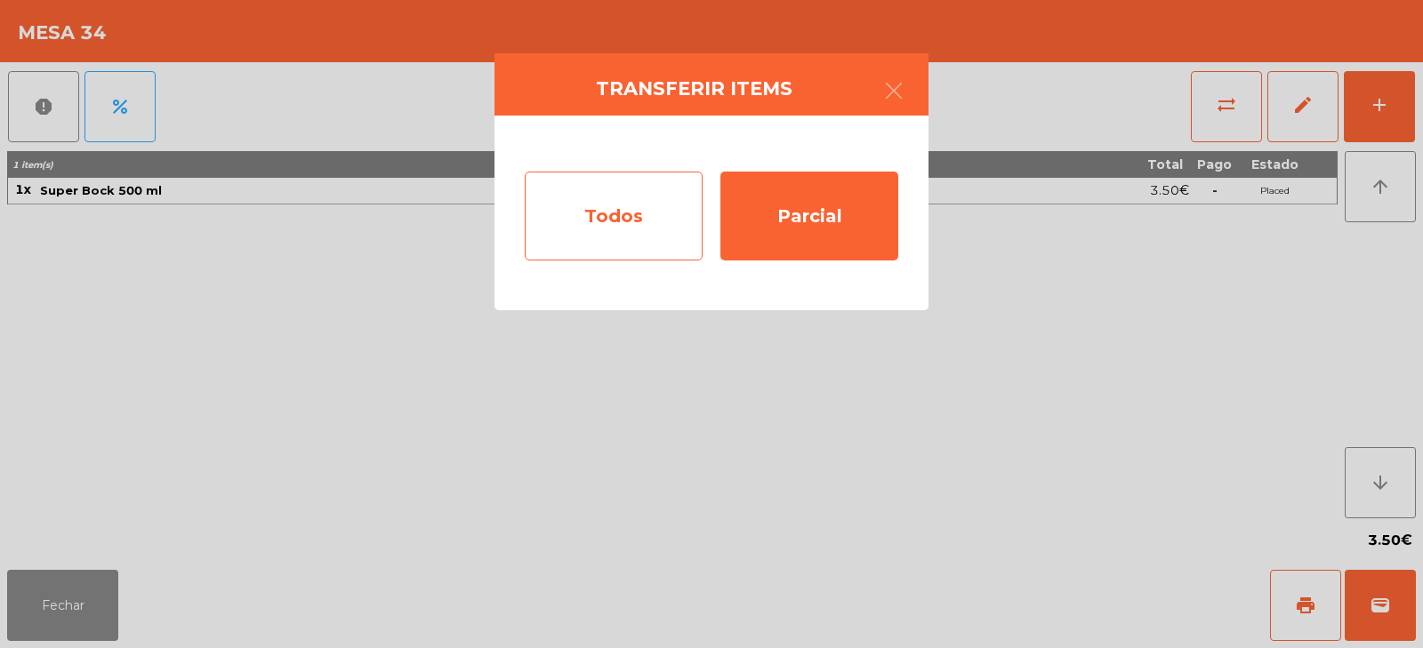
click at [600, 205] on div "Todos" at bounding box center [614, 216] width 178 height 89
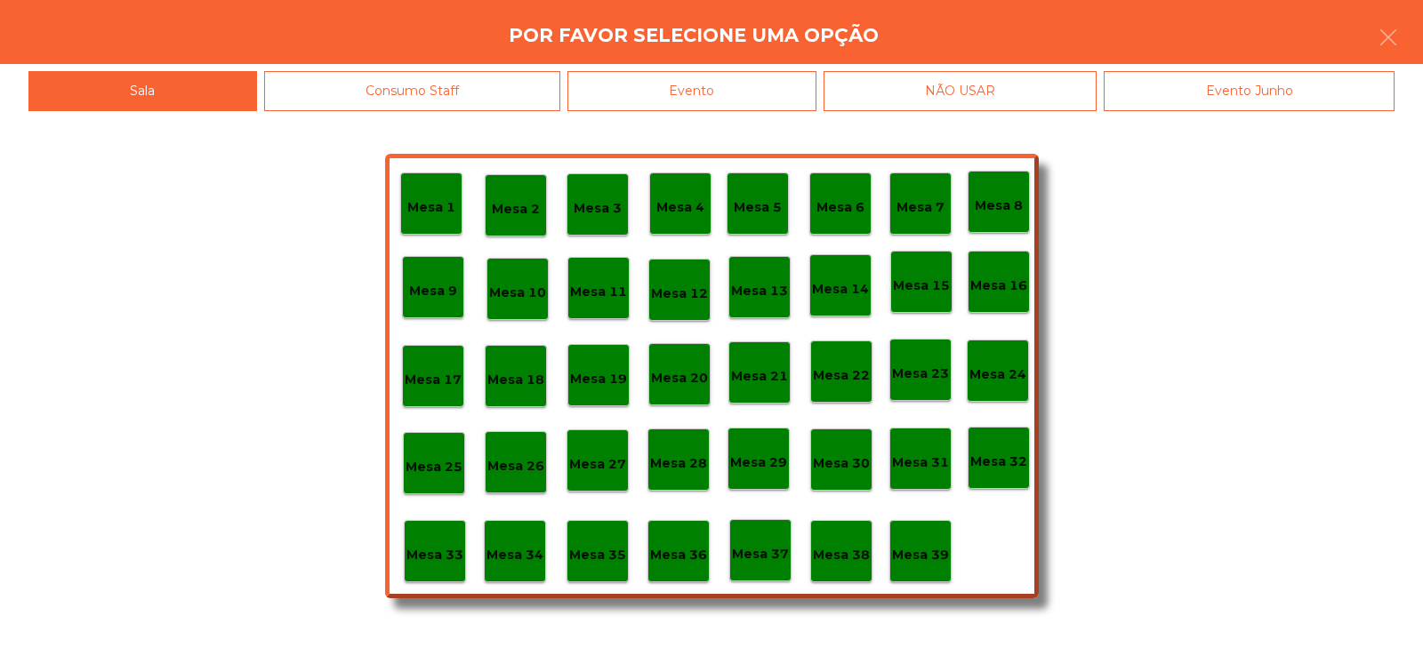
click at [714, 93] on div "Evento" at bounding box center [692, 91] width 249 height 40
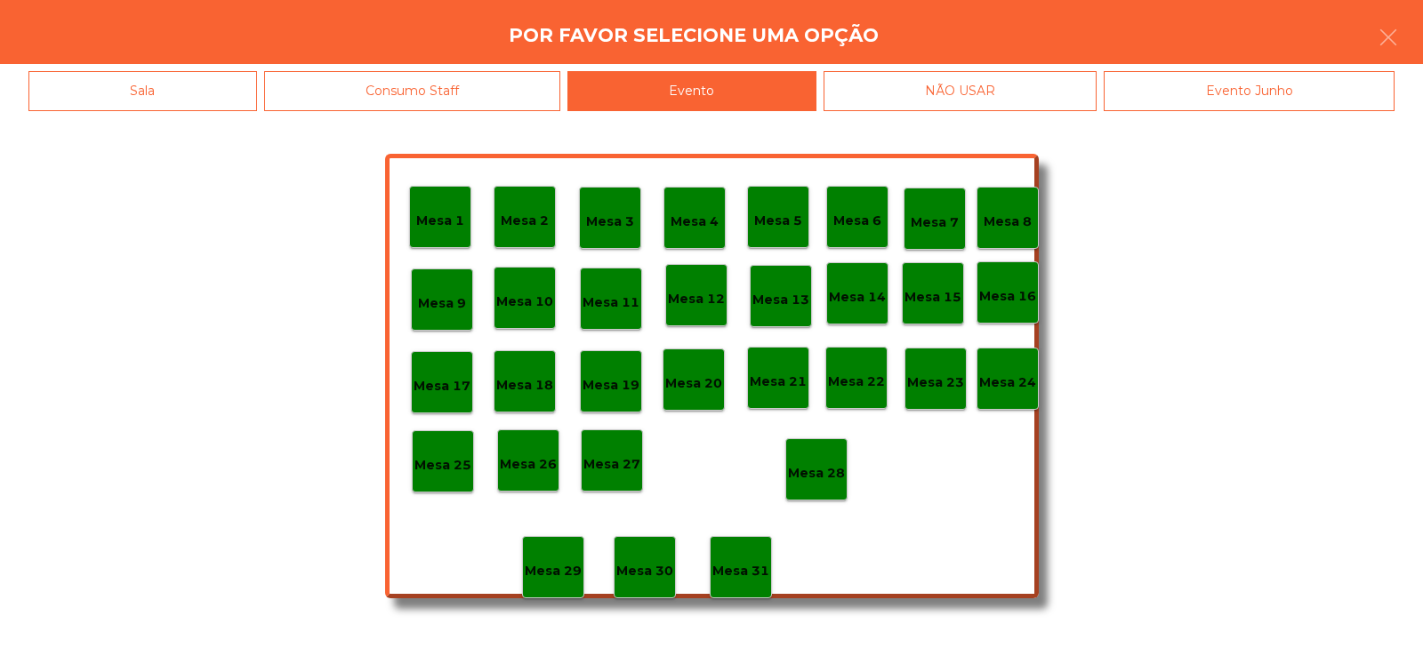
click at [827, 464] on p "Mesa 28" at bounding box center [816, 473] width 57 height 20
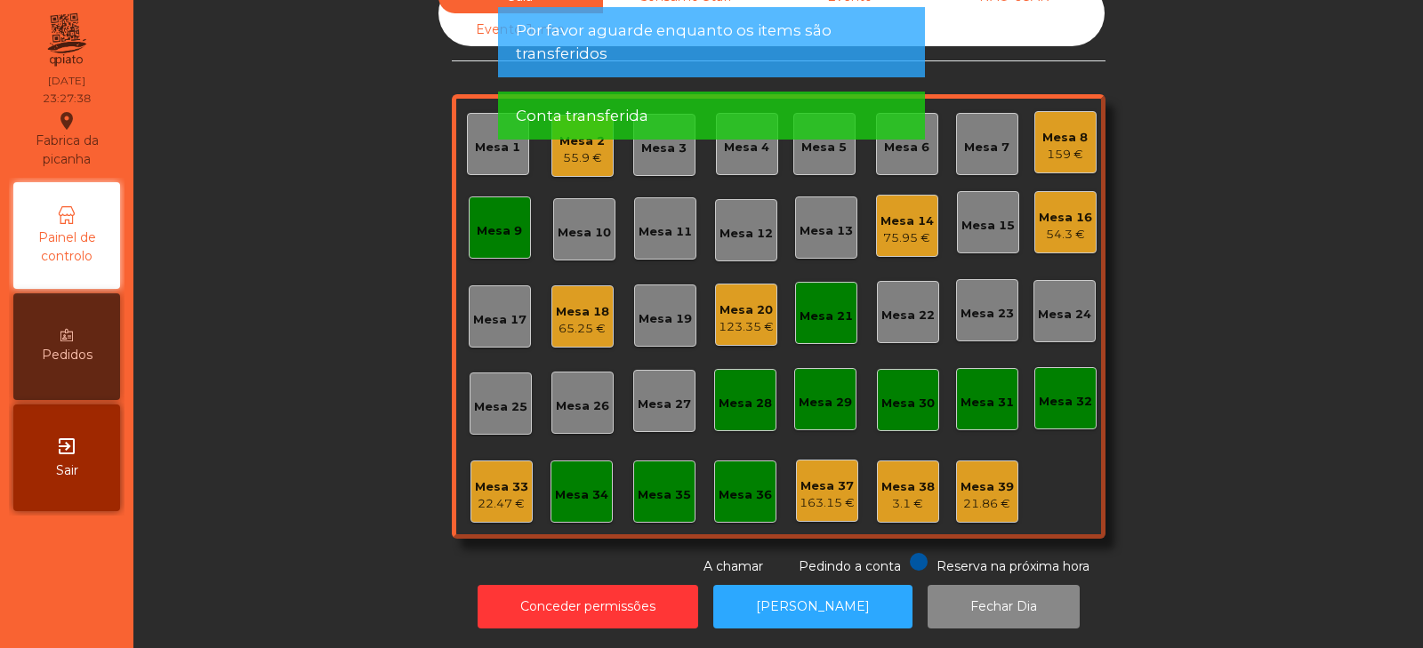
click at [311, 480] on div "Sala Consumo Staff Evento NÃO USAR Evento Junho Mesa 1 Mesa 2 55.9 € Mesa 3 Mes…" at bounding box center [778, 278] width 1242 height 596
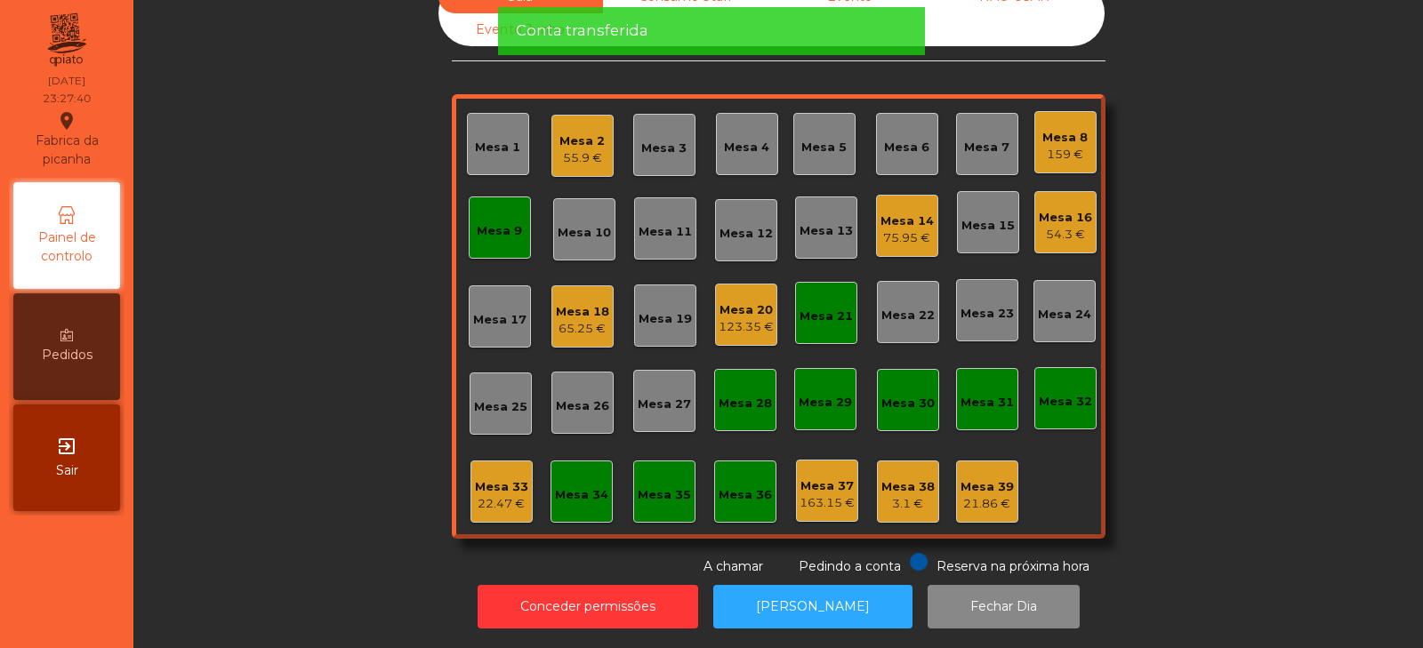
click at [593, 324] on div "65.25 €" at bounding box center [582, 329] width 53 height 18
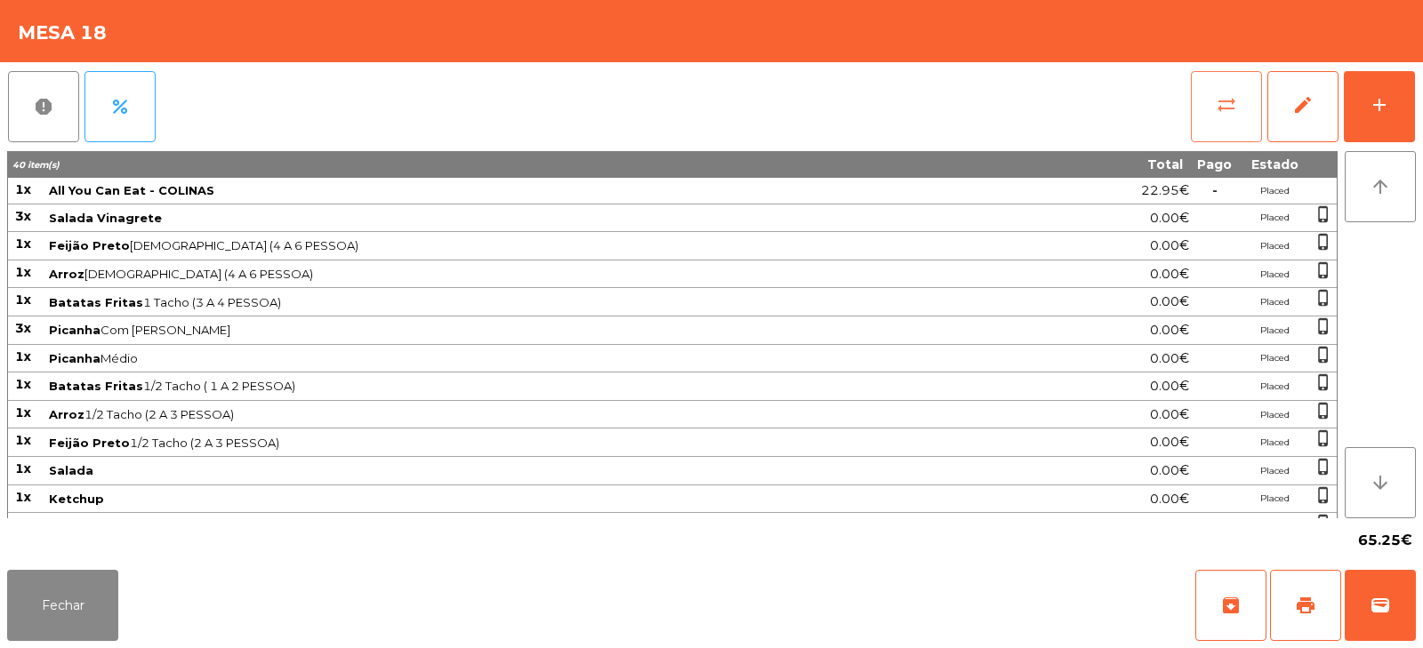
click at [1225, 116] on button "sync_alt" at bounding box center [1226, 106] width 71 height 71
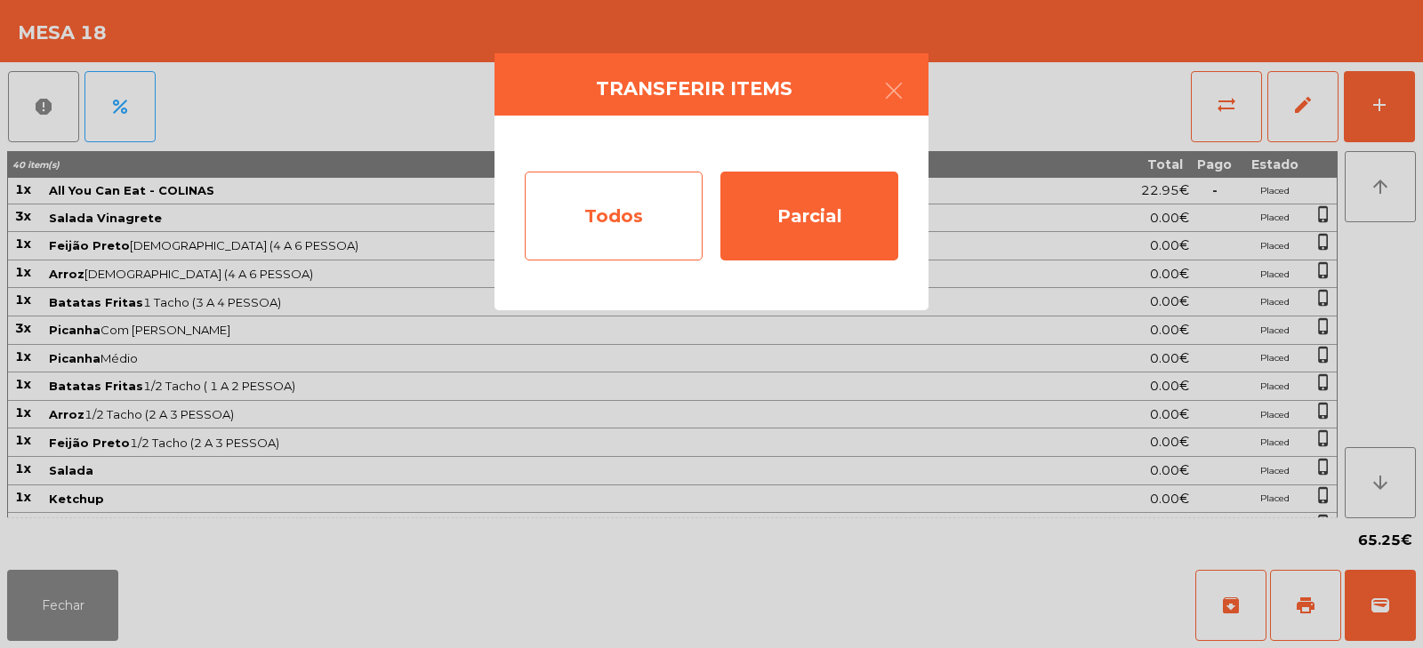
click at [618, 203] on div "Todos" at bounding box center [614, 216] width 178 height 89
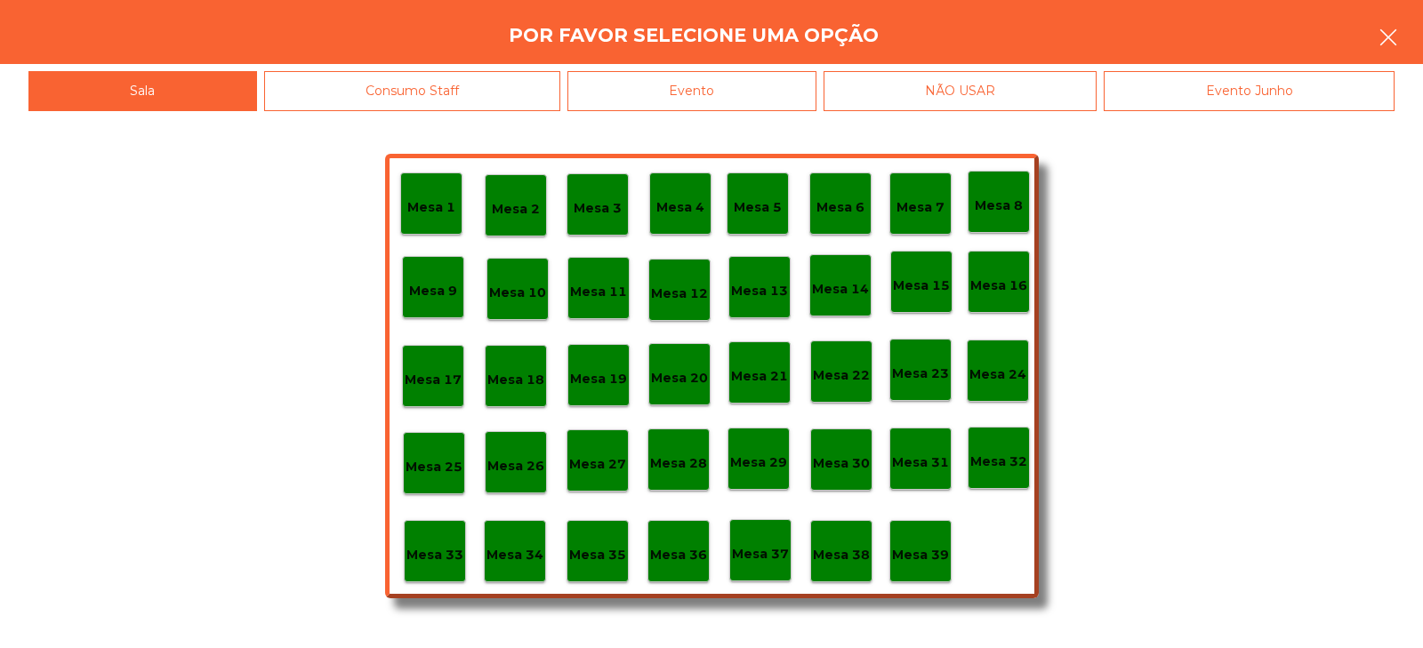
click at [1368, 49] on button "button" at bounding box center [1389, 38] width 50 height 53
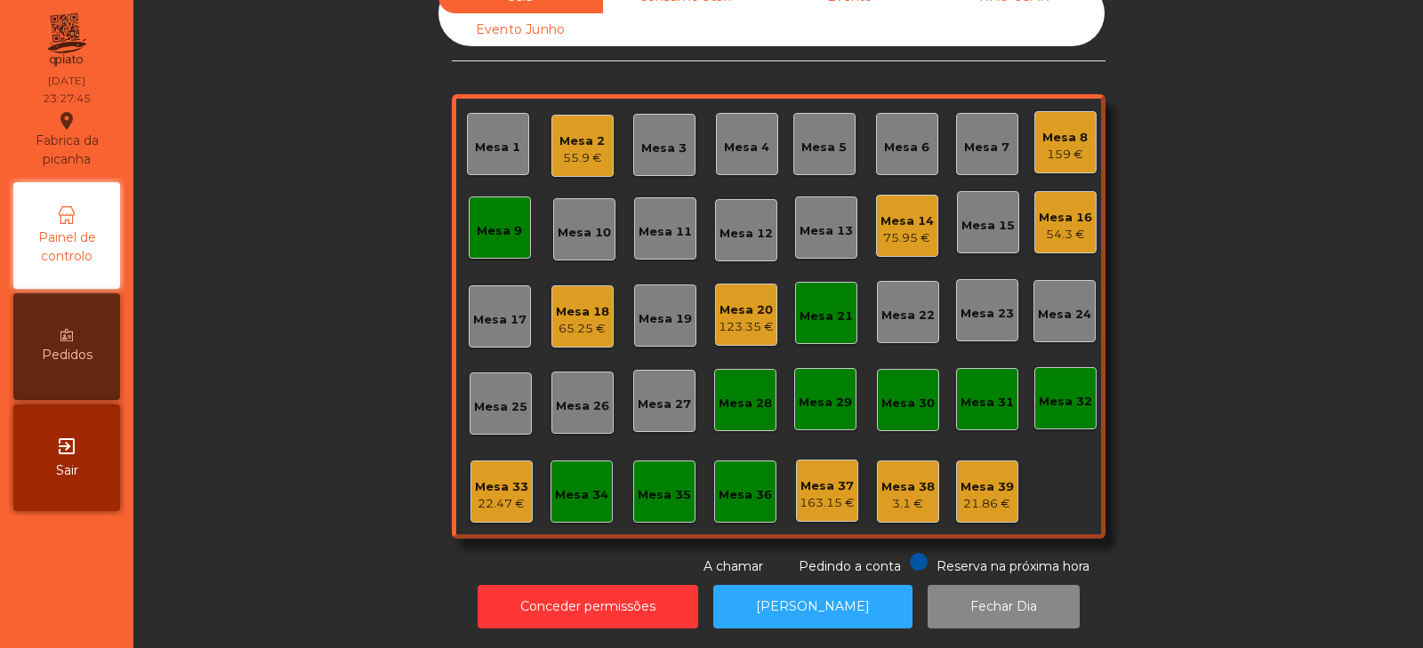
click at [566, 303] on div "Mesa 18" at bounding box center [582, 312] width 53 height 18
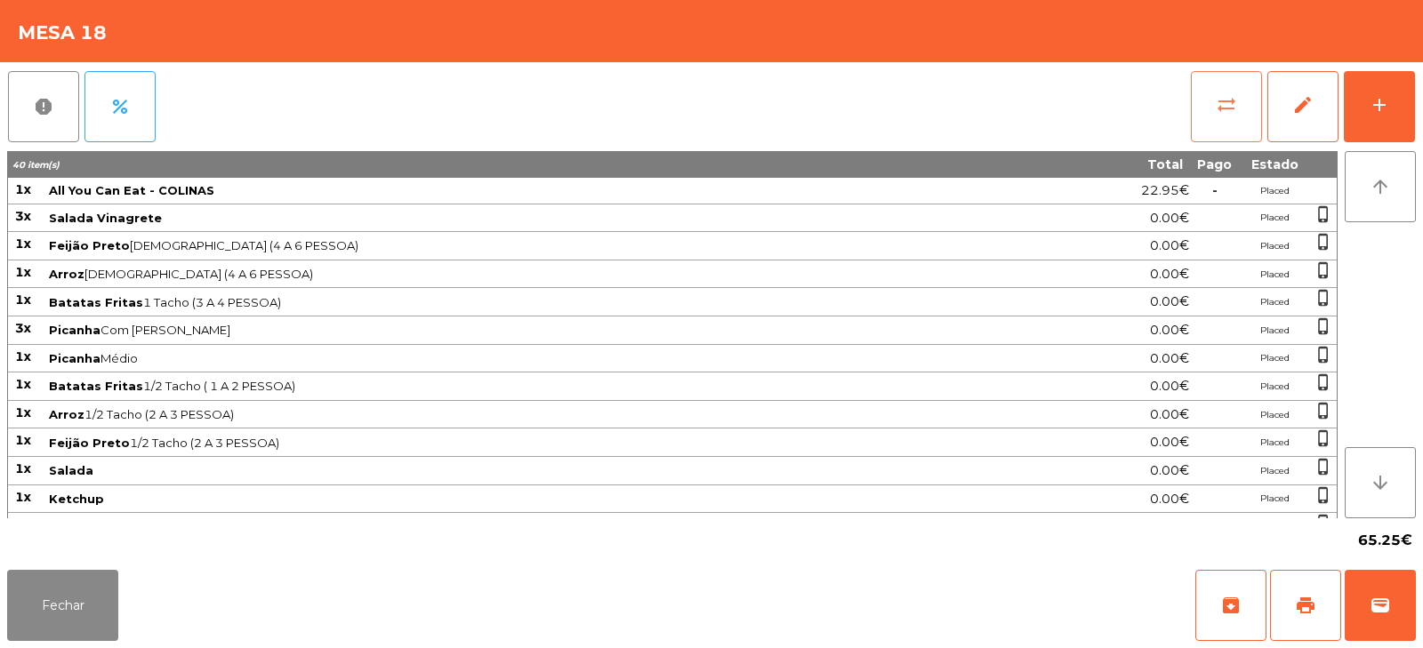
click at [1215, 98] on button "sync_alt" at bounding box center [1226, 106] width 71 height 71
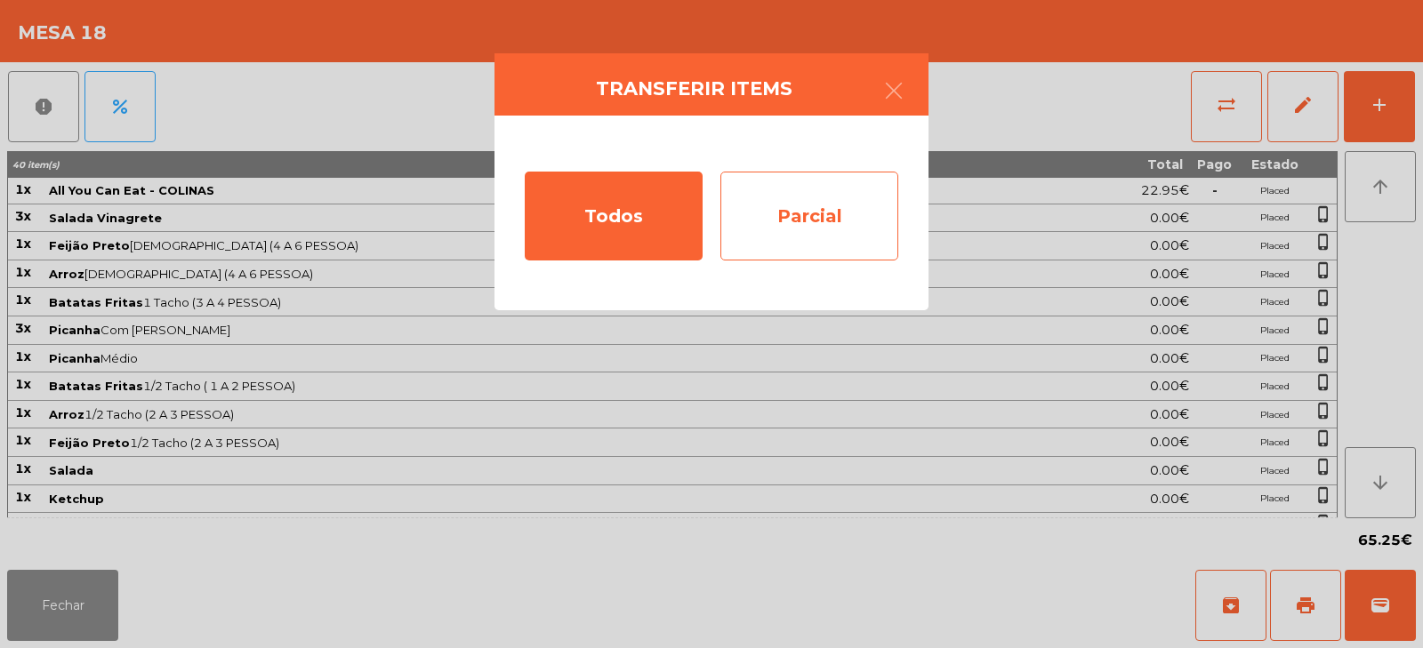
click at [796, 219] on div "Parcial" at bounding box center [810, 216] width 178 height 89
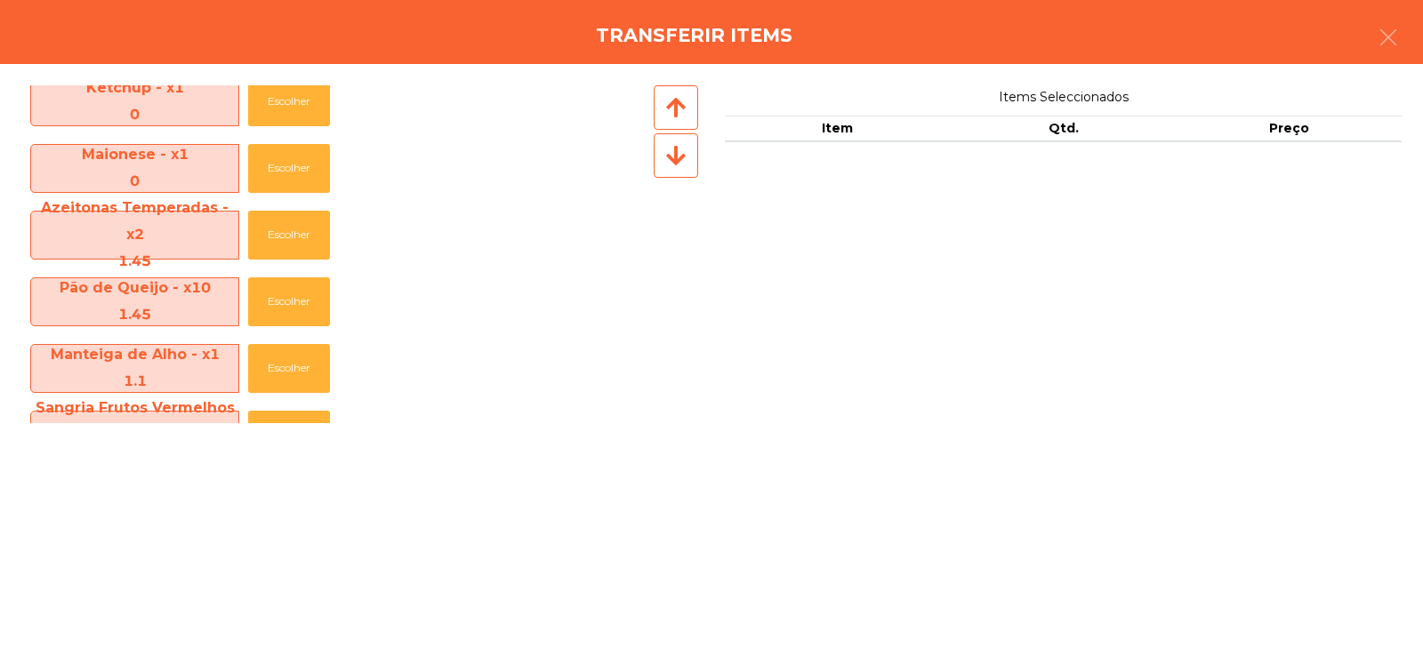
scroll to position [505, 0]
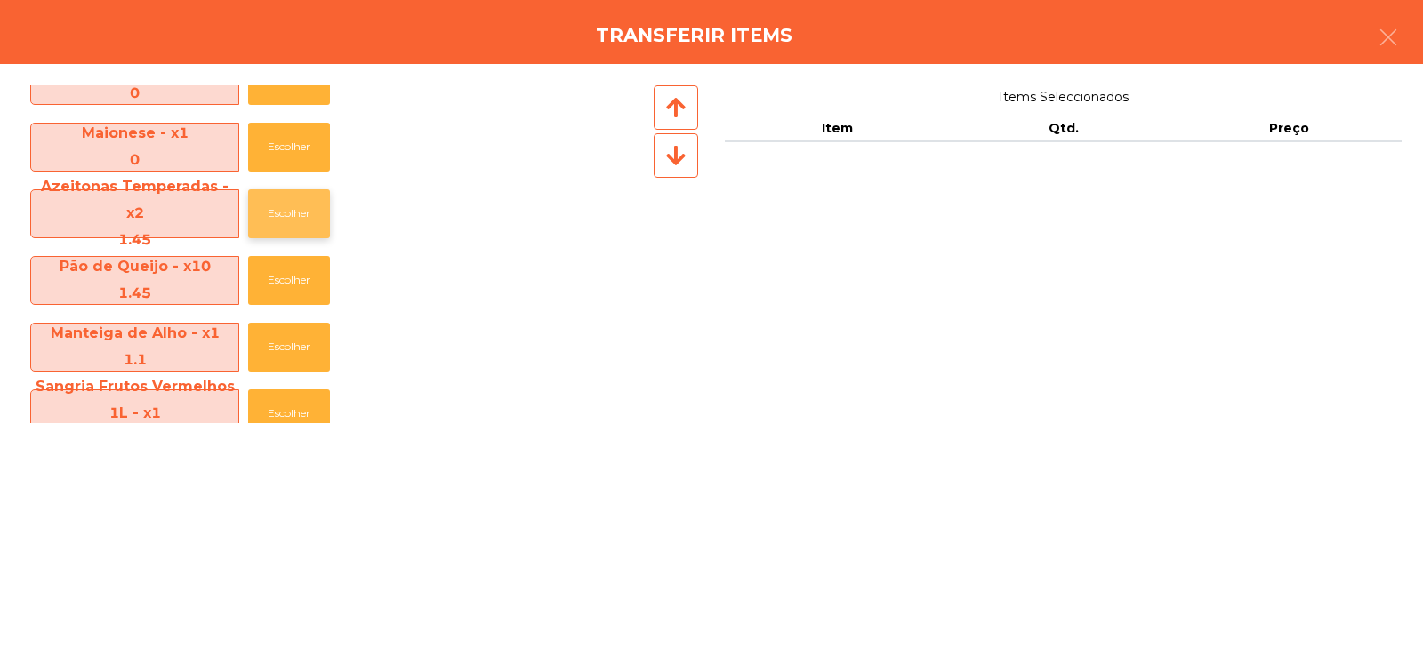
click at [292, 216] on button "Escolher" at bounding box center [289, 213] width 82 height 49
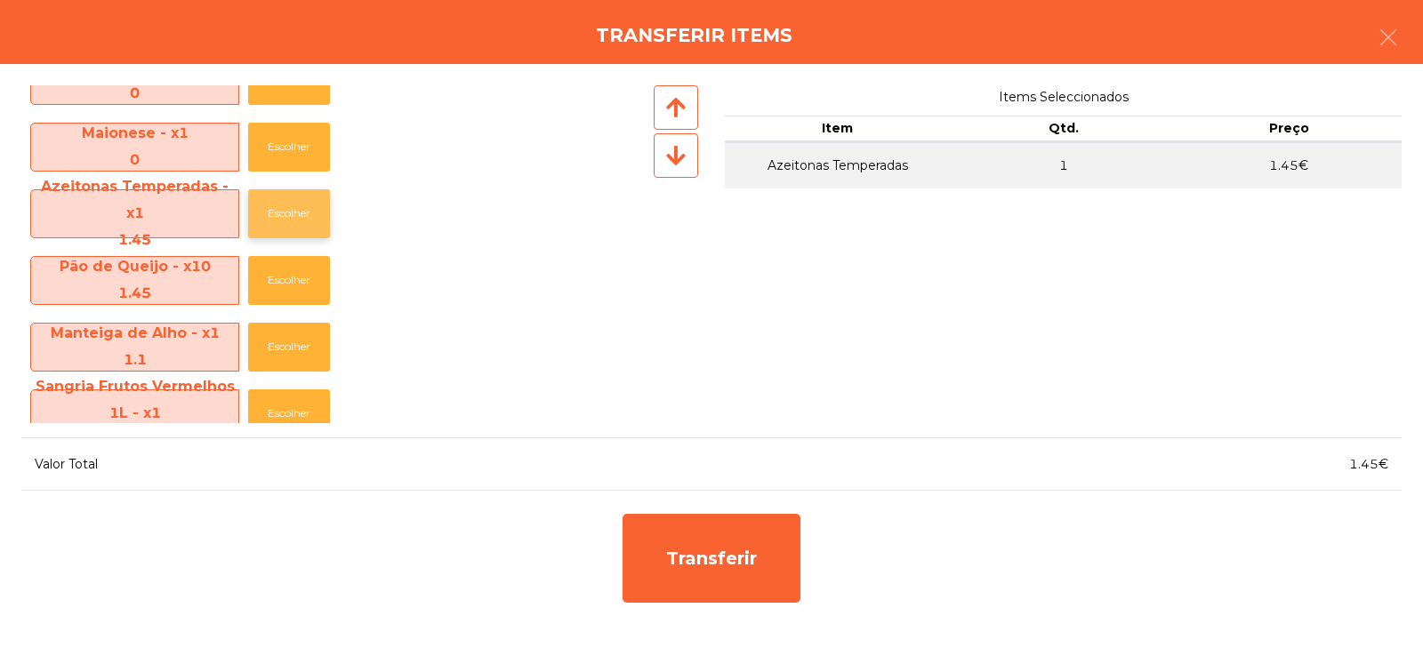
click at [298, 212] on button "Escolher" at bounding box center [289, 213] width 82 height 49
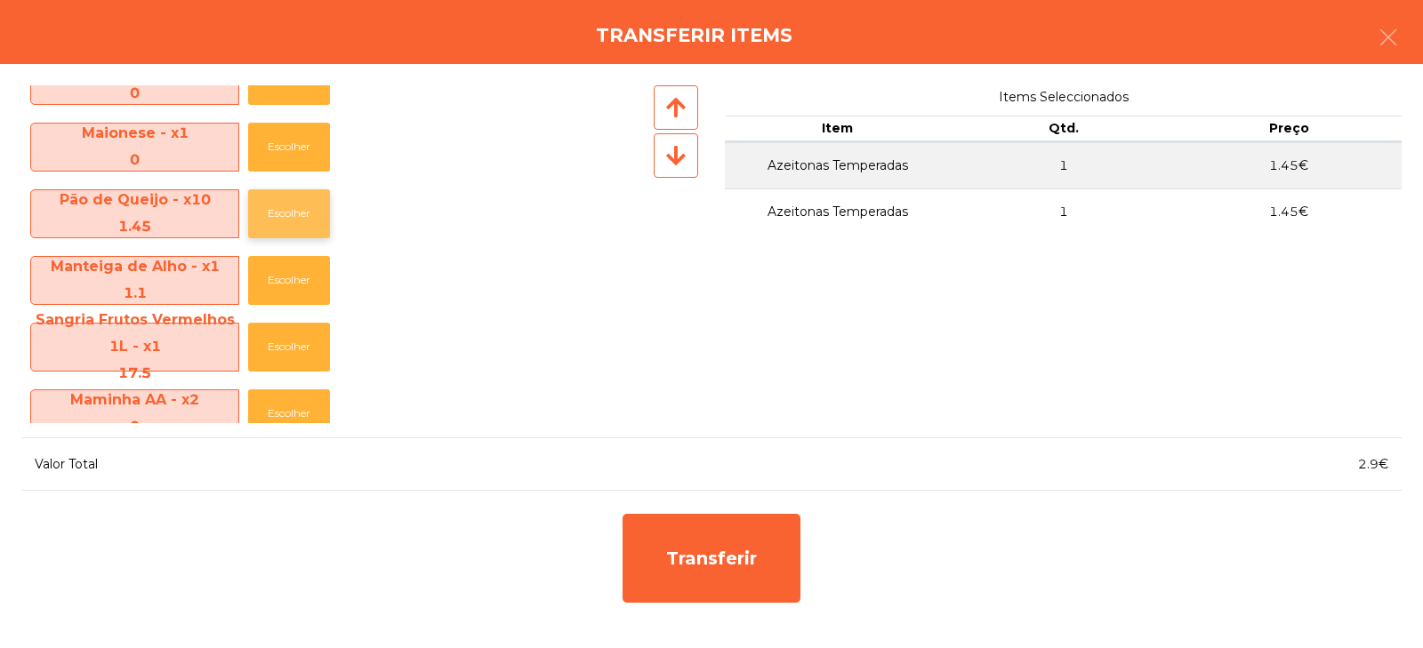
click at [286, 206] on button "Escolher" at bounding box center [289, 213] width 82 height 49
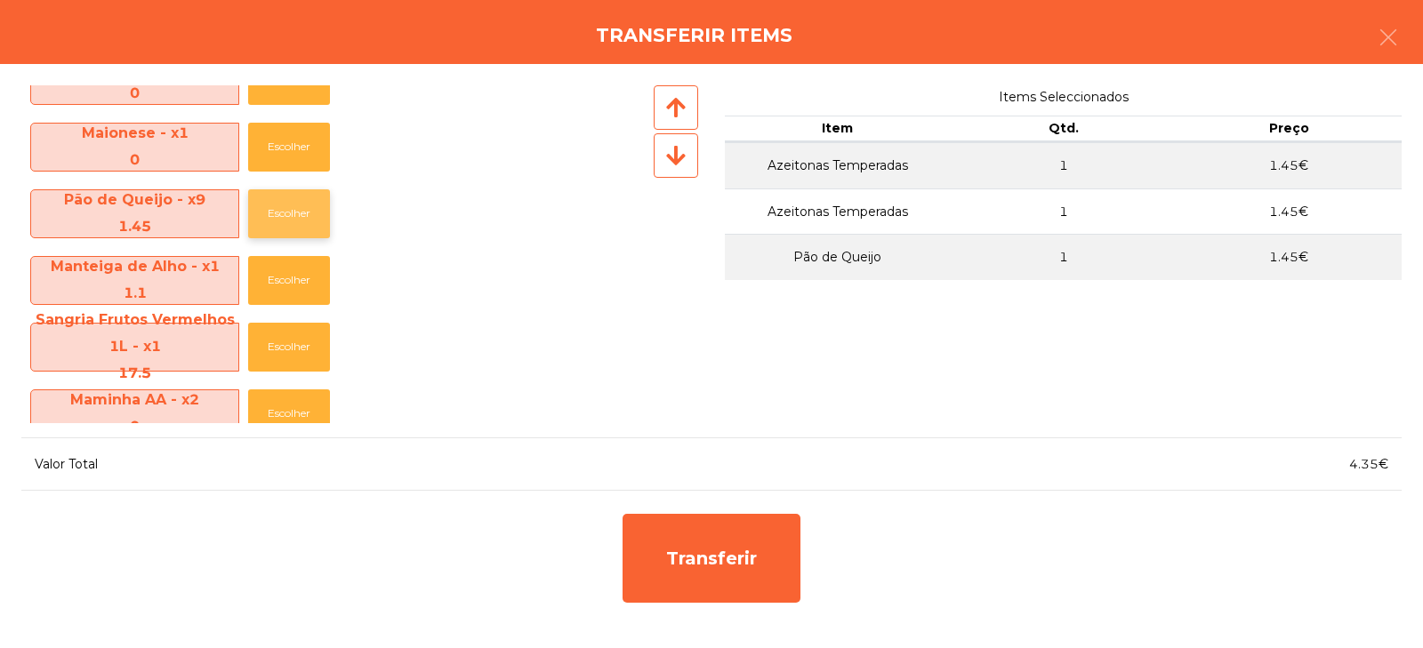
click at [277, 215] on button "Escolher" at bounding box center [289, 213] width 82 height 49
click at [286, 219] on button "Escolher" at bounding box center [289, 213] width 82 height 49
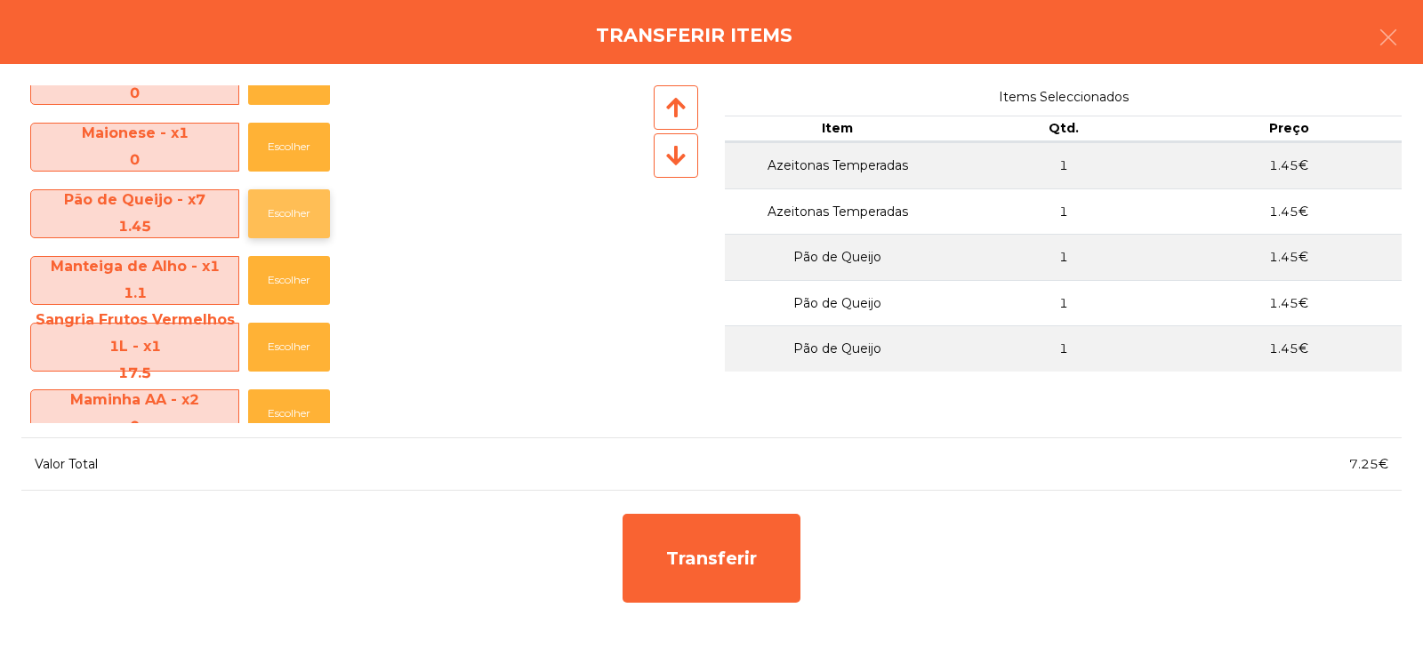
click at [297, 213] on button "Escolher" at bounding box center [289, 213] width 82 height 49
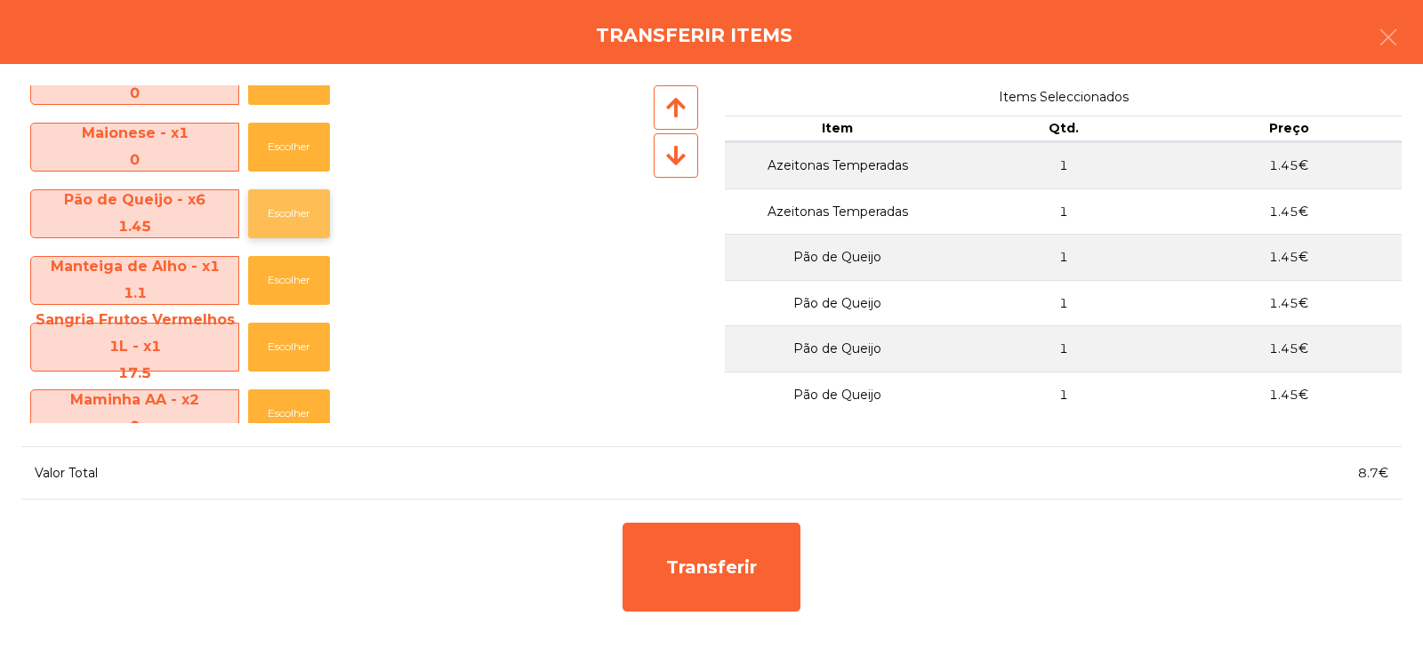
click at [289, 222] on button "Escolher" at bounding box center [289, 213] width 82 height 49
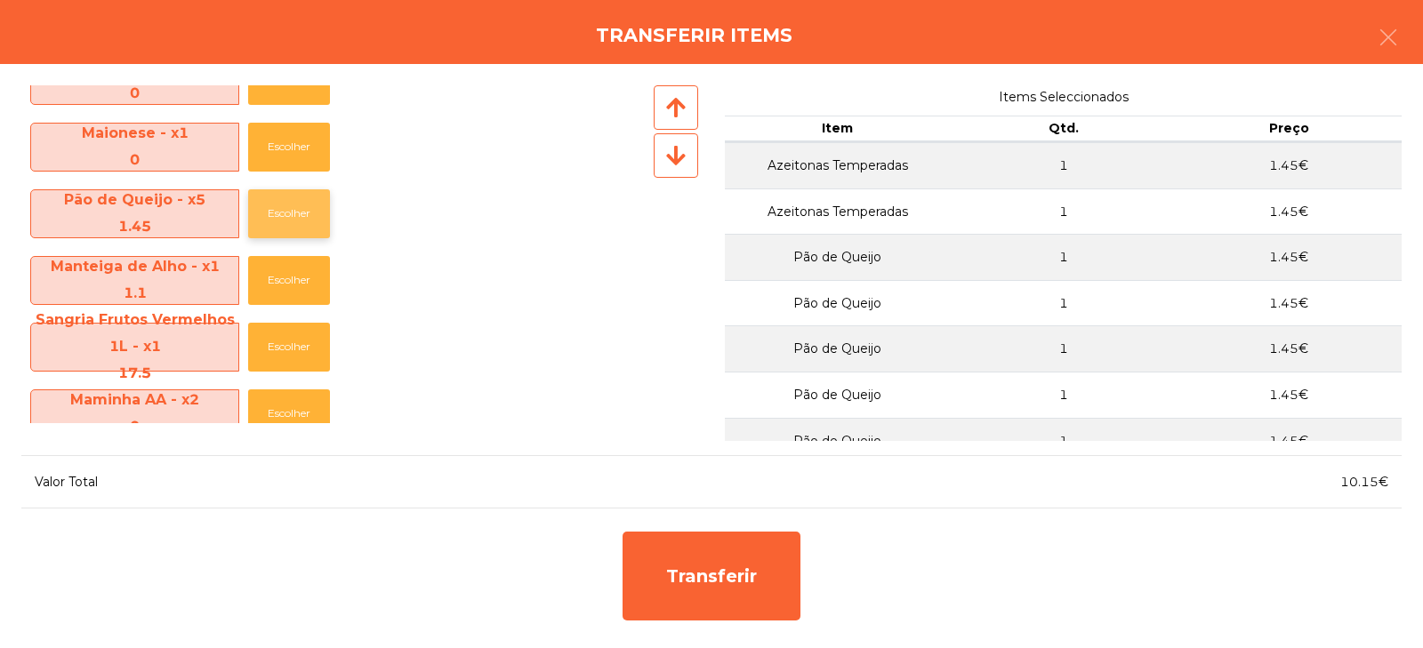
click at [286, 213] on button "Escolher" at bounding box center [289, 213] width 82 height 49
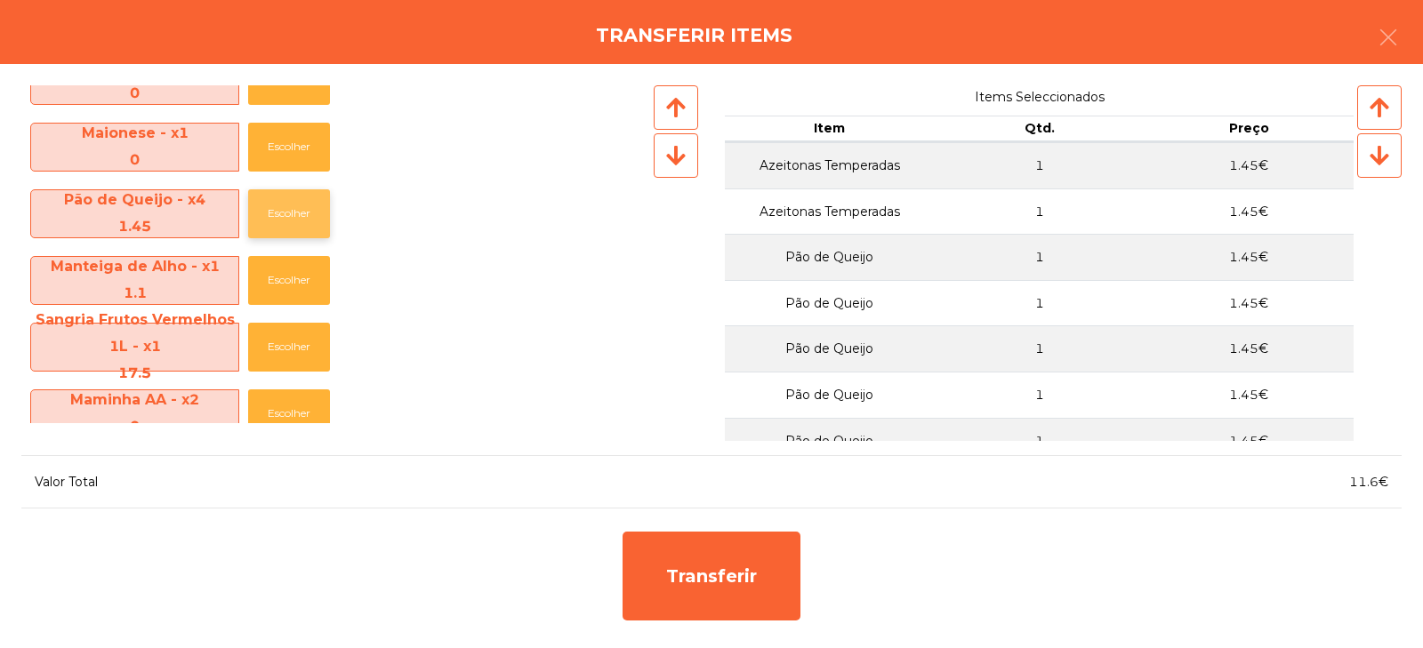
click at [293, 211] on button "Escolher" at bounding box center [289, 213] width 82 height 49
click at [292, 216] on button "Escolher" at bounding box center [289, 213] width 82 height 49
click at [291, 213] on button "Escolher" at bounding box center [289, 213] width 82 height 49
click at [308, 205] on button "Escolher" at bounding box center [289, 213] width 82 height 49
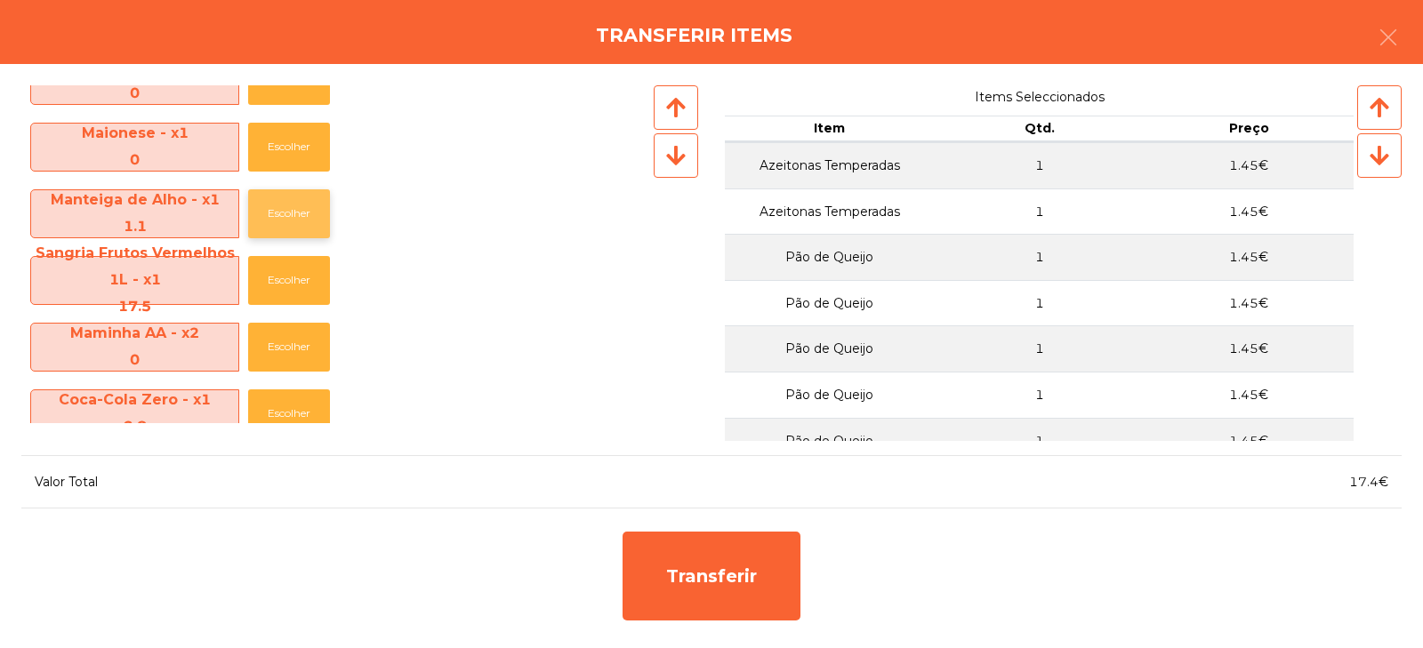
click at [297, 212] on button "Escolher" at bounding box center [289, 213] width 82 height 49
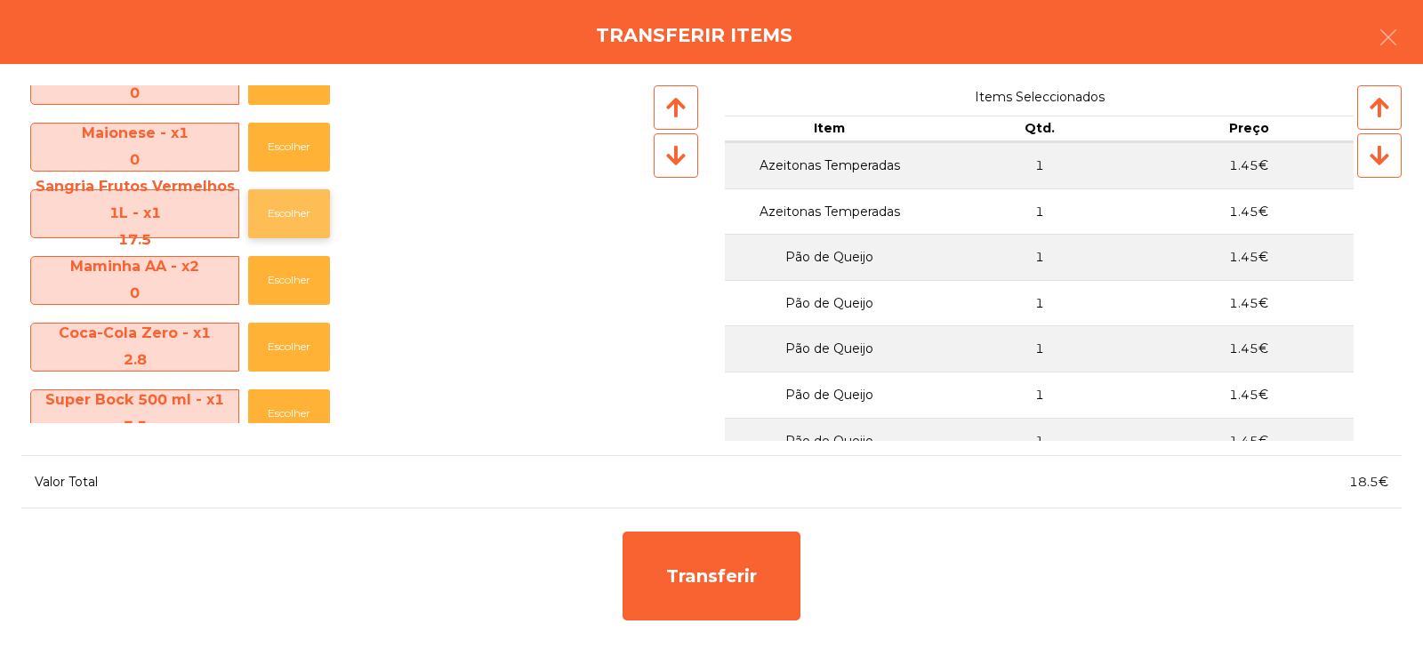
click at [284, 203] on button "Escolher" at bounding box center [289, 213] width 82 height 49
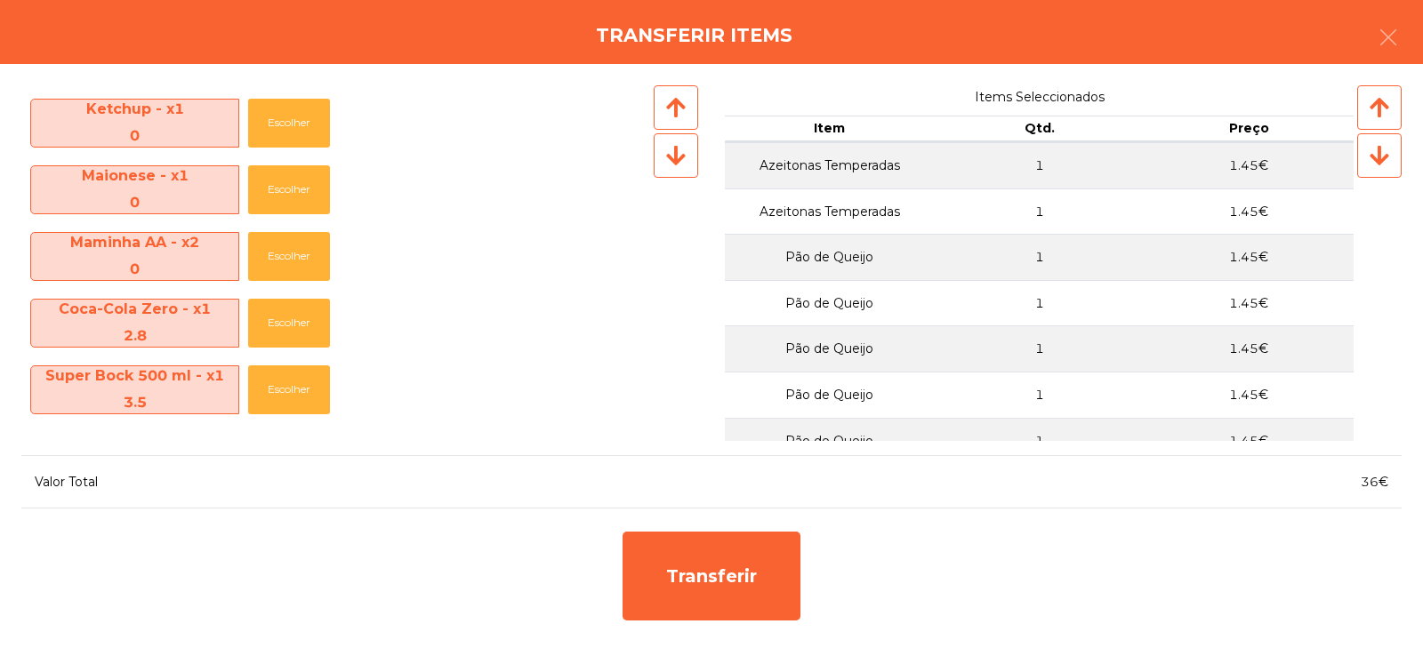
scroll to position [463, 0]
click at [279, 334] on button "Escolher" at bounding box center [289, 323] width 82 height 49
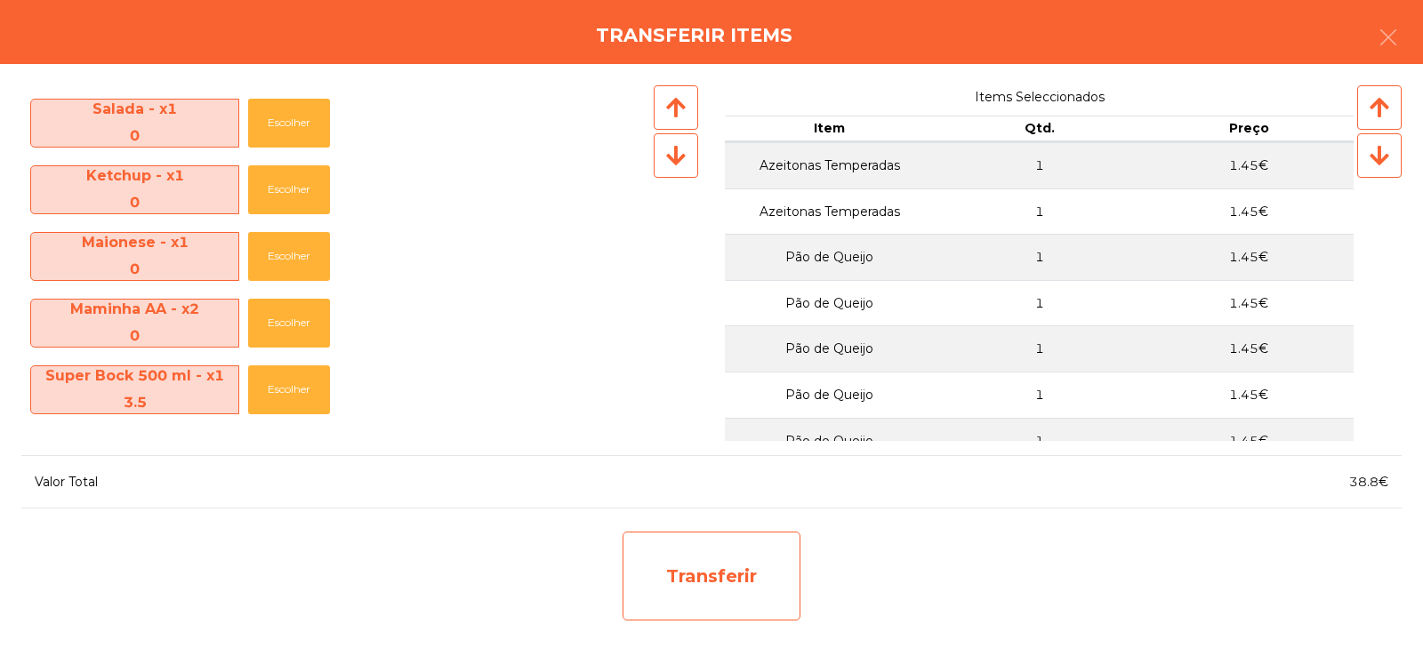
click at [710, 582] on div "Transferir" at bounding box center [712, 576] width 178 height 89
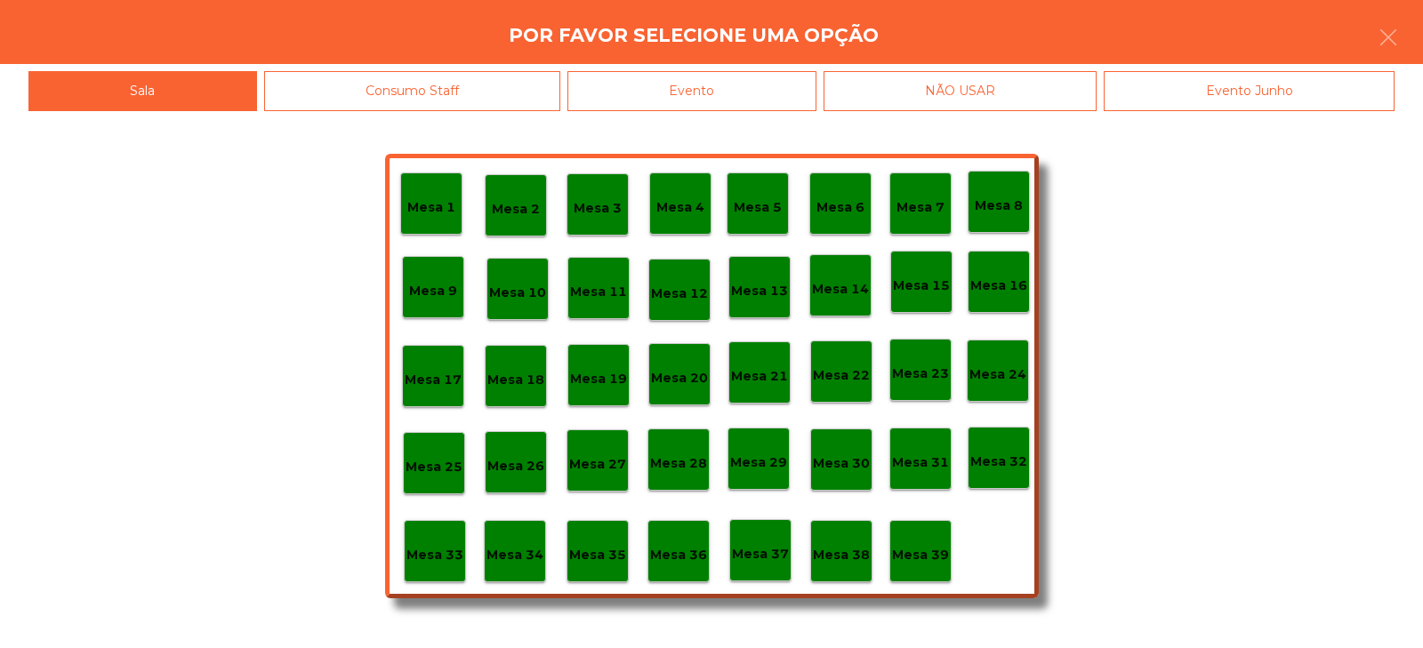
click at [522, 545] on p "Mesa 34" at bounding box center [515, 555] width 57 height 20
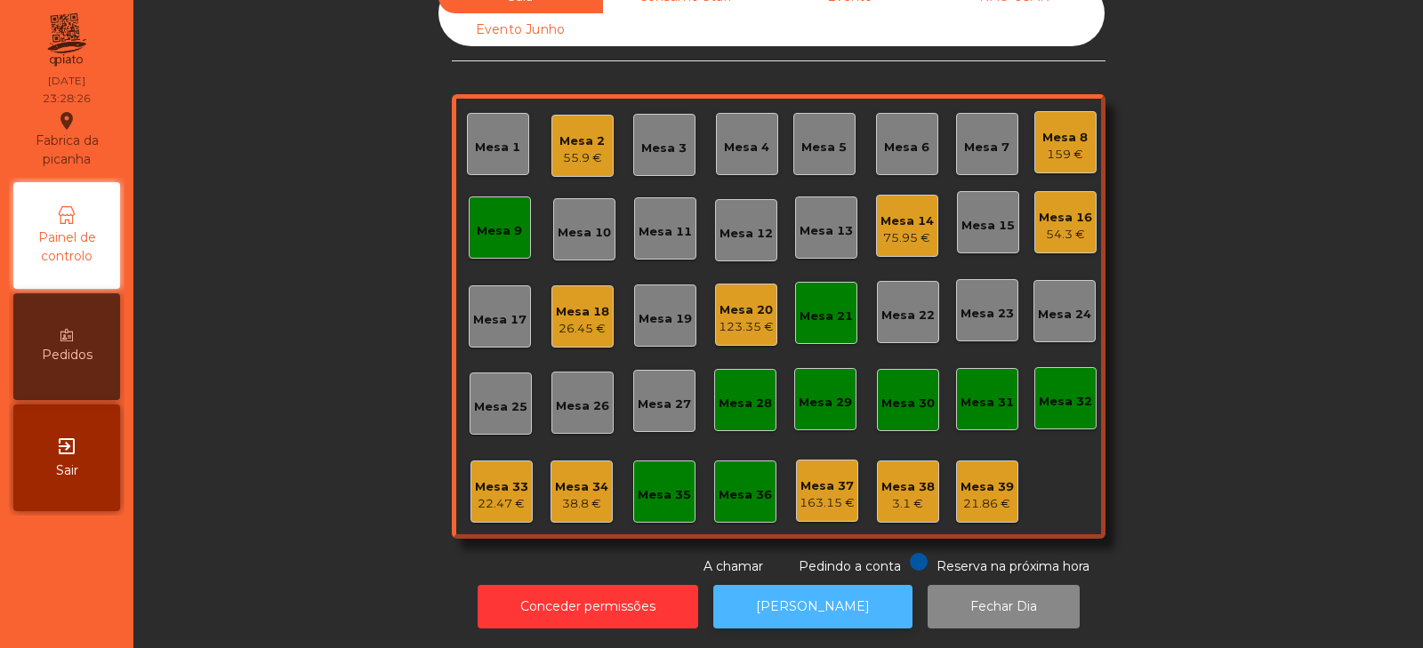
click at [789, 588] on button "[PERSON_NAME]" at bounding box center [812, 607] width 199 height 44
click at [572, 479] on div "Mesa 34" at bounding box center [581, 488] width 53 height 18
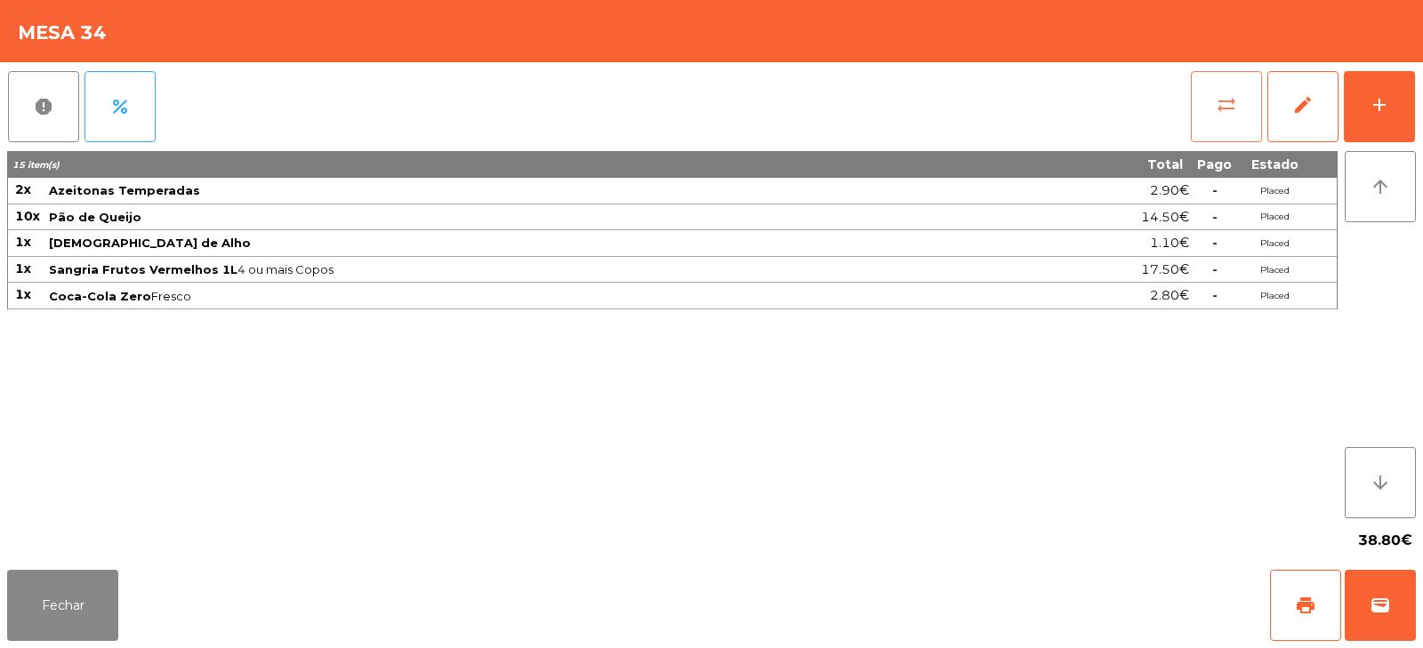
click at [1194, 93] on button "sync_alt" at bounding box center [1226, 106] width 71 height 71
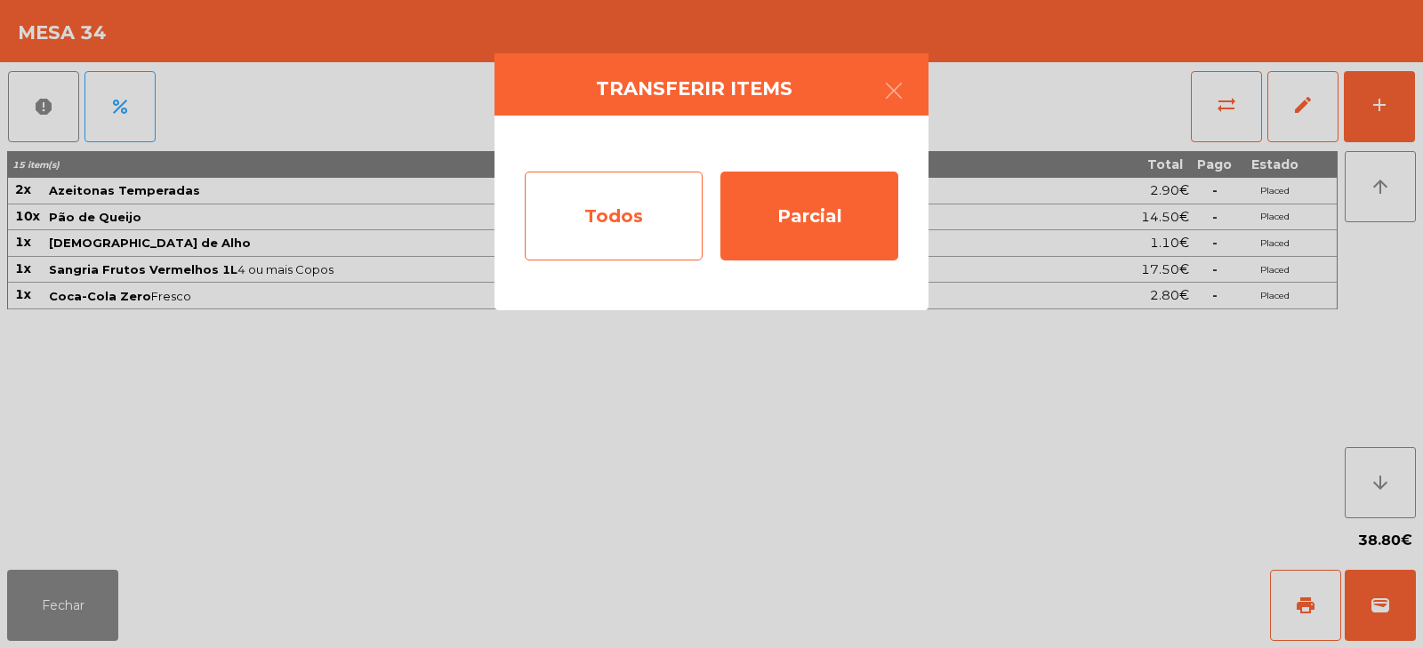
click at [596, 206] on div "Todos" at bounding box center [614, 216] width 178 height 89
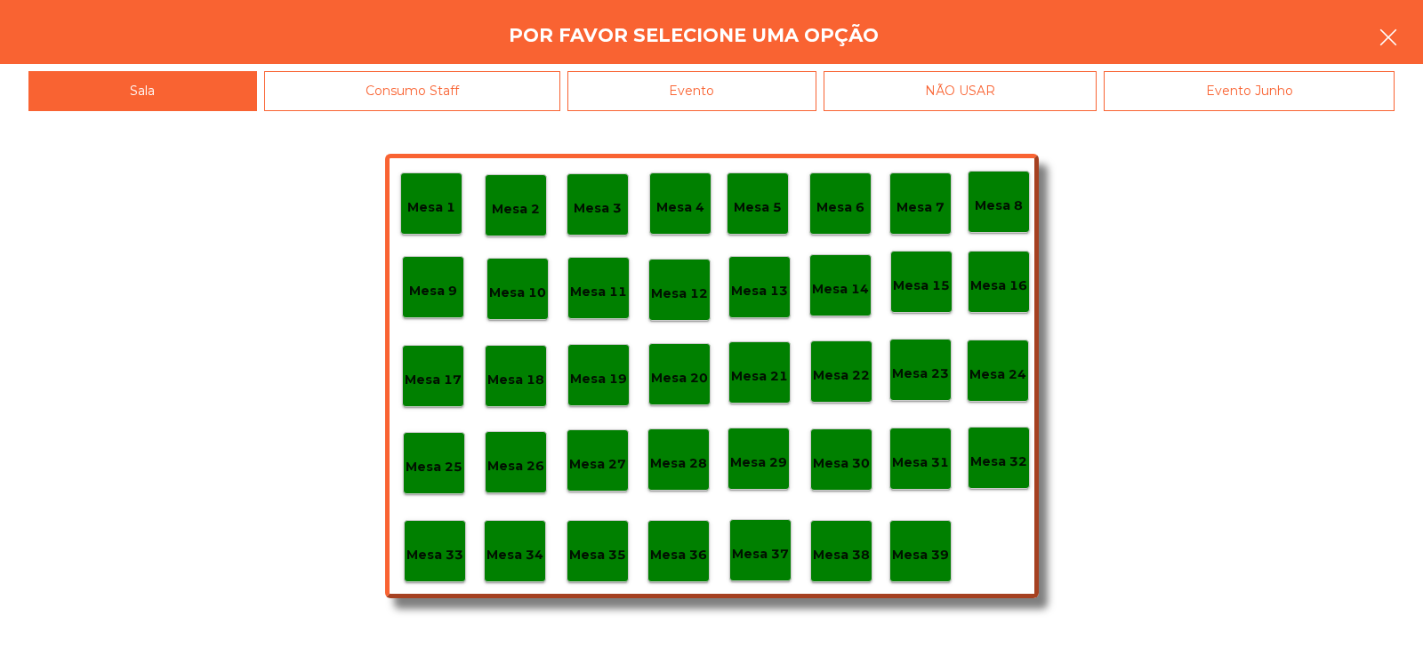
click at [1396, 50] on button "button" at bounding box center [1389, 38] width 50 height 53
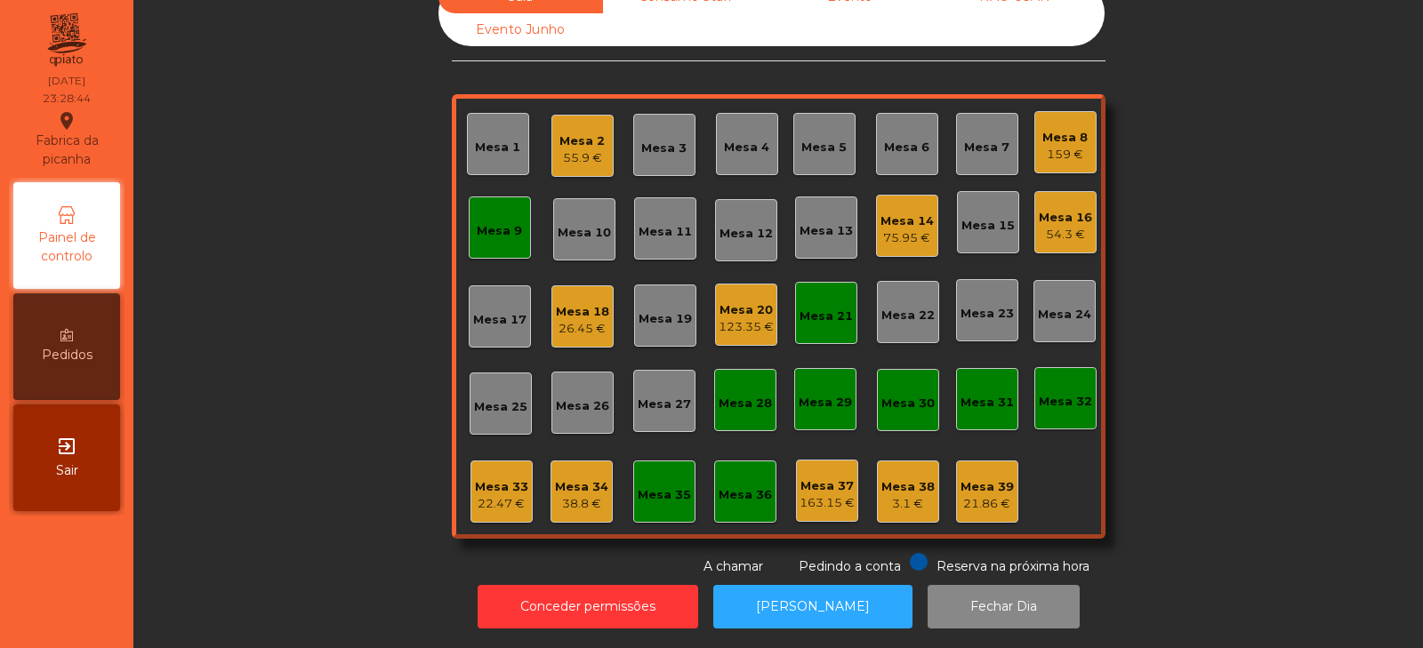
click at [572, 479] on div "Mesa 34" at bounding box center [581, 488] width 53 height 18
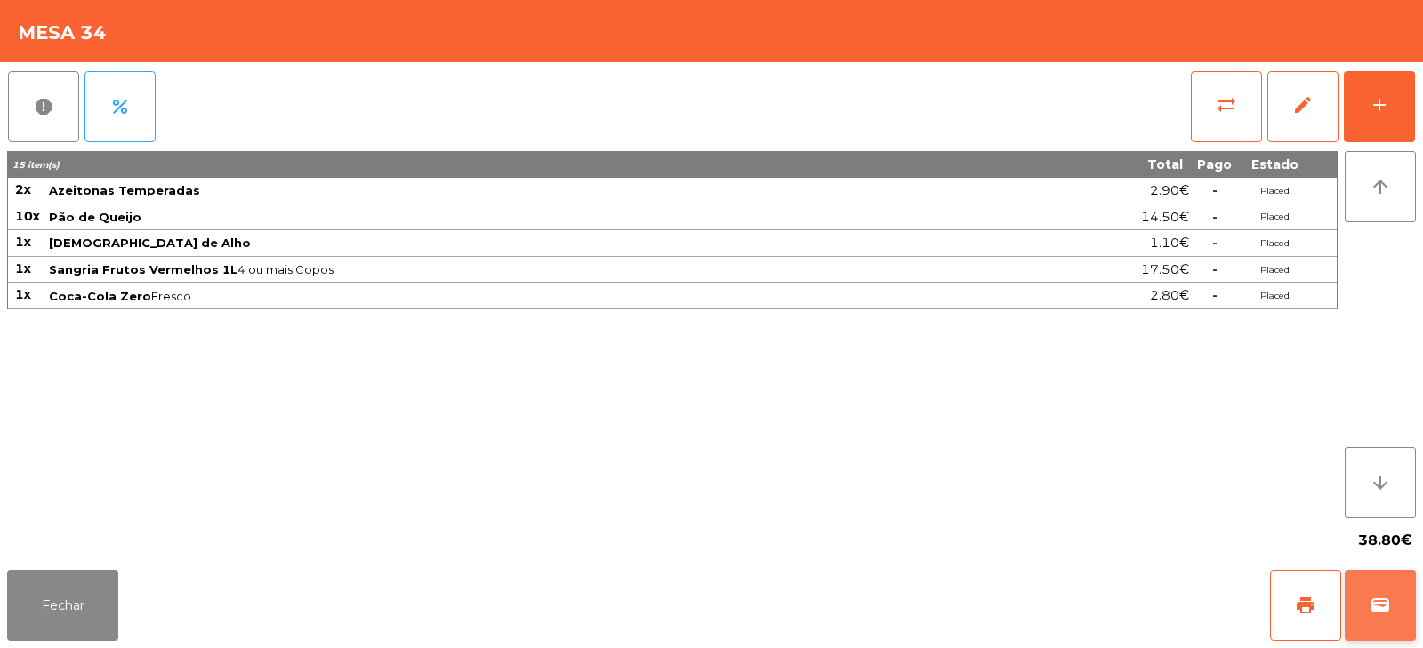
click at [1363, 589] on button "wallet" at bounding box center [1380, 605] width 71 height 71
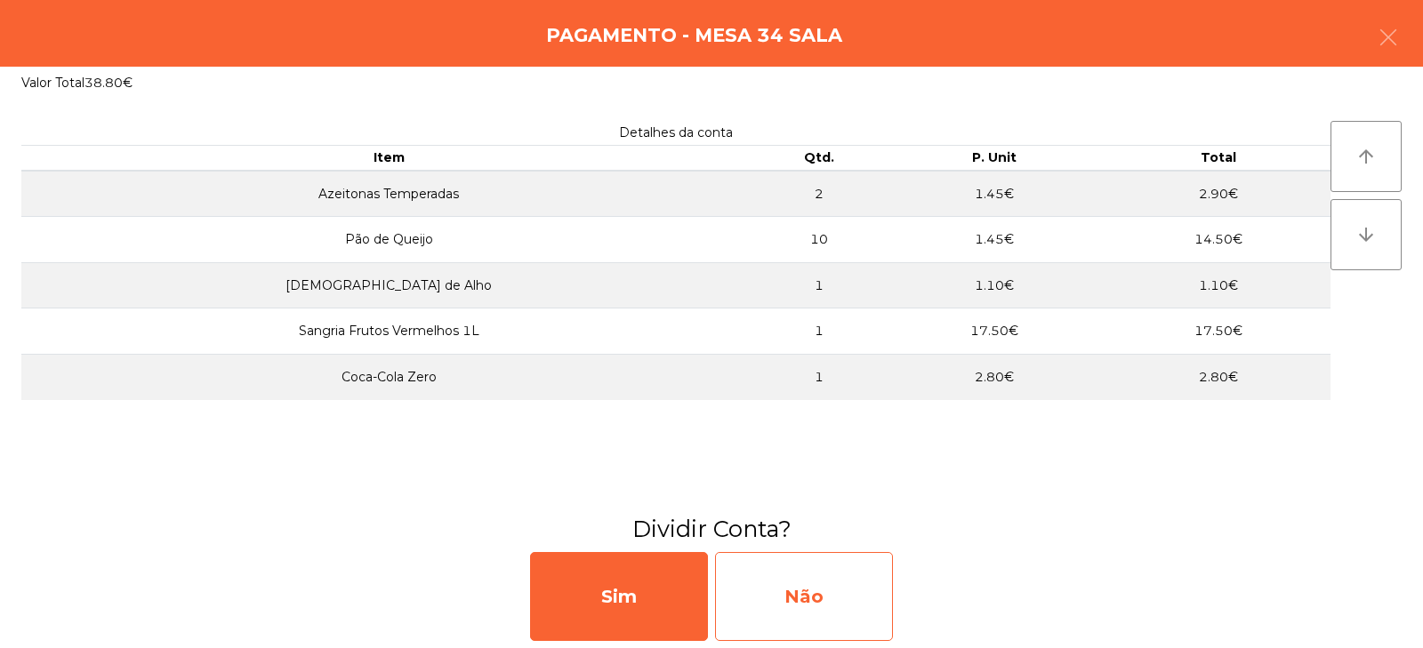
click at [794, 601] on div "Não" at bounding box center [804, 596] width 178 height 89
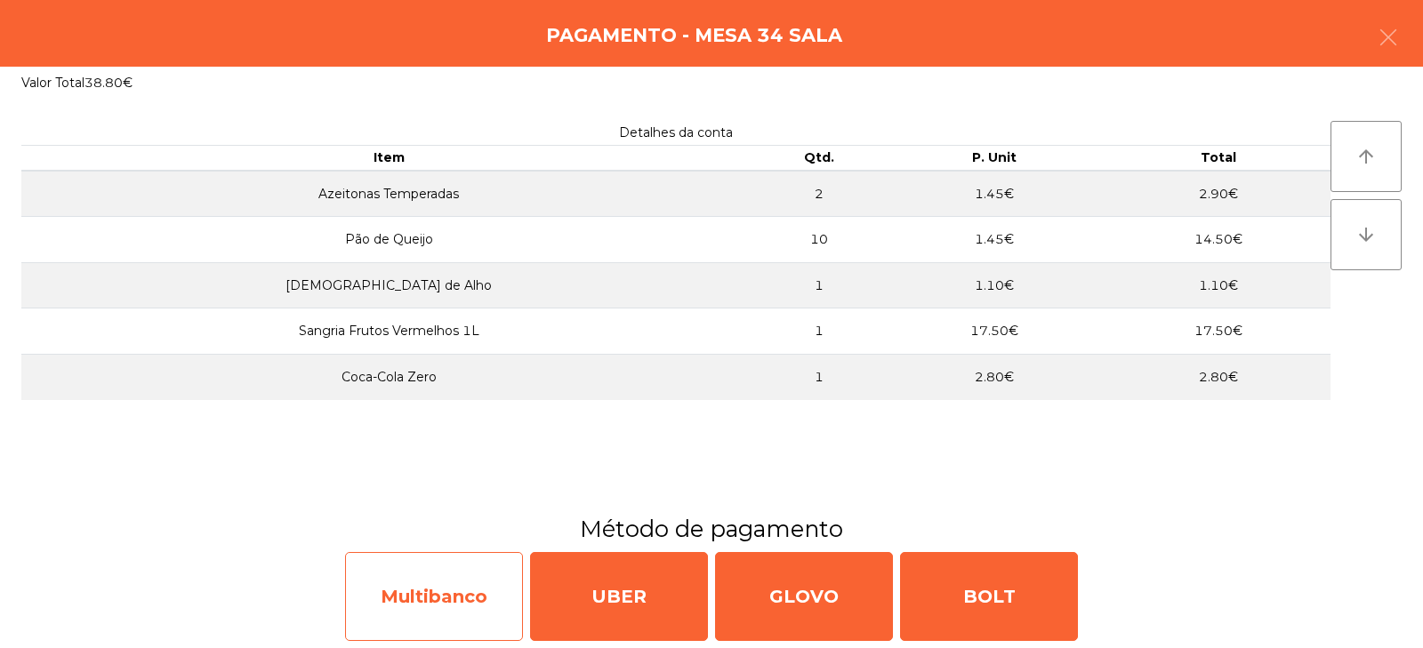
click at [435, 604] on div "Multibanco" at bounding box center [434, 596] width 178 height 89
select select "**"
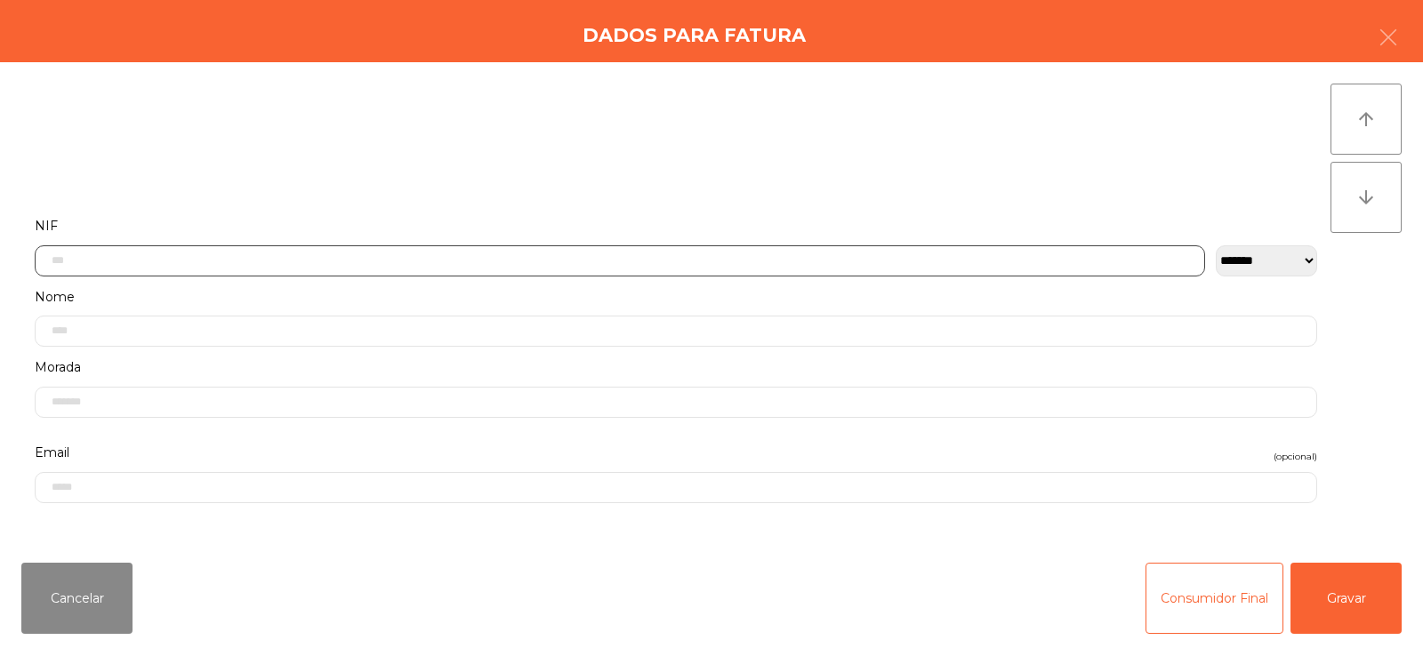
click at [471, 255] on input "text" at bounding box center [620, 261] width 1171 height 31
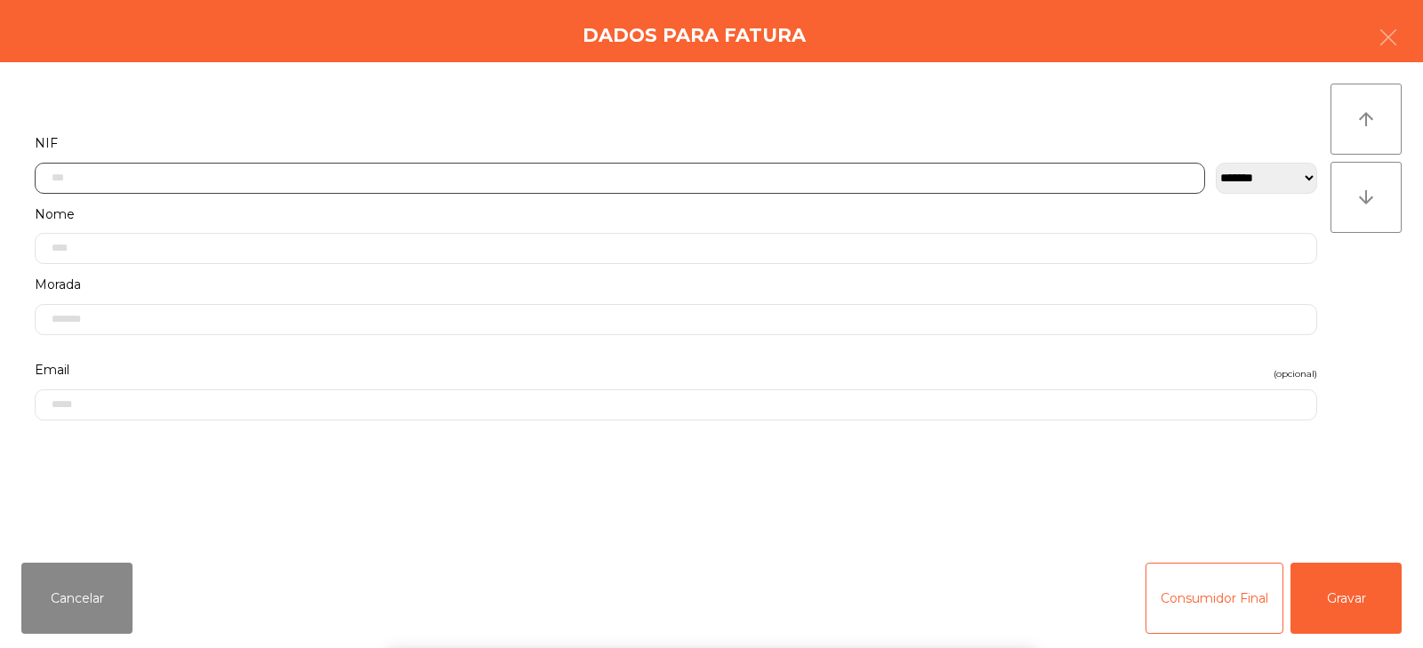
scroll to position [130, 0]
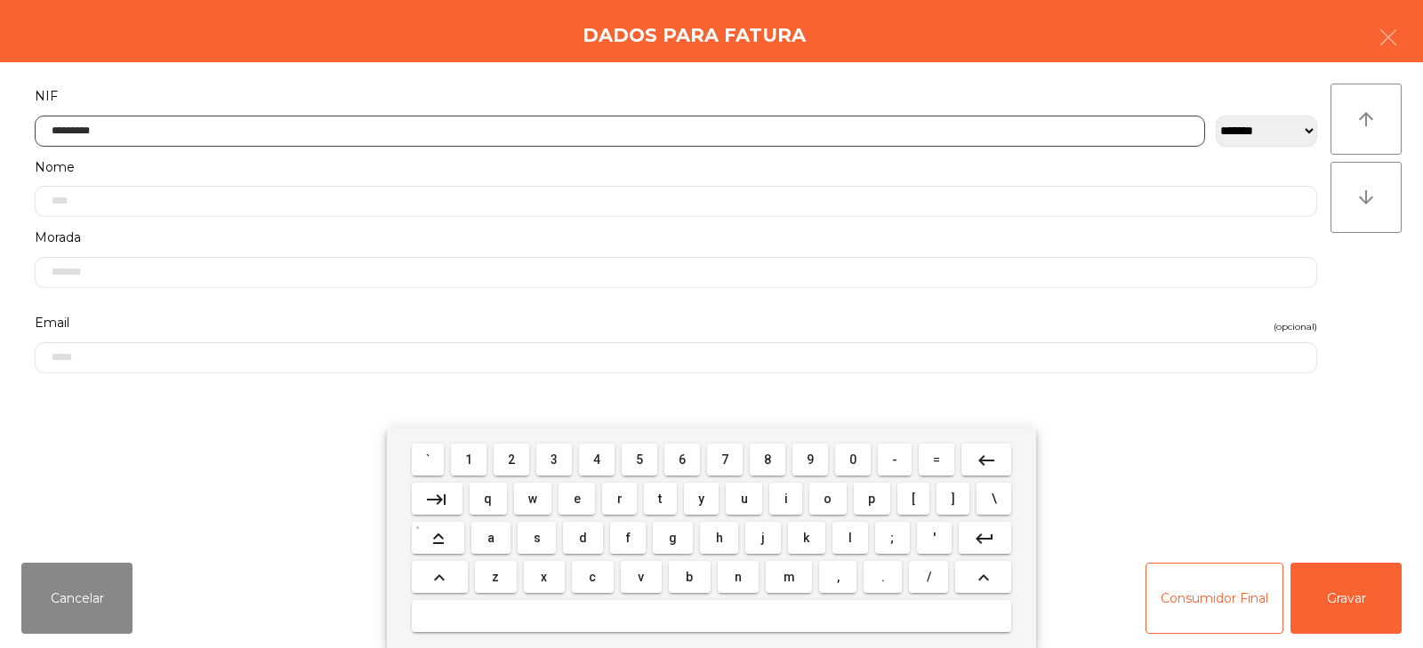
type input "*********"
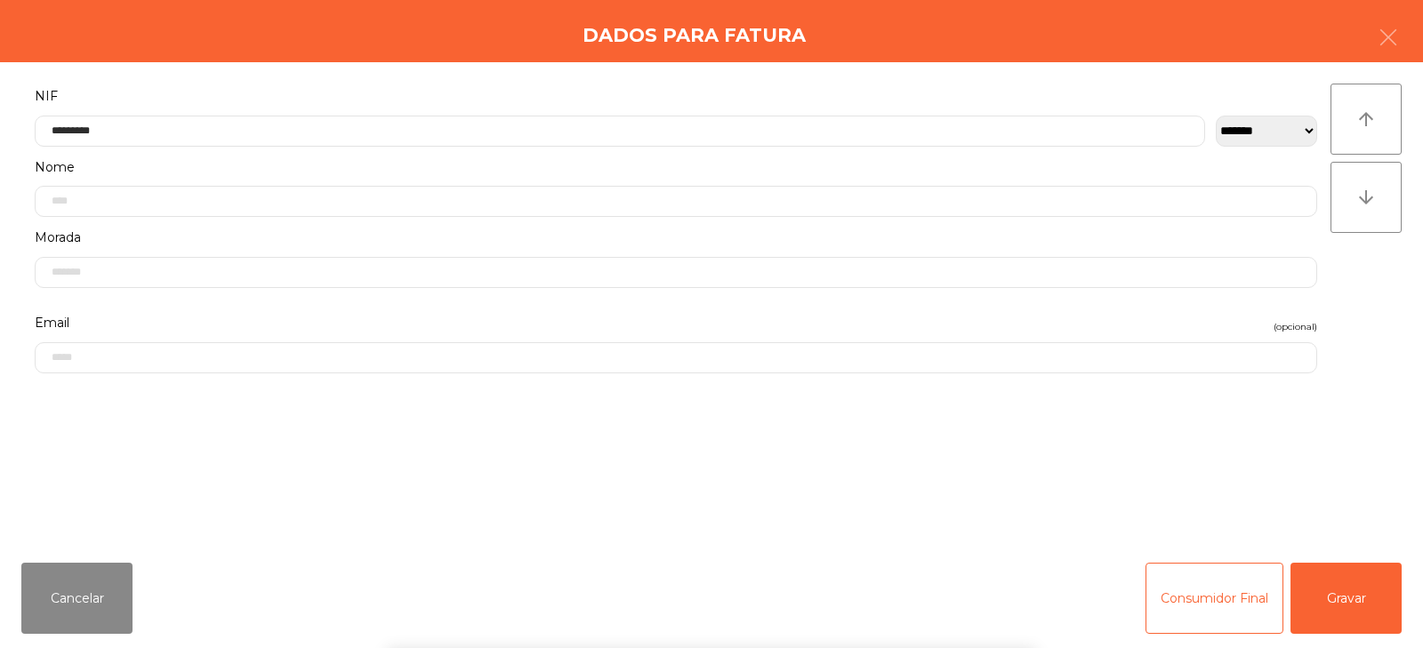
click at [1365, 568] on div "` 1 2 3 4 5 6 7 8 9 0 - = keyboard_backspace keyboard_tab q w e r t y u i o p […" at bounding box center [711, 538] width 1423 height 221
click at [1365, 587] on button "Gravar" at bounding box center [1346, 598] width 111 height 71
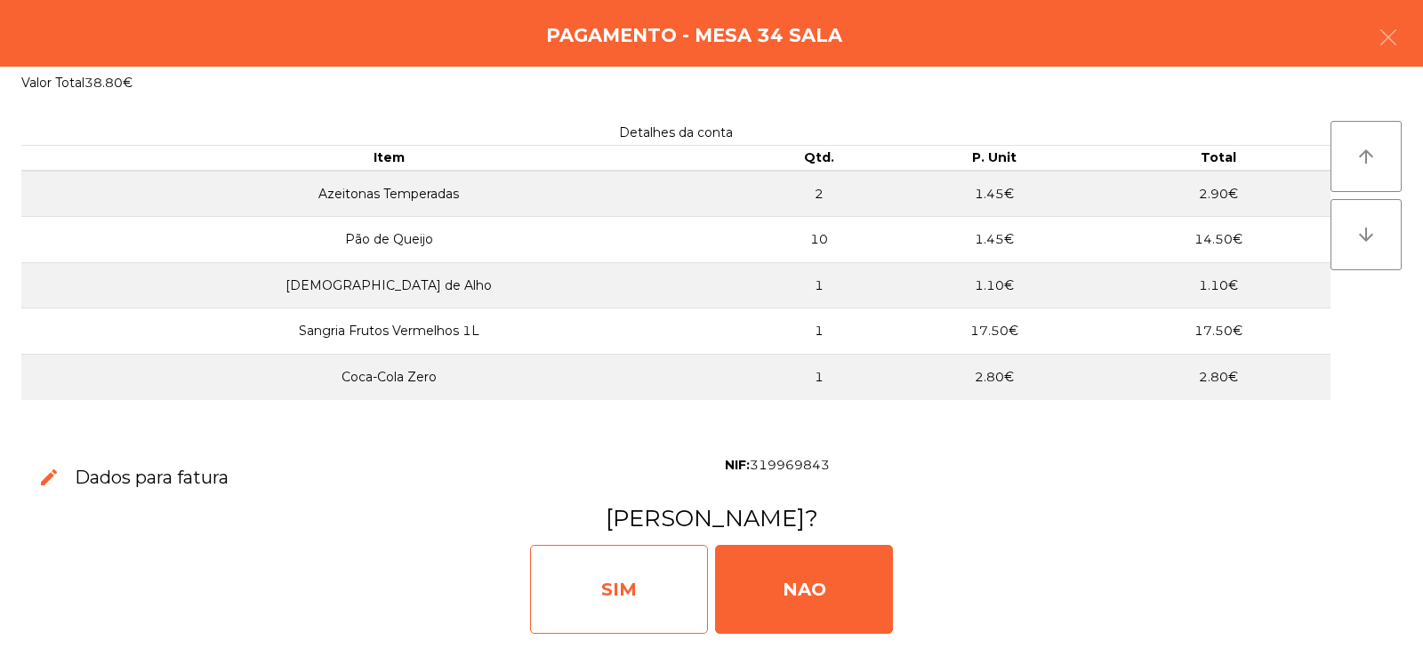
click at [600, 618] on div "SIM" at bounding box center [619, 589] width 178 height 89
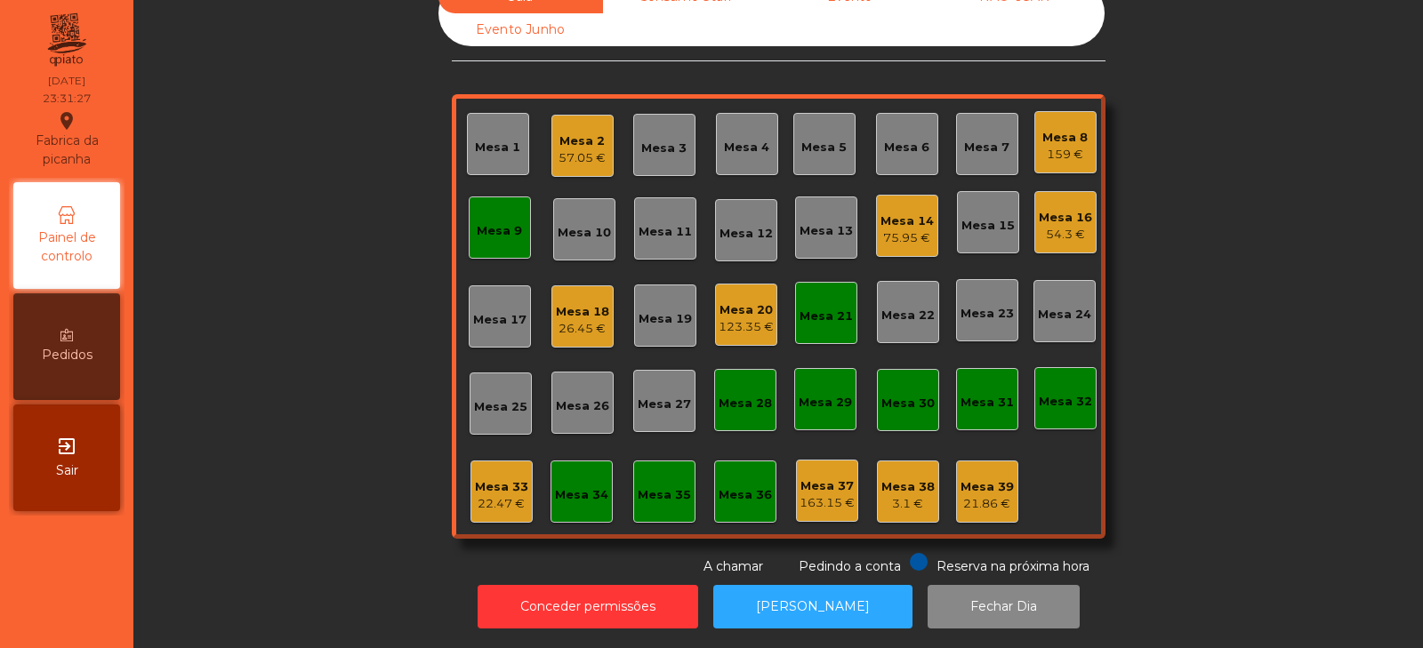
click at [552, 139] on div "Mesa 2 57.05 €" at bounding box center [583, 146] width 62 height 62
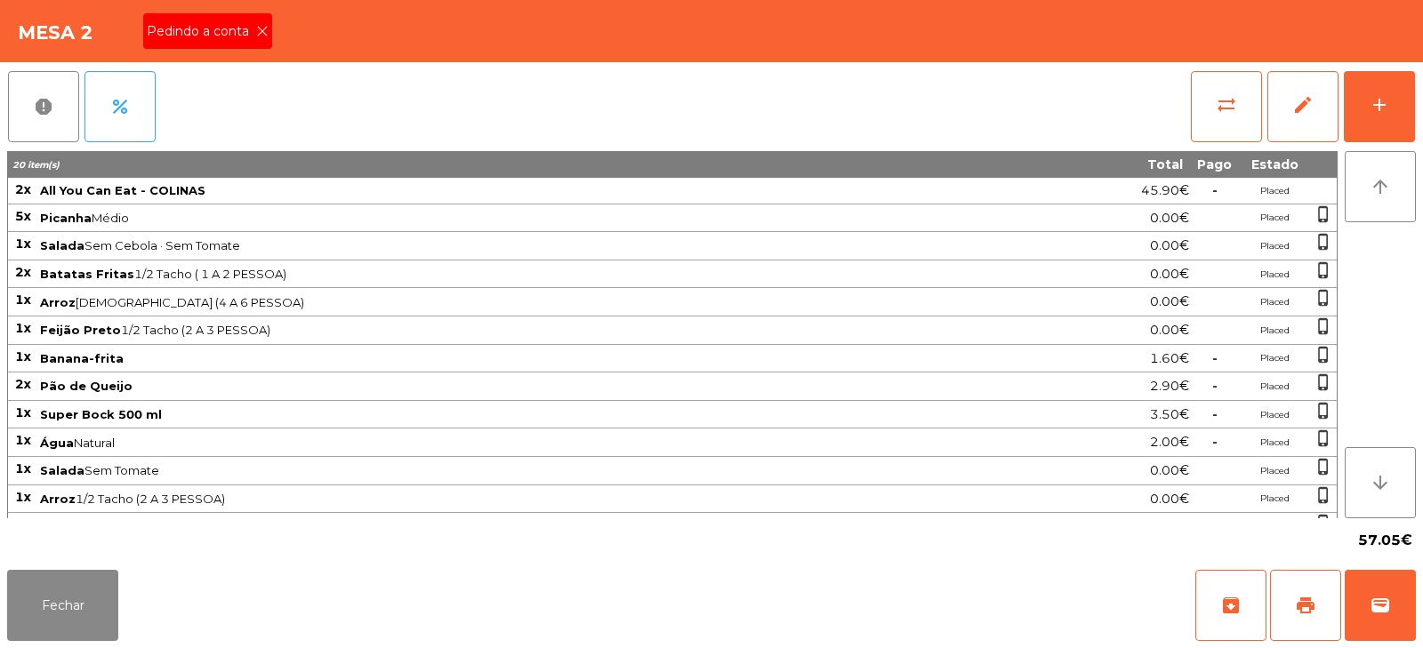
click at [243, 45] on div "Pedindo a conta" at bounding box center [207, 31] width 129 height 36
click at [1302, 609] on span "print" at bounding box center [1305, 605] width 21 height 21
click at [1399, 607] on button "wallet" at bounding box center [1380, 605] width 71 height 71
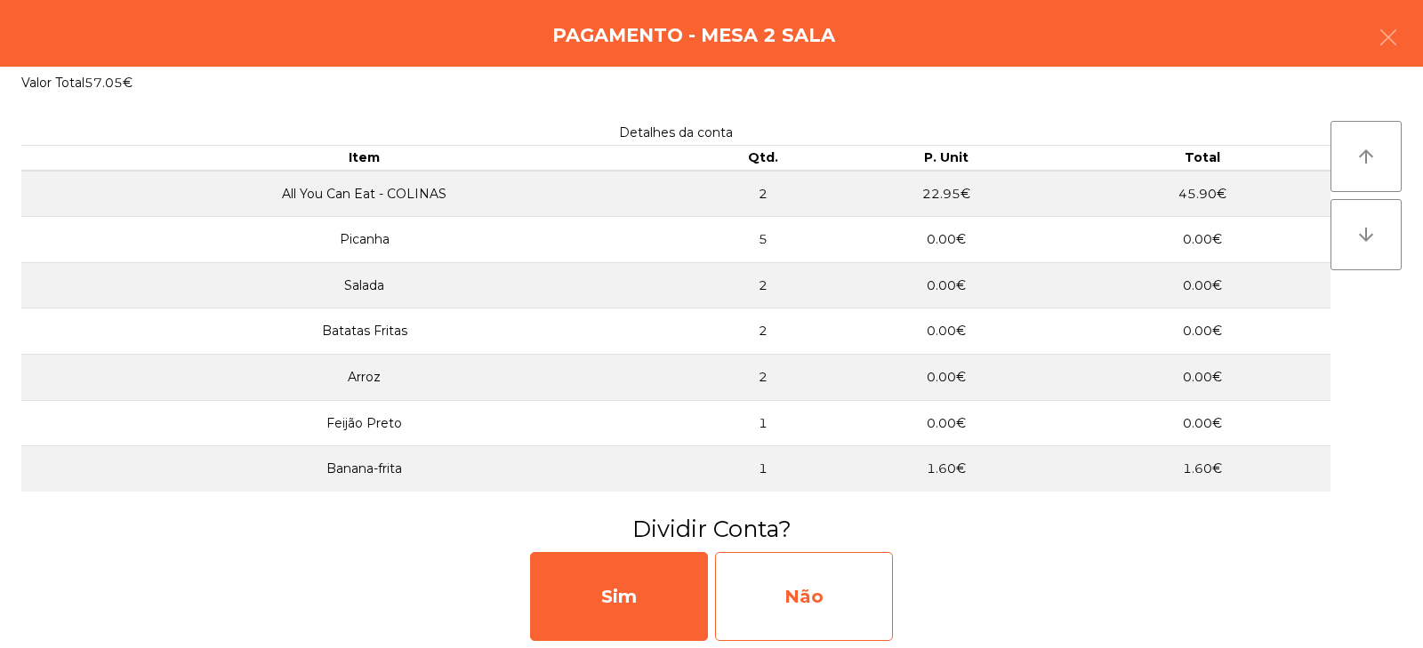
click at [804, 602] on div "Não" at bounding box center [804, 596] width 178 height 89
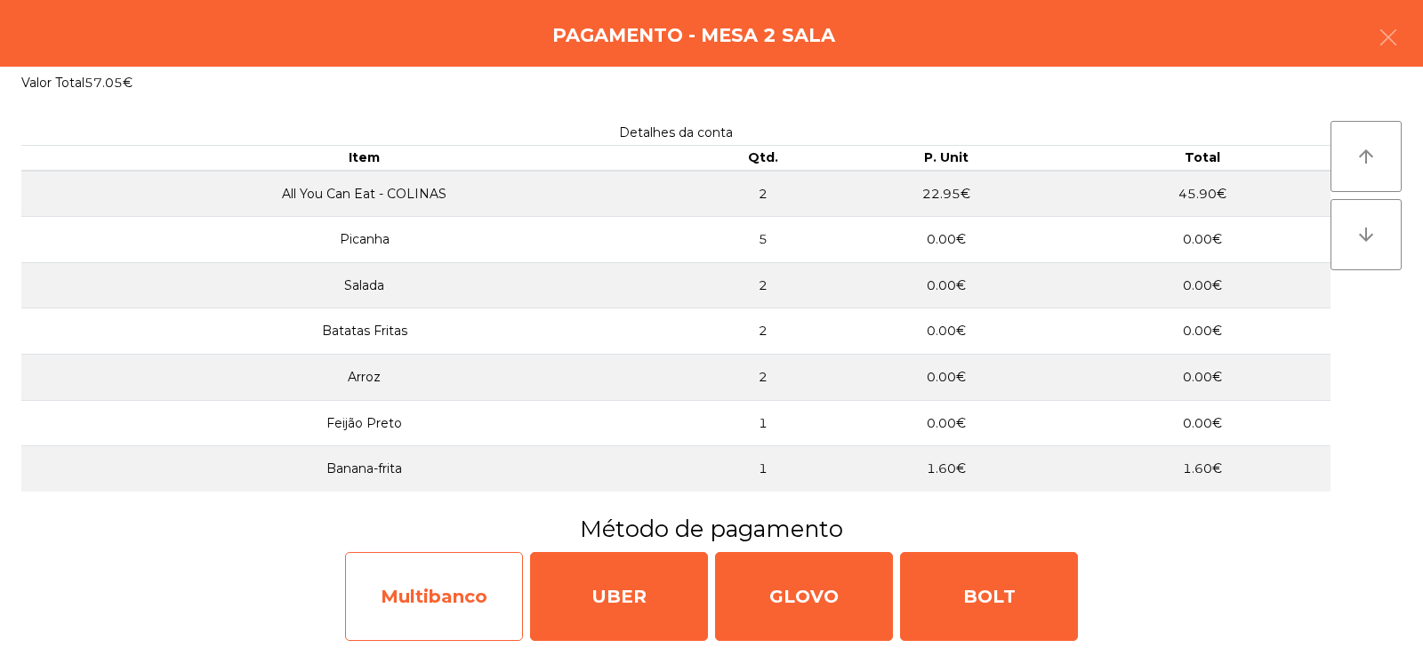
click at [407, 605] on div "Multibanco" at bounding box center [434, 596] width 178 height 89
select select "**"
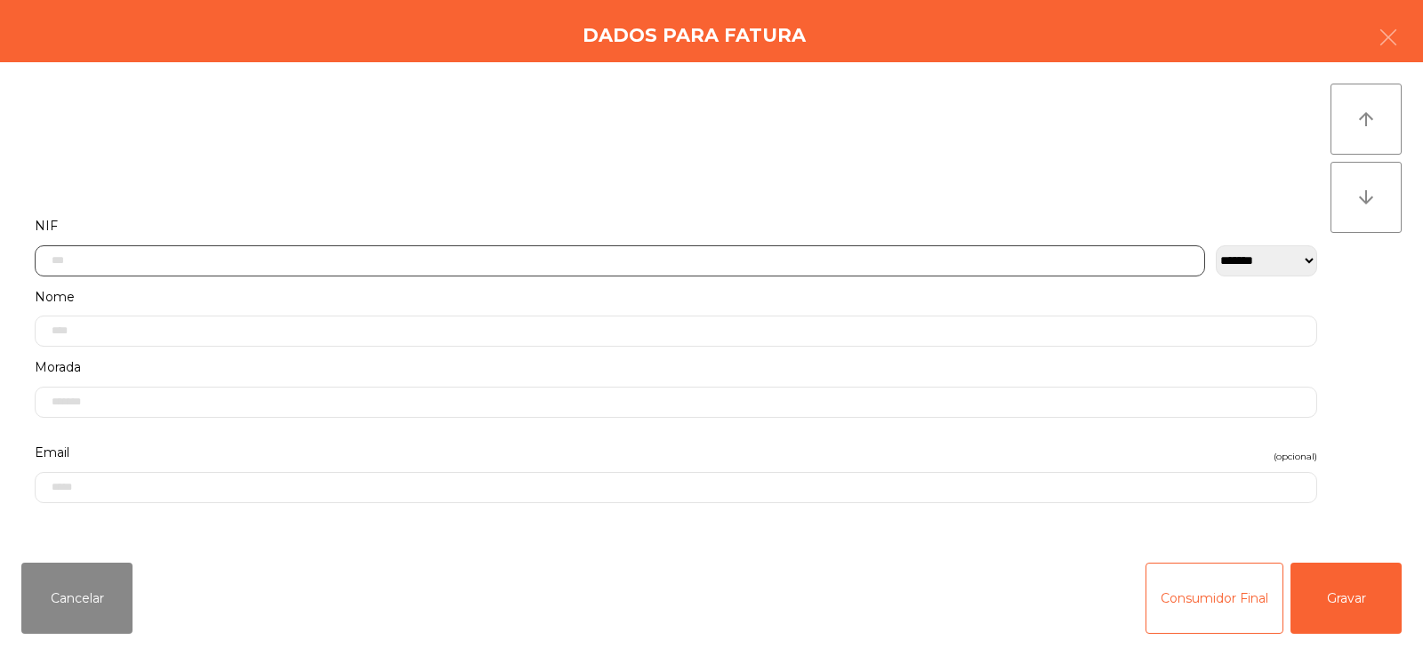
click at [385, 262] on input "text" at bounding box center [620, 261] width 1171 height 31
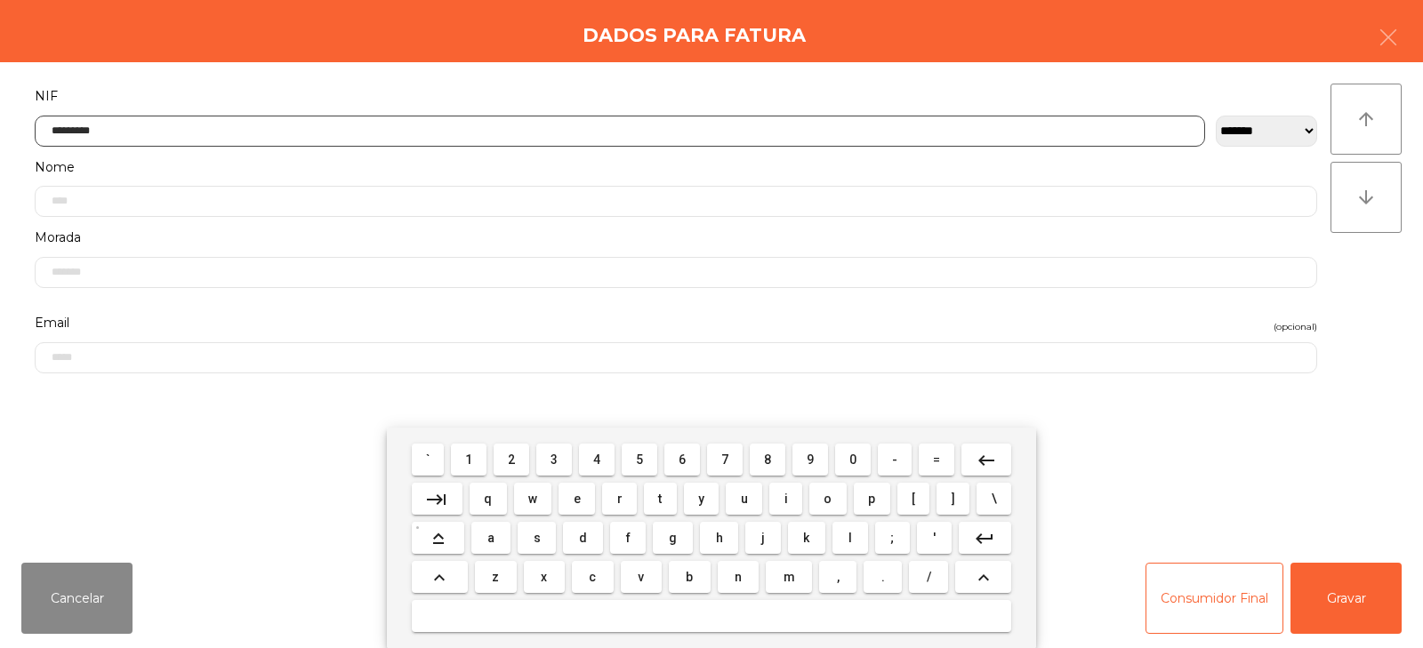
type input "*********"
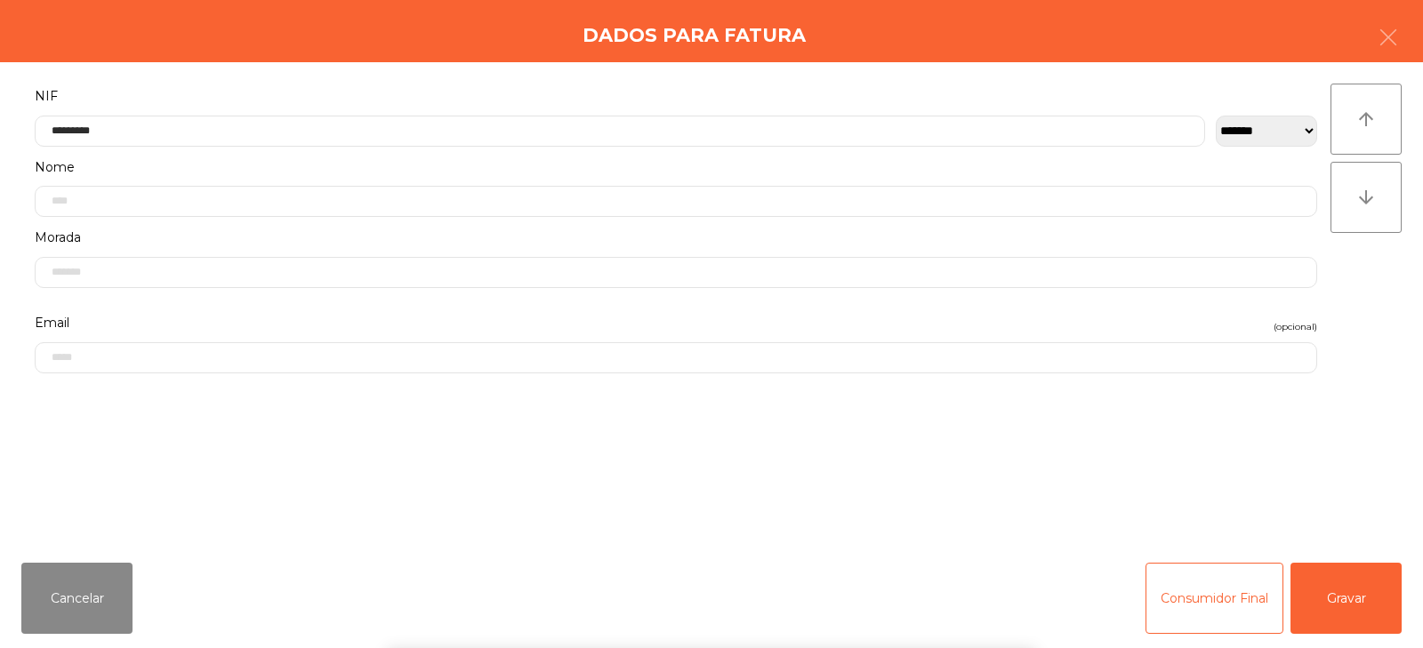
click at [1338, 600] on div "` 1 2 3 4 5 6 7 8 9 0 - = keyboard_backspace keyboard_tab q w e r t y u i o p […" at bounding box center [711, 538] width 1423 height 221
click at [1342, 614] on button "Gravar" at bounding box center [1346, 598] width 111 height 71
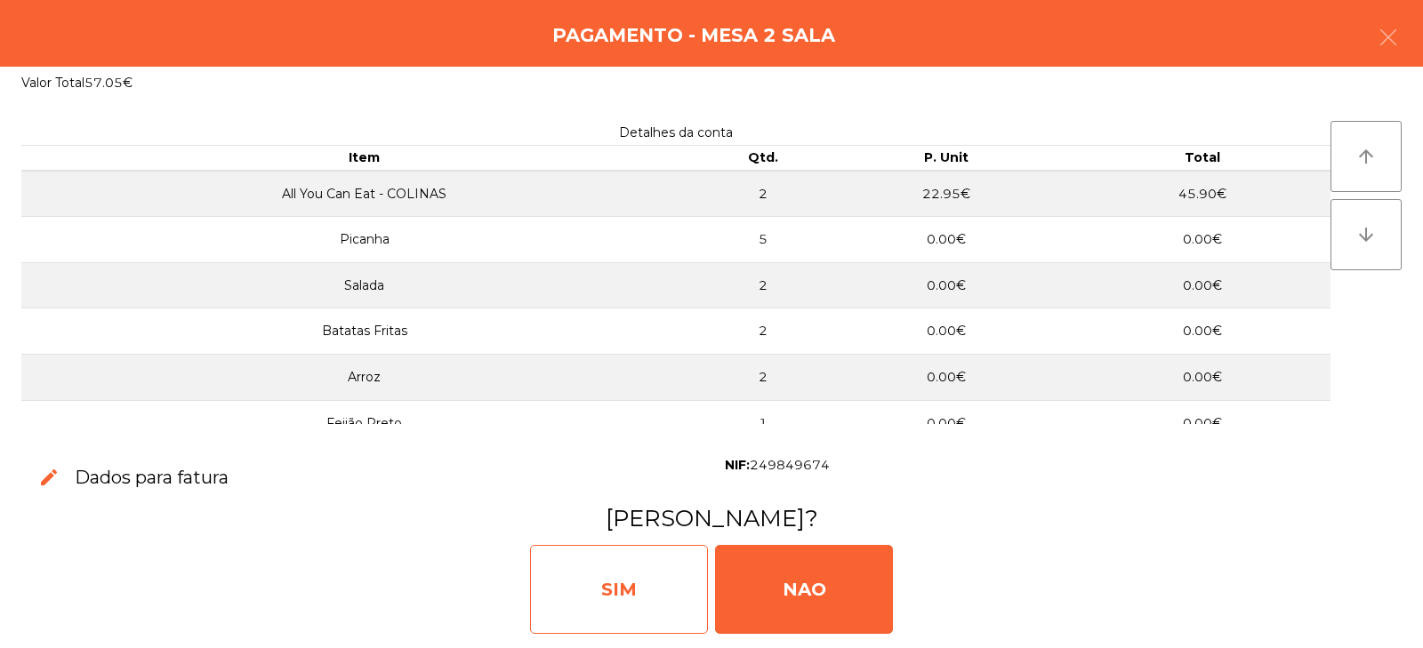
click at [606, 564] on div "SIM" at bounding box center [619, 589] width 178 height 89
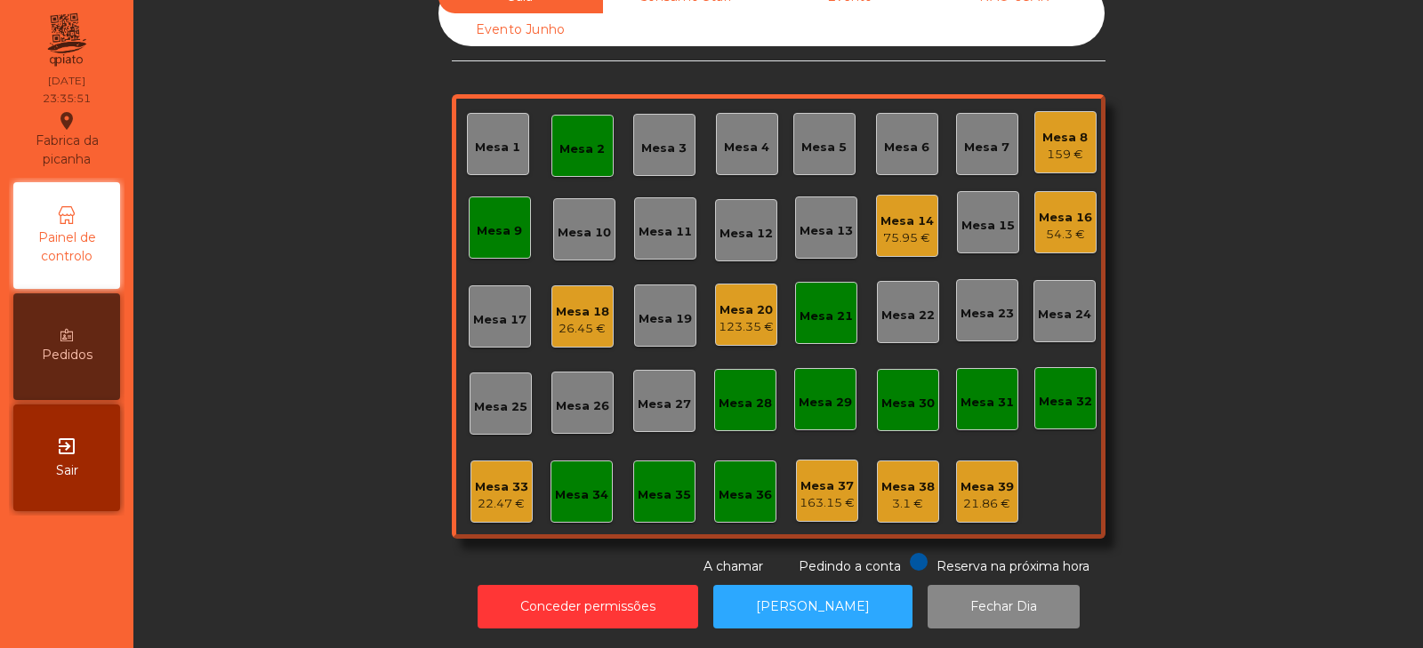
click at [1056, 146] on div "159 €" at bounding box center [1065, 155] width 45 height 18
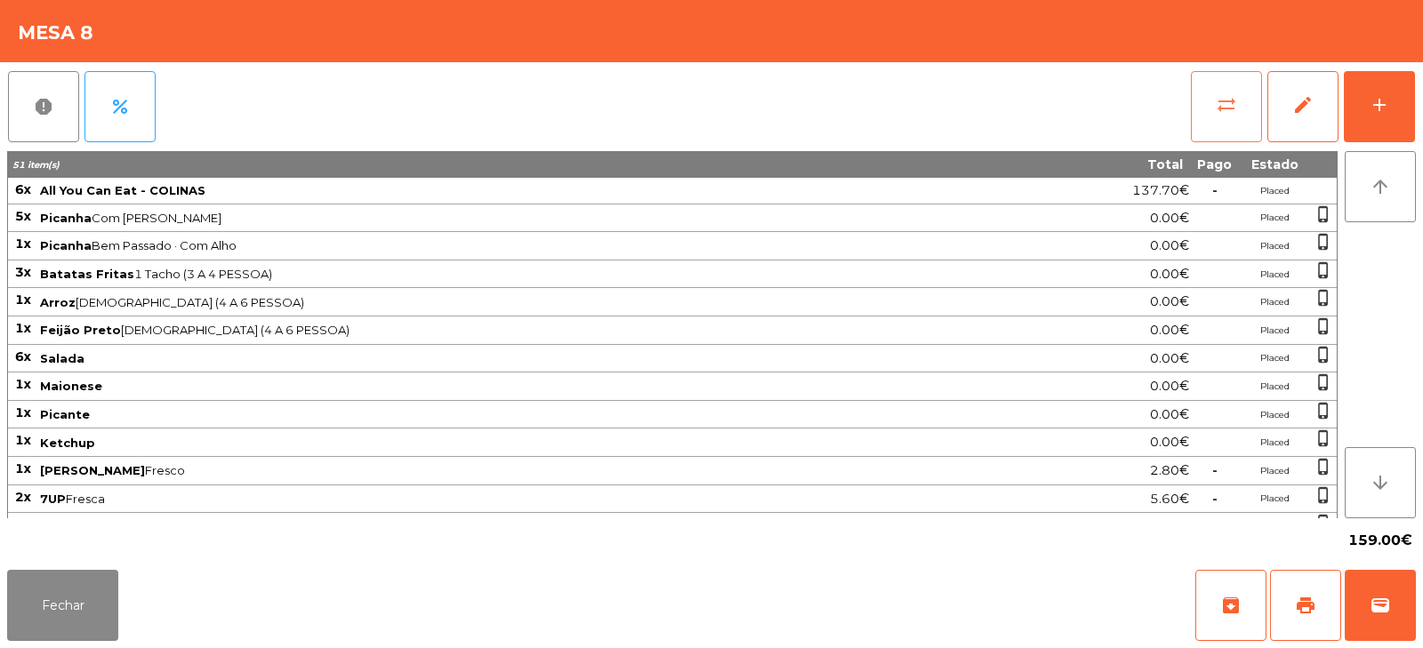
click at [1223, 87] on button "sync_alt" at bounding box center [1226, 106] width 71 height 71
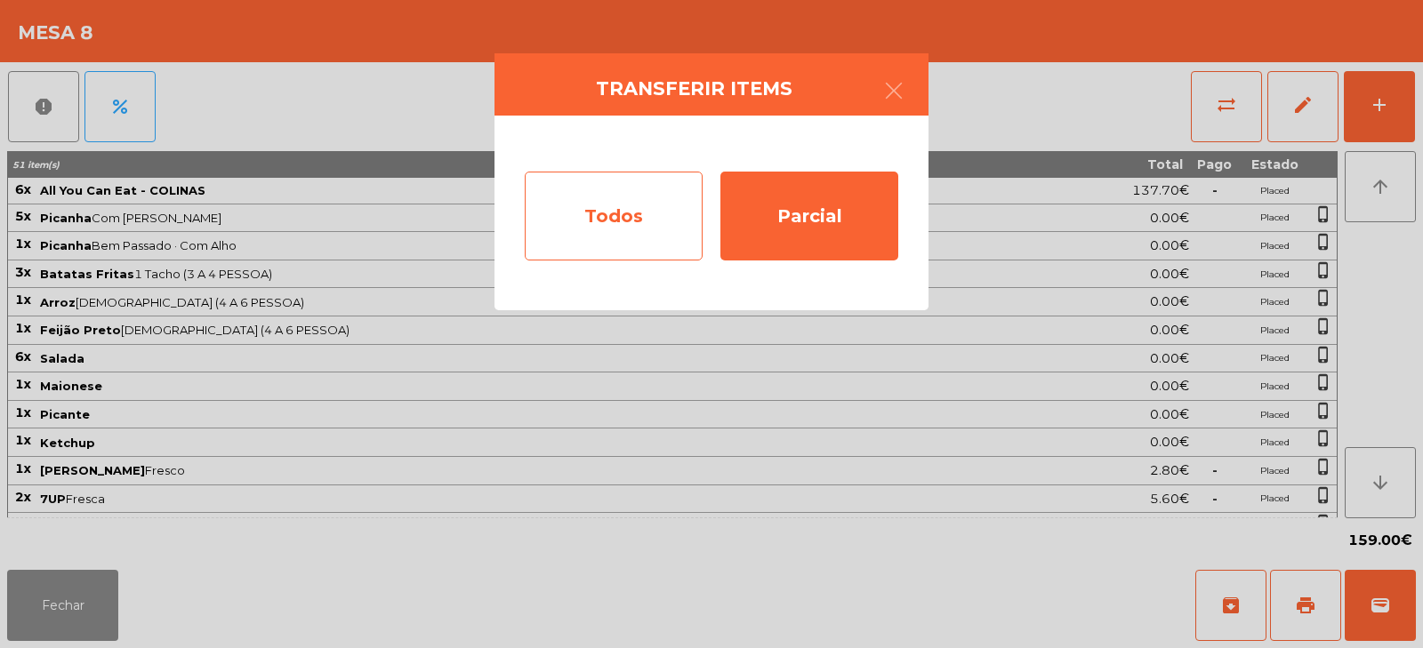
click at [619, 221] on div "Todos" at bounding box center [614, 216] width 178 height 89
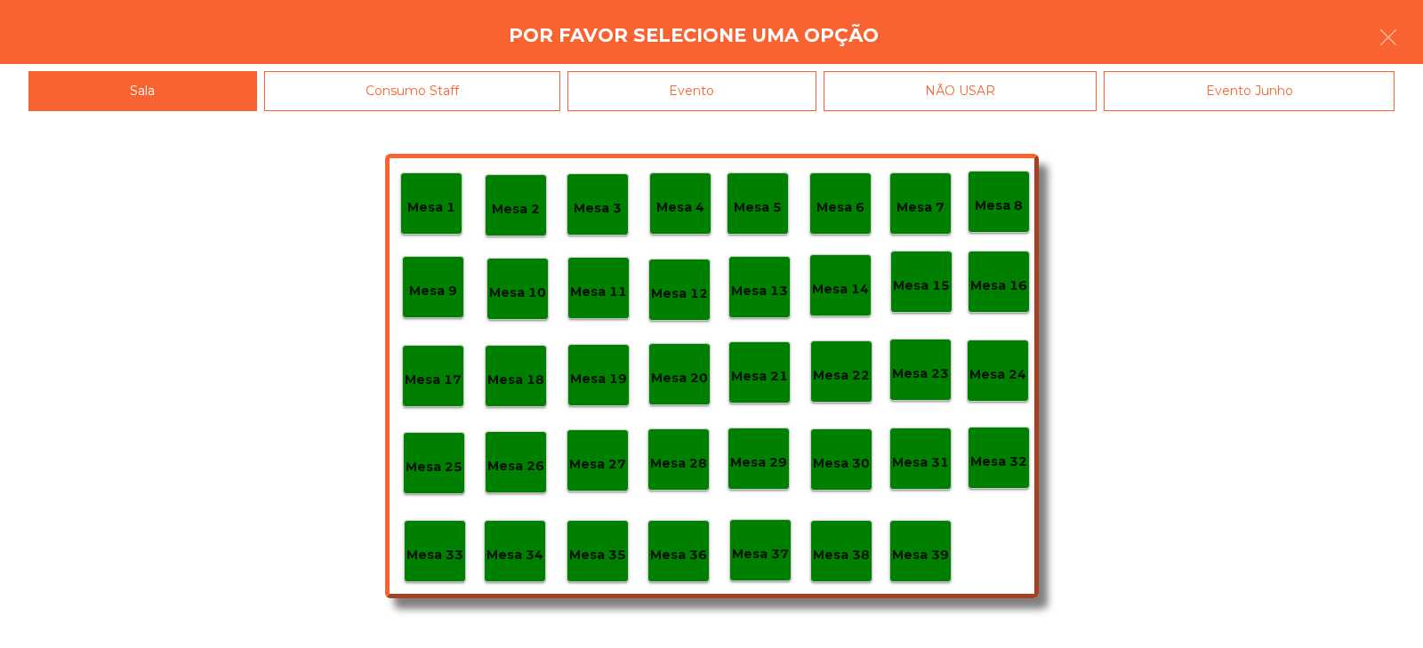
click at [736, 93] on div "Evento" at bounding box center [692, 91] width 249 height 40
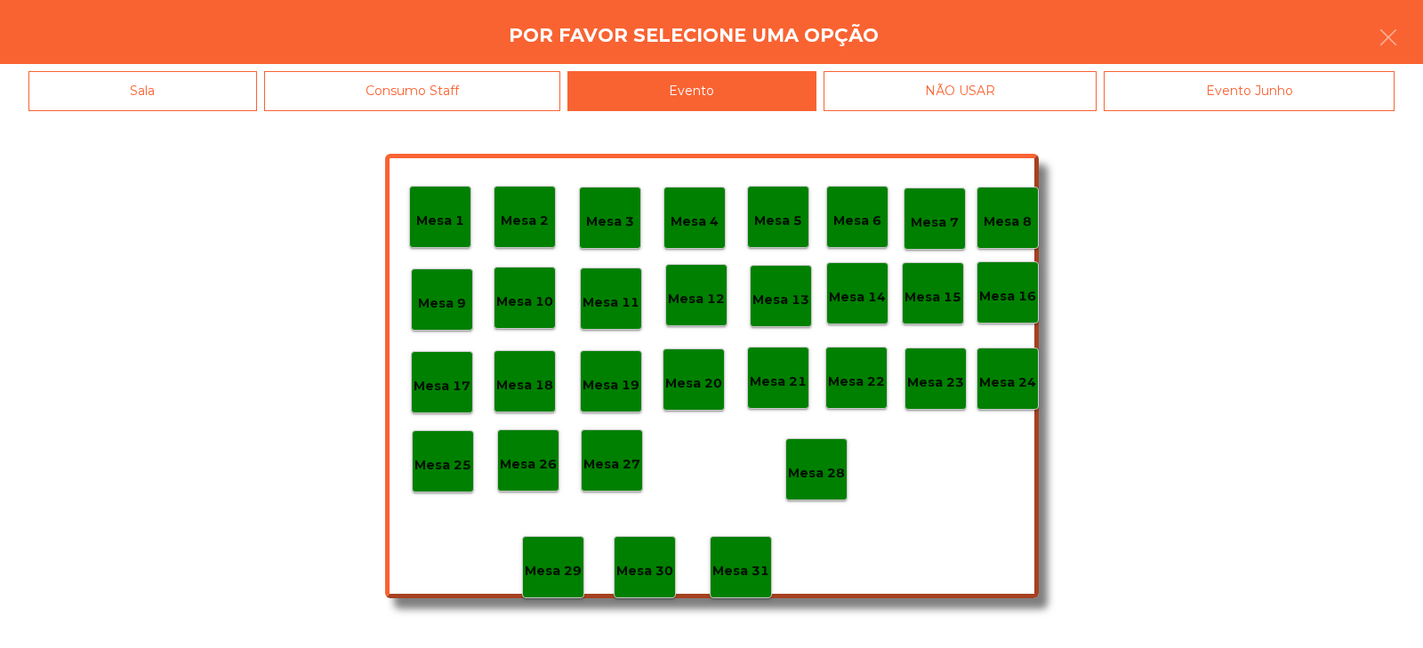
click at [825, 479] on p "Mesa 28" at bounding box center [816, 473] width 57 height 20
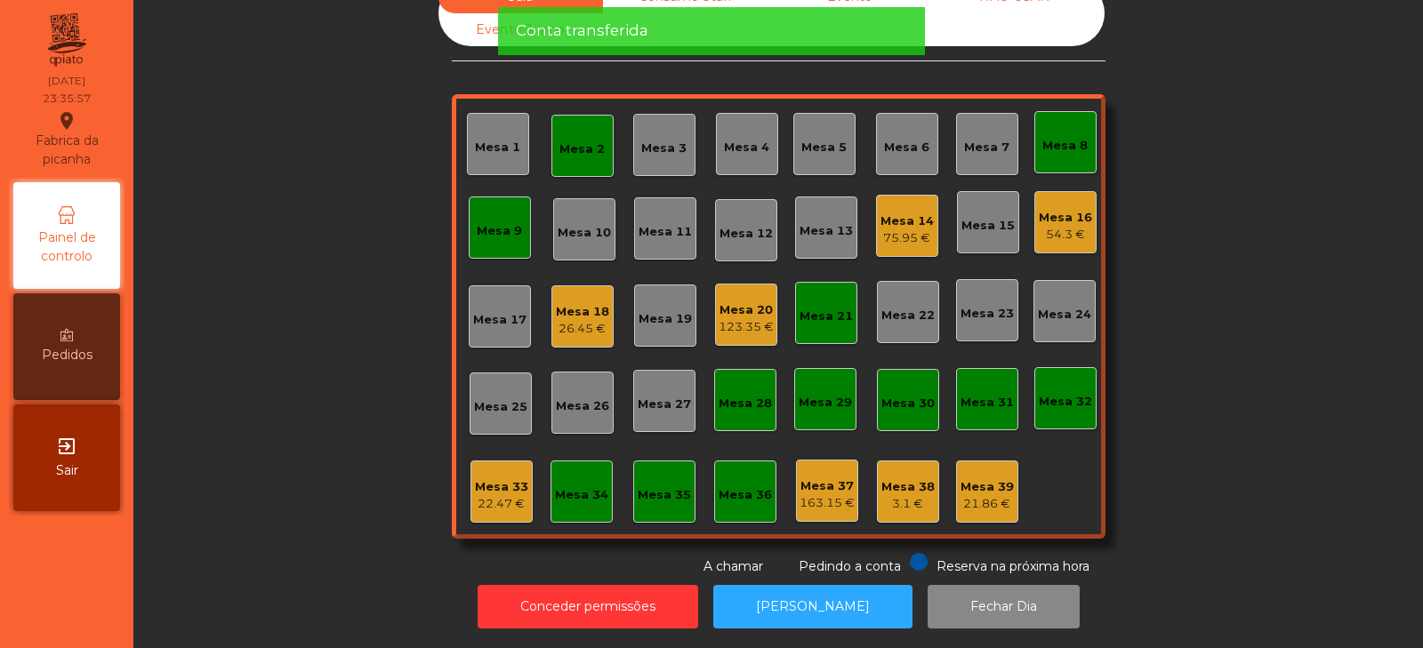
click at [893, 213] on div "Mesa 14" at bounding box center [907, 222] width 53 height 18
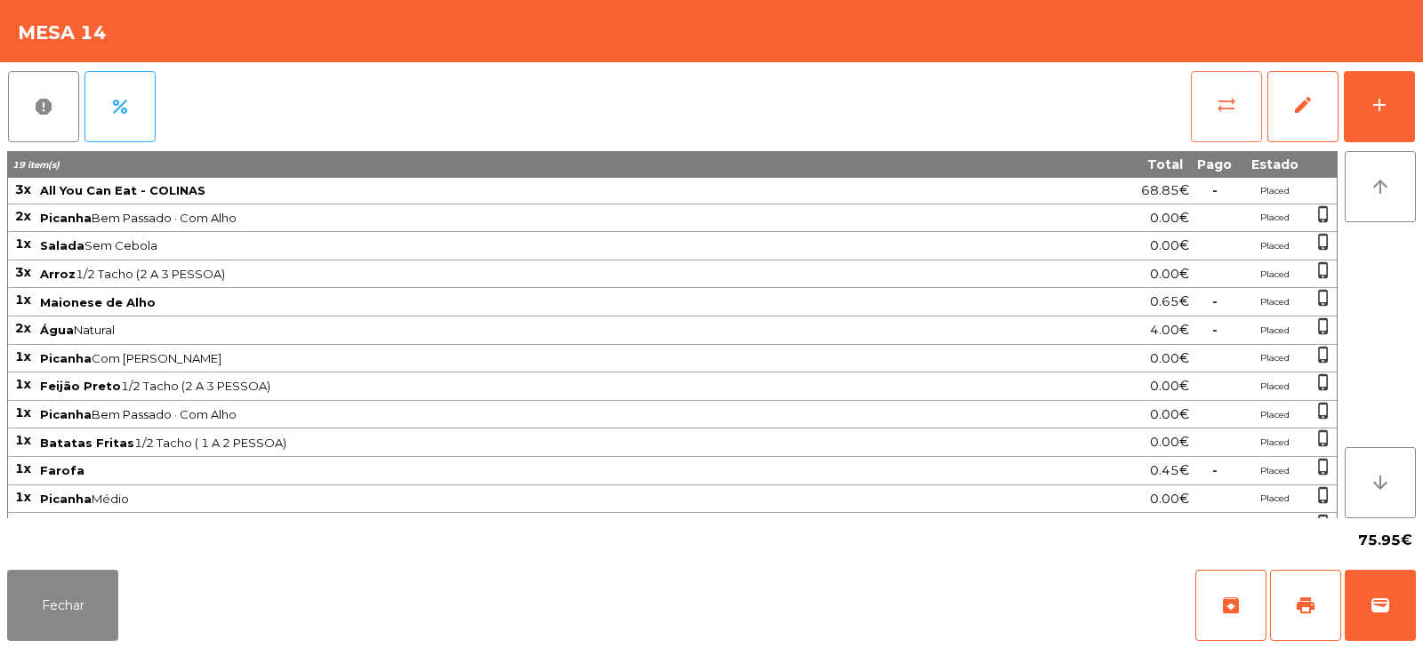
click at [1211, 99] on button "sync_alt" at bounding box center [1226, 106] width 71 height 71
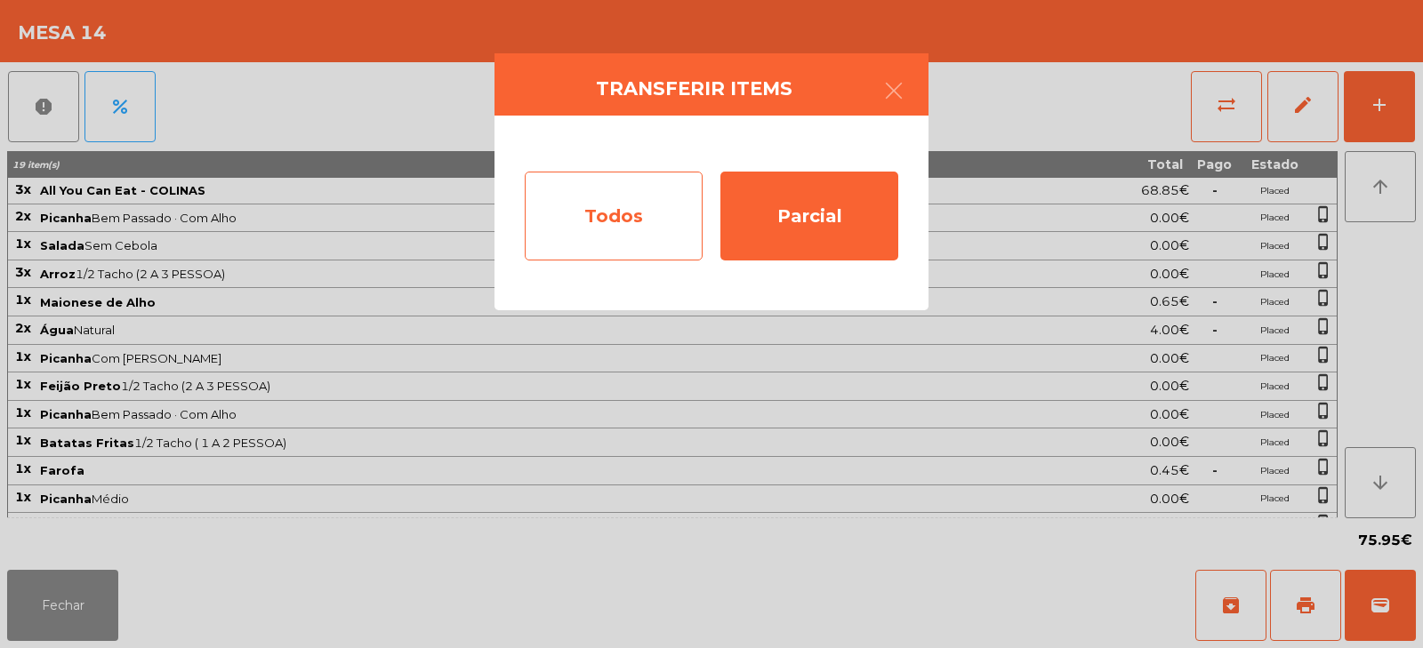
click at [619, 213] on div "Todos" at bounding box center [614, 216] width 178 height 89
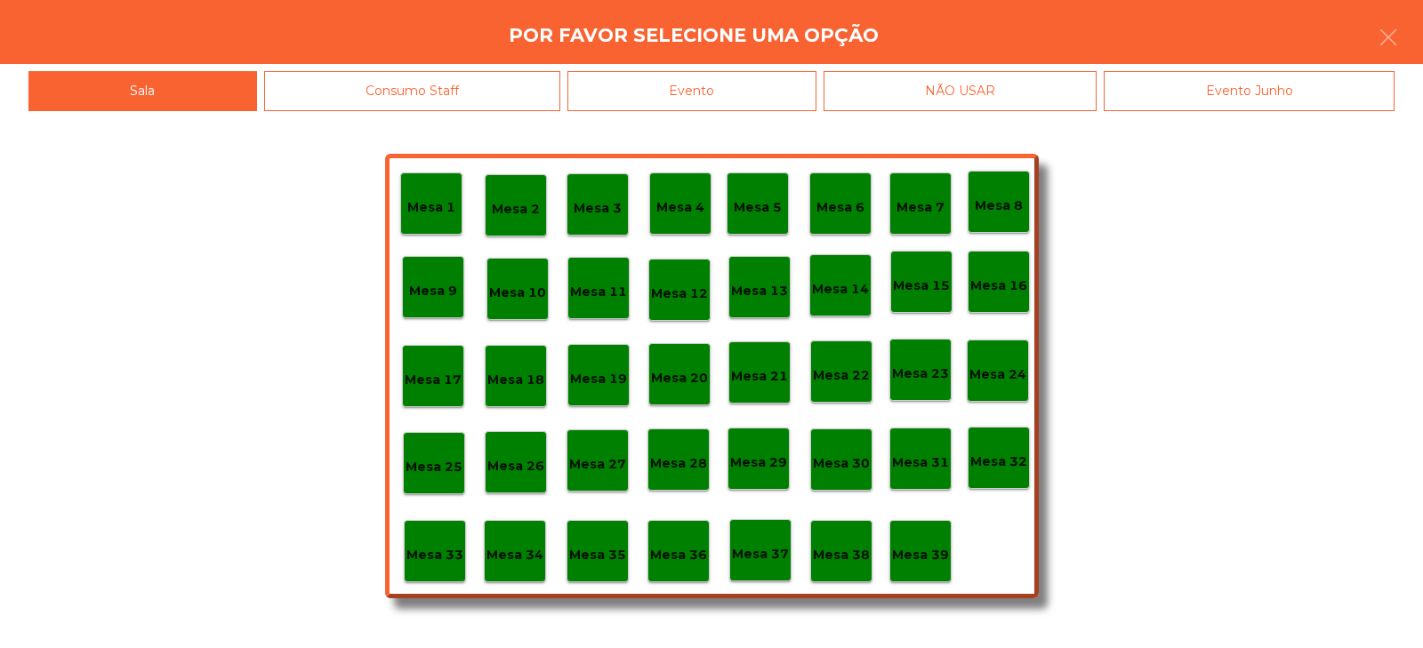
click at [746, 84] on div "Evento" at bounding box center [692, 91] width 249 height 40
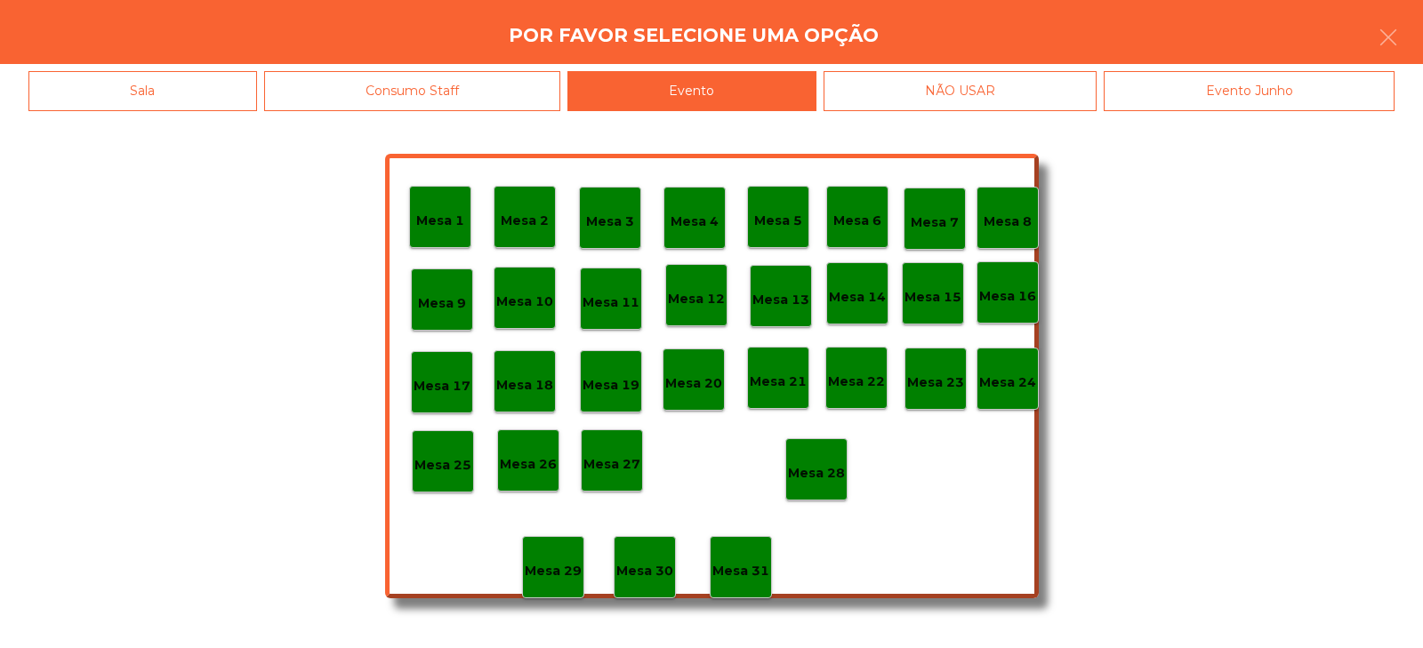
click at [812, 490] on div "Mesa 28" at bounding box center [816, 470] width 62 height 62
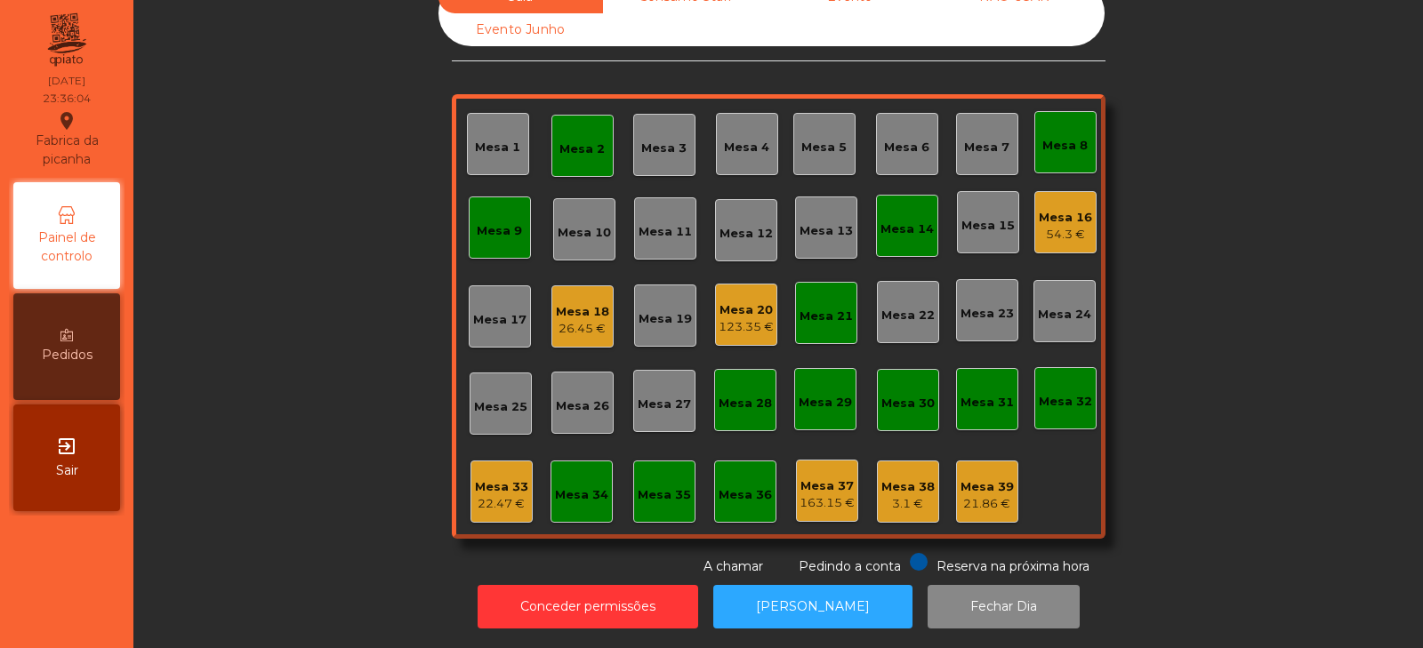
click at [732, 302] on div "Mesa 20" at bounding box center [746, 311] width 55 height 18
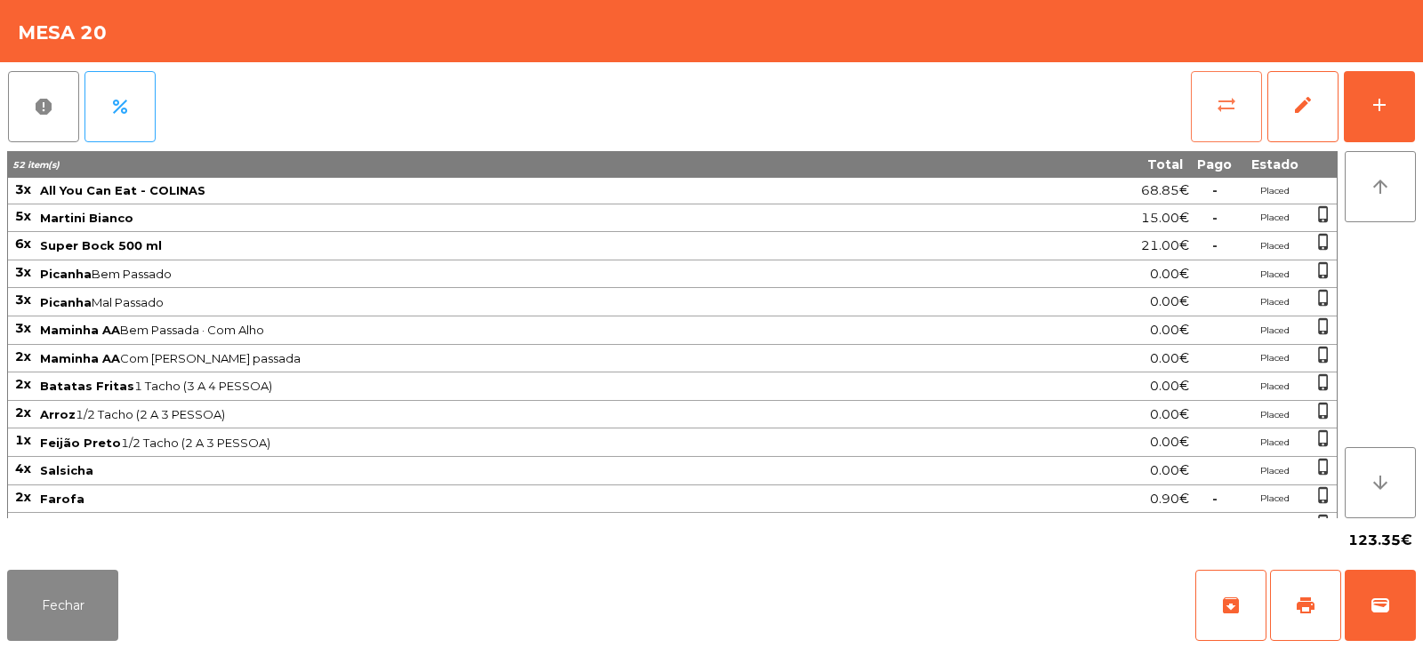
click at [1209, 121] on button "sync_alt" at bounding box center [1226, 106] width 71 height 71
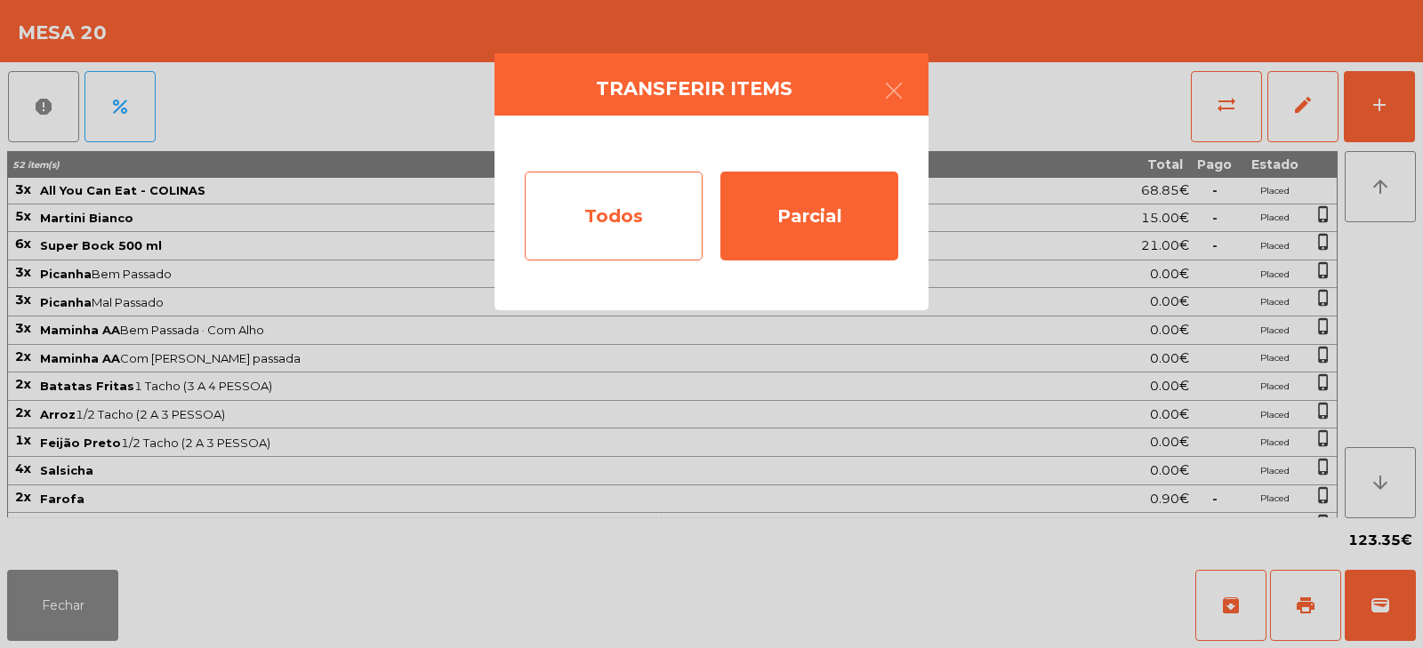
click at [616, 219] on div "Todos" at bounding box center [614, 216] width 178 height 89
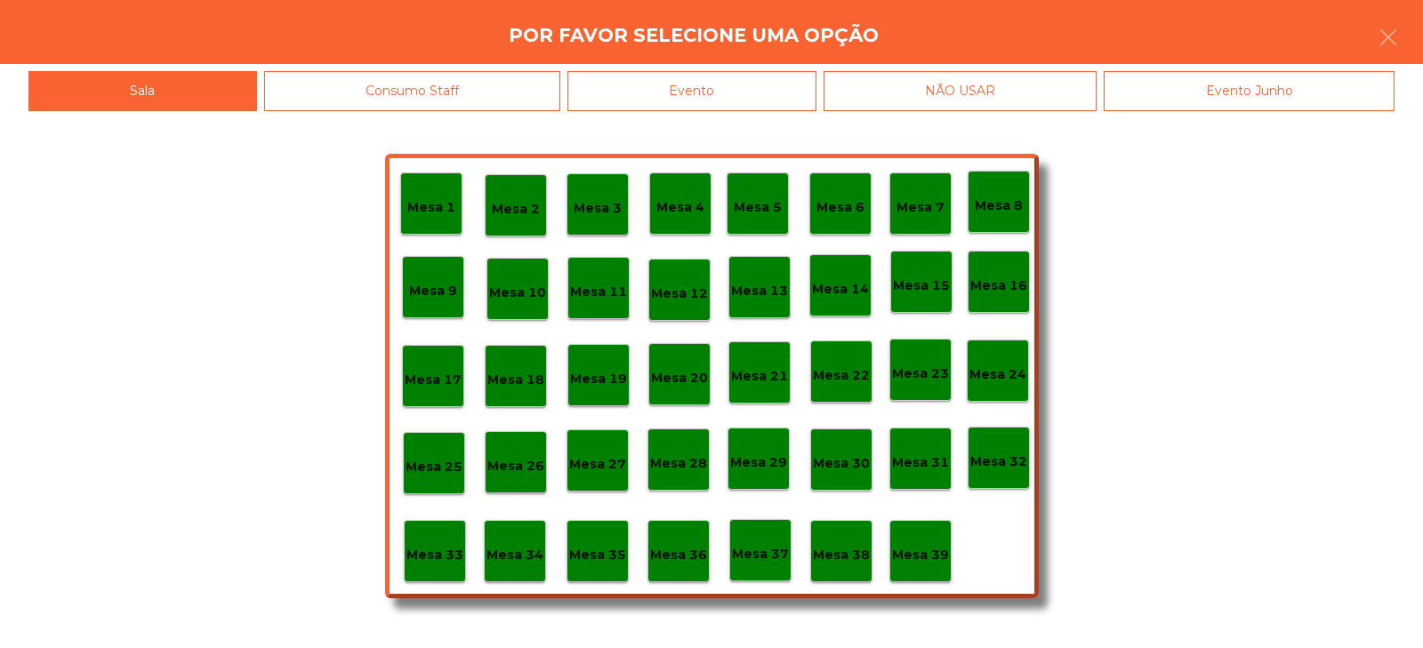
click at [747, 93] on div "Evento" at bounding box center [692, 91] width 249 height 40
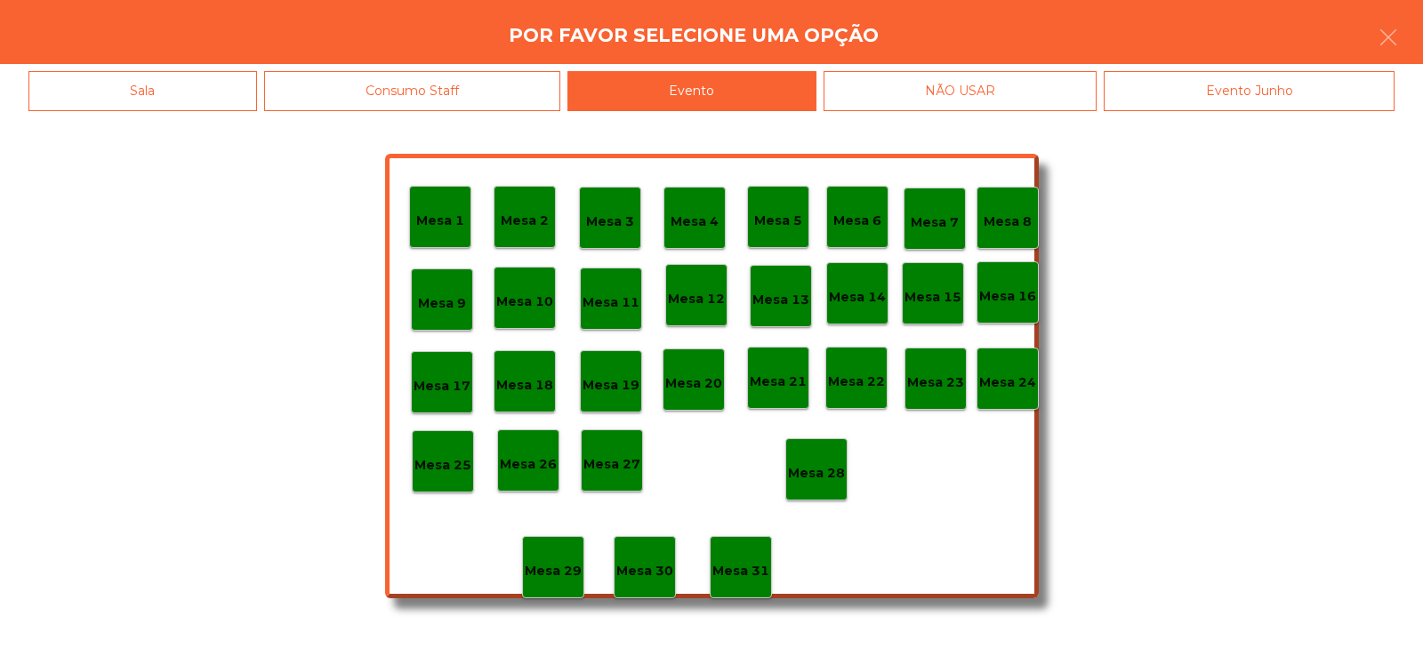
click at [826, 484] on div "Mesa 28" at bounding box center [816, 470] width 62 height 62
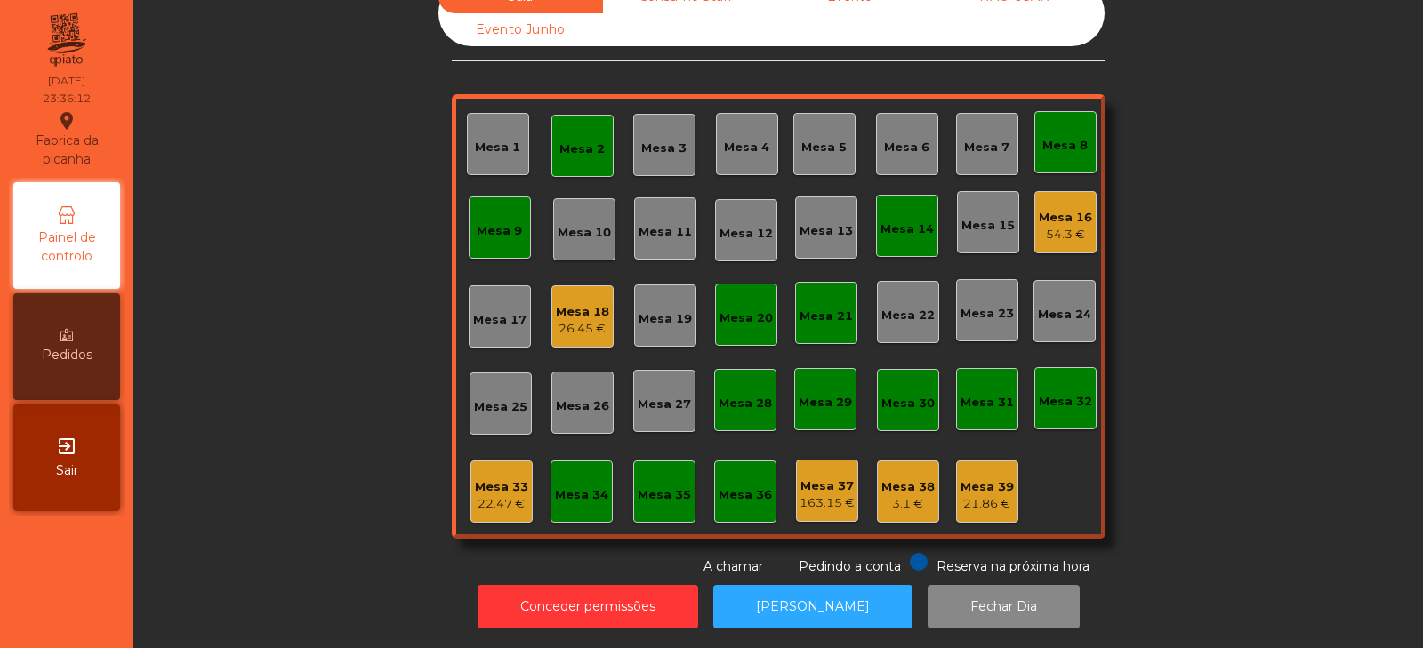
click at [576, 133] on div "Mesa 2" at bounding box center [582, 145] width 45 height 25
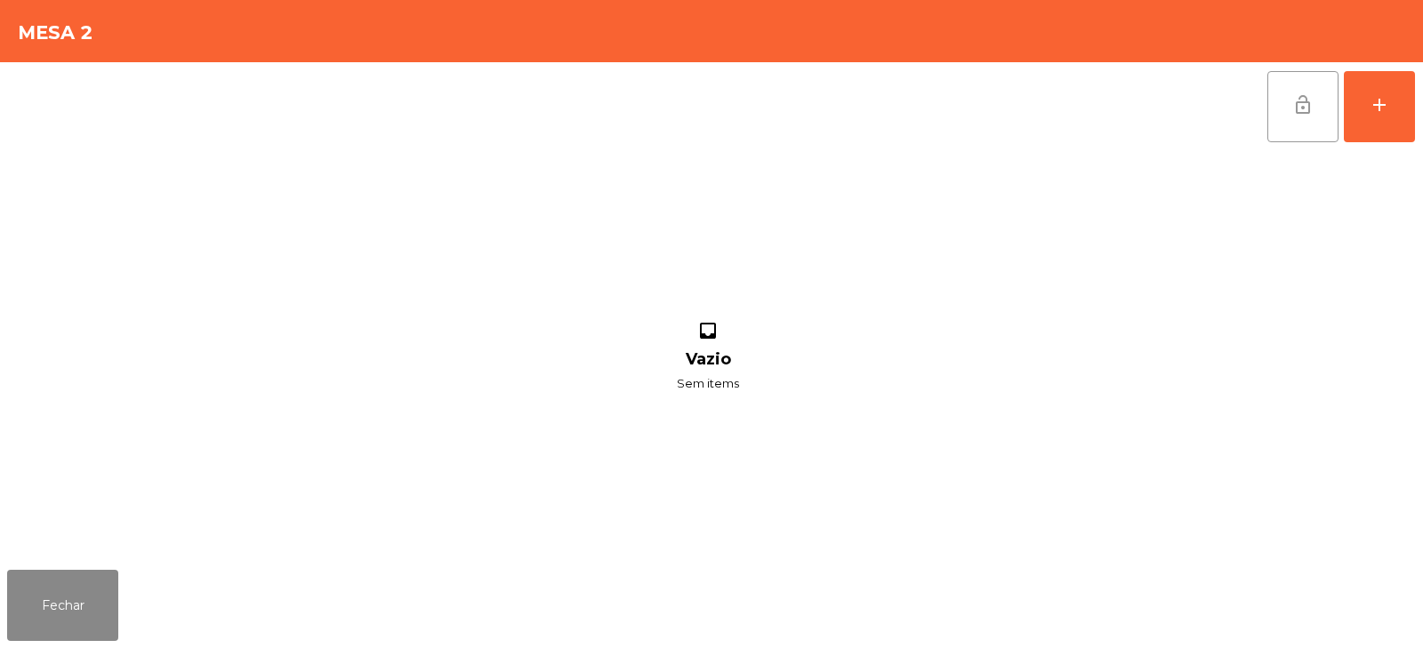
click at [1292, 95] on button "lock_open" at bounding box center [1303, 106] width 71 height 71
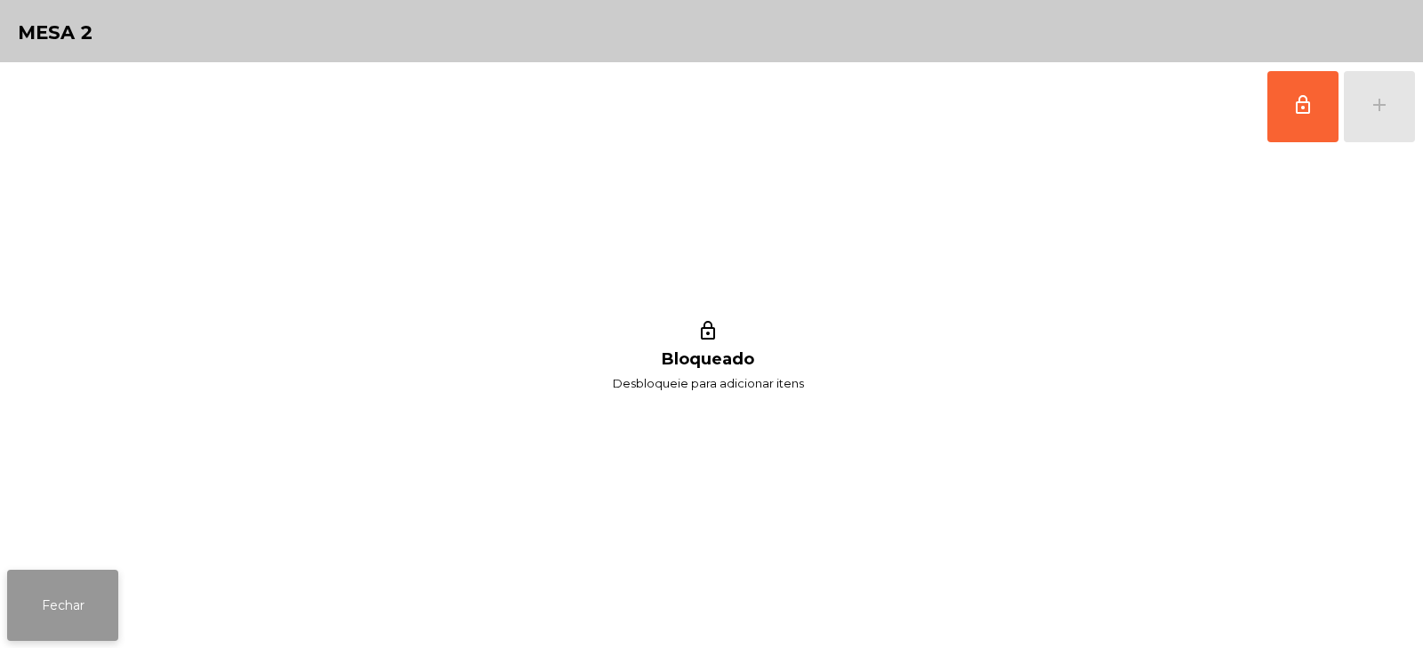
click at [66, 608] on button "Fechar" at bounding box center [62, 605] width 111 height 71
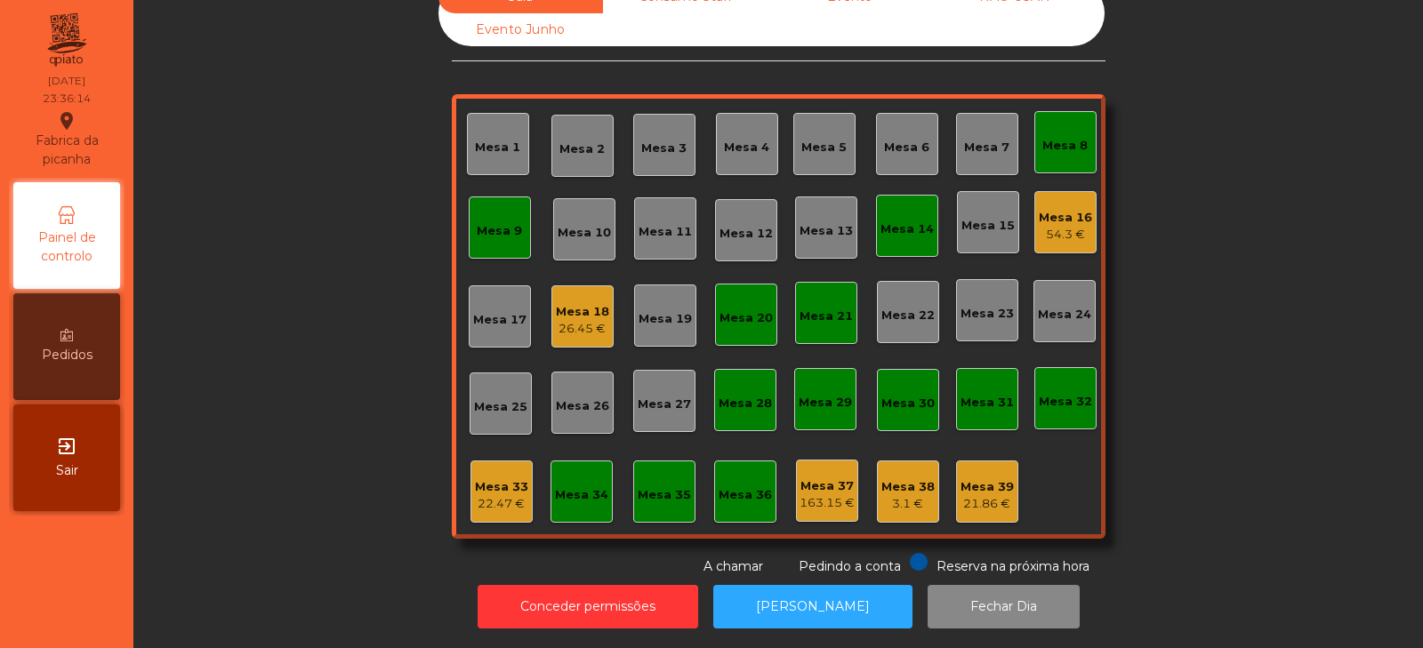
click at [1074, 114] on div "Mesa 8" at bounding box center [1066, 142] width 62 height 62
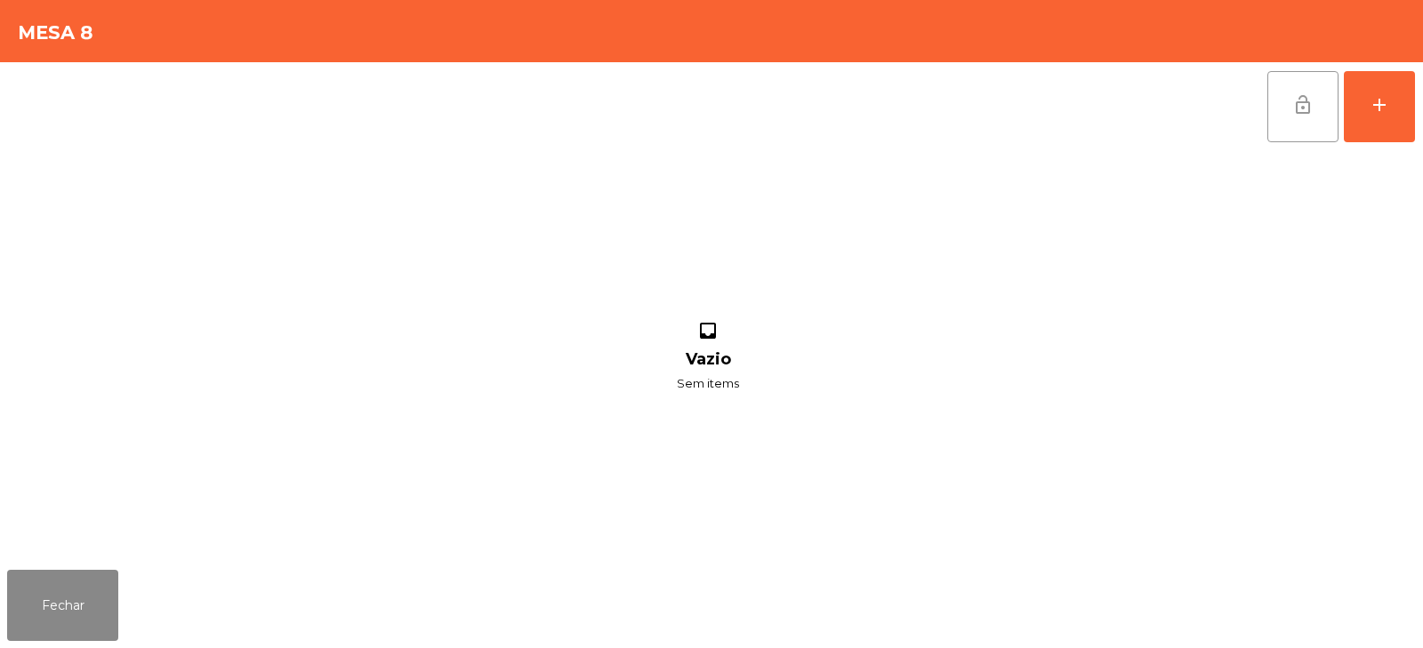
click at [1280, 112] on button "lock_open" at bounding box center [1303, 106] width 71 height 71
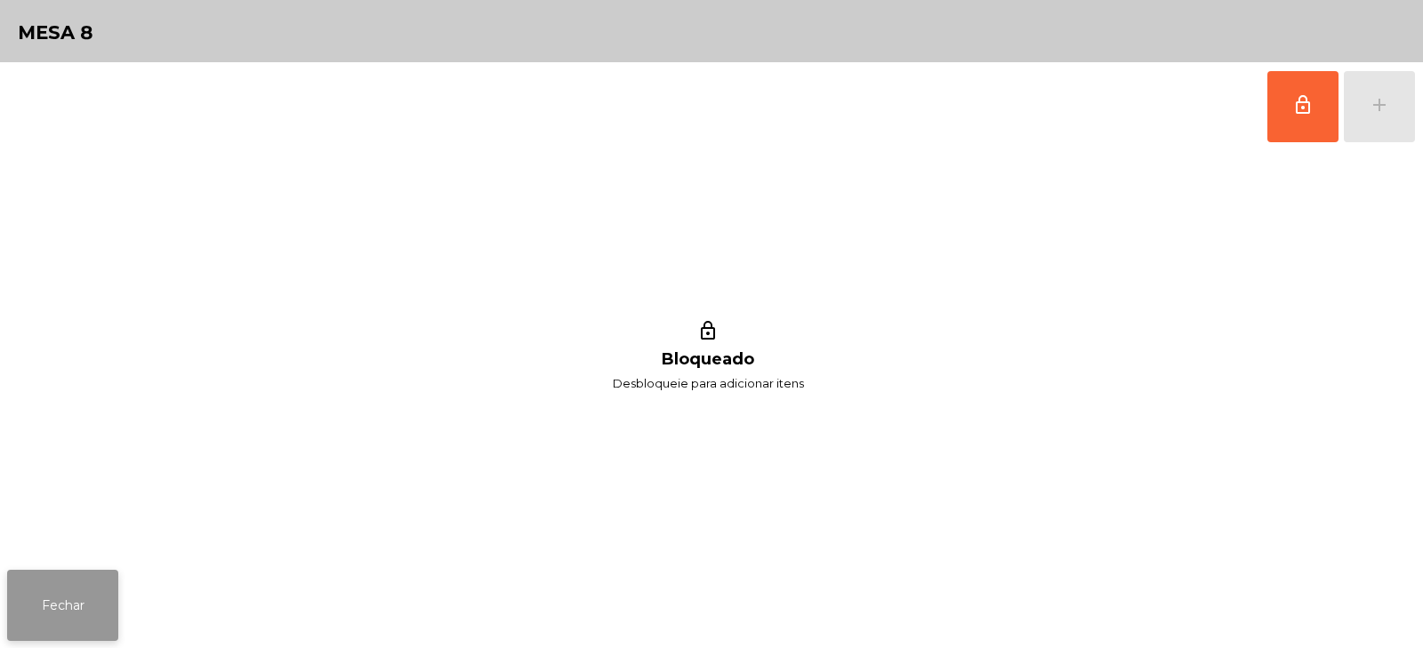
click at [73, 609] on button "Fechar" at bounding box center [62, 605] width 111 height 71
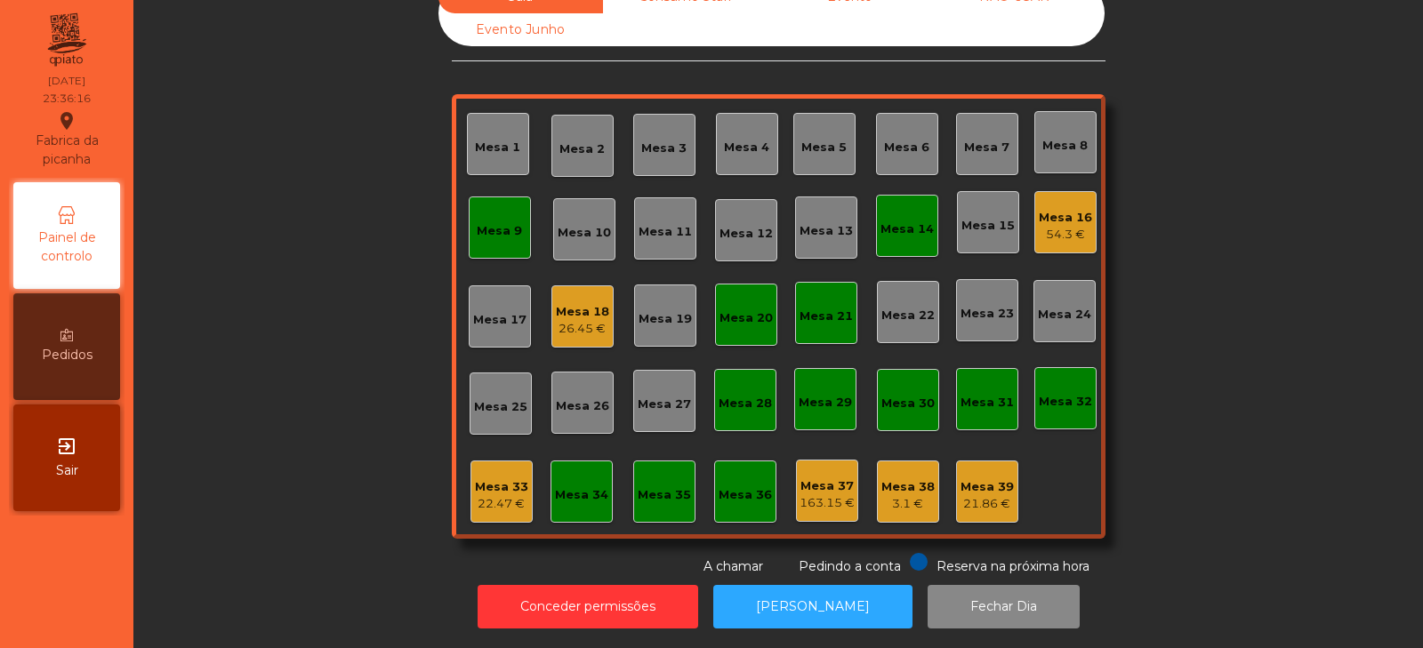
click at [498, 222] on div "Mesa 9" at bounding box center [499, 231] width 45 height 18
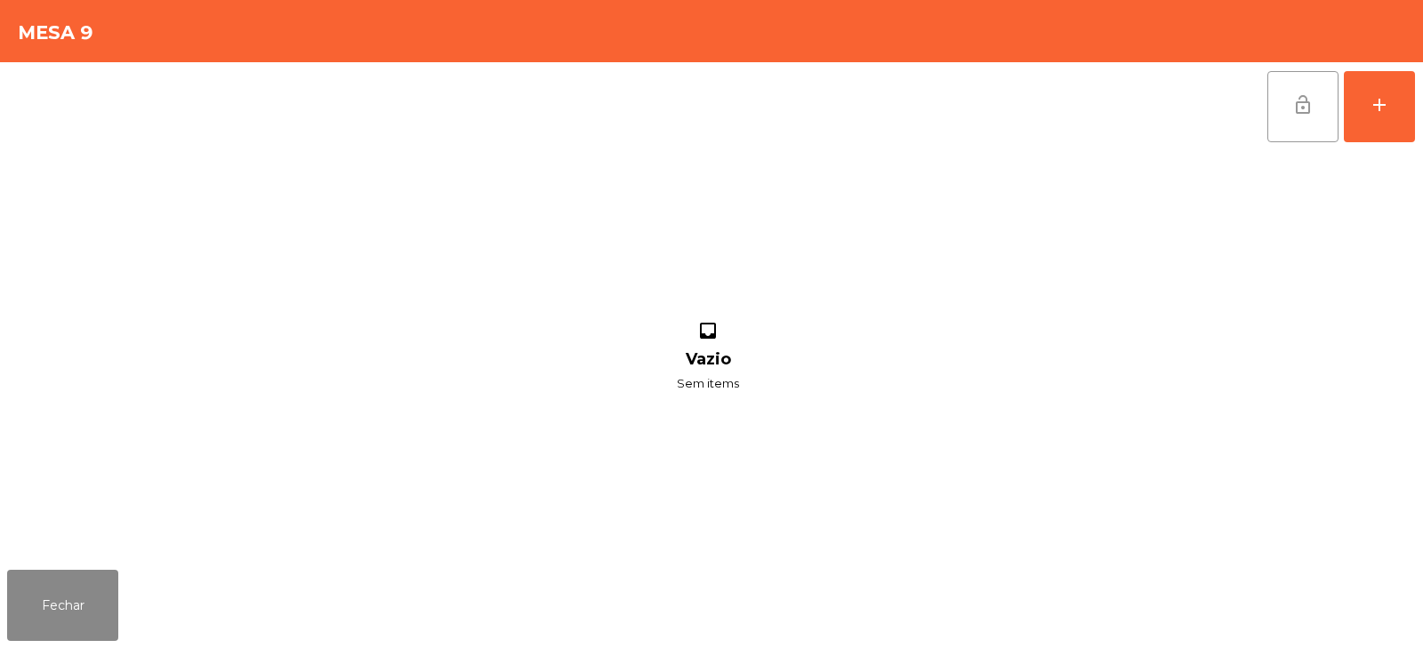
click at [1290, 109] on button "lock_open" at bounding box center [1303, 106] width 71 height 71
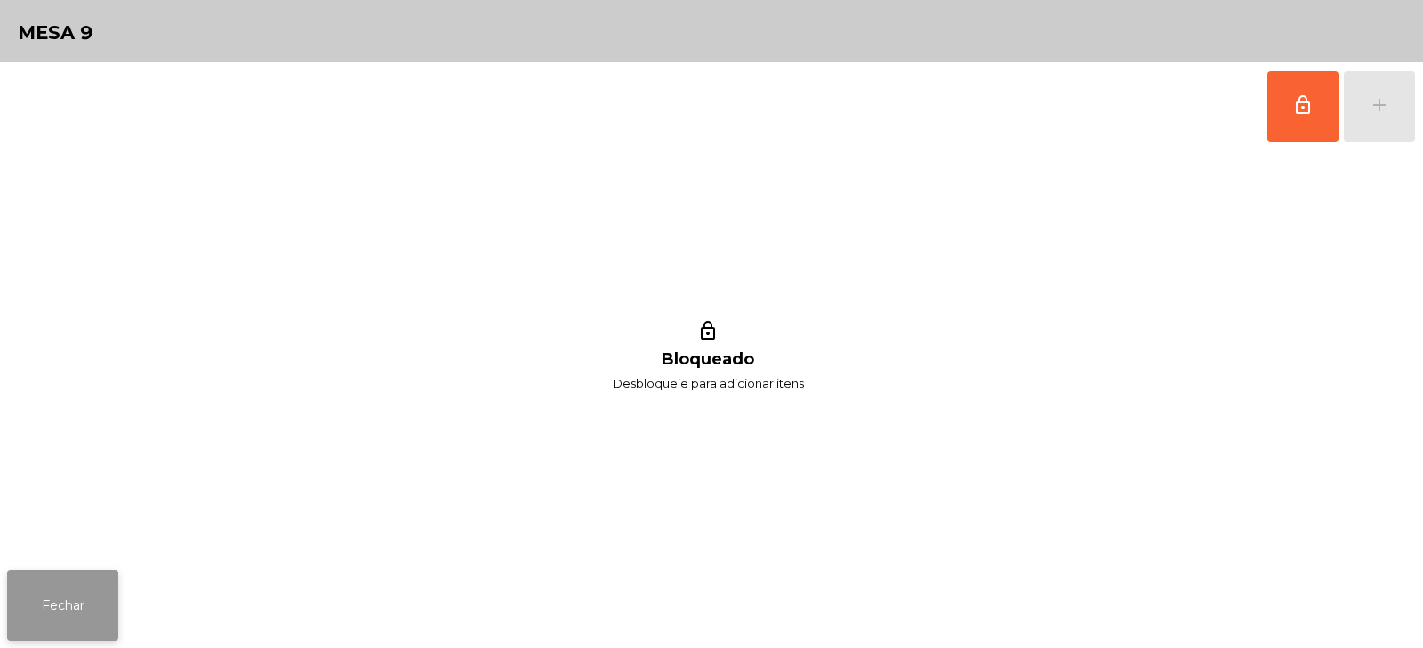
click at [77, 603] on button "Fechar" at bounding box center [62, 605] width 111 height 71
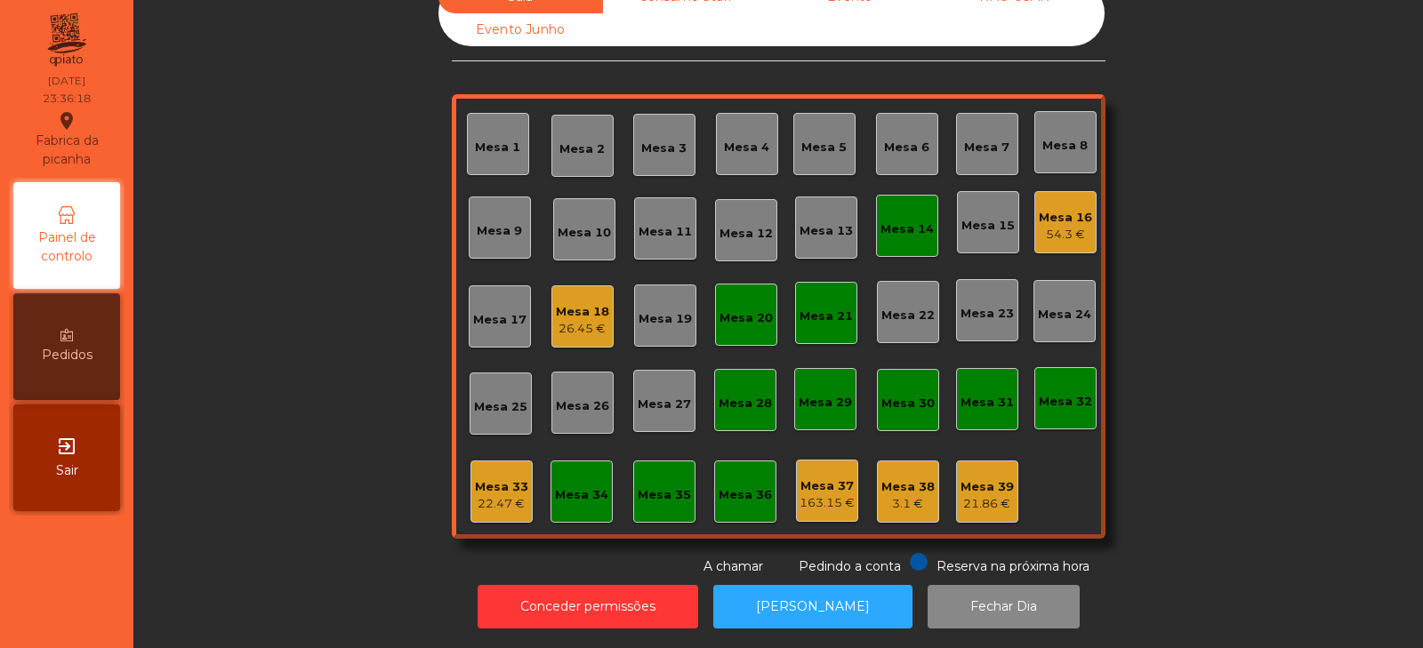
click at [903, 213] on div "Mesa 14" at bounding box center [907, 225] width 53 height 25
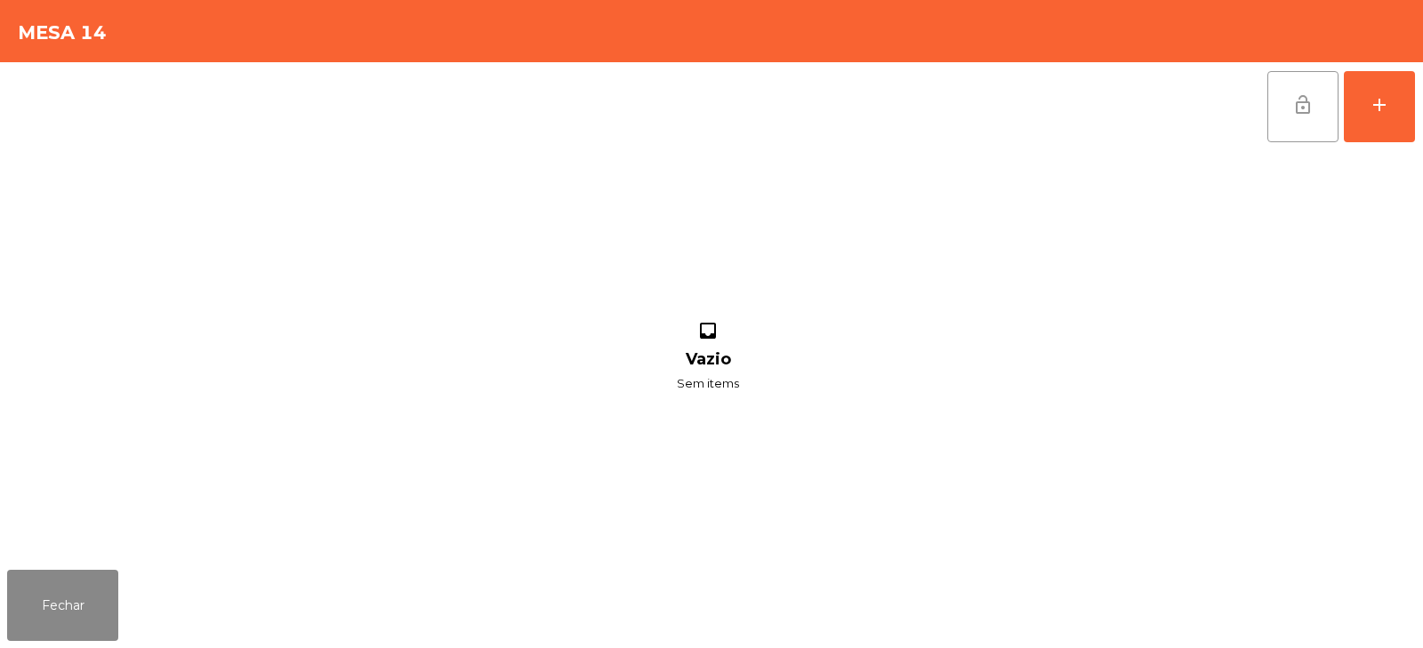
click at [1287, 102] on button "lock_open" at bounding box center [1303, 106] width 71 height 71
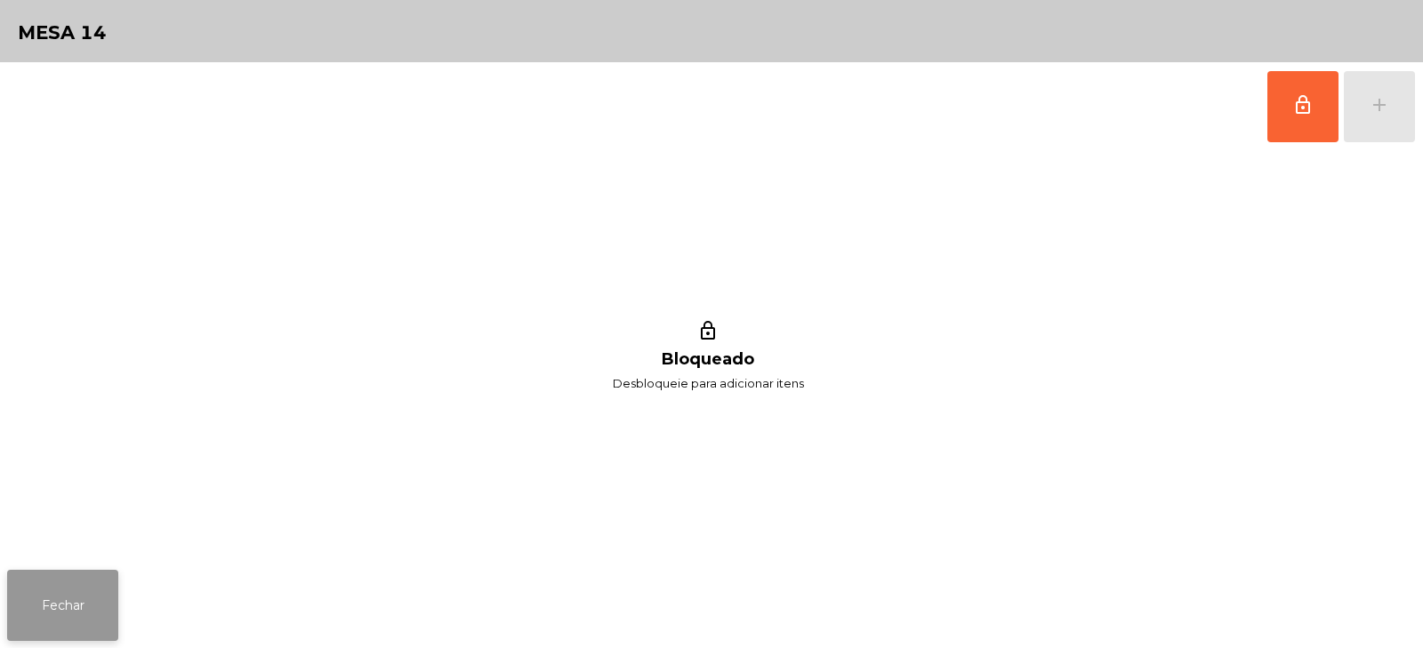
click at [78, 601] on button "Fechar" at bounding box center [62, 605] width 111 height 71
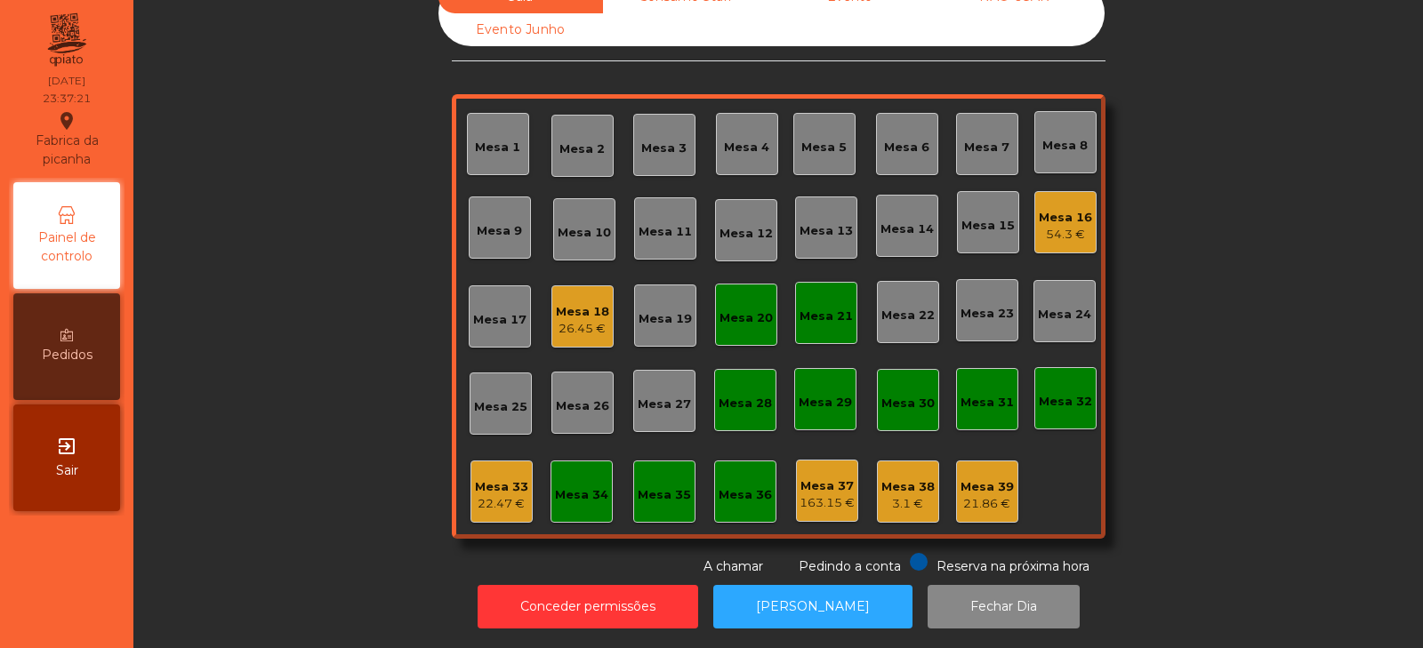
click at [486, 495] on div "22.47 €" at bounding box center [501, 504] width 53 height 18
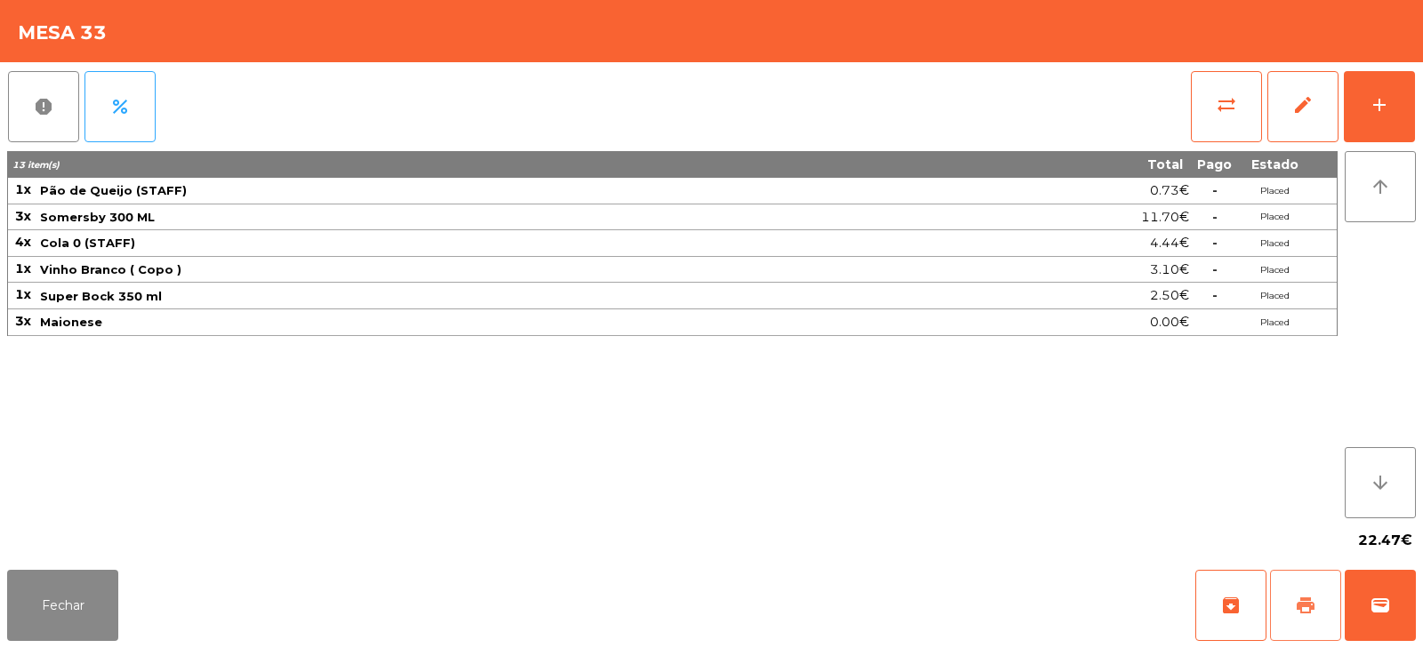
click at [1285, 605] on button "print" at bounding box center [1305, 605] width 71 height 71
click at [238, 518] on div "13 item(s) Total Pago Estado 1x Pão de Queijo (STAFF) 0.73€ - Placed 3x Somersb…" at bounding box center [672, 334] width 1331 height 367
click at [48, 615] on button "Fechar" at bounding box center [62, 605] width 111 height 71
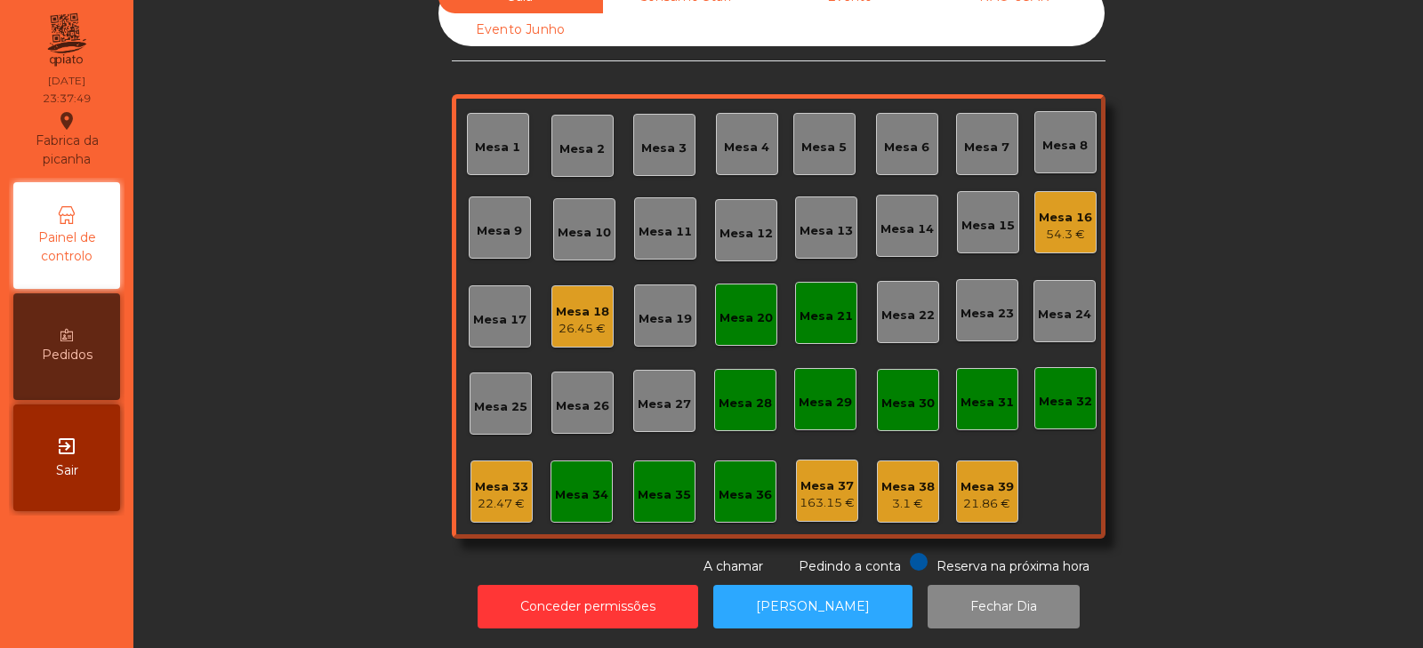
click at [500, 479] on div "Mesa 33" at bounding box center [501, 488] width 53 height 18
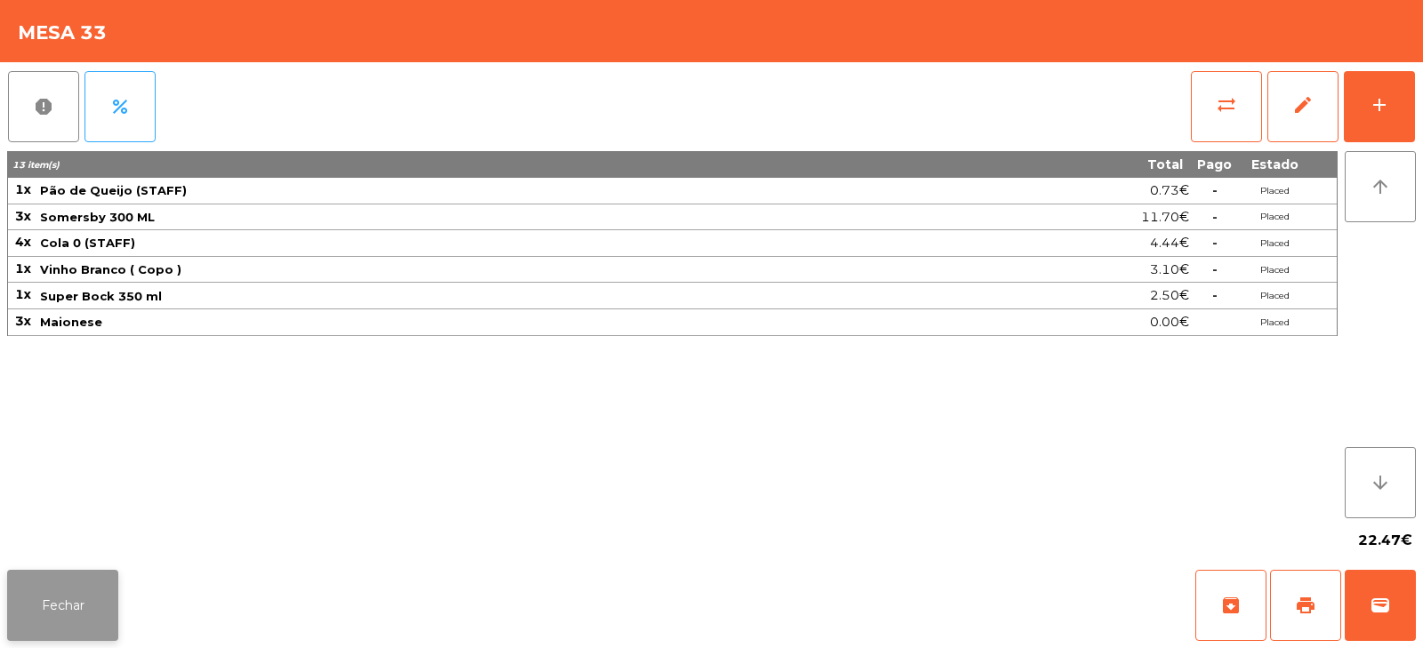
click at [50, 597] on button "Fechar" at bounding box center [62, 605] width 111 height 71
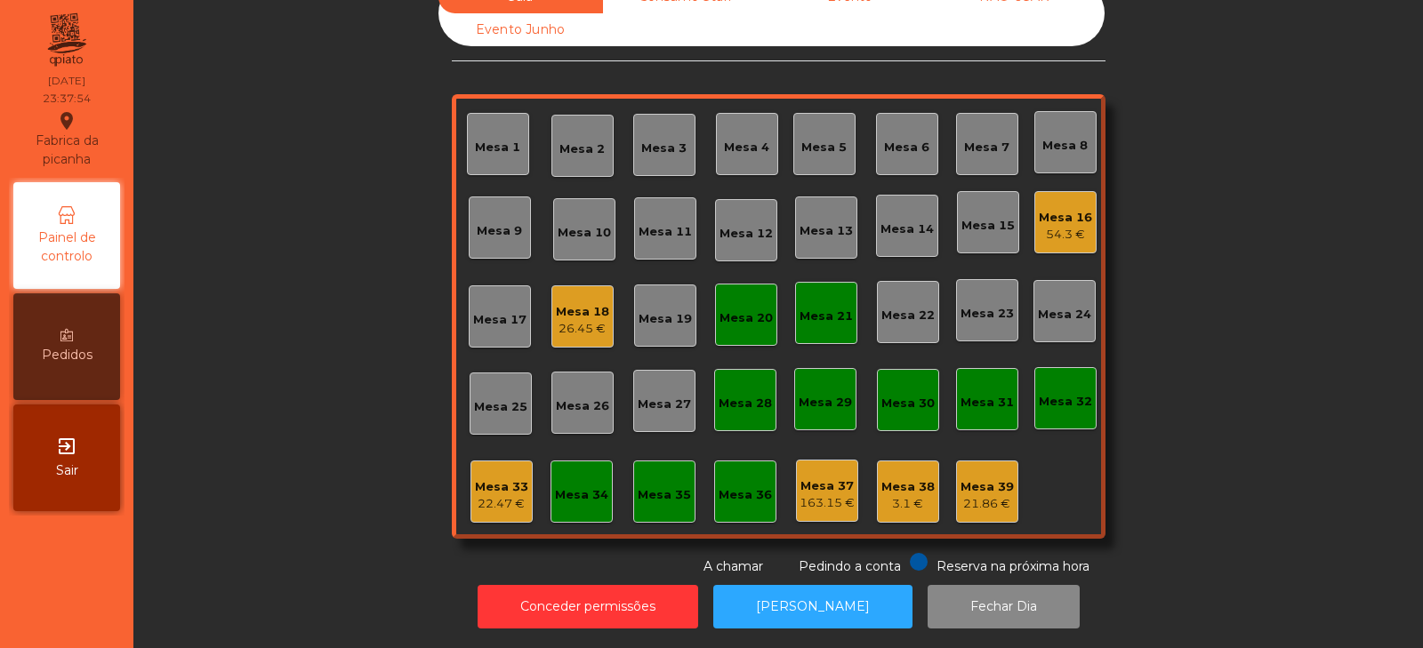
click at [728, 316] on div "Mesa 20" at bounding box center [746, 315] width 62 height 62
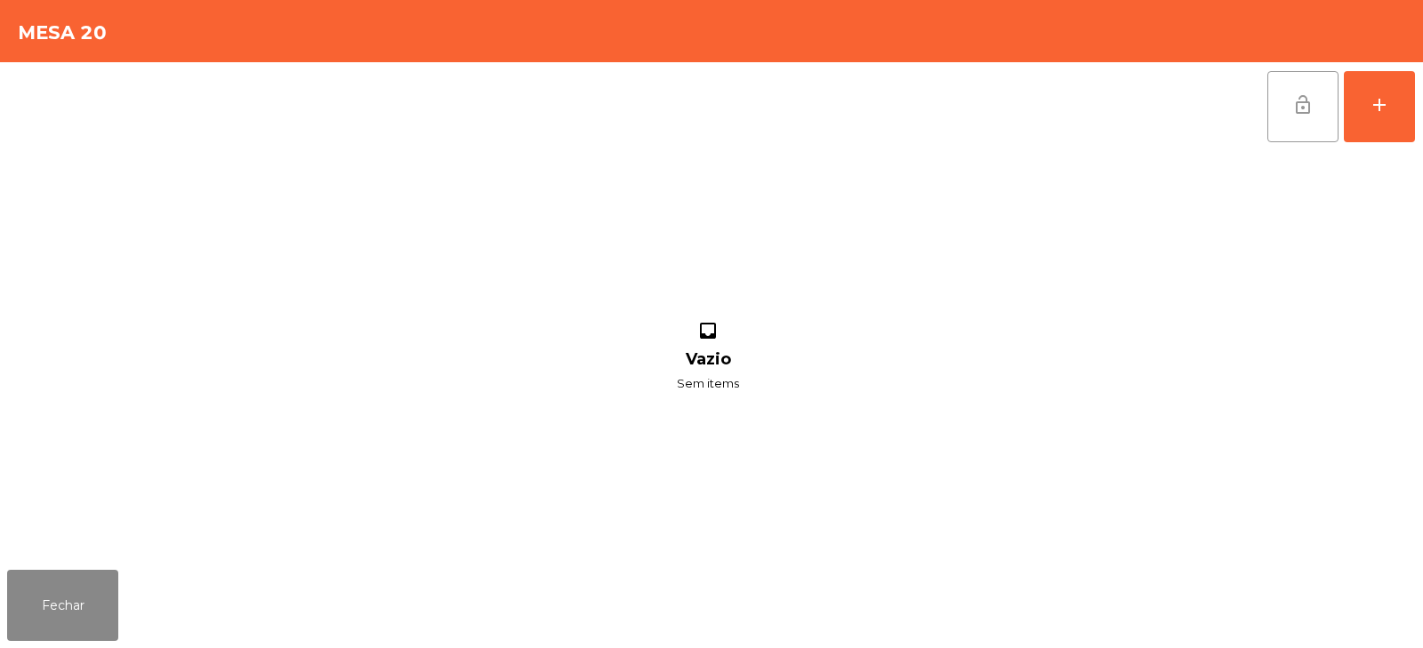
click at [1293, 114] on span "lock_open" at bounding box center [1303, 104] width 21 height 21
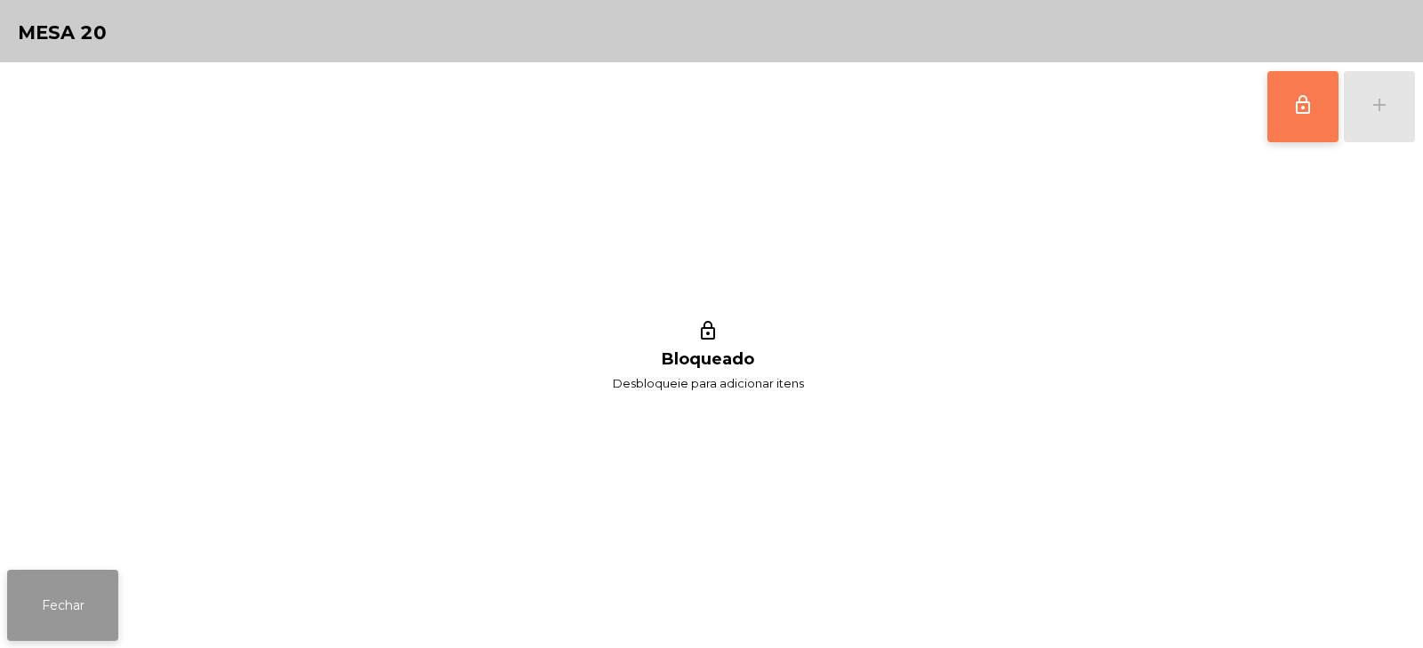
click at [113, 593] on button "Fechar" at bounding box center [62, 605] width 111 height 71
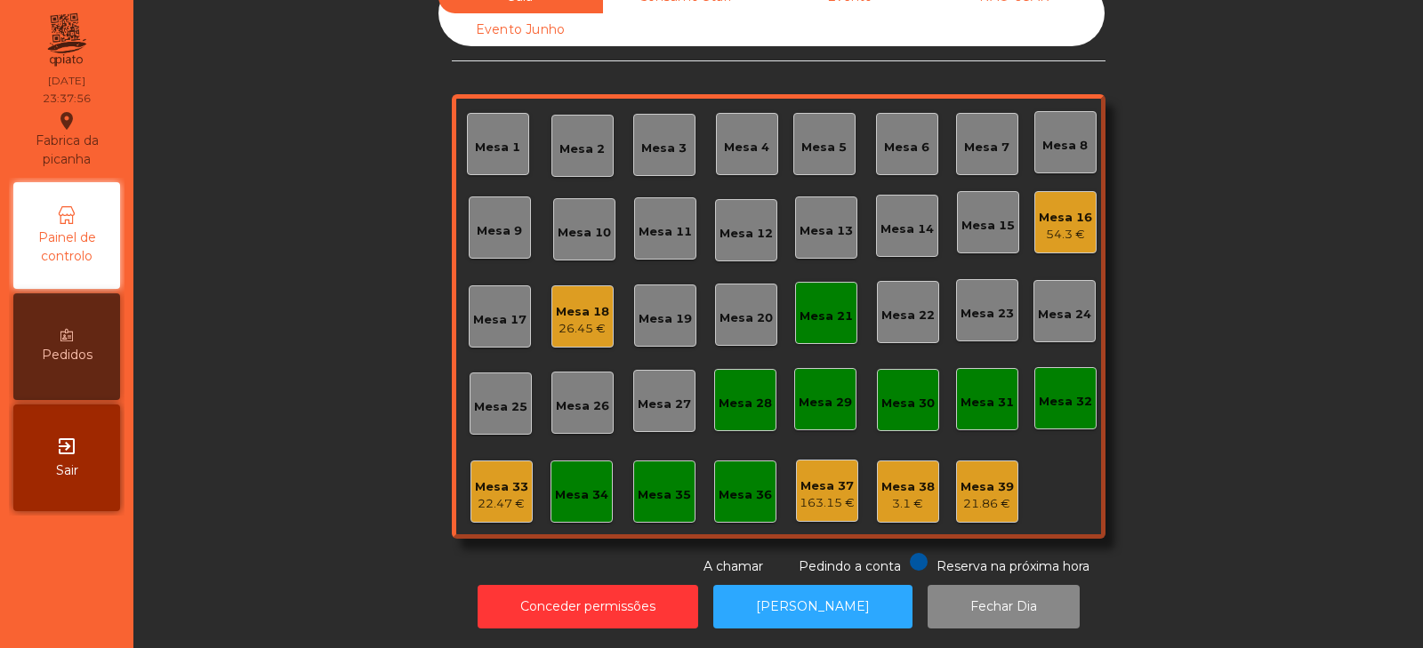
click at [825, 309] on div "Mesa 21" at bounding box center [826, 317] width 53 height 18
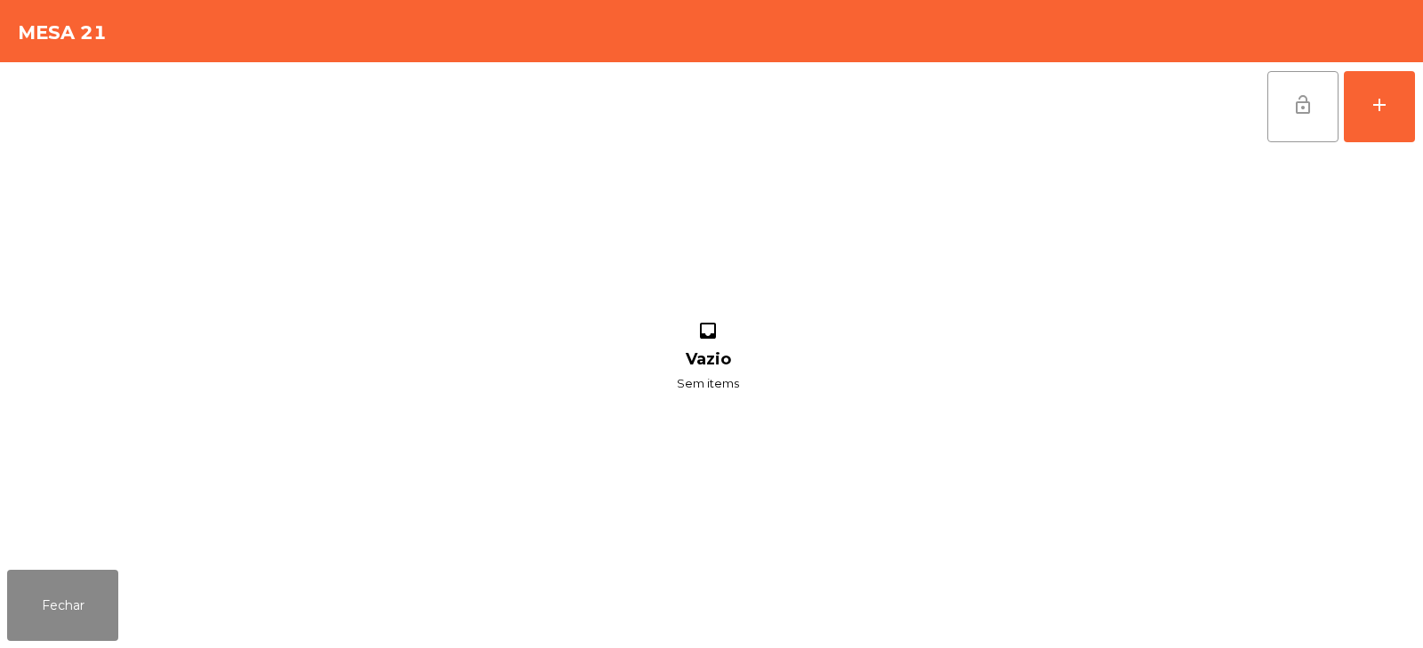
click at [1293, 111] on span "lock_open" at bounding box center [1303, 104] width 21 height 21
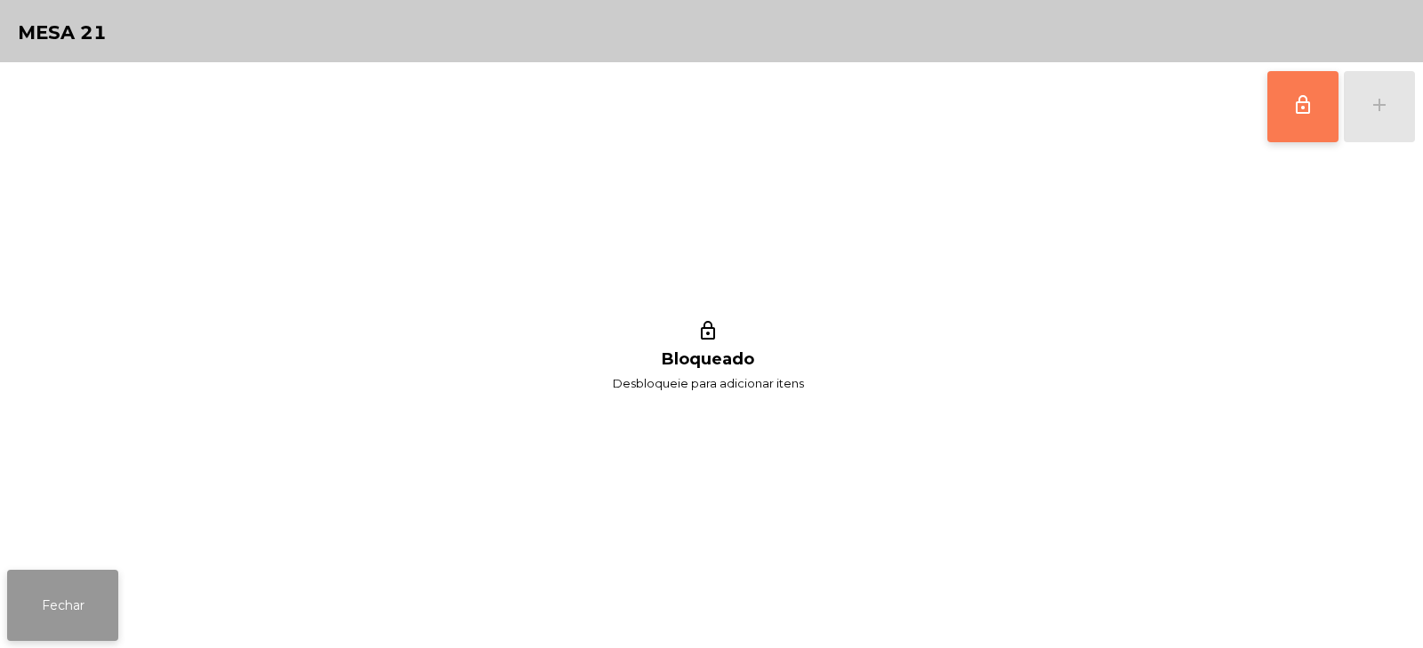
click at [71, 625] on button "Fechar" at bounding box center [62, 605] width 111 height 71
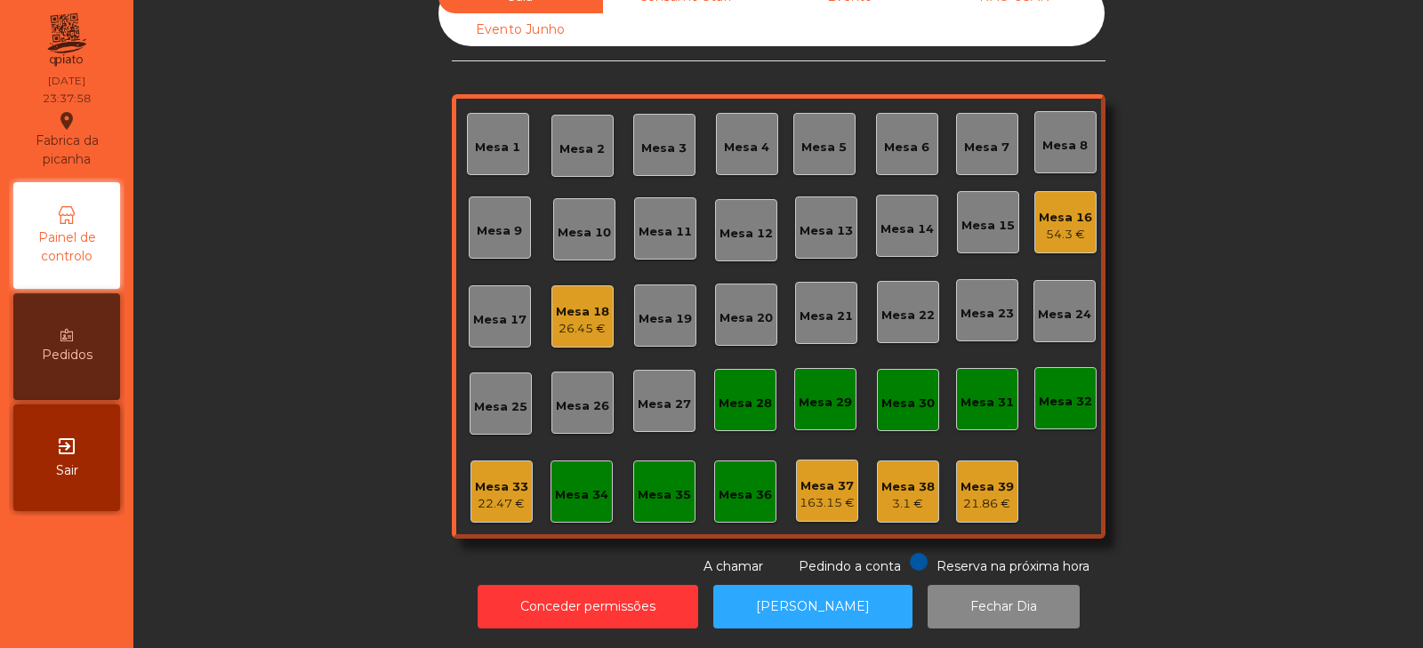
click at [279, 381] on div "Sala Consumo Staff Evento NÃO USAR Evento Junho Mesa 1 Mesa 2 Mesa 3 Mesa 4 Mes…" at bounding box center [778, 278] width 1242 height 596
click at [838, 586] on button "[PERSON_NAME]" at bounding box center [812, 607] width 199 height 44
click at [965, 503] on div "Mesa 39 21.86 €" at bounding box center [987, 492] width 62 height 62
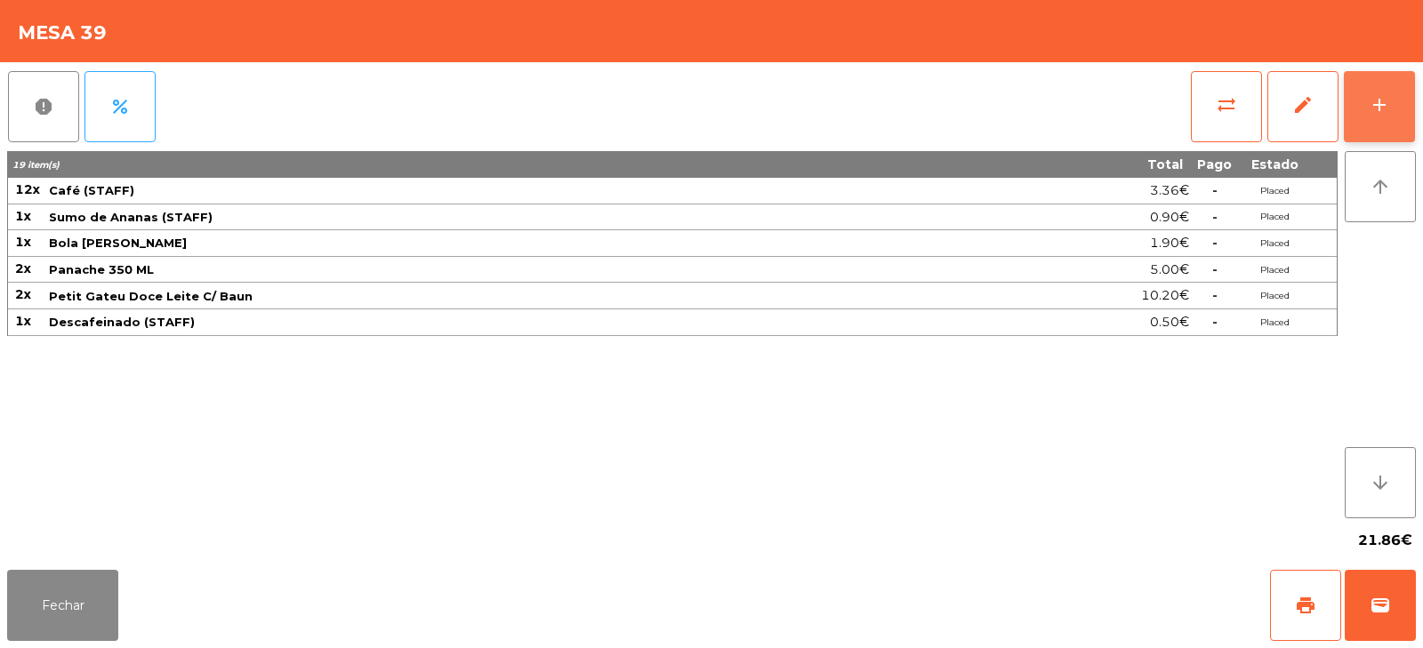
click at [1387, 109] on div "add" at bounding box center [1379, 104] width 21 height 21
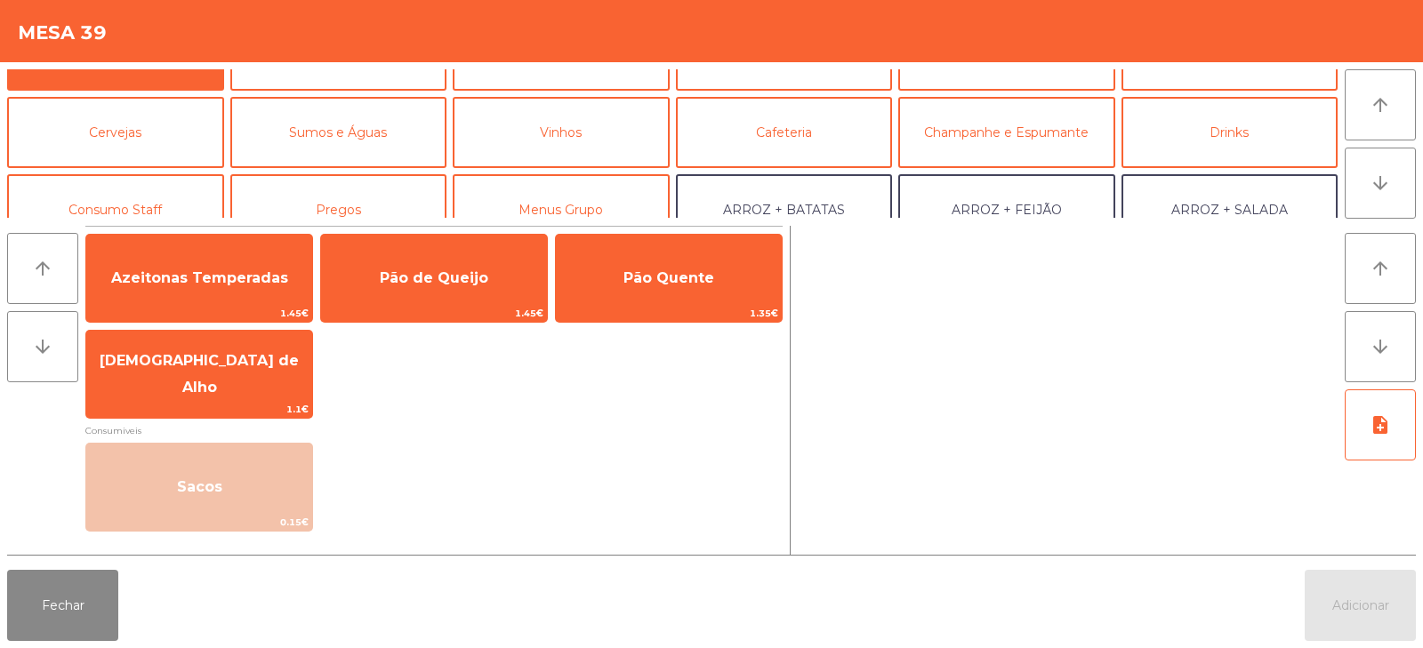
scroll to position [55, 0]
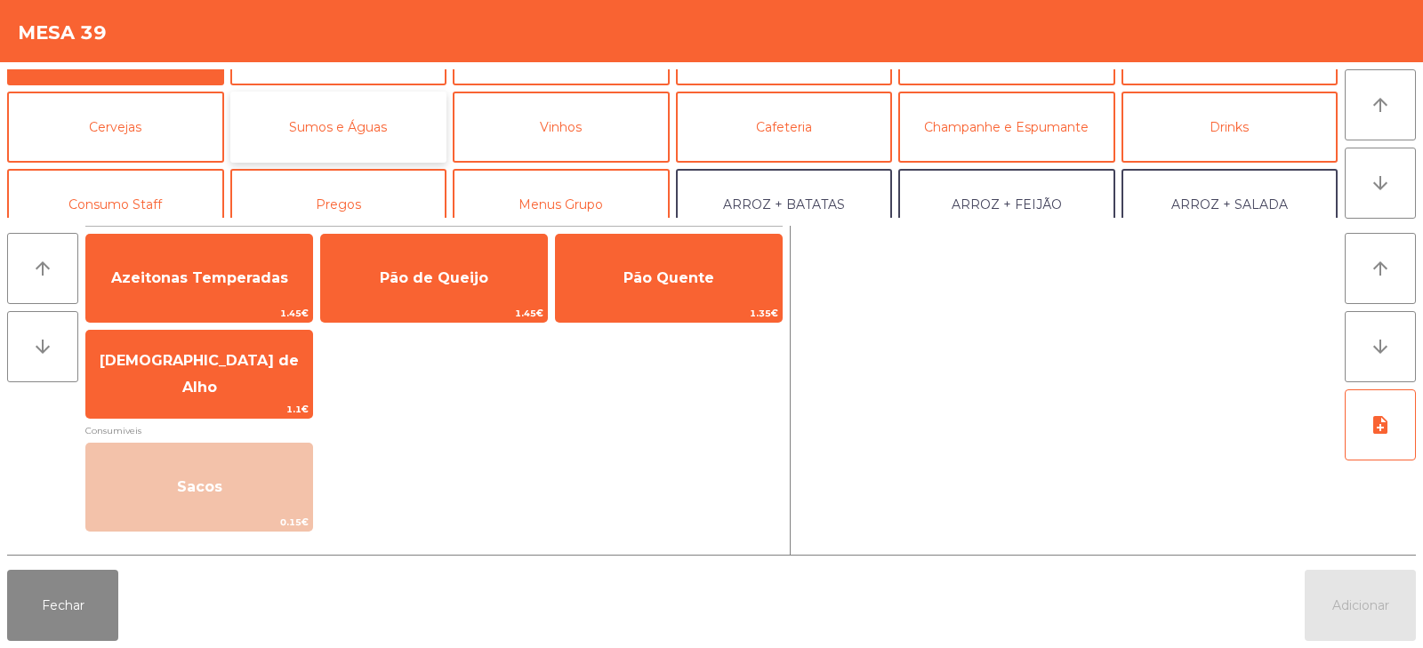
click at [358, 139] on button "Sumos e Águas" at bounding box center [338, 127] width 217 height 71
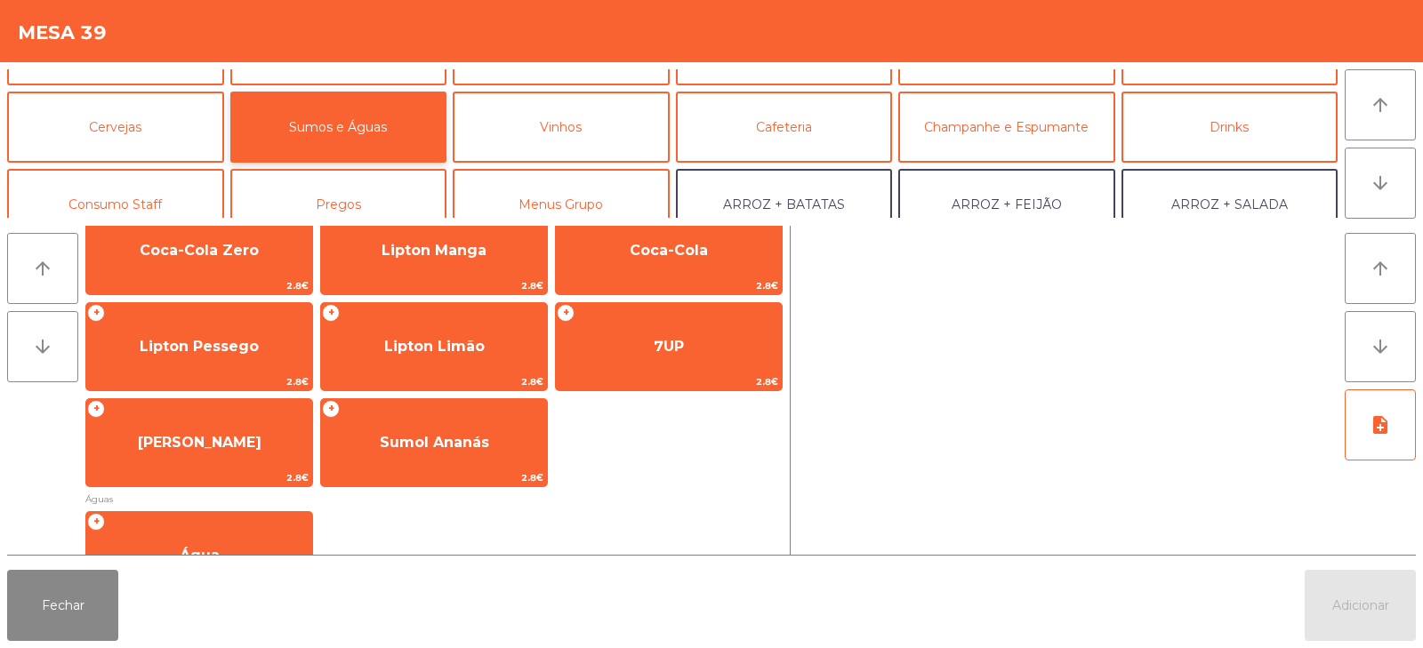
scroll to position [334, 0]
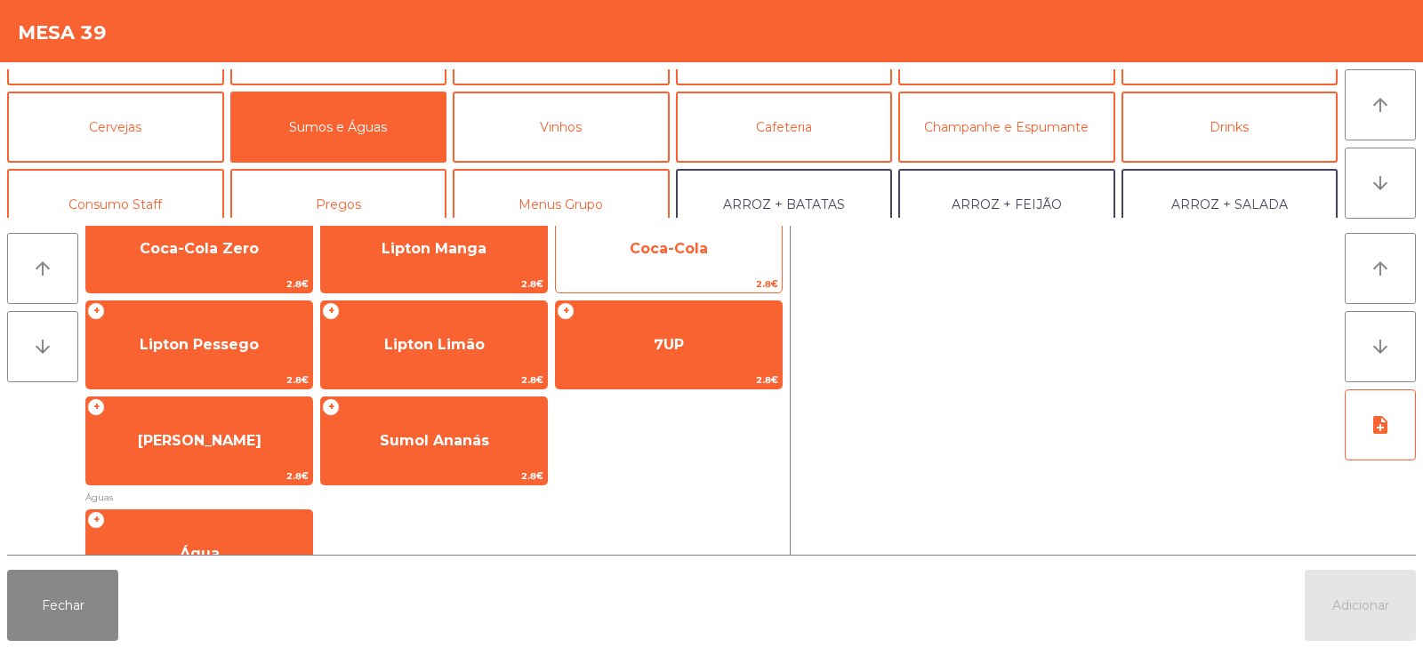
click at [663, 275] on div "+ Coca-Cola 2.8€" at bounding box center [669, 249] width 228 height 89
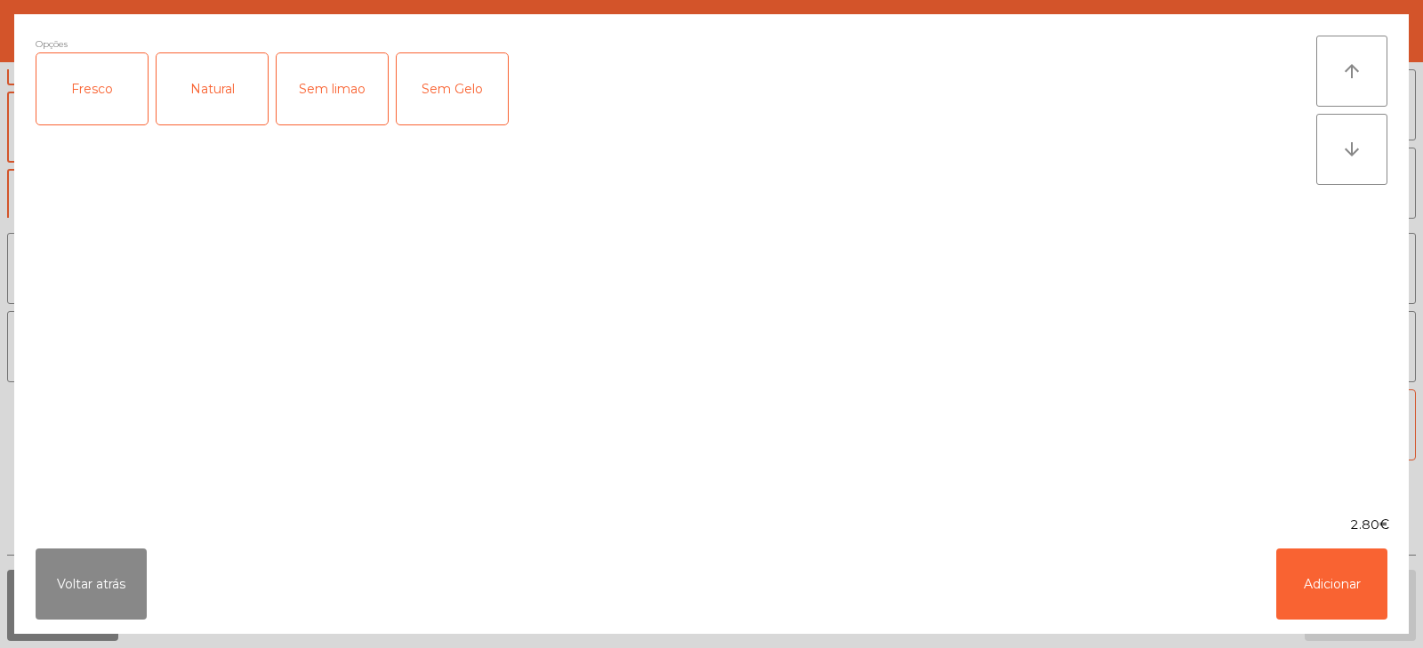
click at [681, 278] on div "Opções Fresco Natural Sem limao Sem Gelo" at bounding box center [676, 265] width 1281 height 459
click at [1326, 589] on button "Adicionar" at bounding box center [1332, 584] width 111 height 71
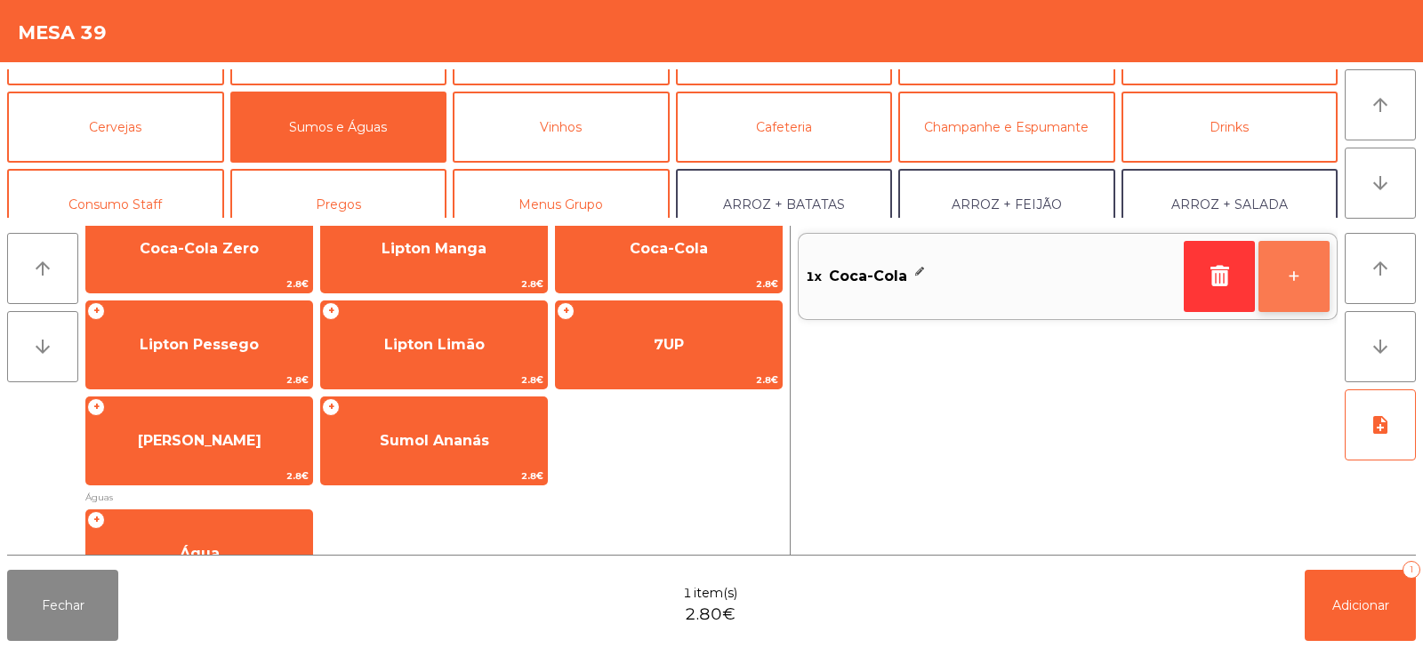
click at [1288, 286] on button "+" at bounding box center [1294, 276] width 71 height 71
click at [1314, 289] on button "+" at bounding box center [1294, 276] width 71 height 71
click at [1304, 290] on button "+" at bounding box center [1294, 276] width 71 height 71
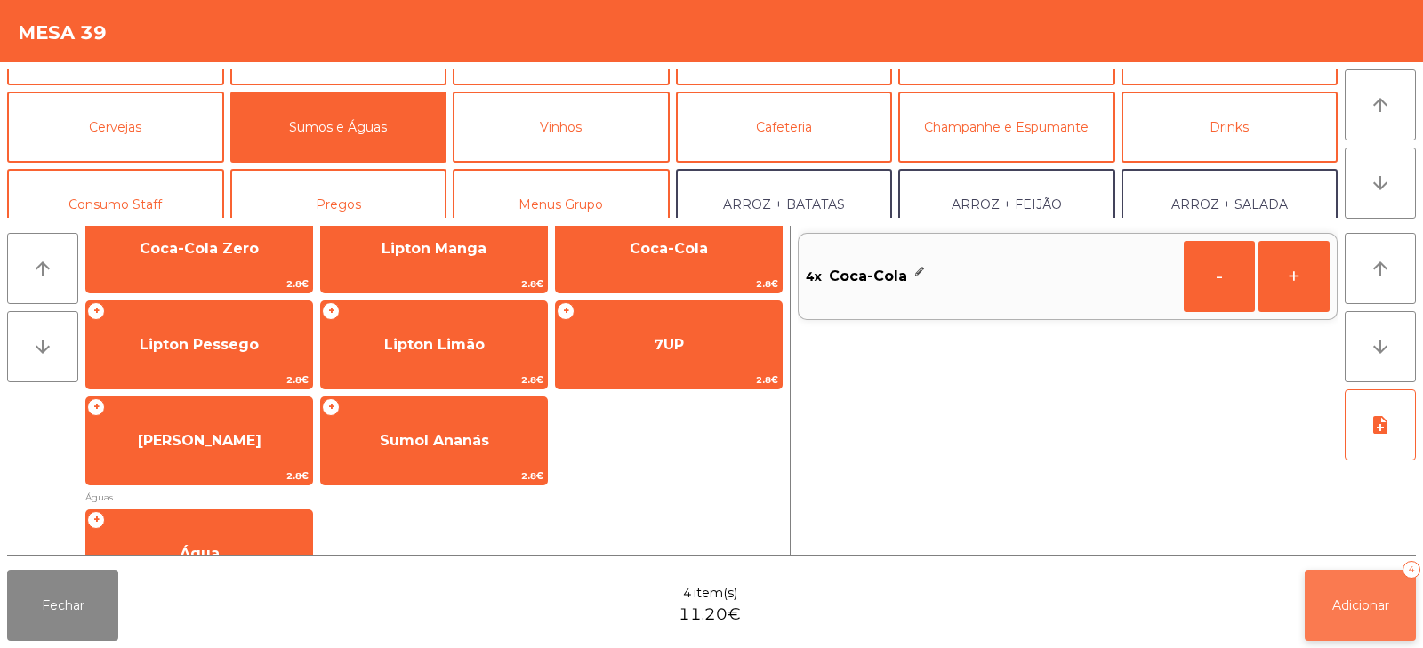
click at [1403, 623] on button "Adicionar 4" at bounding box center [1360, 605] width 111 height 71
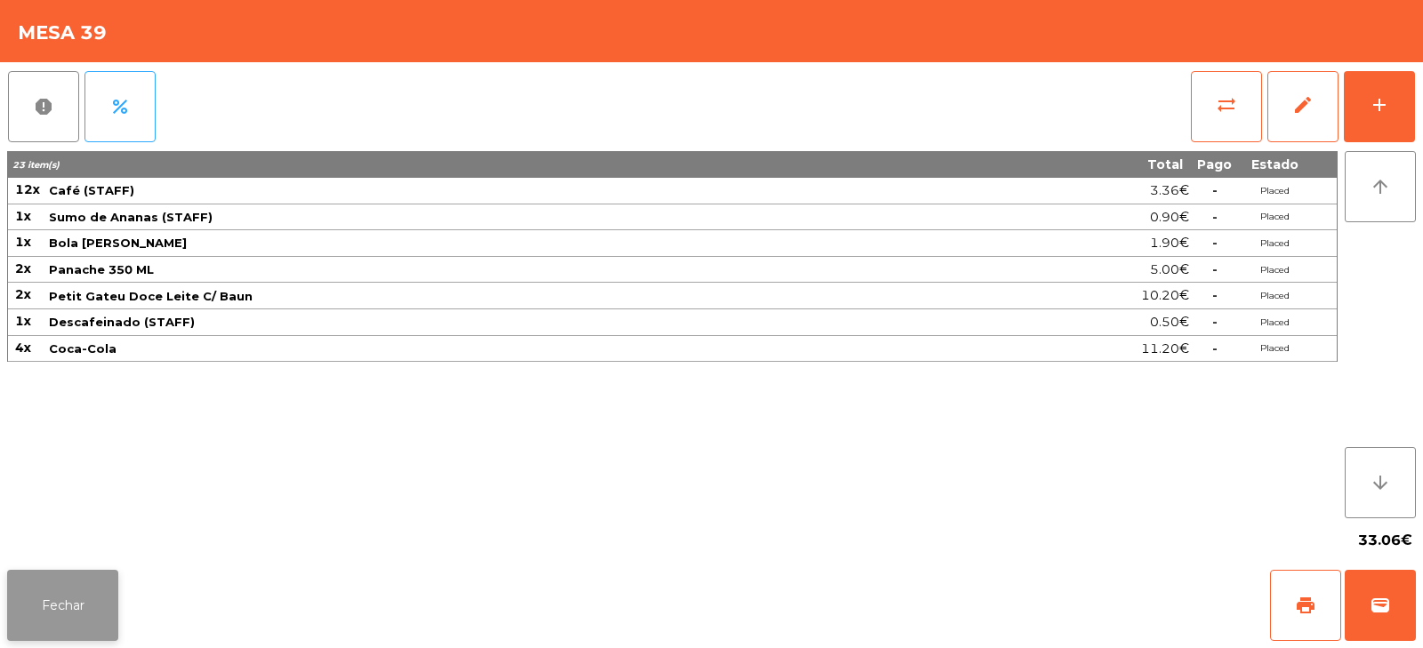
click at [60, 602] on button "Fechar" at bounding box center [62, 605] width 111 height 71
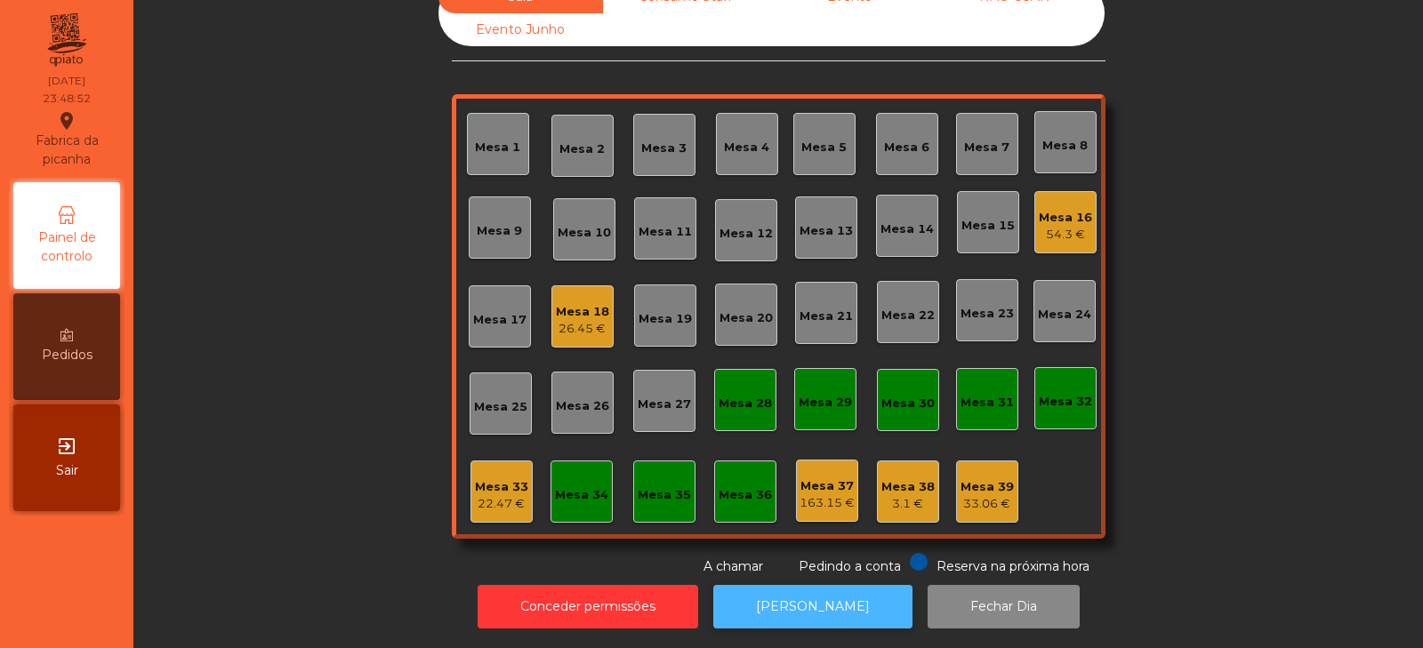
click at [776, 595] on button "[PERSON_NAME]" at bounding box center [812, 607] width 199 height 44
click at [557, 327] on div "Mesa 18 26.45 €" at bounding box center [583, 317] width 62 height 62
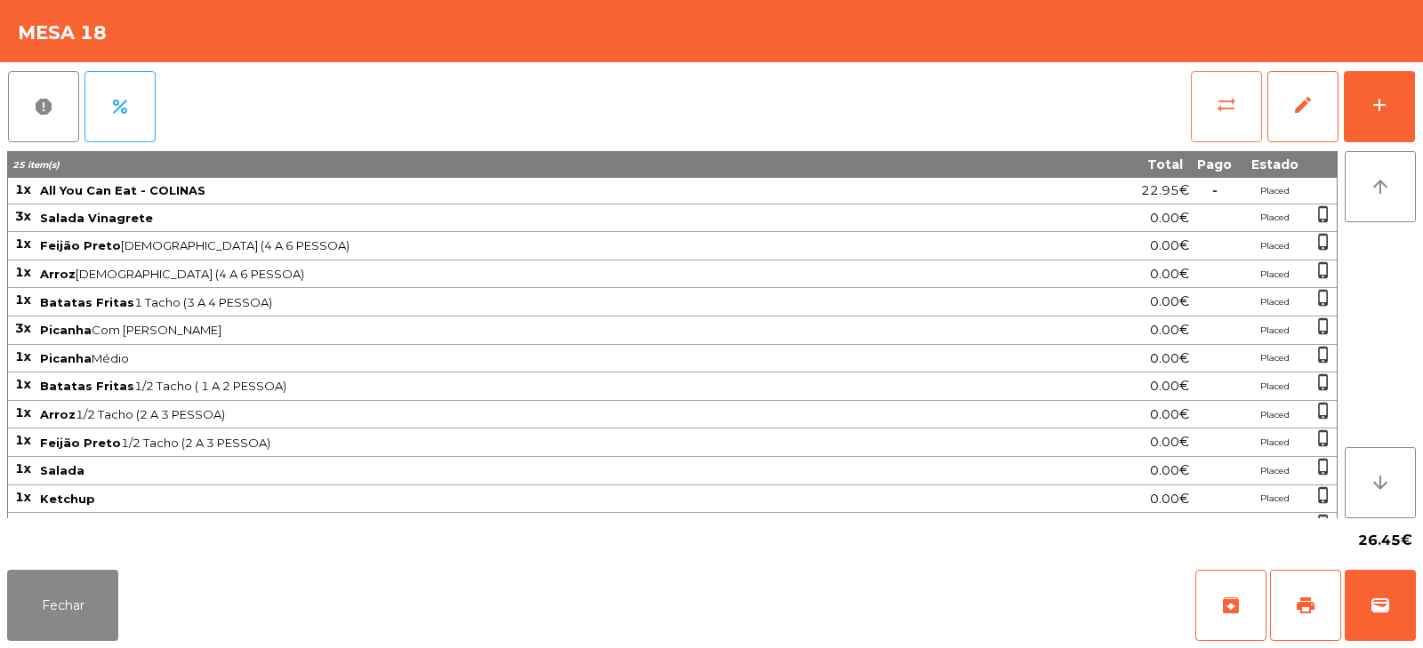
click at [1206, 98] on button "sync_alt" at bounding box center [1226, 106] width 71 height 71
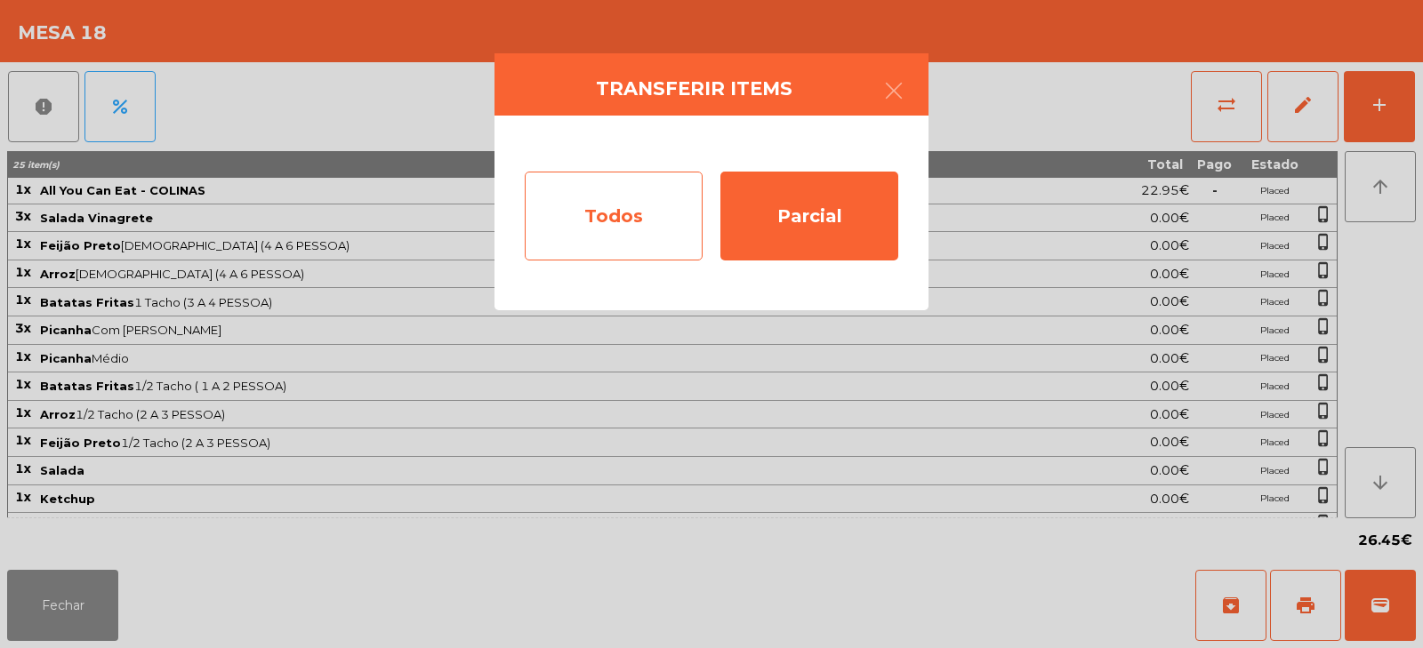
click at [615, 211] on div "Todos" at bounding box center [614, 216] width 178 height 89
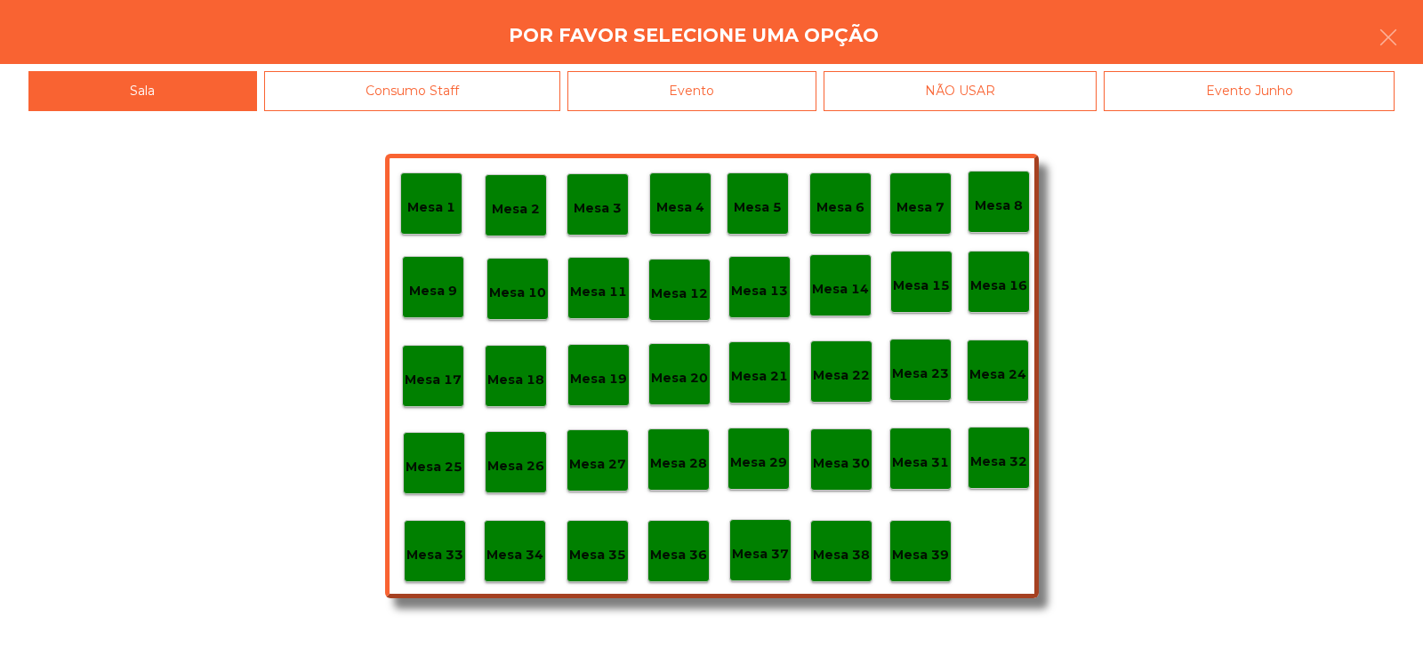
click at [721, 93] on div "Evento" at bounding box center [692, 91] width 249 height 40
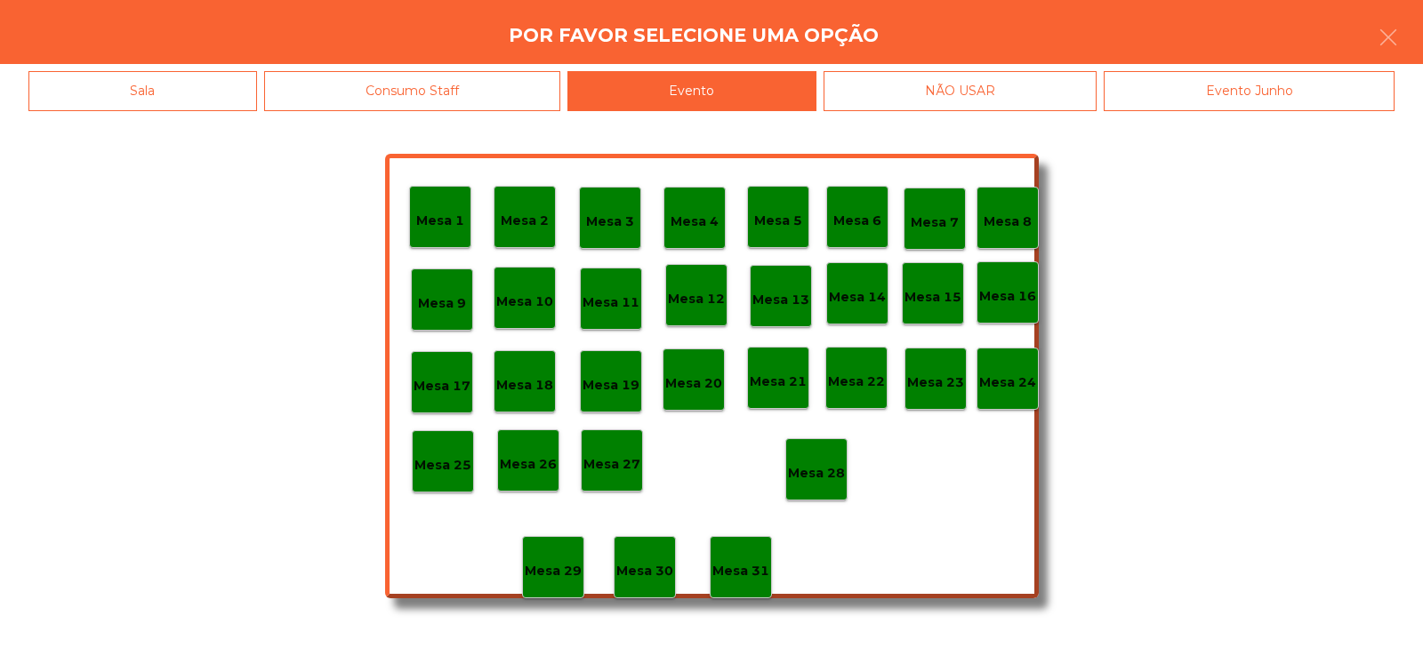
click at [810, 477] on p "Mesa 28" at bounding box center [816, 473] width 57 height 20
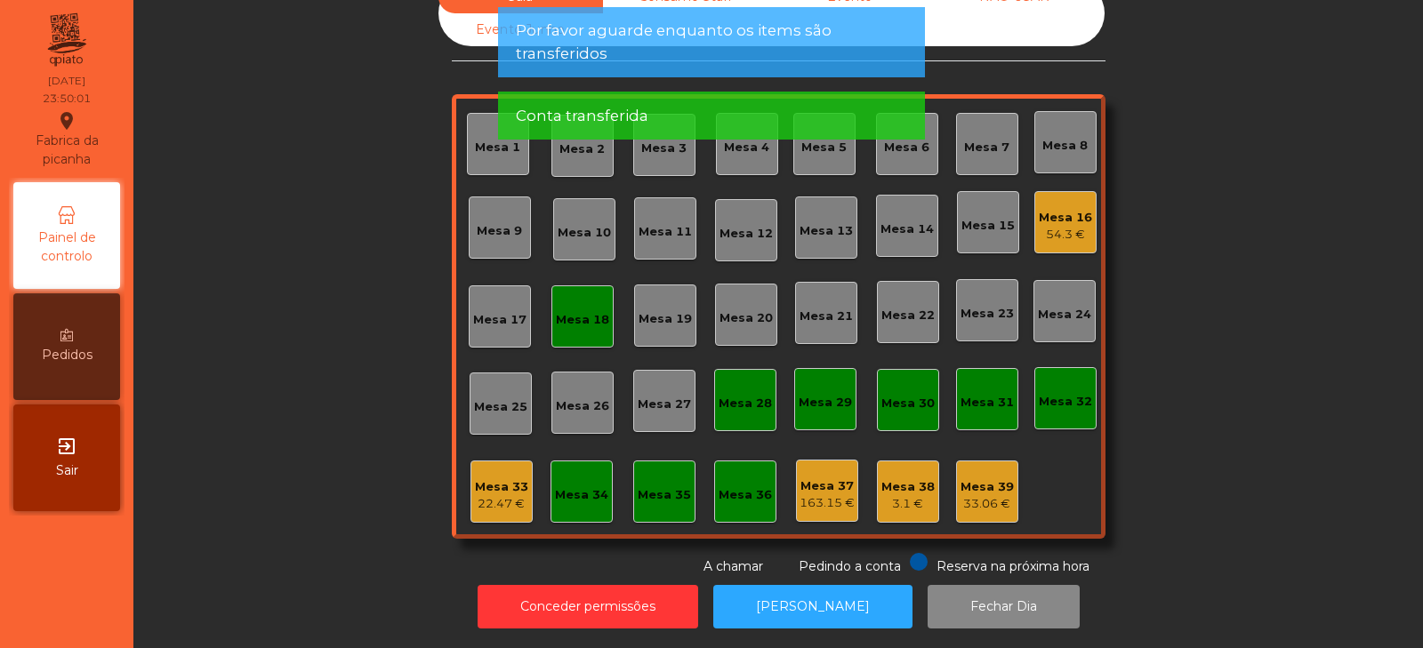
click at [576, 311] on div "Mesa 18" at bounding box center [582, 320] width 53 height 18
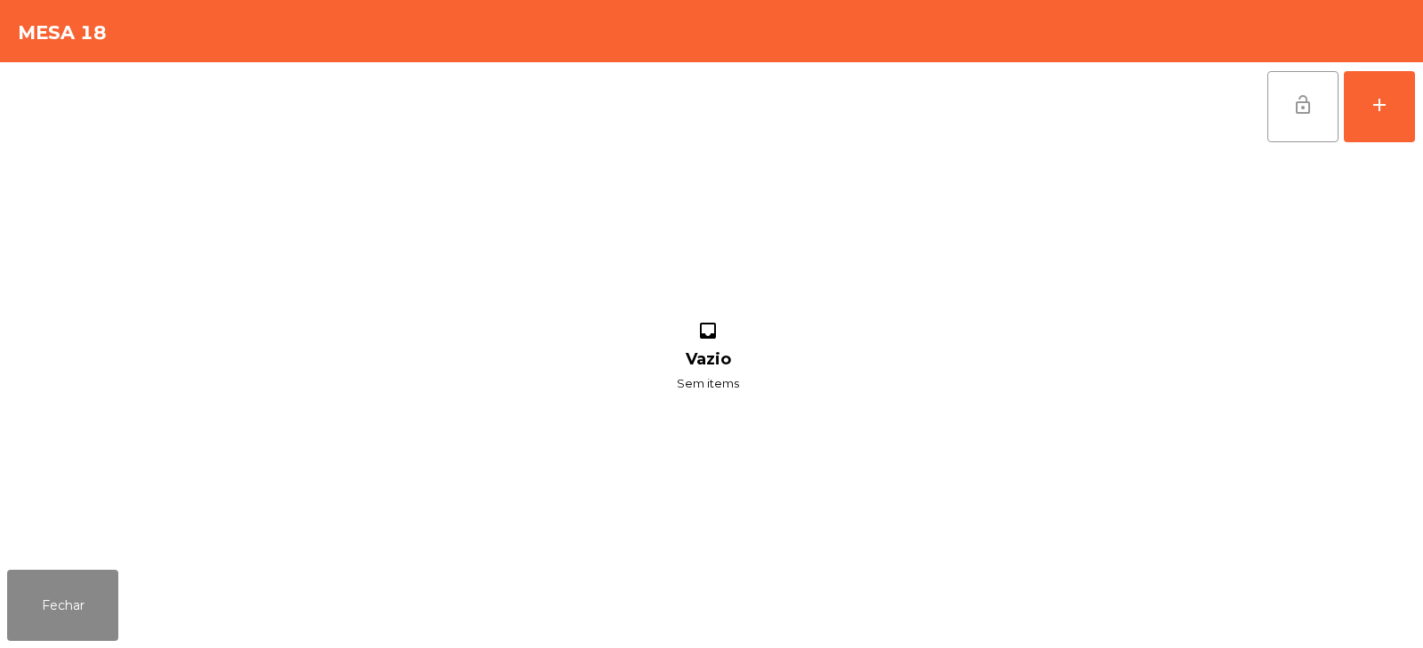
click at [1286, 113] on button "lock_open" at bounding box center [1303, 106] width 71 height 71
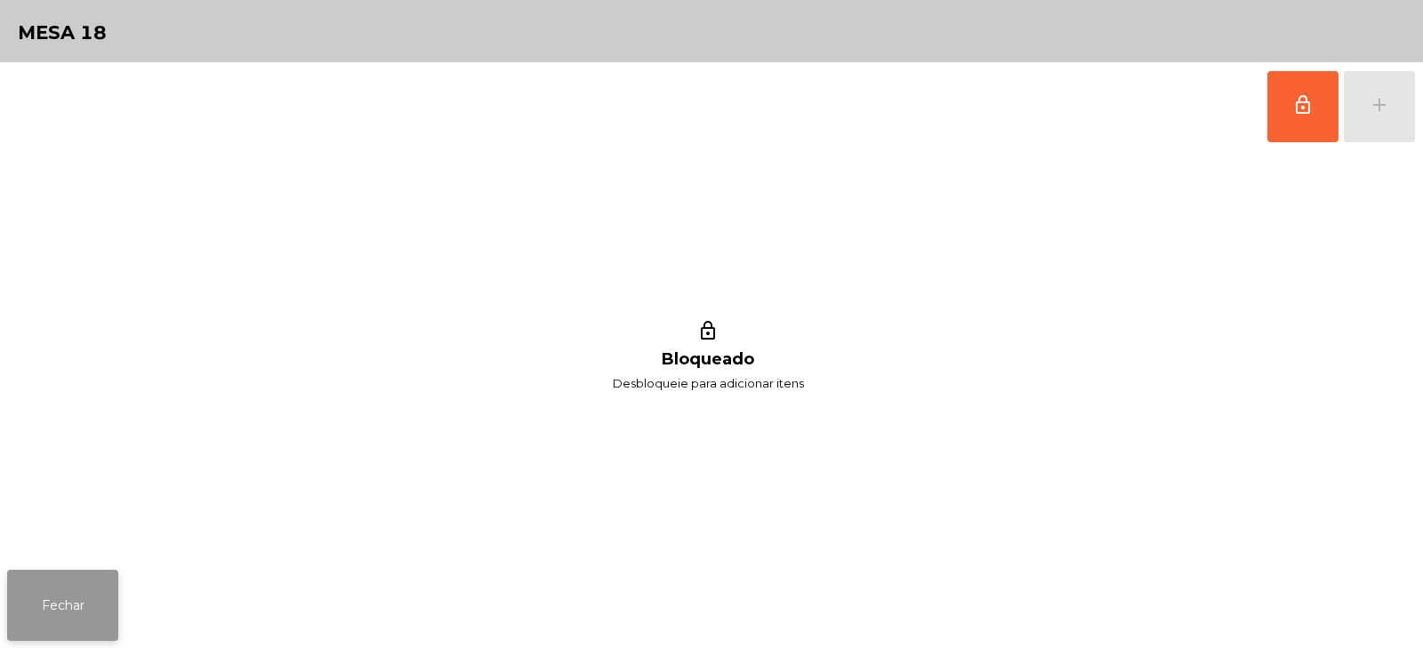
click at [41, 615] on button "Fechar" at bounding box center [62, 605] width 111 height 71
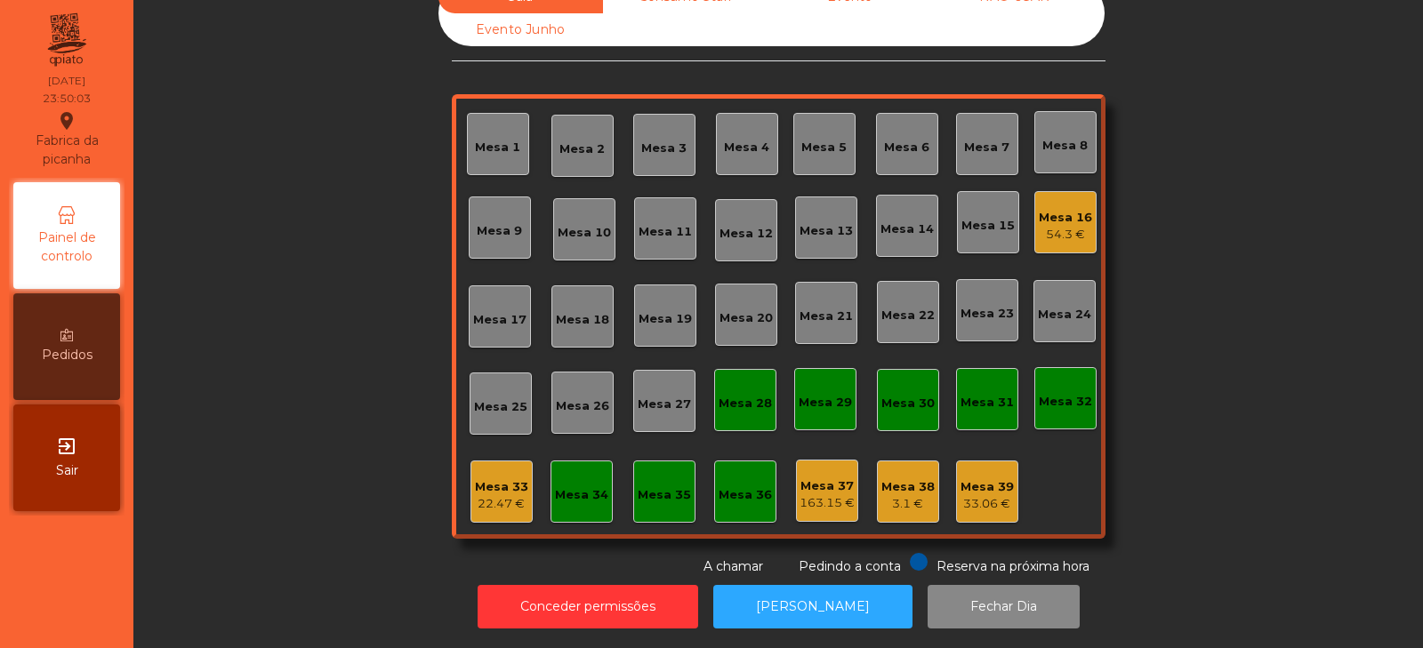
click at [342, 358] on div "Sala Consumo Staff Evento NÃO USAR Evento Junho Mesa 1 Mesa 2 Mesa 3 Mesa 4 Mes…" at bounding box center [778, 278] width 1242 height 596
click at [1050, 209] on div "Mesa 16" at bounding box center [1065, 218] width 53 height 18
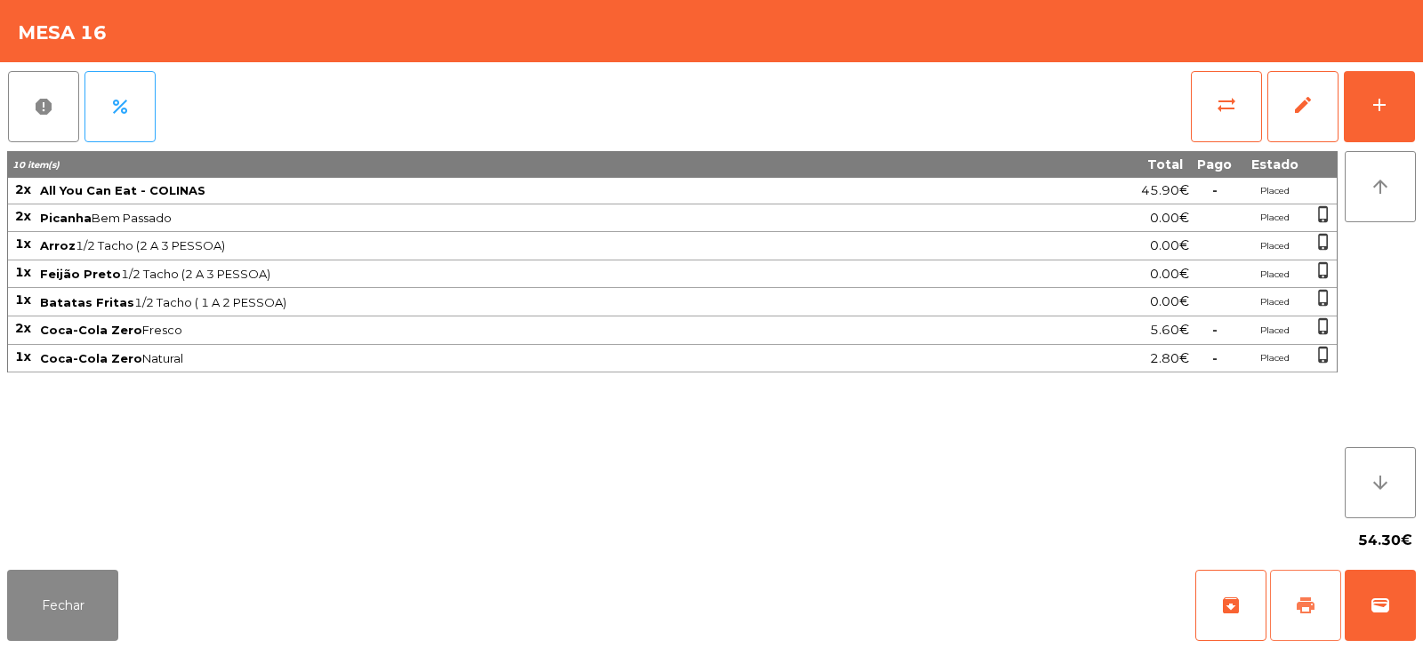
click at [1308, 596] on span "print" at bounding box center [1305, 605] width 21 height 21
click at [1220, 129] on button "sync_alt" at bounding box center [1226, 106] width 71 height 71
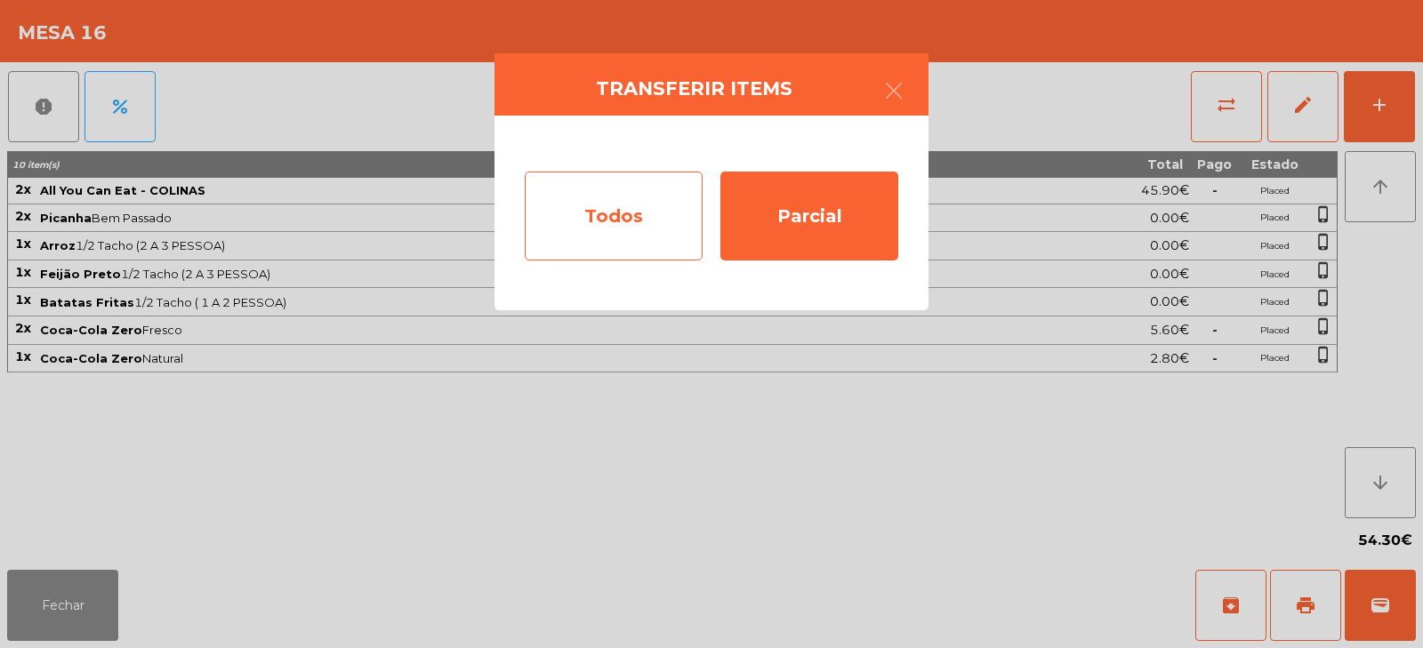
click at [606, 226] on div "Todos" at bounding box center [614, 216] width 178 height 89
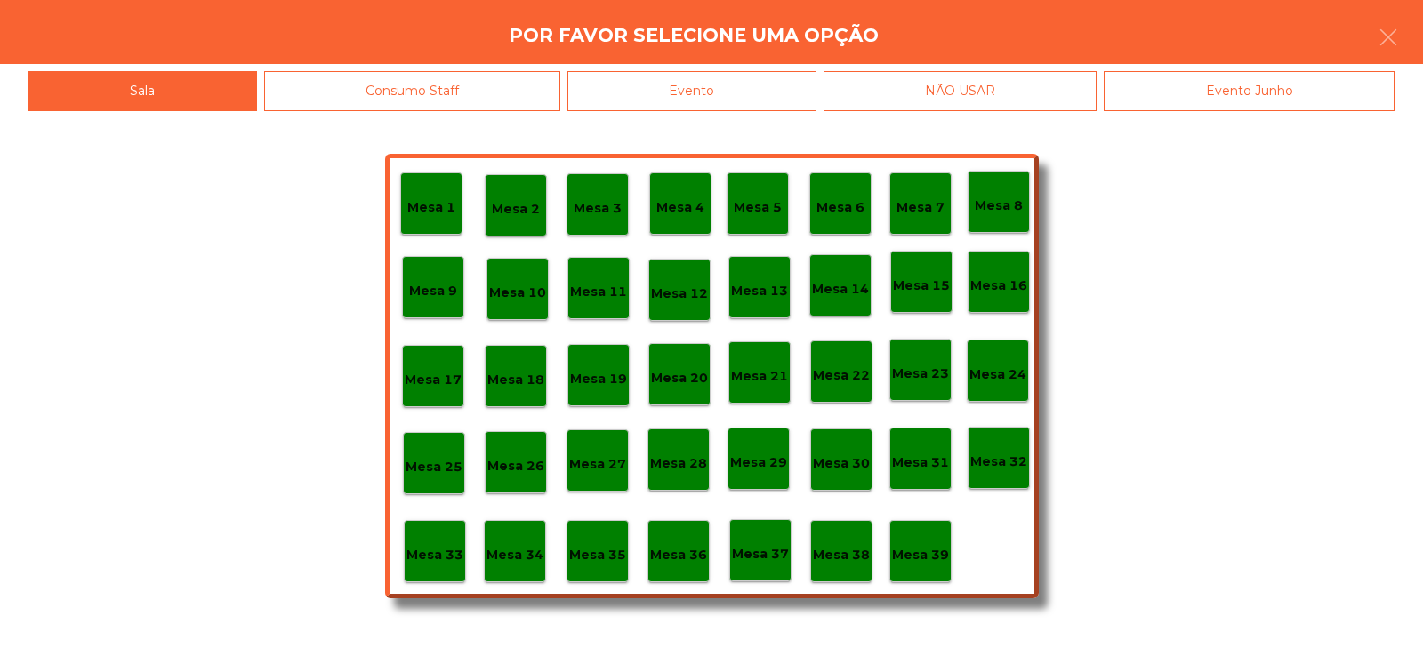
click at [725, 97] on div "Evento" at bounding box center [692, 91] width 249 height 40
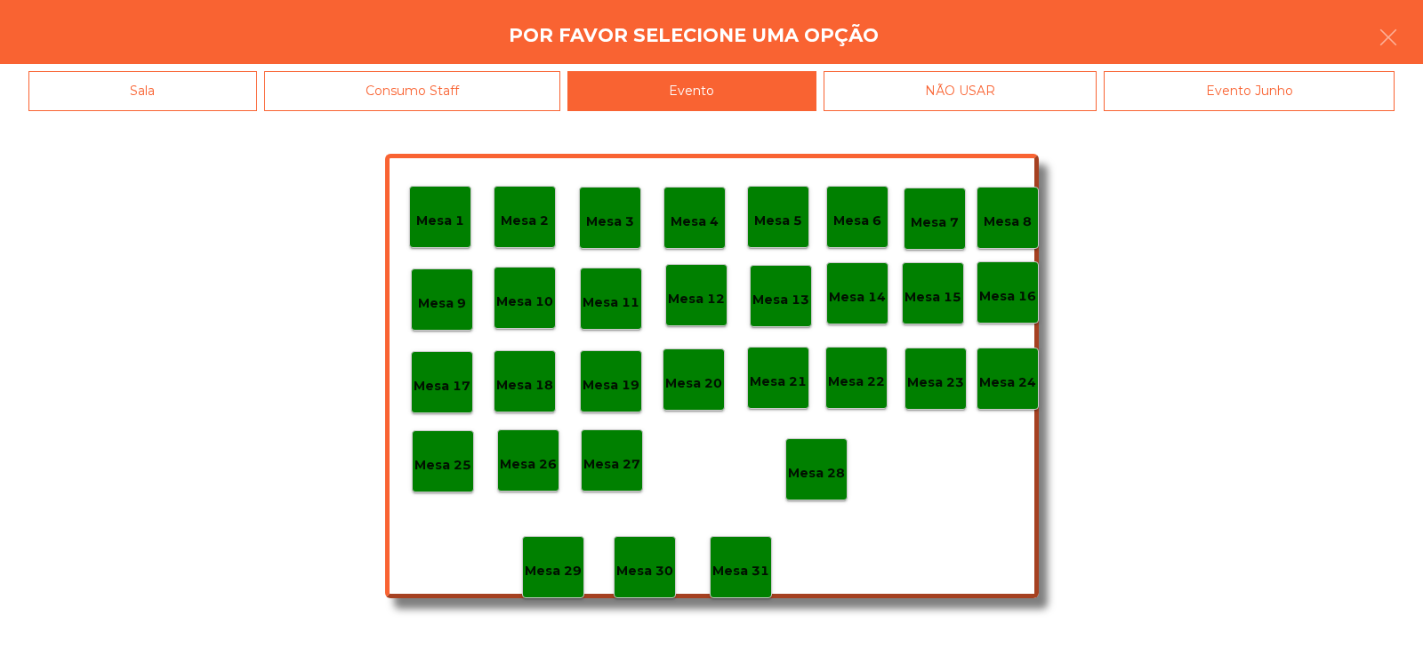
click at [826, 471] on p "Mesa 28" at bounding box center [816, 473] width 57 height 20
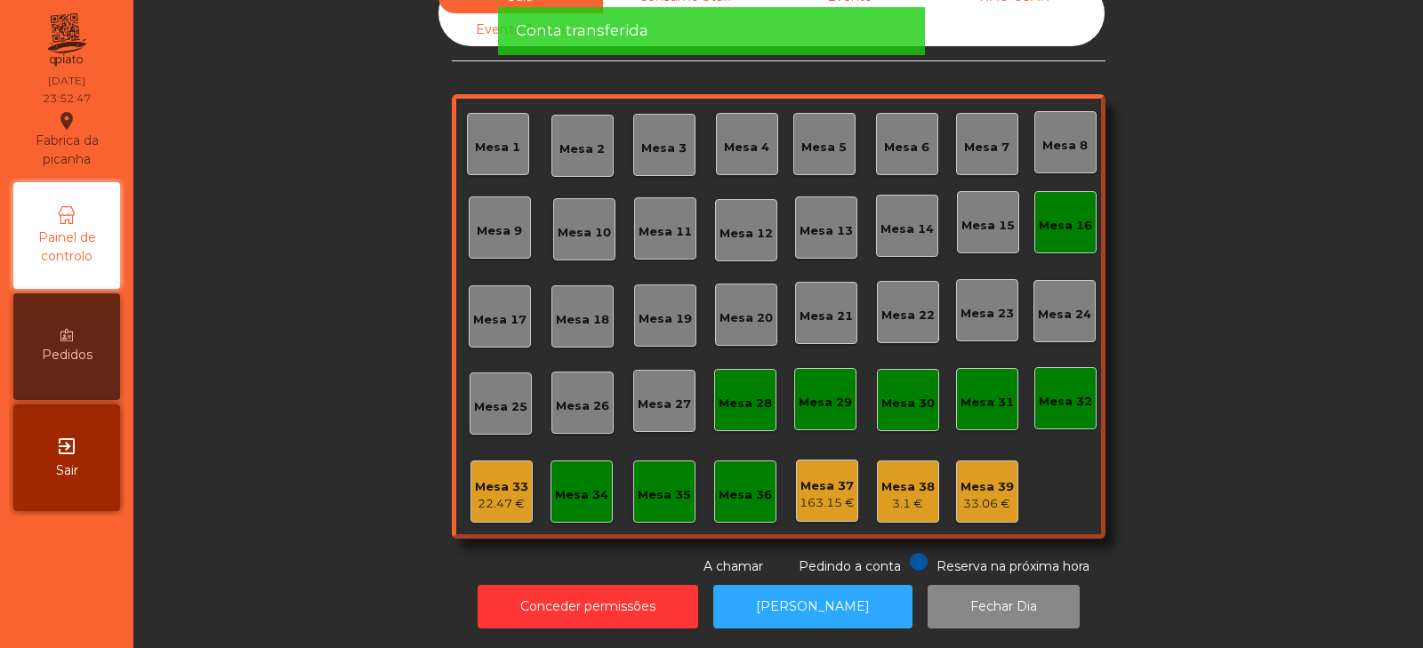
click at [484, 495] on div "22.47 €" at bounding box center [501, 504] width 53 height 18
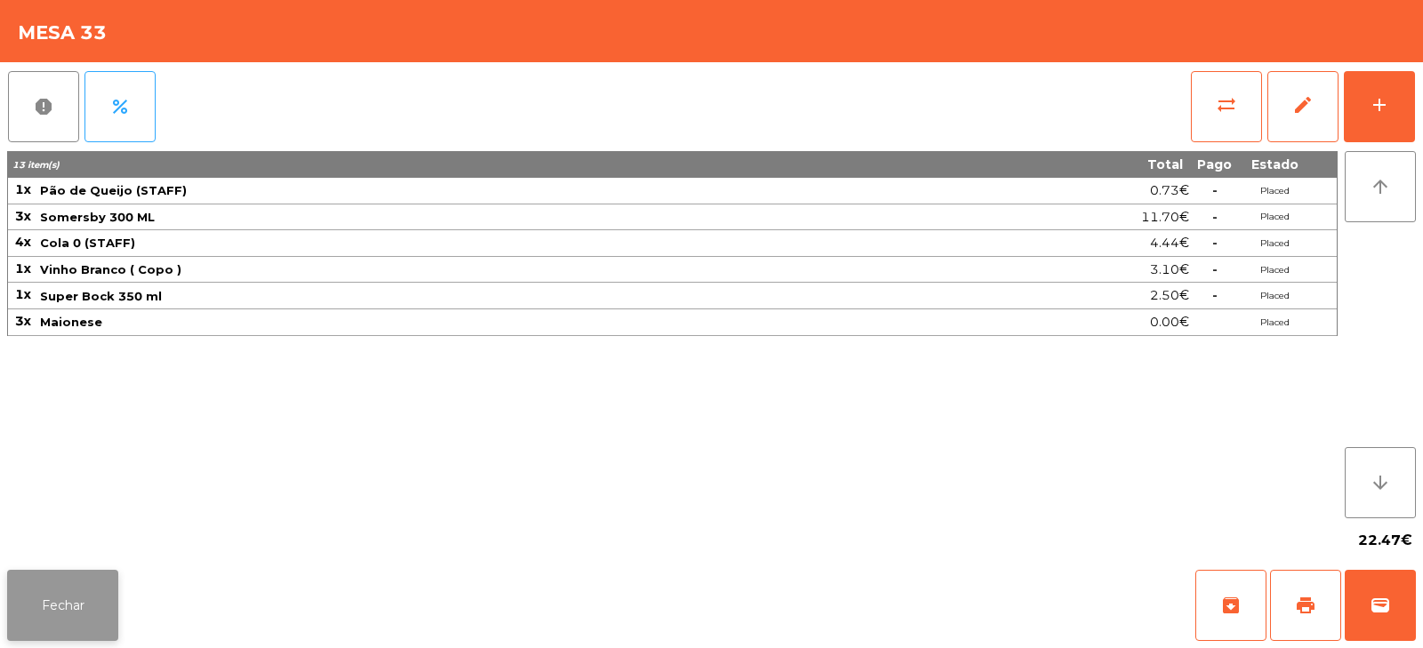
click at [63, 572] on button "Fechar" at bounding box center [62, 605] width 111 height 71
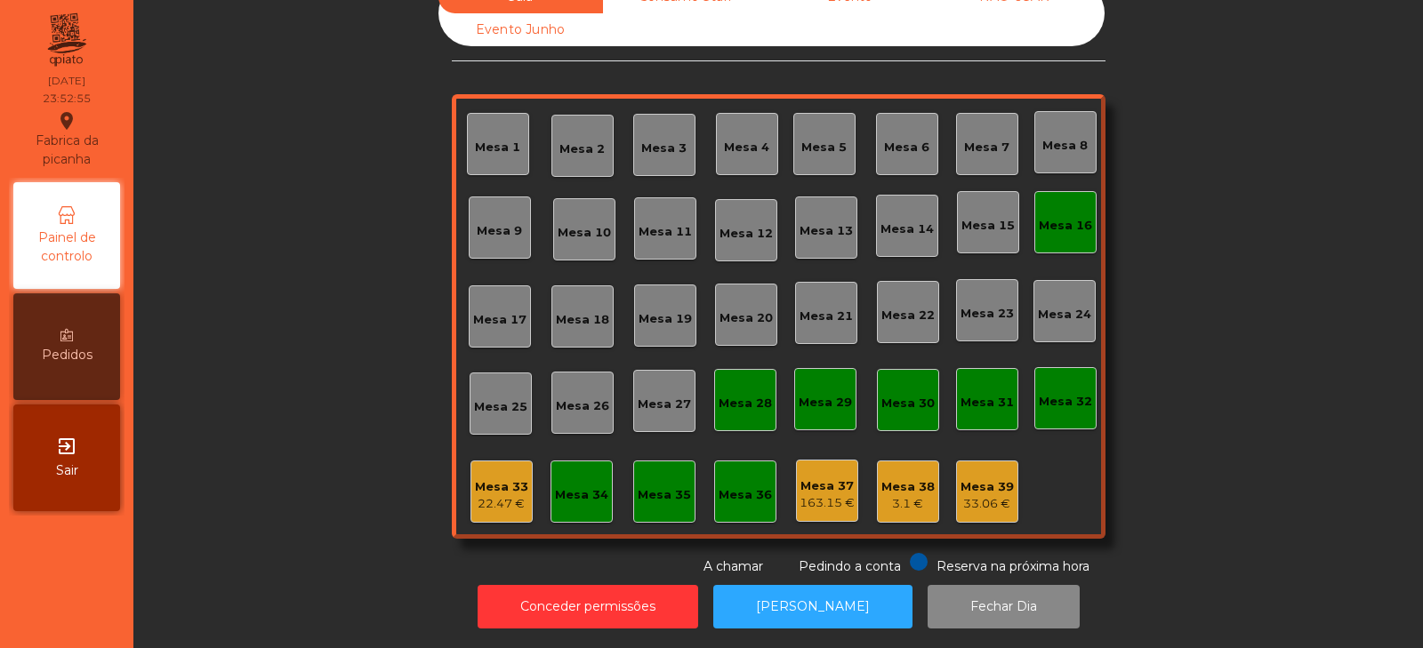
scroll to position [0, 0]
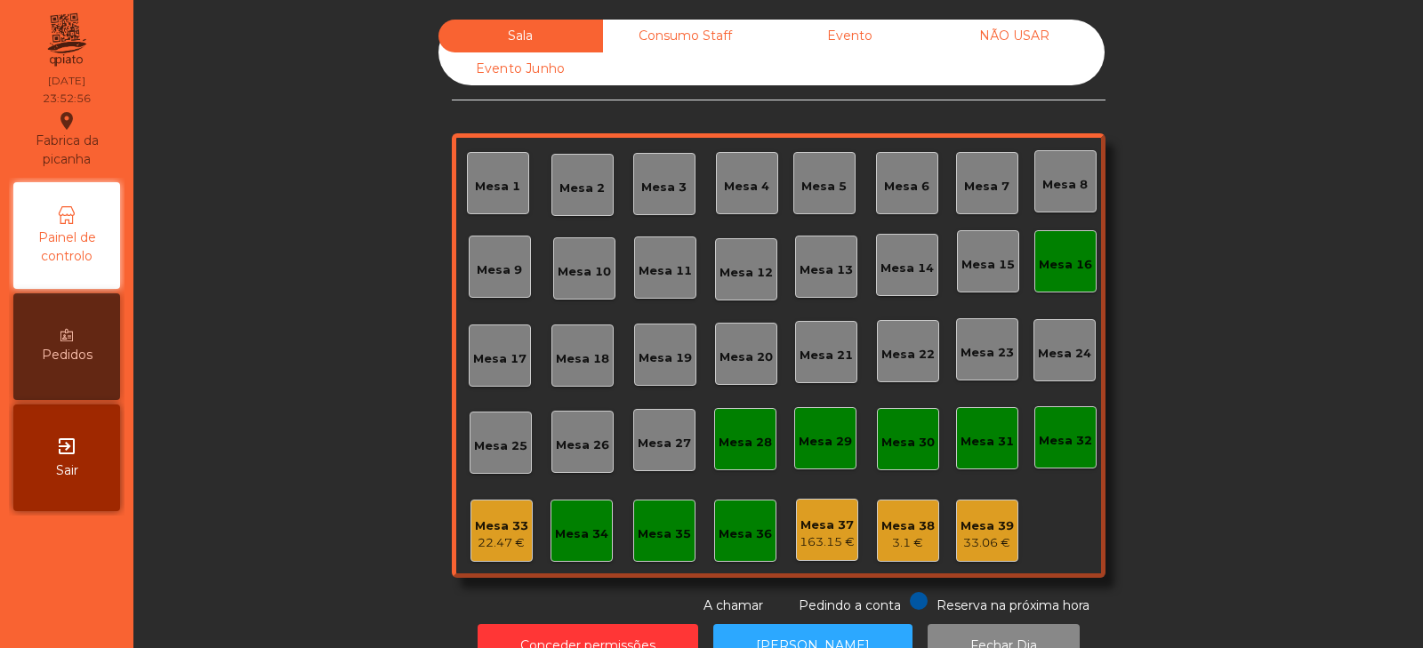
click at [677, 40] on div "Consumo Staff" at bounding box center [685, 36] width 165 height 33
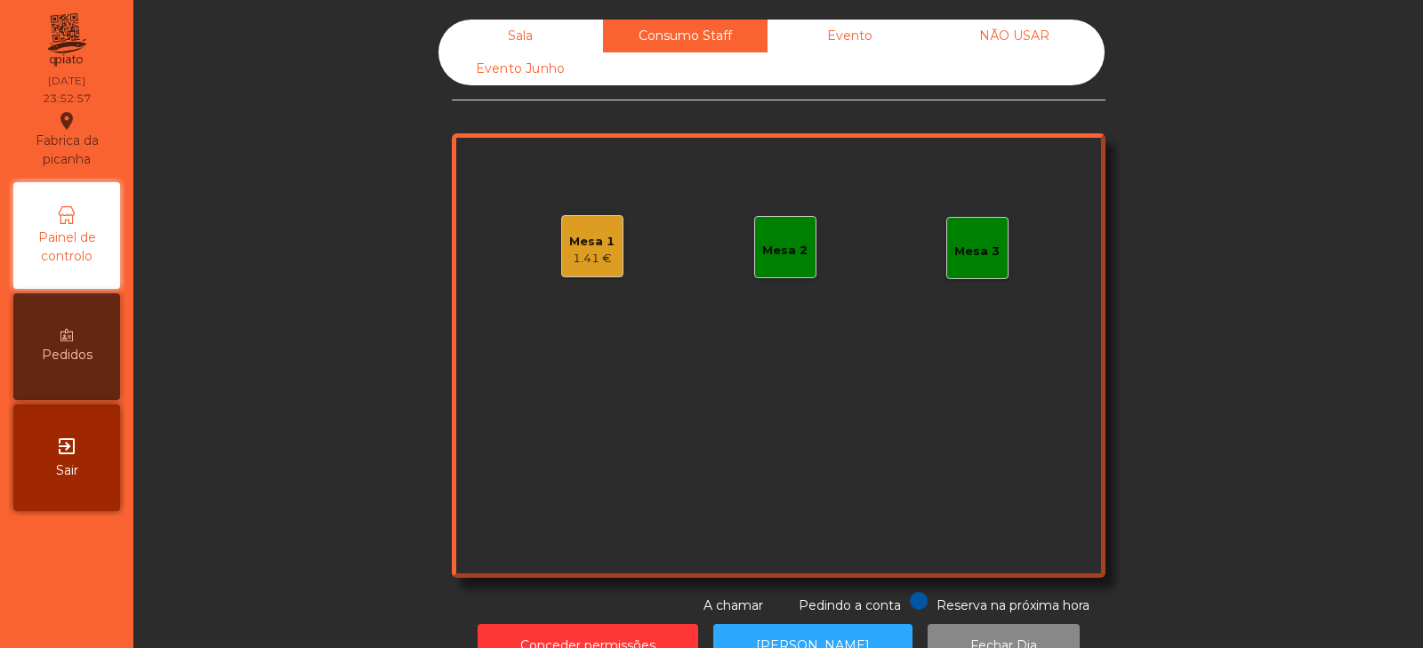
click at [532, 31] on div "Sala" at bounding box center [521, 36] width 165 height 33
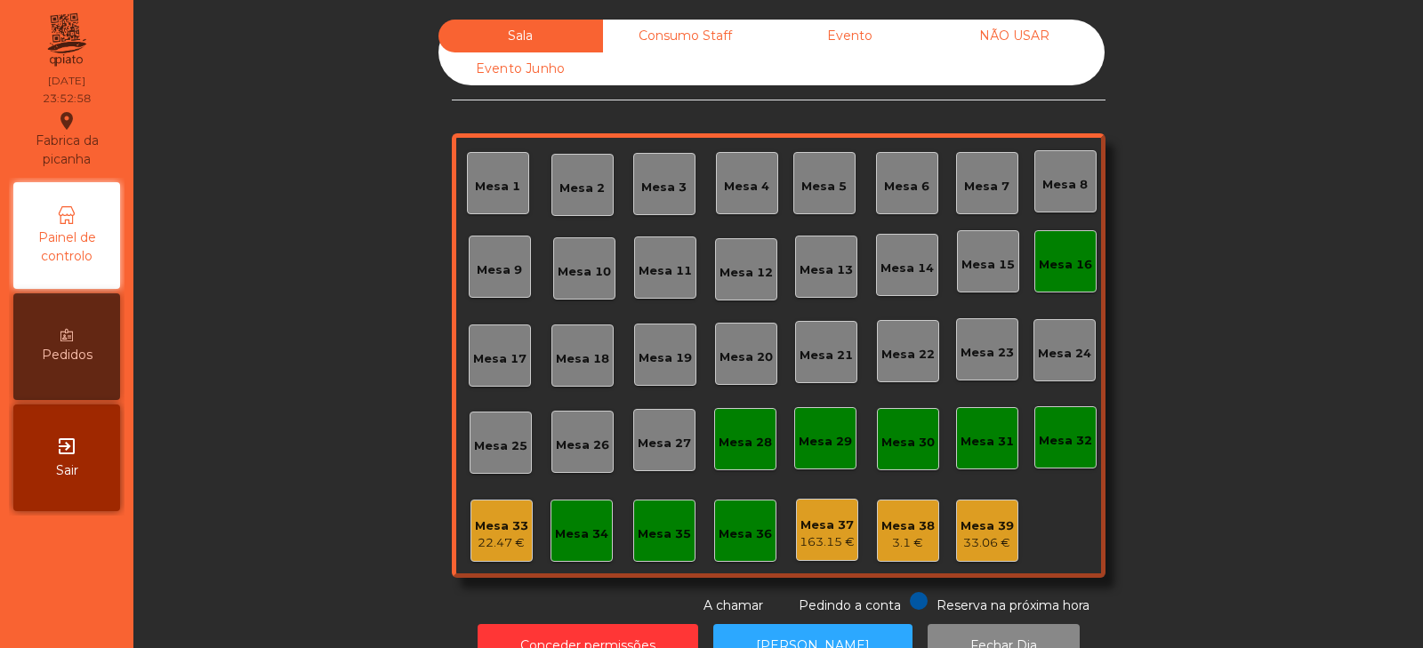
click at [1247, 163] on div "Sala Consumo Staff Evento NÃO USAR Evento Junho Mesa 1 Mesa 2 Mesa 3 Mesa 4 Mes…" at bounding box center [778, 318] width 1242 height 596
click at [1050, 239] on div "Mesa 16" at bounding box center [1066, 261] width 62 height 62
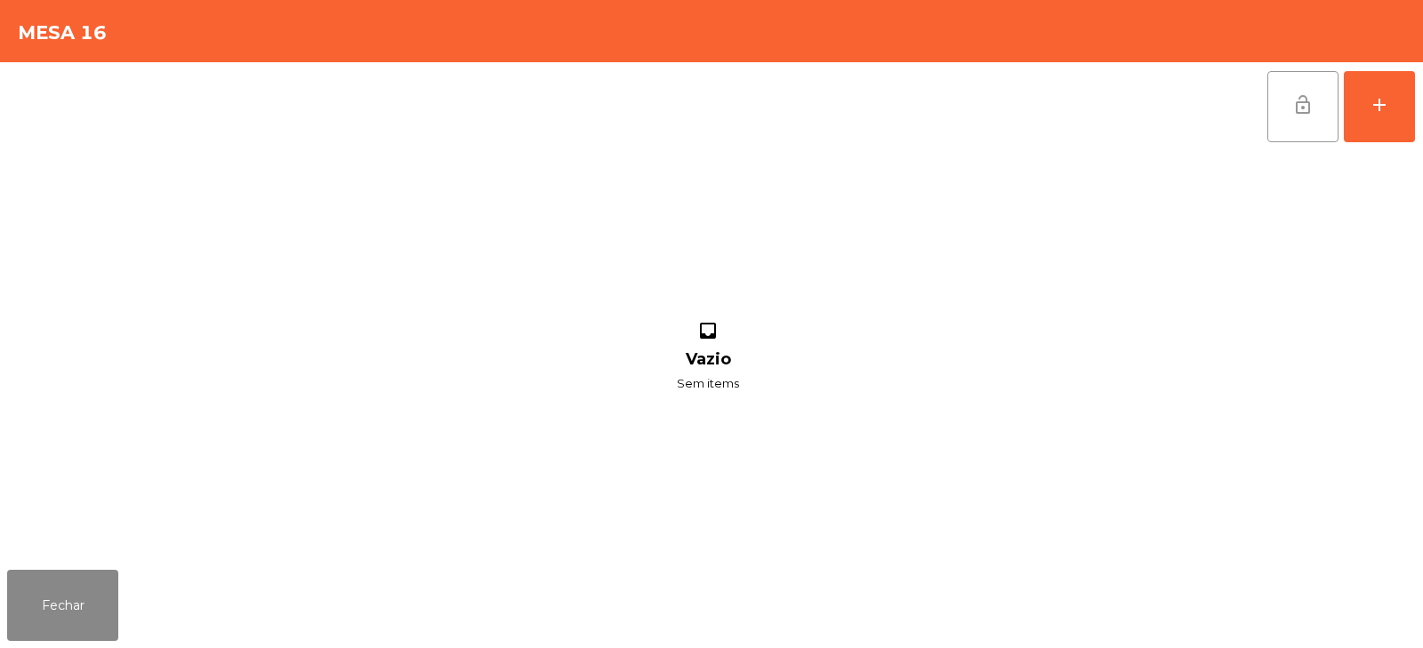
click at [1287, 95] on button "lock_open" at bounding box center [1303, 106] width 71 height 71
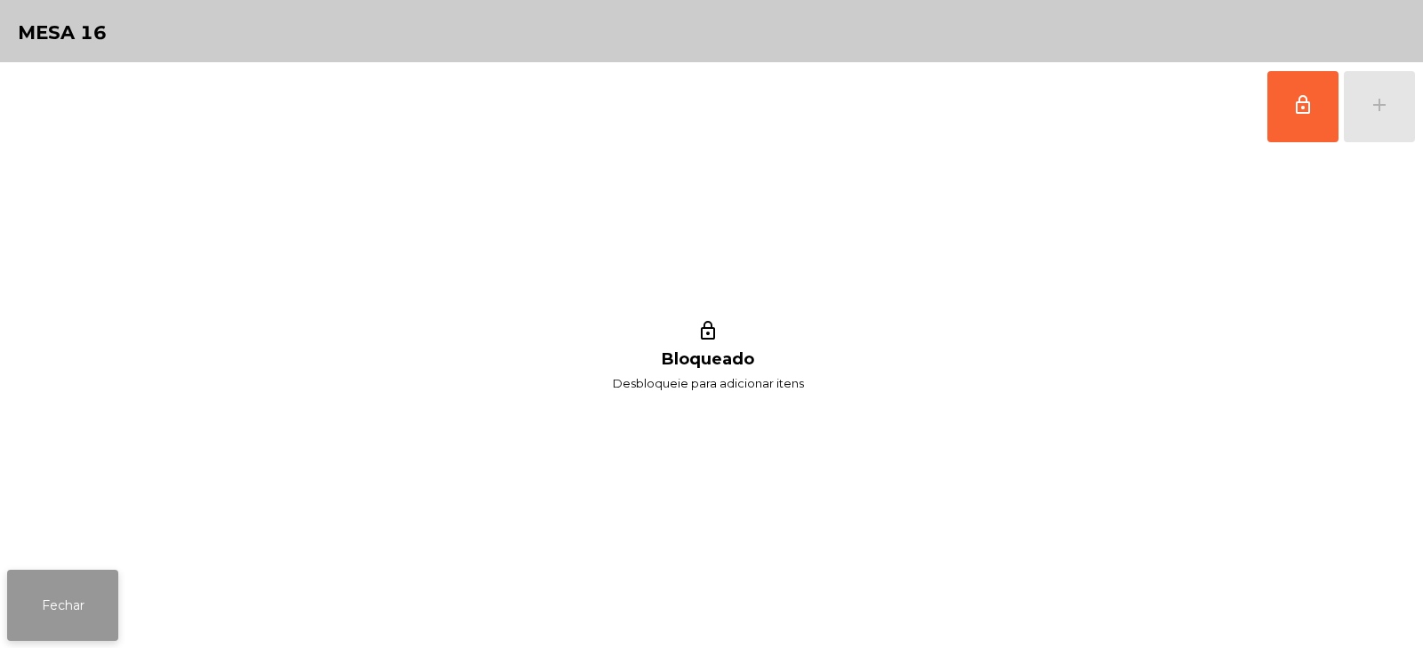
click at [52, 629] on button "Fechar" at bounding box center [62, 605] width 111 height 71
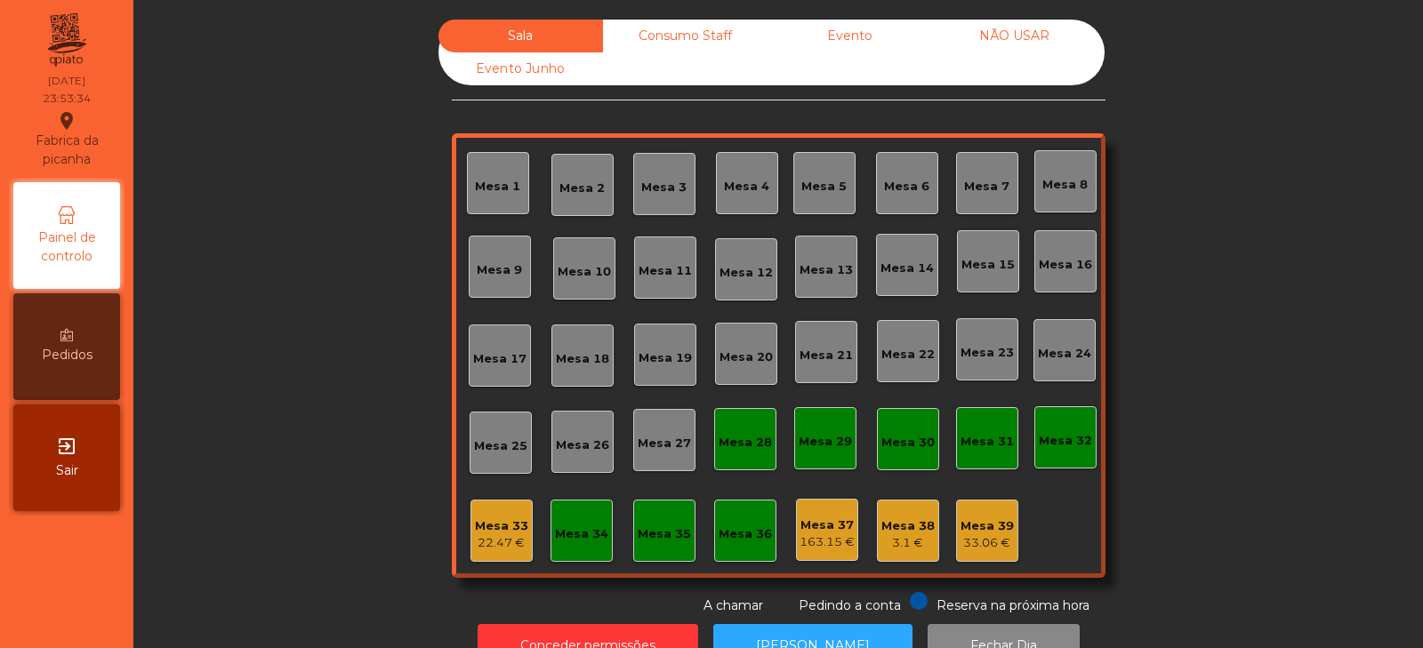
scroll to position [52, 0]
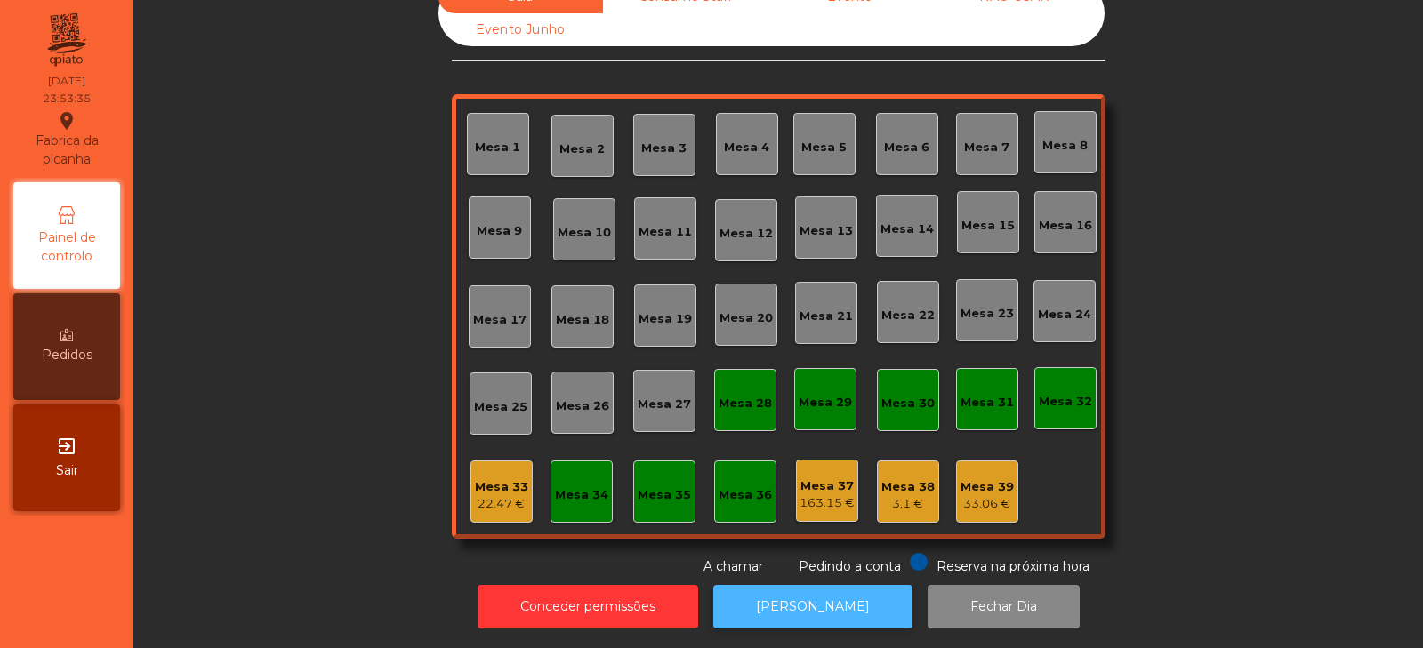
click at [807, 586] on button "[PERSON_NAME]" at bounding box center [812, 607] width 199 height 44
click at [757, 585] on button "[PERSON_NAME]" at bounding box center [812, 607] width 199 height 44
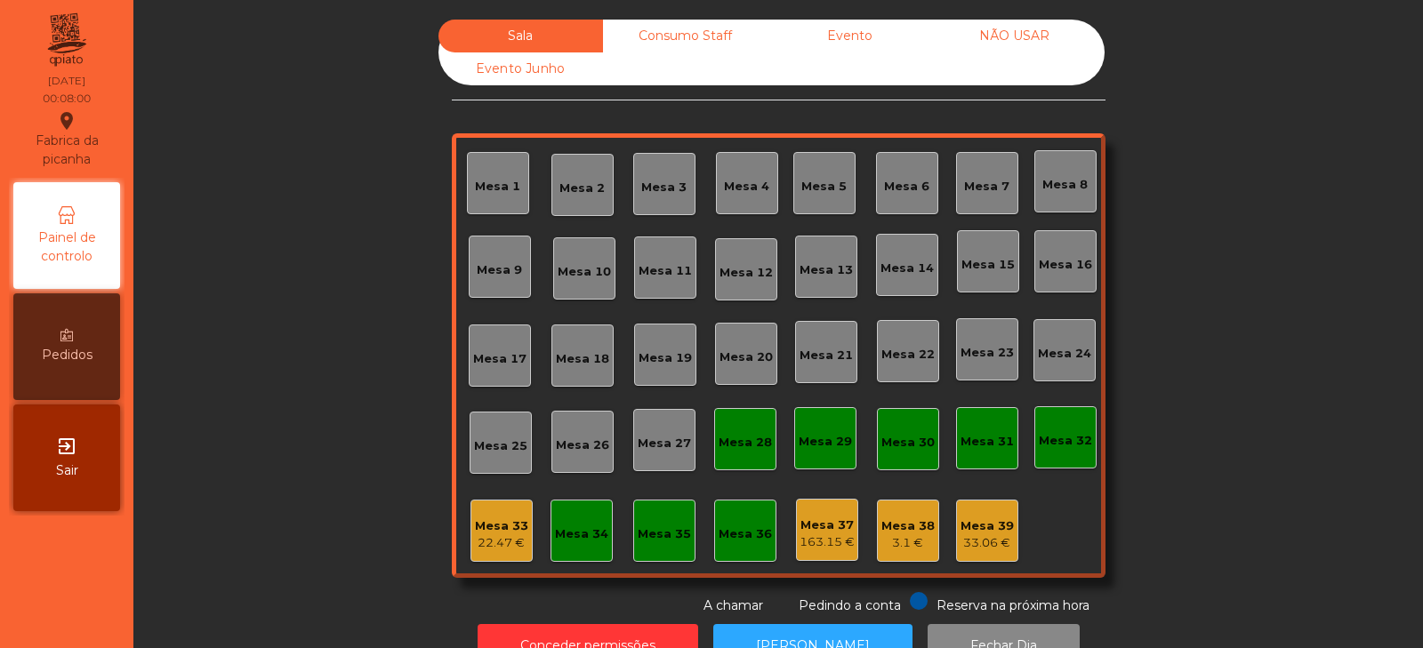
click at [634, 28] on div "Consumo Staff" at bounding box center [685, 36] width 165 height 33
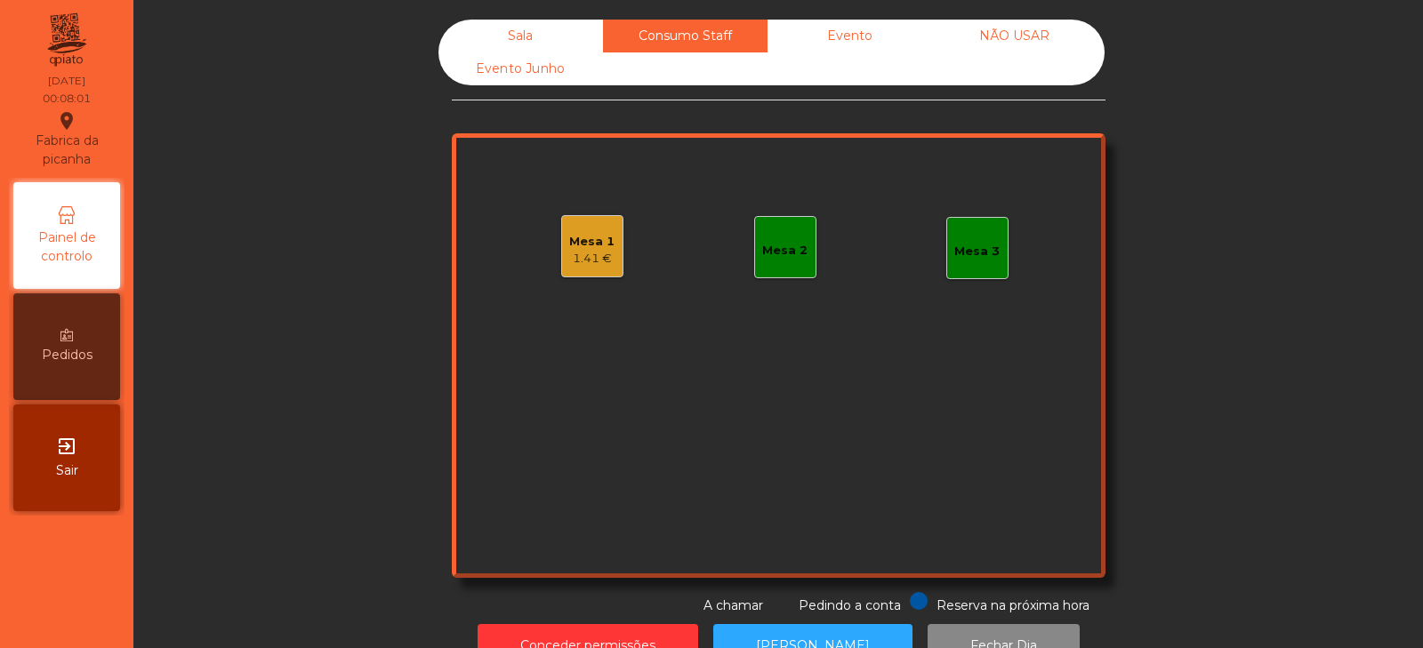
click at [582, 261] on div "1.41 €" at bounding box center [591, 259] width 45 height 18
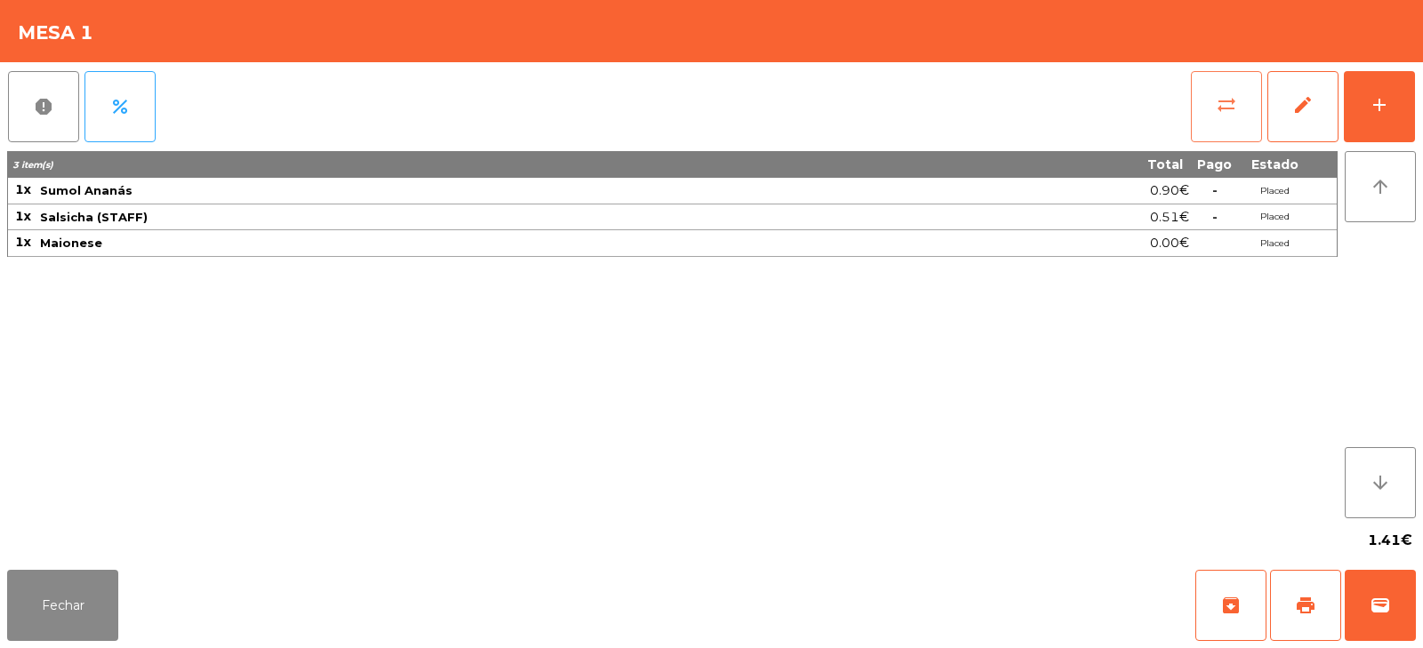
click at [1212, 103] on button "sync_alt" at bounding box center [1226, 106] width 71 height 71
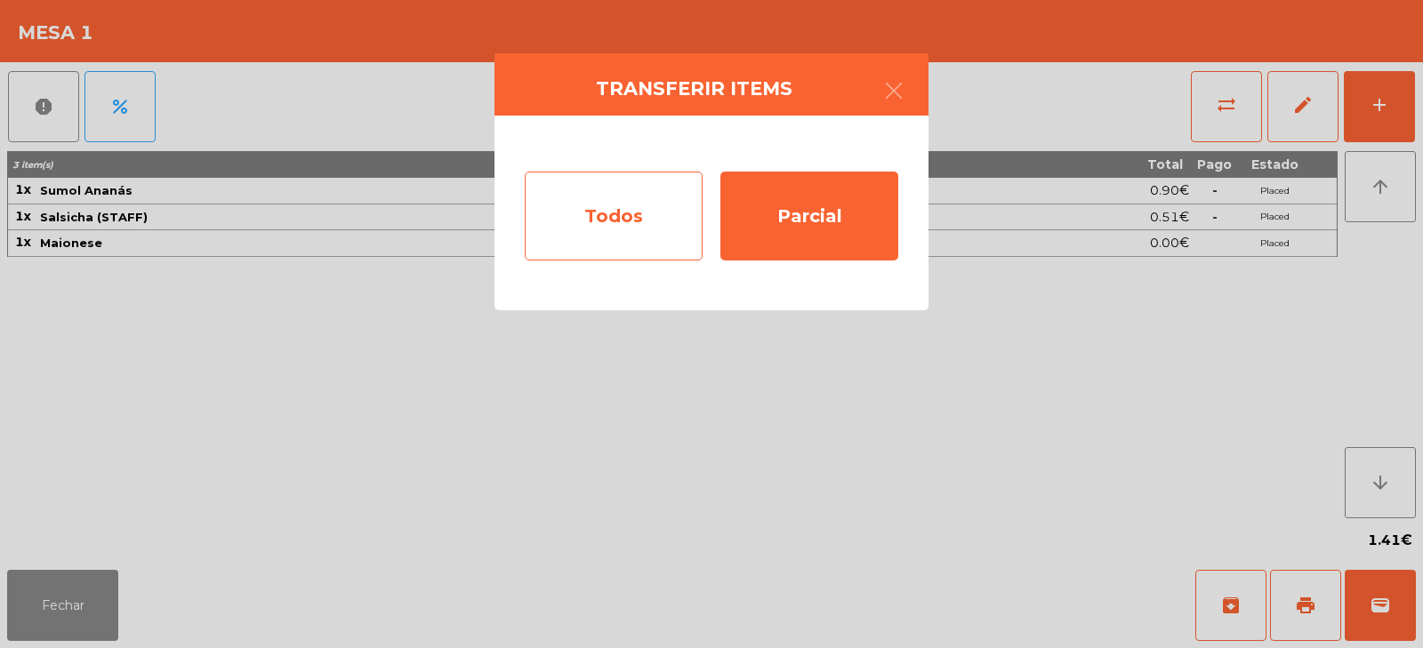
click at [624, 213] on div "Todos" at bounding box center [614, 216] width 178 height 89
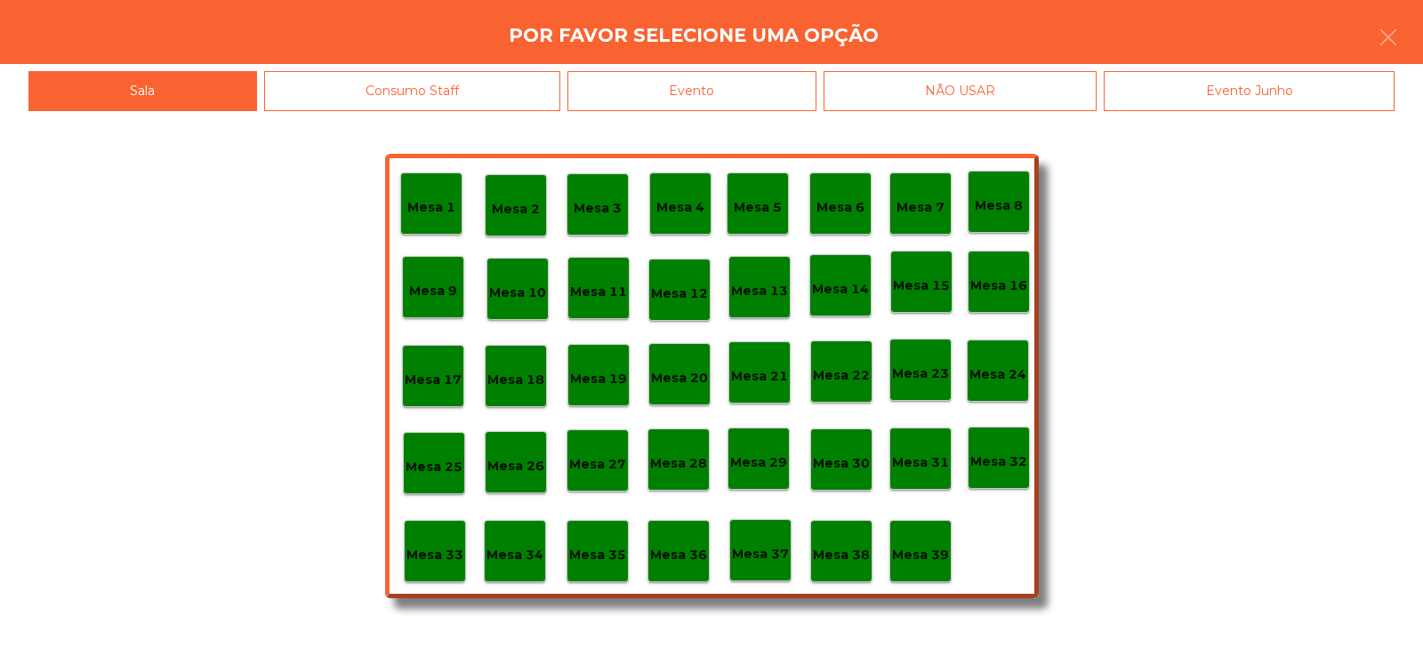
click at [710, 88] on div "Evento" at bounding box center [692, 91] width 249 height 40
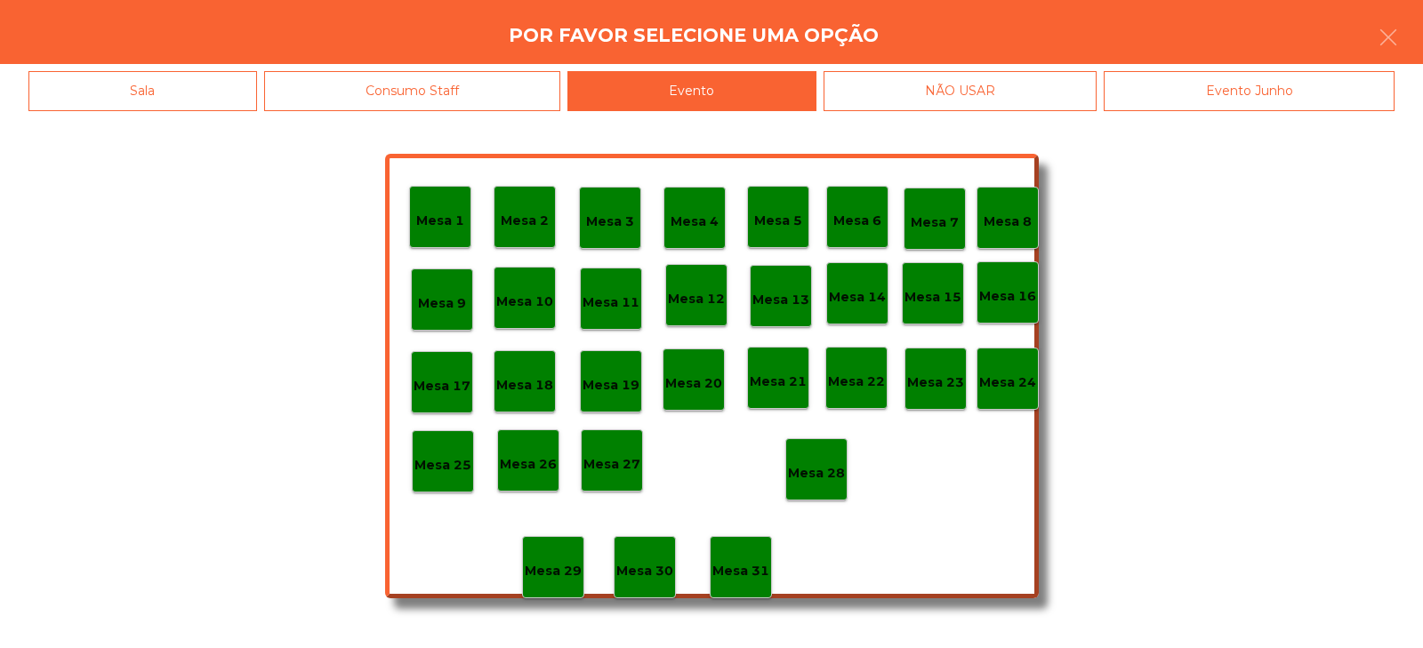
click at [821, 457] on div "Mesa 28" at bounding box center [816, 470] width 57 height 28
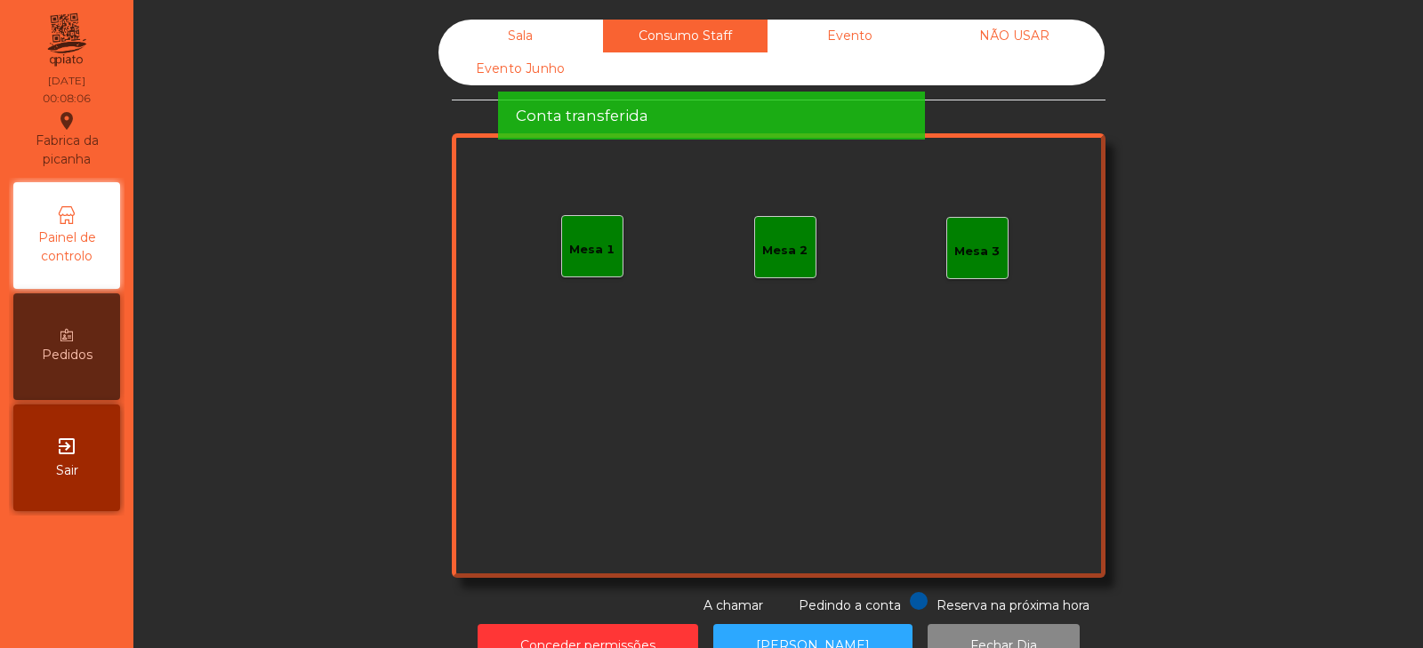
click at [781, 45] on span "Por favor aguarde enquanto os items são transferidos" at bounding box center [711, 42] width 391 height 44
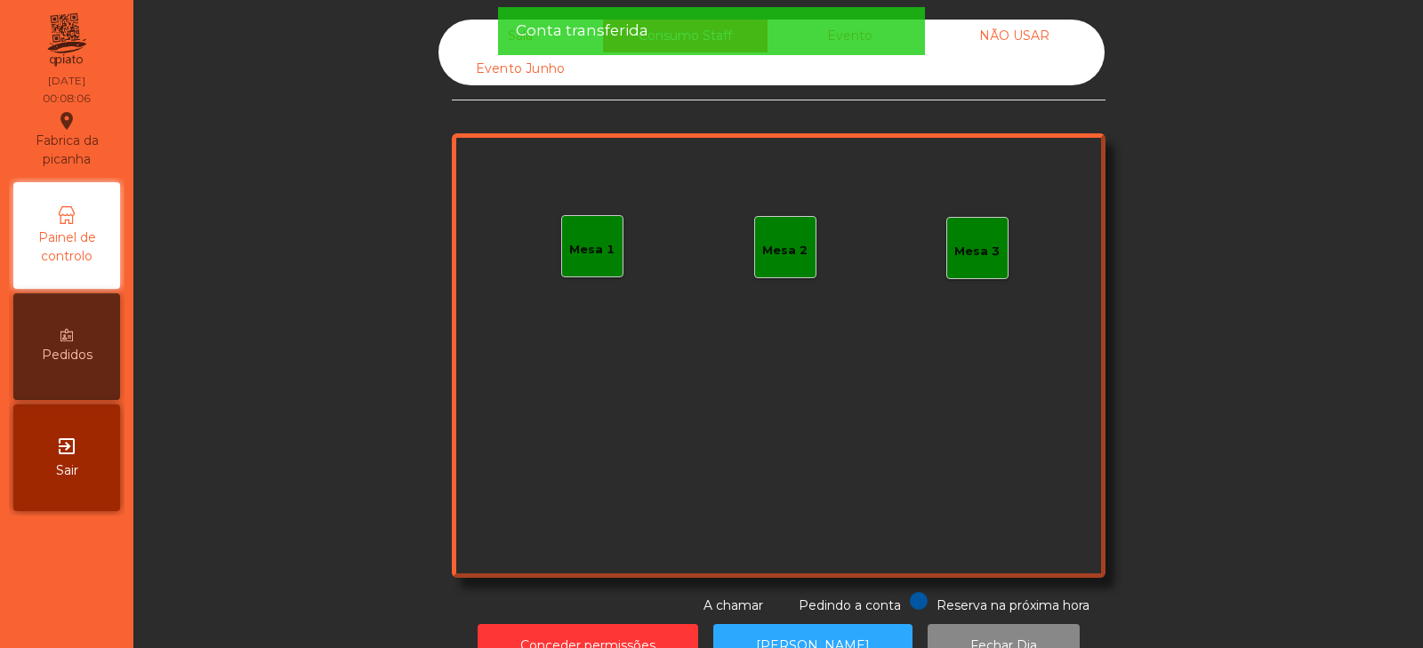
click at [795, 42] on div "Conta transferida" at bounding box center [711, 31] width 391 height 22
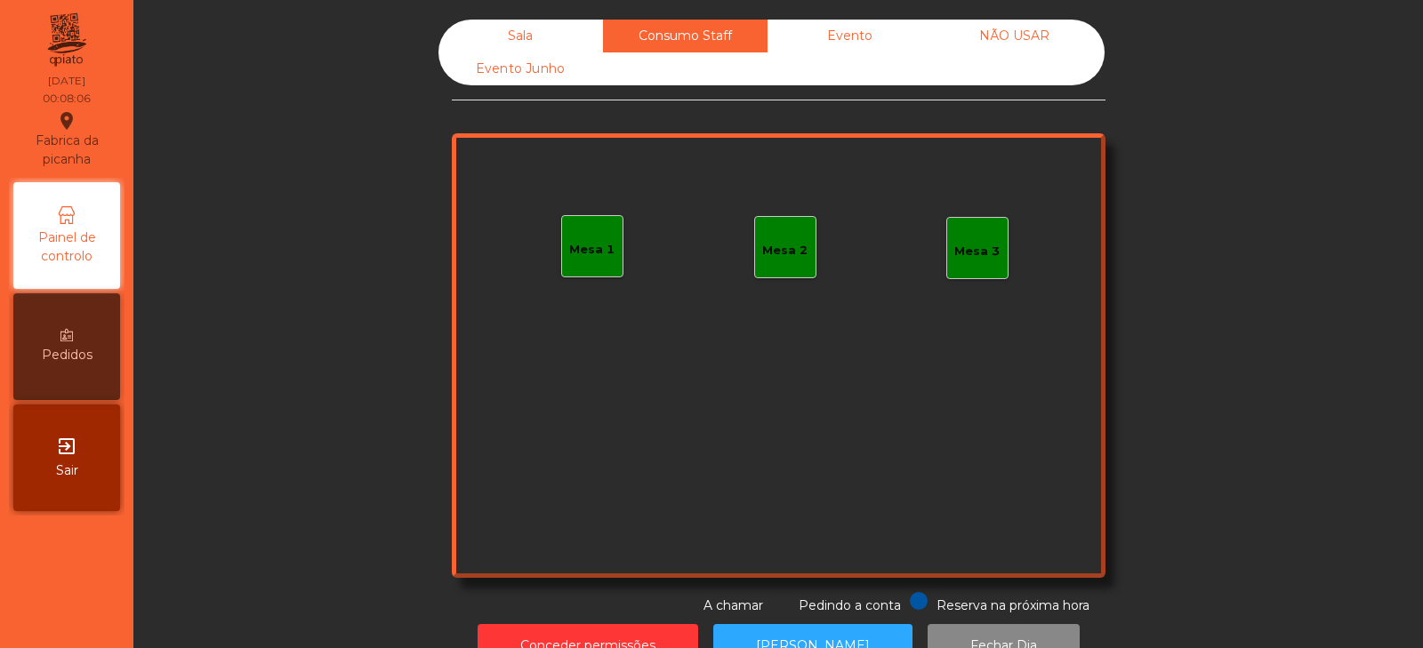
click at [853, 40] on div "Evento" at bounding box center [850, 36] width 165 height 33
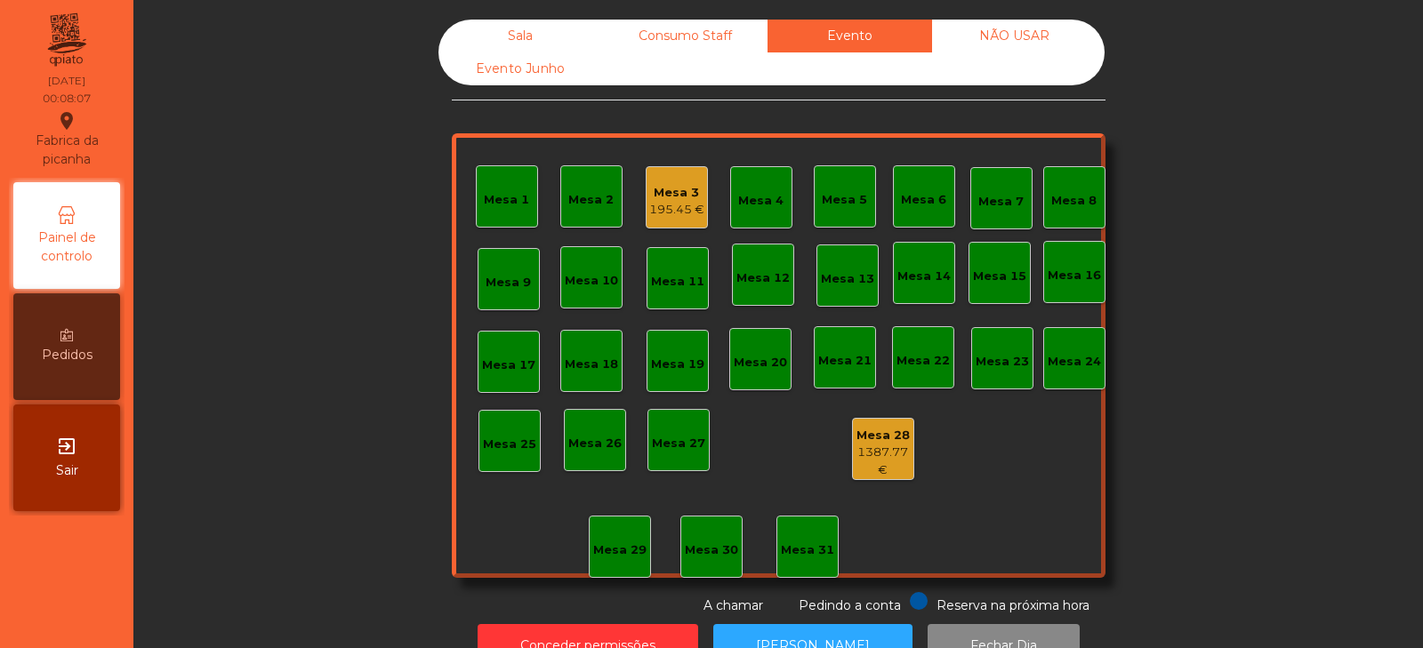
click at [659, 201] on div "195.45 €" at bounding box center [676, 210] width 55 height 18
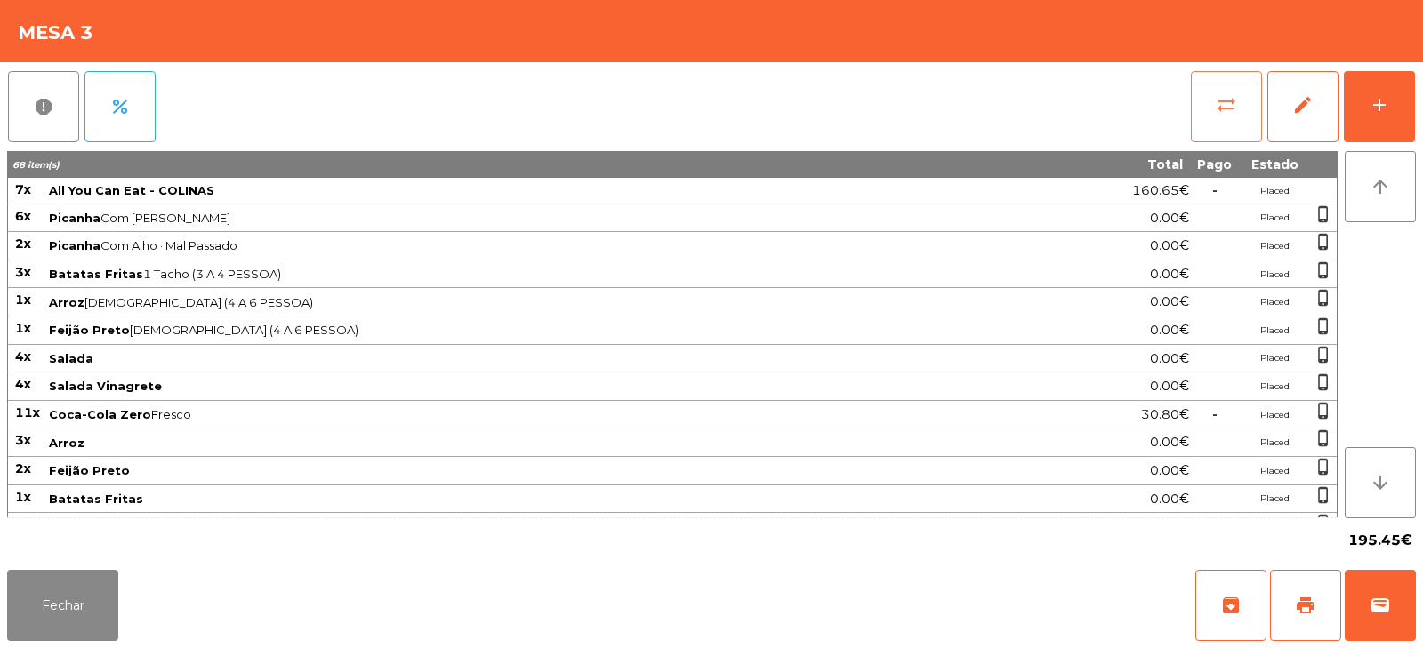
click at [1212, 114] on button "sync_alt" at bounding box center [1226, 106] width 71 height 71
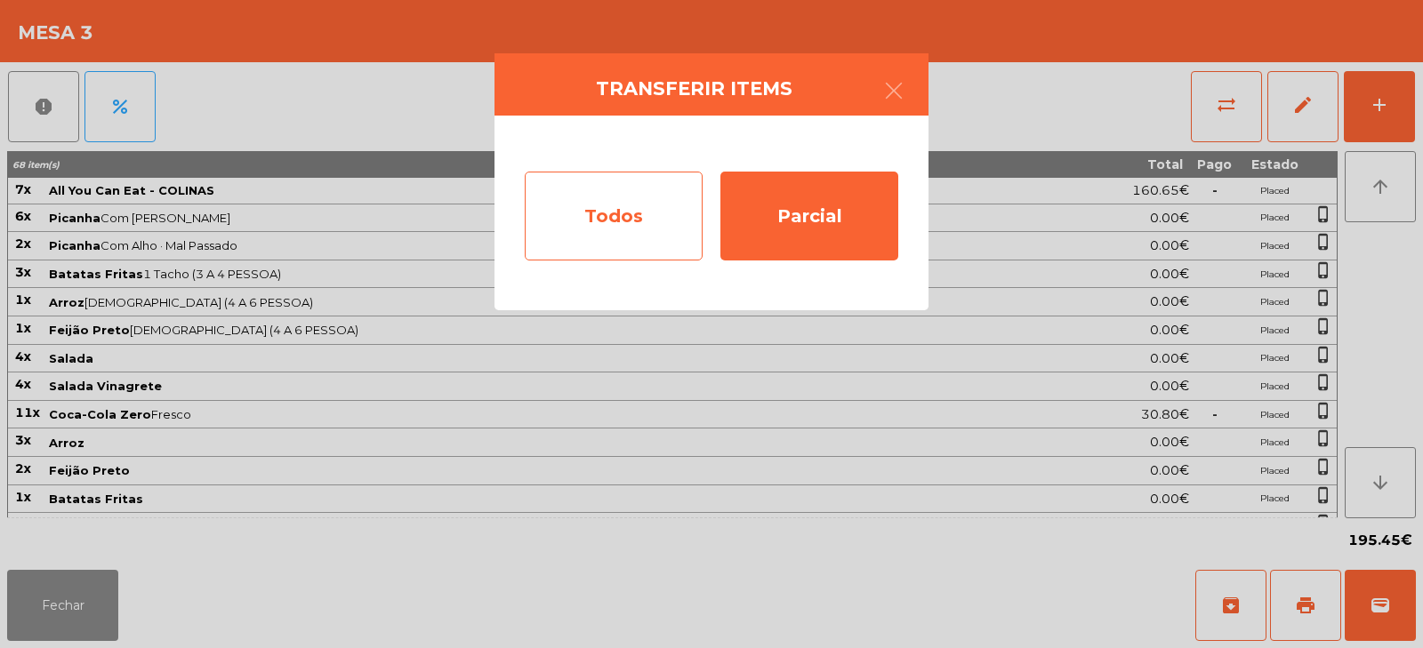
click at [612, 213] on div "Todos" at bounding box center [614, 216] width 178 height 89
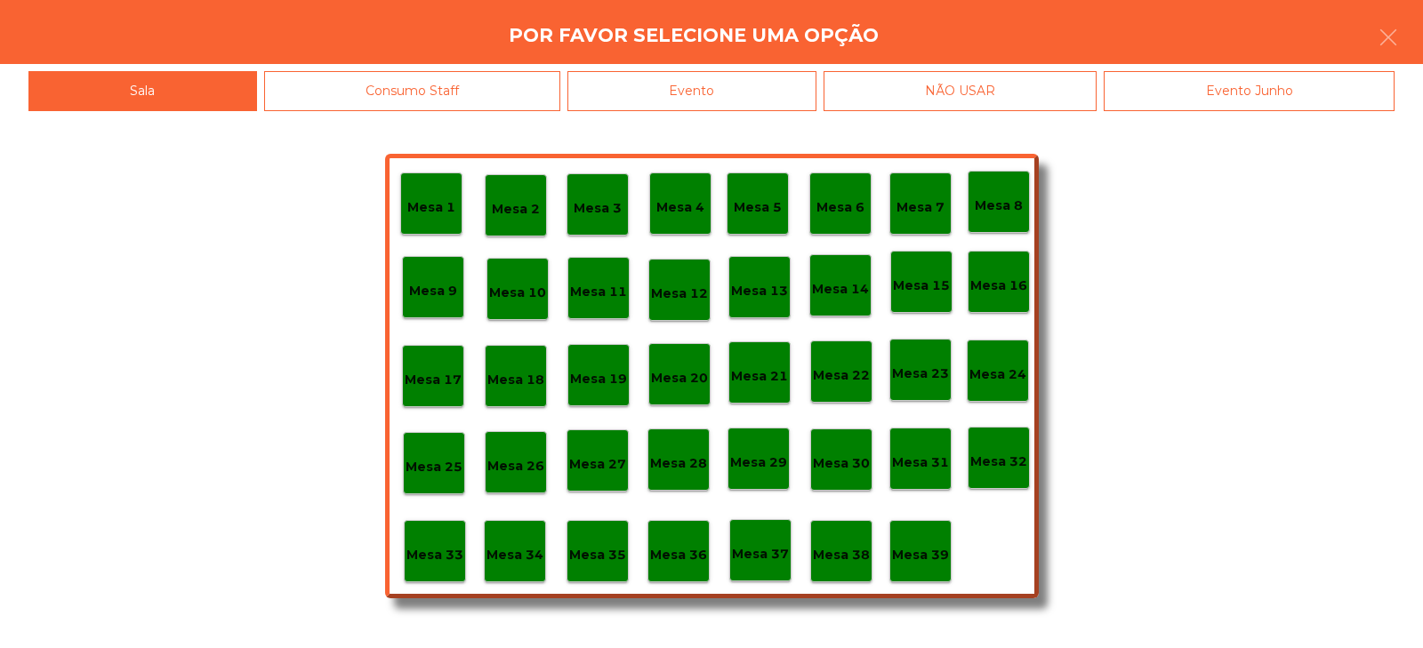
click at [748, 93] on div "Evento" at bounding box center [692, 91] width 249 height 40
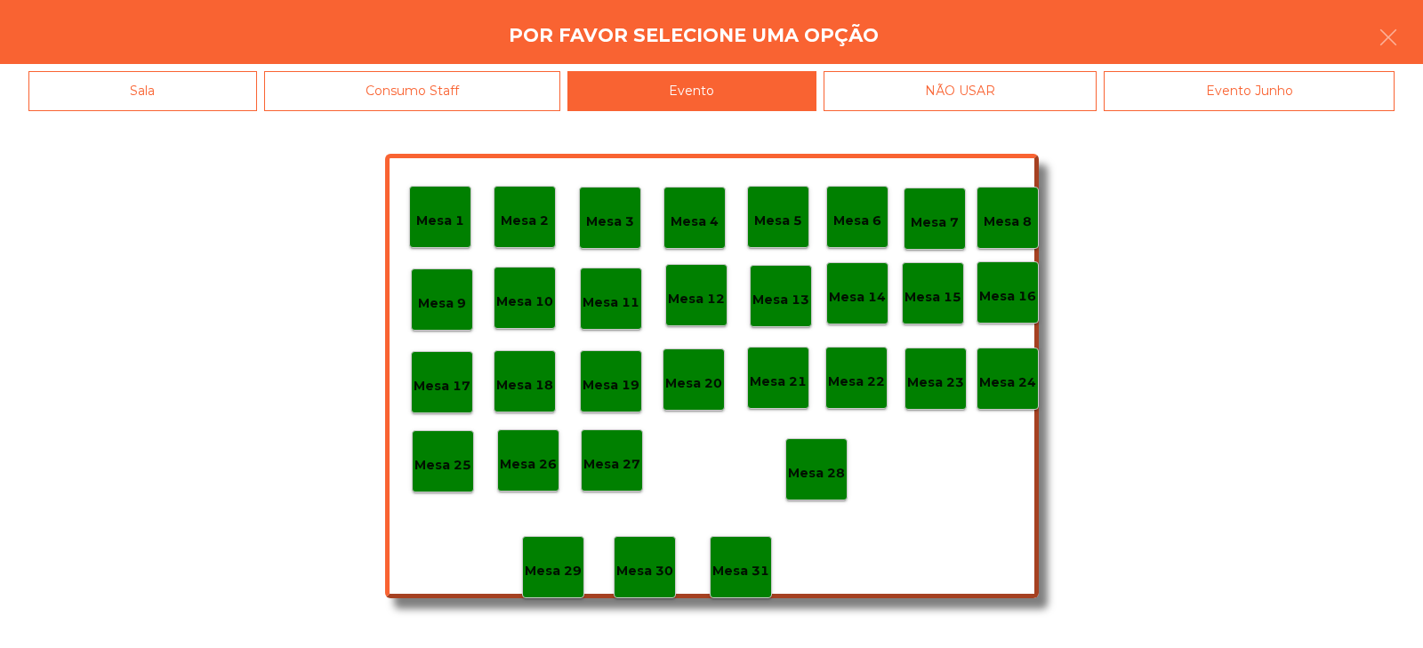
click at [818, 491] on div "Mesa 28" at bounding box center [816, 470] width 62 height 62
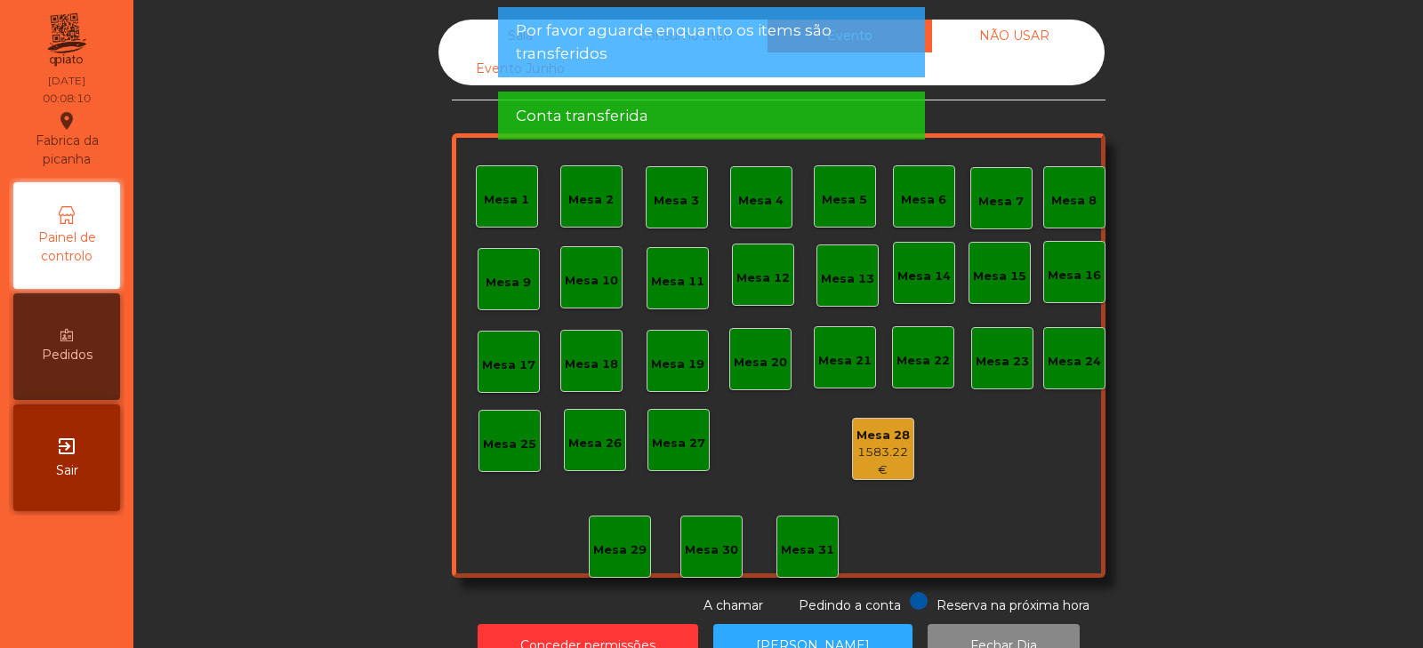
click at [801, 46] on span "Por favor aguarde enquanto os items são transferidos" at bounding box center [711, 42] width 391 height 44
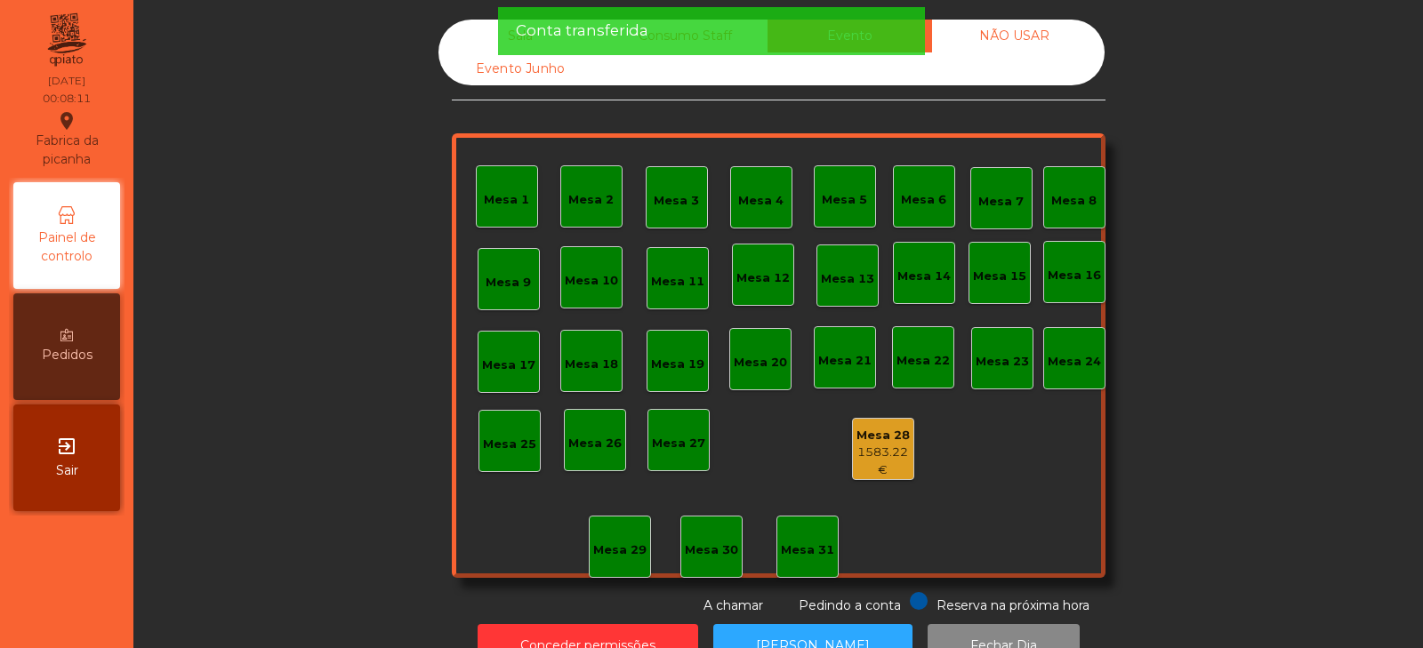
click at [811, 41] on div "Conta transferida" at bounding box center [711, 31] width 391 height 22
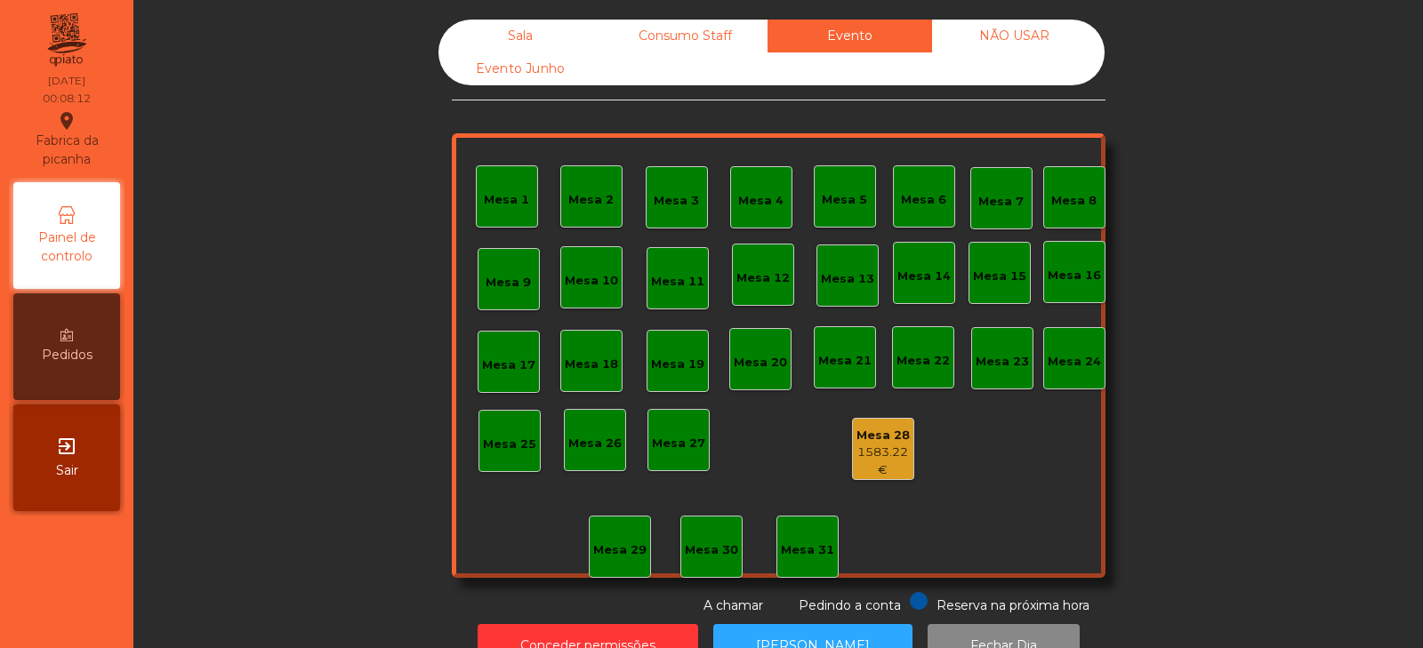
click at [1020, 47] on div "NÃO USAR" at bounding box center [1014, 36] width 165 height 33
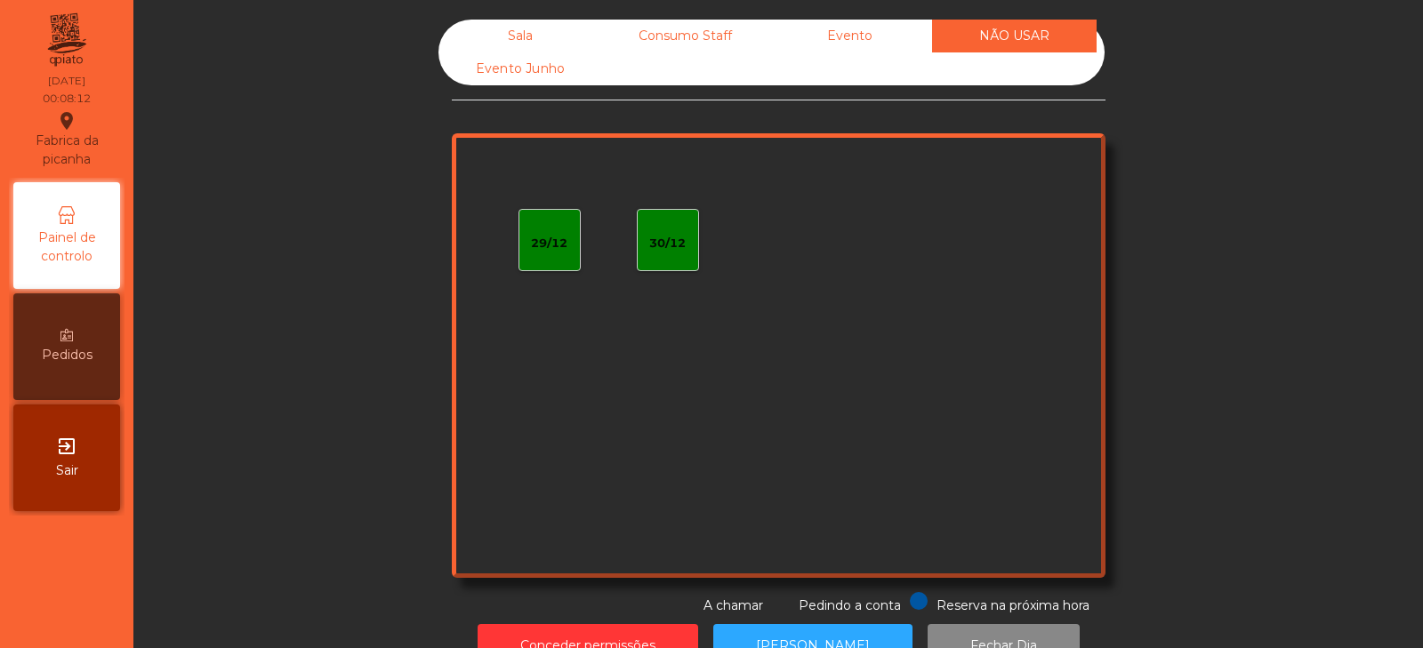
click at [689, 32] on div "Consumo Staff" at bounding box center [685, 36] width 165 height 33
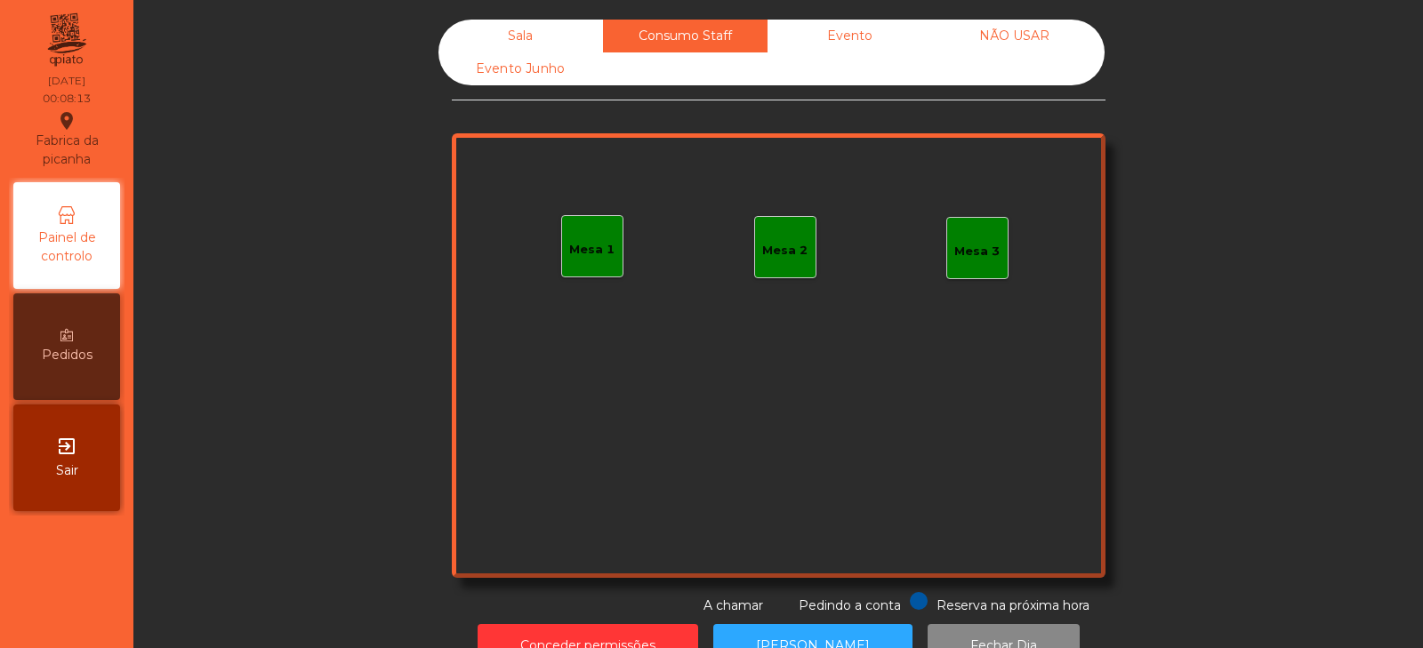
click at [521, 40] on div "Sala" at bounding box center [521, 36] width 165 height 33
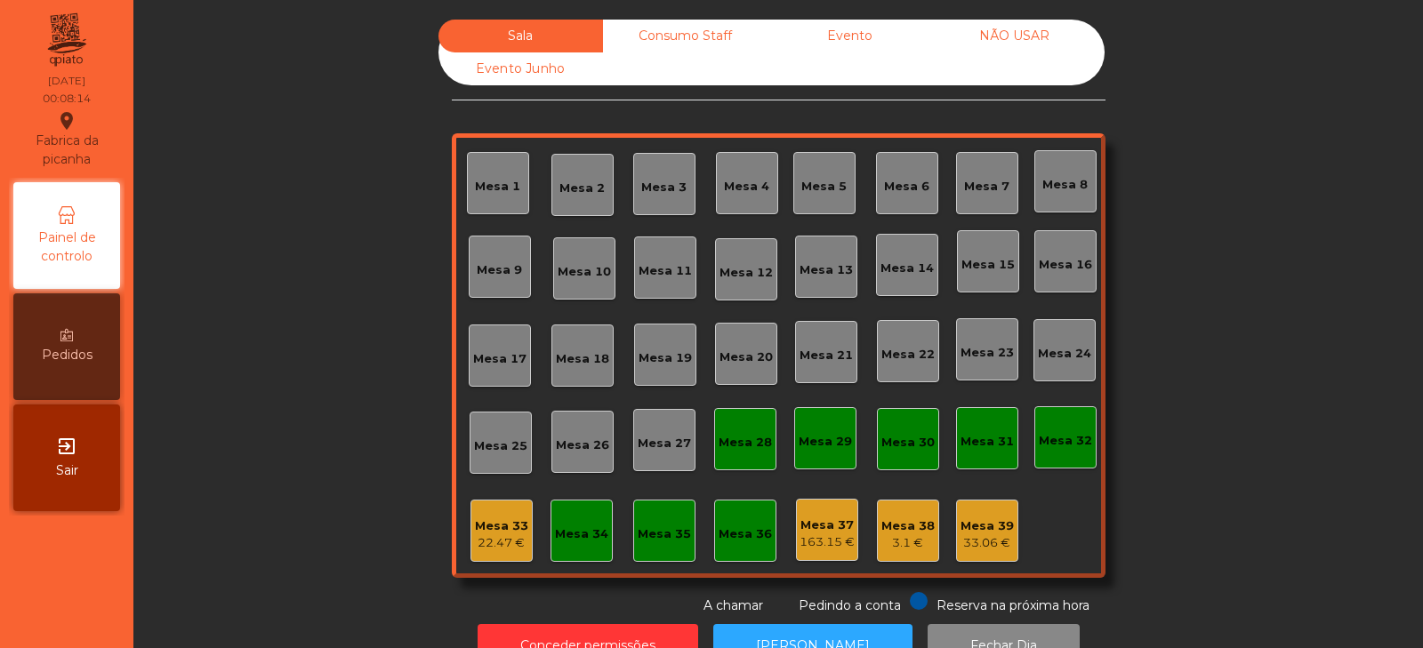
click at [467, 62] on div "Evento Junho" at bounding box center [521, 68] width 165 height 33
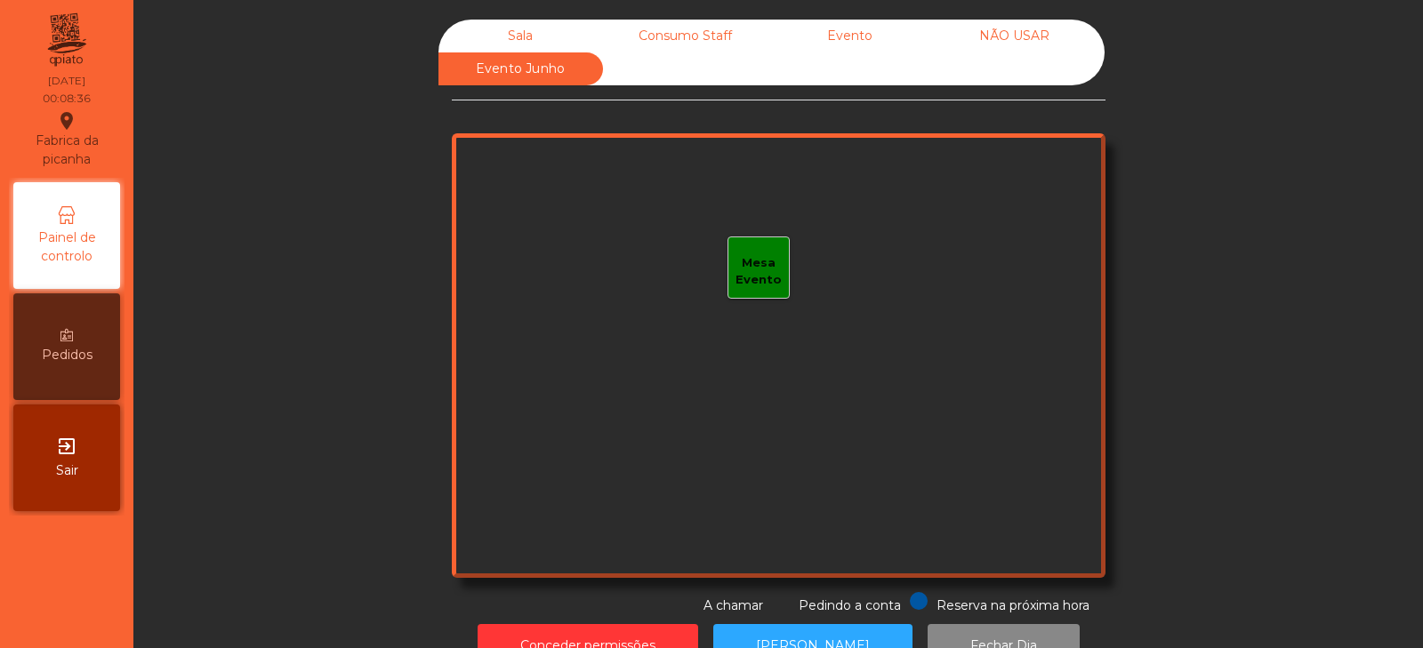
click at [528, 65] on div "Evento Junho" at bounding box center [521, 68] width 165 height 33
click at [532, 36] on div "Sala" at bounding box center [521, 36] width 165 height 33
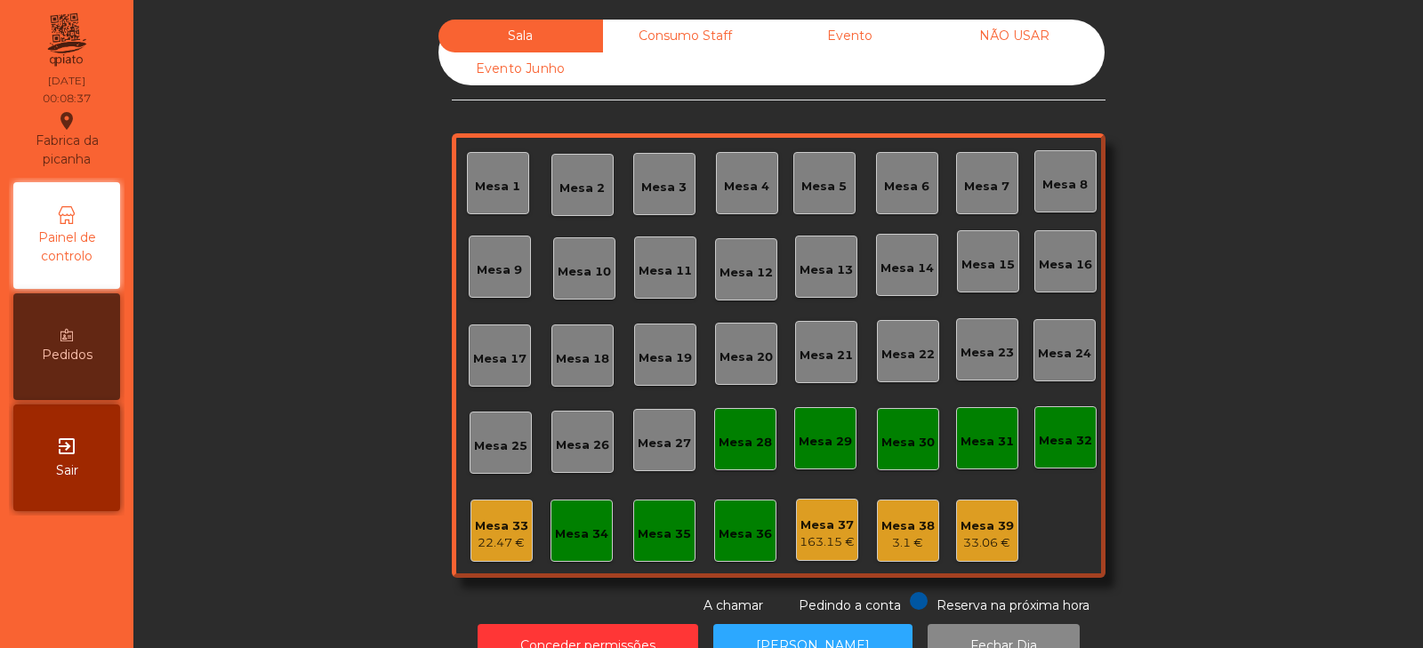
click at [487, 549] on div "22.47 €" at bounding box center [501, 544] width 53 height 18
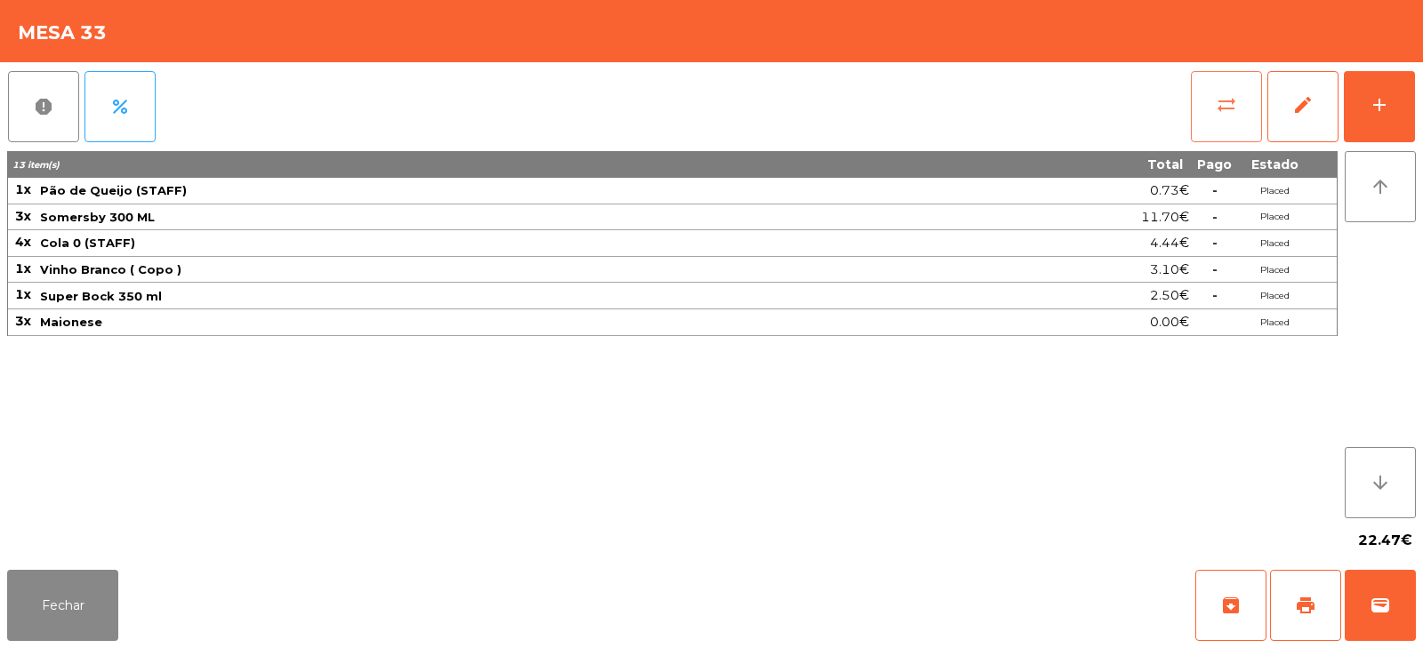
click at [1197, 104] on button "sync_alt" at bounding box center [1226, 106] width 71 height 71
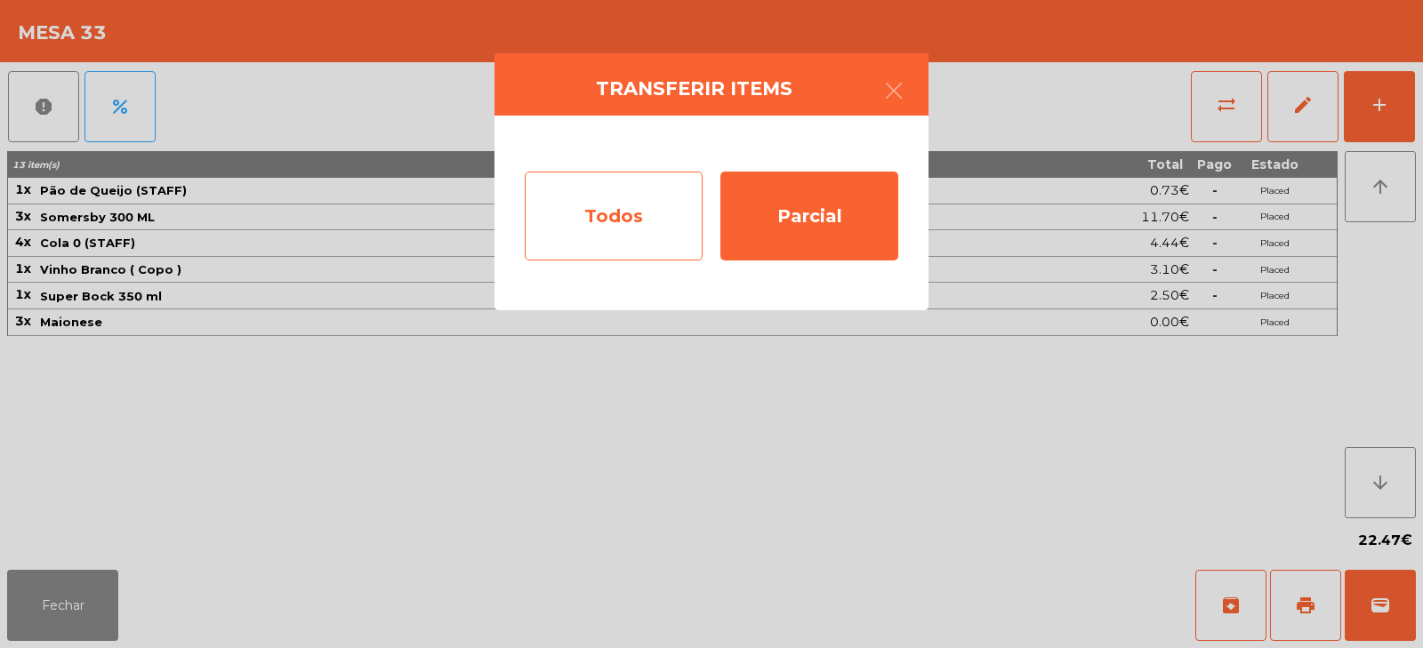
click at [592, 226] on div "Todos" at bounding box center [614, 216] width 178 height 89
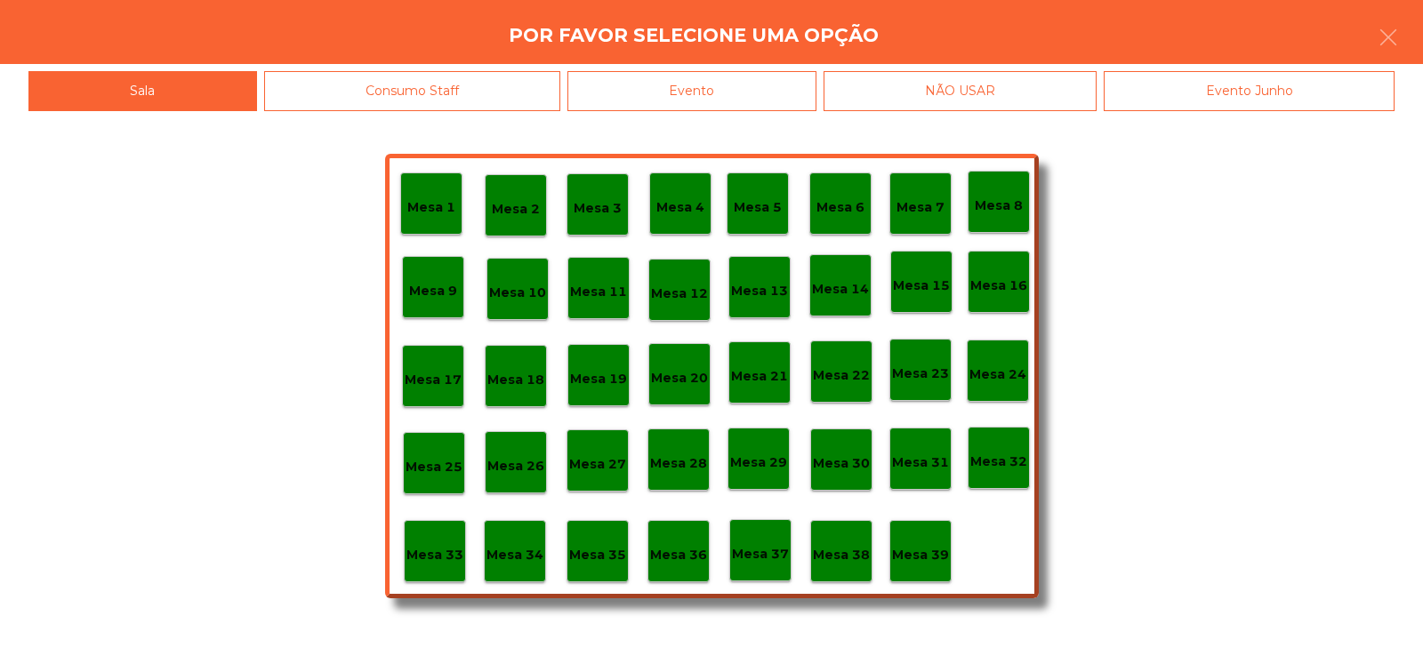
click at [675, 552] on p "Mesa 36" at bounding box center [678, 555] width 57 height 20
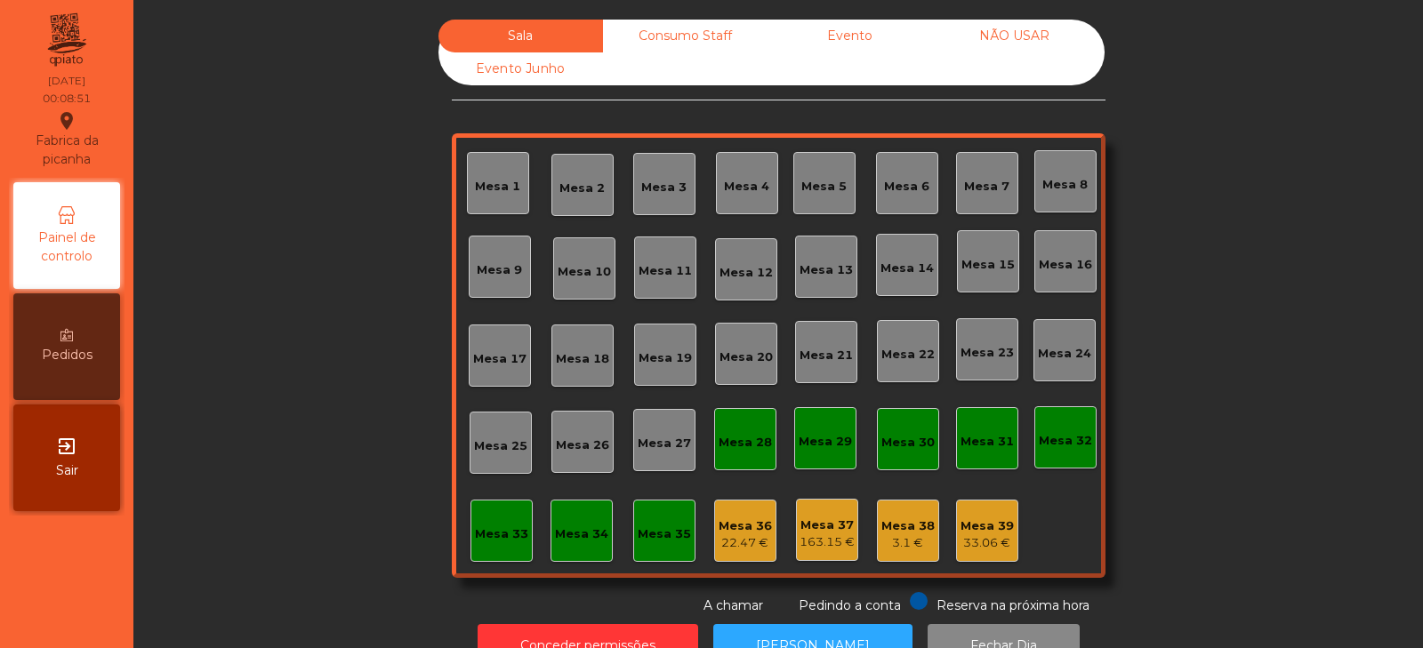
scroll to position [52, 0]
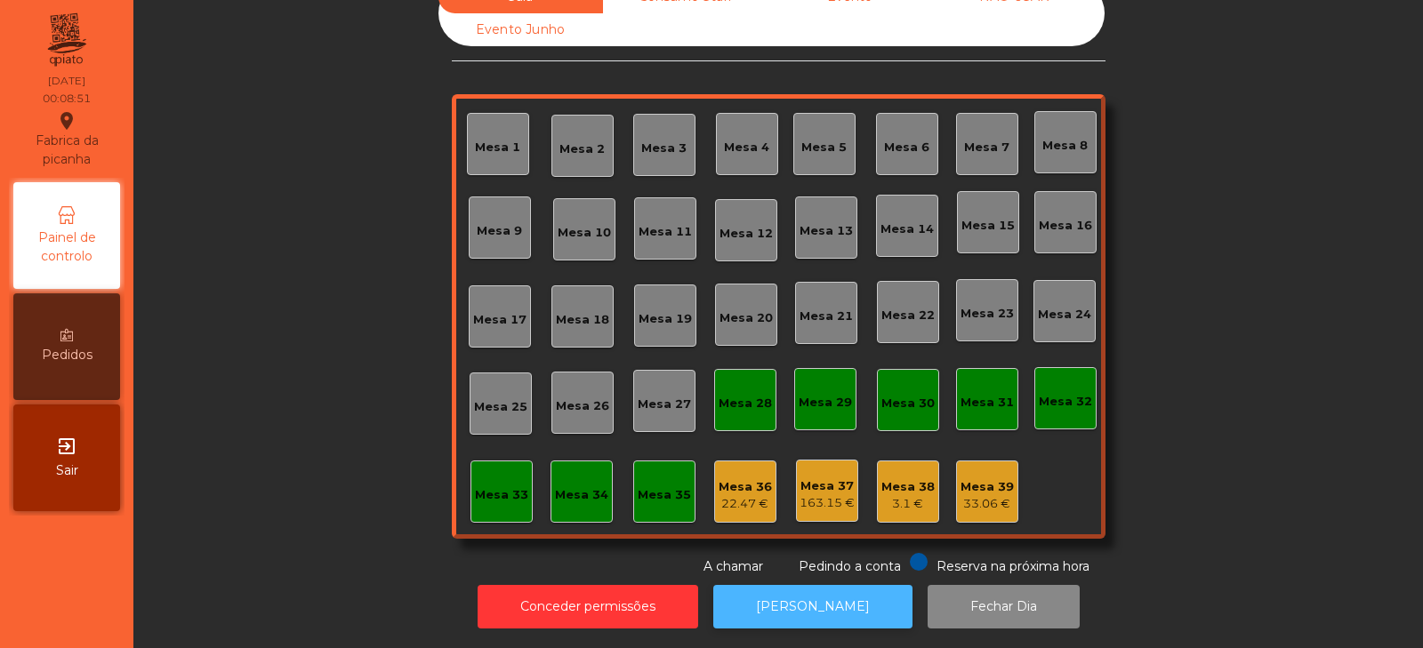
click at [753, 591] on button "[PERSON_NAME]" at bounding box center [812, 607] width 199 height 44
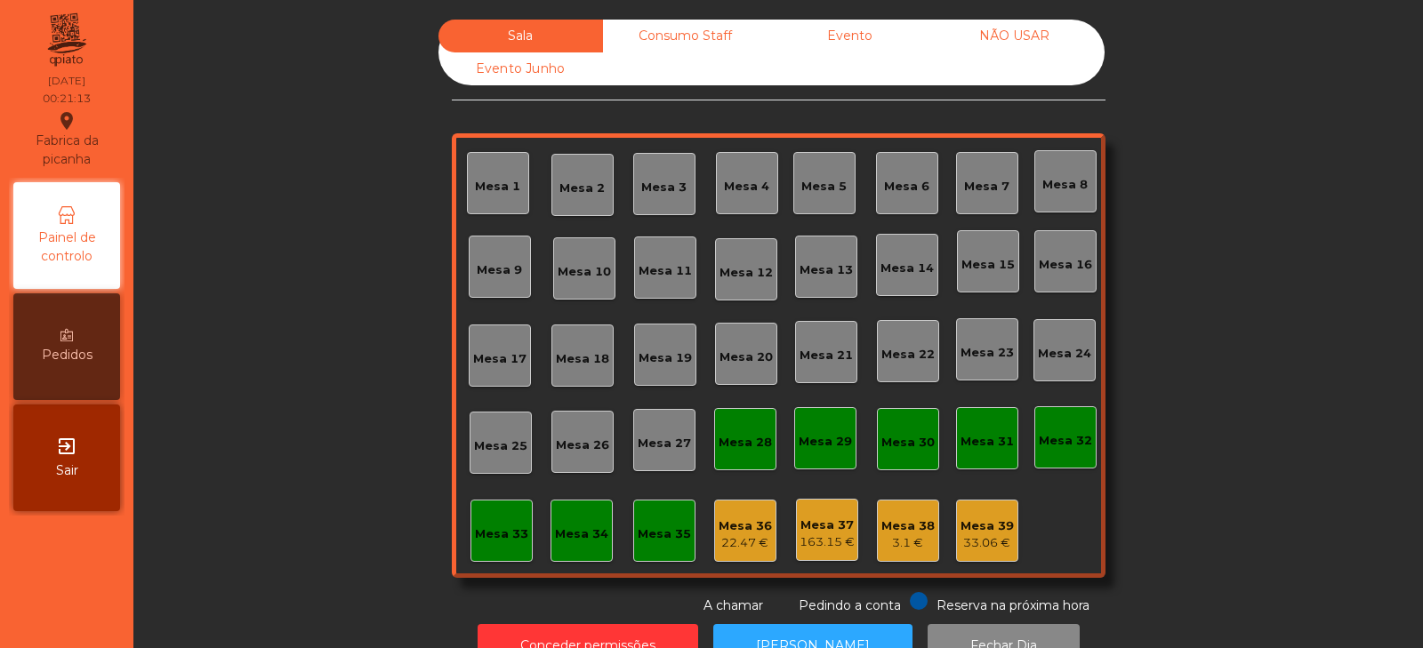
click at [737, 532] on div "Mesa 36" at bounding box center [745, 527] width 53 height 18
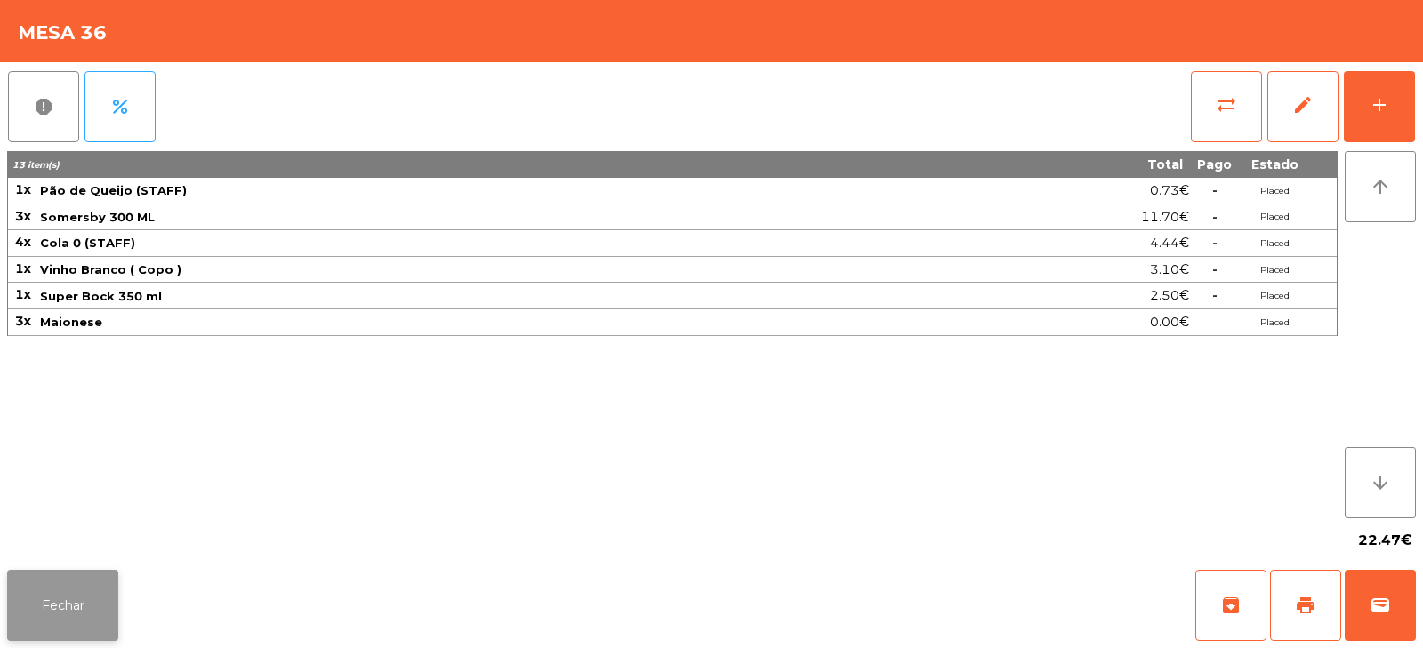
click at [70, 616] on button "Fechar" at bounding box center [62, 605] width 111 height 71
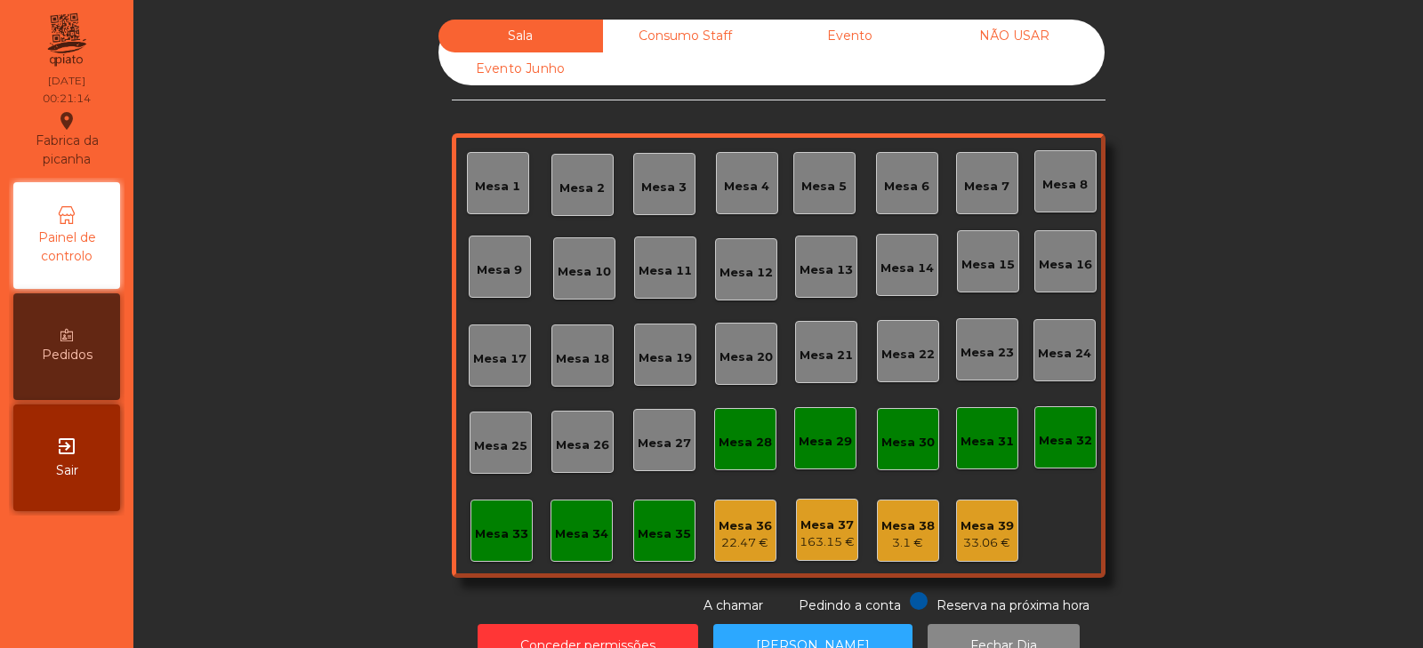
click at [979, 518] on div "Mesa 39" at bounding box center [987, 527] width 53 height 18
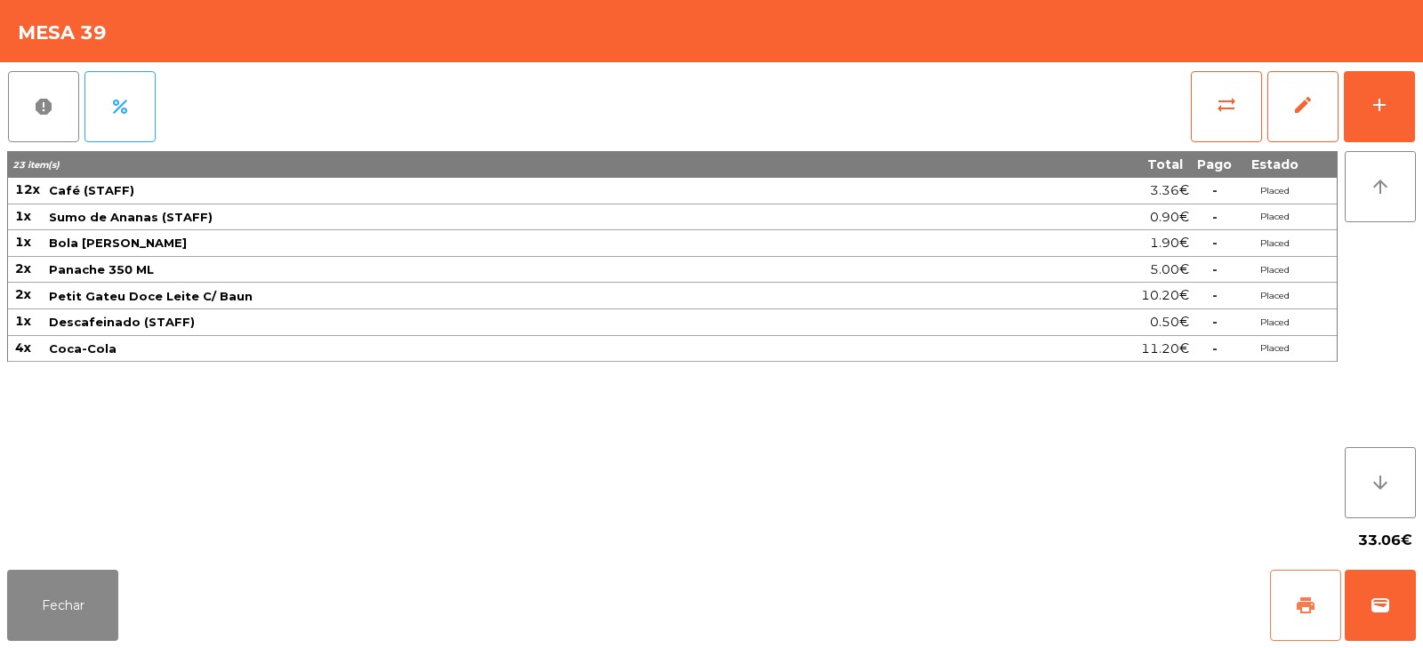
click at [1301, 608] on span "print" at bounding box center [1305, 605] width 21 height 21
click at [60, 608] on button "Fechar" at bounding box center [62, 605] width 111 height 71
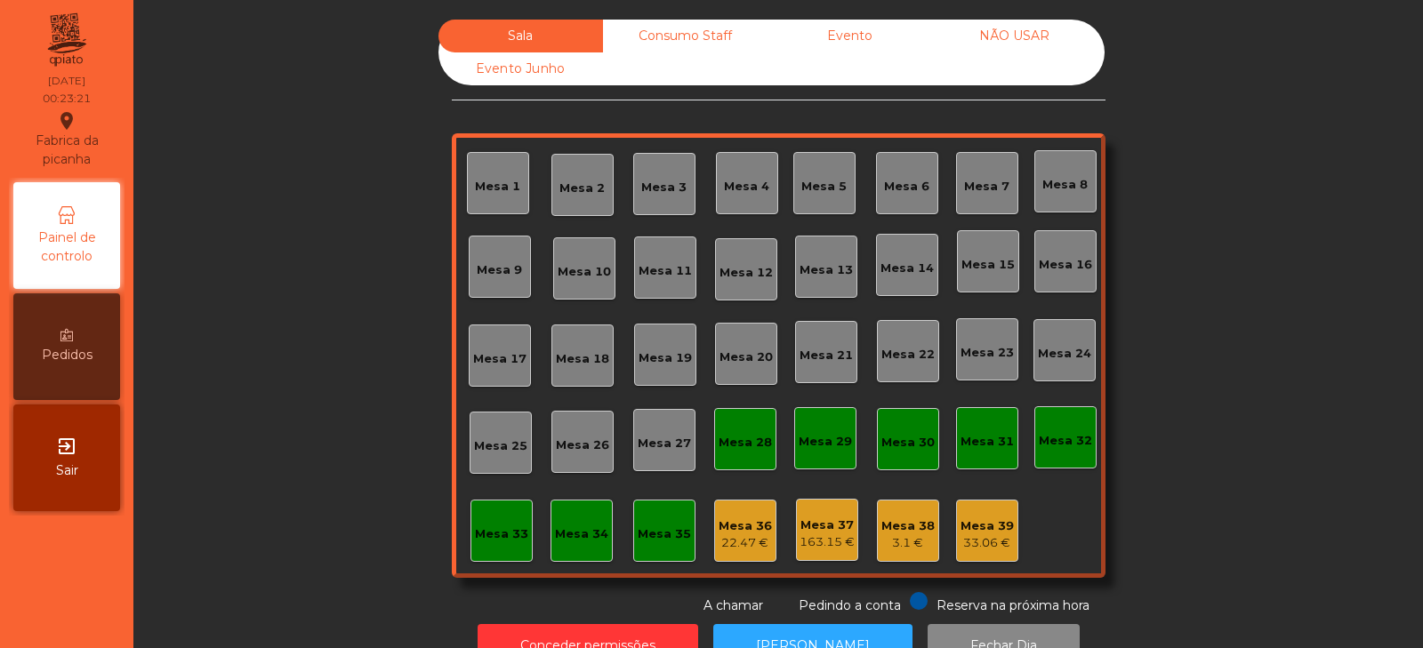
click at [741, 558] on div "Mesa 36 22.47 €" at bounding box center [745, 531] width 62 height 62
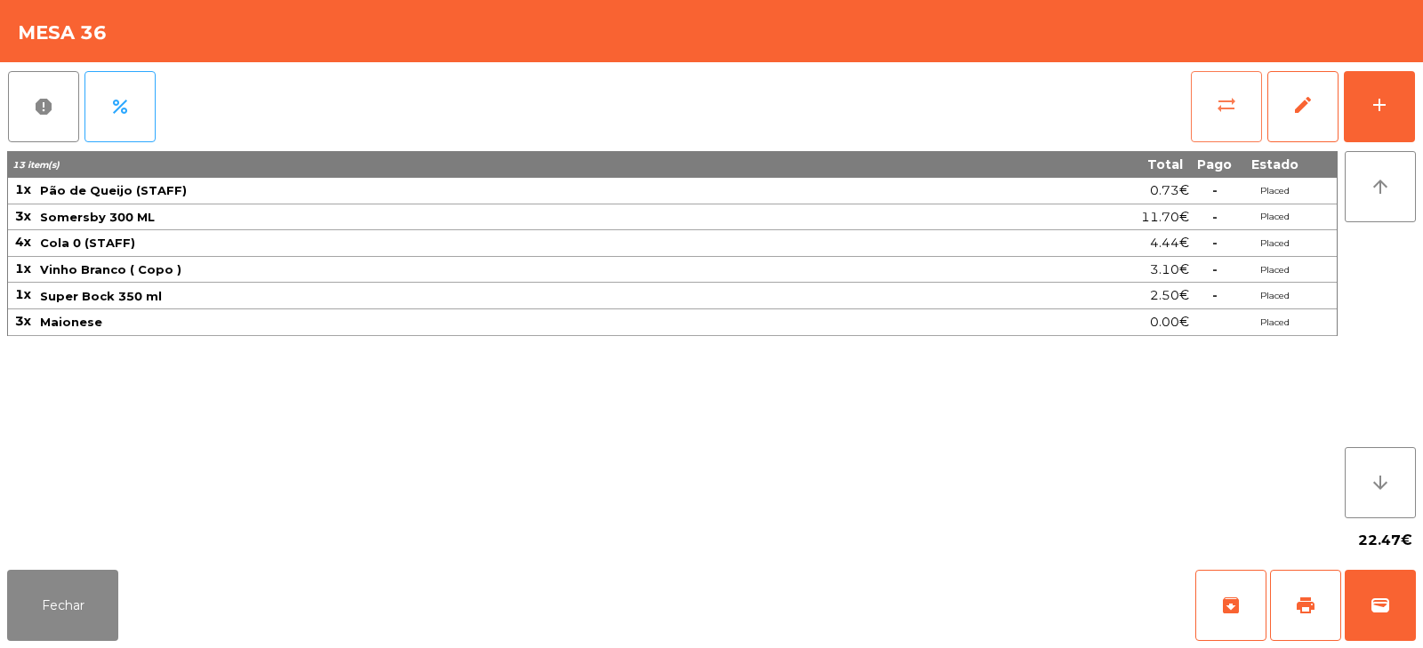
click at [1216, 114] on span "sync_alt" at bounding box center [1226, 104] width 21 height 21
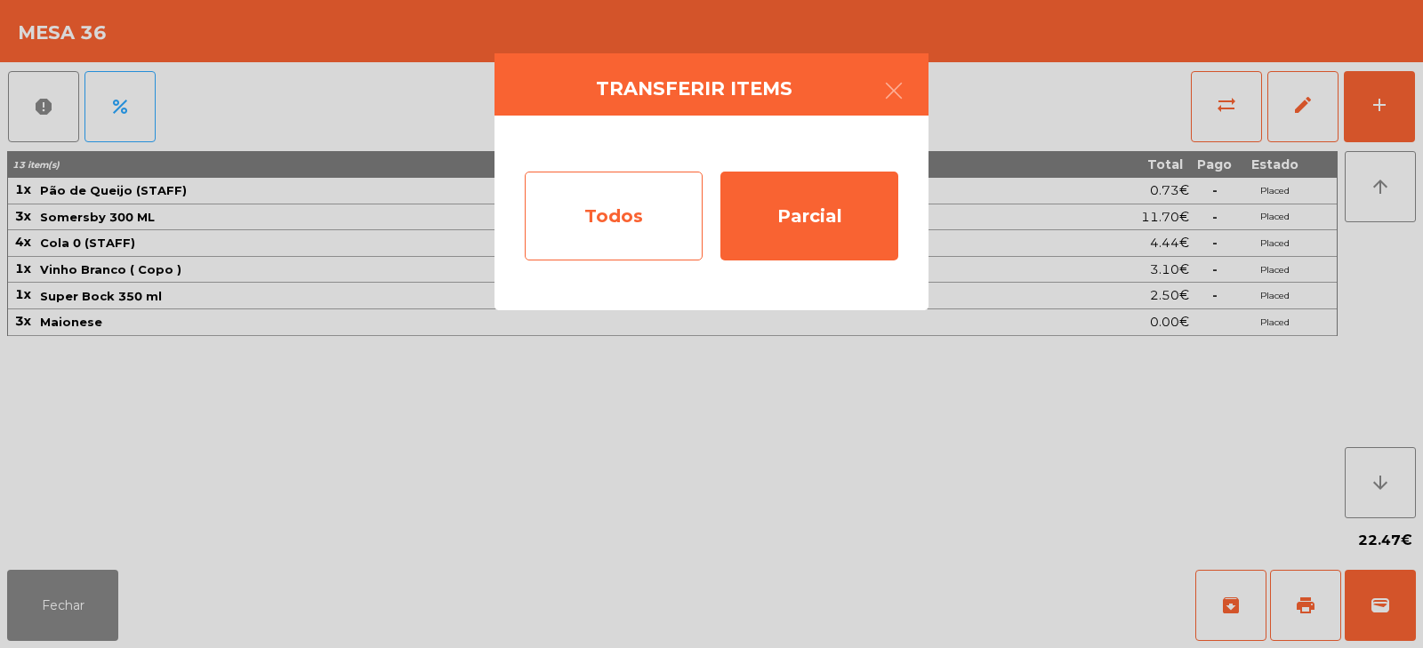
click at [607, 220] on div "Todos" at bounding box center [614, 216] width 178 height 89
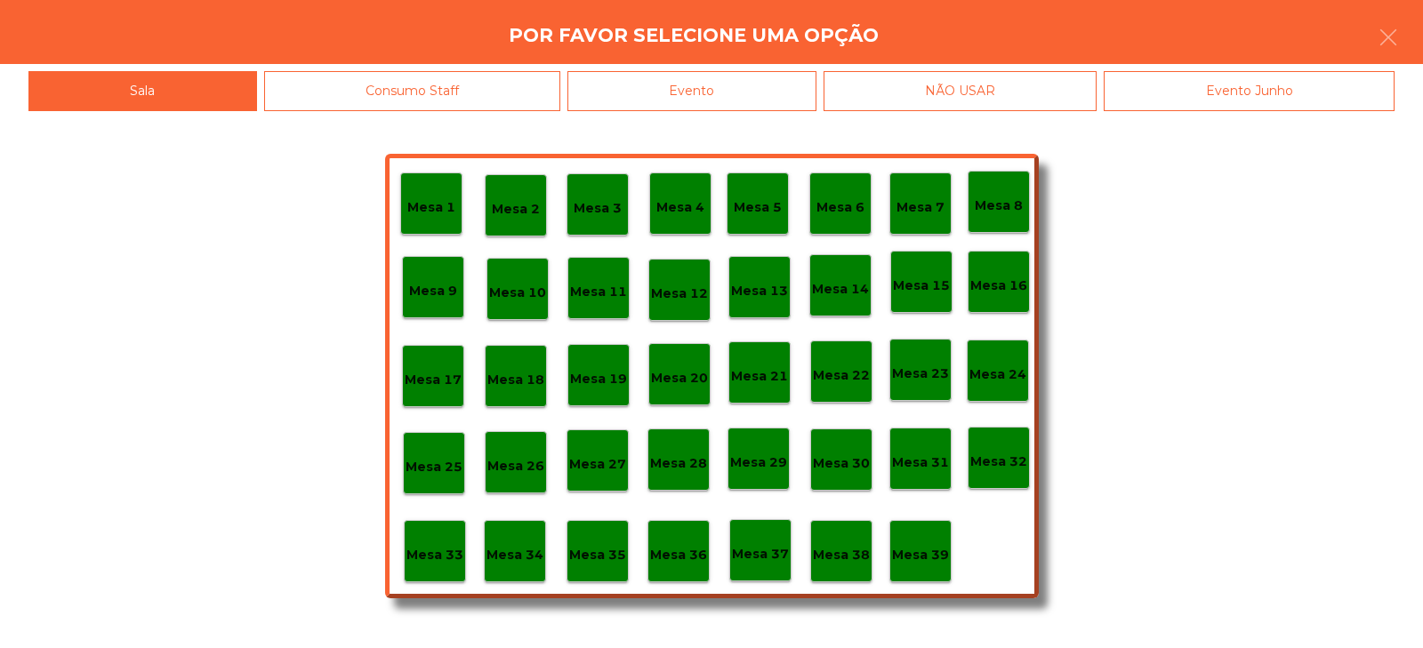
click at [929, 560] on p "Mesa 39" at bounding box center [920, 555] width 57 height 20
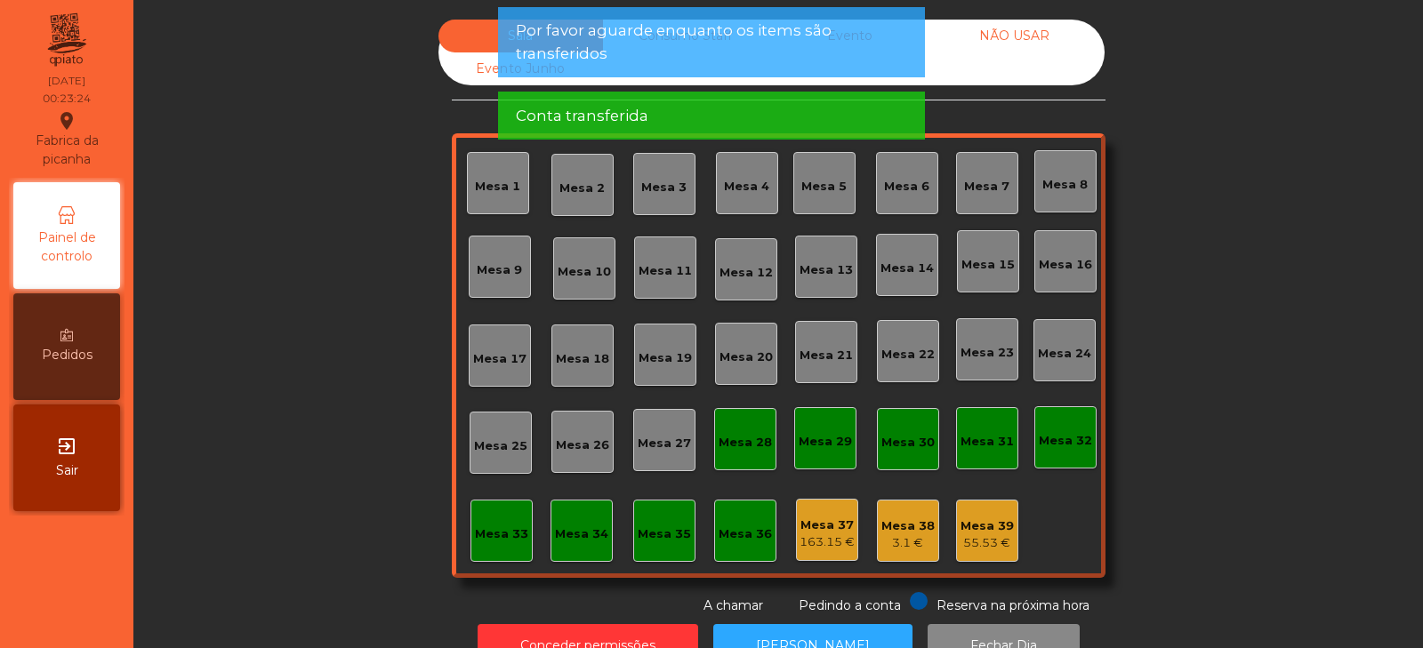
click at [826, 547] on div "163.15 €" at bounding box center [827, 543] width 55 height 18
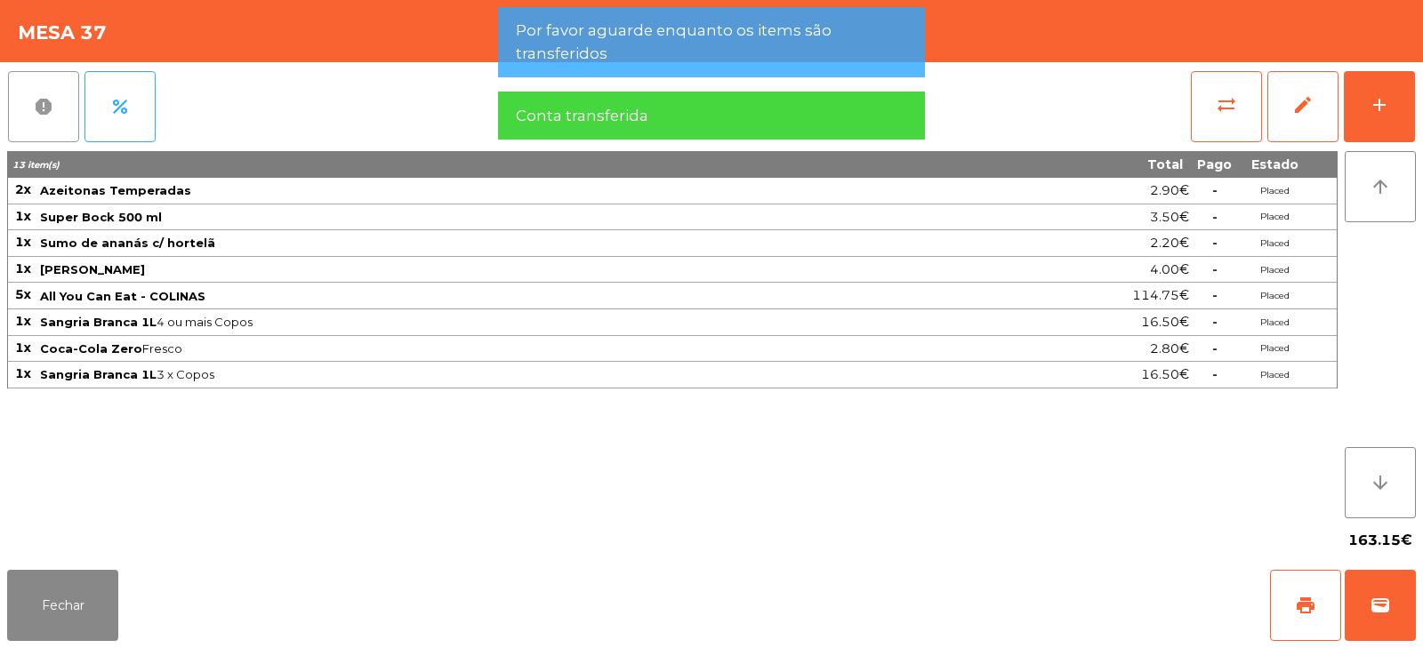
click at [60, 102] on button "report" at bounding box center [43, 106] width 71 height 71
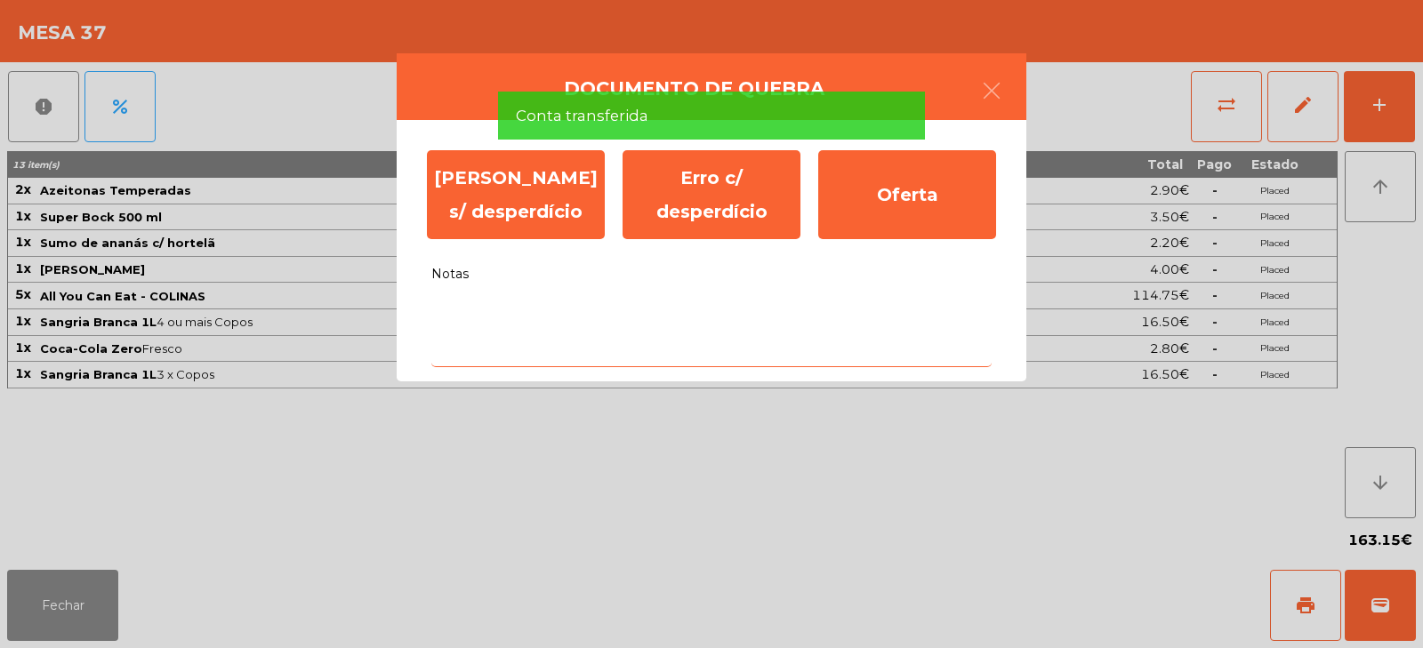
click at [502, 318] on textarea "Notas" at bounding box center [711, 331] width 560 height 74
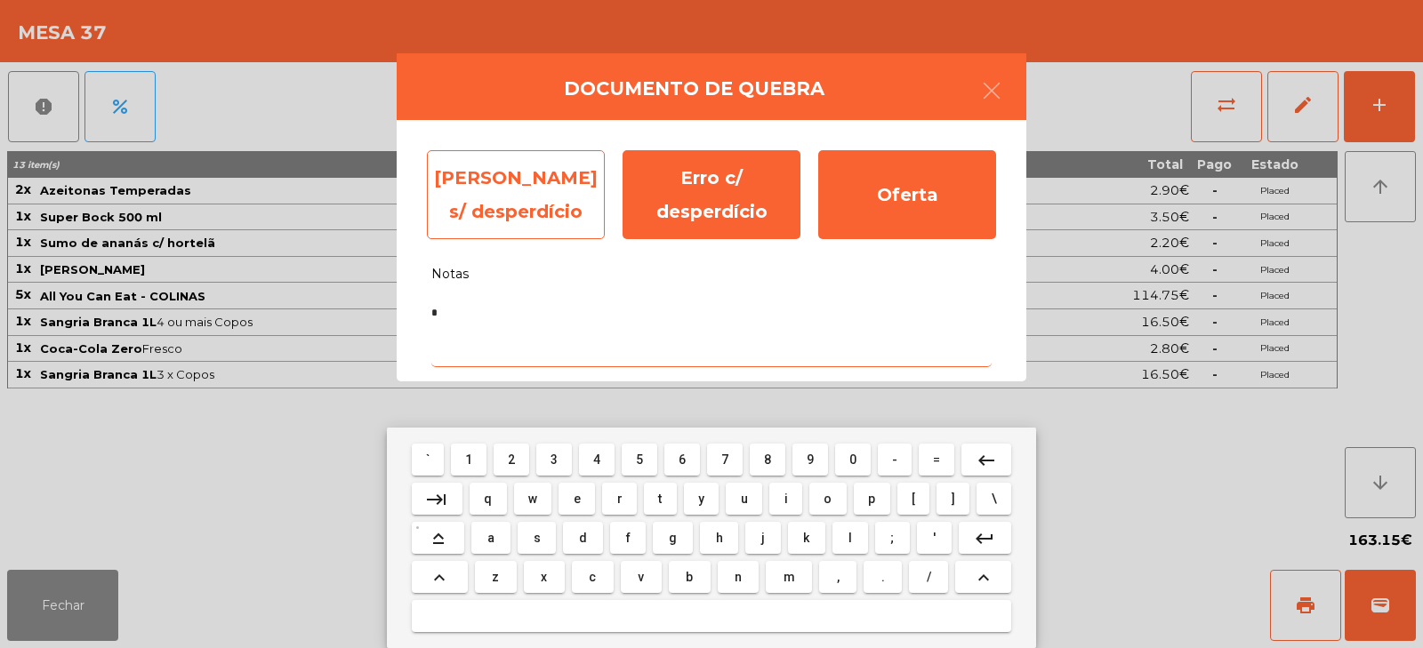
type textarea "*"
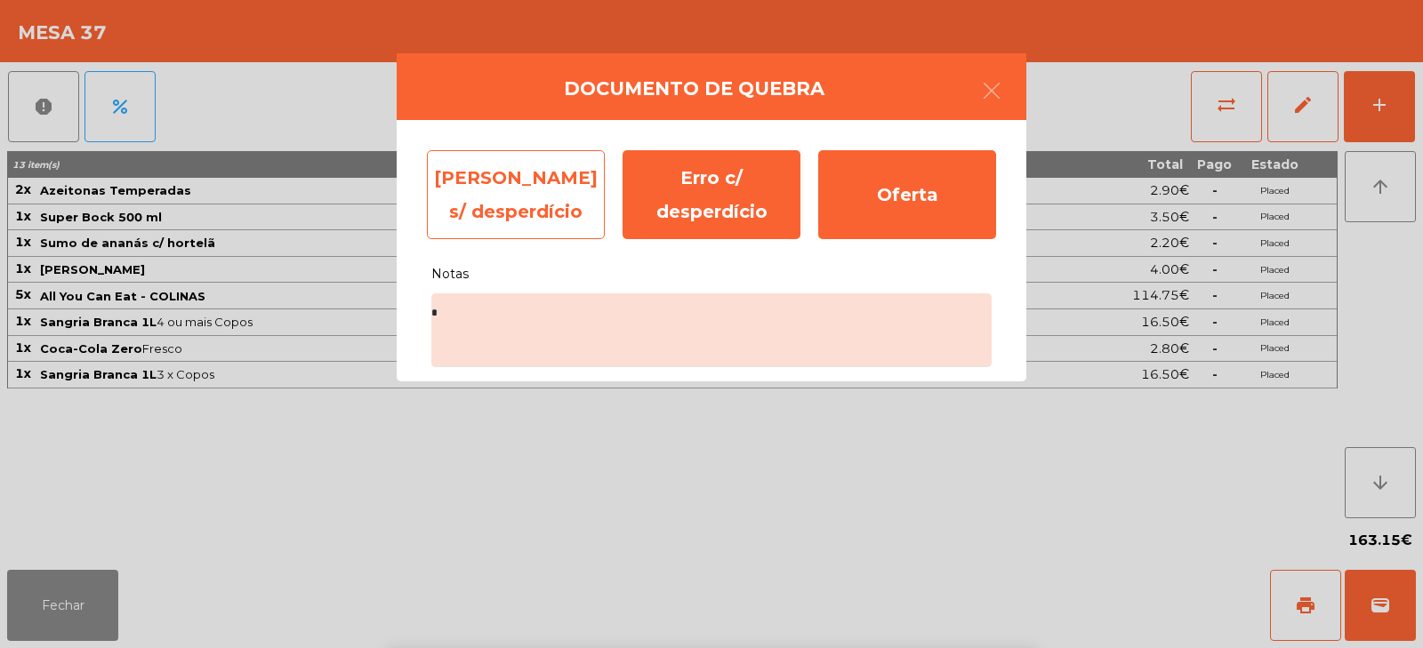
click at [533, 213] on div "[PERSON_NAME] s/ desperdício" at bounding box center [516, 194] width 178 height 89
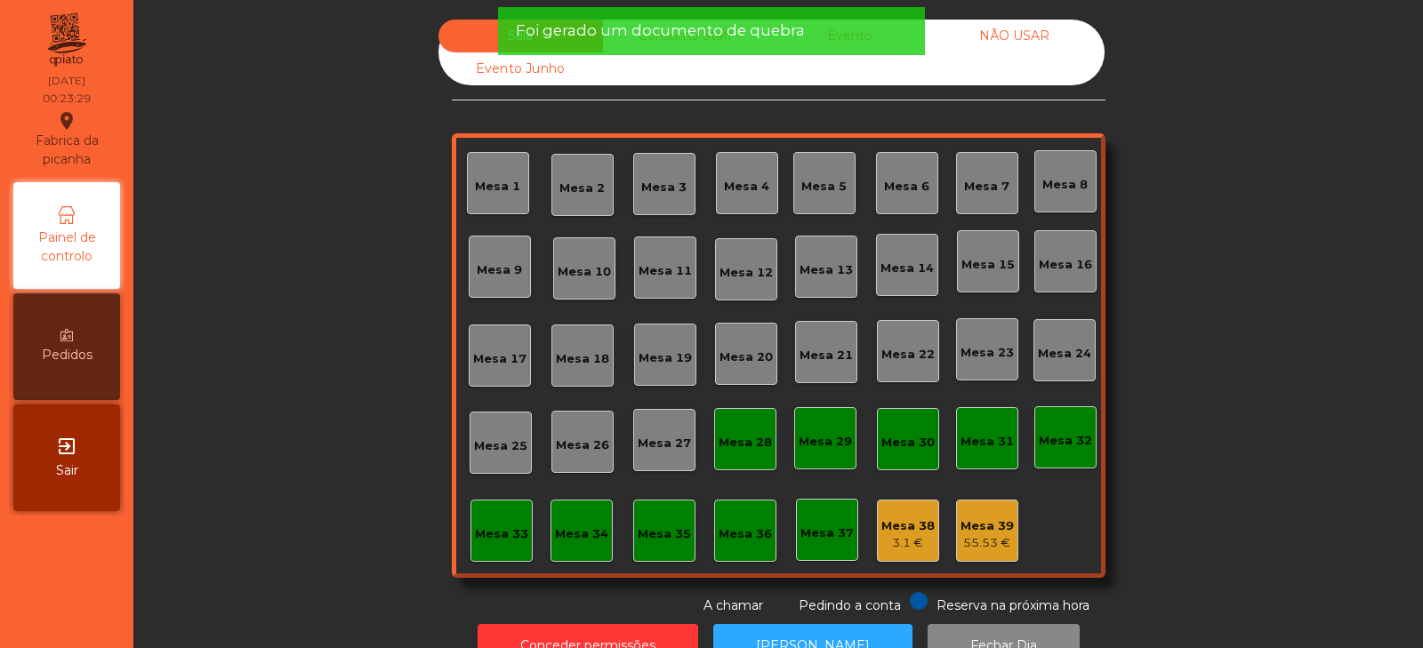
click at [907, 533] on div "Mesa 38" at bounding box center [908, 527] width 53 height 18
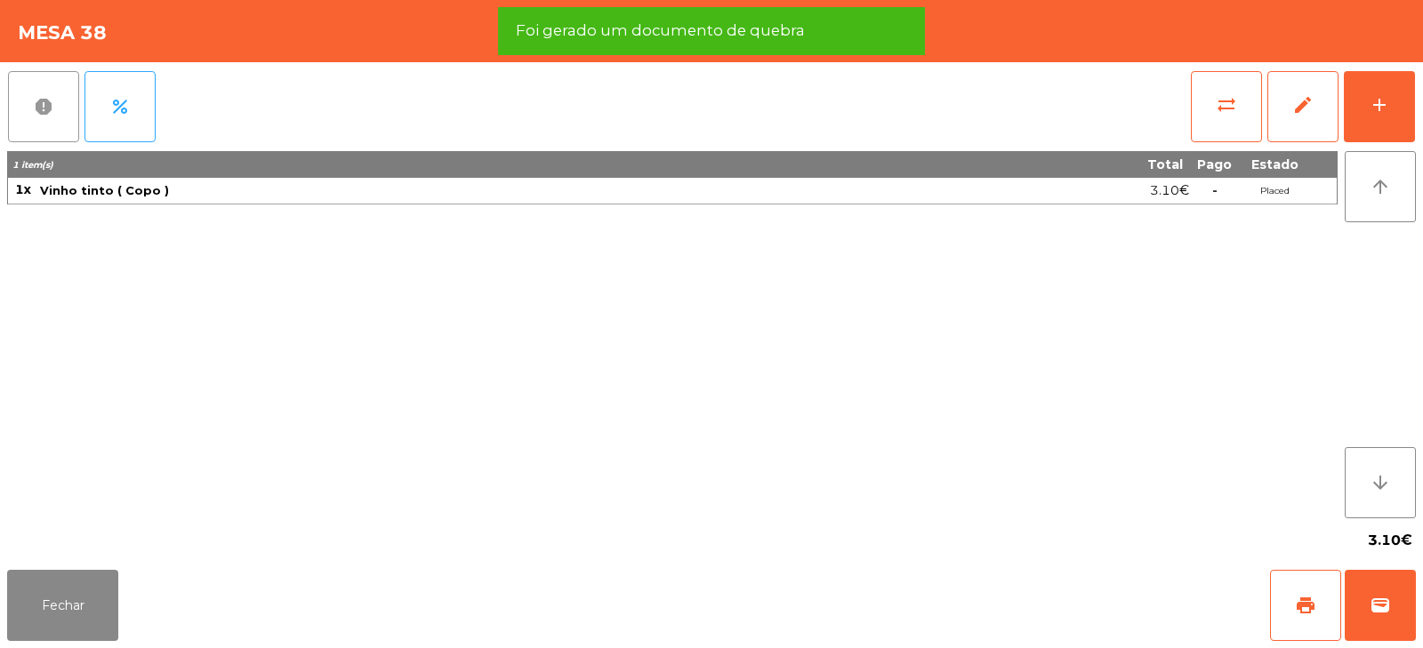
click at [41, 122] on button "report" at bounding box center [43, 106] width 71 height 71
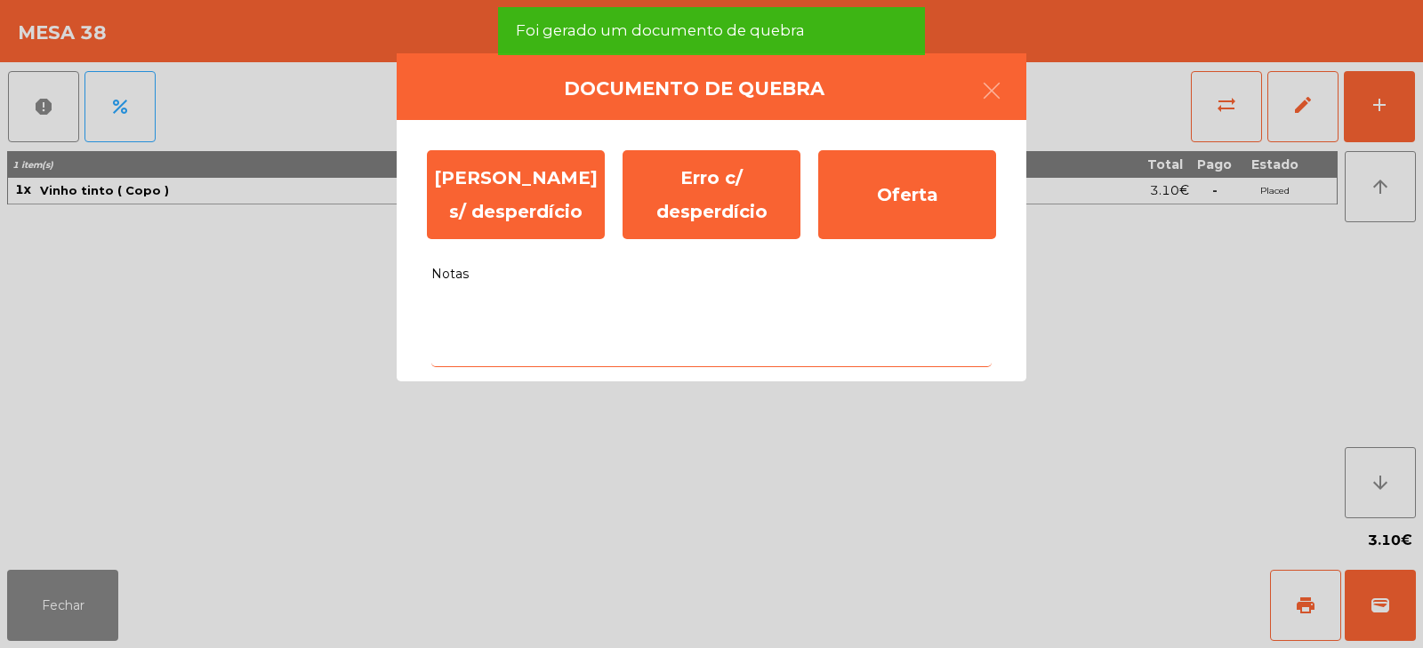
click at [551, 311] on textarea "Notas" at bounding box center [711, 331] width 560 height 74
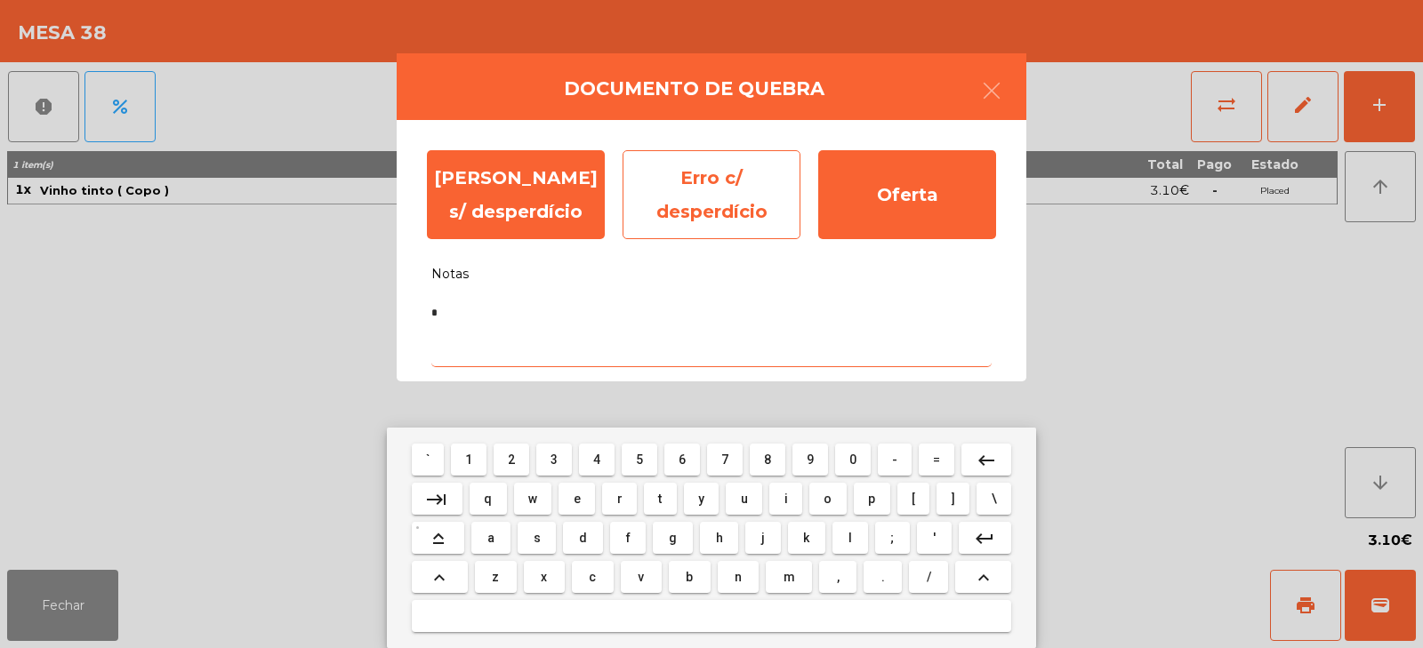
type textarea "*"
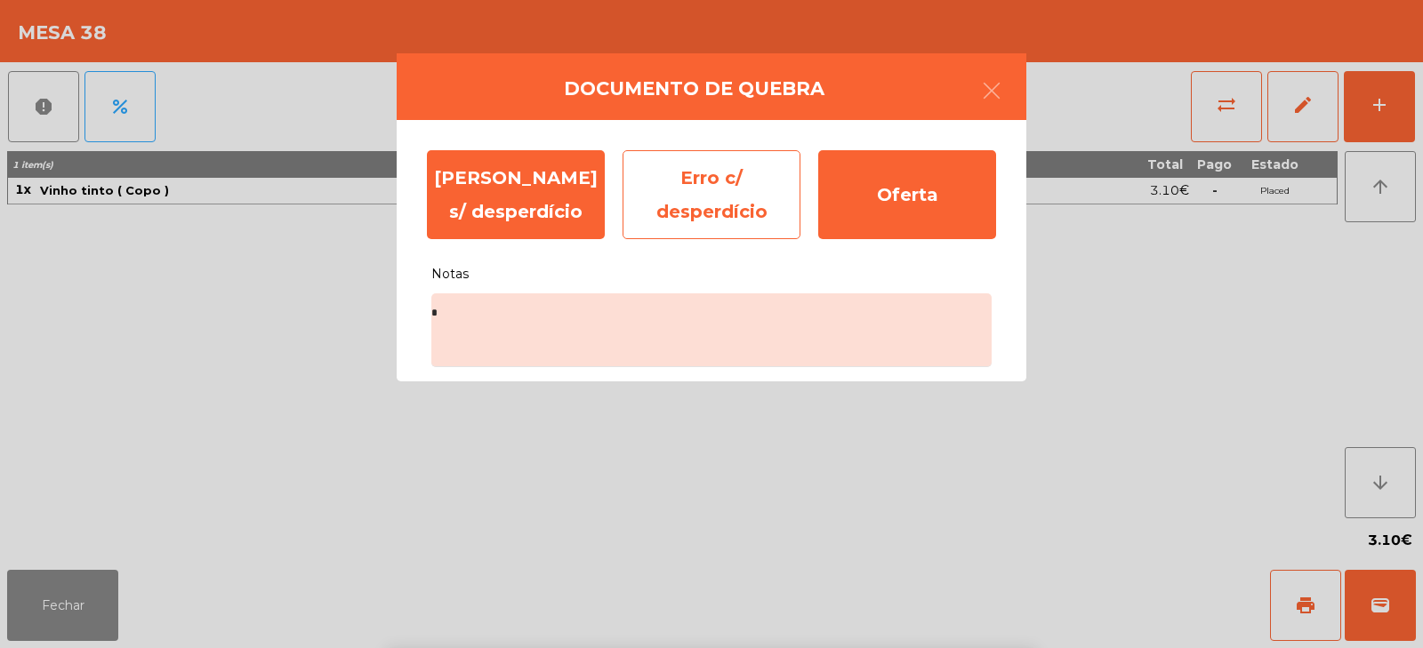
click at [709, 184] on div "Erro c/ desperdício" at bounding box center [712, 194] width 178 height 89
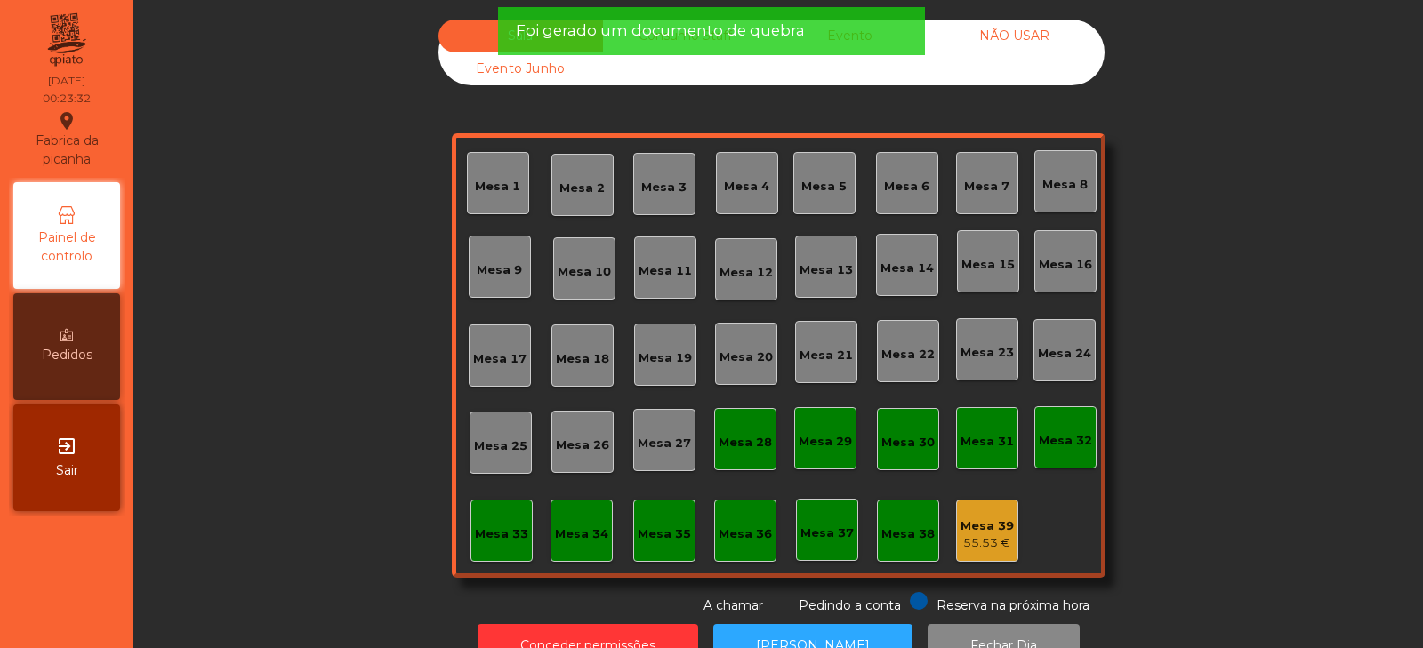
click at [983, 536] on div "55.53 €" at bounding box center [987, 544] width 53 height 18
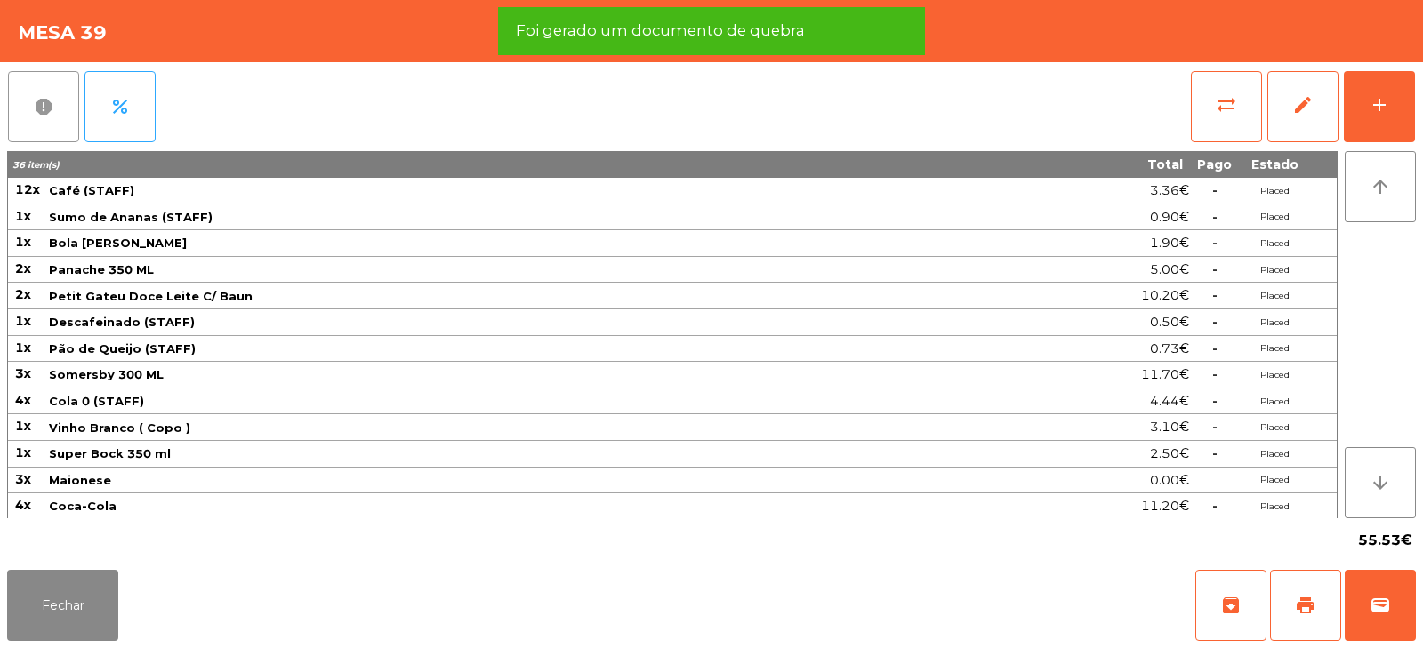
click at [44, 111] on span "report" at bounding box center [43, 106] width 21 height 21
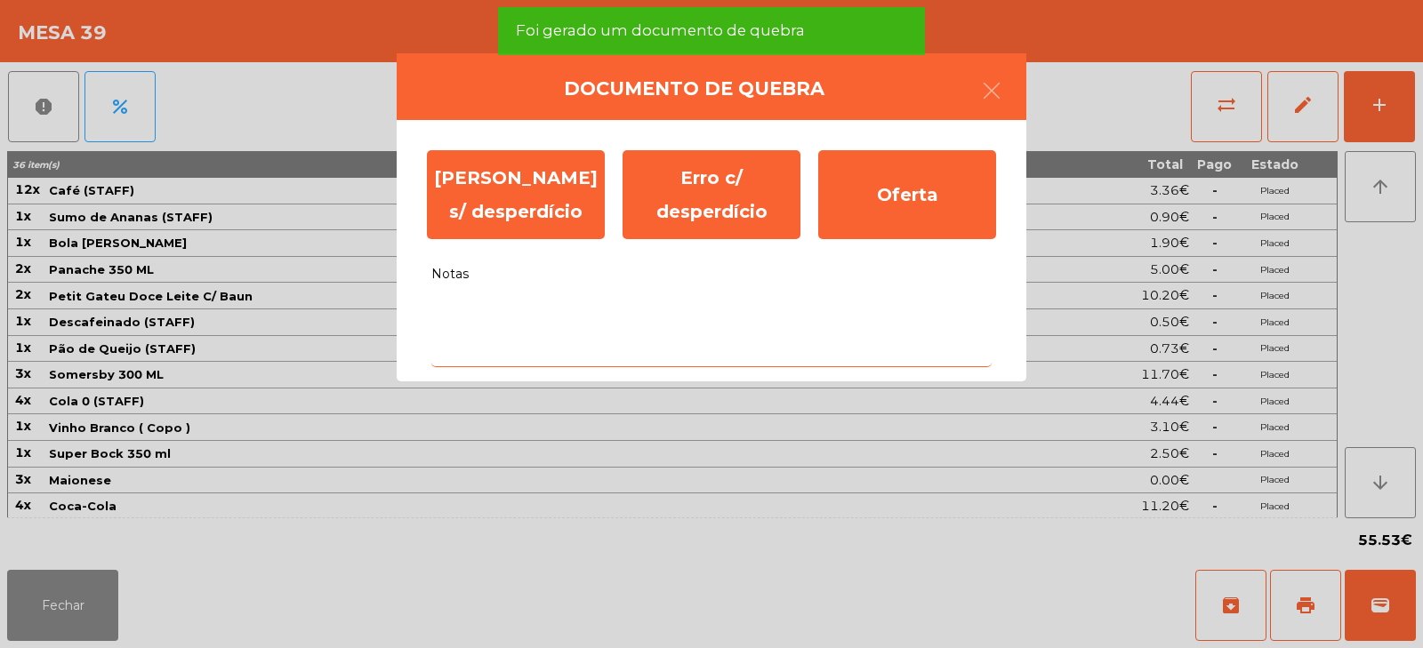
click at [478, 322] on textarea "Notas" at bounding box center [711, 331] width 560 height 74
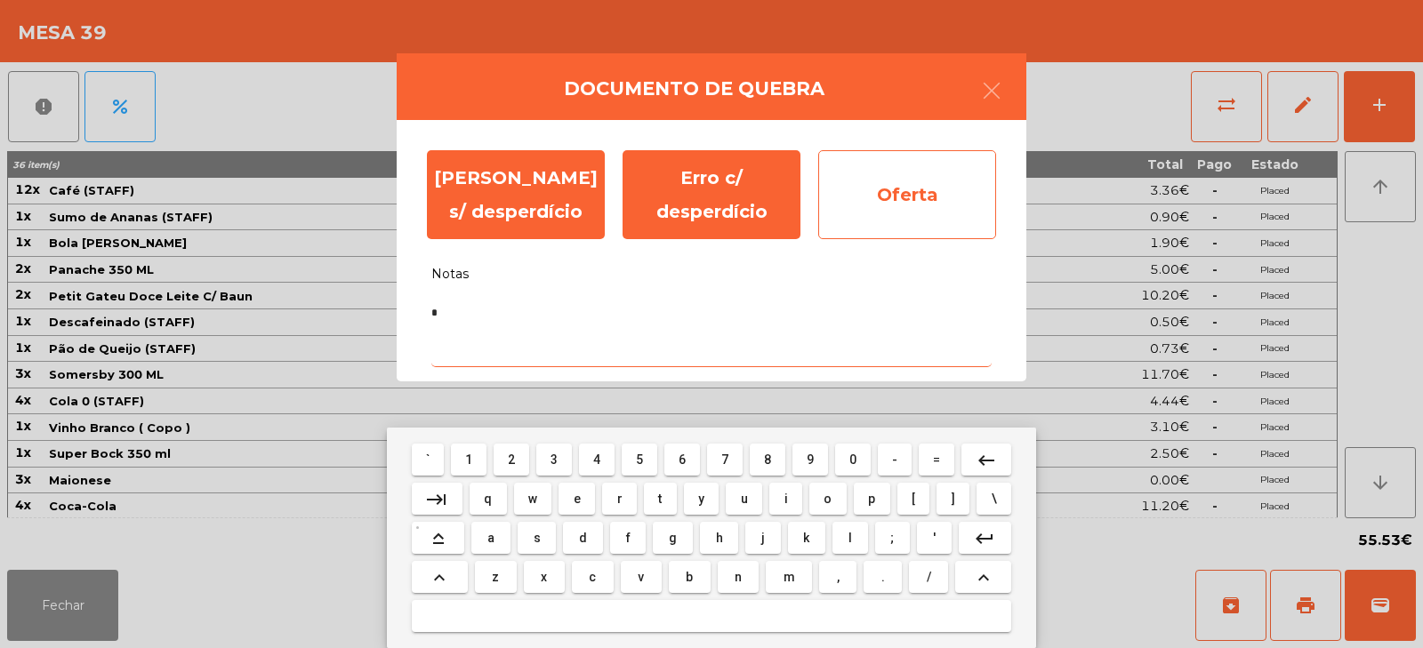
type textarea "*"
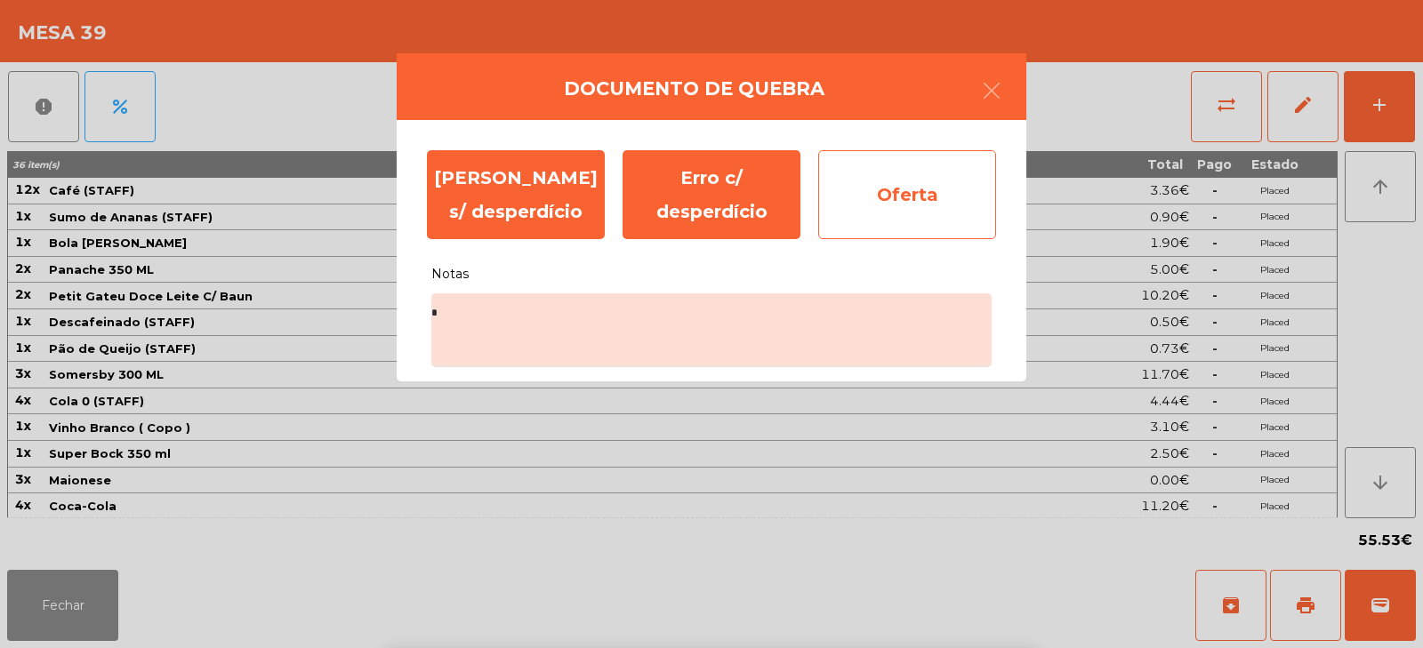
click at [931, 198] on div "Oferta" at bounding box center [907, 194] width 178 height 89
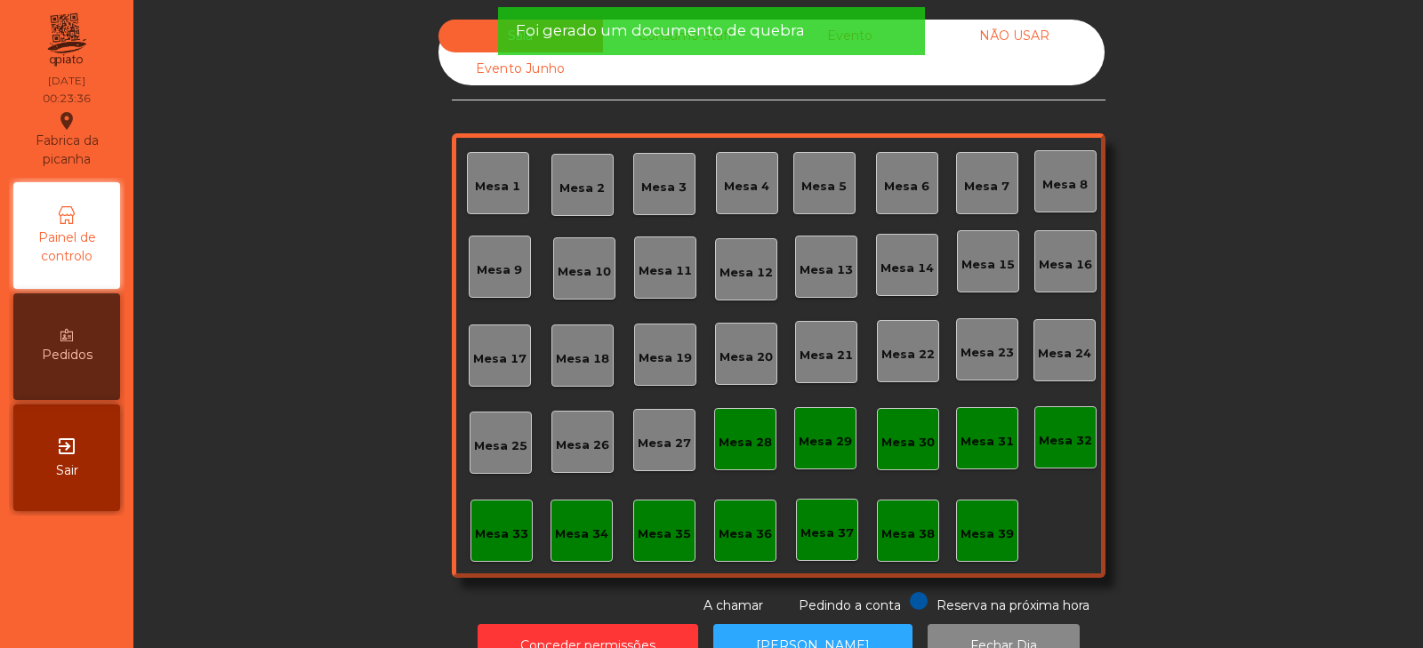
click at [695, 37] on span "Foi gerado um documento de quebra" at bounding box center [660, 31] width 289 height 22
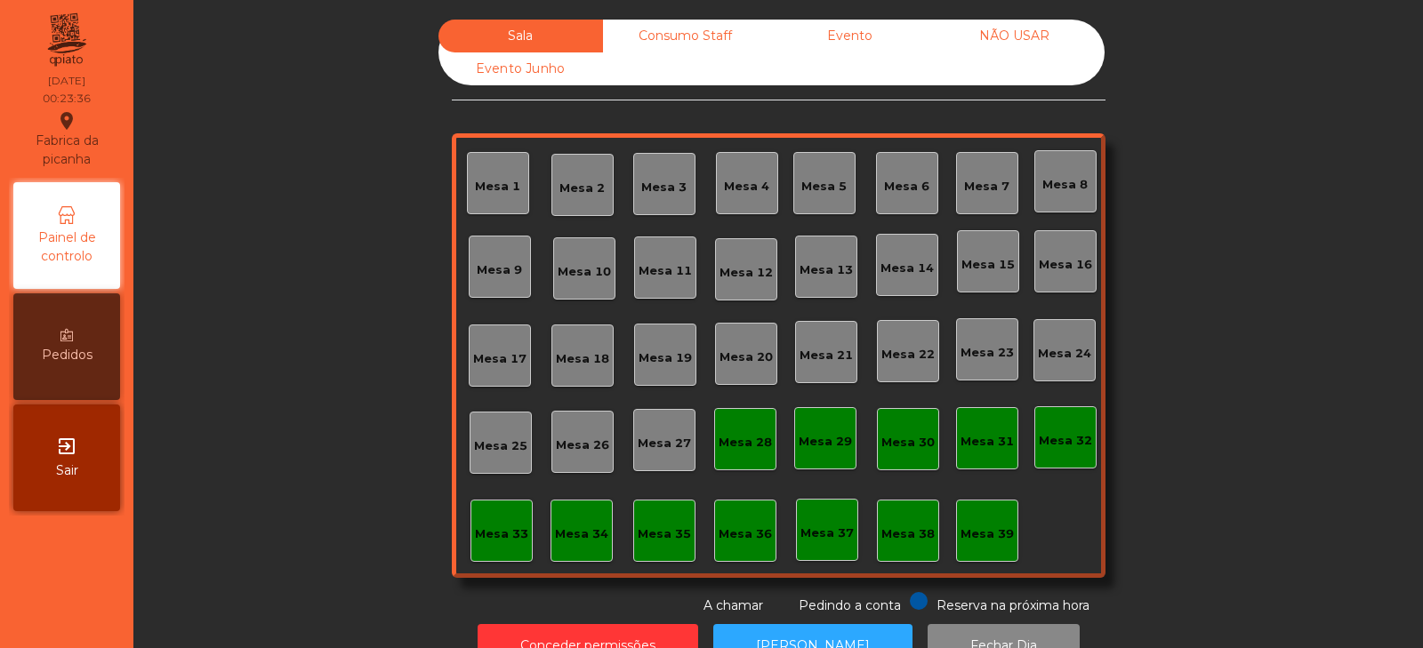
click at [709, 41] on div "Consumo Staff" at bounding box center [685, 36] width 165 height 33
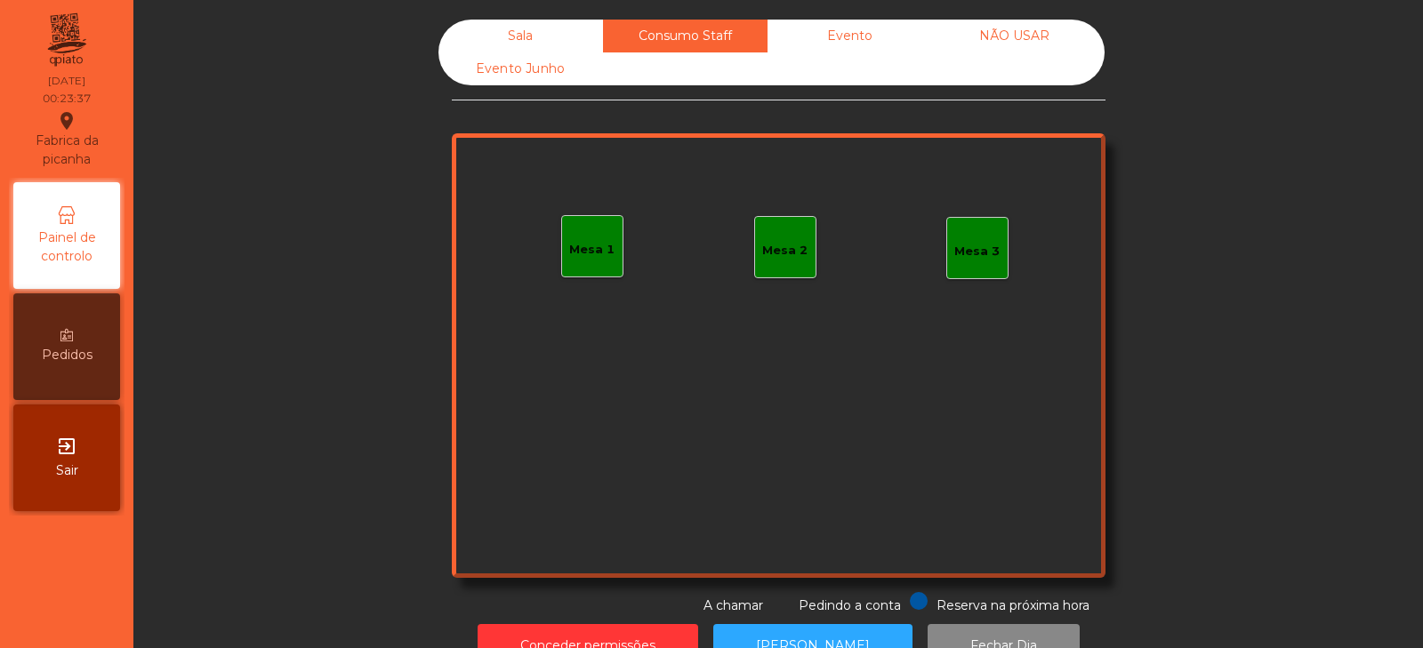
click at [857, 39] on div "Evento" at bounding box center [850, 36] width 165 height 33
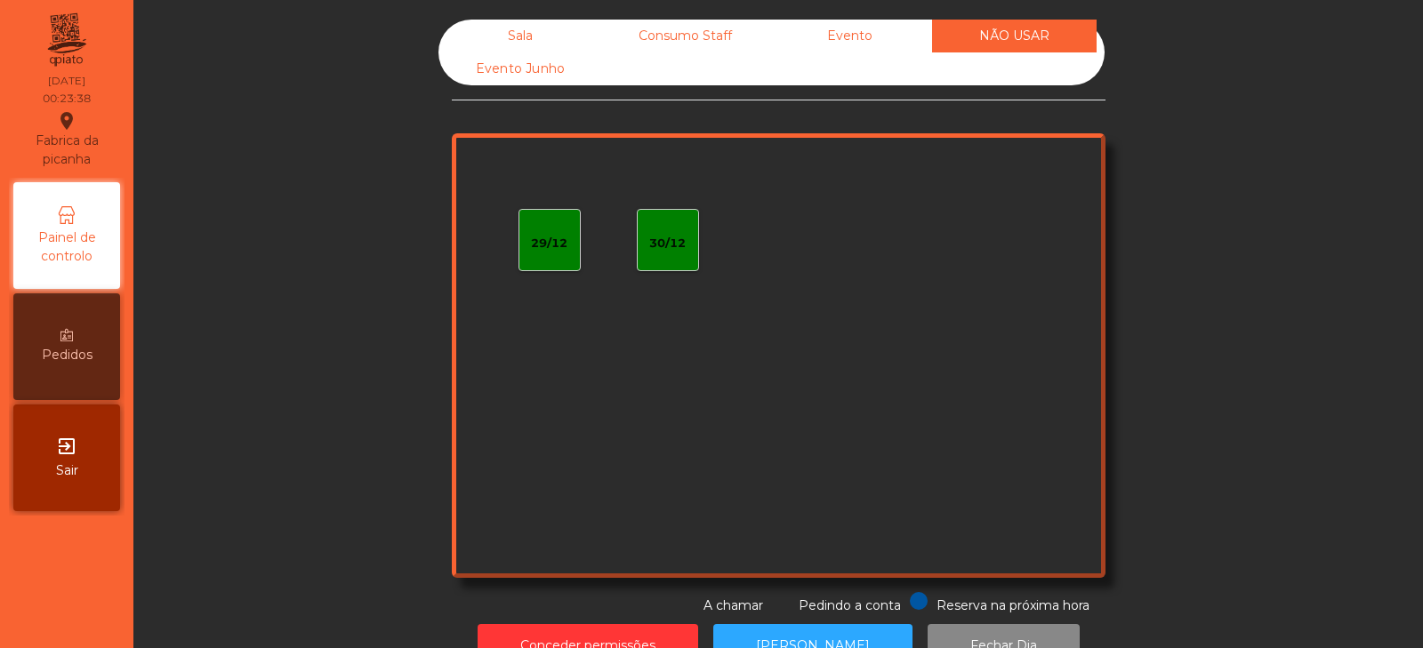
click at [543, 80] on div "Evento Junho" at bounding box center [521, 68] width 165 height 33
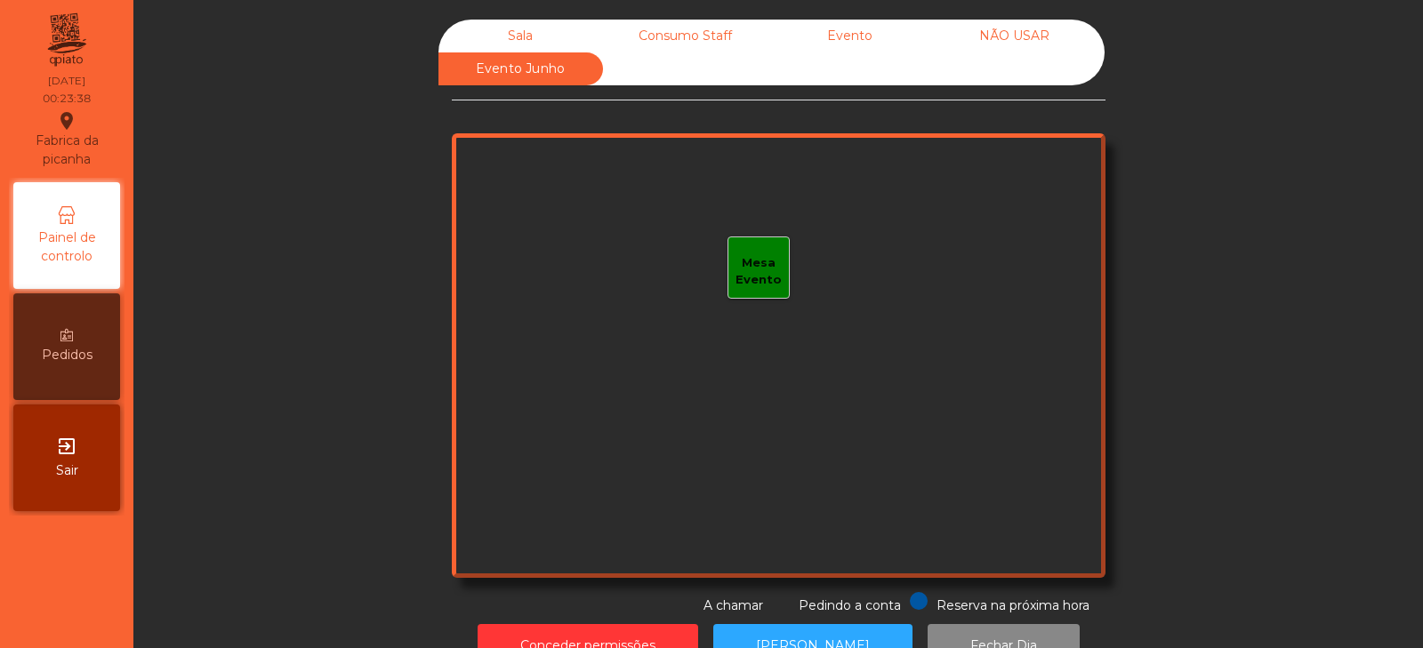
click at [527, 37] on div "Sala" at bounding box center [521, 36] width 165 height 33
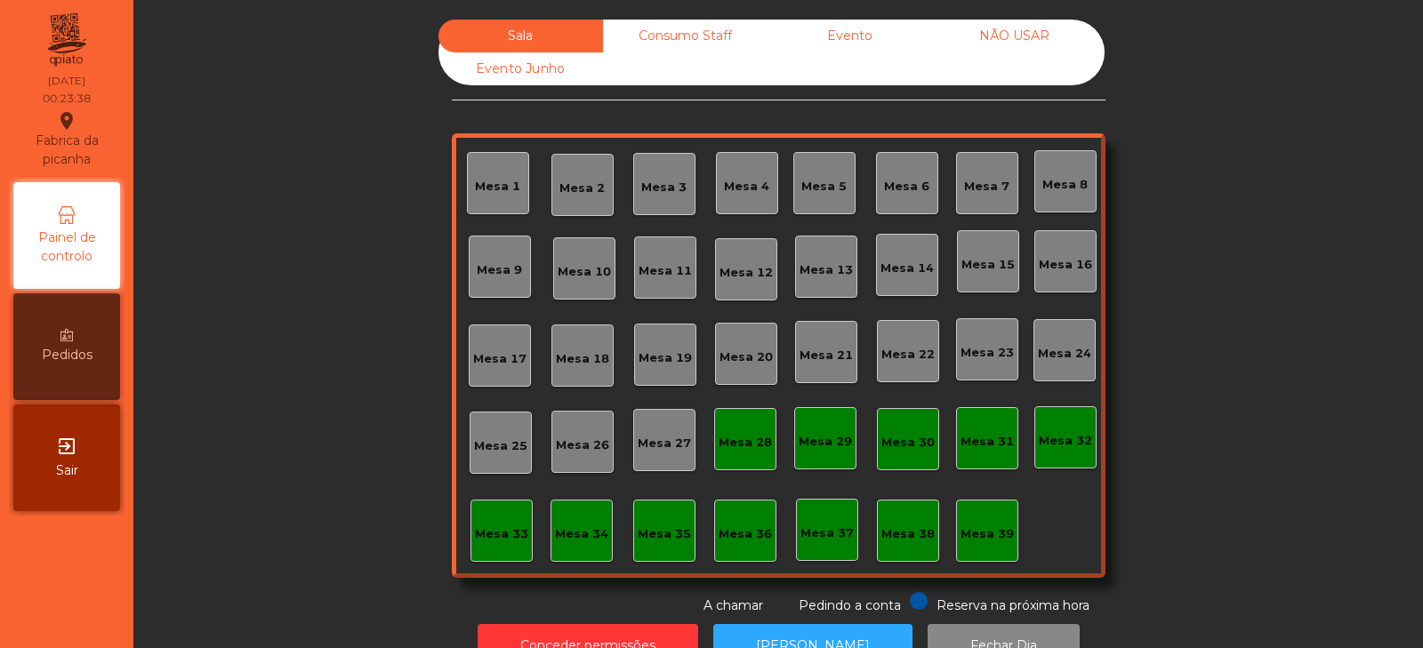
scroll to position [52, 0]
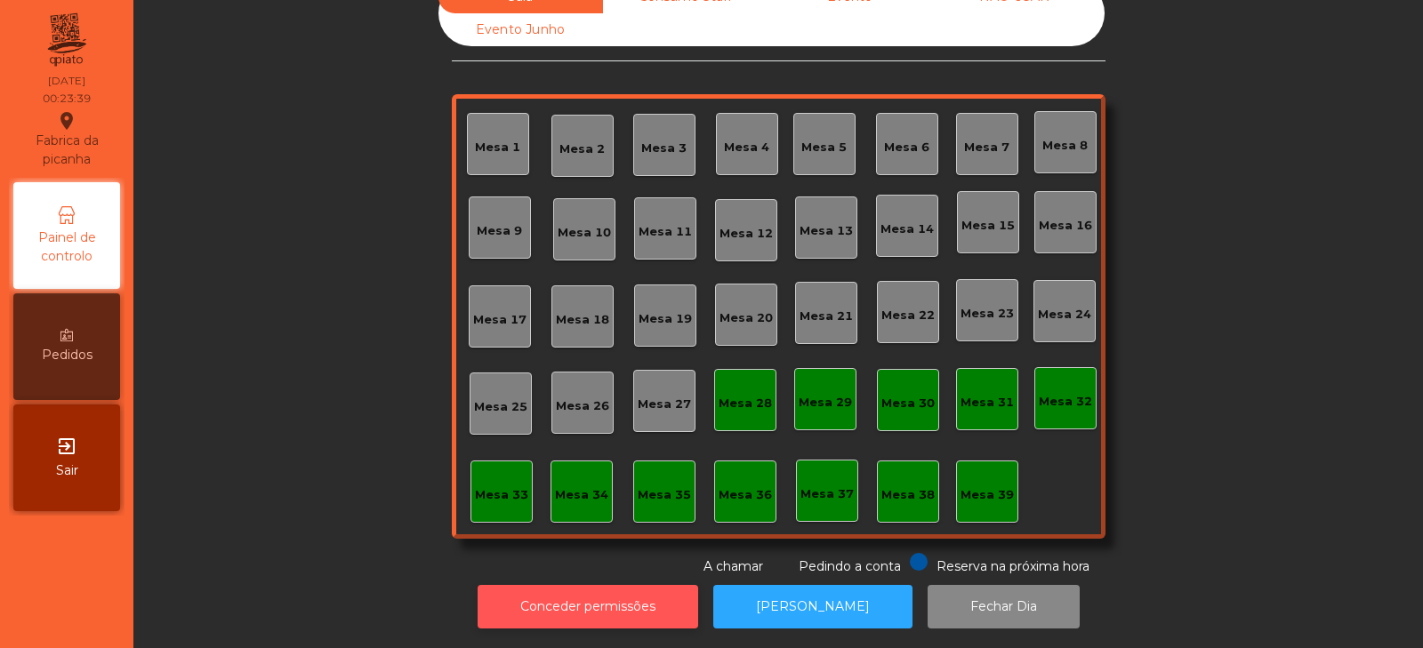
click at [627, 593] on button "Conceder permissões" at bounding box center [588, 607] width 221 height 44
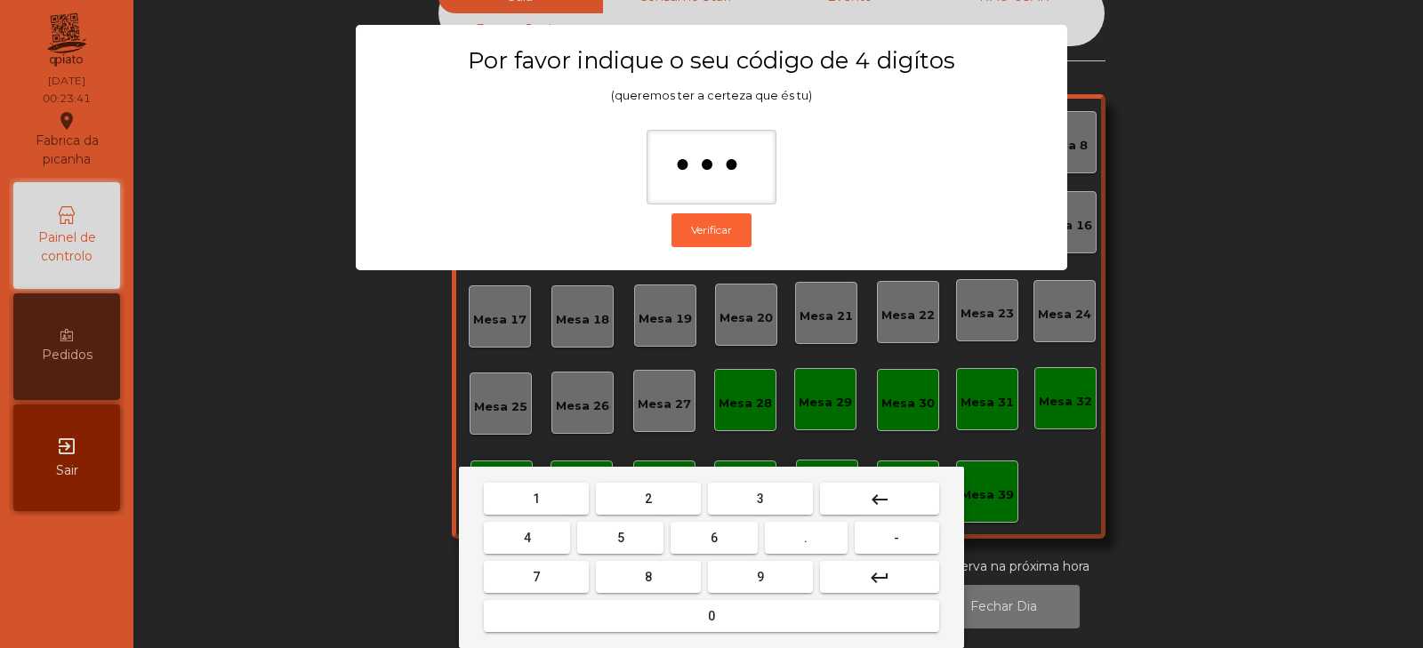
type input "****"
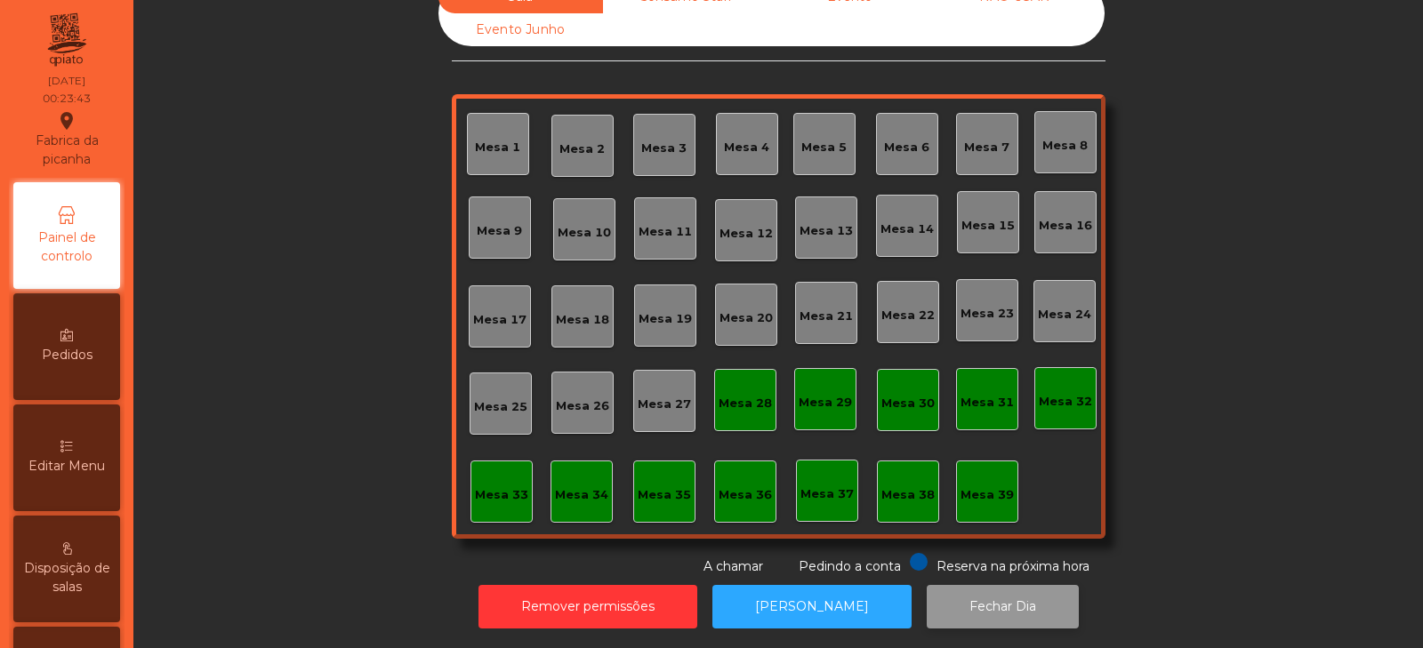
click at [988, 585] on button "Fechar Dia" at bounding box center [1003, 607] width 152 height 44
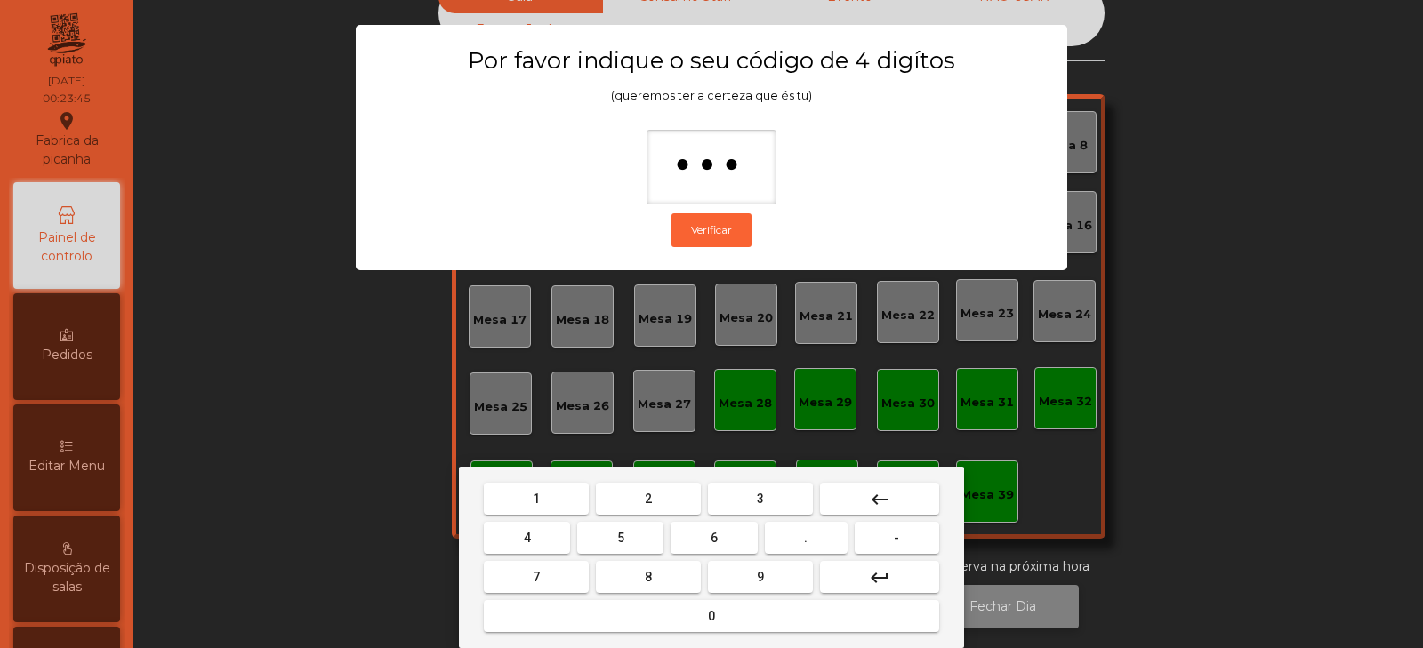
type input "****"
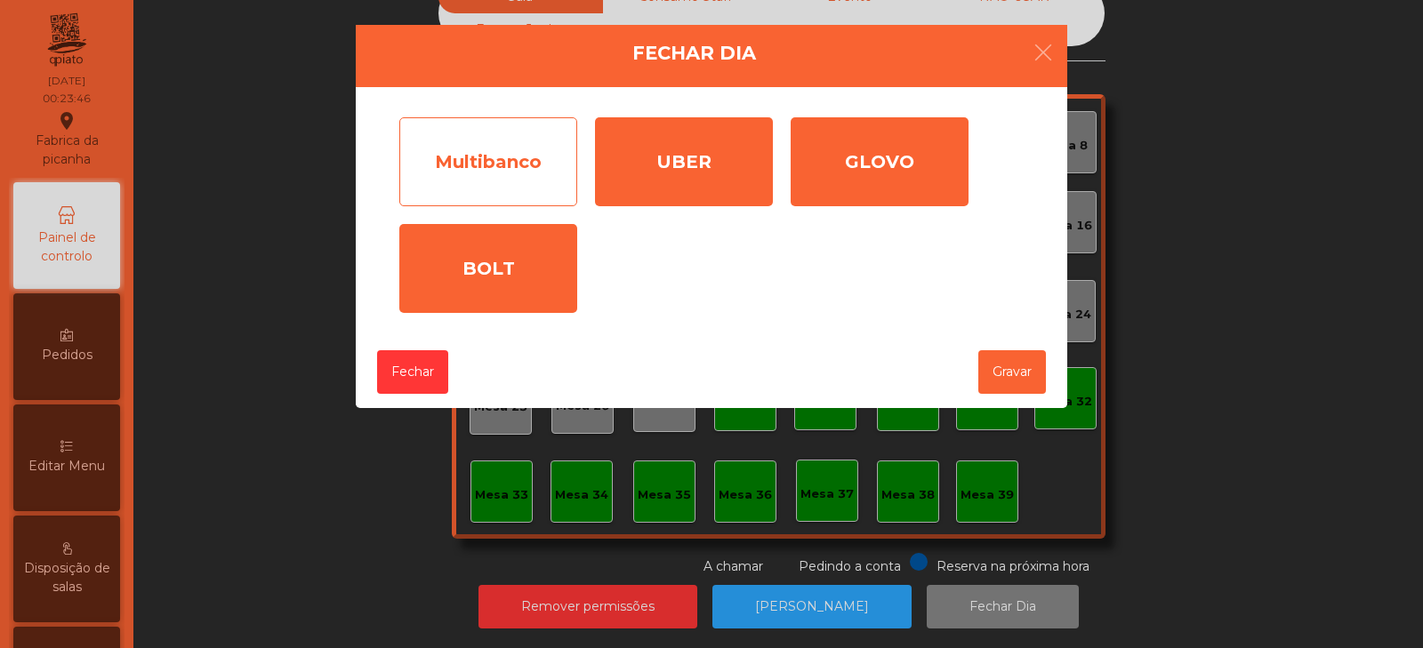
click at [486, 173] on div "Multibanco" at bounding box center [488, 161] width 178 height 89
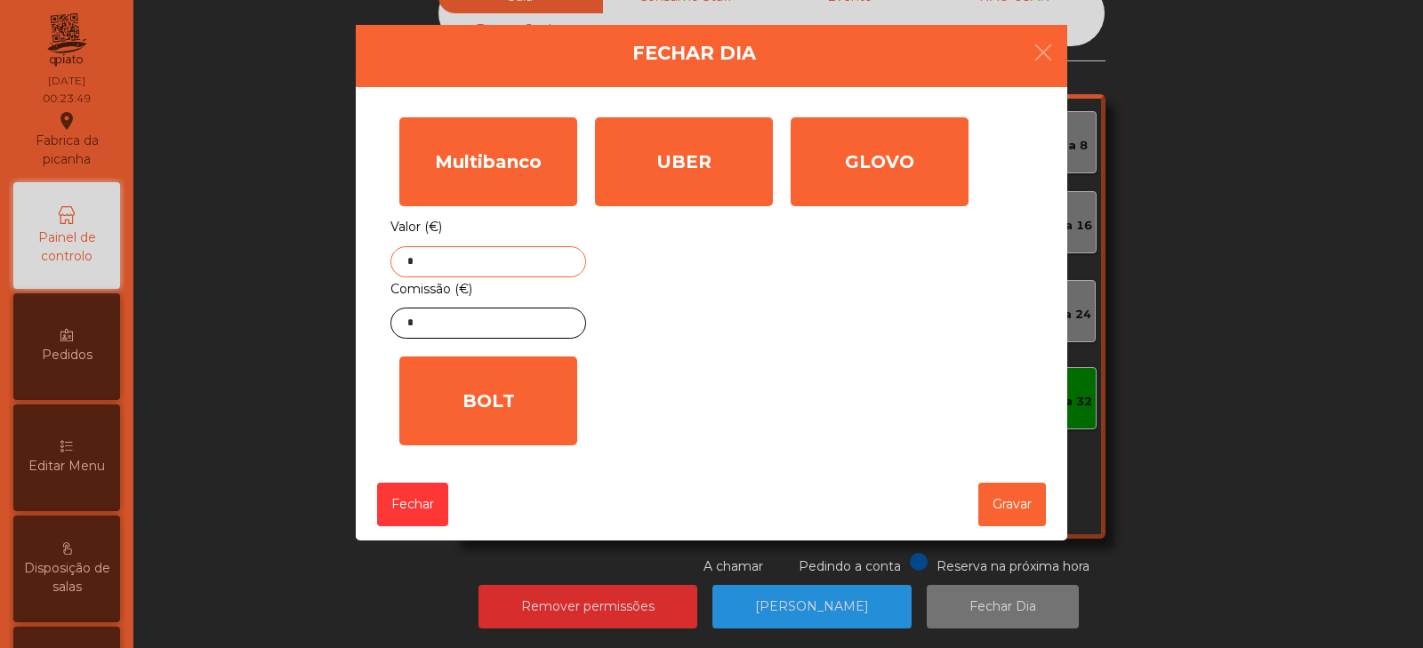
click at [494, 262] on input "*" at bounding box center [489, 261] width 196 height 31
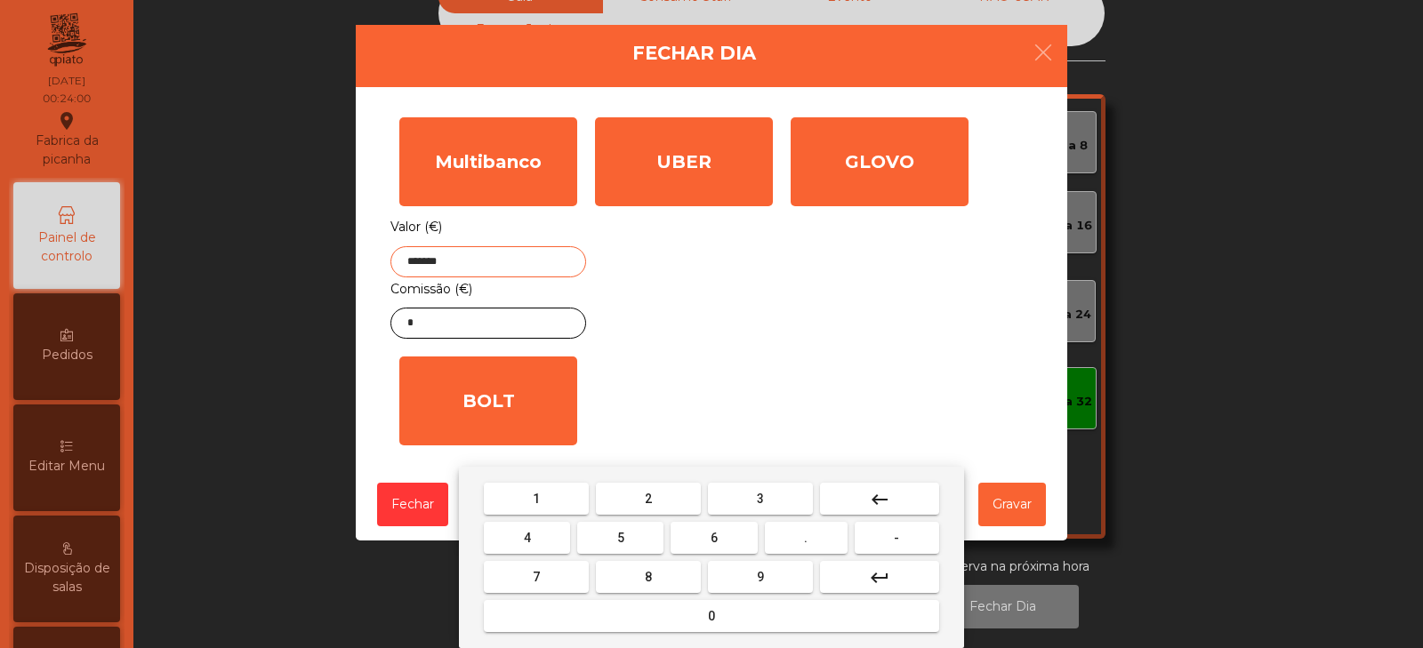
type input "*******"
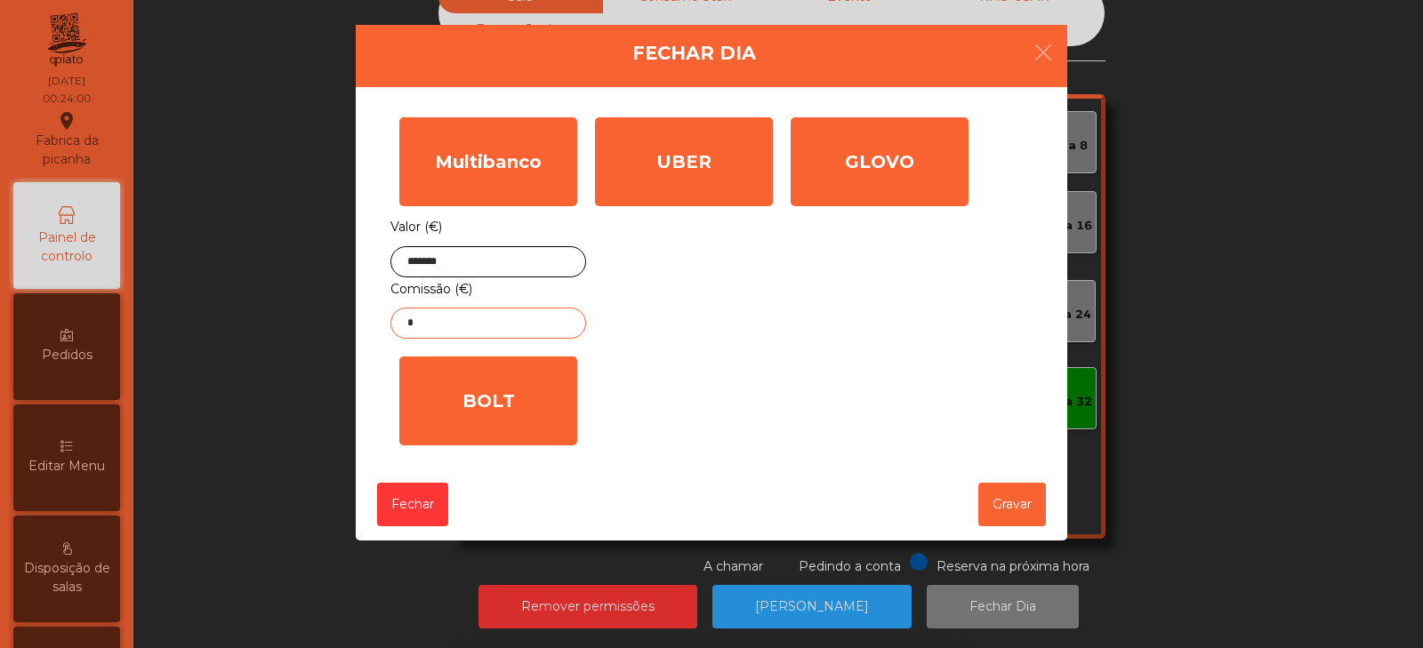
click at [498, 326] on input "*" at bounding box center [489, 323] width 196 height 31
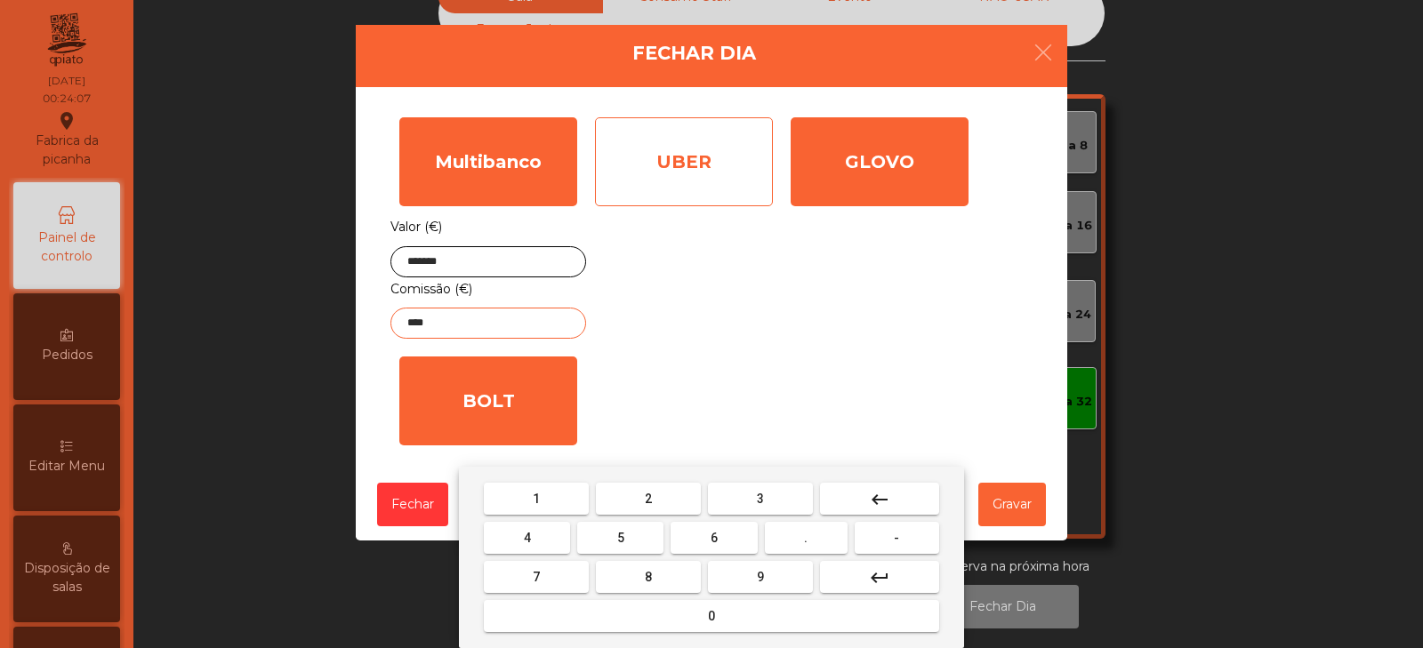
type input "****"
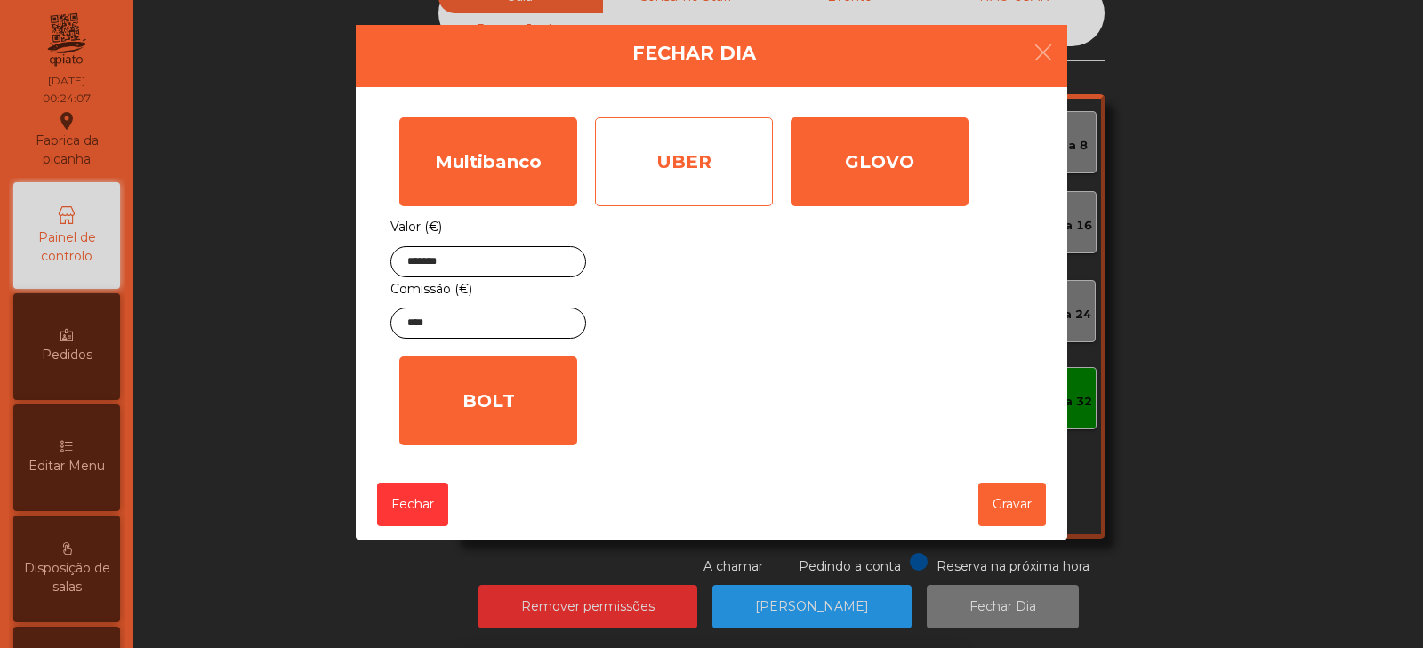
click at [718, 164] on div "UBER" at bounding box center [684, 161] width 178 height 89
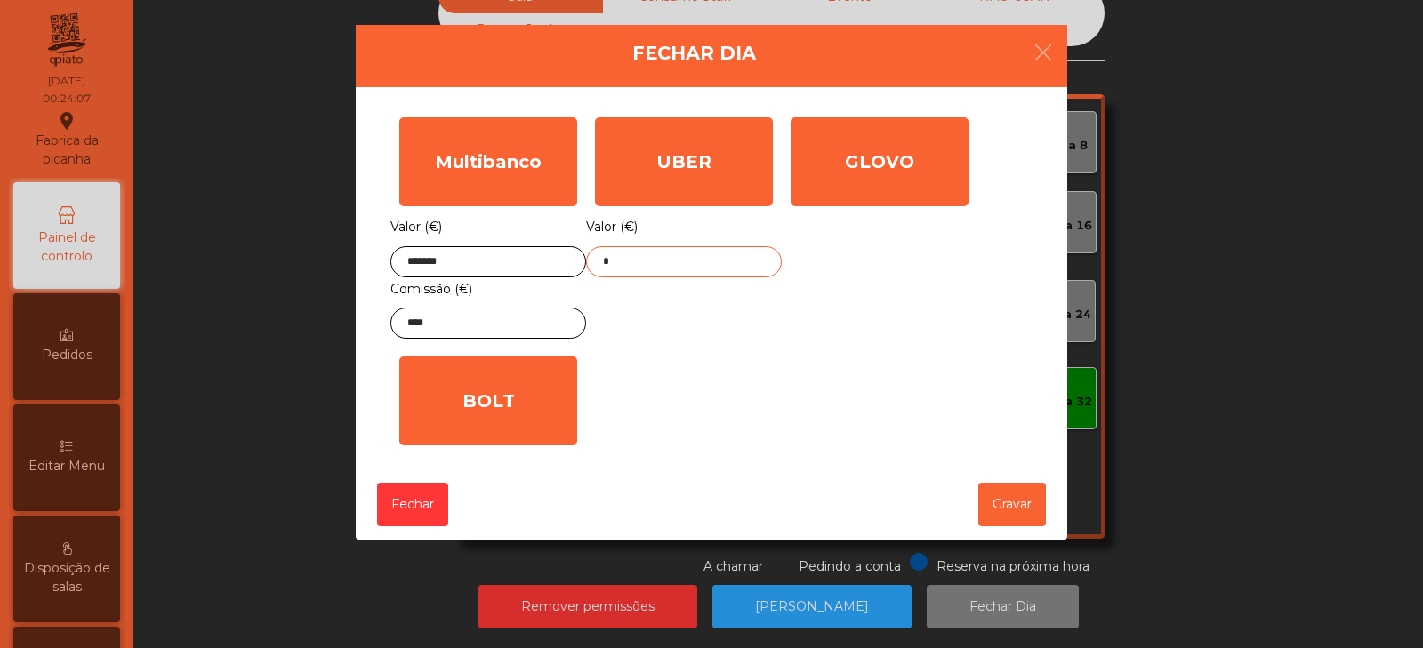
click at [713, 262] on input "*" at bounding box center [684, 261] width 196 height 31
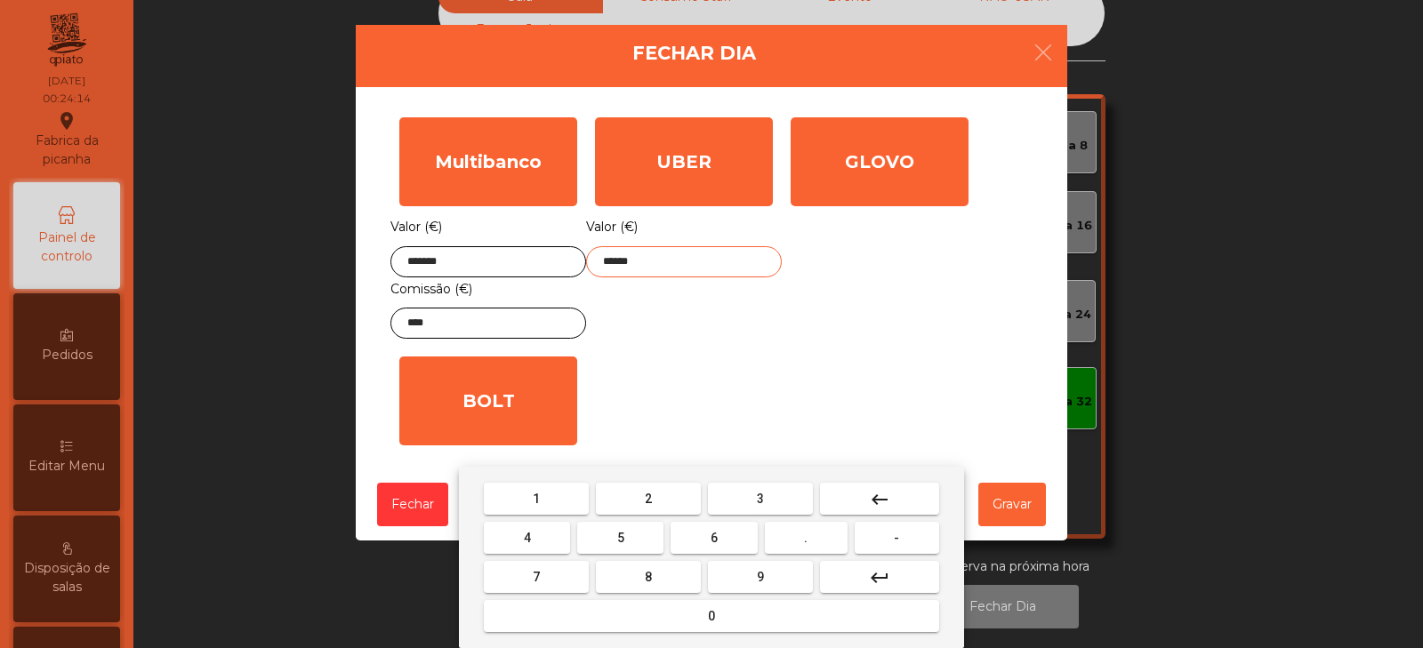
type input "******"
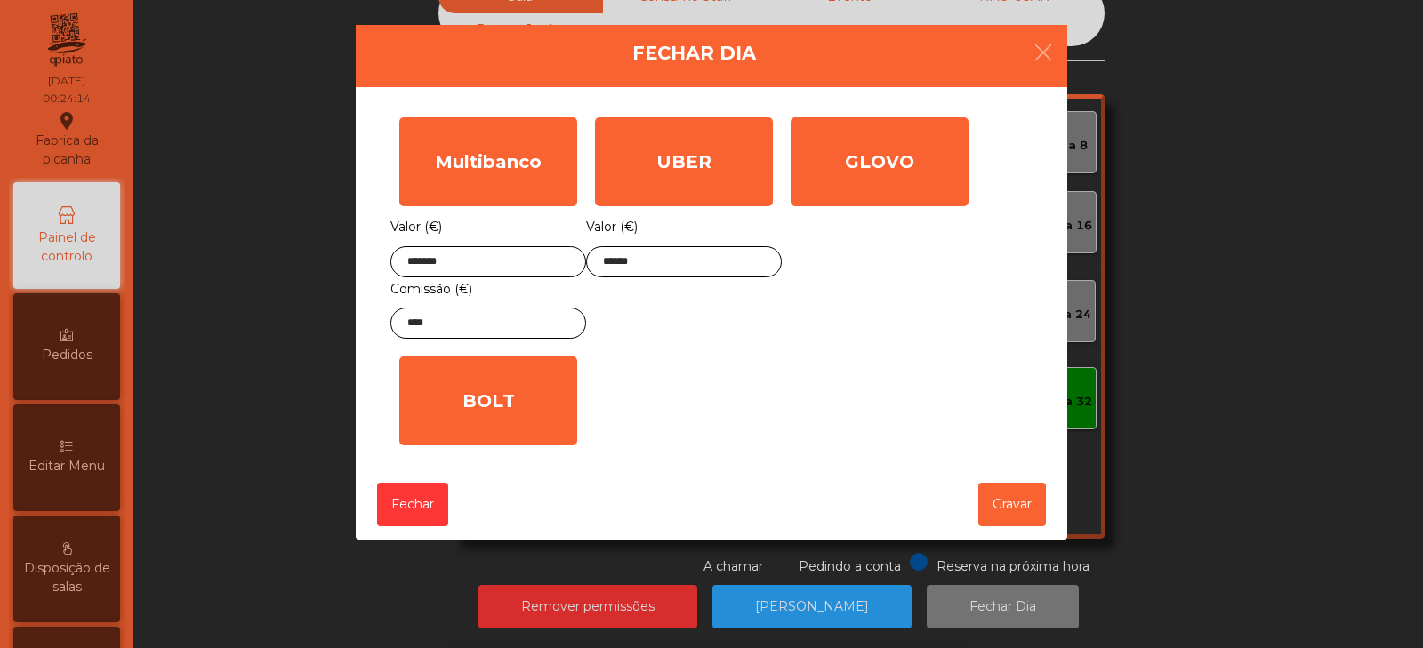
click at [891, 296] on div "GLOVO Valor (€) *" at bounding box center [880, 228] width 196 height 239
click at [995, 527] on button "Gravar" at bounding box center [1013, 505] width 68 height 44
